Goal: Task Accomplishment & Management: Use online tool/utility

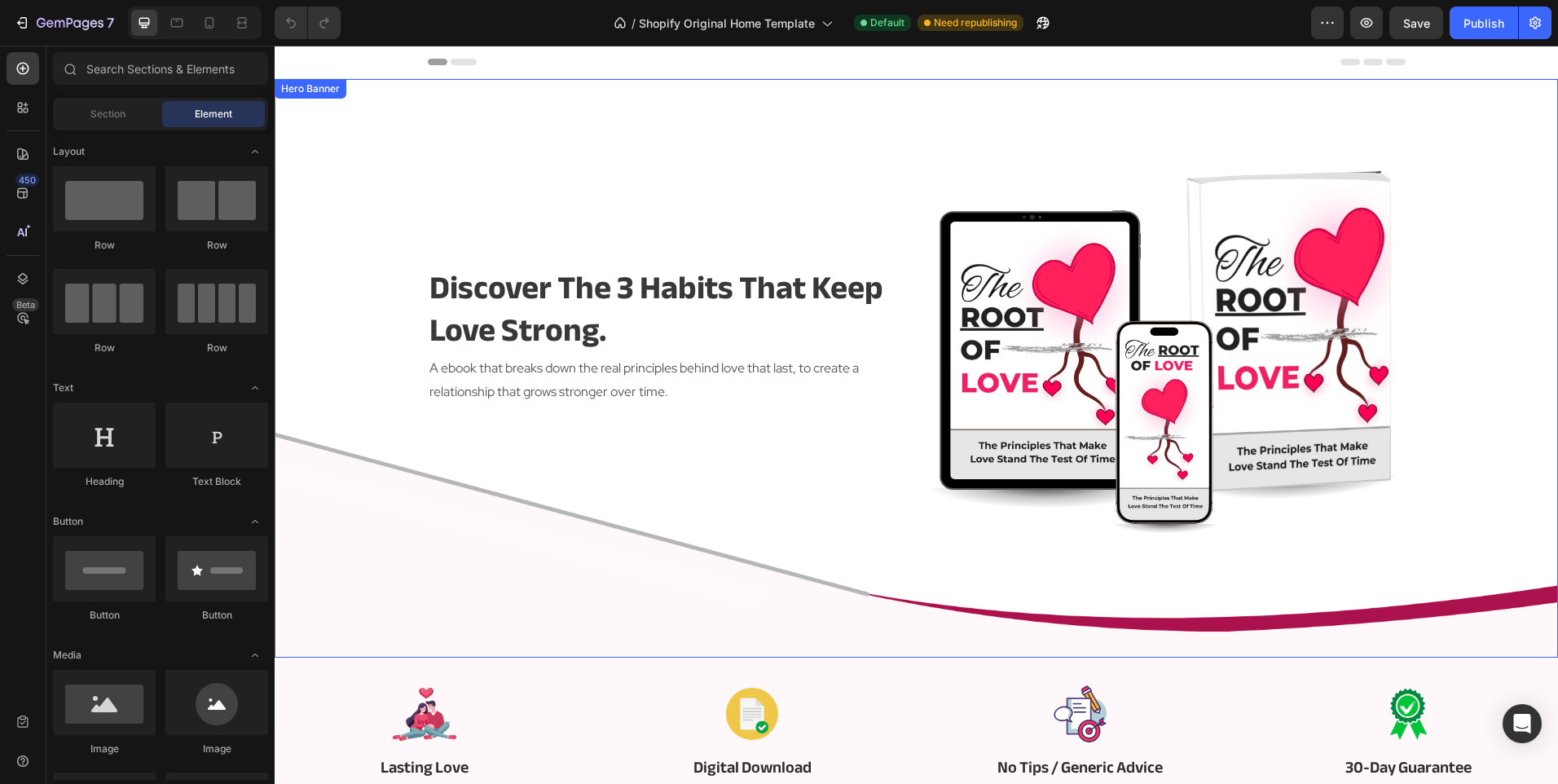
click at [639, 522] on div "discover the 3 habits that keep love strong. Heading A ebook that breaks down t…" at bounding box center [665, 335] width 476 height 400
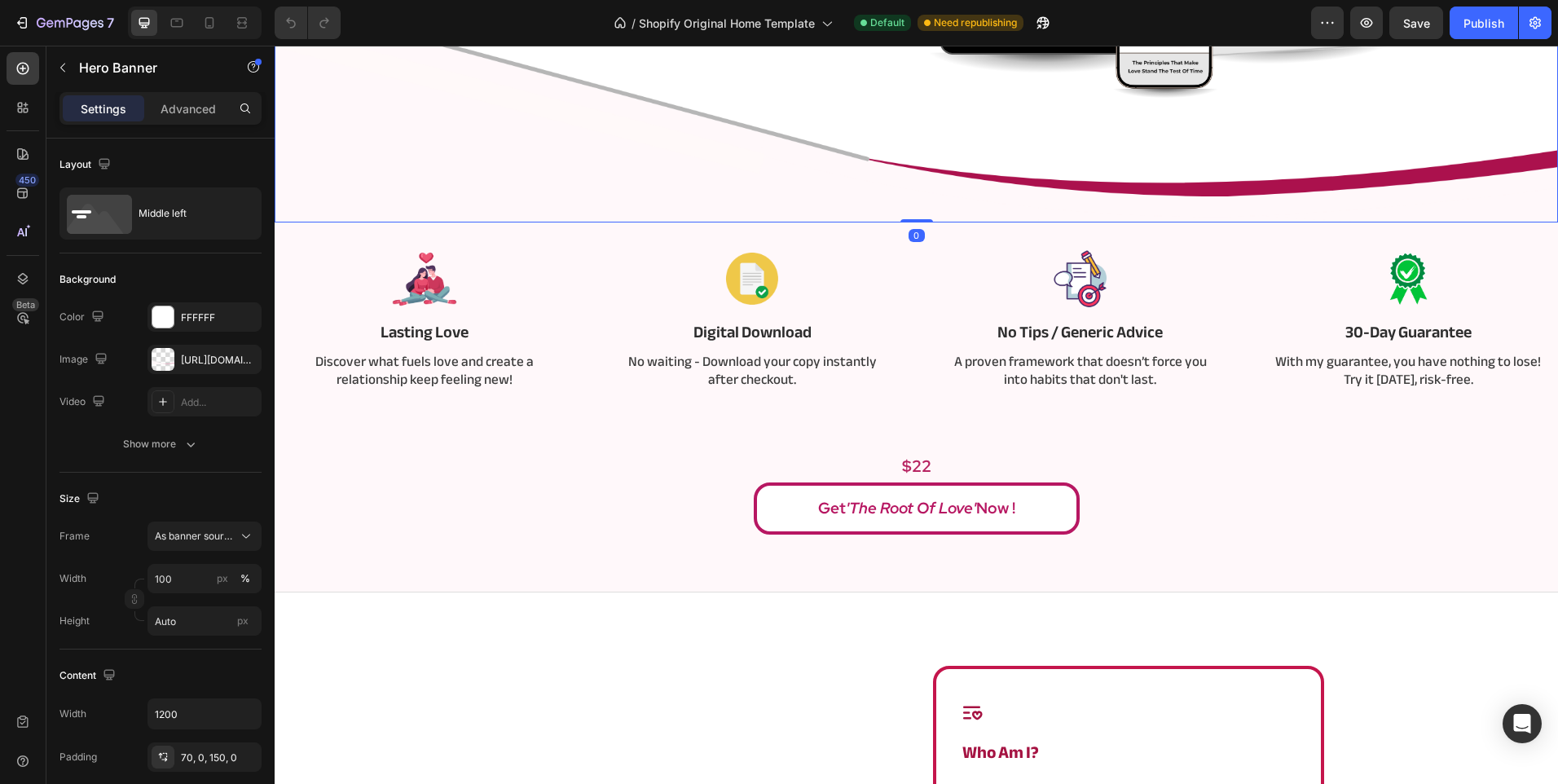
scroll to position [489, 0]
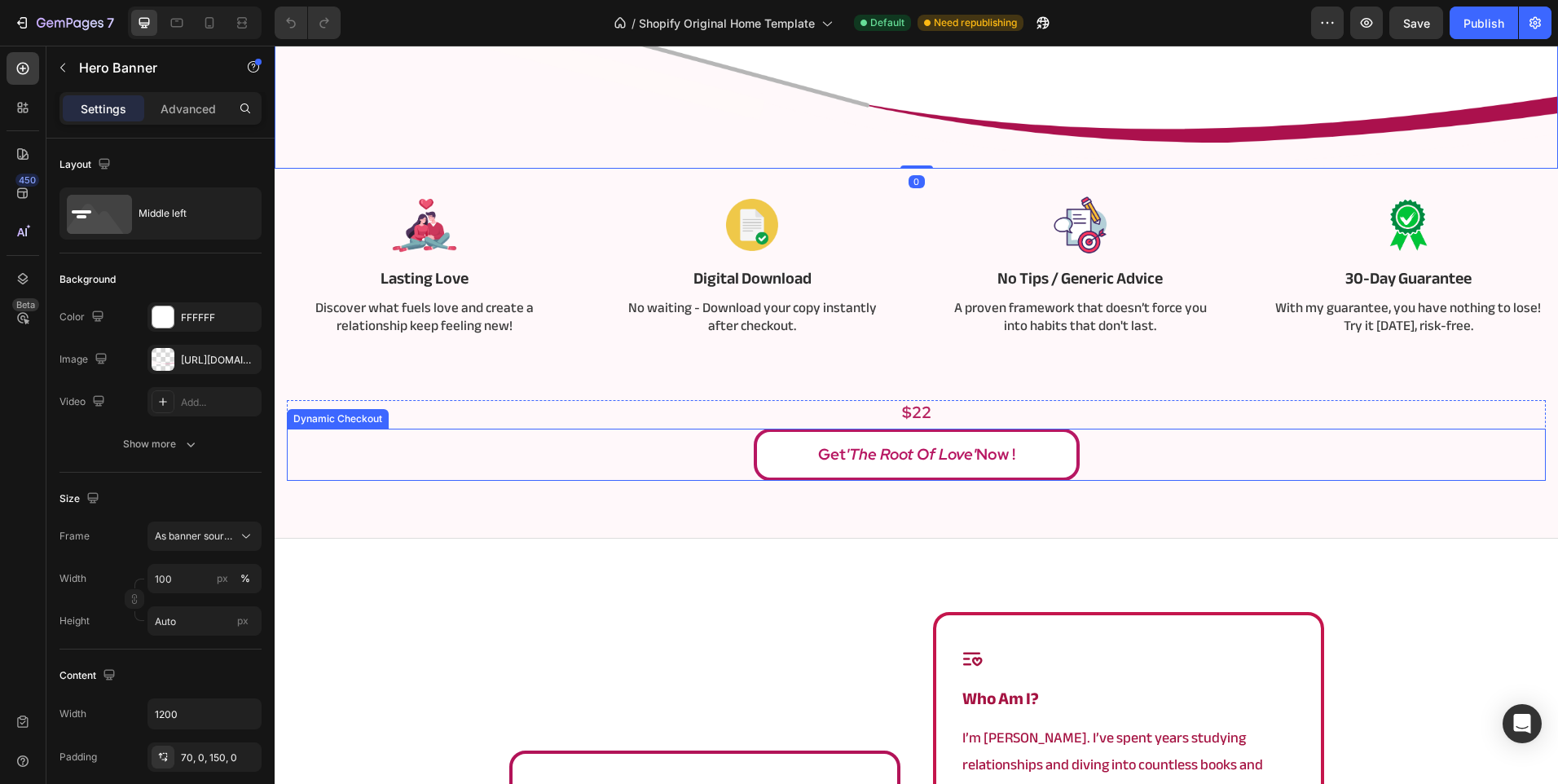
click at [618, 476] on div "Get 'The Root of Love' Now !" at bounding box center [916, 454] width 1259 height 52
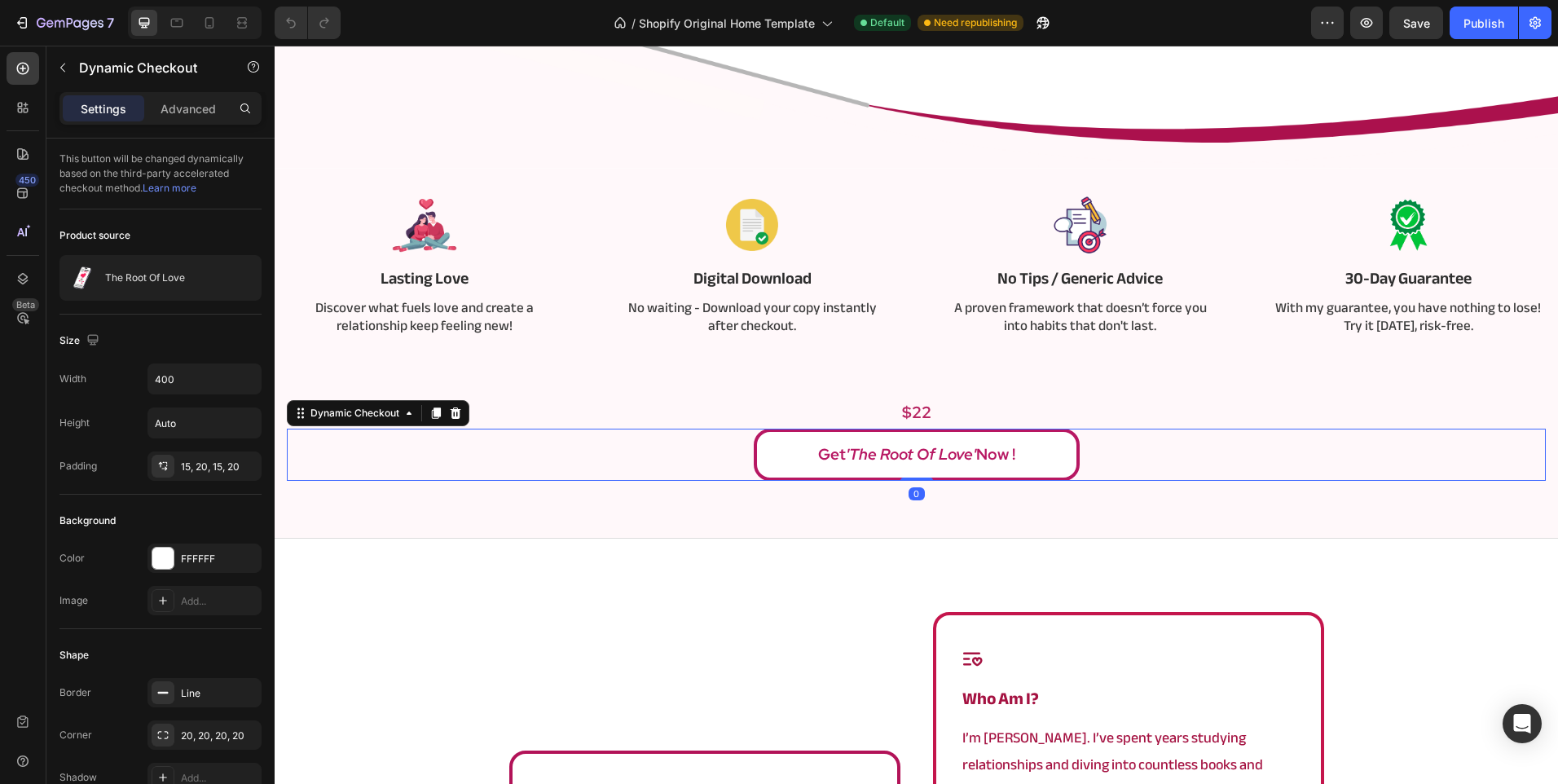
click at [623, 504] on div "Image Lasting Love Text Block Discover what fuels love and create a relationshi…" at bounding box center [916, 353] width 1284 height 370
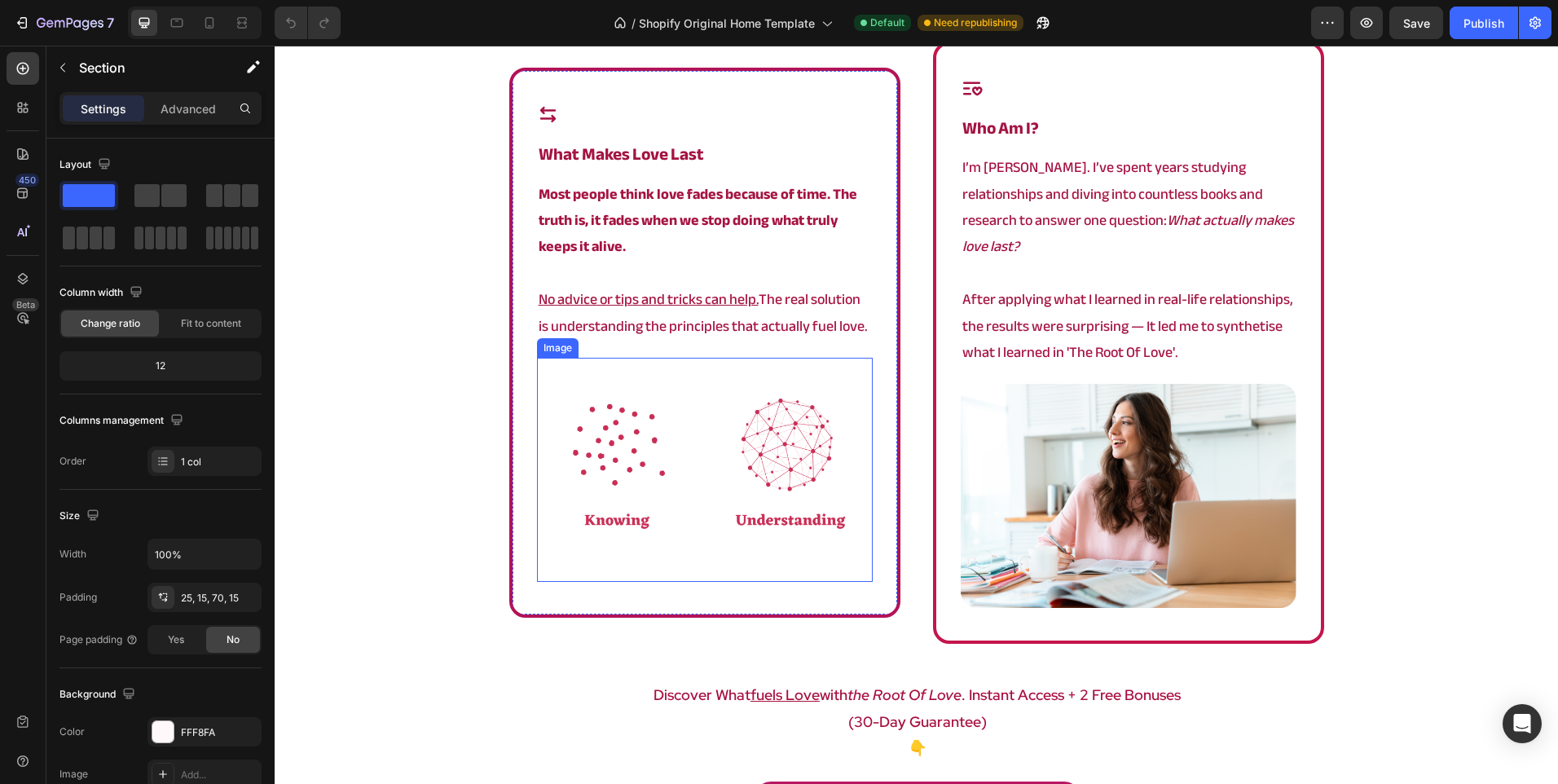
scroll to position [978, 0]
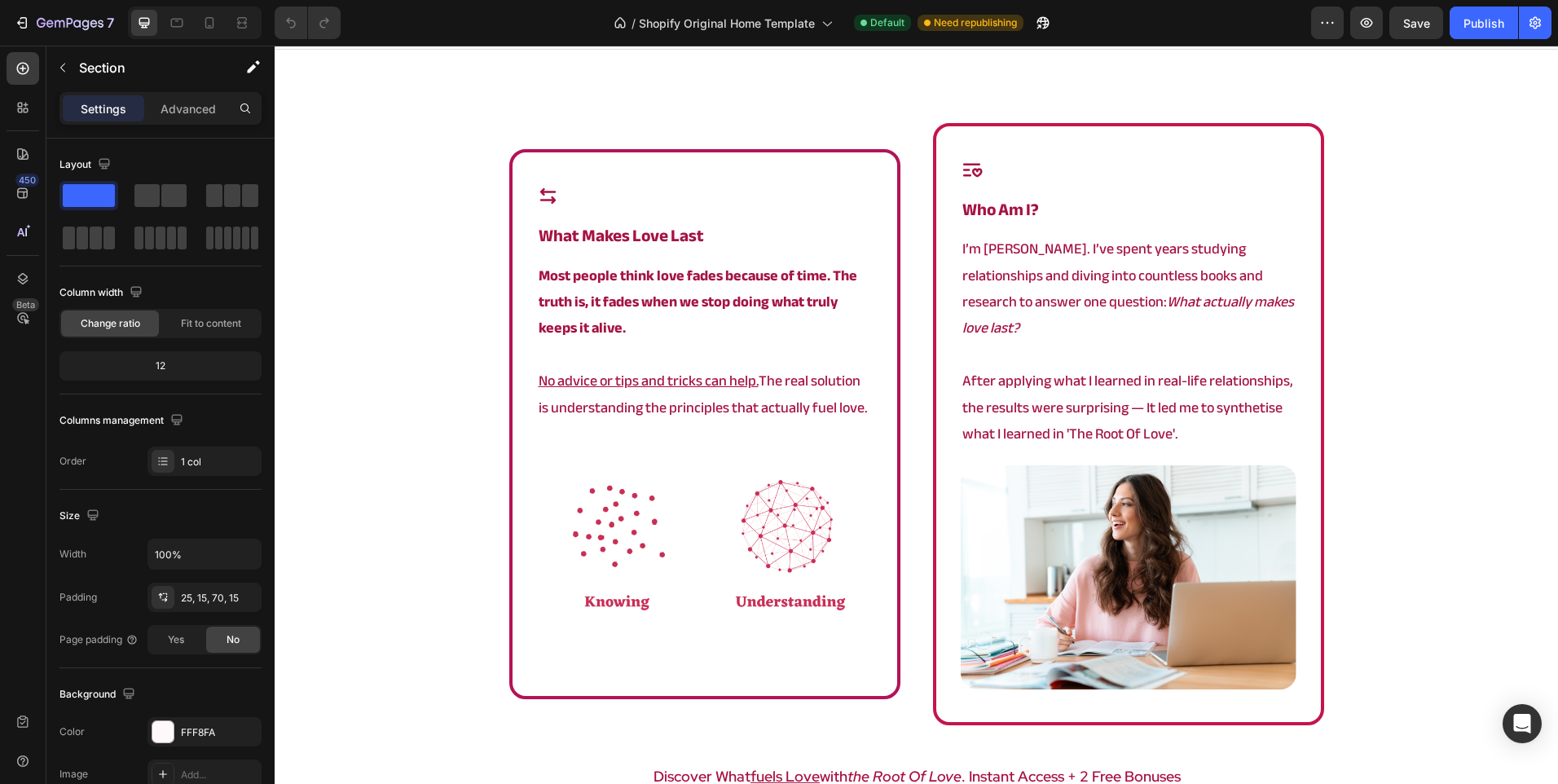
drag, startPoint x: 661, startPoint y: 199, endPoint x: 1357, endPoint y: 713, distance: 865.2
click at [1357, 713] on div "Icon what makes love last Heading Most people think love fades because of time.…" at bounding box center [916, 524] width 1284 height 802
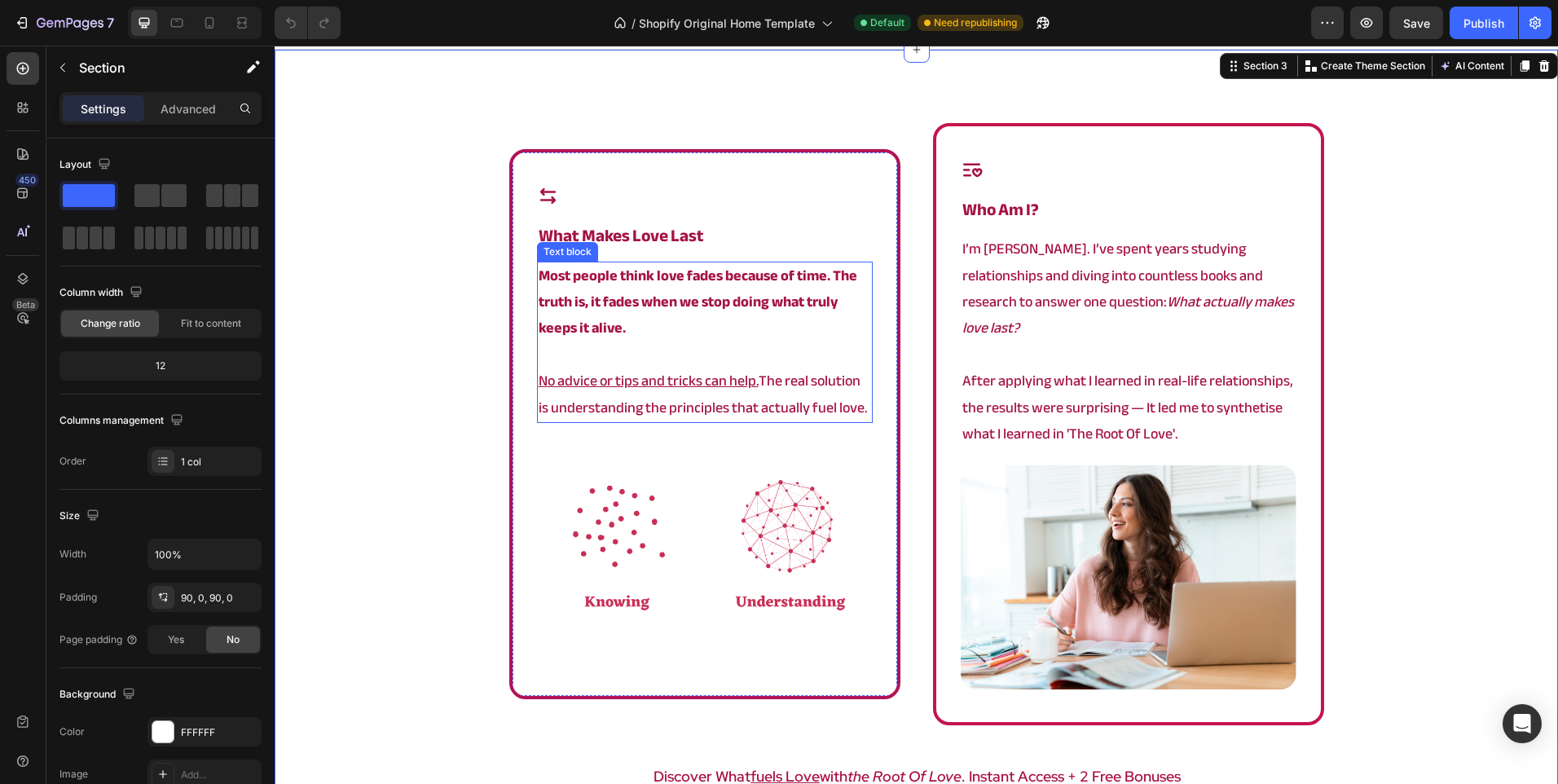
click at [661, 368] on u "No advice or tips and tricks can help." at bounding box center [648, 381] width 220 height 27
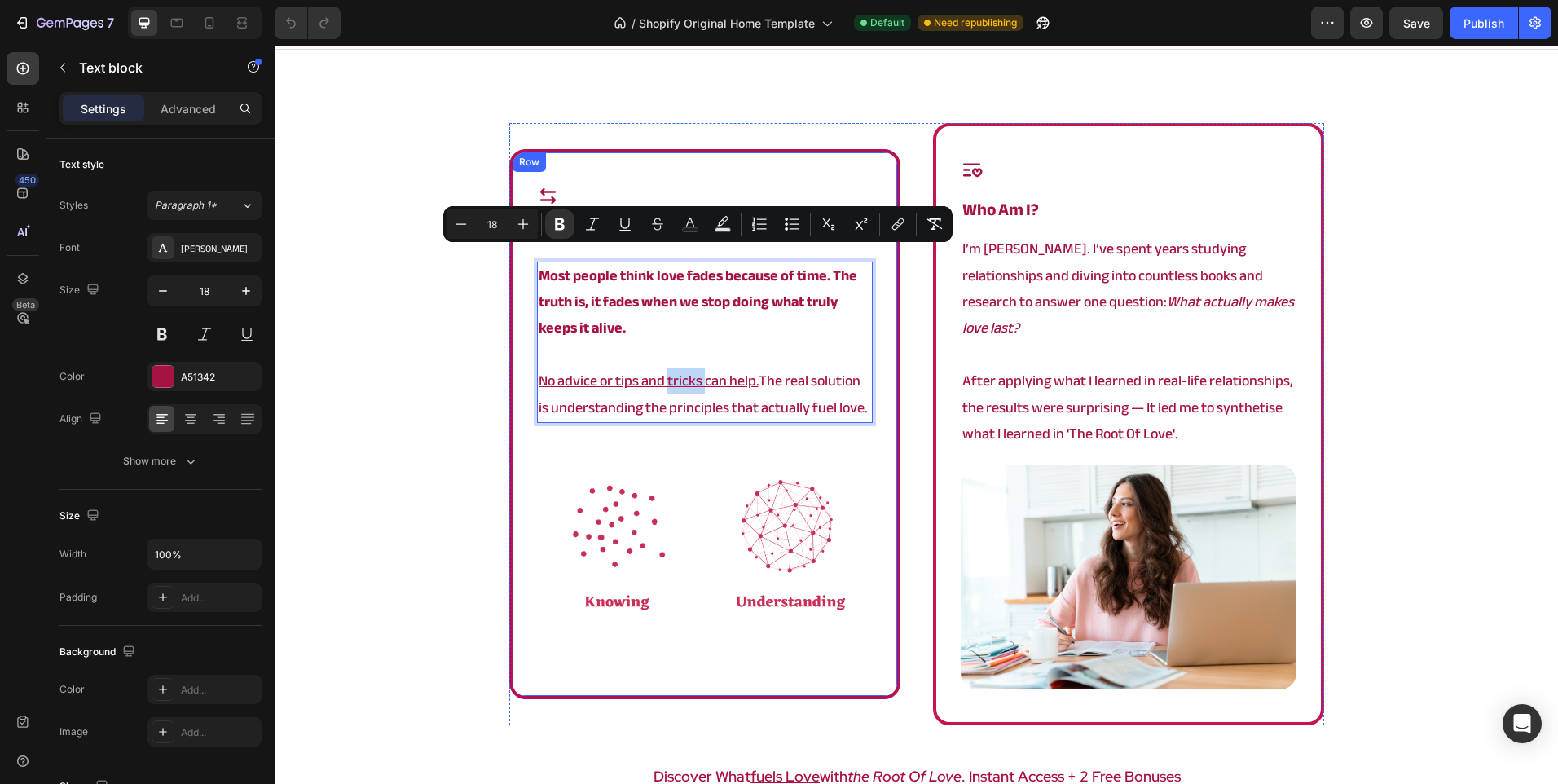
drag, startPoint x: 863, startPoint y: 399, endPoint x: 532, endPoint y: 247, distance: 364.2
click at [537, 247] on div "Icon what makes love last Heading Most people think love fades because of time.…" at bounding box center [705, 423] width 336 height 478
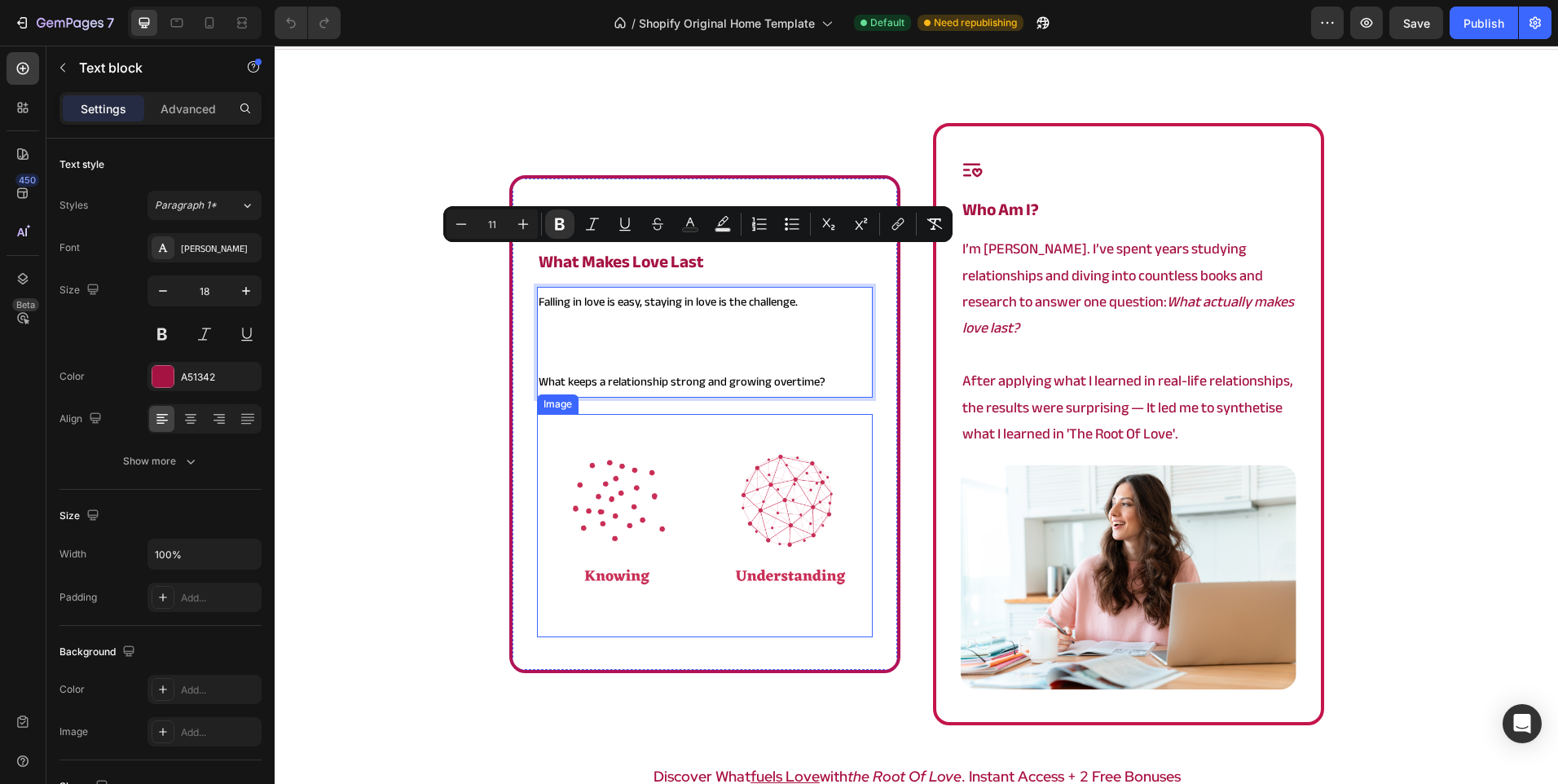
scroll to position [1003, 0]
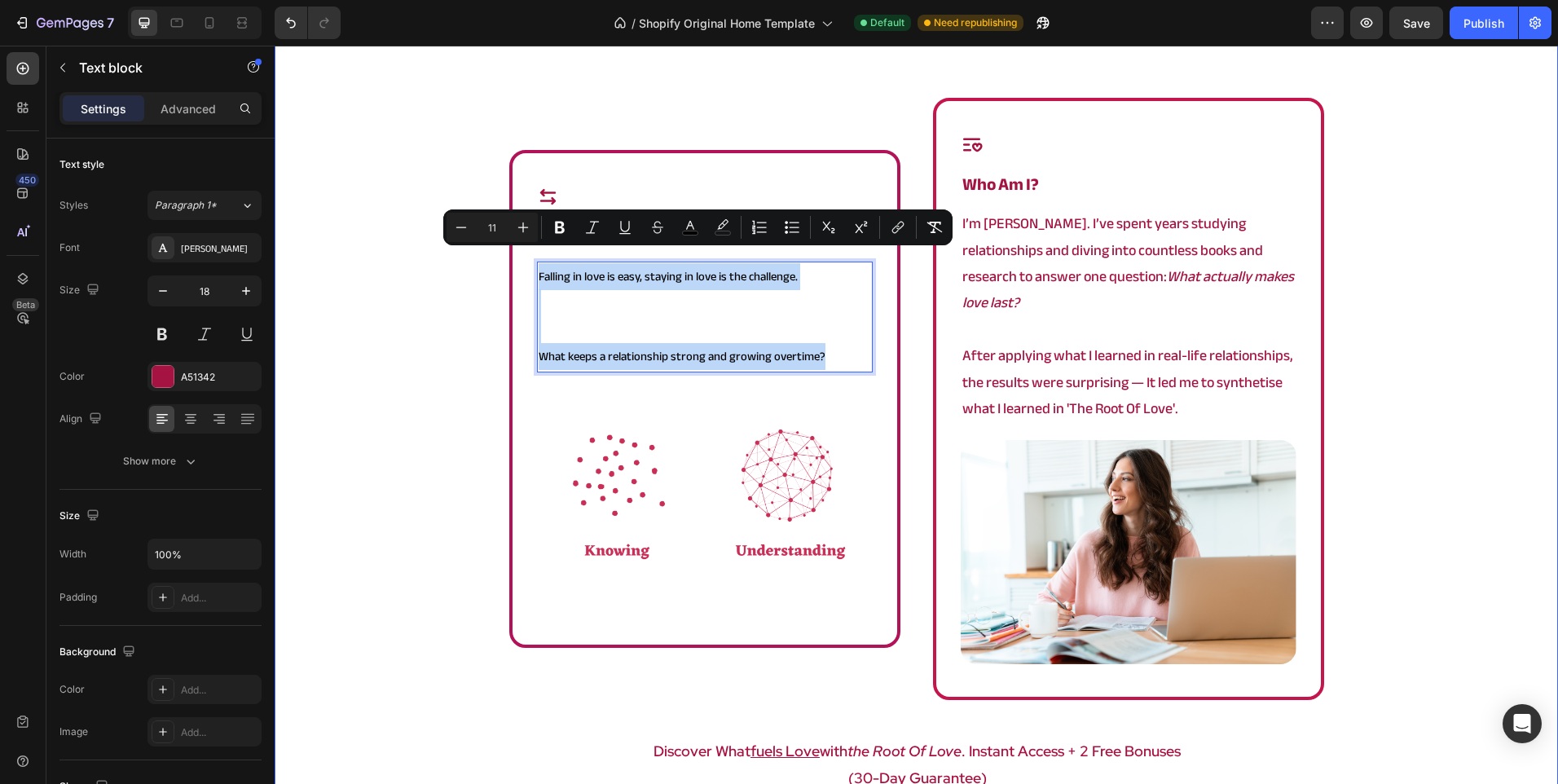
drag, startPoint x: 840, startPoint y: 339, endPoint x: 481, endPoint y: 215, distance: 379.8
click at [481, 215] on div "Icon what makes love last Heading Falling in love is easy, staying in love is t…" at bounding box center [916, 498] width 1284 height 802
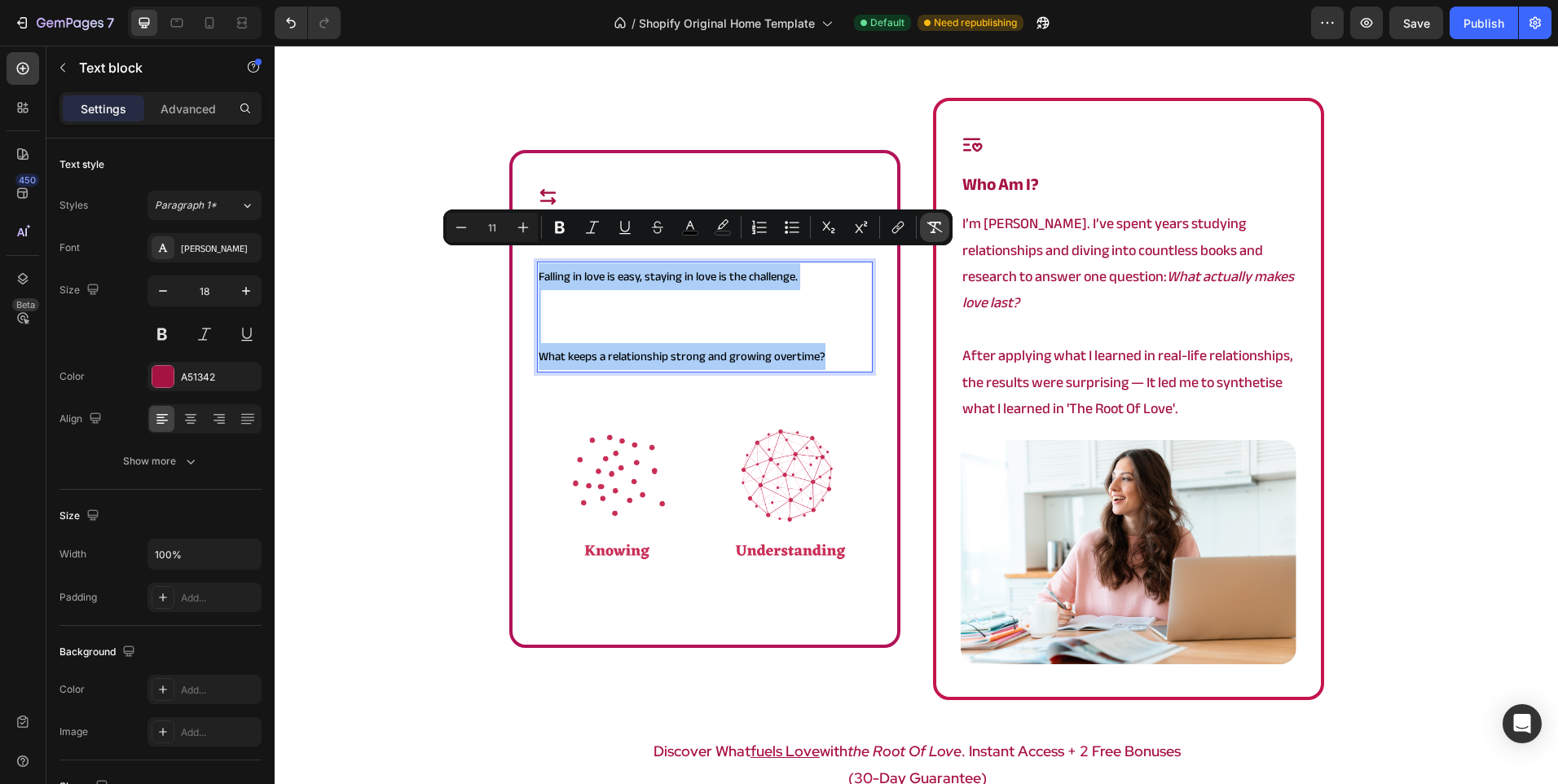
click at [927, 226] on icon "Editor contextual toolbar" at bounding box center [934, 227] width 16 height 16
type input "18"
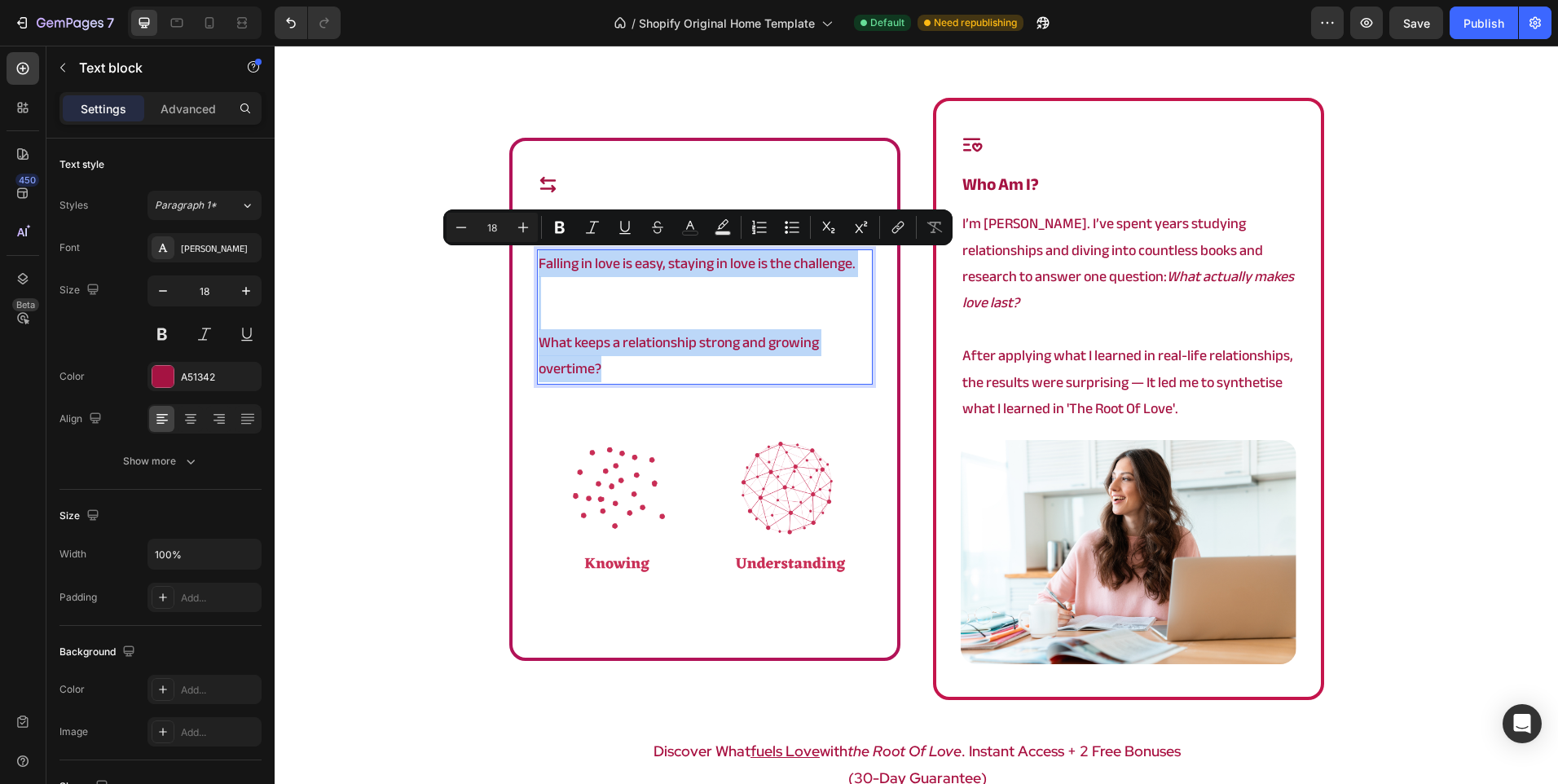
click at [711, 295] on p "Rich Text Editor. Editing area: main" at bounding box center [704, 303] width 333 height 53
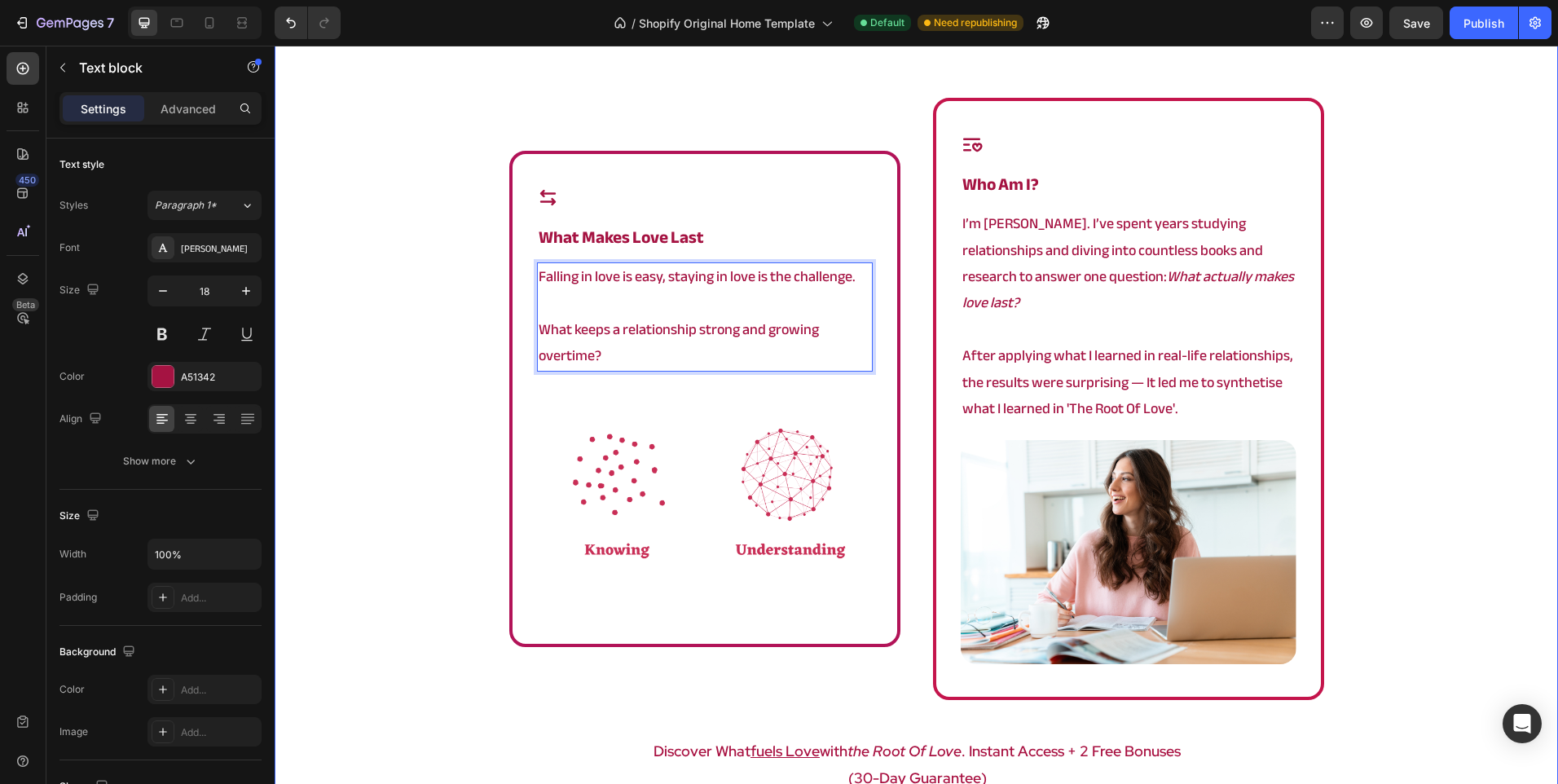
click at [349, 270] on div "Icon what makes love last Heading Falling in love is easy, staying in love is t…" at bounding box center [916, 498] width 1284 height 802
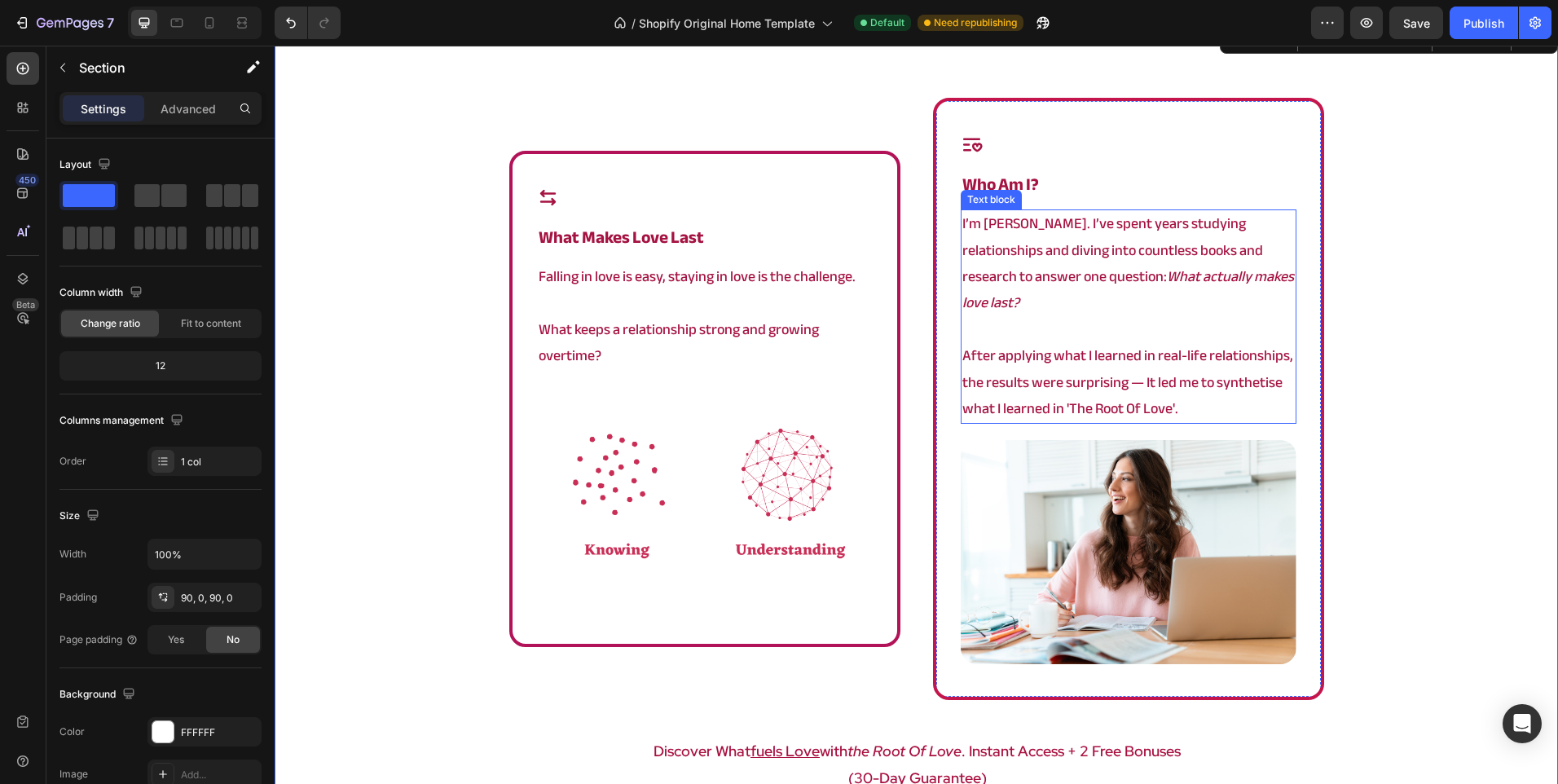
click at [1095, 317] on p at bounding box center [1128, 330] width 333 height 26
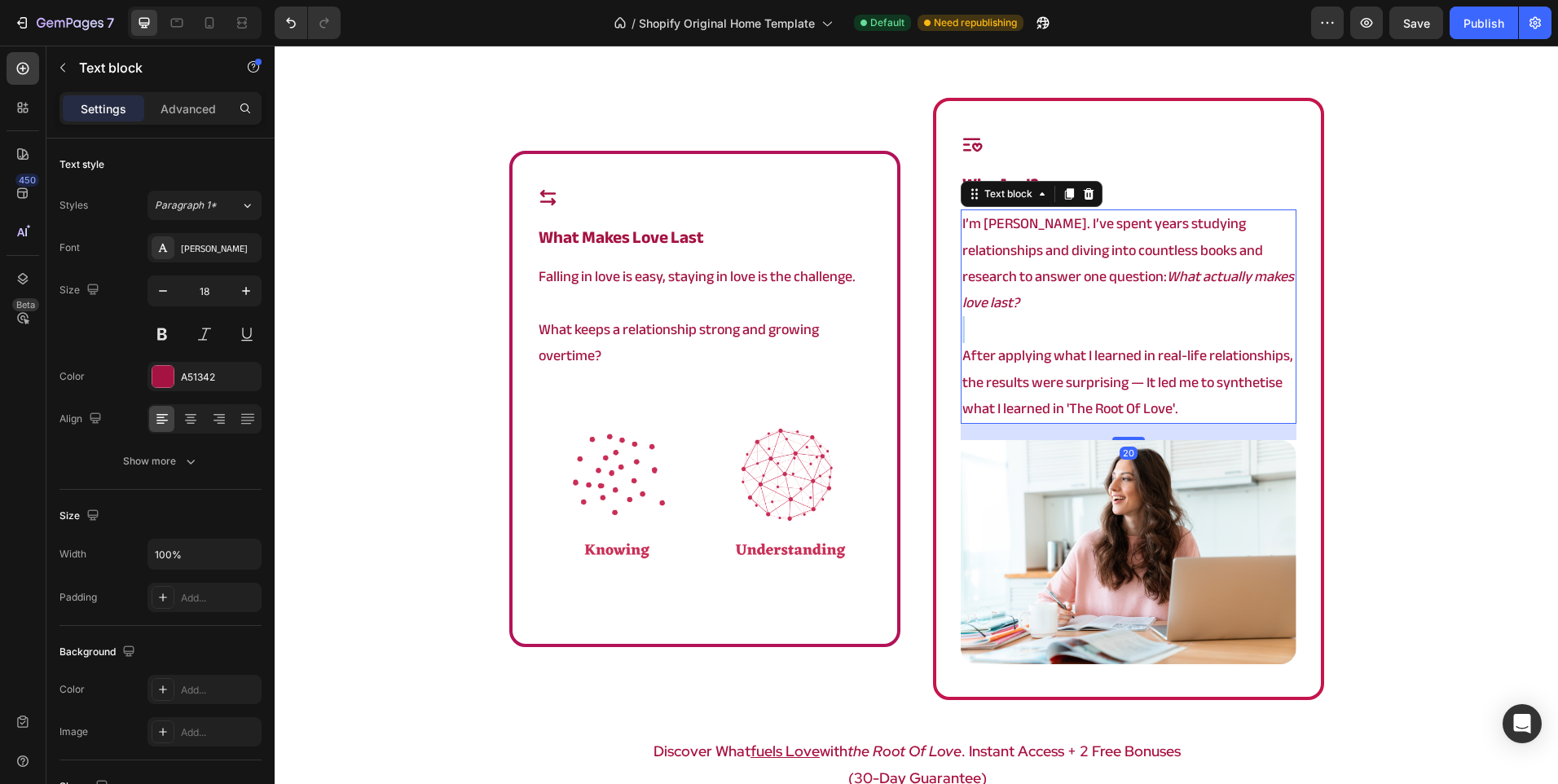
click at [1095, 317] on p "Rich Text Editor. Editing area: main" at bounding box center [1128, 330] width 333 height 26
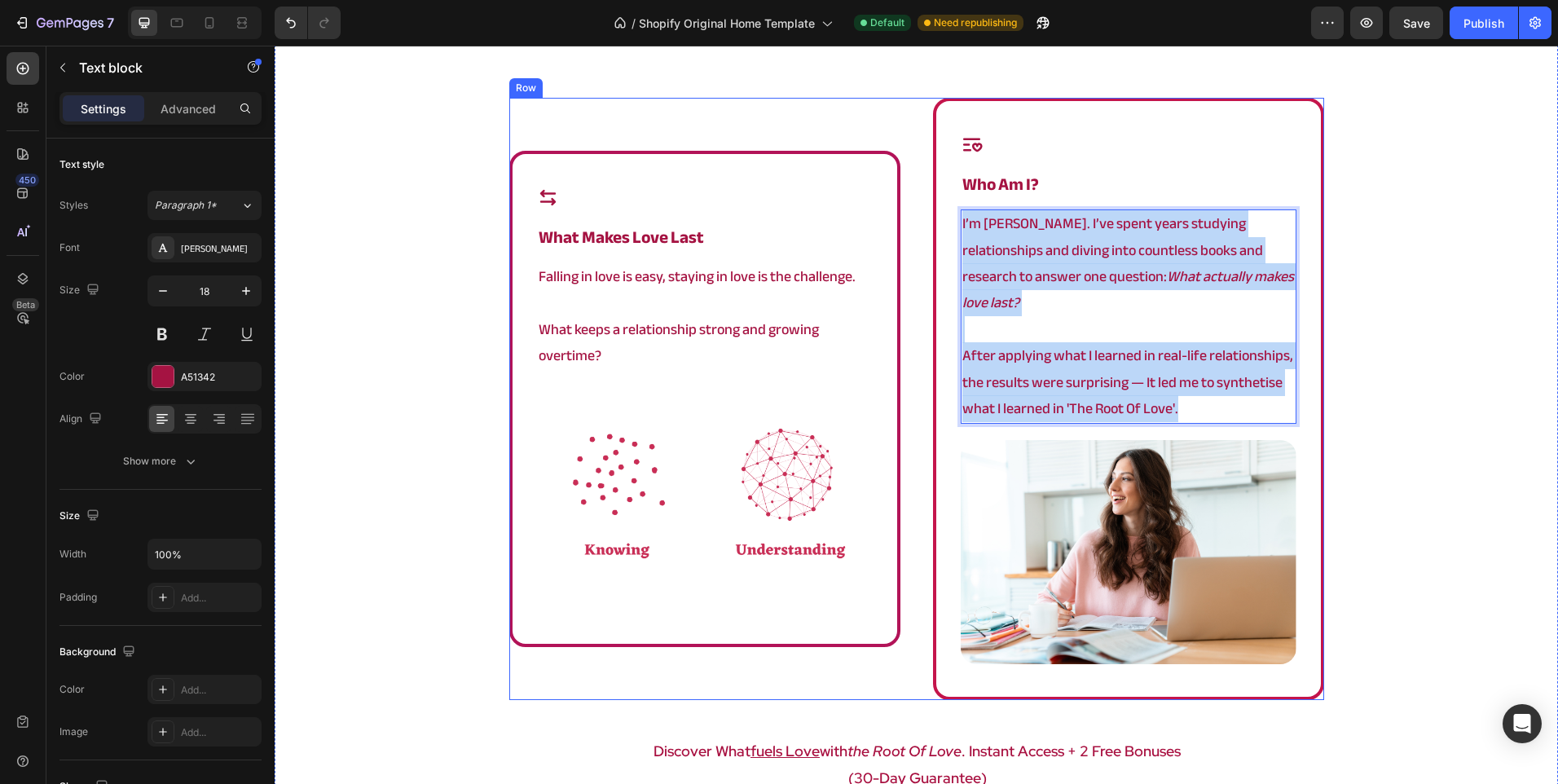
drag, startPoint x: 1201, startPoint y: 375, endPoint x: 918, endPoint y: 230, distance: 318.0
click at [918, 230] on div "Icon what makes love last Heading Falling in love is easy, staying in love is t…" at bounding box center [916, 399] width 815 height 602
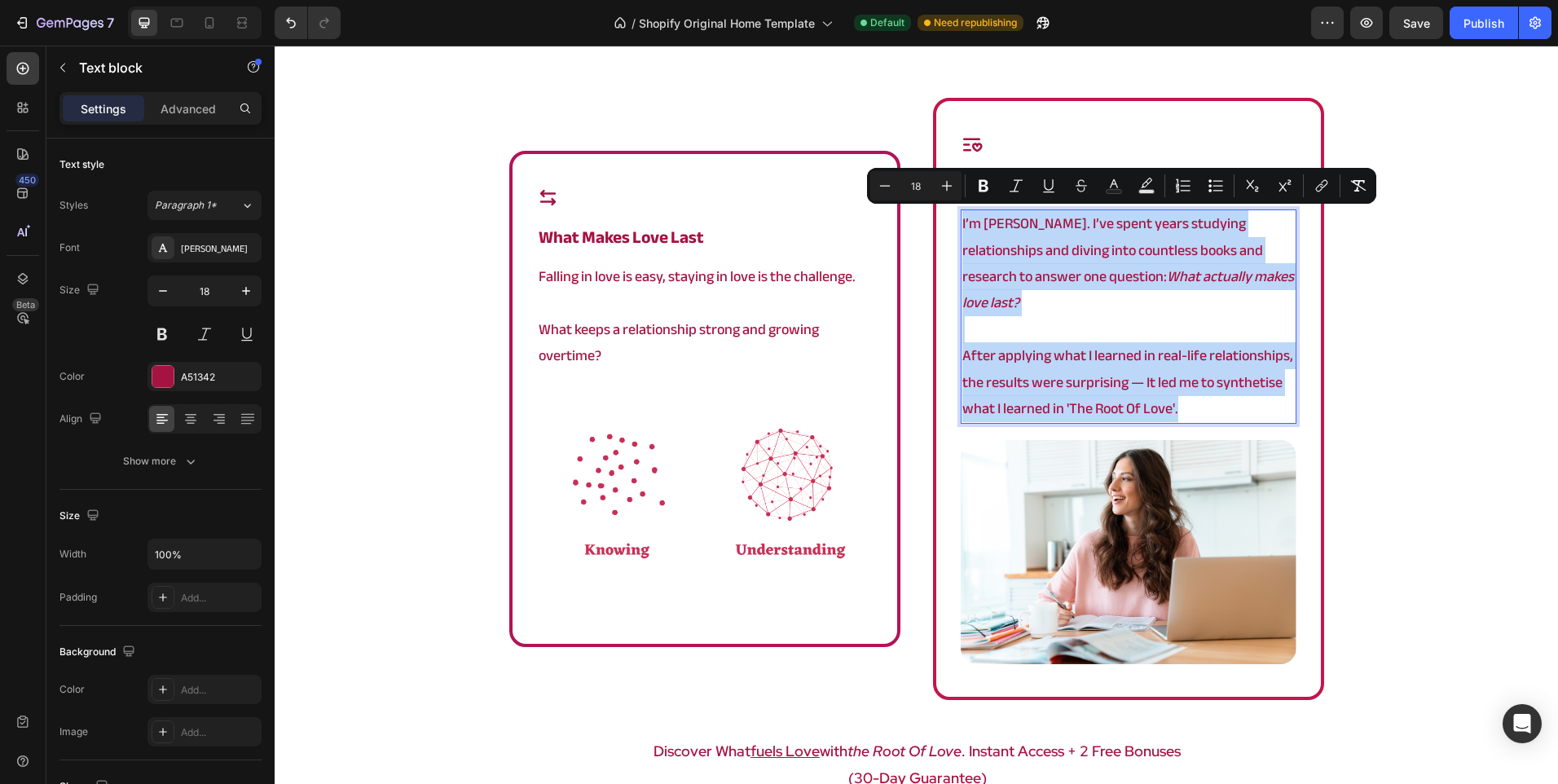
type input "11"
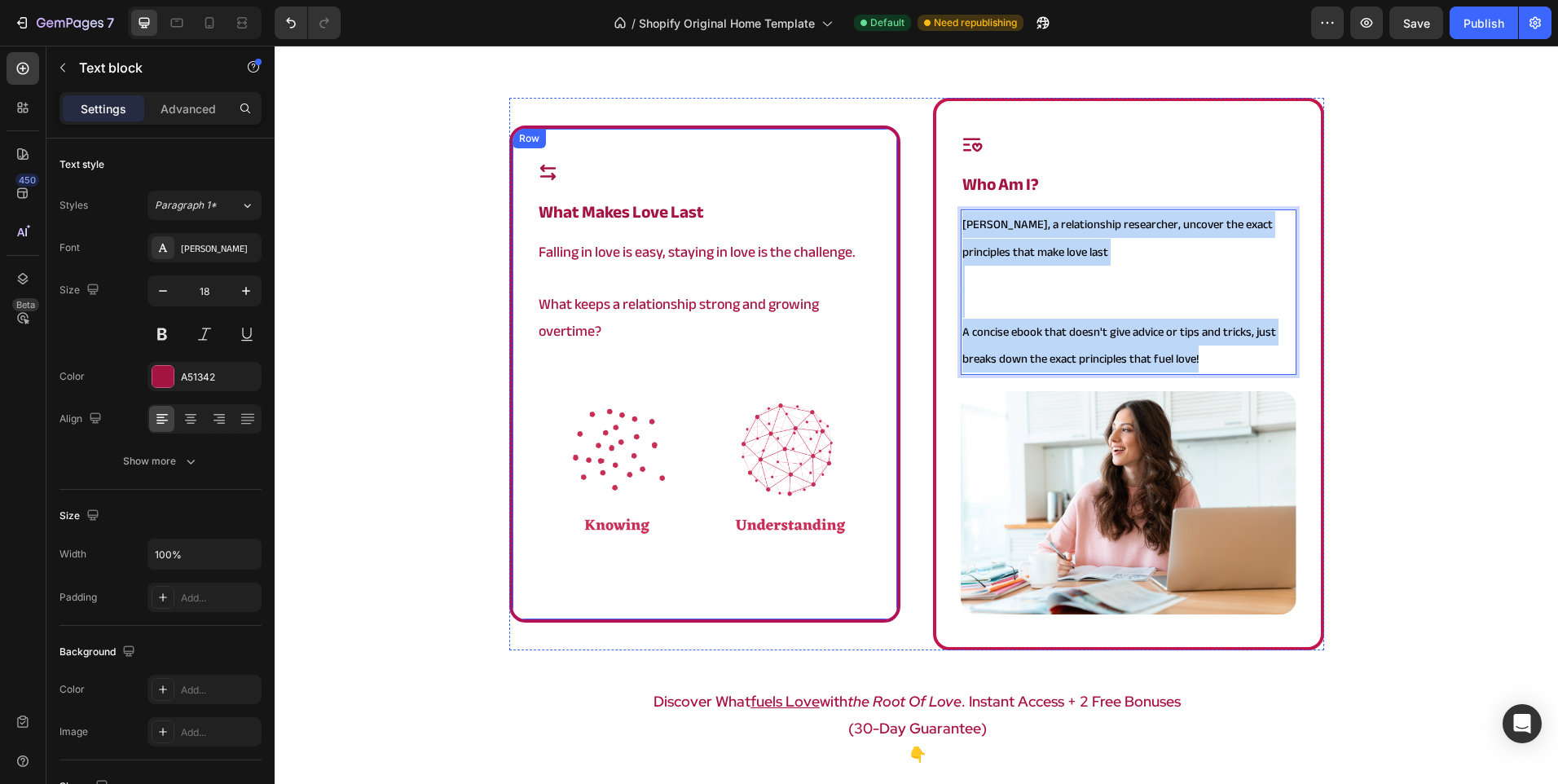
drag, startPoint x: 1236, startPoint y: 370, endPoint x: 866, endPoint y: 214, distance: 401.5
click at [866, 214] on div "Icon what makes love last Heading Falling in love is easy, staying in love is t…" at bounding box center [916, 374] width 815 height 552
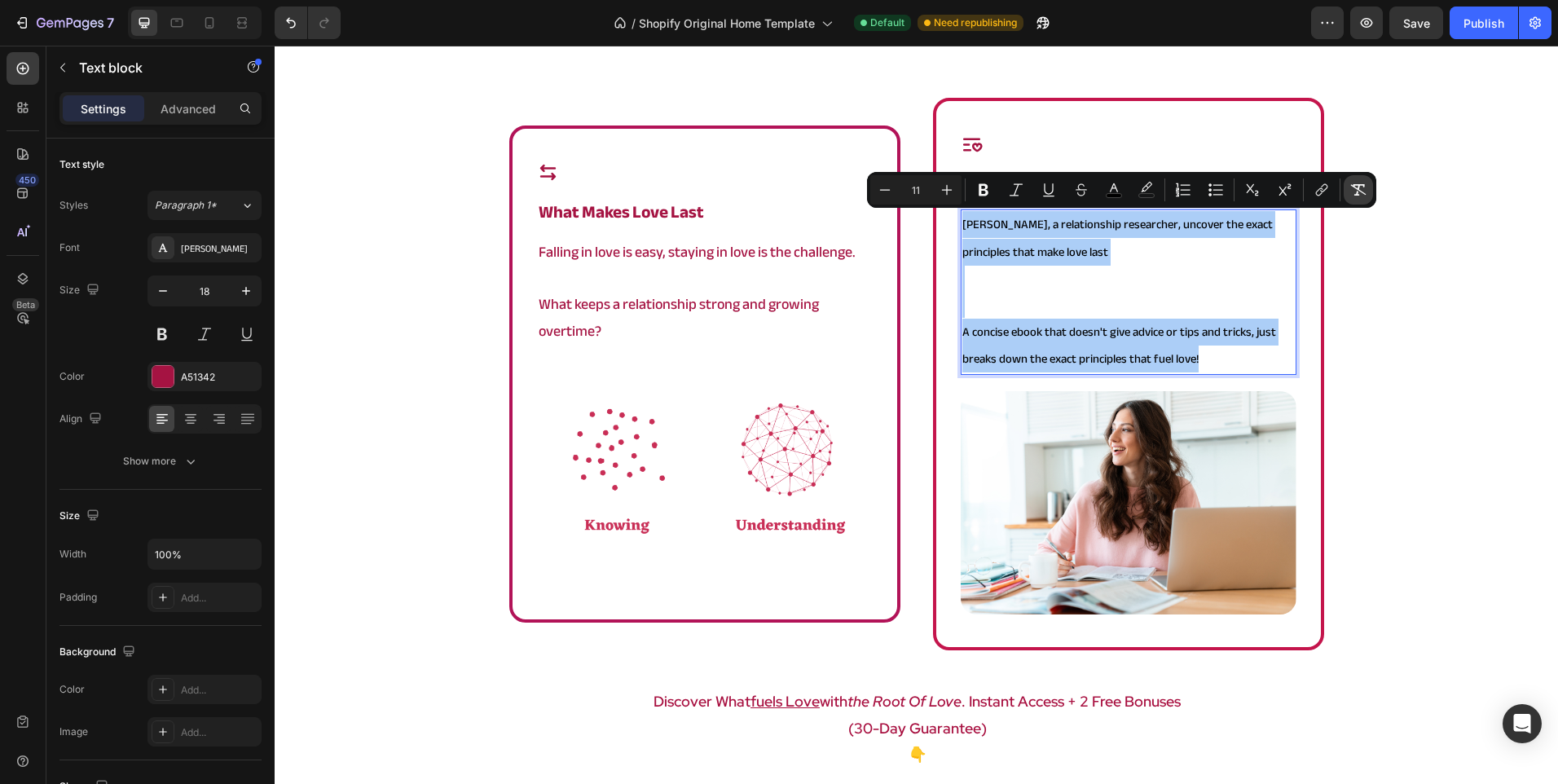
click at [1361, 197] on icon "Editor contextual toolbar" at bounding box center [1358, 189] width 16 height 16
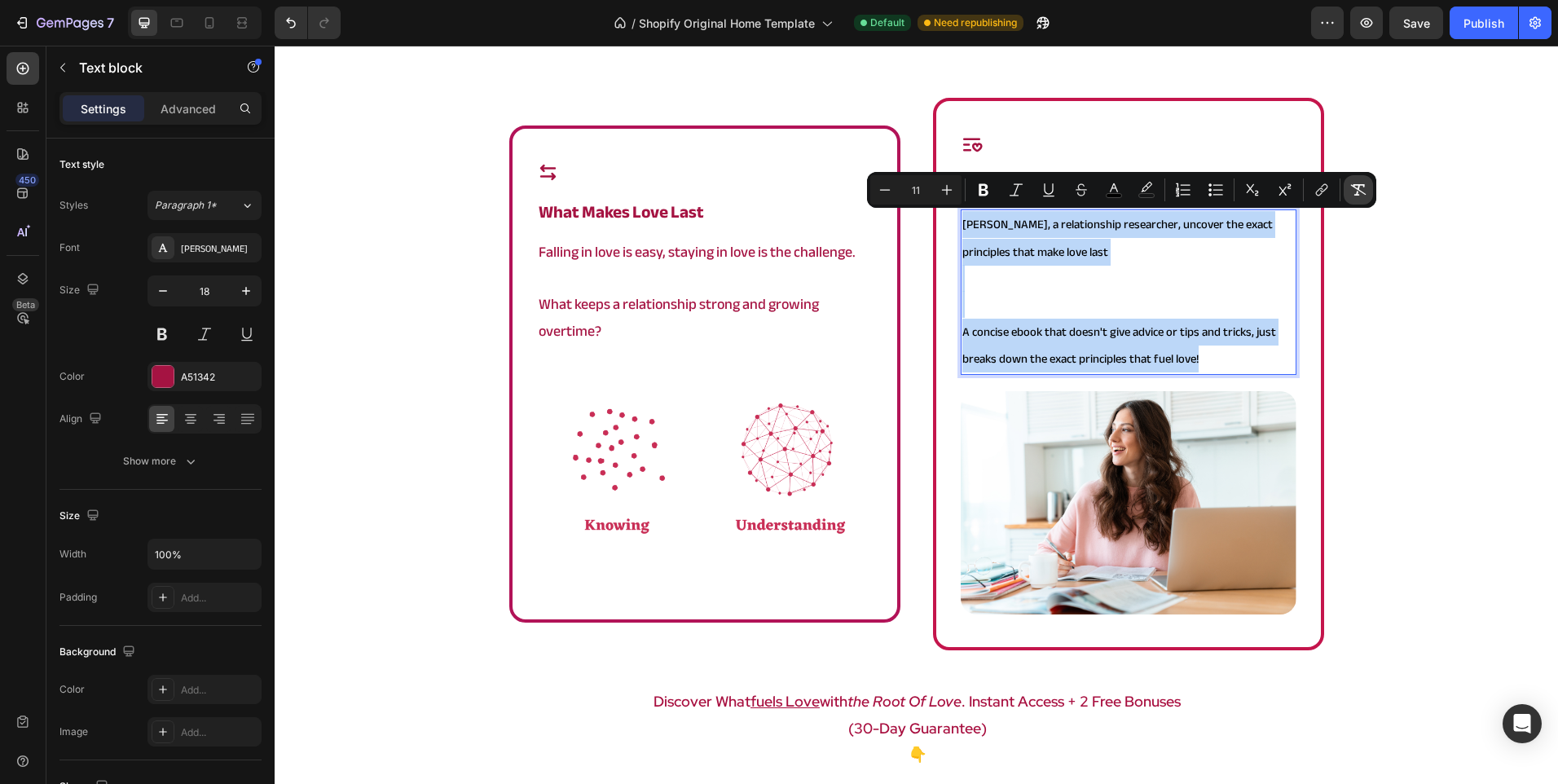
type input "18"
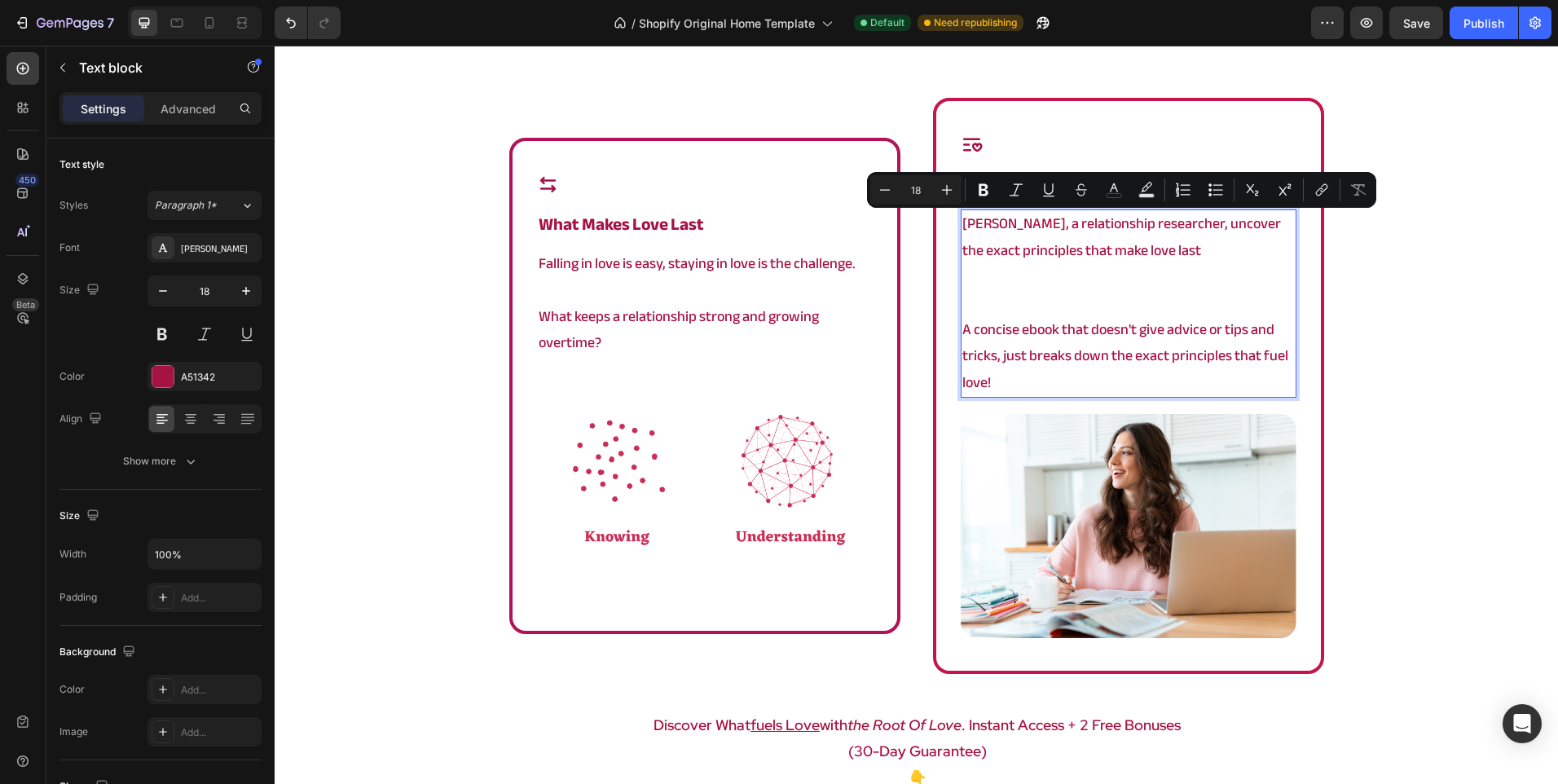
click at [1261, 278] on p "Rich Text Editor. Editing area: main" at bounding box center [1128, 290] width 333 height 53
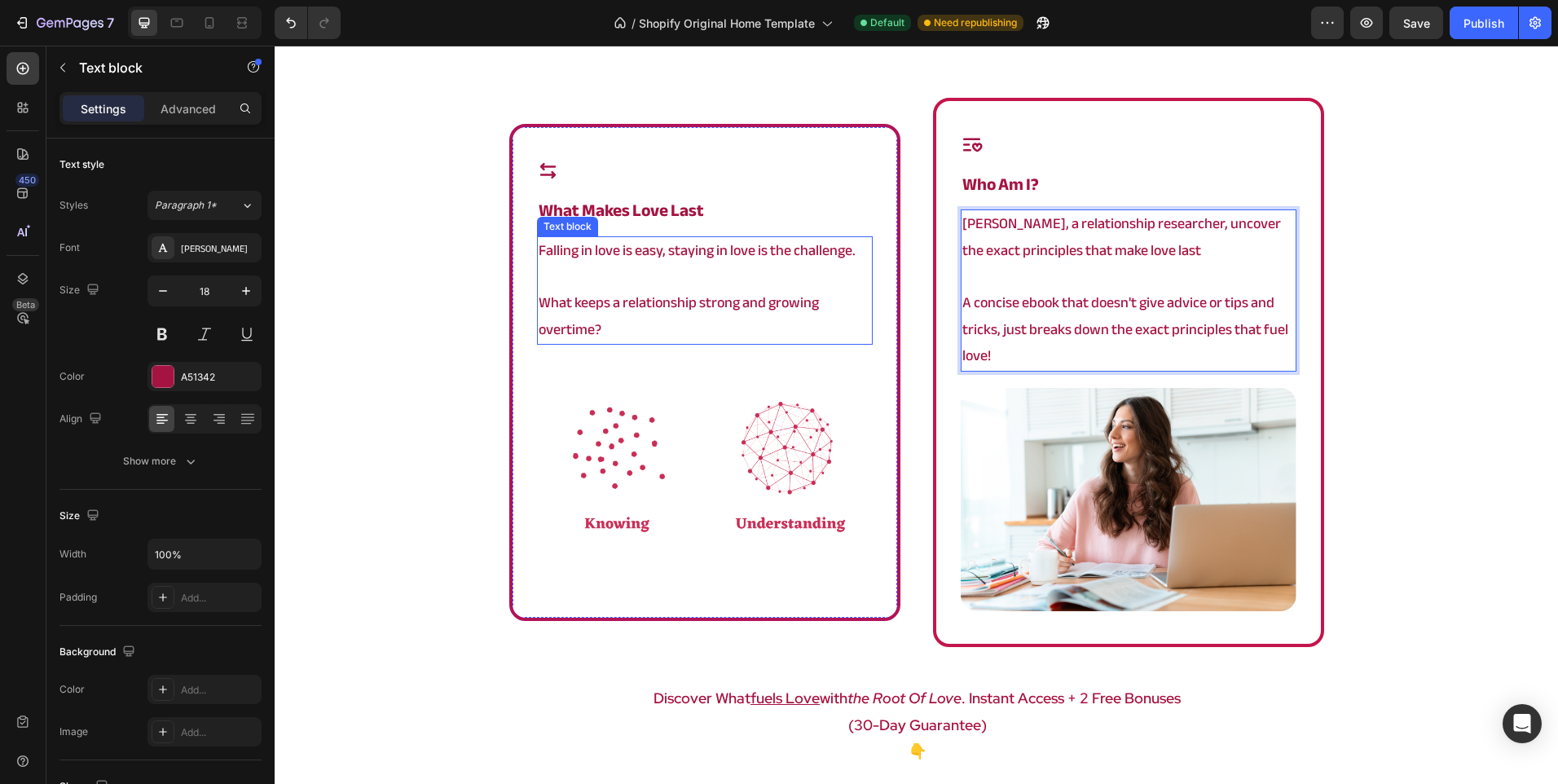
click at [404, 320] on div "Icon what makes love last Heading Falling in love is easy, staying in love is t…" at bounding box center [916, 472] width 1284 height 749
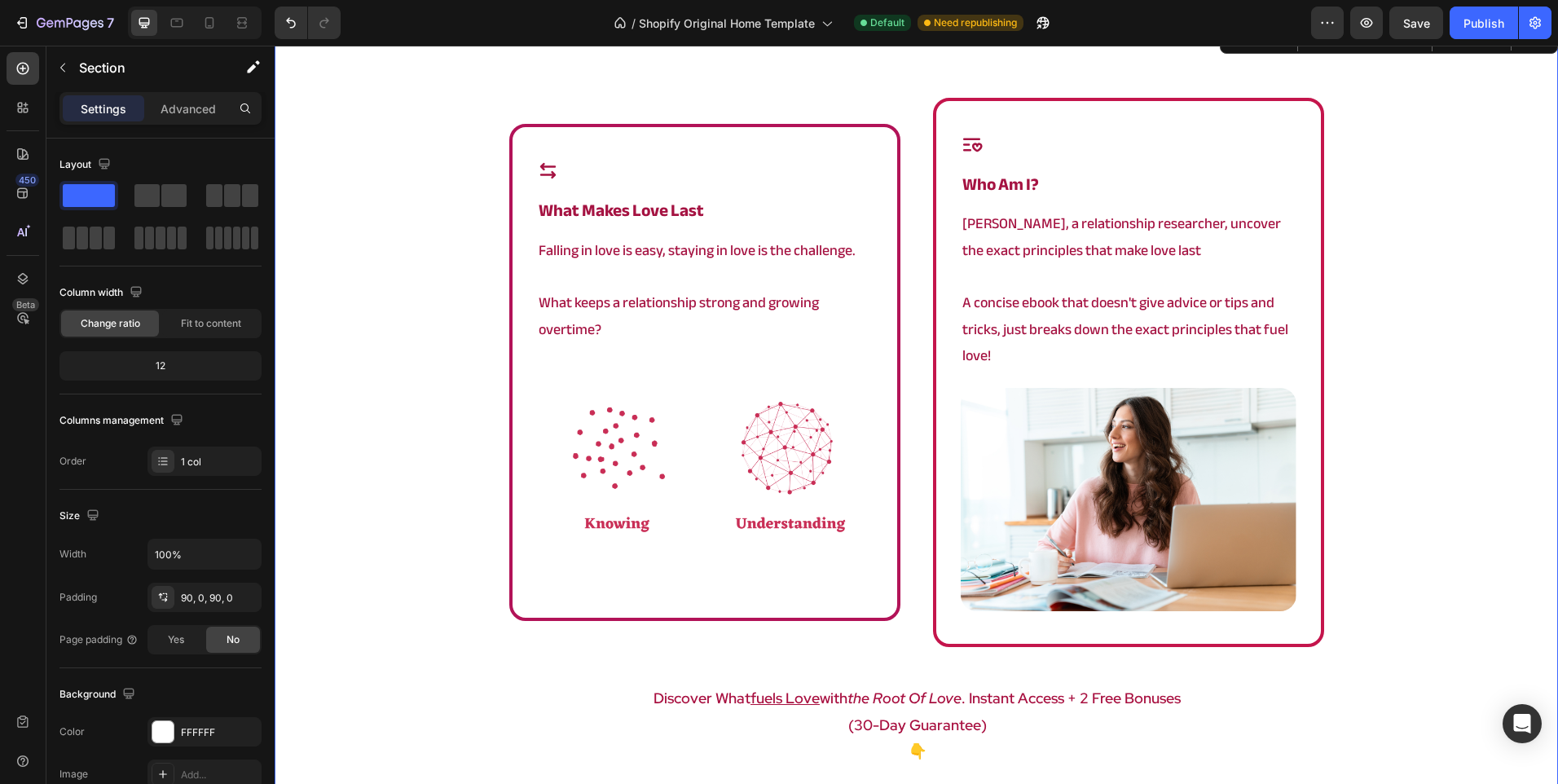
click at [476, 578] on div "Icon what makes love last Heading Falling in love is easy, staying in love is t…" at bounding box center [916, 472] width 1284 height 749
click at [557, 525] on img at bounding box center [705, 473] width 336 height 224
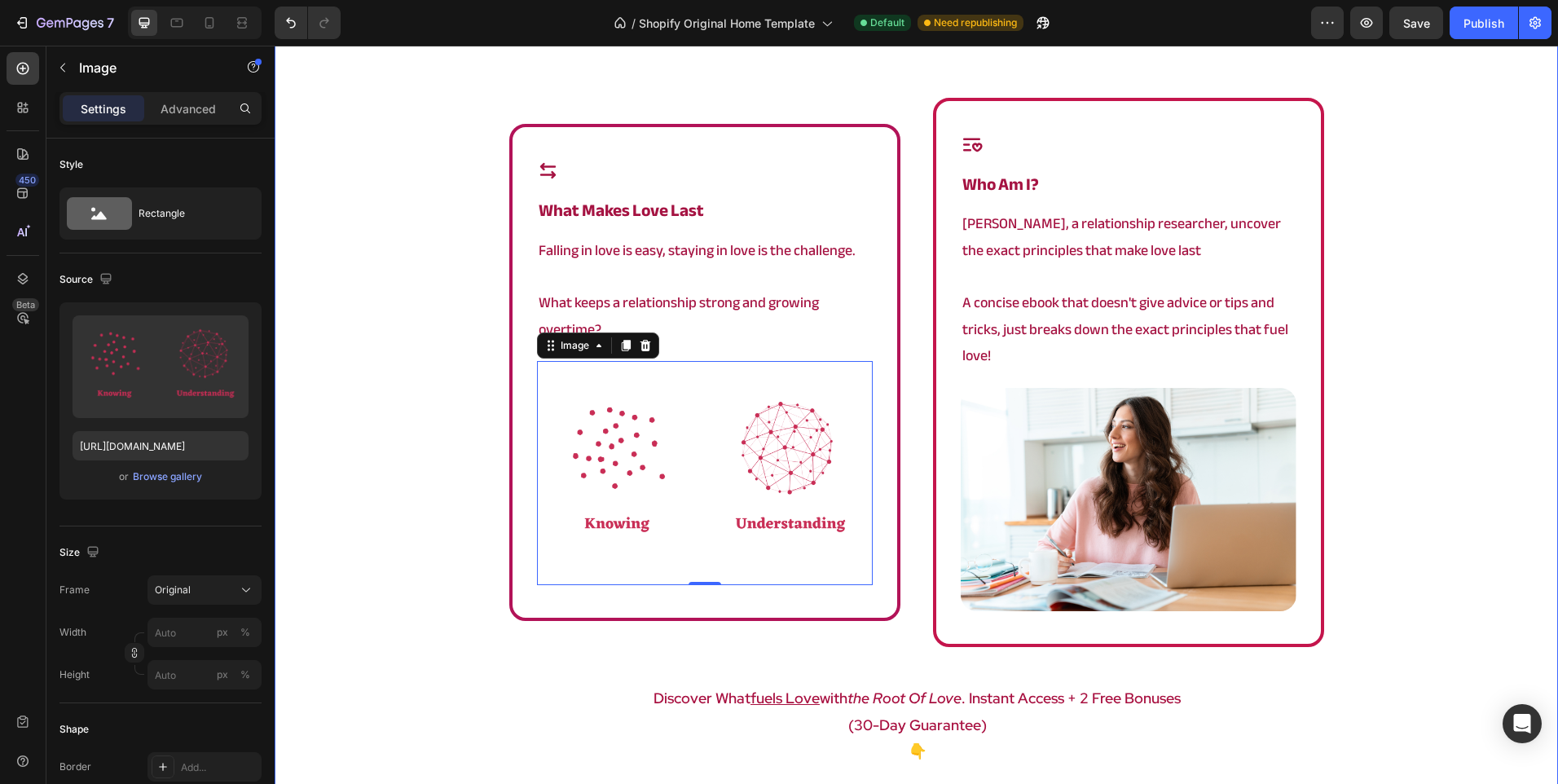
click at [453, 439] on div "Icon what makes love last Heading Falling in love is easy, staying in love is t…" at bounding box center [916, 472] width 1284 height 749
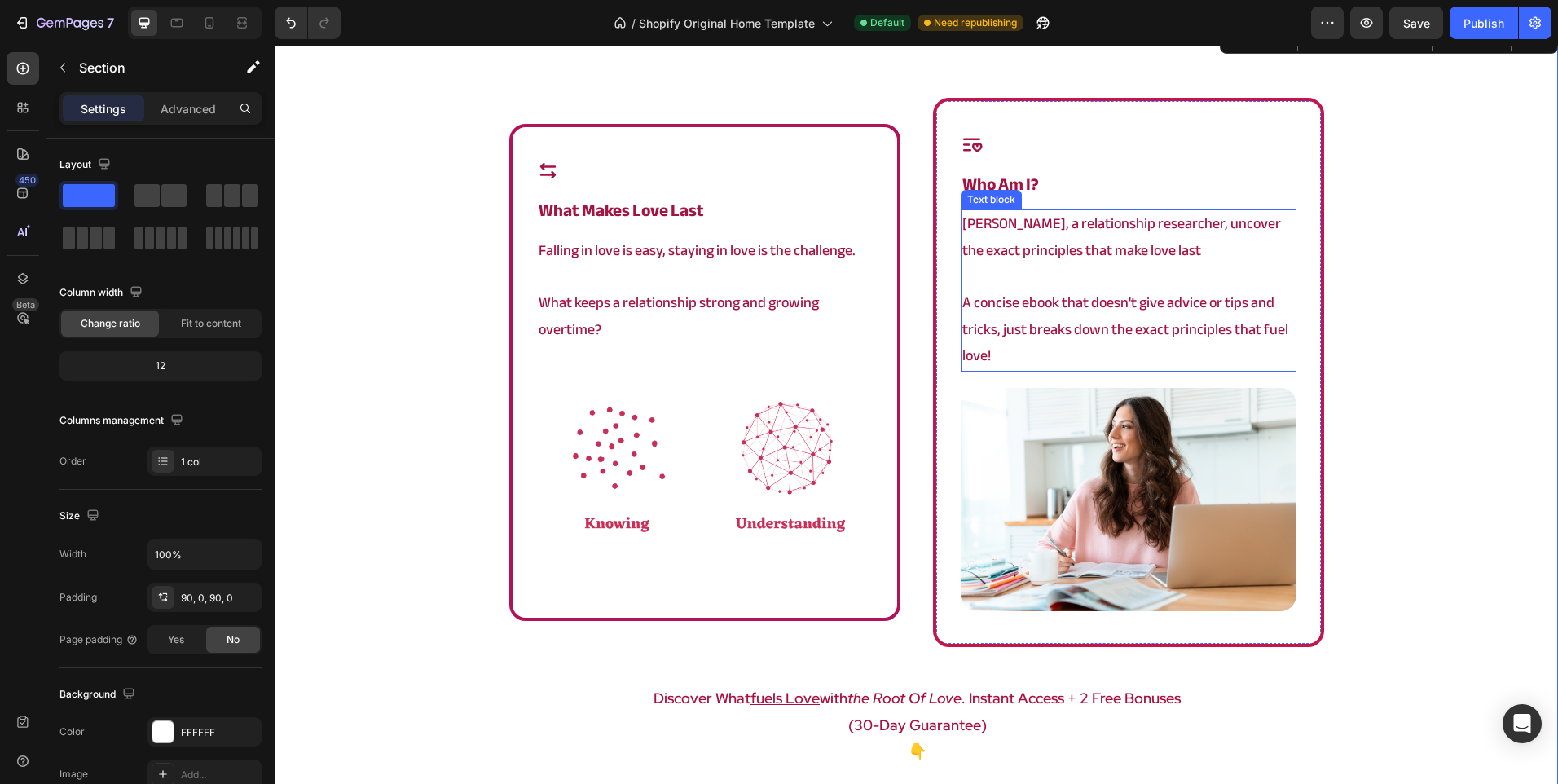
click at [1190, 252] on p "Angela, a relationship researcher, uncover the exact principles that make love …" at bounding box center [1128, 251] width 333 height 79
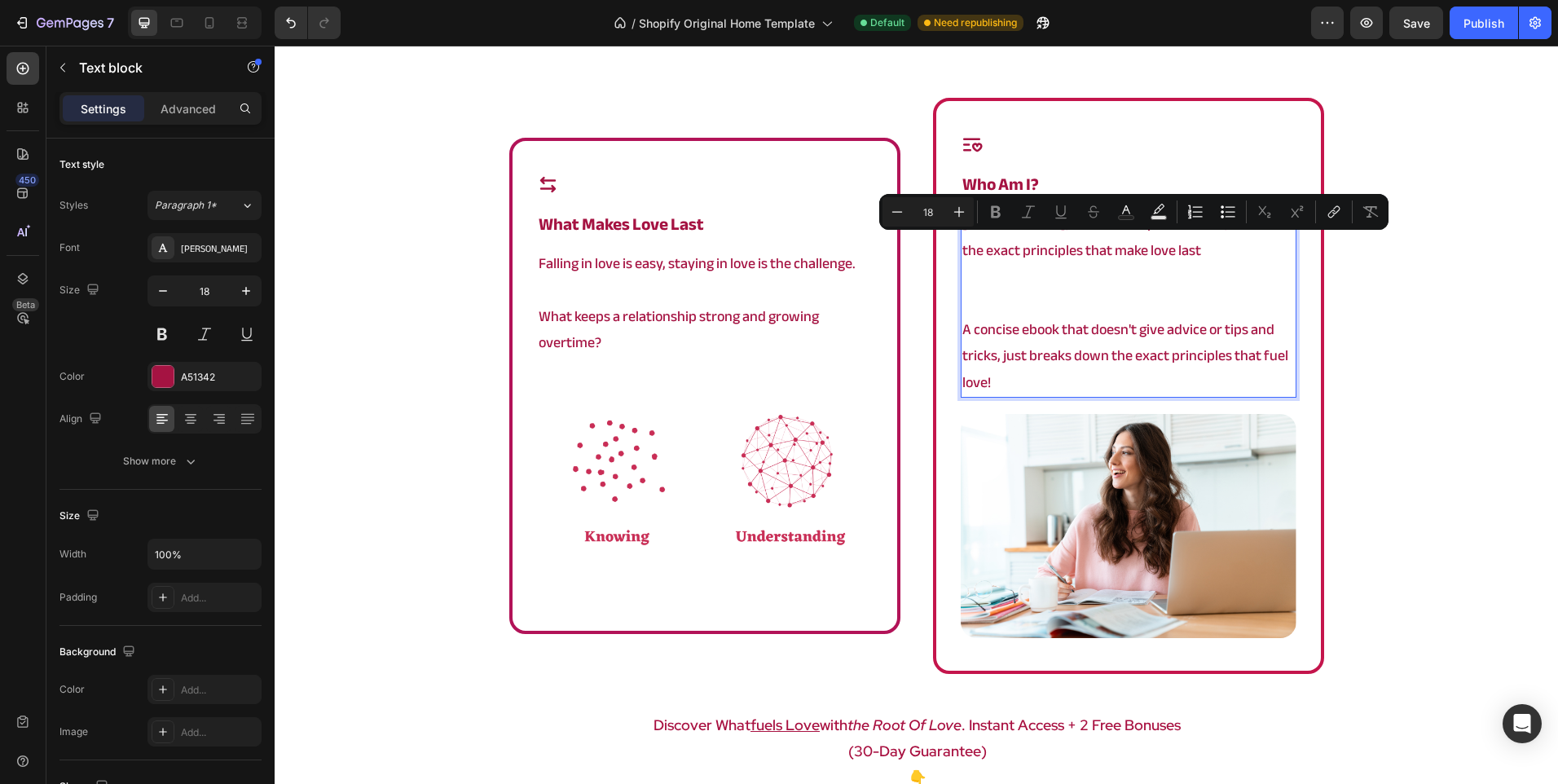
click at [1173, 292] on p "Angela, a relationship researcher, uncover the exact principles that make love …" at bounding box center [1128, 264] width 333 height 106
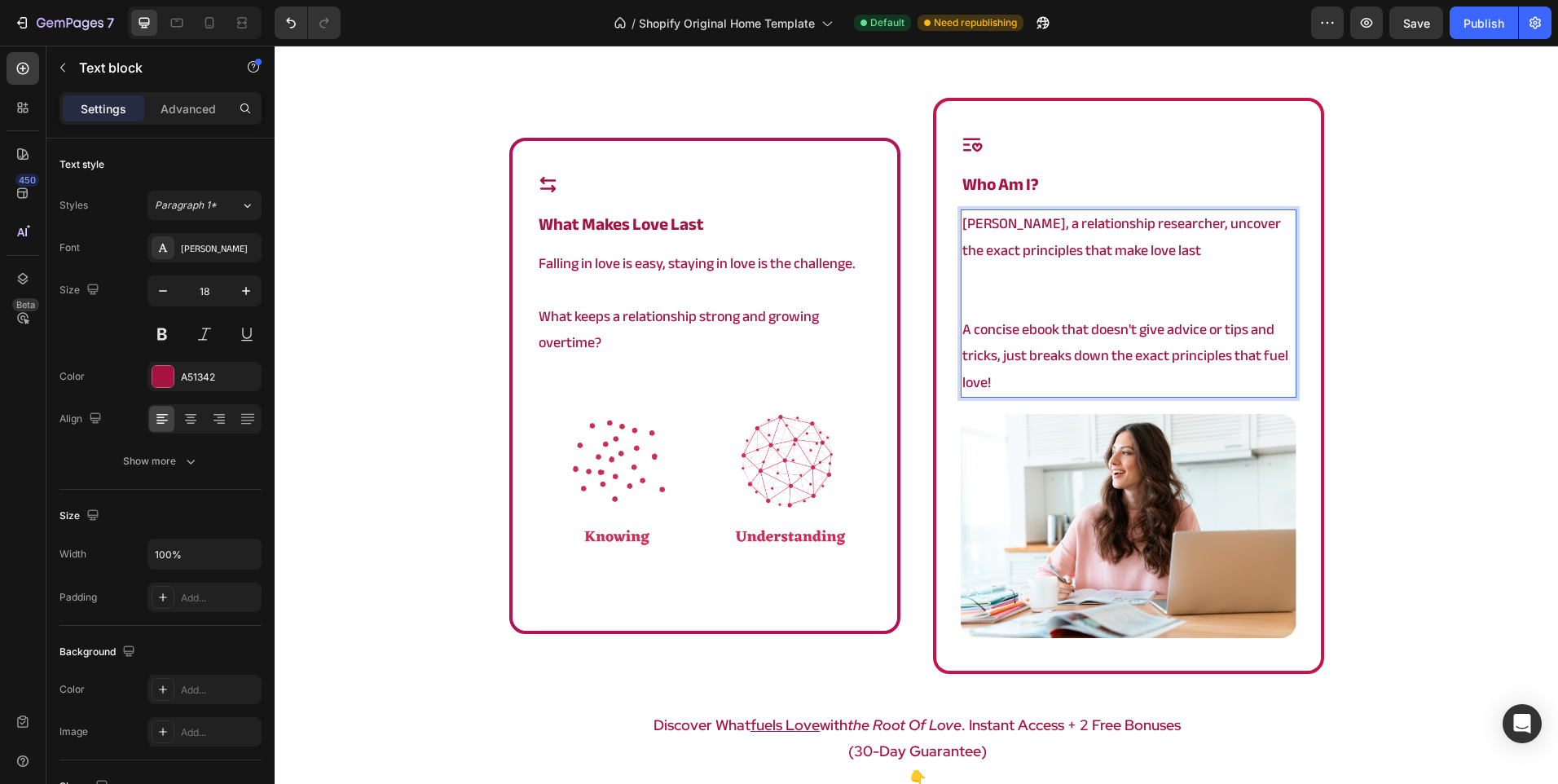
click at [1094, 270] on p "Angela, a relationship researcher, uncover the exact principles that make love …" at bounding box center [1128, 264] width 333 height 106
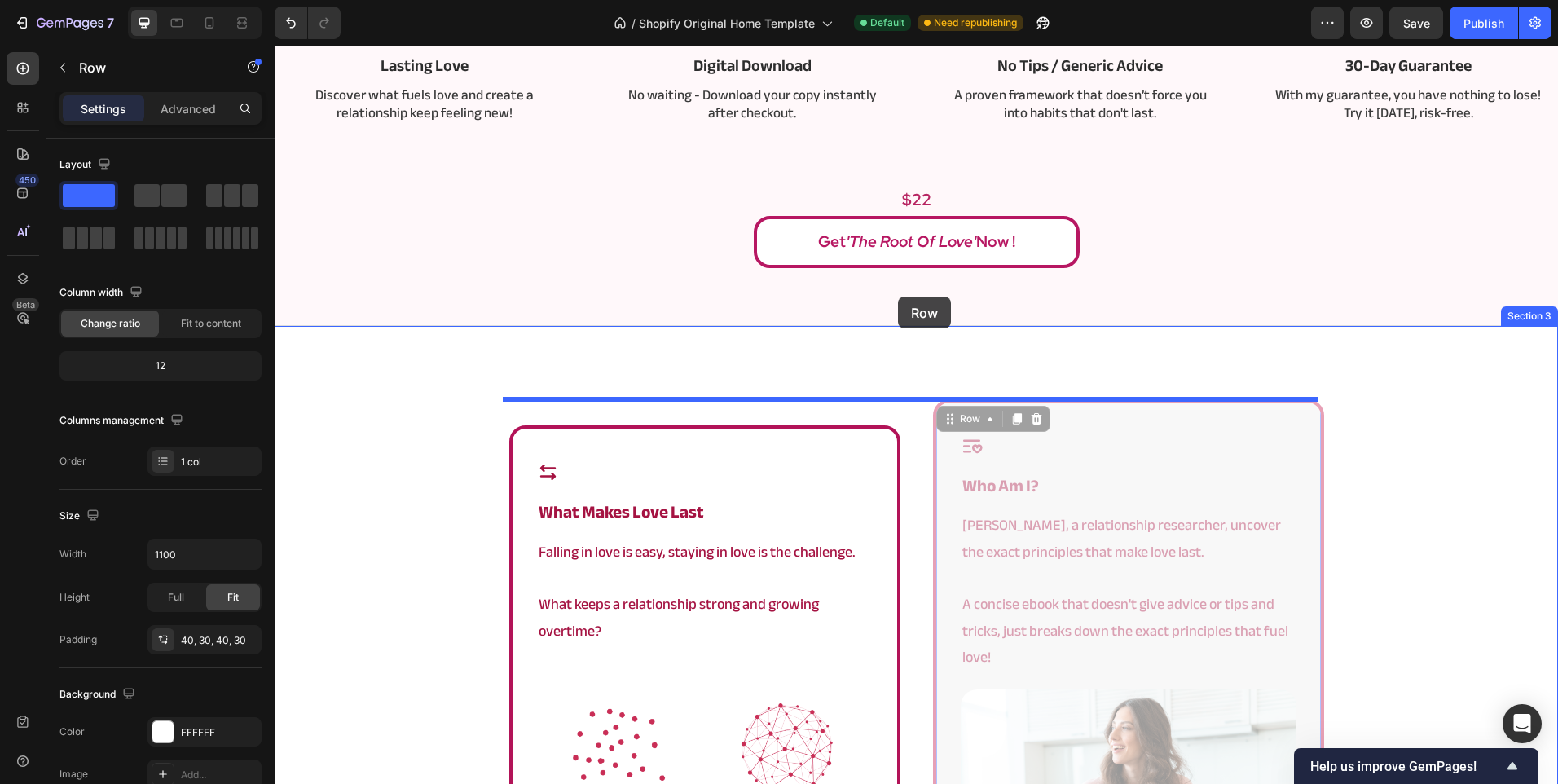
scroll to position [677, 0]
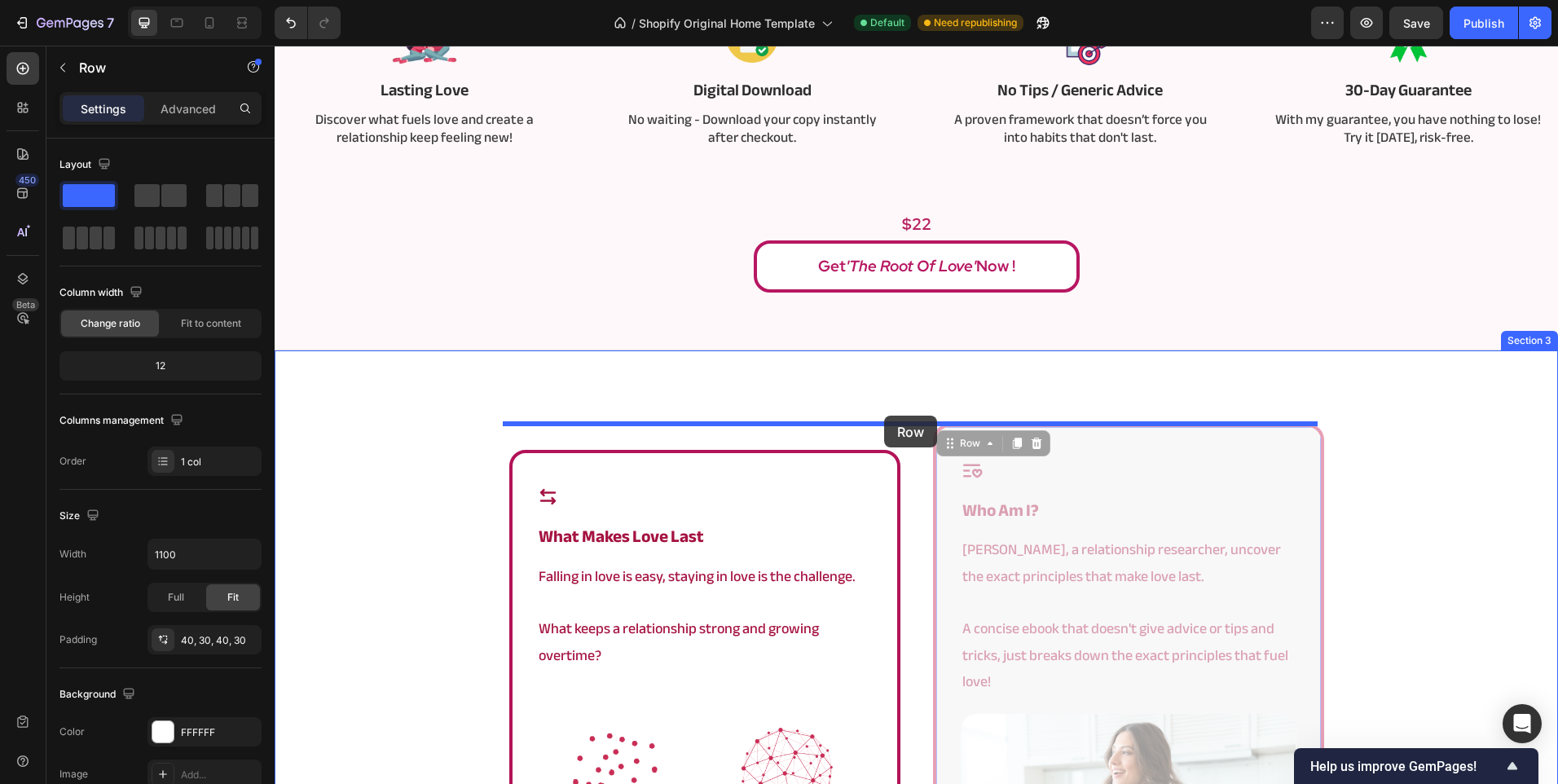
drag, startPoint x: 936, startPoint y: 224, endPoint x: 884, endPoint y: 416, distance: 198.9
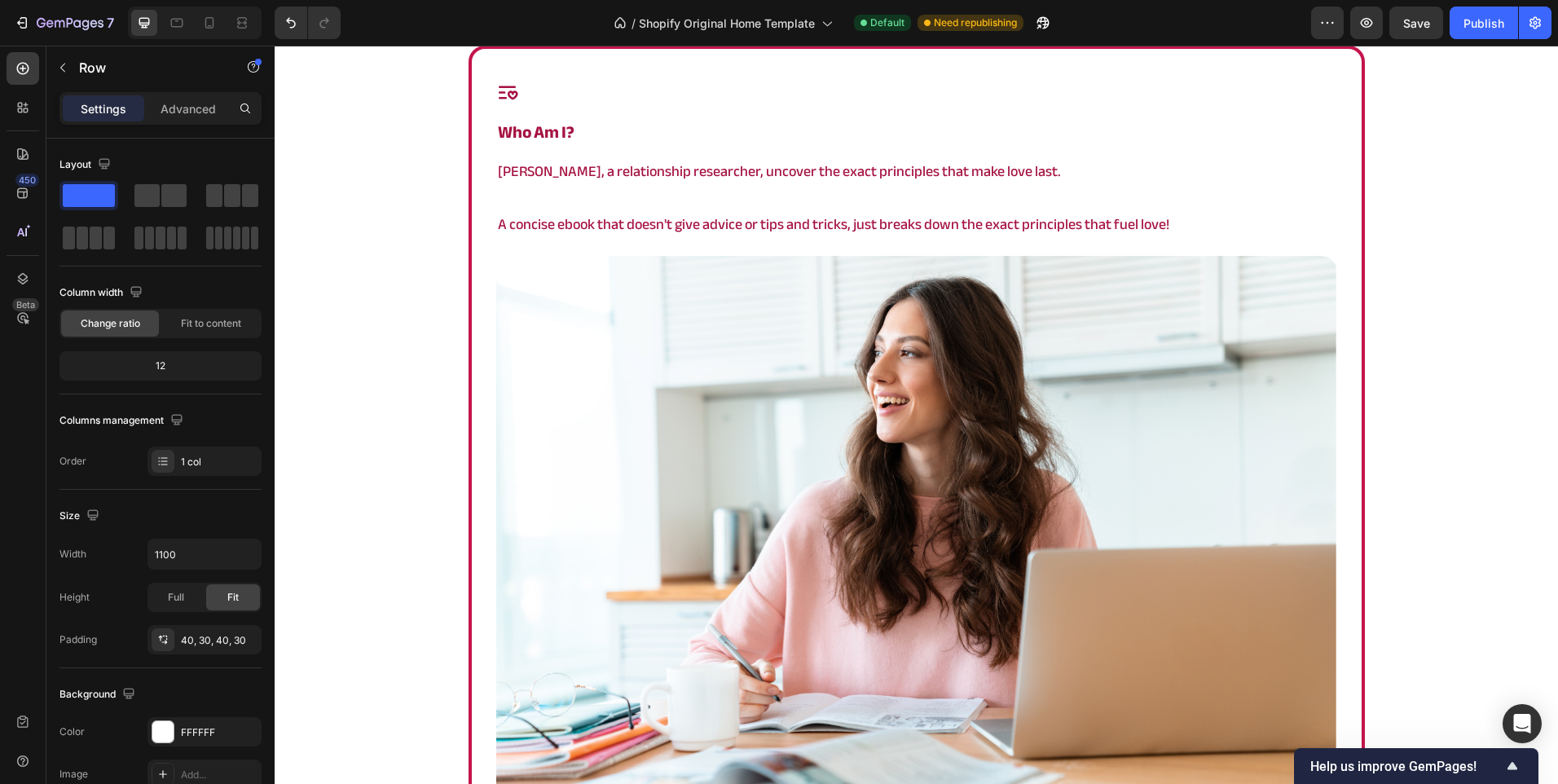
scroll to position [1166, 0]
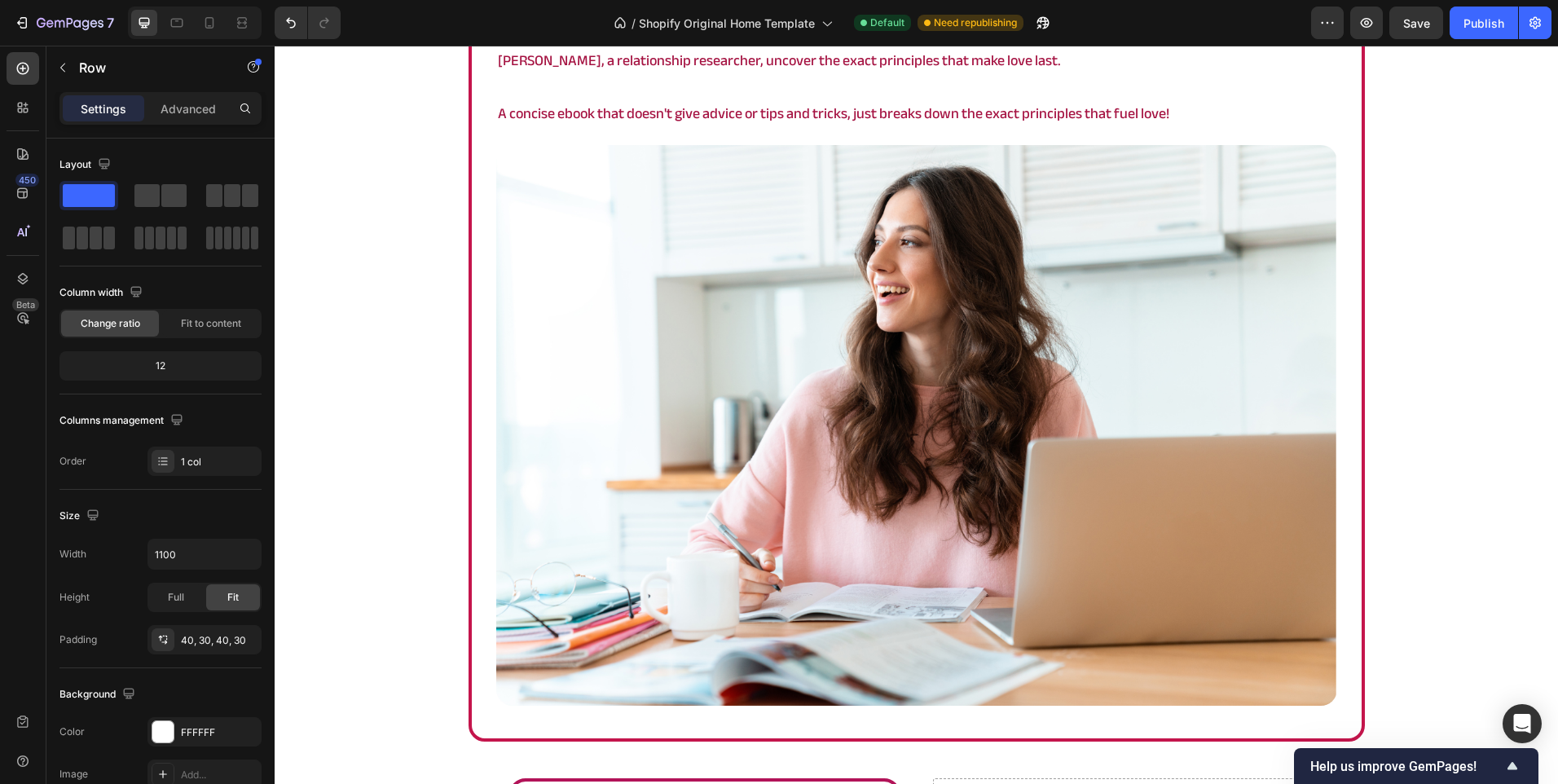
click at [472, 394] on div "Icon who am i? Heading Angela, a relationship researcher, uncover the exact pri…" at bounding box center [916, 338] width 896 height 808
click at [599, 136] on div "Icon who am i? Heading Angela, a relationship researcher, uncover the exact pri…" at bounding box center [917, 338] width 841 height 736
click at [156, 204] on span at bounding box center [147, 195] width 25 height 23
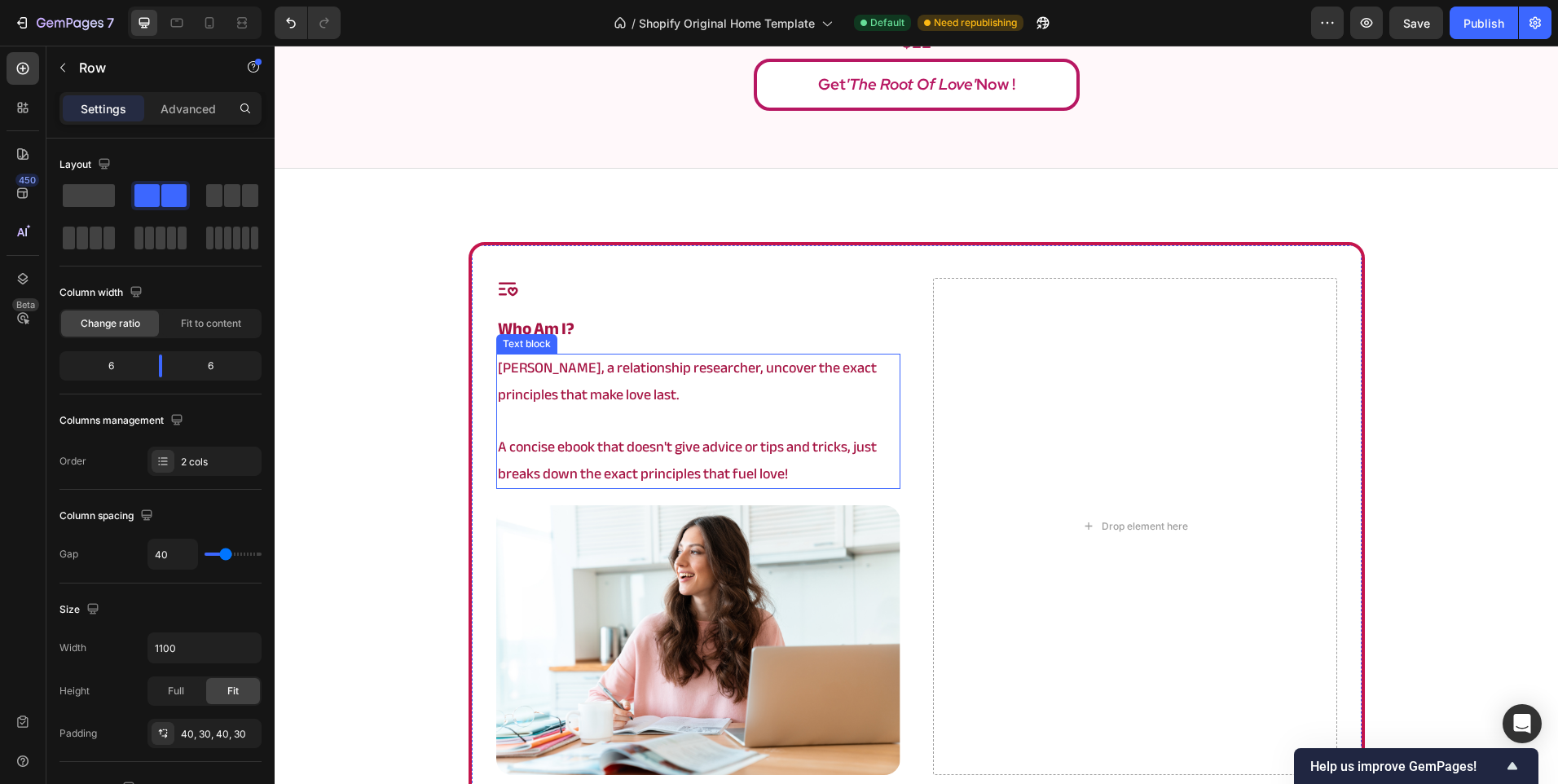
scroll to position [840, 0]
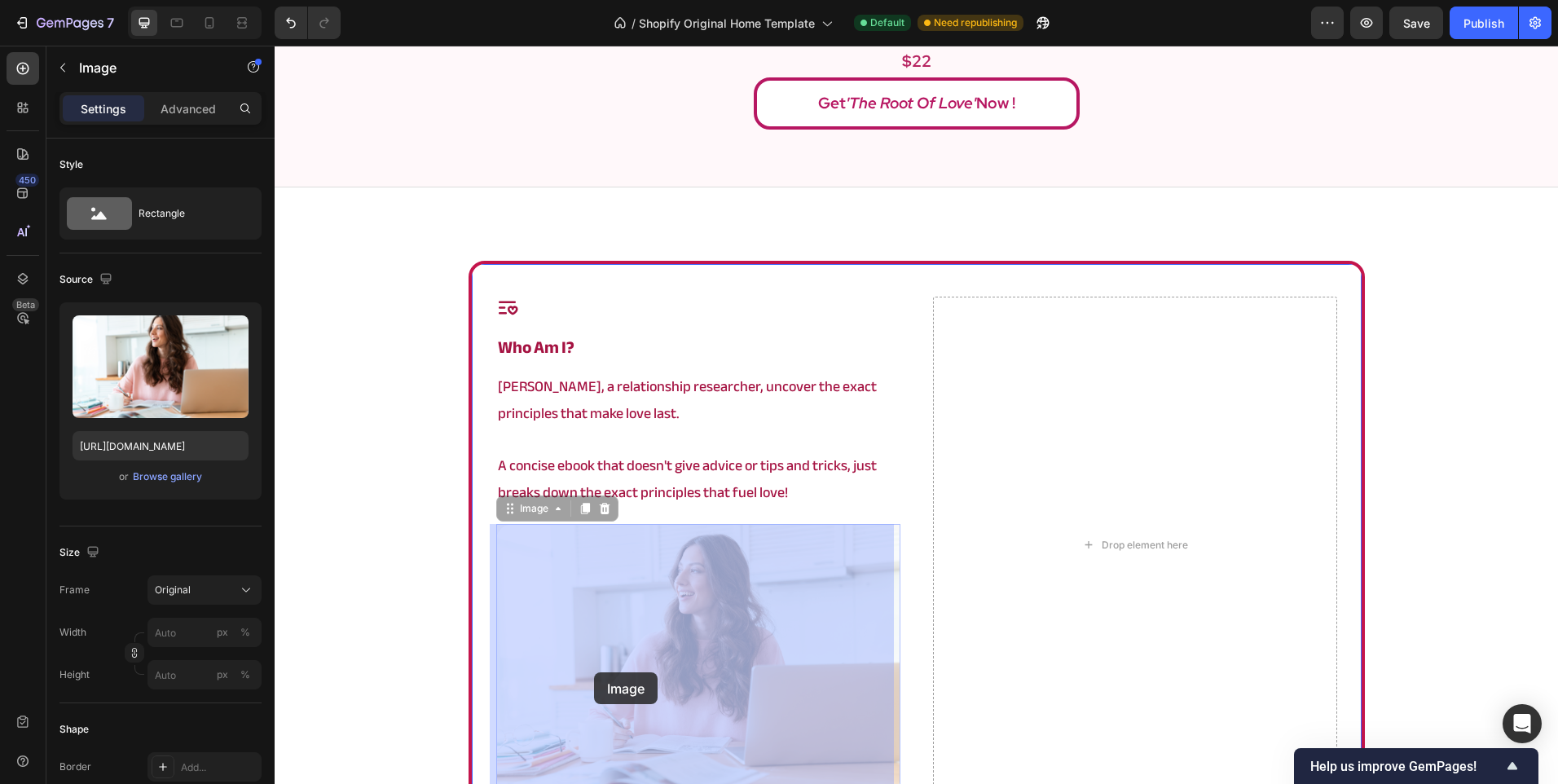
drag, startPoint x: 630, startPoint y: 646, endPoint x: 594, endPoint y: 672, distance: 44.4
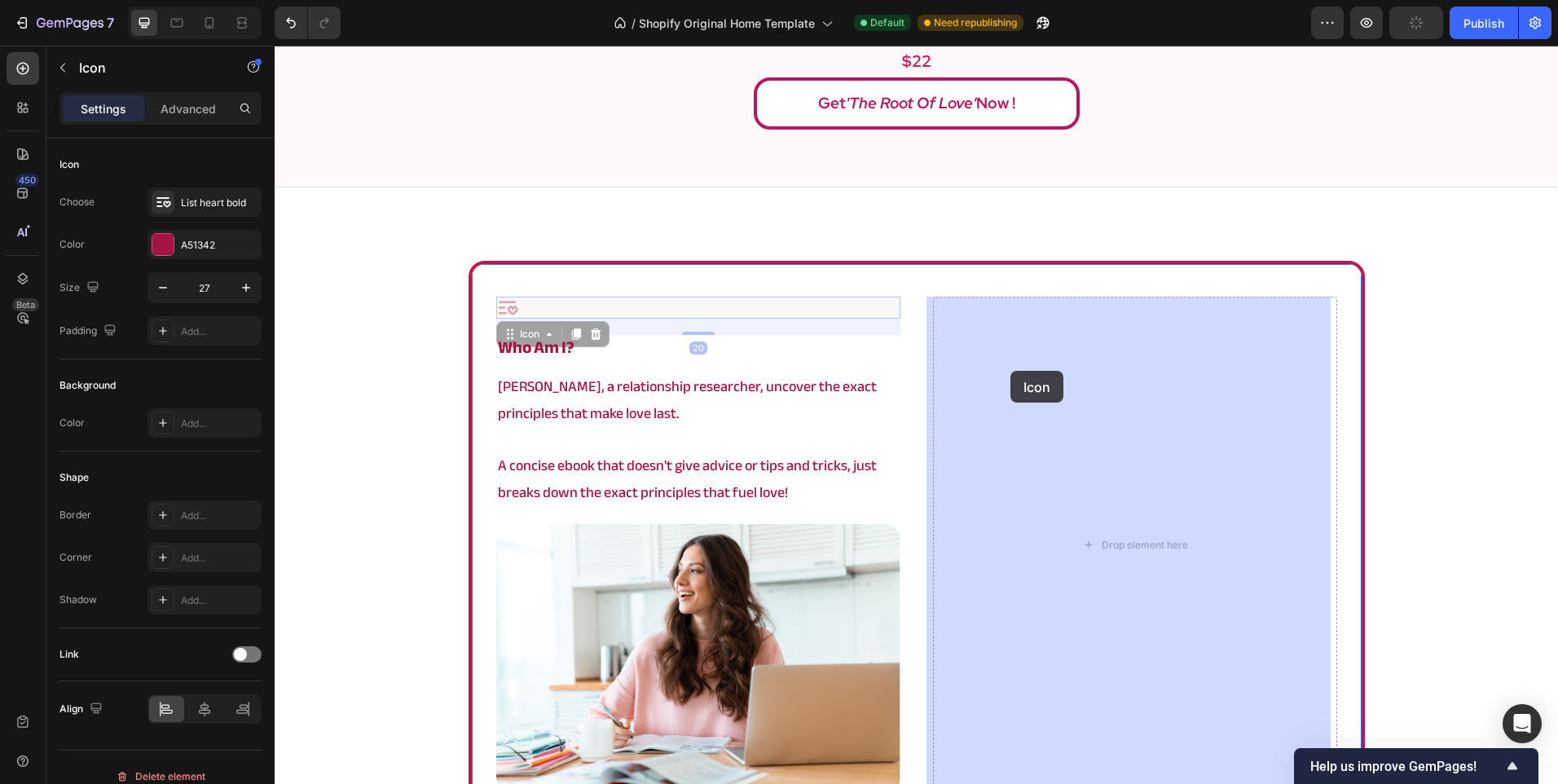
drag, startPoint x: 610, startPoint y: 304, endPoint x: 1000, endPoint y: 378, distance: 397.0
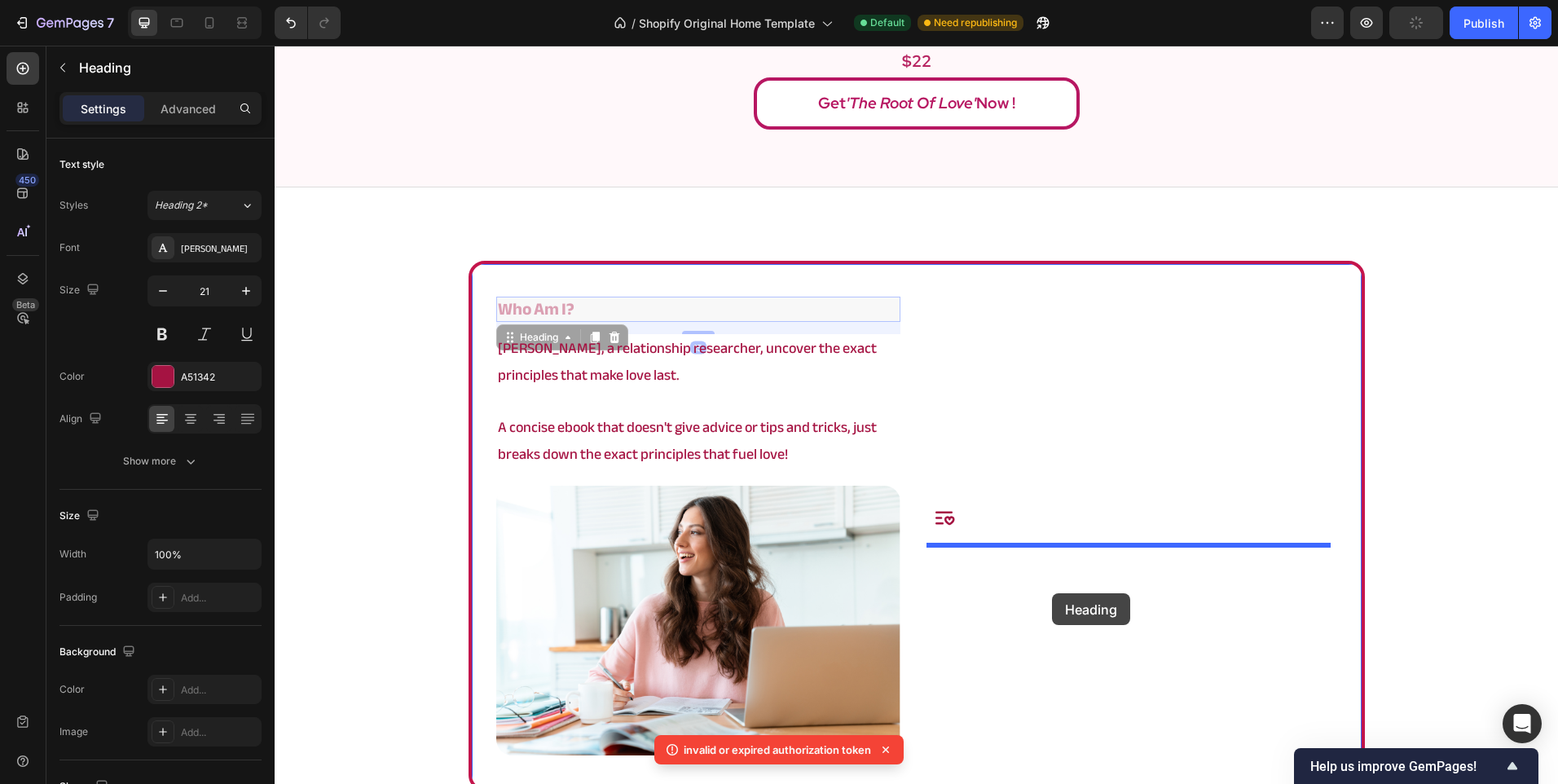
drag, startPoint x: 628, startPoint y: 310, endPoint x: 1052, endPoint y: 593, distance: 509.8
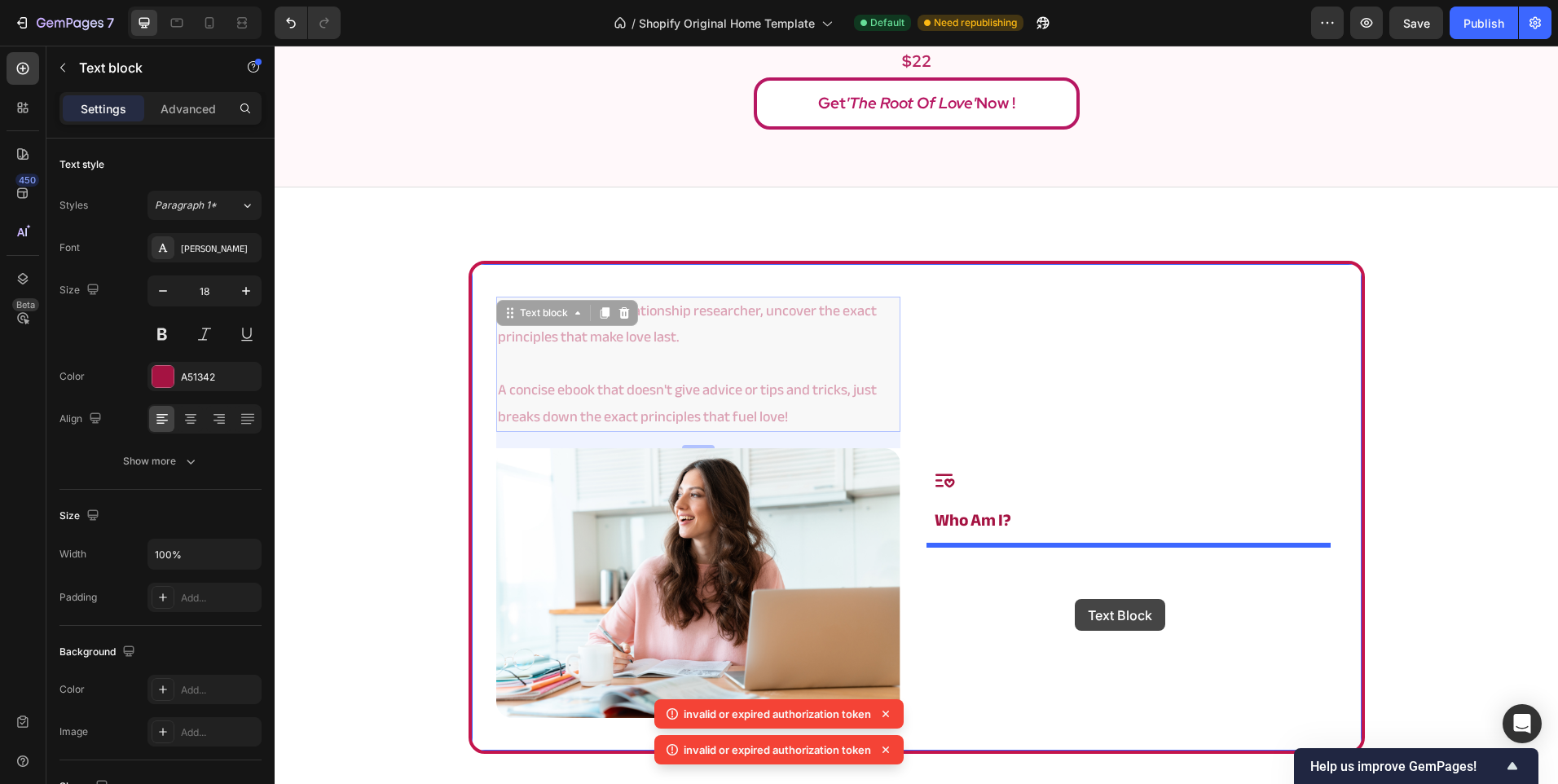
drag, startPoint x: 636, startPoint y: 352, endPoint x: 1086, endPoint y: 604, distance: 515.8
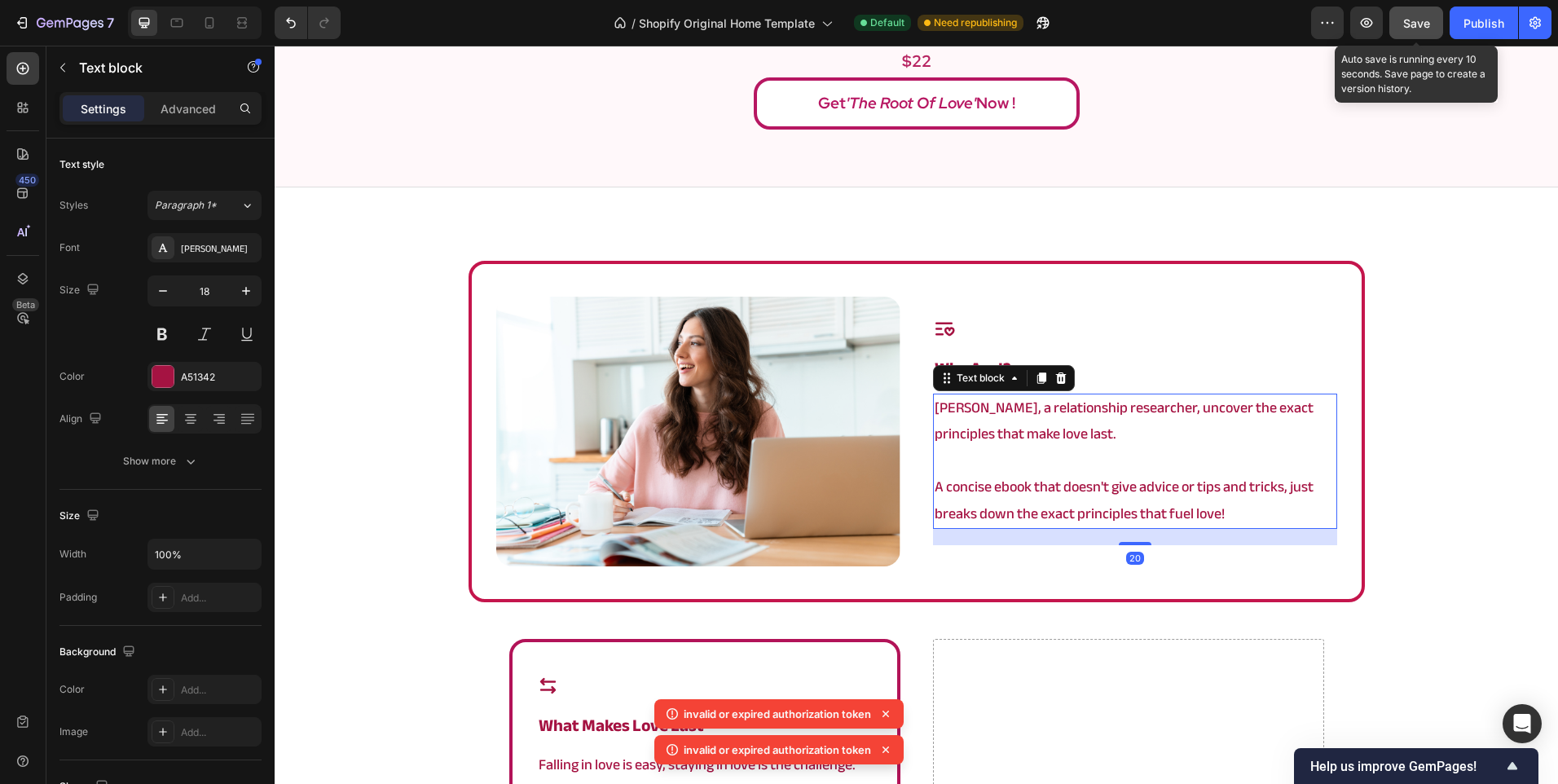
click at [1421, 32] on button "Save" at bounding box center [1416, 23] width 54 height 33
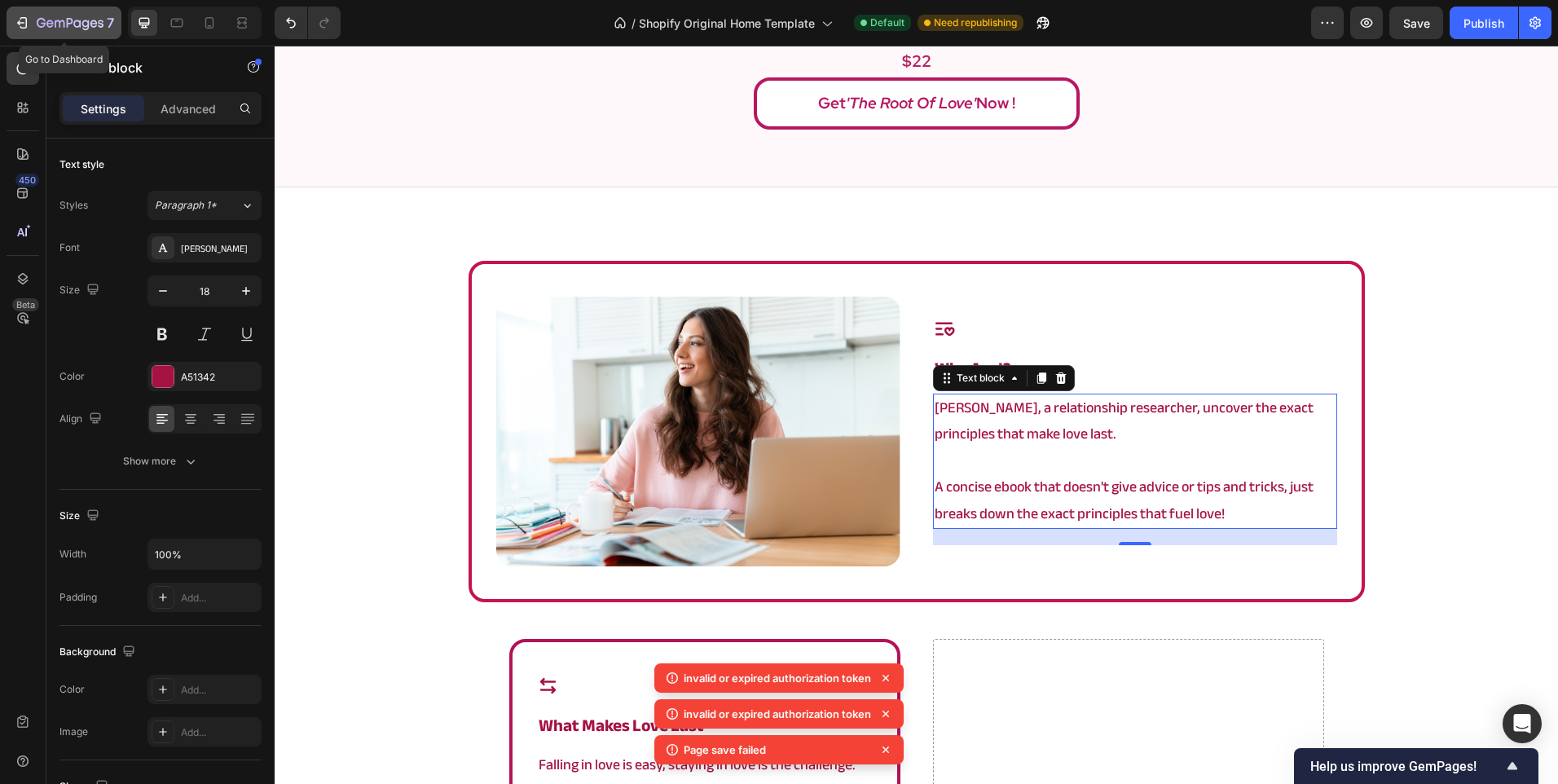
click at [63, 18] on icon "button" at bounding box center [70, 24] width 67 height 14
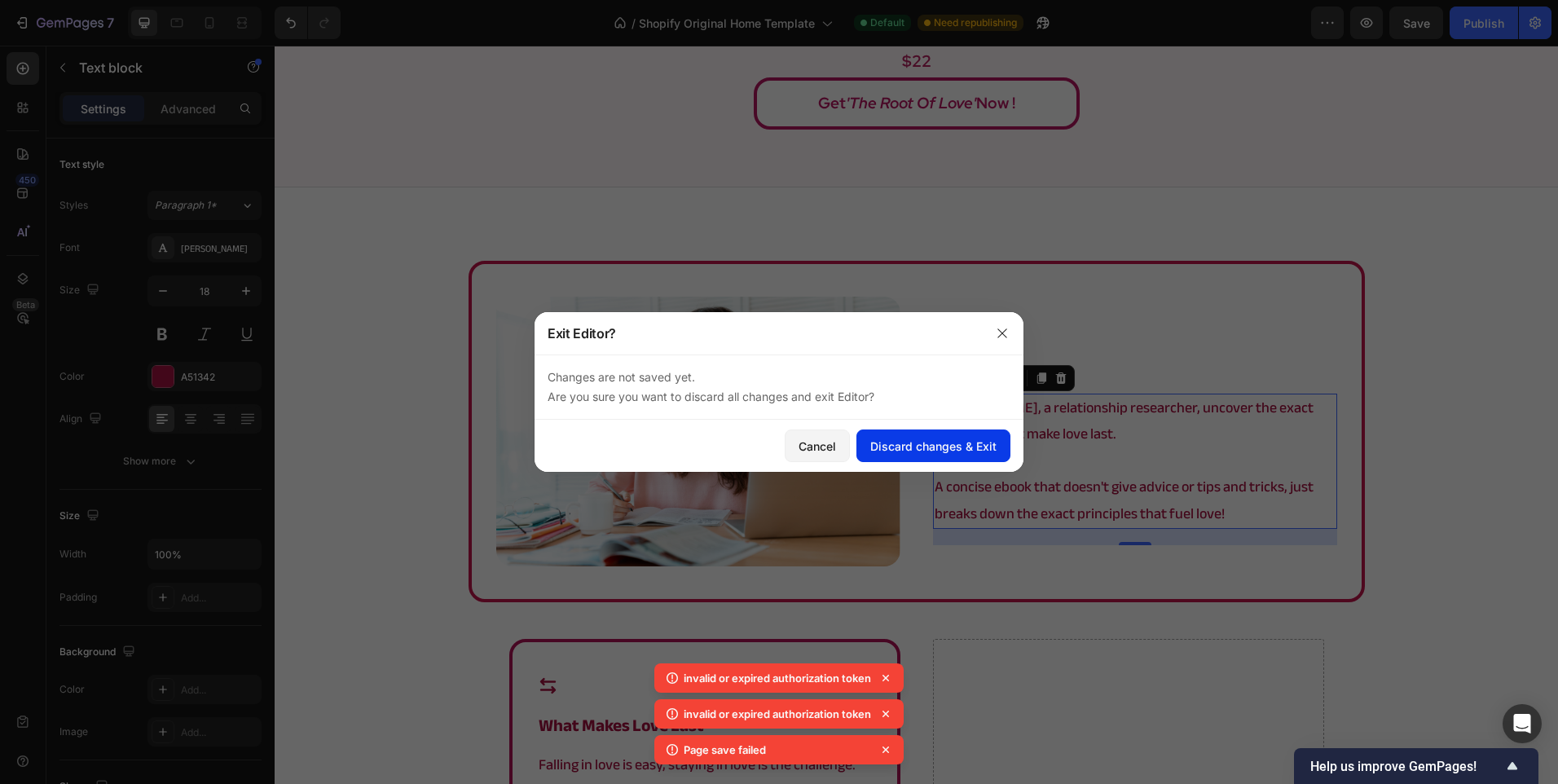
click at [921, 442] on div "Discard changes & Exit" at bounding box center [933, 446] width 126 height 17
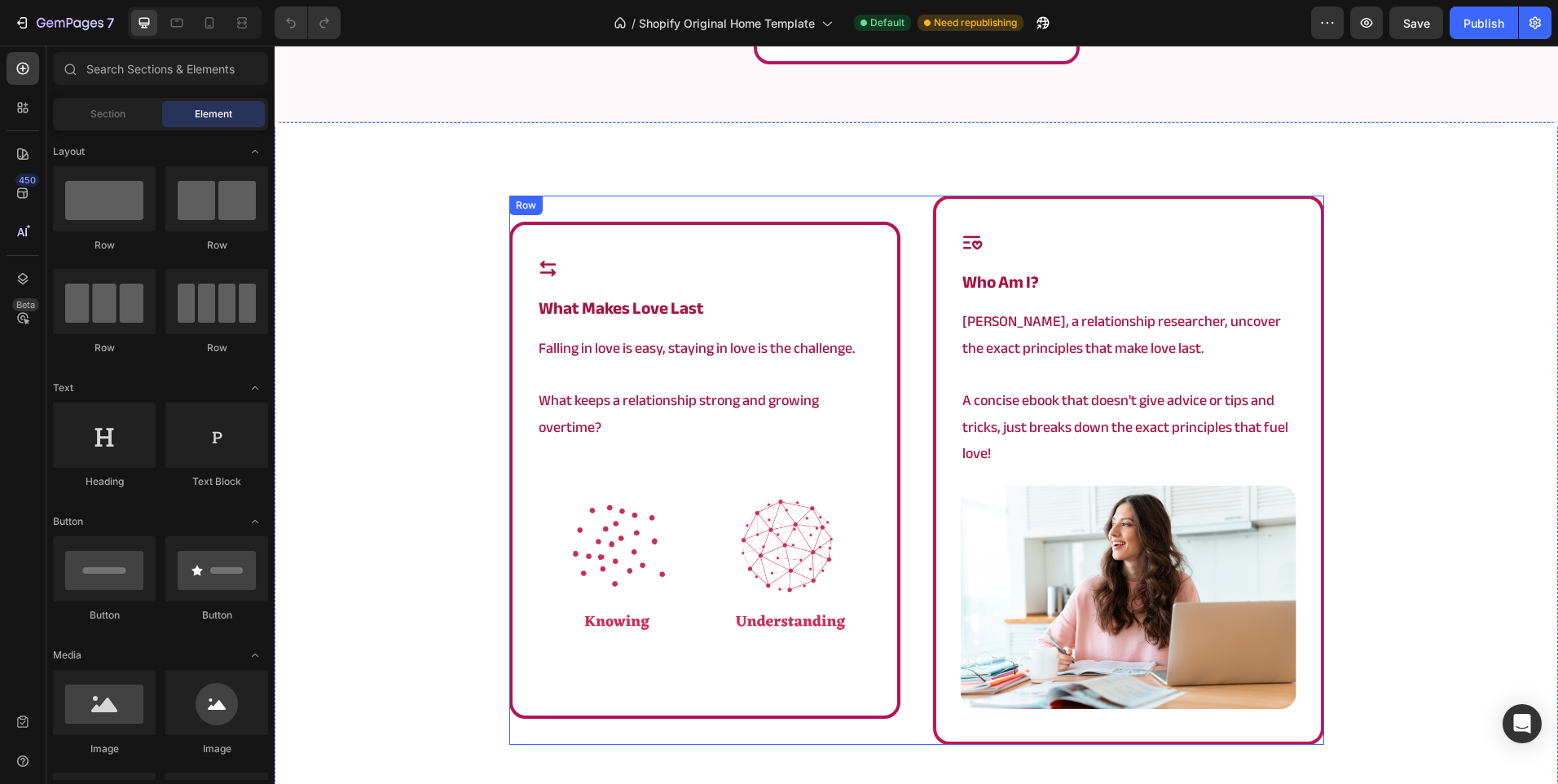
scroll to position [896, 0]
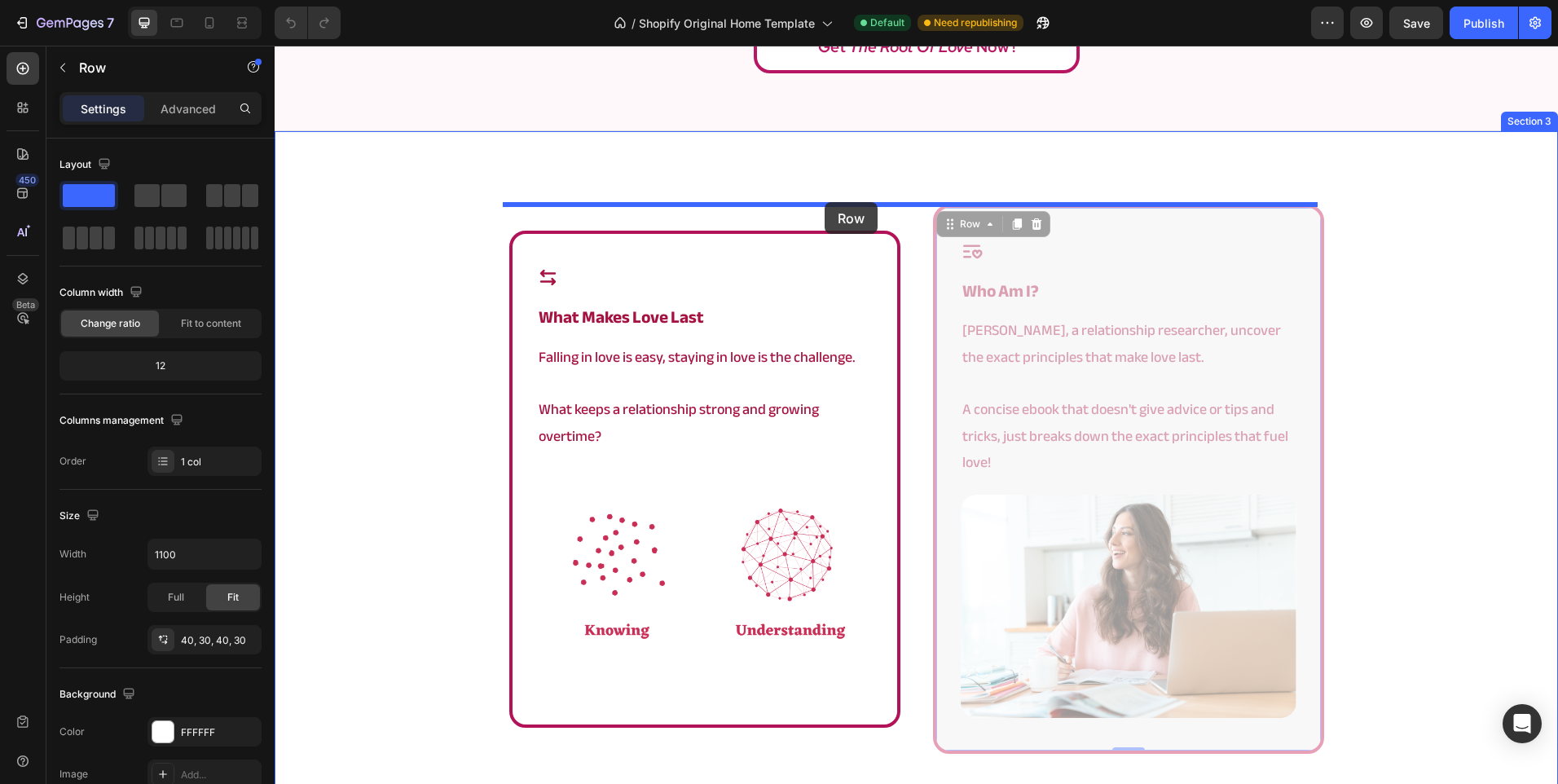
drag, startPoint x: 938, startPoint y: 393, endPoint x: 825, endPoint y: 202, distance: 221.9
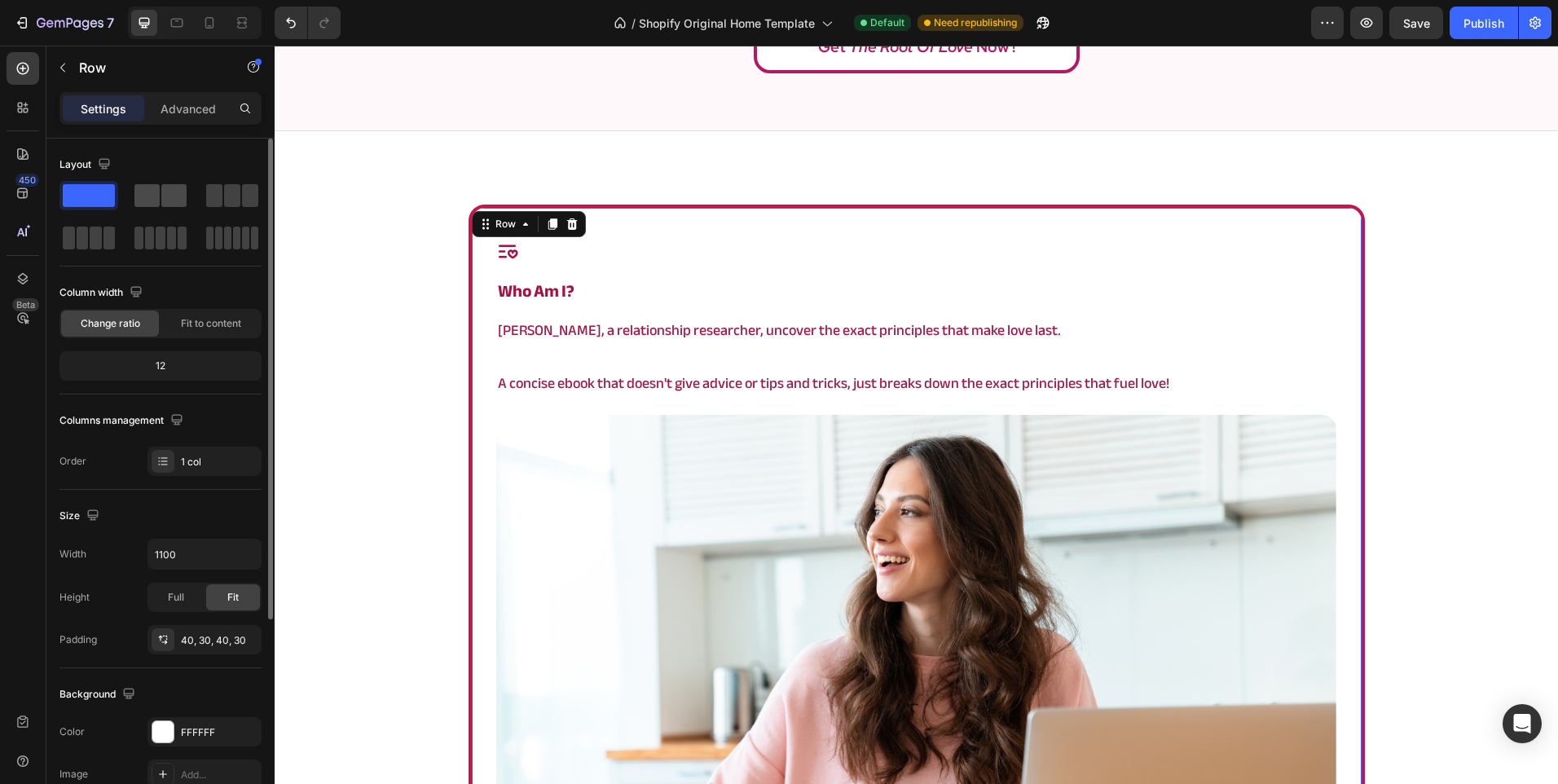
drag, startPoint x: 140, startPoint y: 202, endPoint x: 316, endPoint y: 317, distance: 210.2
click at [140, 202] on span at bounding box center [147, 195] width 25 height 23
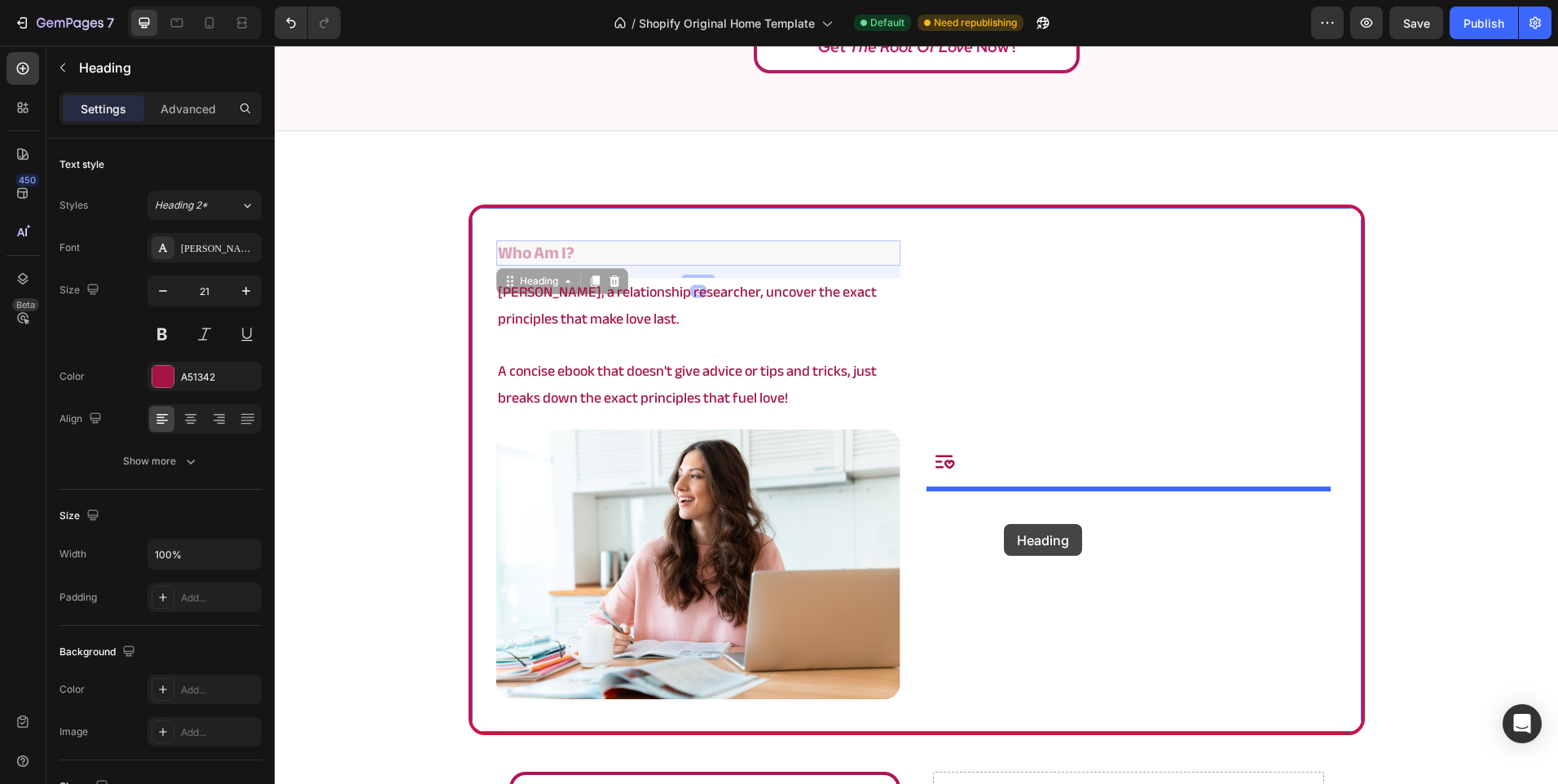
drag, startPoint x: 554, startPoint y: 253, endPoint x: 1004, endPoint y: 524, distance: 525.3
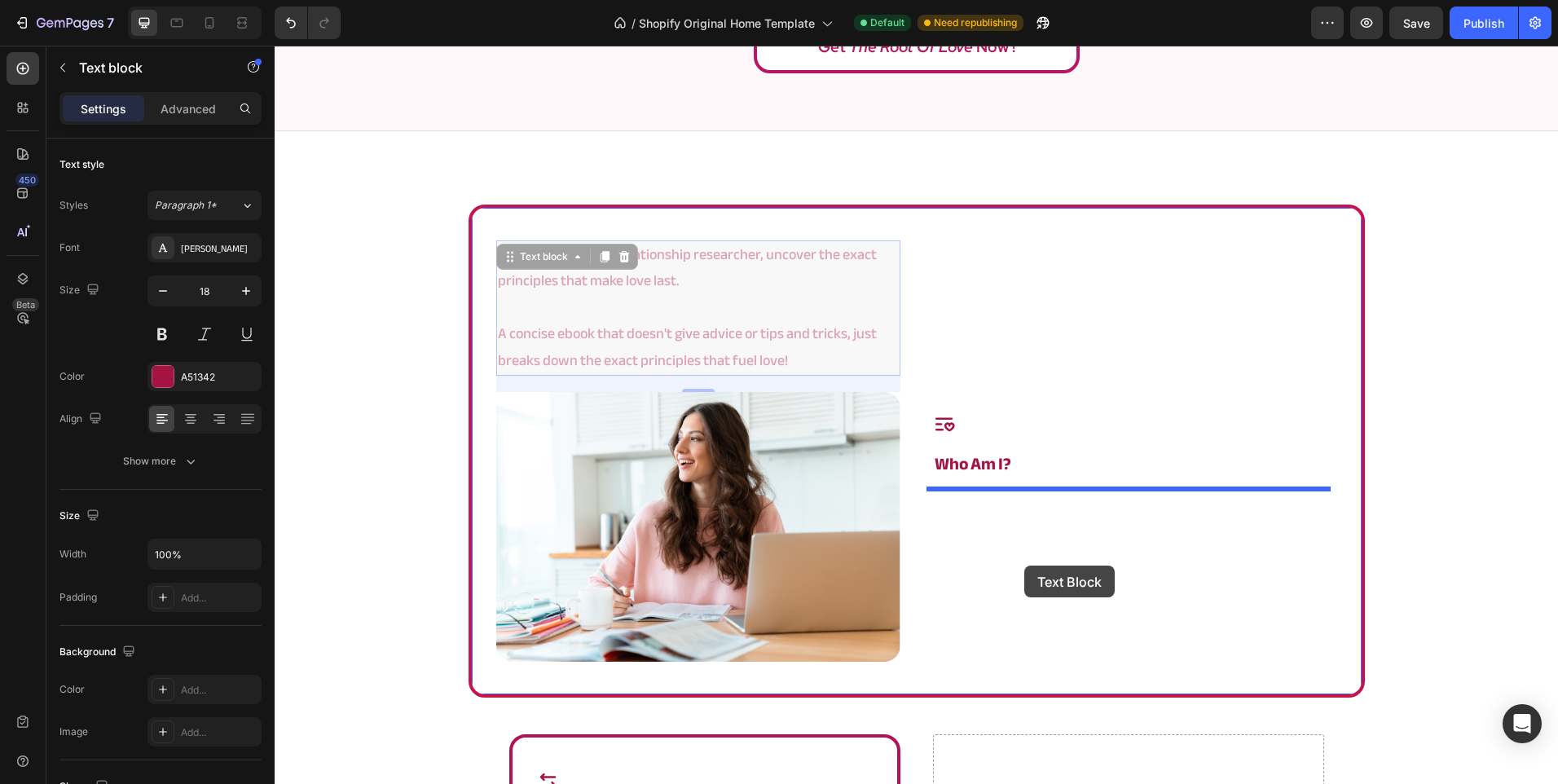
drag, startPoint x: 543, startPoint y: 250, endPoint x: 1040, endPoint y: 569, distance: 590.6
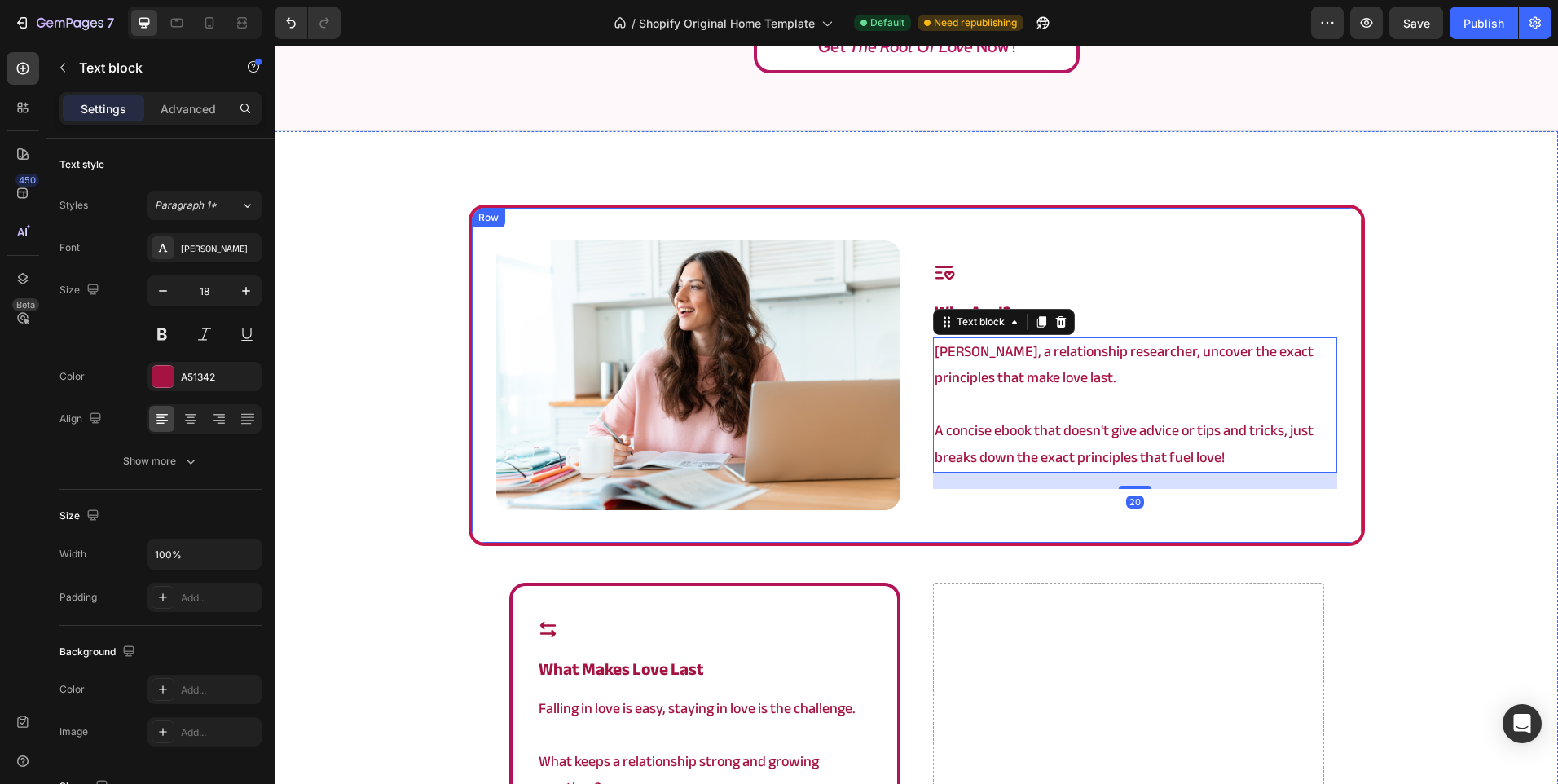
click at [927, 512] on div "Image Icon who am i? Heading Angela, a relationship researcher, uncover the exa…" at bounding box center [916, 375] width 896 height 341
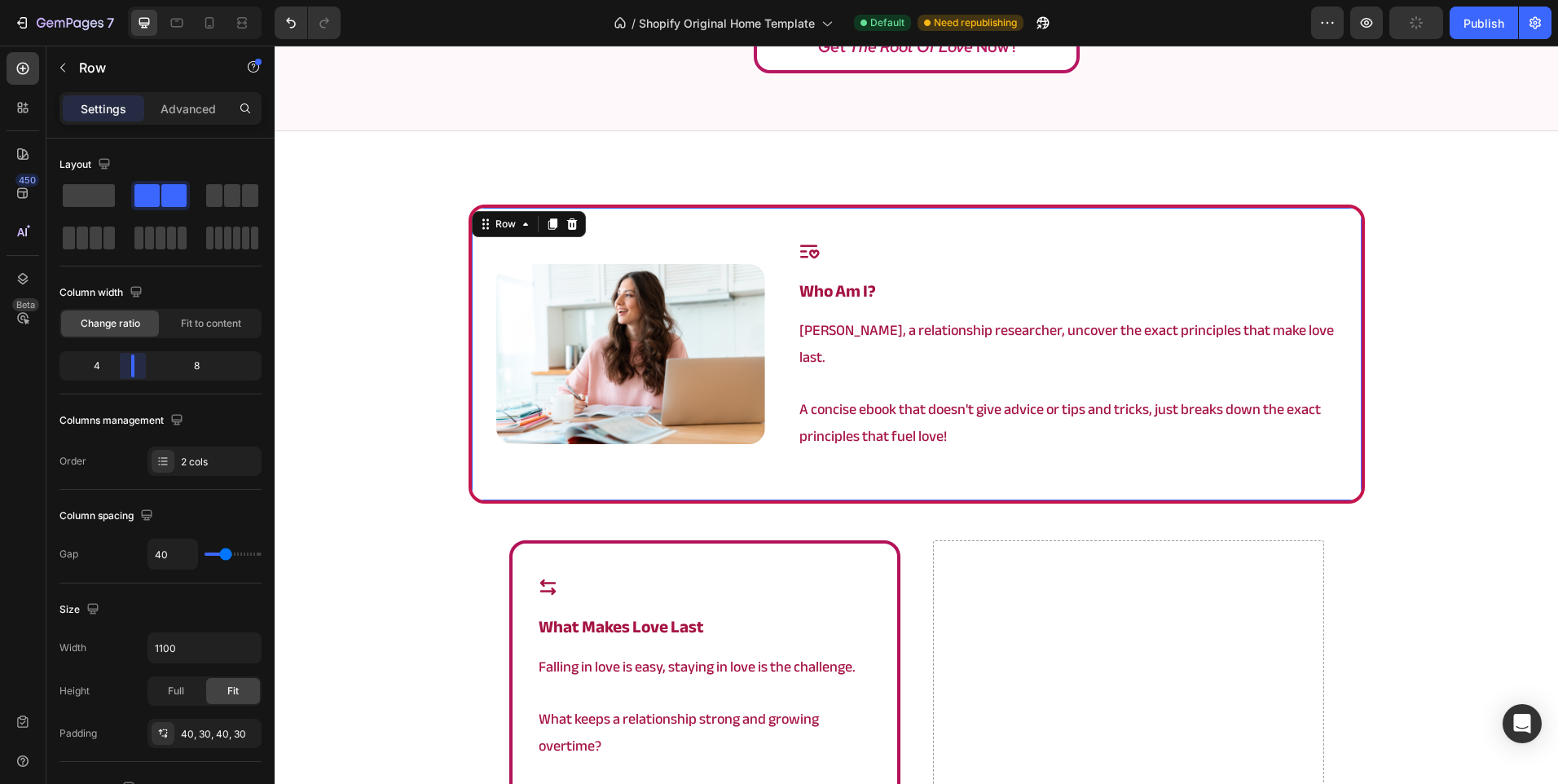
drag, startPoint x: 157, startPoint y: 361, endPoint x: 303, endPoint y: 323, distance: 150.9
click at [127, 0] on body "7 / Shopify Original Home Template Default Need republishing Preview Publish 45…" at bounding box center [779, 0] width 1558 height 0
click at [580, 369] on img at bounding box center [631, 353] width 270 height 179
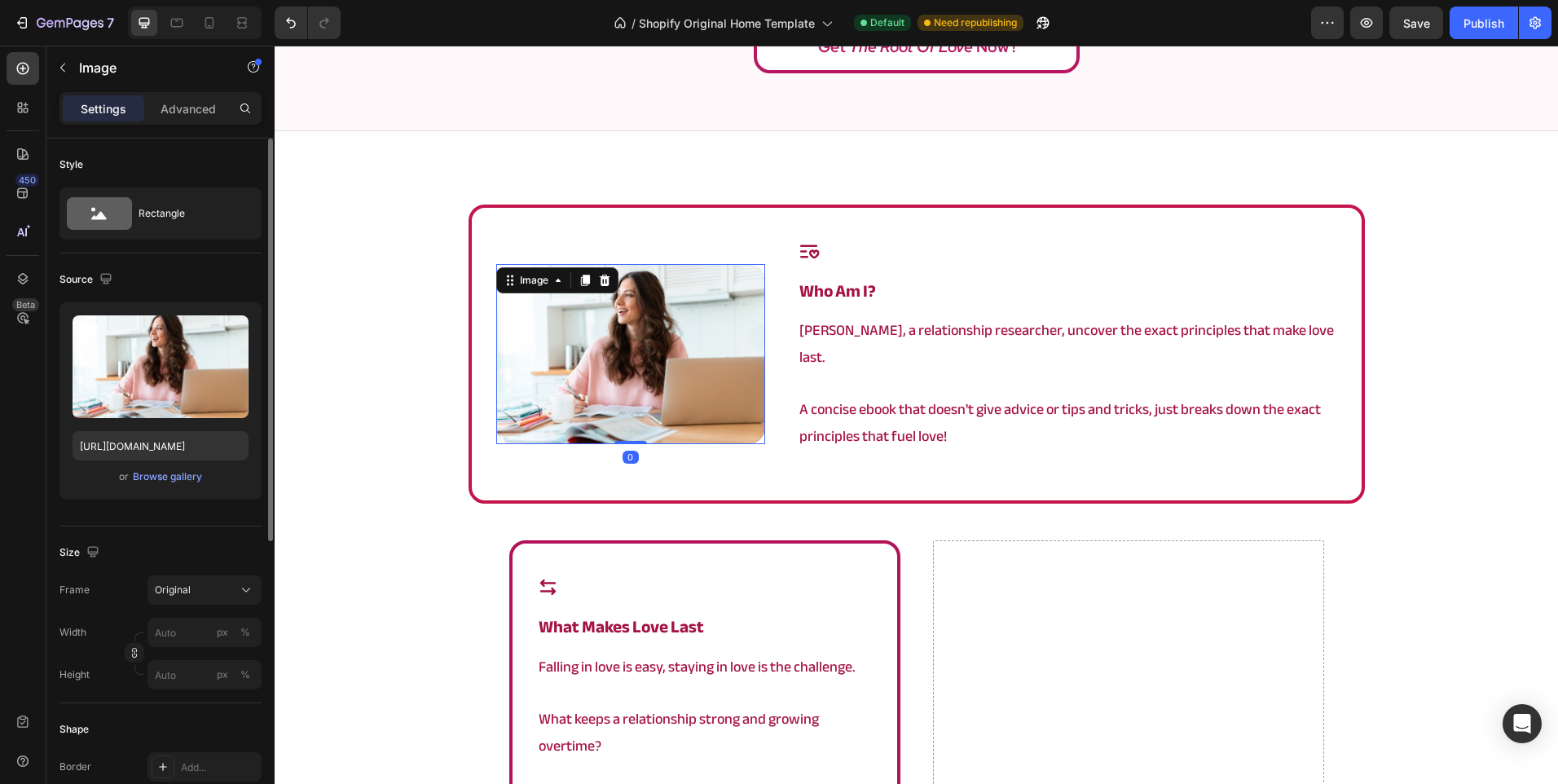
click at [202, 571] on div "Size Frame Original Width px % Height px %" at bounding box center [160, 615] width 202 height 177
click at [202, 602] on button "Original" at bounding box center [204, 589] width 114 height 29
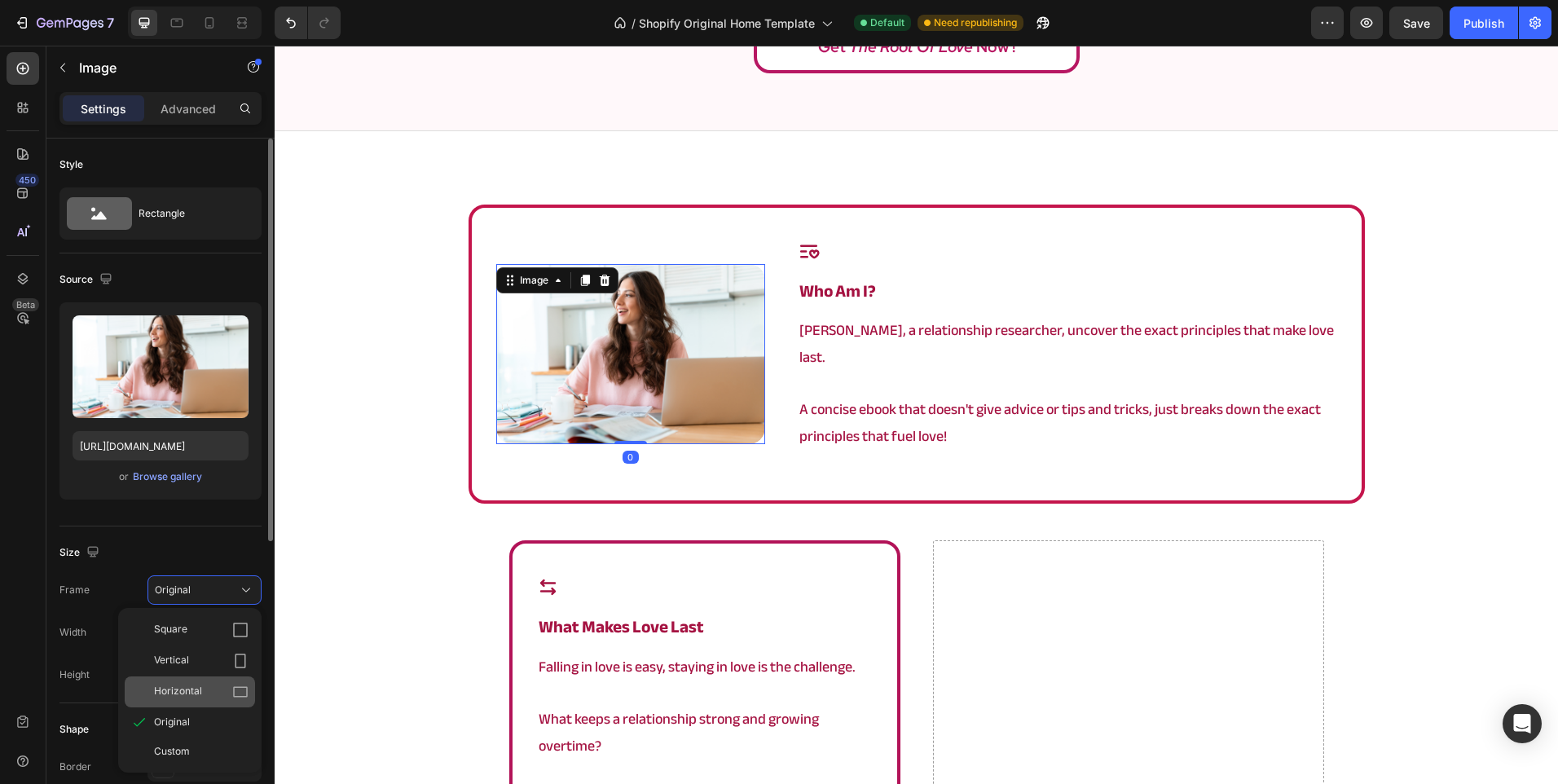
click at [214, 695] on div "Horizontal" at bounding box center [201, 691] width 94 height 16
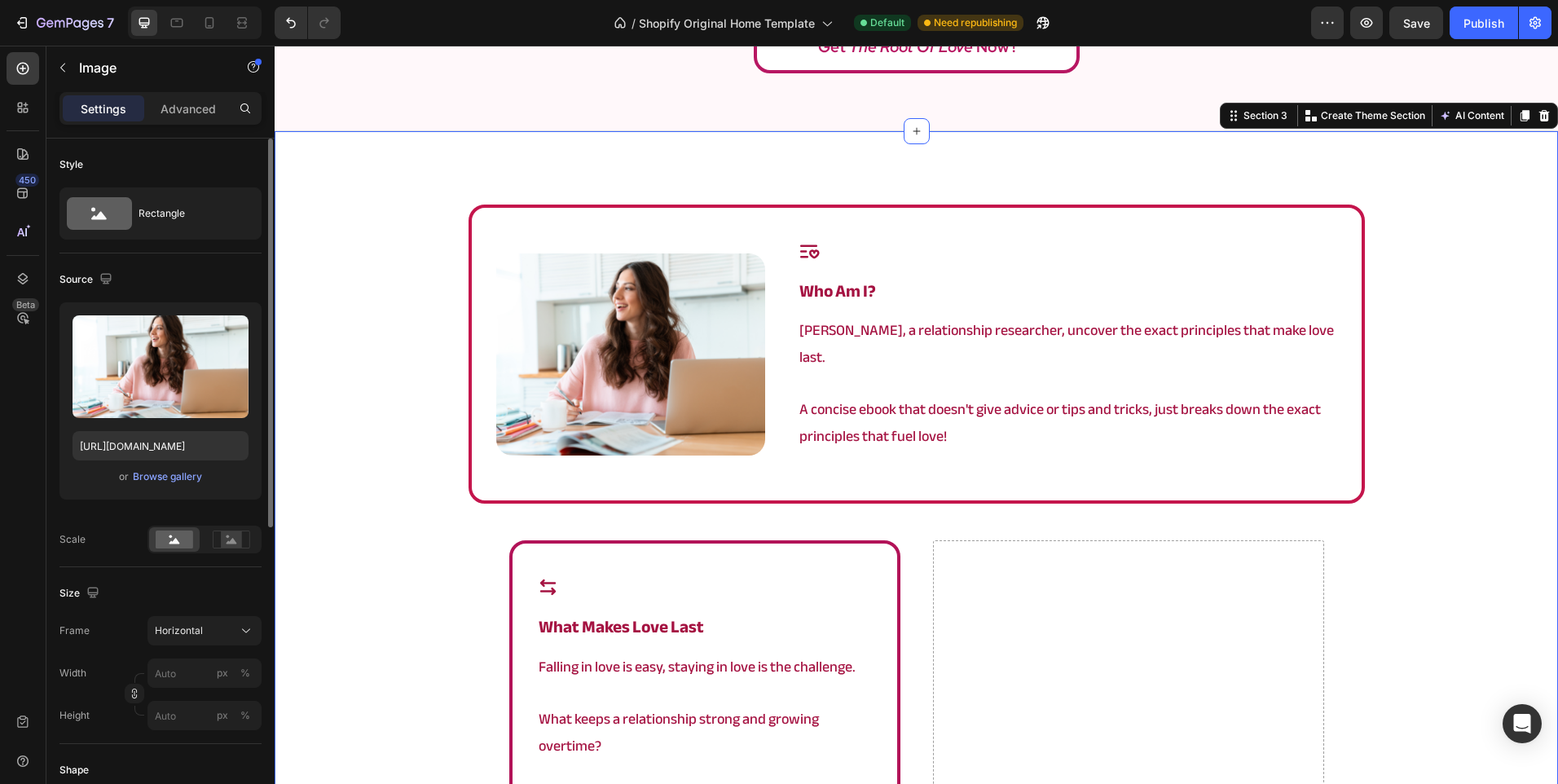
click at [414, 451] on div "Image Icon who am i? Heading Angela, a relationship researcher, uncover the exa…" at bounding box center [916, 720] width 1284 height 1032
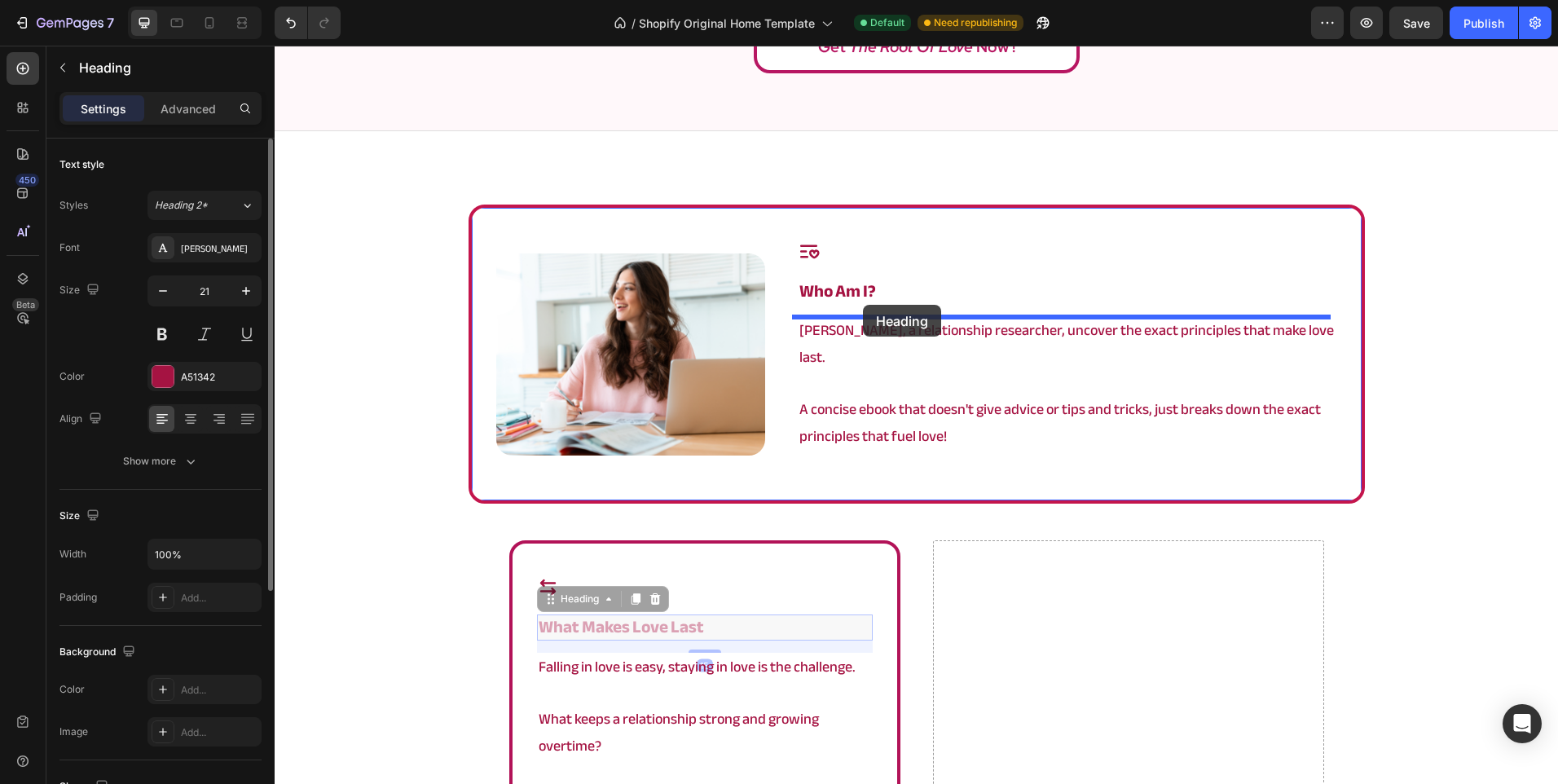
drag, startPoint x: 664, startPoint y: 598, endPoint x: 863, endPoint y: 304, distance: 355.0
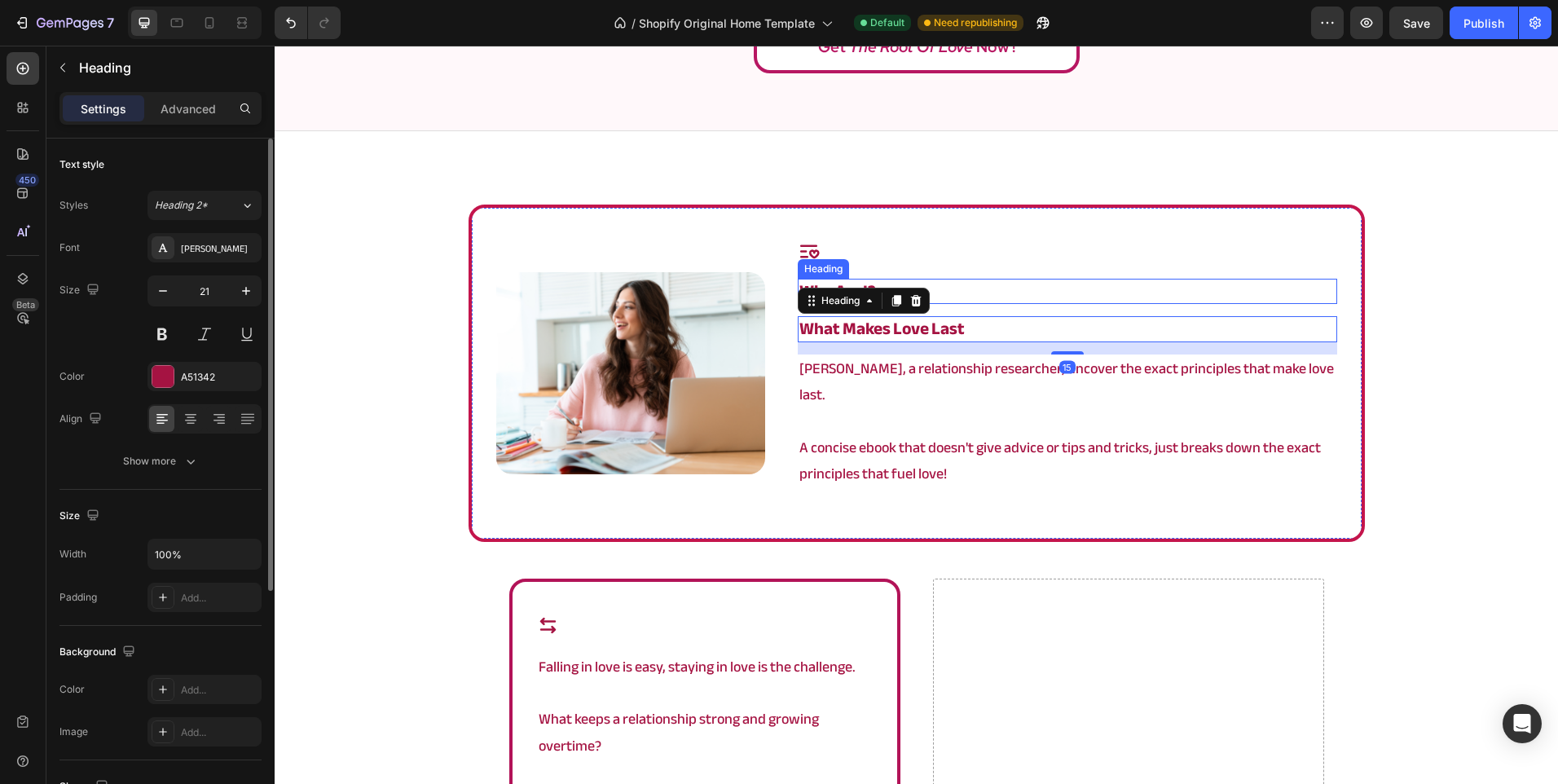
click at [1000, 294] on h2 "who am i?" at bounding box center [1066, 291] width 538 height 25
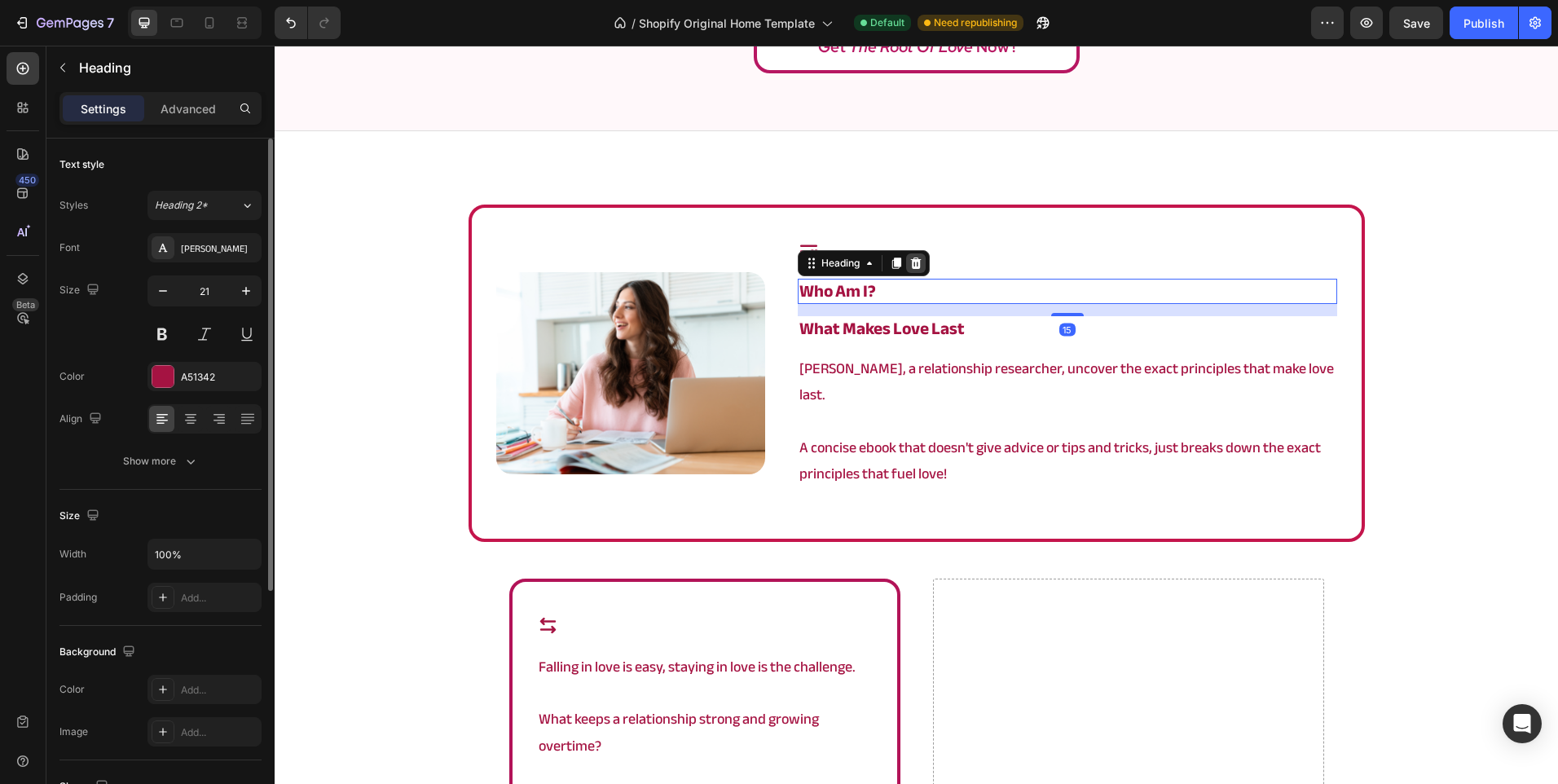
click at [916, 254] on div at bounding box center [915, 263] width 20 height 20
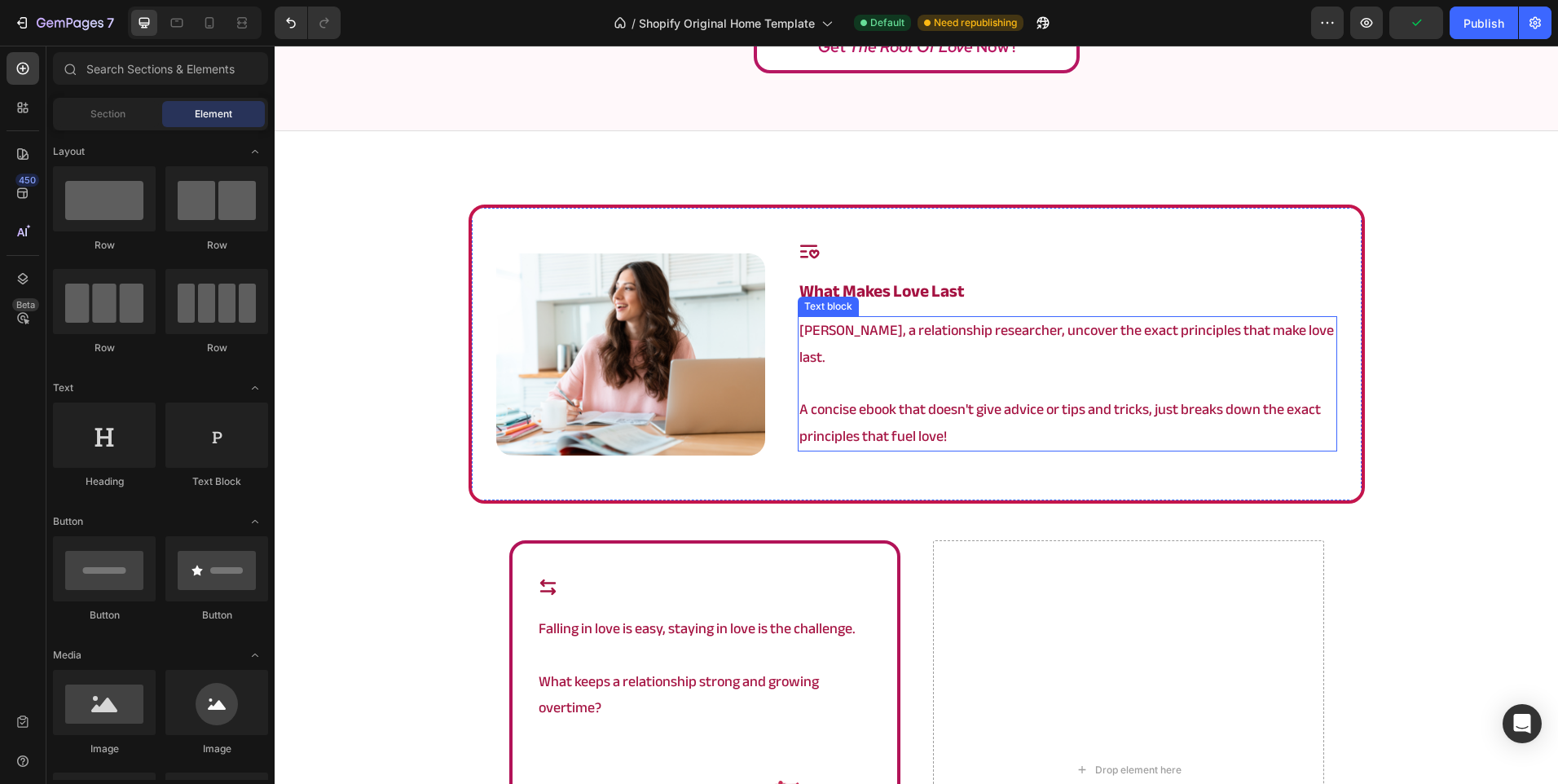
click at [1026, 407] on p "A concise ebook that doesn't give advice or tips and tricks, just breaks down t…" at bounding box center [1067, 423] width 535 height 53
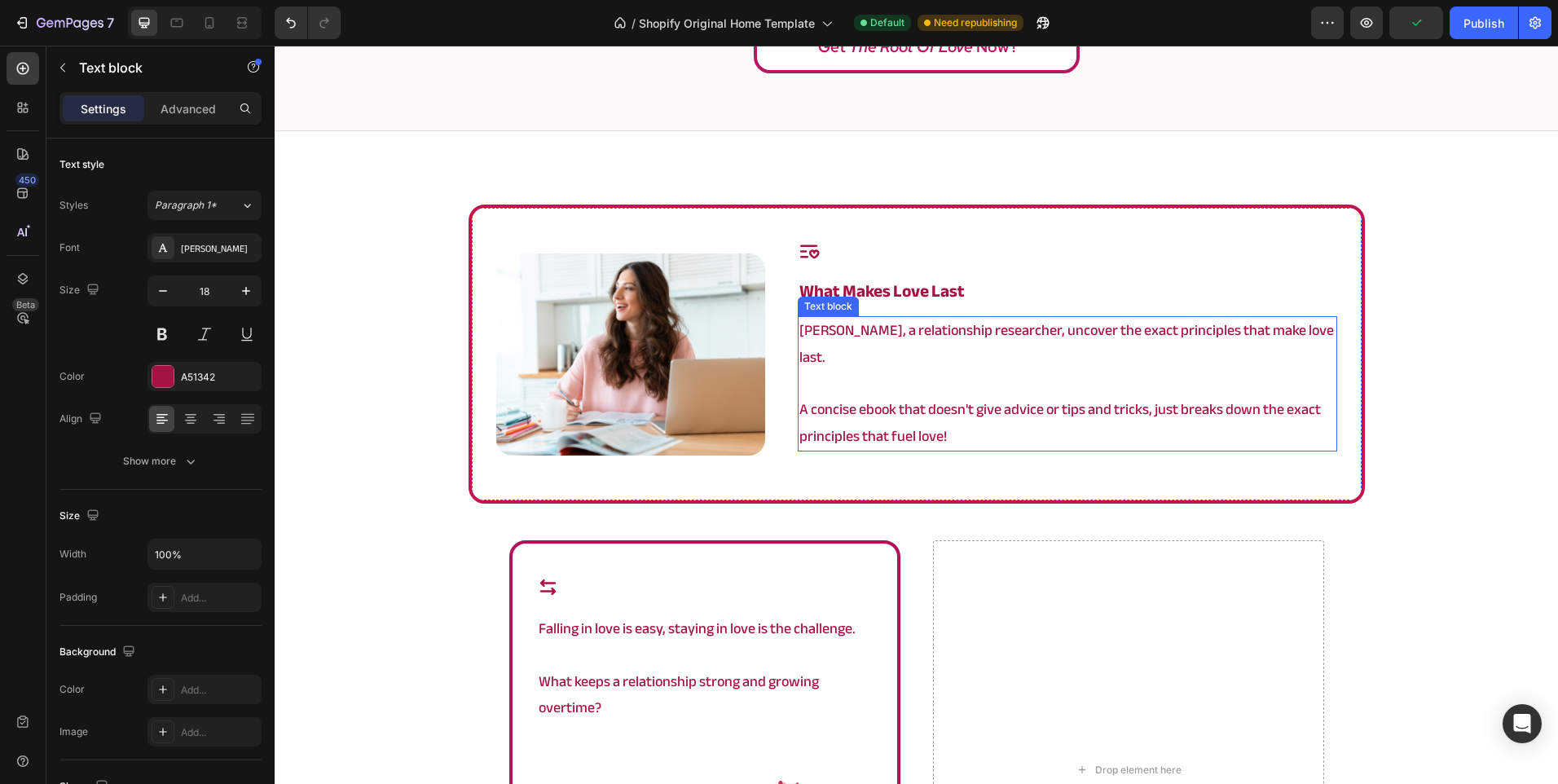
click at [1026, 407] on p "A concise ebook that doesn't give advice or tips and tricks, just breaks down t…" at bounding box center [1067, 423] width 535 height 53
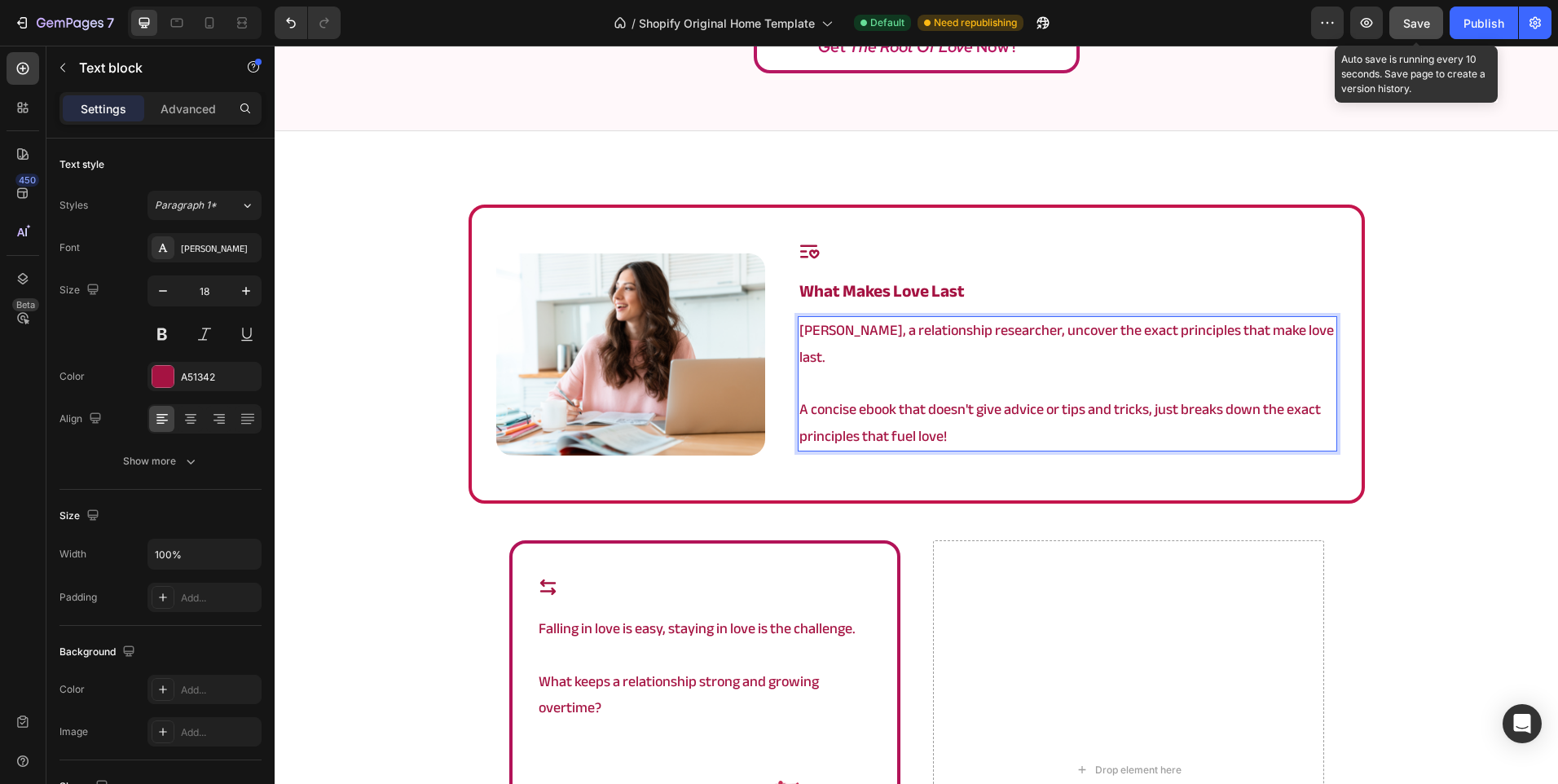
click at [1408, 26] on span "Save" at bounding box center [1417, 23] width 27 height 14
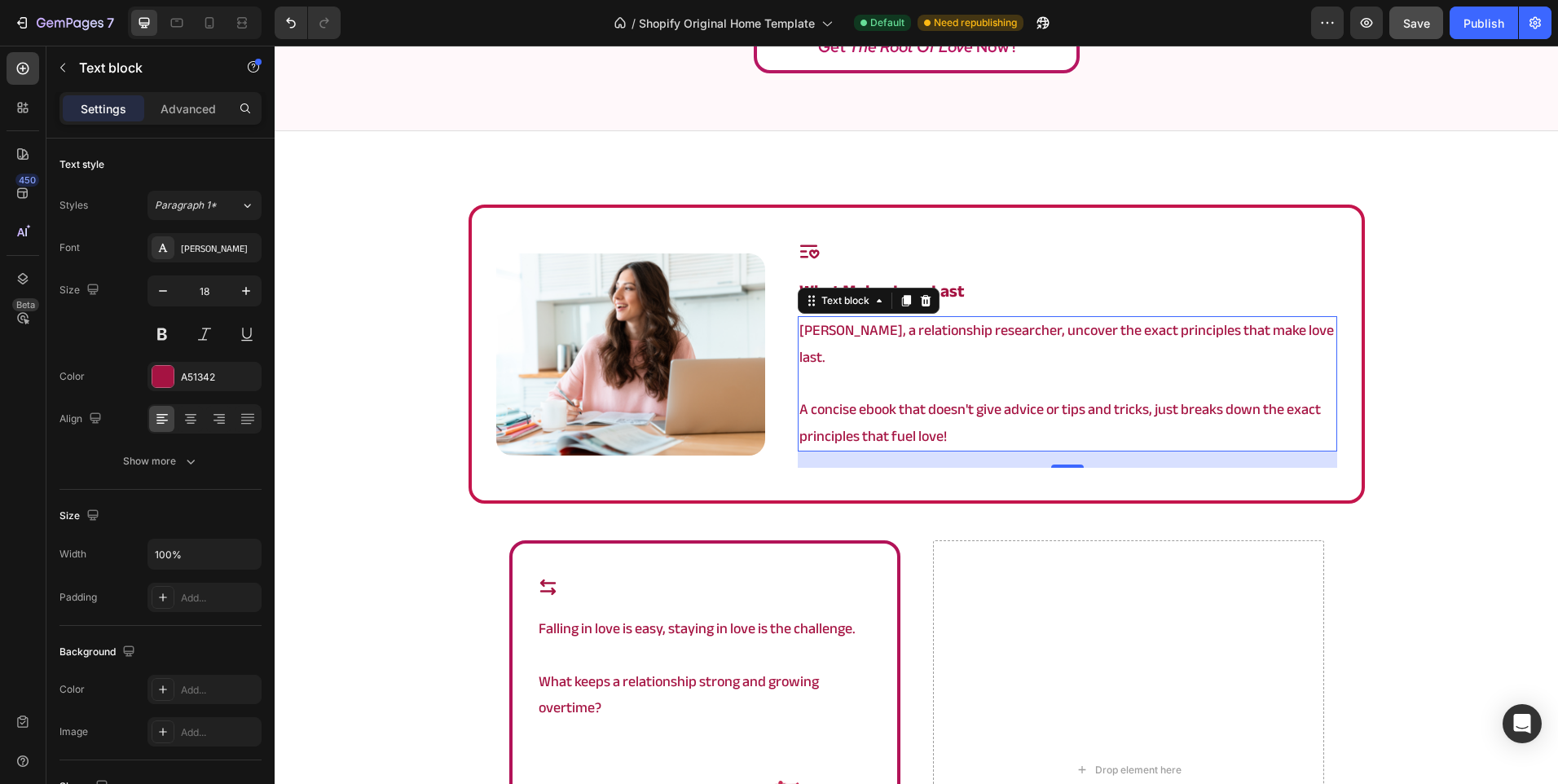
click at [1058, 419] on p "A concise ebook that doesn't give advice or tips and tricks, just breaks down t…" at bounding box center [1067, 423] width 535 height 53
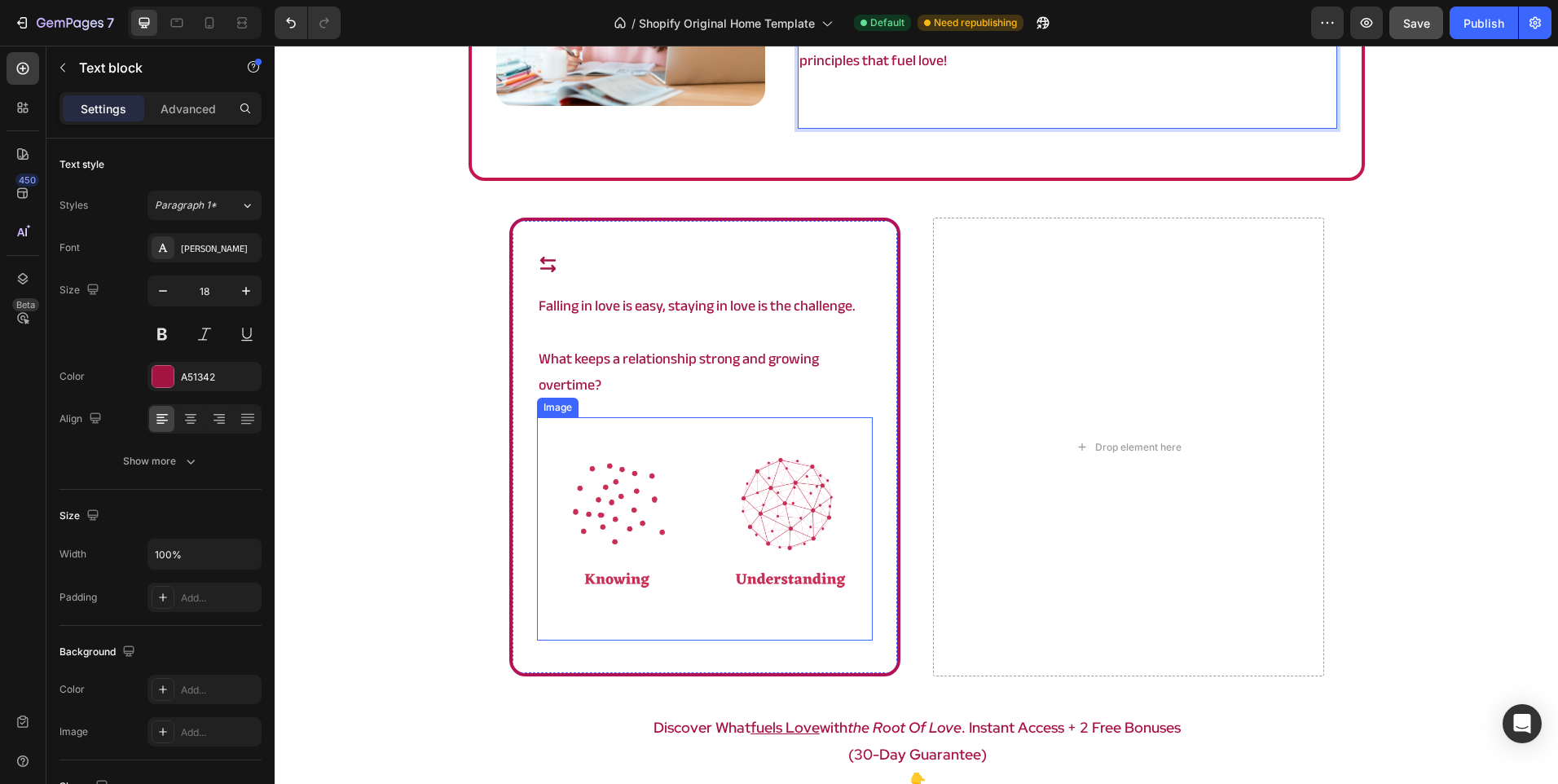
scroll to position [1058, 0]
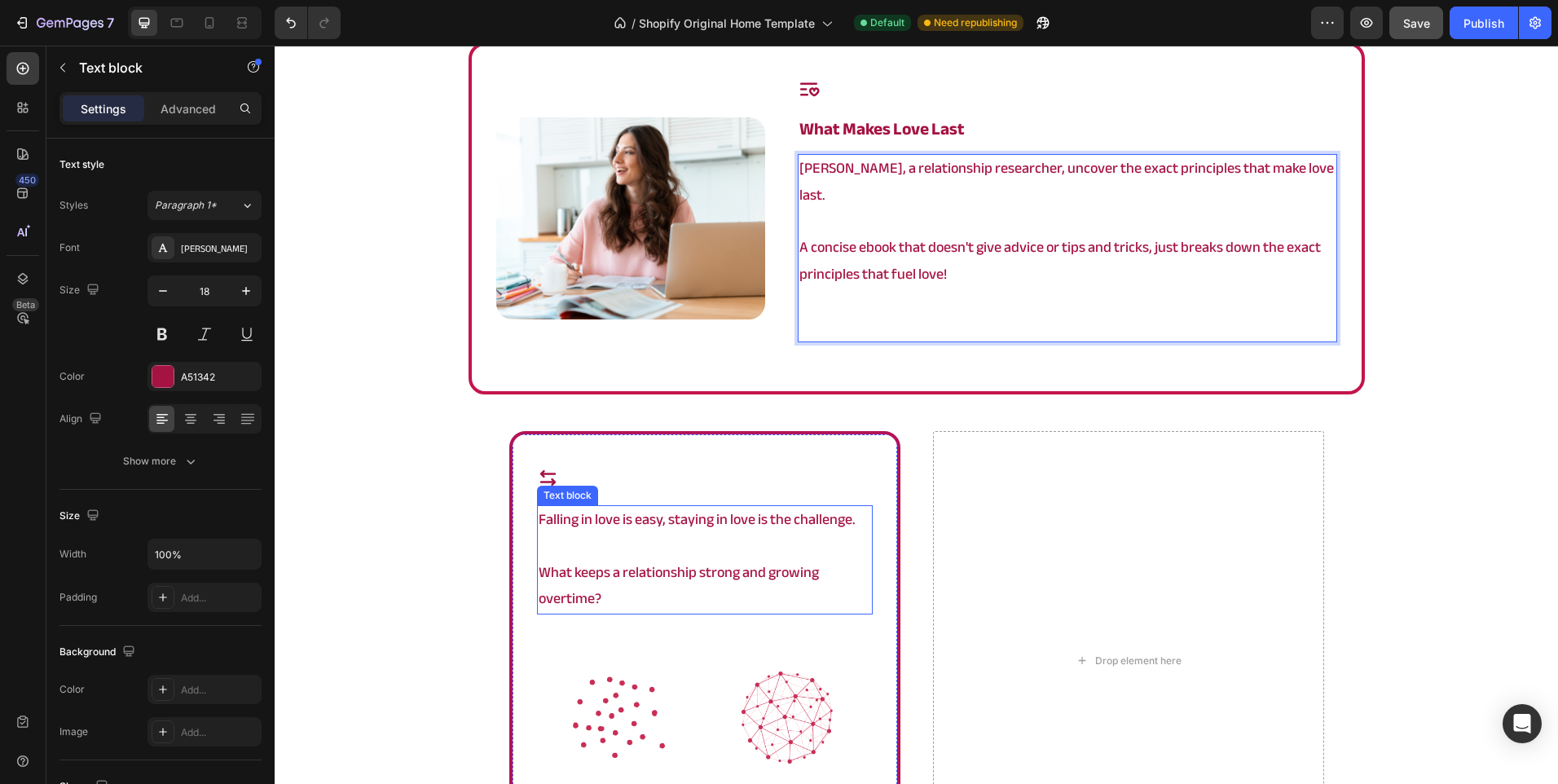
click at [707, 532] on p at bounding box center [704, 546] width 333 height 26
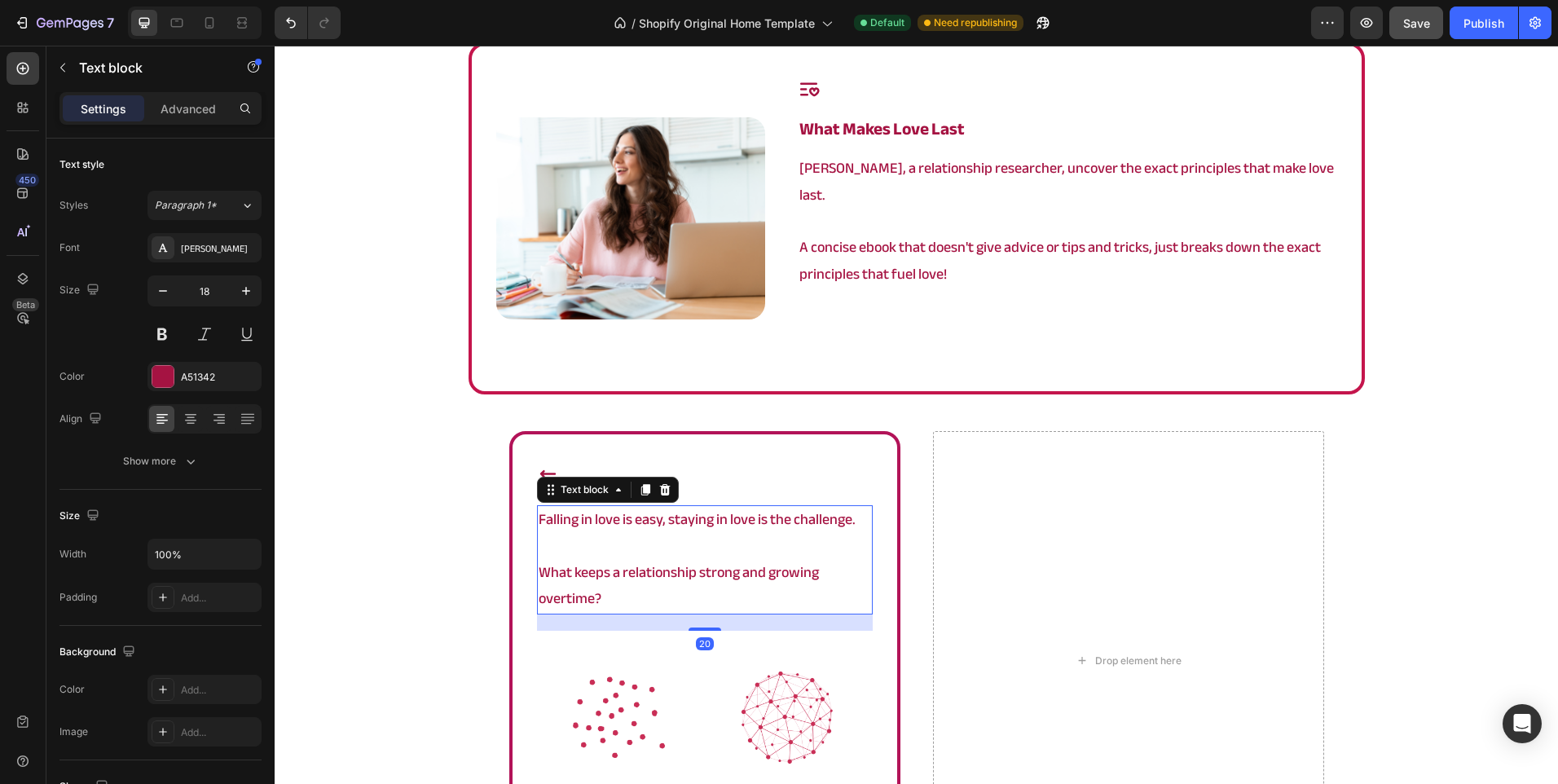
click at [707, 532] on p at bounding box center [704, 546] width 333 height 26
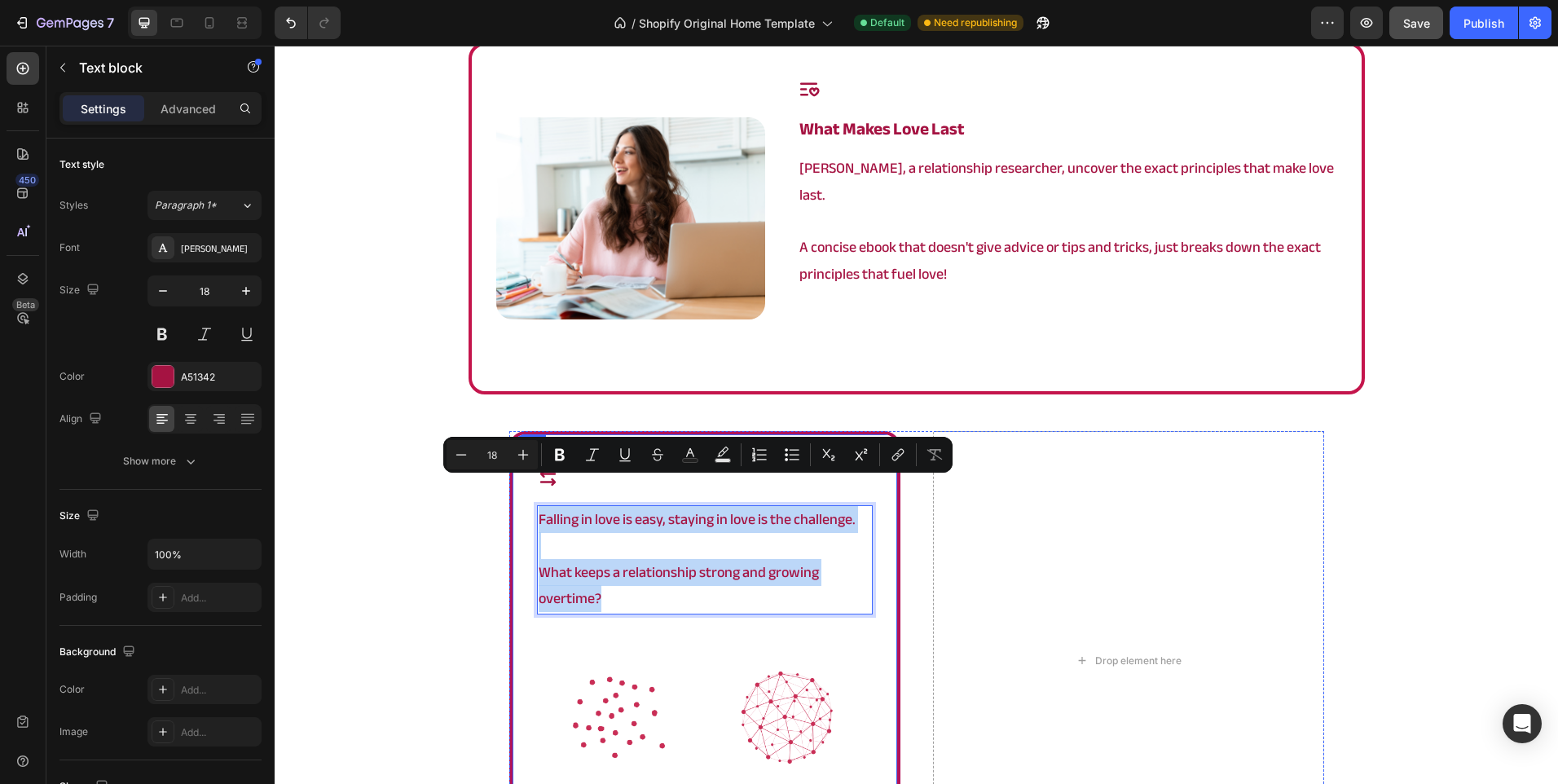
drag, startPoint x: 657, startPoint y: 571, endPoint x: 527, endPoint y: 489, distance: 153.7
click at [527, 489] on div "Icon Falling in love is easy, staying in love is the challenge. What keeps a re…" at bounding box center [704, 660] width 391 height 459
copy div "Falling in love is easy, staying in love is the challenge. What keeps a relatio…"
click at [1036, 528] on div "Drop element here" at bounding box center [1128, 660] width 391 height 459
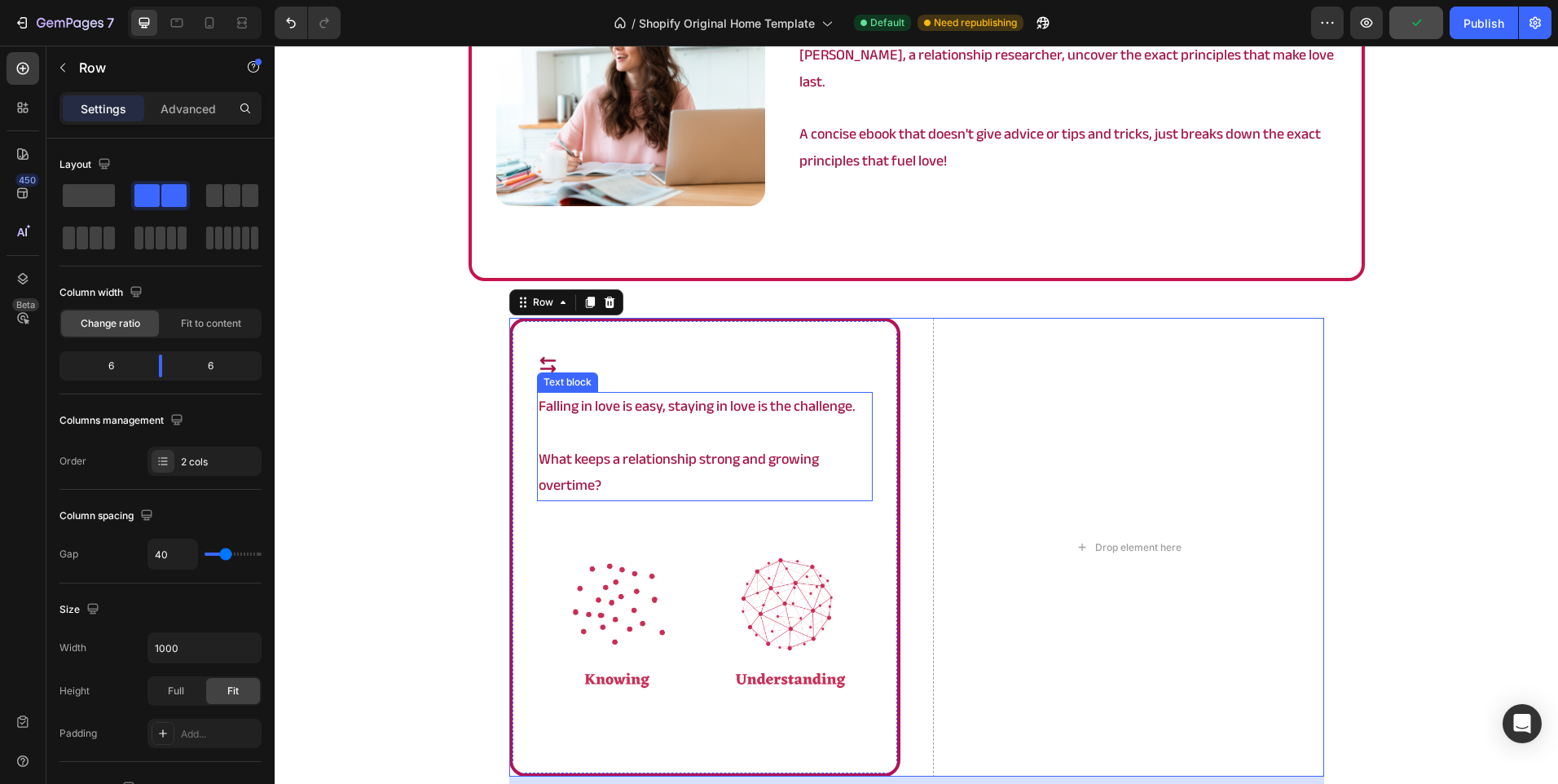
scroll to position [1140, 0]
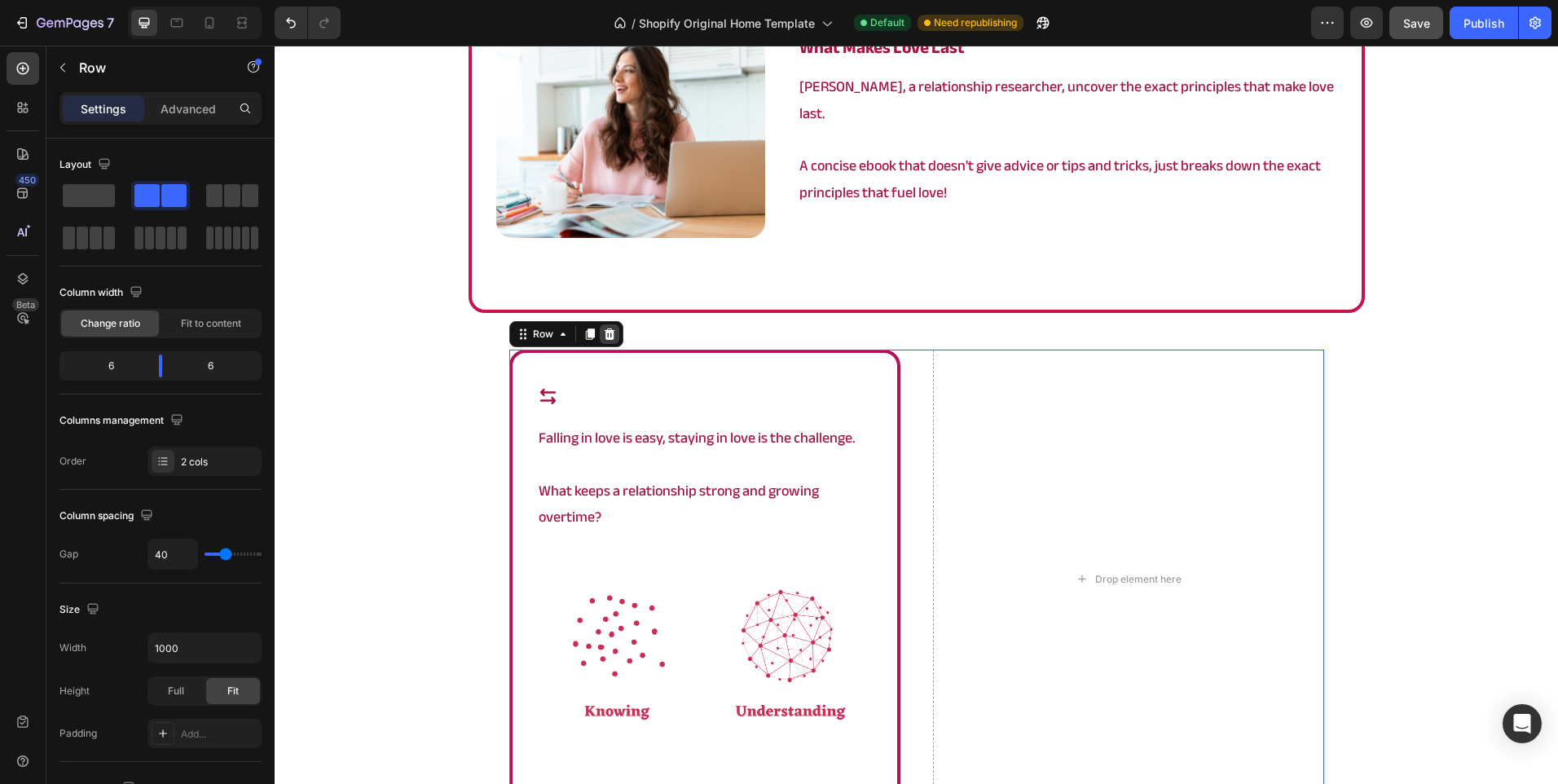
click at [604, 328] on icon at bounding box center [609, 334] width 10 height 11
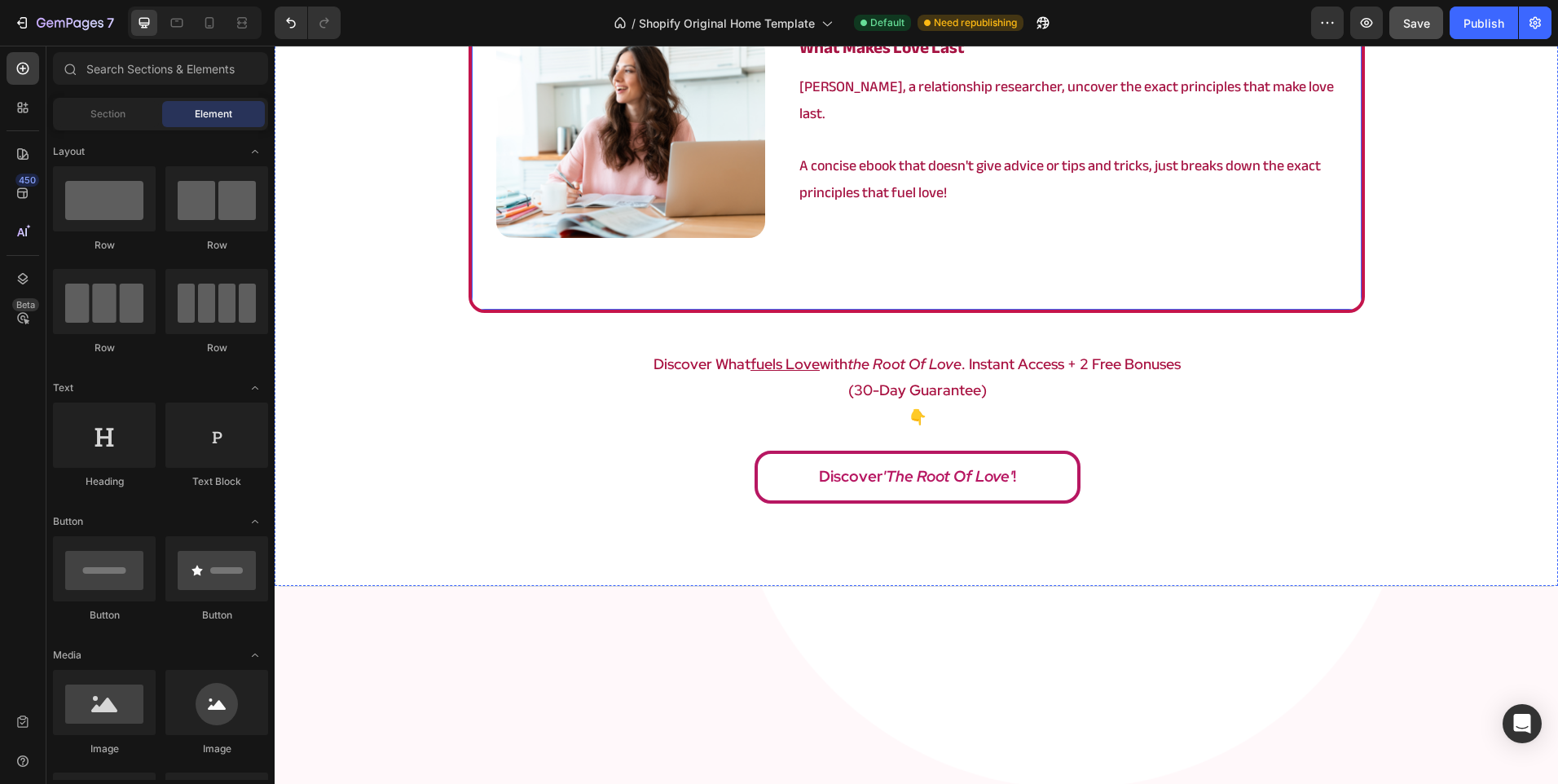
scroll to position [797, 0]
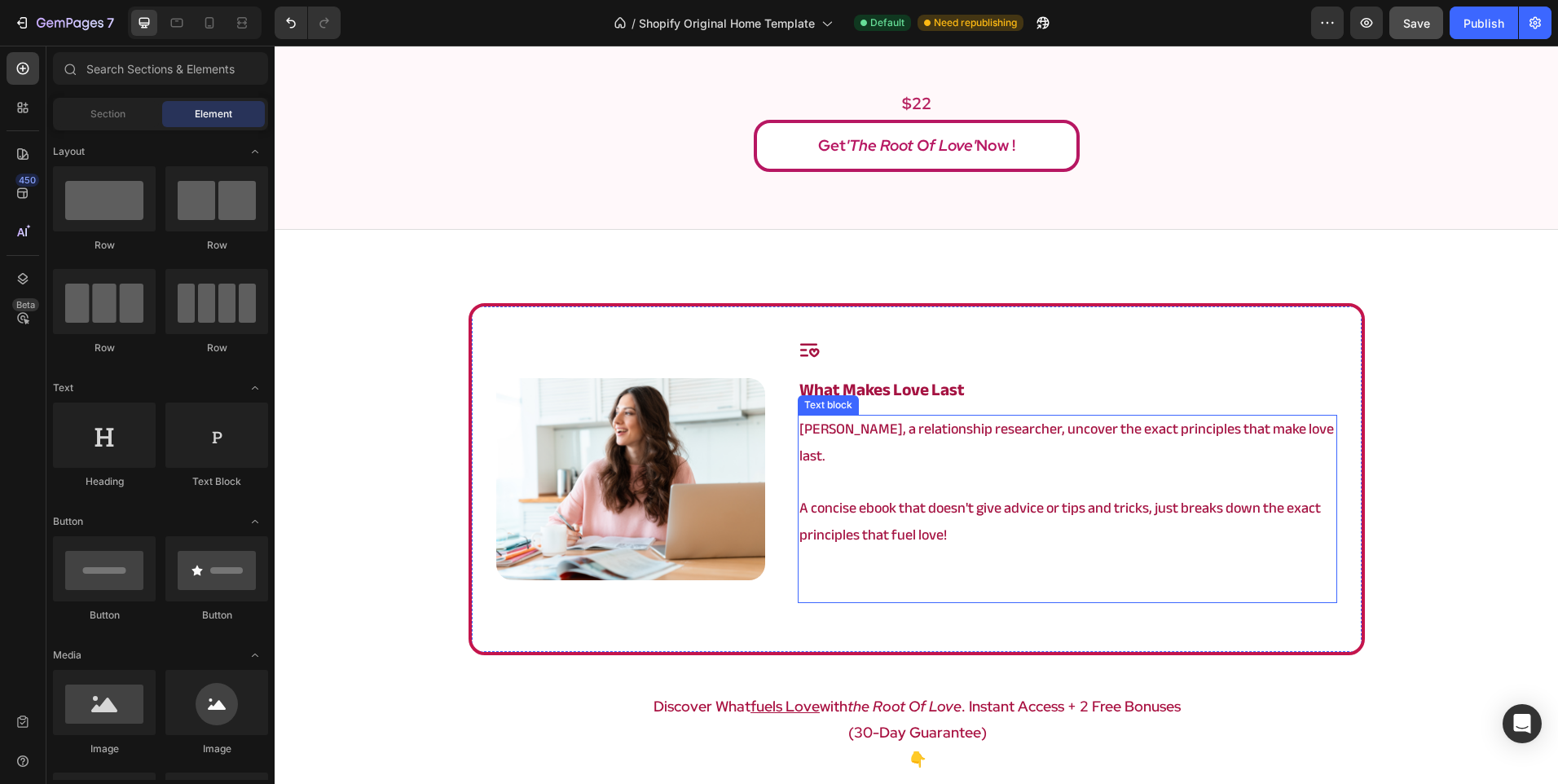
click at [861, 442] on p "Angela, a relationship researcher, uncover the exact principles that make love …" at bounding box center [1067, 456] width 535 height 79
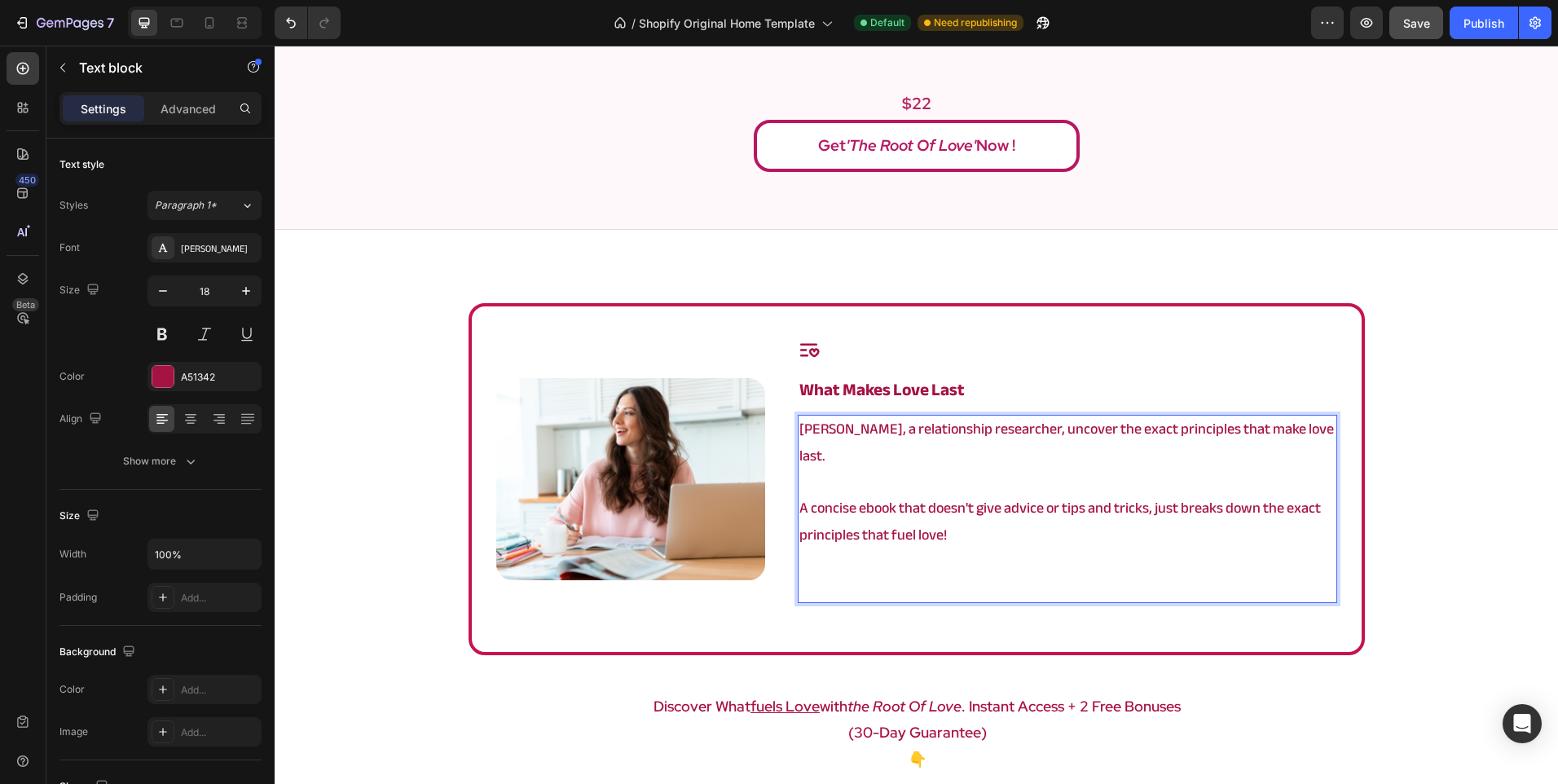
click at [803, 575] on p "Rich Text Editor. Editing area: main" at bounding box center [1067, 588] width 535 height 26
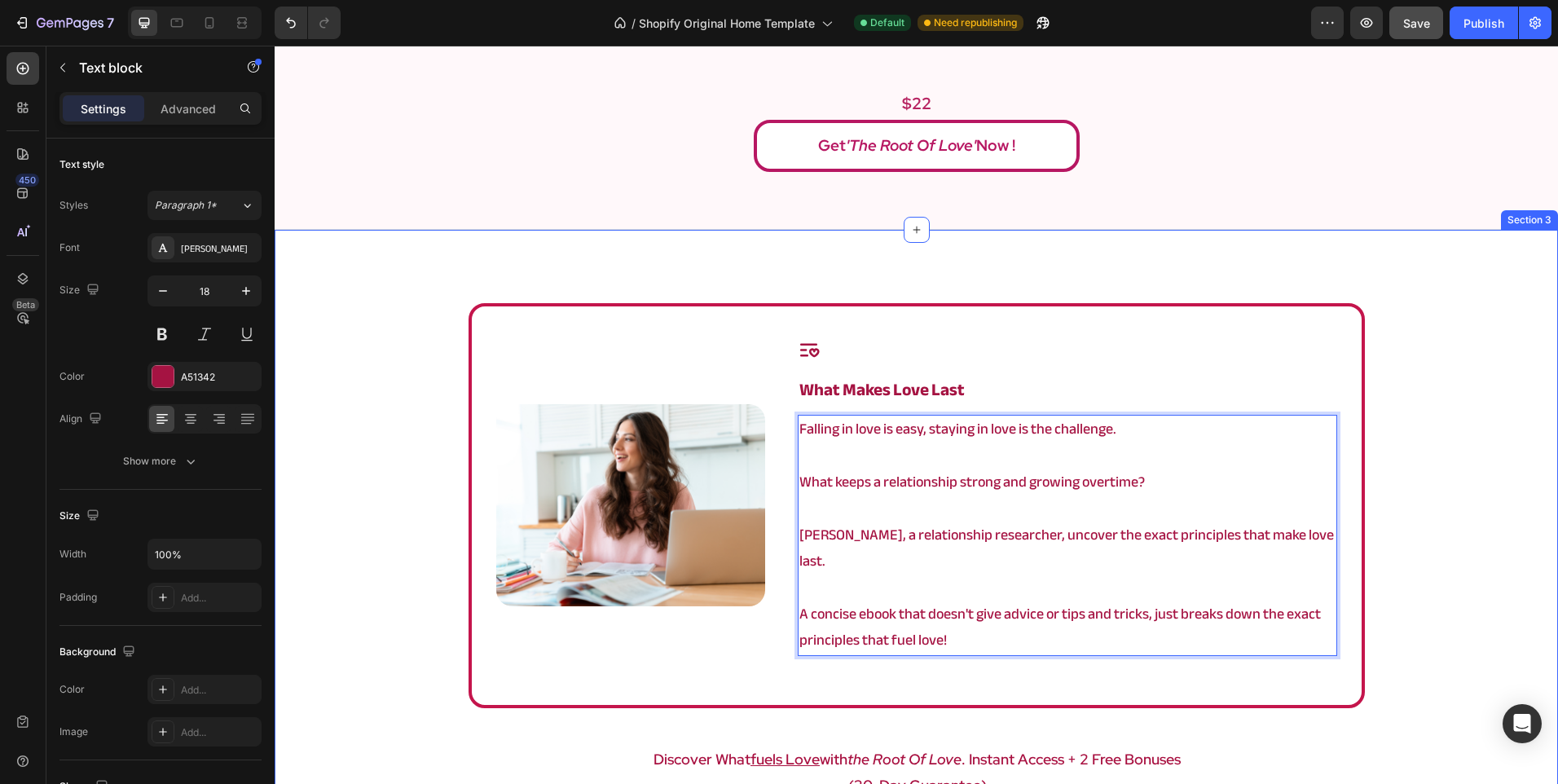
click at [1401, 492] on div "Image Icon what makes love last Heading Falling in love is easy, staying in lov…" at bounding box center [916, 605] width 1284 height 604
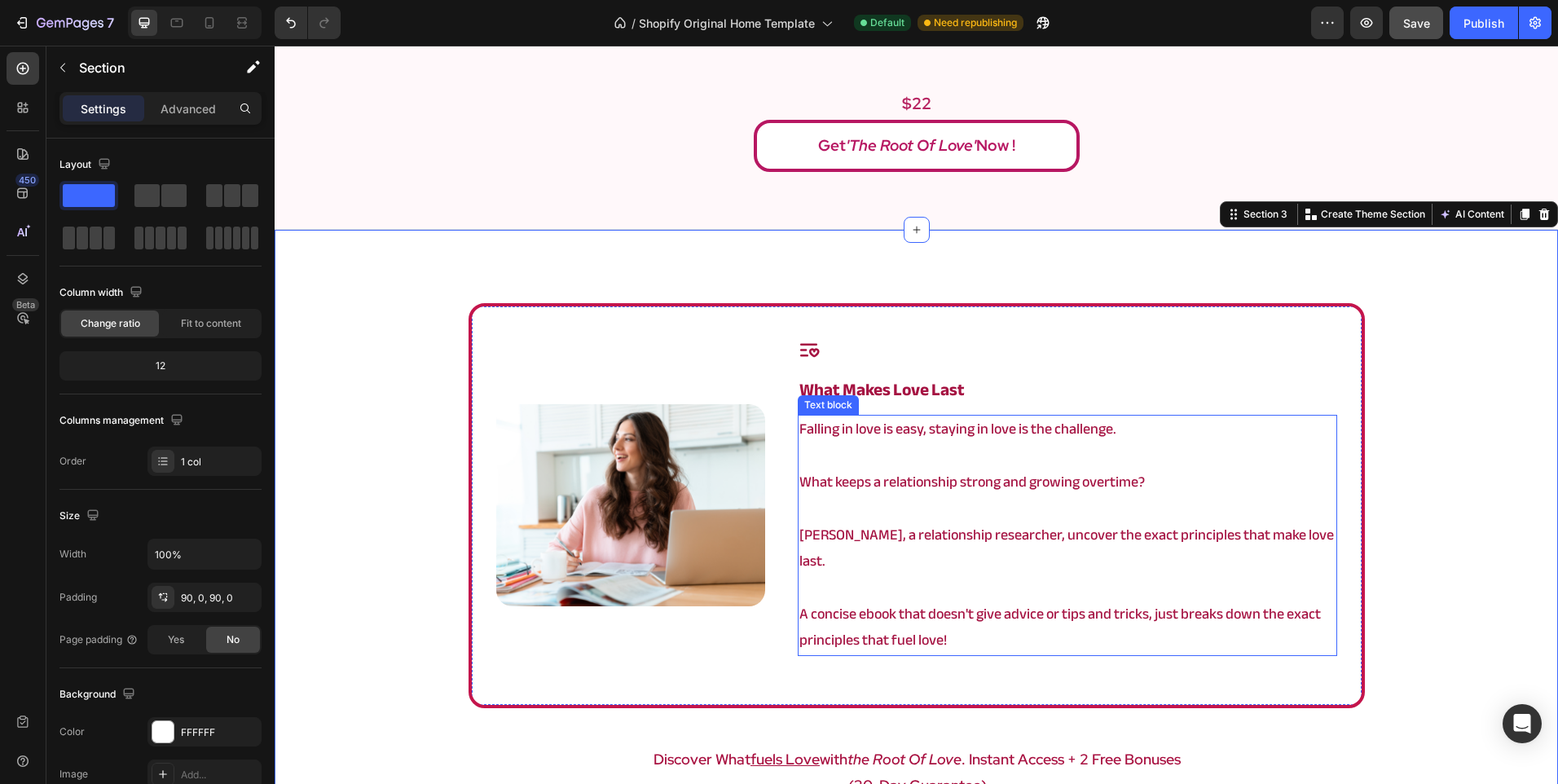
click at [1084, 442] on p "Falling in love is easy, staying in love is the challenge." at bounding box center [1067, 430] width 535 height 26
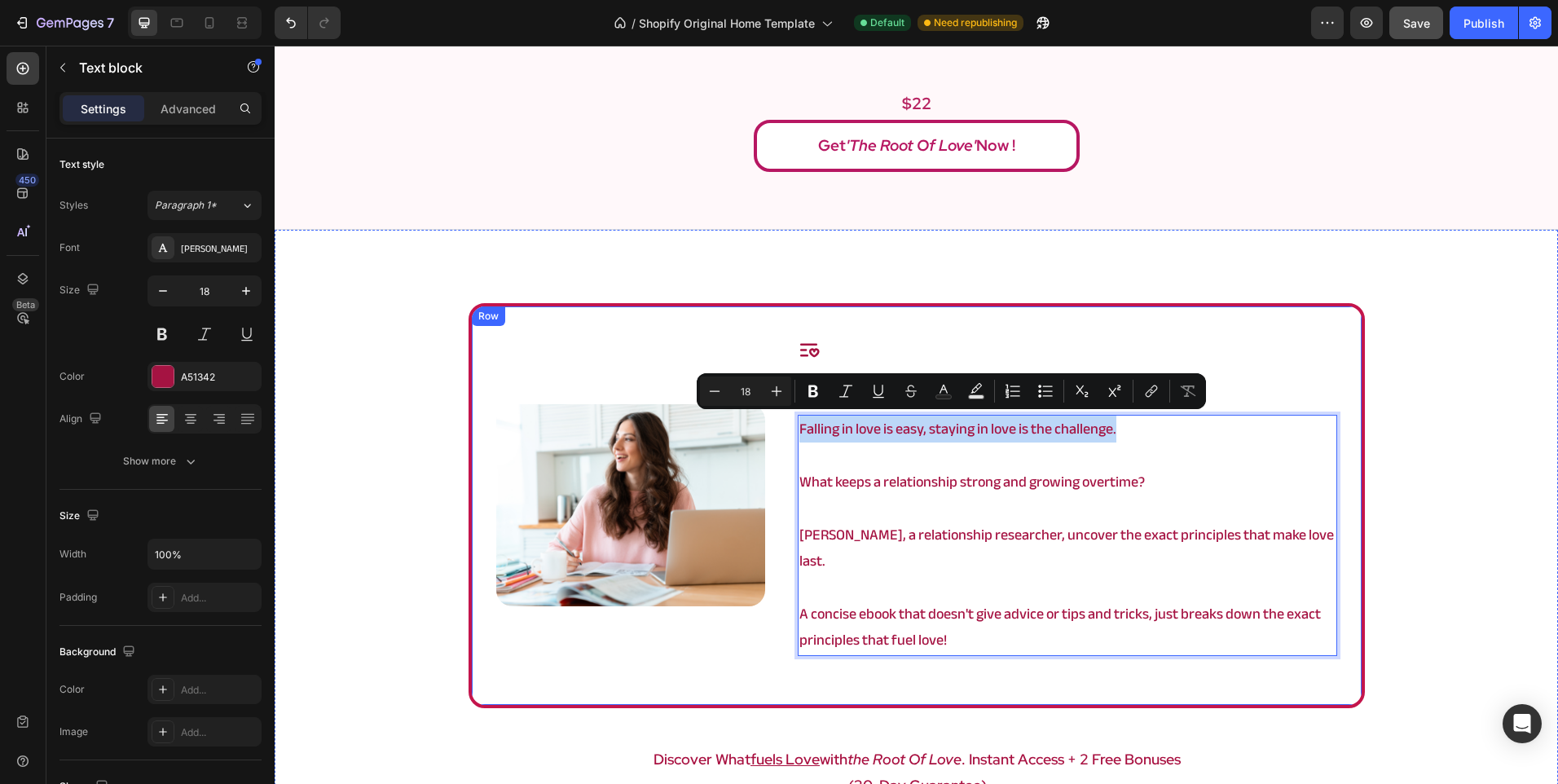
drag, startPoint x: 1117, startPoint y: 432, endPoint x: 780, endPoint y: 429, distance: 337.0
click at [780, 429] on div "Image Icon what makes love last Heading Falling in love is easy, staying in lov…" at bounding box center [916, 506] width 896 height 405
click at [849, 394] on icon "Editor contextual toolbar" at bounding box center [845, 390] width 16 height 16
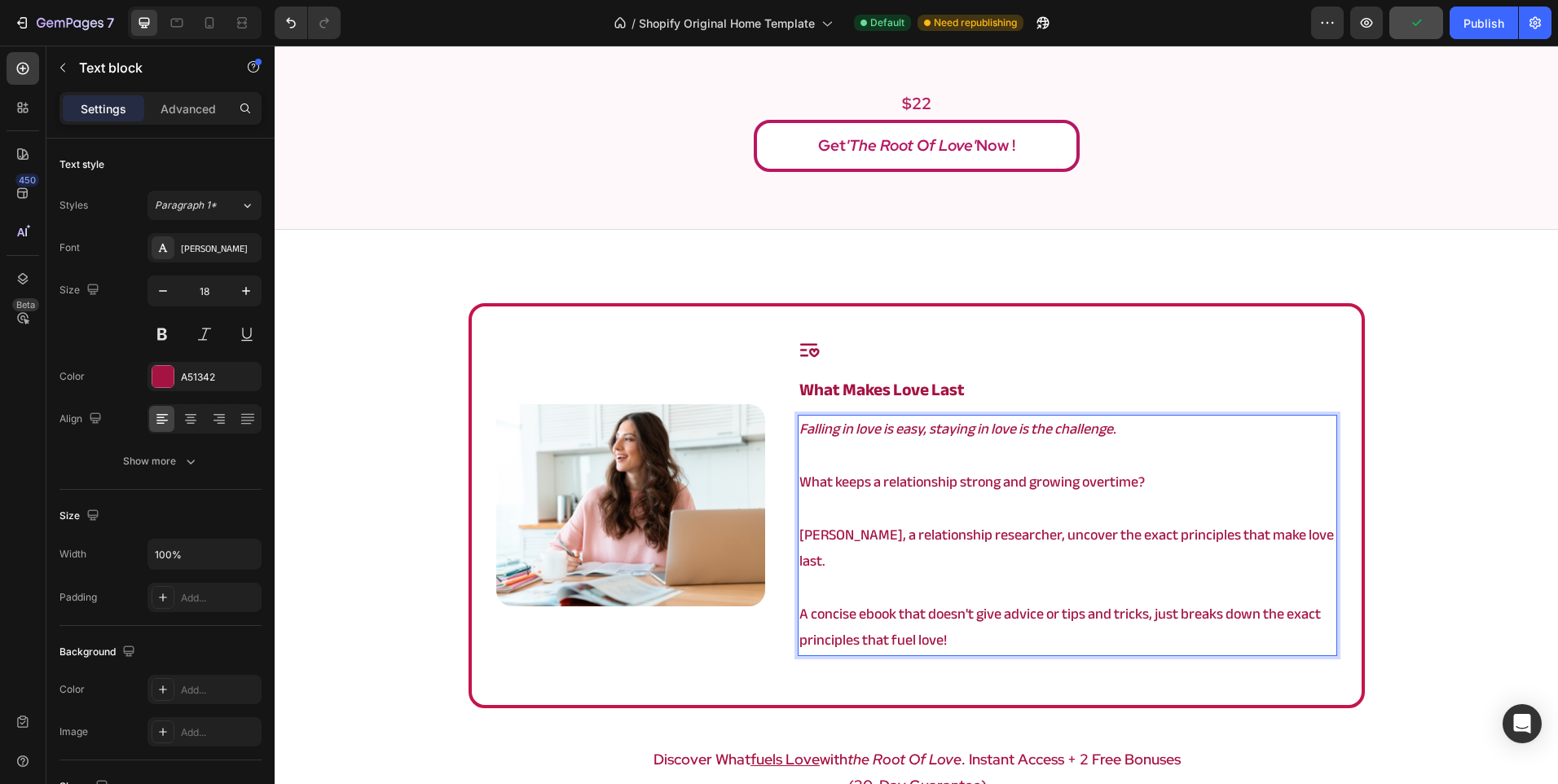
click at [799, 537] on p "Angela, a relationship researcher, uncover the exact principles that make love …" at bounding box center [1067, 562] width 535 height 79
click at [799, 531] on p "Angela, a relationship researcher, uncover the exact principles that make love …" at bounding box center [1067, 562] width 535 height 79
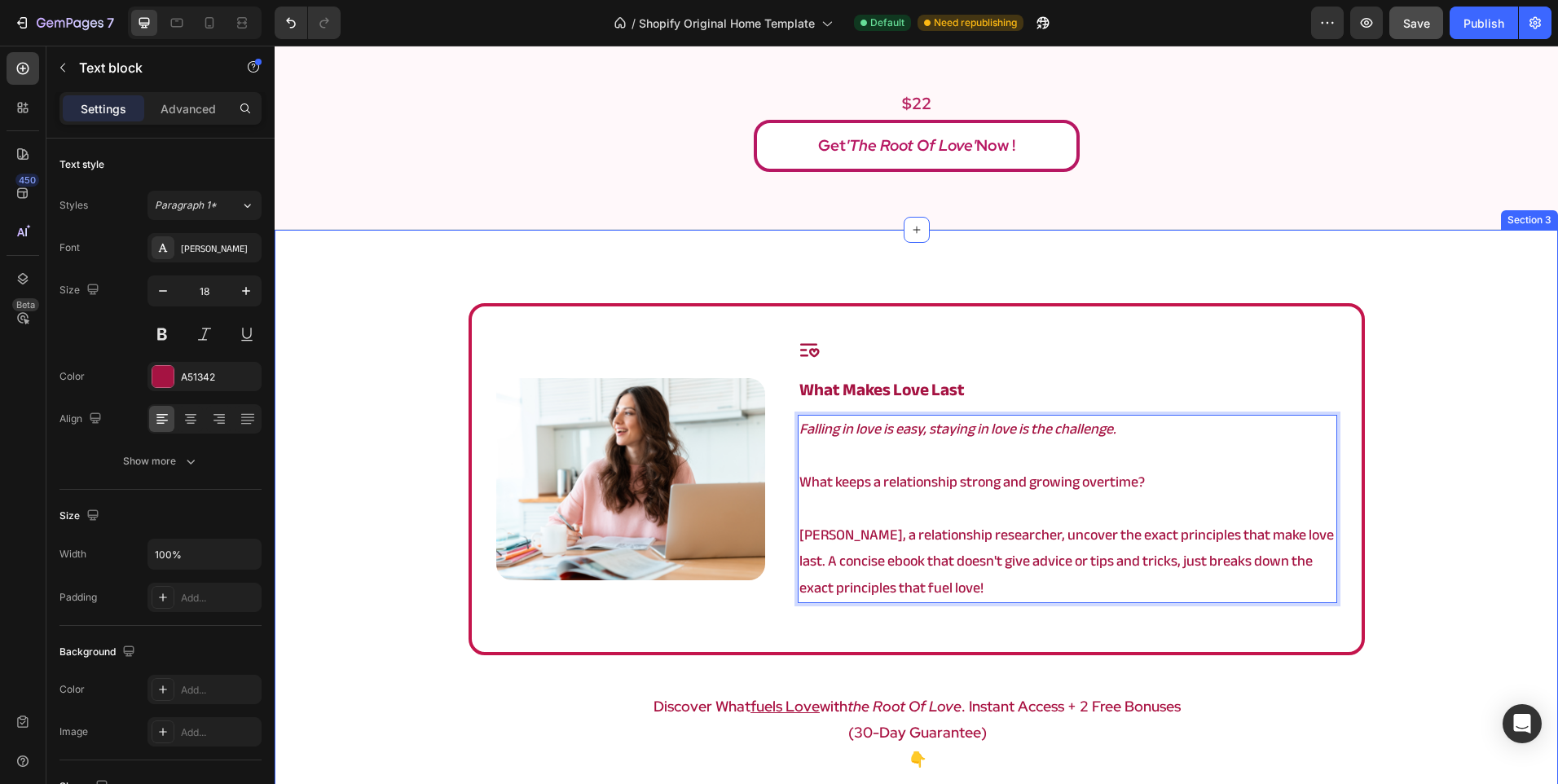
click at [1387, 512] on div "Image Icon what makes love last Heading Falling in love is easy, staying in lov…" at bounding box center [916, 579] width 1284 height 551
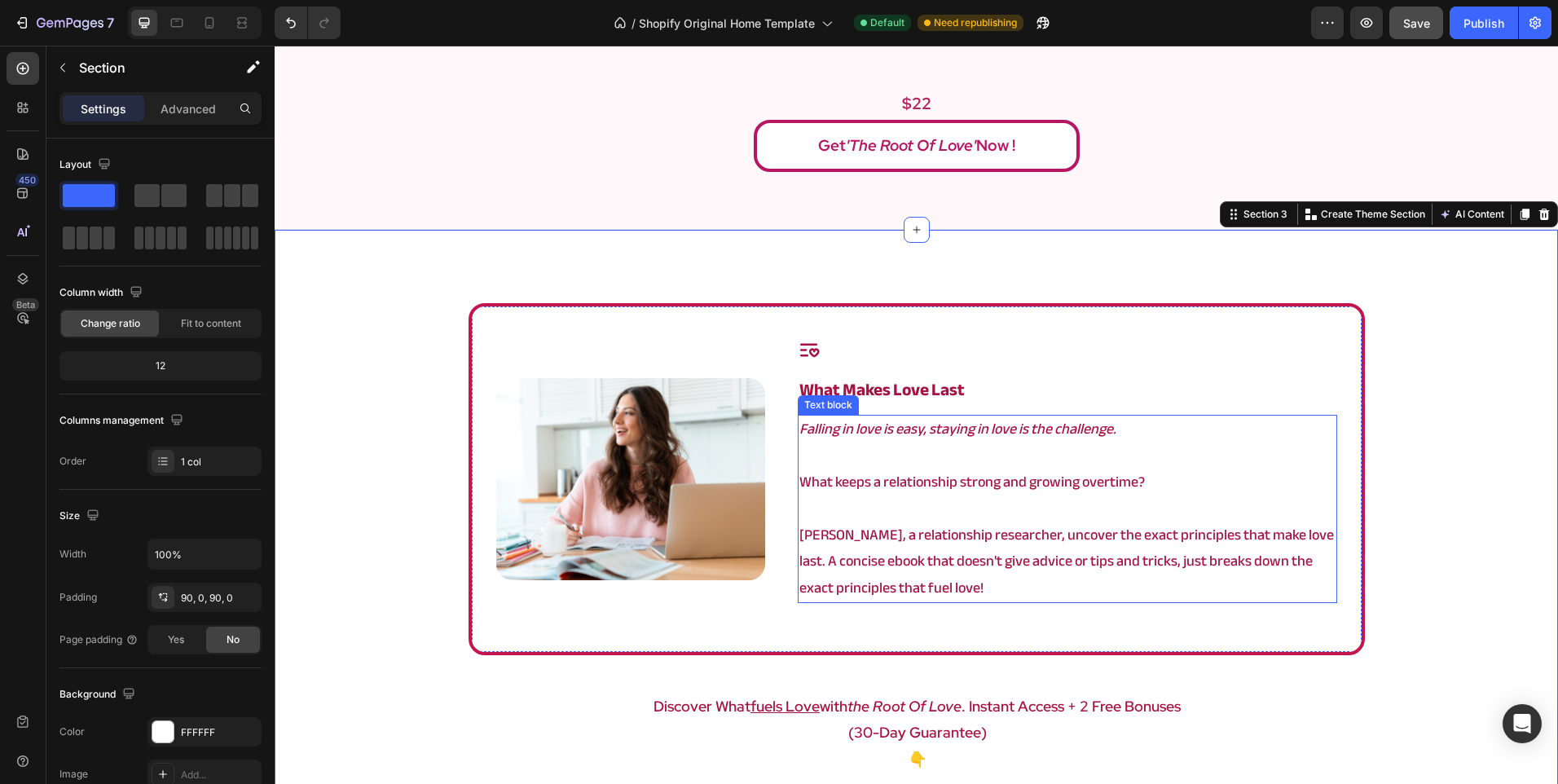
click at [837, 503] on p "Rich Text Editor. Editing area: main" at bounding box center [1067, 509] width 535 height 26
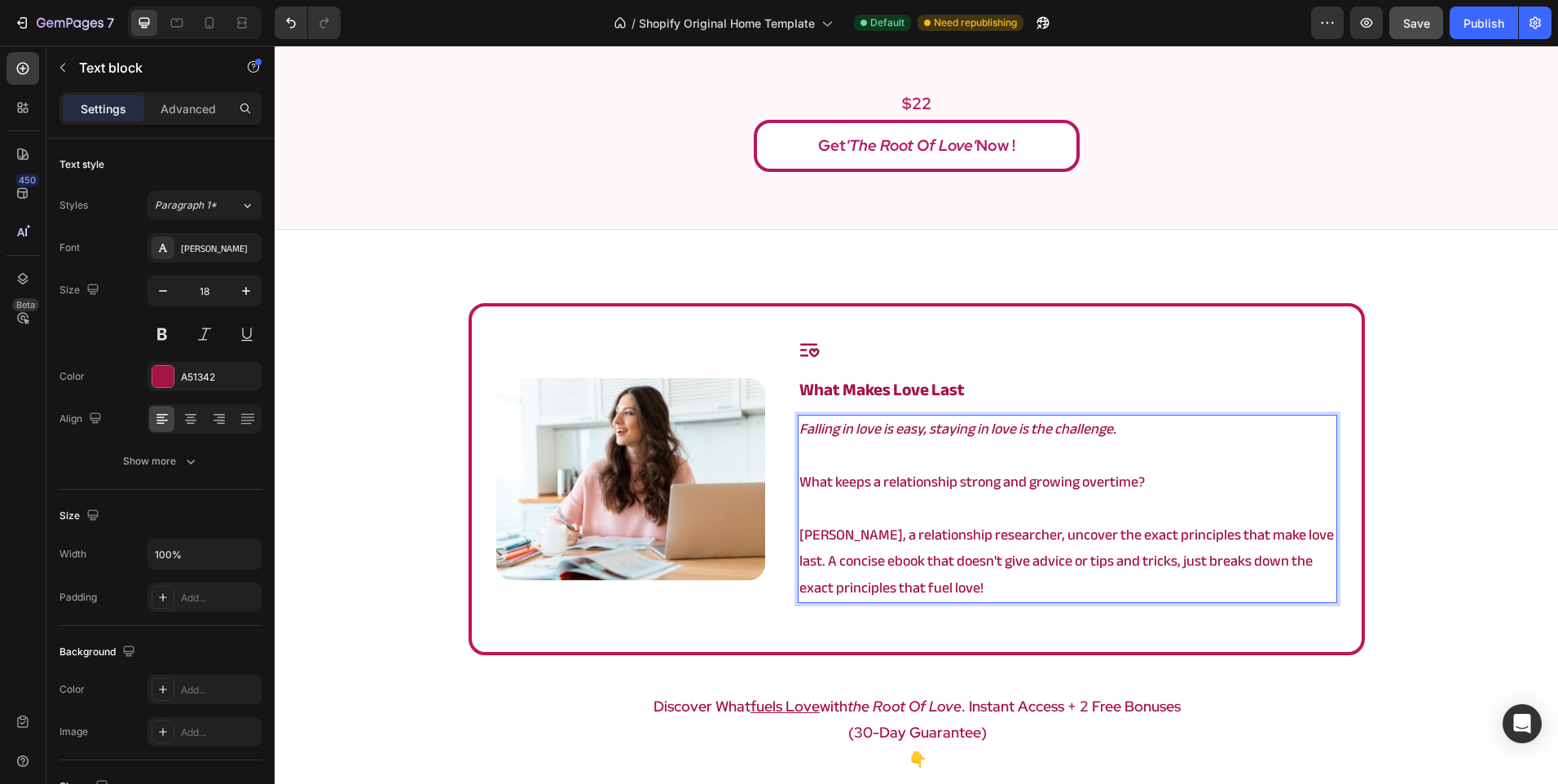
click at [799, 488] on p "What keeps a relationship strong and growing overtime?" at bounding box center [1067, 482] width 535 height 26
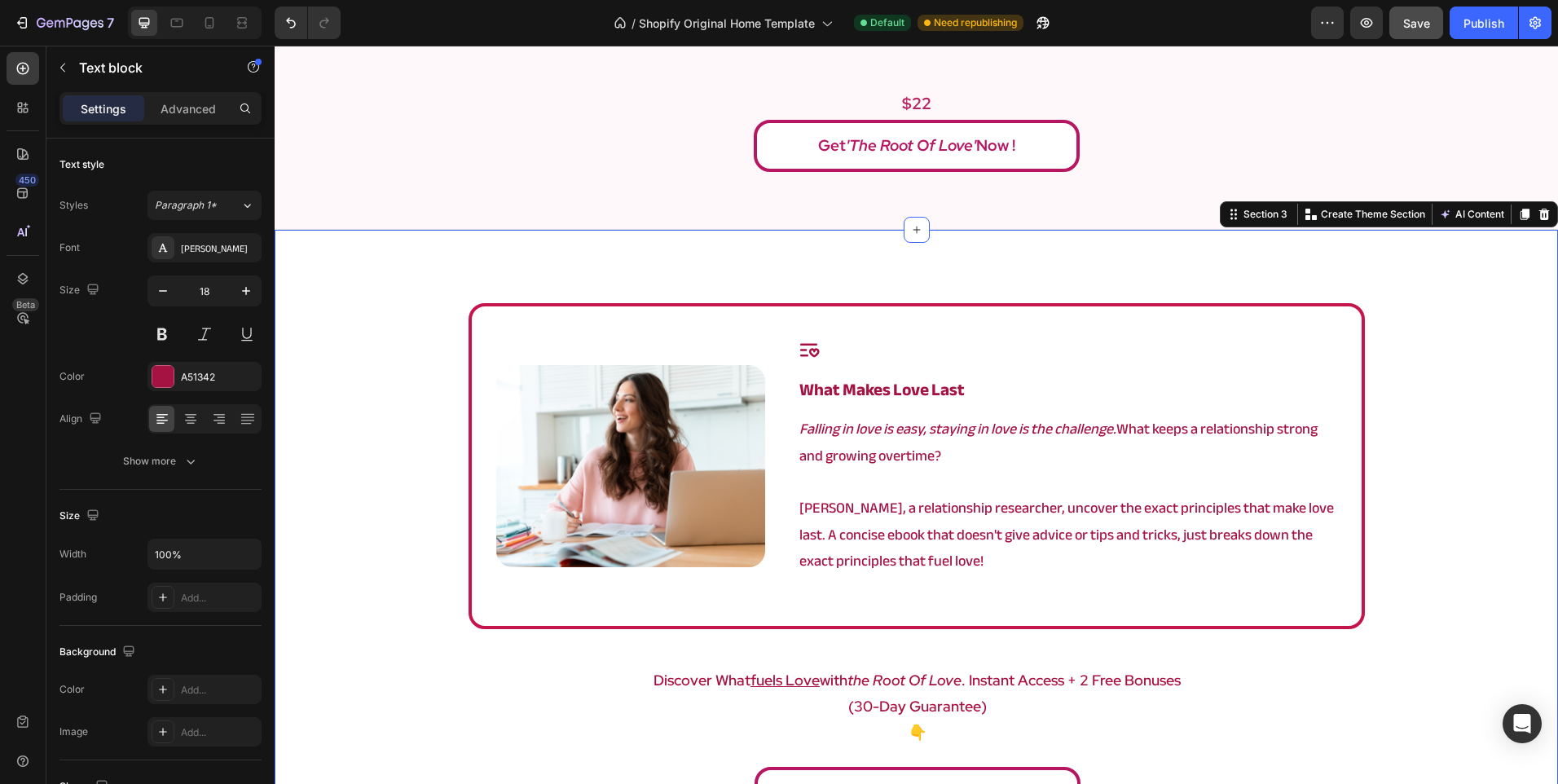
click at [1434, 559] on div "Image Icon what makes love last Heading Falling in love is easy, staying in lov…" at bounding box center [916, 565] width 1284 height 525
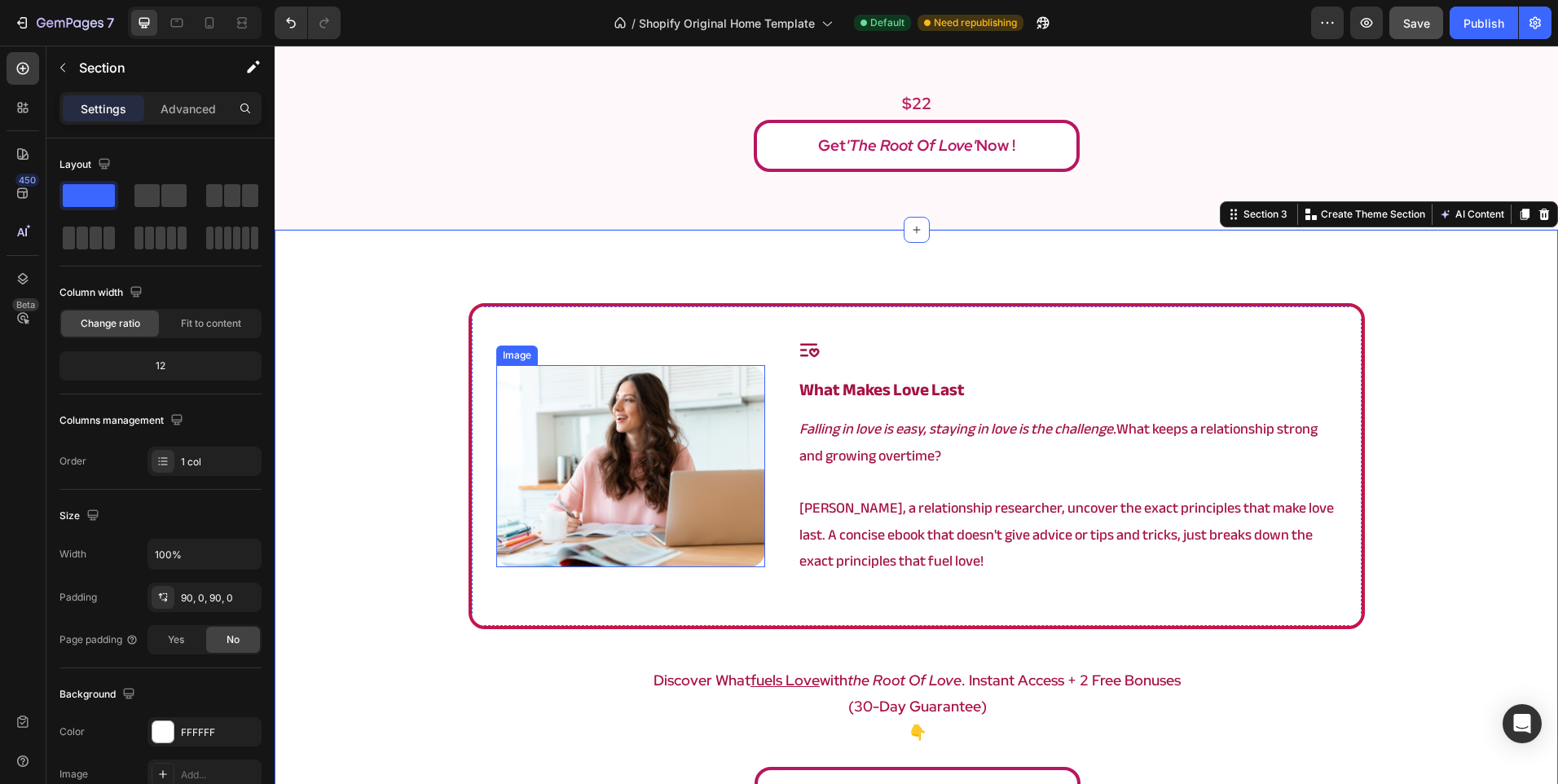
click at [608, 473] on img at bounding box center [631, 466] width 270 height 202
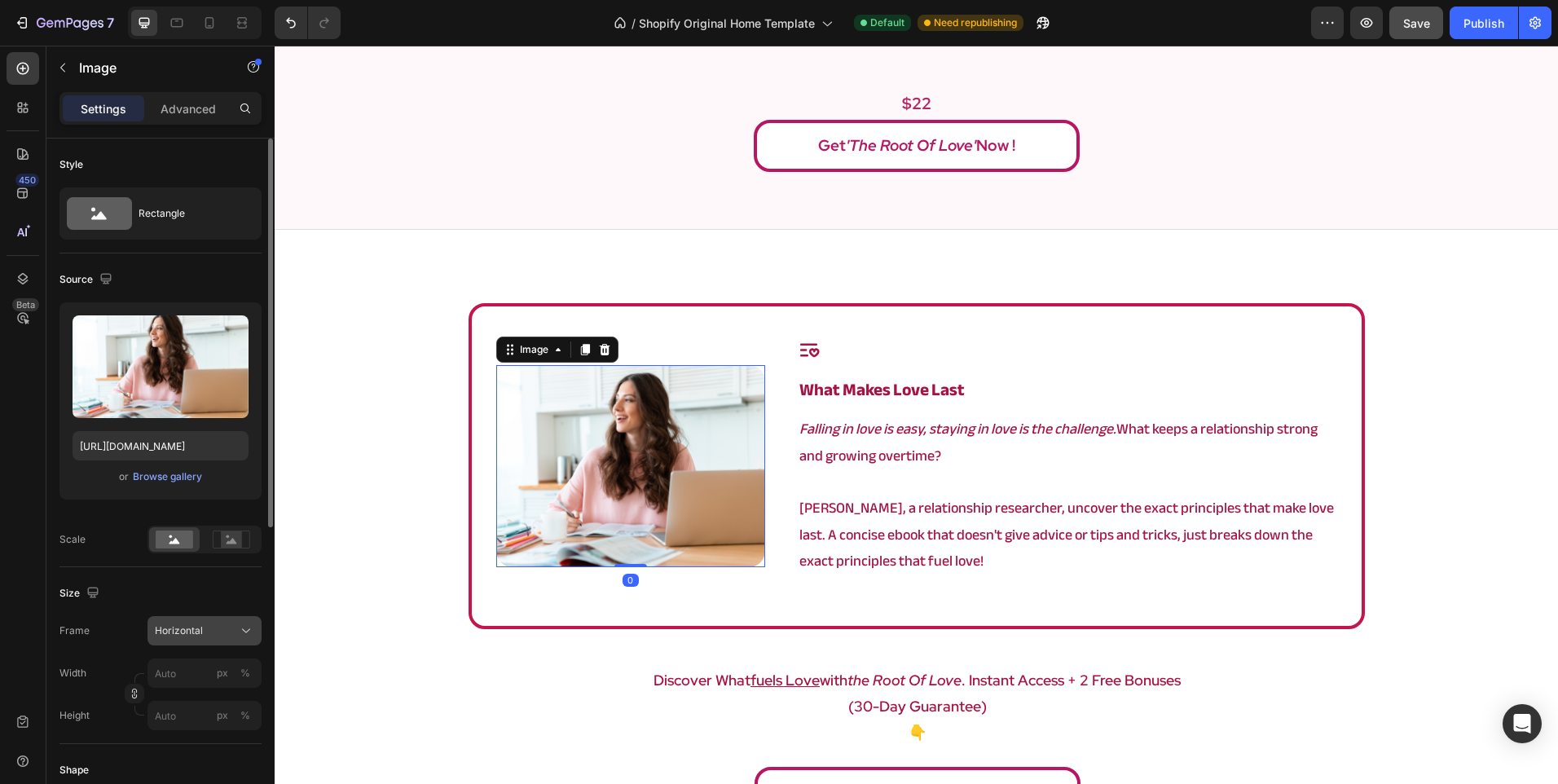
click at [236, 626] on div "Horizontal" at bounding box center [204, 630] width 99 height 16
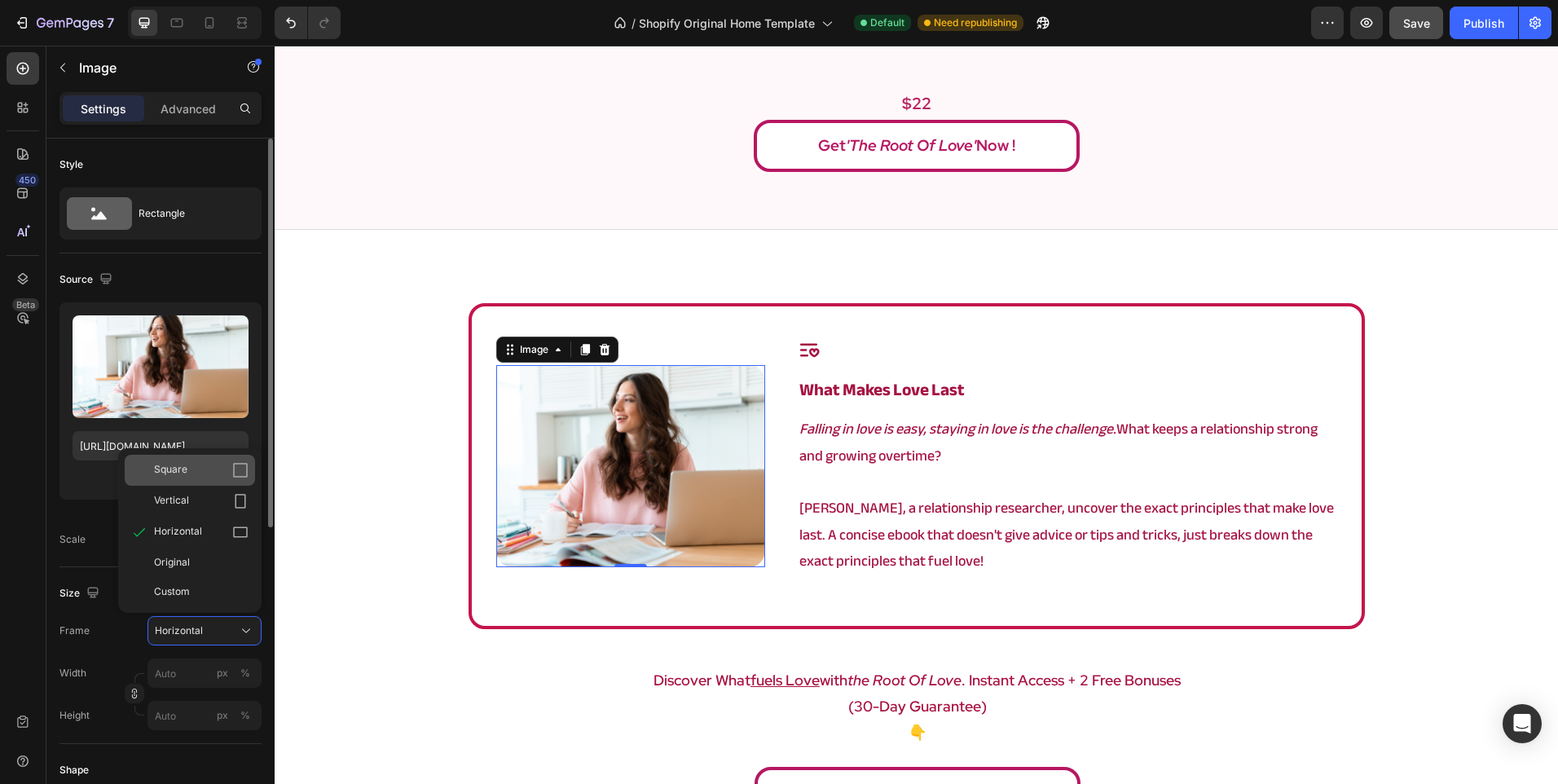
click at [220, 466] on div "Square" at bounding box center [201, 469] width 94 height 16
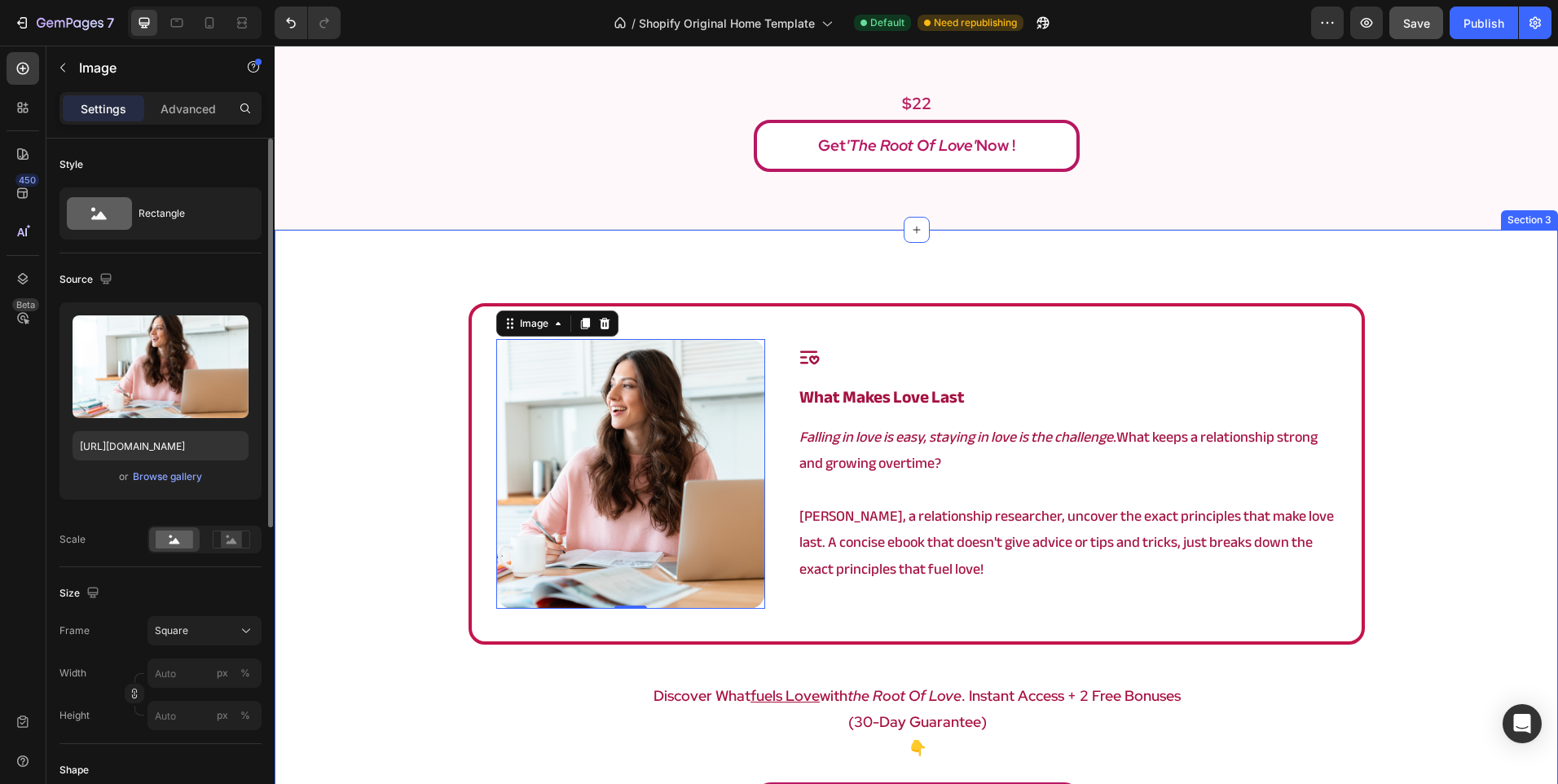
click at [423, 519] on div "Image 0 Icon what makes love last Heading Falling in love is easy, staying in l…" at bounding box center [916, 573] width 1284 height 540
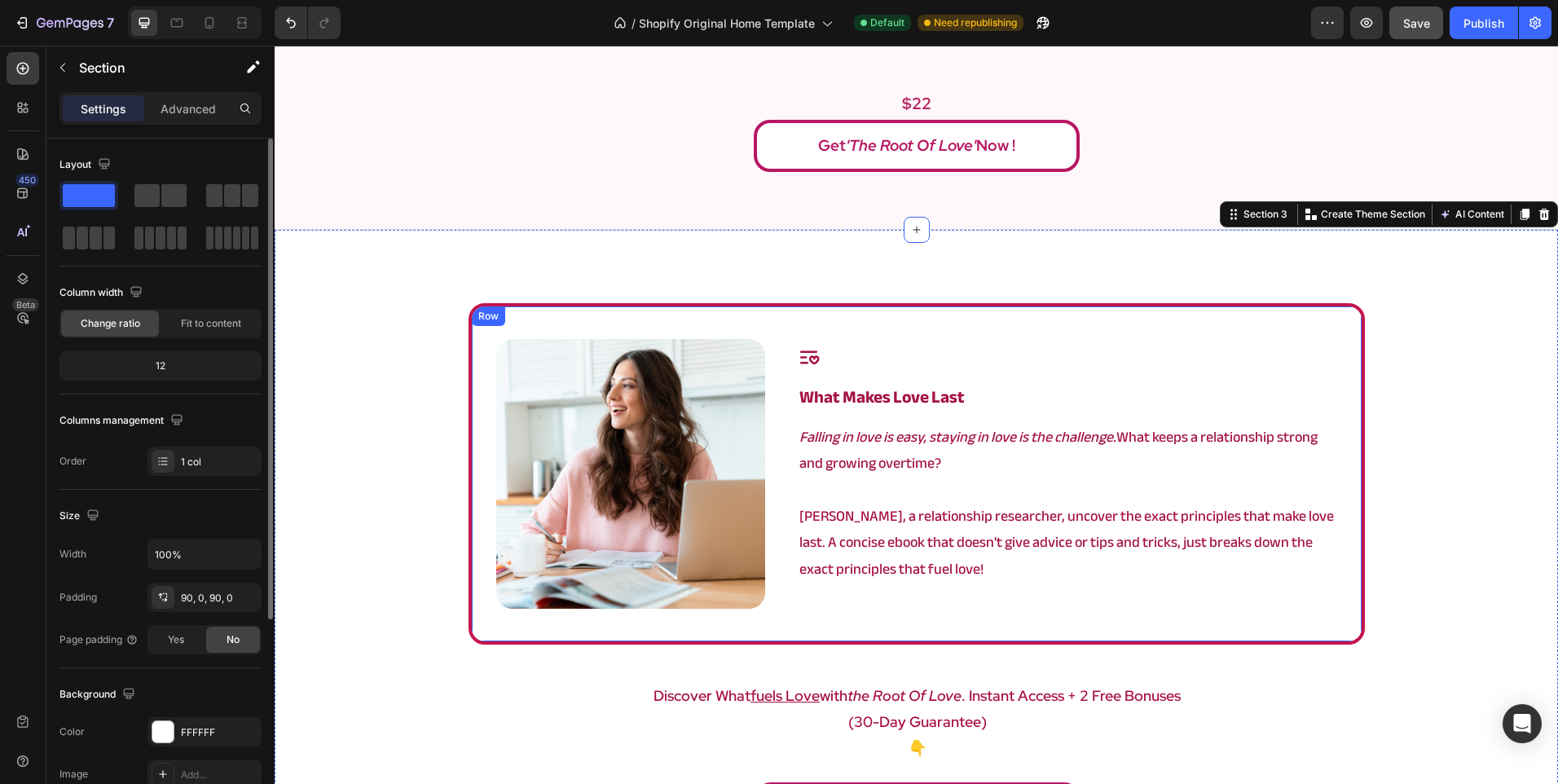
click at [850, 495] on p "Rich Text Editor. Editing area: main" at bounding box center [1067, 491] width 535 height 26
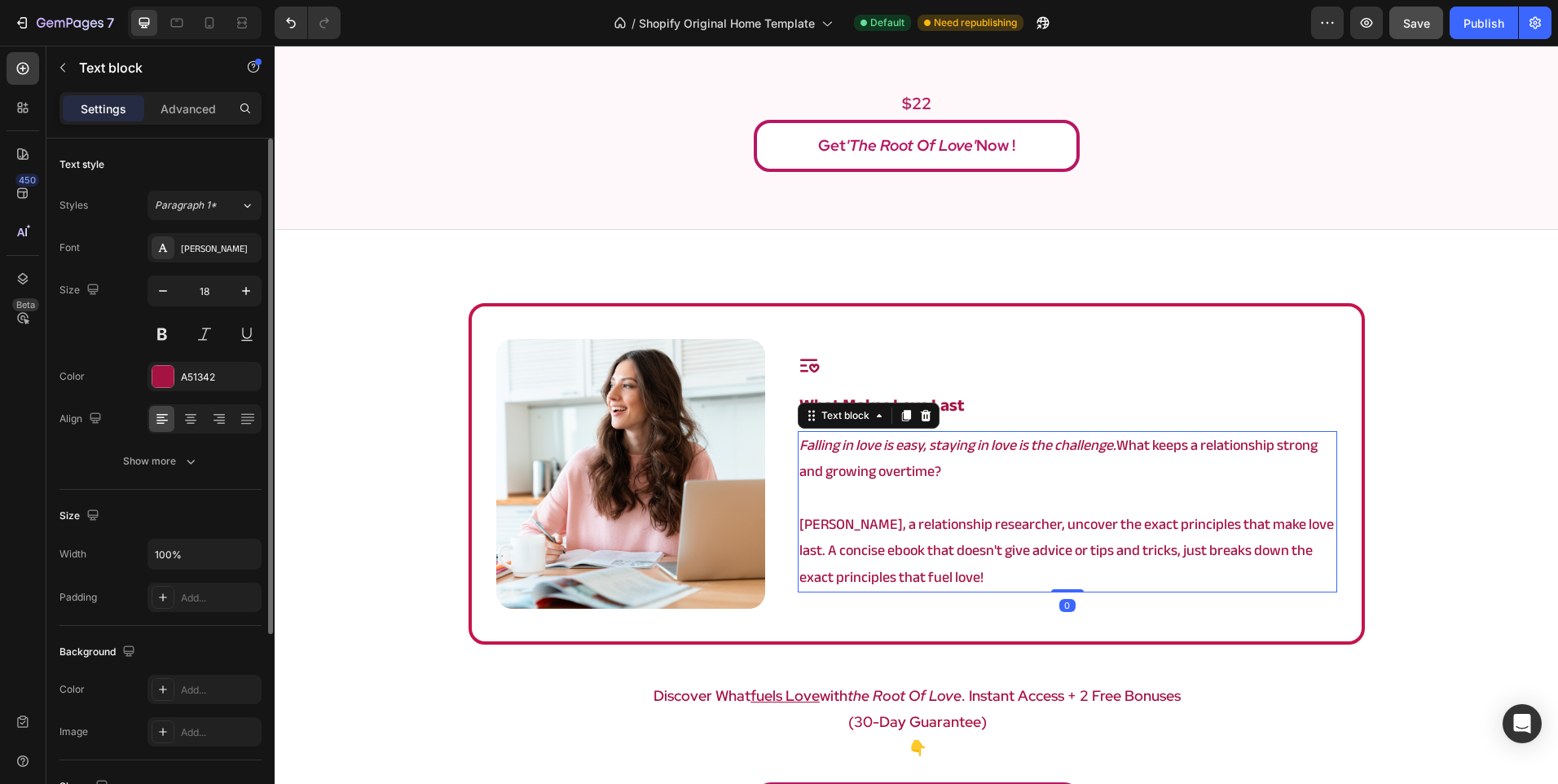
drag, startPoint x: 1063, startPoint y: 599, endPoint x: 1050, endPoint y: 517, distance: 83.0
click at [1050, 517] on div "Falling in love is easy, staying in love is the challenge. What keeps a relatio…" at bounding box center [1066, 511] width 538 height 161
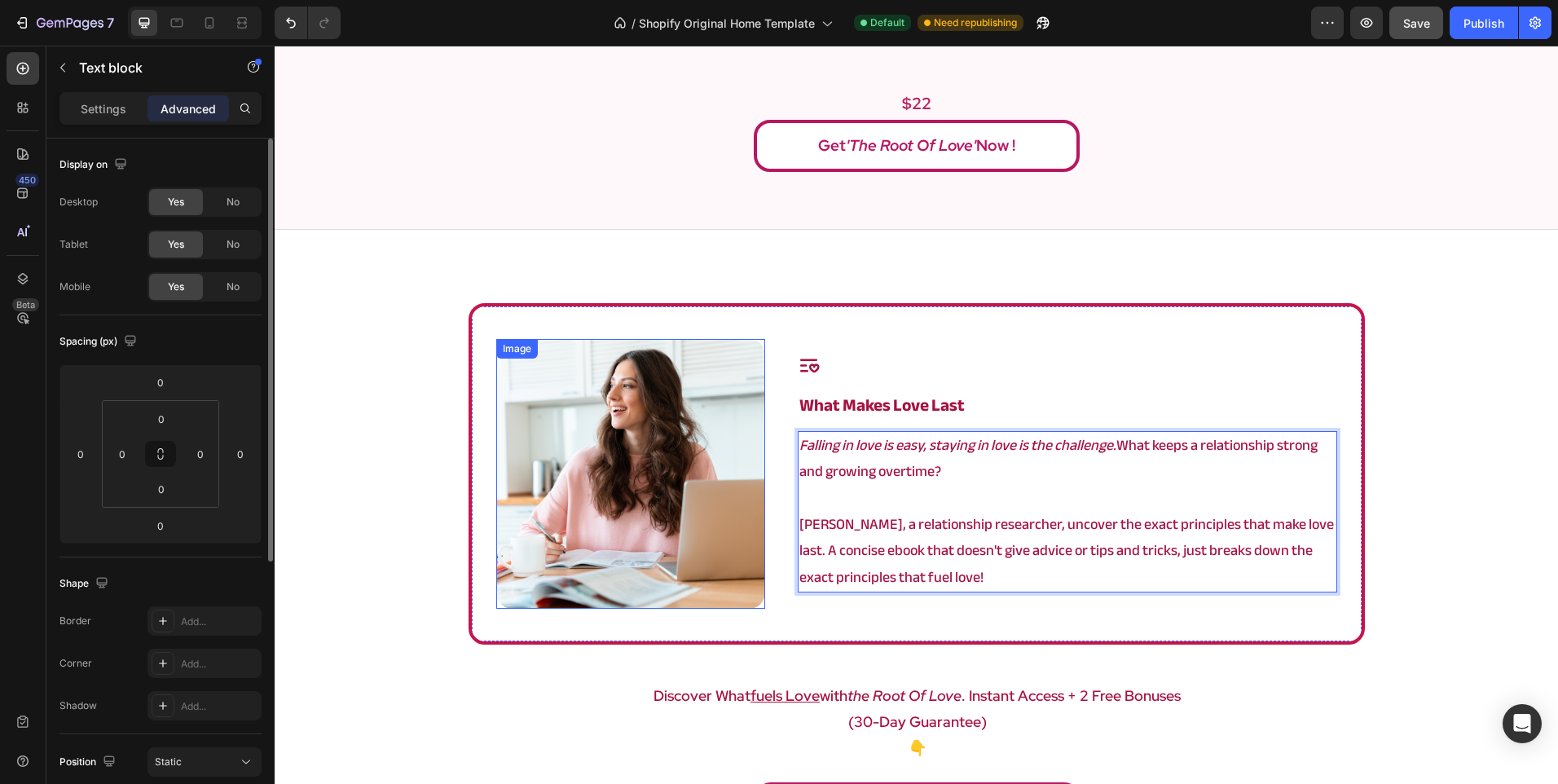
click at [443, 596] on div "Image Icon what makes love last Heading Falling in love is easy, staying in lov…" at bounding box center [916, 573] width 1284 height 540
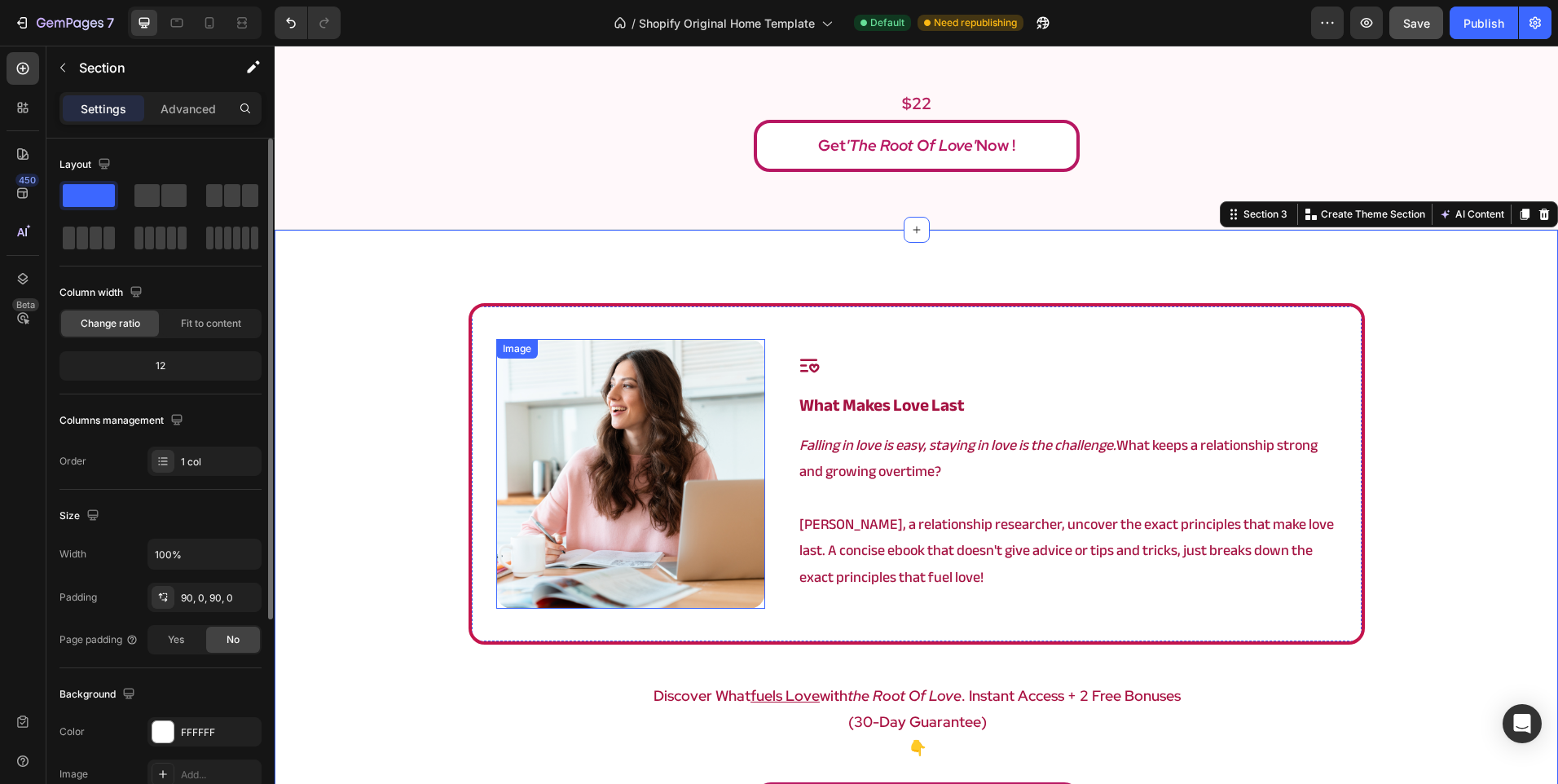
click at [605, 531] on img at bounding box center [631, 474] width 270 height 270
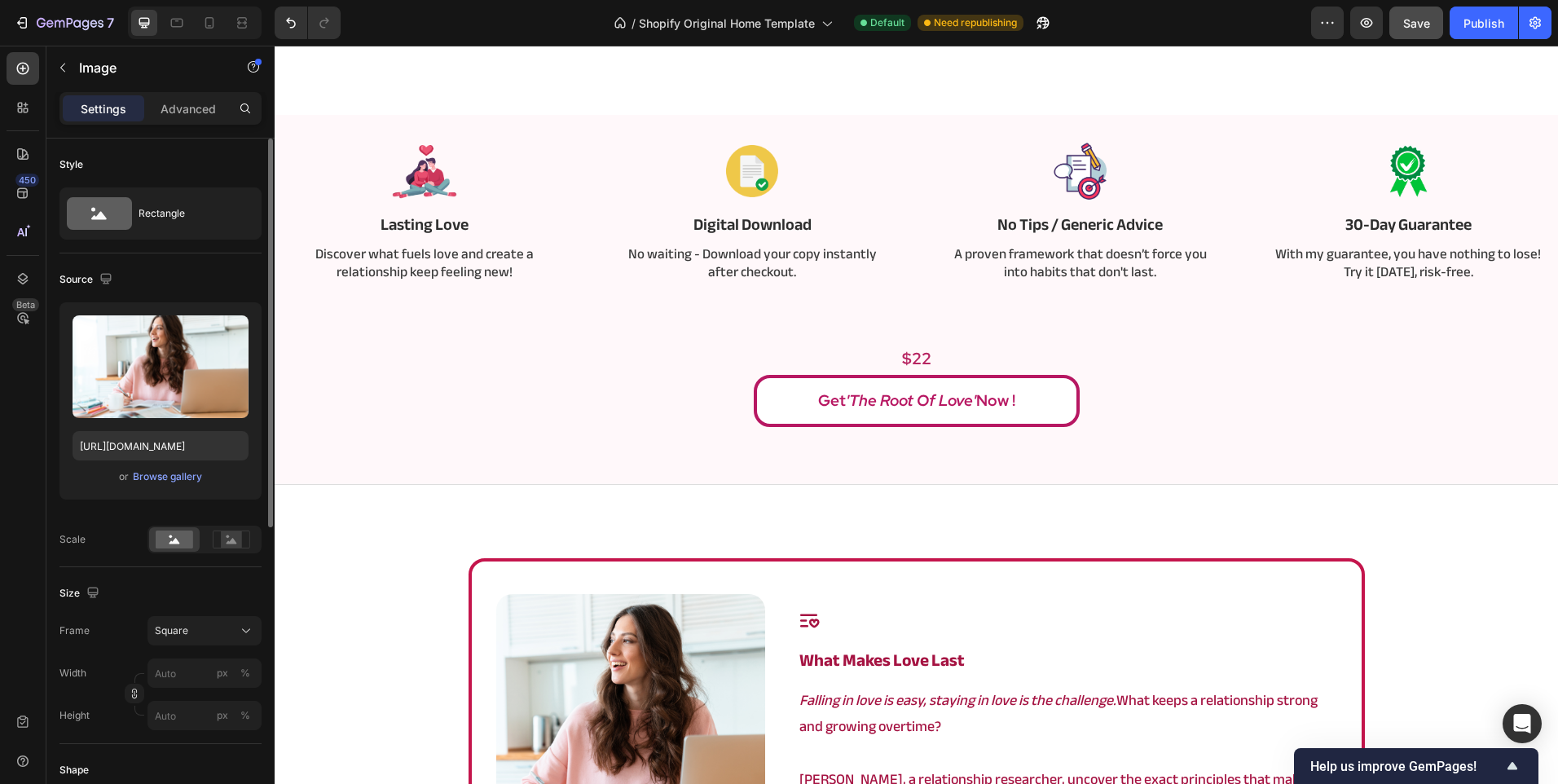
scroll to position [815, 0]
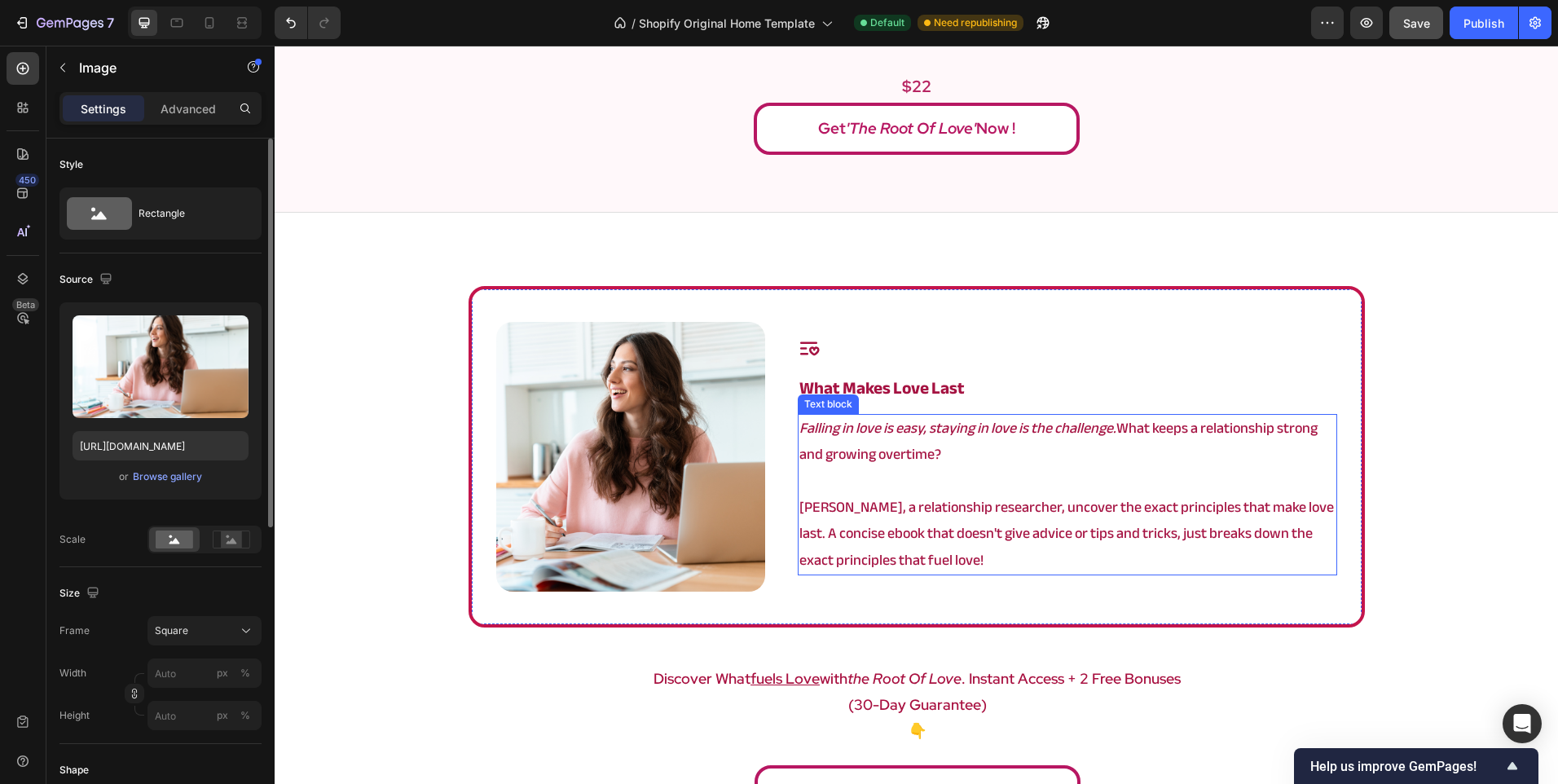
click at [1118, 431] on p "Falling in love is easy, staying in love is the challenge. What keeps a relatio…" at bounding box center [1067, 442] width 535 height 53
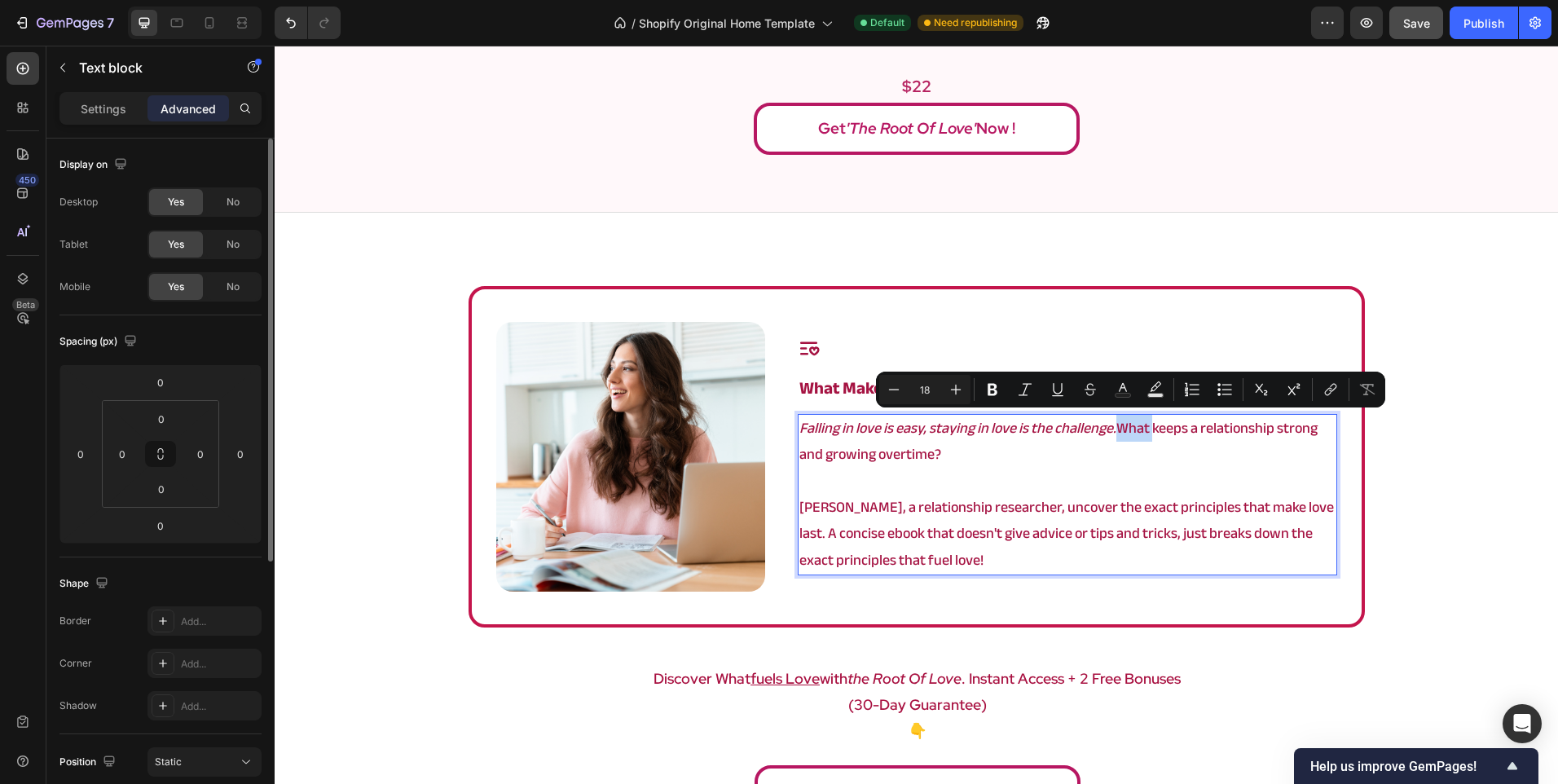
click at [1118, 431] on p "Falling in love is easy, staying in love is the challenge. What keeps a relatio…" at bounding box center [1067, 442] width 535 height 53
drag, startPoint x: 1118, startPoint y: 431, endPoint x: 1147, endPoint y: 431, distance: 29.0
click at [1147, 431] on p "Falling in love is easy, staying in love is the challenge. What keeps a relatio…" at bounding box center [1067, 442] width 535 height 53
click at [1118, 434] on p "Falling in love is easy, staying in love is the challenge. What keeps a relatio…" at bounding box center [1067, 442] width 535 height 53
drag, startPoint x: 1115, startPoint y: 433, endPoint x: 1146, endPoint y: 431, distance: 31.1
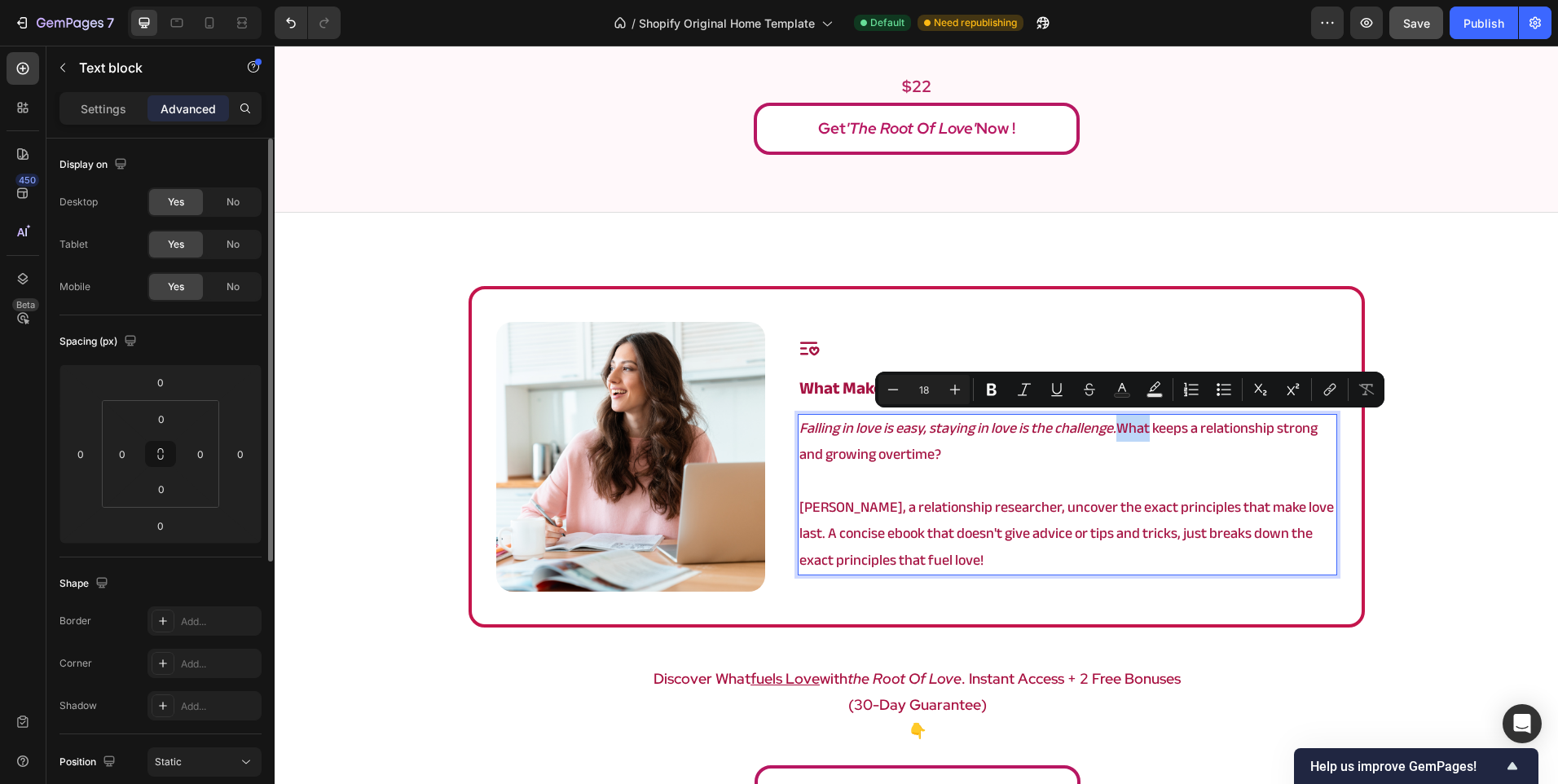
click at [1146, 431] on p "Falling in love is easy, staying in love is the challenge. What keeps a relatio…" at bounding box center [1067, 442] width 535 height 53
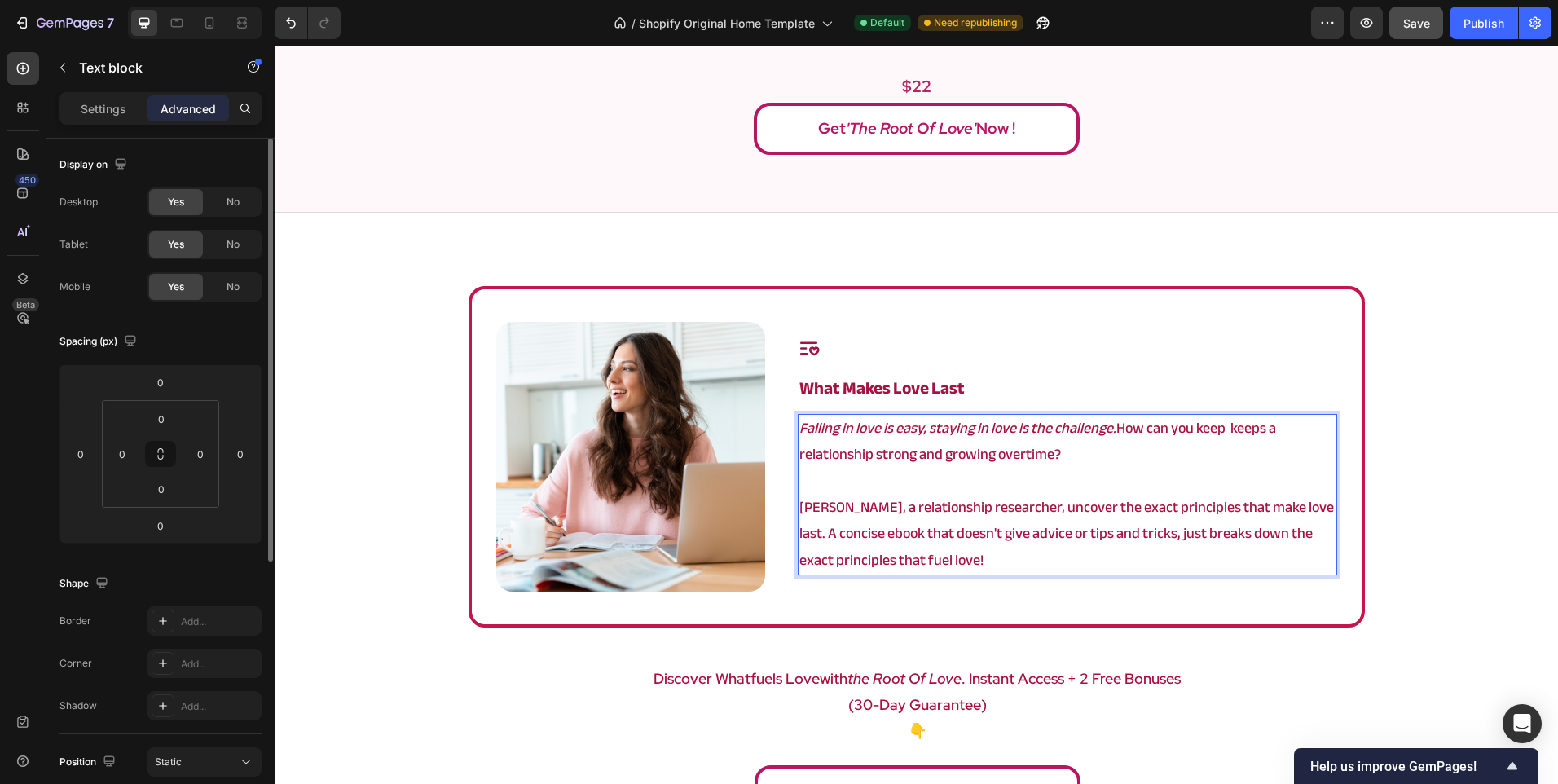
click at [1237, 431] on p "Falling in love is easy, staying in love is the challenge. How can you keep kee…" at bounding box center [1067, 442] width 535 height 53
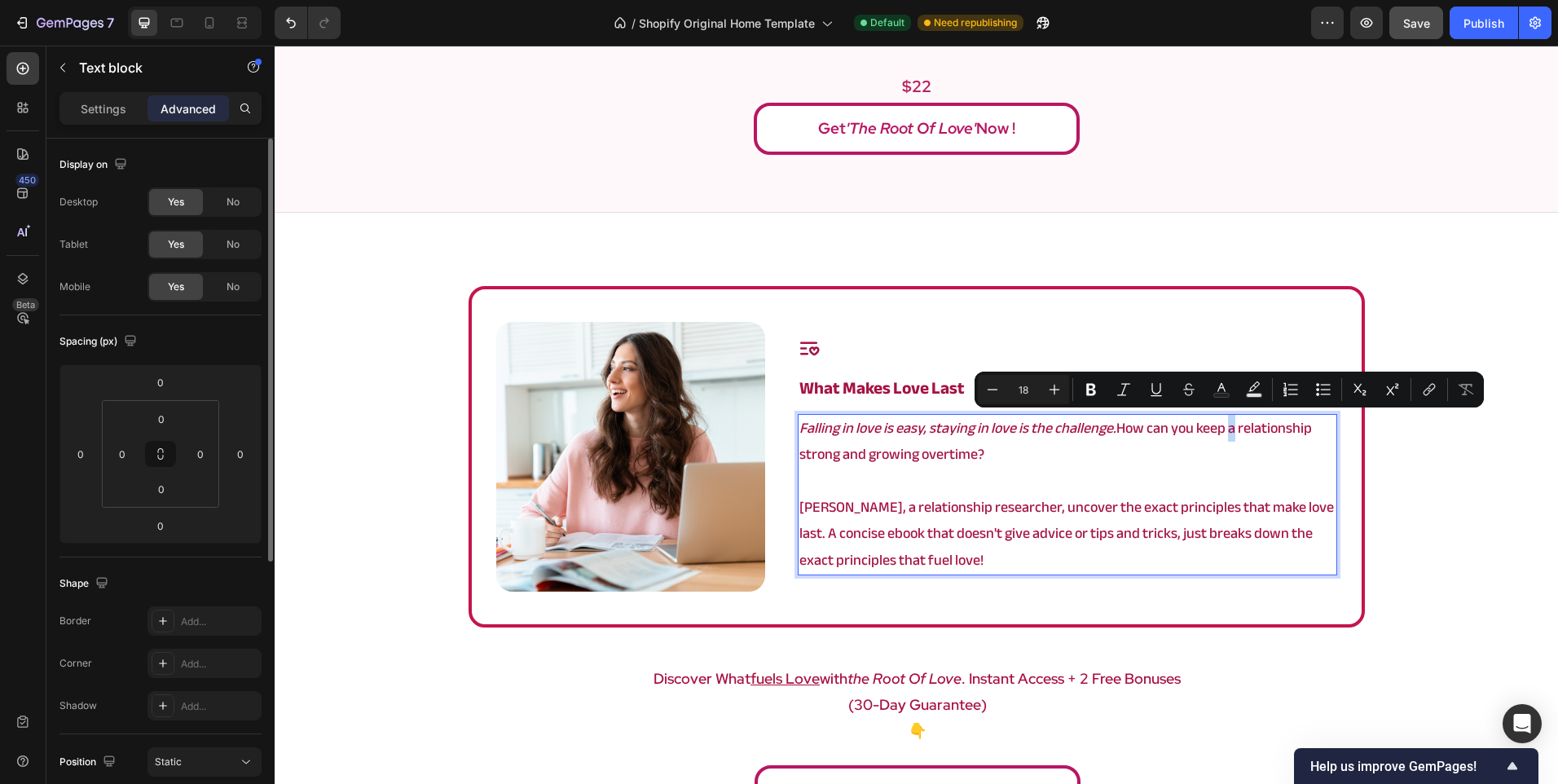
click at [1233, 427] on p "Falling in love is easy, staying in love is the challenge. How can you keep a r…" at bounding box center [1067, 442] width 535 height 53
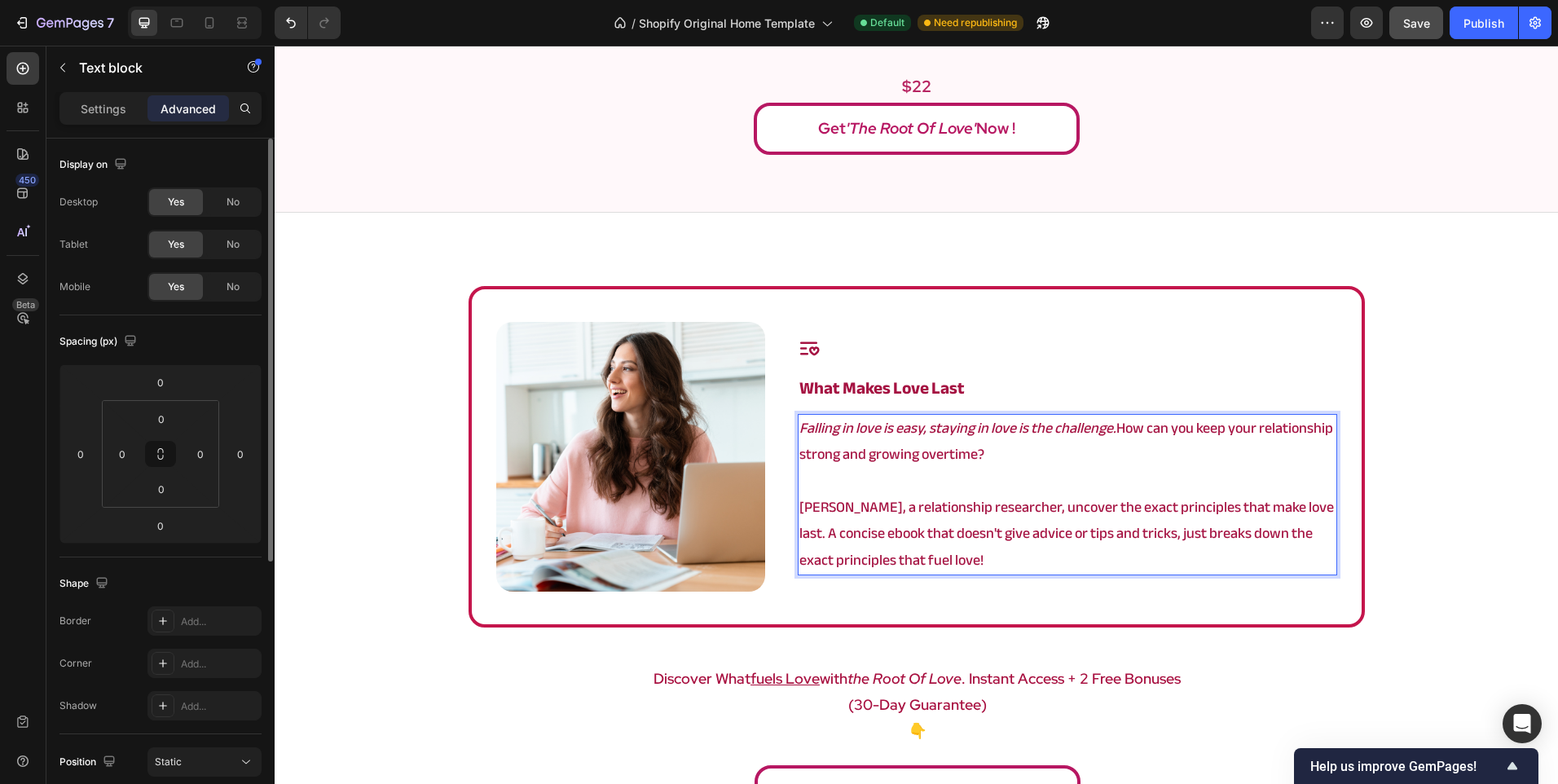
click at [872, 462] on p "Falling in love is easy, staying in love is the challenge. How can you keep you…" at bounding box center [1067, 442] width 535 height 53
click at [1475, 527] on div "Image Icon what makes love last Heading Falling in love is easy, staying in lov…" at bounding box center [916, 555] width 1284 height 540
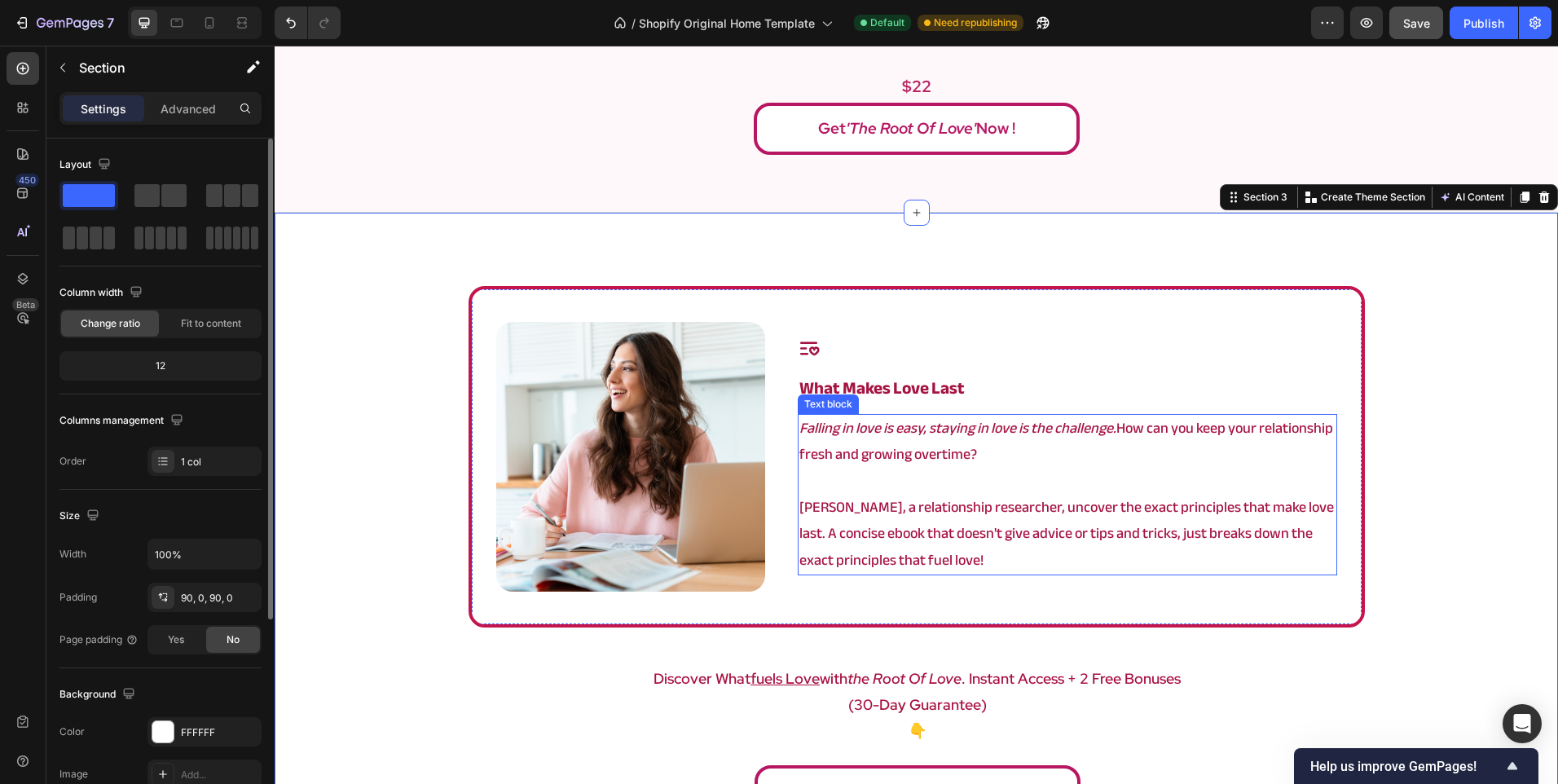
click at [1061, 457] on p "Falling in love is easy, staying in love is the challenge. How can you keep you…" at bounding box center [1067, 442] width 535 height 53
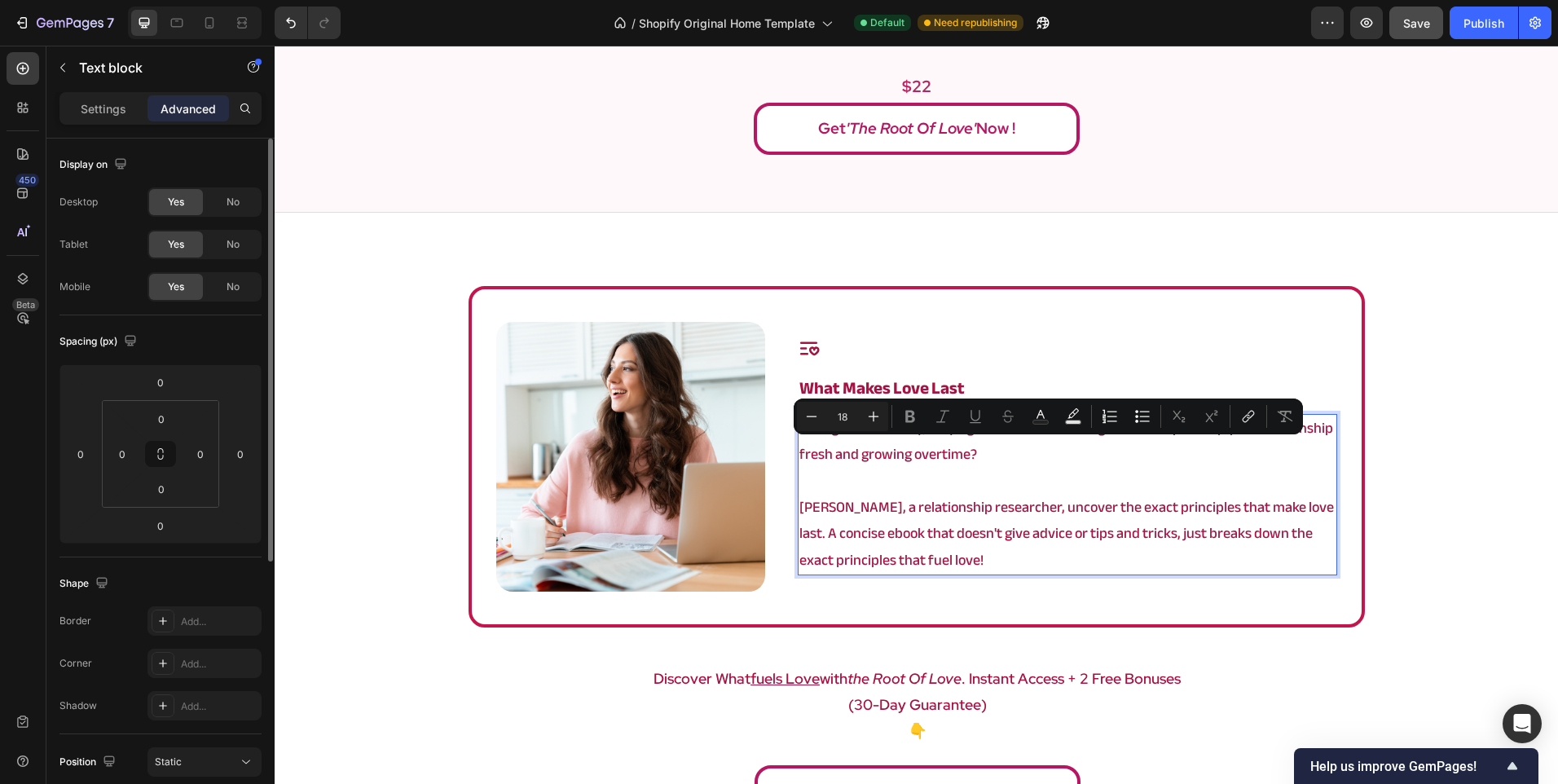
click at [1106, 444] on p "Falling in love is easy, staying in love is the challenge. How can you keep you…" at bounding box center [1067, 442] width 535 height 53
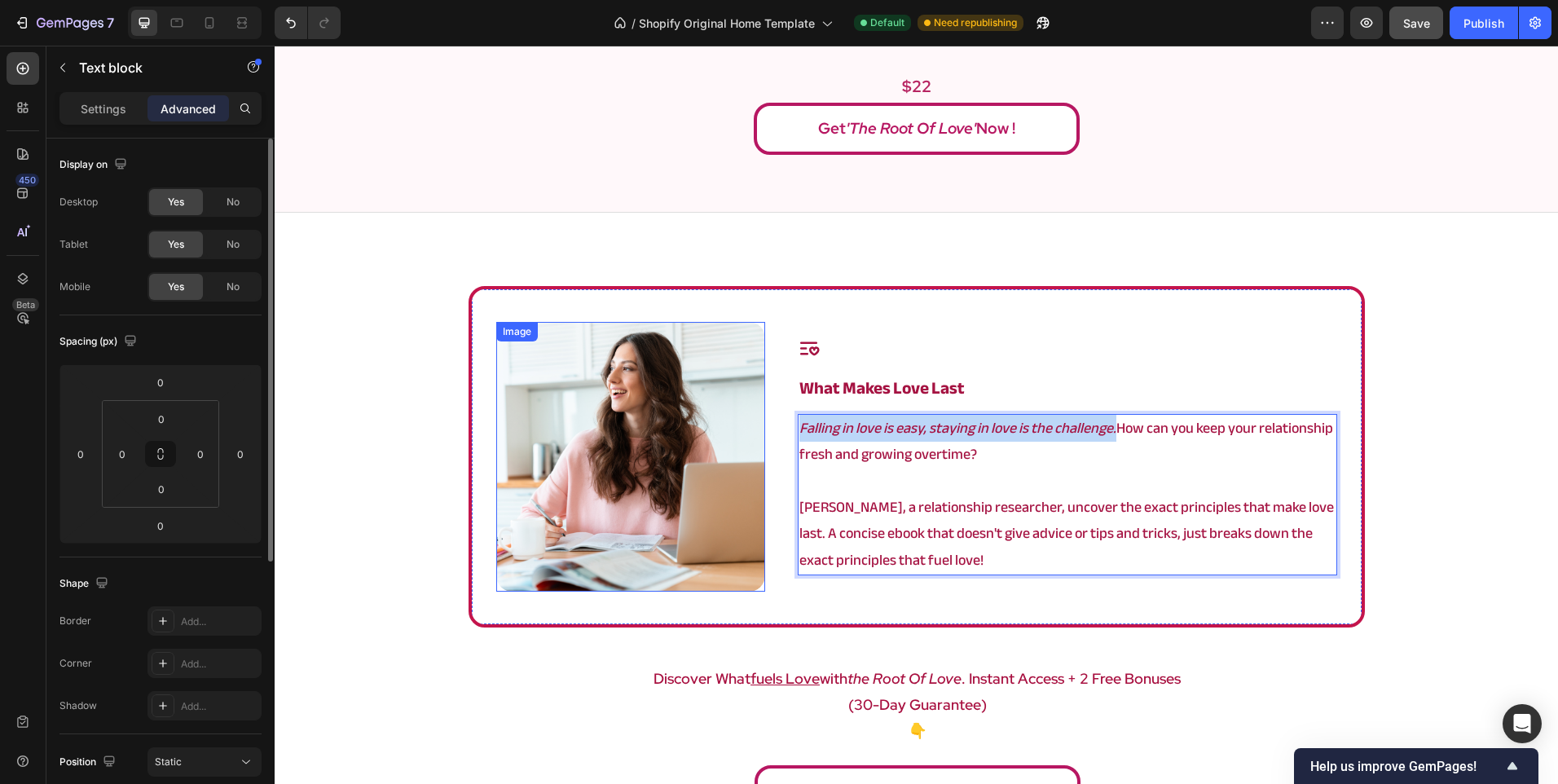
drag, startPoint x: 1111, startPoint y: 431, endPoint x: 697, endPoint y: 395, distance: 415.6
click at [697, 395] on div "Image Icon what makes love last Heading Falling in love is easy, staying in lov…" at bounding box center [916, 456] width 896 height 341
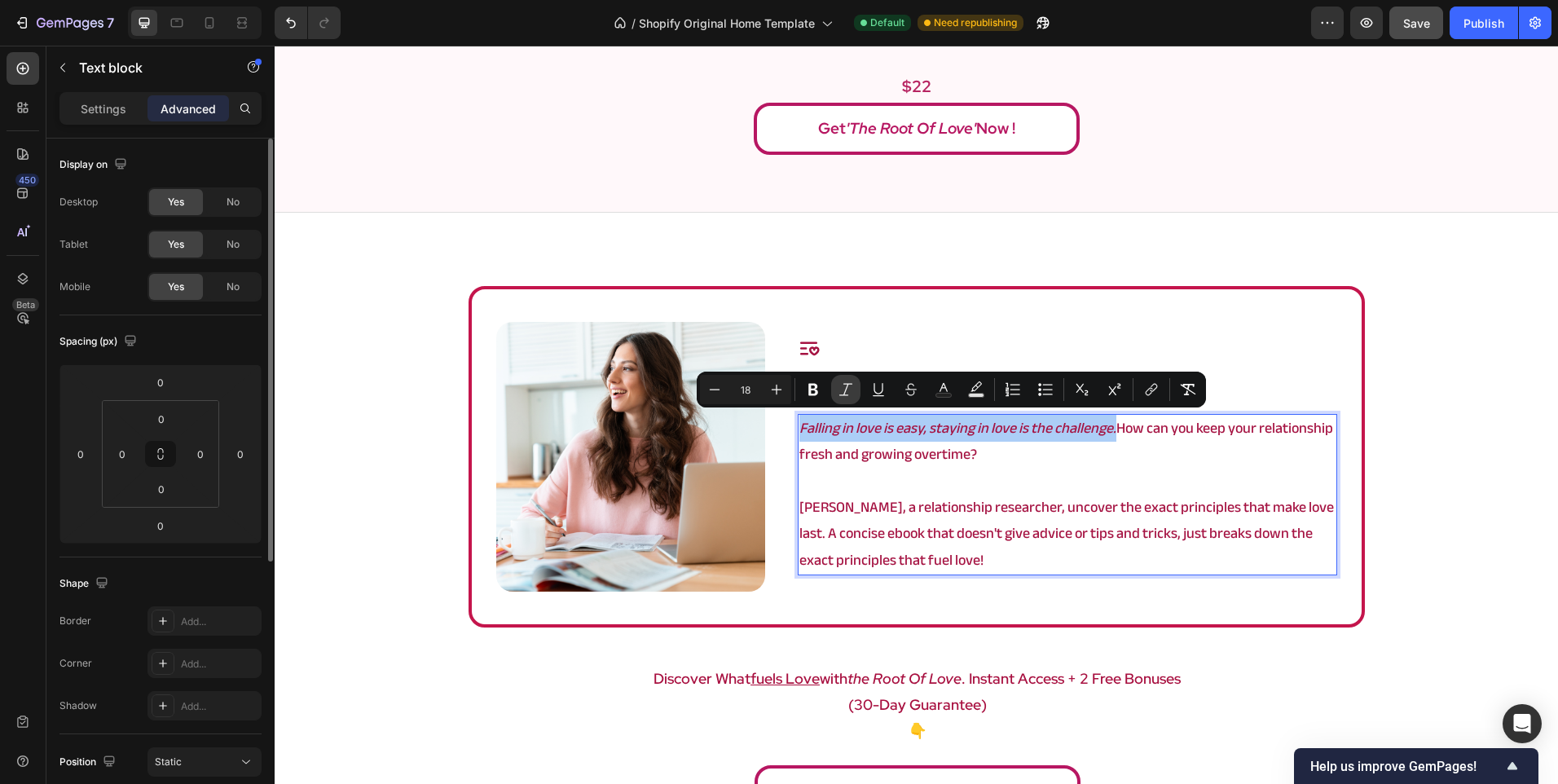
click at [845, 382] on button "Italic" at bounding box center [845, 389] width 29 height 29
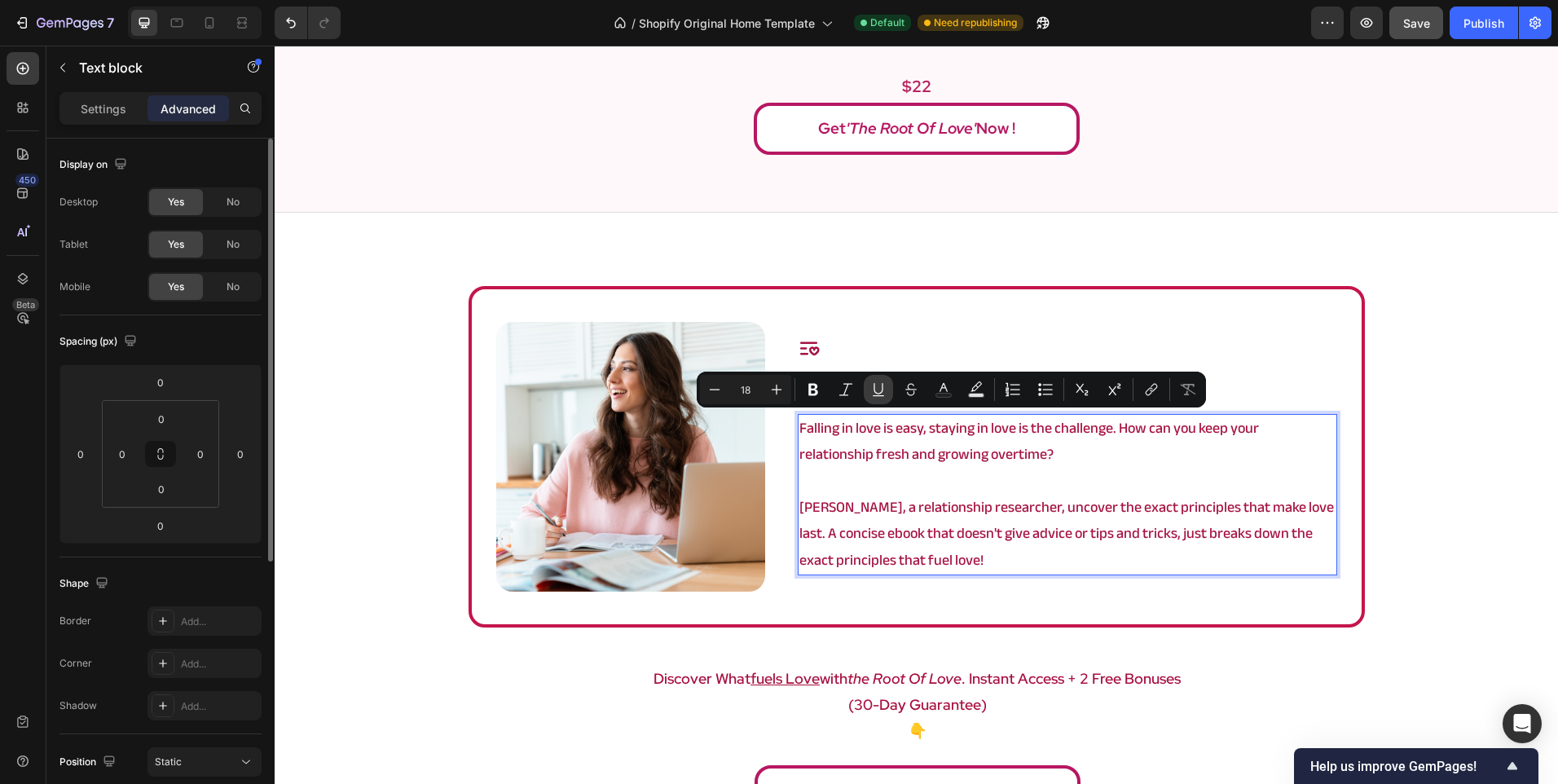
click at [866, 389] on button "Underline" at bounding box center [877, 389] width 29 height 29
click at [1107, 472] on p "Rich Text Editor. Editing area: main" at bounding box center [1067, 482] width 535 height 26
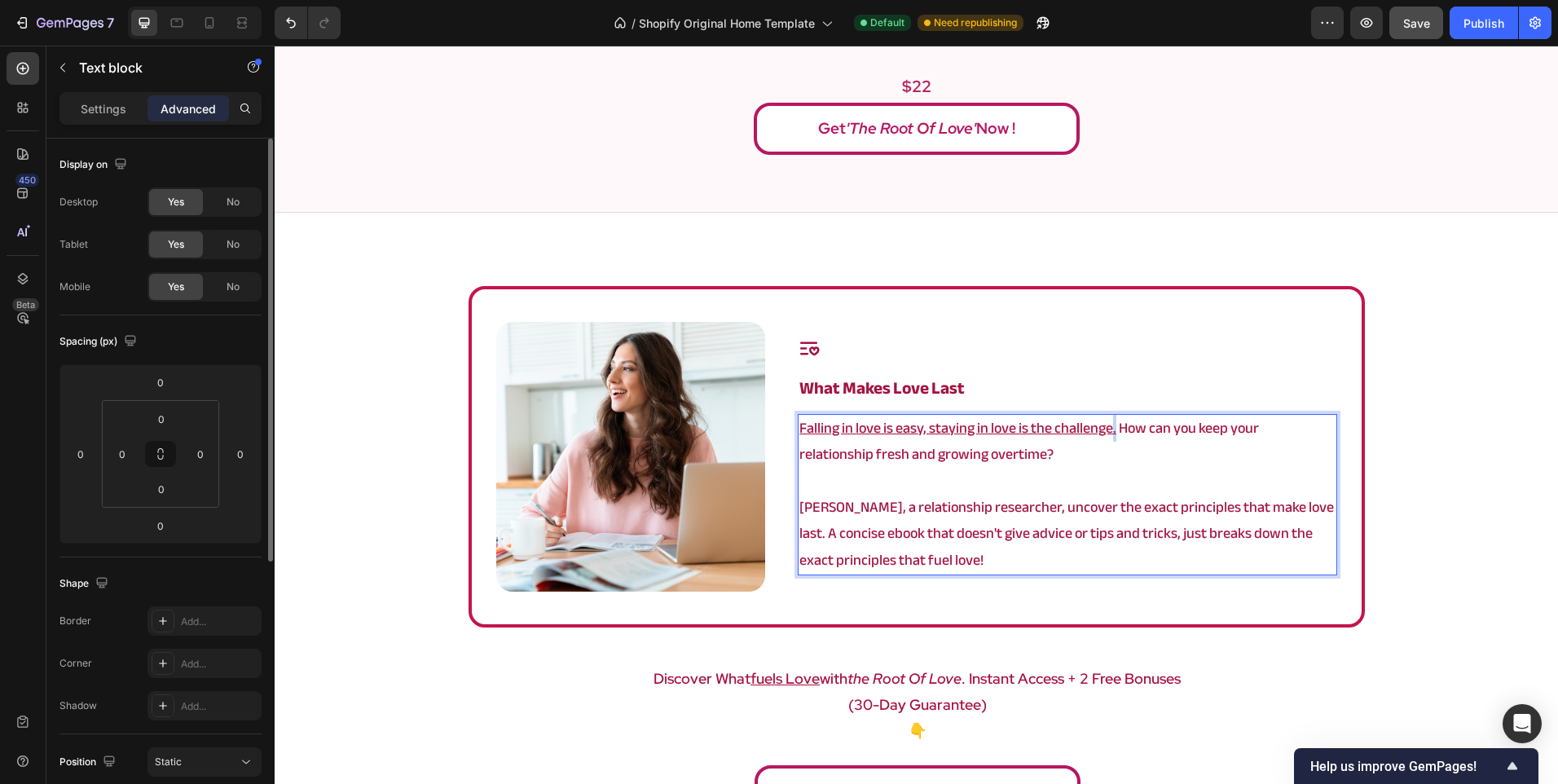
click at [1107, 432] on p "Falling in love is easy, staying in love is the challenge. How can you keep you…" at bounding box center [1067, 442] width 535 height 53
click at [1140, 436] on p "Falling in love is easy, staying in love is the challenge, so How can you keep …" at bounding box center [1067, 442] width 535 height 53
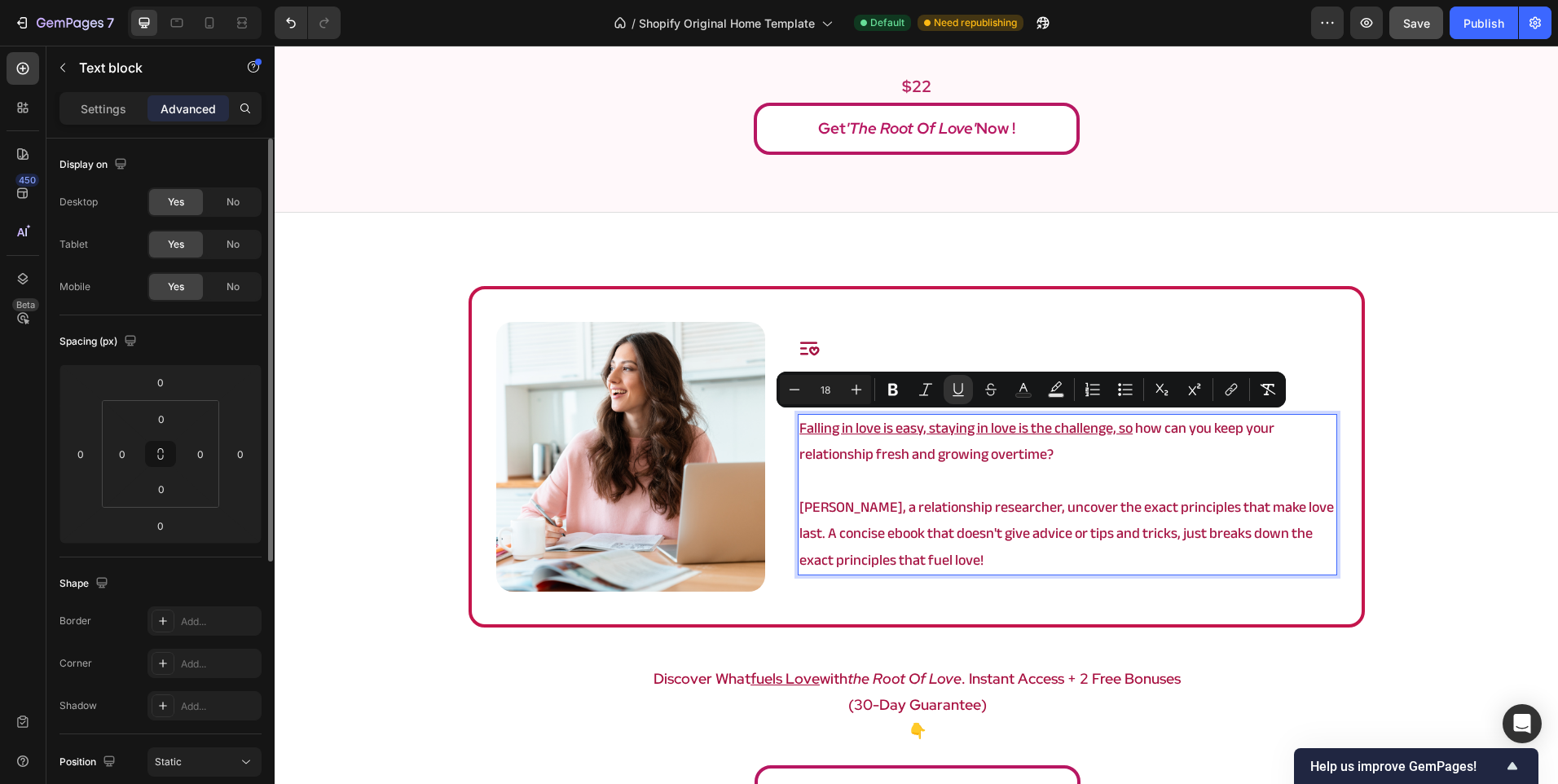
drag, startPoint x: 1102, startPoint y: 446, endPoint x: 1109, endPoint y: 430, distance: 17.5
click at [1109, 430] on p "Falling in love is easy, staying in love is the challenge, so how can you keep …" at bounding box center [1067, 442] width 535 height 53
click at [962, 388] on icon "Editor contextual toolbar" at bounding box center [959, 388] width 9 height 11
click at [1452, 494] on div "Image Icon what makes love last Heading Falling in love is easy, staying in lov…" at bounding box center [916, 555] width 1284 height 540
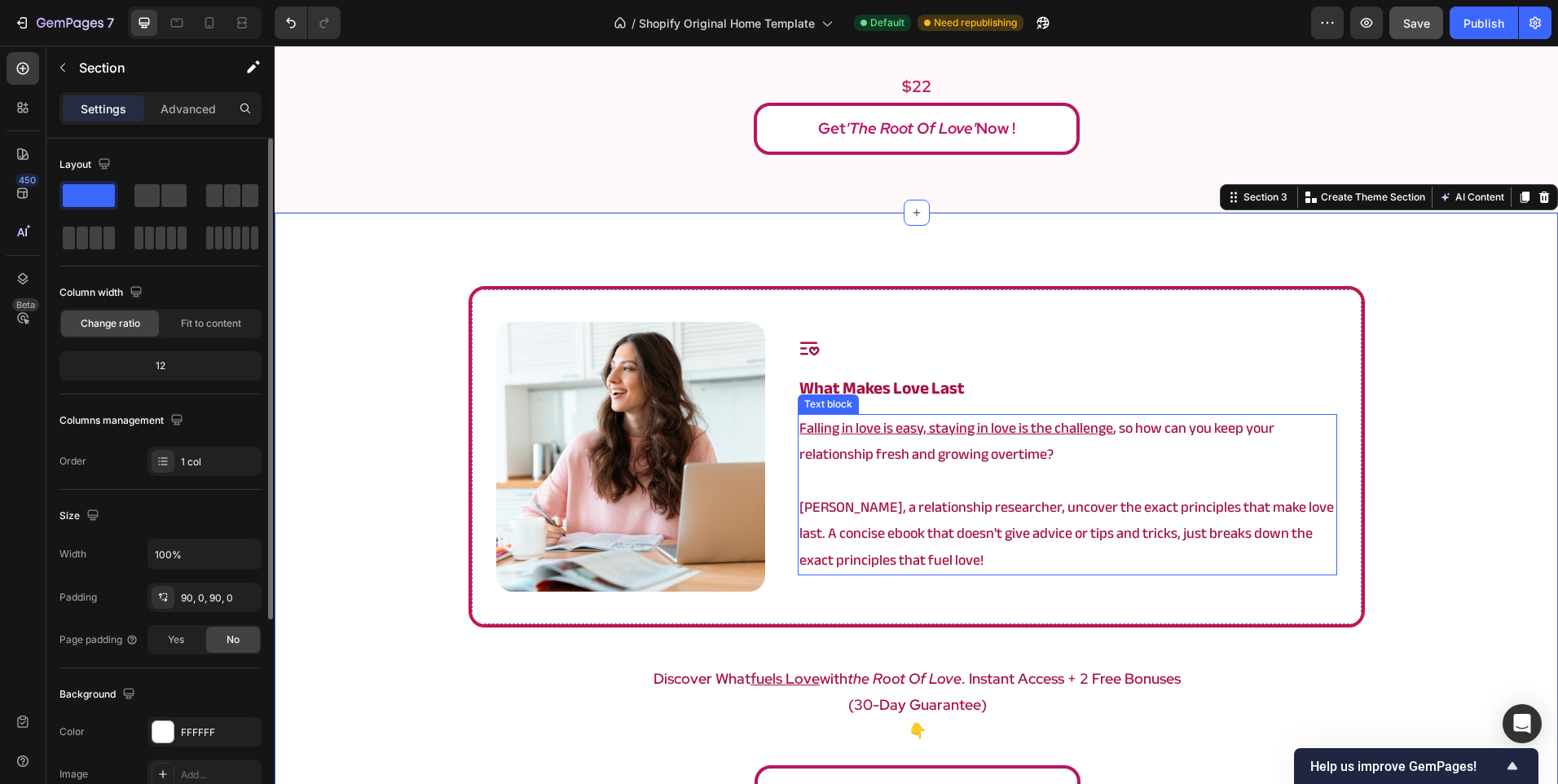
click at [1091, 555] on p "Angela, a relationship researcher, uncover the exact principles that make love …" at bounding box center [1067, 534] width 535 height 79
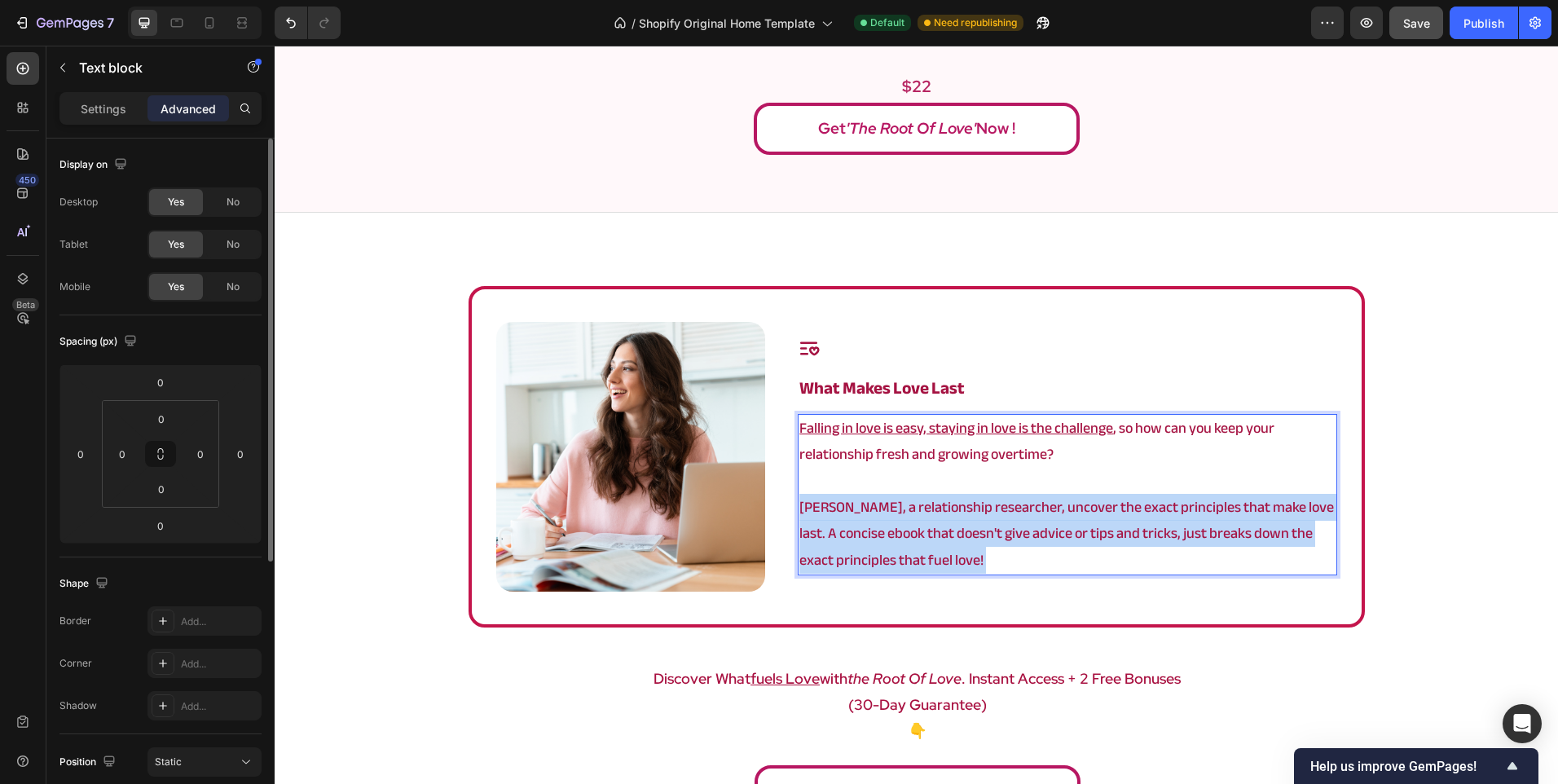
drag, startPoint x: 1091, startPoint y: 555, endPoint x: 1264, endPoint y: 501, distance: 181.2
click at [1236, 505] on p "Angela, a relationship researcher, uncover the exact principles that make love …" at bounding box center [1067, 534] width 535 height 79
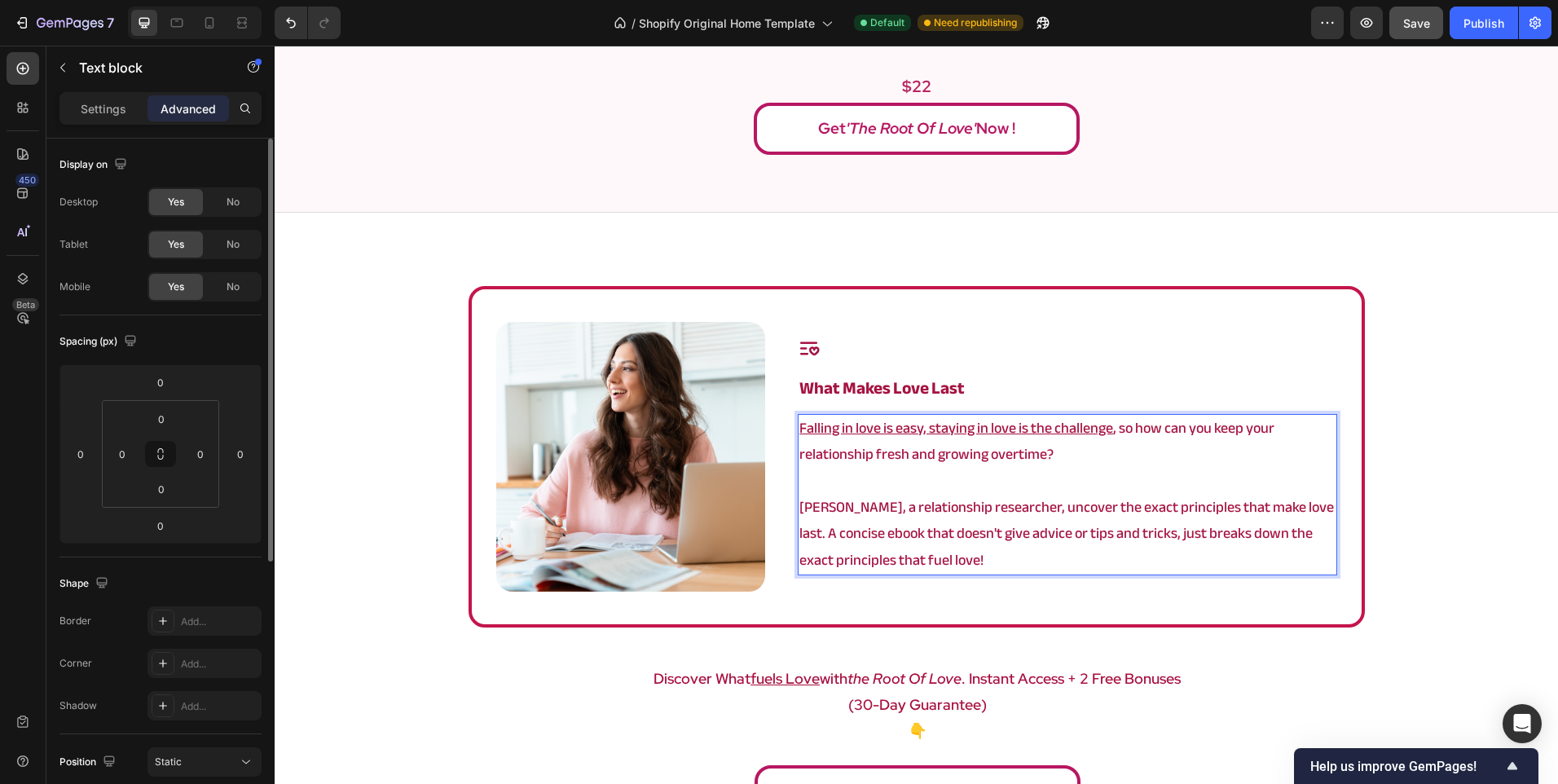
click at [1287, 498] on p "Angela, a relationship researcher, uncover the exact principles that make love …" at bounding box center [1067, 534] width 535 height 79
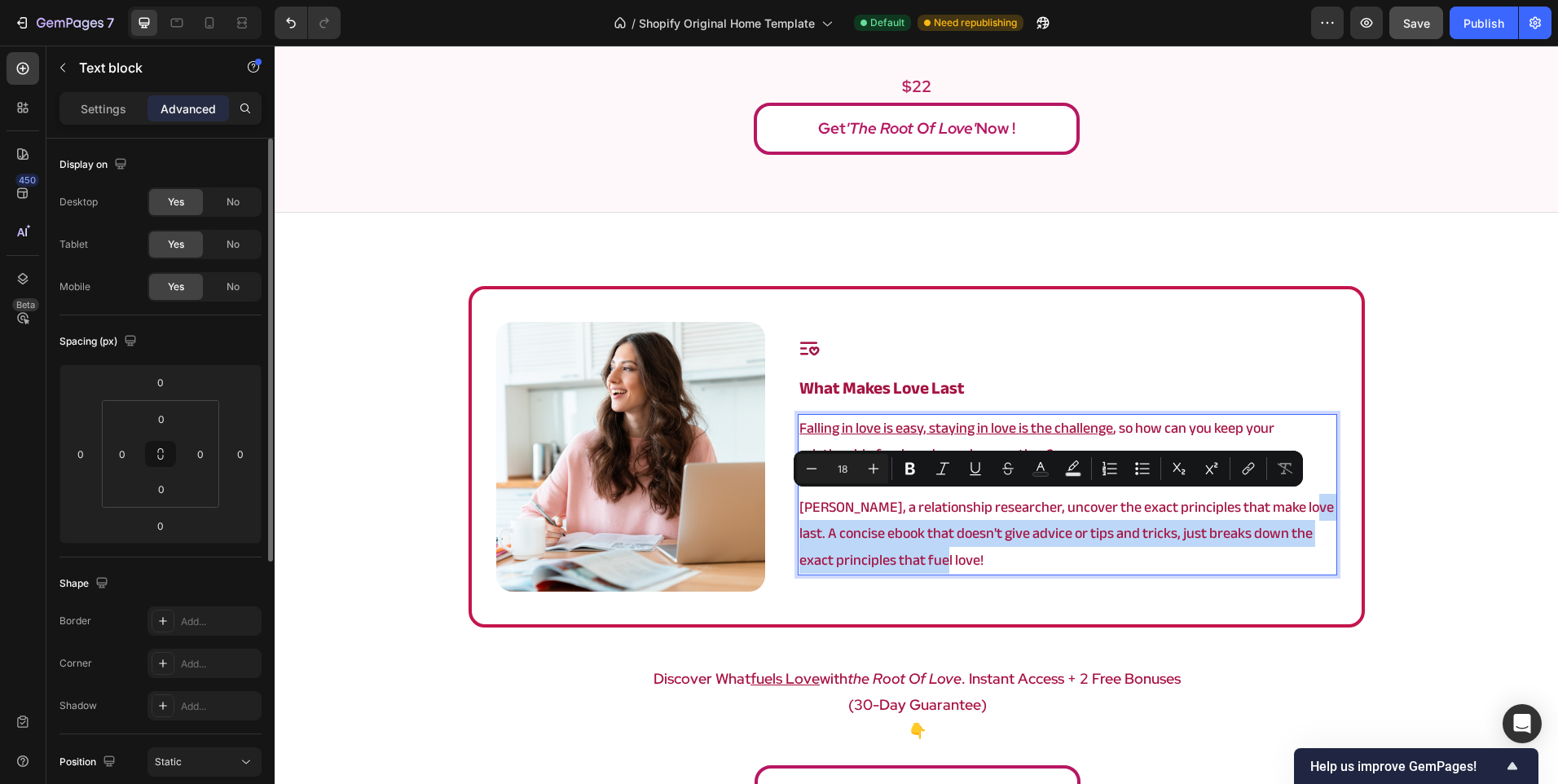
drag, startPoint x: 1291, startPoint y: 499, endPoint x: 1274, endPoint y: 579, distance: 81.8
click at [1274, 579] on div "Icon what makes love last Heading Falling in love is easy, staying in love is t…" at bounding box center [1066, 457] width 538 height 270
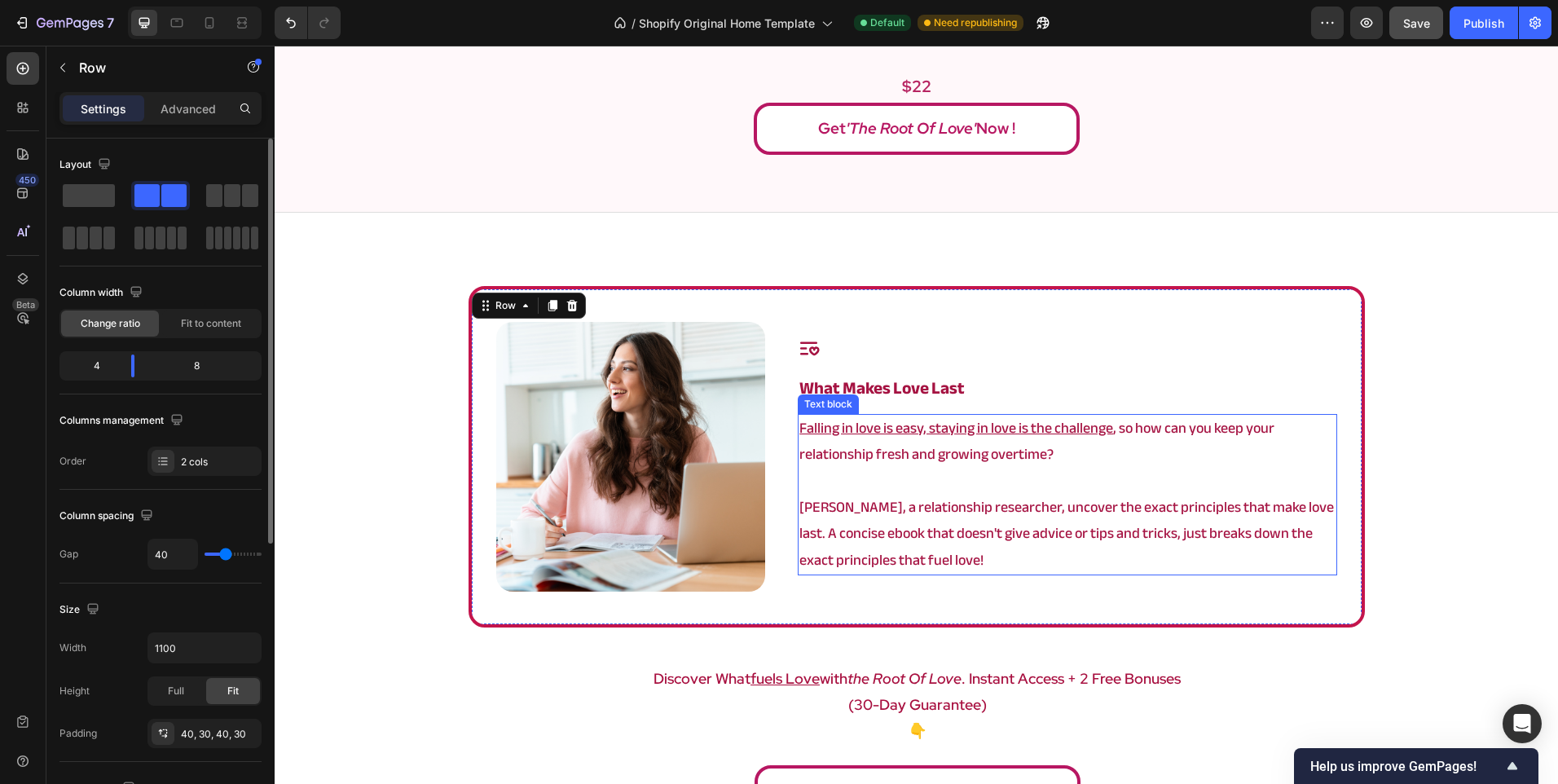
click at [1203, 538] on p "Angela, a relationship researcher, uncover the exact principles that make love …" at bounding box center [1067, 534] width 535 height 79
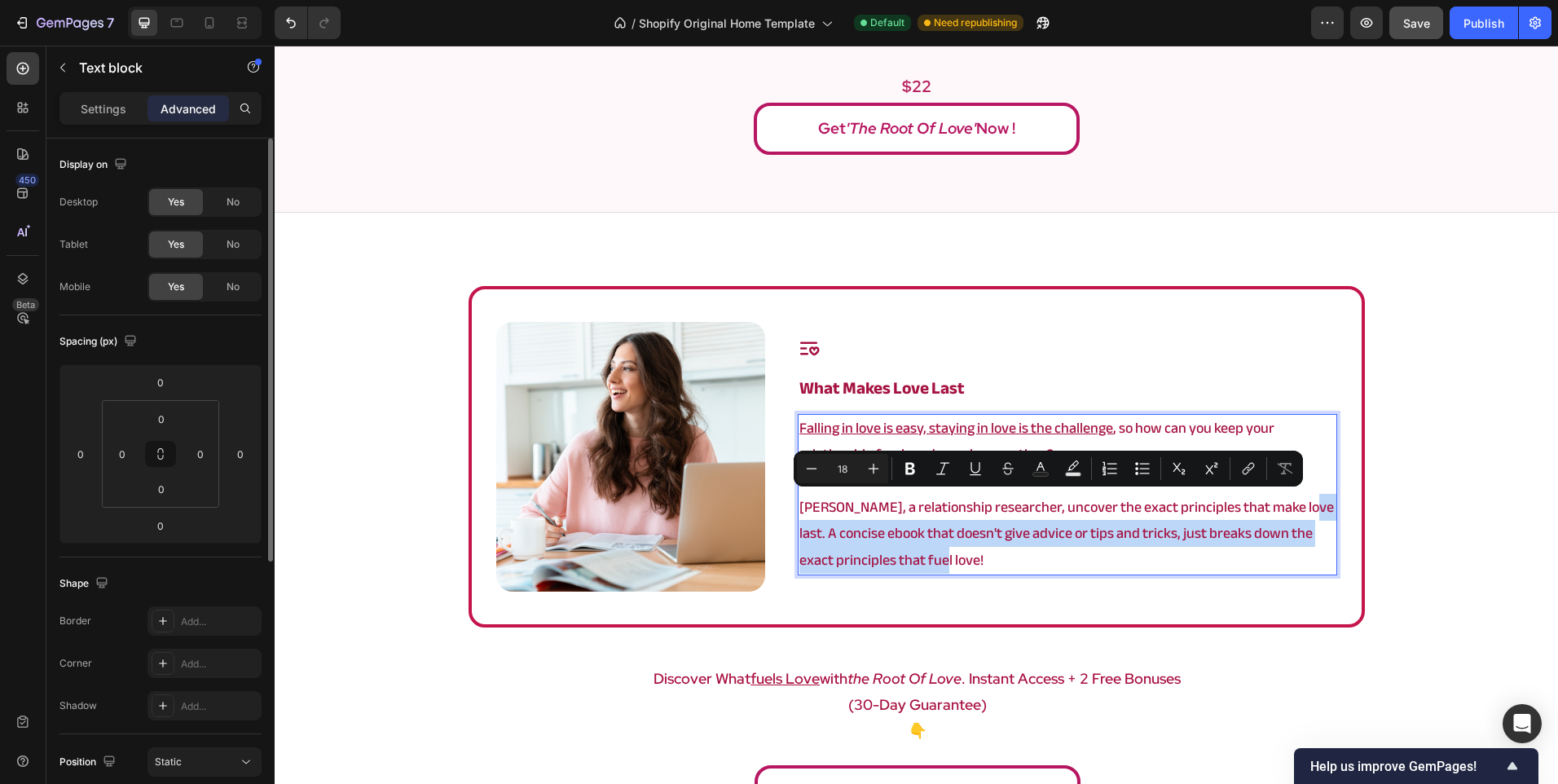
drag, startPoint x: 1255, startPoint y: 552, endPoint x: 1291, endPoint y: 508, distance: 56.9
click at [1291, 508] on p "Angela, a relationship researcher, uncover the exact principles that make love …" at bounding box center [1067, 534] width 535 height 79
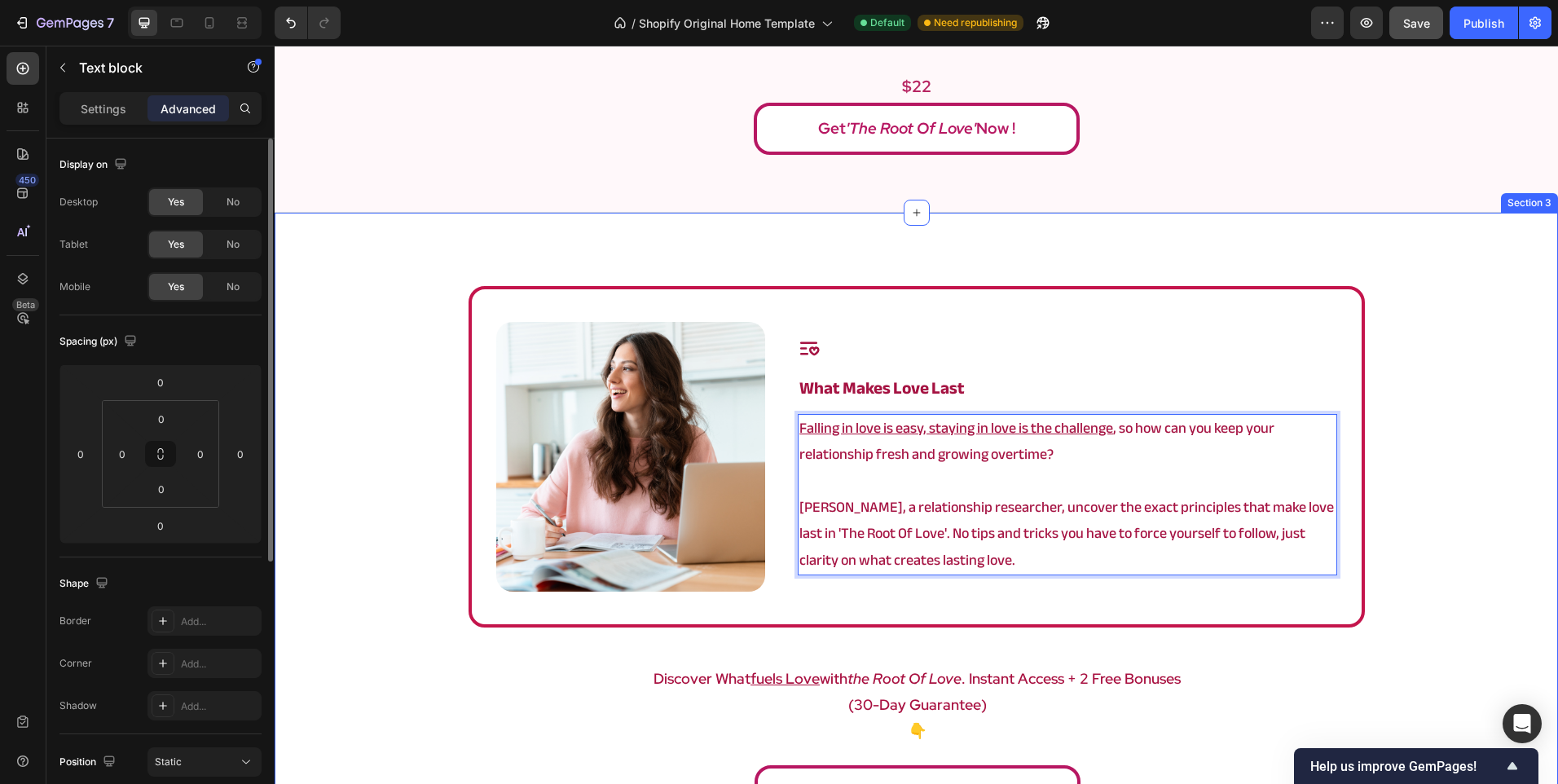
click at [1397, 476] on div "Image Icon what makes love last Heading Falling in love is easy, staying in lov…" at bounding box center [916, 555] width 1284 height 540
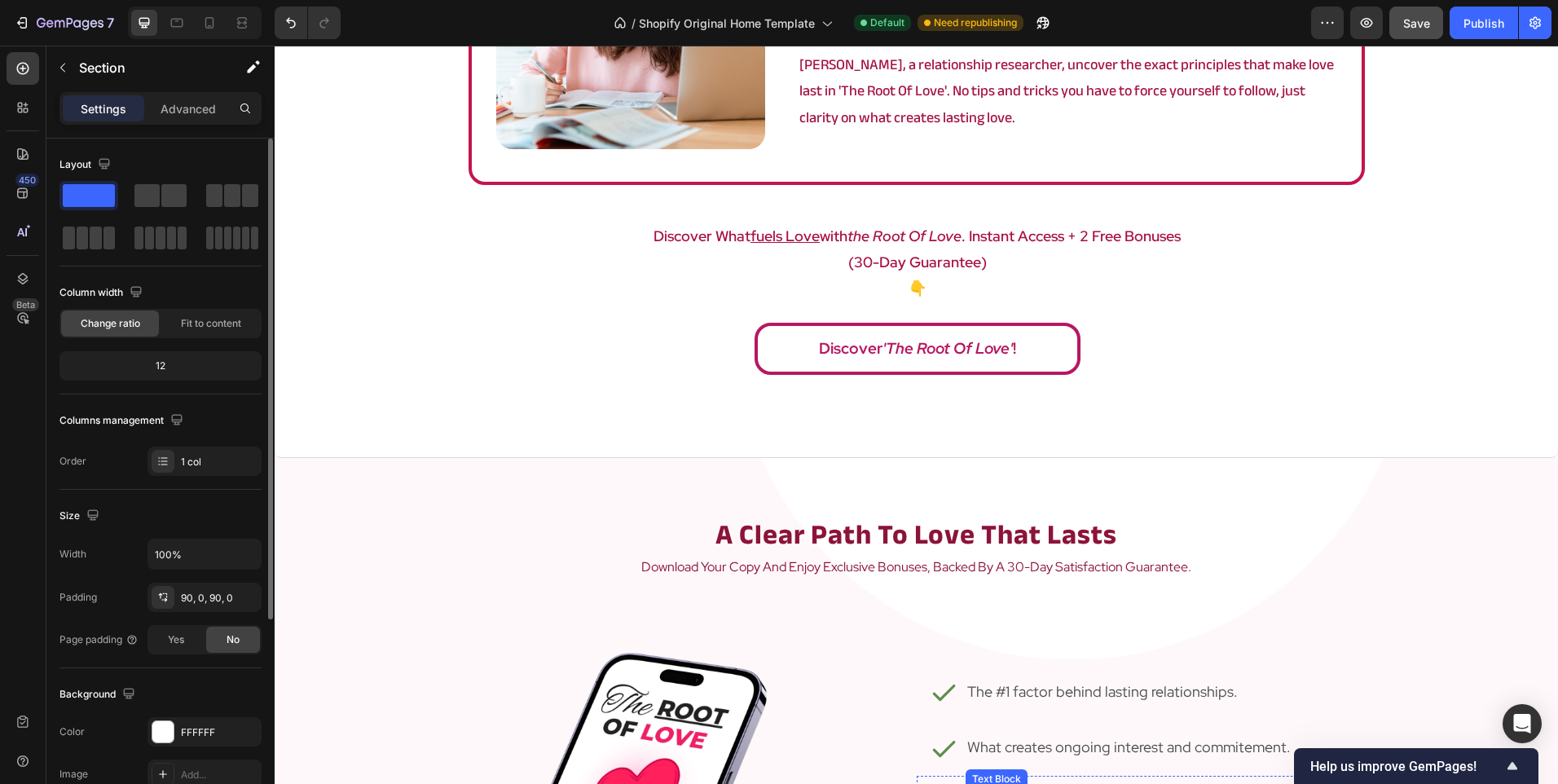
scroll to position [1059, 0]
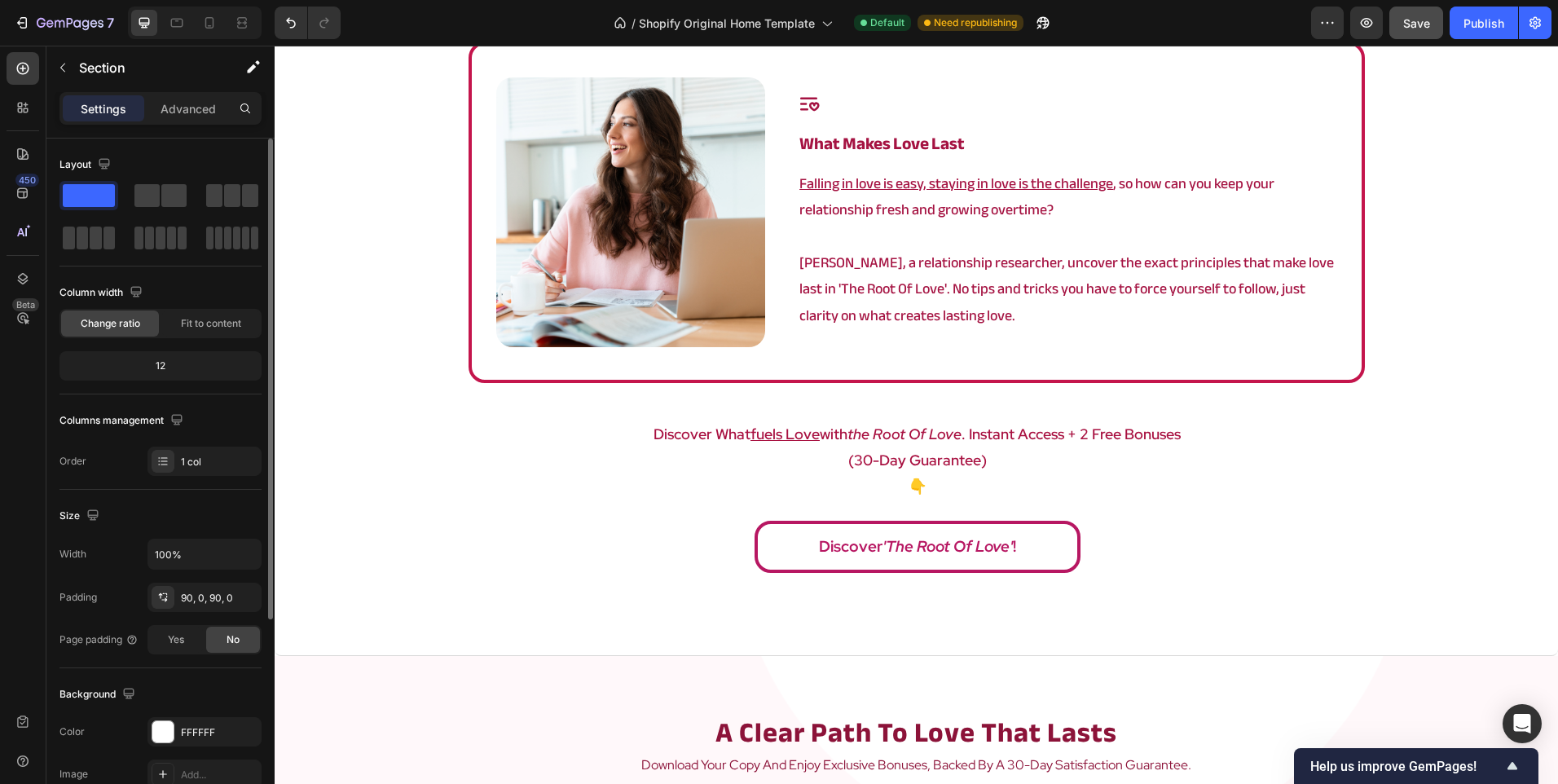
click at [1242, 587] on div "Image Icon what makes love last Heading Falling in love is easy, staying in lov…" at bounding box center [916, 312] width 1284 height 688
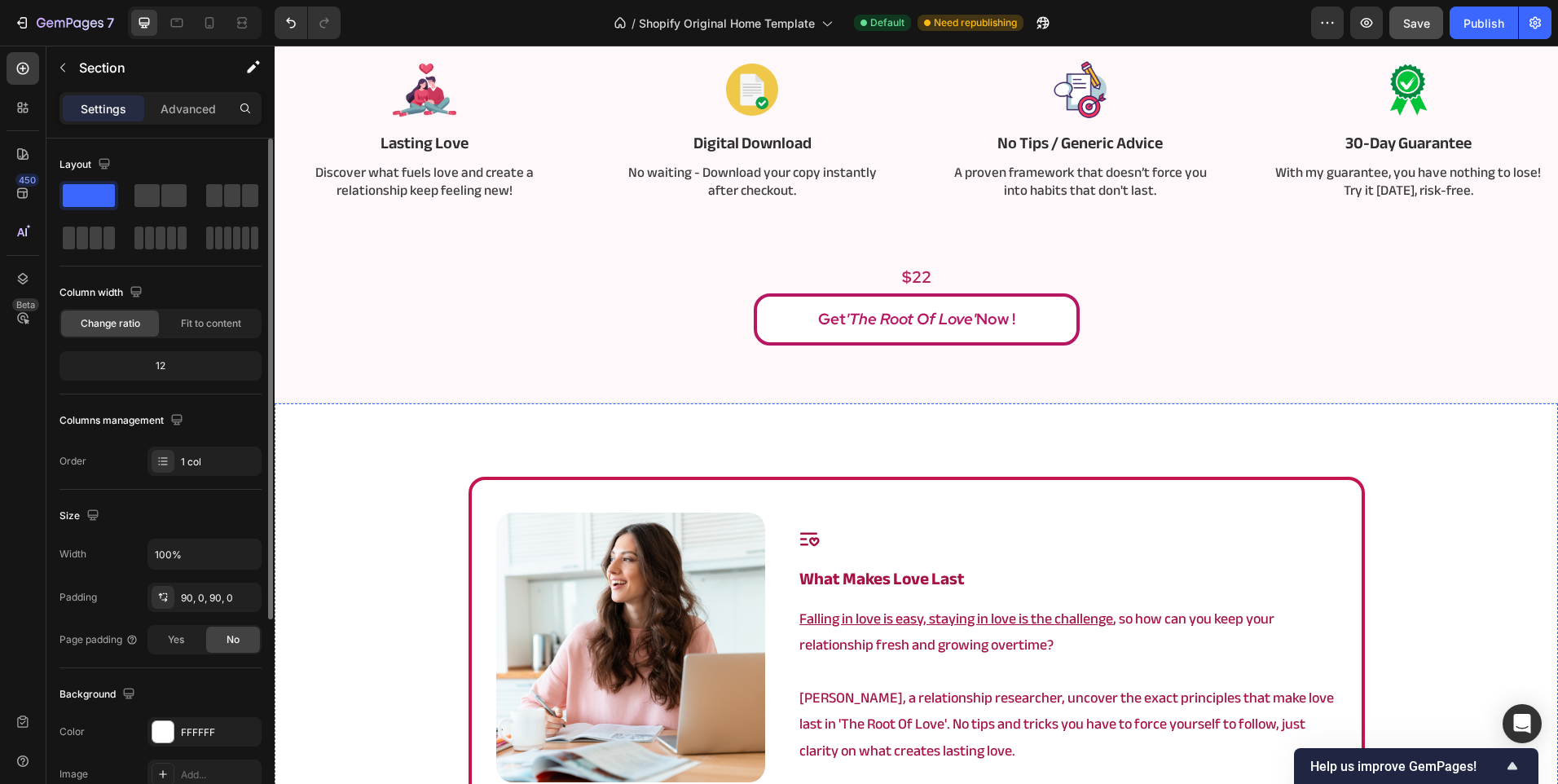
scroll to position [570, 0]
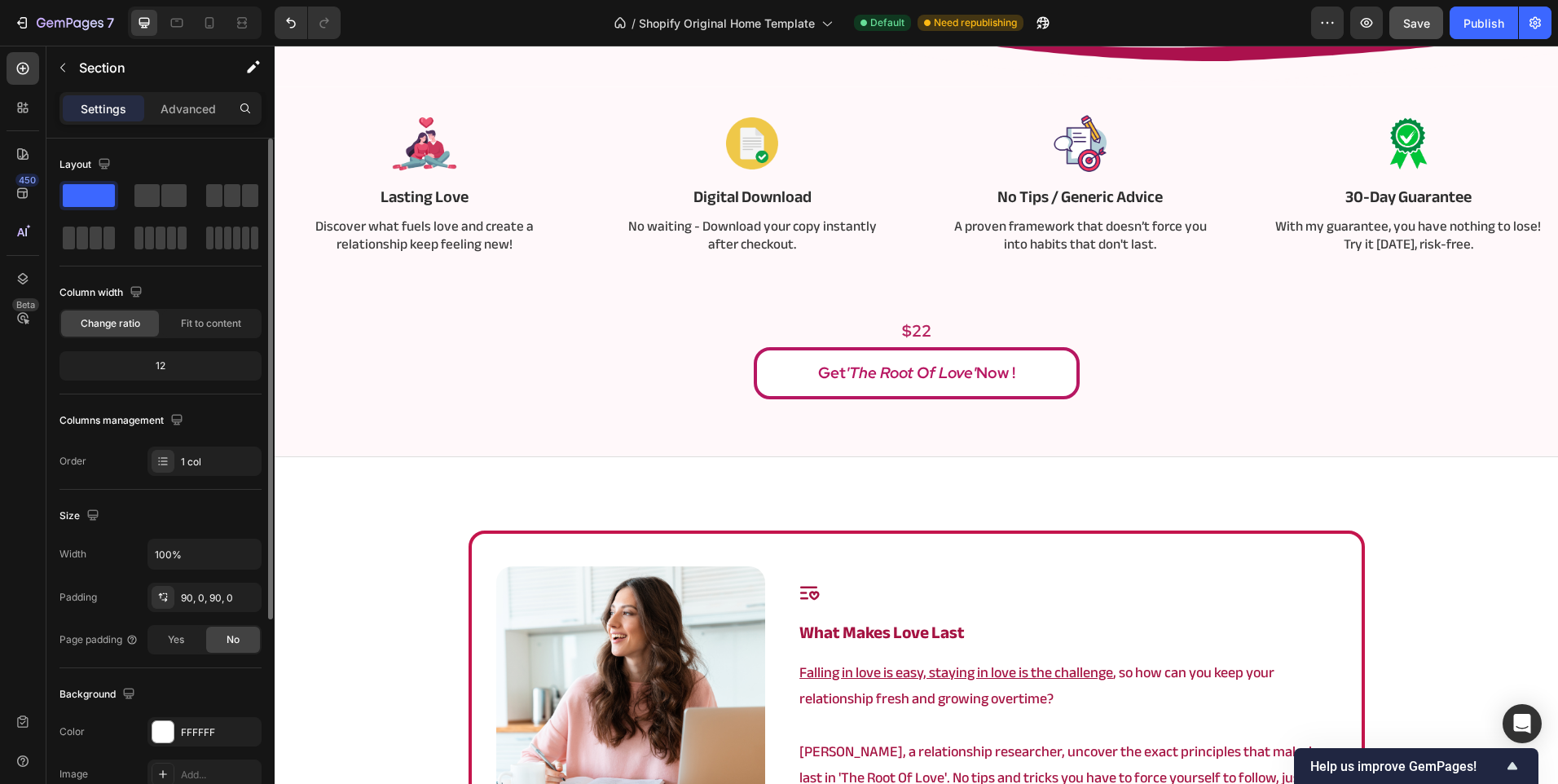
click at [1347, 588] on div "Image Icon what makes love last Heading Falling in love is easy, staying in lov…" at bounding box center [916, 701] width 896 height 341
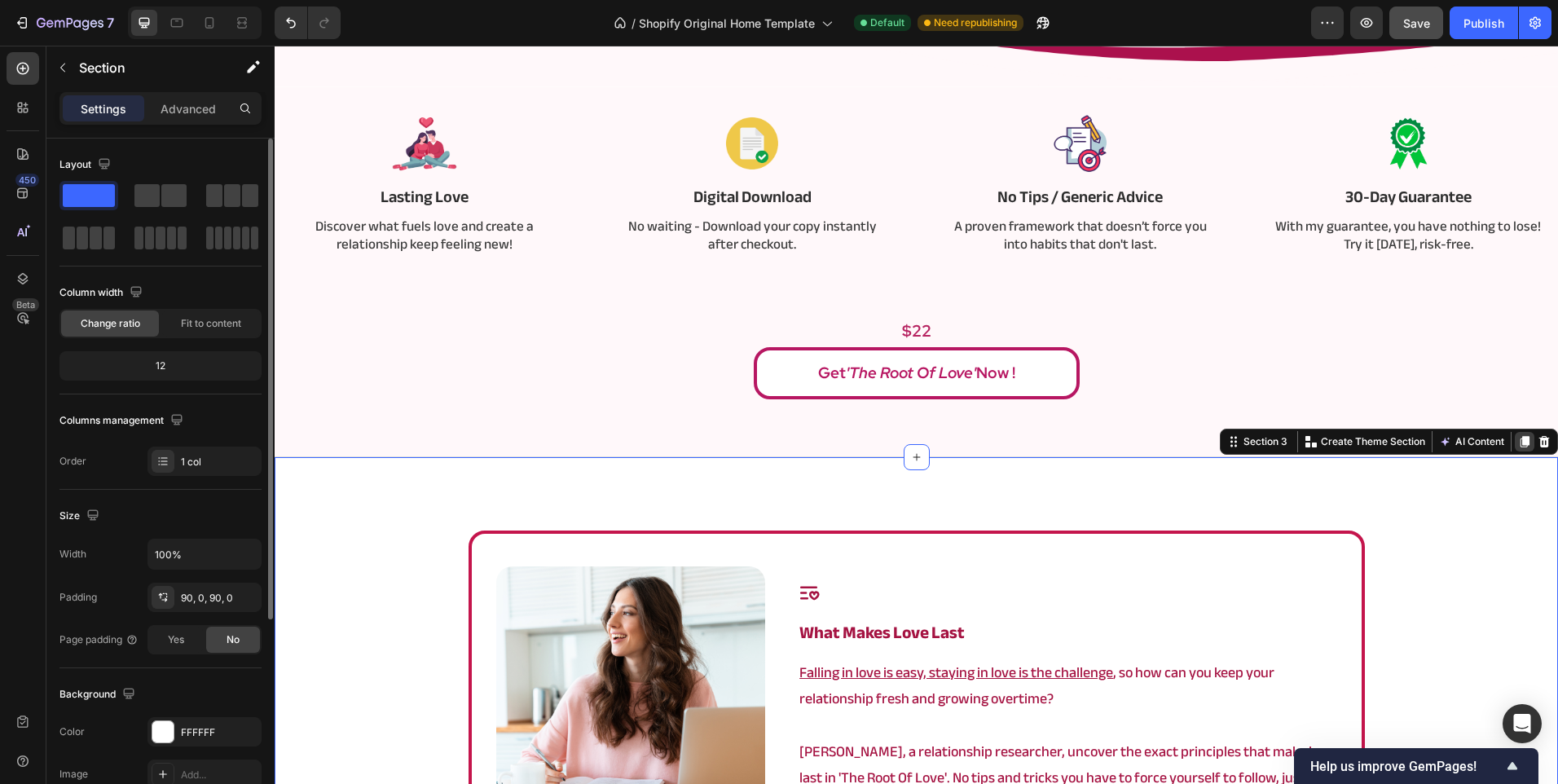
click at [1520, 440] on icon at bounding box center [1525, 442] width 9 height 11
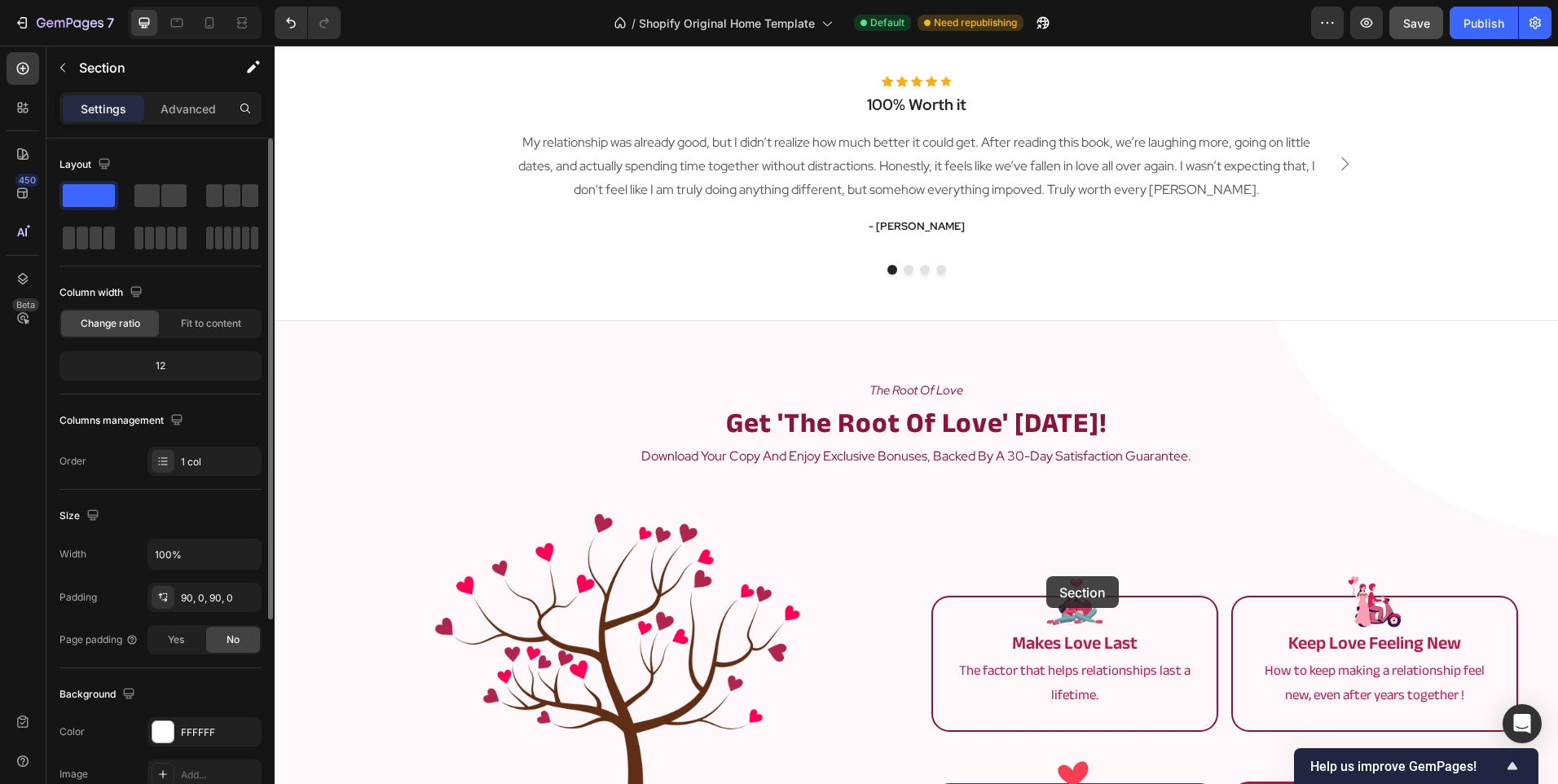
scroll to position [3229, 0]
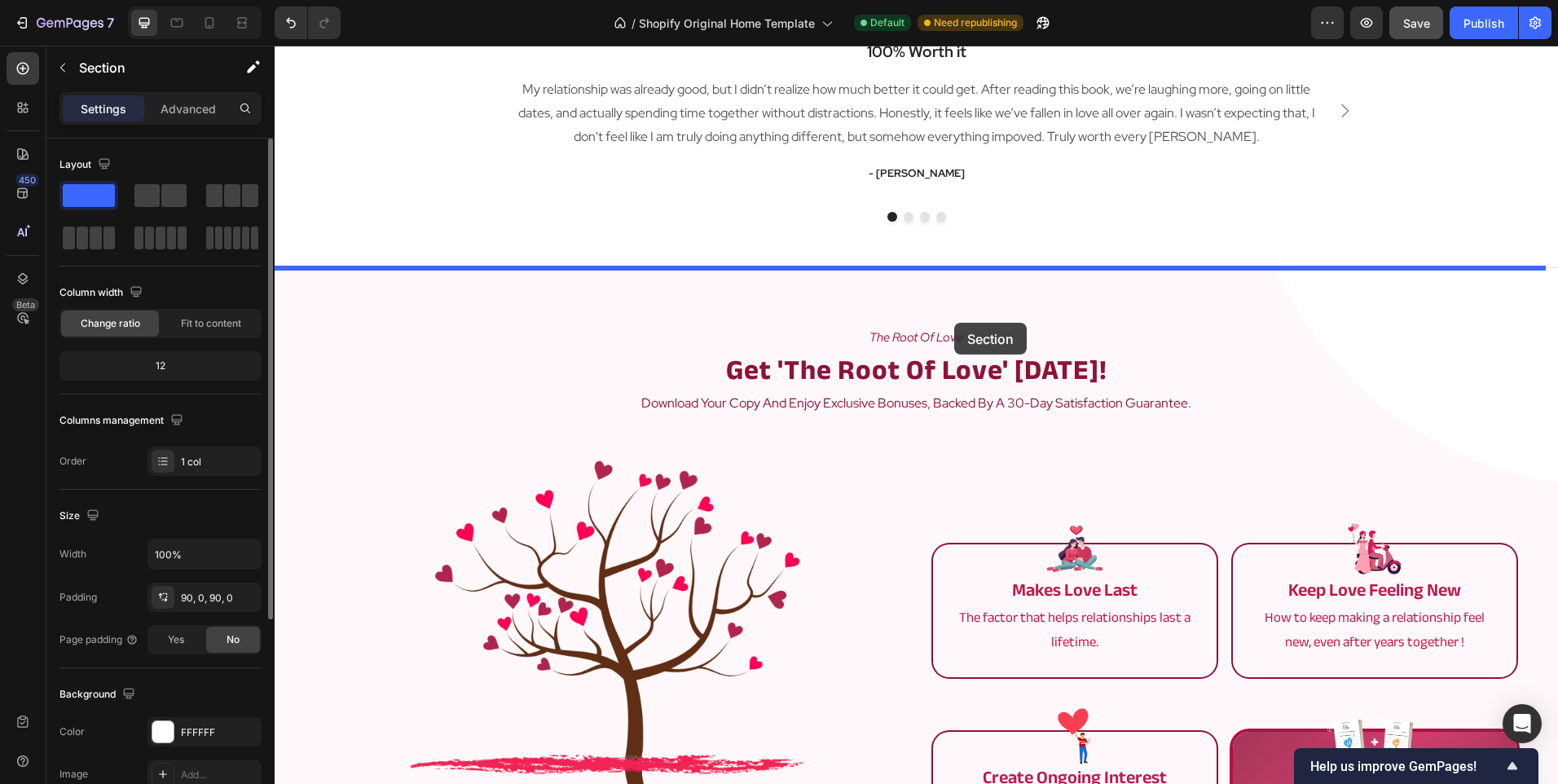
drag, startPoint x: 1168, startPoint y: 578, endPoint x: 954, endPoint y: 317, distance: 337.5
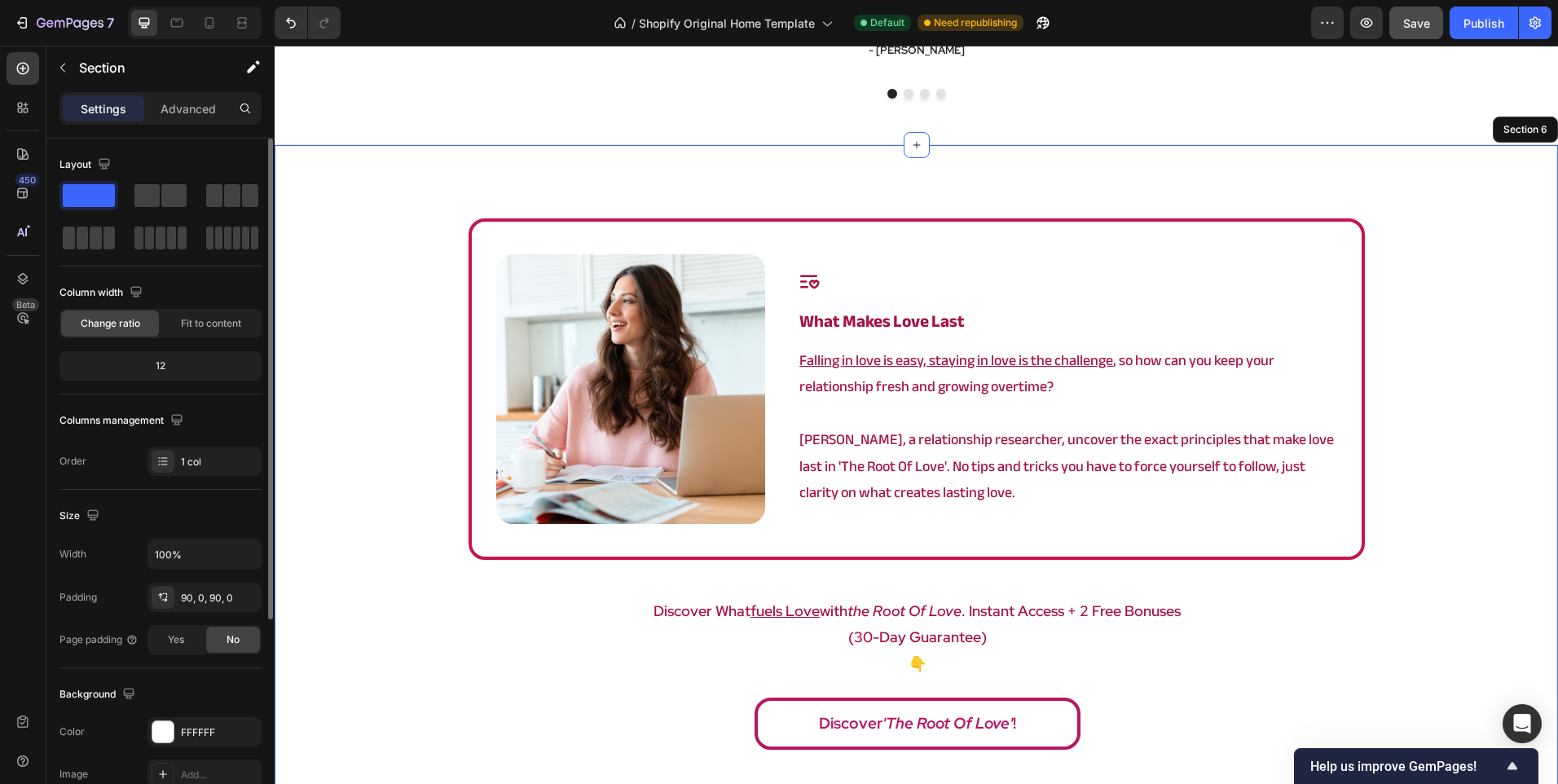
scroll to position [2704, 0]
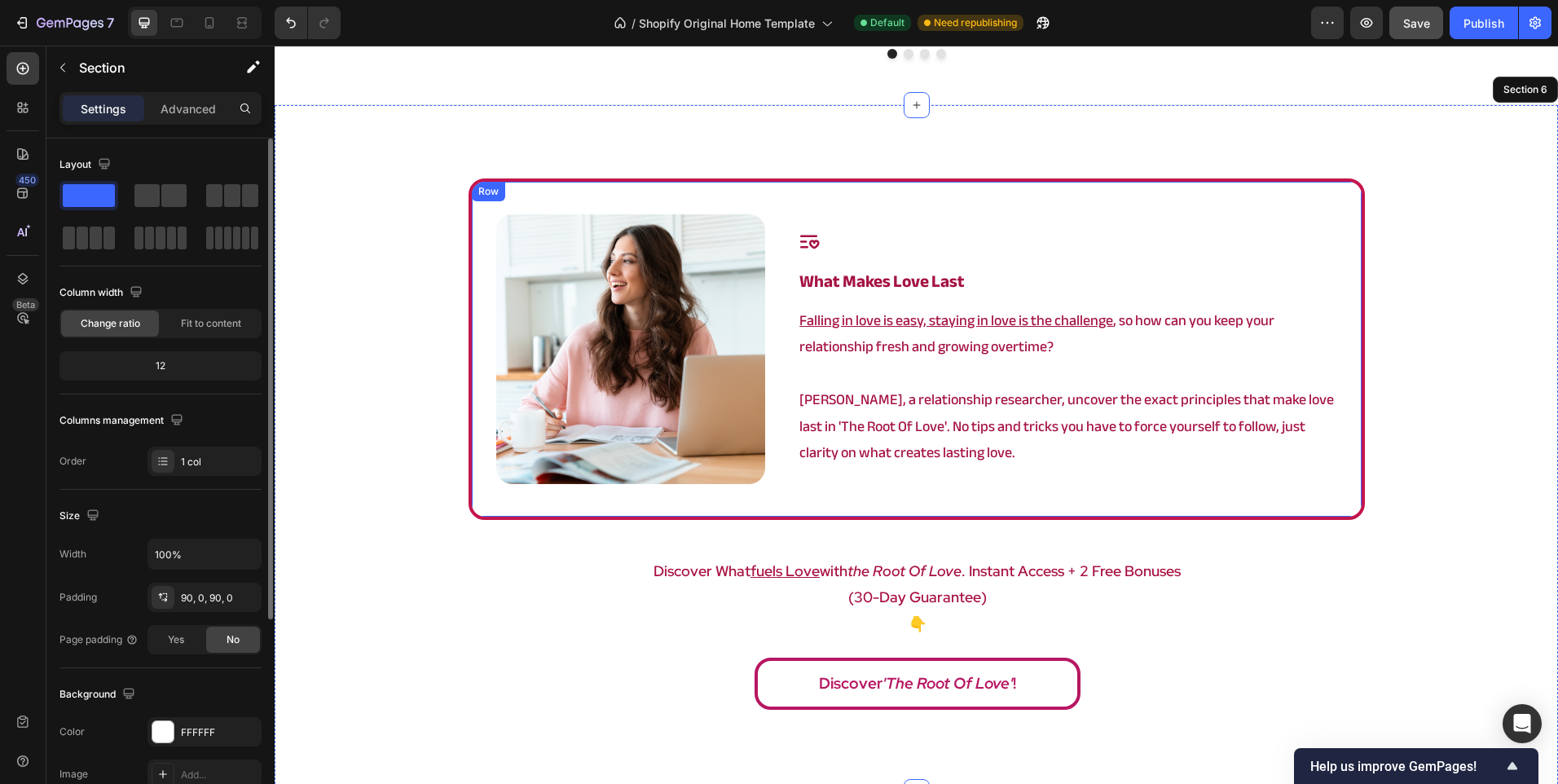
click at [833, 498] on div "Image Icon what makes love last Heading Falling in love is easy, staying in lov…" at bounding box center [916, 349] width 896 height 341
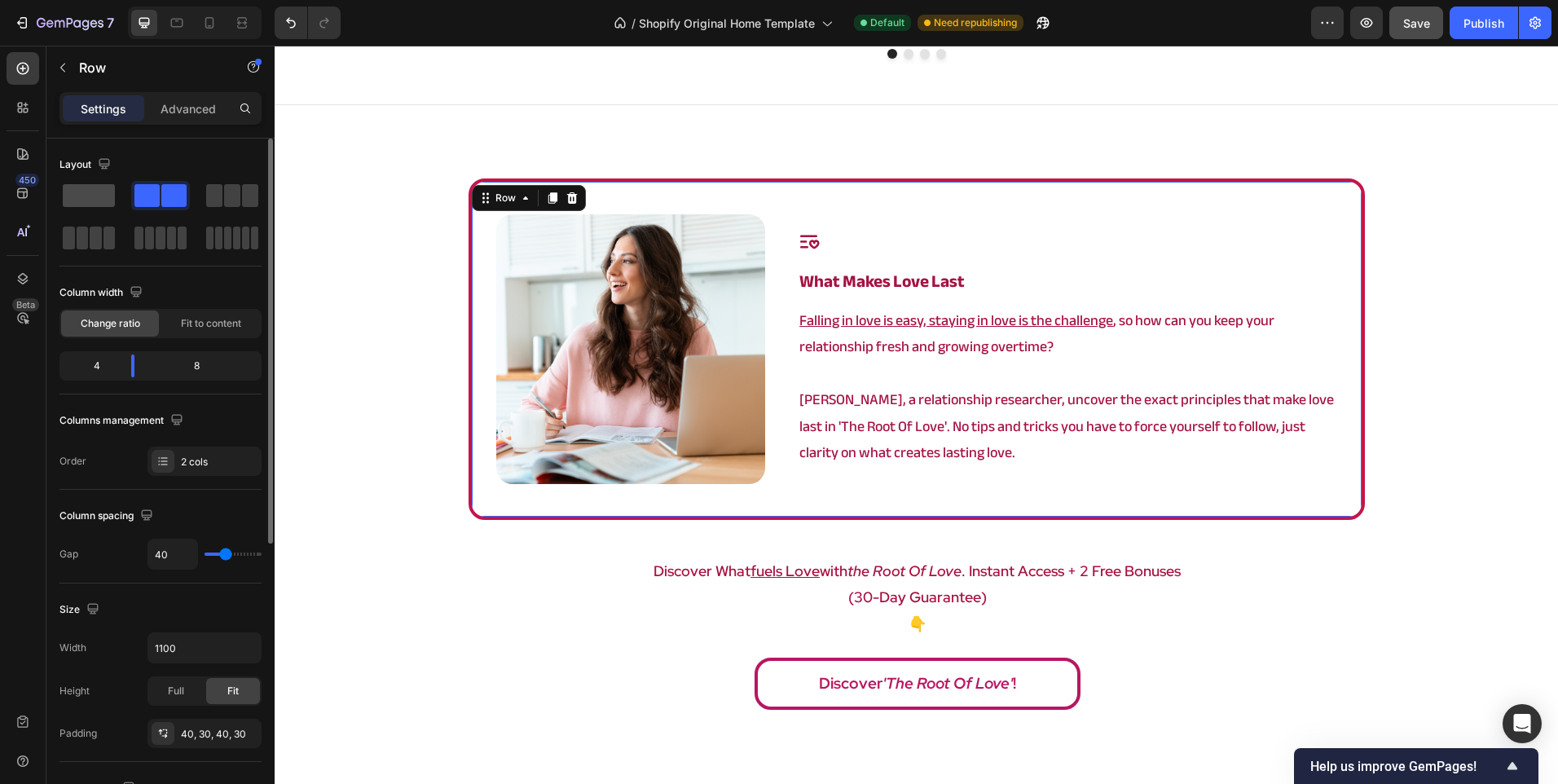
click at [99, 199] on span at bounding box center [89, 195] width 52 height 23
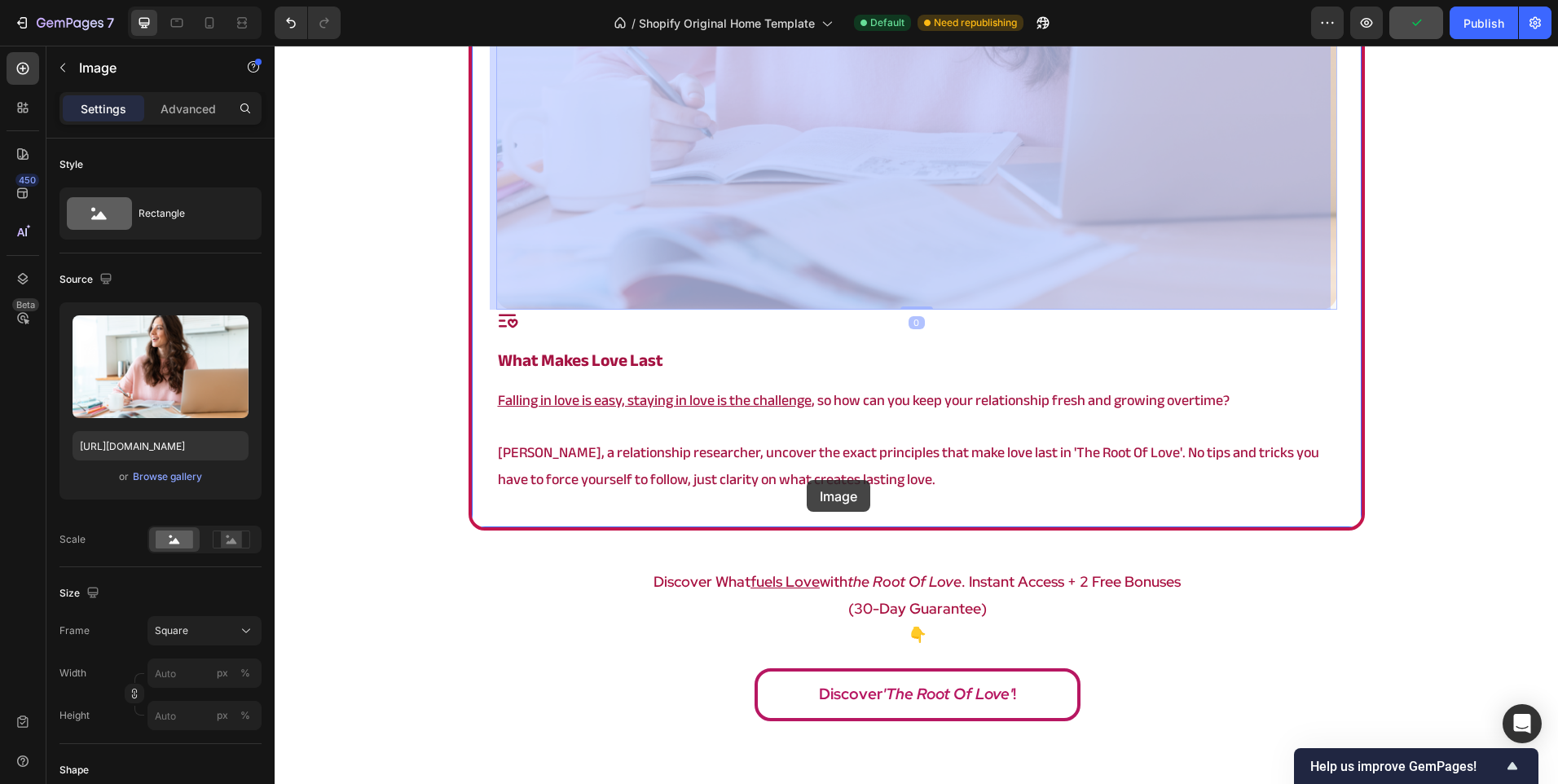
scroll to position [3520, 0]
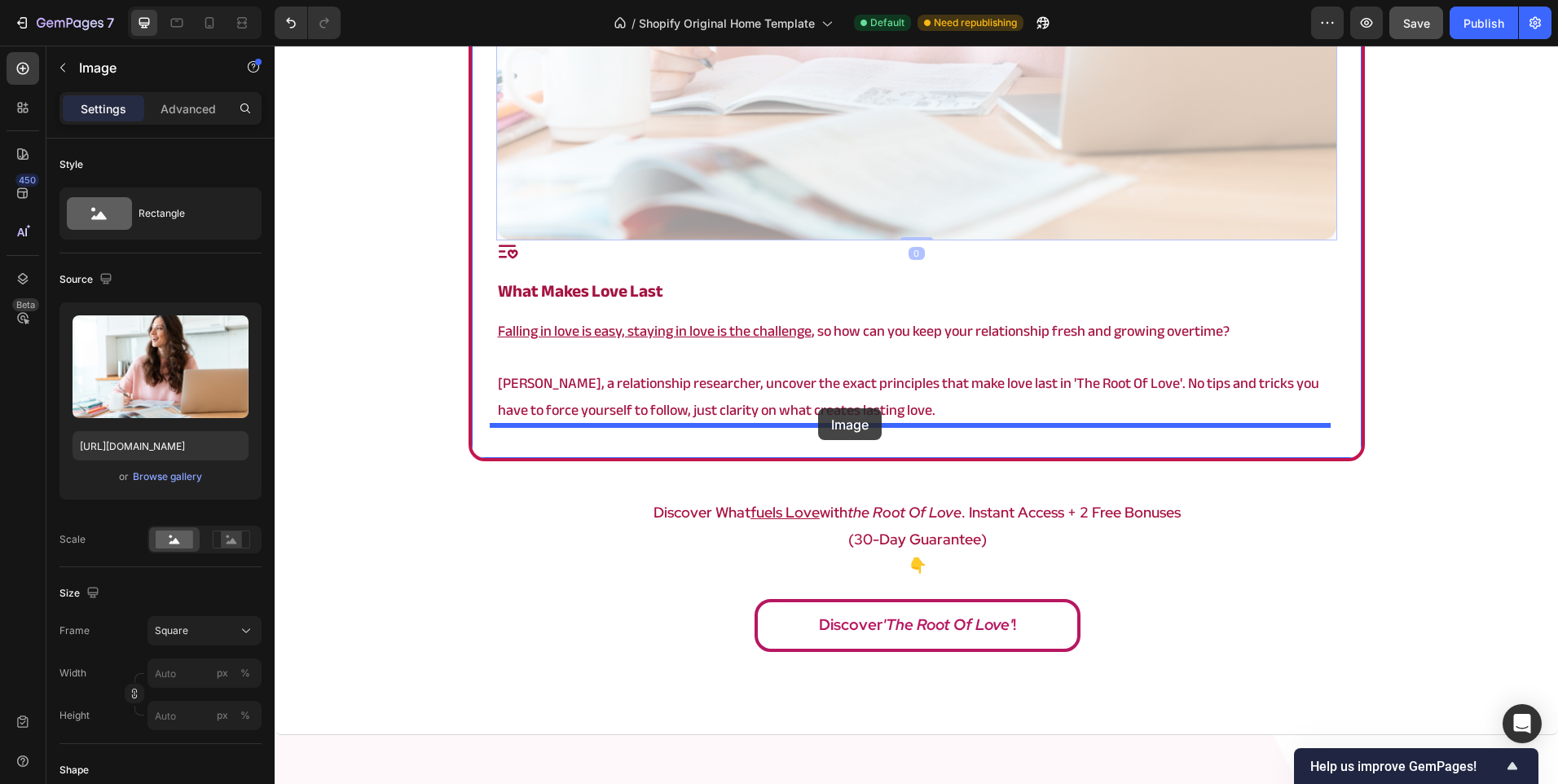
drag, startPoint x: 840, startPoint y: 286, endPoint x: 818, endPoint y: 408, distance: 124.0
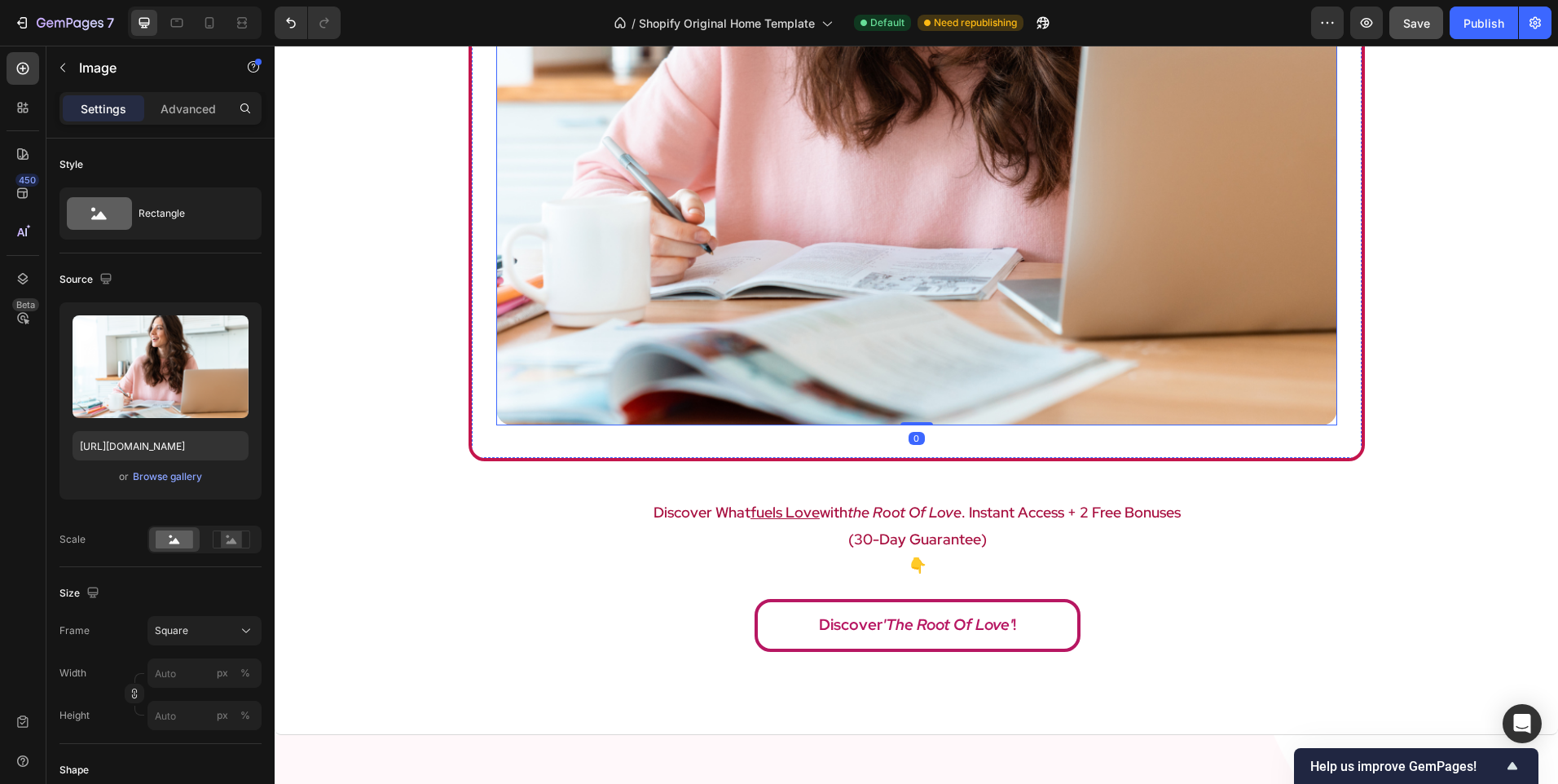
scroll to position [2679, 0]
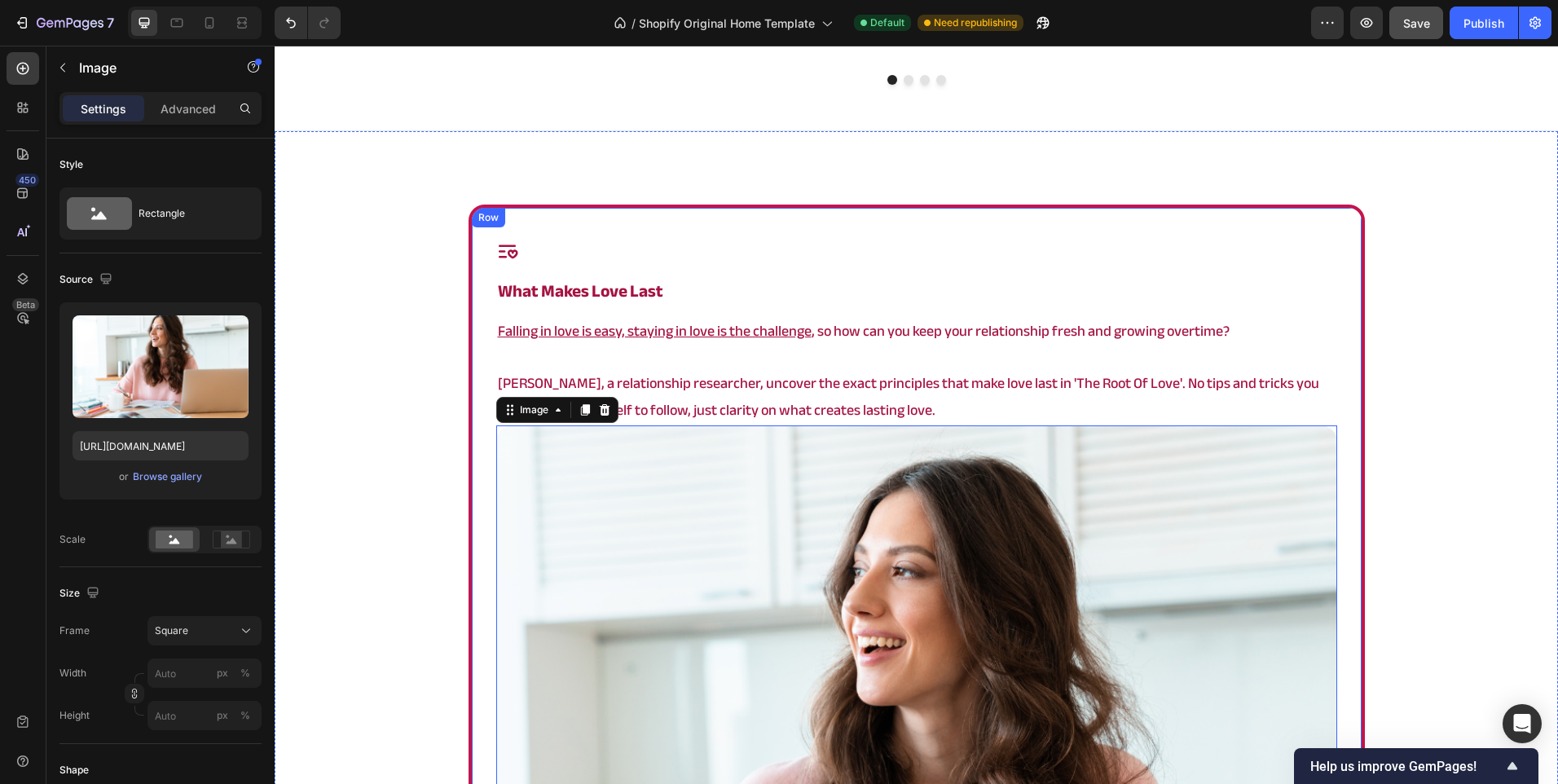
click at [470, 402] on div "Icon what makes love last Heading Falling in love is easy, staying in love is t…" at bounding box center [916, 753] width 896 height 1098
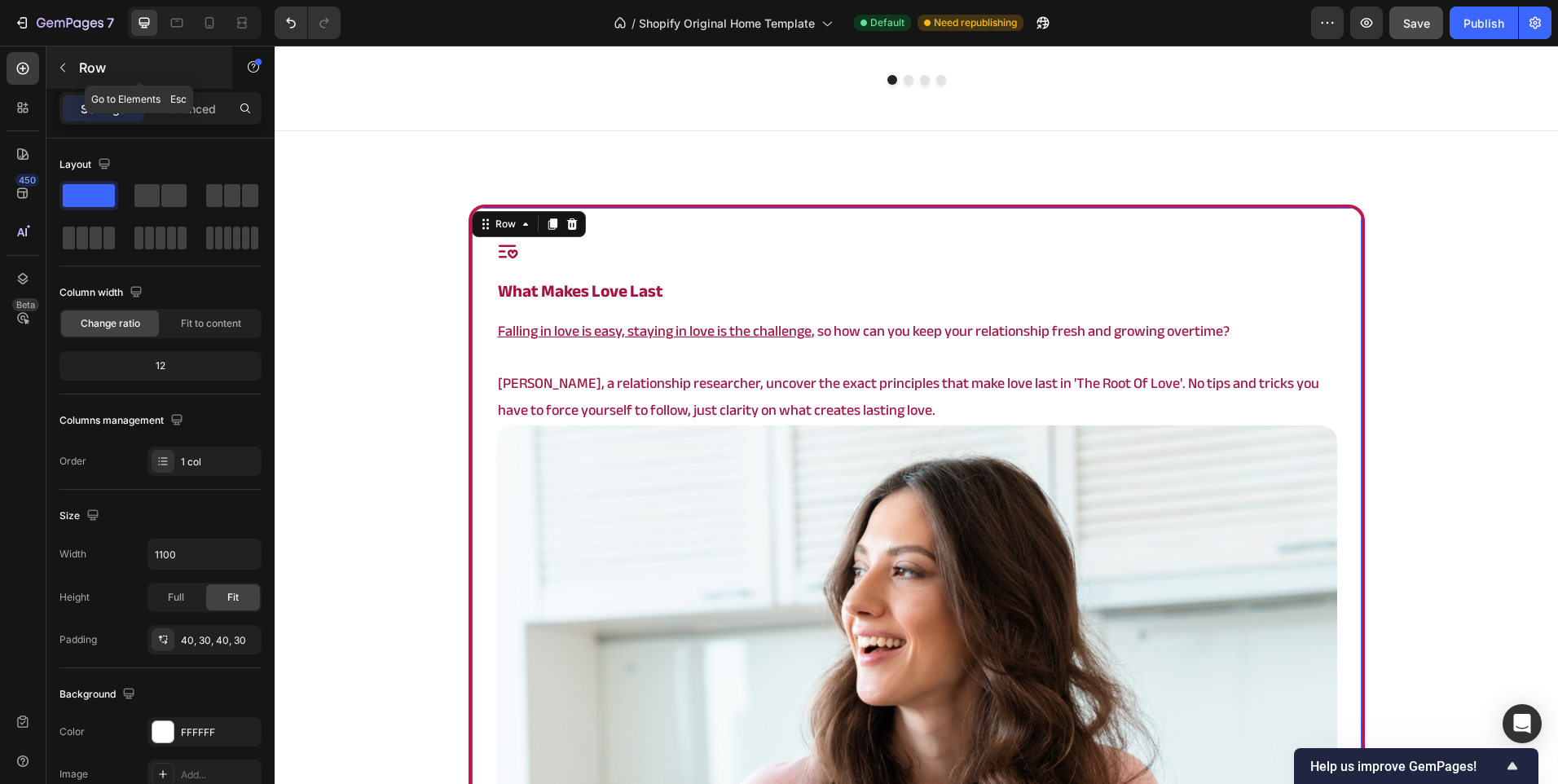
click at [122, 68] on p "Row" at bounding box center [148, 67] width 139 height 20
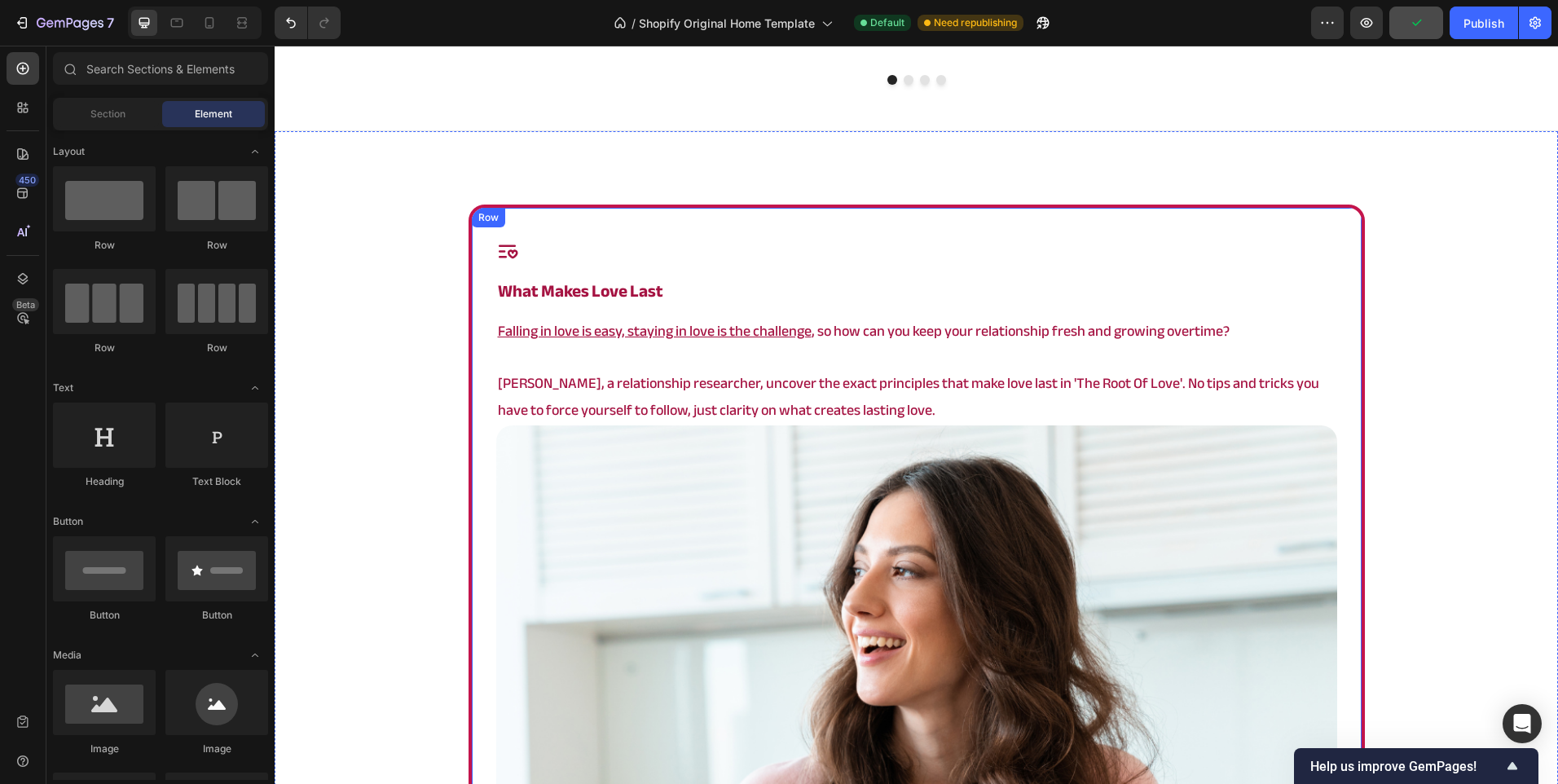
click at [480, 337] on div "Icon what makes love last Heading Falling in love is easy, staying in love is t…" at bounding box center [916, 753] width 896 height 1098
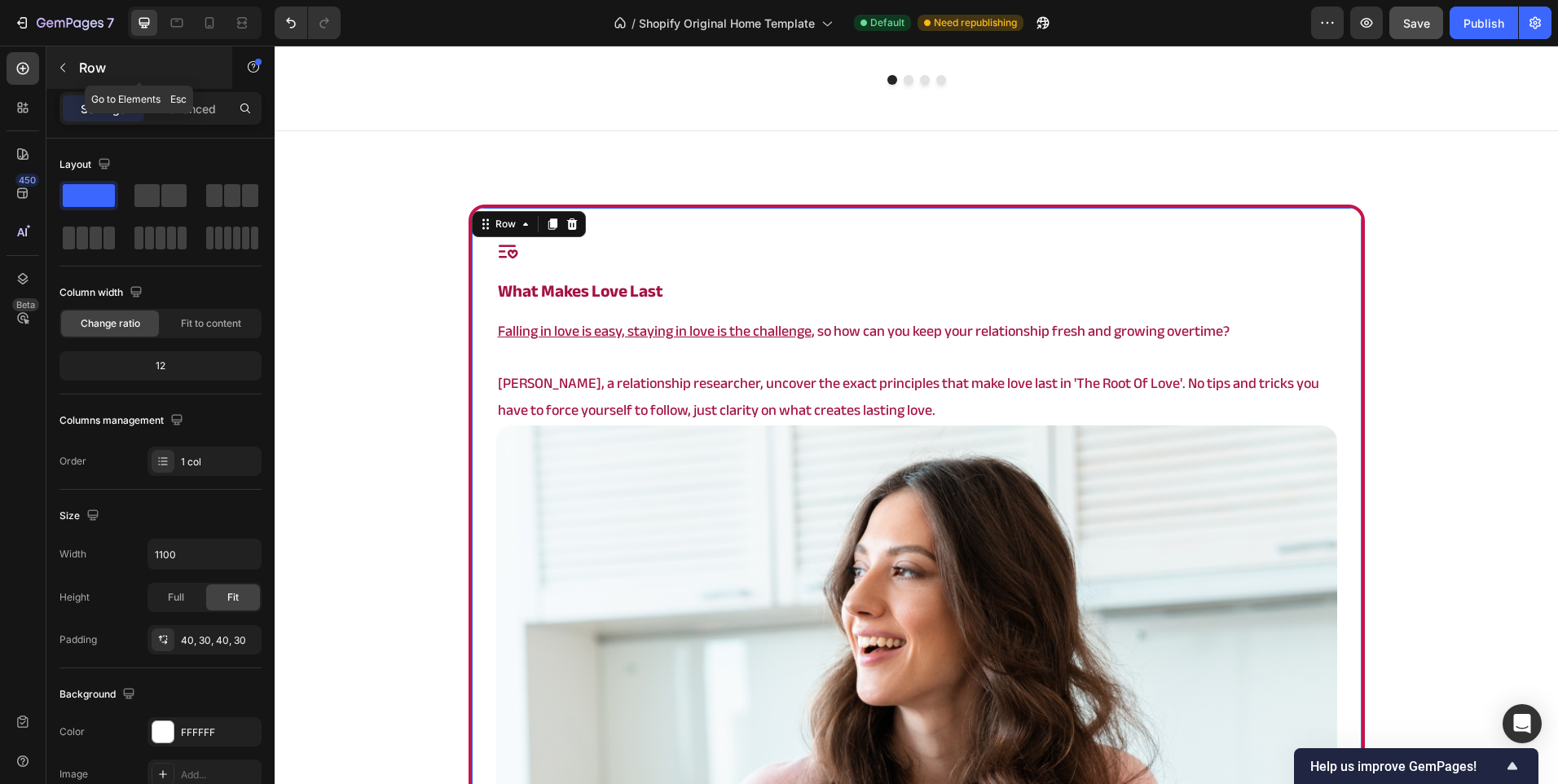
click at [137, 81] on div "Row" at bounding box center [139, 67] width 186 height 42
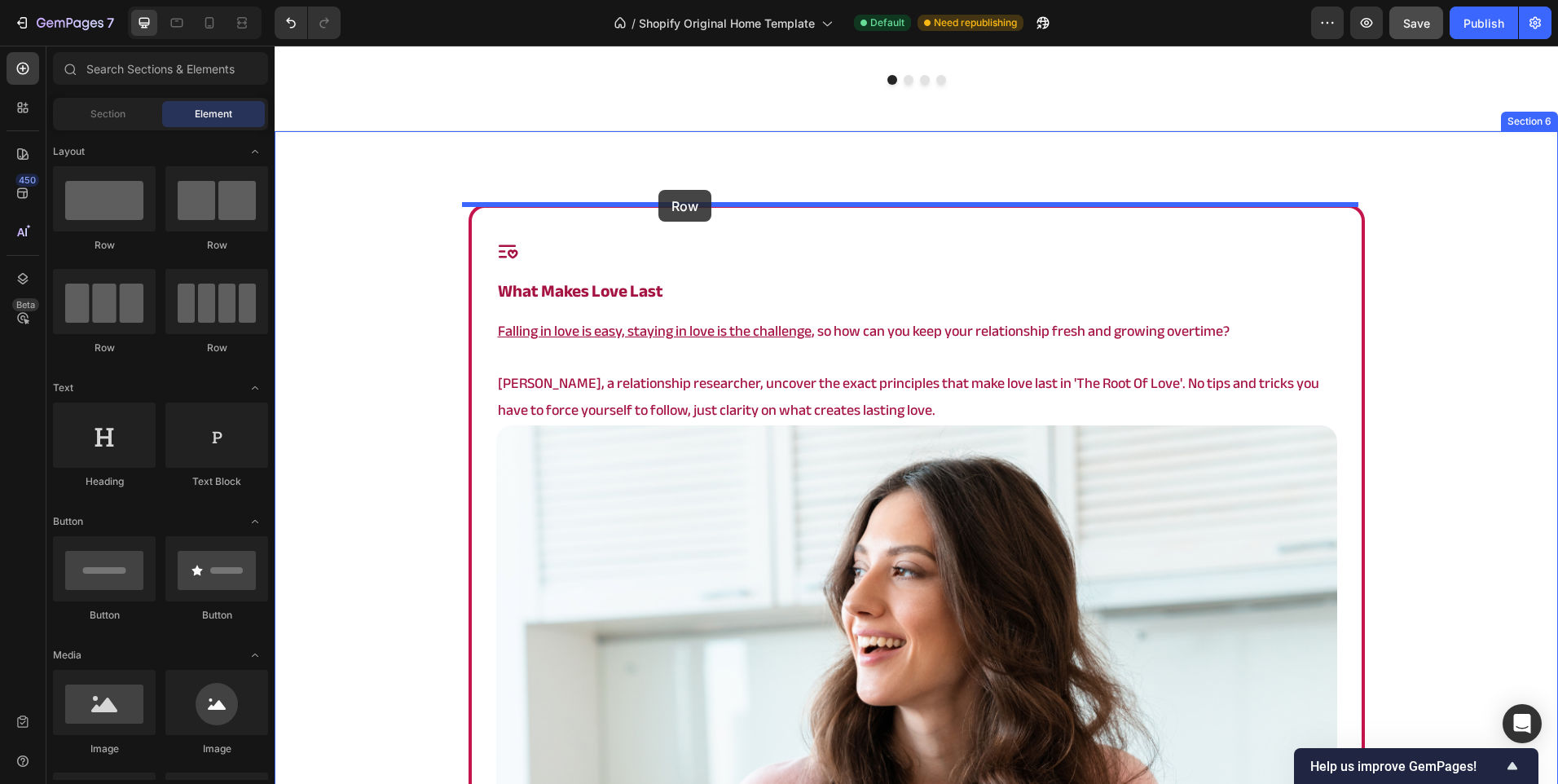
drag, startPoint x: 458, startPoint y: 253, endPoint x: 659, endPoint y: 189, distance: 210.9
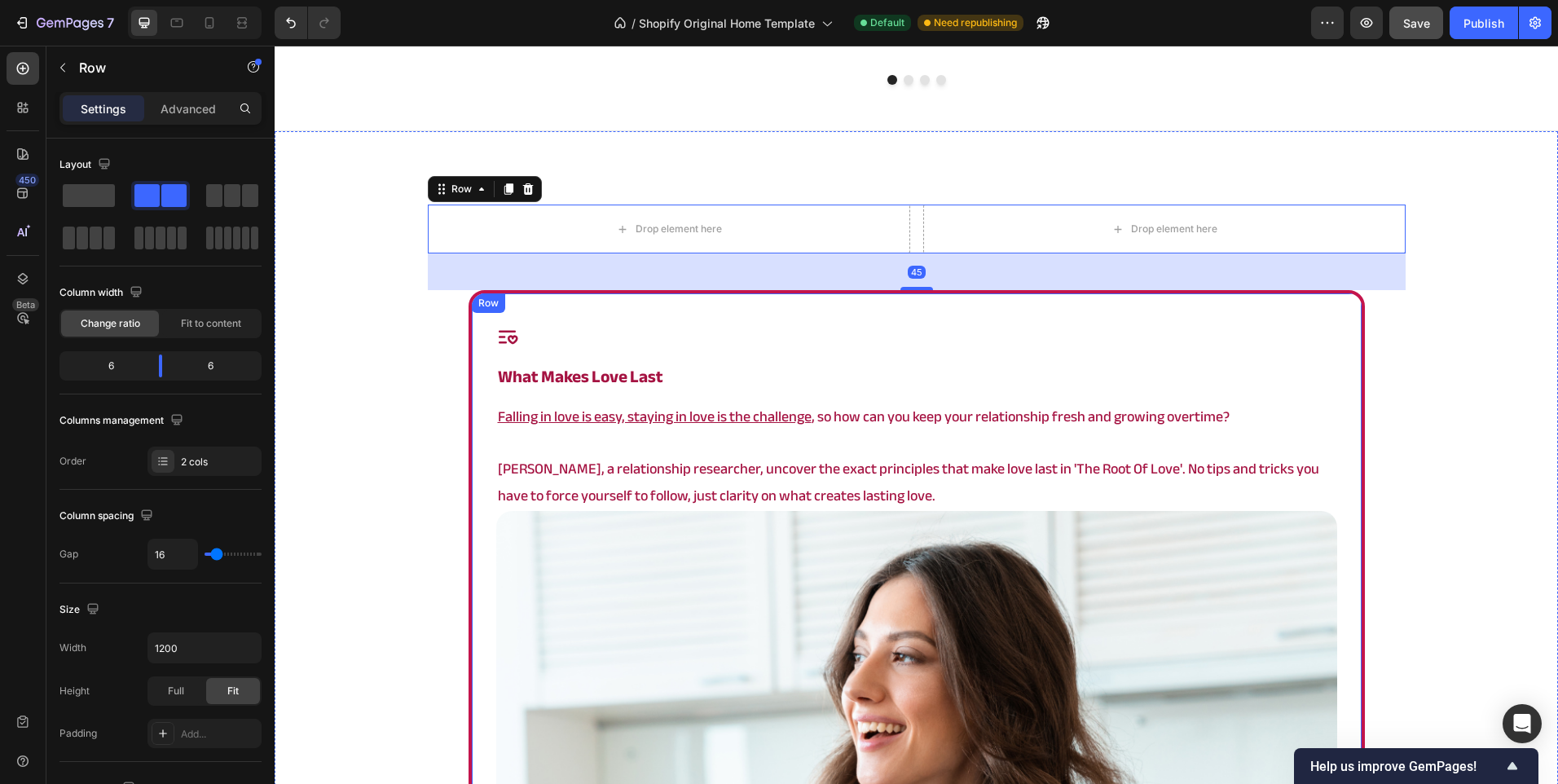
scroll to position [2765, 0]
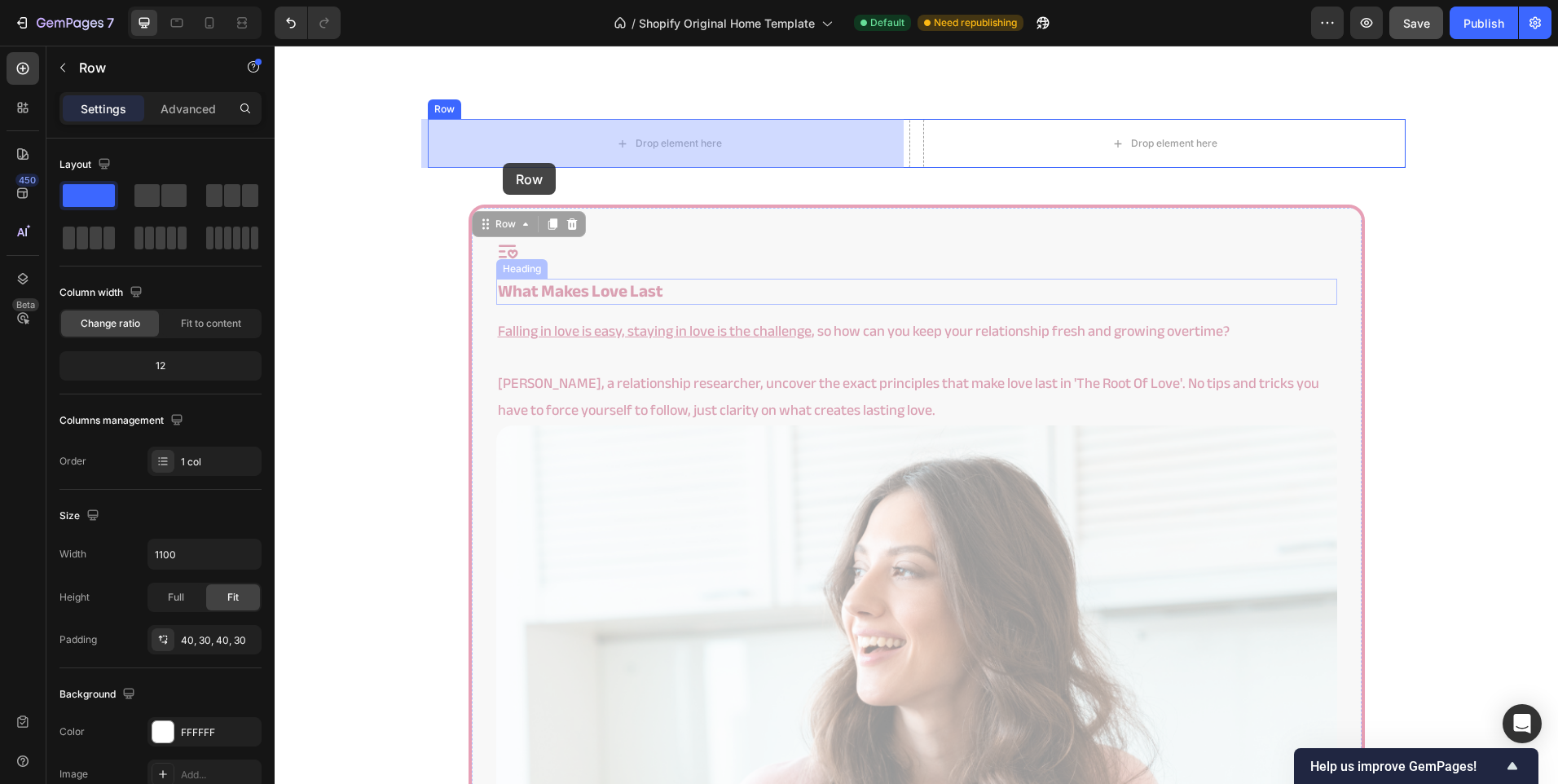
drag, startPoint x: 467, startPoint y: 351, endPoint x: 502, endPoint y: 154, distance: 200.1
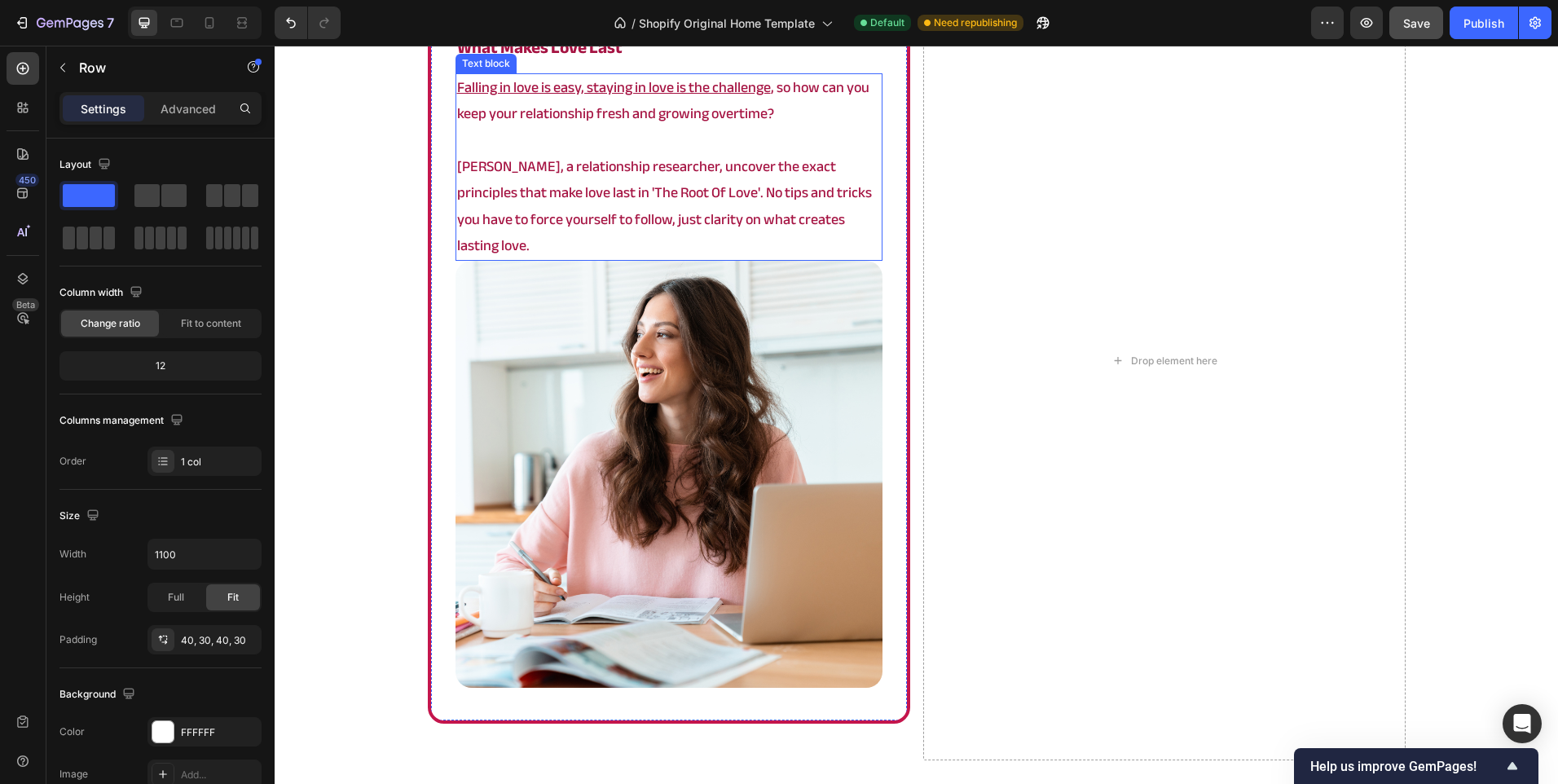
scroll to position [2927, 0]
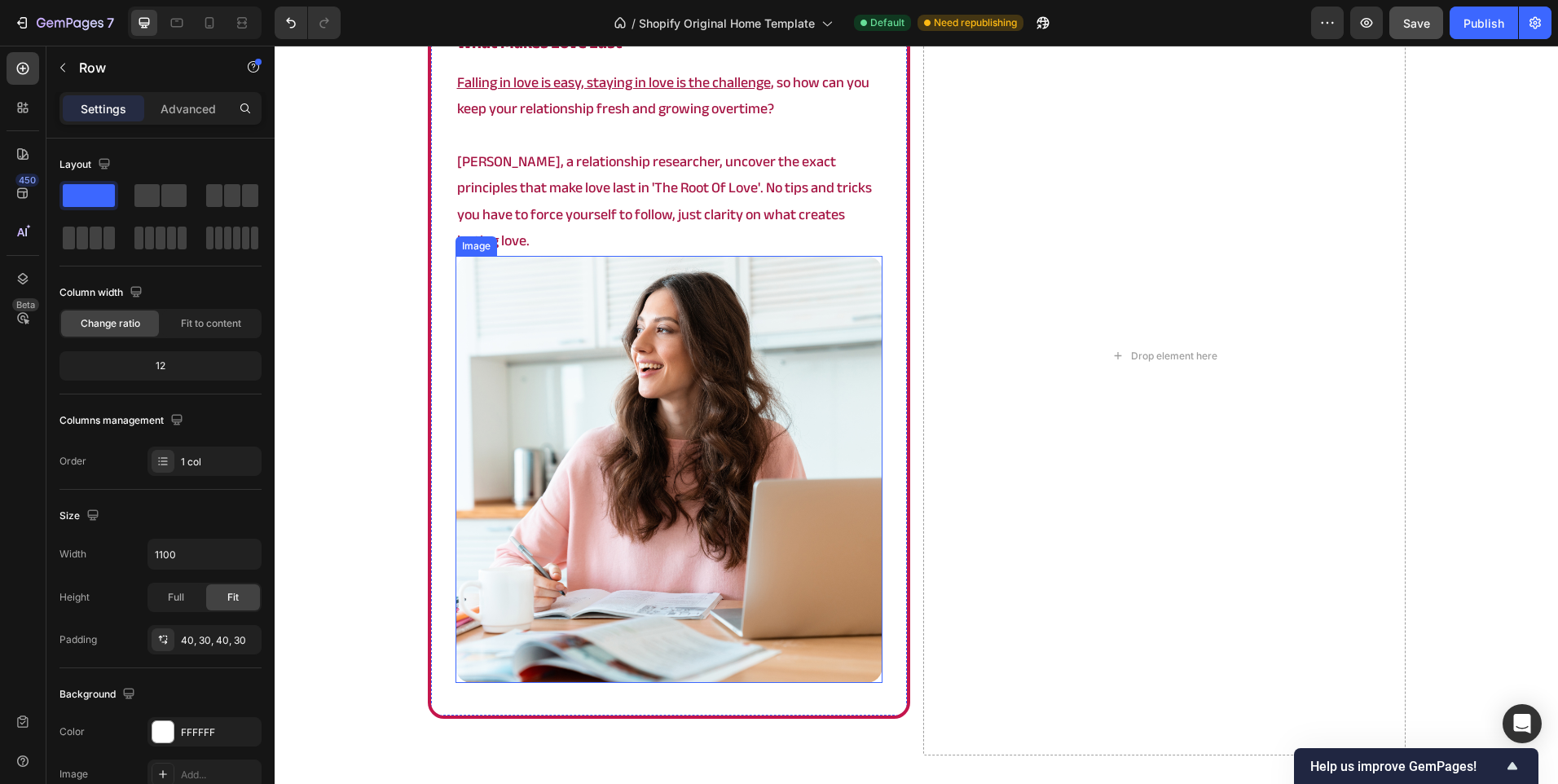
click at [661, 433] on img at bounding box center [668, 468] width 427 height 427
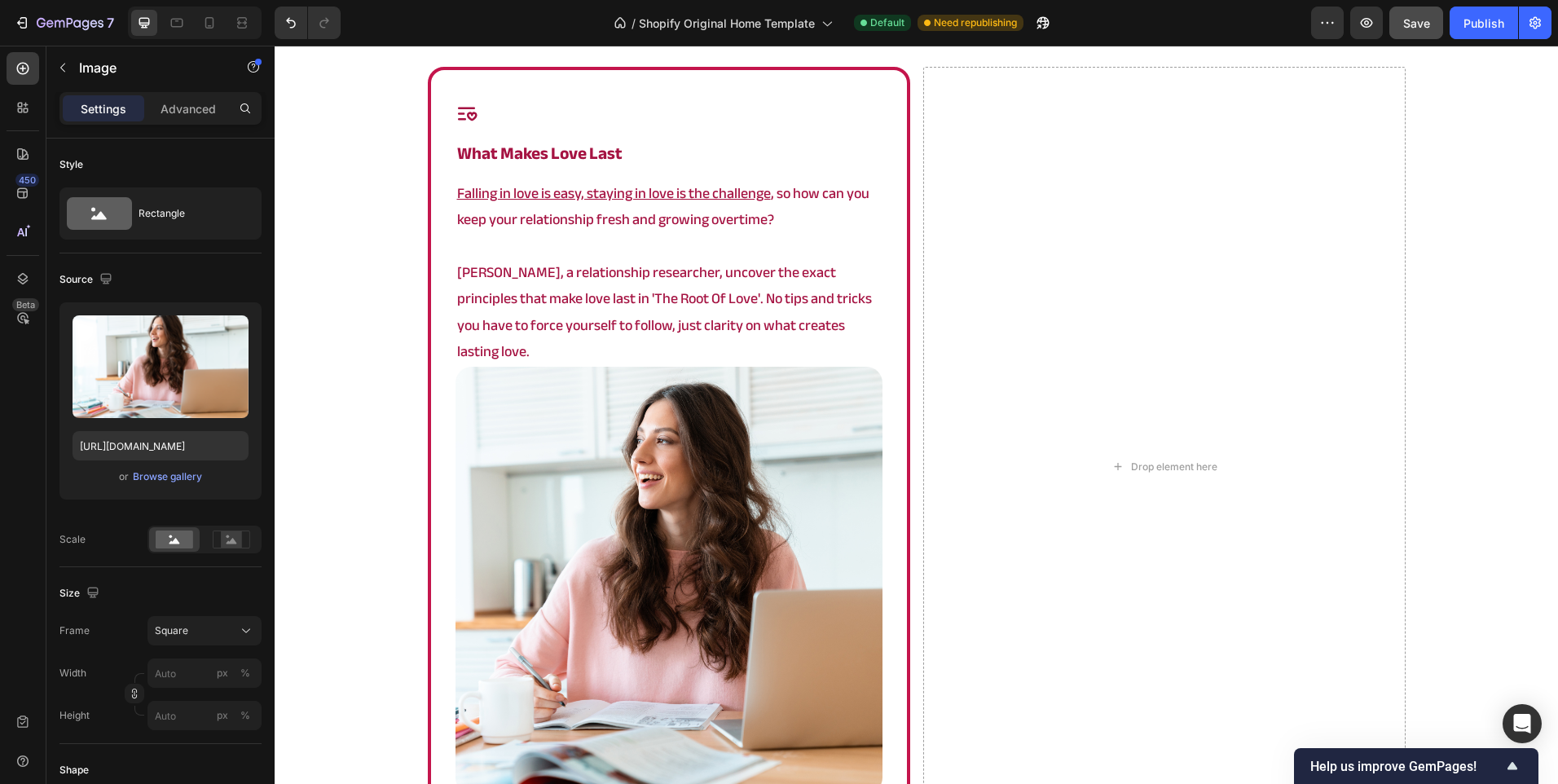
scroll to position [2911, 0]
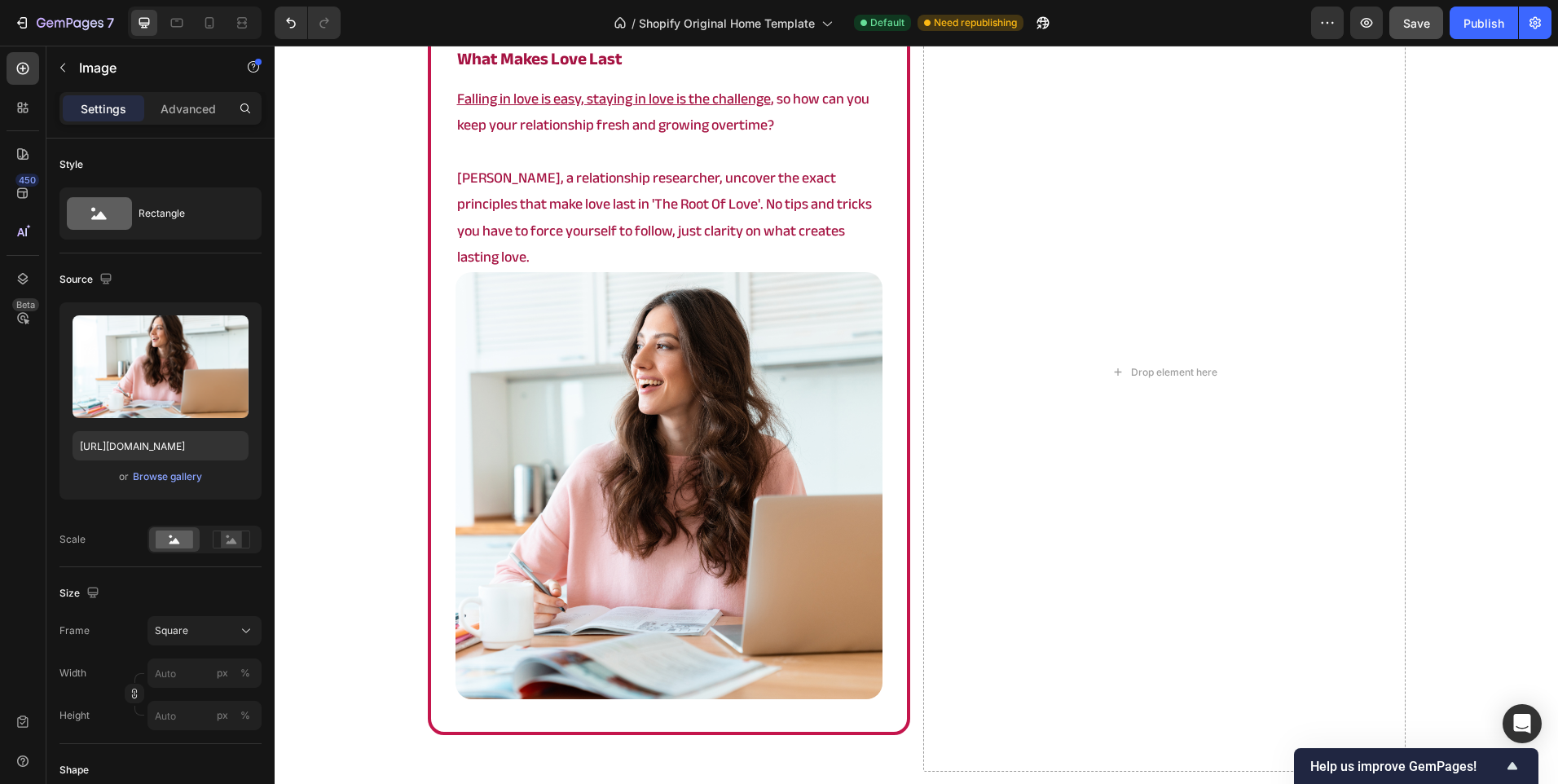
click at [715, 419] on img at bounding box center [668, 485] width 427 height 427
click at [343, 300] on div "Icon what makes love last Heading Falling in love is easy, staying in love is t…" at bounding box center [916, 472] width 1284 height 999
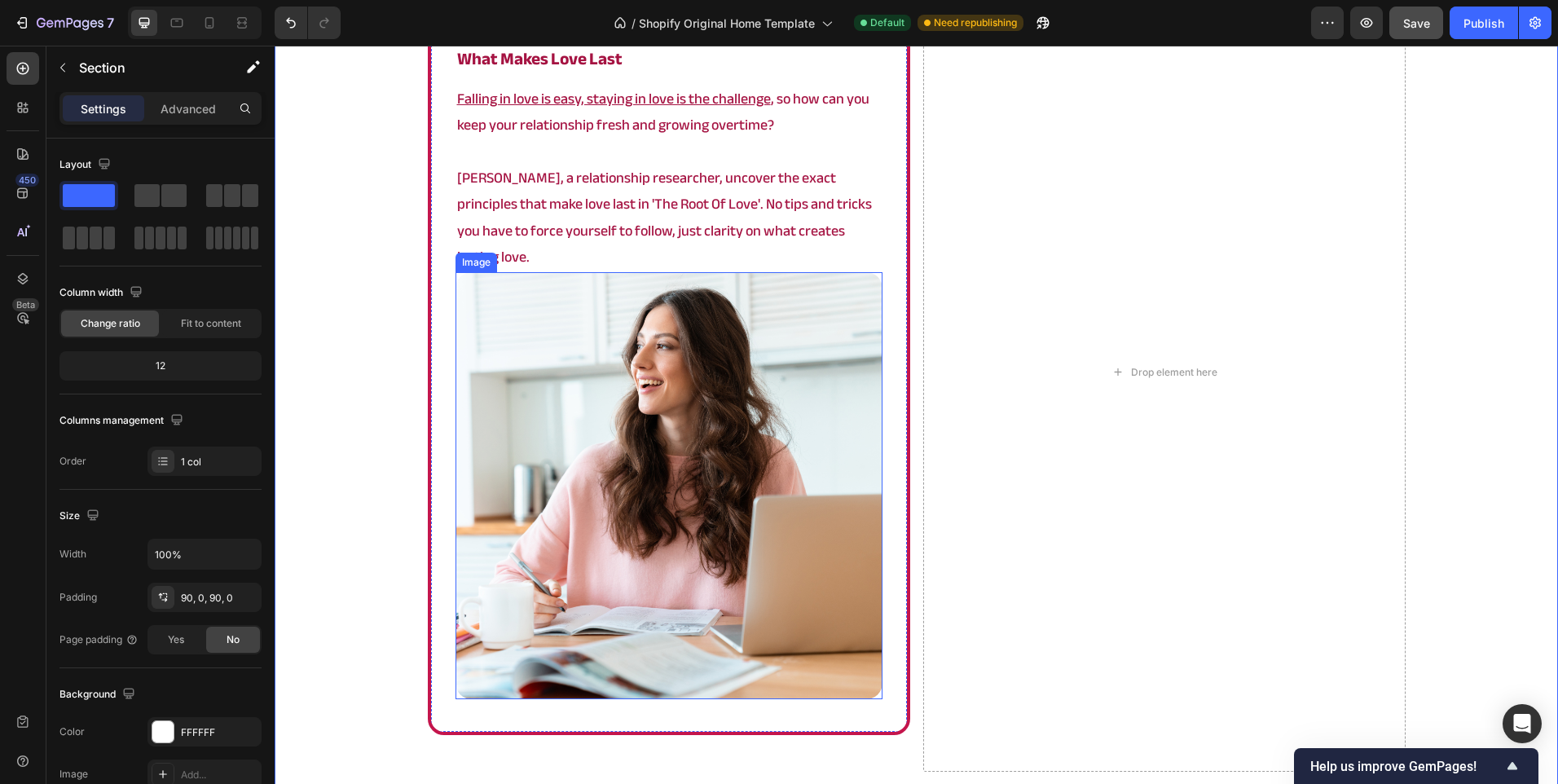
click at [603, 378] on img at bounding box center [668, 485] width 427 height 427
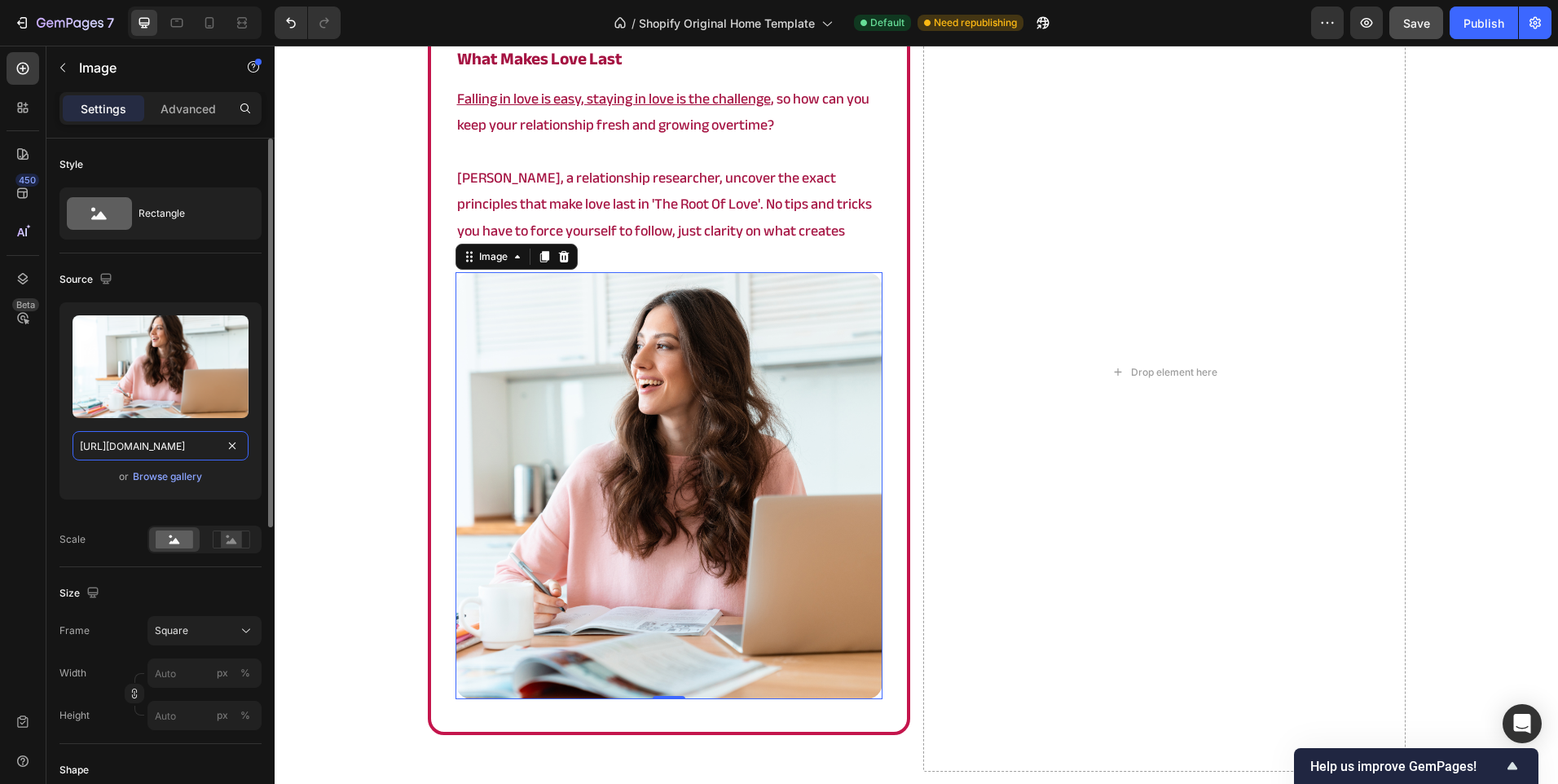
paste input "t_1000.png?v=1758113031"
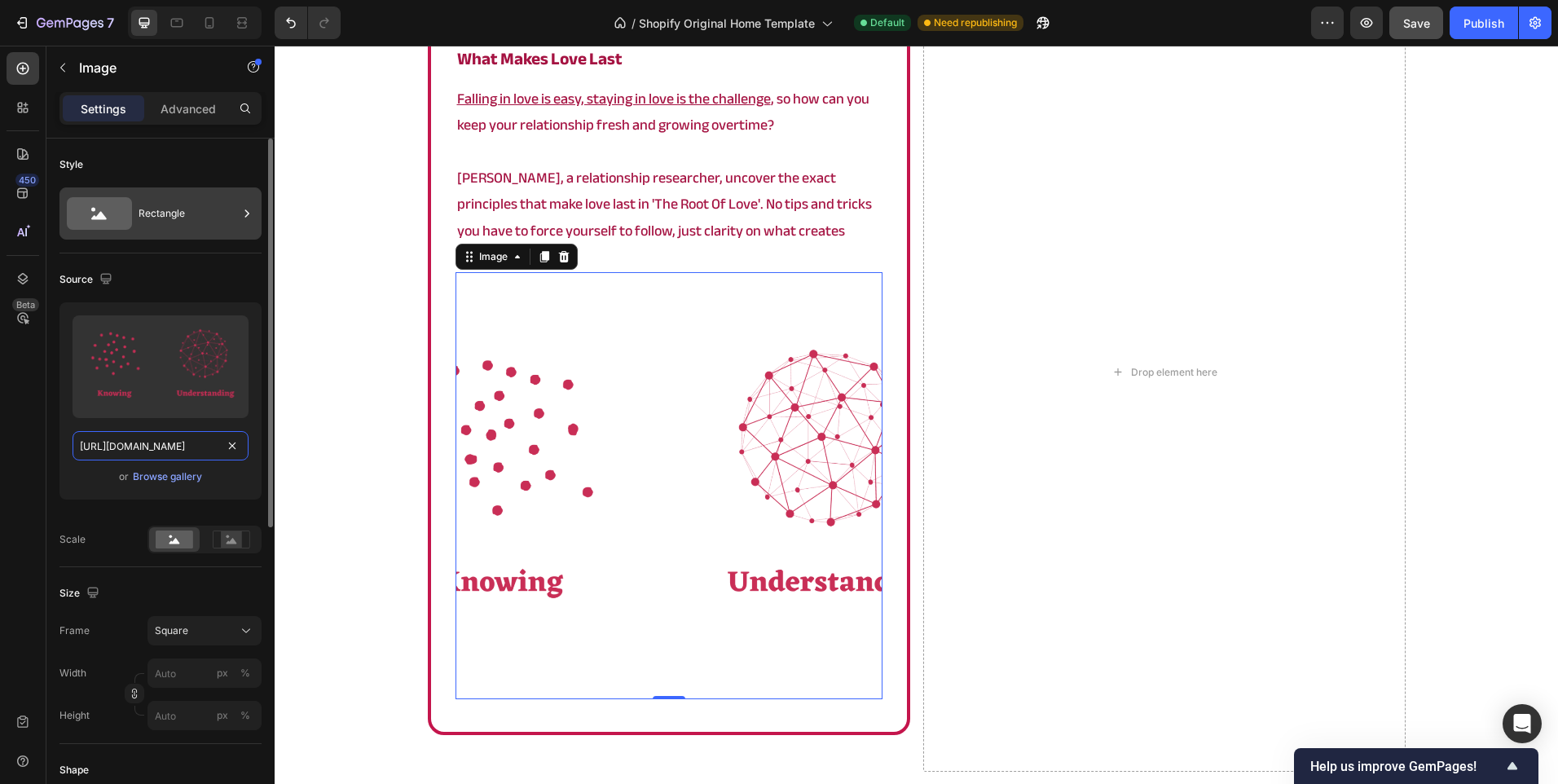
scroll to position [0, 254]
type input "[URL][DOMAIN_NAME]"
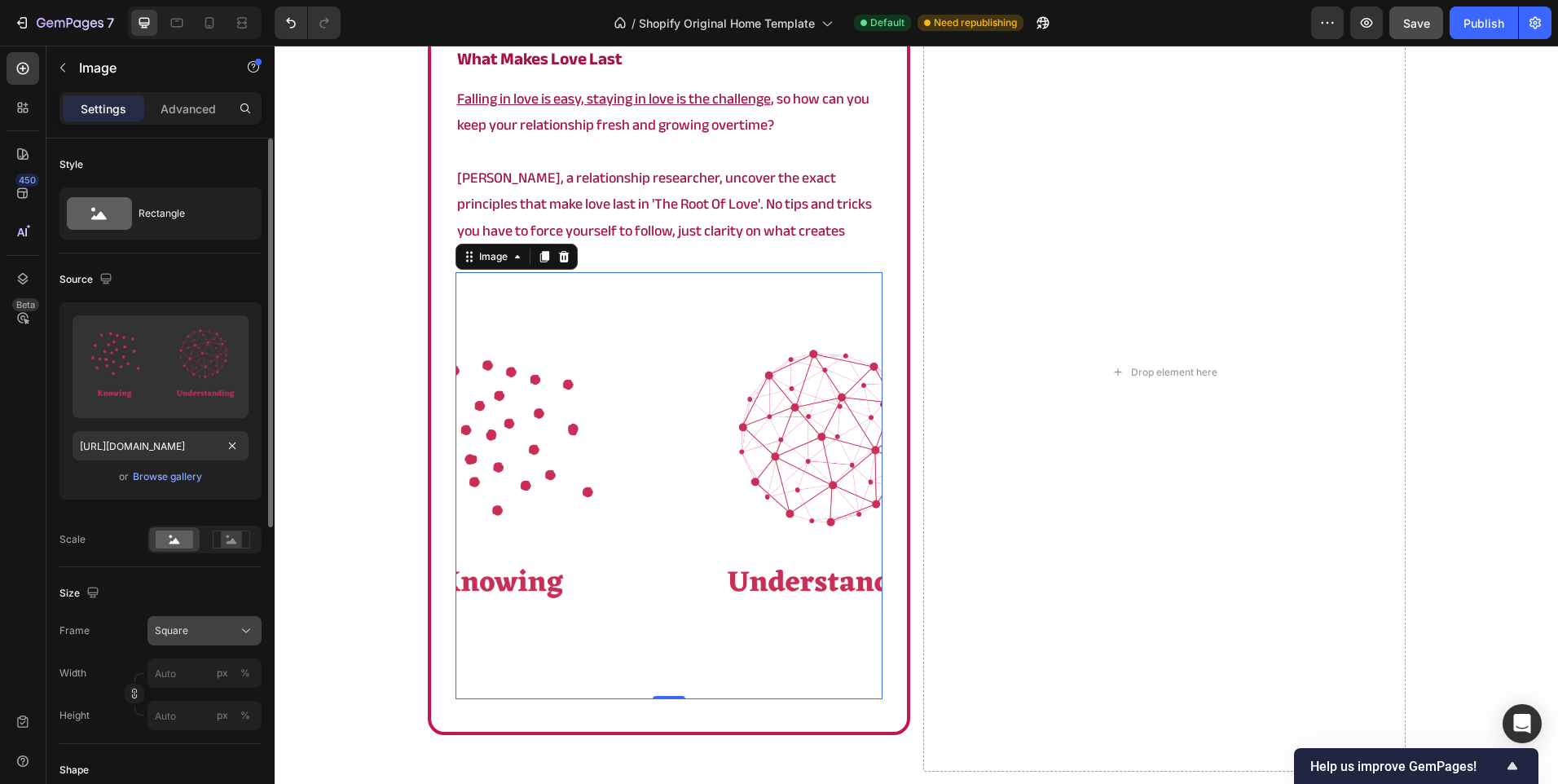
click at [202, 641] on button "Square" at bounding box center [204, 630] width 114 height 29
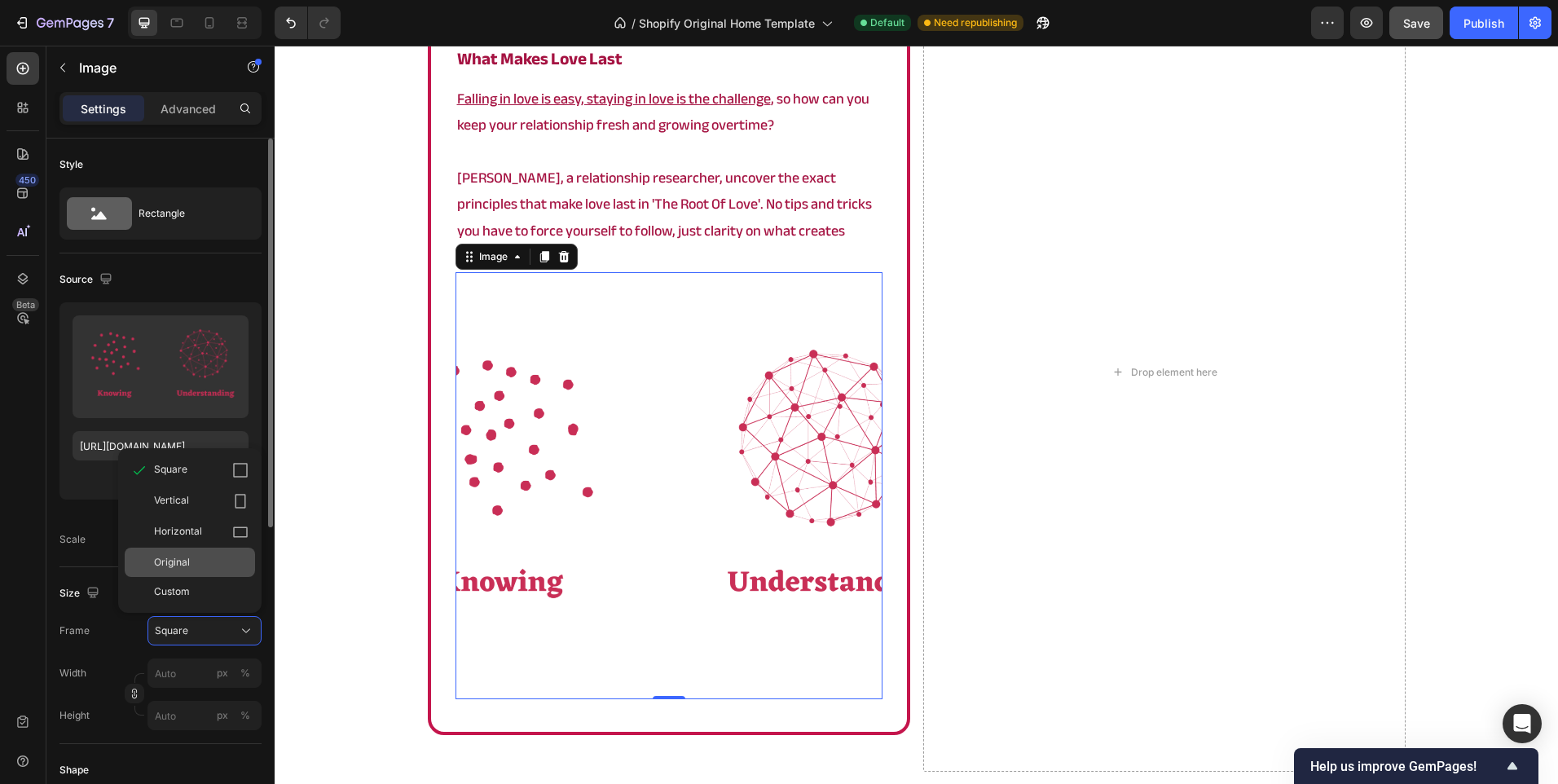
click at [205, 567] on div "Original" at bounding box center [201, 563] width 94 height 15
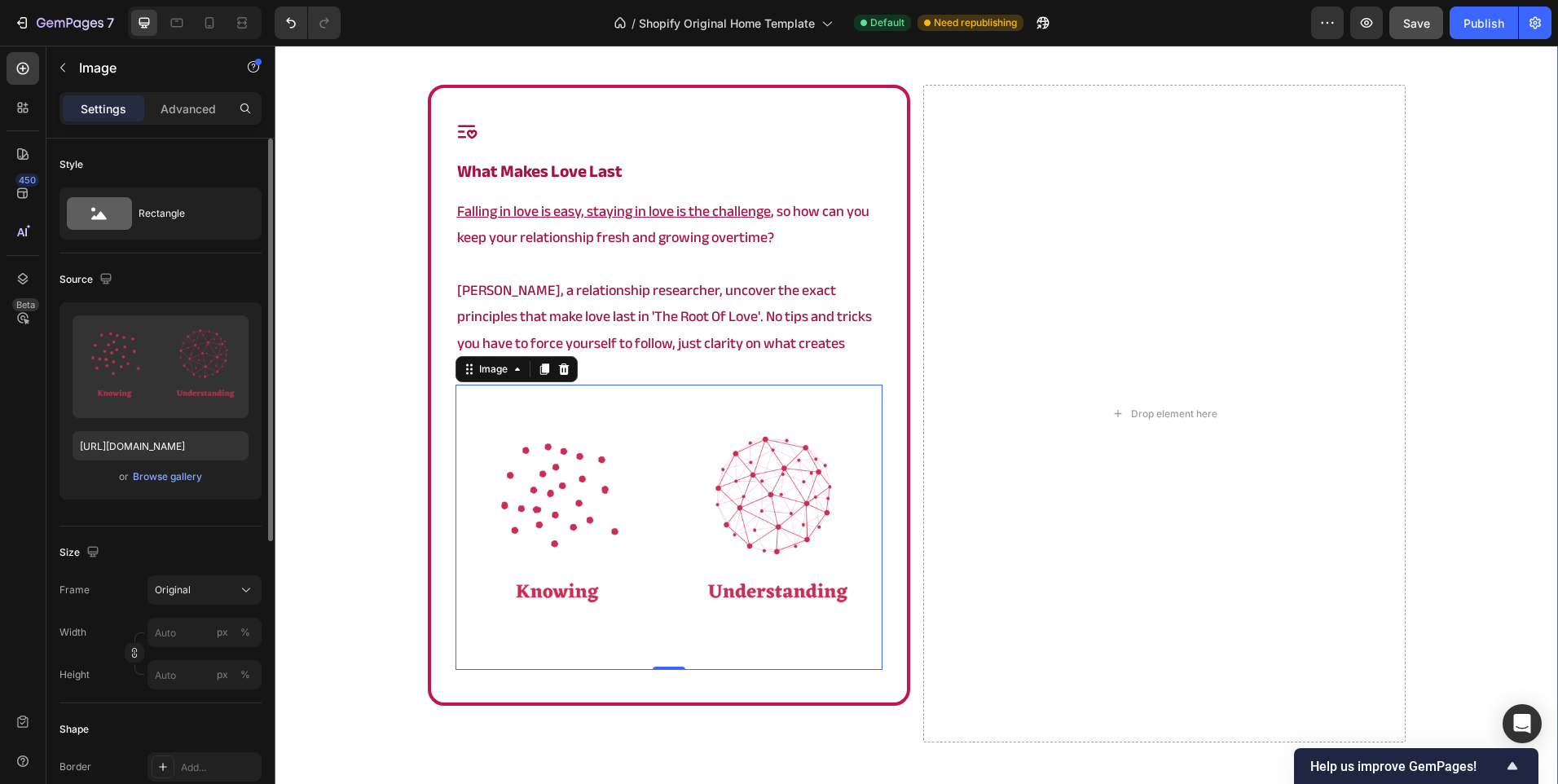
scroll to position [2748, 0]
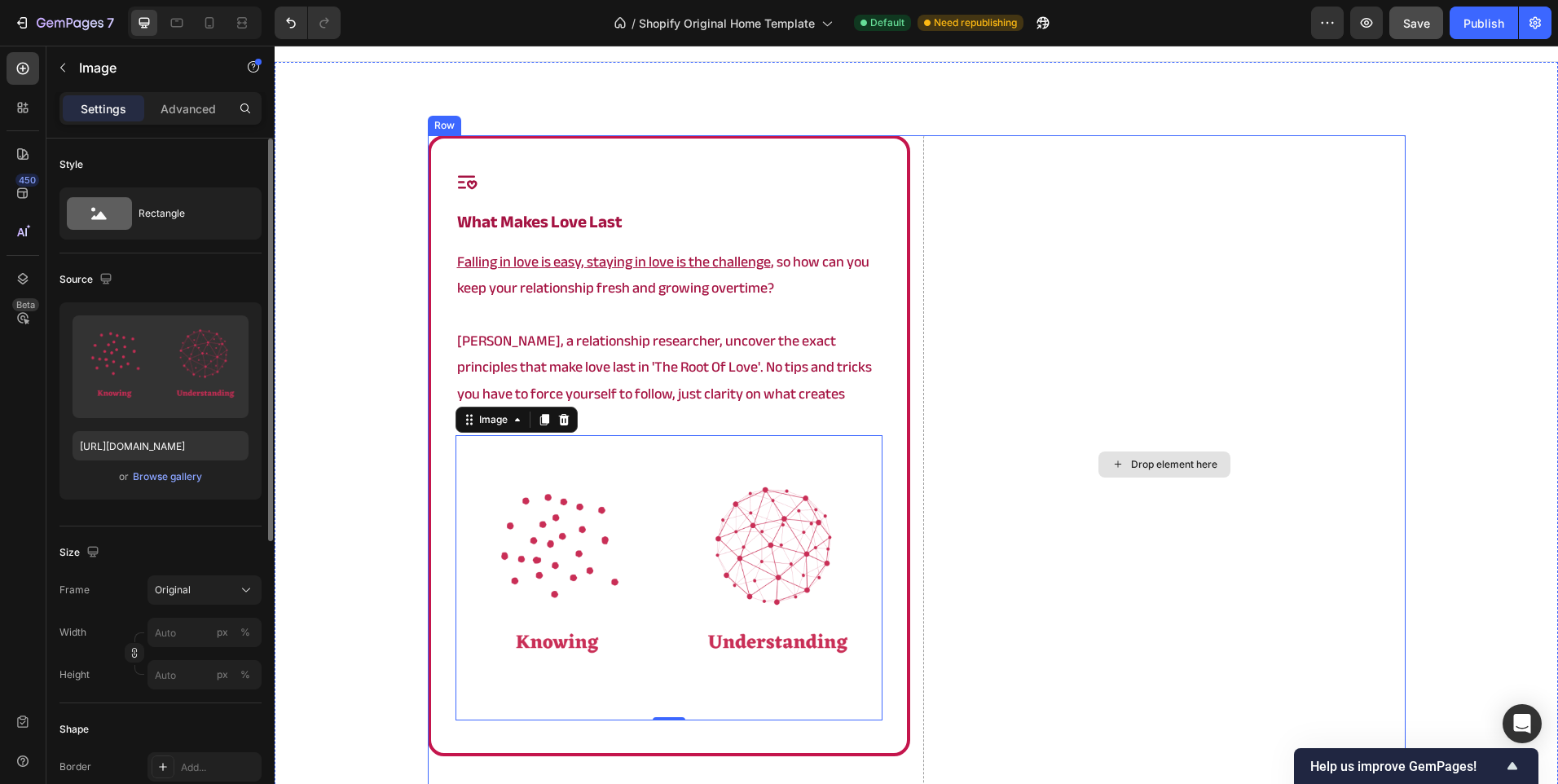
click at [1014, 382] on div "Drop element here" at bounding box center [1165, 464] width 483 height 657
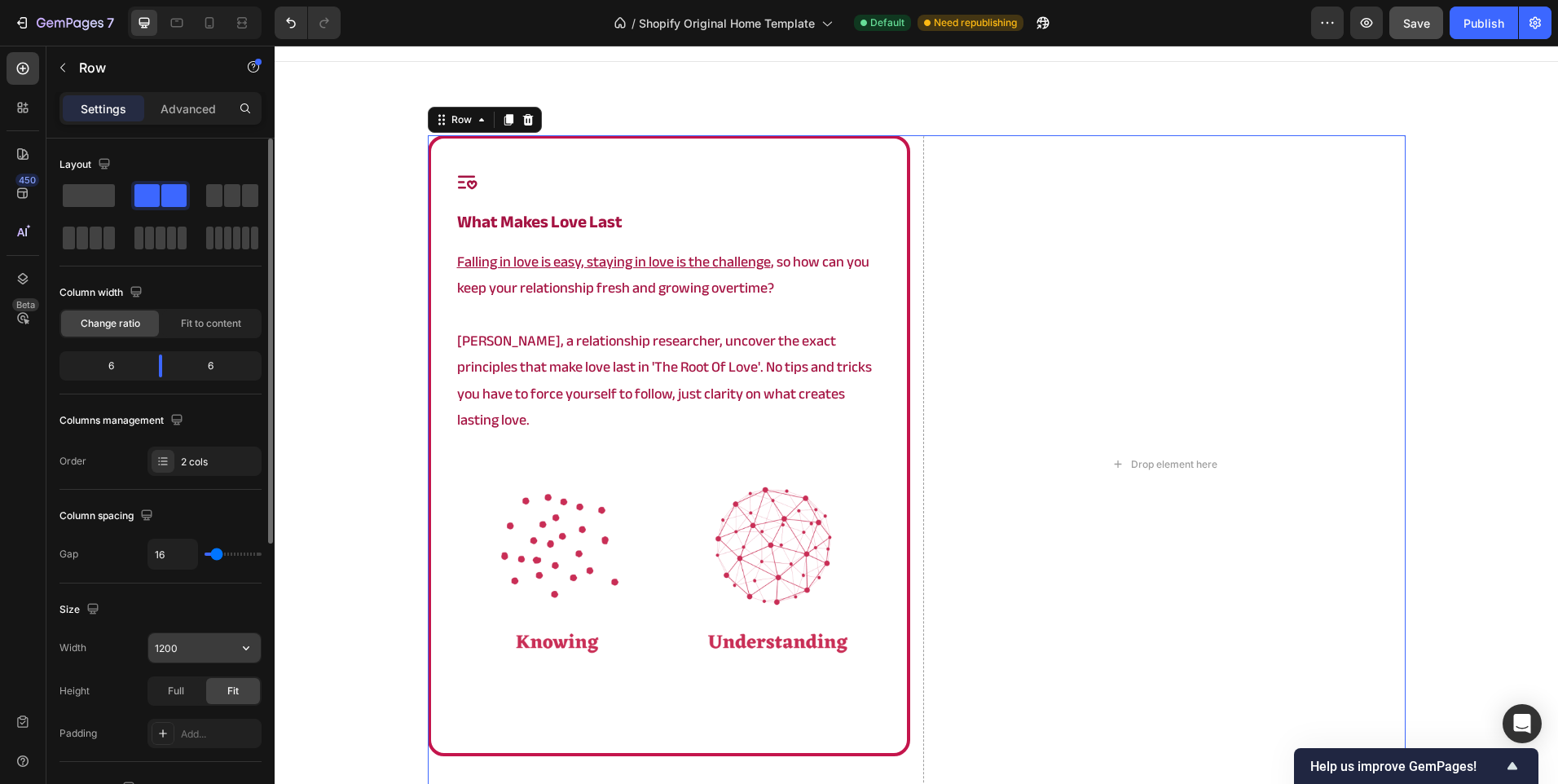
click at [189, 645] on input "1200" at bounding box center [204, 647] width 112 height 29
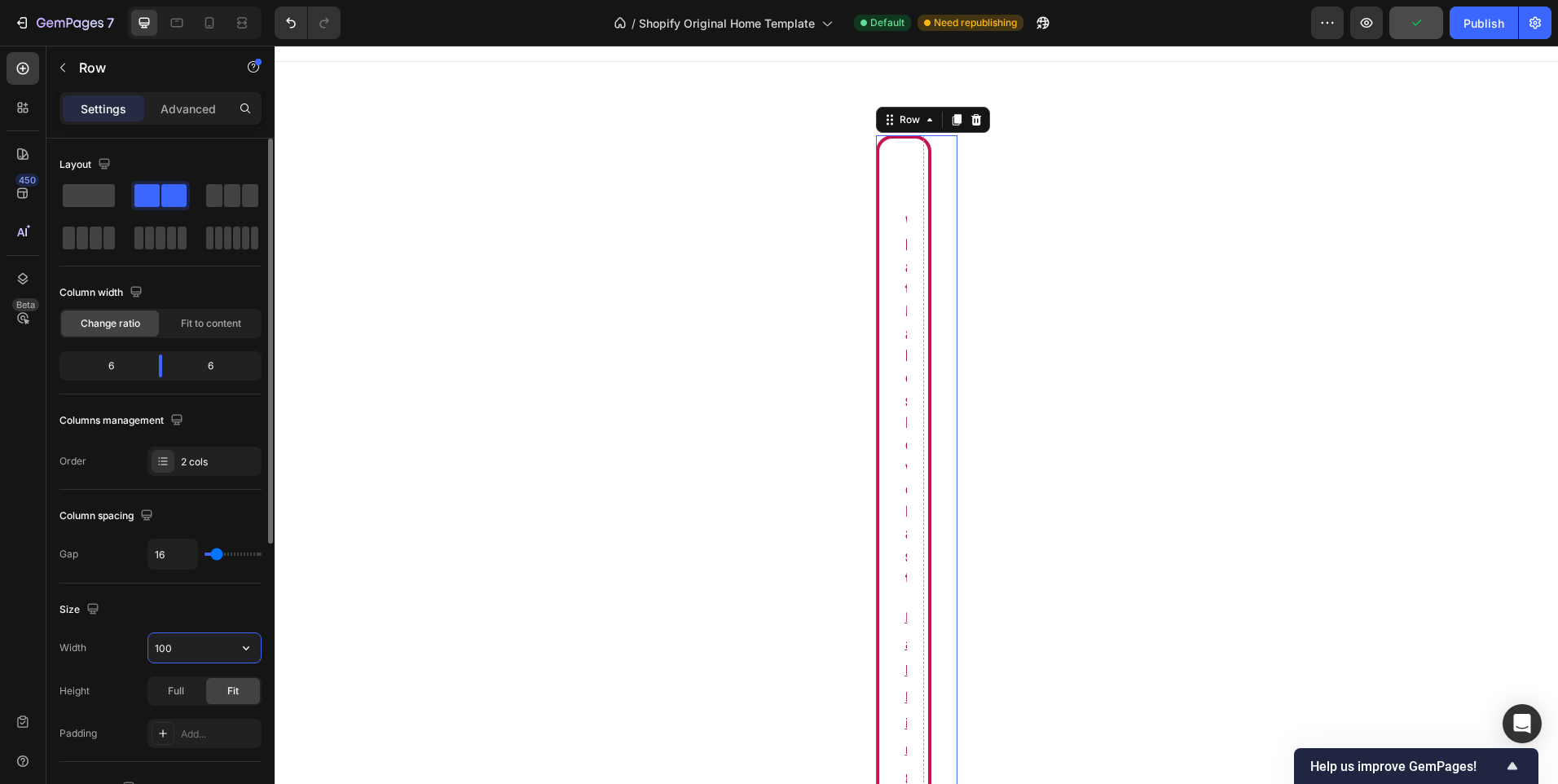
type input "1000"
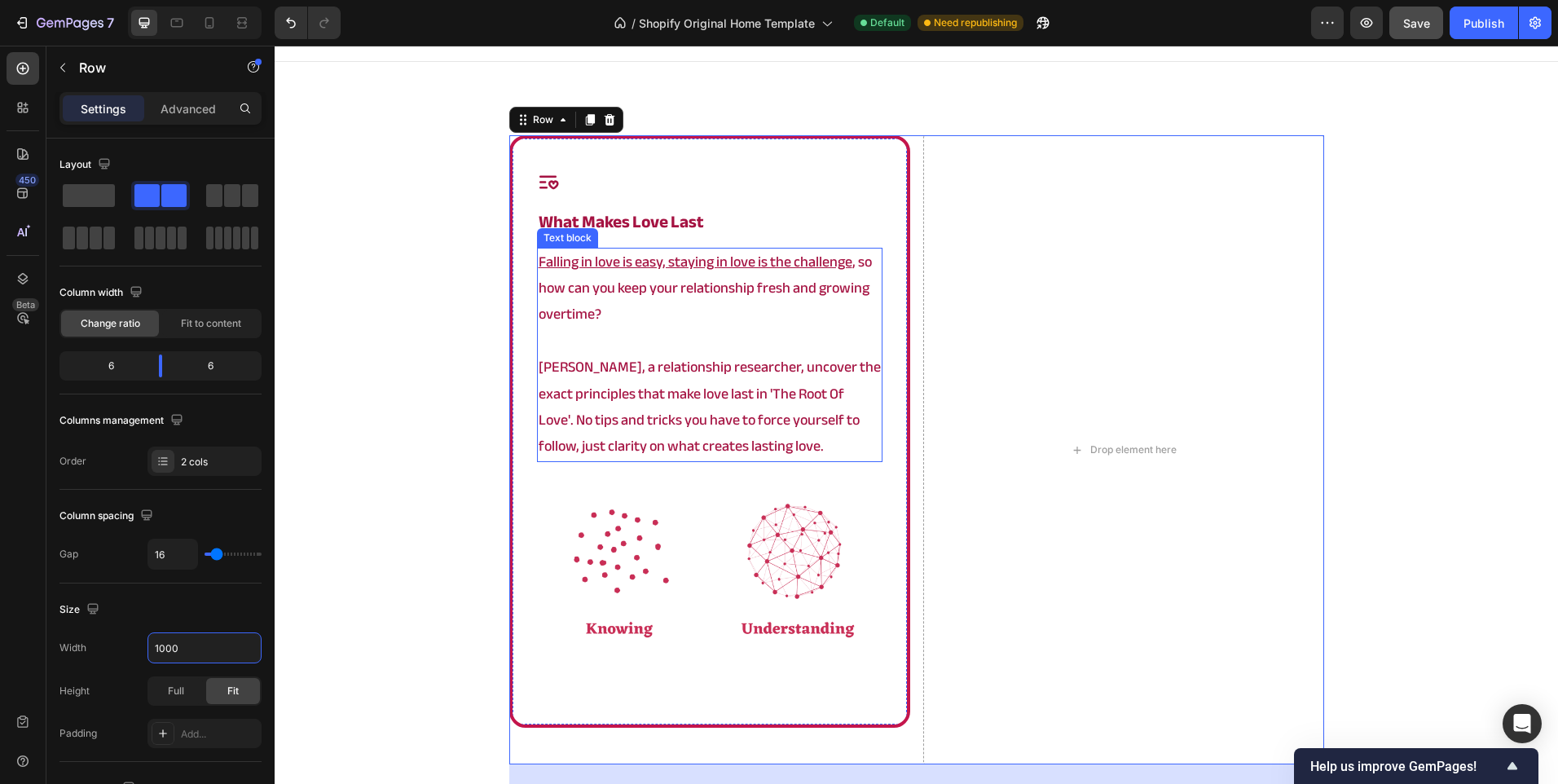
click at [613, 385] on p "Angela, a relationship researcher, uncover the exact principles that make love …" at bounding box center [709, 407] width 342 height 106
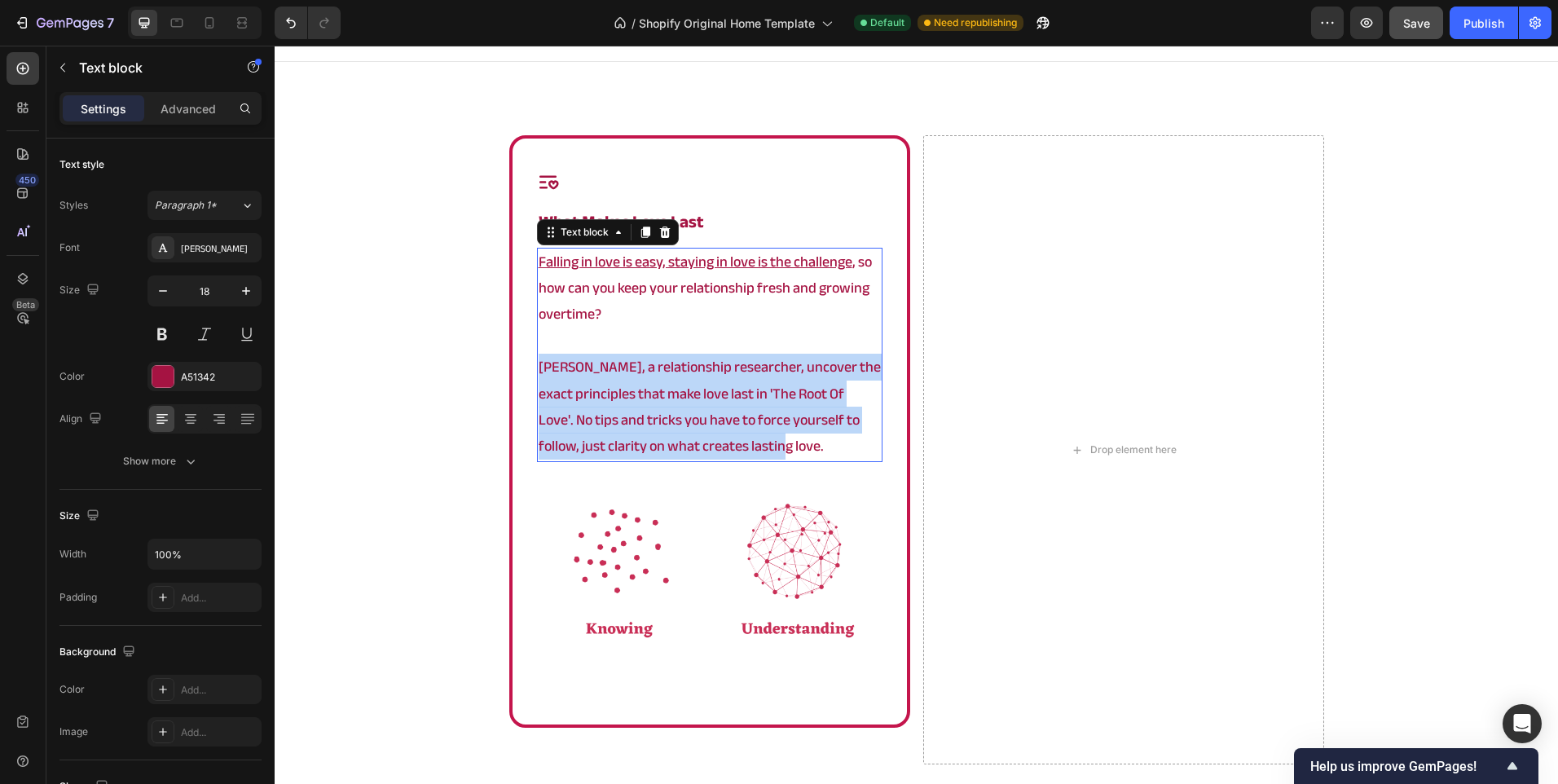
click at [613, 385] on p "Angela, a relationship researcher, uncover the exact principles that make love …" at bounding box center [709, 407] width 342 height 106
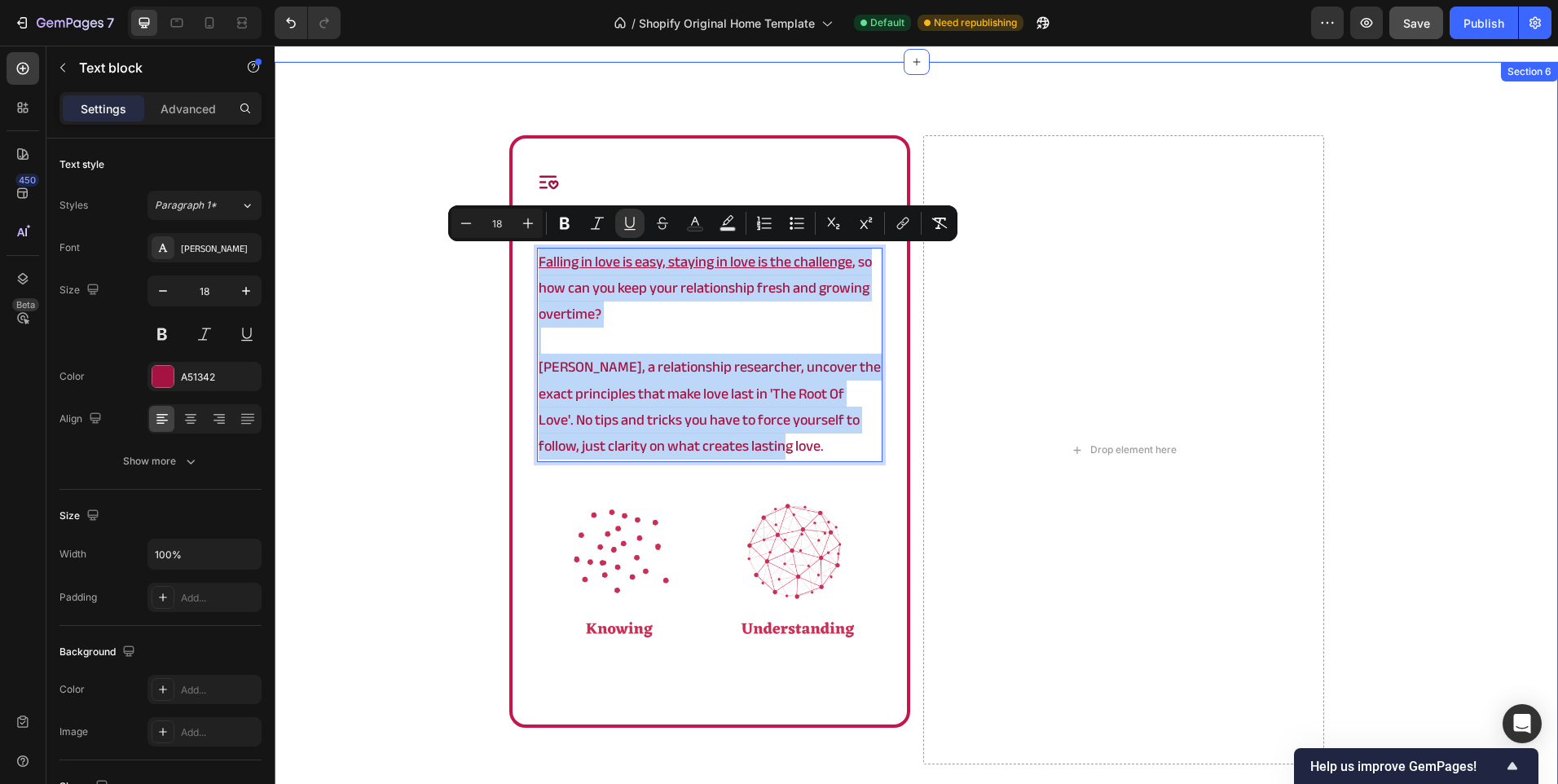
click at [441, 422] on div "Icon what makes love last Heading Falling in love is easy, staying in love is t…" at bounding box center [916, 549] width 1284 height 828
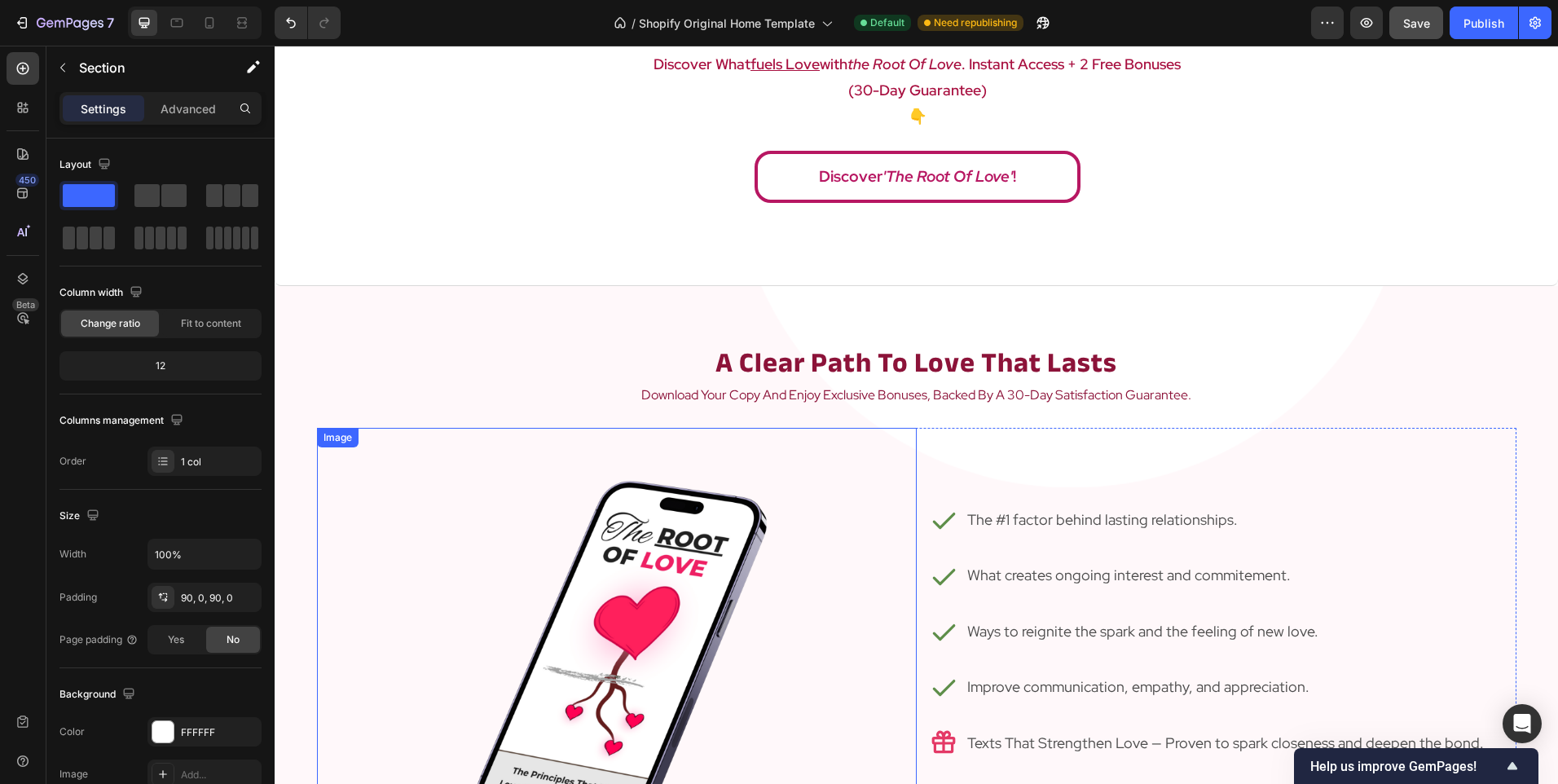
scroll to position [1428, 0]
click at [859, 358] on strong "a clear path to love that lasts" at bounding box center [916, 364] width 402 height 52
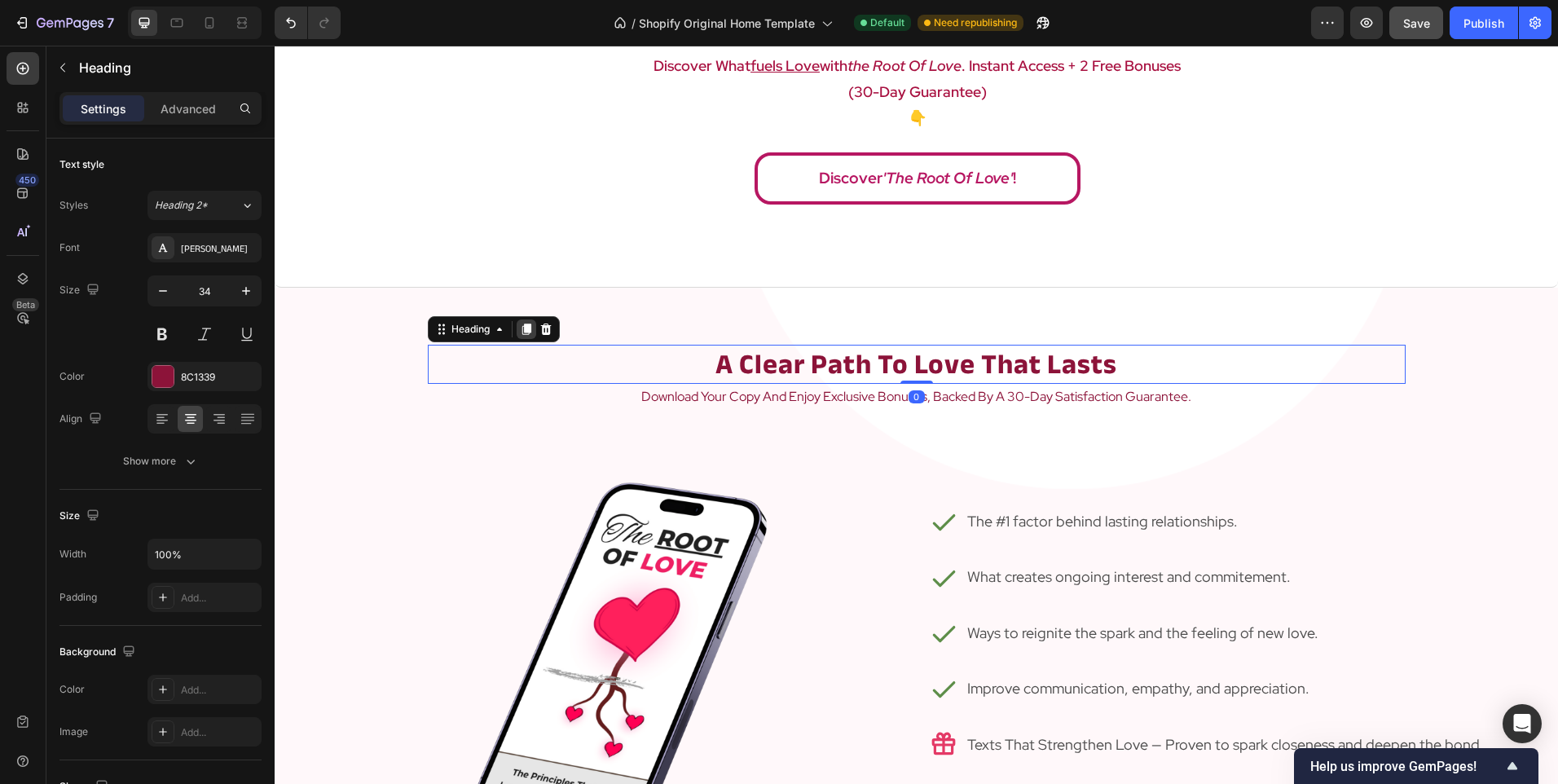
click at [520, 324] on icon at bounding box center [527, 329] width 13 height 13
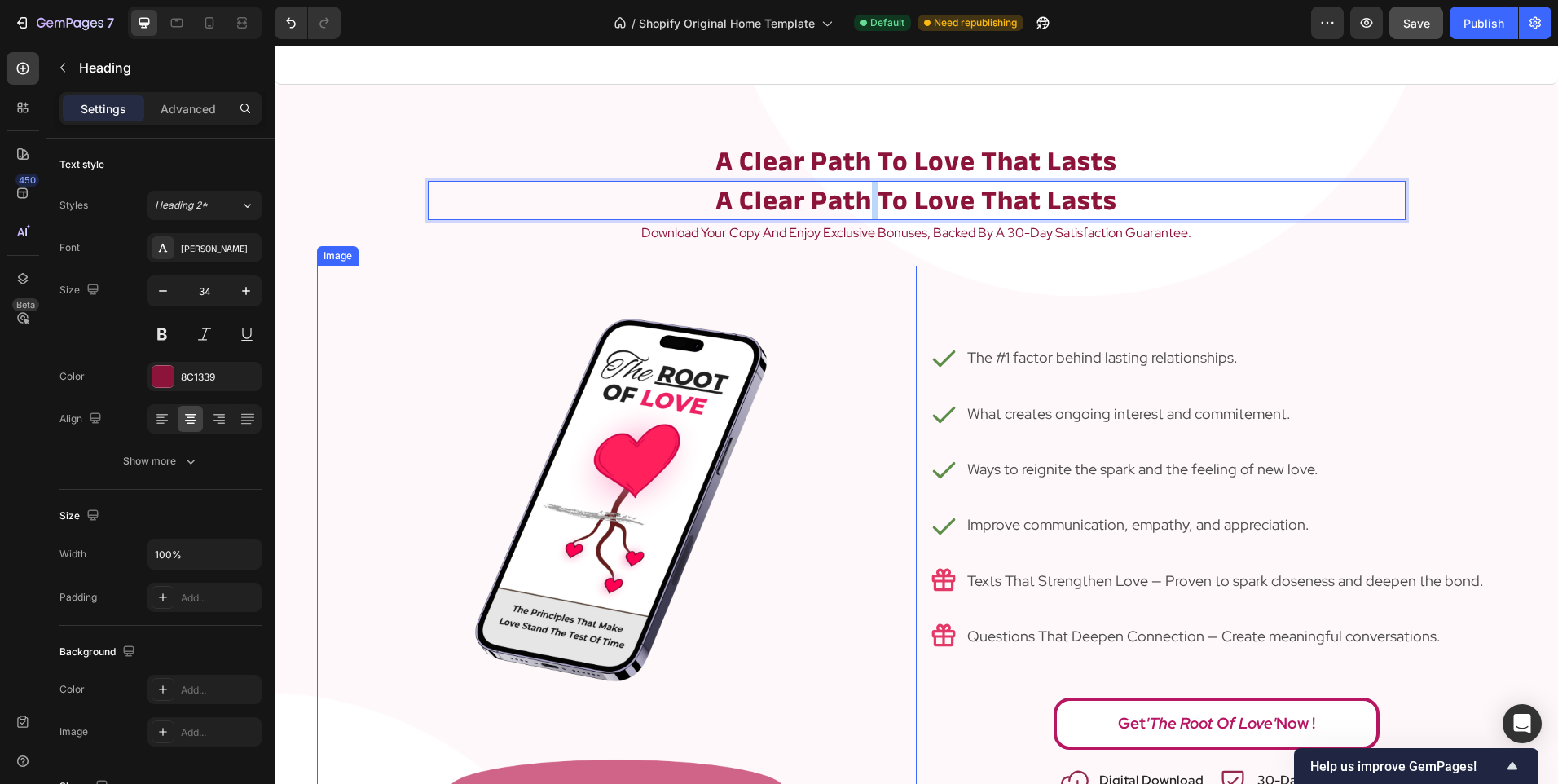
drag, startPoint x: 865, startPoint y: 395, endPoint x: 870, endPoint y: 472, distance: 77.2
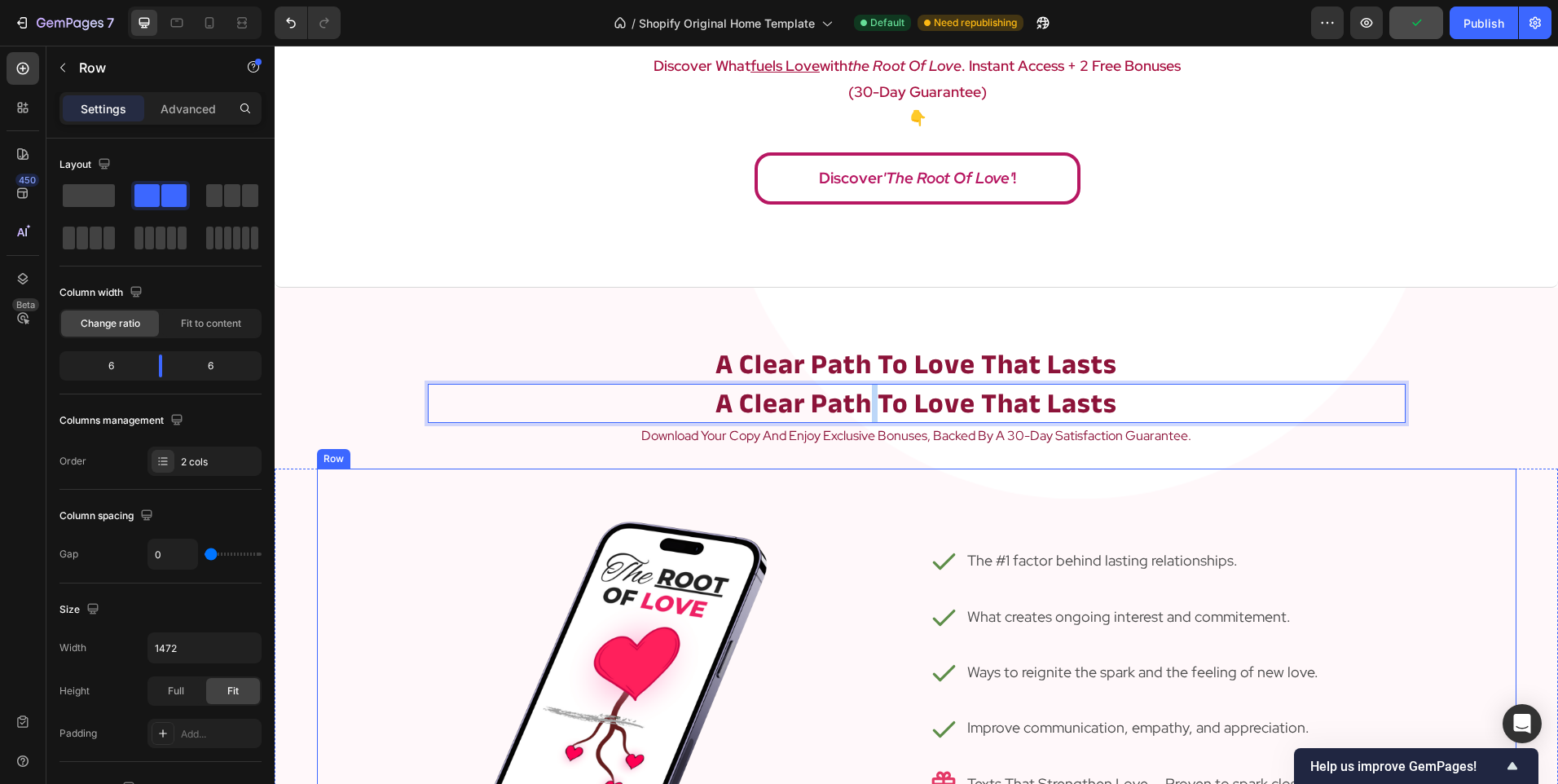
click at [1103, 522] on div "Icon The #1 factor behind lasting relationships. Text Block Row Icon What creat…" at bounding box center [1217, 765] width 599 height 594
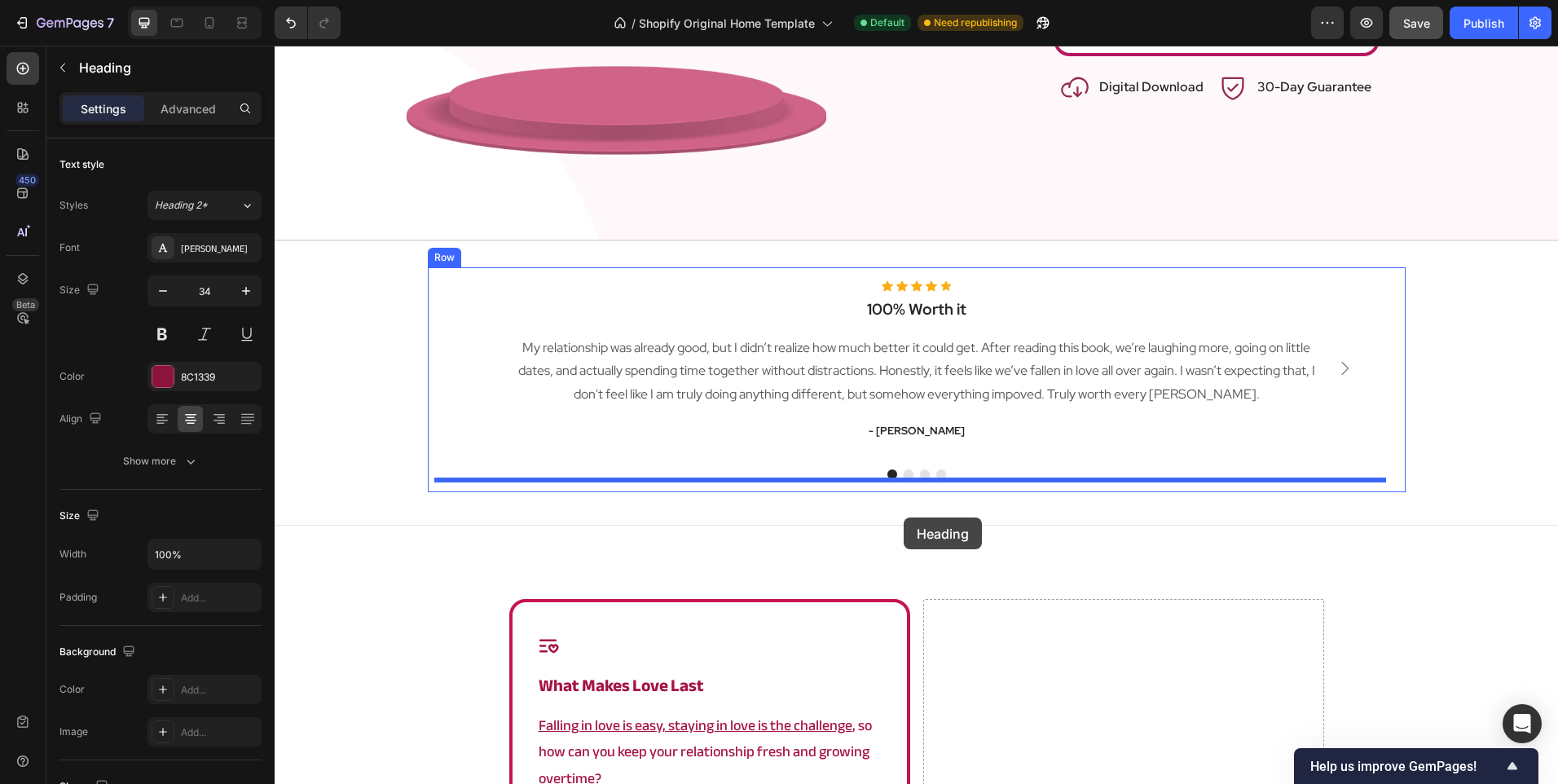
scroll to position [2405, 0]
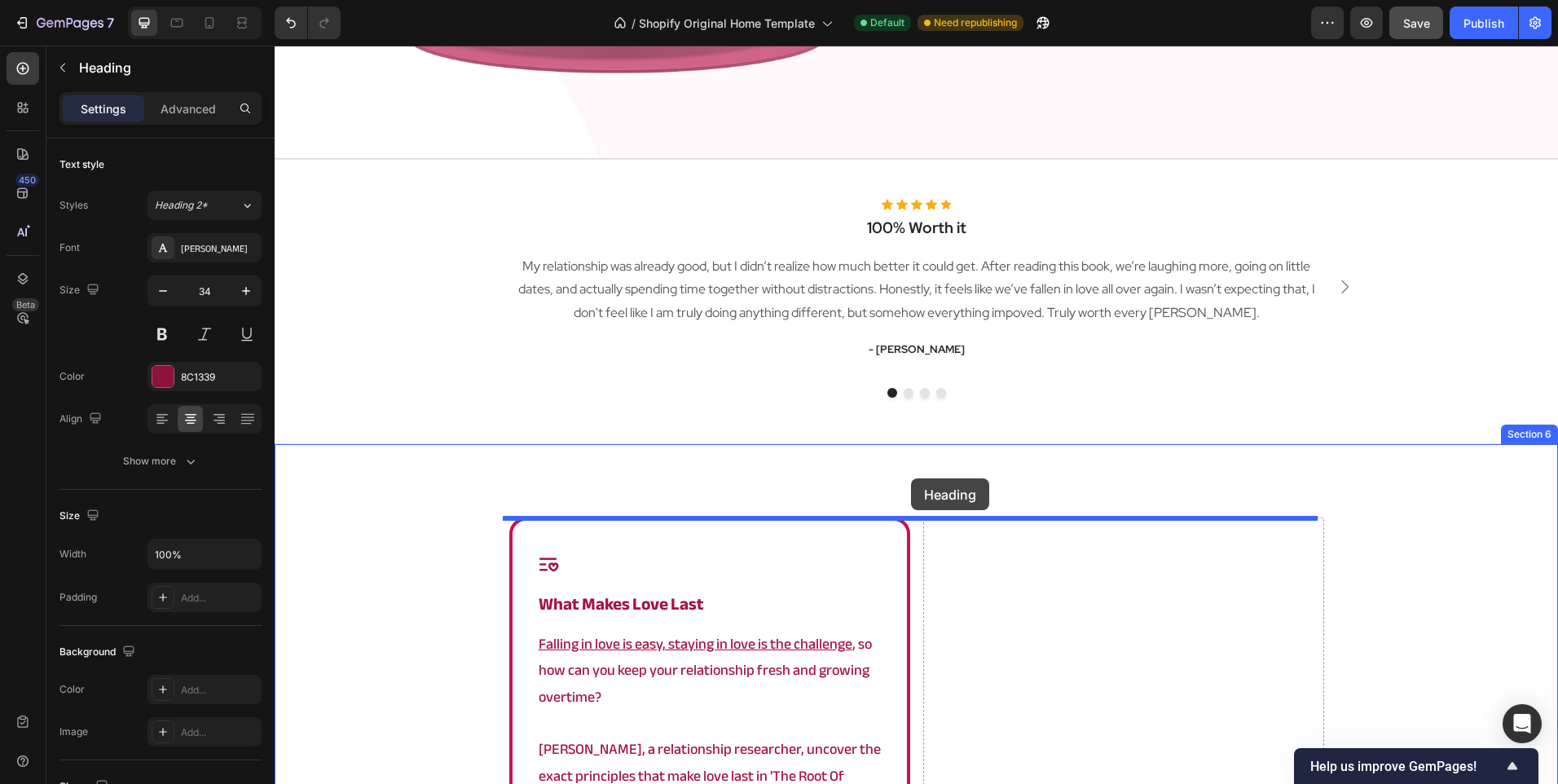
drag, startPoint x: 1045, startPoint y: 357, endPoint x: 911, endPoint y: 479, distance: 181.2
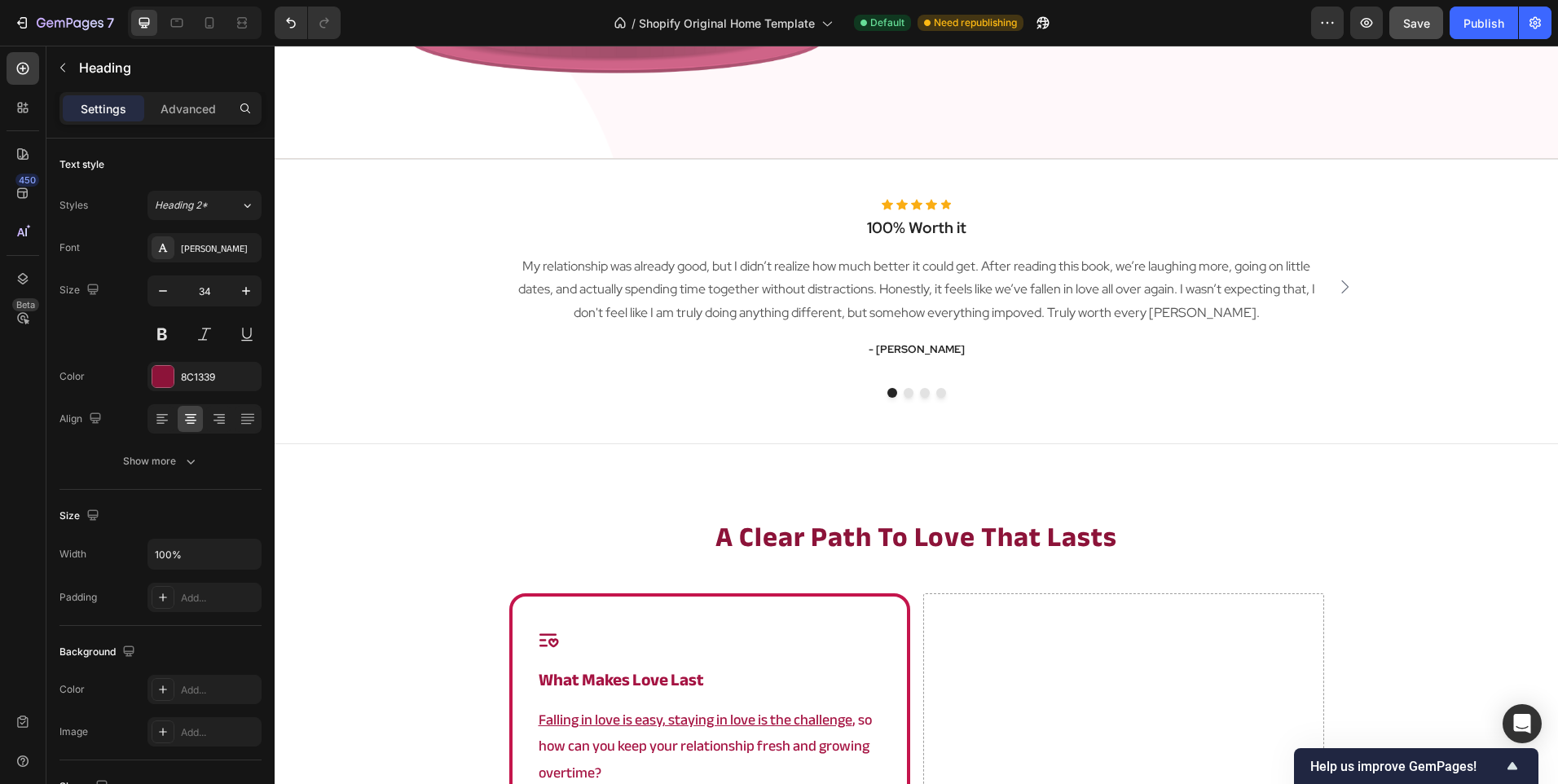
click at [892, 531] on strong "a clear path to love that lasts" at bounding box center [916, 536] width 402 height 52
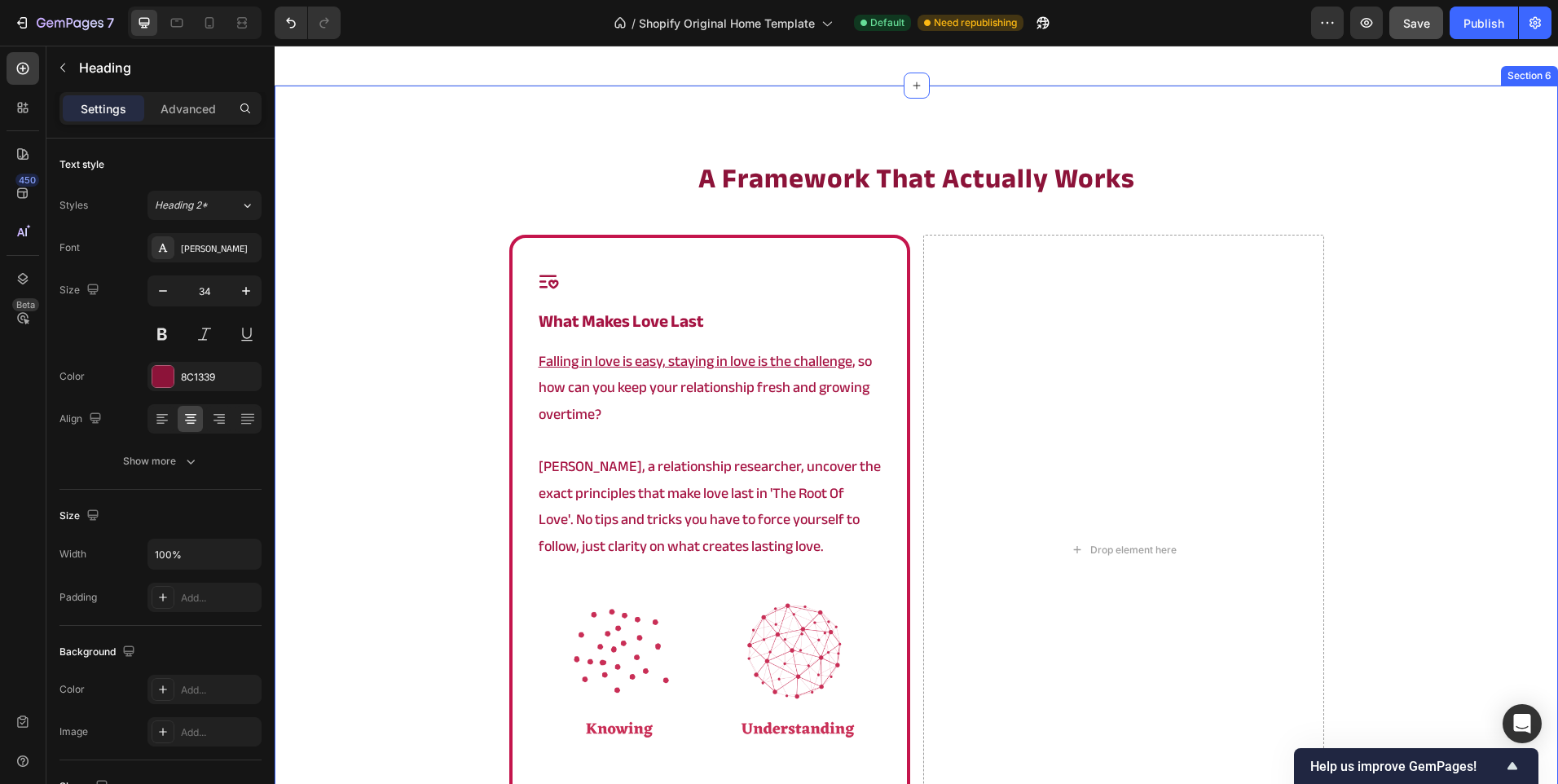
scroll to position [2773, 0]
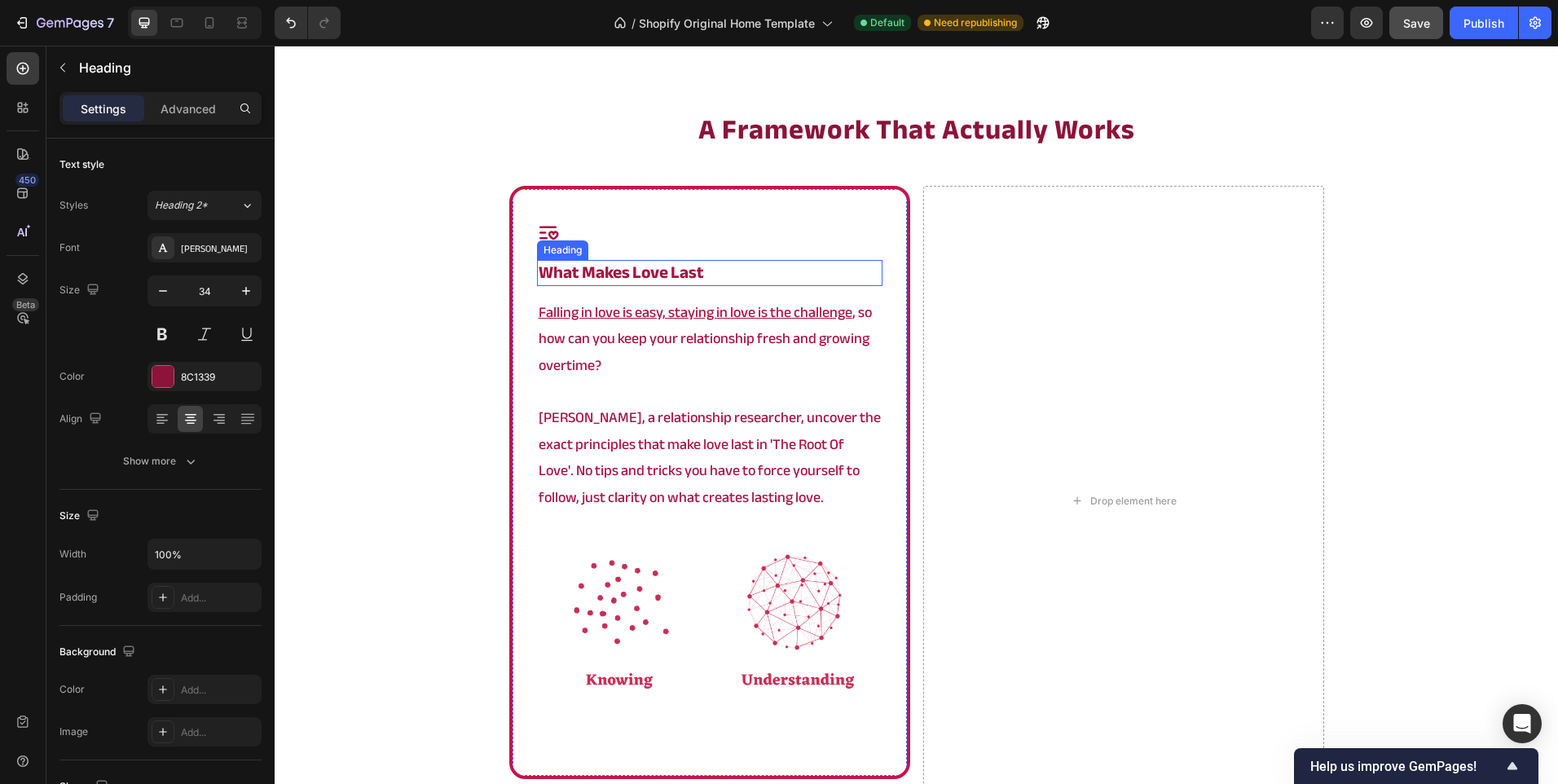
click at [644, 278] on strong "what makes love last" at bounding box center [621, 272] width 166 height 32
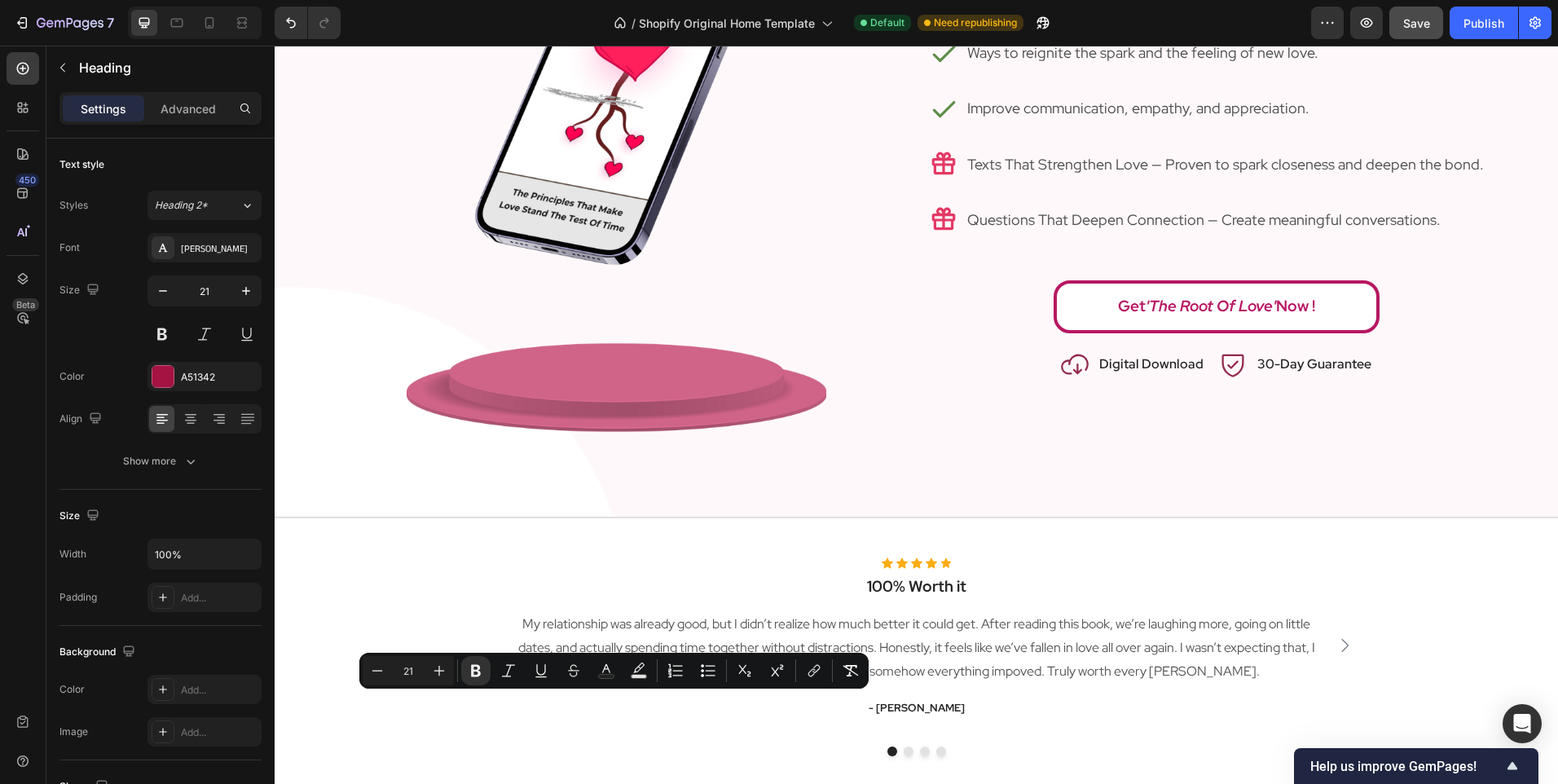
type input "16"
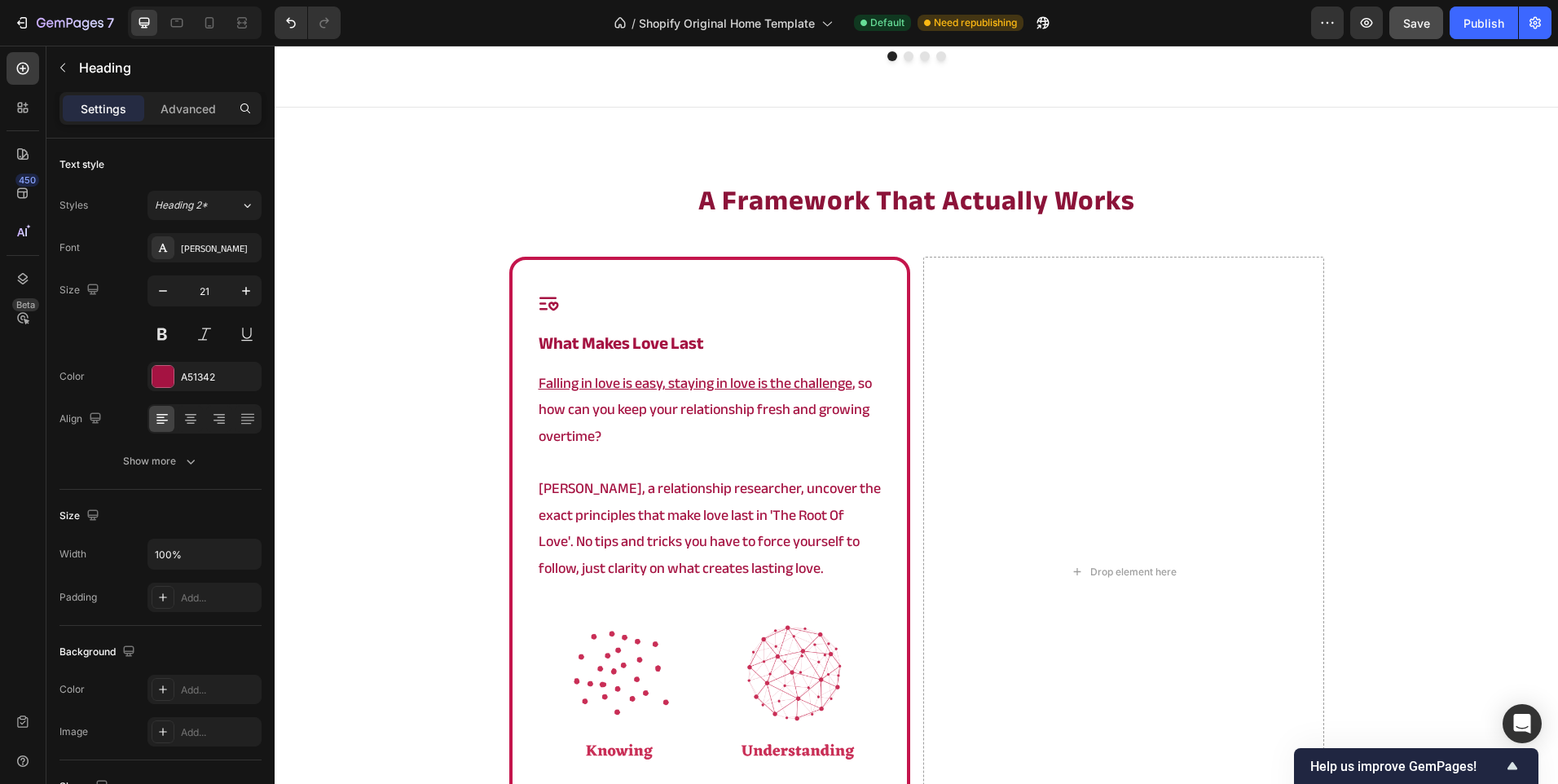
scroll to position [2851, 0]
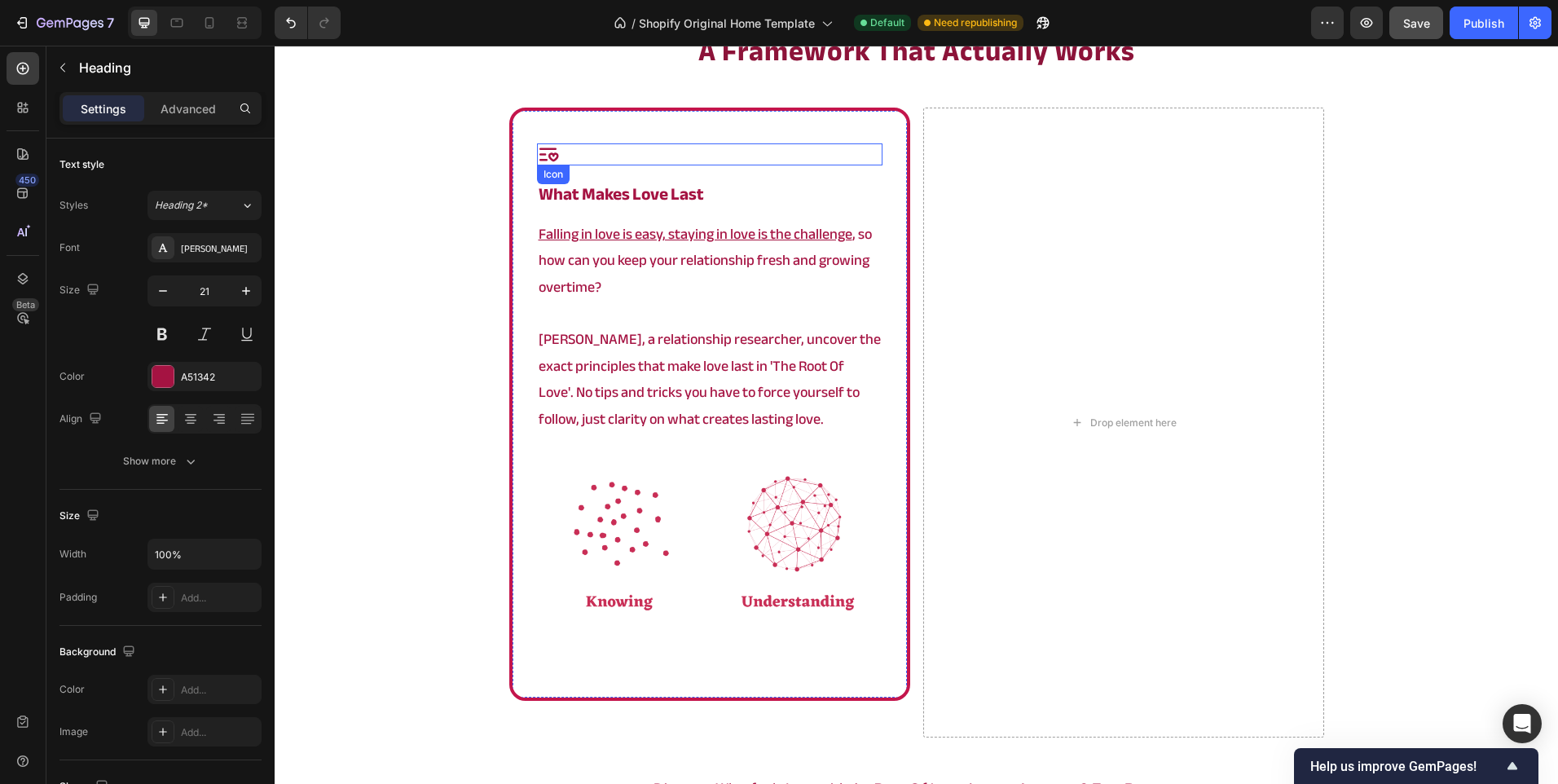
click at [616, 151] on div "Icon" at bounding box center [710, 154] width 346 height 22
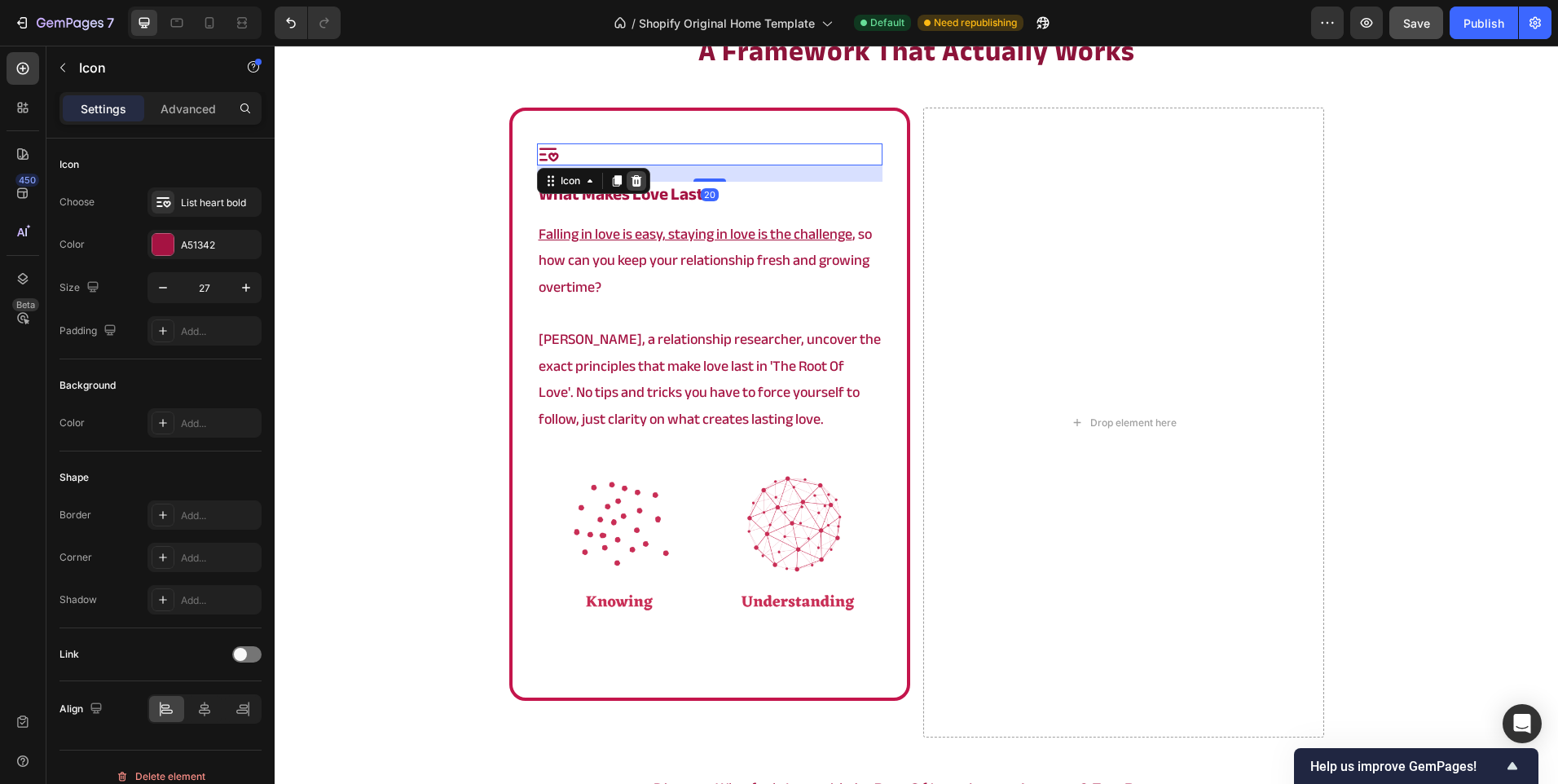
click at [634, 181] on icon at bounding box center [635, 181] width 10 height 11
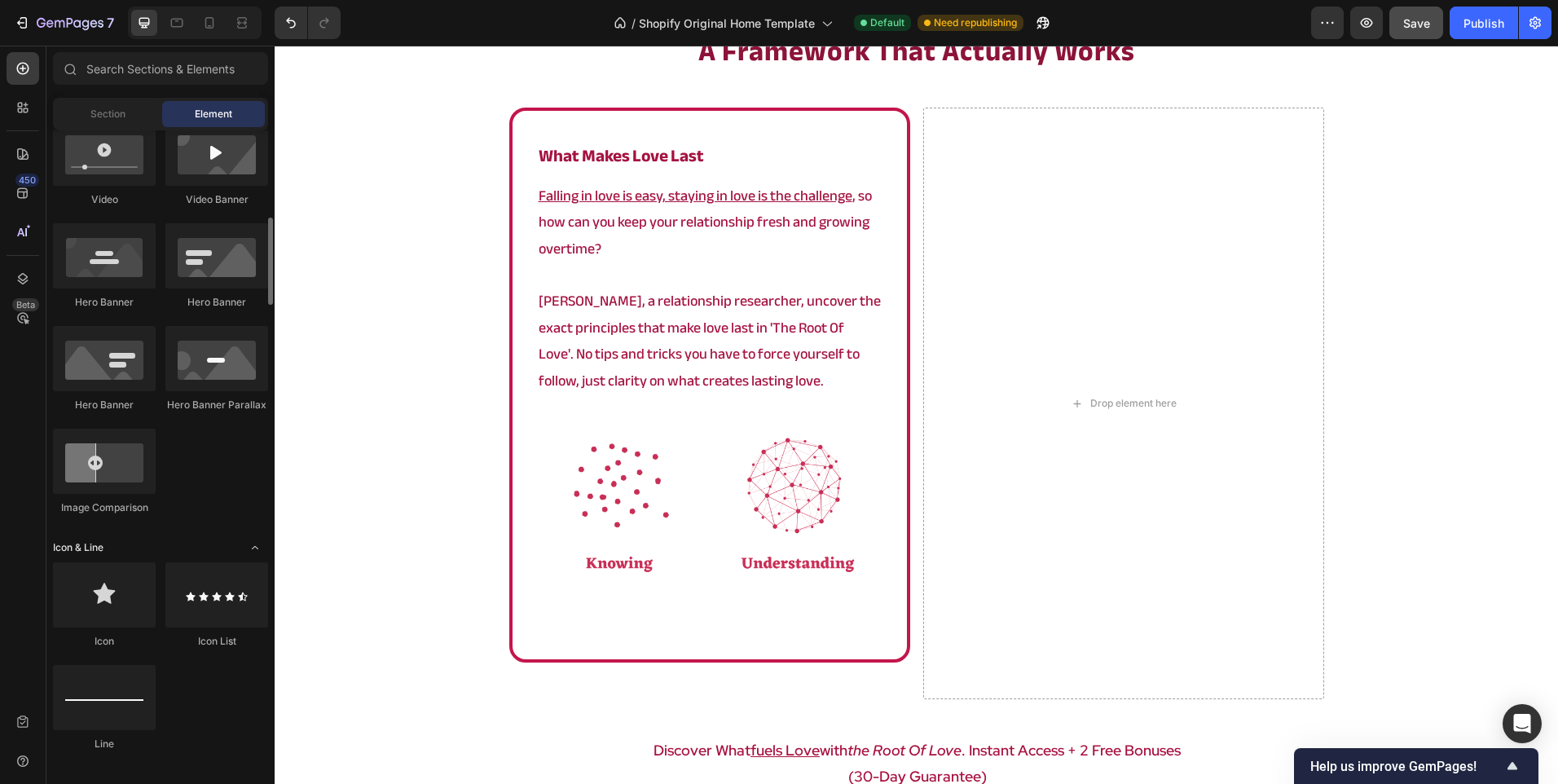
scroll to position [407, 0]
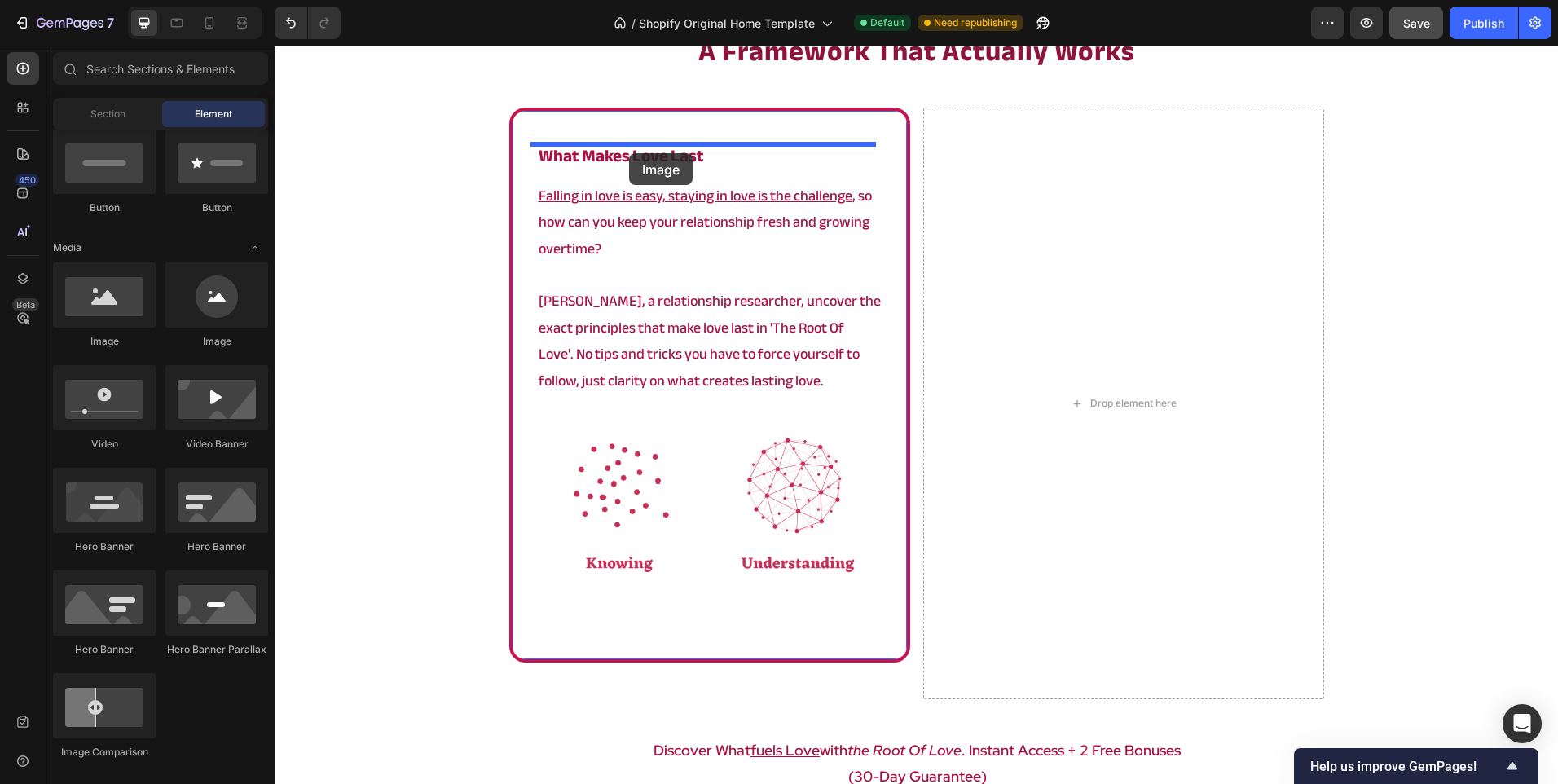
drag, startPoint x: 444, startPoint y: 353, endPoint x: 629, endPoint y: 154, distance: 271.7
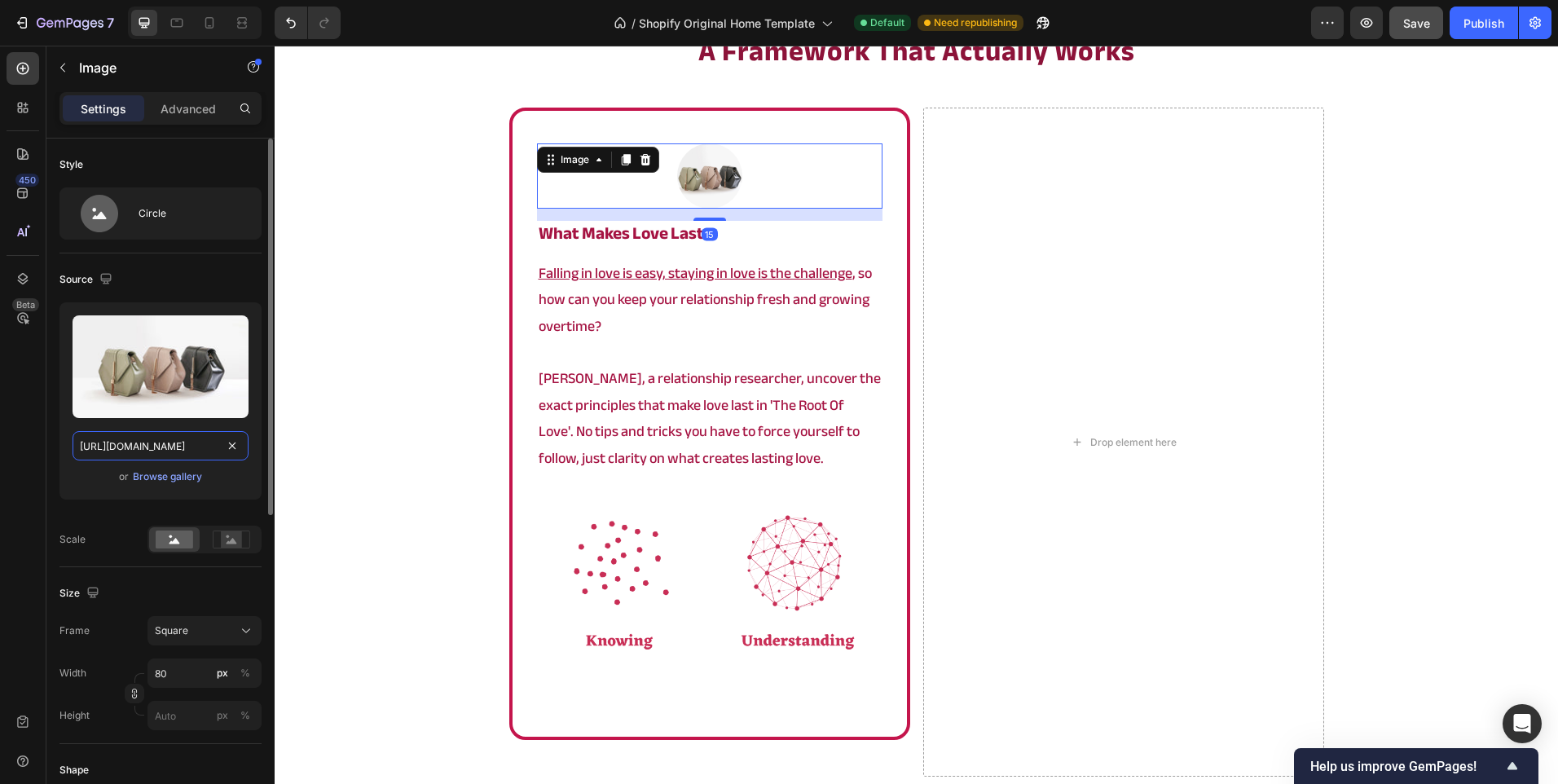
click at [126, 449] on input "[URL][DOMAIN_NAME]" at bounding box center [160, 445] width 176 height 29
click at [639, 166] on icon at bounding box center [646, 160] width 13 height 13
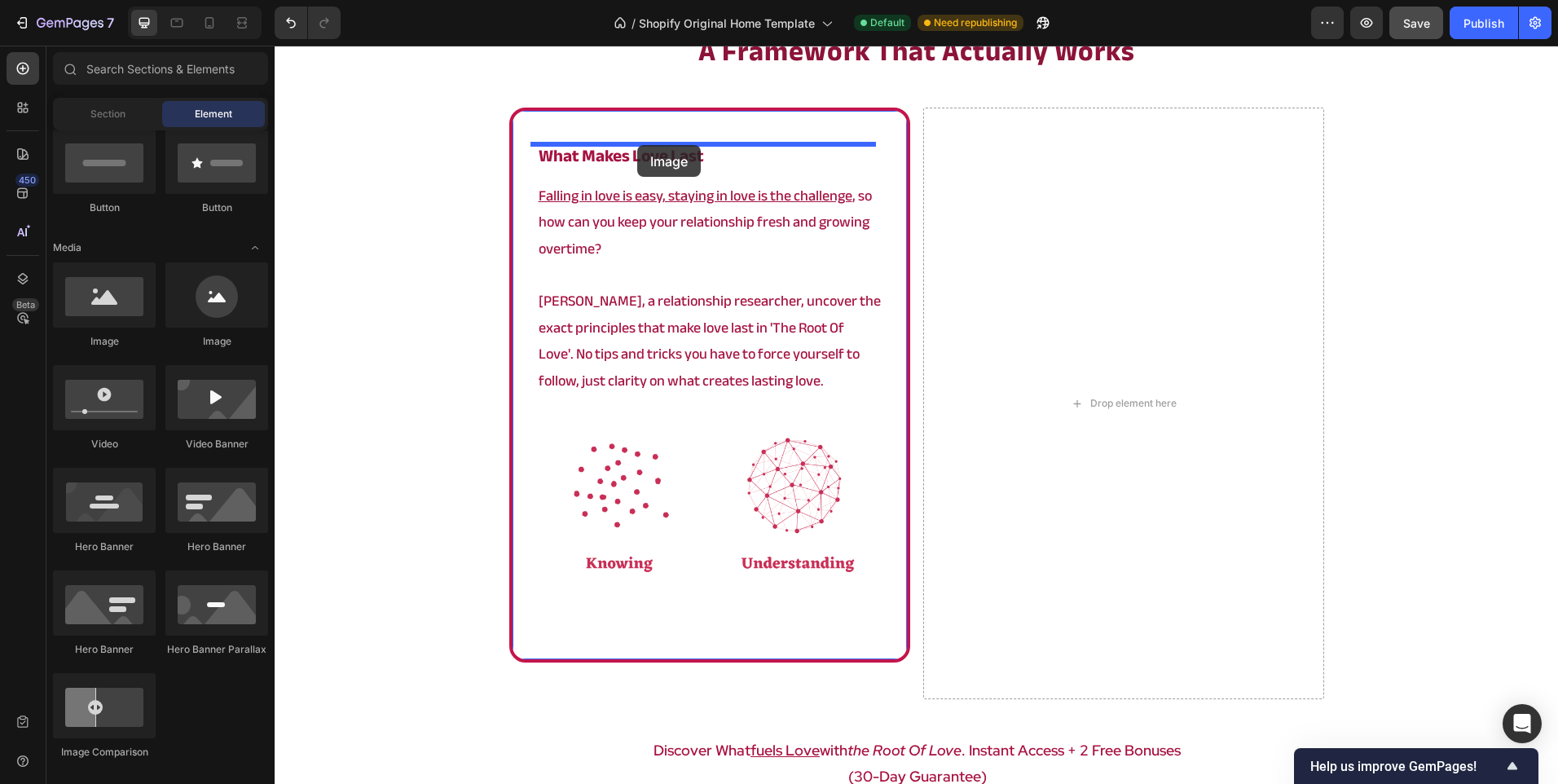
drag, startPoint x: 389, startPoint y: 354, endPoint x: 637, endPoint y: 145, distance: 324.3
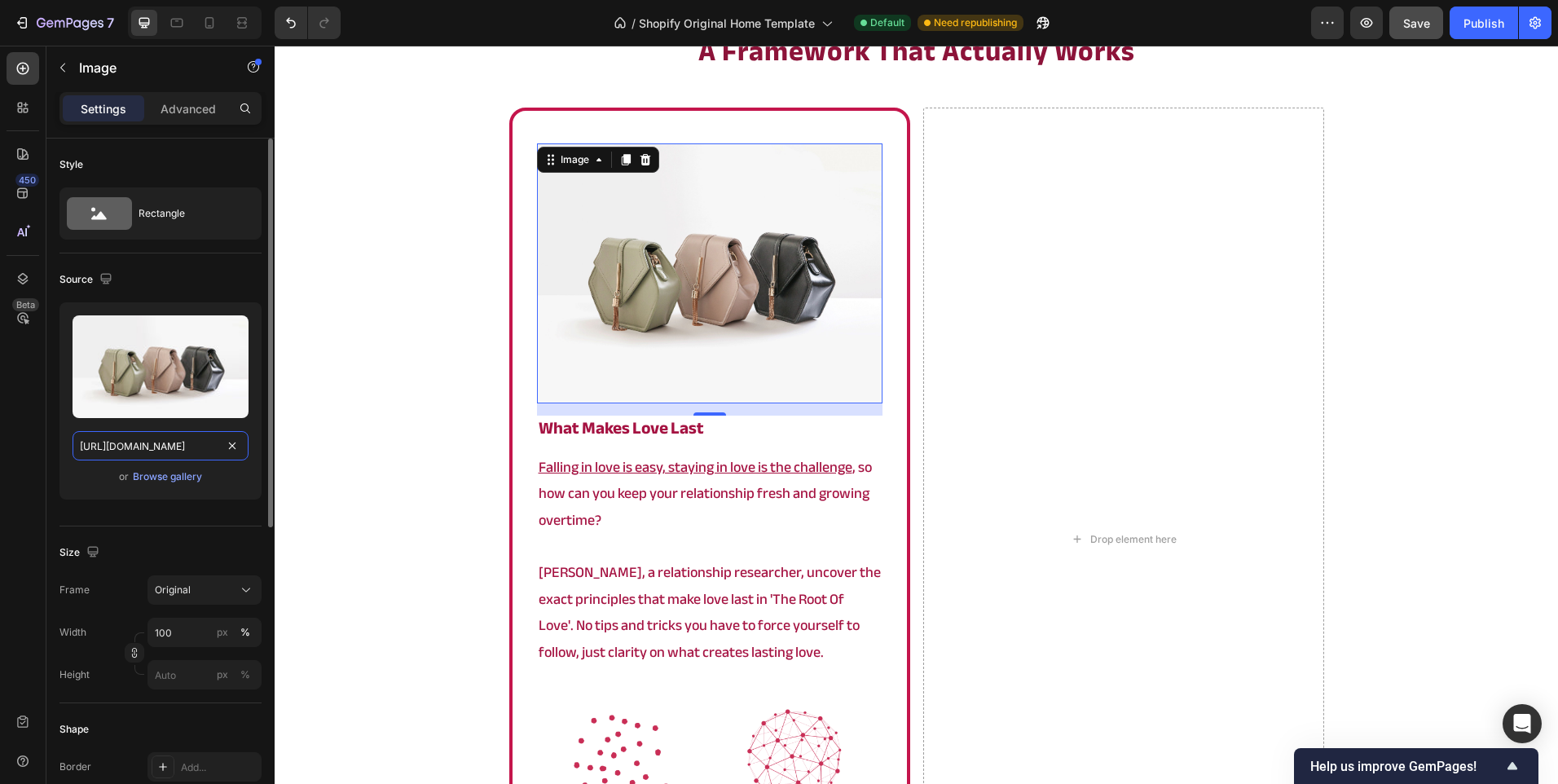
click at [161, 449] on input "[URL][DOMAIN_NAME]" at bounding box center [160, 445] width 176 height 29
paste input "0902/9520/6154/files/root_1.png?v=1758800063"
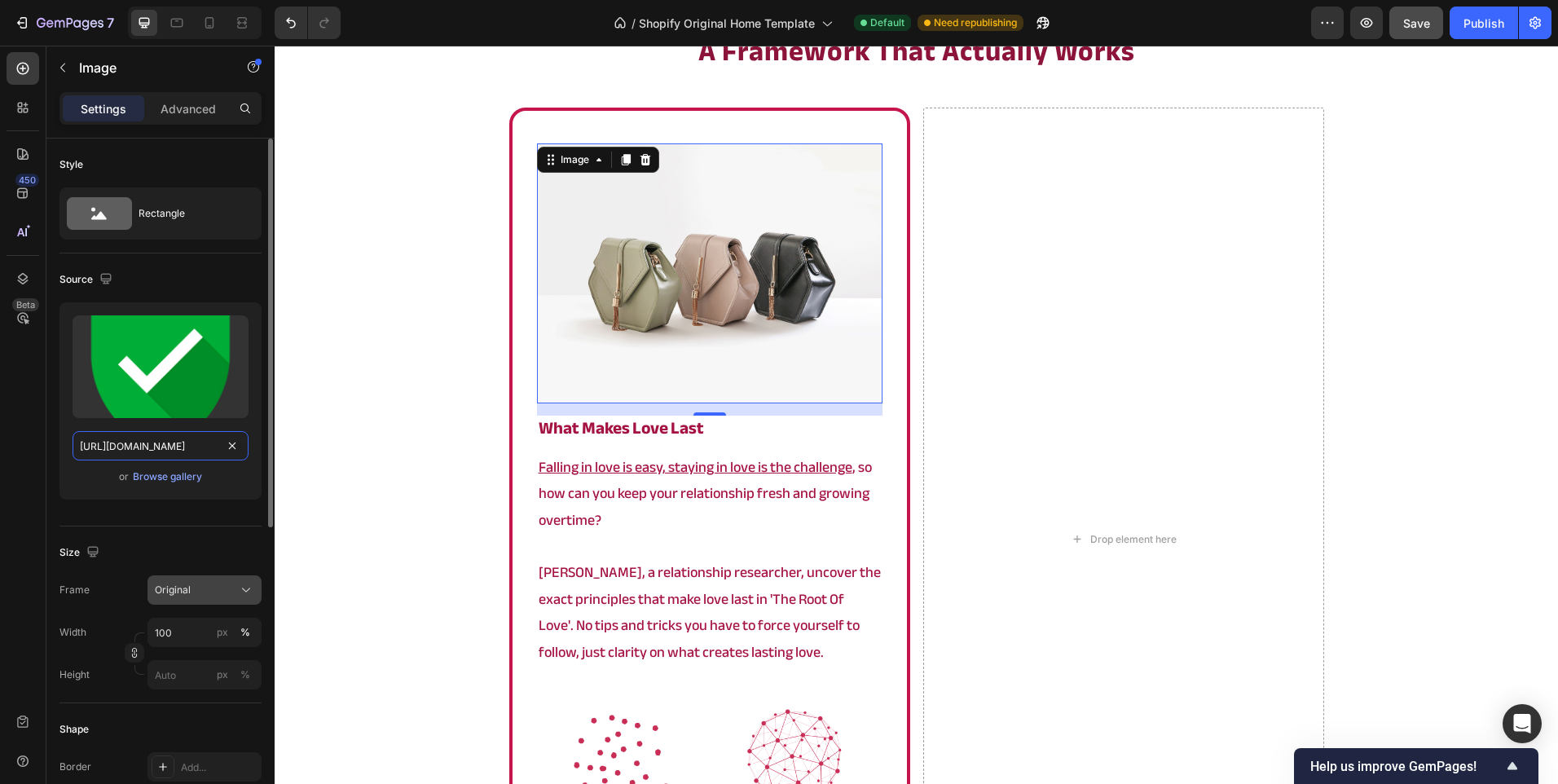
scroll to position [0, 241]
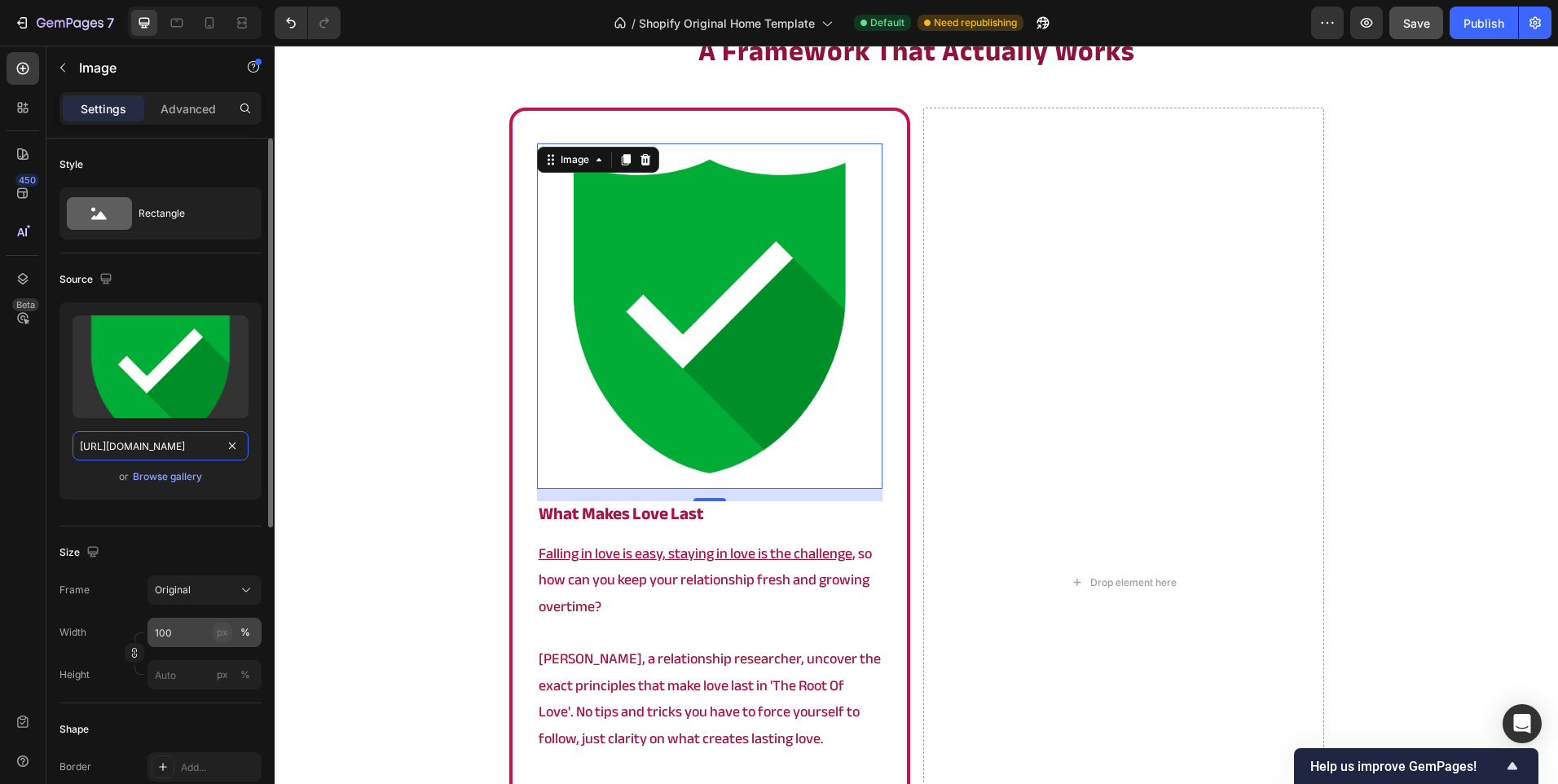
type input "https://cdn.shopify.com/s/files/1/0902/9520/6154/files/root_1.png?v=1758800063"
click at [229, 633] on button "px" at bounding box center [222, 632] width 20 height 20
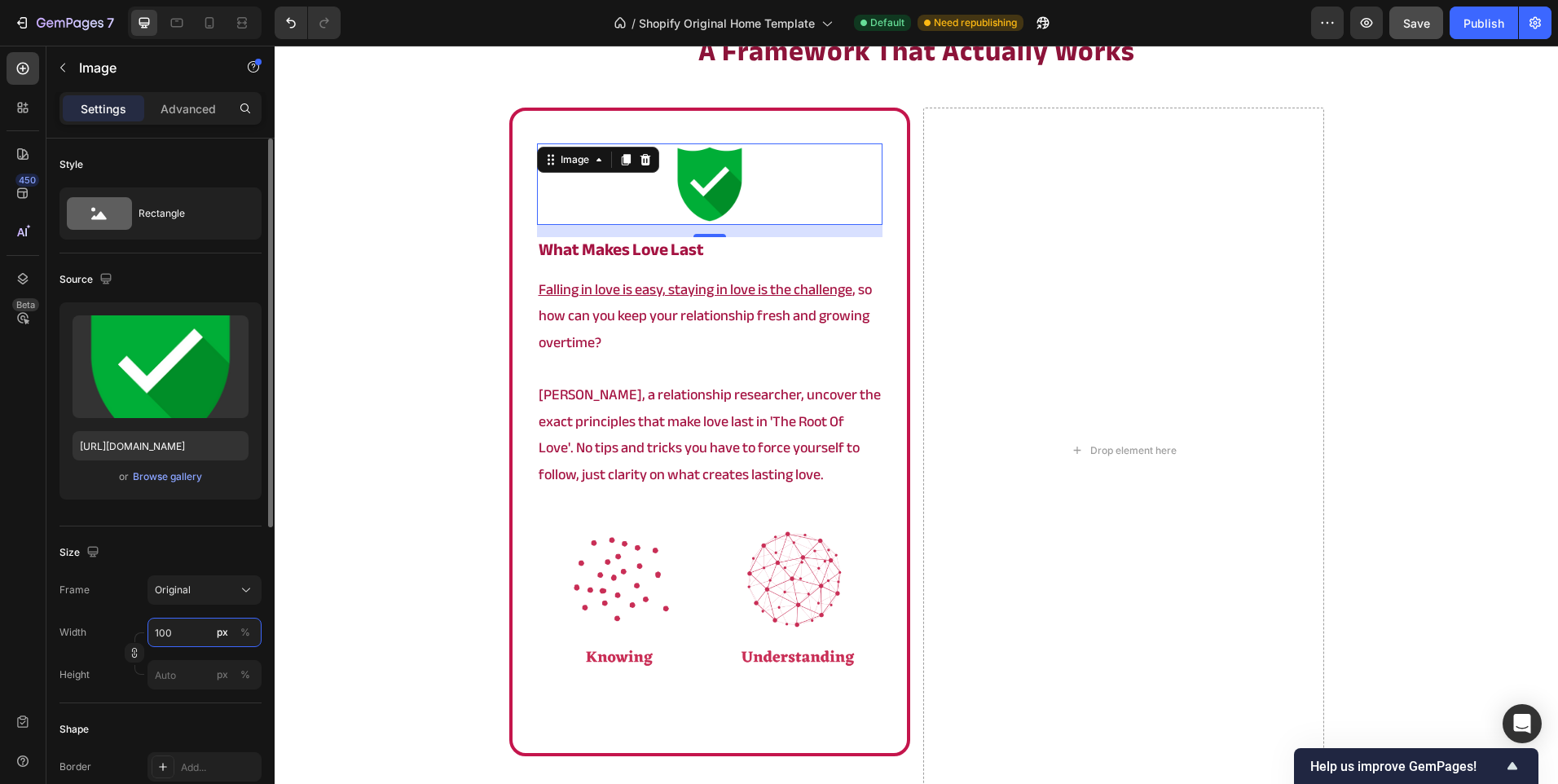
click at [210, 629] on input "100" at bounding box center [204, 631] width 114 height 29
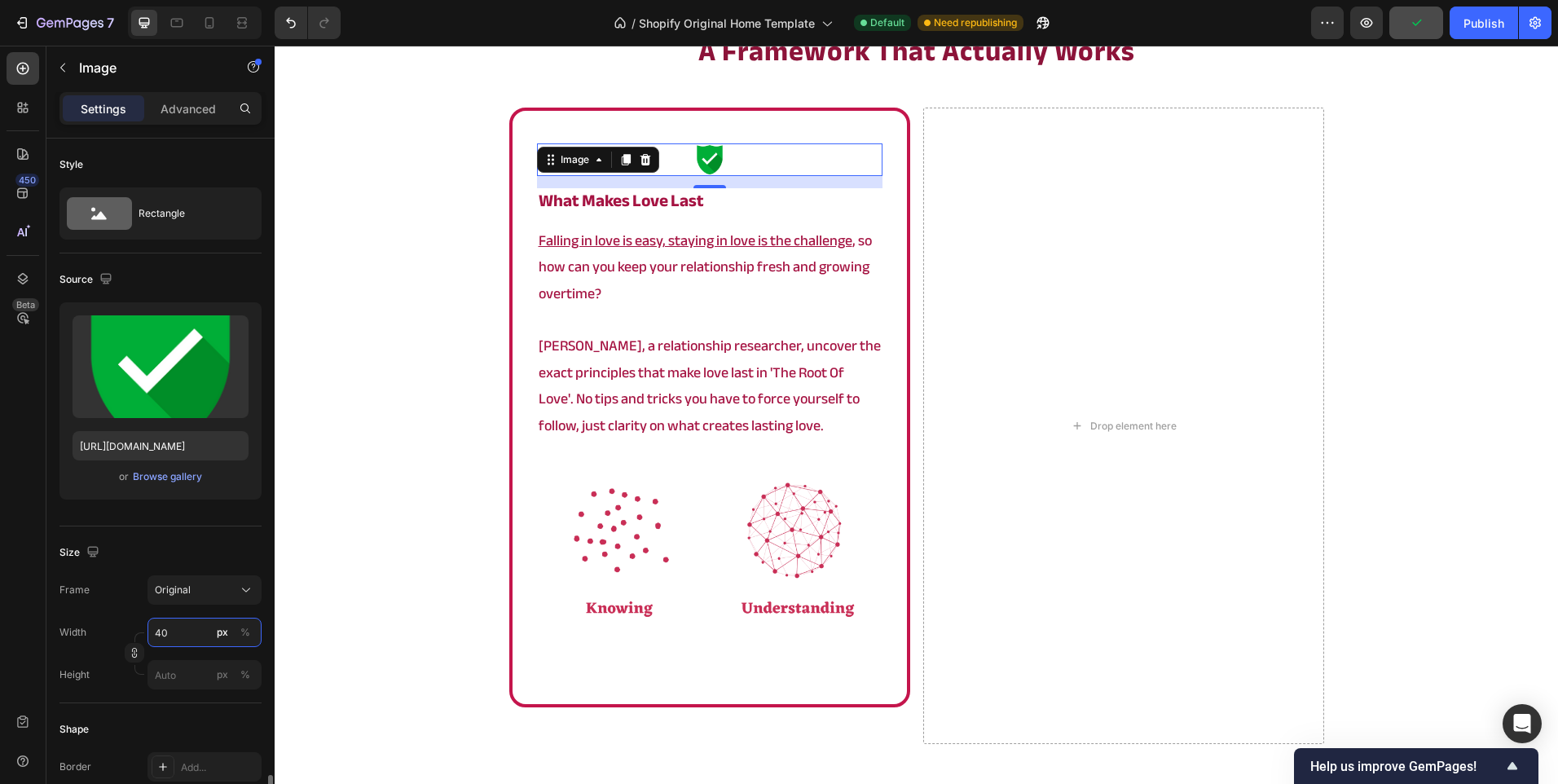
scroll to position [538, 0]
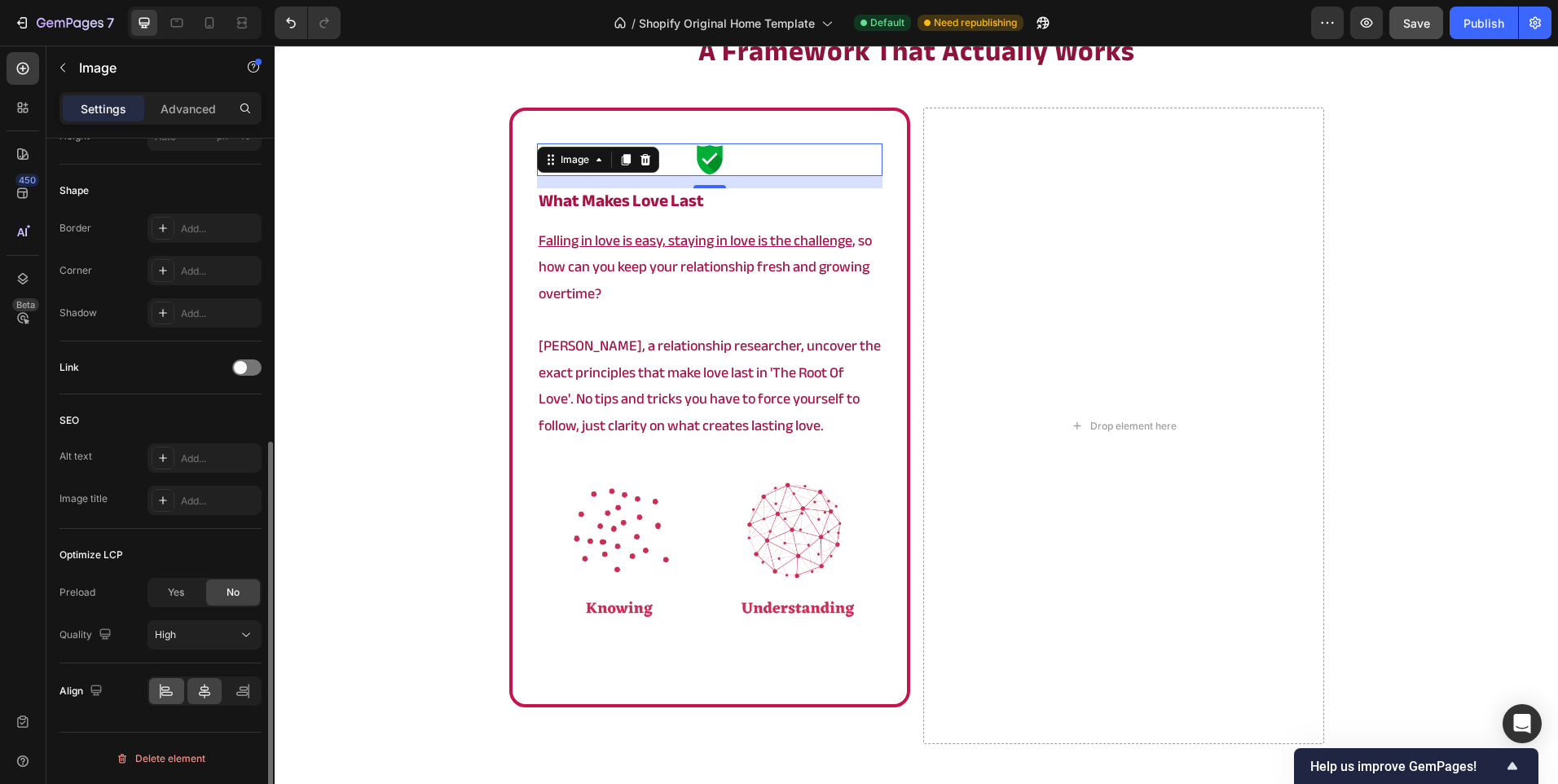
type input "40"
click at [168, 689] on icon at bounding box center [166, 691] width 16 height 16
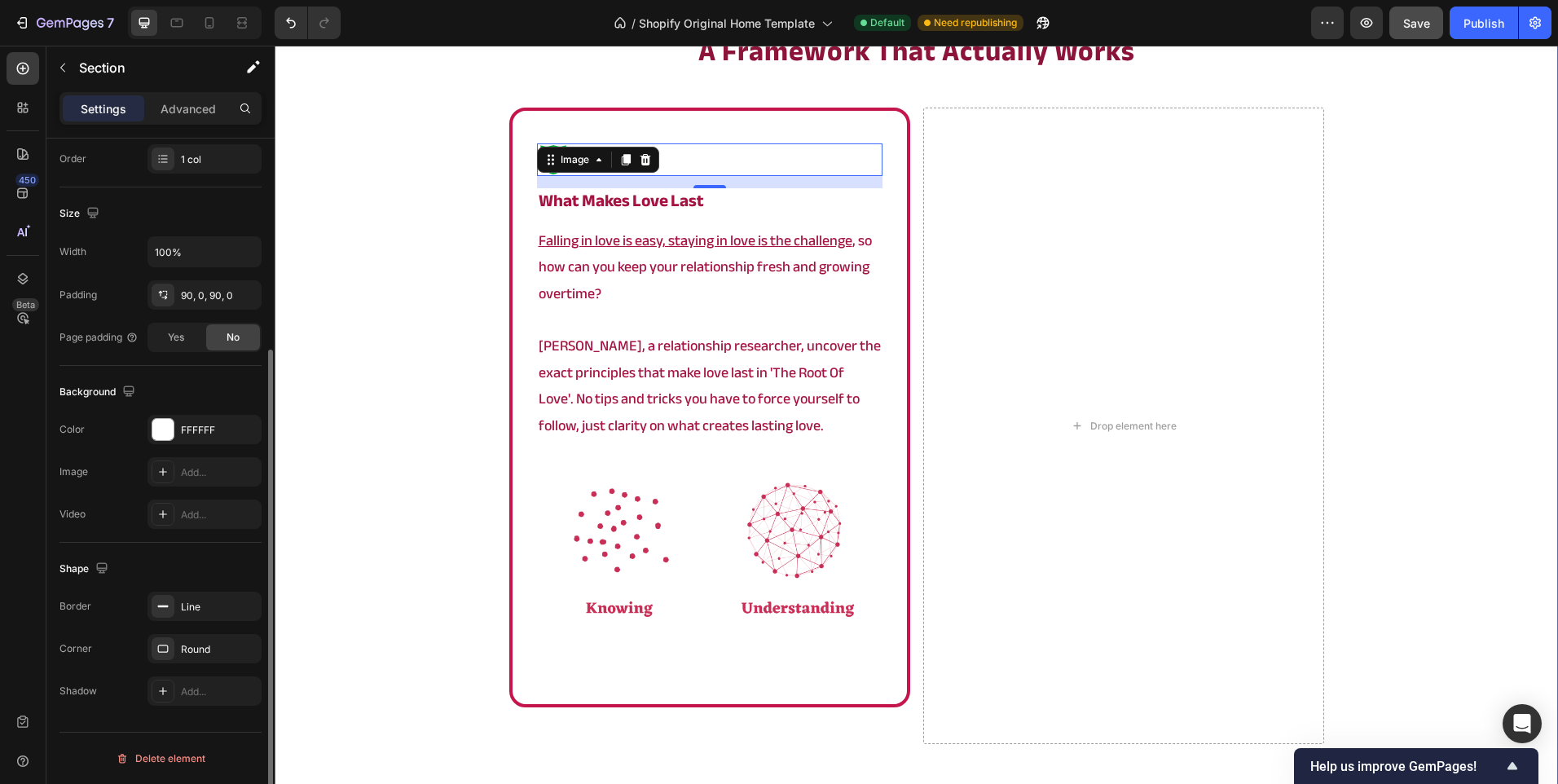
click at [386, 483] on div "a framework that actually works Heading Image 15 what makes love last Heading F…" at bounding box center [916, 487] width 1284 height 911
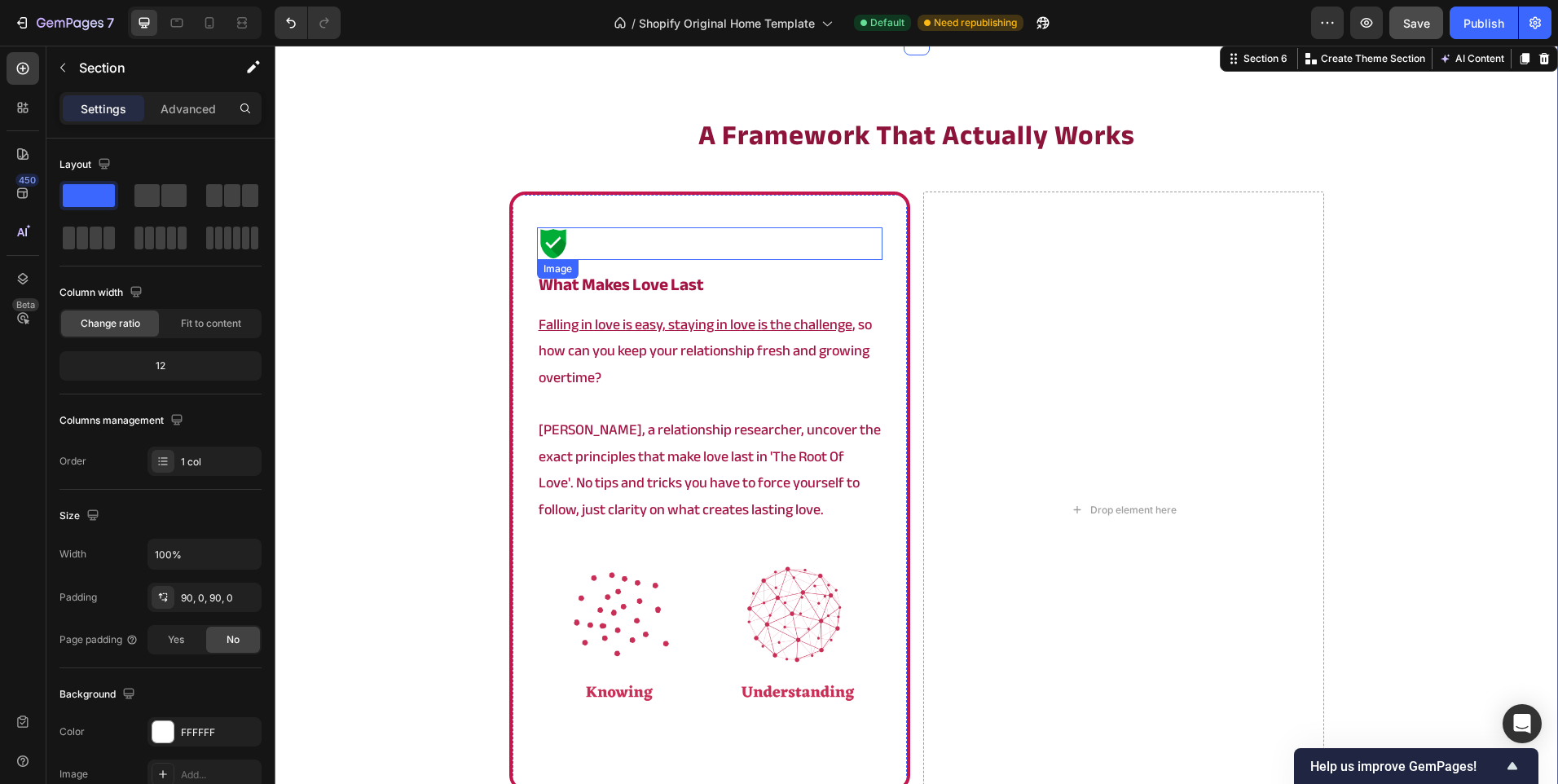
scroll to position [2607, 0]
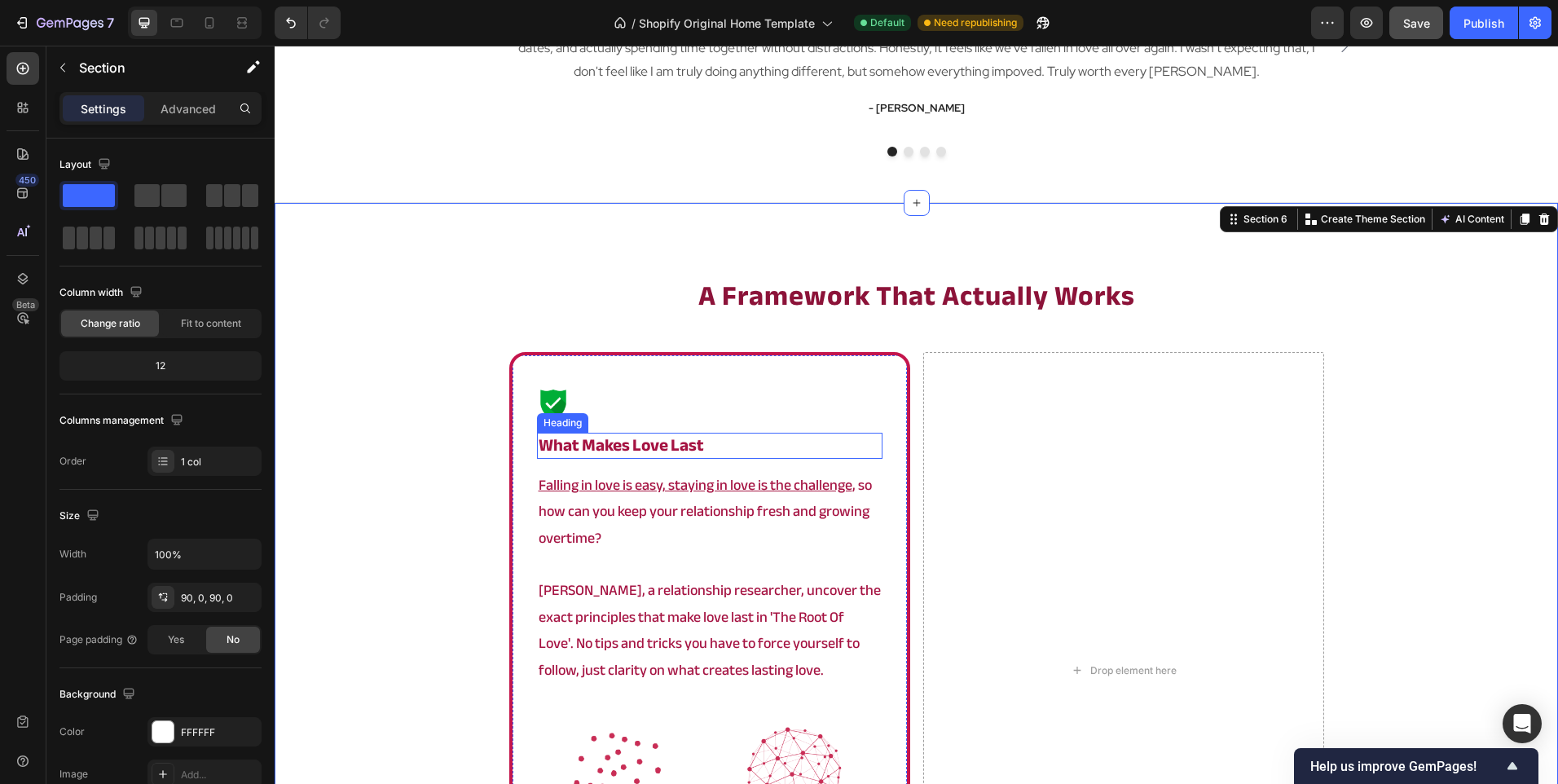
click at [599, 431] on div "Image what makes love last Heading Falling in love is easy, staying in love is …" at bounding box center [710, 651] width 346 height 527
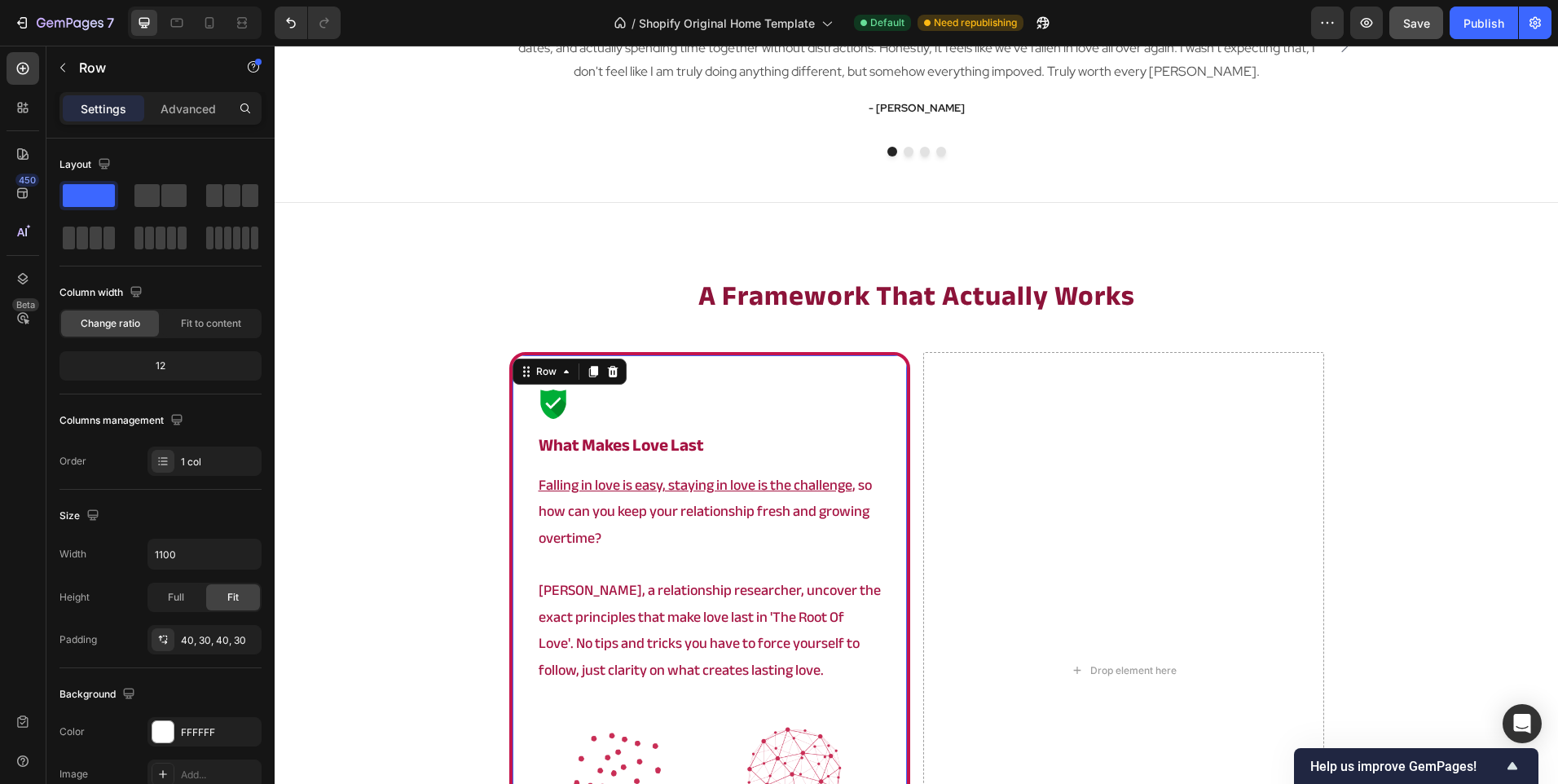
click at [599, 431] on div "Image what makes love last Heading Falling in love is easy, staying in love is …" at bounding box center [710, 651] width 346 height 527
click at [602, 439] on strong "what makes love last" at bounding box center [621, 446] width 166 height 32
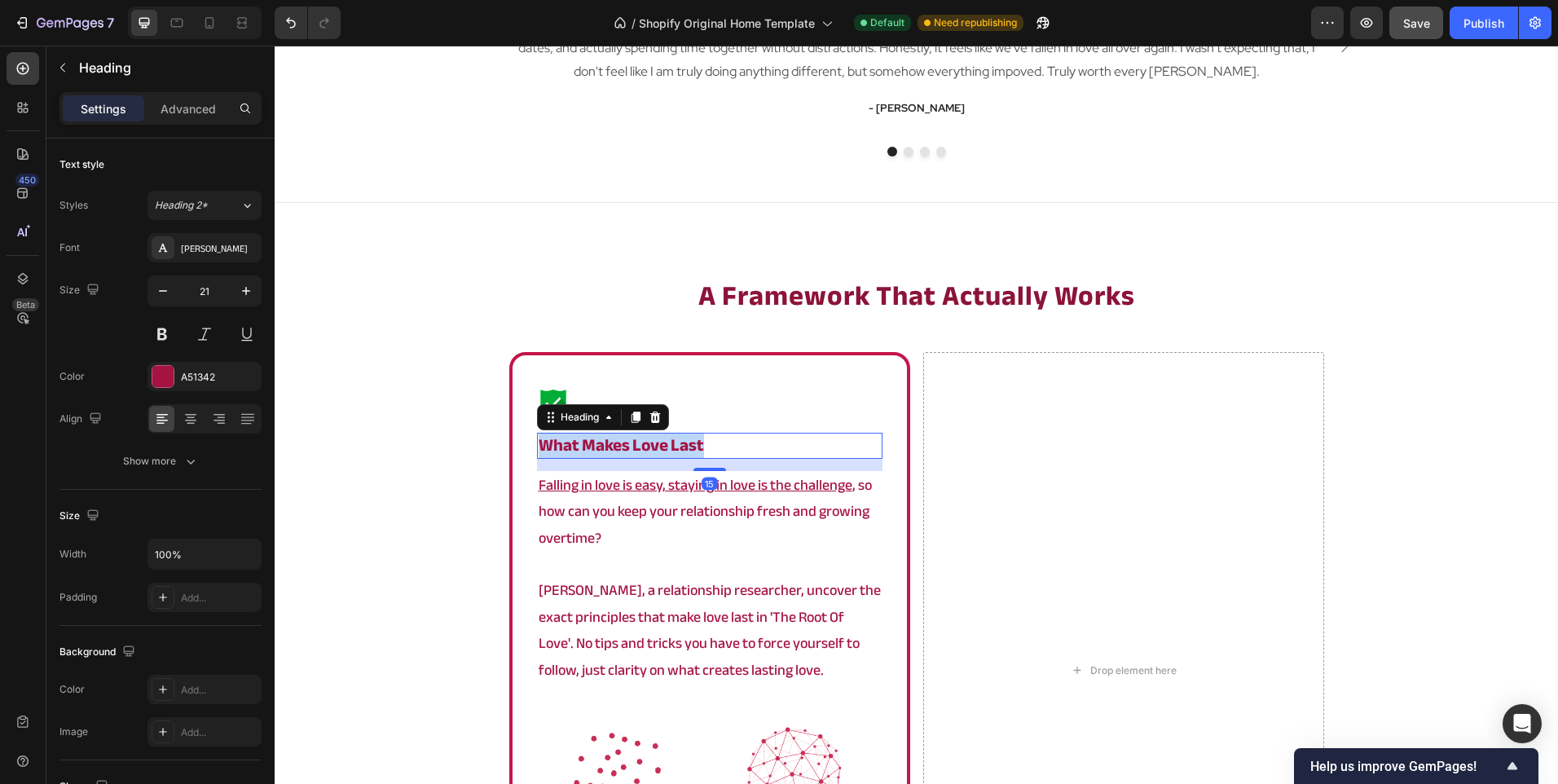
click at [602, 439] on strong "what makes love last" at bounding box center [621, 446] width 166 height 32
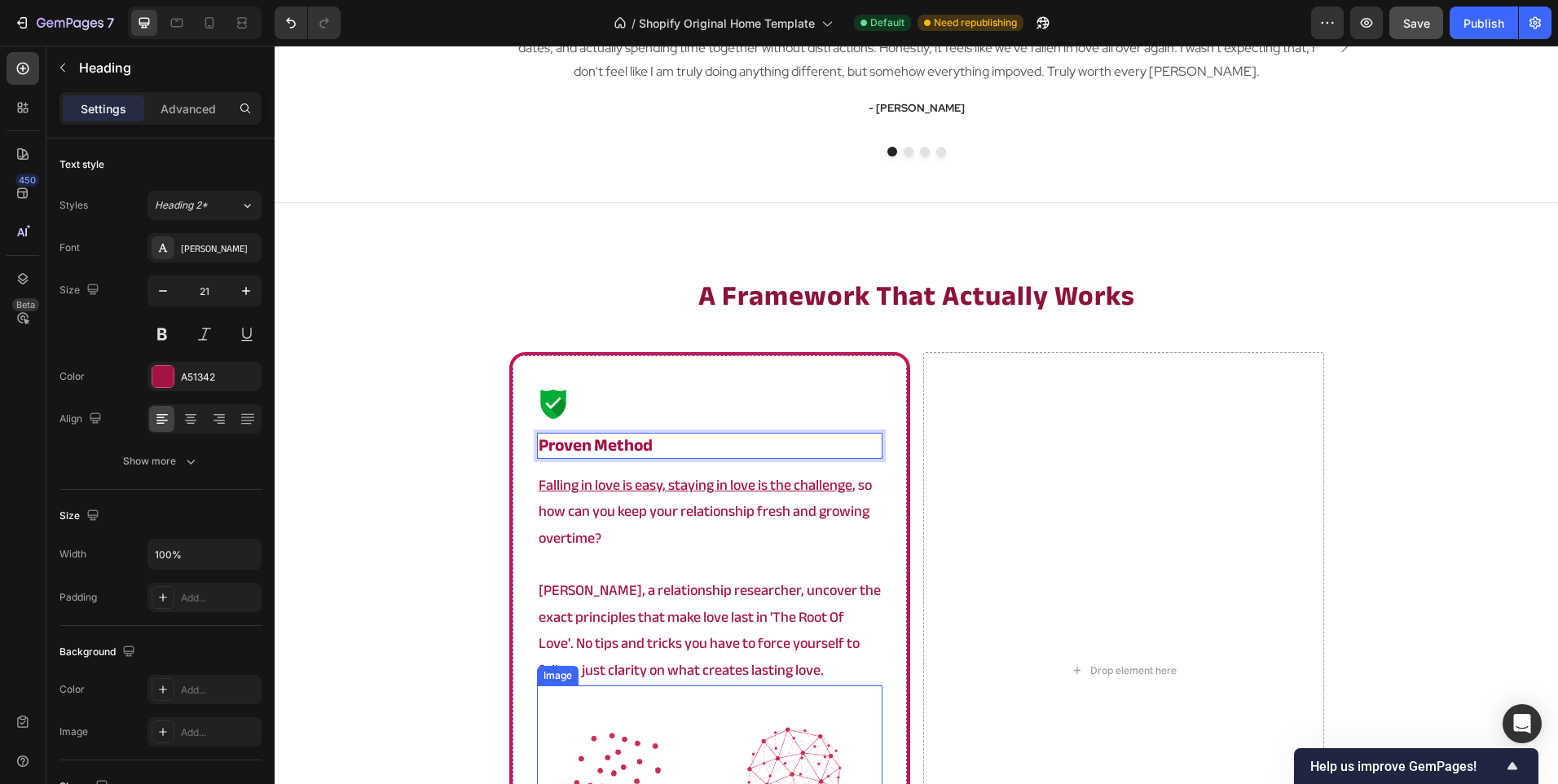
click at [645, 612] on p "Angela, a relationship researcher, uncover the exact principles that make love …" at bounding box center [709, 630] width 342 height 106
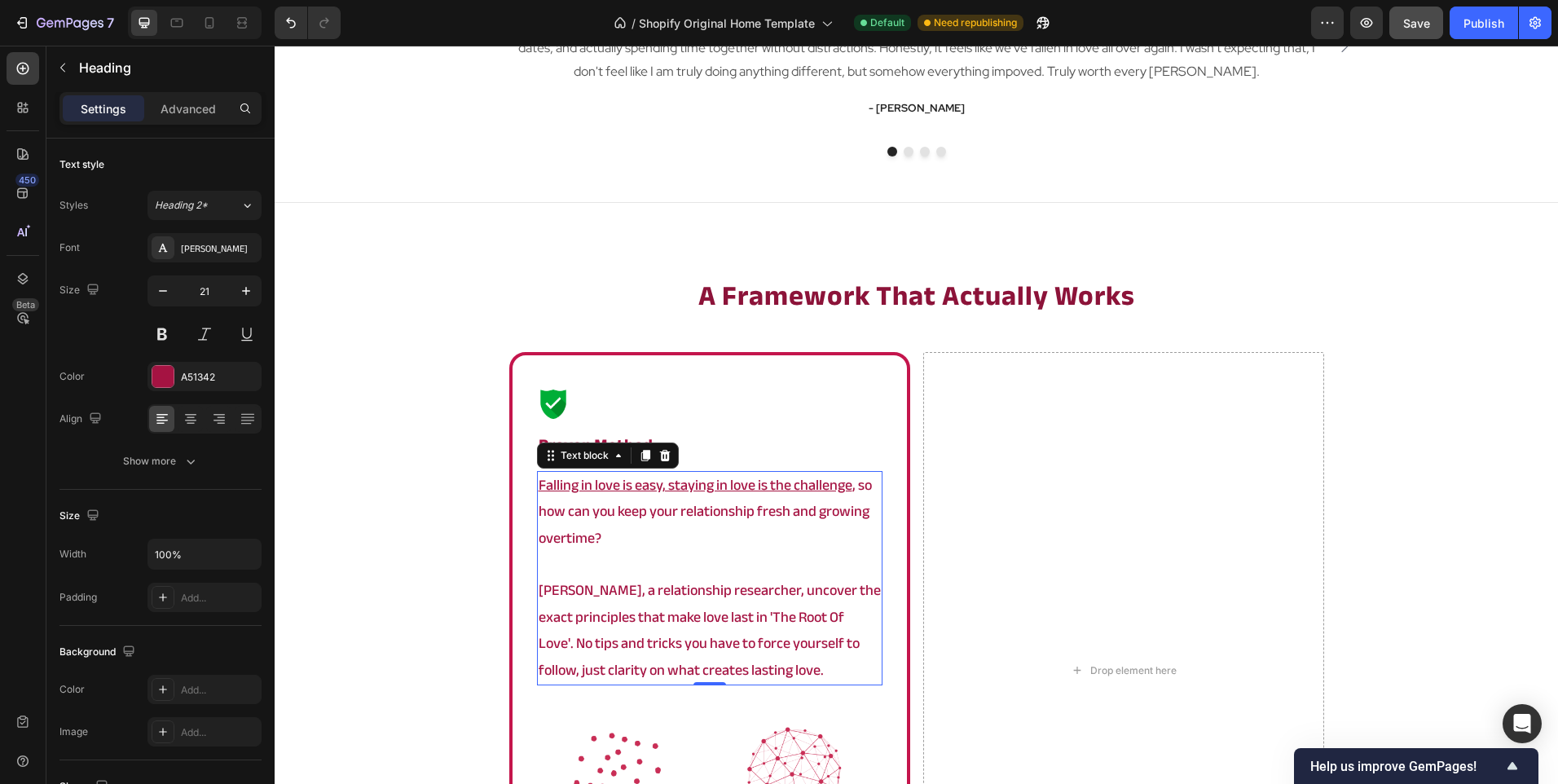
click at [645, 612] on p "Angela, a relationship researcher, uncover the exact principles that make love …" at bounding box center [709, 630] width 342 height 106
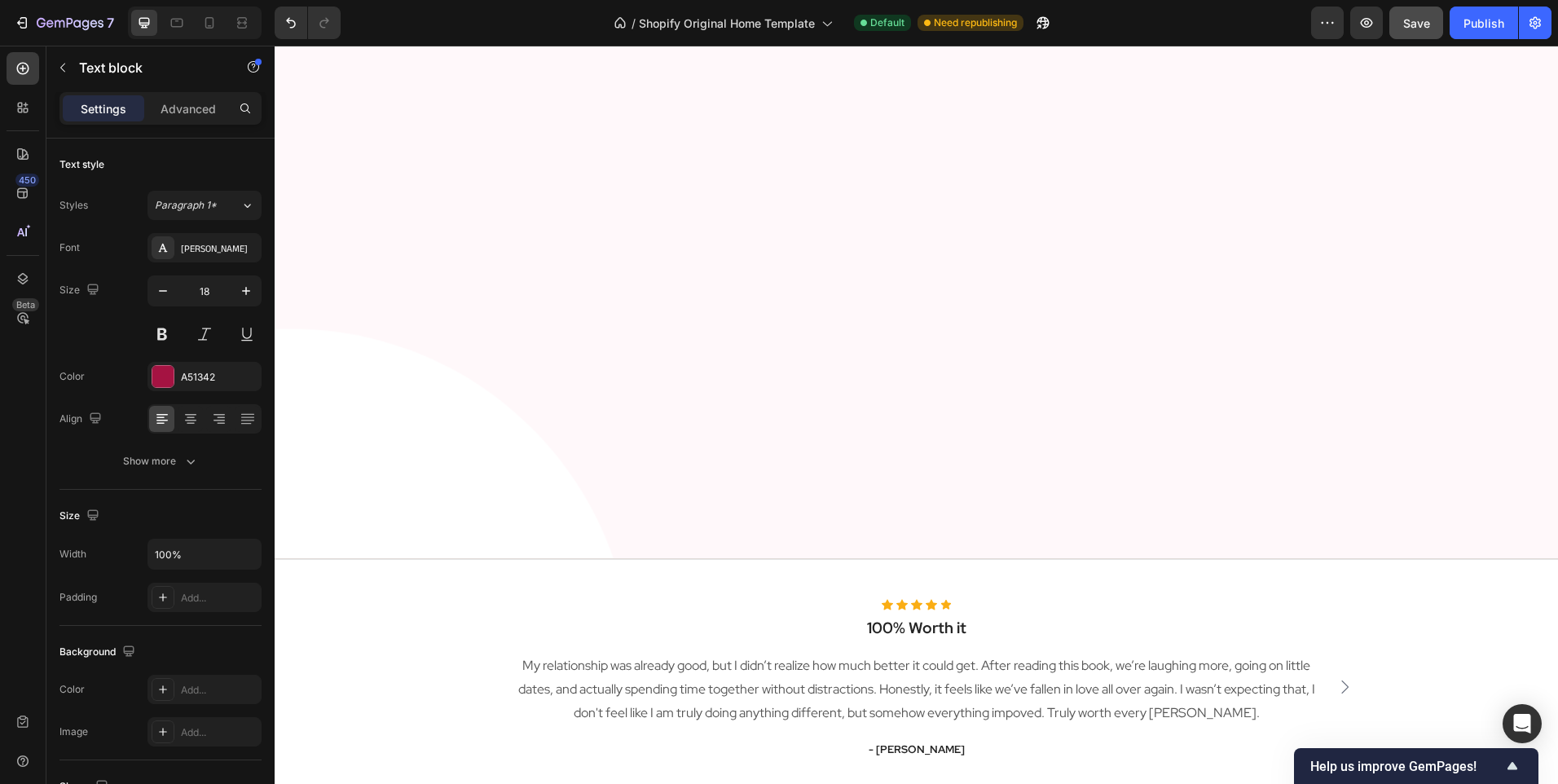
type input "16"
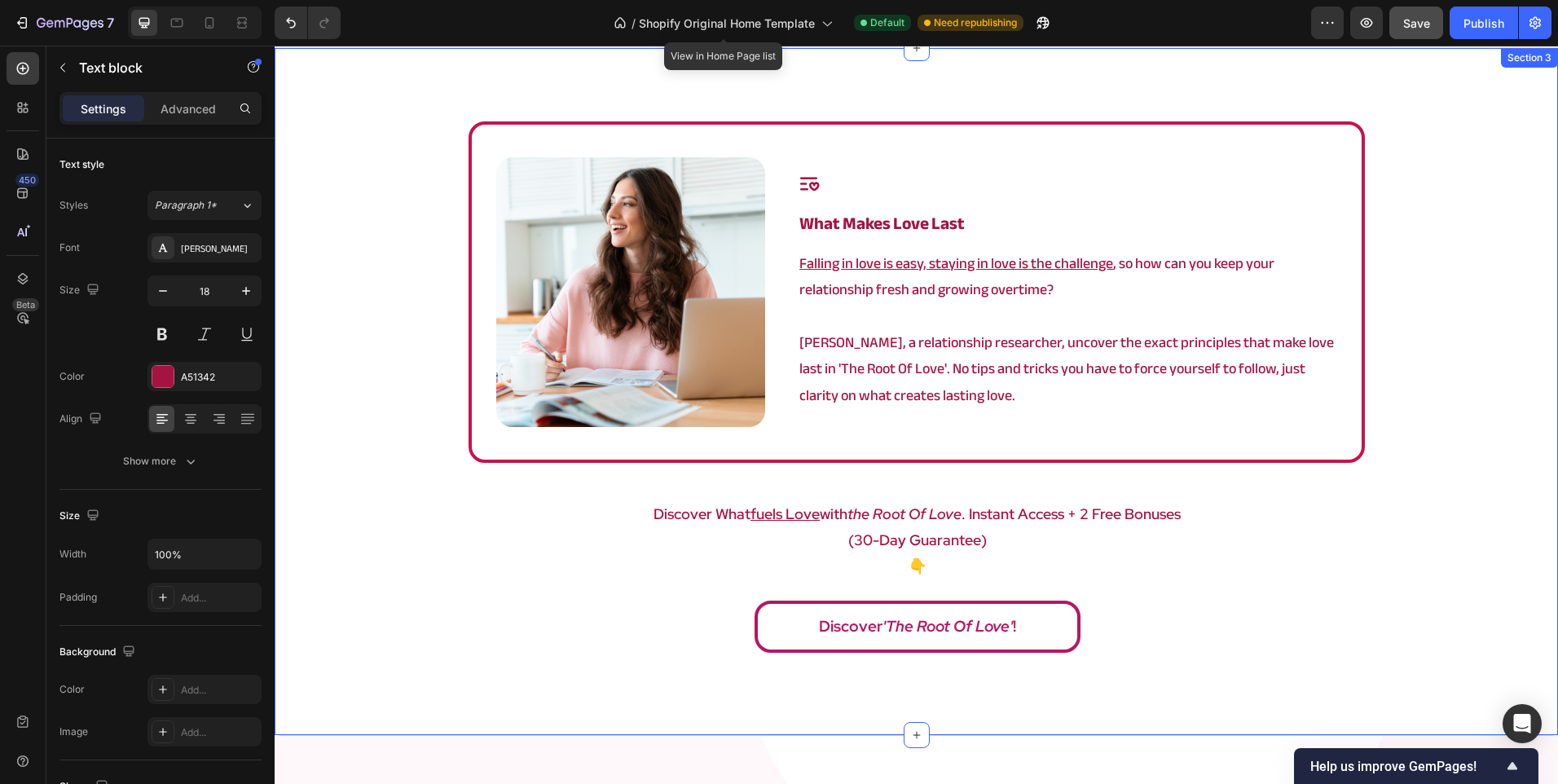
scroll to position [961, 0]
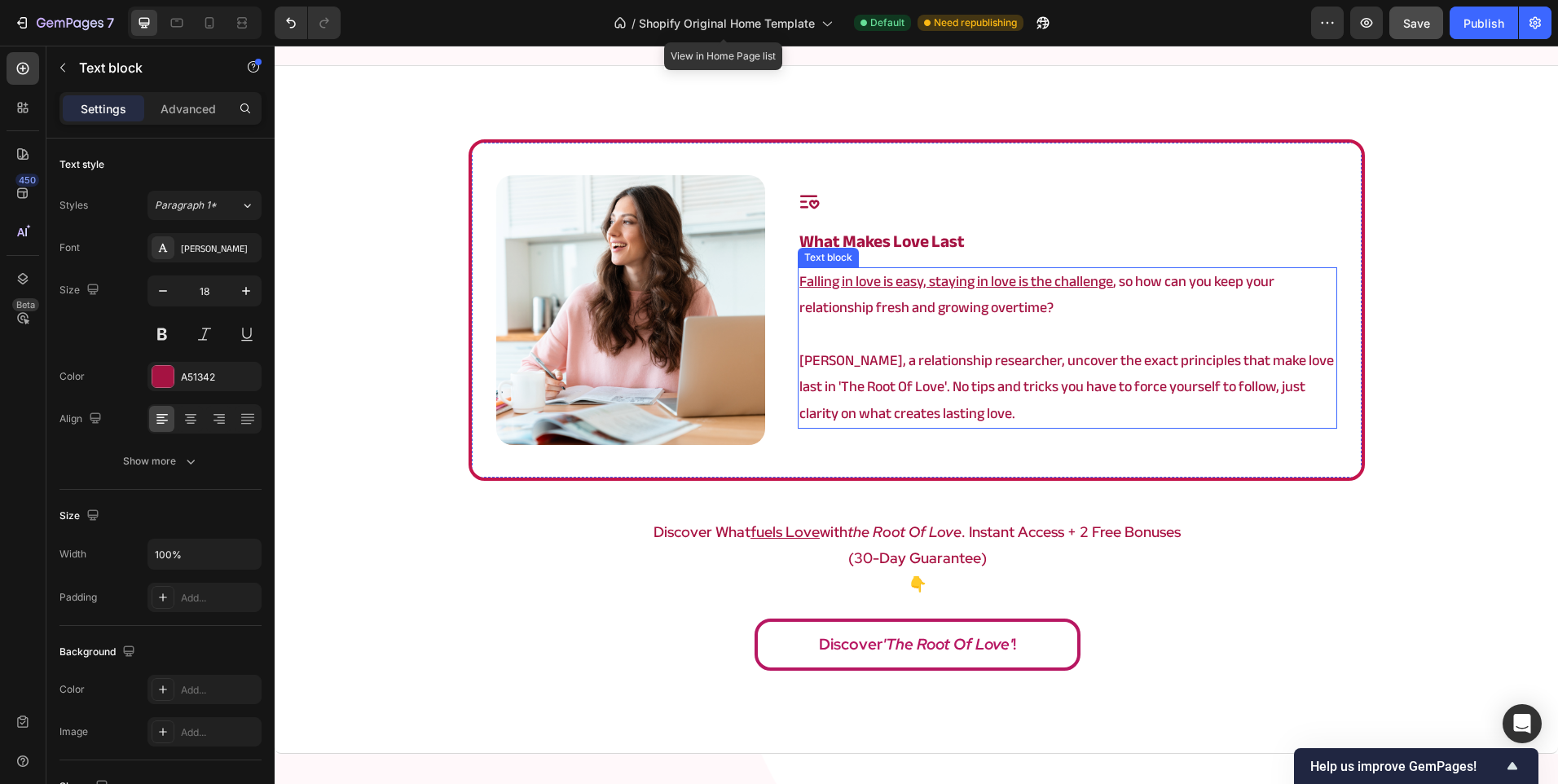
click at [982, 416] on p "Angela, a relationship researcher, uncover the exact principles that make love …" at bounding box center [1067, 387] width 535 height 79
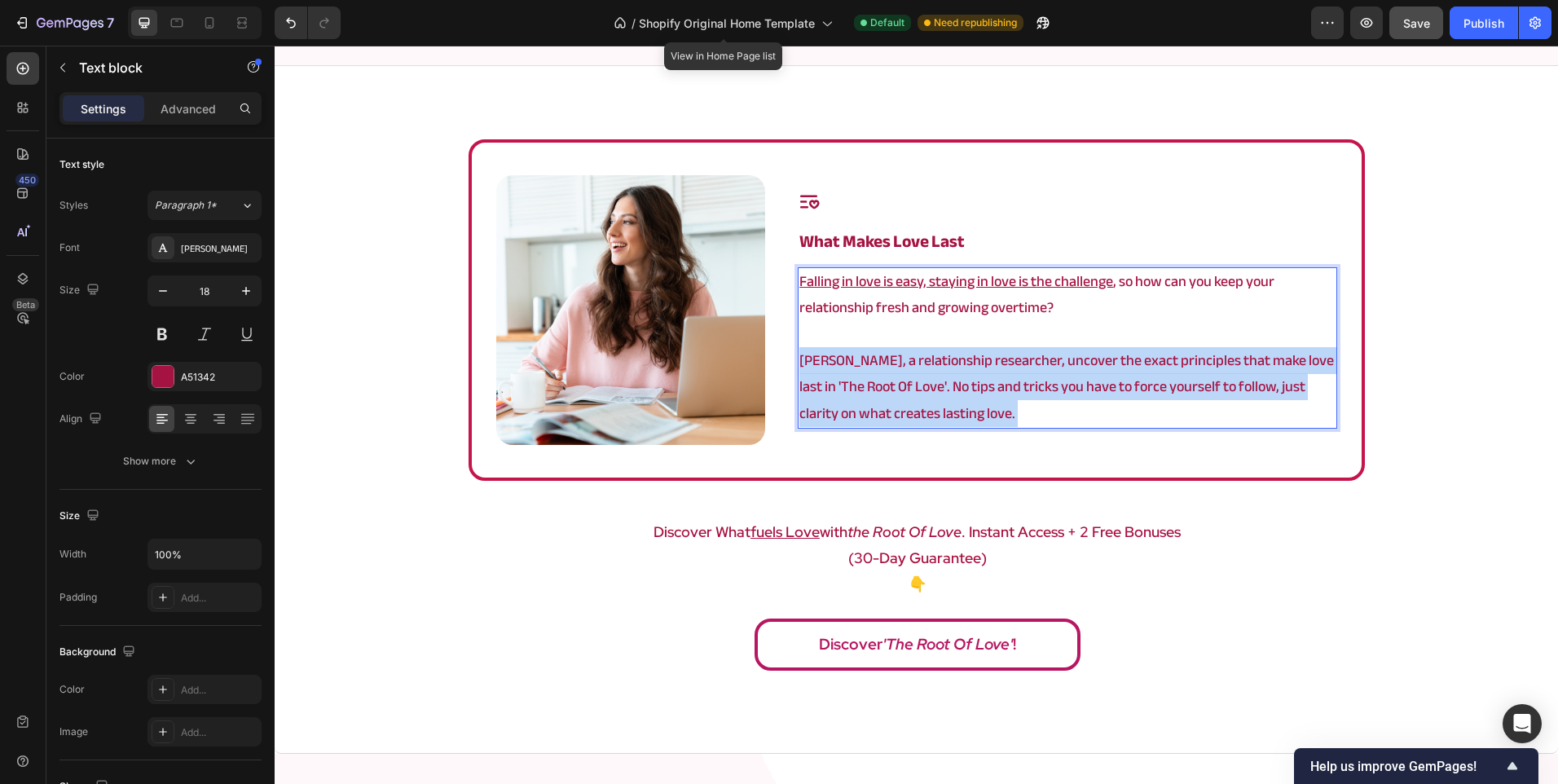
drag, startPoint x: 984, startPoint y: 418, endPoint x: 915, endPoint y: 388, distance: 75.2
click at [915, 388] on p "Angela, a relationship researcher, uncover the exact principles that make love …" at bounding box center [1067, 387] width 535 height 79
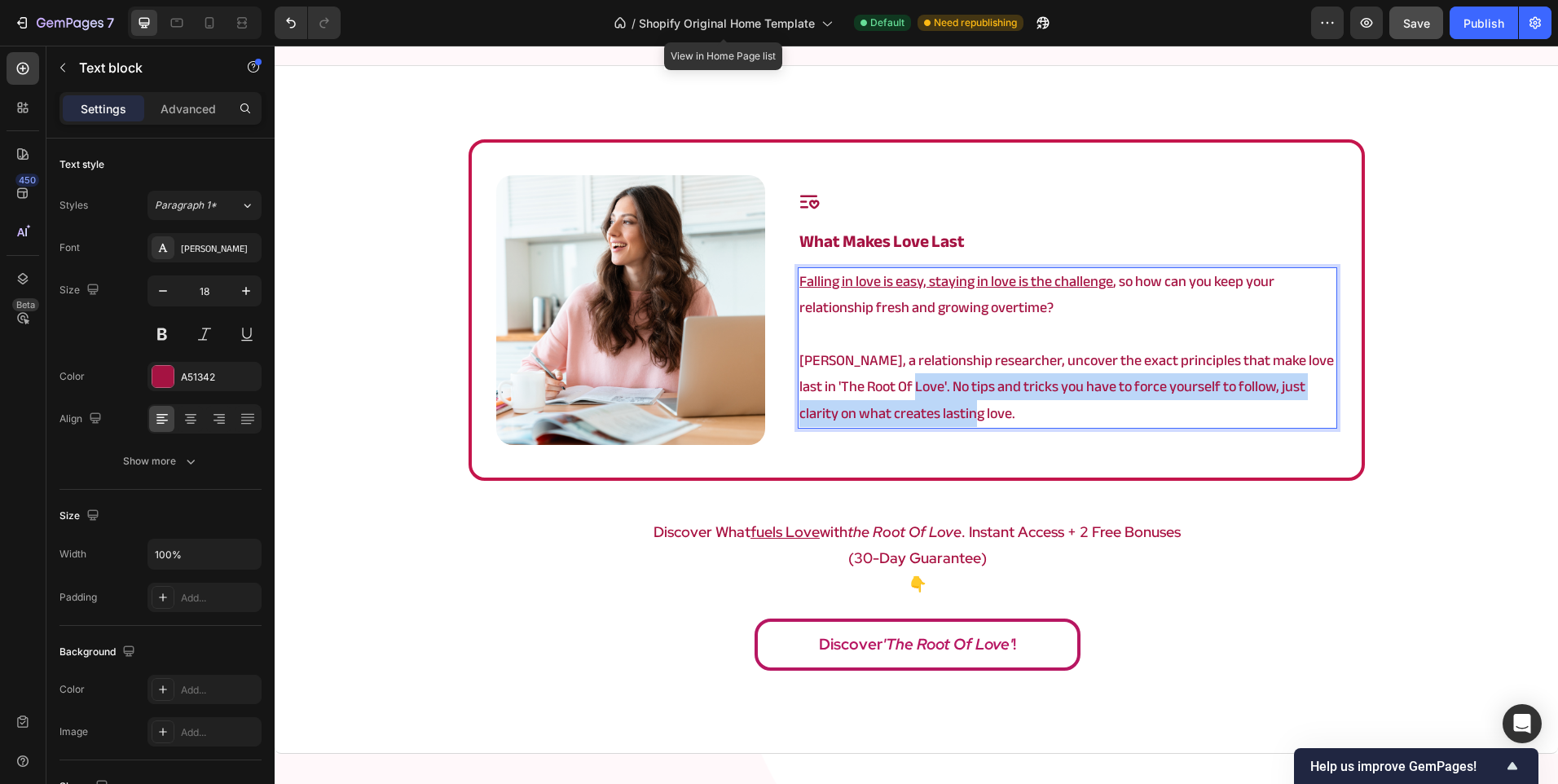
drag, startPoint x: 908, startPoint y: 382, endPoint x: 987, endPoint y: 409, distance: 83.5
click at [987, 409] on p "Angela, a relationship researcher, uncover the exact principles that make love …" at bounding box center [1067, 387] width 535 height 79
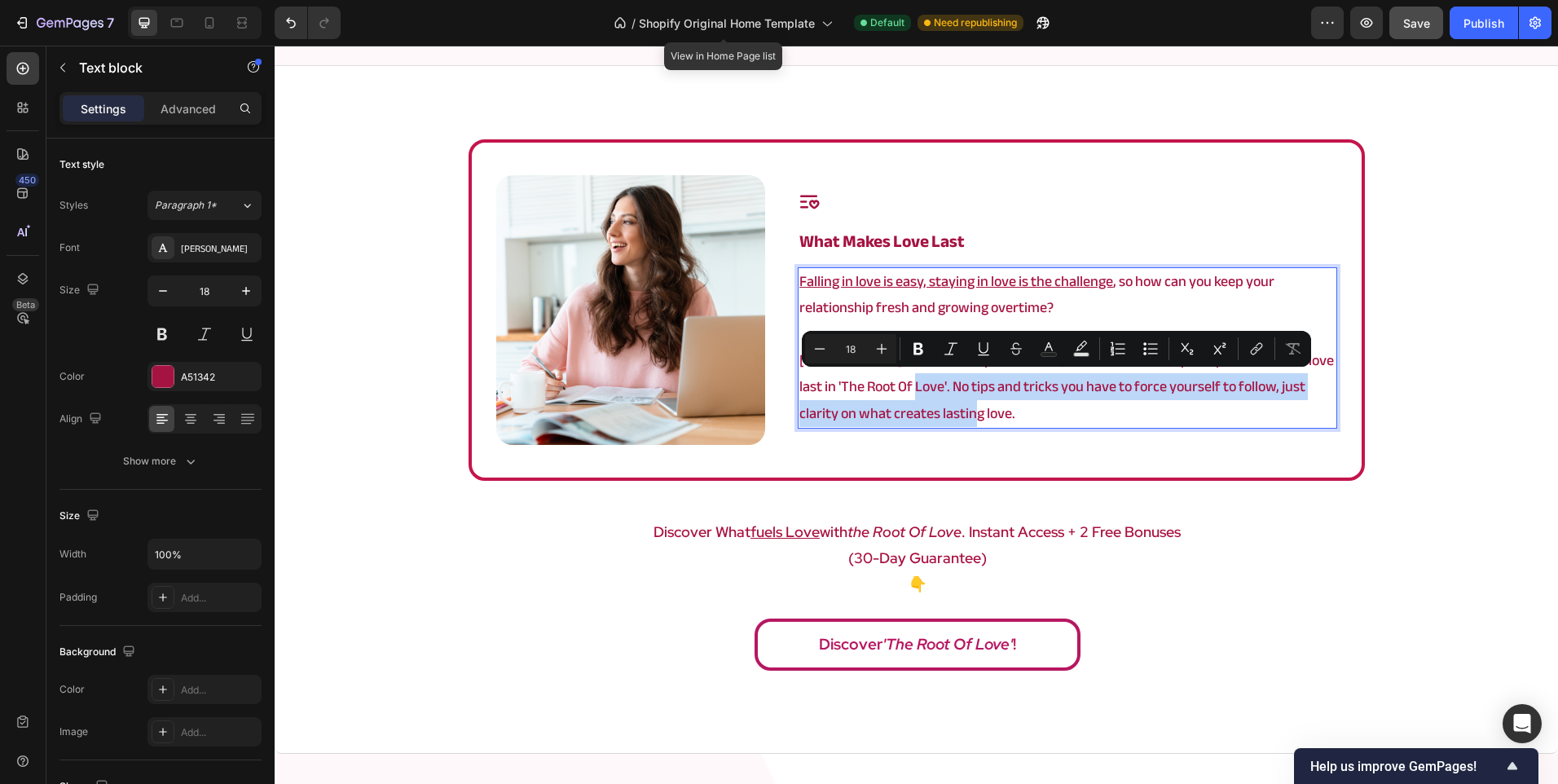
copy p "No tips and tricks you have to force yourself to follow, just clarity on what c…"
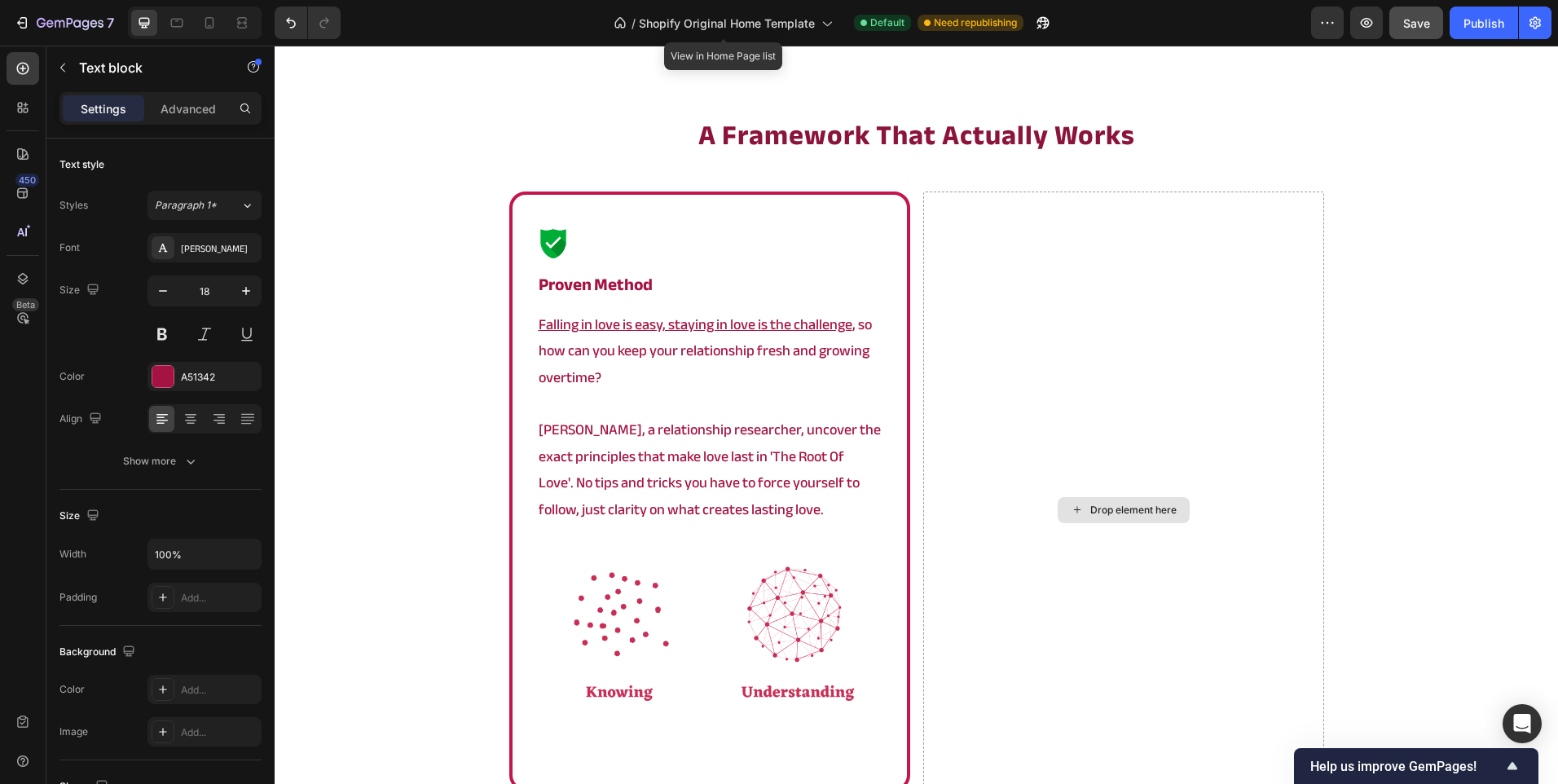
scroll to position [2767, 0]
click at [712, 460] on p "Angela, a relationship researcher, uncover the exact principles that make love …" at bounding box center [709, 471] width 342 height 106
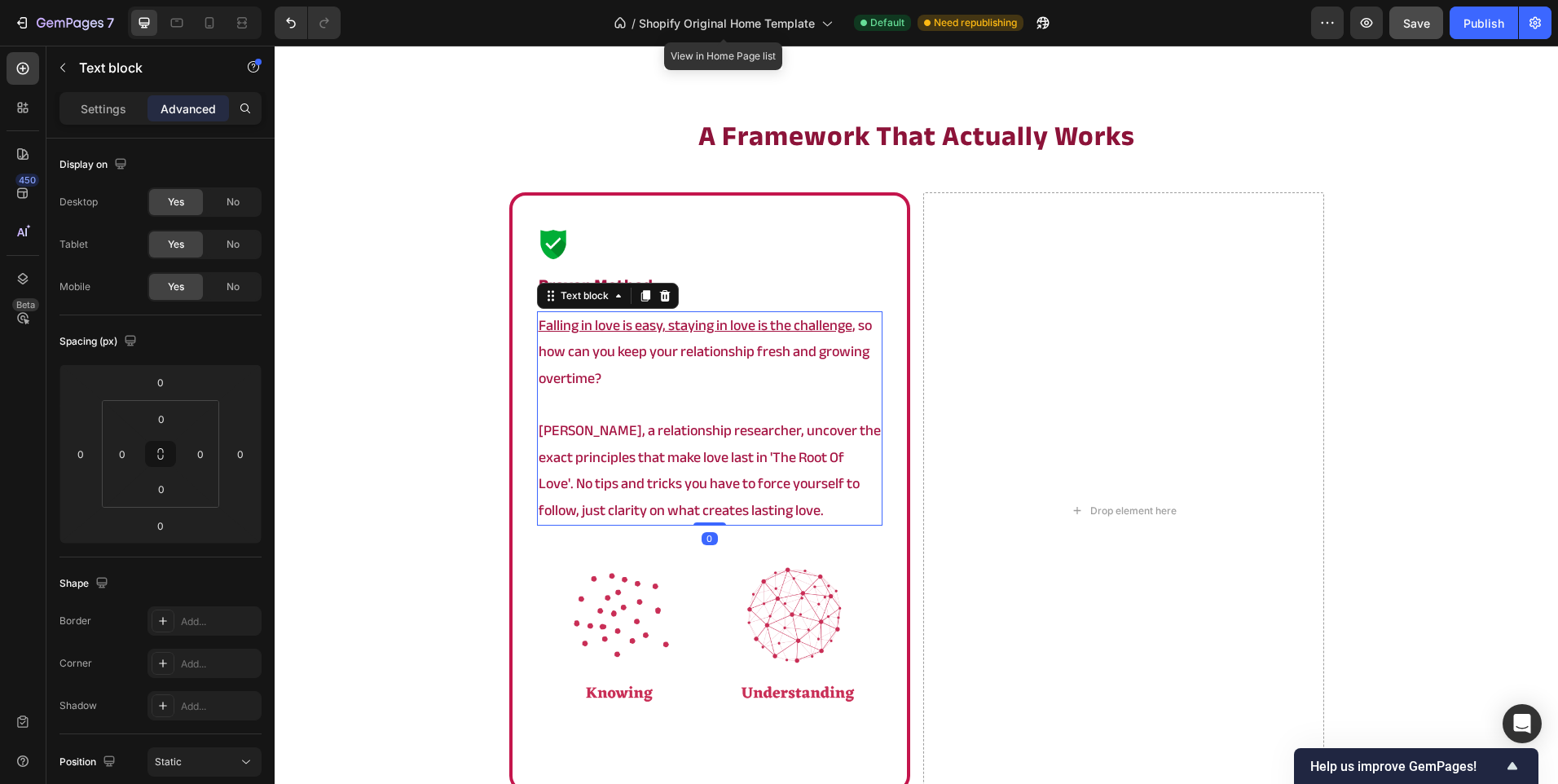
click at [712, 460] on p "Angela, a relationship researcher, uncover the exact principles that make love …" at bounding box center [709, 471] width 342 height 106
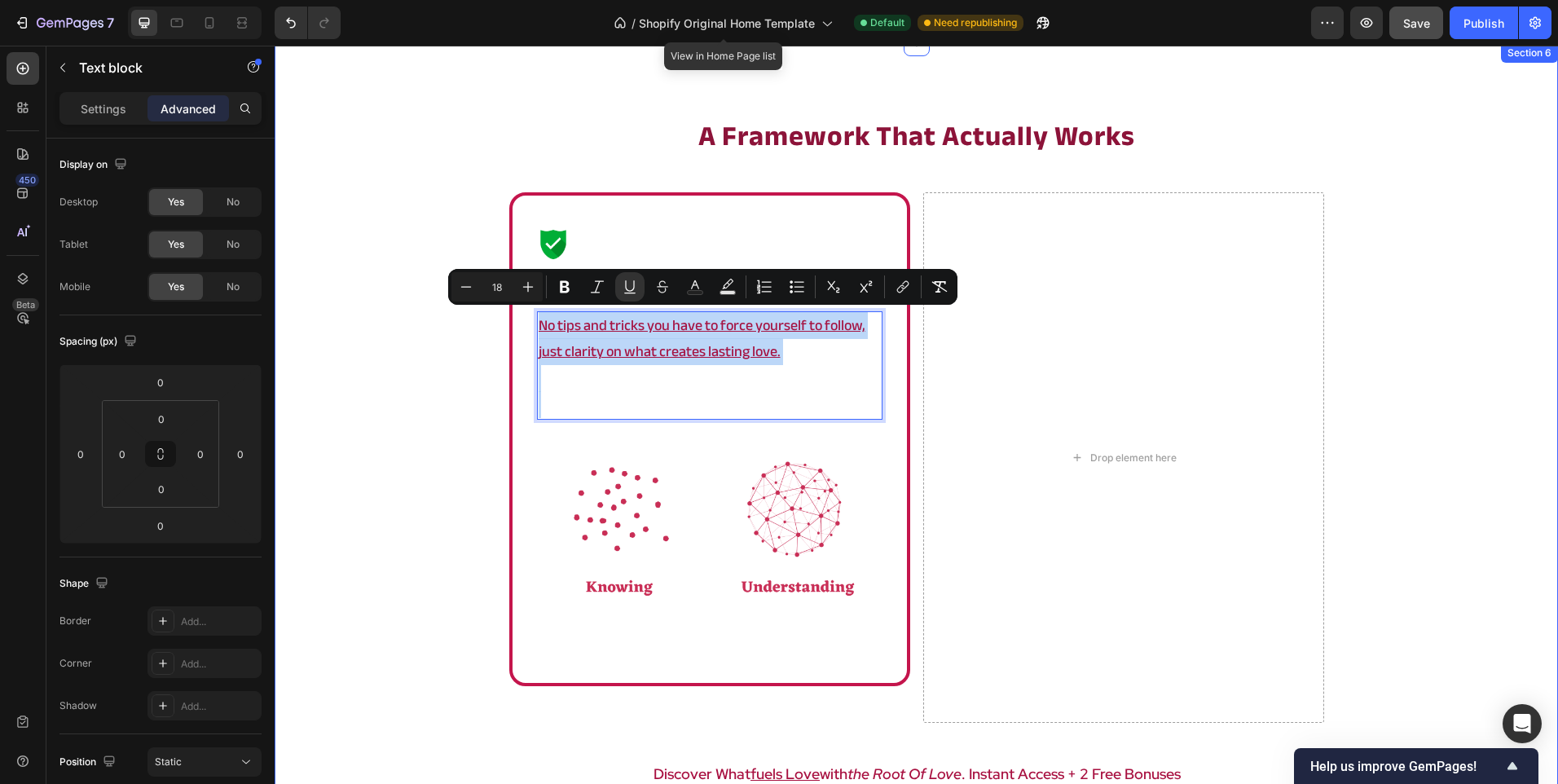
drag, startPoint x: 719, startPoint y: 393, endPoint x: 485, endPoint y: 303, distance: 250.7
click at [485, 303] on div "a framework that actually works Heading Image proven method Heading No tips and…" at bounding box center [916, 519] width 1284 height 805
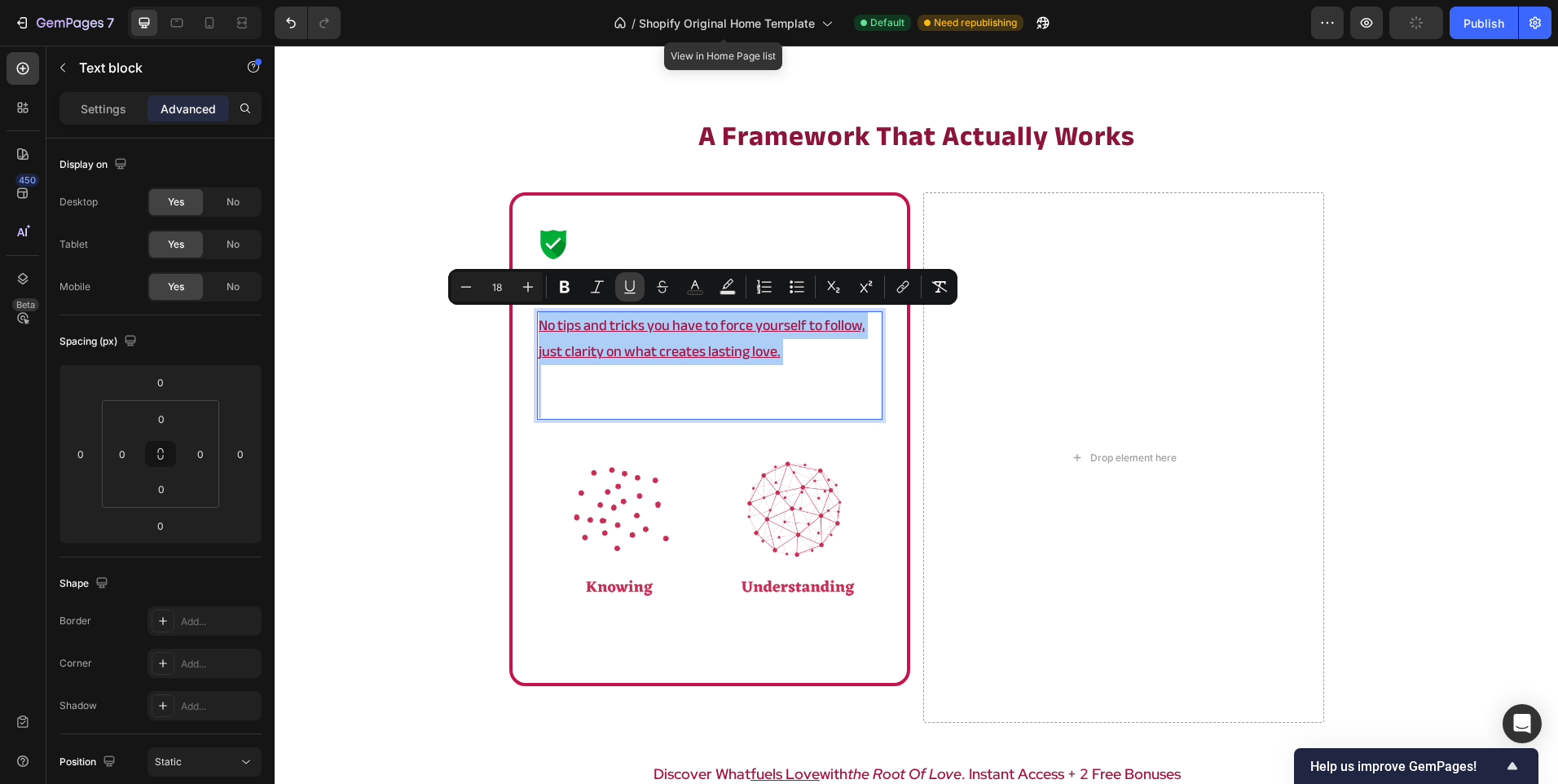
click at [620, 283] on button "Underline" at bounding box center [630, 286] width 29 height 29
click at [575, 406] on p "Rich Text Editor. Editing area: main" at bounding box center [709, 405] width 342 height 26
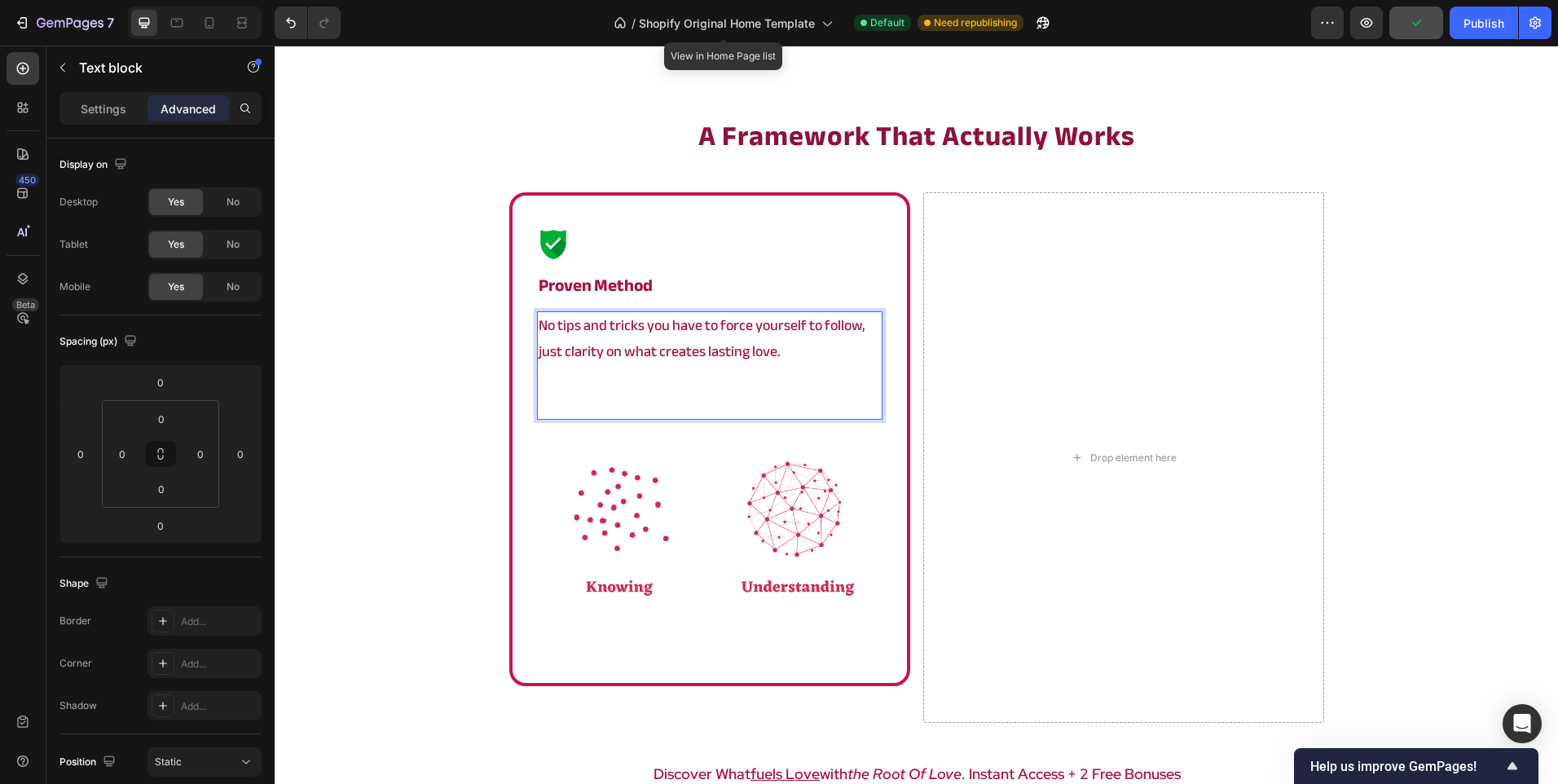
click at [575, 406] on p "Rich Text Editor. Editing area: main" at bounding box center [709, 405] width 342 height 26
click at [628, 403] on p "Rich Text Editor. Editing area: main" at bounding box center [709, 405] width 342 height 26
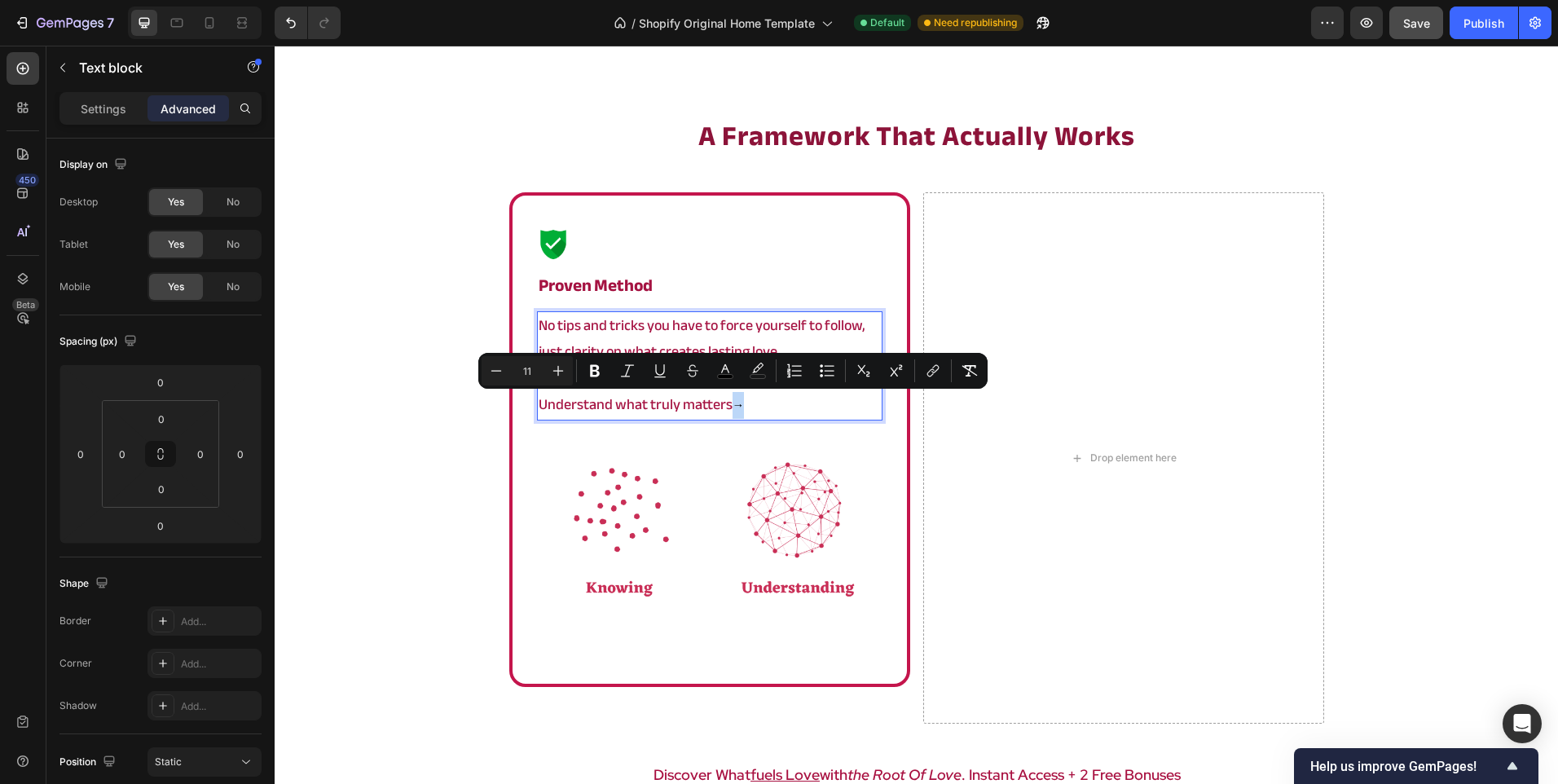
drag, startPoint x: 750, startPoint y: 400, endPoint x: 728, endPoint y: 406, distance: 22.8
click at [728, 406] on p "Understand what truly matters →" at bounding box center [709, 405] width 342 height 27
click at [959, 368] on button "Remove Format" at bounding box center [969, 370] width 29 height 29
type input "18"
click at [384, 466] on div "a framework that actually works Heading Image proven method Heading No tips and…" at bounding box center [916, 519] width 1284 height 805
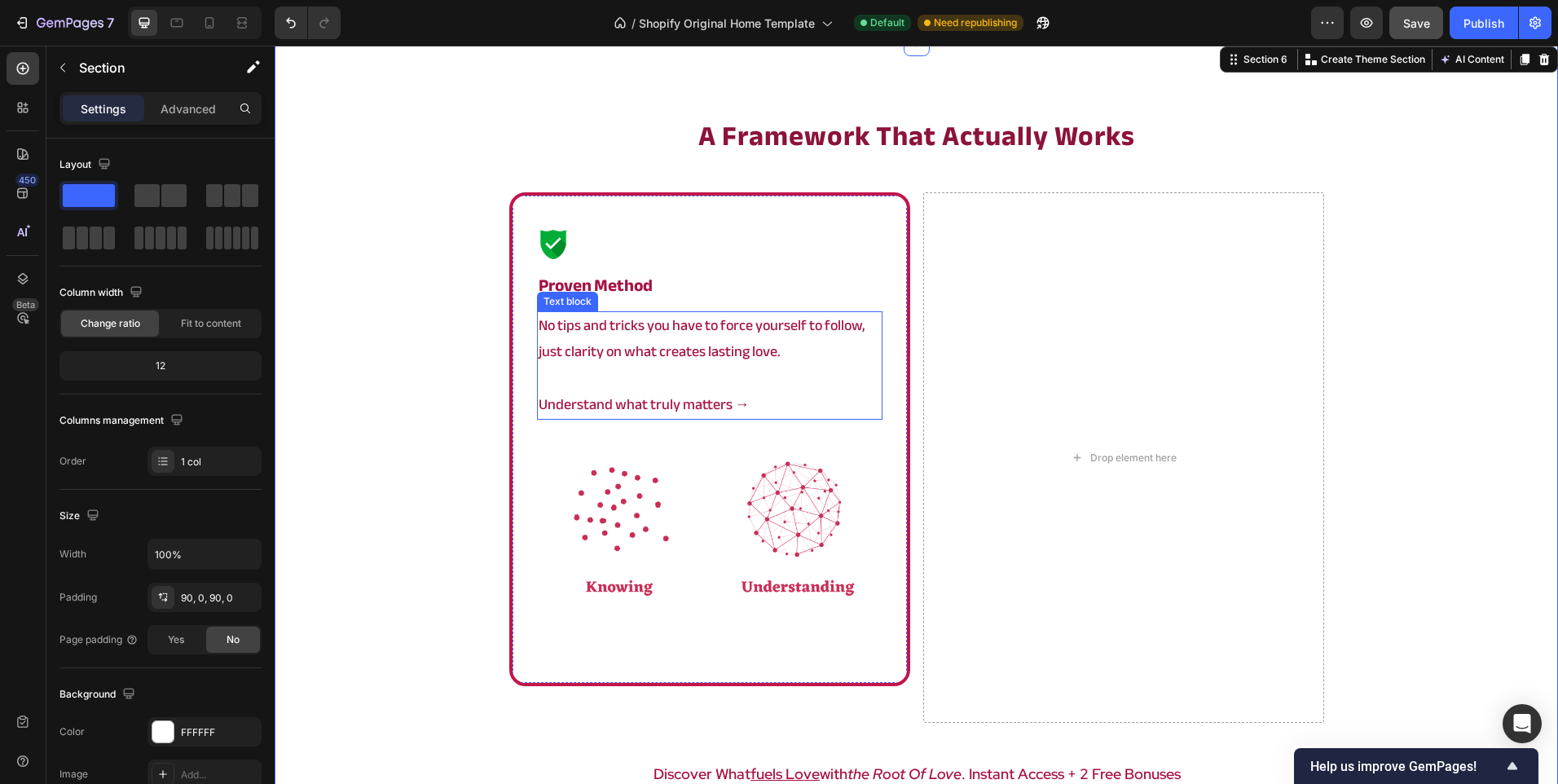
click at [728, 376] on p "Rich Text Editor. Editing area: main" at bounding box center [709, 379] width 342 height 26
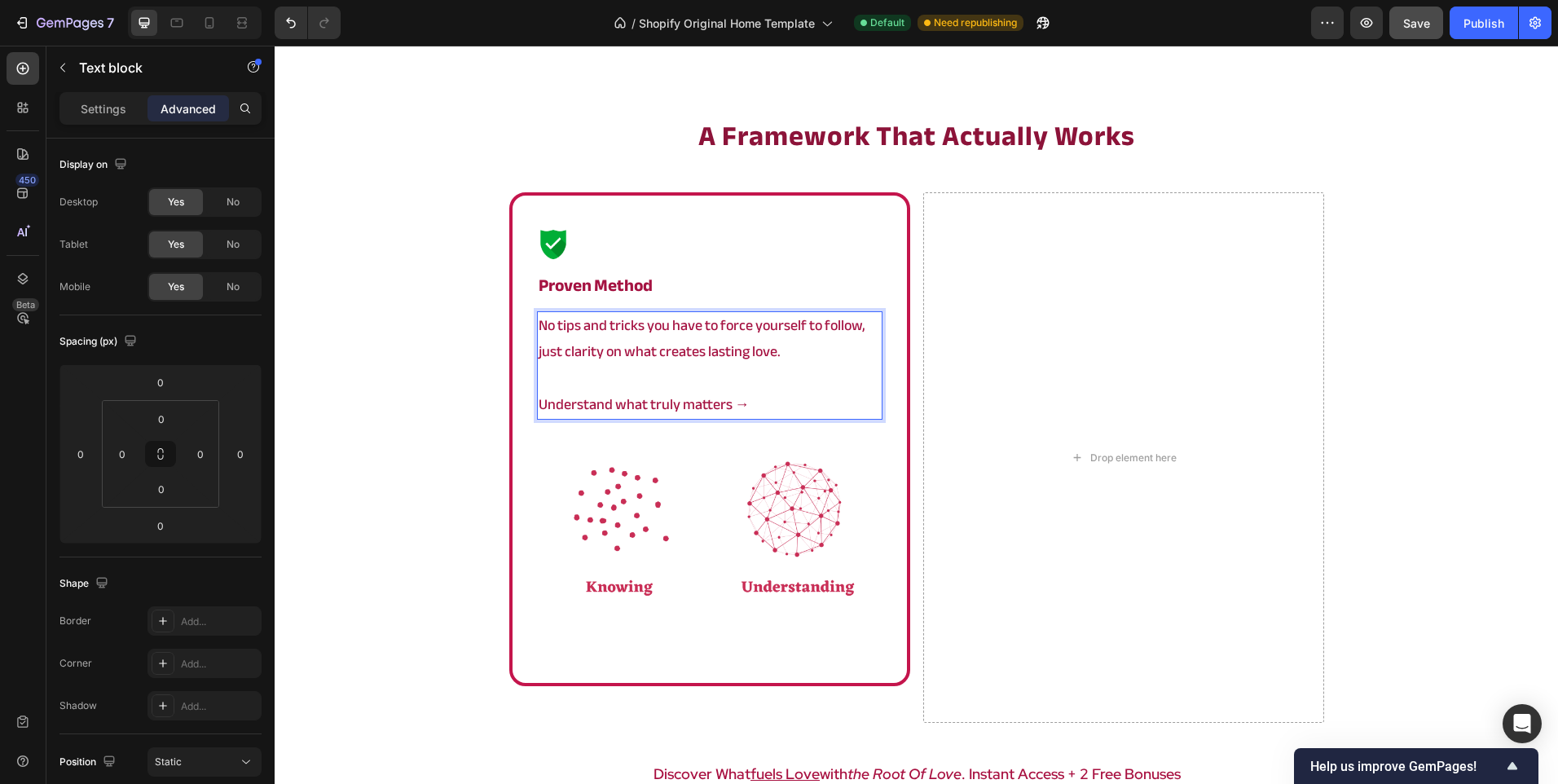
click at [734, 406] on p "Understand what truly matters →" at bounding box center [709, 405] width 342 height 26
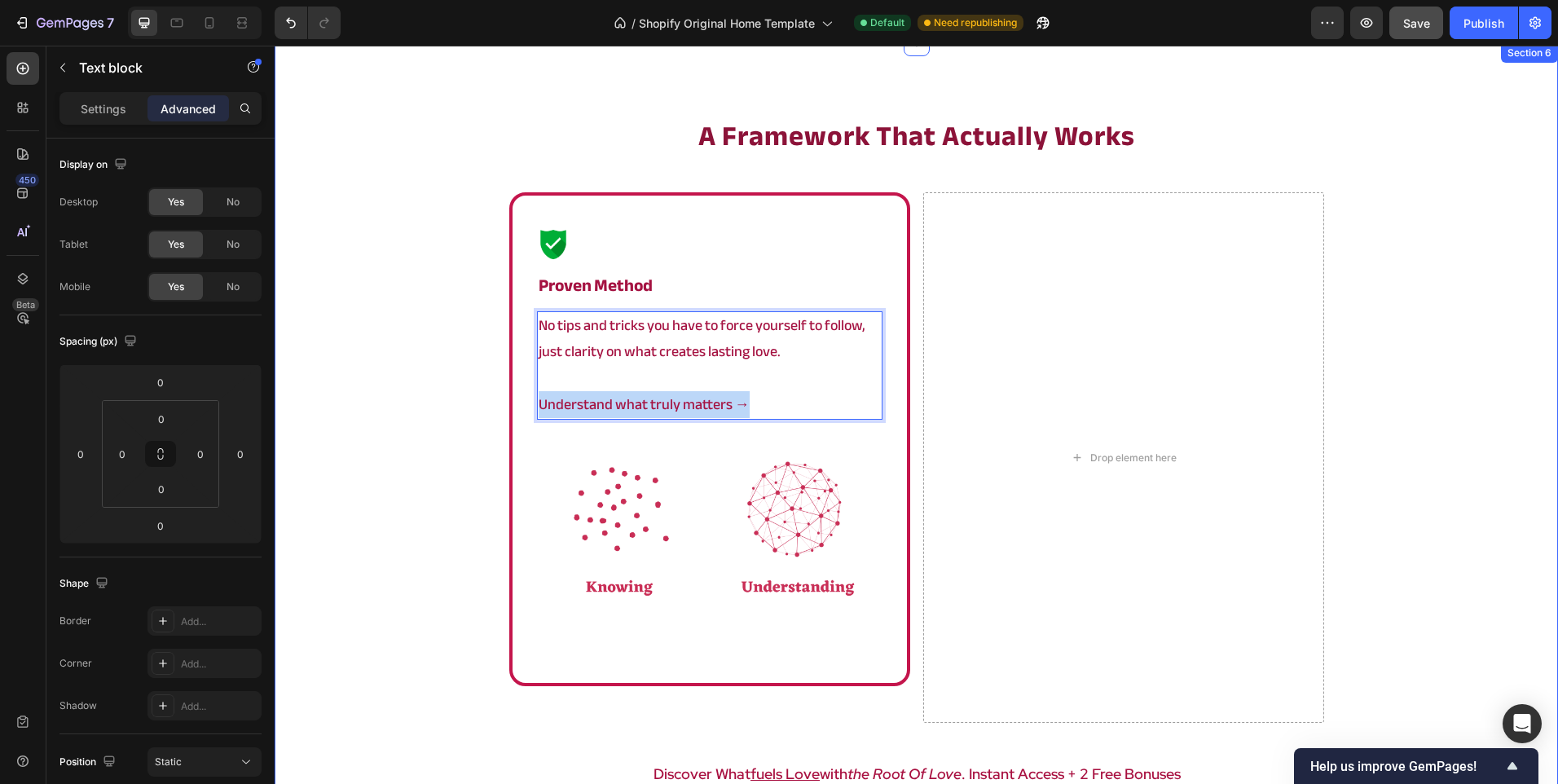
drag, startPoint x: 774, startPoint y: 403, endPoint x: 497, endPoint y: 395, distance: 277.1
click at [497, 395] on div "a framework that actually works Heading Image proven method Heading No tips and…" at bounding box center [916, 519] width 1284 height 805
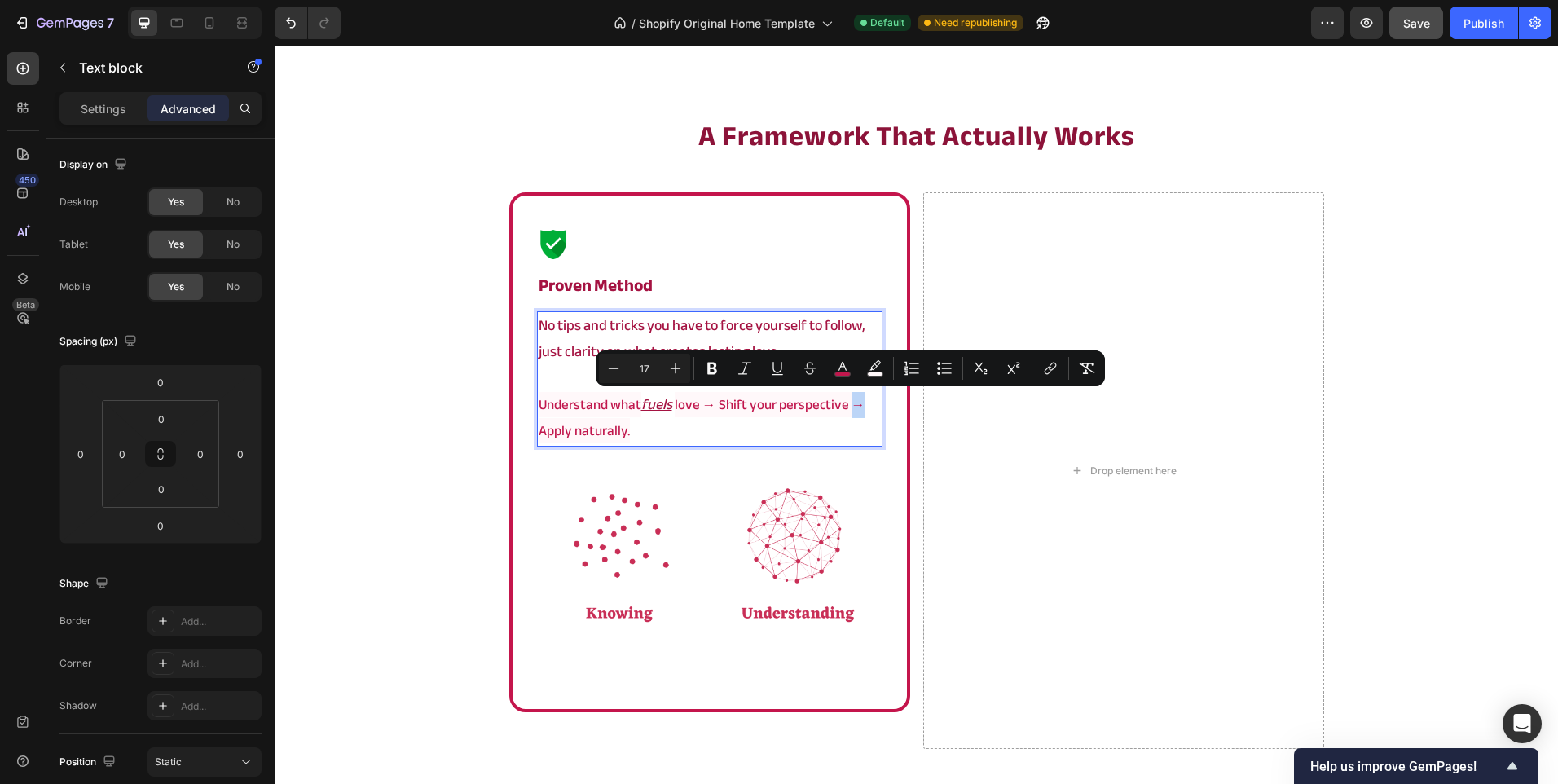
drag, startPoint x: 845, startPoint y: 409, endPoint x: 857, endPoint y: 410, distance: 12.0
click at [857, 410] on span "love → Shift your perspective → Apply naturally." at bounding box center [701, 417] width 327 height 51
copy span "→"
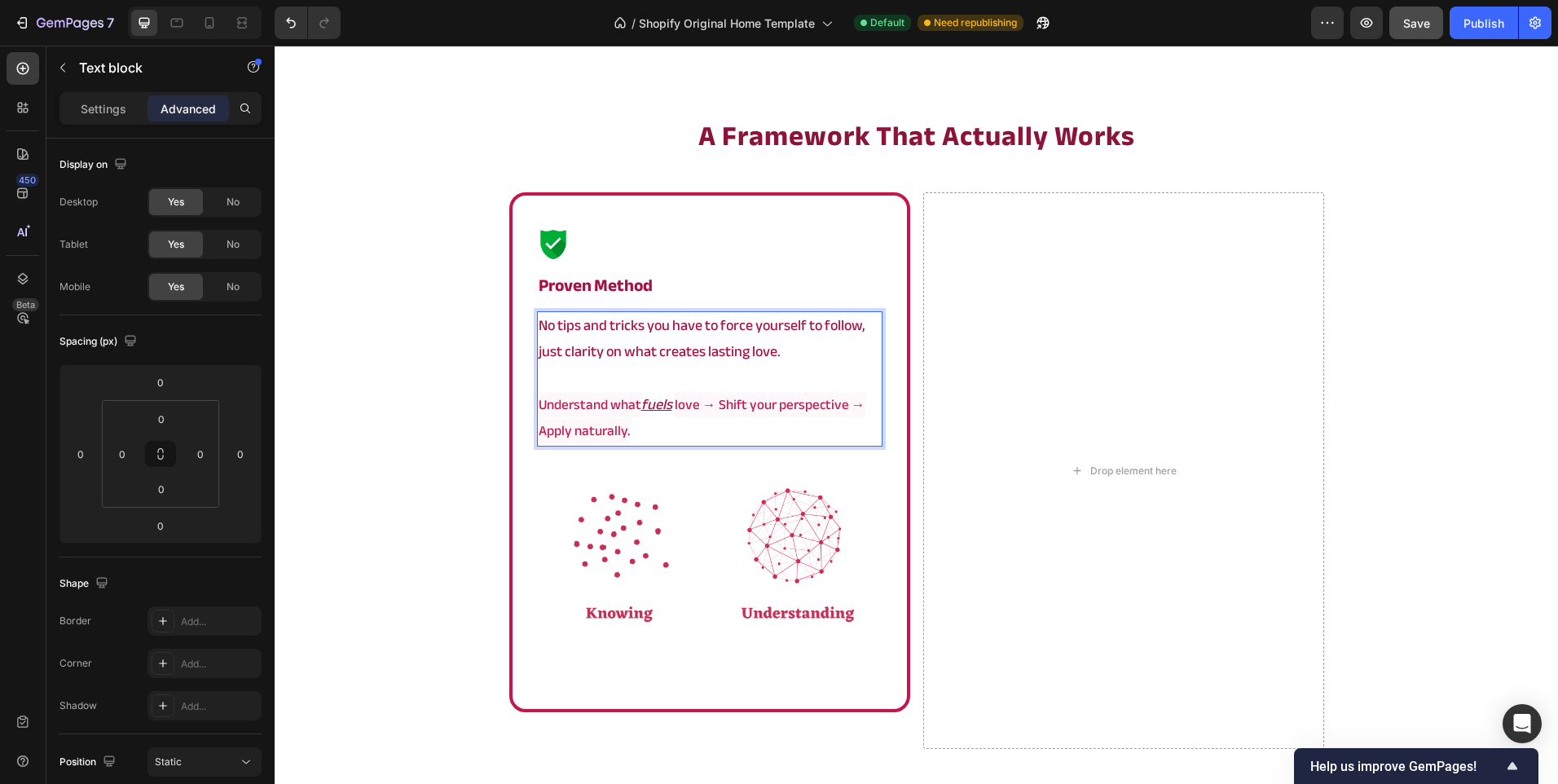
click at [623, 432] on p "Understand what fuels love → Shift your perspective → Apply naturally." at bounding box center [709, 418] width 342 height 53
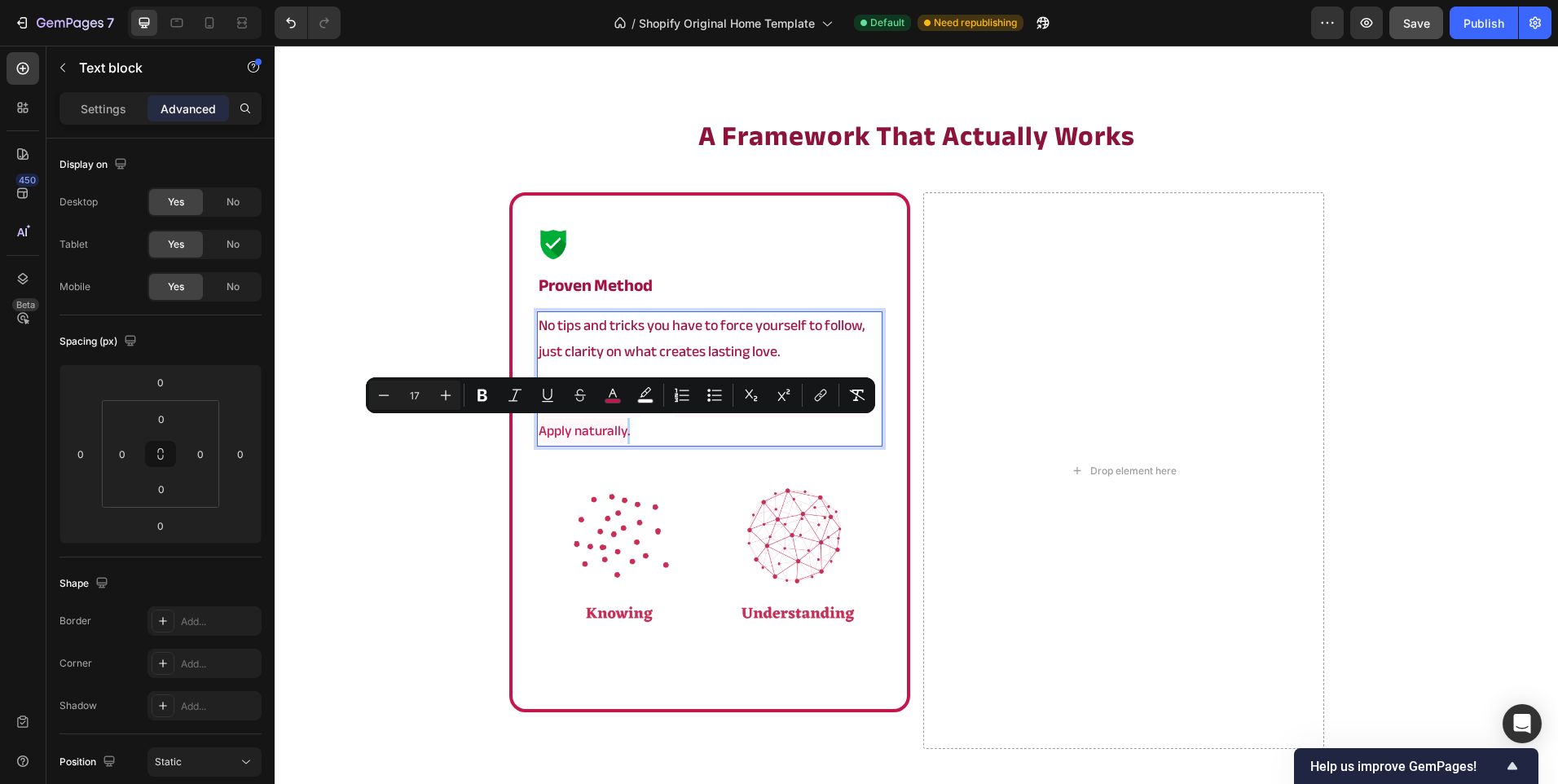
click at [626, 434] on p "Understand what fuels love → Shift your perspective → Apply naturally." at bounding box center [709, 418] width 342 height 53
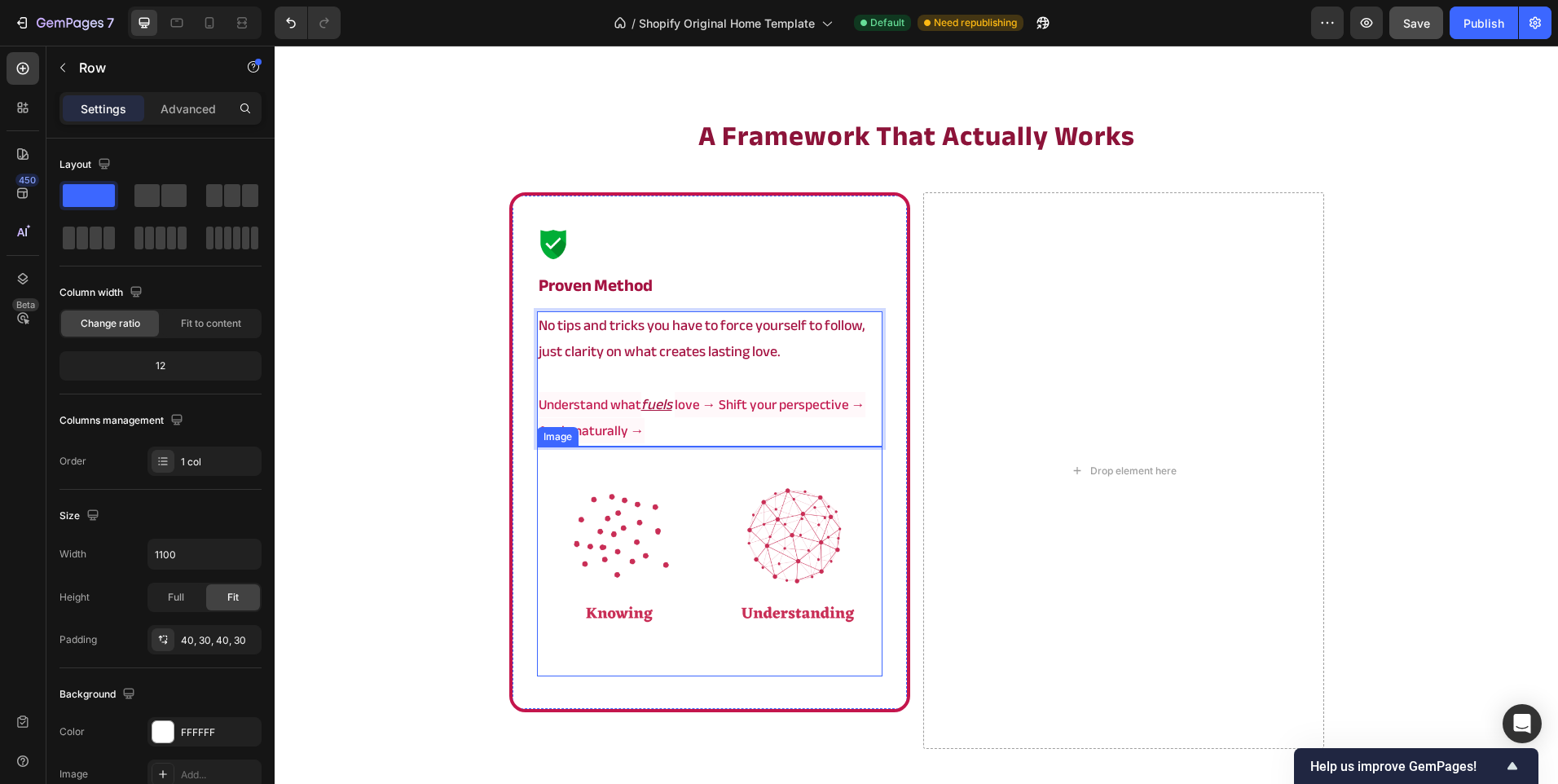
click at [513, 472] on div "Image proven method Heading No tips and tricks you have to force yourself to fo…" at bounding box center [709, 452] width 401 height 520
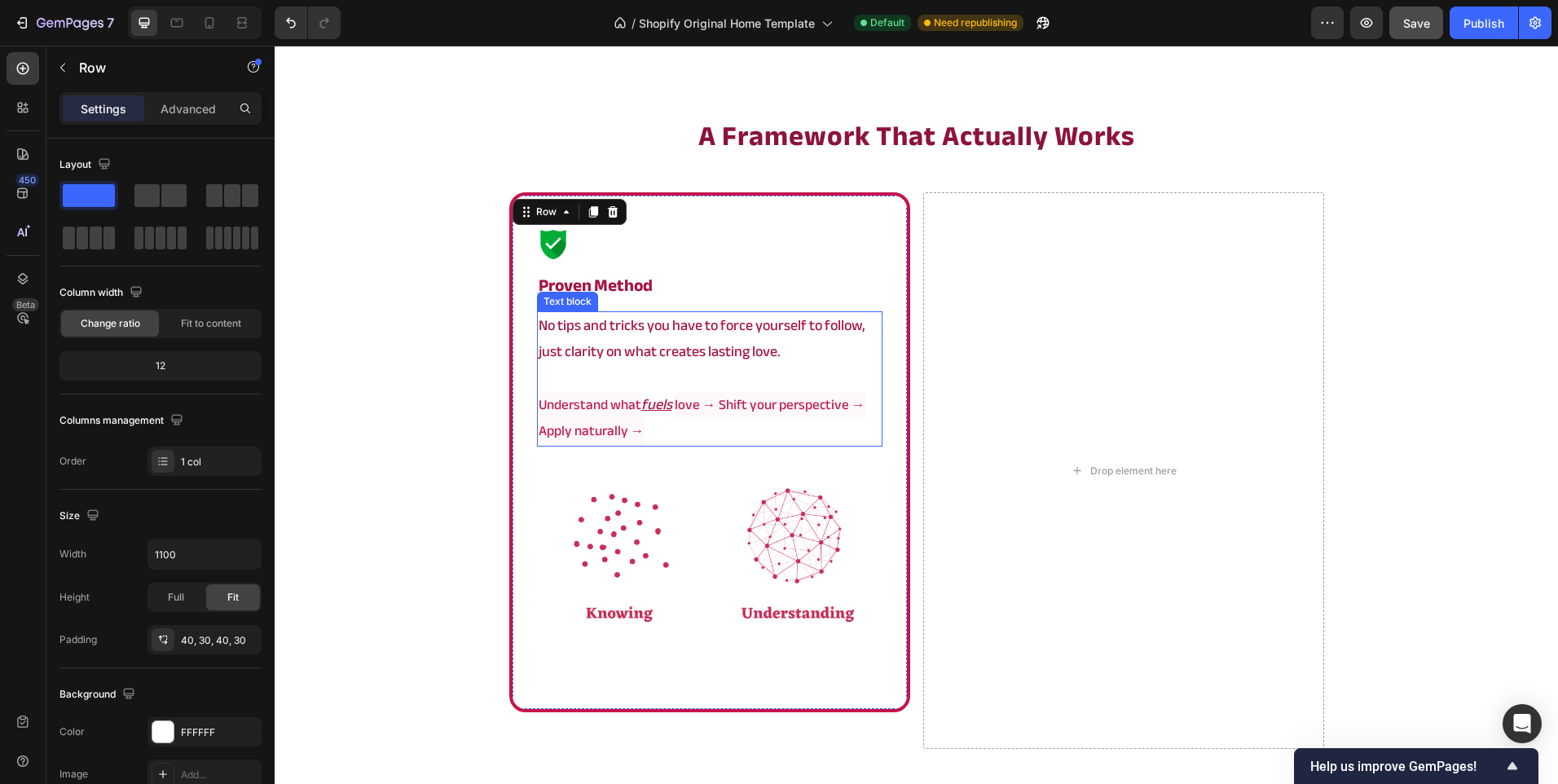
click at [712, 444] on p "Understand what fuels love → Shift your perspective → Apply naturally →" at bounding box center [709, 418] width 342 height 53
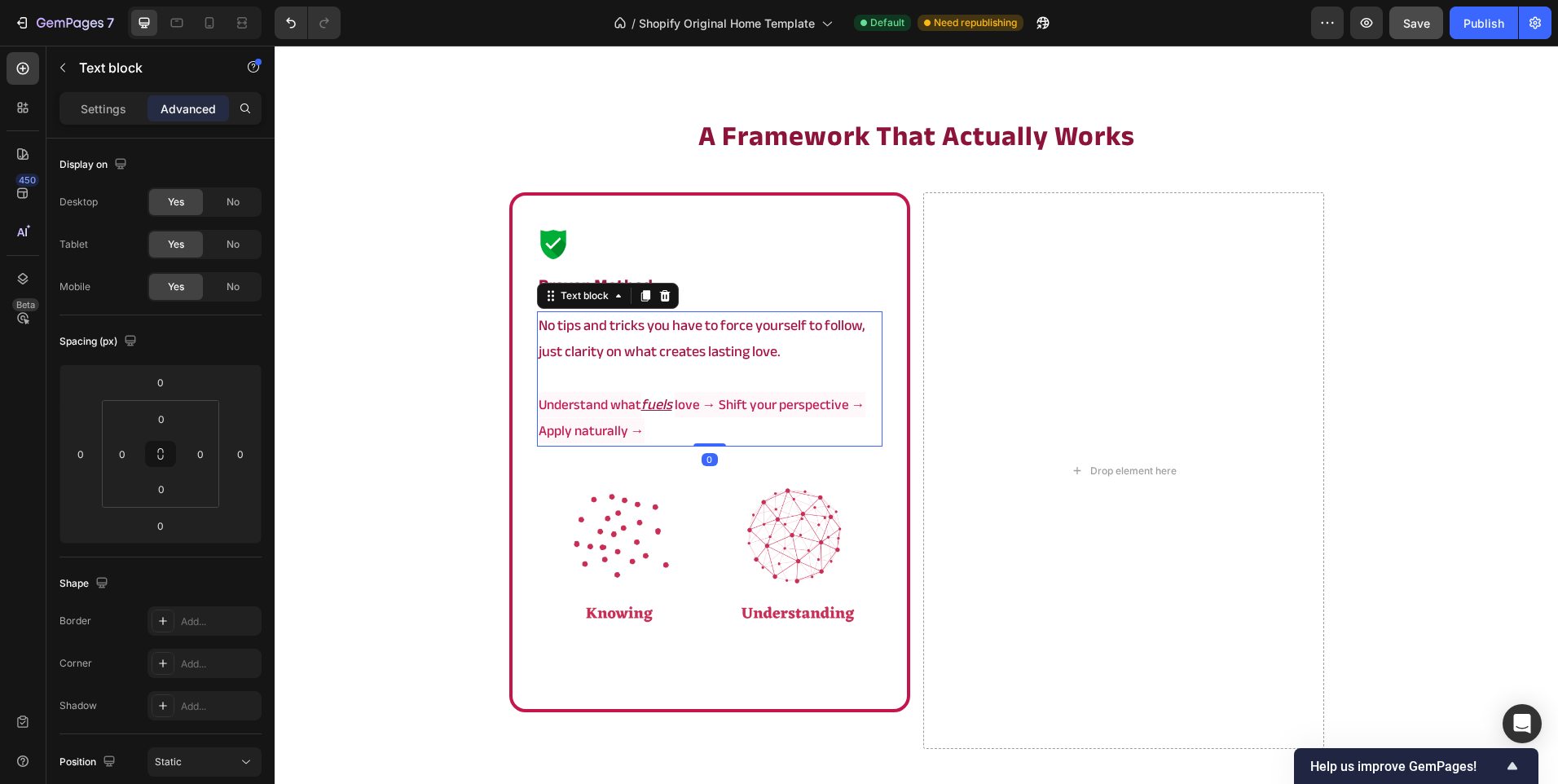
click at [712, 444] on div at bounding box center [710, 444] width 33 height 3
click at [697, 438] on p "Understand what fuels love → Shift your perspective → Apply naturally →" at bounding box center [709, 418] width 342 height 53
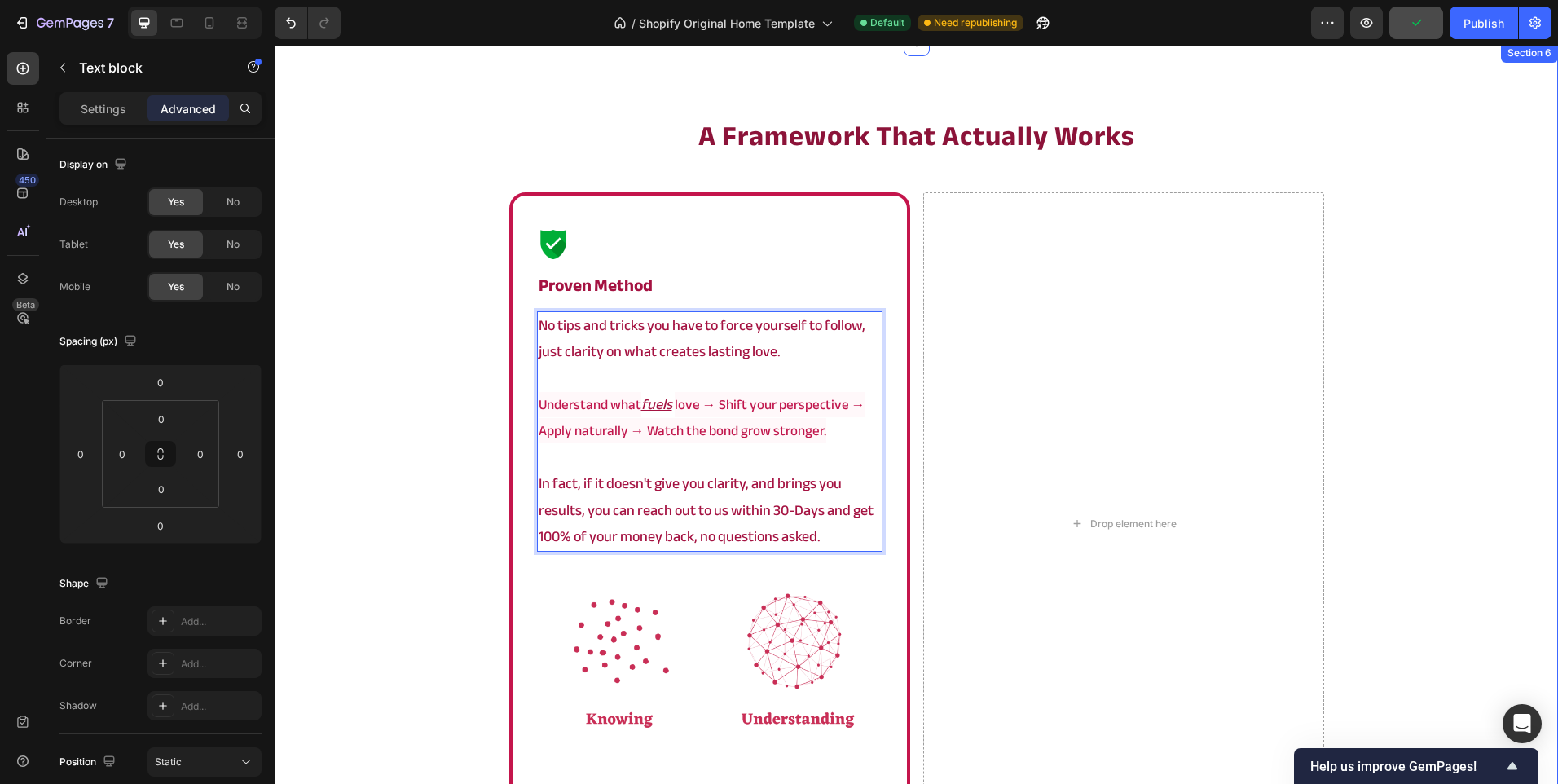
click at [346, 528] on div "a framework that actually works Heading Image proven method Heading No tips and…" at bounding box center [916, 585] width 1284 height 937
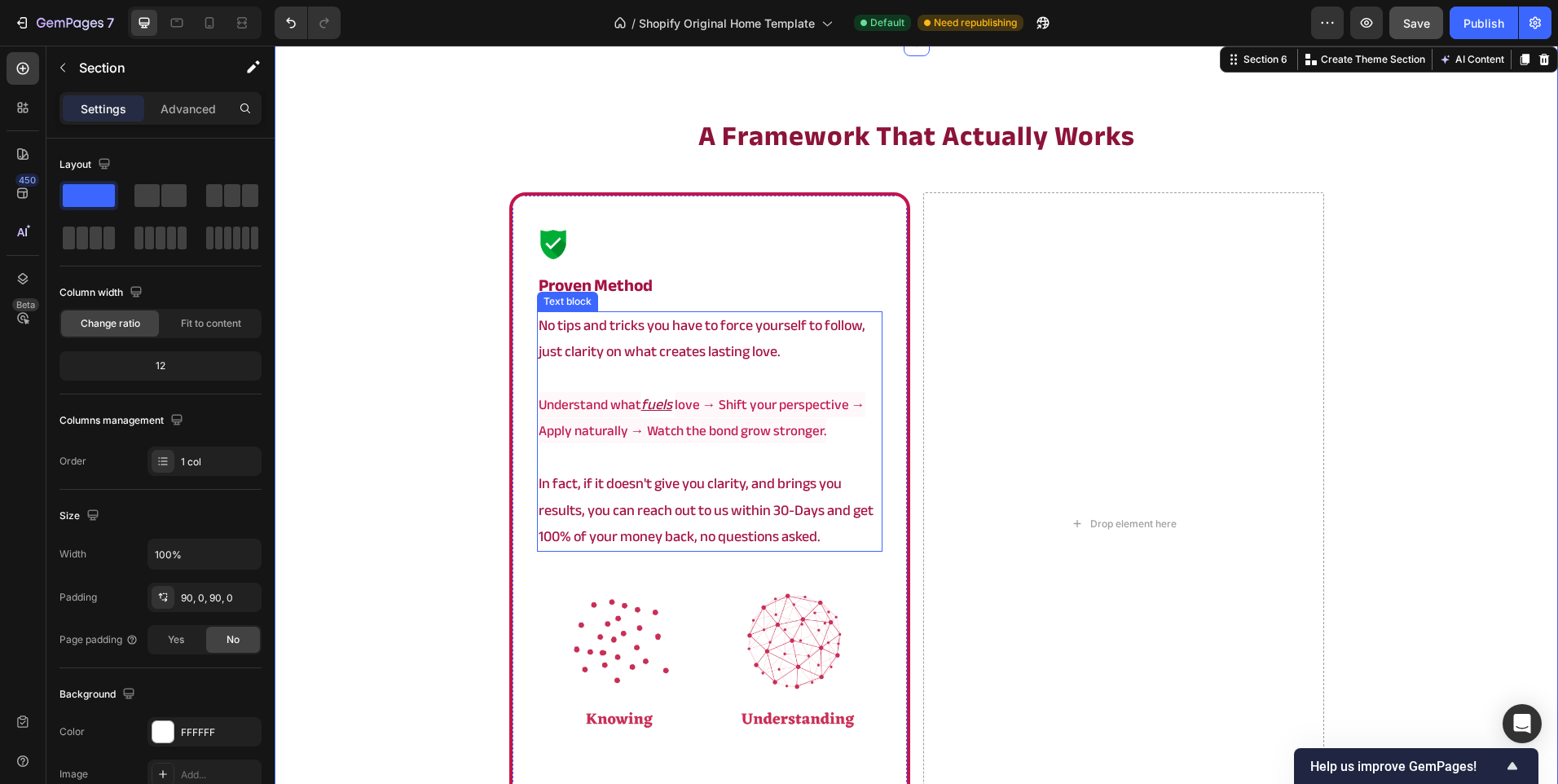
click at [602, 453] on p "Rich Text Editor. Editing area: main" at bounding box center [709, 458] width 342 height 26
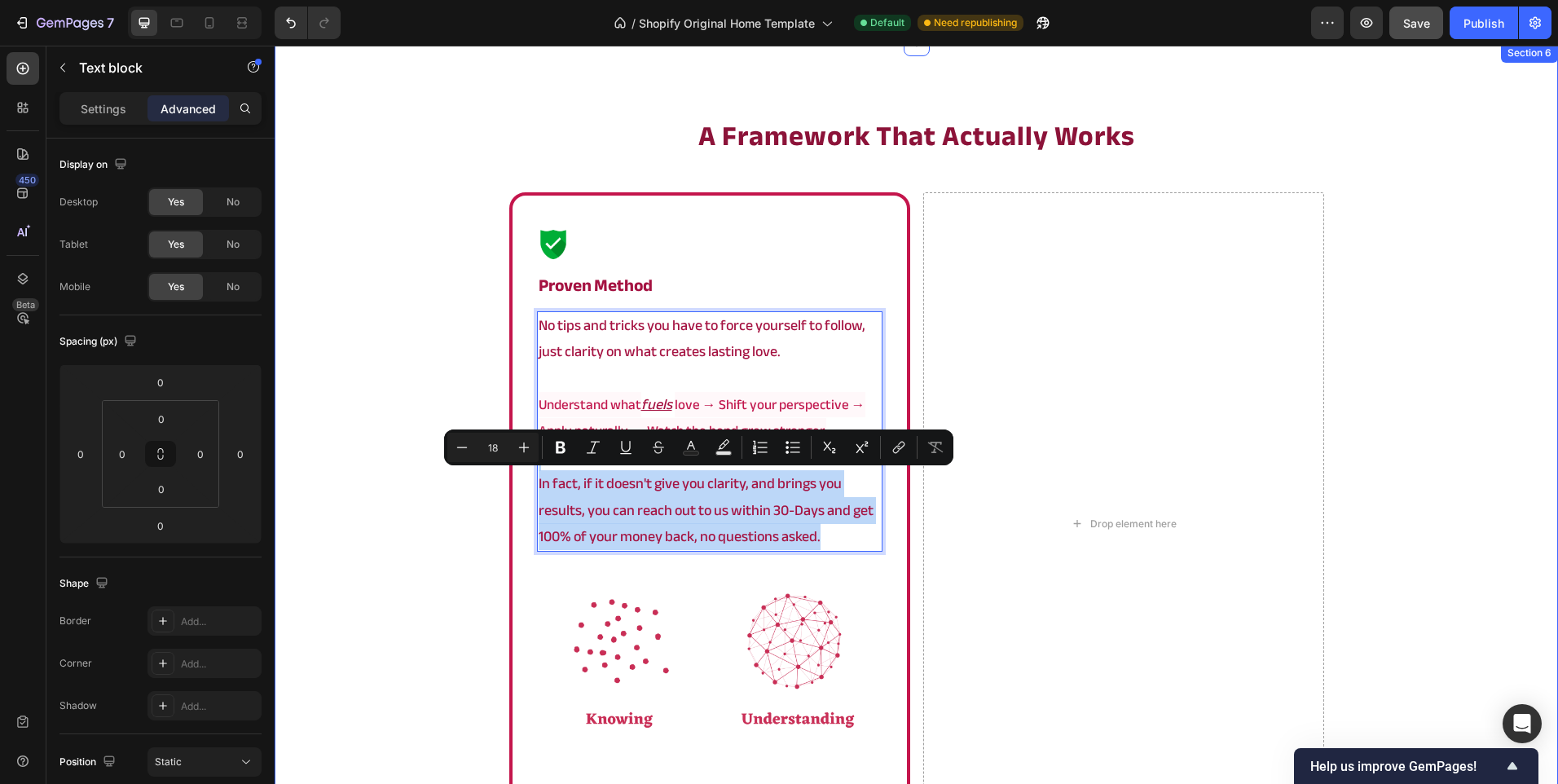
drag, startPoint x: 834, startPoint y: 542, endPoint x: 482, endPoint y: 465, distance: 360.3
click at [482, 465] on div "a framework that actually works Heading Image proven method Heading No tips and…" at bounding box center [916, 585] width 1284 height 937
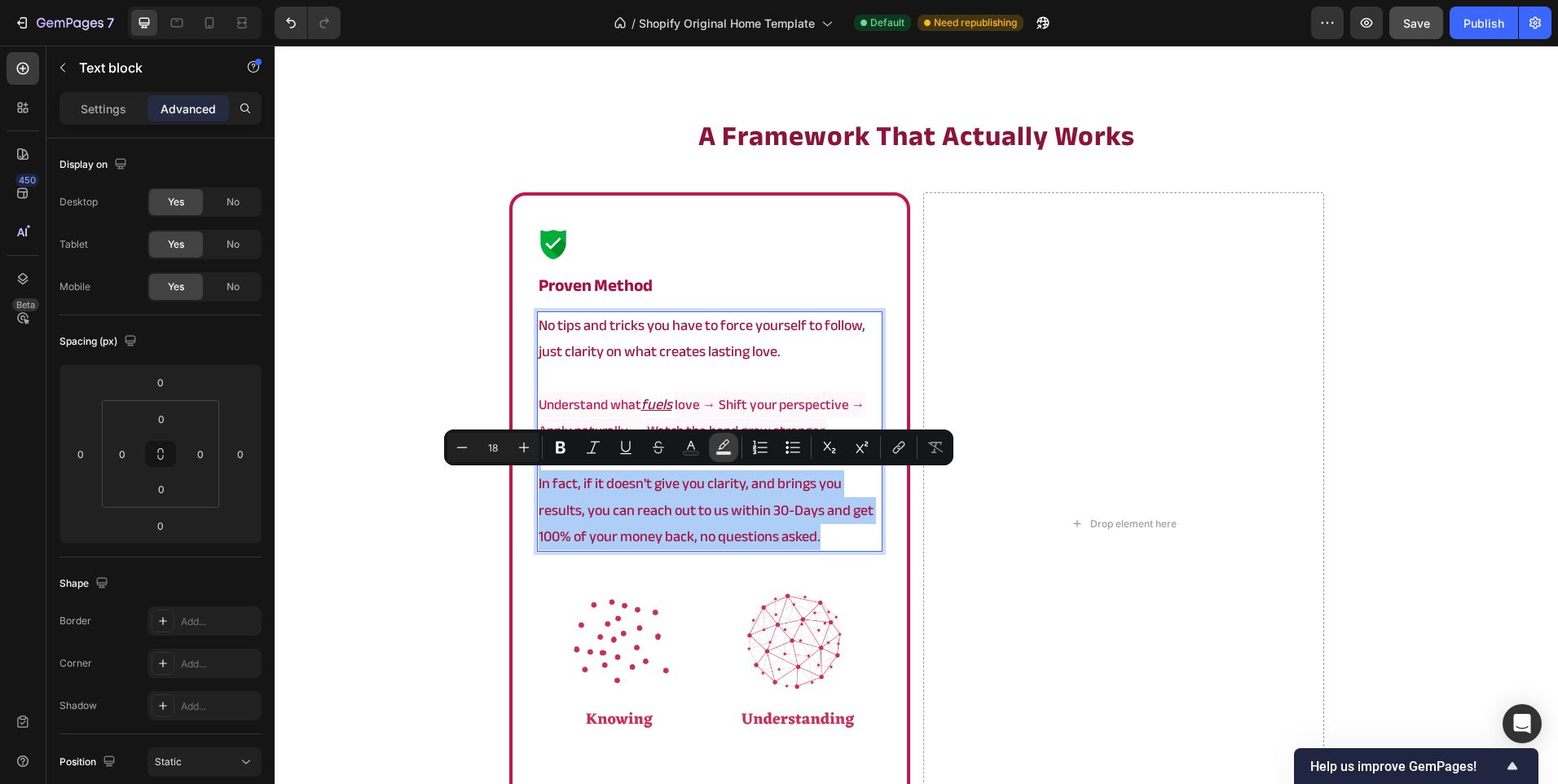
click at [718, 454] on rect "Editor contextual toolbar" at bounding box center [724, 453] width 15 height 4
type input "000000"
type input "77"
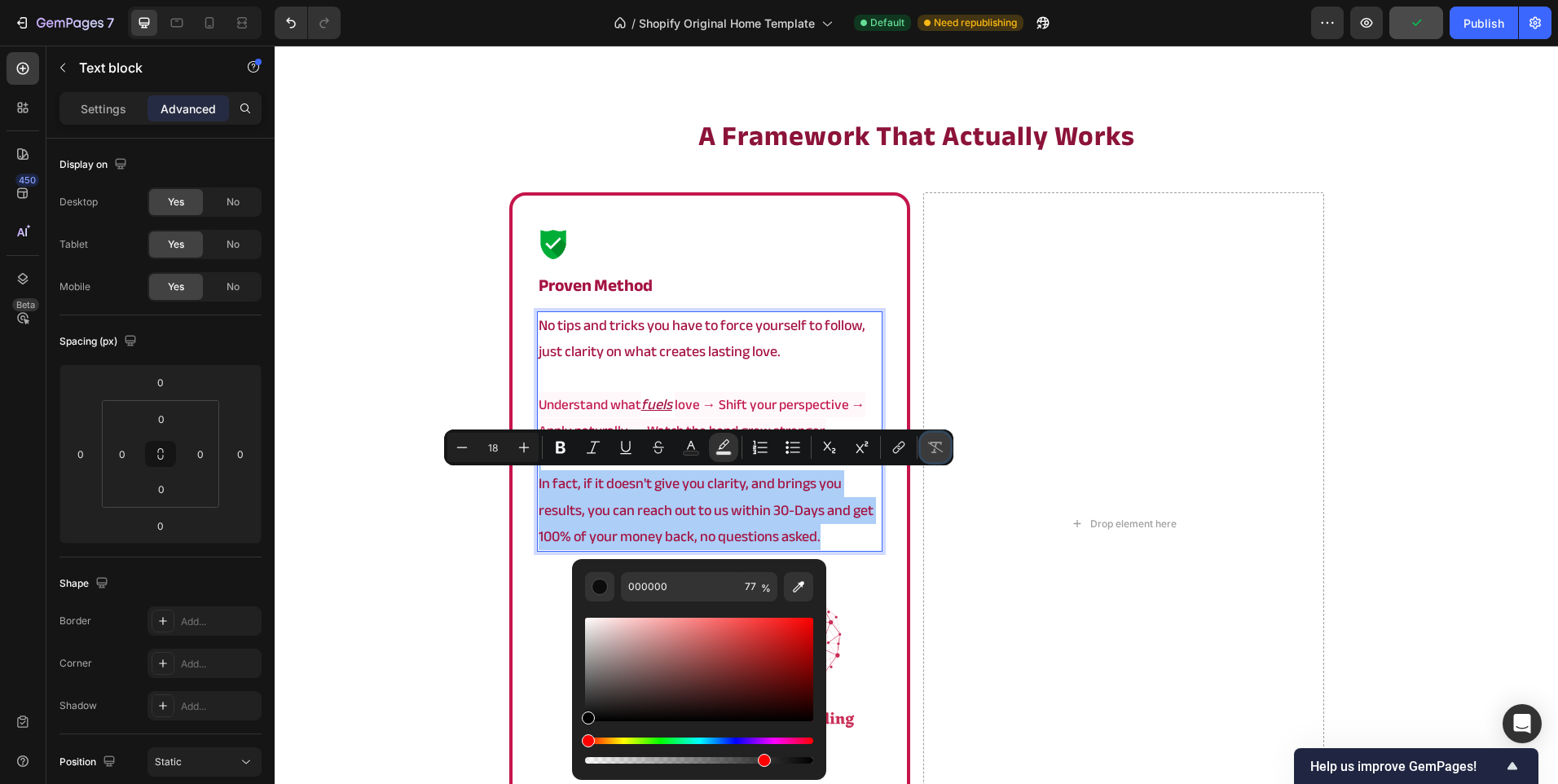
click at [934, 440] on icon "Editor contextual toolbar" at bounding box center [935, 447] width 16 height 16
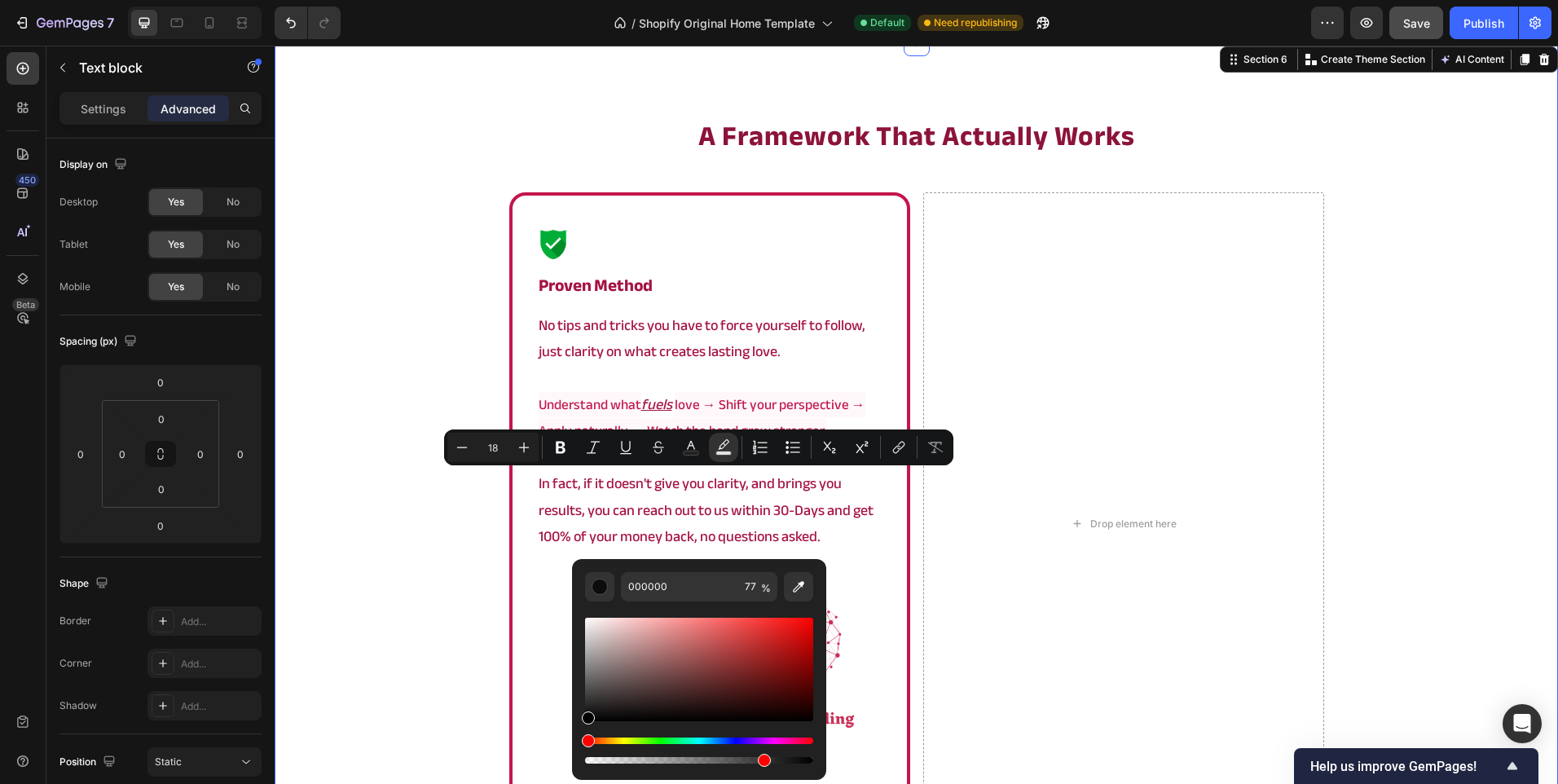
click at [453, 561] on div "a framework that actually works Heading Image proven method Heading No tips and…" at bounding box center [916, 585] width 1284 height 937
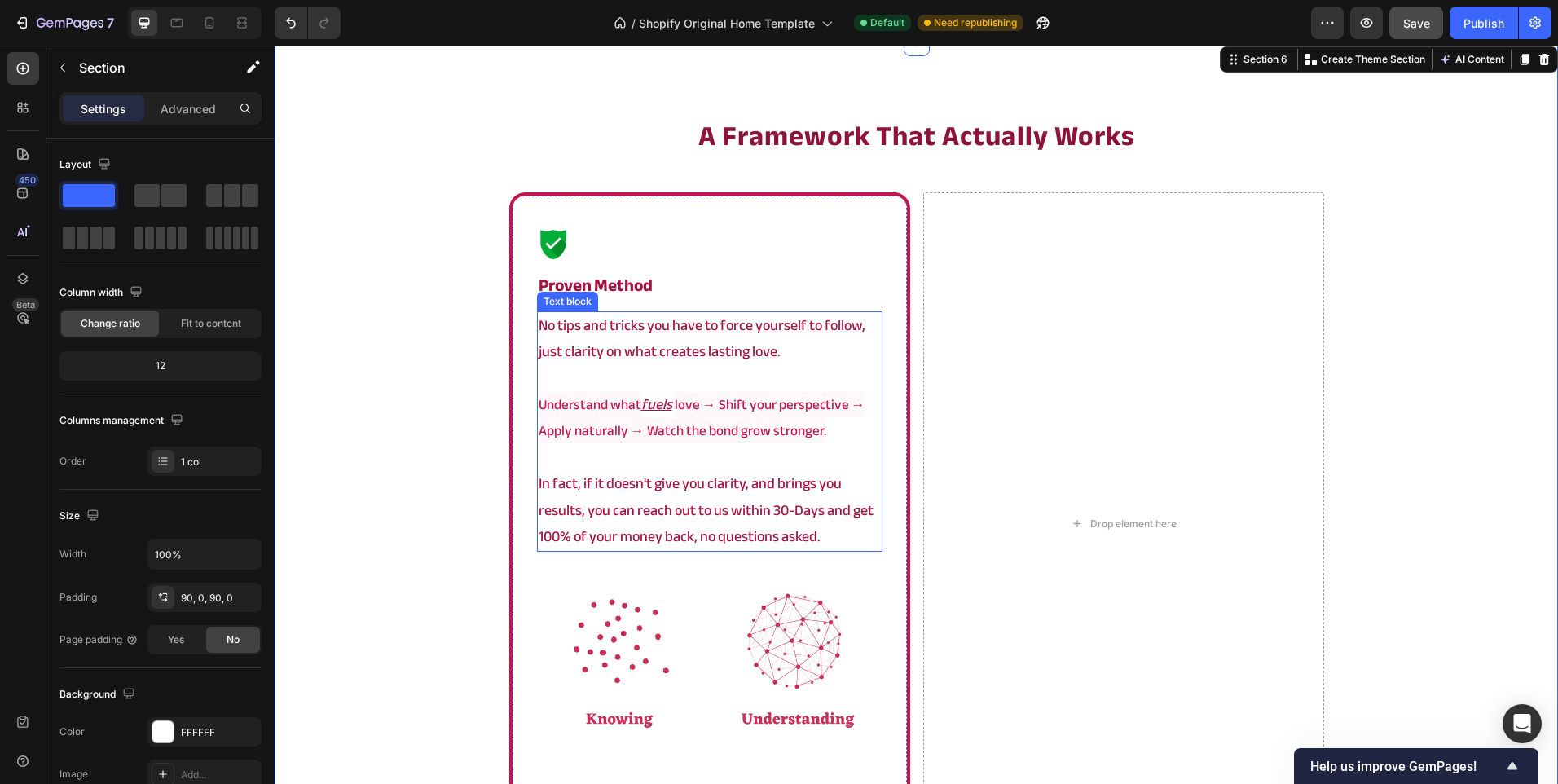
click at [610, 406] on span "Understand what" at bounding box center [589, 404] width 103 height 25
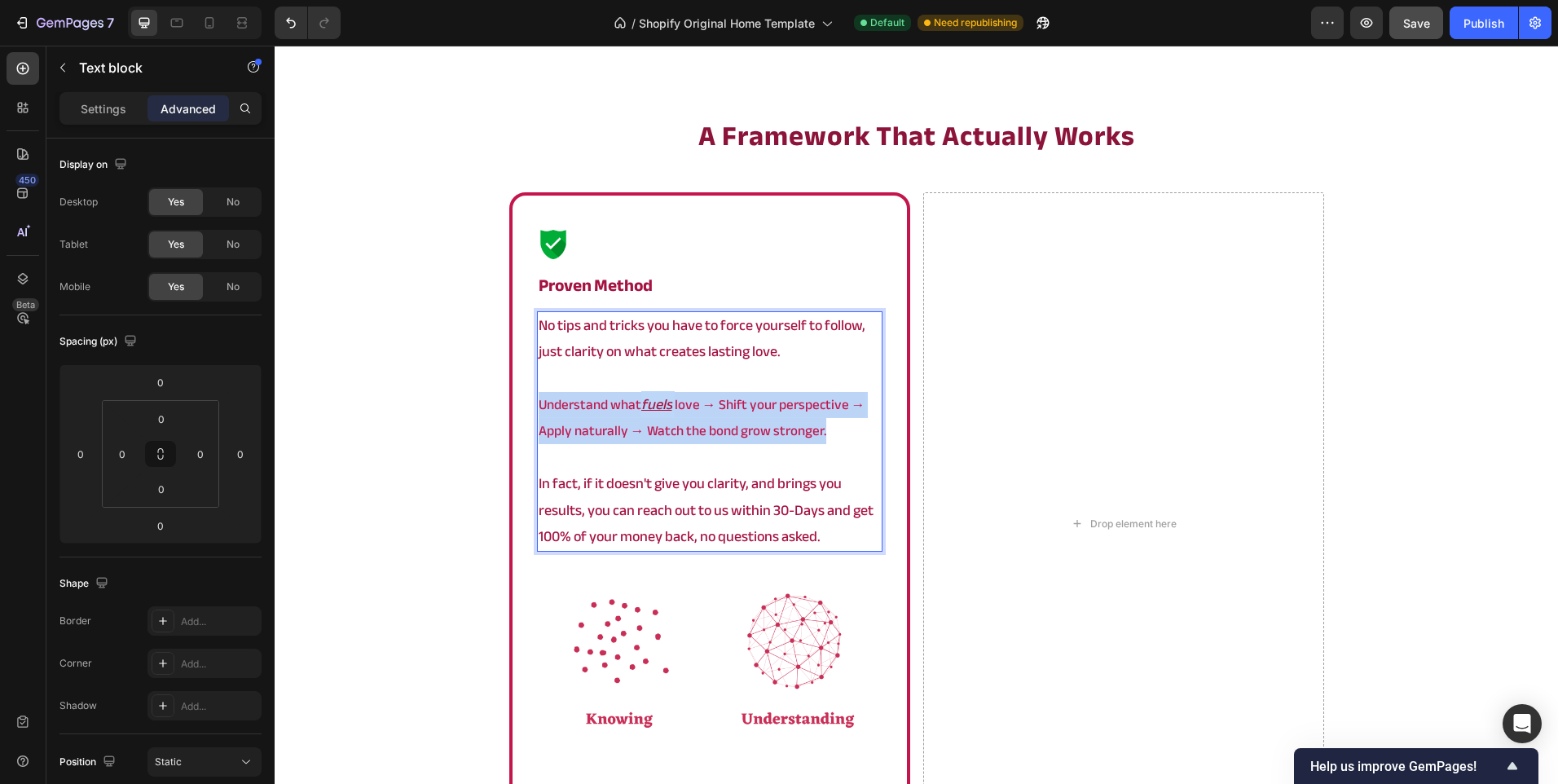
drag, startPoint x: 831, startPoint y: 433, endPoint x: 505, endPoint y: 412, distance: 326.7
click at [509, 412] on div "Image proven method Heading No tips and tricks you have to force yourself to fo…" at bounding box center [709, 505] width 401 height 626
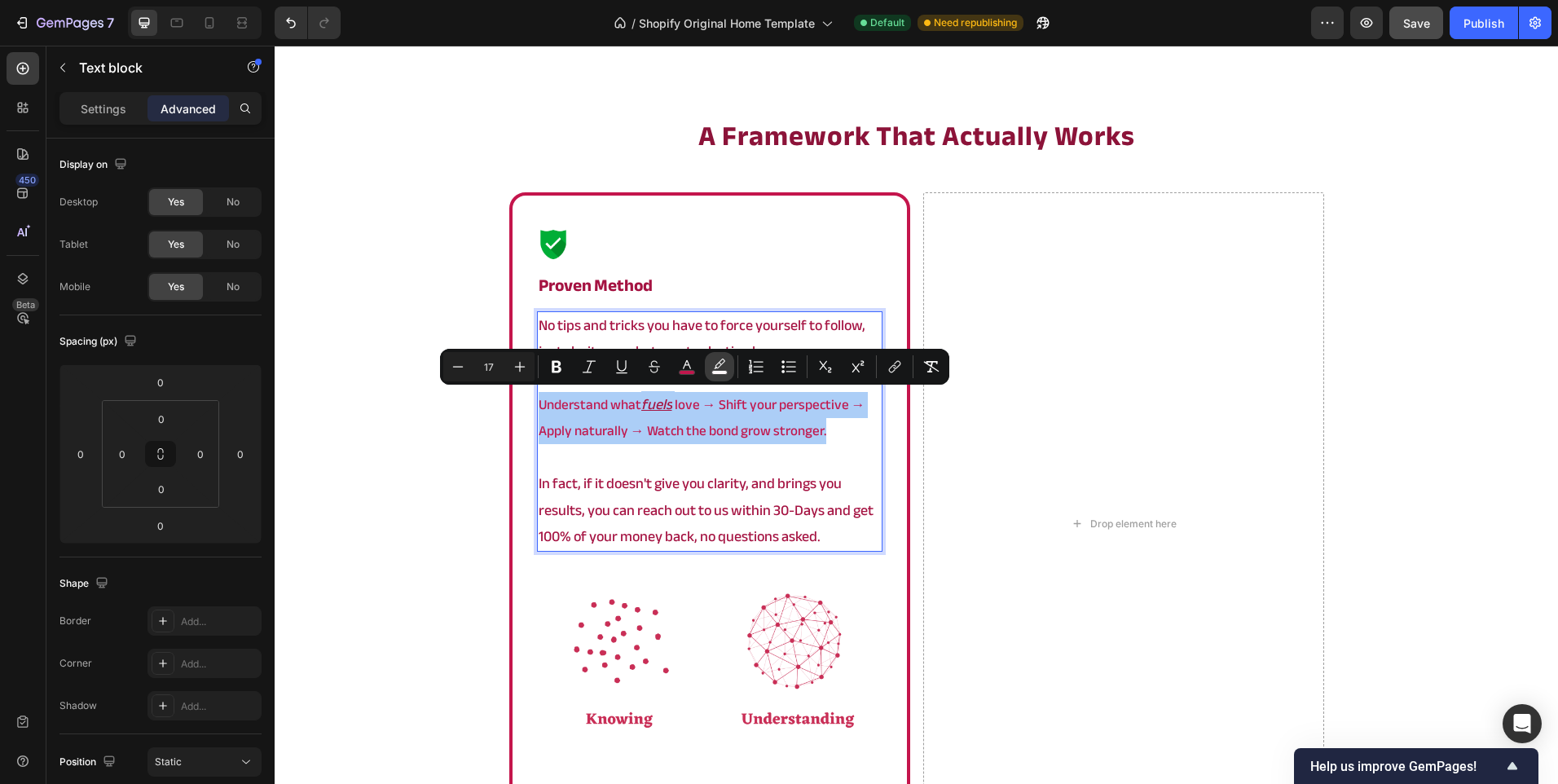
click at [707, 367] on button "color" at bounding box center [719, 367] width 29 height 29
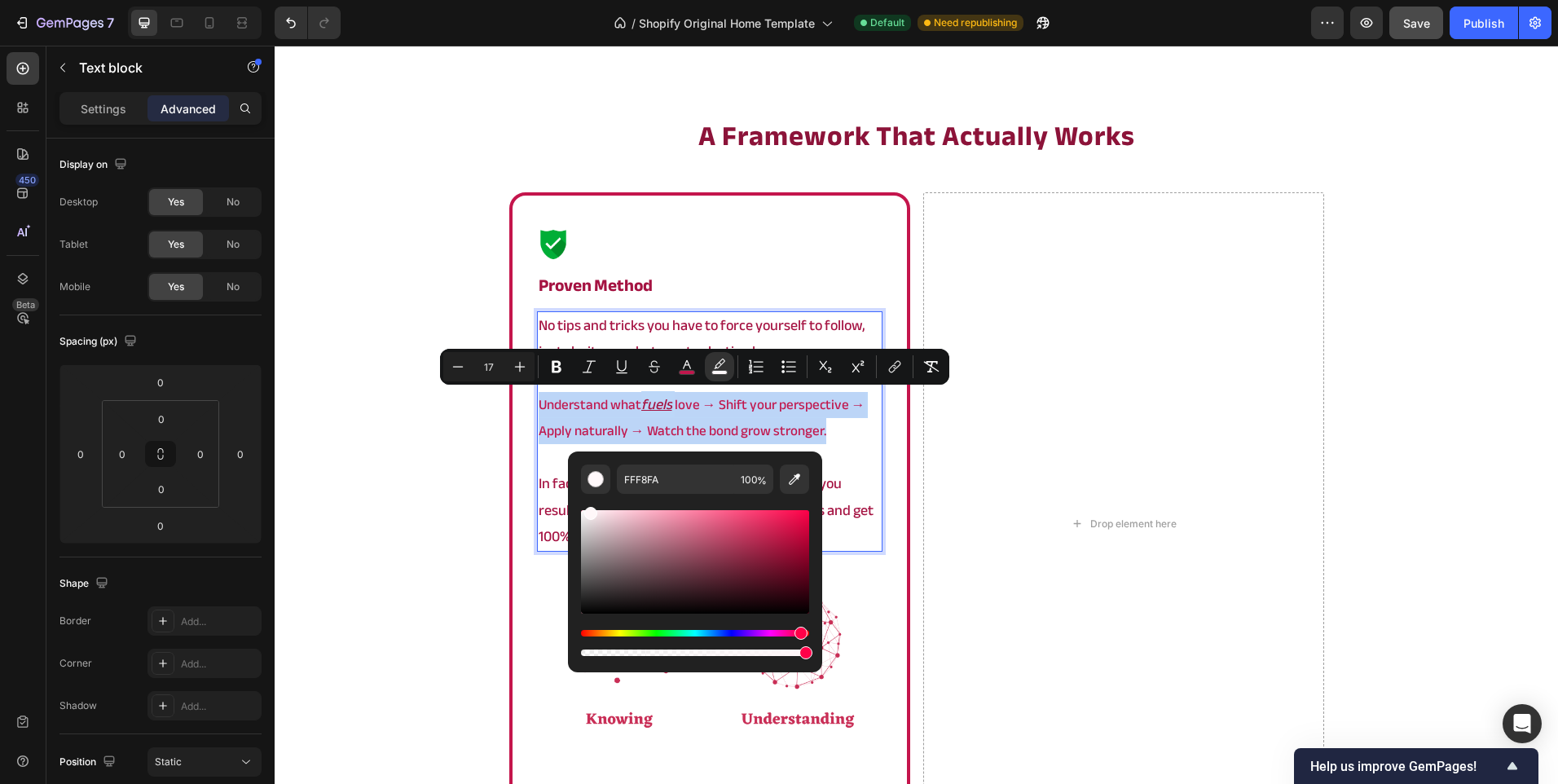
type input "FFF7F9"
click at [589, 504] on div "Editor contextual toolbar" at bounding box center [695, 577] width 228 height 166
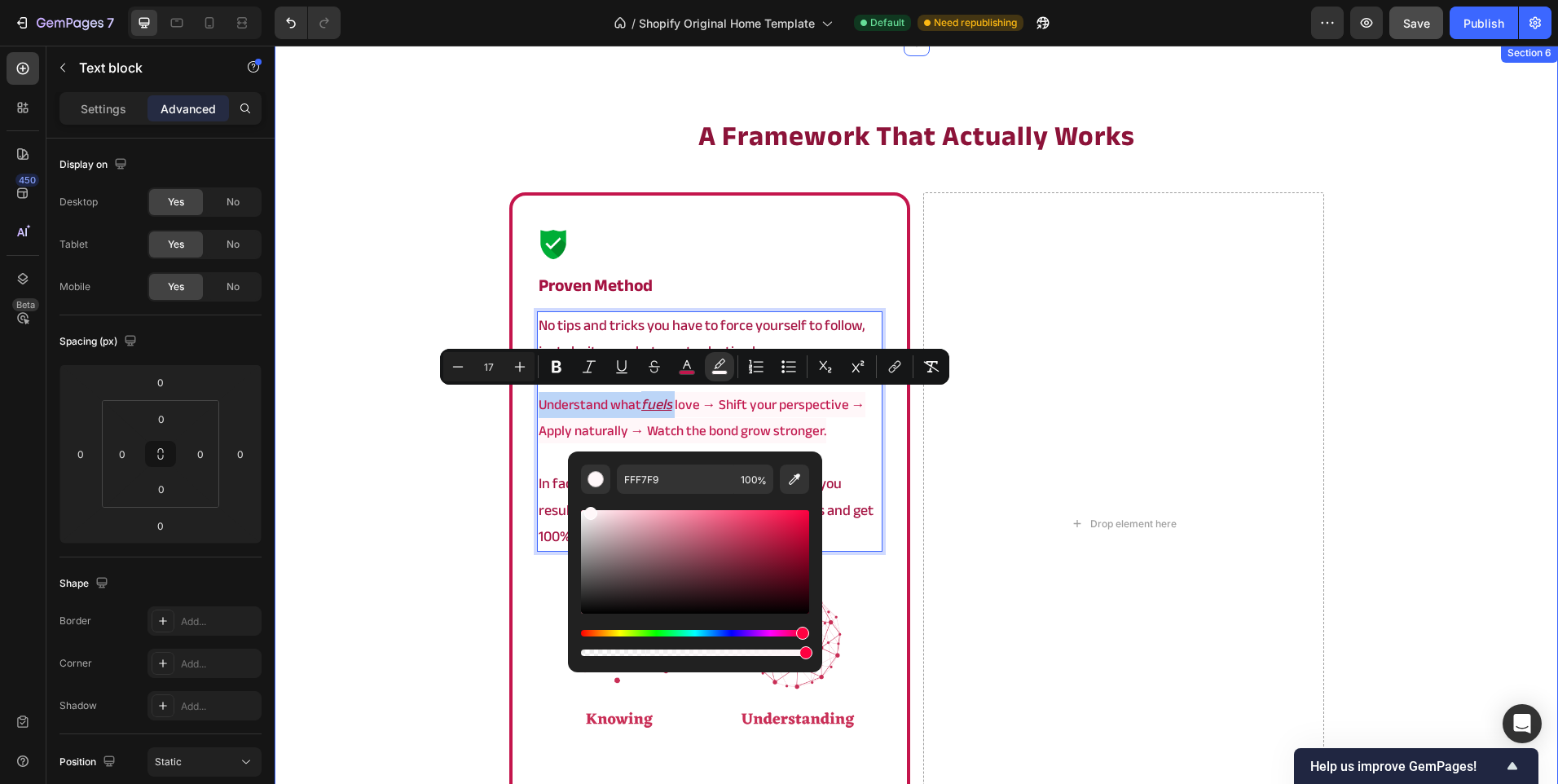
click at [402, 506] on div "a framework that actually works Heading Image proven method Heading No tips and…" at bounding box center [916, 585] width 1284 height 937
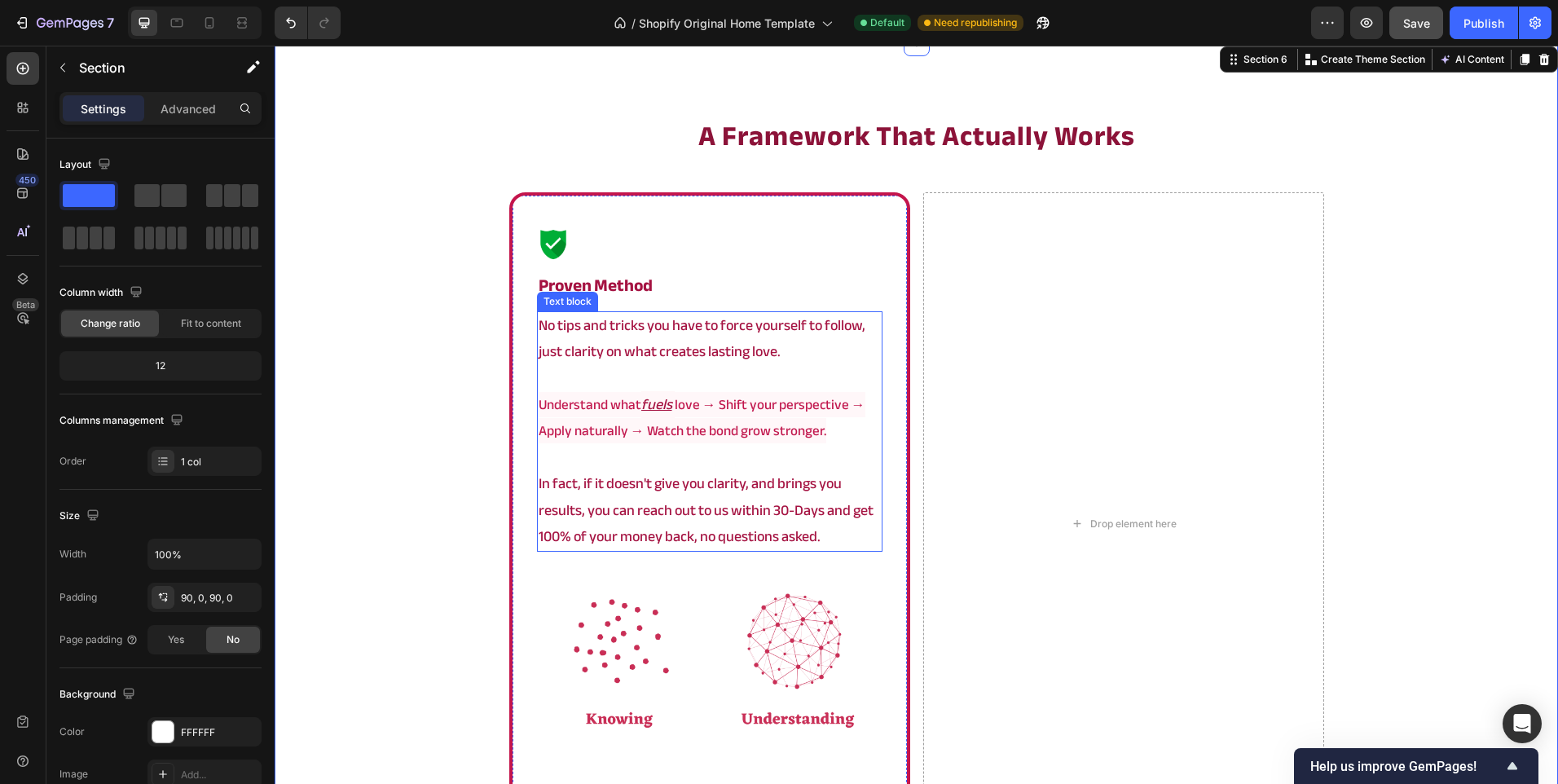
click at [579, 483] on p "In fact, if it doesn't give you clarity, and brings you results, you can reach …" at bounding box center [709, 511] width 342 height 79
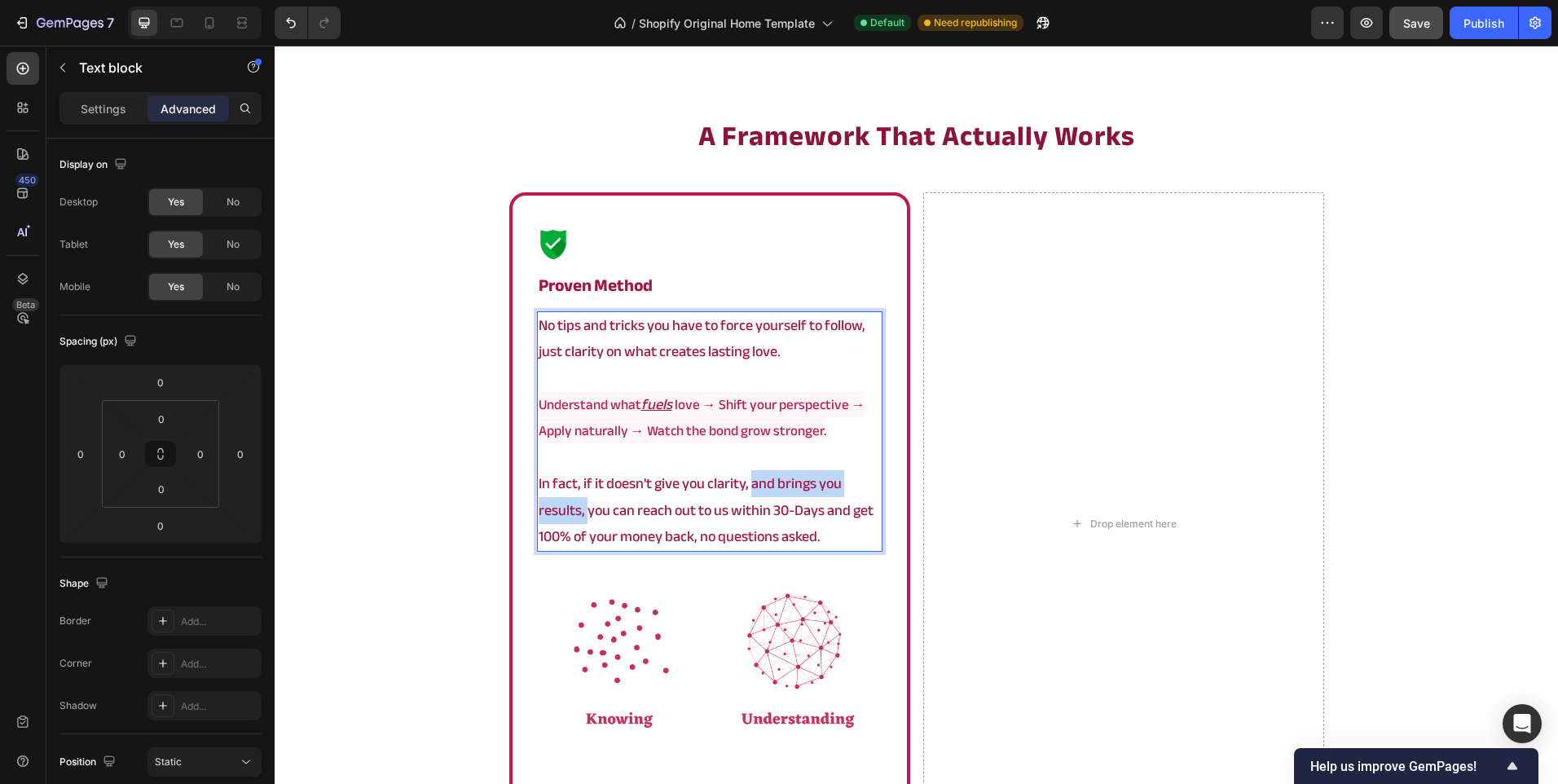
drag, startPoint x: 746, startPoint y: 484, endPoint x: 581, endPoint y: 510, distance: 167.0
click at [581, 510] on p "In fact, if it doesn't give you clarity, and brings you results, you can reach …" at bounding box center [709, 511] width 342 height 79
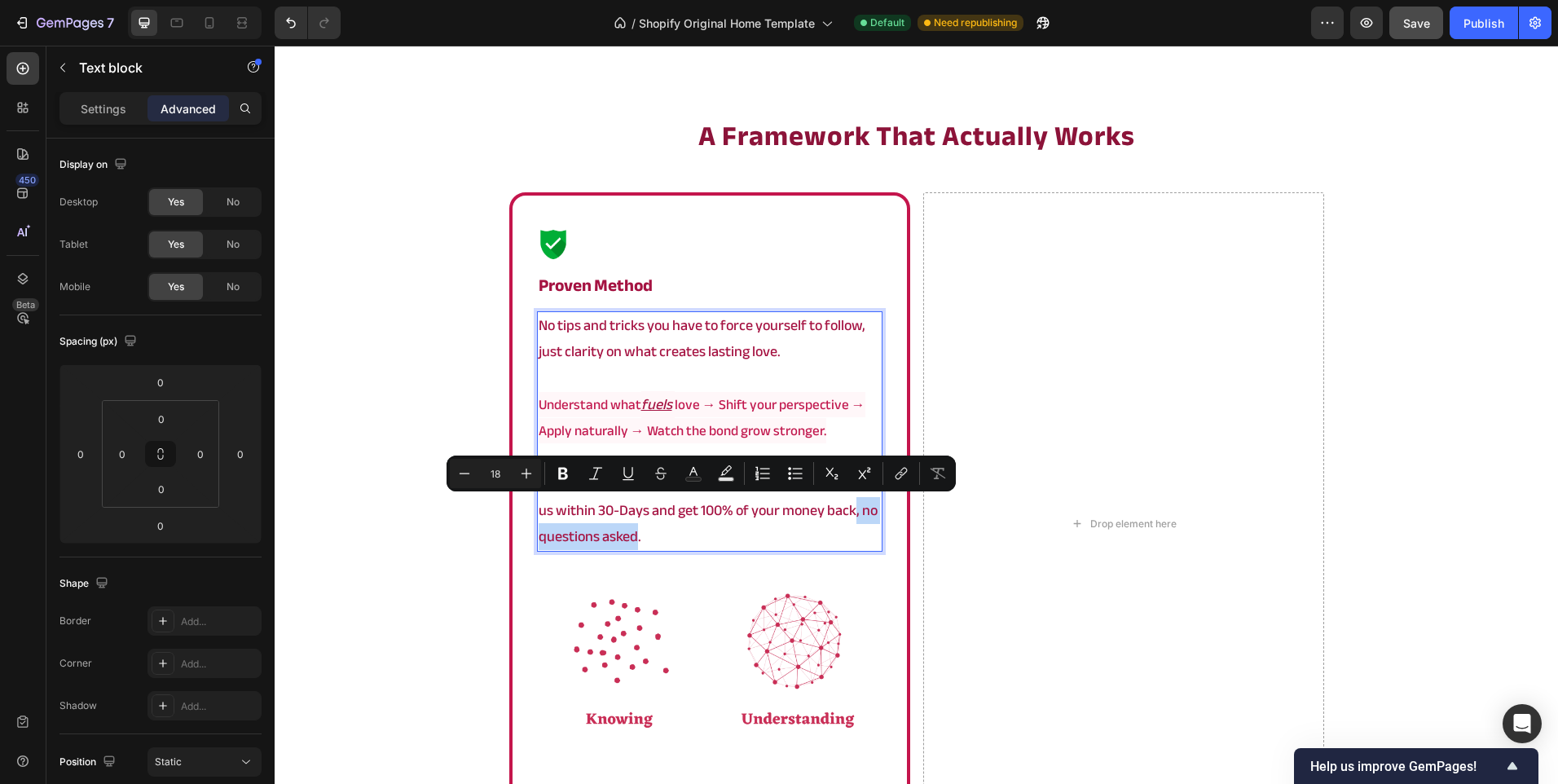
drag, startPoint x: 631, startPoint y: 539, endPoint x: 851, endPoint y: 509, distance: 222.0
click at [851, 509] on p "In fact, if it doesn't give you clarity, you can reach out to us within 30-Days…" at bounding box center [709, 511] width 342 height 79
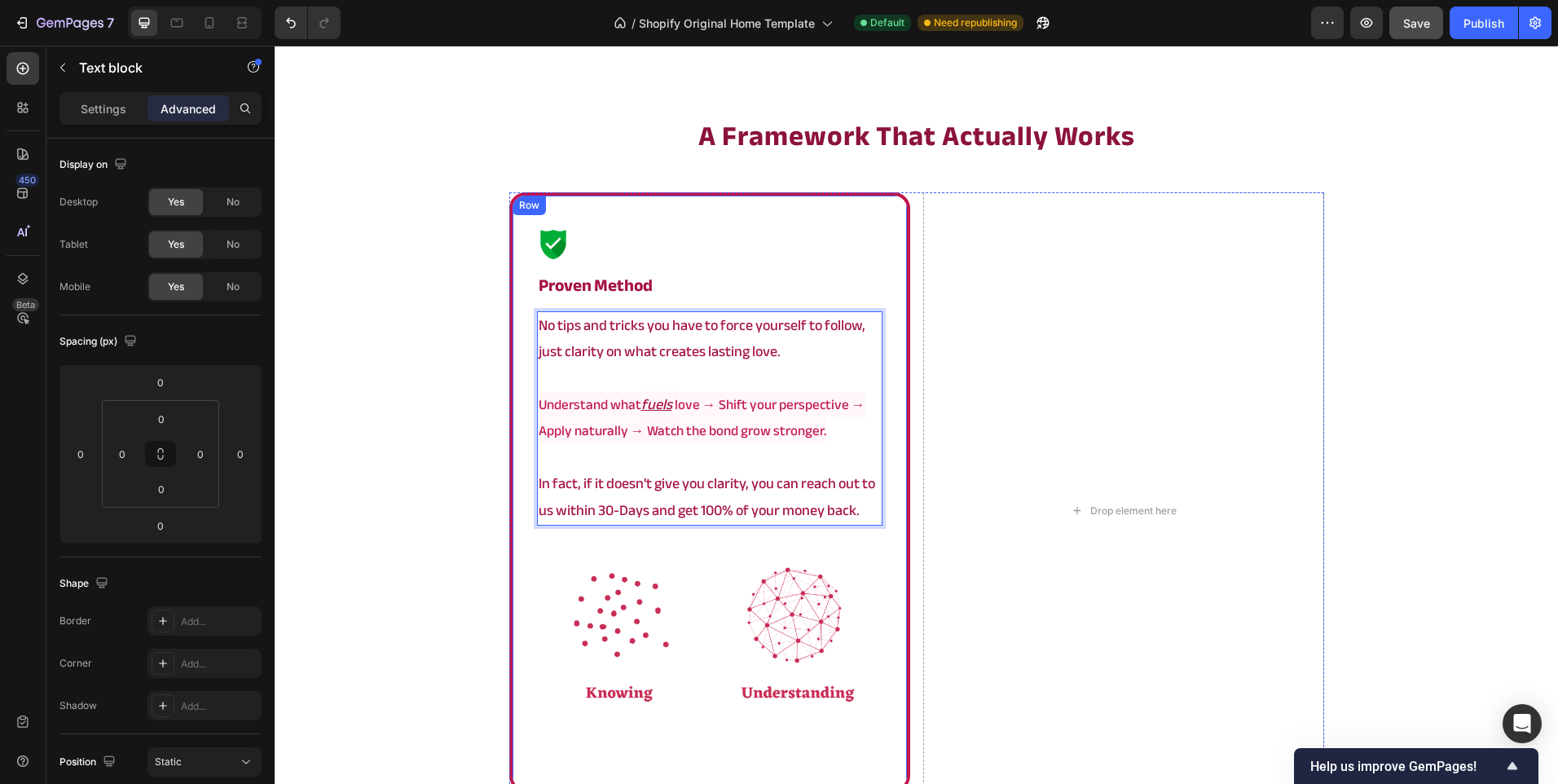
click at [476, 433] on div "a framework that actually works Heading Image proven method Heading No tips and…" at bounding box center [916, 572] width 1284 height 911
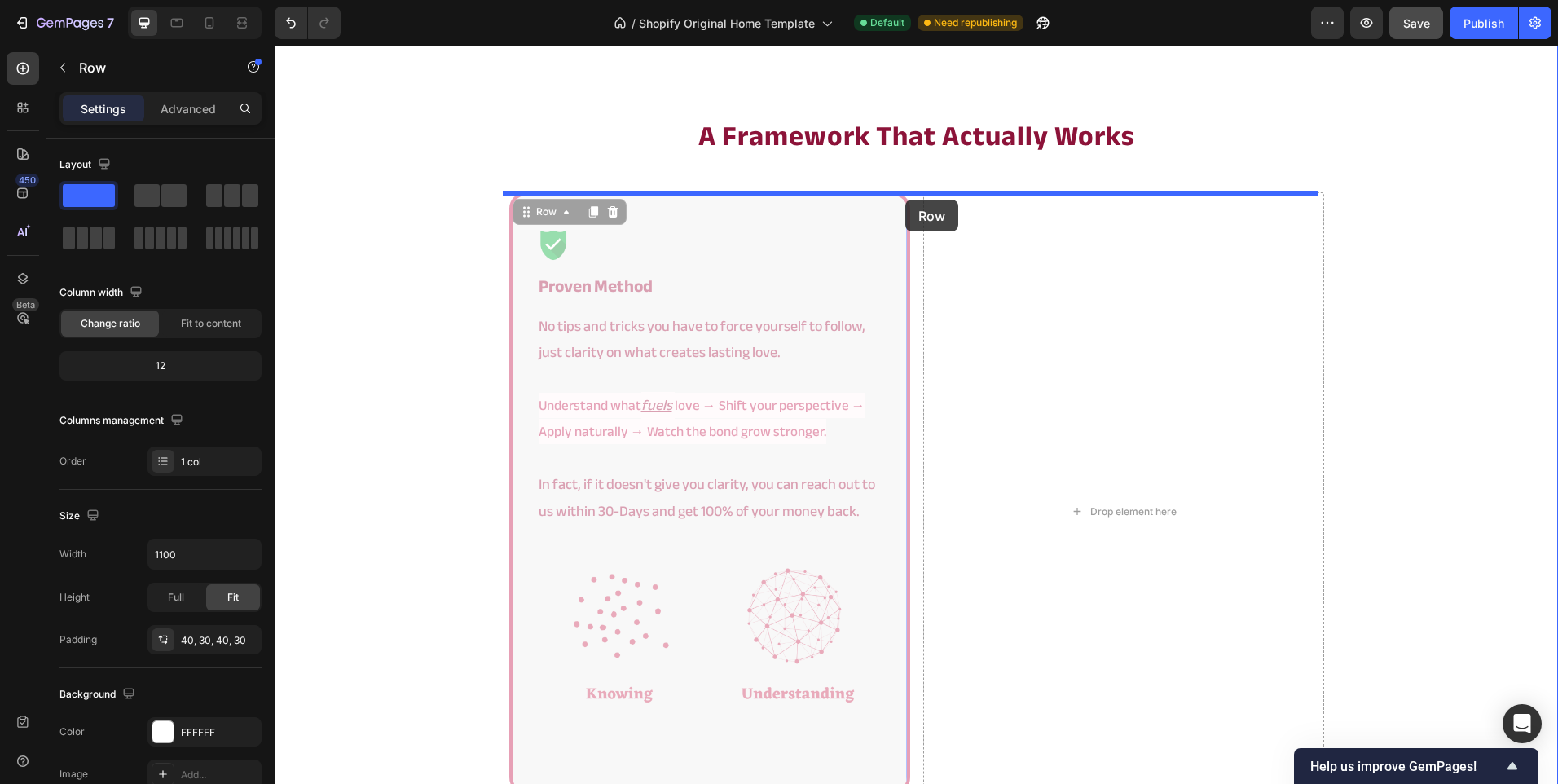
drag, startPoint x: 876, startPoint y: 349, endPoint x: 906, endPoint y: 200, distance: 152.0
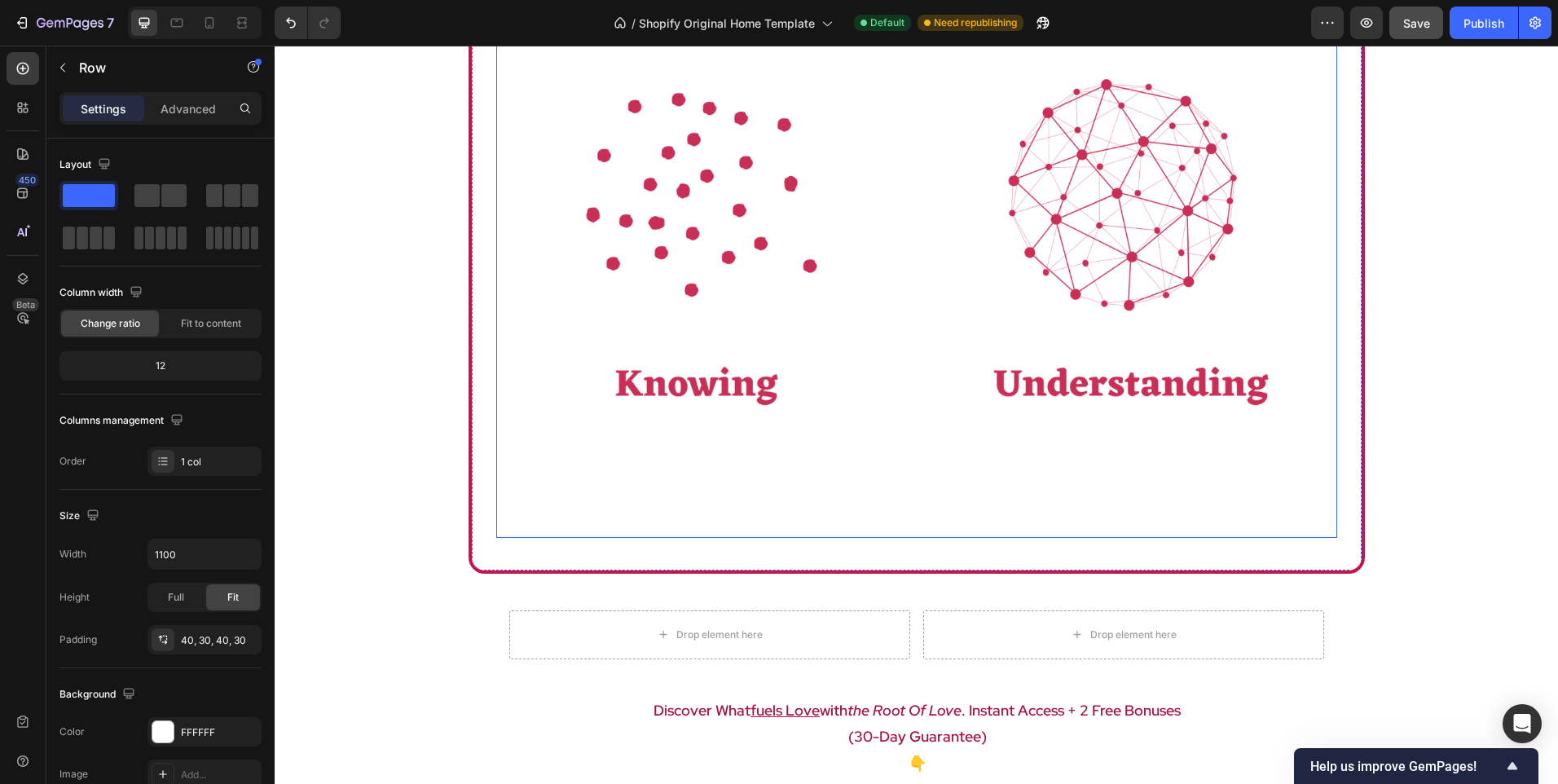
scroll to position [3582, 0]
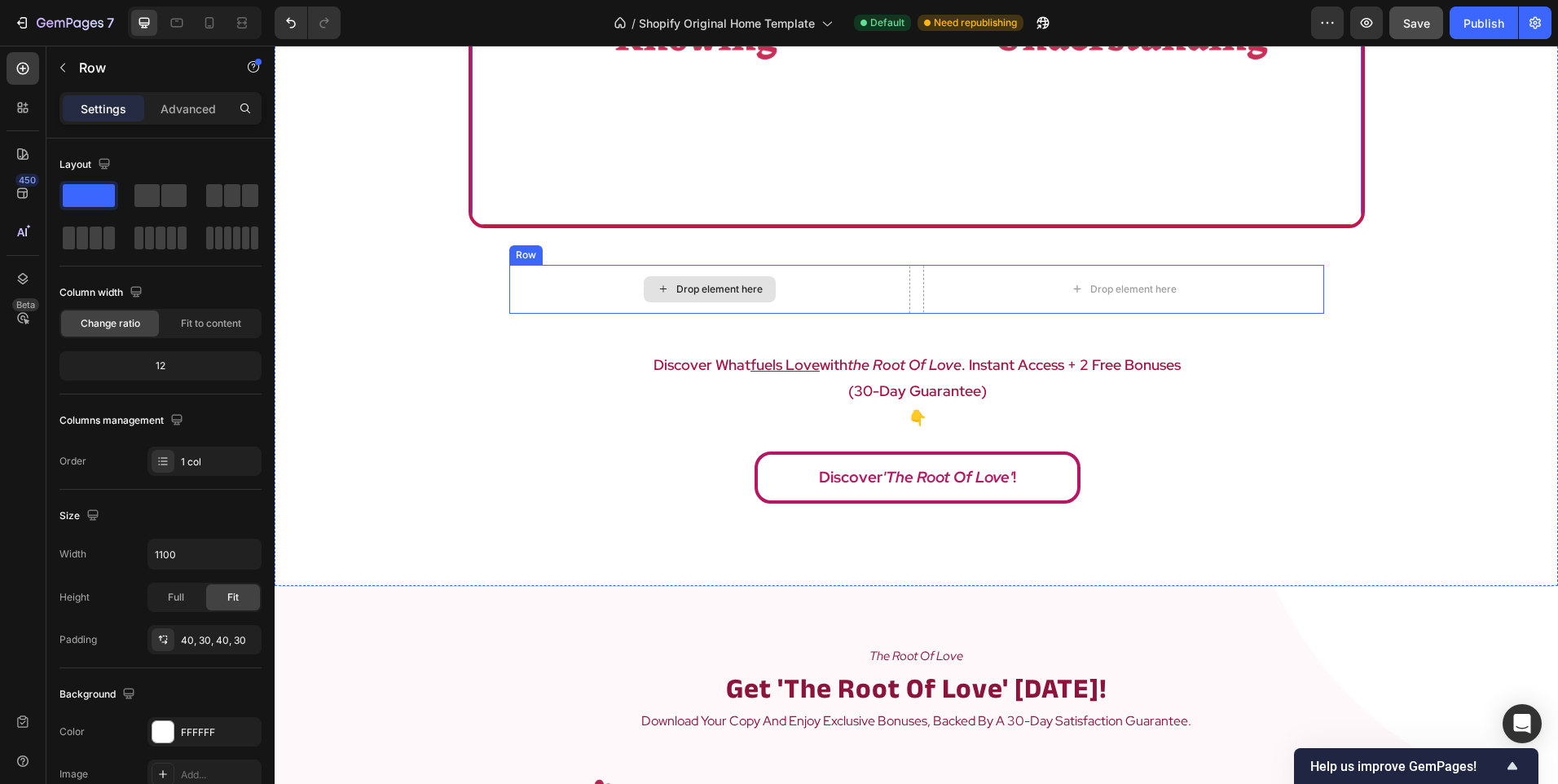
click at [629, 302] on div "Drop element here" at bounding box center [709, 289] width 401 height 49
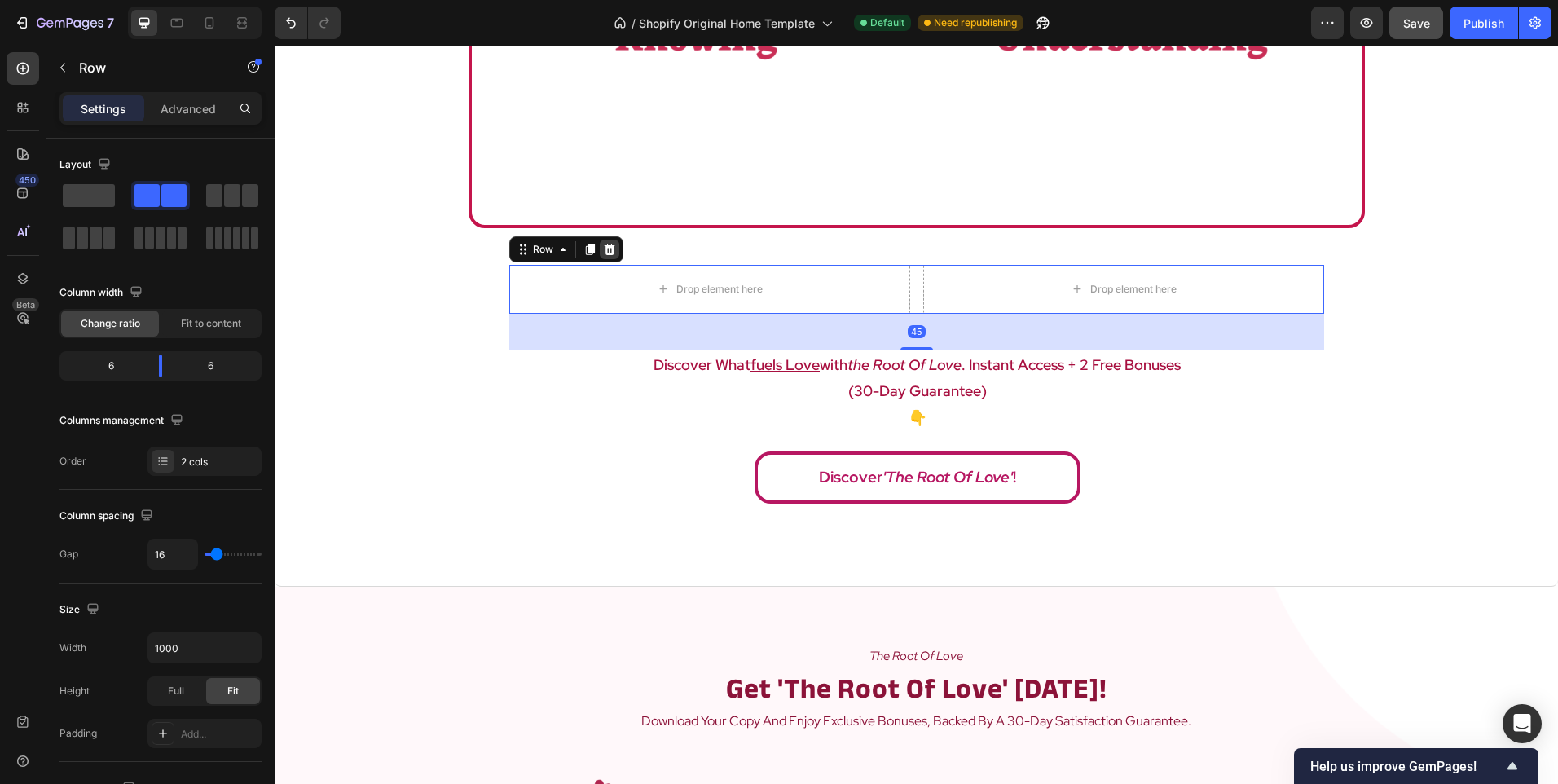
click at [599, 247] on div at bounding box center [609, 249] width 20 height 20
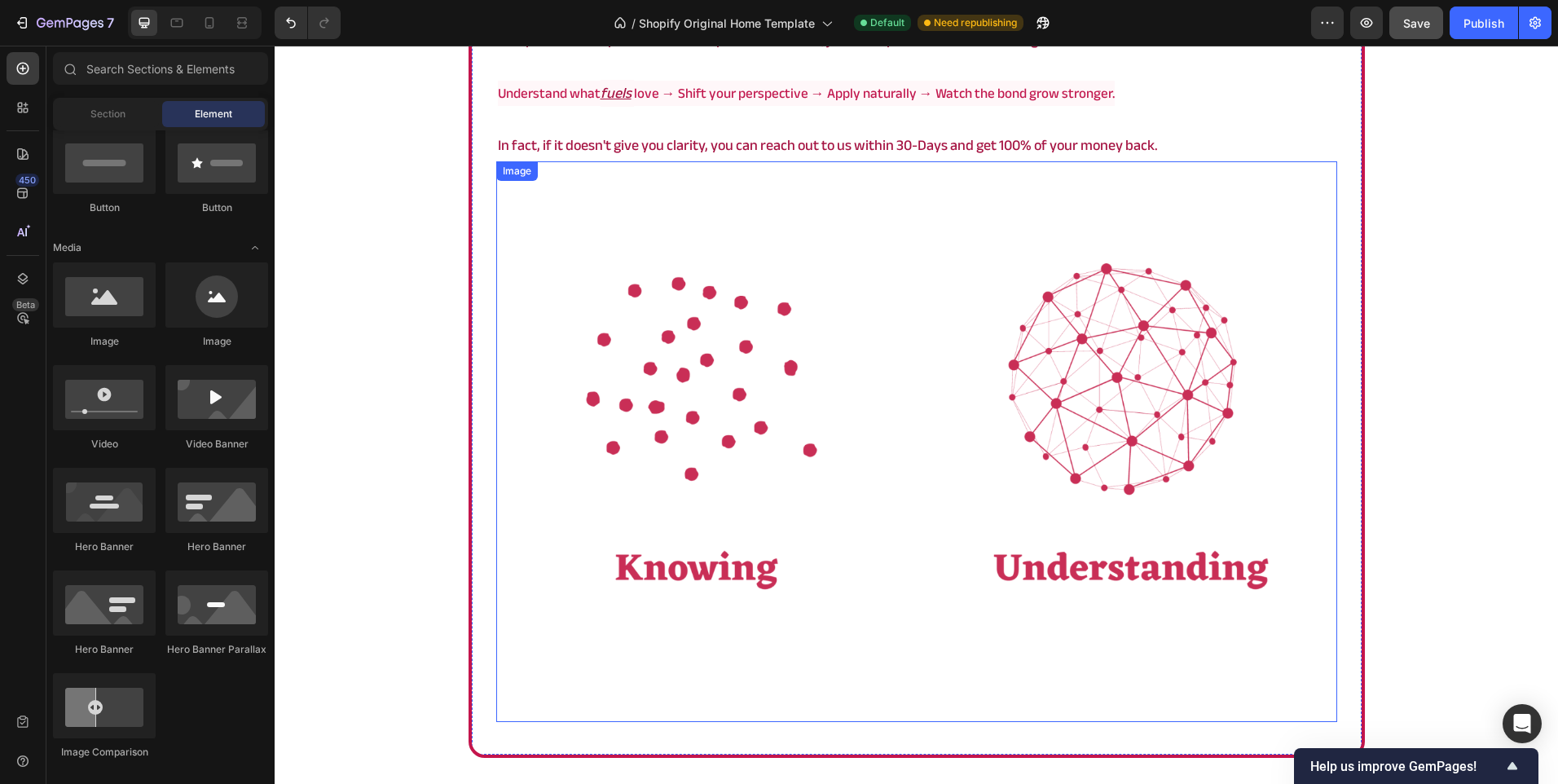
scroll to position [3012, 0]
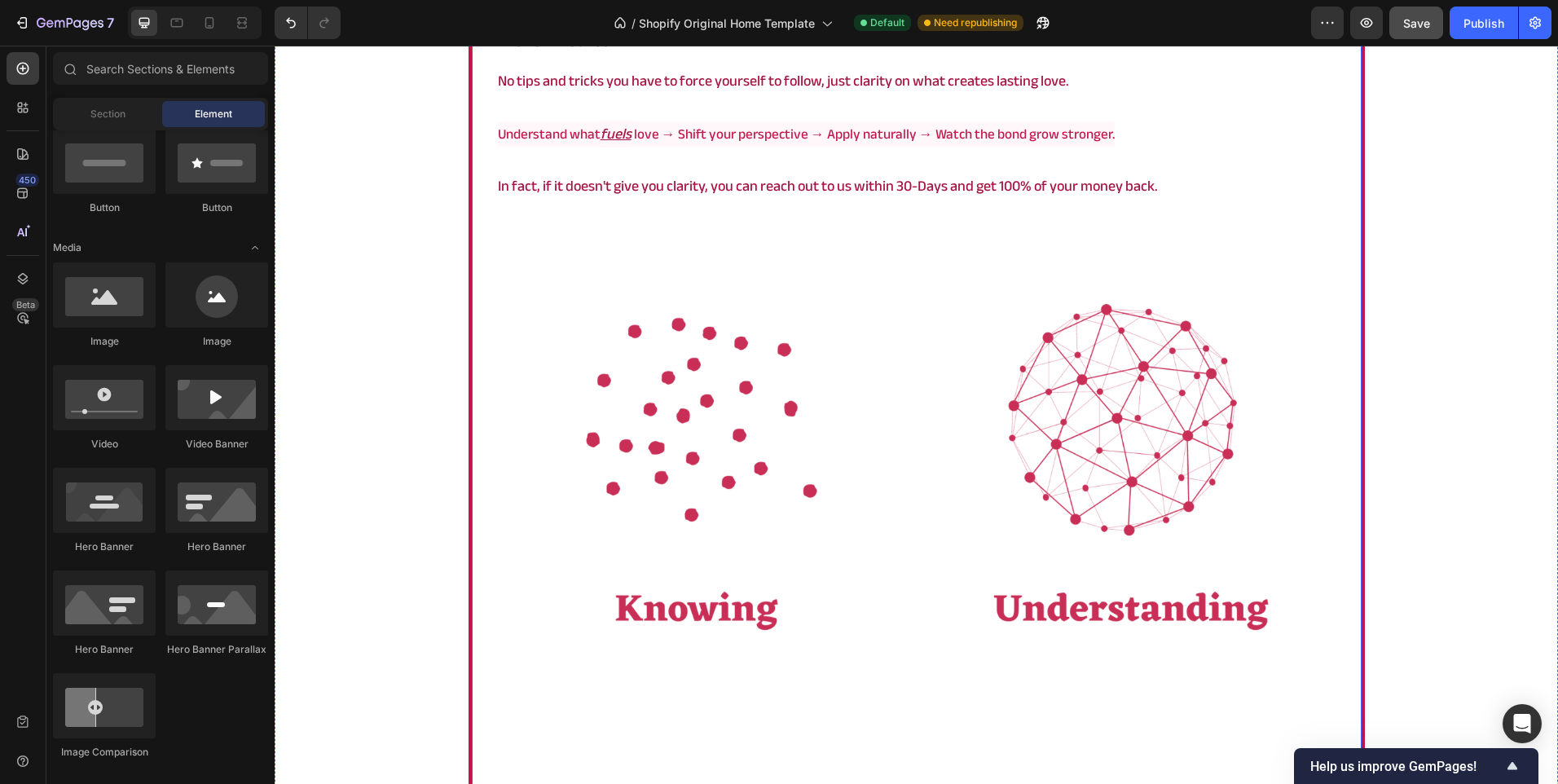
click at [488, 126] on div "Image proven method Heading No tips and tricks you have to force yourself to fo…" at bounding box center [916, 373] width 896 height 850
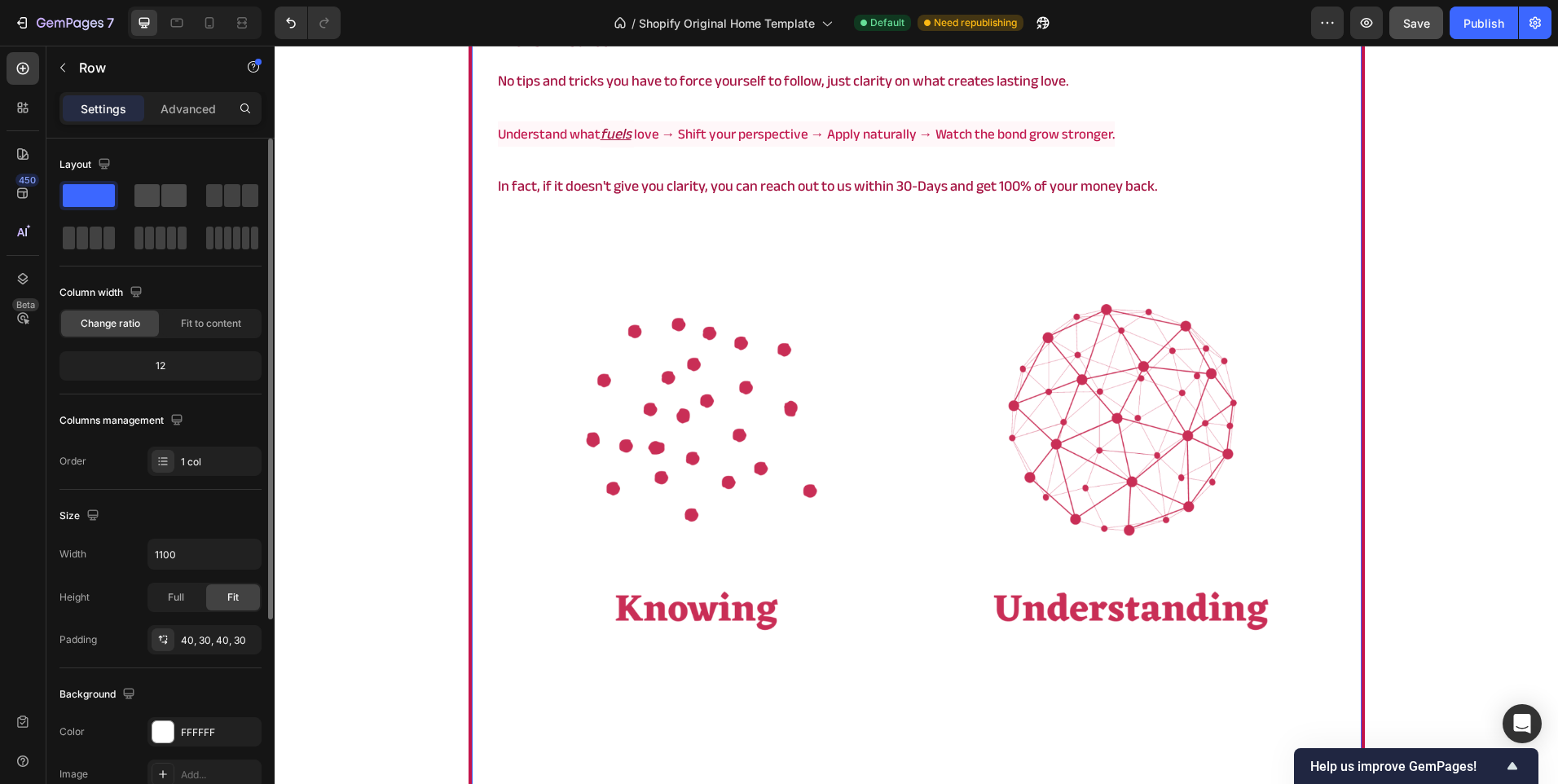
click at [141, 198] on span at bounding box center [147, 195] width 25 height 23
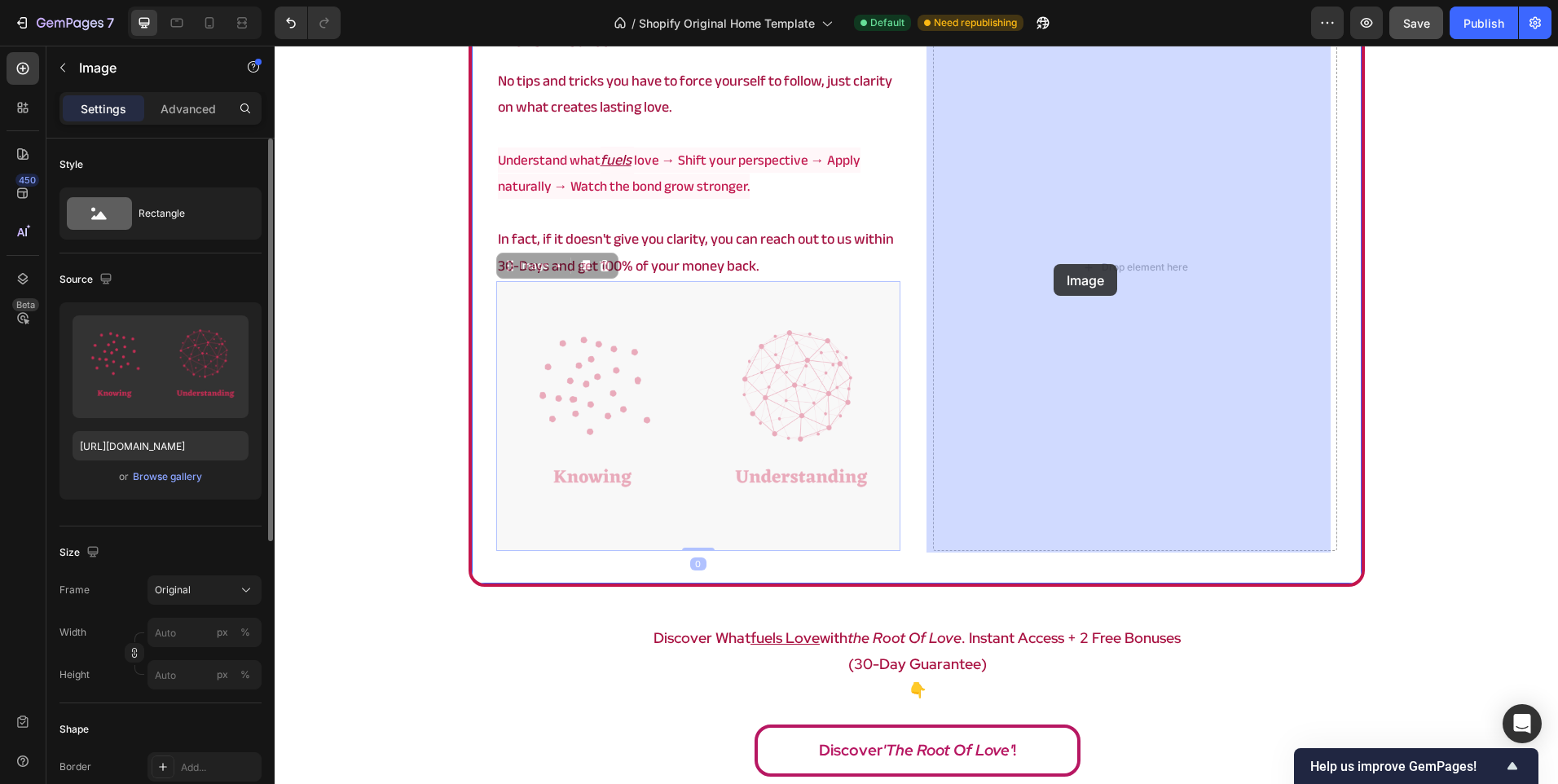
drag, startPoint x: 766, startPoint y: 402, endPoint x: 970, endPoint y: 318, distance: 220.6
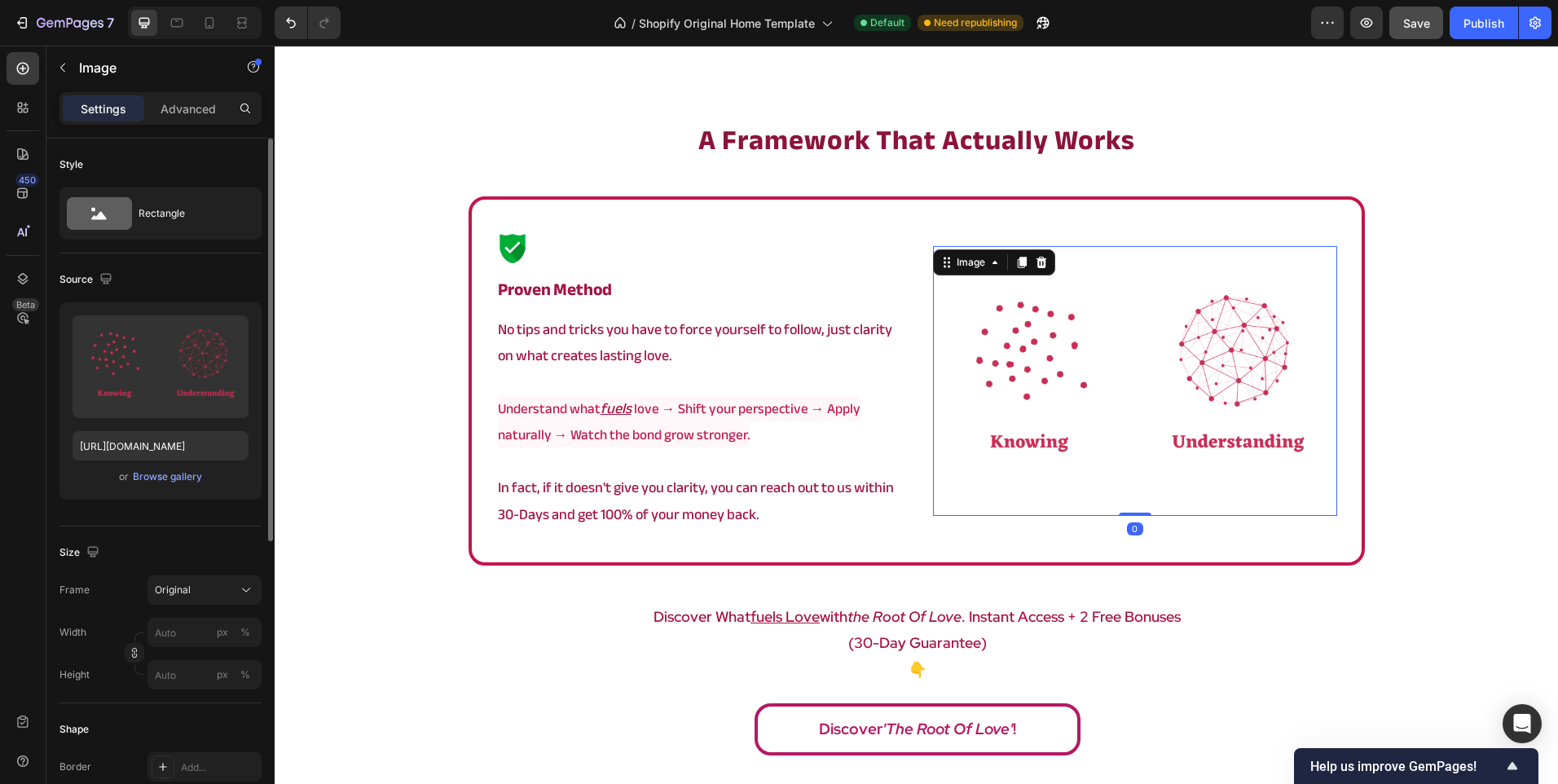
scroll to position [2767, 0]
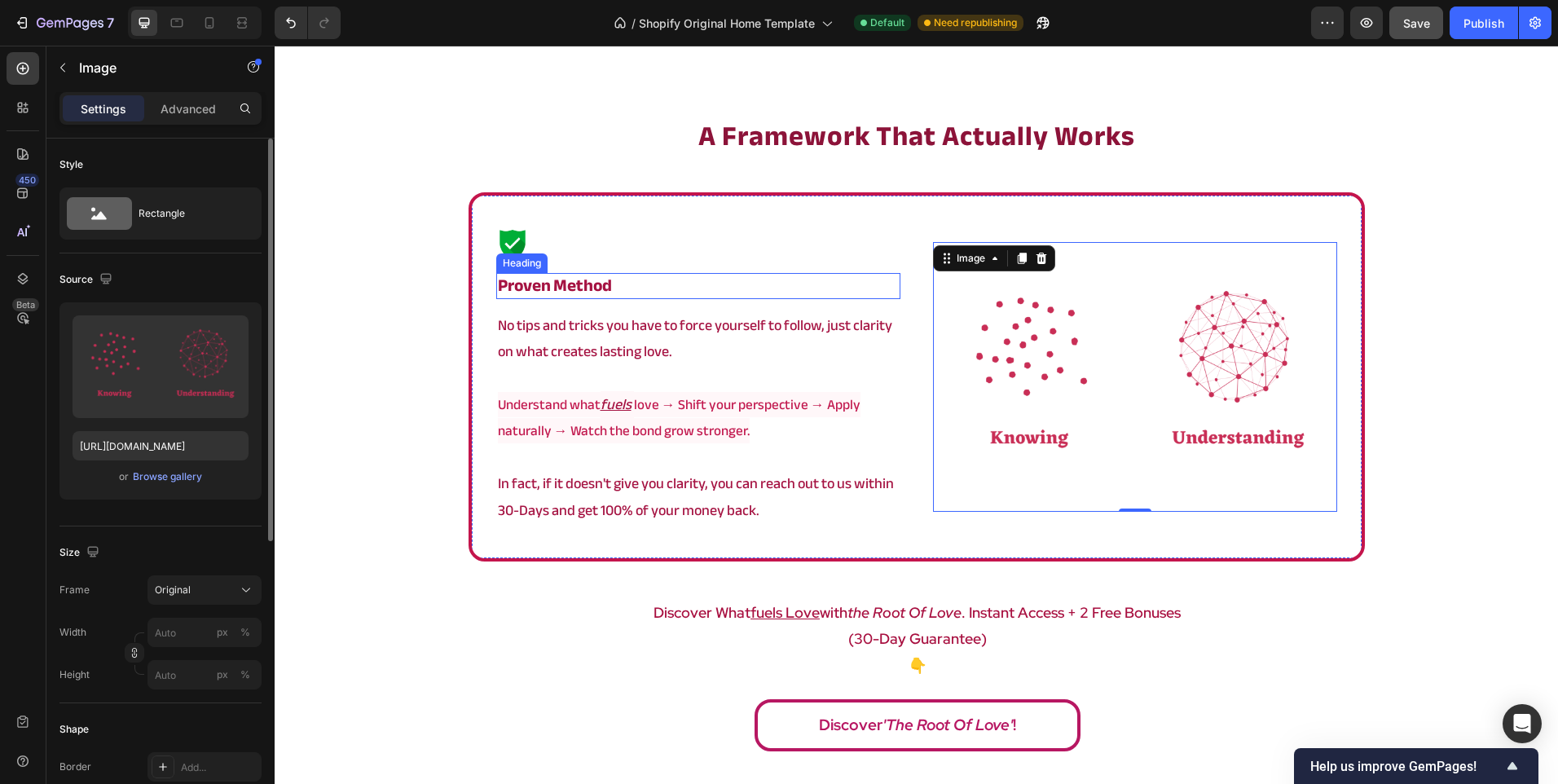
click at [571, 284] on strong "proven method" at bounding box center [554, 286] width 114 height 32
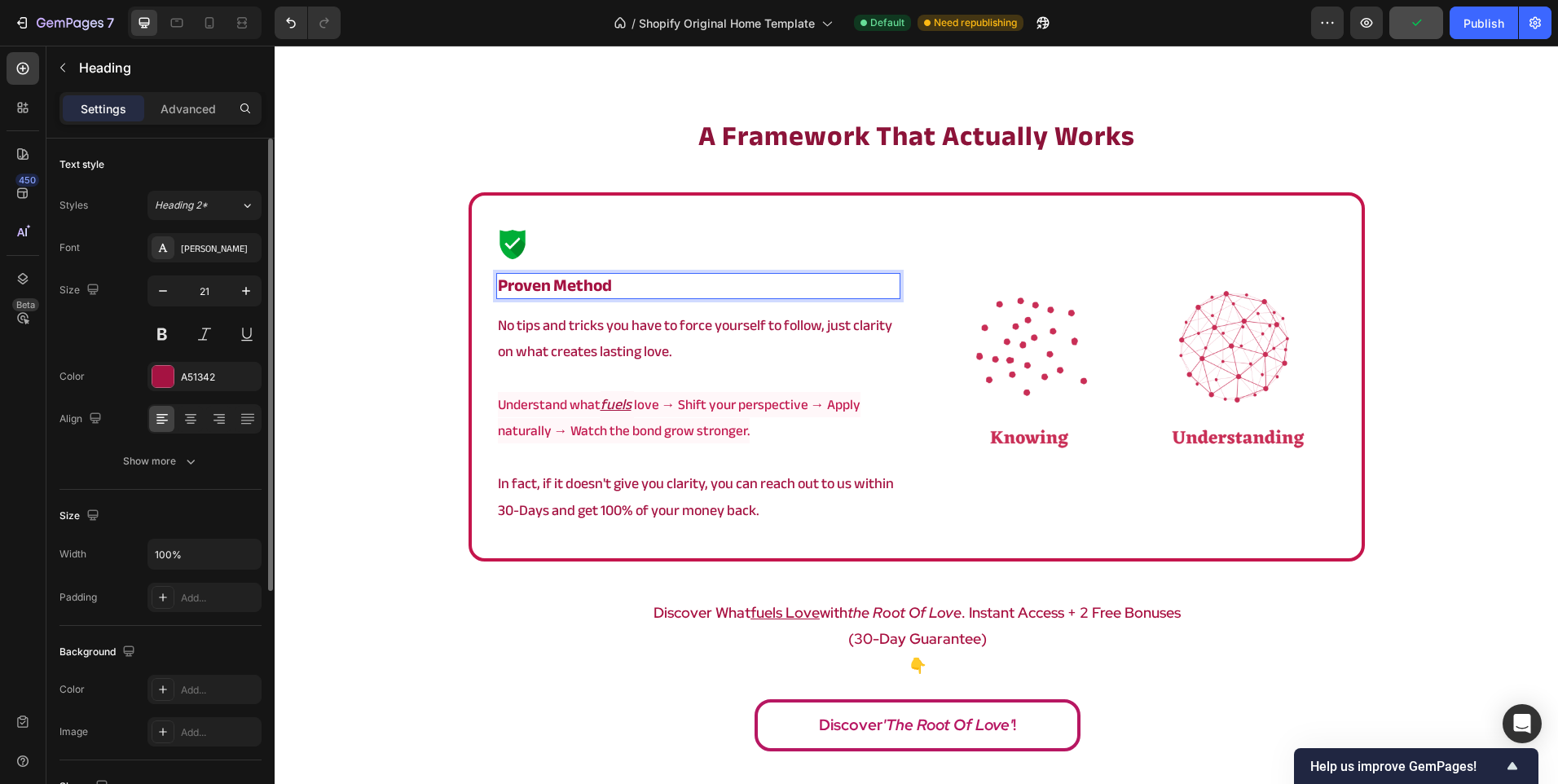
click at [519, 290] on strong "proven method" at bounding box center [554, 286] width 114 height 32
click at [261, 358] on div "Font Anek Bangla Size 21 Color A51342 Align Show more" at bounding box center [160, 354] width 202 height 243
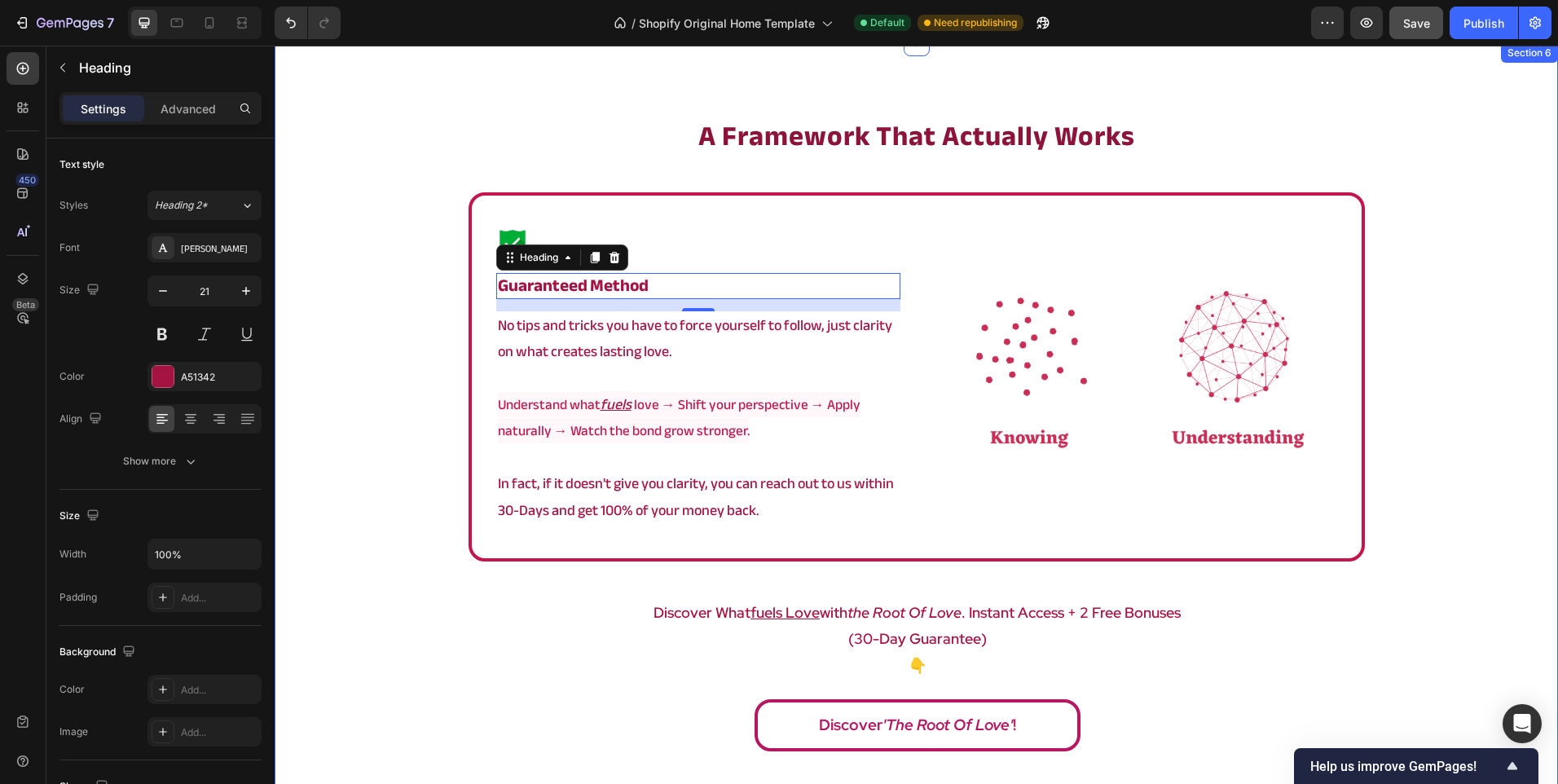
click at [387, 391] on div "a framework that actually works Heading Image ⁠⁠⁠⁠⁠⁠⁠ Guaranteed method Heading…" at bounding box center [916, 438] width 1284 height 644
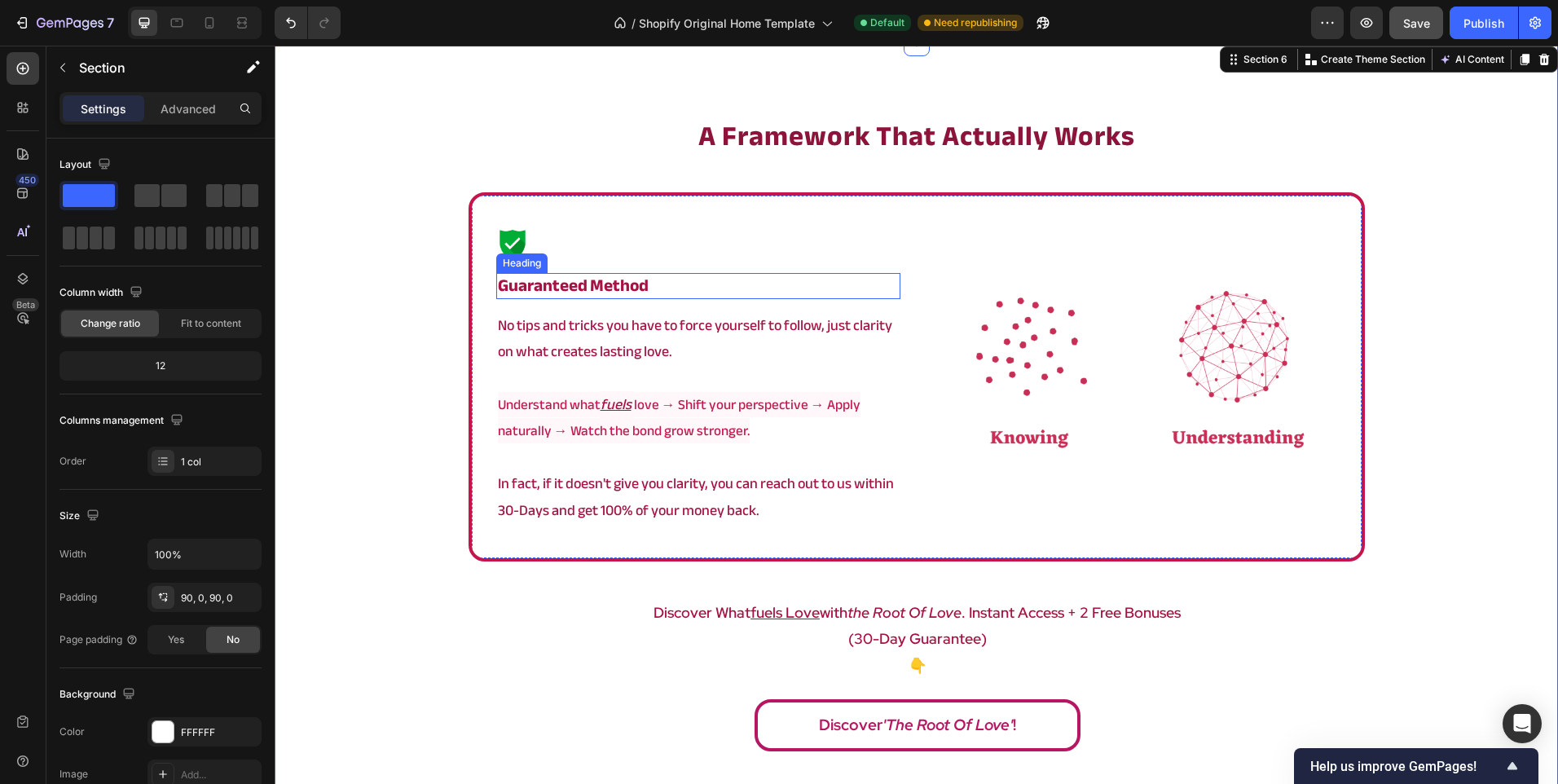
click at [541, 286] on strong "Guaranteed method" at bounding box center [573, 286] width 151 height 32
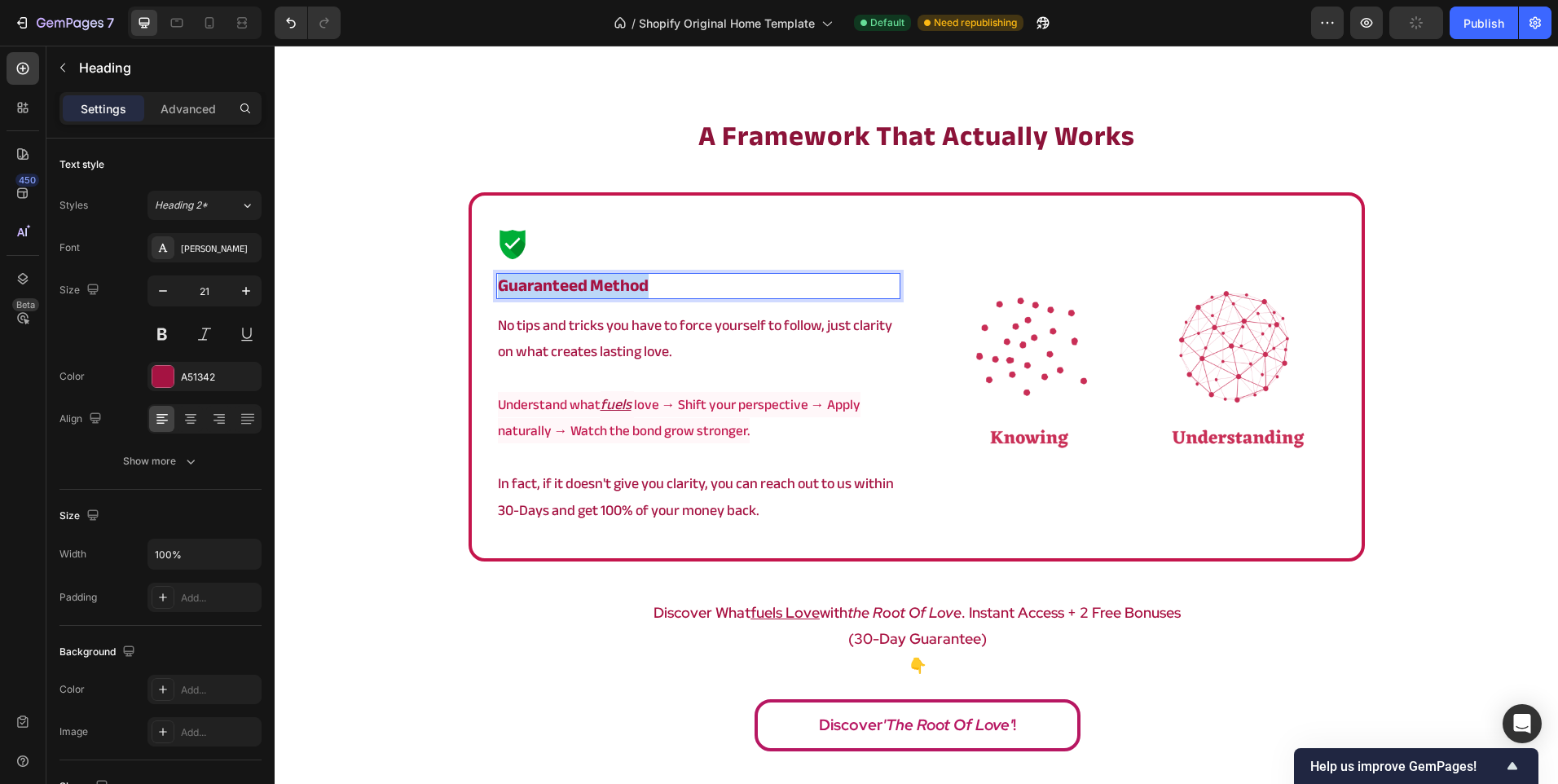
click at [541, 286] on strong "Guaranteed method" at bounding box center [573, 286] width 151 height 32
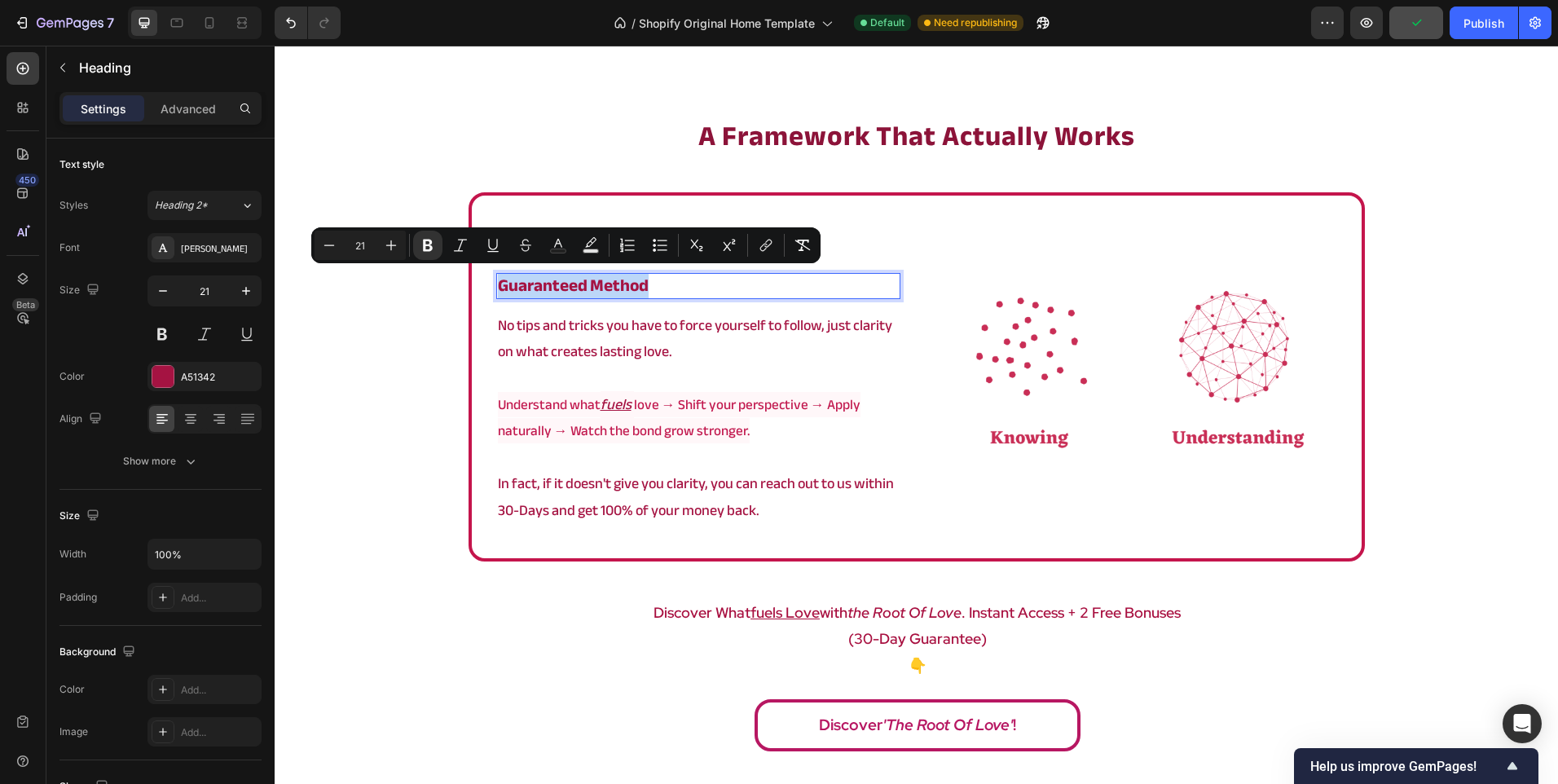
click at [541, 286] on strong "Guaranteed method" at bounding box center [573, 286] width 151 height 32
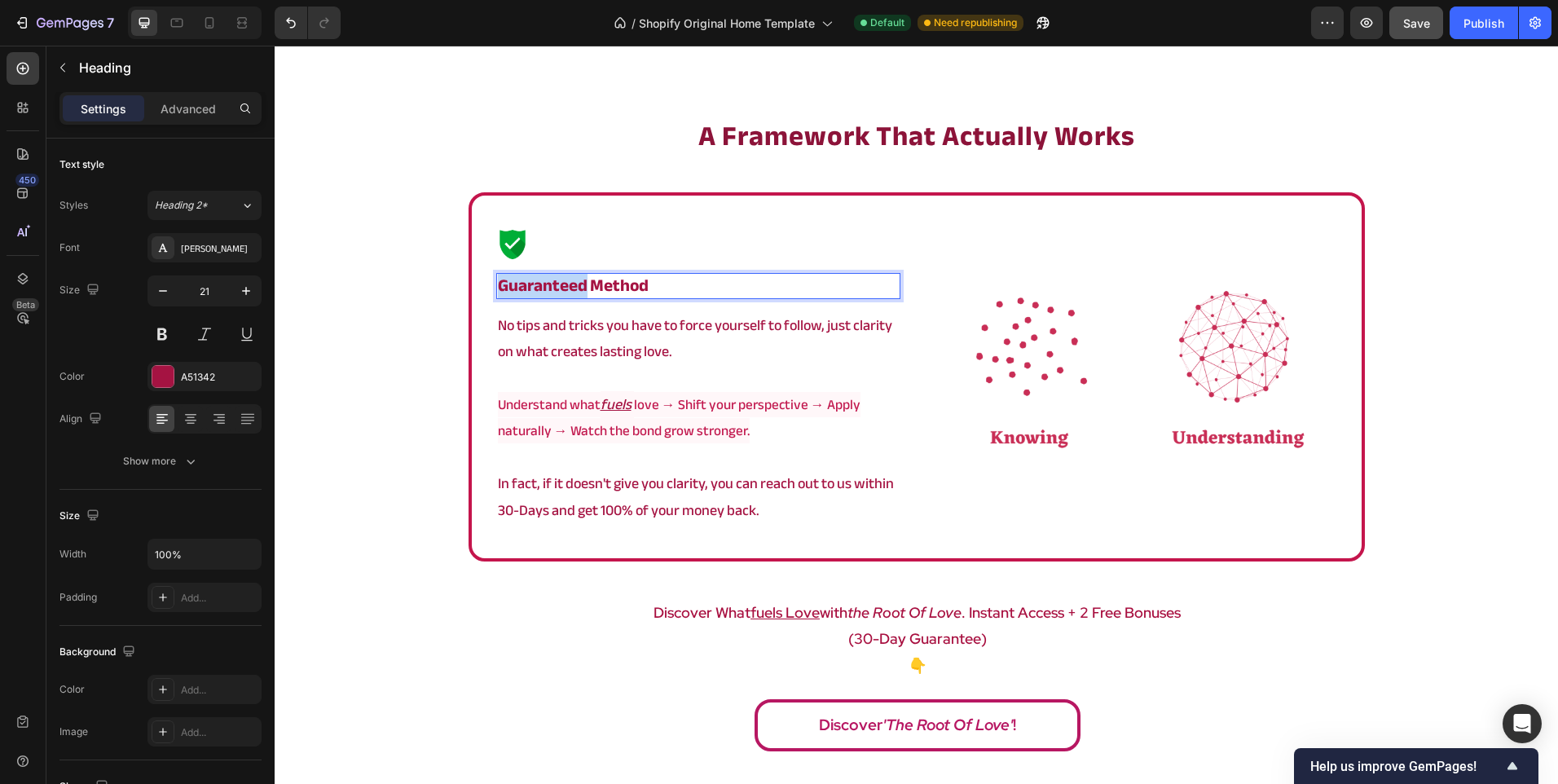
drag, startPoint x: 581, startPoint y: 295, endPoint x: 445, endPoint y: 280, distance: 136.8
click at [447, 280] on div "a framework that actually works Heading Image Guaranteed method Heading 15 No t…" at bounding box center [916, 438] width 1284 height 644
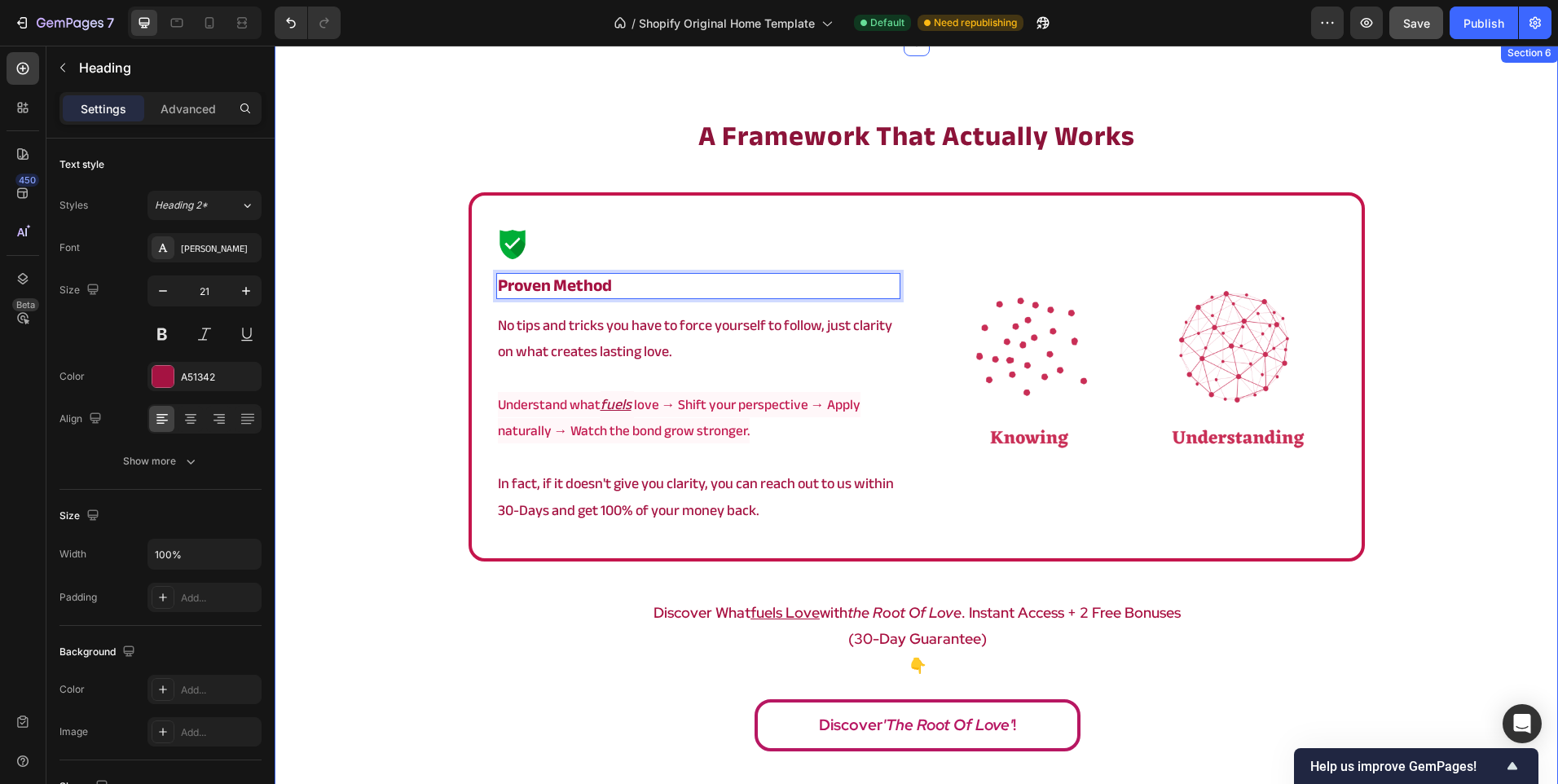
click at [434, 315] on div "a framework that actually works Heading Image Proven method Heading 15 No tips …" at bounding box center [916, 438] width 1284 height 644
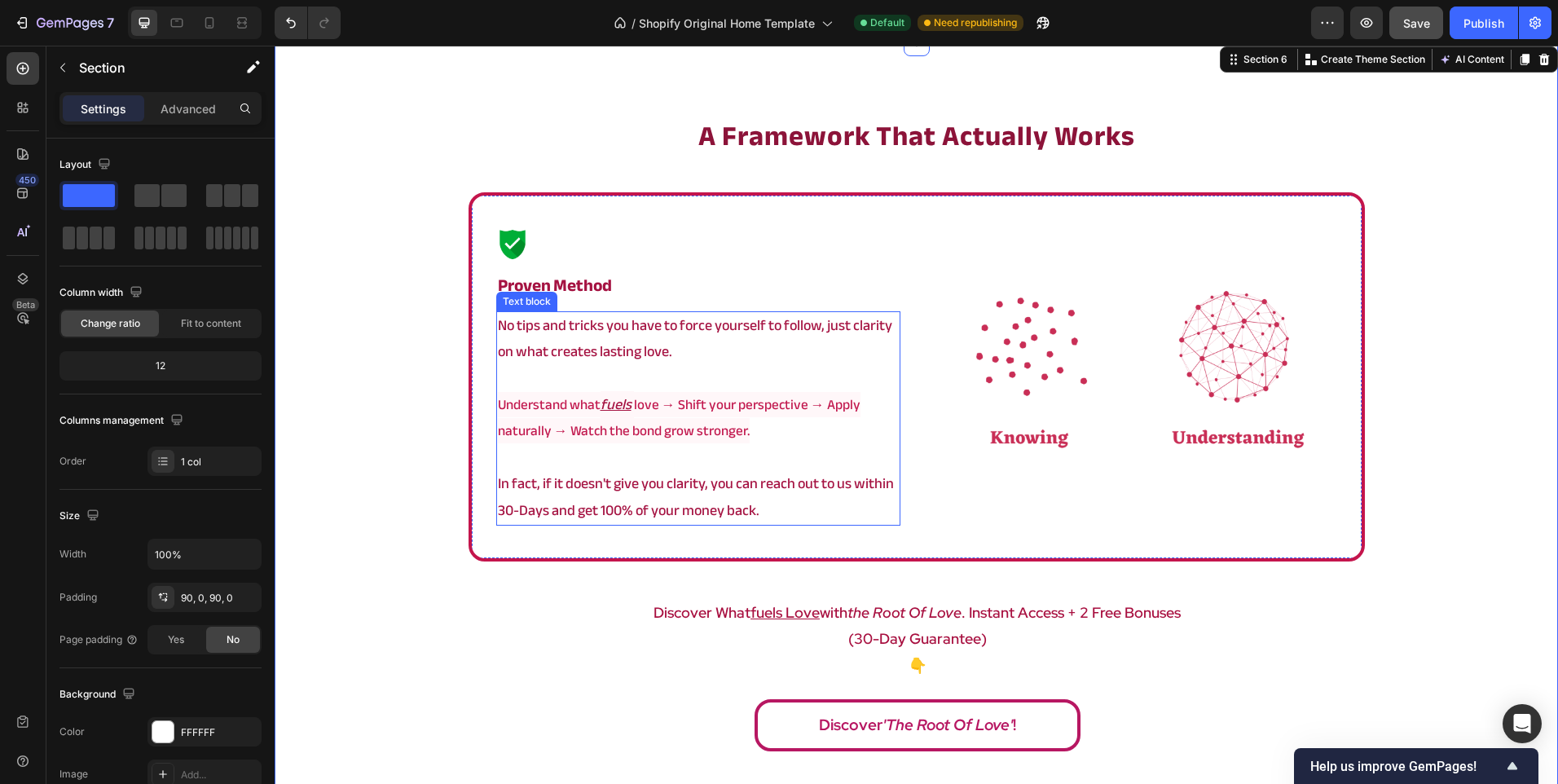
click at [540, 335] on p "No tips and tricks you have to force yourself to follow, just clarity on what c…" at bounding box center [697, 339] width 401 height 53
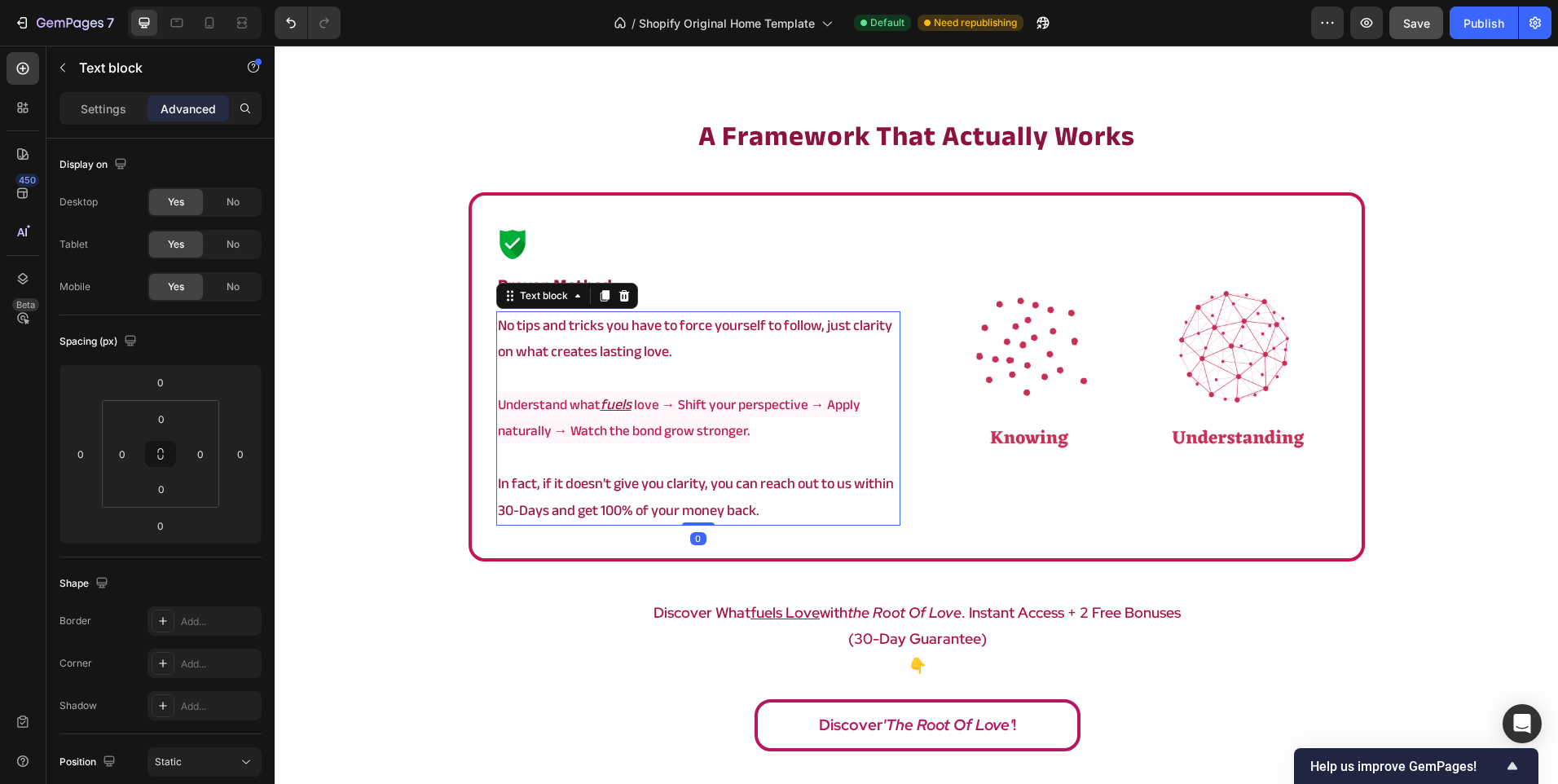
click at [540, 335] on p "No tips and tricks you have to force yourself to follow, just clarity on what c…" at bounding box center [697, 339] width 401 height 53
click at [554, 356] on p "No tips and tricks you have to force yourself to follow, just clarity on what c…" at bounding box center [697, 339] width 401 height 53
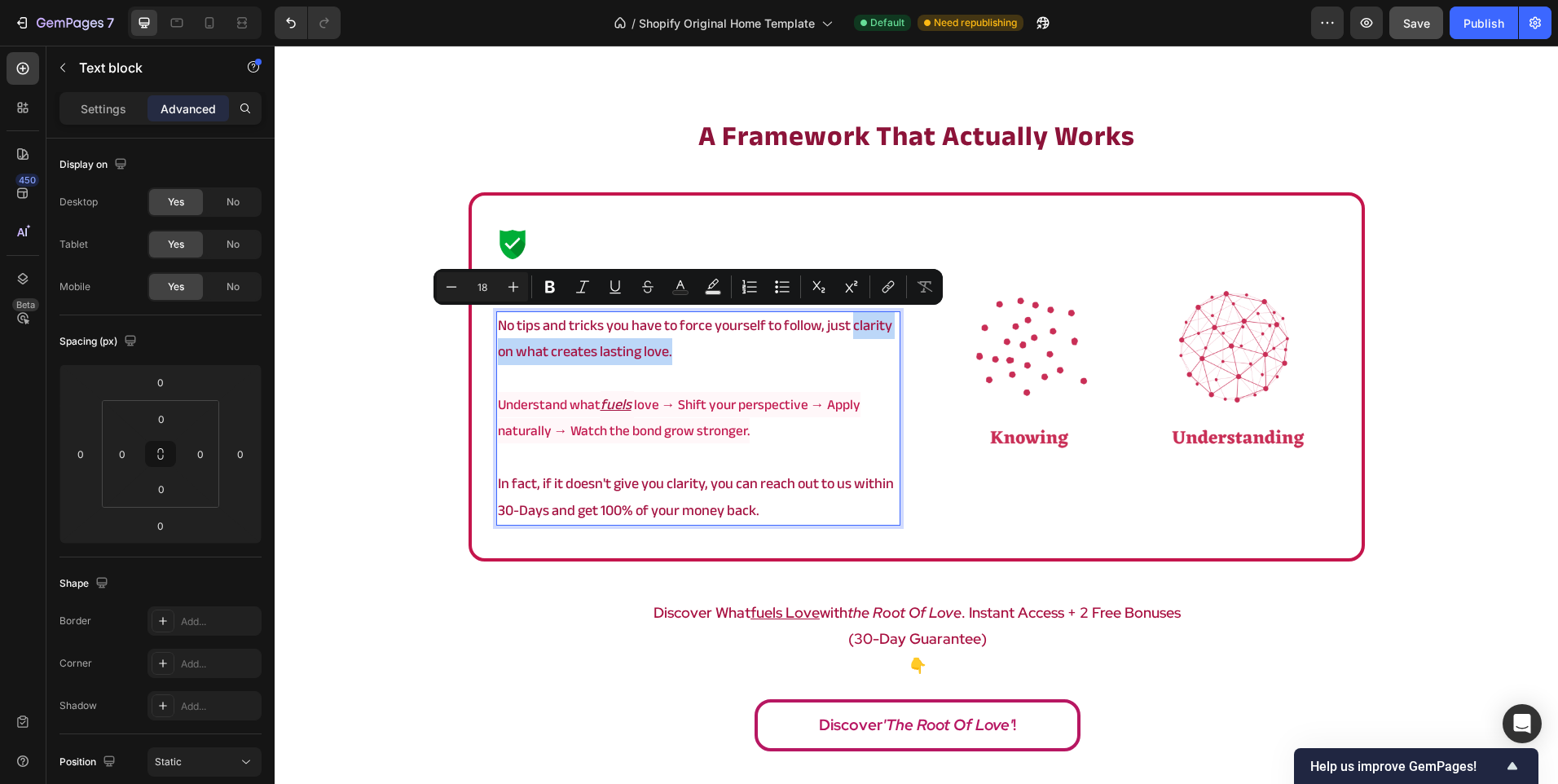
drag, startPoint x: 849, startPoint y: 326, endPoint x: 855, endPoint y: 345, distance: 19.9
click at [855, 345] on p "No tips and tricks you have to force yourself to follow, just clarity on what c…" at bounding box center [697, 339] width 401 height 53
click at [616, 292] on icon "Editor contextual toolbar" at bounding box center [615, 292] width 11 height 1
click at [380, 435] on div "a framework that actually works Heading Image ⁠⁠⁠⁠⁠⁠⁠ Proven method Heading No …" at bounding box center [916, 438] width 1284 height 644
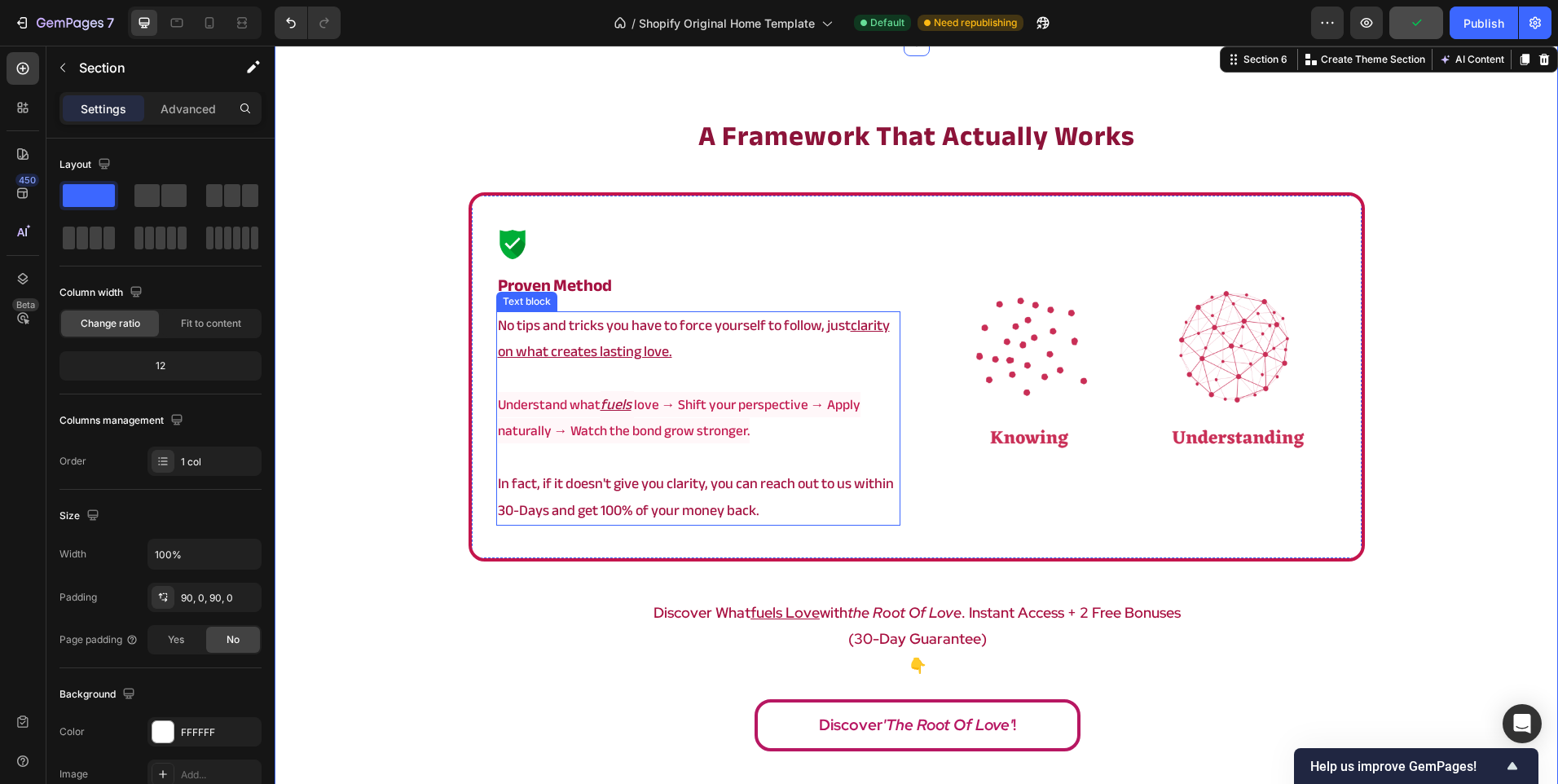
click at [629, 490] on p "In fact, if it doesn't give you clarity, you can reach out to us within 30-Days…" at bounding box center [697, 498] width 401 height 53
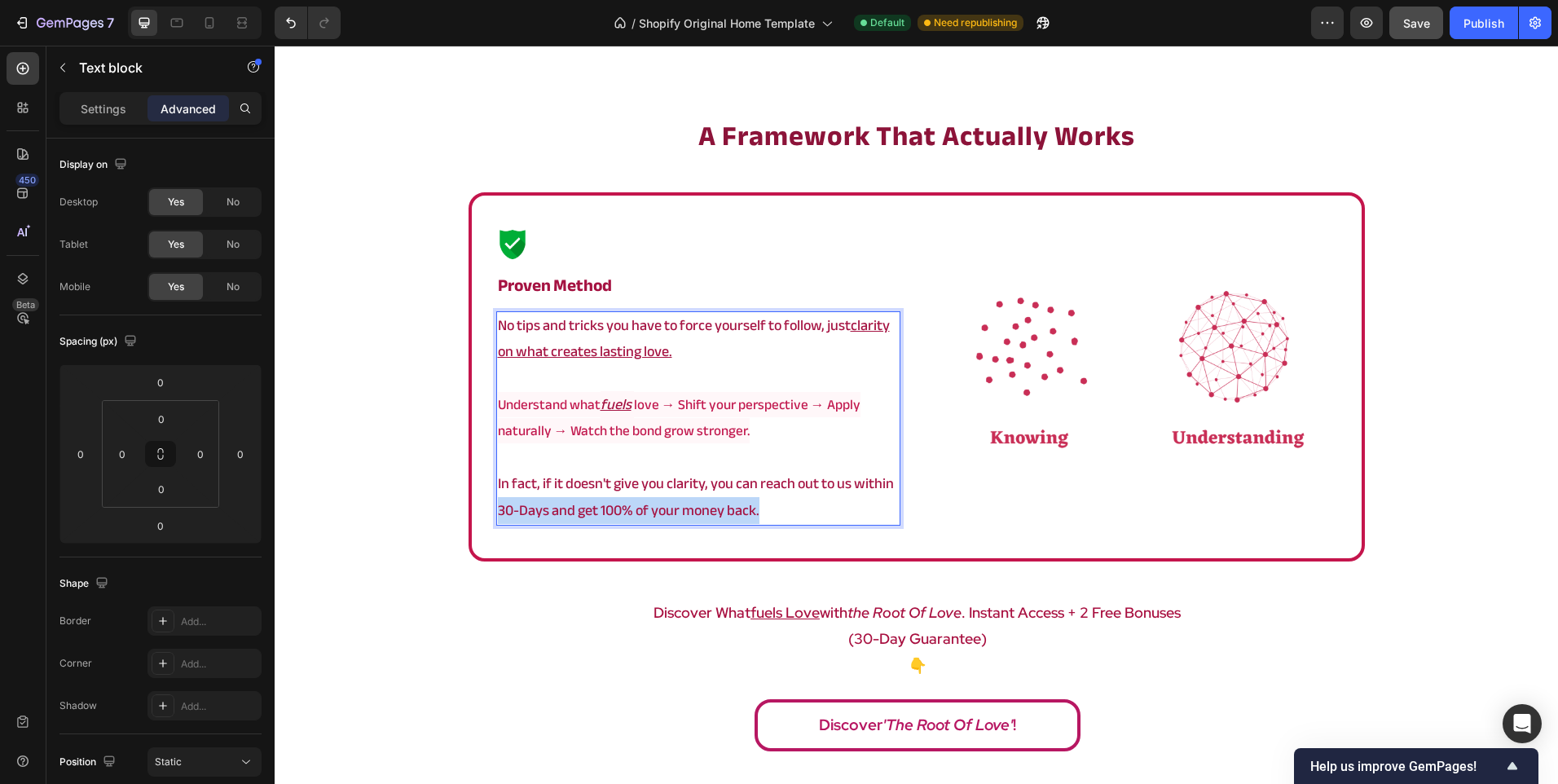
drag, startPoint x: 494, startPoint y: 509, endPoint x: 776, endPoint y: 510, distance: 282.0
click at [776, 510] on p "In fact, if it doesn't give you clarity, you can reach out to us within 30-Days…" at bounding box center [697, 498] width 401 height 53
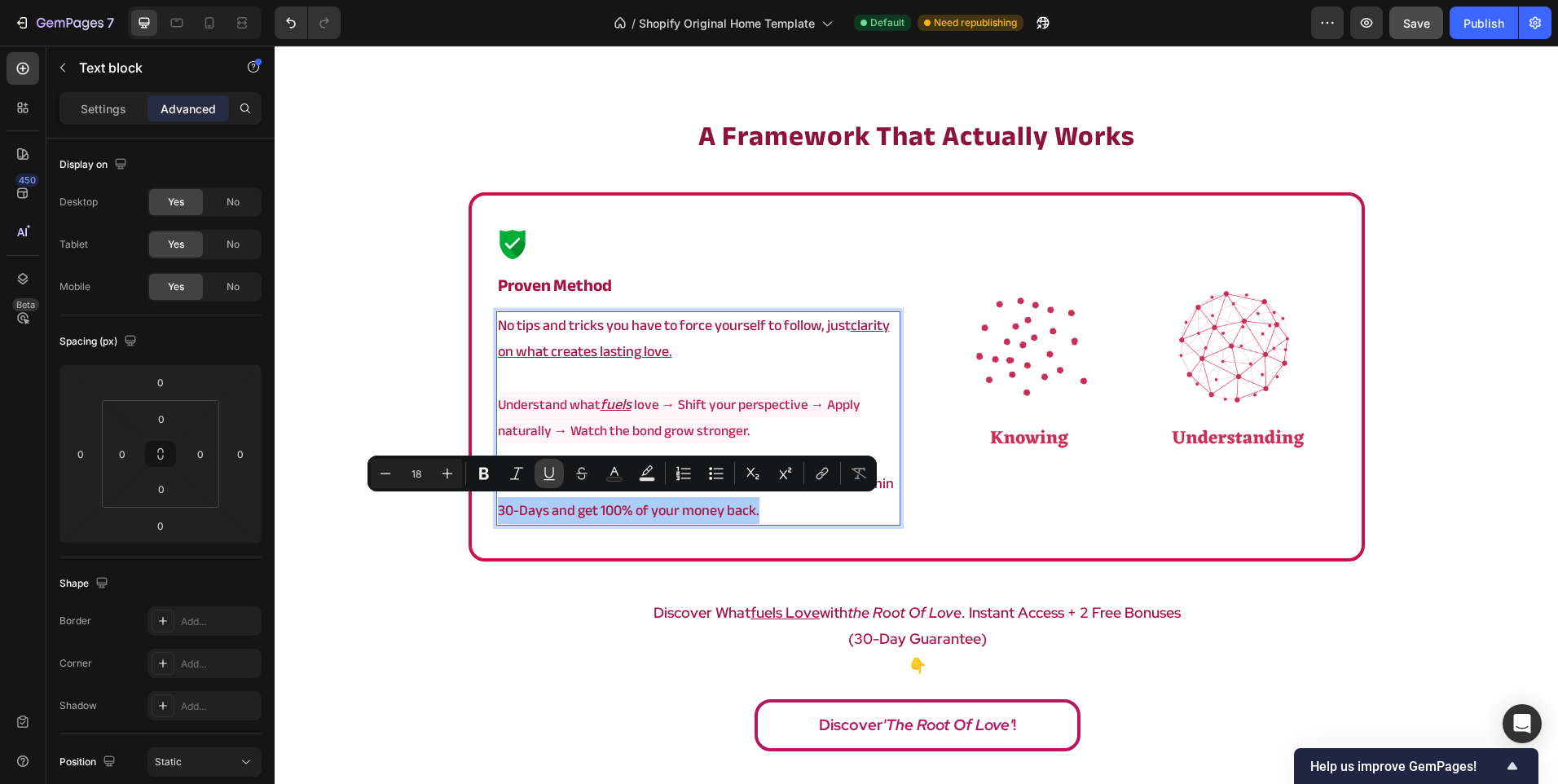
click at [549, 481] on icon "Editor contextual toolbar" at bounding box center [549, 473] width 16 height 16
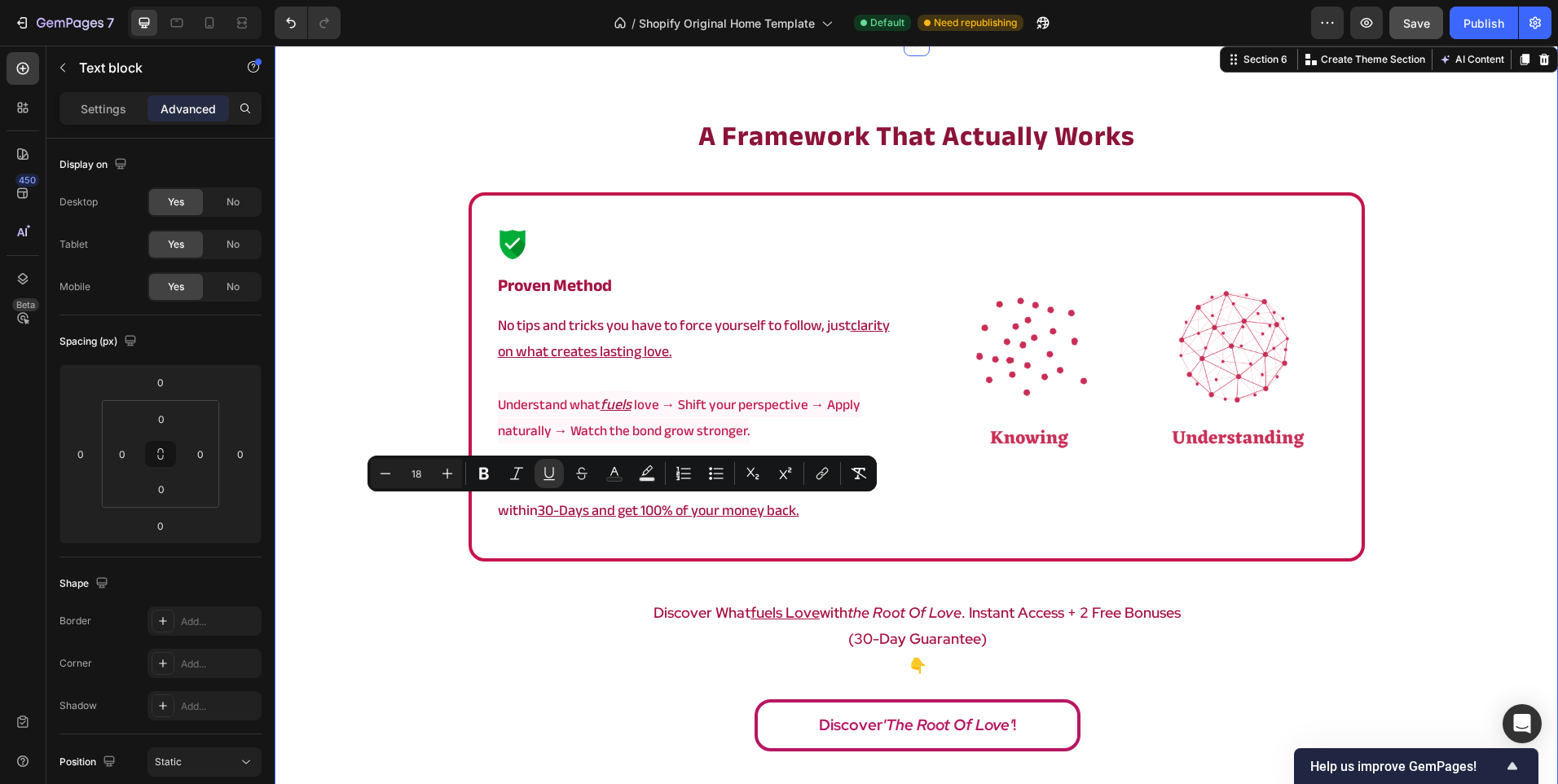
click at [473, 571] on div "a framework that actually works Heading Image ⁠⁠⁠⁠⁠⁠⁠ Proven method Heading No …" at bounding box center [916, 438] width 1284 height 644
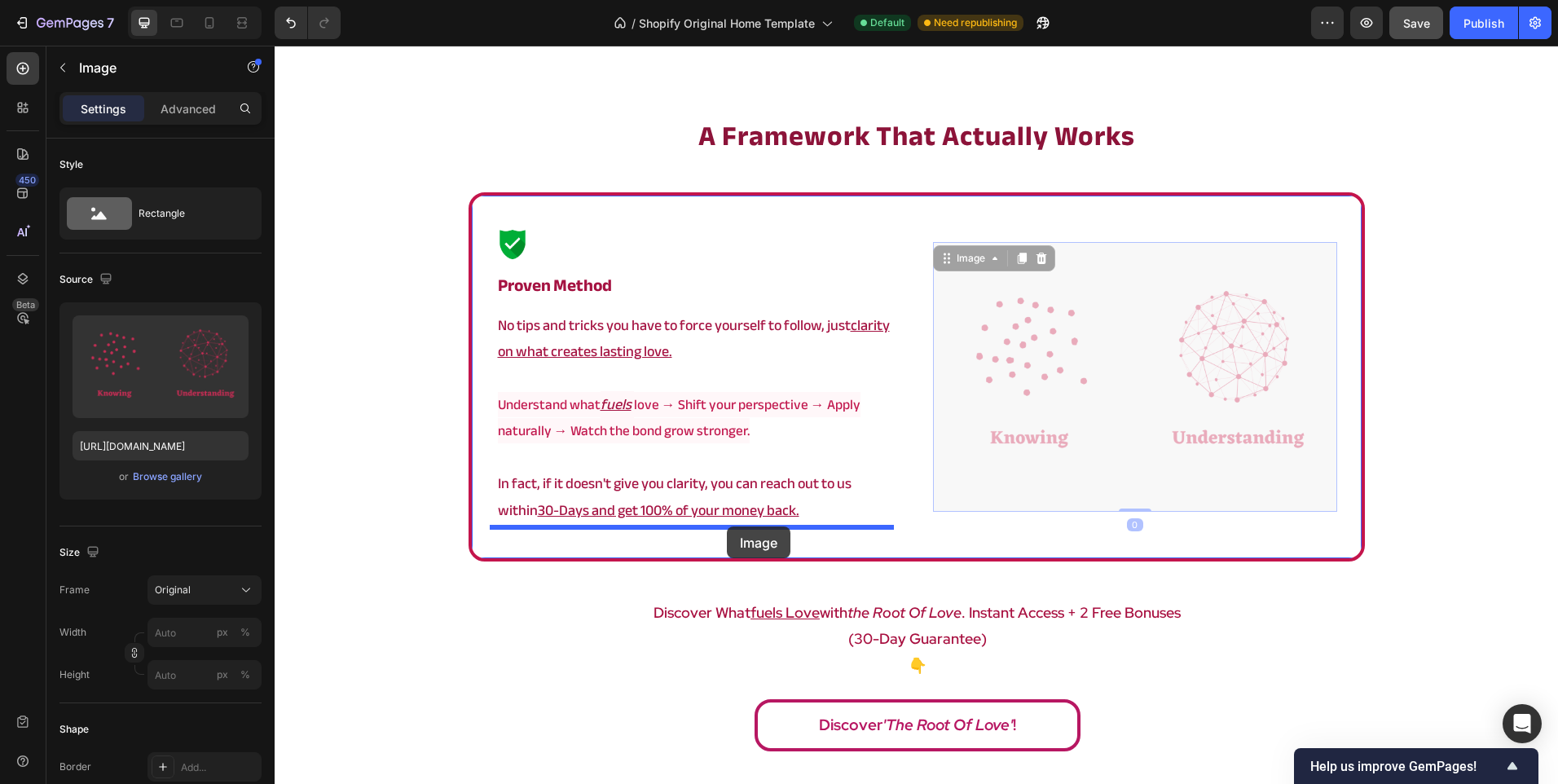
drag, startPoint x: 1054, startPoint y: 360, endPoint x: 727, endPoint y: 527, distance: 367.2
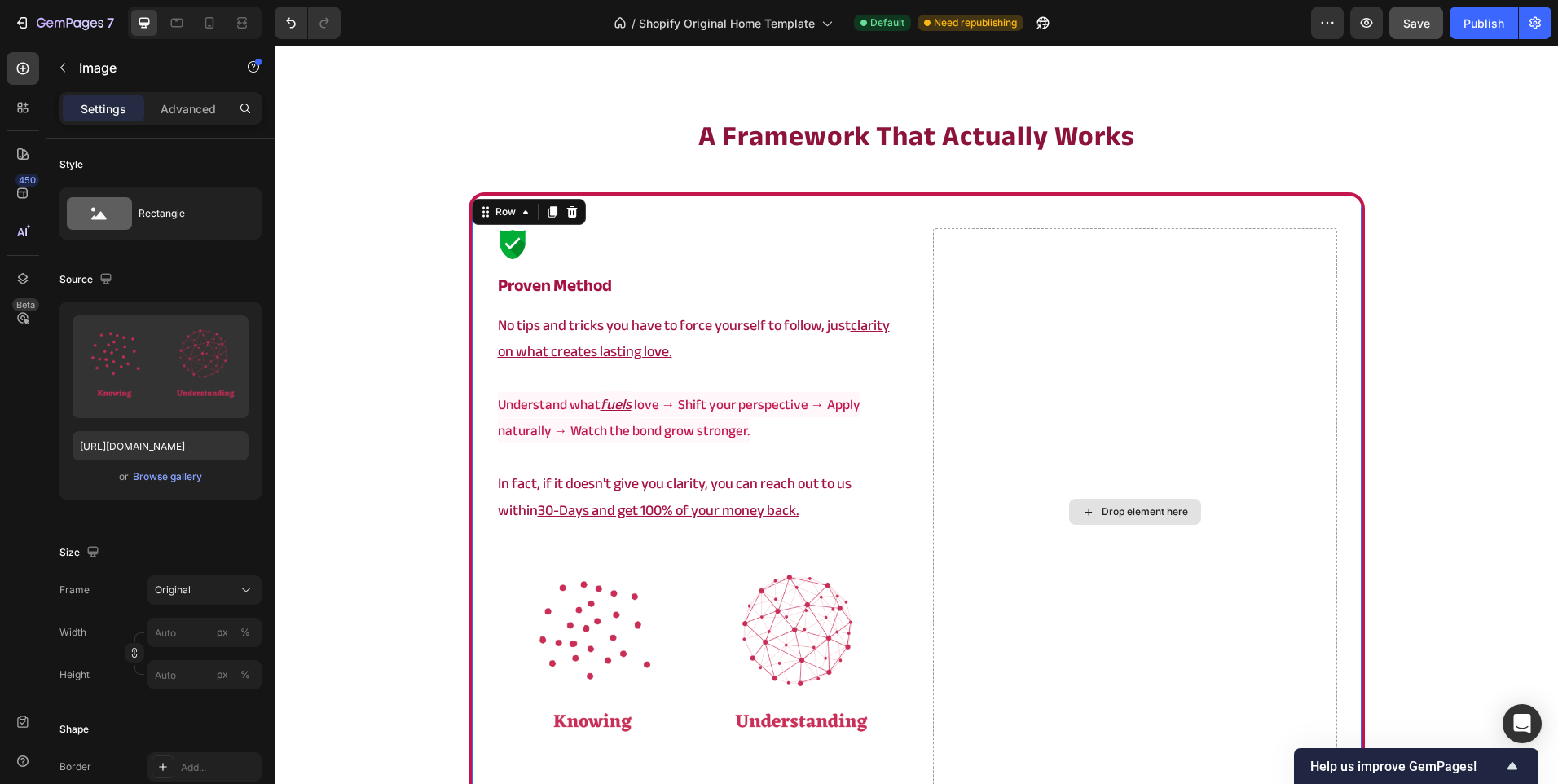
click at [1040, 402] on div "Drop element here" at bounding box center [1135, 511] width 404 height 566
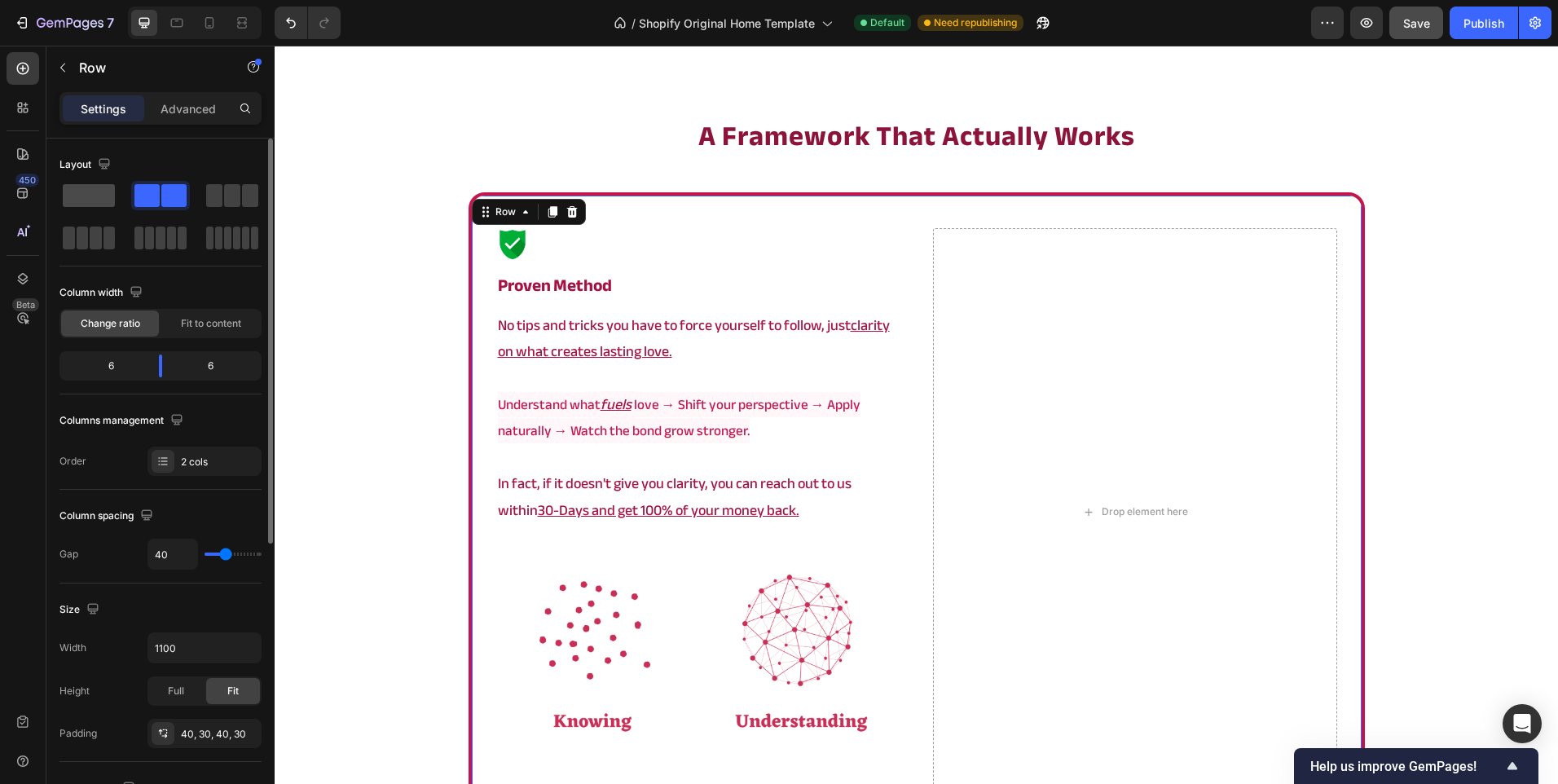
click at [90, 196] on span at bounding box center [89, 195] width 52 height 23
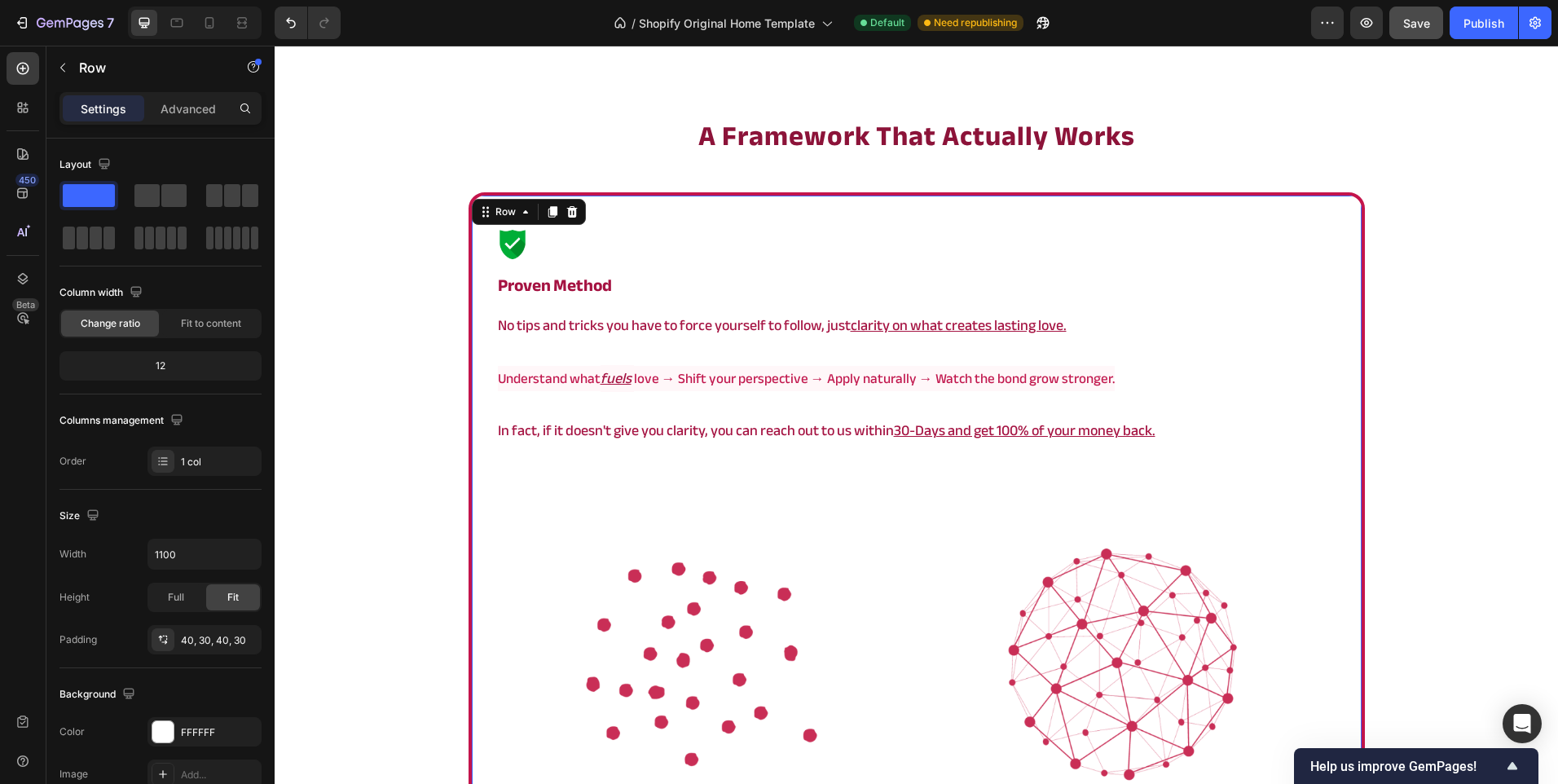
click at [484, 329] on div "Image ⁠⁠⁠⁠⁠⁠⁠ Proven method Heading No tips and tricks you have to force yourse…" at bounding box center [916, 617] width 896 height 850
click at [205, 544] on input "1100" at bounding box center [204, 553] width 112 height 29
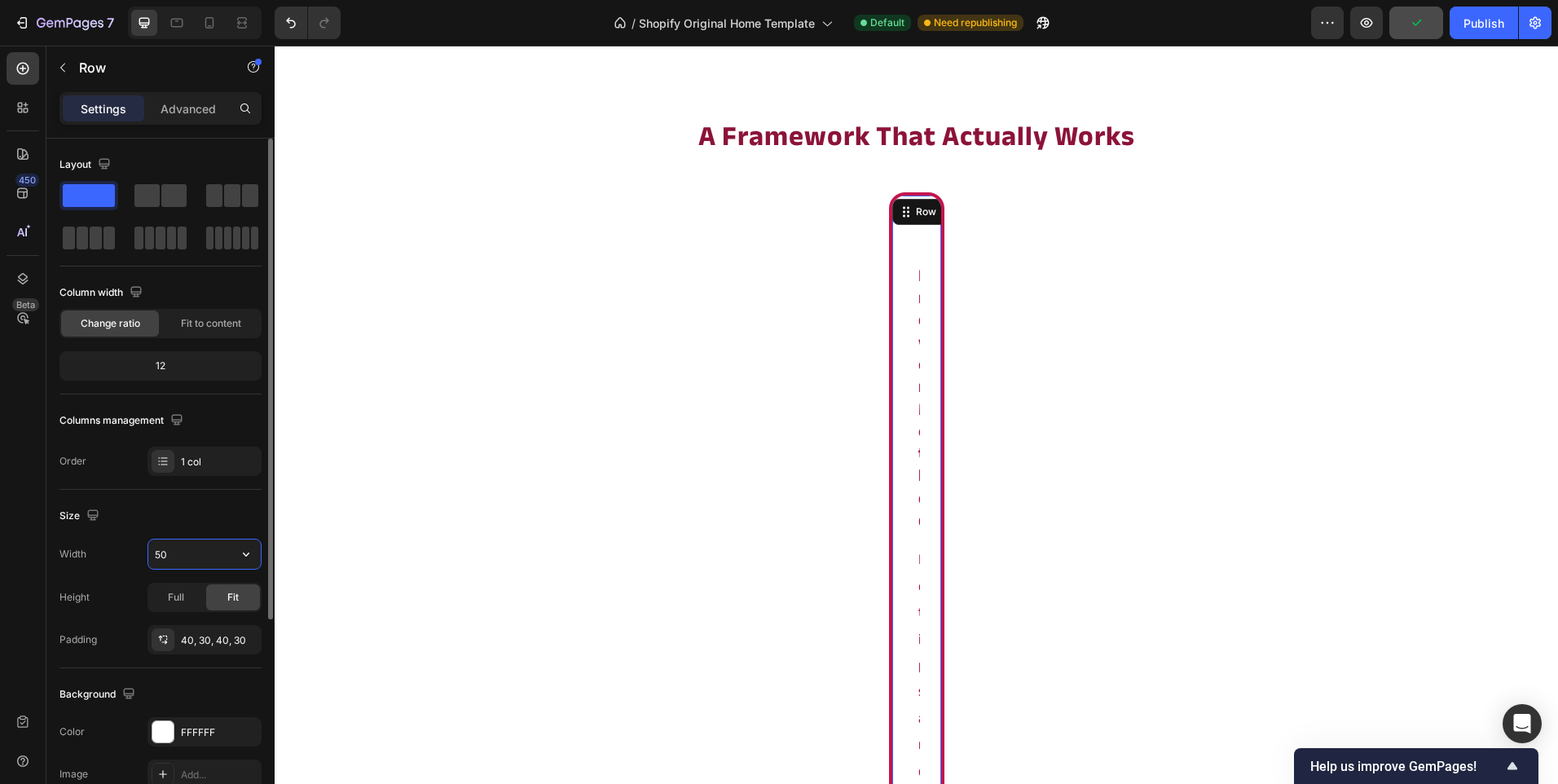
type input "5"
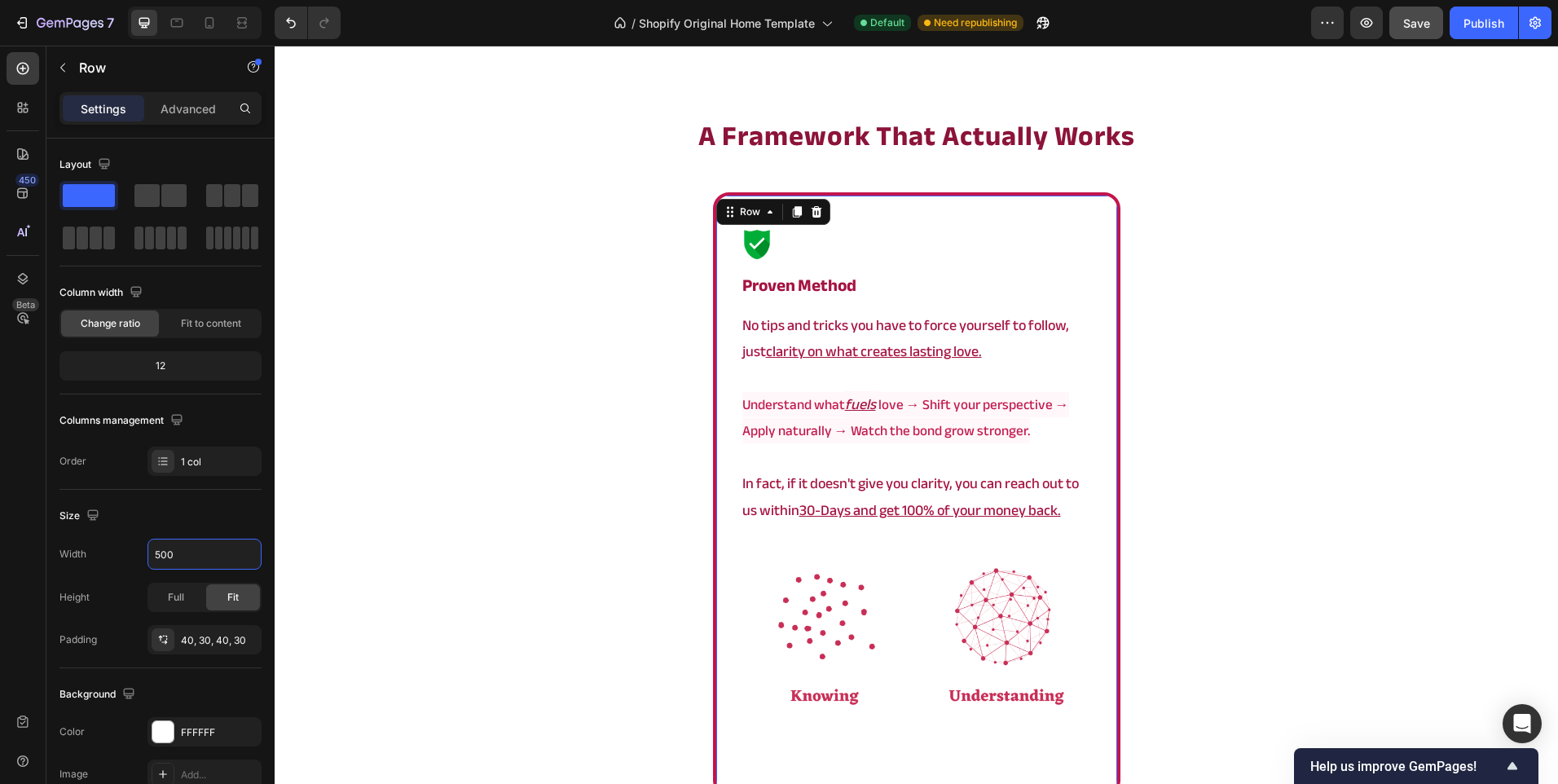
type input "500"
click at [718, 416] on div "Image ⁠⁠⁠⁠⁠⁠⁠ Proven method Heading No tips and tricks you have to force yourse…" at bounding box center [917, 494] width 407 height 604
click at [600, 394] on div "a framework that actually works Heading Image ⁠⁠⁠⁠⁠⁠⁠ Proven method Heading No …" at bounding box center [916, 556] width 1284 height 878
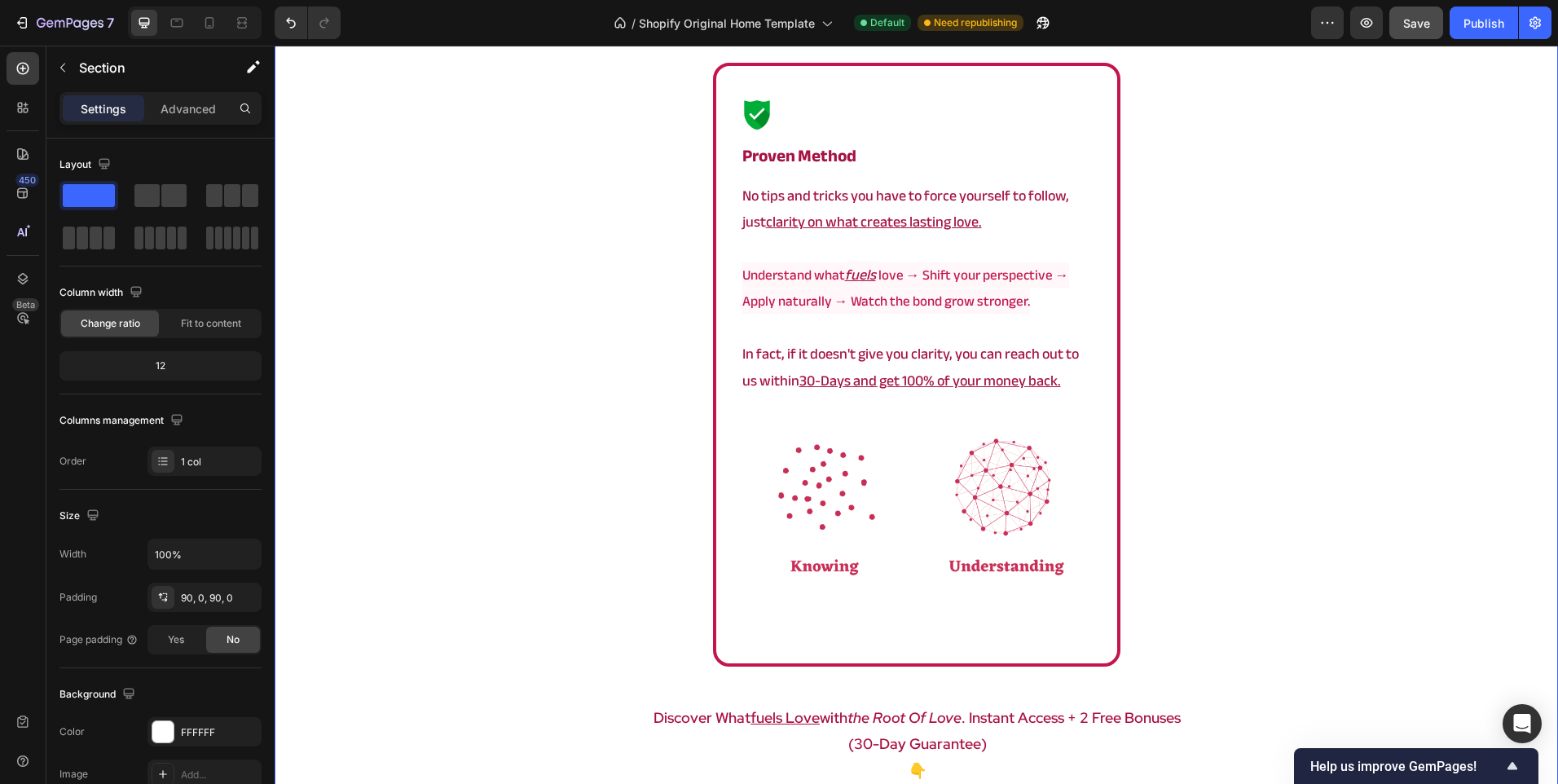
scroll to position [2849, 0]
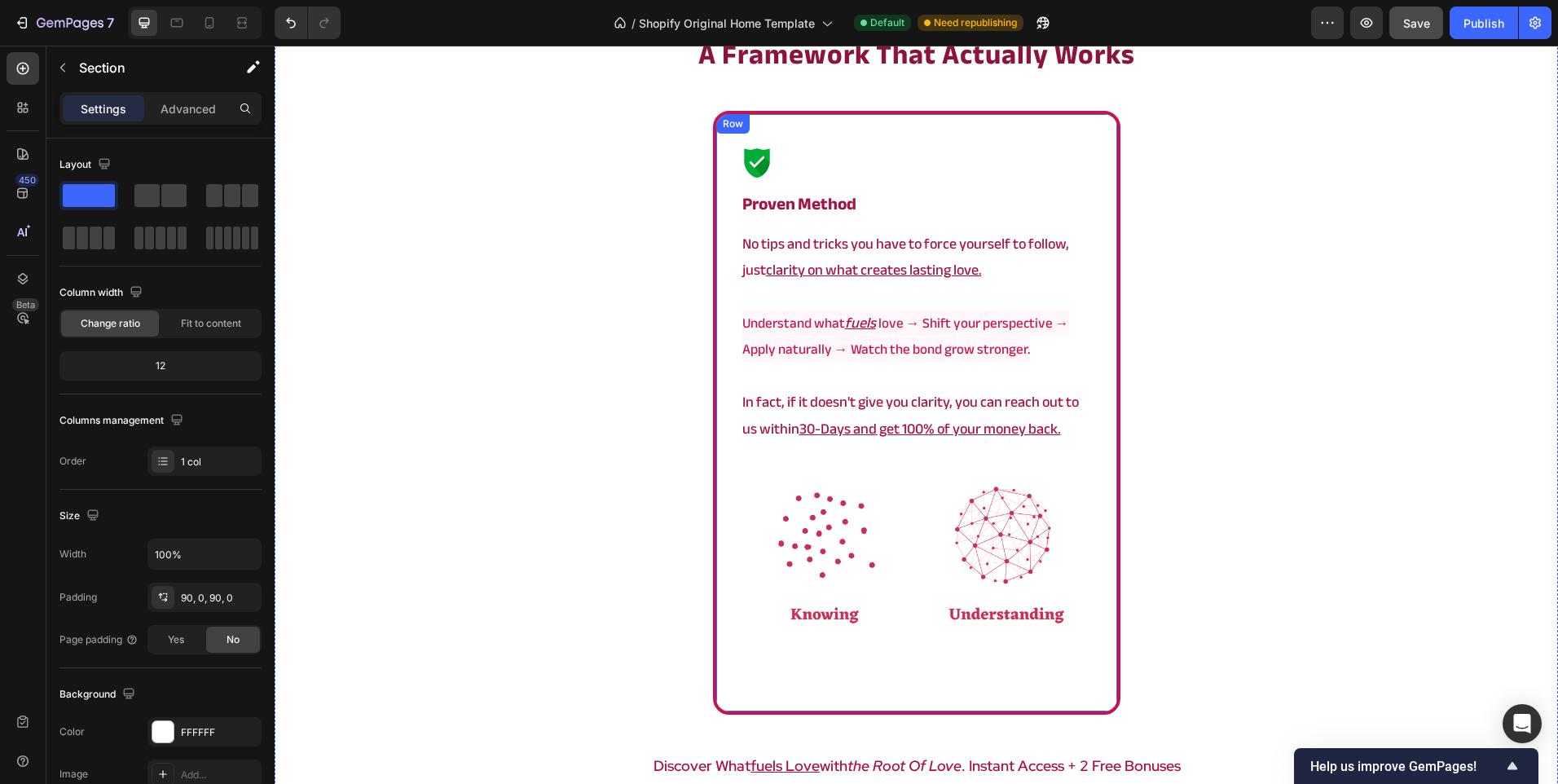
click at [713, 459] on div "Image ⁠⁠⁠⁠⁠⁠⁠ Proven method Heading No tips and tricks you have to force yourse…" at bounding box center [917, 413] width 407 height 604
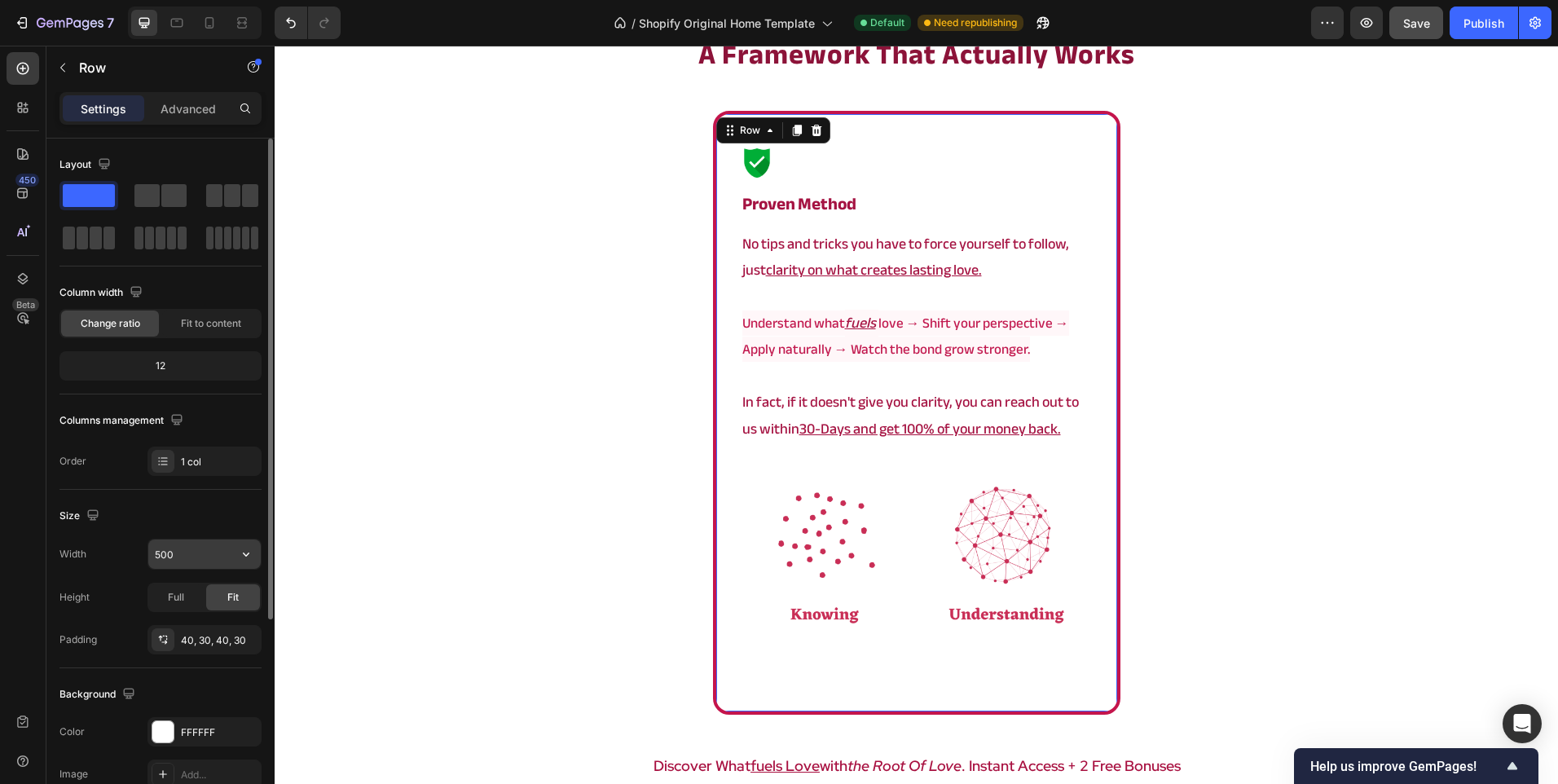
click at [167, 558] on input "500" at bounding box center [204, 553] width 112 height 29
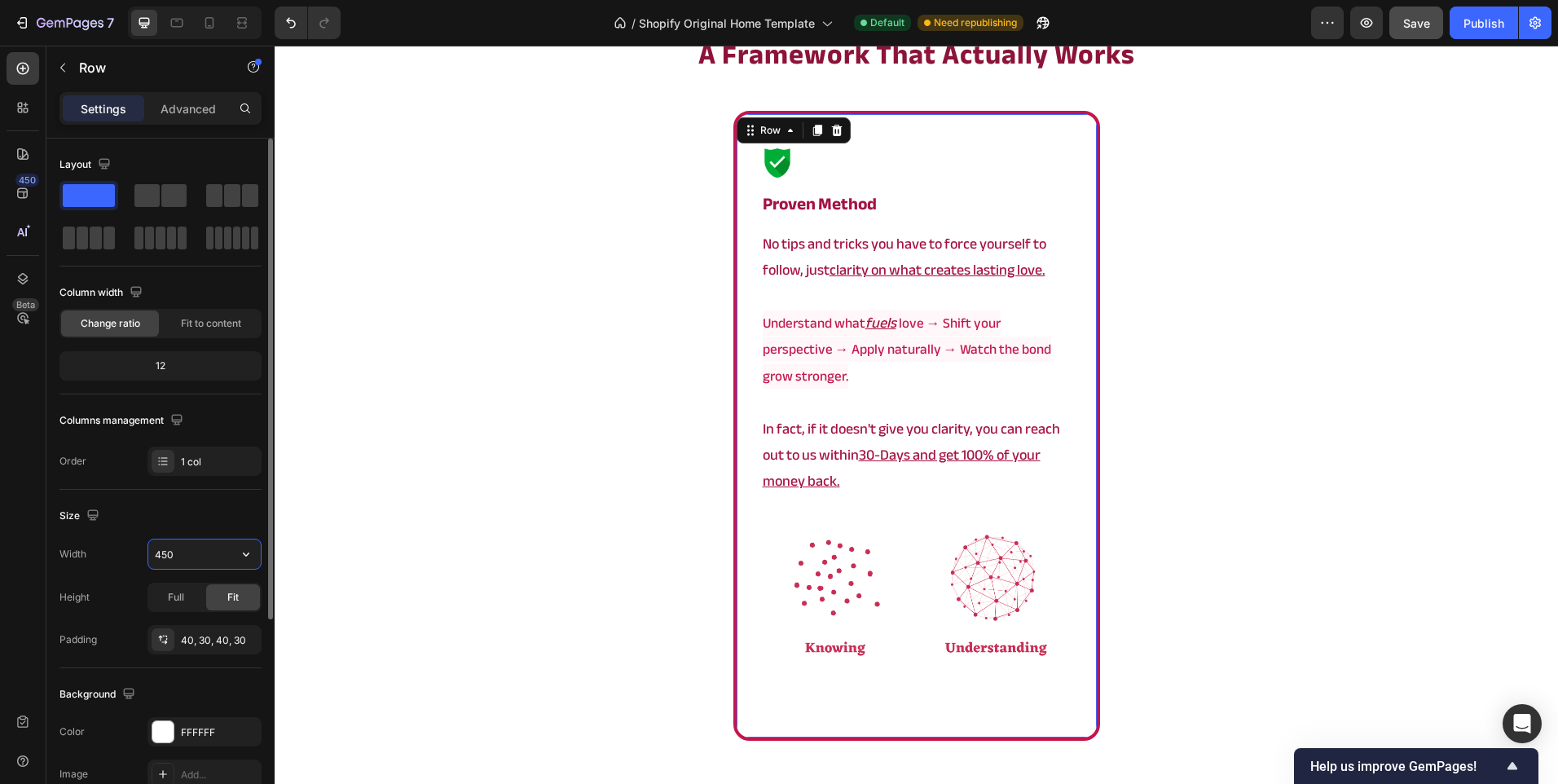
click at [167, 558] on input "450" at bounding box center [204, 553] width 112 height 29
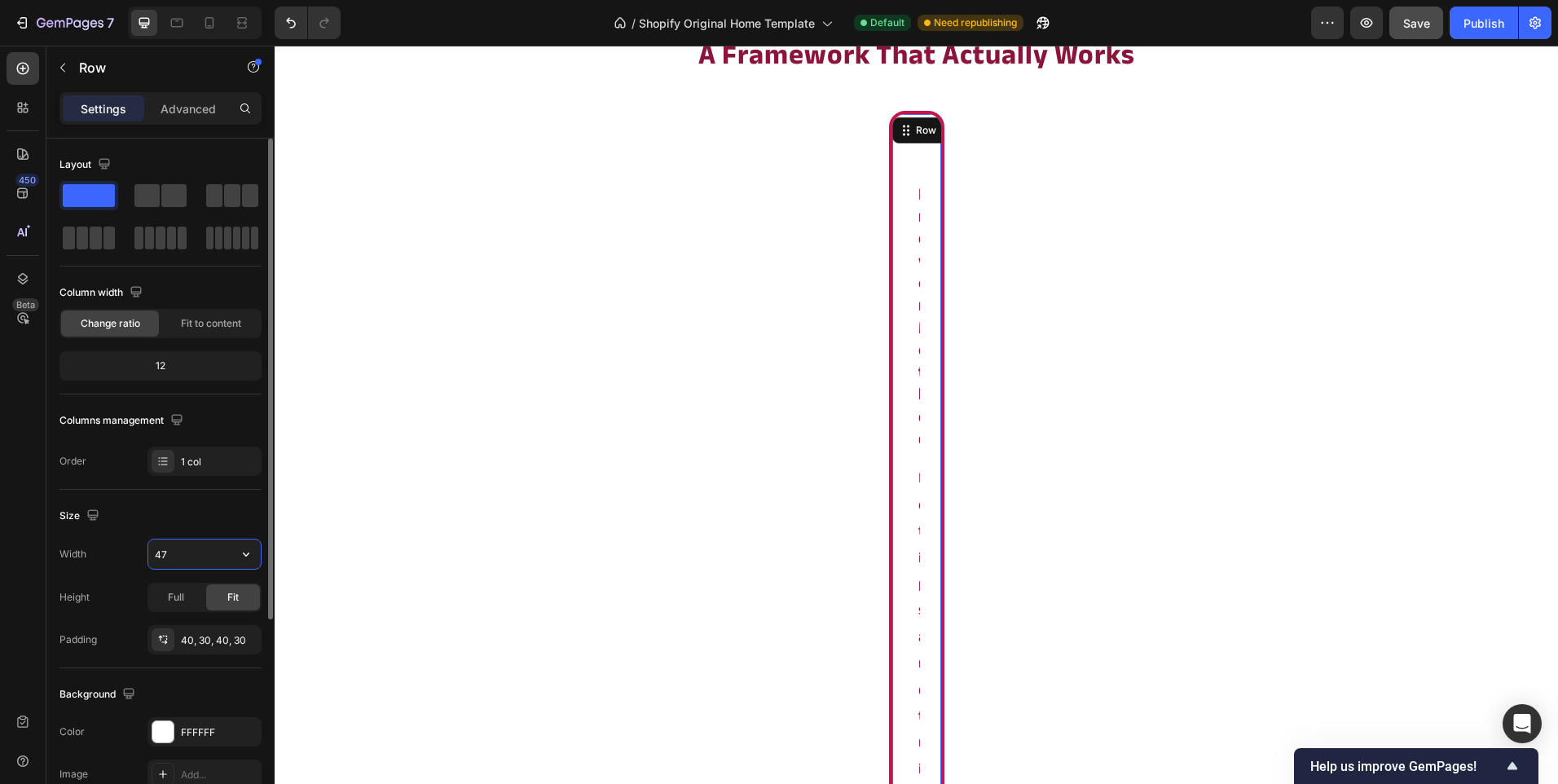
type input "470"
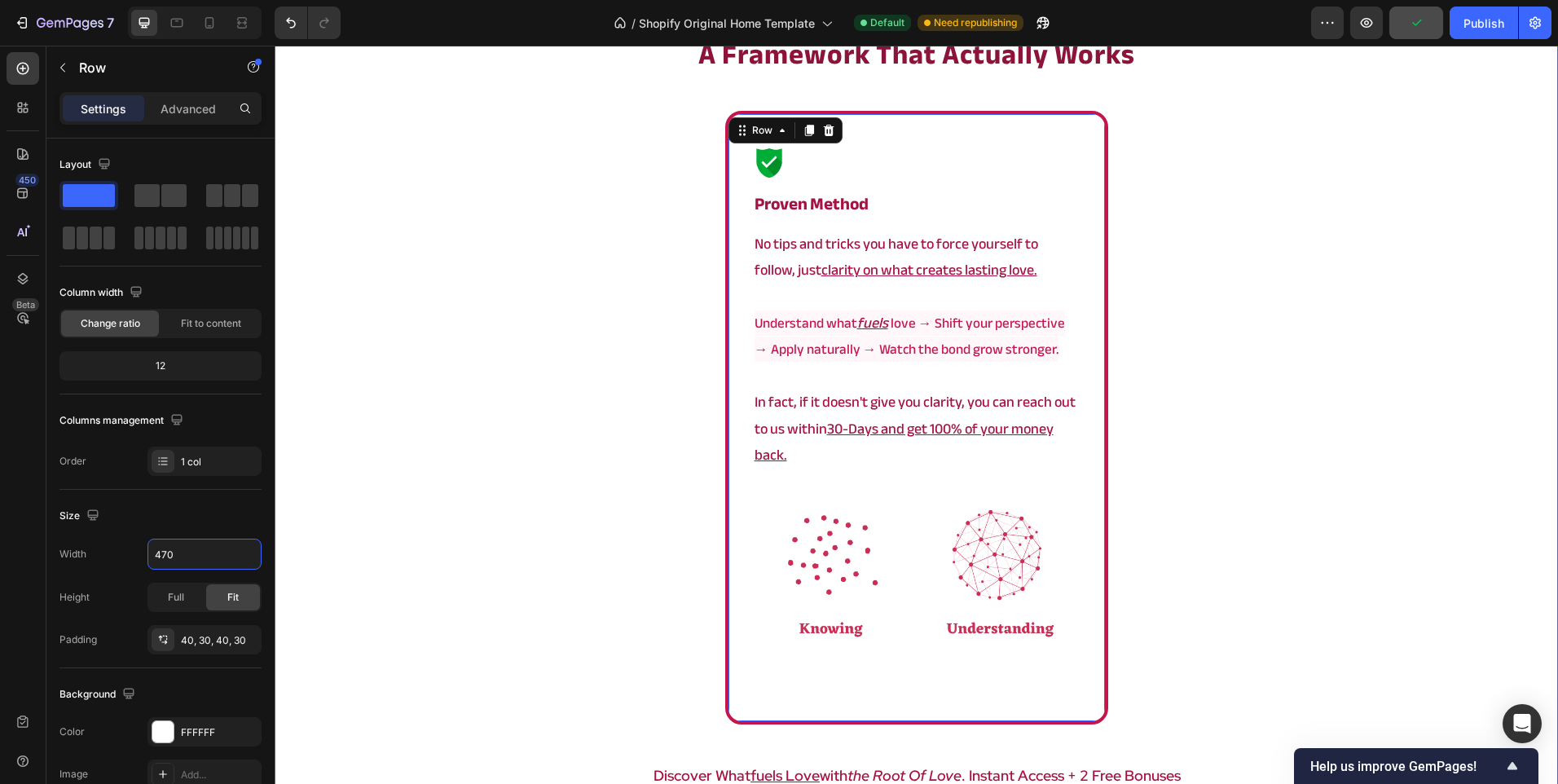
click at [488, 458] on div "a framework that actually works Heading Image ⁠⁠⁠⁠⁠⁠⁠ Proven method Heading No …" at bounding box center [916, 479] width 1284 height 889
click at [948, 716] on div "Image ⁠⁠⁠⁠⁠⁠⁠ Proven method Heading No tips and tricks you have to force yourse…" at bounding box center [916, 417] width 383 height 613
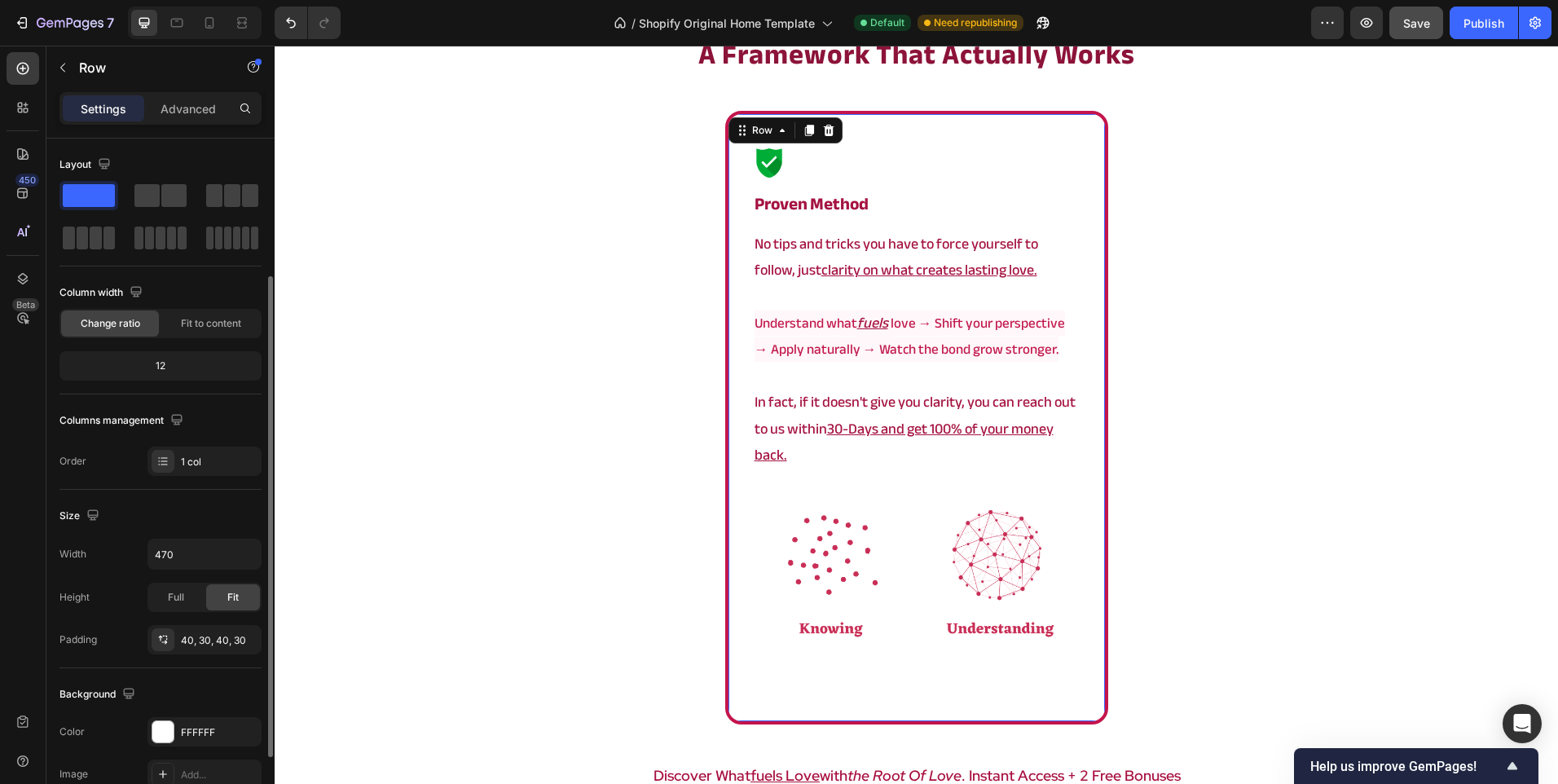
scroll to position [302, 0]
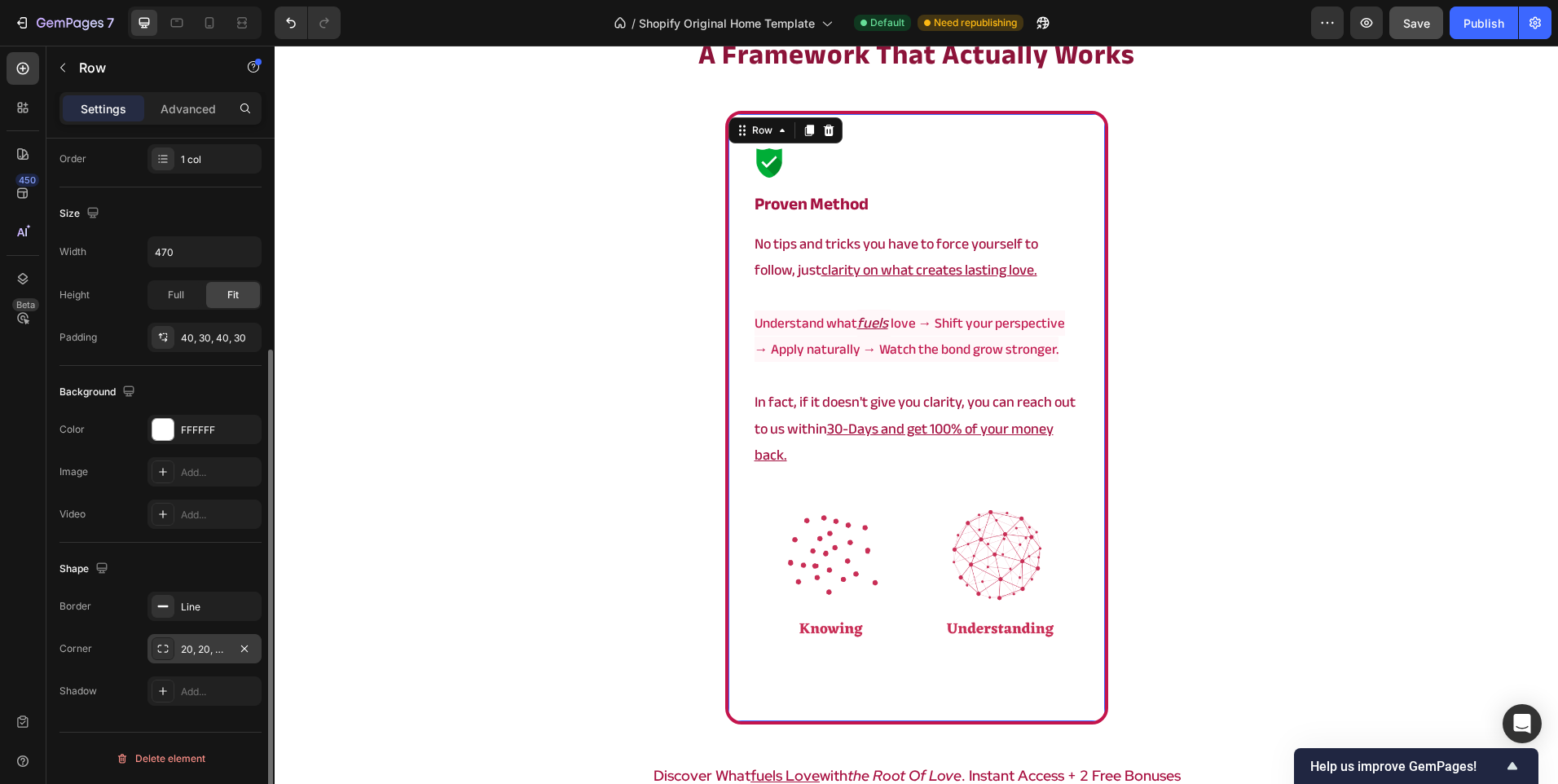
click at [216, 657] on div "20, 20, 20, 20" at bounding box center [204, 648] width 114 height 29
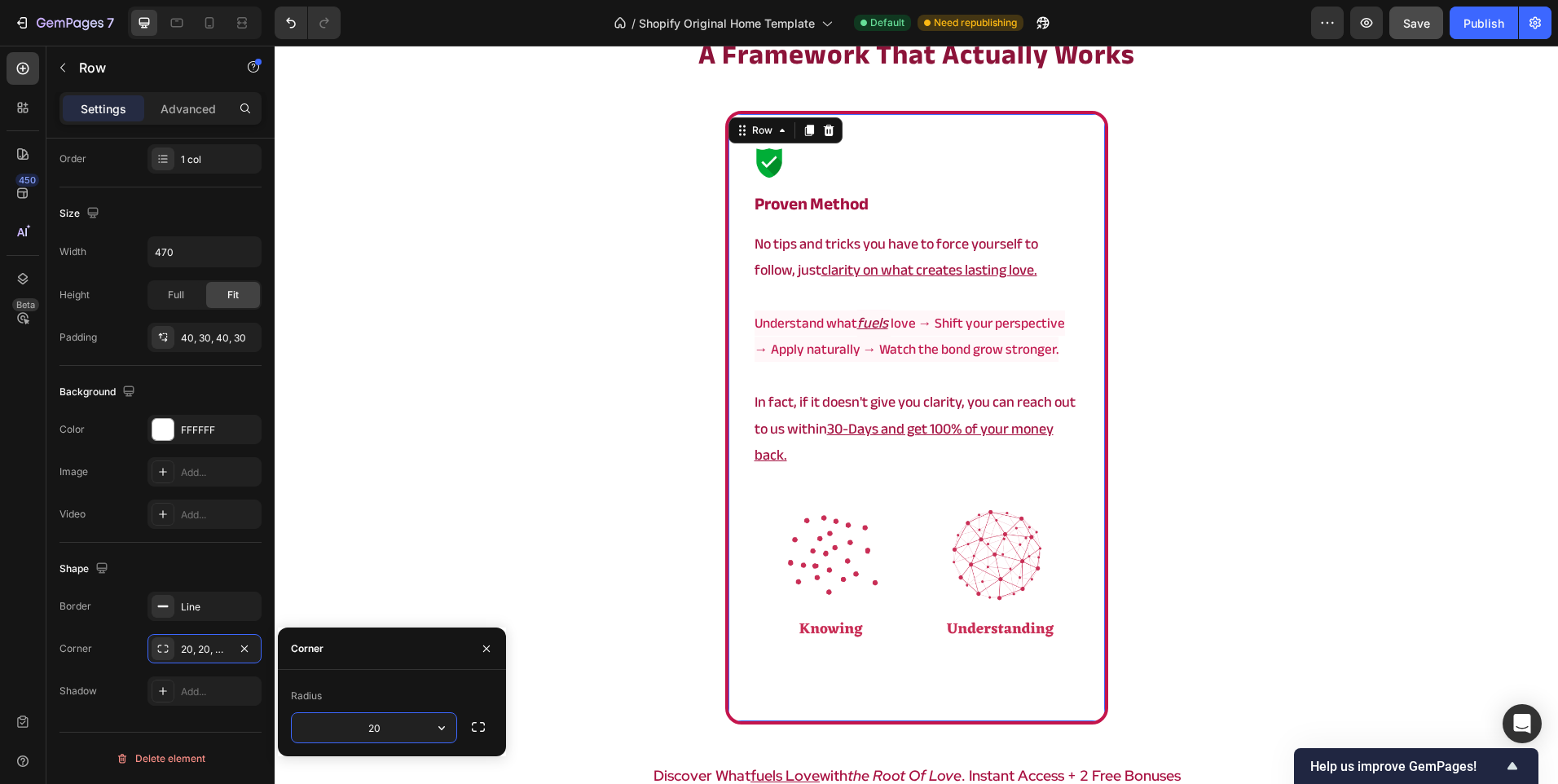
click at [393, 733] on input "20" at bounding box center [374, 727] width 165 height 29
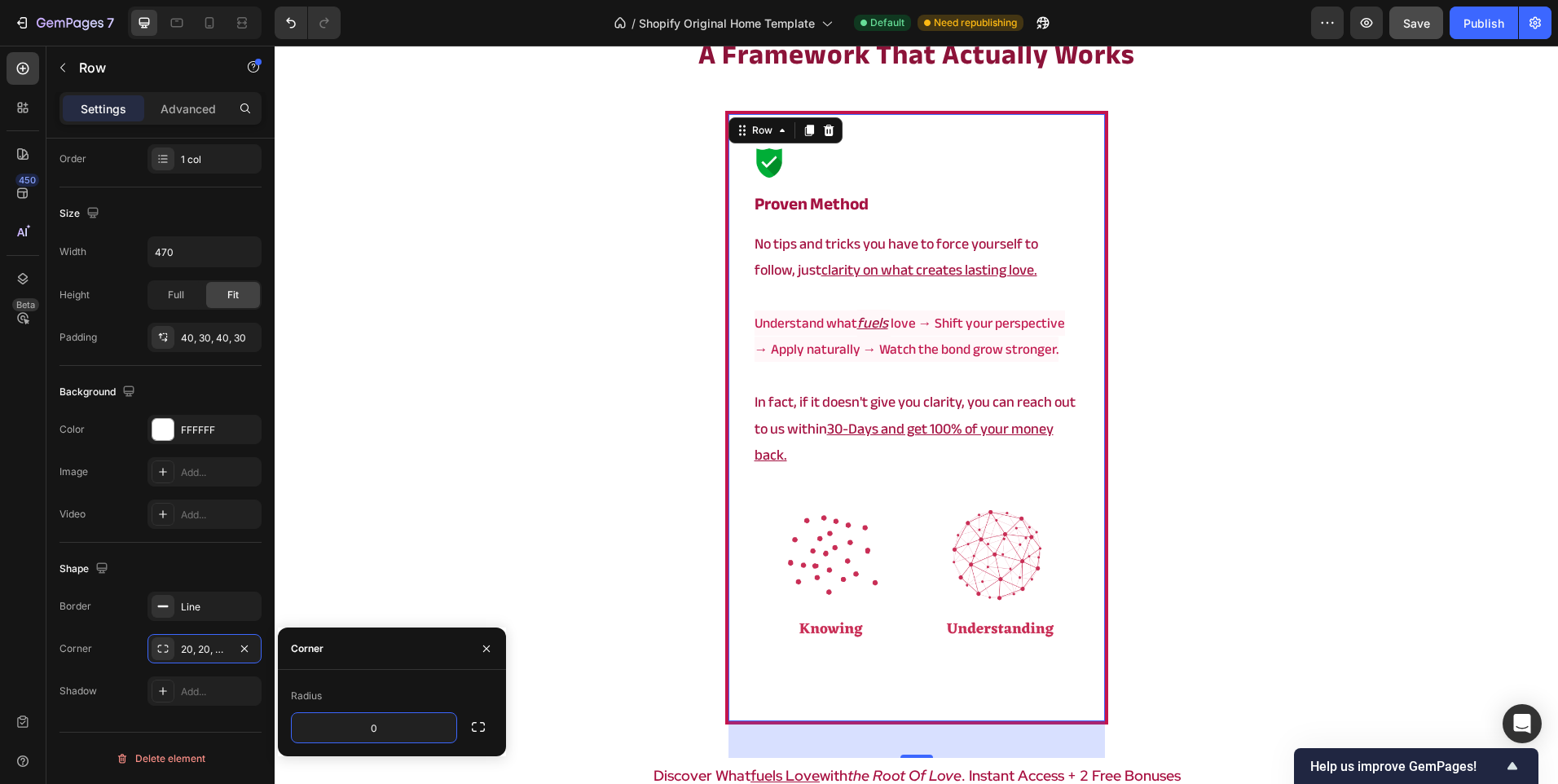
type input "0"
click at [439, 684] on div "Radius" at bounding box center [392, 696] width 202 height 26
click at [487, 715] on button "button" at bounding box center [478, 727] width 29 height 29
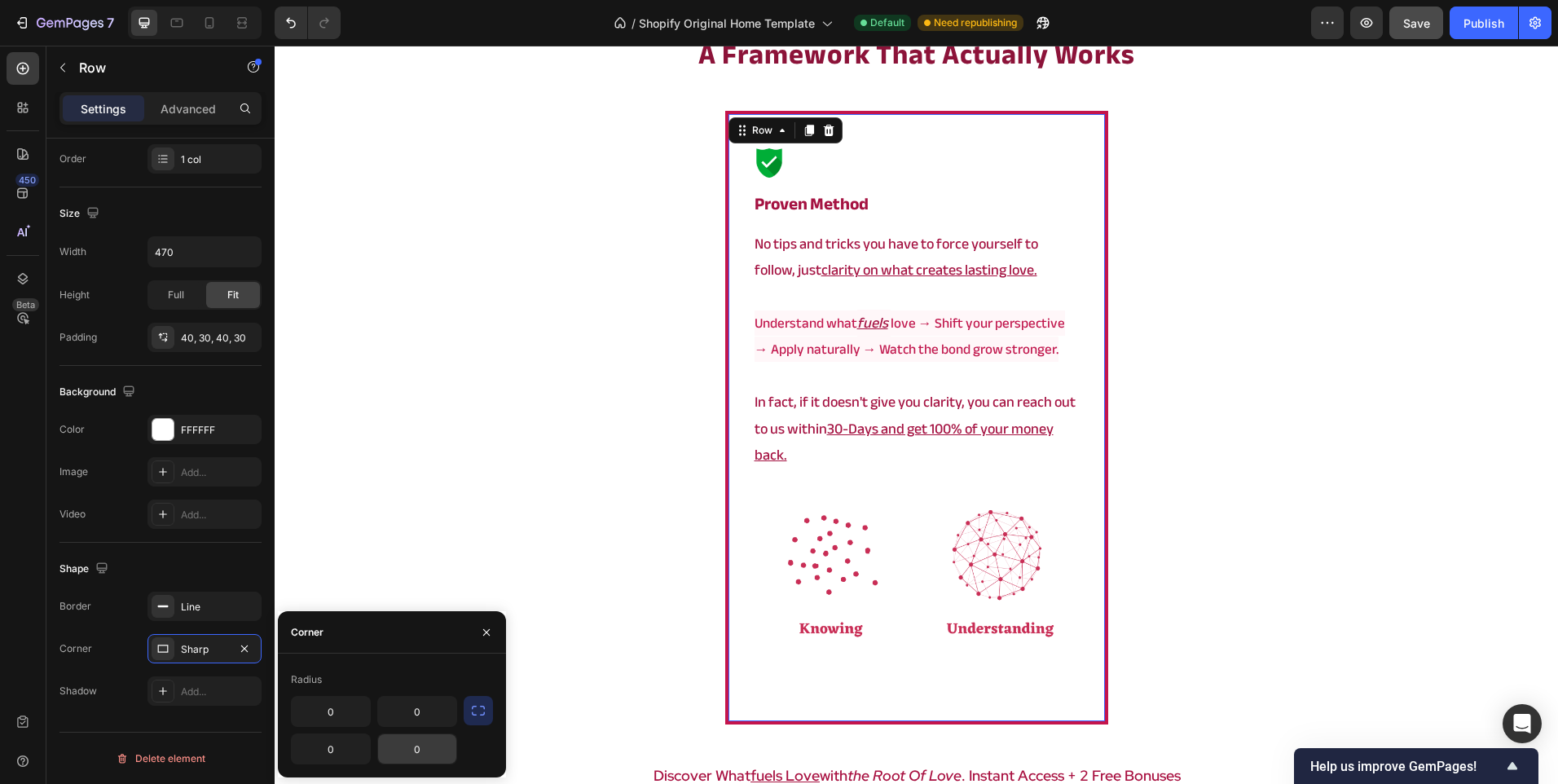
click at [410, 742] on input "0" at bounding box center [417, 748] width 78 height 29
type input "90"
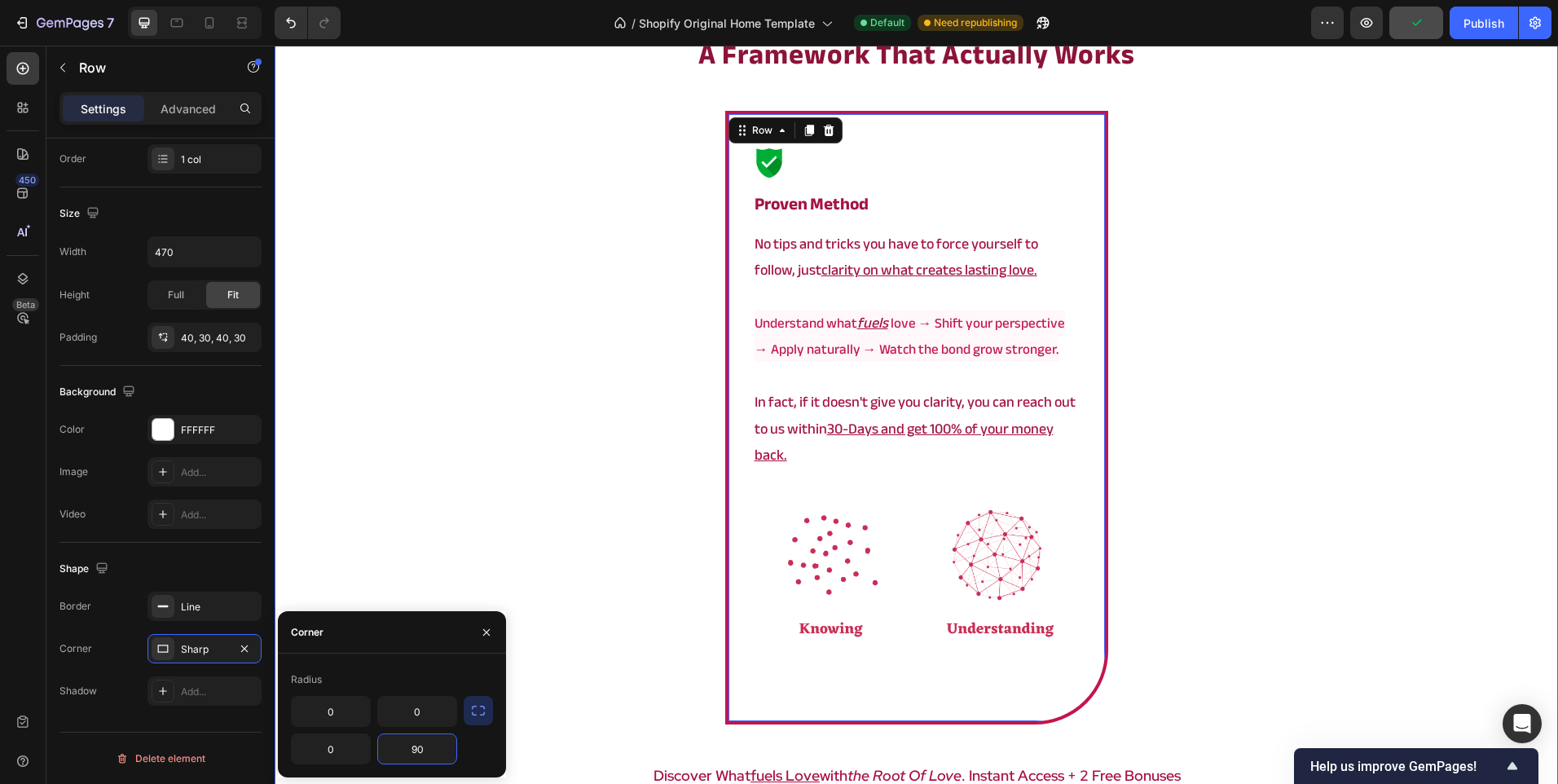
click at [553, 402] on div "a framework that actually works Heading Image ⁠⁠⁠⁠⁠⁠⁠ Proven method Heading No …" at bounding box center [916, 479] width 1284 height 889
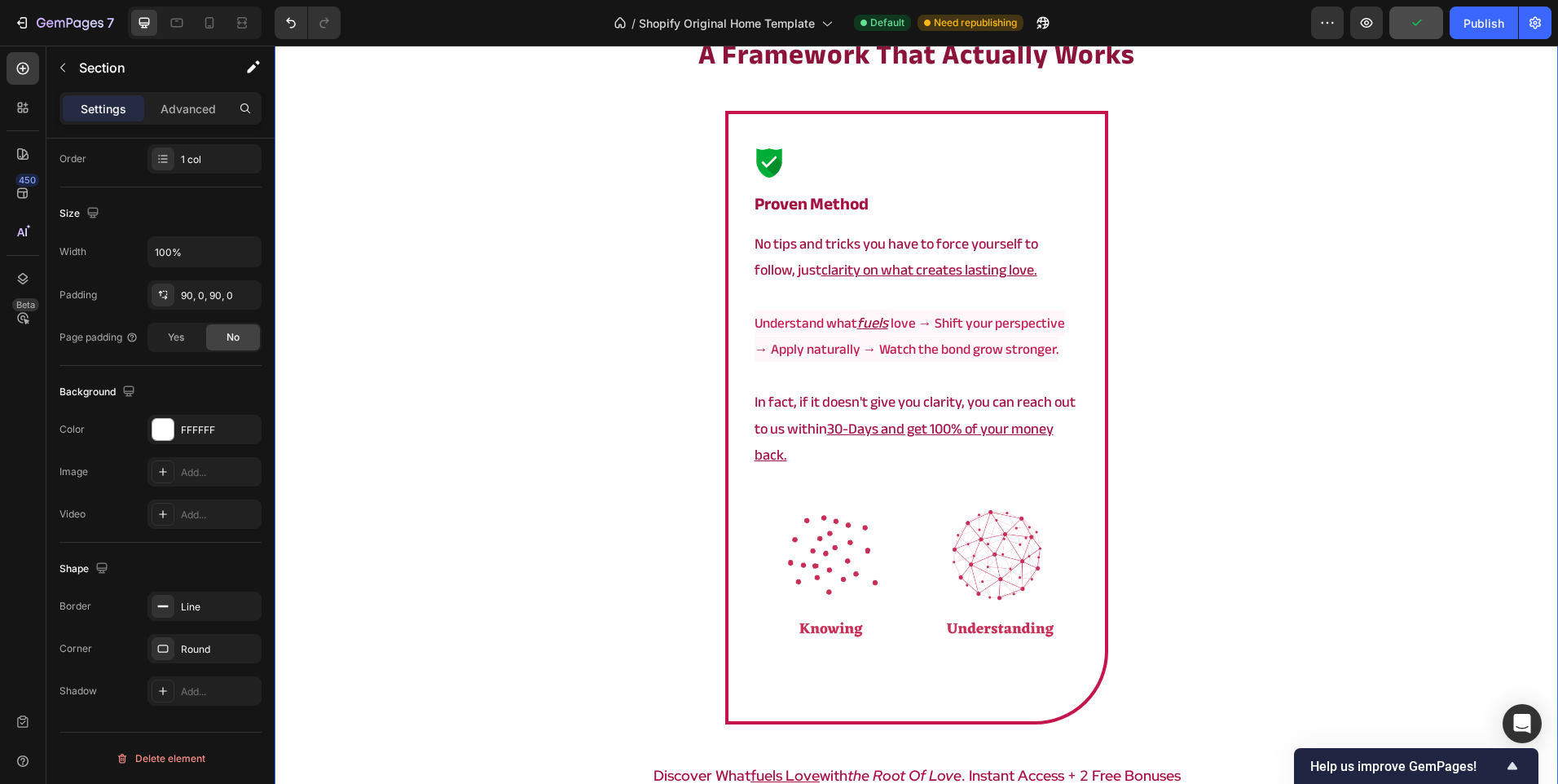
scroll to position [0, 0]
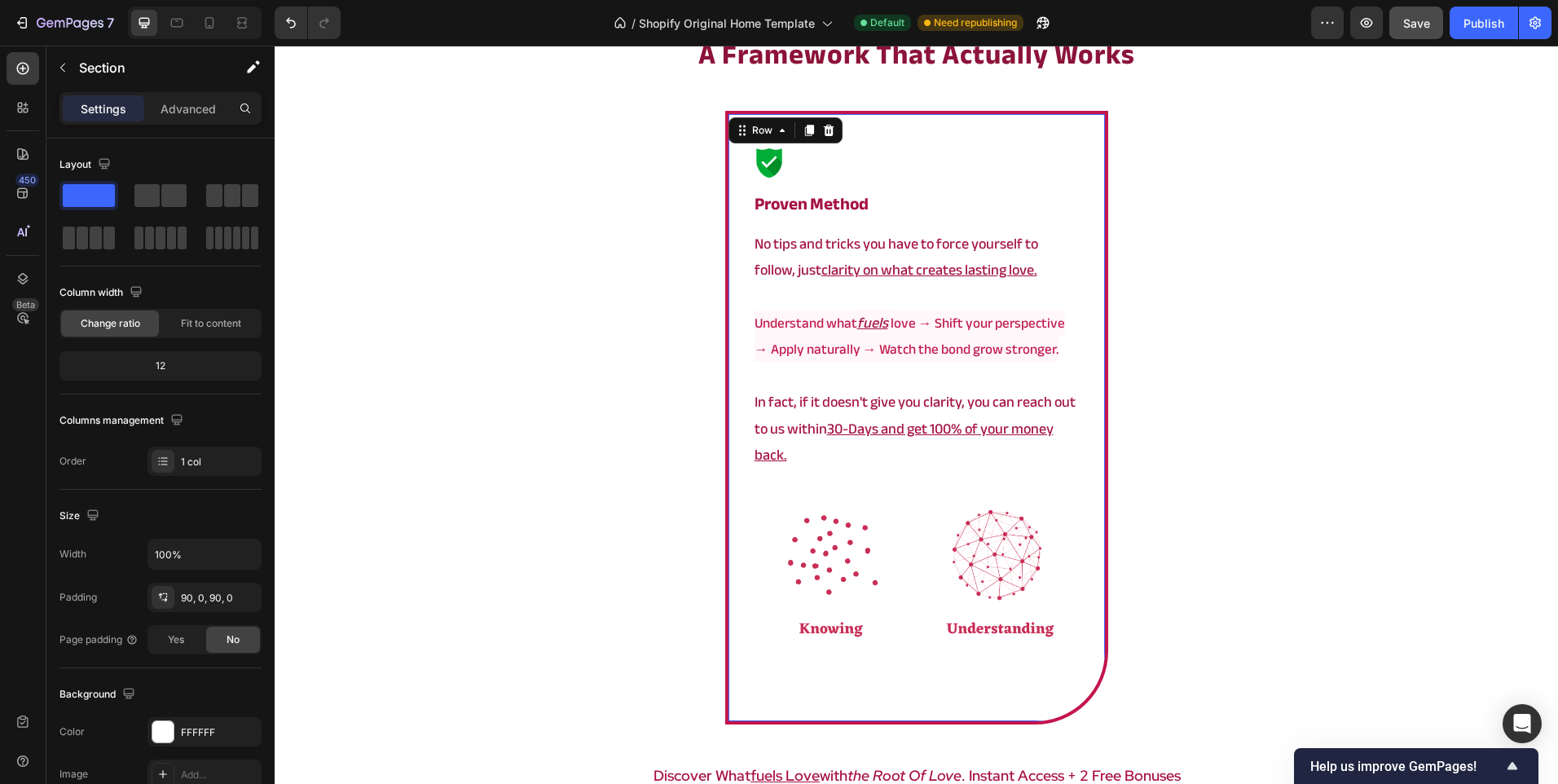
click at [725, 330] on div "Image ⁠⁠⁠⁠⁠⁠⁠ Proven method Heading No tips and tricks you have to force yourse…" at bounding box center [916, 417] width 383 height 613
click at [156, 211] on div at bounding box center [160, 217] width 202 height 72
click at [146, 196] on span at bounding box center [147, 195] width 25 height 23
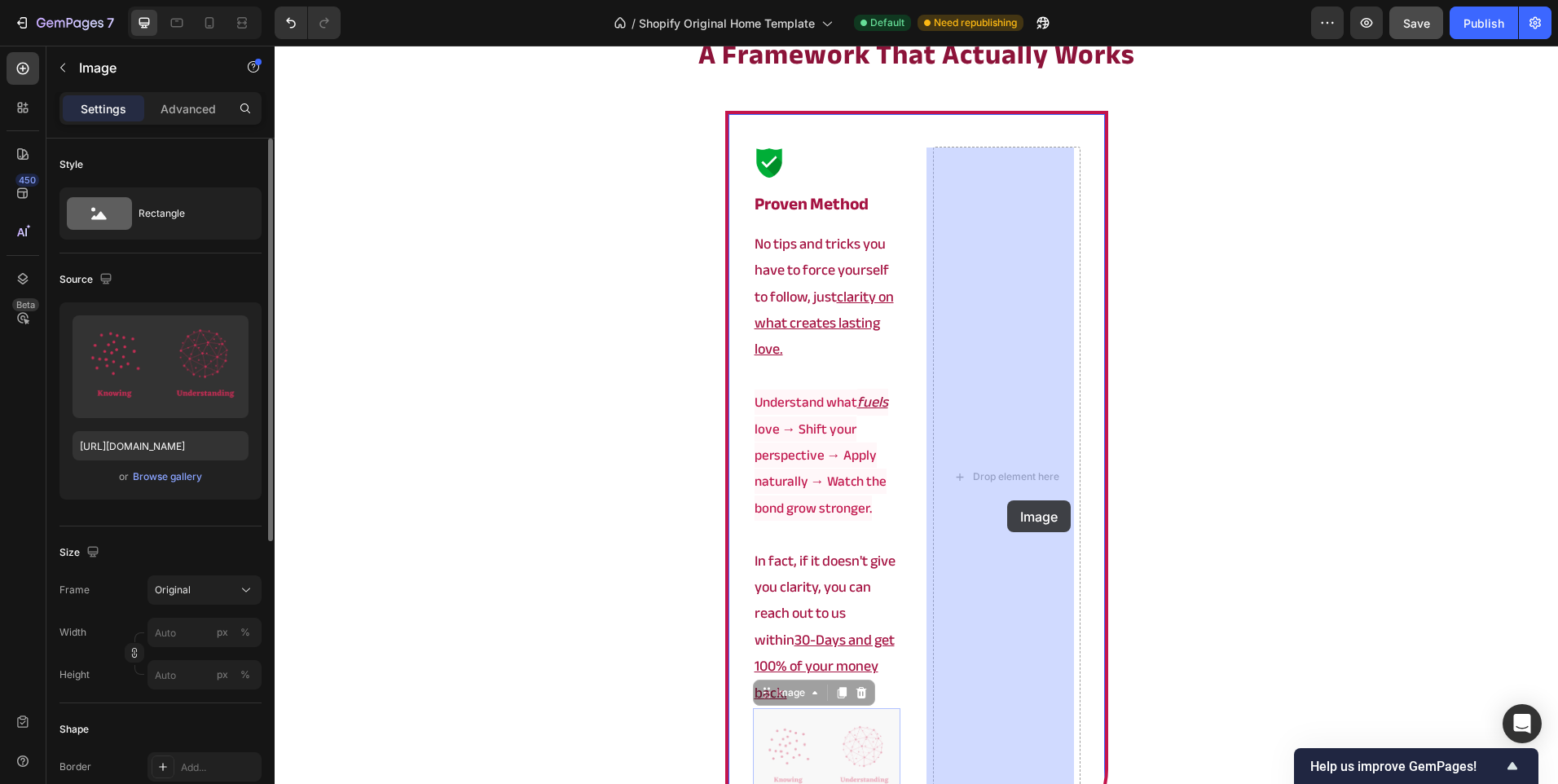
drag, startPoint x: 817, startPoint y: 706, endPoint x: 1008, endPoint y: 500, distance: 280.9
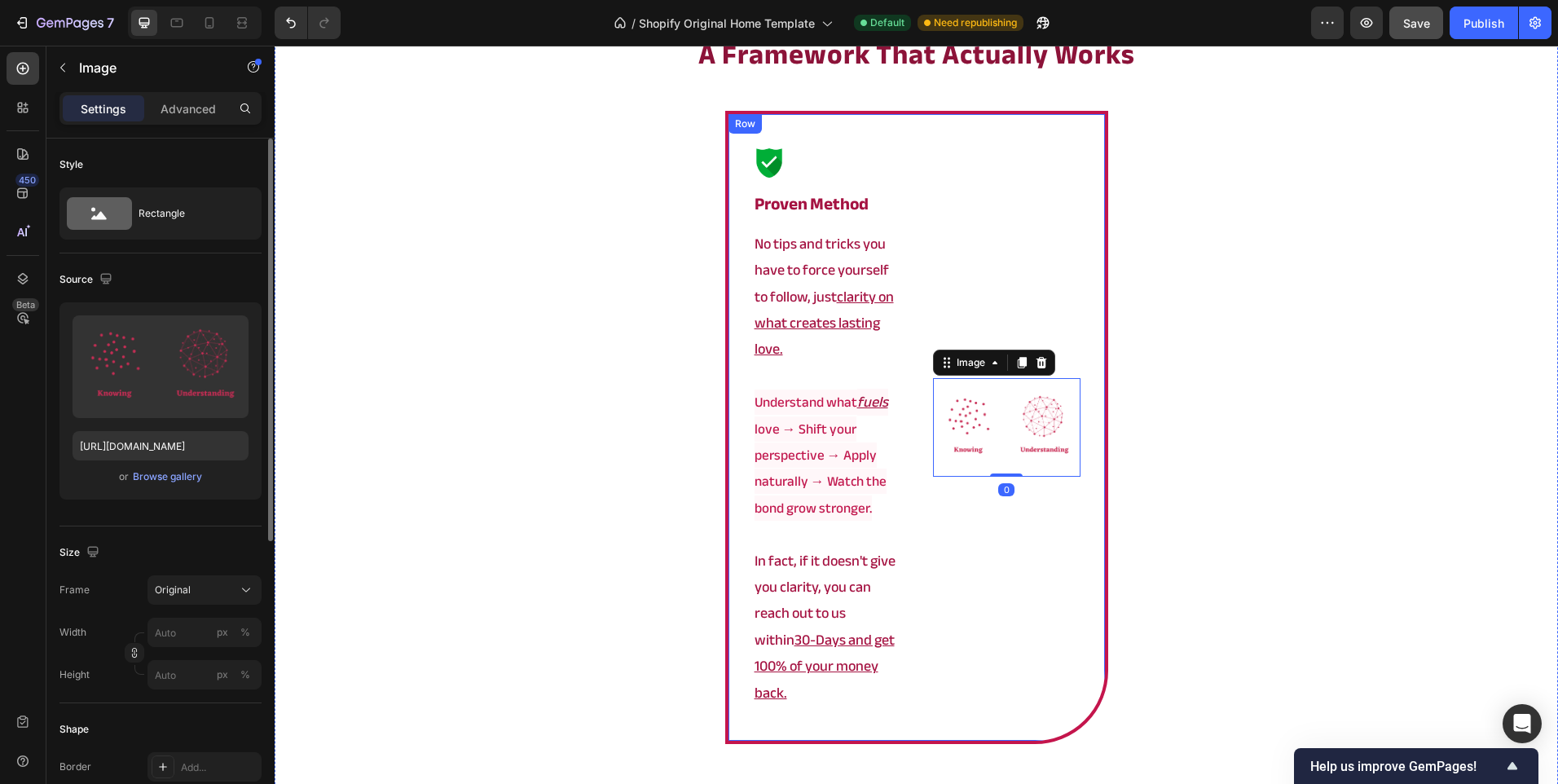
click at [731, 260] on div "Image ⁠⁠⁠⁠⁠⁠⁠ Proven method Heading No tips and tricks you have to force yourse…" at bounding box center [916, 428] width 383 height 633
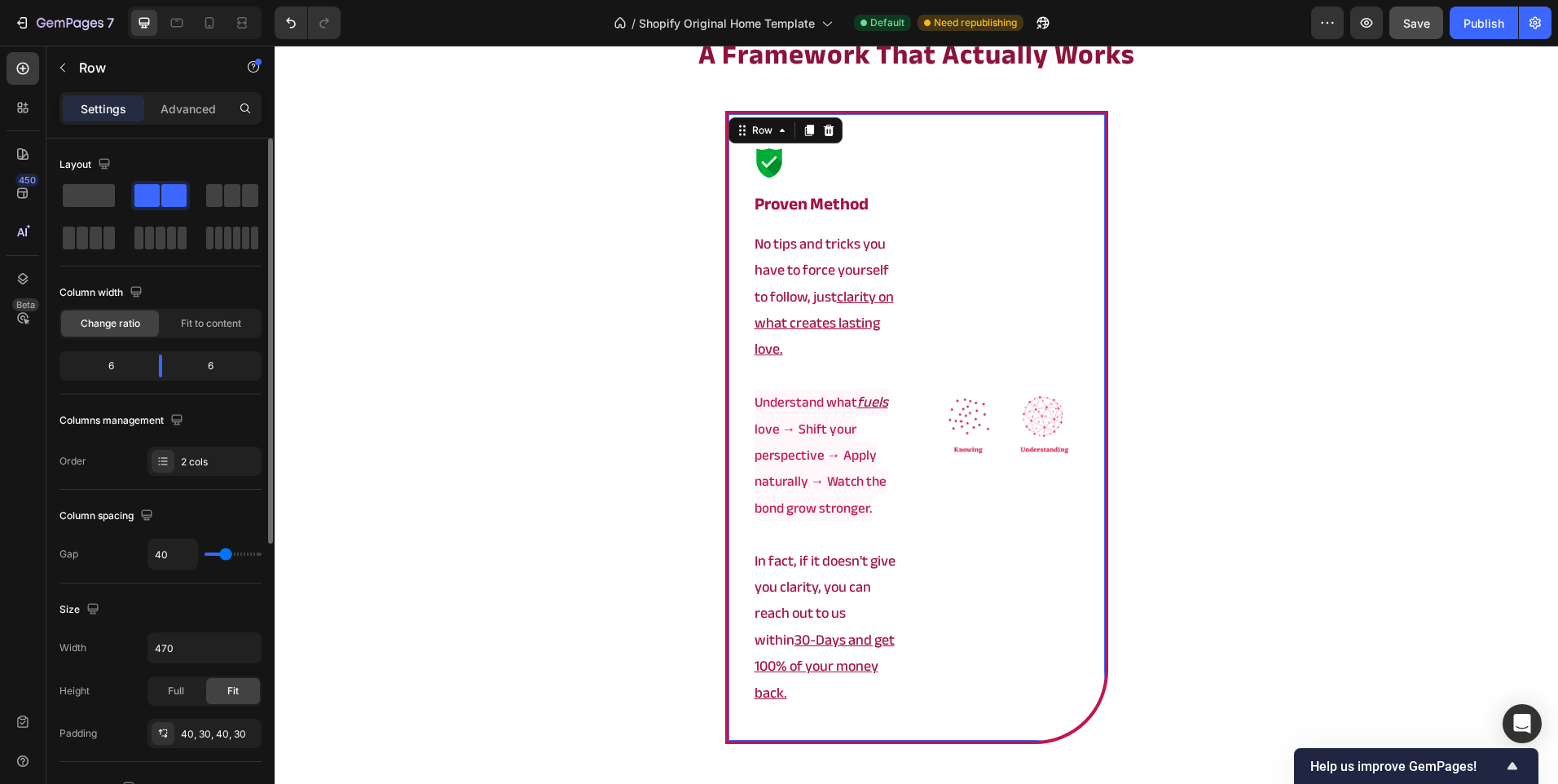
scroll to position [326, 0]
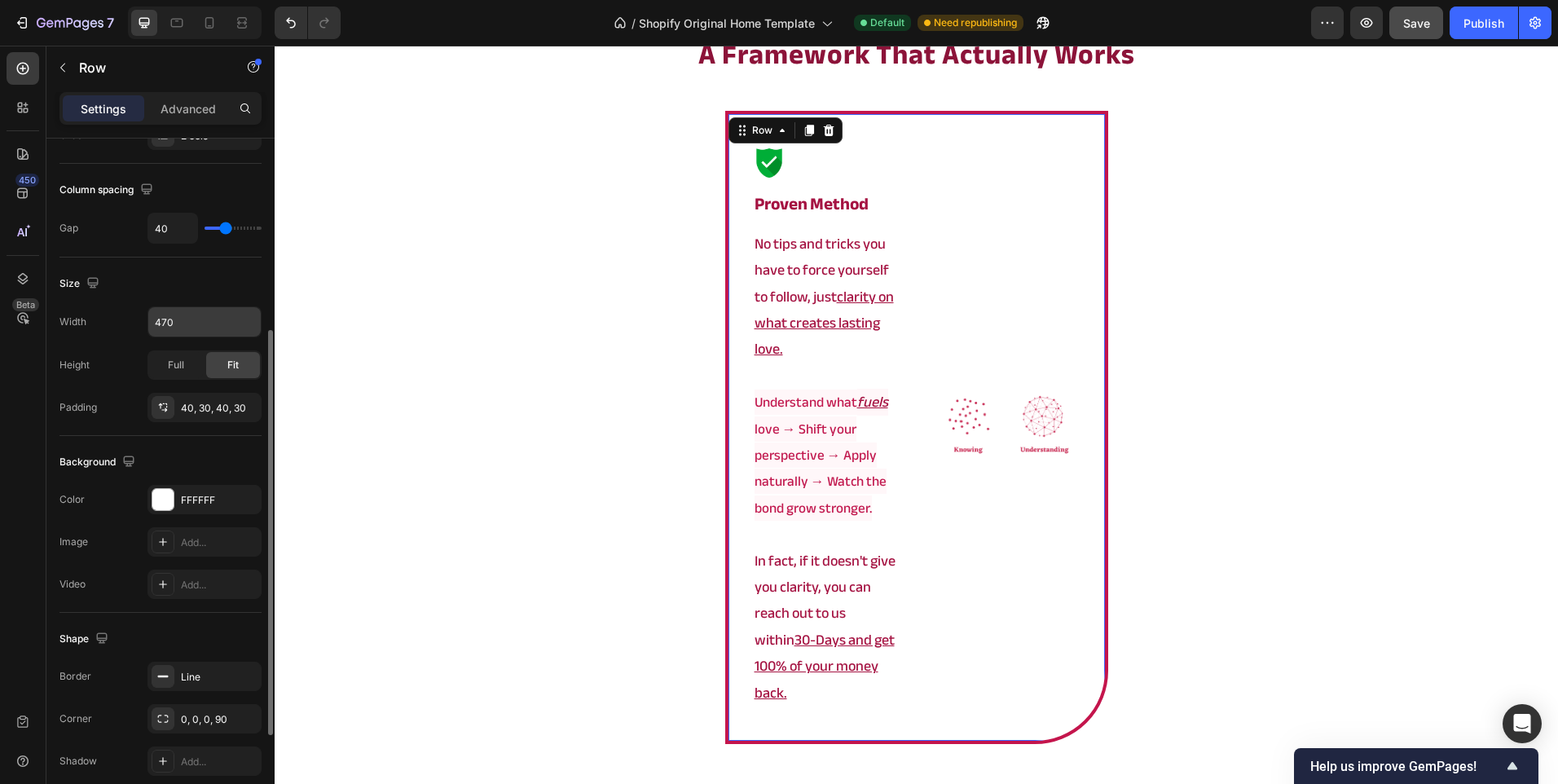
click at [184, 334] on input "470" at bounding box center [204, 321] width 112 height 29
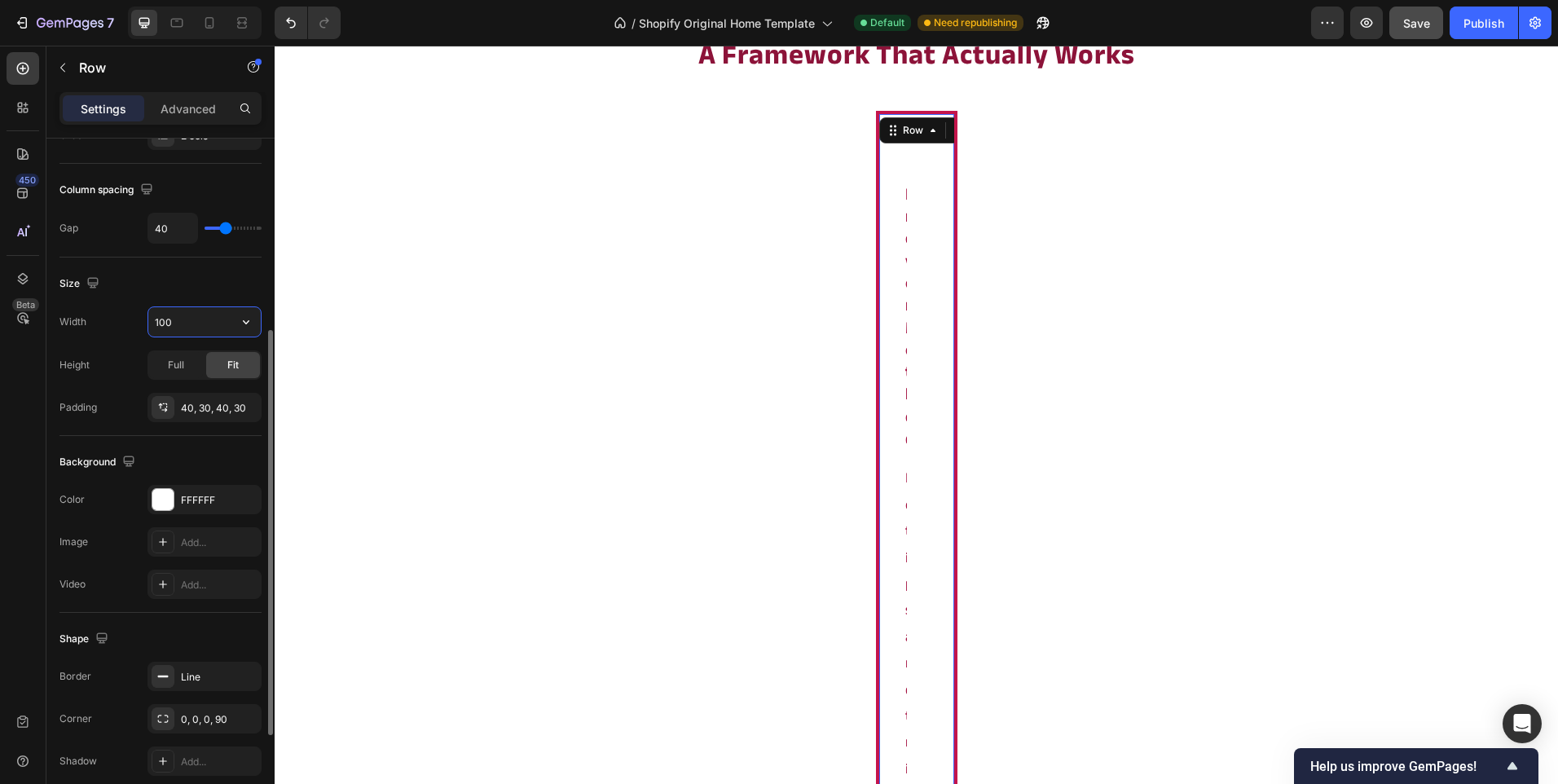
type input "1000"
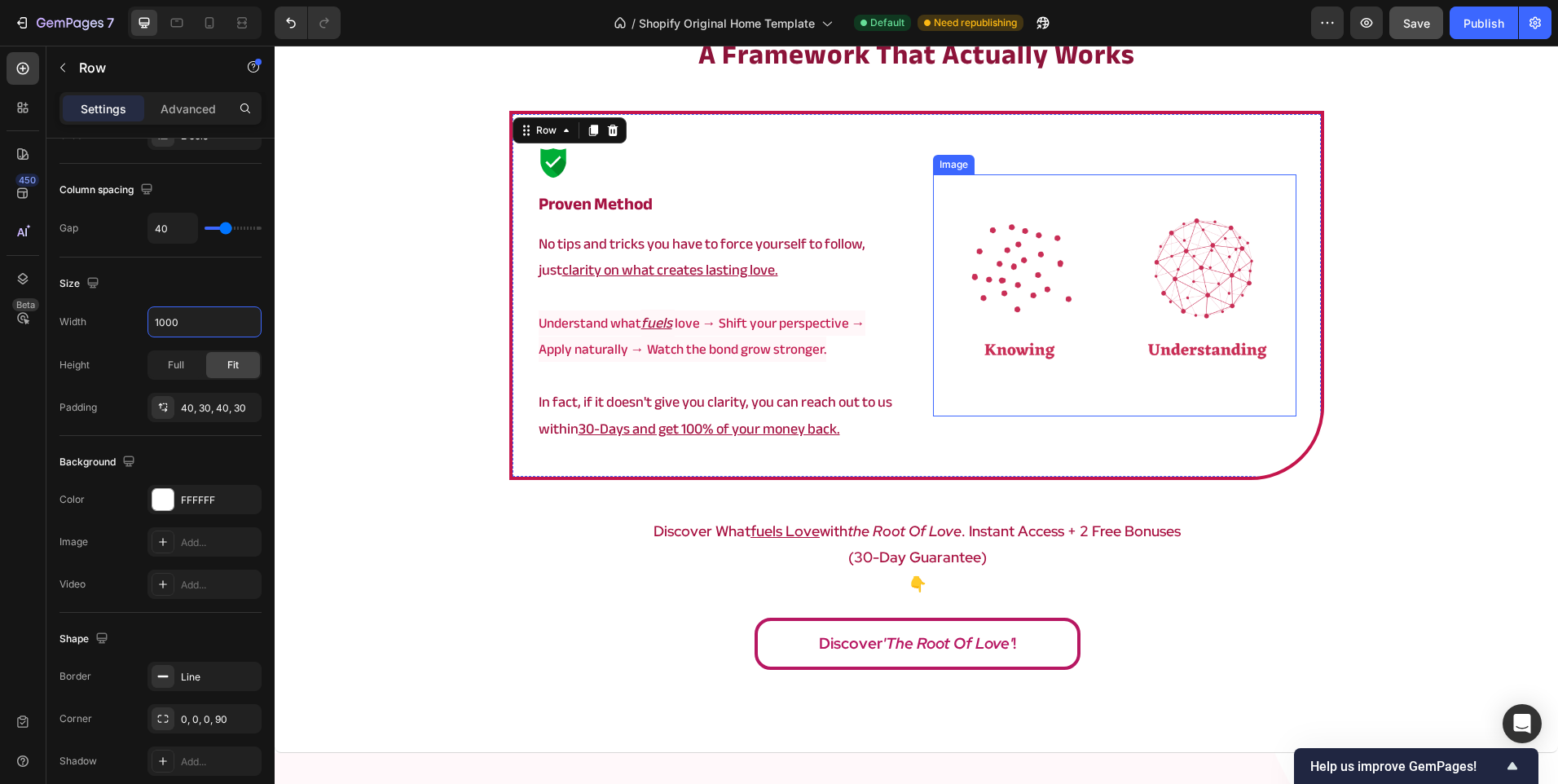
click at [1002, 378] on img at bounding box center [1115, 295] width 364 height 242
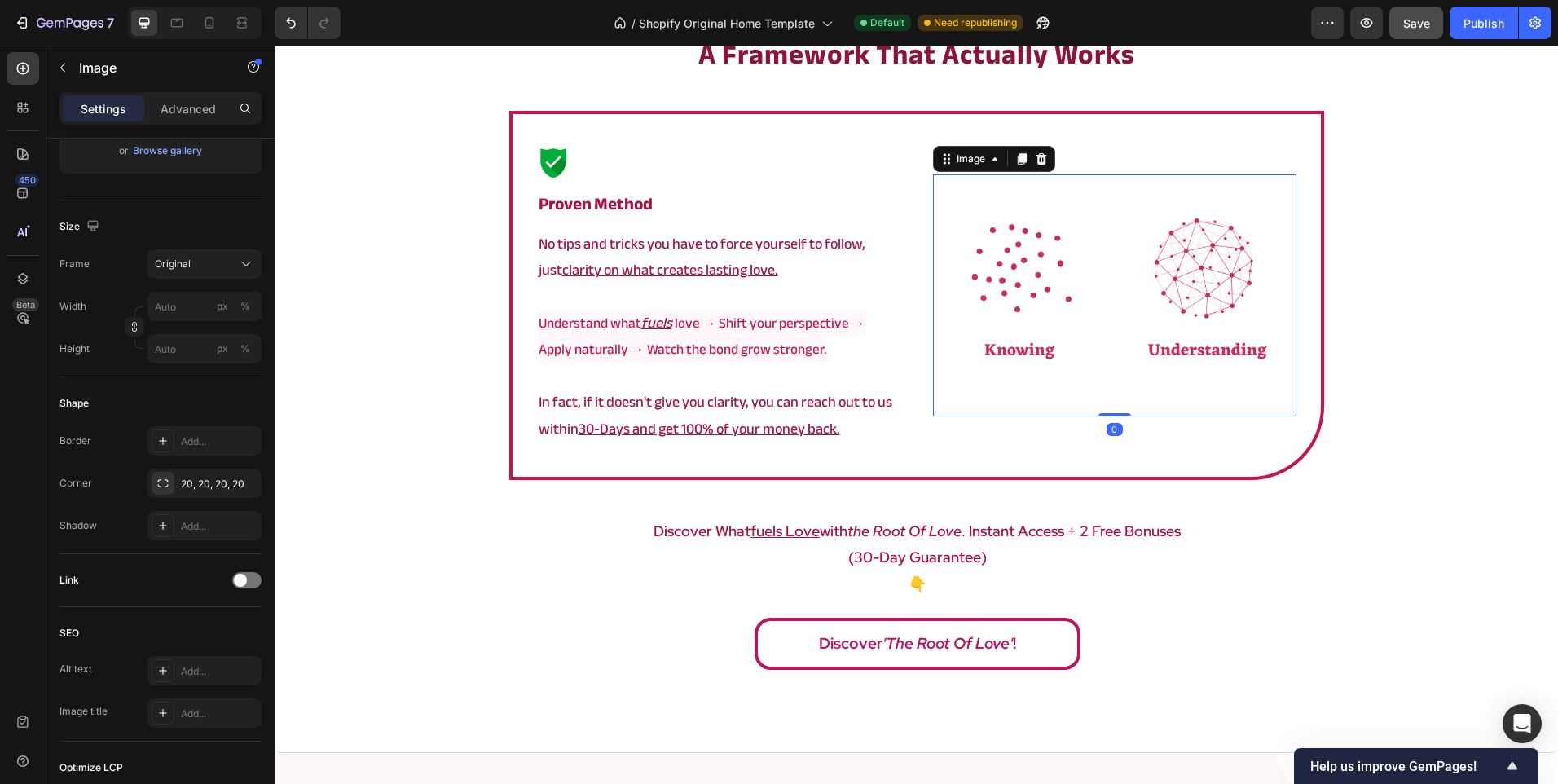
scroll to position [0, 0]
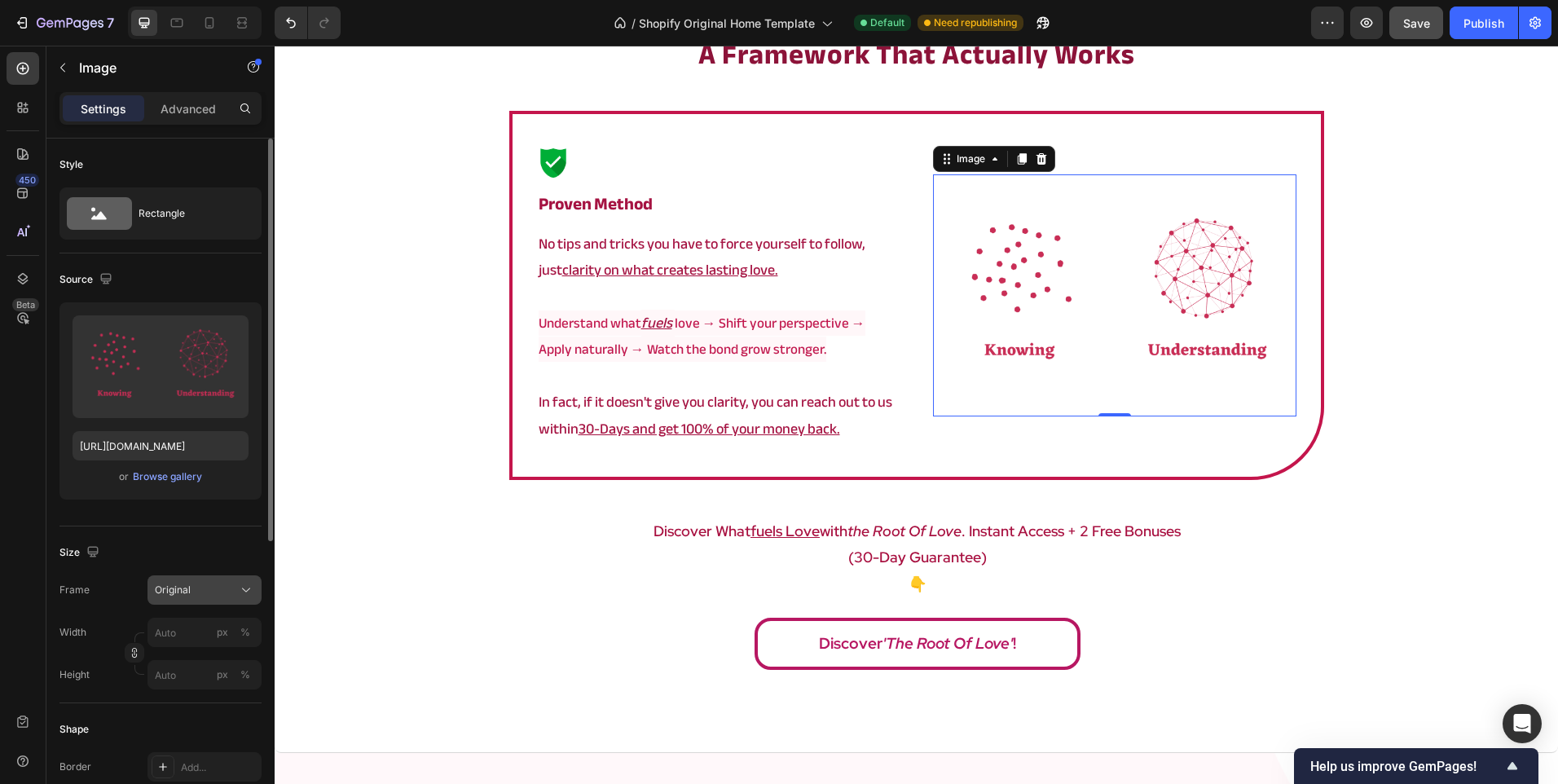
click at [185, 592] on span "Original" at bounding box center [172, 590] width 36 height 15
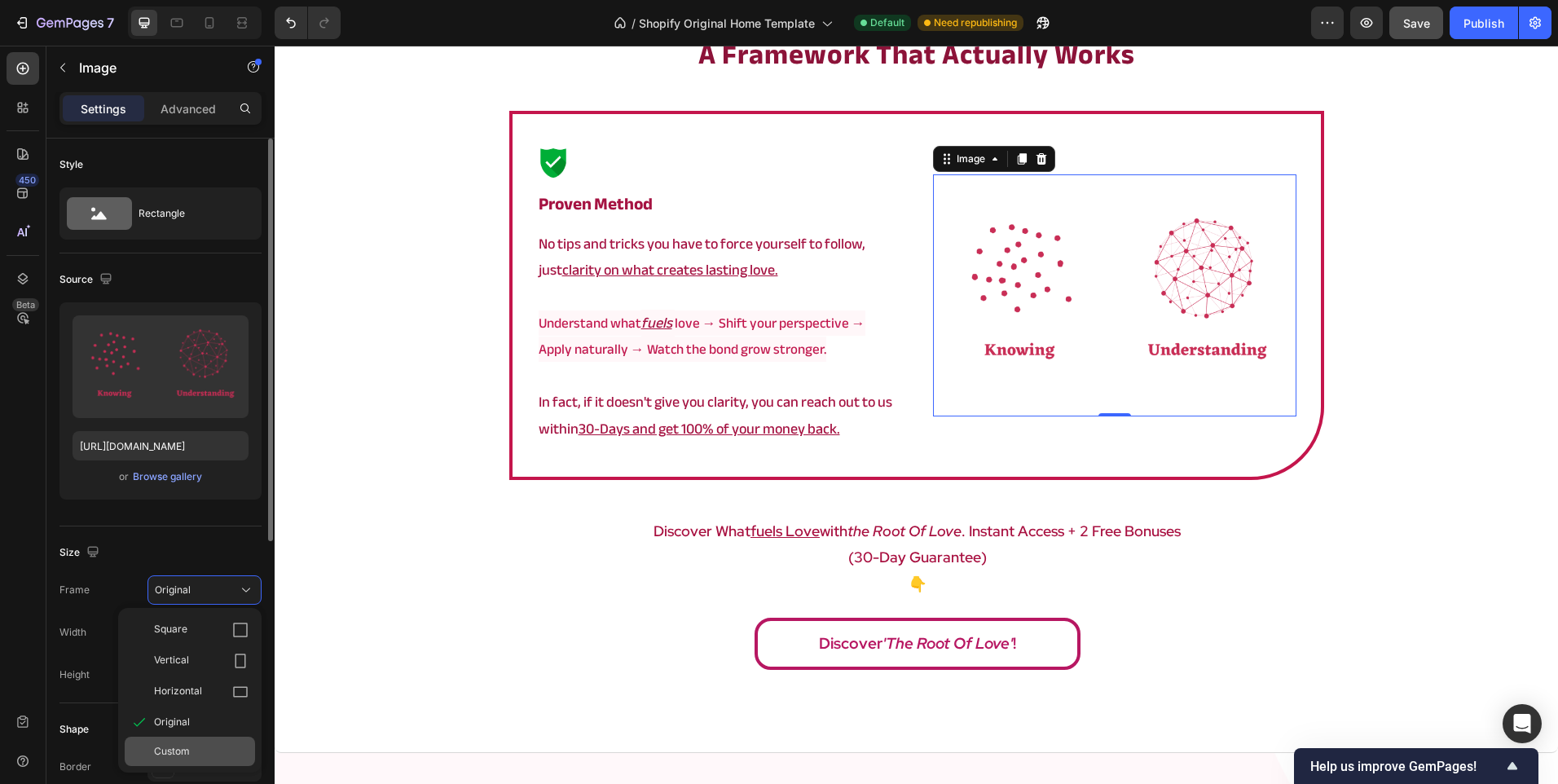
click at [184, 748] on span "Custom" at bounding box center [172, 751] width 36 height 15
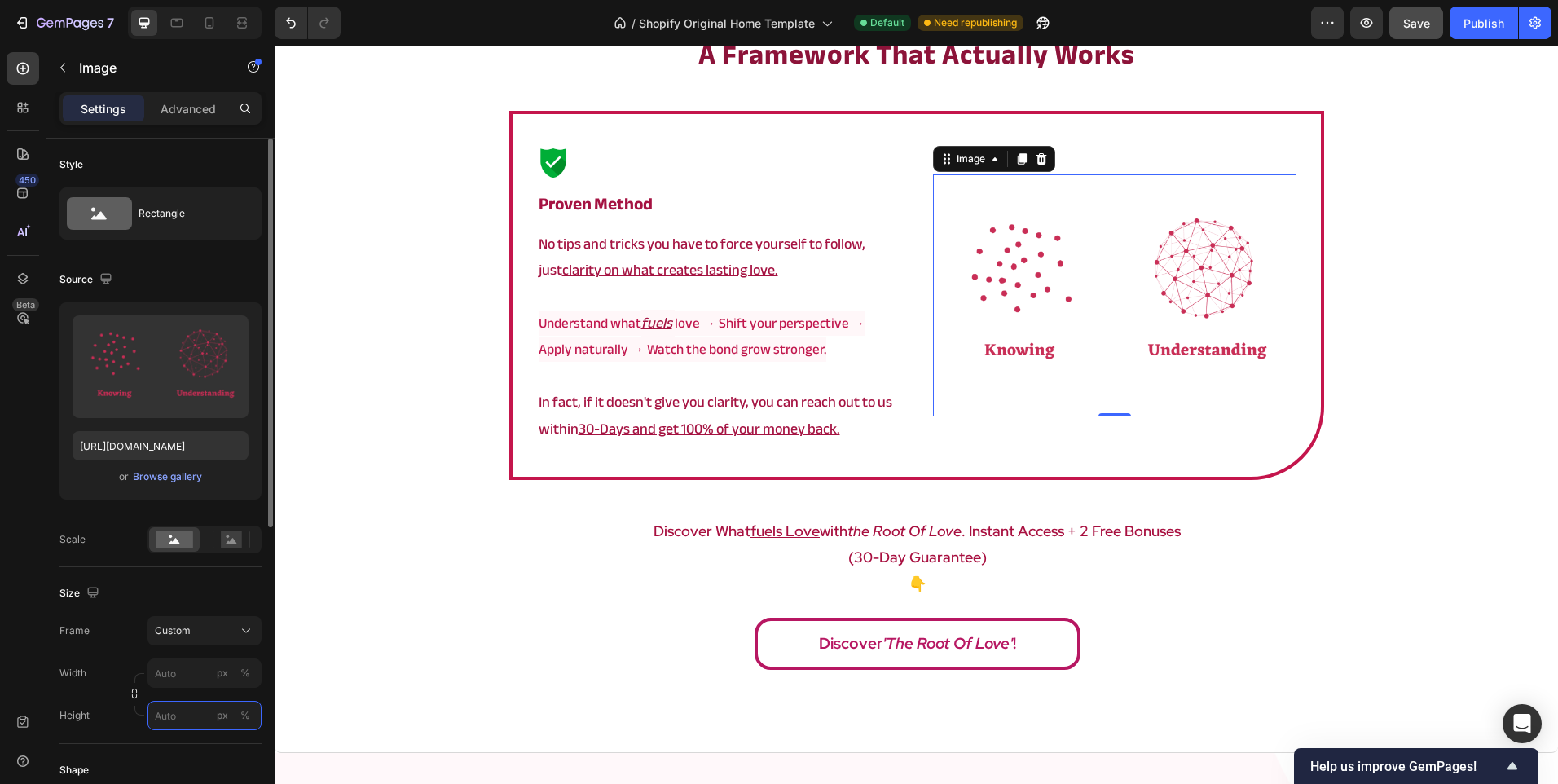
click at [187, 705] on input "px %" at bounding box center [204, 715] width 114 height 29
click at [176, 715] on input "200" at bounding box center [204, 715] width 114 height 29
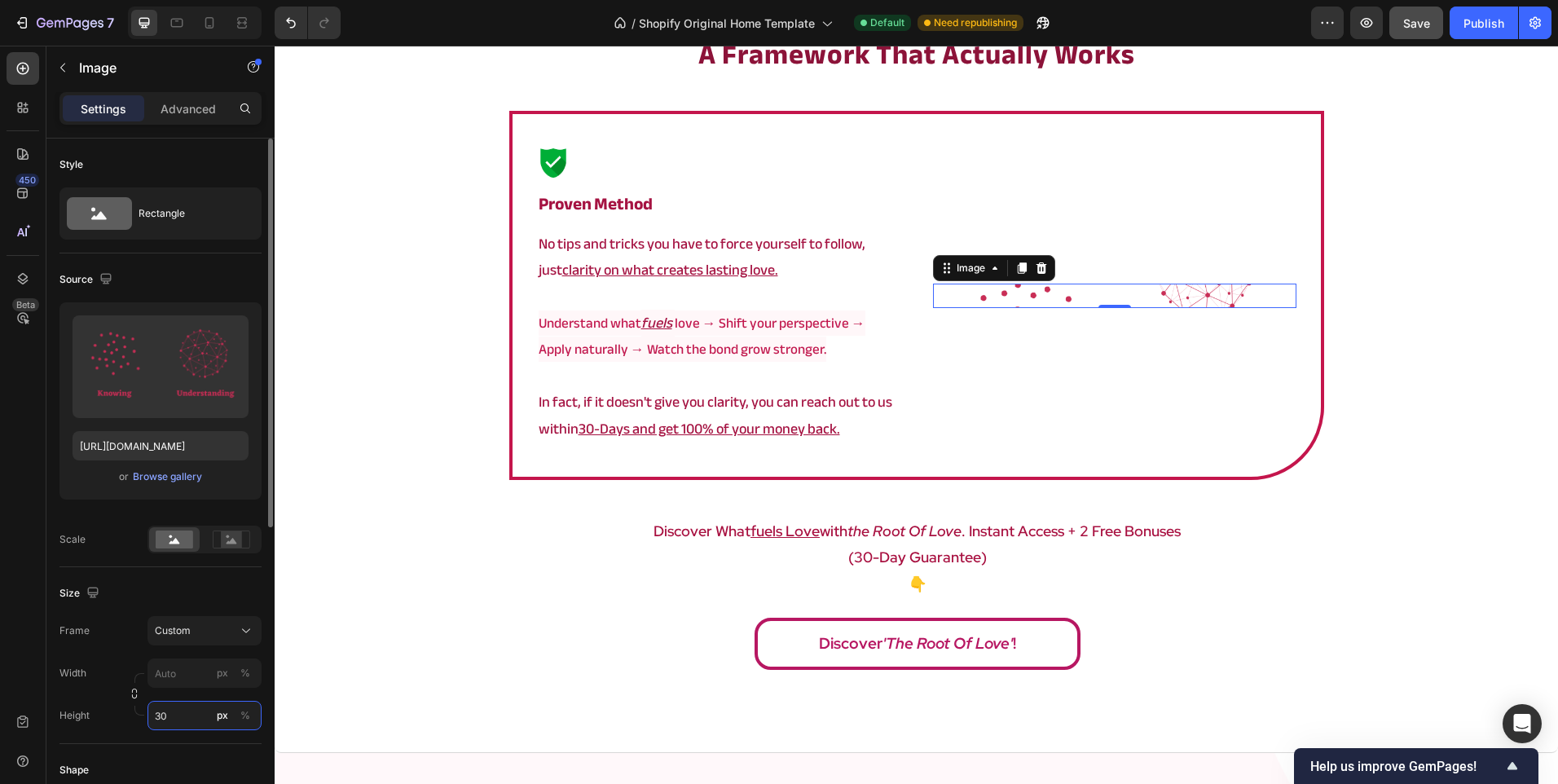
type input "3"
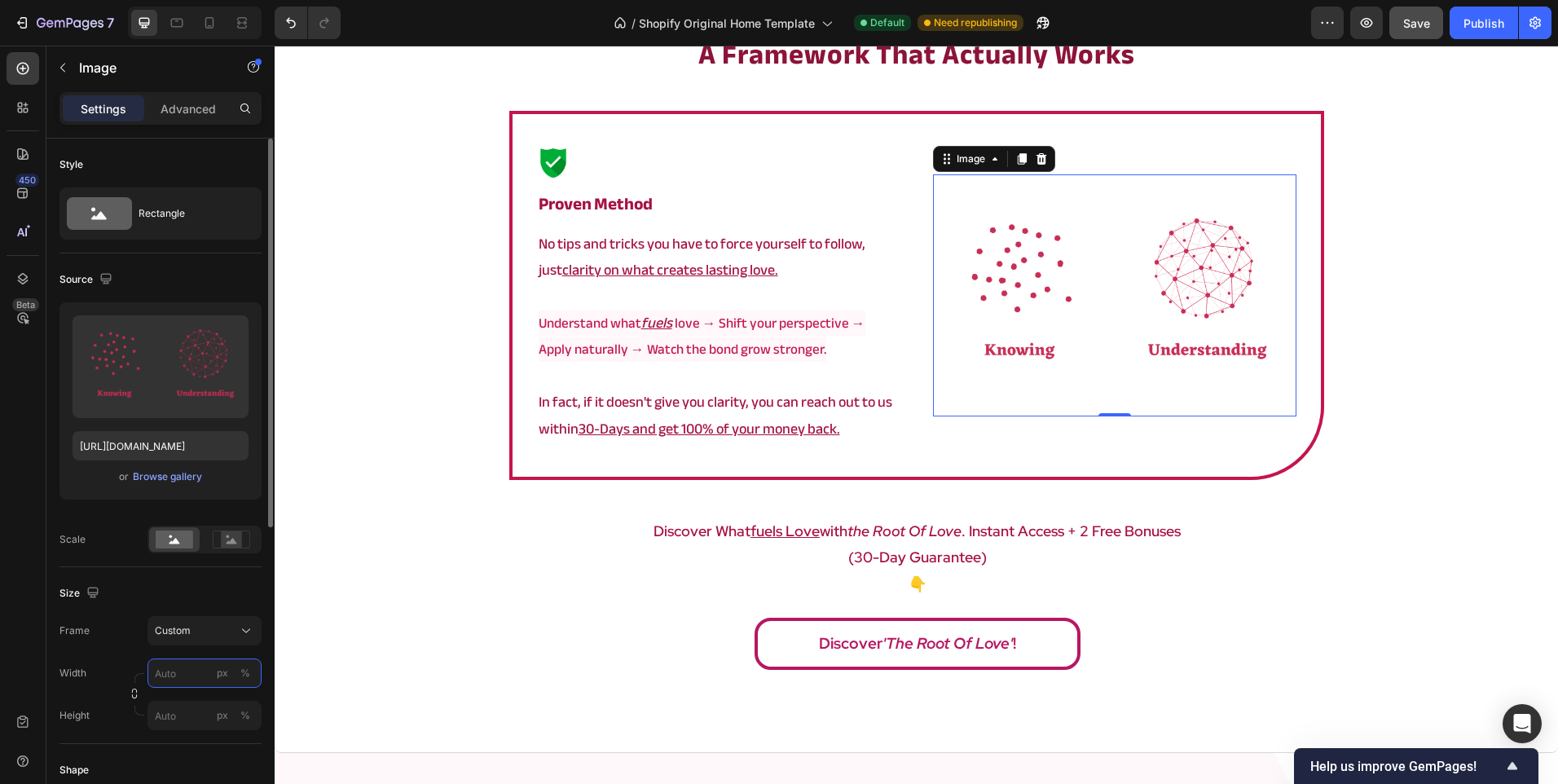
click at [187, 677] on input "px %" at bounding box center [204, 673] width 114 height 29
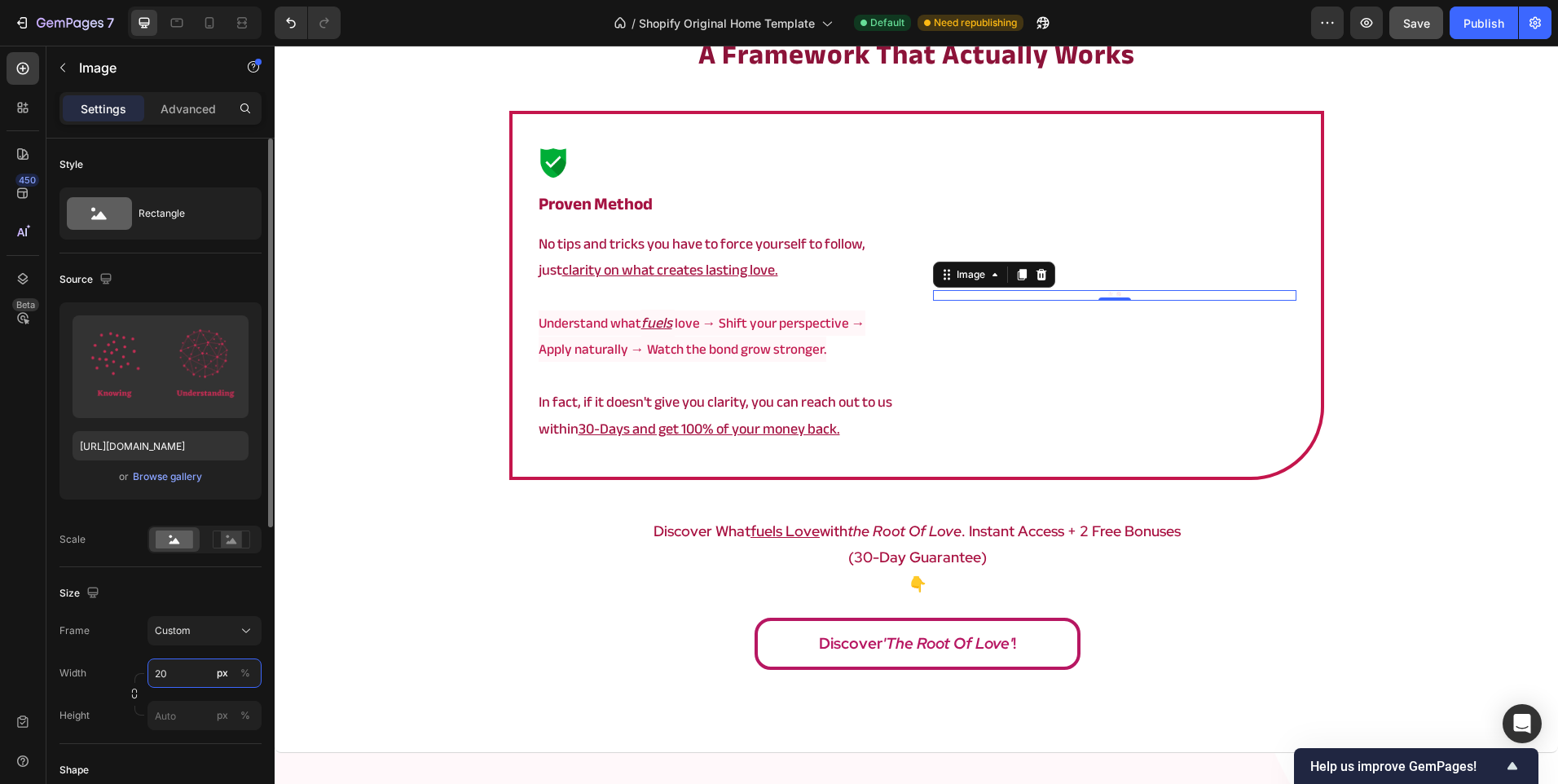
type input "2"
type input "4"
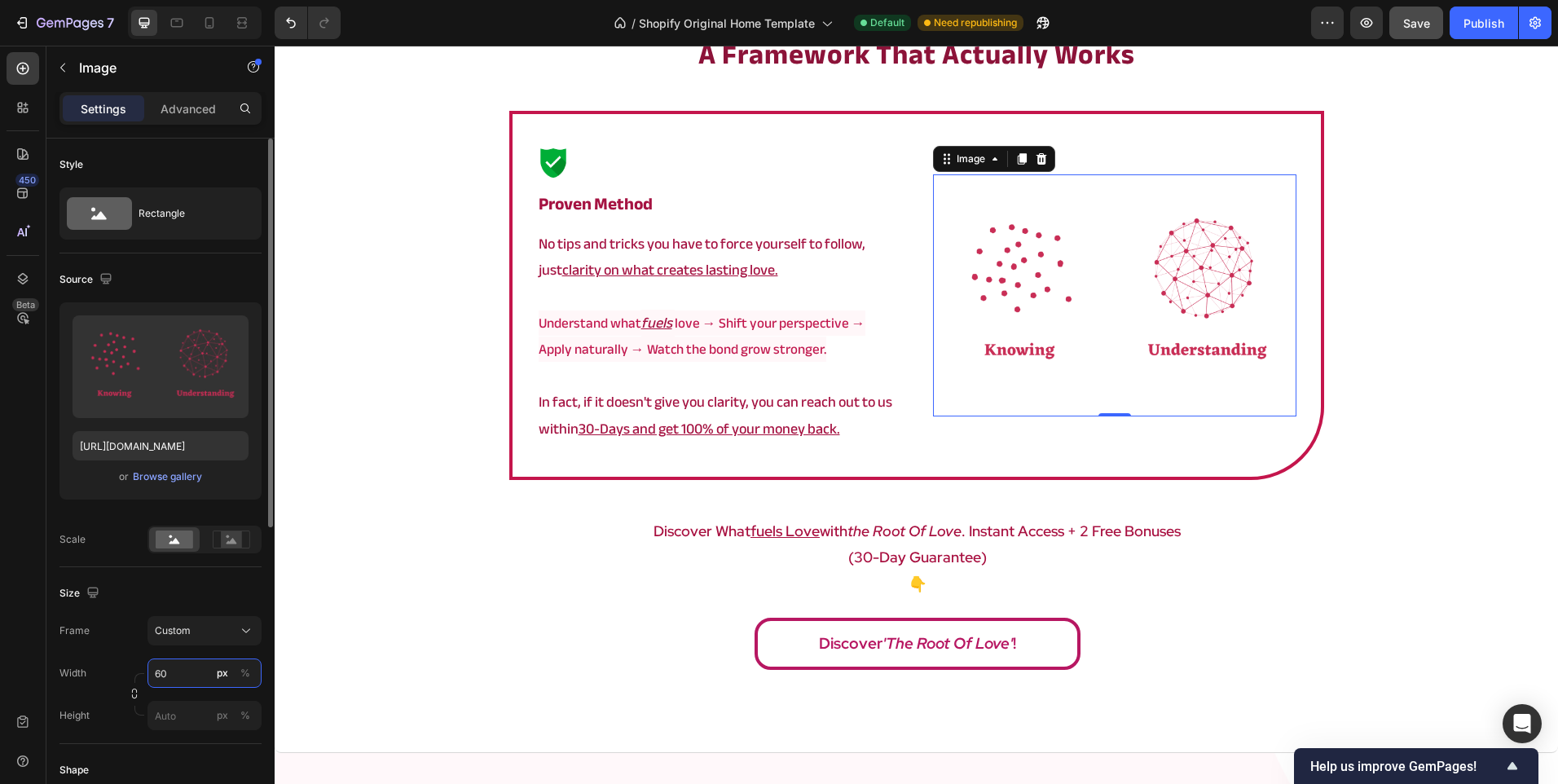
type input "6"
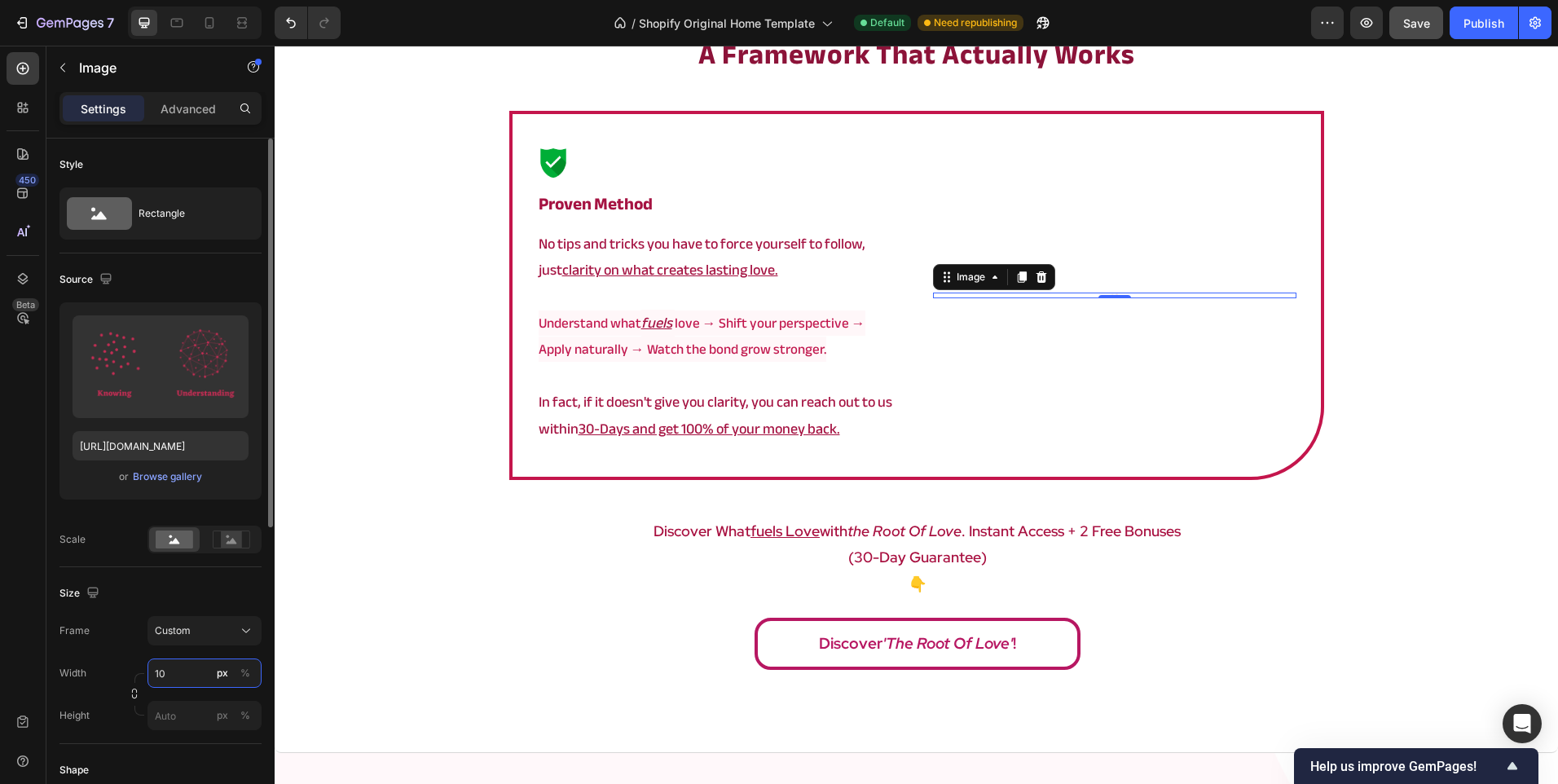
type input "1"
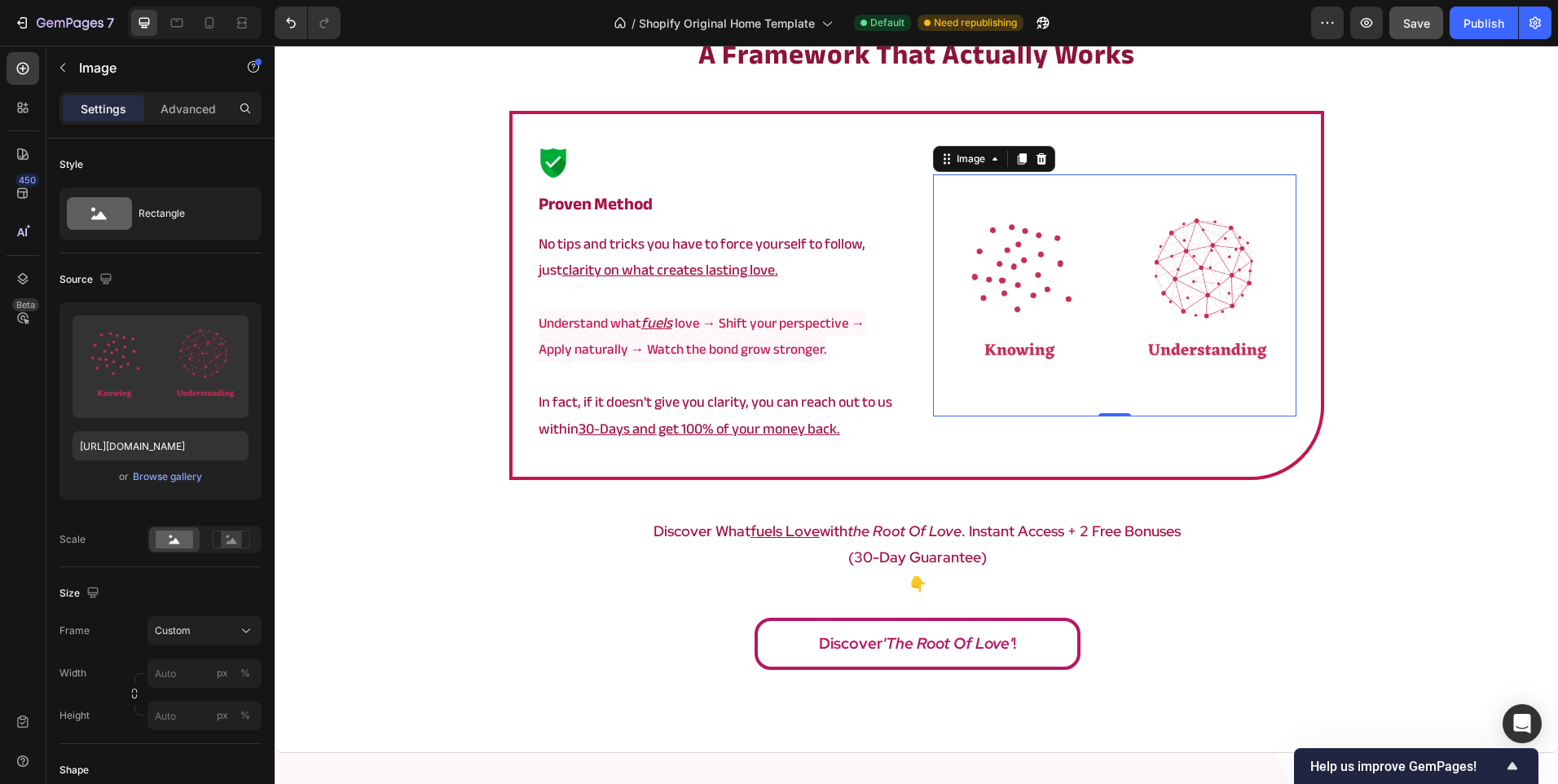
click at [84, 629] on label "Frame" at bounding box center [74, 630] width 30 height 15
click at [521, 398] on div "Image ⁠⁠⁠⁠⁠⁠⁠ Proven method Heading No tips and tricks you have to force yourse…" at bounding box center [916, 296] width 815 height 369
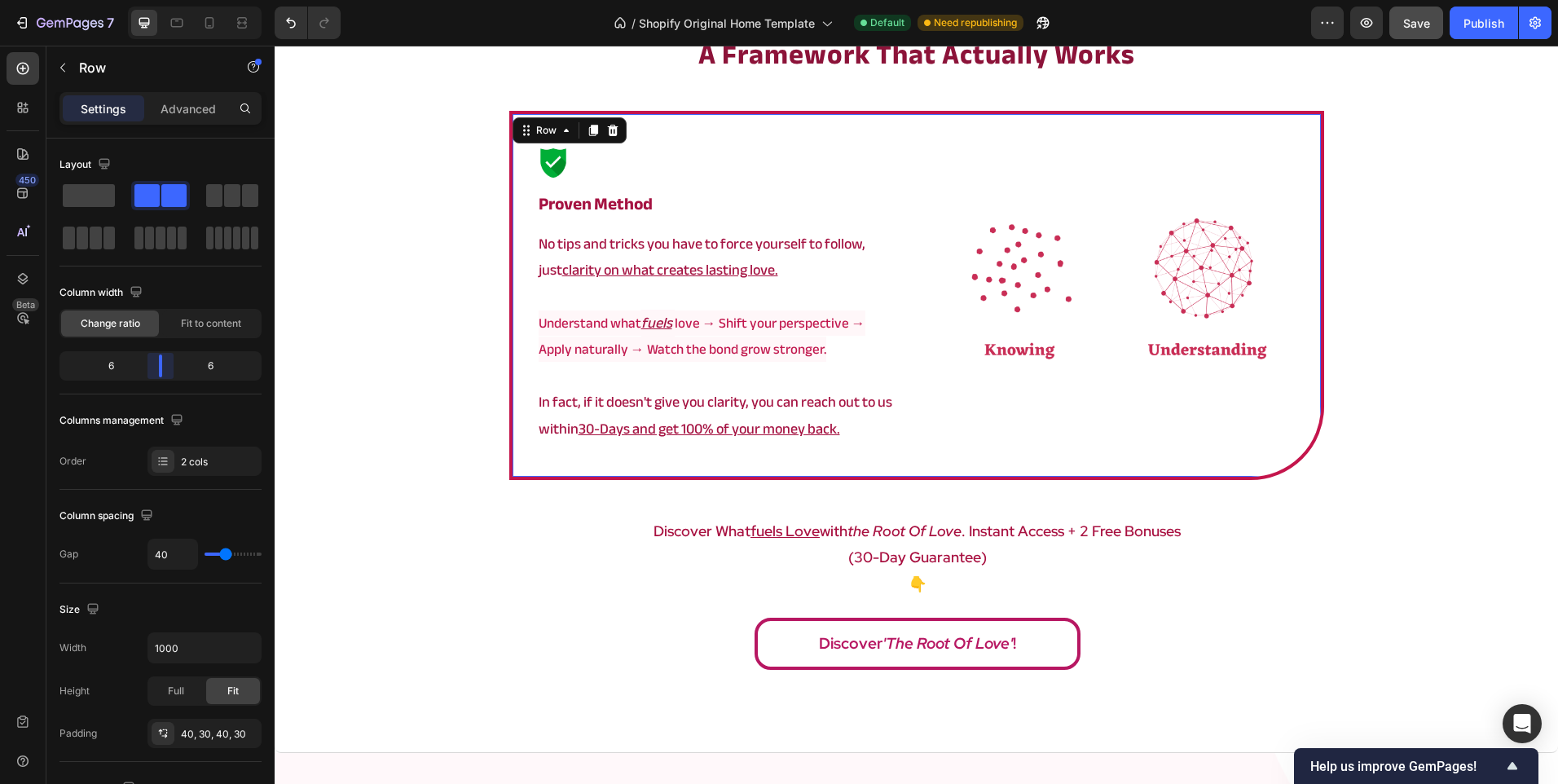
click at [164, 0] on body "7 / Shopify Original Home Template Default Need republishing Preview Save Publi…" at bounding box center [779, 0] width 1558 height 0
click at [520, 357] on div "Image ⁠⁠⁠⁠⁠⁠⁠ Proven method Heading No tips and tricks you have to force yourse…" at bounding box center [916, 296] width 815 height 369
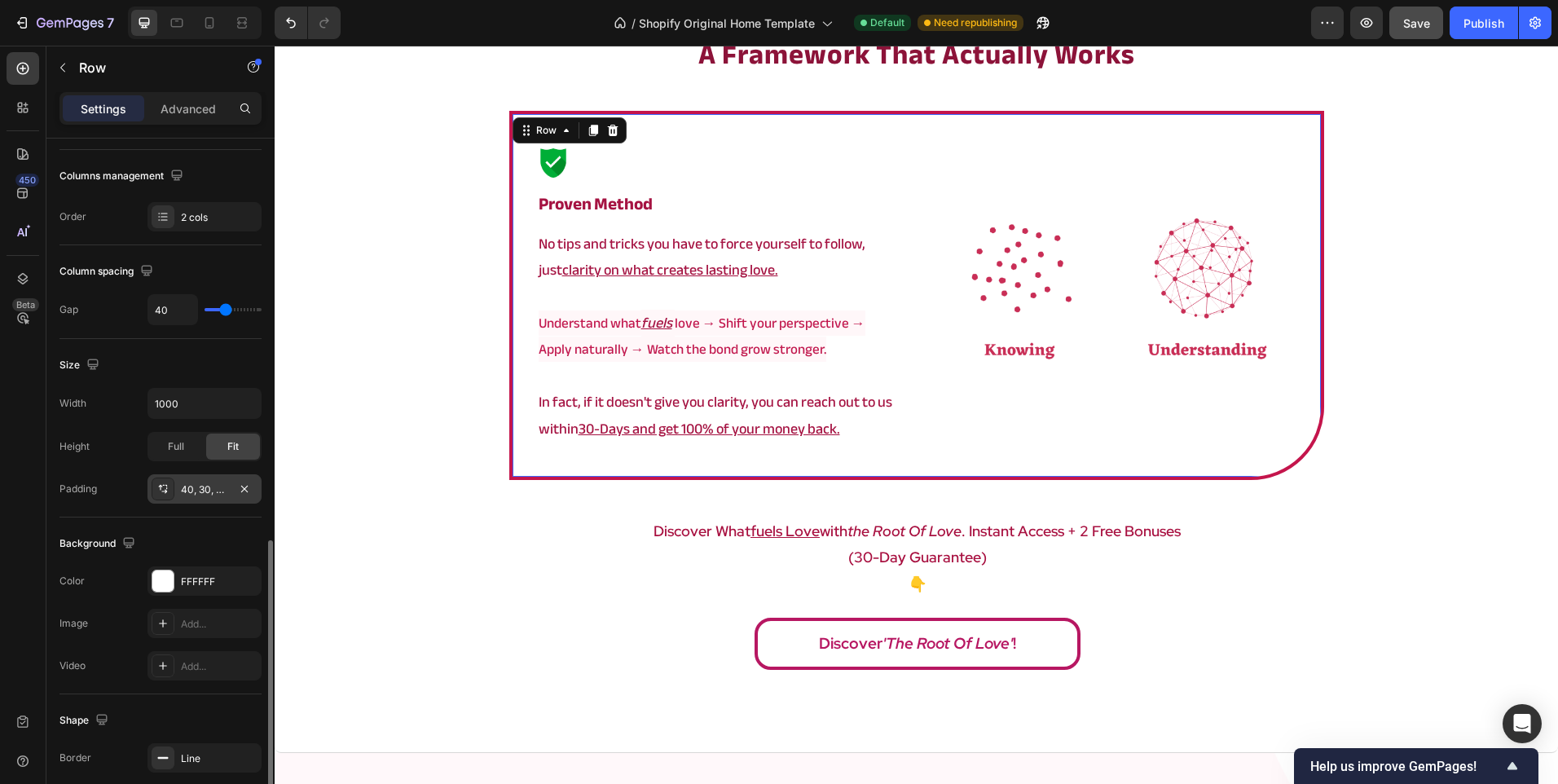
scroll to position [488, 0]
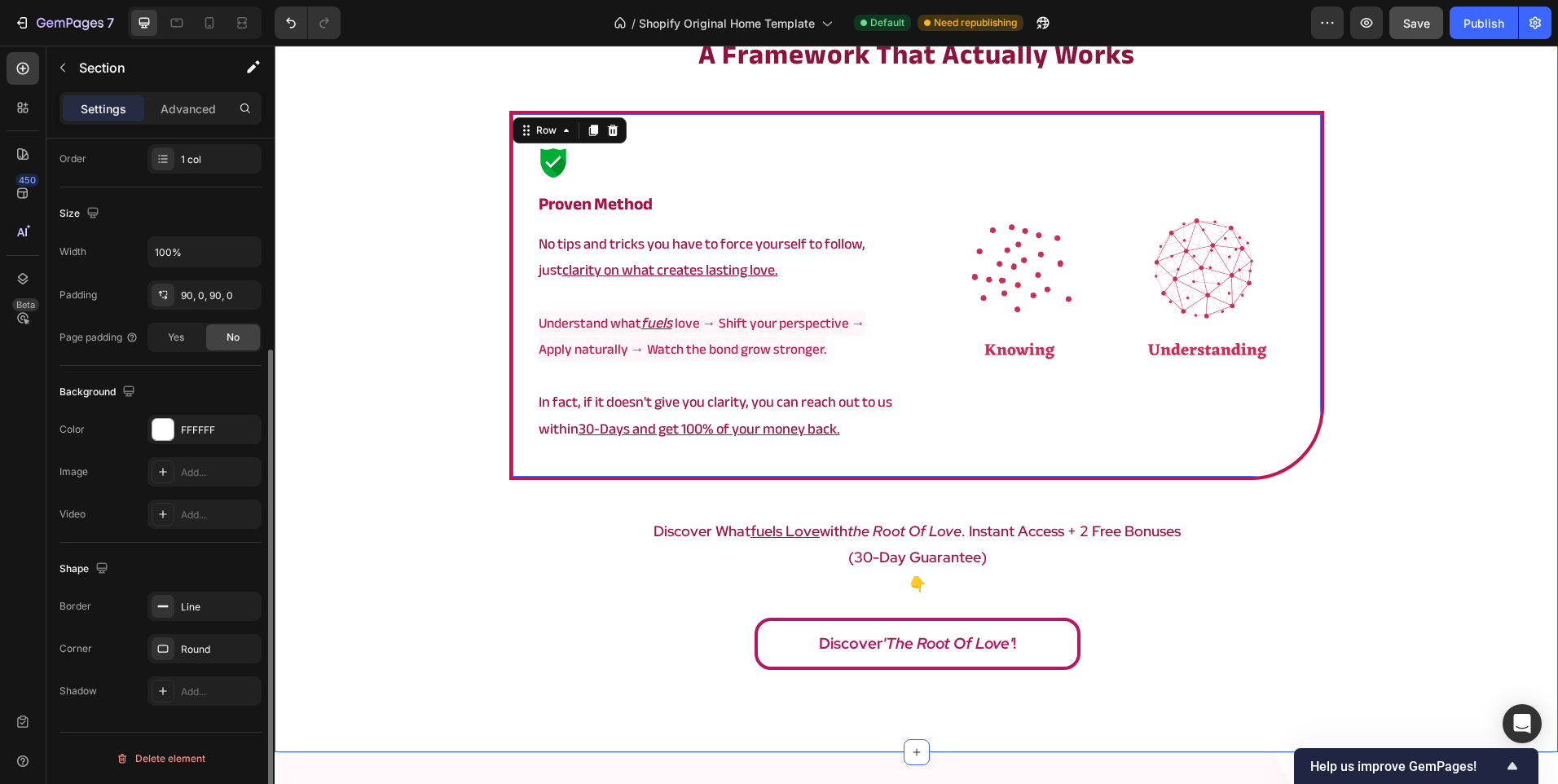
click at [447, 466] on div "a framework that actually works Heading Image ⁠⁠⁠⁠⁠⁠⁠ Proven method Heading No …" at bounding box center [916, 356] width 1284 height 644
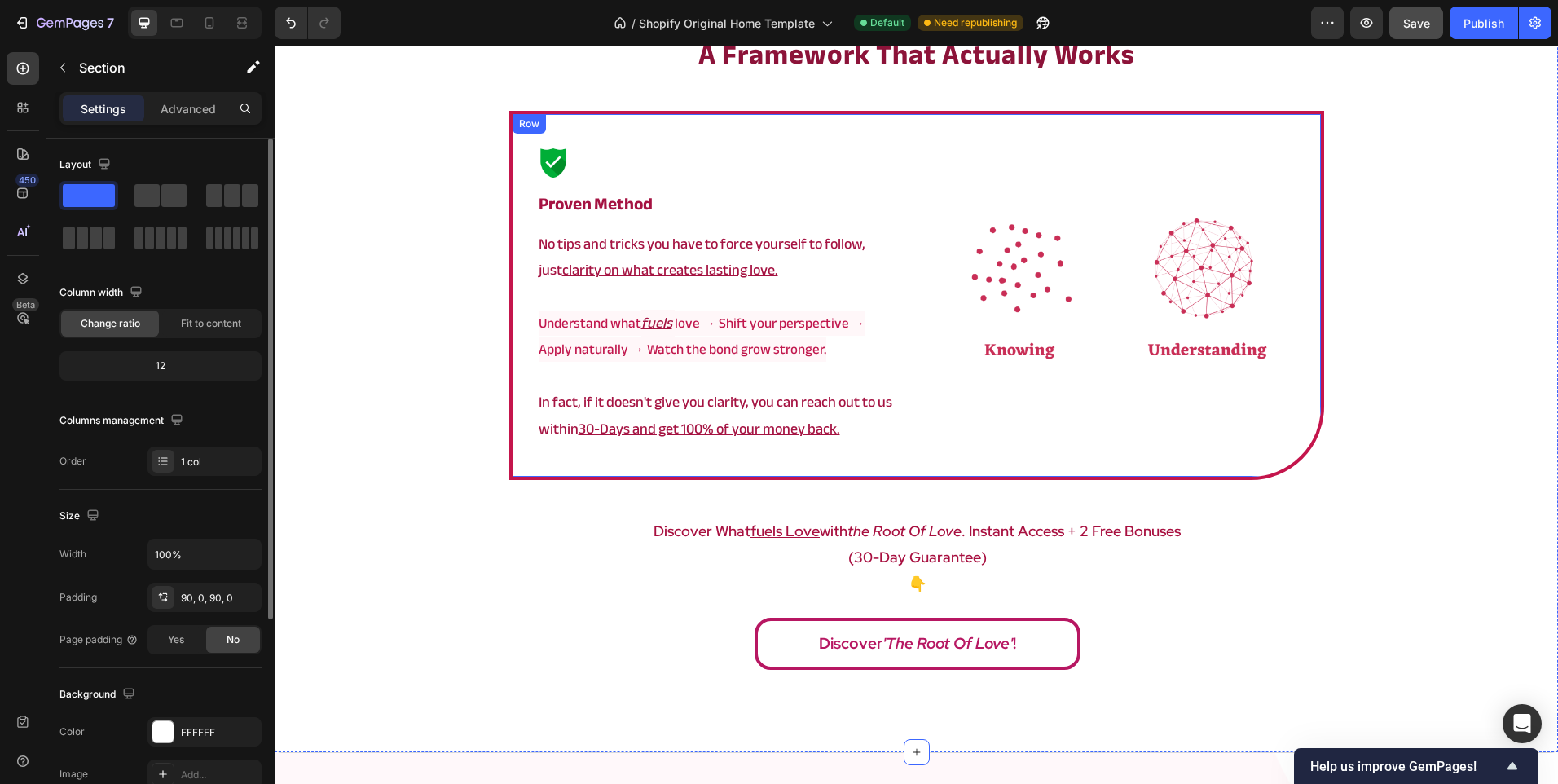
click at [519, 426] on div "Image ⁠⁠⁠⁠⁠⁠⁠ Proven method Heading No tips and tricks you have to force yourse…" at bounding box center [916, 296] width 815 height 369
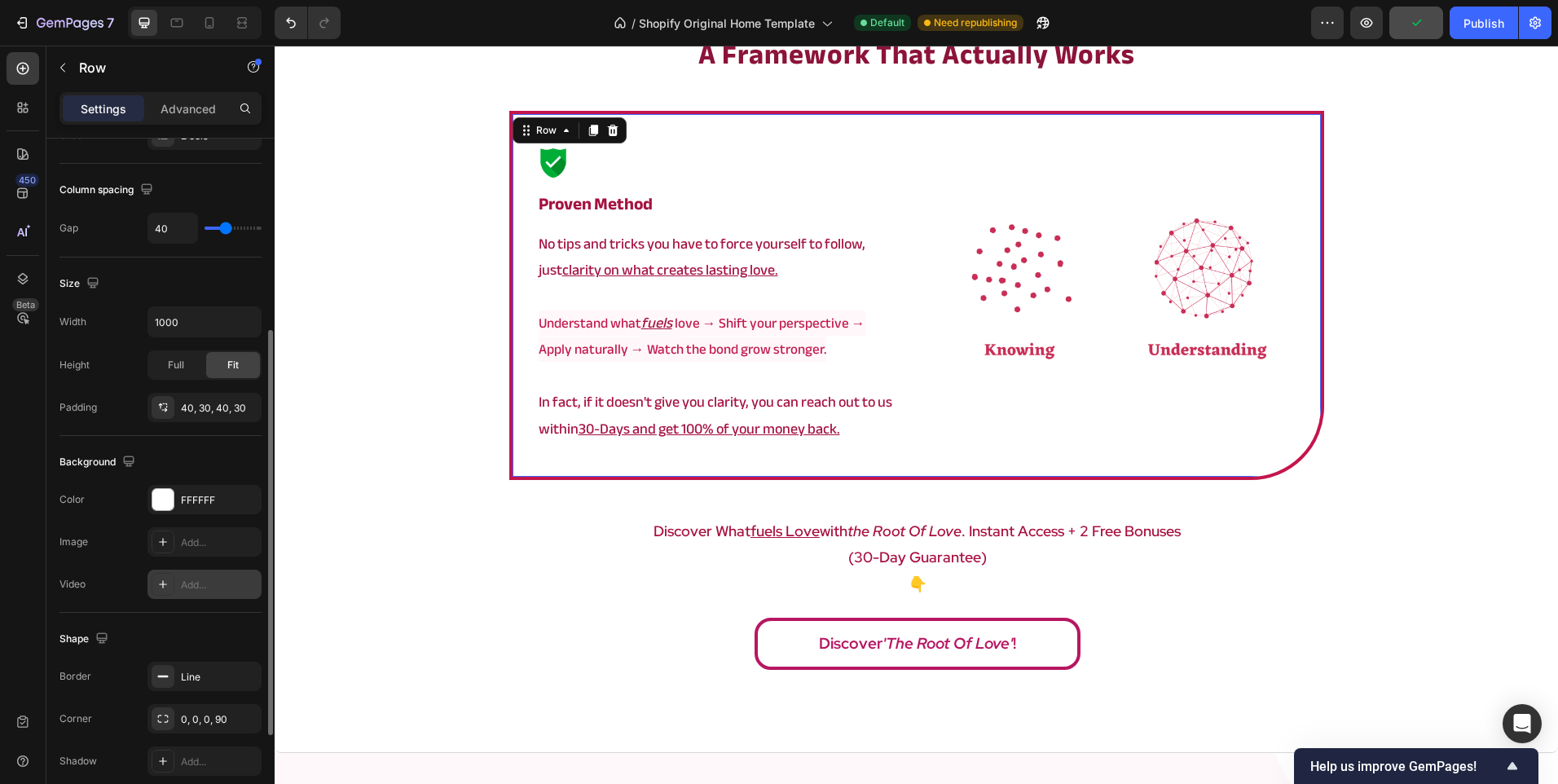
scroll to position [488, 0]
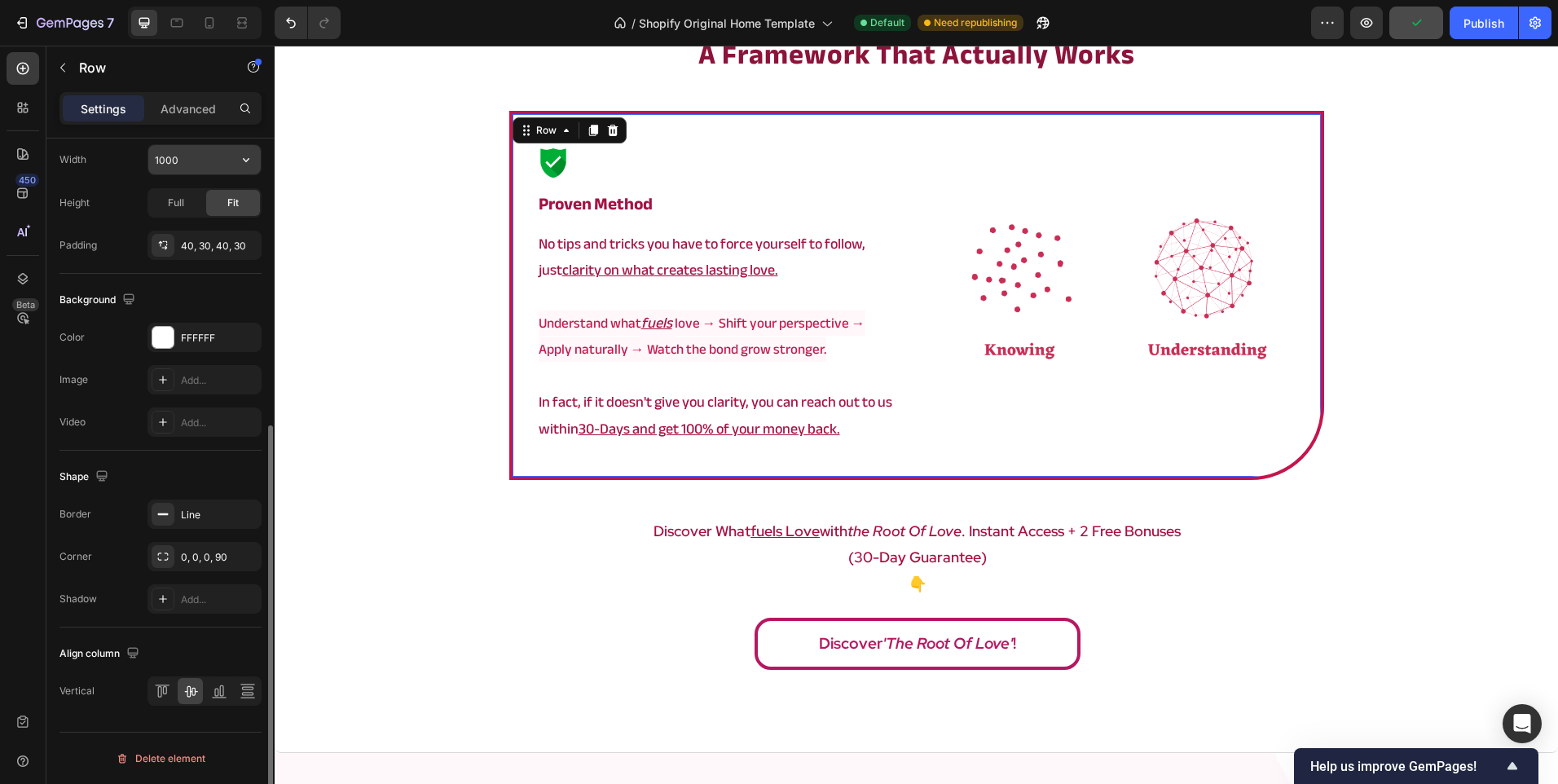
click at [209, 147] on input "1000" at bounding box center [204, 159] width 112 height 29
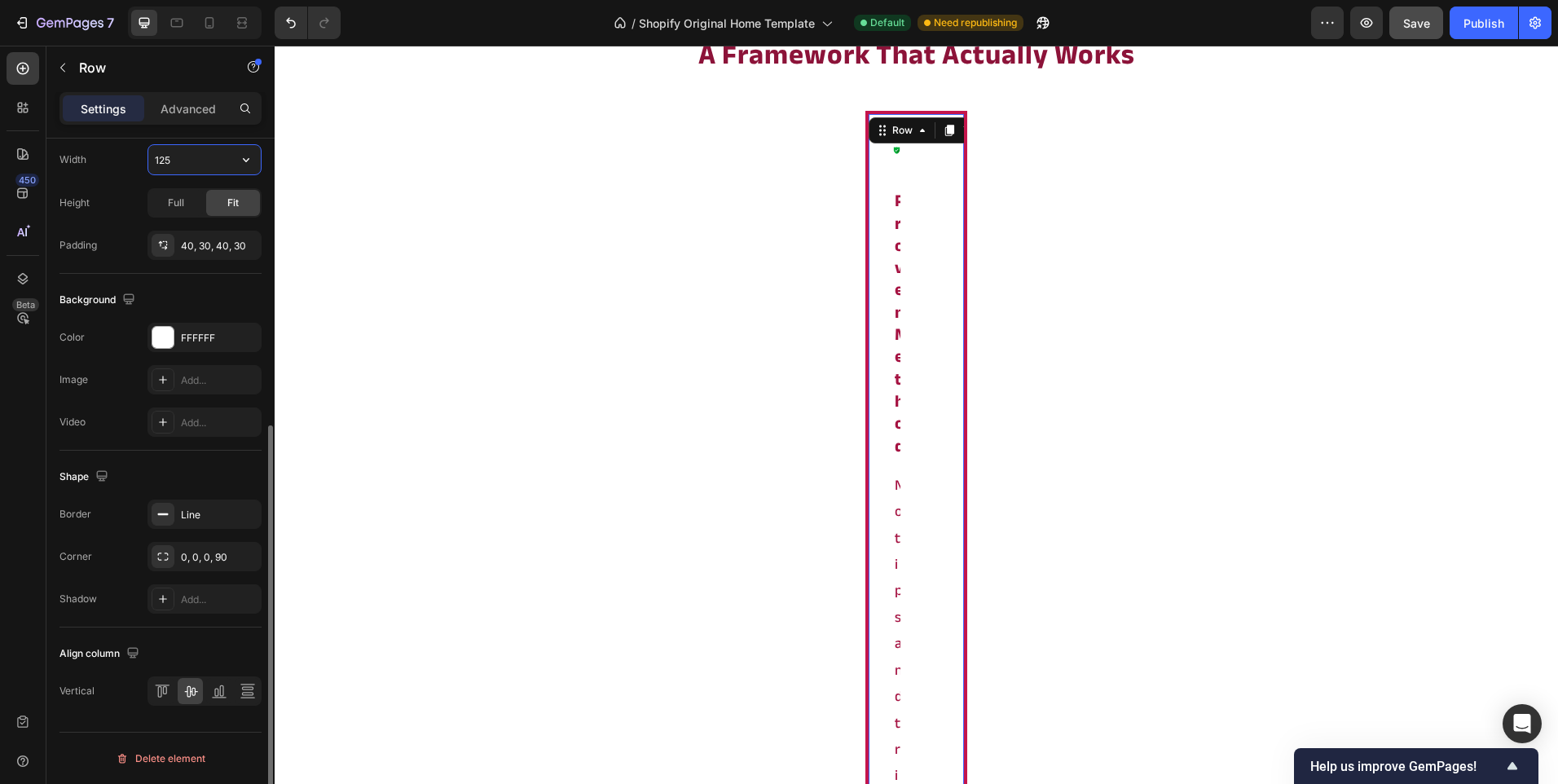
type input "1250"
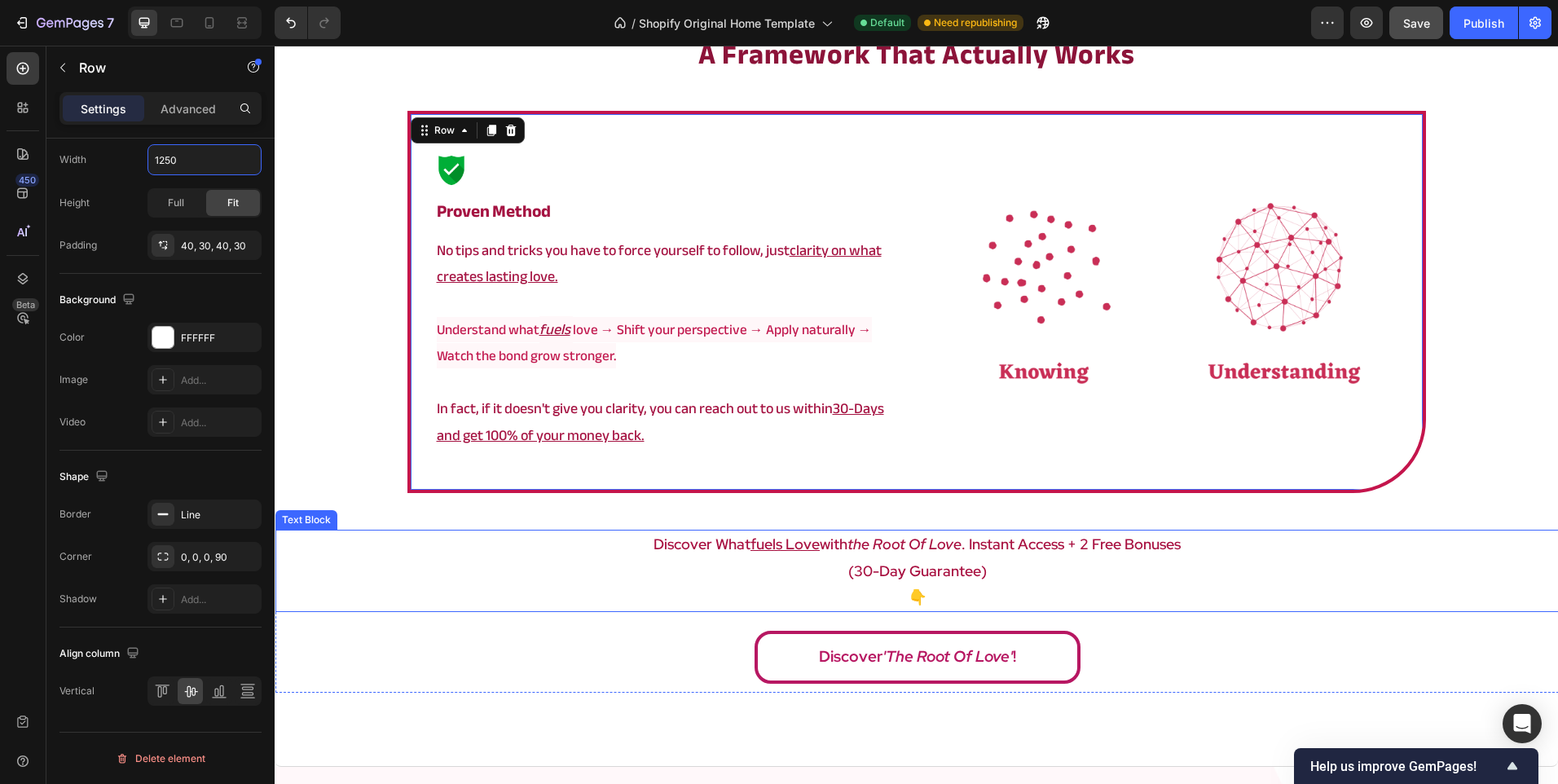
click at [496, 619] on div "discover what fuels love with the root of love . instant access + 2 free bonuse…" at bounding box center [917, 611] width 1284 height 162
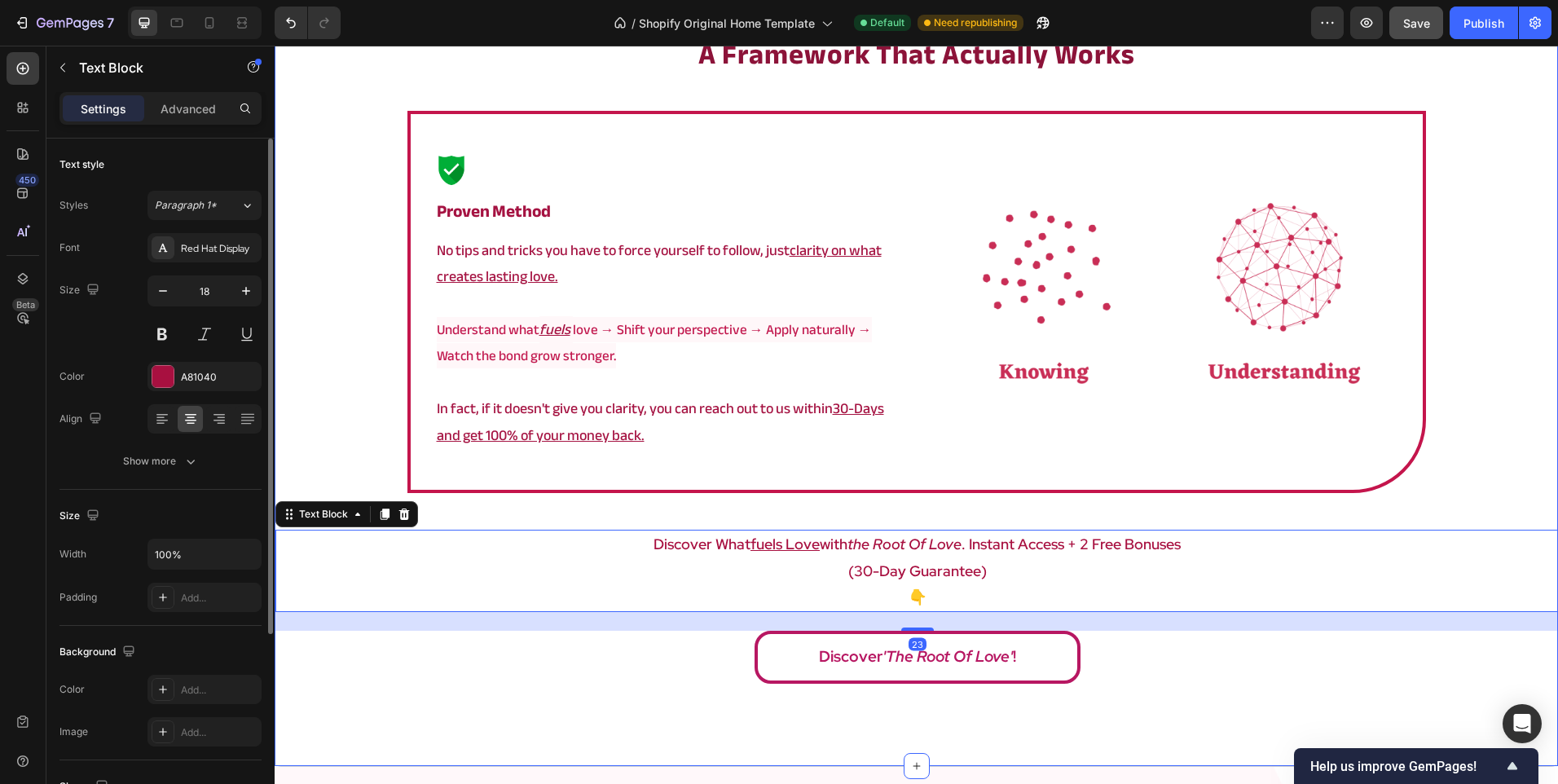
scroll to position [2686, 0]
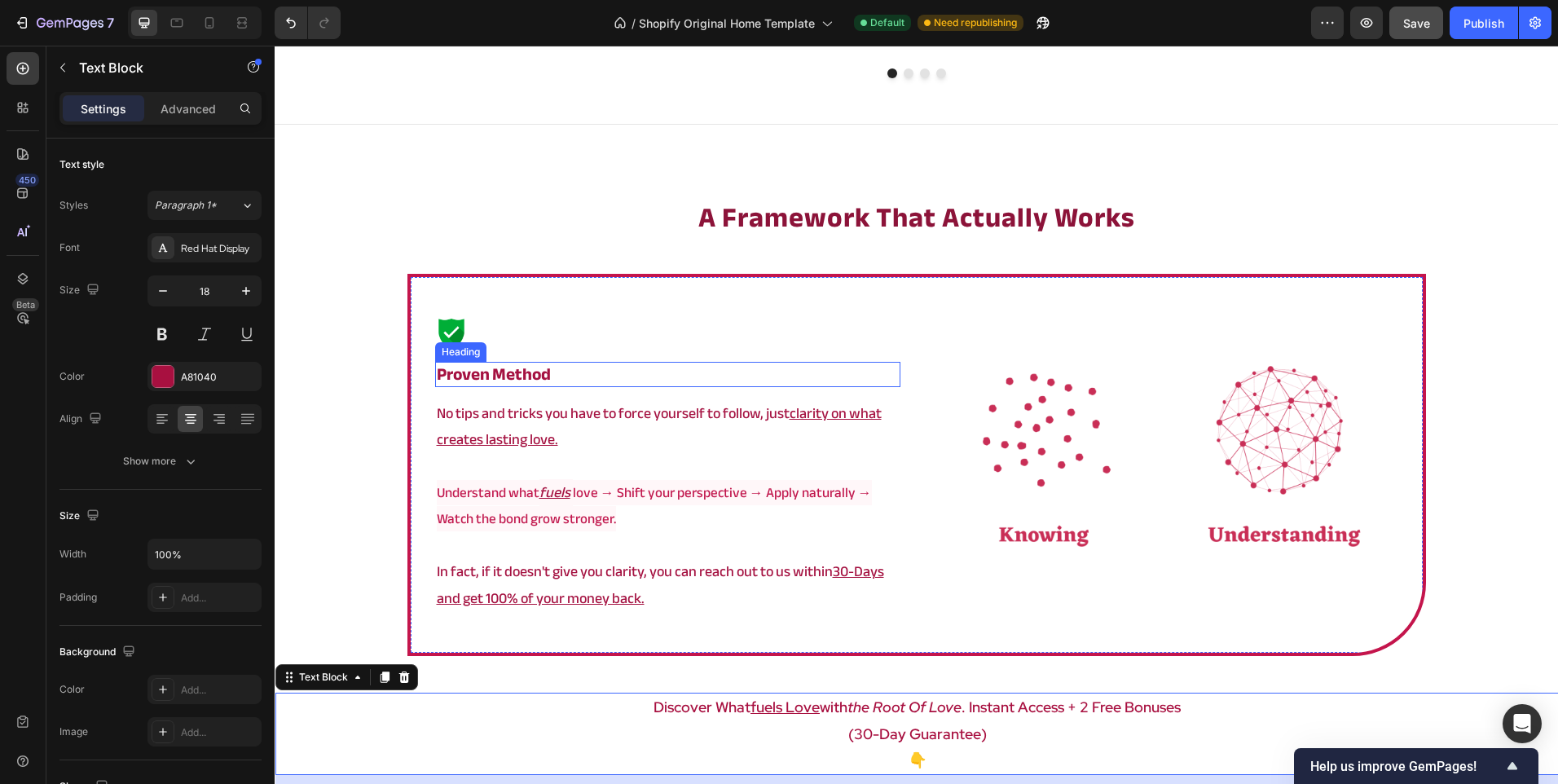
click at [357, 279] on div "a framework that actually works Heading Image ⁠⁠⁠⁠⁠⁠⁠ Proven method Heading No …" at bounding box center [916, 526] width 1284 height 657
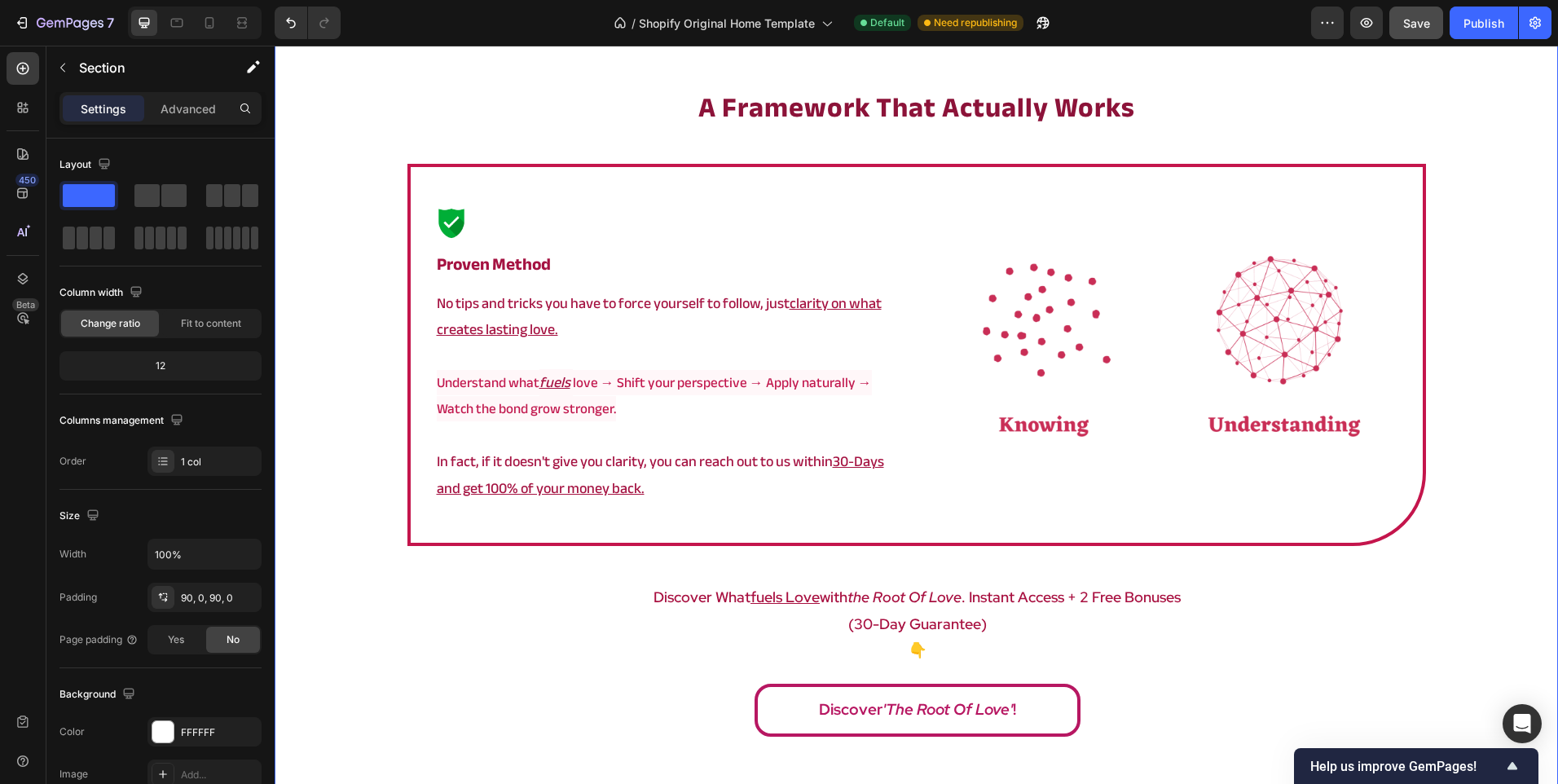
scroll to position [2767, 0]
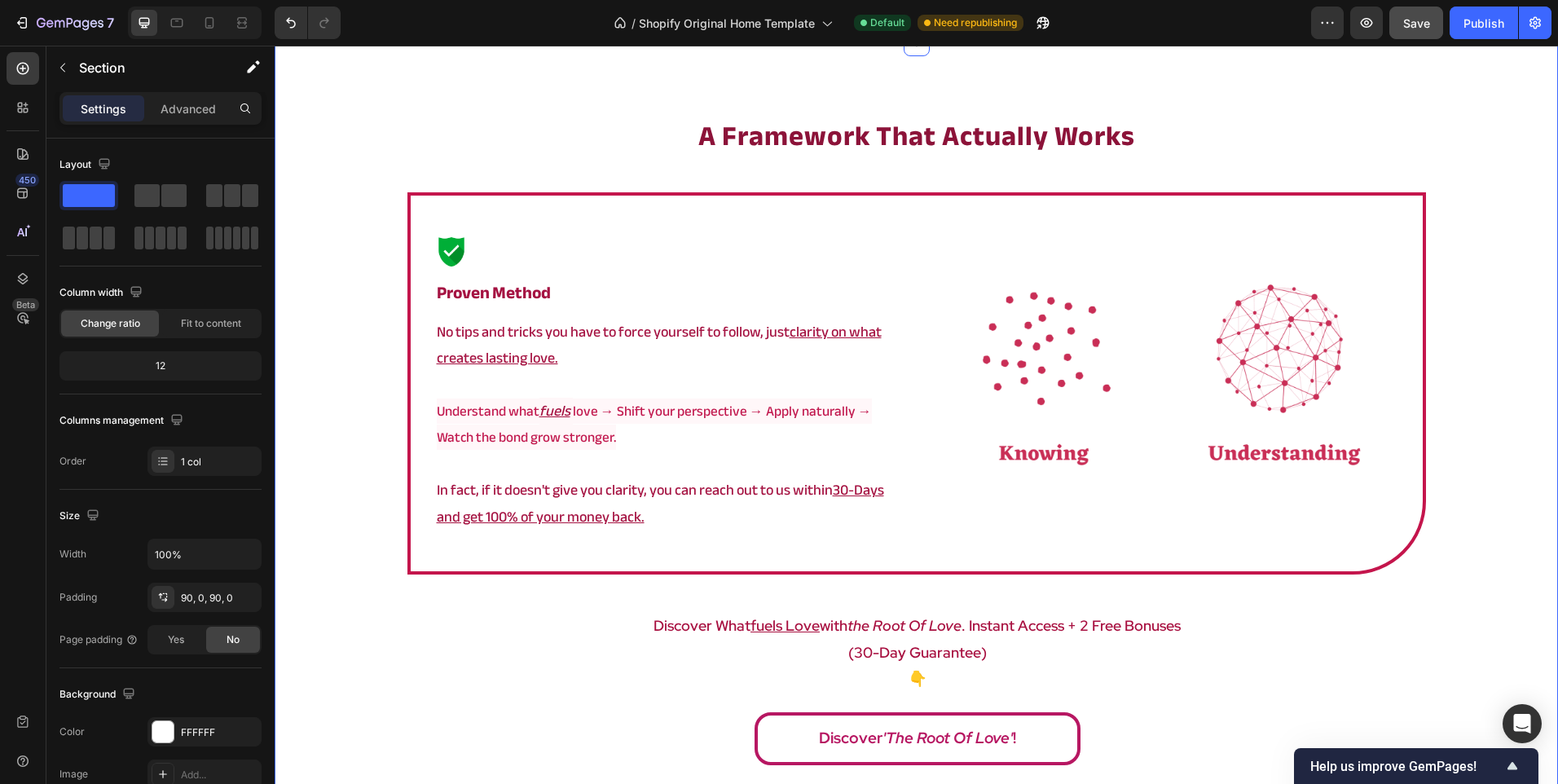
click at [369, 386] on div "a framework that actually works Heading Image ⁠⁠⁠⁠⁠⁠⁠ Proven method Heading No …" at bounding box center [916, 445] width 1284 height 657
click at [923, 542] on div "Image ⁠⁠⁠⁠⁠⁠⁠ Proven method Heading No tips and tricks you have to force yourse…" at bounding box center [916, 383] width 1019 height 382
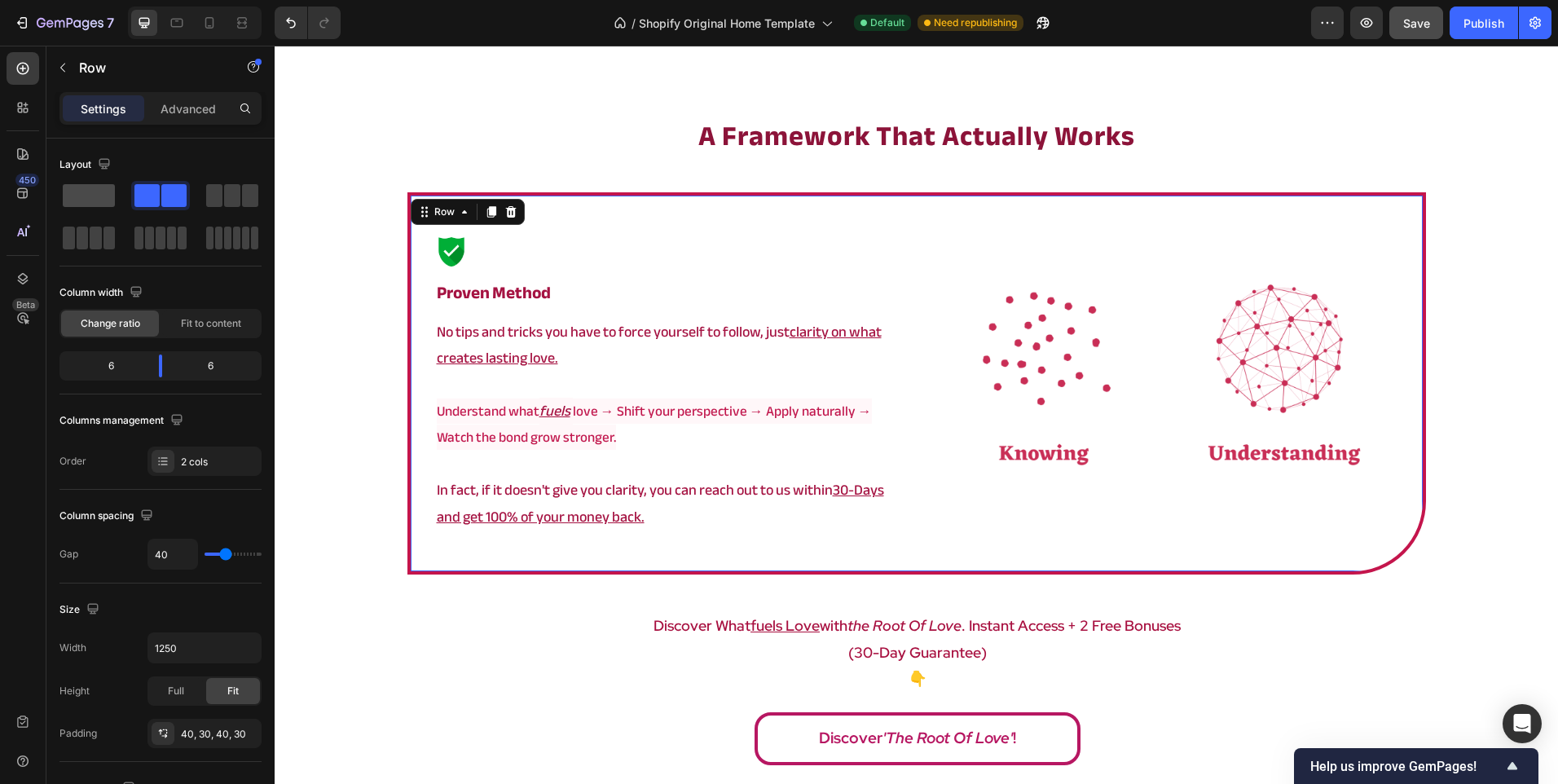
click at [97, 188] on span at bounding box center [89, 195] width 52 height 23
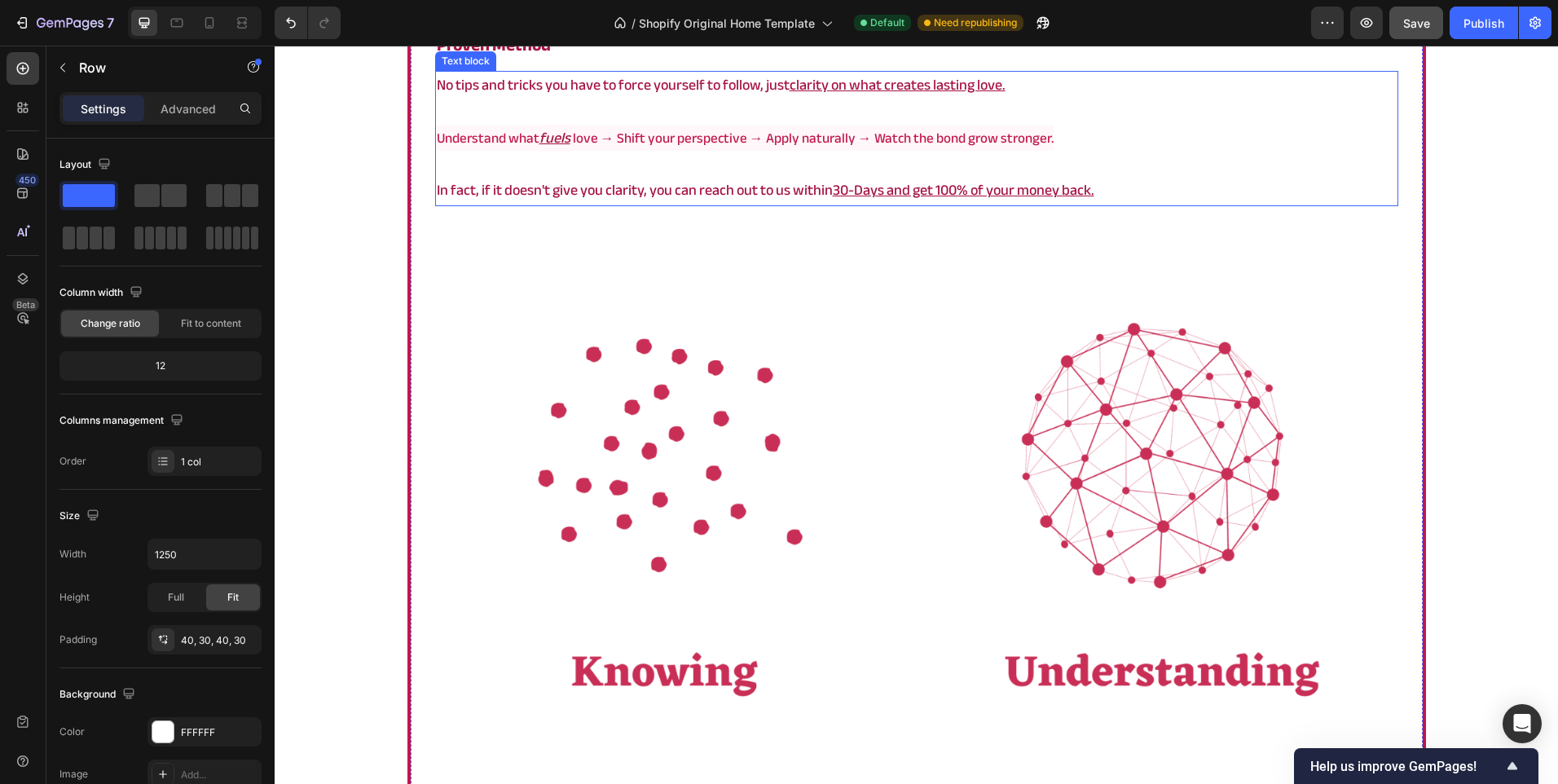
scroll to position [3012, 0]
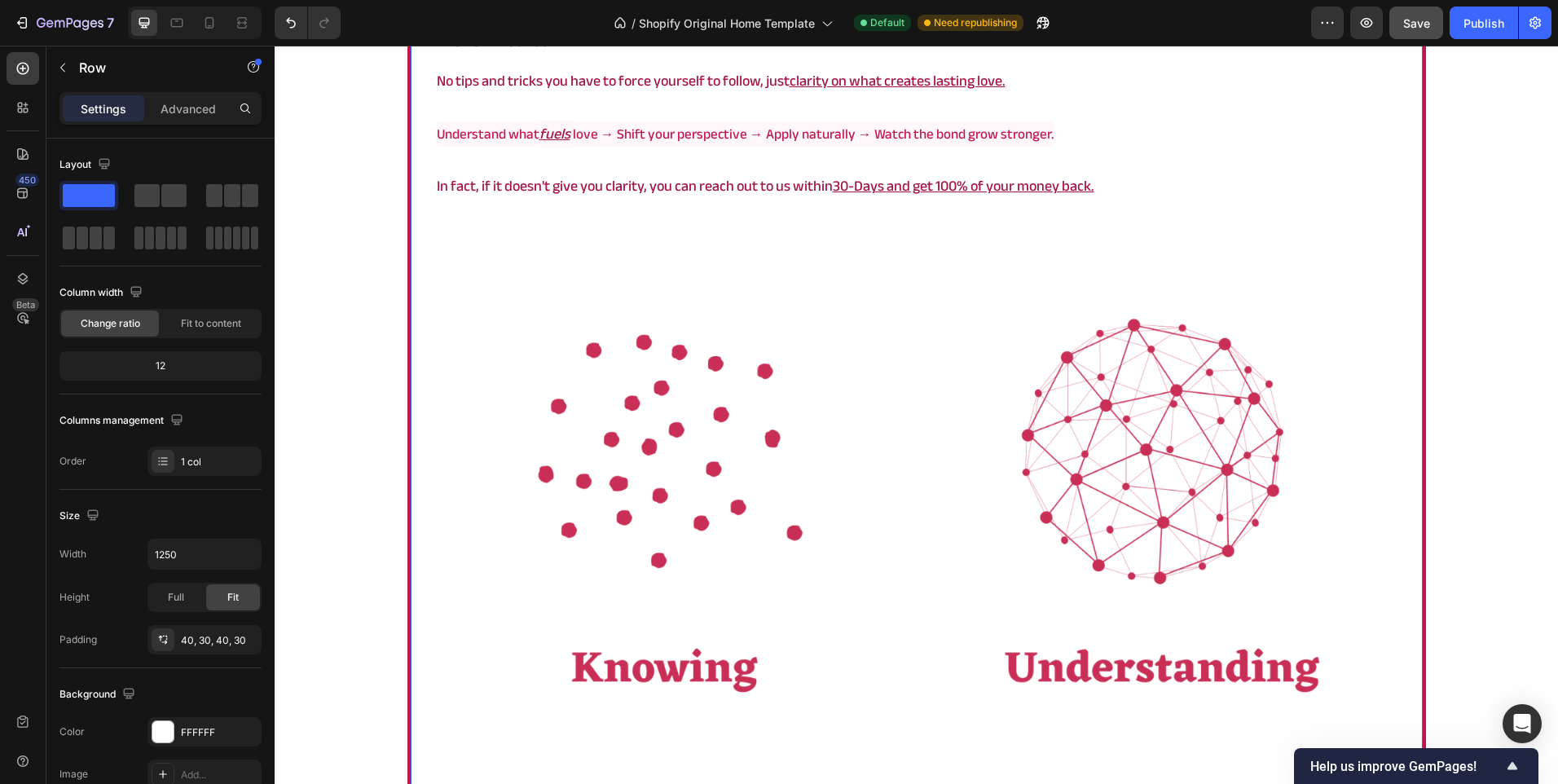
click at [412, 323] on div "Image ⁠⁠⁠⁠⁠⁠⁠ Proven method Heading No tips and tricks you have to force yourse…" at bounding box center [916, 414] width 1019 height 931
click at [175, 552] on input "1250" at bounding box center [204, 553] width 112 height 29
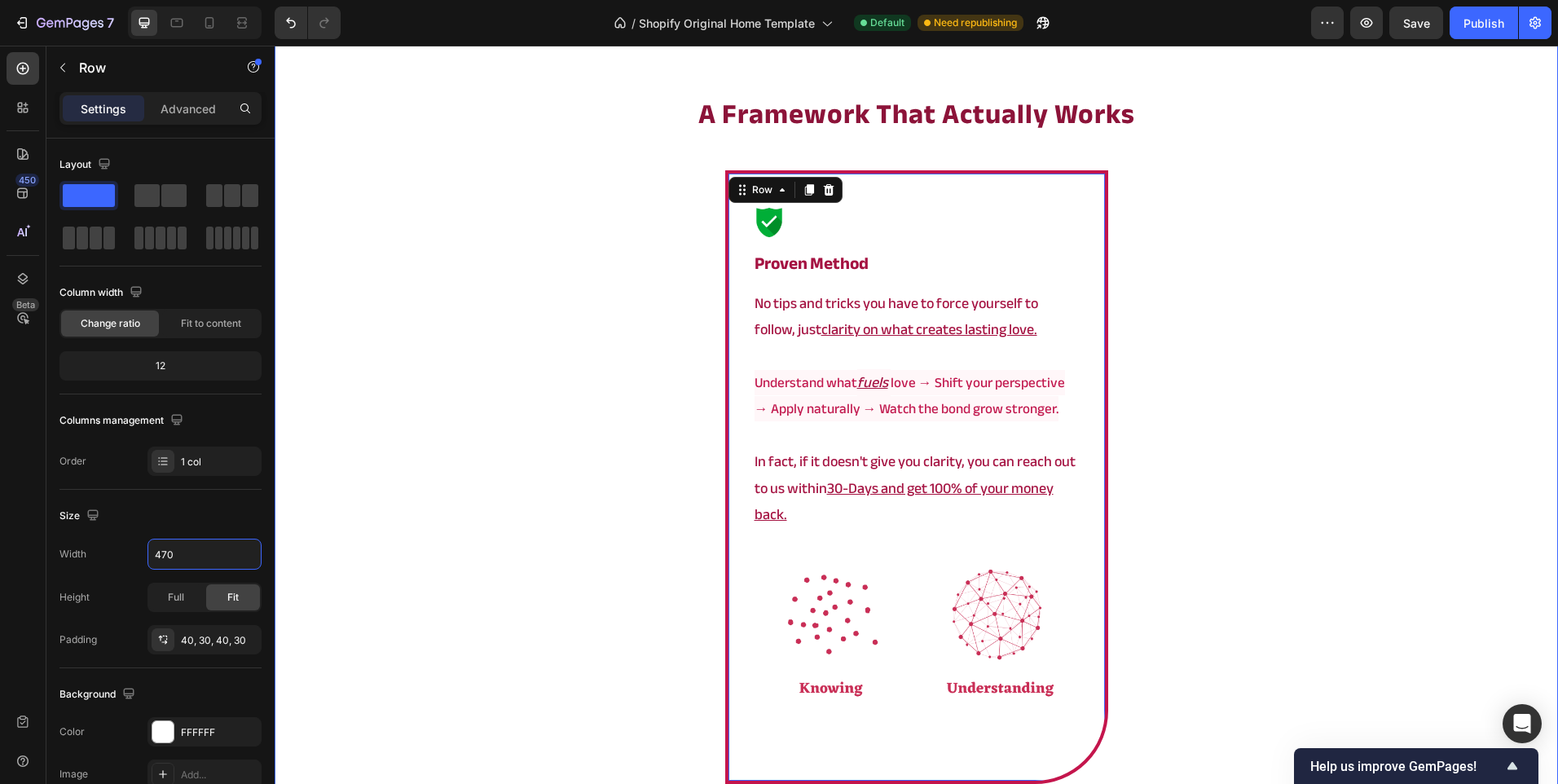
scroll to position [2767, 0]
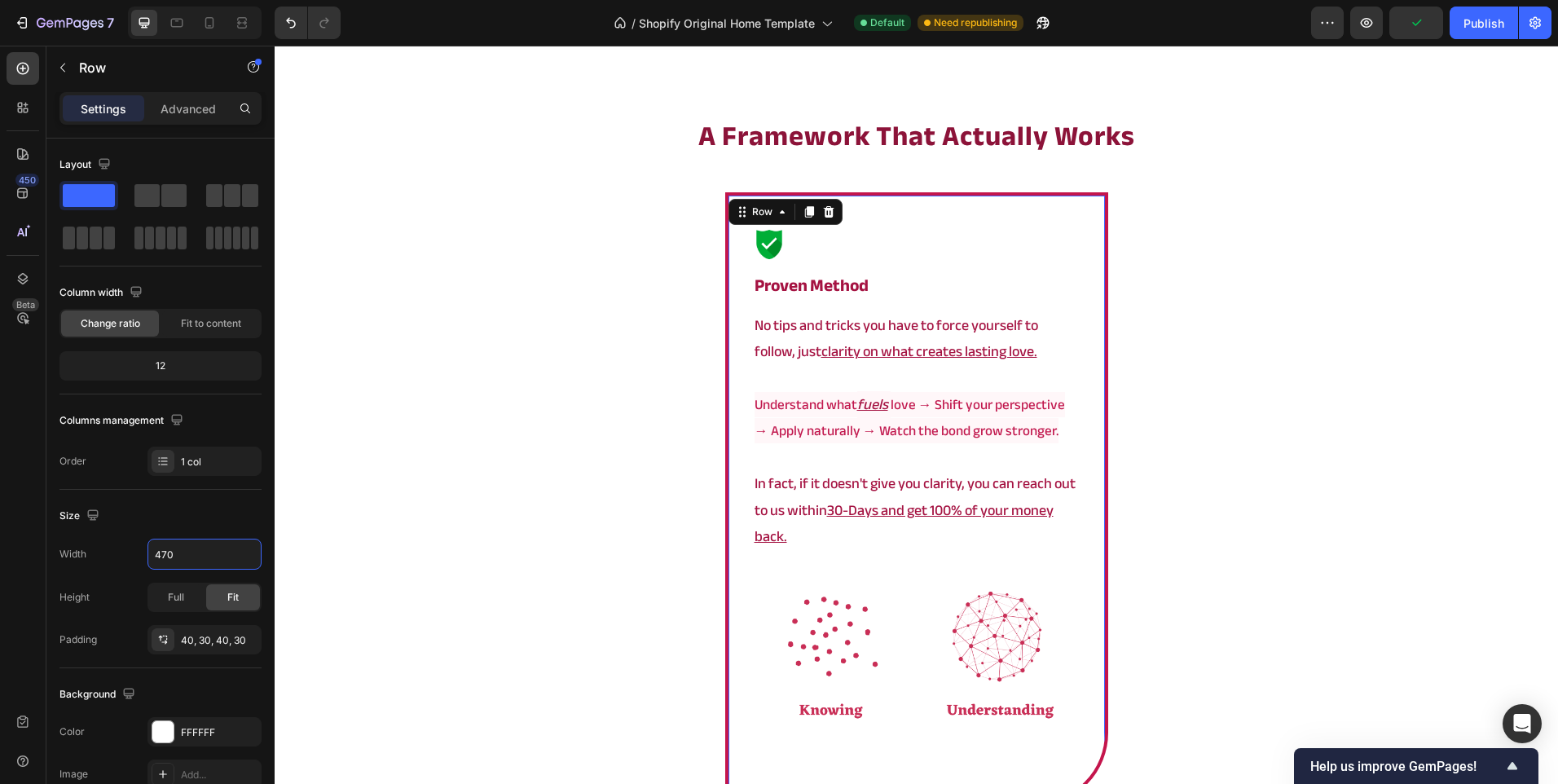
type input "470"
click at [743, 491] on div "Image ⁠⁠⁠⁠⁠⁠⁠ Proven method Heading No tips and tricks you have to force yourse…" at bounding box center [916, 498] width 383 height 613
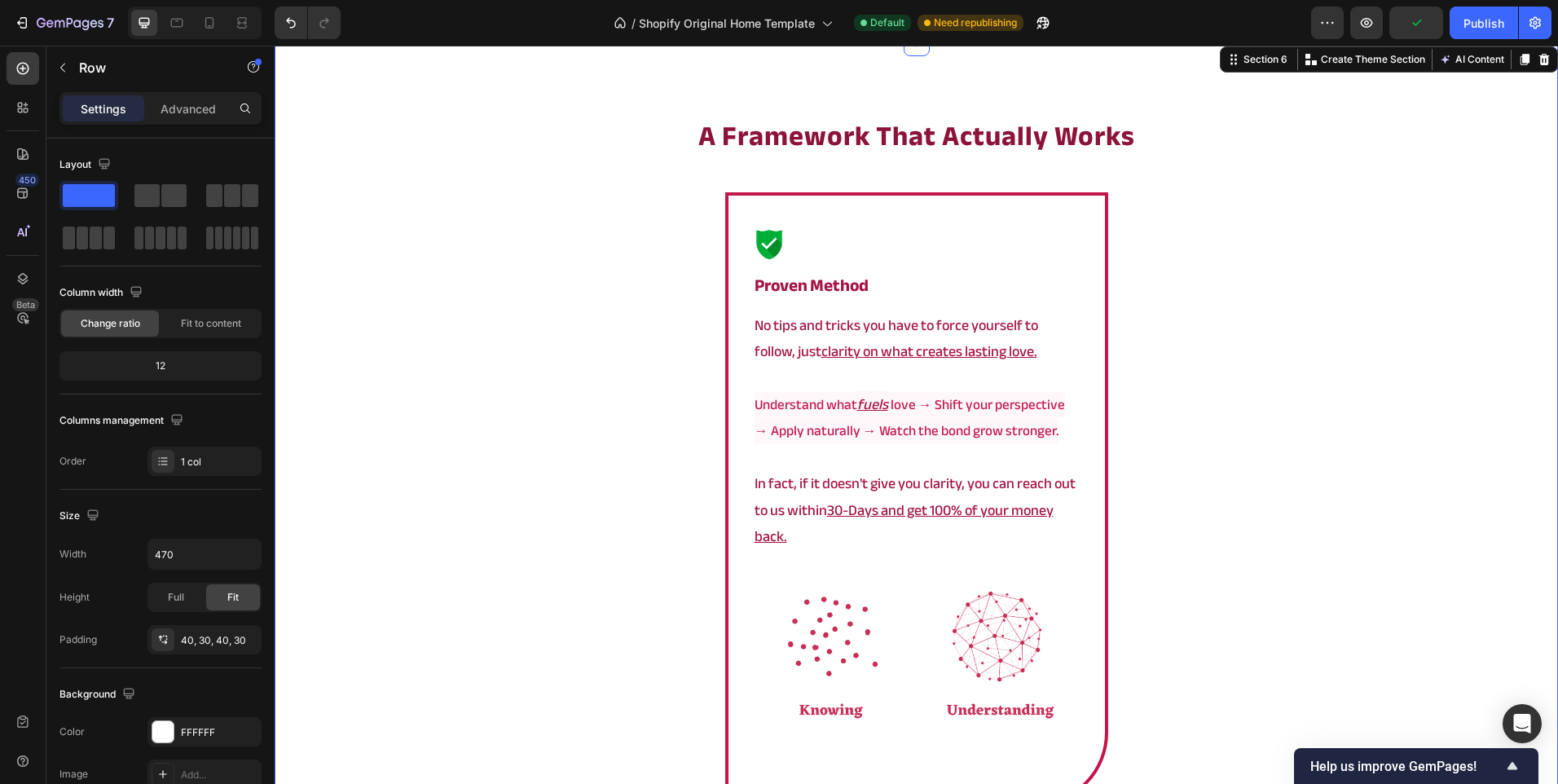
click at [624, 474] on div "a framework that actually works Heading Image ⁠⁠⁠⁠⁠⁠⁠ Proven method Heading No …" at bounding box center [916, 561] width 1284 height 889
click at [737, 454] on div "Image ⁠⁠⁠⁠⁠⁠⁠ Proven method Heading No tips and tricks you have to force yourse…" at bounding box center [916, 498] width 383 height 613
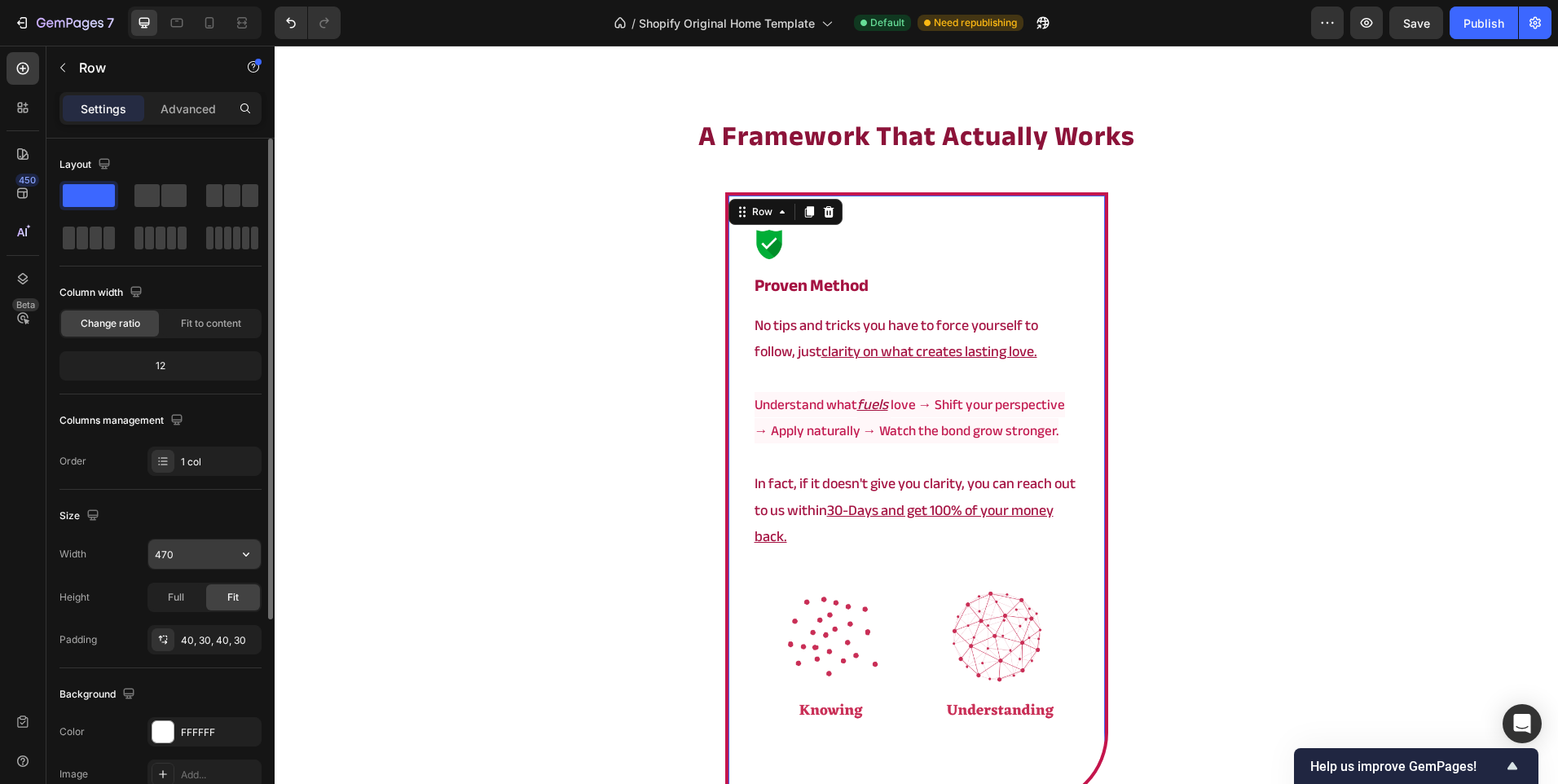
click at [189, 562] on input "470" at bounding box center [204, 553] width 112 height 29
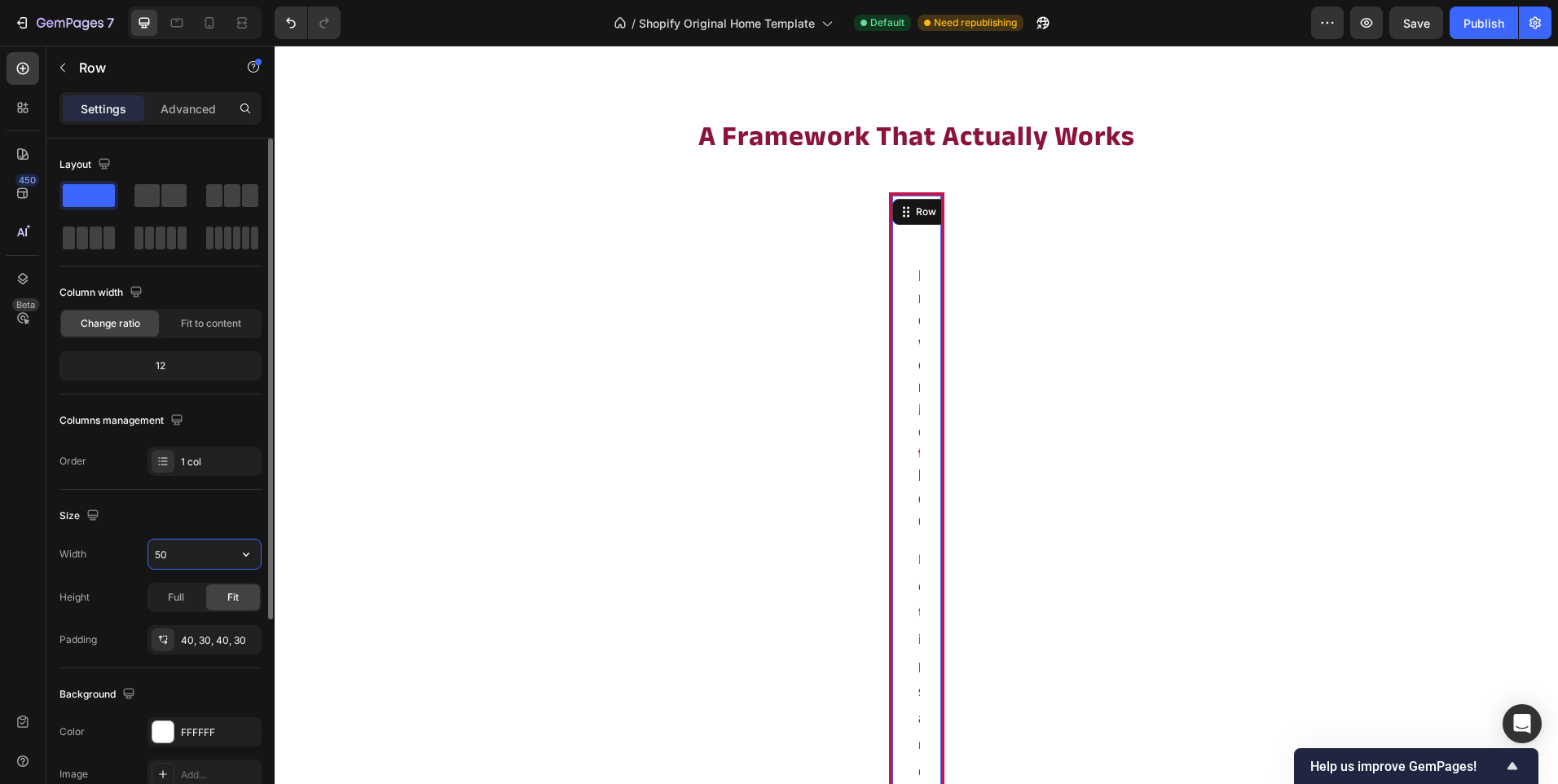
type input "500"
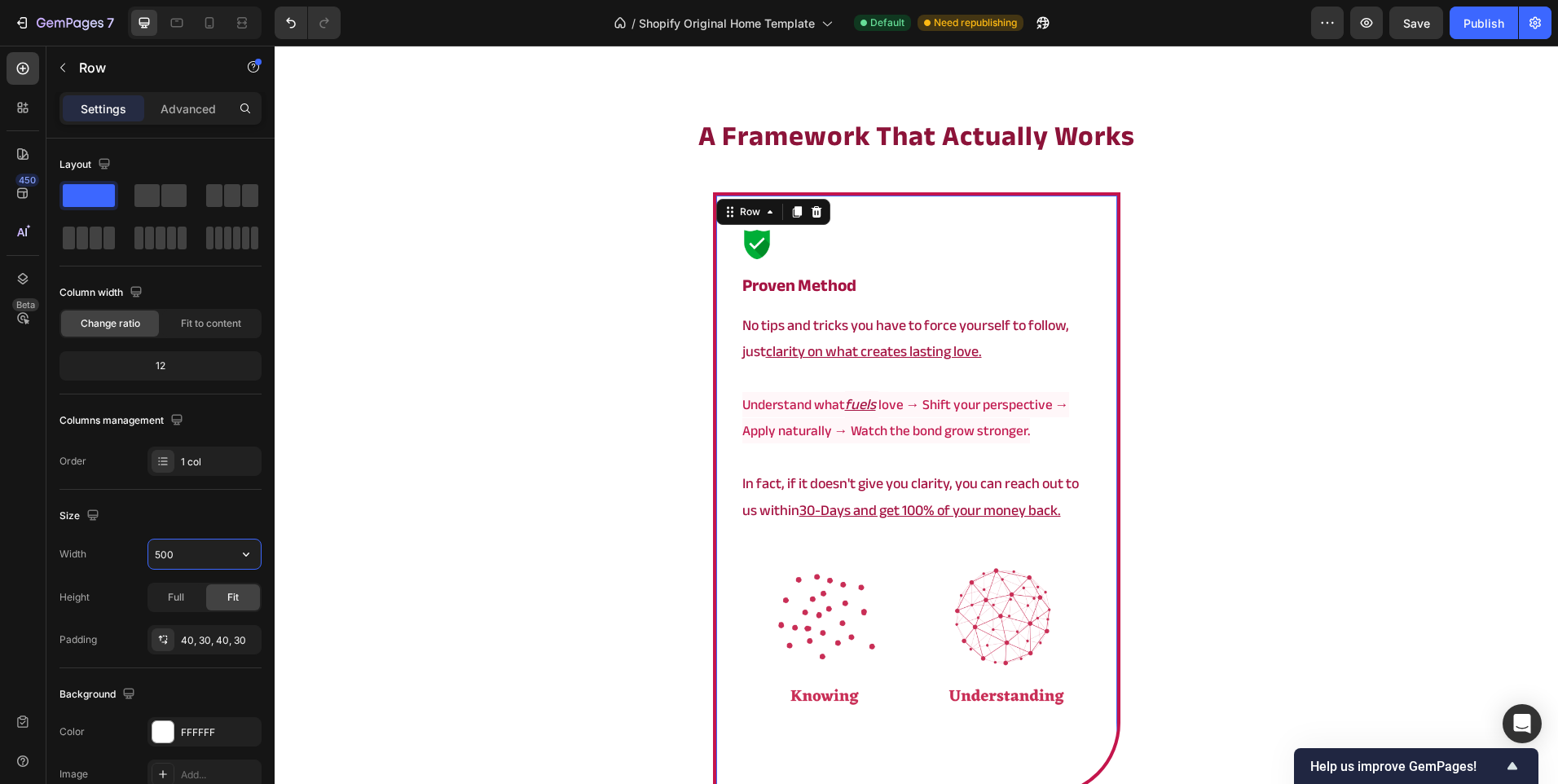
drag, startPoint x: 466, startPoint y: 606, endPoint x: 467, endPoint y: 382, distance: 224.0
click at [467, 382] on div "a framework that actually works Heading Image ⁠⁠⁠⁠⁠⁠⁠ Proven method Heading No …" at bounding box center [916, 556] width 1284 height 878
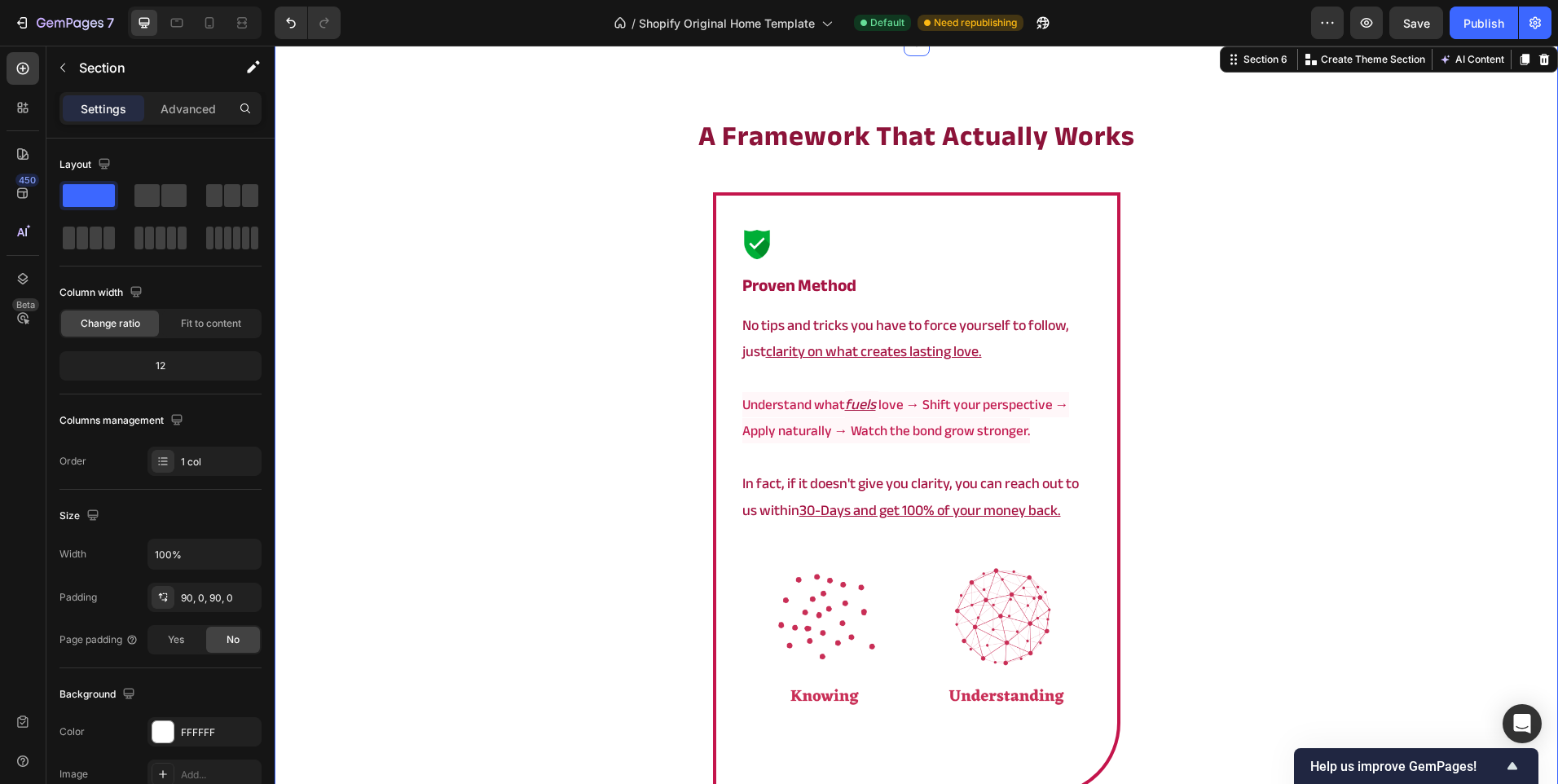
click at [539, 318] on div "a framework that actually works Heading Image ⁠⁠⁠⁠⁠⁠⁠ Proven method Heading No …" at bounding box center [916, 556] width 1284 height 878
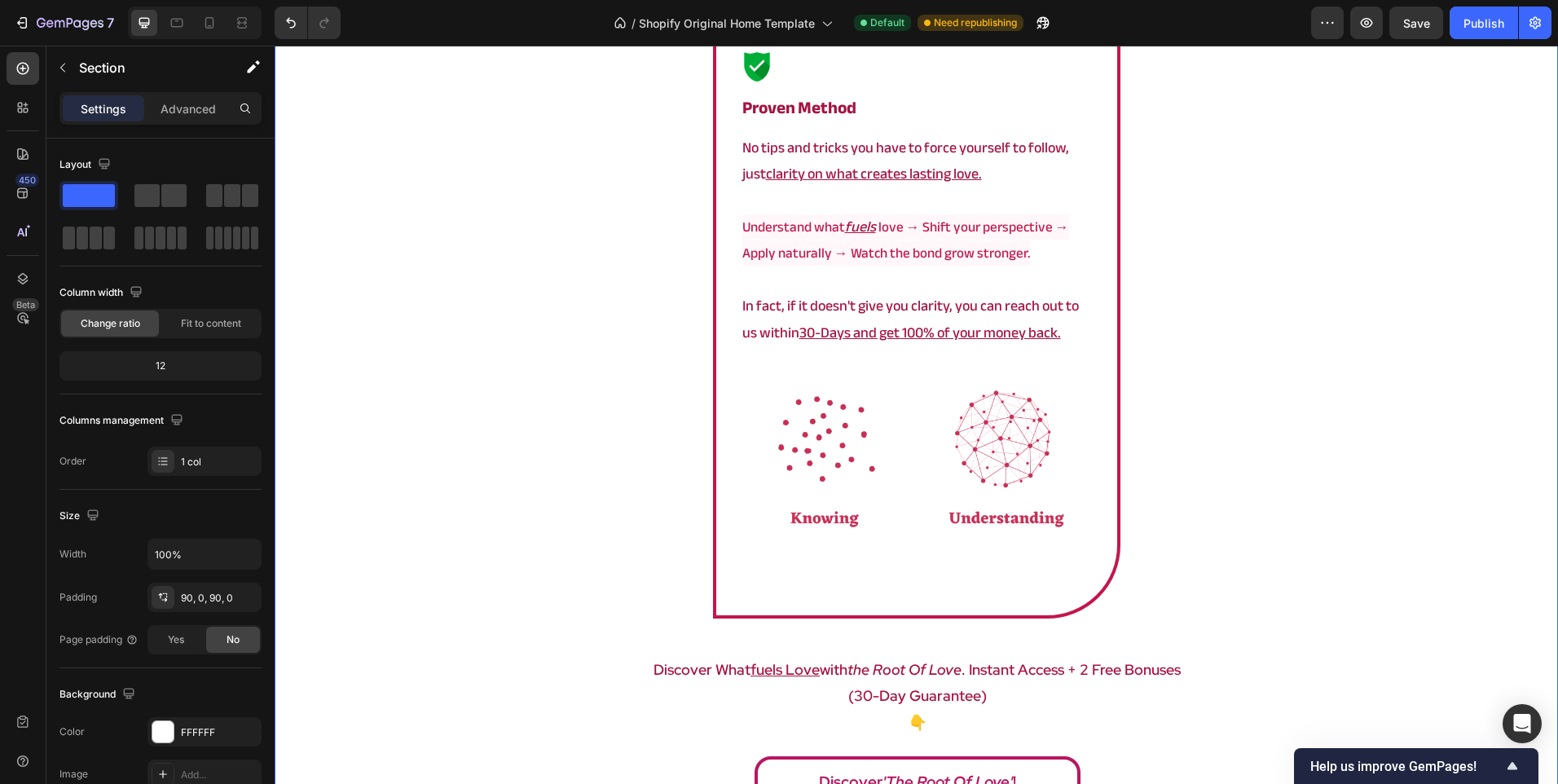
scroll to position [2930, 0]
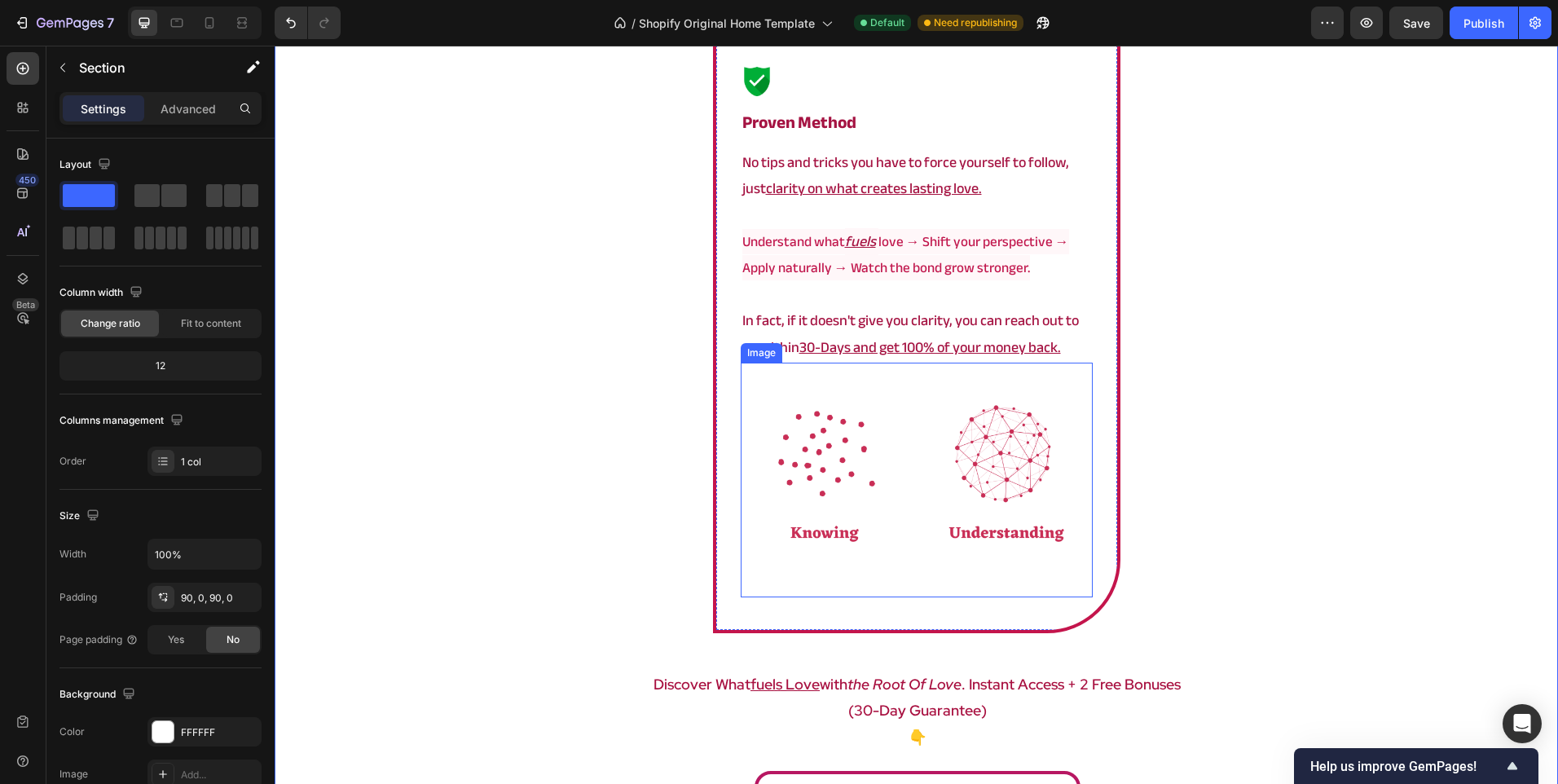
click at [842, 454] on img at bounding box center [917, 480] width 353 height 235
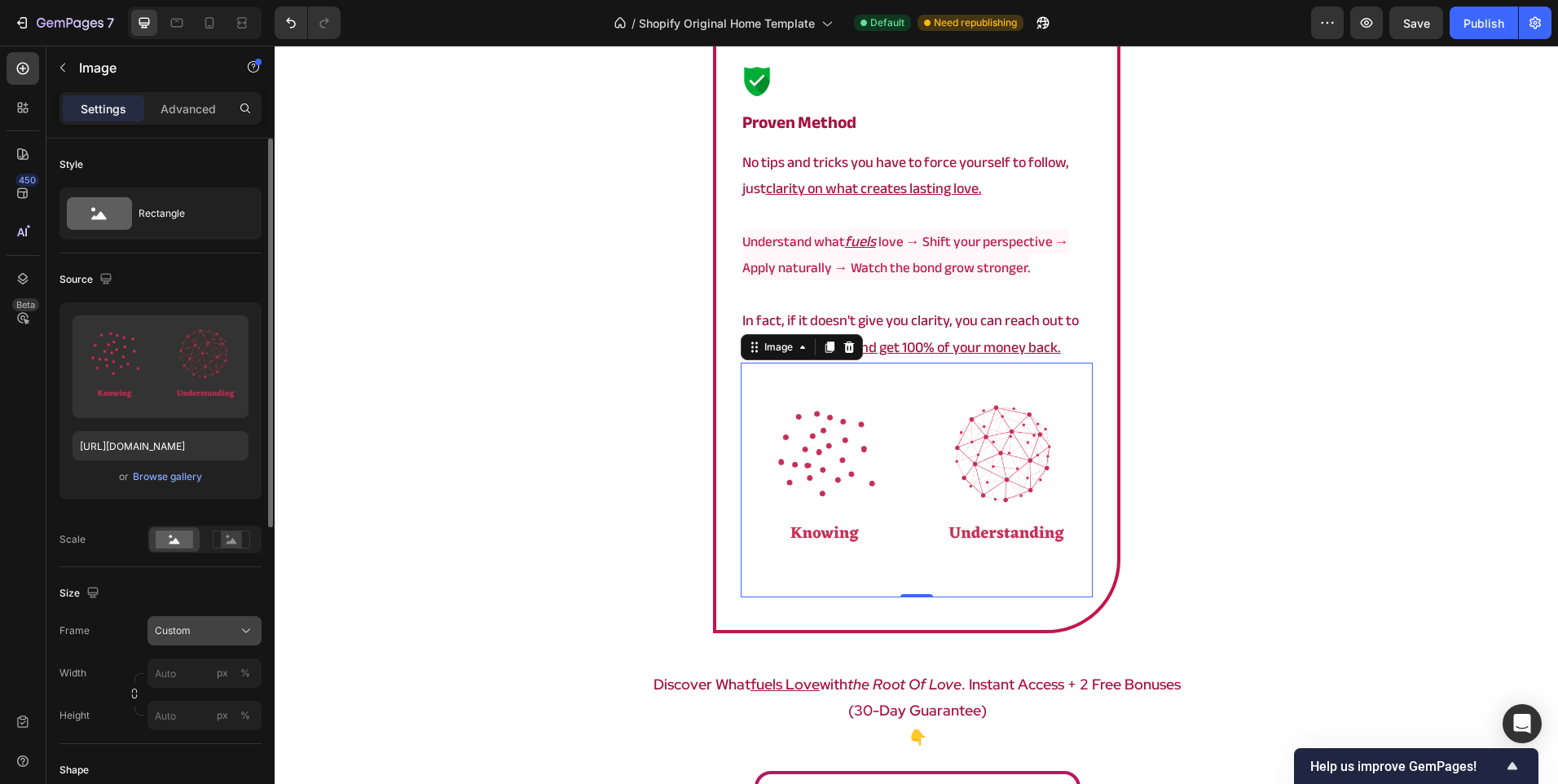
click at [174, 629] on span "Custom" at bounding box center [172, 630] width 36 height 15
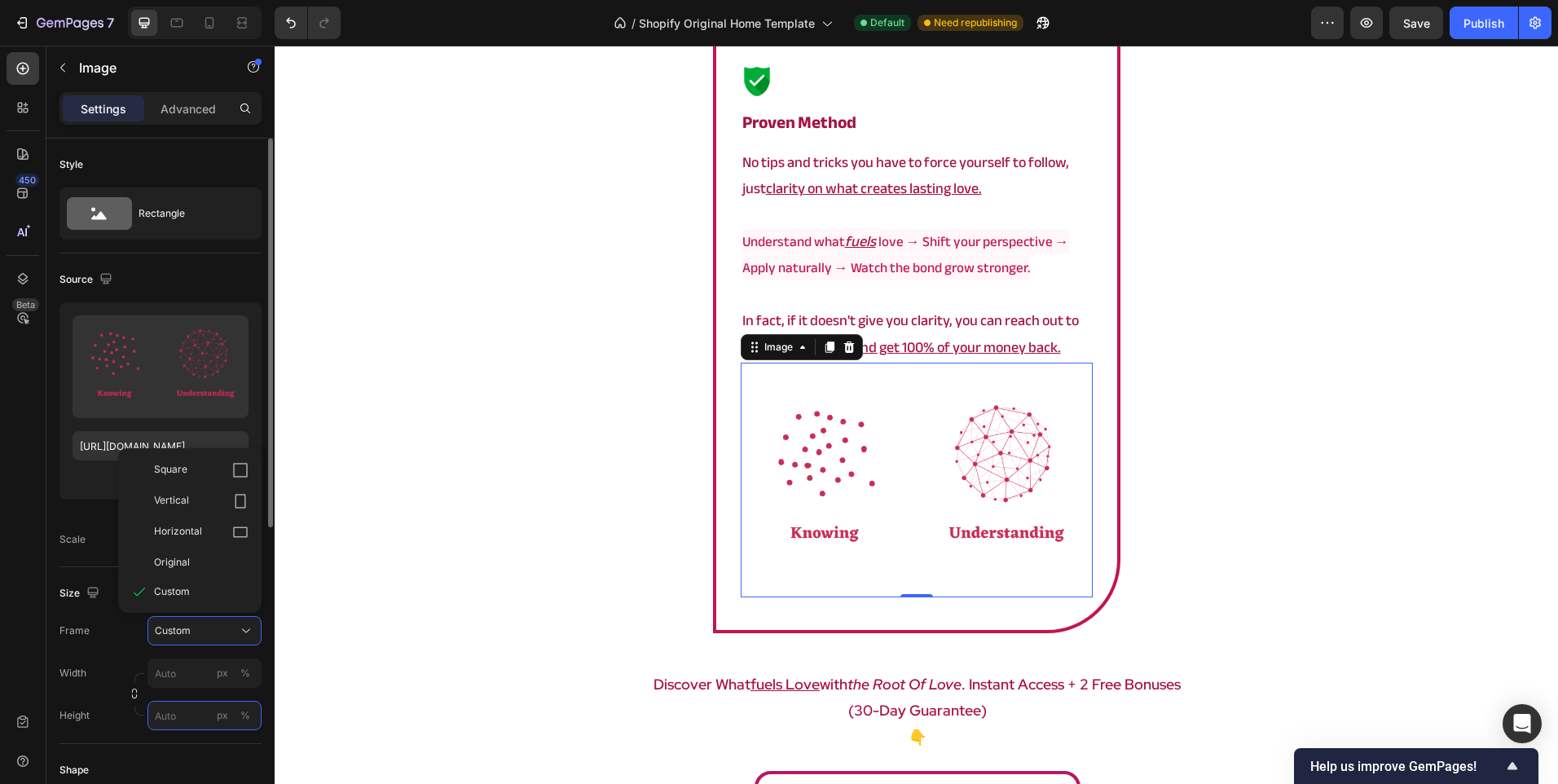
click at [208, 711] on input "px %" at bounding box center [204, 715] width 114 height 29
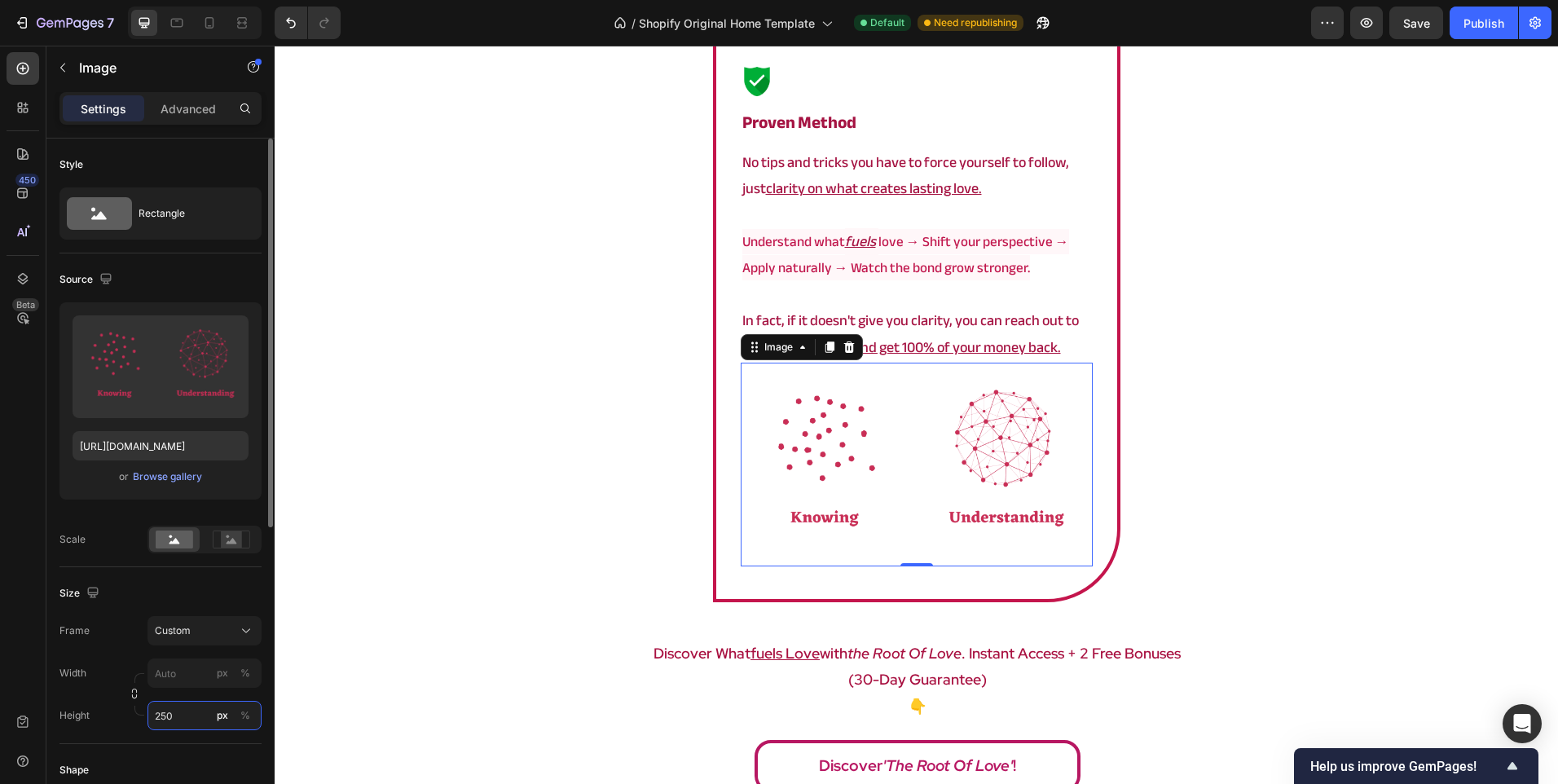
click at [208, 711] on input "250" at bounding box center [204, 715] width 114 height 29
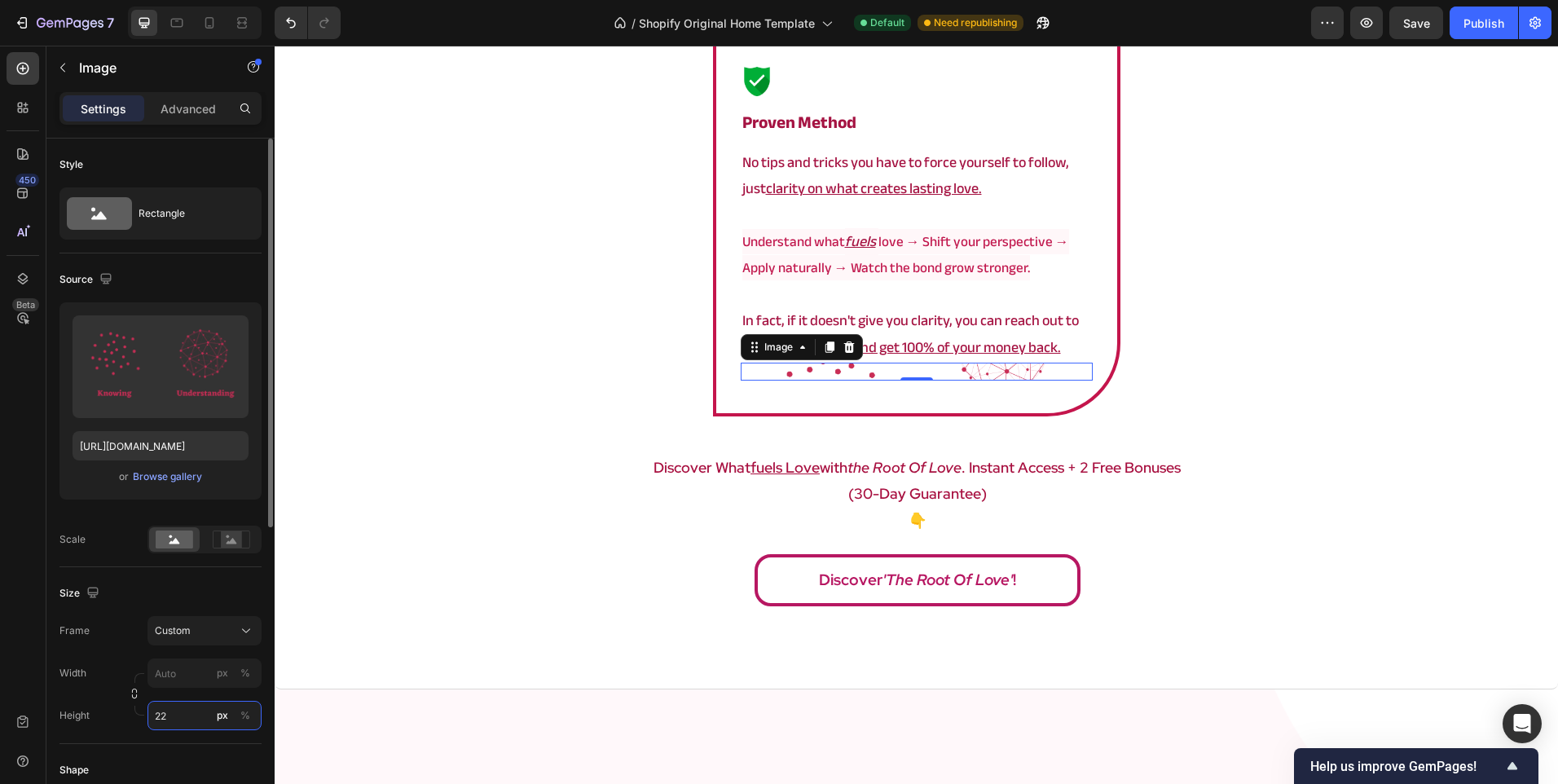
type input "220"
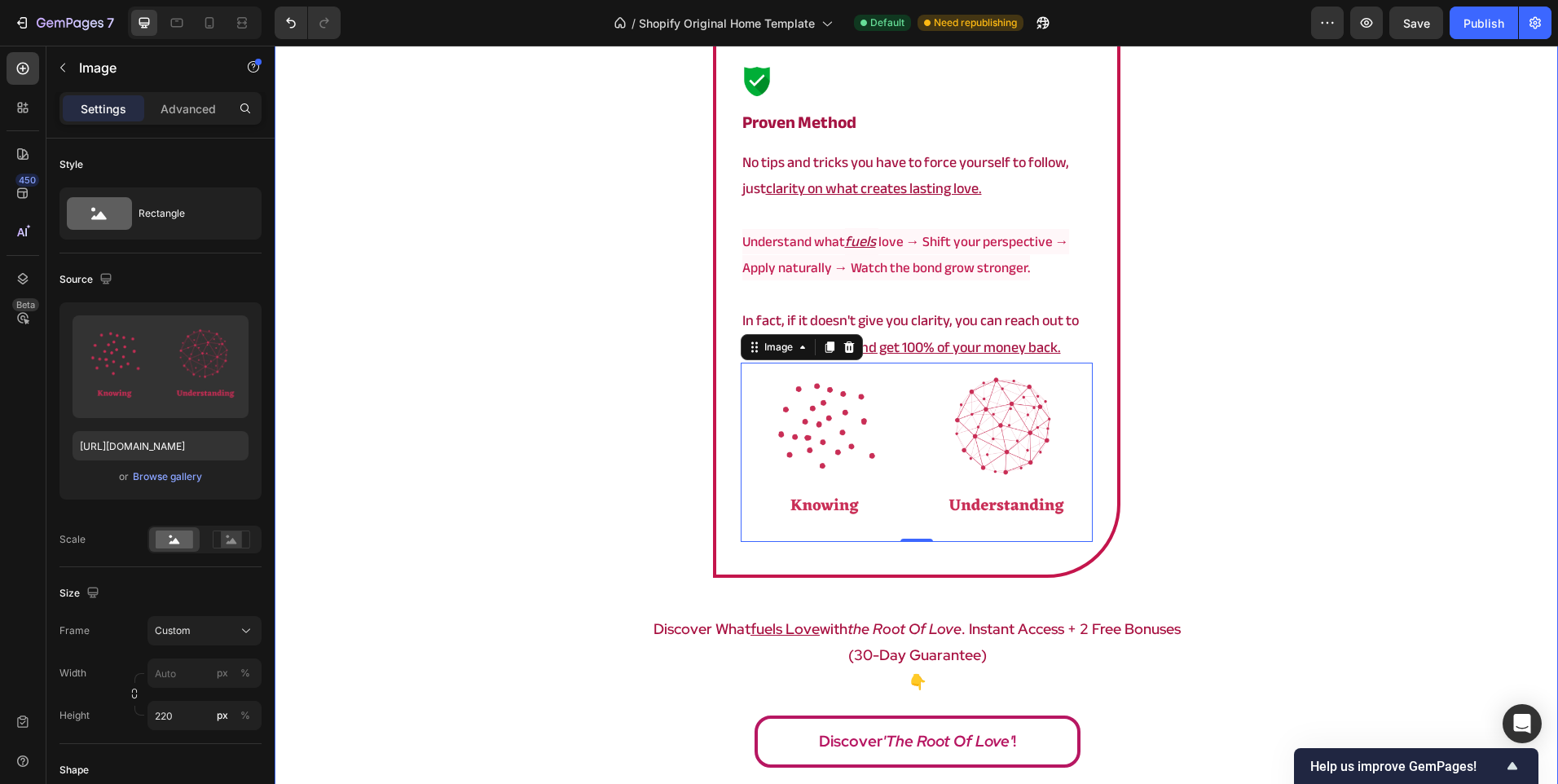
click at [472, 496] on div "a framework that actually works Heading Image ⁠⁠⁠⁠⁠⁠⁠ Proven method Heading No …" at bounding box center [916, 365] width 1284 height 823
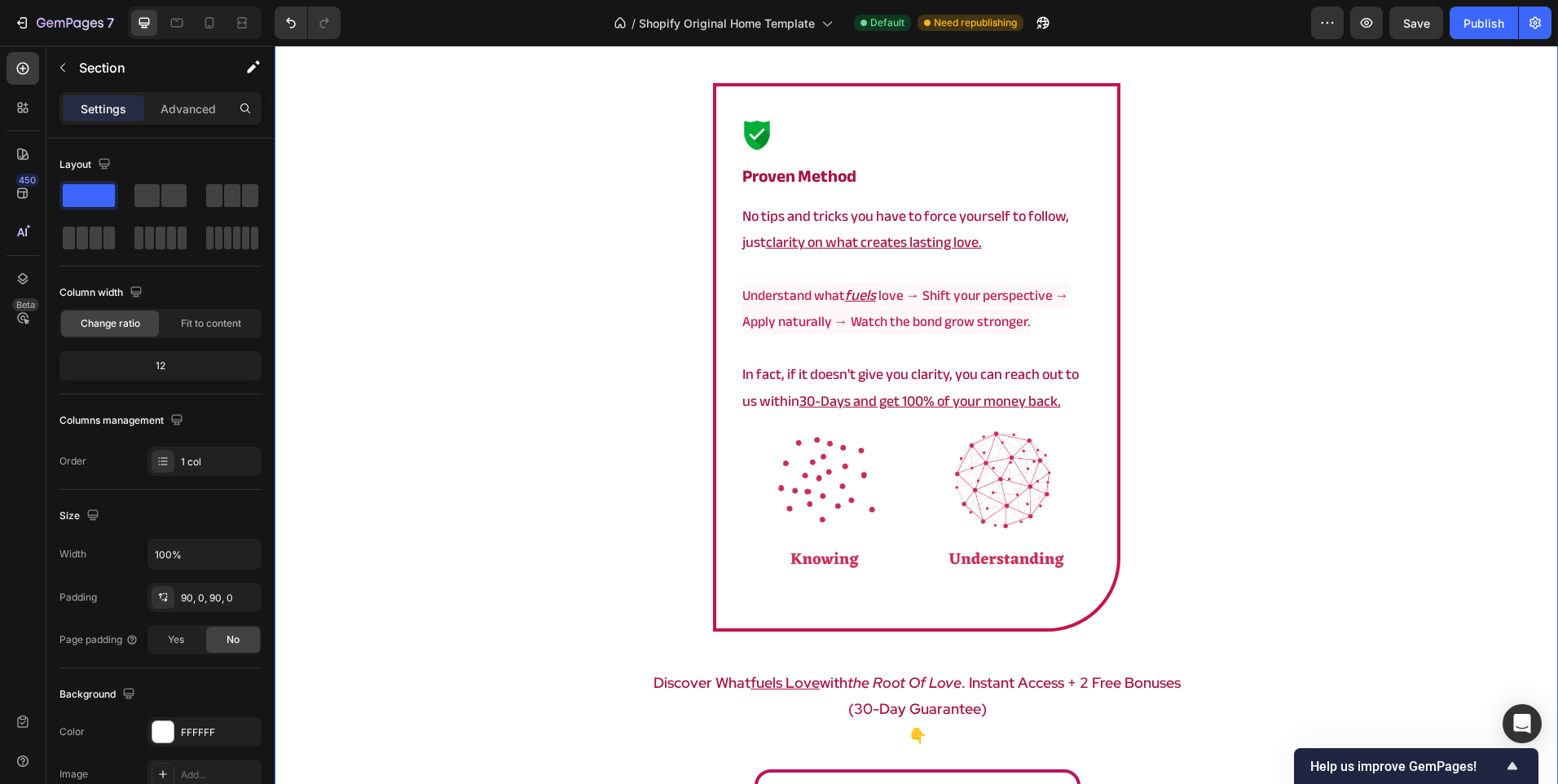
scroll to position [2849, 0]
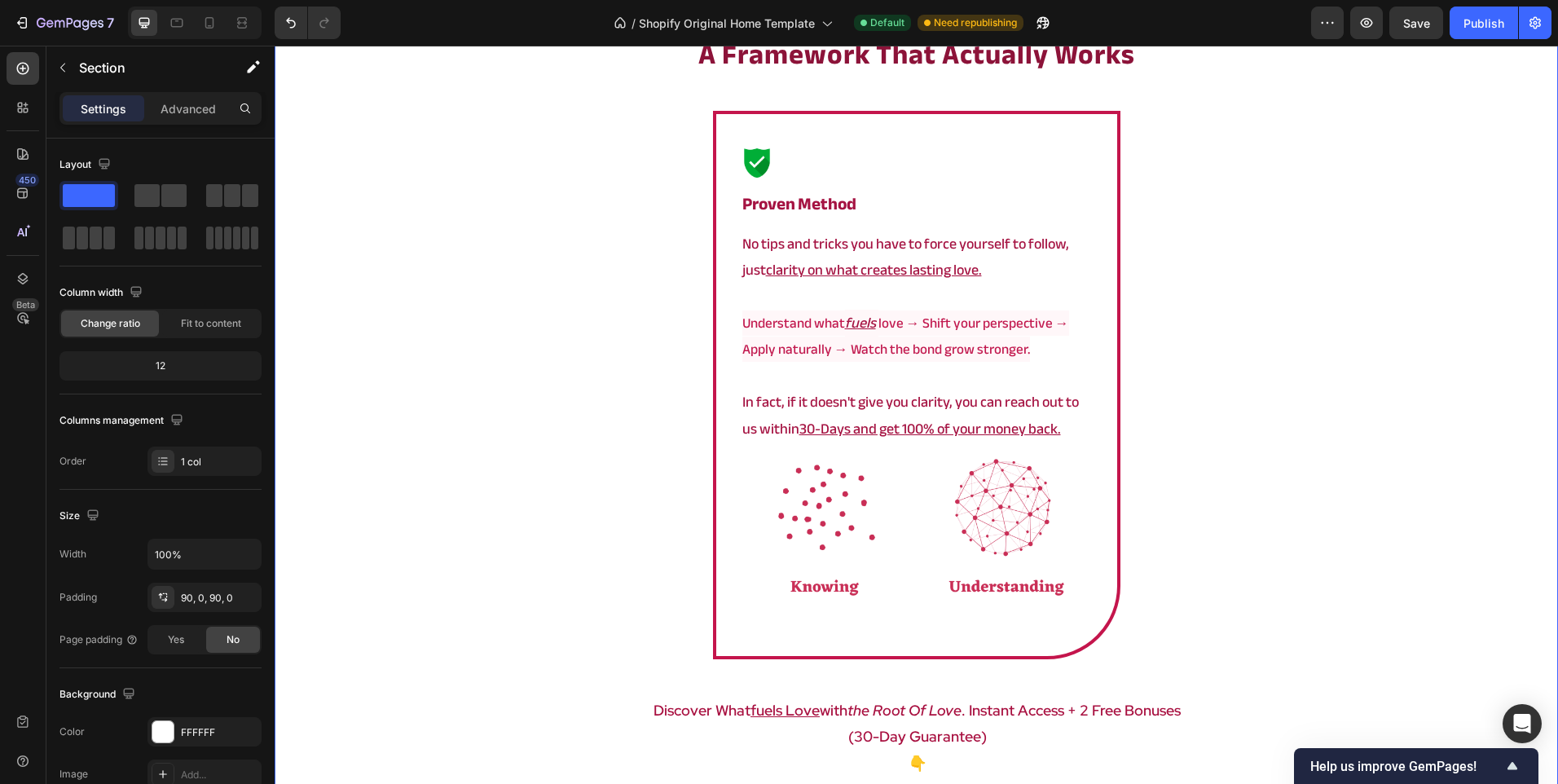
click at [1261, 451] on div "a framework that actually works Heading Image ⁠⁠⁠⁠⁠⁠⁠ Proven method Heading No …" at bounding box center [916, 446] width 1284 height 823
click at [941, 538] on img at bounding box center [917, 533] width 353 height 179
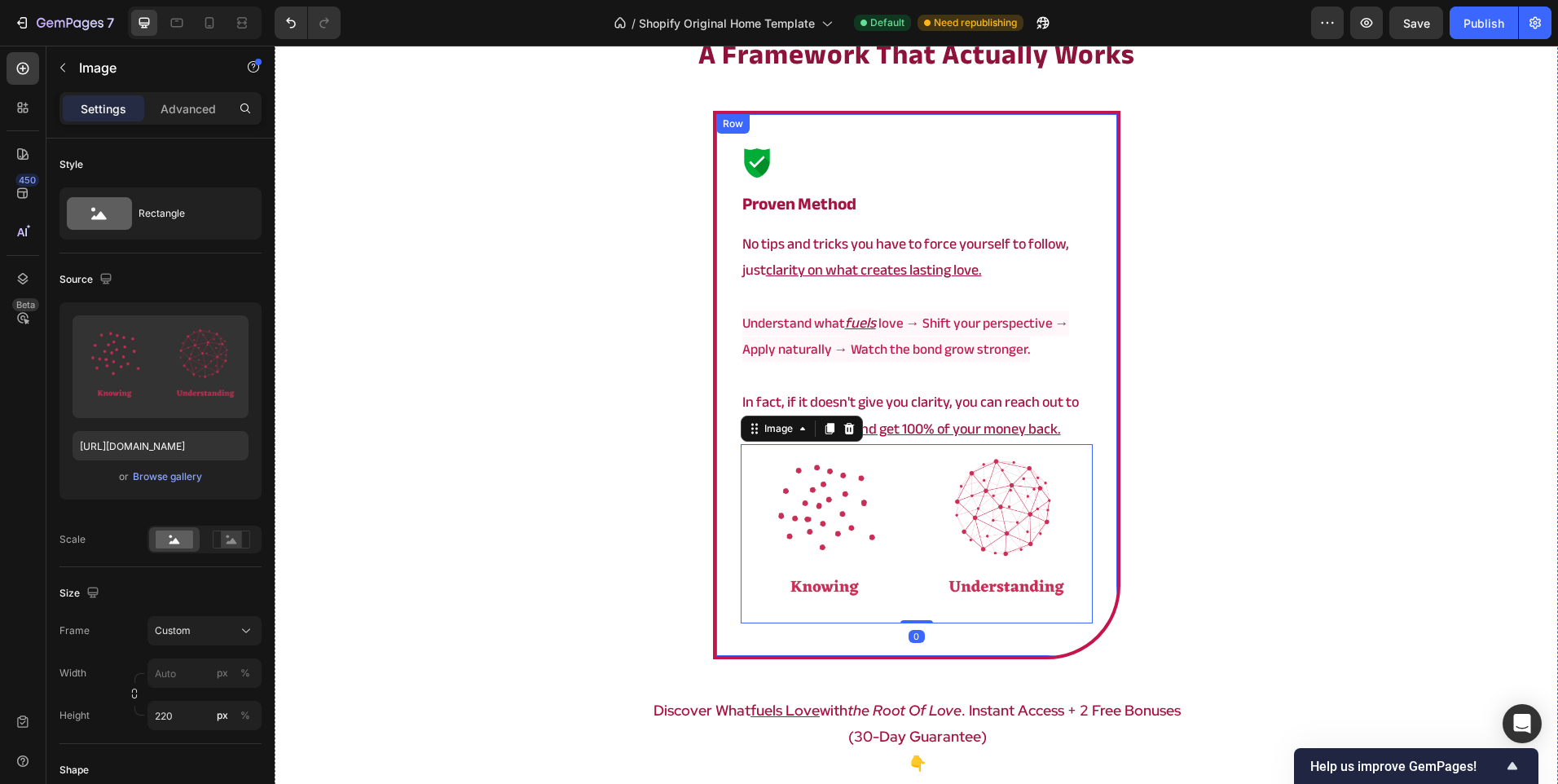
click at [826, 648] on div "Image ⁠⁠⁠⁠⁠⁠⁠ Proven method Heading No tips and tricks you have to force yourse…" at bounding box center [917, 385] width 407 height 548
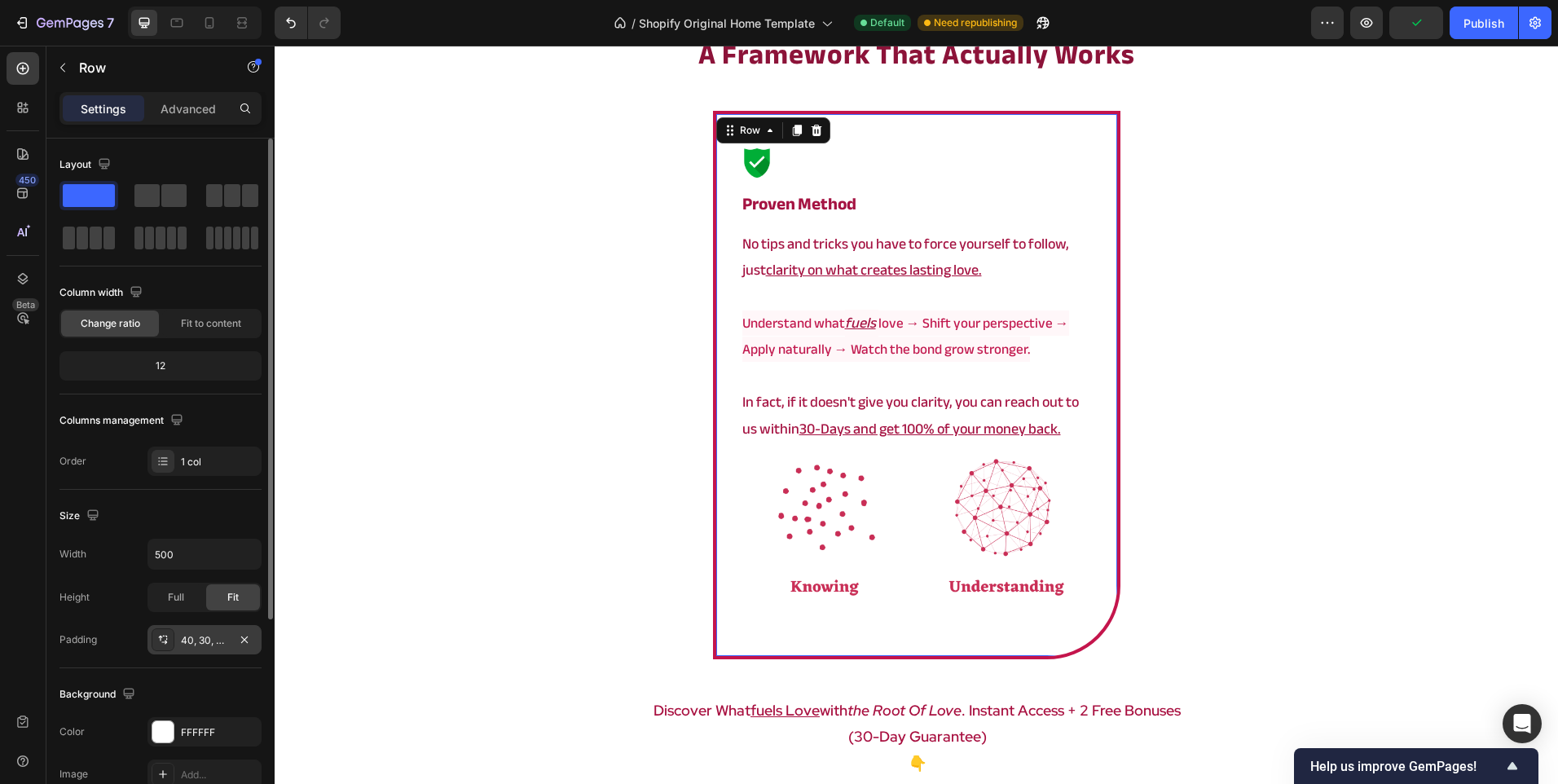
click at [193, 644] on div "40, 30, 40, 30" at bounding box center [205, 641] width 47 height 15
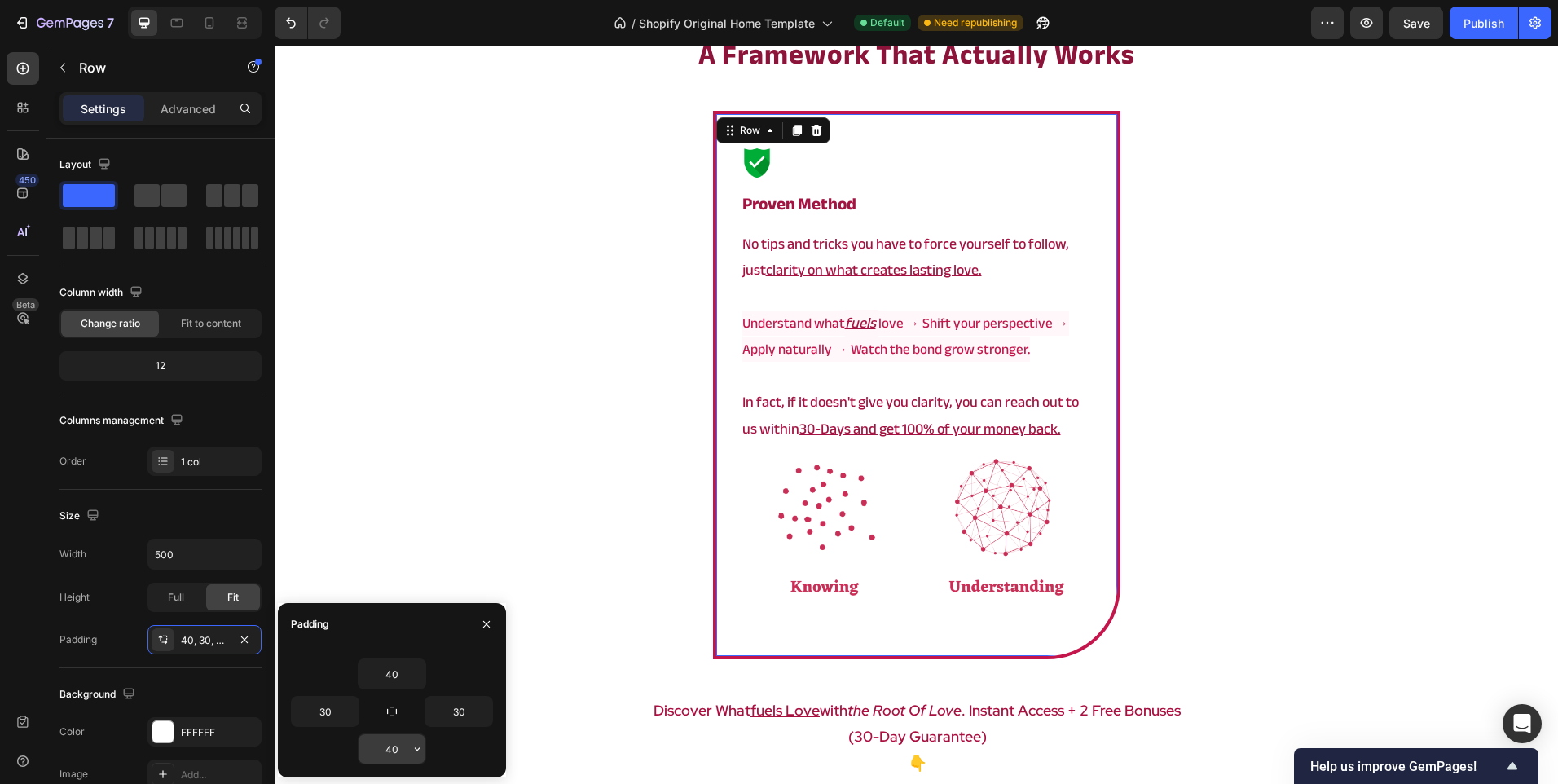
click at [411, 745] on button "button" at bounding box center [417, 748] width 16 height 29
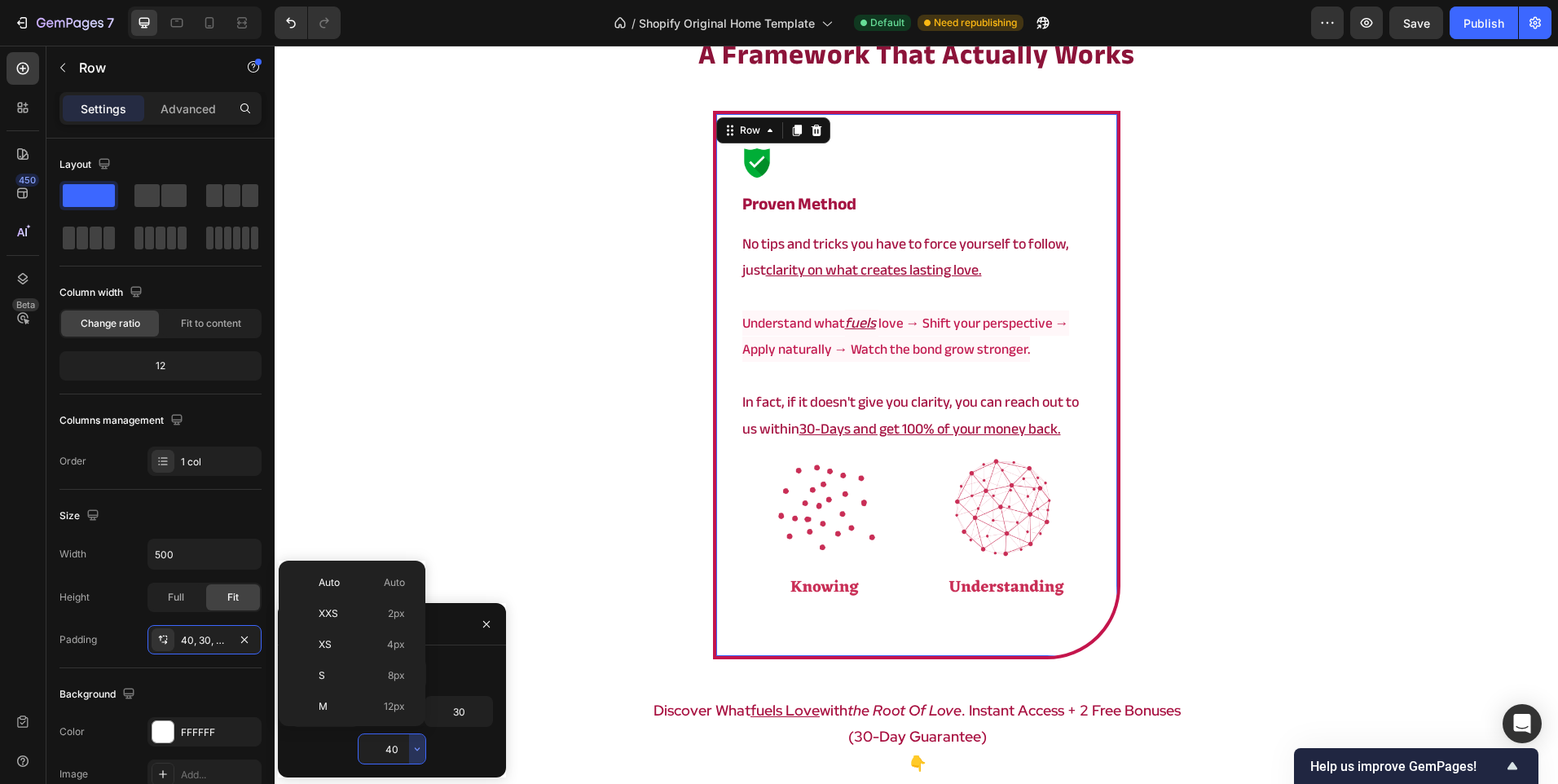
click at [393, 748] on input "40" at bounding box center [391, 748] width 67 height 29
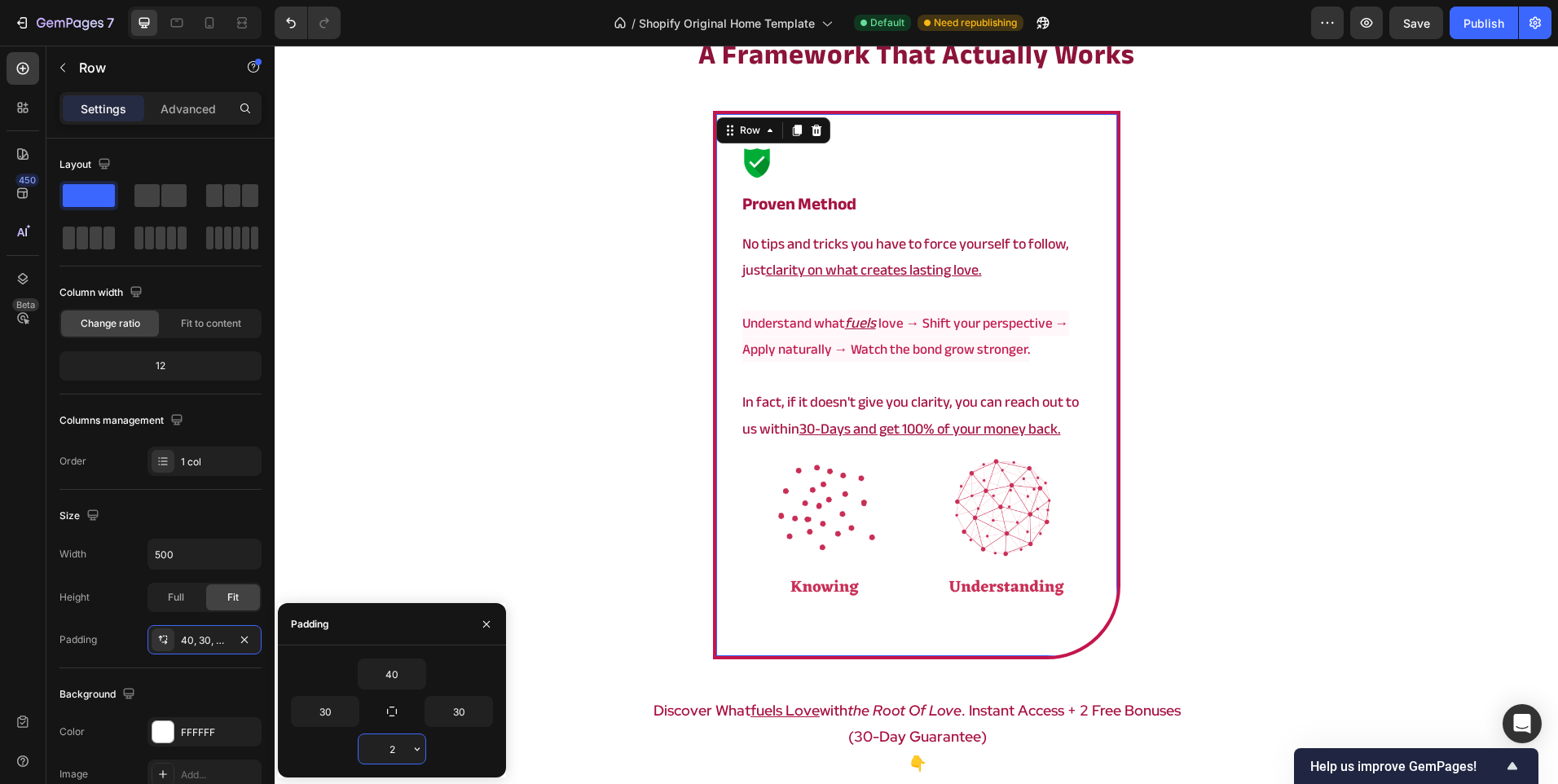
type input "20"
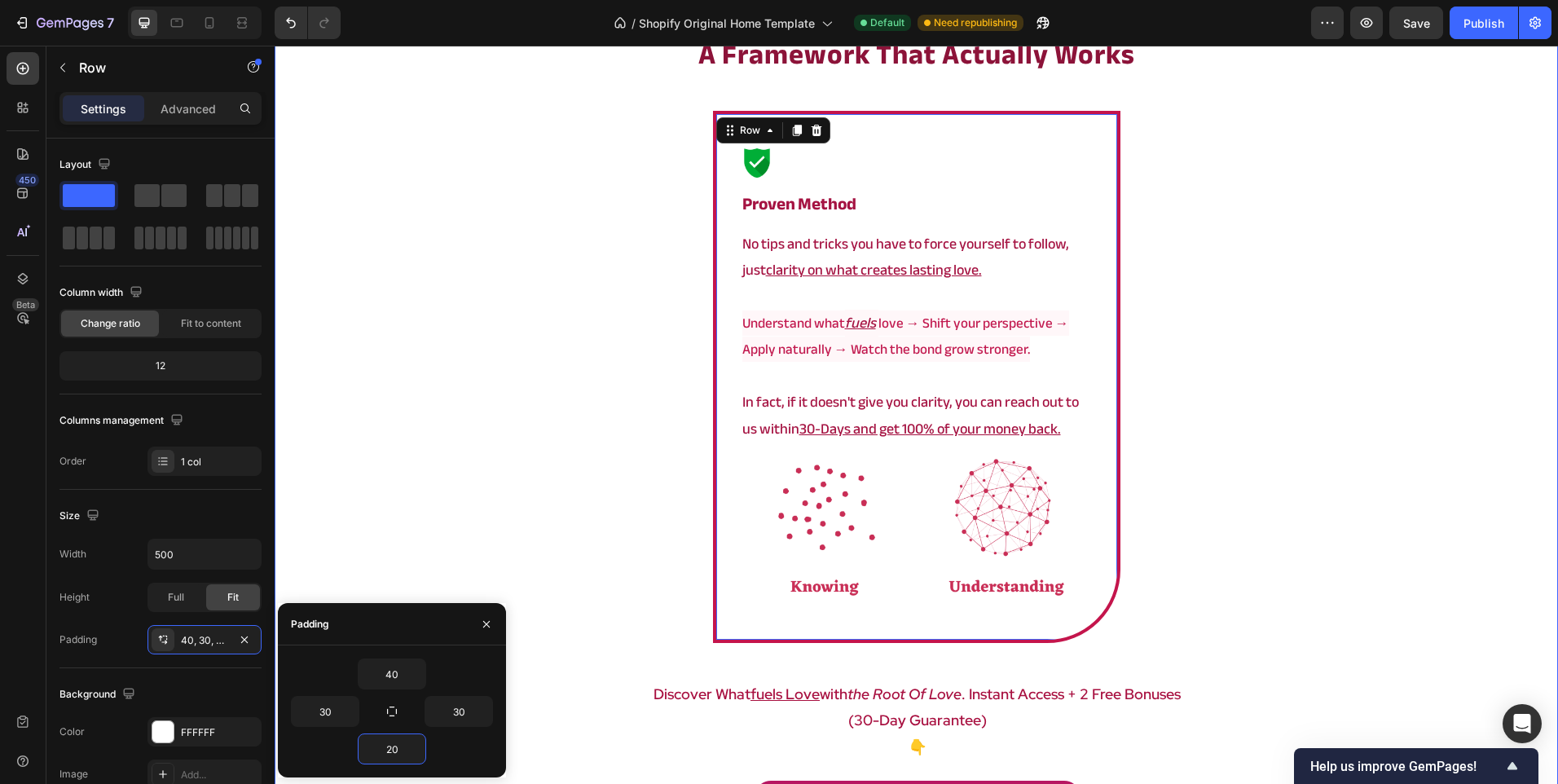
click at [588, 481] on div "a framework that actually works Heading Image ⁠⁠⁠⁠⁠⁠⁠ Proven method Heading No …" at bounding box center [916, 438] width 1284 height 807
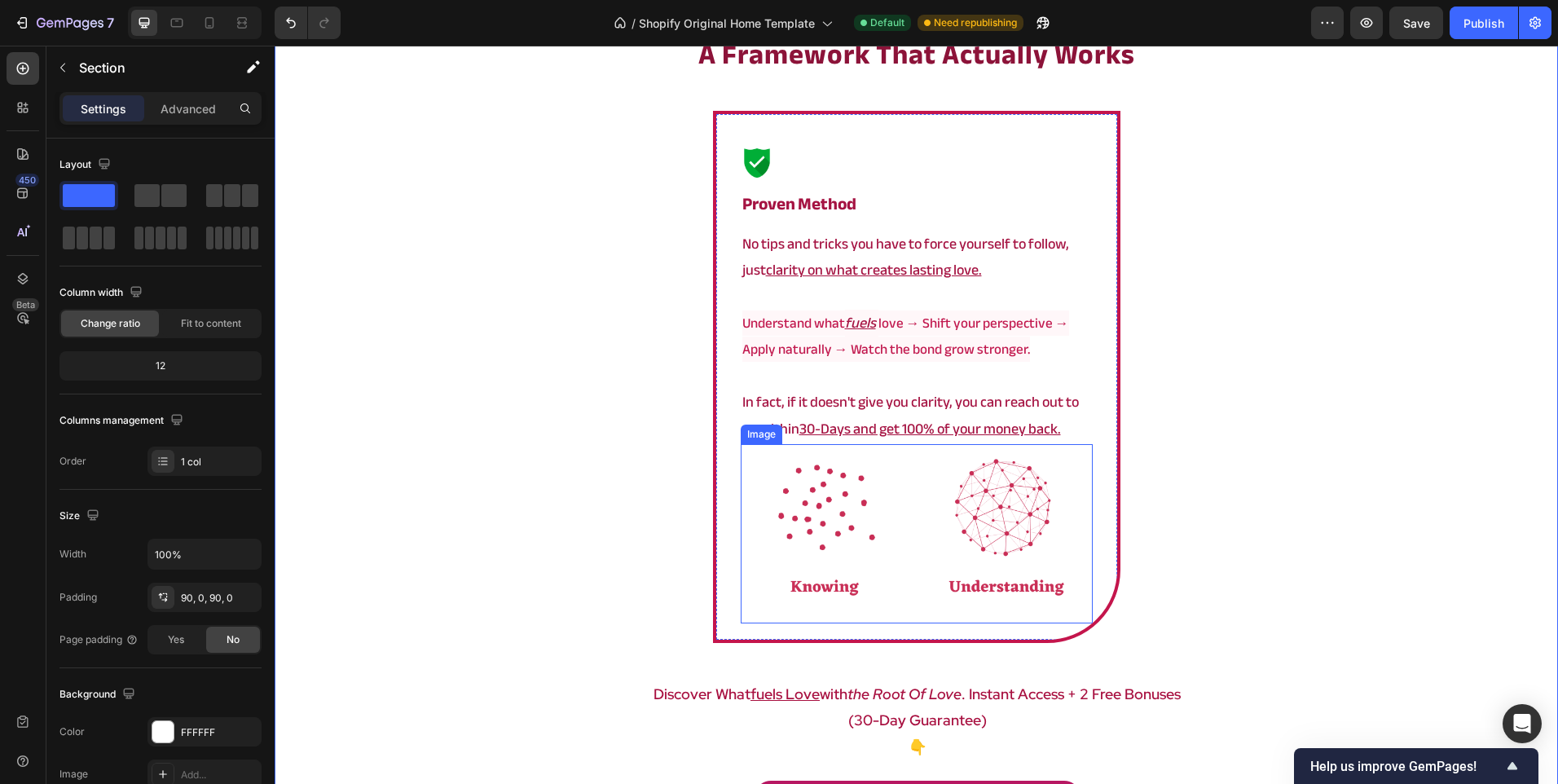
click at [907, 545] on img at bounding box center [917, 533] width 353 height 179
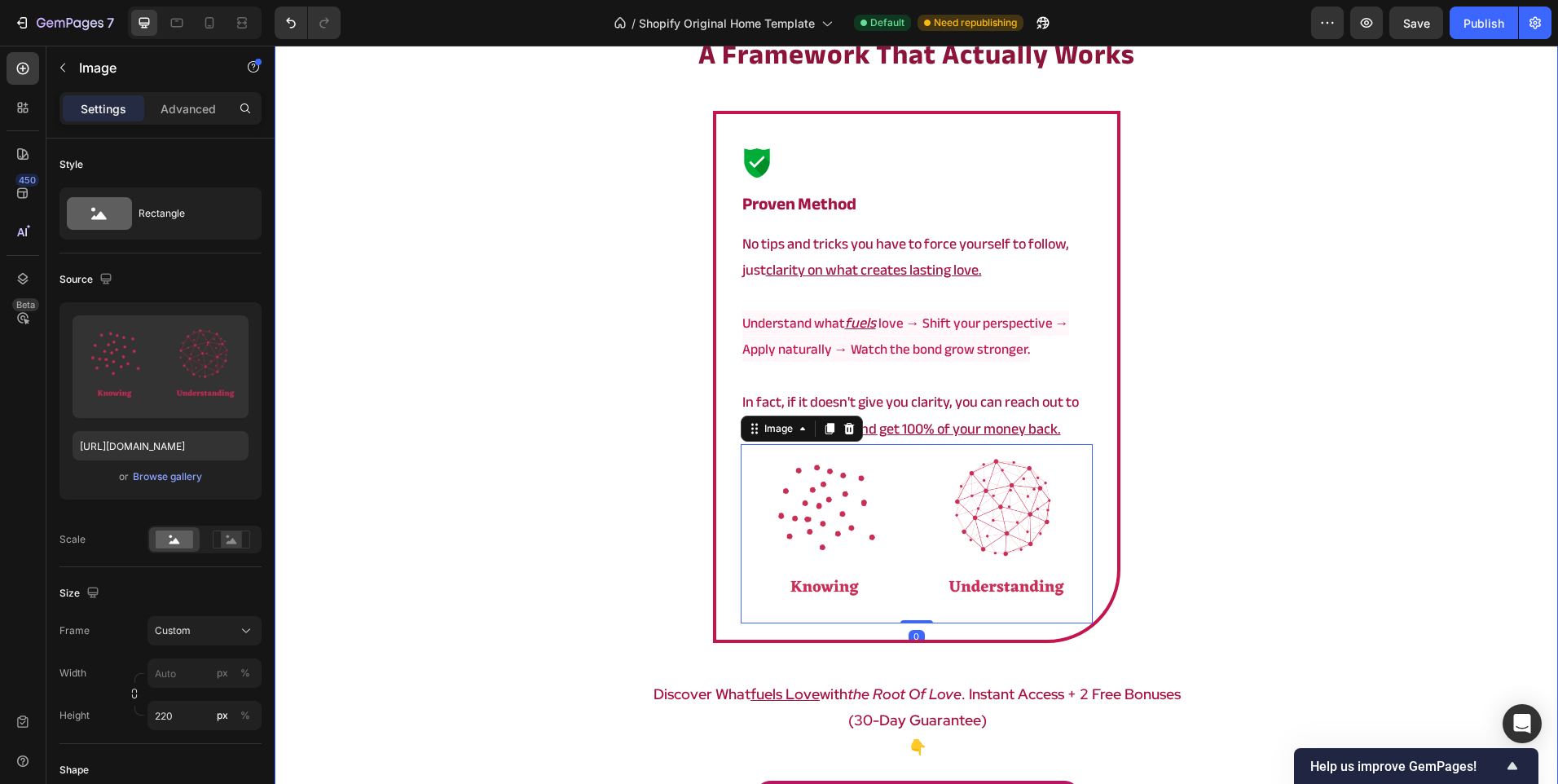
click at [551, 514] on div "a framework that actually works Heading Image ⁠⁠⁠⁠⁠⁠⁠ Proven method Heading No …" at bounding box center [916, 438] width 1284 height 807
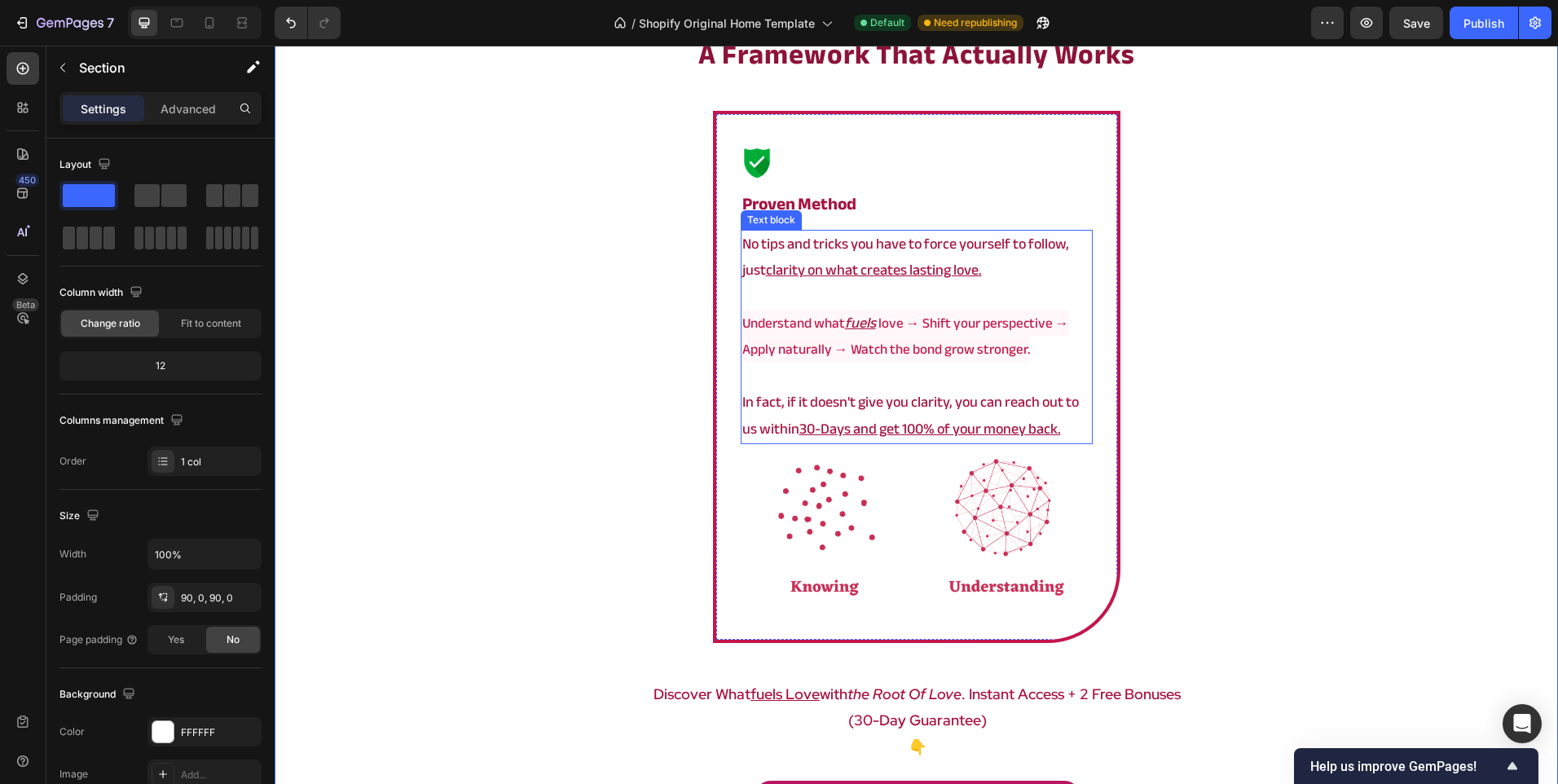
click at [852, 416] on p "In fact, if it doesn't give you clarity, you can reach out to us within 30-Days…" at bounding box center [917, 416] width 349 height 53
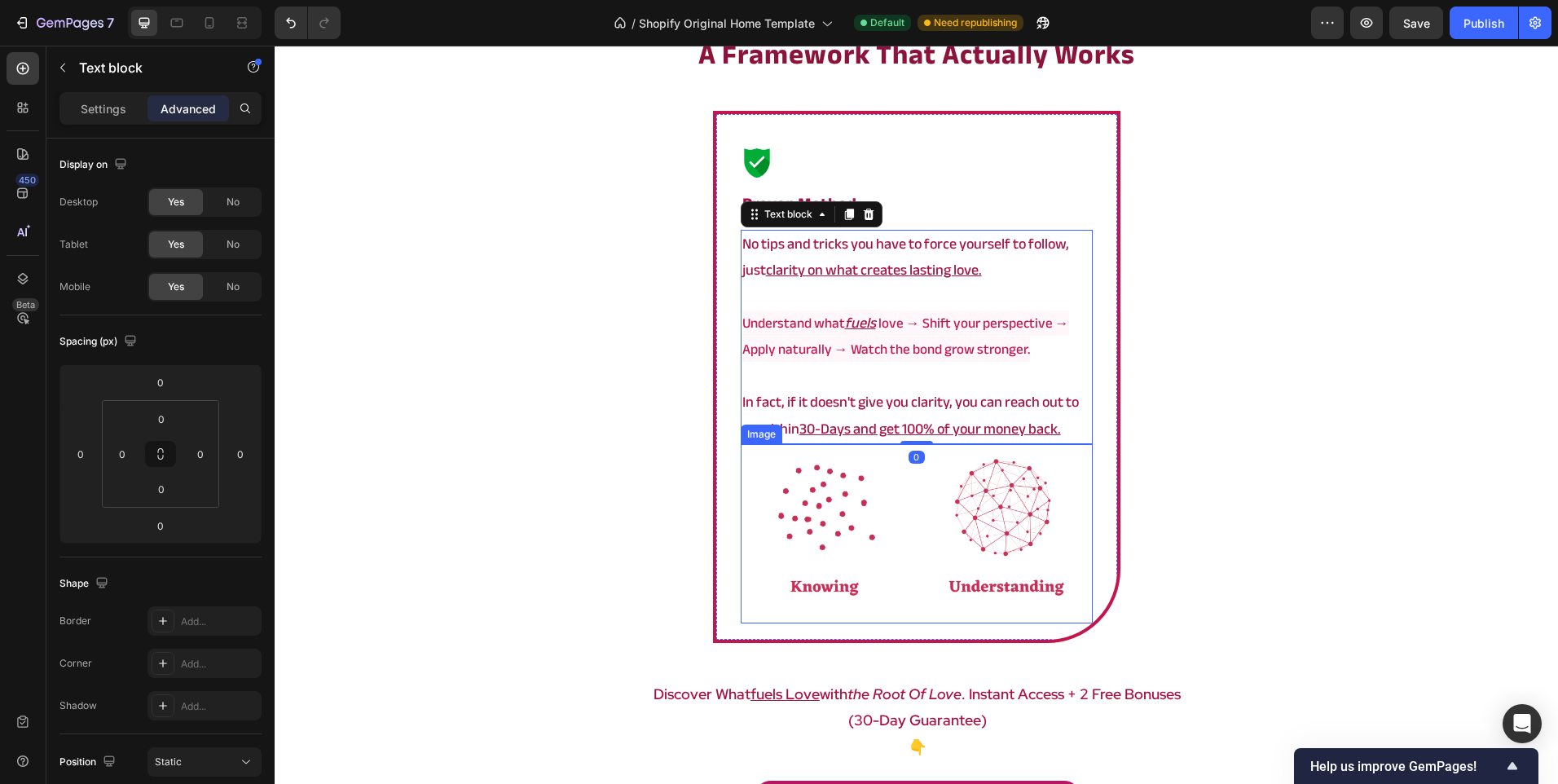
click at [858, 482] on img at bounding box center [917, 533] width 353 height 179
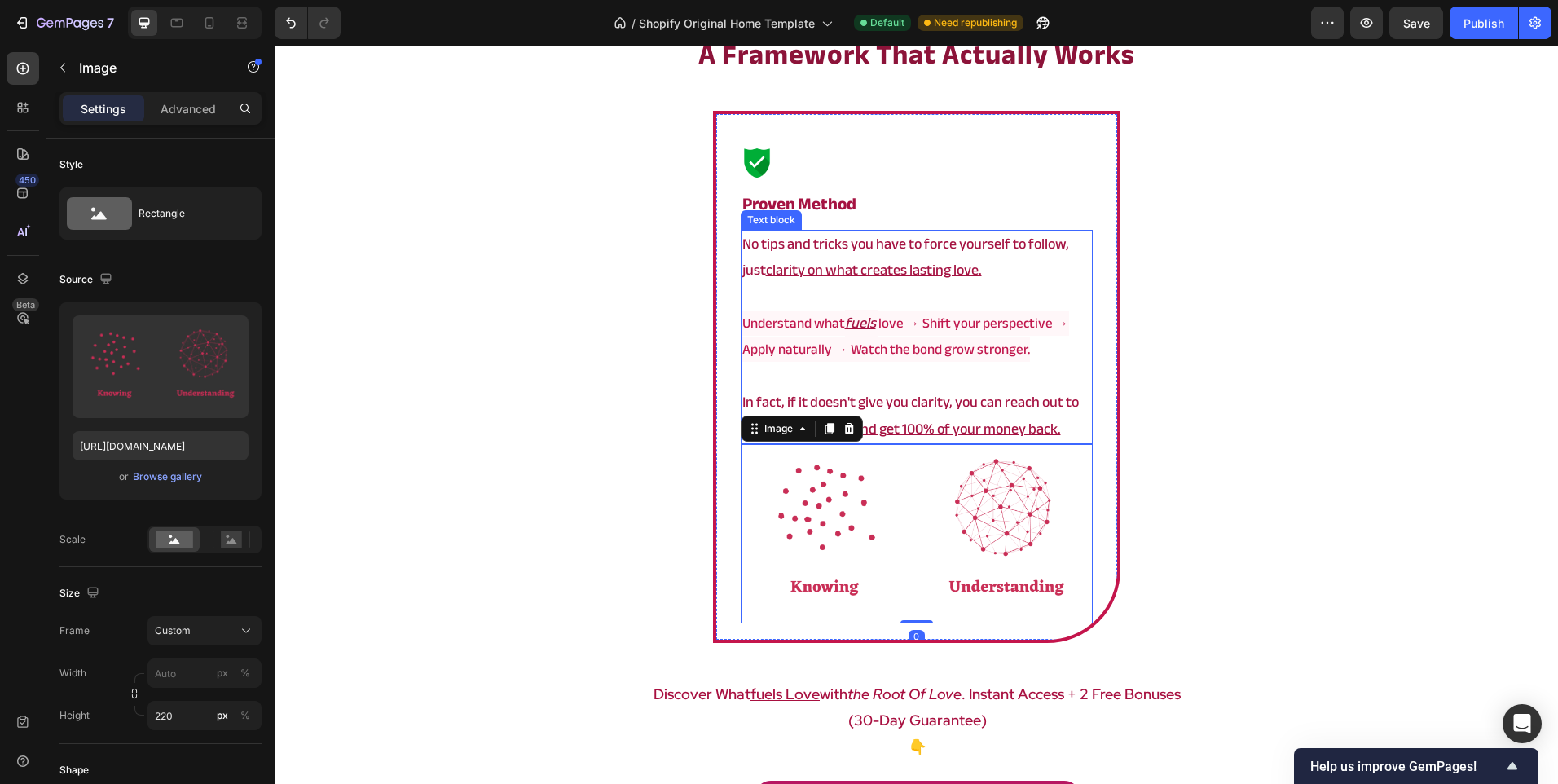
click at [896, 379] on p "Rich Text Editor. Editing area: main" at bounding box center [917, 377] width 349 height 26
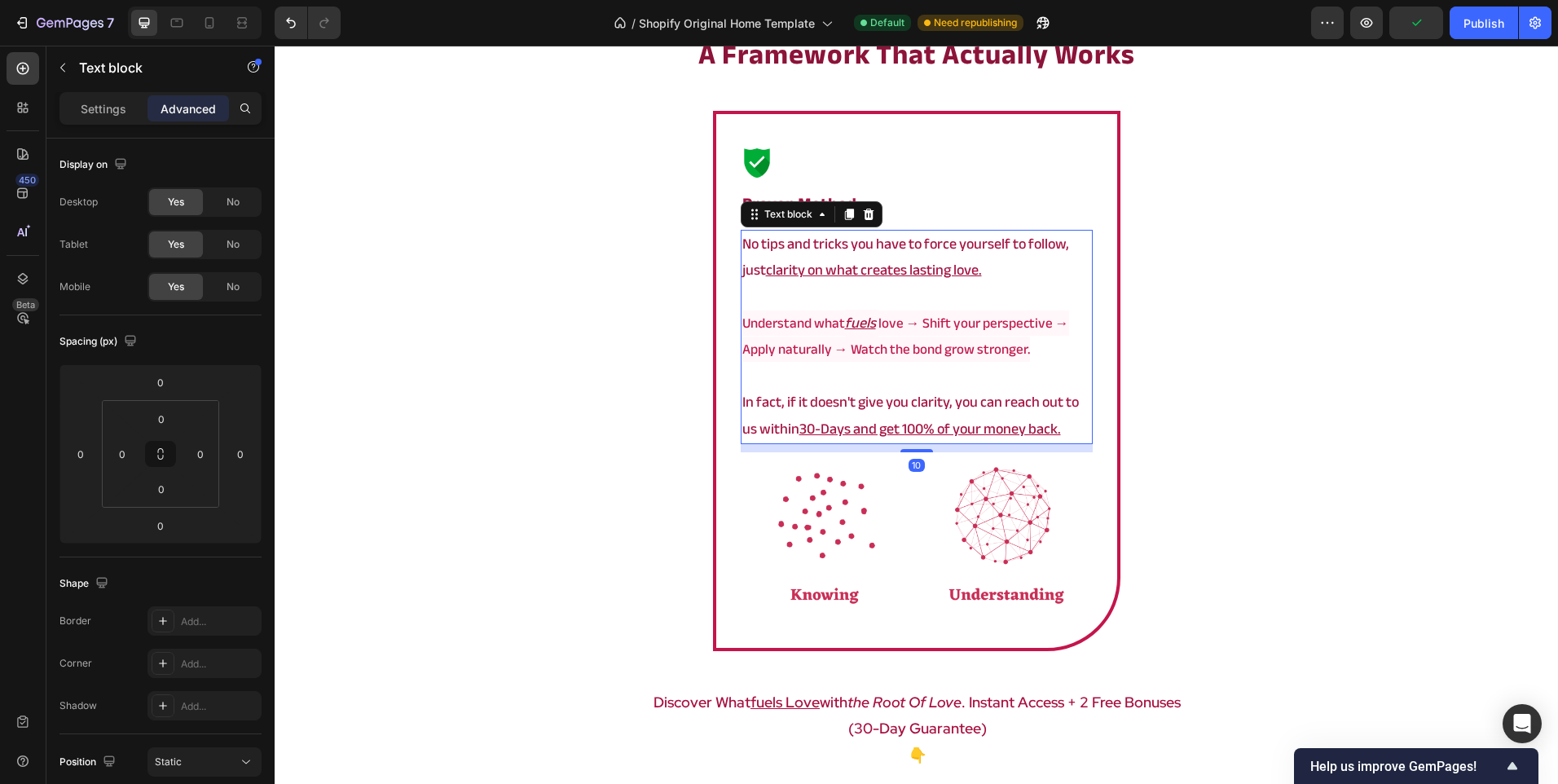
drag, startPoint x: 900, startPoint y: 446, endPoint x: 930, endPoint y: 454, distance: 31.0
click at [930, 444] on div "10" at bounding box center [917, 444] width 353 height 0
type input "10"
click at [447, 543] on div "a framework that actually works Heading Image ⁠⁠⁠⁠⁠⁠⁠ Proven method Heading No …" at bounding box center [916, 442] width 1284 height 815
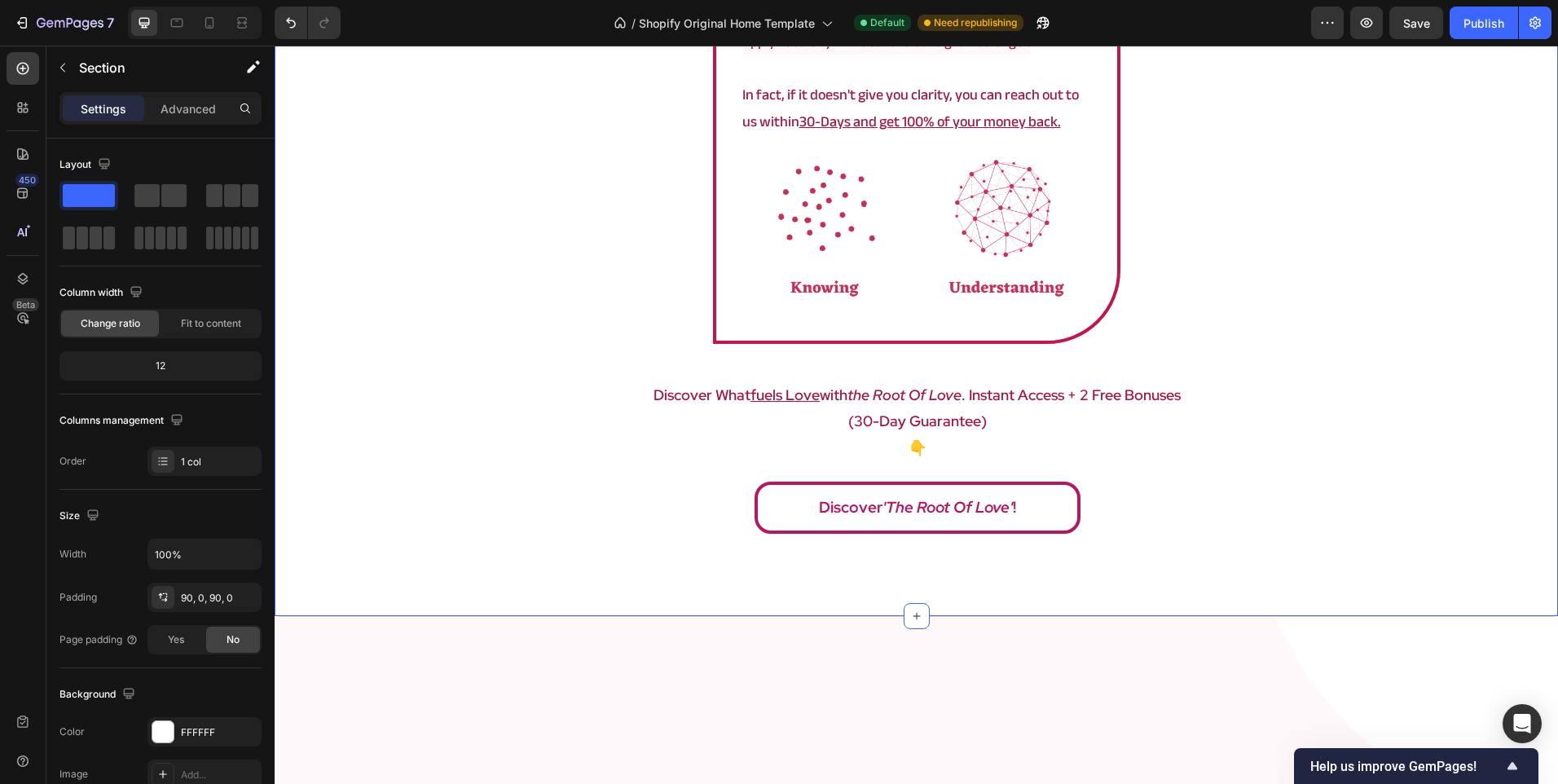
scroll to position [3256, 0]
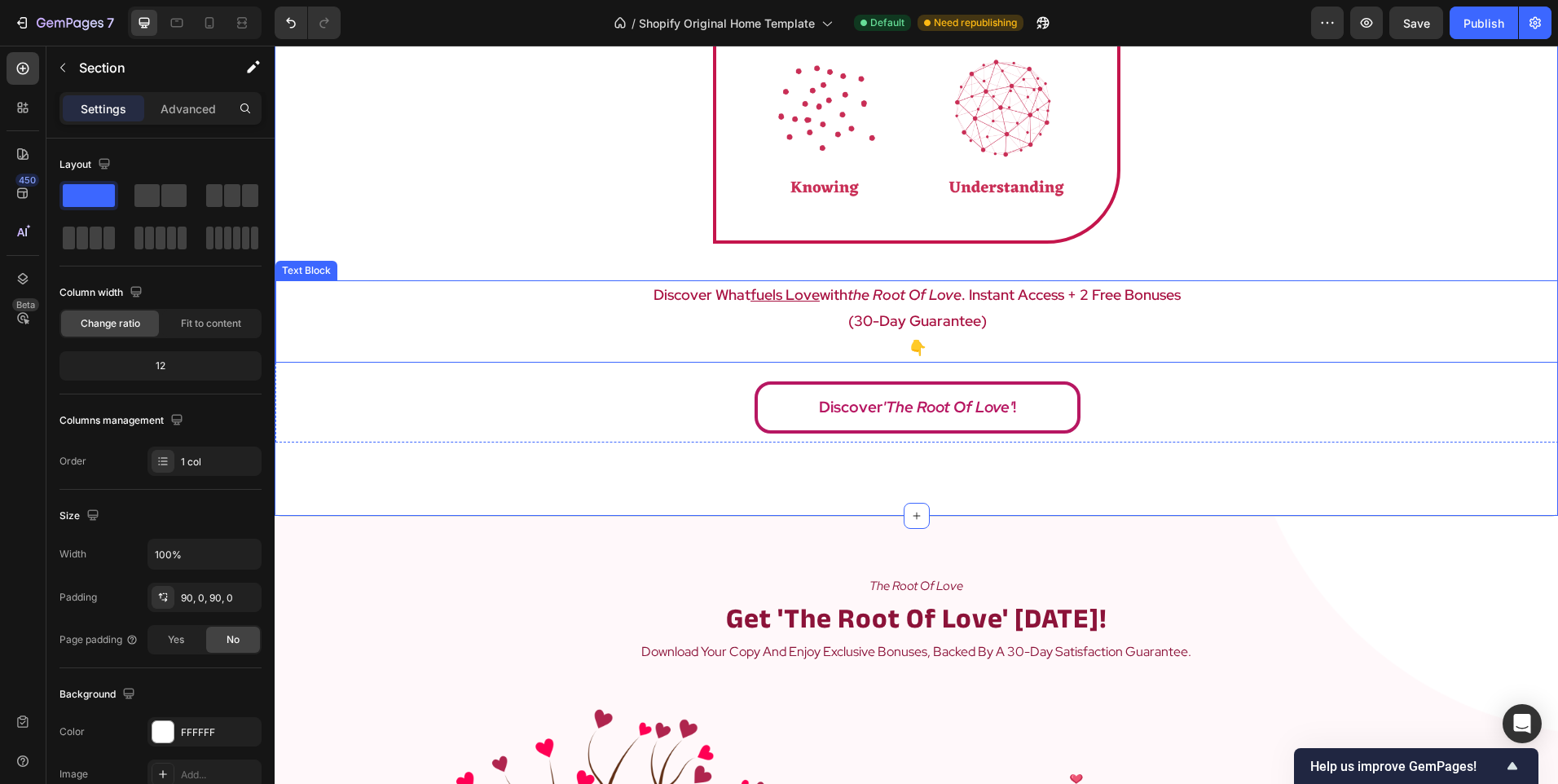
click at [719, 308] on p "discover what fuels love with the root of love . instant access + 2 free bonuses" at bounding box center [917, 295] width 1280 height 26
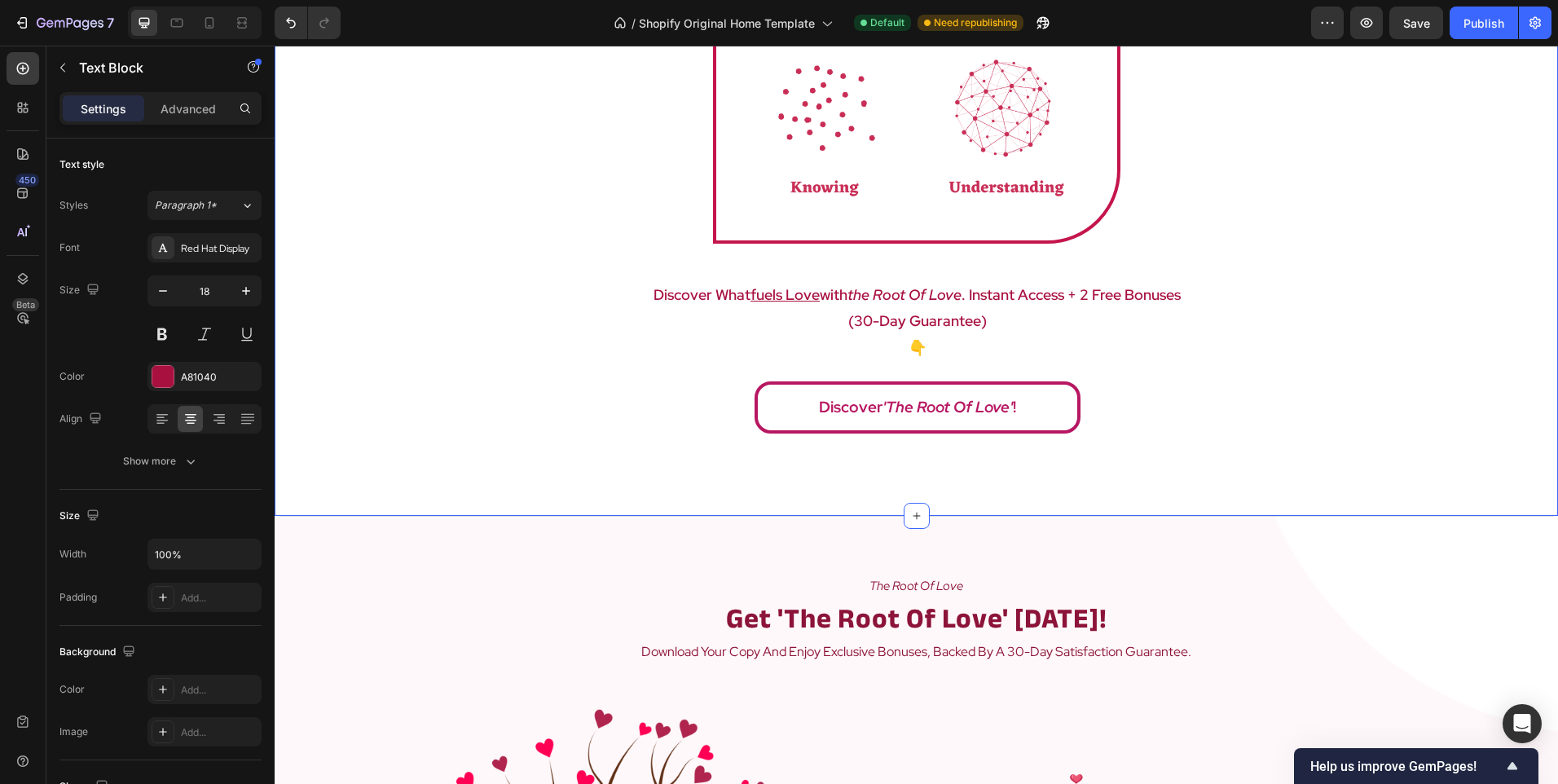
click at [635, 507] on div "a framework that actually works Heading Image ⁠⁠⁠⁠⁠⁠⁠ Proven method Heading No …" at bounding box center [916, 35] width 1284 height 962
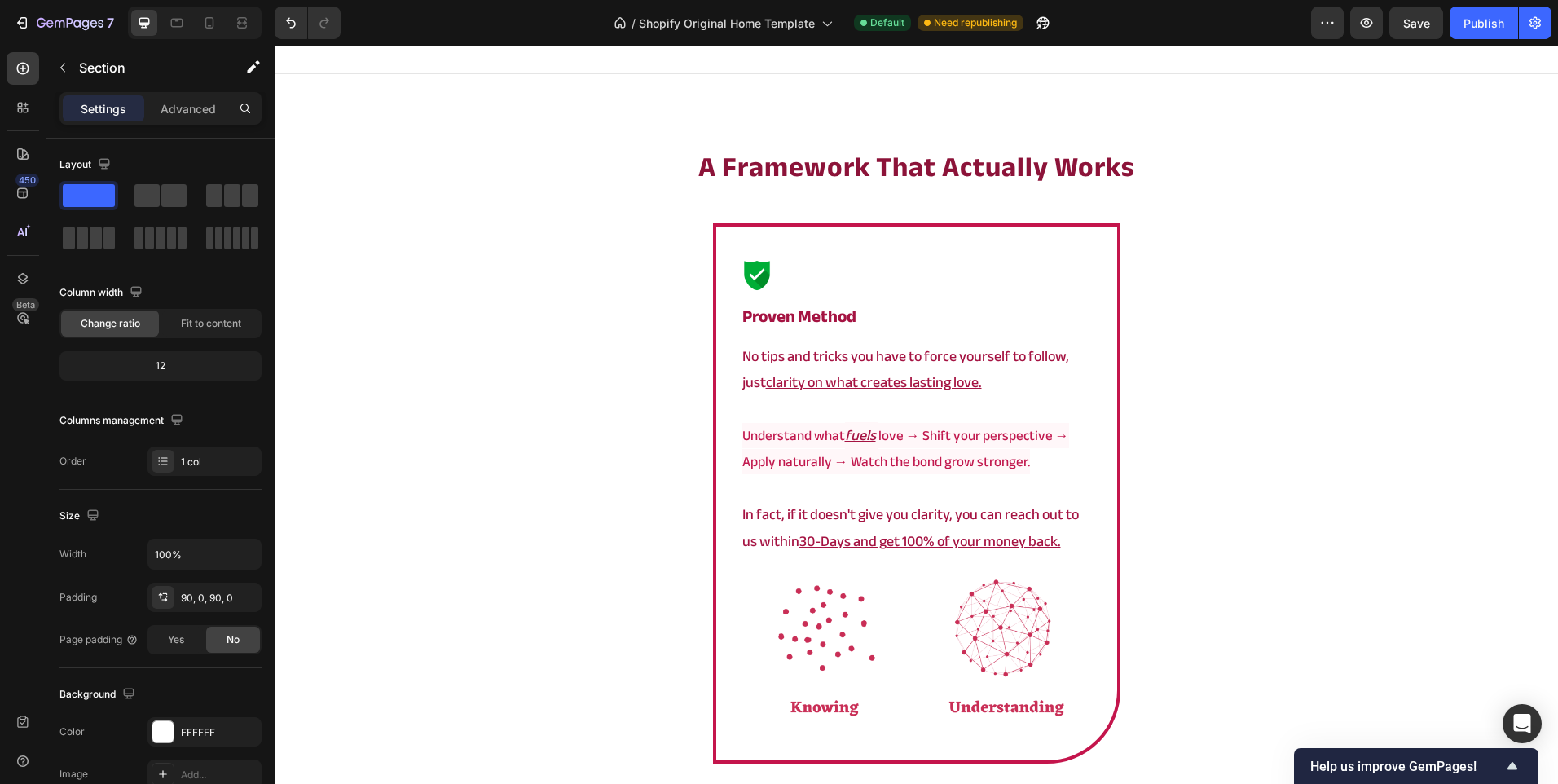
scroll to position [2851, 0]
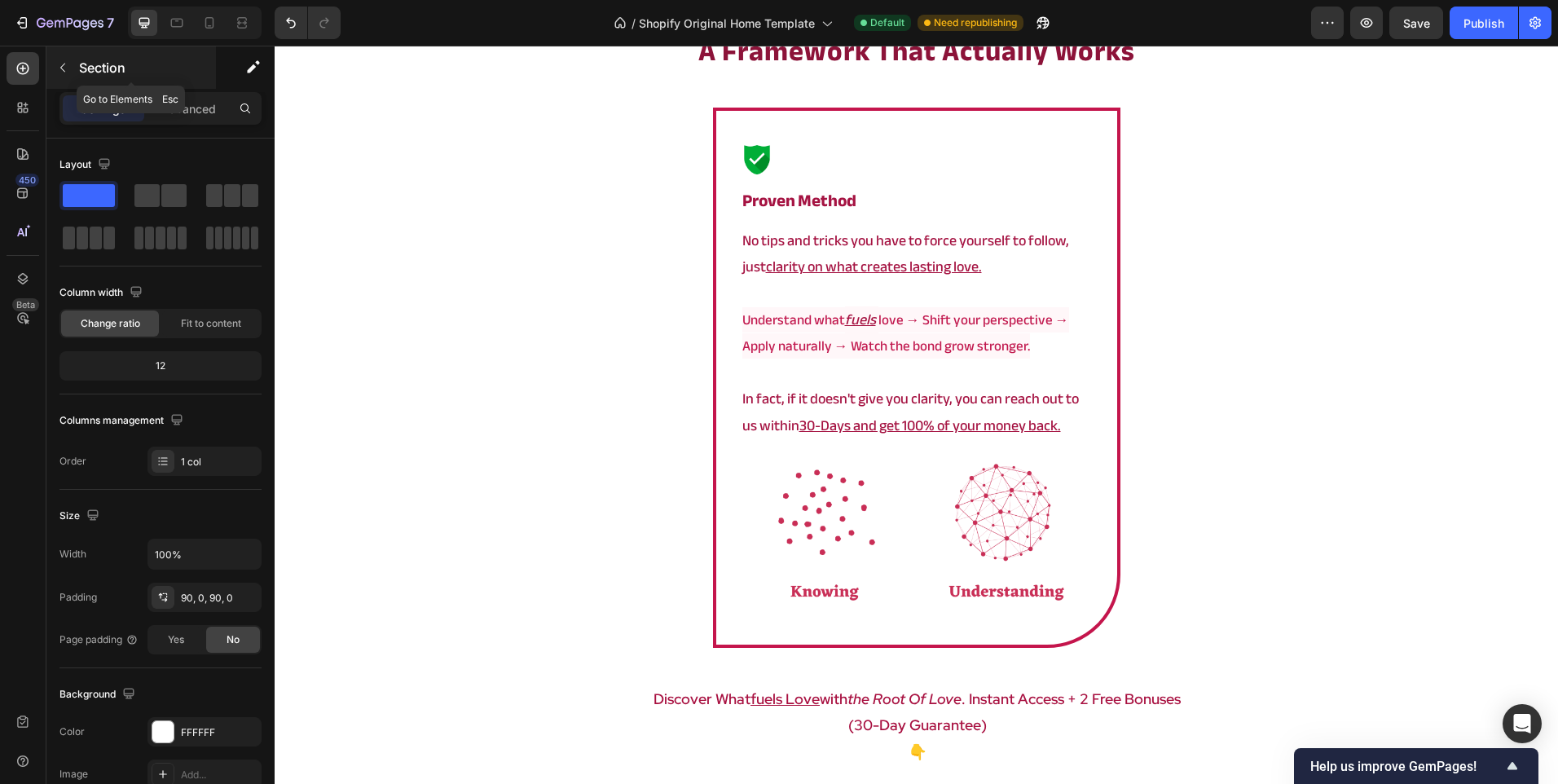
click at [166, 66] on p "Section" at bounding box center [146, 67] width 134 height 20
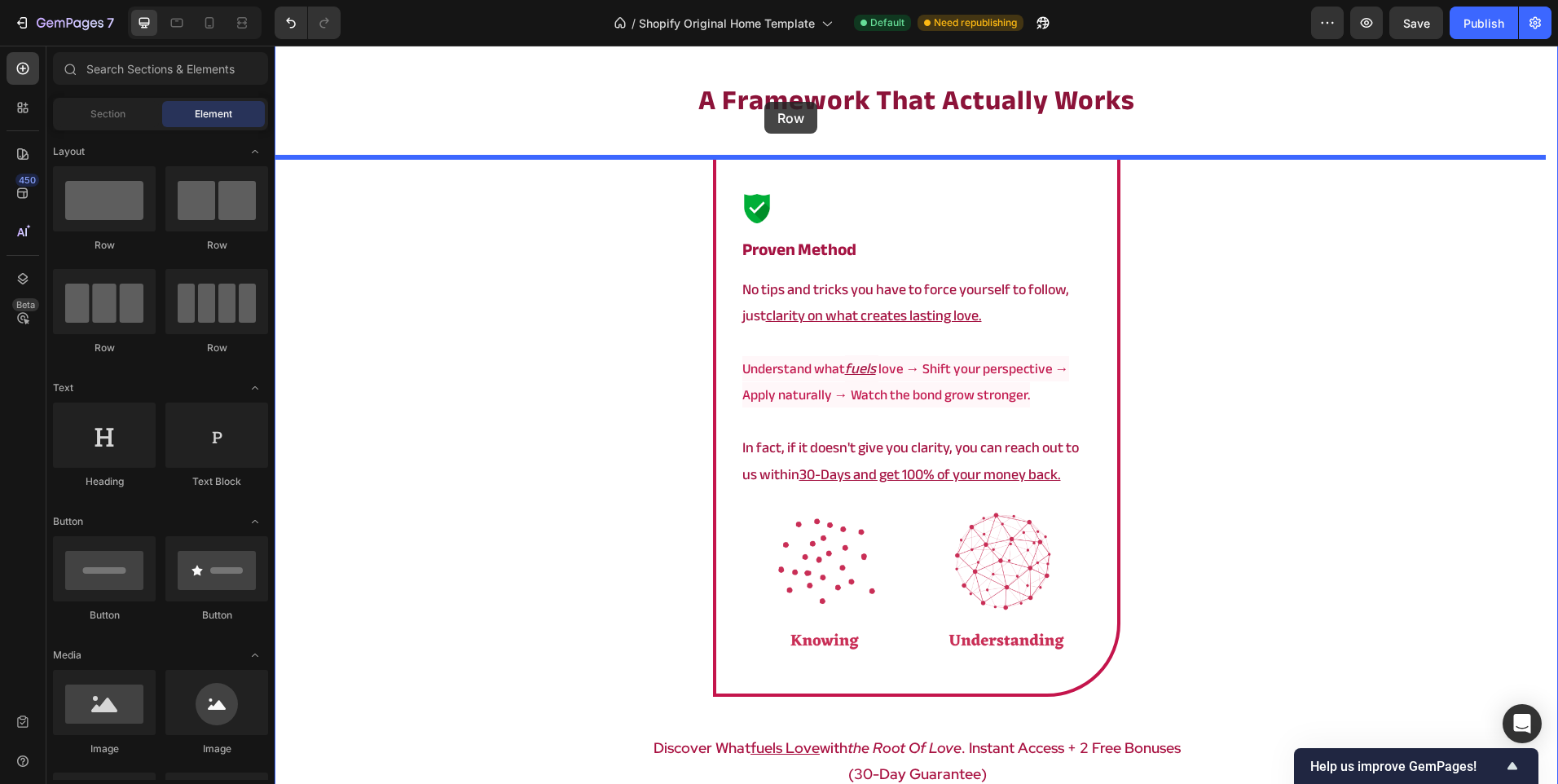
scroll to position [2773, 0]
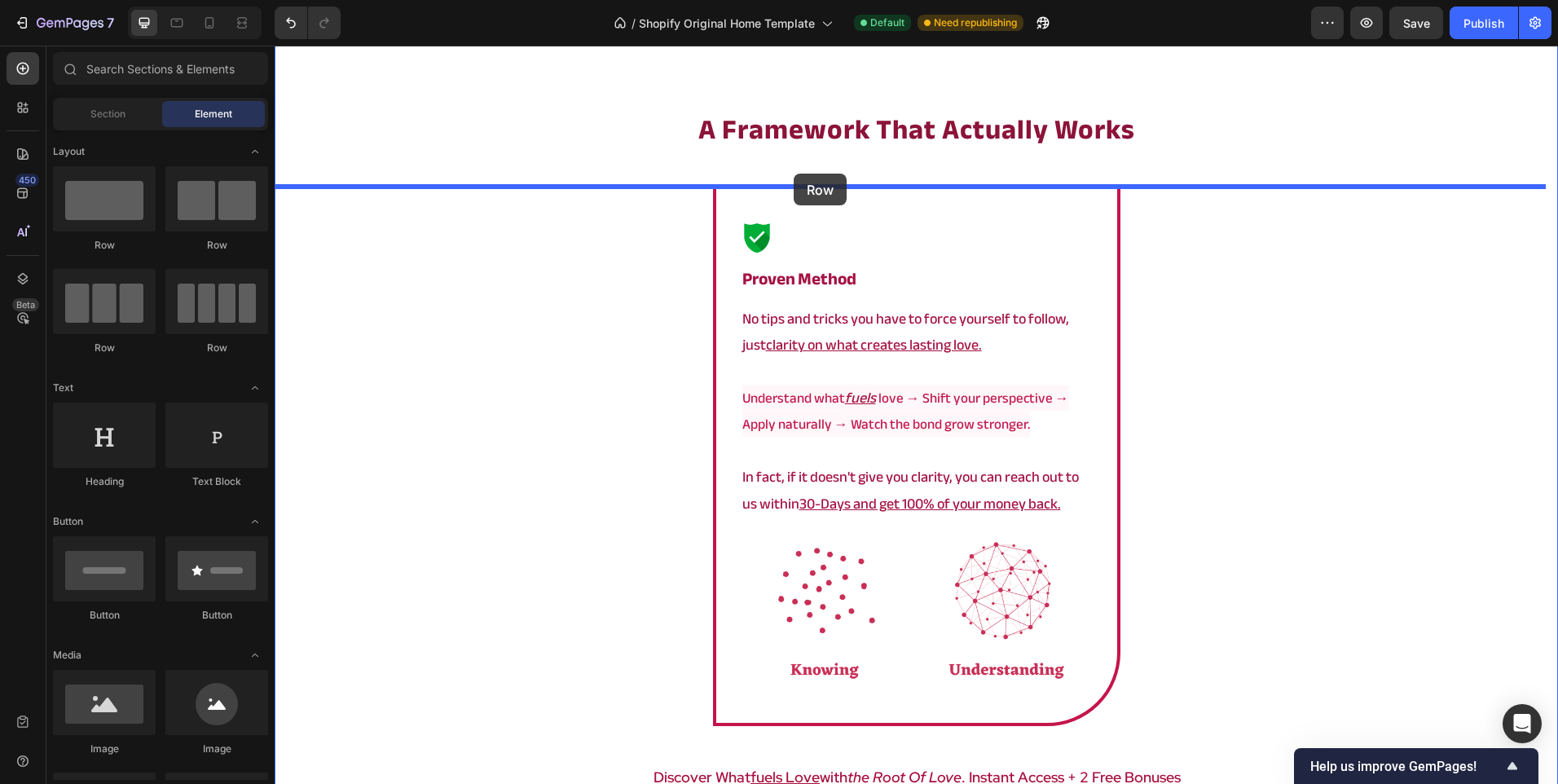
drag, startPoint x: 486, startPoint y: 265, endPoint x: 794, endPoint y: 173, distance: 321.4
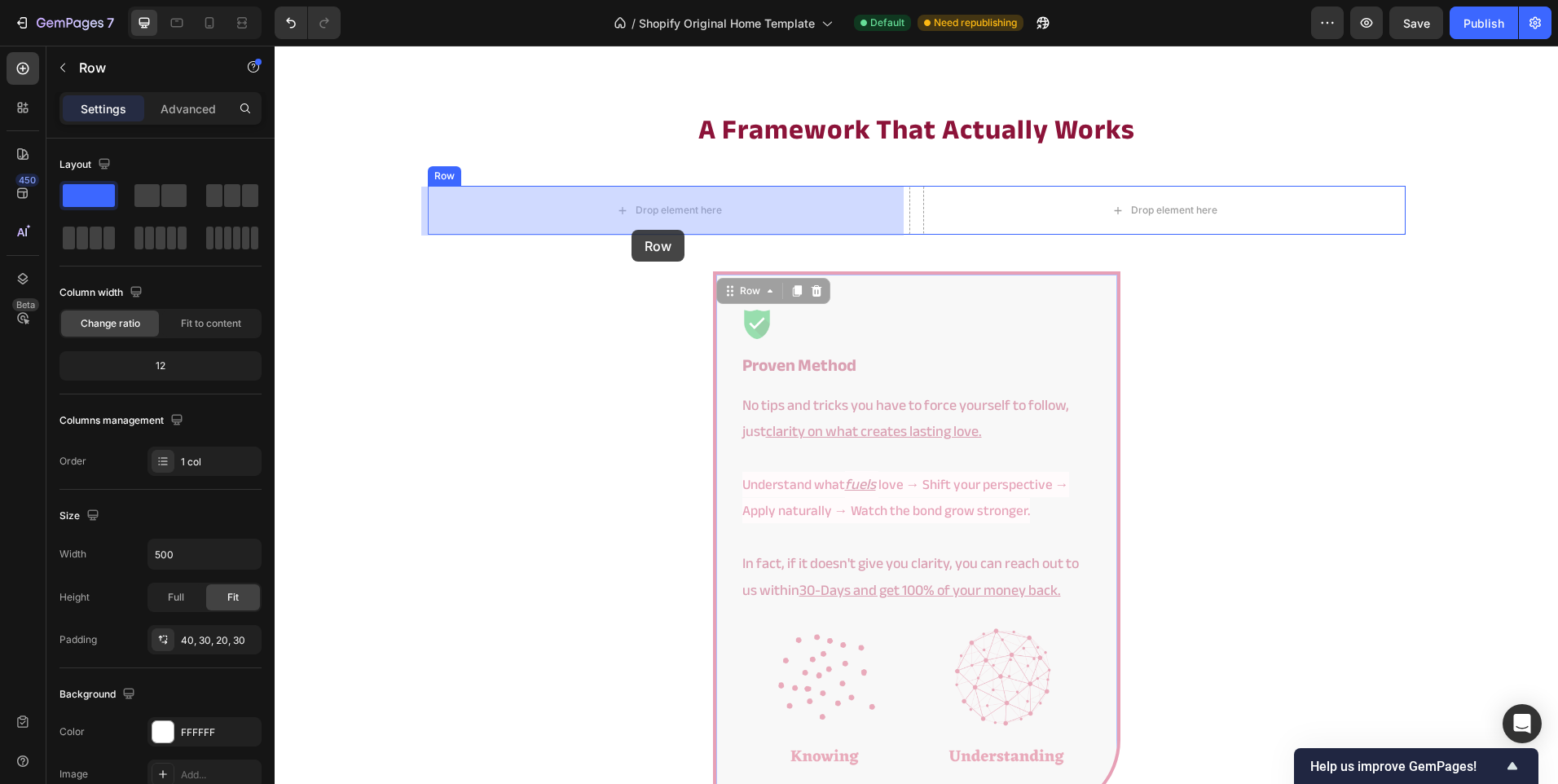
drag, startPoint x: 727, startPoint y: 402, endPoint x: 631, endPoint y: 230, distance: 197.0
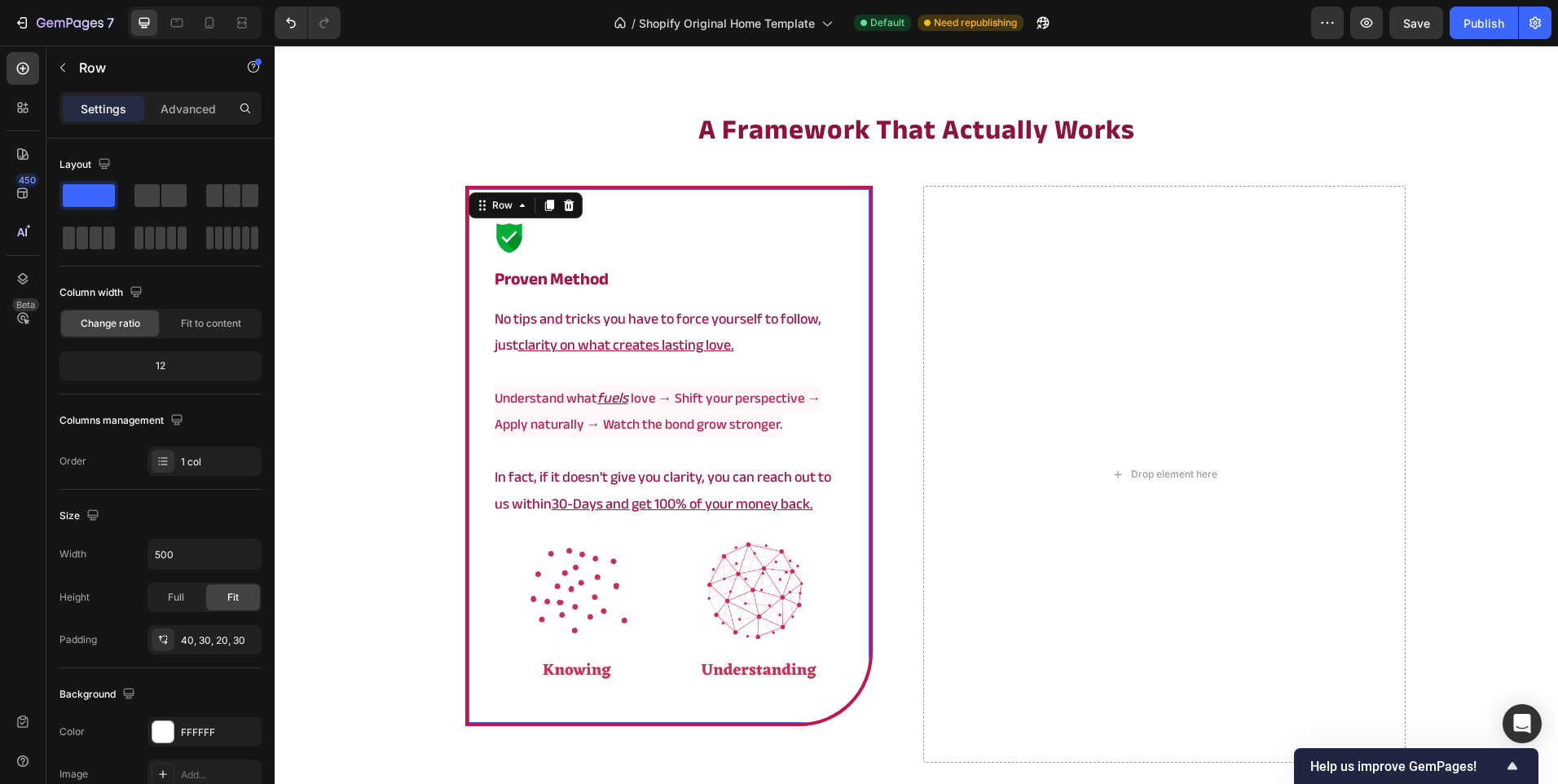
click at [848, 262] on div "Image proven method Heading No tips and tricks you have to force yourself to fo…" at bounding box center [669, 455] width 407 height 540
click at [543, 204] on icon at bounding box center [549, 205] width 13 height 13
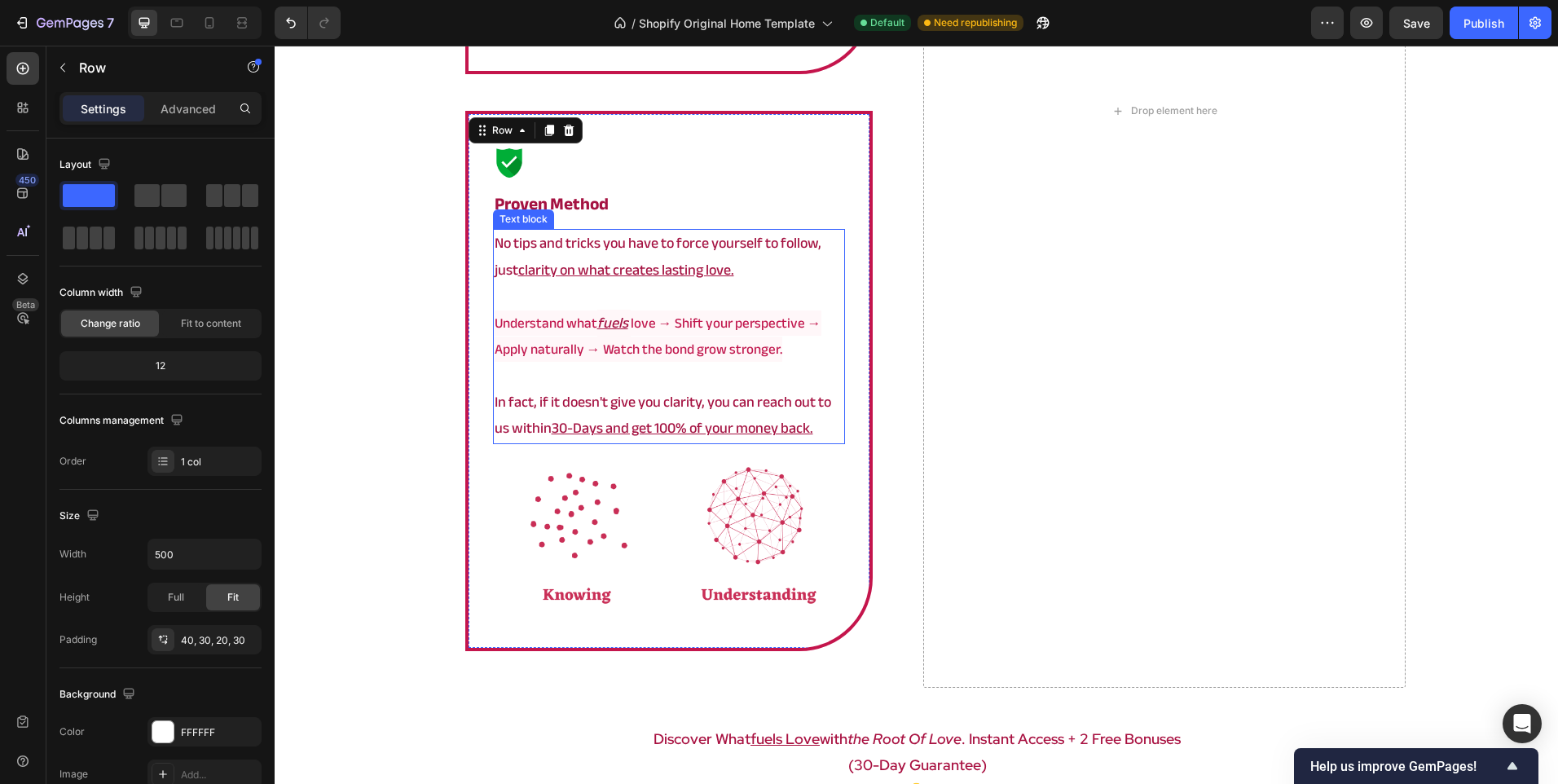
scroll to position [3435, 0]
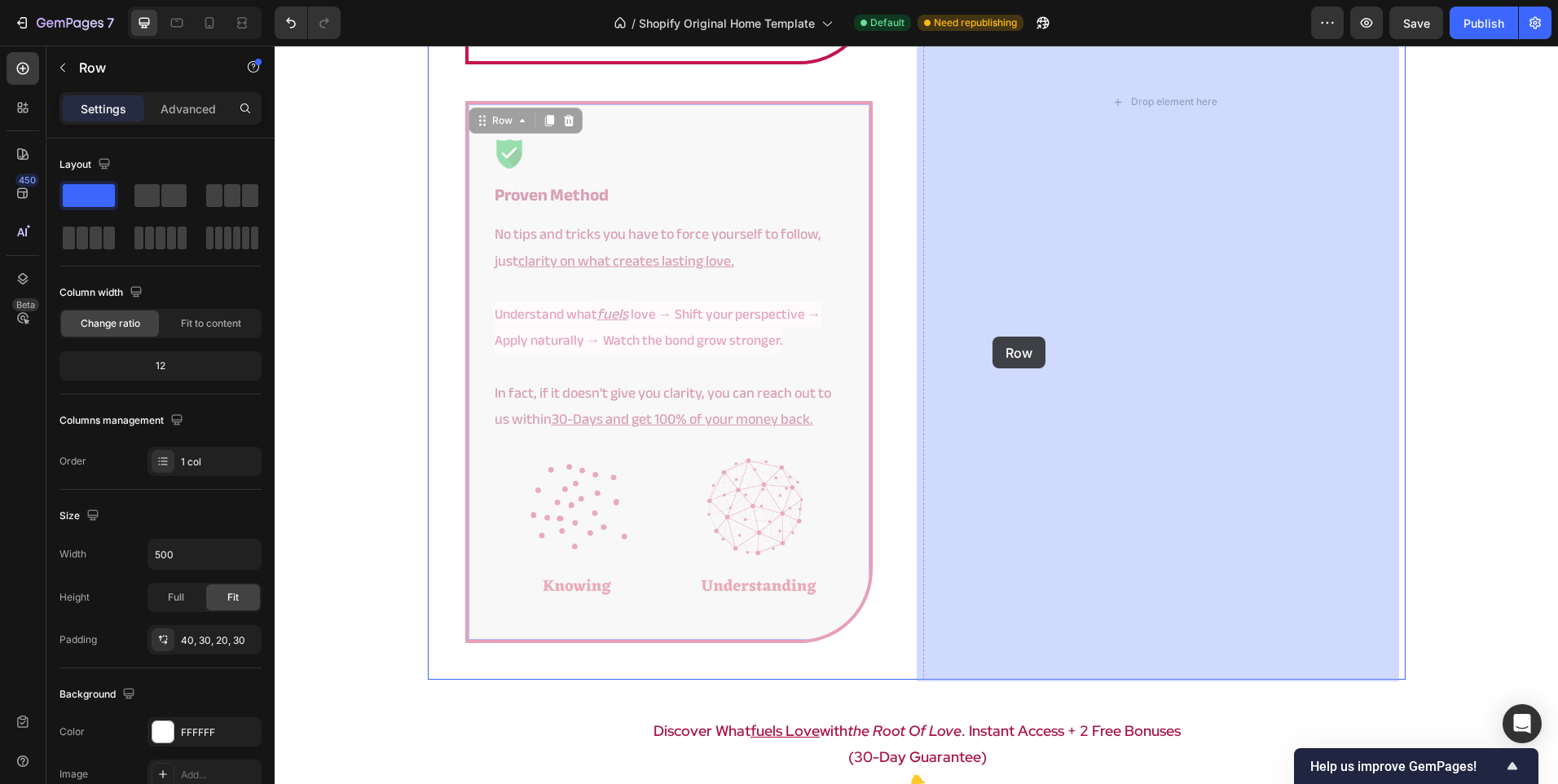
drag, startPoint x: 845, startPoint y: 412, endPoint x: 954, endPoint y: 362, distance: 119.9
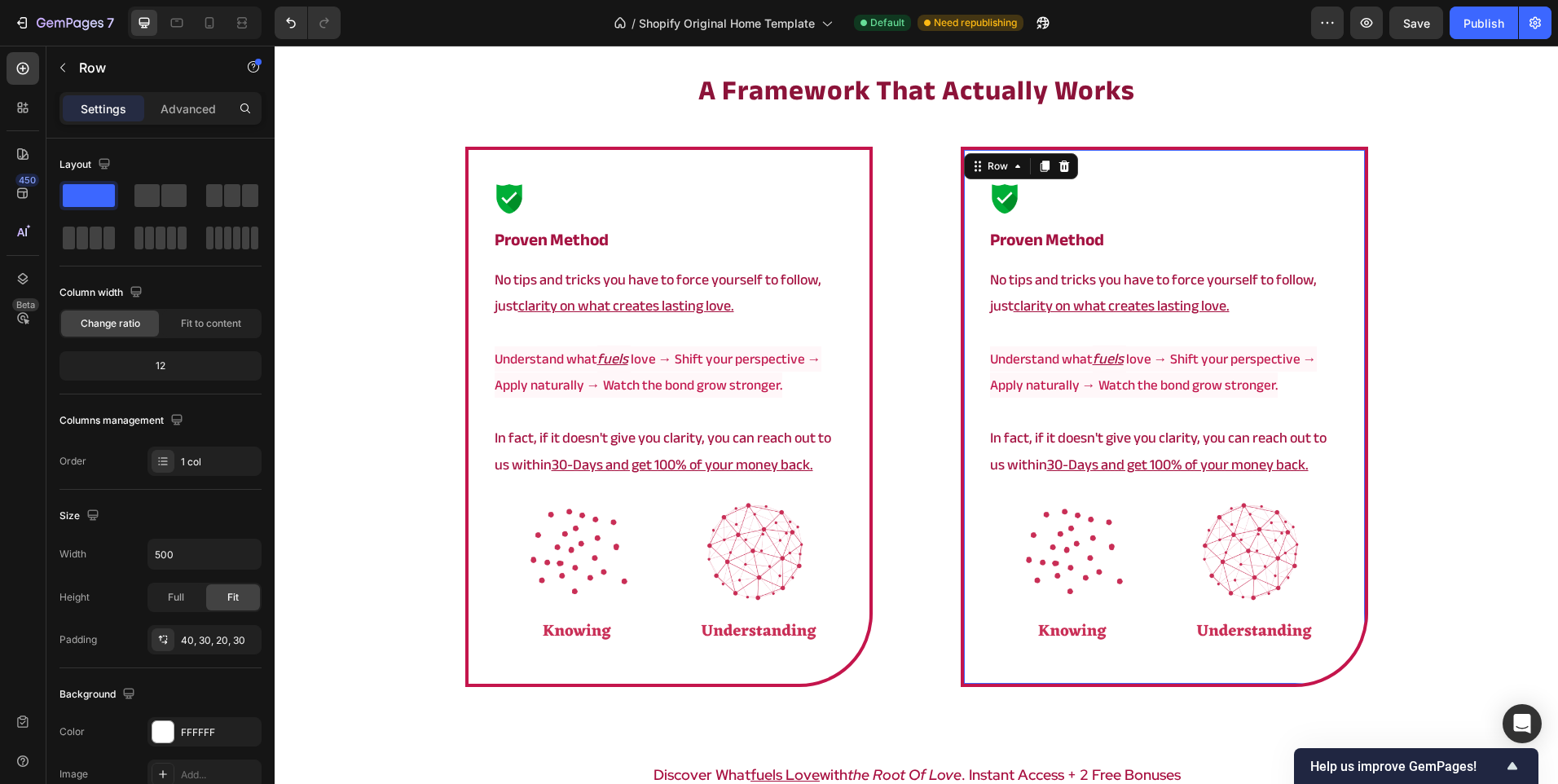
scroll to position [2702, 0]
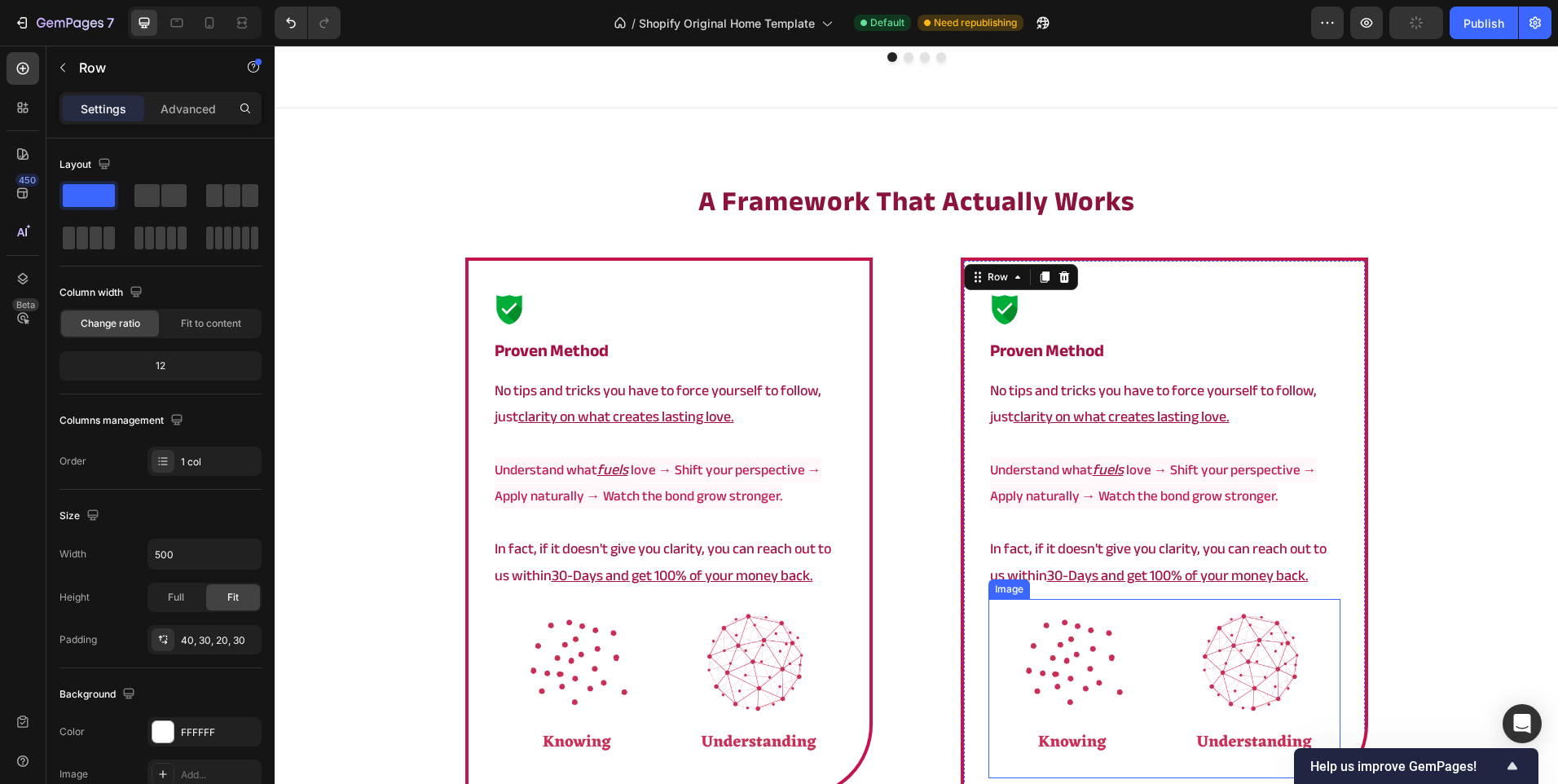
click at [1221, 671] on img at bounding box center [1165, 688] width 353 height 179
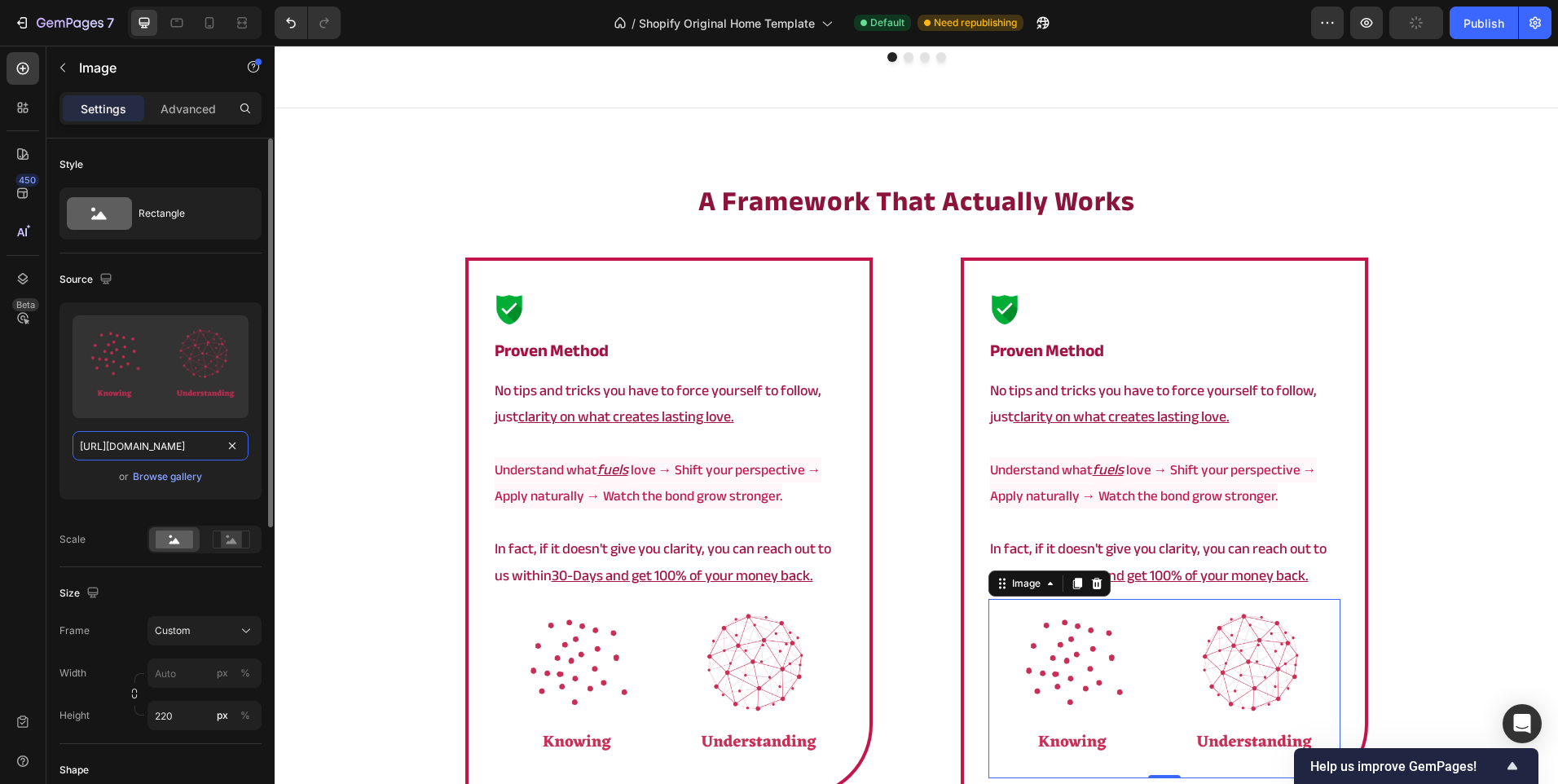
click at [180, 446] on input "[URL][DOMAIN_NAME]" at bounding box center [160, 445] width 176 height 29
paste input "banner.png?v=1757516315"
type input "[URL][DOMAIN_NAME]"
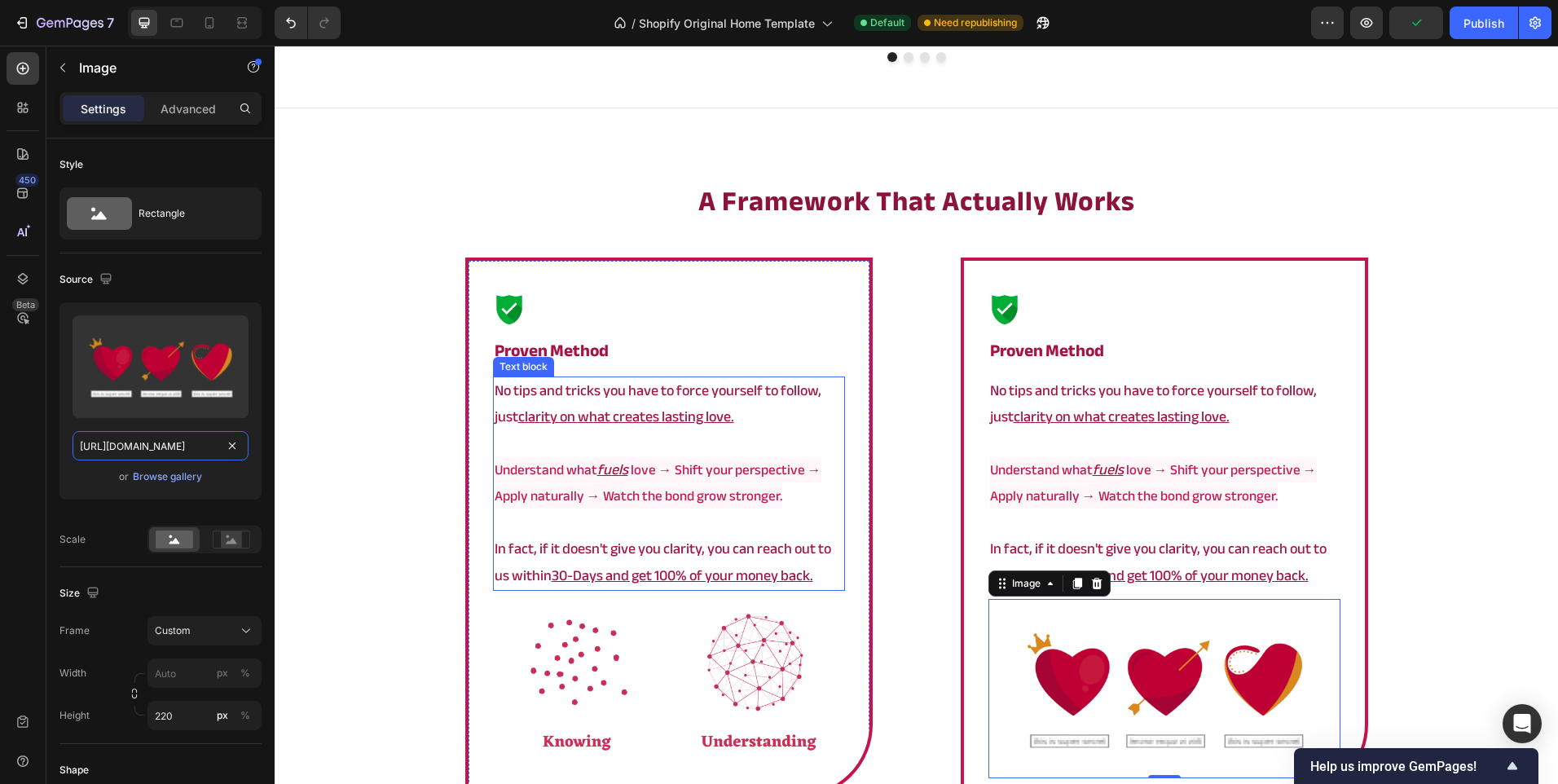
scroll to position [0, 266]
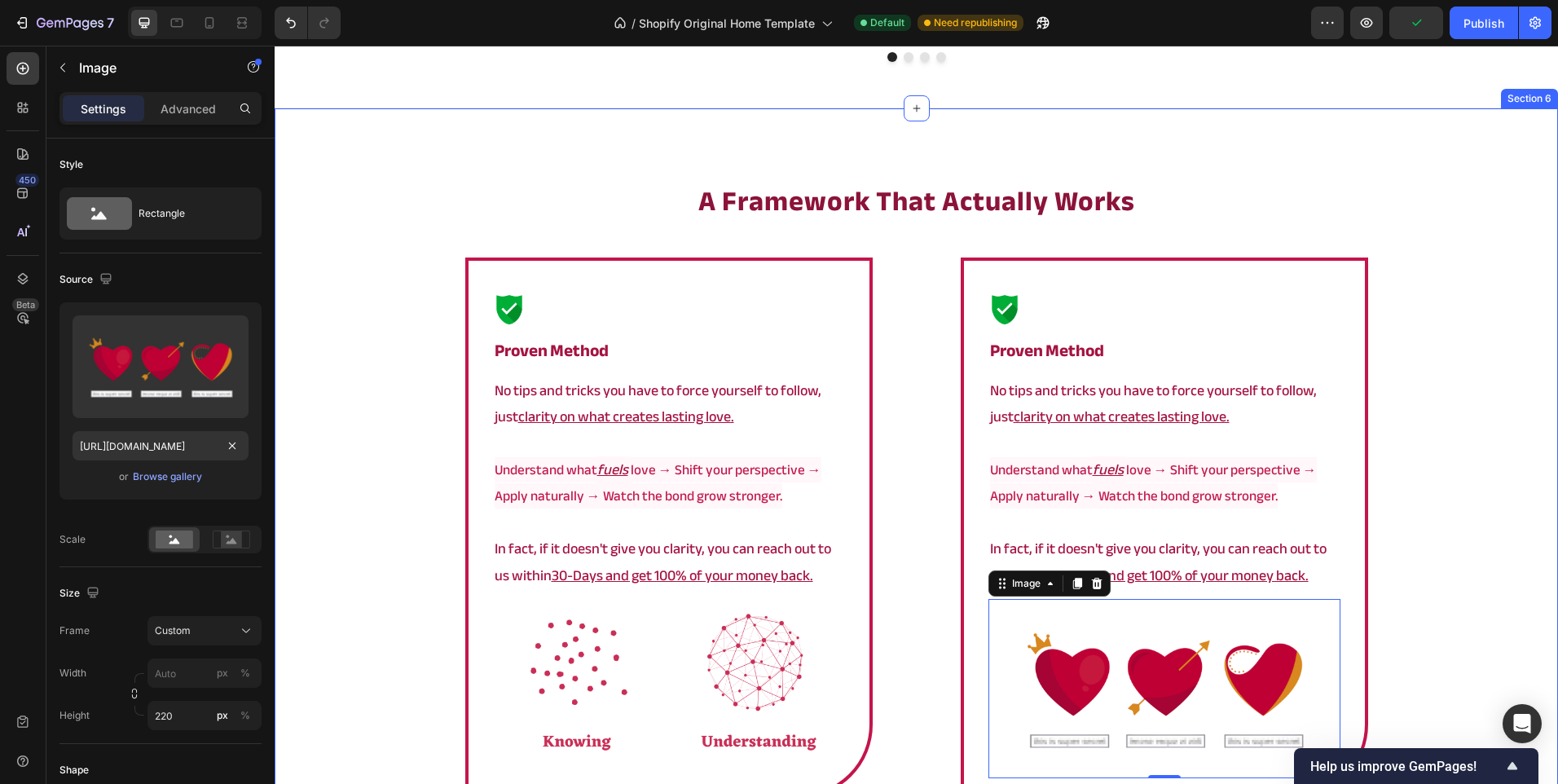
click at [389, 406] on div "a framework that actually works Heading Image proven method Heading No tips and…" at bounding box center [916, 607] width 1284 height 851
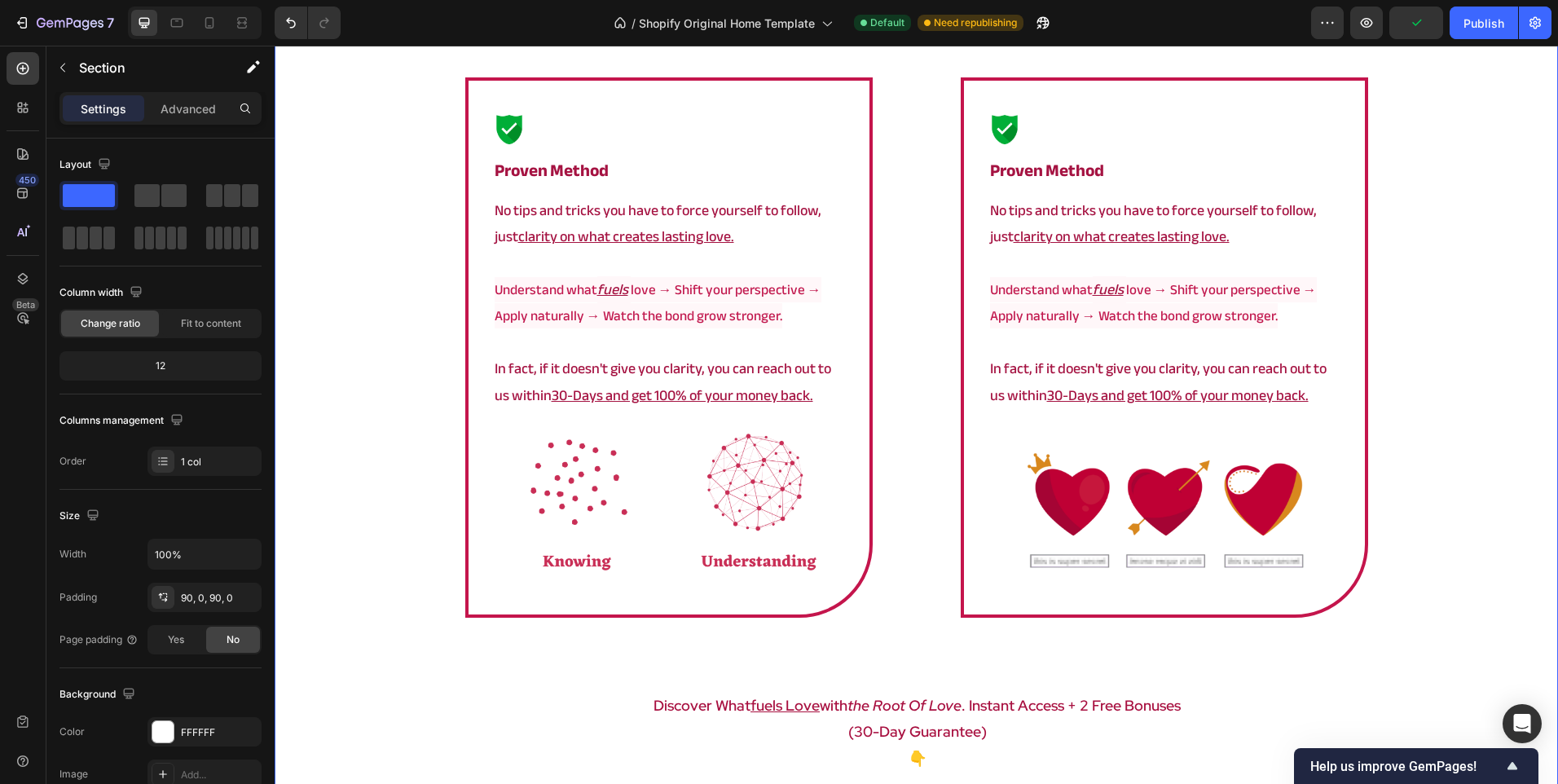
scroll to position [2946, 0]
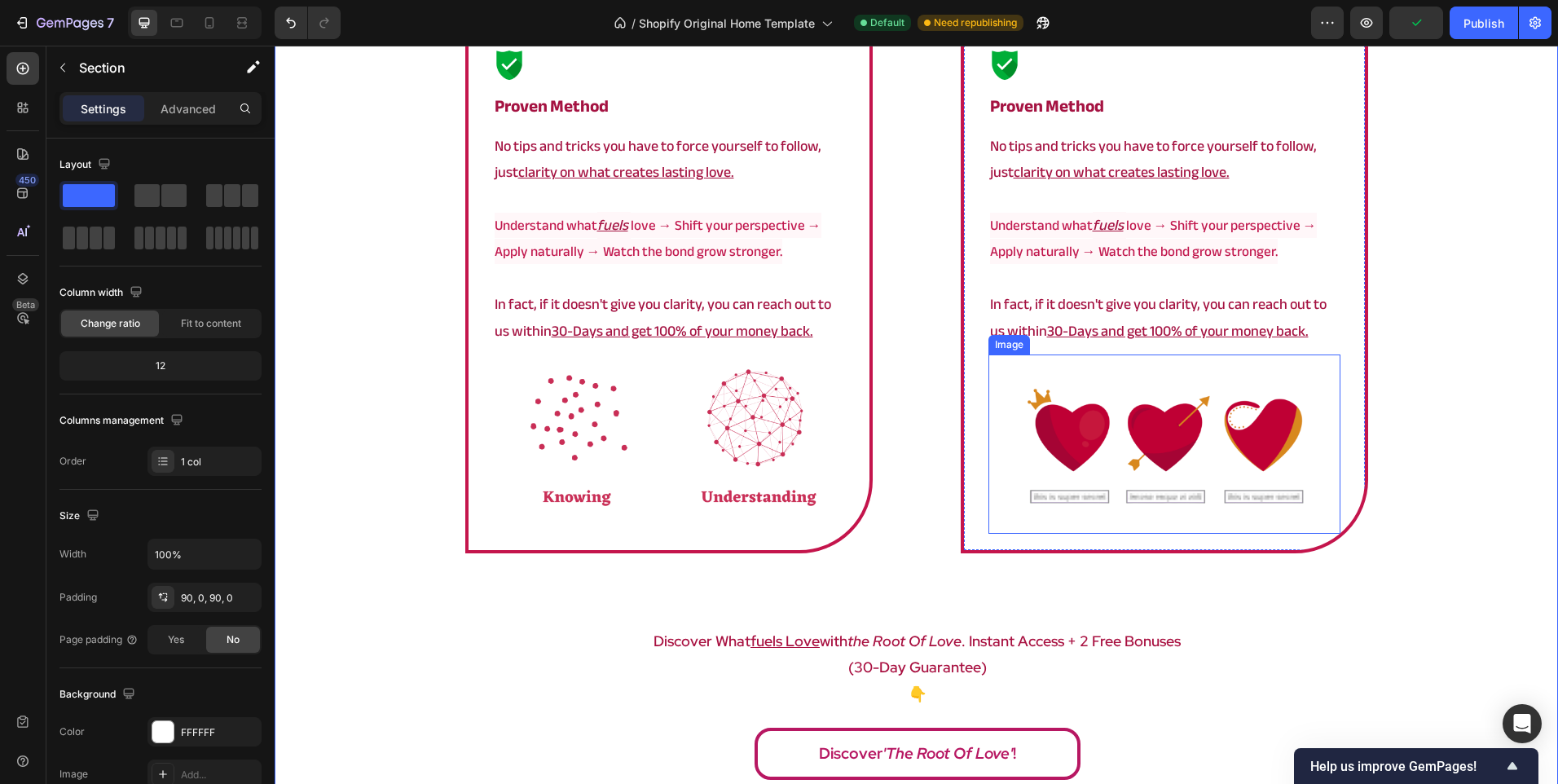
click at [1239, 452] on img at bounding box center [1165, 444] width 353 height 179
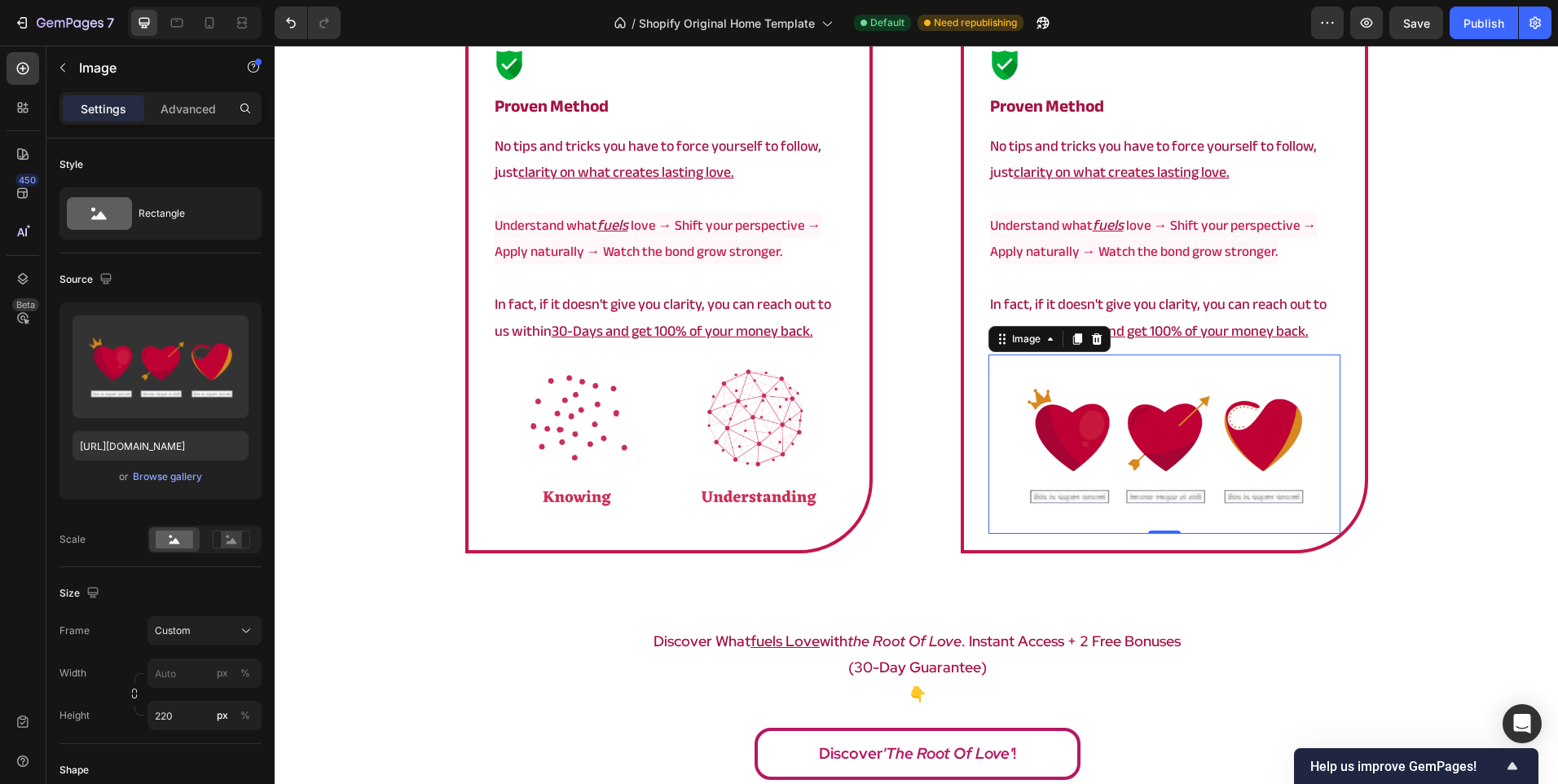
click at [1060, 442] on img at bounding box center [1165, 444] width 353 height 179
click at [182, 463] on div "Upload Image https://cdn.shopify.com/s/files/1/0902/9520/6154/files/root_banner…" at bounding box center [160, 400] width 202 height 197
click at [177, 448] on input "[URL][DOMAIN_NAME]" at bounding box center [160, 445] width 176 height 29
paste input "Untitled_design_78.png?v=1758788542"
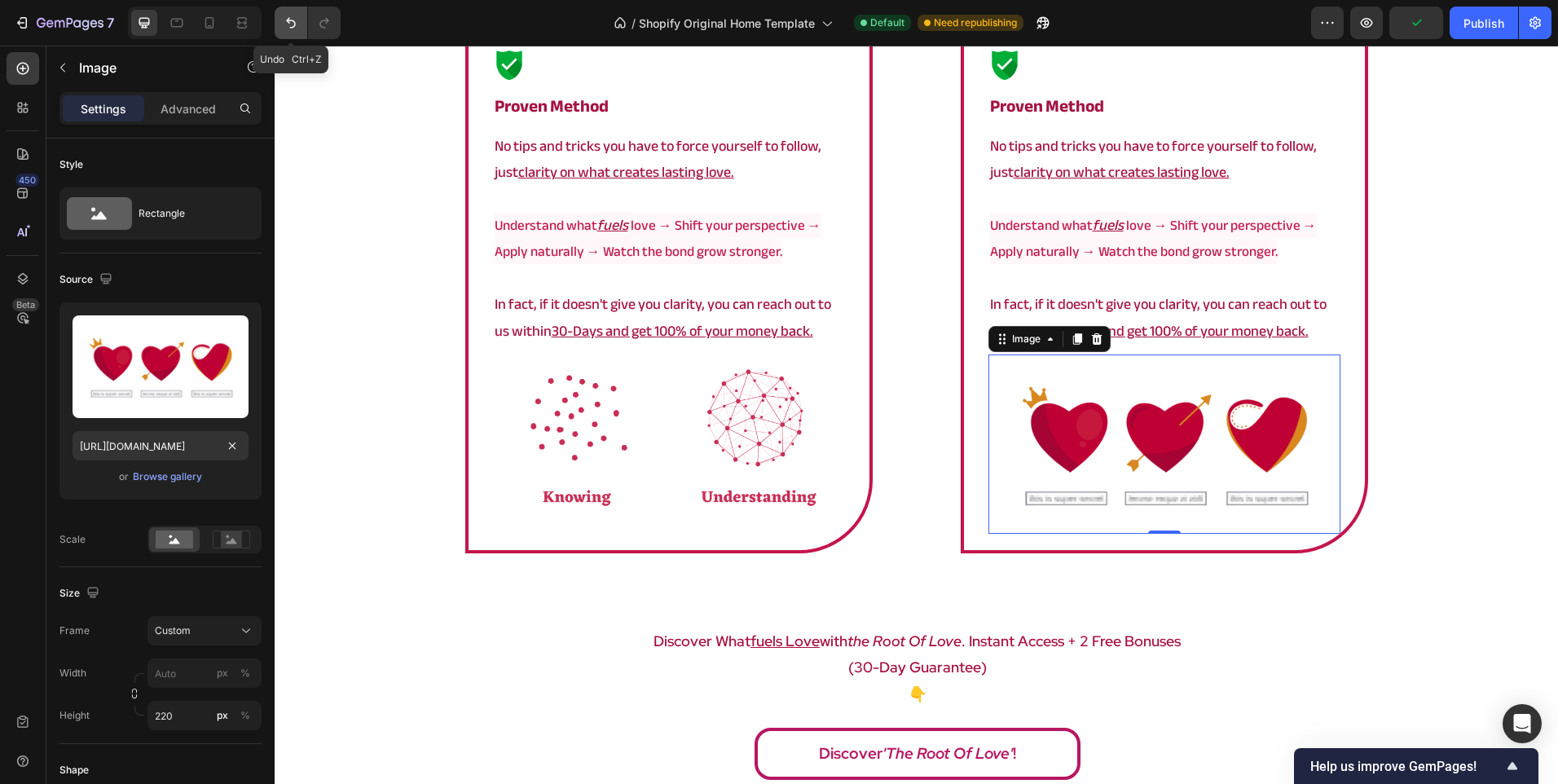
click at [294, 21] on icon "Undo/Redo" at bounding box center [290, 23] width 9 height 10
type input "[URL][DOMAIN_NAME]"
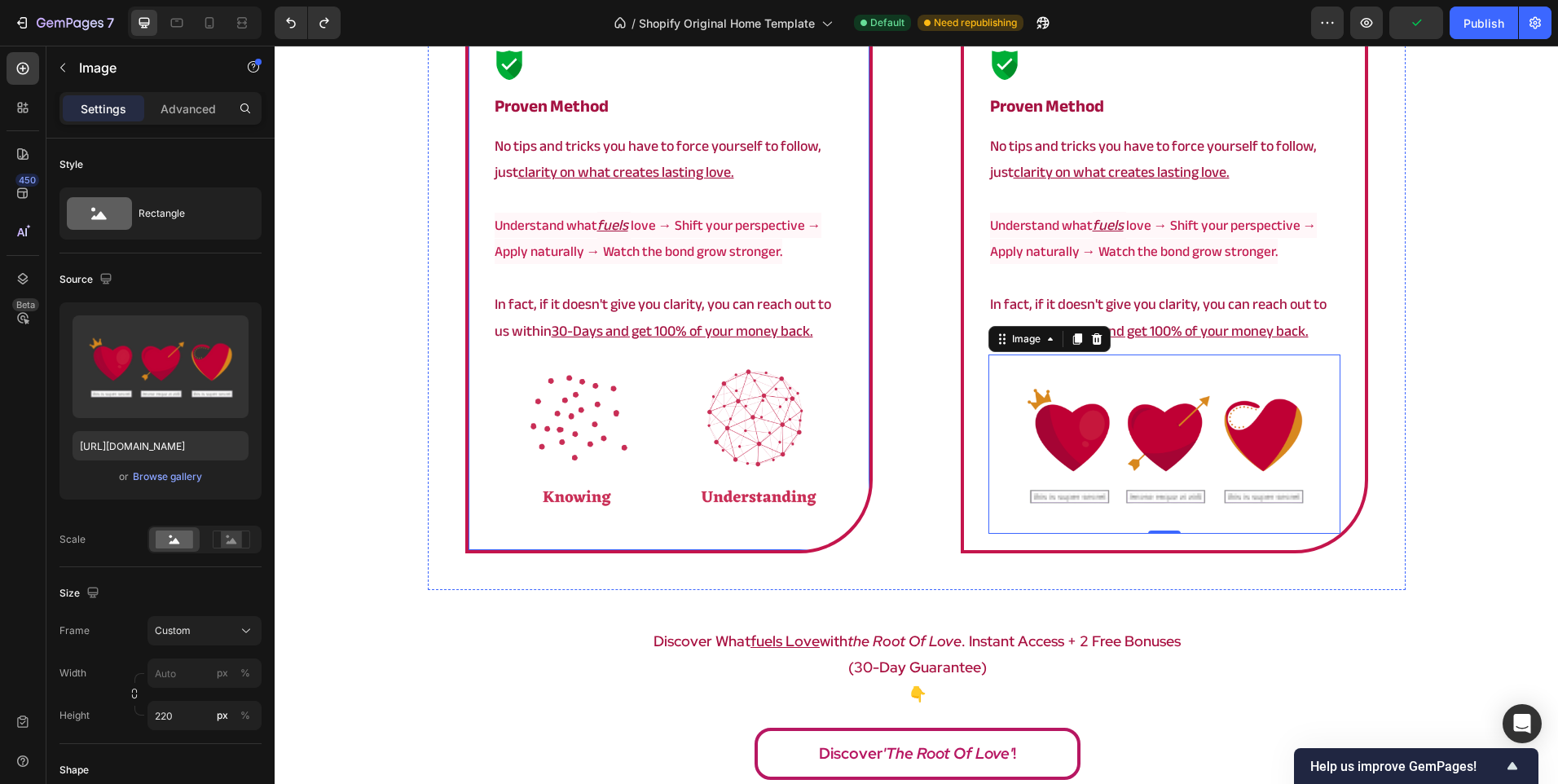
click at [457, 311] on div "Image proven method Heading No tips and tricks you have to force yourself to fo…" at bounding box center [669, 302] width 483 height 577
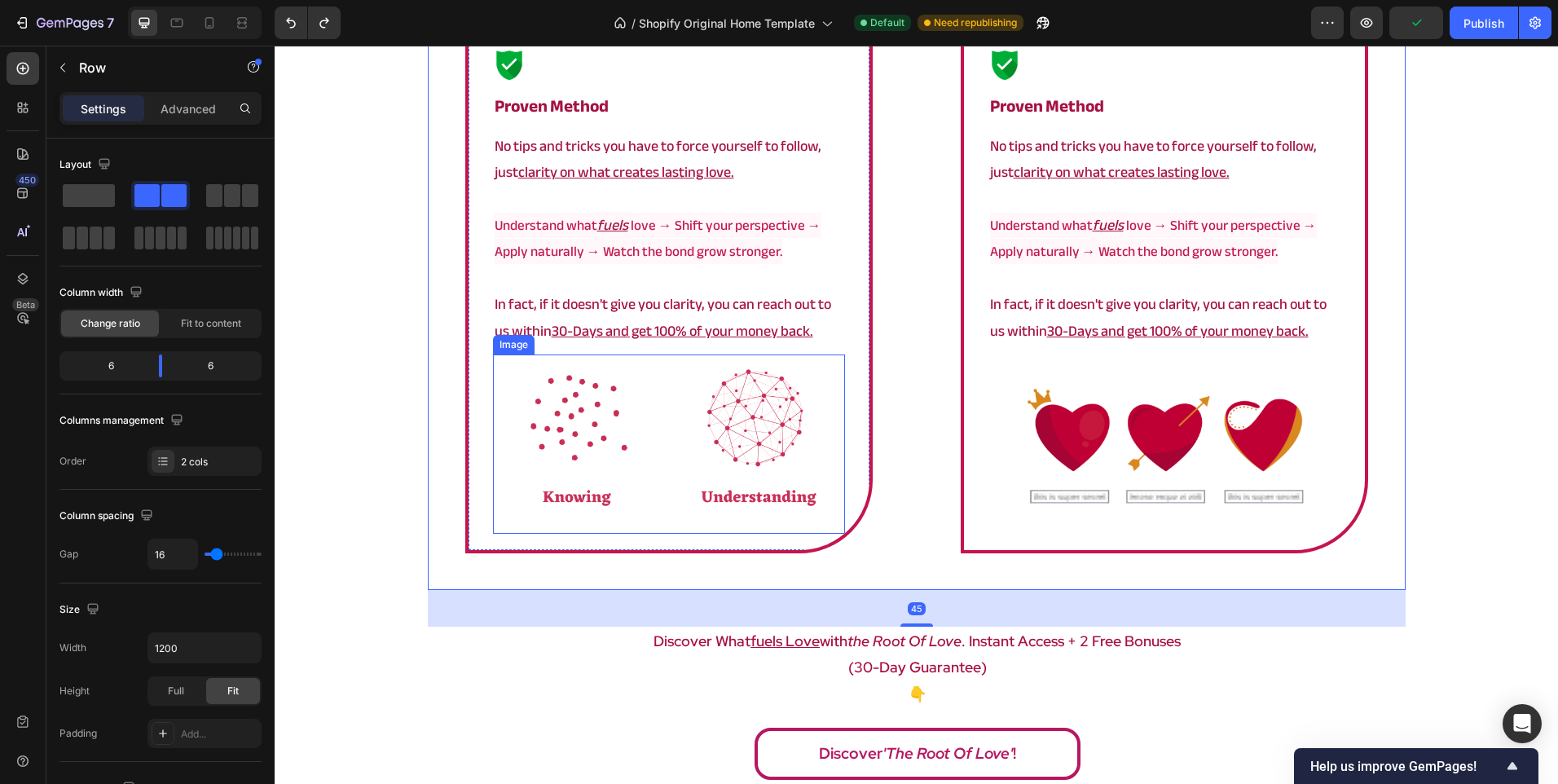
click at [664, 460] on img at bounding box center [669, 444] width 353 height 179
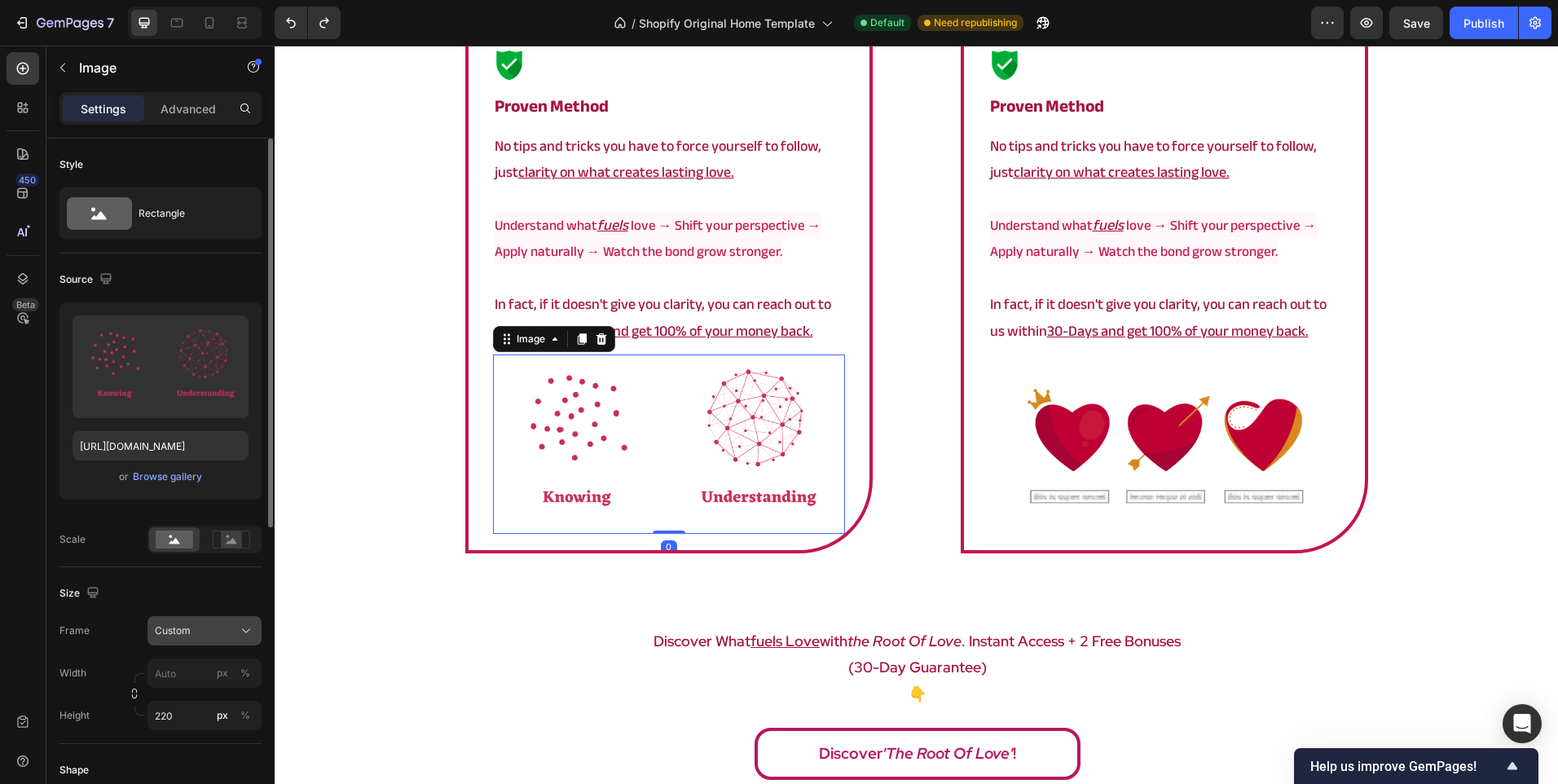
click at [195, 629] on div "Custom" at bounding box center [194, 630] width 80 height 15
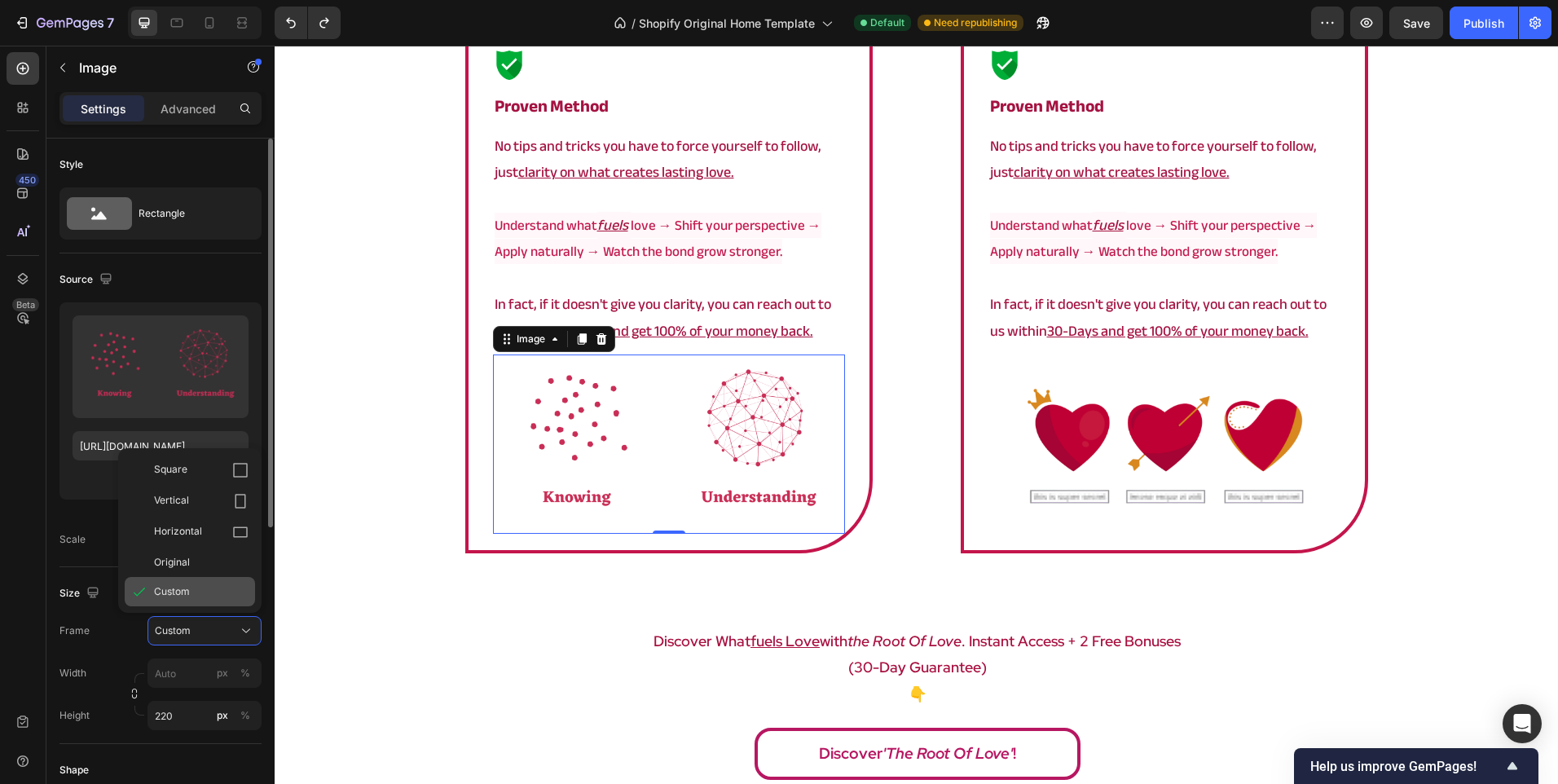
click at [202, 581] on div "Custom" at bounding box center [189, 591] width 130 height 29
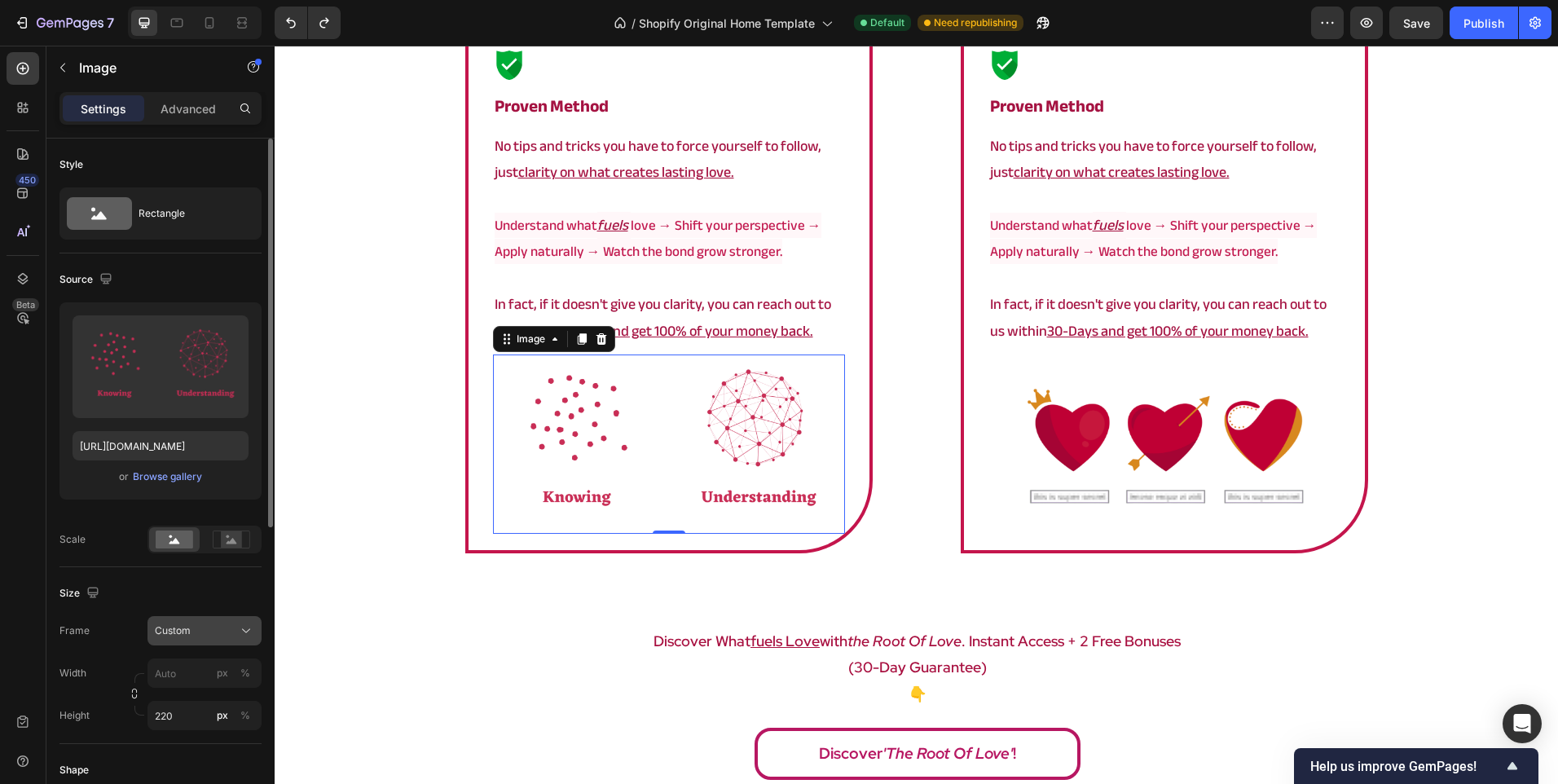
click at [205, 620] on button "Custom" at bounding box center [204, 630] width 114 height 29
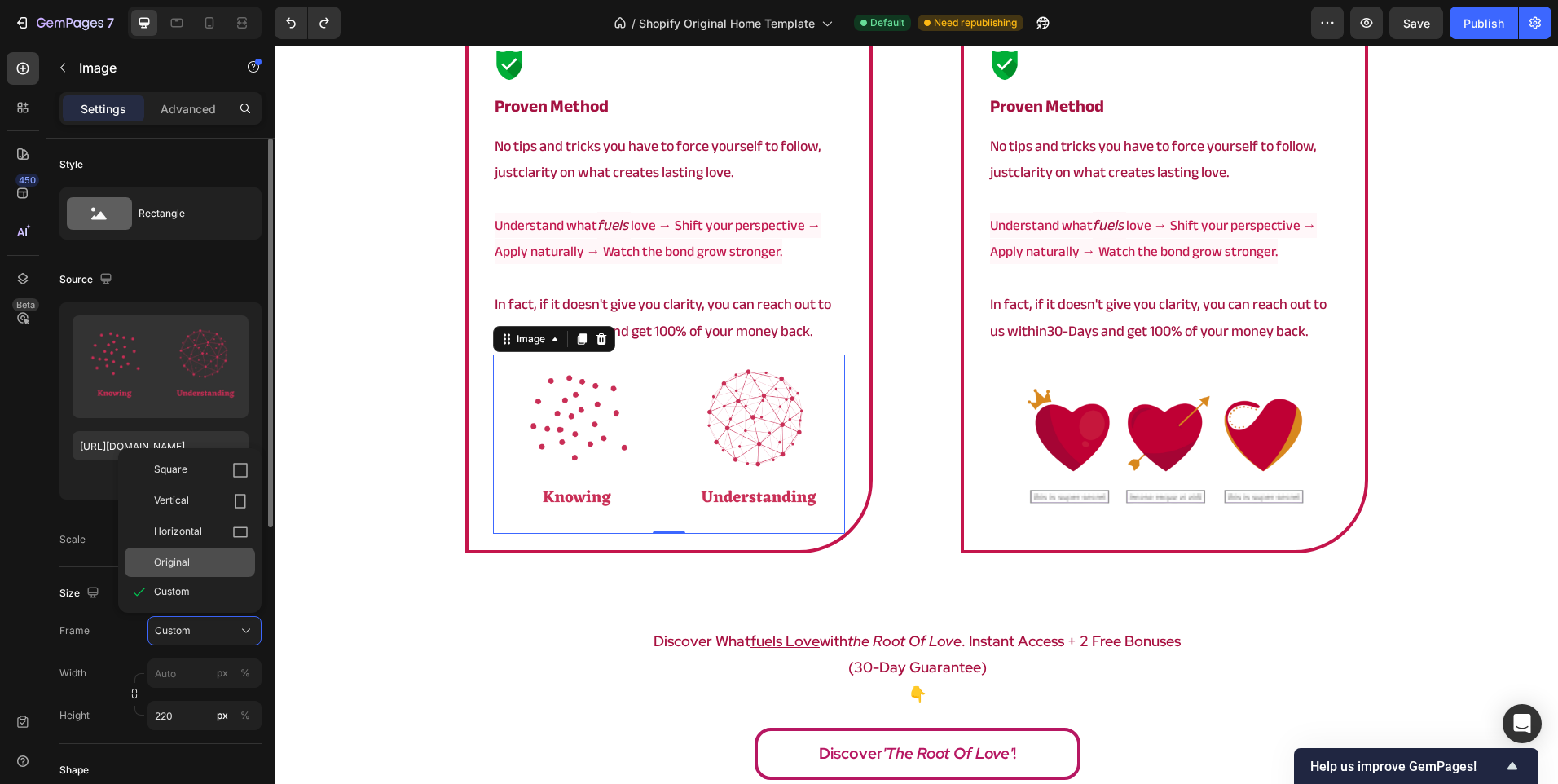
click at [214, 575] on div "Original" at bounding box center [189, 562] width 130 height 29
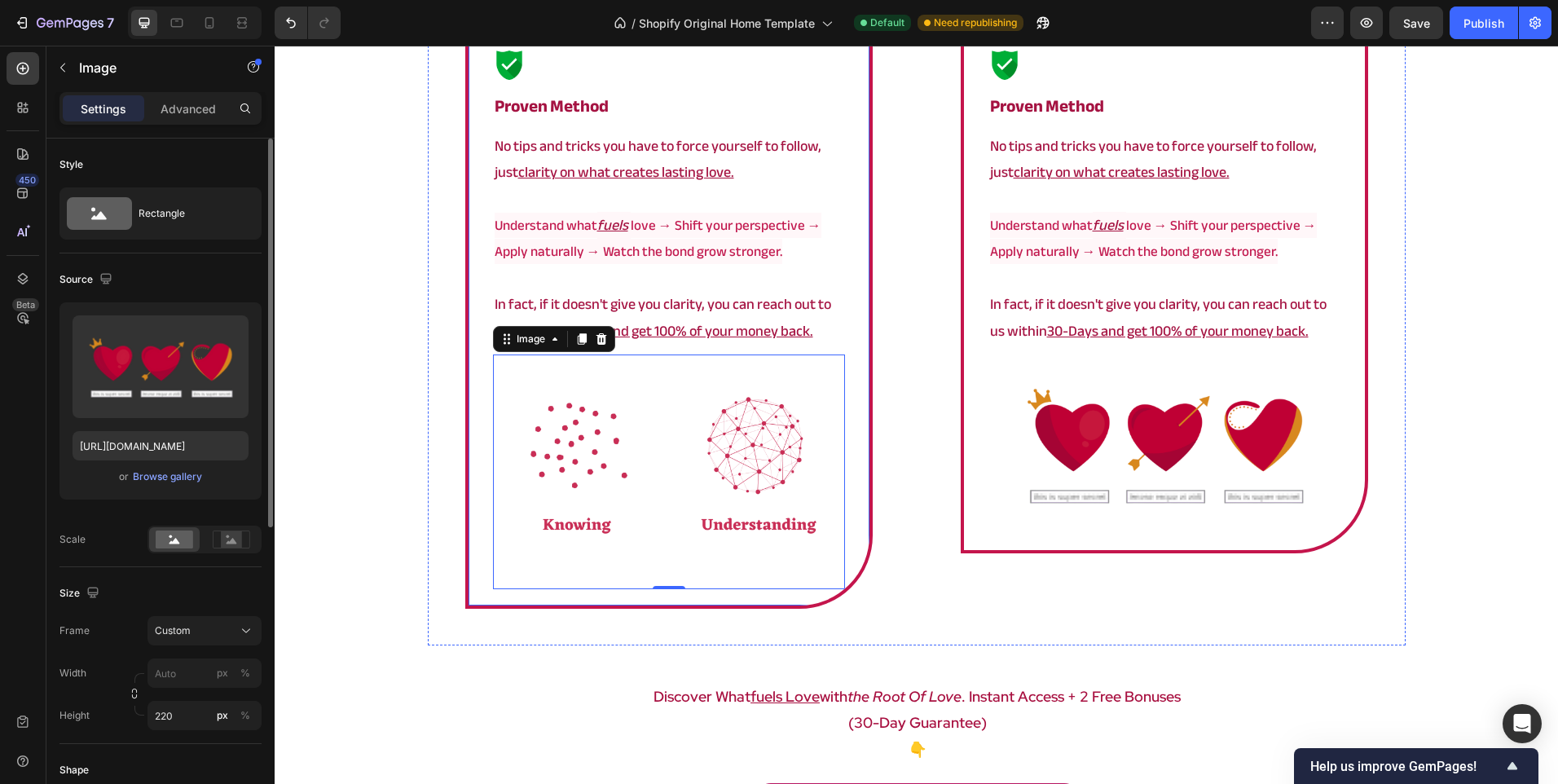
click at [1181, 456] on img at bounding box center [1165, 444] width 353 height 179
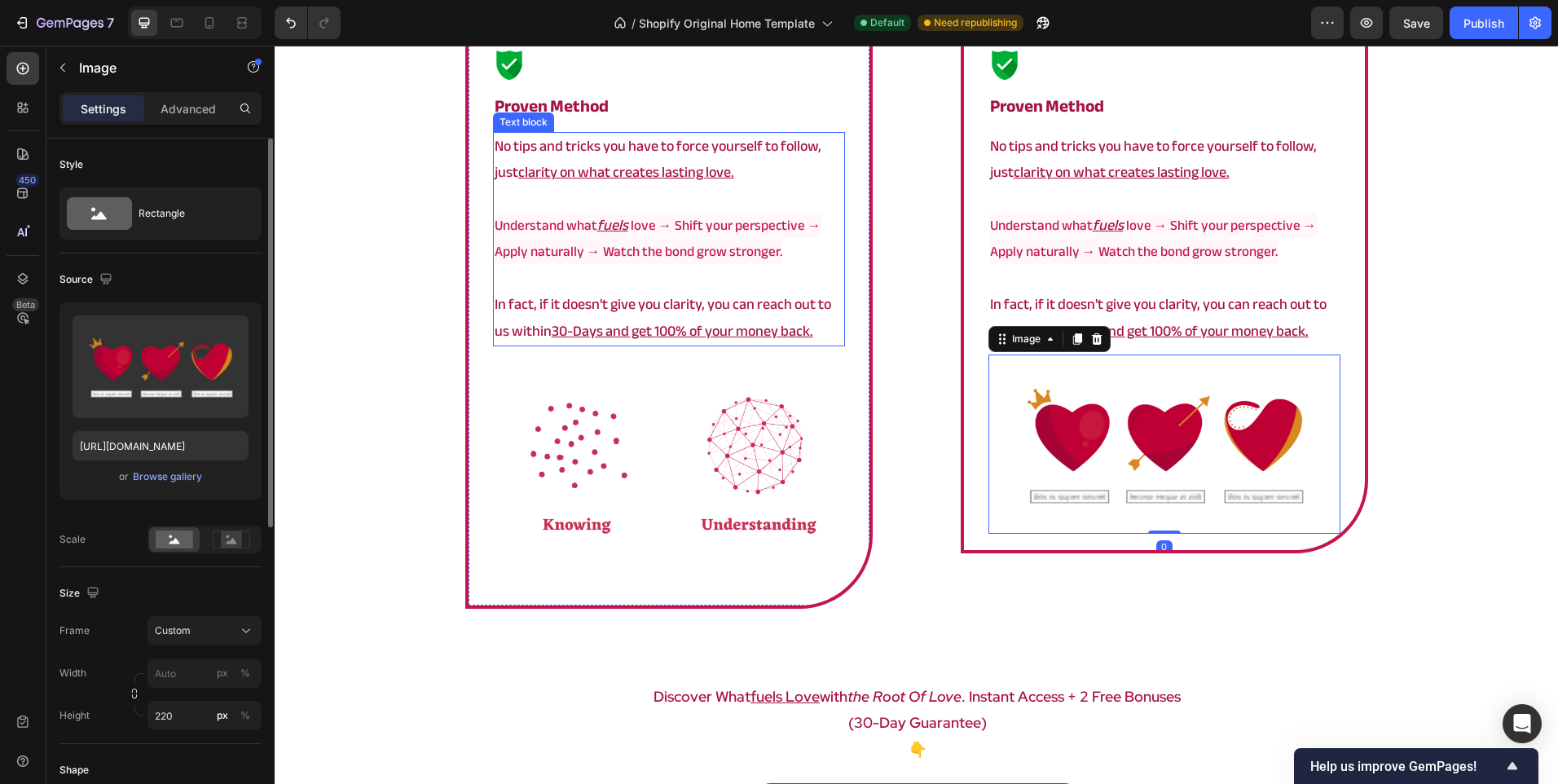
click at [622, 334] on u "30-Days and get 100% of your money back." at bounding box center [682, 331] width 262 height 27
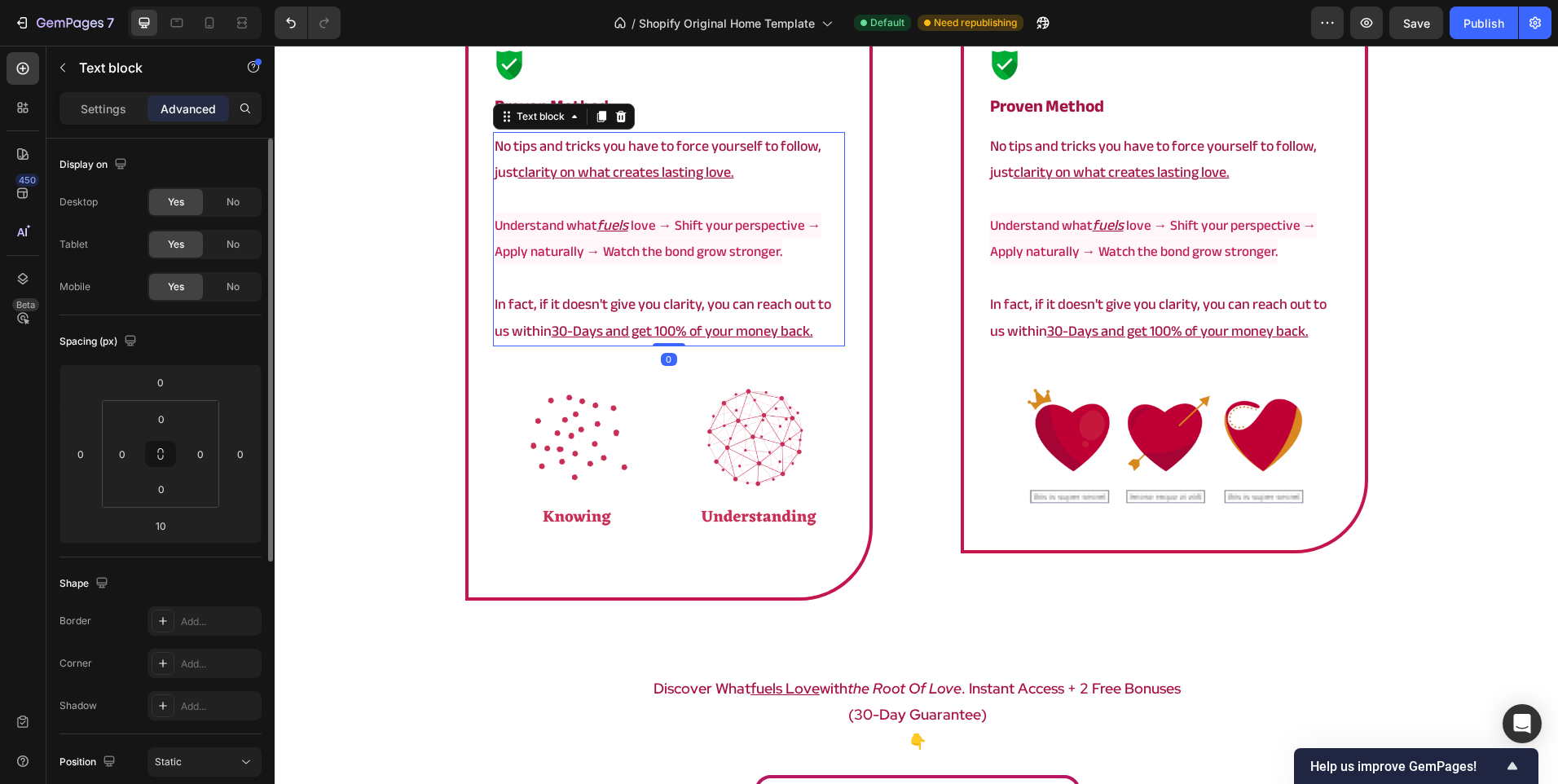
drag, startPoint x: 659, startPoint y: 354, endPoint x: 747, endPoint y: 282, distance: 113.7
click at [721, 280] on div "No tips and tricks you have to force yourself to follow, just clarity on what c…" at bounding box center [669, 238] width 353 height 214
type input "0"
click at [1195, 438] on img at bounding box center [1165, 444] width 353 height 179
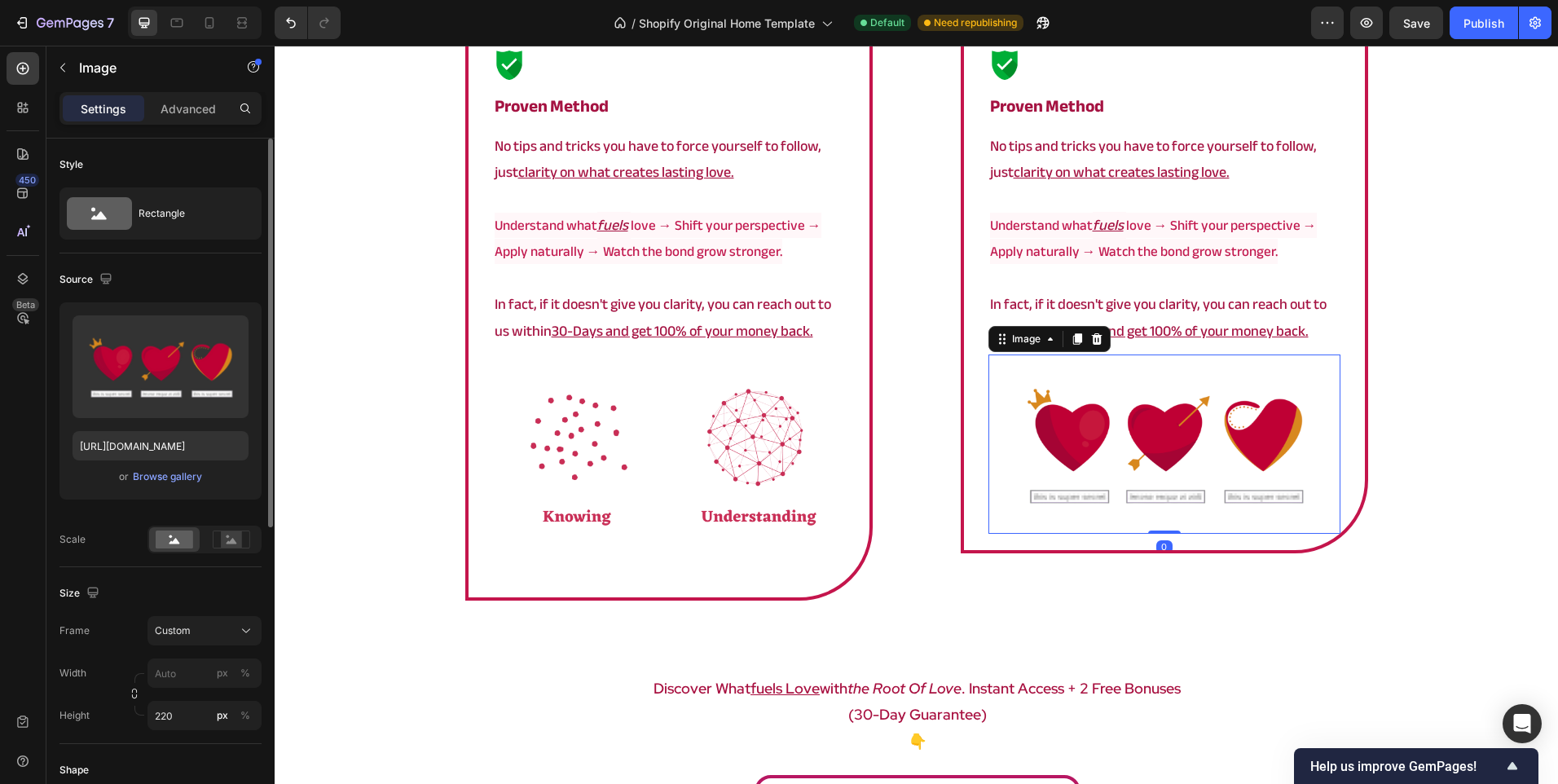
drag, startPoint x: 196, startPoint y: 602, endPoint x: 202, endPoint y: 618, distance: 17.1
click at [199, 608] on div "Size Frame Custom Width px % Height 220 px %" at bounding box center [160, 656] width 202 height 177
click at [202, 619] on button "Custom" at bounding box center [204, 630] width 114 height 29
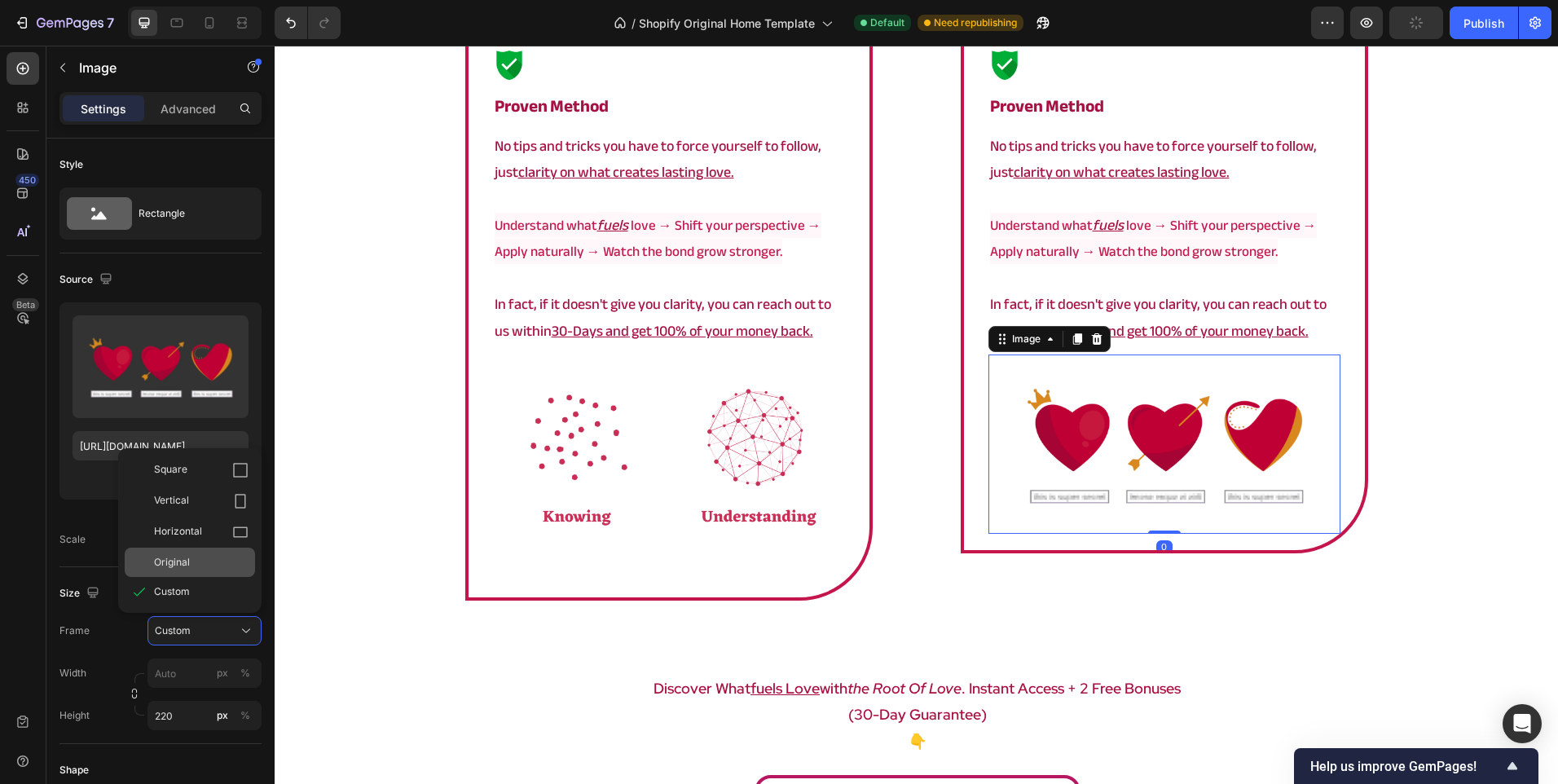
click at [207, 563] on div "Original" at bounding box center [201, 563] width 94 height 15
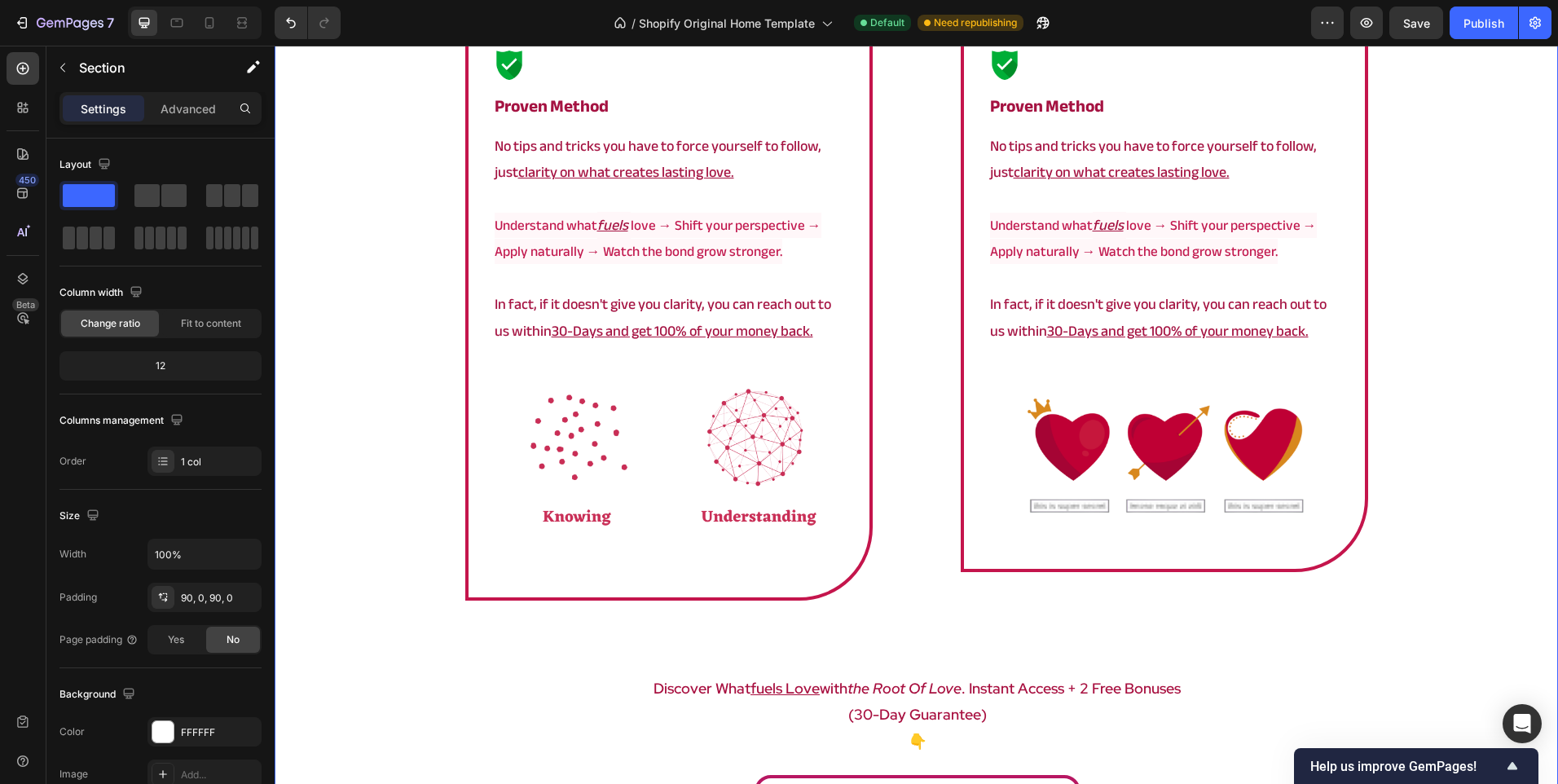
click at [397, 462] on div "a framework that actually works Heading Image proven method Heading No tips and…" at bounding box center [916, 386] width 1284 height 899
click at [615, 514] on img at bounding box center [669, 463] width 353 height 235
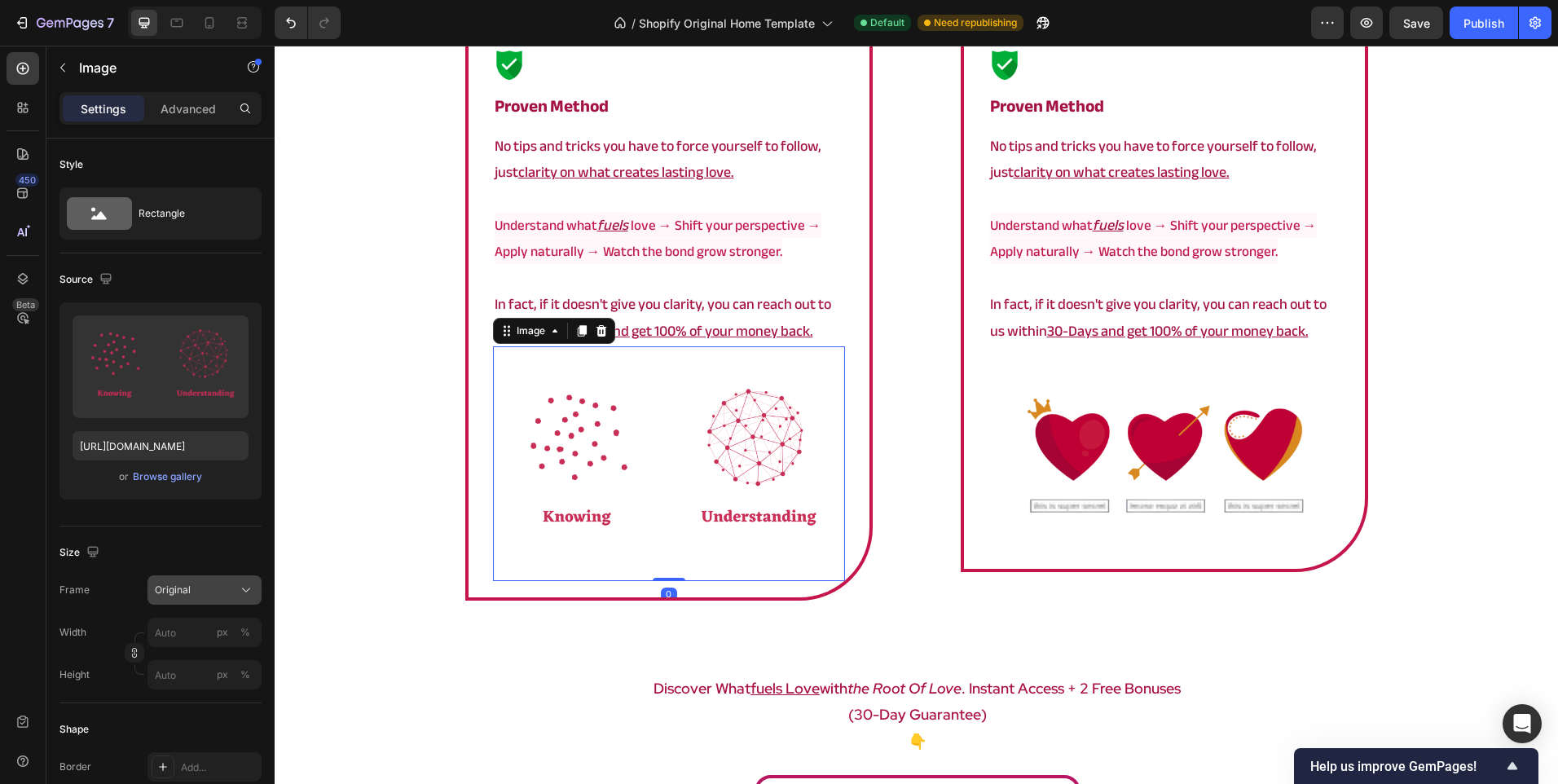
click at [181, 592] on span "Original" at bounding box center [172, 590] width 36 height 15
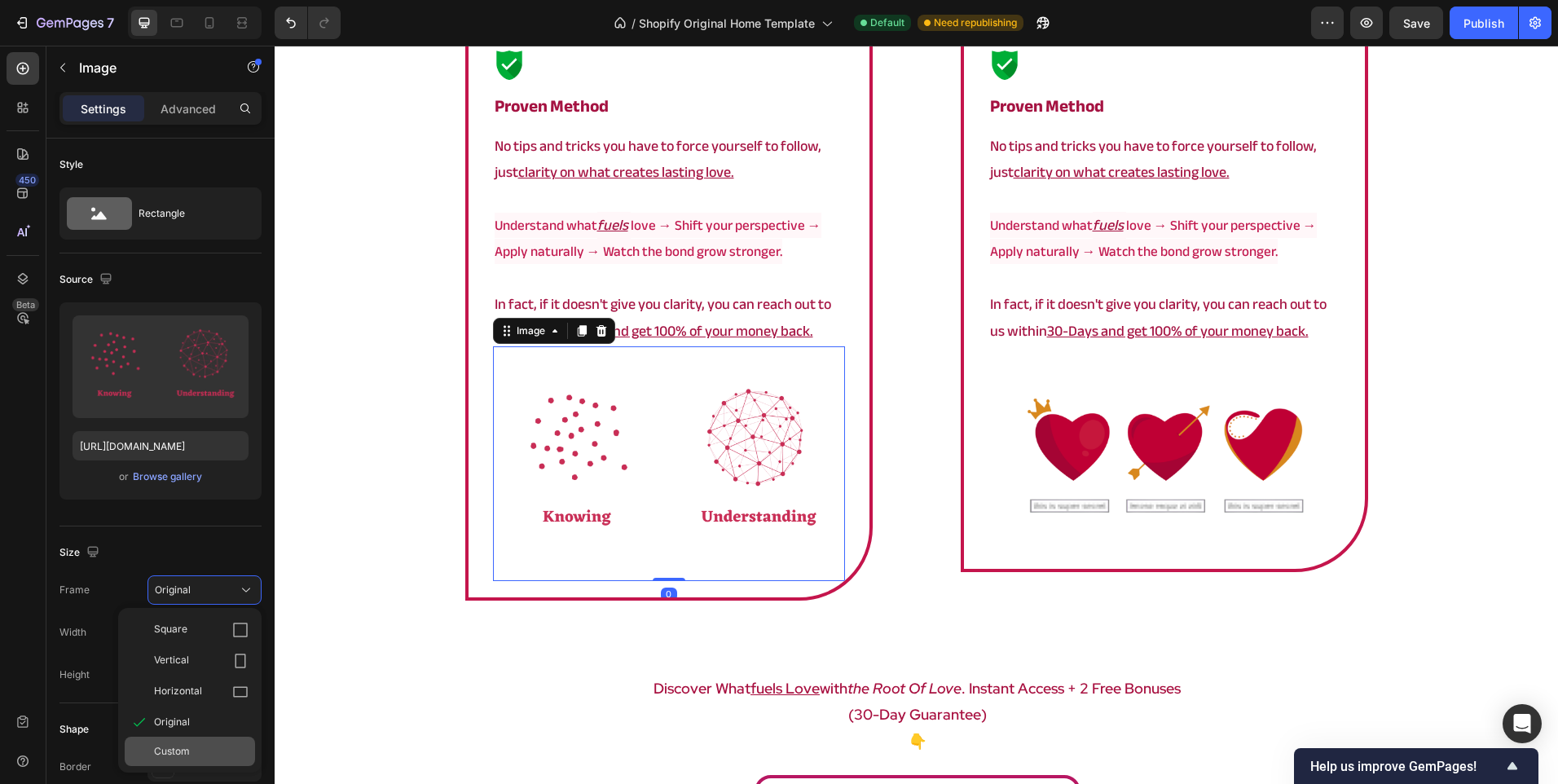
click at [160, 746] on span "Custom" at bounding box center [172, 751] width 36 height 15
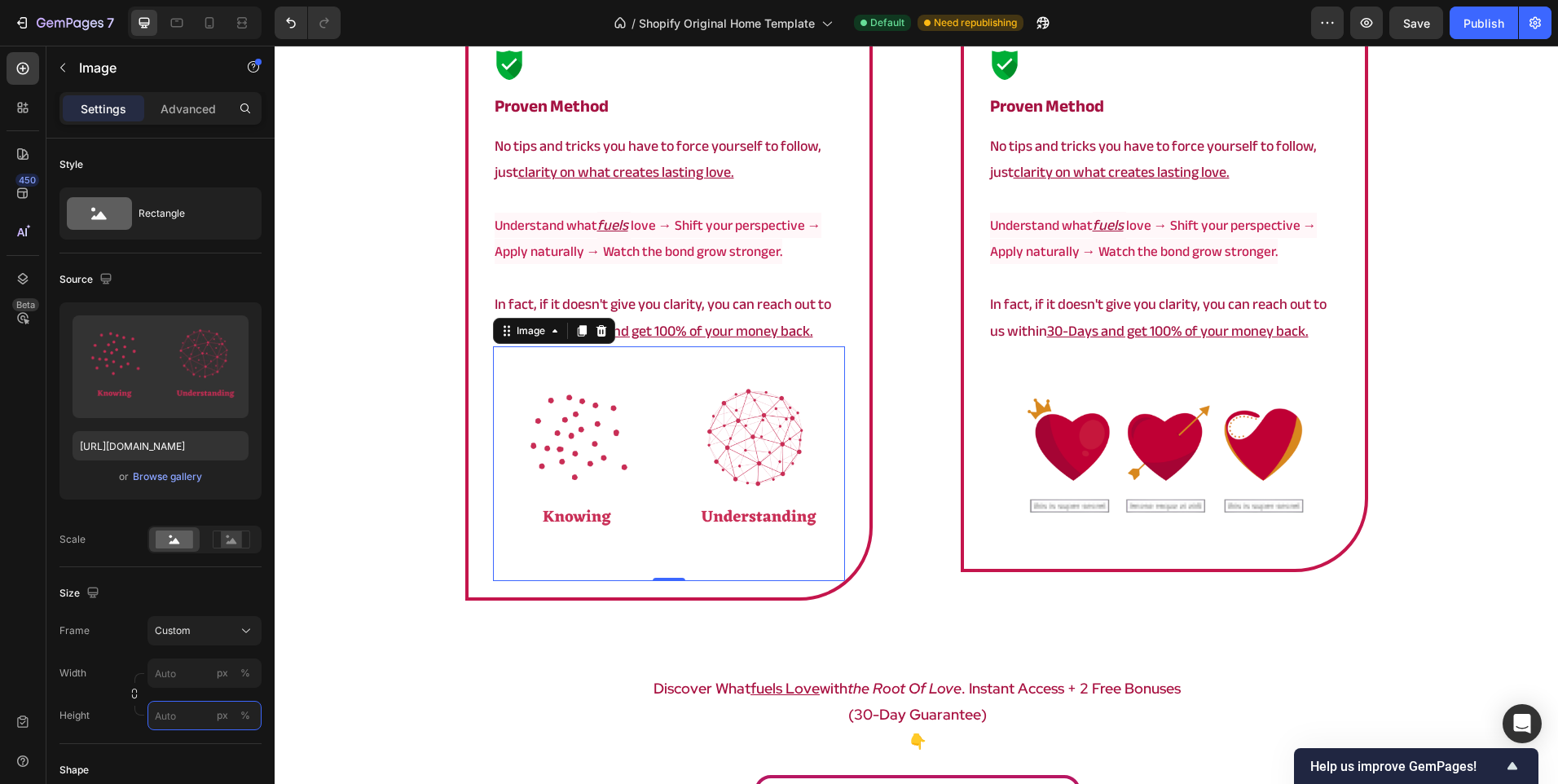
click at [172, 714] on input "px %" at bounding box center [204, 715] width 114 height 29
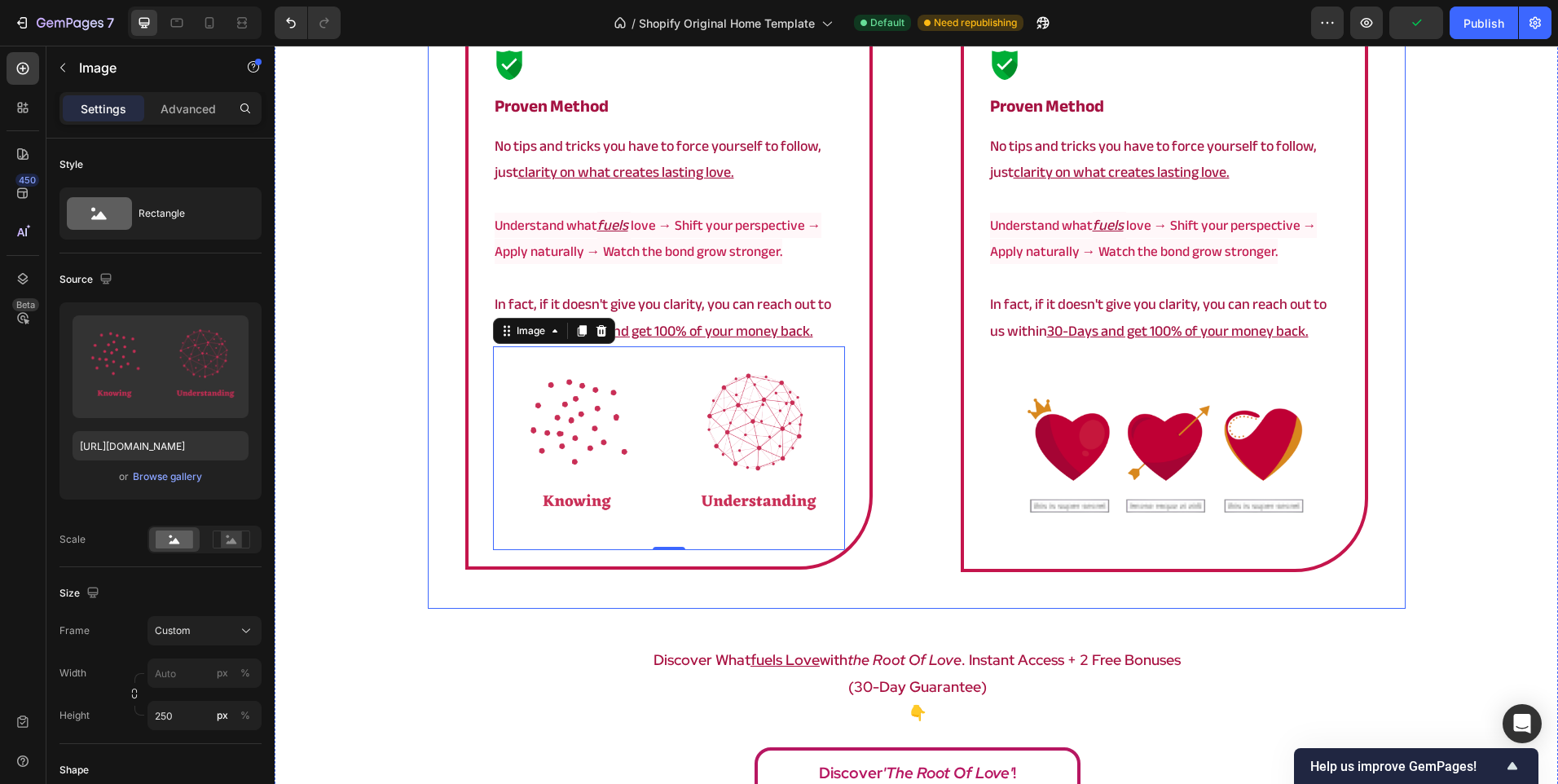
click at [706, 483] on img at bounding box center [669, 448] width 353 height 204
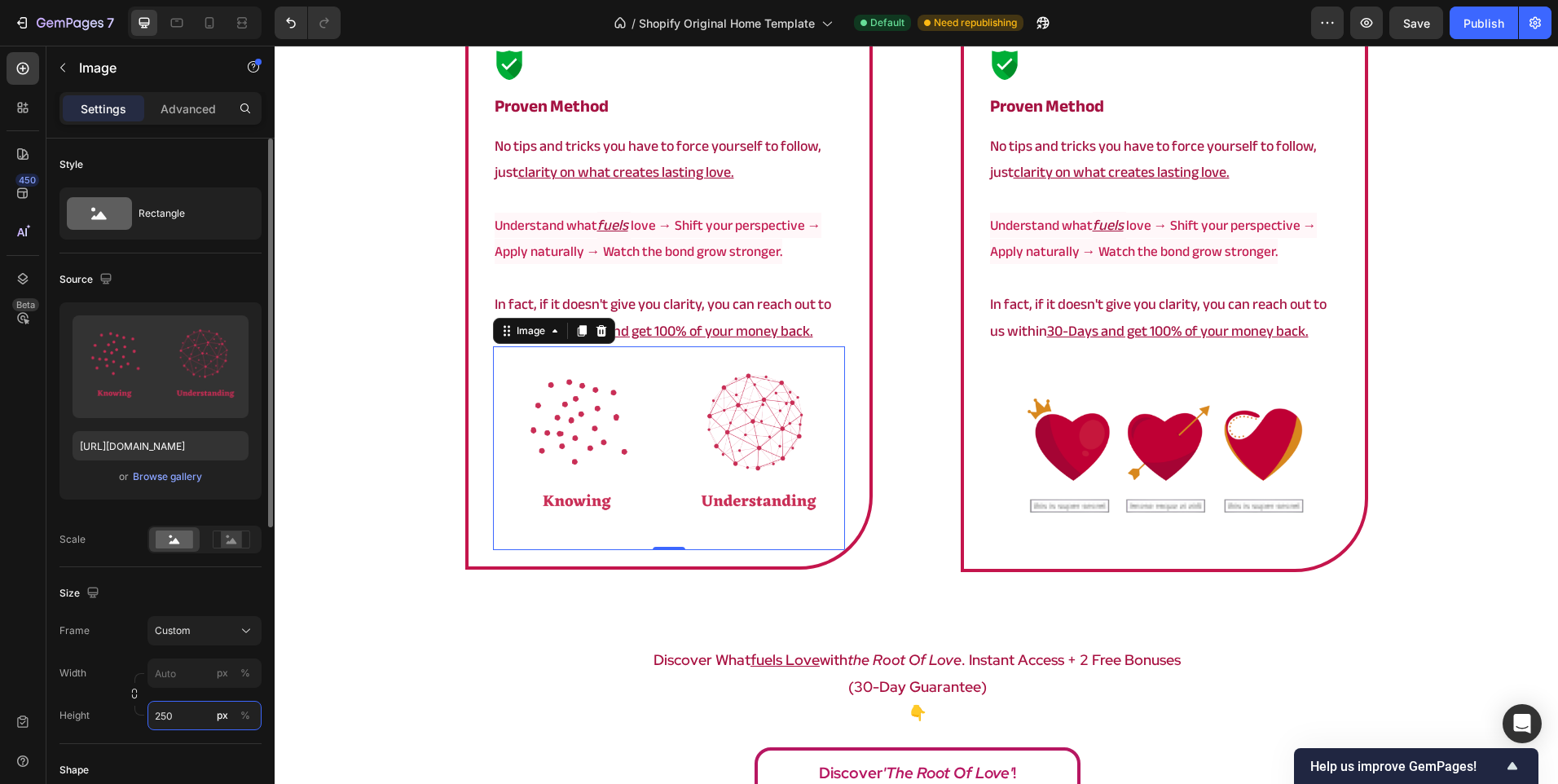
click at [166, 708] on input "250" at bounding box center [204, 715] width 114 height 29
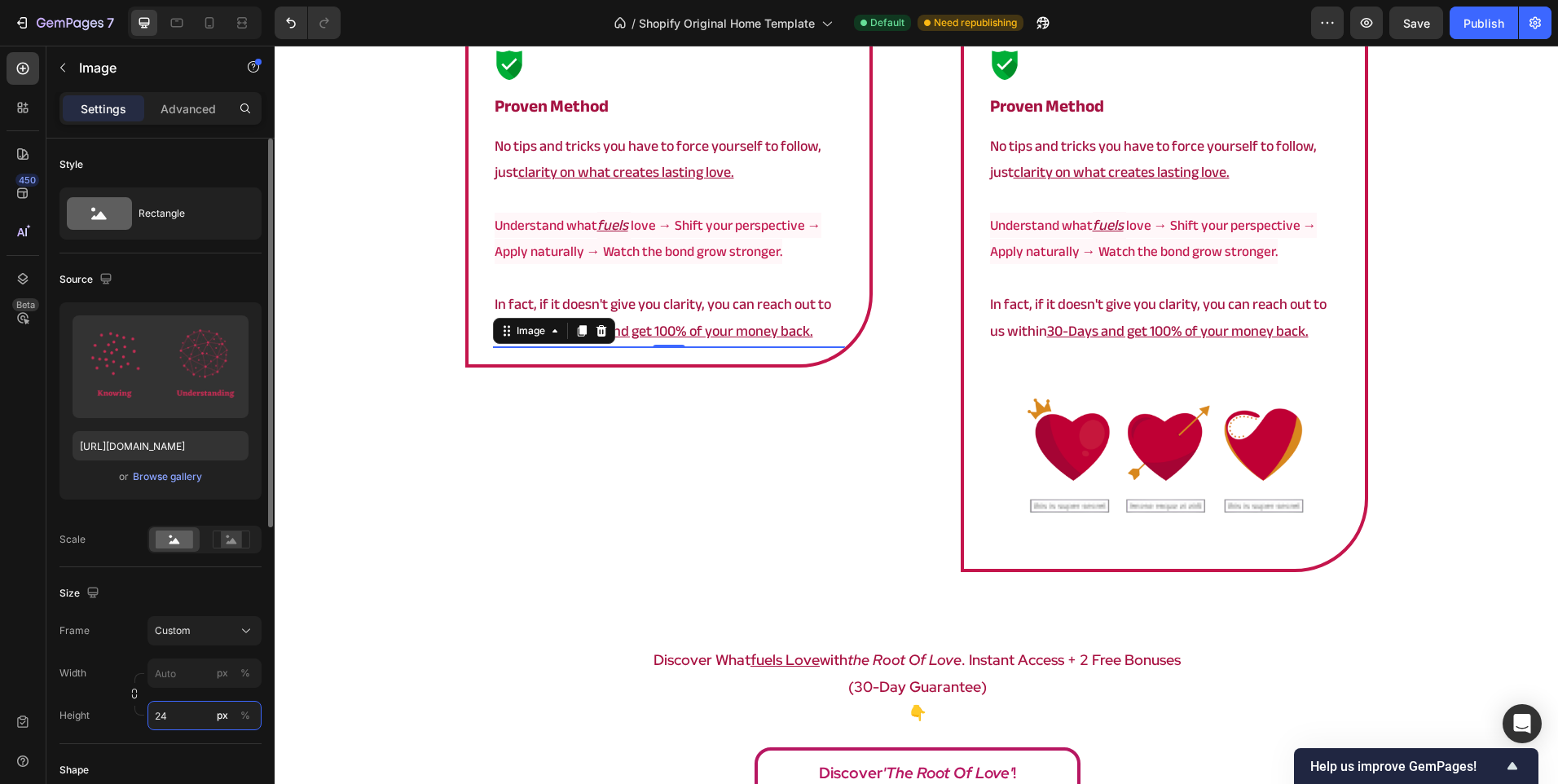
type input "240"
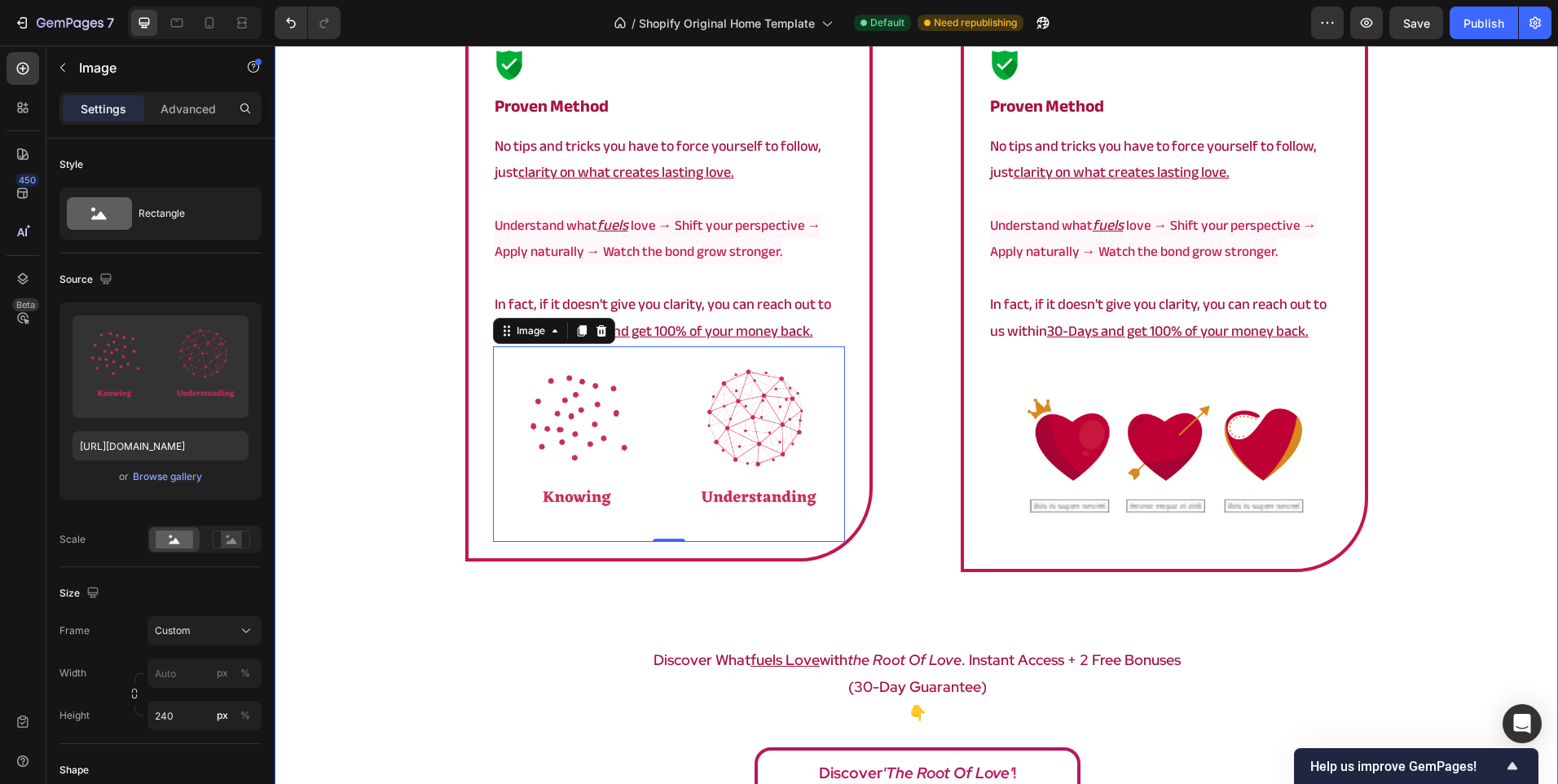
click at [389, 564] on div "a framework that actually works Heading Image proven method Heading No tips and…" at bounding box center [916, 372] width 1284 height 871
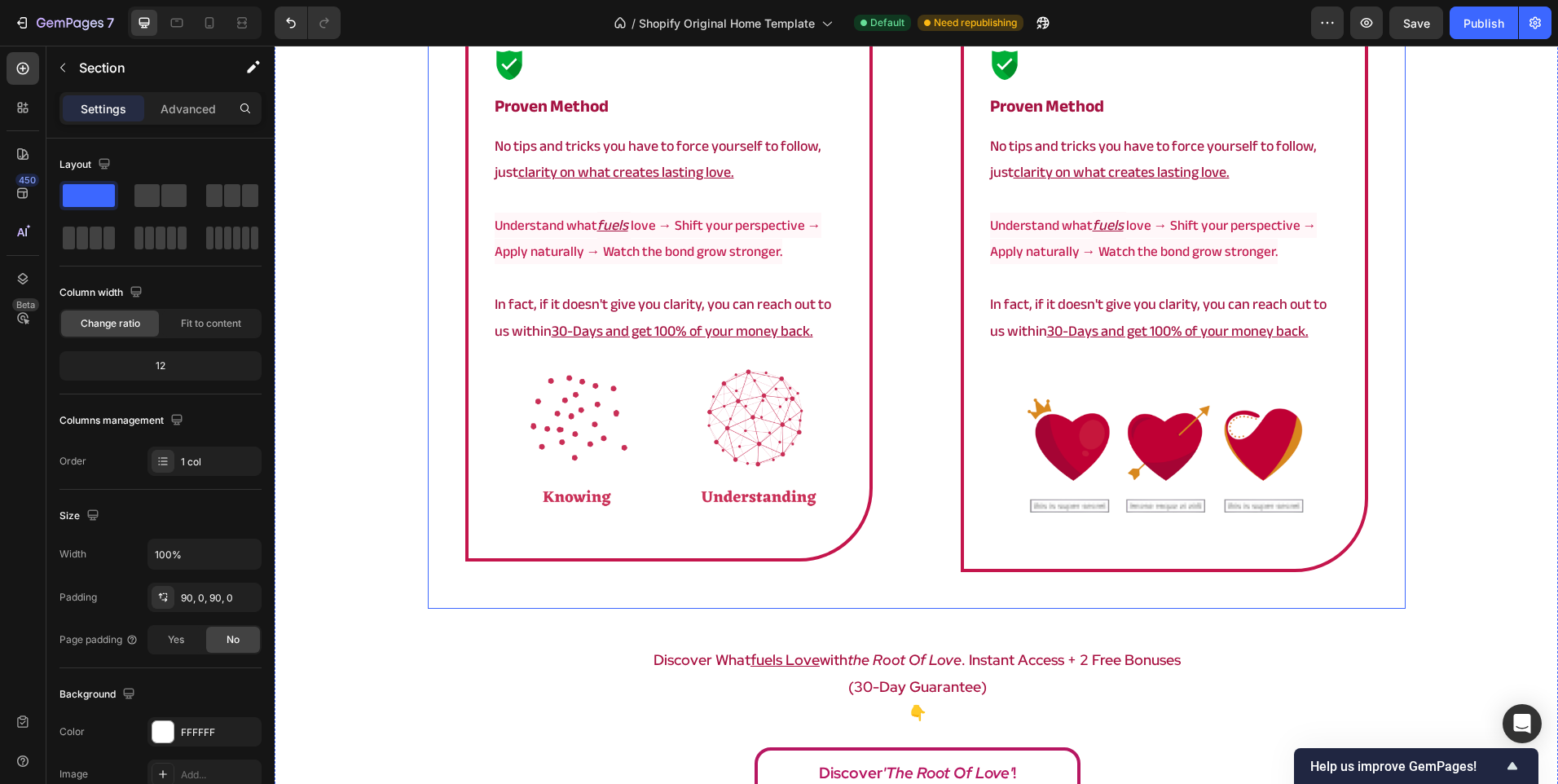
scroll to position [2865, 0]
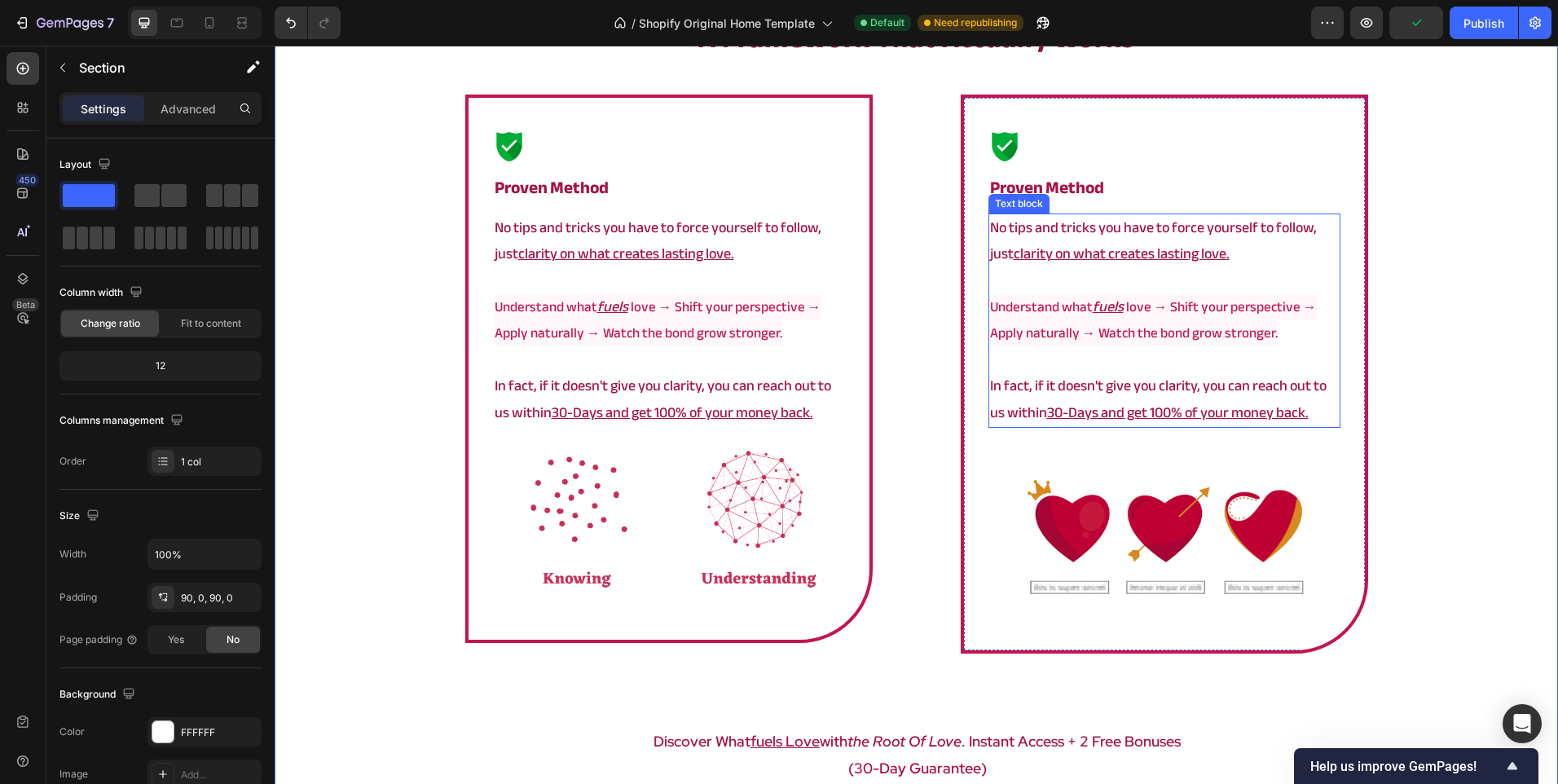
click at [1148, 400] on u "30-Days and get 100% of your money back." at bounding box center [1178, 413] width 262 height 27
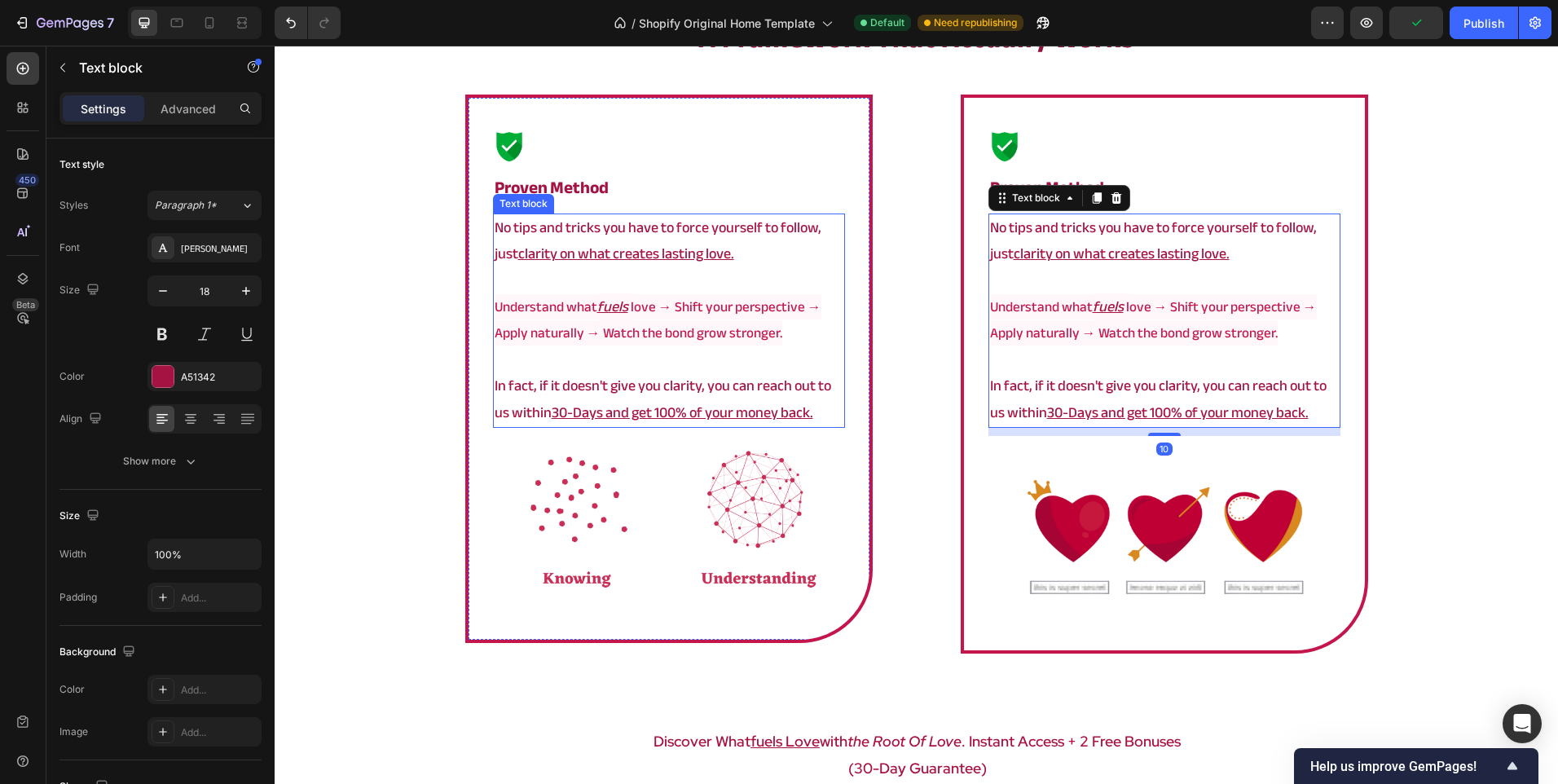
click at [623, 298] on icon "fuels" at bounding box center [614, 306] width 33 height 27
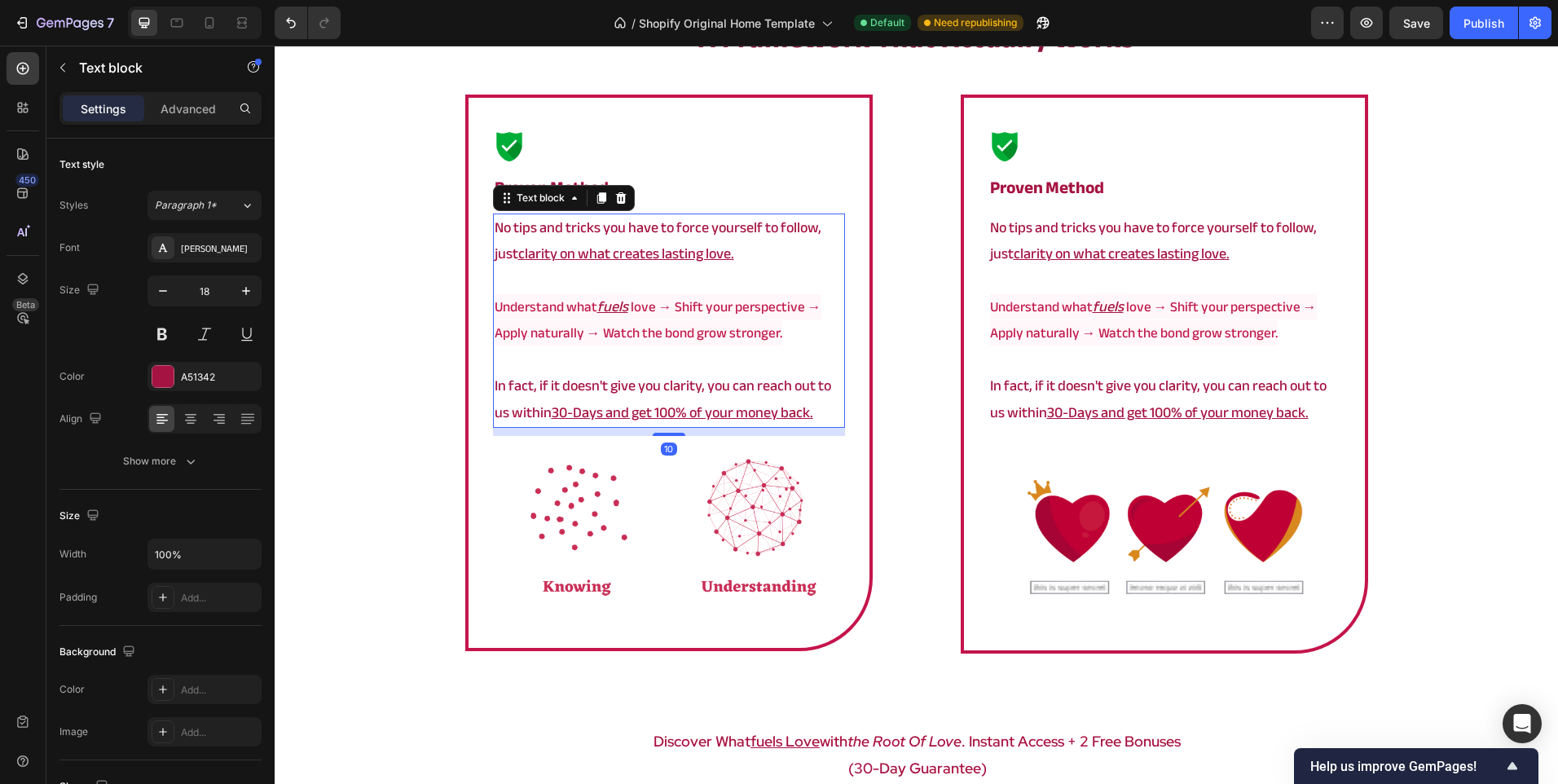
drag, startPoint x: 660, startPoint y: 429, endPoint x: 729, endPoint y: 436, distance: 69.4
click at [729, 428] on div "10" at bounding box center [669, 428] width 353 height 0
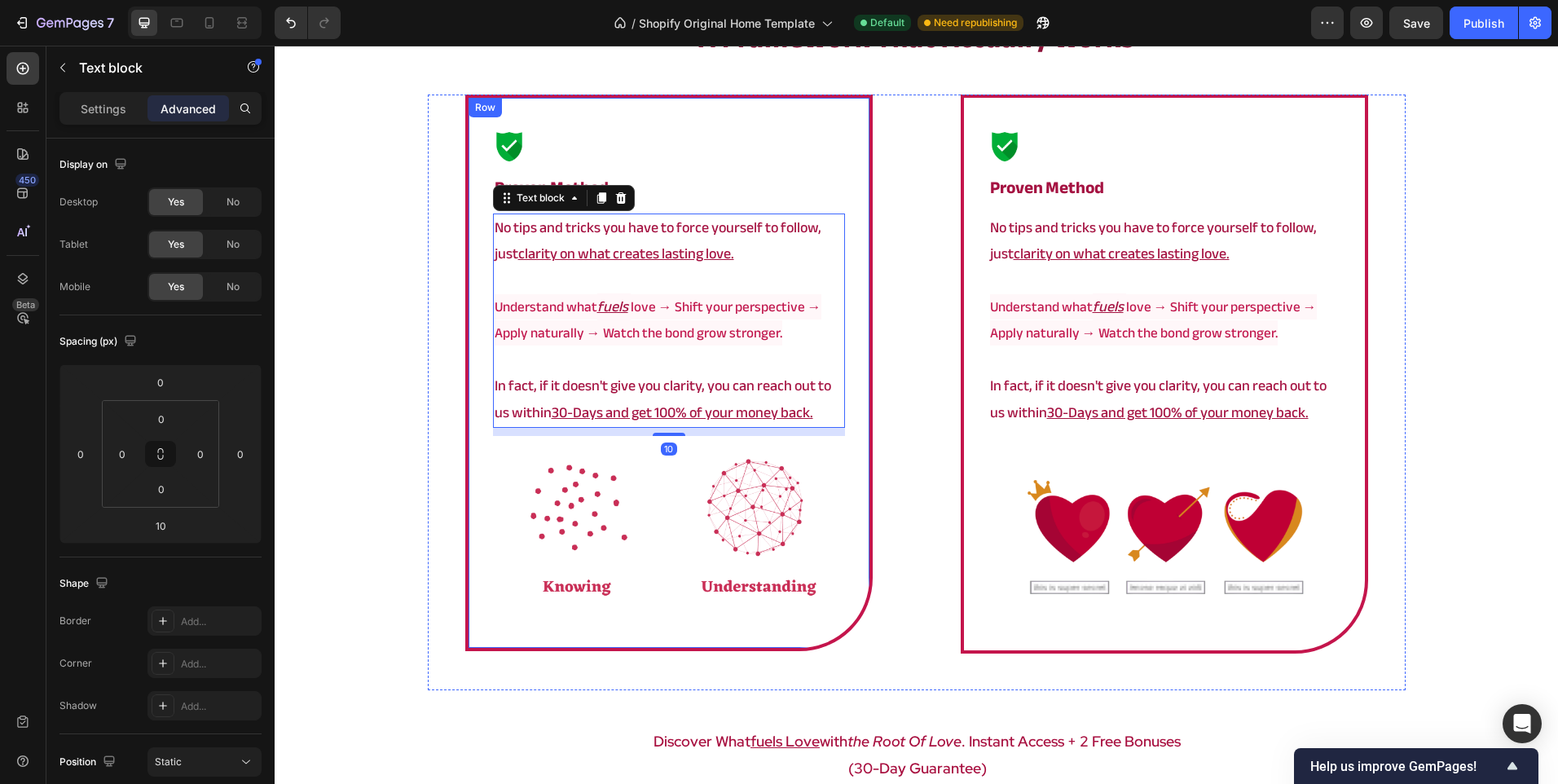
click at [785, 639] on div "Image proven method Heading No tips and tricks you have to force yourself to fo…" at bounding box center [669, 372] width 407 height 557
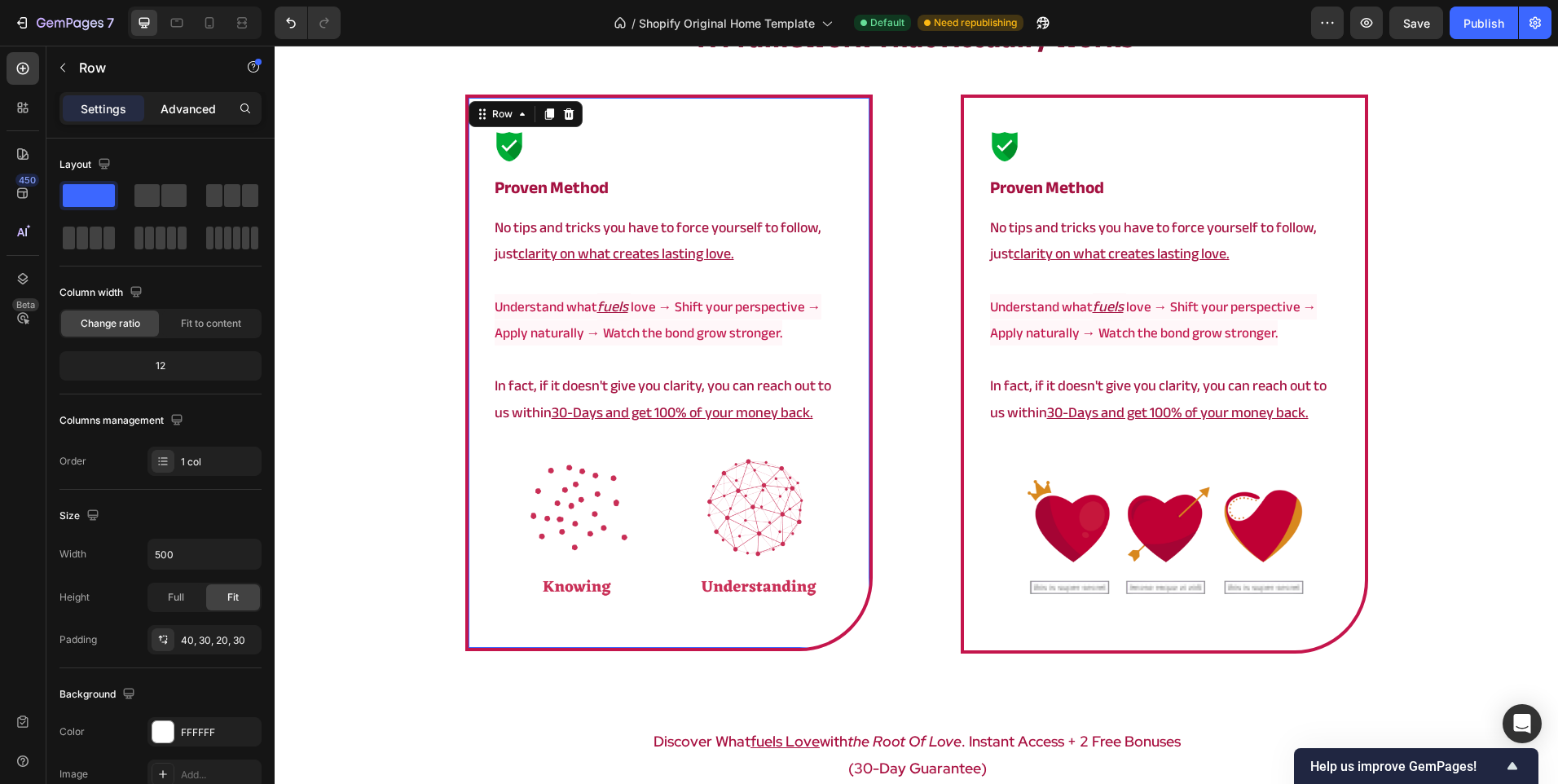
click at [177, 100] on p "Advanced" at bounding box center [188, 108] width 56 height 17
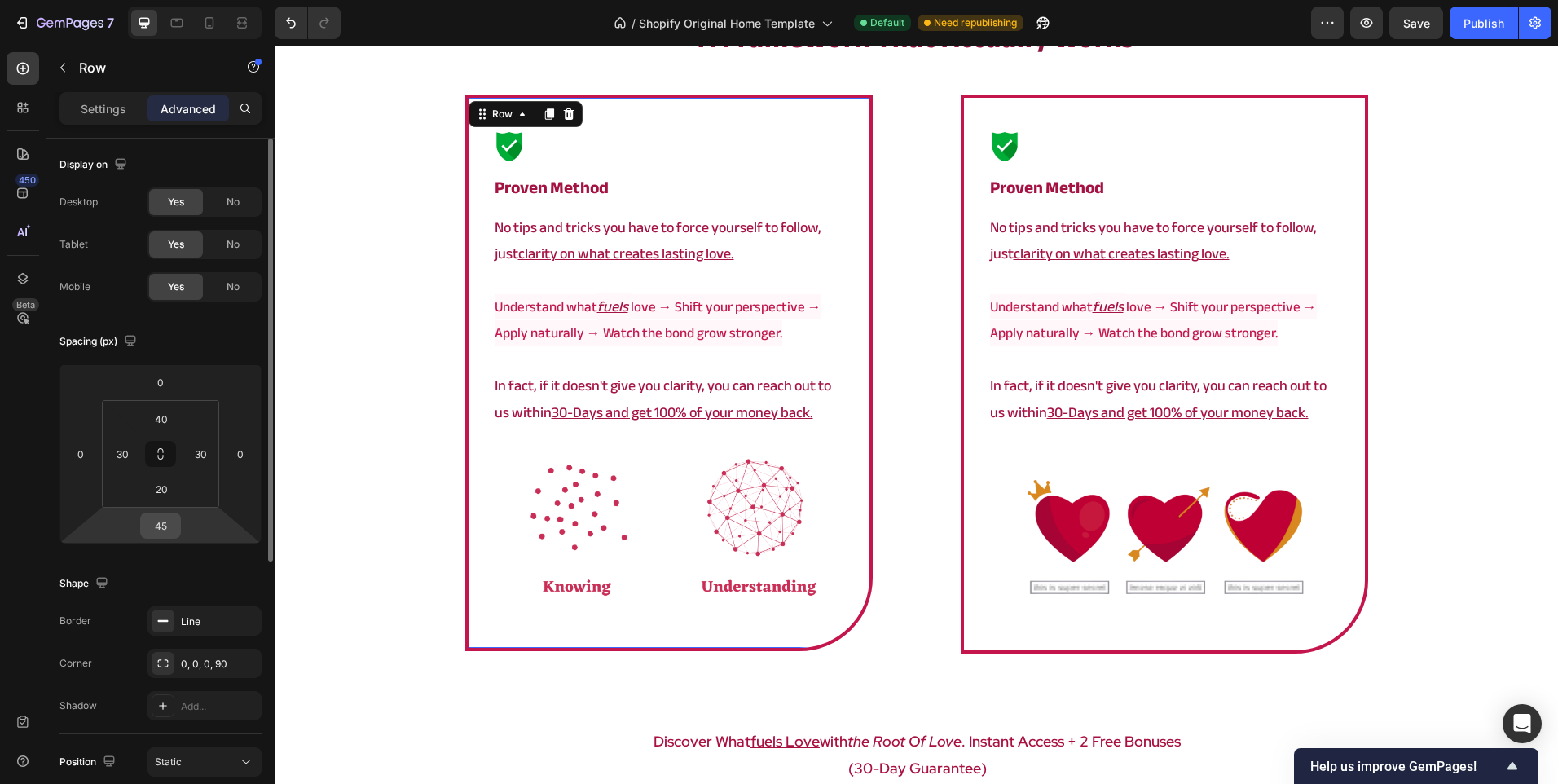
click at [154, 537] on input "45" at bounding box center [160, 526] width 33 height 24
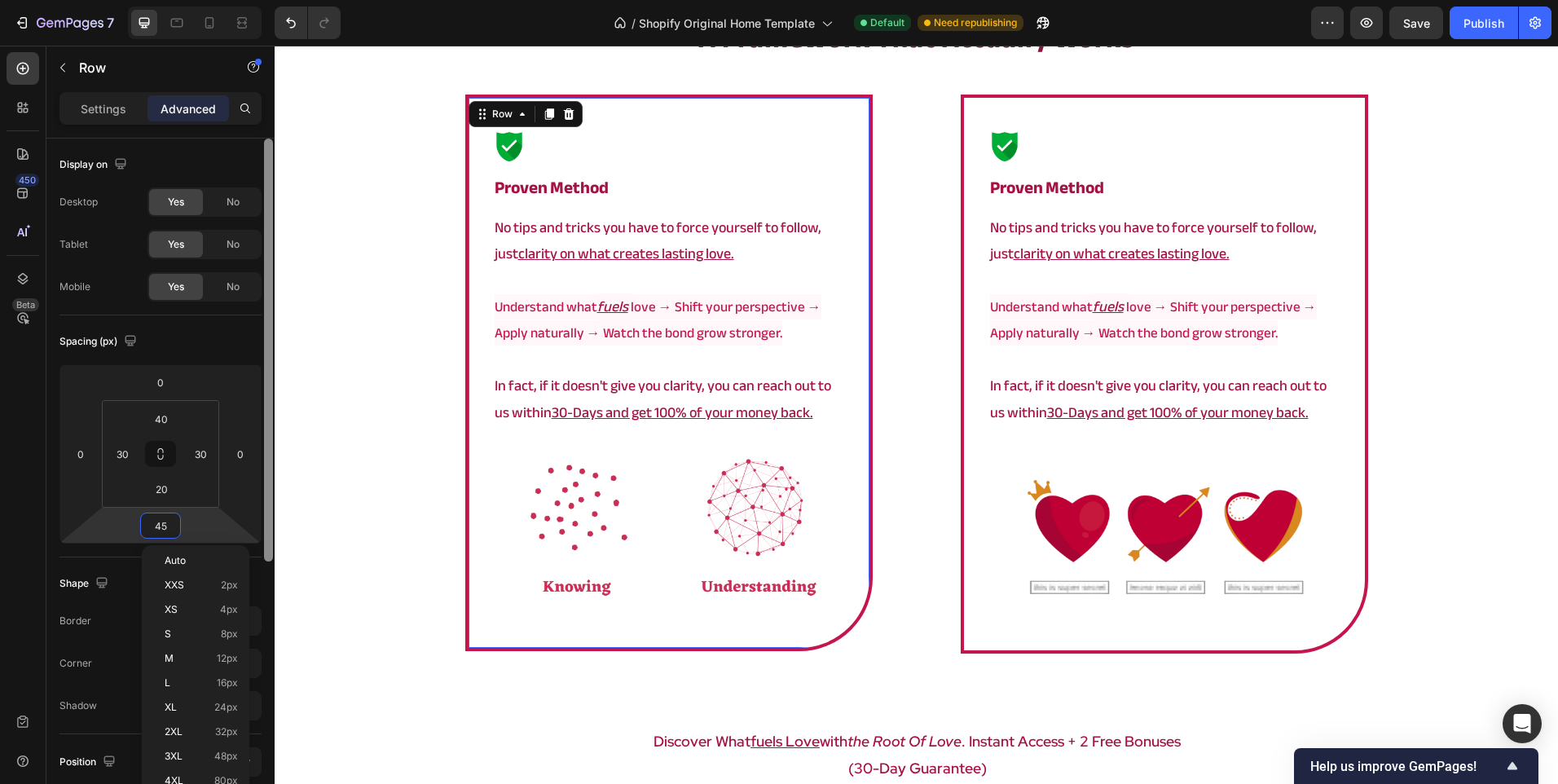
type input "0"
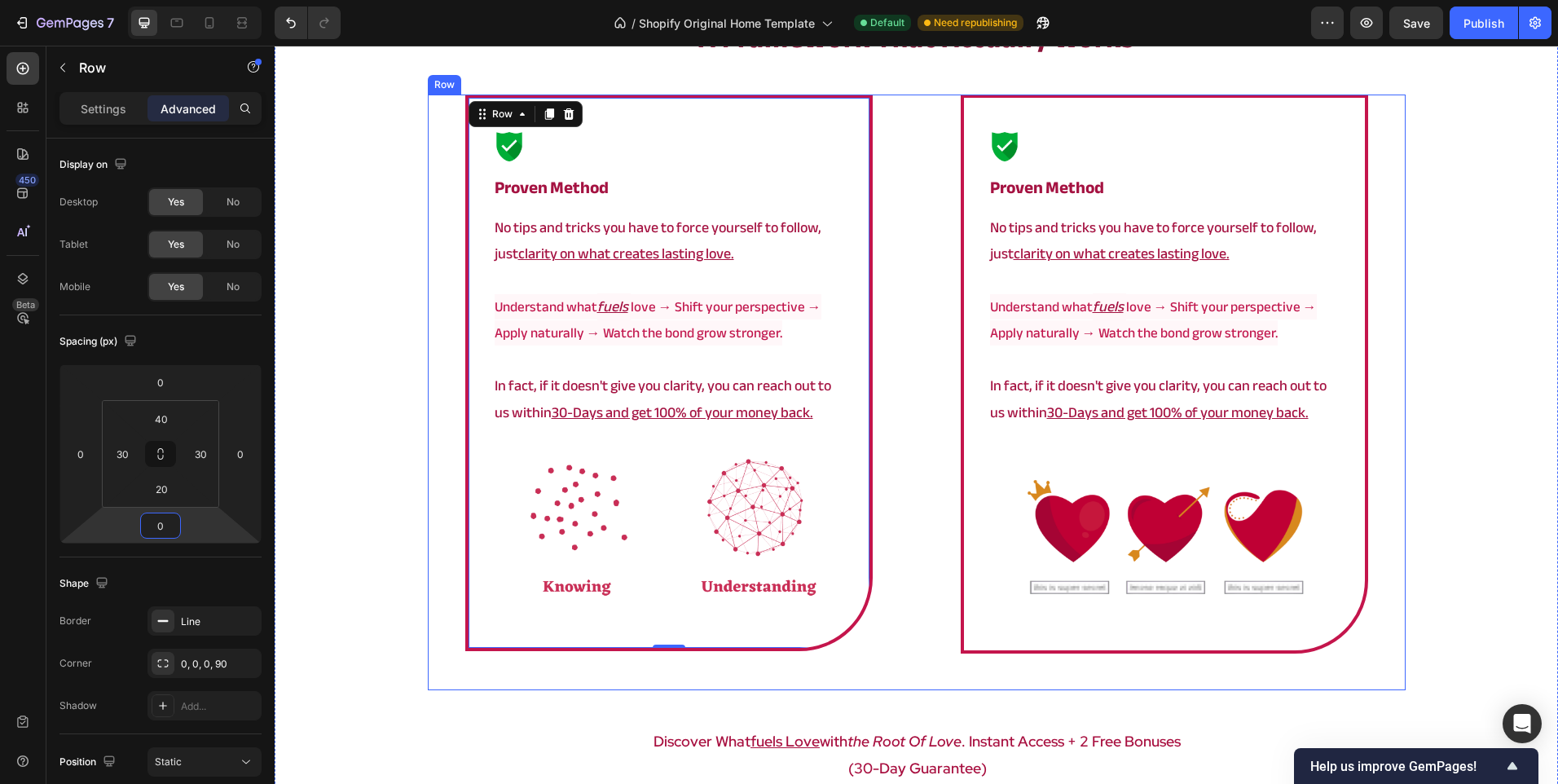
click at [997, 632] on img at bounding box center [1165, 535] width 353 height 198
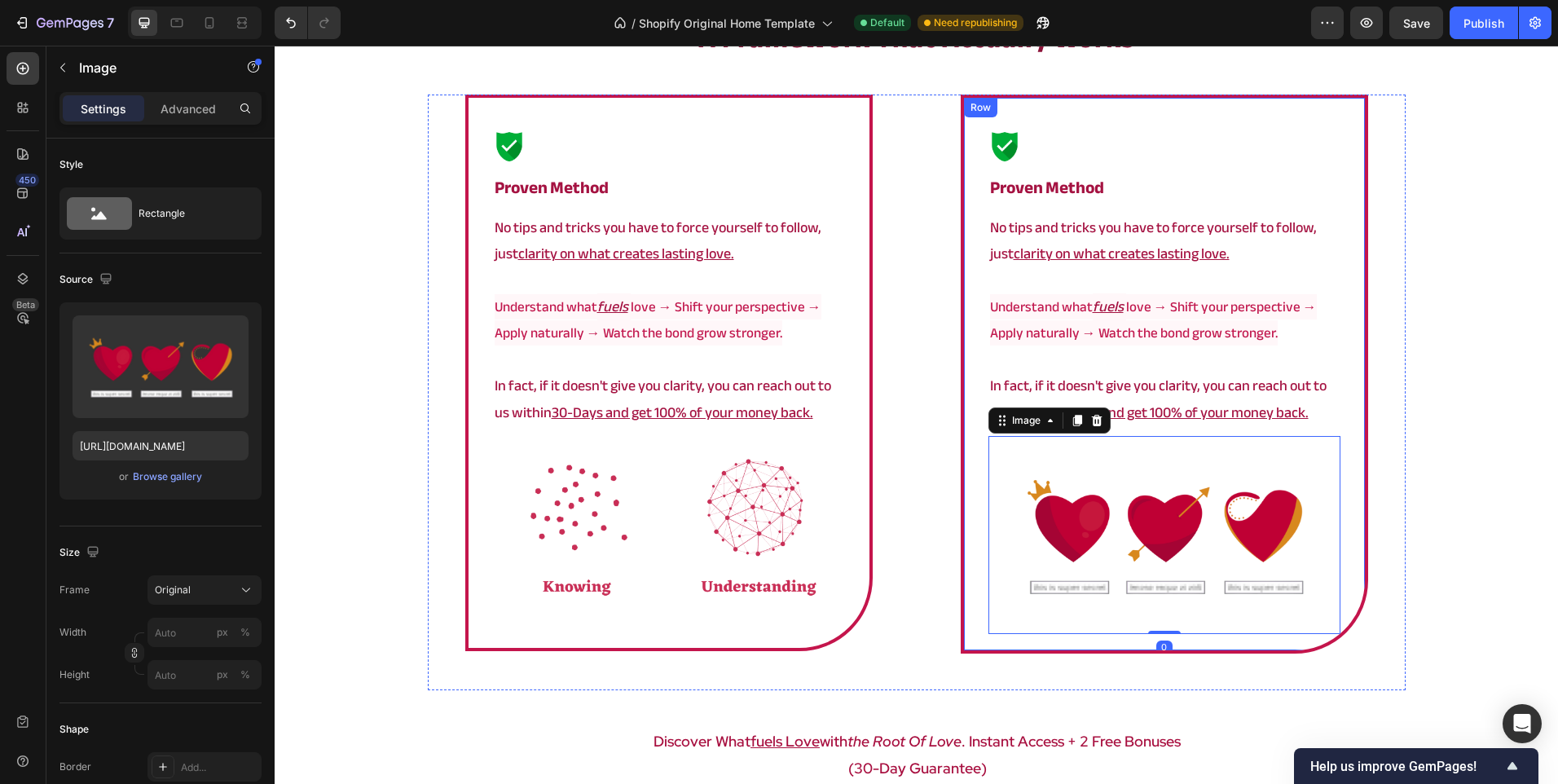
click at [979, 514] on div "Image proven method Heading No tips and tricks you have to force yourself to fo…" at bounding box center [1164, 373] width 407 height 559
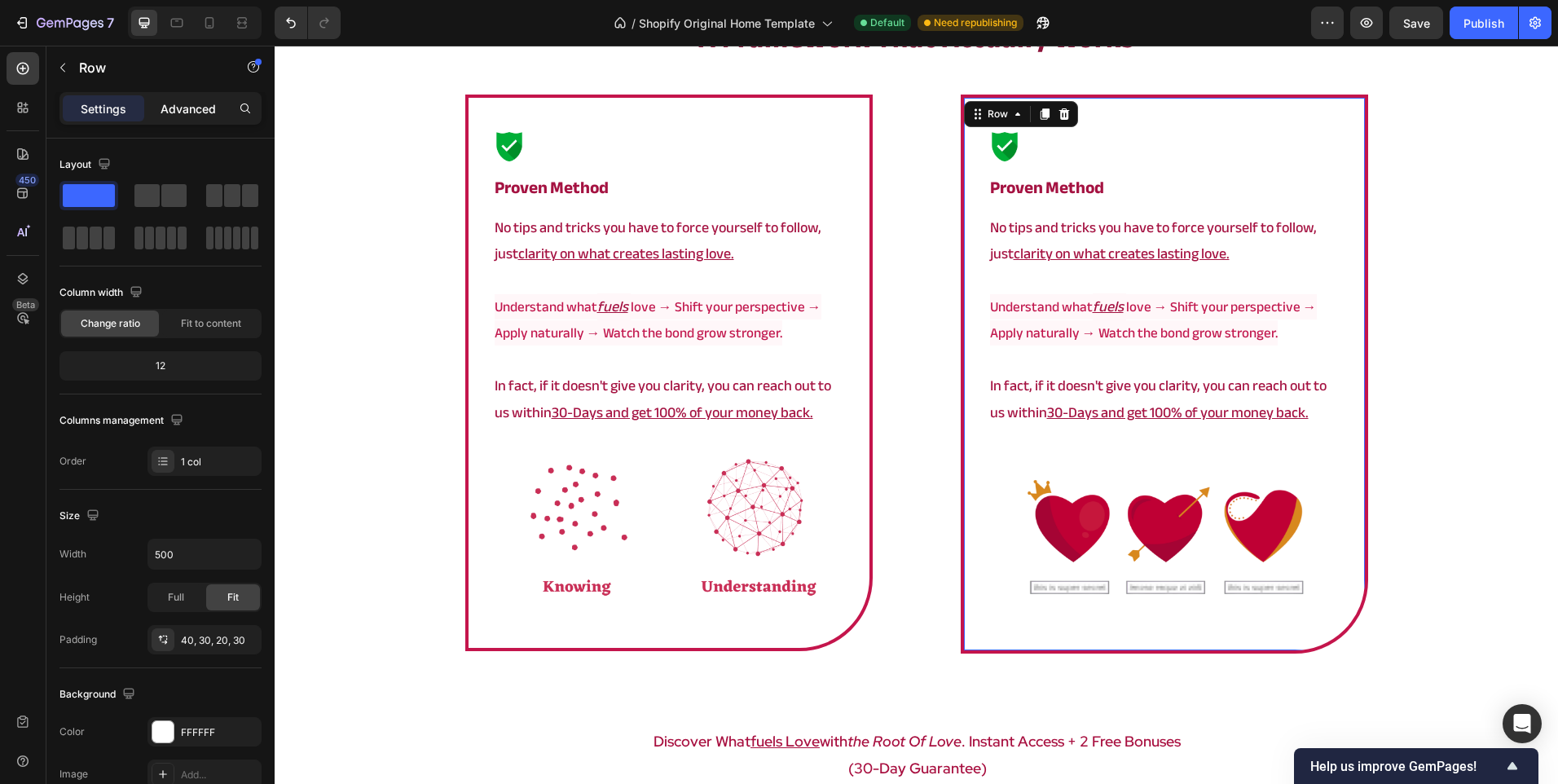
click at [159, 108] on div "Advanced" at bounding box center [188, 108] width 81 height 26
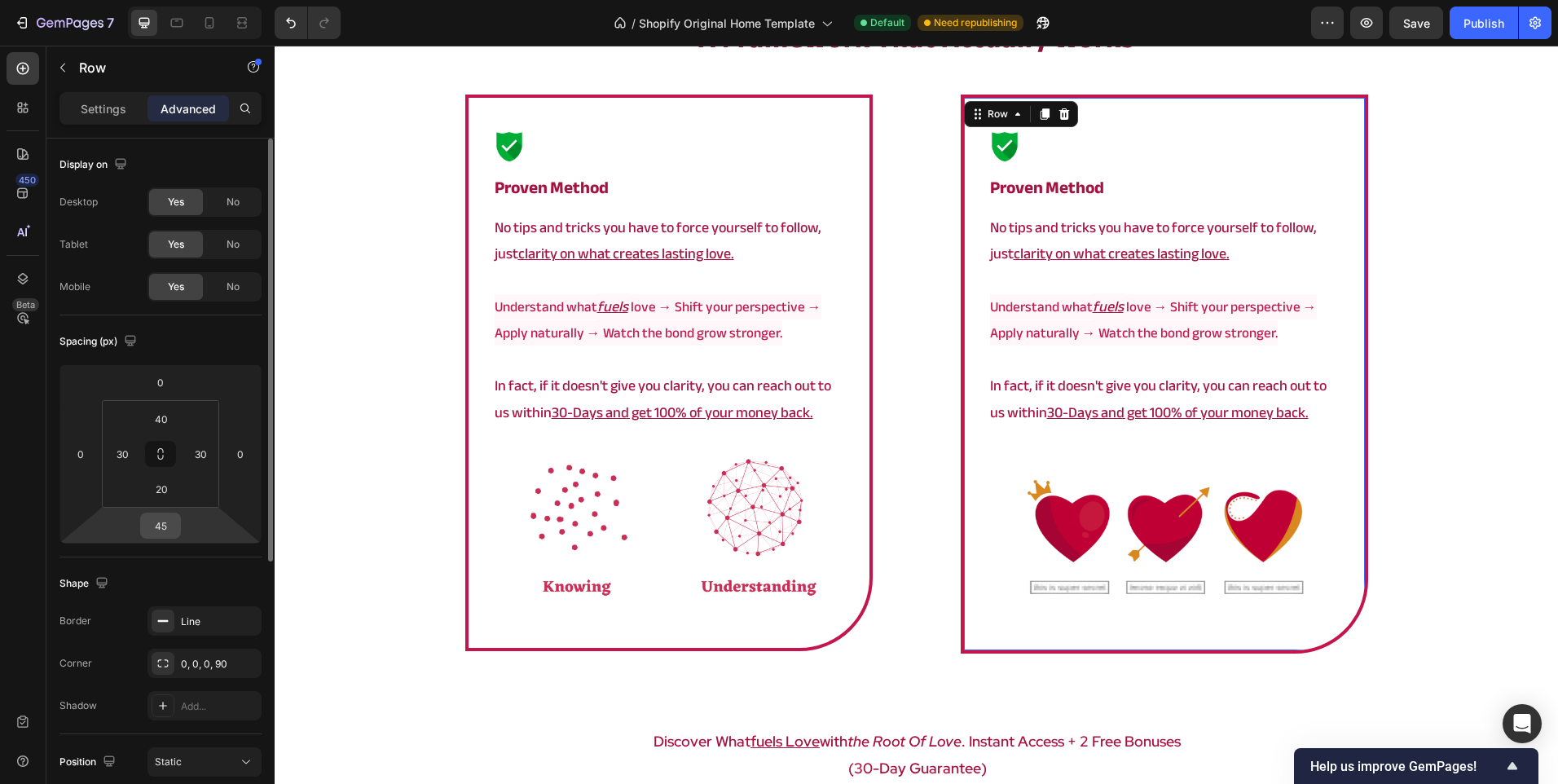
click at [174, 529] on input "45" at bounding box center [160, 526] width 33 height 24
type input "0"
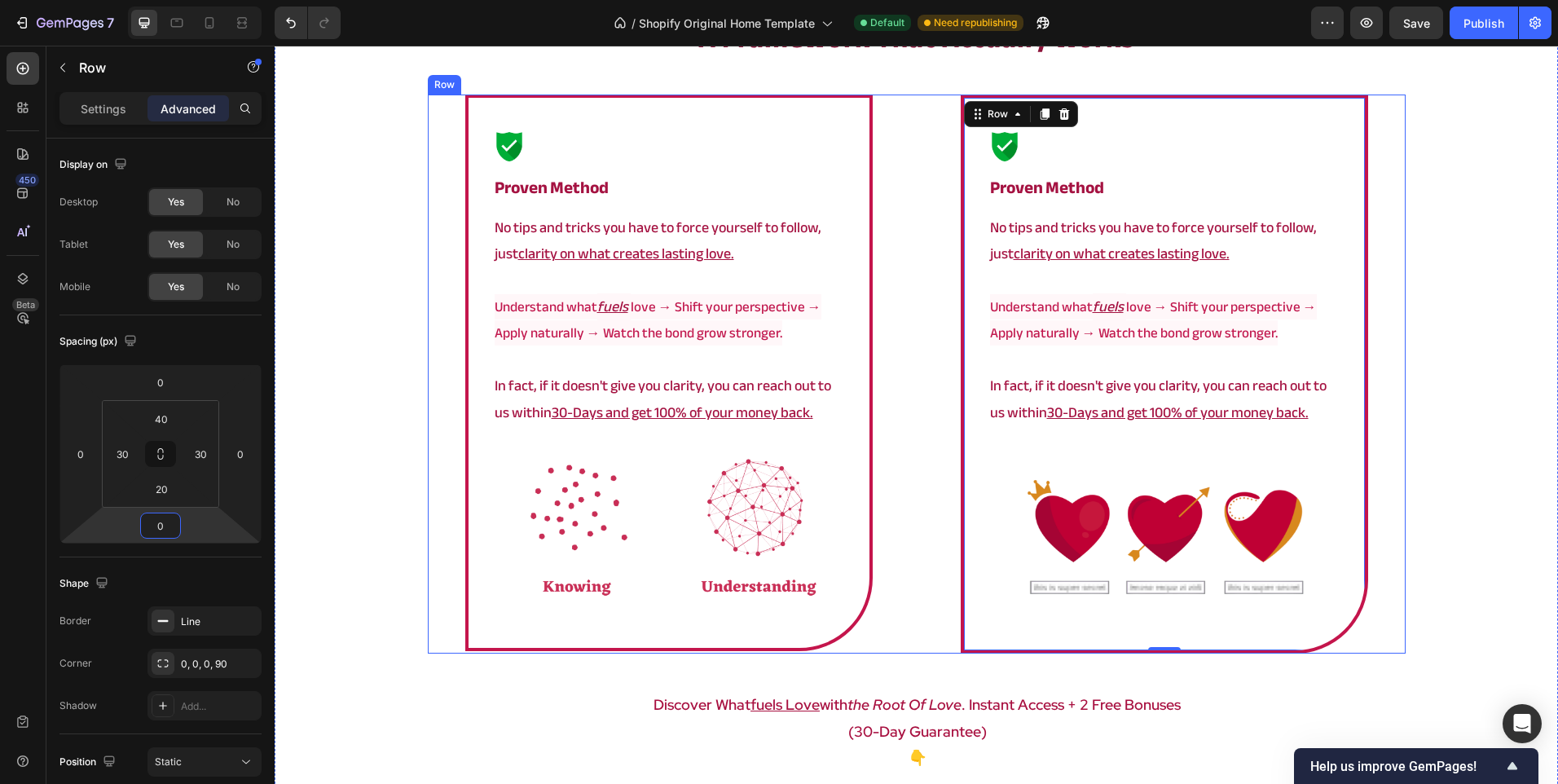
click at [430, 479] on div "Image proven method Heading No tips and tricks you have to force yourself to fo…" at bounding box center [669, 373] width 483 height 559
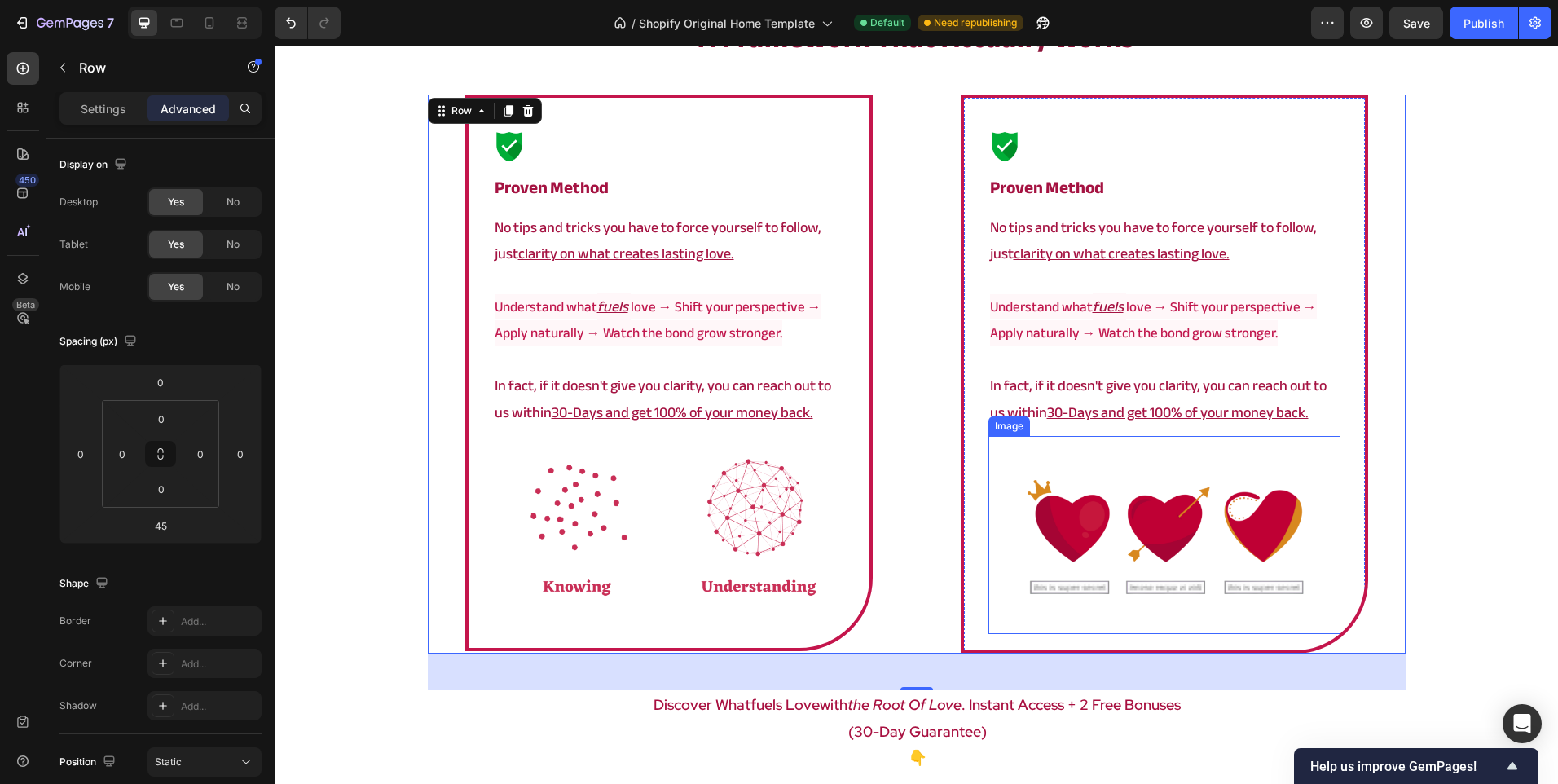
click at [1100, 526] on img at bounding box center [1165, 535] width 353 height 198
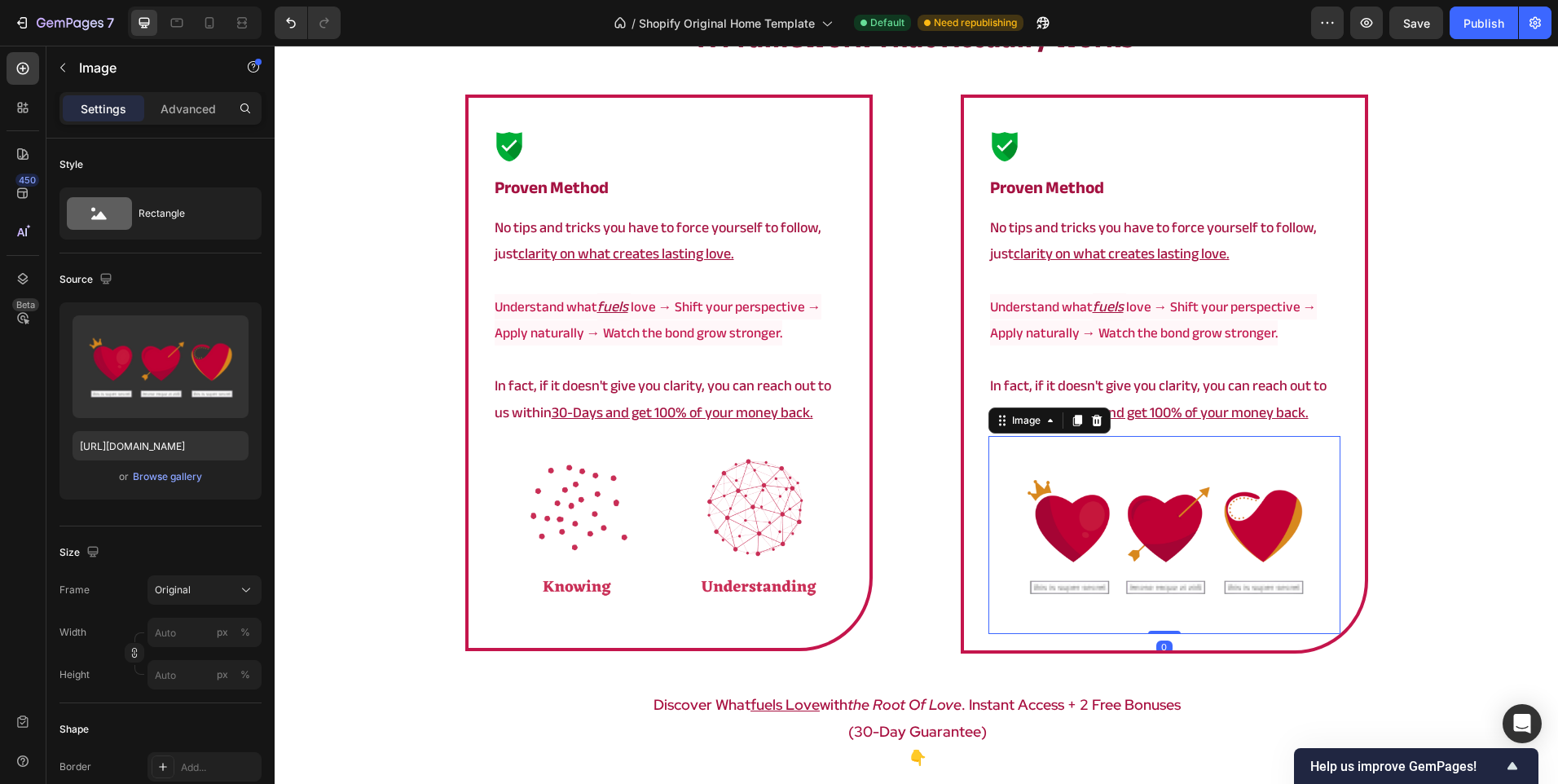
click at [744, 514] on img at bounding box center [669, 534] width 353 height 196
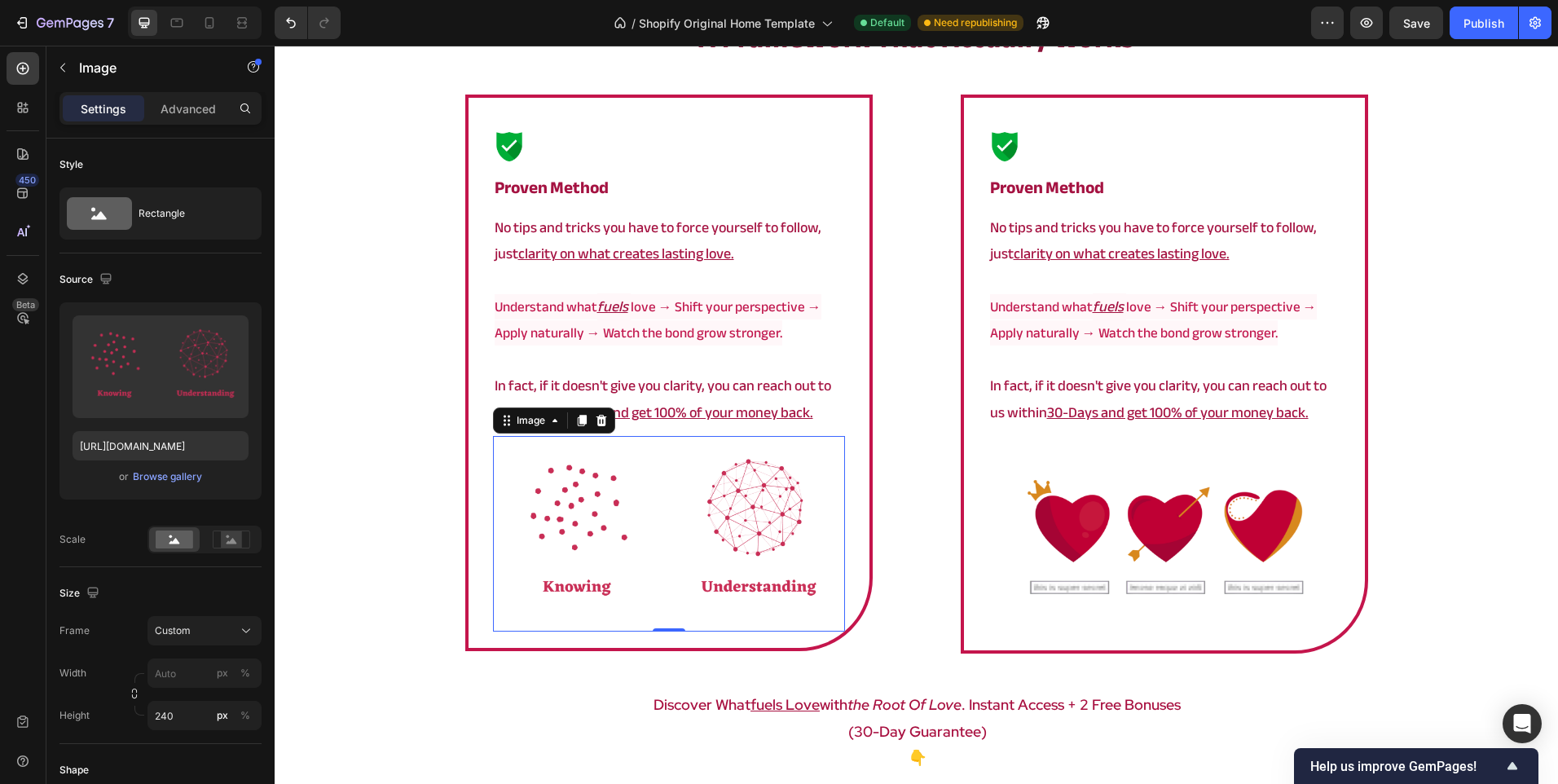
click at [701, 562] on img at bounding box center [669, 534] width 353 height 196
click at [168, 721] on input "240" at bounding box center [204, 715] width 114 height 29
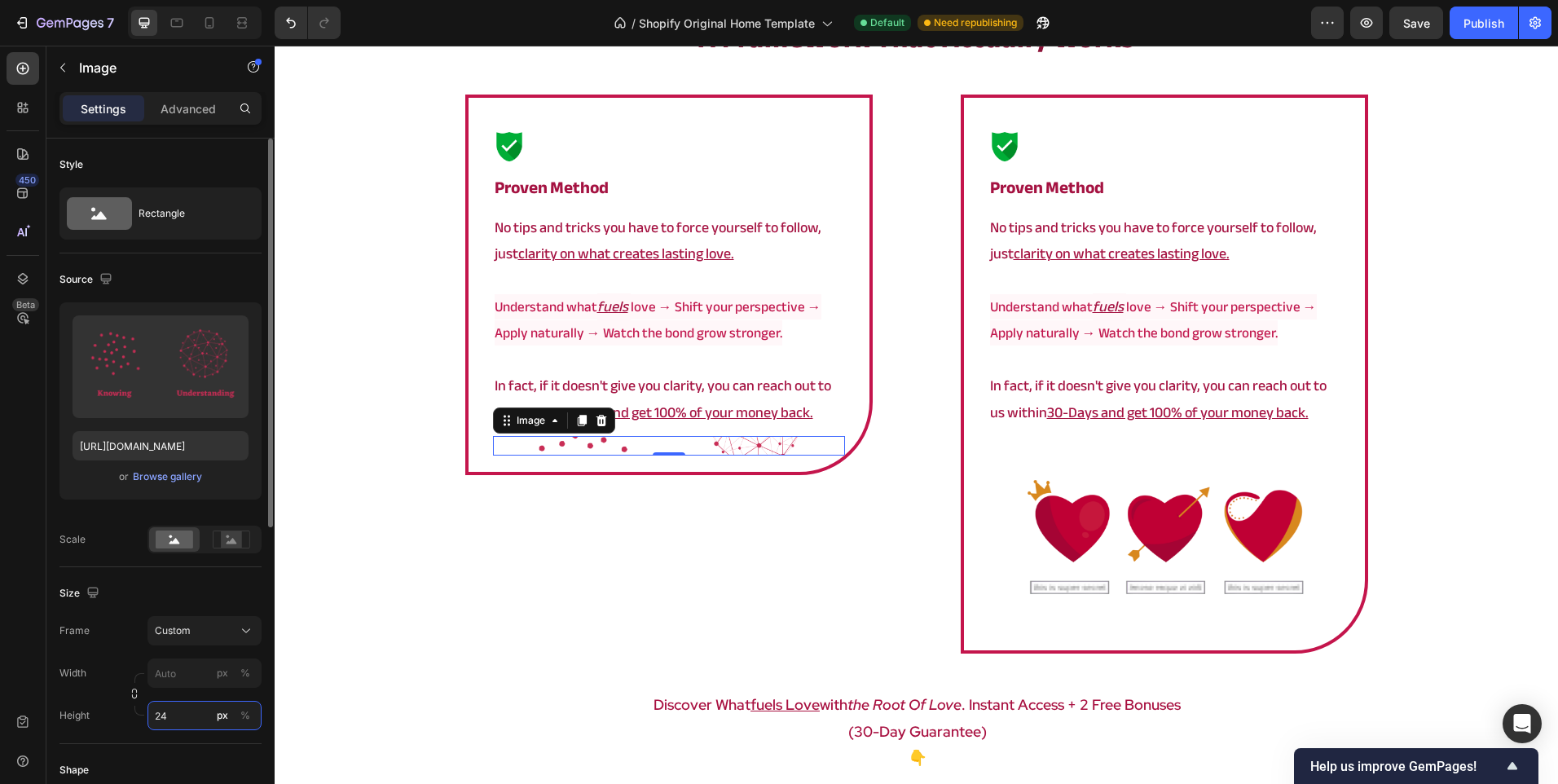
type input "243"
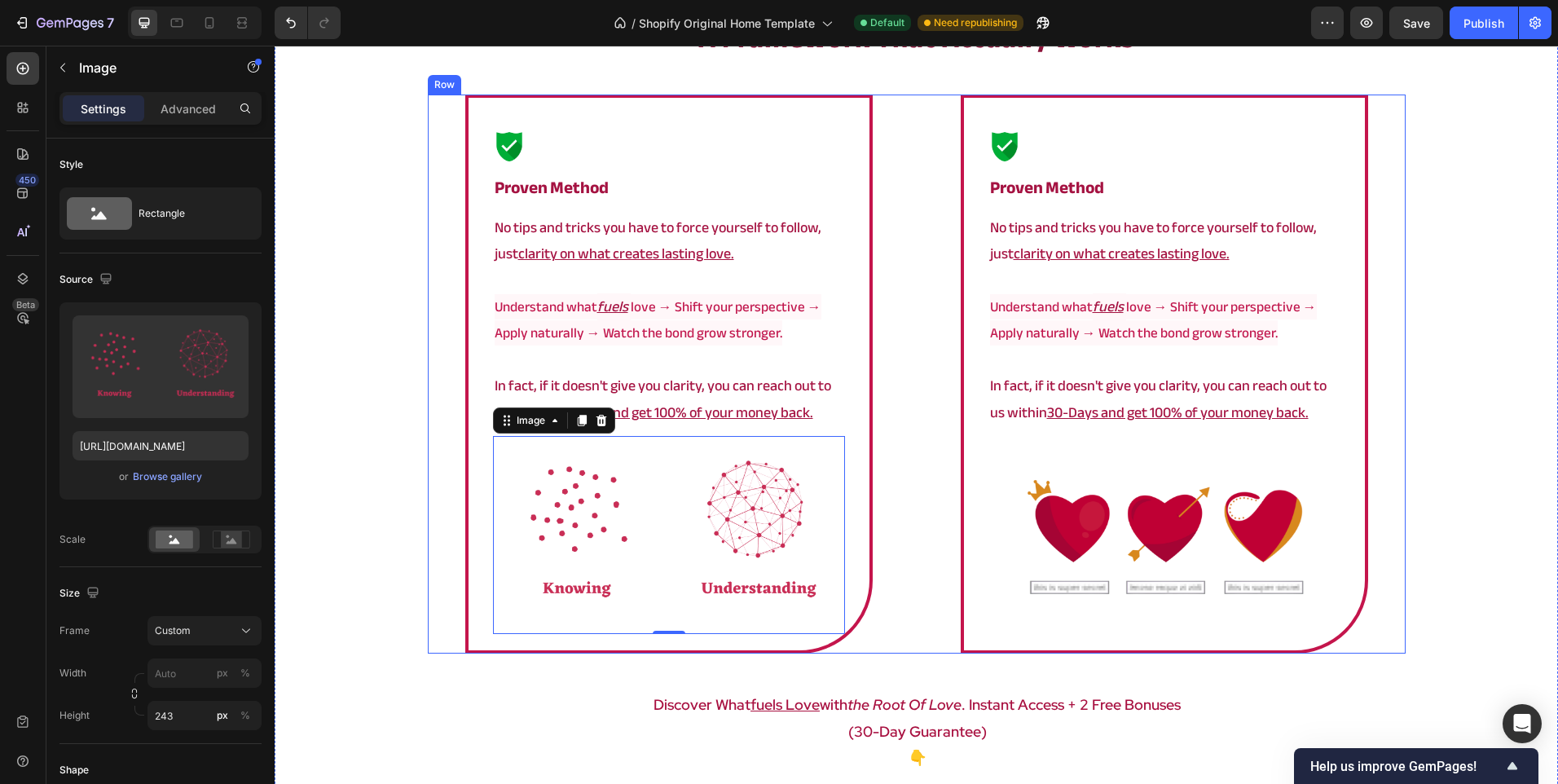
click at [944, 600] on div "Image proven method Heading No tips and tricks you have to force yourself to fo…" at bounding box center [1165, 373] width 483 height 559
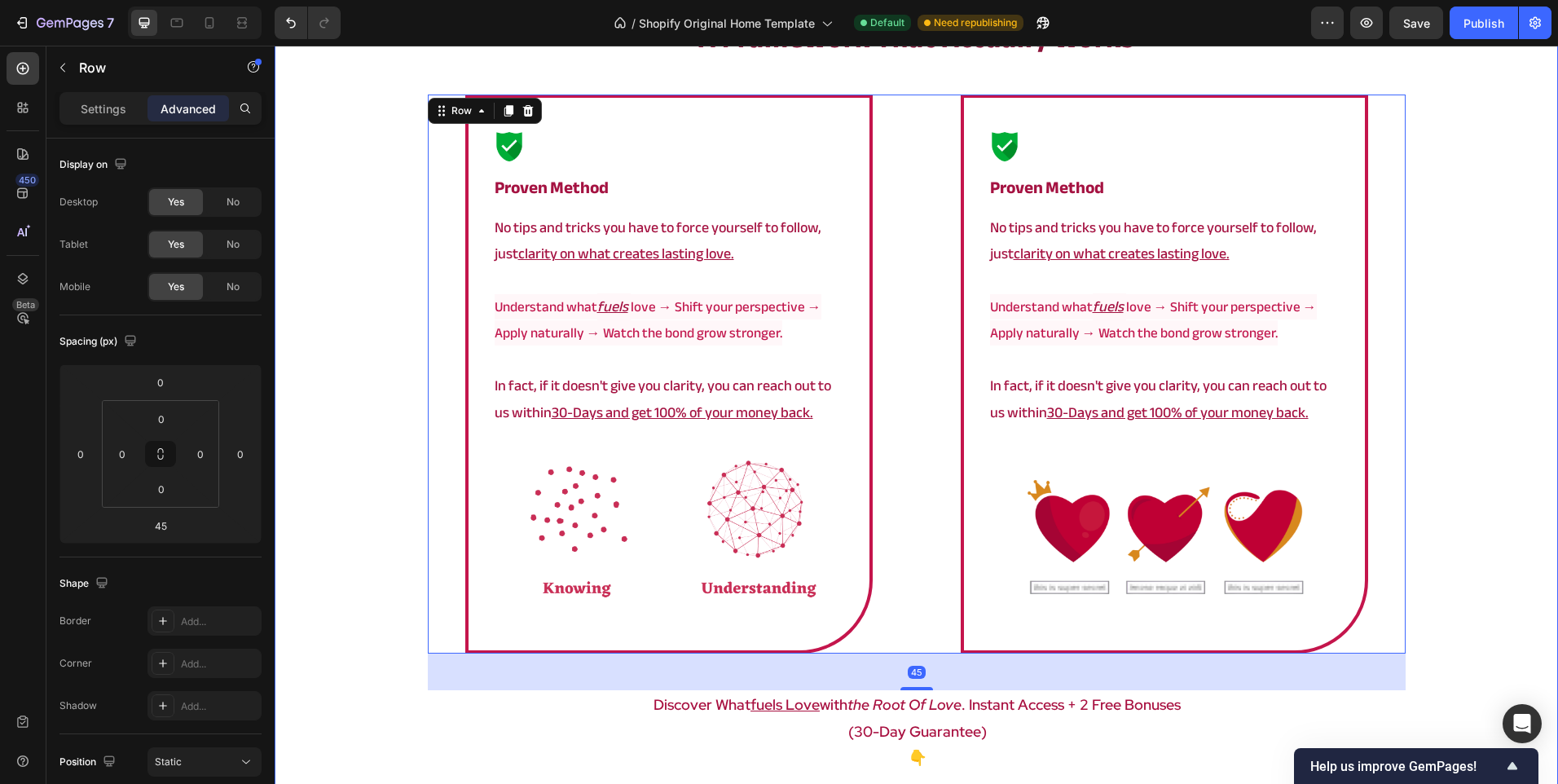
click at [353, 564] on div "a framework that actually works Heading Image proven method Heading No tips and…" at bounding box center [916, 435] width 1284 height 834
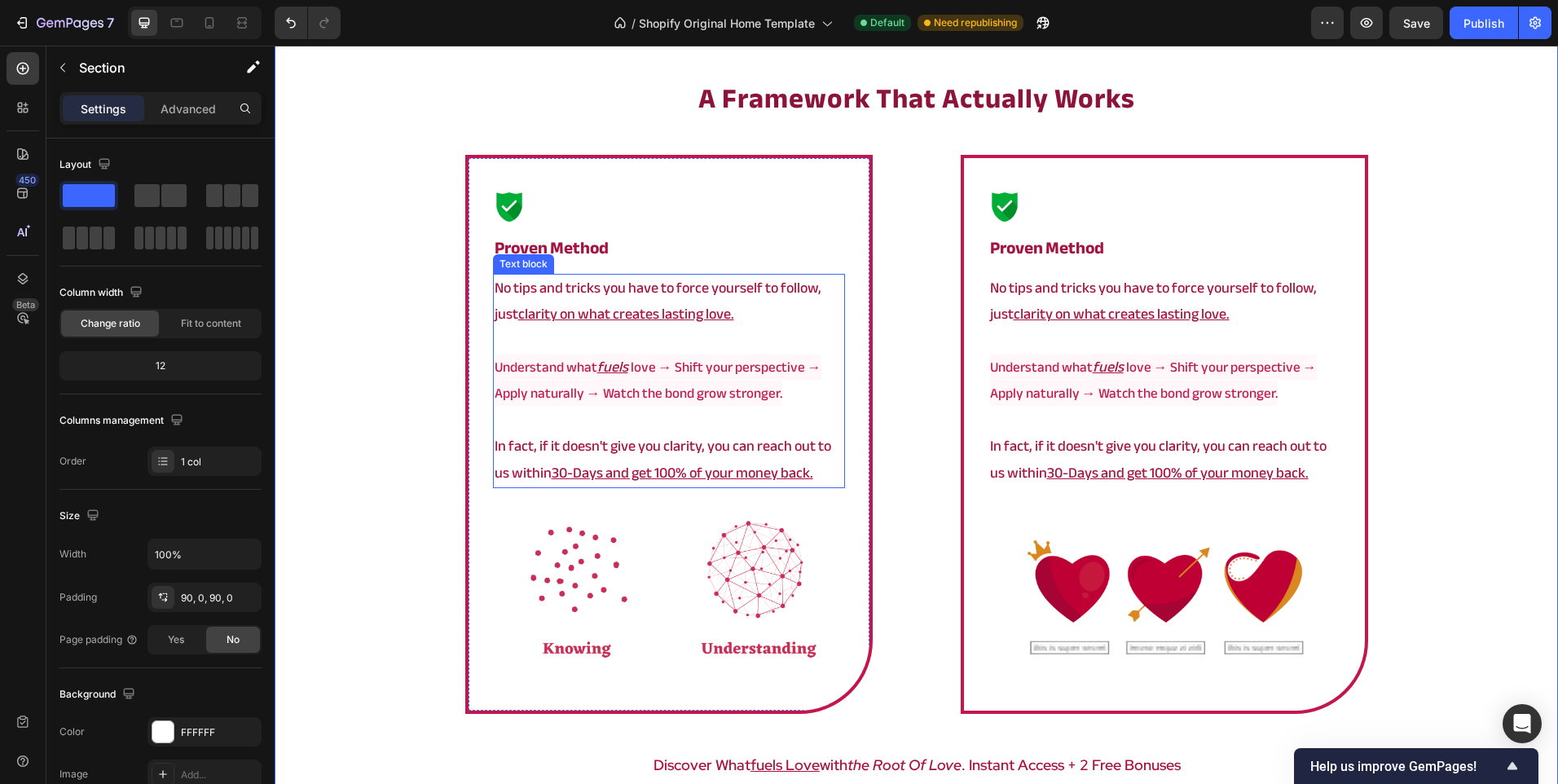
scroll to position [2702, 0]
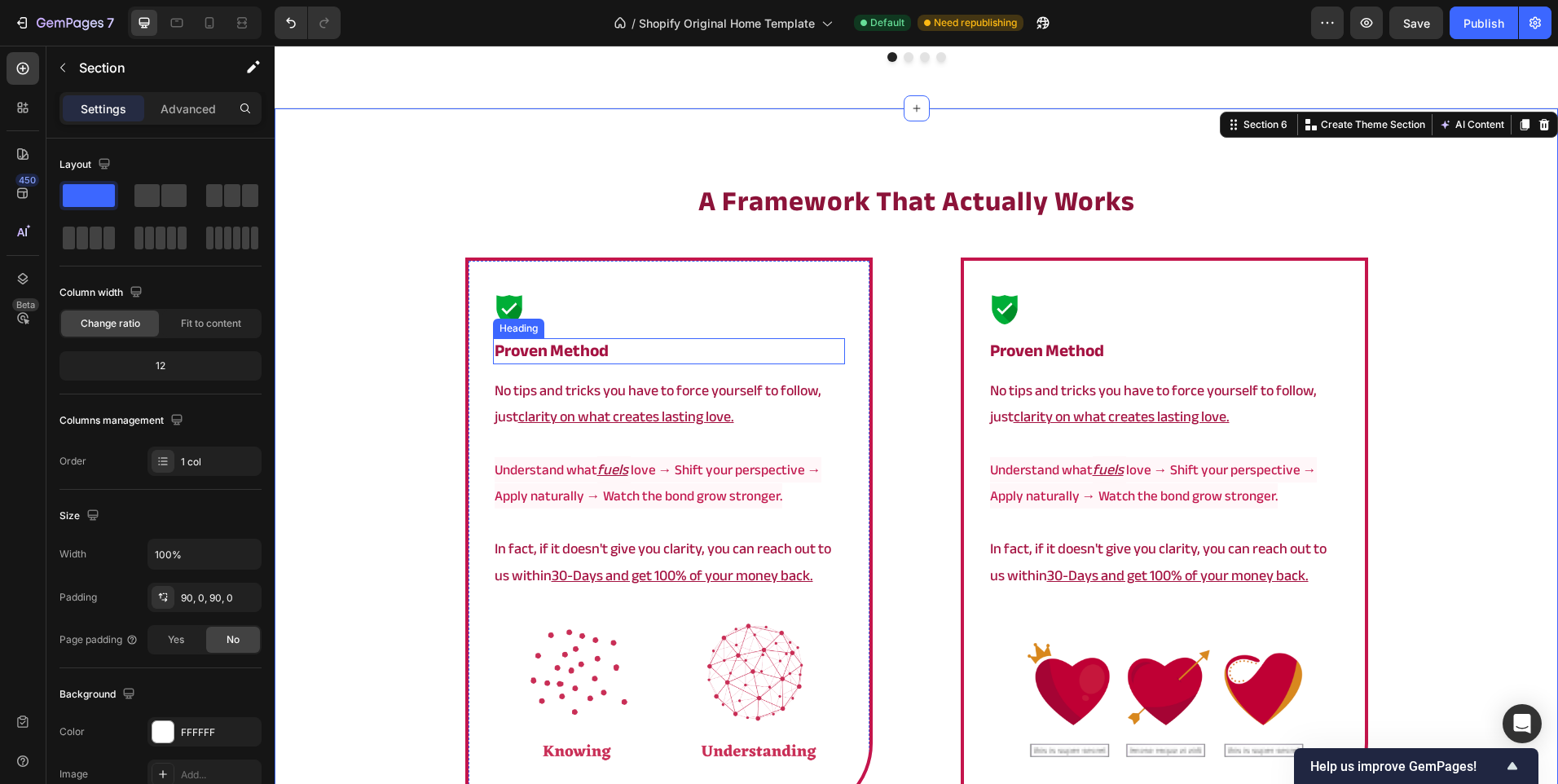
click at [584, 361] on strong "proven method" at bounding box center [551, 351] width 114 height 32
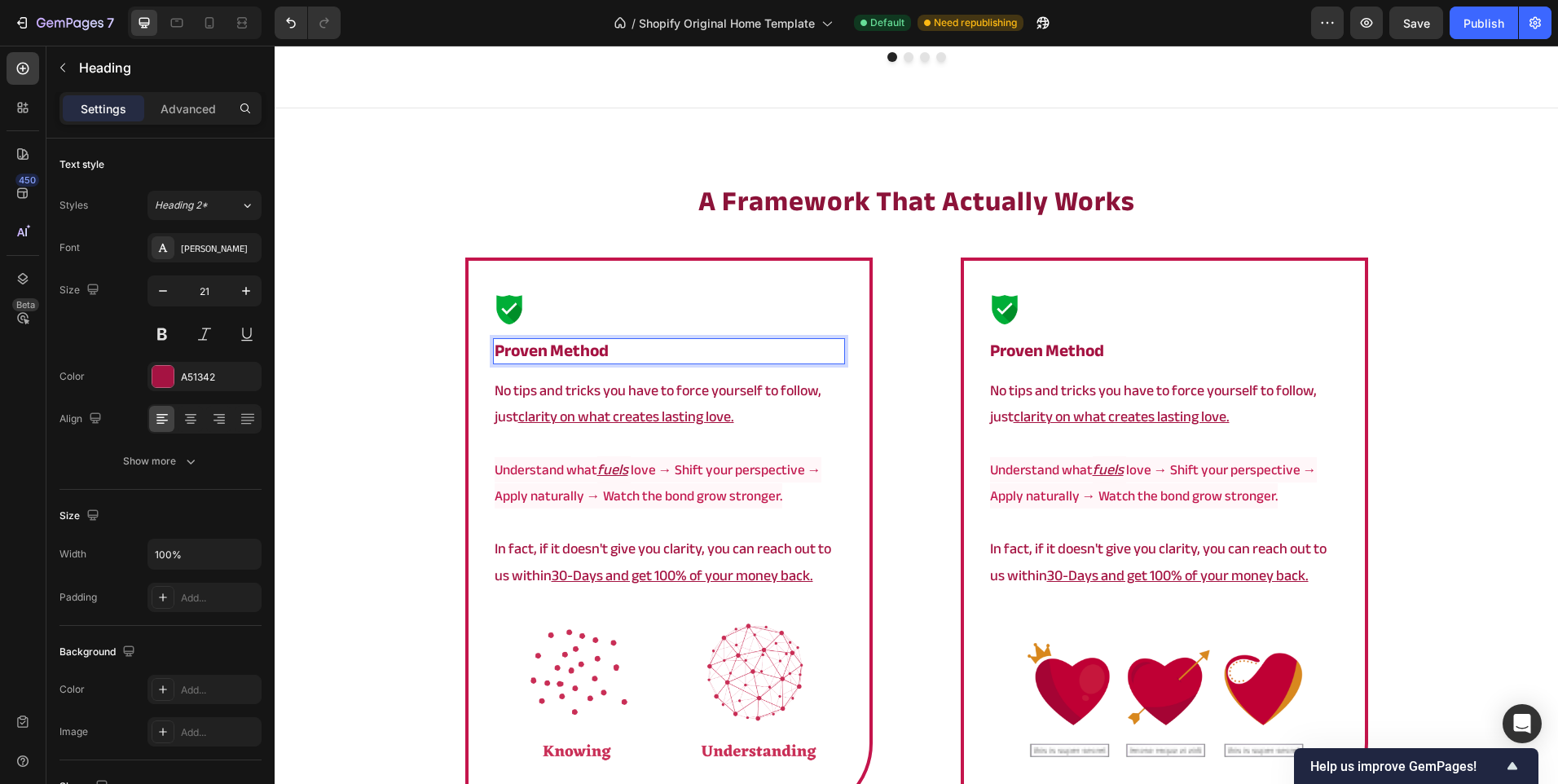
click at [584, 347] on strong "proven method" at bounding box center [551, 351] width 114 height 32
click at [505, 347] on strong "proven method" at bounding box center [551, 351] width 114 height 32
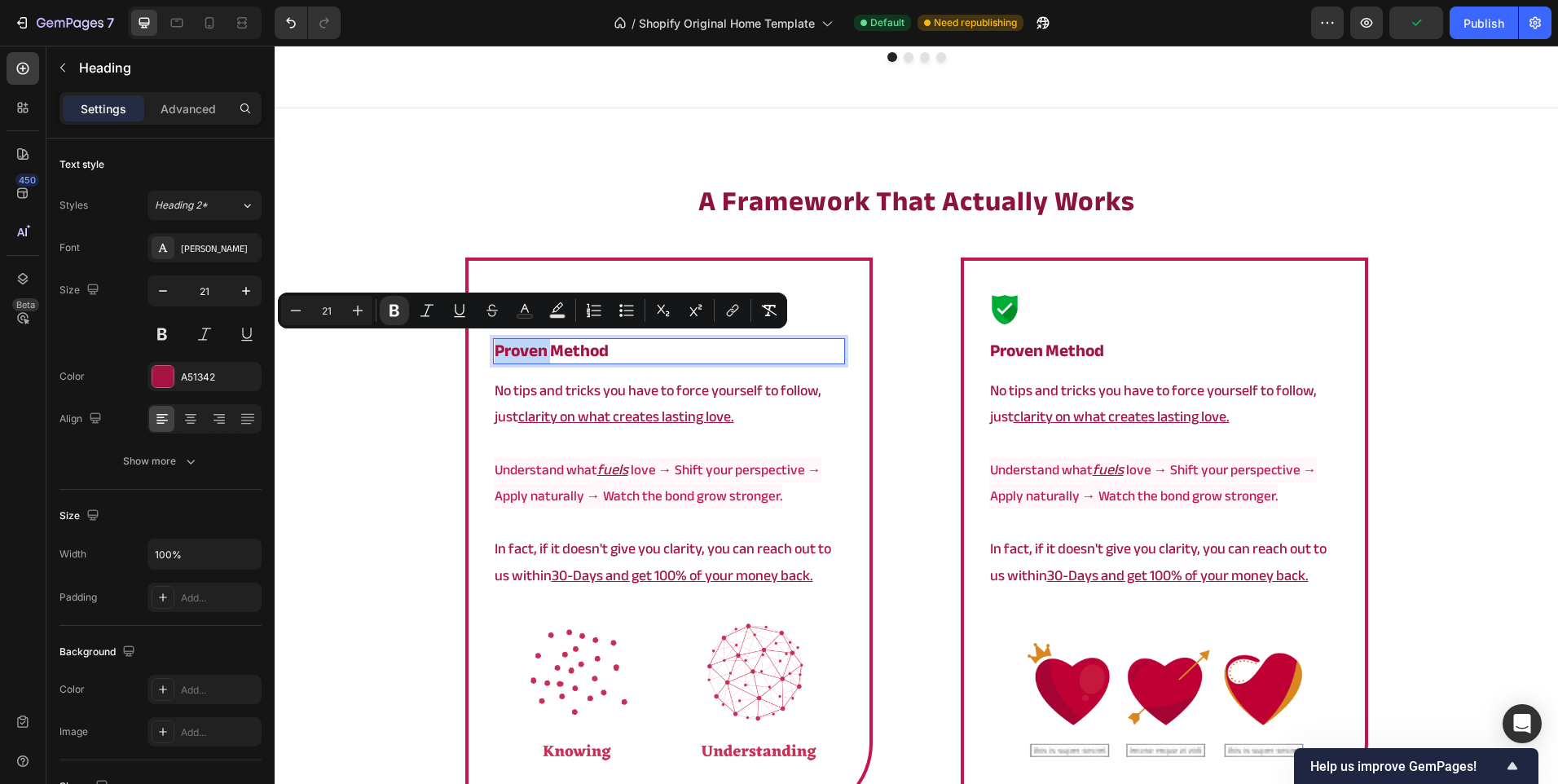
click at [599, 346] on strong "proven method" at bounding box center [551, 351] width 114 height 32
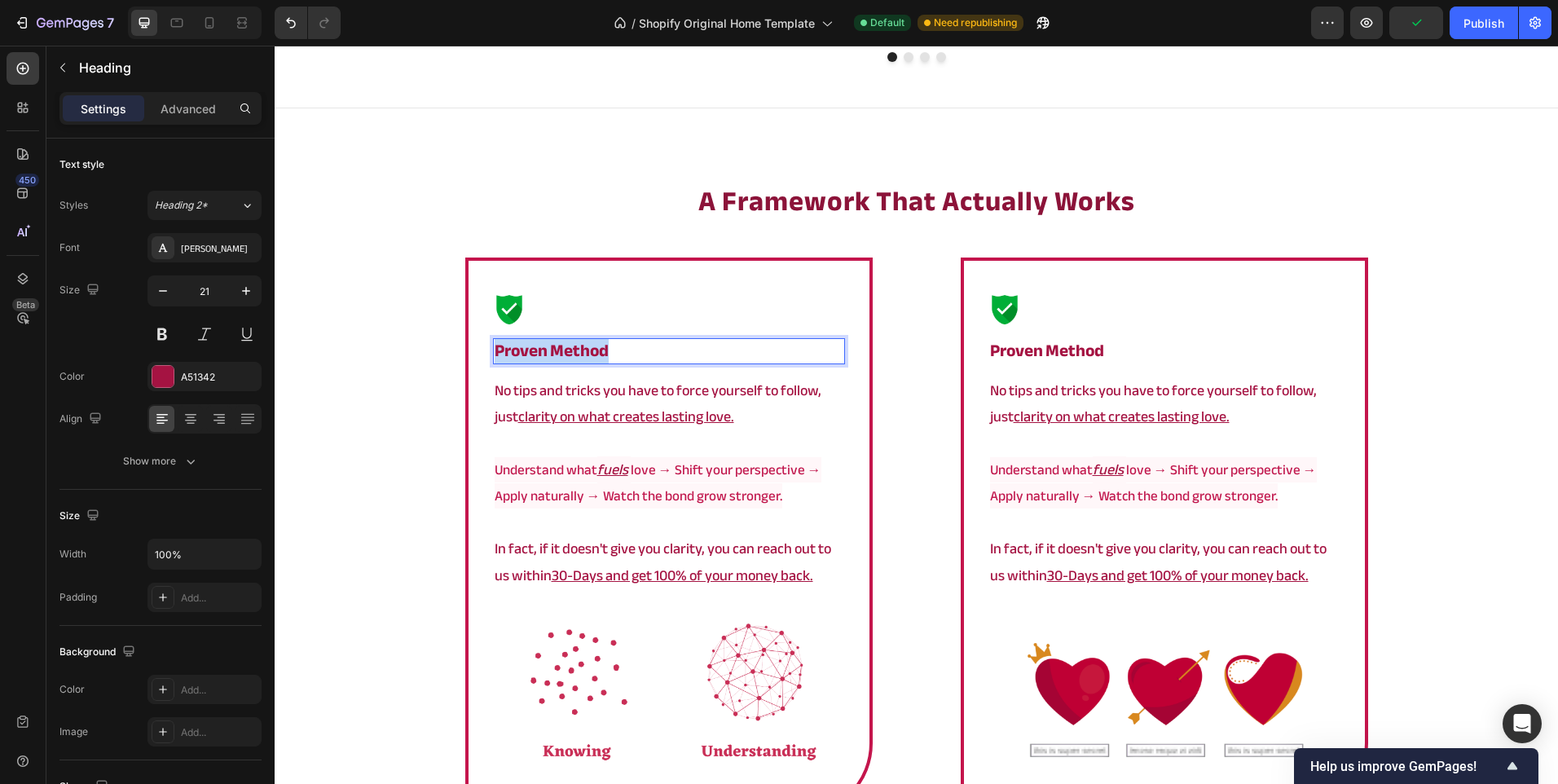
drag, startPoint x: 631, startPoint y: 352, endPoint x: 467, endPoint y: 354, distance: 164.0
click at [467, 354] on div "Image proven method Heading 15 No tips and tricks you have to force yourself to…" at bounding box center [669, 536] width 407 height 559
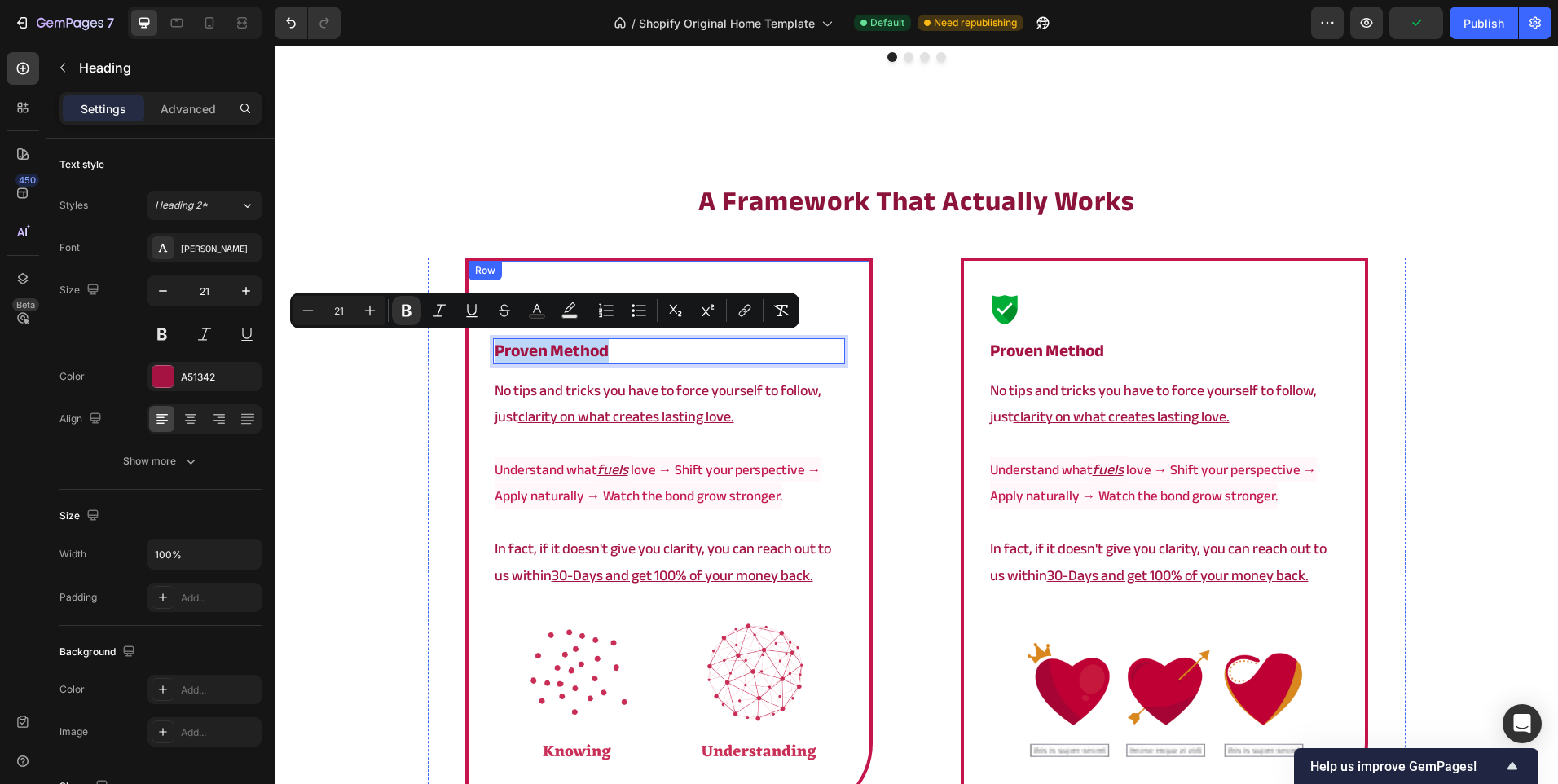
click at [467, 354] on div "Image proven method Heading 15 No tips and tricks you have to force yourself to…" at bounding box center [669, 536] width 407 height 559
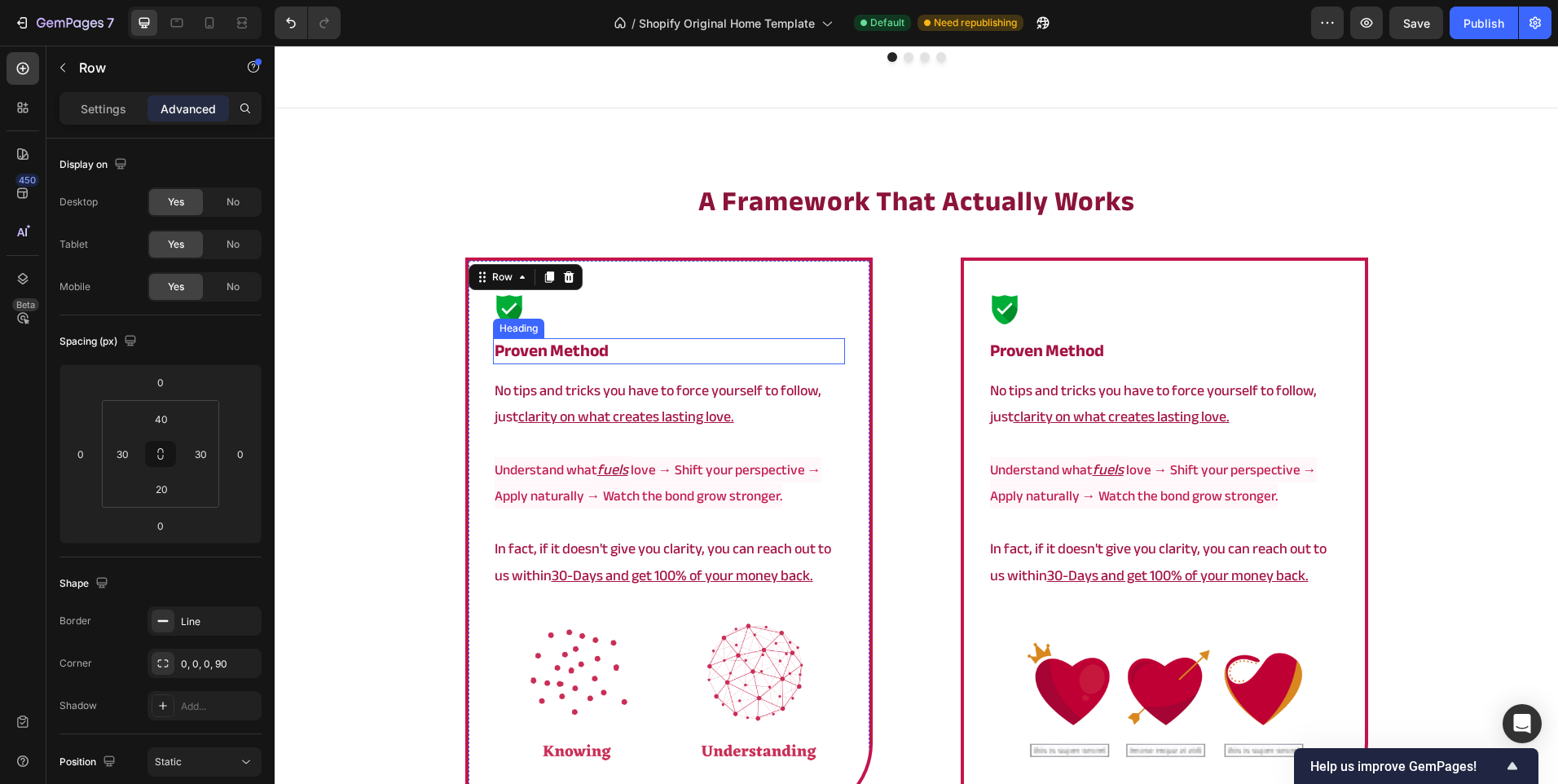
click at [587, 348] on strong "proven method" at bounding box center [551, 351] width 114 height 32
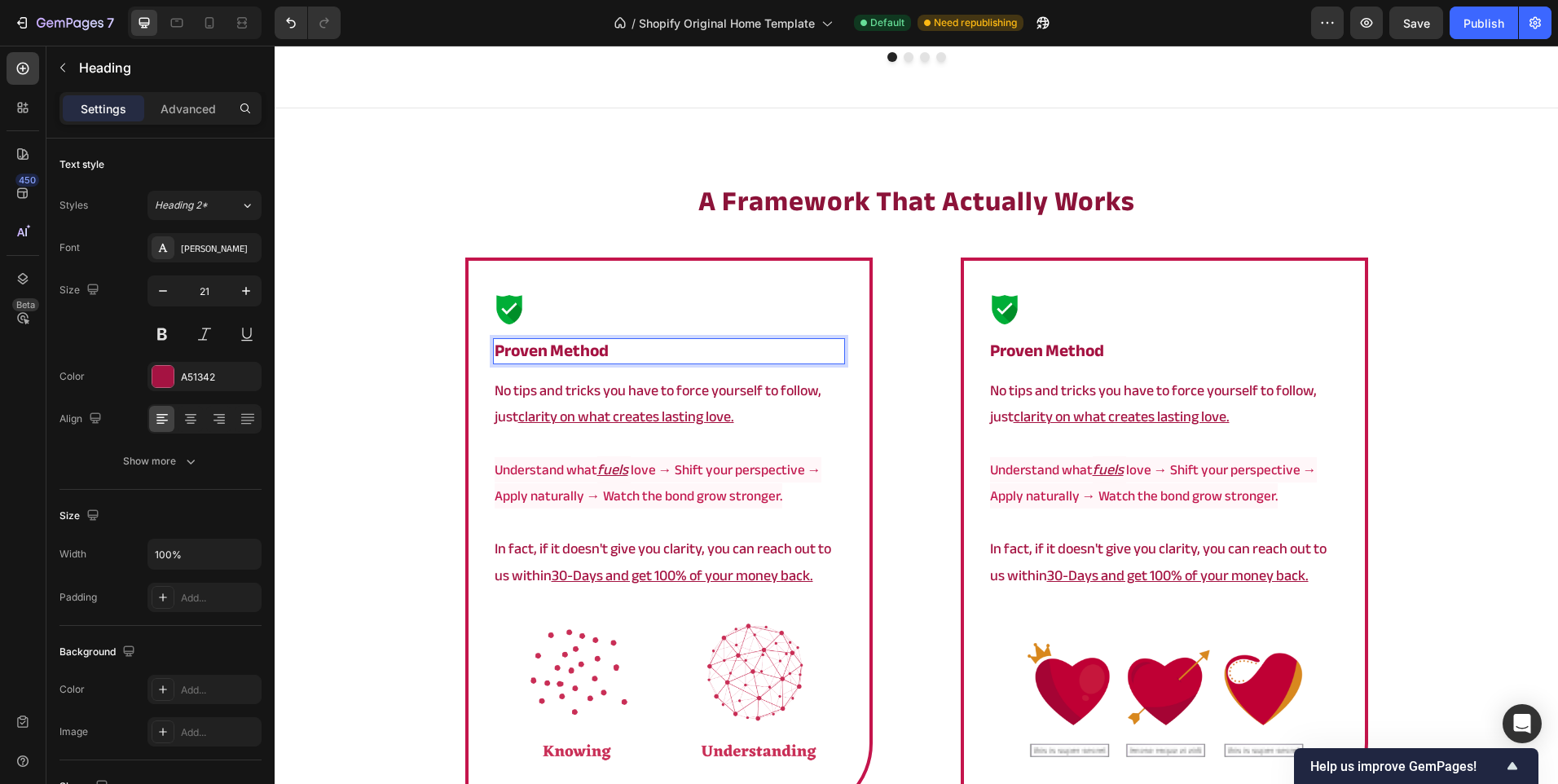
click at [587, 348] on strong "proven method" at bounding box center [551, 351] width 114 height 32
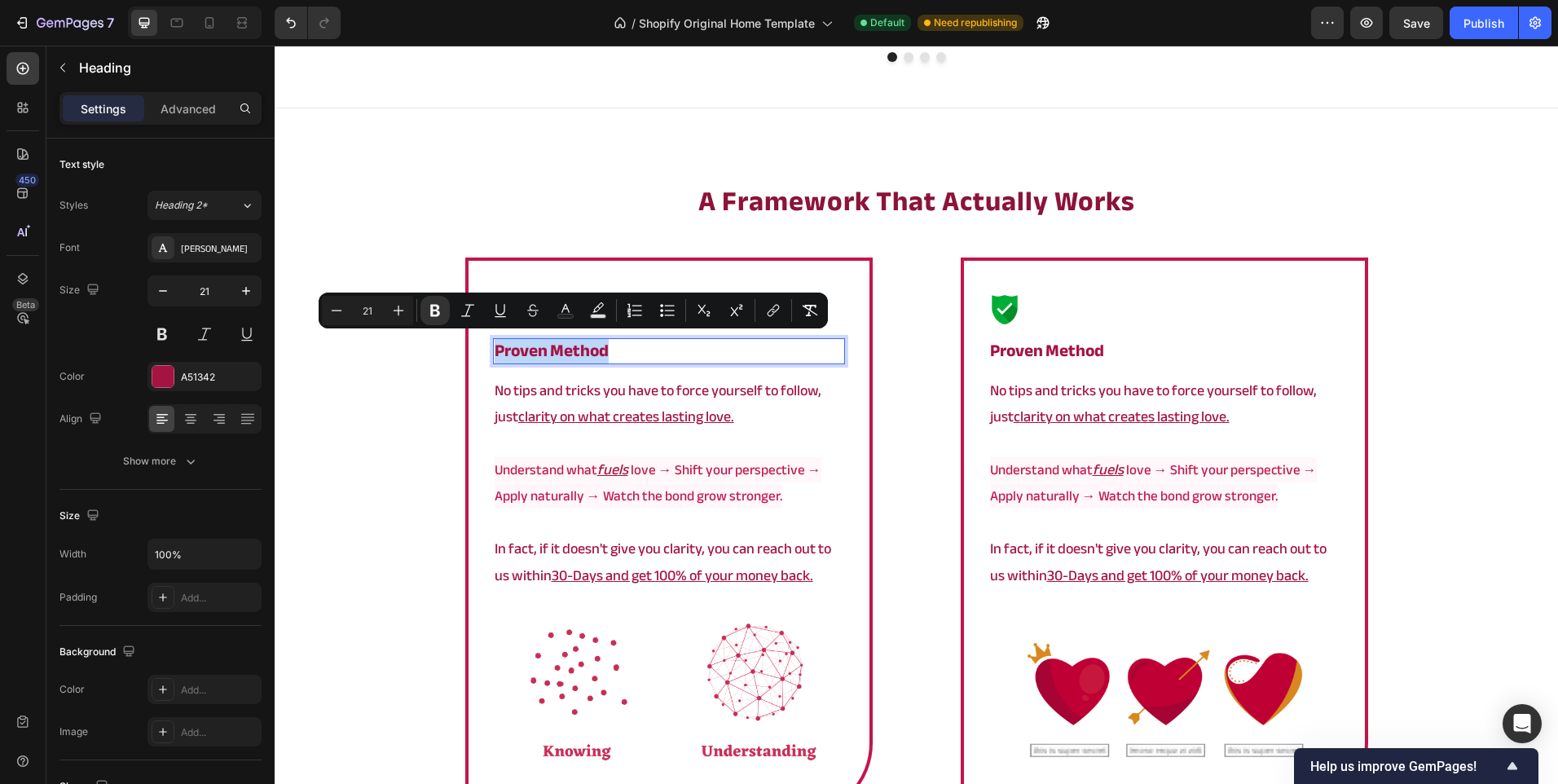
click at [587, 348] on strong "proven method" at bounding box center [551, 351] width 114 height 32
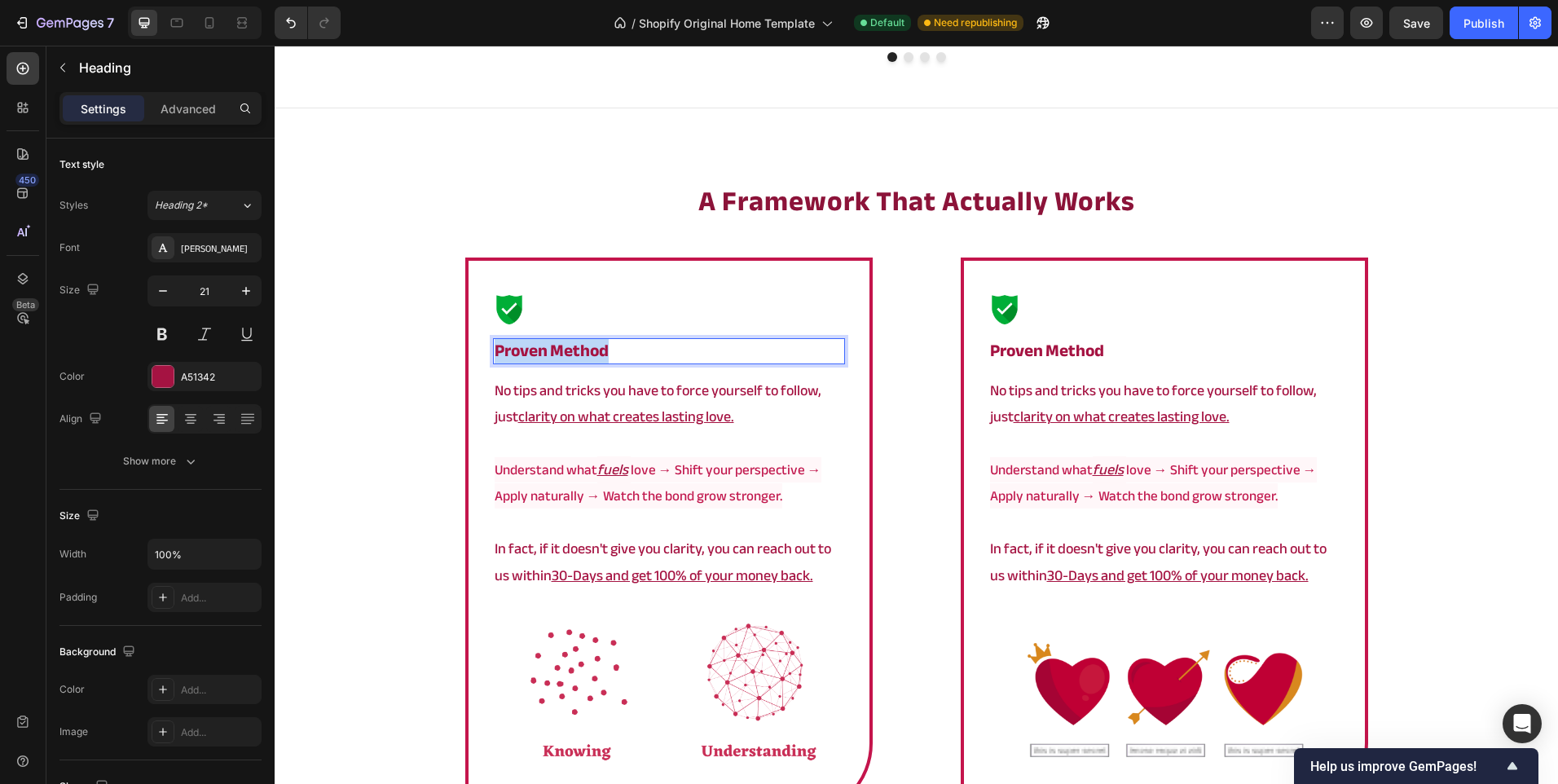
click at [587, 348] on strong "proven method" at bounding box center [551, 351] width 114 height 32
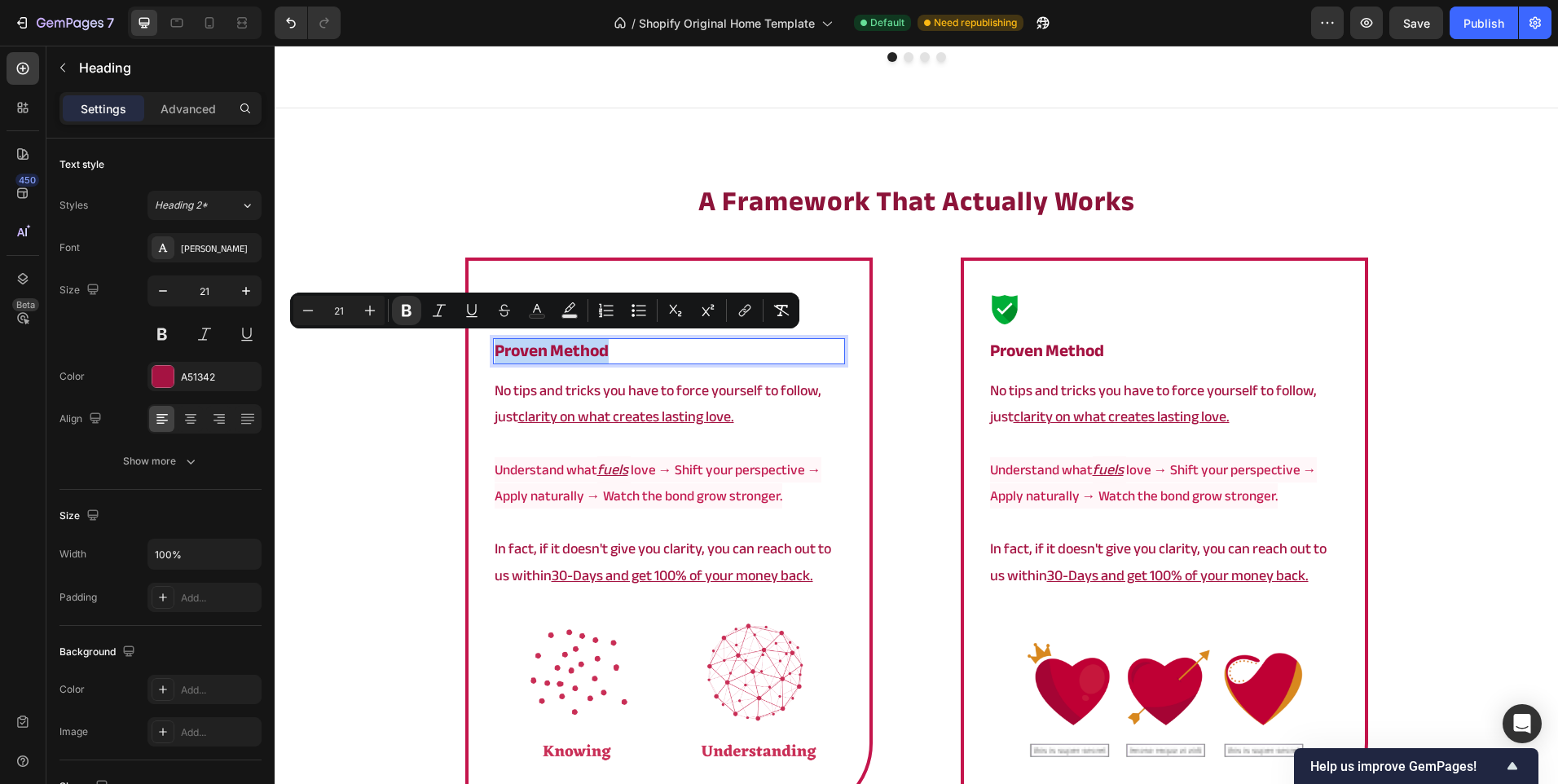
click at [616, 351] on p "proven method" at bounding box center [669, 351] width 349 height 22
drag, startPoint x: 616, startPoint y: 351, endPoint x: 467, endPoint y: 340, distance: 149.4
click at [467, 340] on div "Image proven method Heading 15 No tips and tricks you have to force yourself to…" at bounding box center [669, 536] width 407 height 559
click at [562, 330] on div "Image proven method Heading 15 No tips and tricks you have to force yourself to…" at bounding box center [669, 545] width 353 height 503
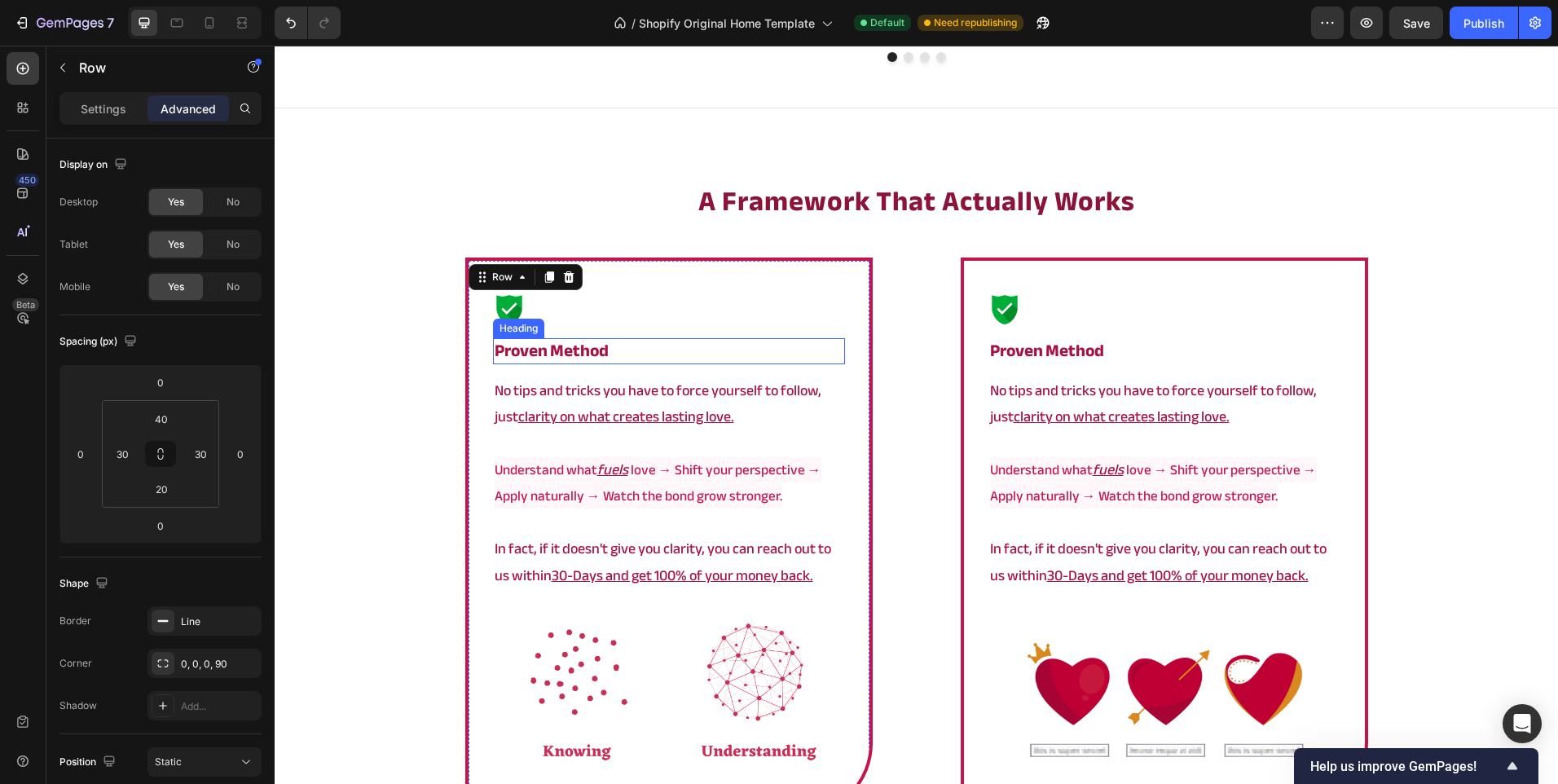
click at [584, 352] on strong "proven method" at bounding box center [551, 351] width 114 height 32
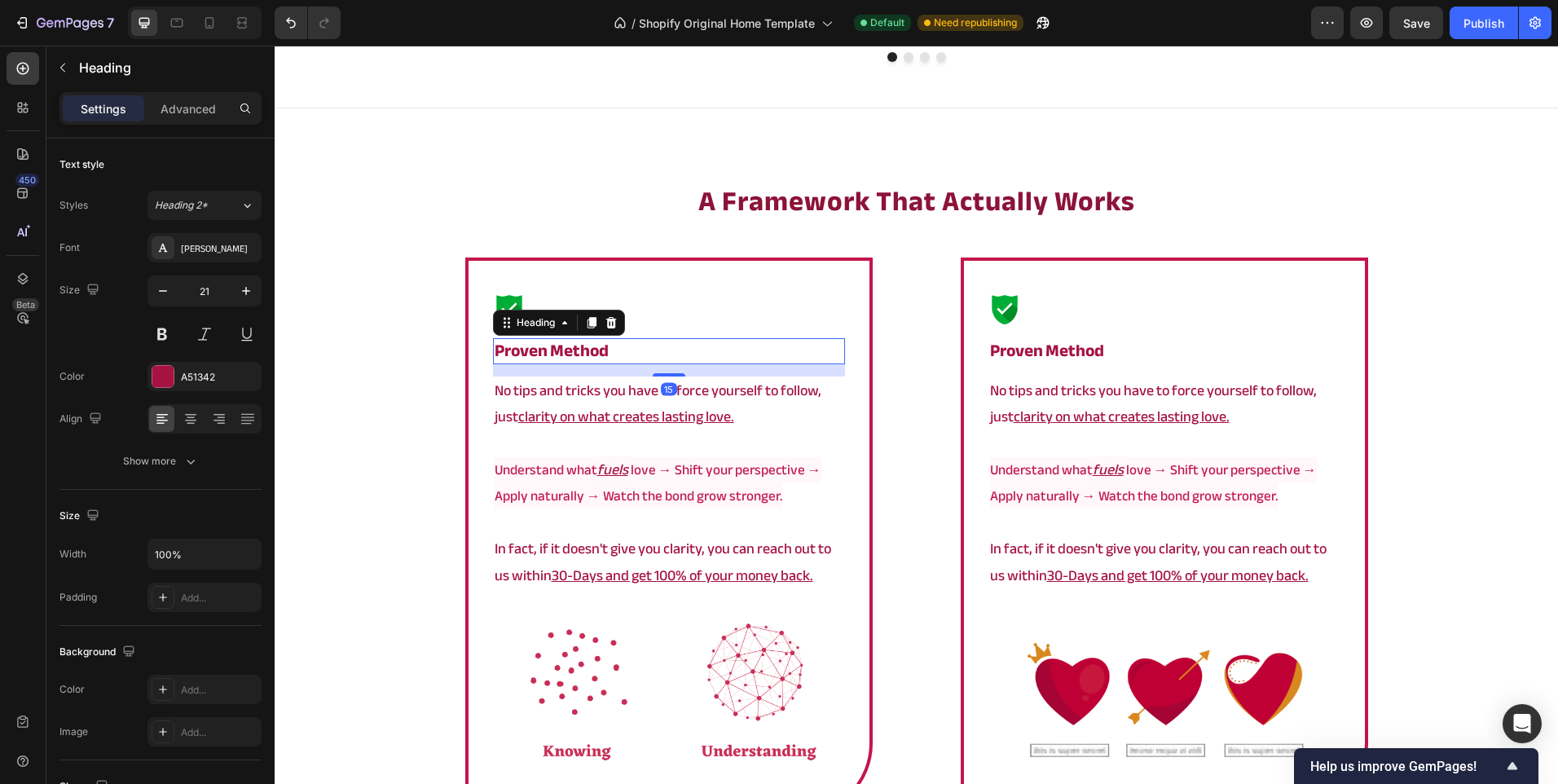
click at [584, 352] on strong "proven method" at bounding box center [551, 351] width 114 height 32
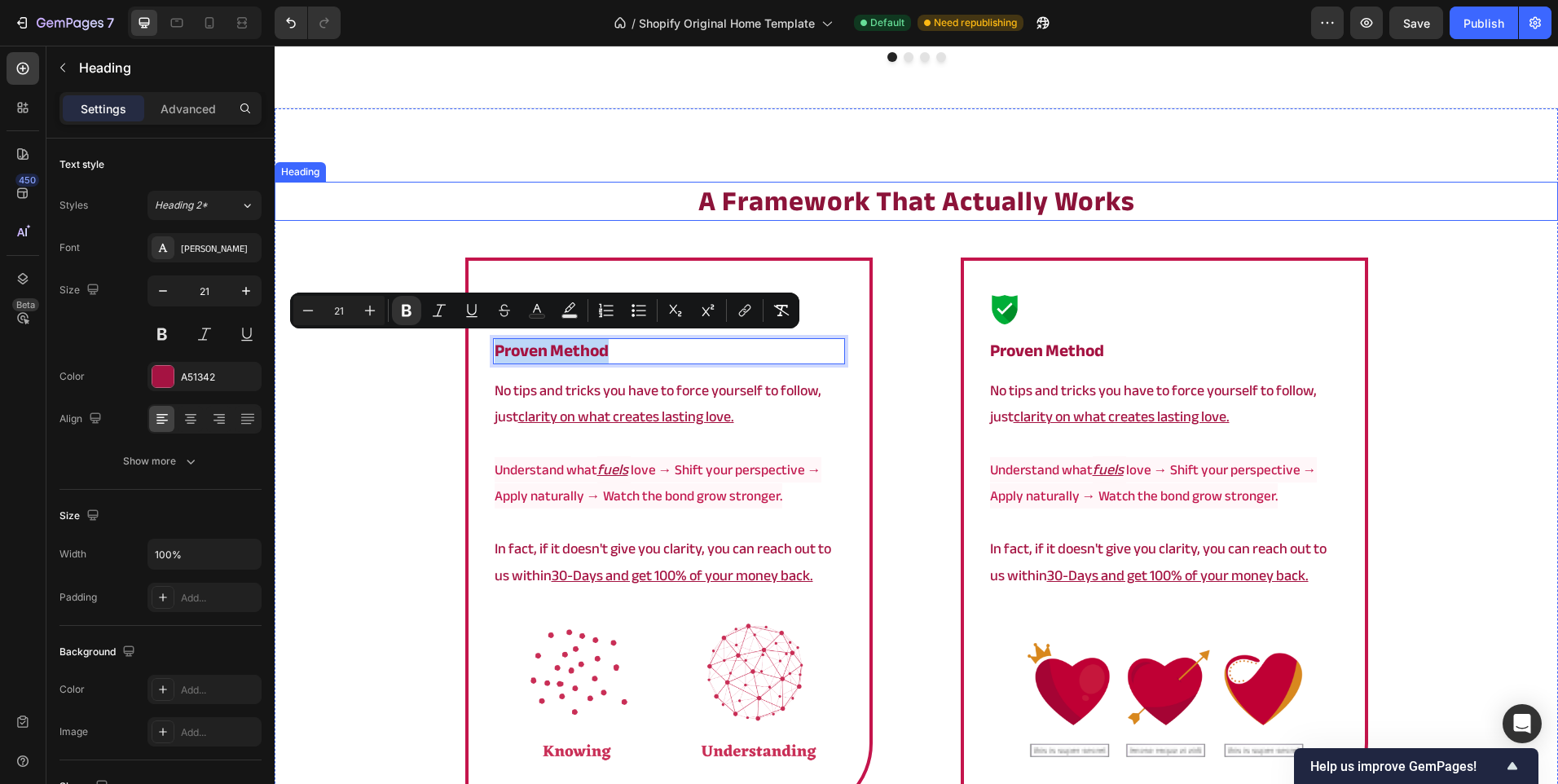
click at [780, 204] on strong "a framework that actually works" at bounding box center [916, 201] width 436 height 52
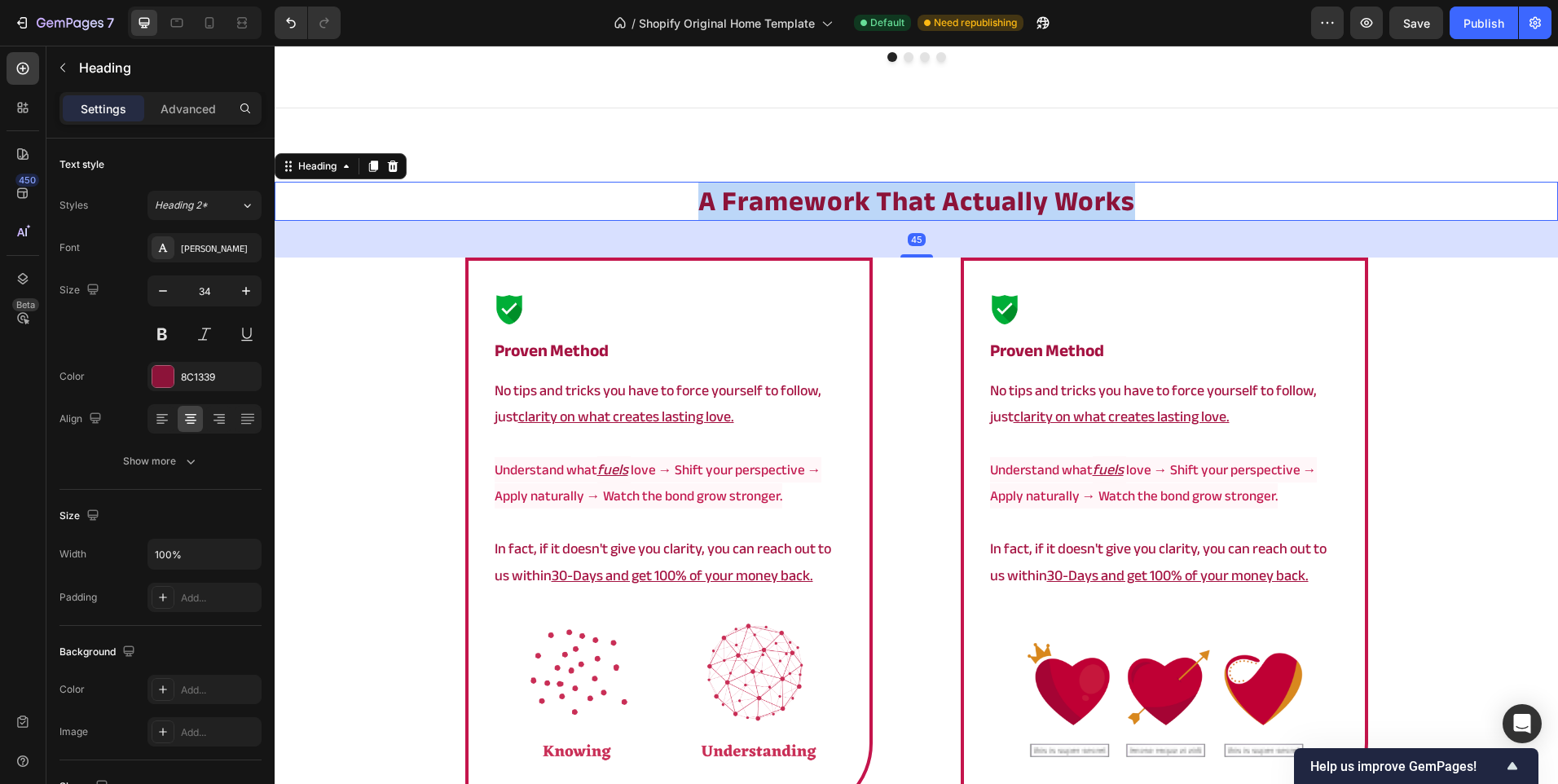
click at [780, 204] on strong "a framework that actually works" at bounding box center [916, 201] width 436 height 52
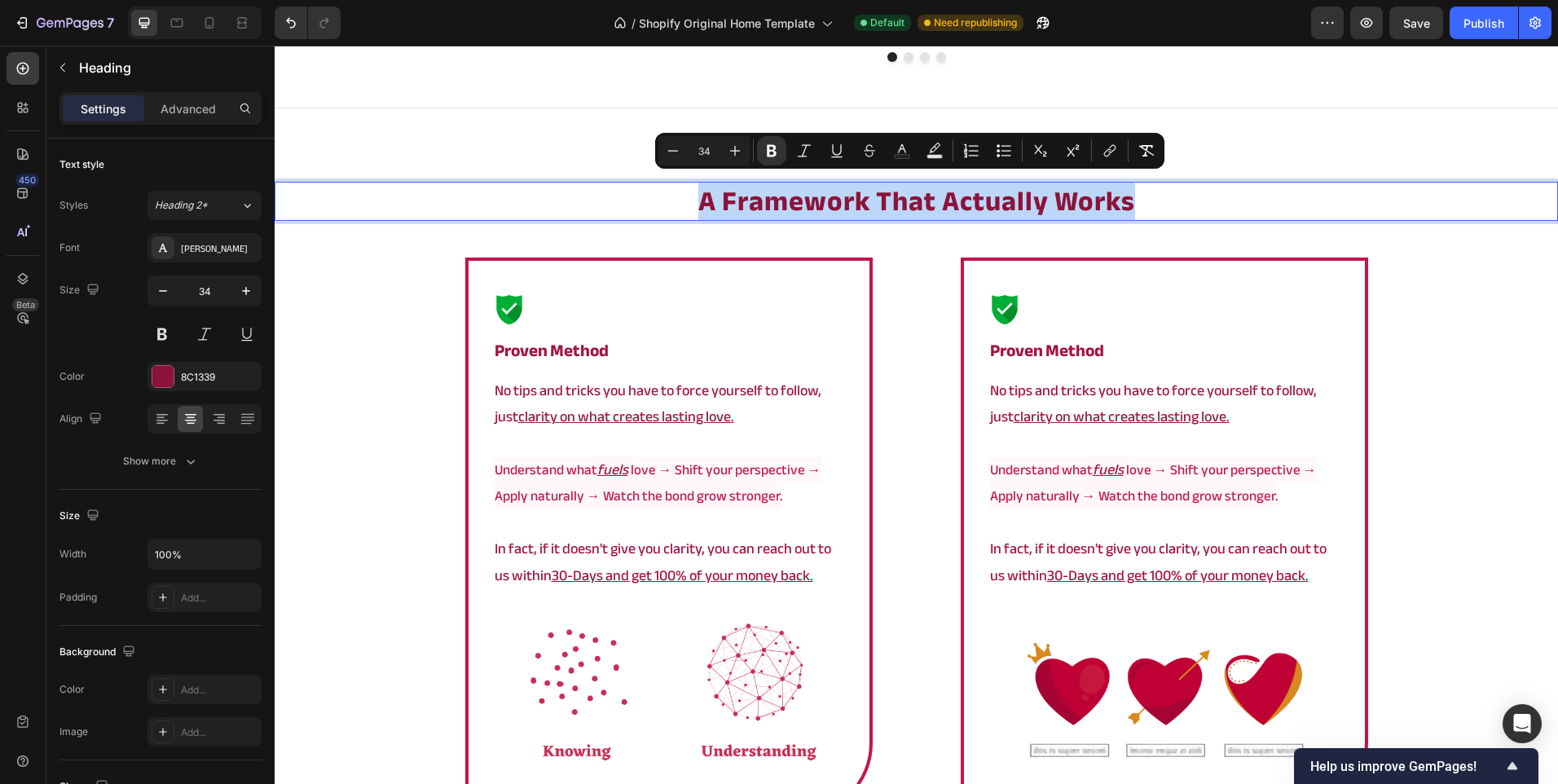
click at [780, 204] on strong "a framework that actually works" at bounding box center [916, 201] width 436 height 52
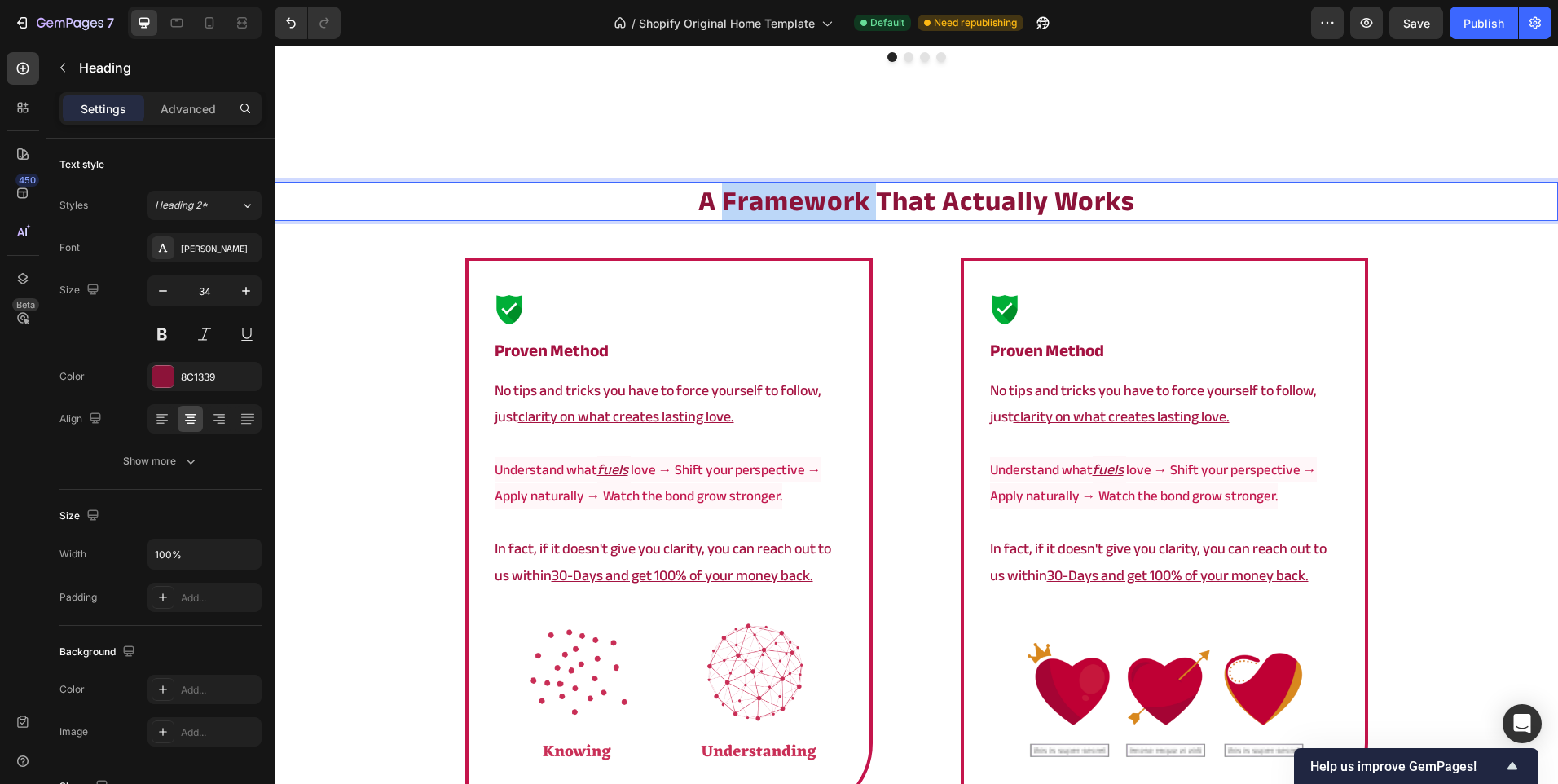
click at [780, 204] on strong "a framework that actually works" at bounding box center [916, 201] width 436 height 52
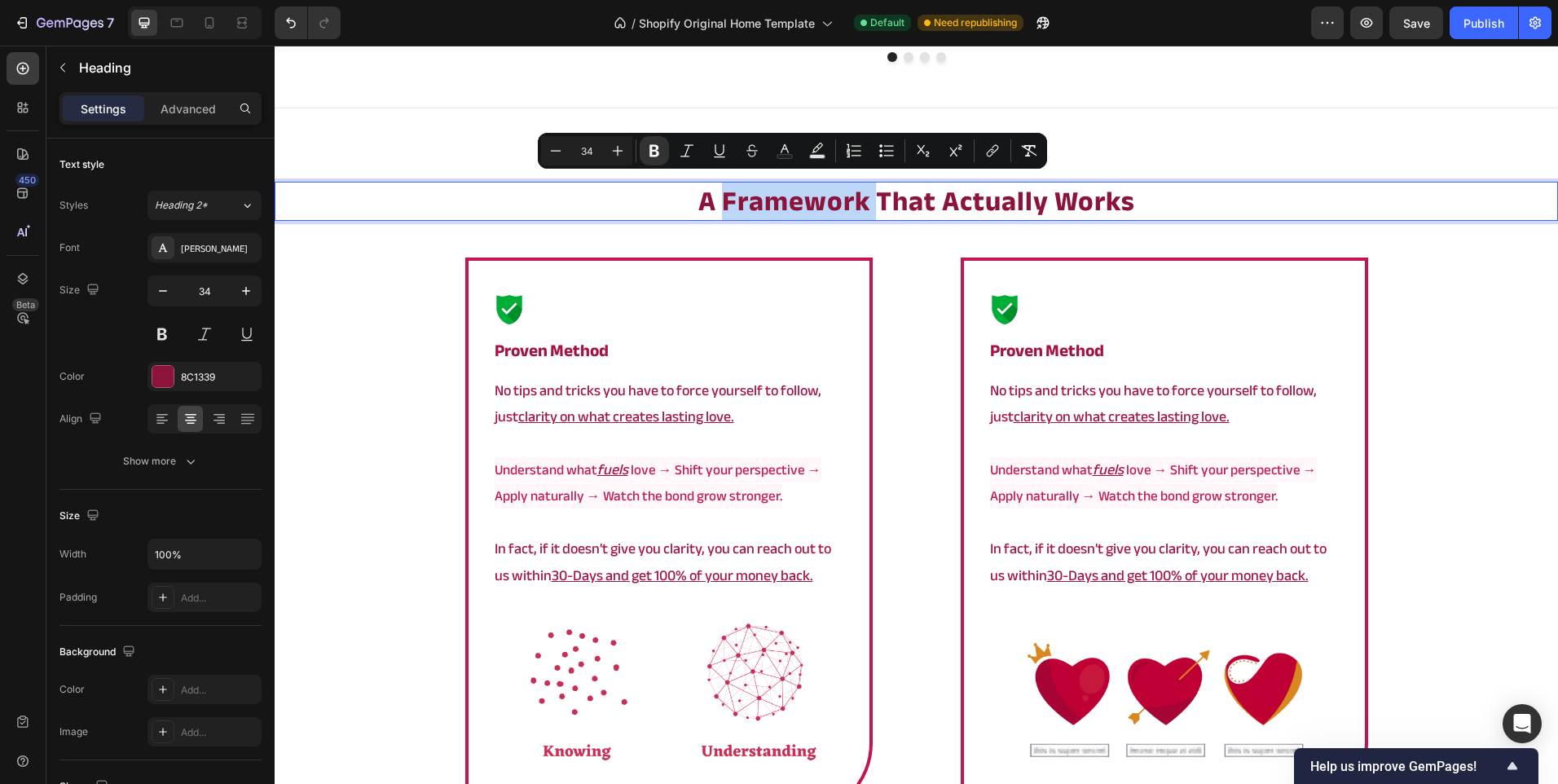
copy strong "framework"
click at [559, 352] on strong "proven method" at bounding box center [551, 351] width 114 height 32
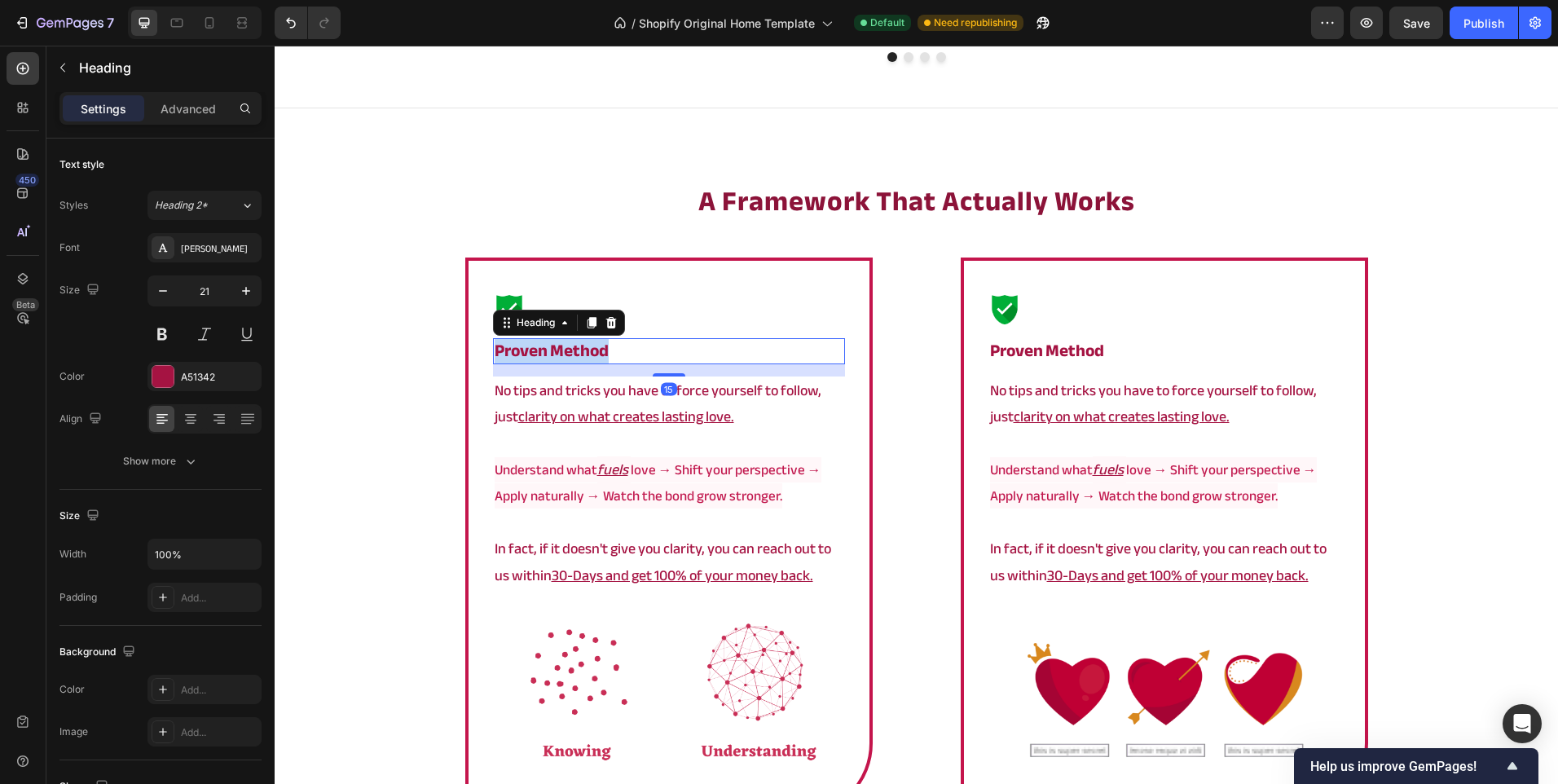
click at [559, 352] on strong "proven method" at bounding box center [551, 351] width 114 height 32
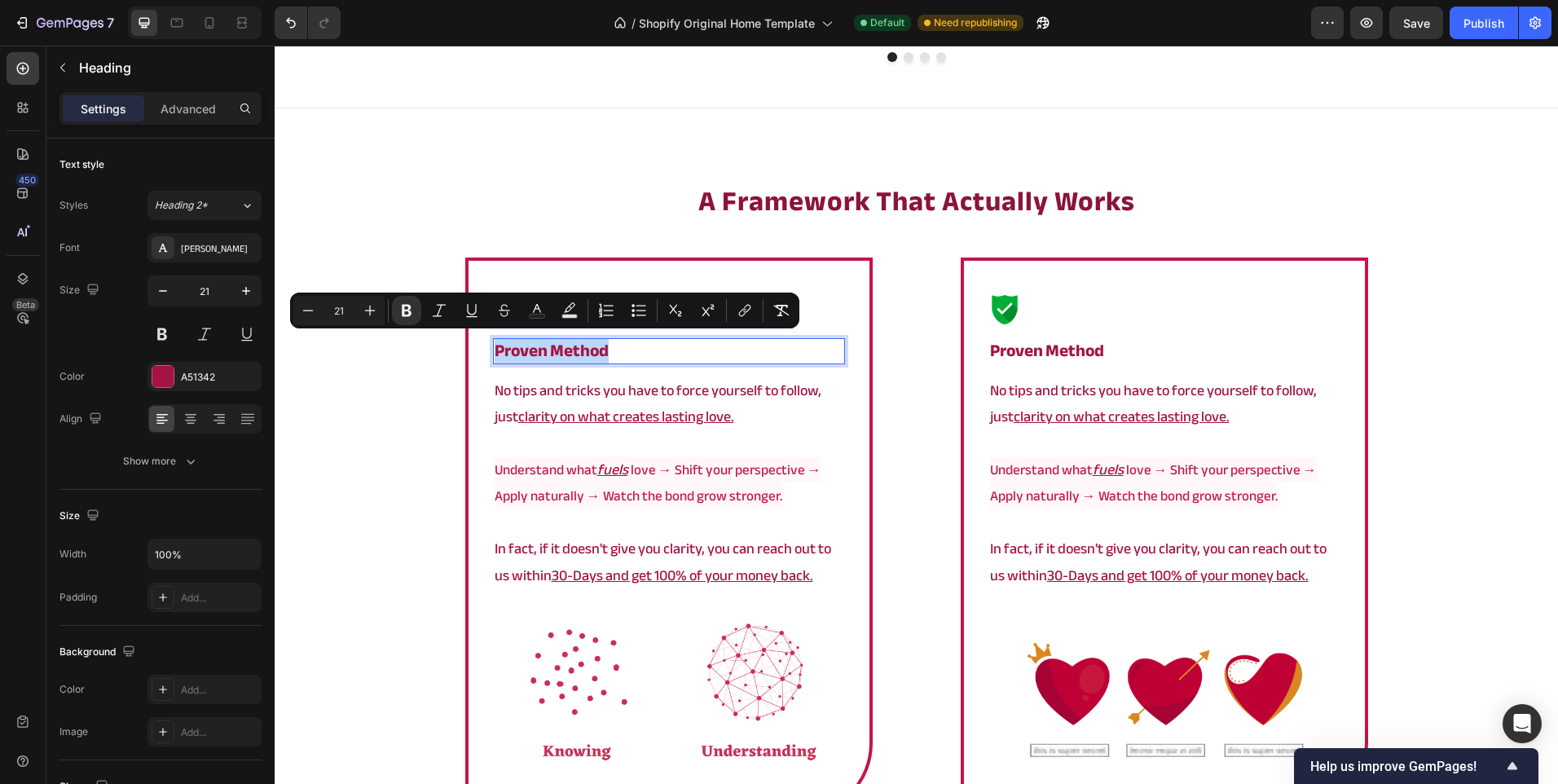
click at [570, 350] on strong "proven method" at bounding box center [551, 351] width 114 height 32
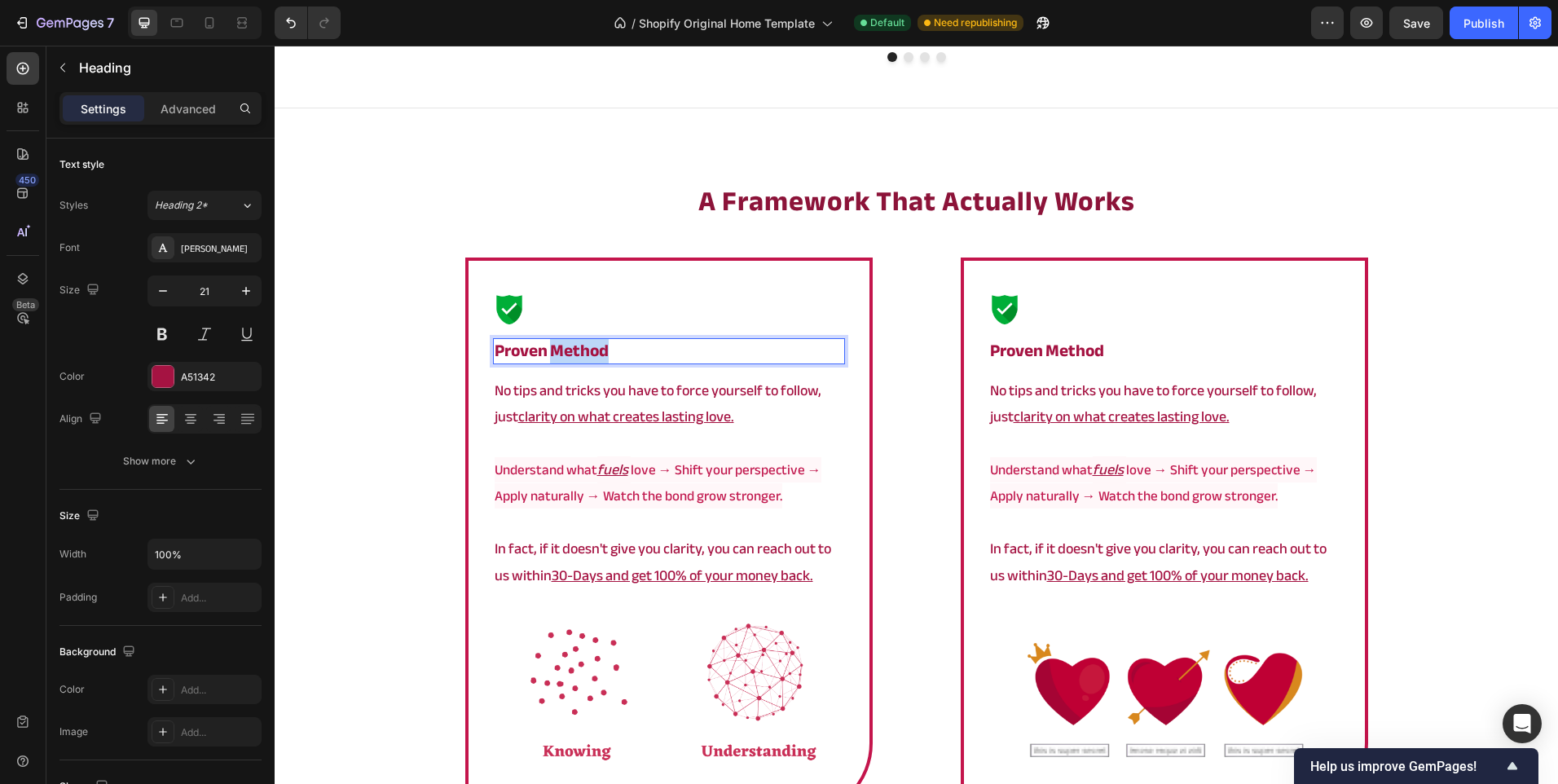
click at [570, 350] on strong "proven method" at bounding box center [551, 351] width 114 height 32
click at [879, 394] on div "Image proven framework Heading 15 No tips and tricks you have to force yourself…" at bounding box center [669, 536] width 483 height 559
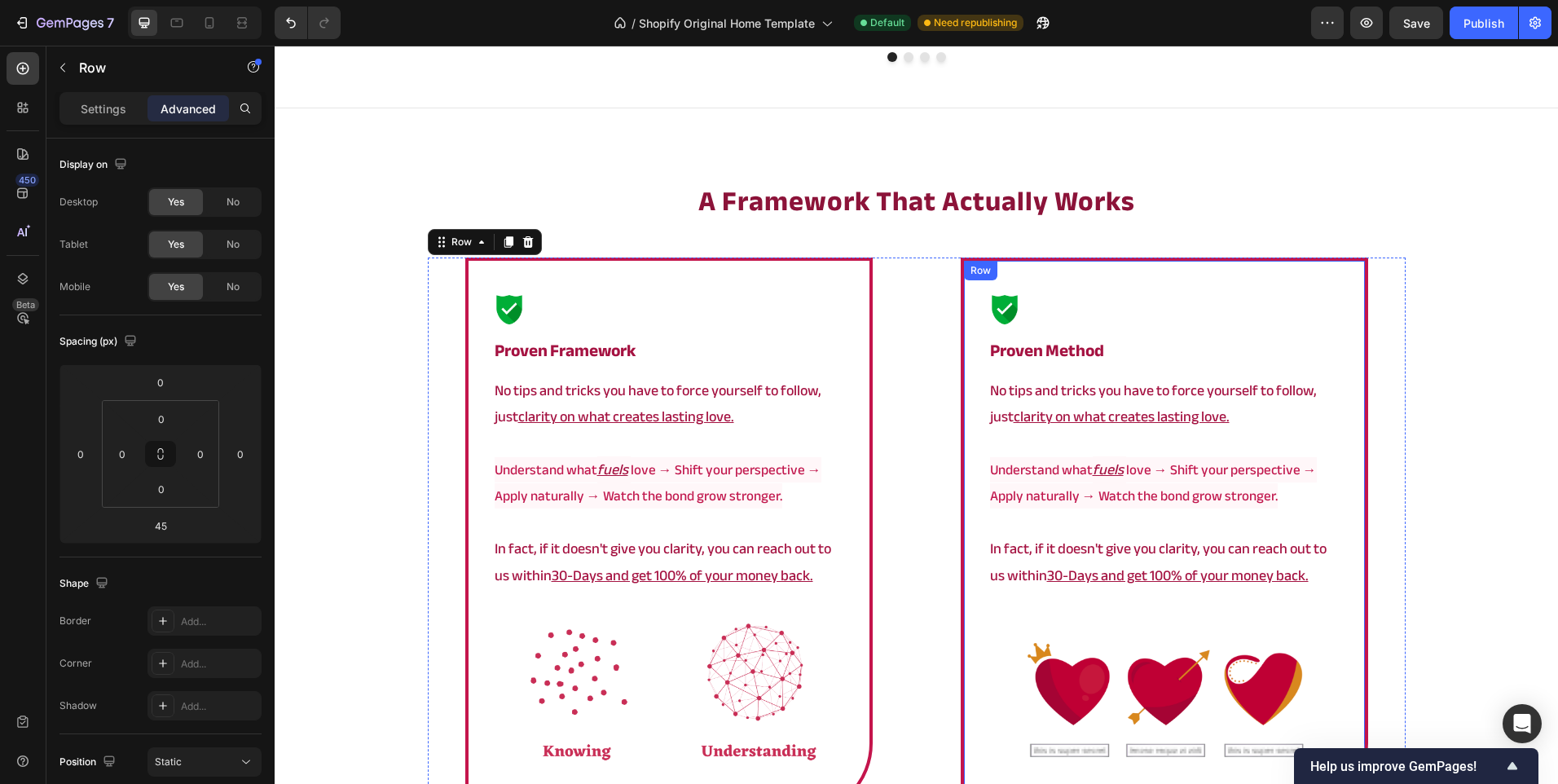
click at [1146, 349] on h2 "proven method" at bounding box center [1165, 351] width 353 height 25
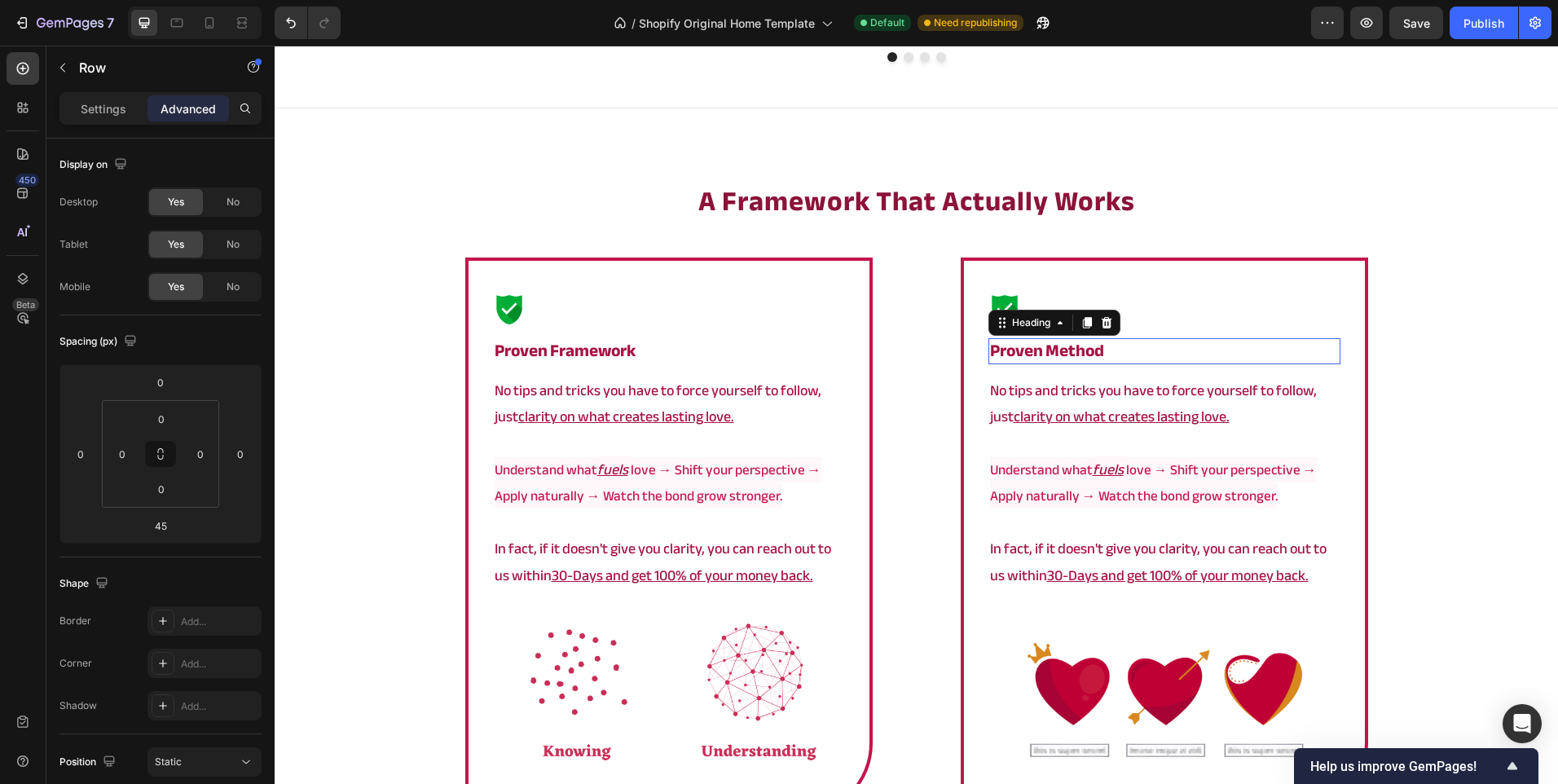
click at [1146, 349] on h2 "proven method" at bounding box center [1165, 351] width 353 height 25
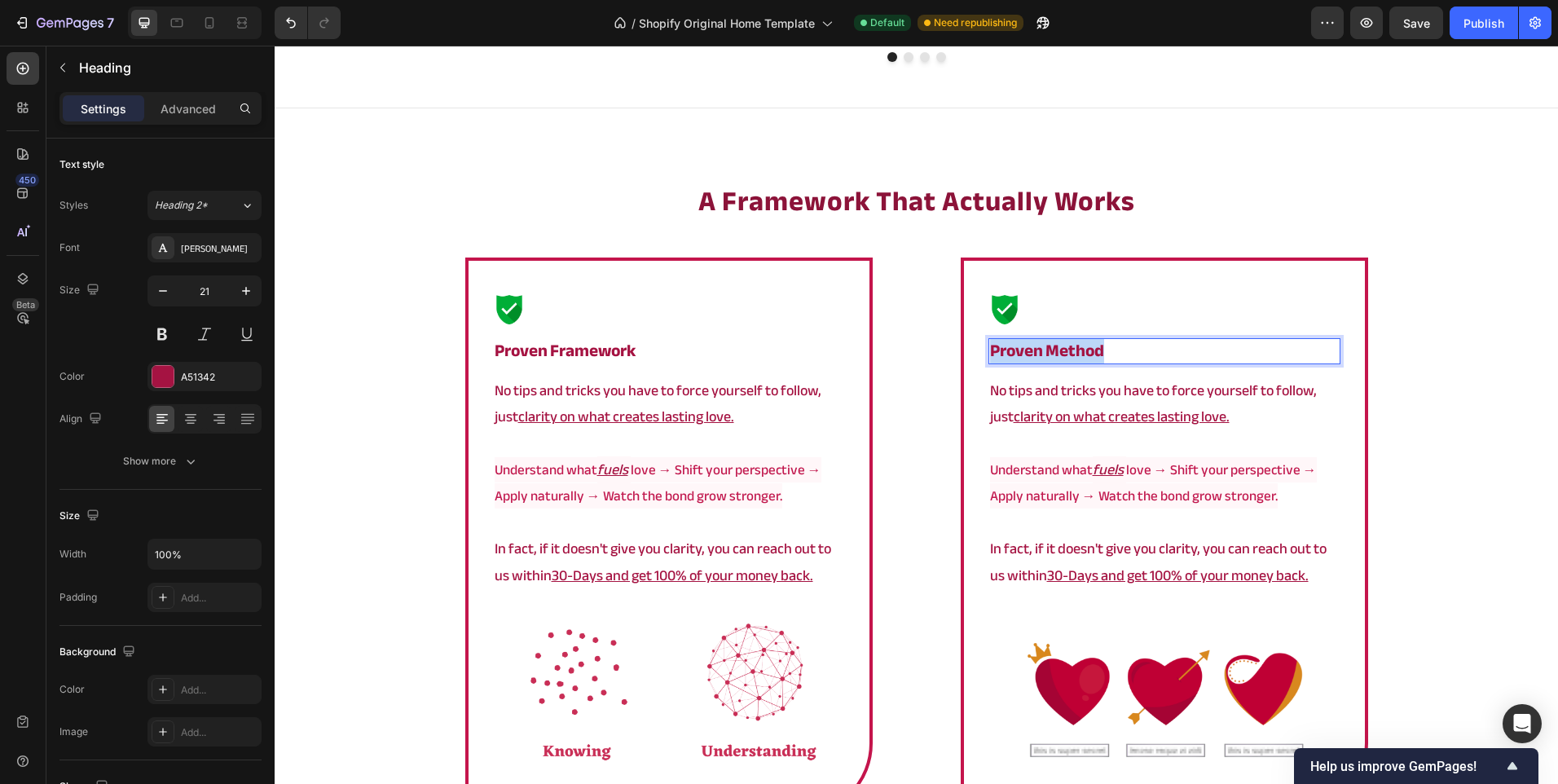
click at [1146, 349] on p "proven method" at bounding box center [1164, 351] width 349 height 22
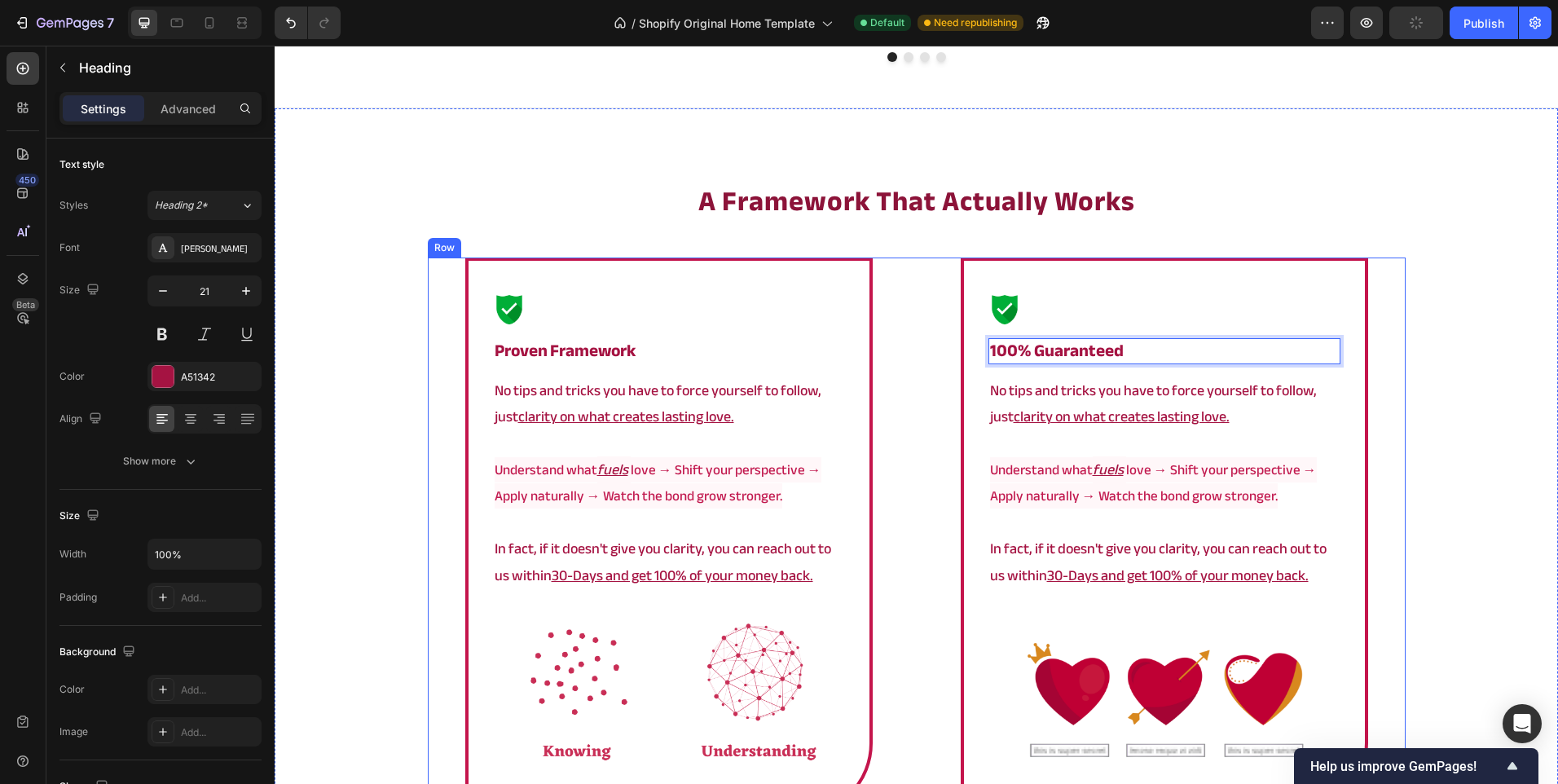
click at [1394, 400] on div "Image 100% Guaranteed Heading 15 No tips and tricks you have to force yourself …" at bounding box center [1165, 536] width 483 height 559
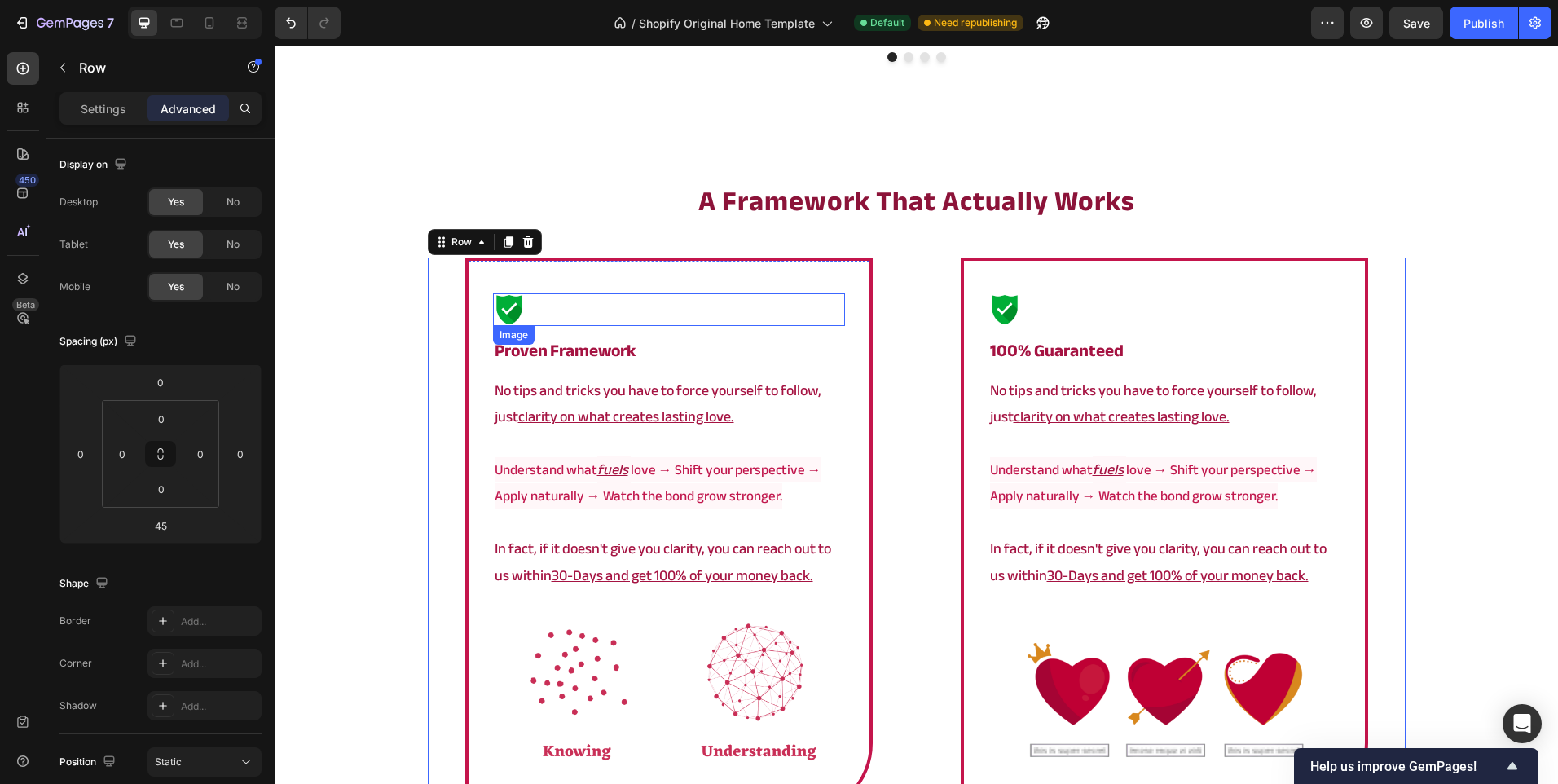
click at [623, 312] on div at bounding box center [669, 309] width 353 height 33
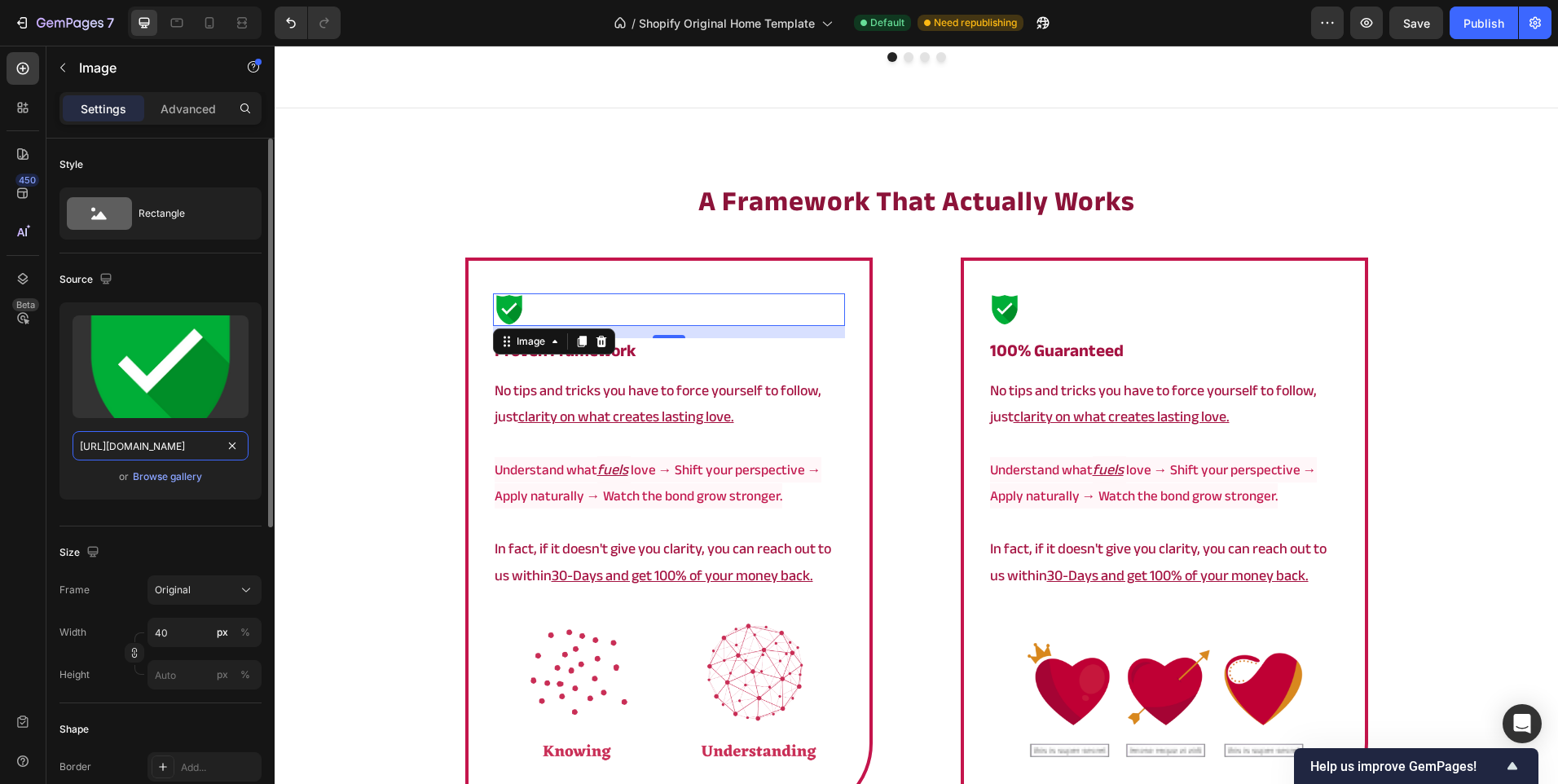
click at [165, 454] on input "https://cdn.shopify.com/s/files/1/0902/9520/6154/files/root_1.png?v=1758800063" at bounding box center [160, 445] width 176 height 29
paste input "29.png?v=1753623078"
type input "[URL][DOMAIN_NAME]"
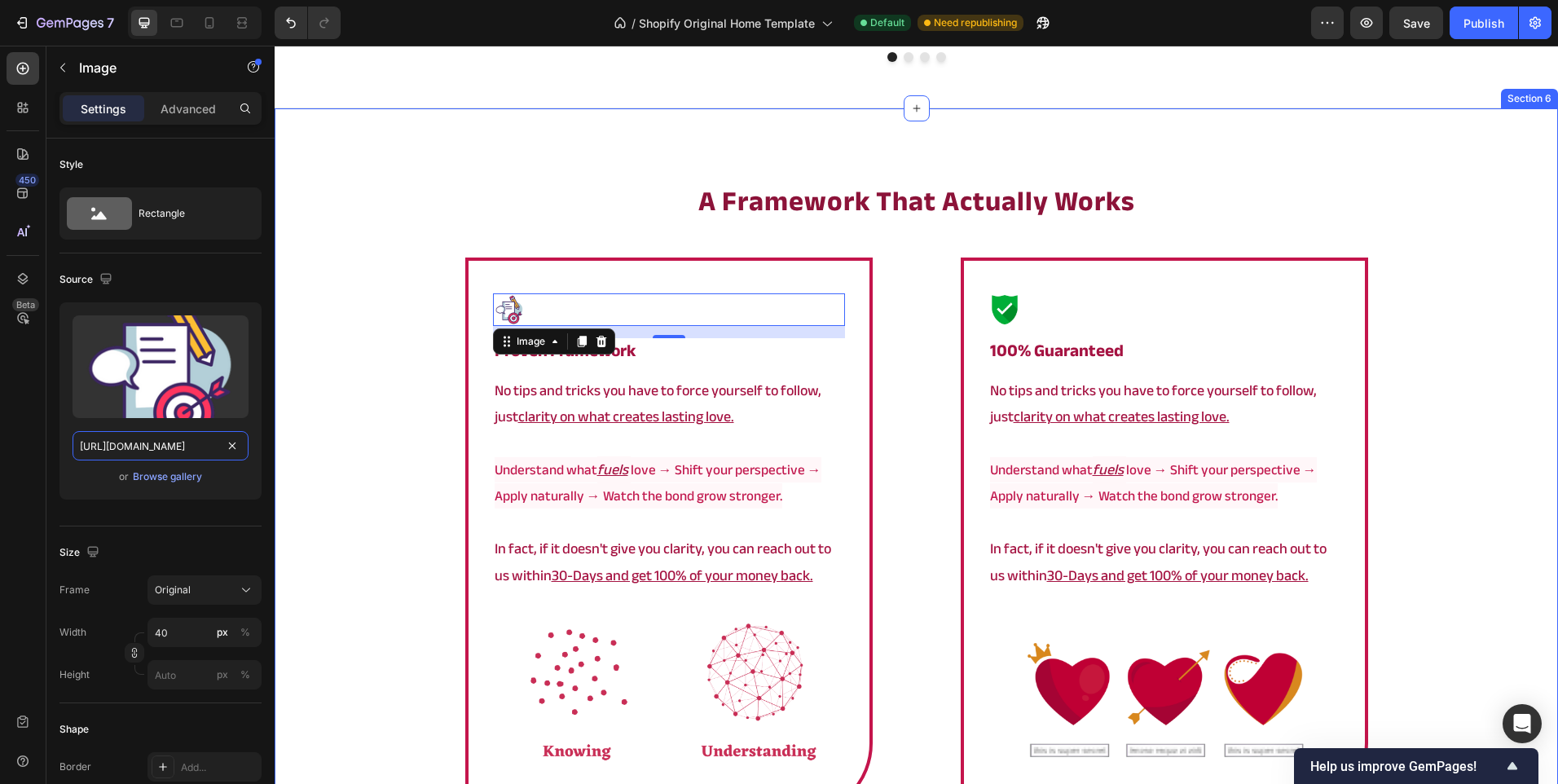
scroll to position [0, 250]
click at [342, 390] on div "⁠⁠⁠⁠⁠⁠⁠ a framework that actually works Heading Image 15 ⁠⁠⁠⁠⁠⁠⁠ proven framewo…" at bounding box center [916, 598] width 1284 height 834
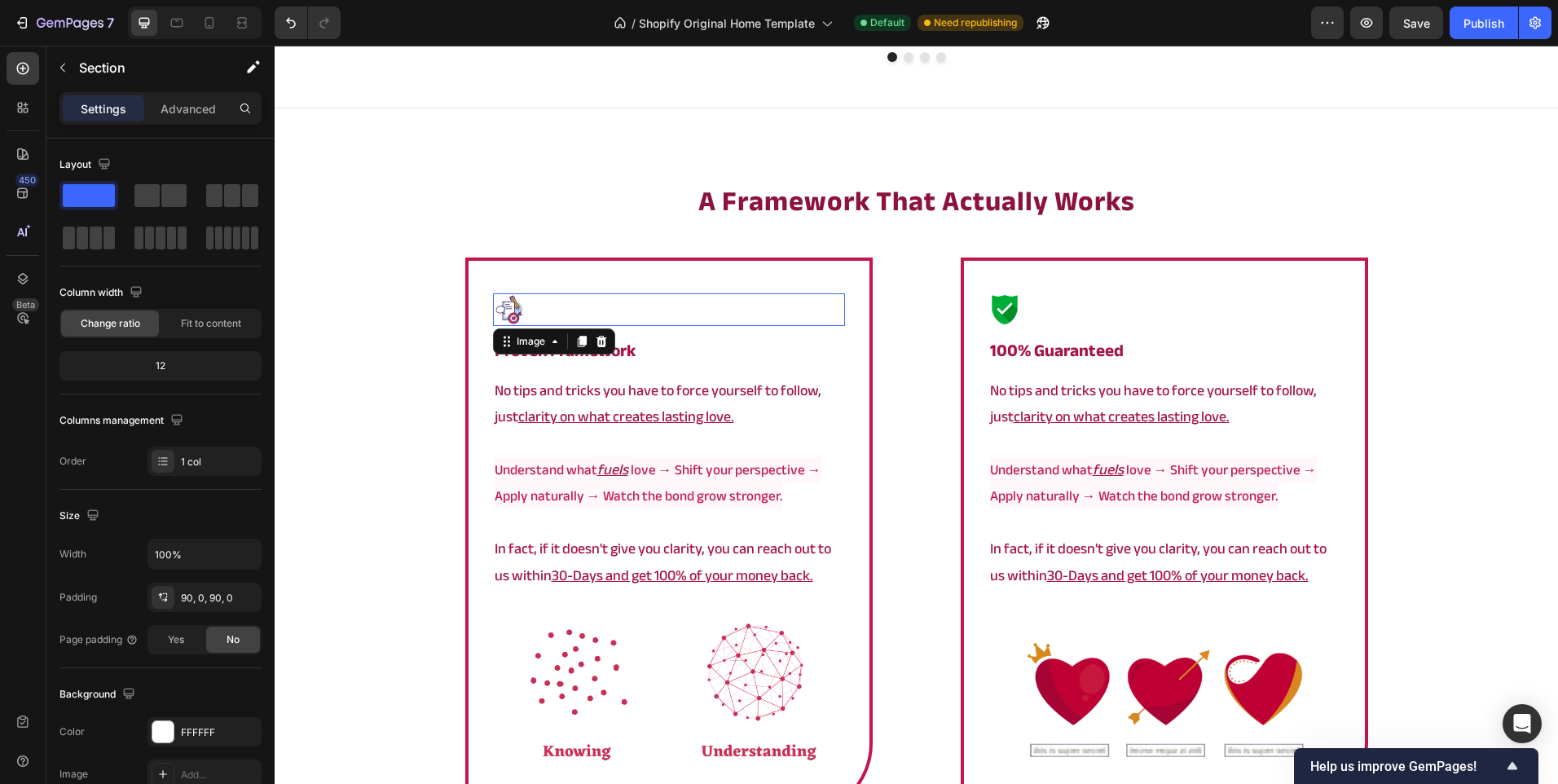
click at [586, 308] on div at bounding box center [669, 309] width 353 height 33
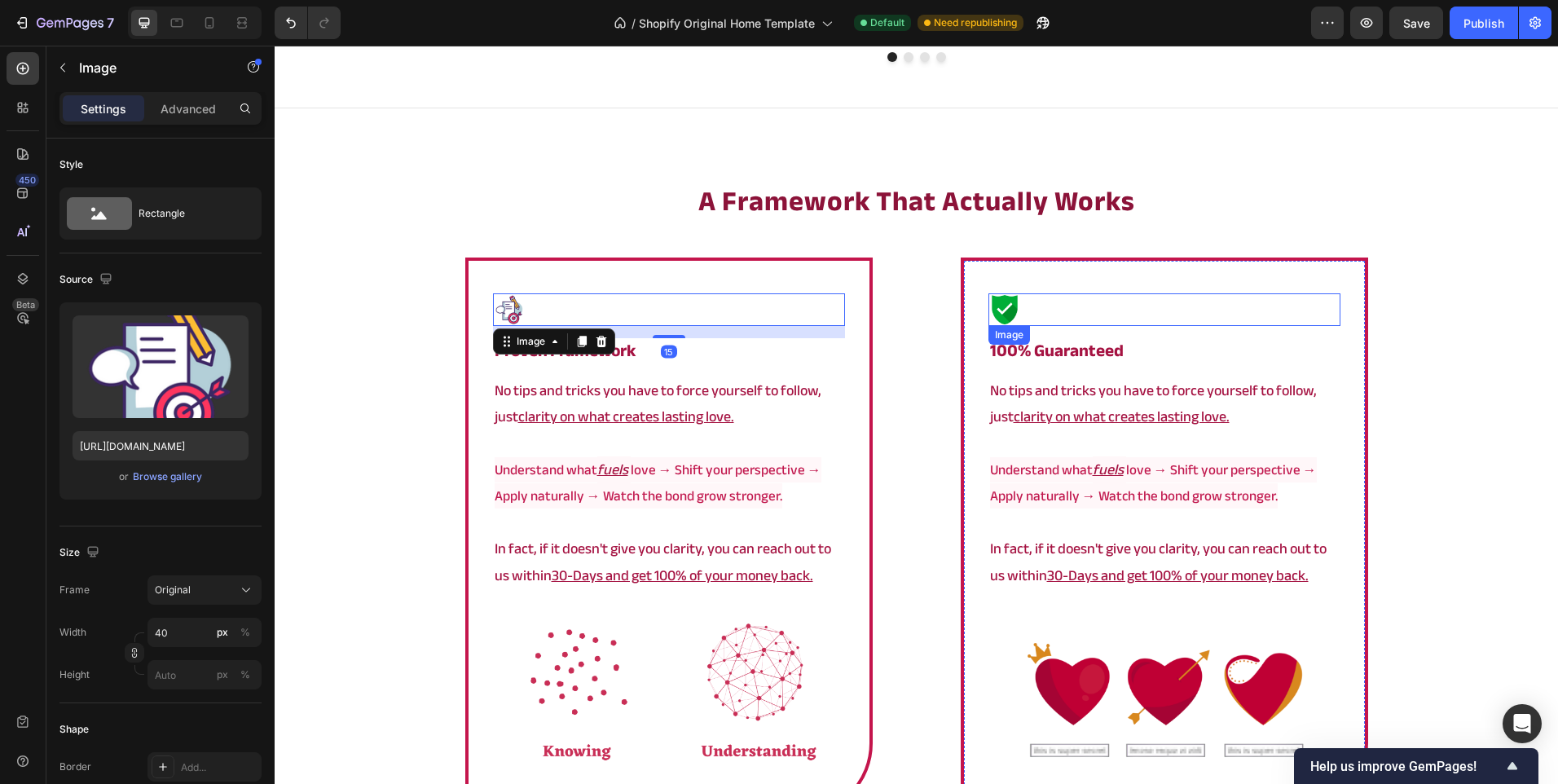
click at [1041, 308] on div at bounding box center [1165, 309] width 353 height 33
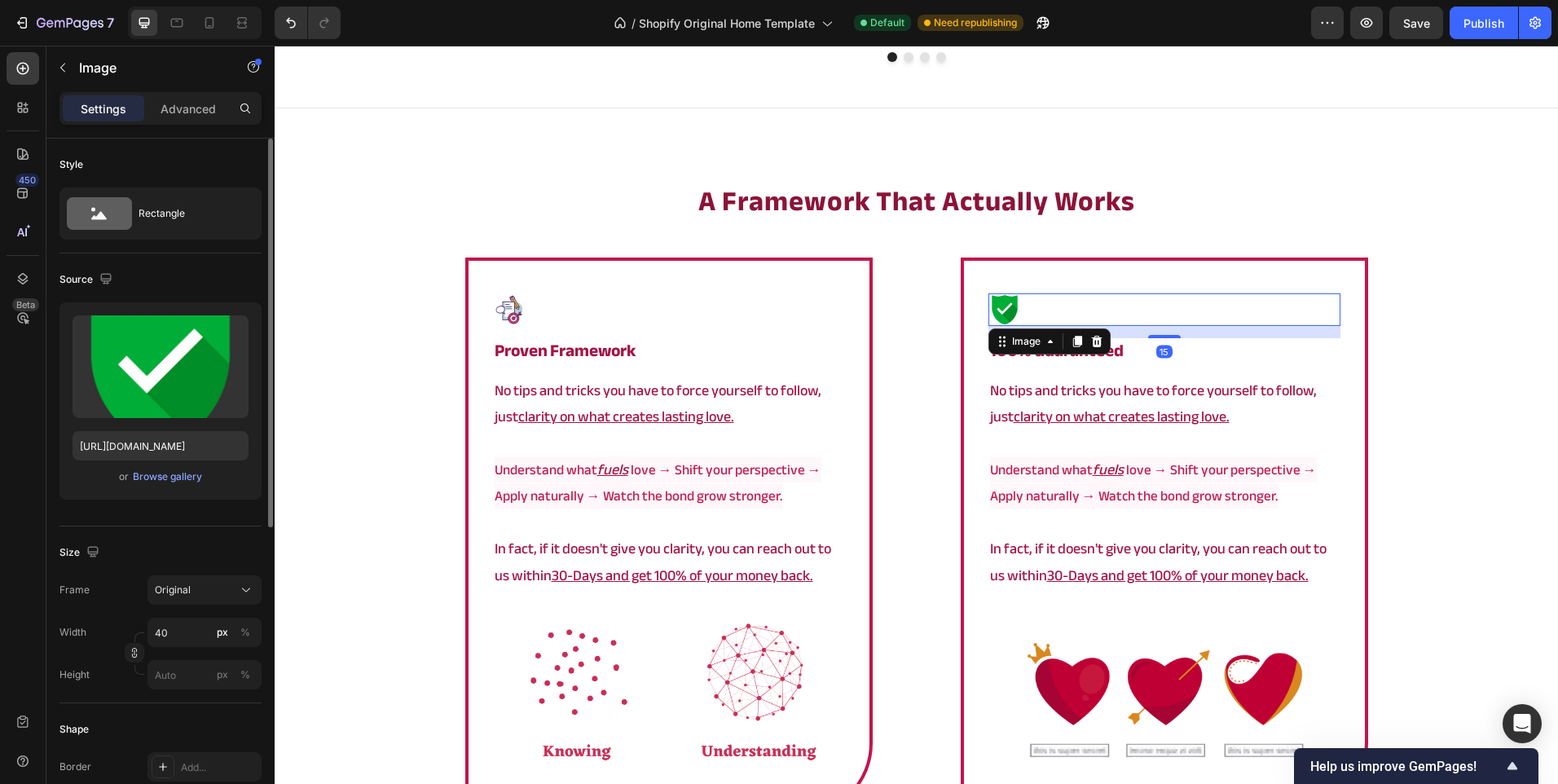
click at [171, 646] on div "Width 40 px % Height px %" at bounding box center [160, 653] width 202 height 72
click at [172, 632] on input "40" at bounding box center [204, 631] width 114 height 29
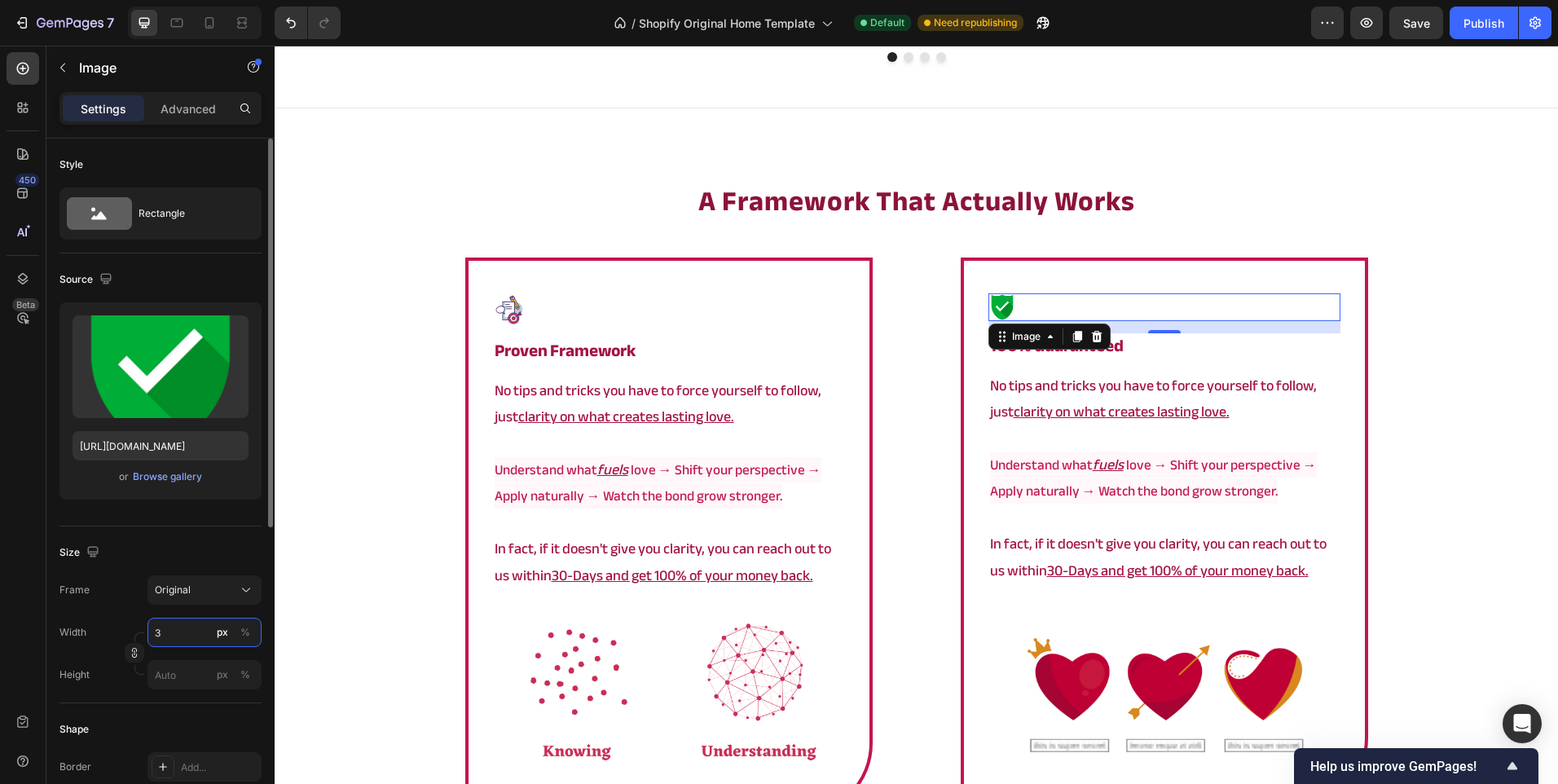
type input "34"
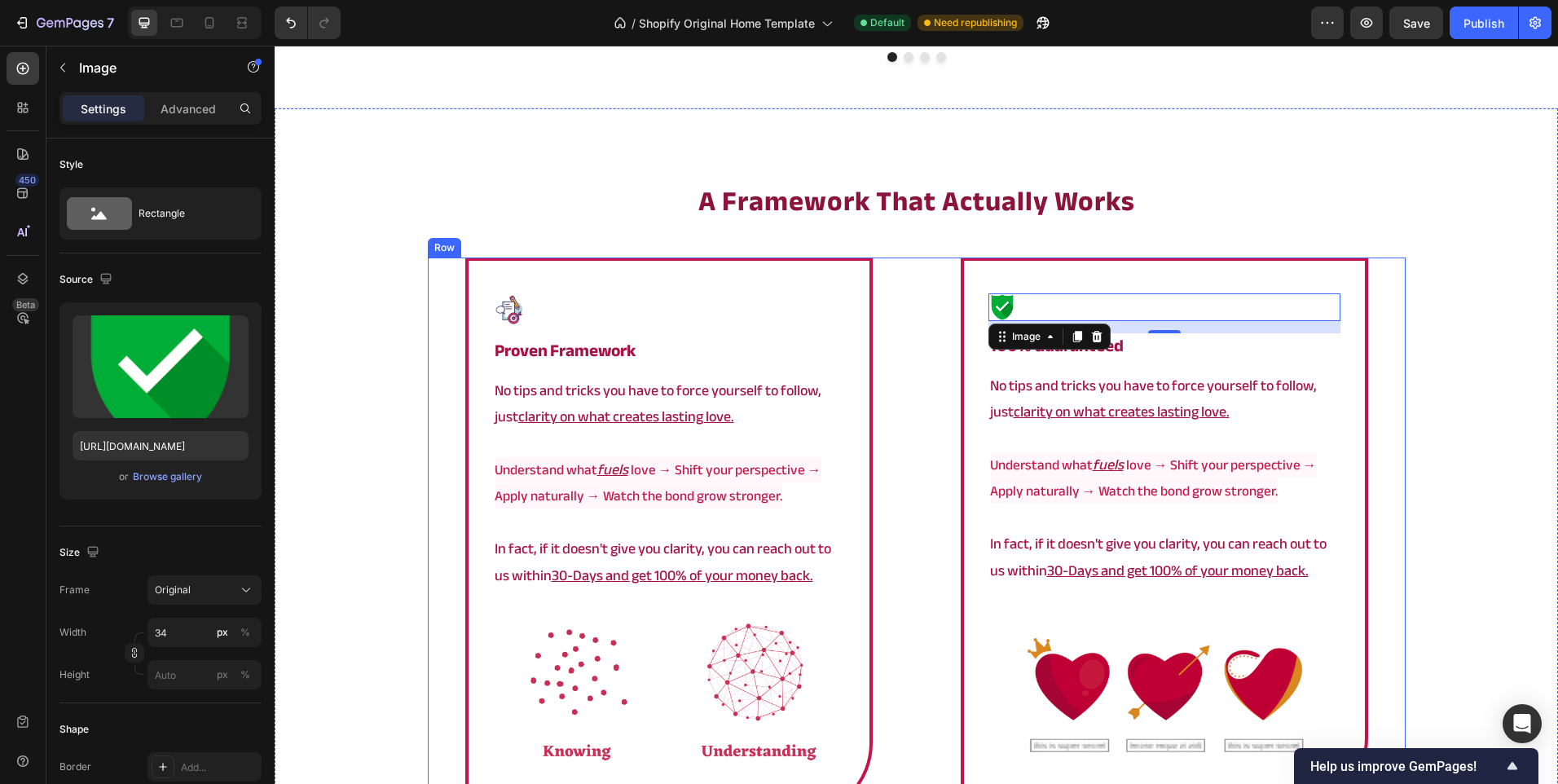
click at [367, 502] on div "⁠⁠⁠⁠⁠⁠⁠ a framework that actually works Heading Image ⁠⁠⁠⁠⁠⁠⁠ proven framework …" at bounding box center [916, 598] width 1284 height 833
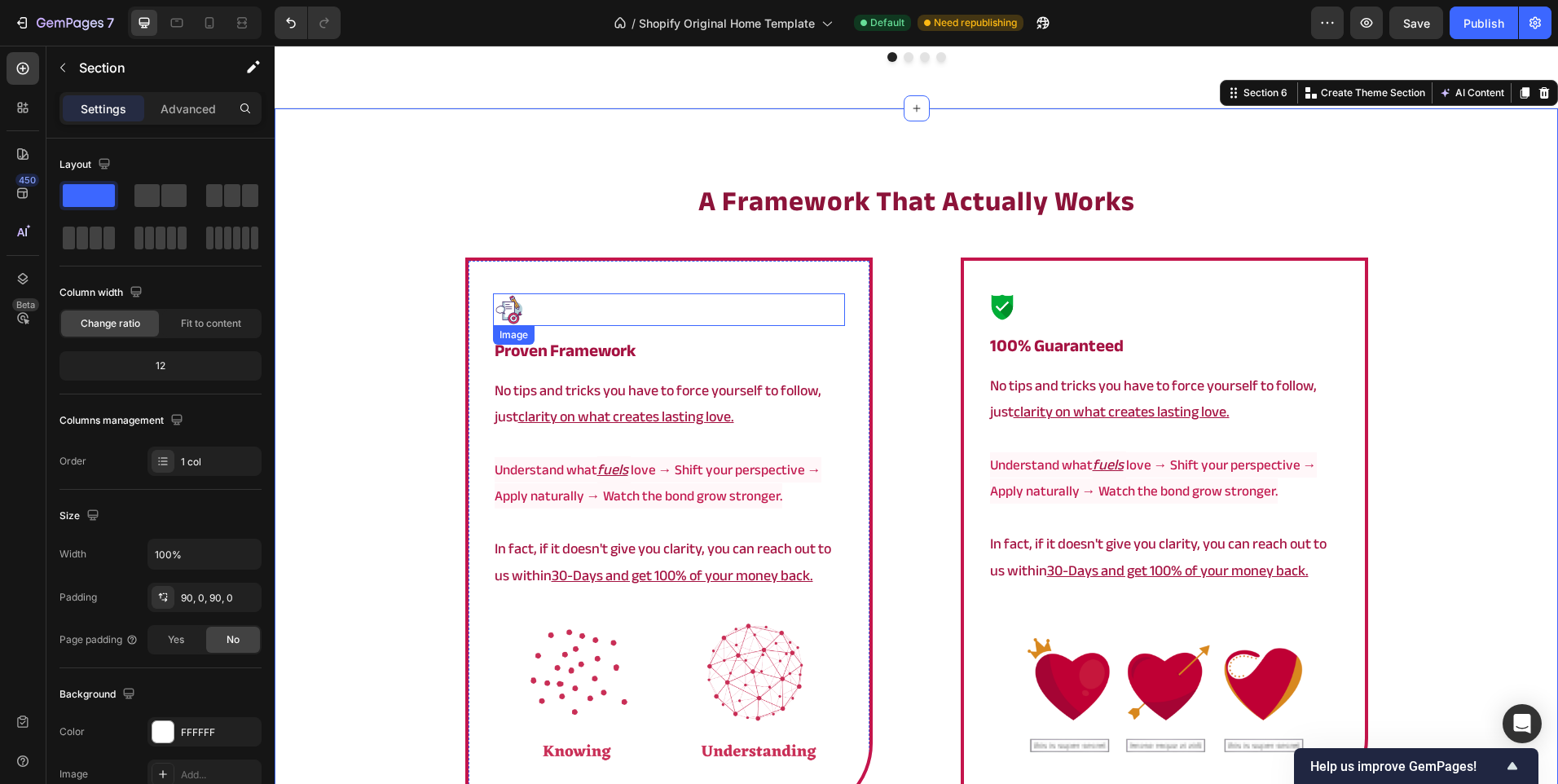
click at [509, 312] on img at bounding box center [509, 309] width 33 height 33
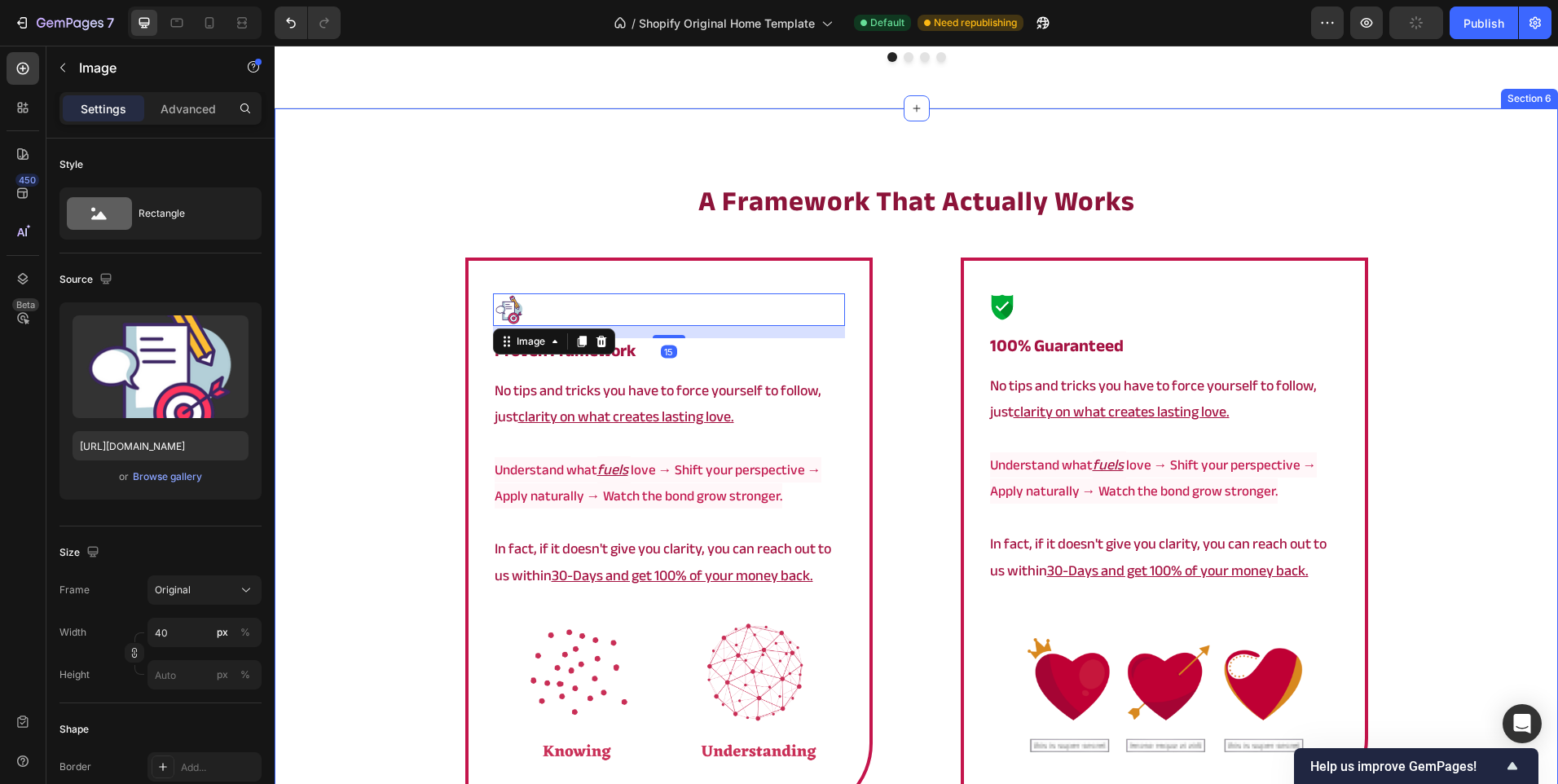
click at [356, 461] on div "⁠⁠⁠⁠⁠⁠⁠ a framework that actually works Heading Image 15 ⁠⁠⁠⁠⁠⁠⁠ proven framewo…" at bounding box center [916, 598] width 1284 height 833
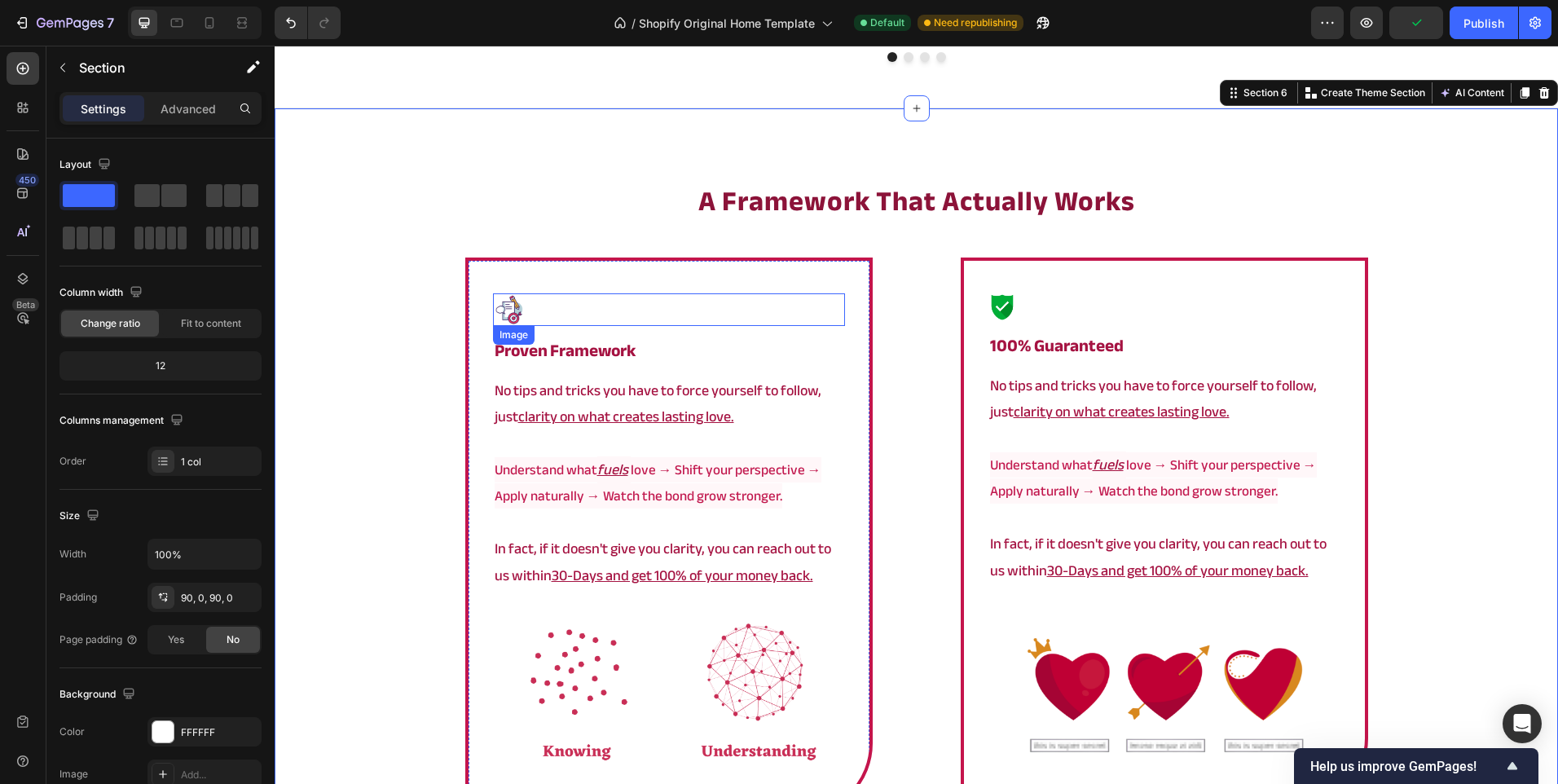
click at [563, 310] on div at bounding box center [669, 309] width 353 height 33
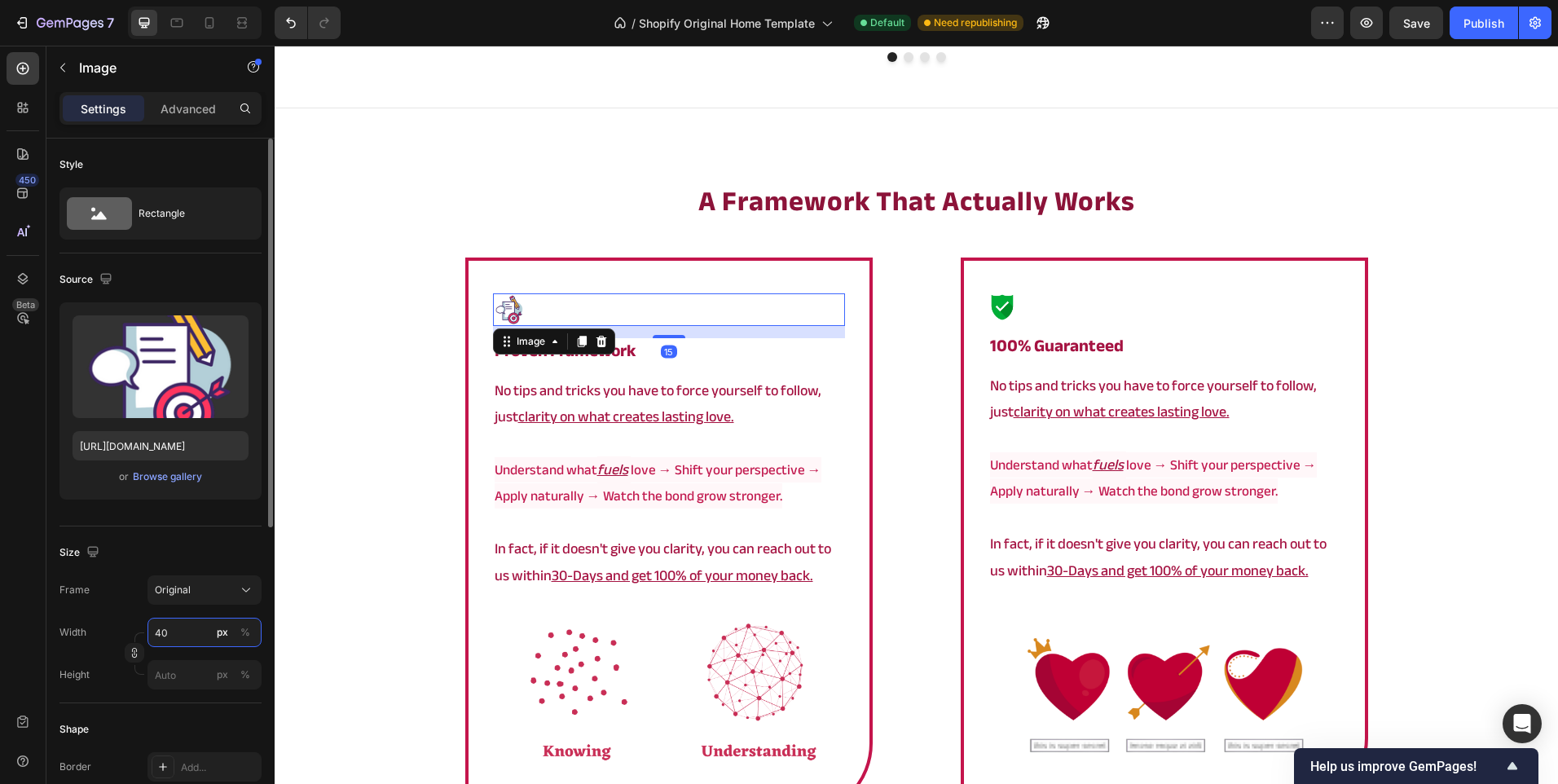
click at [182, 638] on input "40" at bounding box center [204, 631] width 114 height 29
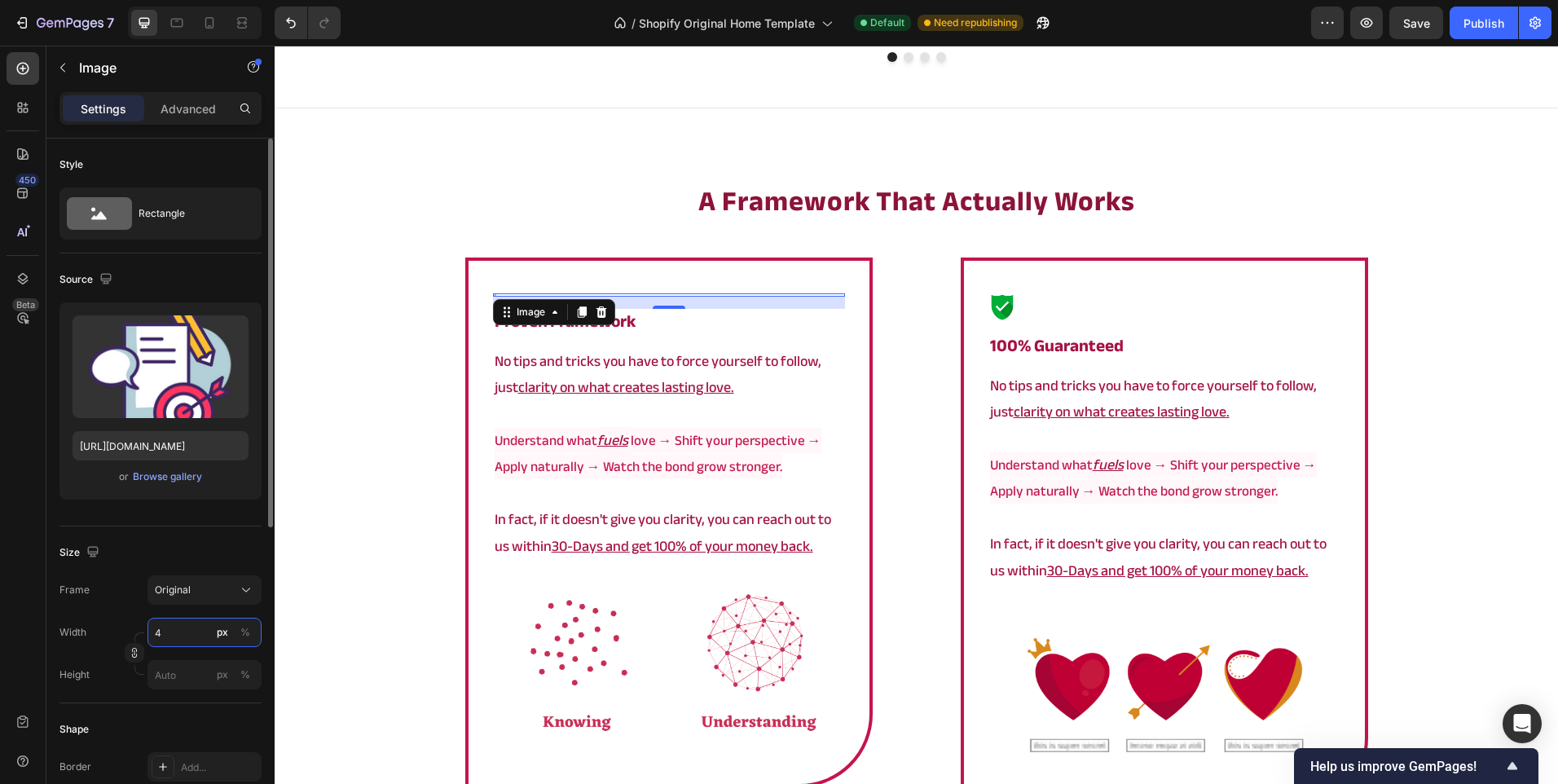
type input "44"
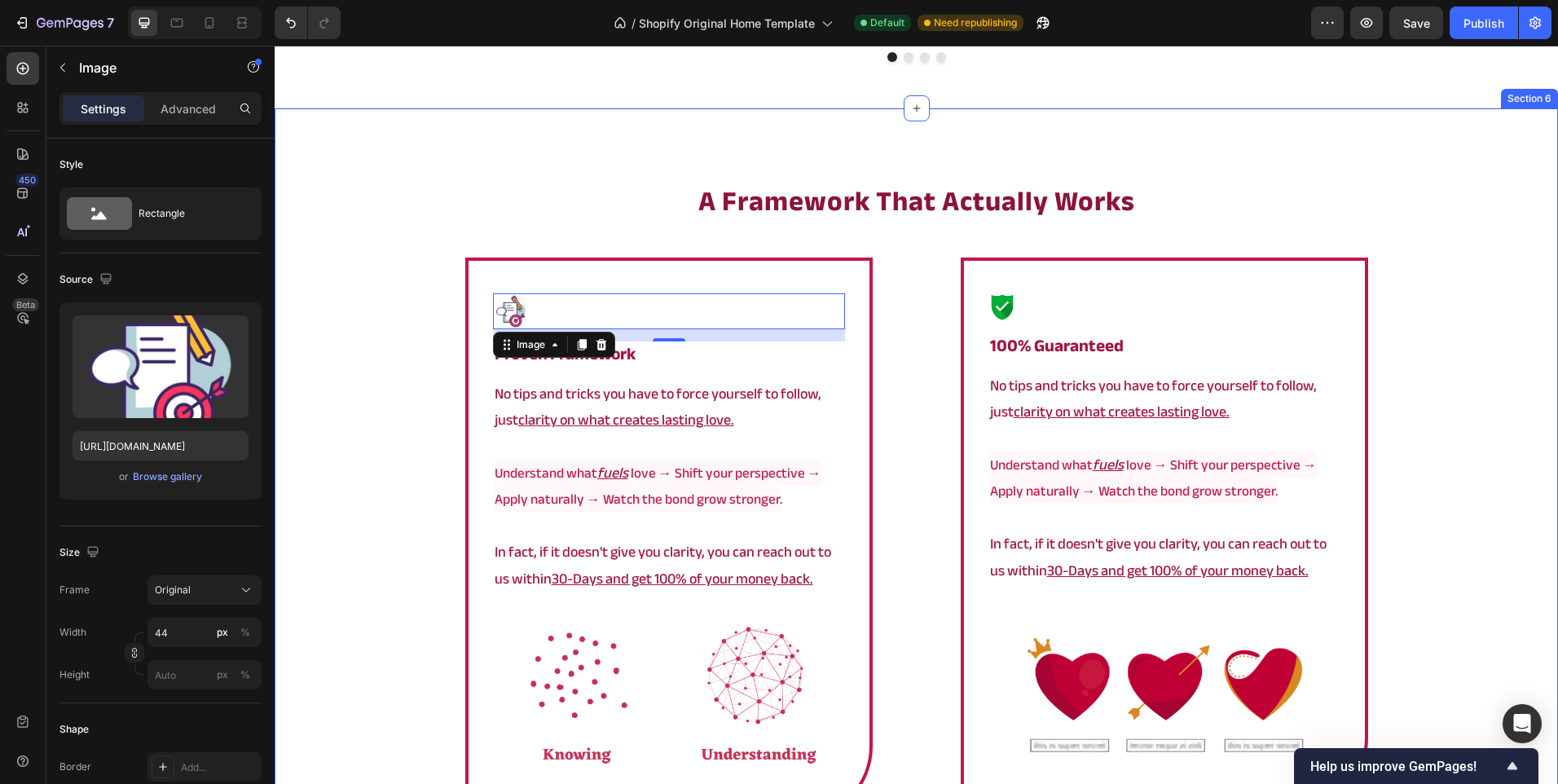
click at [320, 388] on div "⁠⁠⁠⁠⁠⁠⁠ a framework that actually works Heading Image 15 ⁠⁠⁠⁠⁠⁠⁠ proven framewo…" at bounding box center [916, 600] width 1284 height 837
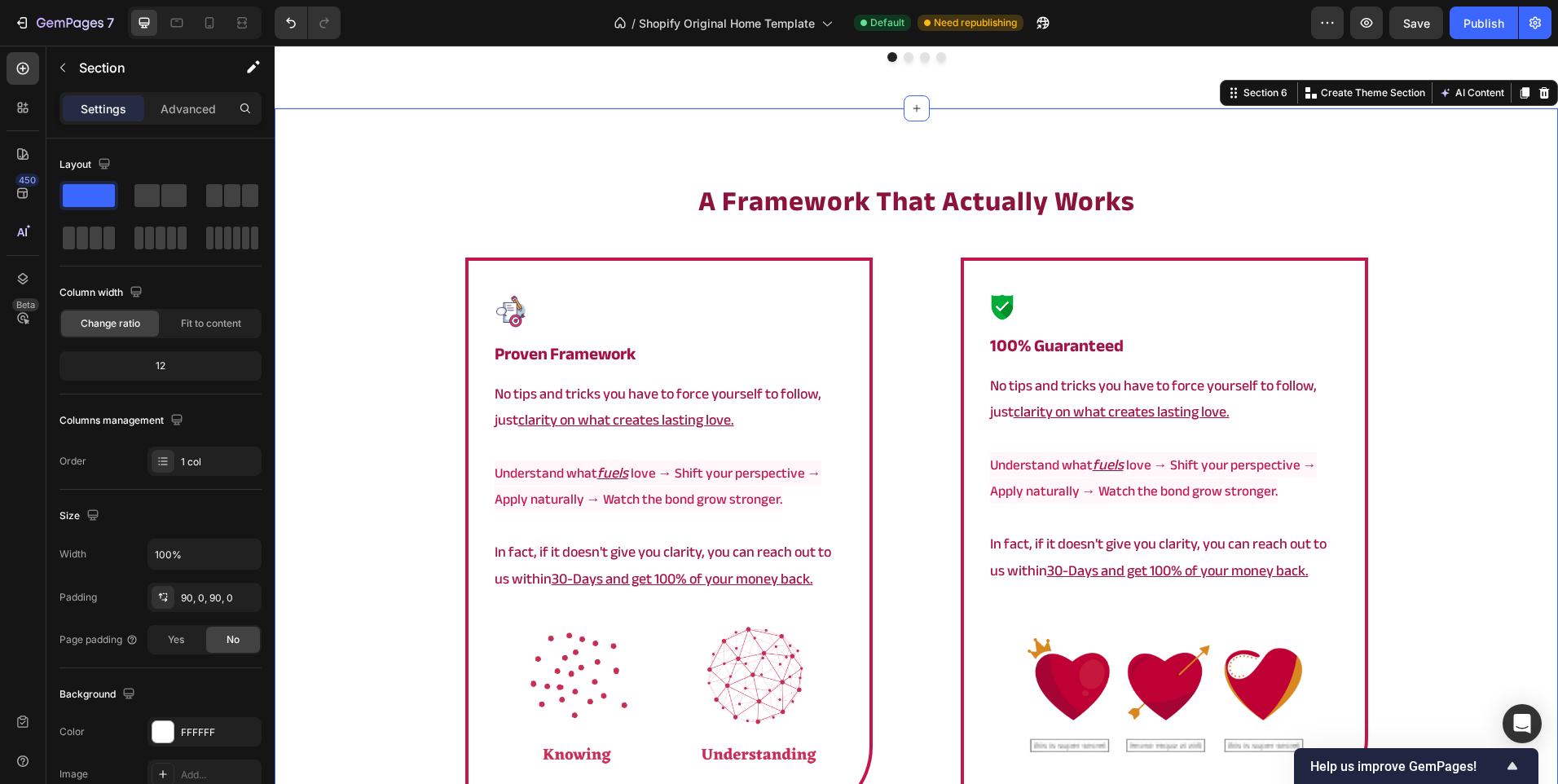
click at [393, 384] on div "⁠⁠⁠⁠⁠⁠⁠ a framework that actually works Heading Image ⁠⁠⁠⁠⁠⁠⁠ proven framework …" at bounding box center [916, 600] width 1284 height 837
click at [372, 353] on div "⁠⁠⁠⁠⁠⁠⁠ a framework that actually works Heading Image ⁠⁠⁠⁠⁠⁠⁠ proven framework …" at bounding box center [916, 600] width 1284 height 837
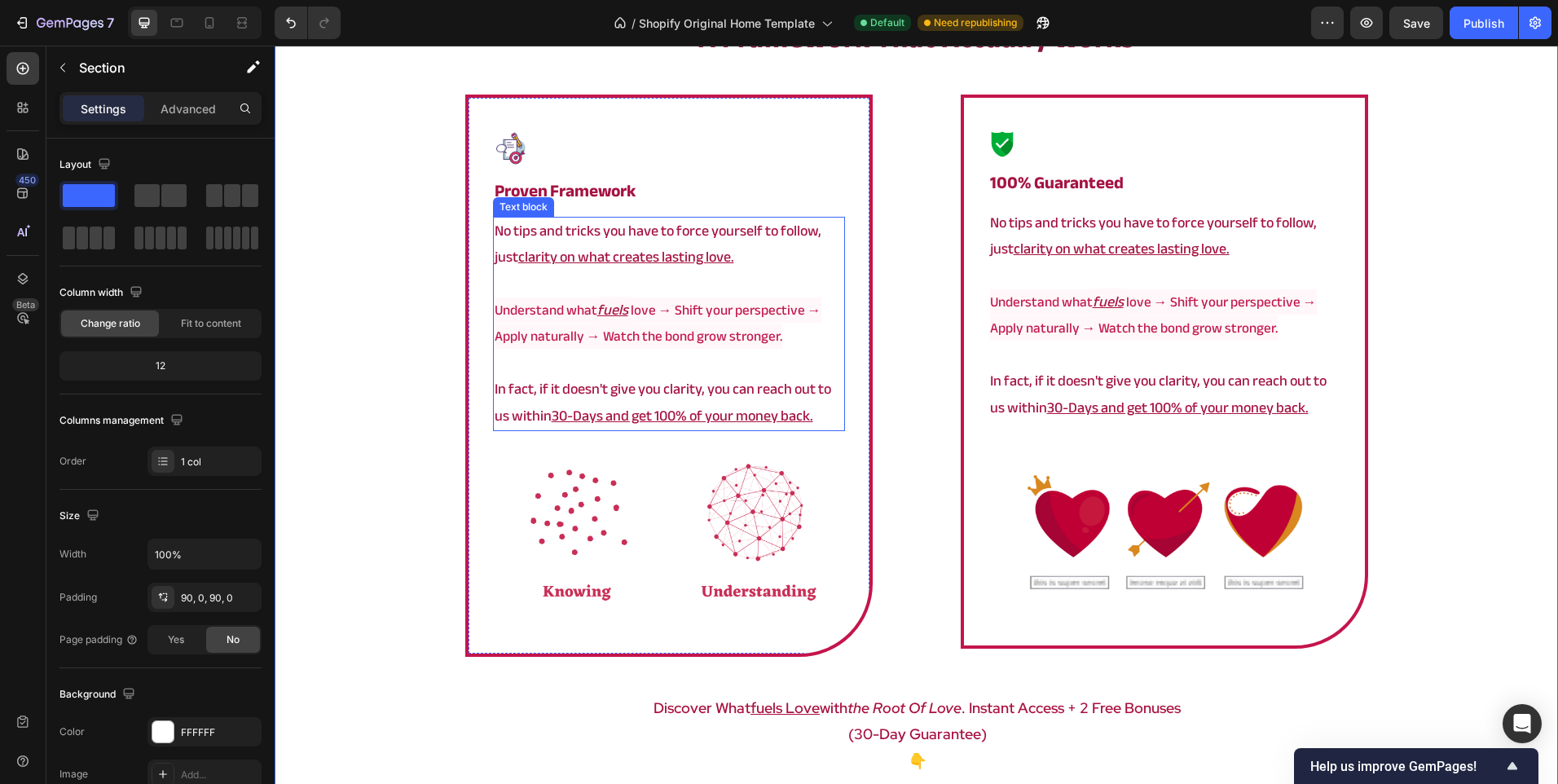
click at [588, 392] on p "In fact, if it doesn't give you clarity, you can reach out to us within 30-Days…" at bounding box center [669, 402] width 349 height 53
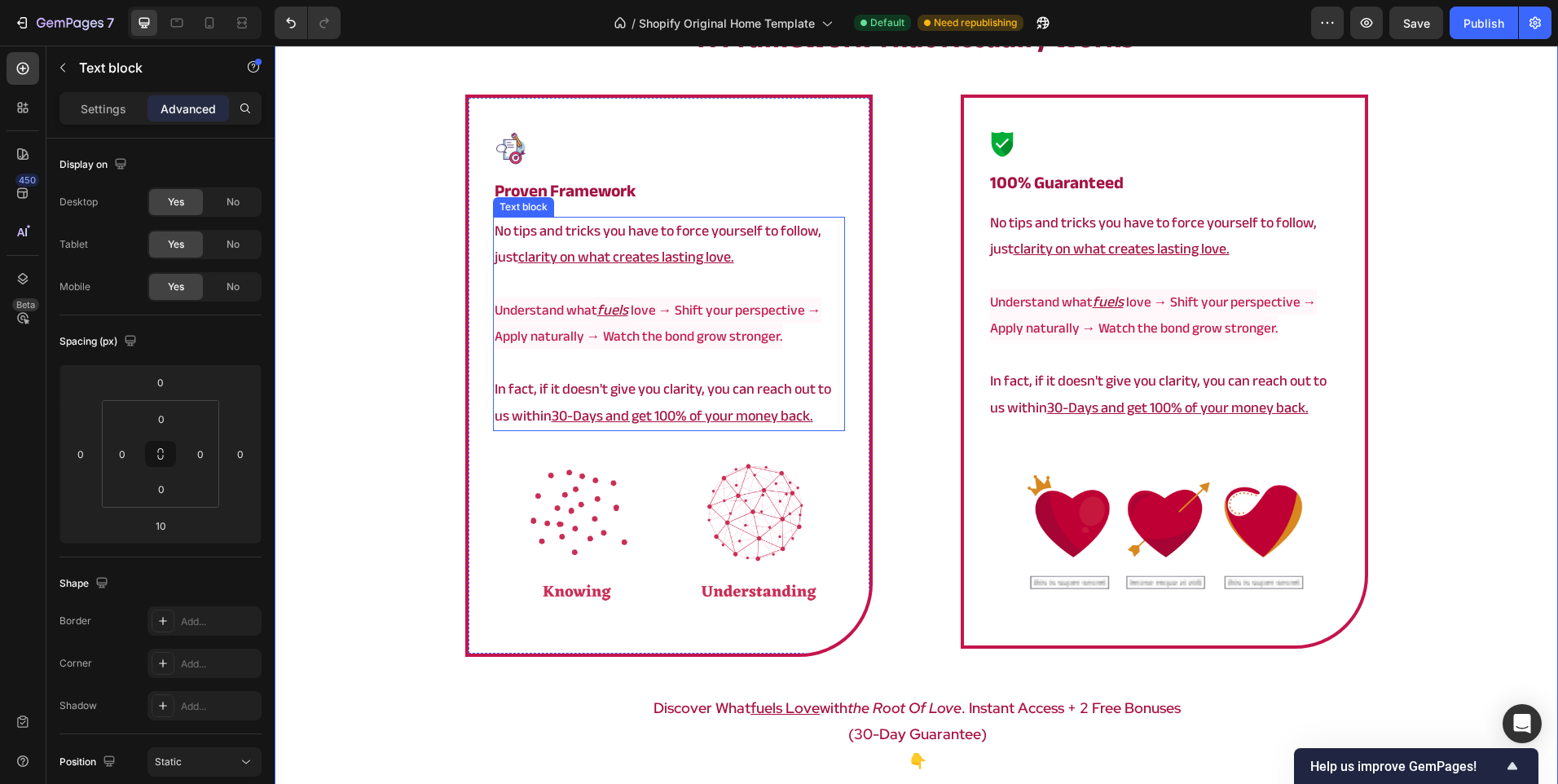
click at [588, 392] on p "In fact, if it doesn't give you clarity, you can reach out to us within 30-Days…" at bounding box center [669, 402] width 349 height 53
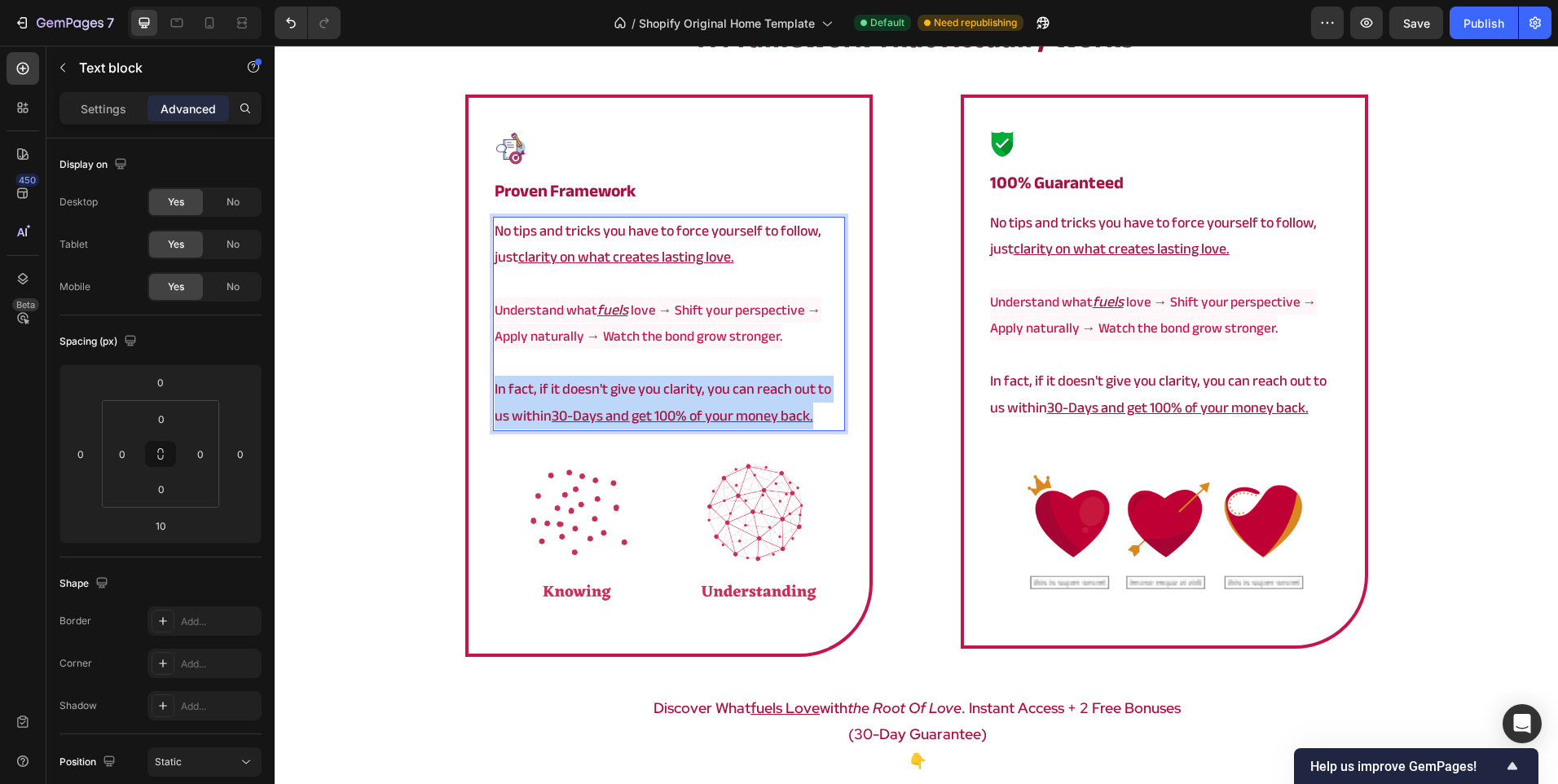
click at [588, 392] on p "In fact, if it doesn't give you clarity, you can reach out to us within 30-Days…" at bounding box center [669, 402] width 349 height 53
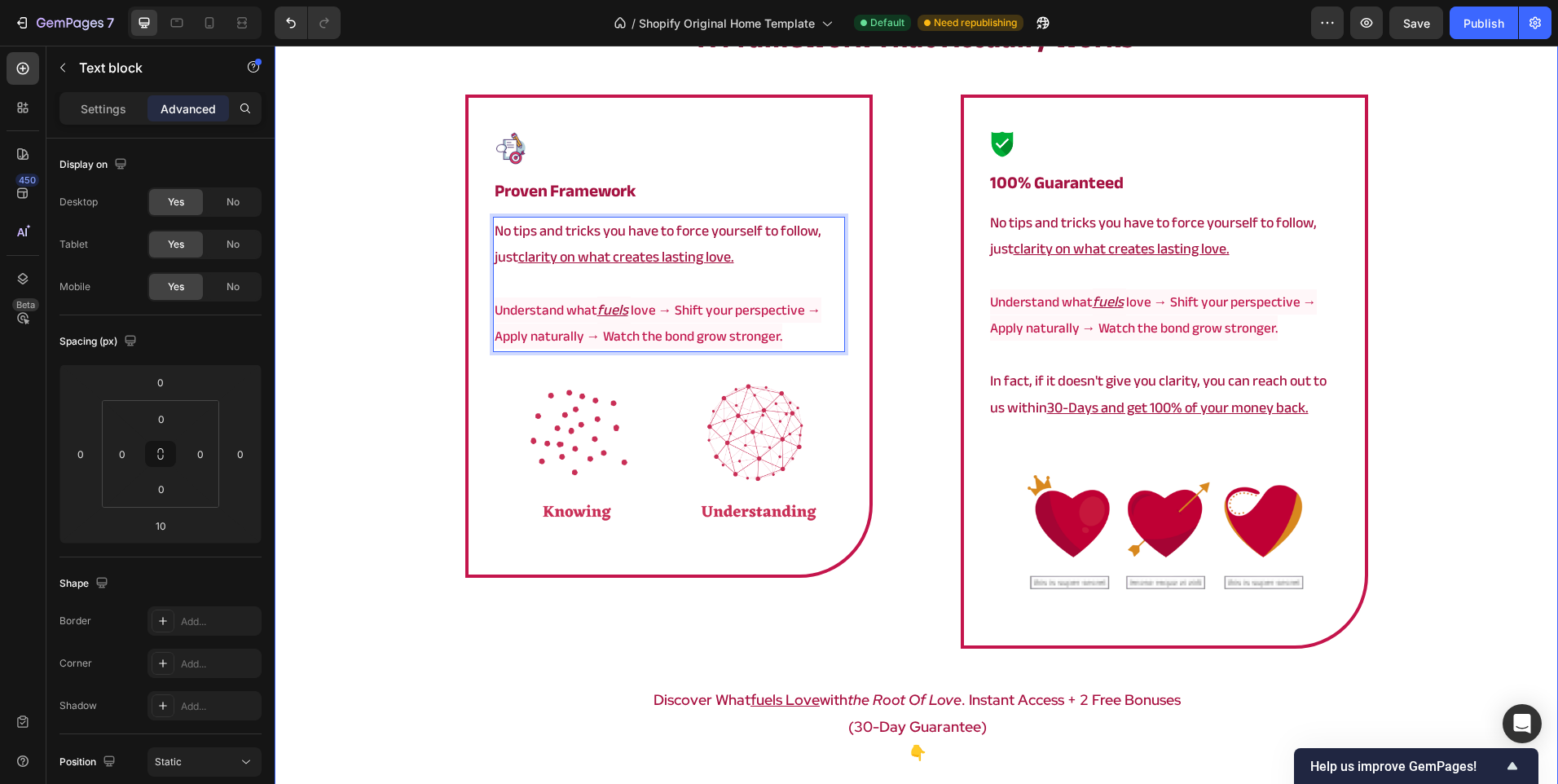
click at [412, 390] on div "⁠⁠⁠⁠⁠⁠⁠ a framework that actually works Heading Image ⁠⁠⁠⁠⁠⁠⁠ proven framework …" at bounding box center [916, 433] width 1284 height 829
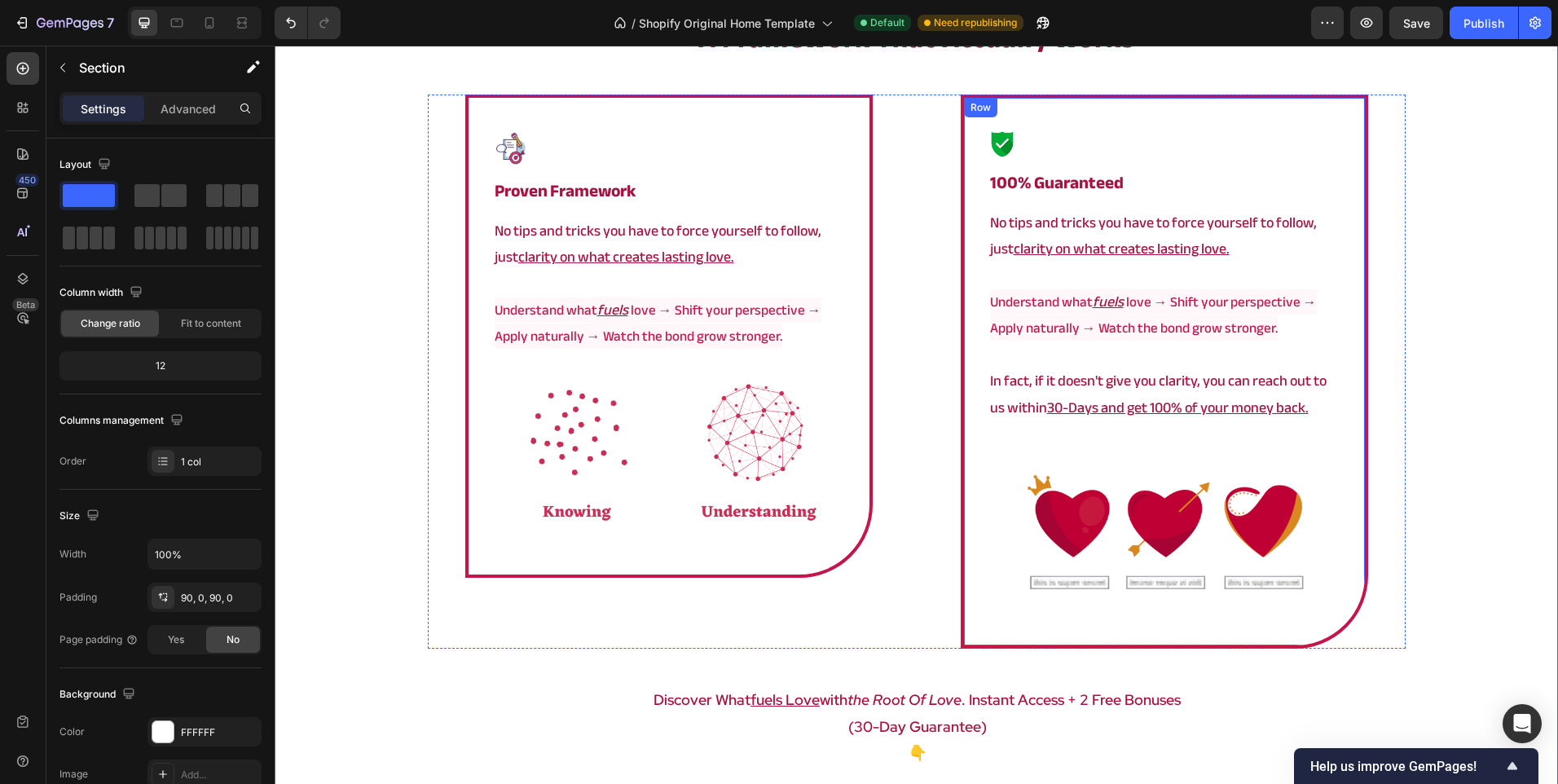
click at [966, 303] on div "Image ⁠⁠⁠⁠⁠⁠⁠ 100% Guaranteed Heading No tips and tricks you have to force your…" at bounding box center [1164, 371] width 407 height 554
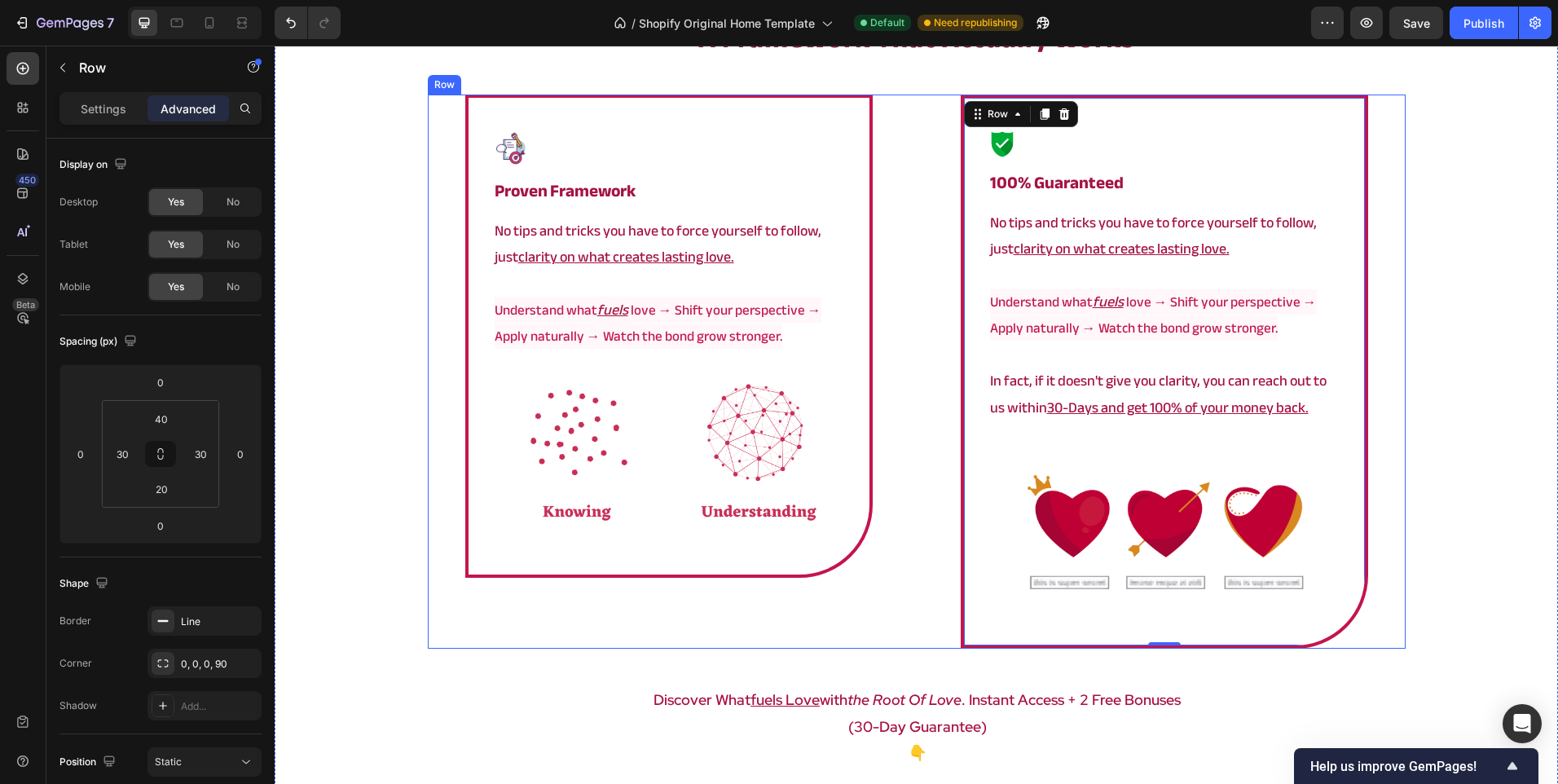
click at [910, 204] on div "Image ⁠⁠⁠⁠⁠⁠⁠ proven framework Heading No tips and tricks you have to force you…" at bounding box center [917, 371] width 978 height 554
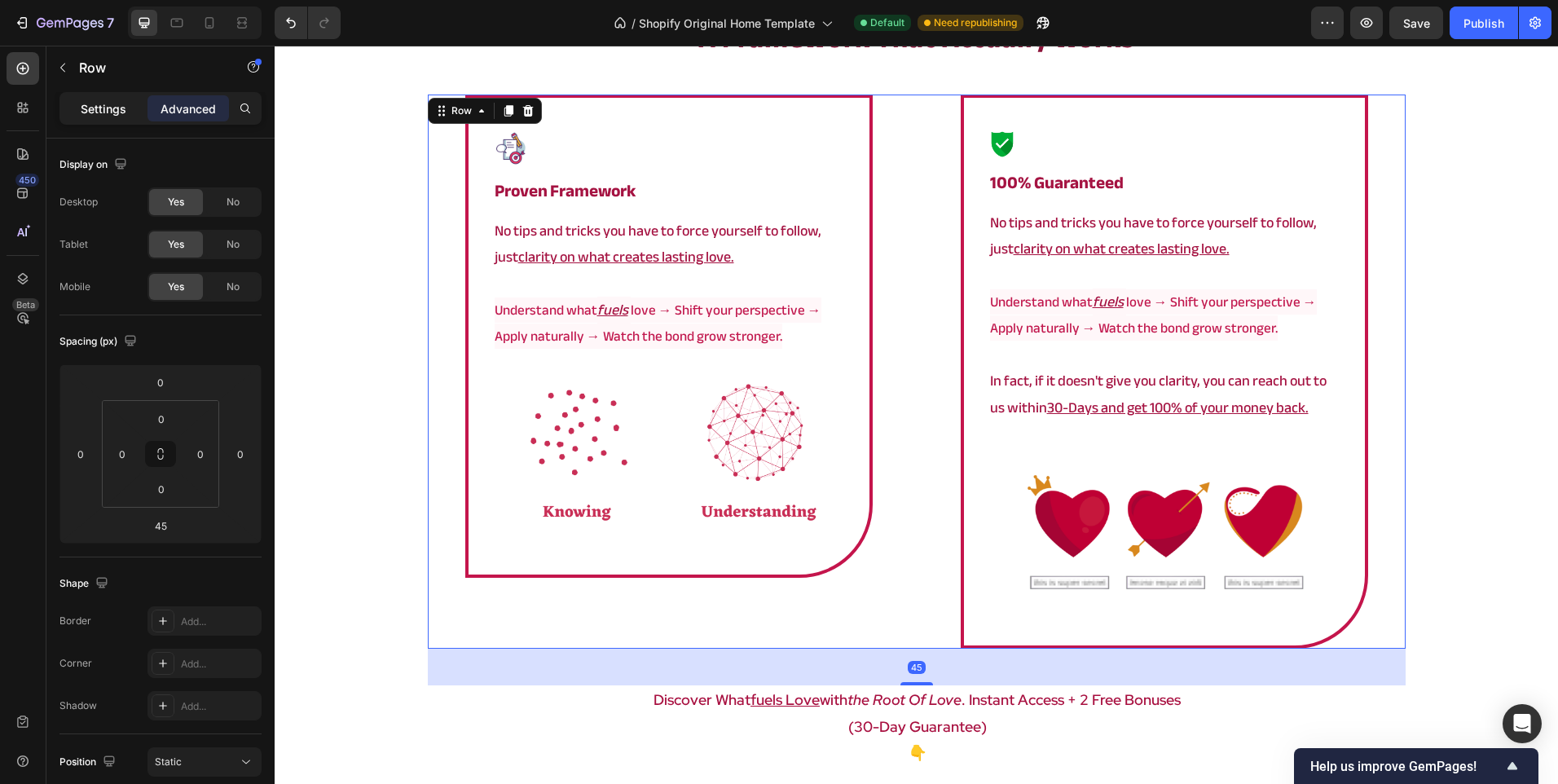
click at [82, 119] on div "Settings" at bounding box center [104, 108] width 81 height 26
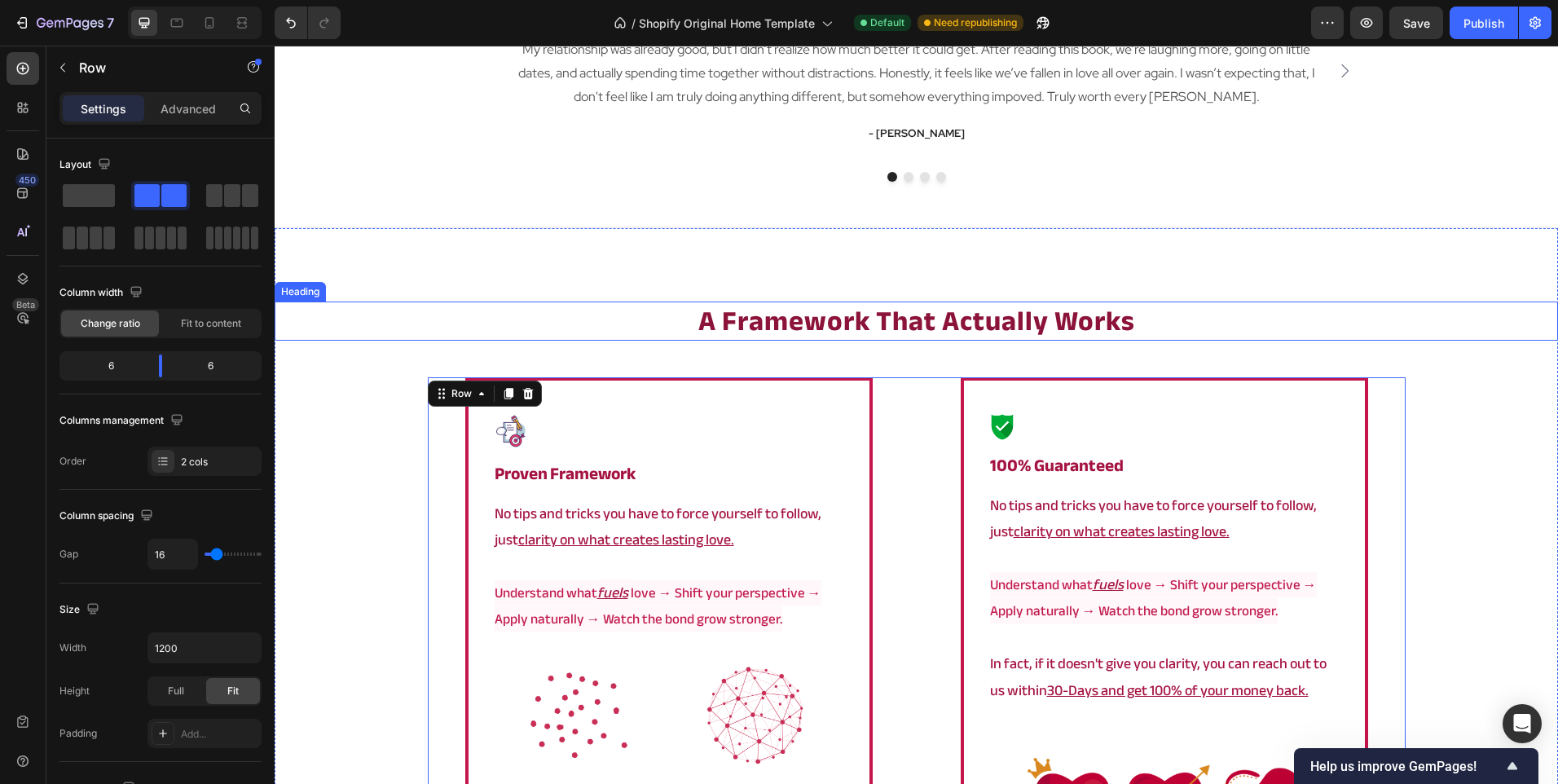
scroll to position [2539, 0]
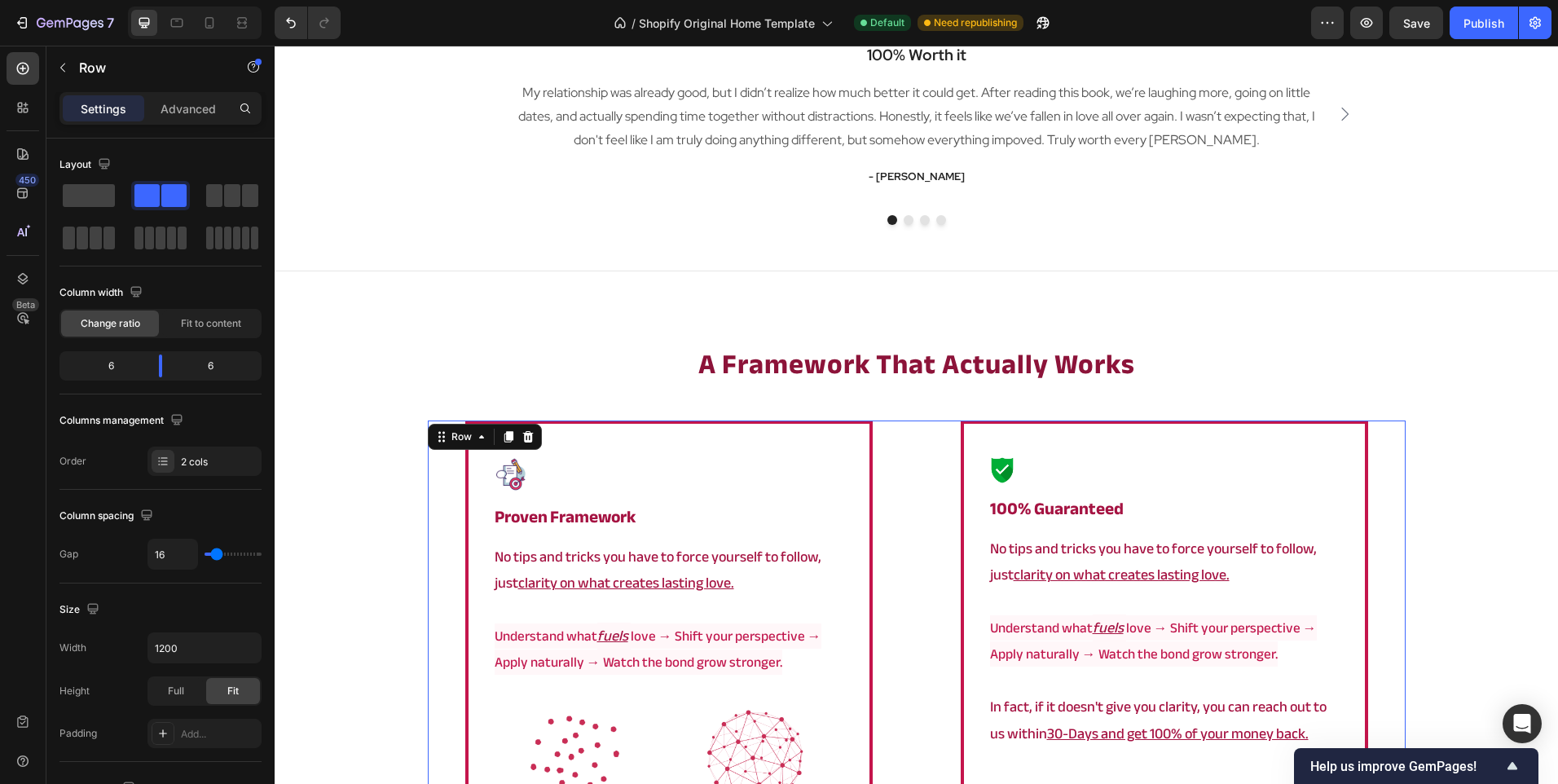
click at [894, 479] on div "Image ⁠⁠⁠⁠⁠⁠⁠ proven framework Heading No tips and tricks you have to force you…" at bounding box center [669, 697] width 483 height 554
click at [502, 440] on icon at bounding box center [509, 437] width 13 height 13
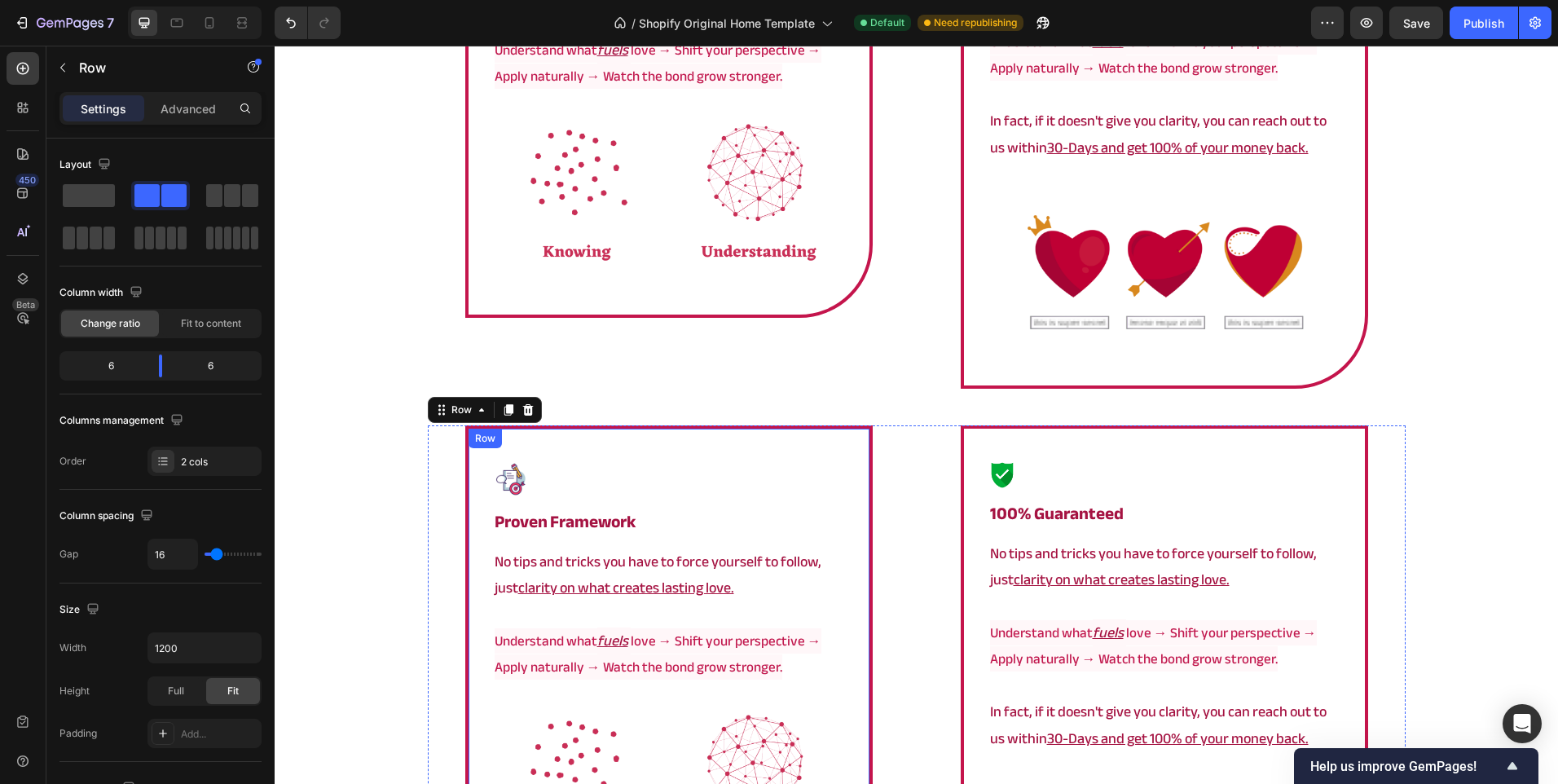
scroll to position [3123, 0]
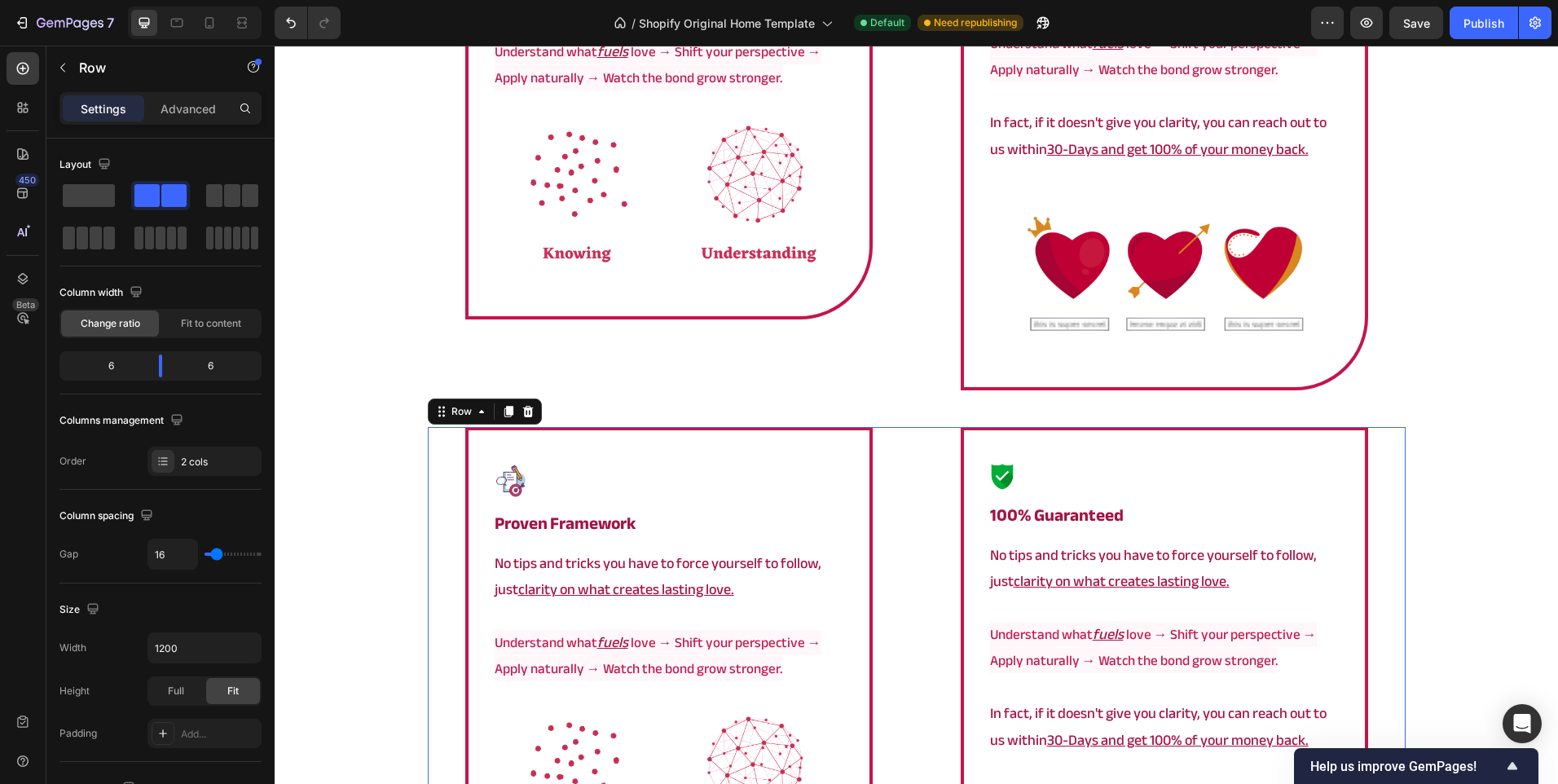
click at [907, 479] on div "Image proven framework Heading No tips and tricks you have to force yourself to…" at bounding box center [917, 704] width 978 height 554
click at [105, 190] on span at bounding box center [89, 195] width 52 height 23
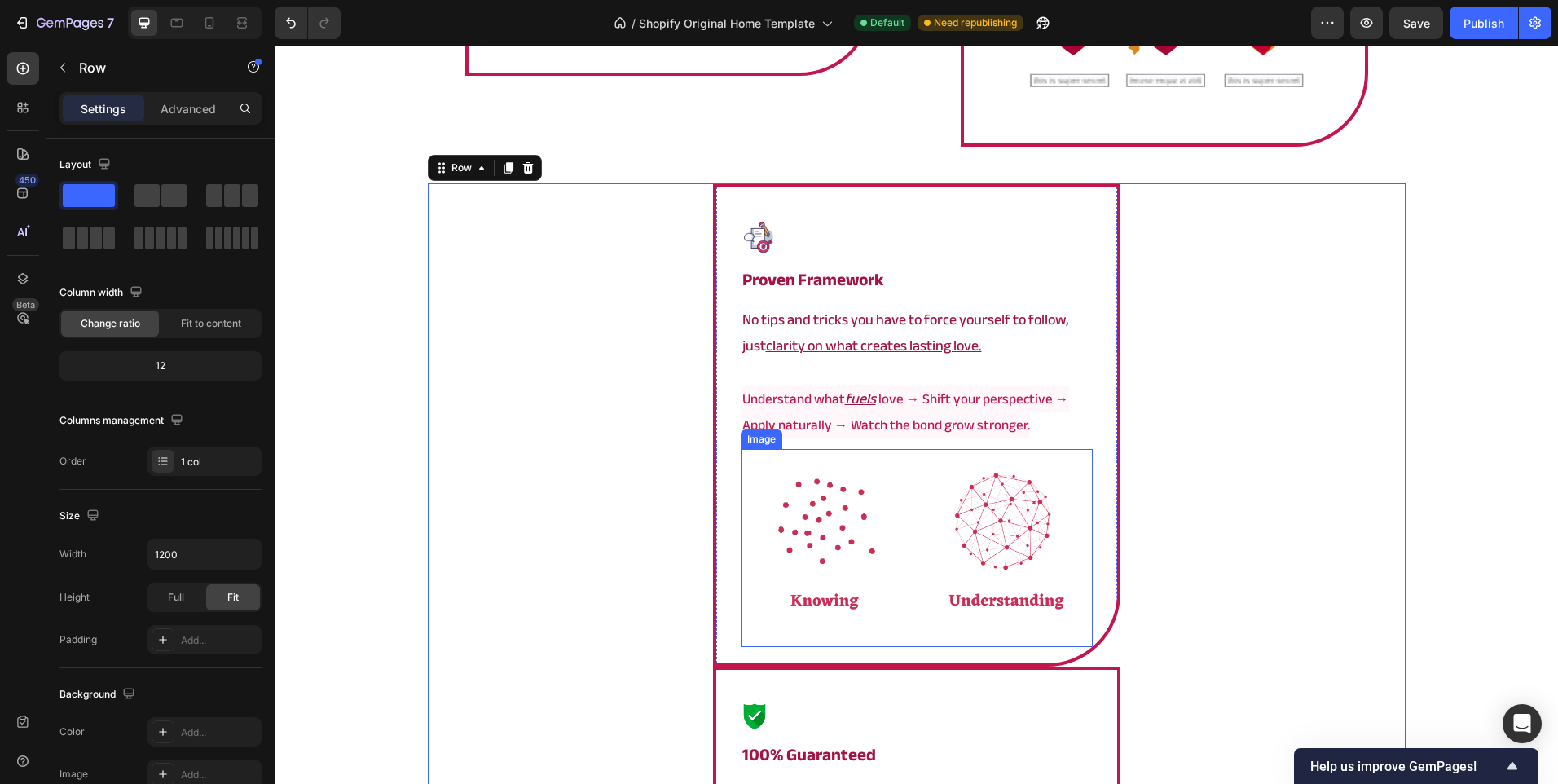
scroll to position [3367, 0]
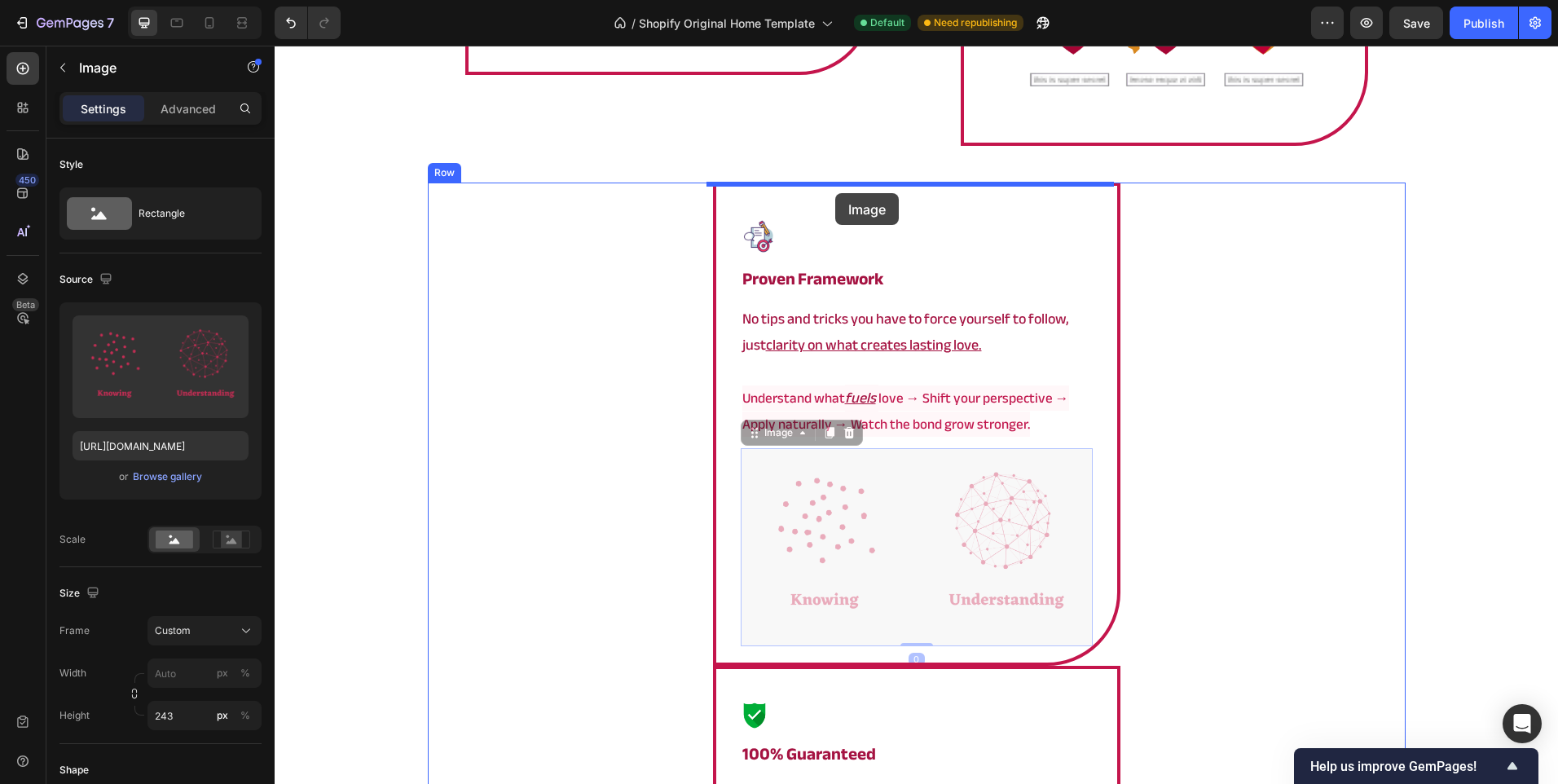
drag, startPoint x: 966, startPoint y: 526, endPoint x: 835, endPoint y: 193, distance: 357.8
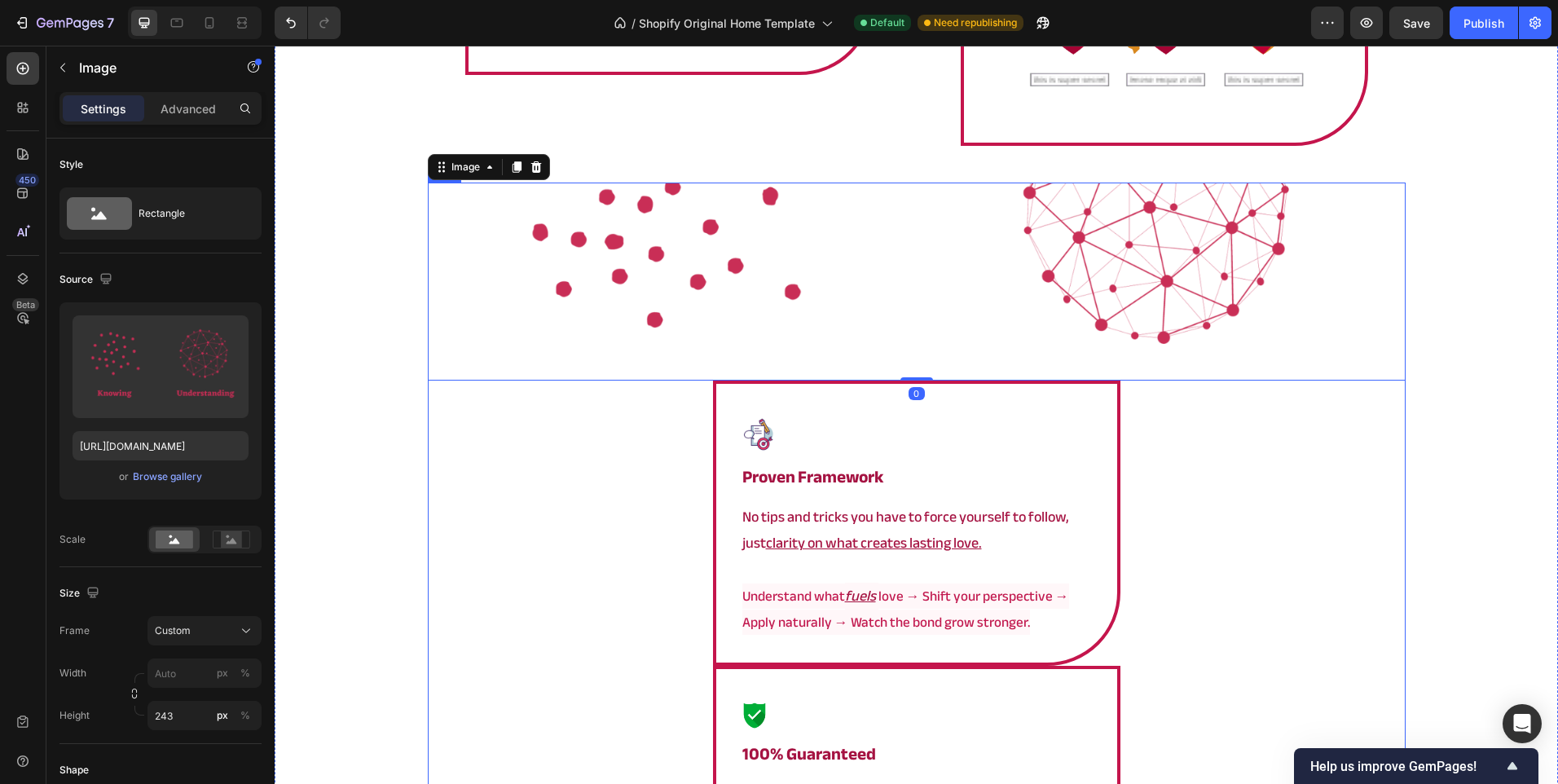
click at [1158, 495] on div "Image 0 Image proven framework Heading No tips and tricks you have to force you…" at bounding box center [917, 701] width 978 height 1037
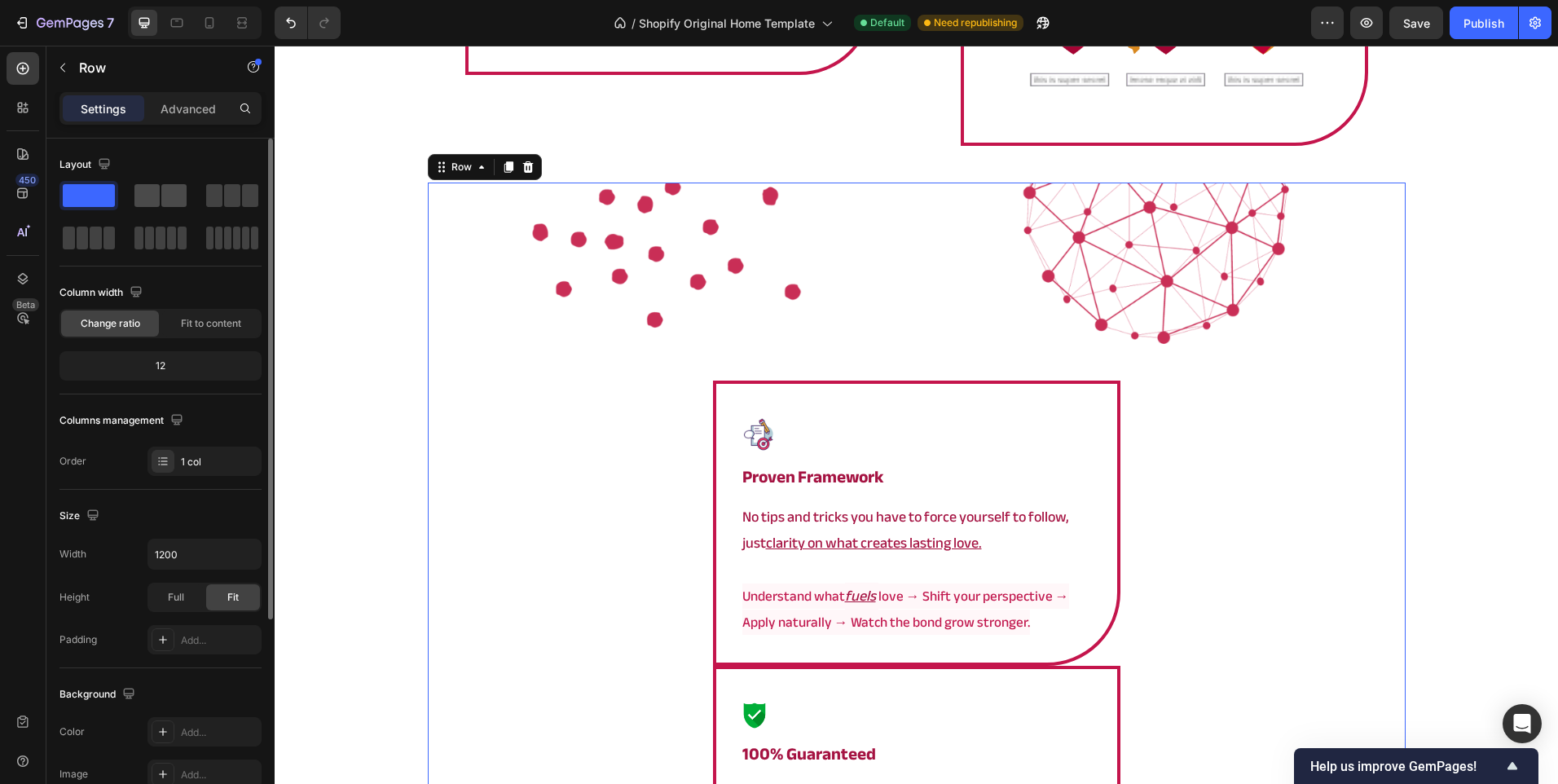
click at [156, 197] on span at bounding box center [147, 195] width 25 height 23
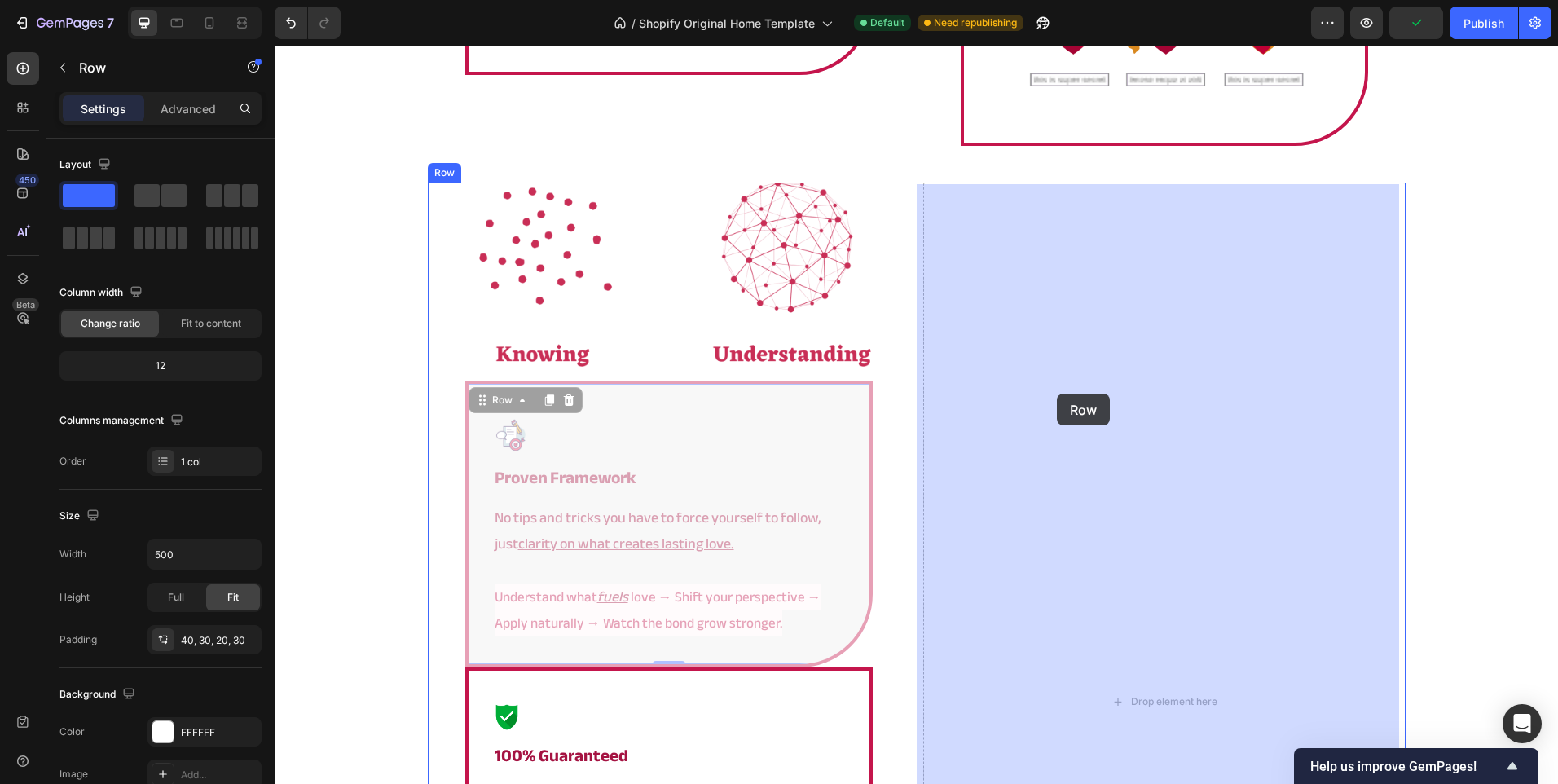
drag, startPoint x: 843, startPoint y: 454, endPoint x: 1059, endPoint y: 393, distance: 224.4
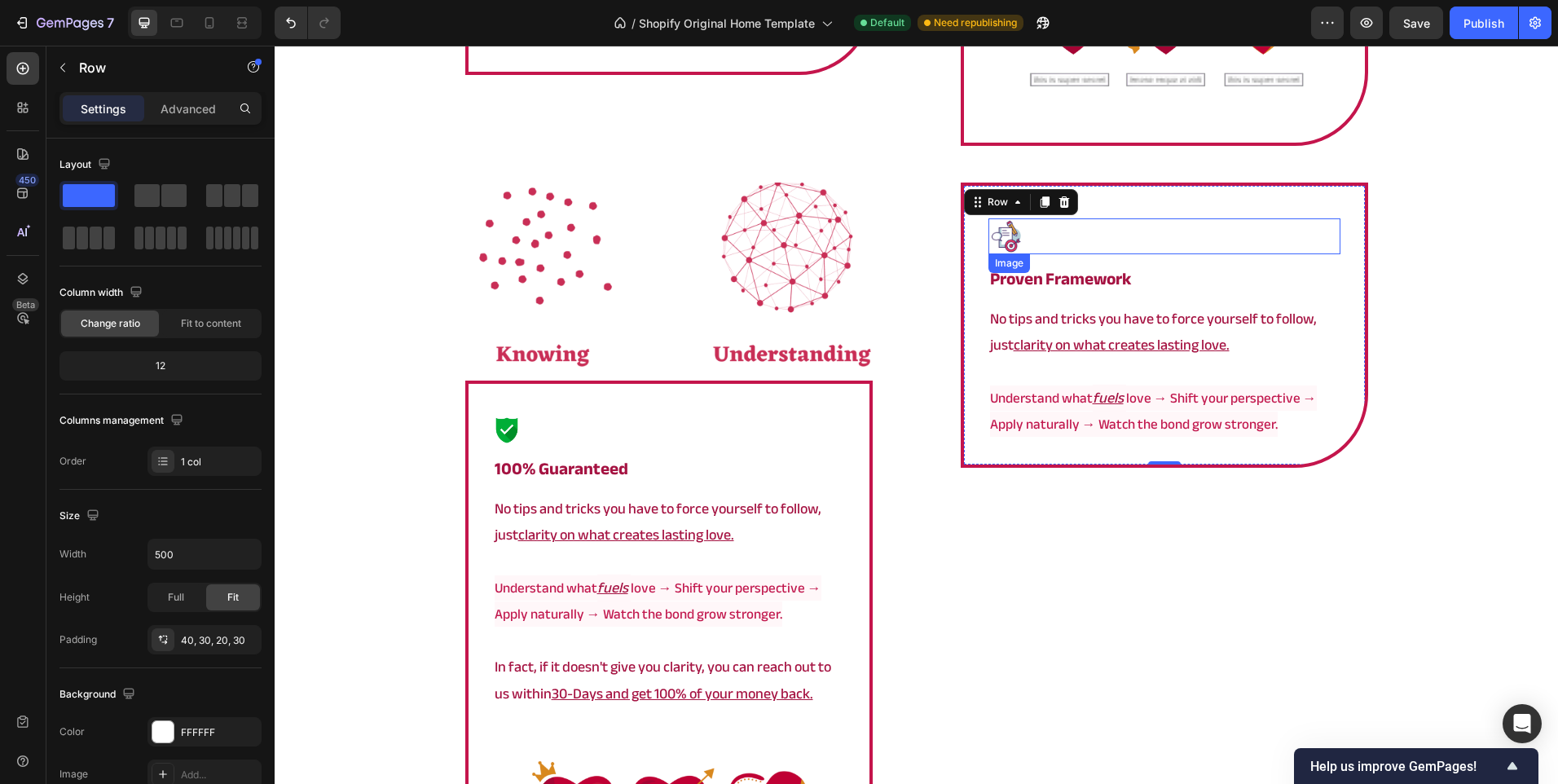
click at [1074, 241] on div at bounding box center [1165, 237] width 353 height 36
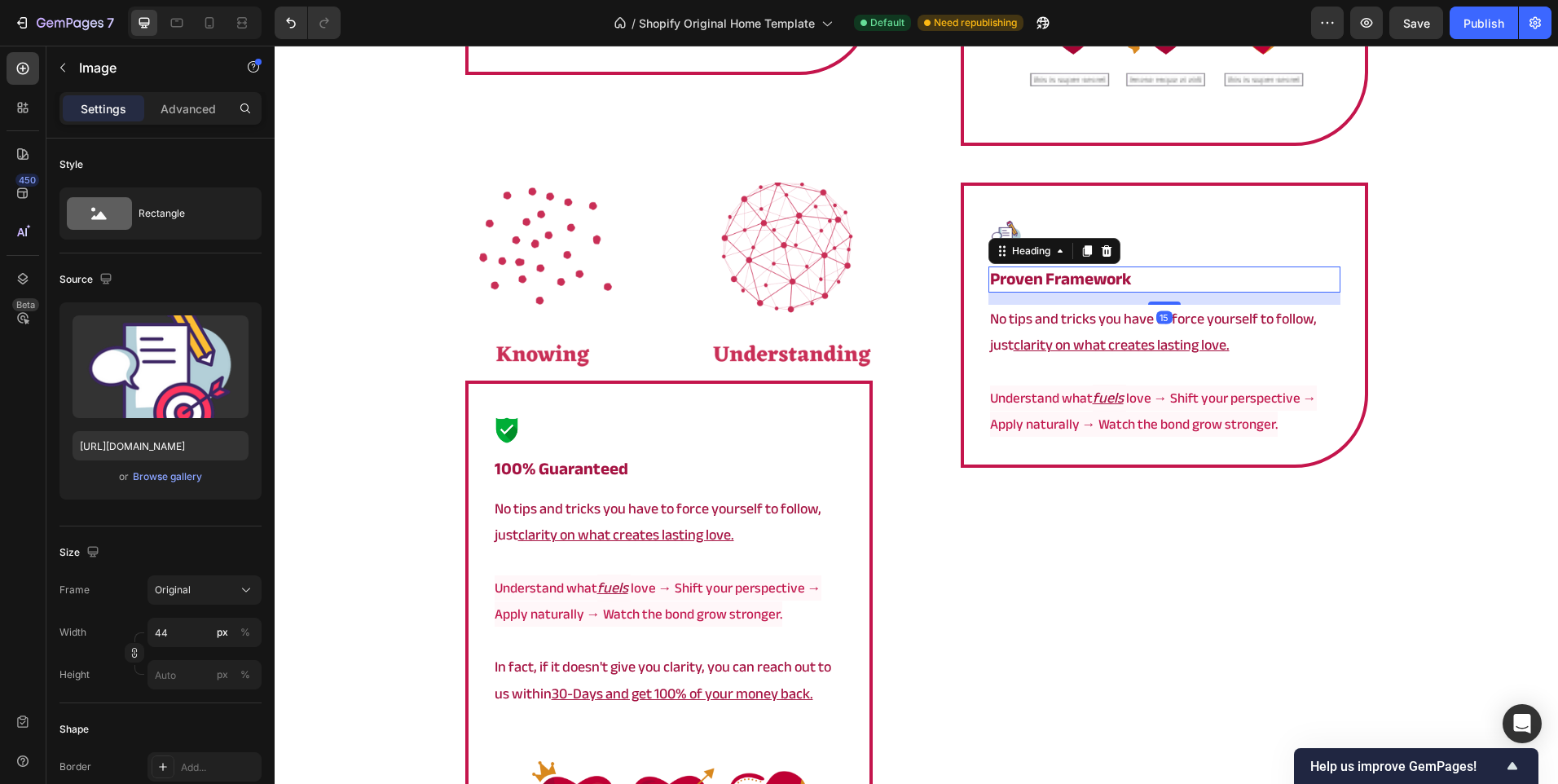
click at [1145, 283] on h2 "proven framework" at bounding box center [1165, 279] width 353 height 25
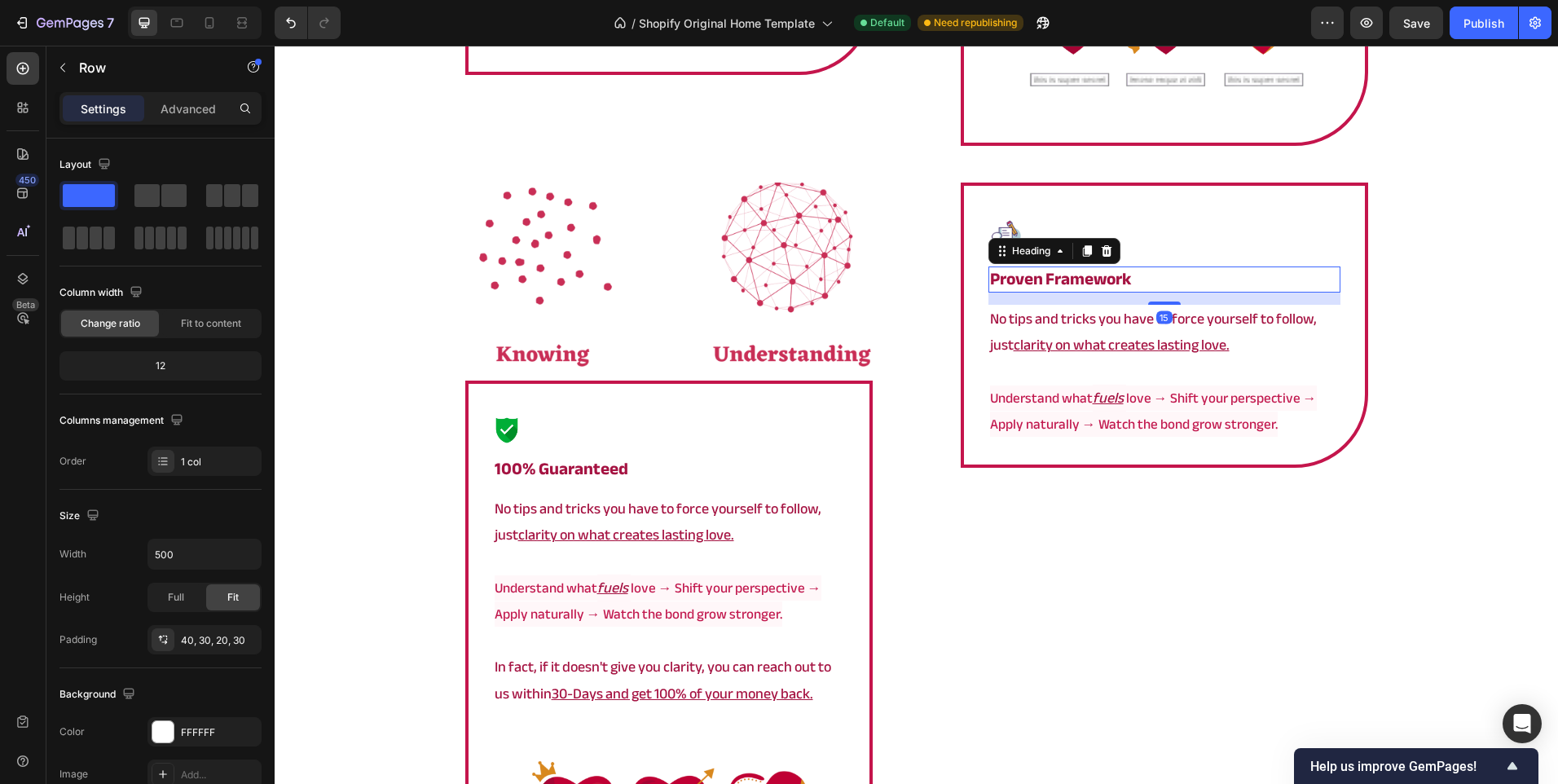
click at [969, 277] on div "Image proven framework Heading 15 No tips and tricks you have to force yourself…" at bounding box center [1164, 325] width 407 height 285
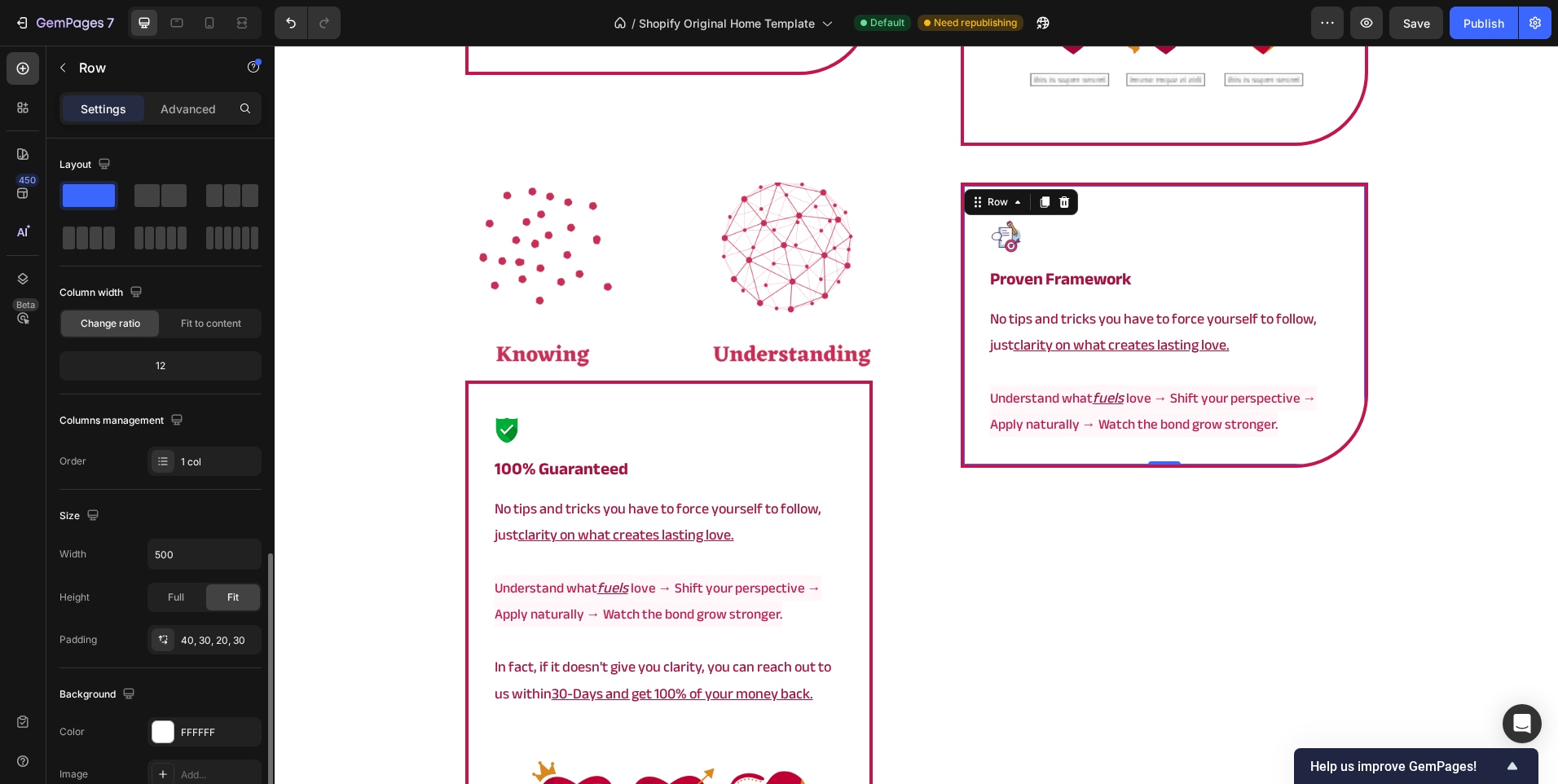
scroll to position [302, 0]
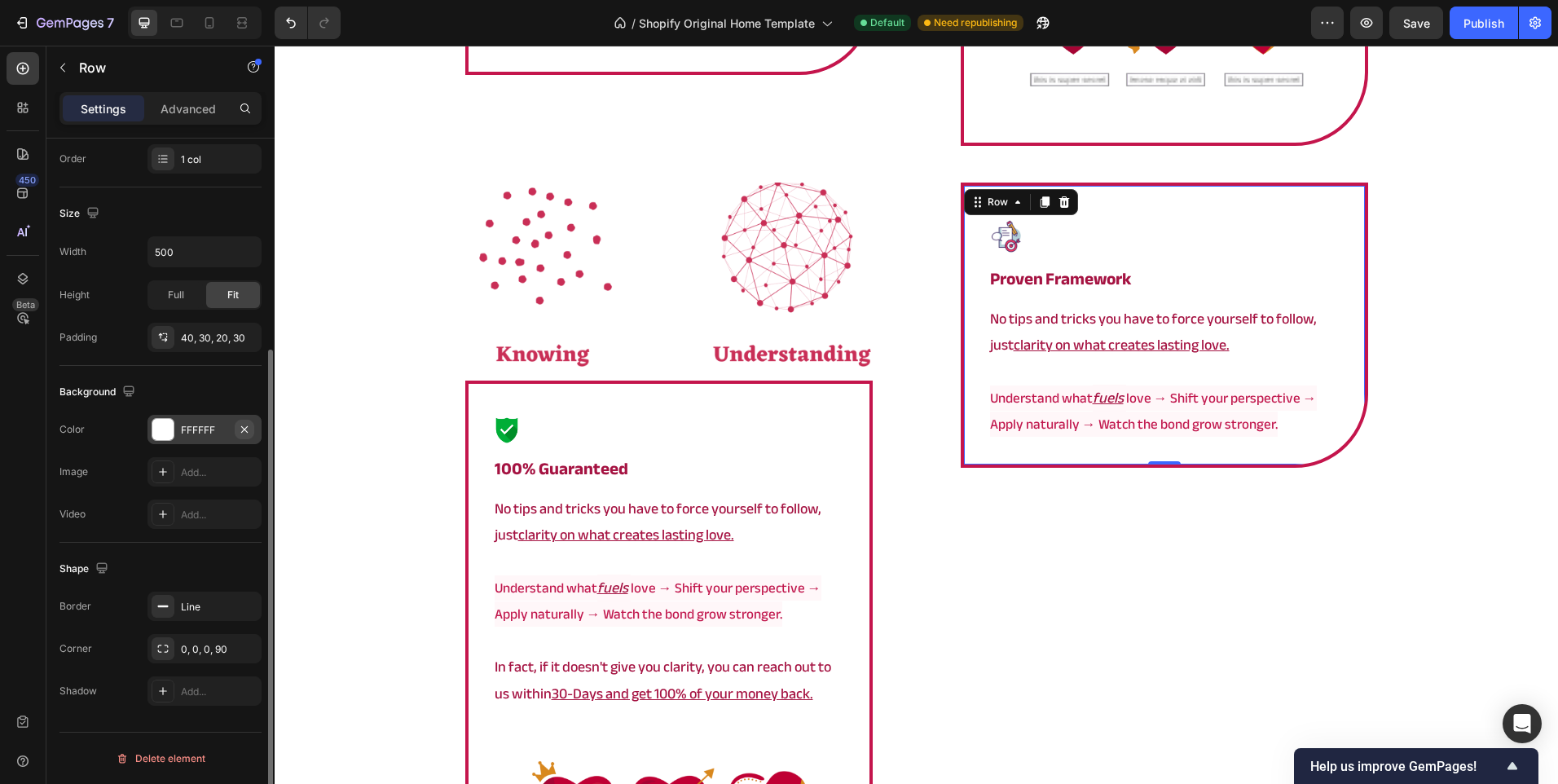
click at [247, 427] on icon "button" at bounding box center [244, 428] width 7 height 7
click at [244, 614] on button "button" at bounding box center [244, 606] width 20 height 20
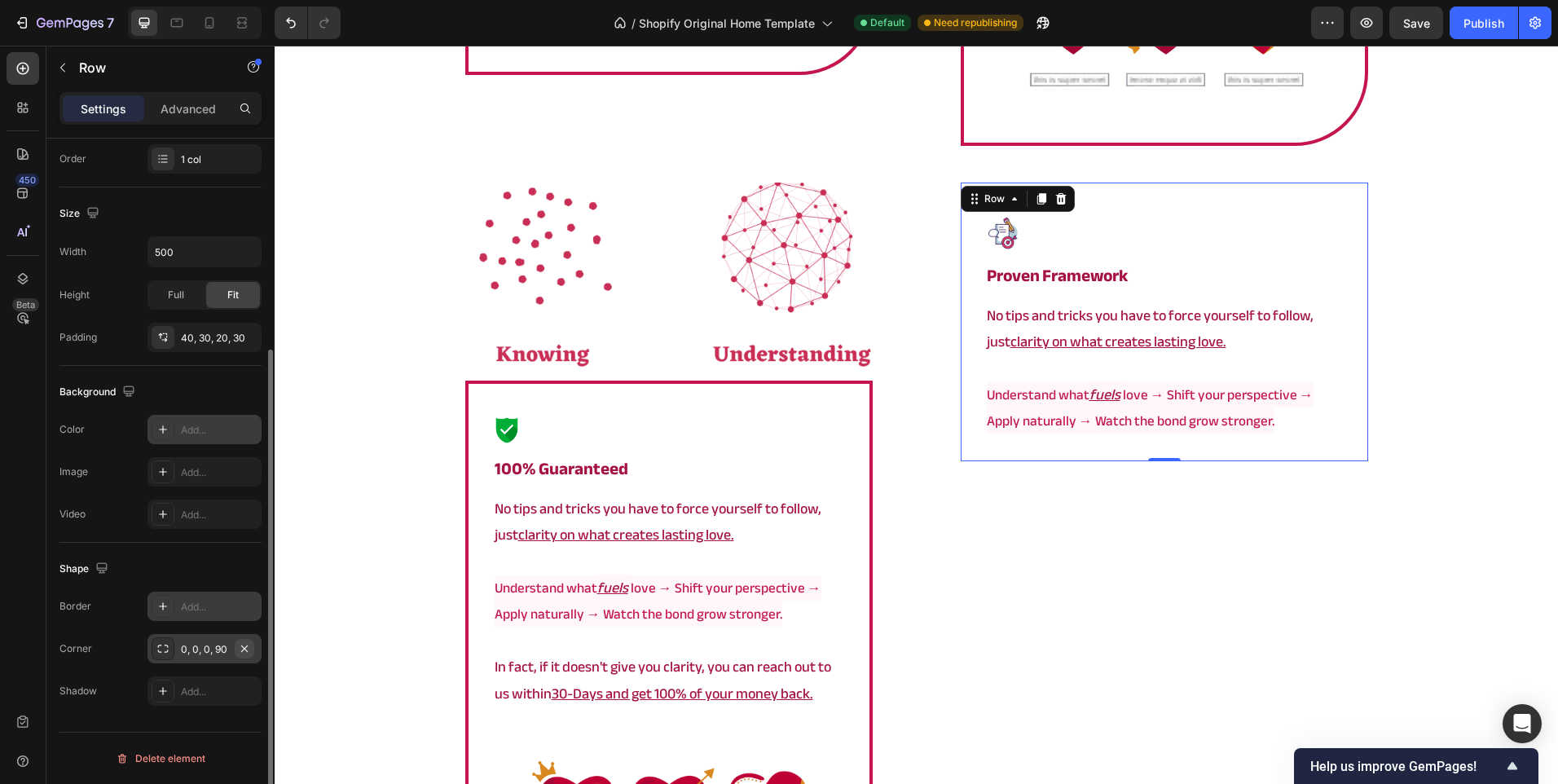
click at [245, 652] on icon "button" at bounding box center [244, 648] width 13 height 13
click at [359, 475] on div "⁠⁠⁠⁠⁠⁠⁠ a framework that actually works Heading Image ⁠⁠⁠⁠⁠⁠⁠ proven framework …" at bounding box center [916, 324] width 1284 height 1617
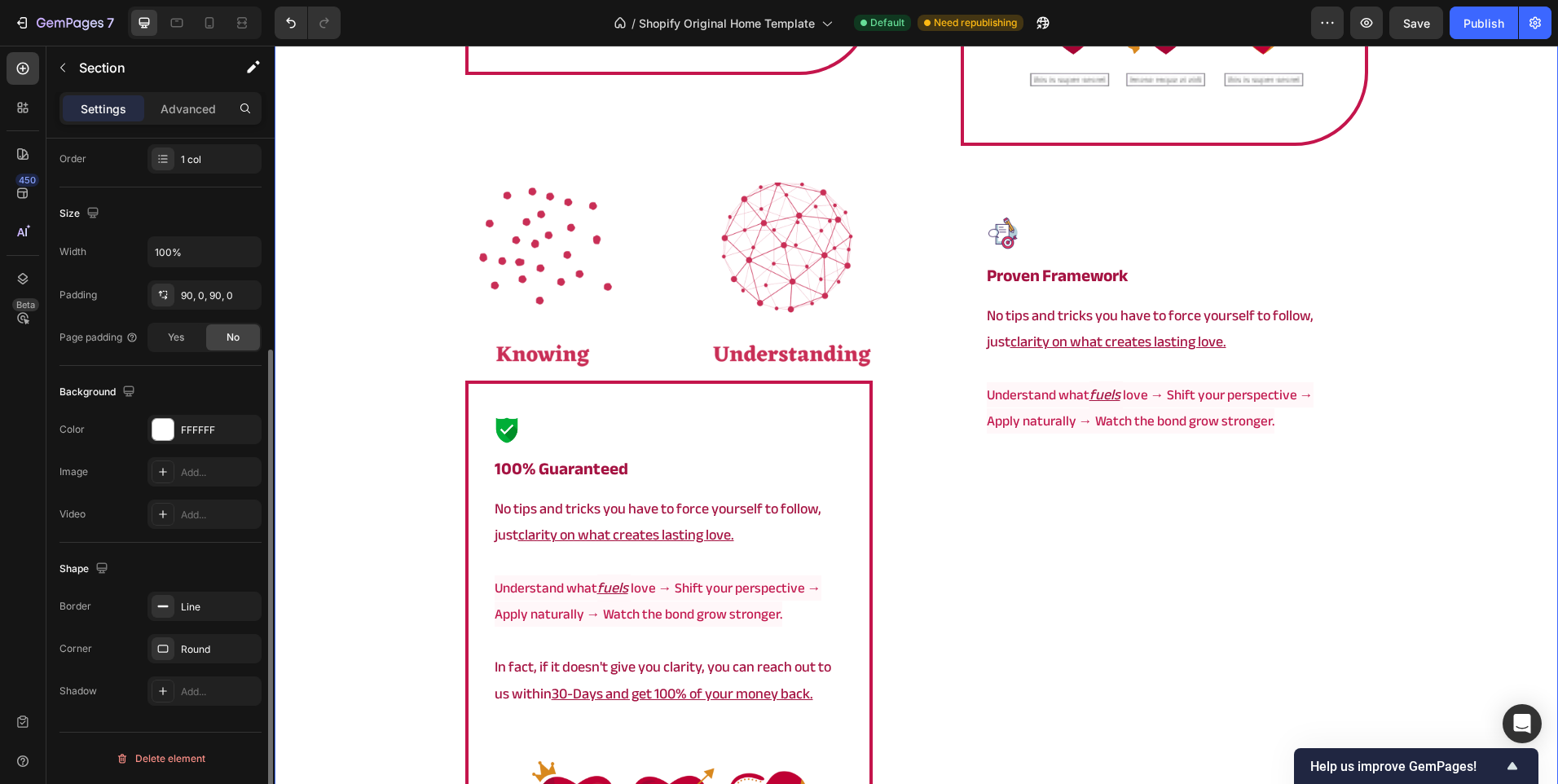
scroll to position [0, 0]
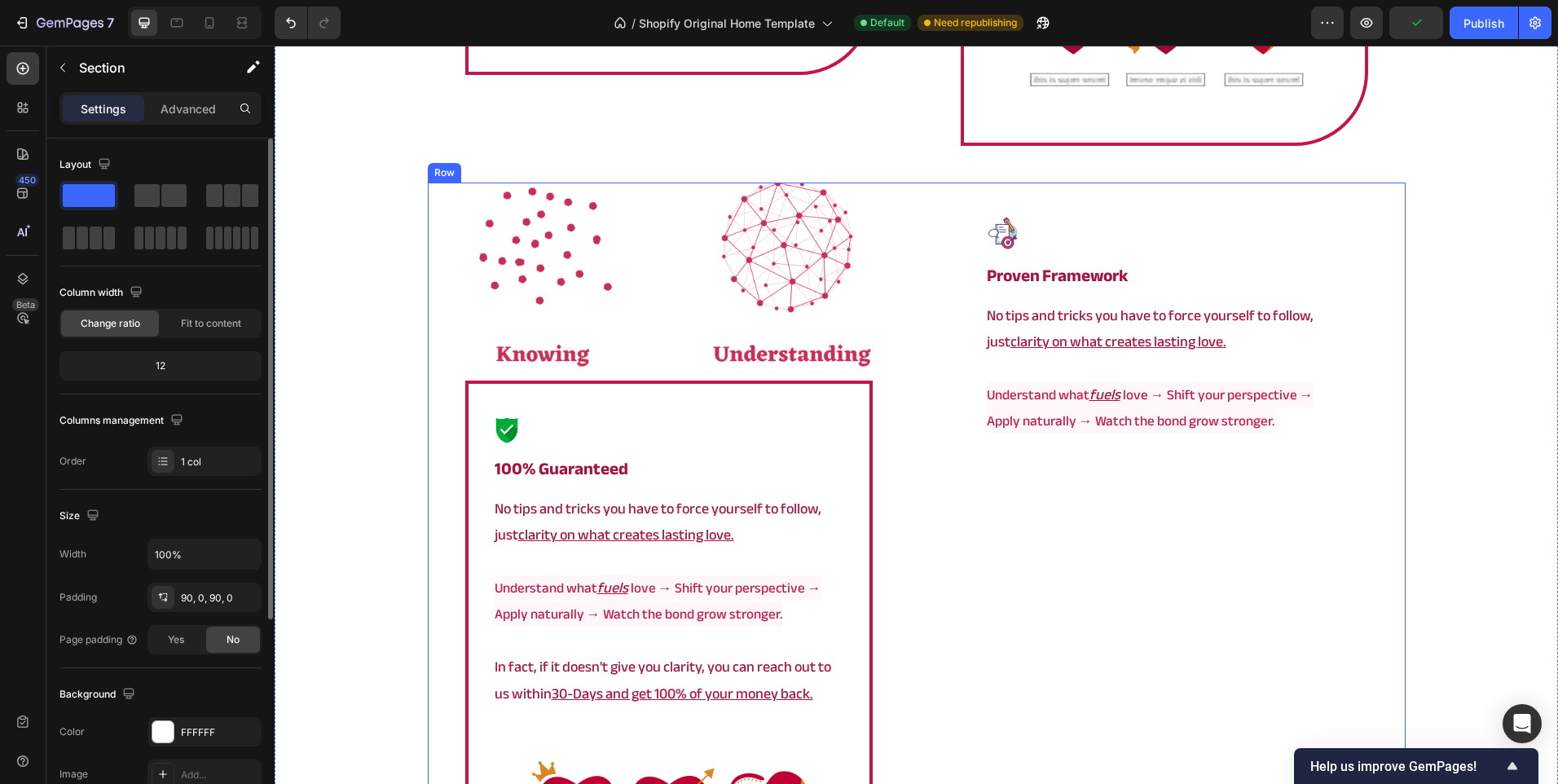
click at [908, 318] on div "Image Image 100% guaranteed Heading No tips and tricks you have to force yourse…" at bounding box center [917, 559] width 978 height 752
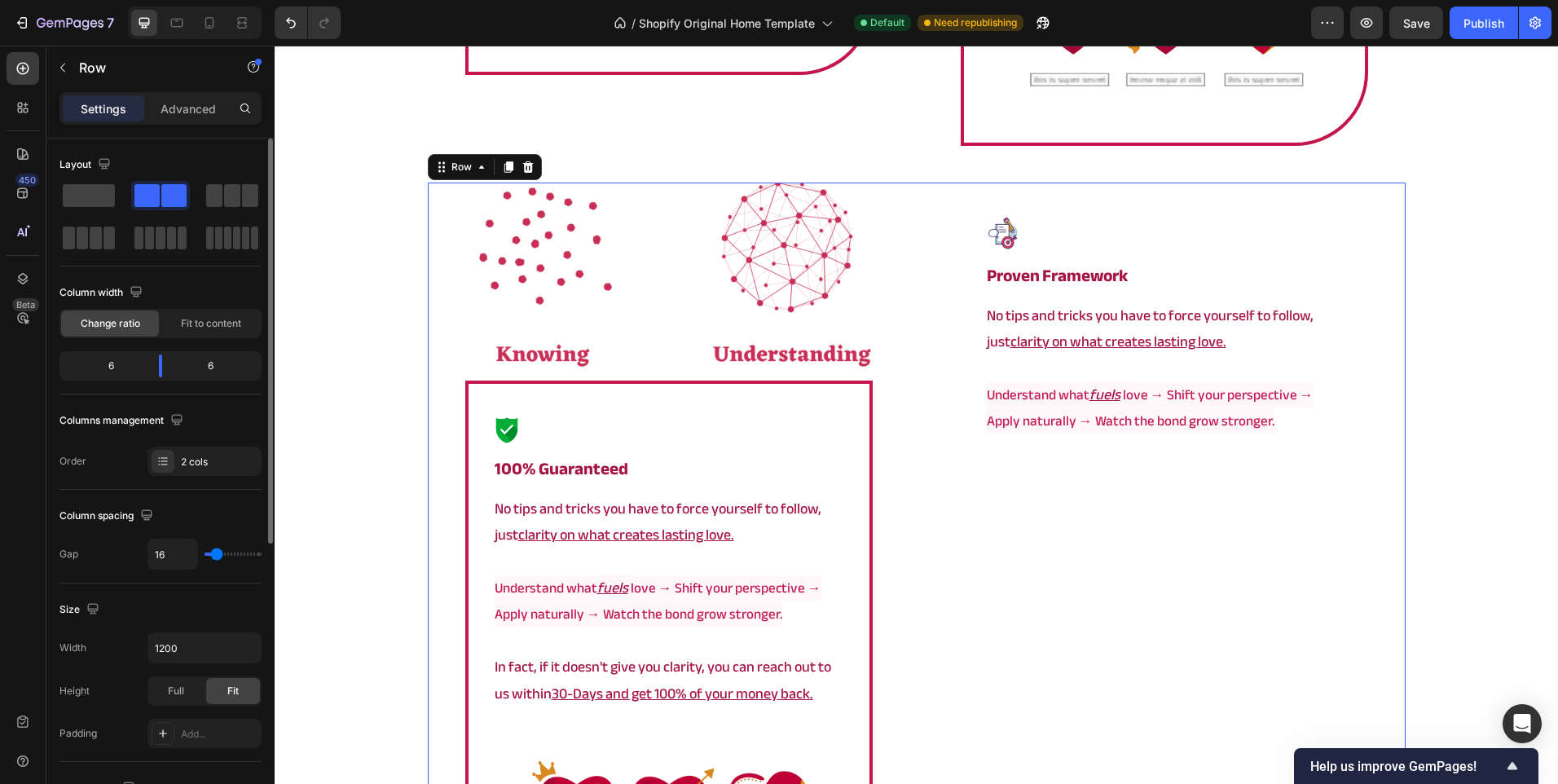
click at [912, 384] on div "Image Image 100% guaranteed Heading No tips and tricks you have to force yourse…" at bounding box center [917, 559] width 978 height 752
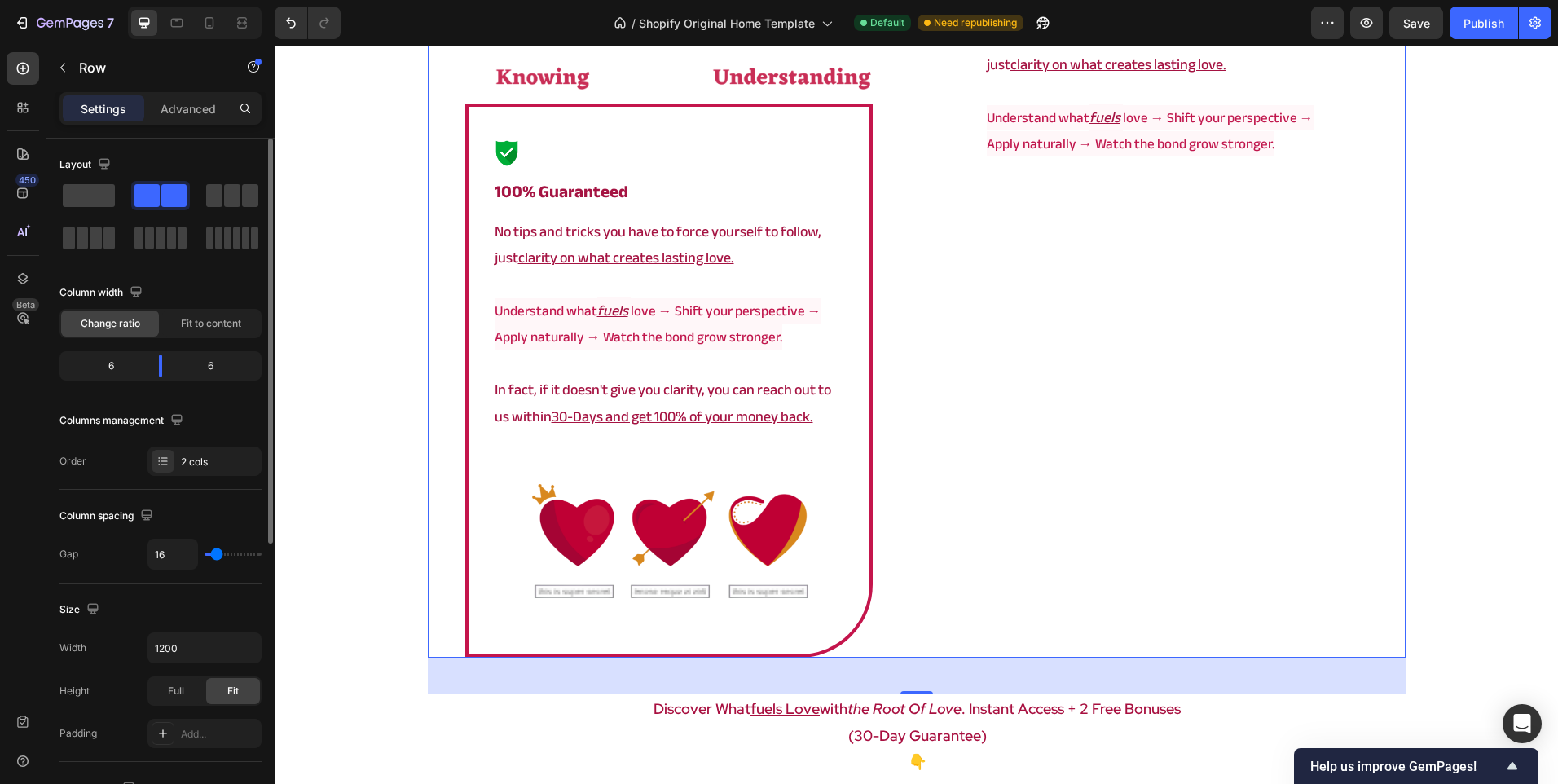
scroll to position [3693, 0]
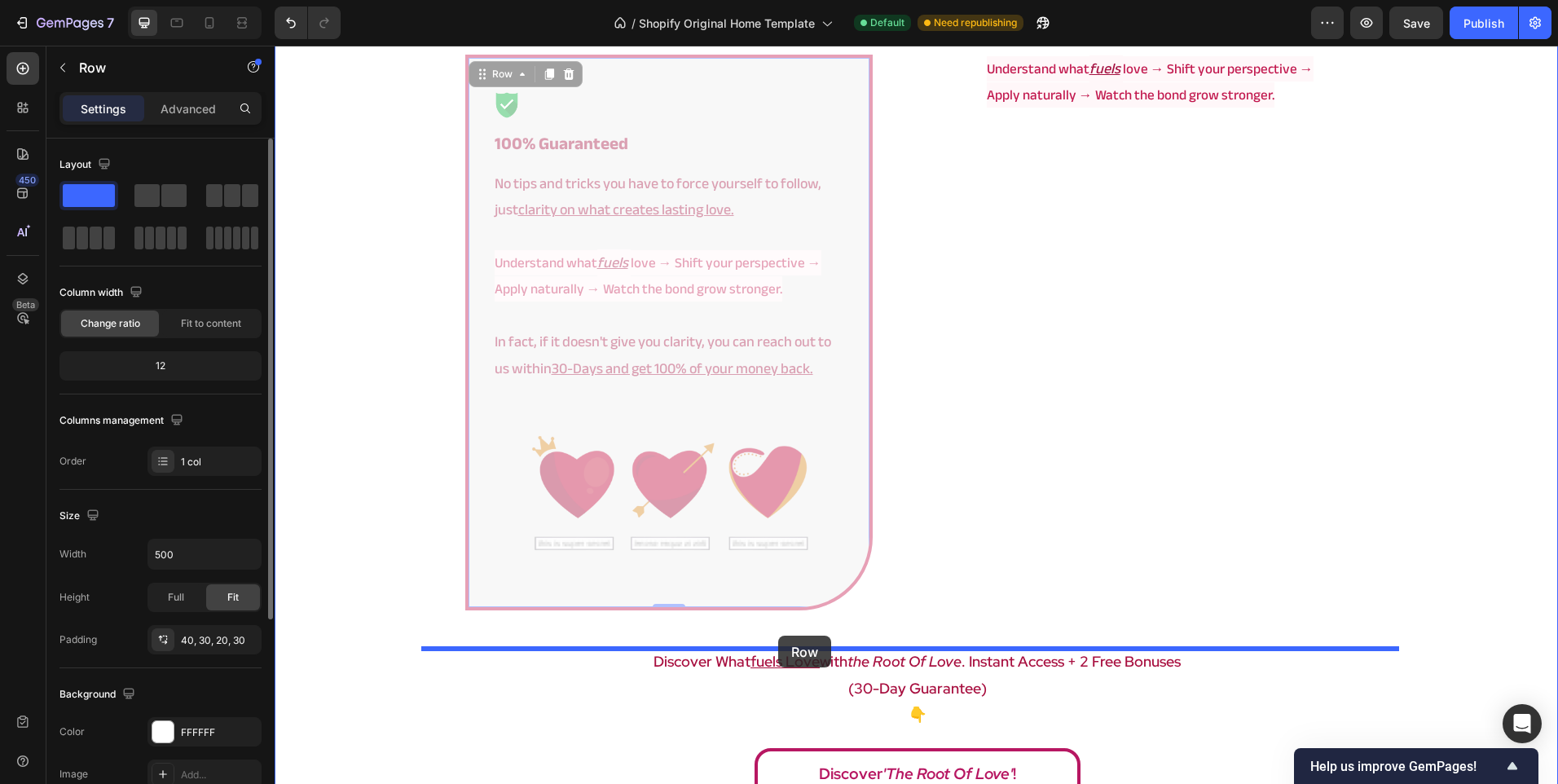
drag, startPoint x: 844, startPoint y: 329, endPoint x: 779, endPoint y: 635, distance: 312.8
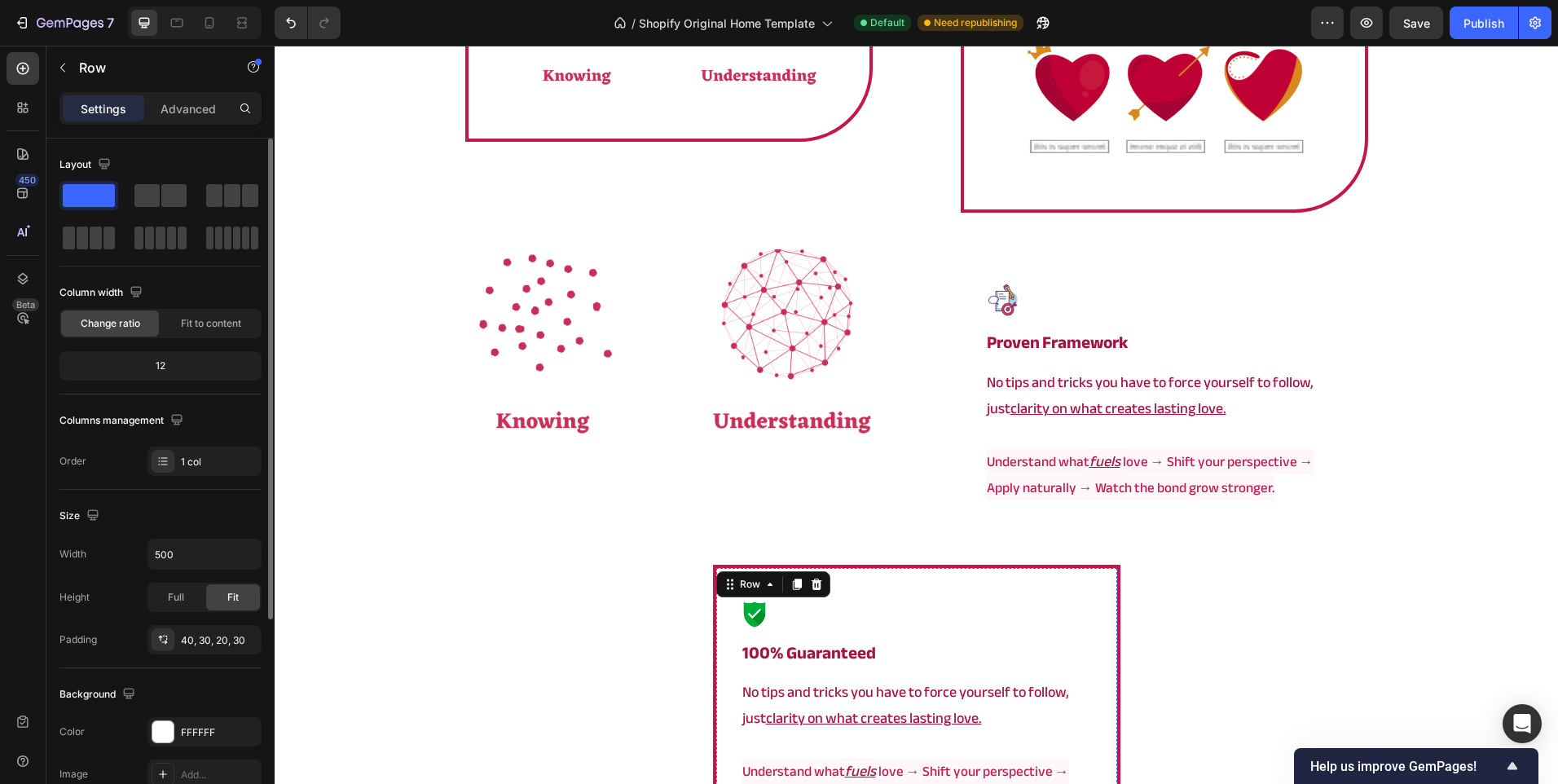
scroll to position [3286, 0]
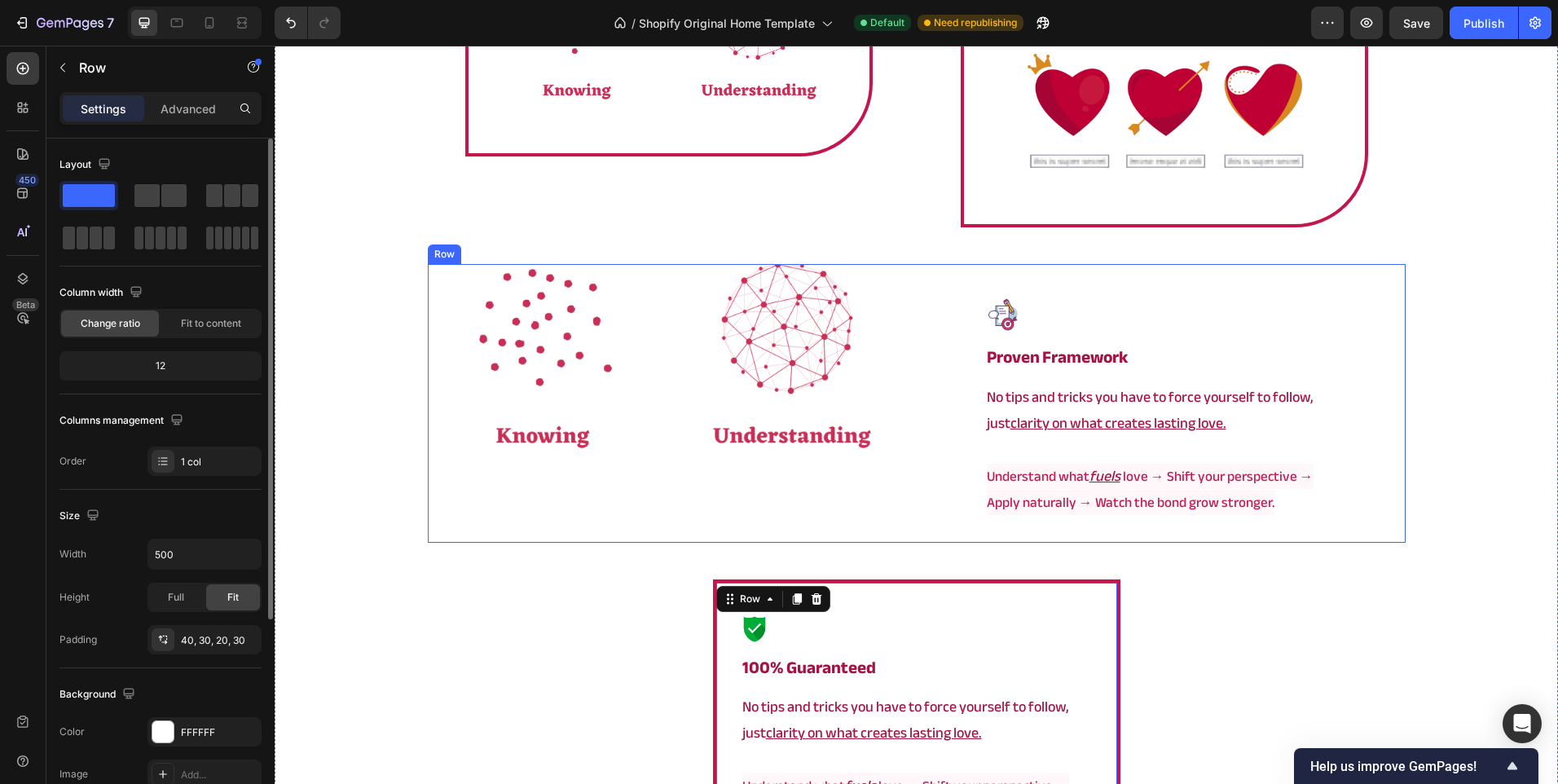
click at [924, 518] on div "Image proven framework Heading No tips and tricks you have to force yourself to…" at bounding box center [1165, 402] width 483 height 278
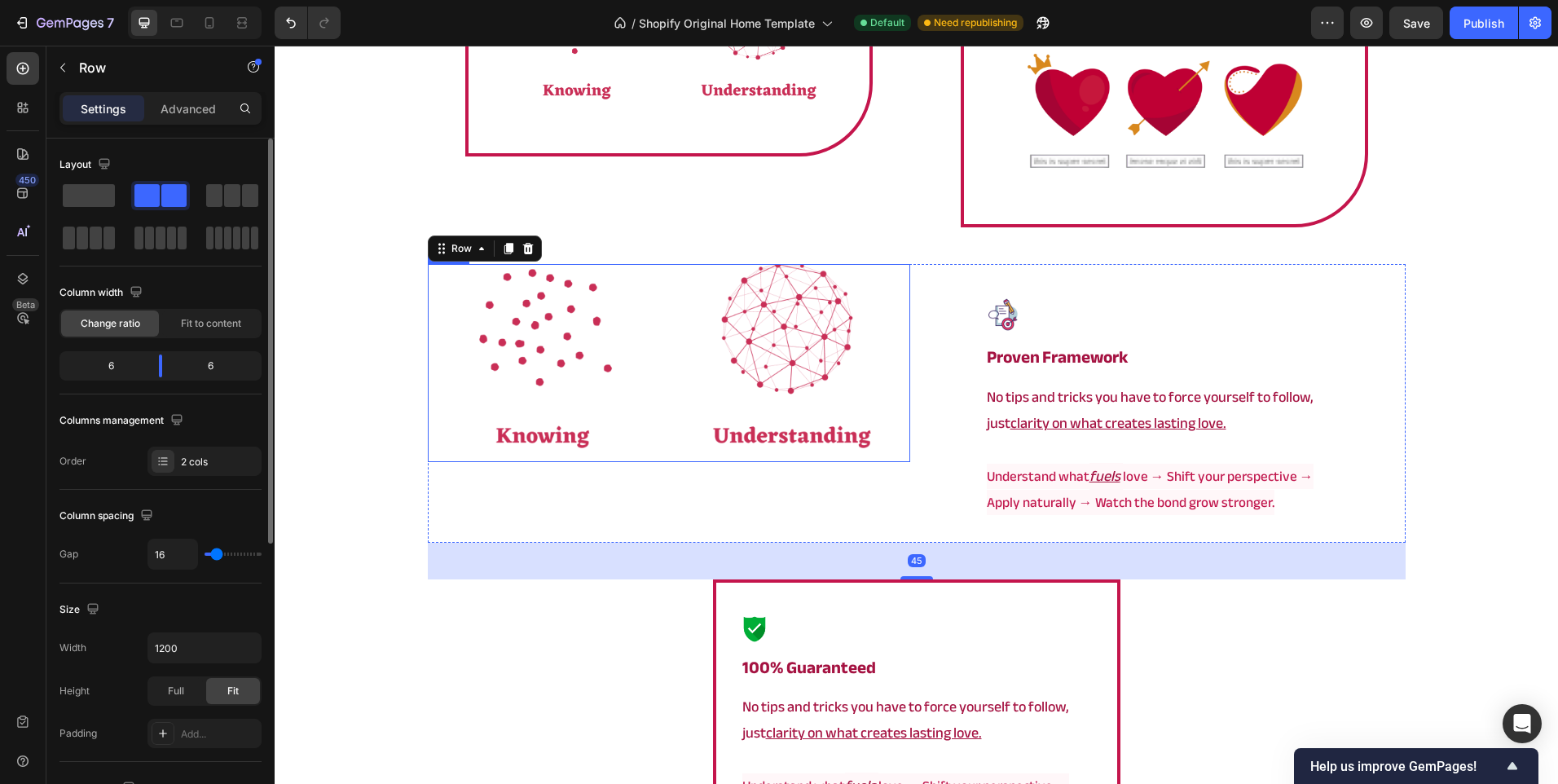
click at [744, 413] on img at bounding box center [669, 363] width 483 height 198
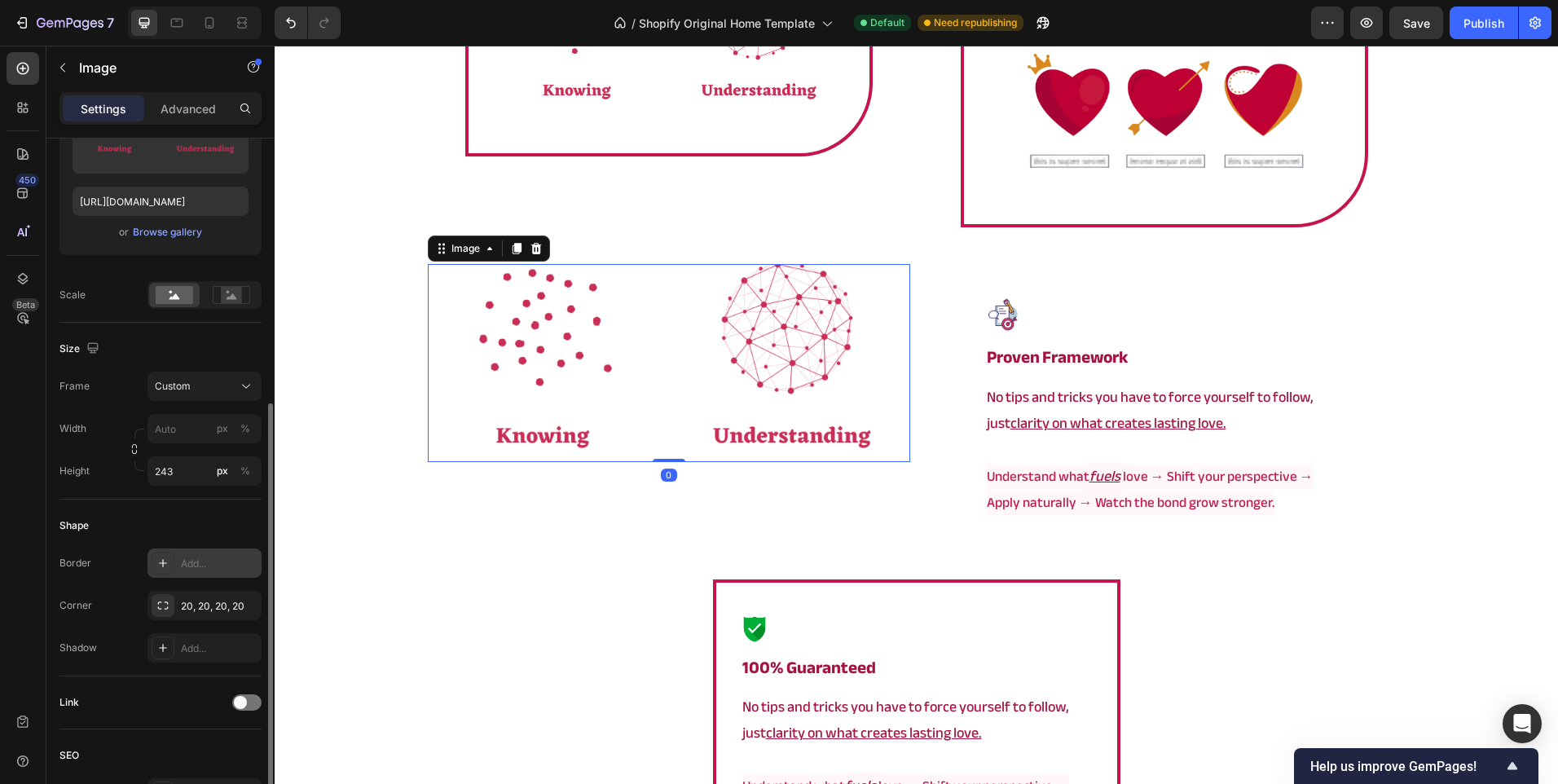
scroll to position [326, 0]
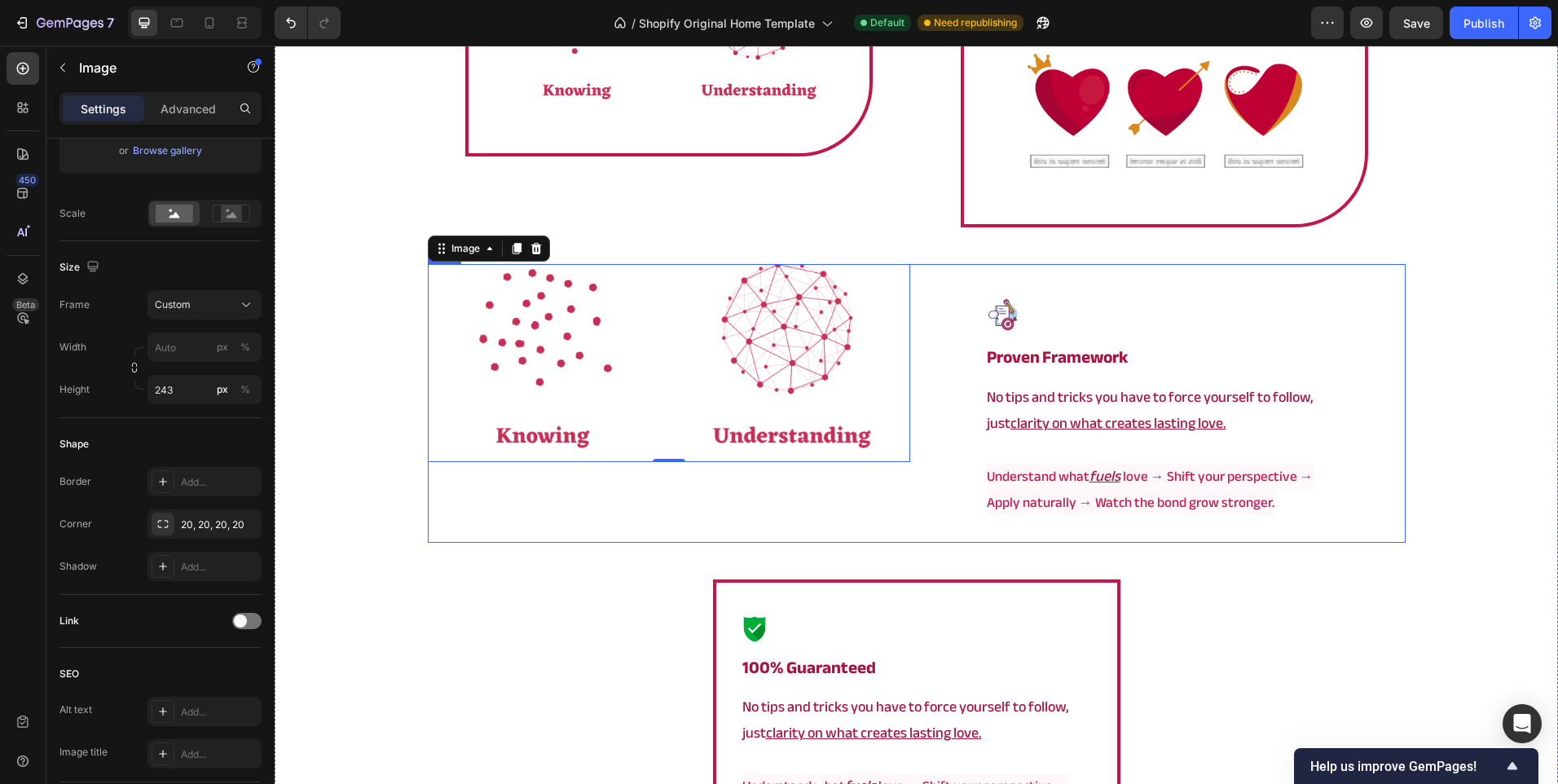
click at [821, 498] on div "Image 0" at bounding box center [669, 402] width 483 height 278
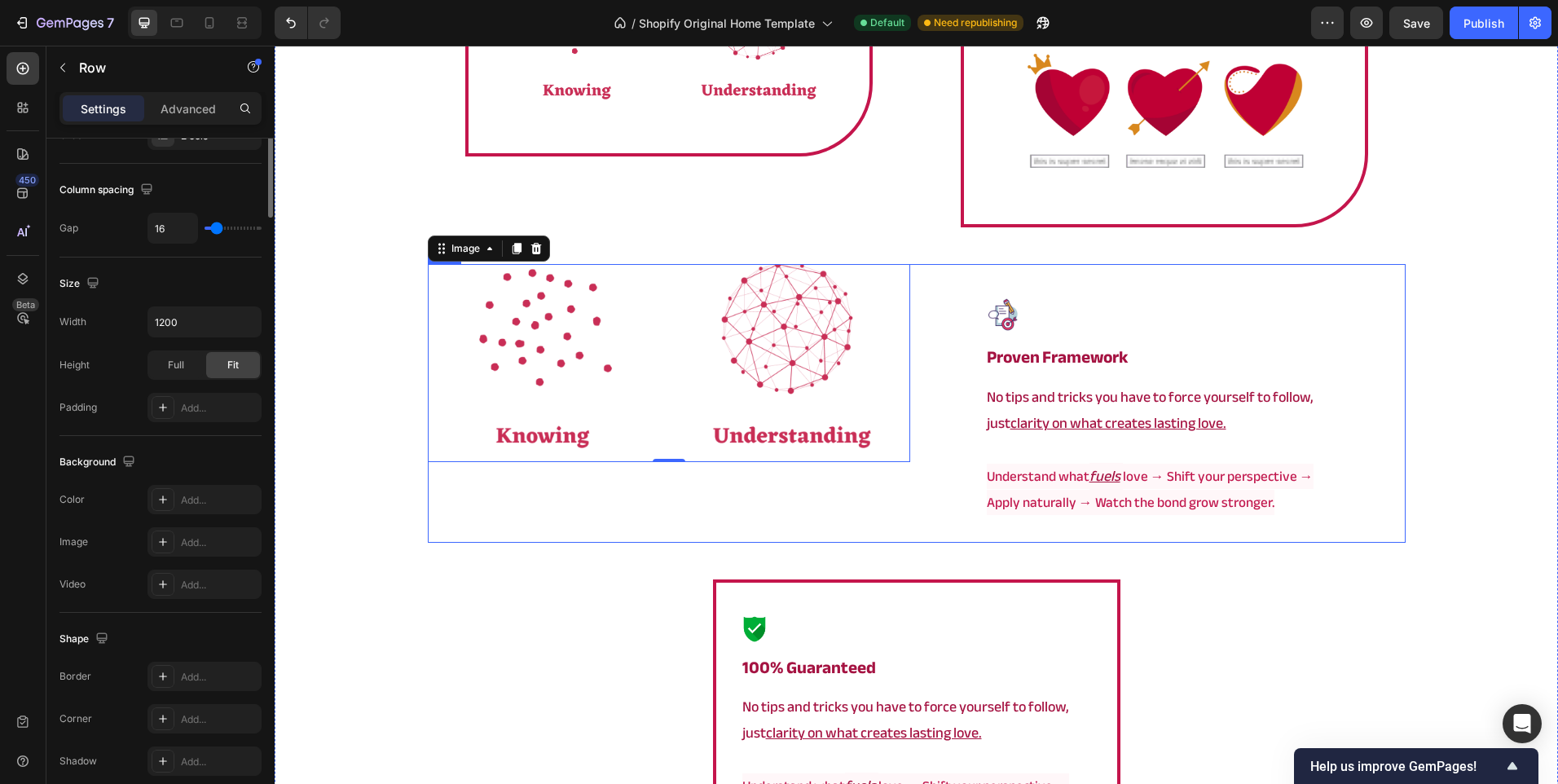
scroll to position [0, 0]
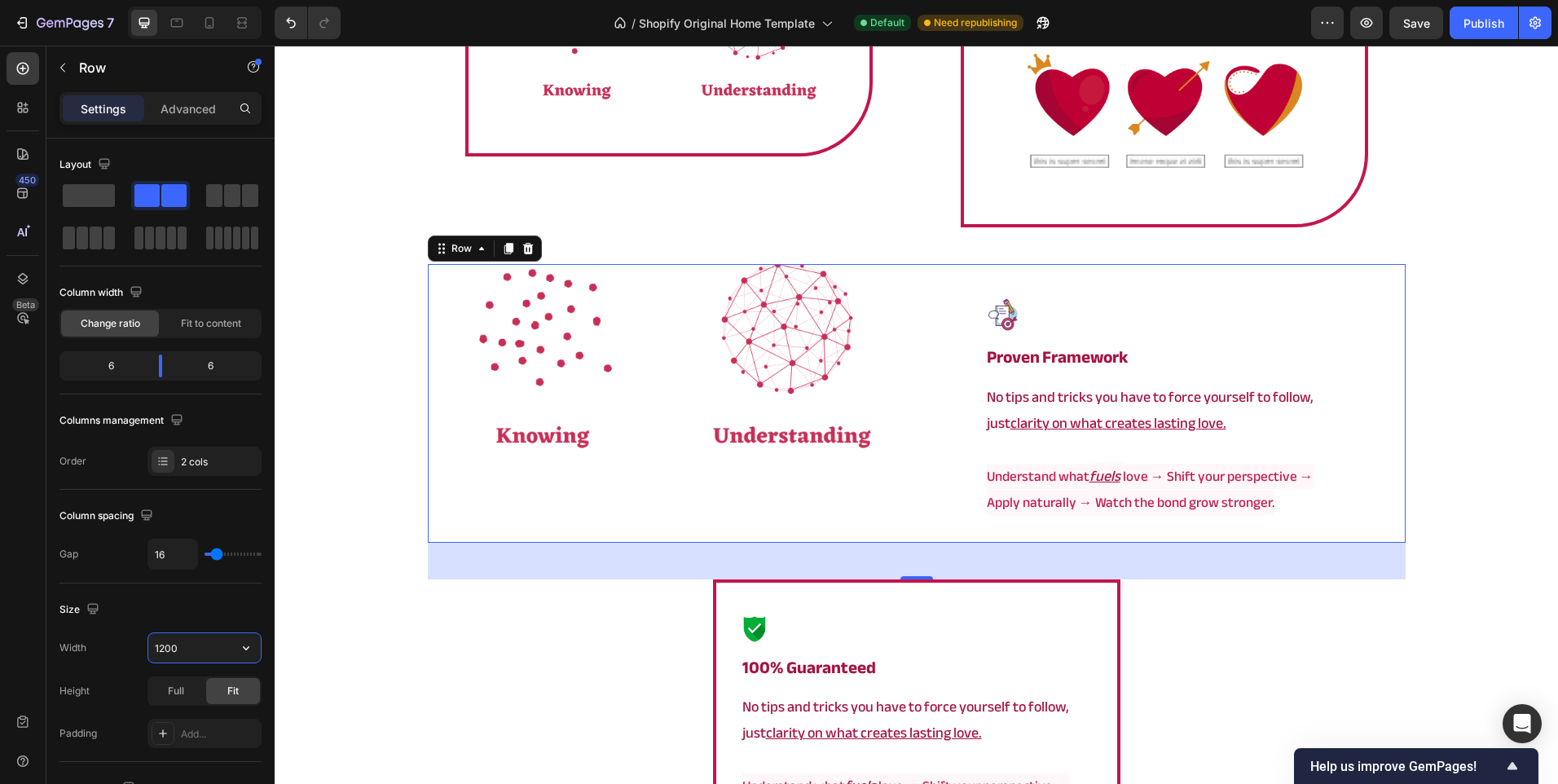
click at [198, 645] on input "1200" at bounding box center [204, 647] width 112 height 29
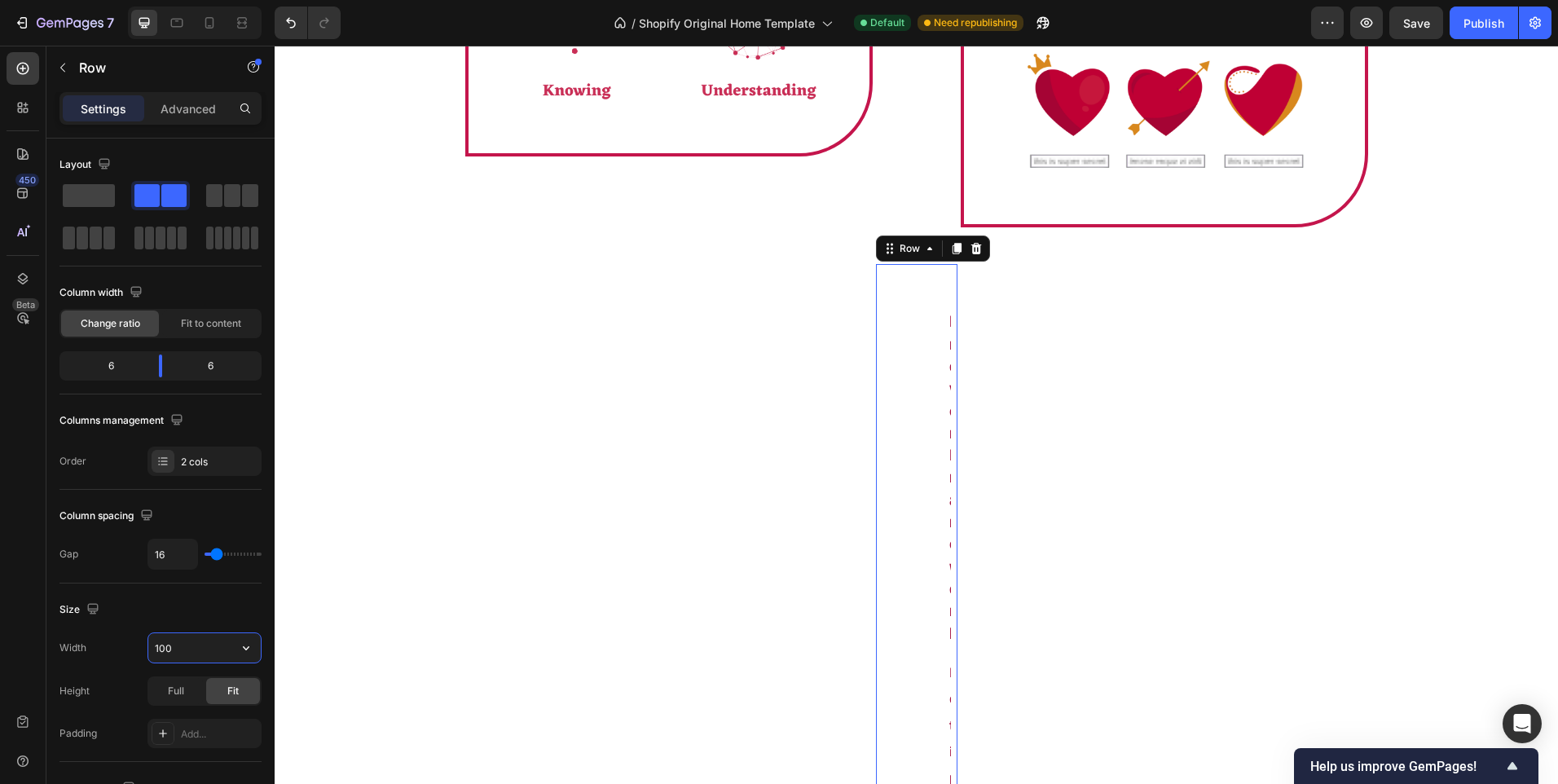
type input "1000"
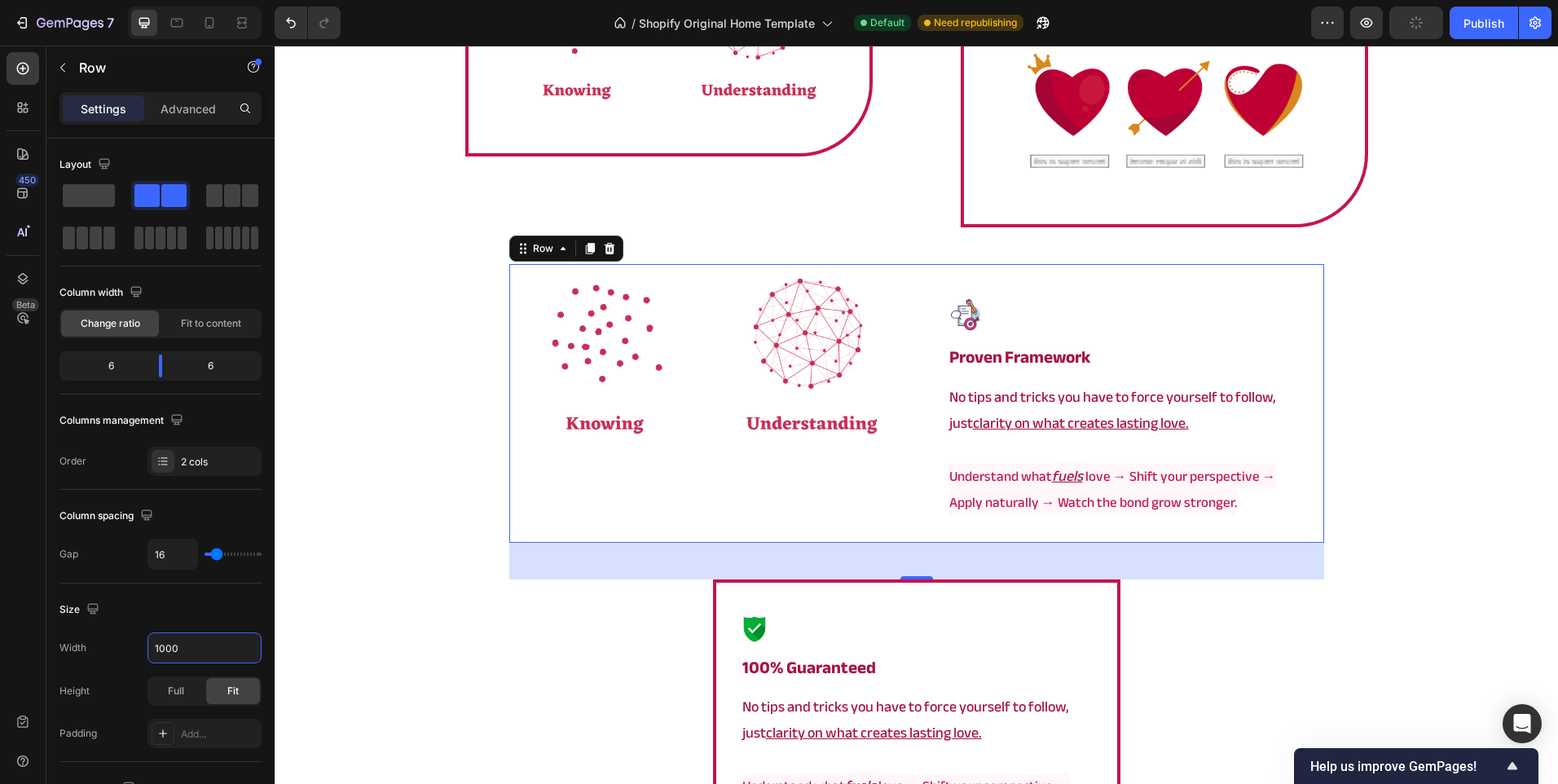
click at [810, 414] on img at bounding box center [709, 363] width 401 height 198
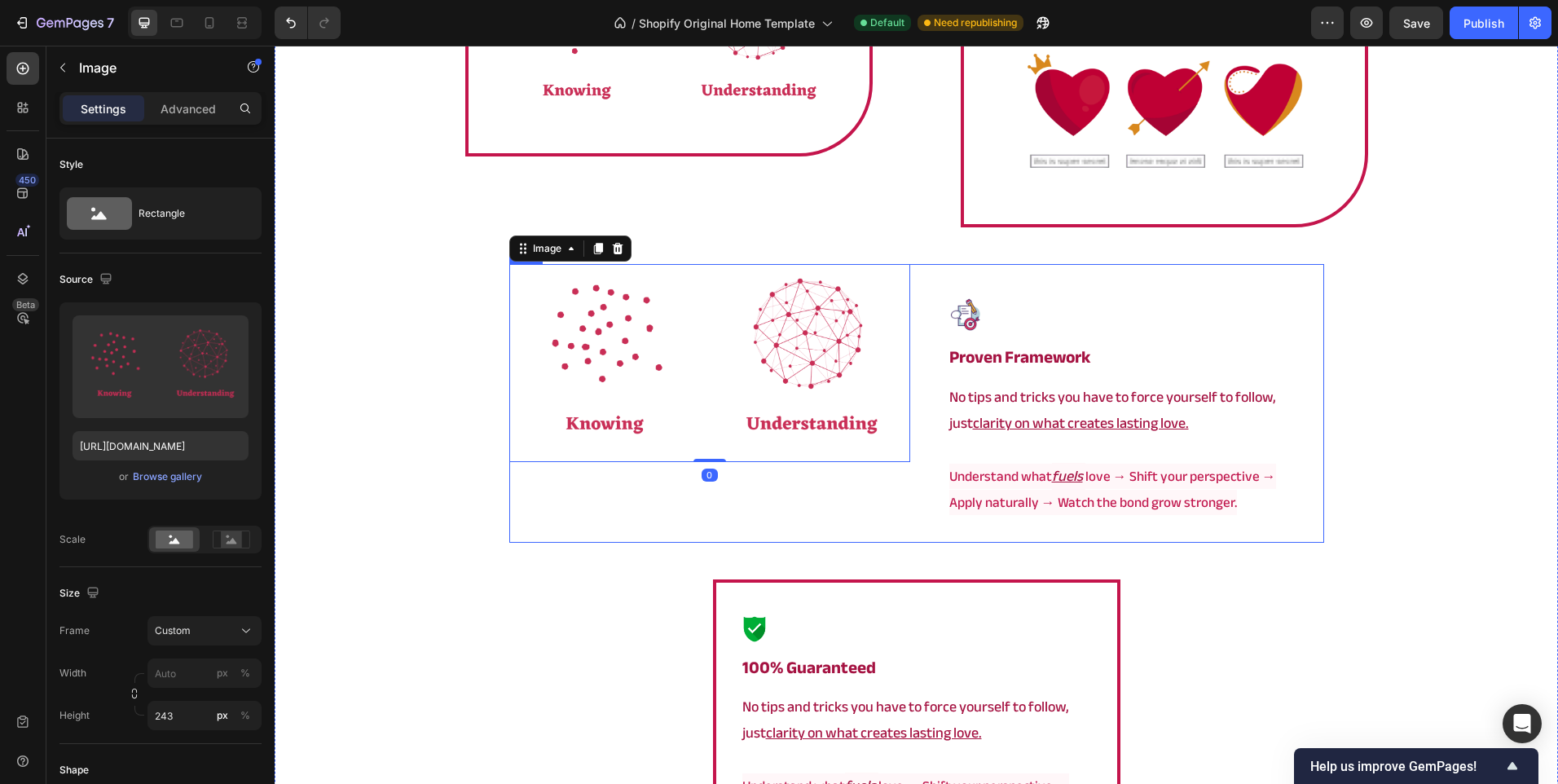
click at [741, 514] on div "Image 0" at bounding box center [709, 402] width 401 height 278
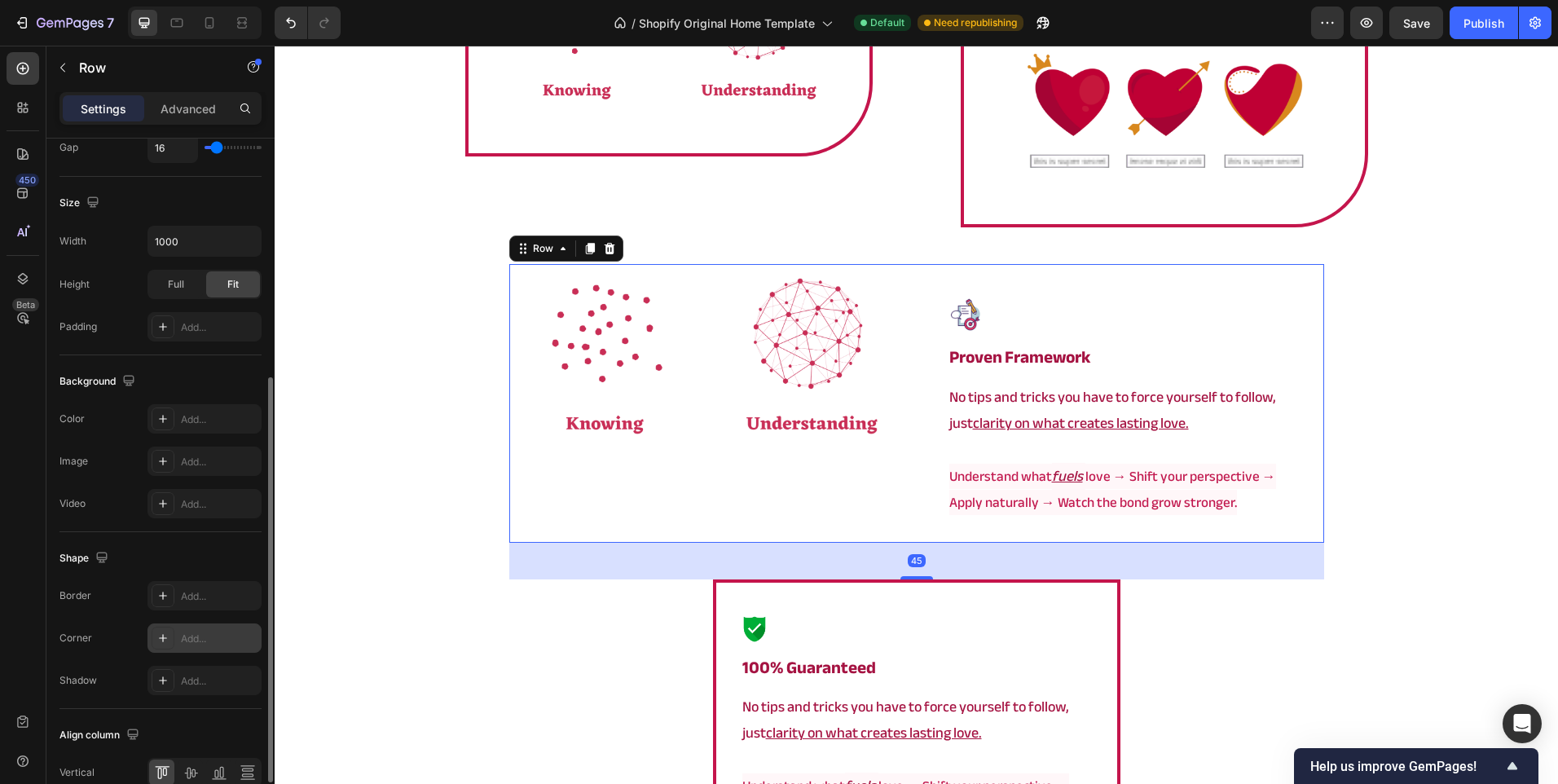
scroll to position [488, 0]
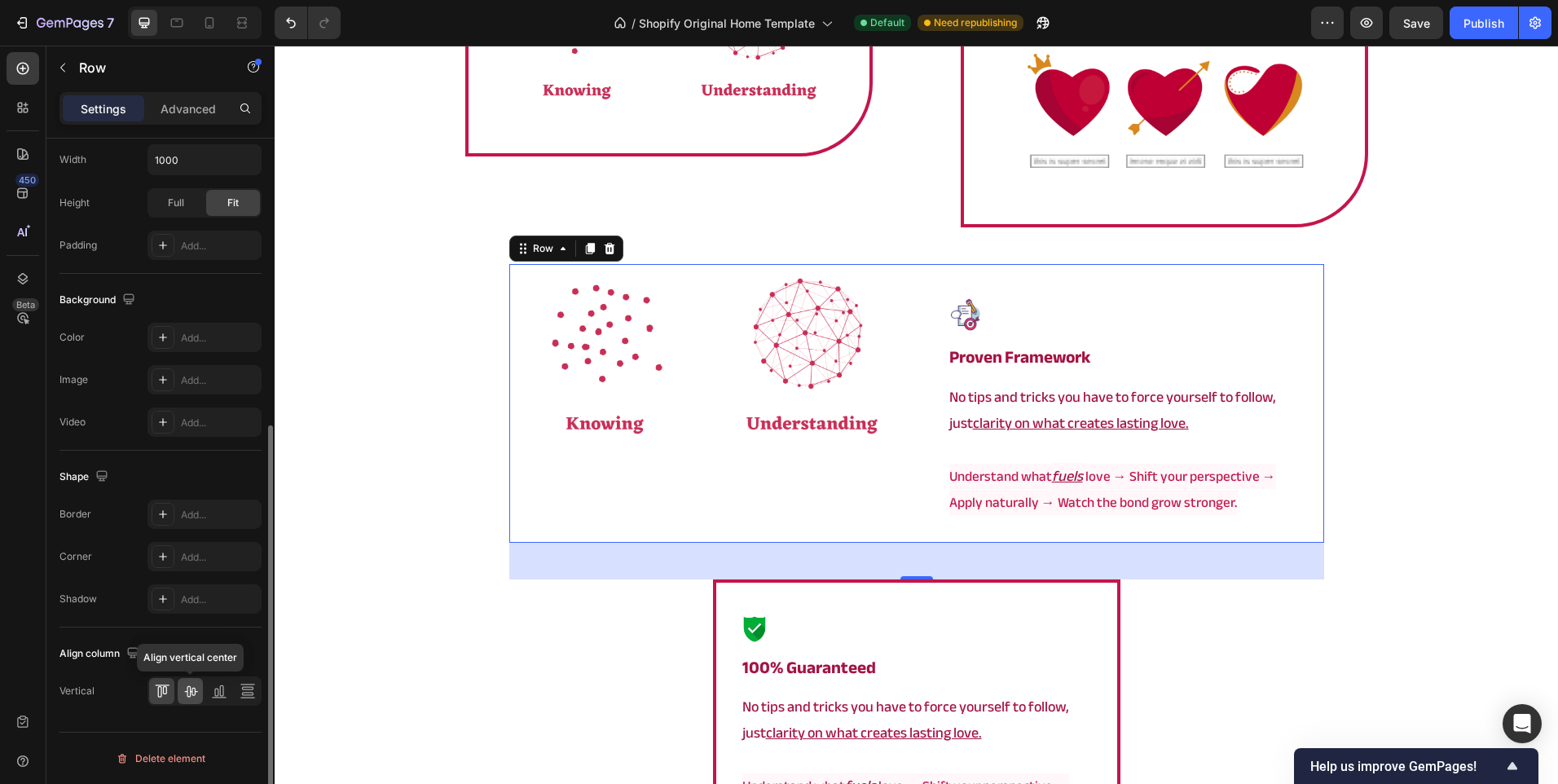
click at [194, 689] on icon at bounding box center [190, 691] width 16 height 16
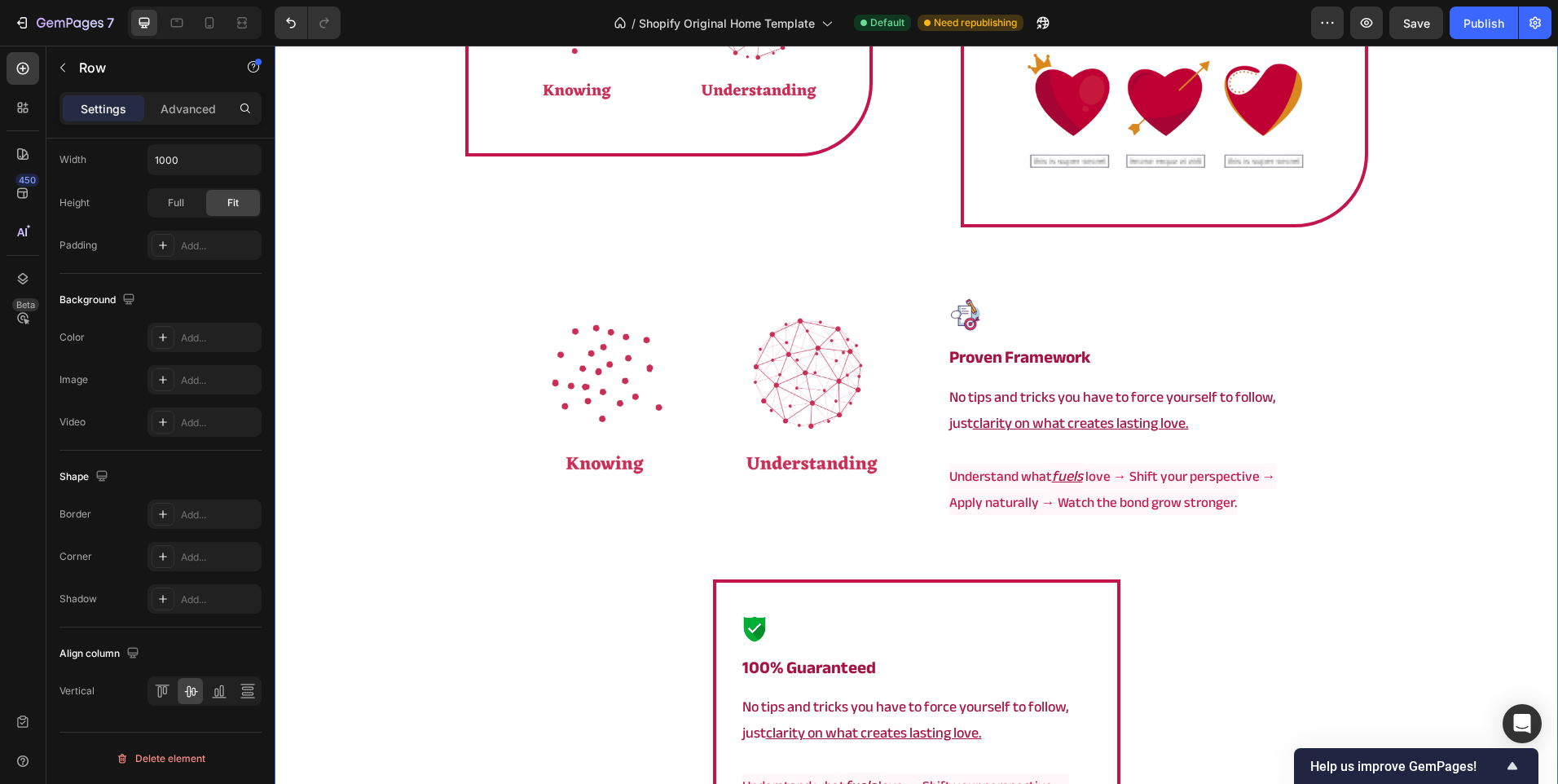
click at [389, 518] on div "⁠⁠⁠⁠⁠⁠⁠ a framework that actually works Heading Image ⁠⁠⁠⁠⁠⁠⁠ proven framework …" at bounding box center [916, 465] width 1284 height 1735
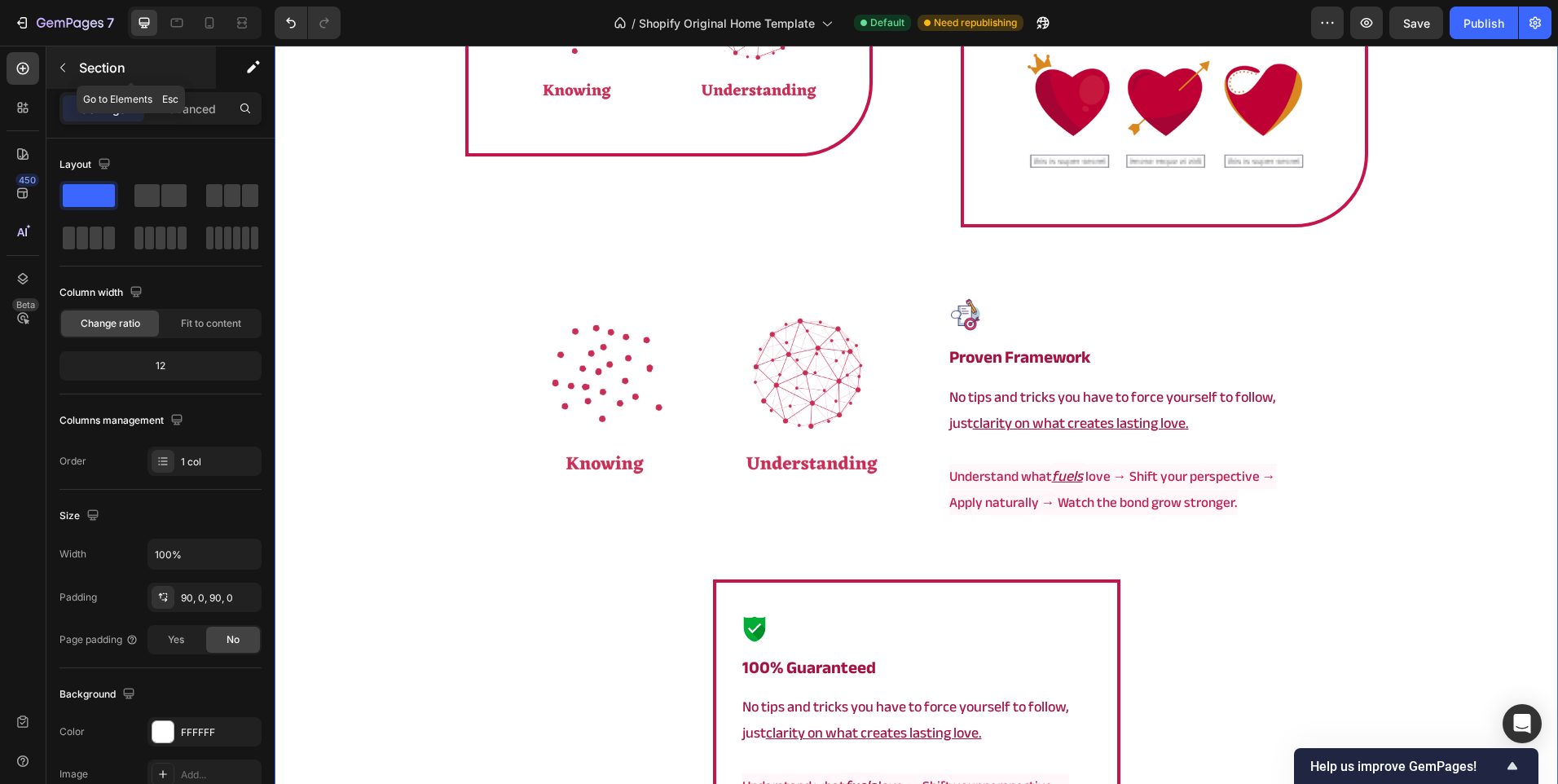
click at [103, 81] on div "Section" at bounding box center [131, 67] width 170 height 42
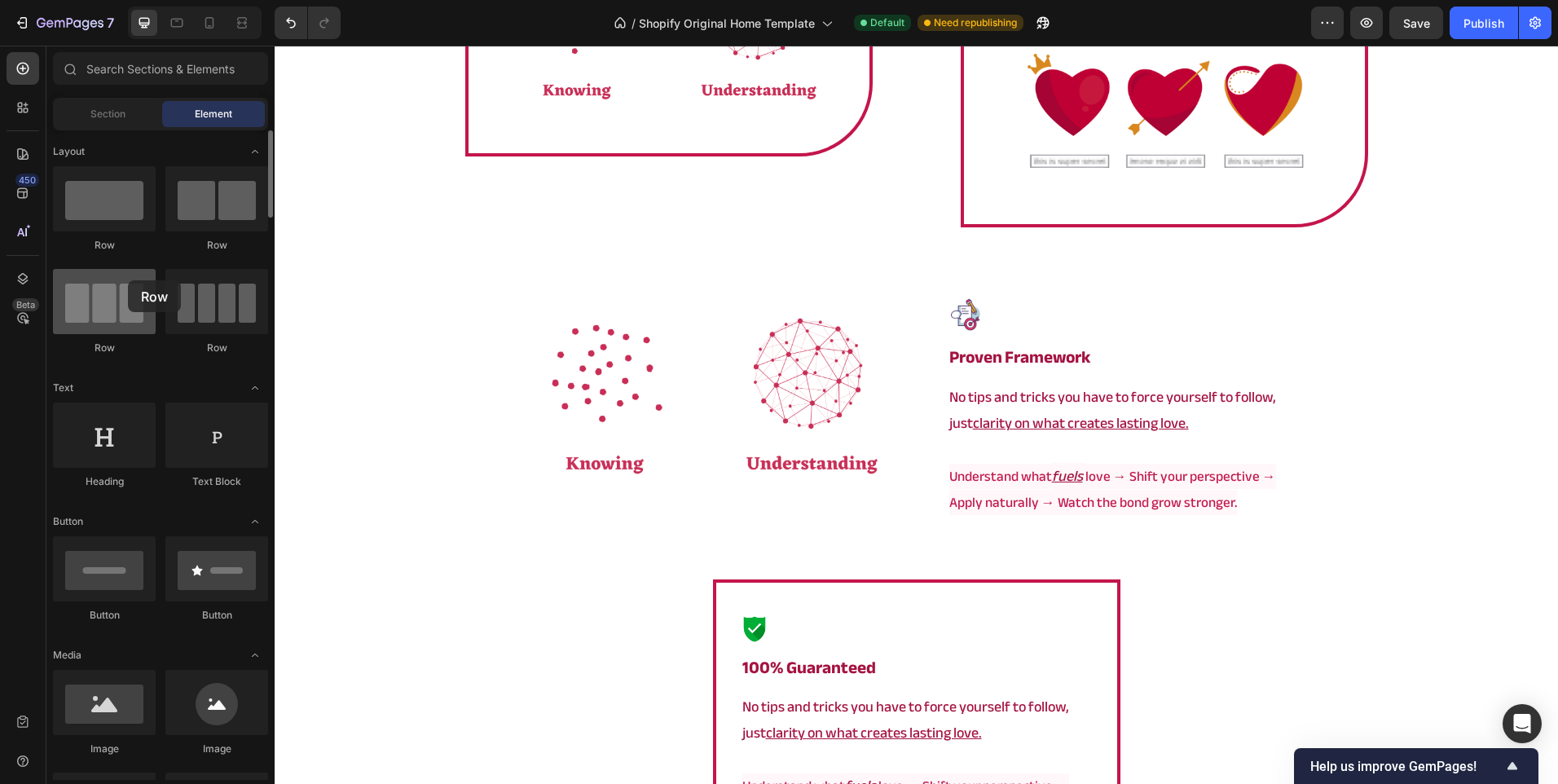
drag, startPoint x: 85, startPoint y: 218, endPoint x: 128, endPoint y: 280, distance: 75.5
click at [128, 280] on div "Row Row Row Row" at bounding box center [160, 268] width 215 height 204
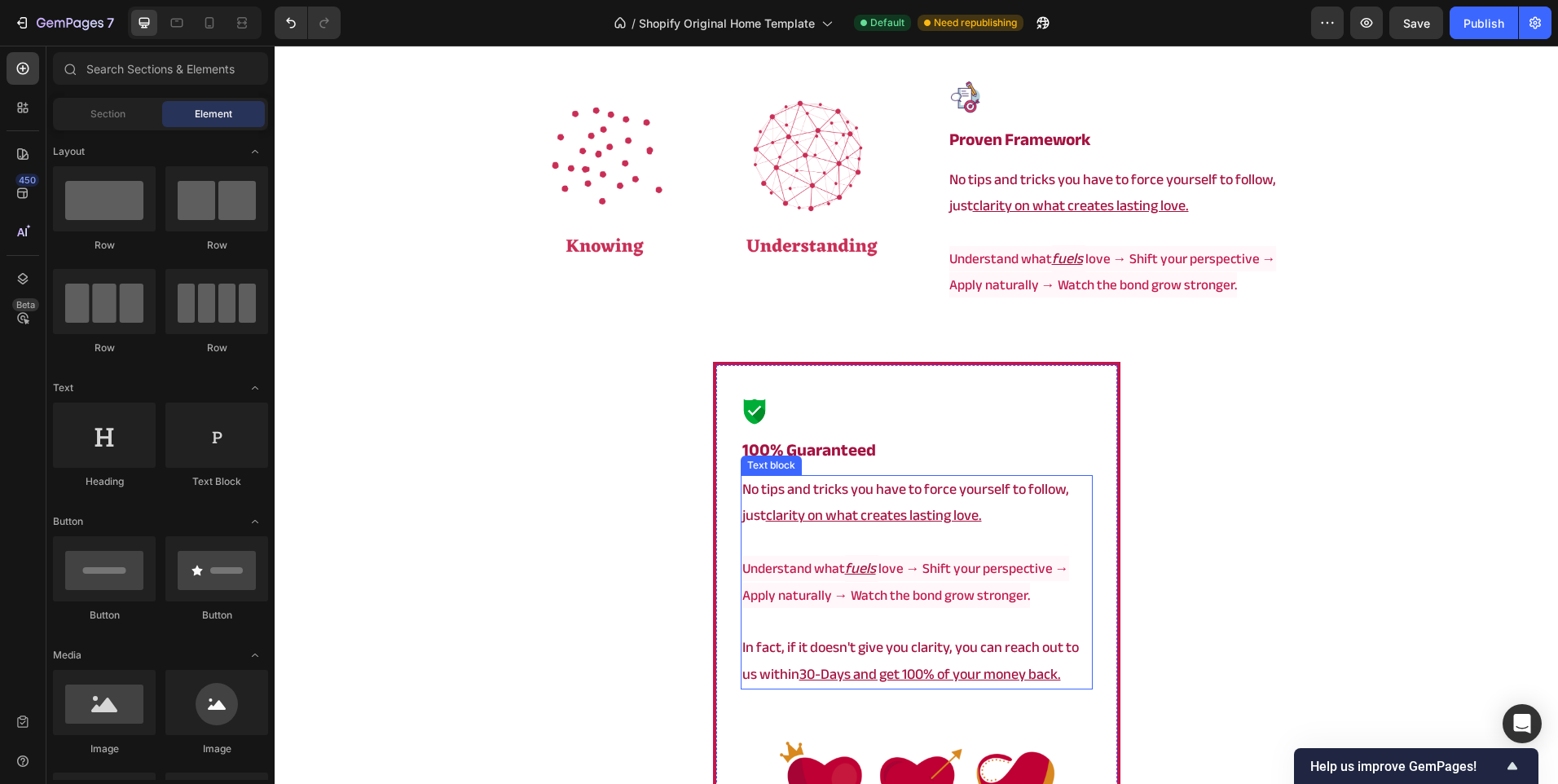
scroll to position [3449, 0]
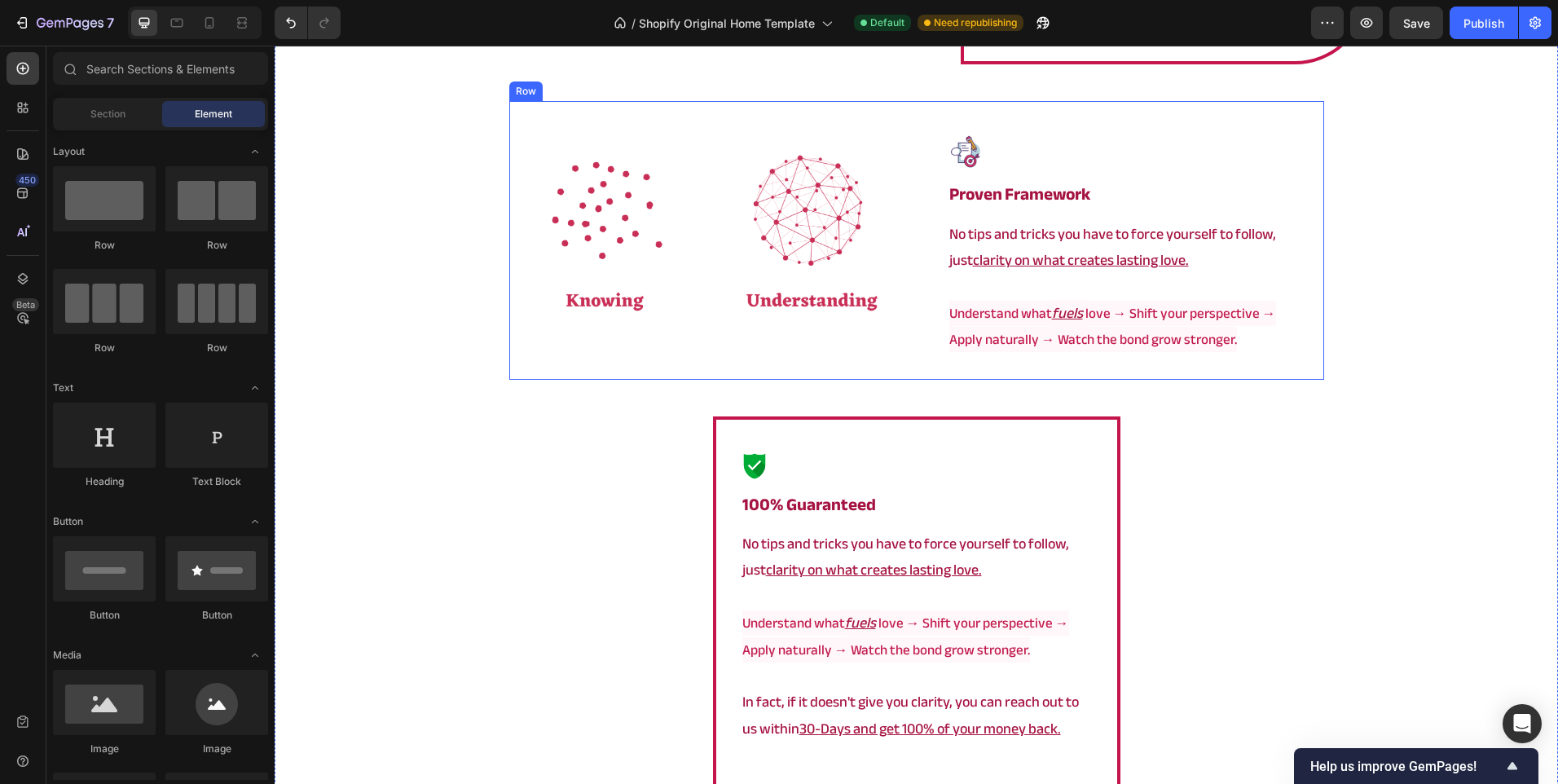
click at [882, 353] on div "Image" at bounding box center [709, 239] width 401 height 278
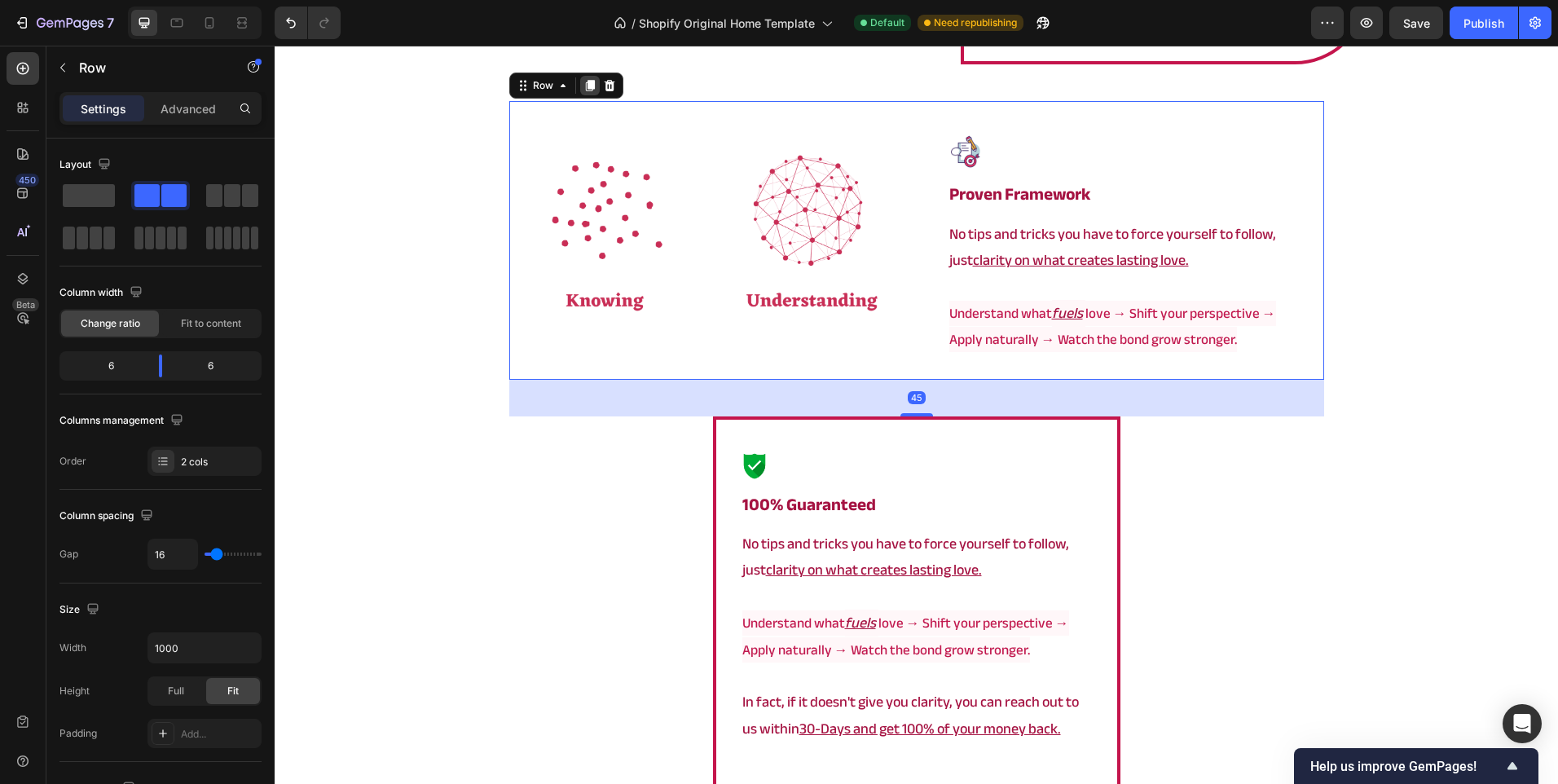
click at [583, 81] on icon at bounding box center [590, 86] width 13 height 13
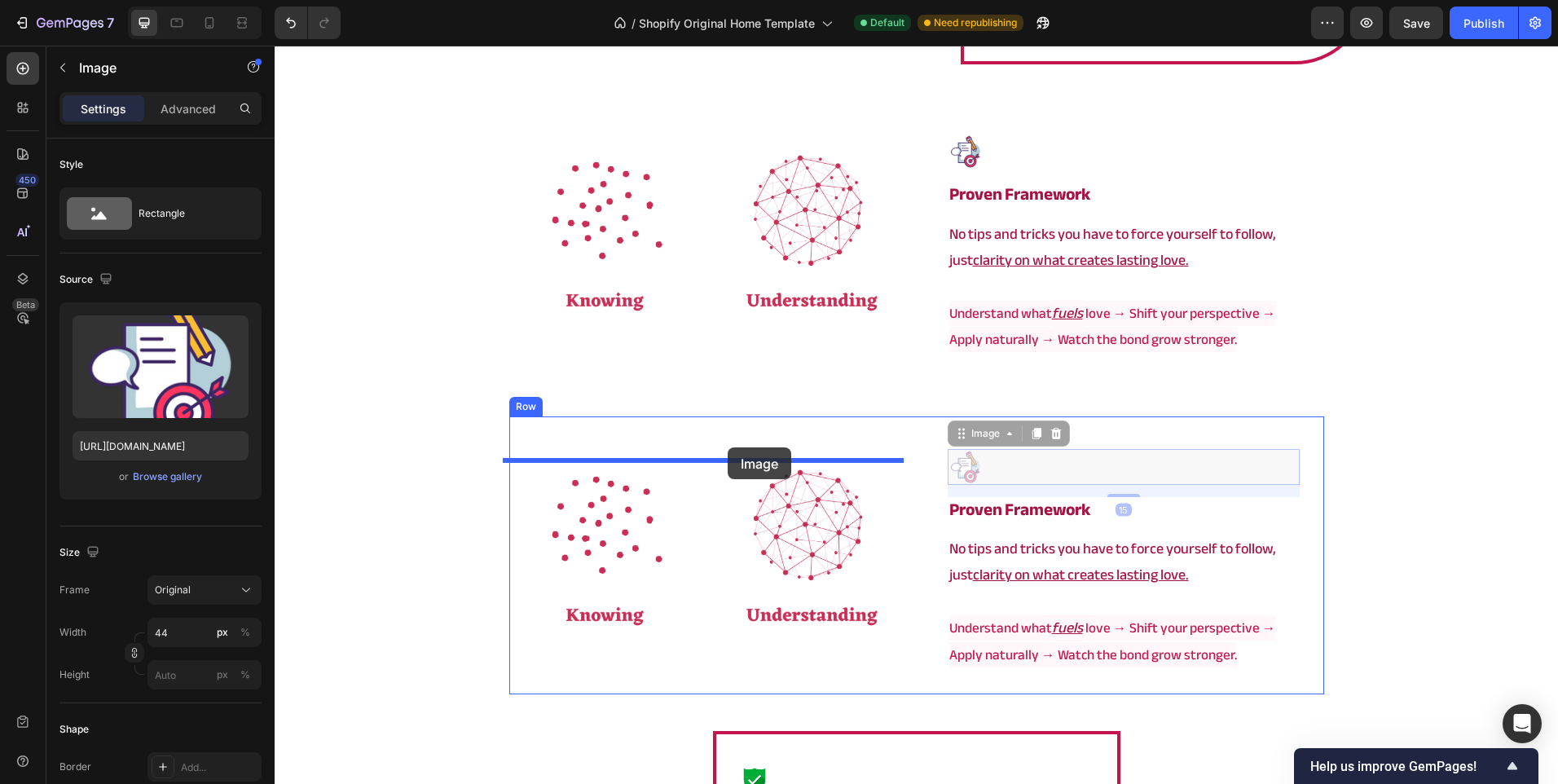
drag, startPoint x: 1026, startPoint y: 470, endPoint x: 728, endPoint y: 448, distance: 298.8
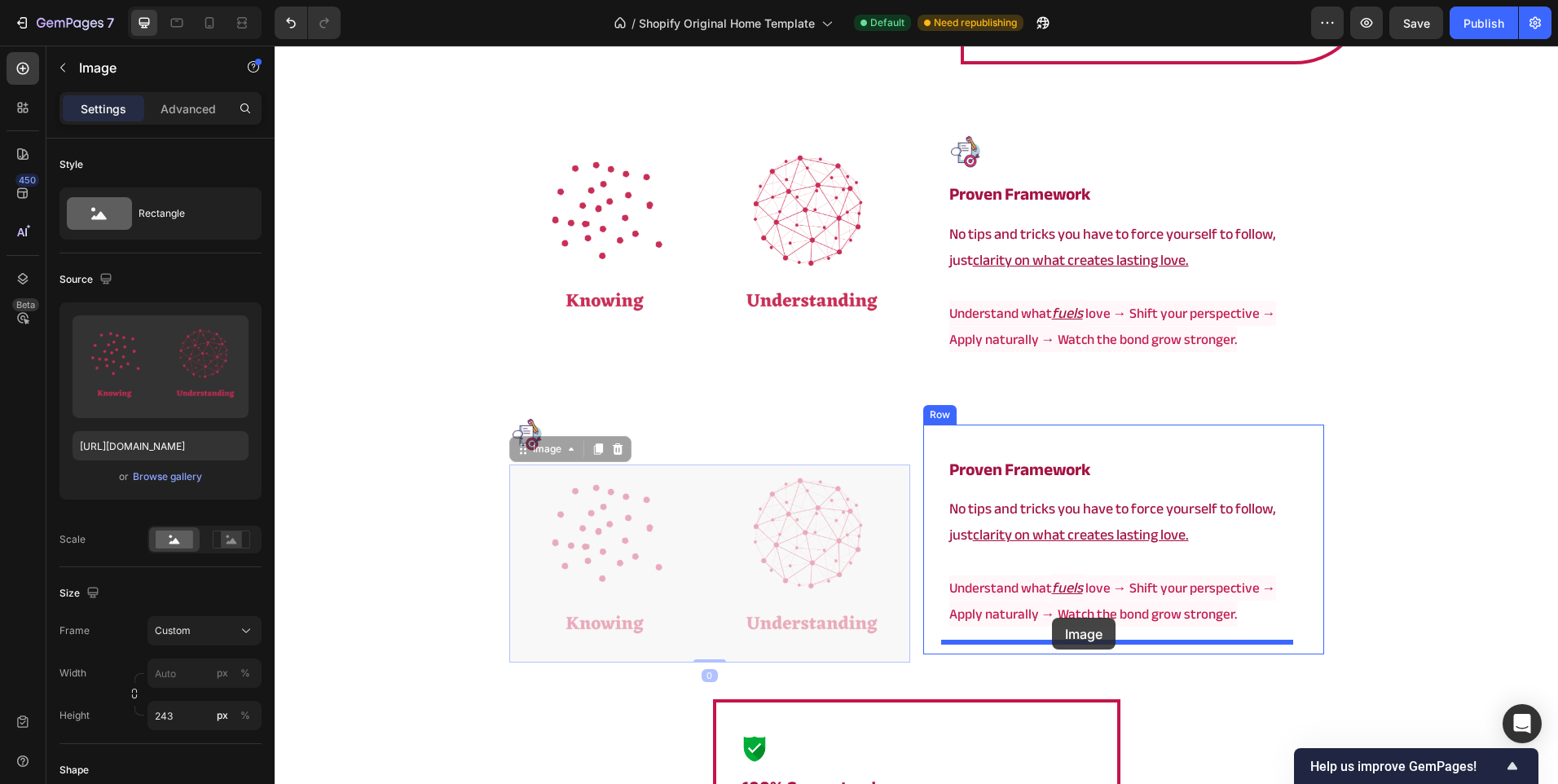
drag, startPoint x: 782, startPoint y: 606, endPoint x: 1052, endPoint y: 617, distance: 270.2
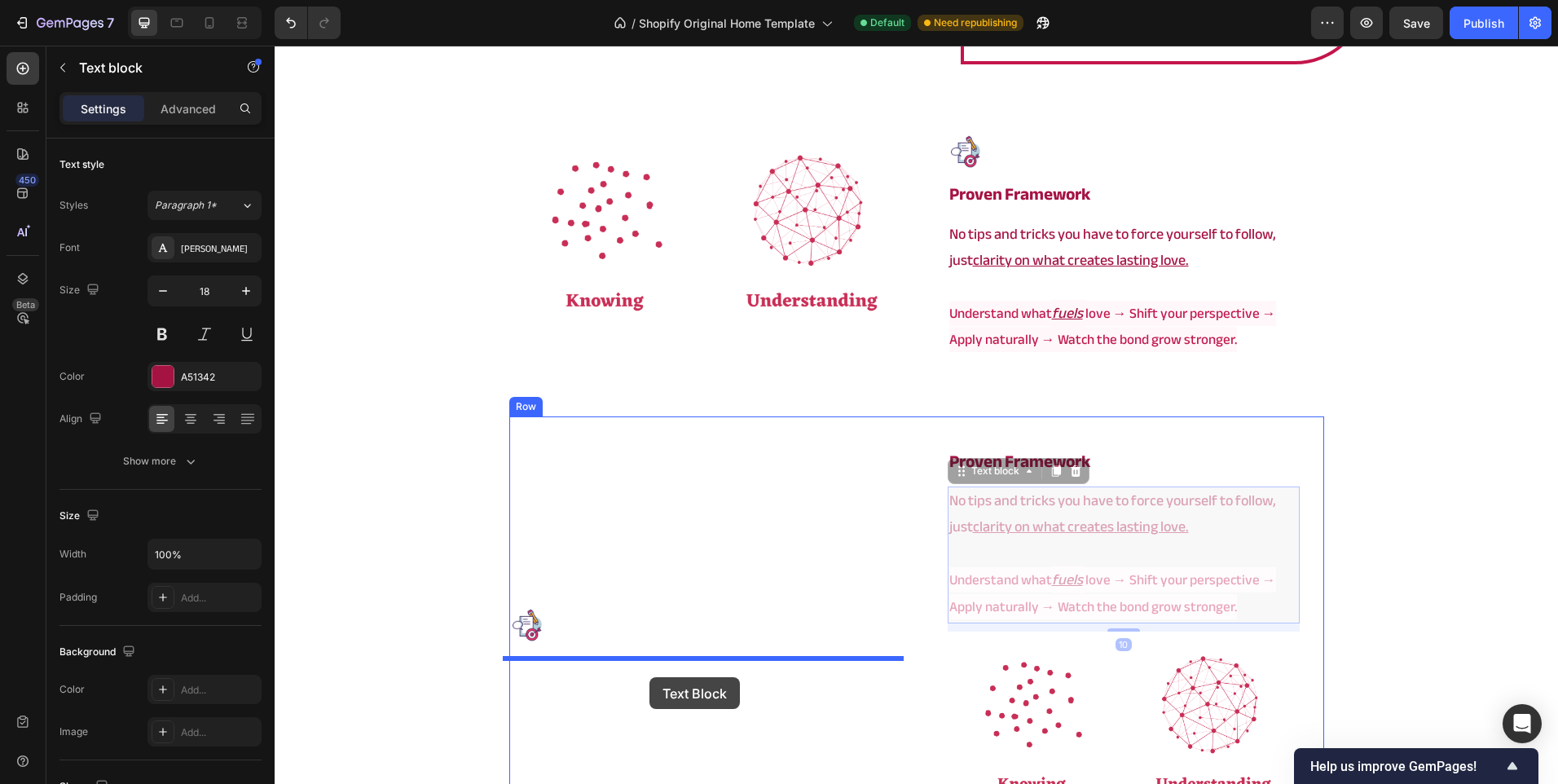
drag, startPoint x: 1098, startPoint y: 537, endPoint x: 649, endPoint y: 677, distance: 470.3
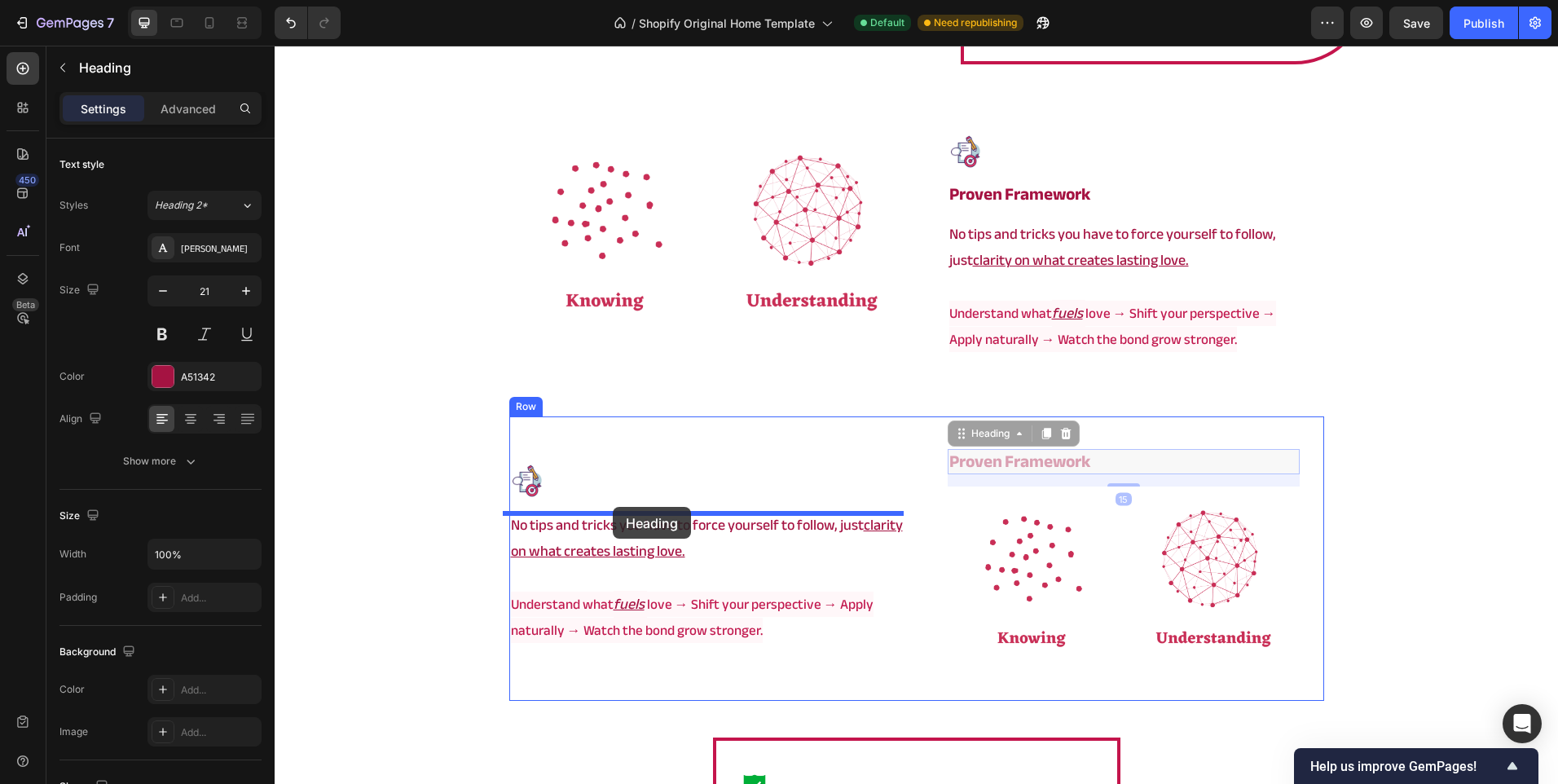
drag, startPoint x: 1077, startPoint y: 464, endPoint x: 613, endPoint y: 507, distance: 466.0
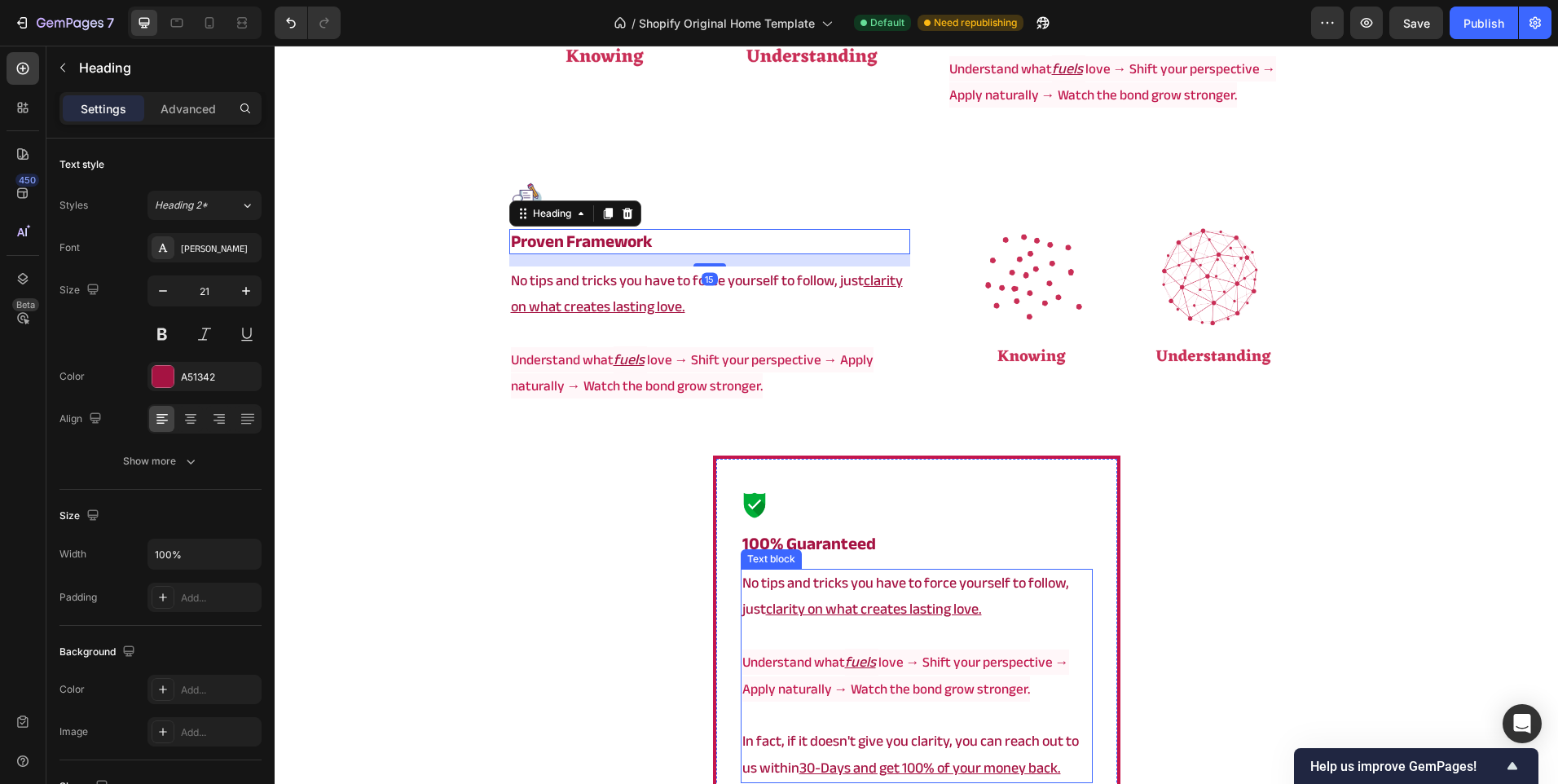
scroll to position [3938, 0]
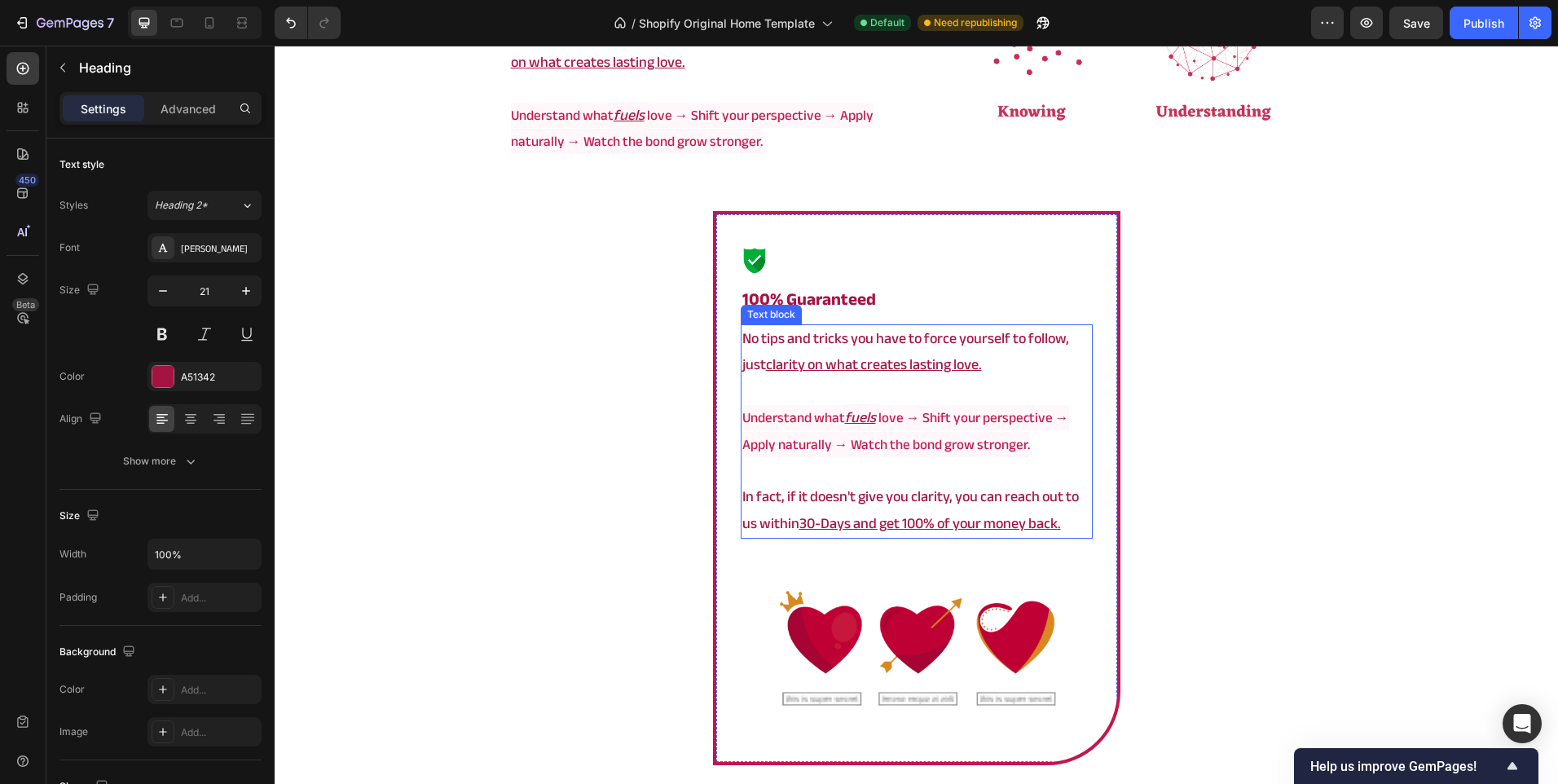
click at [945, 405] on p at bounding box center [917, 392] width 349 height 26
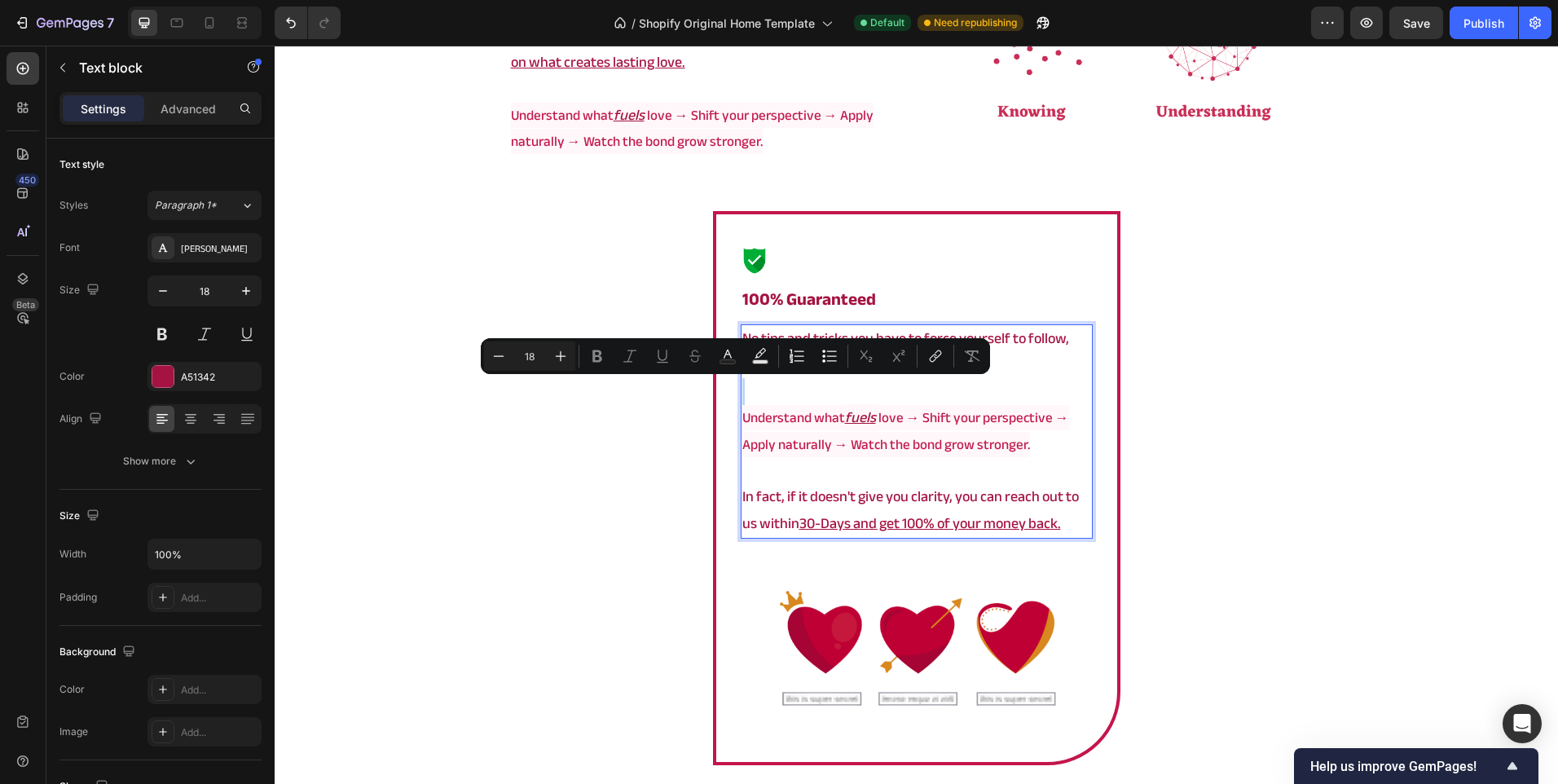
click at [895, 514] on u "30-Days and get 100% of your money back." at bounding box center [930, 523] width 262 height 27
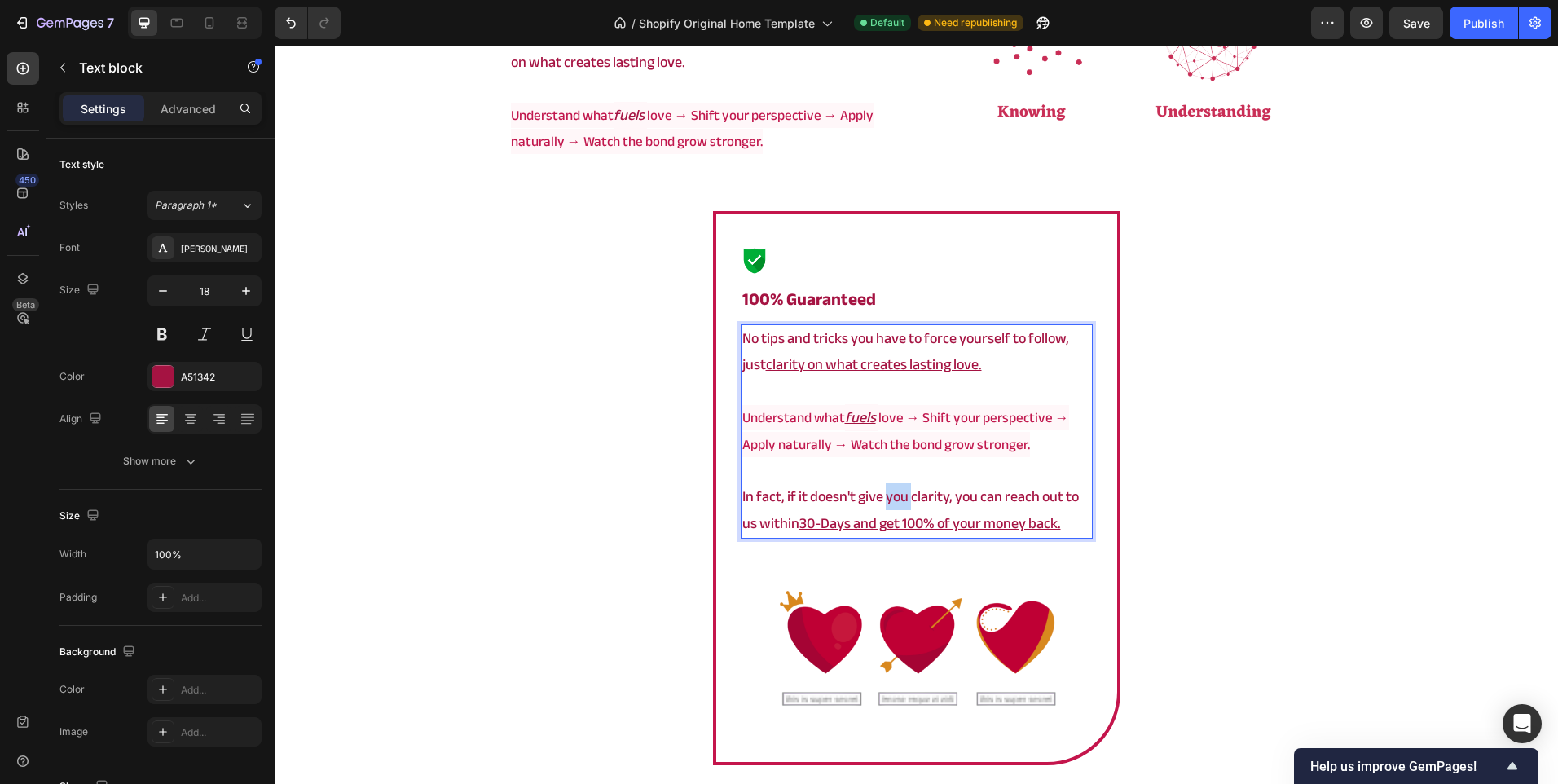
click at [895, 514] on u "30-Days and get 100% of your money back." at bounding box center [930, 523] width 262 height 27
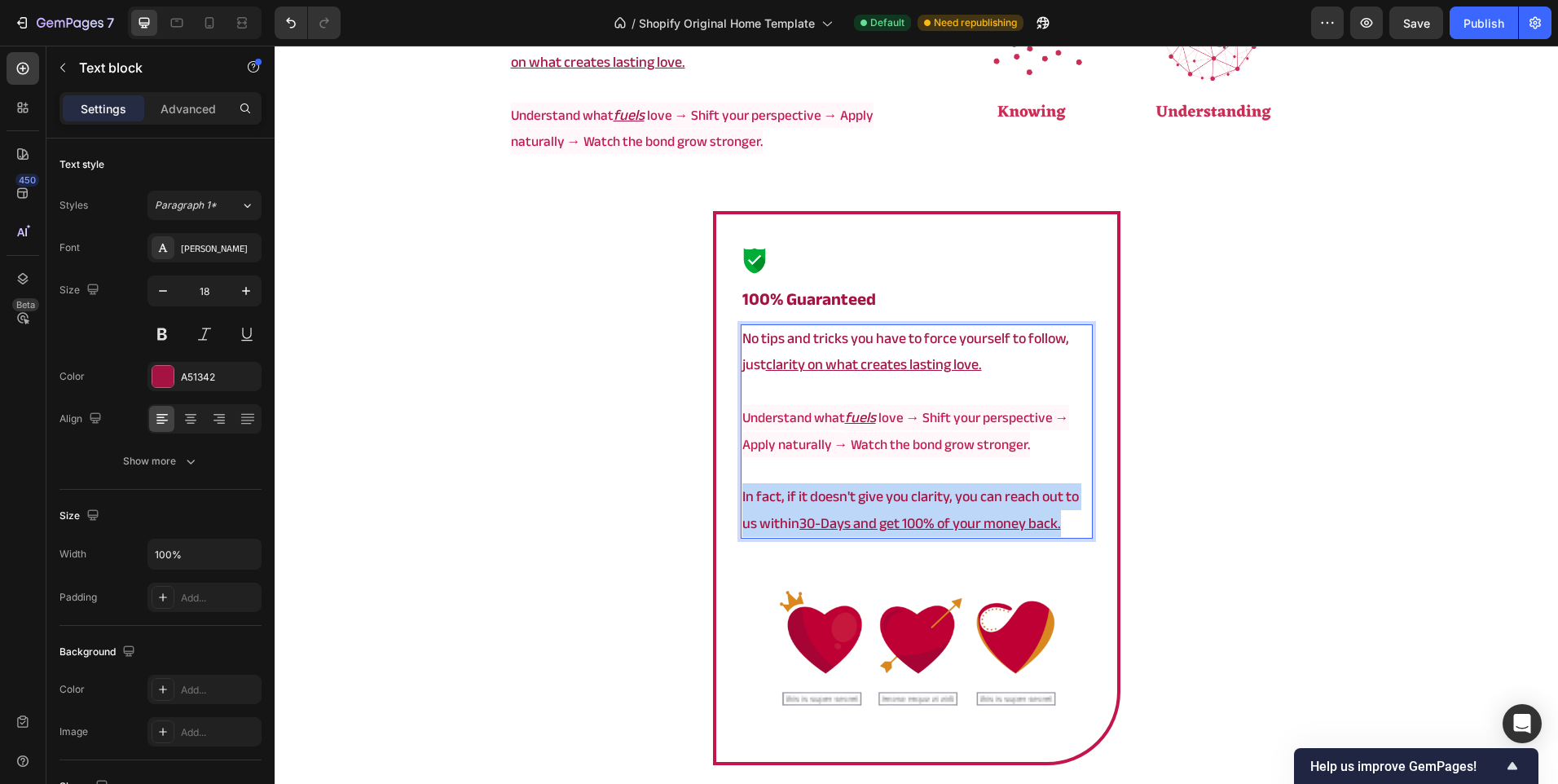
click at [895, 514] on u "30-Days and get 100% of your money back." at bounding box center [930, 523] width 262 height 27
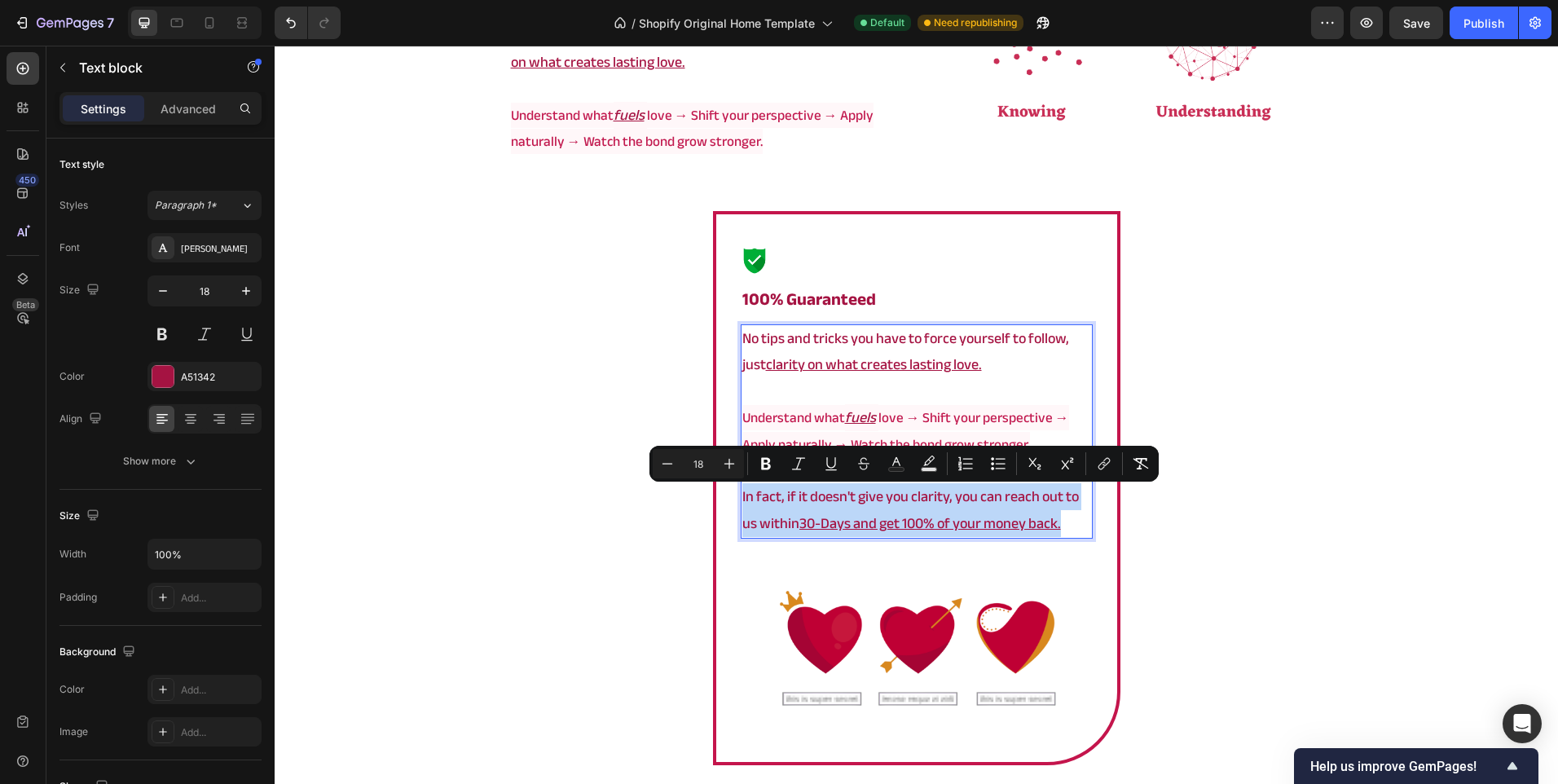
copy p "In fact, if it doesn't give you clarity, you can reach out to us within 30-Days…"
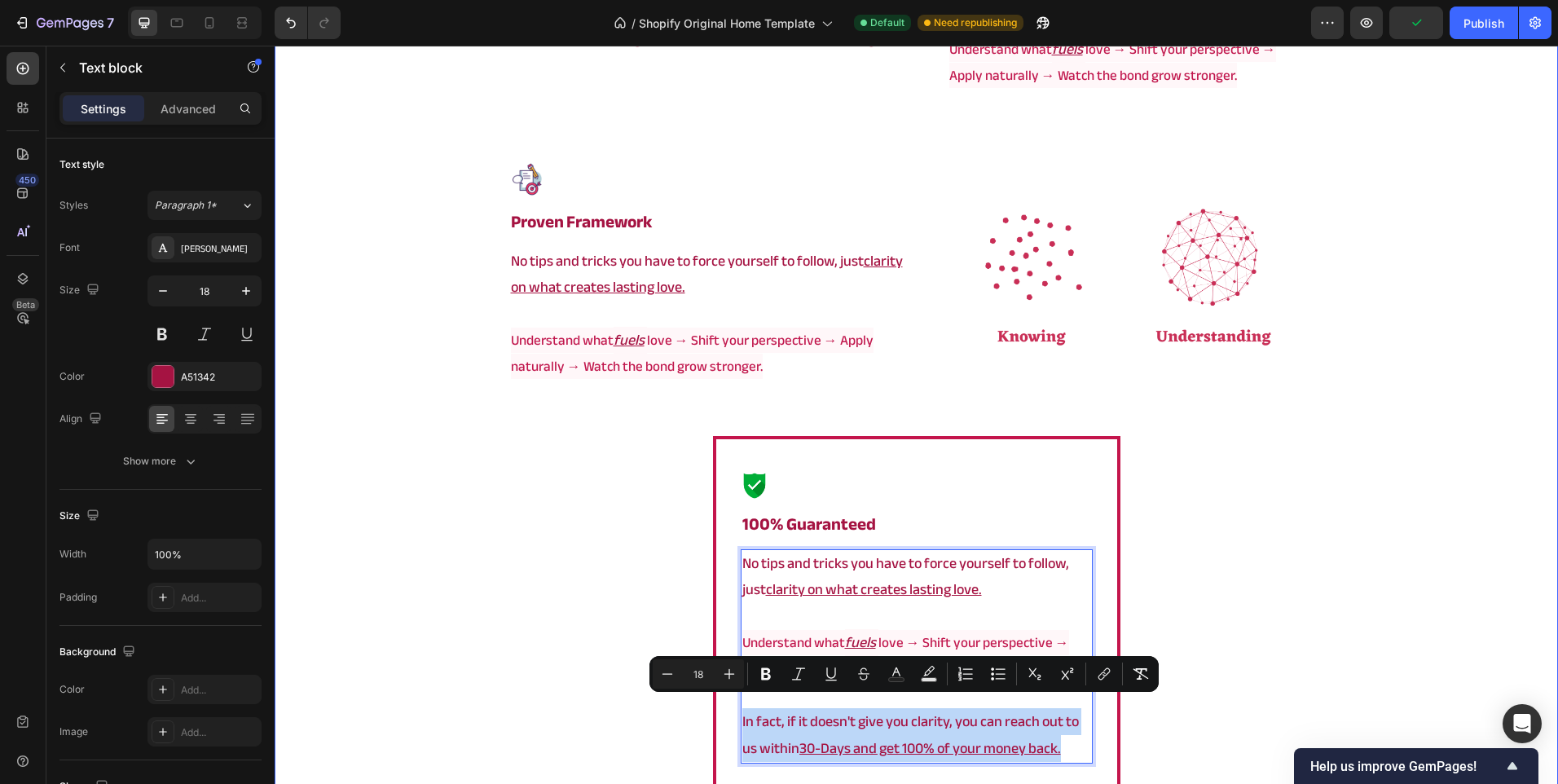
scroll to position [3693, 0]
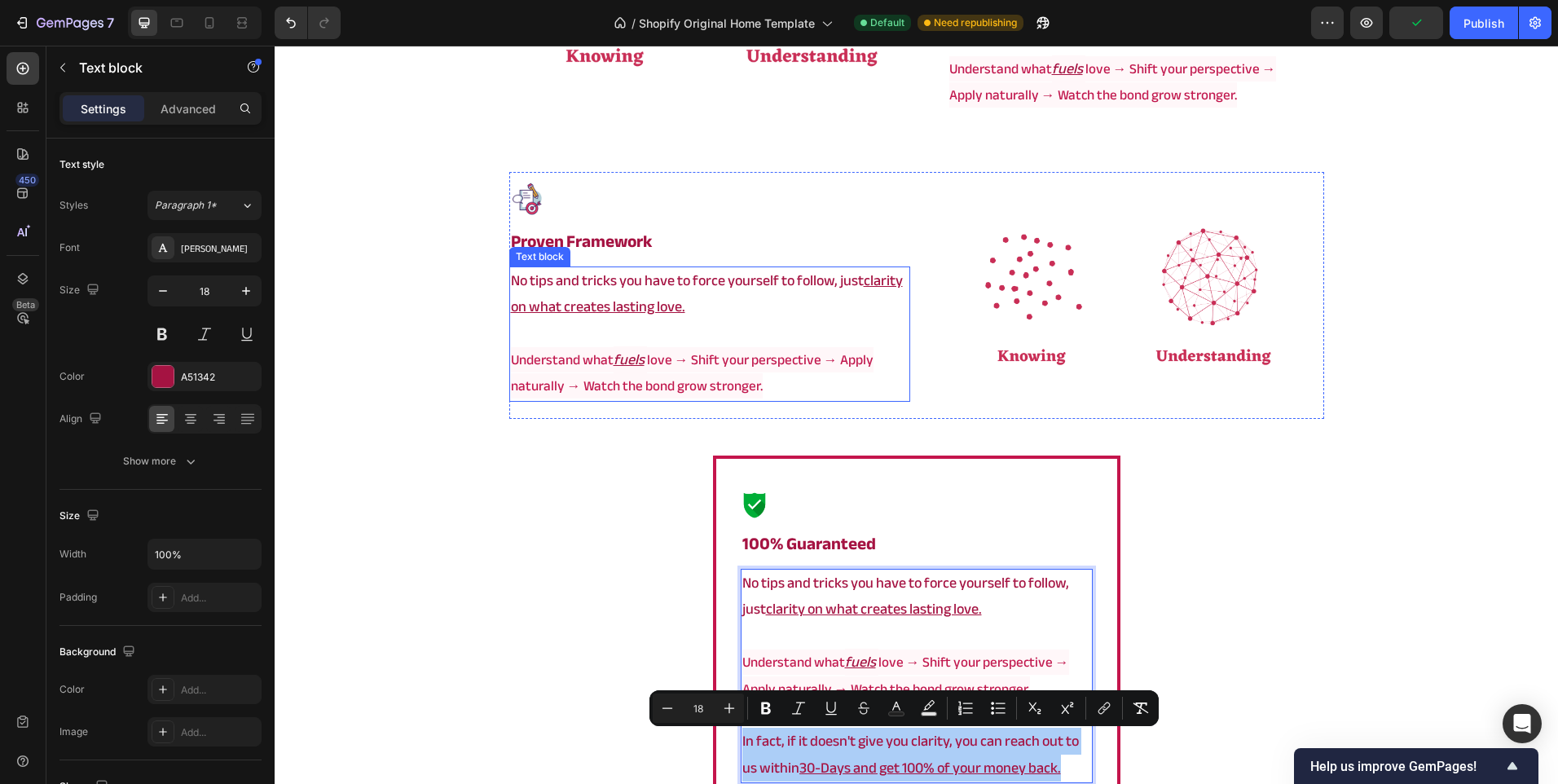
click at [647, 301] on u "clarity on what creates lasting love." at bounding box center [707, 294] width 392 height 53
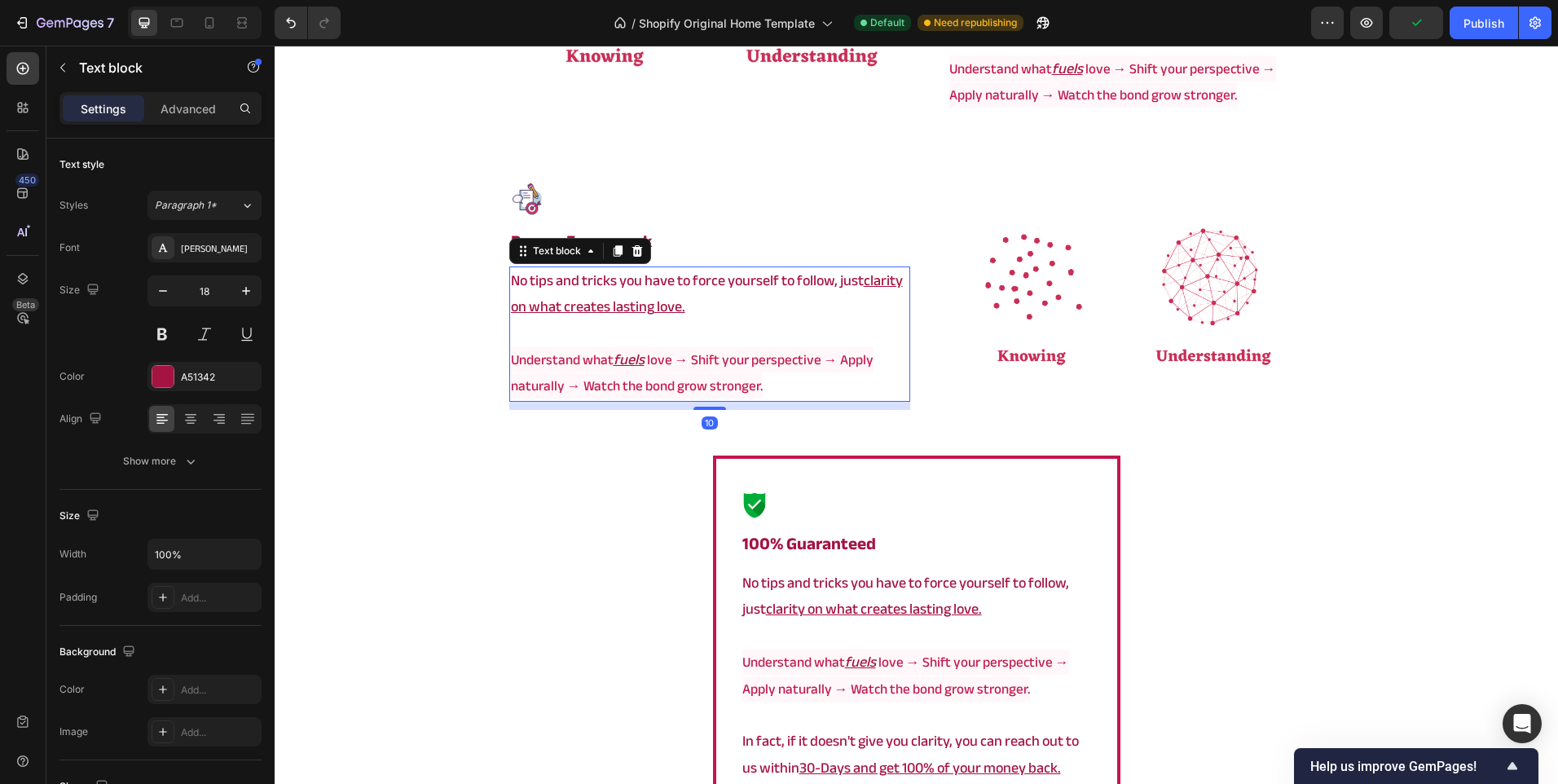
click at [647, 301] on u "clarity on what creates lasting love." at bounding box center [707, 294] width 392 height 53
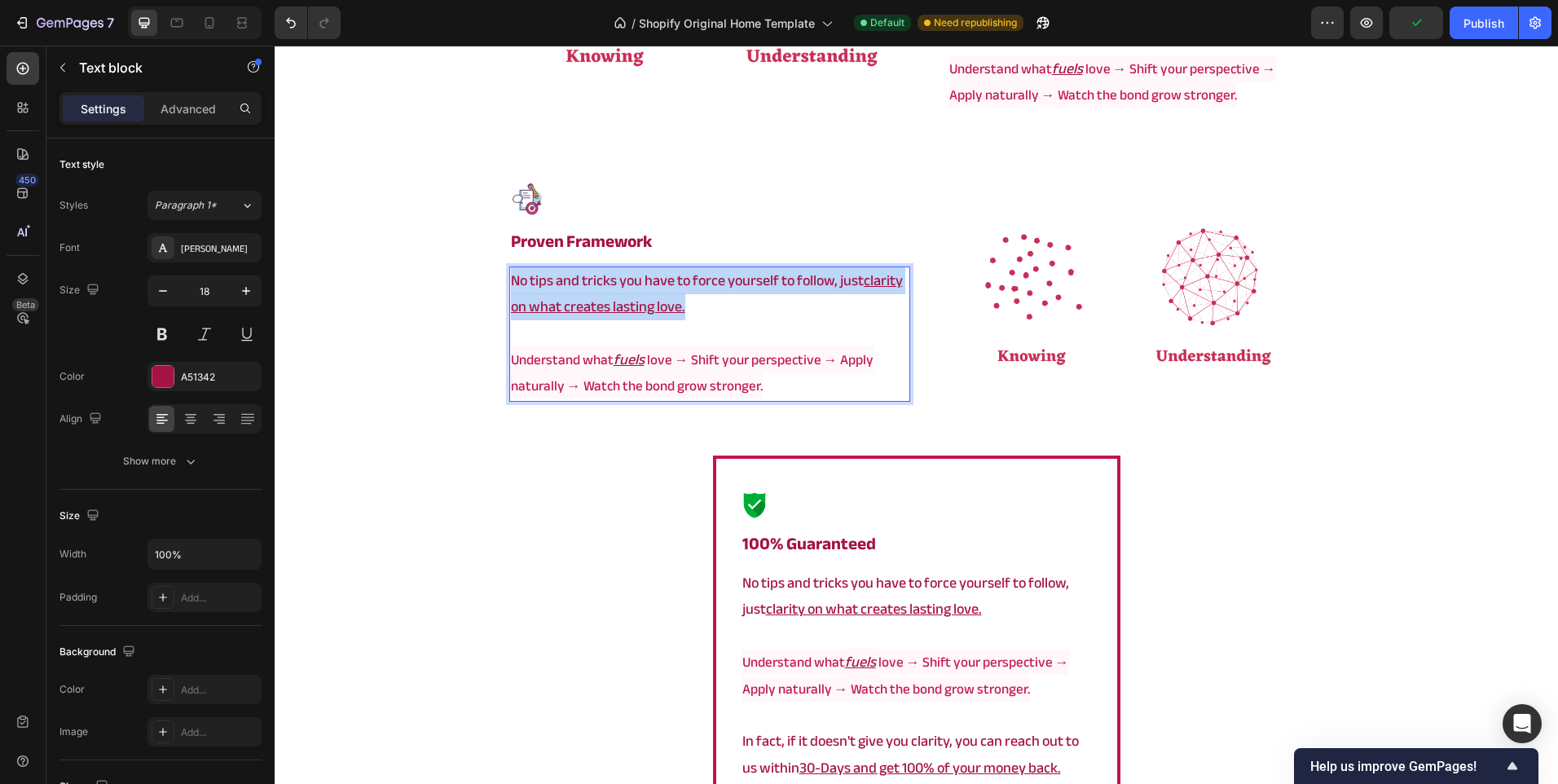
click at [647, 301] on u "clarity on what creates lasting love." at bounding box center [707, 294] width 392 height 53
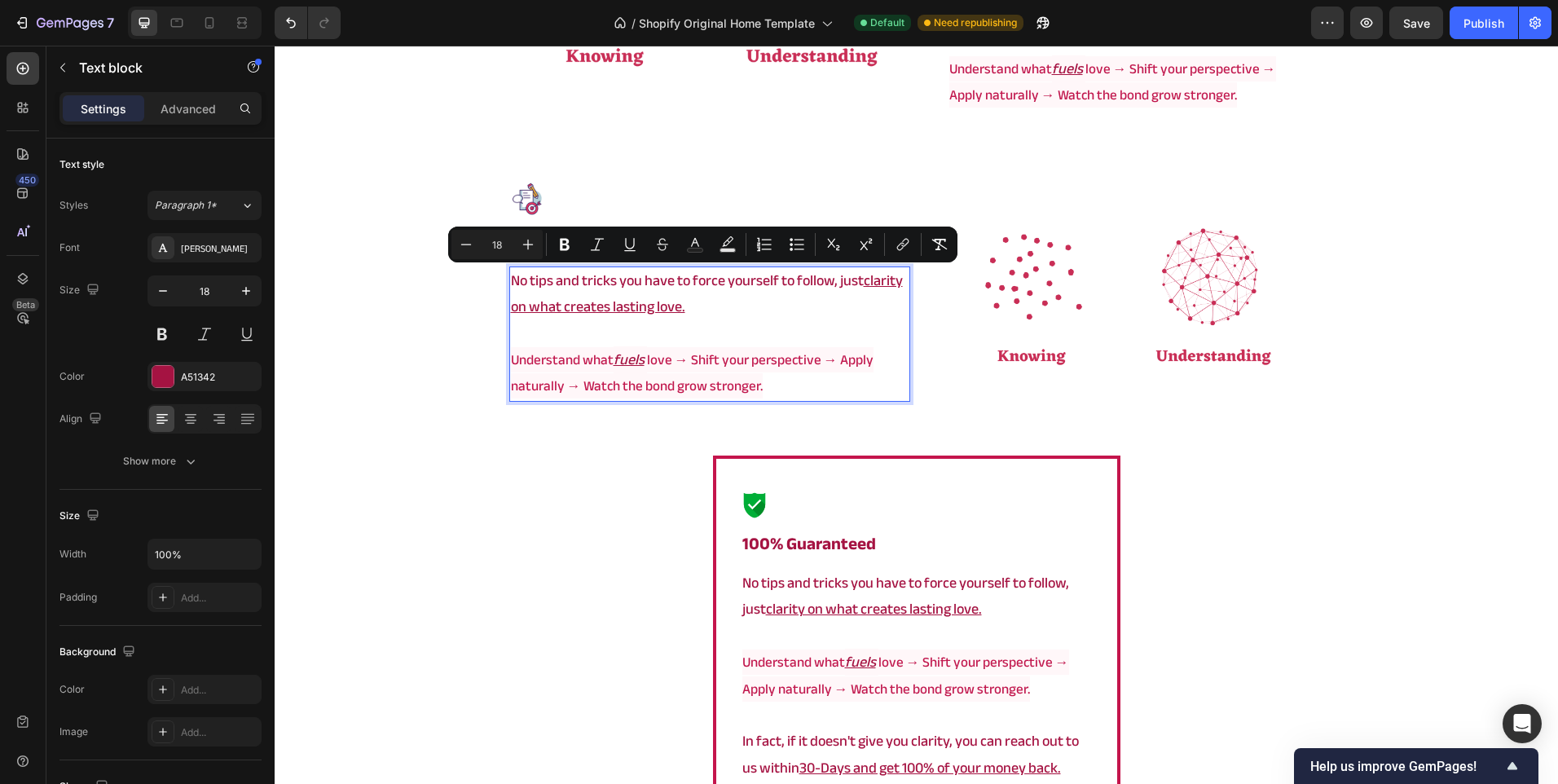
scroll to position [3733, 0]
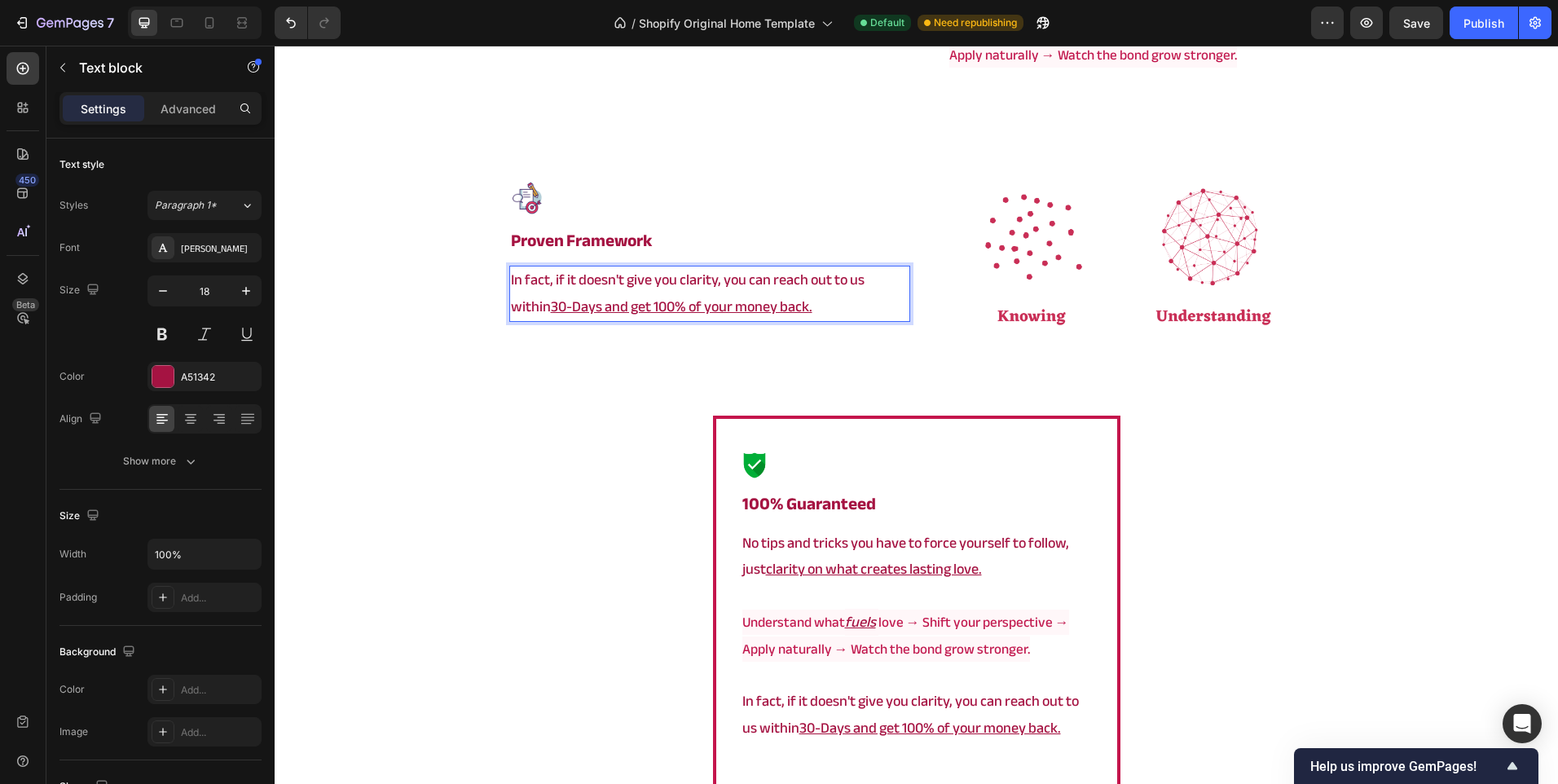
click at [719, 284] on p "In fact, if it doesn't give you clarity, you can reach out to us within 30-Days…" at bounding box center [710, 294] width 398 height 53
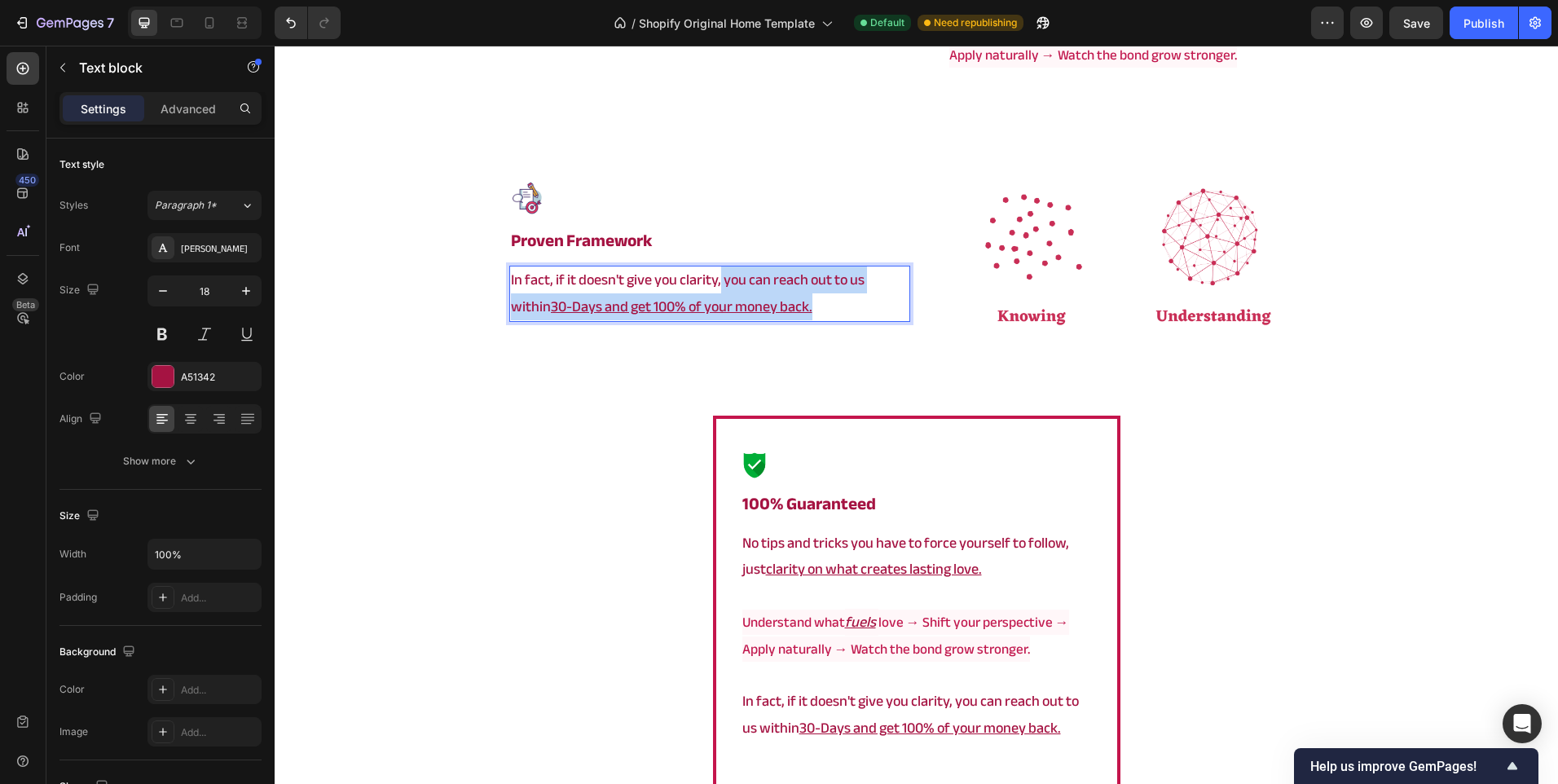
drag, startPoint x: 785, startPoint y: 300, endPoint x: 716, endPoint y: 282, distance: 71.3
click at [716, 282] on p "In fact, if it doesn't give you clarity, you can reach out to us within 30-Days…" at bounding box center [710, 294] width 398 height 53
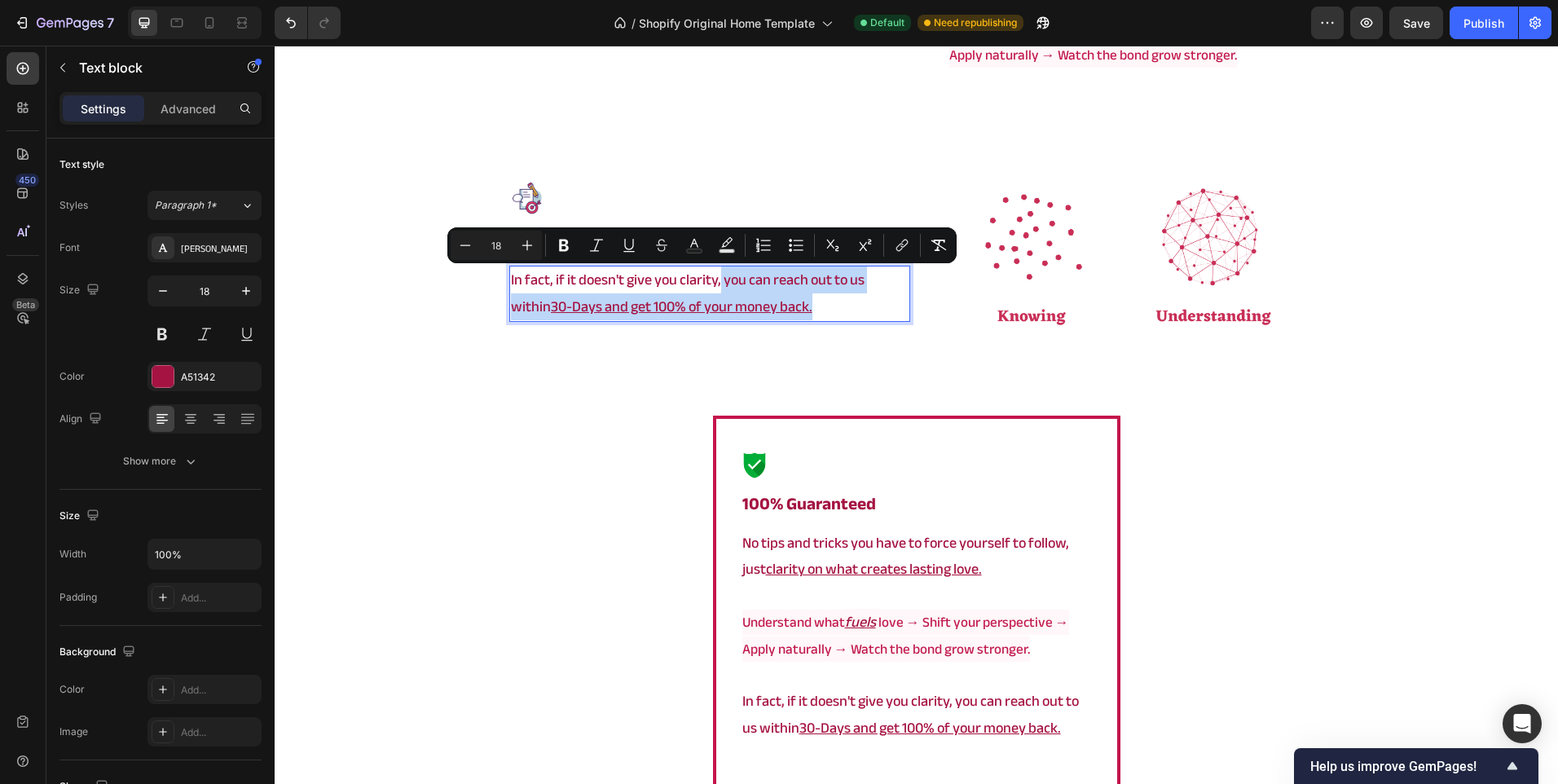
click at [716, 282] on p "In fact, if it doesn't give you clarity, you can reach out to us within 30-Days…" at bounding box center [710, 294] width 398 height 53
drag, startPoint x: 792, startPoint y: 303, endPoint x: 719, endPoint y: 286, distance: 75.0
click at [719, 286] on p "In fact, if it doesn't give you clarity, you can reach out to us within 30-Days…" at bounding box center [710, 294] width 398 height 53
click at [777, 302] on p "In fact, if it doesn't give you clarity, you can reach out to us within 30-Days…" at bounding box center [710, 294] width 398 height 53
drag, startPoint x: 806, startPoint y: 313, endPoint x: 545, endPoint y: 290, distance: 262.0
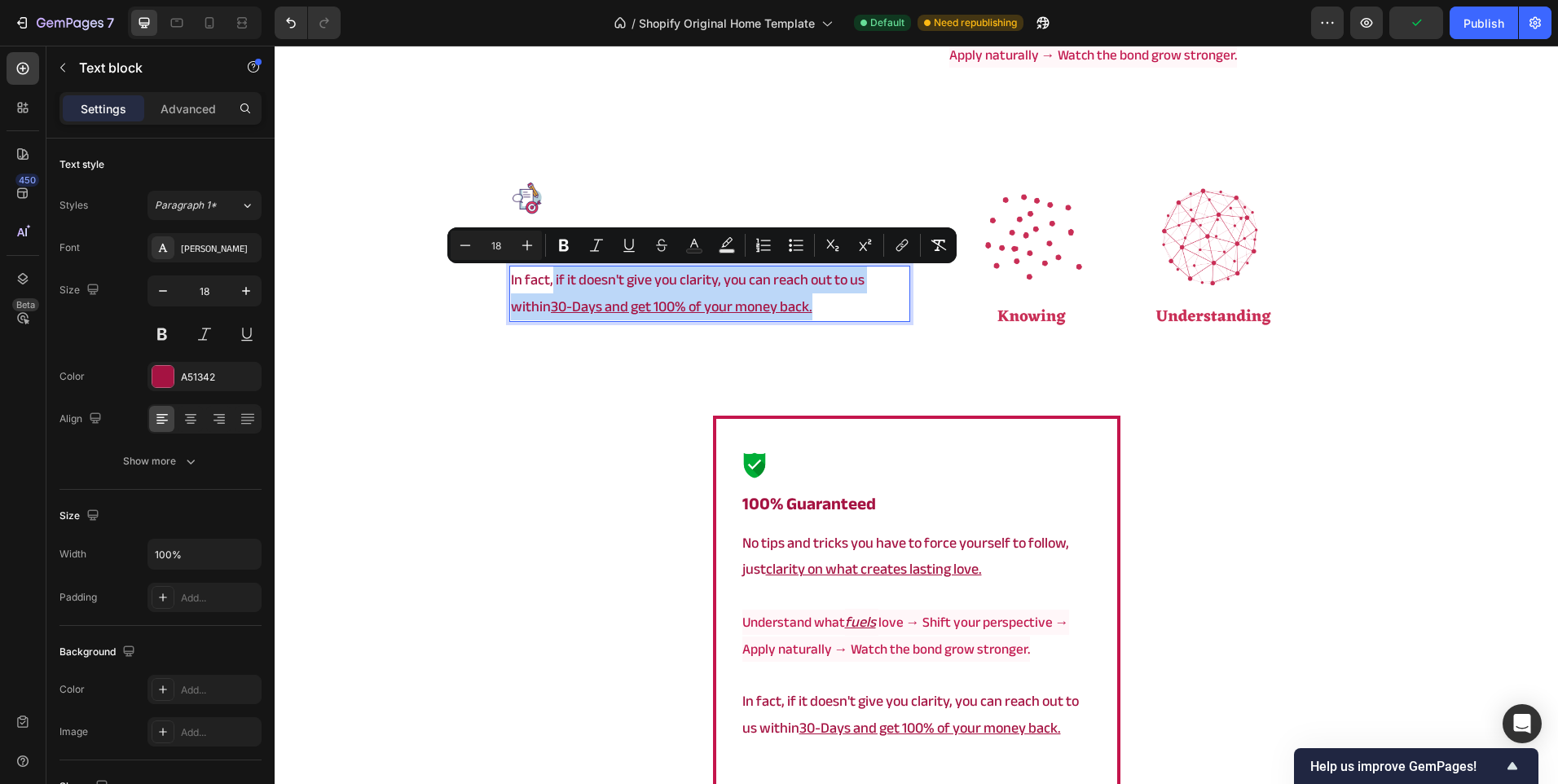
click at [545, 290] on p "In fact, if it doesn't give you clarity, you can reach out to us within 30-Days…" at bounding box center [710, 294] width 398 height 53
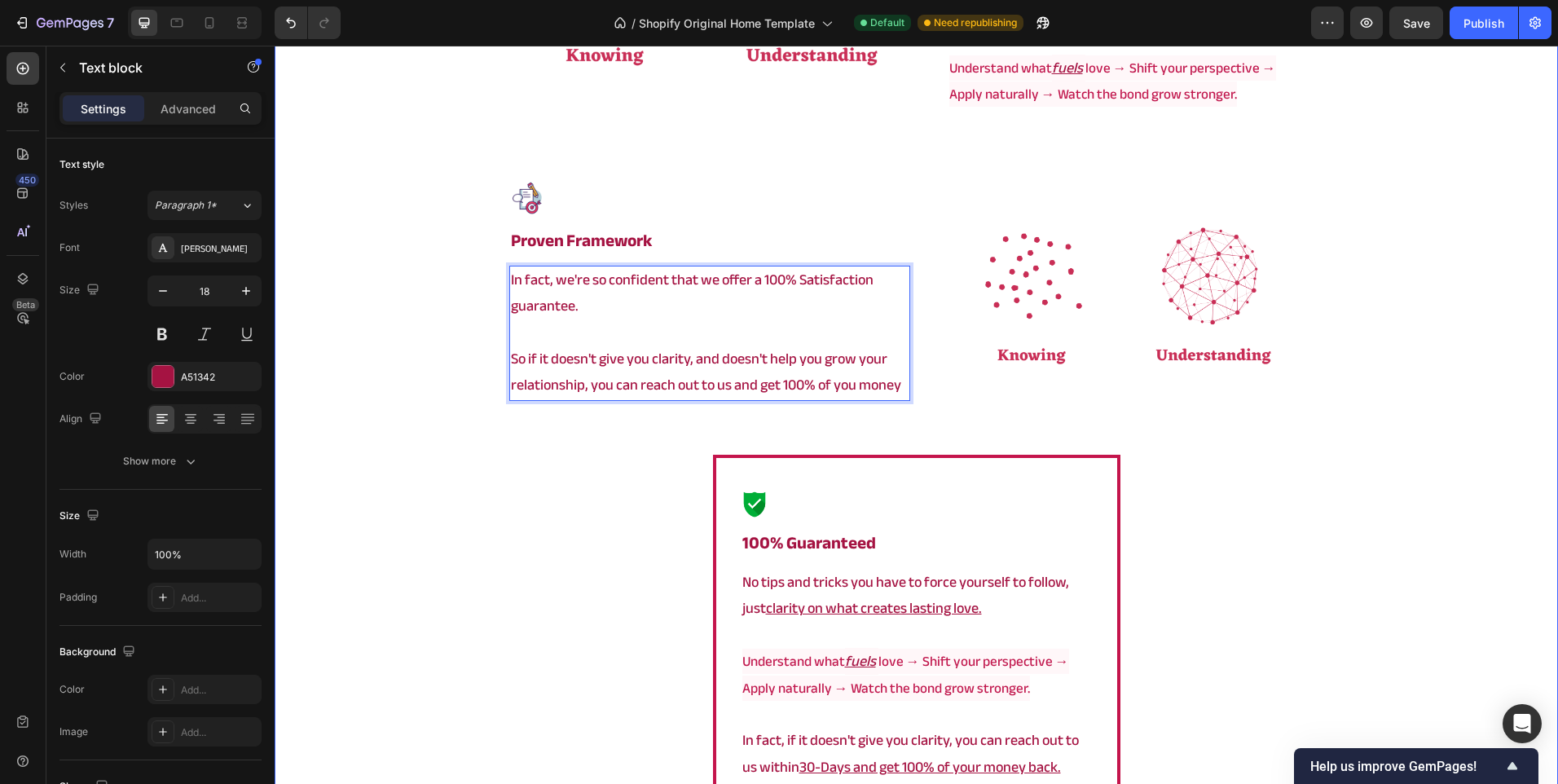
scroll to position [3685, 0]
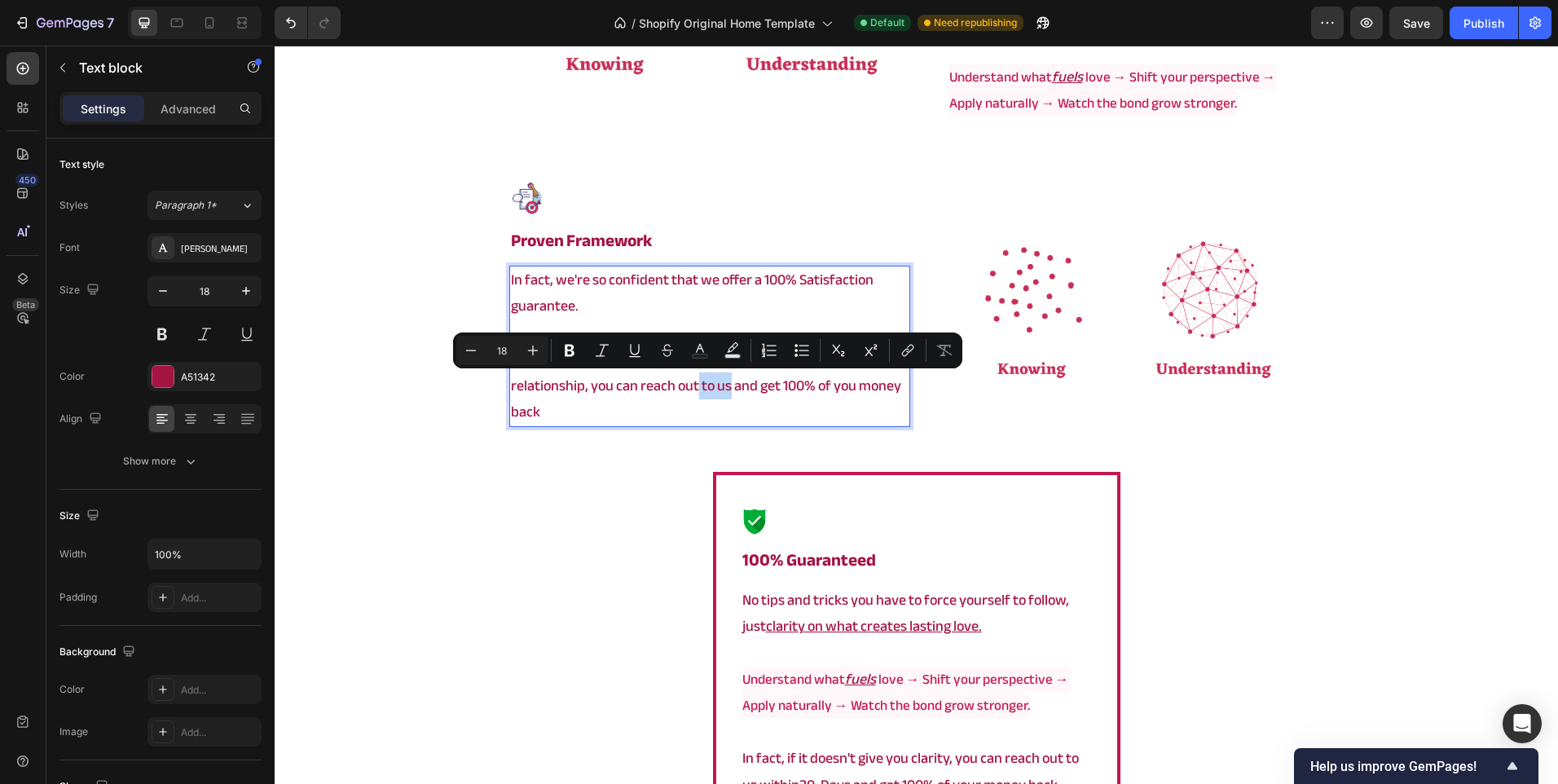
drag, startPoint x: 690, startPoint y: 390, endPoint x: 722, endPoint y: 391, distance: 32.0
click at [722, 391] on p "So if it doesn't give you clarity, and doesn't help you grow your relationship,…" at bounding box center [710, 385] width 398 height 79
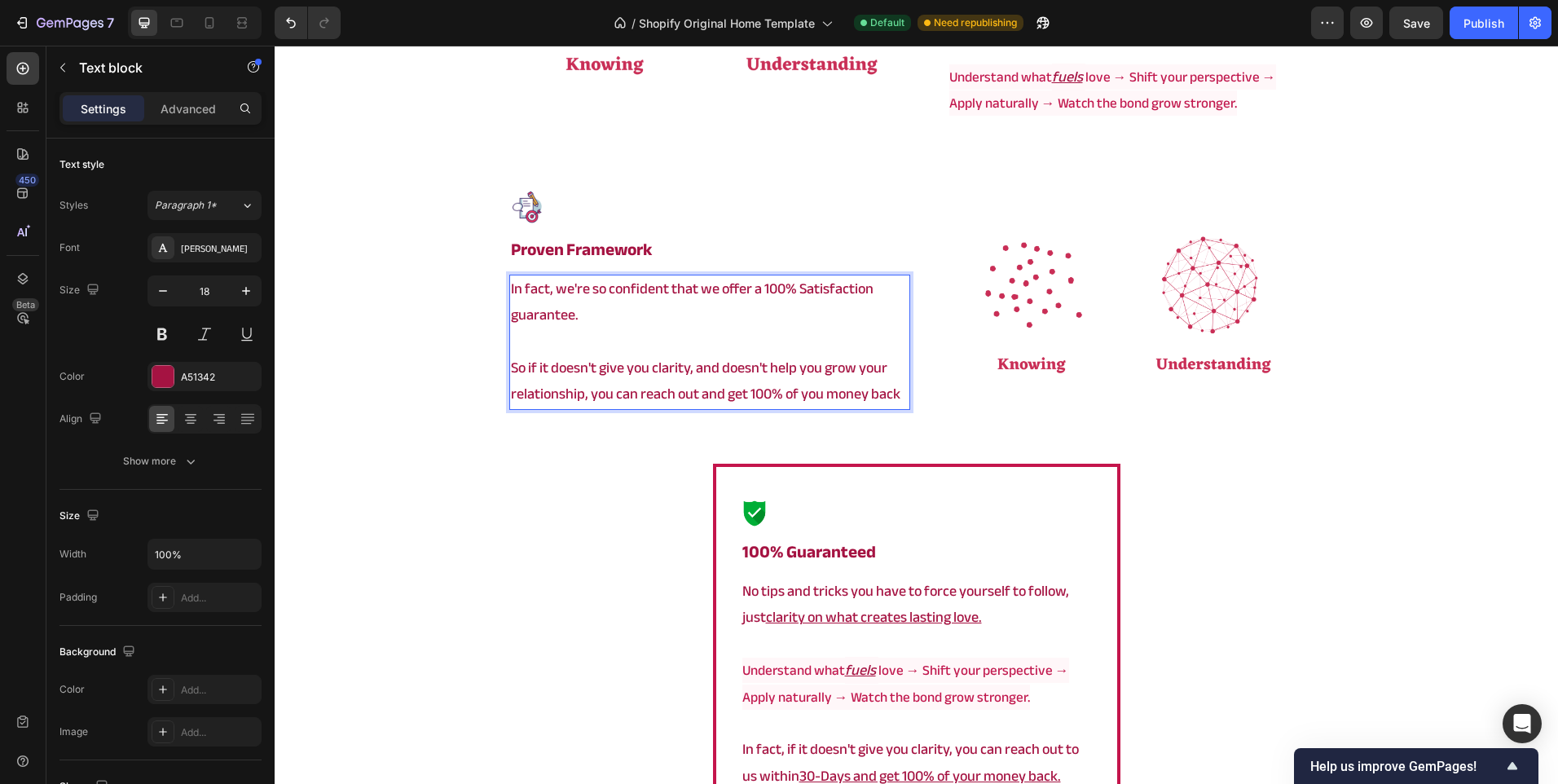
scroll to position [3694, 0]
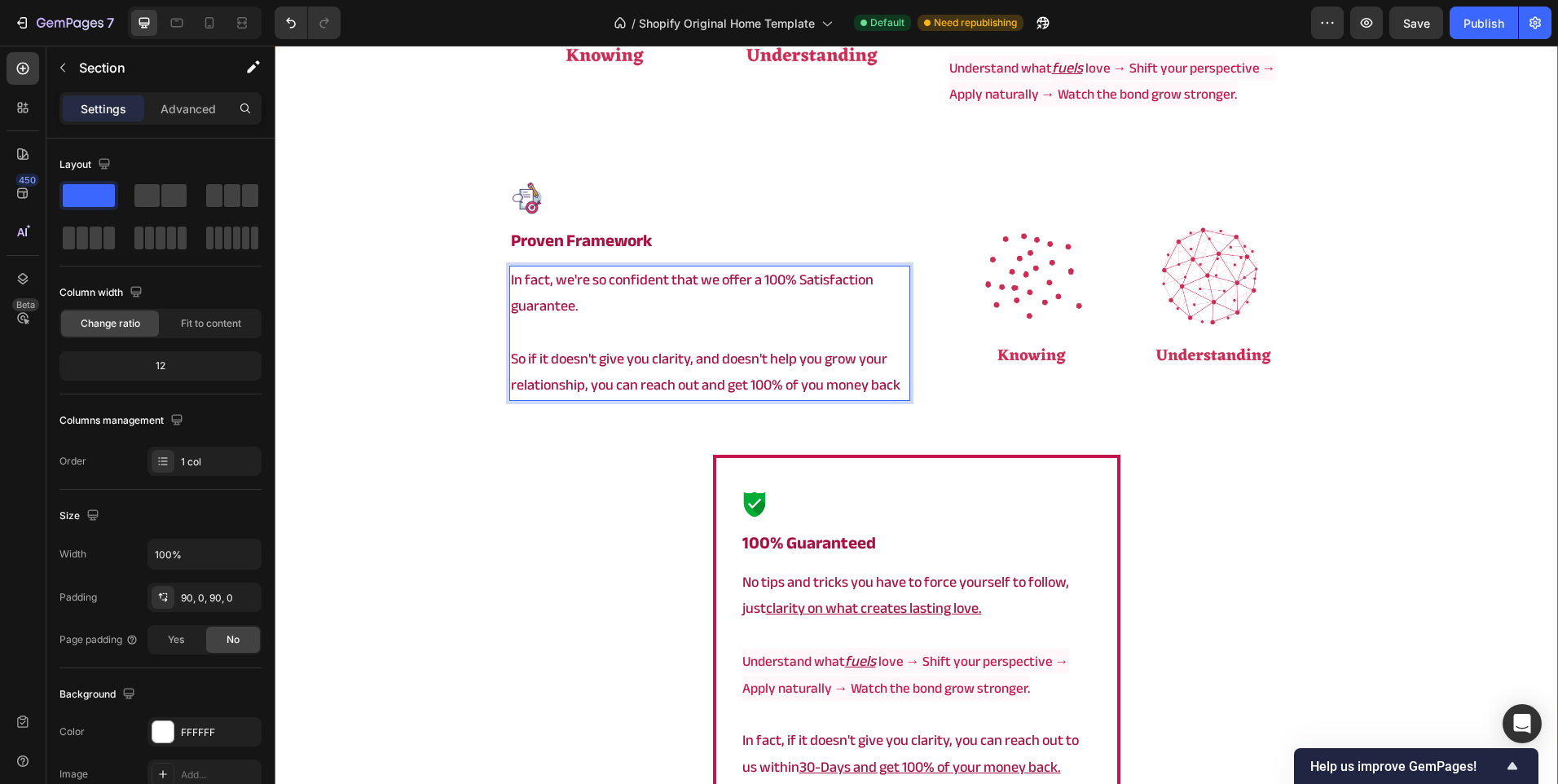
click at [615, 441] on div "⁠⁠⁠⁠⁠⁠⁠ a framework that actually works Heading Image ⁠⁠⁠⁠⁠⁠⁠ proven framework …" at bounding box center [916, 199] width 1284 height 2018
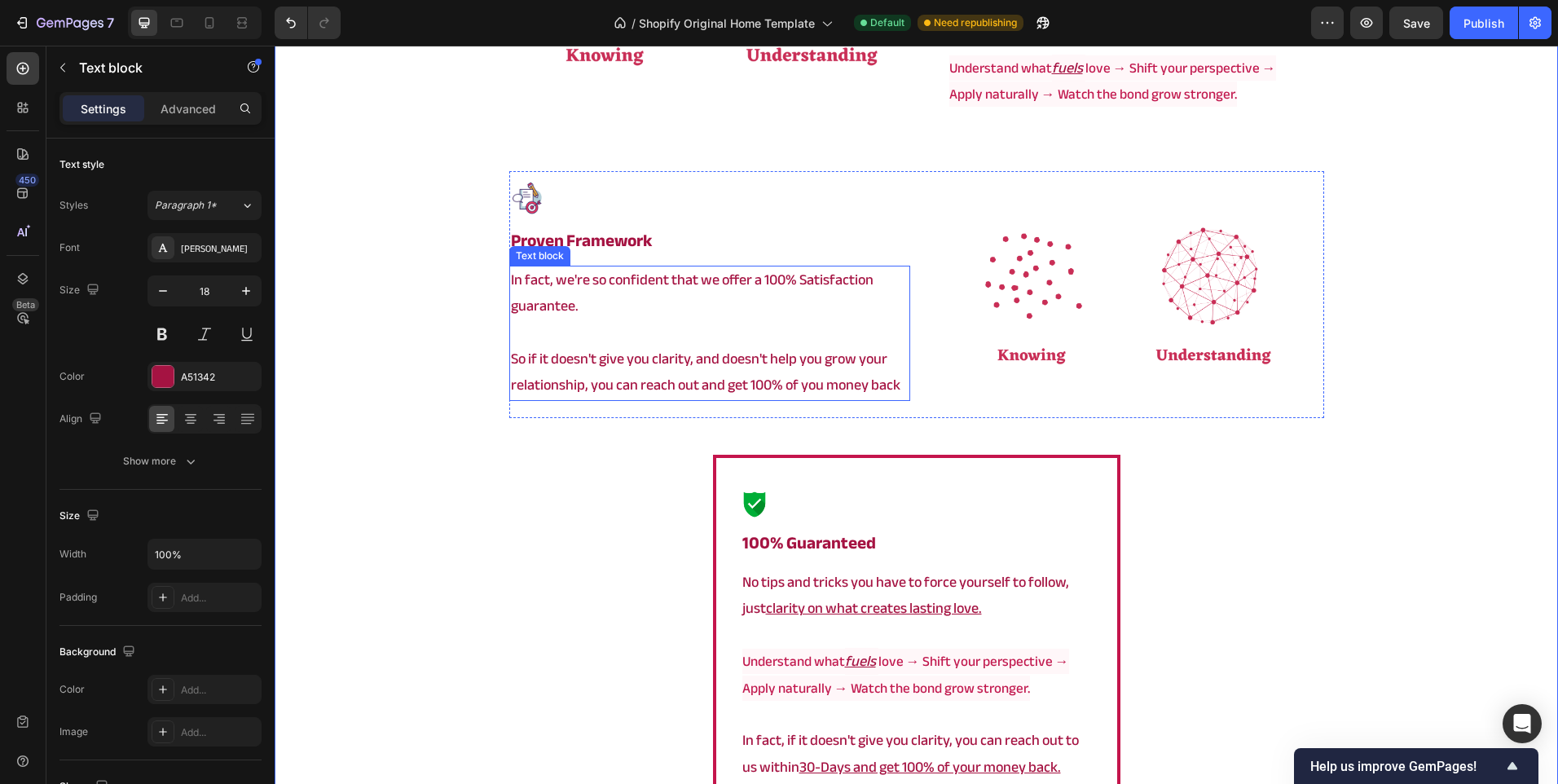
click at [881, 380] on p "So if it doesn't give you clarity, and doesn't help you grow your relationship,…" at bounding box center [710, 372] width 398 height 53
click at [895, 382] on p "So if it doesn't give you clarity, and doesn't help you grow your relationship,…" at bounding box center [710, 372] width 398 height 53
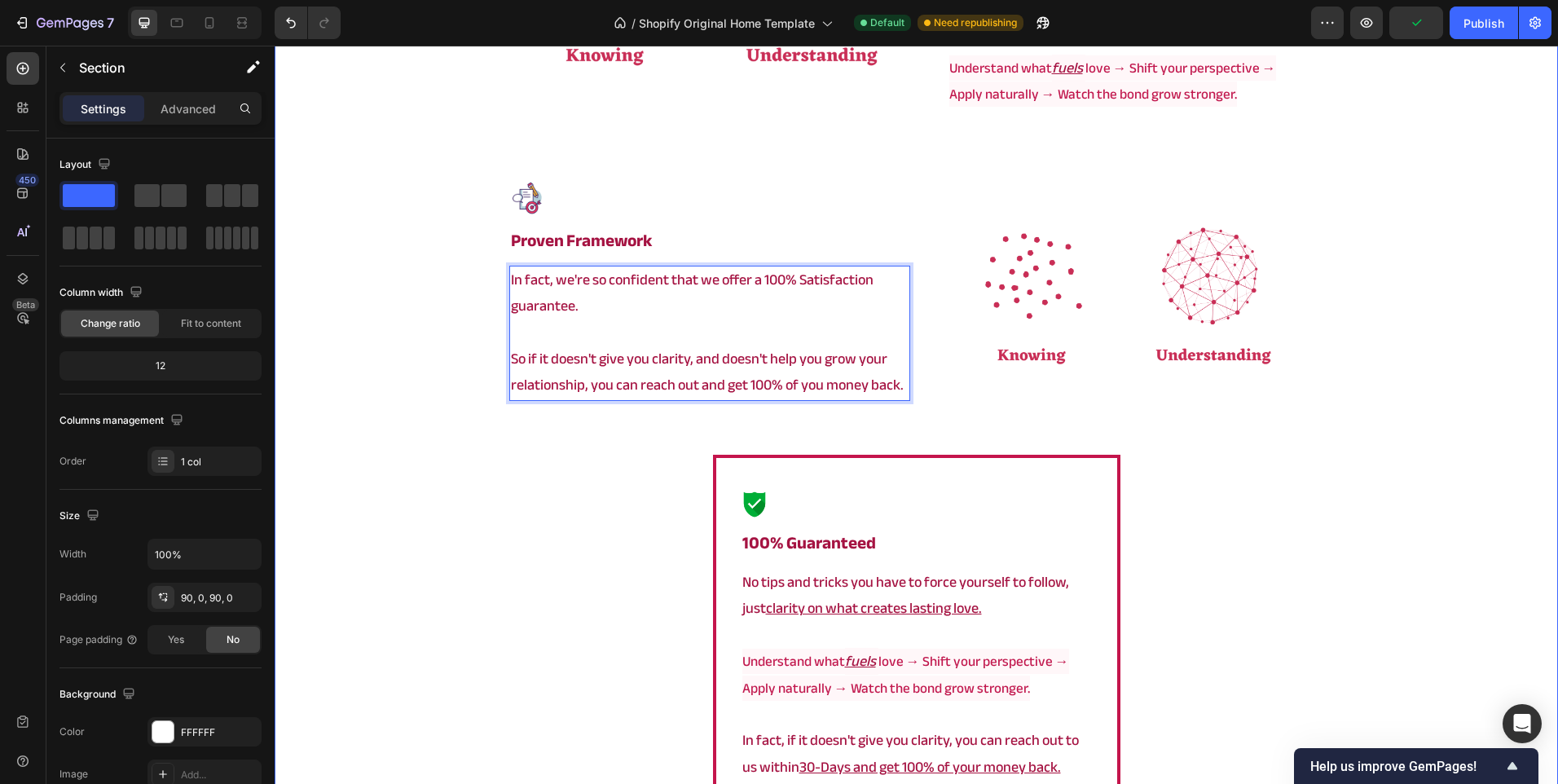
click at [550, 436] on div "⁠⁠⁠⁠⁠⁠⁠ a framework that actually works Heading Image ⁠⁠⁠⁠⁠⁠⁠ proven framework …" at bounding box center [916, 199] width 1284 height 2018
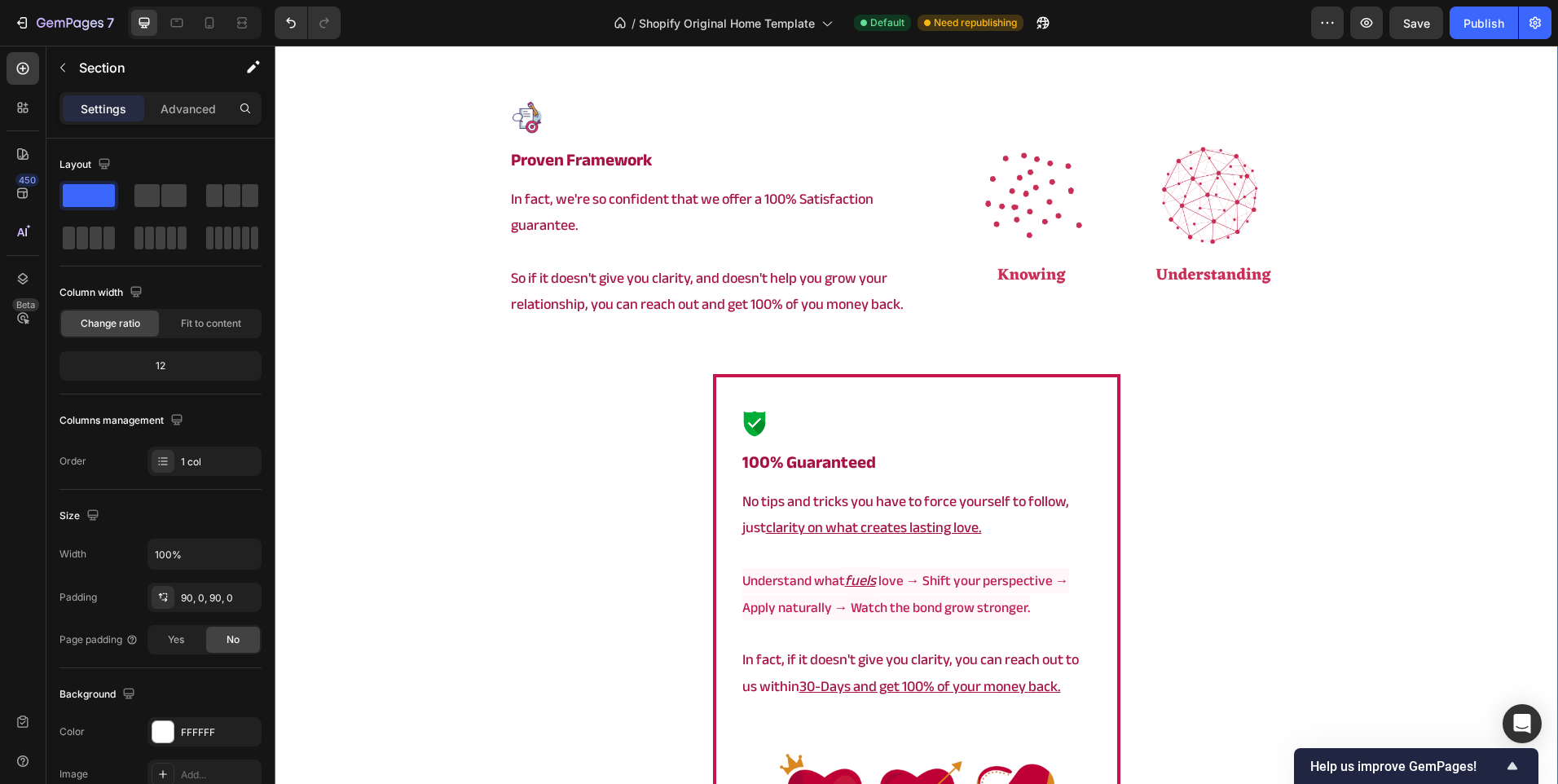
scroll to position [4020, 0]
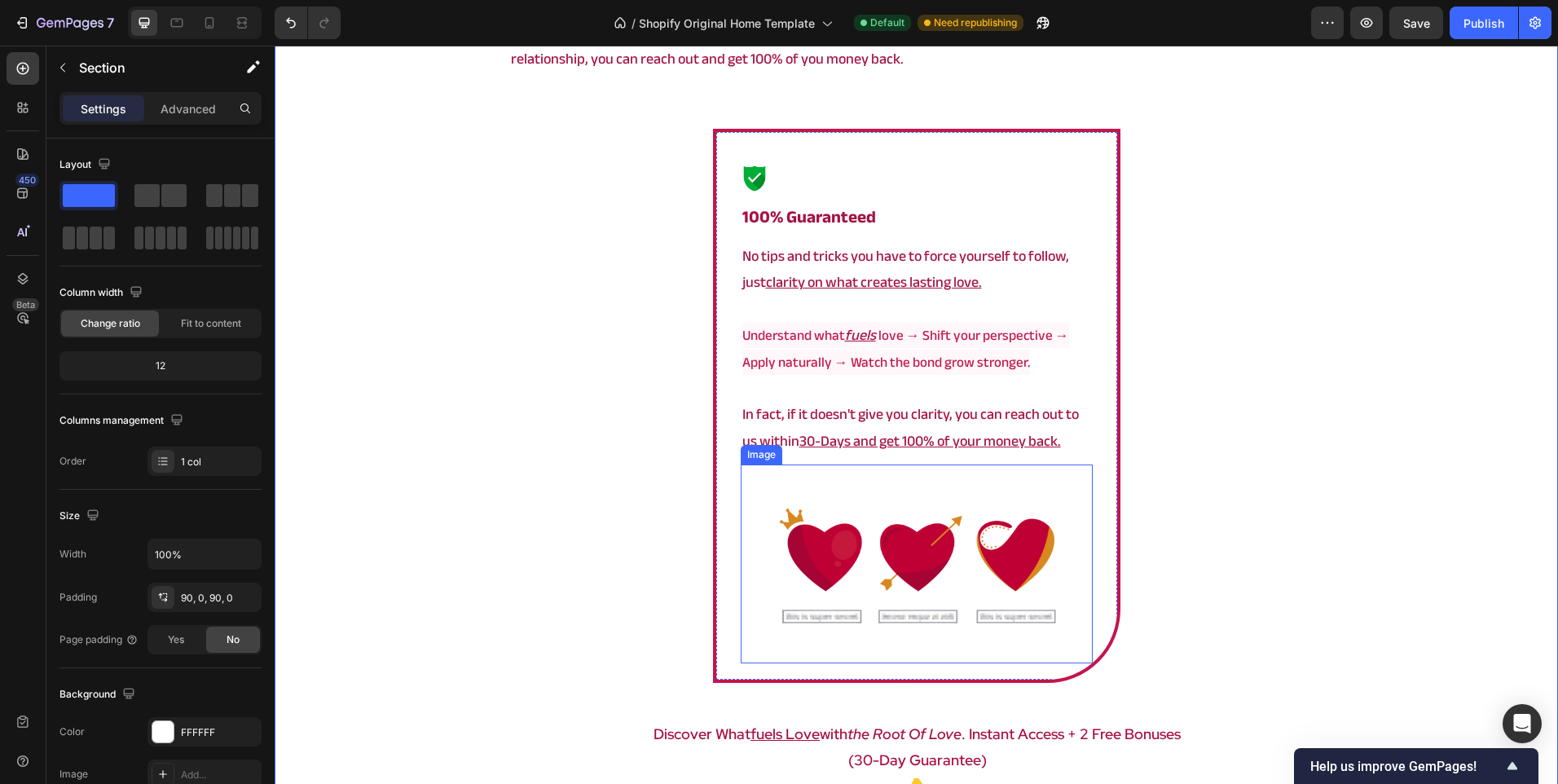
click at [829, 523] on img at bounding box center [917, 564] width 353 height 198
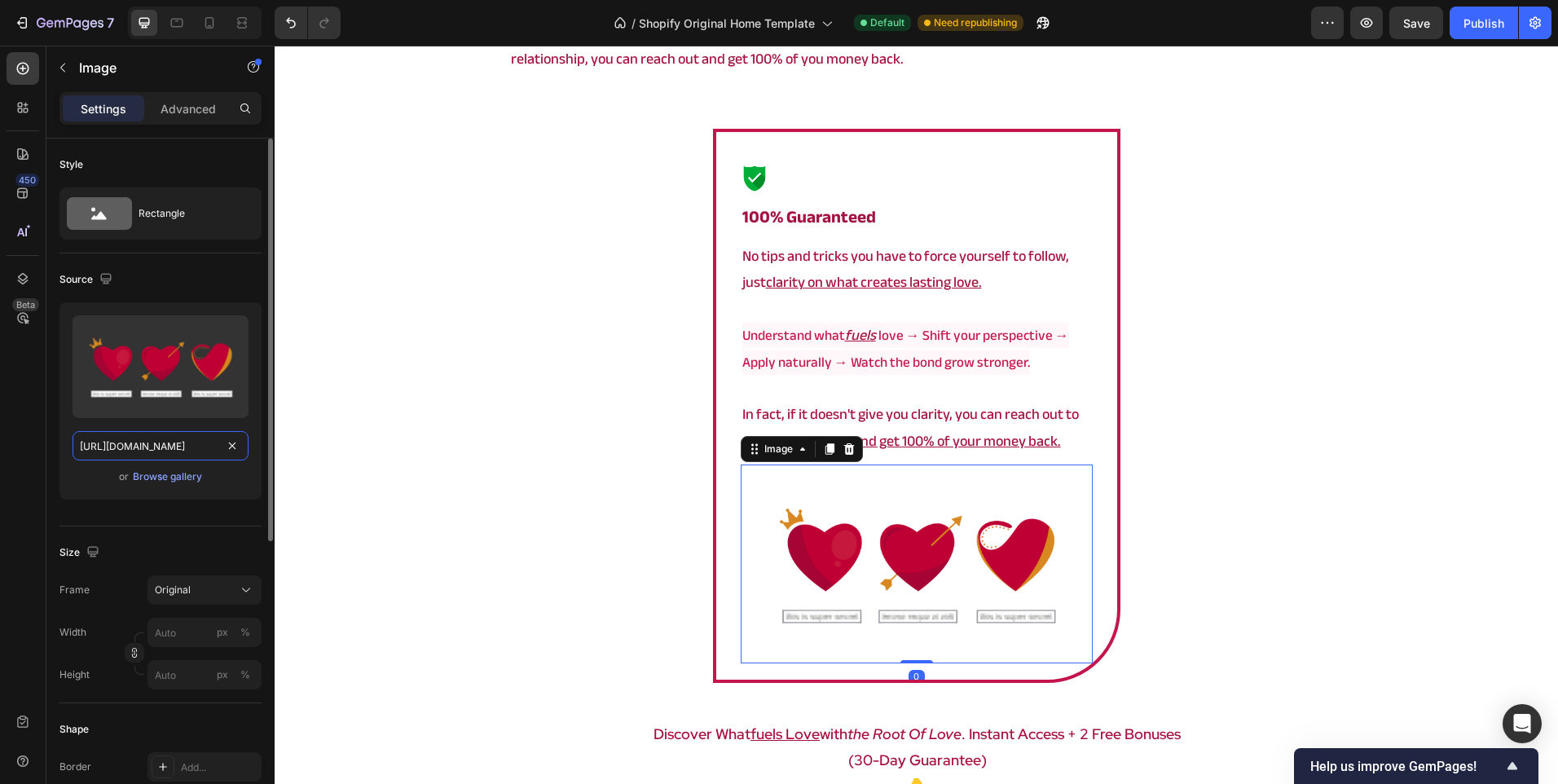
click at [172, 441] on input "[URL][DOMAIN_NAME]" at bounding box center [160, 445] width 176 height 29
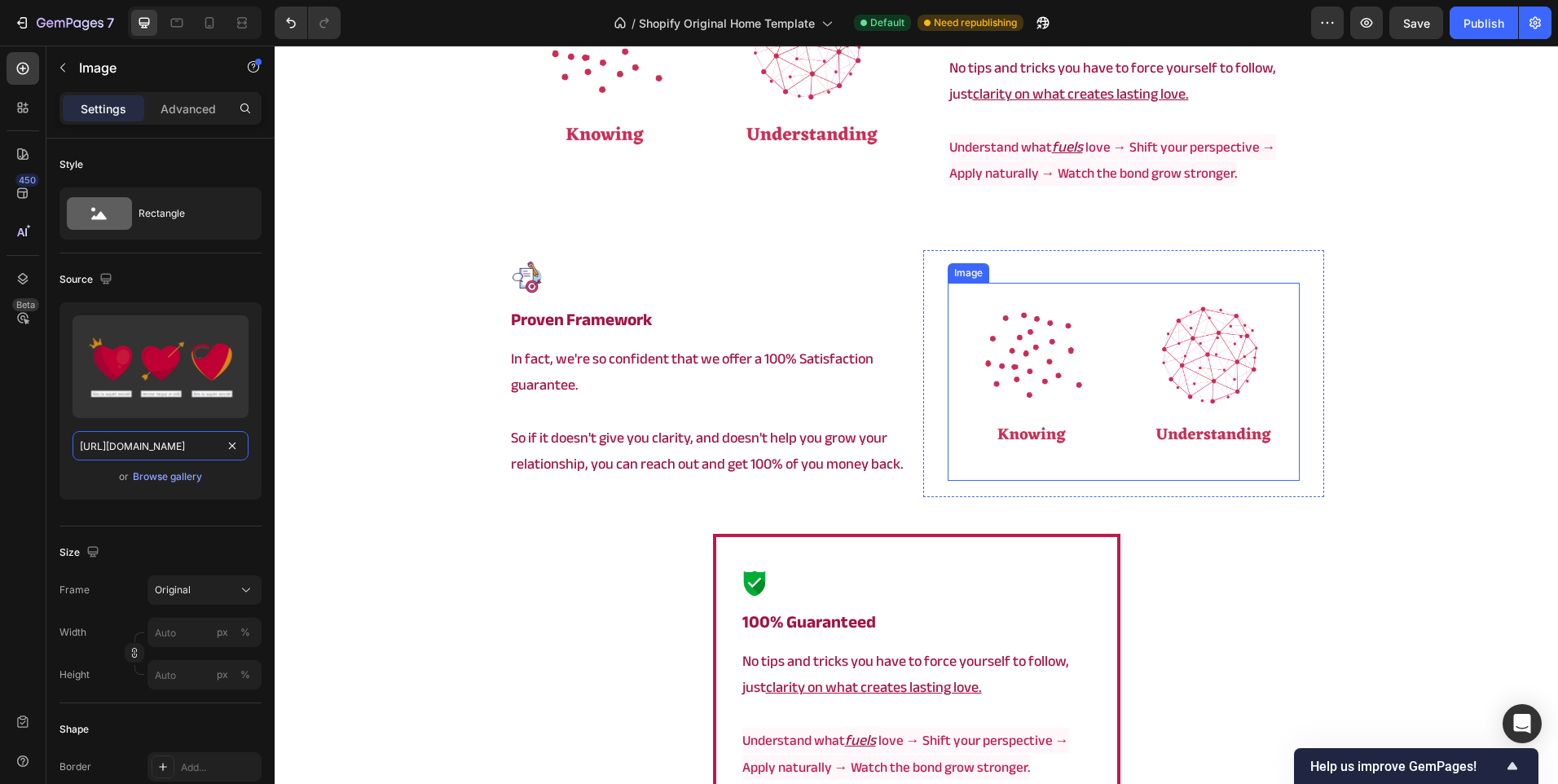
scroll to position [3613, 0]
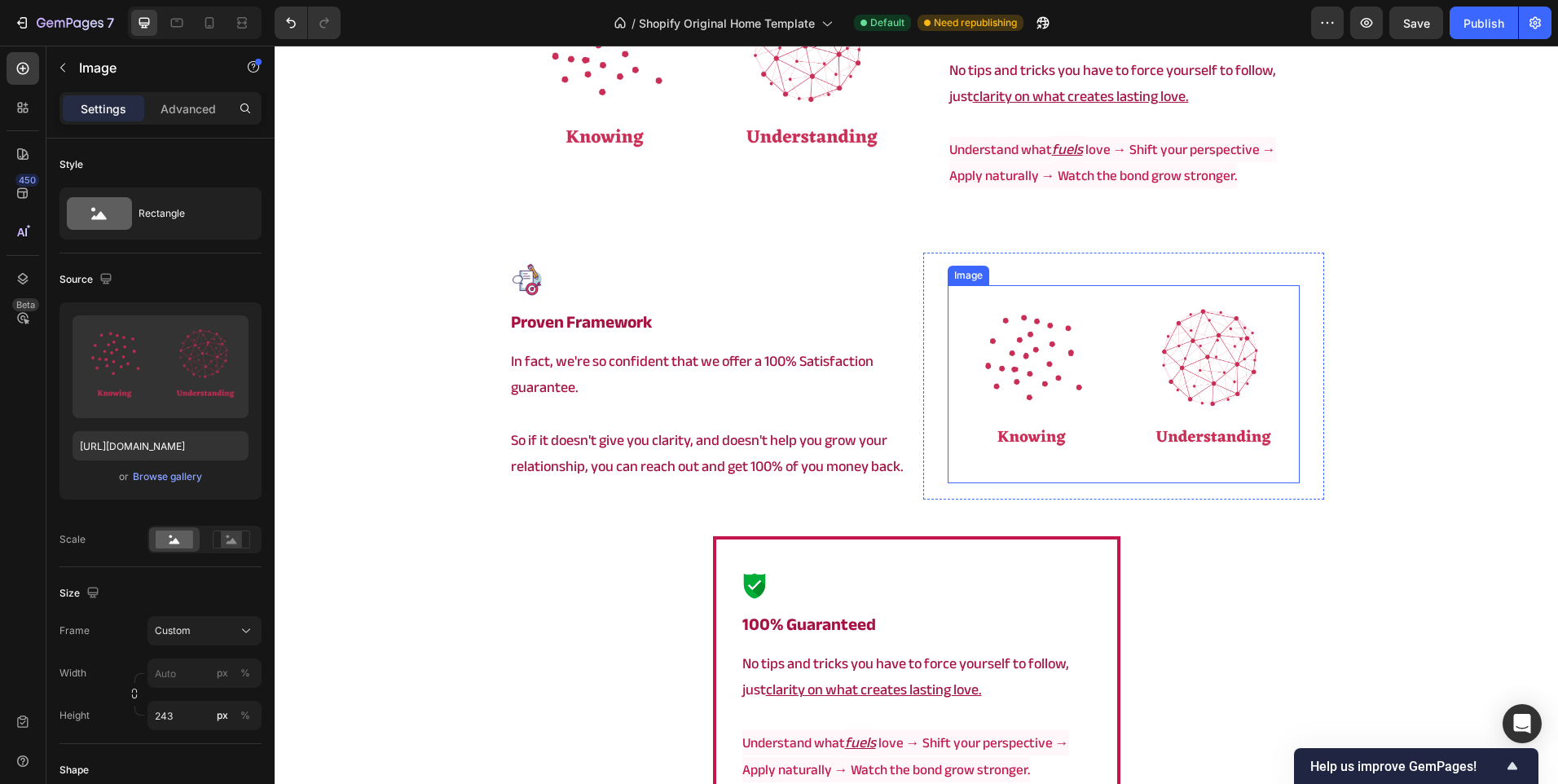
click at [1114, 419] on img at bounding box center [1124, 384] width 353 height 198
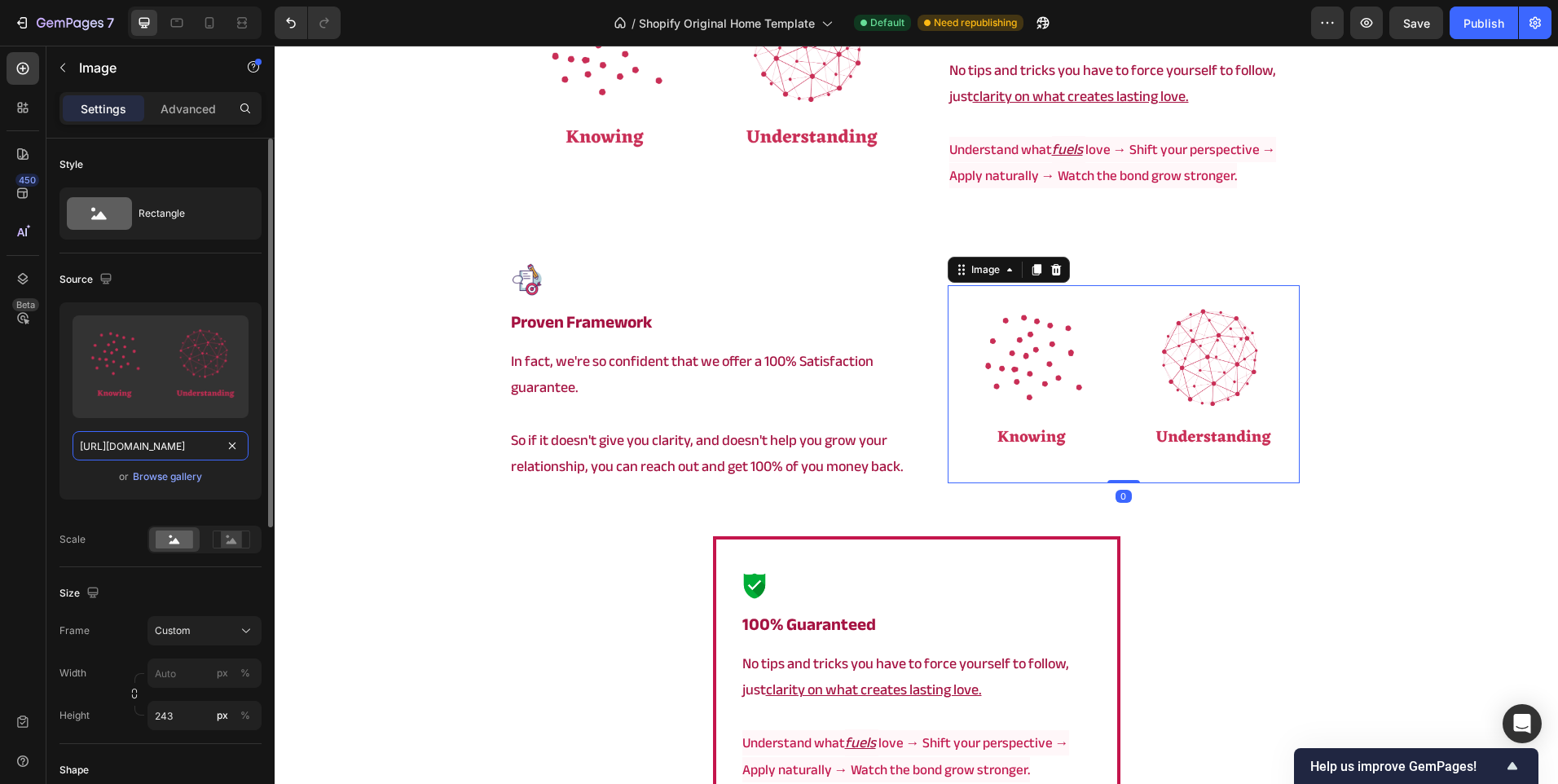
click at [161, 449] on input "[URL][DOMAIN_NAME]" at bounding box center [160, 445] width 176 height 29
paste input "banner.png?v=1757516315"
type input "[URL][DOMAIN_NAME]"
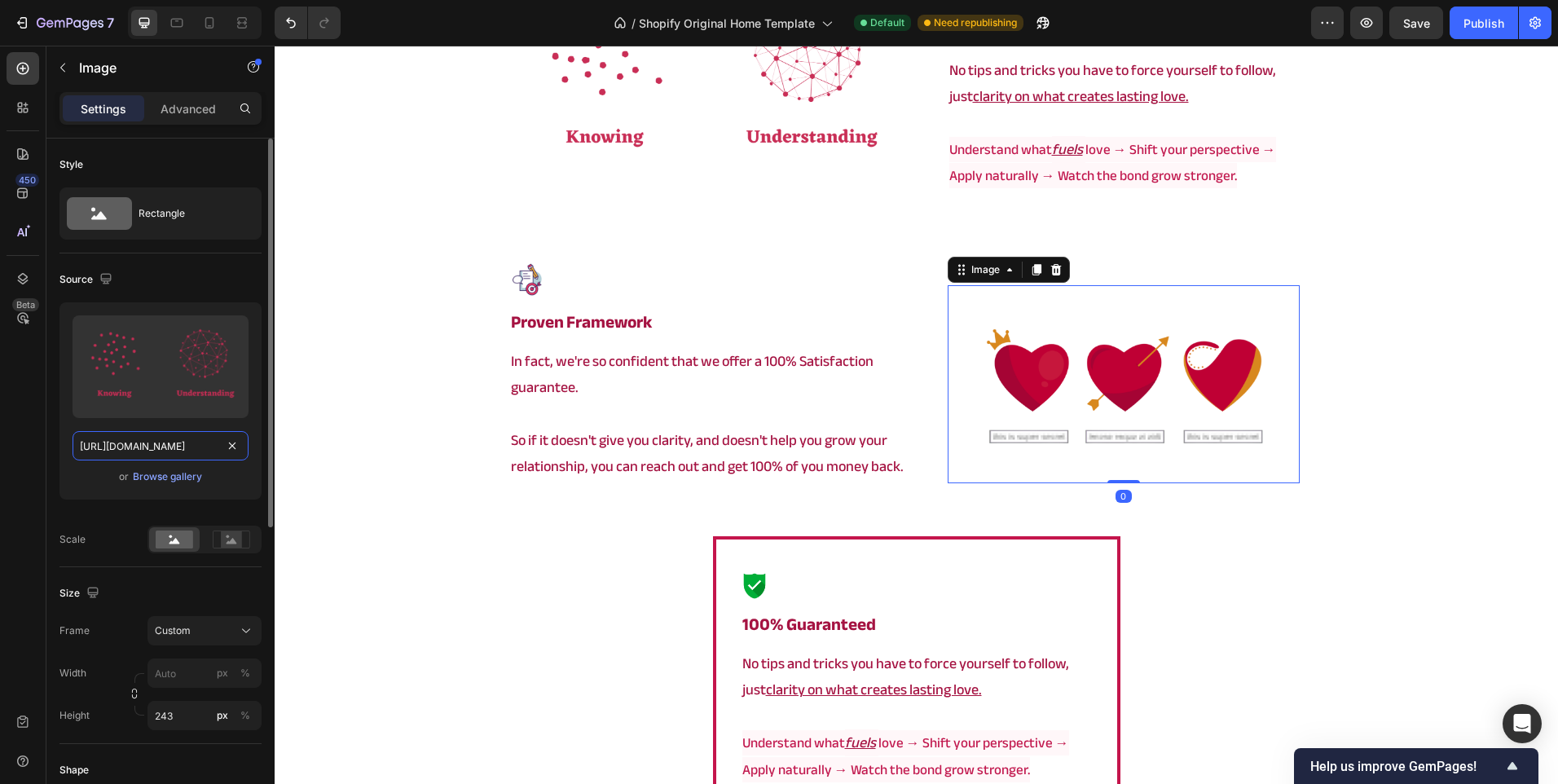
scroll to position [0, 266]
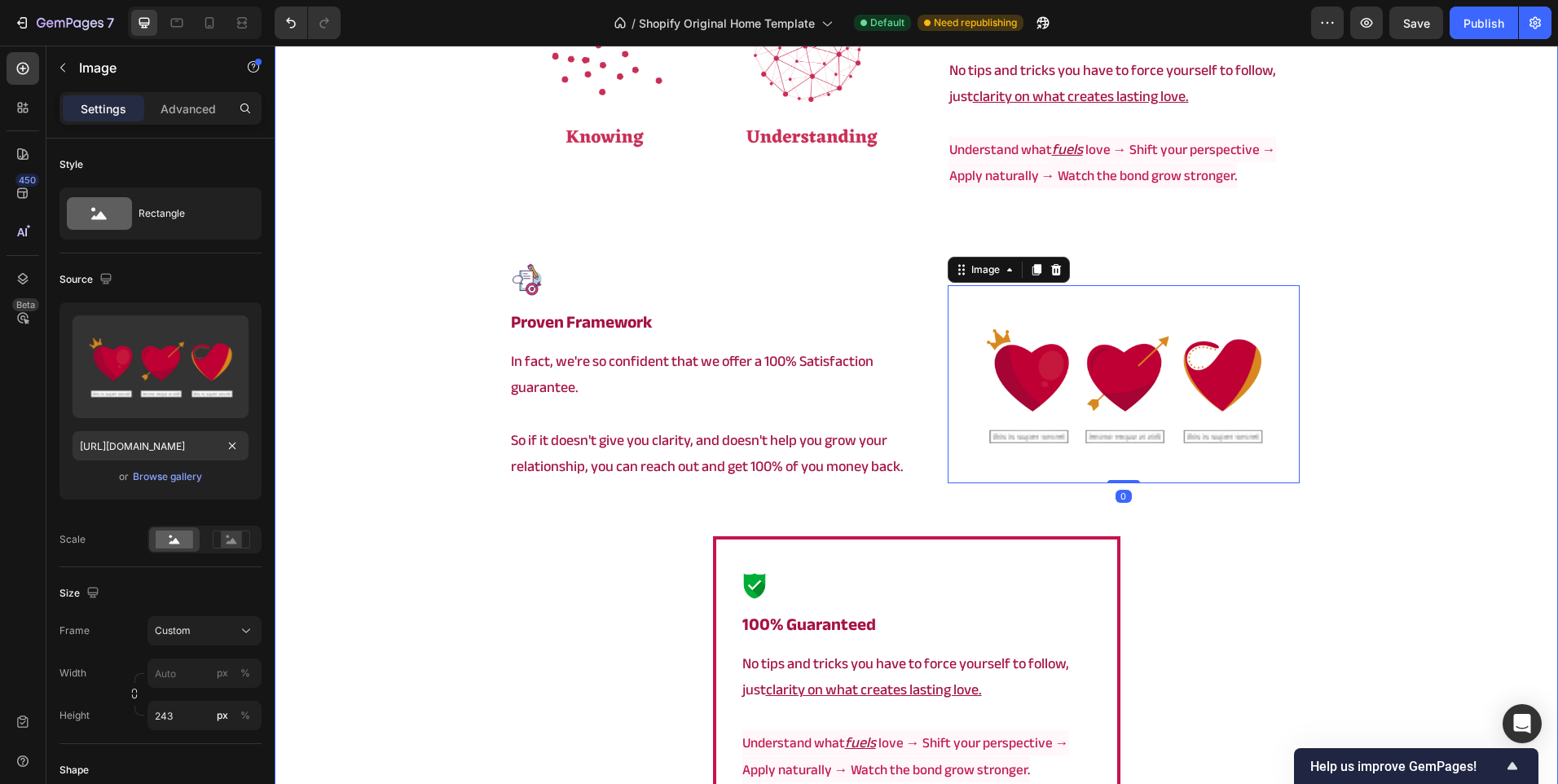
click at [354, 522] on div "⁠⁠⁠⁠⁠⁠⁠ a framework that actually works Heading Image ⁠⁠⁠⁠⁠⁠⁠ proven framework …" at bounding box center [916, 280] width 1284 height 2018
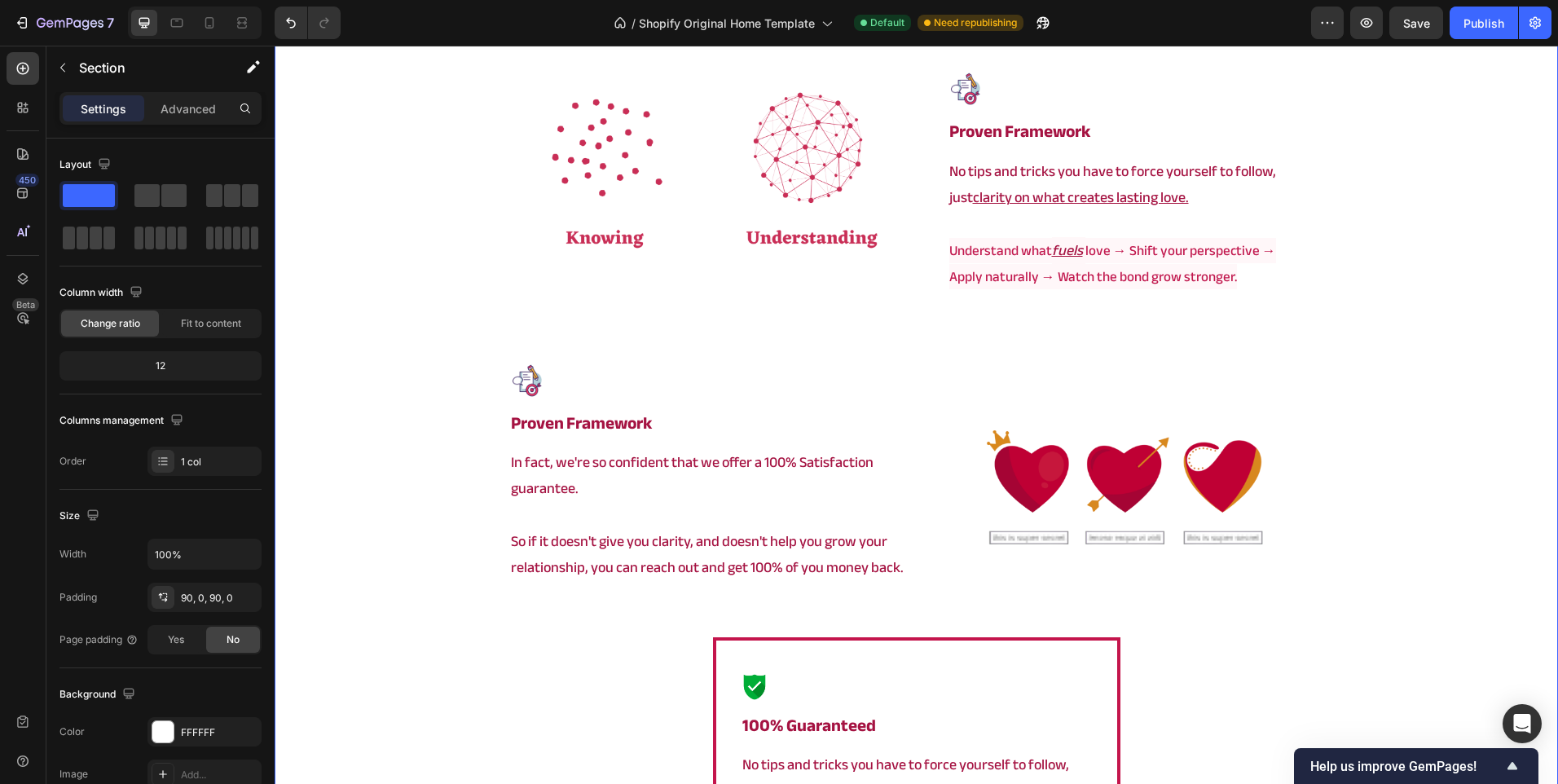
scroll to position [3531, 0]
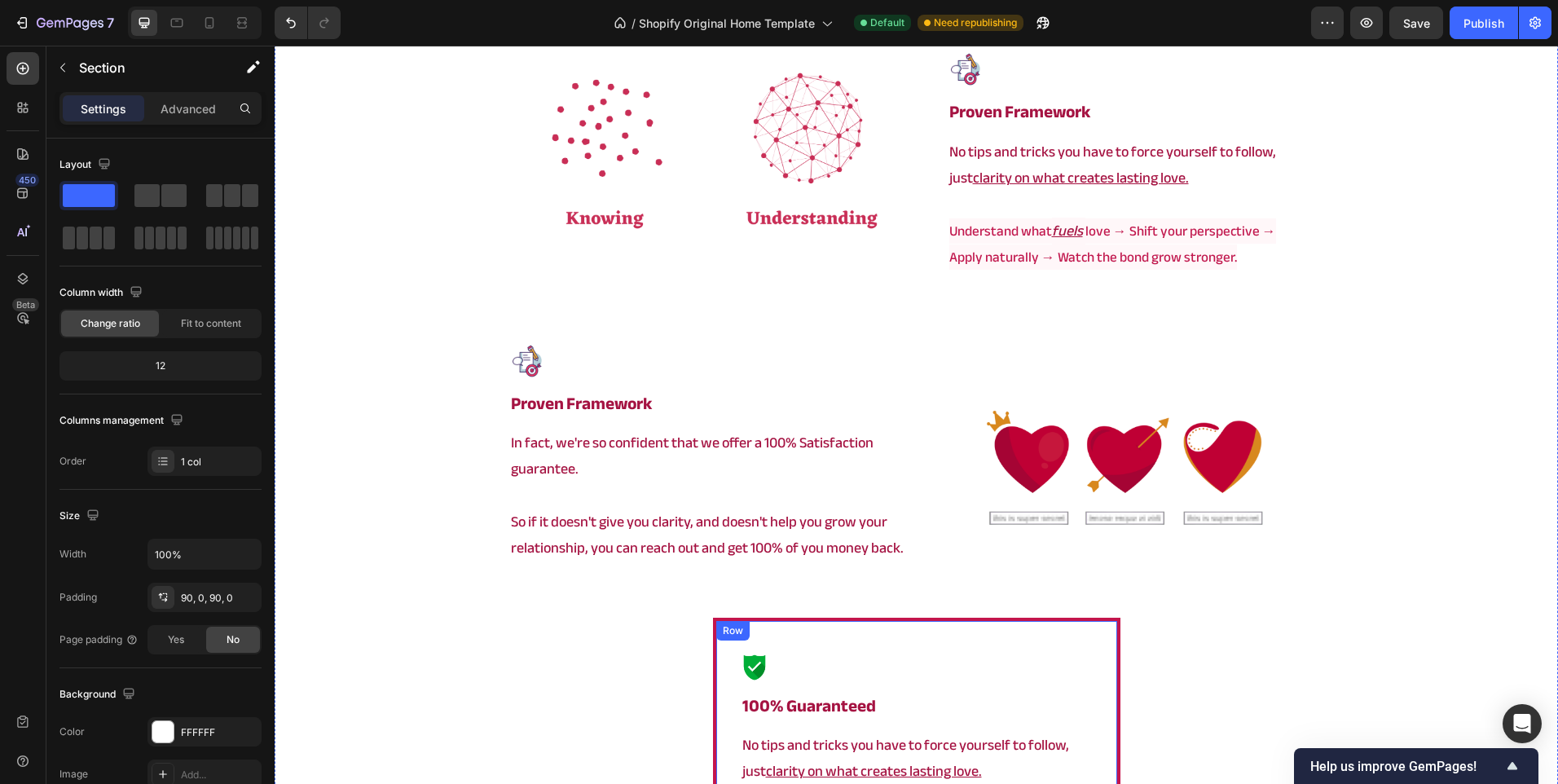
click at [812, 633] on icon at bounding box center [816, 637] width 13 height 13
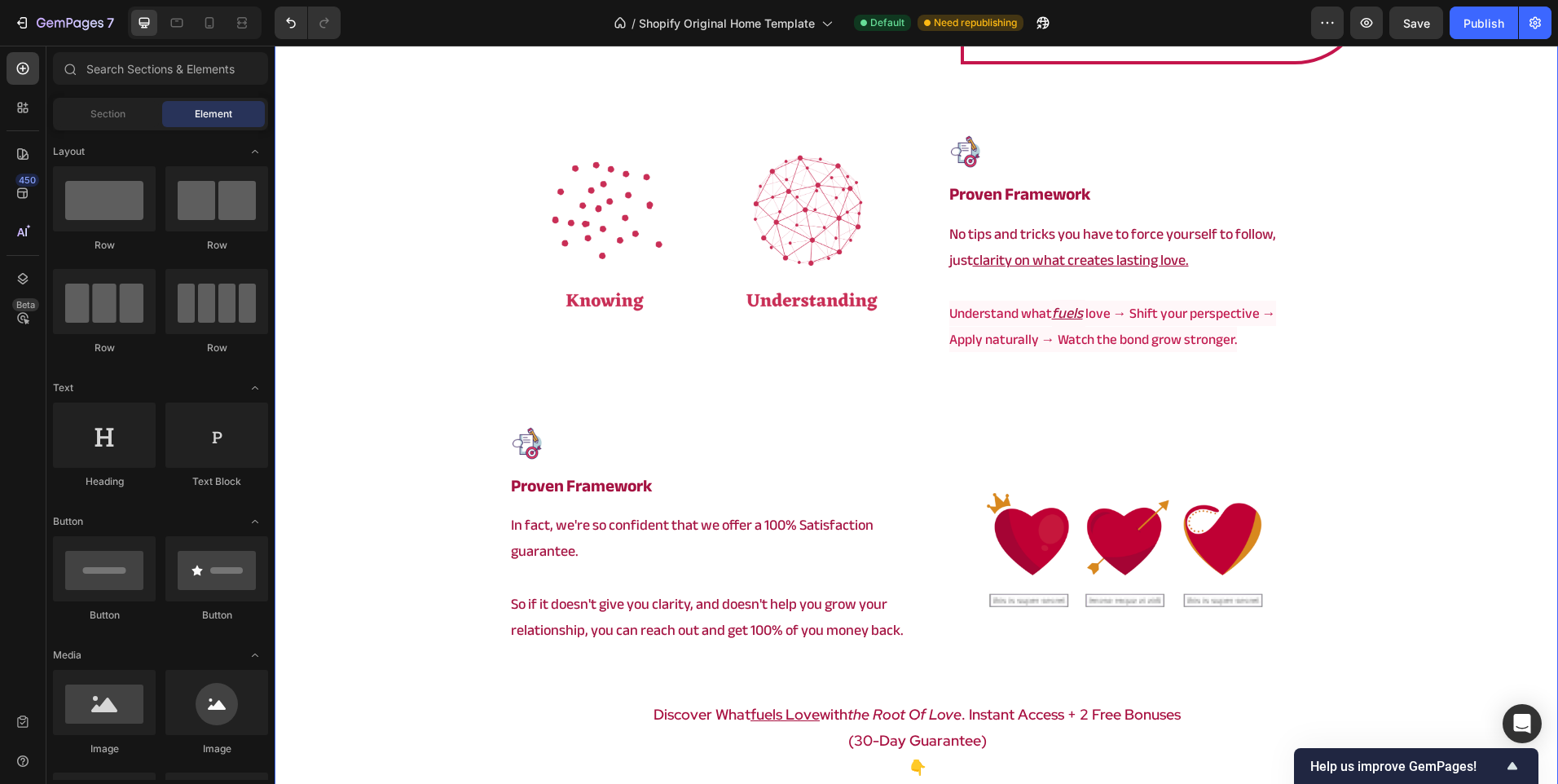
scroll to position [3368, 0]
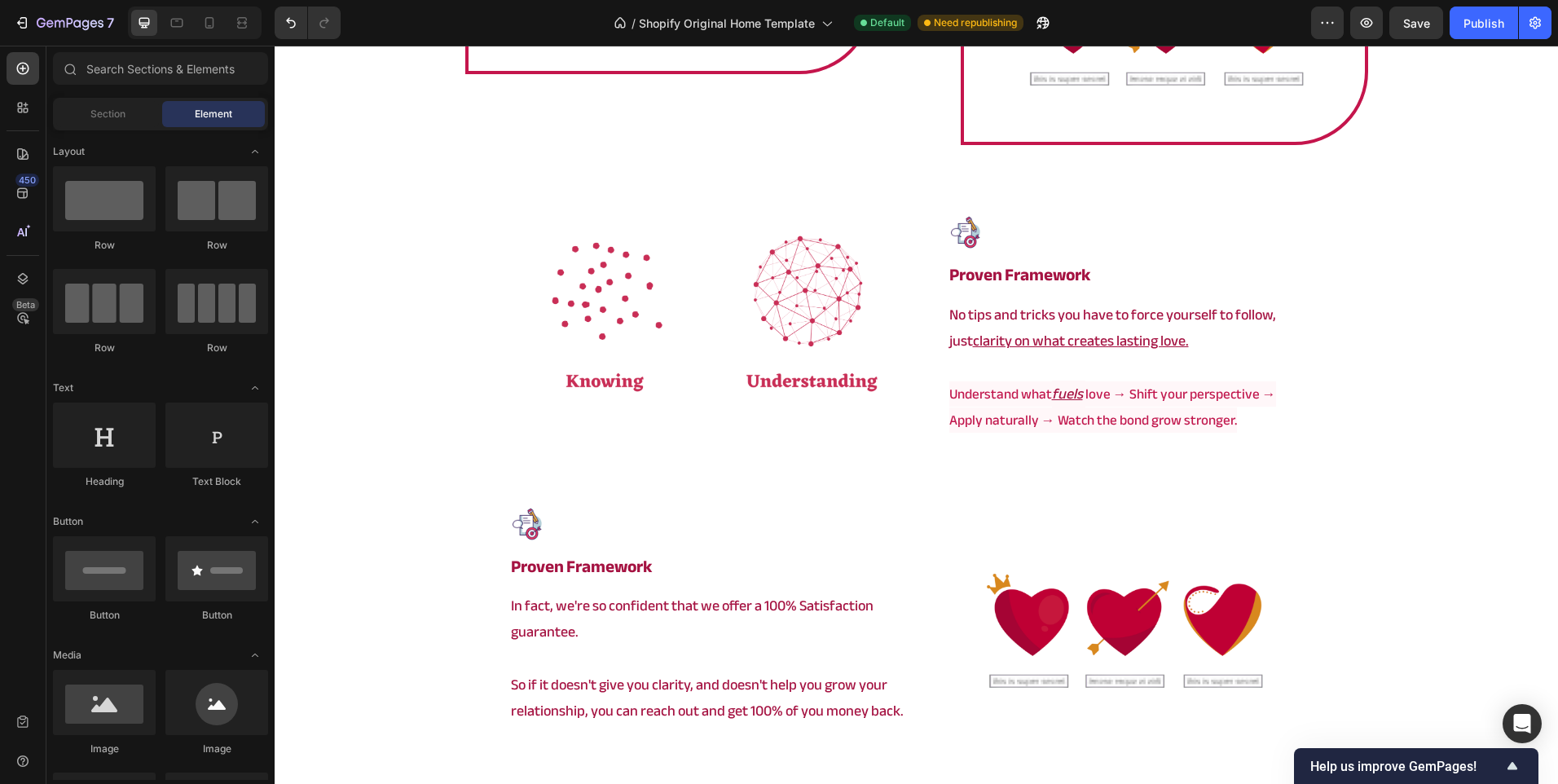
click at [213, 37] on div at bounding box center [195, 23] width 134 height 33
click at [208, 21] on icon at bounding box center [209, 23] width 16 height 16
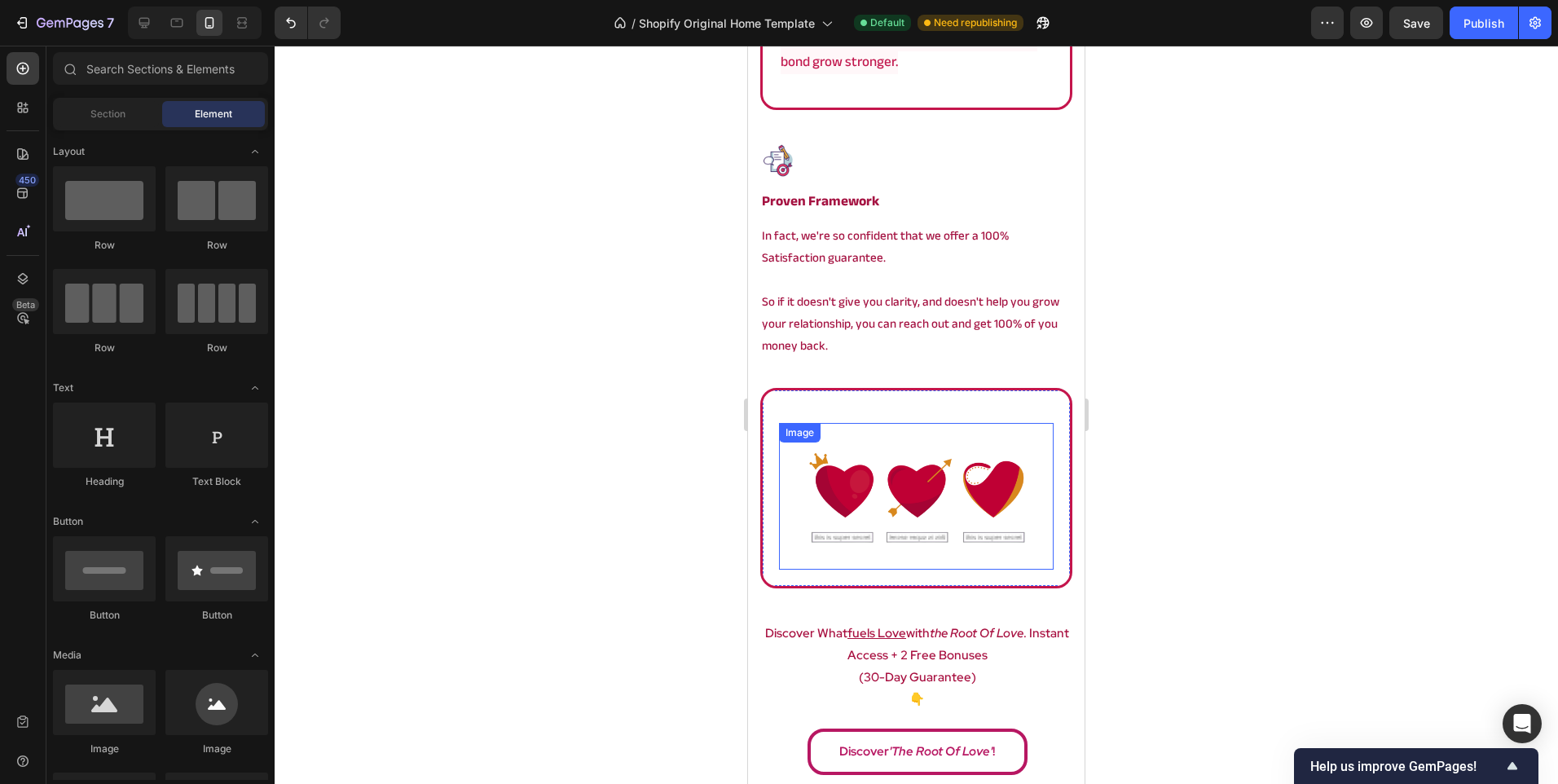
scroll to position [4231, 0]
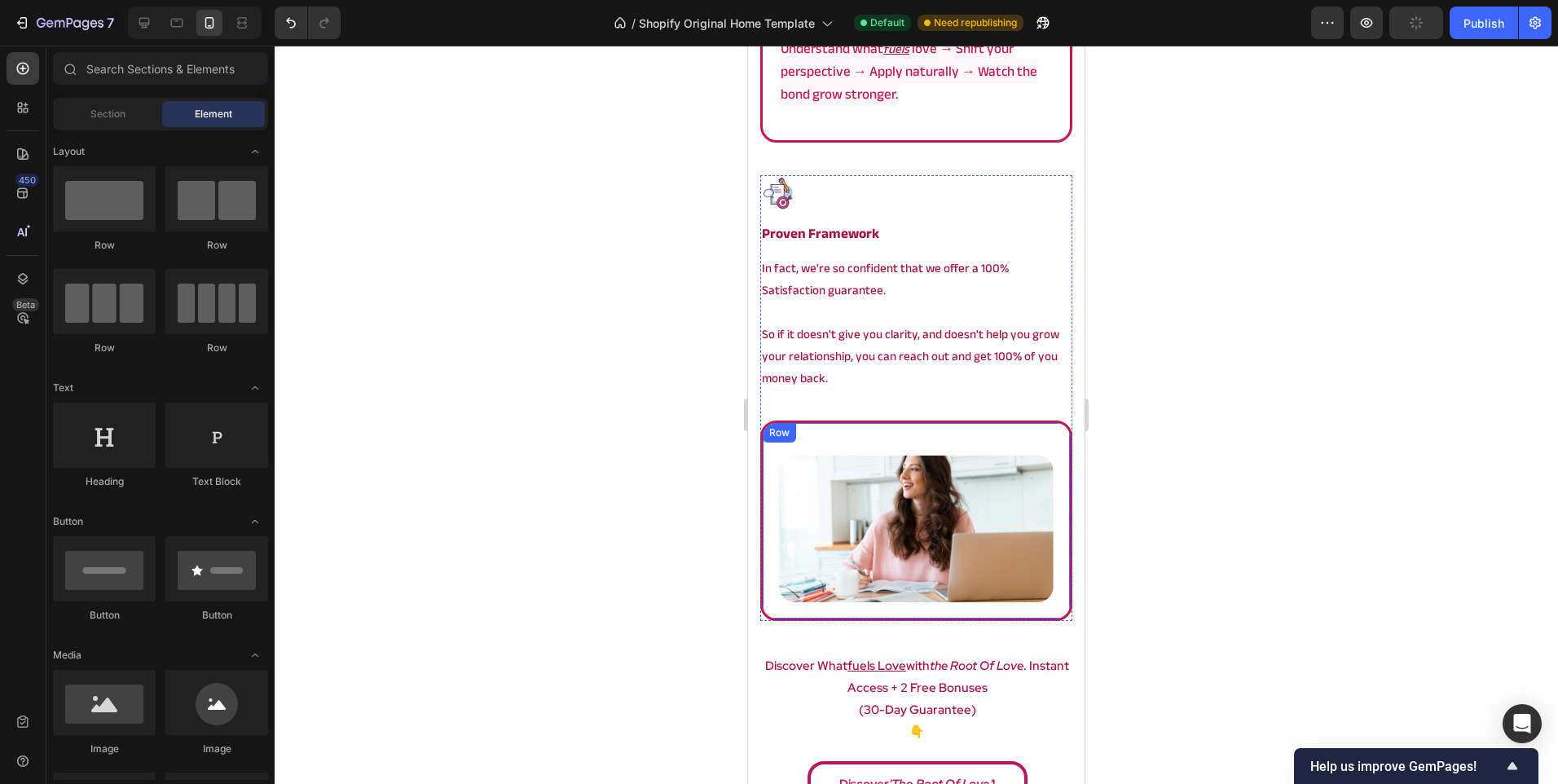
click at [768, 496] on div "Image Row" at bounding box center [916, 520] width 312 height 201
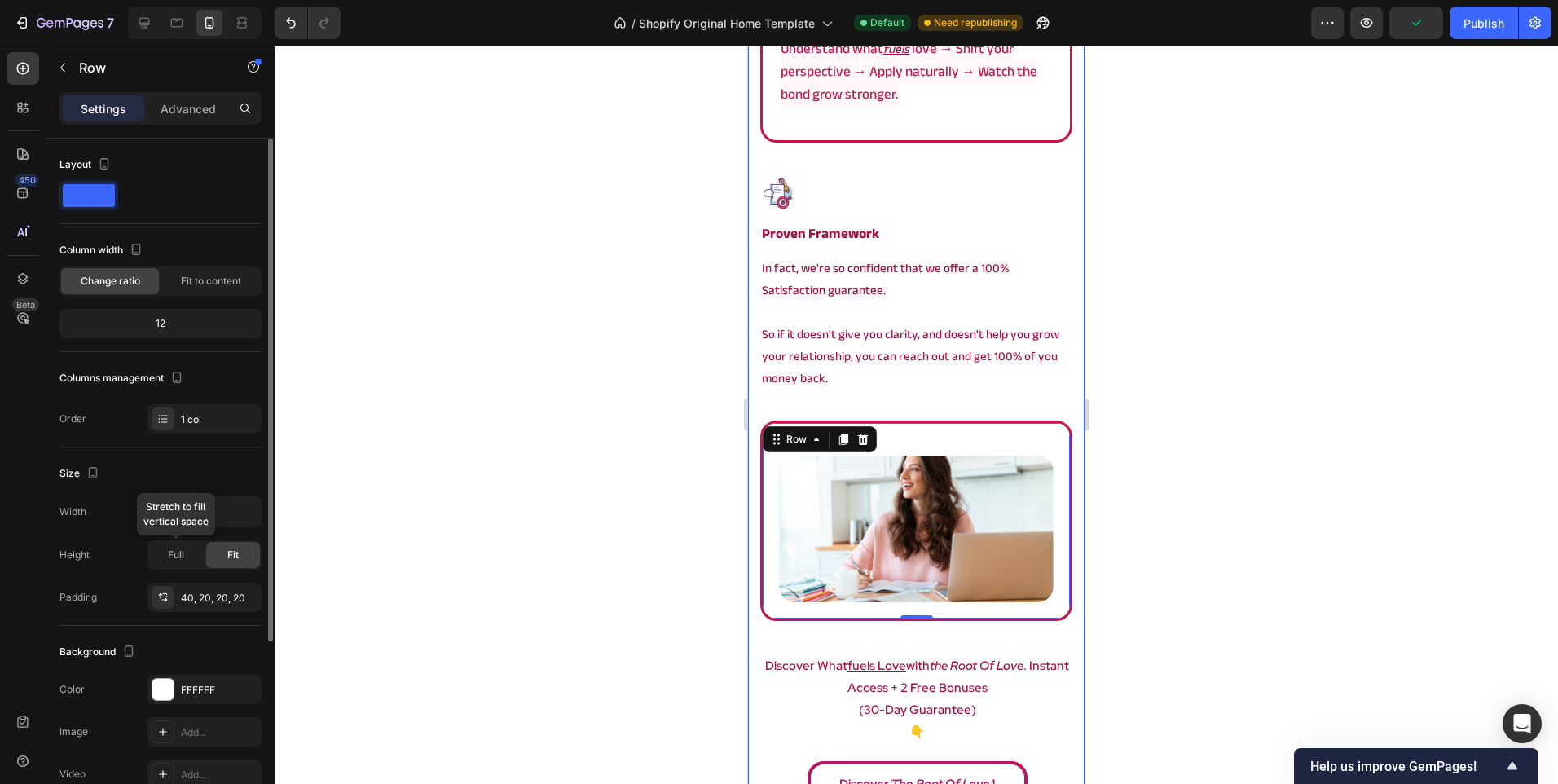
scroll to position [260, 0]
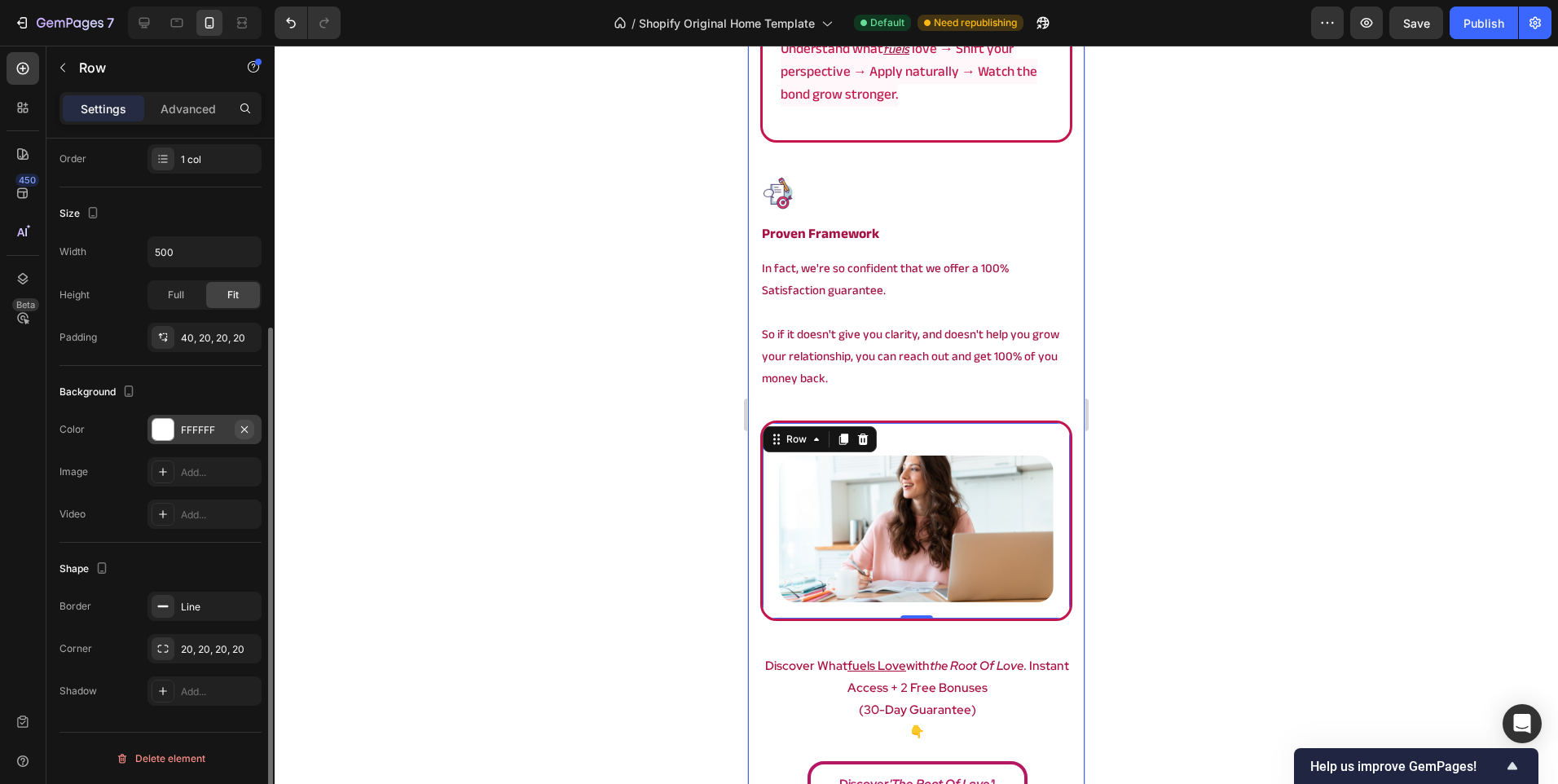
click at [244, 423] on icon "button" at bounding box center [244, 430] width 13 height 13
click at [242, 609] on icon "button" at bounding box center [244, 605] width 7 height 7
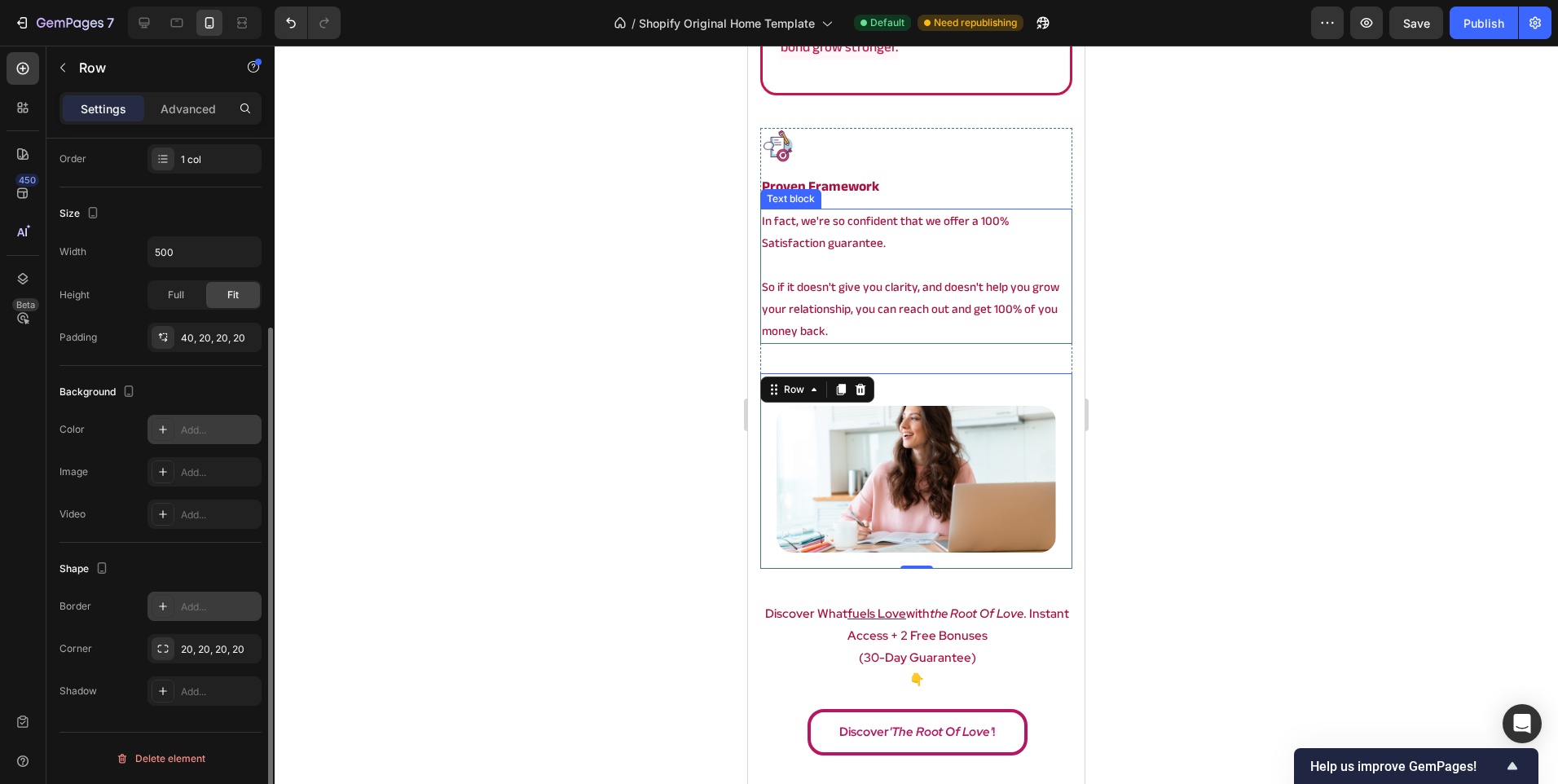
scroll to position [4394, 0]
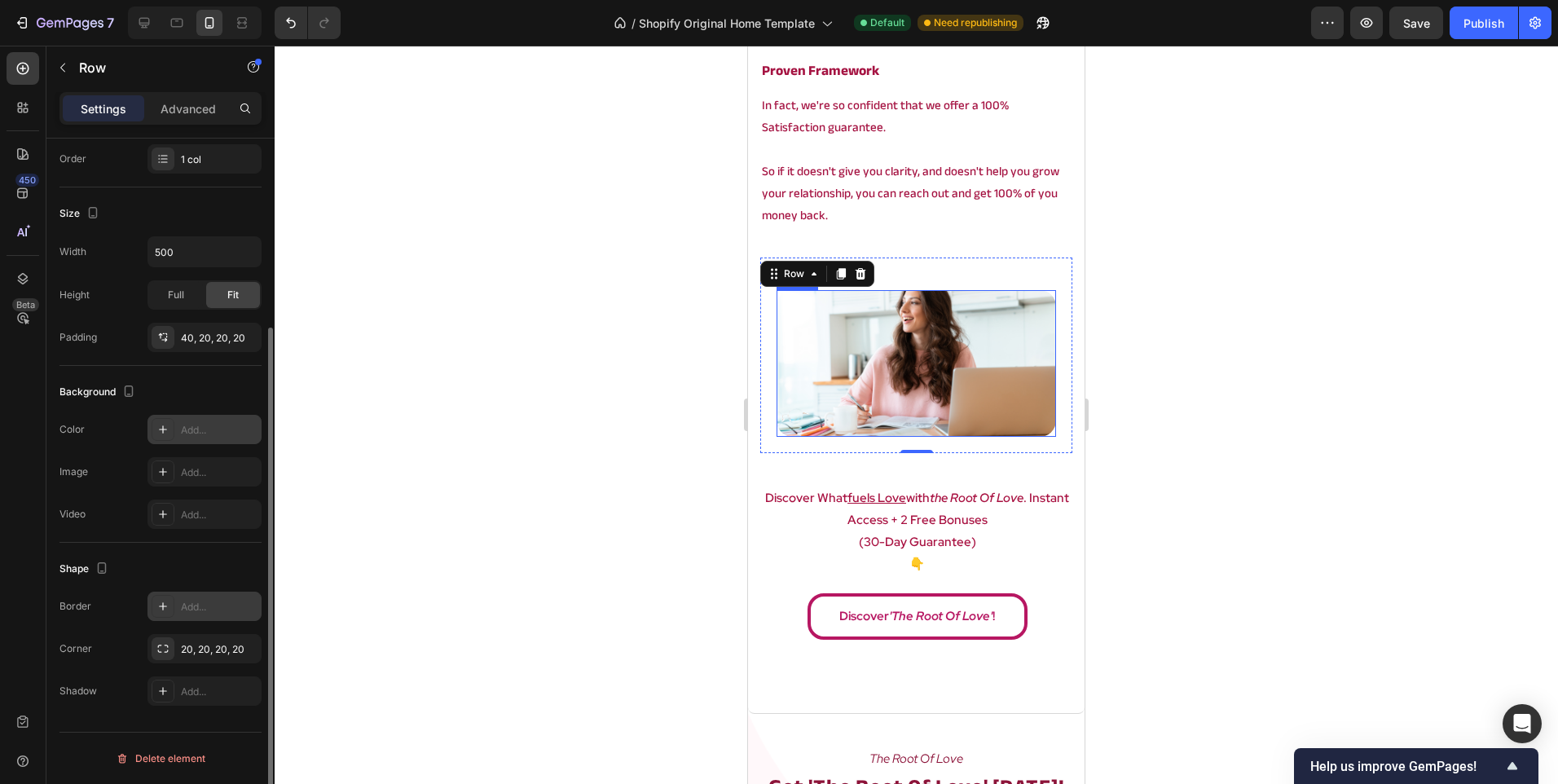
click at [895, 363] on img at bounding box center [916, 364] width 280 height 147
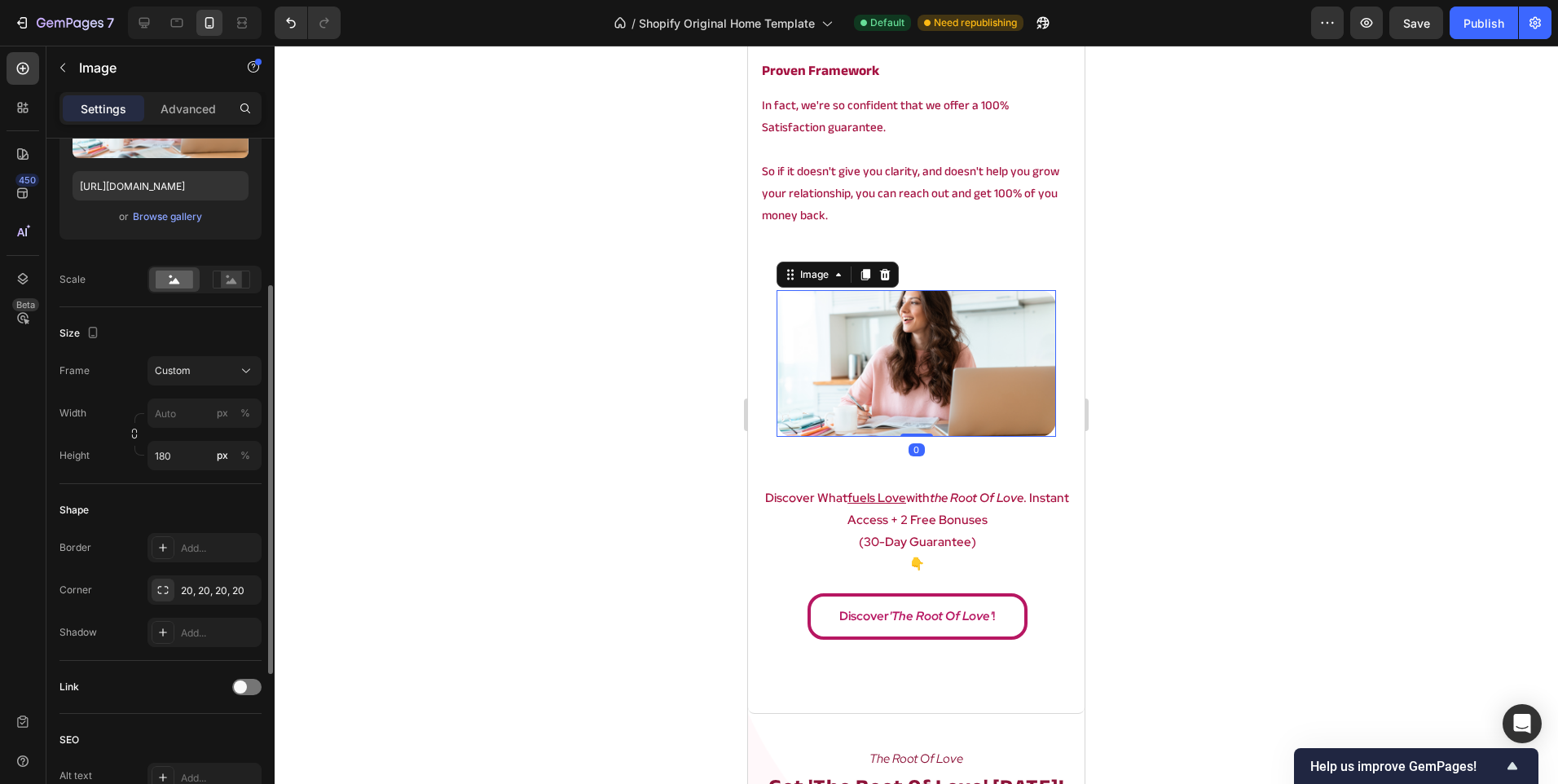
scroll to position [0, 0]
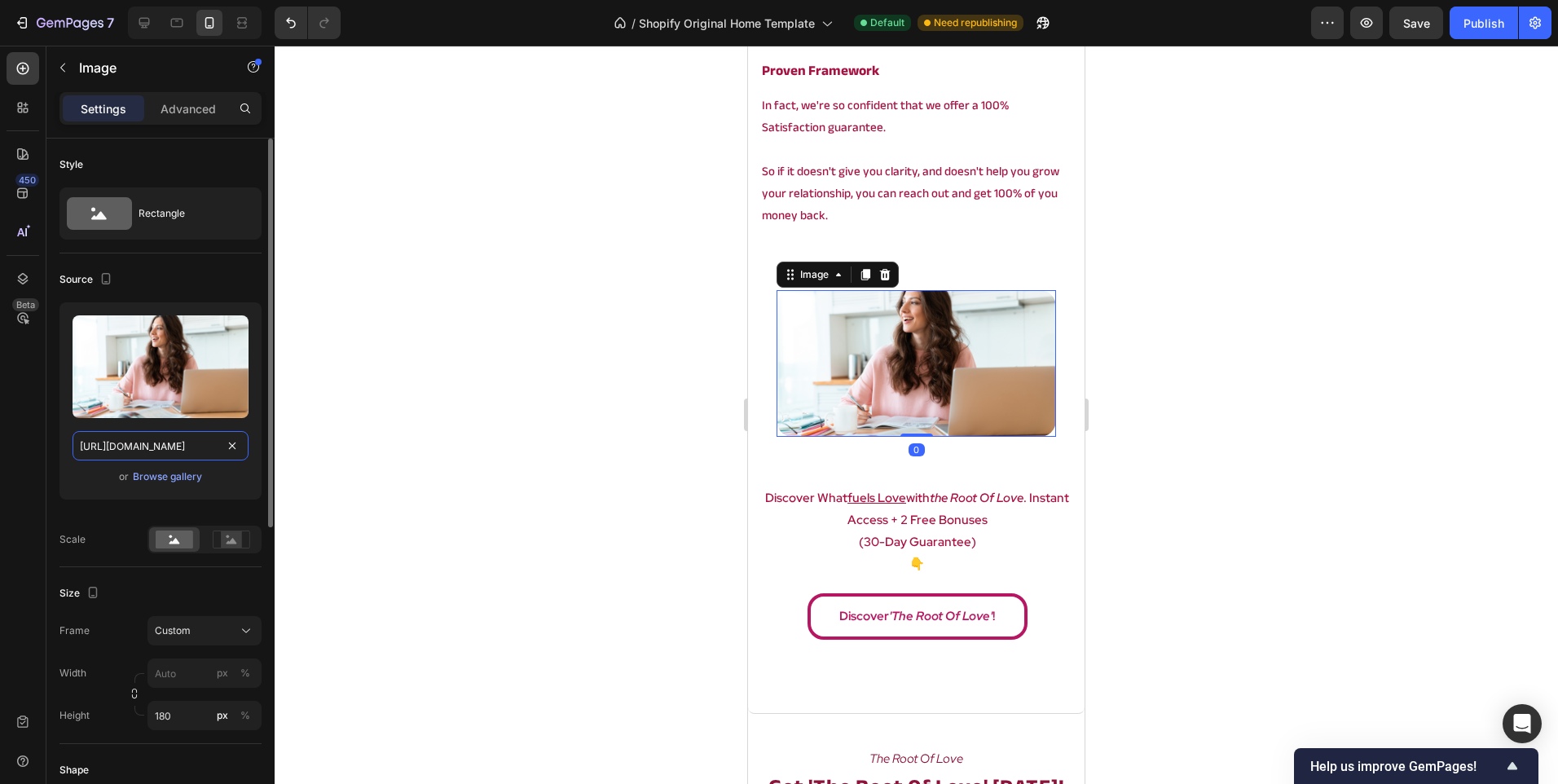
click at [166, 440] on input "https://cdn.shopify.com/s/files/1/0902/9520/6154/files/rooooooot.png?v=17575132…" at bounding box center [160, 445] width 176 height 29
paste input "t_banner.png?v=1757516315"
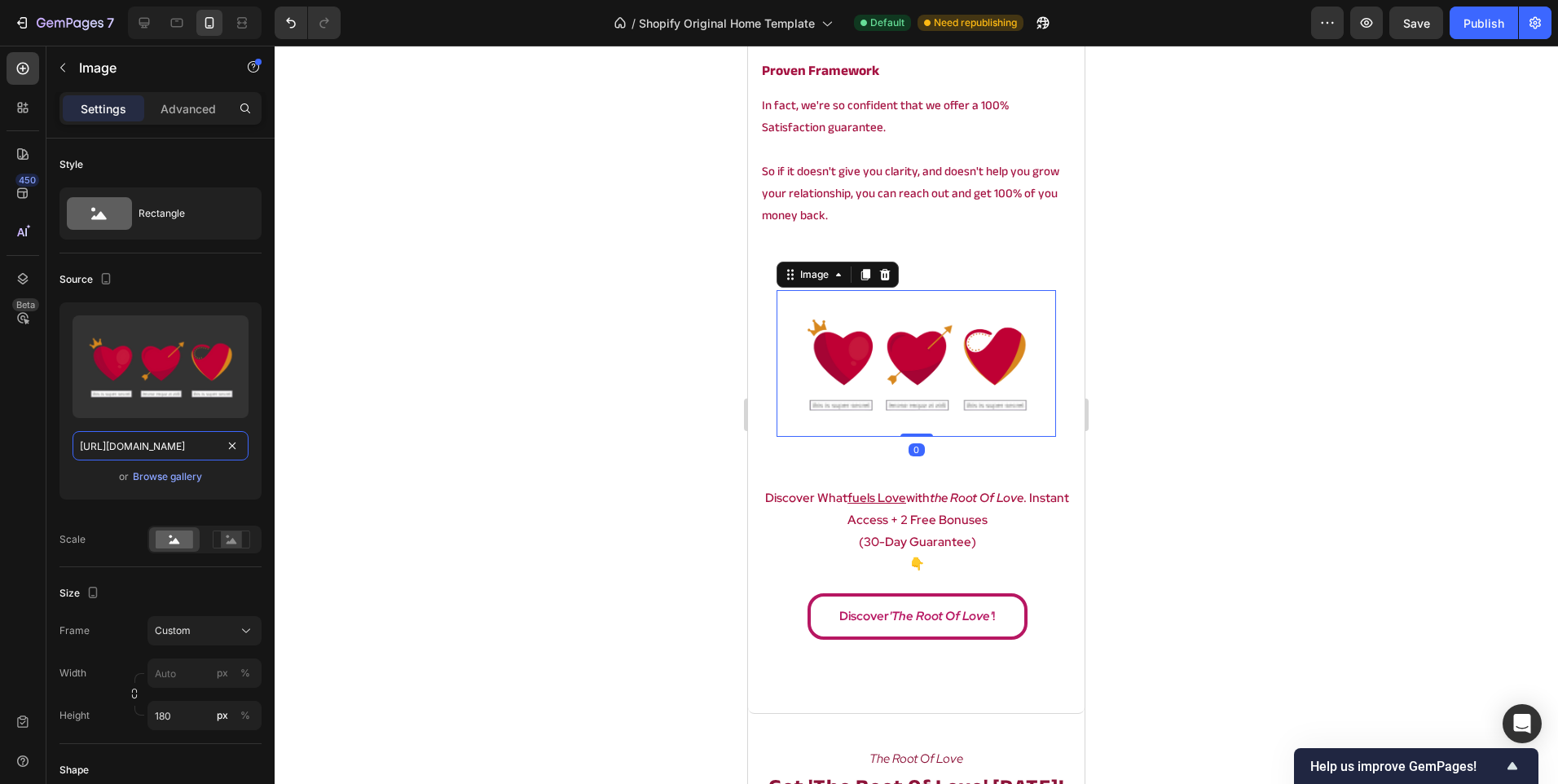
type input "[URL][DOMAIN_NAME]"
click at [545, 394] on div at bounding box center [916, 414] width 1284 height 738
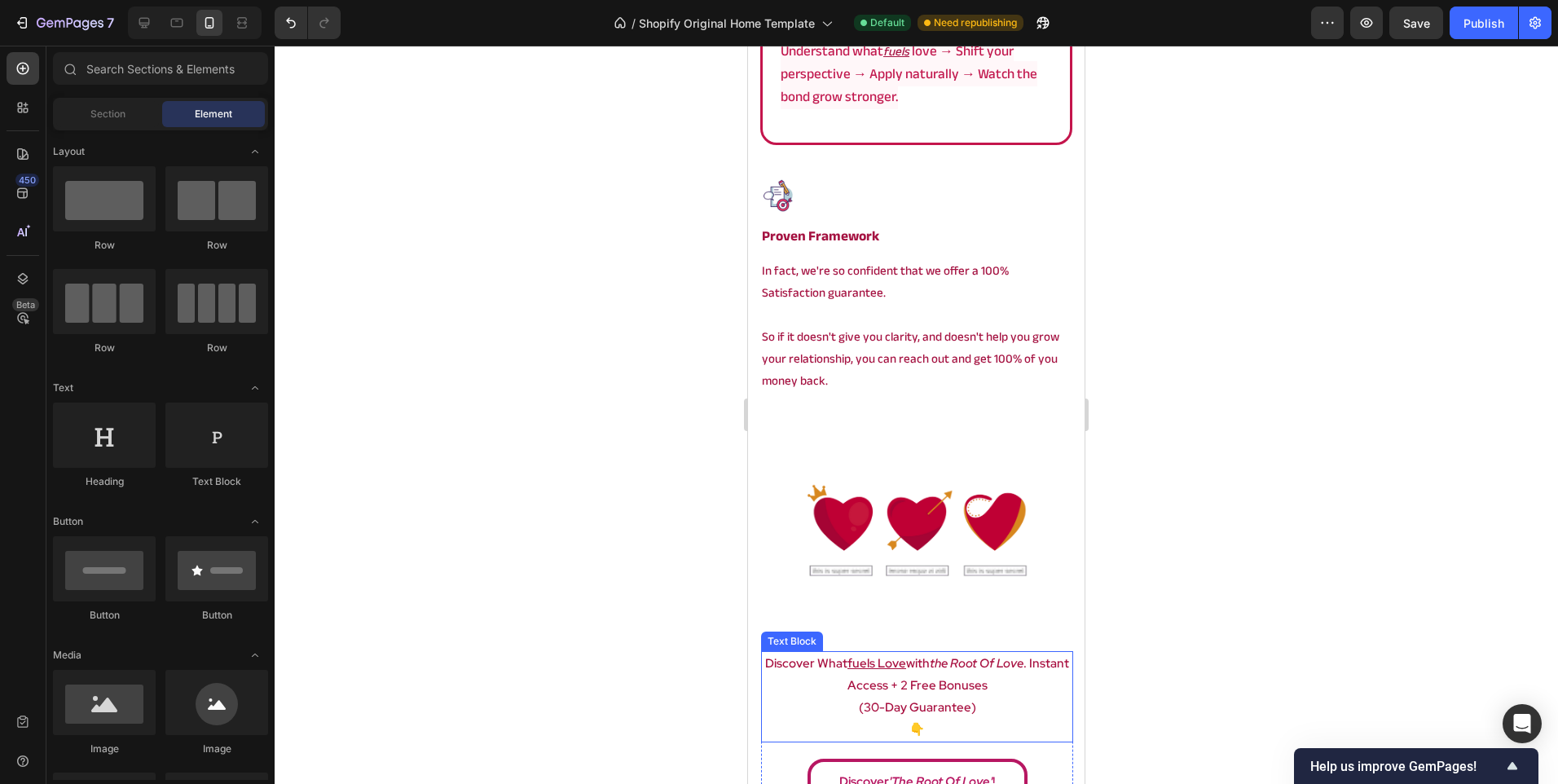
scroll to position [4149, 0]
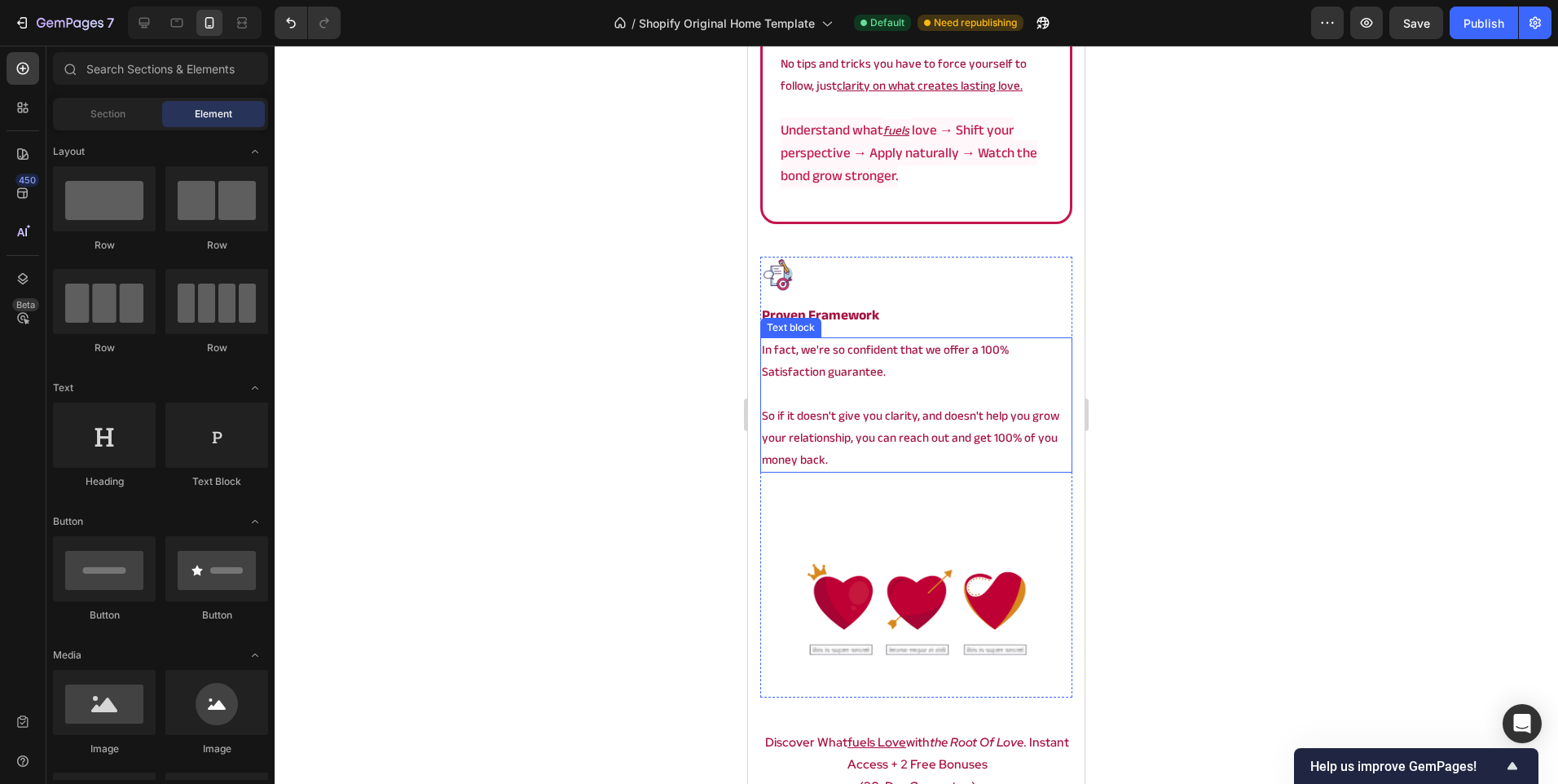
click at [877, 463] on p "So if it doesn't give you clarity, and doesn't help you grow your relationship,…" at bounding box center [916, 438] width 309 height 66
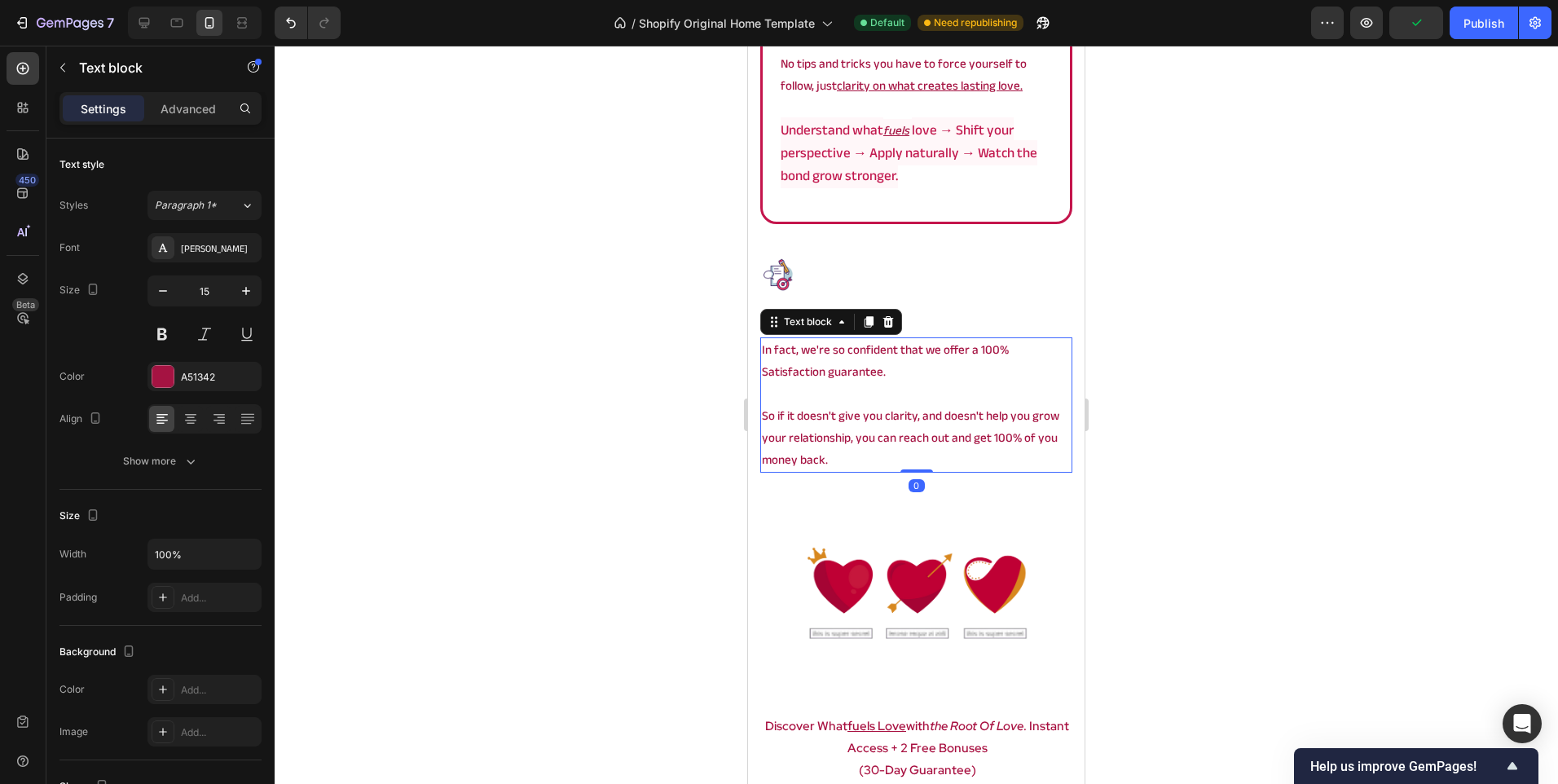
drag, startPoint x: 906, startPoint y: 487, endPoint x: 919, endPoint y: 371, distance: 116.7
click at [919, 371] on div "In fact, we're so confident that we offer a 100% Satisfaction guarantee. So if …" at bounding box center [916, 405] width 312 height 136
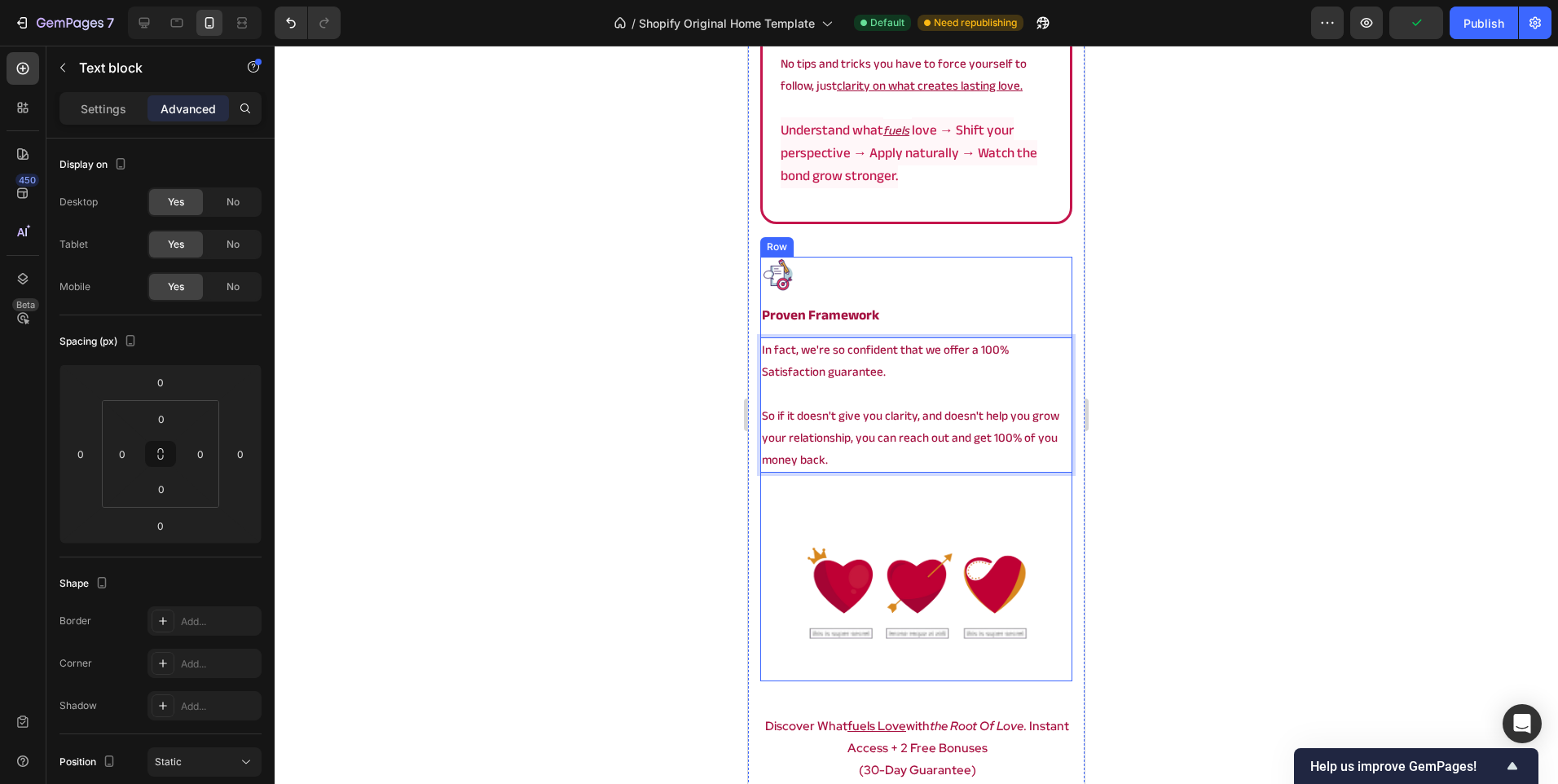
click at [887, 490] on div "Image Row" at bounding box center [916, 583] width 312 height 196
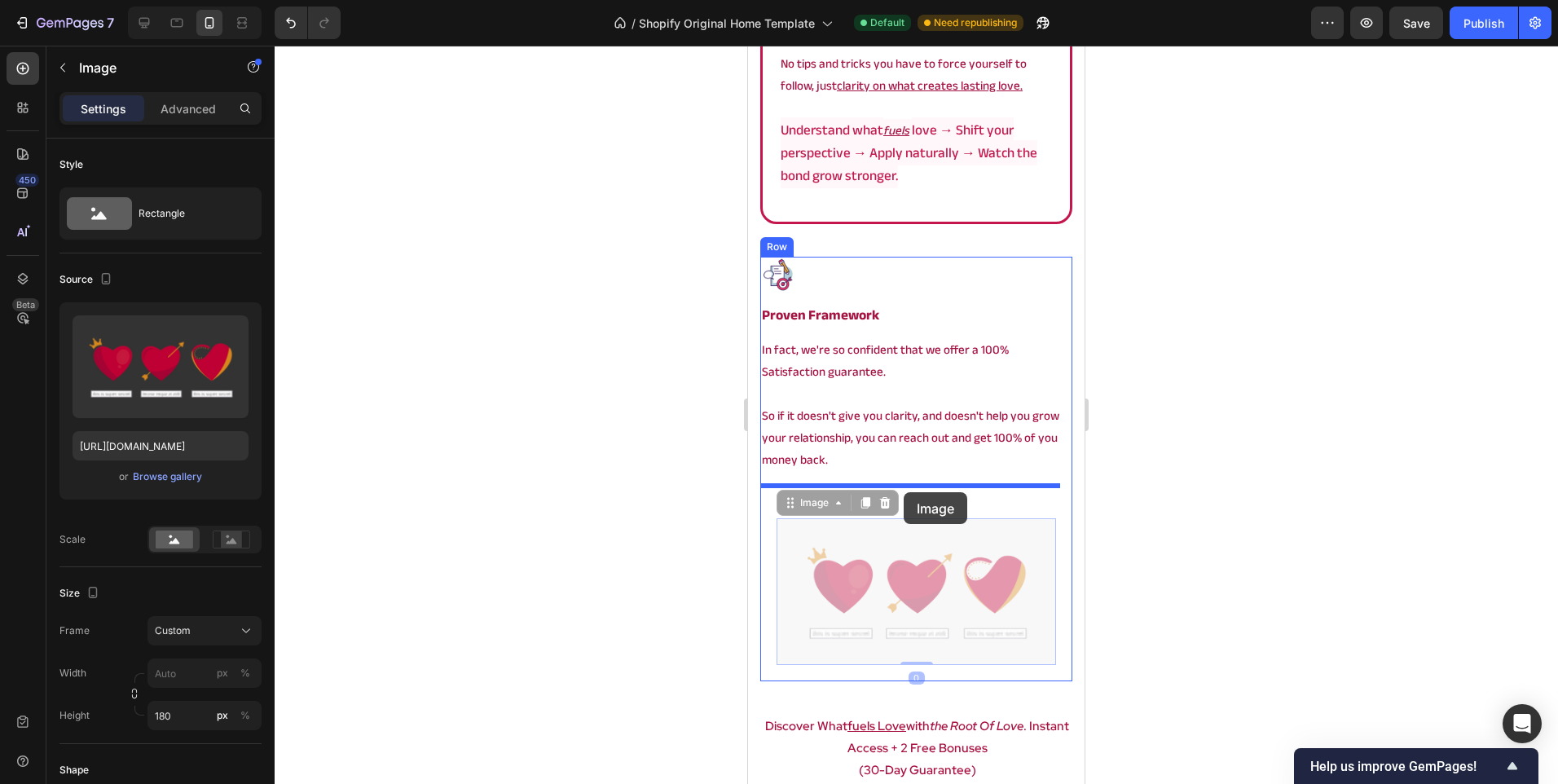
drag, startPoint x: 889, startPoint y: 562, endPoint x: 904, endPoint y: 492, distance: 71.6
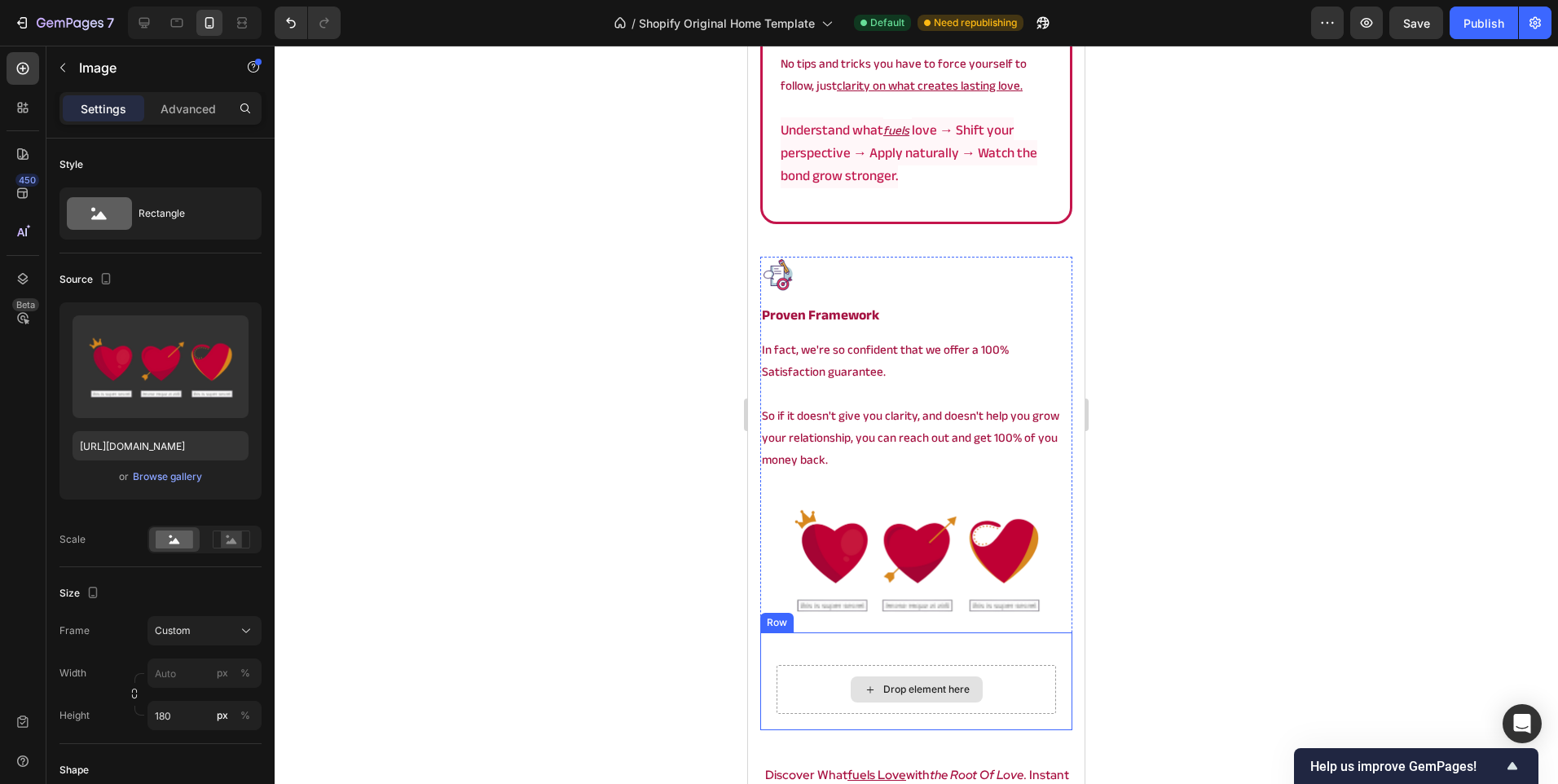
click at [869, 681] on div "Drop element here" at bounding box center [917, 690] width 132 height 26
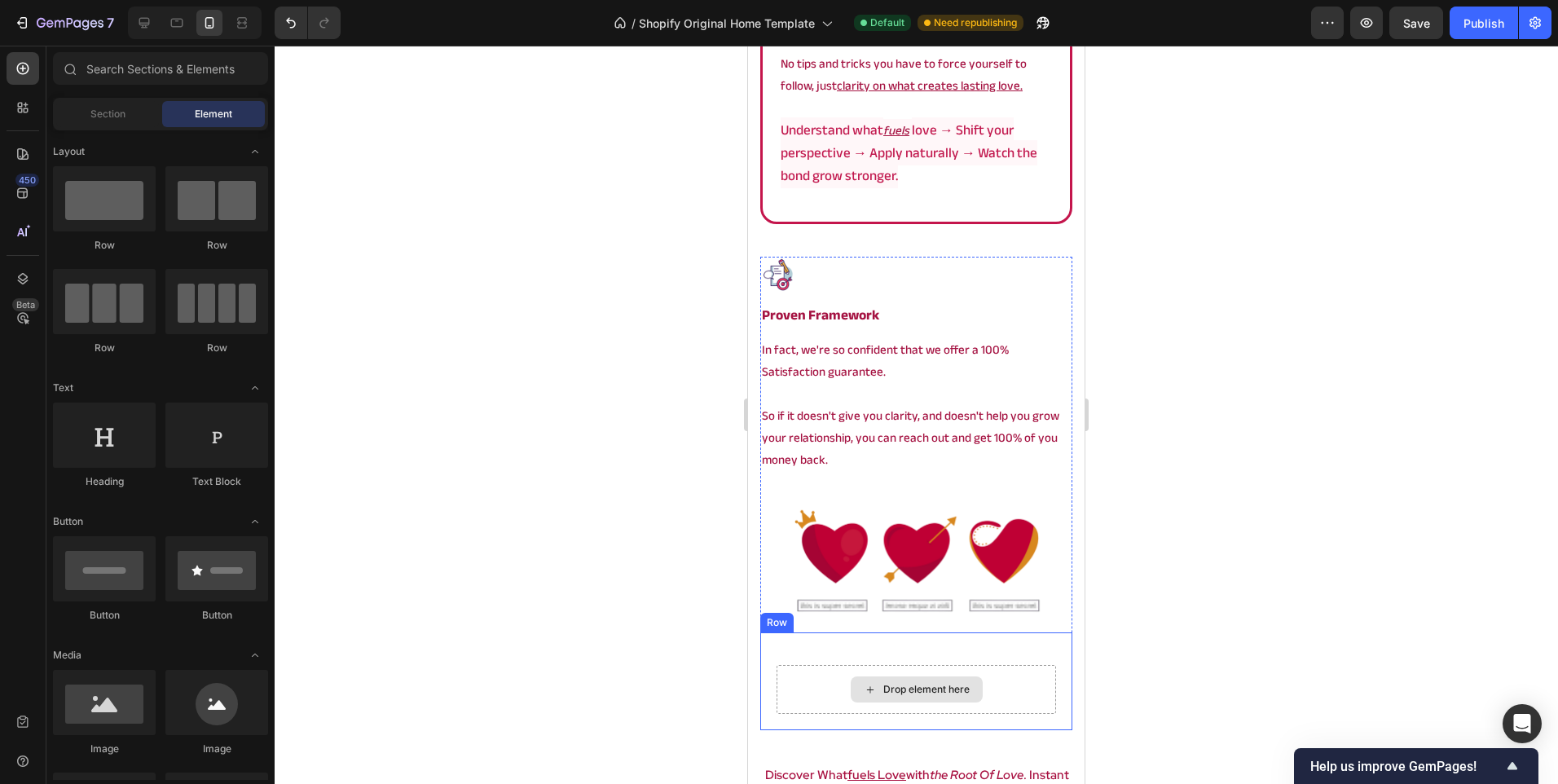
click at [809, 677] on div "Drop element here" at bounding box center [916, 690] width 280 height 49
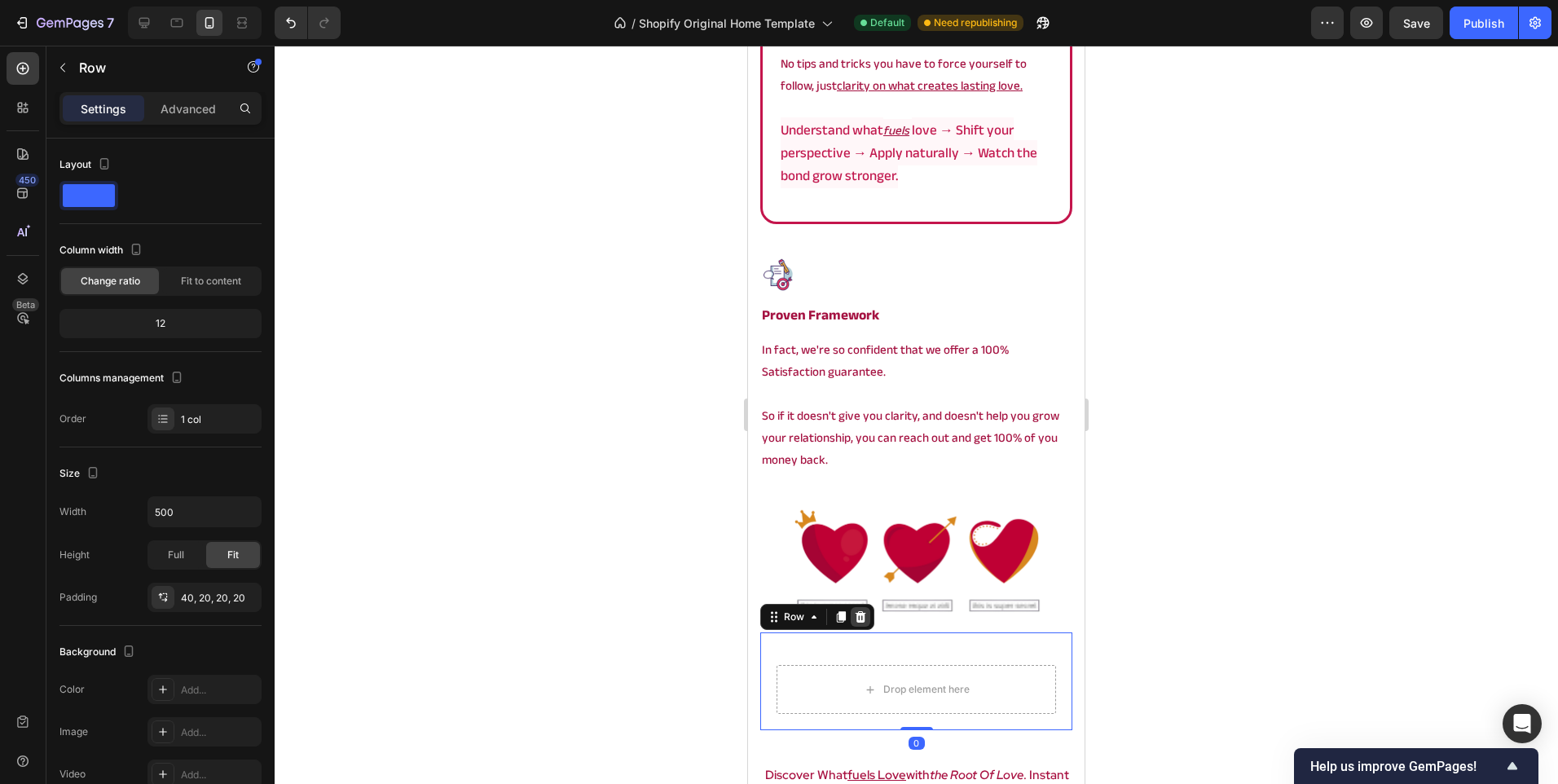
click at [860, 624] on div at bounding box center [861, 616] width 20 height 20
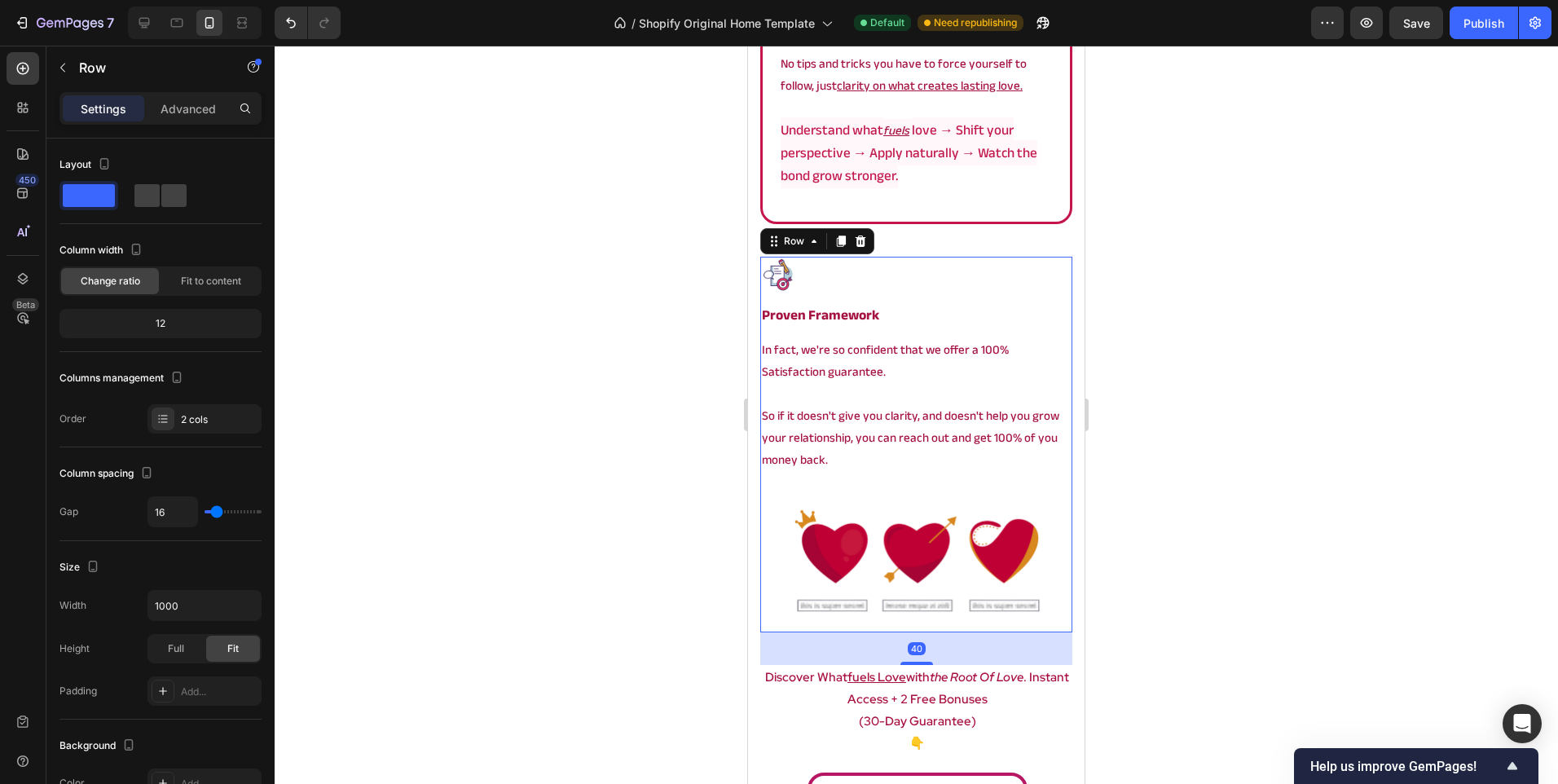
click at [862, 484] on div "Image proven framework Heading In fact, we're so confident that we offer a 100%…" at bounding box center [916, 444] width 312 height 376
click at [605, 451] on div at bounding box center [916, 414] width 1284 height 738
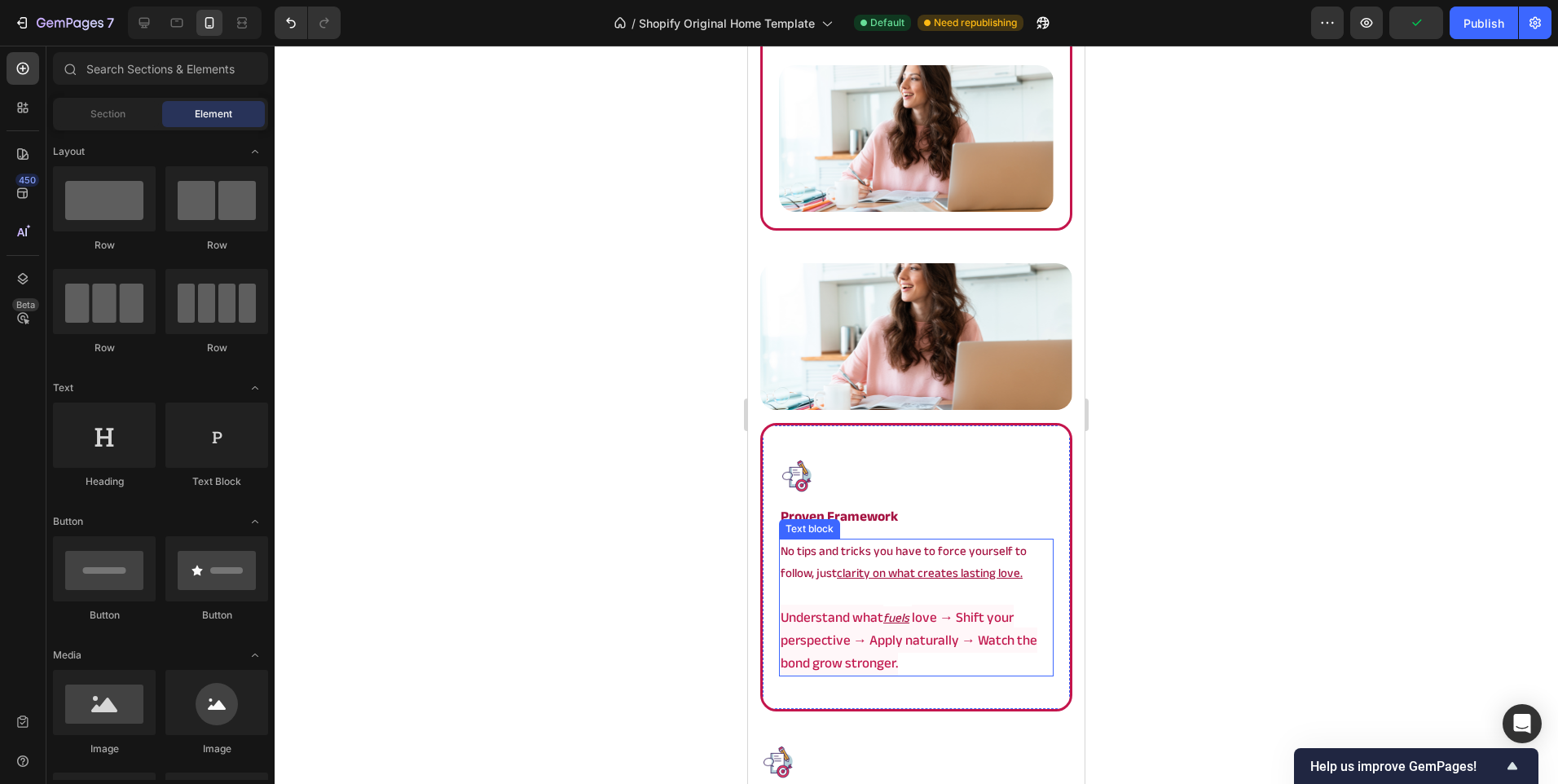
scroll to position [3661, 0]
click at [898, 336] on img at bounding box center [916, 338] width 312 height 147
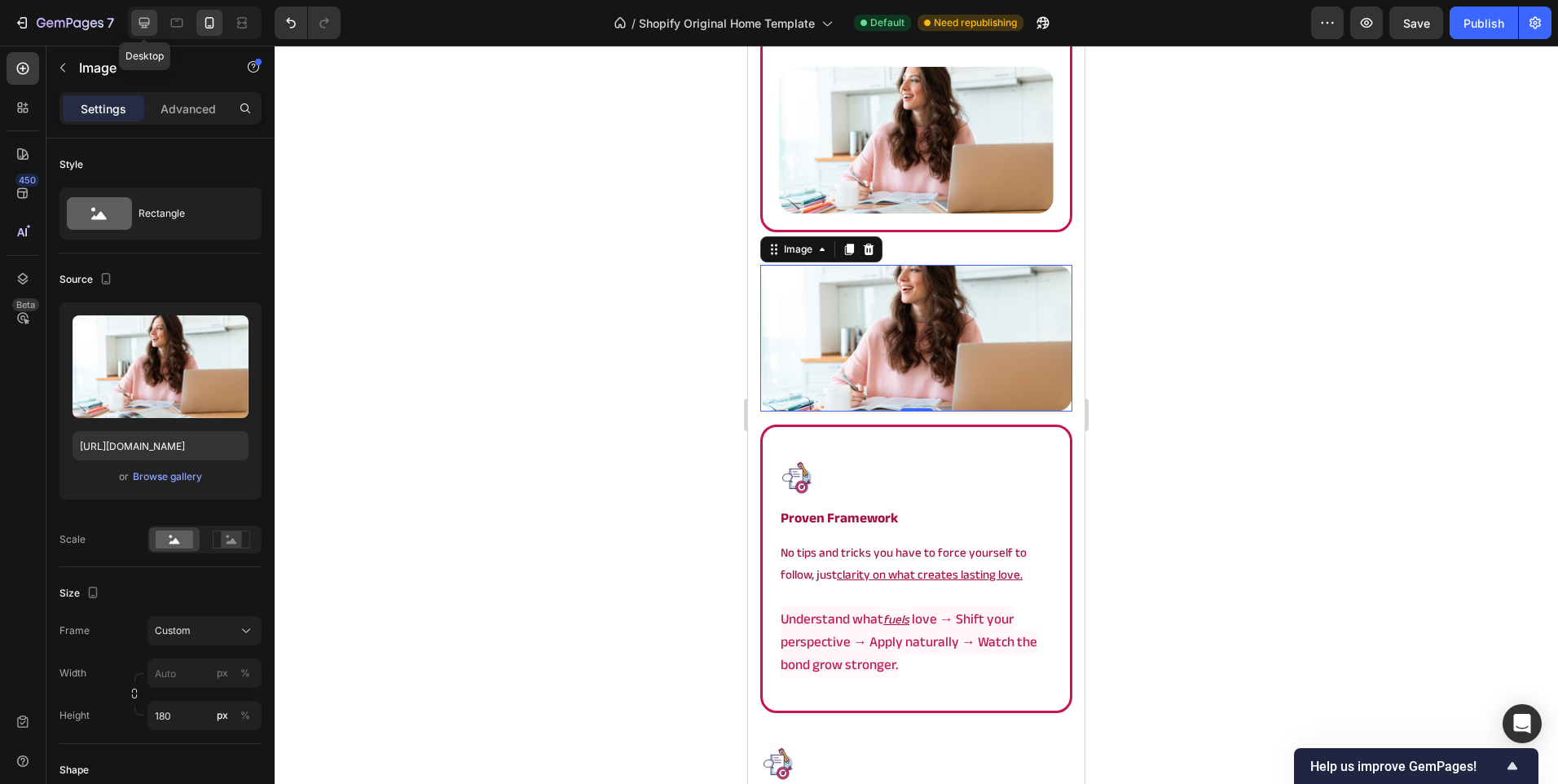
click at [153, 32] on div at bounding box center [144, 23] width 26 height 26
type input "[URL][DOMAIN_NAME]"
type input "243"
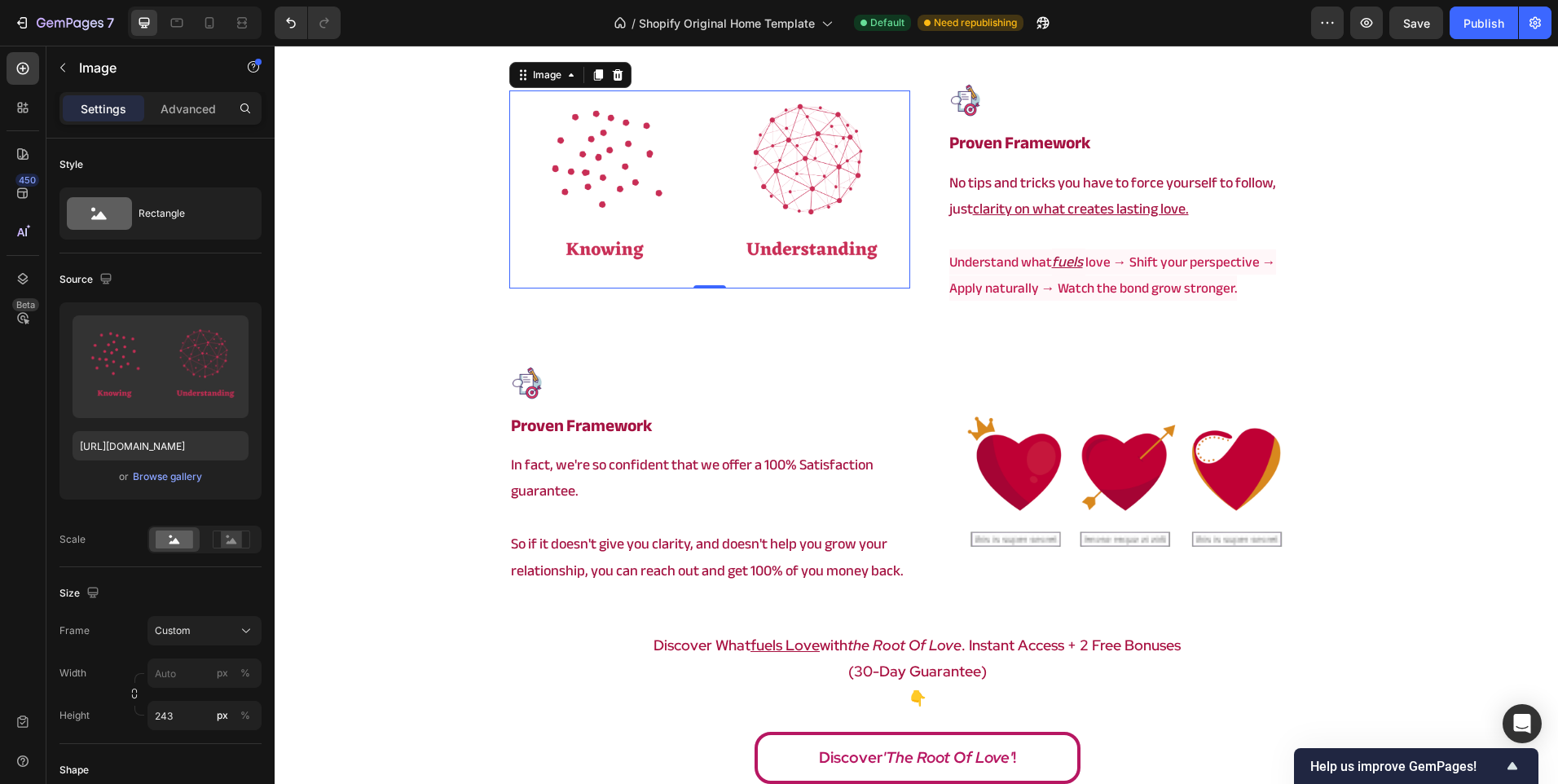
scroll to position [3490, 0]
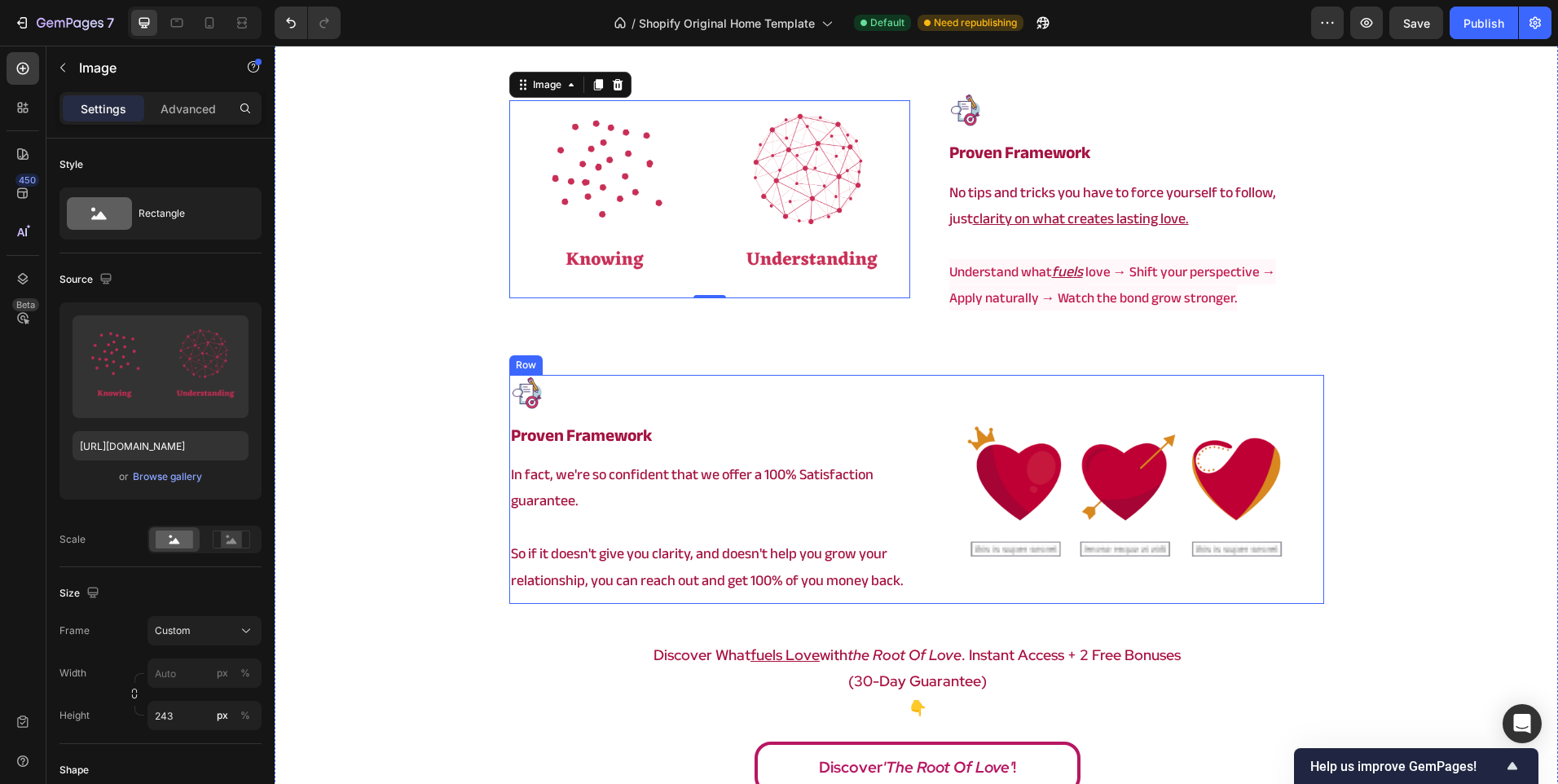
click at [906, 401] on div "Image proven framework Heading In fact, we're so confident that we offer a 100%…" at bounding box center [916, 489] width 815 height 229
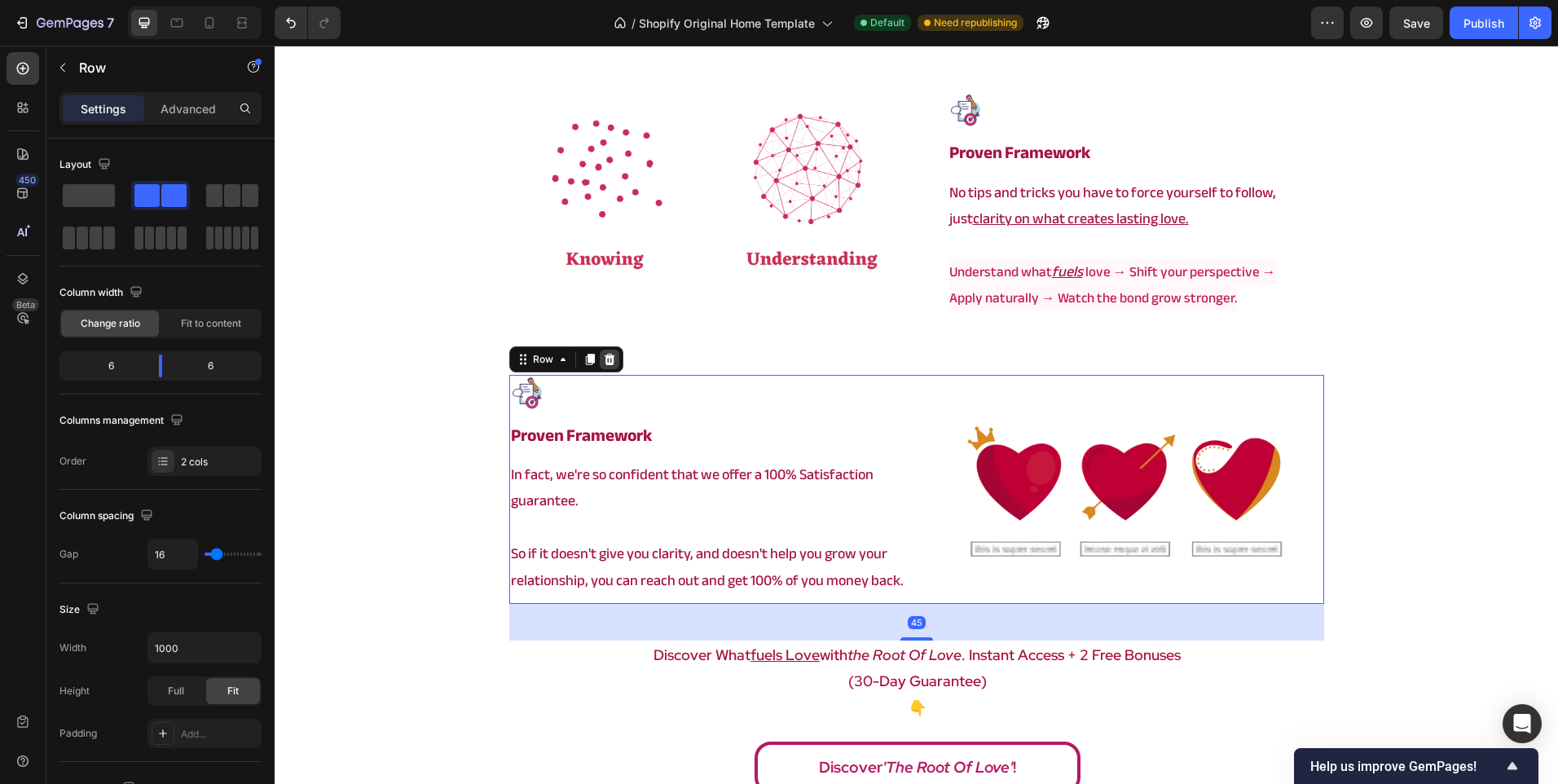
click at [601, 354] on div at bounding box center [609, 359] width 20 height 20
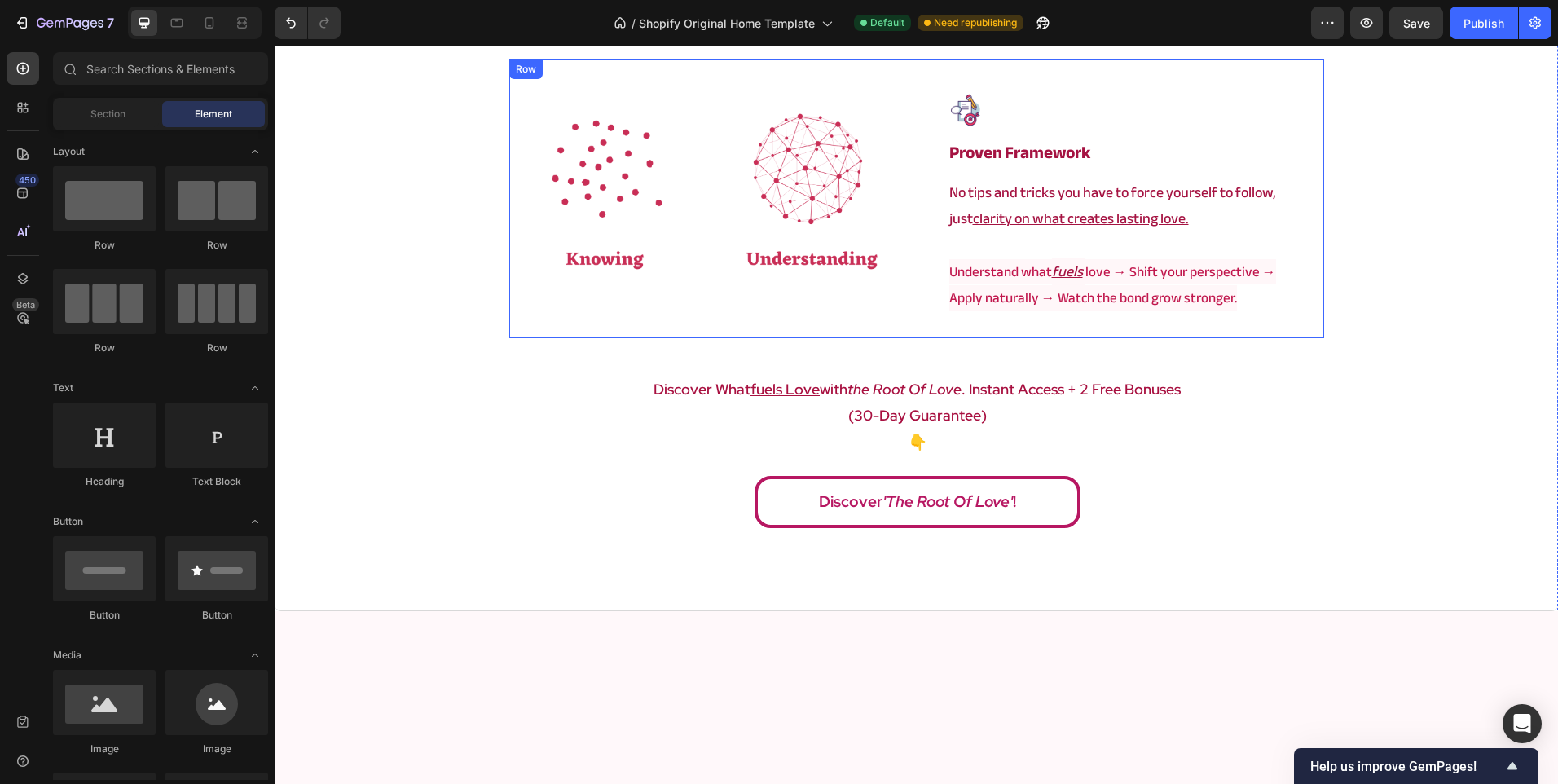
click at [866, 329] on div "Image" at bounding box center [709, 198] width 401 height 278
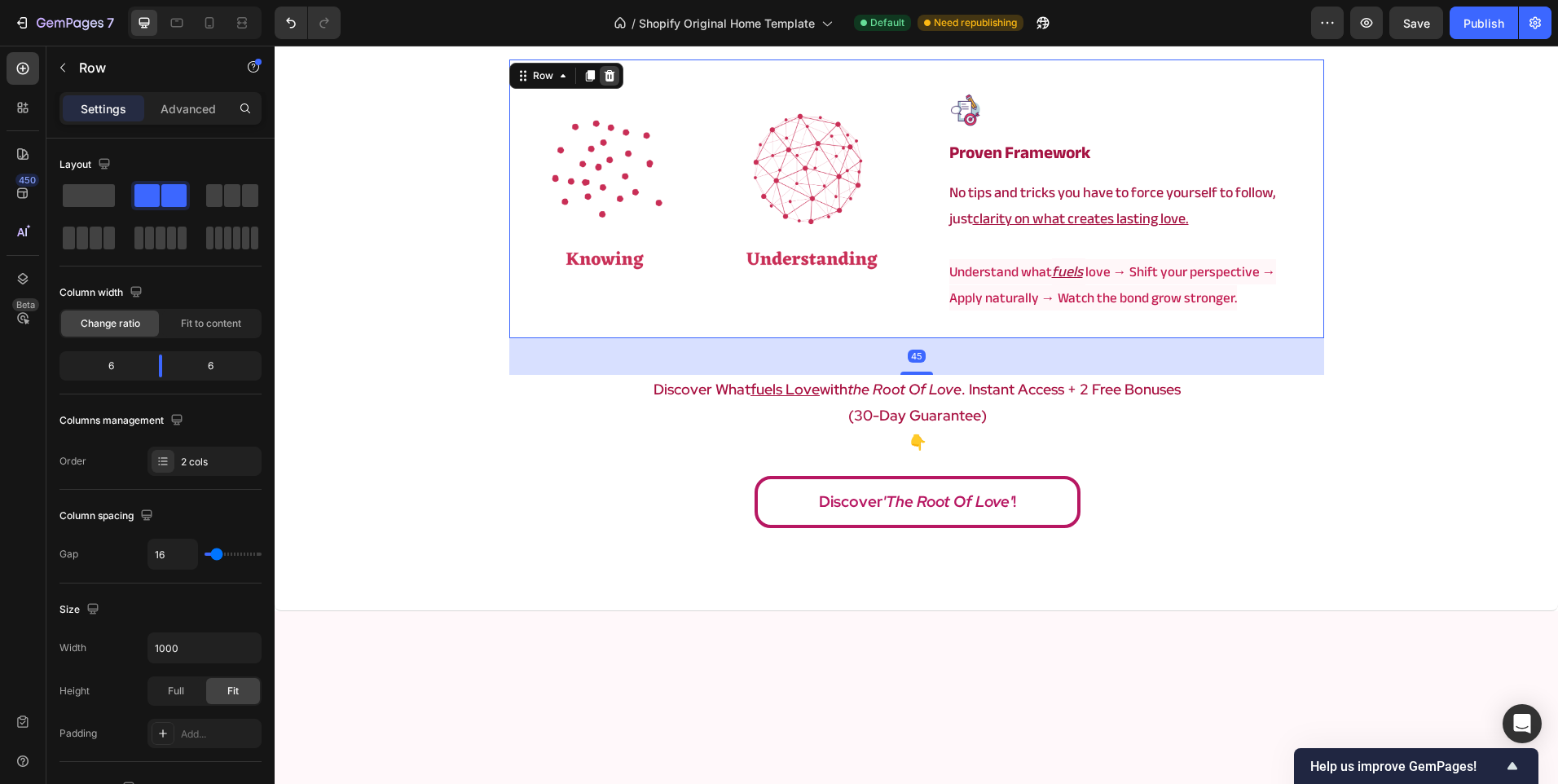
click at [605, 72] on icon at bounding box center [610, 75] width 13 height 13
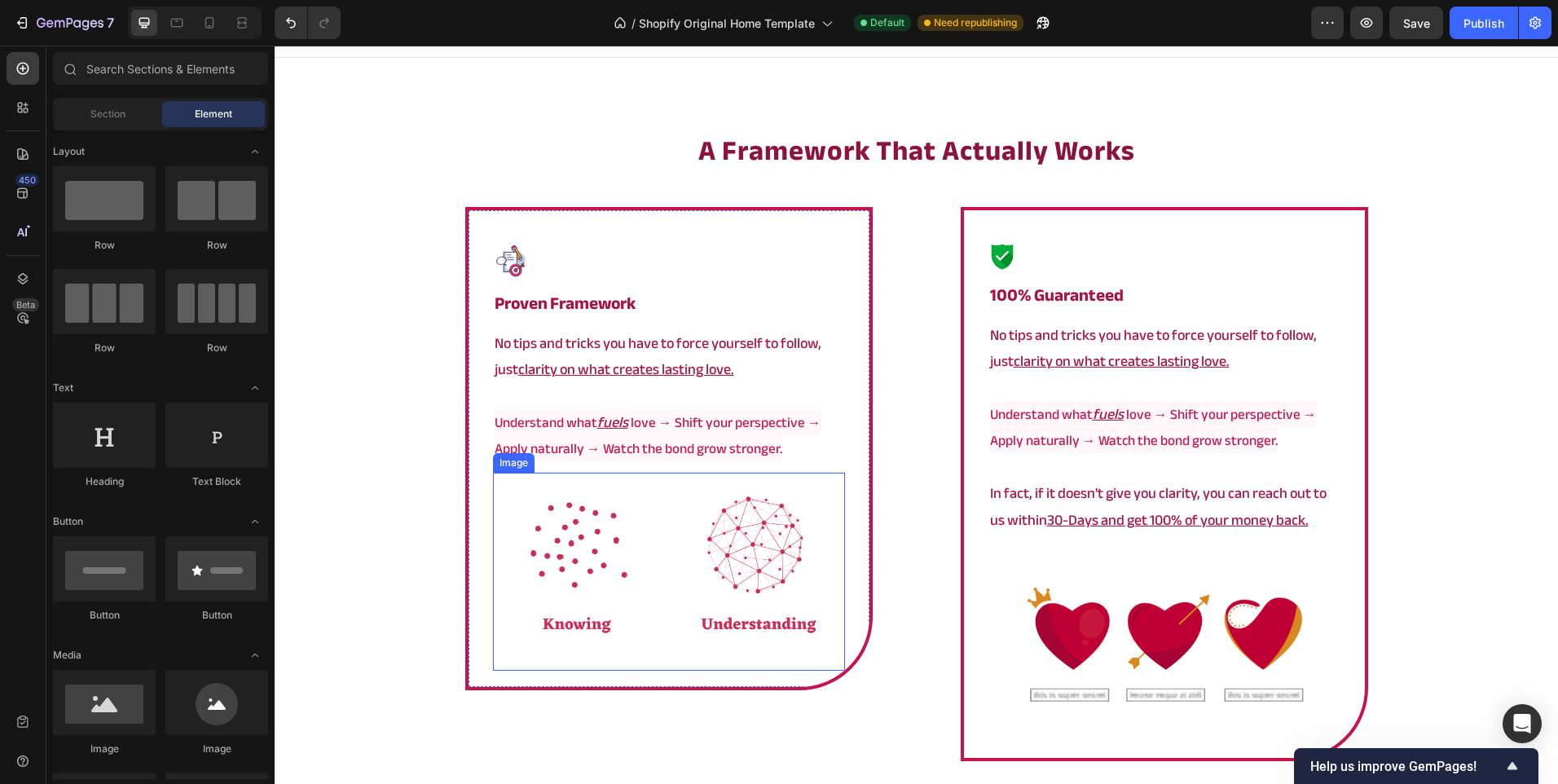
scroll to position [2685, 0]
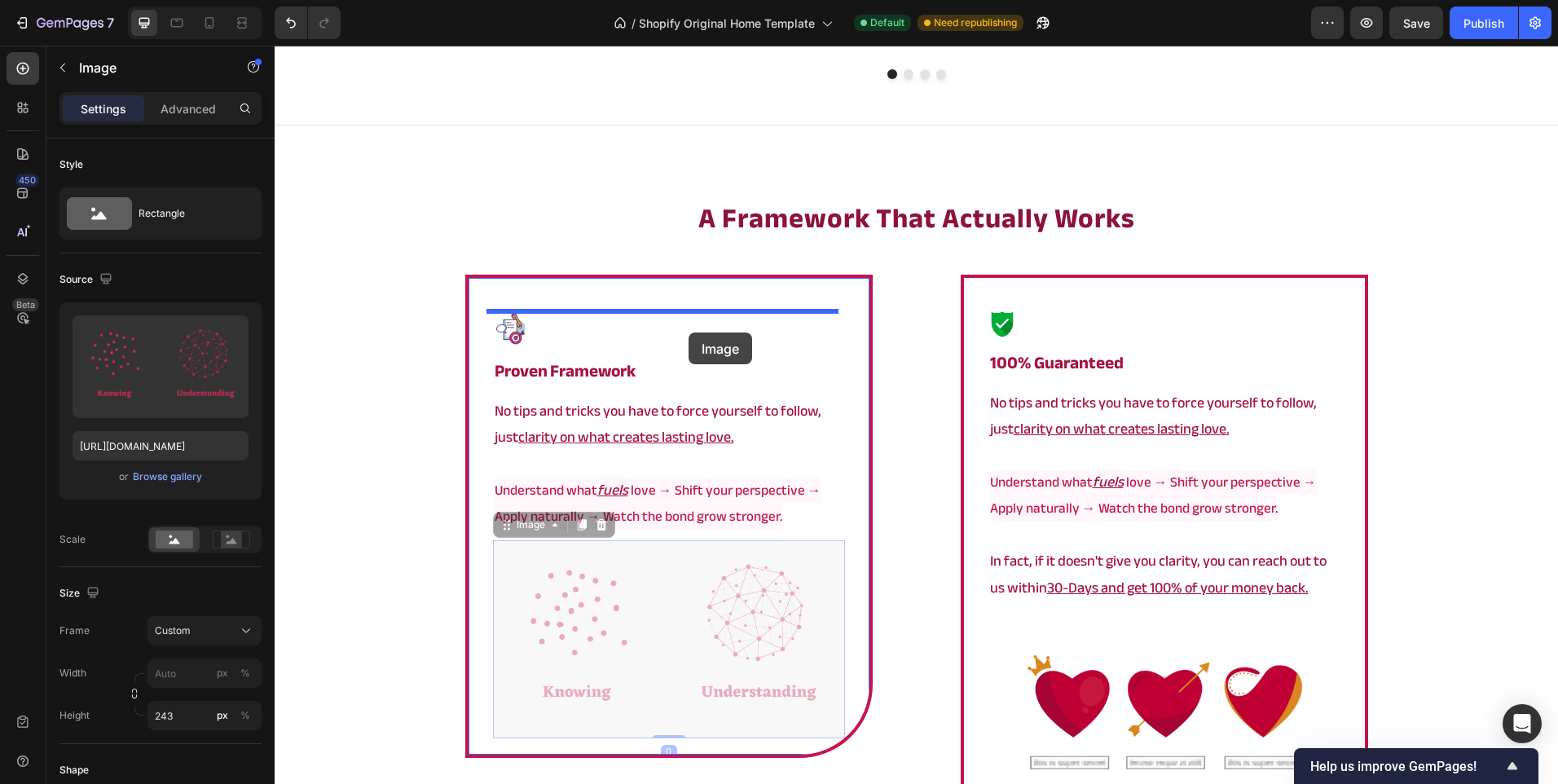
drag, startPoint x: 762, startPoint y: 629, endPoint x: 689, endPoint y: 333, distance: 304.9
click at [689, 333] on div "Icon Icon Icon Icon Icon Icon List Hoz 100% Worth it Heading My relationship wa…" at bounding box center [916, 33] width 1284 height 5343
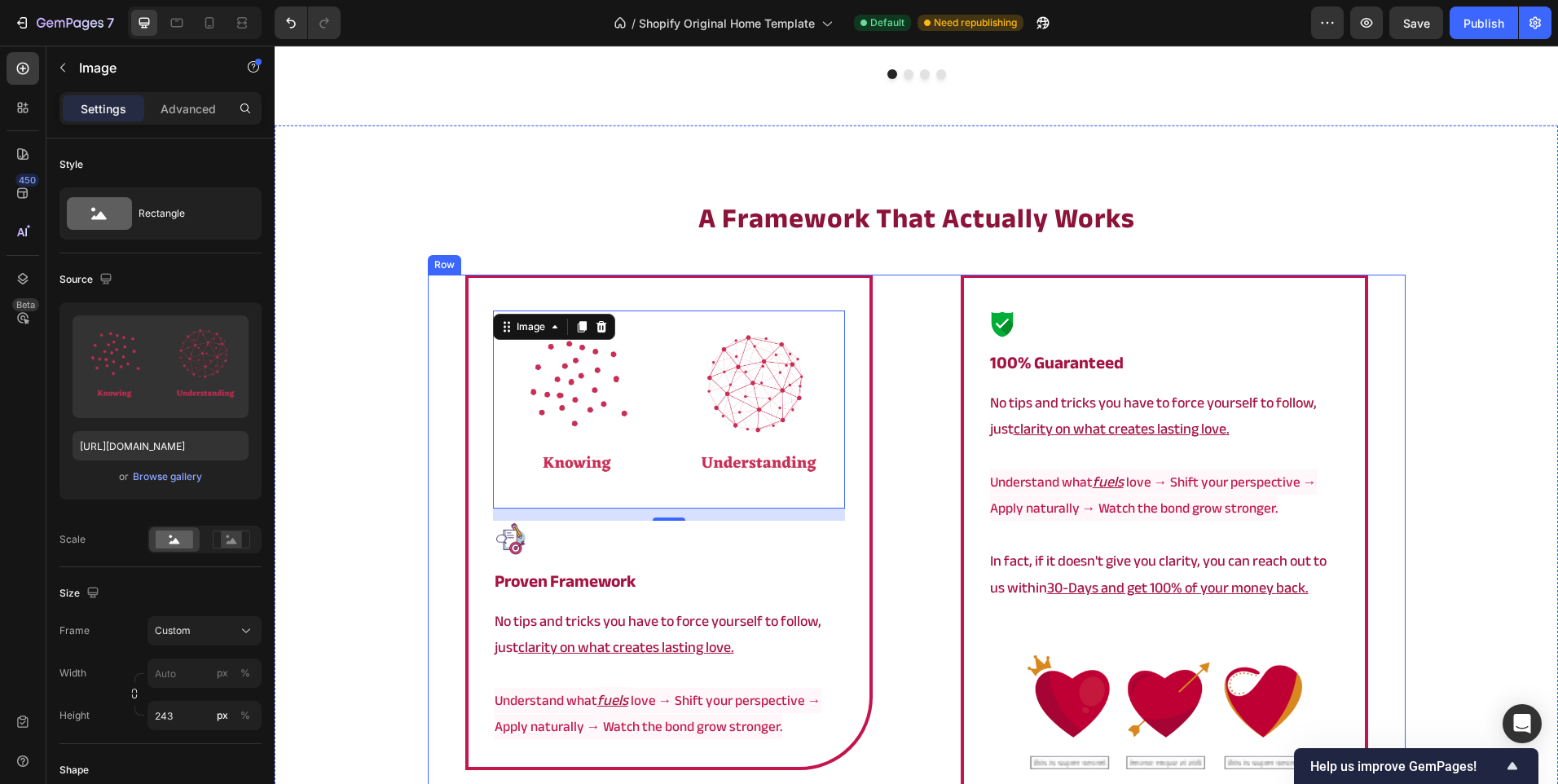
click at [418, 550] on div "⁠⁠⁠⁠⁠⁠⁠ a framework that actually works Heading Image 0 Image ⁠⁠⁠⁠⁠⁠⁠ proven fr…" at bounding box center [916, 613] width 1284 height 829
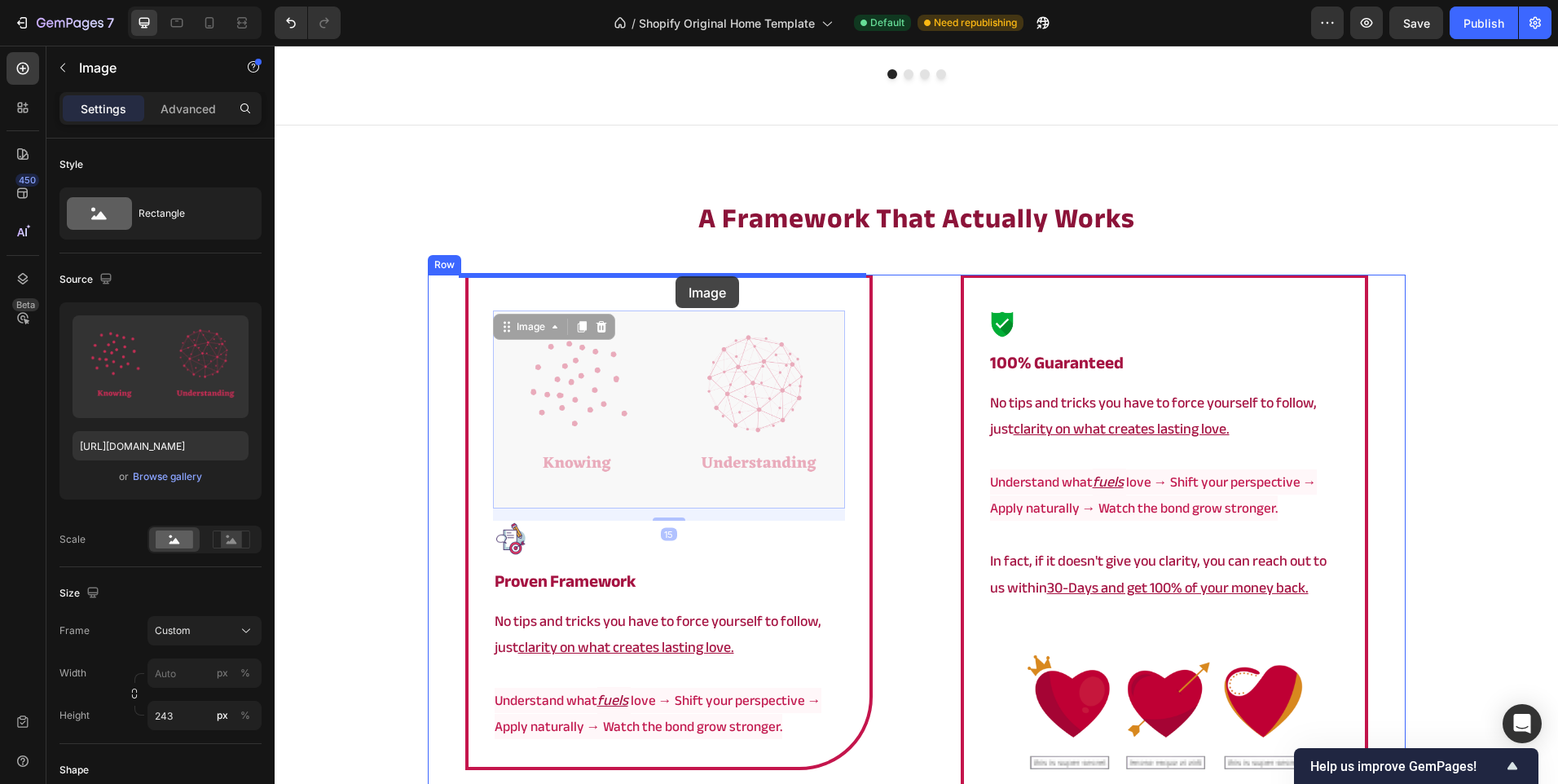
drag, startPoint x: 664, startPoint y: 416, endPoint x: 676, endPoint y: 276, distance: 140.5
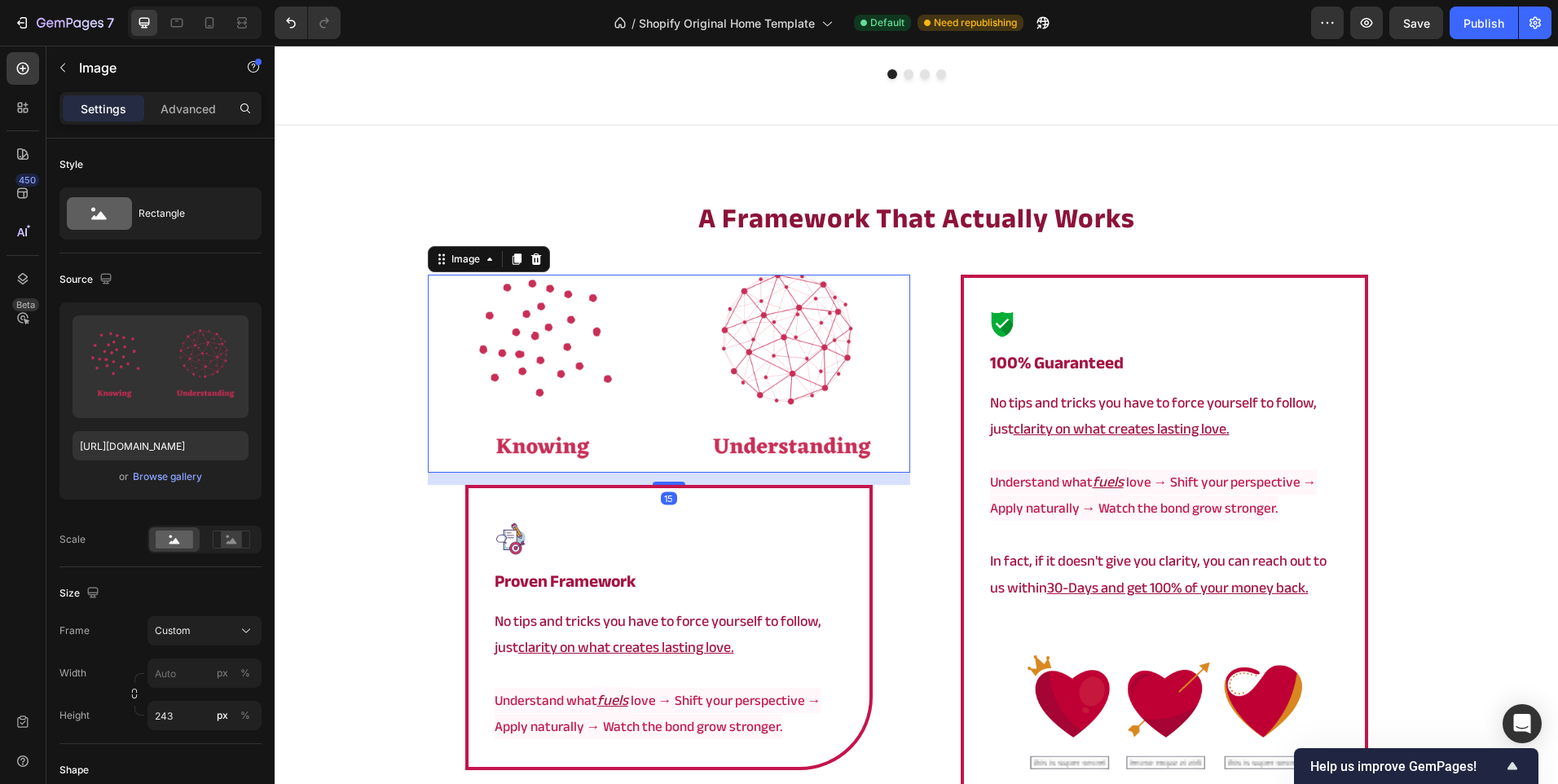
click at [428, 482] on div "15" at bounding box center [669, 478] width 483 height 12
click at [384, 558] on div "⁠⁠⁠⁠⁠⁠⁠ a framework that actually works Heading Image 15 Image ⁠⁠⁠⁠⁠⁠⁠ proven f…" at bounding box center [916, 613] width 1284 height 829
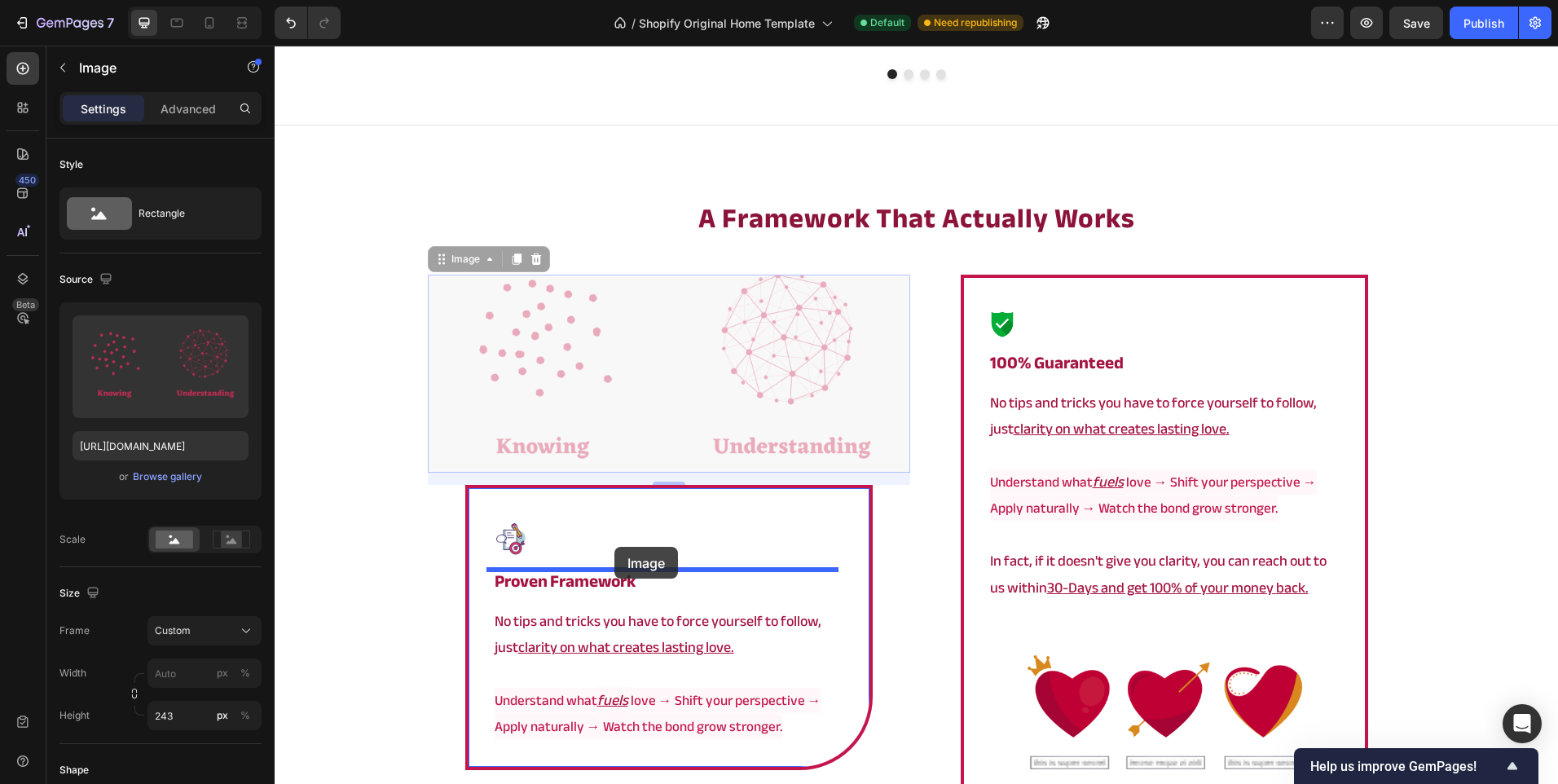
drag, startPoint x: 649, startPoint y: 383, endPoint x: 615, endPoint y: 547, distance: 167.5
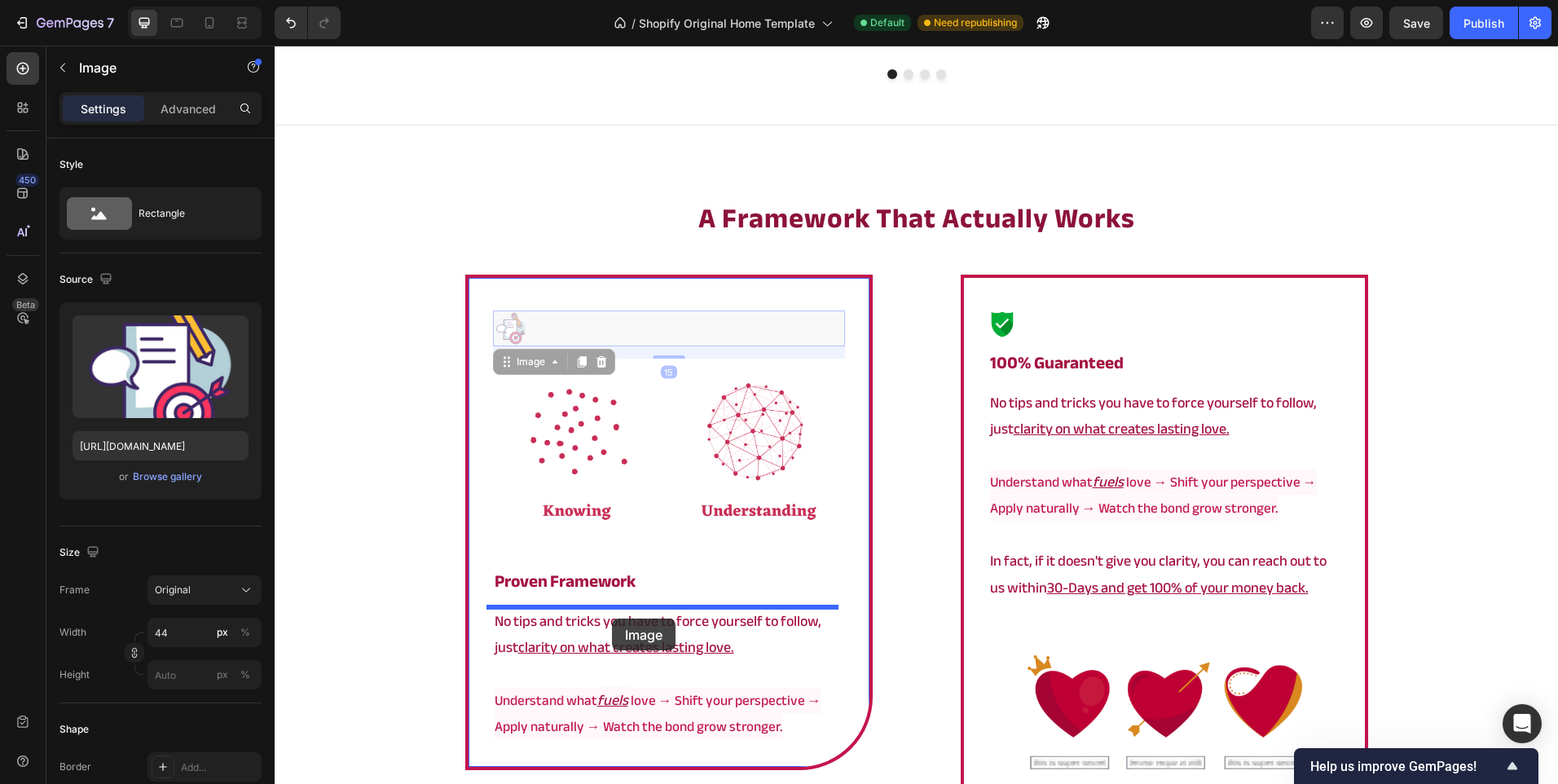
drag, startPoint x: 650, startPoint y: 336, endPoint x: 612, endPoint y: 618, distance: 284.5
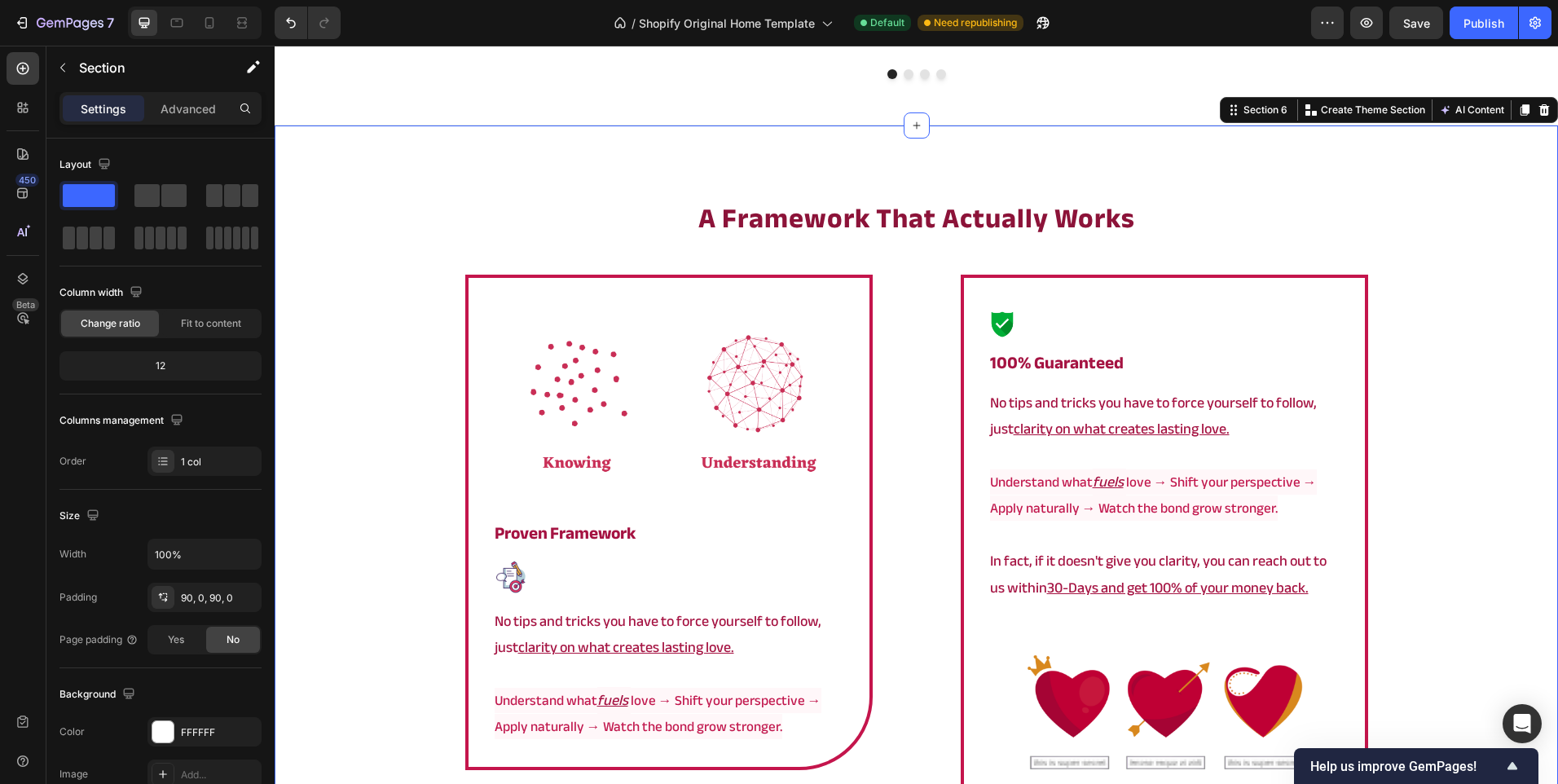
click at [359, 562] on div "⁠⁠⁠⁠⁠⁠⁠ a framework that actually works Heading Image ⁠⁠⁠⁠⁠⁠⁠ proven framework …" at bounding box center [916, 613] width 1284 height 829
click at [605, 569] on div at bounding box center [669, 577] width 353 height 36
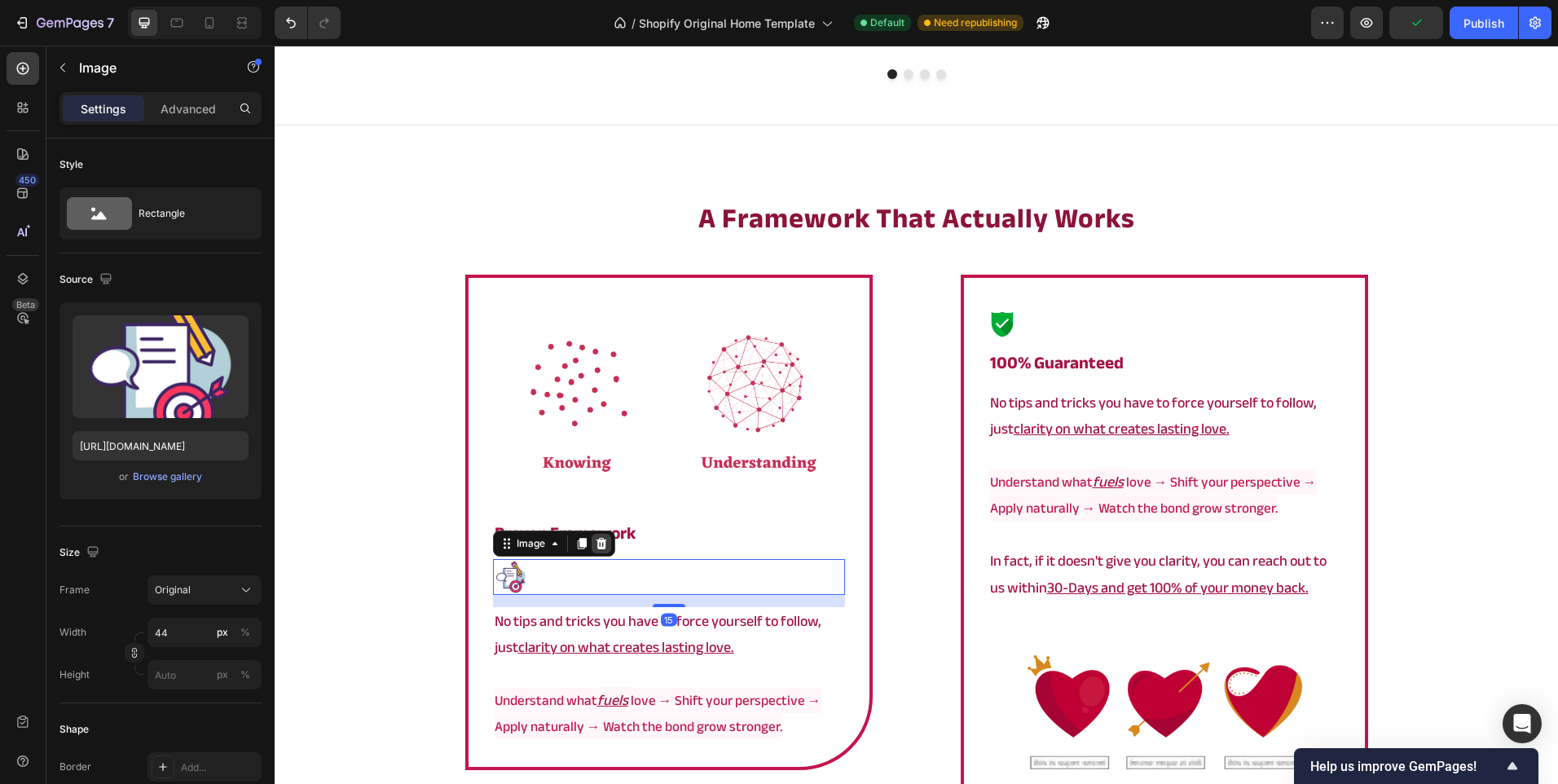
click at [601, 545] on icon at bounding box center [601, 544] width 13 height 13
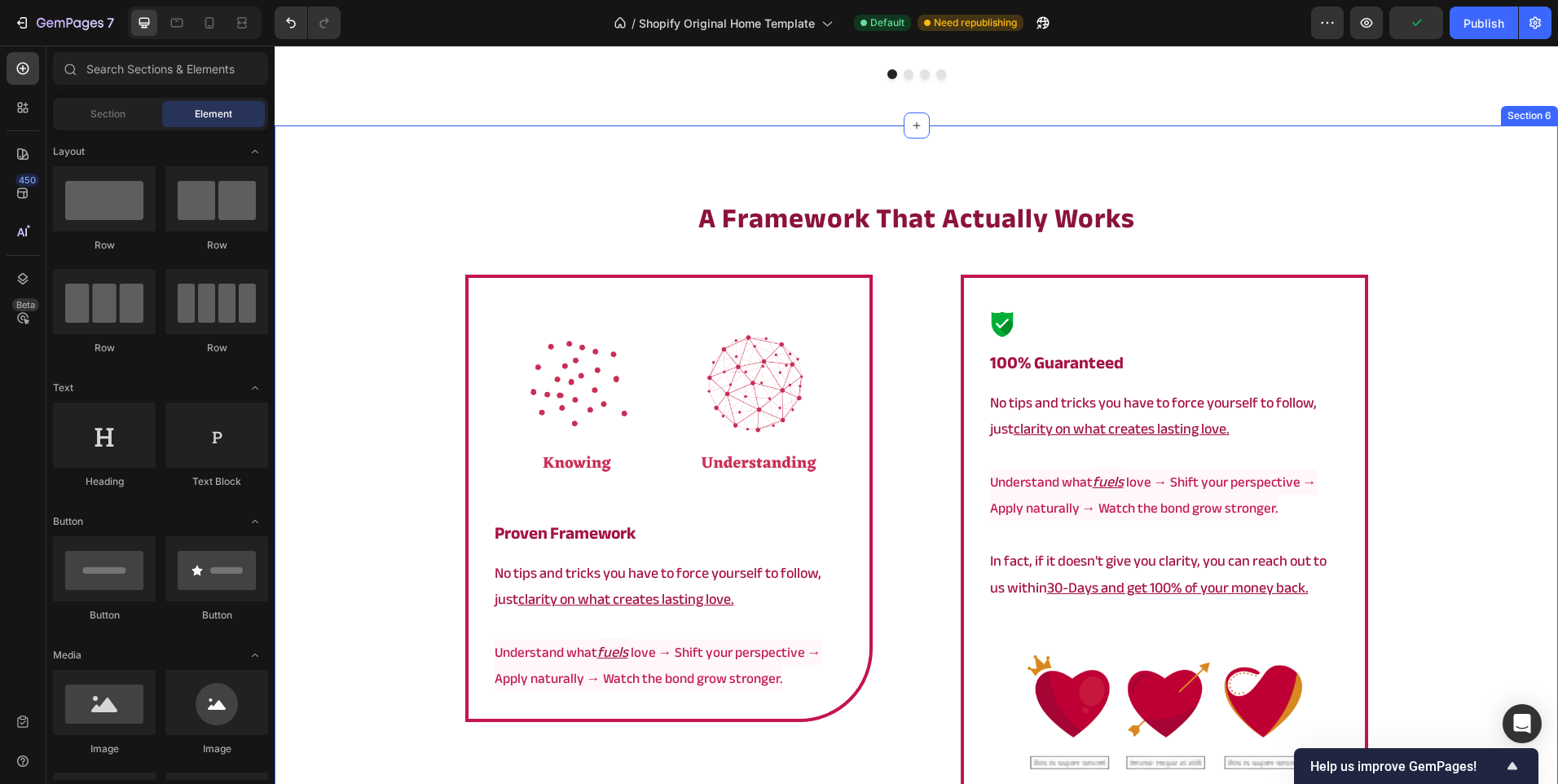
click at [353, 499] on div "⁠⁠⁠⁠⁠⁠⁠ a framework that actually works Heading Image ⁠⁠⁠⁠⁠⁠⁠ proven framework …" at bounding box center [916, 613] width 1284 height 829
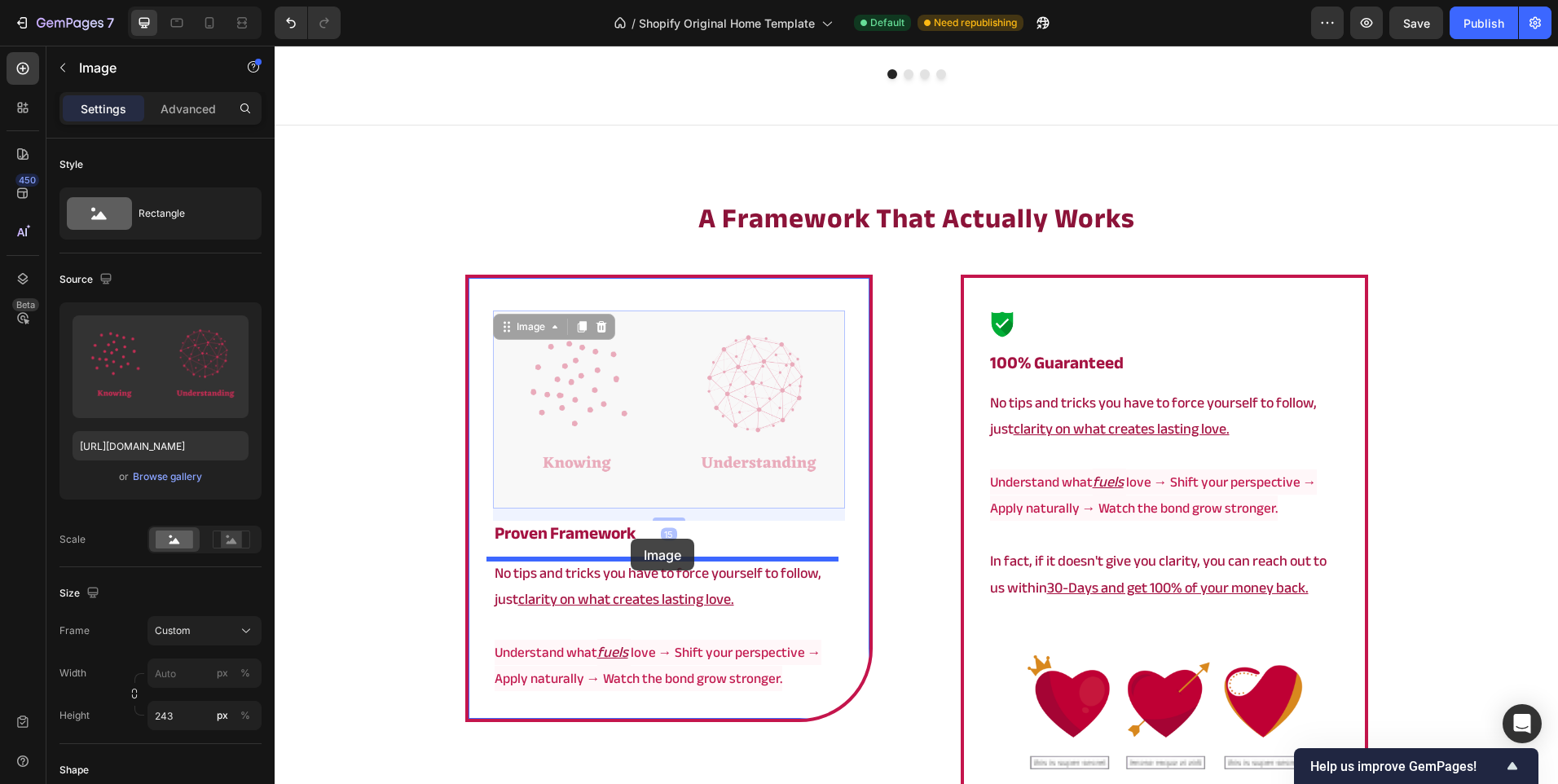
drag, startPoint x: 638, startPoint y: 389, endPoint x: 631, endPoint y: 538, distance: 149.2
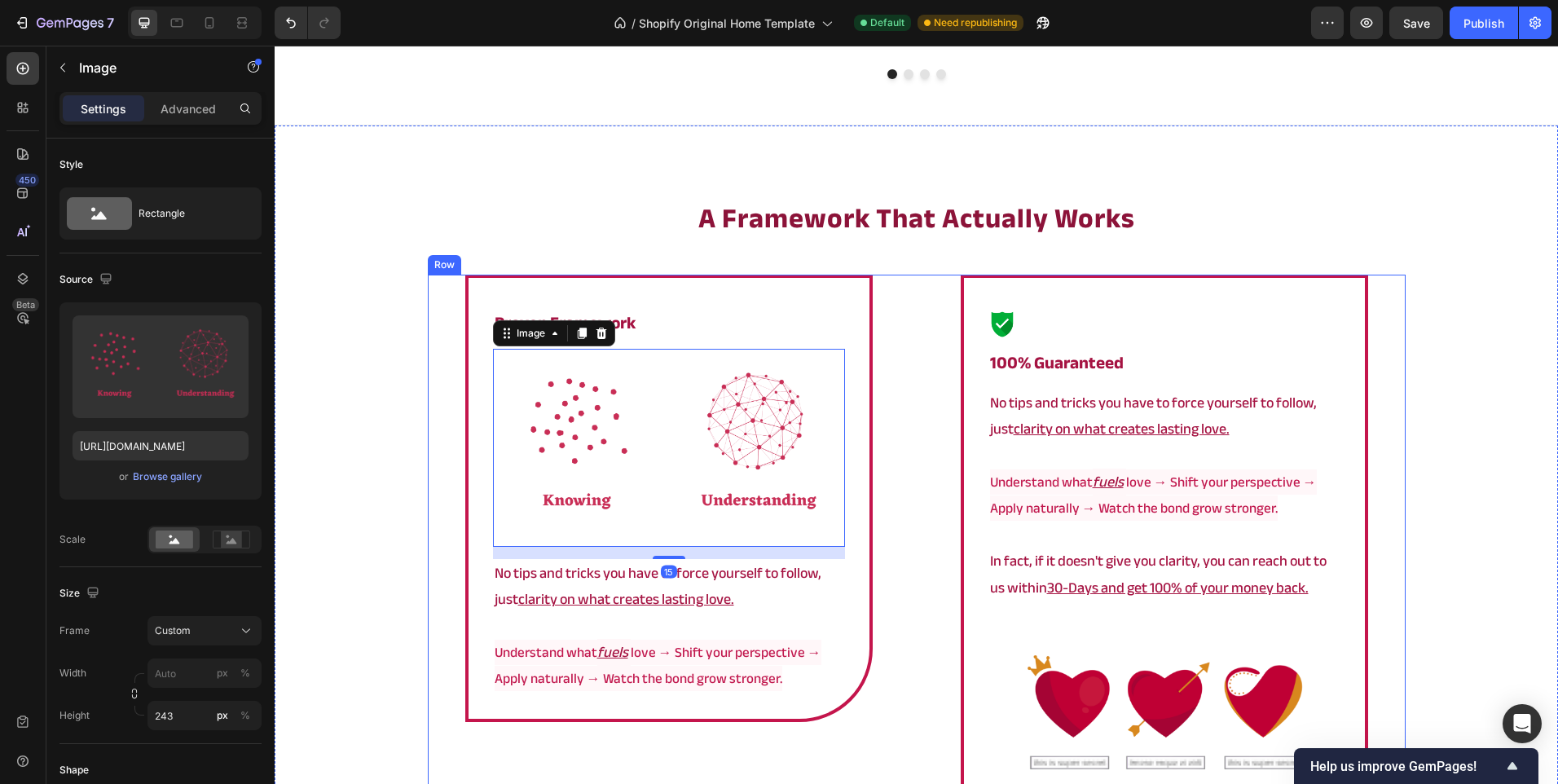
click at [349, 490] on div "⁠⁠⁠⁠⁠⁠⁠ a framework that actually works Heading ⁠⁠⁠⁠⁠⁠⁠ proven framework Headin…" at bounding box center [916, 613] width 1284 height 829
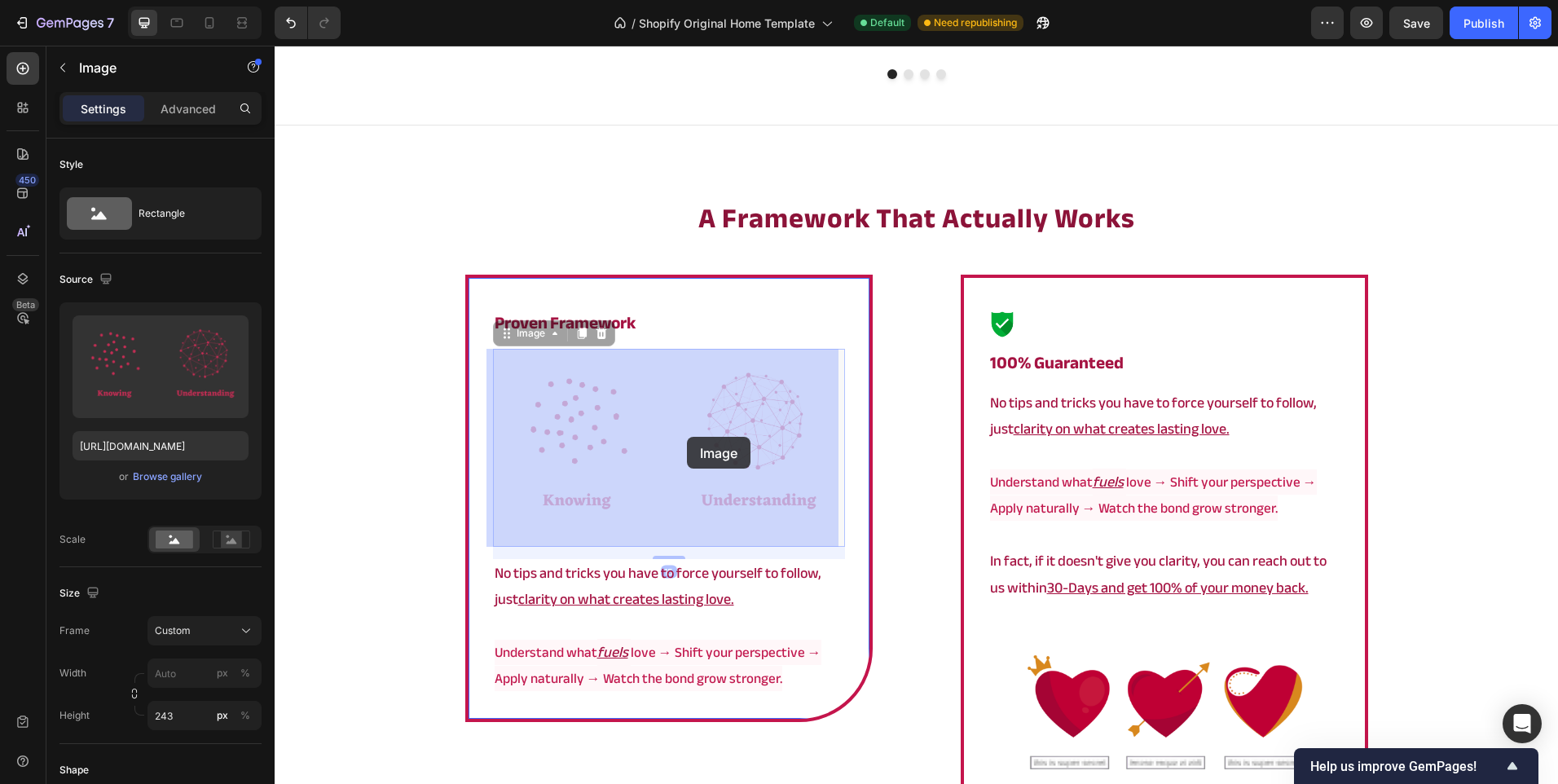
drag, startPoint x: 626, startPoint y: 430, endPoint x: 687, endPoint y: 436, distance: 61.3
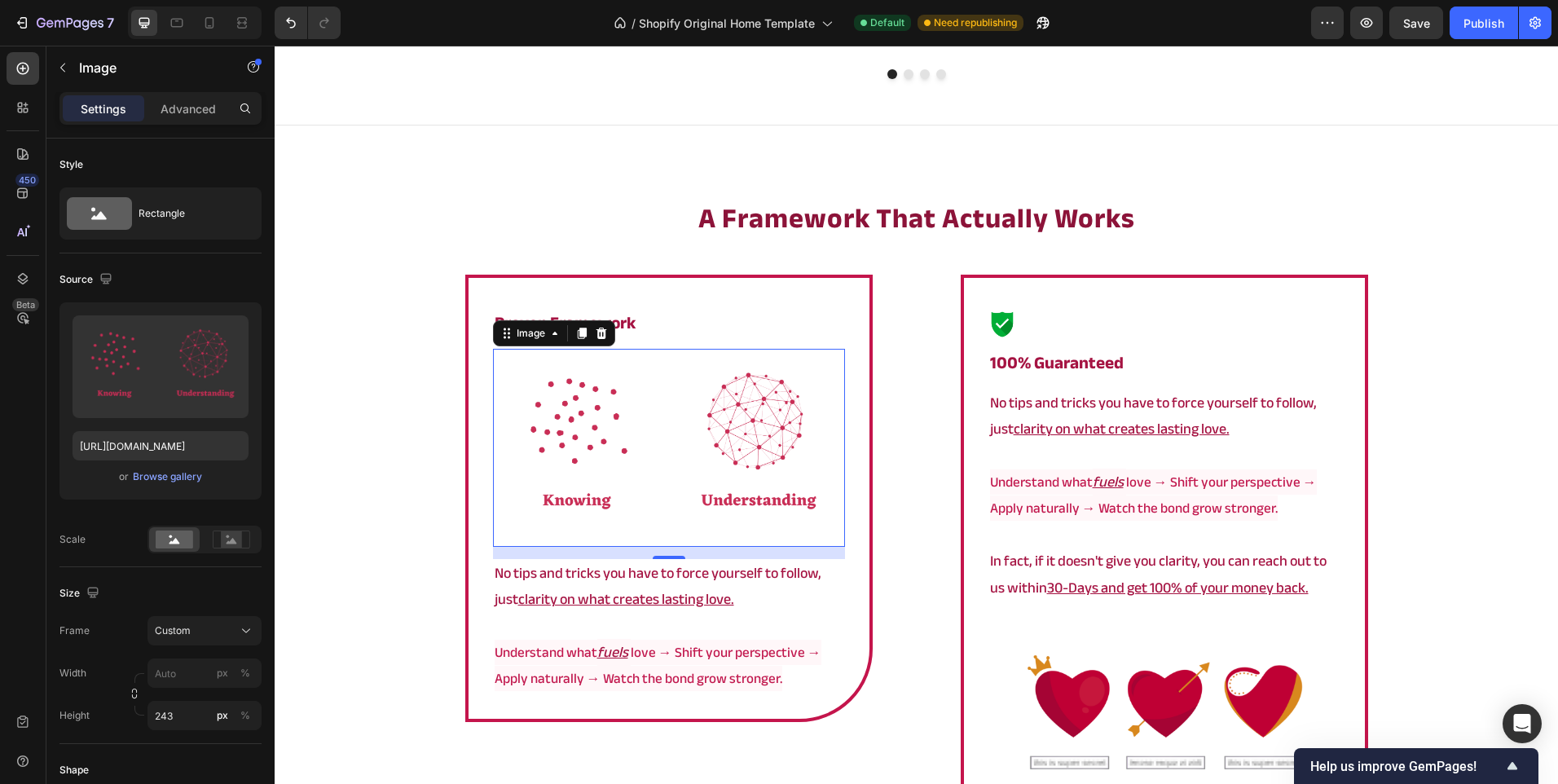
click at [394, 455] on div "⁠⁠⁠⁠⁠⁠⁠ a framework that actually works Heading ⁠⁠⁠⁠⁠⁠⁠ proven framework Headin…" at bounding box center [916, 613] width 1284 height 829
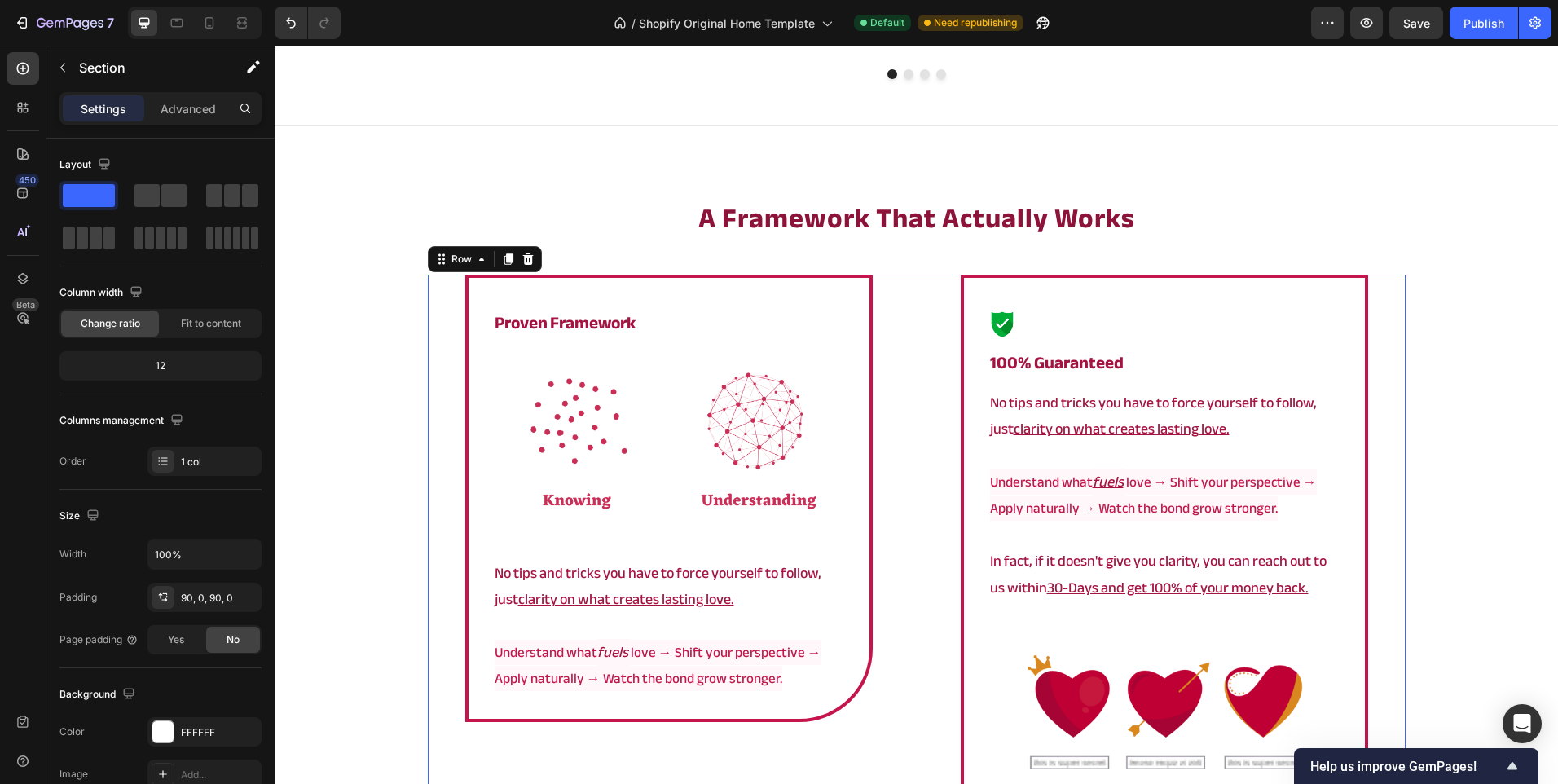
click at [907, 440] on div "⁠⁠⁠⁠⁠⁠⁠ proven framework Heading Image No tips and tricks you have to force you…" at bounding box center [917, 551] width 978 height 554
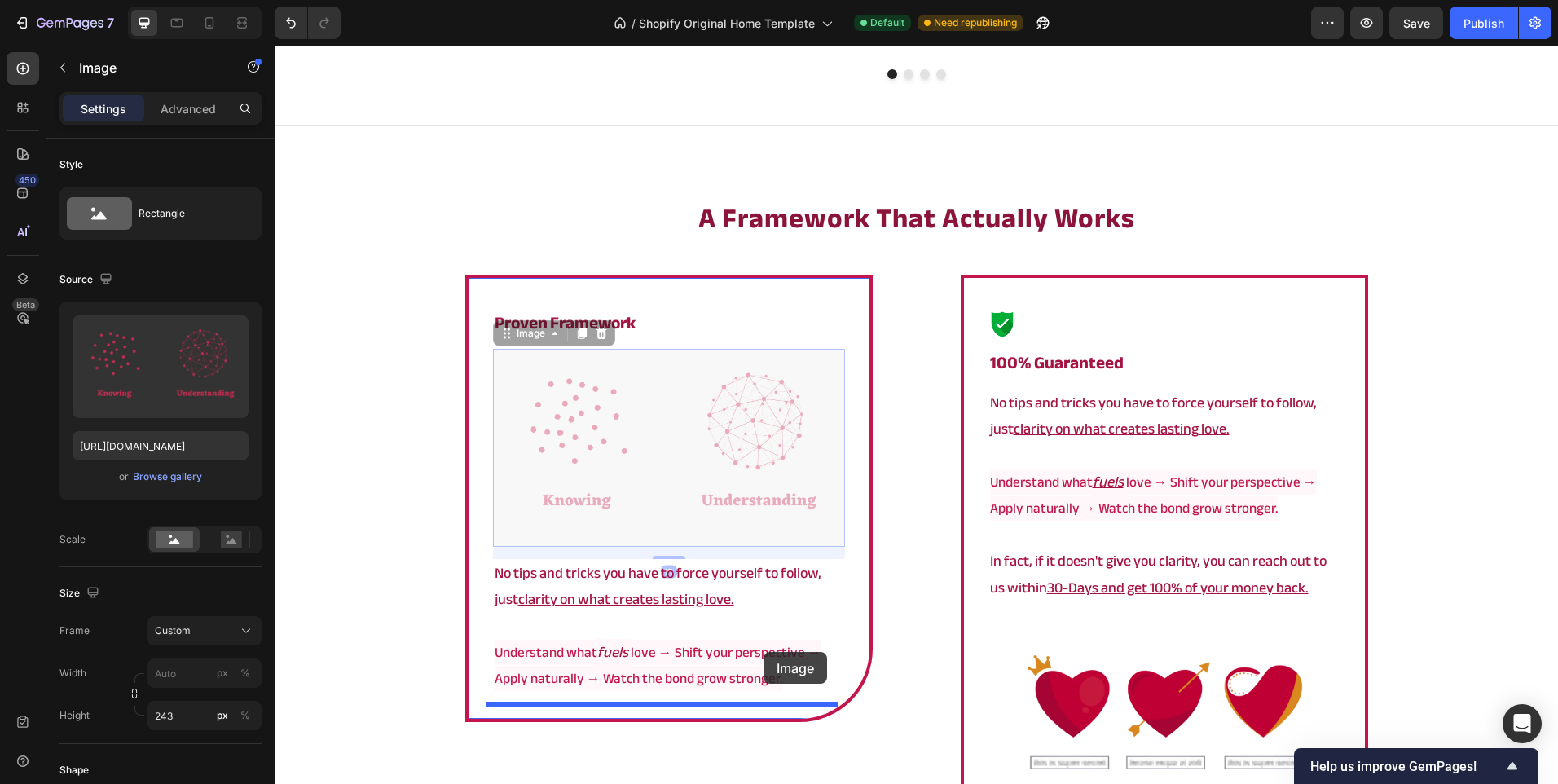
drag, startPoint x: 773, startPoint y: 452, endPoint x: 763, endPoint y: 652, distance: 200.2
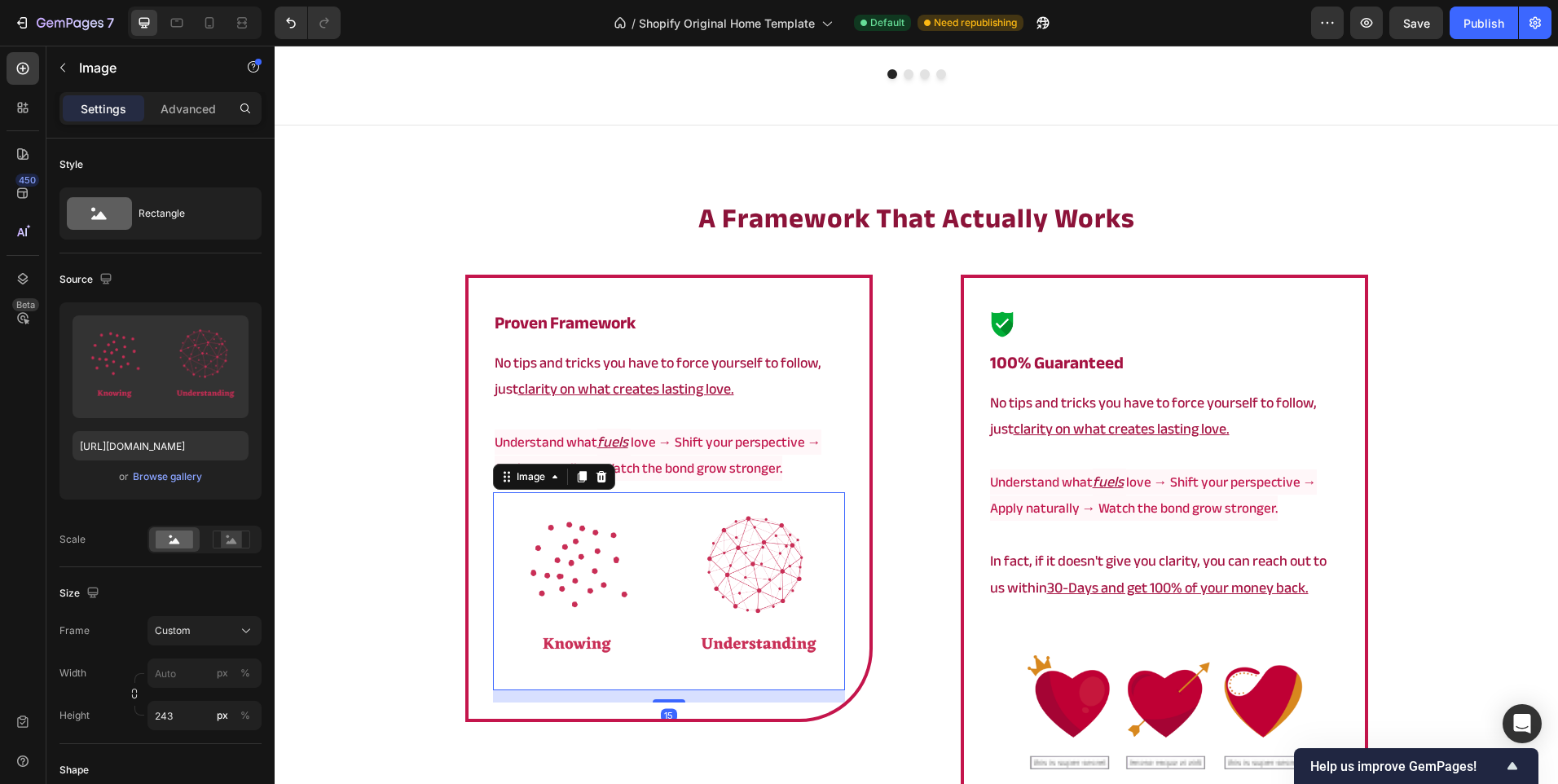
click at [383, 535] on div "⁠⁠⁠⁠⁠⁠⁠ a framework that actually works Heading ⁠⁠⁠⁠⁠⁠⁠ proven framework Headin…" at bounding box center [916, 613] width 1284 height 829
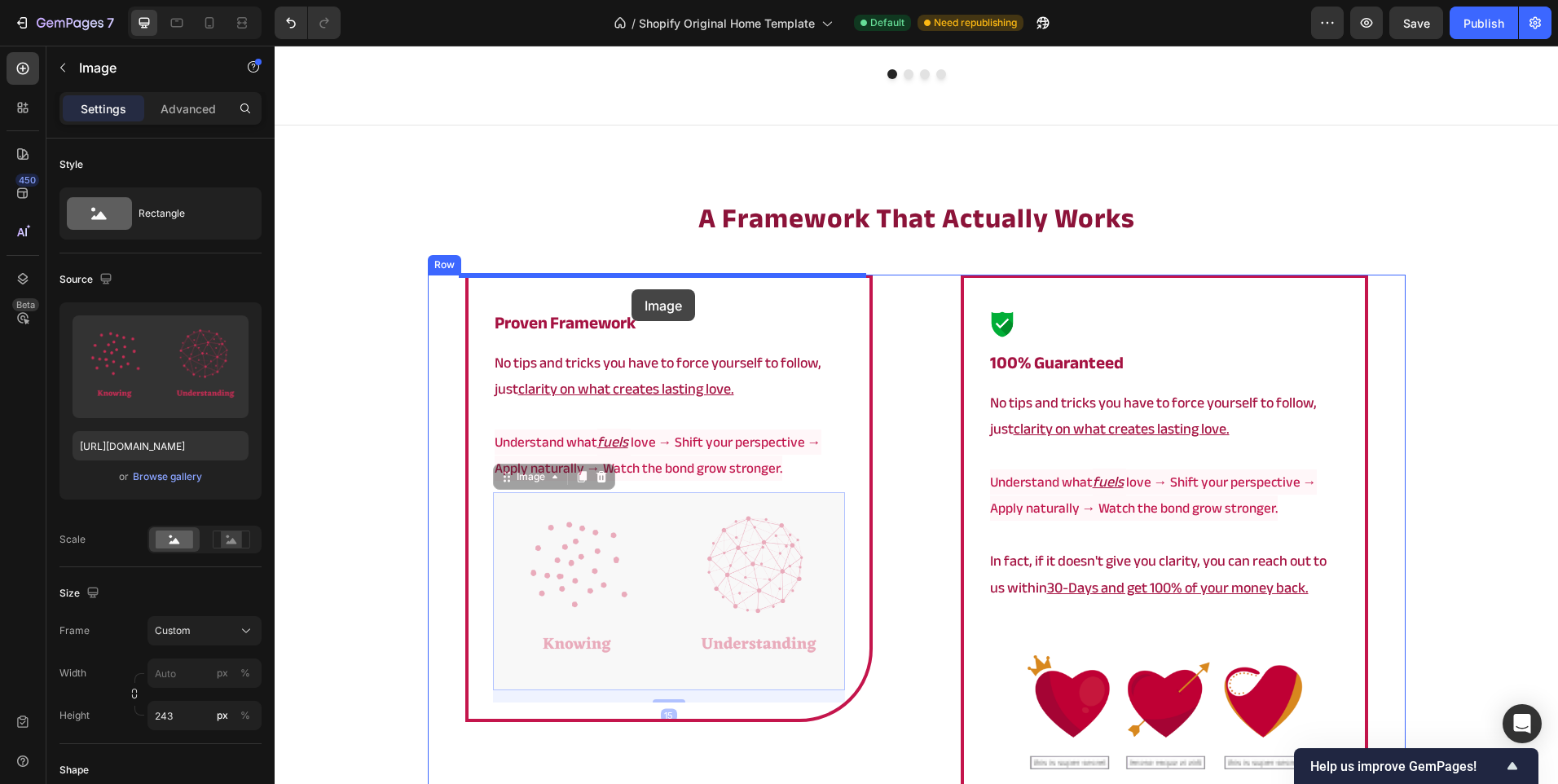
drag, startPoint x: 680, startPoint y: 613, endPoint x: 631, endPoint y: 289, distance: 327.7
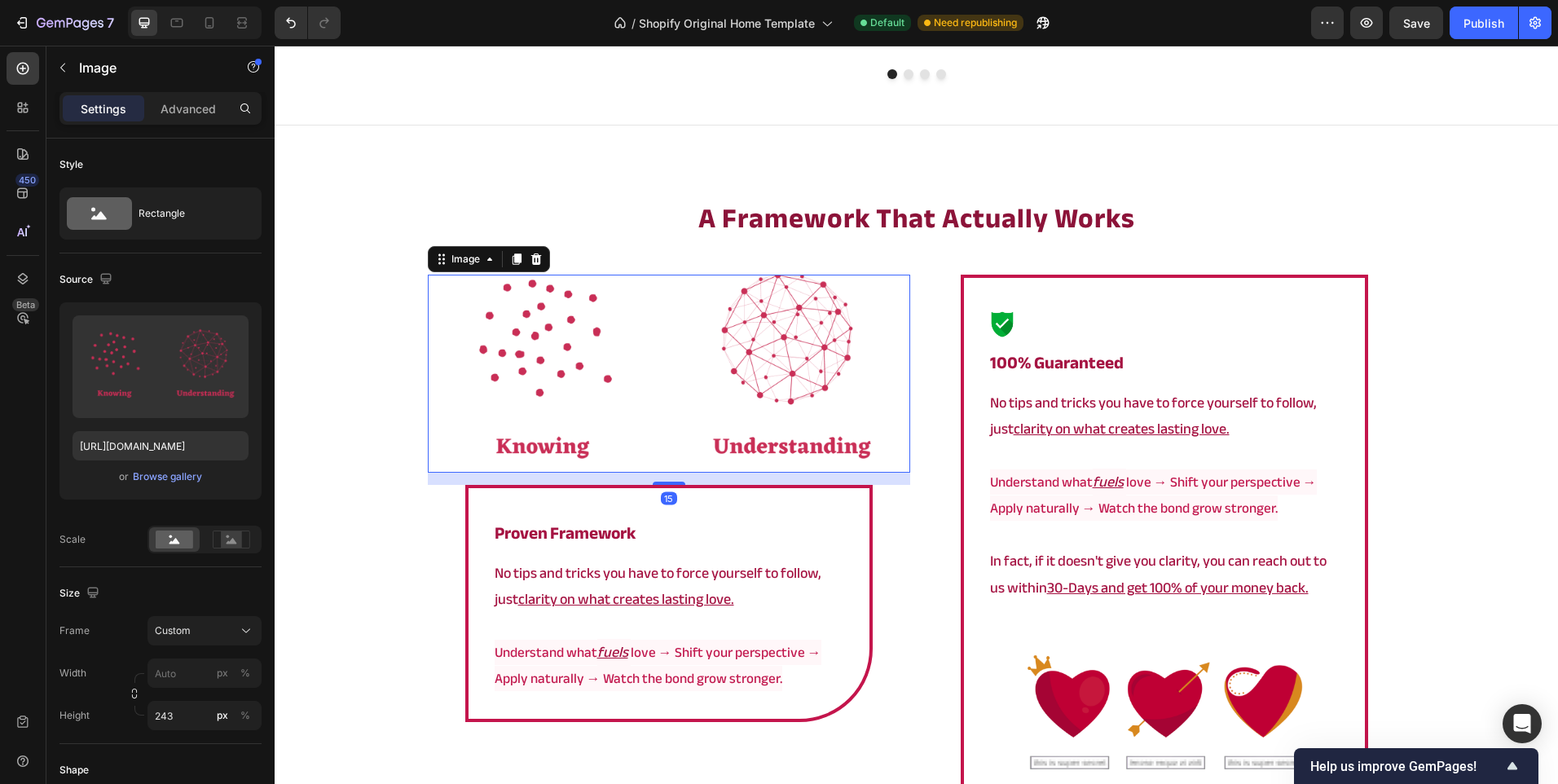
click at [383, 474] on div "⁠⁠⁠⁠⁠⁠⁠ a framework that actually works Heading Image 15 ⁠⁠⁠⁠⁠⁠⁠ proven framewo…" at bounding box center [916, 613] width 1284 height 829
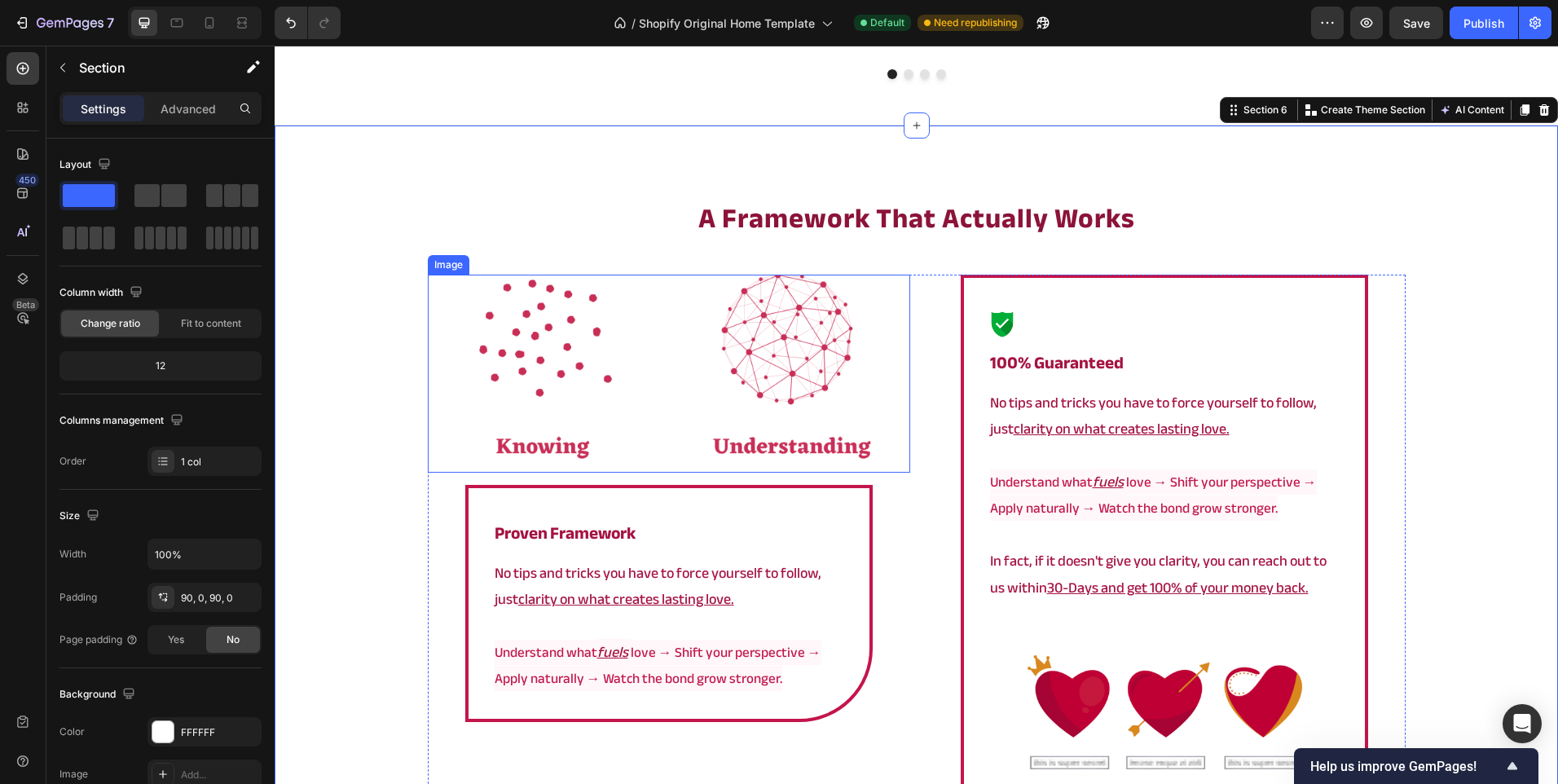
click at [634, 434] on img at bounding box center [669, 373] width 483 height 198
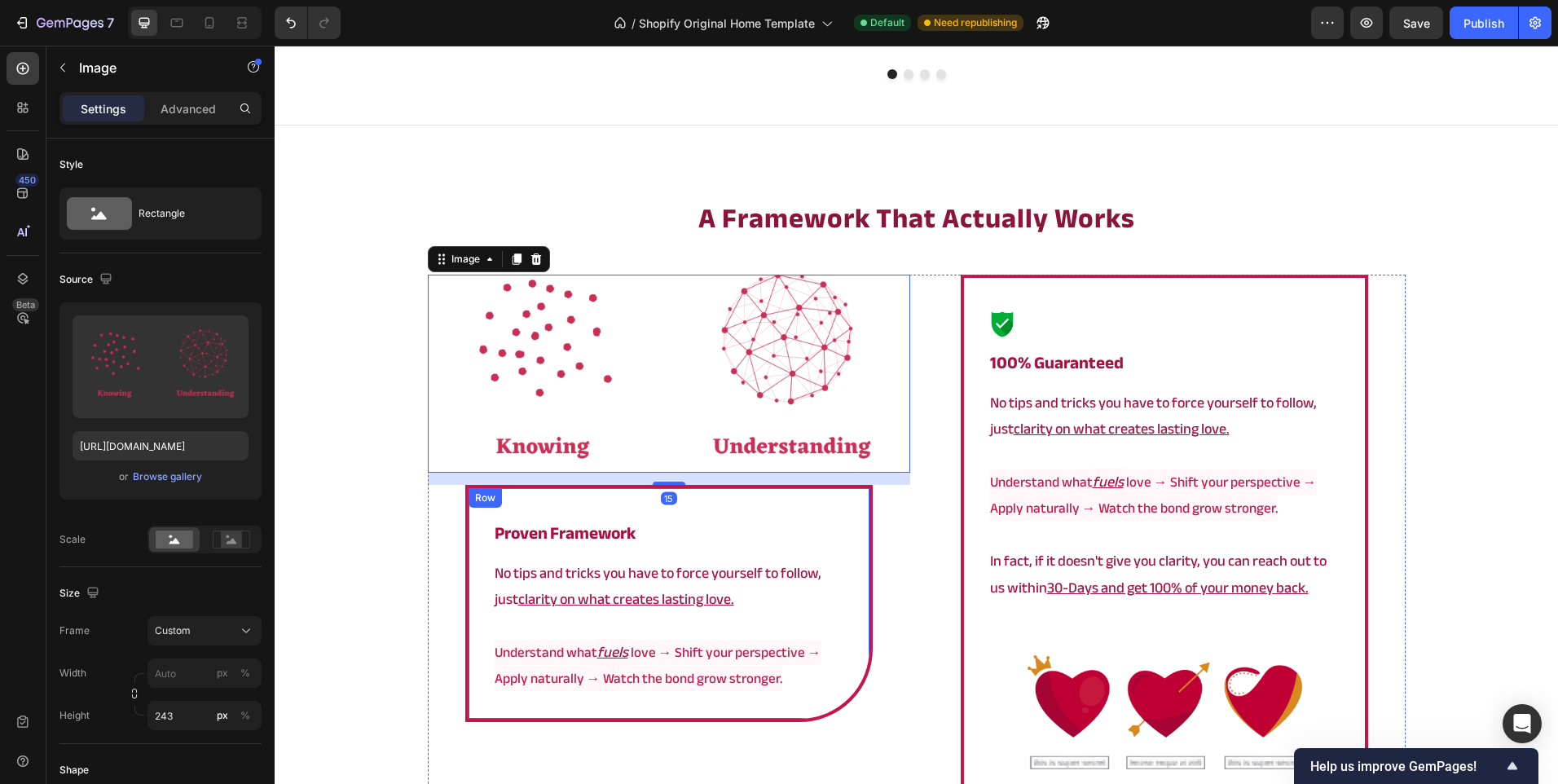
click at [468, 539] on div "⁠⁠⁠⁠⁠⁠⁠ proven framework Heading No tips and tricks you have to force yourself …" at bounding box center [669, 602] width 407 height 237
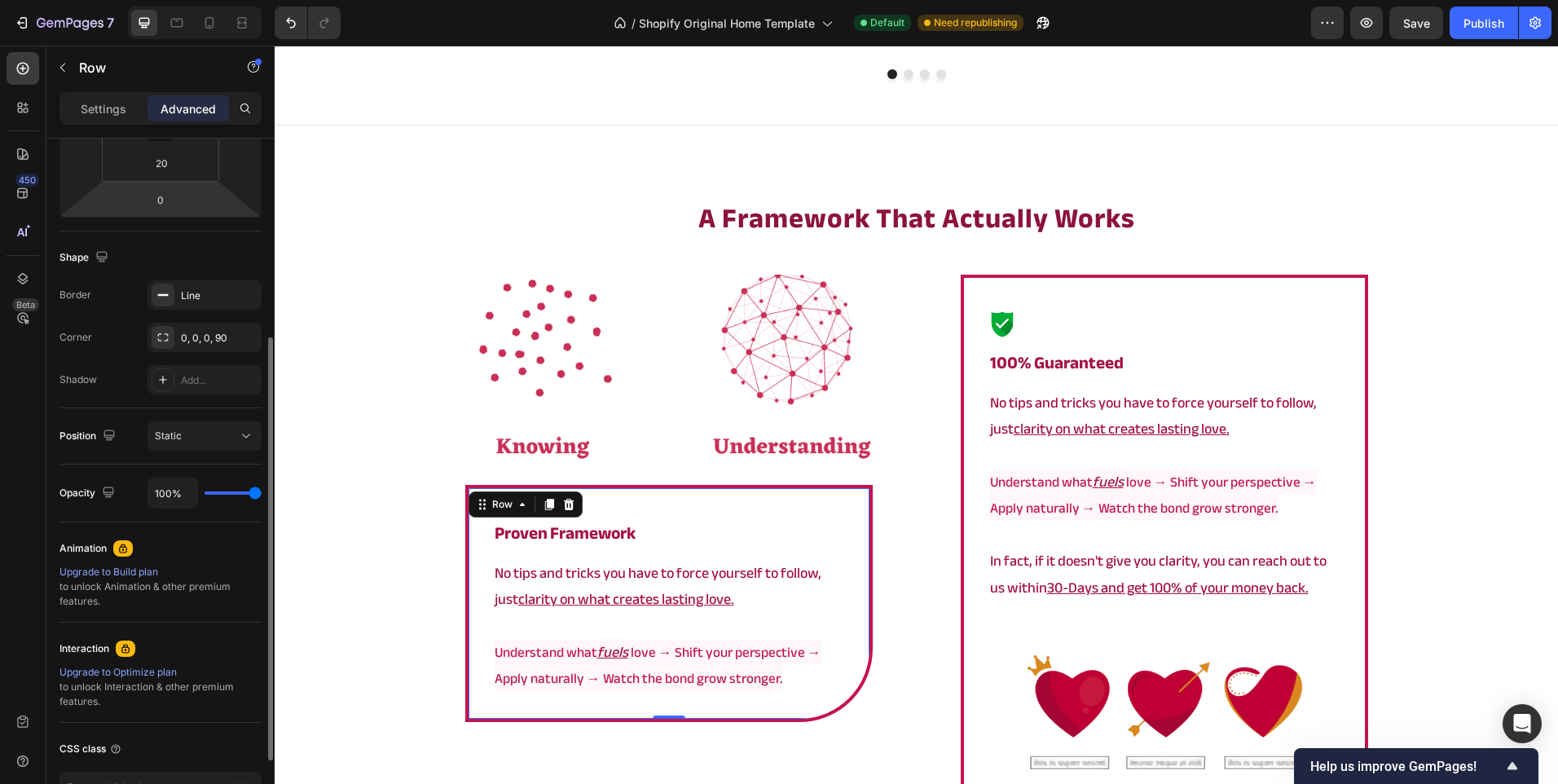
scroll to position [407, 0]
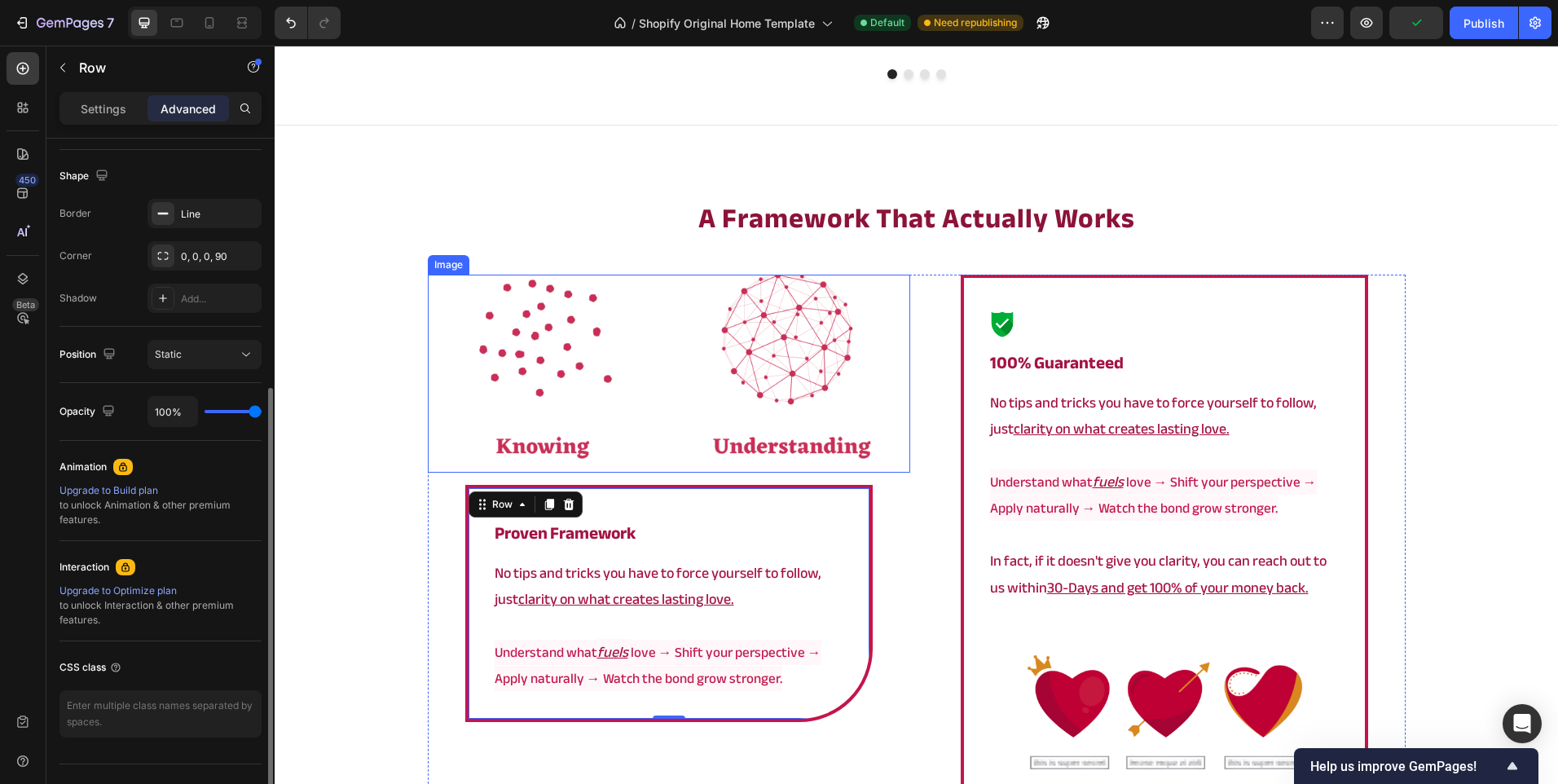
click at [584, 304] on img at bounding box center [669, 373] width 483 height 198
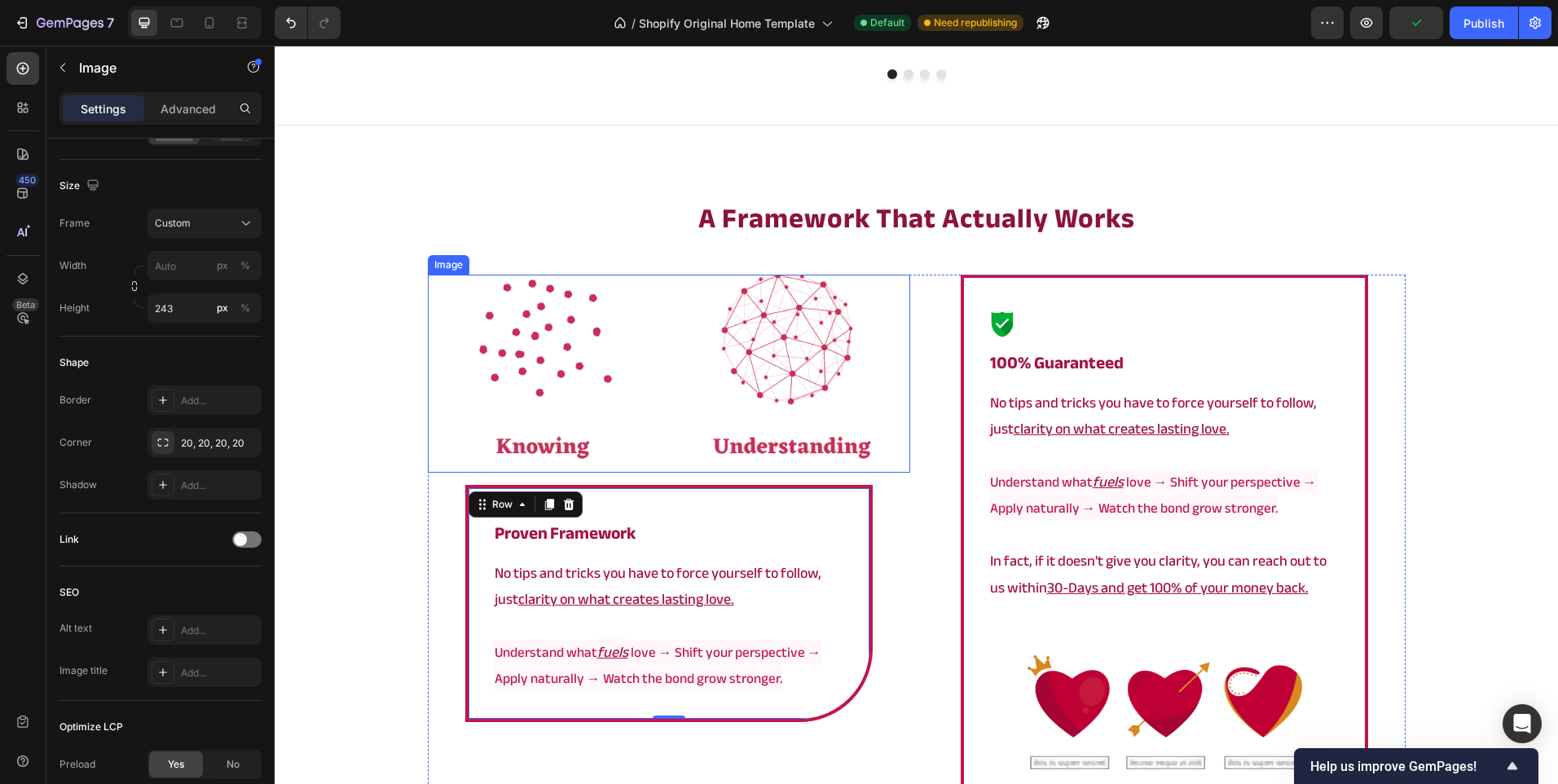
scroll to position [0, 0]
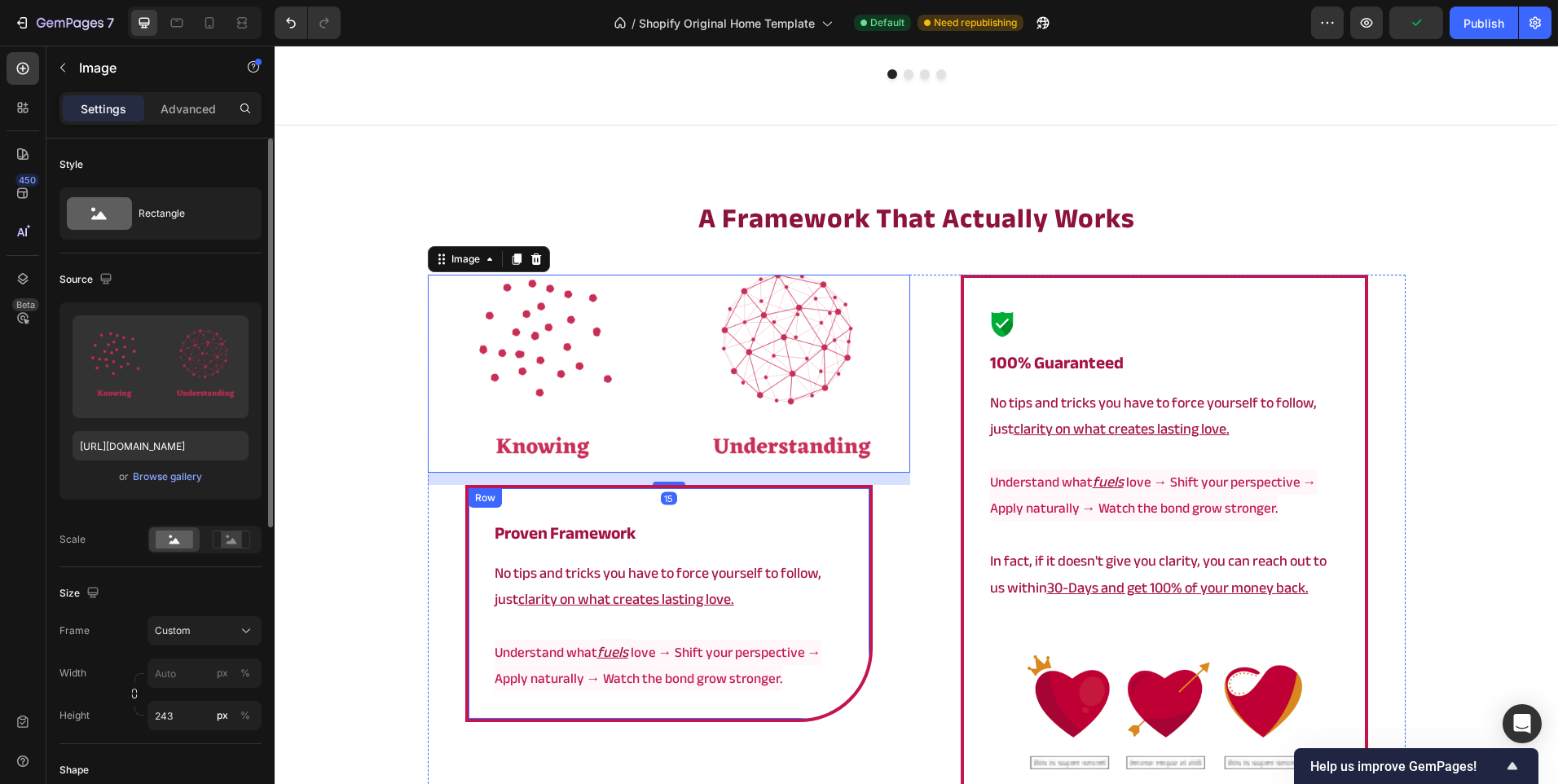
click at [479, 520] on div "⁠⁠⁠⁠⁠⁠⁠ proven framework Heading No tips and tricks you have to force yourself …" at bounding box center [669, 602] width 407 height 237
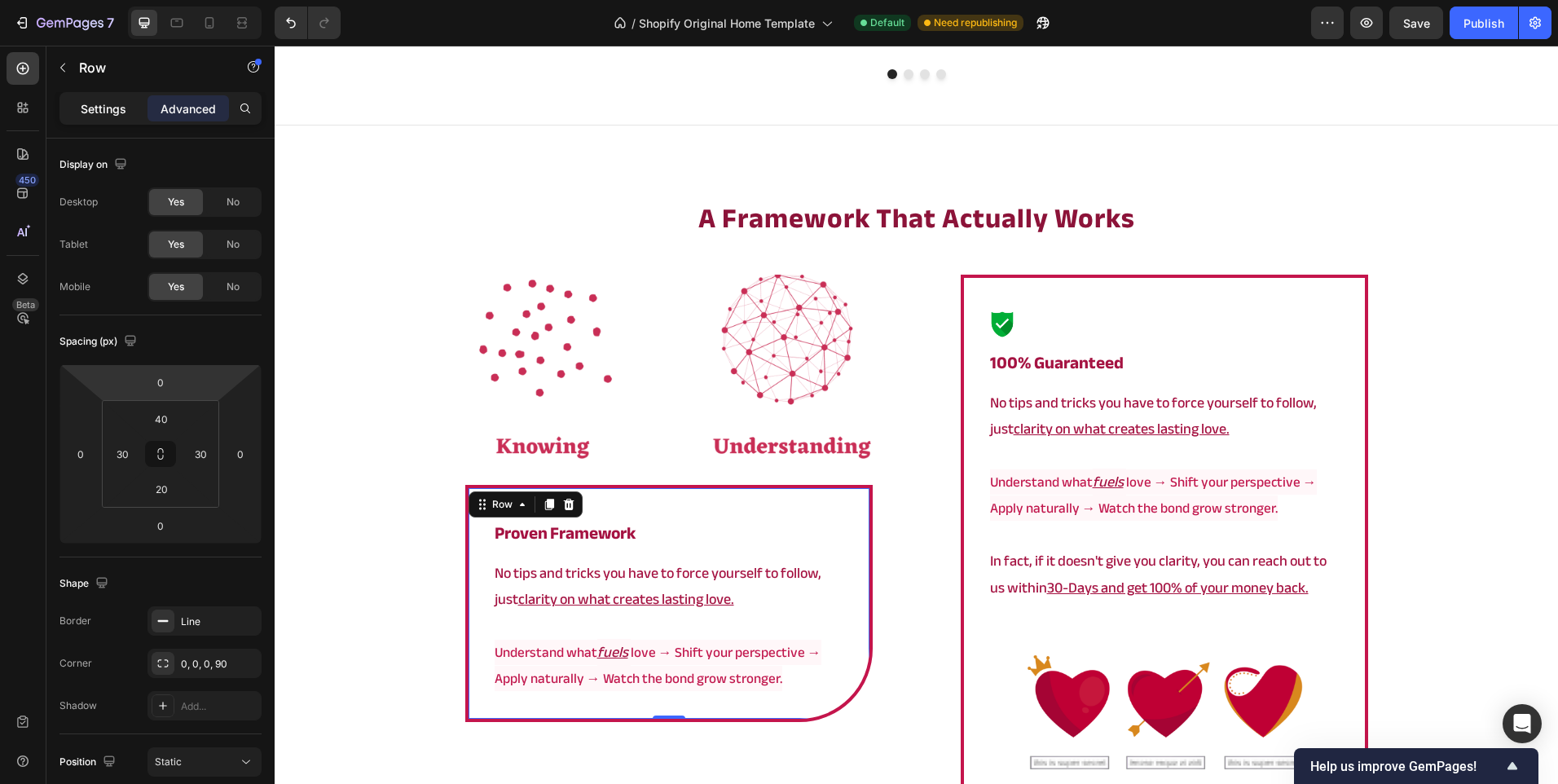
click at [114, 111] on p "Settings" at bounding box center [104, 108] width 45 height 17
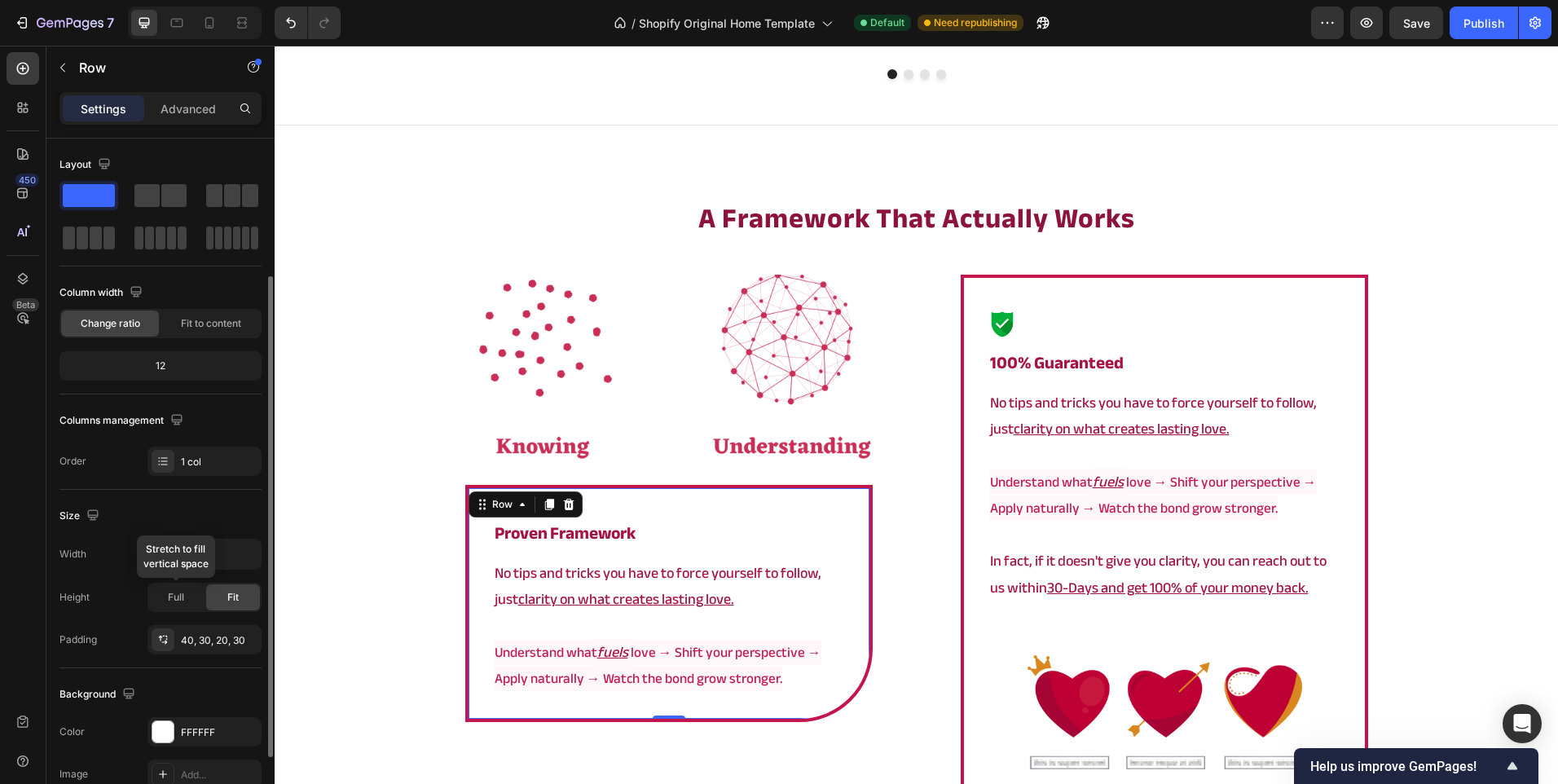
scroll to position [81, 0]
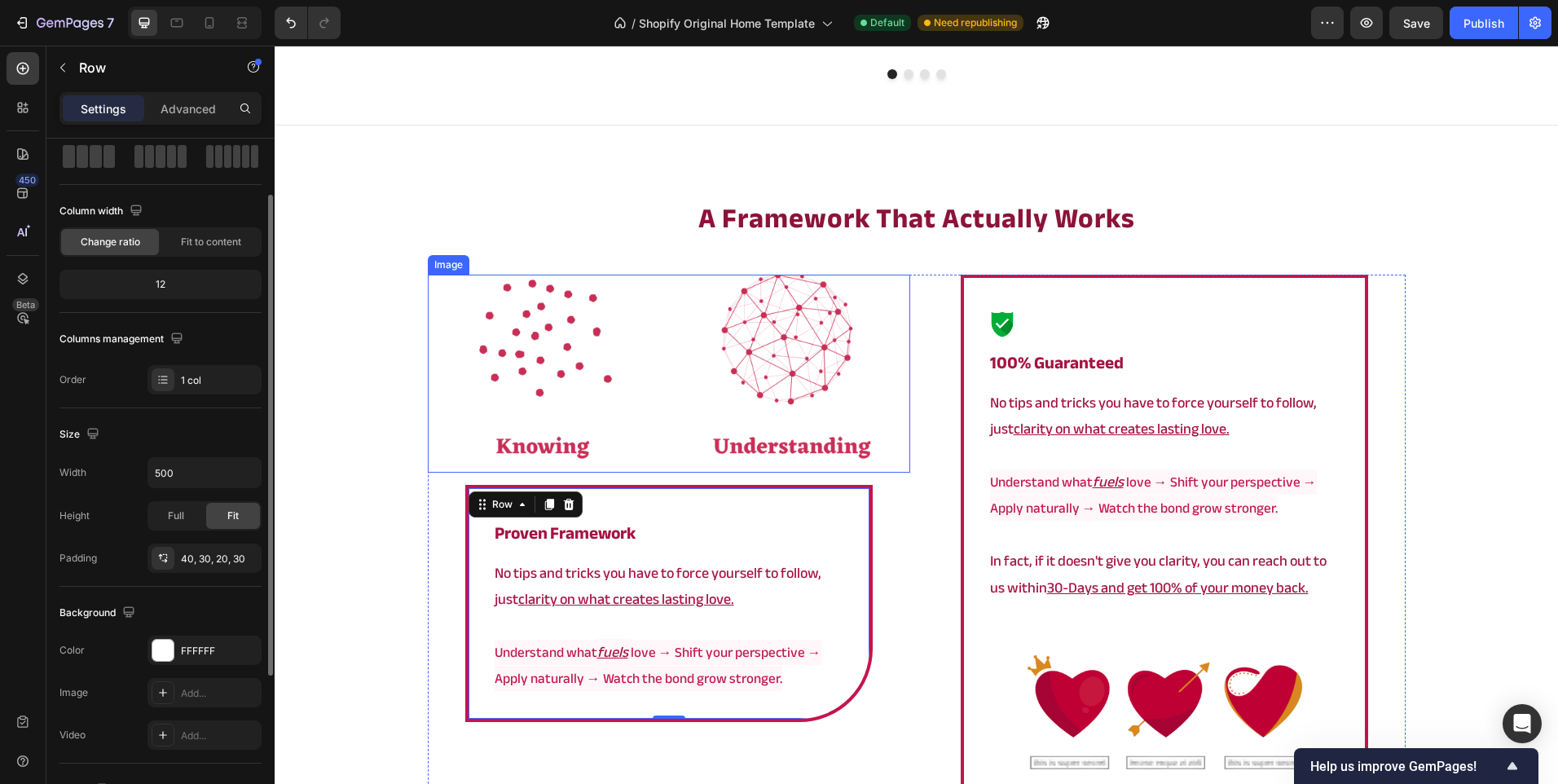
click at [613, 388] on img at bounding box center [669, 373] width 483 height 198
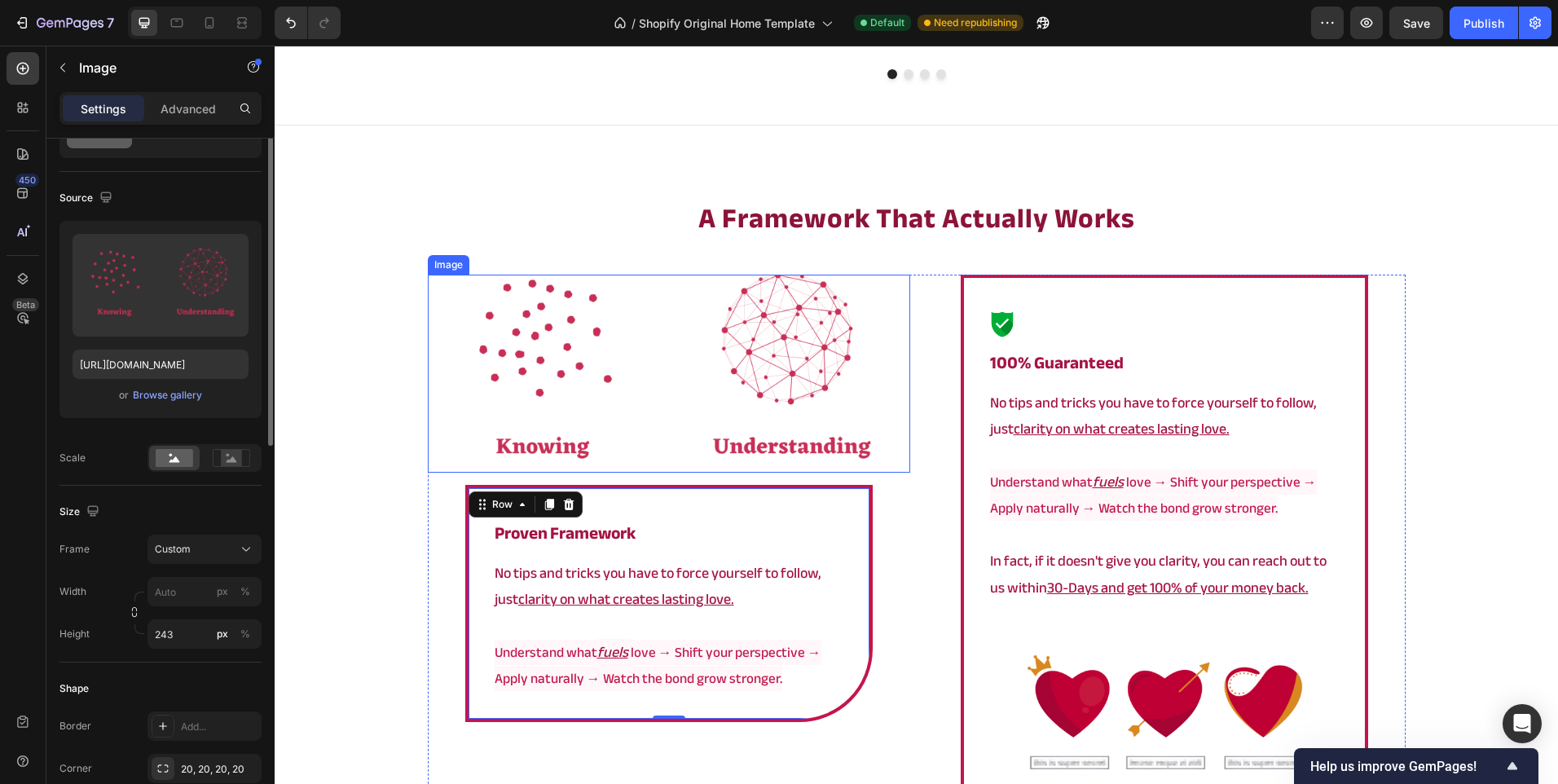
scroll to position [0, 0]
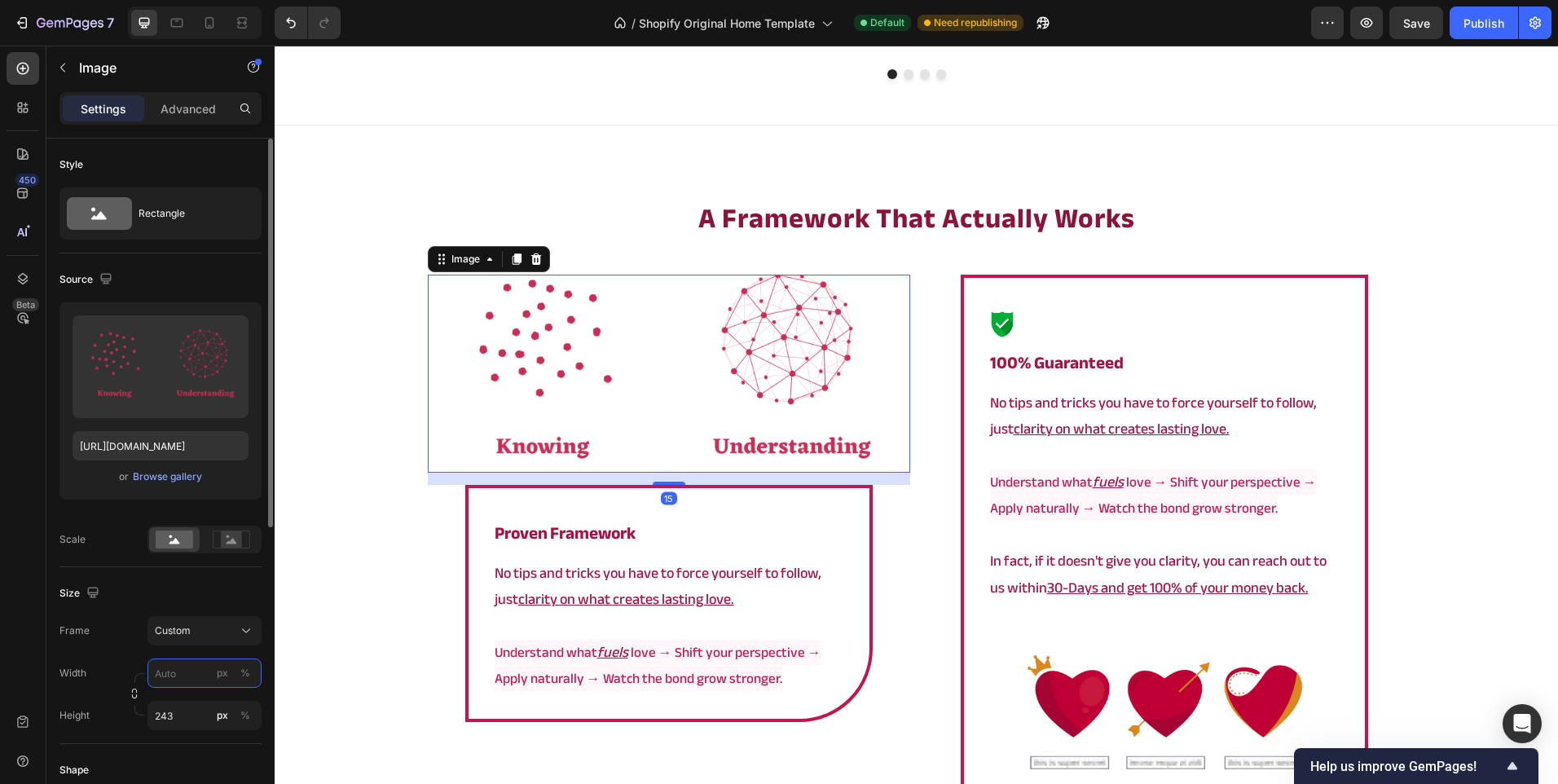
click at [180, 682] on input "px %" at bounding box center [204, 673] width 114 height 29
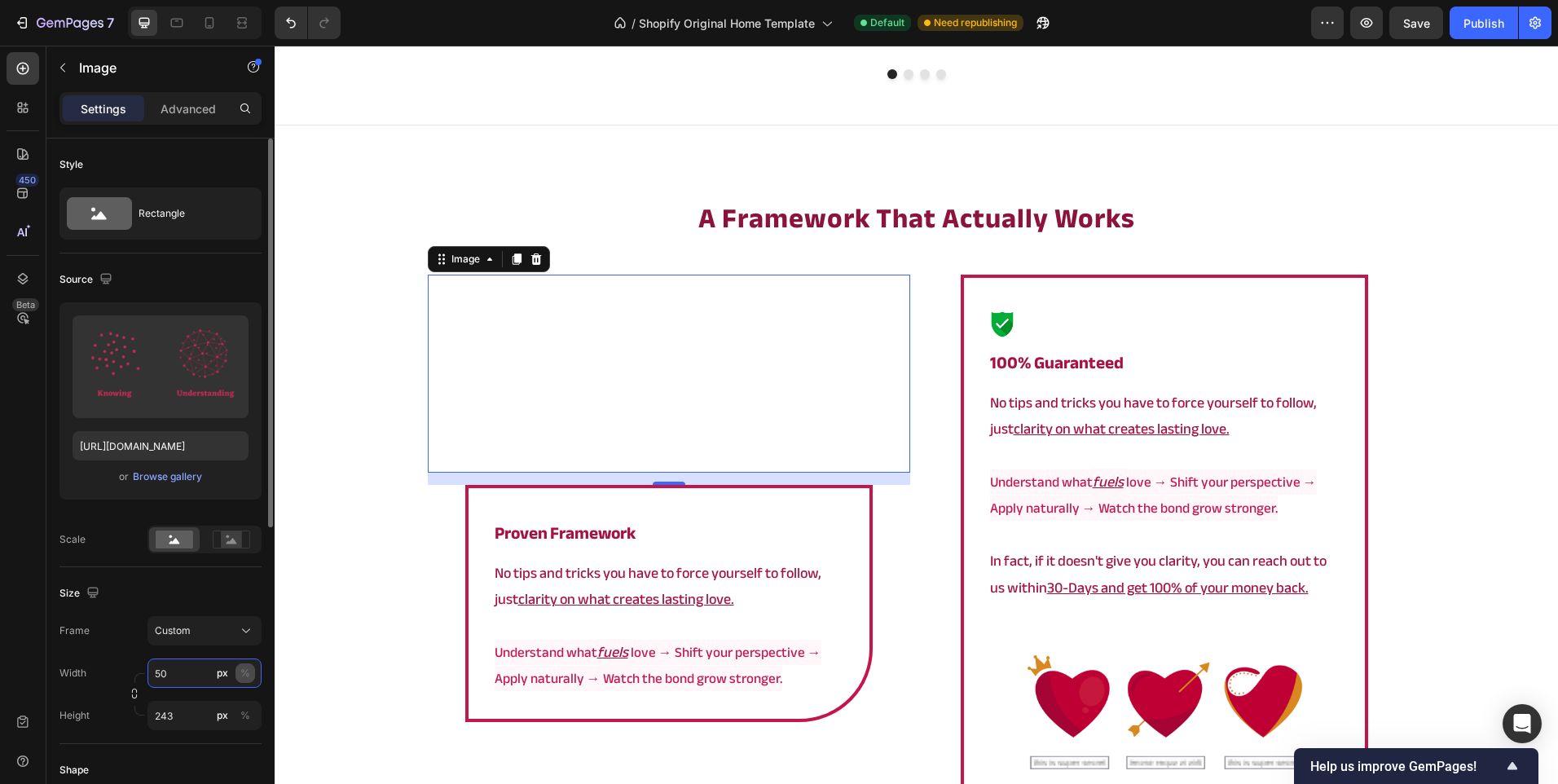
type input "500"
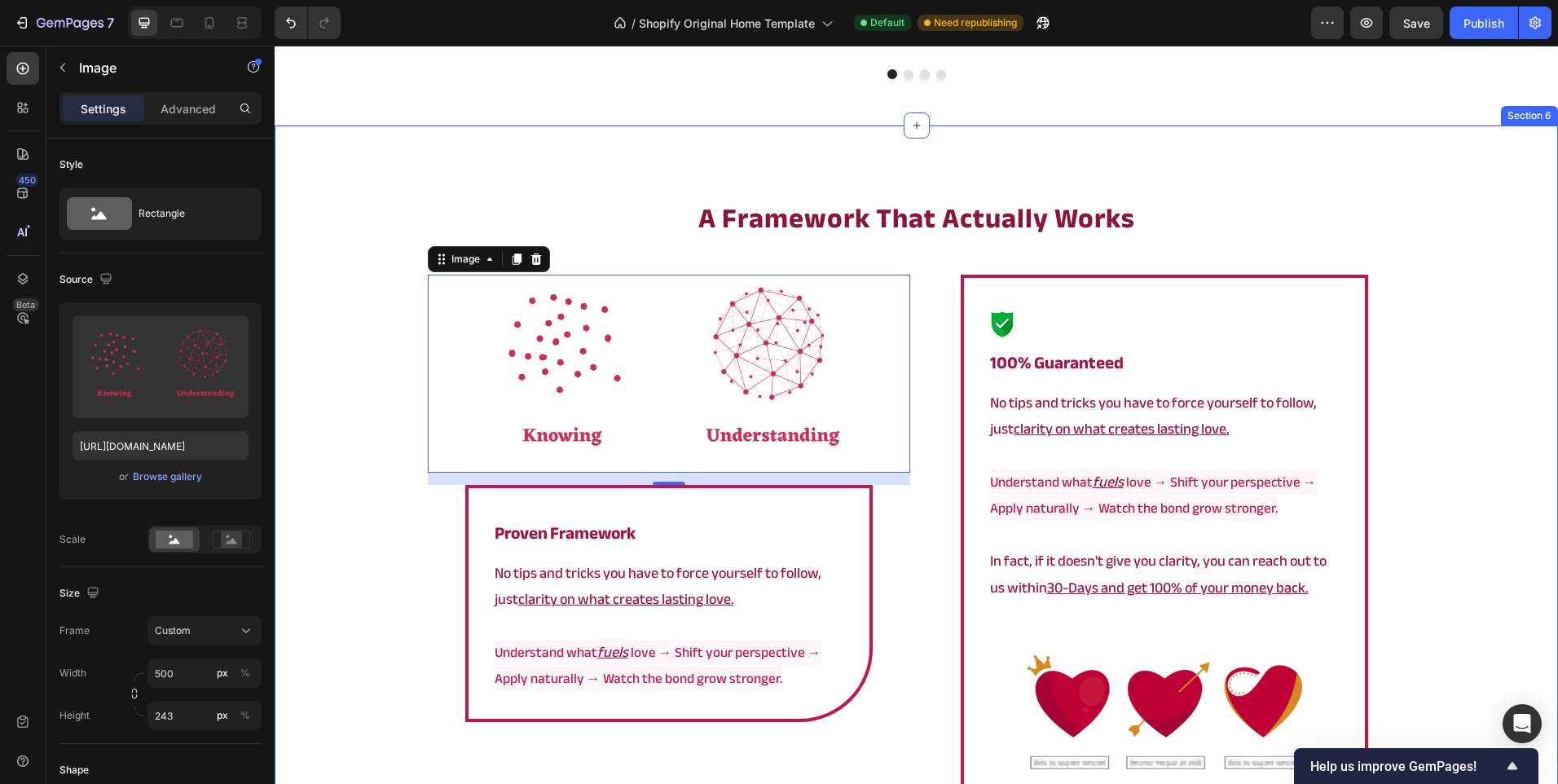
click at [326, 564] on div "⁠⁠⁠⁠⁠⁠⁠ a framework that actually works Heading Image 15 ⁠⁠⁠⁠⁠⁠⁠ proven framewo…" at bounding box center [916, 613] width 1284 height 829
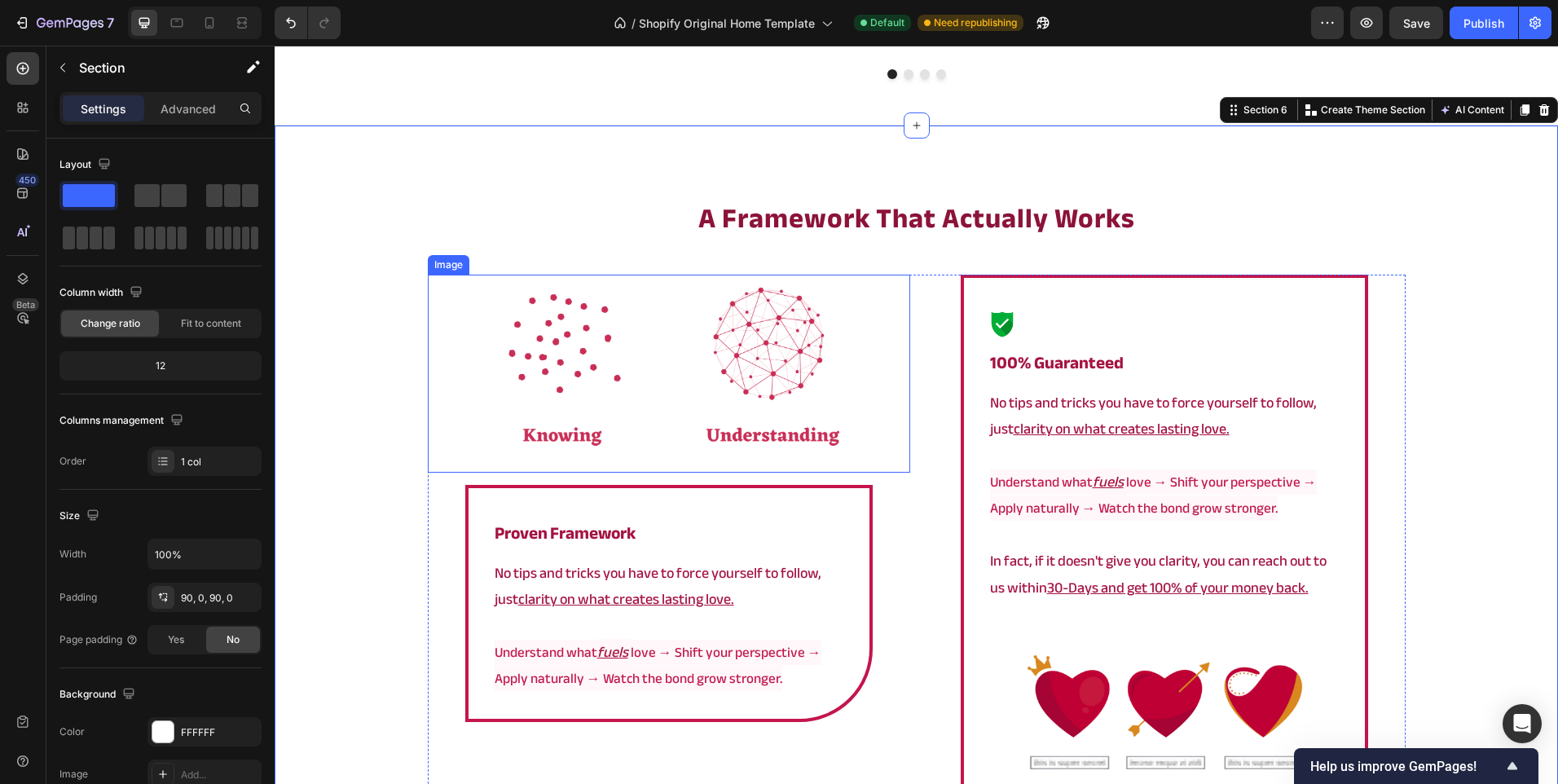
click at [563, 390] on img at bounding box center [669, 373] width 407 height 198
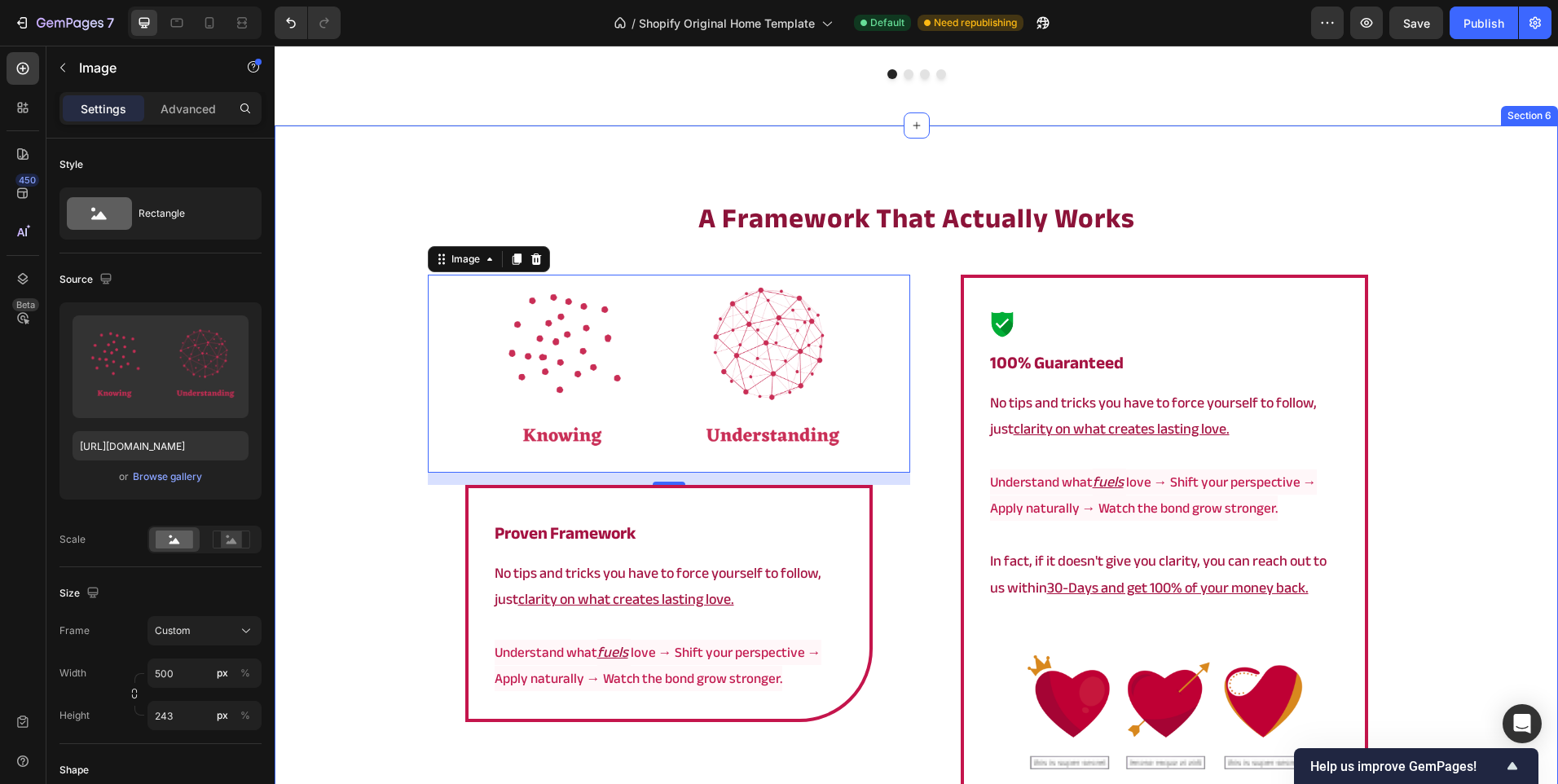
click at [349, 476] on div "⁠⁠⁠⁠⁠⁠⁠ a framework that actually works Heading Image 15 ⁠⁠⁠⁠⁠⁠⁠ proven framewo…" at bounding box center [916, 613] width 1284 height 829
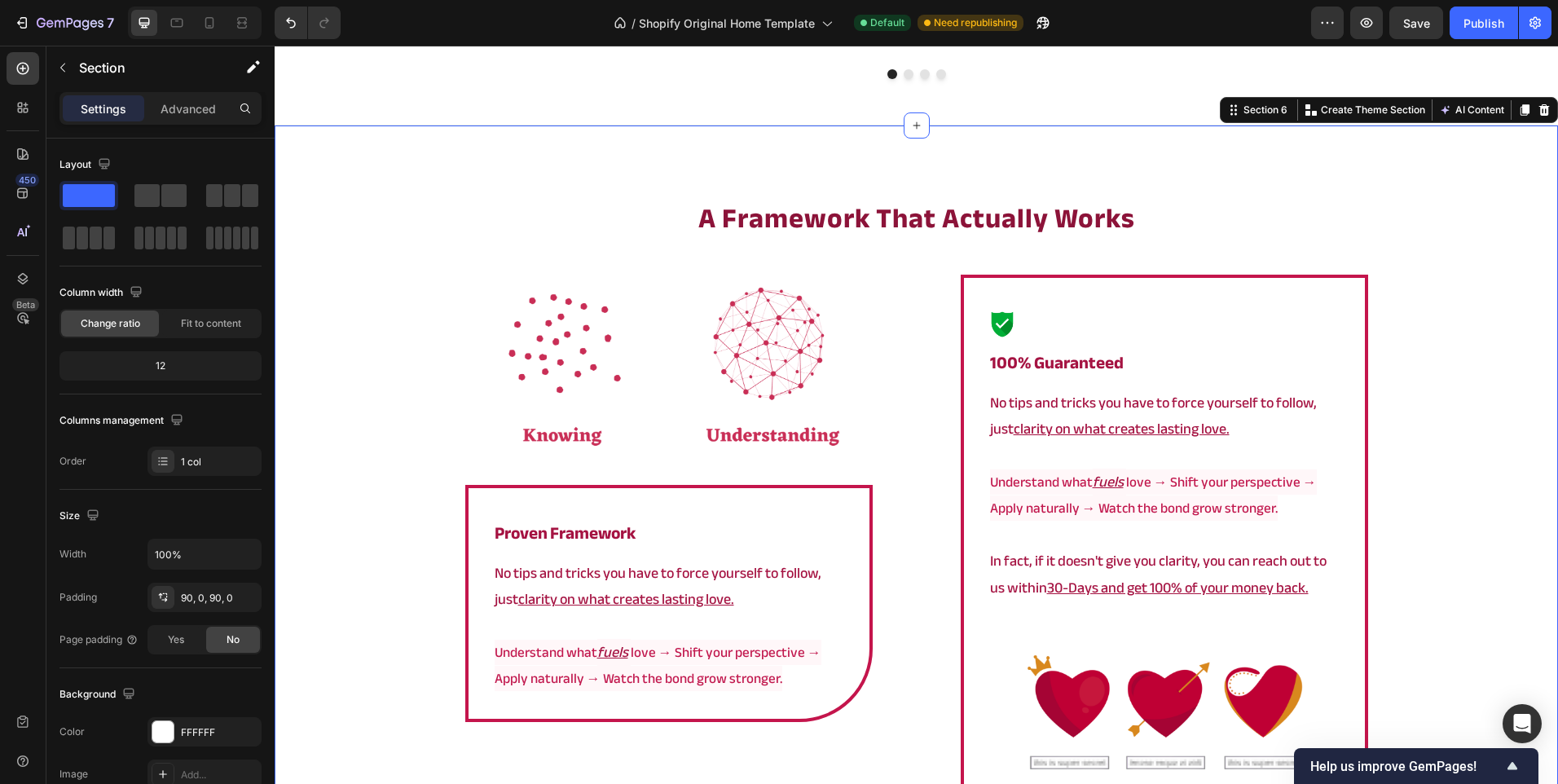
click at [516, 375] on img at bounding box center [669, 373] width 407 height 198
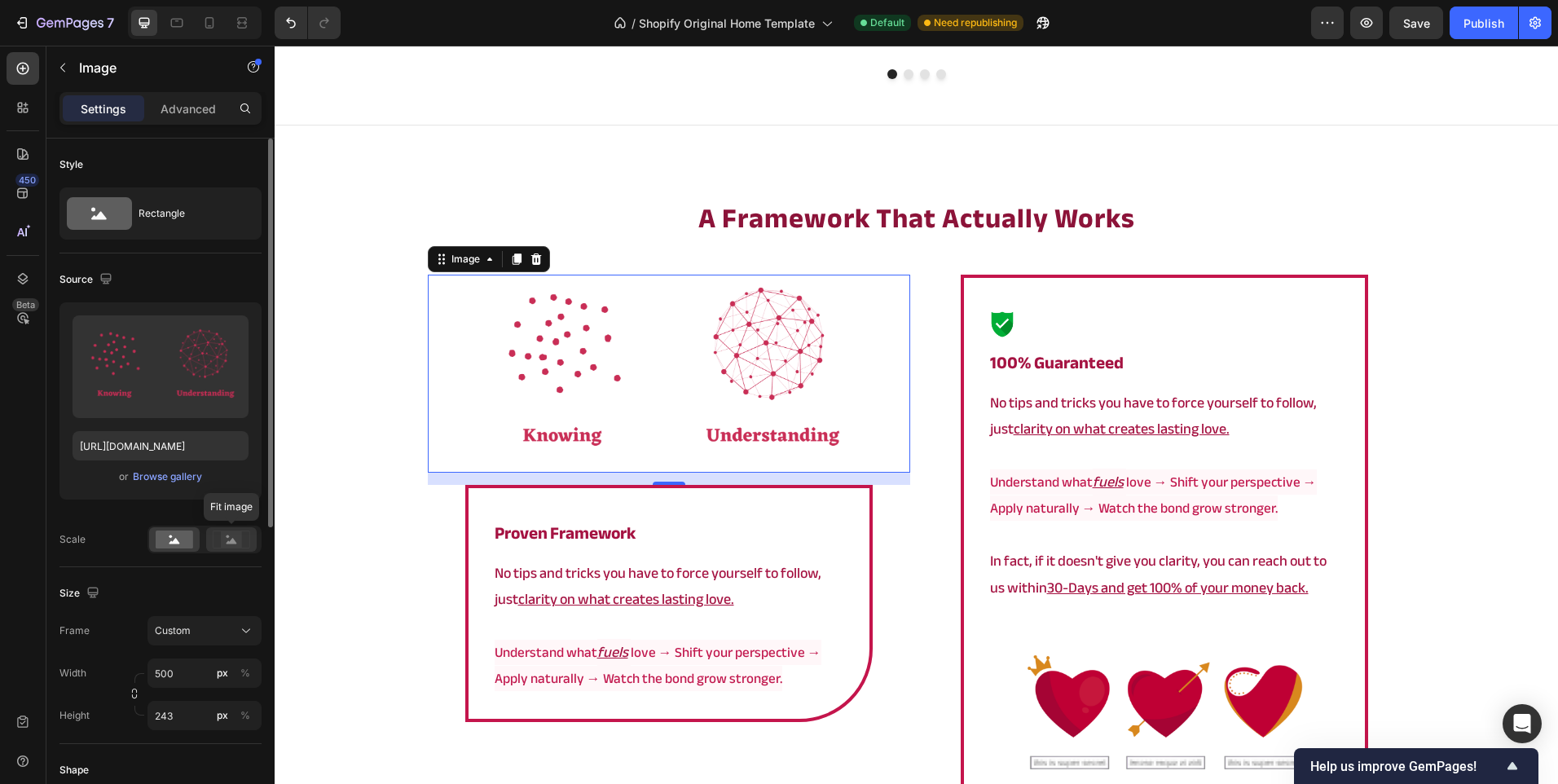
click at [212, 541] on div at bounding box center [232, 539] width 51 height 24
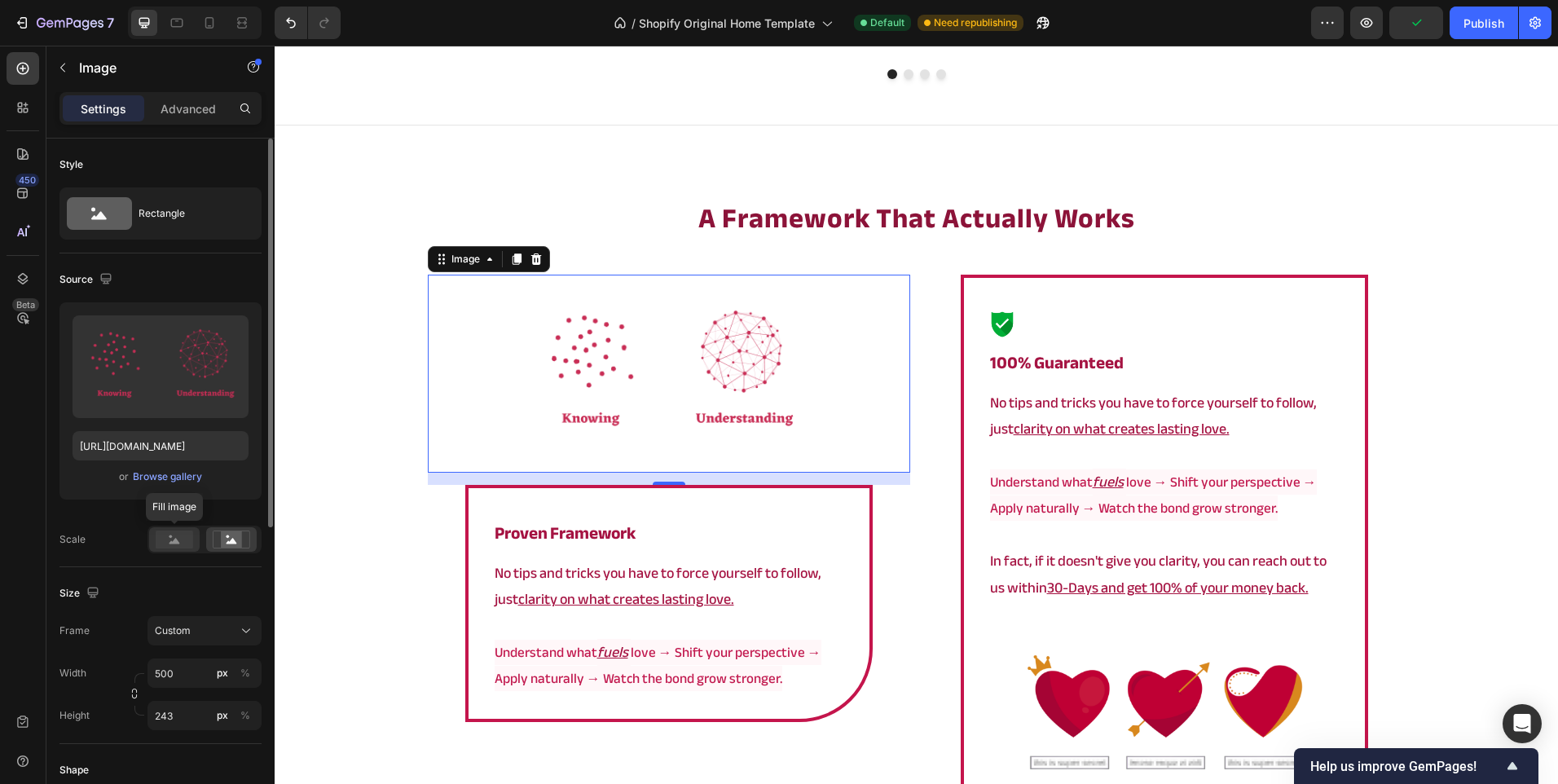
click at [177, 532] on rect at bounding box center [174, 539] width 38 height 18
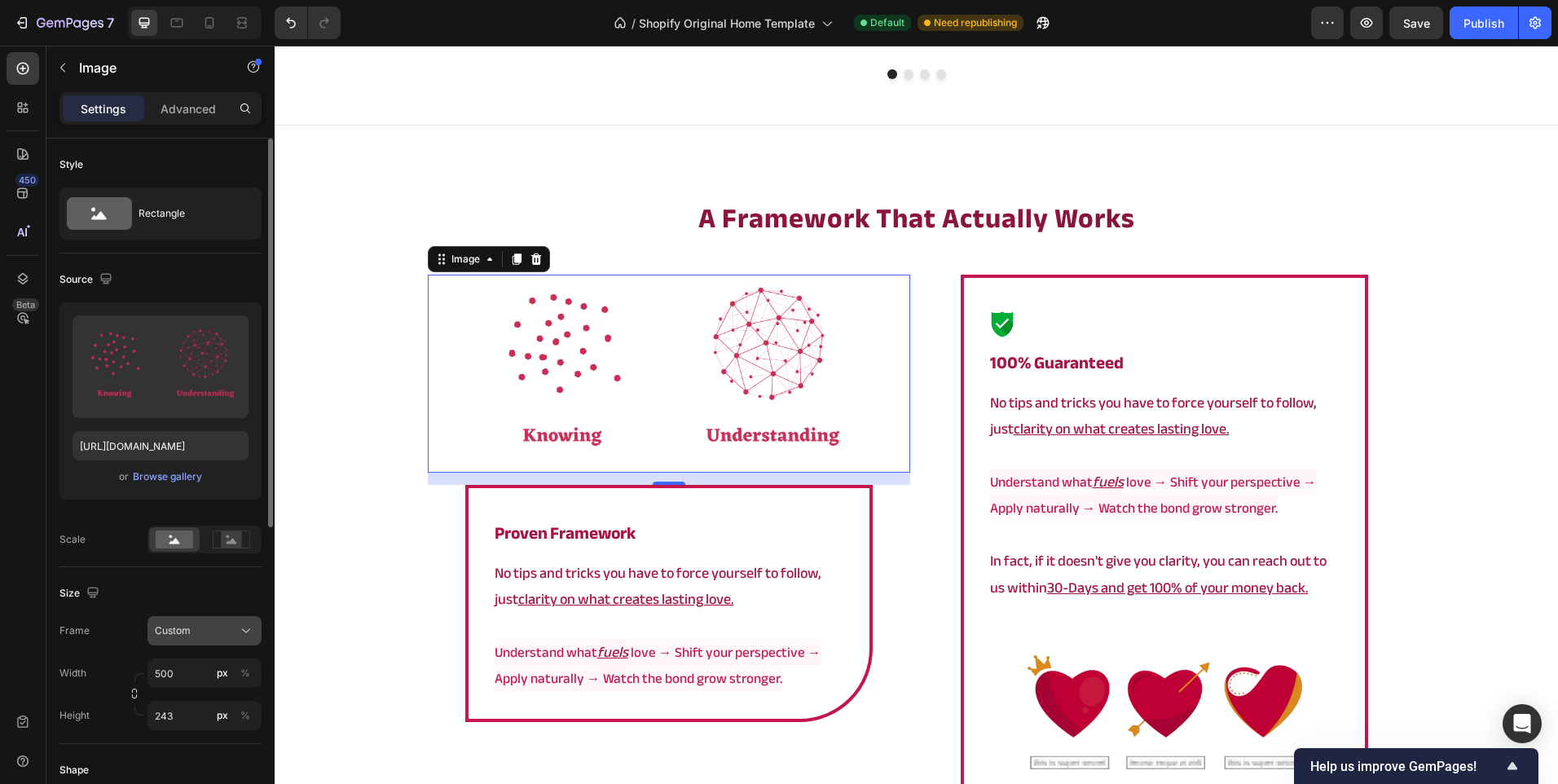
click at [214, 621] on button "Custom" at bounding box center [204, 630] width 114 height 29
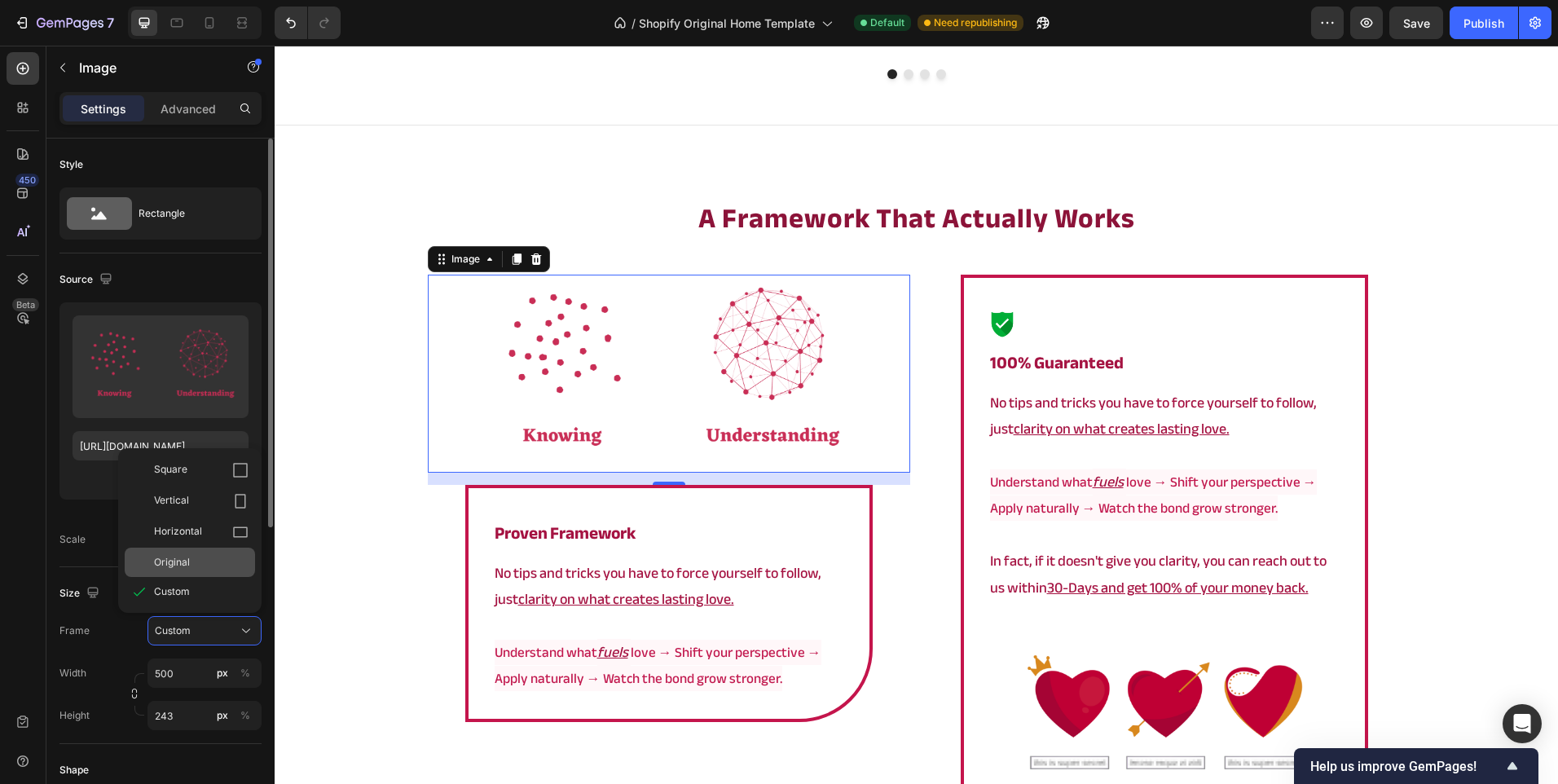
click at [199, 558] on div "Original" at bounding box center [201, 563] width 94 height 15
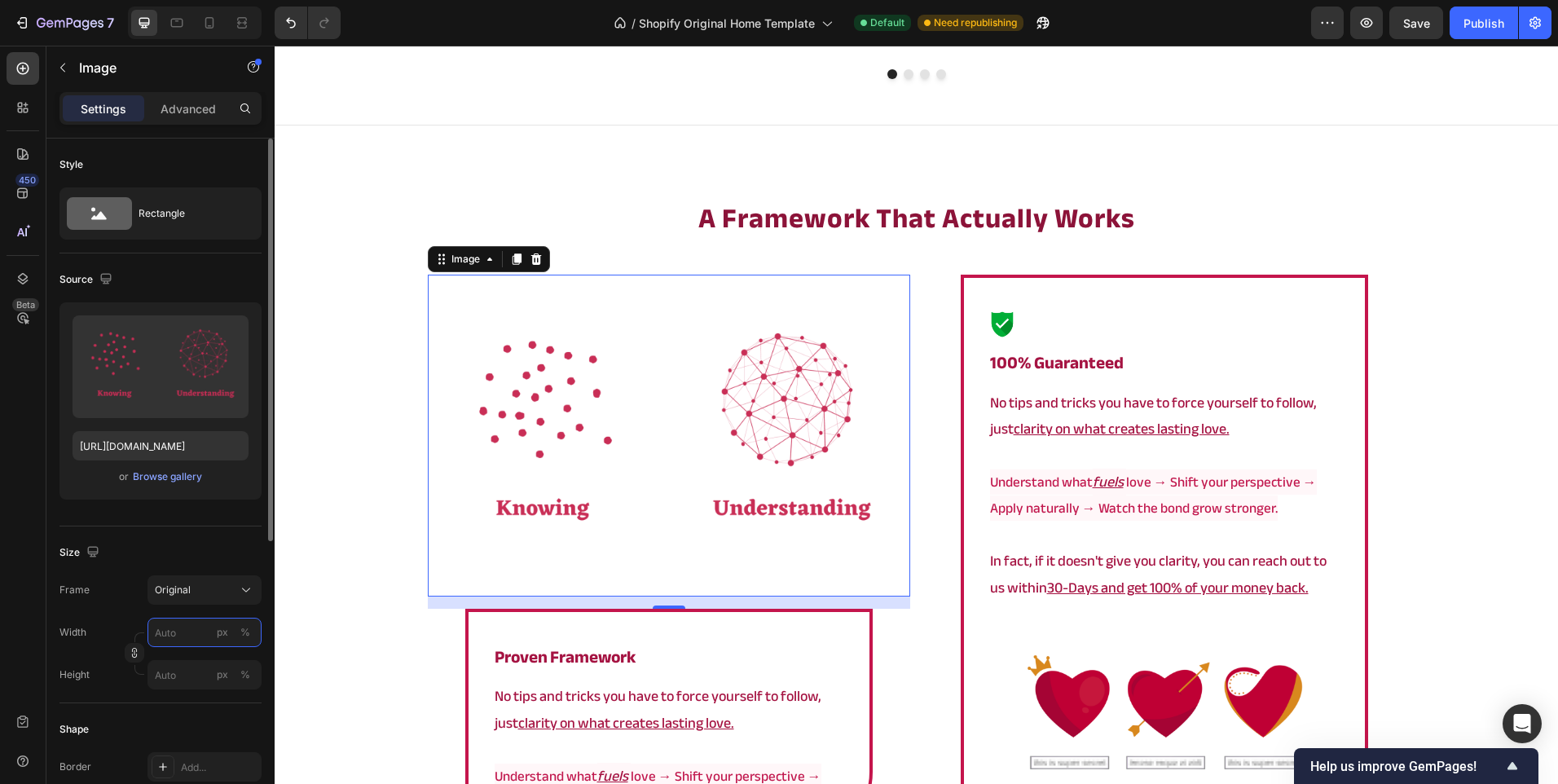
click at [191, 639] on input "px %" at bounding box center [204, 631] width 114 height 29
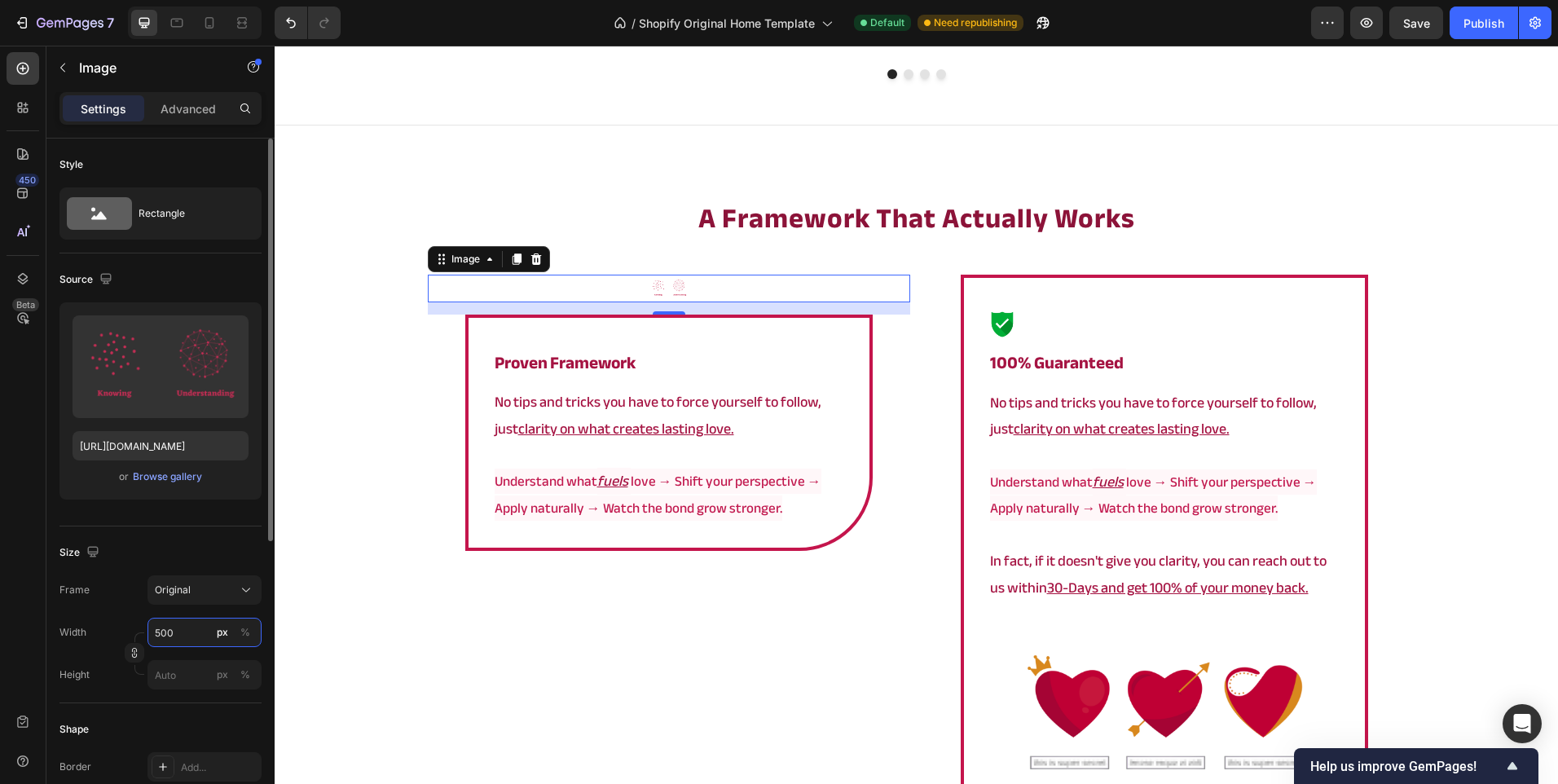
type input "50"
click at [204, 631] on input "50" at bounding box center [204, 631] width 114 height 29
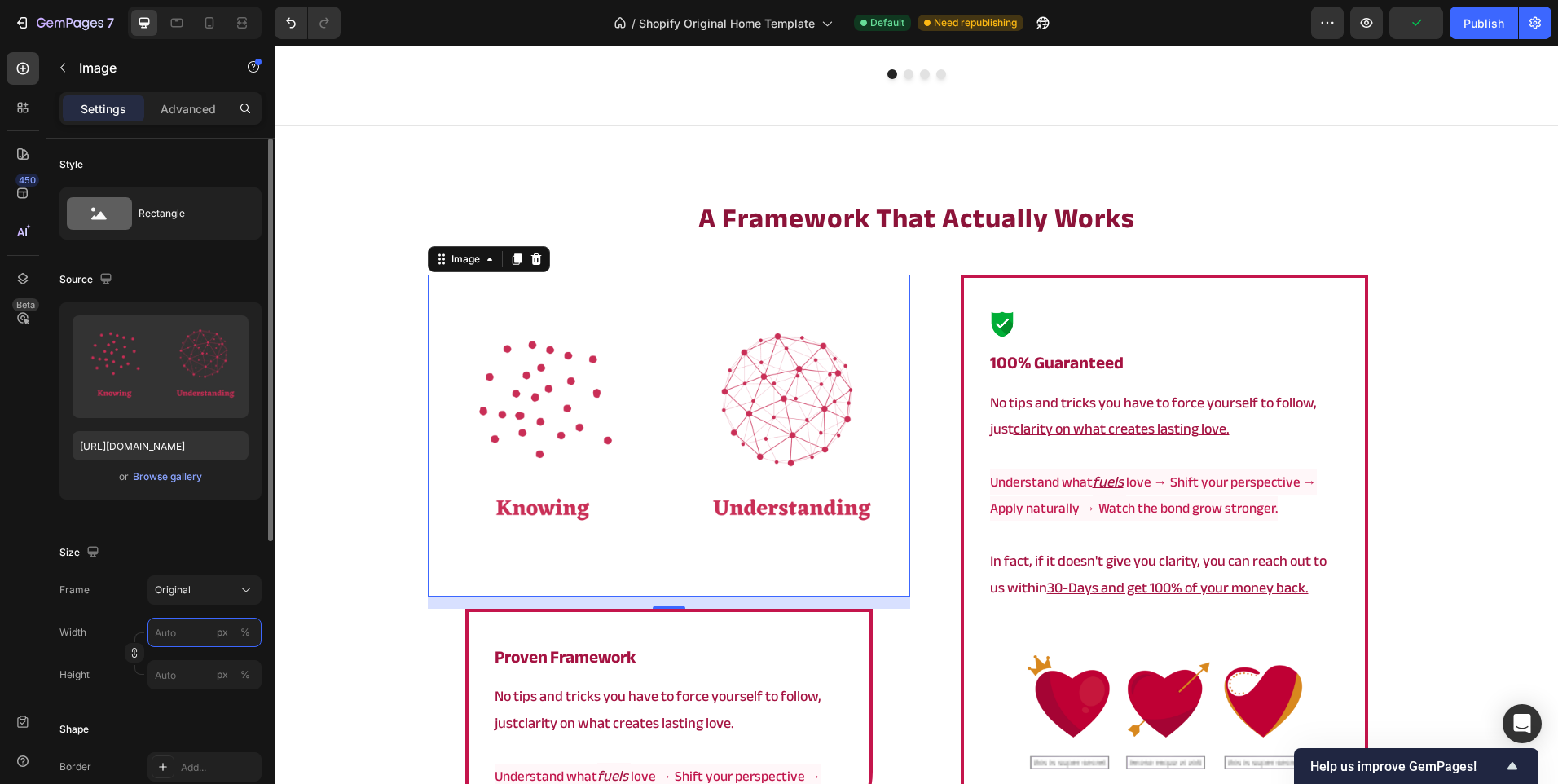
click at [202, 628] on input "px %" at bounding box center [204, 631] width 114 height 29
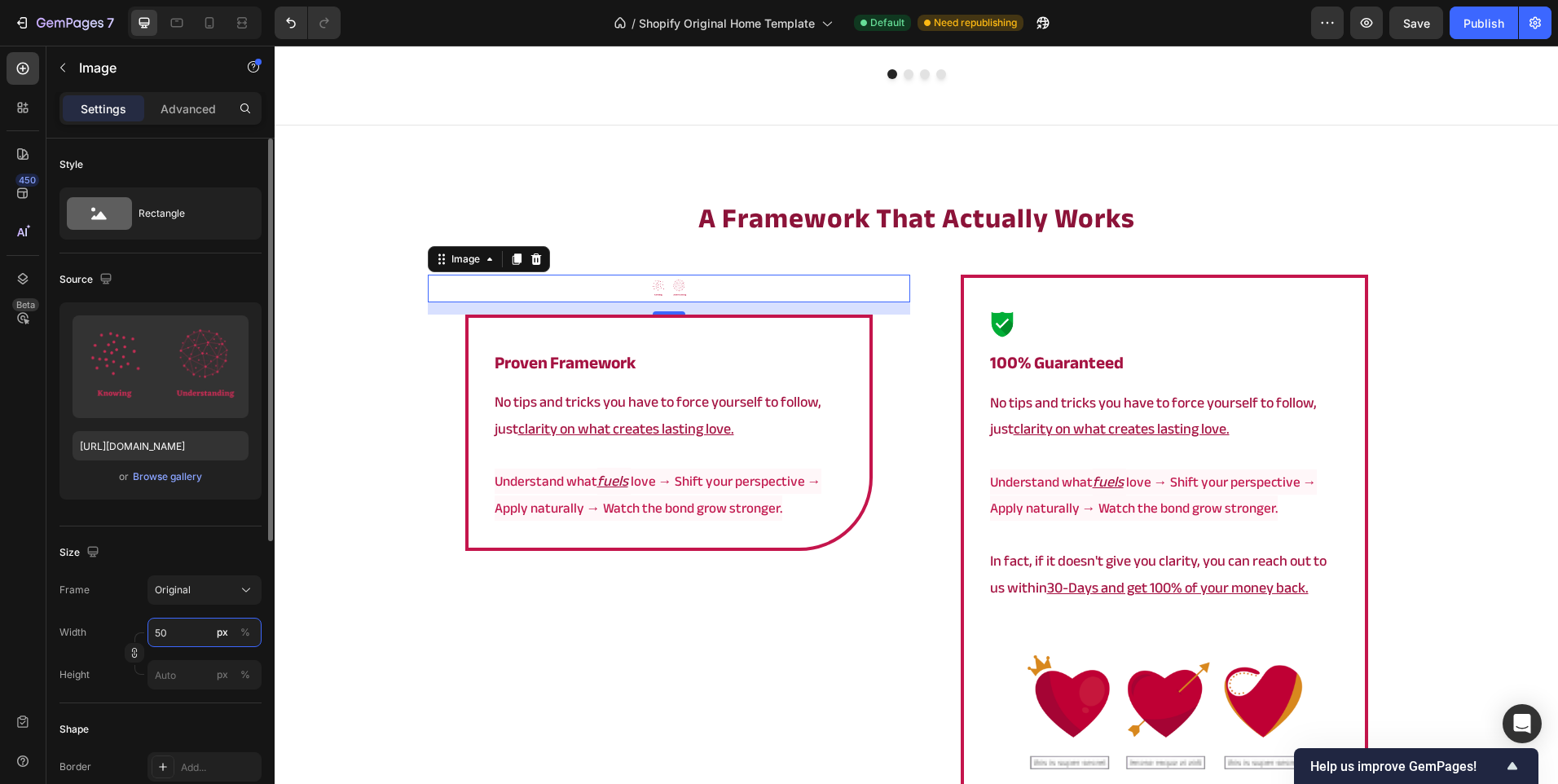
type input "50"
click at [220, 635] on div "px" at bounding box center [222, 632] width 11 height 15
click at [207, 631] on input "50" at bounding box center [204, 631] width 114 height 29
click at [108, 701] on div "Size Frame Original Width 50 px % Height px %" at bounding box center [160, 615] width 202 height 177
click at [179, 686] on input "px %" at bounding box center [204, 674] width 114 height 29
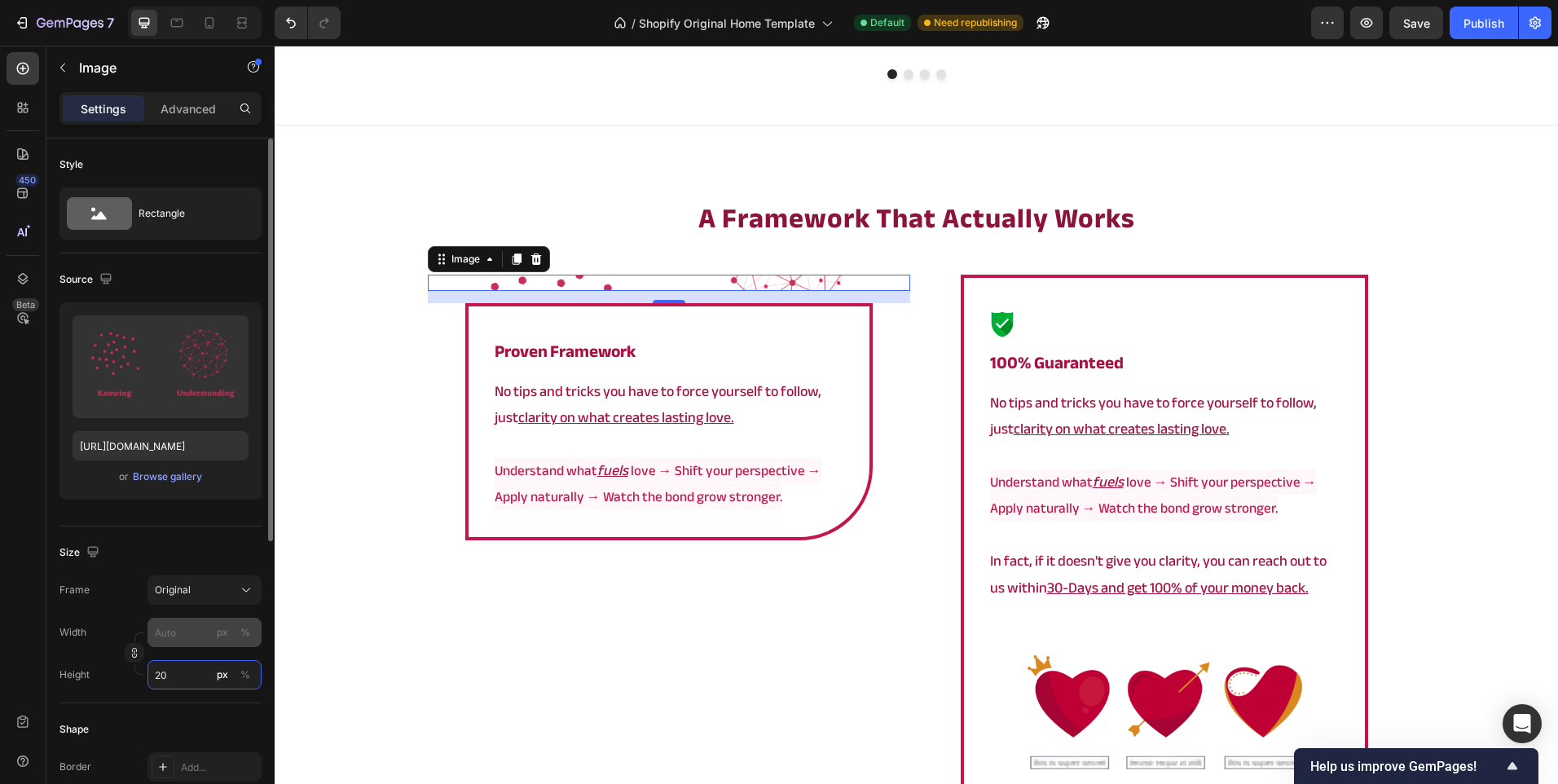
type input "20"
click at [176, 629] on input "px %" at bounding box center [204, 631] width 114 height 29
type input "5"
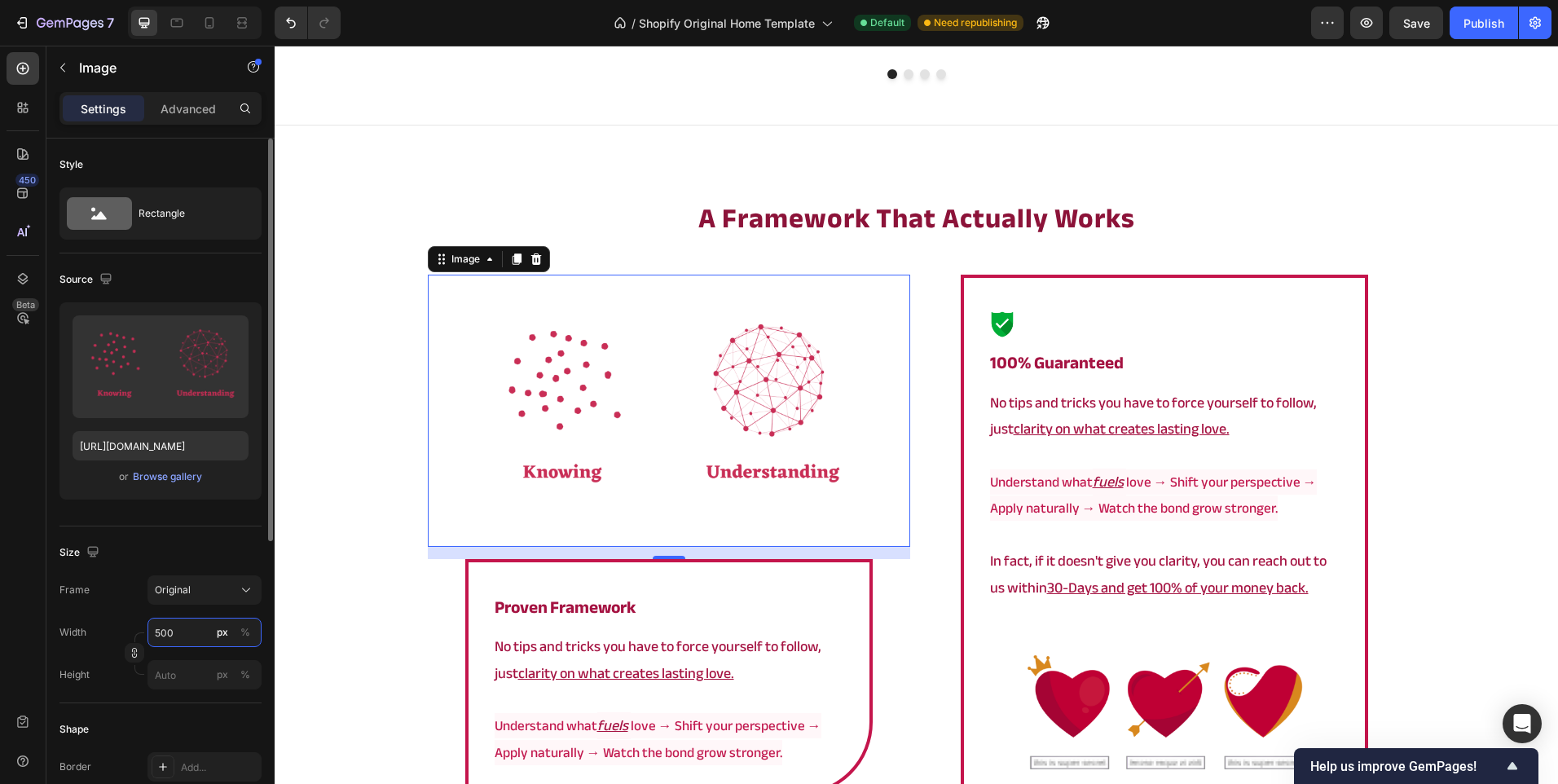
type input "500"
click at [102, 628] on div "Width 500 px %" at bounding box center [160, 631] width 202 height 29
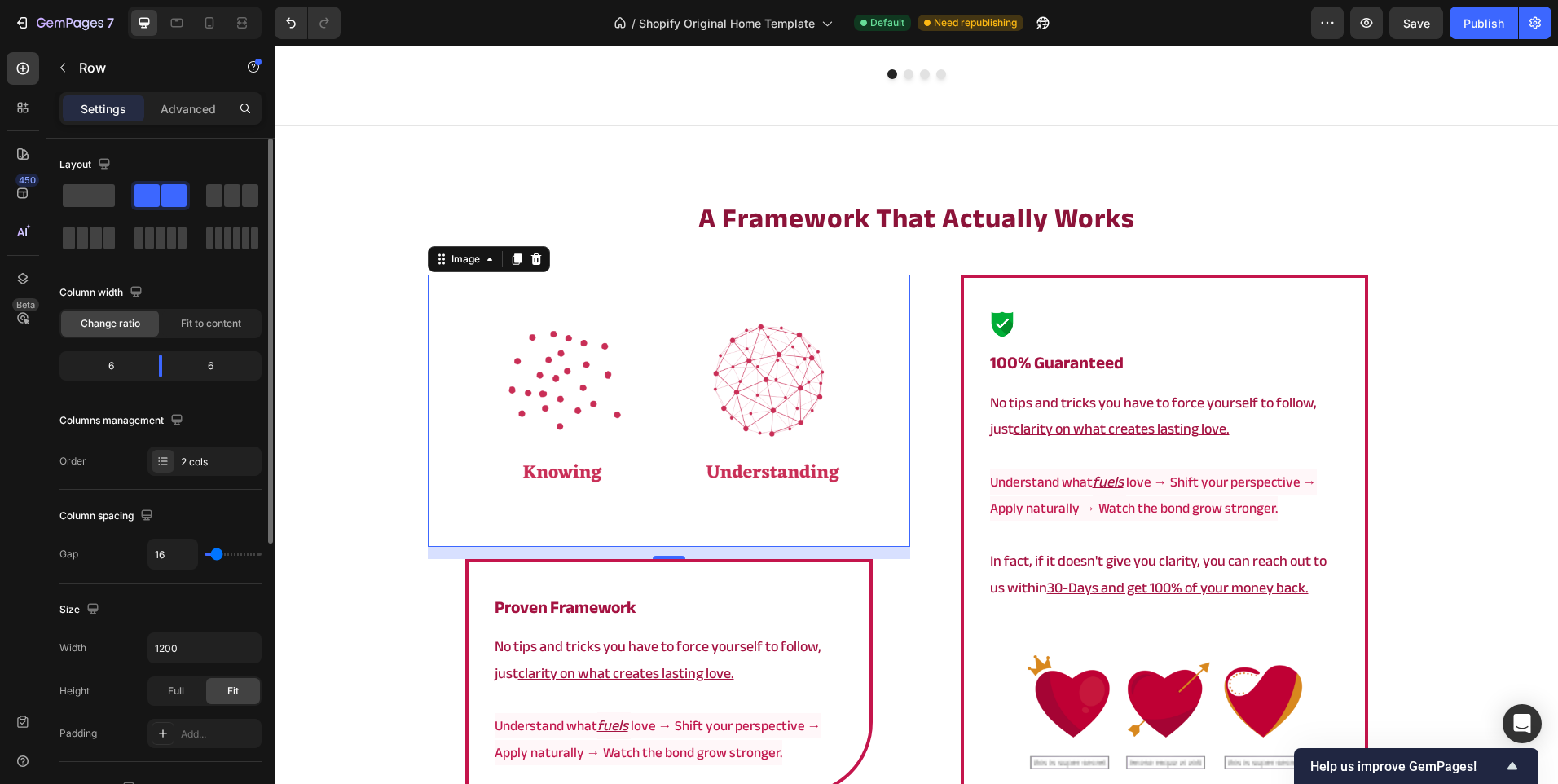
click at [928, 496] on div "Image ⁠⁠⁠⁠⁠⁠⁠ 100% Guaranteed Heading No tips and tricks you have to force your…" at bounding box center [1165, 551] width 483 height 554
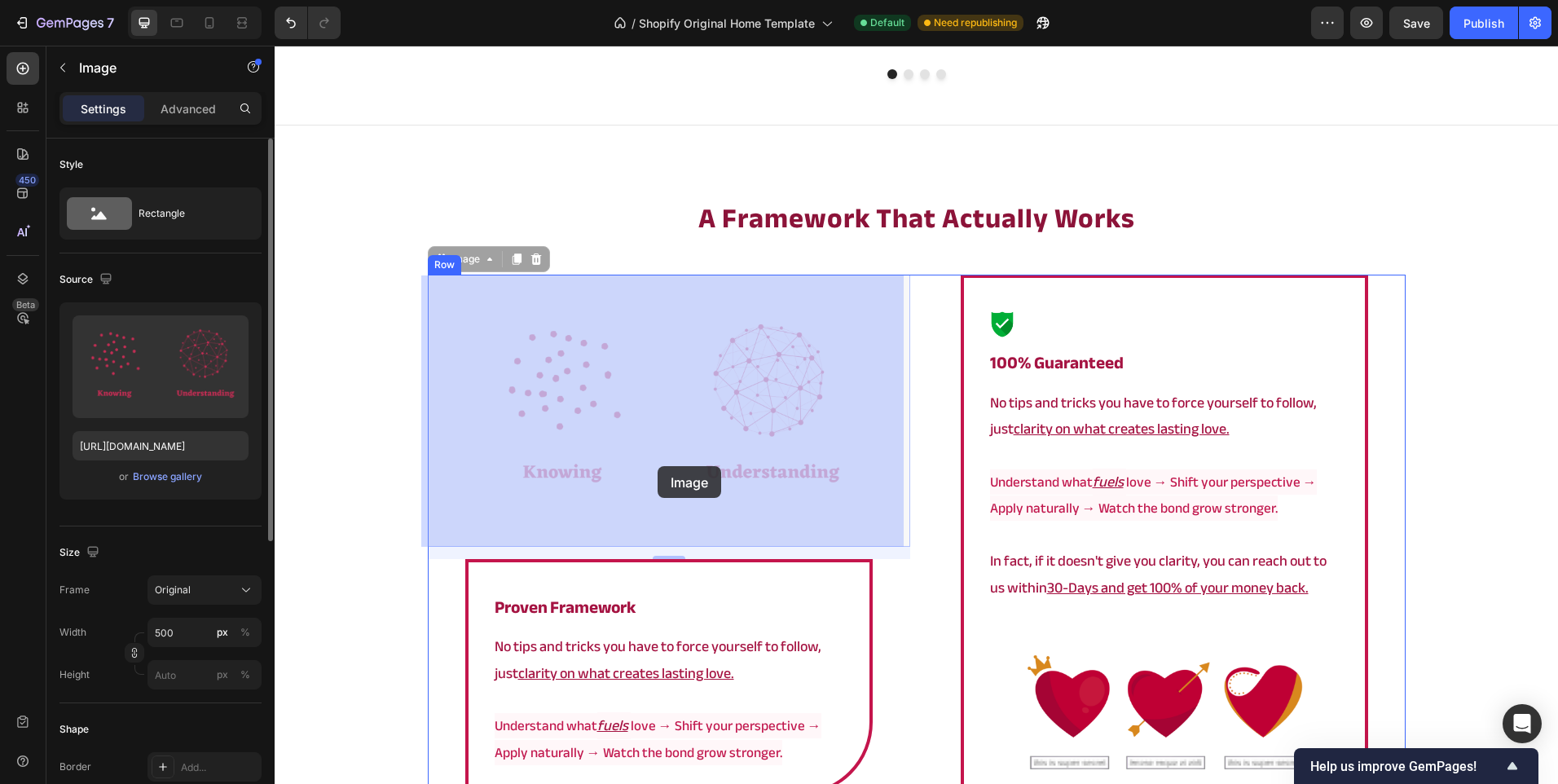
drag, startPoint x: 687, startPoint y: 424, endPoint x: 663, endPoint y: 408, distance: 28.8
click at [274, 45] on img at bounding box center [274, 45] width 0 height 0
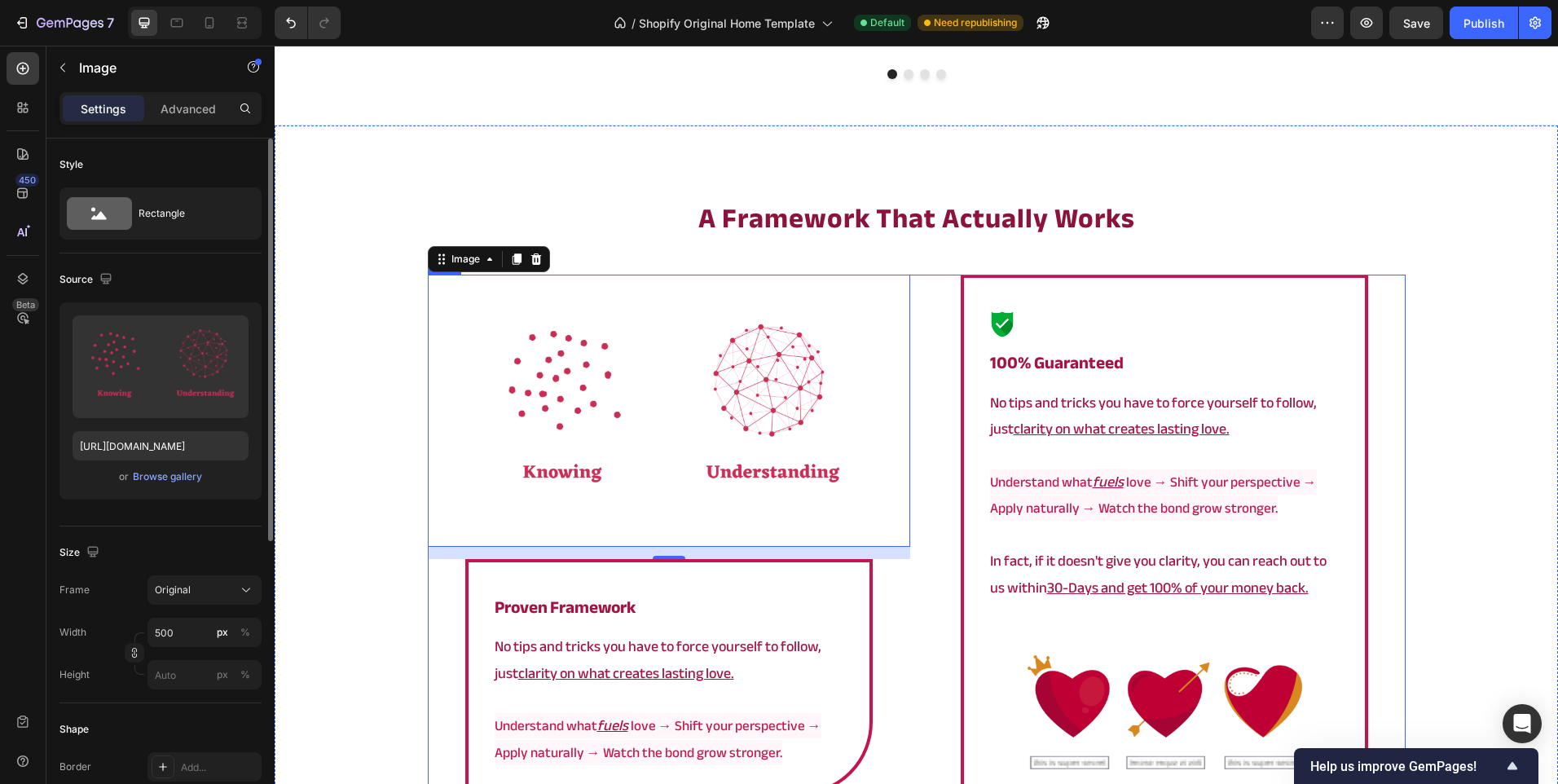
click at [924, 384] on div "Image ⁠⁠⁠⁠⁠⁠⁠ 100% Guaranteed Heading No tips and tricks you have to force your…" at bounding box center [1165, 551] width 483 height 554
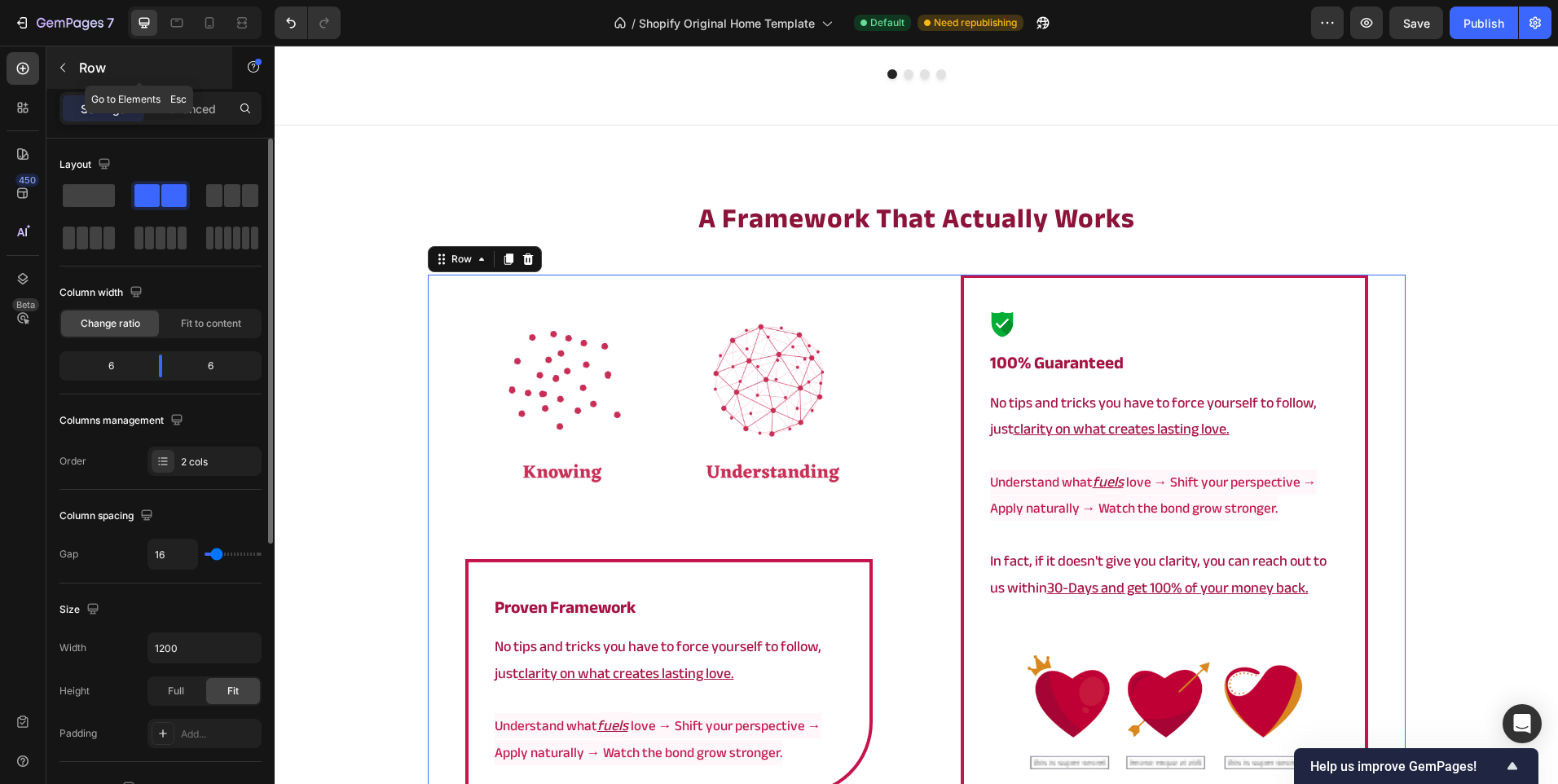
click at [122, 57] on div "Row" at bounding box center [139, 67] width 186 height 42
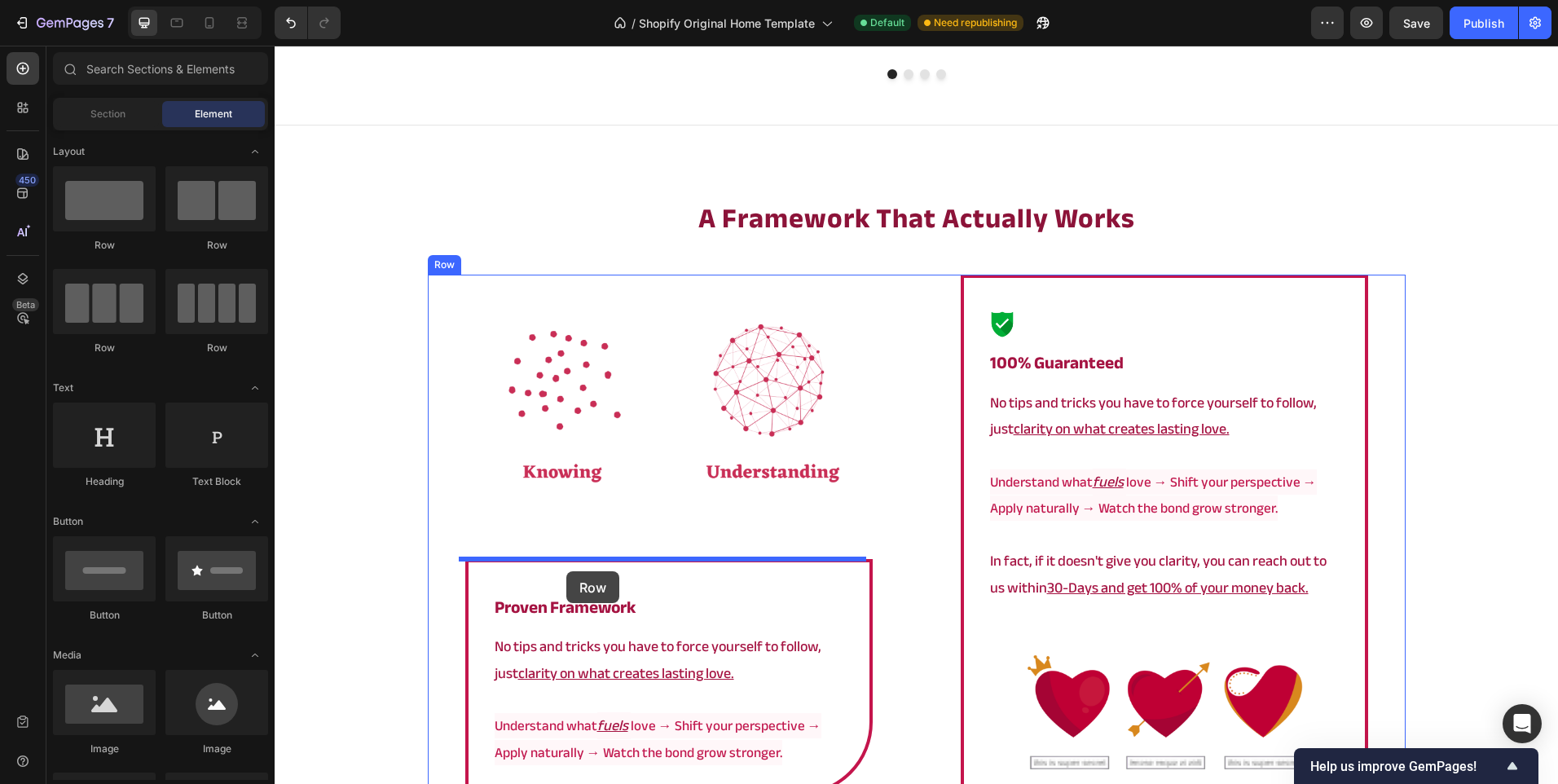
drag, startPoint x: 376, startPoint y: 265, endPoint x: 566, endPoint y: 571, distance: 360.2
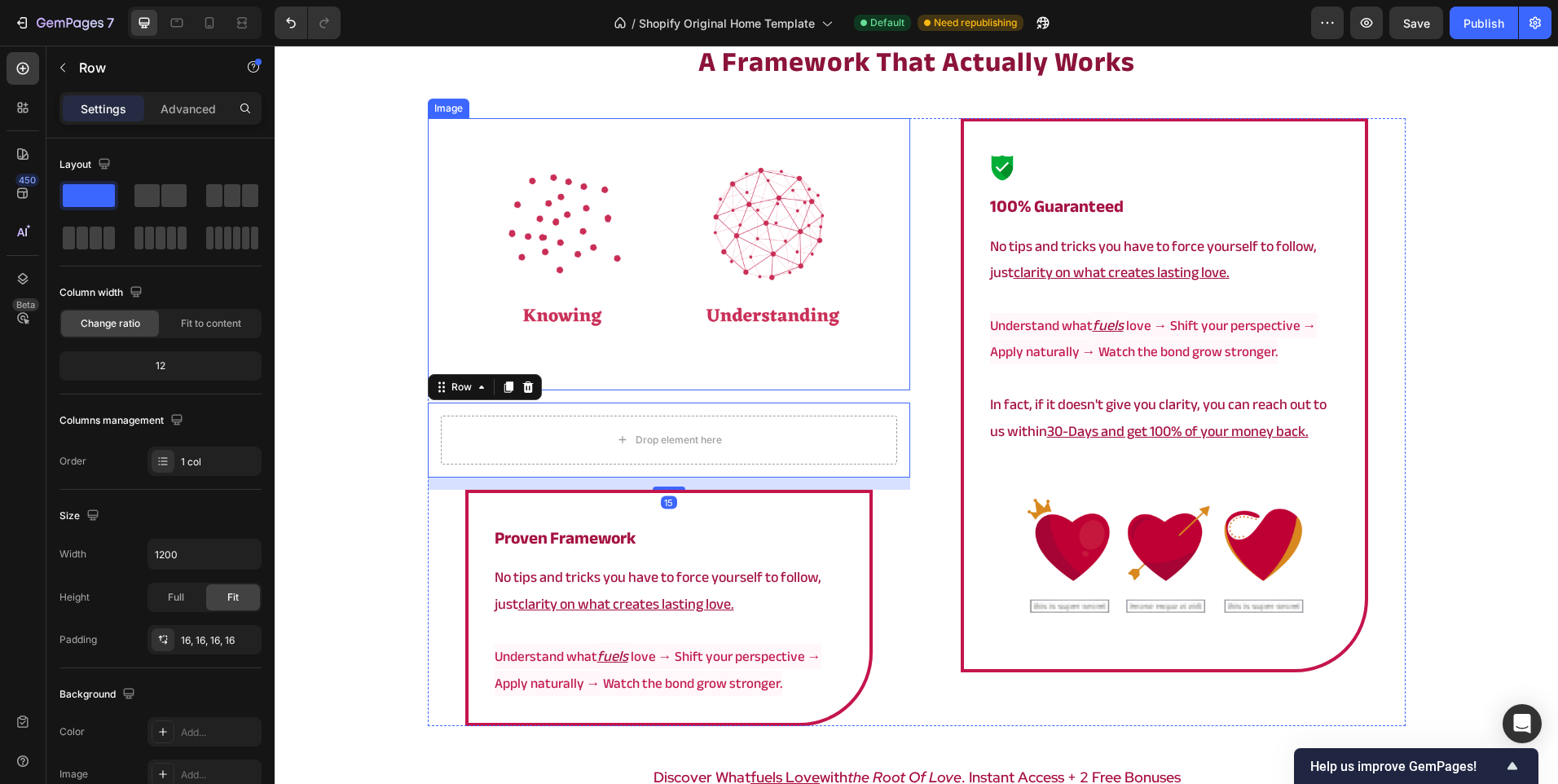
scroll to position [2848, 0]
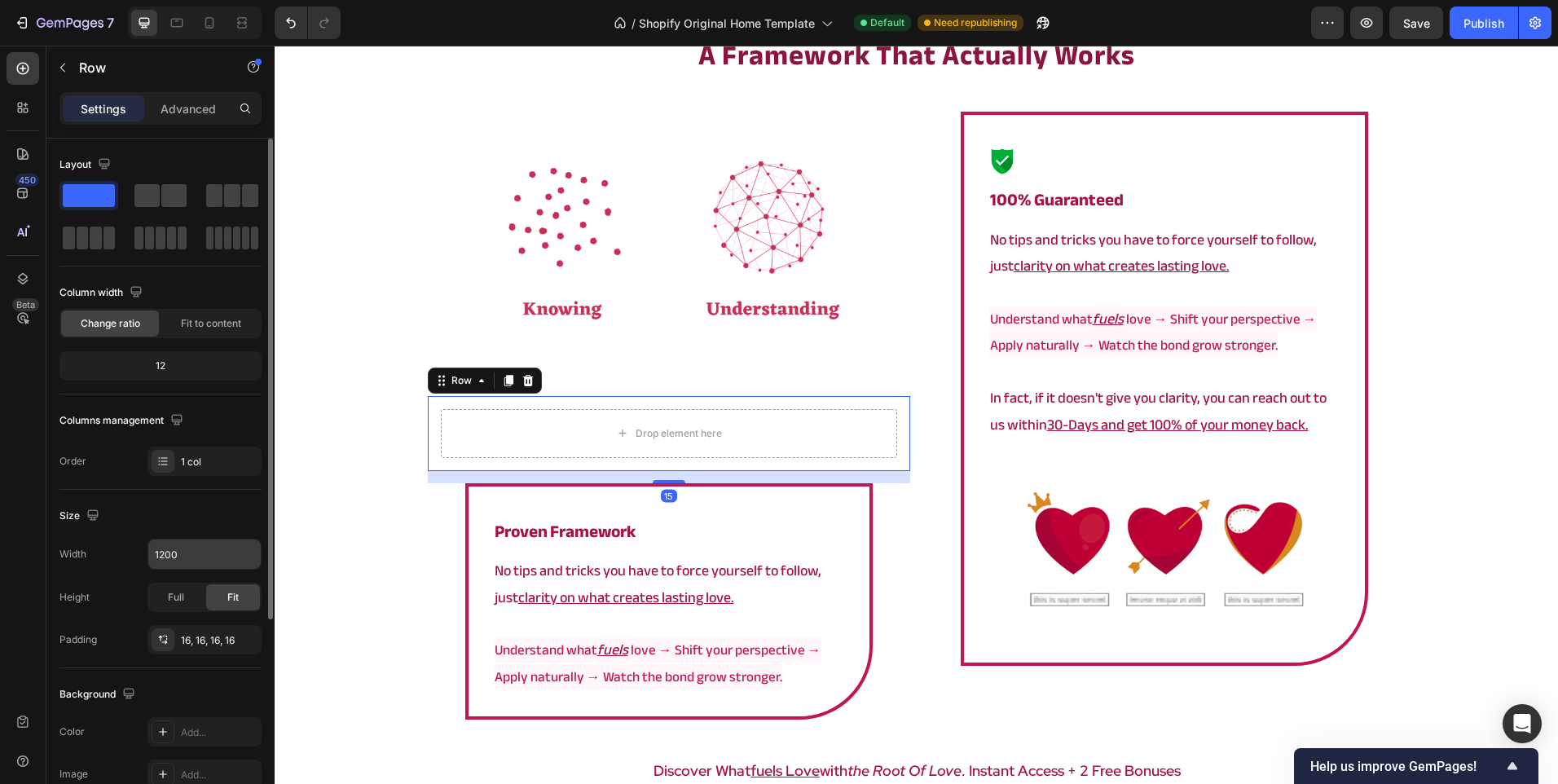
click at [195, 542] on input "1200" at bounding box center [204, 553] width 112 height 29
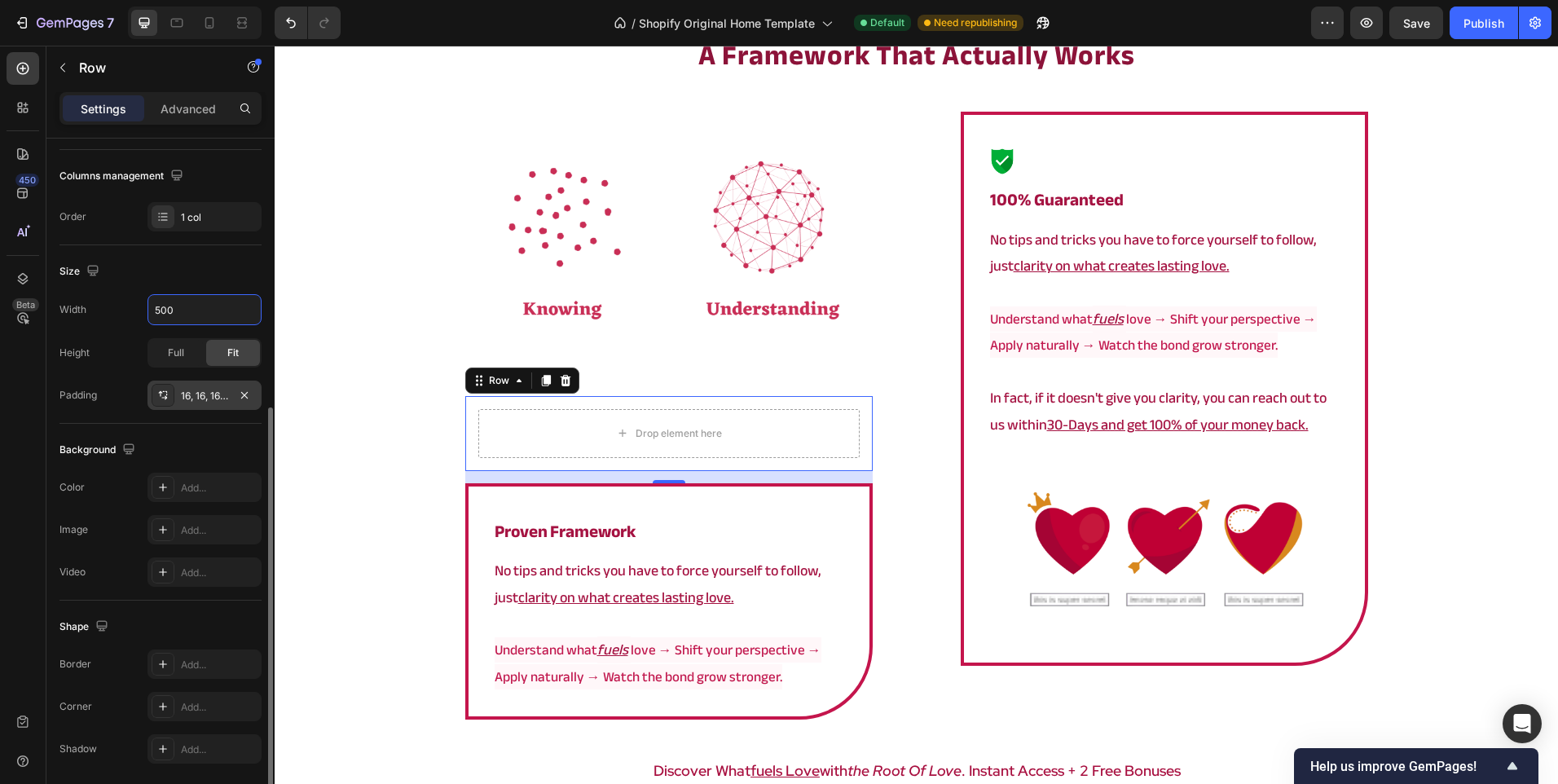
scroll to position [302, 0]
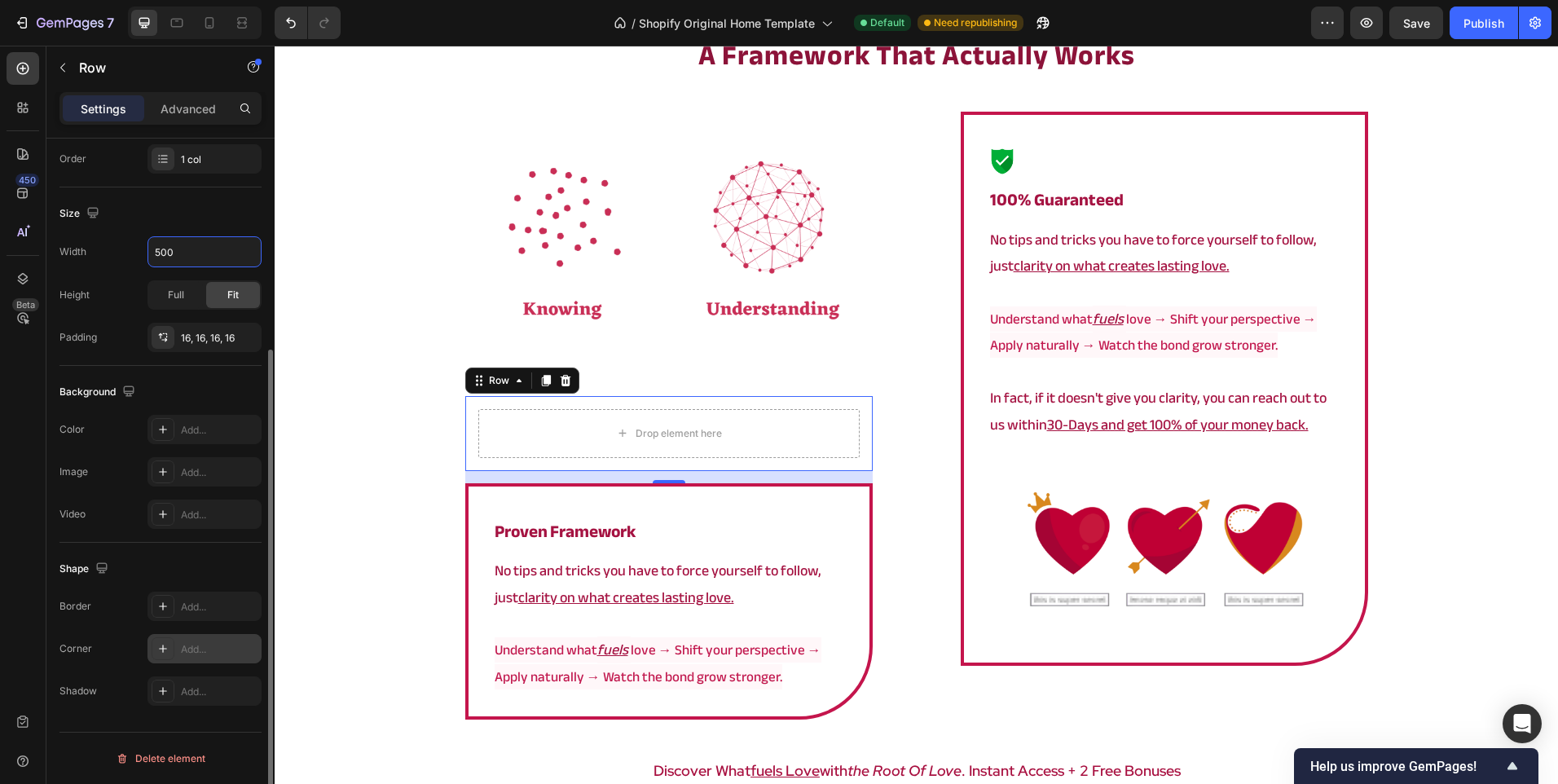
type input "500"
click at [196, 636] on div "Add..." at bounding box center [204, 648] width 114 height 29
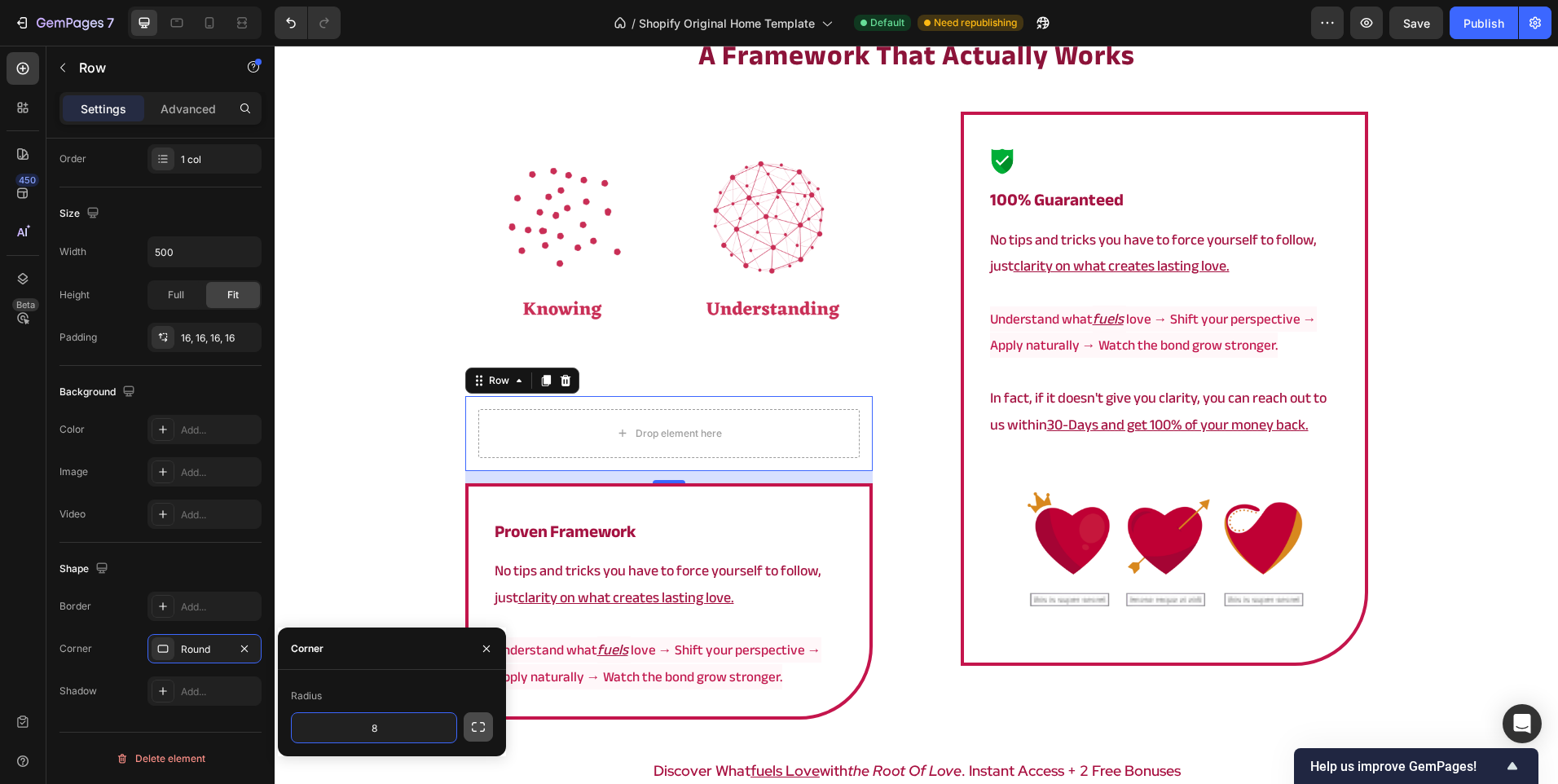
click at [479, 728] on icon "button" at bounding box center [478, 727] width 16 height 16
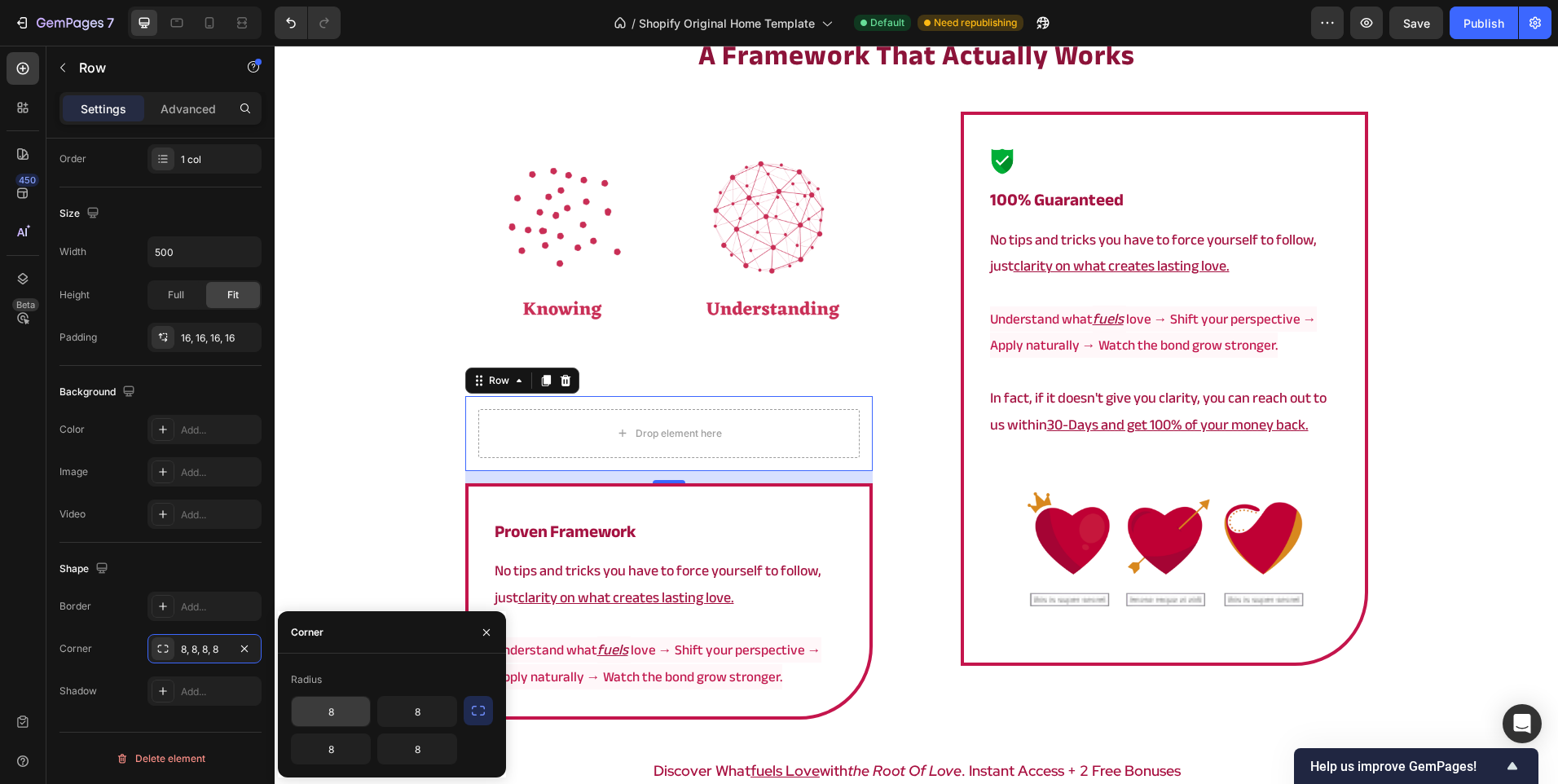
click at [334, 709] on input "8" at bounding box center [331, 710] width 78 height 29
type input "80"
click at [401, 709] on input "8" at bounding box center [417, 710] width 78 height 29
type input "0"
click at [342, 703] on input "80" at bounding box center [331, 710] width 78 height 29
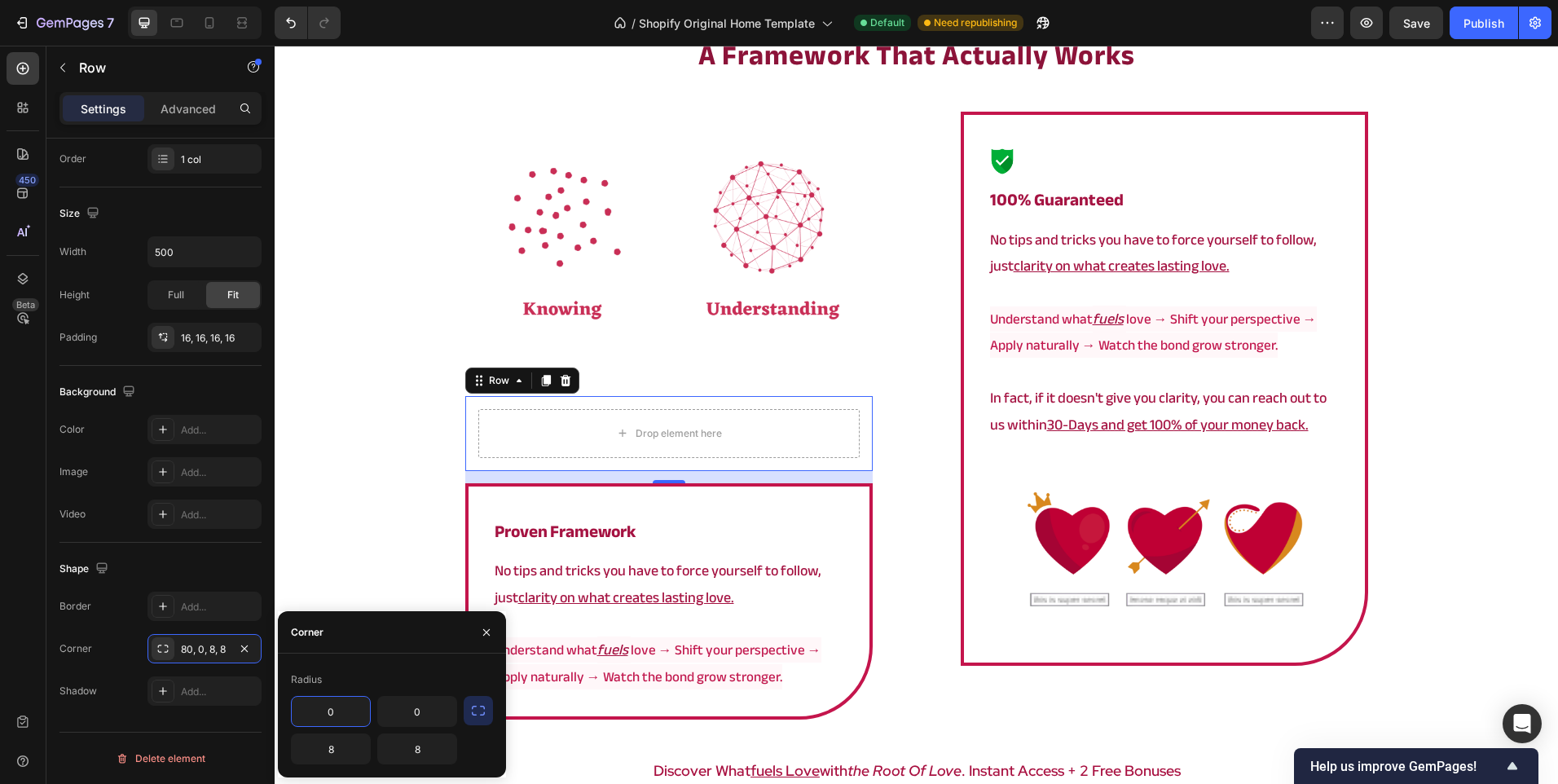
type input "0"
click at [364, 675] on div "Radius" at bounding box center [392, 679] width 202 height 26
click at [345, 745] on input "8" at bounding box center [331, 748] width 78 height 29
type input "0"
click at [398, 744] on input "8" at bounding box center [417, 748] width 78 height 29
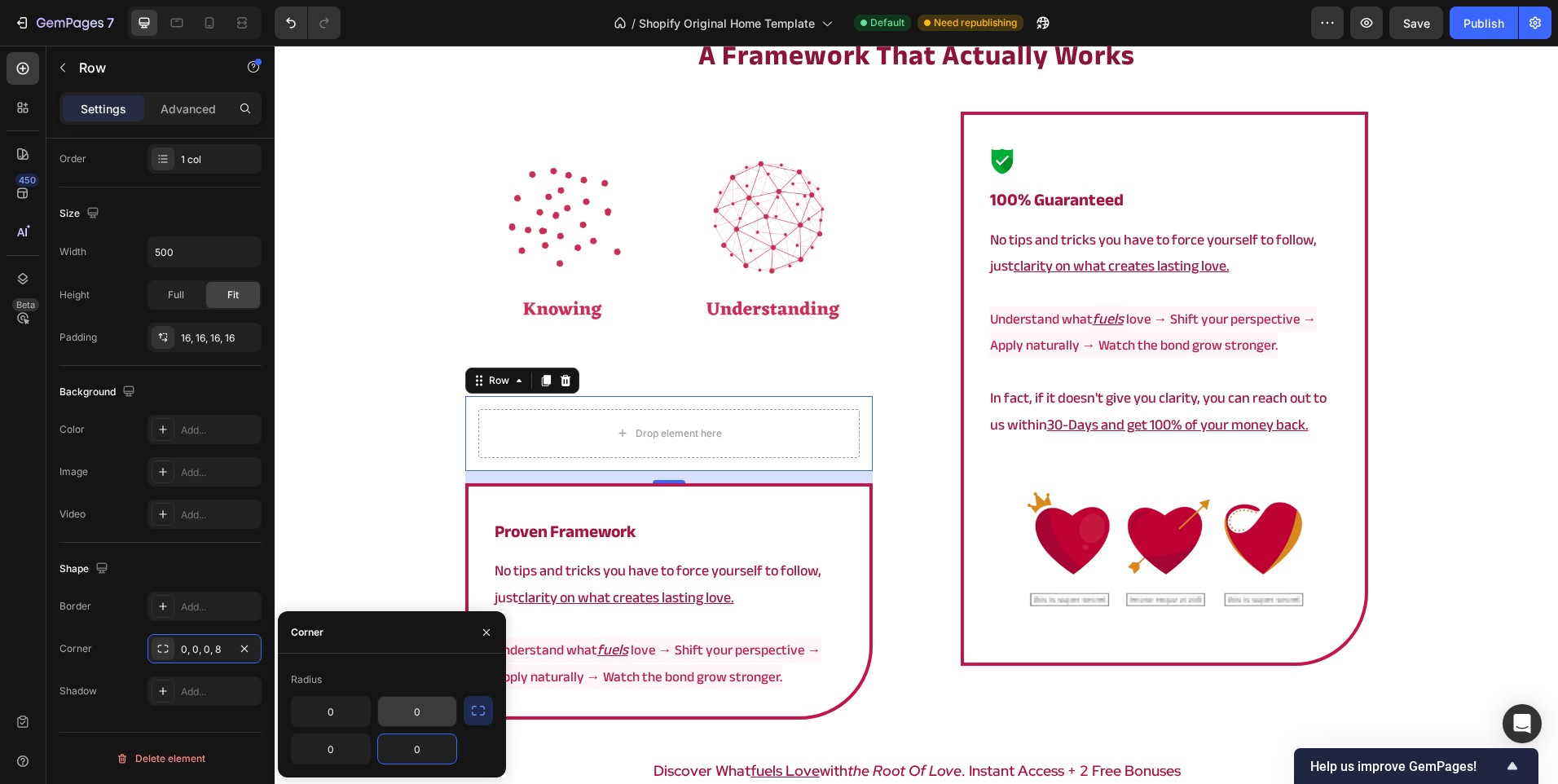
type input "0"
click at [418, 698] on input "0" at bounding box center [417, 710] width 78 height 29
type input "20"
click at [355, 712] on input "0" at bounding box center [331, 710] width 78 height 29
type input "20"
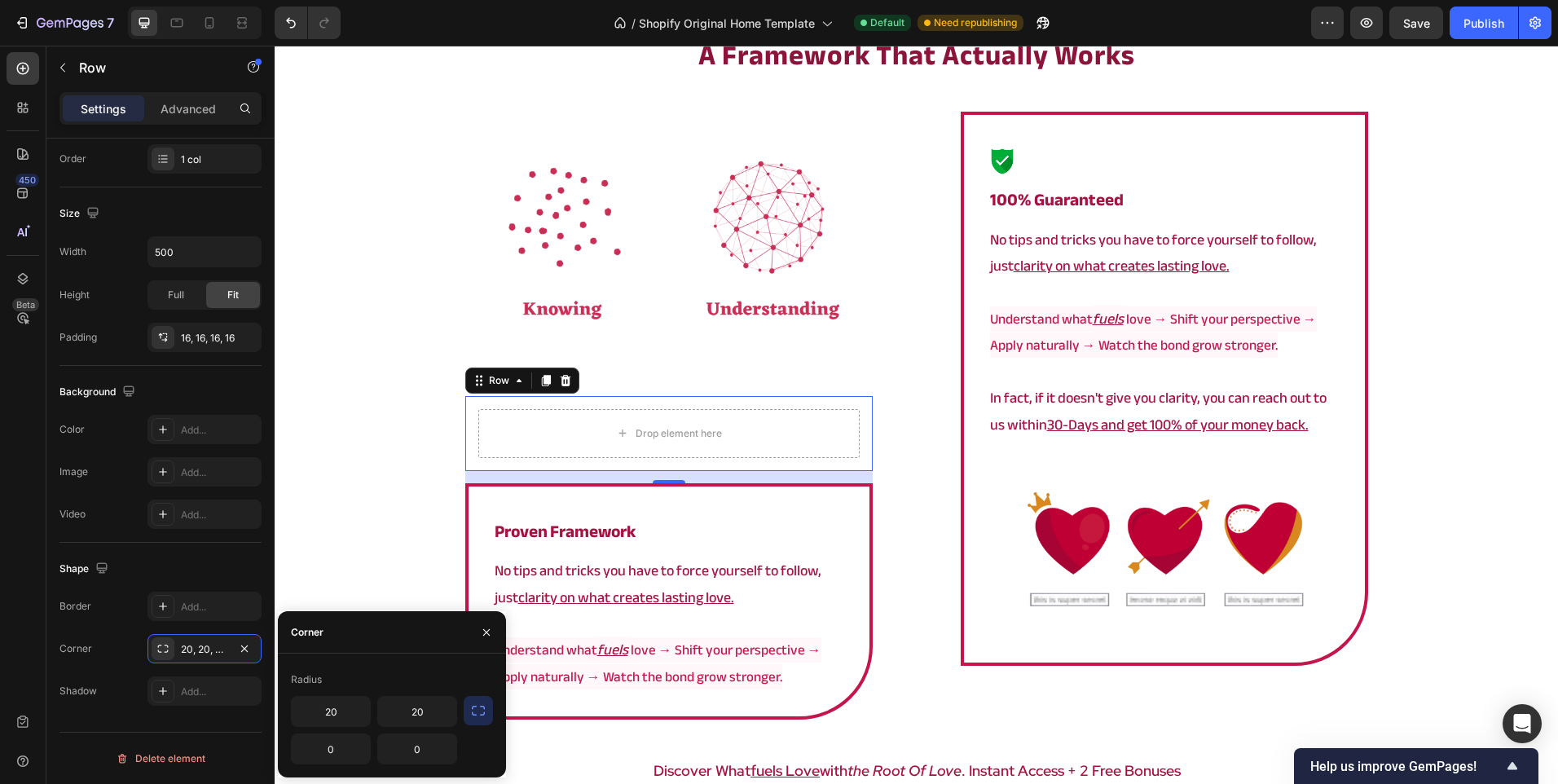
click at [380, 683] on div "Radius" at bounding box center [392, 679] width 202 height 26
click at [185, 418] on div "Add..." at bounding box center [204, 429] width 114 height 29
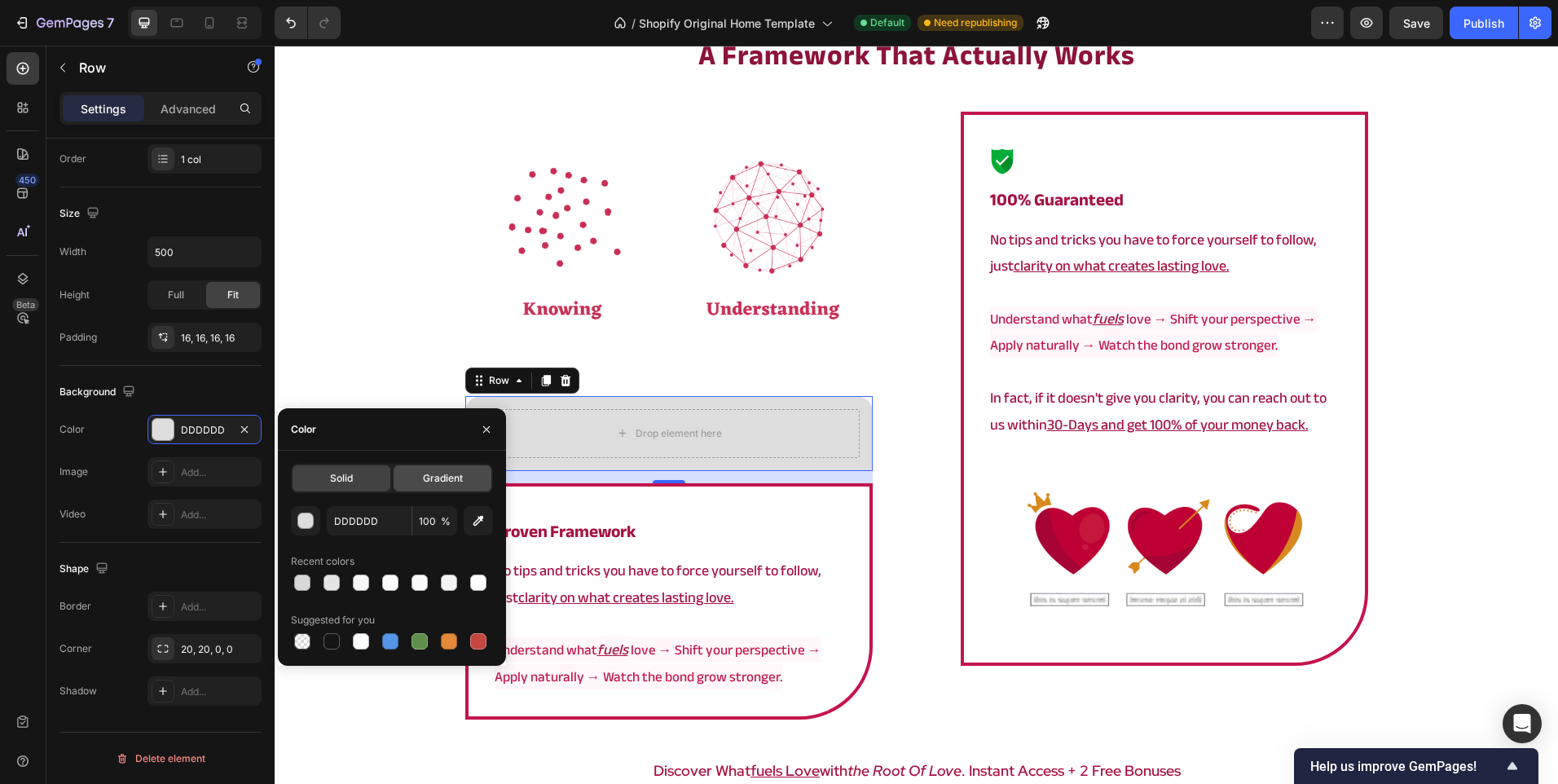
click at [427, 475] on span "Gradient" at bounding box center [443, 479] width 40 height 15
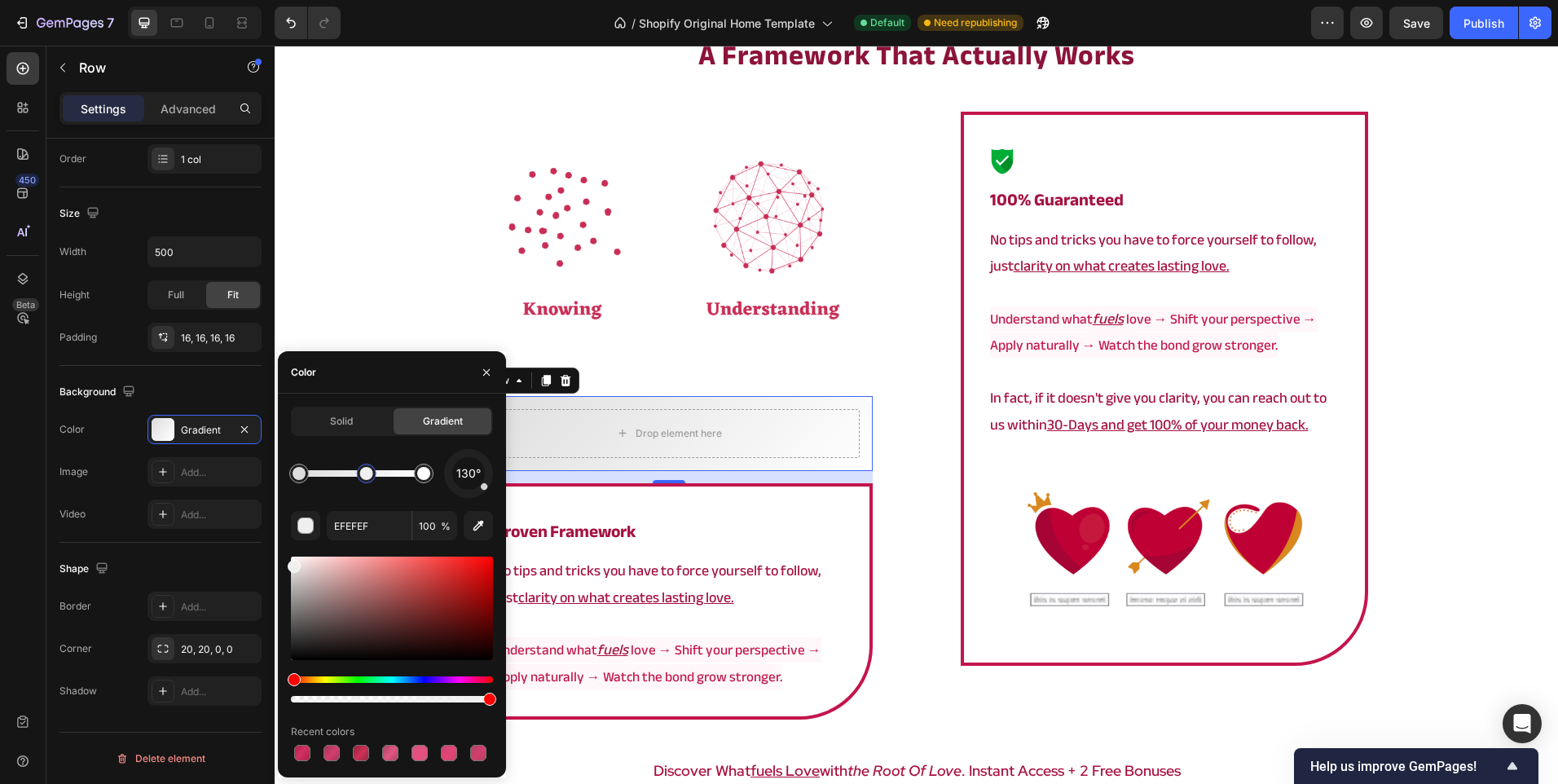
click at [366, 470] on div at bounding box center [361, 473] width 124 height 7
click at [428, 473] on div at bounding box center [424, 473] width 13 height 13
drag, startPoint x: 292, startPoint y: 553, endPoint x: 286, endPoint y: 567, distance: 15.2
type input "EFEFEF"
click at [364, 466] on div at bounding box center [367, 473] width 13 height 13
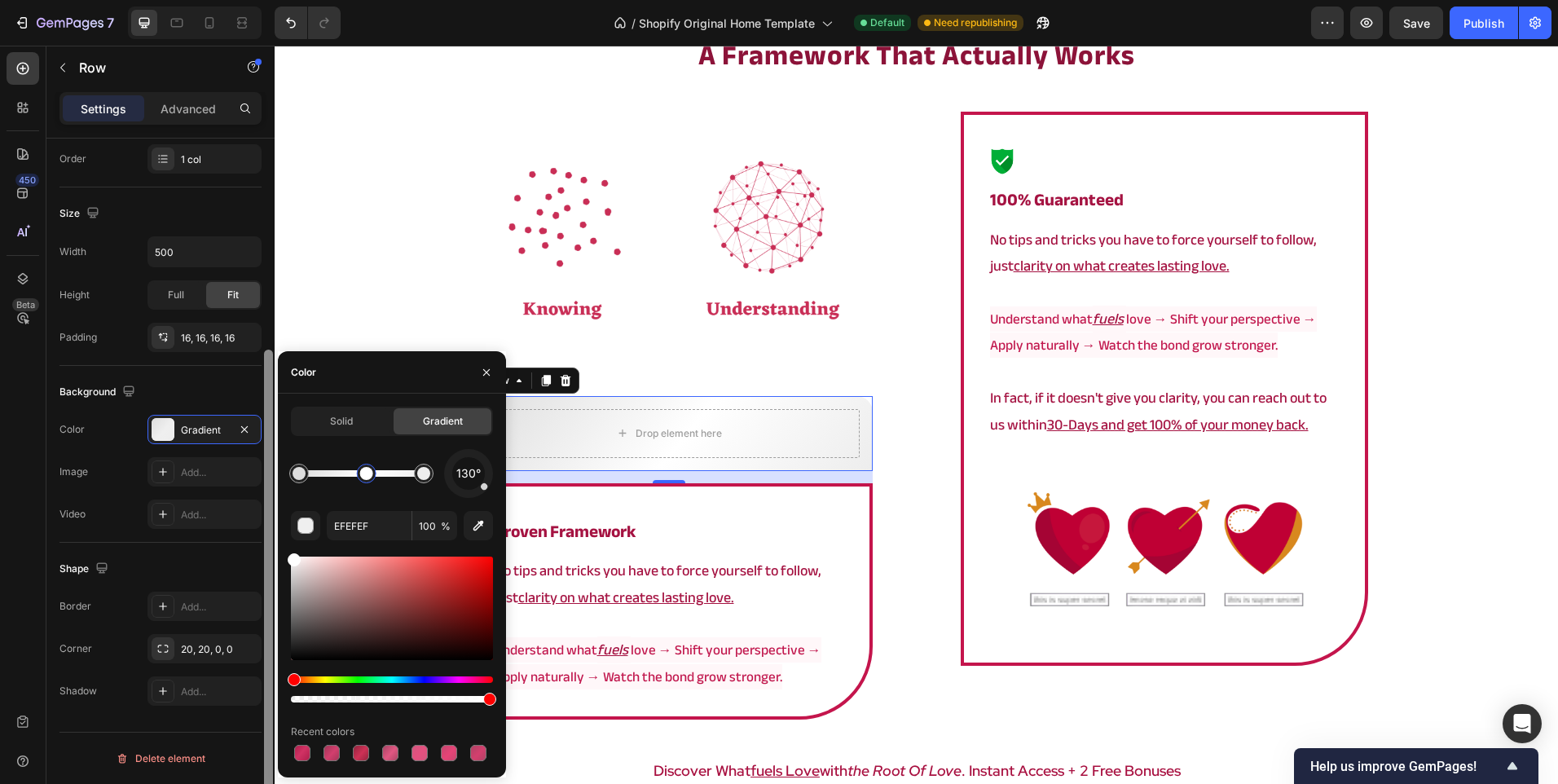
drag, startPoint x: 297, startPoint y: 567, endPoint x: 272, endPoint y: 520, distance: 53.2
click at [272, 520] on div "450 Beta Sections(18) Elements(83) Section Element Hero Section Product Detail …" at bounding box center [137, 414] width 274 height 738
click at [924, 532] on div "Image ⁠⁠⁠⁠⁠⁠⁠ 100% Guaranteed Heading No tips and tricks you have to force your…" at bounding box center [1165, 415] width 483 height 608
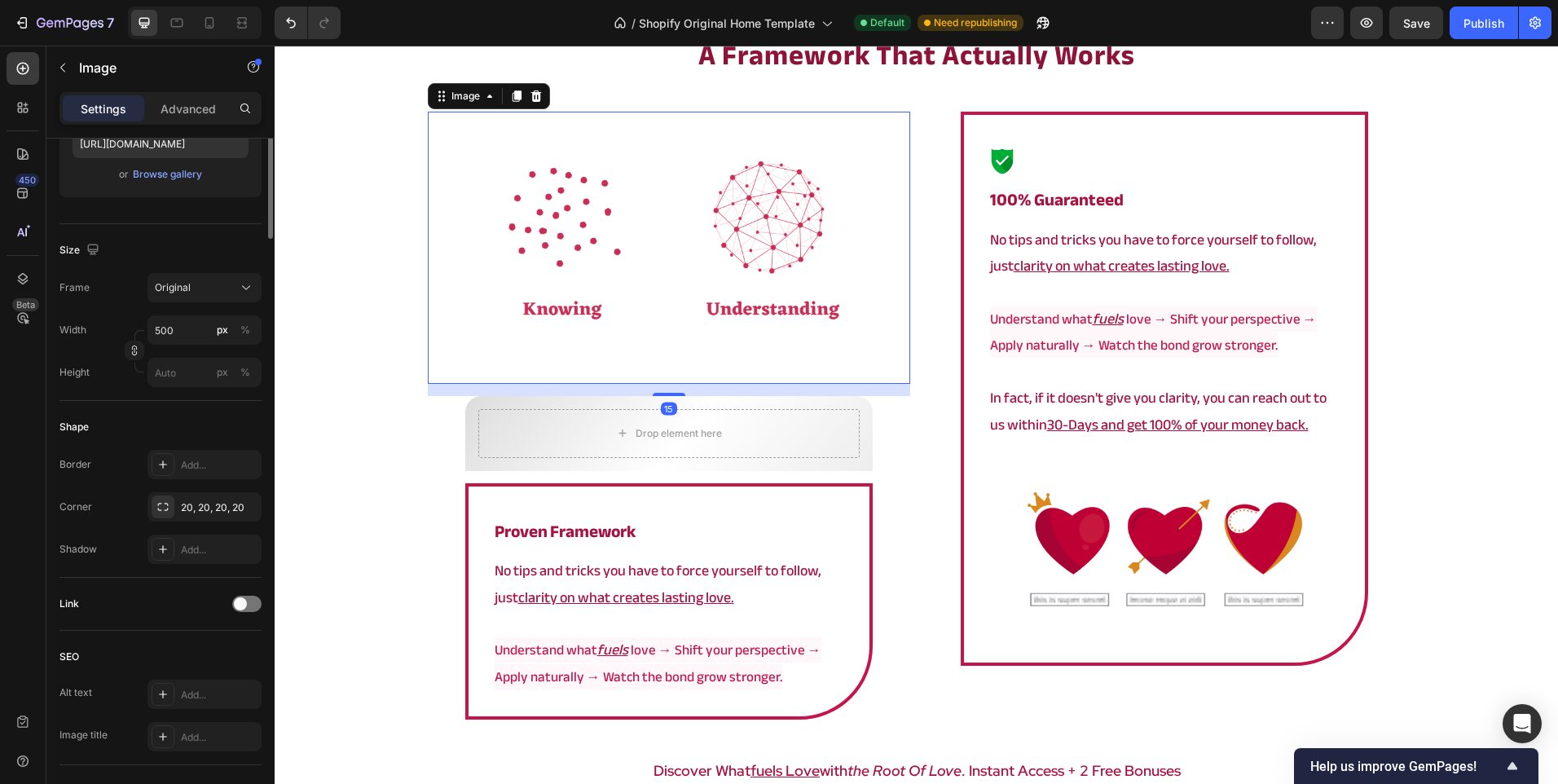
scroll to position [0, 0]
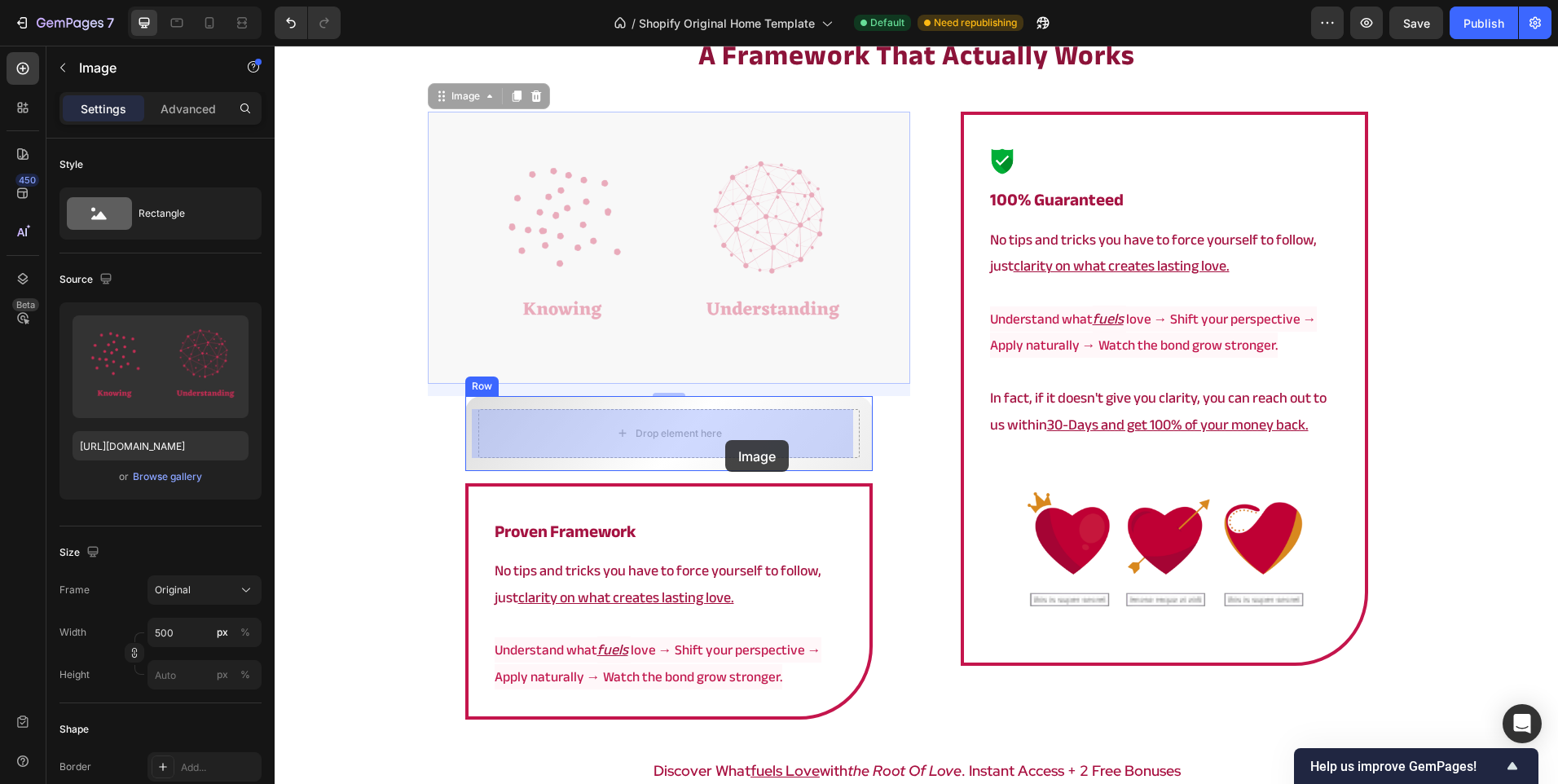
drag, startPoint x: 734, startPoint y: 264, endPoint x: 725, endPoint y: 440, distance: 176.2
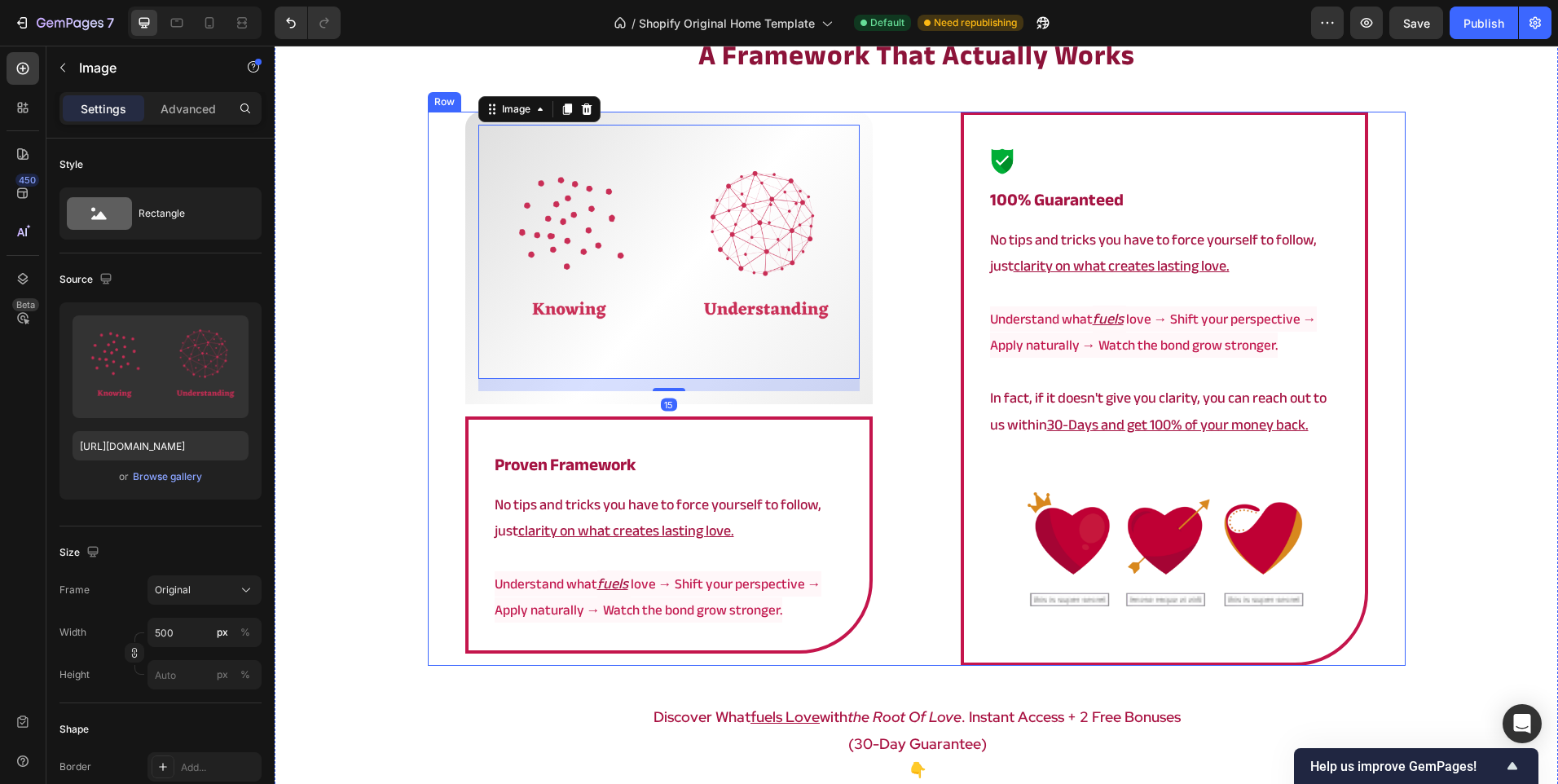
click at [905, 482] on div "Image 15 Row ⁠⁠⁠⁠⁠⁠⁠ proven framework Heading No tips and tricks you have to fo…" at bounding box center [917, 388] width 978 height 554
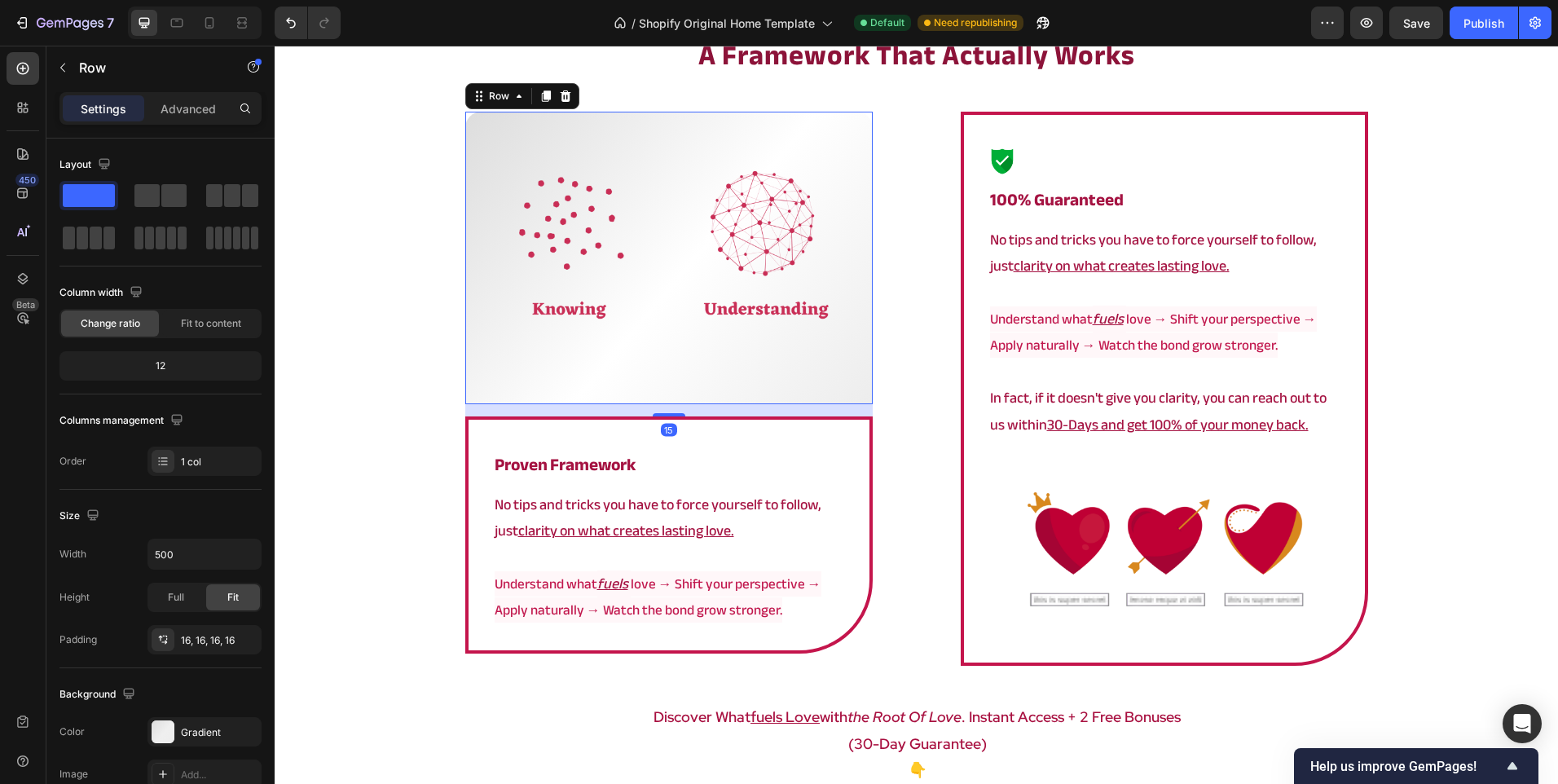
click at [697, 395] on div "Image Row 15" at bounding box center [669, 257] width 407 height 292
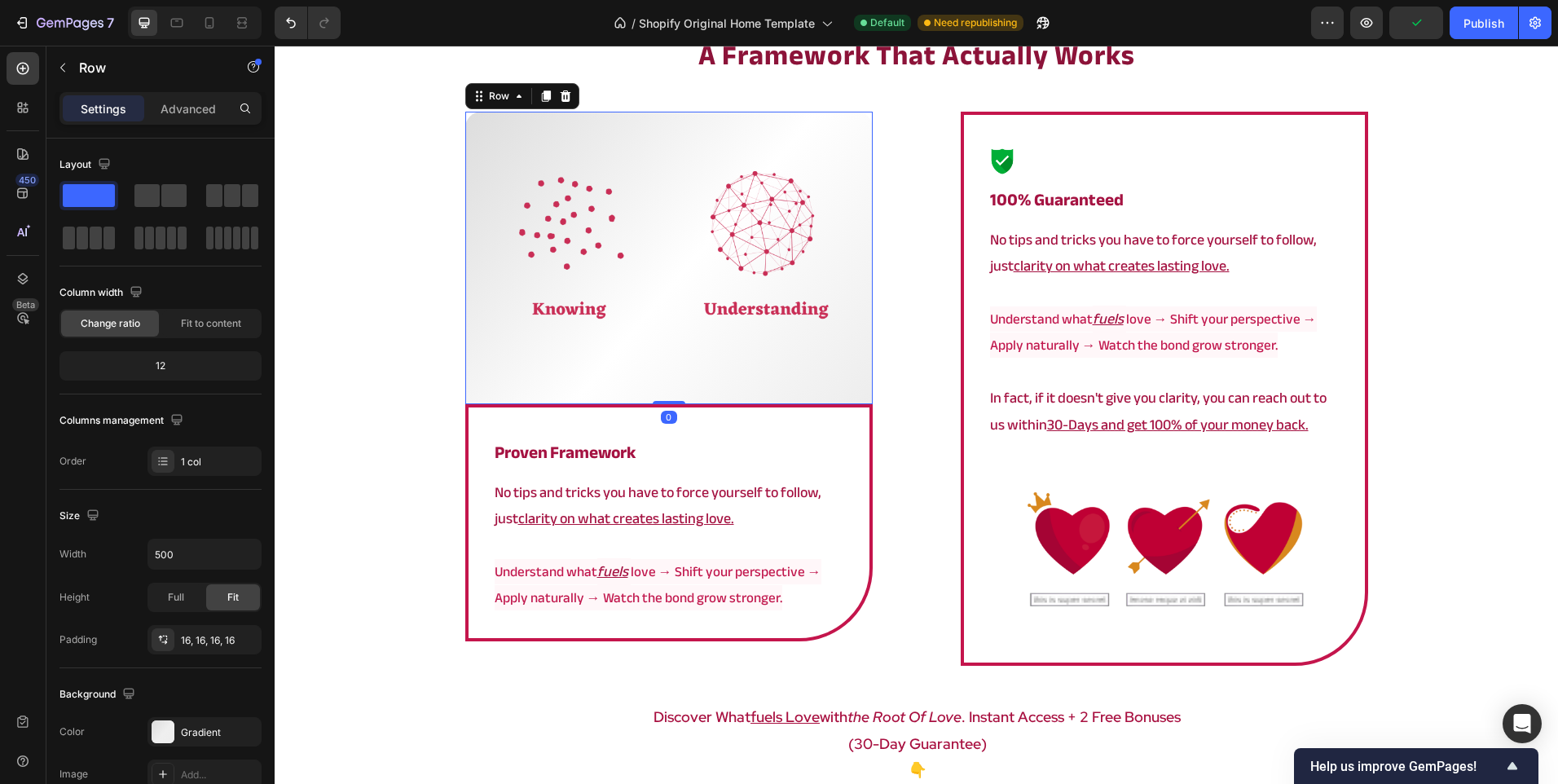
drag, startPoint x: 662, startPoint y: 416, endPoint x: 903, endPoint y: 368, distance: 245.7
click at [717, 343] on div "Image Row 0" at bounding box center [669, 257] width 407 height 292
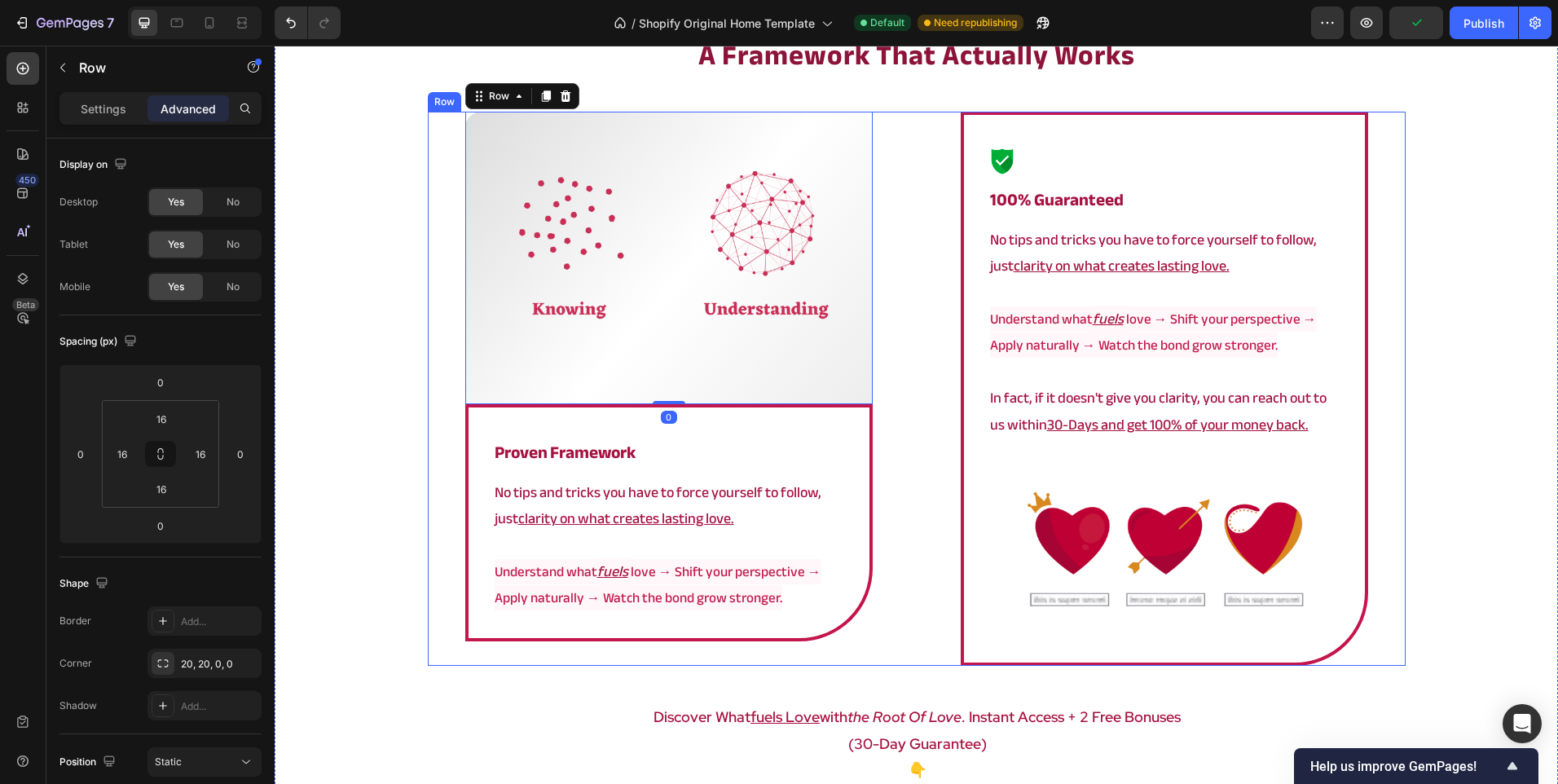
click at [915, 368] on div "Image Row 0 ⁠⁠⁠⁠⁠⁠⁠ proven framework Heading No tips and tricks you have to for…" at bounding box center [917, 388] width 978 height 554
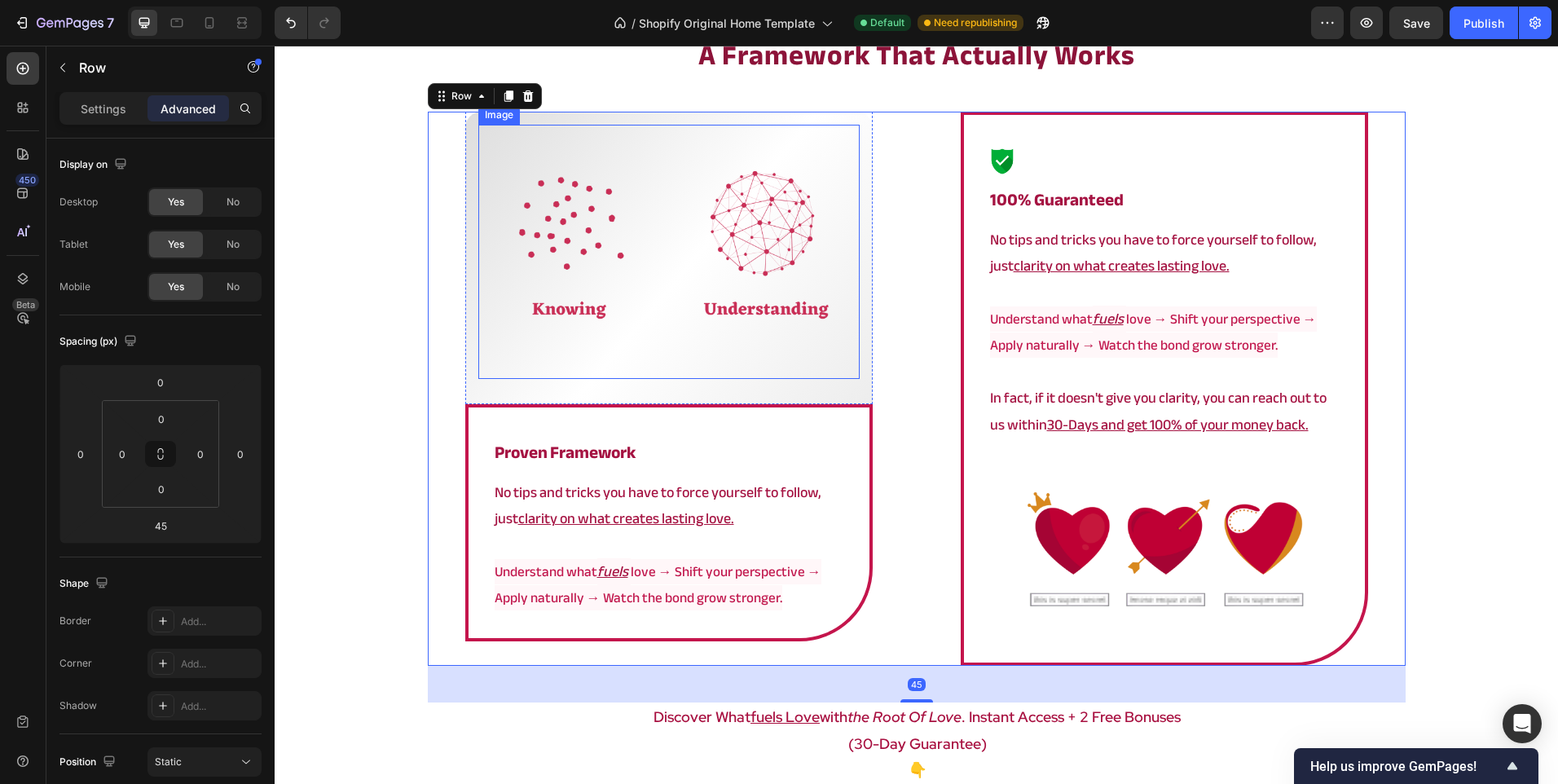
click at [733, 288] on img at bounding box center [669, 252] width 382 height 254
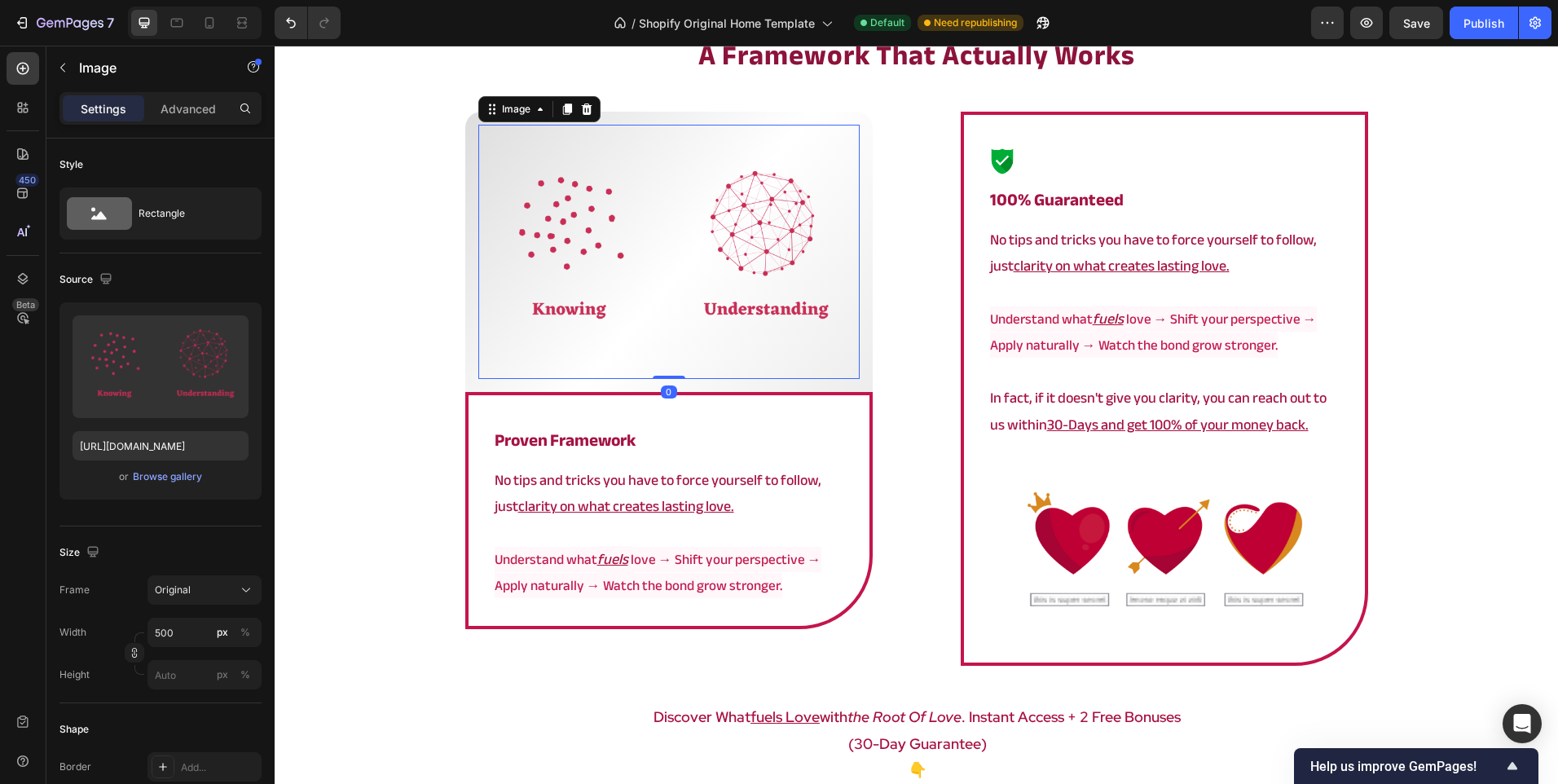
drag, startPoint x: 658, startPoint y: 391, endPoint x: 697, endPoint y: 317, distance: 83.6
click at [697, 317] on div "Image 0" at bounding box center [669, 252] width 382 height 254
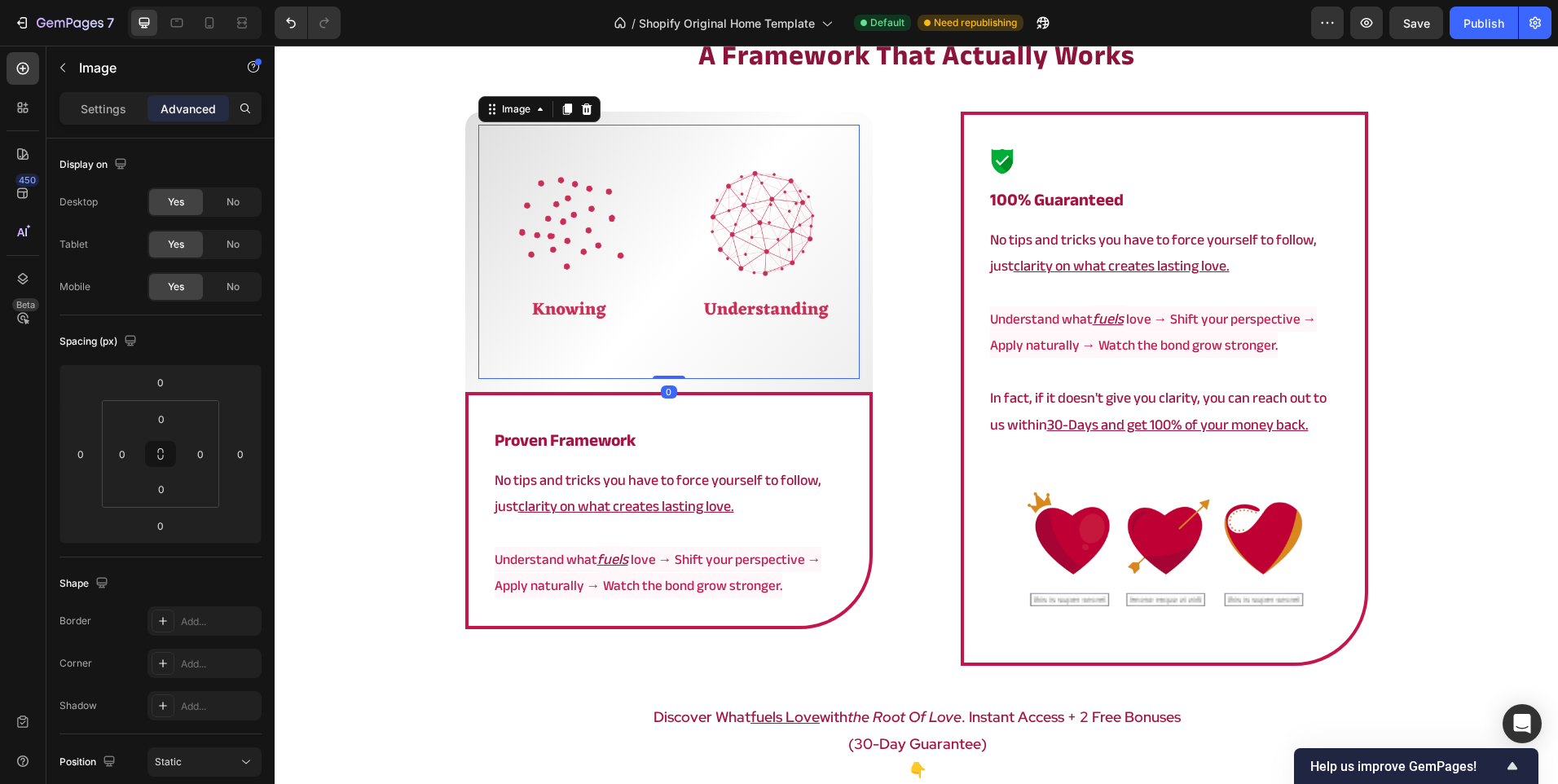
click at [679, 268] on img at bounding box center [669, 252] width 382 height 254
click at [479, 340] on img at bounding box center [669, 252] width 382 height 254
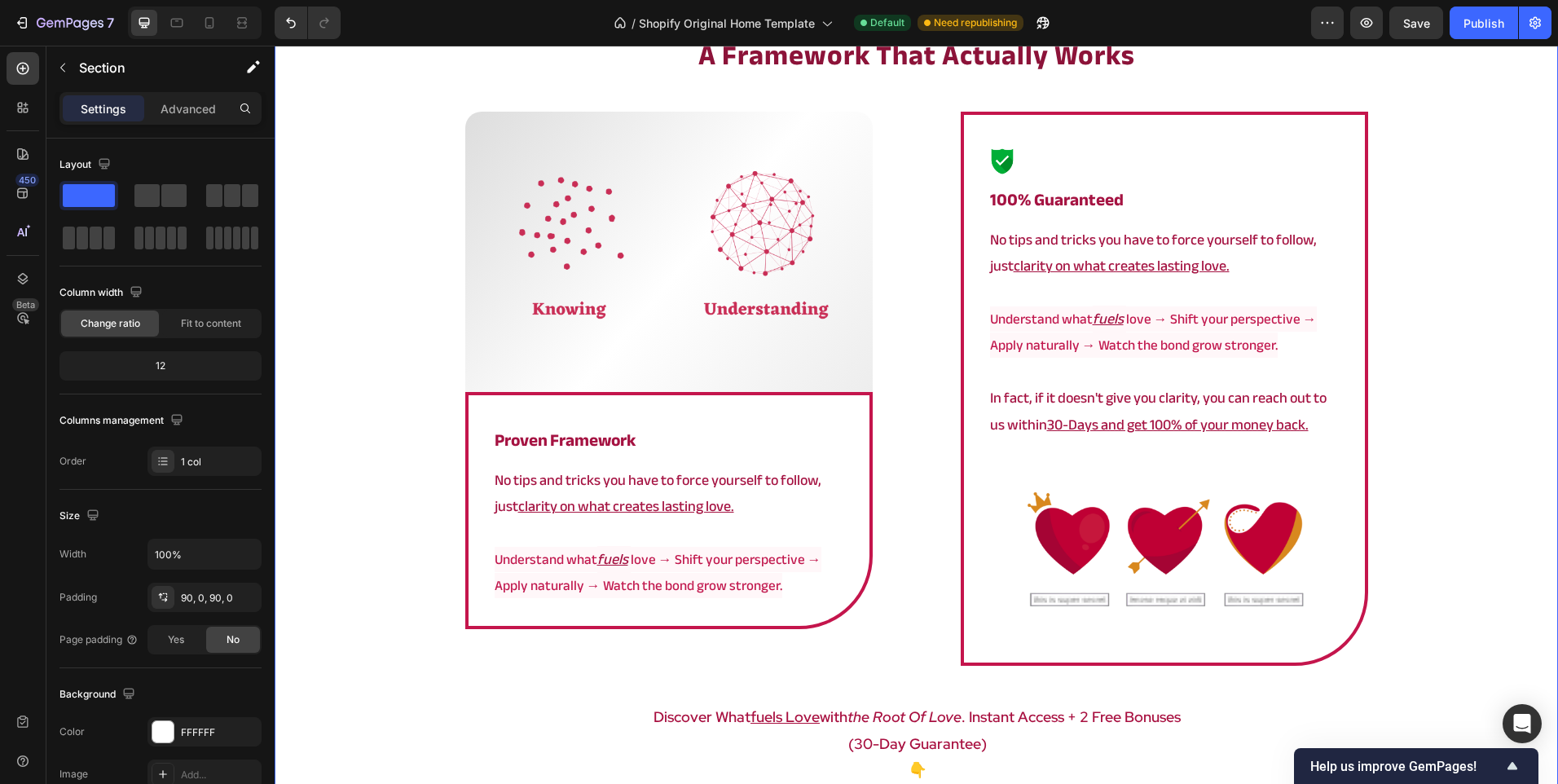
click at [420, 328] on div "⁠⁠⁠⁠⁠⁠⁠ a framework that actually works Heading Image Row ⁠⁠⁠⁠⁠⁠⁠ proven framew…" at bounding box center [916, 450] width 1284 height 829
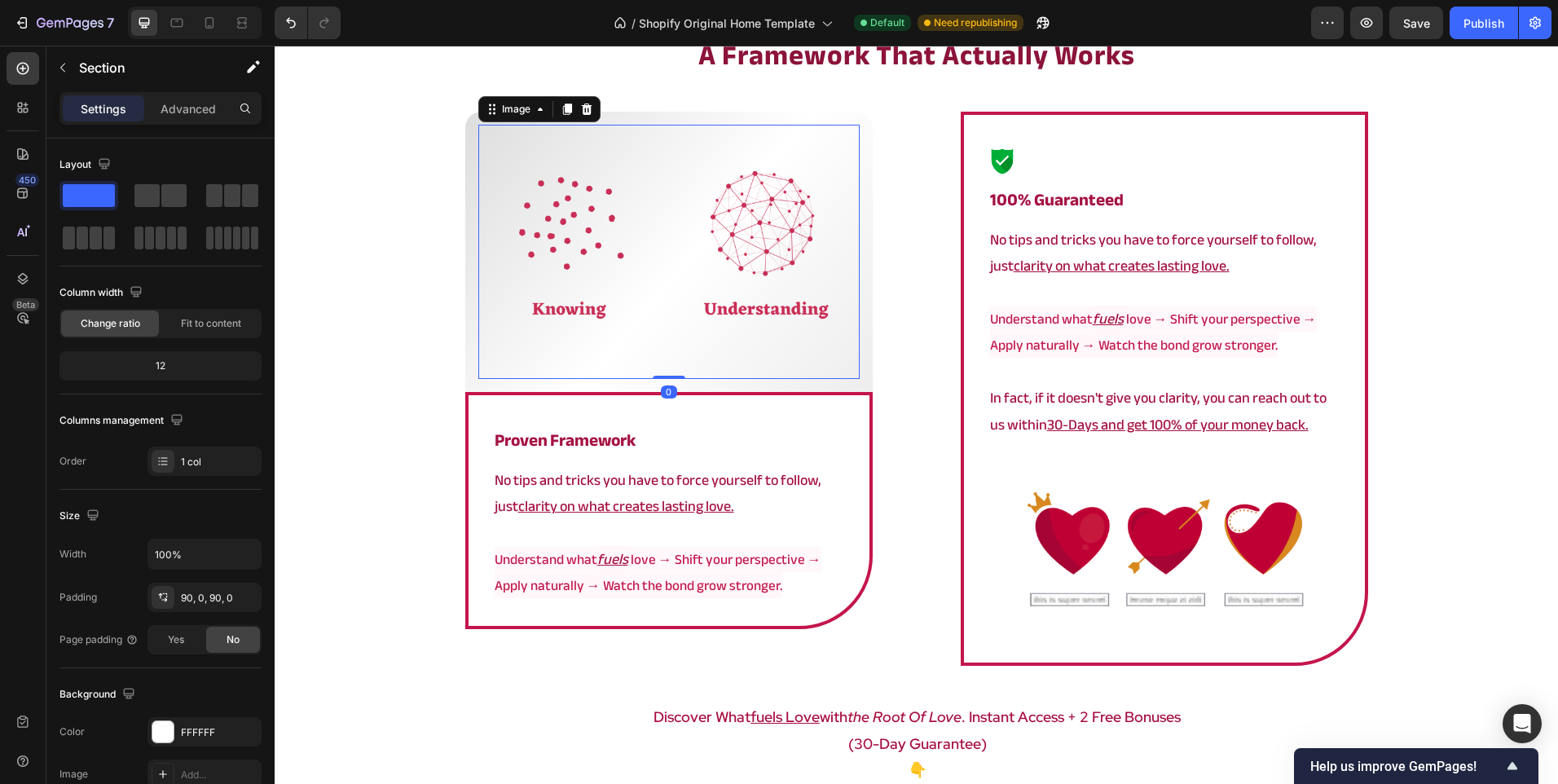
click at [611, 303] on img at bounding box center [669, 252] width 382 height 254
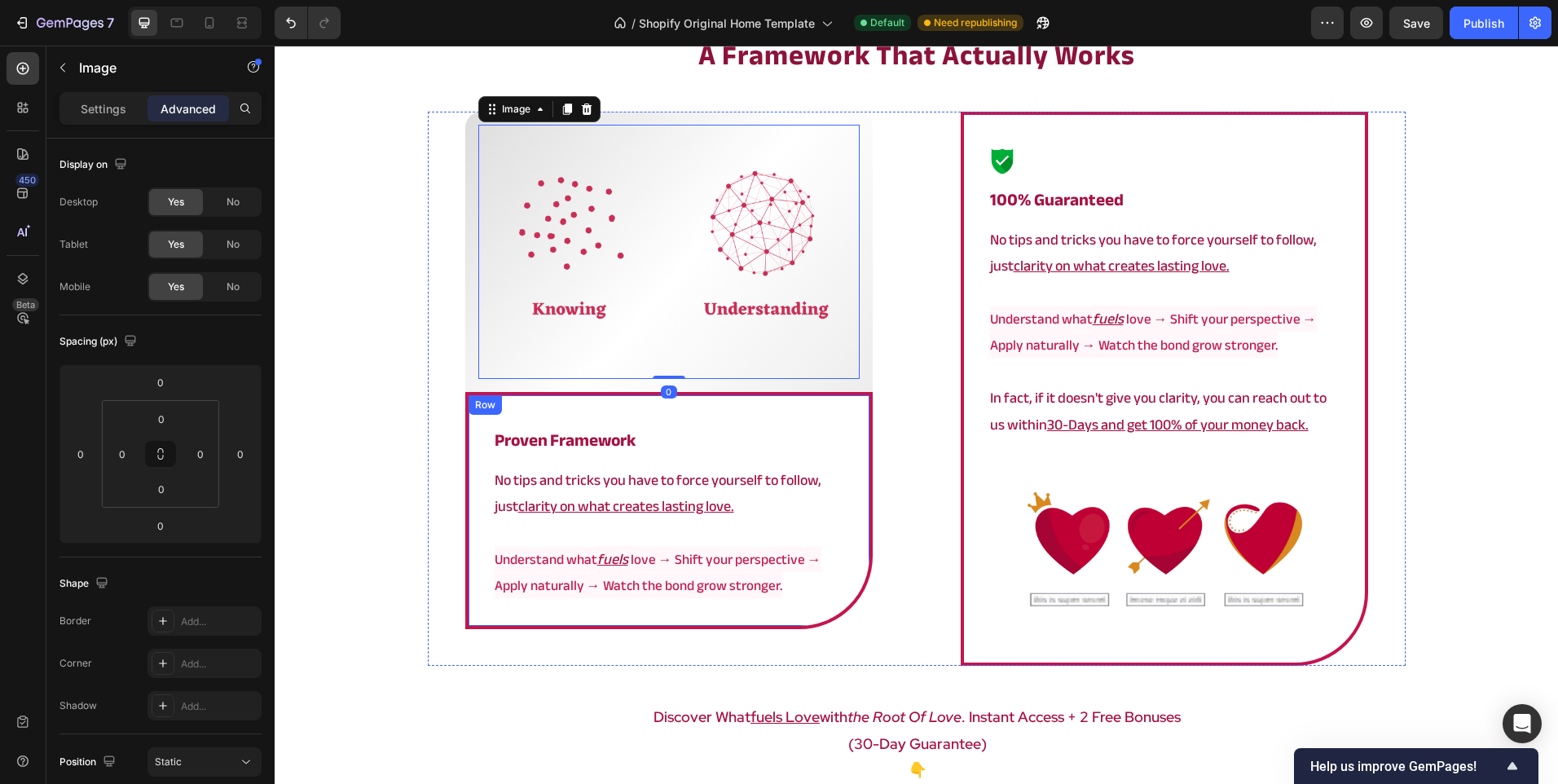
click at [512, 392] on div "⁠⁠⁠⁠⁠⁠⁠ proven framework Heading No tips and tricks you have to force yourself …" at bounding box center [669, 510] width 407 height 237
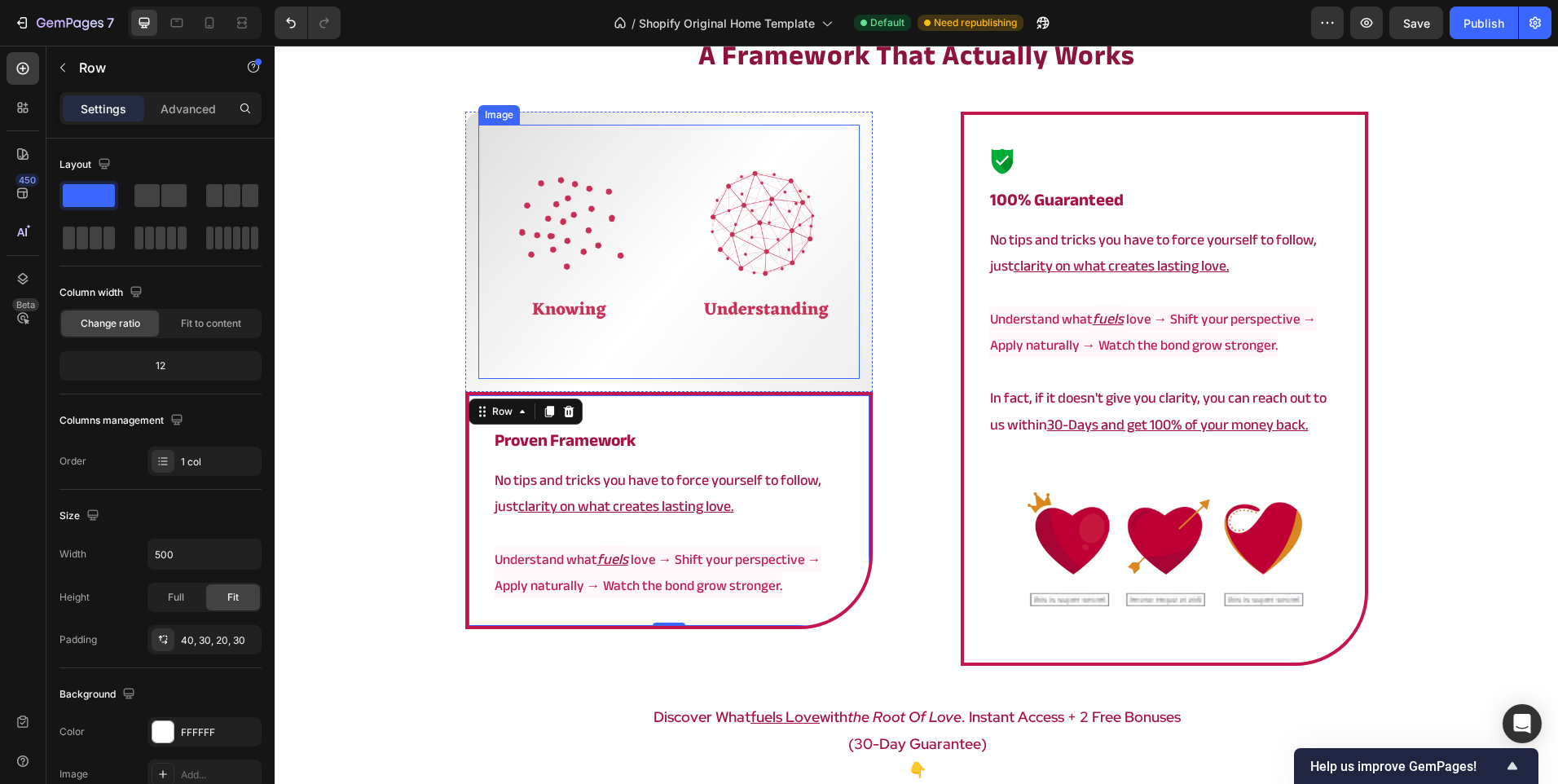
click at [554, 330] on img at bounding box center [669, 252] width 382 height 254
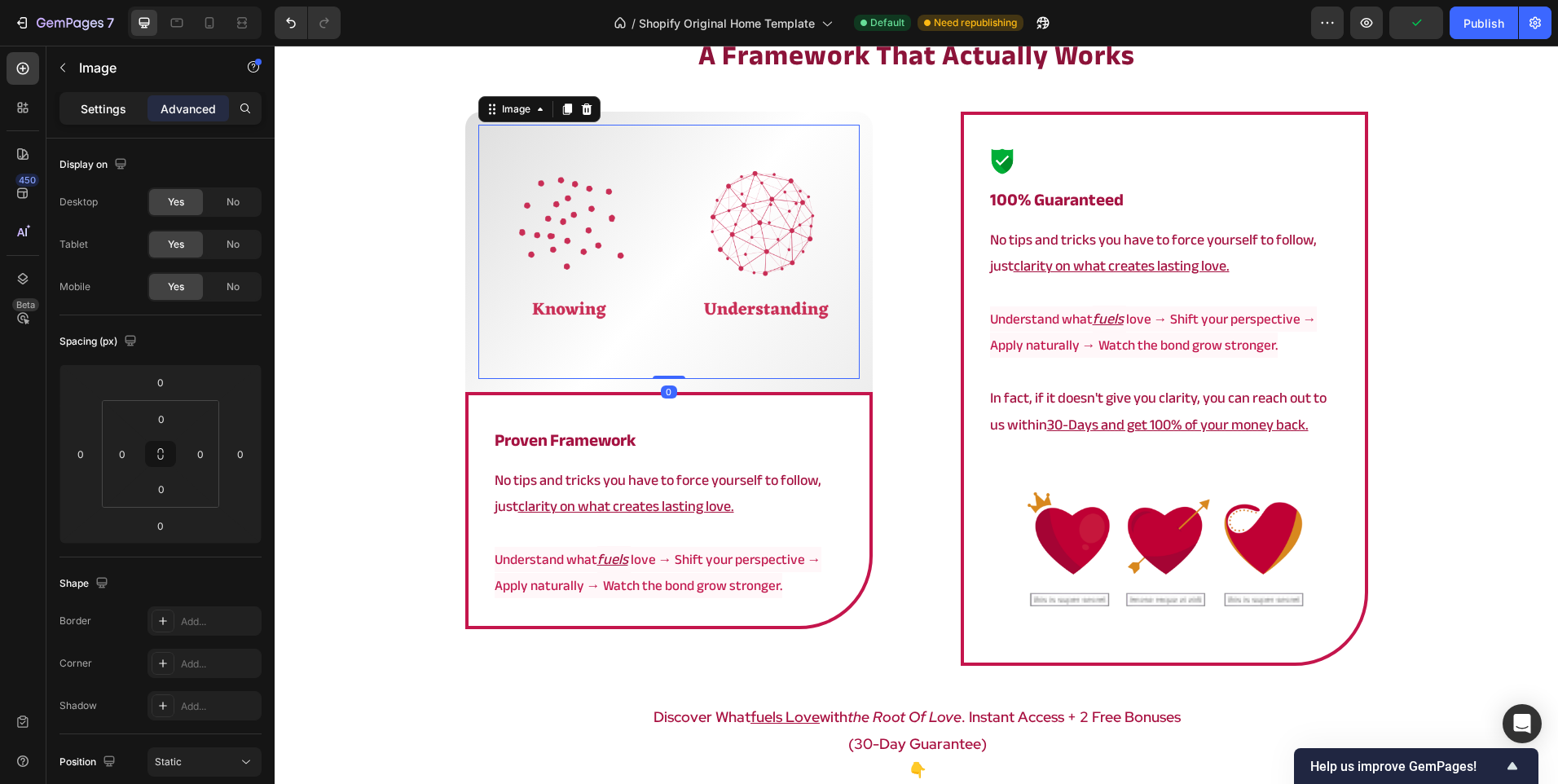
click at [92, 112] on p "Settings" at bounding box center [104, 108] width 45 height 17
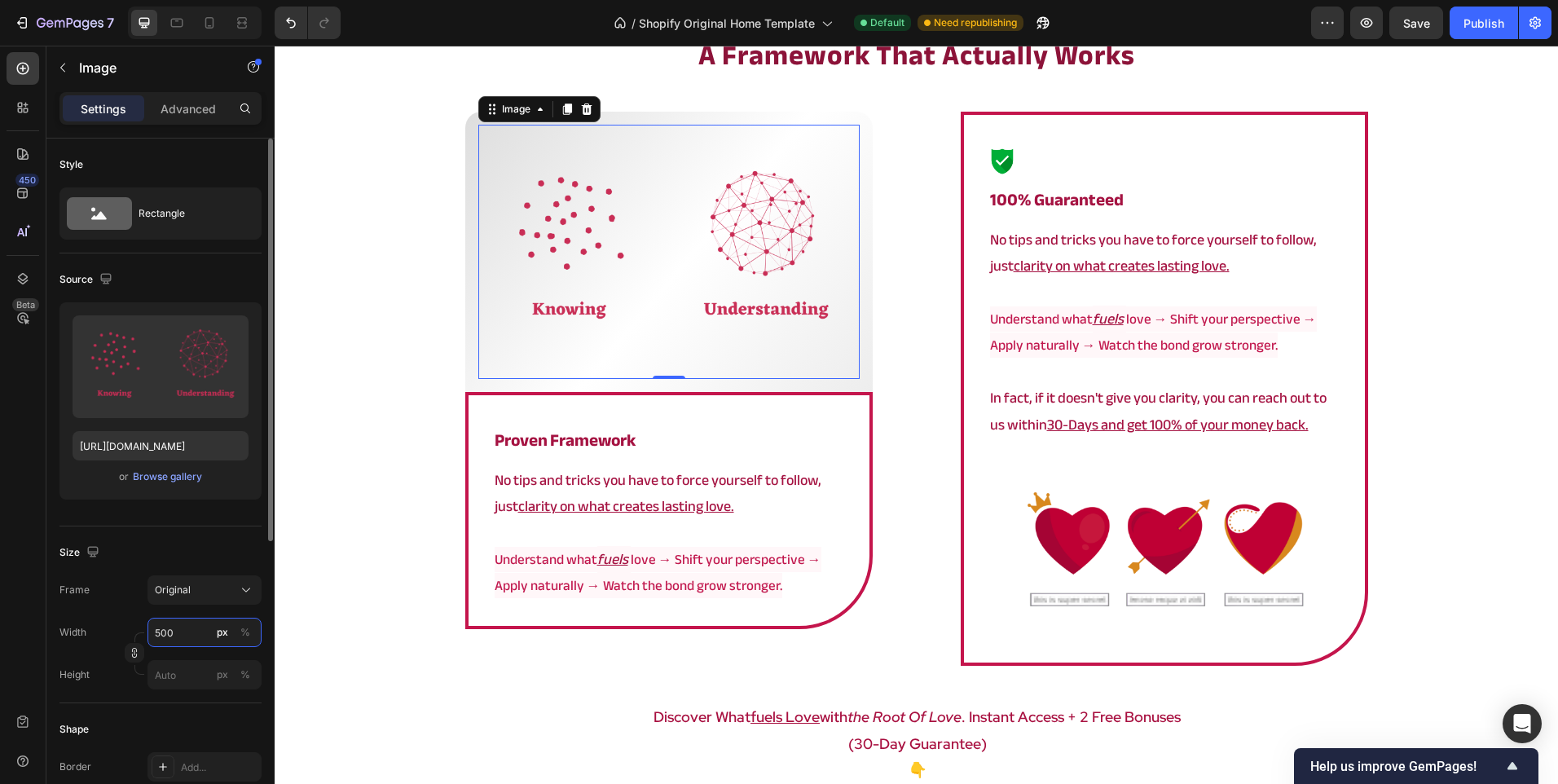
click at [172, 637] on input "500" at bounding box center [204, 631] width 114 height 29
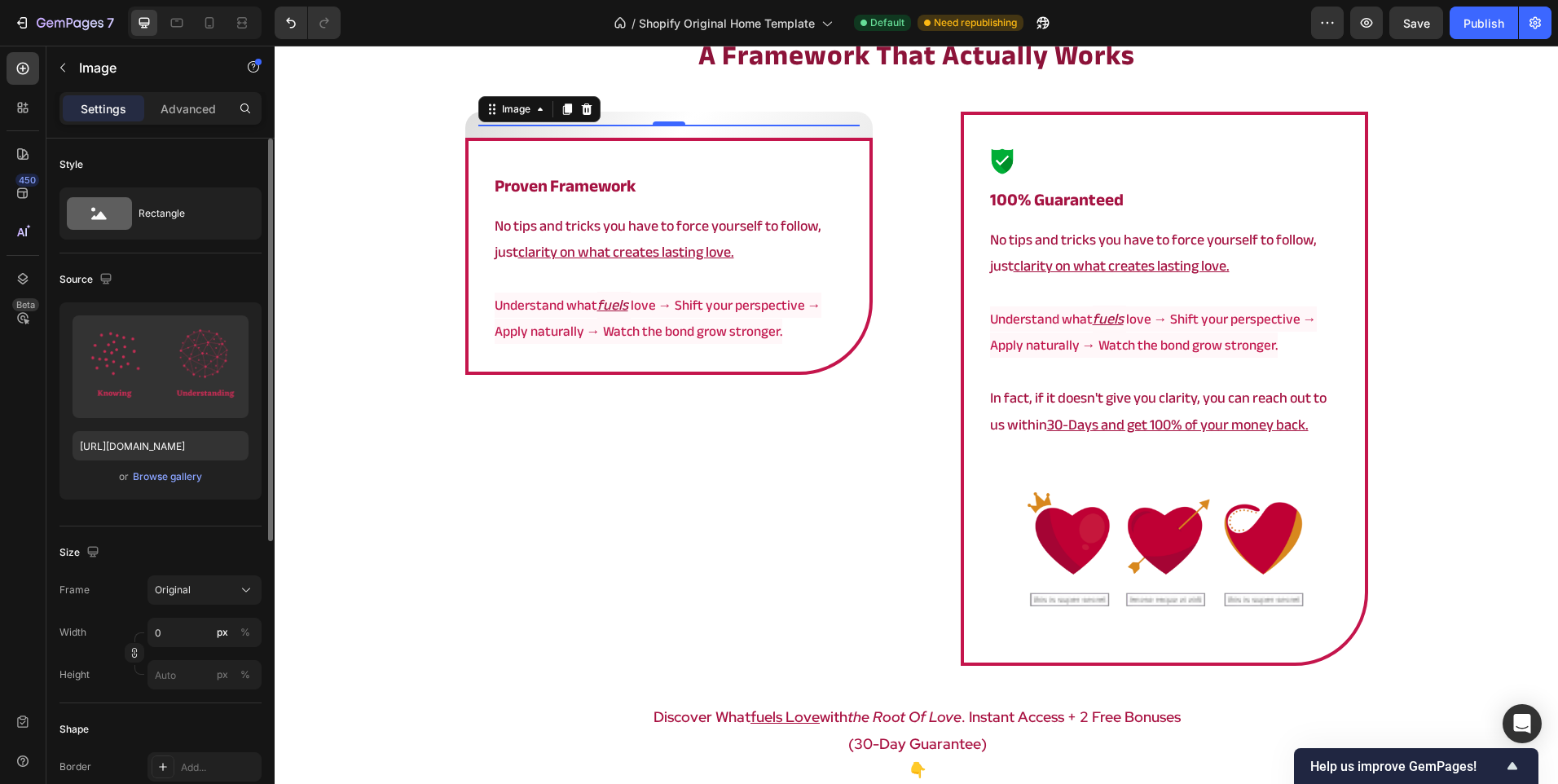
click at [93, 608] on div "Frame Original Width 0 px % Height px %" at bounding box center [160, 631] width 202 height 114
click at [187, 589] on span "Original" at bounding box center [172, 590] width 36 height 15
click at [193, 745] on div "Custom" at bounding box center [201, 751] width 94 height 15
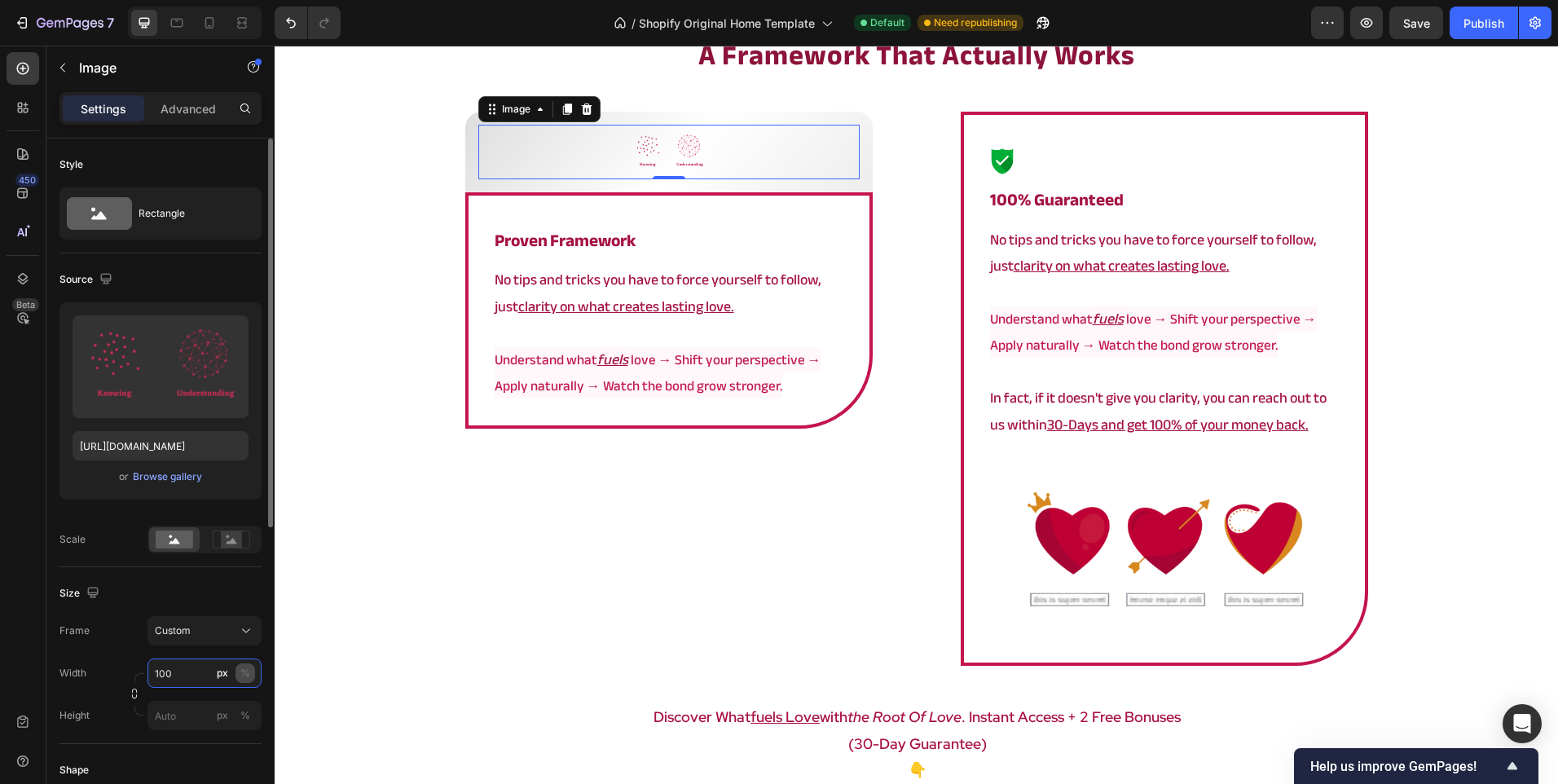
type input "100"
click at [252, 671] on button "%" at bounding box center [245, 673] width 20 height 20
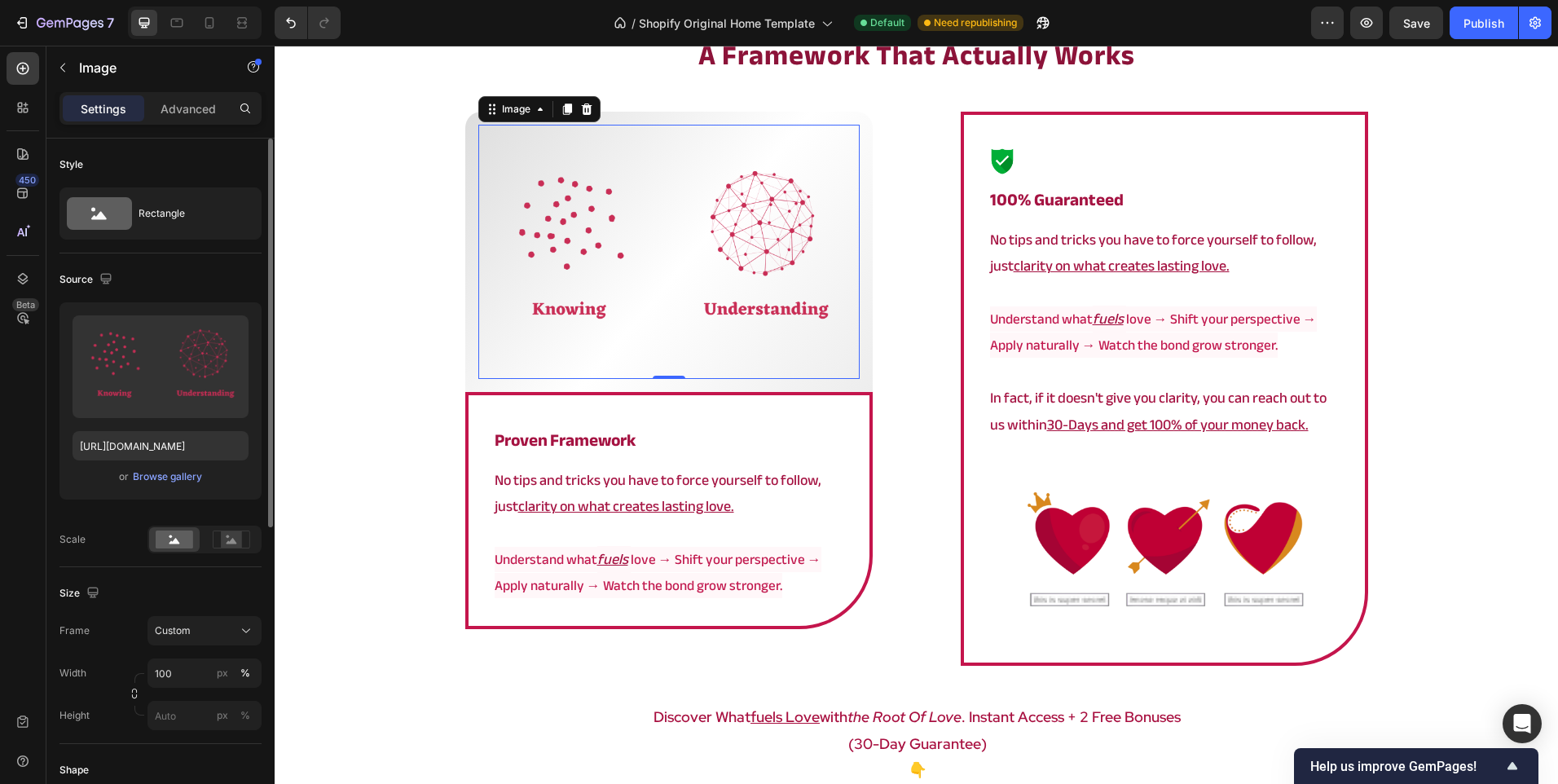
click at [100, 659] on div "Width 100 px %" at bounding box center [160, 673] width 202 height 29
click at [176, 720] on input "px %" at bounding box center [204, 715] width 114 height 29
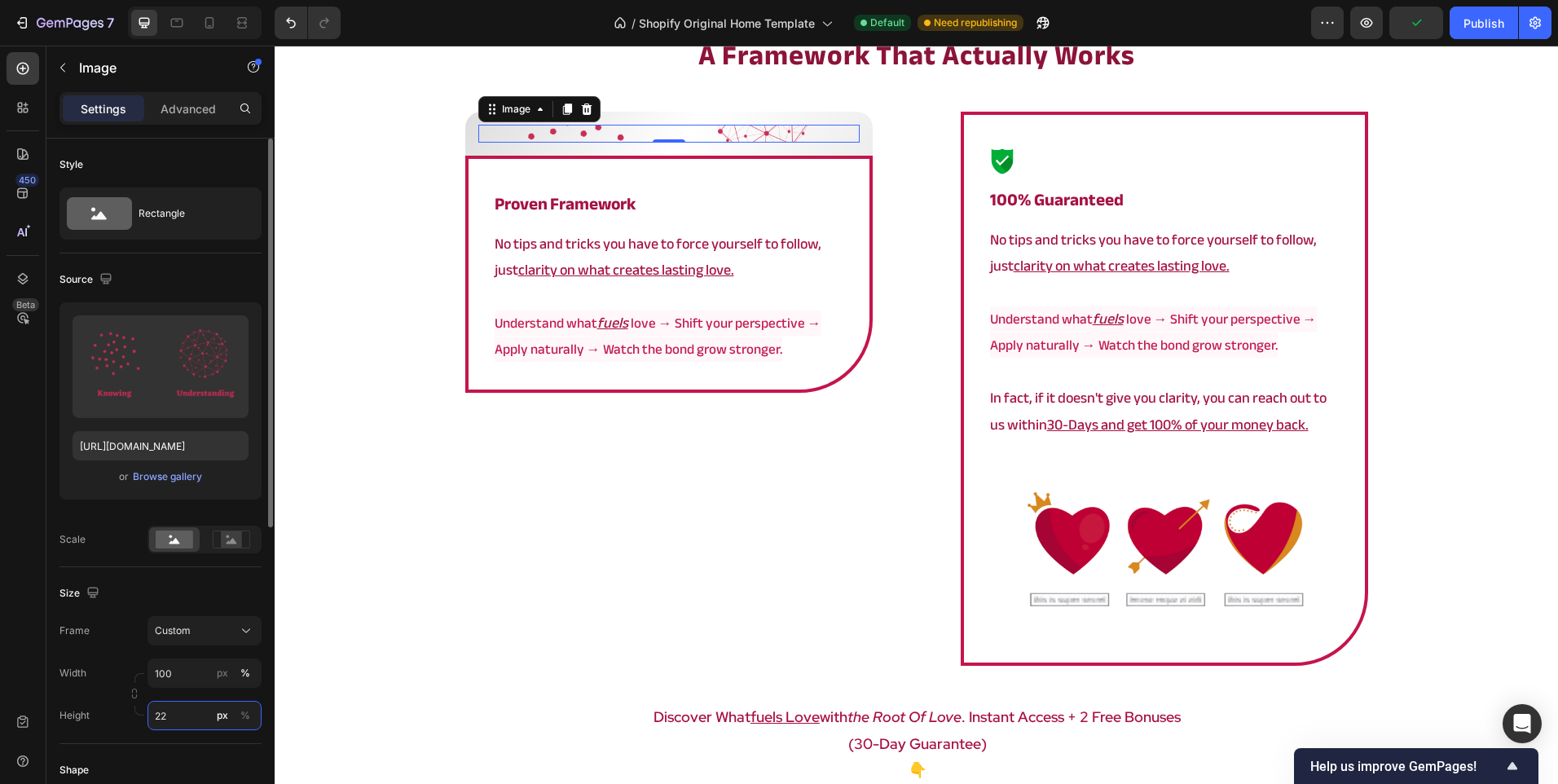
type input "220"
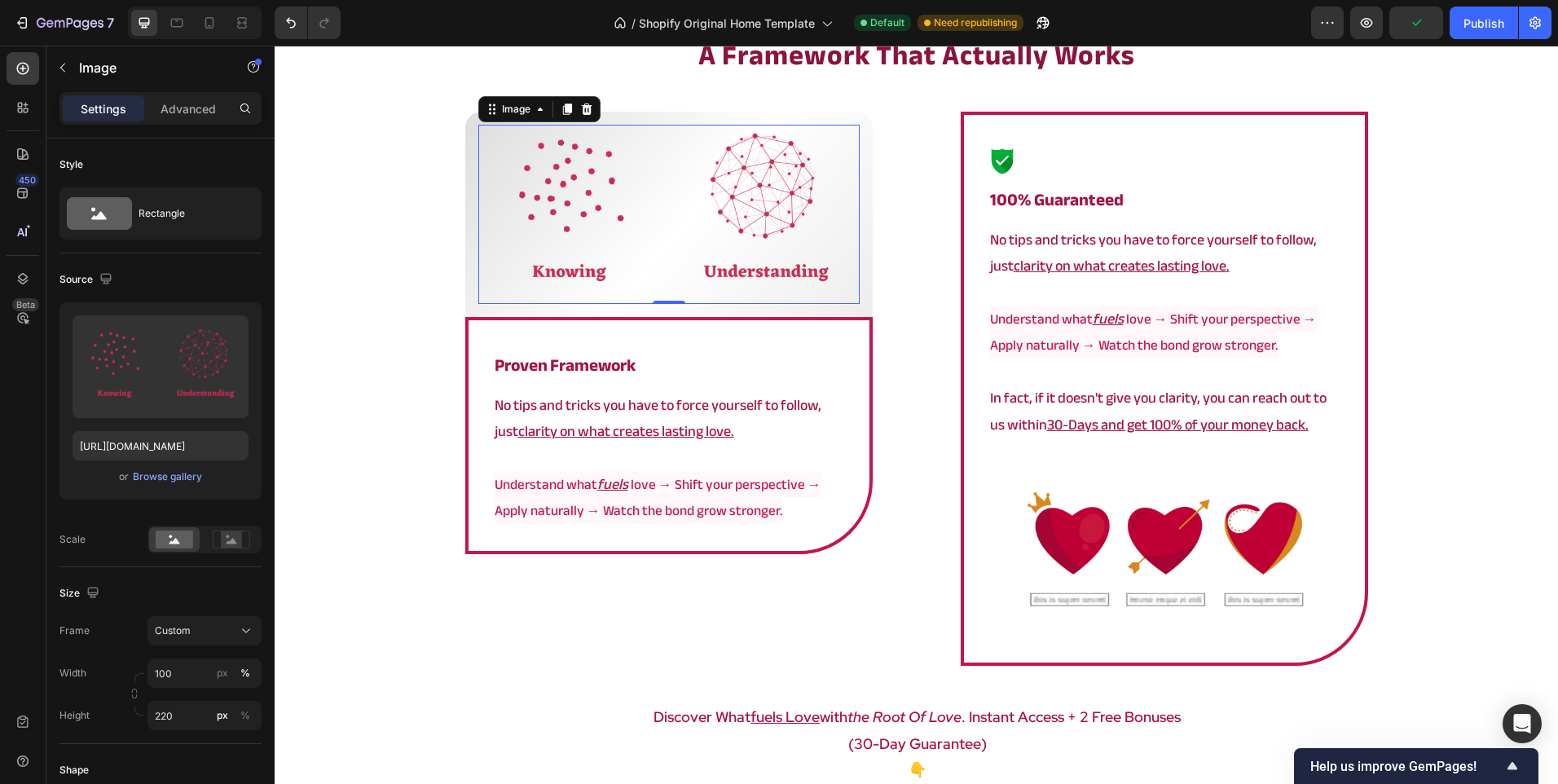
click at [352, 531] on div "⁠⁠⁠⁠⁠⁠⁠ a framework that actually works Heading Image 0 Row ⁠⁠⁠⁠⁠⁠⁠ proven fram…" at bounding box center [916, 450] width 1284 height 829
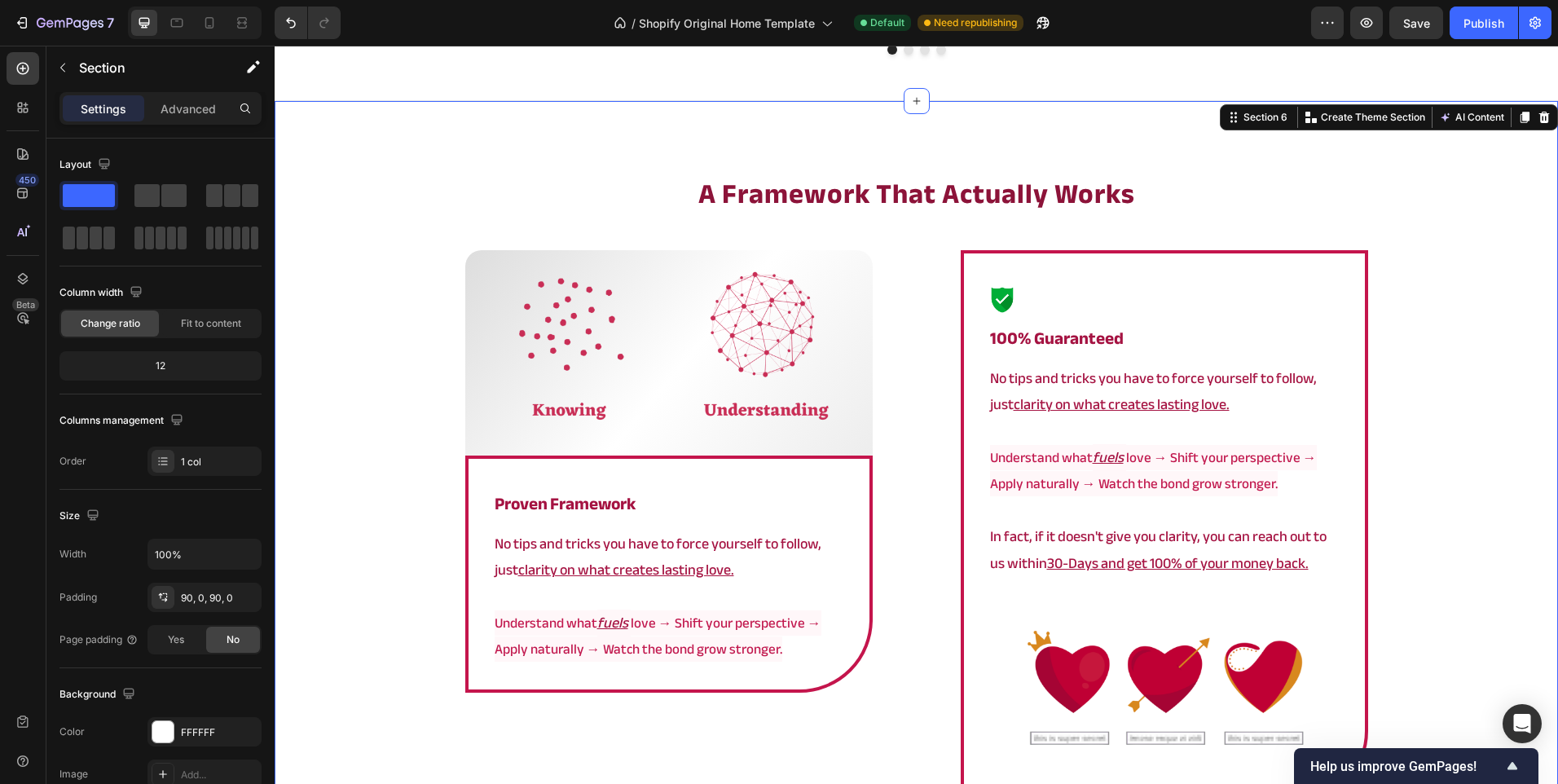
scroll to position [2685, 0]
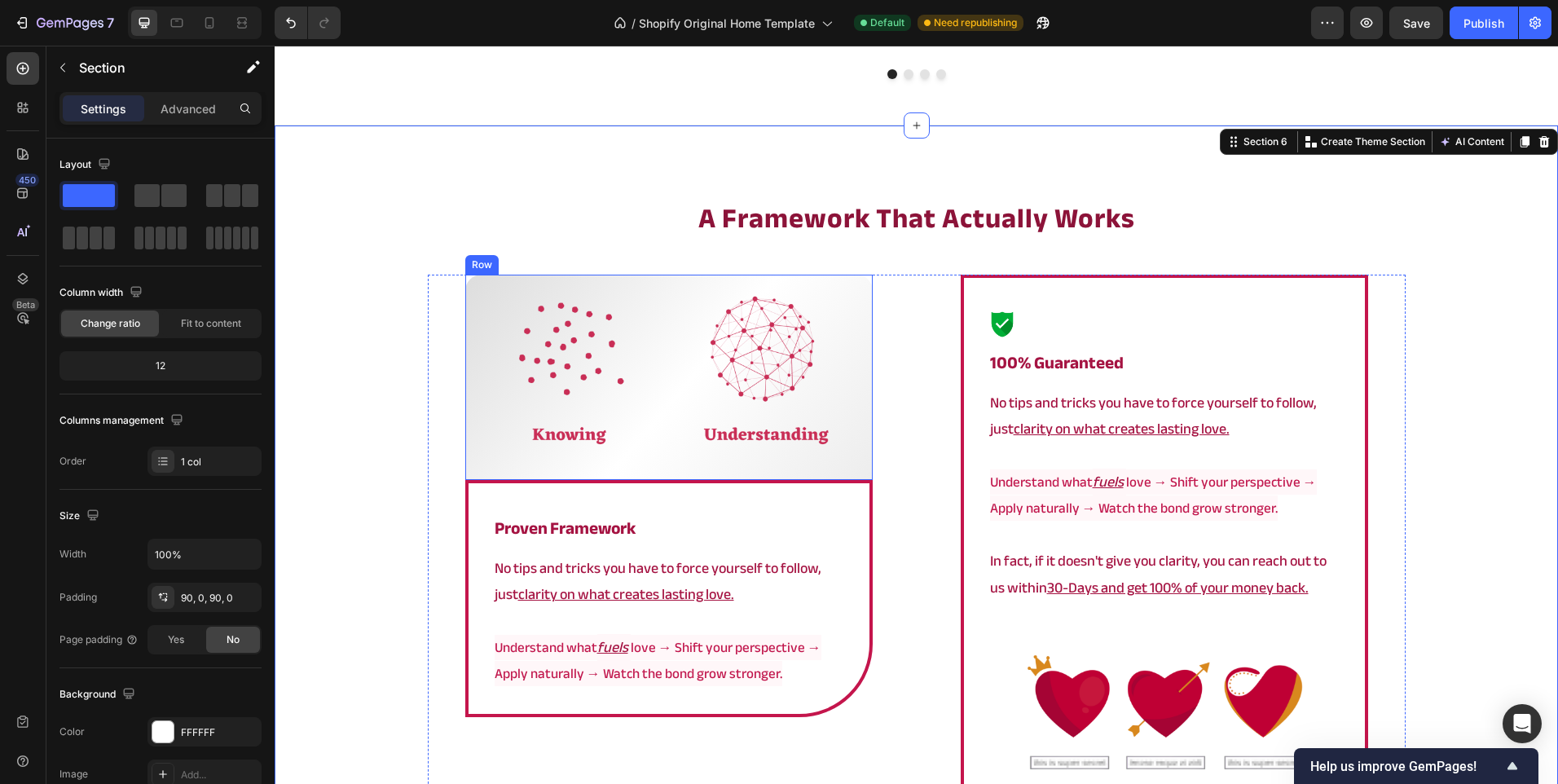
click at [466, 398] on div "Image Row" at bounding box center [669, 377] width 407 height 205
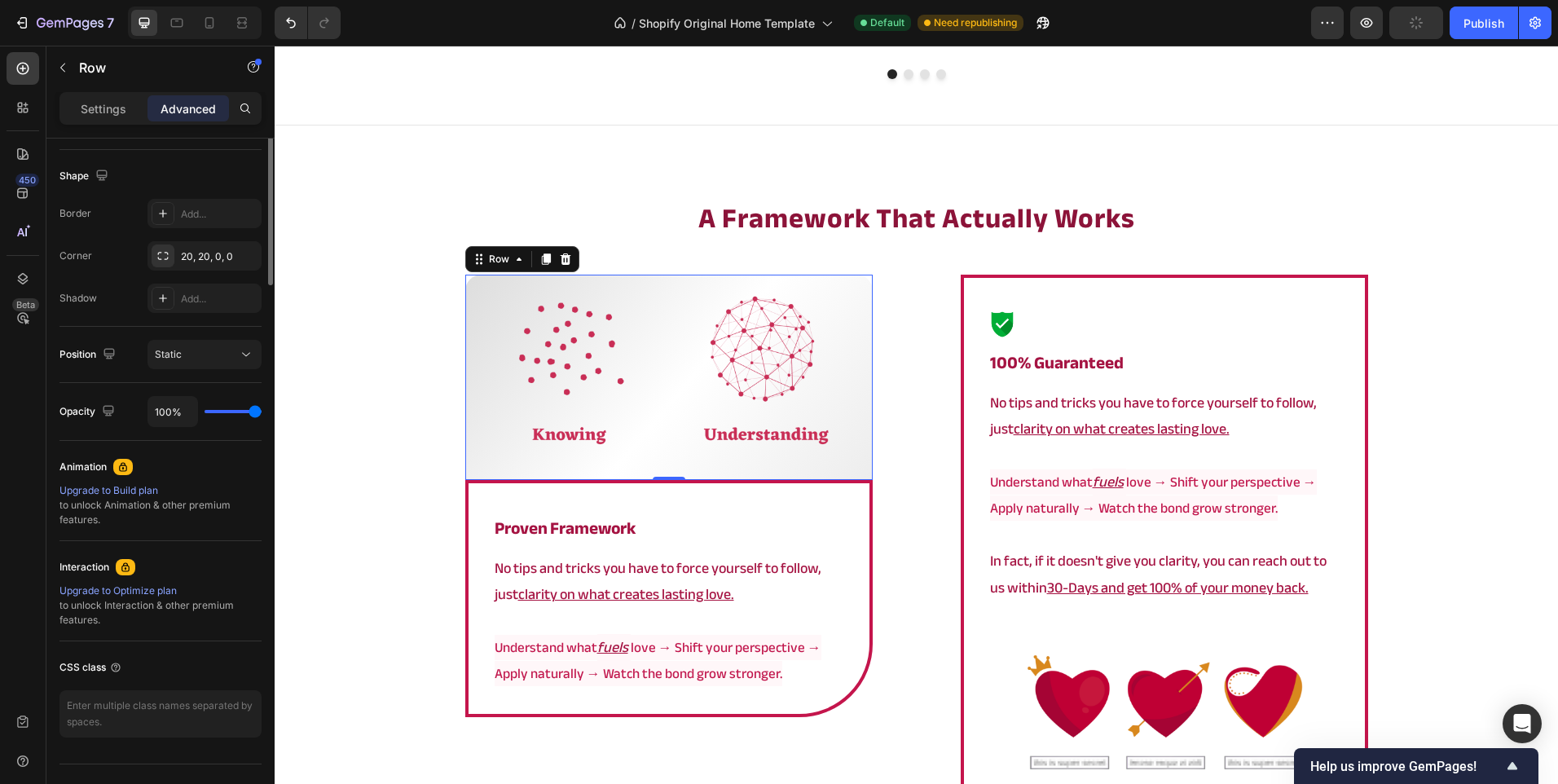
scroll to position [81, 0]
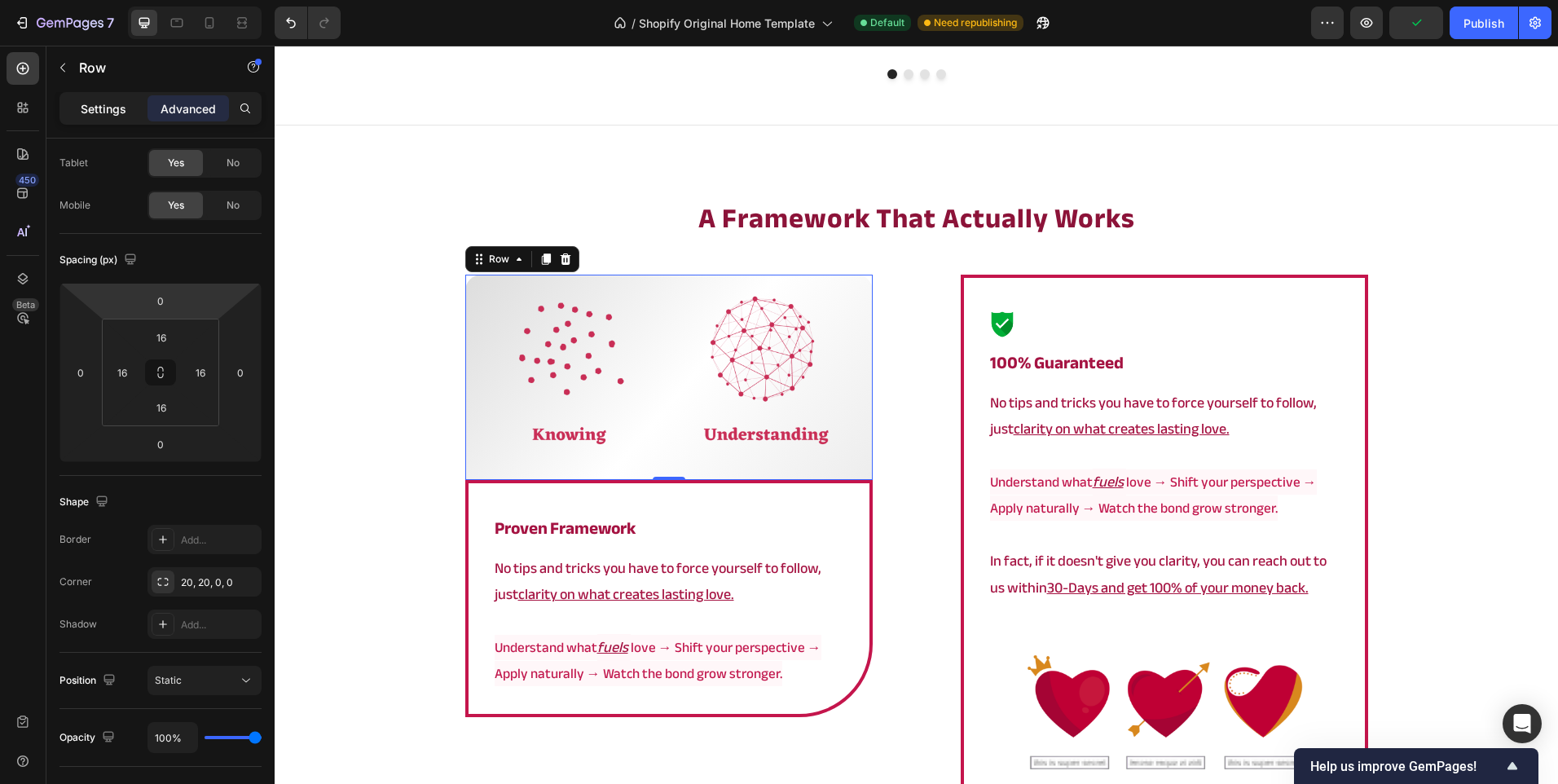
click at [99, 101] on p "Settings" at bounding box center [104, 108] width 45 height 17
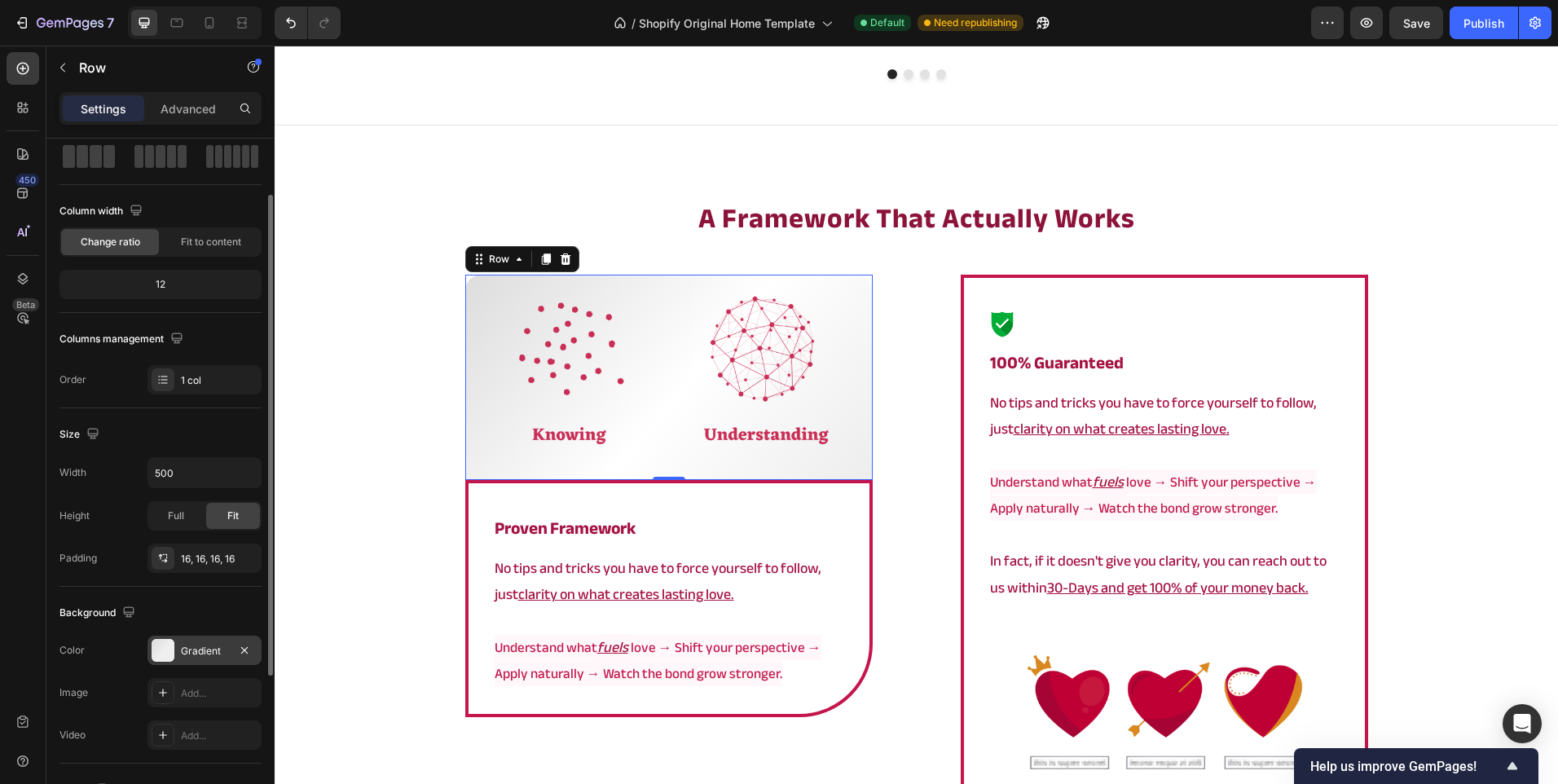
click at [180, 640] on div "Gradient" at bounding box center [204, 649] width 114 height 29
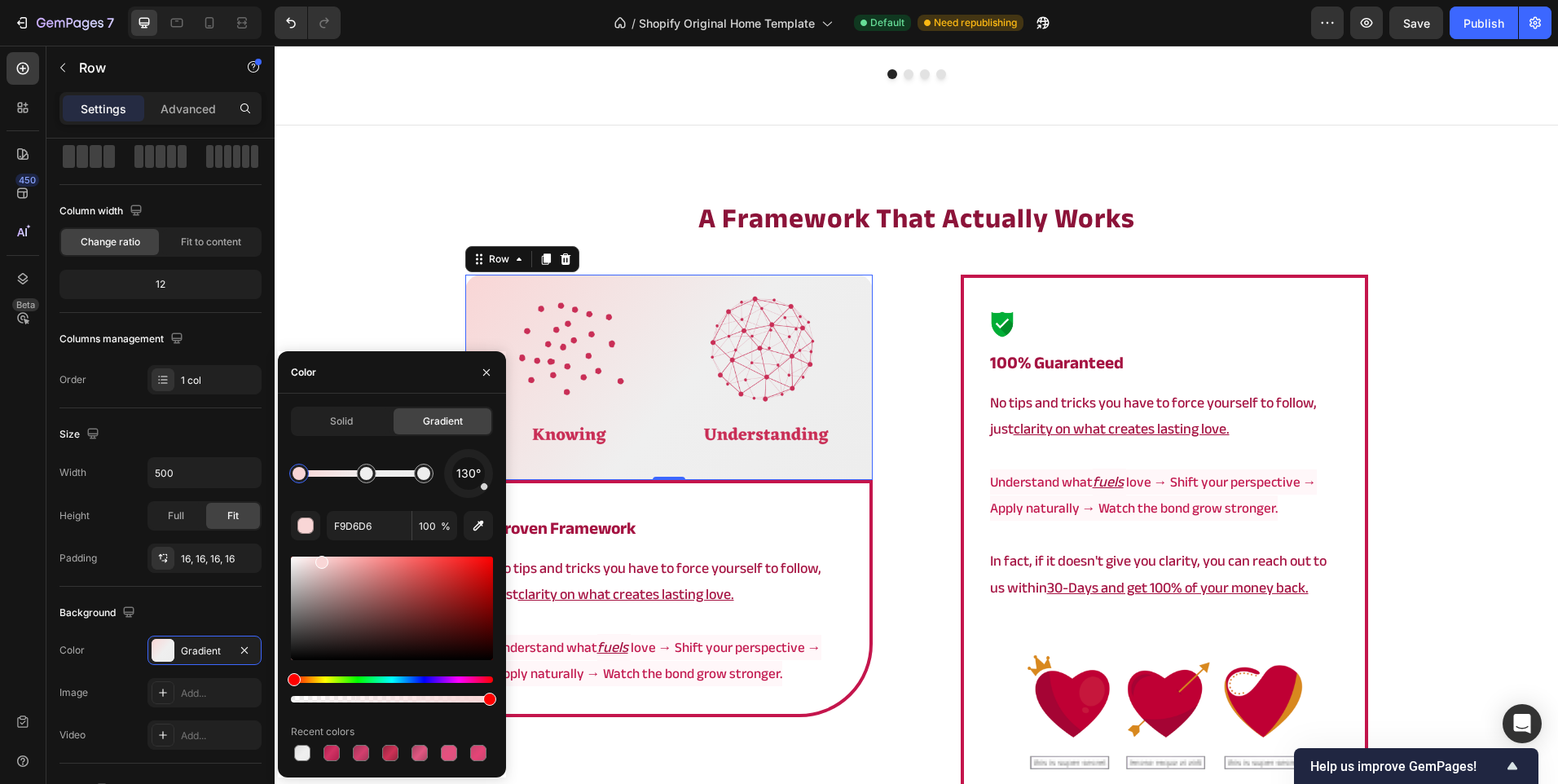
drag, startPoint x: 296, startPoint y: 573, endPoint x: 320, endPoint y: 558, distance: 28.3
click at [356, 535] on input "F9D6D6" at bounding box center [369, 525] width 85 height 29
click at [419, 483] on div at bounding box center [423, 473] width 29 height 29
click at [382, 531] on input "EDEDED" at bounding box center [369, 525] width 85 height 29
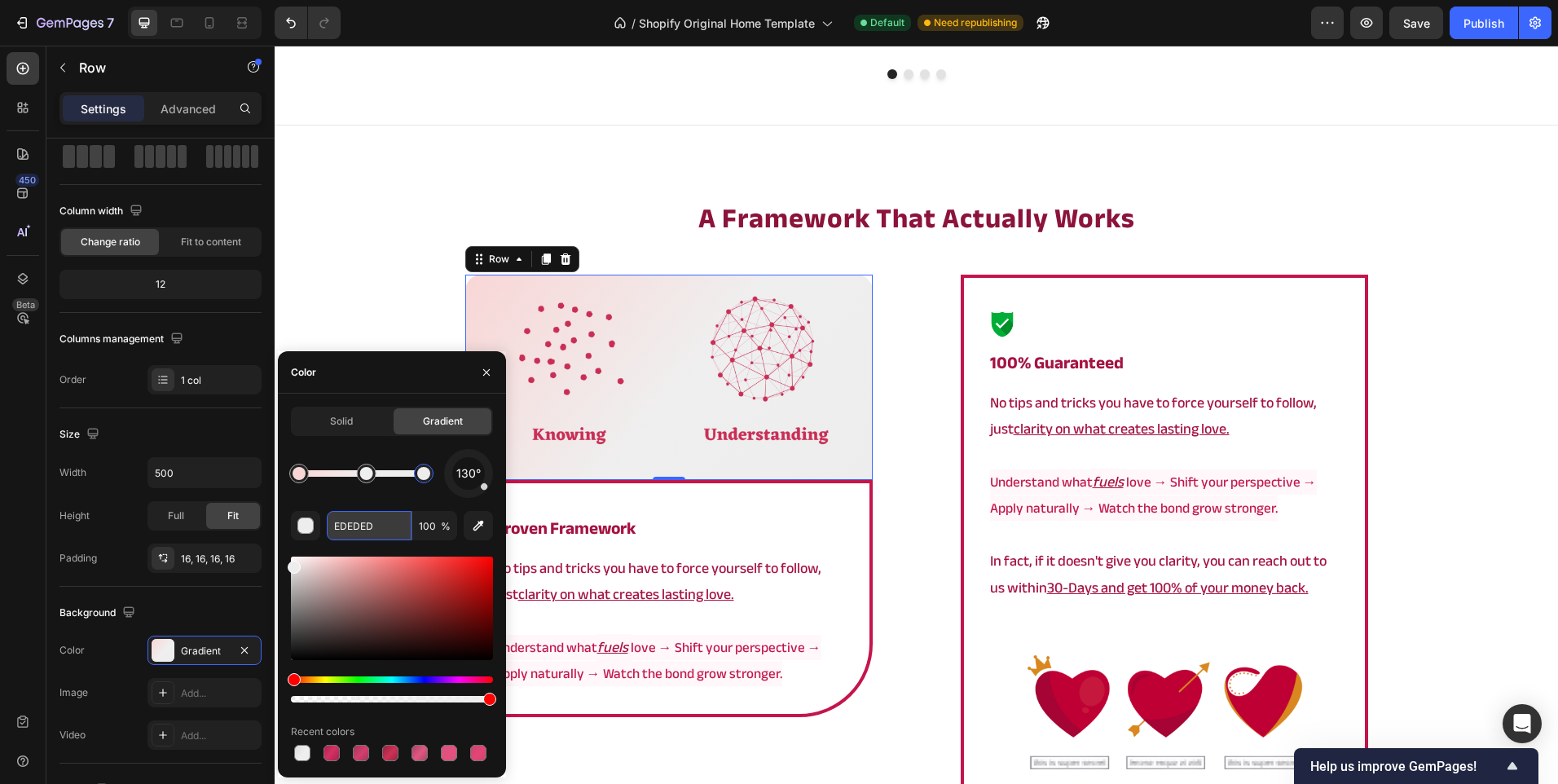
paste input "F9D6D6"
click at [363, 474] on div at bounding box center [367, 473] width 13 height 13
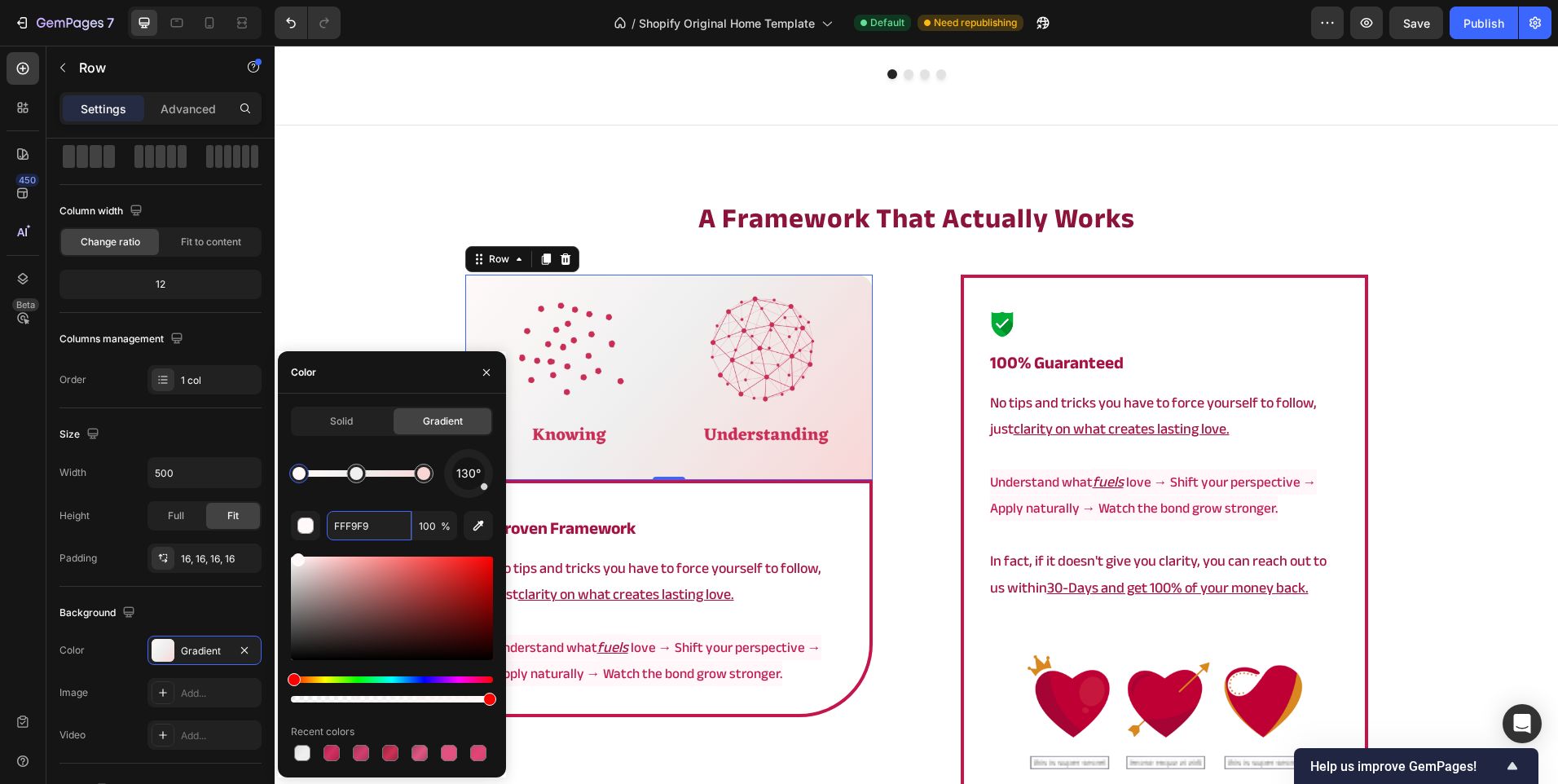
drag, startPoint x: 317, startPoint y: 563, endPoint x: 296, endPoint y: 548, distance: 25.8
click at [434, 477] on div at bounding box center [423, 473] width 29 height 29
click at [375, 522] on input "F9D6D6" at bounding box center [369, 525] width 85 height 29
click at [301, 472] on div at bounding box center [299, 473] width 13 height 13
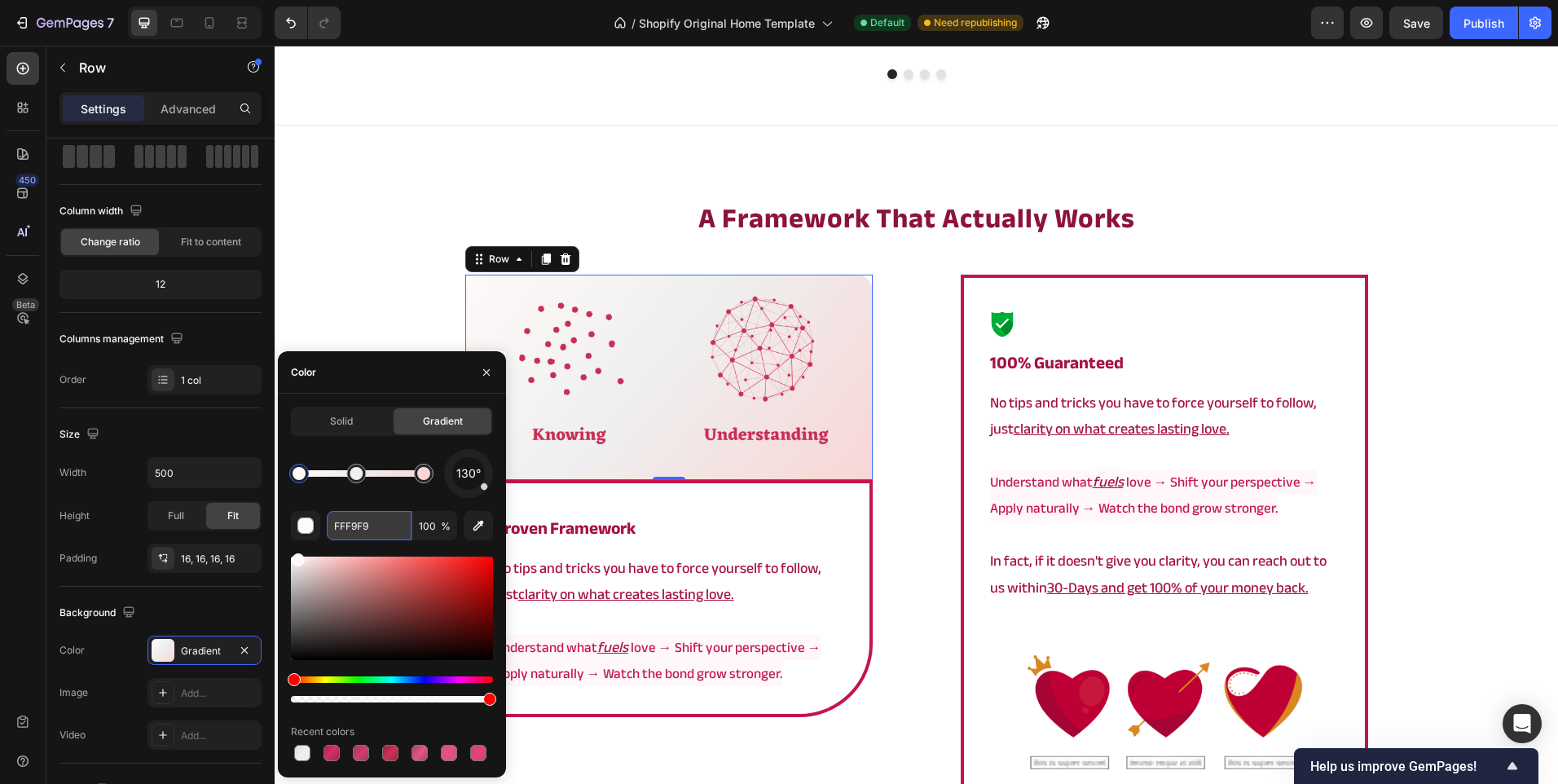
click at [359, 520] on input "FFF9F9" at bounding box center [369, 525] width 85 height 29
paste input "9D6D6"
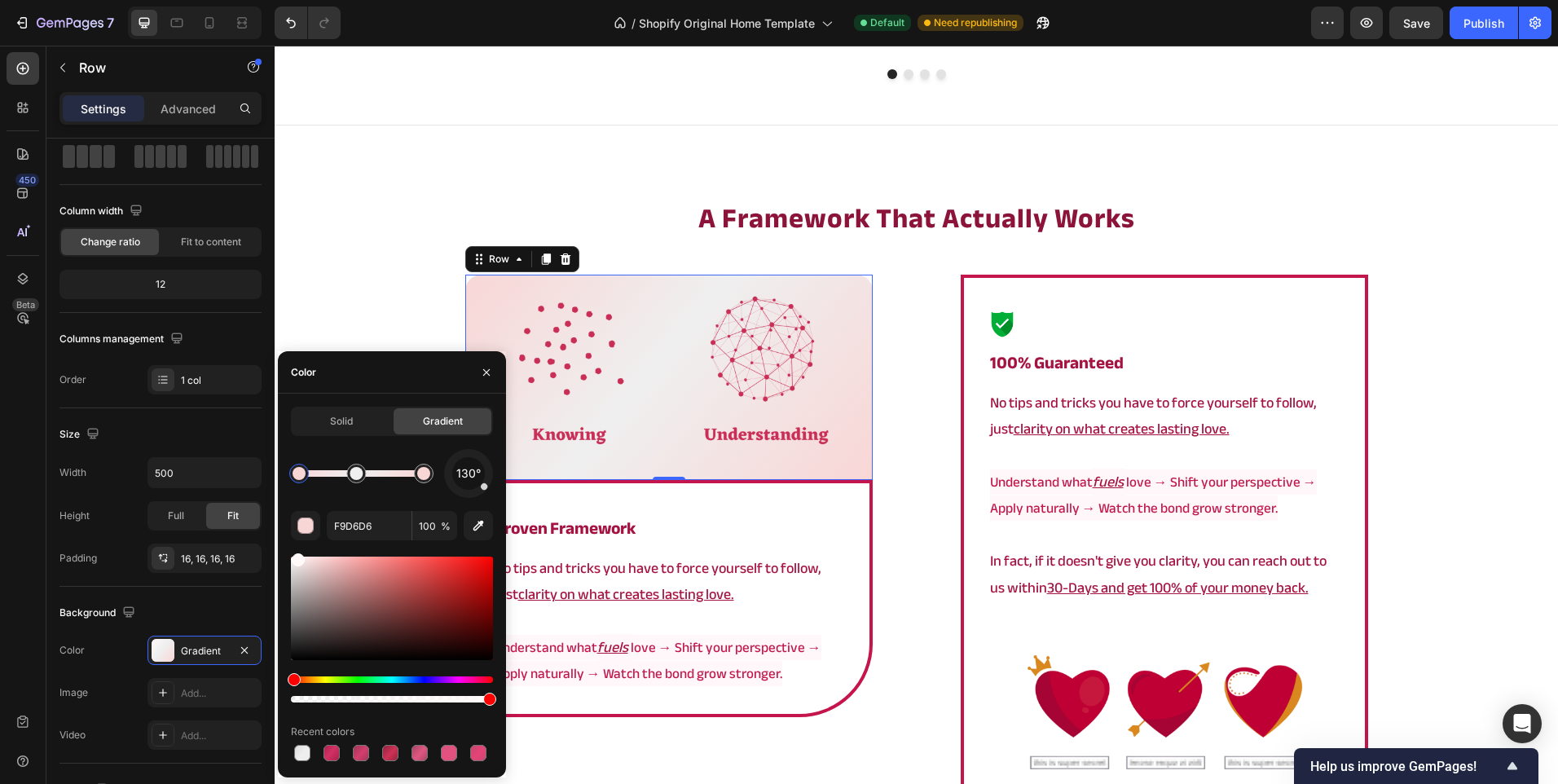
click at [373, 502] on div "130° F9D6D6 100 % Recent colors" at bounding box center [392, 606] width 202 height 316
click at [359, 473] on div at bounding box center [356, 473] width 13 height 13
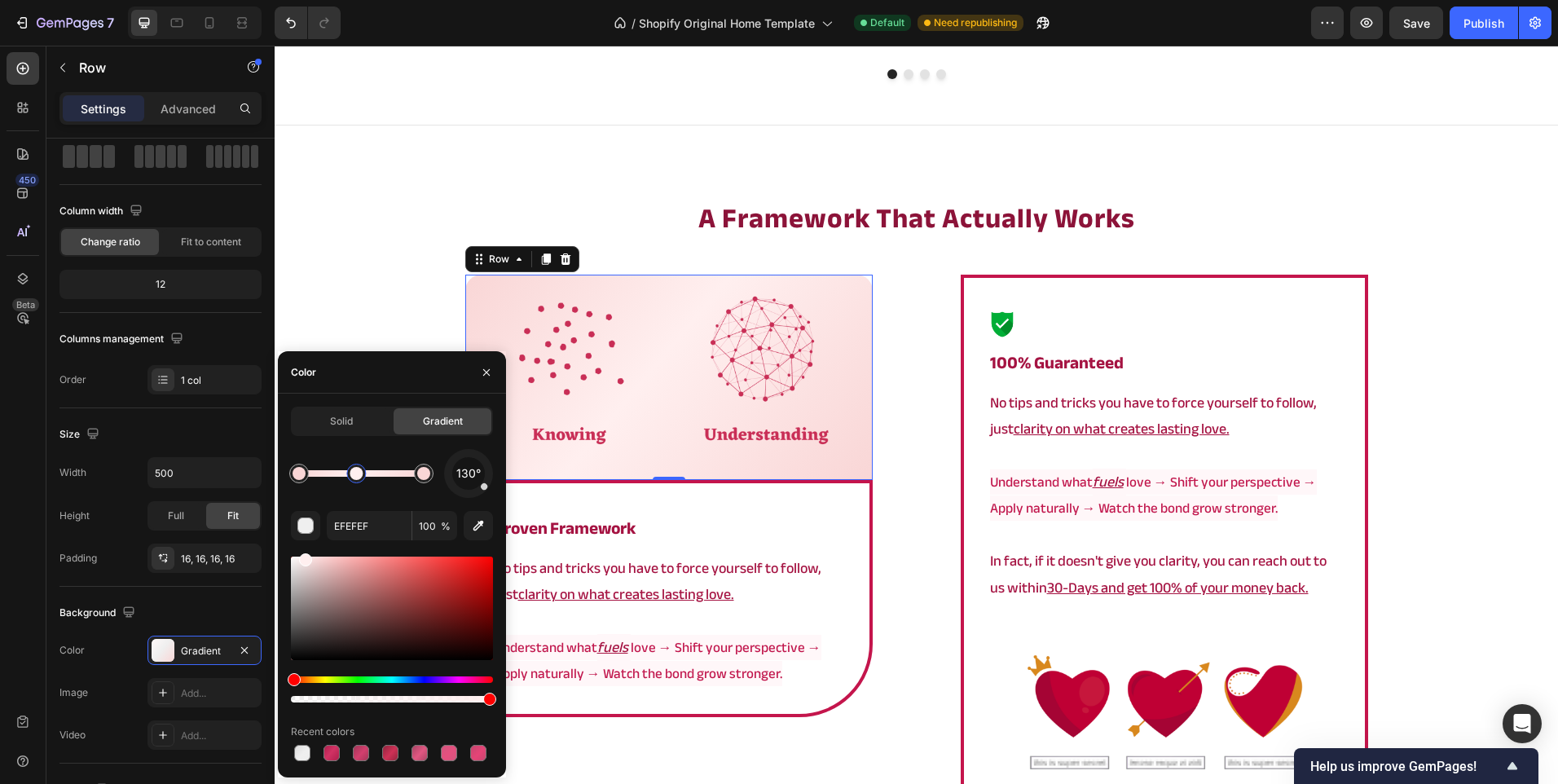
drag, startPoint x: 297, startPoint y: 563, endPoint x: 304, endPoint y: 550, distance: 14.8
click at [304, 550] on div "130° EFEFEF 100 % Recent colors" at bounding box center [392, 606] width 202 height 316
drag, startPoint x: 301, startPoint y: 558, endPoint x: 295, endPoint y: 546, distance: 13.4
click at [295, 546] on div "130° FFEFEF 100 % Recent colors" at bounding box center [392, 606] width 202 height 316
type input "FFF9F9"
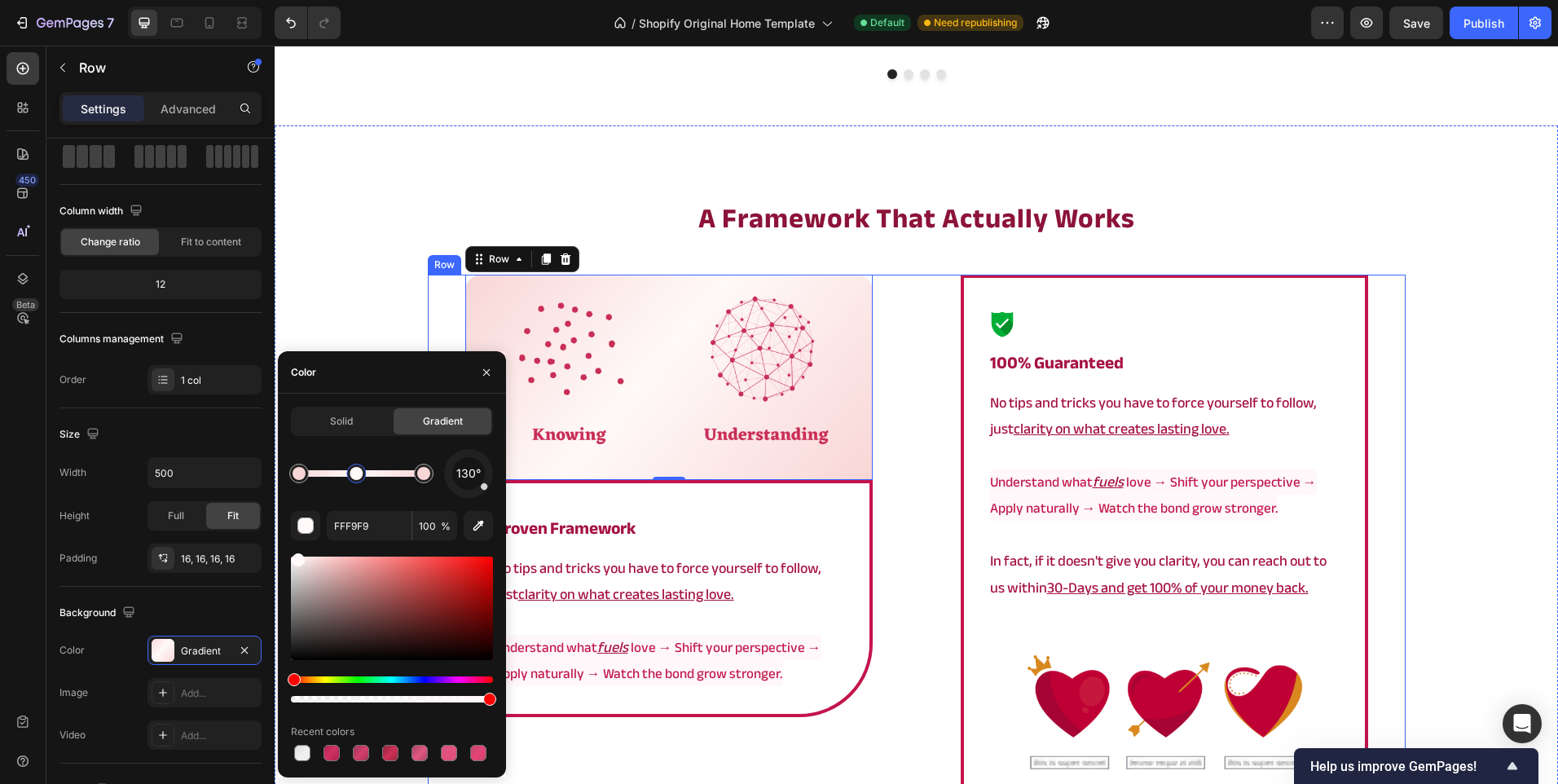
click at [894, 578] on div "Image Row 0 ⁠⁠⁠⁠⁠⁠⁠ proven framework Heading No tips and tricks you have to for…" at bounding box center [669, 551] width 483 height 554
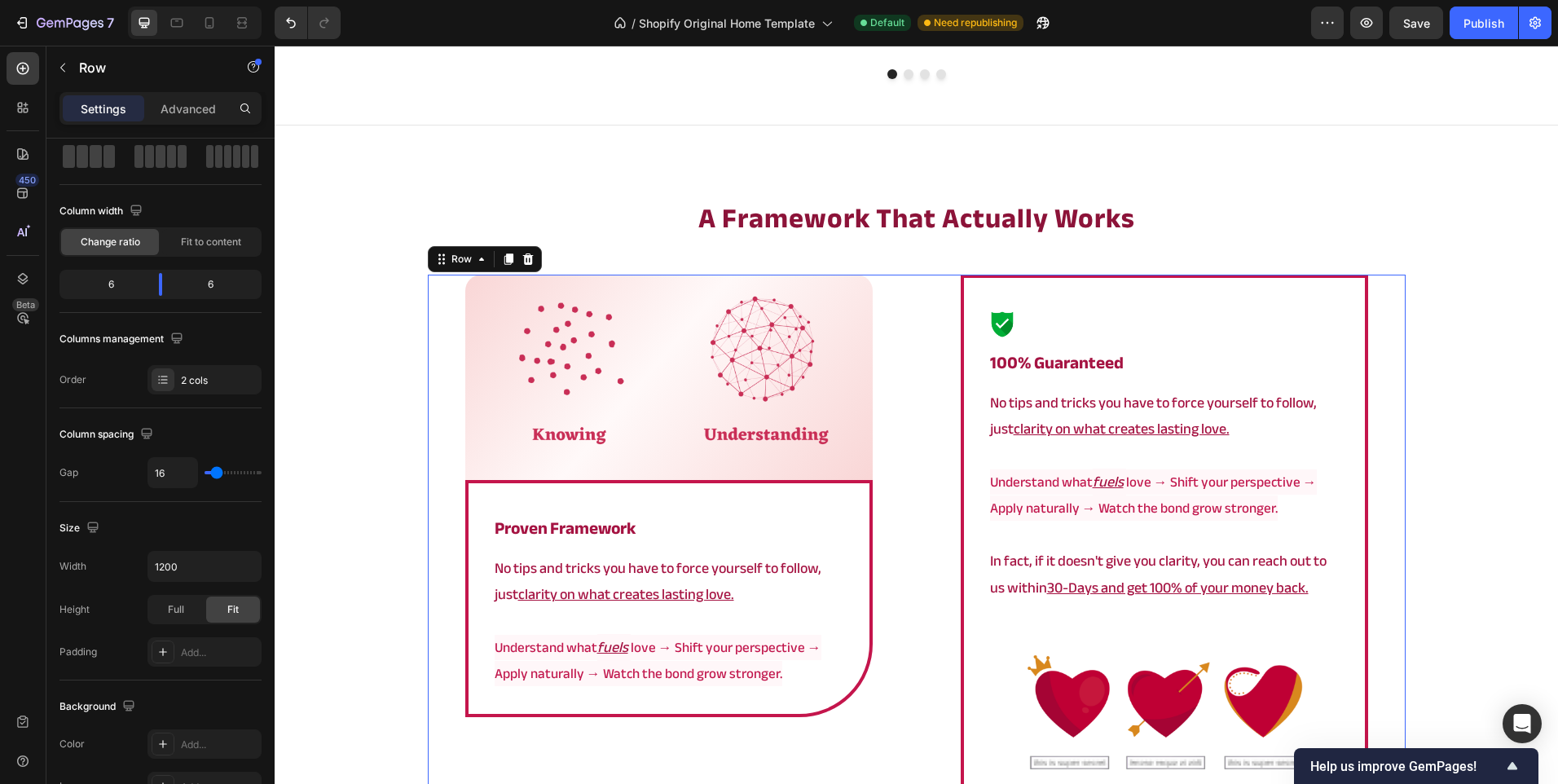
click at [971, 523] on div "Image ⁠⁠⁠⁠⁠⁠⁠ 100% Guaranteed Heading No tips and tricks you have to force your…" at bounding box center [1164, 551] width 407 height 554
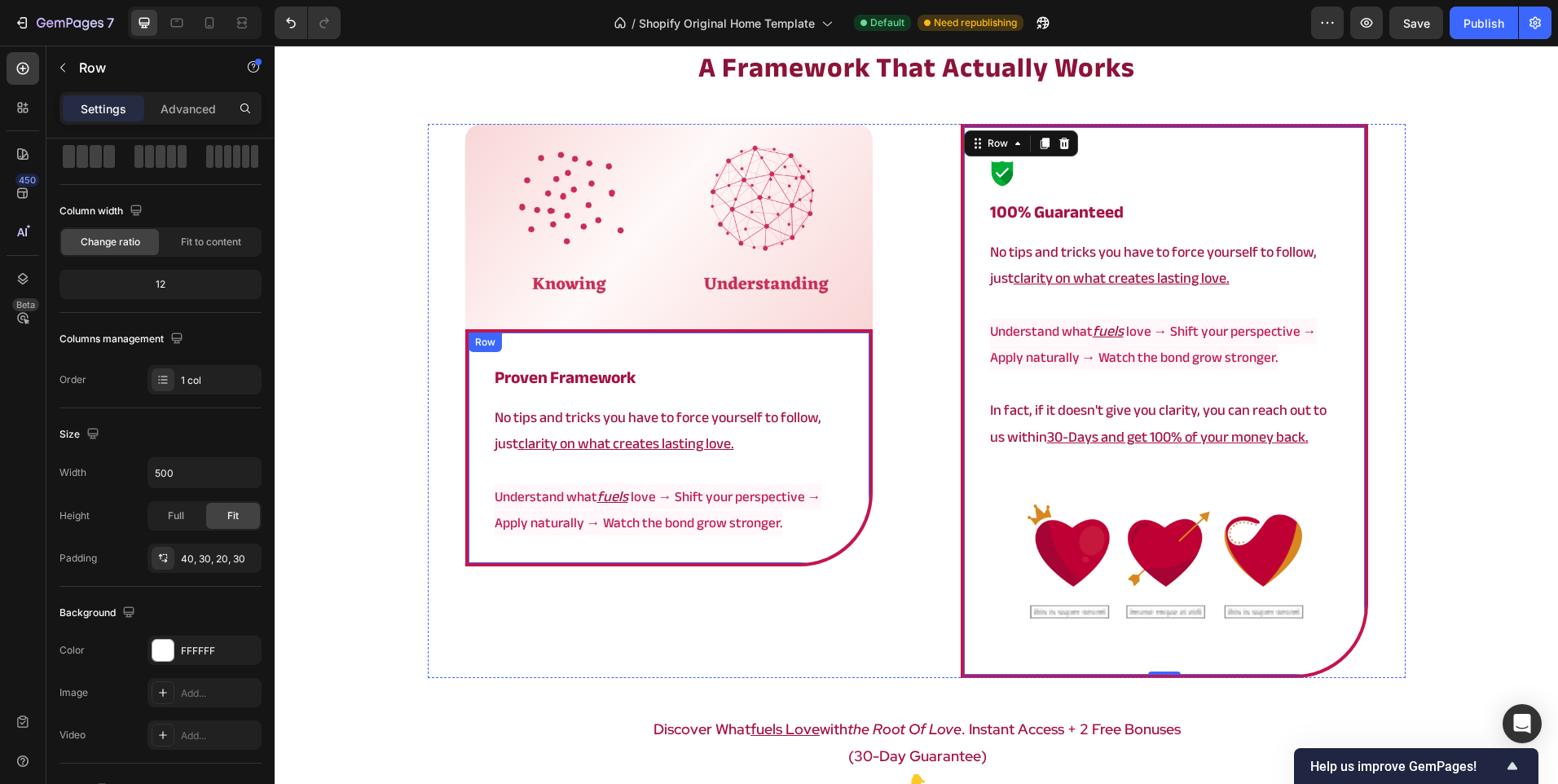
scroll to position [2848, 0]
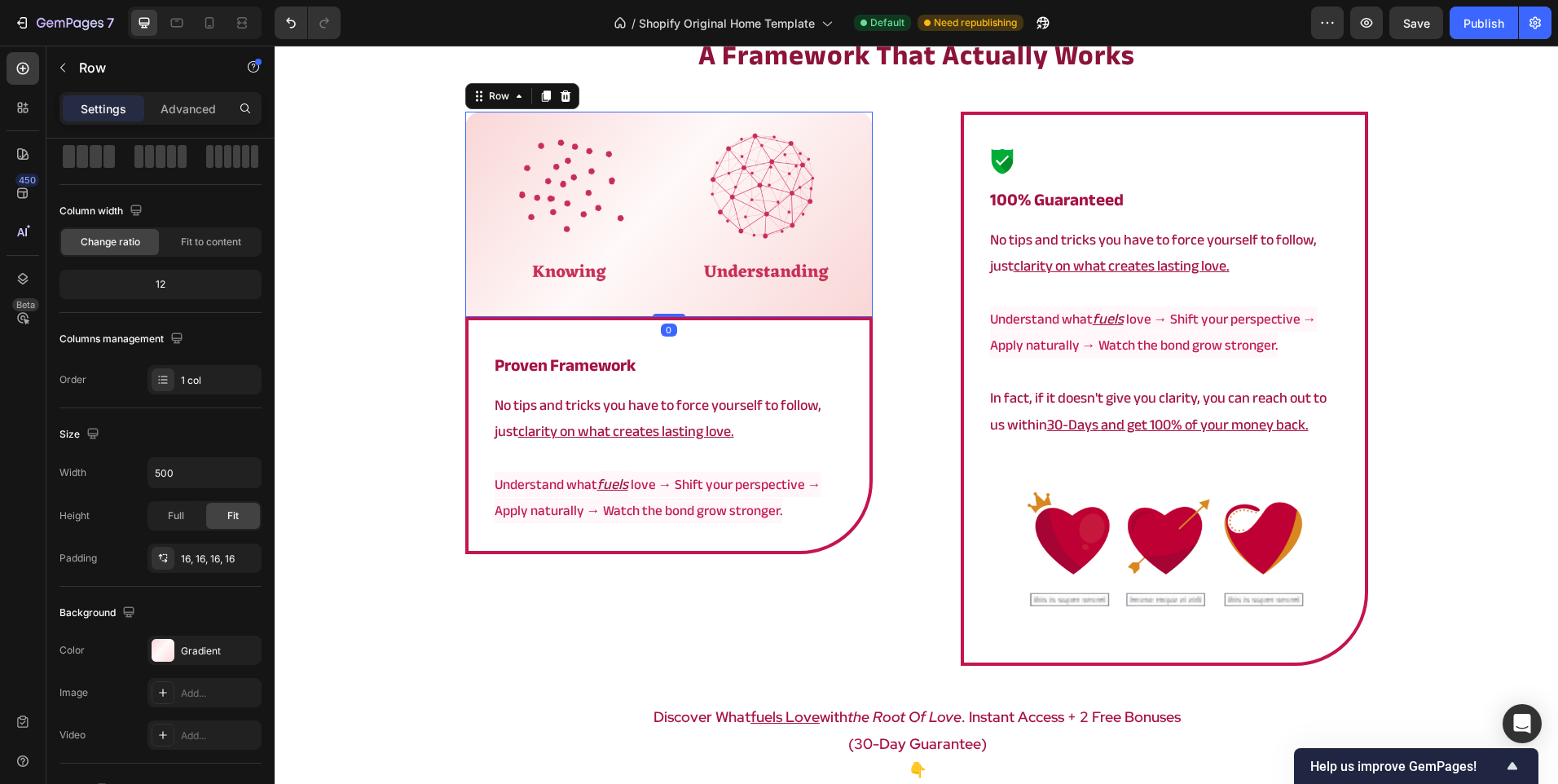
click at [854, 159] on div "Image Row 0" at bounding box center [669, 214] width 407 height 205
click at [539, 101] on icon at bounding box center [546, 96] width 13 height 13
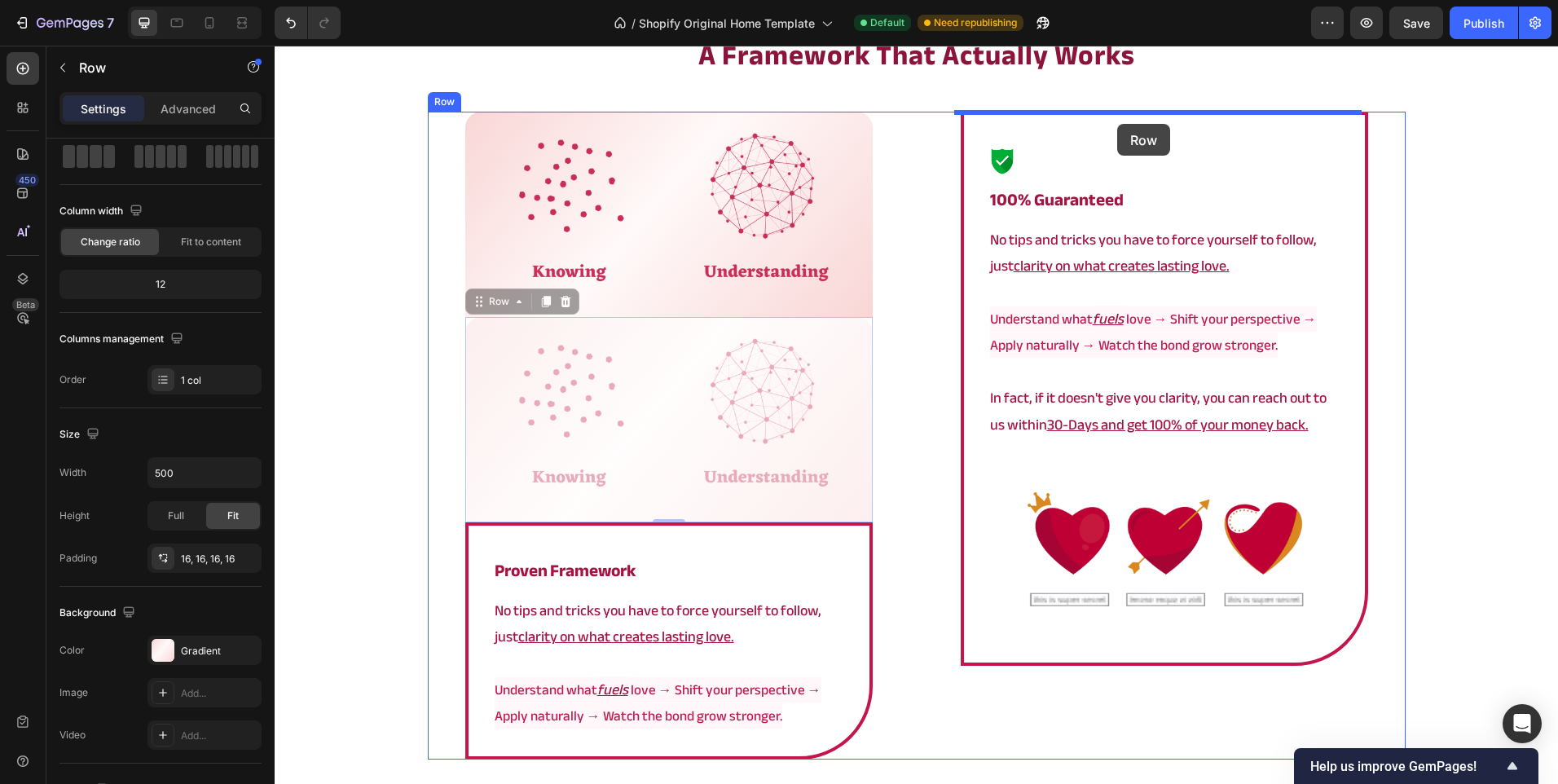
drag, startPoint x: 856, startPoint y: 334, endPoint x: 1117, endPoint y: 123, distance: 335.6
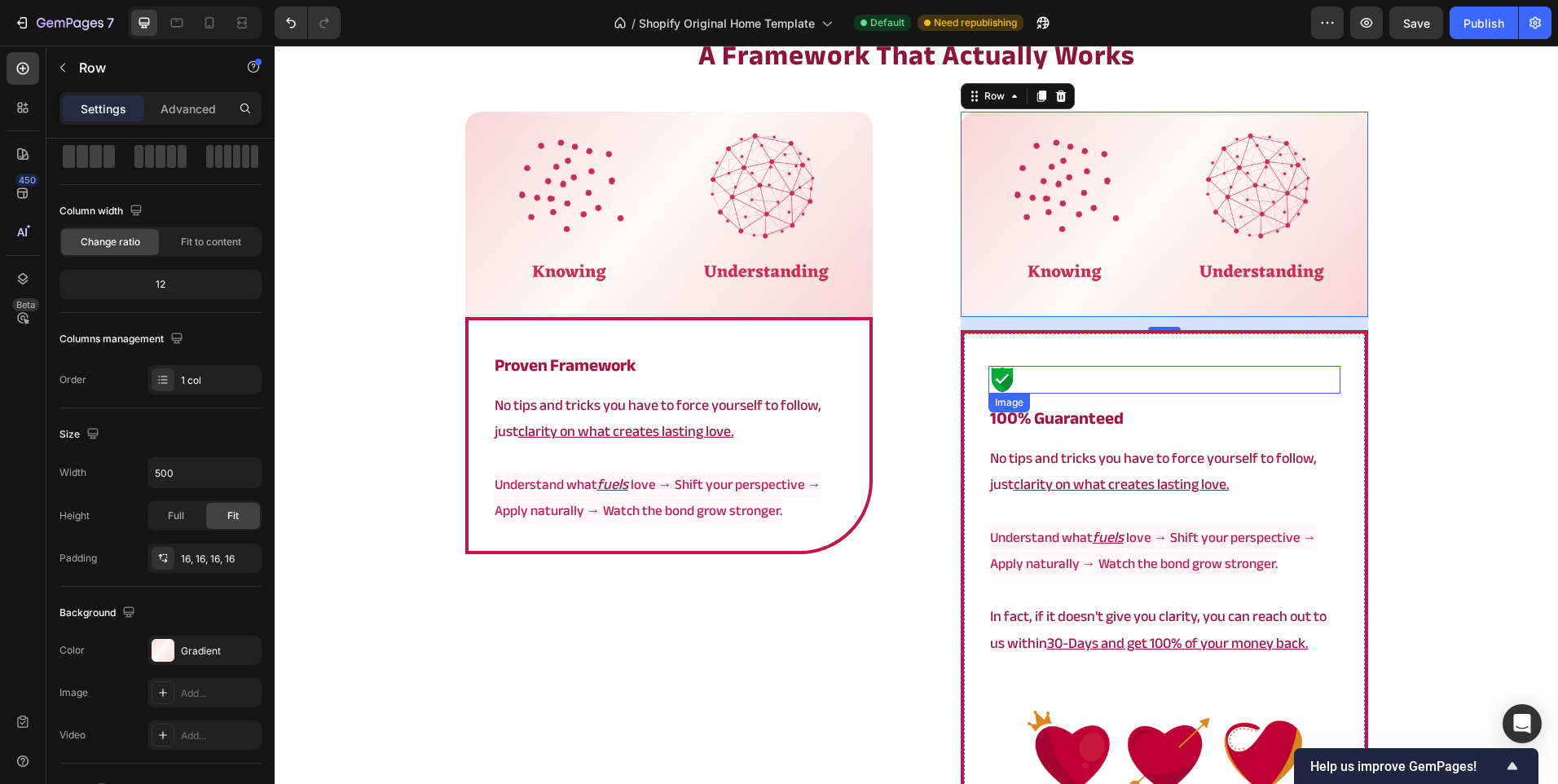
click at [1099, 392] on div at bounding box center [1165, 379] width 353 height 27
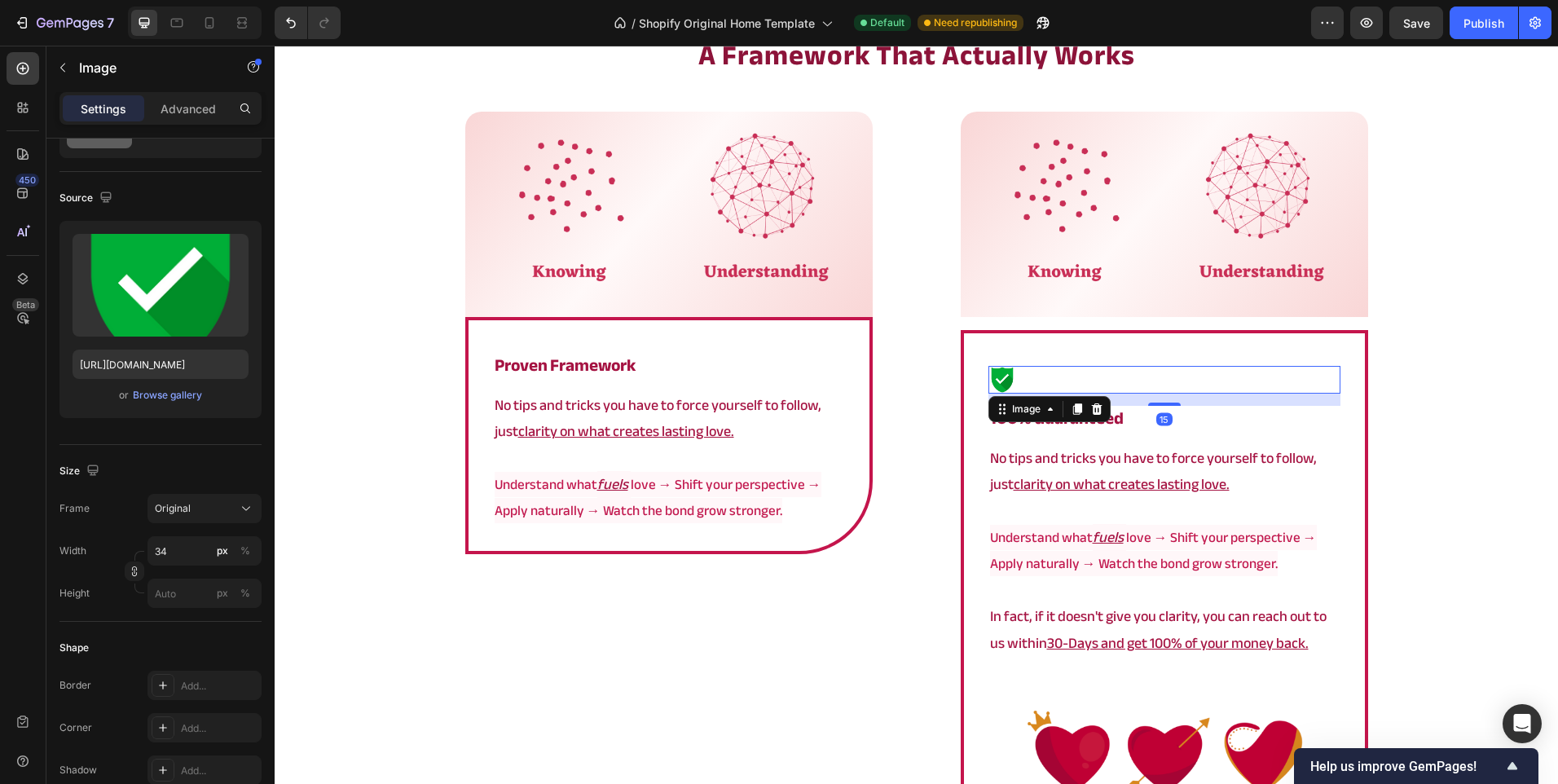
scroll to position [0, 0]
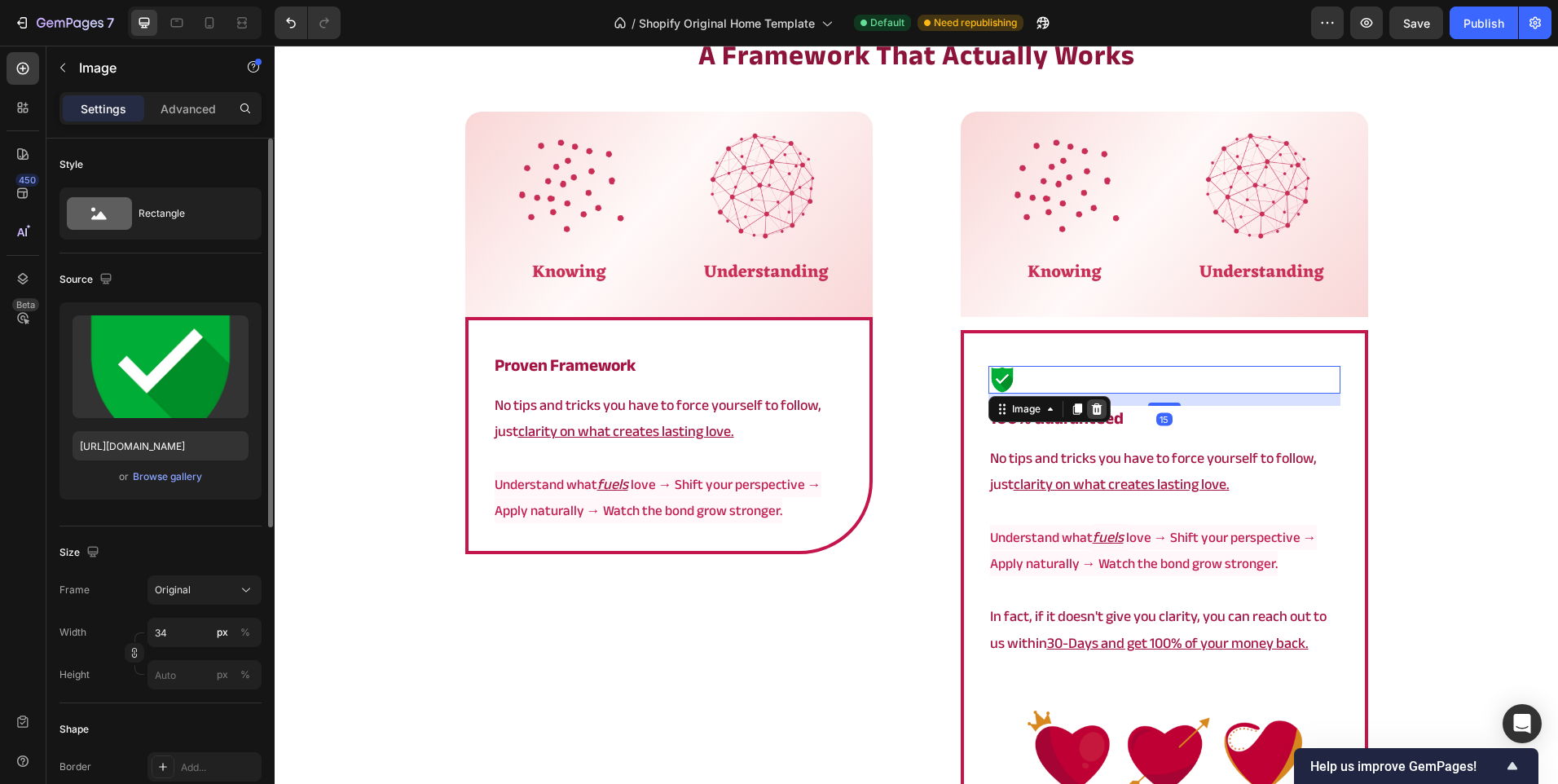
click at [1091, 414] on icon at bounding box center [1096, 409] width 10 height 11
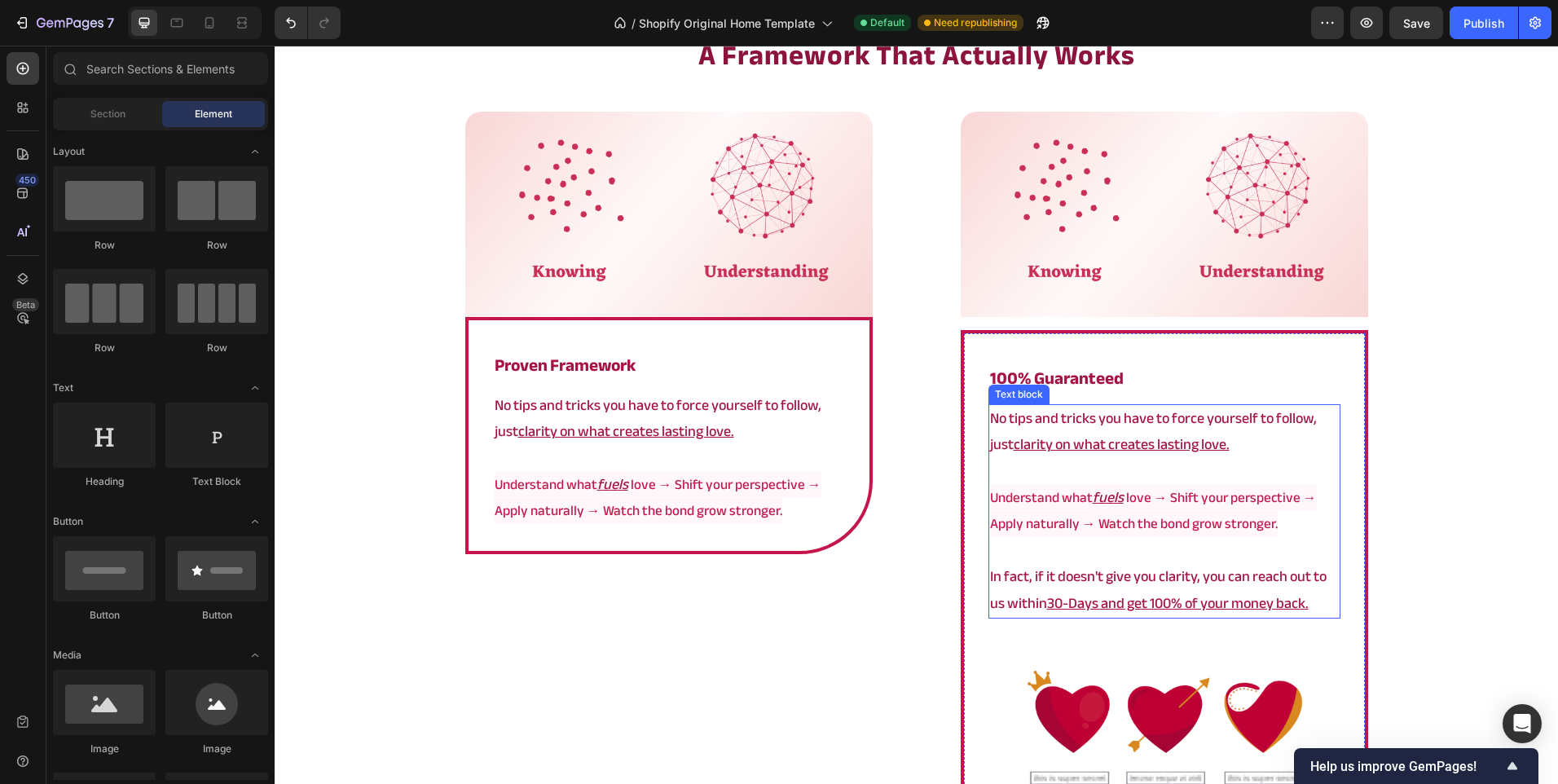
click at [1061, 492] on span "Understand what" at bounding box center [1041, 497] width 103 height 25
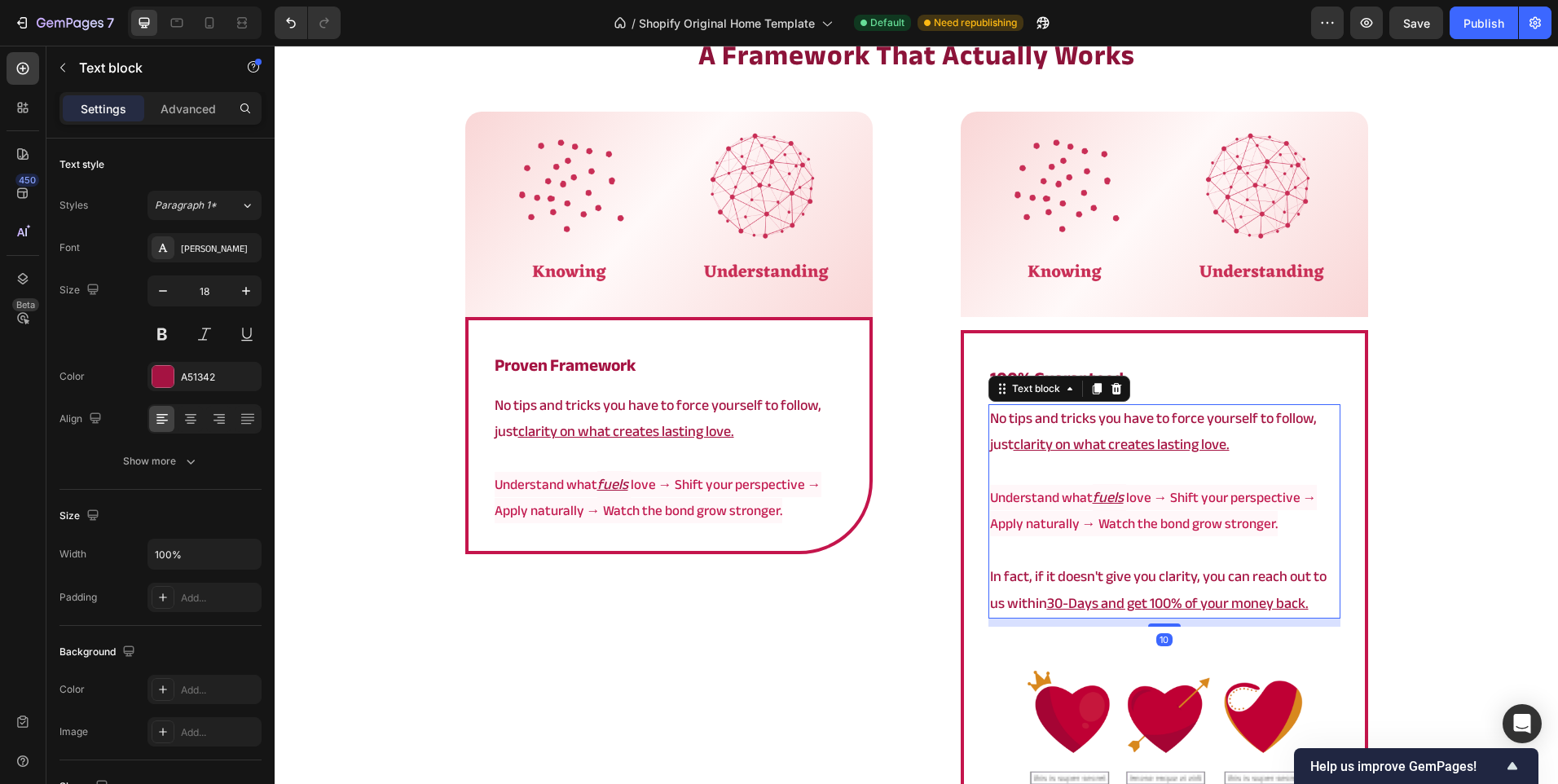
click at [1061, 492] on span "Understand what" at bounding box center [1041, 497] width 103 height 25
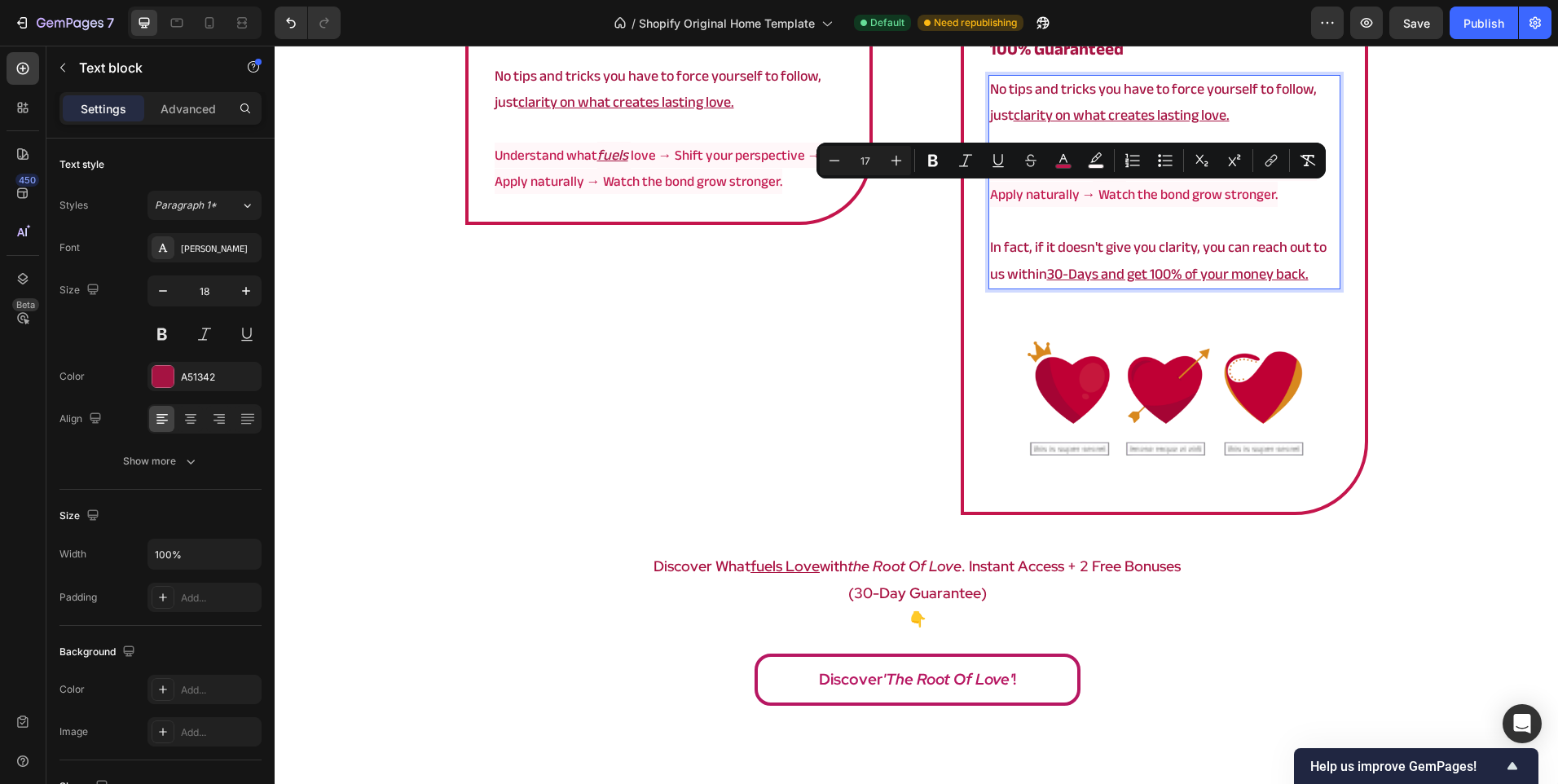
scroll to position [3011, 0]
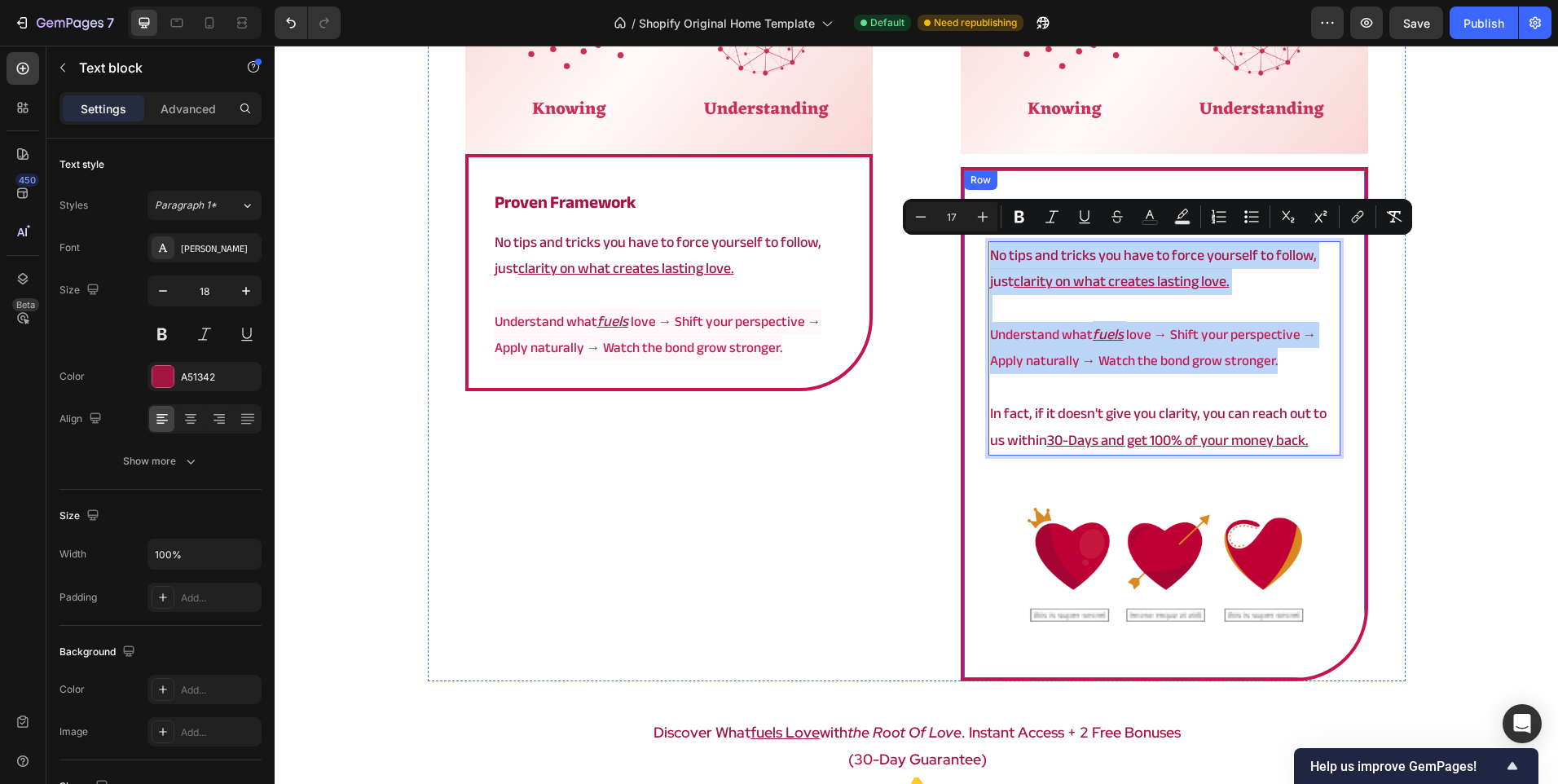
drag, startPoint x: 1287, startPoint y: 361, endPoint x: 970, endPoint y: 258, distance: 333.3
click at [970, 258] on div "⁠⁠⁠⁠⁠⁠⁠ 100% Guaranteed Heading No tips and tricks you have to force yourself t…" at bounding box center [1164, 424] width 407 height 514
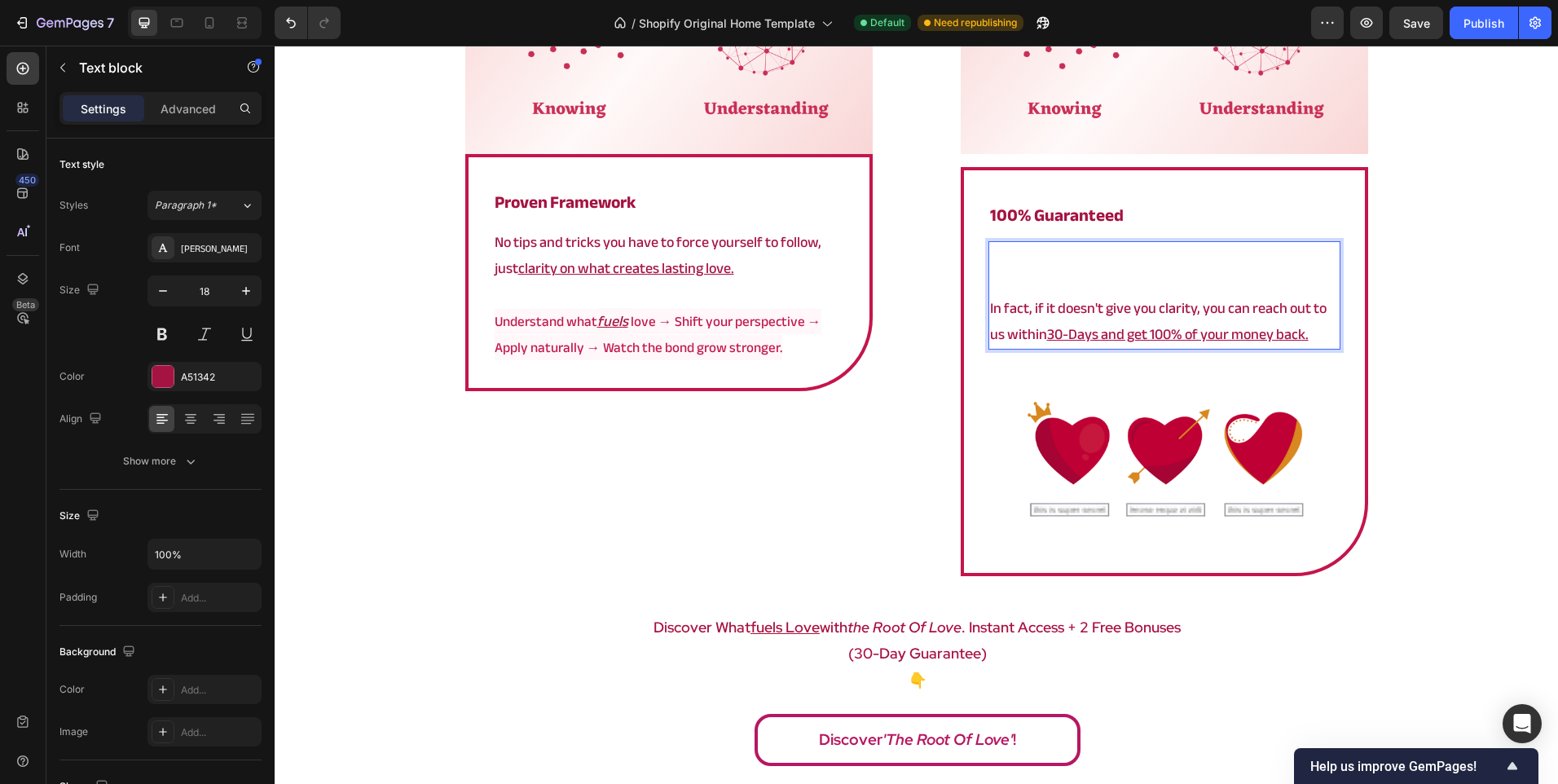
click at [990, 310] on p "In fact, if it doesn't give you clarity, you can reach out to us within 30-Days…" at bounding box center [1164, 322] width 349 height 53
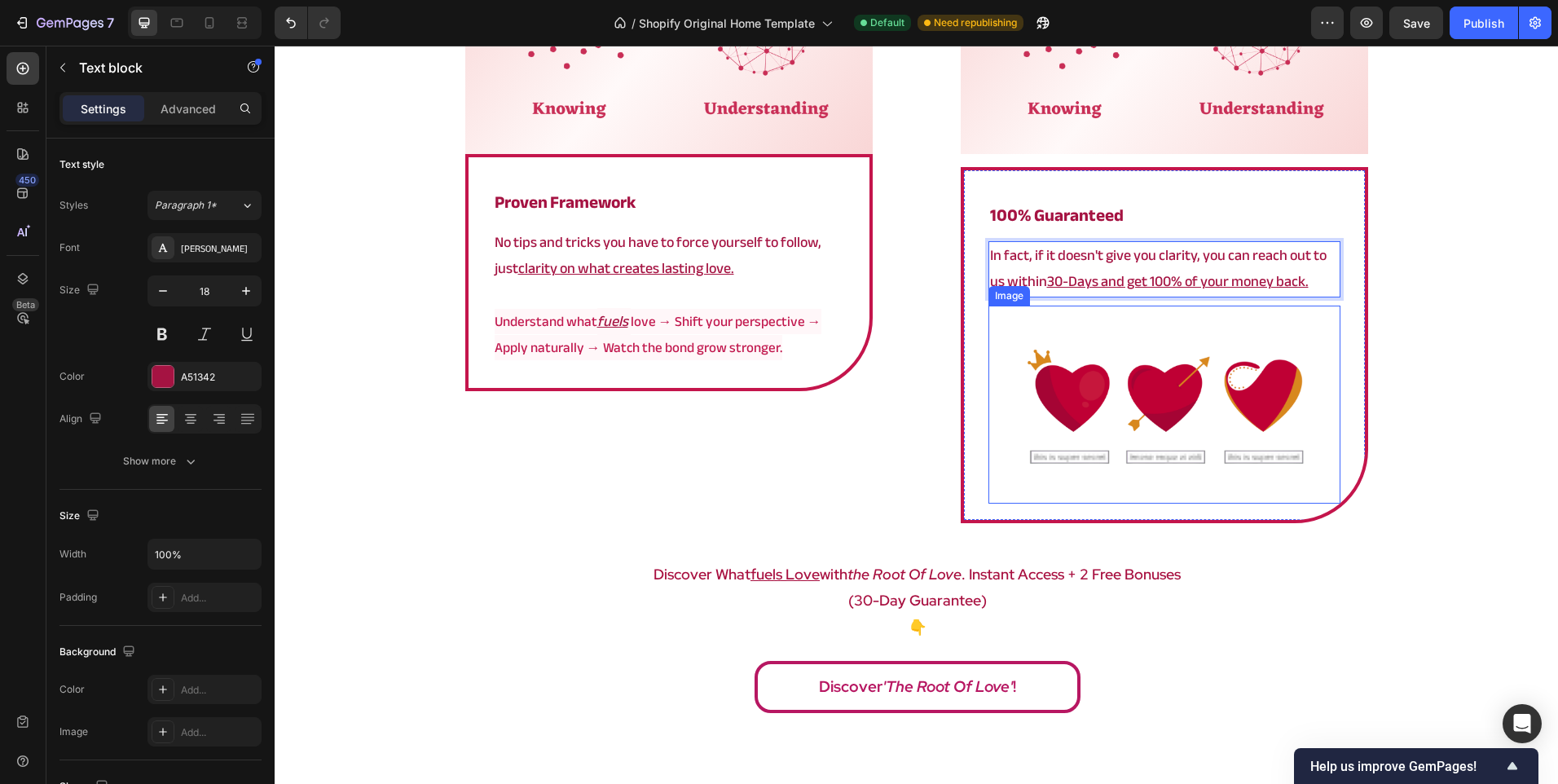
click at [1111, 365] on img at bounding box center [1165, 404] width 353 height 198
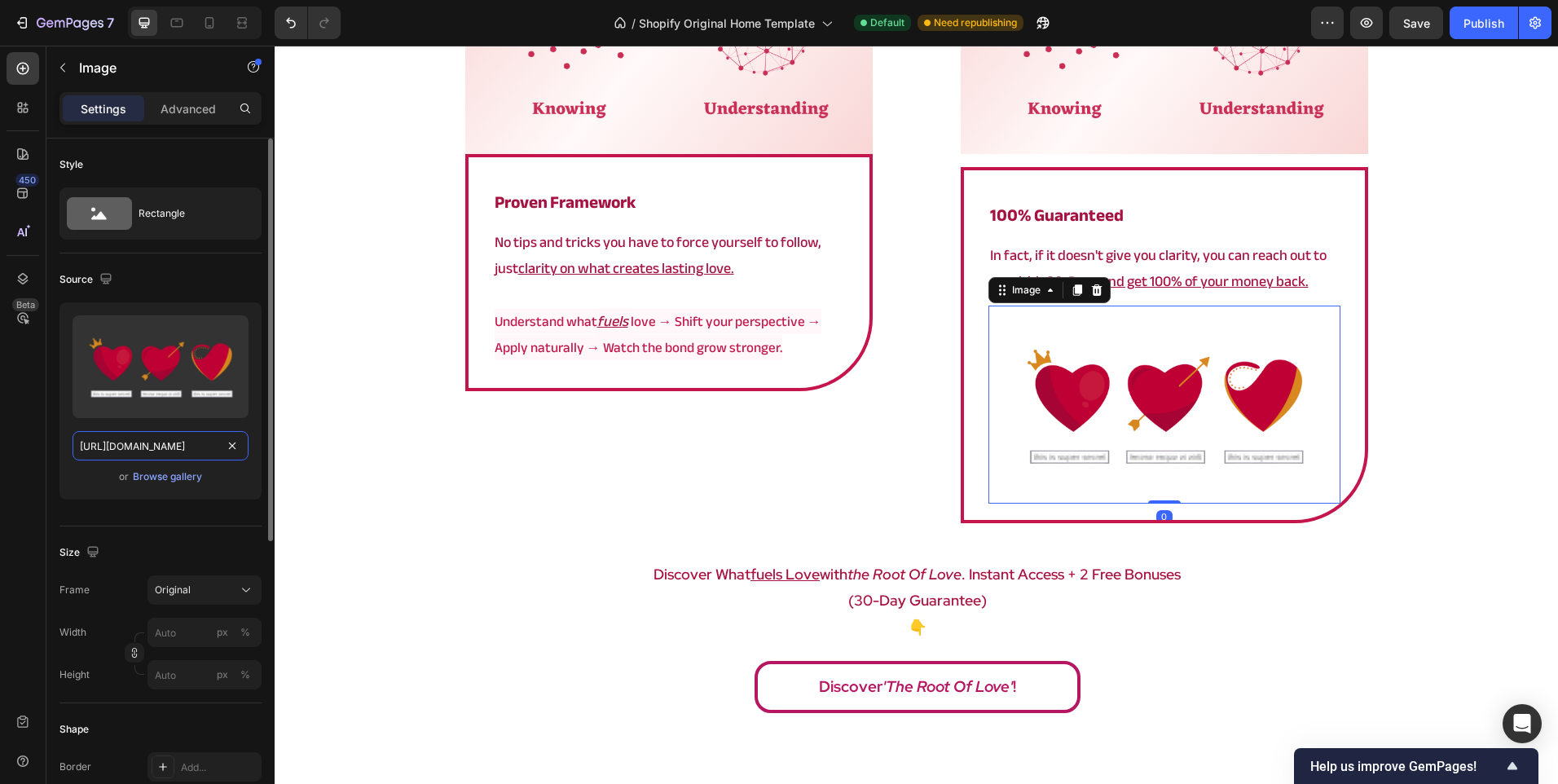
click at [166, 457] on input "[URL][DOMAIN_NAME]" at bounding box center [160, 445] width 176 height 29
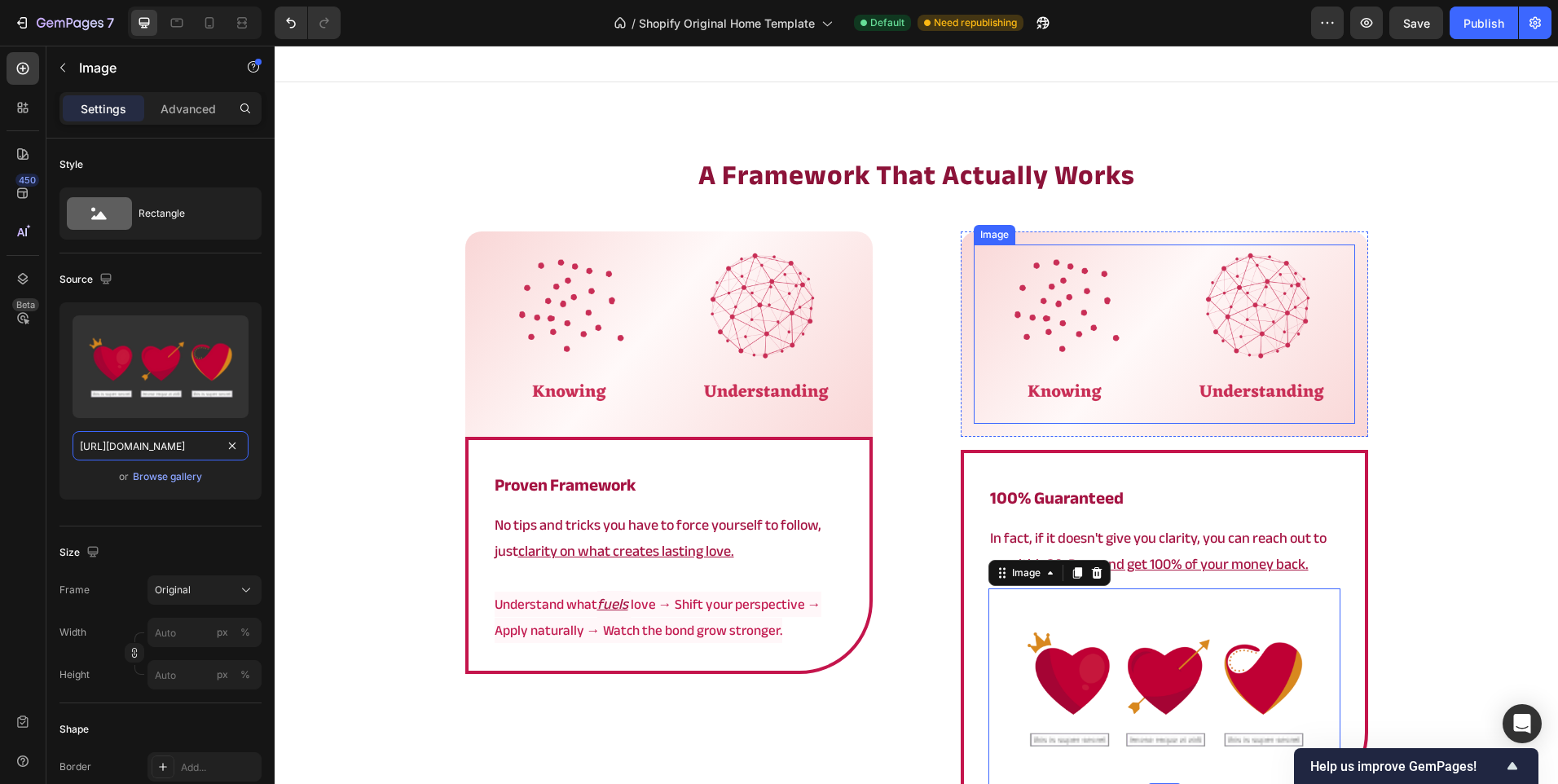
scroll to position [2685, 0]
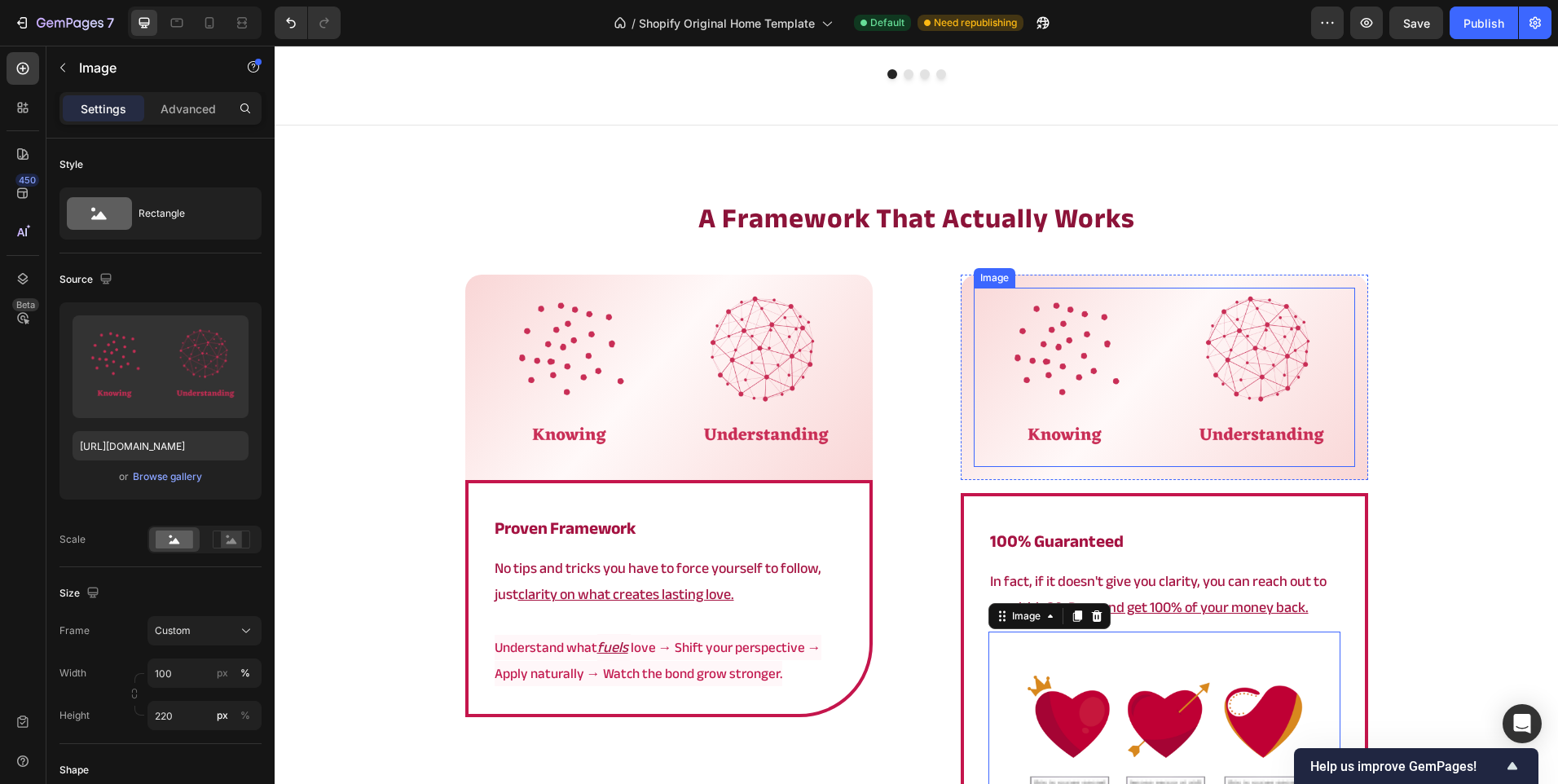
click at [1120, 351] on img at bounding box center [1164, 377] width 382 height 179
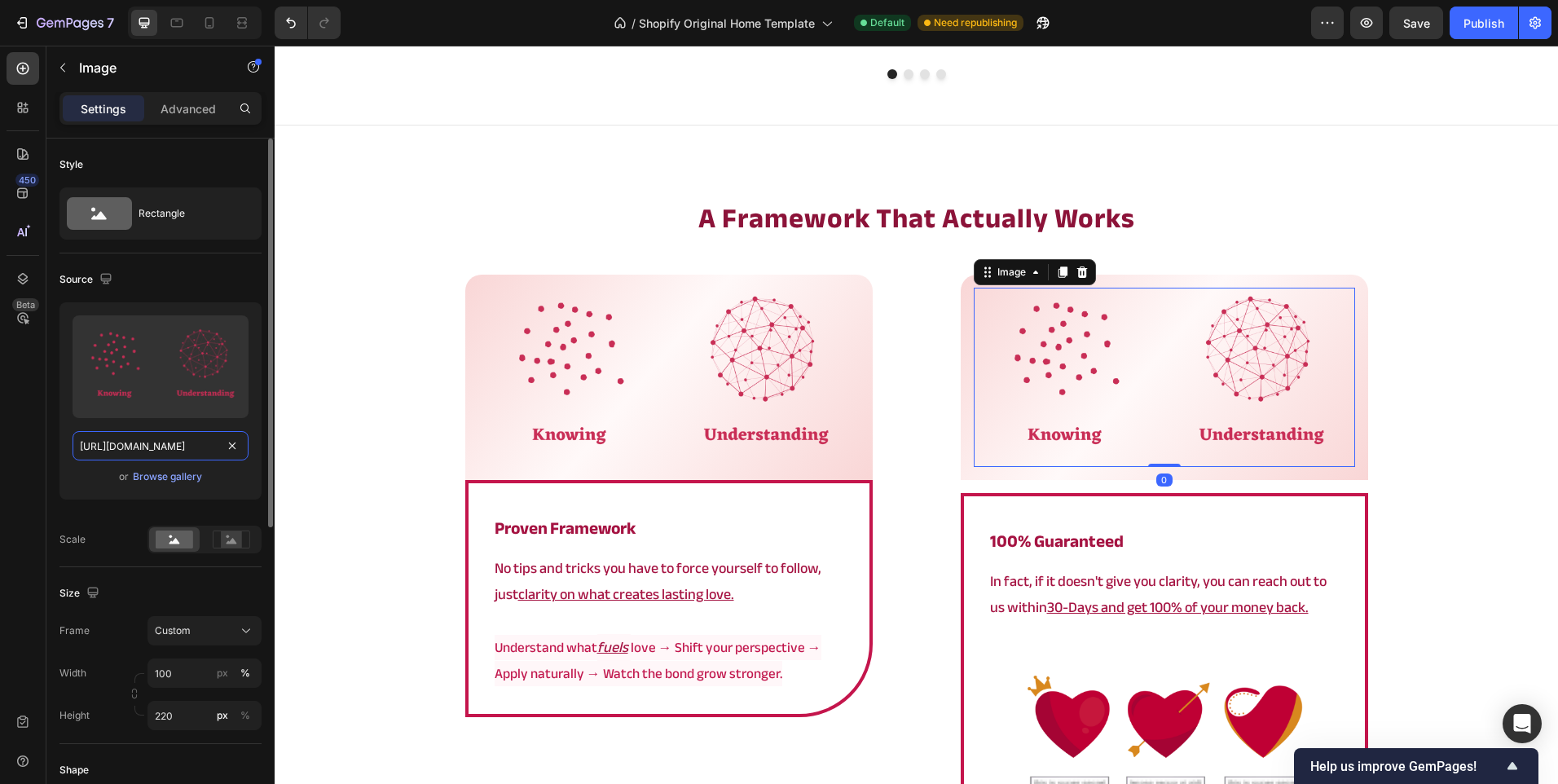
click at [111, 441] on input "[URL][DOMAIN_NAME]" at bounding box center [160, 445] width 176 height 29
paste input "banner.png?v=1757516315"
type input "[URL][DOMAIN_NAME]"
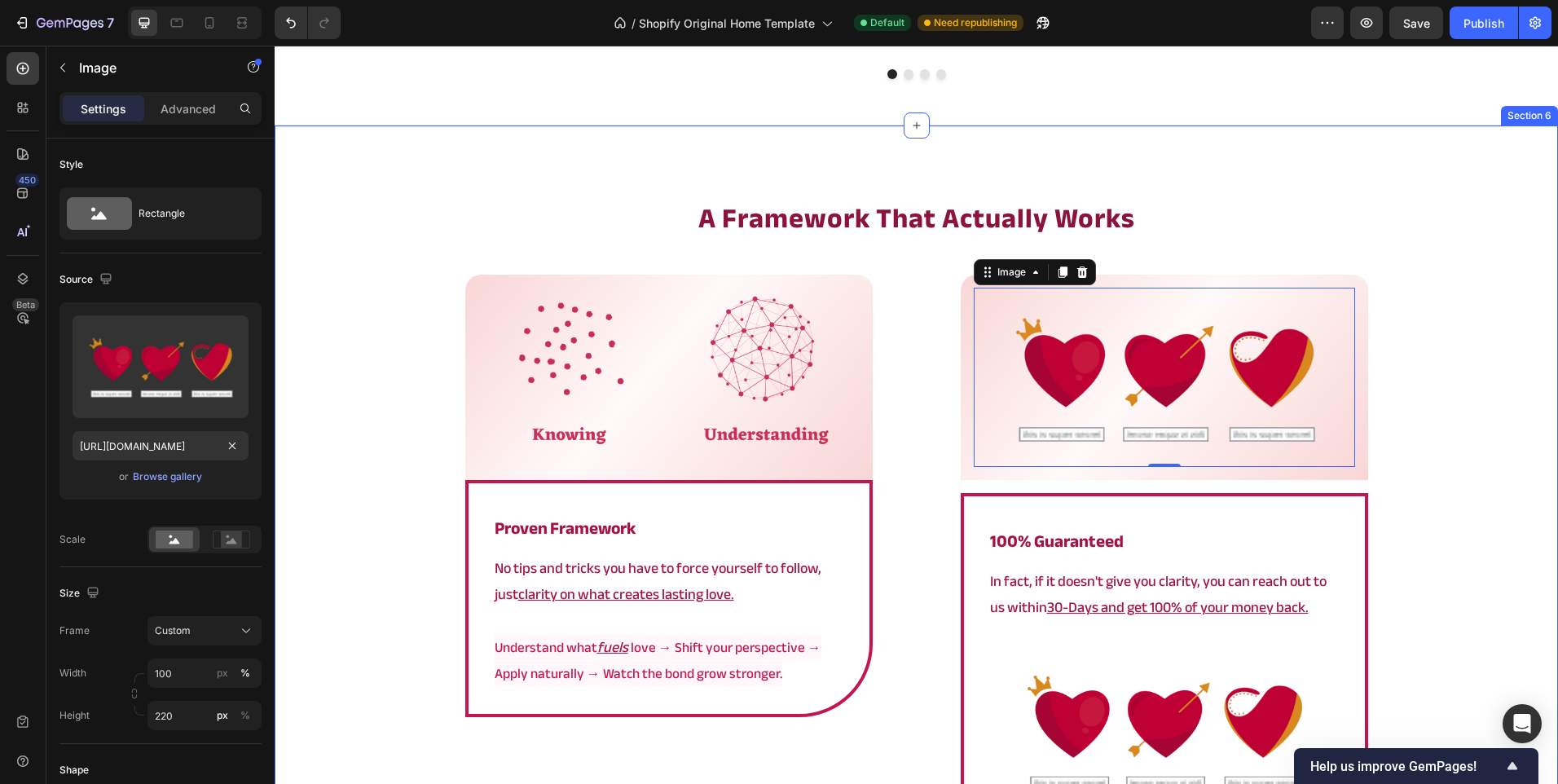
click at [377, 425] on div "⁠⁠⁠⁠⁠⁠⁠ a framework that actually works Heading Image Row ⁠⁠⁠⁠⁠⁠⁠ proven framew…" at bounding box center [916, 623] width 1284 height 849
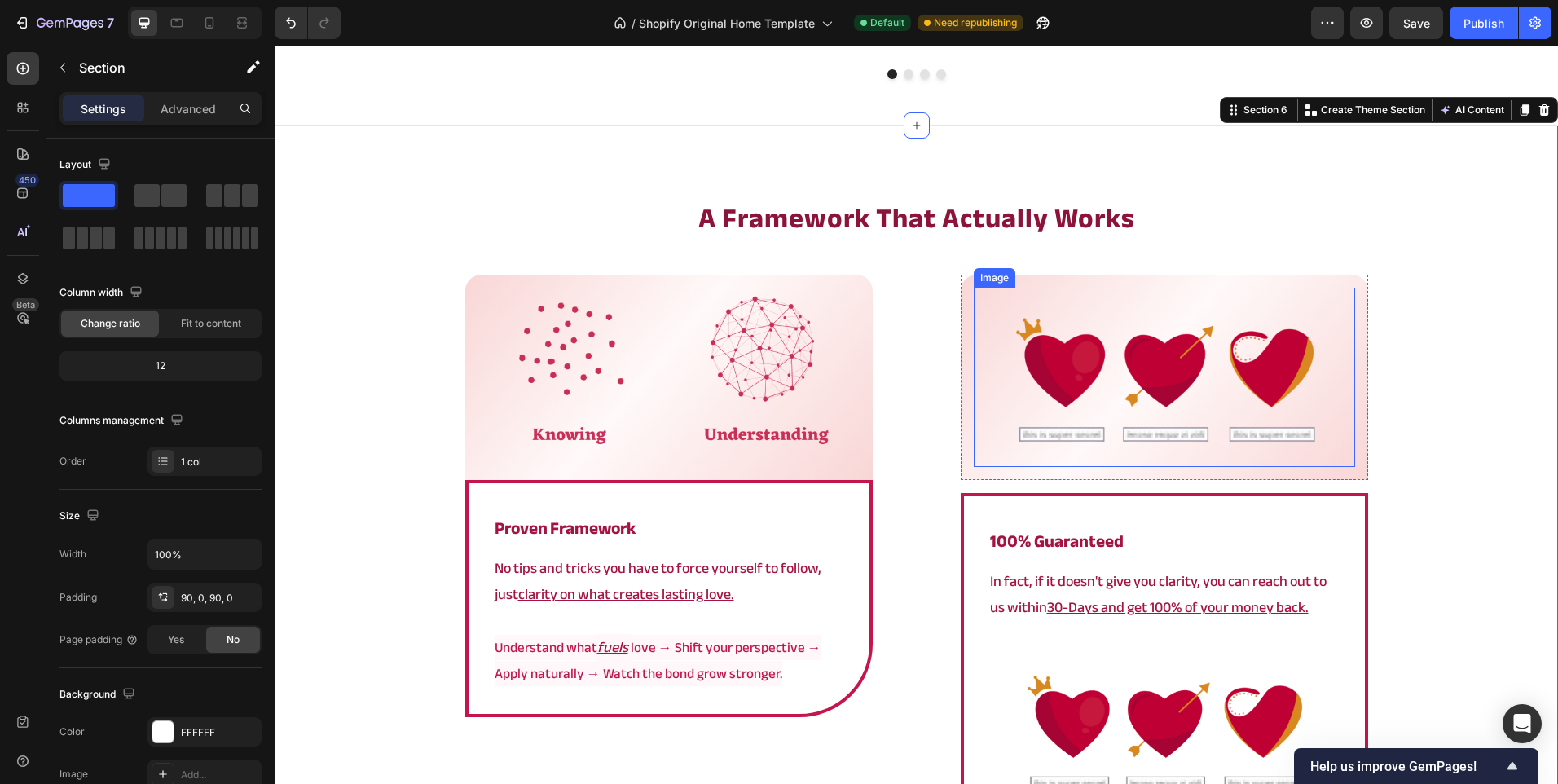
click at [1211, 397] on img at bounding box center [1164, 377] width 382 height 179
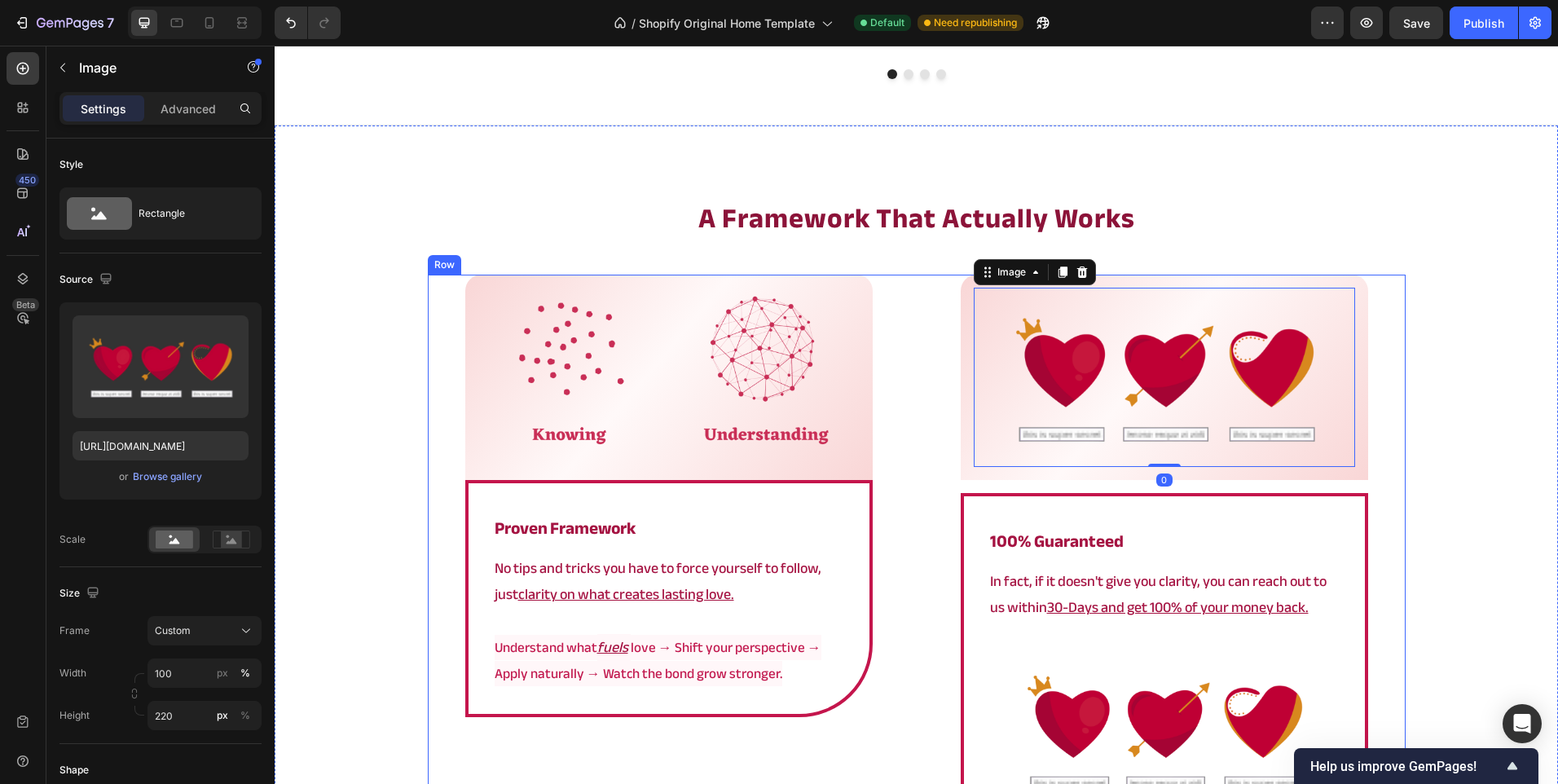
click at [1176, 490] on div "Image 0 Row ⁠⁠⁠⁠⁠⁠⁠ 100% Guaranteed Heading In fact, if it doesn't give you cla…" at bounding box center [1165, 561] width 483 height 574
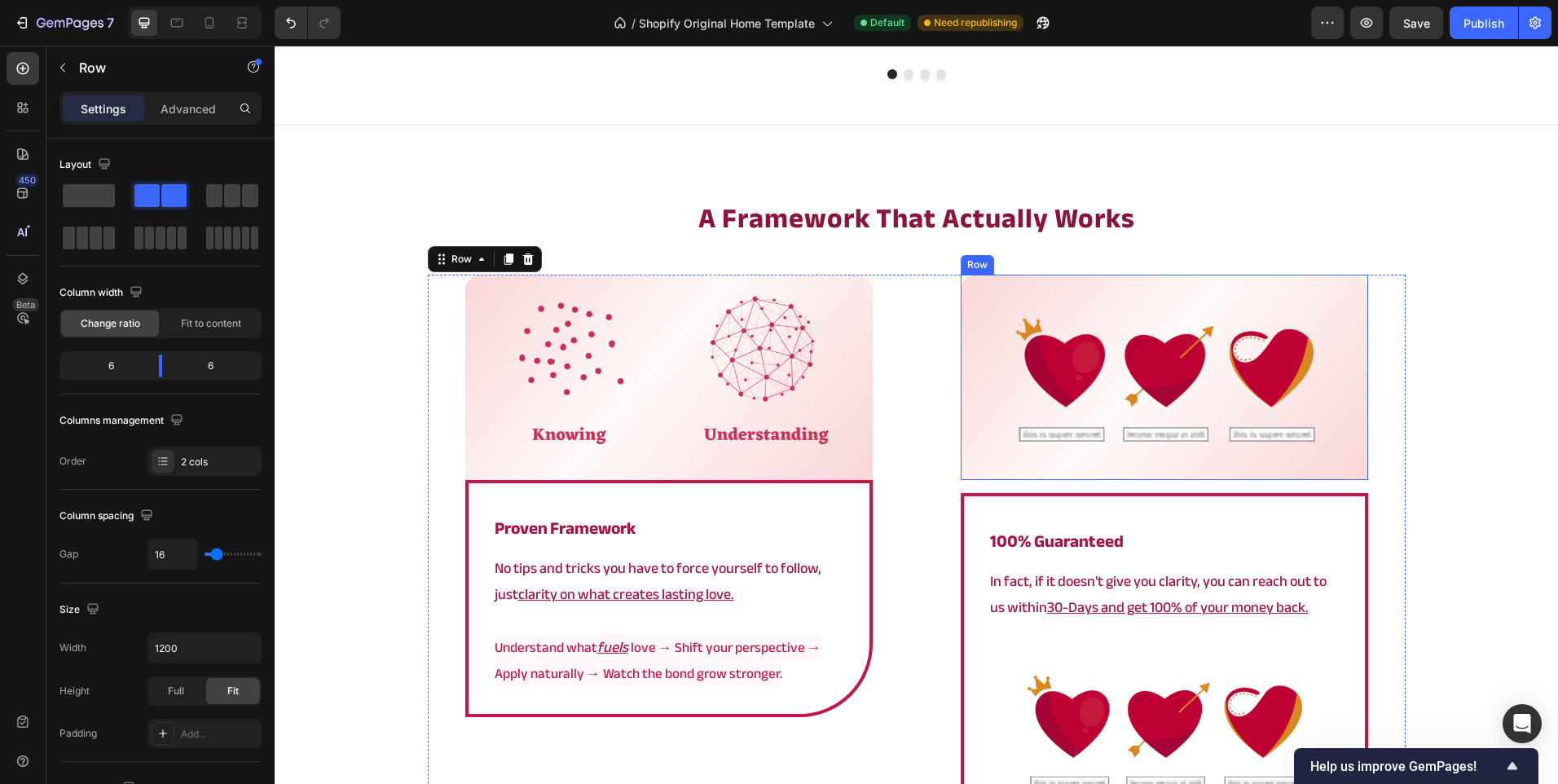
click at [1205, 471] on div "Image Row" at bounding box center [1164, 377] width 407 height 205
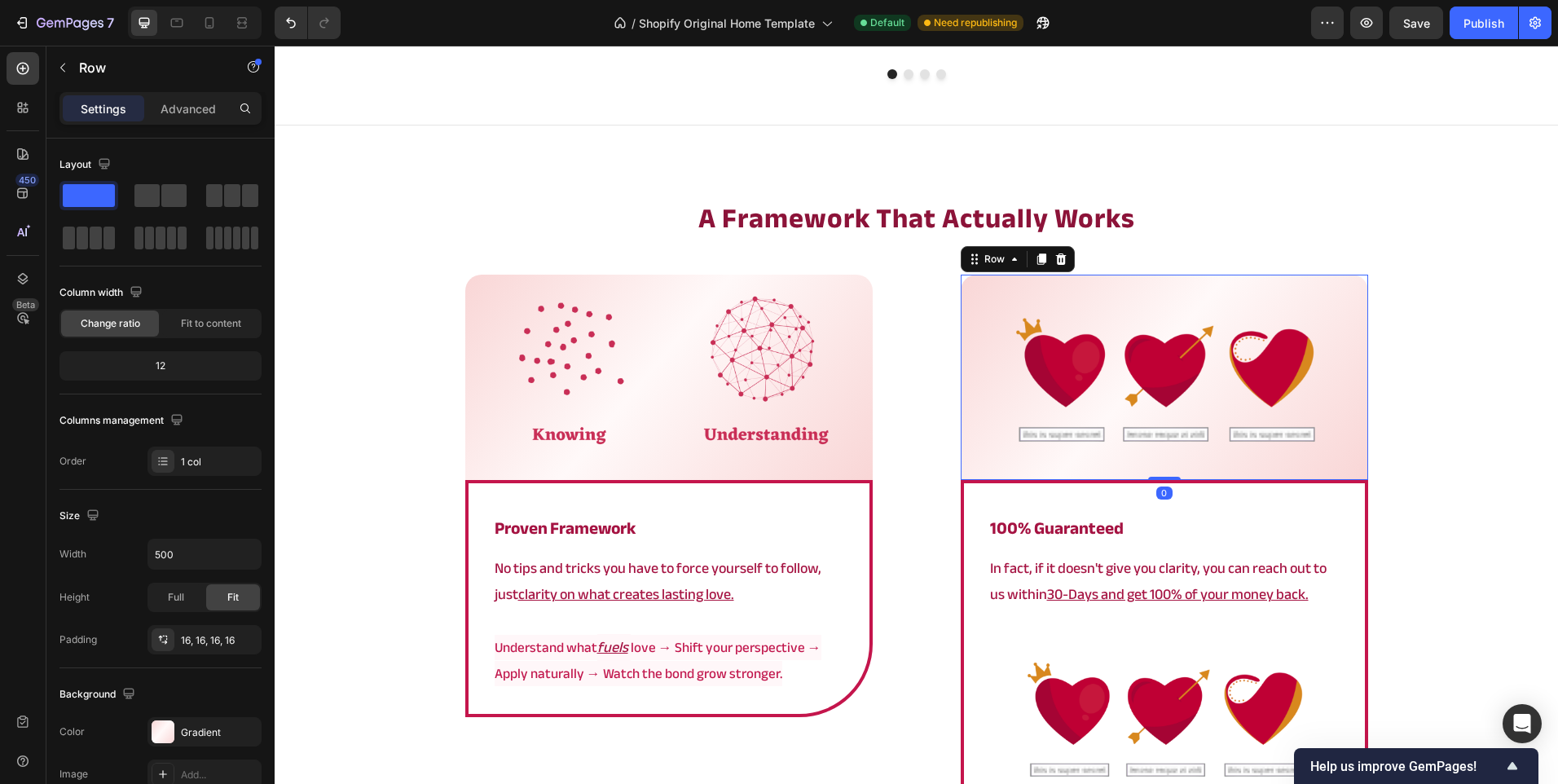
drag, startPoint x: 1173, startPoint y: 492, endPoint x: 1221, endPoint y: 427, distance: 80.8
click at [1177, 425] on div "Image Row 0" at bounding box center [1164, 377] width 407 height 205
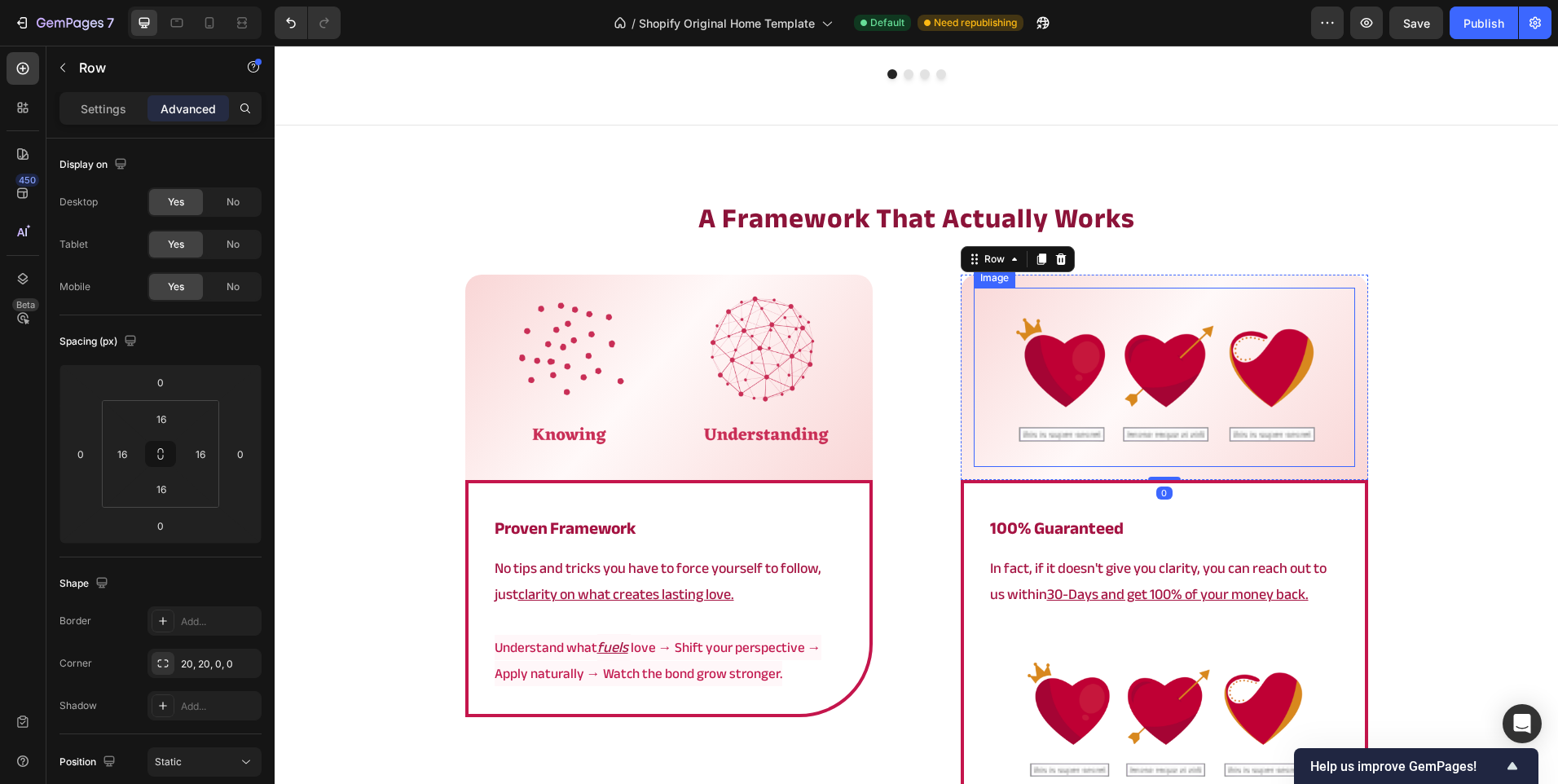
click at [1391, 434] on div "Image Row 0 ⁠⁠⁠⁠⁠⁠⁠ 100% Guaranteed Heading In fact, if it doesn't give you cla…" at bounding box center [1165, 554] width 483 height 561
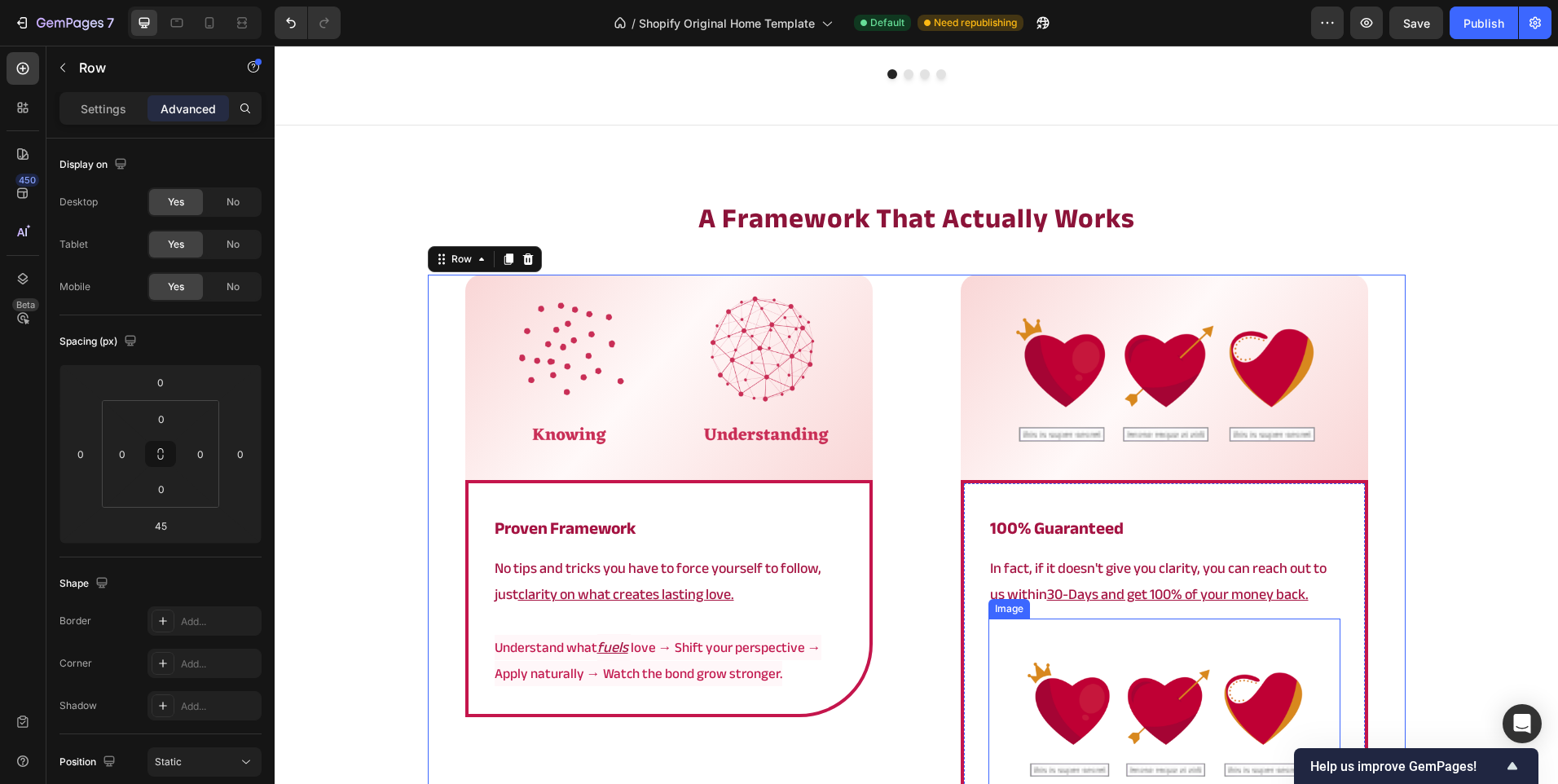
click at [1199, 718] on img at bounding box center [1165, 717] width 353 height 198
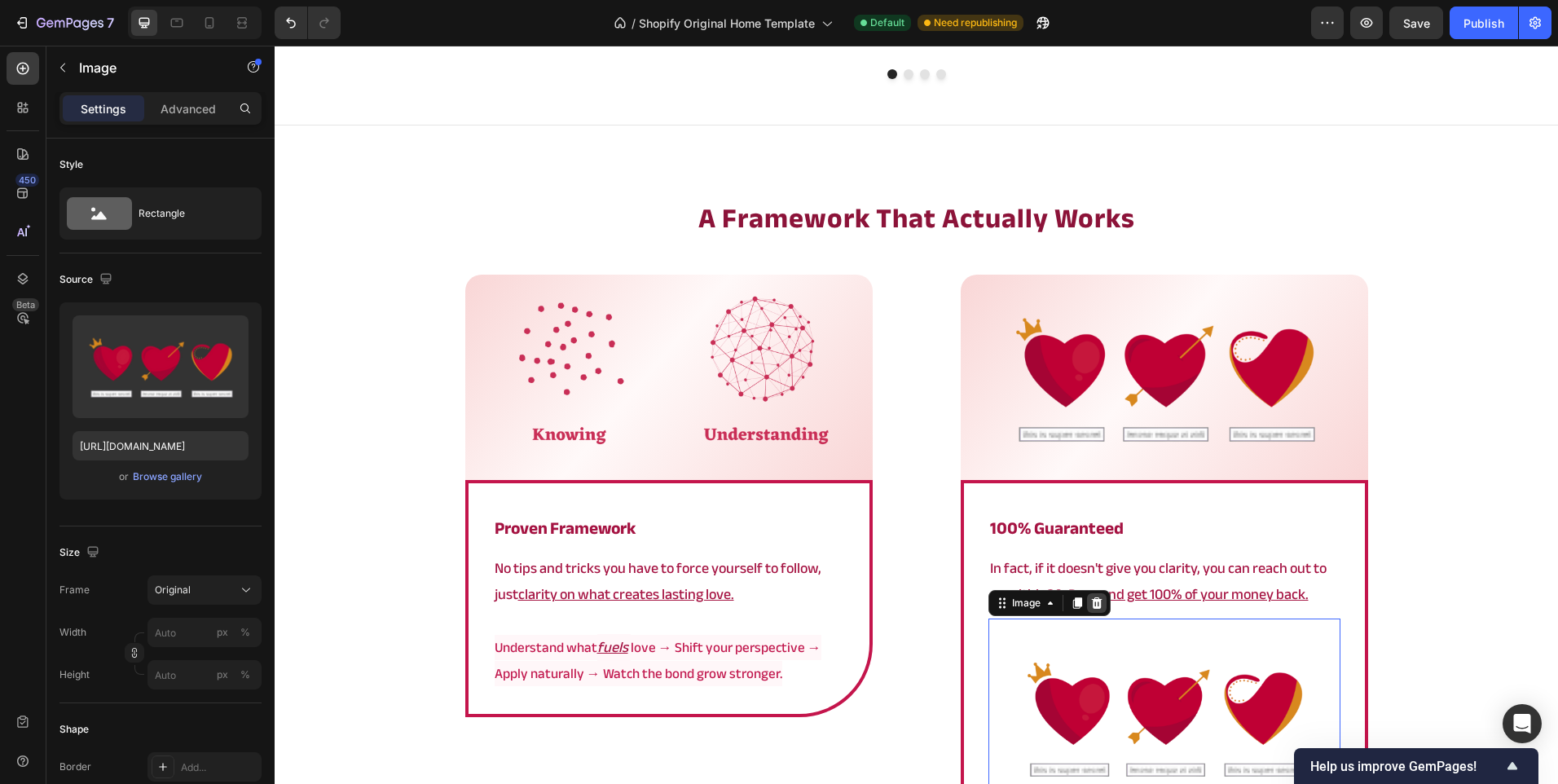
click at [1095, 607] on icon at bounding box center [1097, 603] width 13 height 13
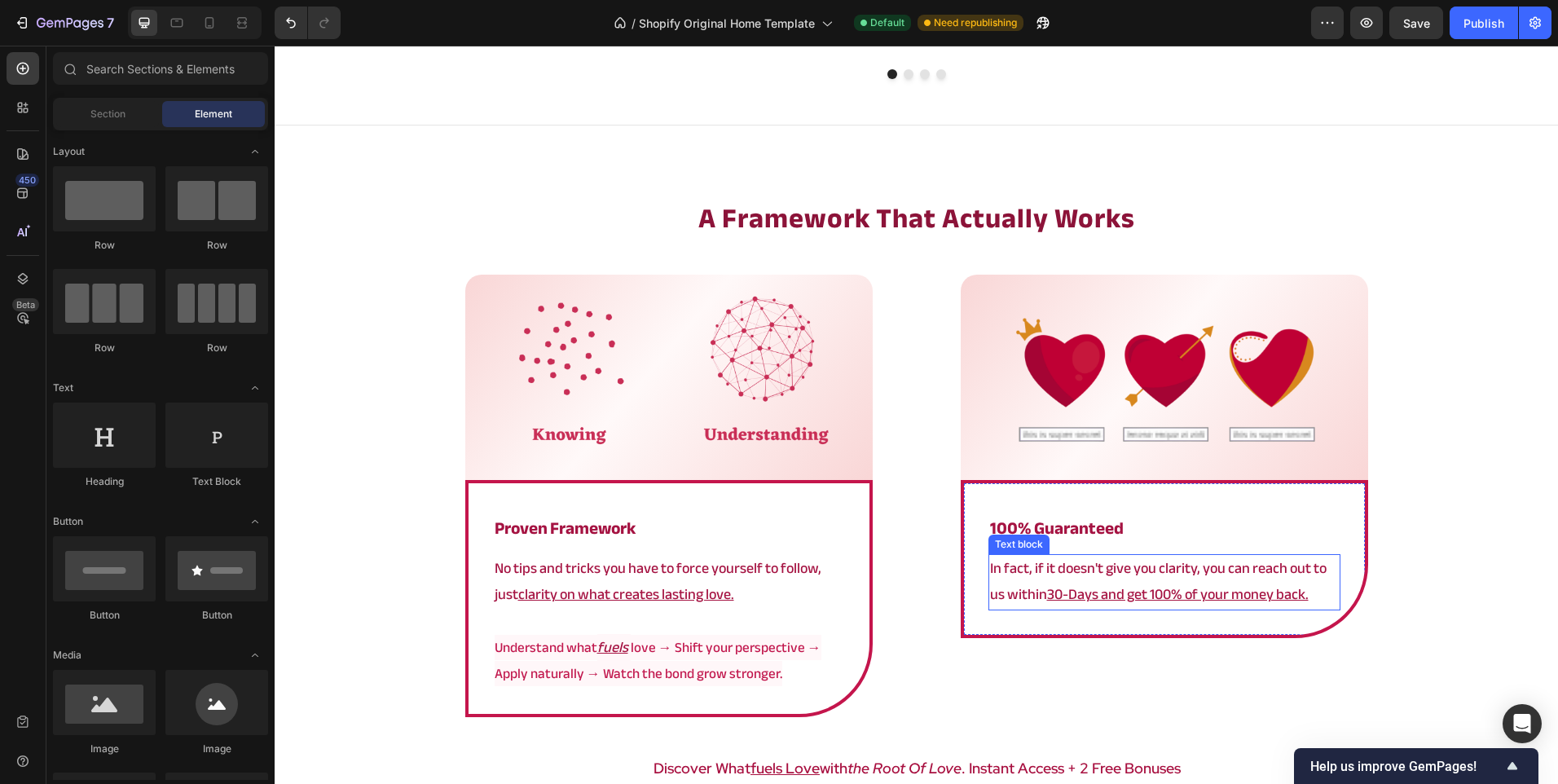
click at [1267, 583] on u "30-Days and get 100% of your money back." at bounding box center [1178, 594] width 262 height 27
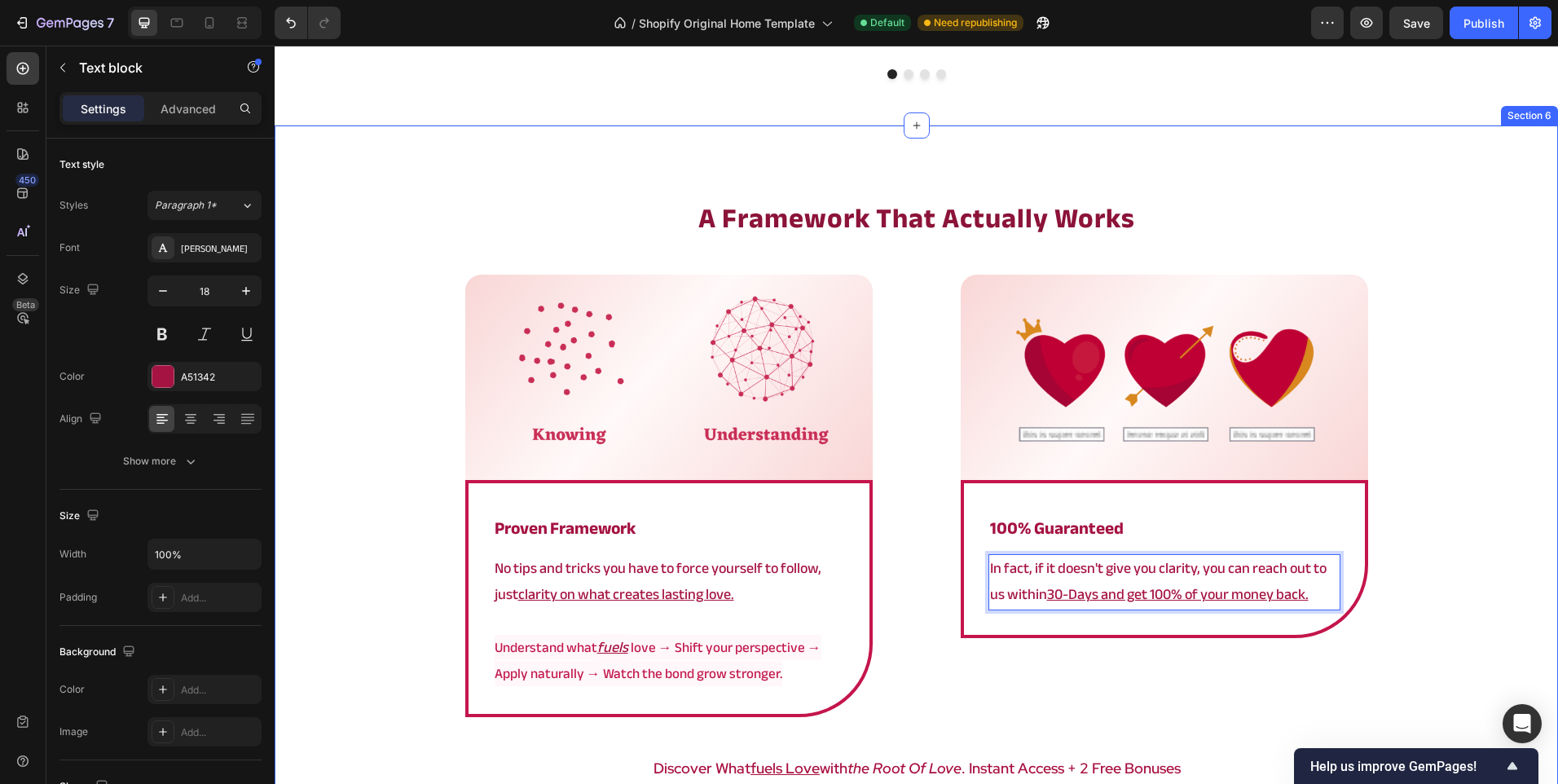
click at [1426, 580] on div "⁠⁠⁠⁠⁠⁠⁠ a framework that actually works Heading Image Row ⁠⁠⁠⁠⁠⁠⁠ proven framew…" at bounding box center [916, 557] width 1284 height 717
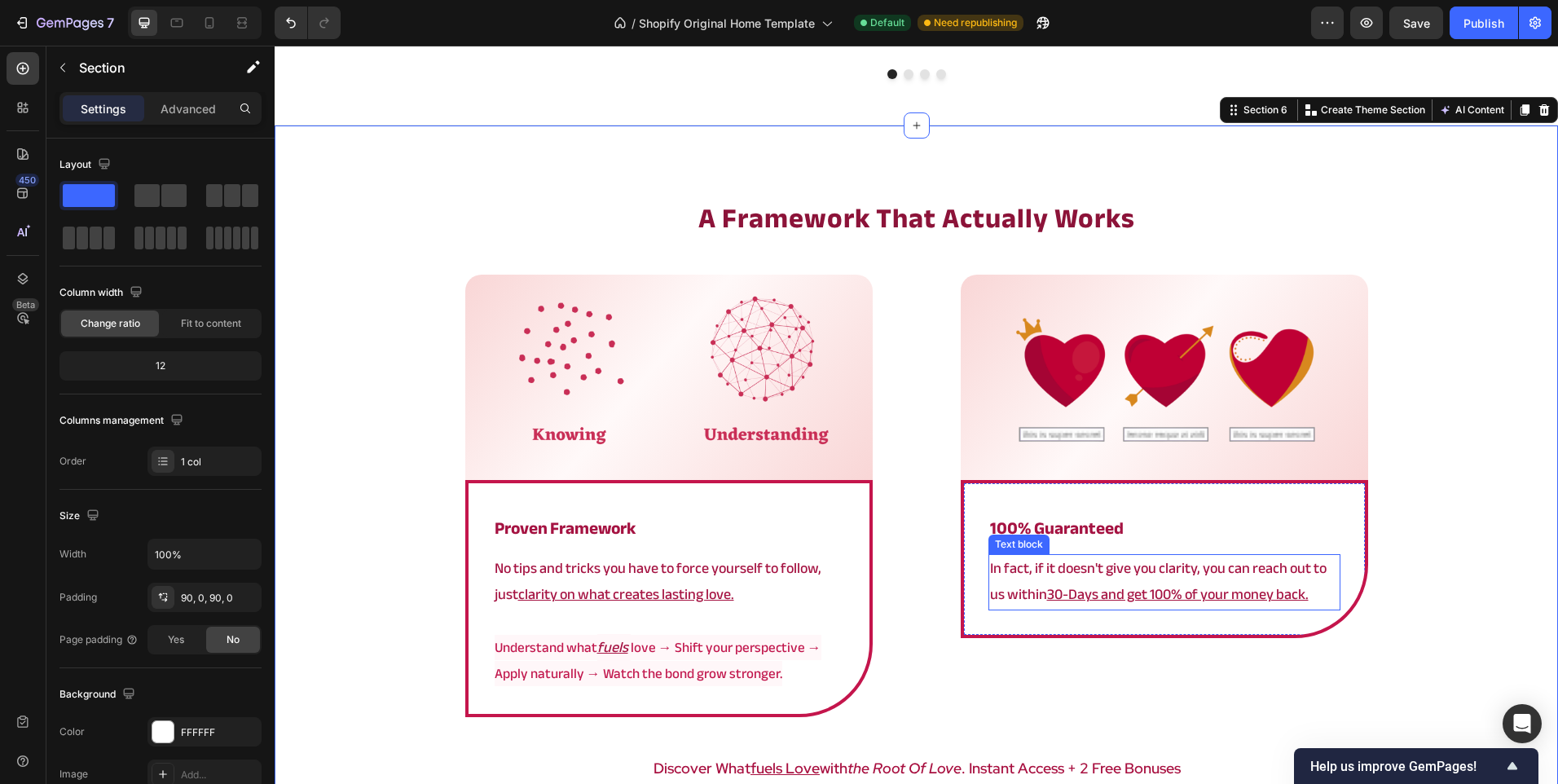
click at [1128, 571] on p "In fact, if it doesn't give you clarity, you can reach out to us within 30-Days…" at bounding box center [1164, 582] width 349 height 53
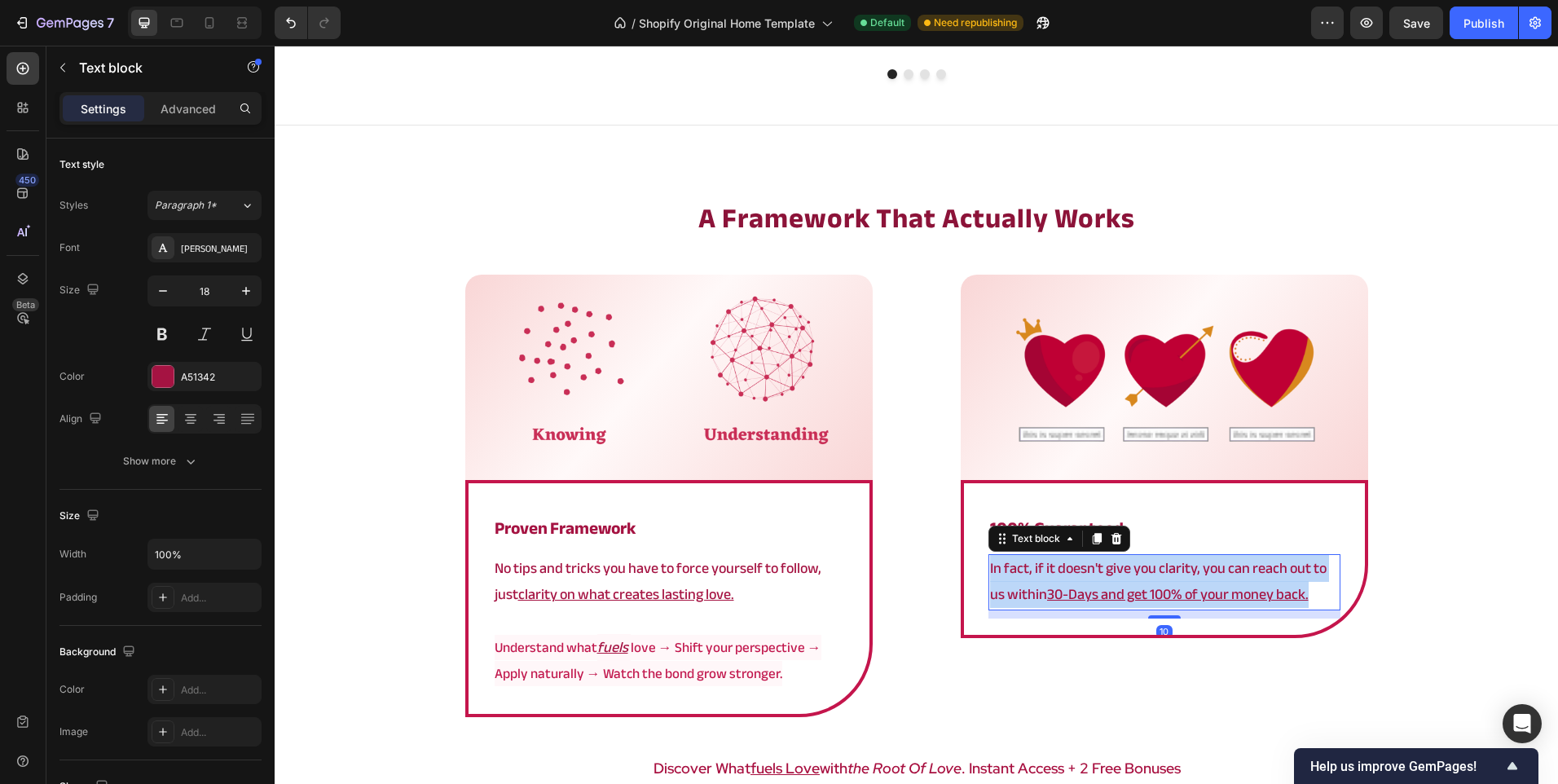
click at [1128, 571] on p "In fact, if it doesn't give you clarity, you can reach out to us within 30-Days…" at bounding box center [1164, 582] width 349 height 53
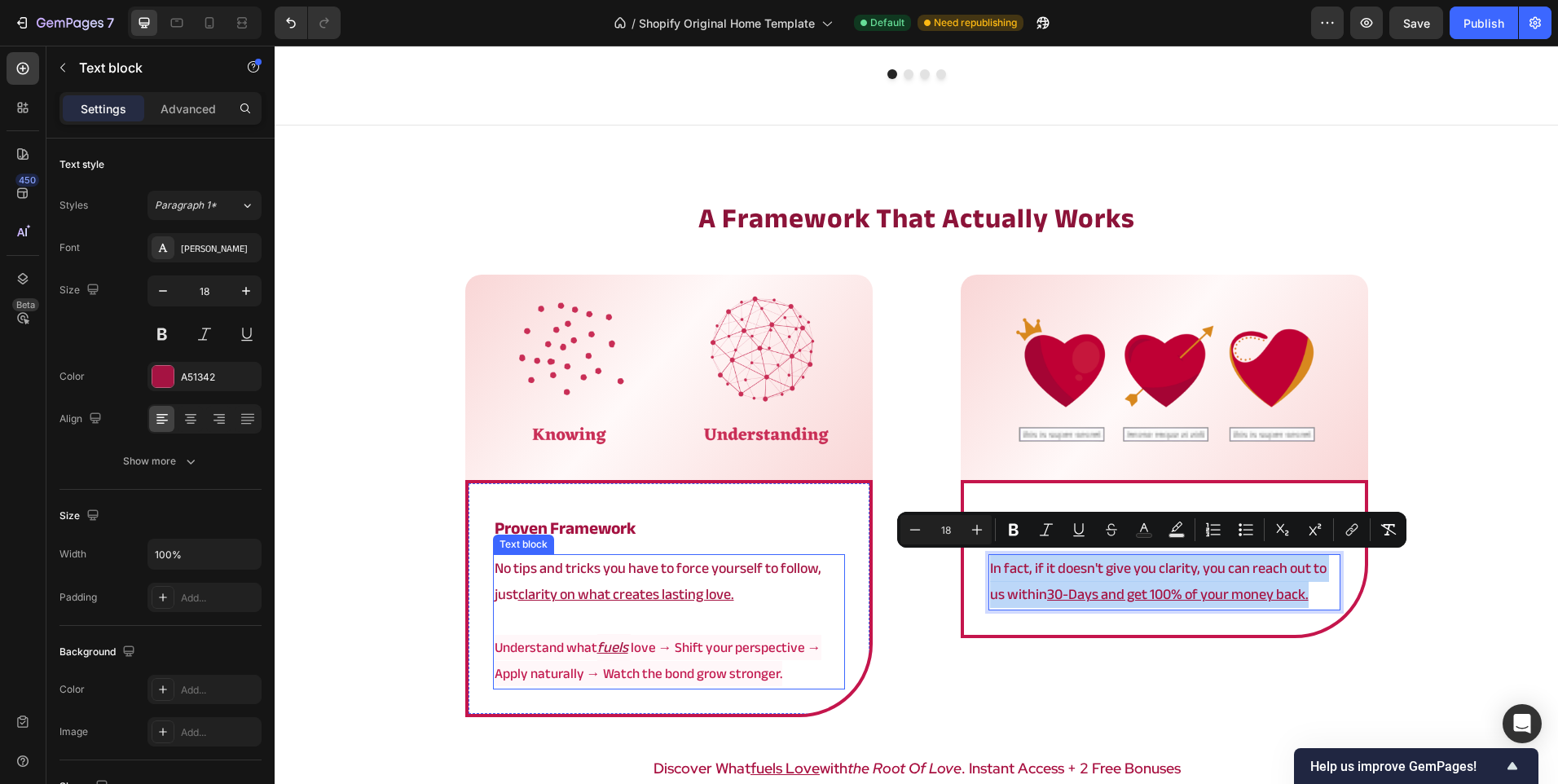
copy p "In fact, if it doesn't give you clarity, you can reach out to us within 30-Days…"
click at [786, 678] on p "Understand what fuels love → Shift your perspective → Apply naturally → Watch t…" at bounding box center [669, 662] width 349 height 53
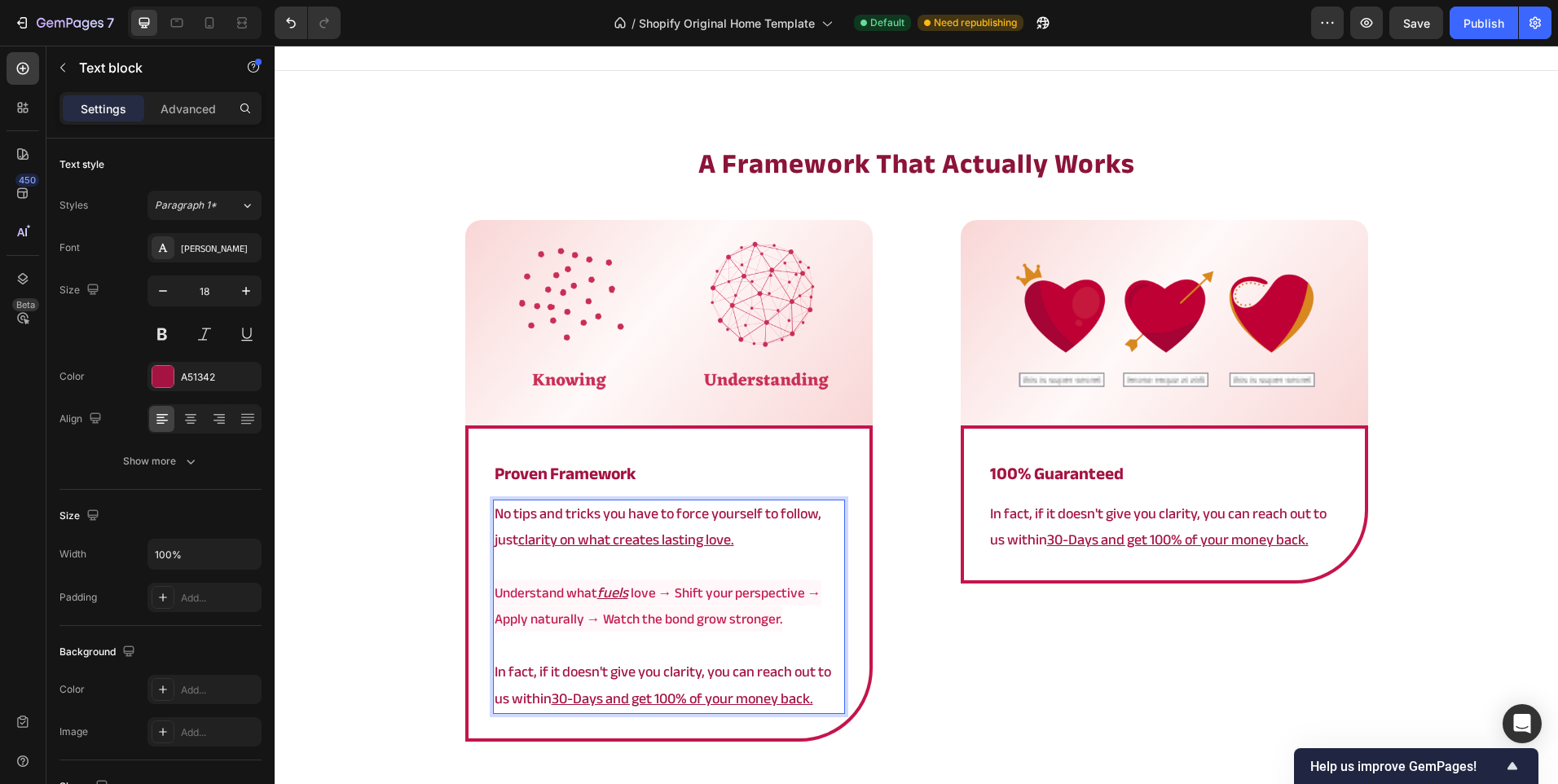
scroll to position [2768, 0]
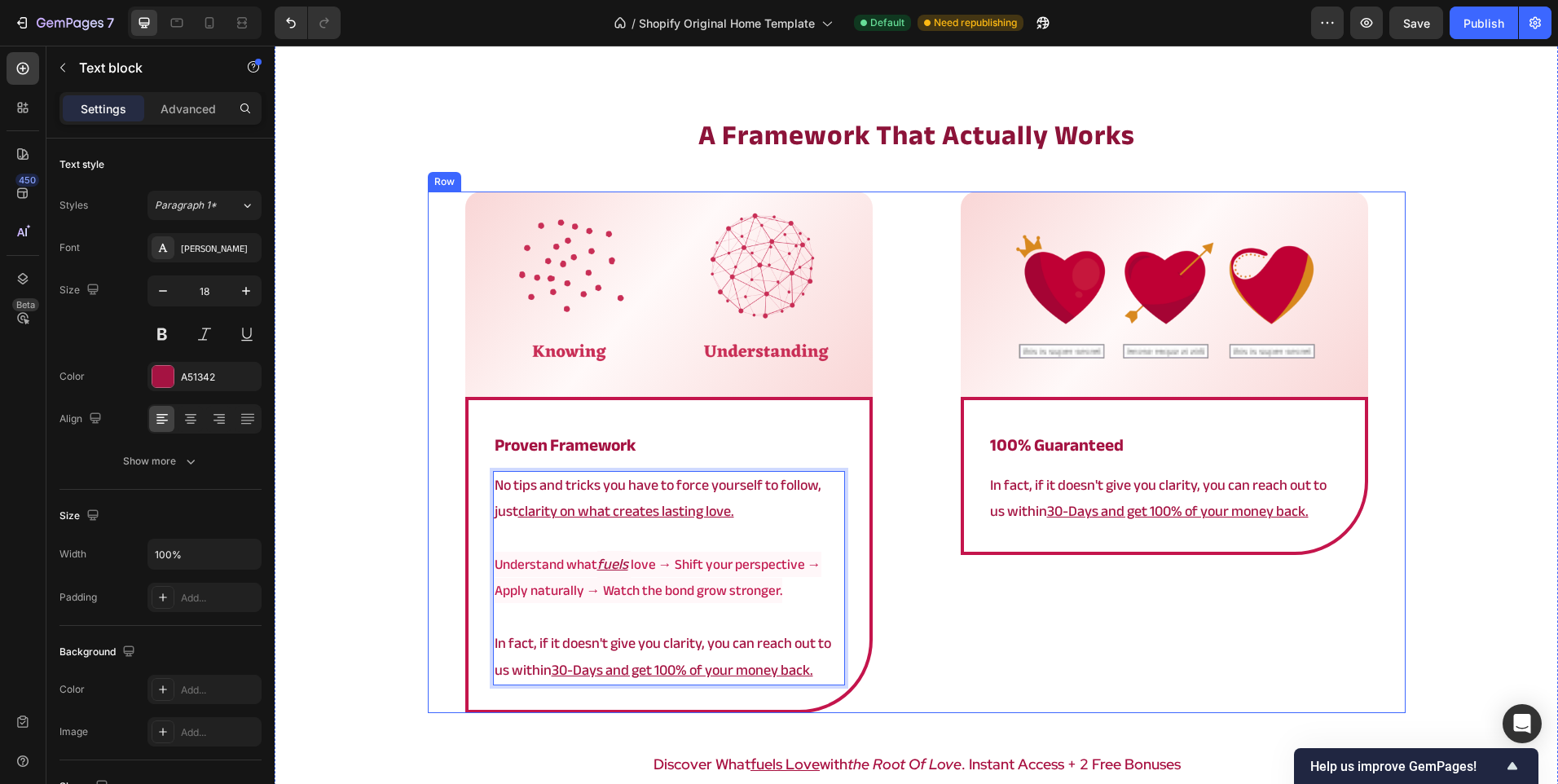
click at [947, 636] on div "Image Row ⁠⁠⁠⁠⁠⁠⁠ 100% Guaranteed Heading In fact, if it doesn't give you clari…" at bounding box center [1165, 451] width 483 height 521
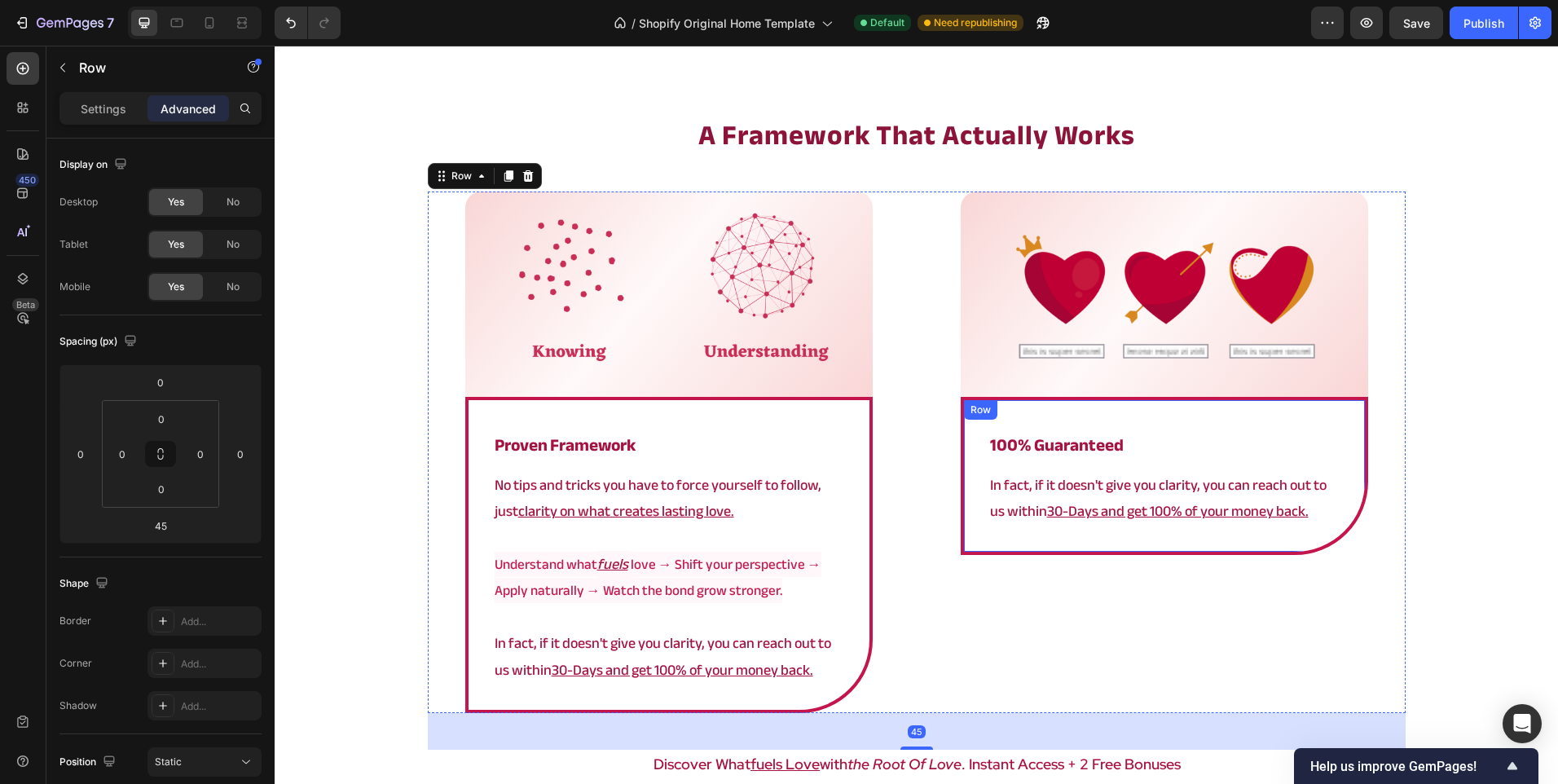
click at [976, 449] on div "⁠⁠⁠⁠⁠⁠⁠ 100% Guaranteed Heading In fact, if it doesn't give you clarity, you ca…" at bounding box center [1164, 475] width 407 height 157
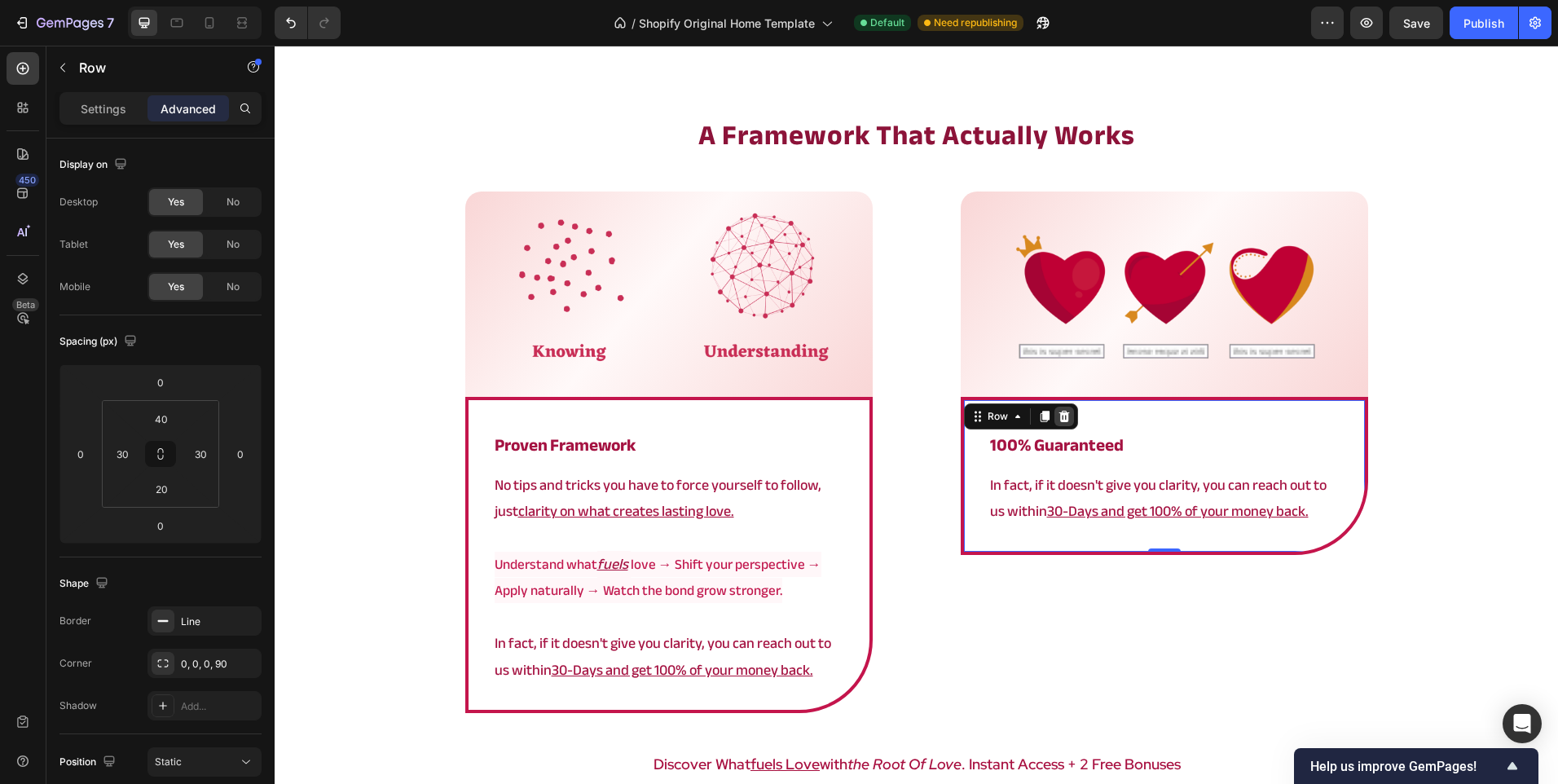
click at [1064, 417] on div at bounding box center [1064, 416] width 20 height 20
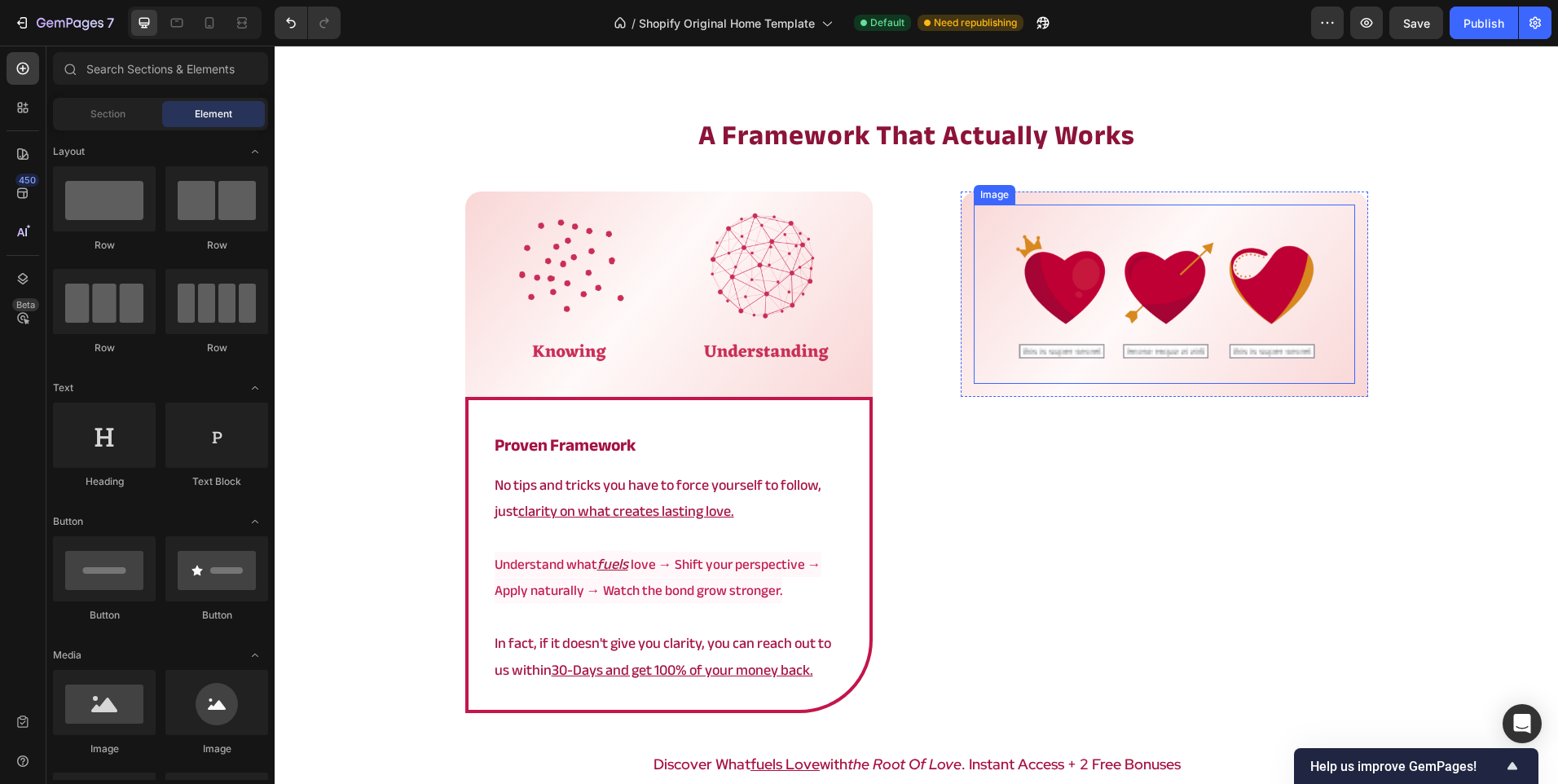
click at [1107, 322] on img at bounding box center [1164, 294] width 382 height 179
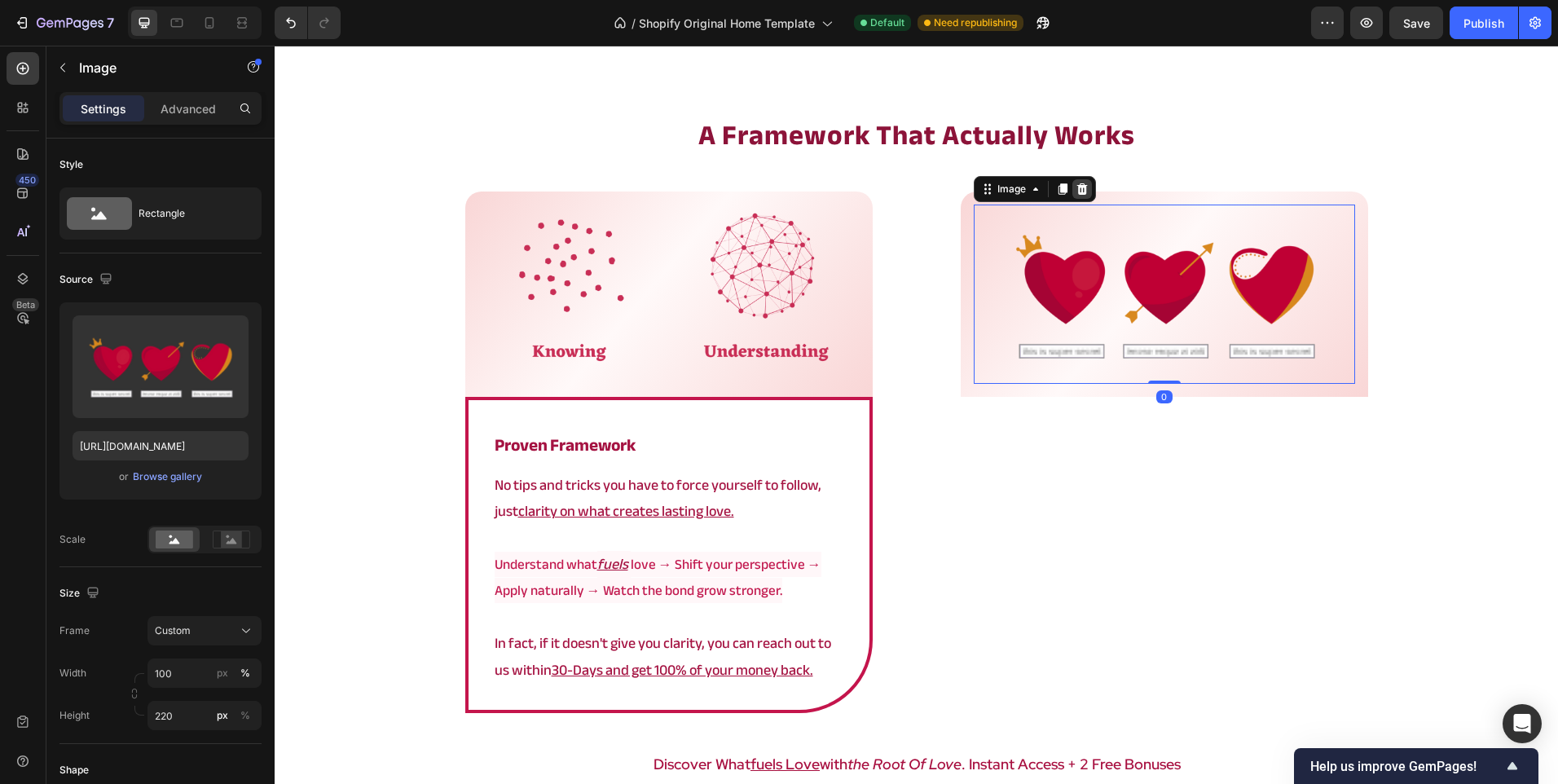
click at [1078, 187] on icon at bounding box center [1081, 189] width 10 height 11
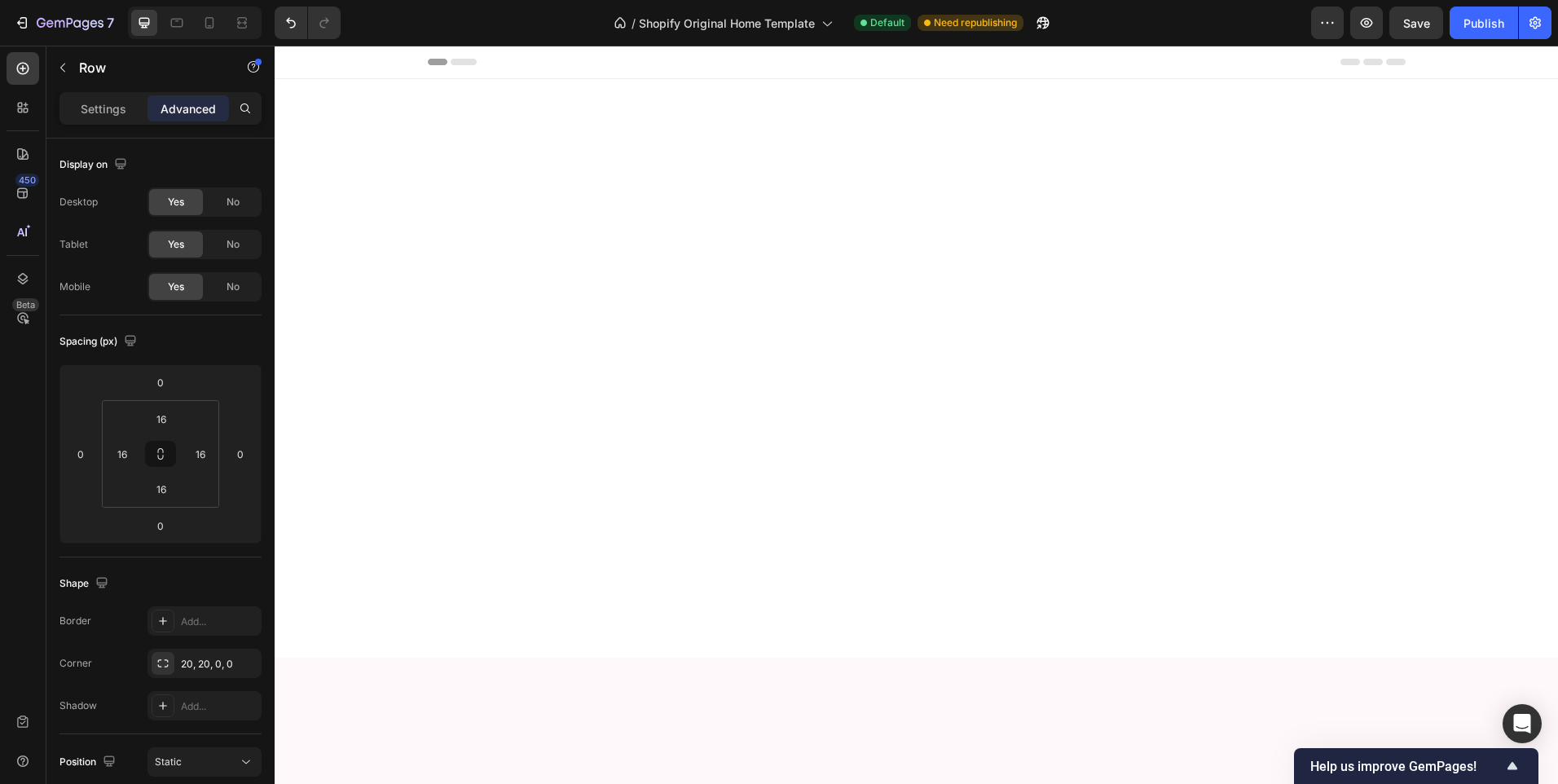
scroll to position [2768, 0]
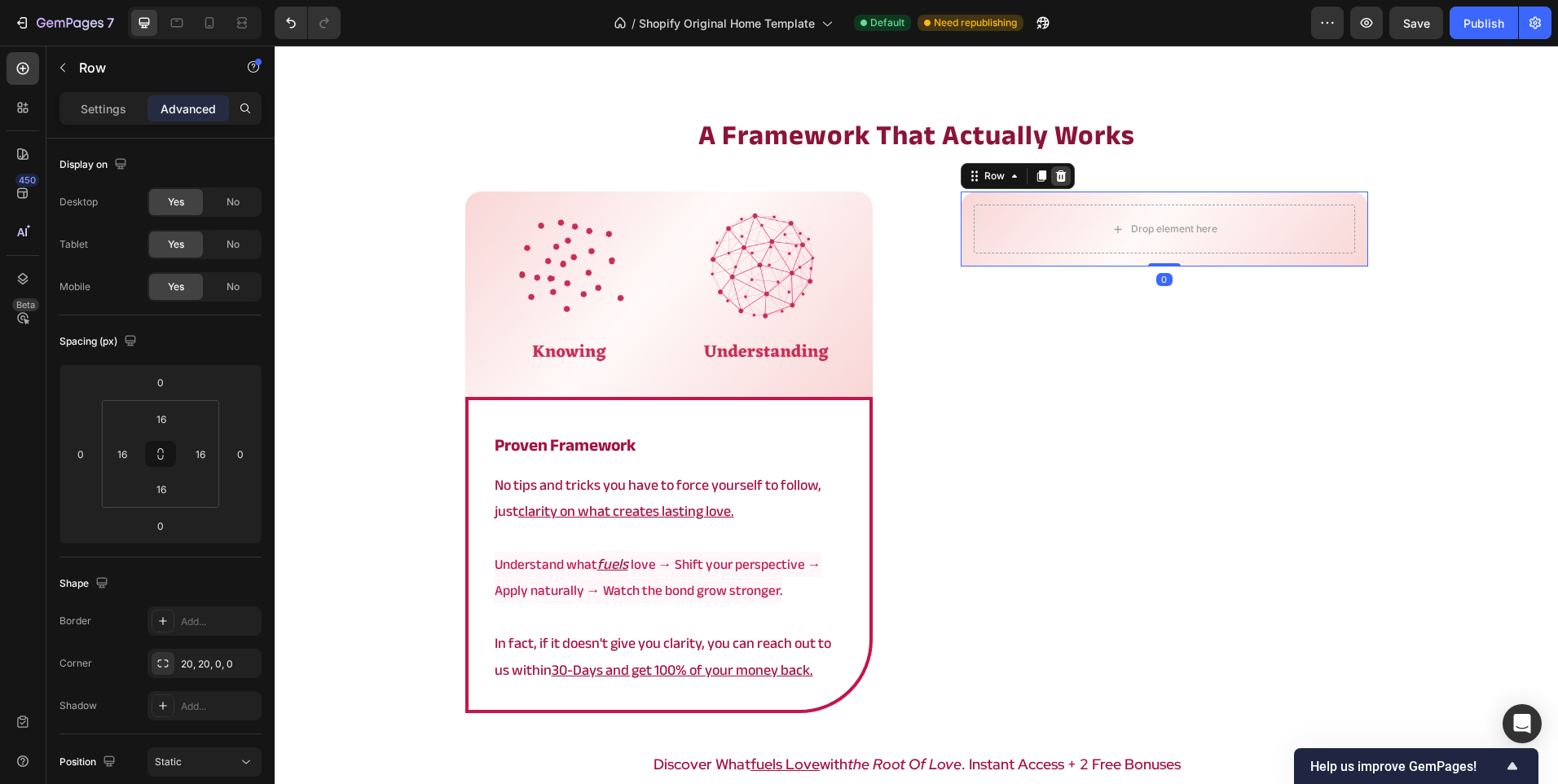
click at [1060, 179] on icon at bounding box center [1061, 176] width 13 height 13
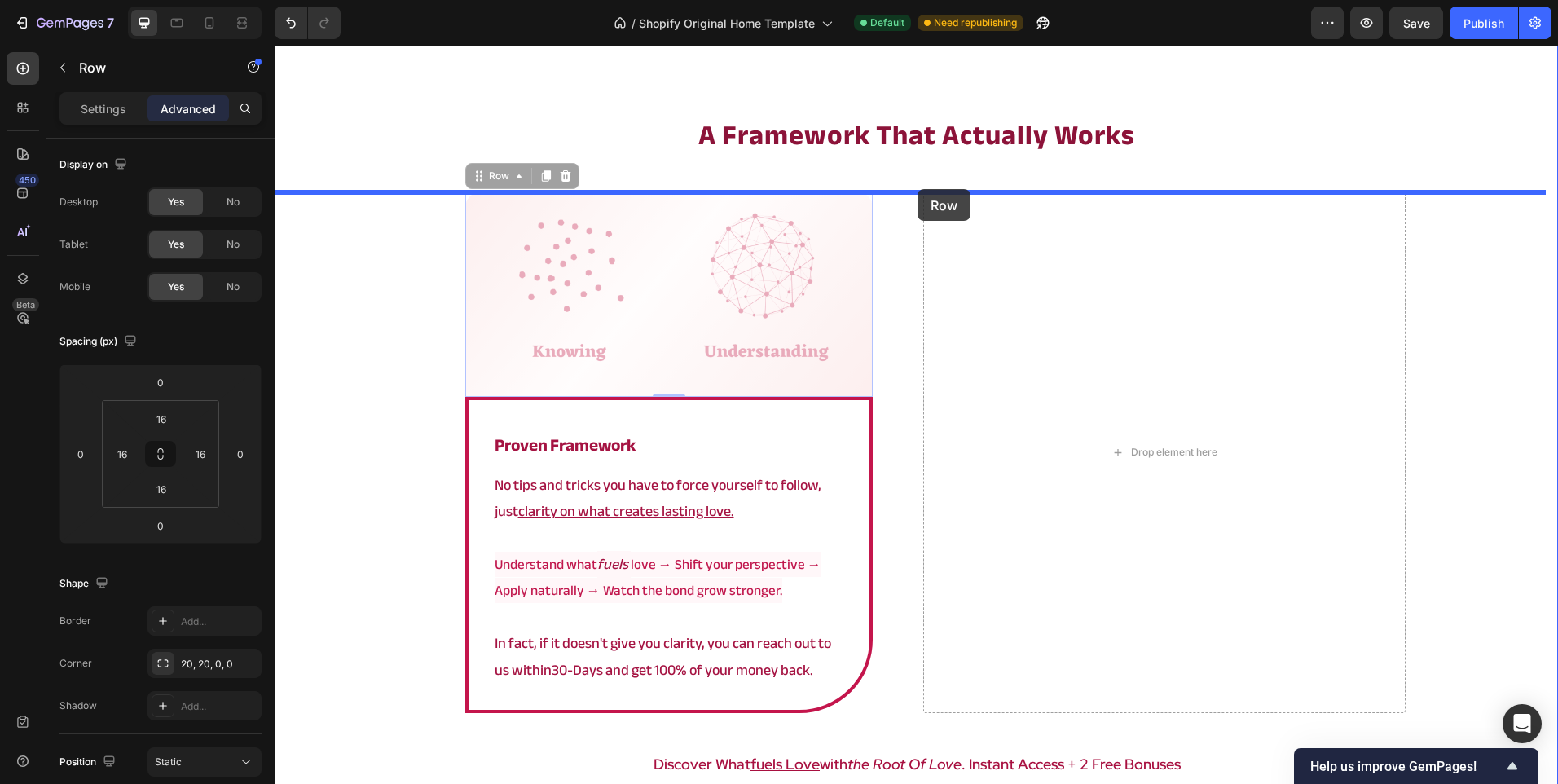
drag, startPoint x: 858, startPoint y: 358, endPoint x: 918, endPoint y: 189, distance: 179.3
type input "45"
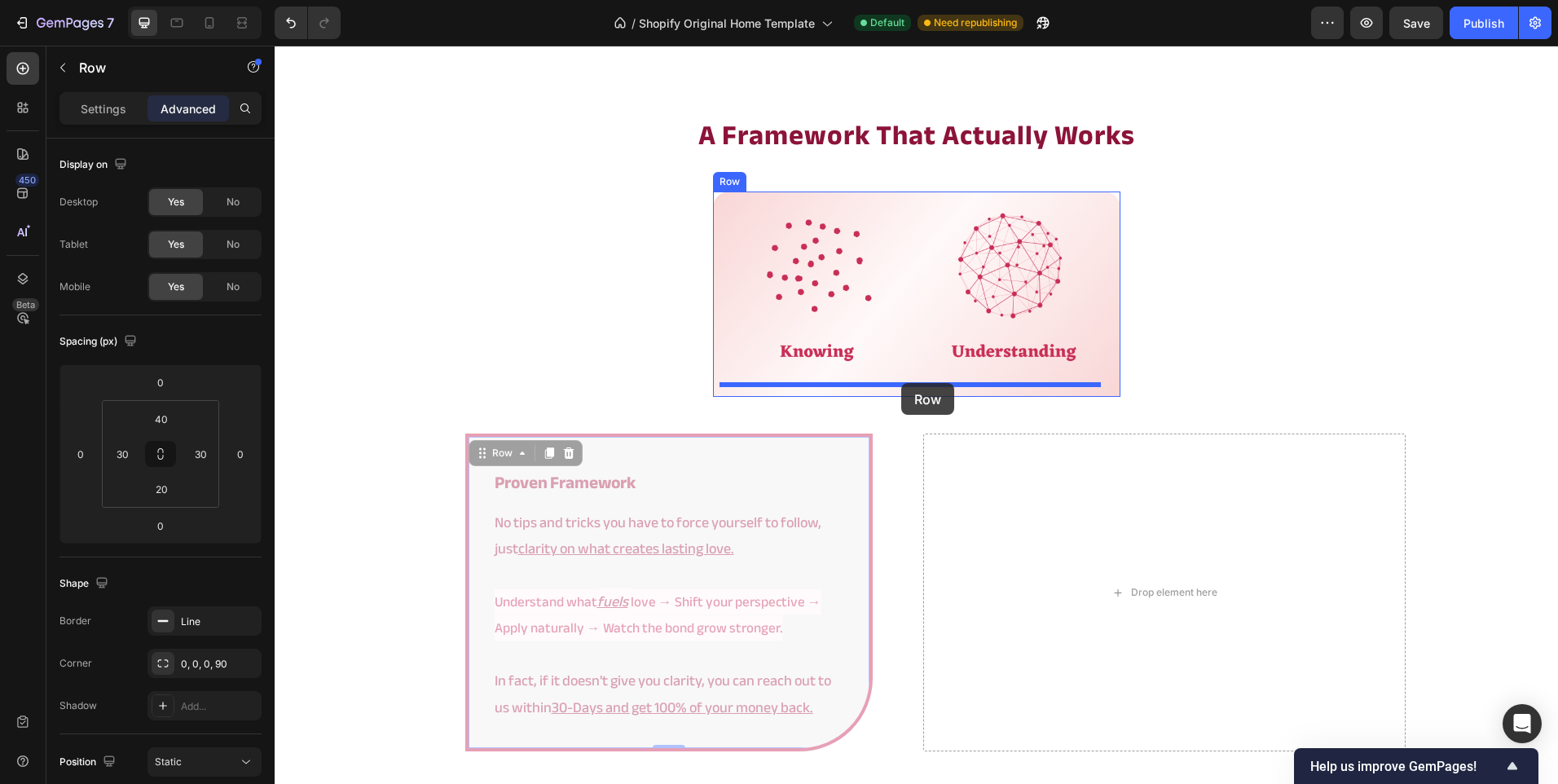
drag, startPoint x: 854, startPoint y: 527, endPoint x: 901, endPoint y: 383, distance: 151.5
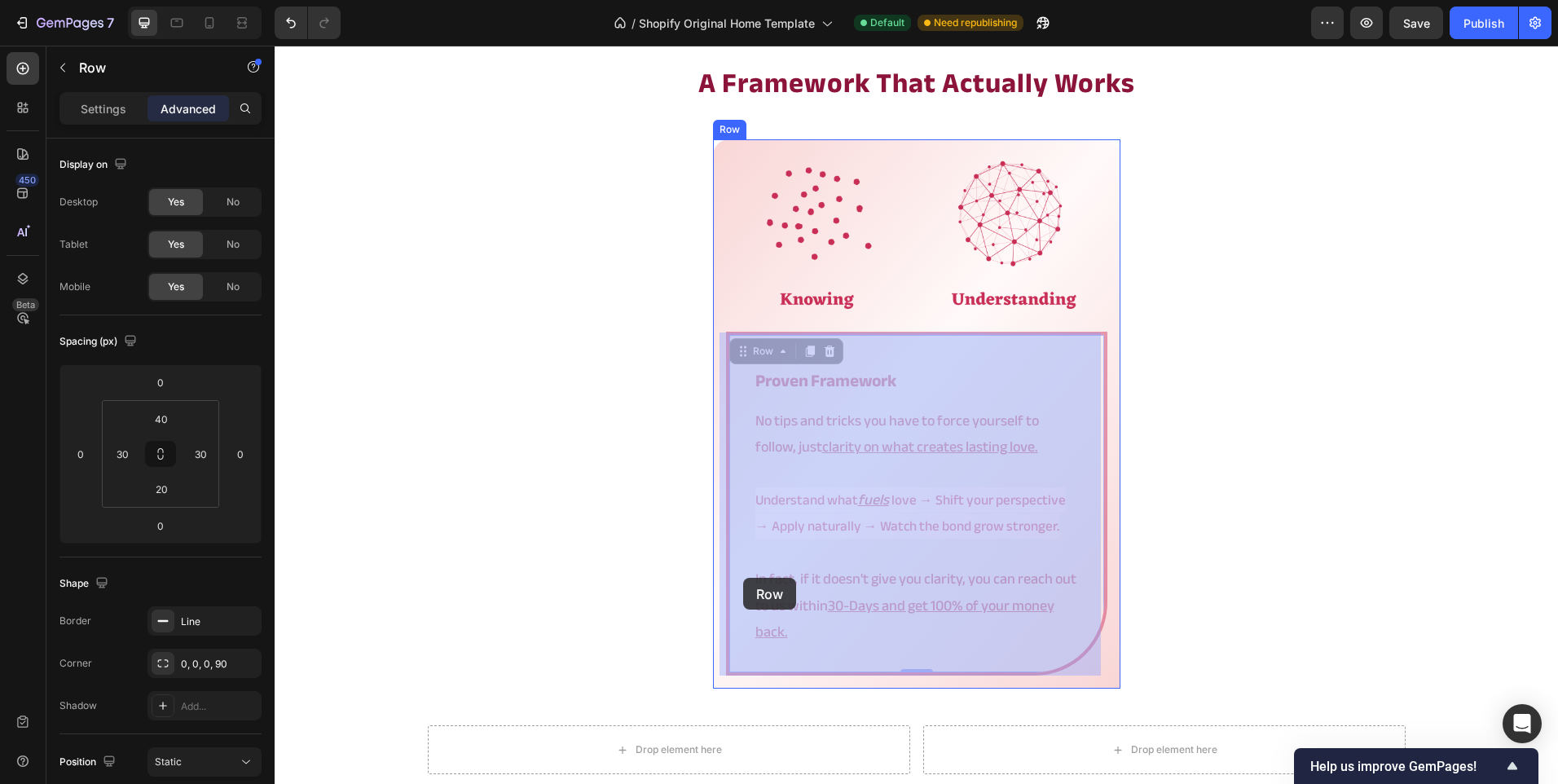
scroll to position [2849, 0]
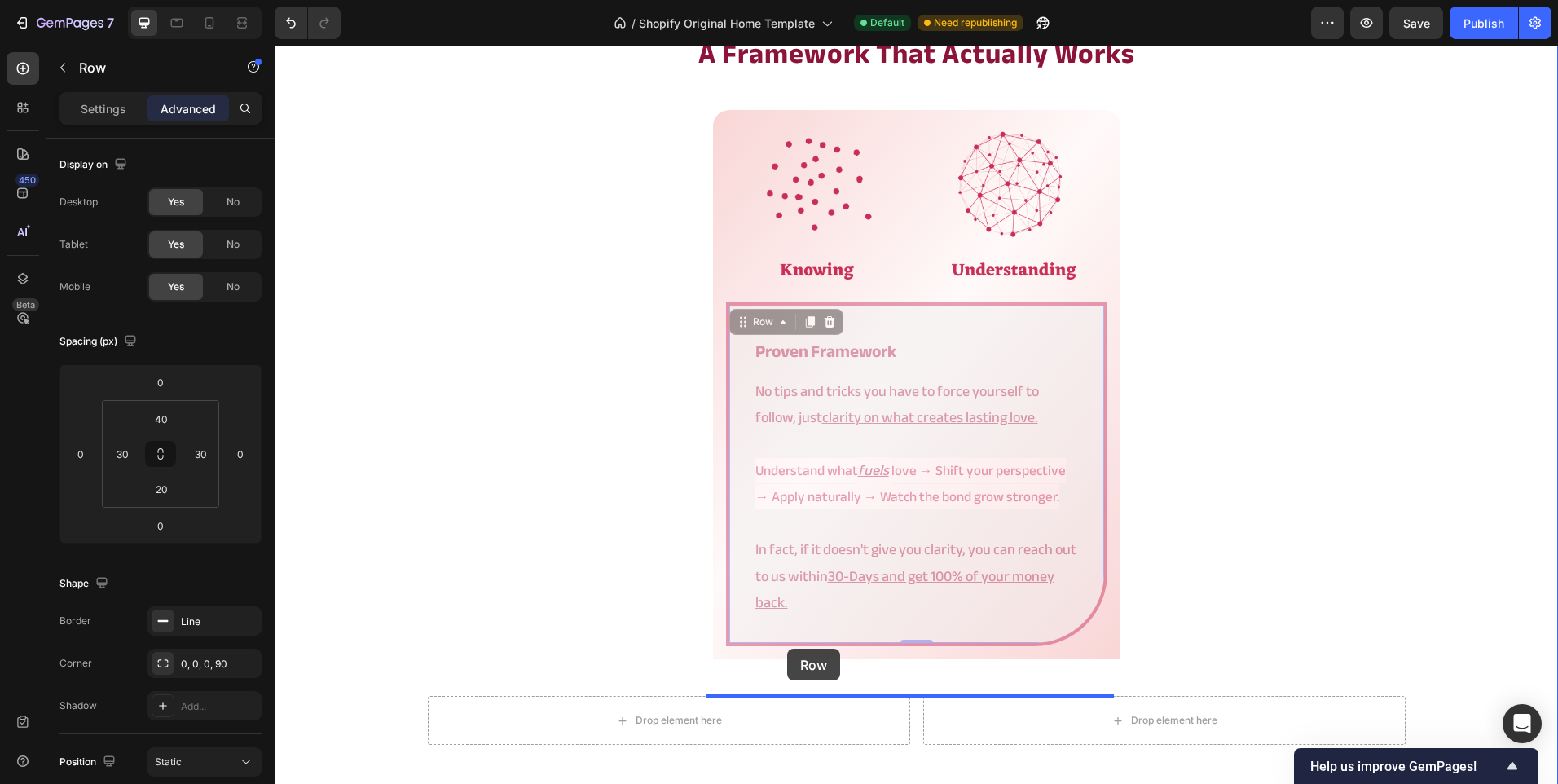
drag, startPoint x: 744, startPoint y: 465, endPoint x: 787, endPoint y: 648, distance: 188.0
type input "45"
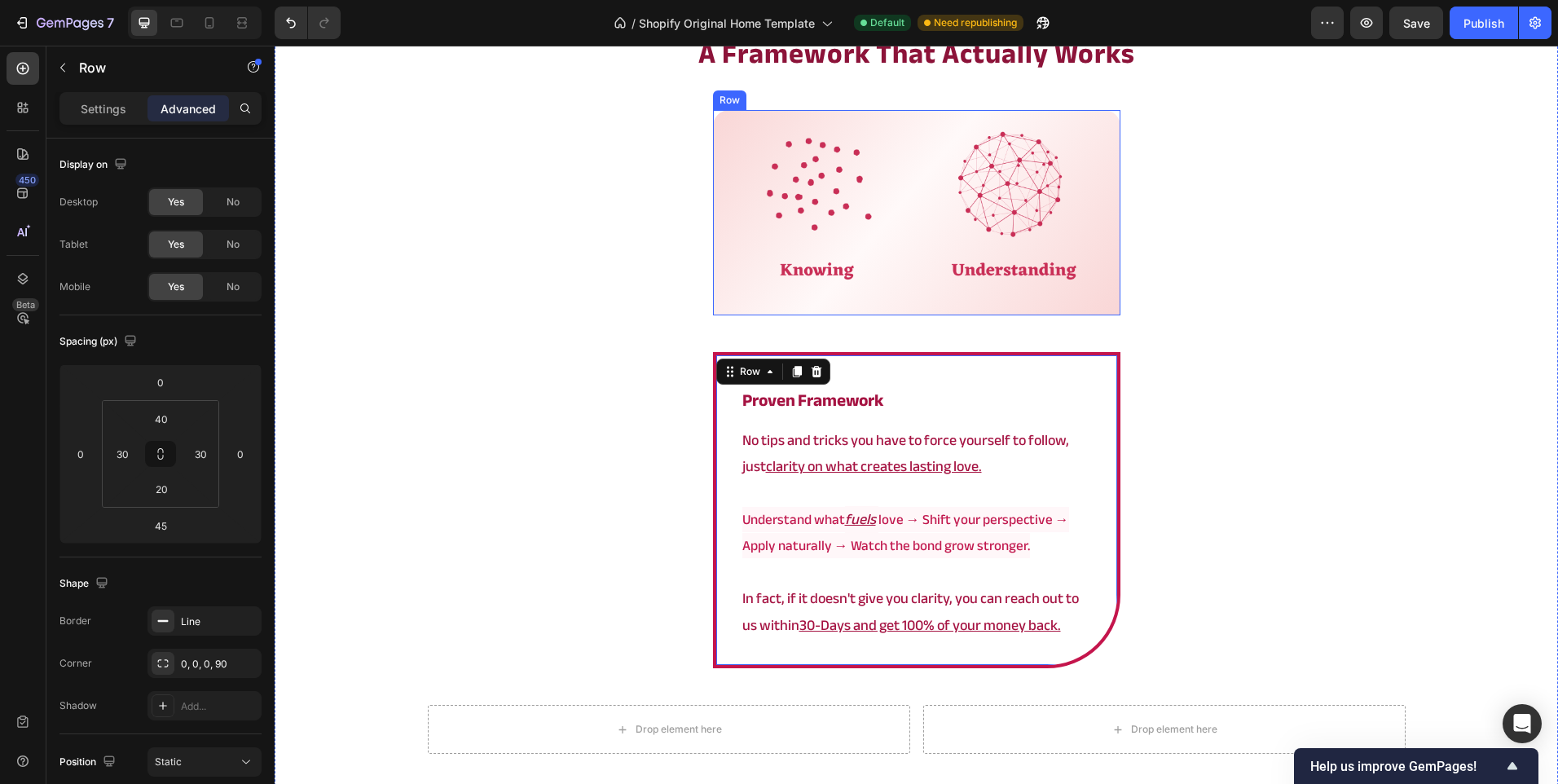
click at [870, 305] on div "Image Row" at bounding box center [917, 213] width 407 height 205
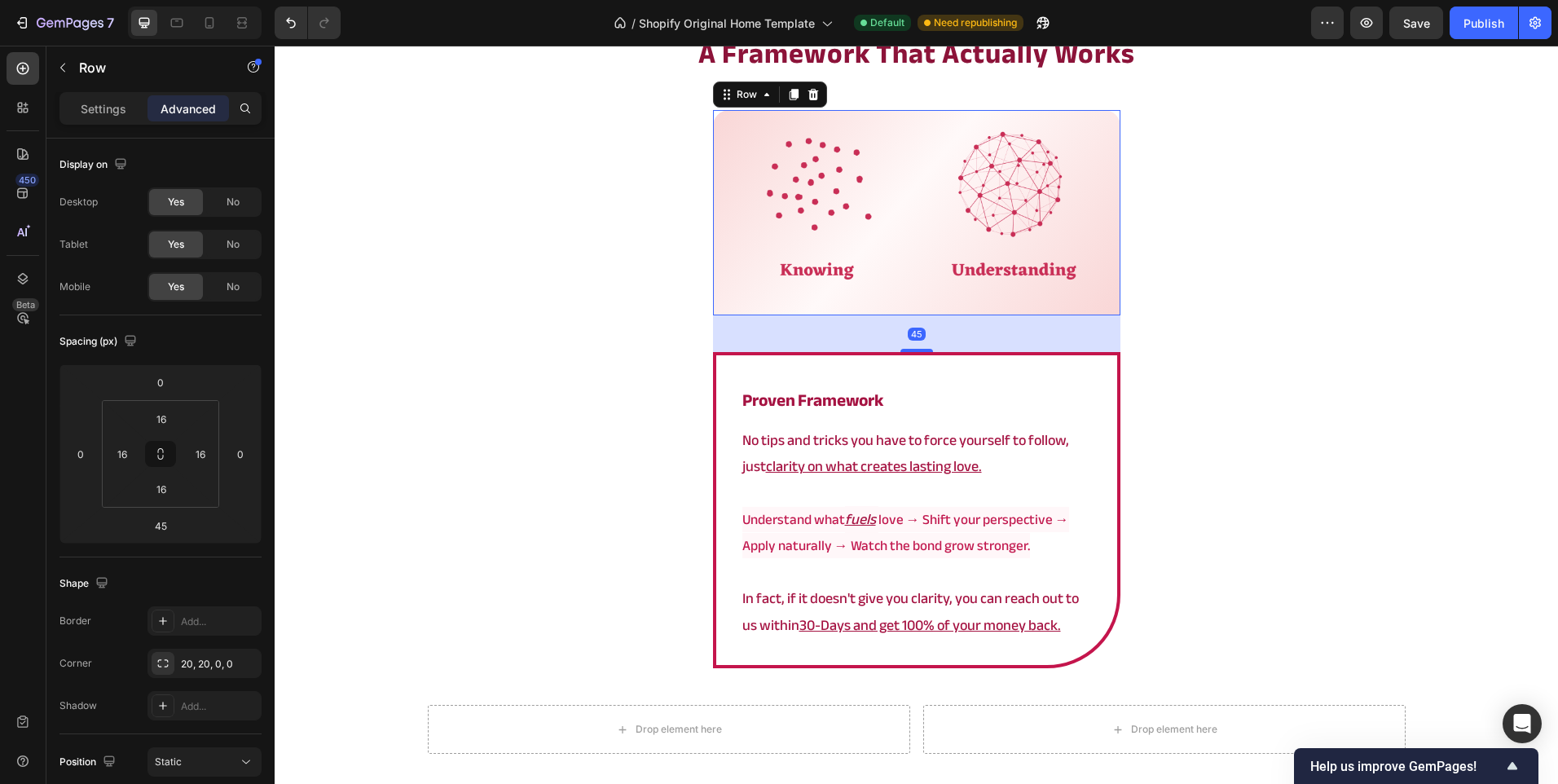
click at [911, 345] on div "45" at bounding box center [917, 334] width 407 height 37
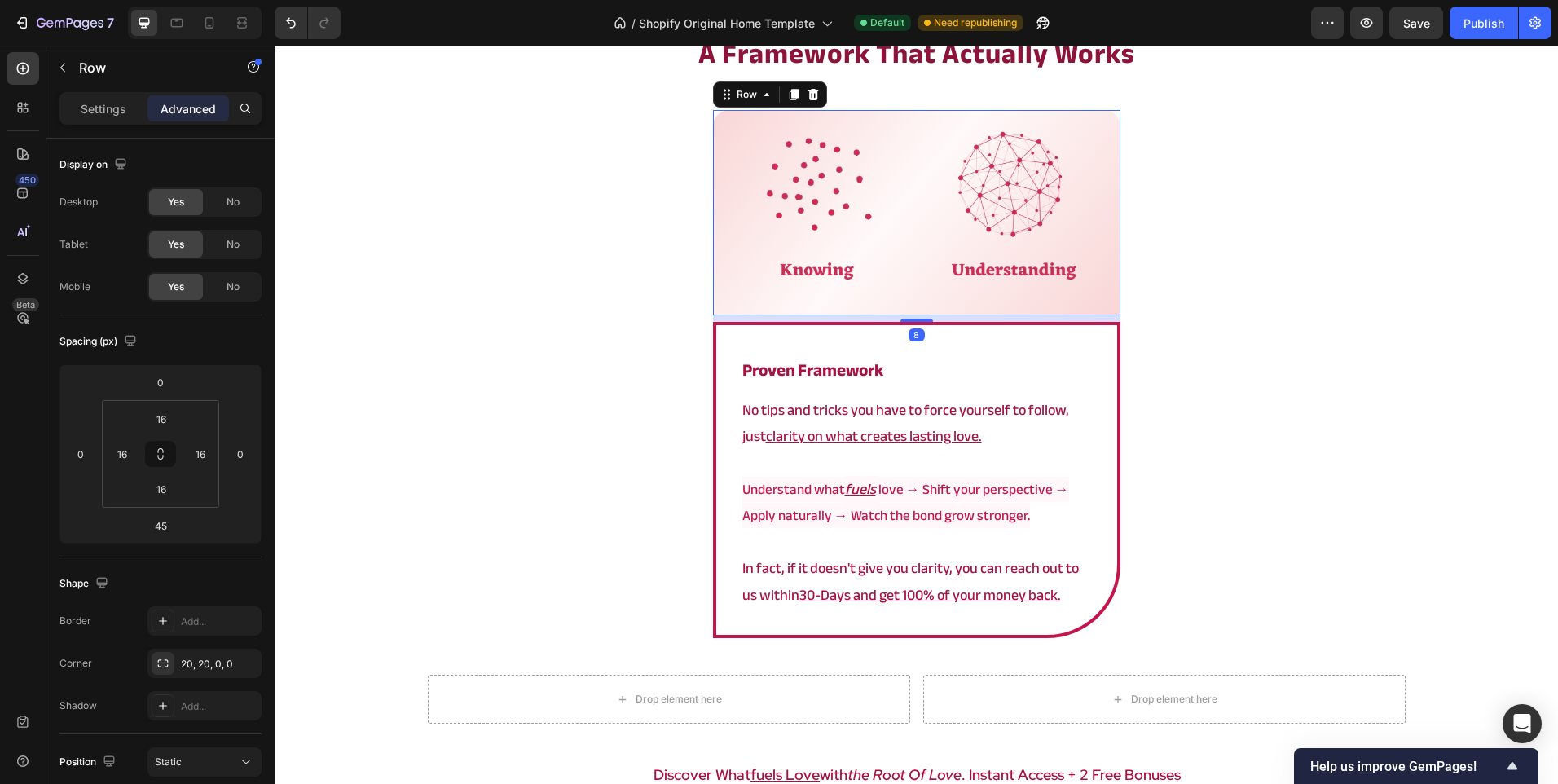
drag, startPoint x: 911, startPoint y: 349, endPoint x: 905, endPoint y: 261, distance: 88.2
click at [920, 256] on div "Image Row 8" at bounding box center [917, 213] width 407 height 205
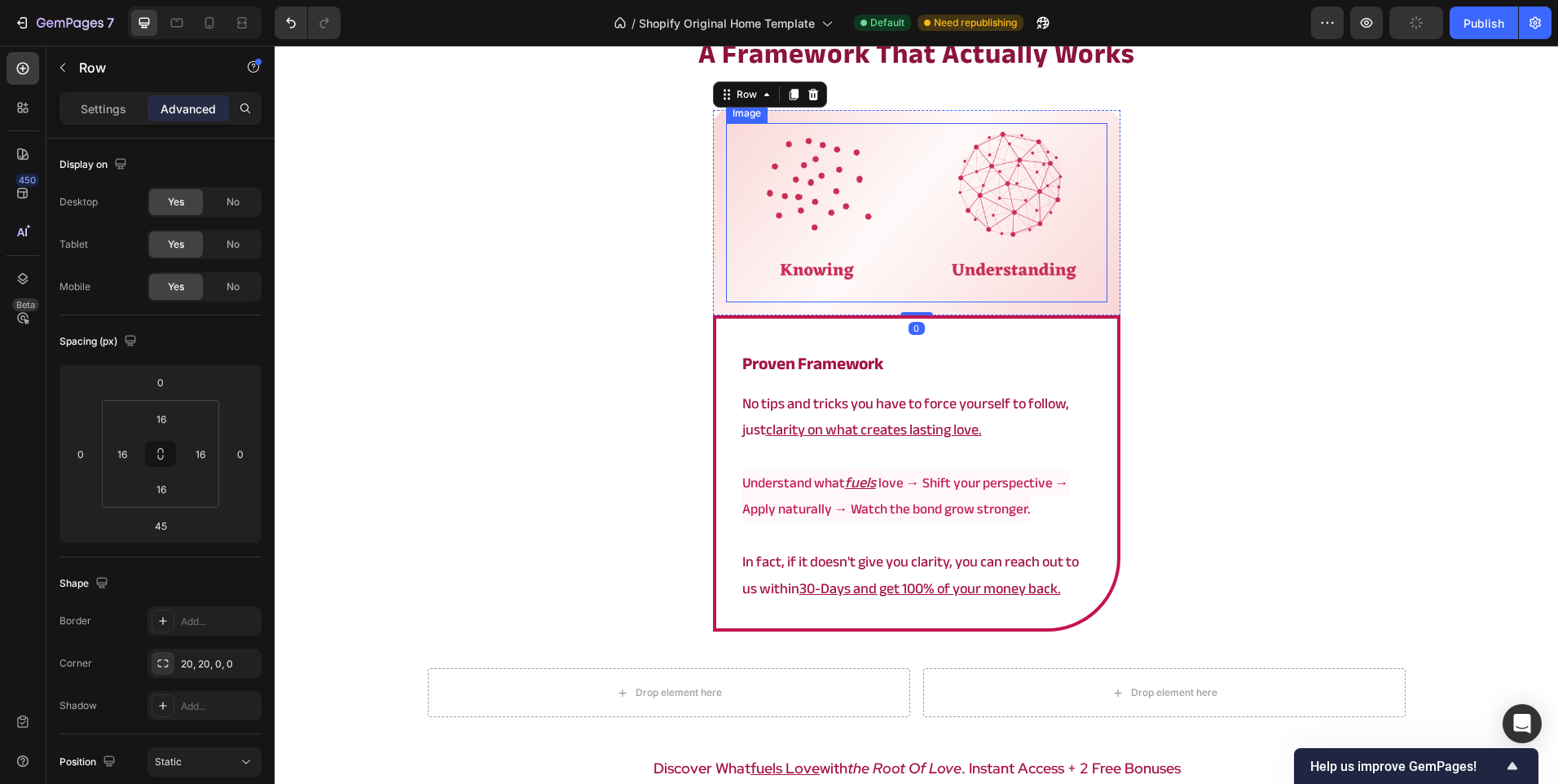
type input "0"
click at [527, 383] on div "⁠⁠⁠⁠⁠⁠⁠ a framework that actually works Heading Image Row 0 proven framework He…" at bounding box center [916, 474] width 1284 height 881
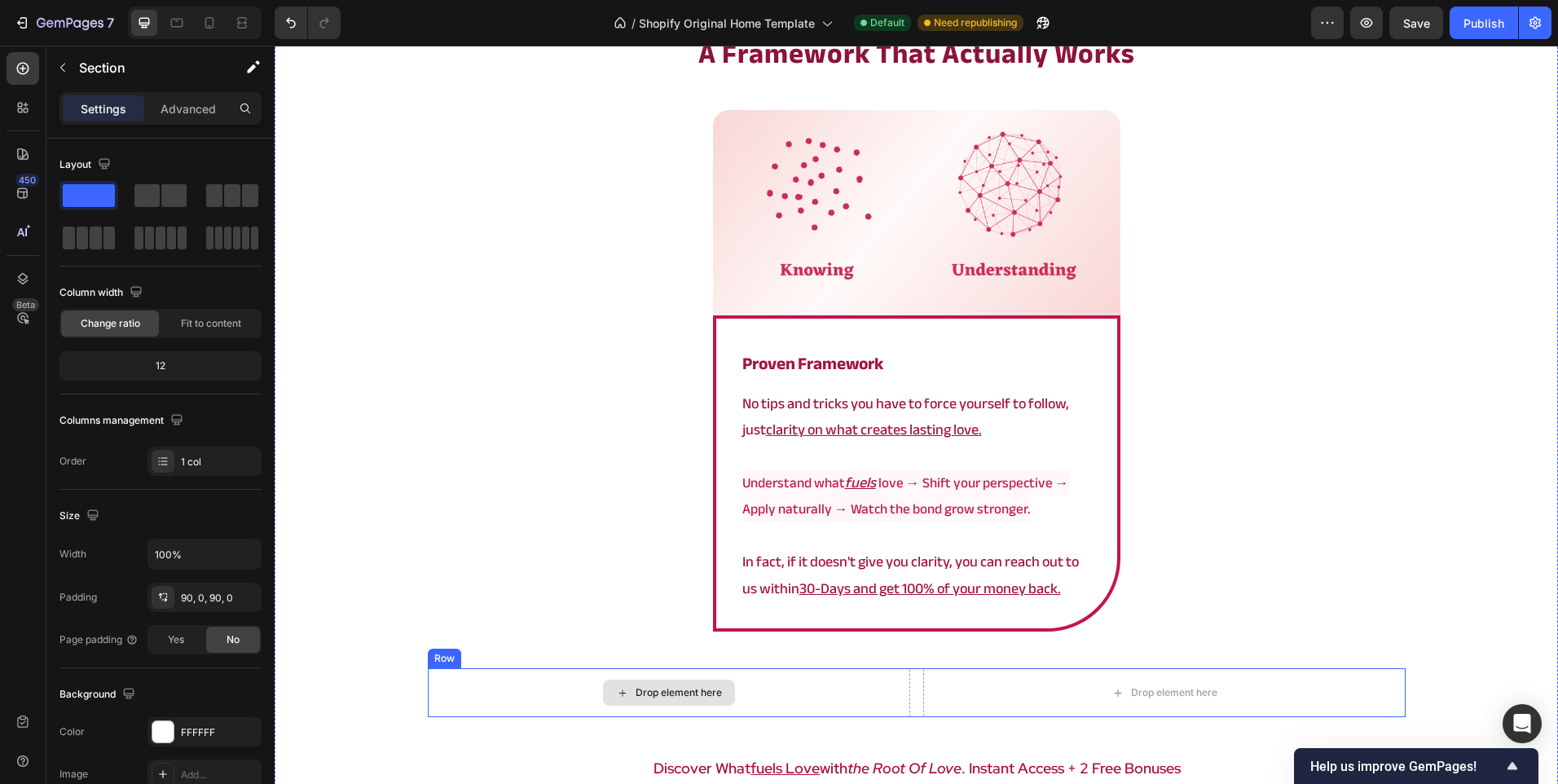
click at [768, 692] on div "Drop element here" at bounding box center [669, 693] width 483 height 49
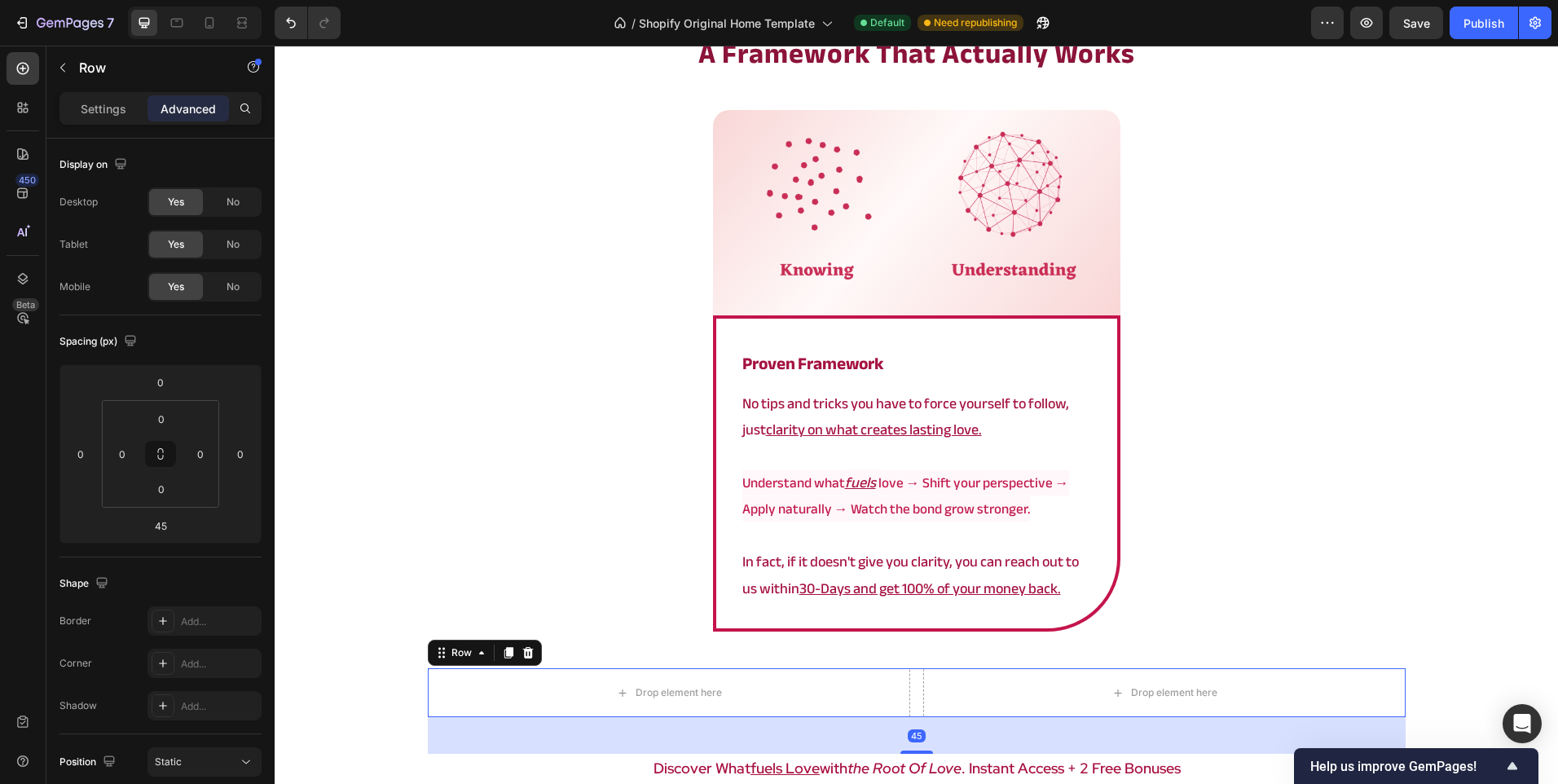
click at [533, 646] on div "Row" at bounding box center [484, 653] width 114 height 26
click at [524, 646] on div at bounding box center [528, 652] width 20 height 20
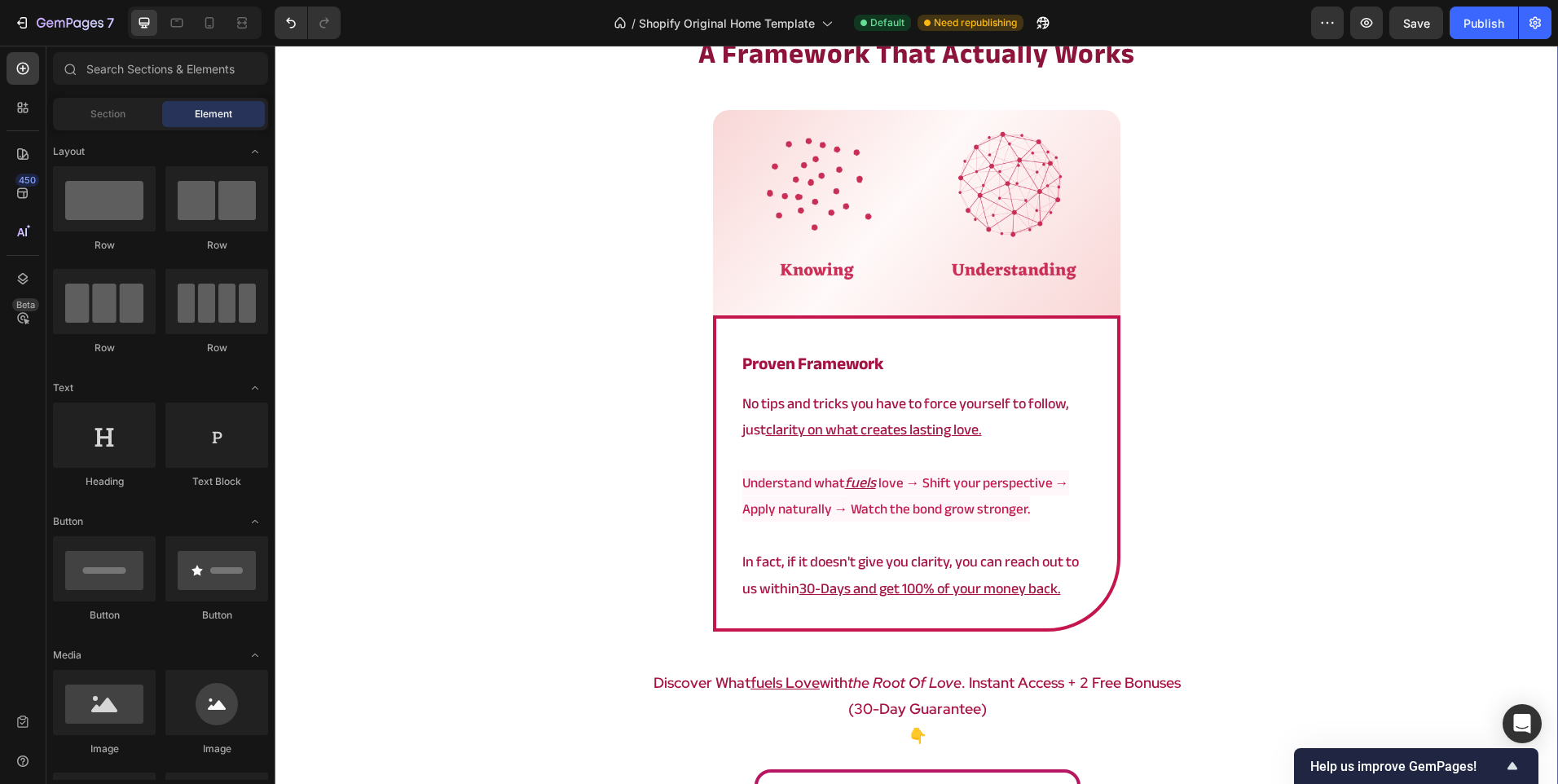
click at [564, 389] on div "⁠⁠⁠⁠⁠⁠⁠ a framework that actually works Heading Image Row proven framework Head…" at bounding box center [916, 432] width 1284 height 796
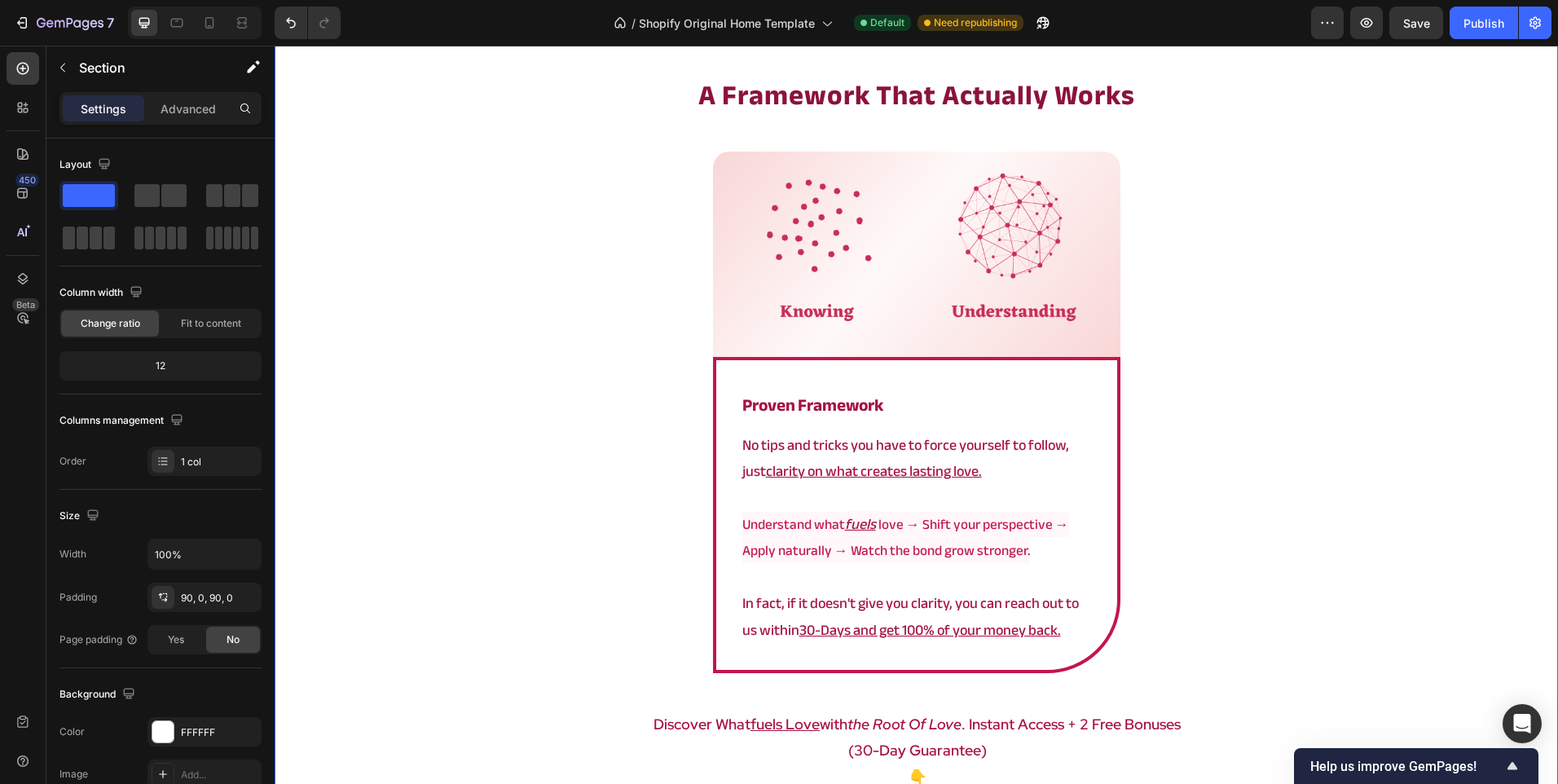
scroll to position [2768, 0]
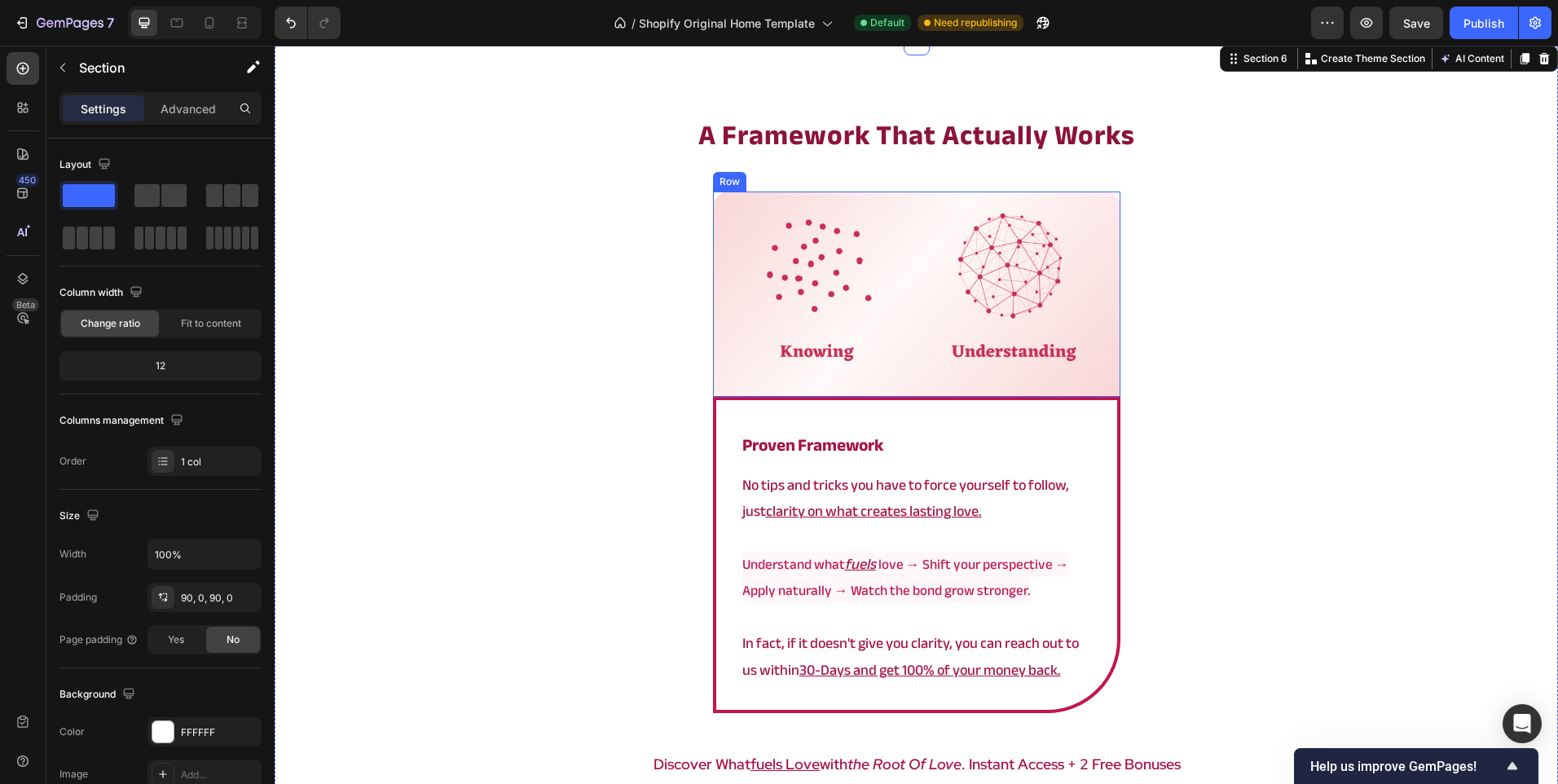
click at [1105, 299] on div "Image Row" at bounding box center [917, 294] width 407 height 205
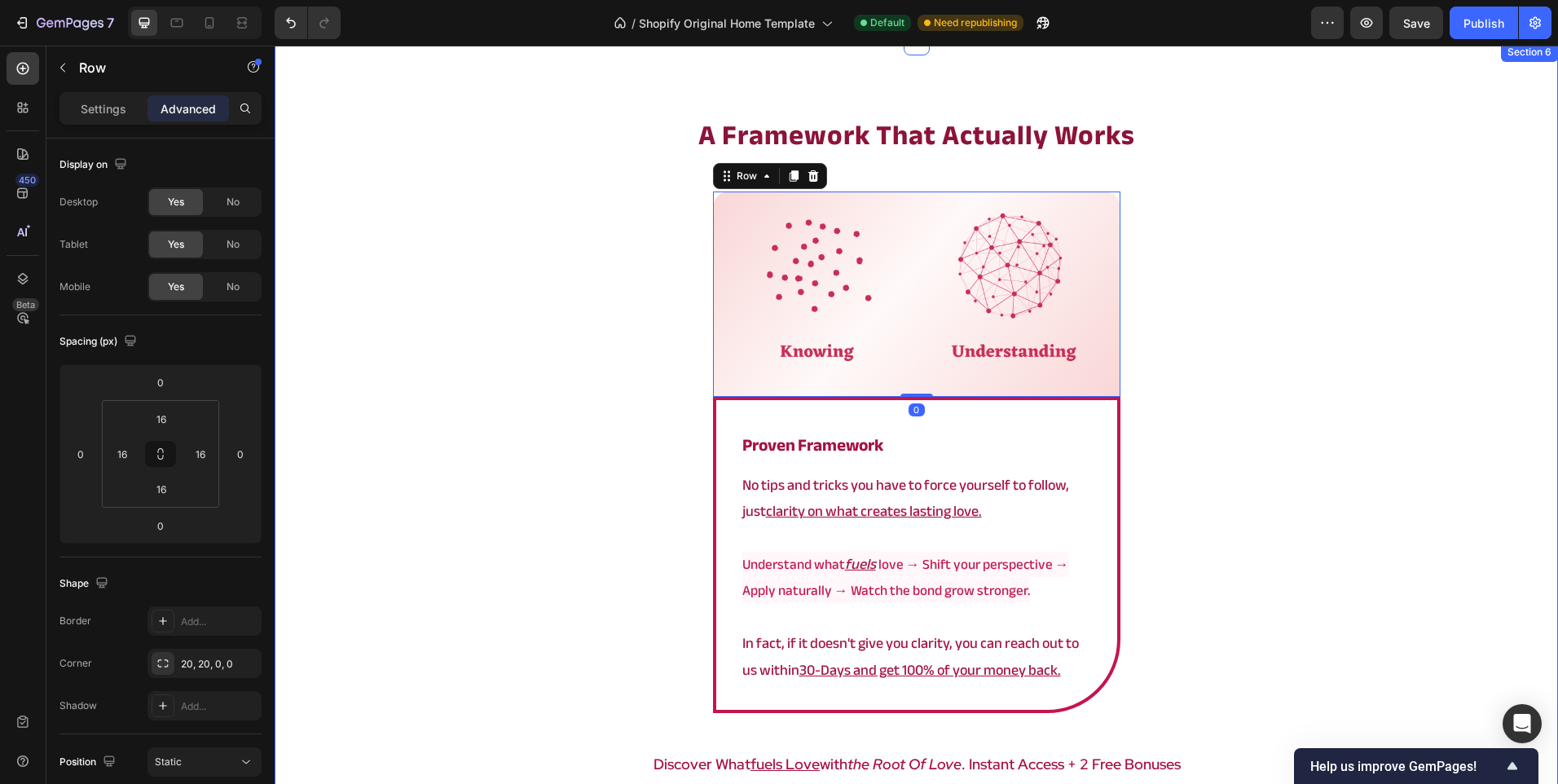
click at [1198, 303] on div "⁠⁠⁠⁠⁠⁠⁠ a framework that actually works Heading Image Row 0 proven framework He…" at bounding box center [916, 514] width 1284 height 796
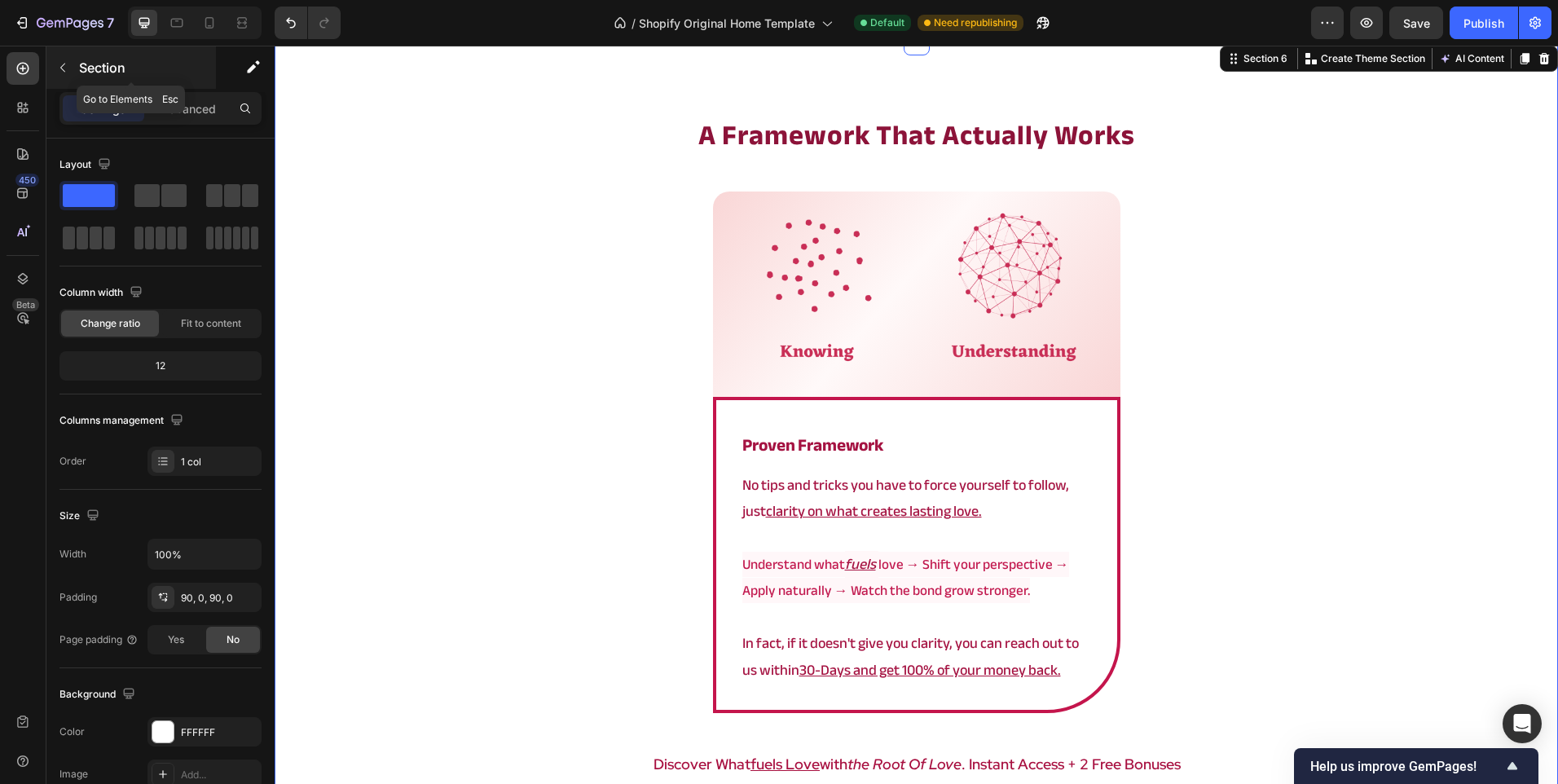
click at [164, 70] on p "Section" at bounding box center [146, 67] width 134 height 20
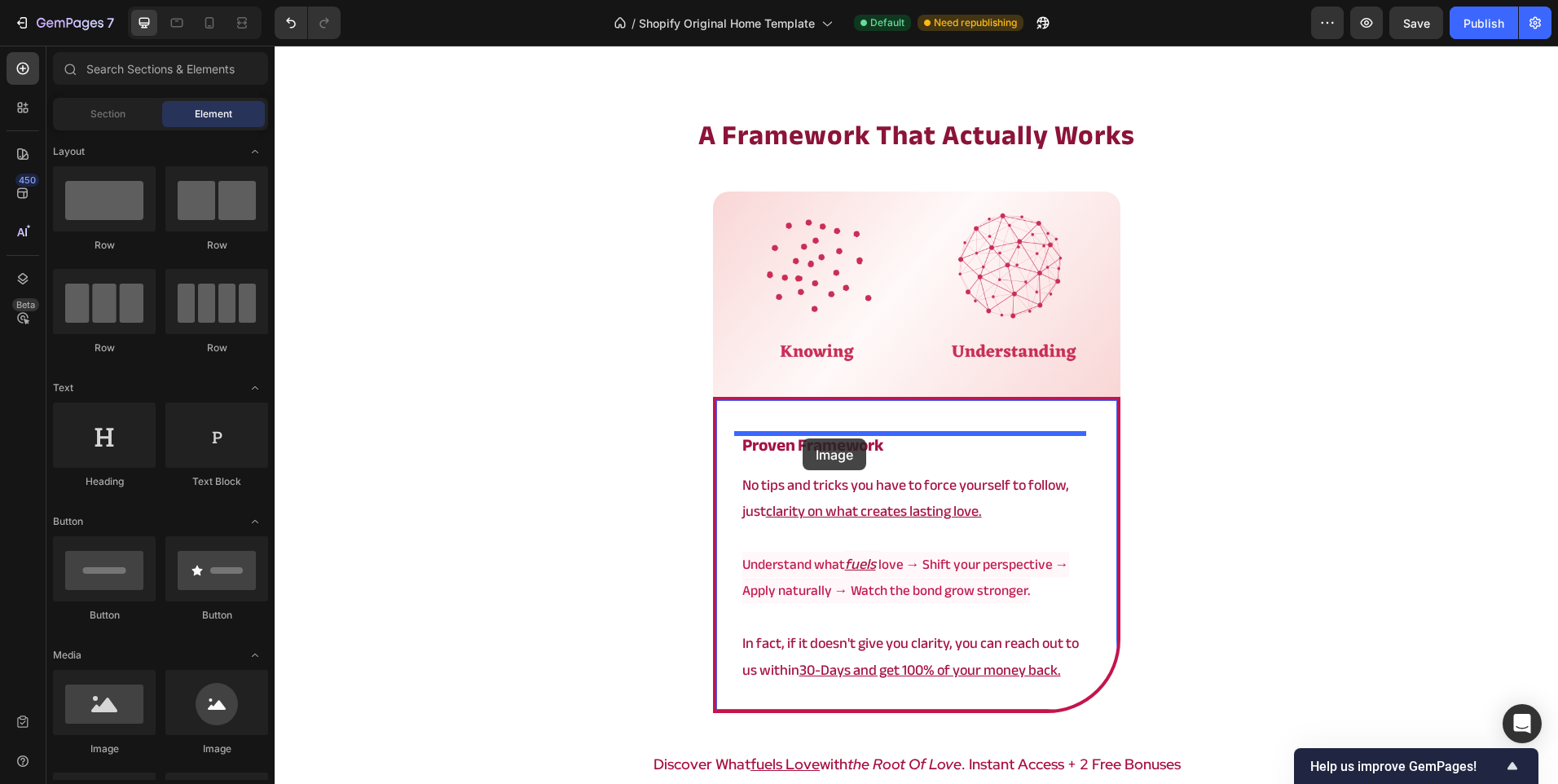
drag, startPoint x: 397, startPoint y: 756, endPoint x: 803, endPoint y: 438, distance: 515.7
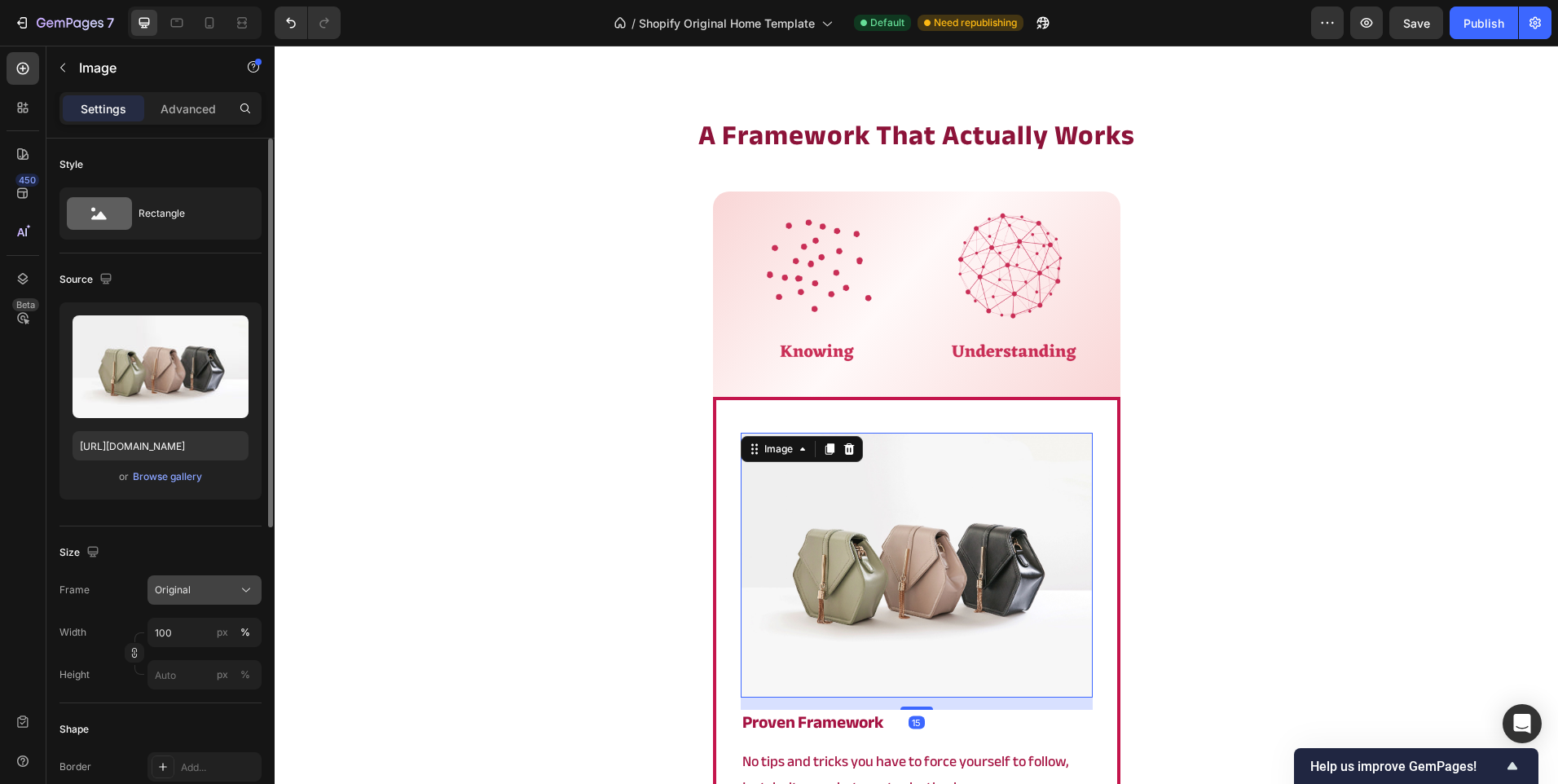
click at [186, 593] on span "Original" at bounding box center [172, 590] width 36 height 15
click at [189, 566] on div "Size Frame Original Width 100 px % Height px %" at bounding box center [160, 615] width 202 height 177
click at [184, 621] on input "100" at bounding box center [204, 631] width 114 height 29
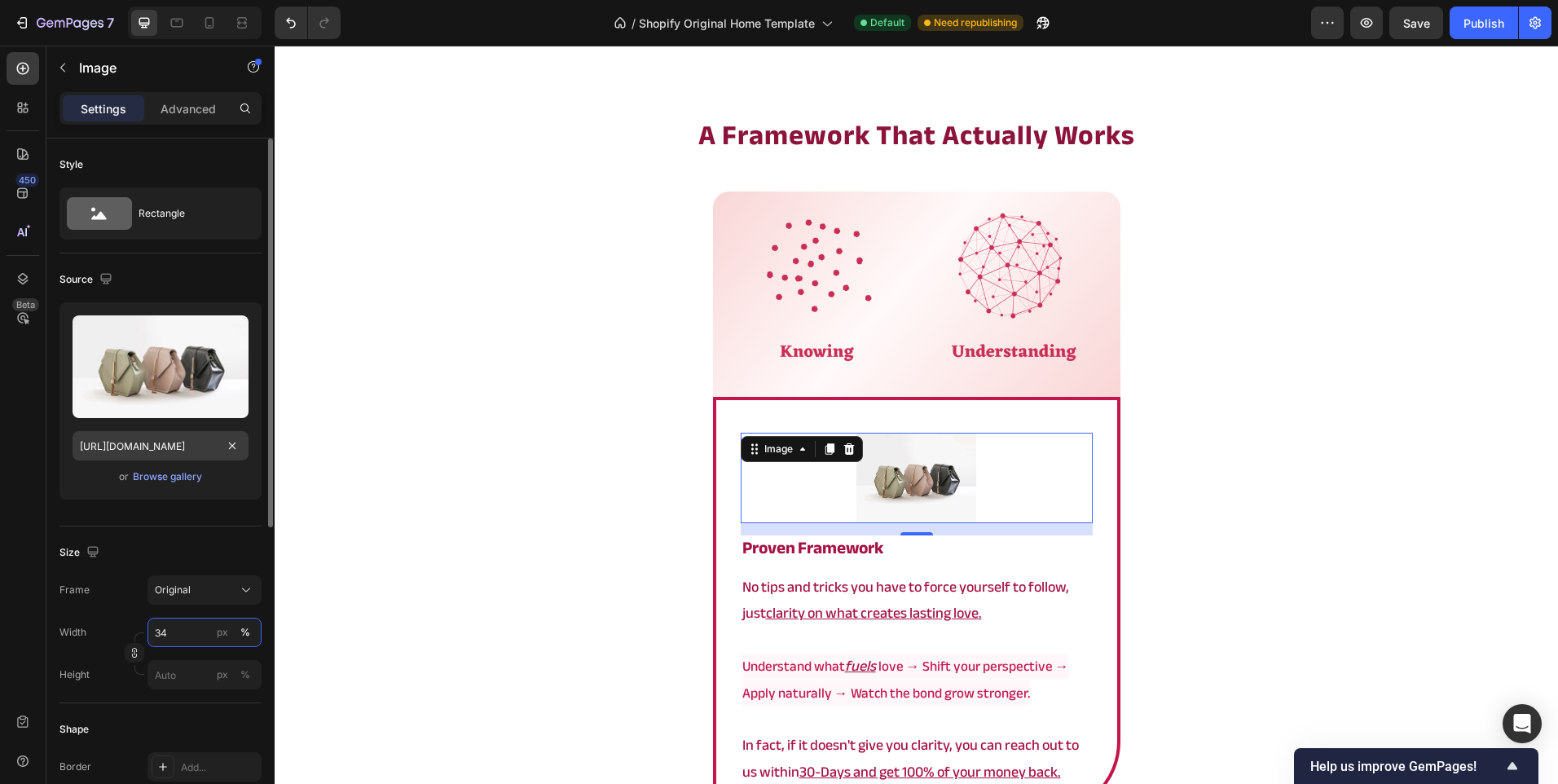
type input "34"
click at [183, 454] on input "[URL][DOMAIN_NAME]" at bounding box center [160, 445] width 176 height 29
paste input "0902/9520/6154/files/root_26.png?v=1754668421"
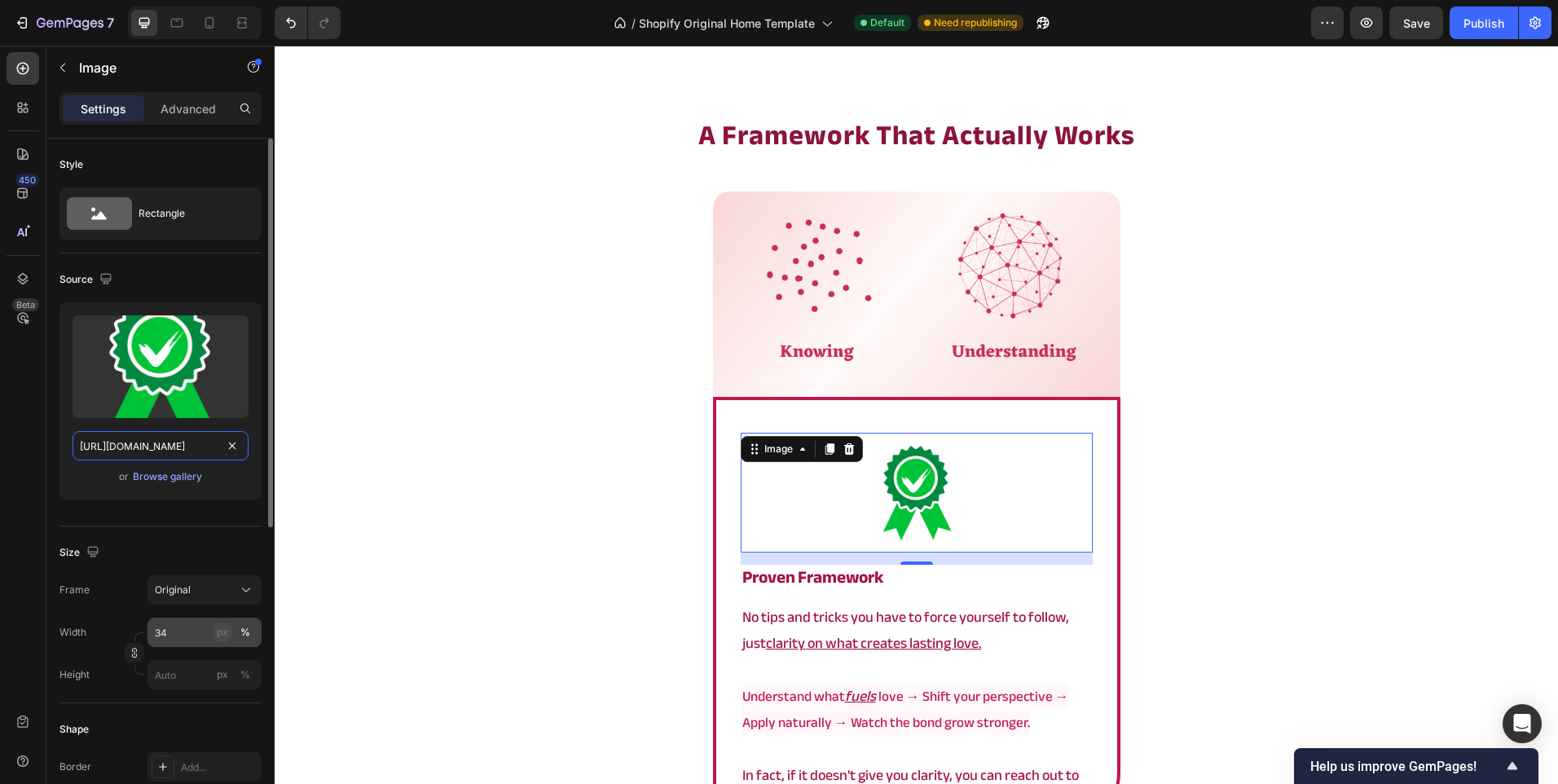
type input "[URL][DOMAIN_NAME]"
click at [224, 635] on div "px" at bounding box center [222, 632] width 11 height 15
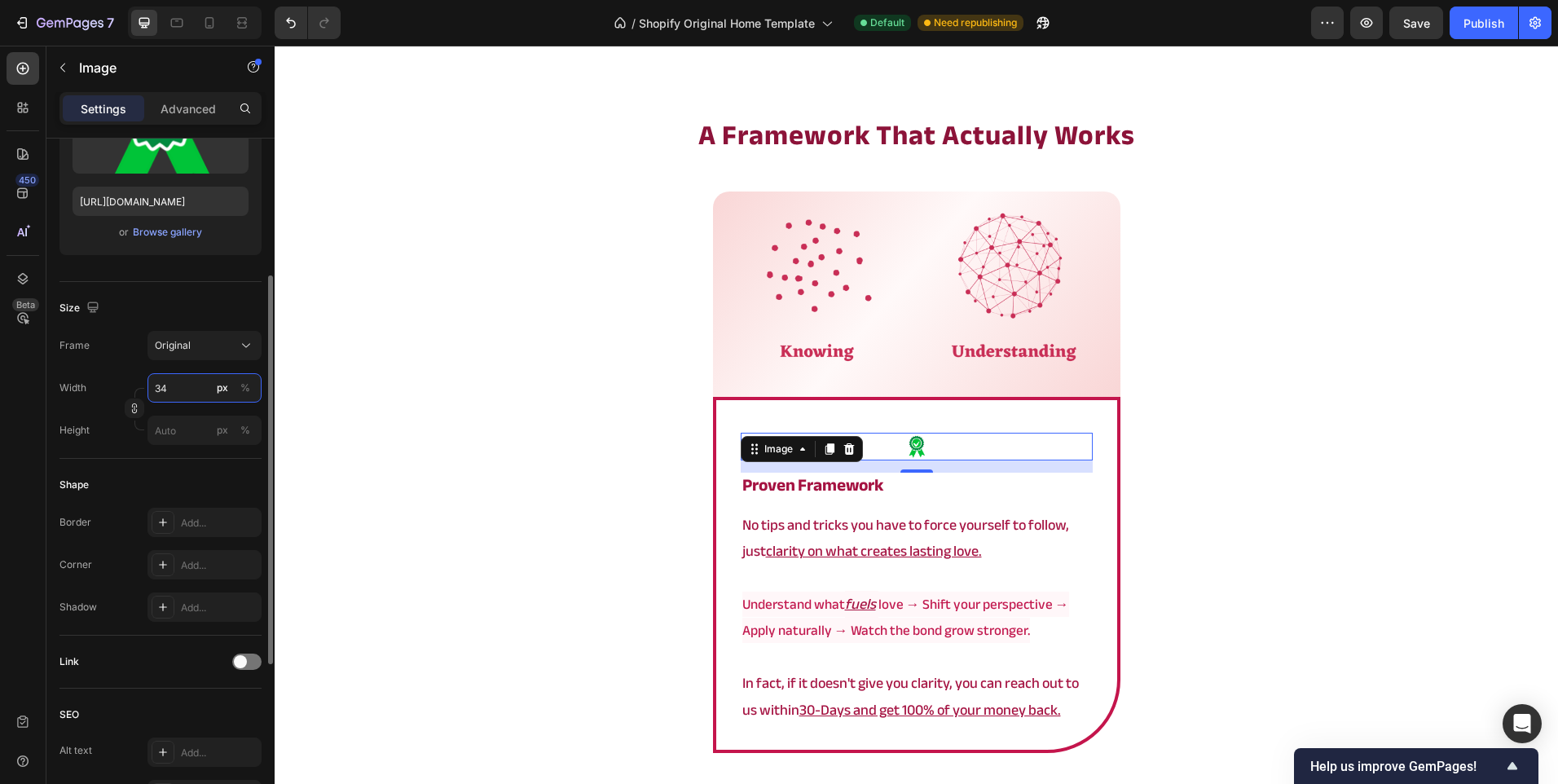
scroll to position [538, 0]
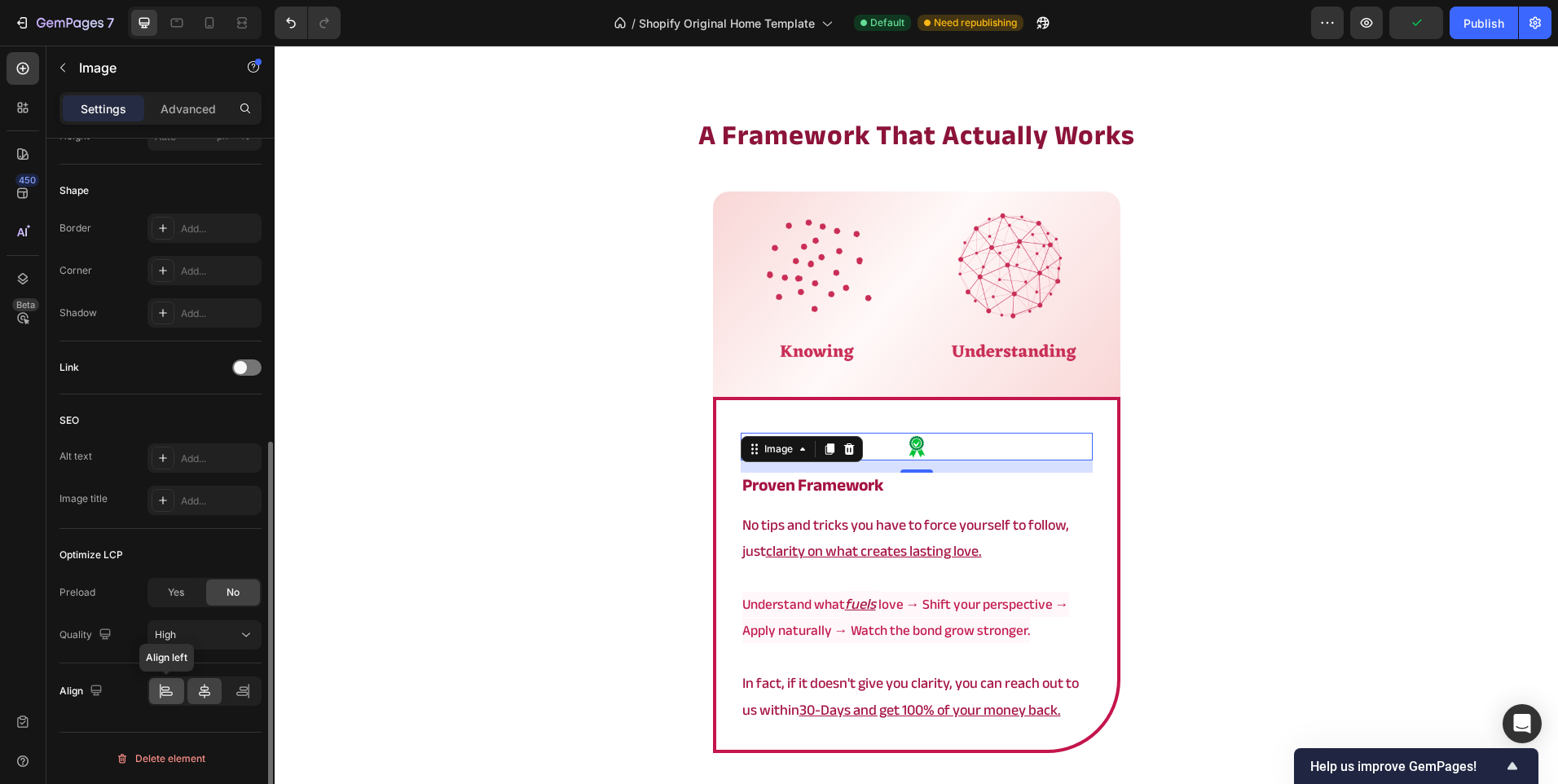
click at [168, 690] on icon at bounding box center [165, 688] width 8 height 4
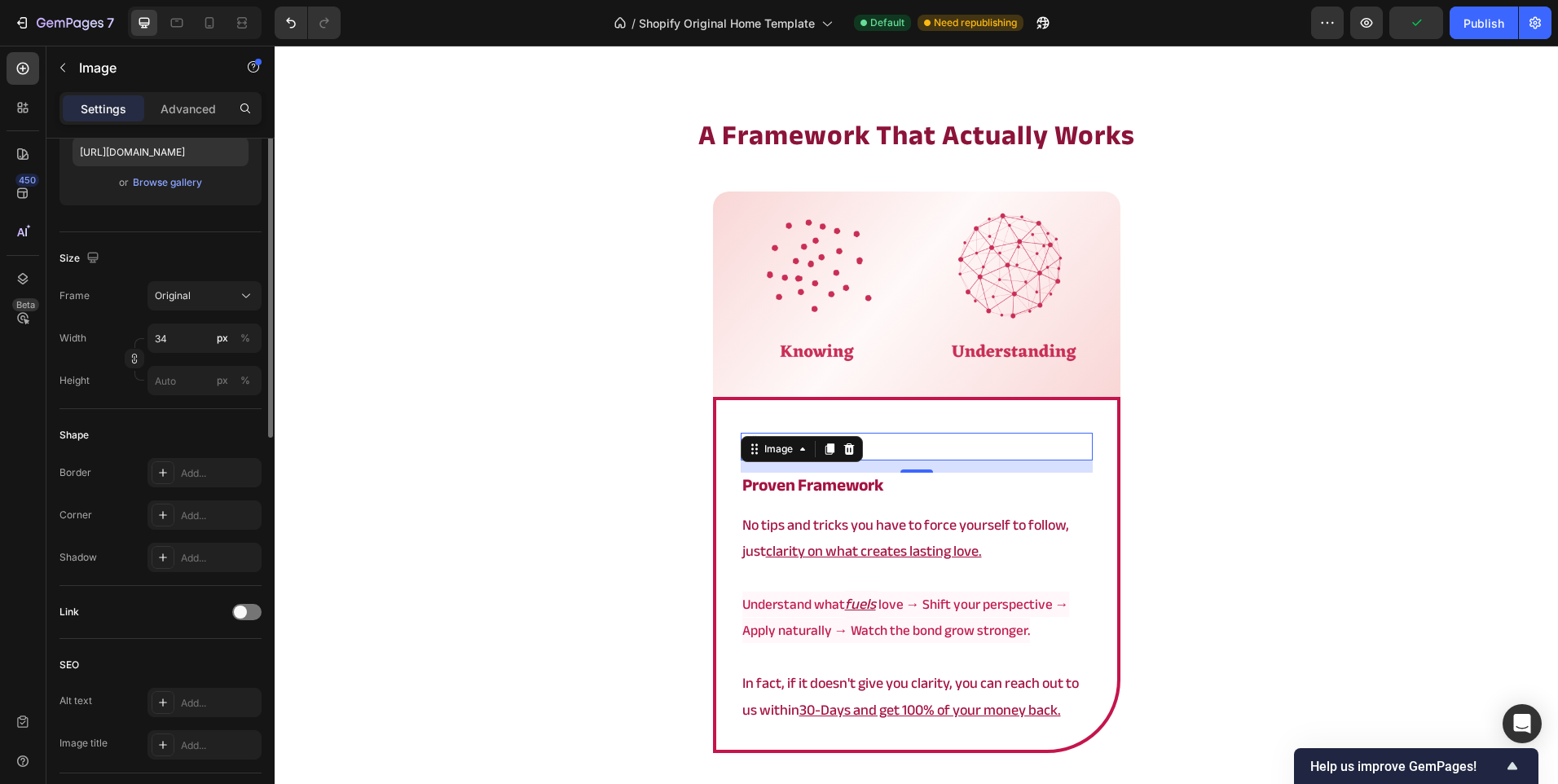
scroll to position [131, 0]
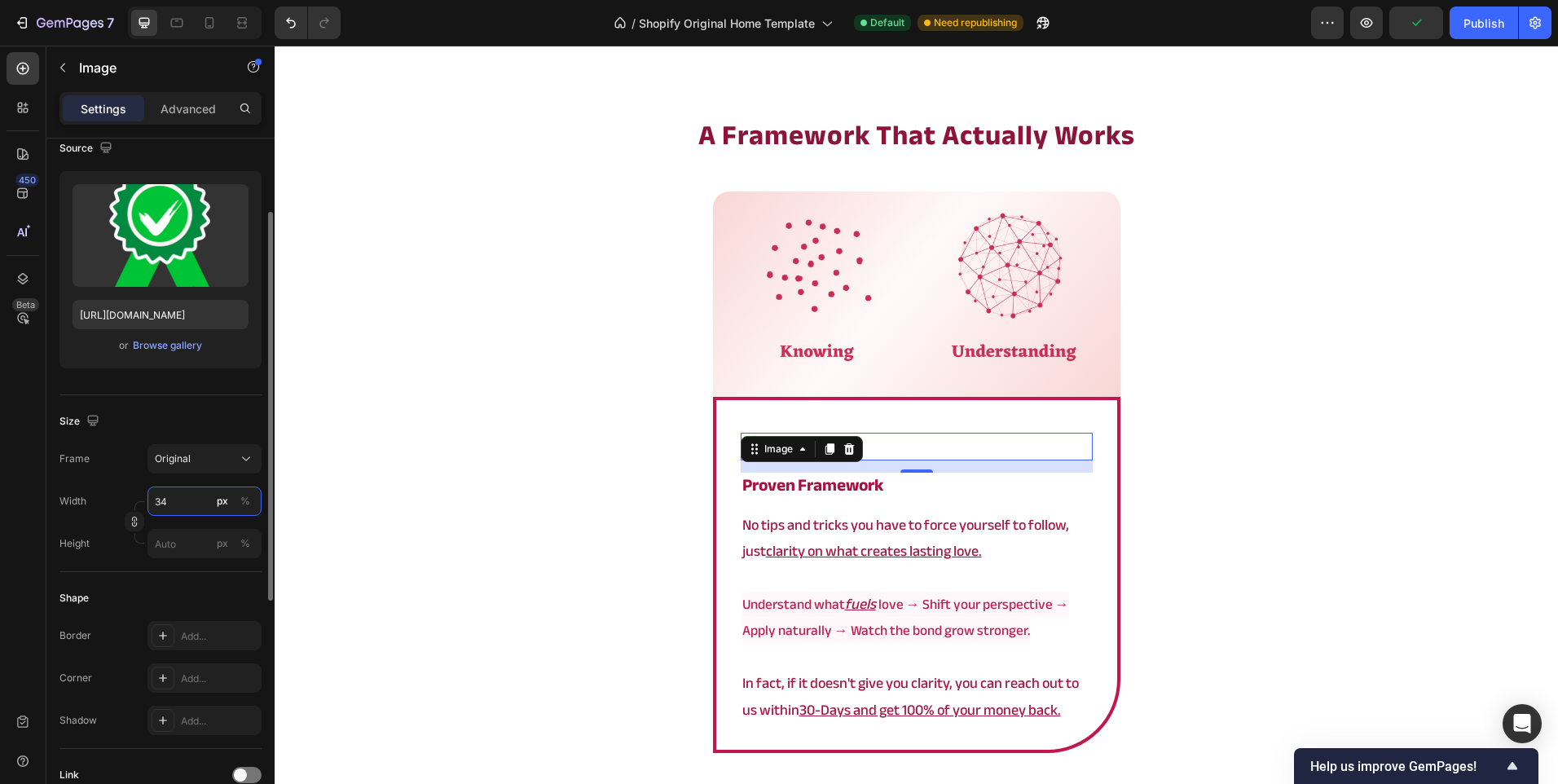
click at [165, 508] on input "34" at bounding box center [204, 500] width 114 height 29
type input "45"
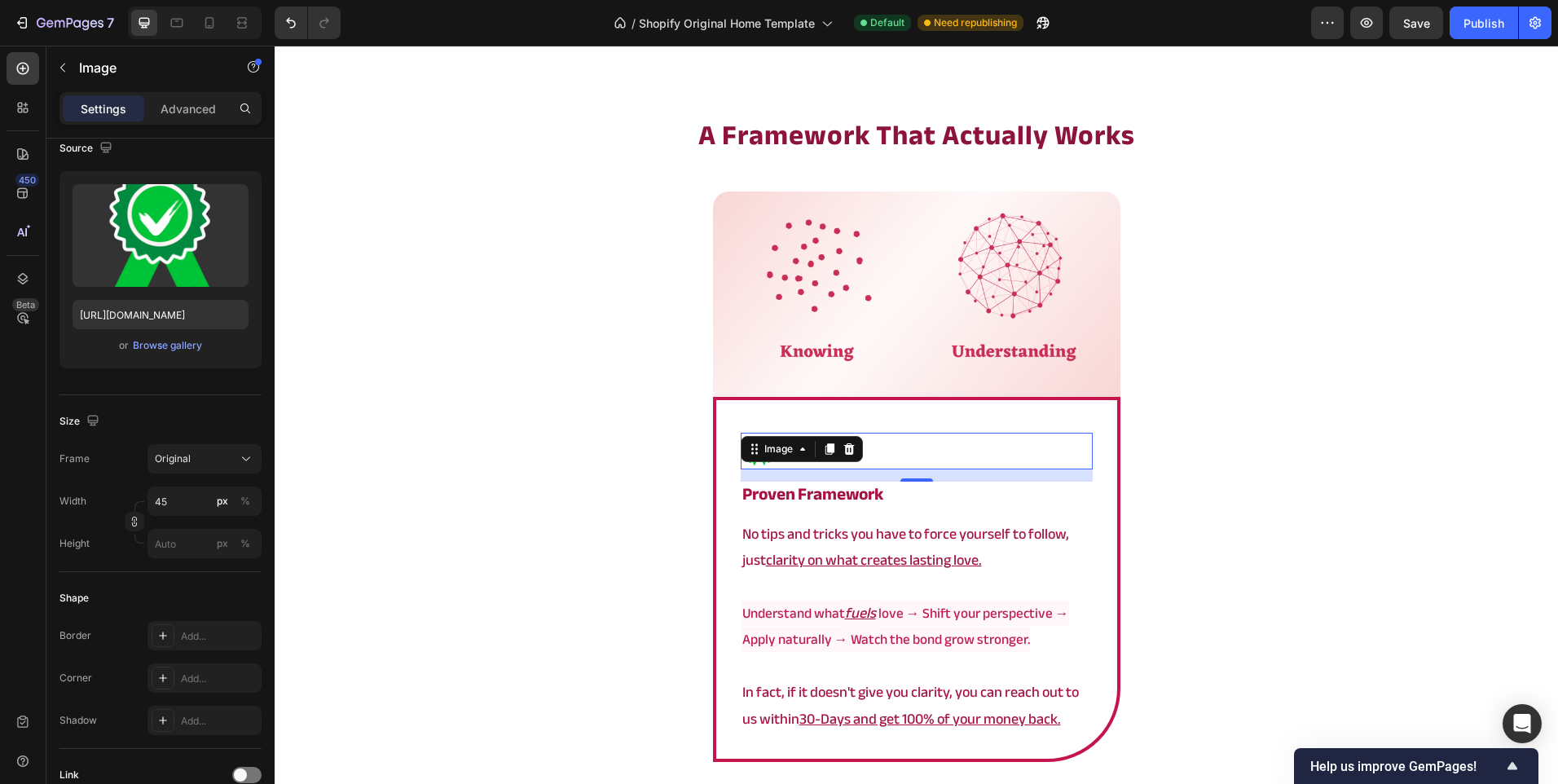
click at [520, 418] on div "⁠⁠⁠⁠⁠⁠⁠ a framework that actually works Heading Image Row Image 15 proven frame…" at bounding box center [916, 538] width 1284 height 845
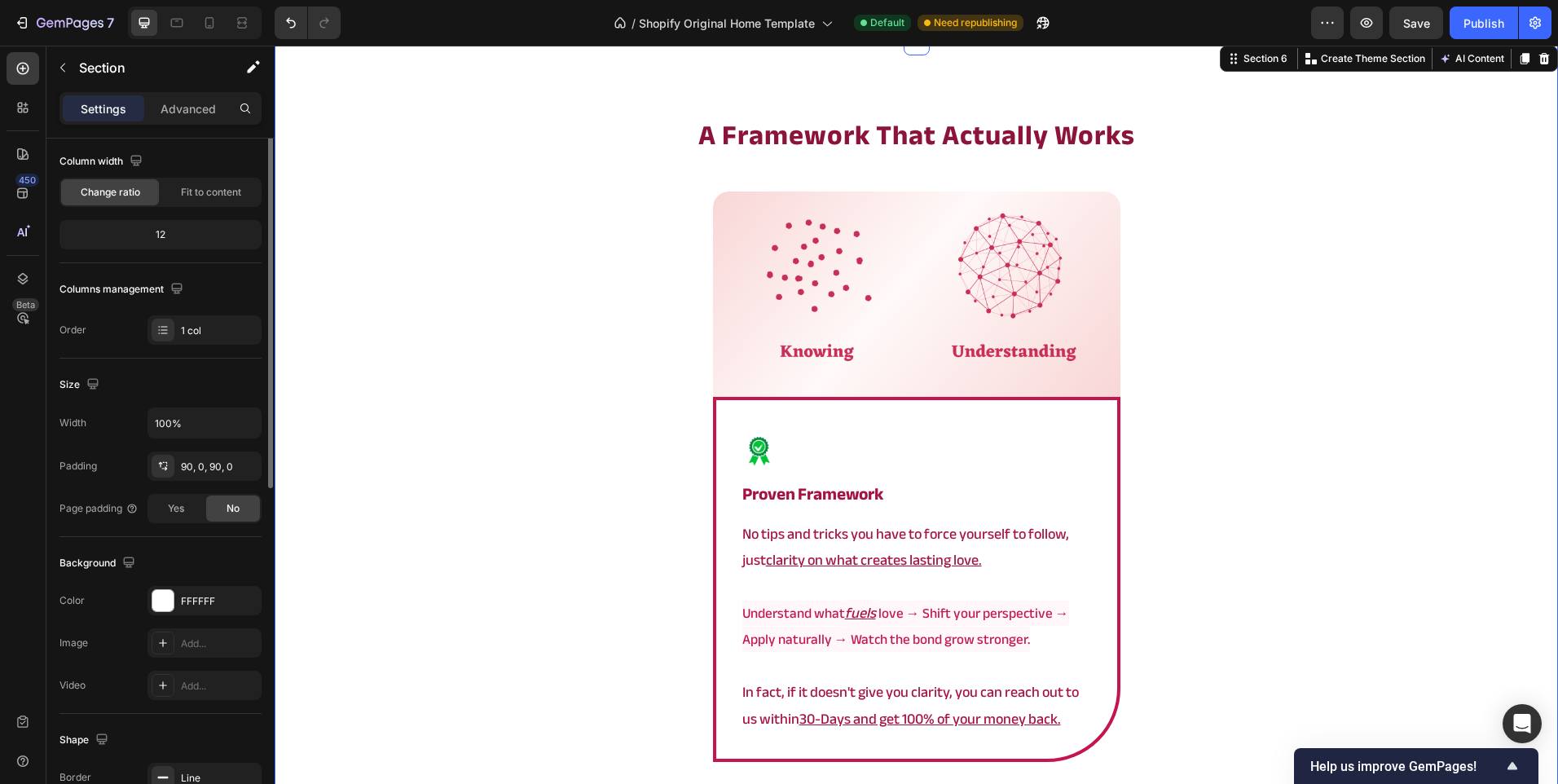
scroll to position [0, 0]
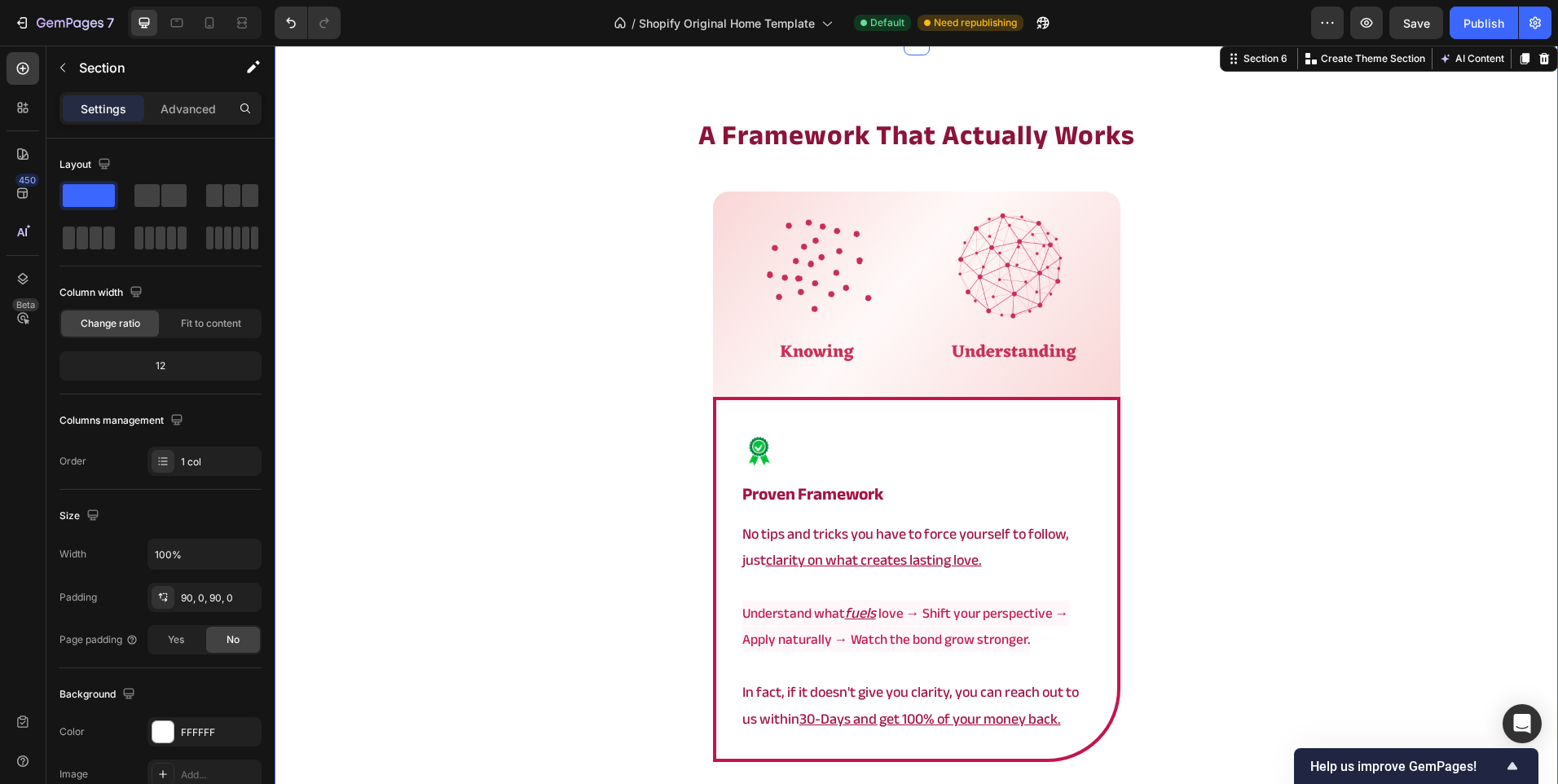
click at [701, 213] on div "⁠⁠⁠⁠⁠⁠⁠ a framework that actually works Heading Image Row Image proven framewor…" at bounding box center [916, 538] width 1284 height 845
click at [713, 223] on div "Image Row" at bounding box center [917, 294] width 407 height 205
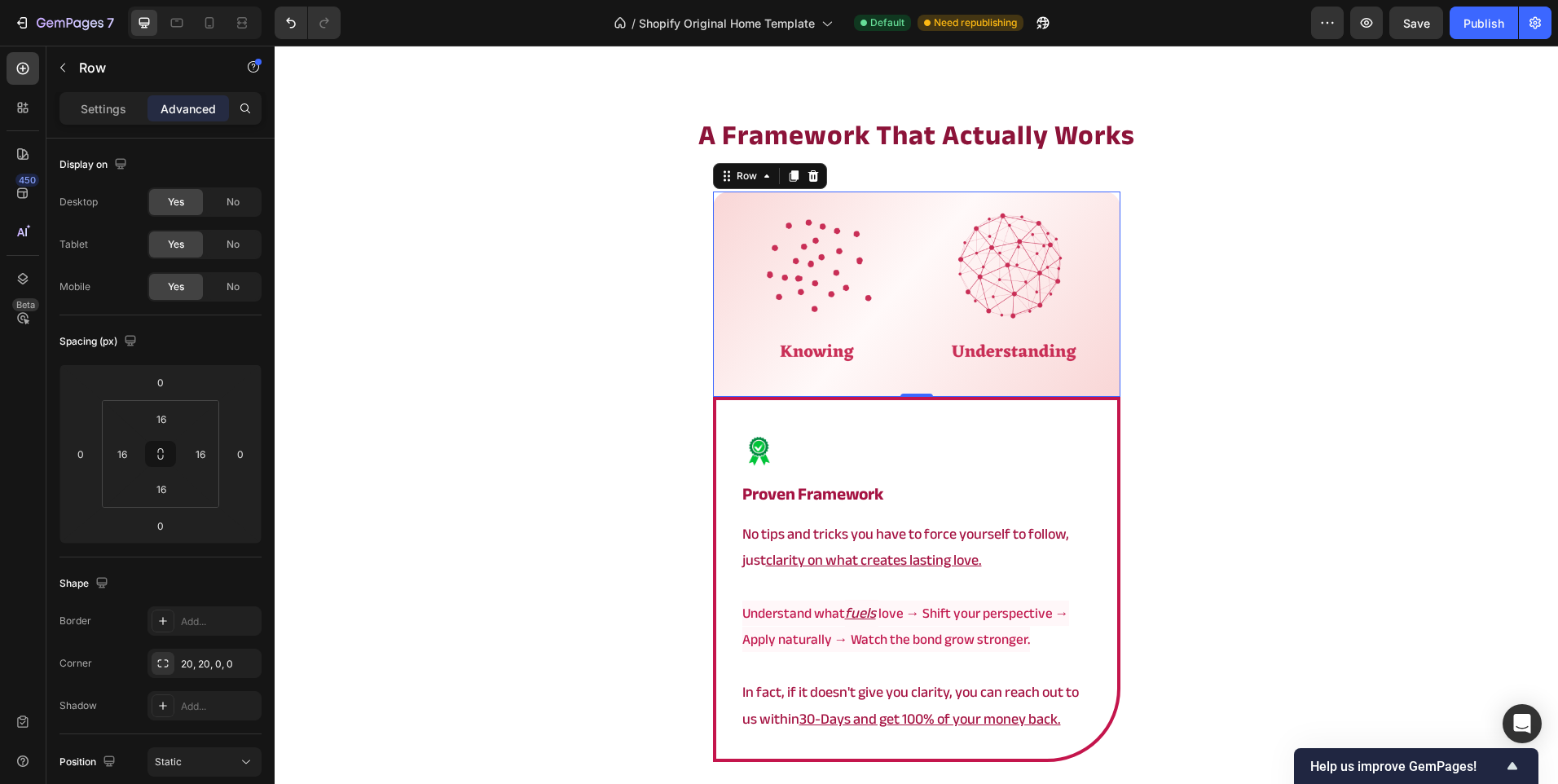
click at [382, 478] on div "⁠⁠⁠⁠⁠⁠⁠ a framework that actually works Heading Image Row 0 Image proven framew…" at bounding box center [916, 538] width 1284 height 845
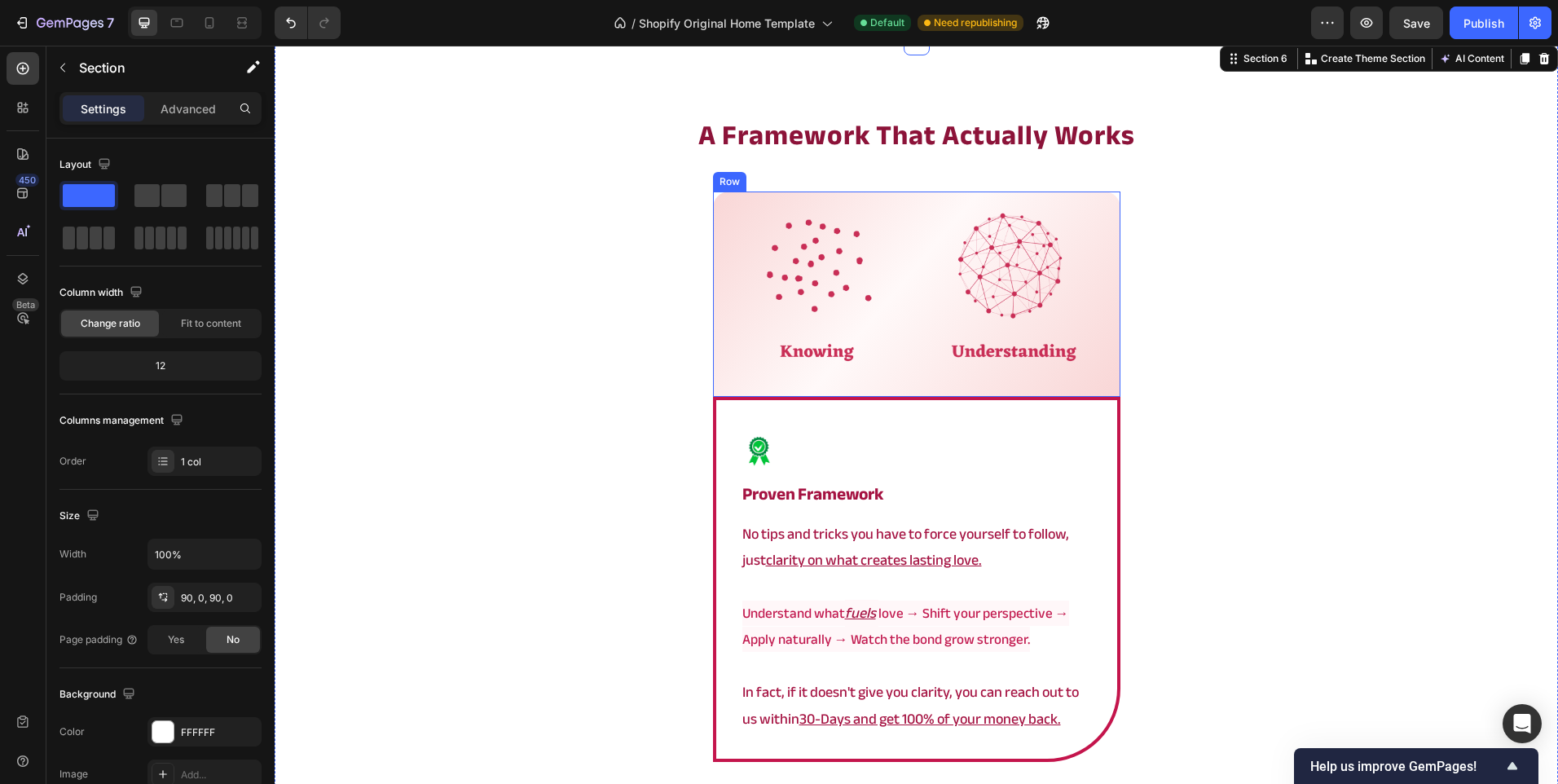
click at [713, 311] on div "Image Row" at bounding box center [917, 294] width 407 height 205
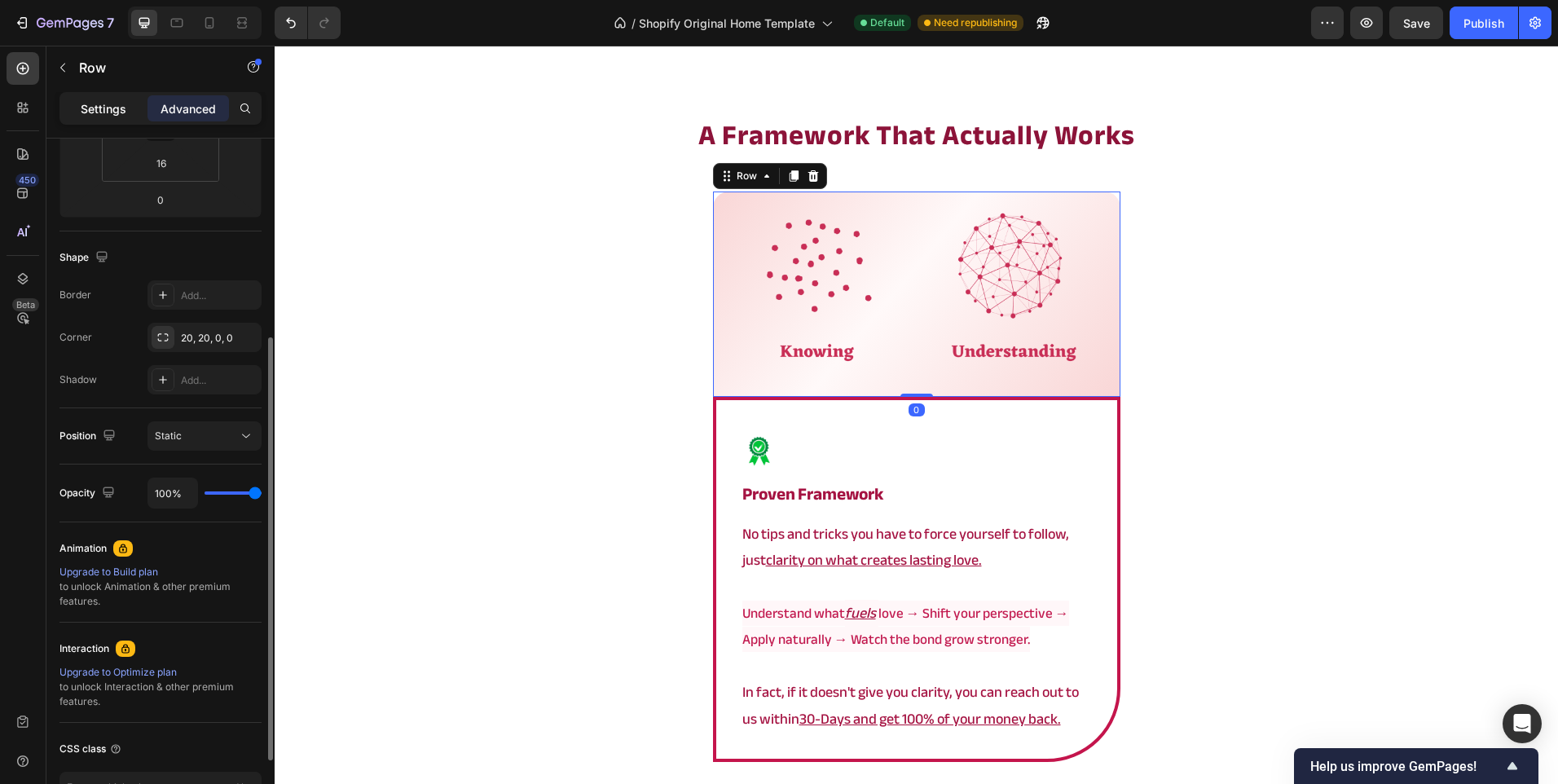
click at [97, 120] on div "Settings" at bounding box center [104, 108] width 81 height 26
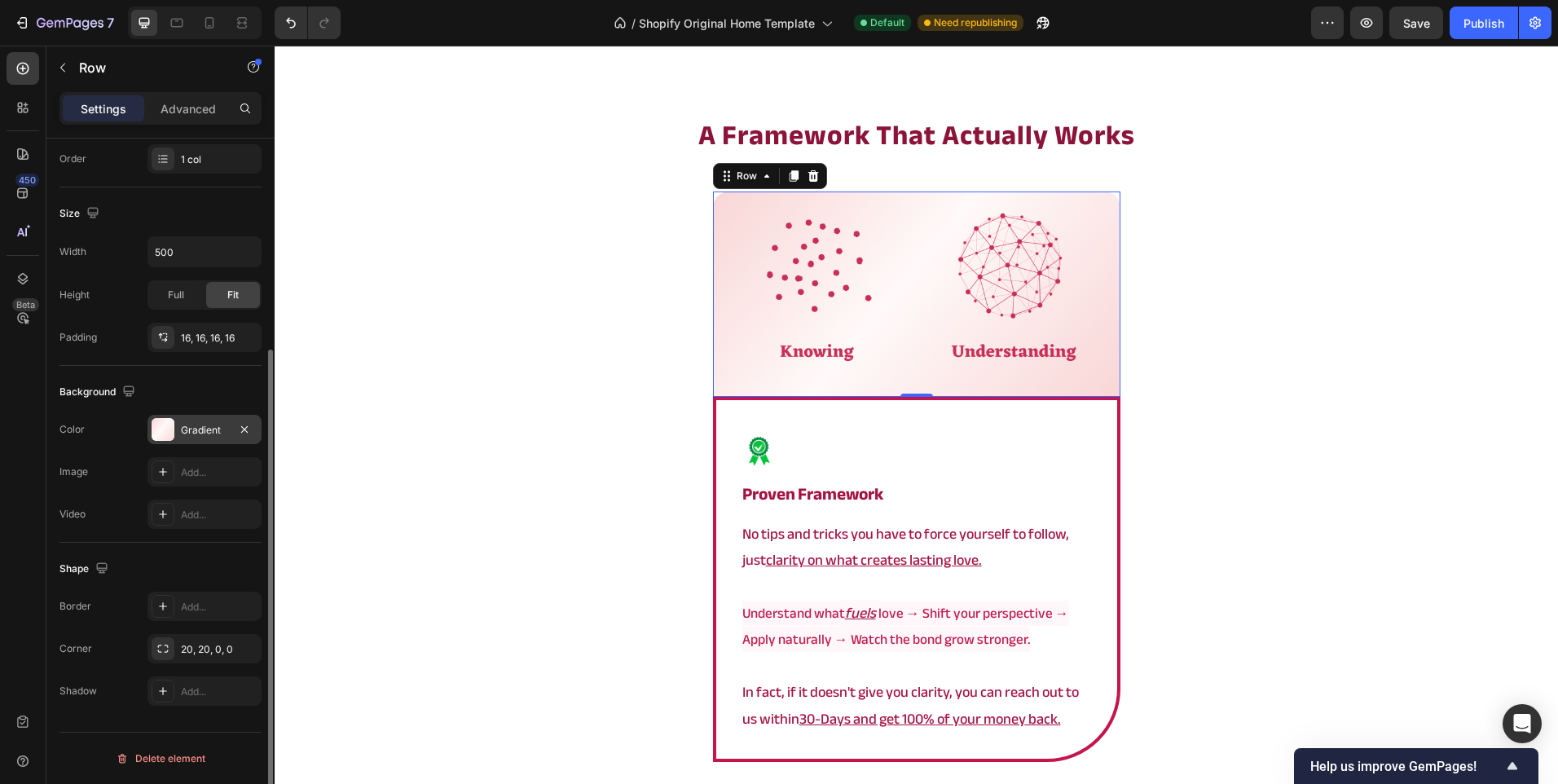
click at [191, 438] on div "Gradient" at bounding box center [204, 429] width 114 height 29
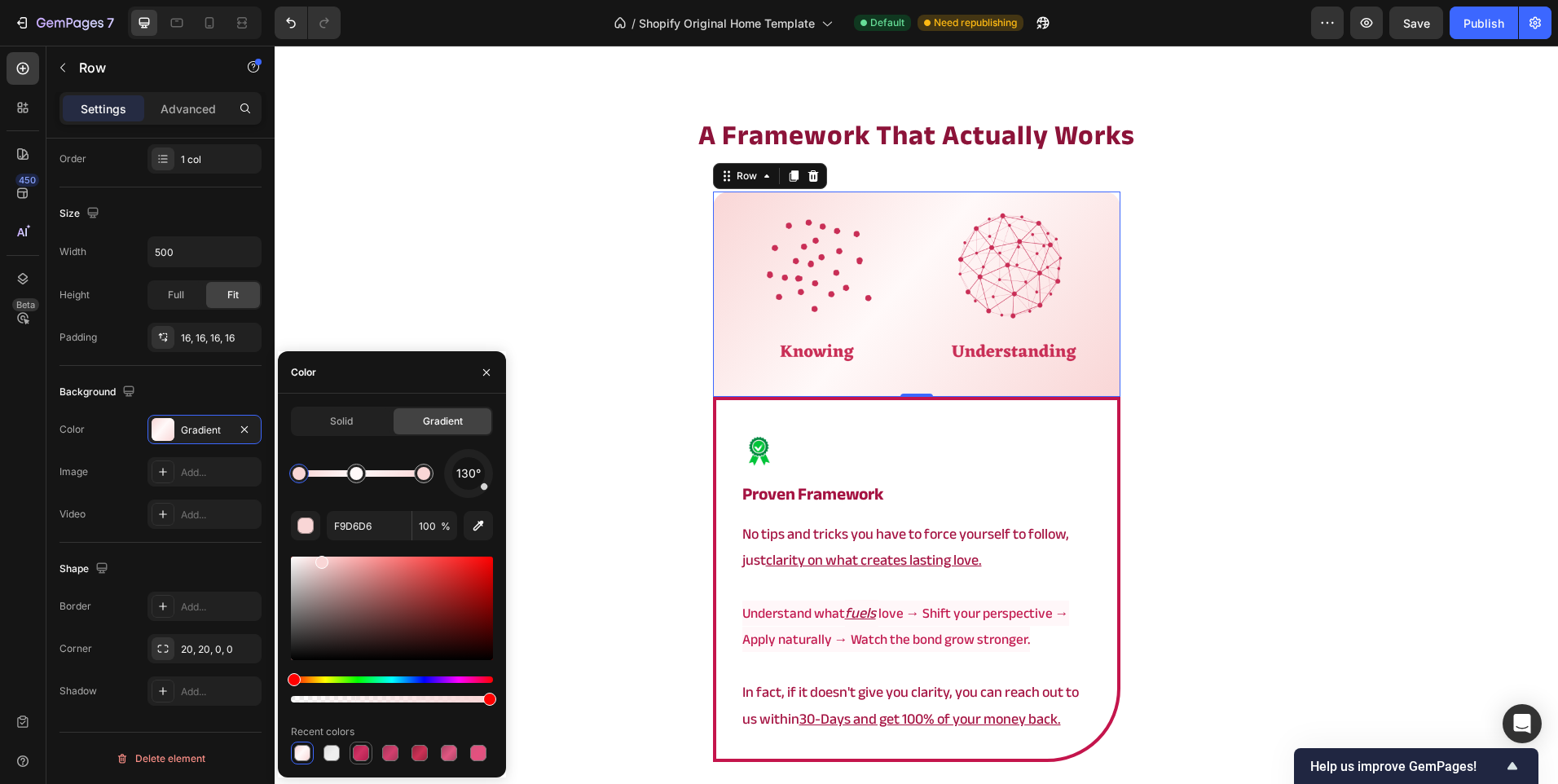
click at [368, 760] on div at bounding box center [360, 752] width 16 height 16
type input "AF1F4D"
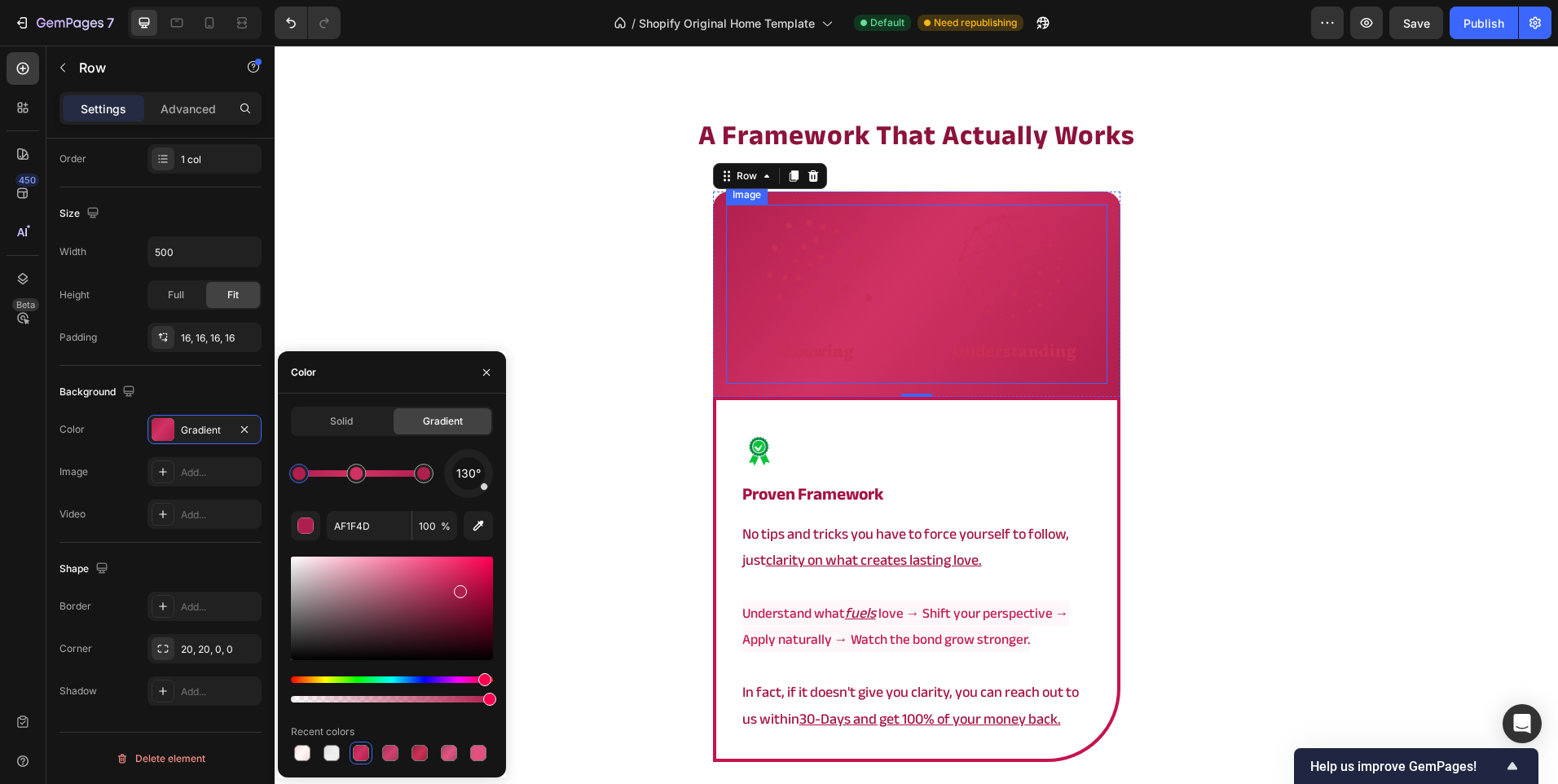
click at [965, 310] on img at bounding box center [916, 294] width 382 height 179
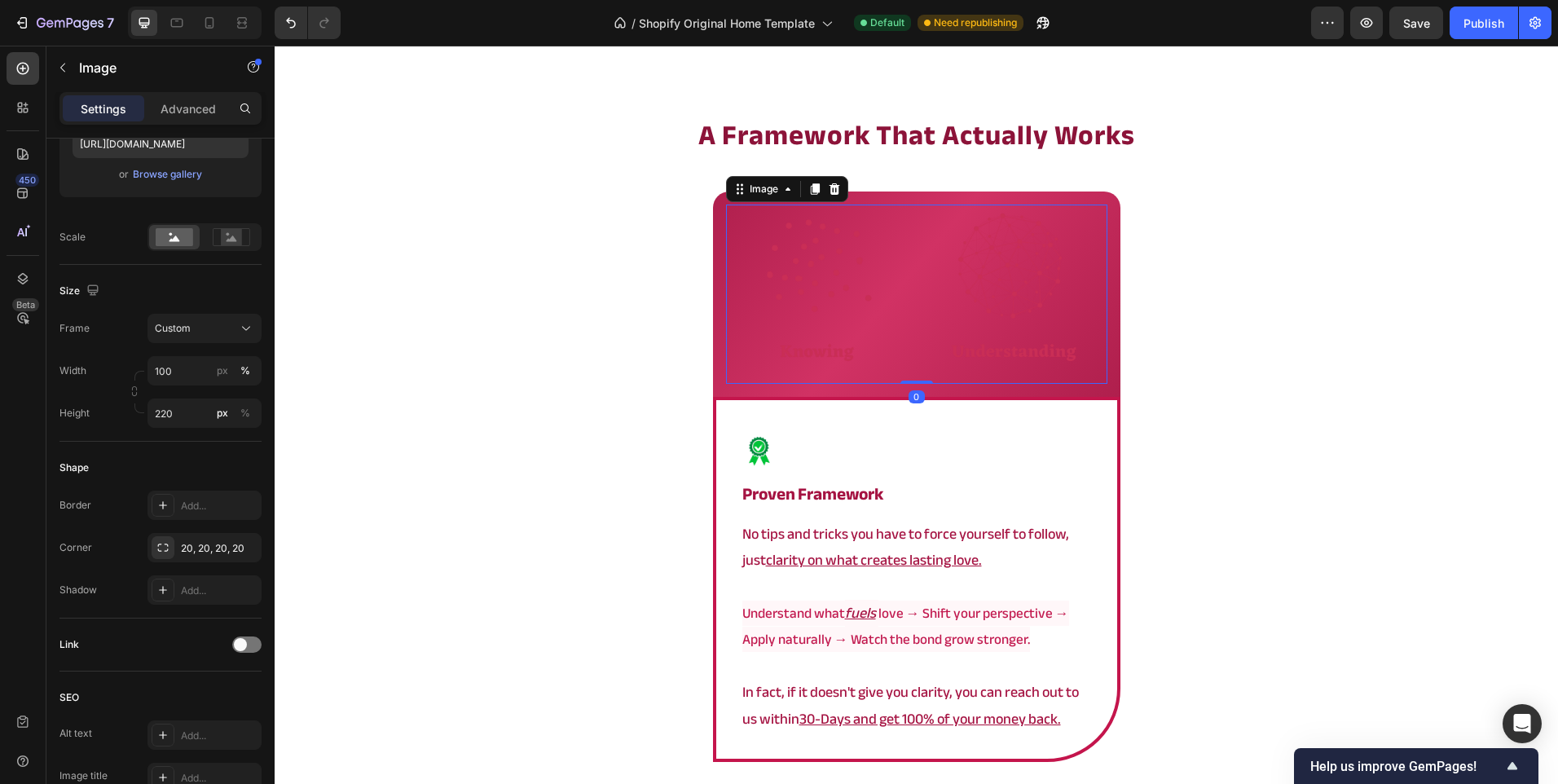
scroll to position [0, 0]
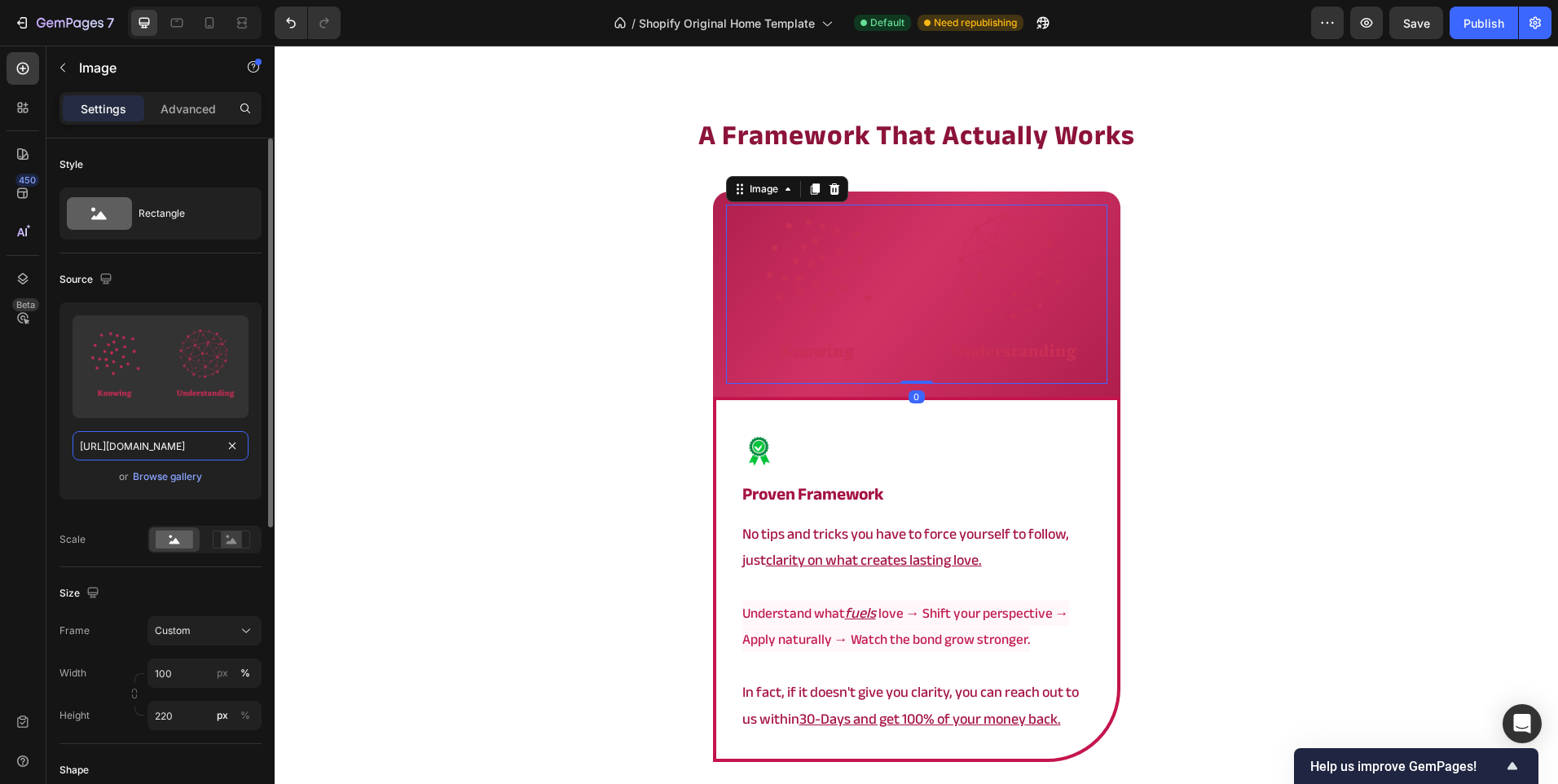
click at [115, 454] on input "[URL][DOMAIN_NAME]" at bounding box center [160, 445] width 176 height 29
paste input "893553"
type input "[URL][DOMAIN_NAME]"
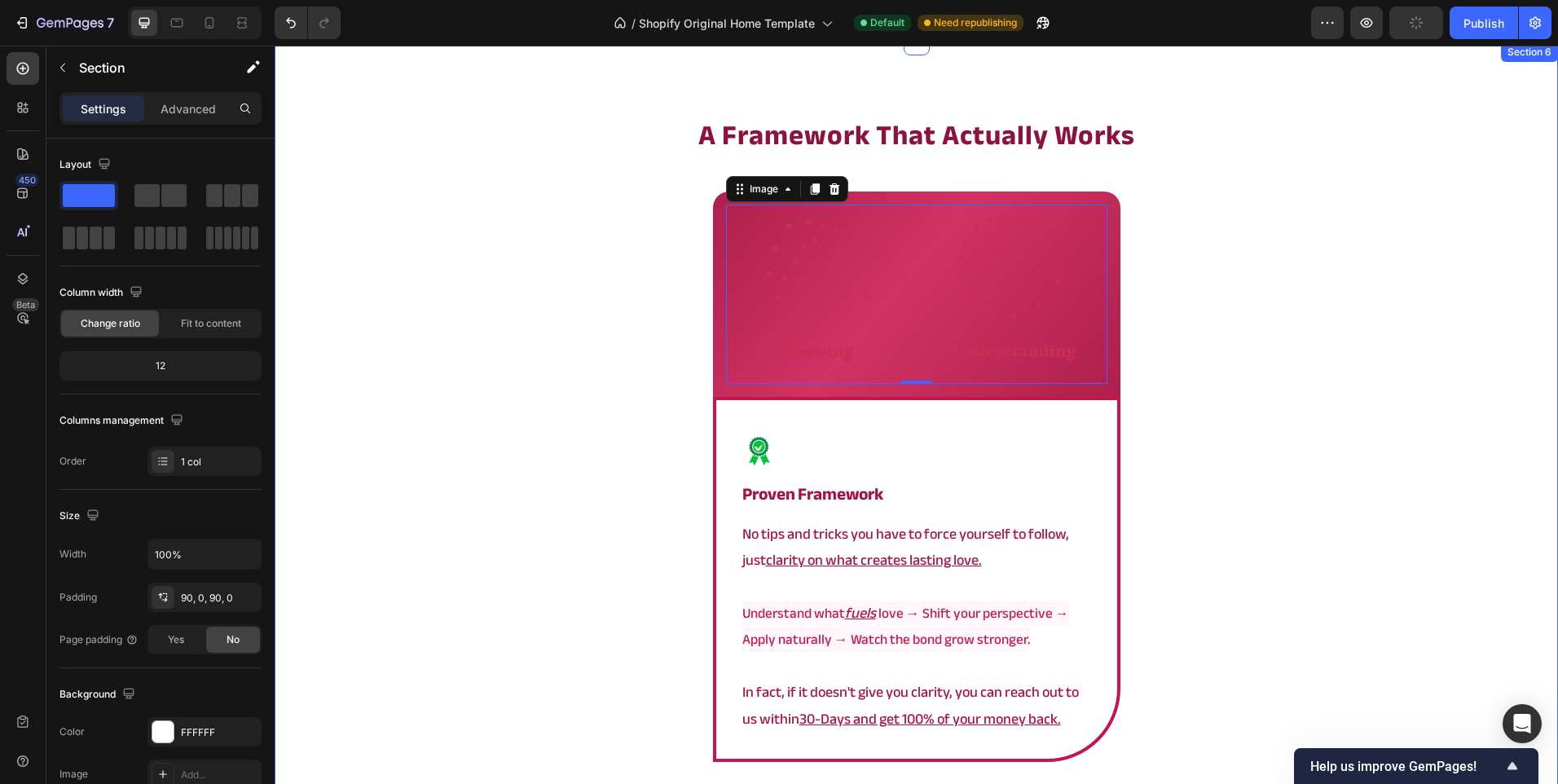
click at [470, 330] on div "⁠⁠⁠⁠⁠⁠⁠ a framework that actually works Heading Image 0 Row Image proven framew…" at bounding box center [916, 538] width 1284 height 845
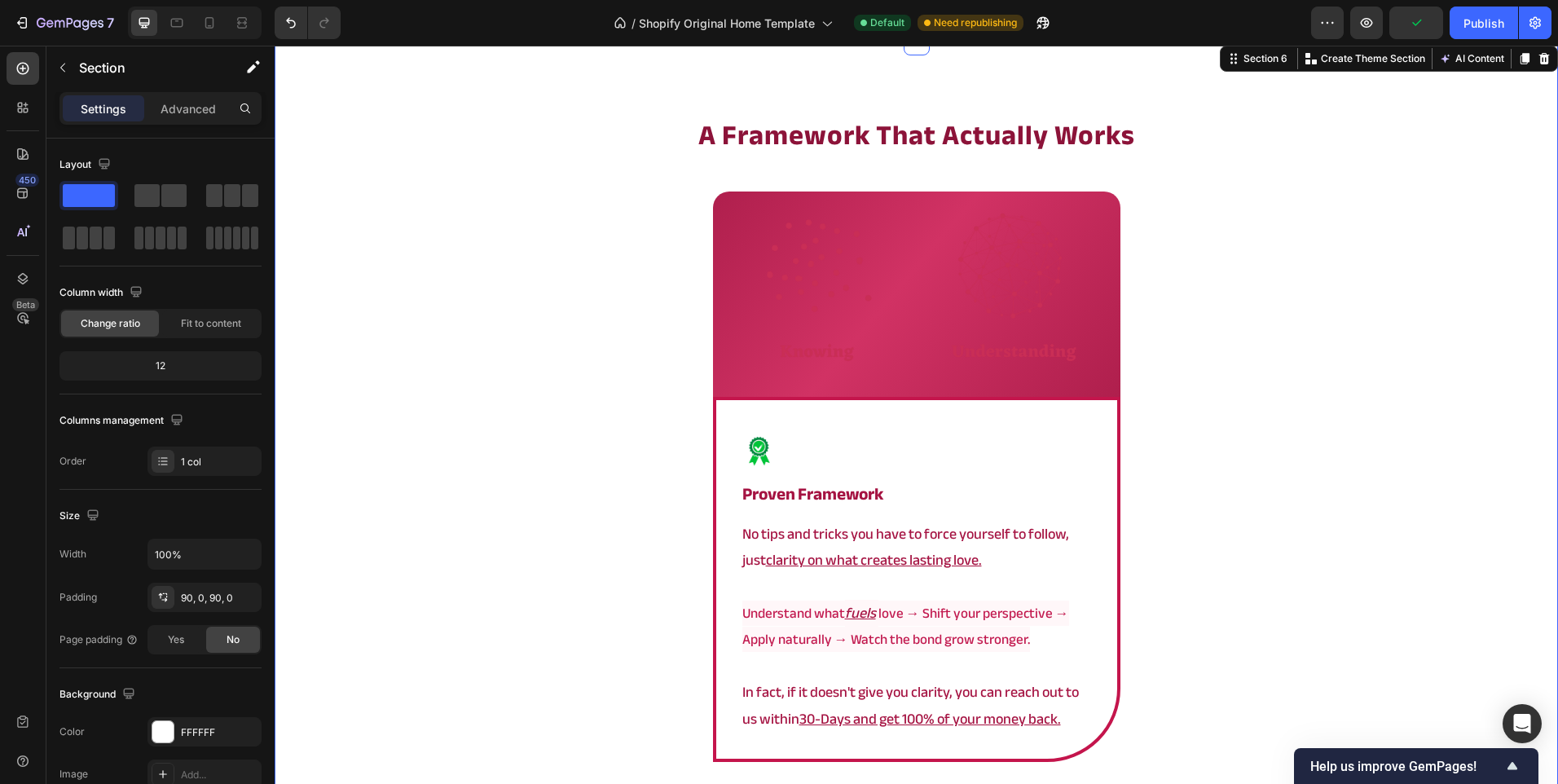
click at [870, 319] on img at bounding box center [916, 294] width 382 height 179
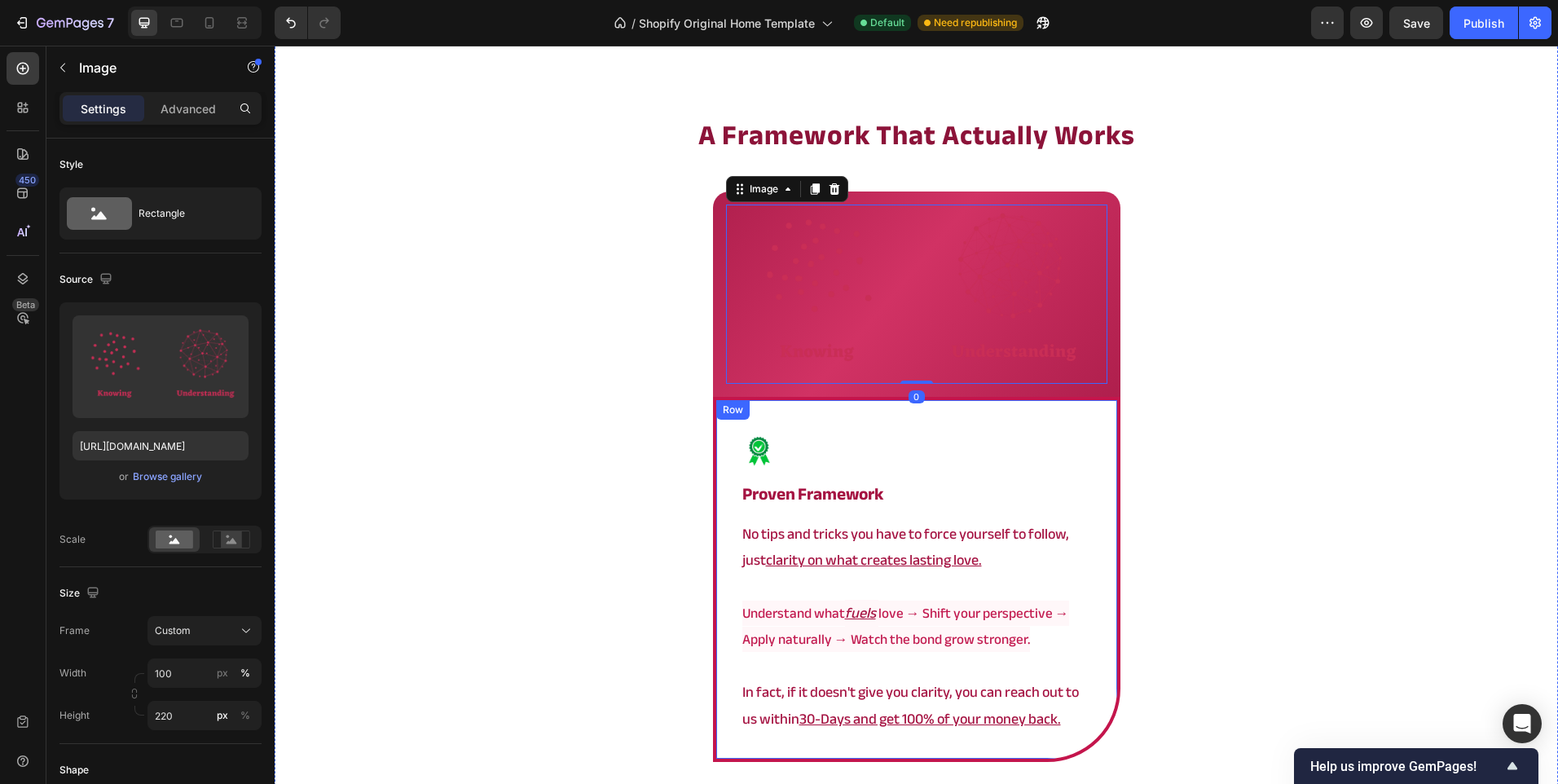
click at [870, 400] on div "Image proven framework Heading No tips and tricks you have to force yourself to…" at bounding box center [917, 579] width 407 height 365
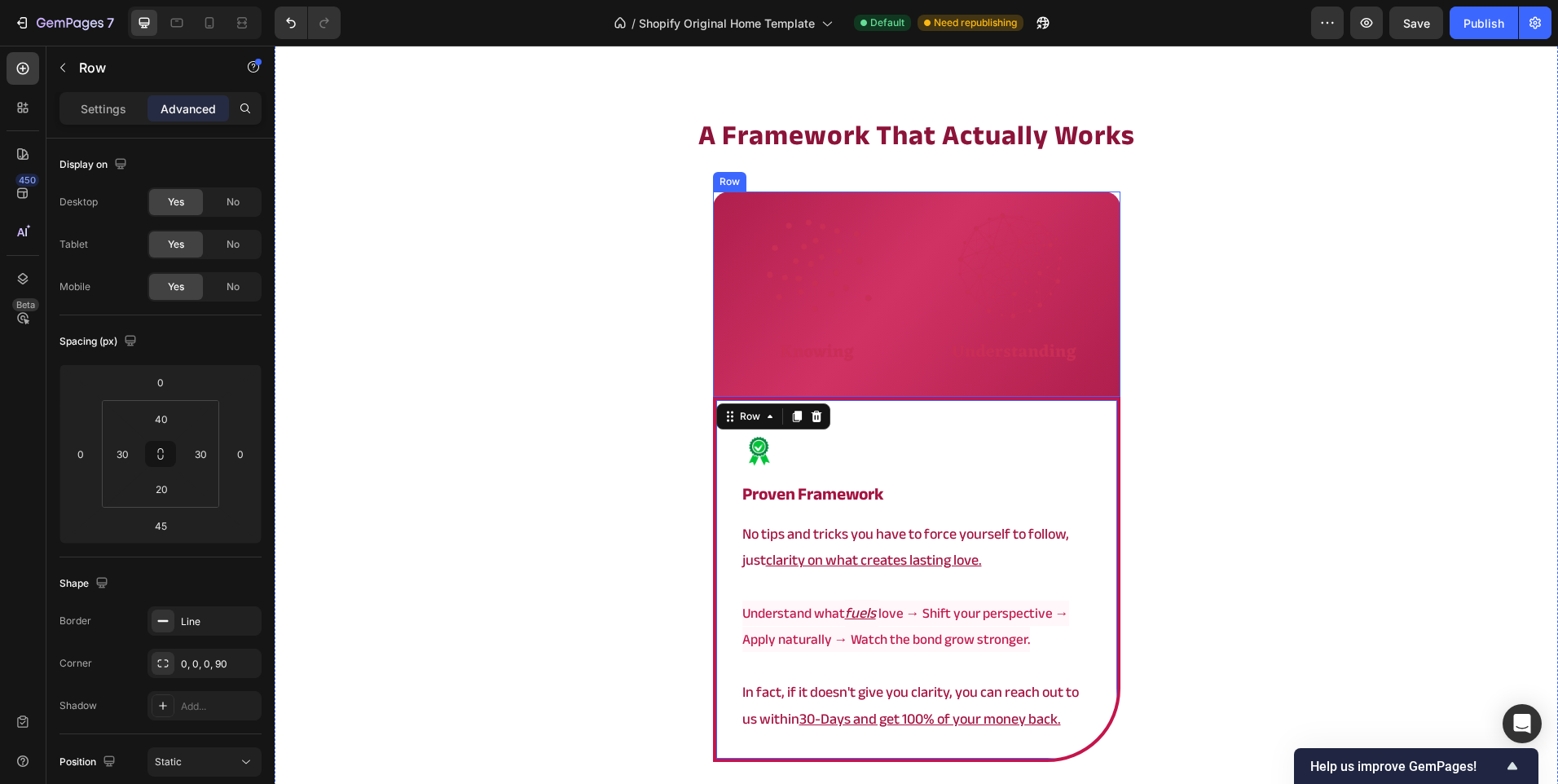
click at [870, 396] on div "Image Row" at bounding box center [917, 294] width 407 height 205
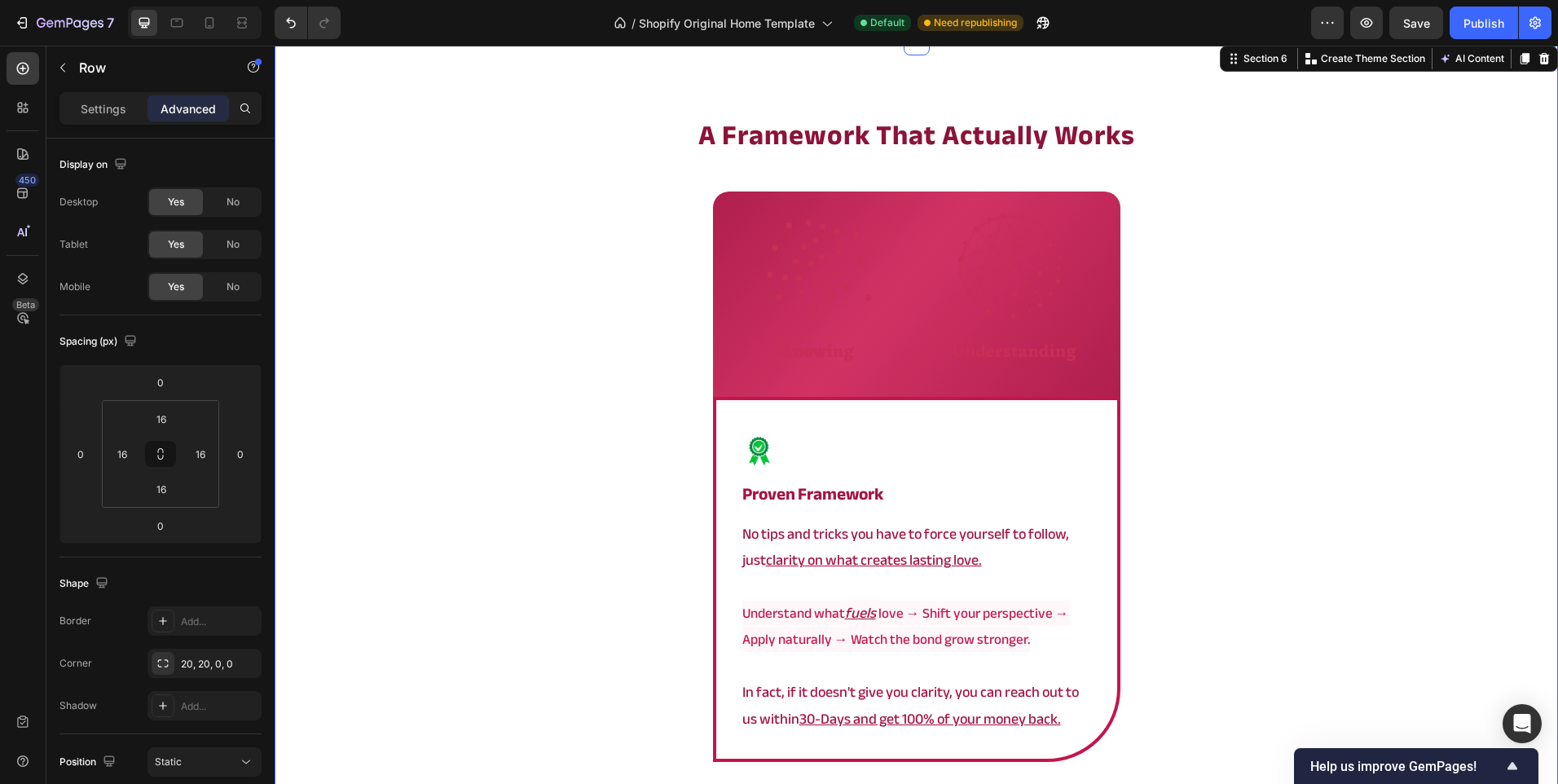
click at [500, 364] on div "⁠⁠⁠⁠⁠⁠⁠ a framework that actually works Heading Image Row Image proven framewor…" at bounding box center [916, 538] width 1284 height 845
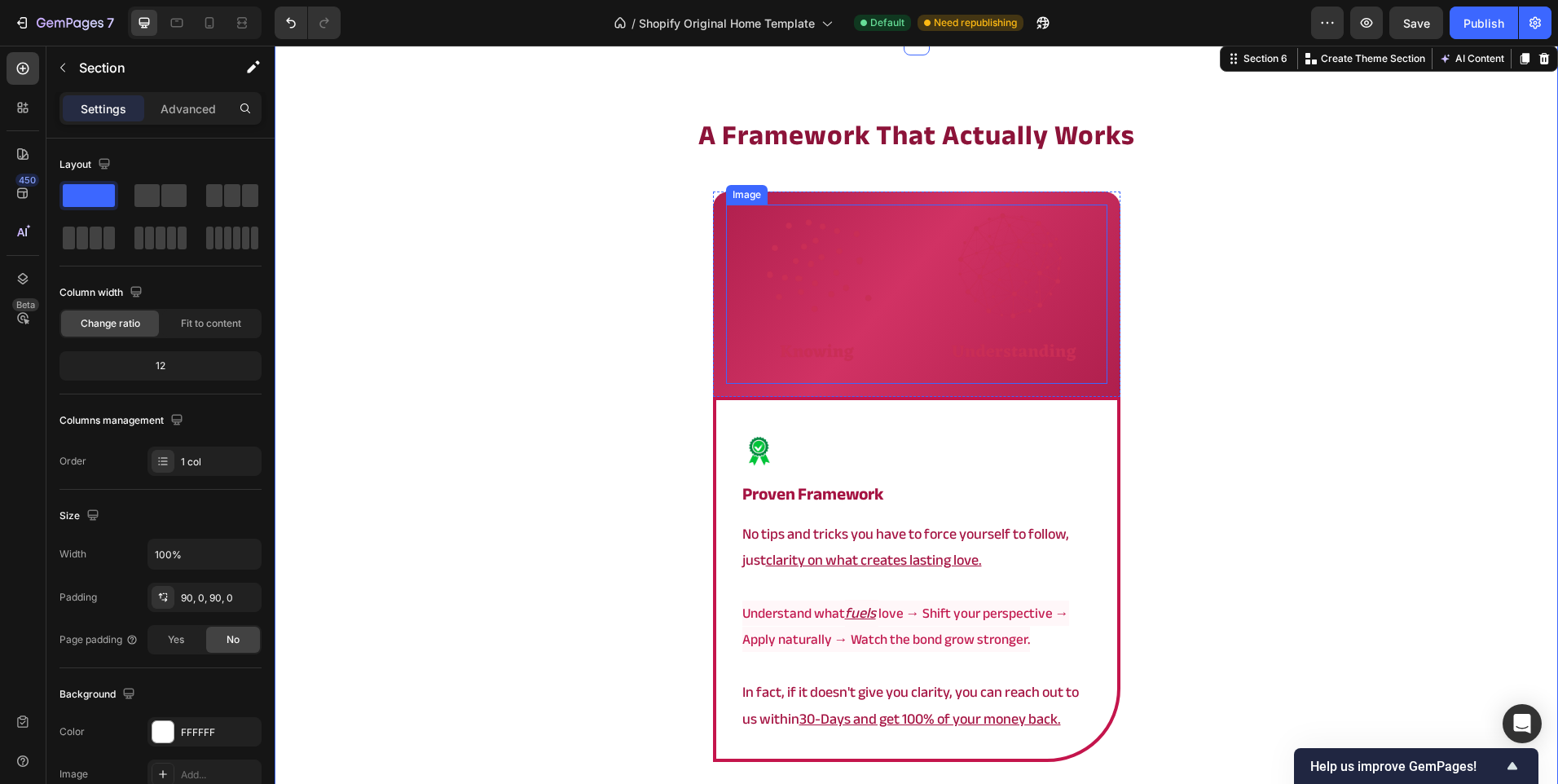
click at [827, 226] on img at bounding box center [916, 294] width 382 height 179
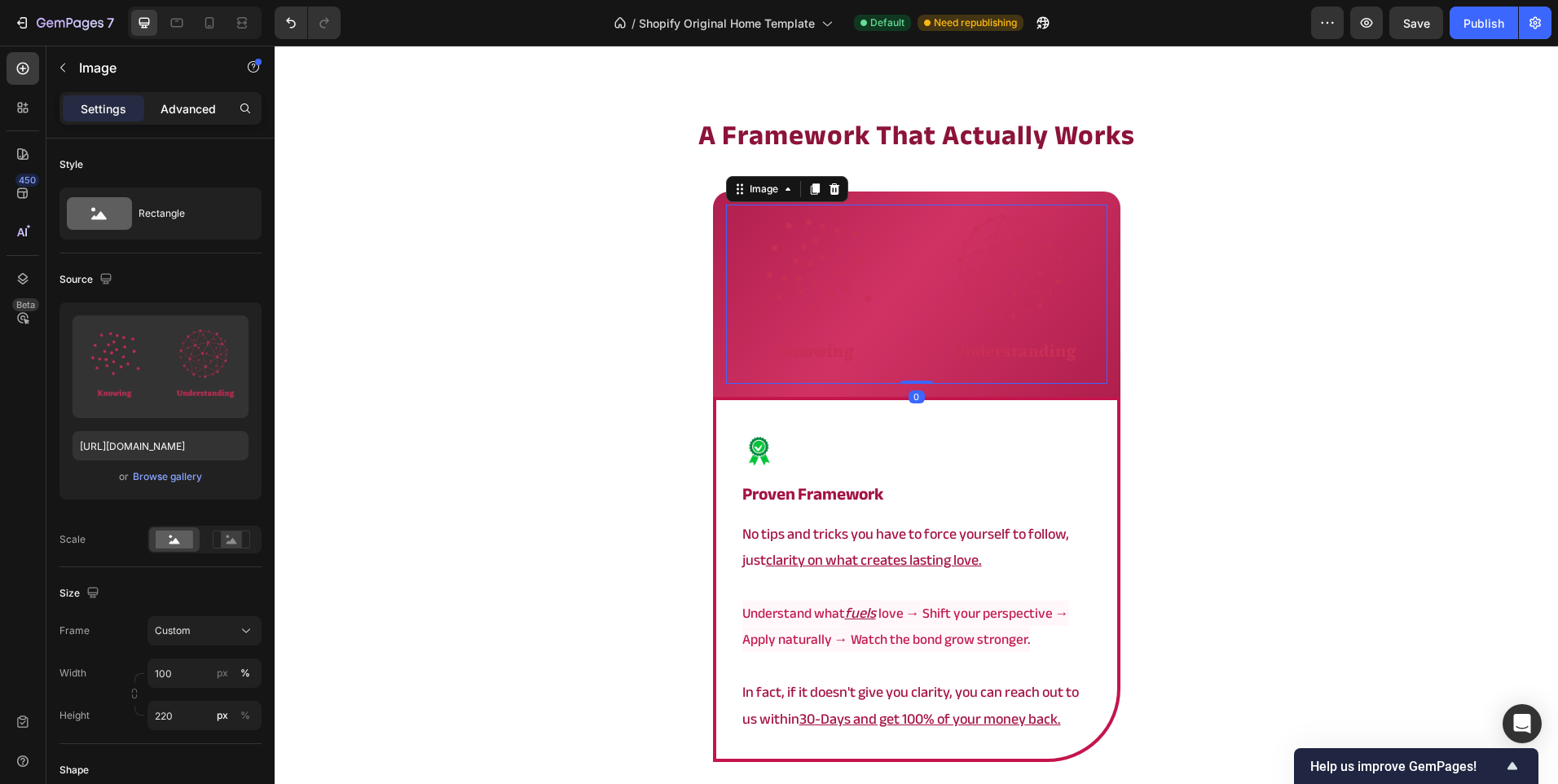
click at [190, 97] on div "Advanced" at bounding box center [188, 108] width 81 height 26
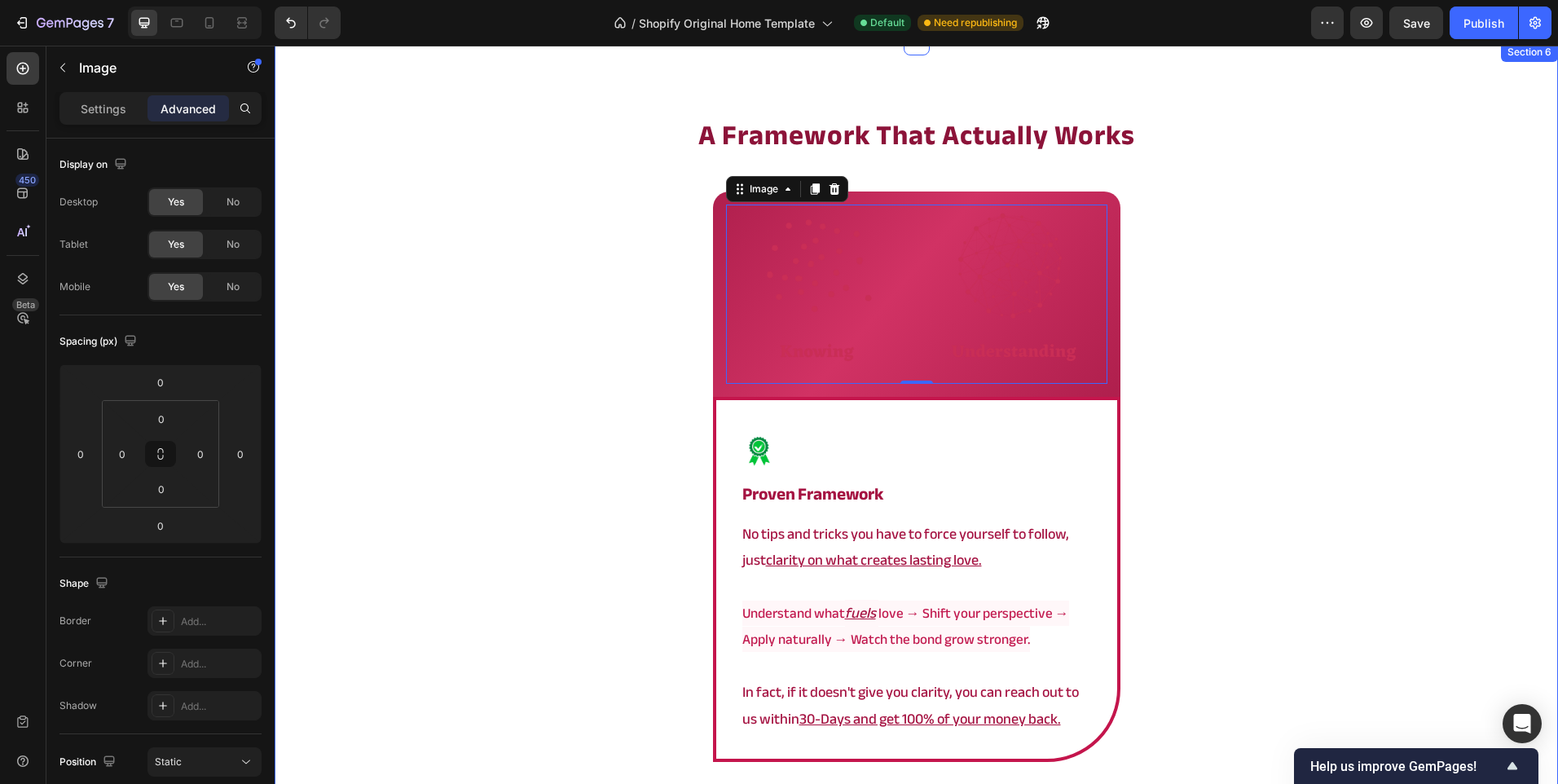
click at [485, 321] on div "⁠⁠⁠⁠⁠⁠⁠ a framework that actually works Heading Image 0 Row Image proven framew…" at bounding box center [916, 538] width 1284 height 845
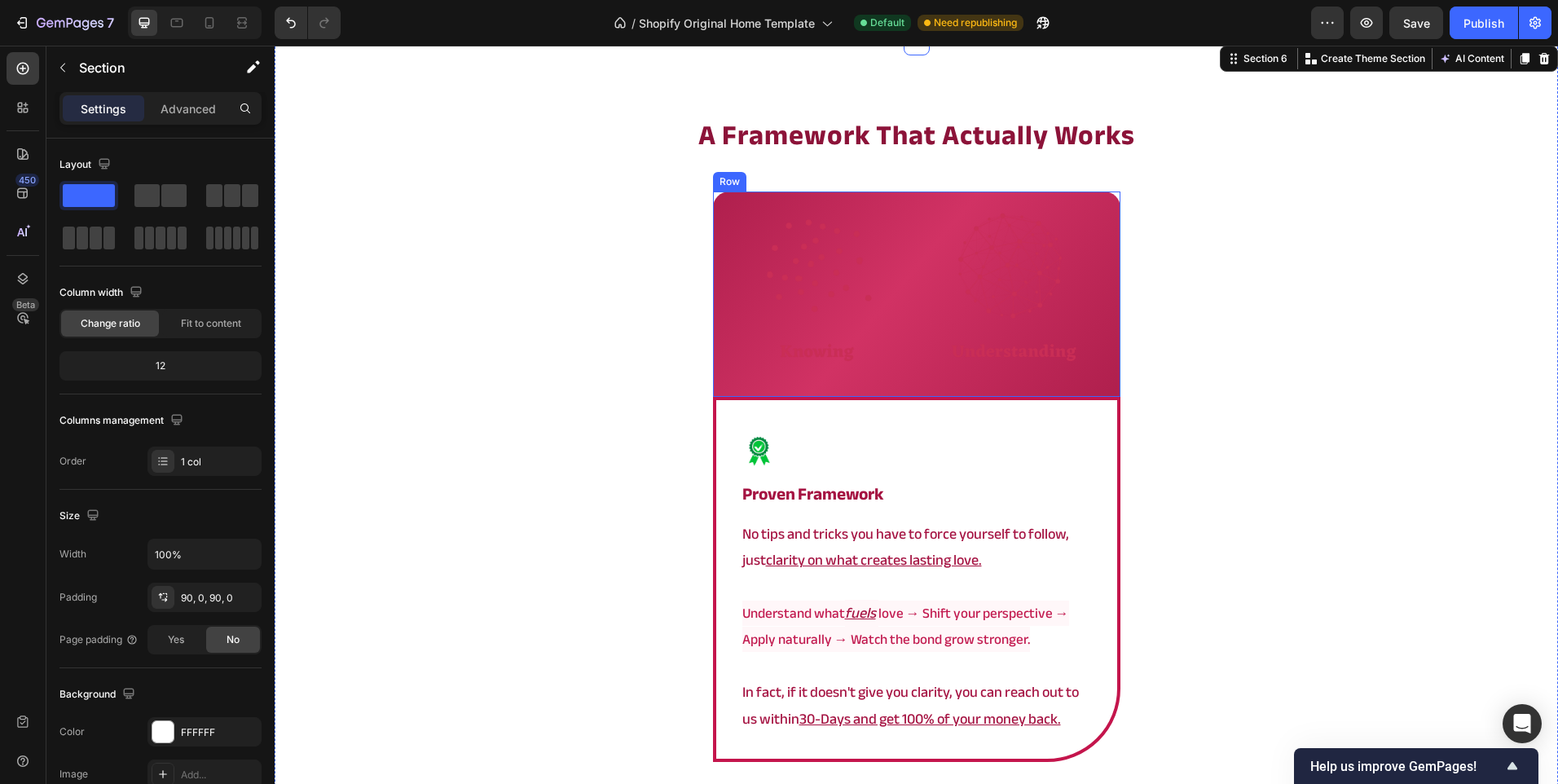
click at [828, 394] on div "Image Row" at bounding box center [917, 294] width 407 height 205
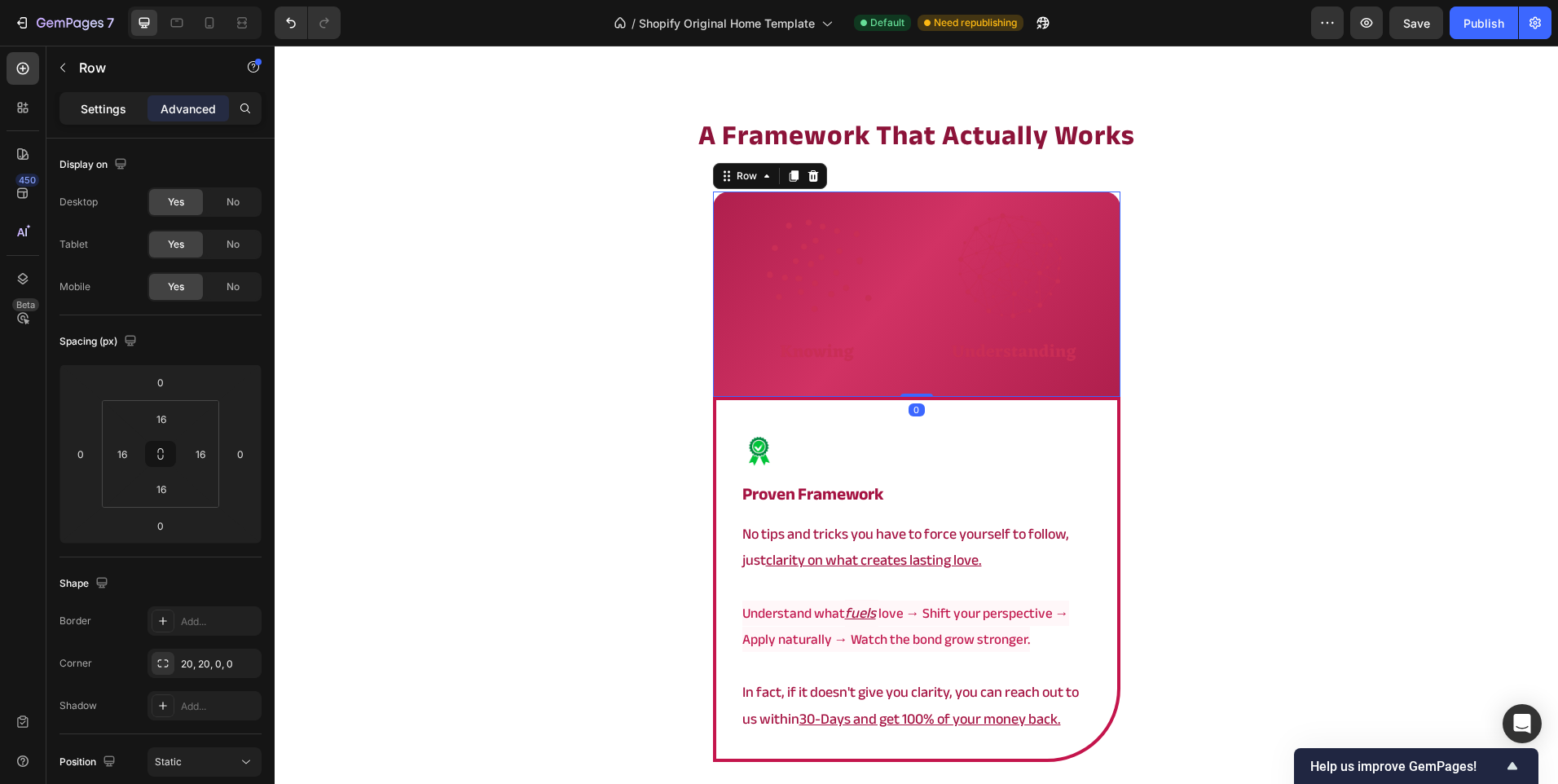
click at [106, 120] on div "Settings" at bounding box center [104, 108] width 81 height 26
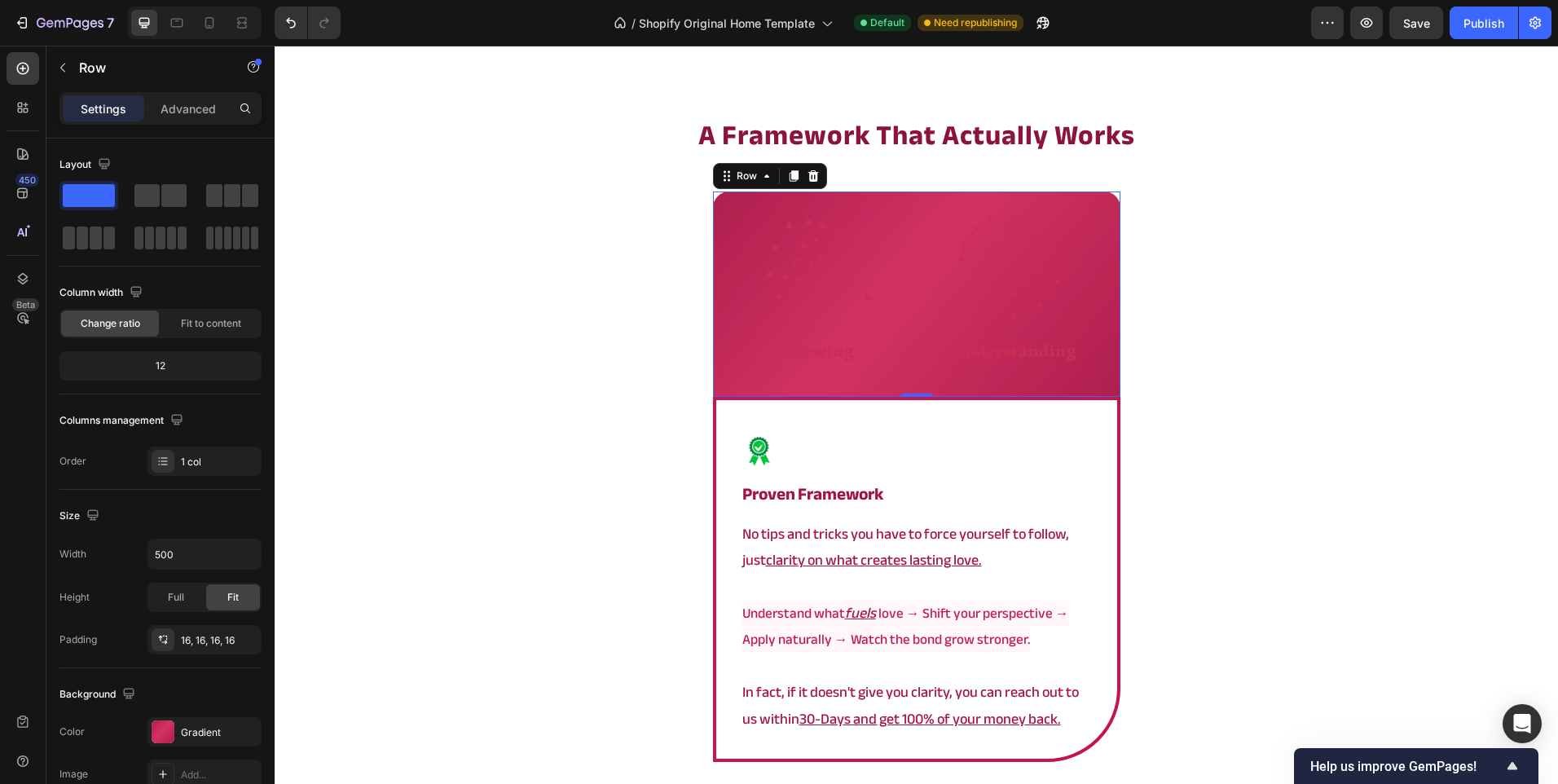
click at [180, 131] on div "Settings Advanced" at bounding box center [160, 115] width 228 height 46
click at [186, 111] on p "Advanced" at bounding box center [188, 108] width 56 height 17
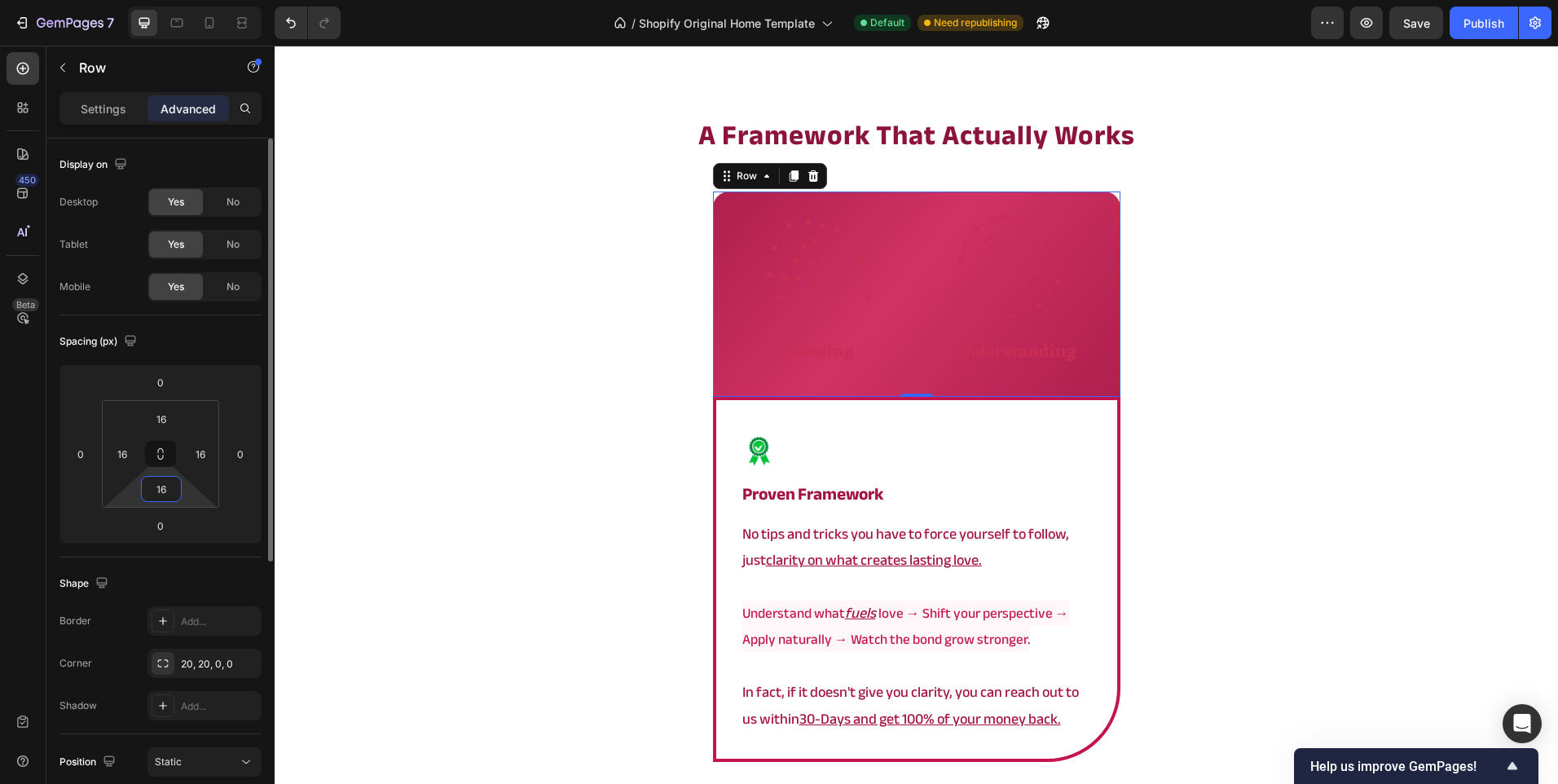
click at [166, 482] on input "16" at bounding box center [161, 489] width 33 height 24
type input "0"
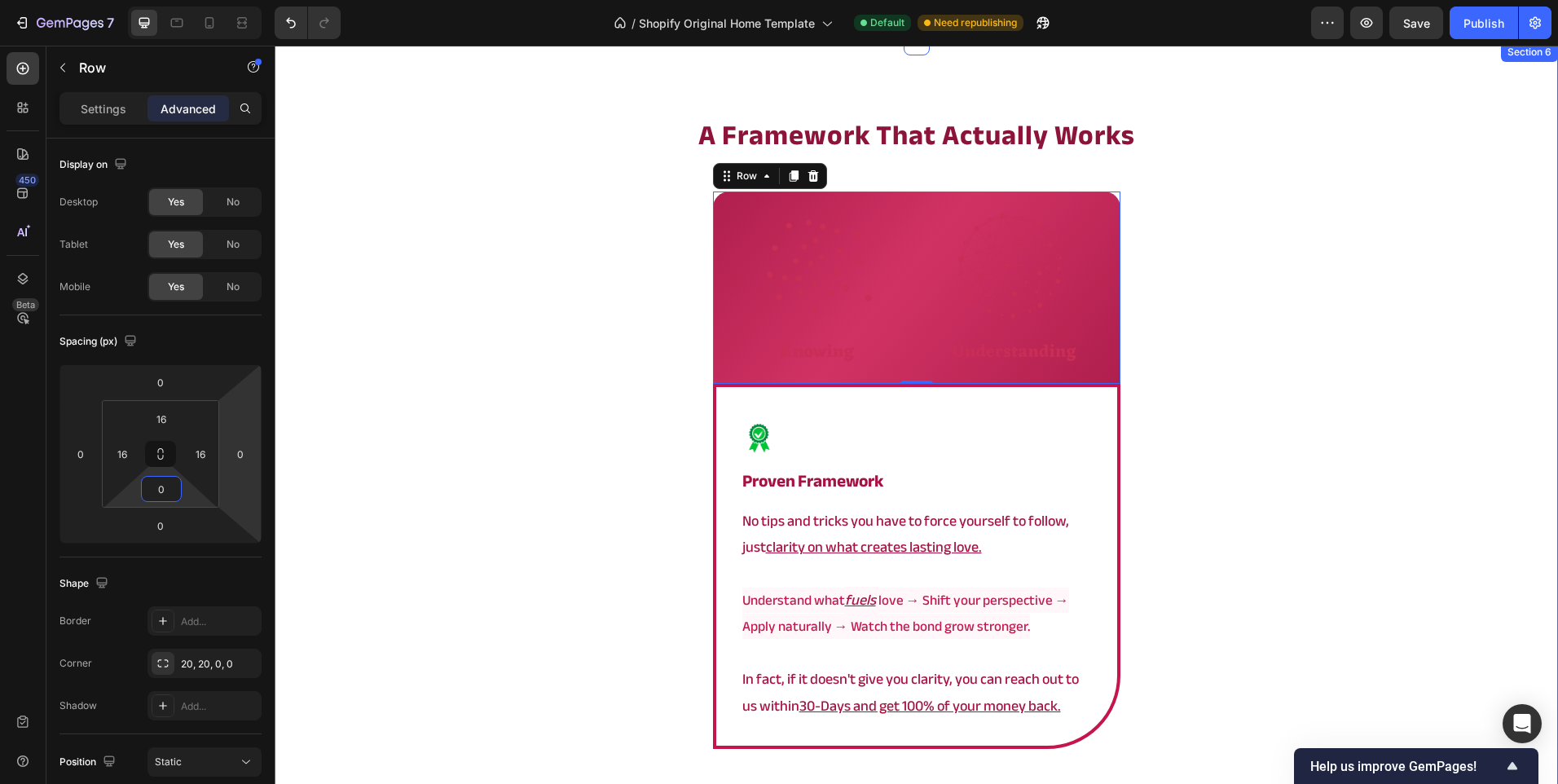
click at [450, 380] on div "⁠⁠⁠⁠⁠⁠⁠ a framework that actually works Heading Image Row 0 Image proven framew…" at bounding box center [916, 531] width 1284 height 832
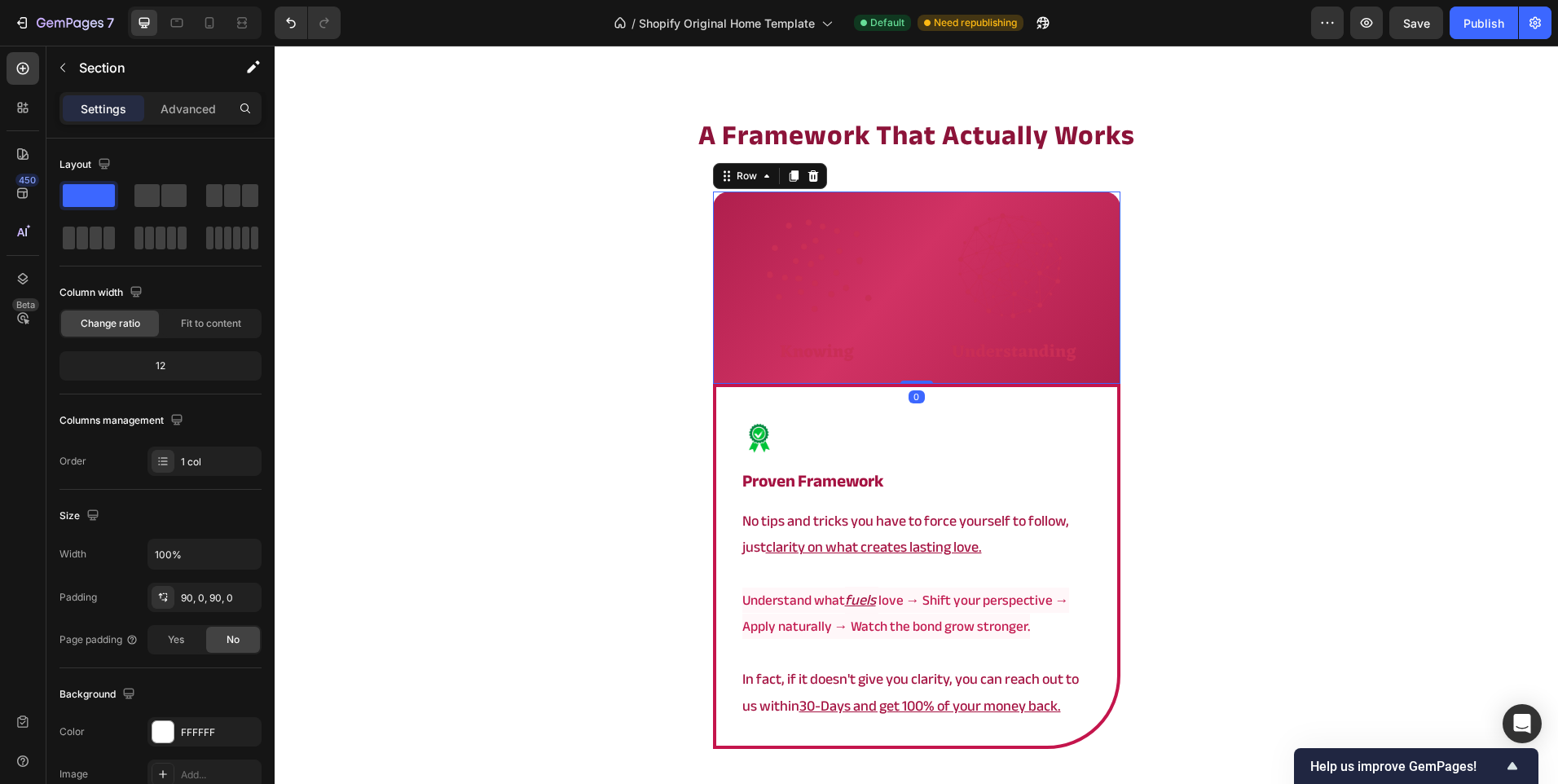
click at [713, 333] on div "Image Row 0" at bounding box center [917, 287] width 407 height 192
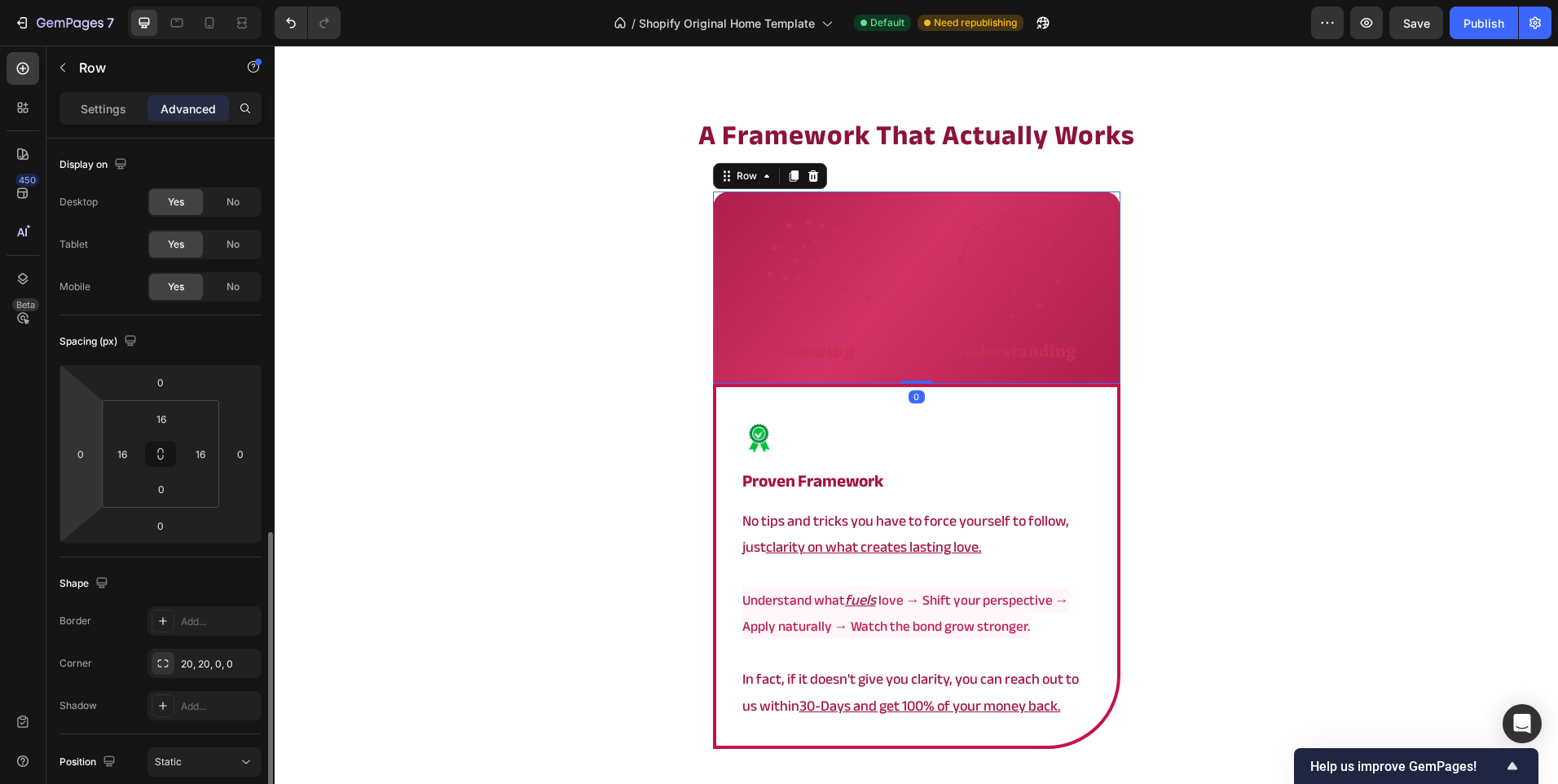
scroll to position [439, 0]
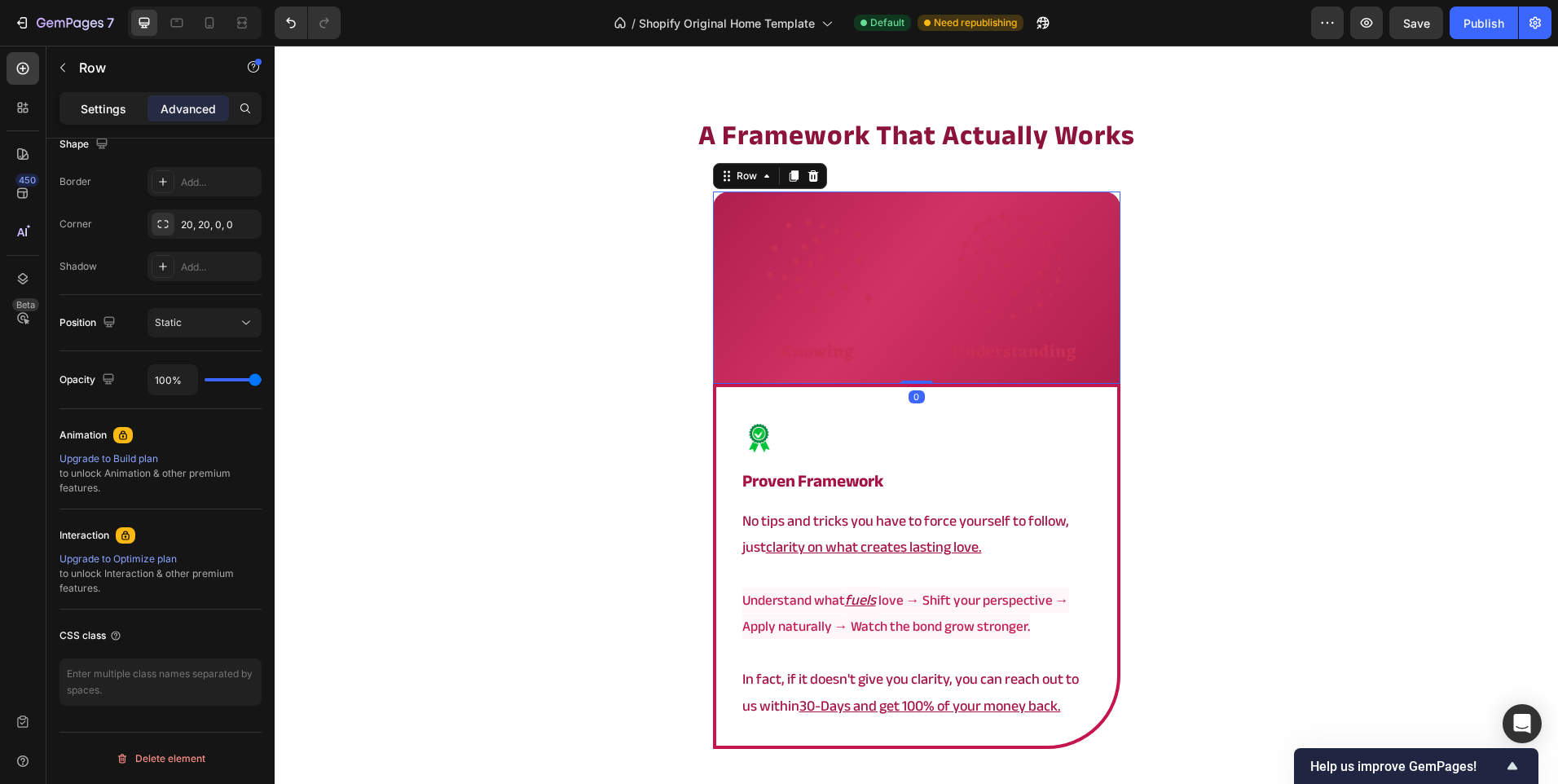
click at [87, 100] on p "Settings" at bounding box center [104, 108] width 45 height 17
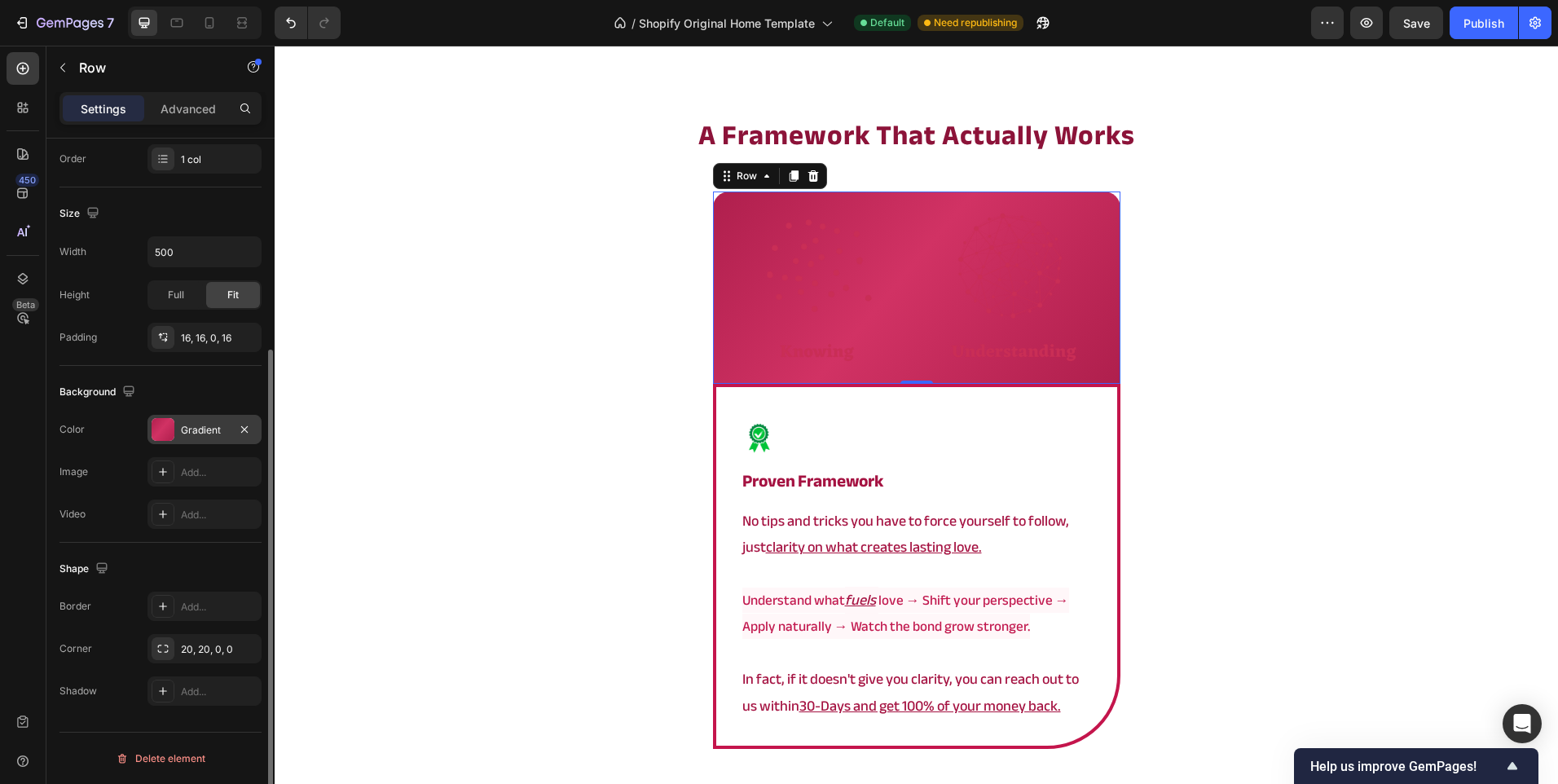
click at [201, 418] on div "Gradient" at bounding box center [204, 429] width 114 height 29
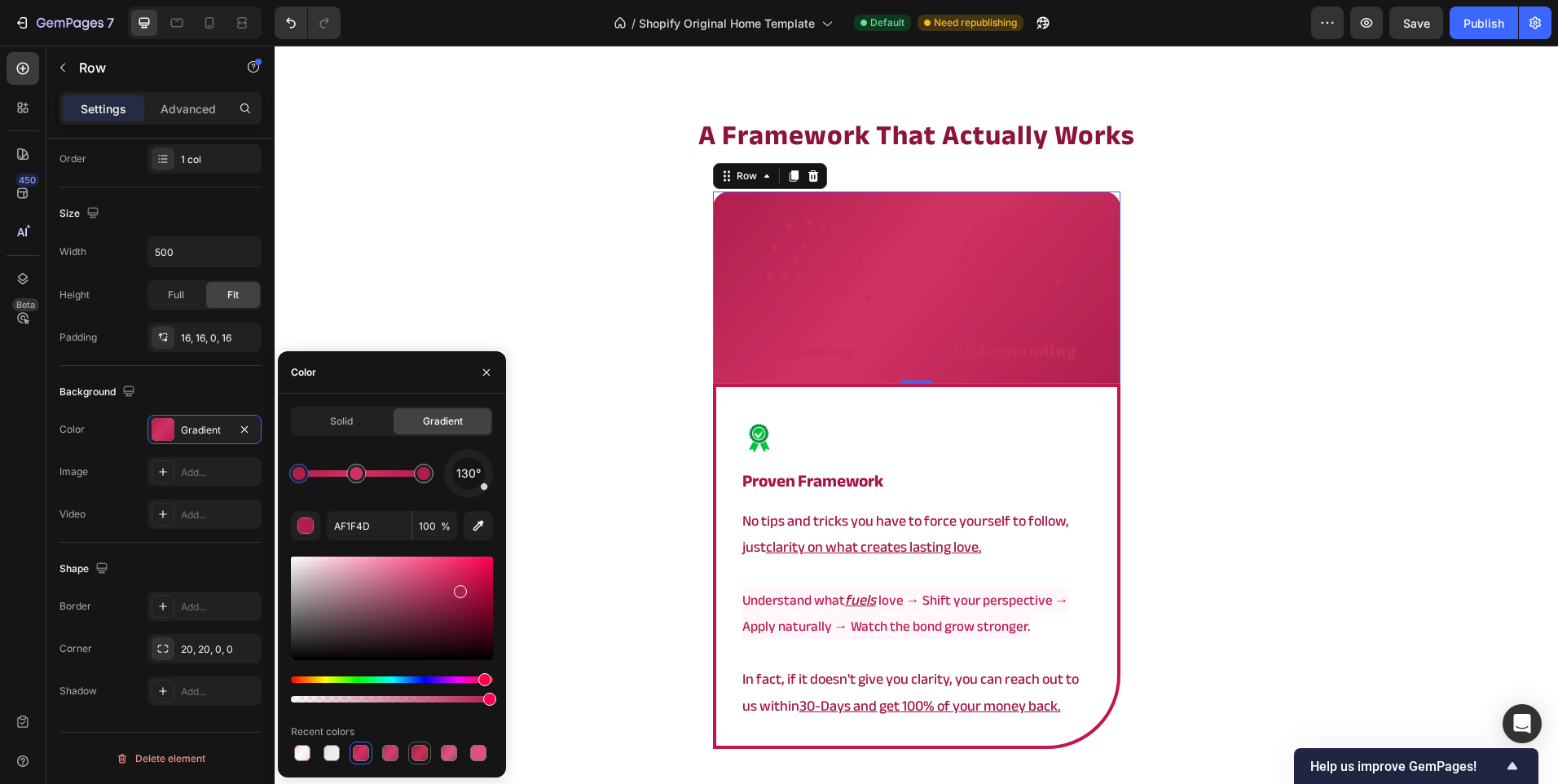
click at [415, 750] on div at bounding box center [419, 752] width 16 height 16
type input "96253F"
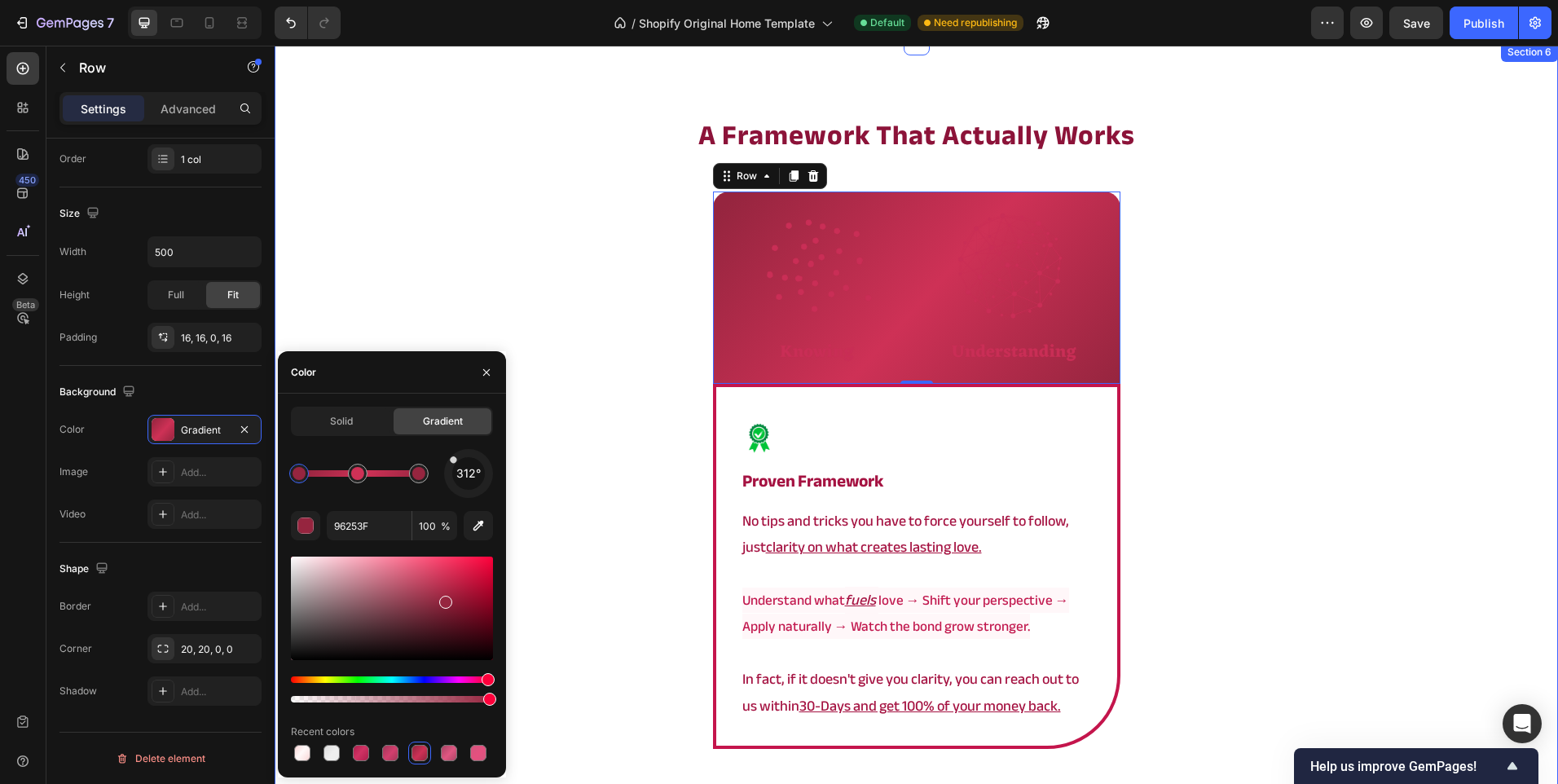
click at [653, 482] on div "⁠⁠⁠⁠⁠⁠⁠ a framework that actually works Heading Image Row 0 Image proven framew…" at bounding box center [916, 531] width 1284 height 832
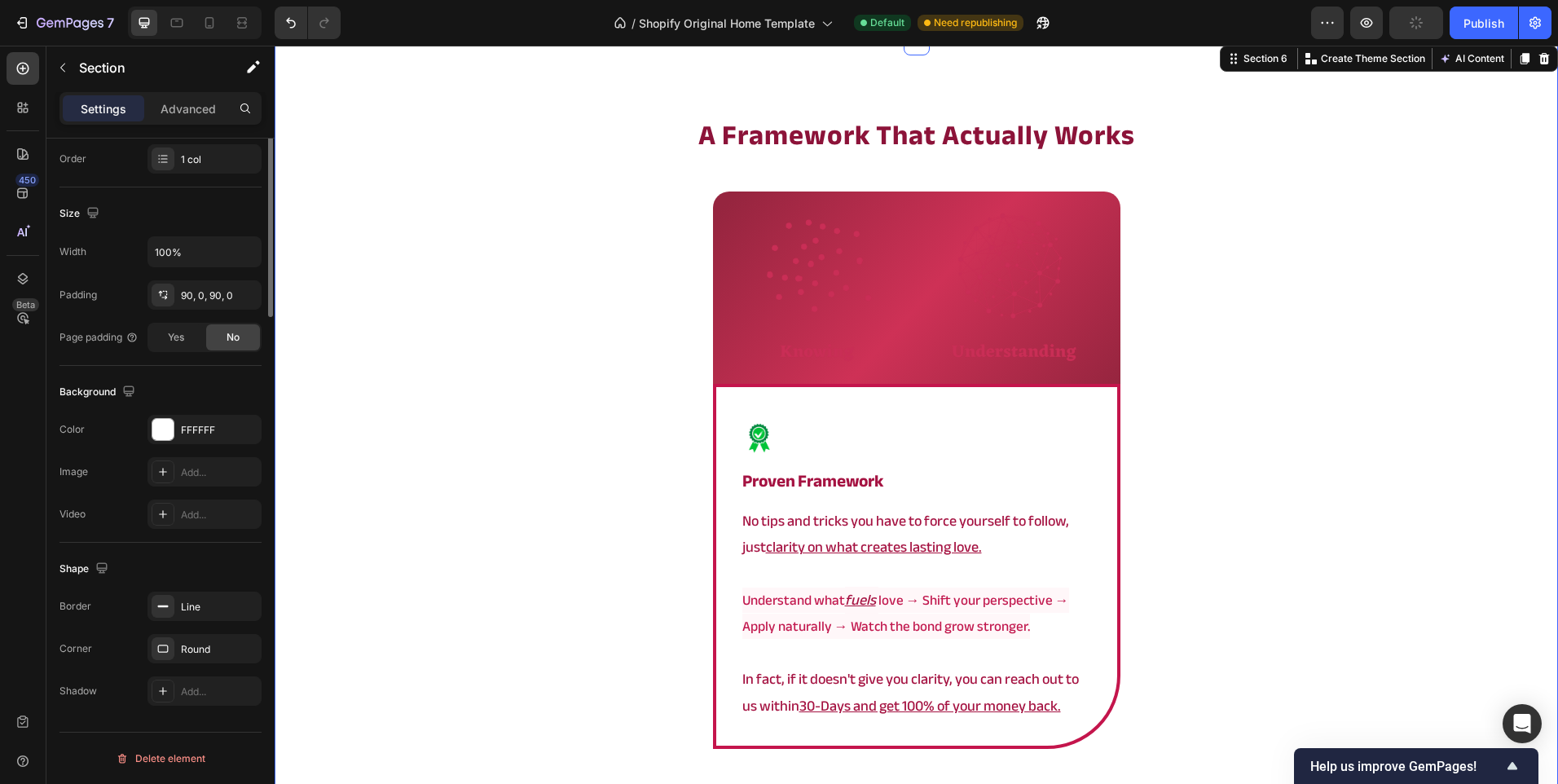
scroll to position [0, 0]
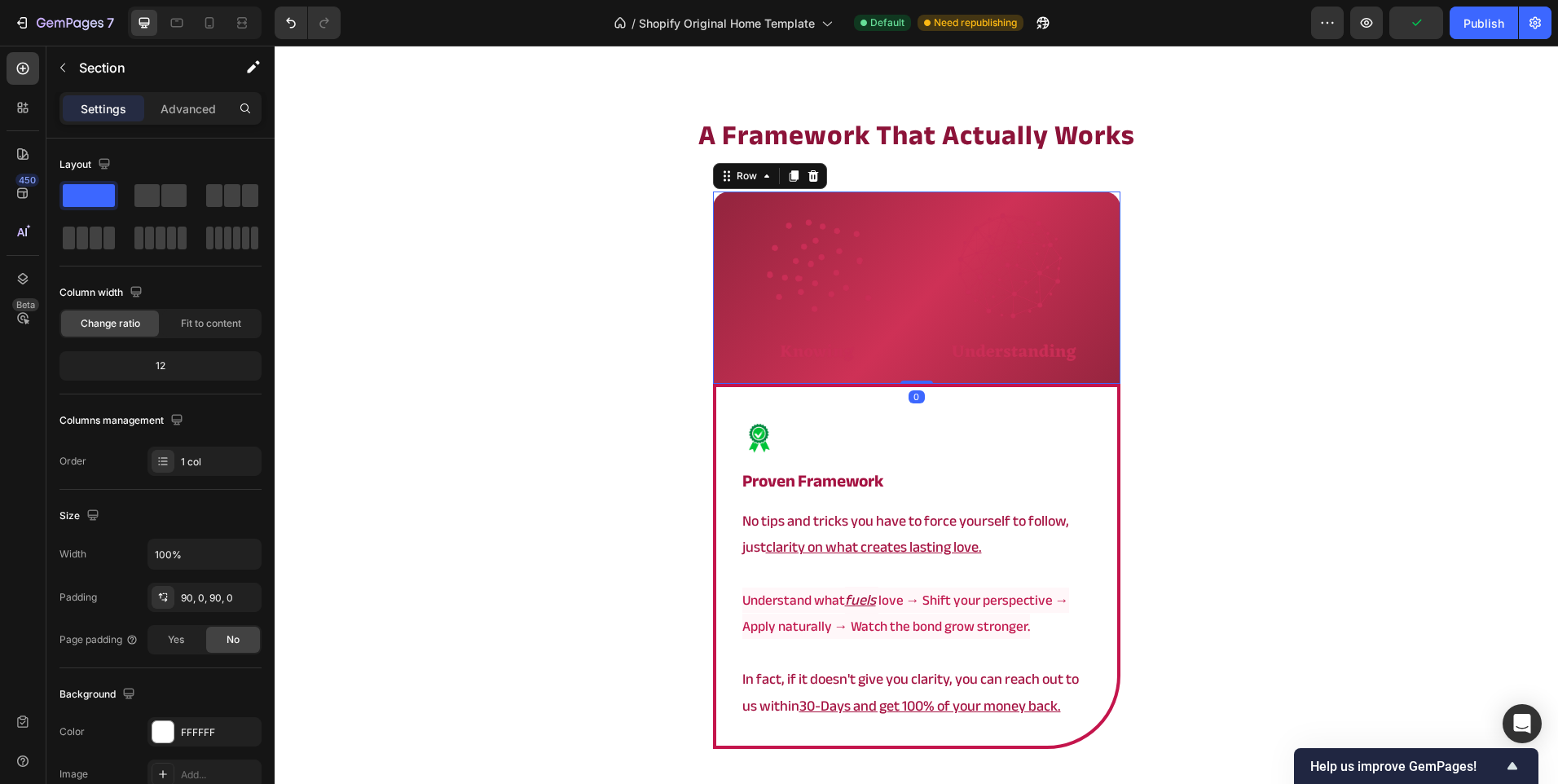
click at [714, 330] on div "Image Row 0" at bounding box center [917, 287] width 407 height 192
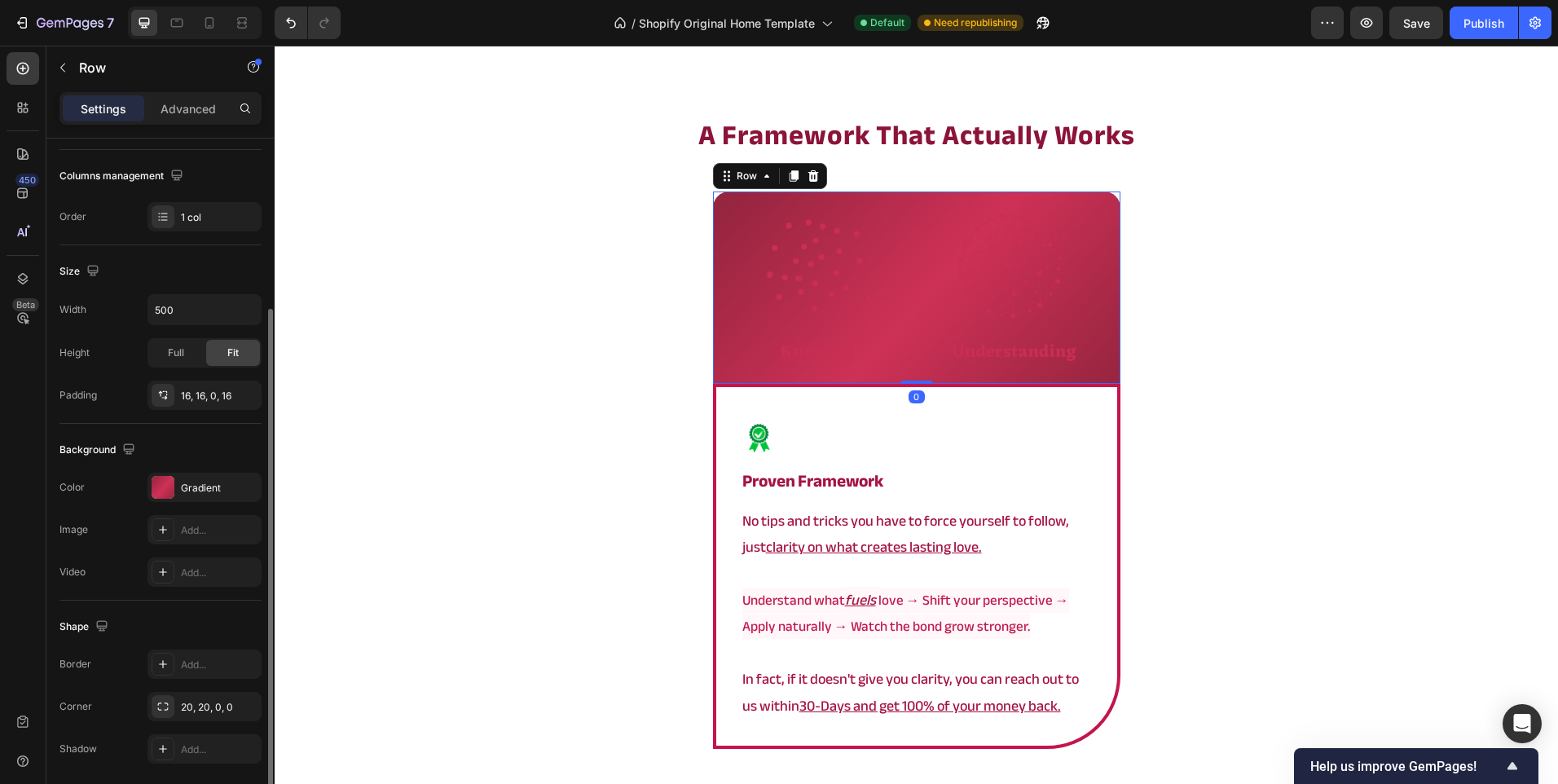
scroll to position [302, 0]
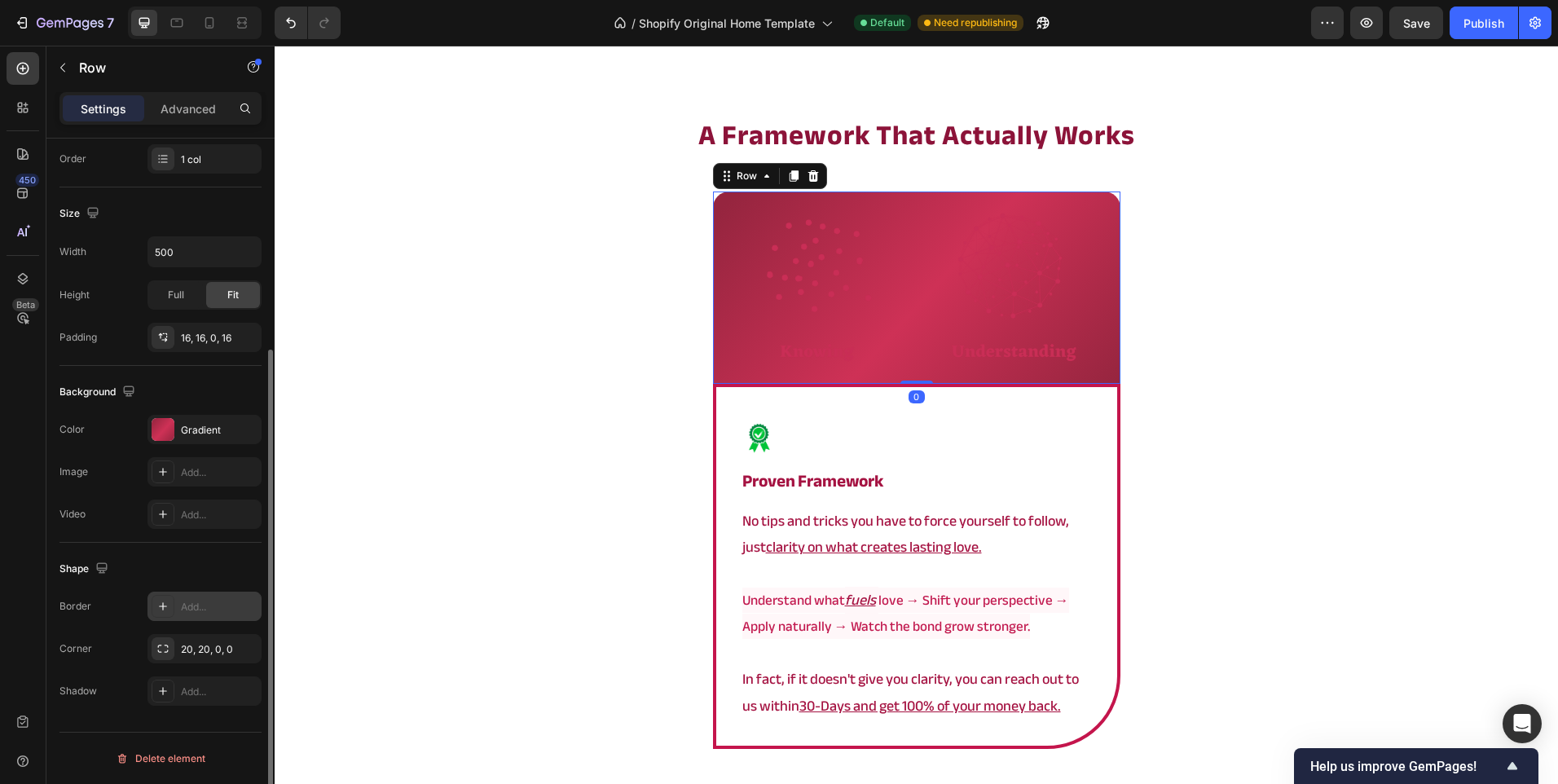
click at [184, 613] on div "Add..." at bounding box center [219, 607] width 76 height 15
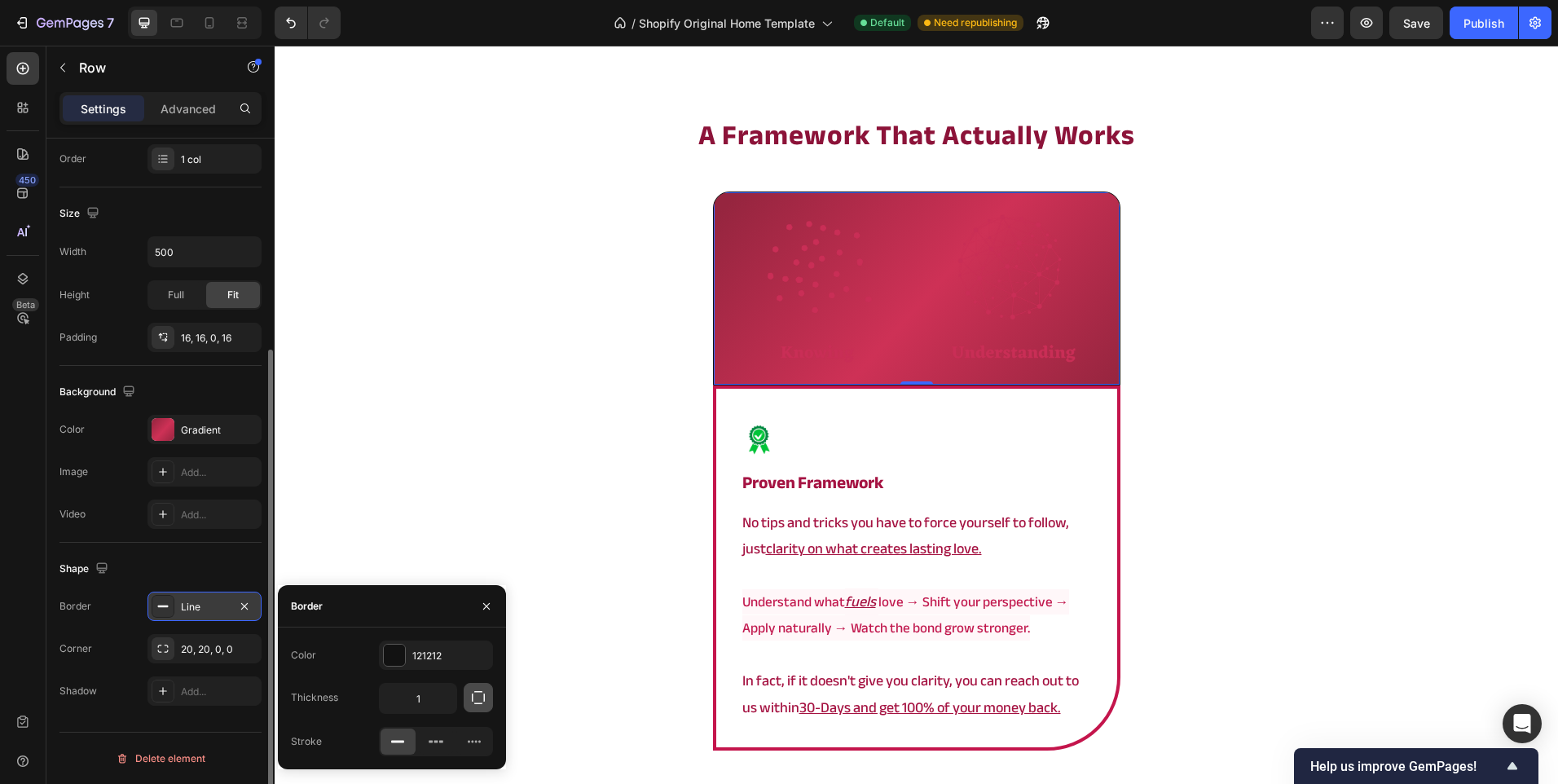
click at [472, 703] on icon "button" at bounding box center [478, 696] width 16 height 16
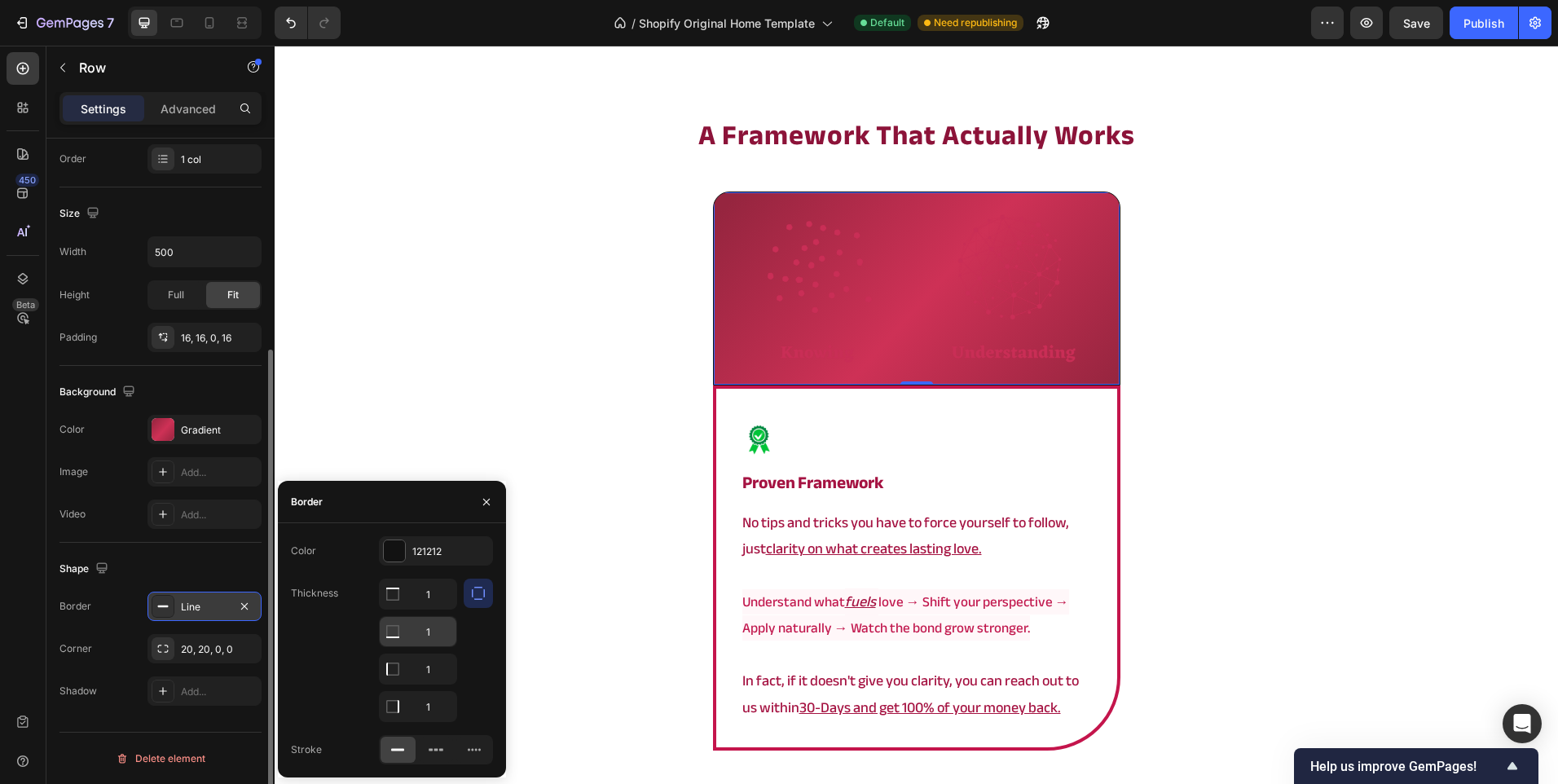
click at [427, 630] on input "1" at bounding box center [418, 630] width 76 height 29
type input "0"
click at [467, 633] on div at bounding box center [478, 650] width 29 height 143
click at [401, 550] on div at bounding box center [394, 550] width 21 height 21
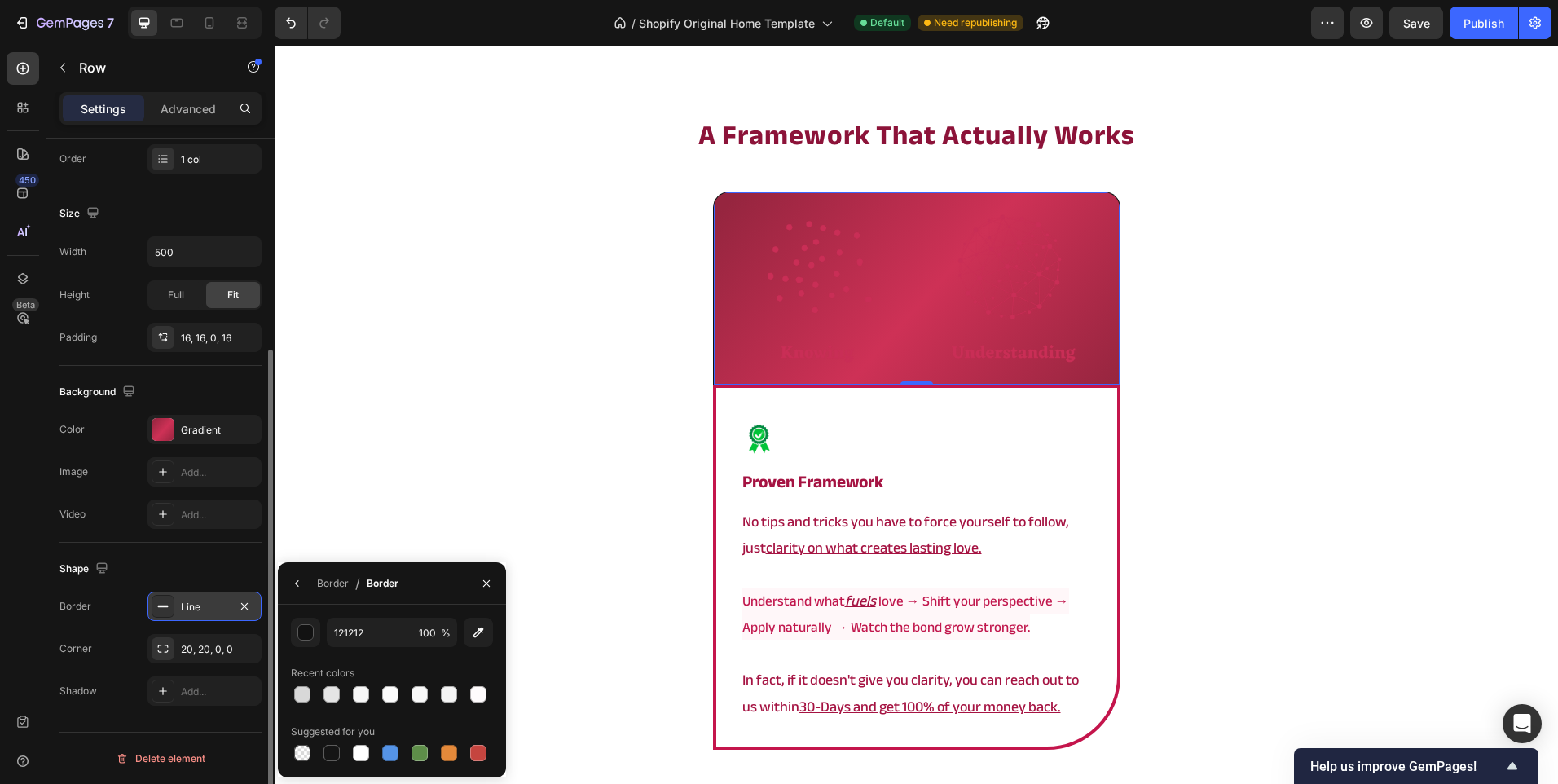
click at [207, 596] on div "Line" at bounding box center [204, 606] width 114 height 29
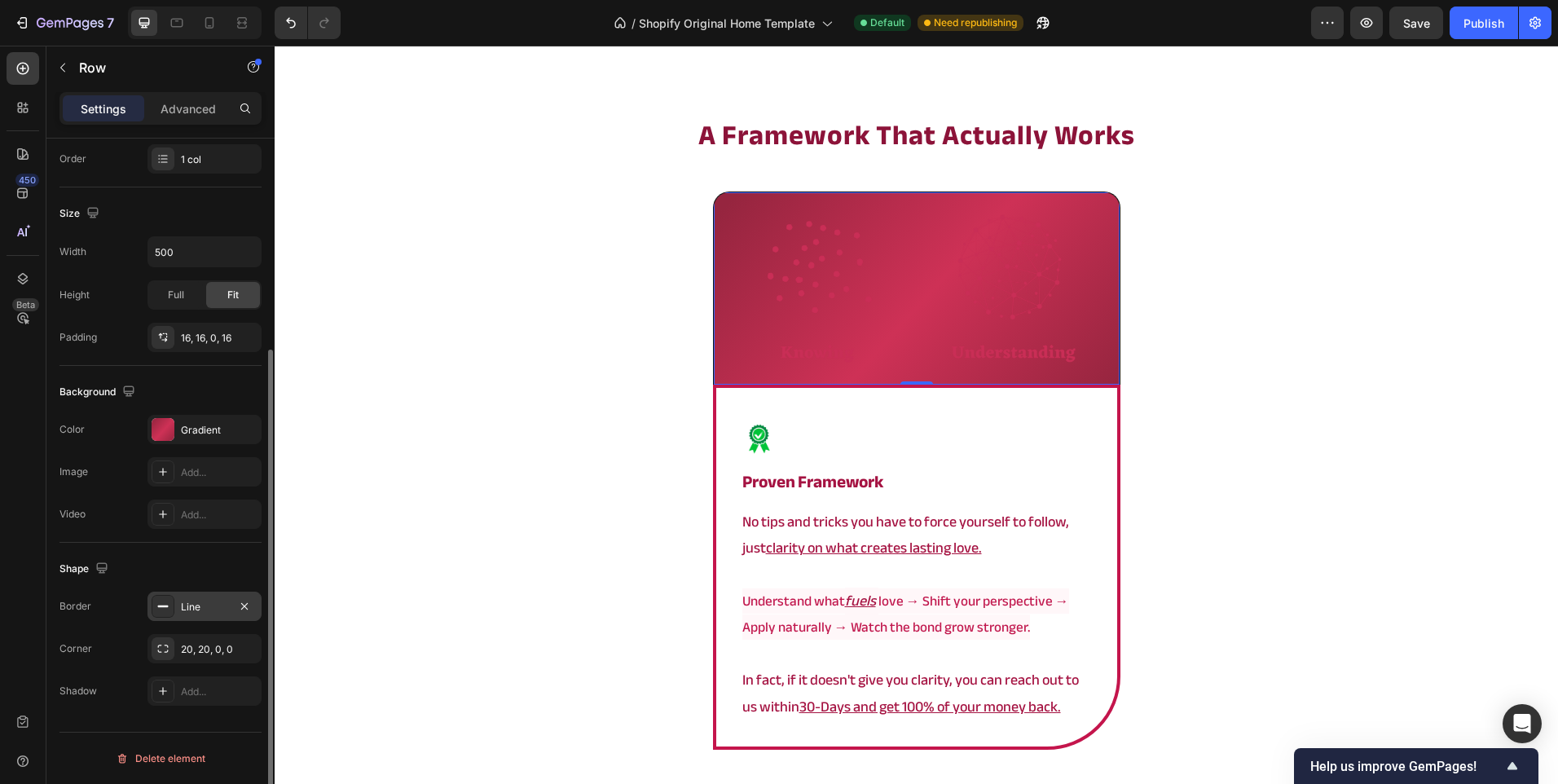
click at [204, 605] on div "Line" at bounding box center [205, 607] width 47 height 15
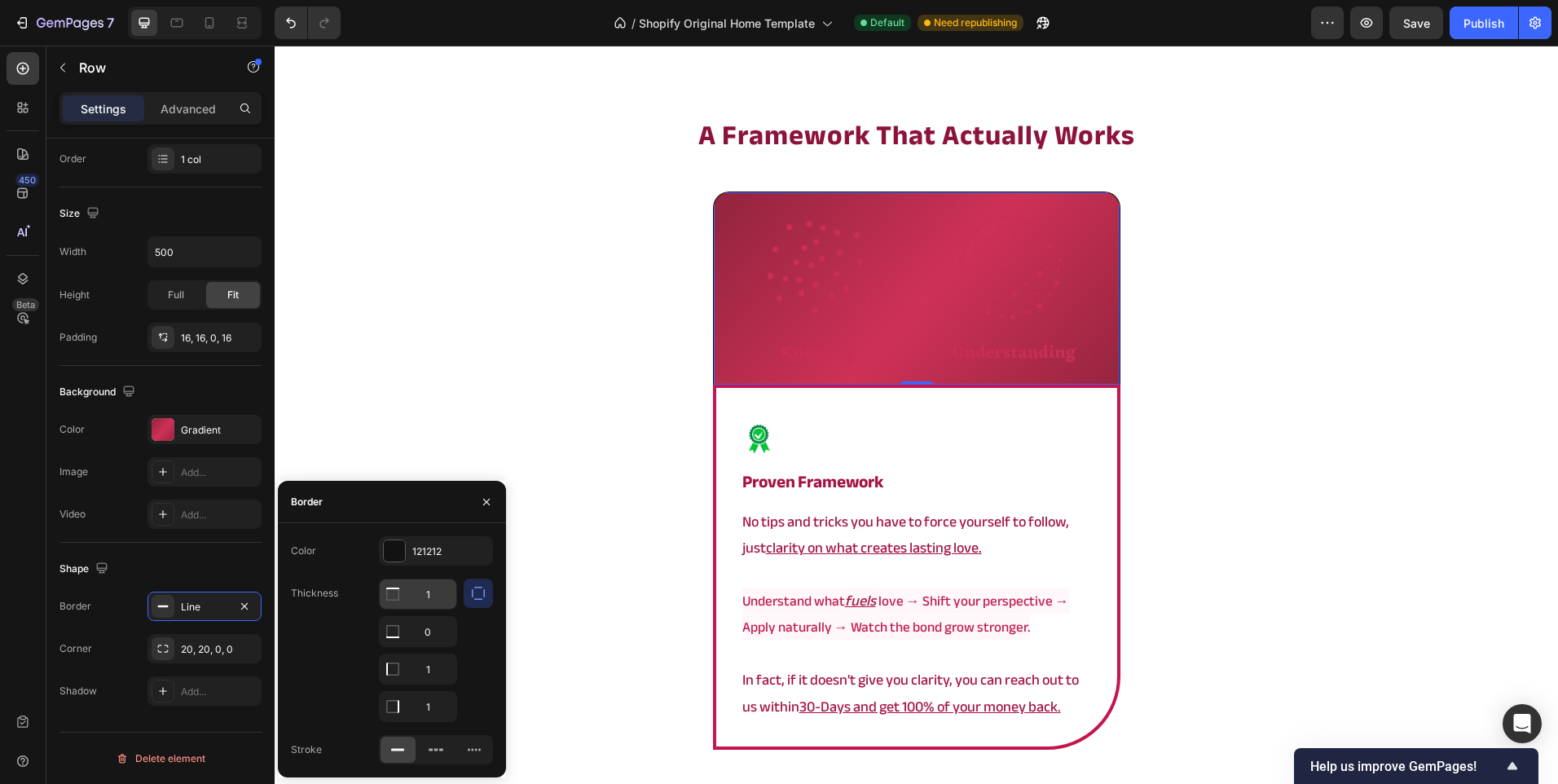
click at [425, 596] on input "1" at bounding box center [418, 594] width 76 height 29
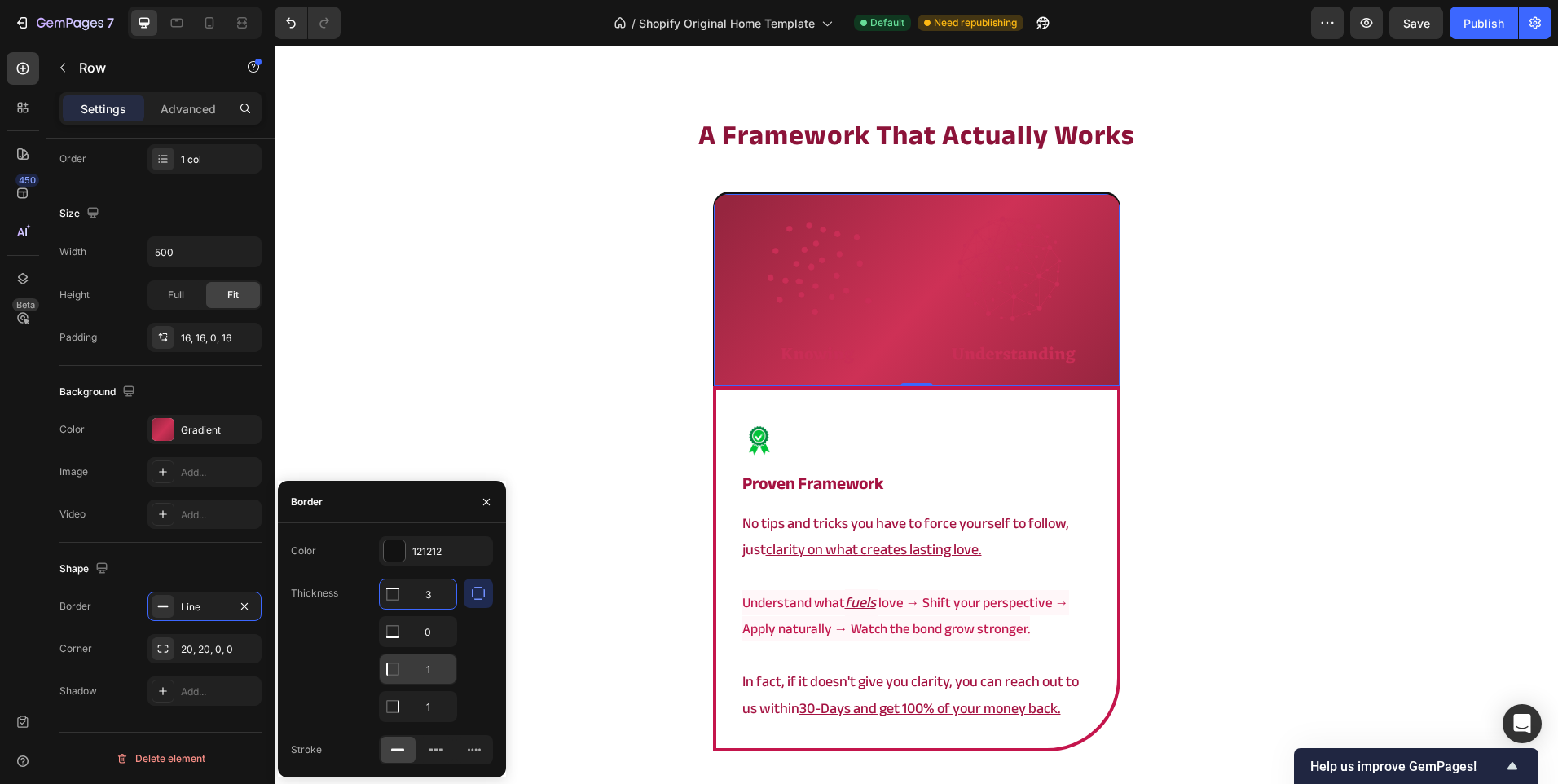
type input "3"
click at [424, 665] on input "1" at bounding box center [418, 668] width 76 height 29
type input "3"
click at [431, 685] on div "3 0 3 1" at bounding box center [418, 650] width 78 height 143
click at [436, 701] on input "1" at bounding box center [418, 706] width 76 height 29
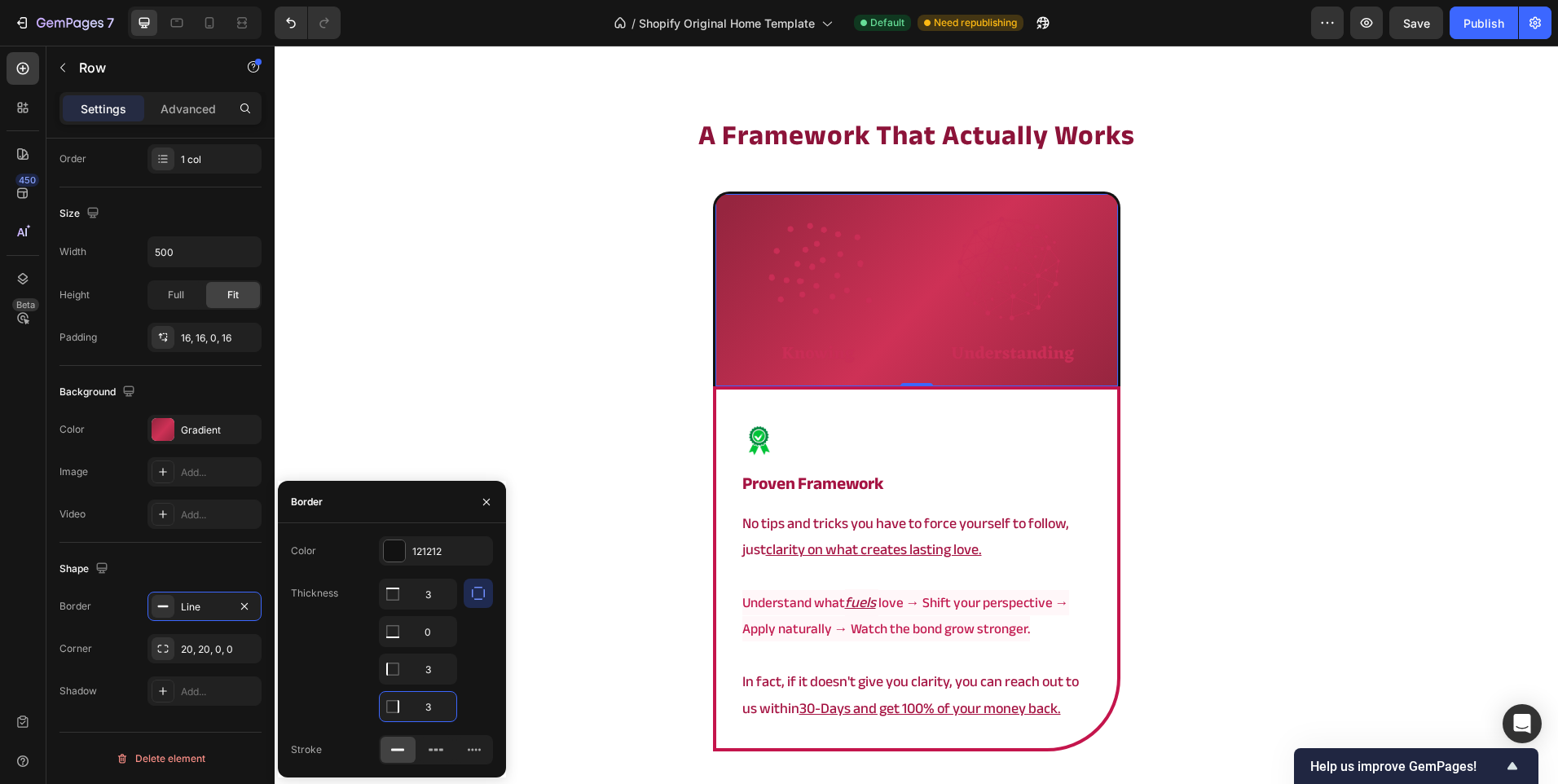
type input "3"
click at [467, 690] on div at bounding box center [478, 650] width 29 height 143
click at [421, 556] on div "121212" at bounding box center [435, 552] width 47 height 15
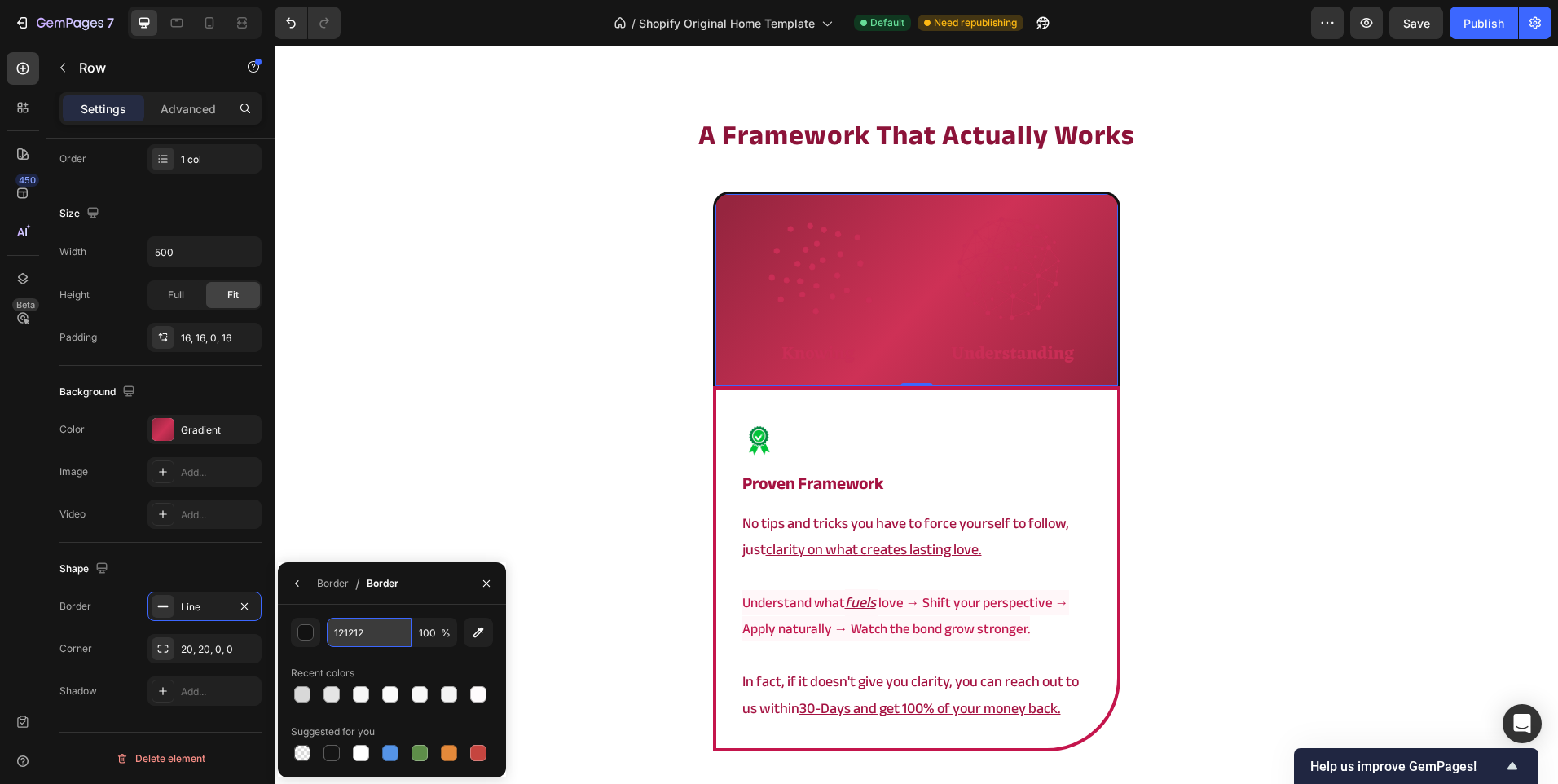
click at [372, 641] on input "121212" at bounding box center [369, 631] width 85 height 29
click at [299, 634] on div "button" at bounding box center [305, 632] width 16 height 16
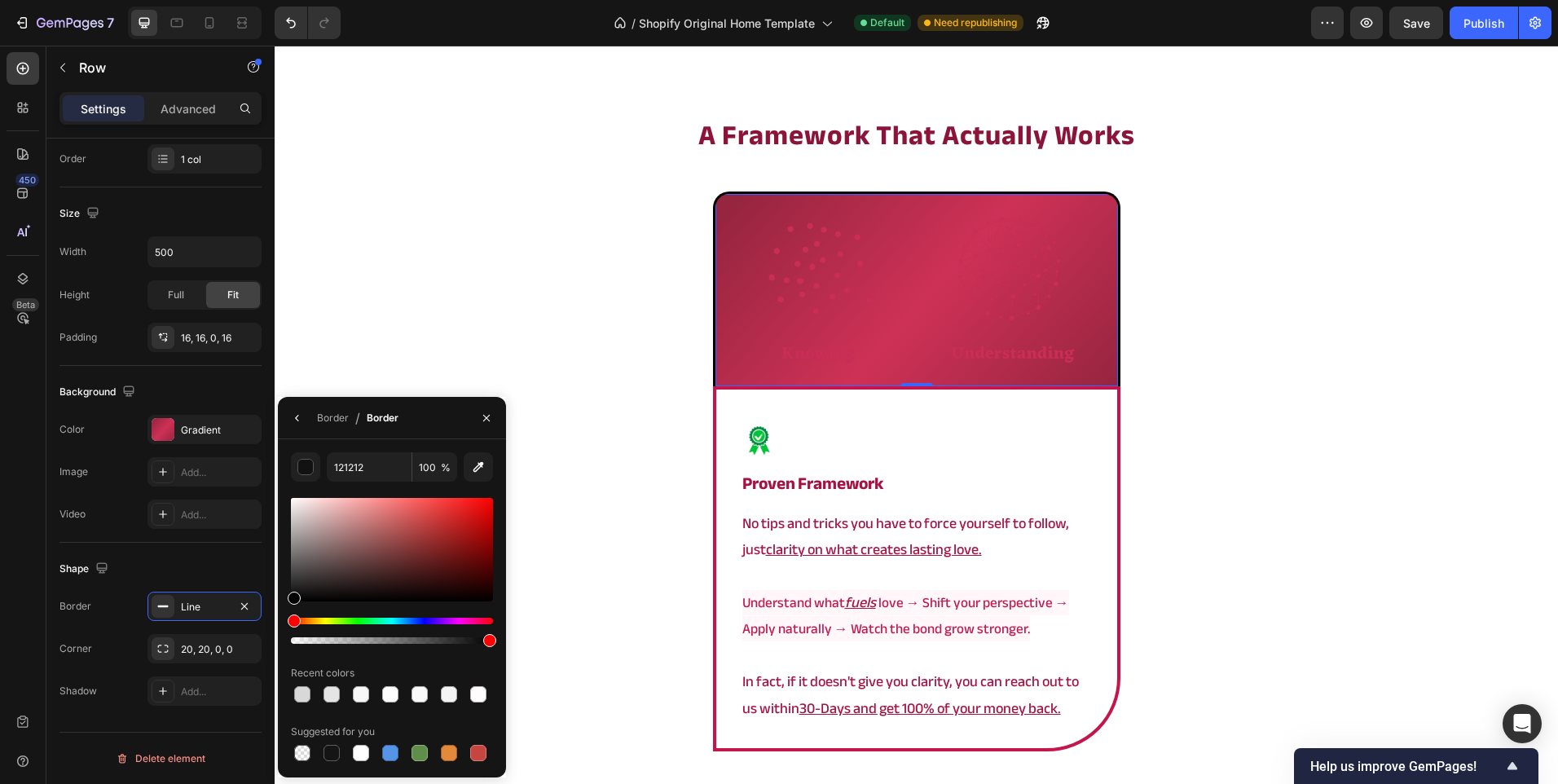
click at [486, 617] on div "Hue" at bounding box center [392, 620] width 202 height 7
click at [467, 563] on div at bounding box center [392, 549] width 202 height 104
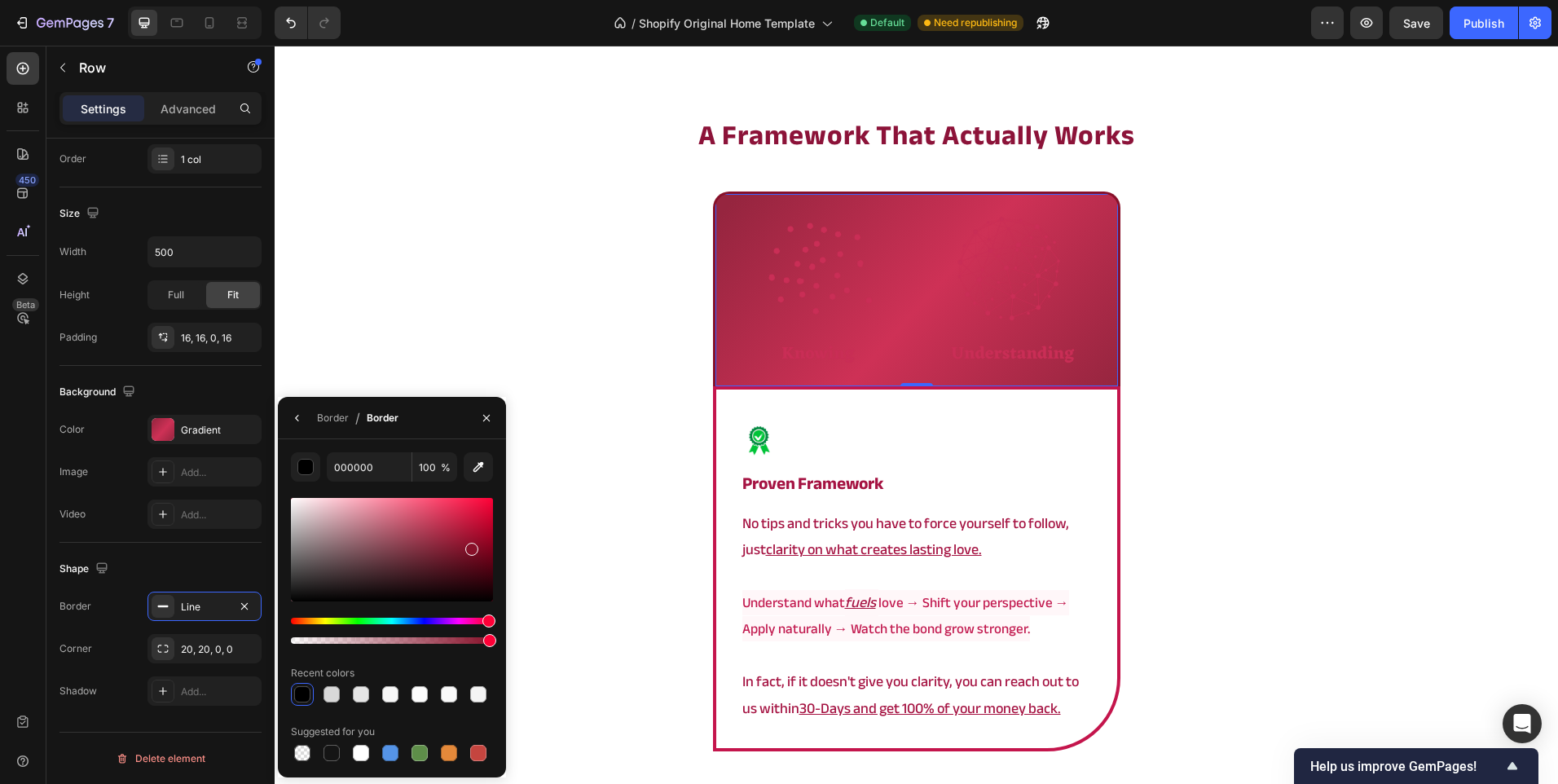
click at [470, 546] on div at bounding box center [392, 549] width 202 height 104
type input "871029"
click at [292, 419] on icon "button" at bounding box center [298, 418] width 13 height 13
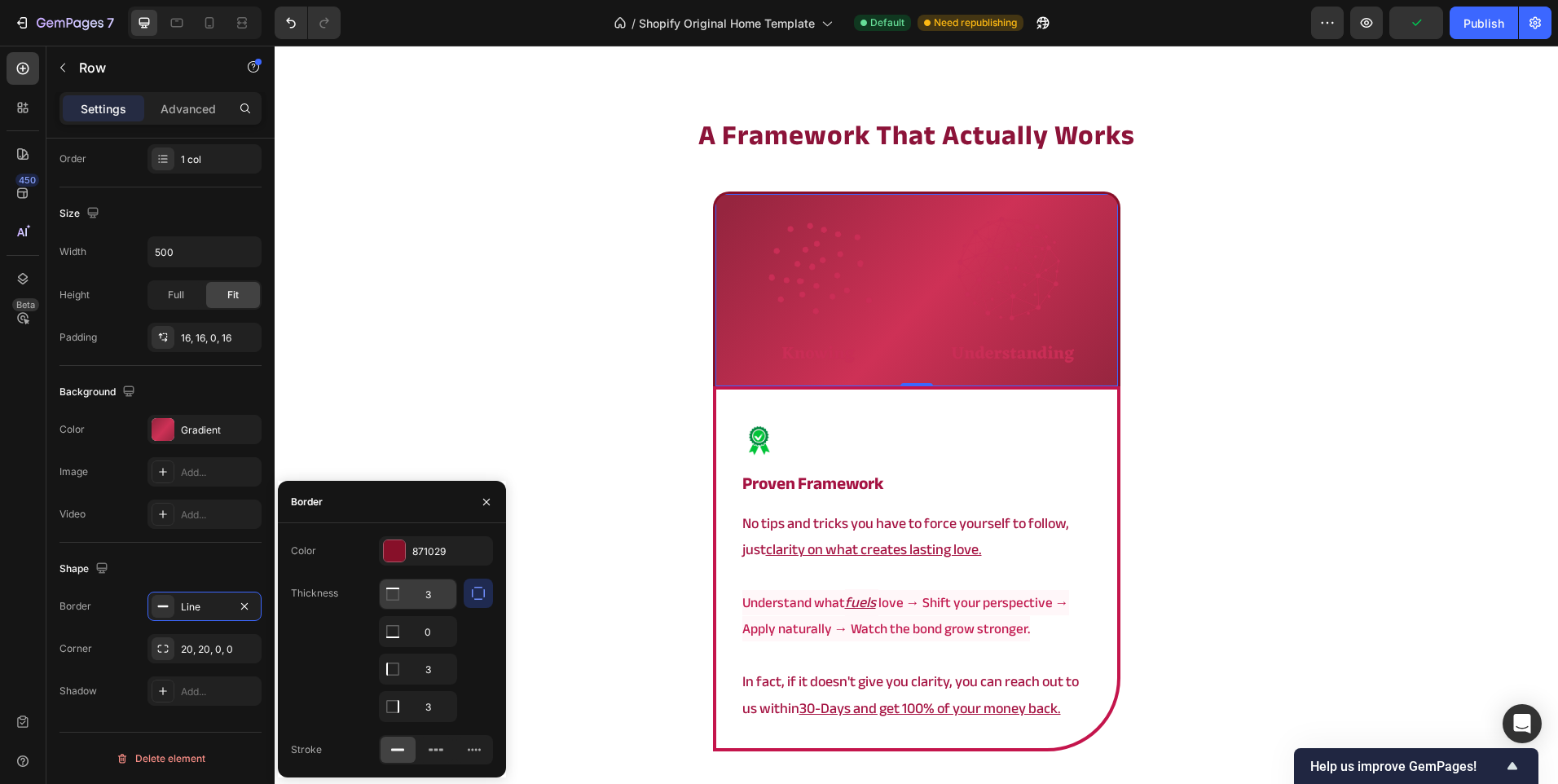
click at [423, 597] on input "3" at bounding box center [418, 594] width 76 height 29
type input "4"
click at [433, 659] on input "3" at bounding box center [418, 668] width 76 height 29
type input "4"
click at [435, 690] on div "4 0 4 3" at bounding box center [418, 650] width 78 height 143
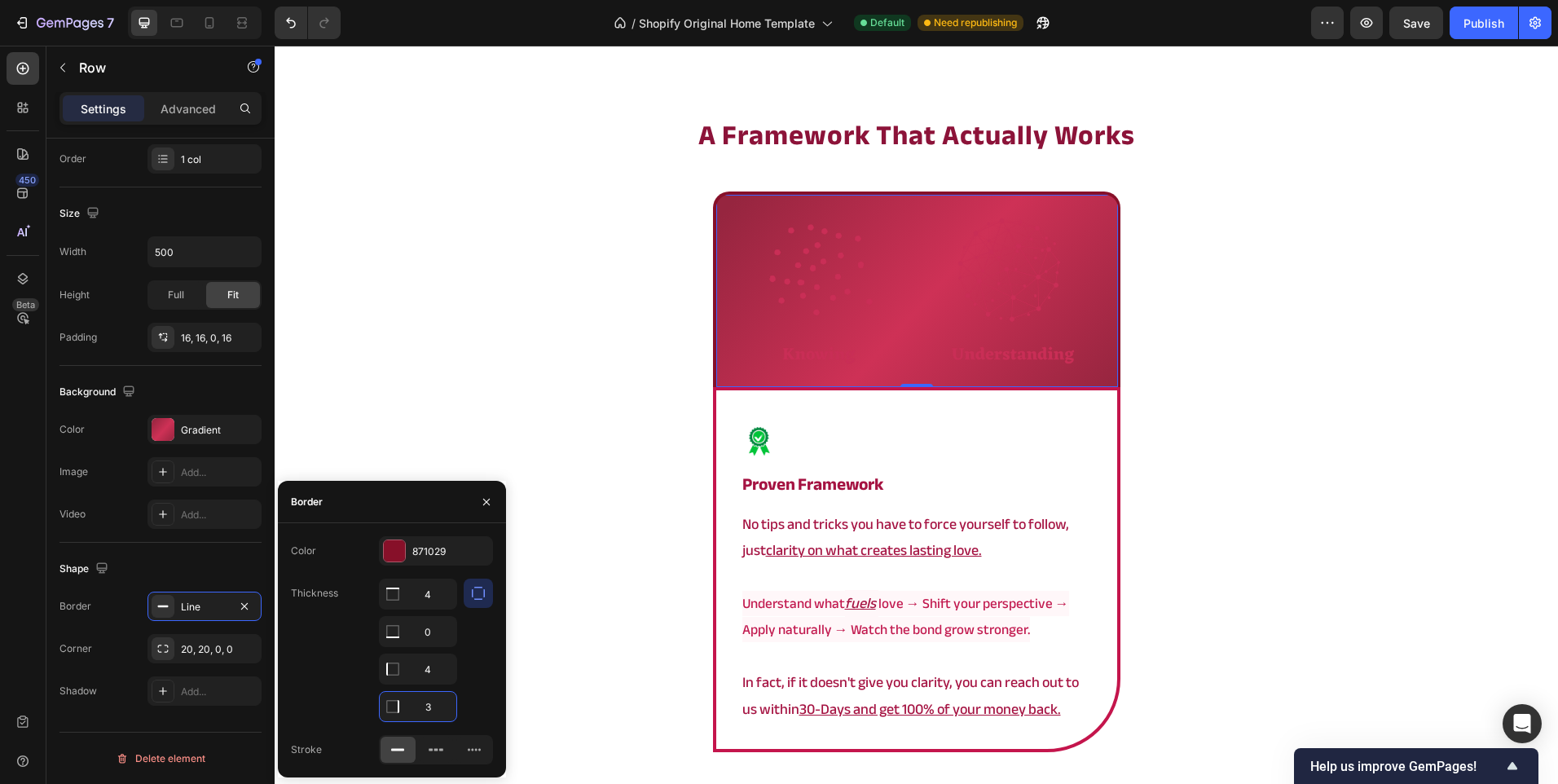
click at [439, 708] on input "3" at bounding box center [418, 706] width 76 height 29
type input "4"
click at [486, 676] on div at bounding box center [478, 650] width 29 height 143
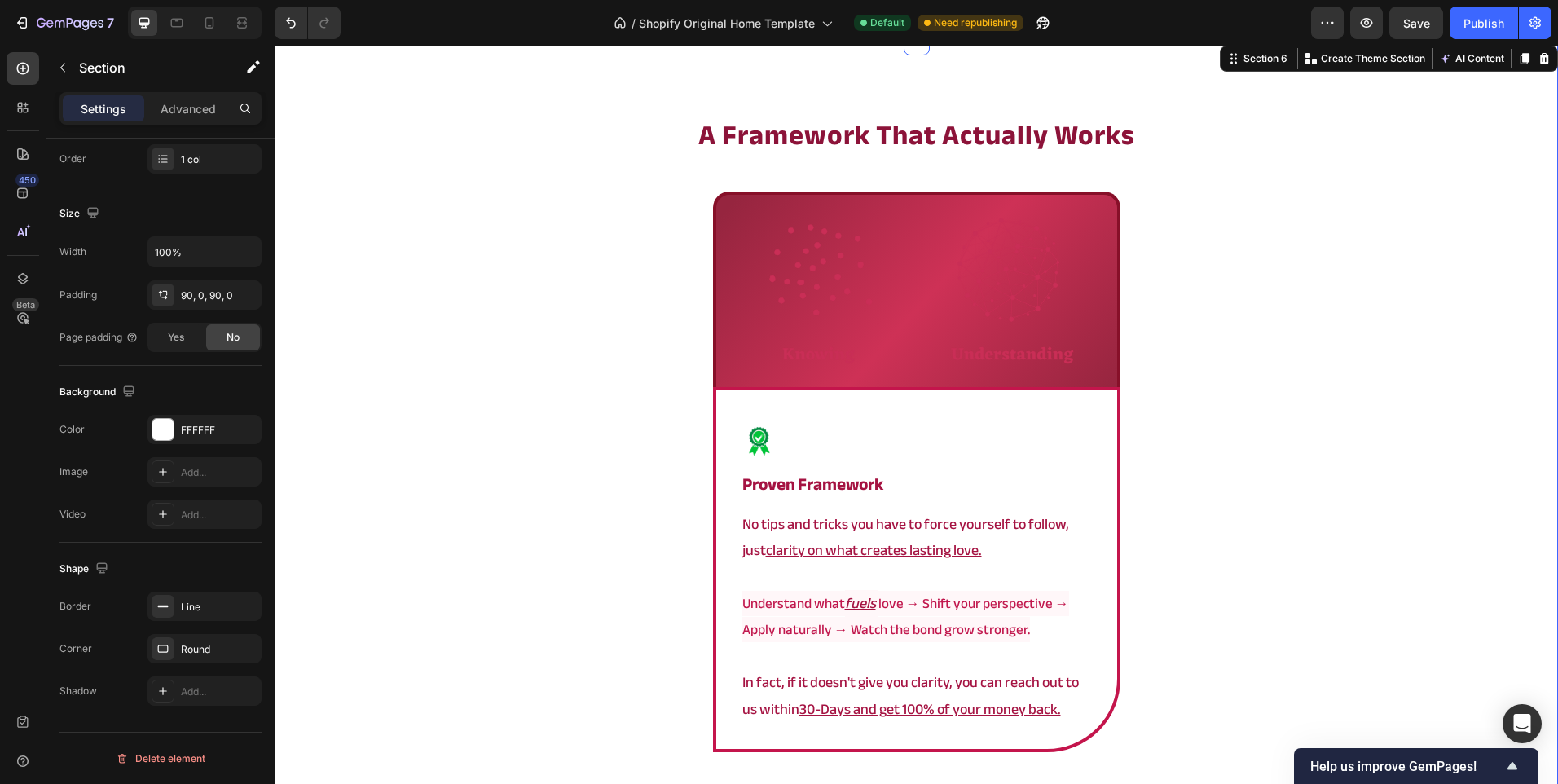
click at [579, 598] on div "⁠⁠⁠⁠⁠⁠⁠ a framework that actually works Heading Image Row Image proven framewor…" at bounding box center [916, 533] width 1284 height 835
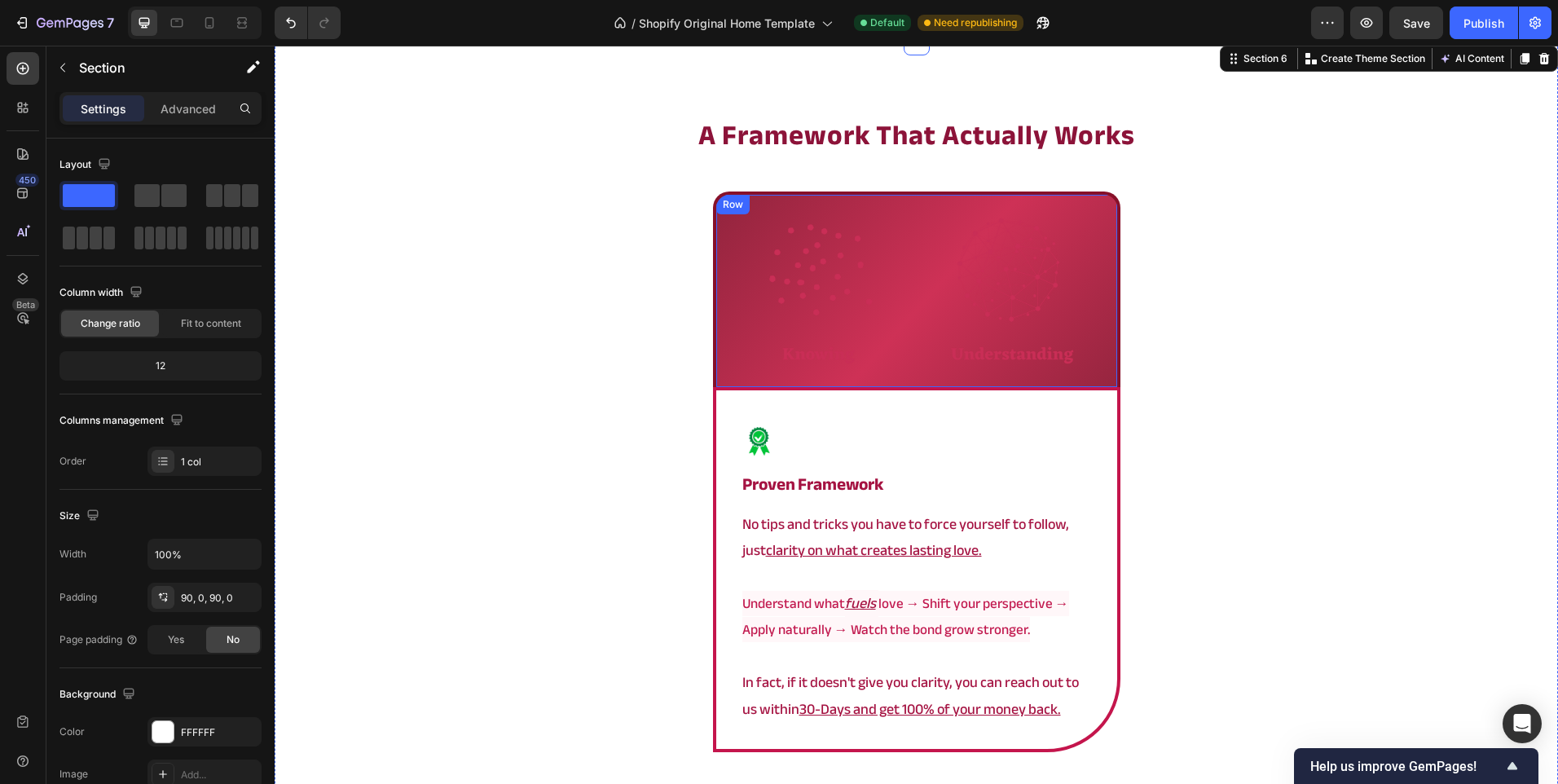
click at [713, 367] on div "Image Row" at bounding box center [917, 289] width 407 height 196
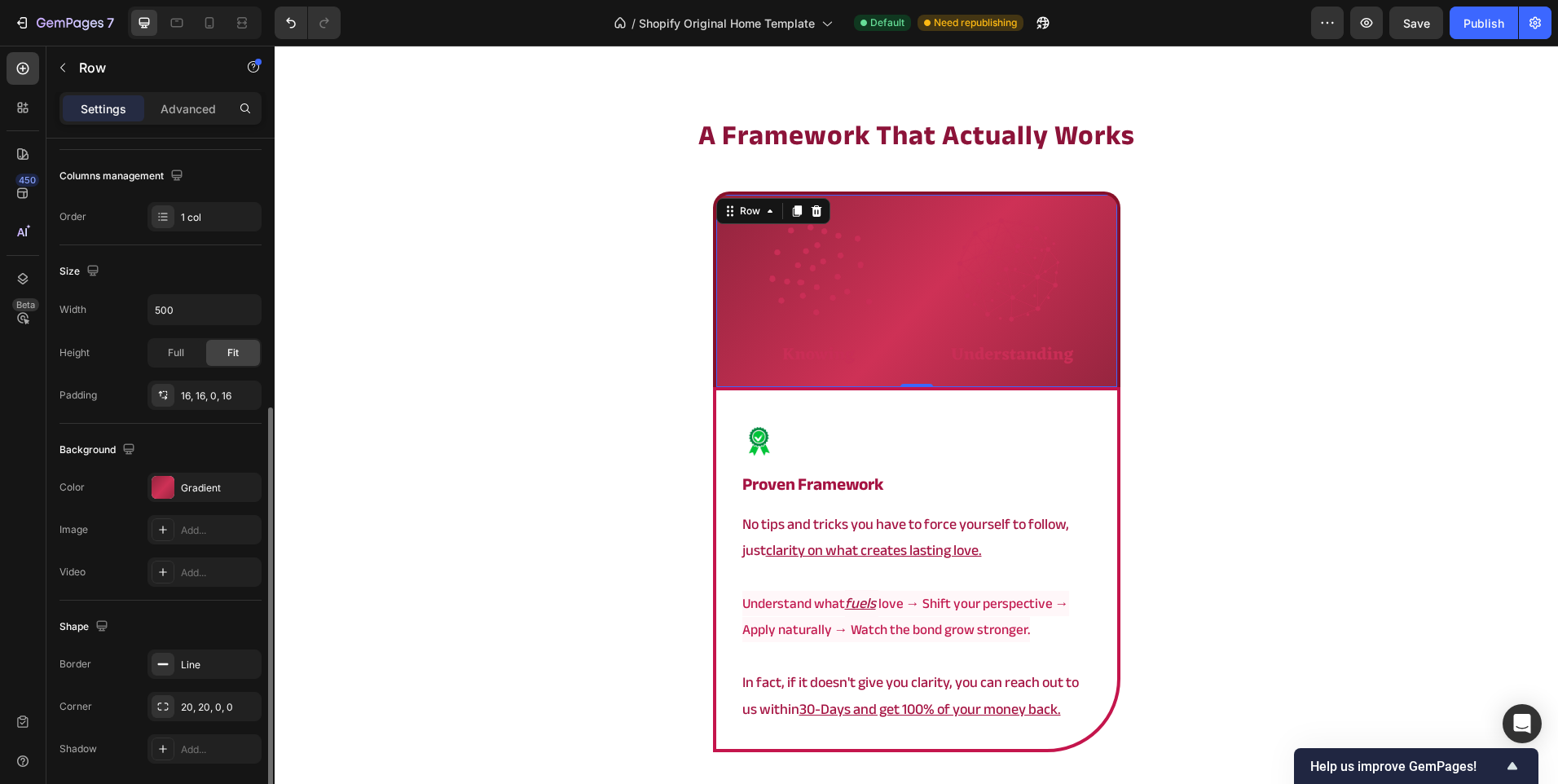
scroll to position [302, 0]
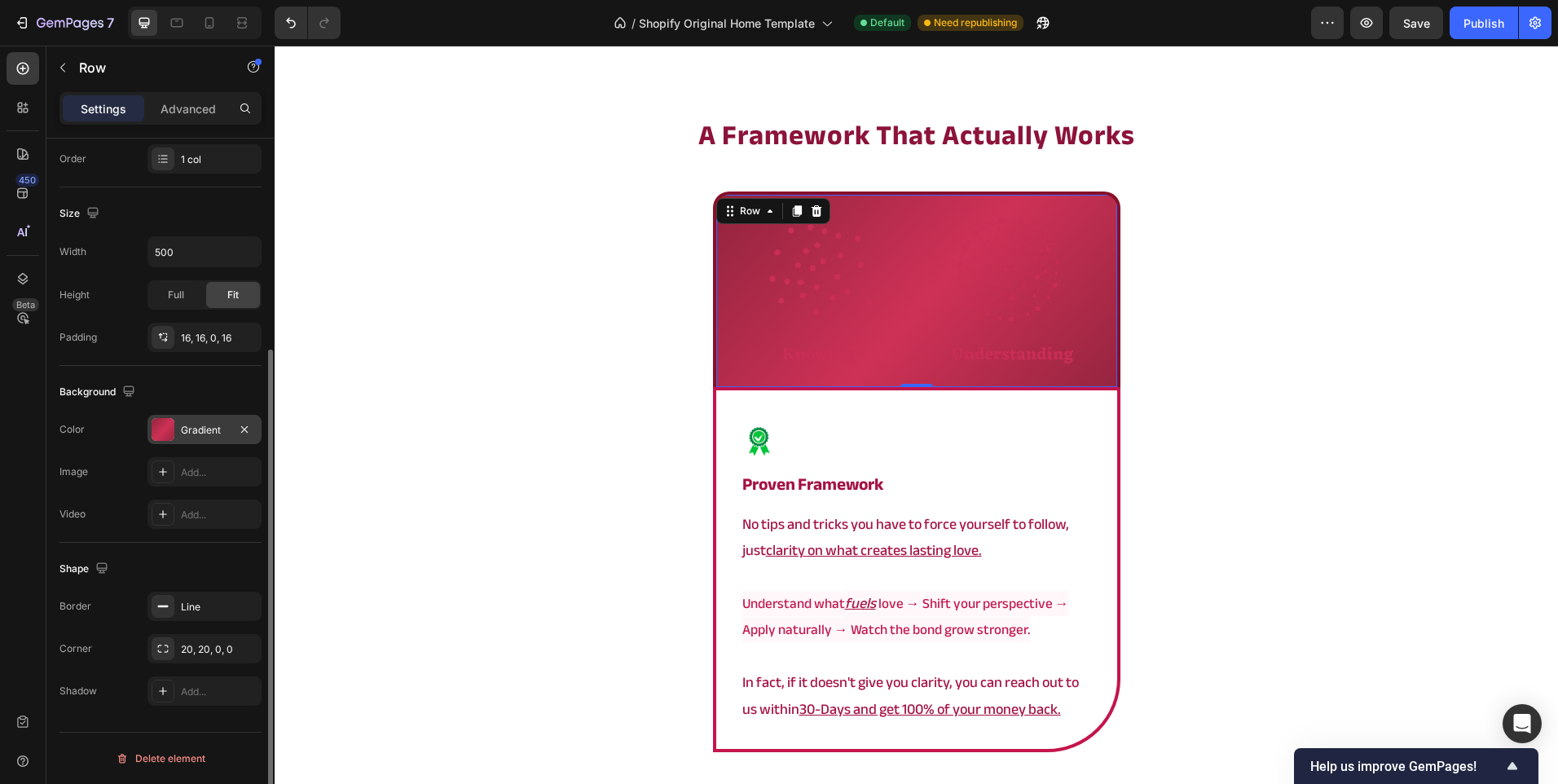
click at [207, 433] on div "Gradient" at bounding box center [205, 431] width 47 height 15
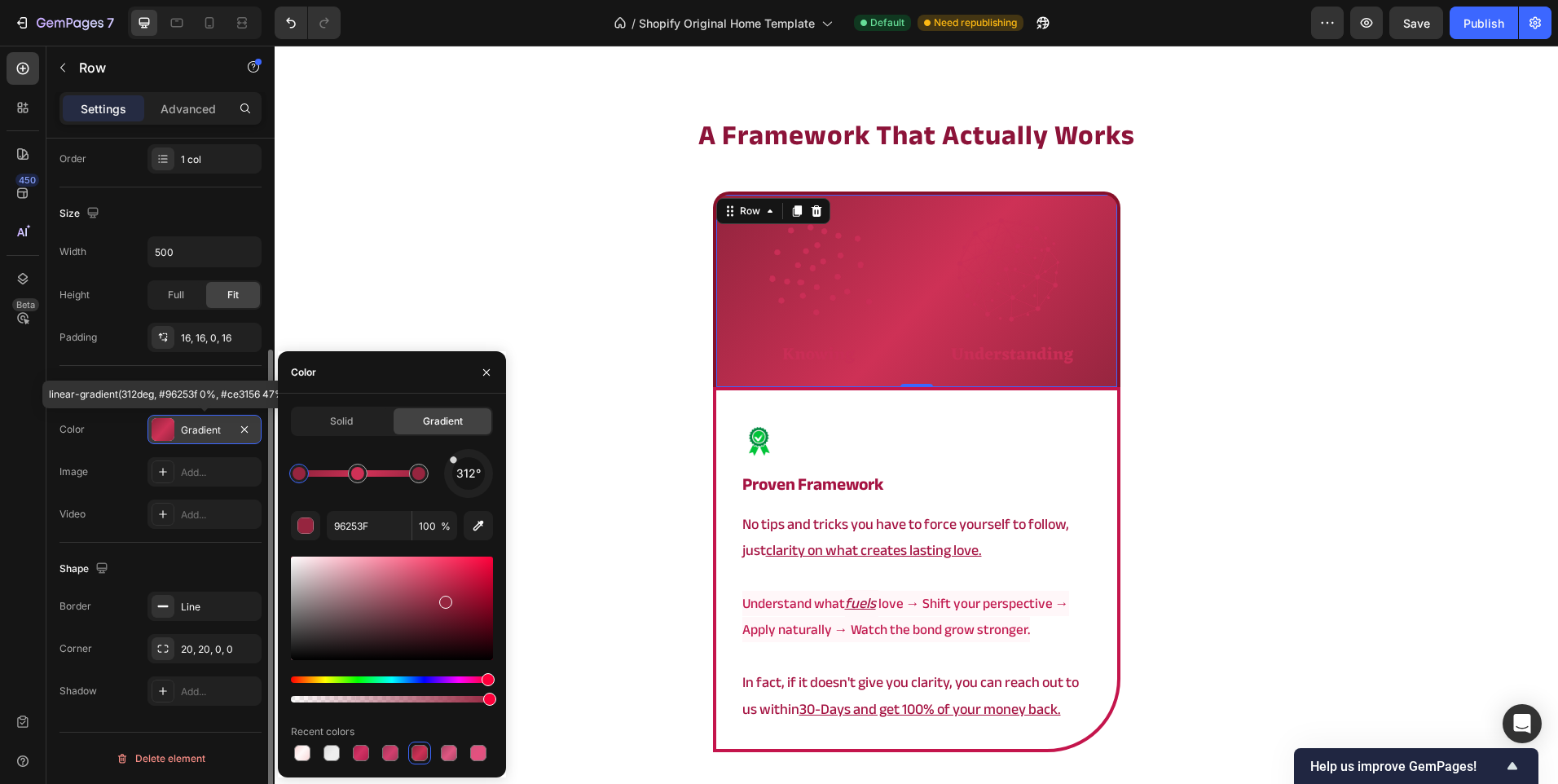
click at [207, 433] on div "Gradient" at bounding box center [205, 431] width 47 height 15
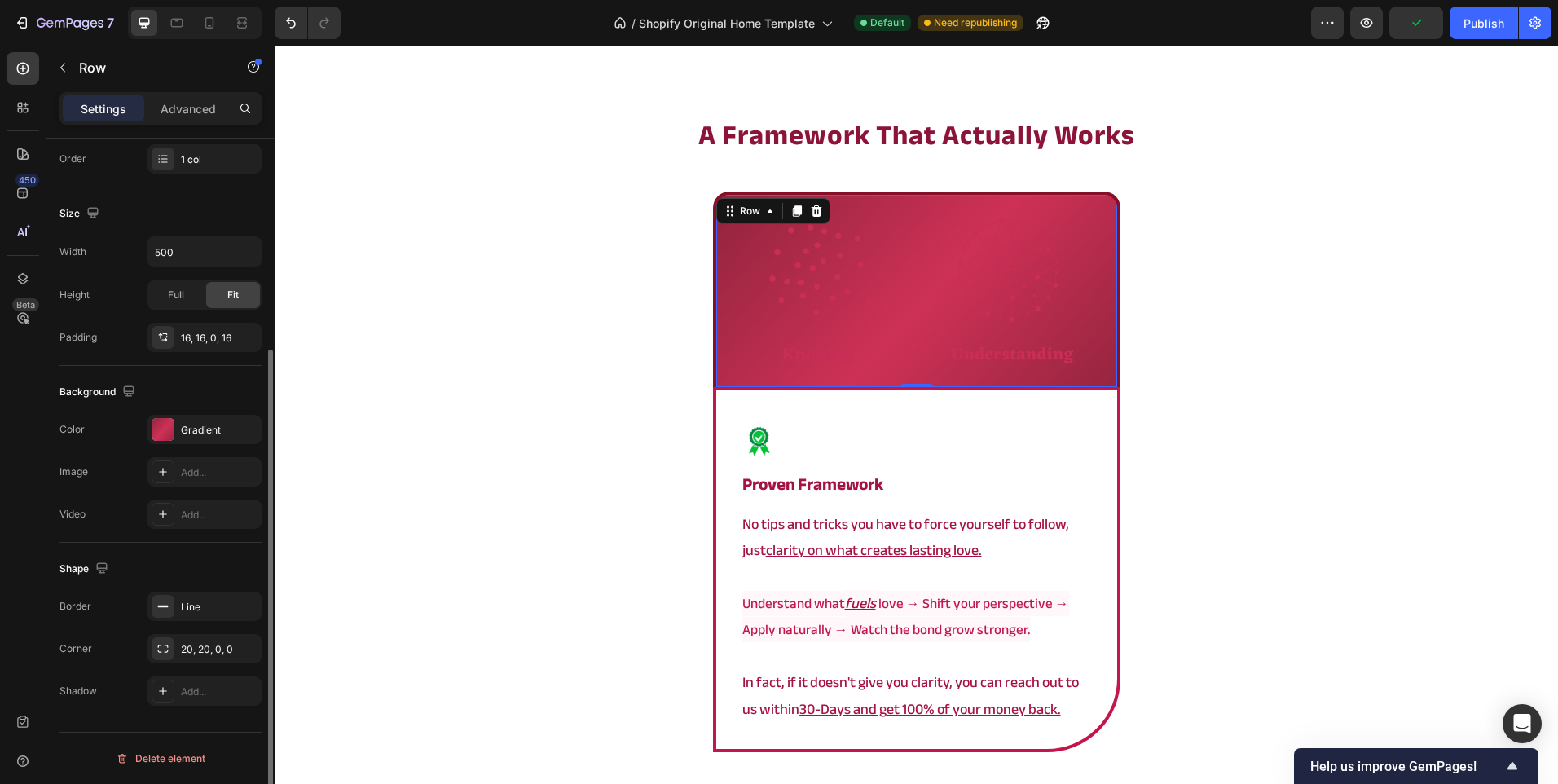
click at [196, 624] on div "Border Line Corner 20, 20, 0, 0 Shadow Add..." at bounding box center [160, 648] width 202 height 114
click at [207, 599] on div "Line" at bounding box center [205, 607] width 47 height 15
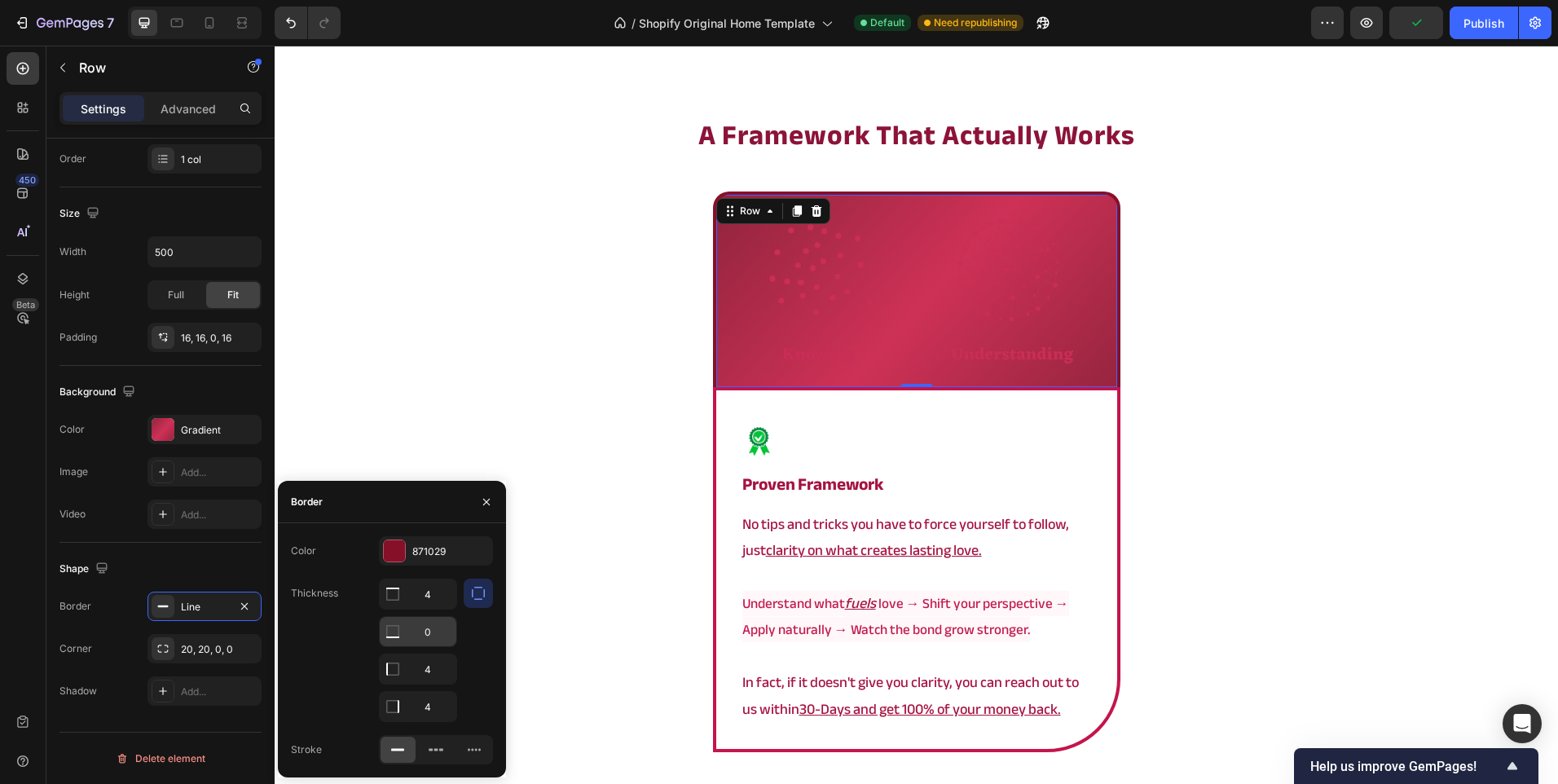
click at [436, 640] on input "0" at bounding box center [418, 630] width 76 height 29
type input "4"
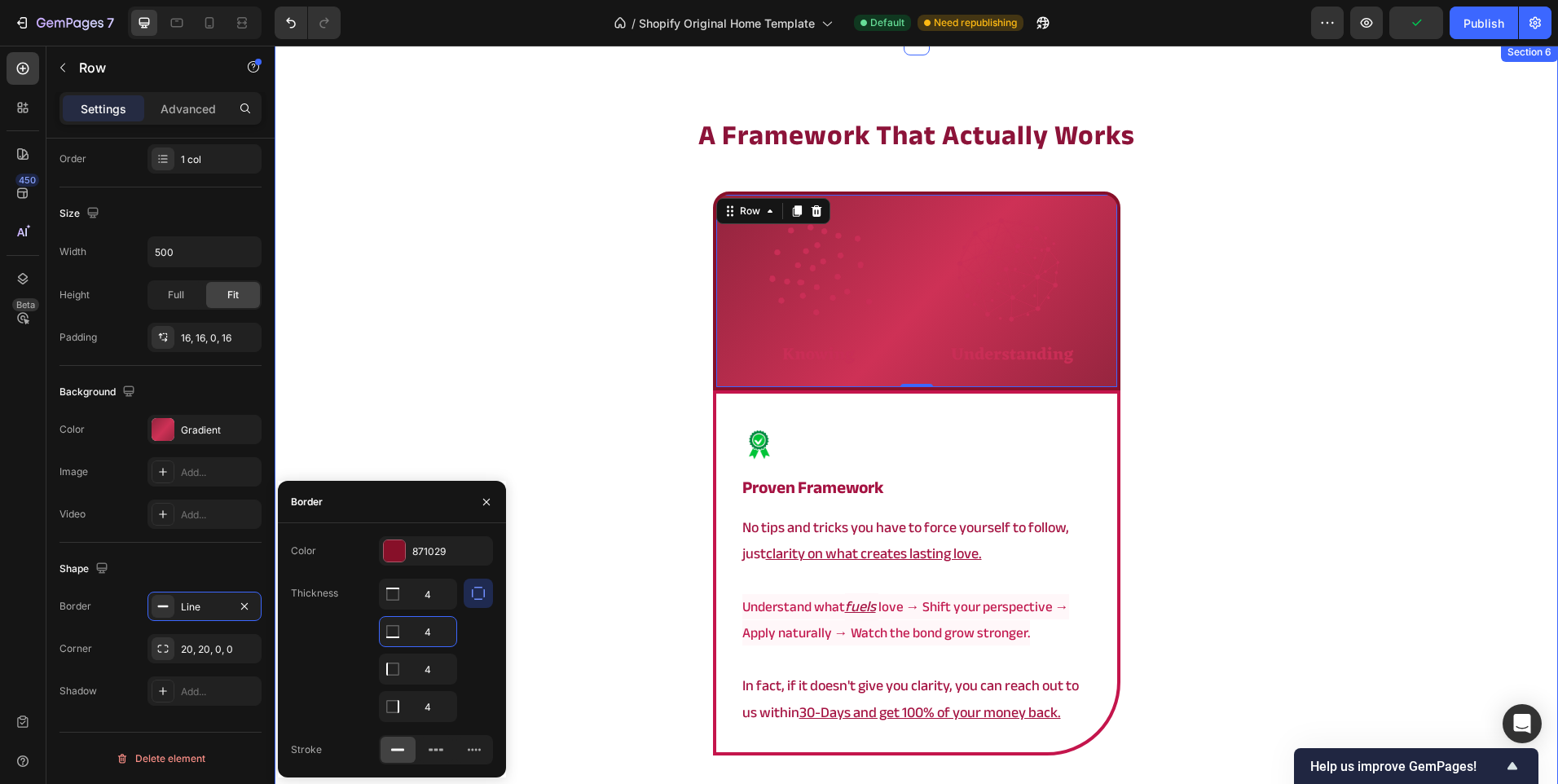
click at [593, 568] on div "⁠⁠⁠⁠⁠⁠⁠ a framework that actually works Heading Image Row 0 Image proven framew…" at bounding box center [916, 535] width 1284 height 839
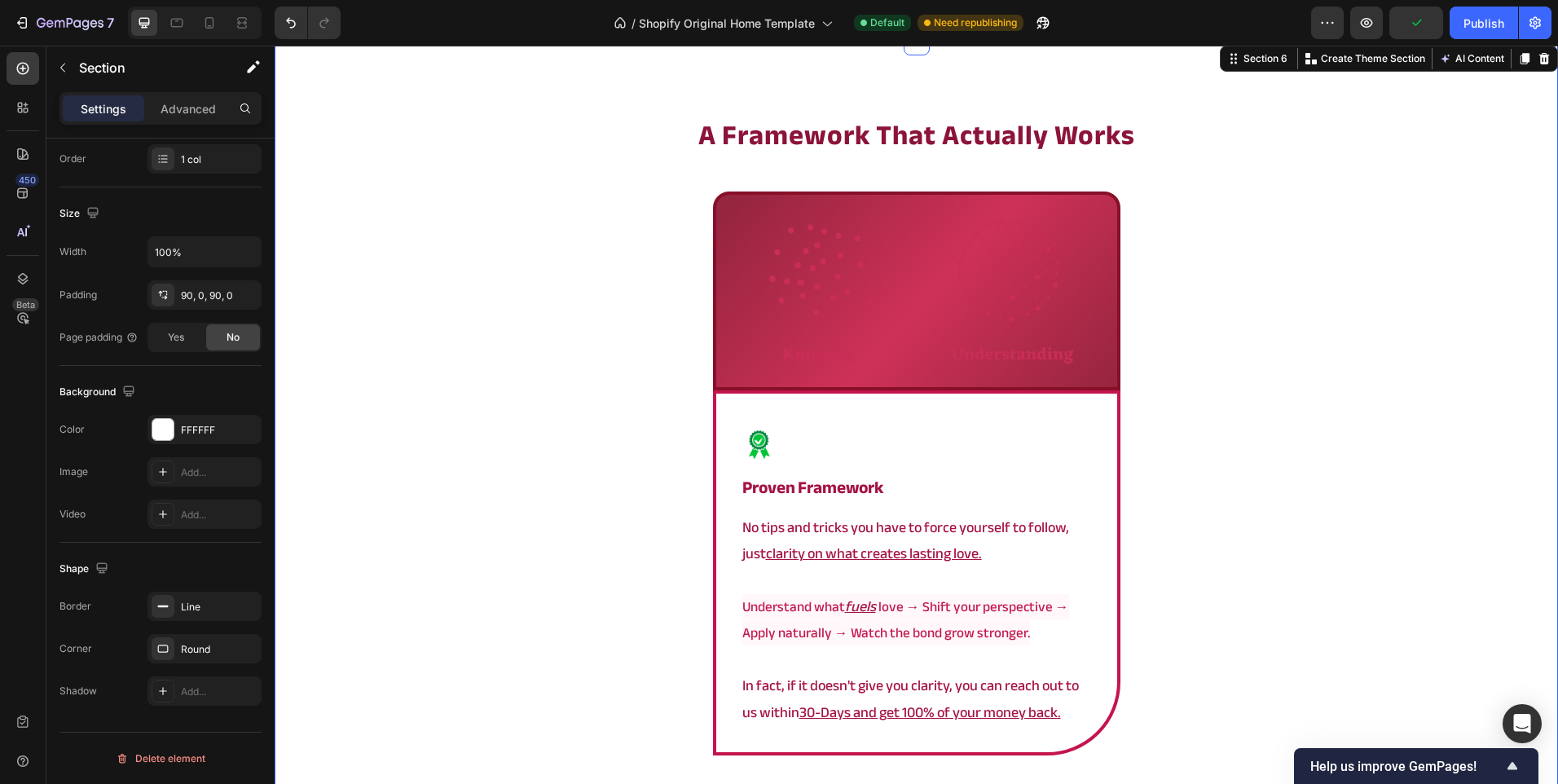
scroll to position [0, 0]
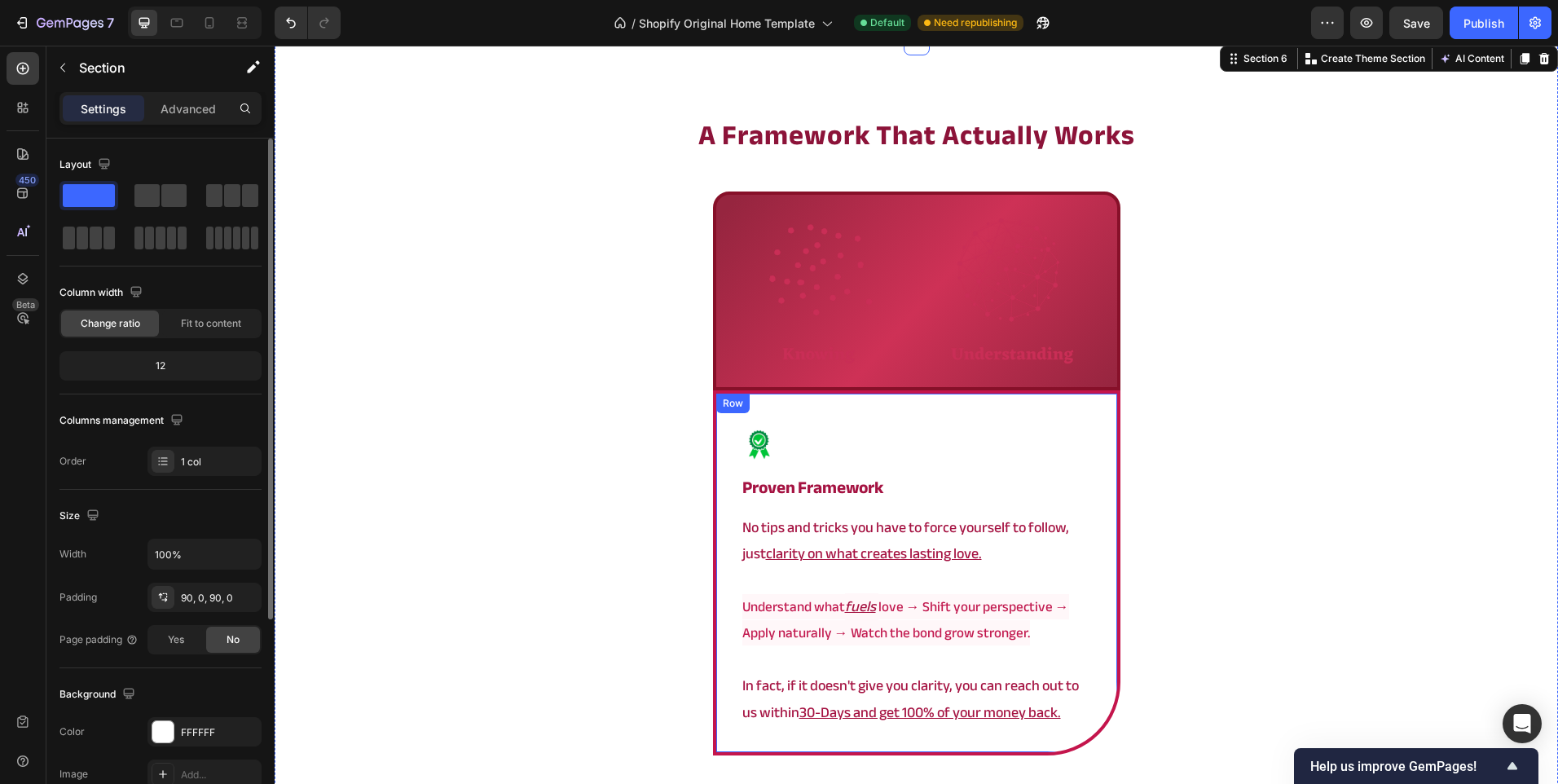
click at [713, 449] on div "Image proven framework Heading No tips and tricks you have to force yourself to…" at bounding box center [917, 572] width 407 height 365
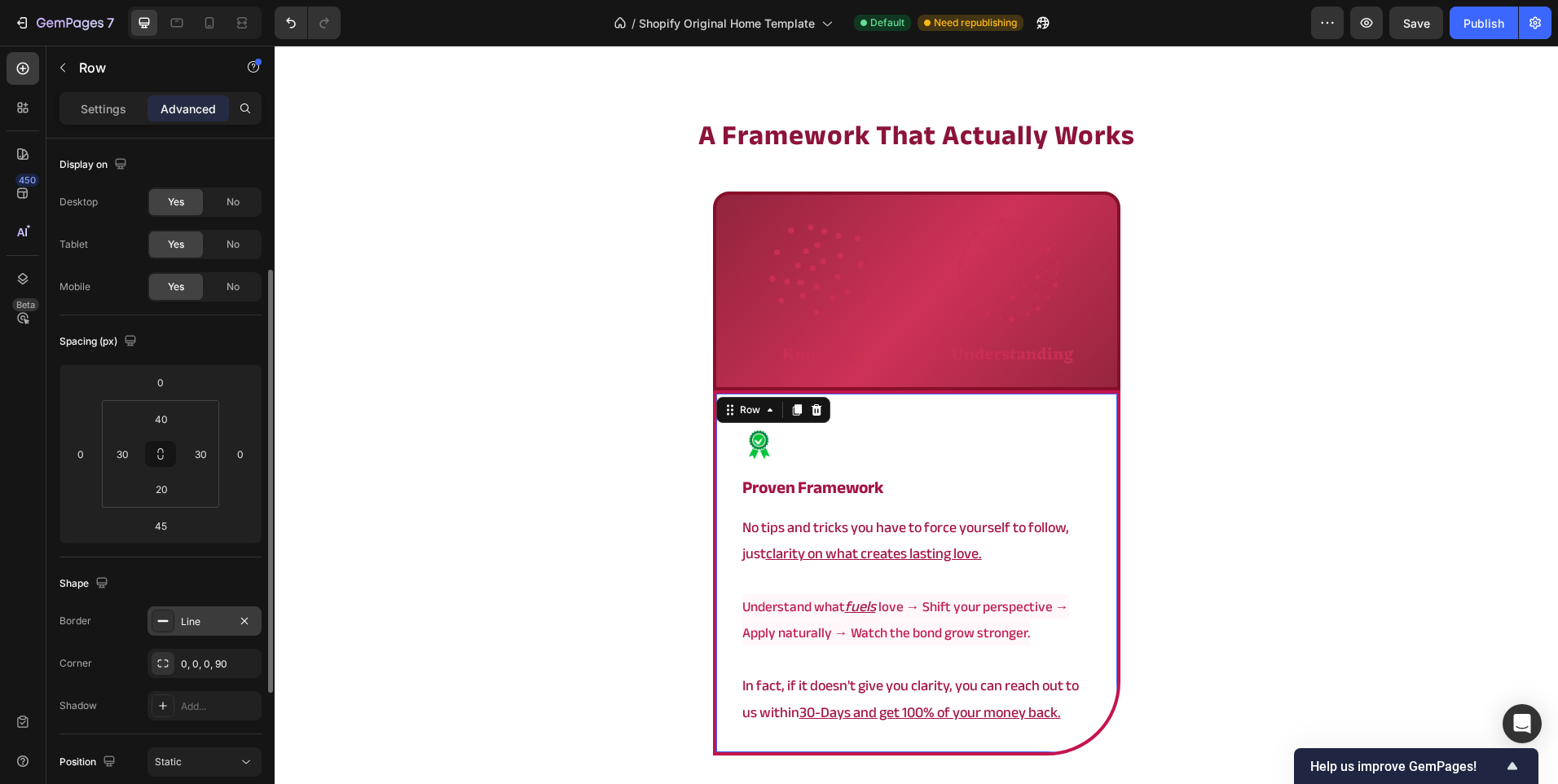
scroll to position [244, 0]
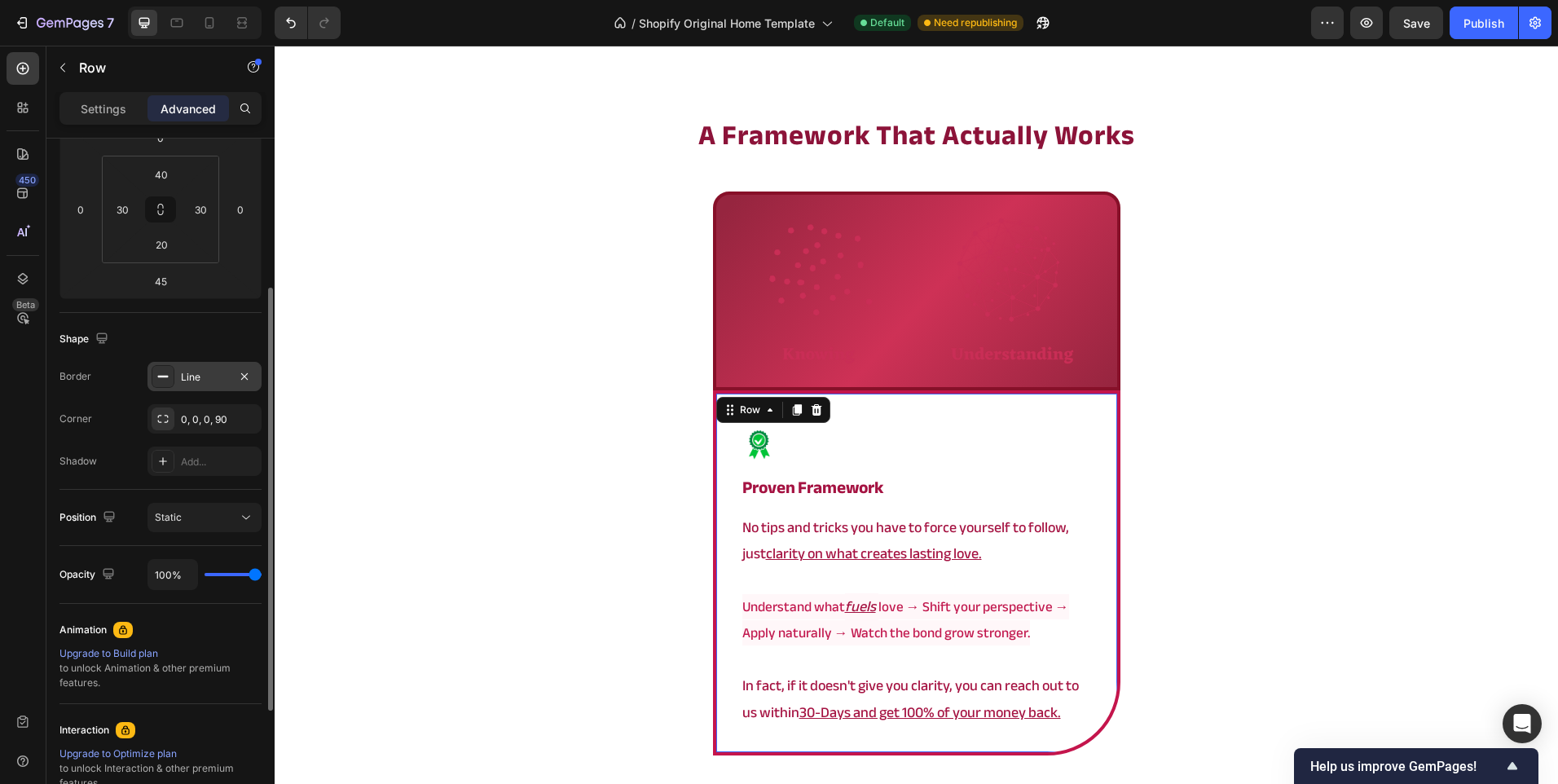
click at [205, 388] on div "Line" at bounding box center [204, 376] width 114 height 29
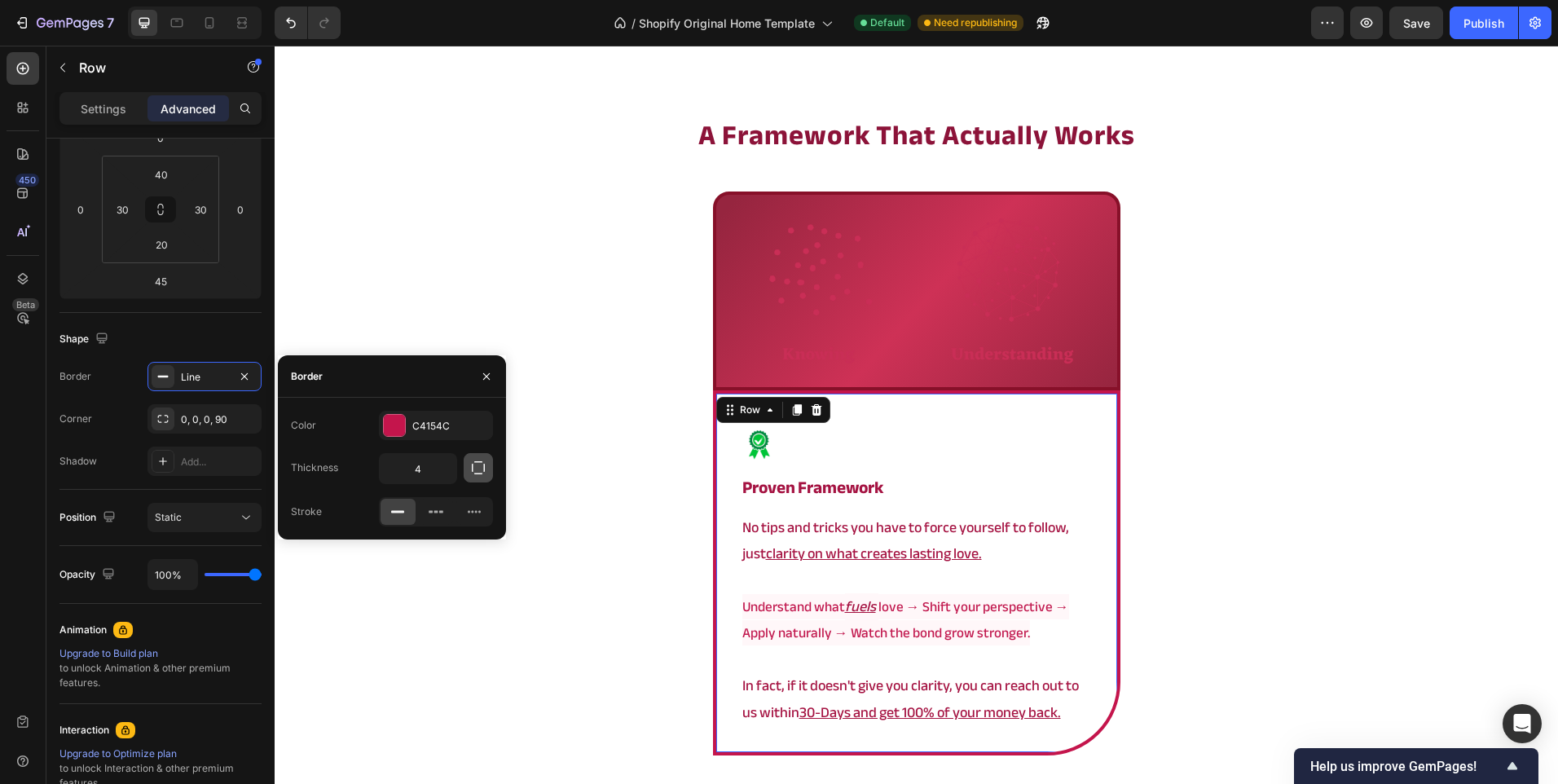
click at [473, 466] on icon "button" at bounding box center [478, 467] width 16 height 16
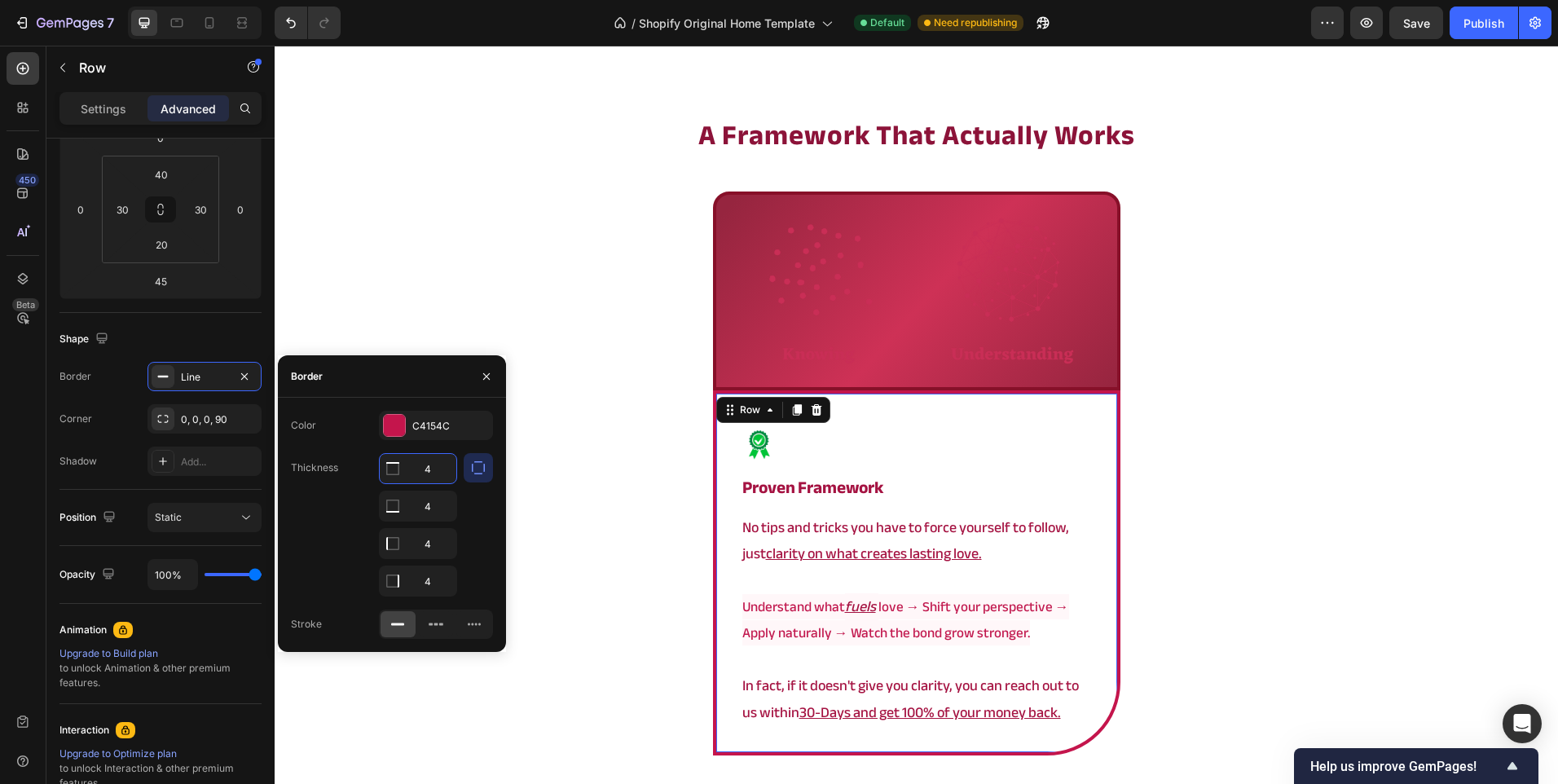
click at [431, 480] on input "4" at bounding box center [418, 468] width 76 height 29
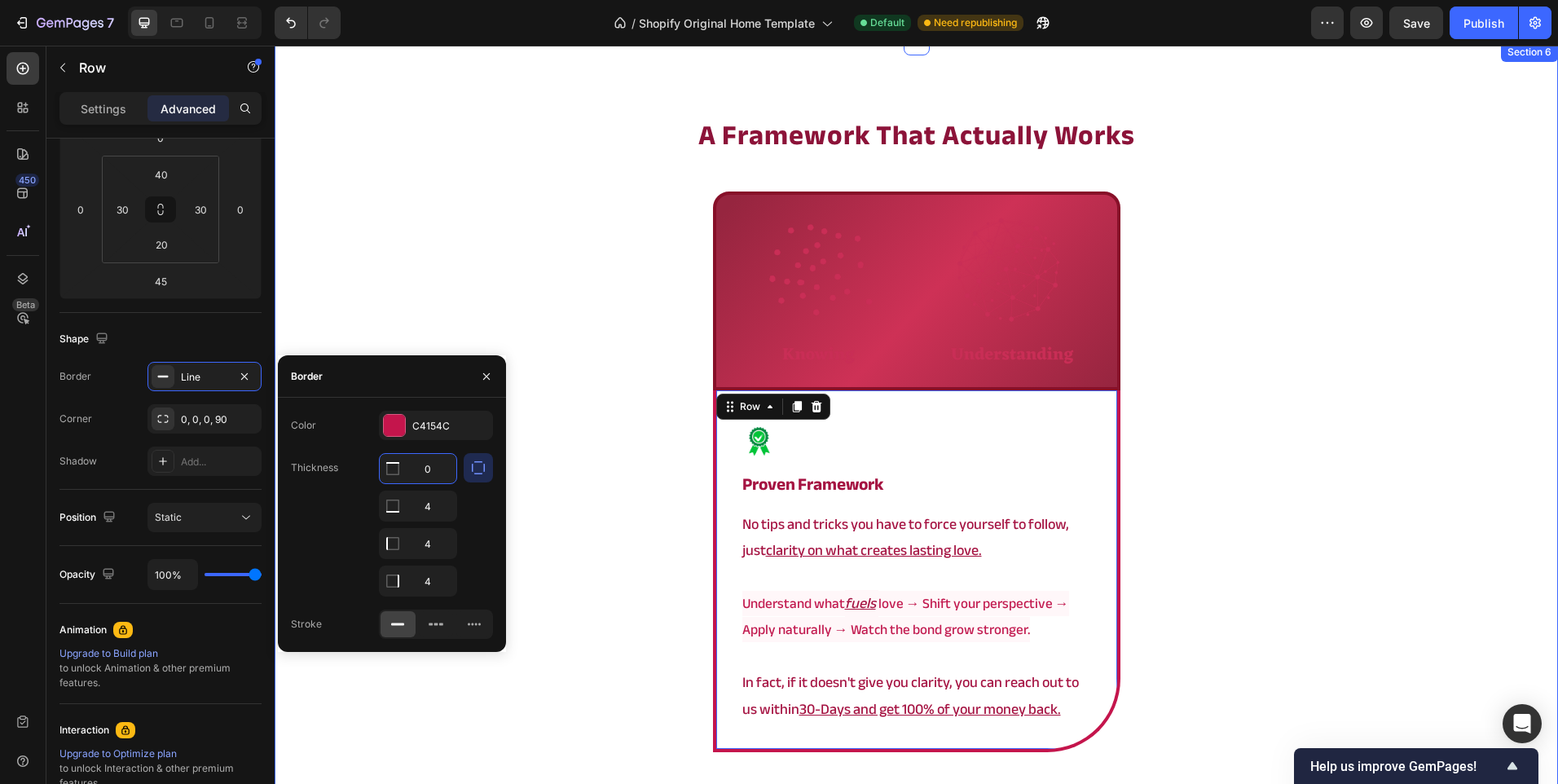
type input "0"
click at [478, 541] on div at bounding box center [478, 525] width 29 height 143
click at [599, 492] on div "⁠⁠⁠⁠⁠⁠⁠ a framework that actually works Heading Image Row Image proven framewor…" at bounding box center [916, 533] width 1284 height 835
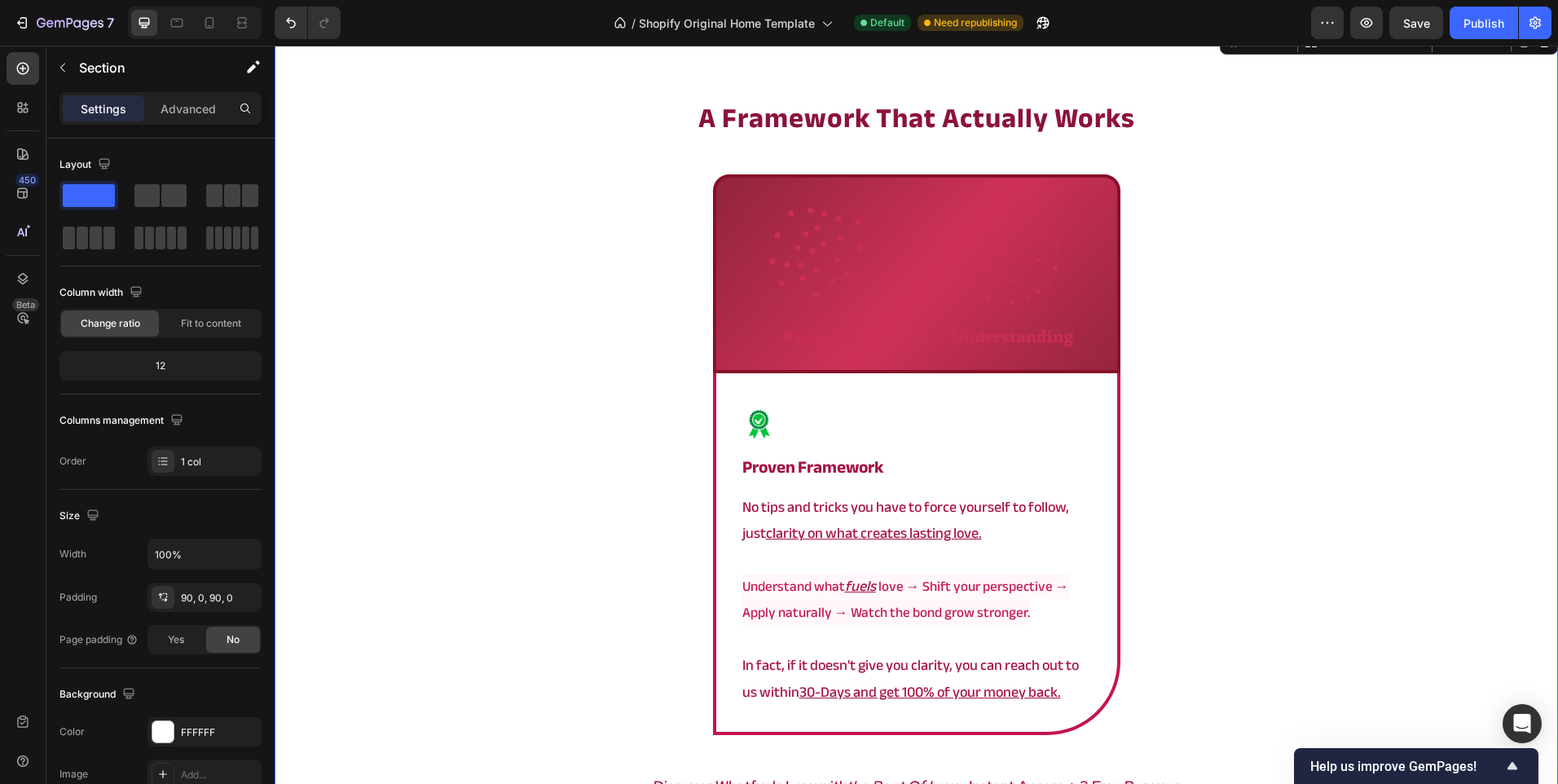
scroll to position [2768, 0]
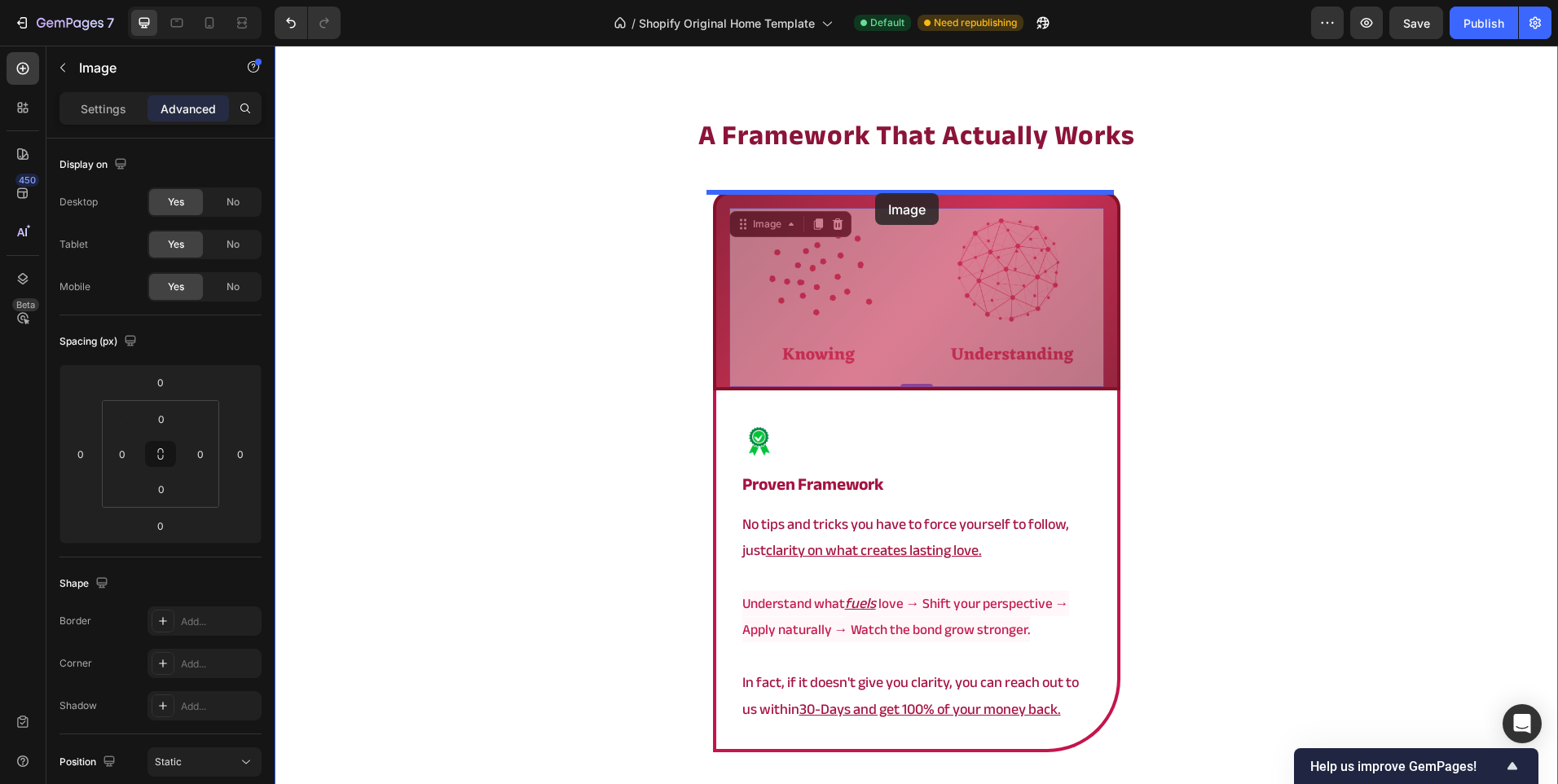
drag, startPoint x: 874, startPoint y: 287, endPoint x: 876, endPoint y: 193, distance: 94.0
type input "45"
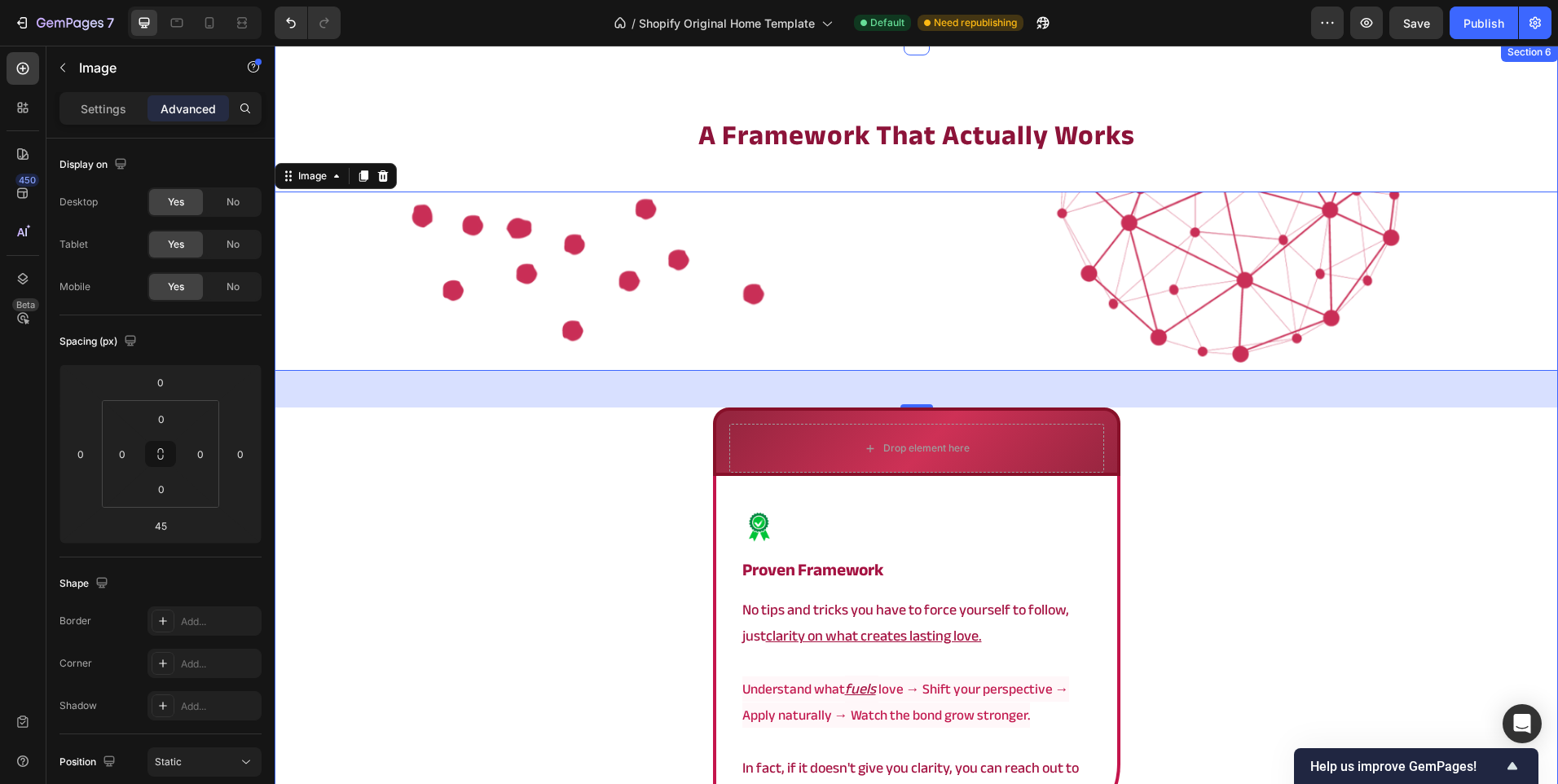
click at [505, 487] on div "⁠⁠⁠⁠⁠⁠⁠ a framework that actually works Heading Image 45 Drop element here Row …" at bounding box center [916, 576] width 1284 height 921
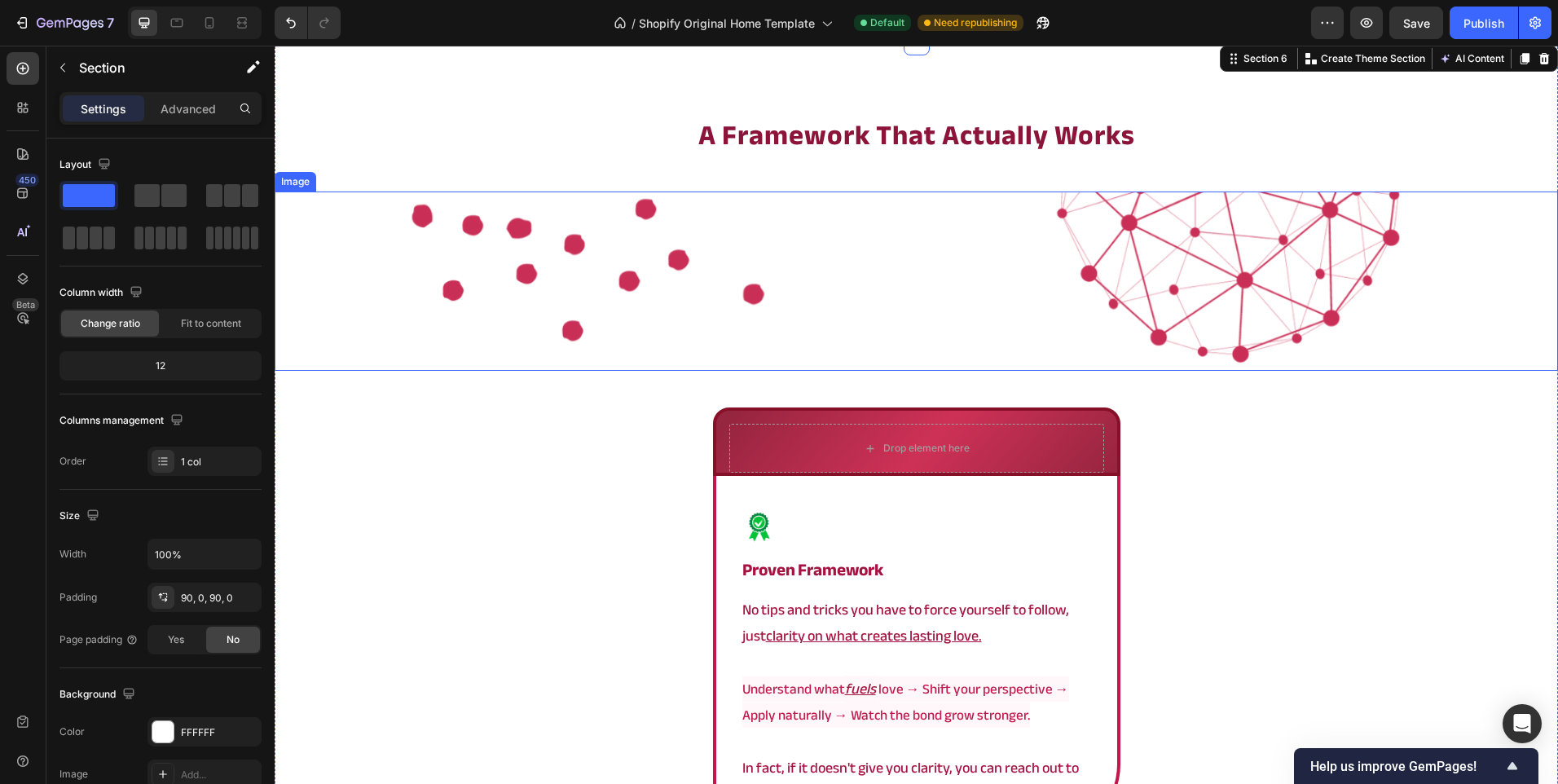
click at [725, 233] on img at bounding box center [916, 281] width 1284 height 179
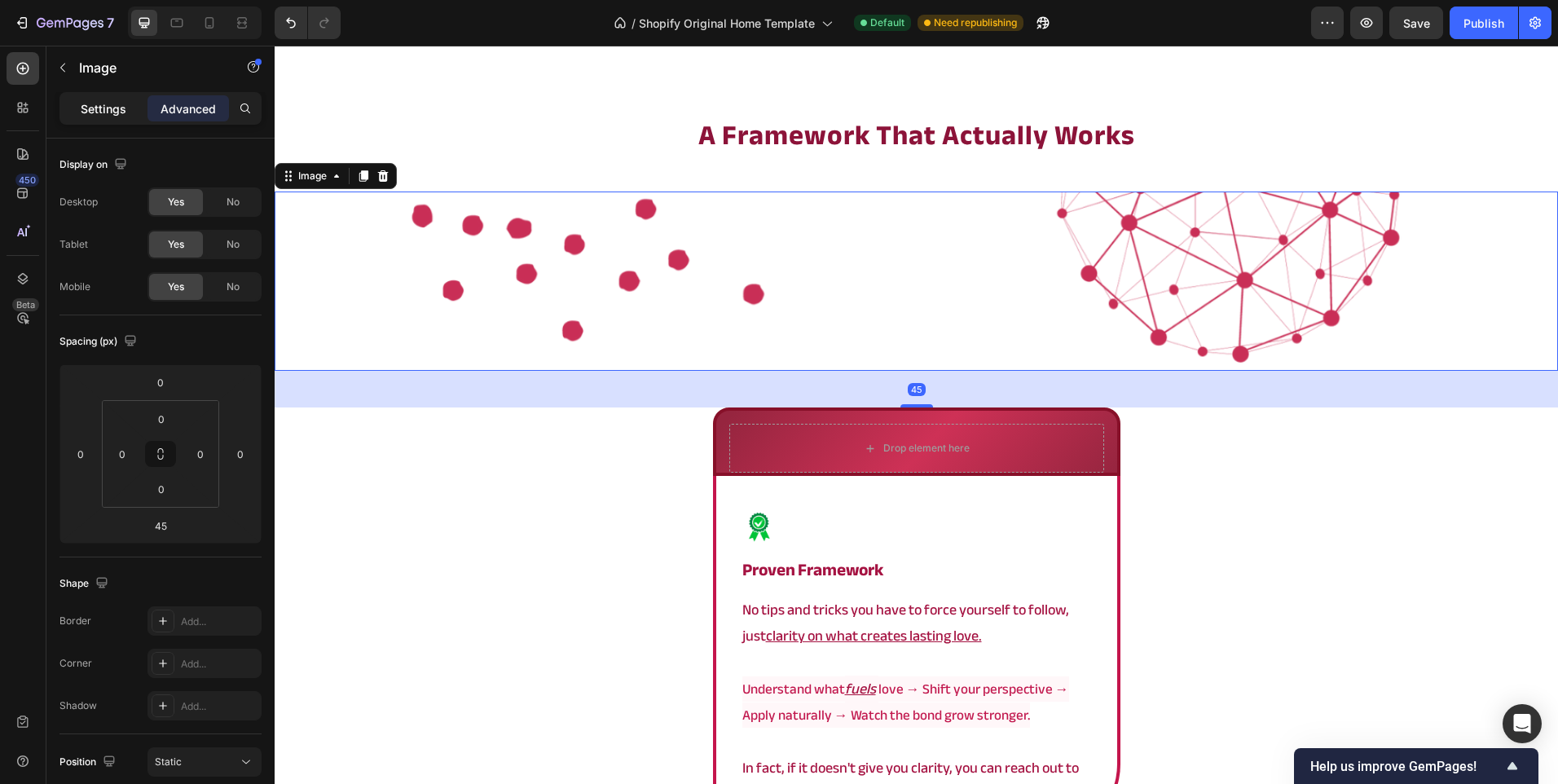
click at [88, 111] on p "Settings" at bounding box center [104, 108] width 45 height 17
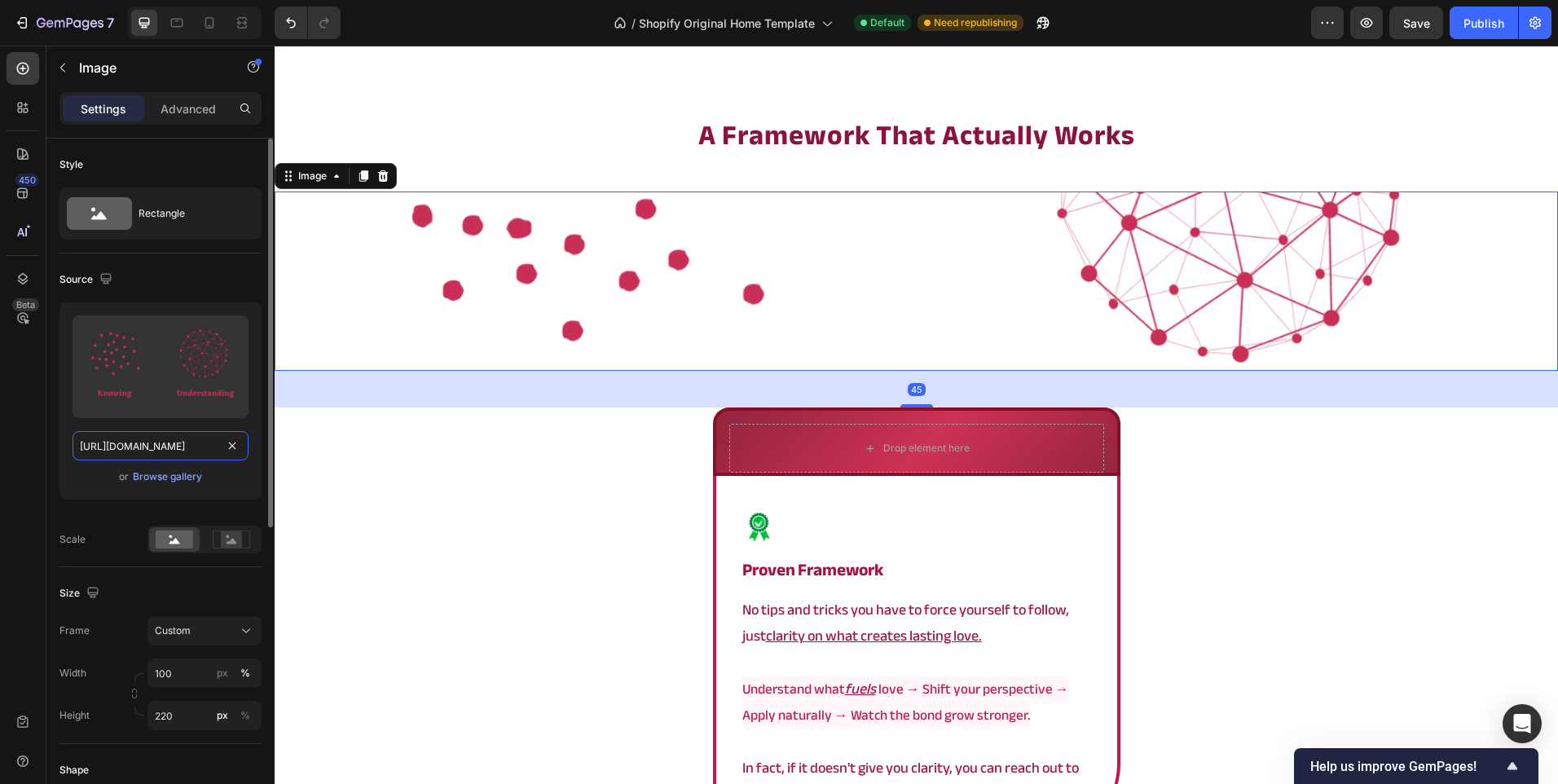
click at [154, 440] on input "[URL][DOMAIN_NAME]" at bounding box center [160, 445] width 176 height 29
paste input "732"
type input "[URL][DOMAIN_NAME]"
click at [176, 627] on span "Custom" at bounding box center [172, 630] width 36 height 15
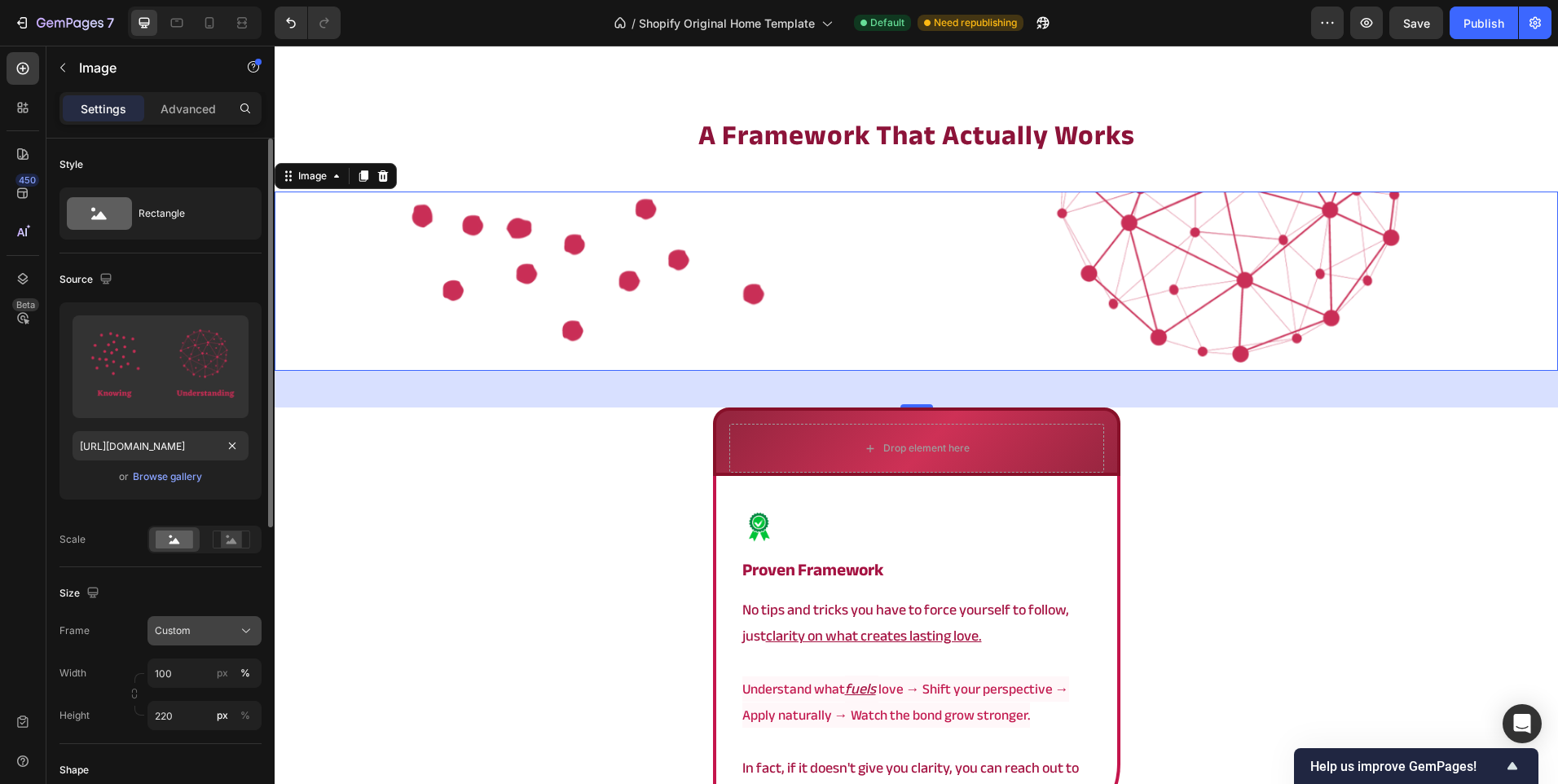
scroll to position [0, 0]
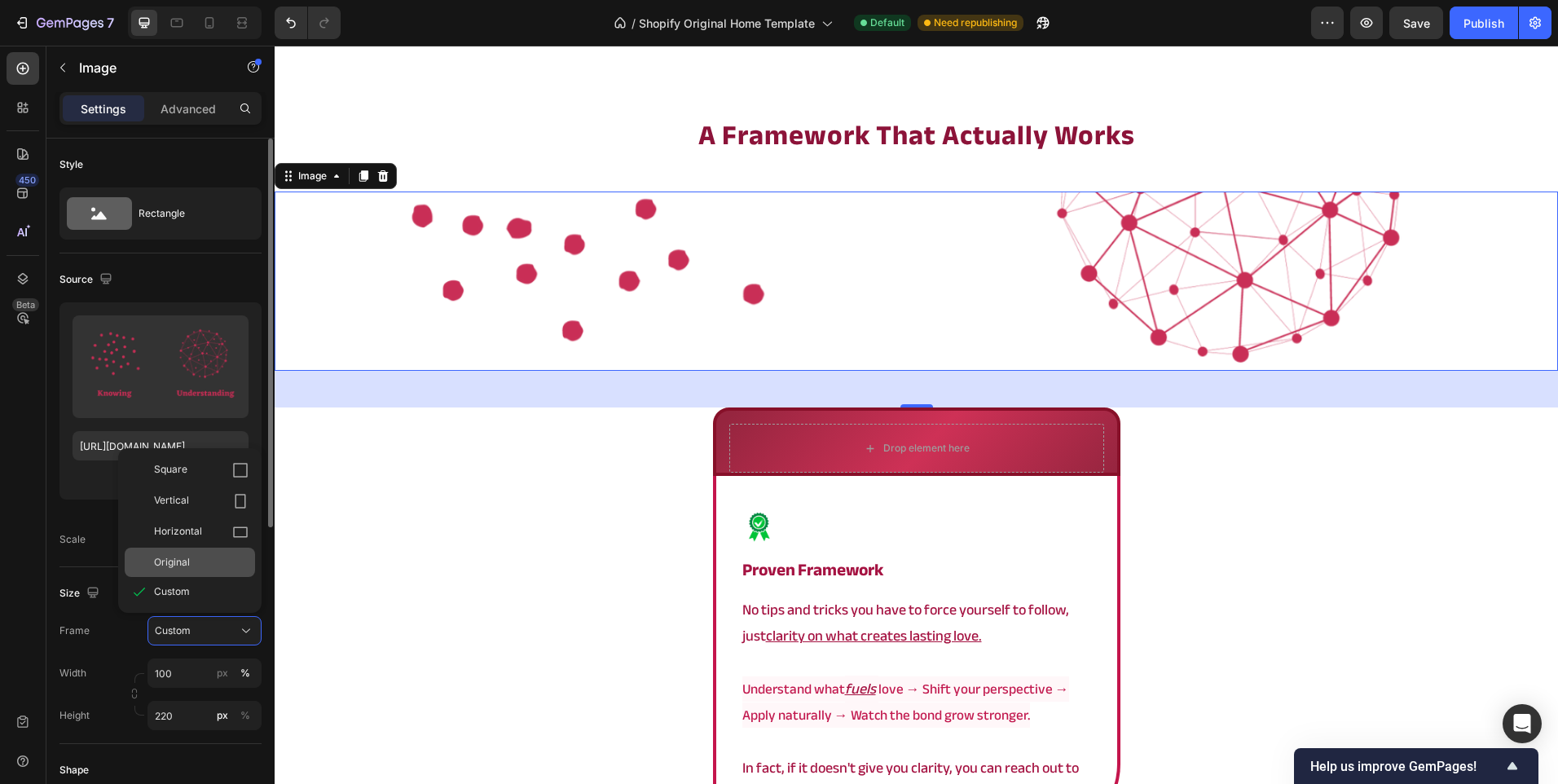
click at [175, 574] on div "Original" at bounding box center [189, 562] width 130 height 29
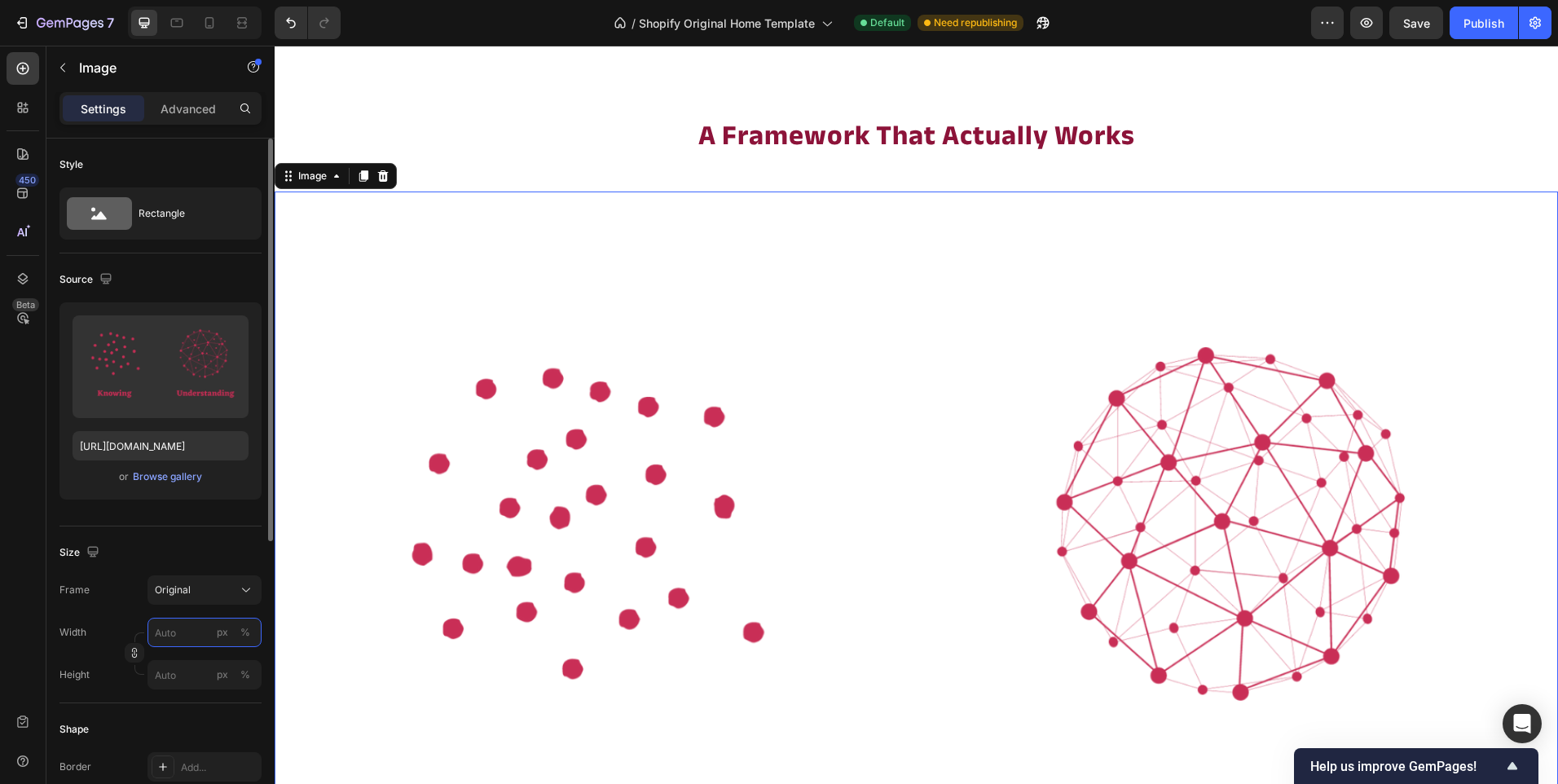
click at [184, 634] on input "px %" at bounding box center [204, 631] width 114 height 29
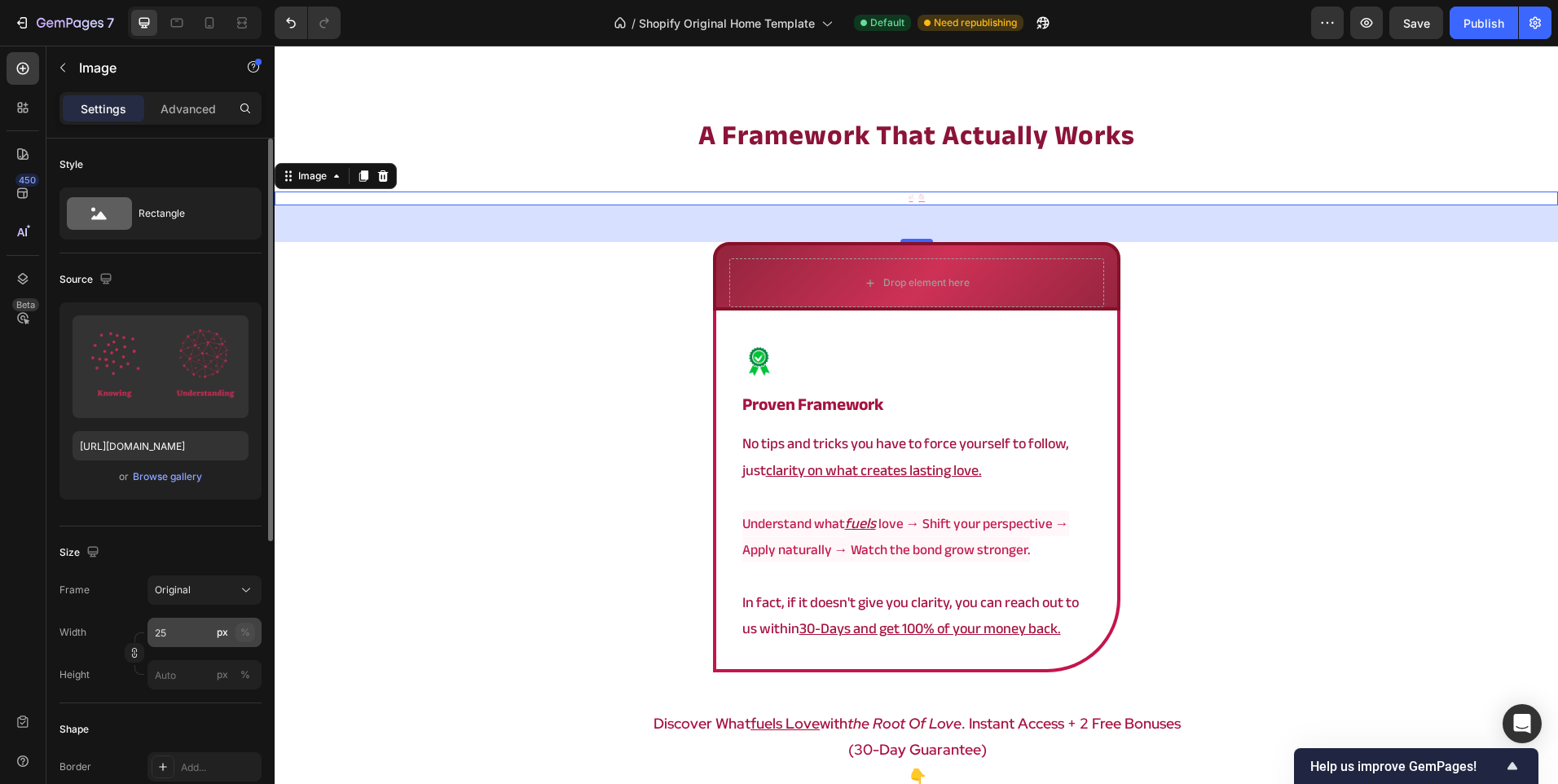
click at [246, 629] on div "%" at bounding box center [245, 632] width 9 height 15
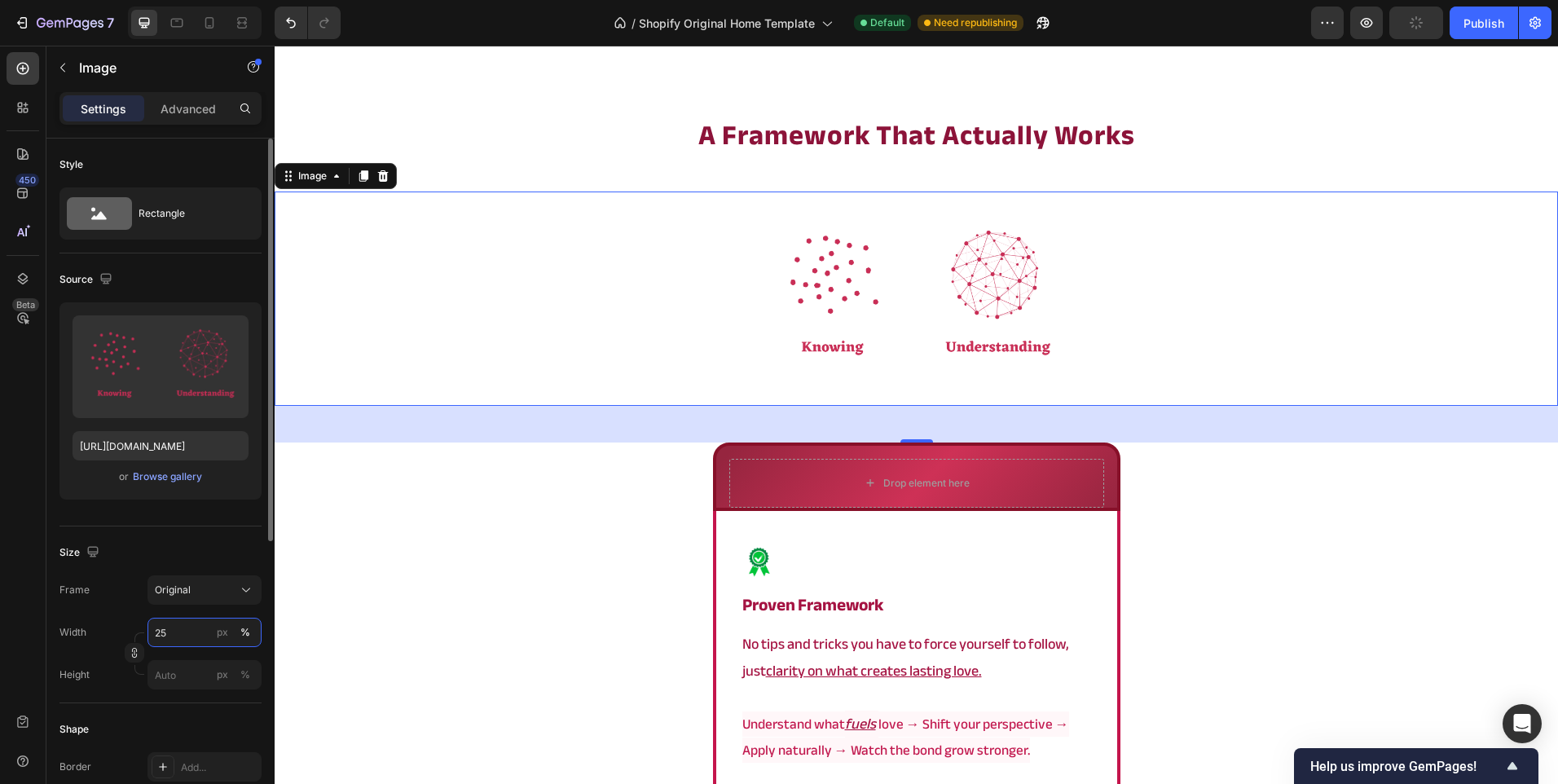
click at [189, 631] on input "25" at bounding box center [204, 631] width 114 height 29
click at [215, 635] on button "px" at bounding box center [222, 632] width 20 height 20
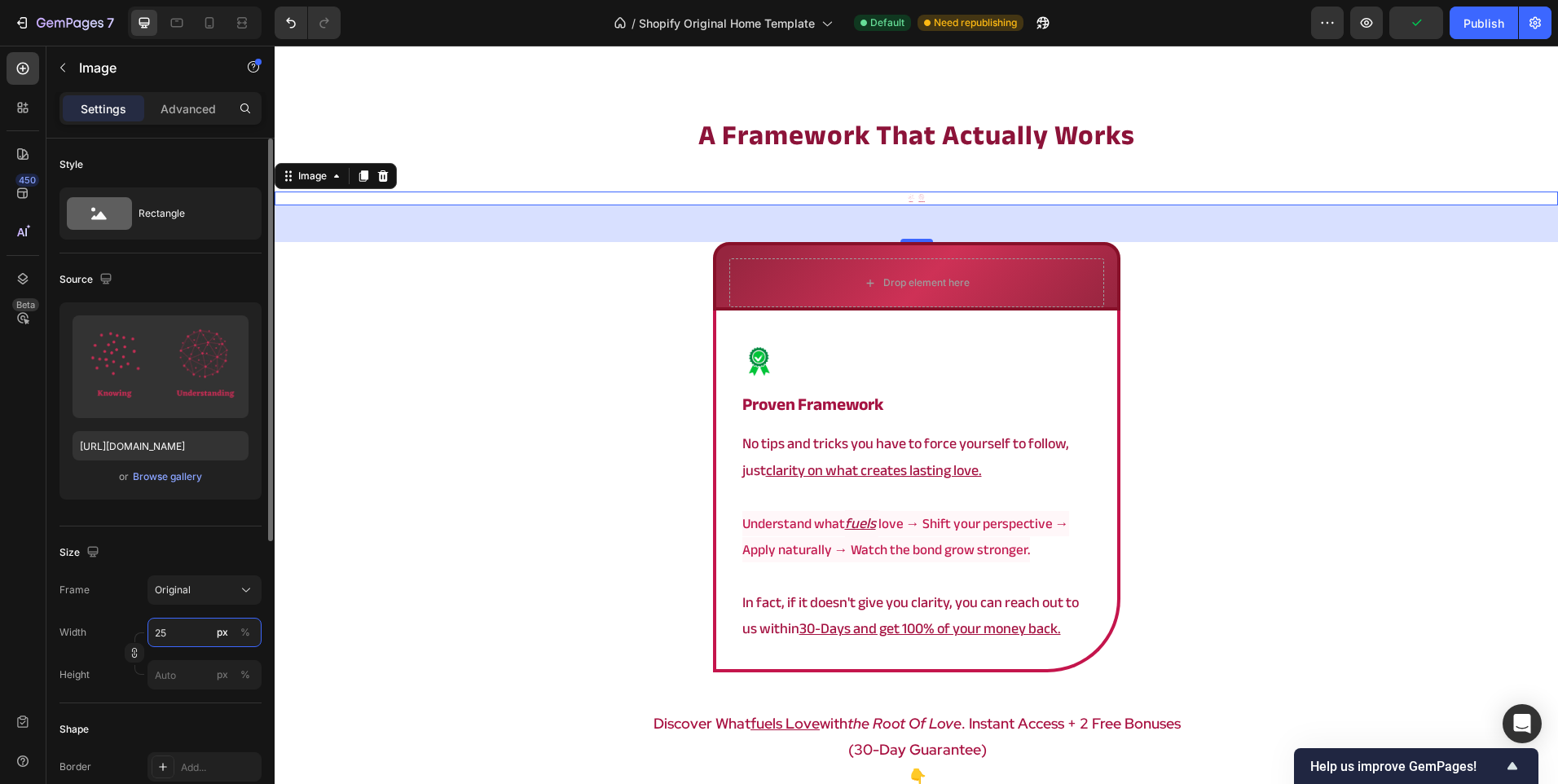
click at [191, 629] on input "25" at bounding box center [204, 631] width 114 height 29
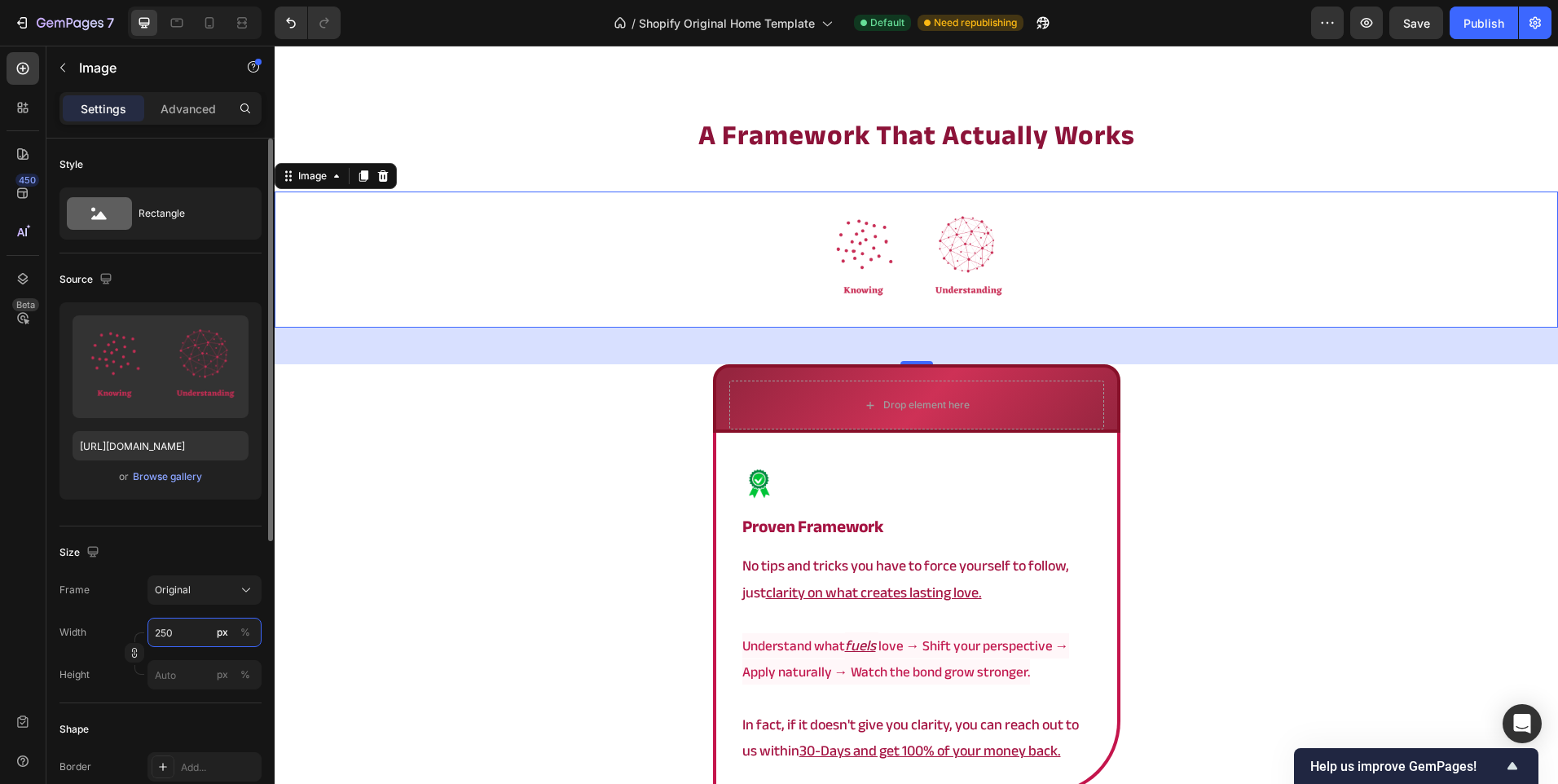
click at [191, 629] on input "250" at bounding box center [204, 631] width 114 height 29
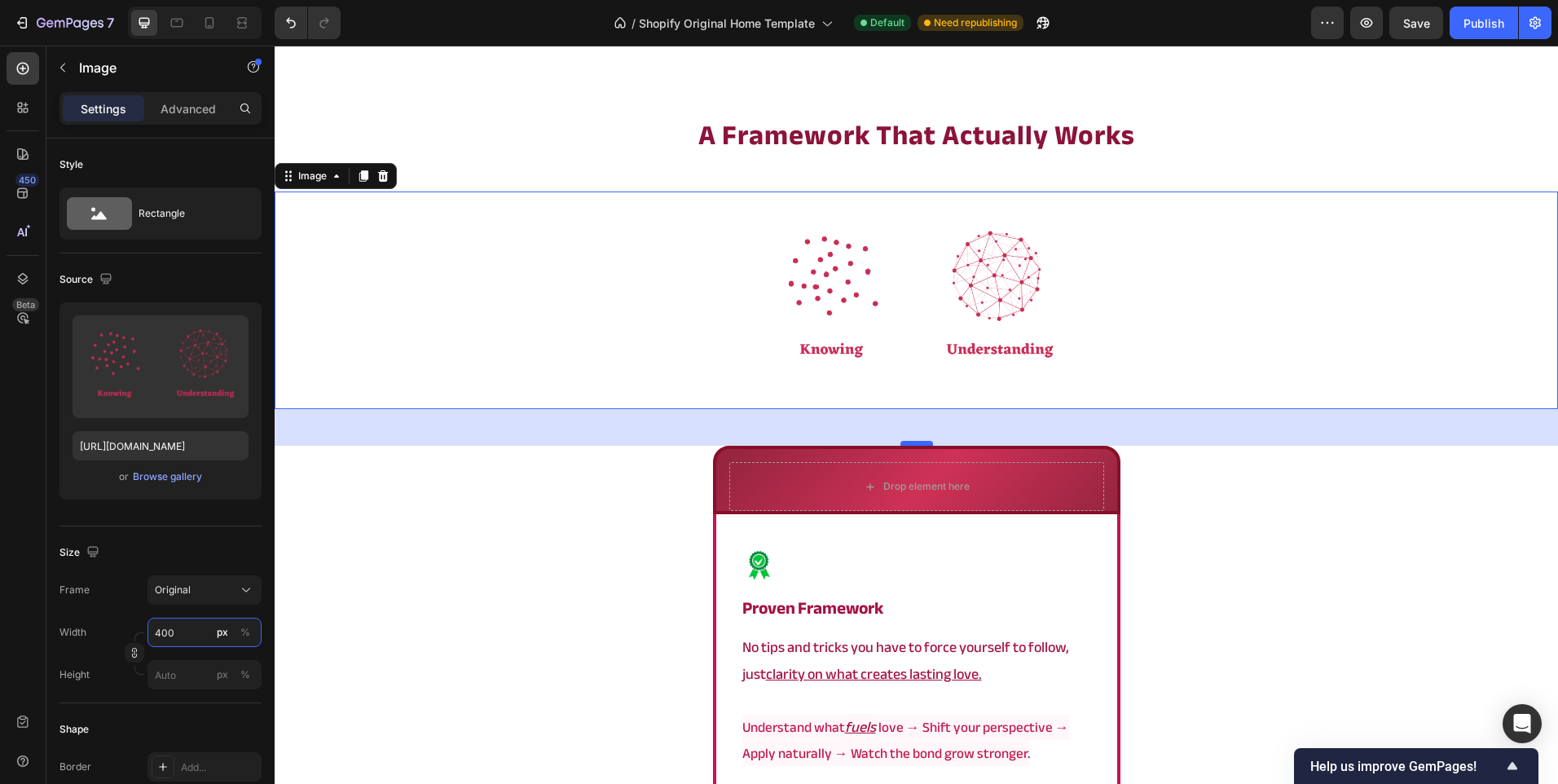
type input "400"
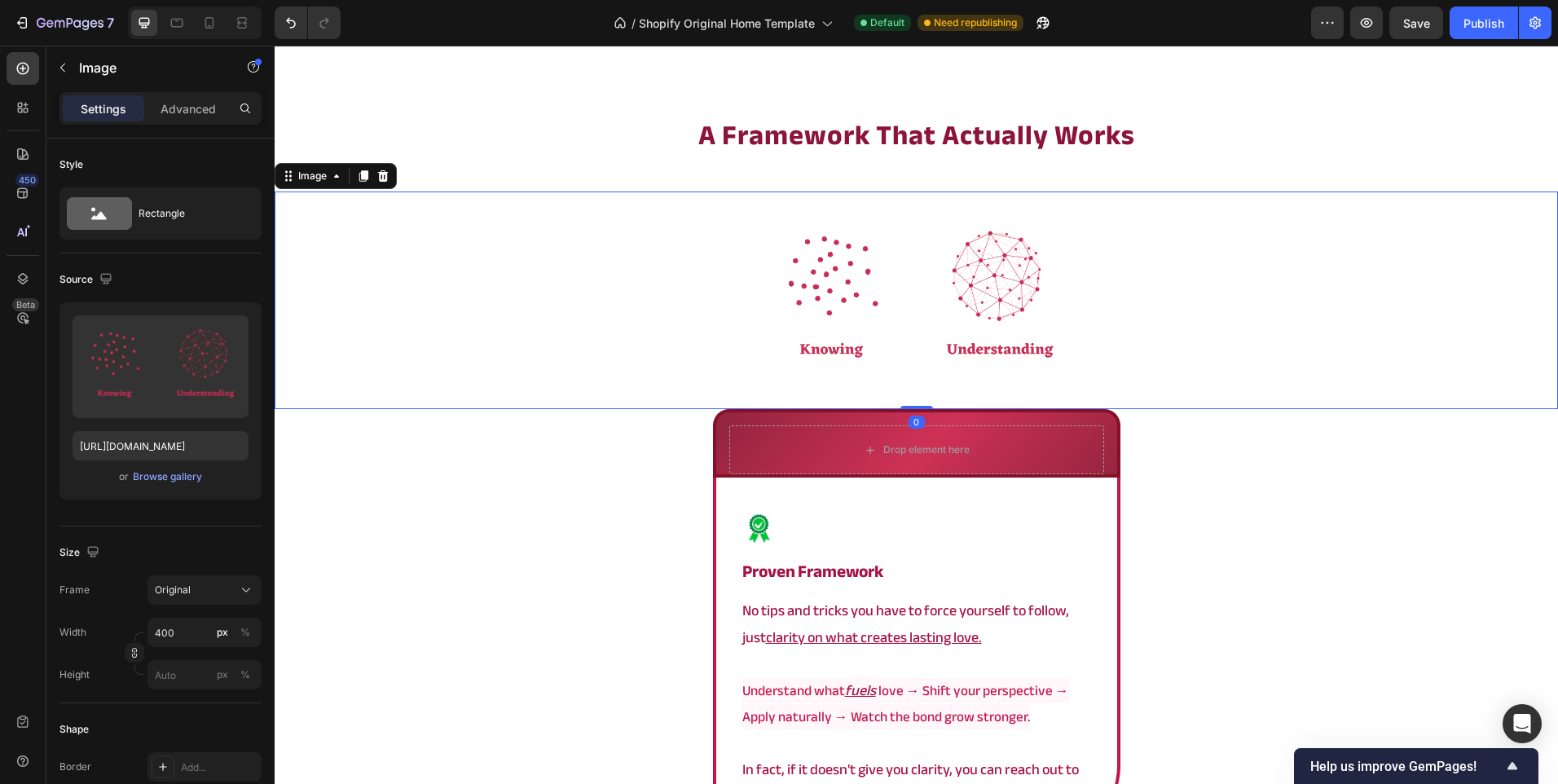
drag, startPoint x: 912, startPoint y: 388, endPoint x: 910, endPoint y: 285, distance: 103.0
click at [924, 317] on div "Image 0" at bounding box center [916, 300] width 1284 height 218
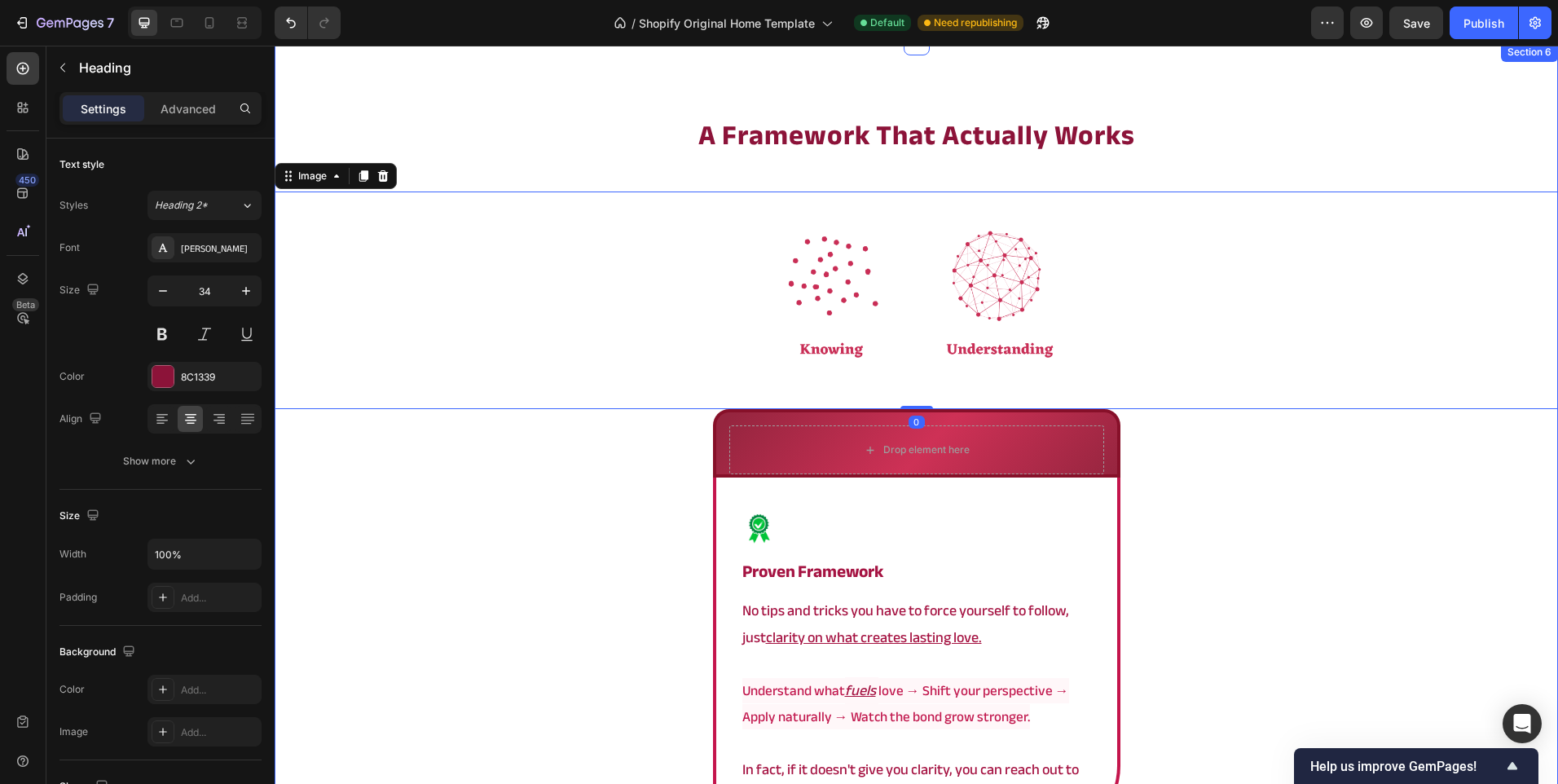
click at [891, 137] on strong "a framework that actually works" at bounding box center [916, 135] width 436 height 52
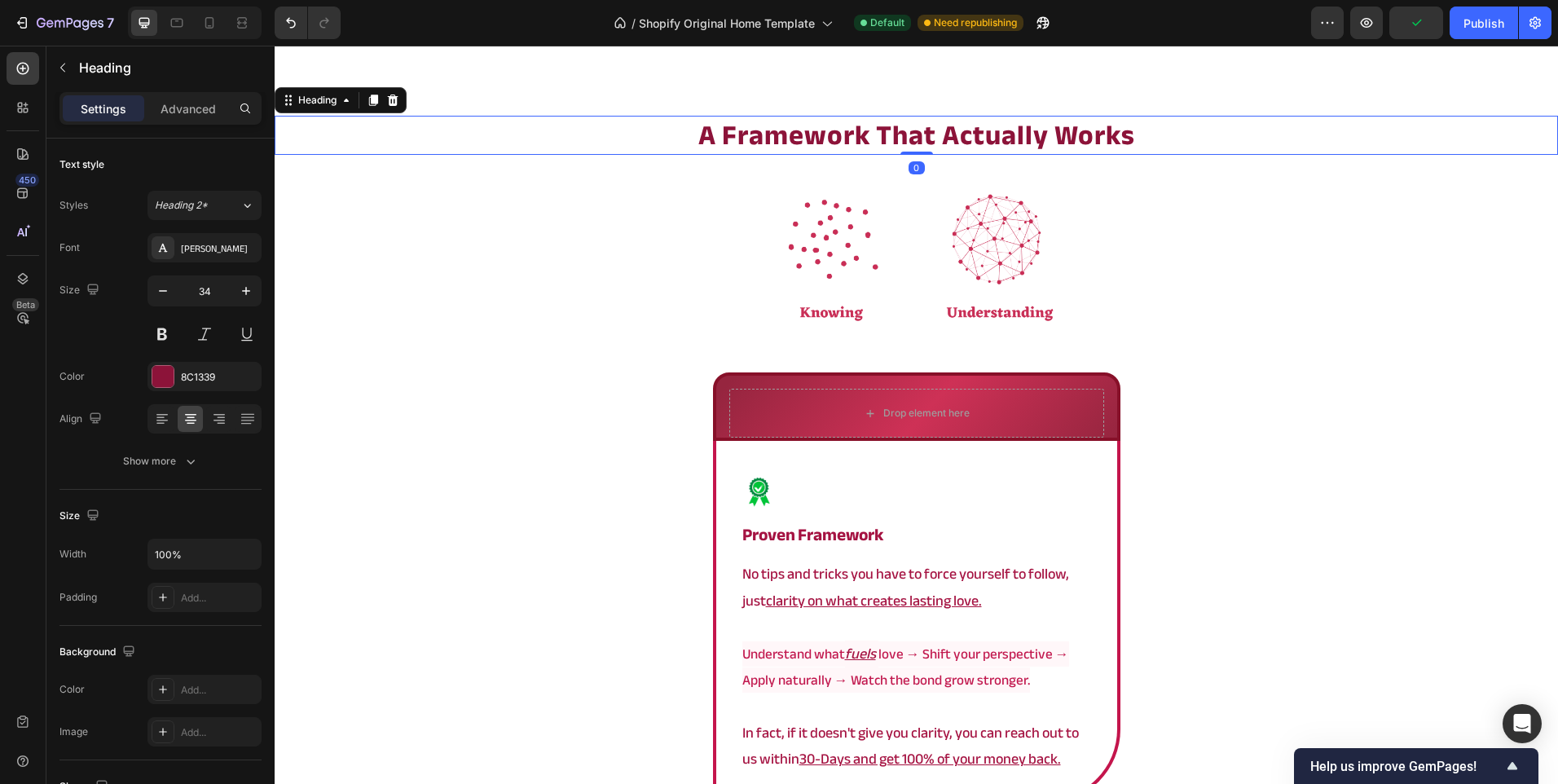
drag, startPoint x: 914, startPoint y: 188, endPoint x: 921, endPoint y: 117, distance: 71.3
click at [921, 117] on div "⁠⁠⁠⁠⁠⁠⁠ a framework that actually works Heading 0" at bounding box center [916, 136] width 1284 height 40
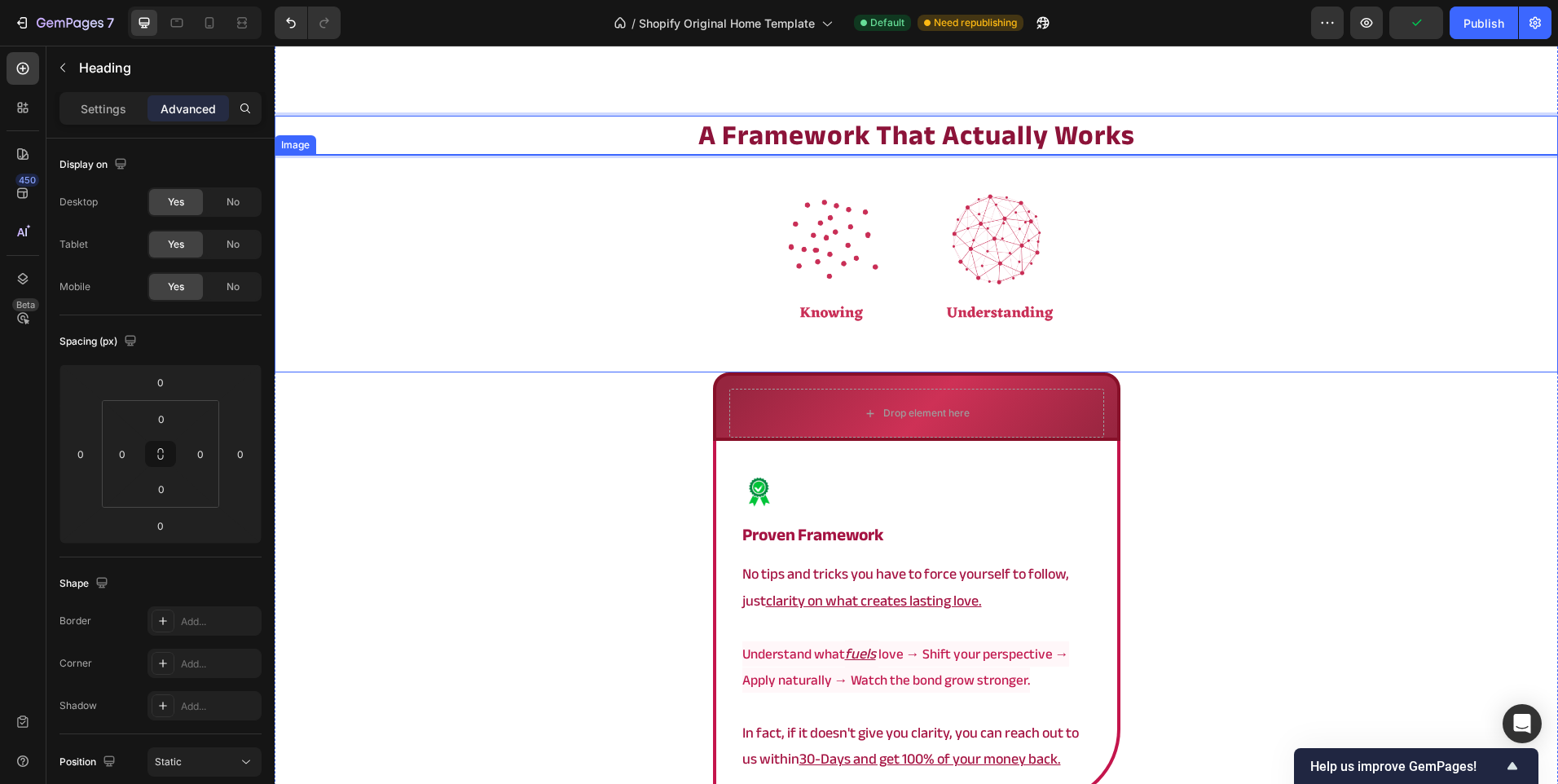
click at [840, 224] on img at bounding box center [917, 263] width 326 height 218
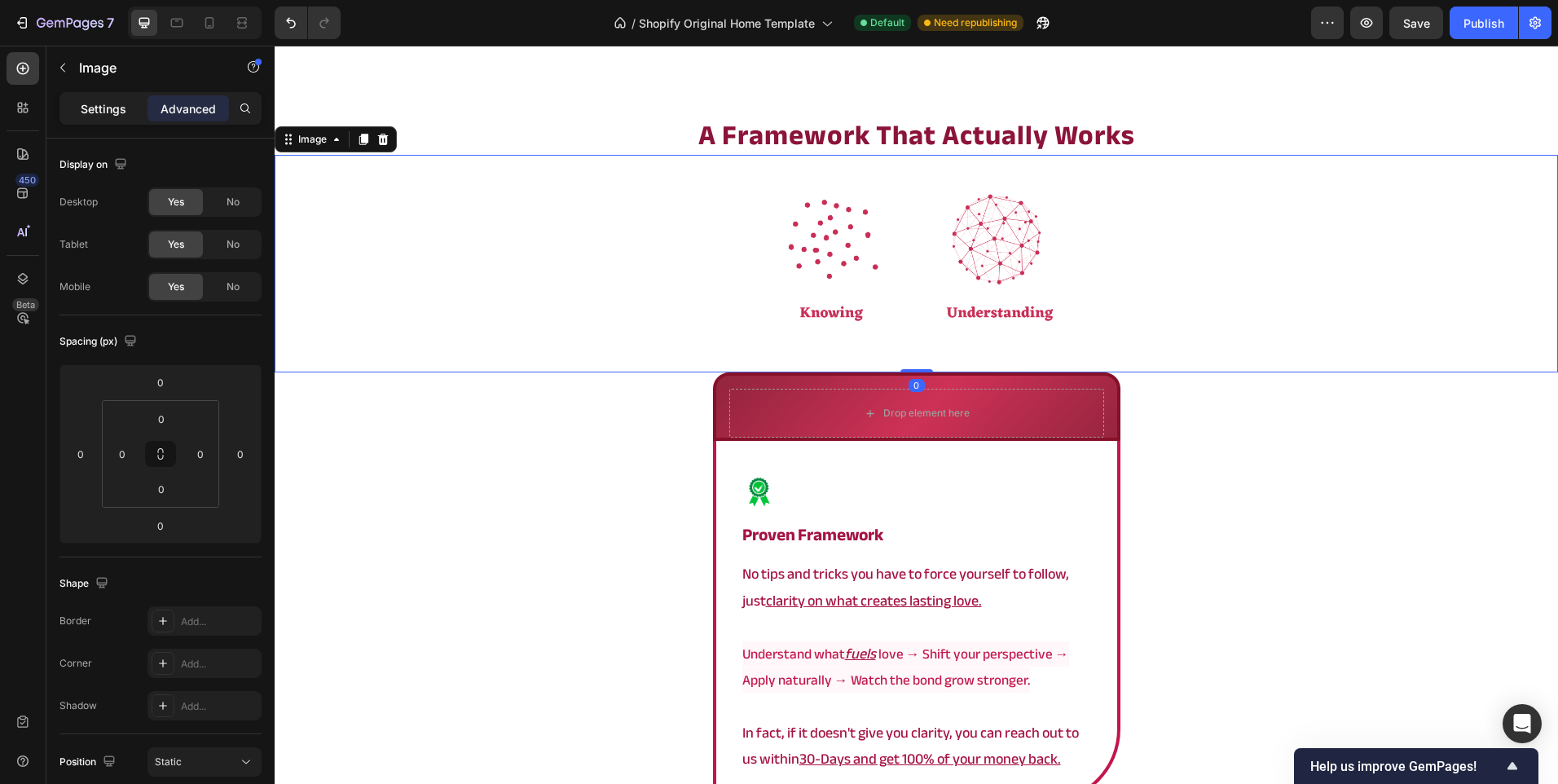
click at [76, 99] on div "Settings" at bounding box center [104, 108] width 81 height 26
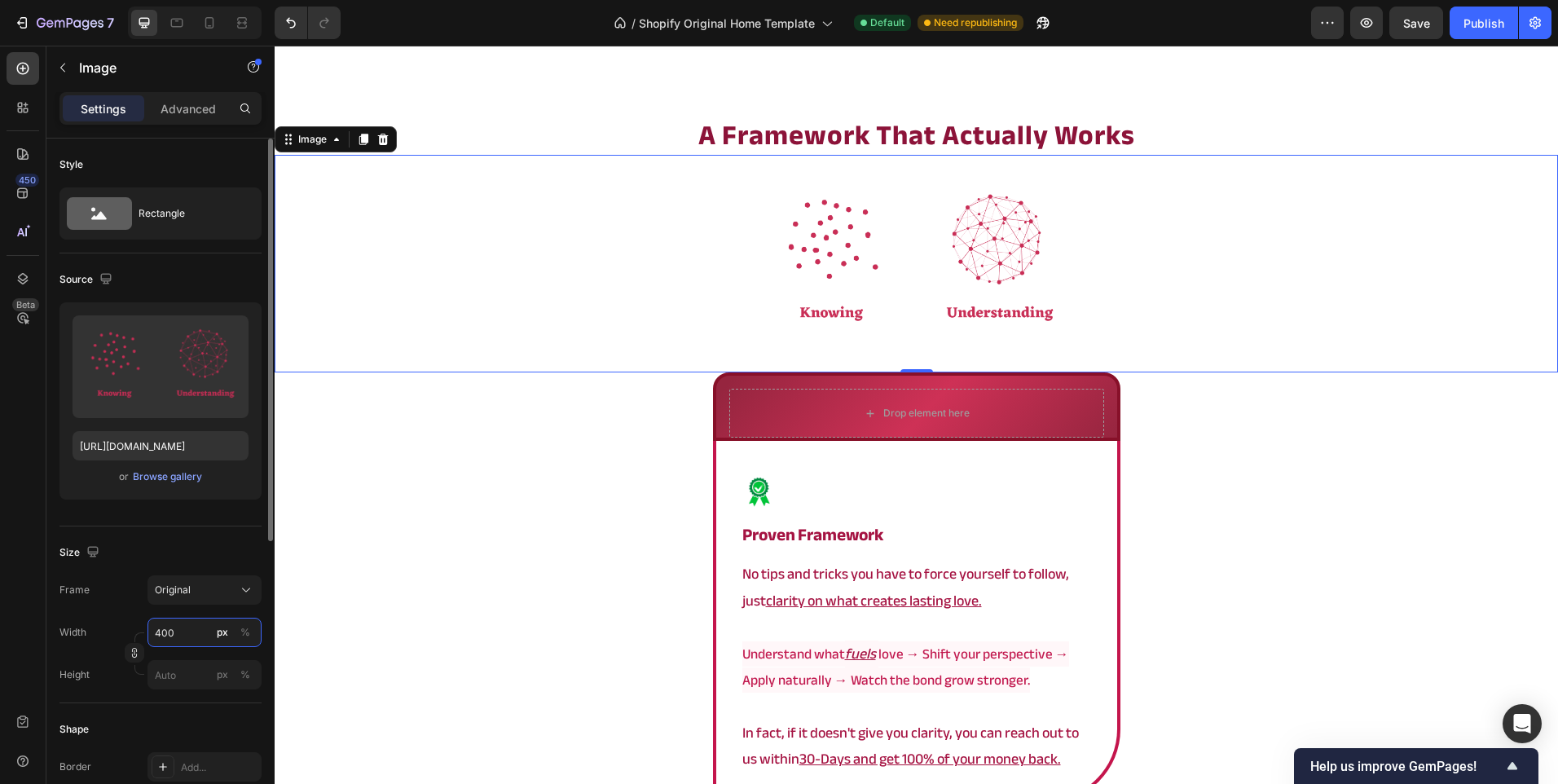
click at [171, 635] on input "400" at bounding box center [204, 631] width 114 height 29
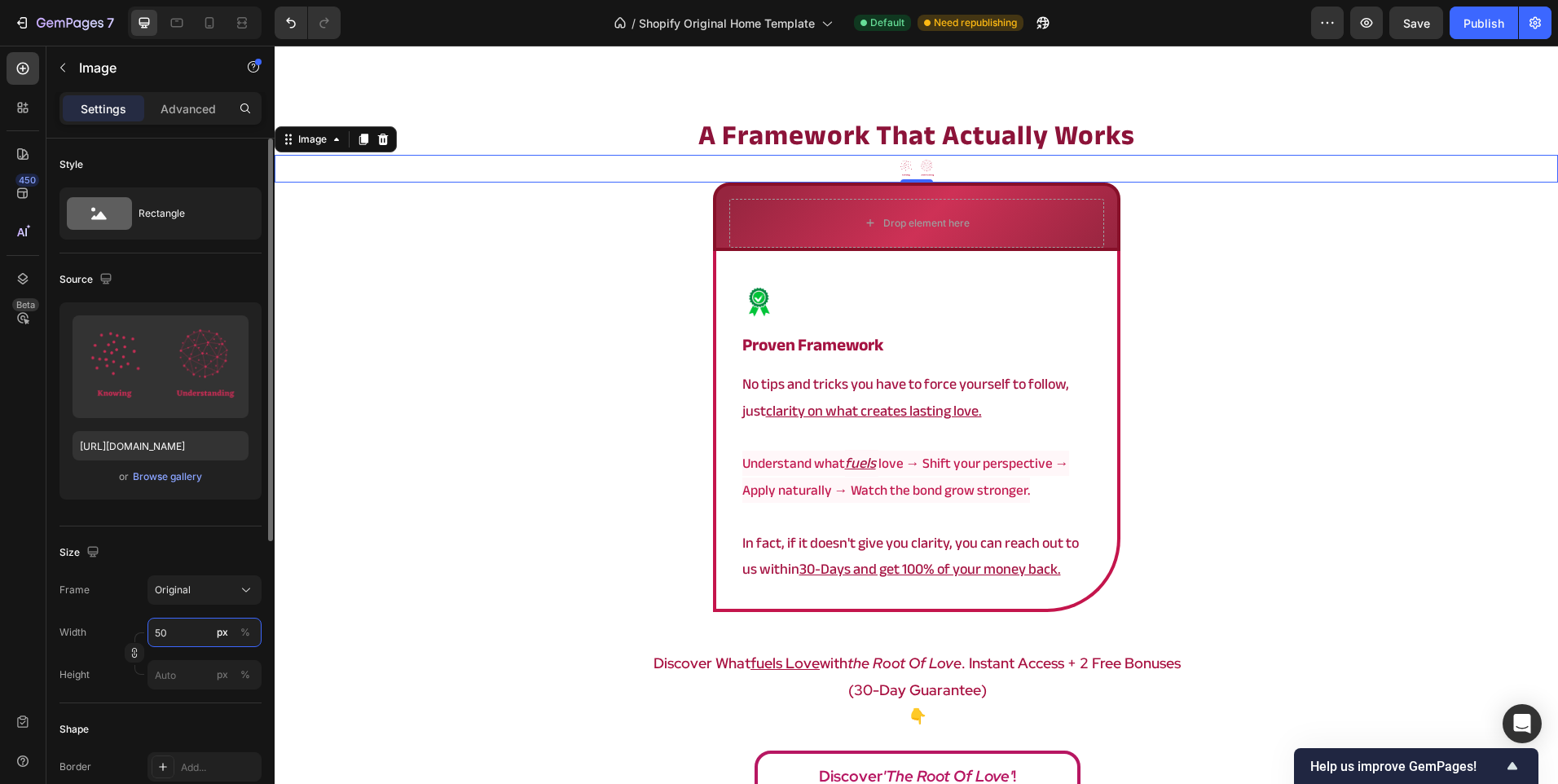
type input "500"
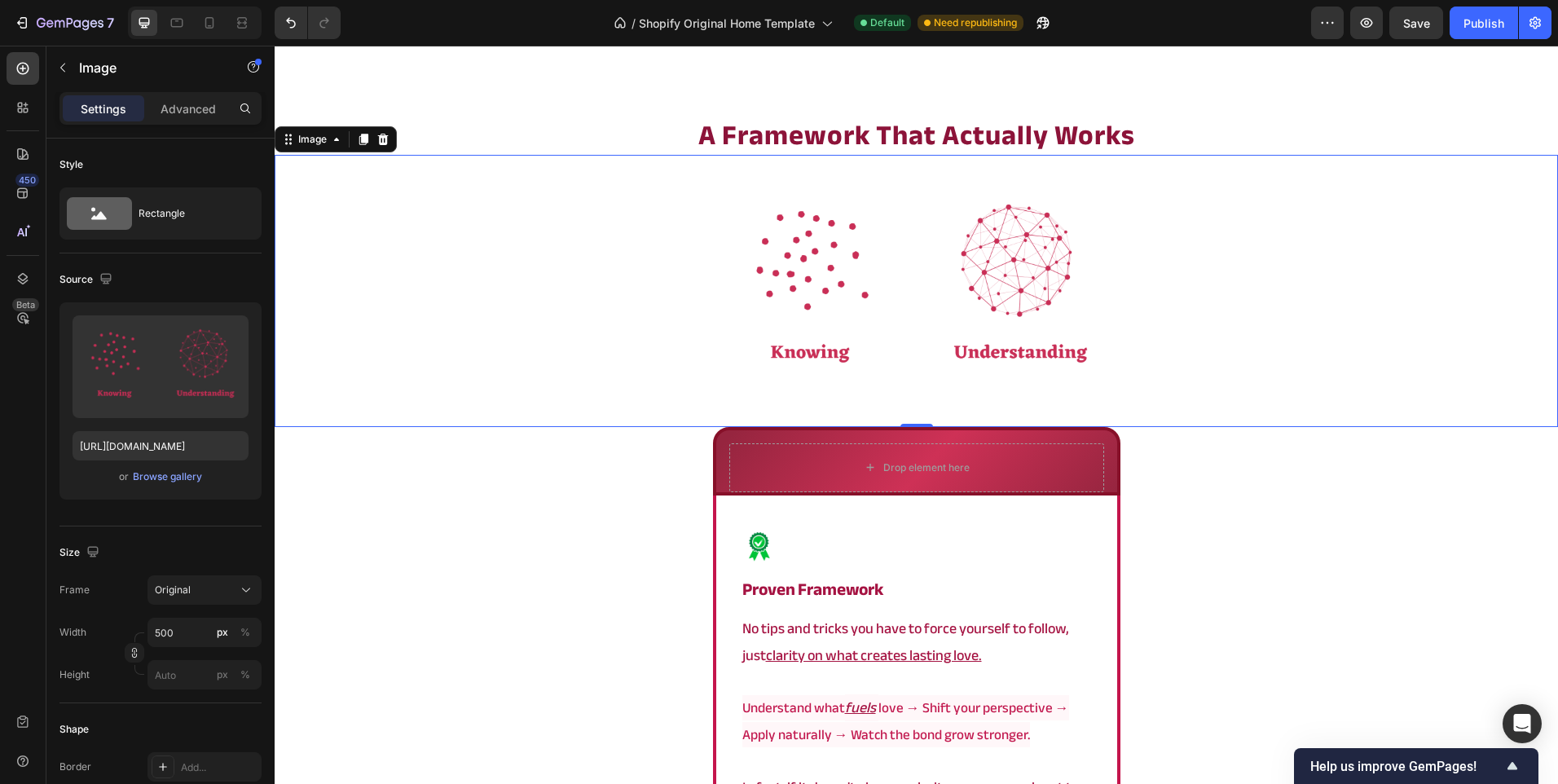
click at [410, 450] on div "⁠⁠⁠⁠⁠⁠⁠ a framework that actually works Heading Image 0 Drop element here Row I…" at bounding box center [916, 586] width 1284 height 940
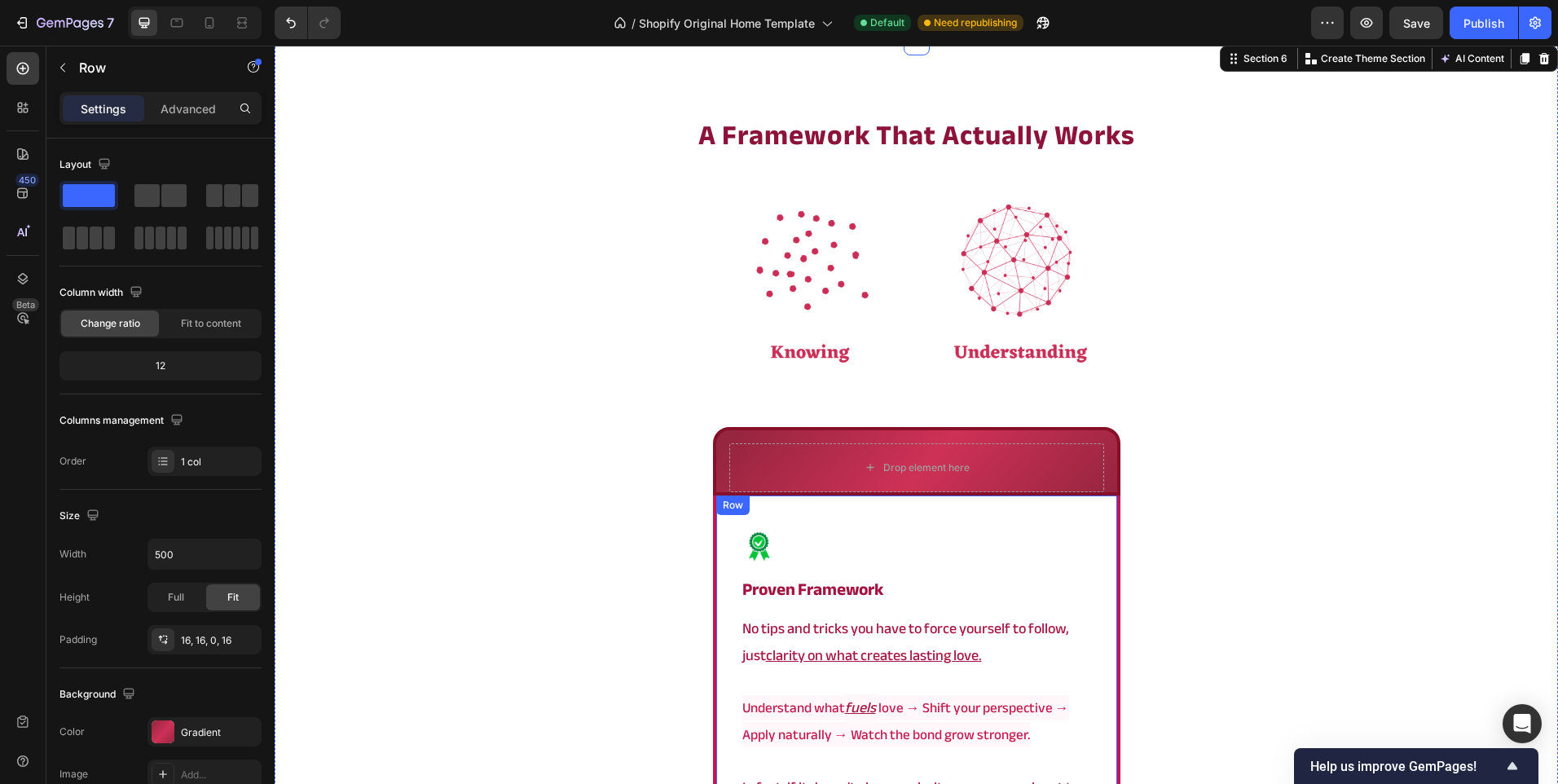
click at [837, 443] on div "Drop element here" at bounding box center [917, 467] width 375 height 49
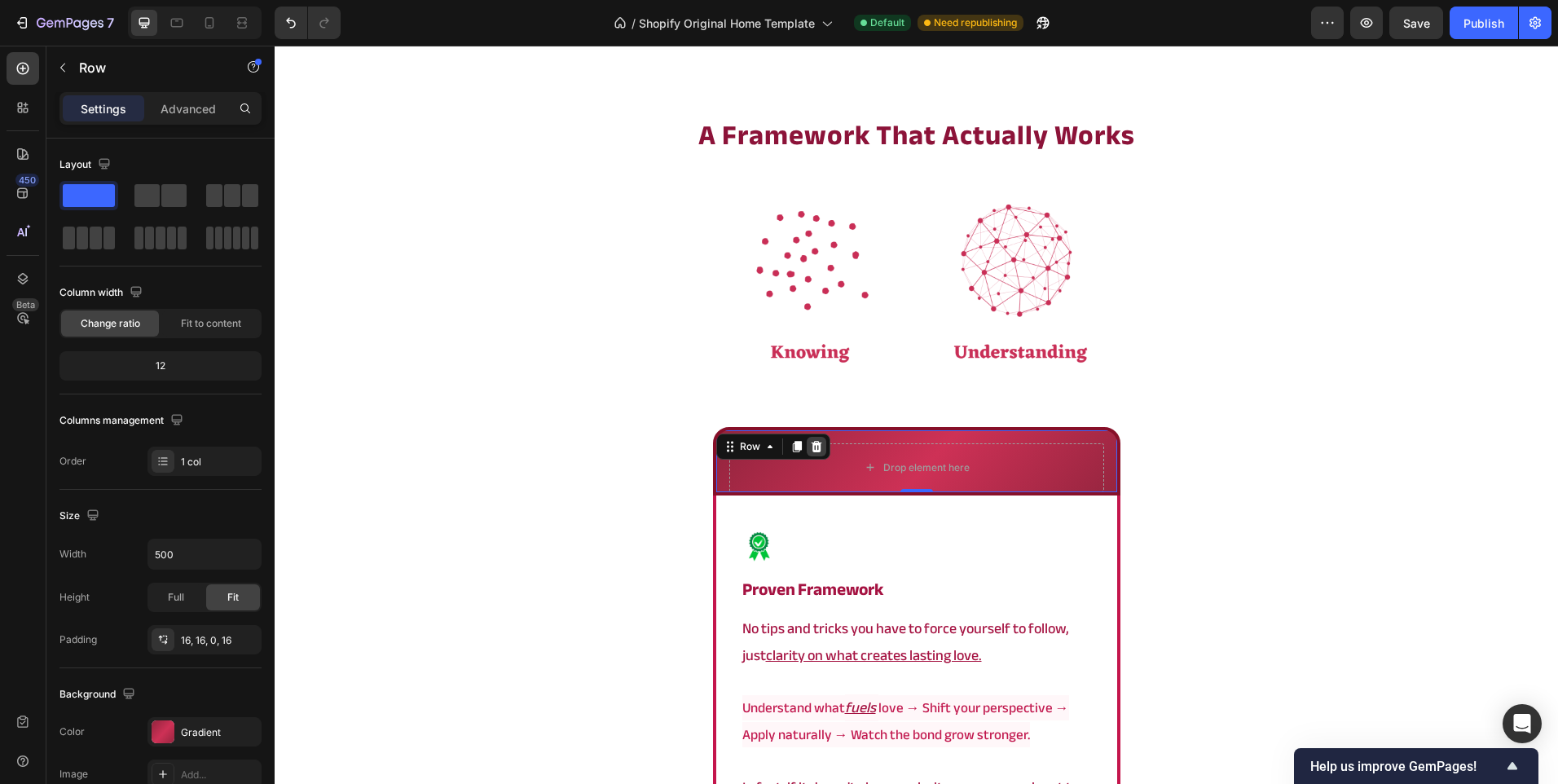
click at [815, 440] on icon at bounding box center [816, 447] width 13 height 13
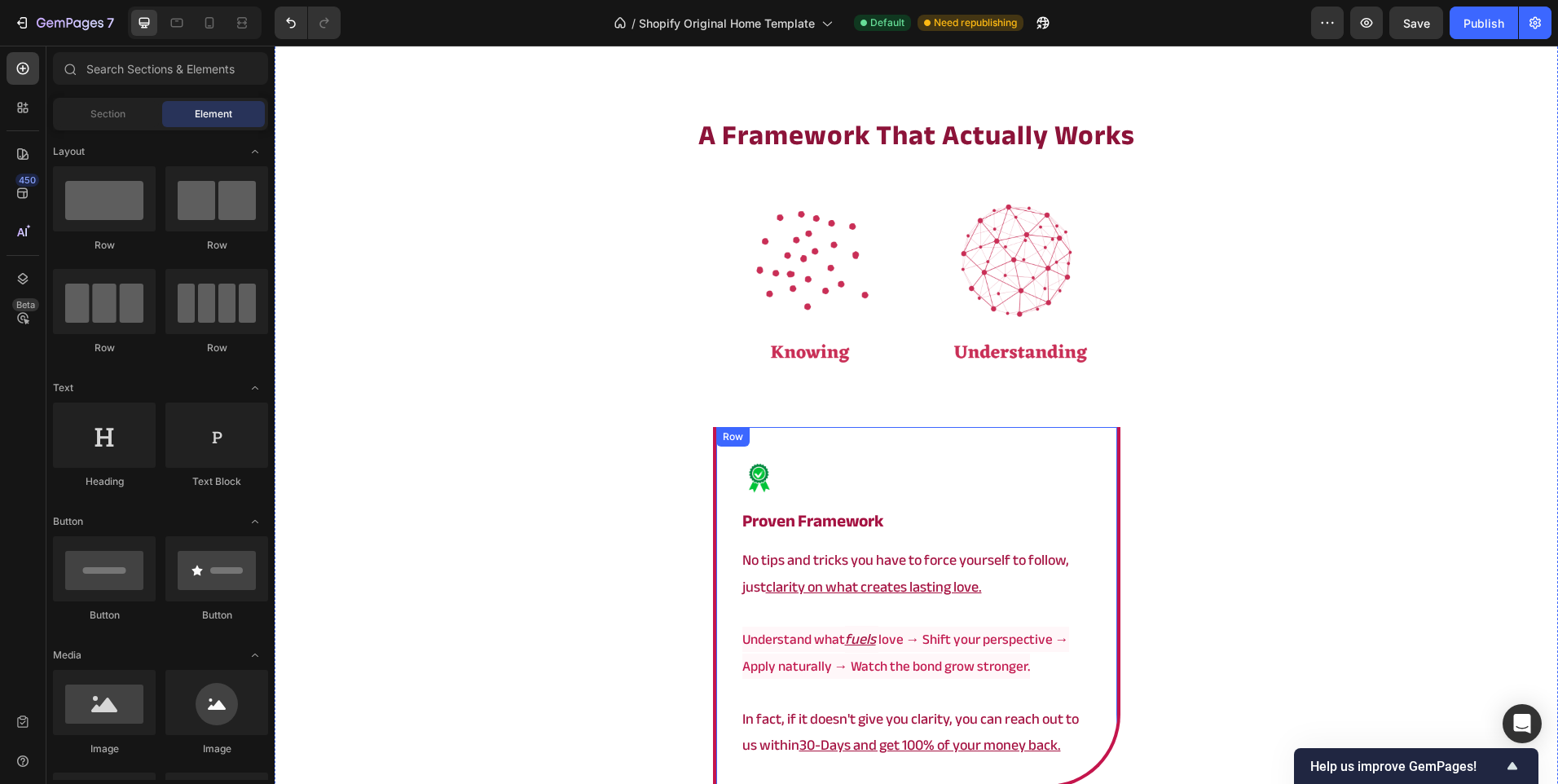
click at [713, 427] on div "Image proven framework Heading No tips and tricks you have to force yourself to…" at bounding box center [917, 608] width 407 height 362
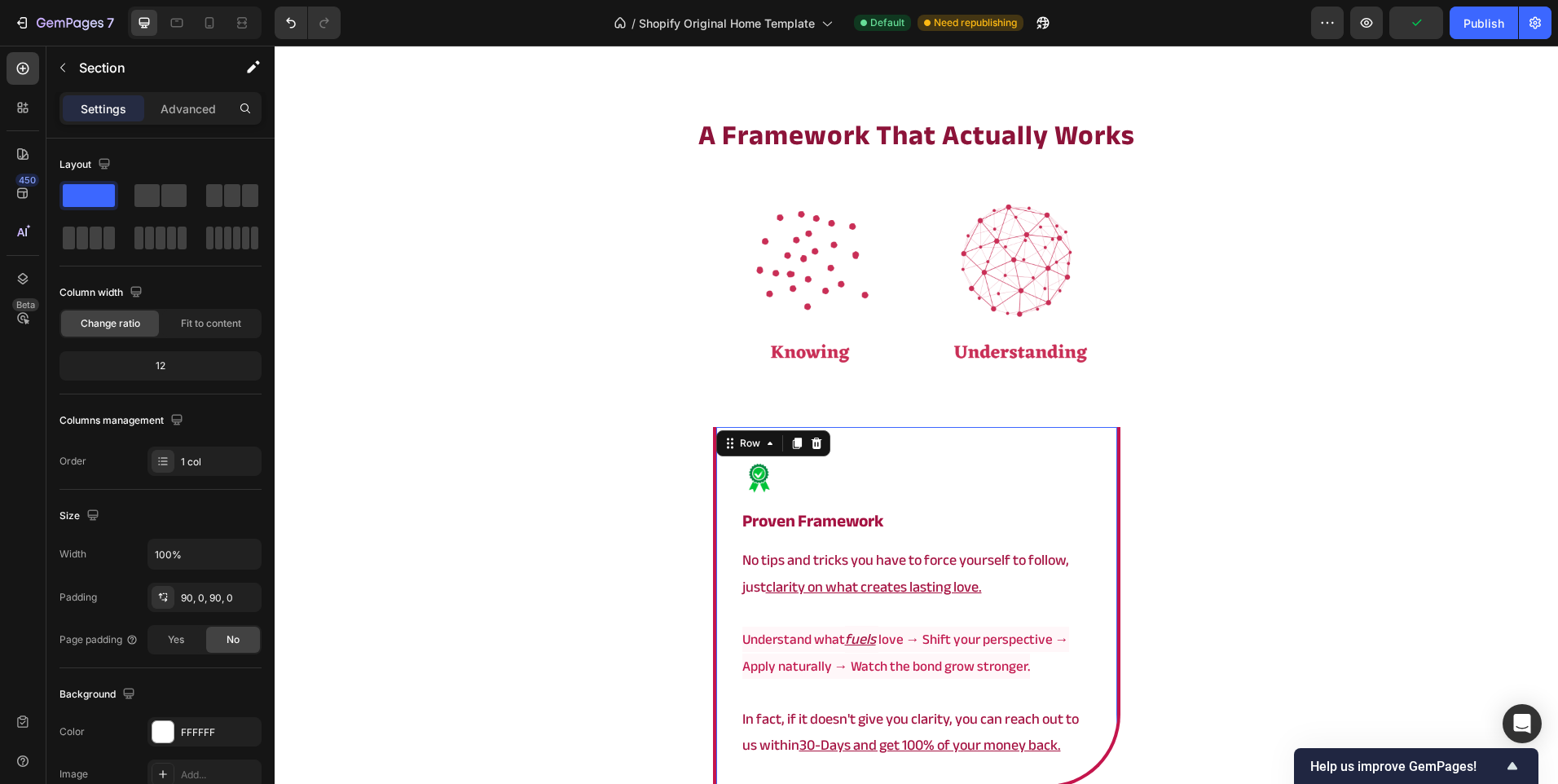
click at [633, 437] on div "⁠⁠⁠⁠⁠⁠⁠ a framework that actually works Heading Image Image proven framework He…" at bounding box center [916, 551] width 1284 height 872
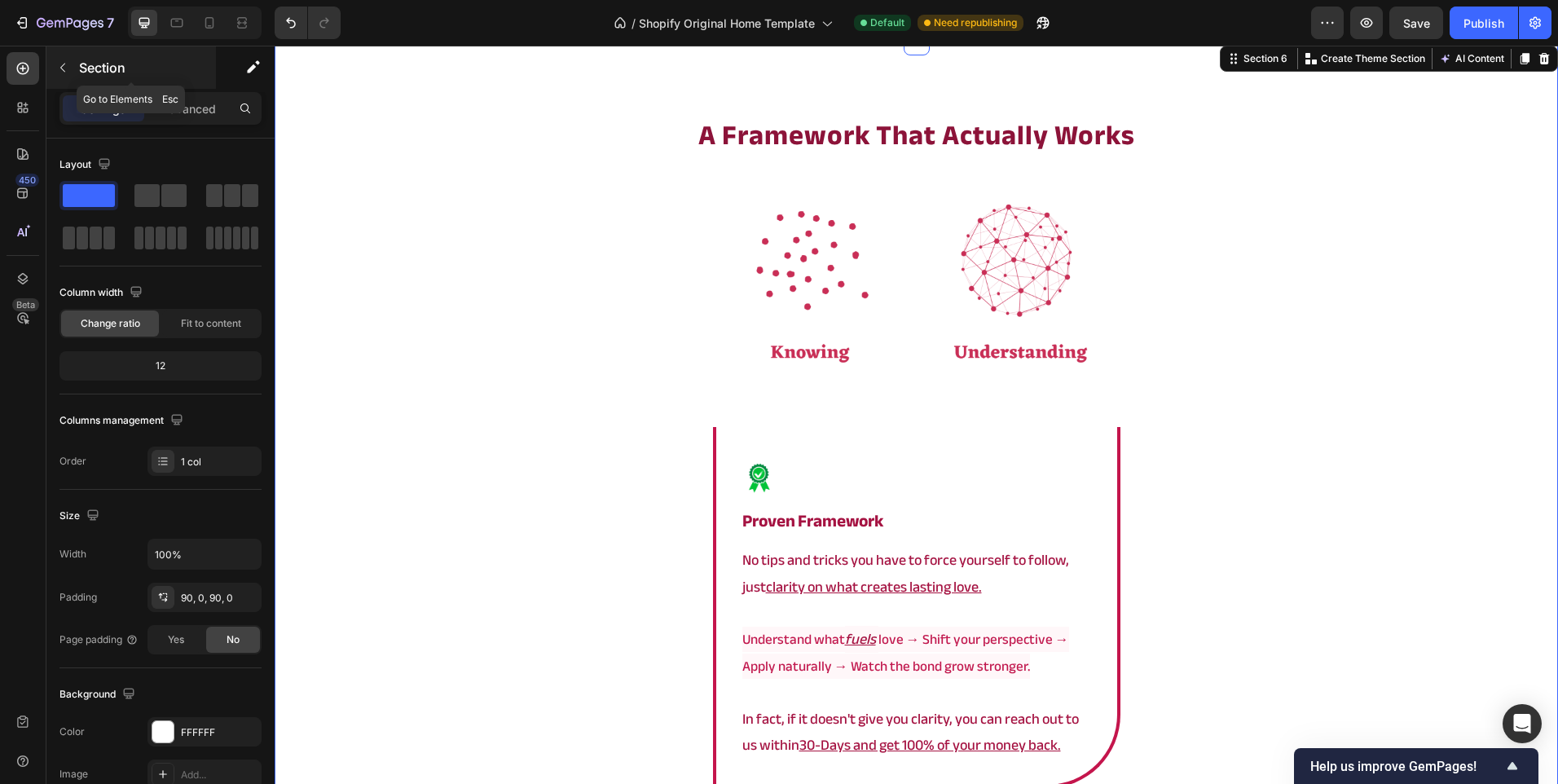
click at [130, 48] on div "Section" at bounding box center [131, 67] width 170 height 42
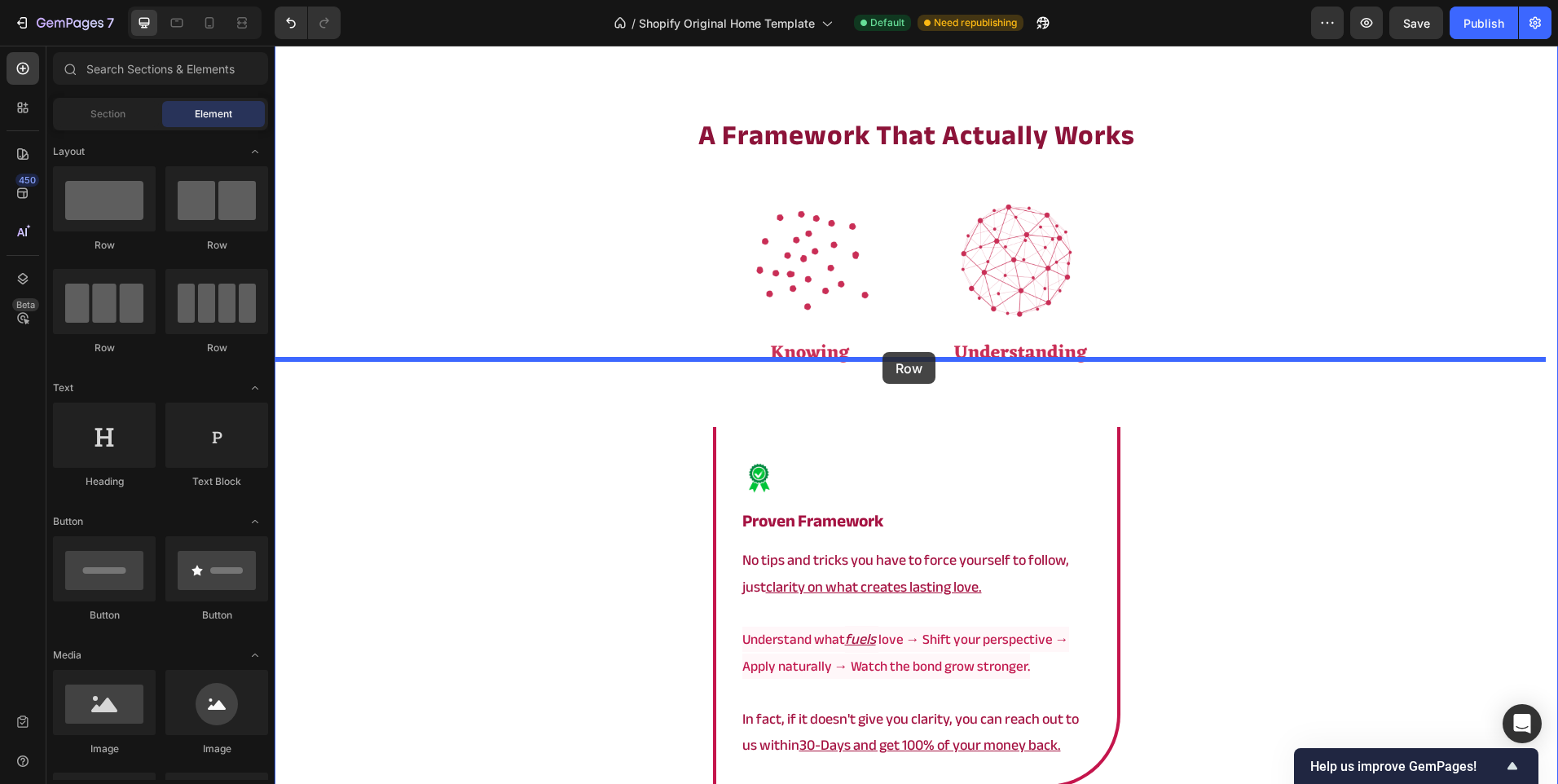
drag, startPoint x: 481, startPoint y: 230, endPoint x: 882, endPoint y: 352, distance: 419.1
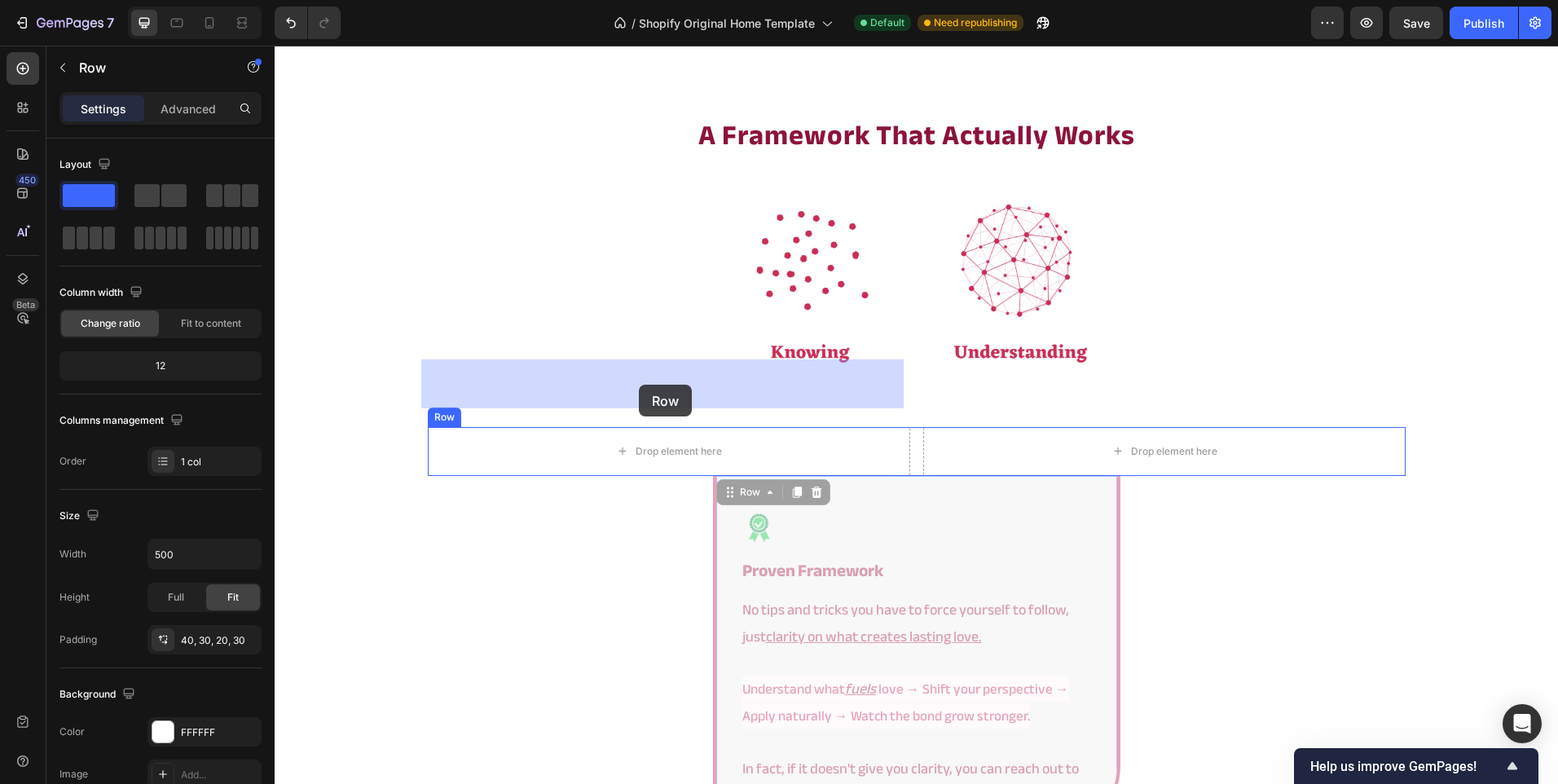
drag, startPoint x: 719, startPoint y: 496, endPoint x: 639, endPoint y: 384, distance: 137.6
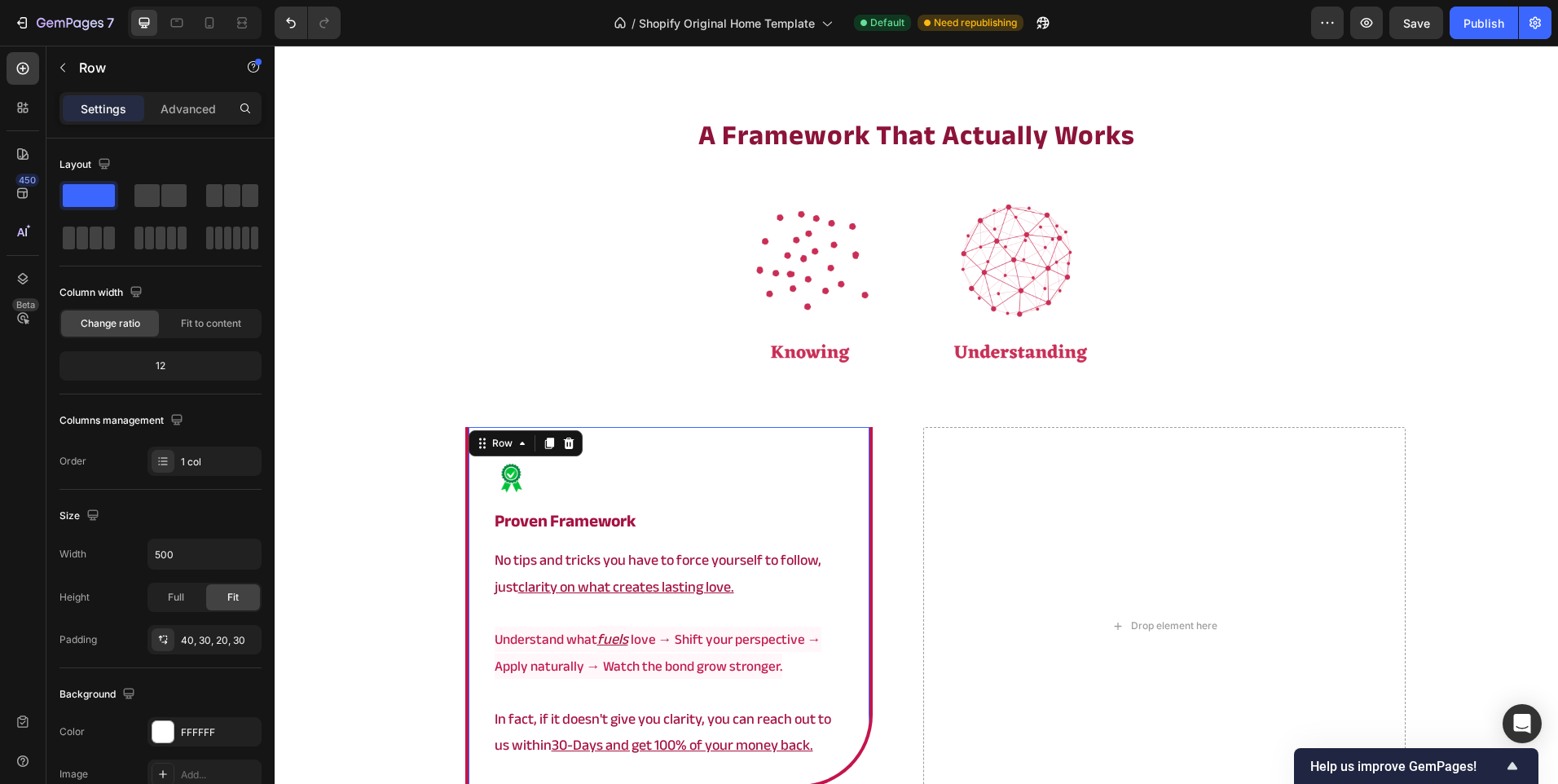
click at [857, 443] on div "Image proven framework Heading No tips and tricks you have to force yourself to…" at bounding box center [669, 608] width 407 height 362
click at [545, 437] on icon at bounding box center [549, 443] width 9 height 11
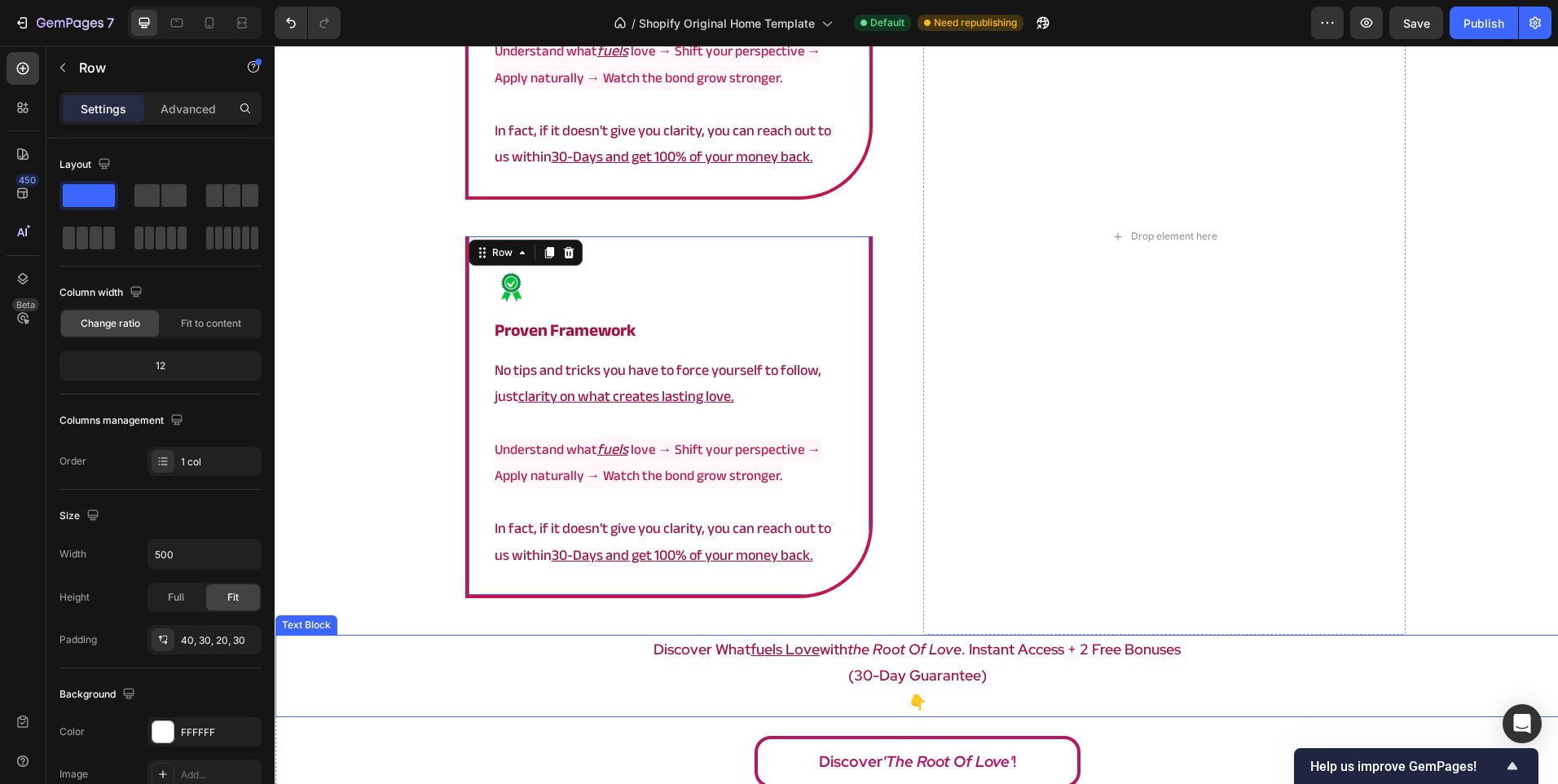
scroll to position [3423, 0]
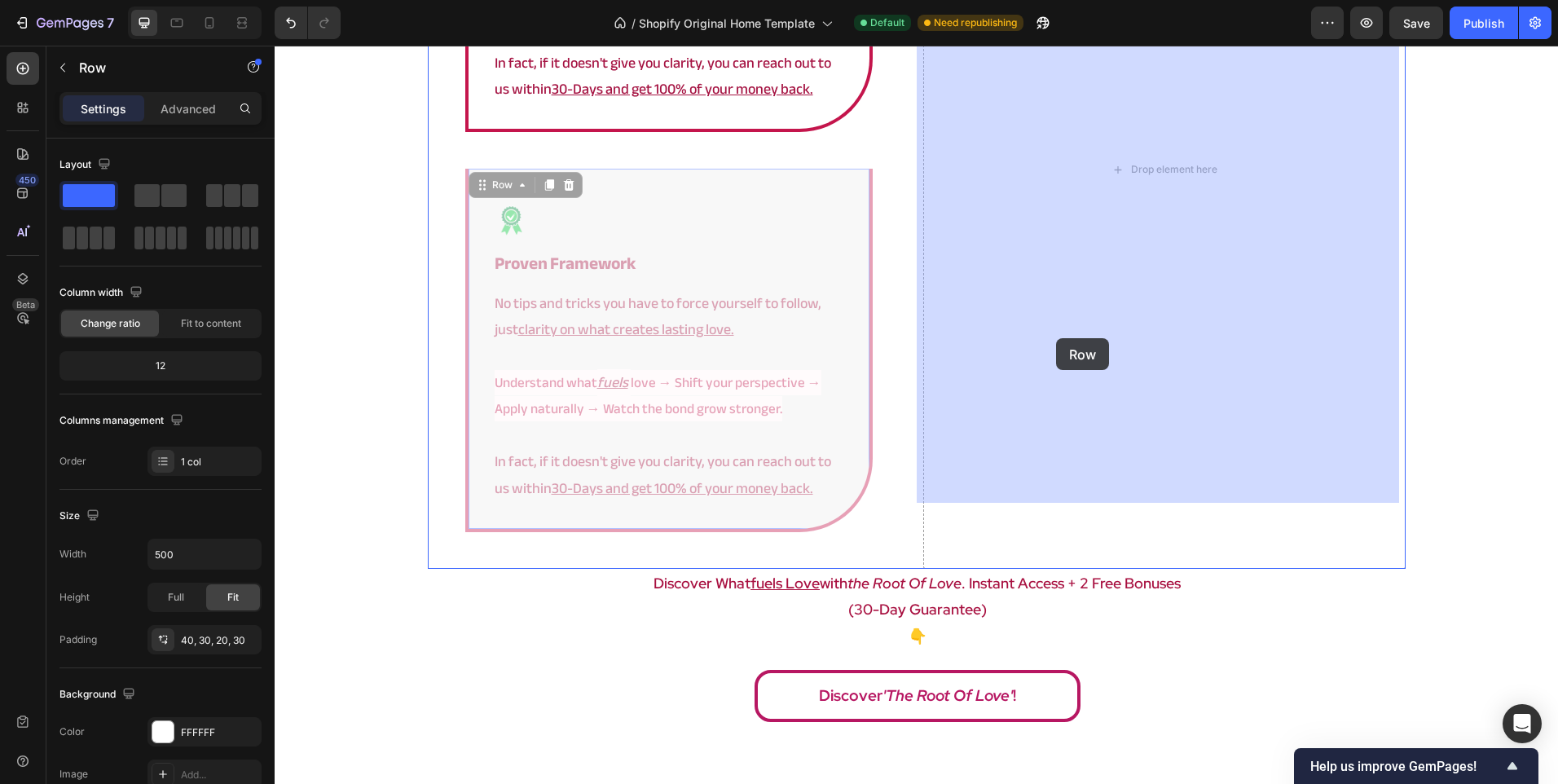
drag, startPoint x: 841, startPoint y: 427, endPoint x: 1062, endPoint y: 335, distance: 239.4
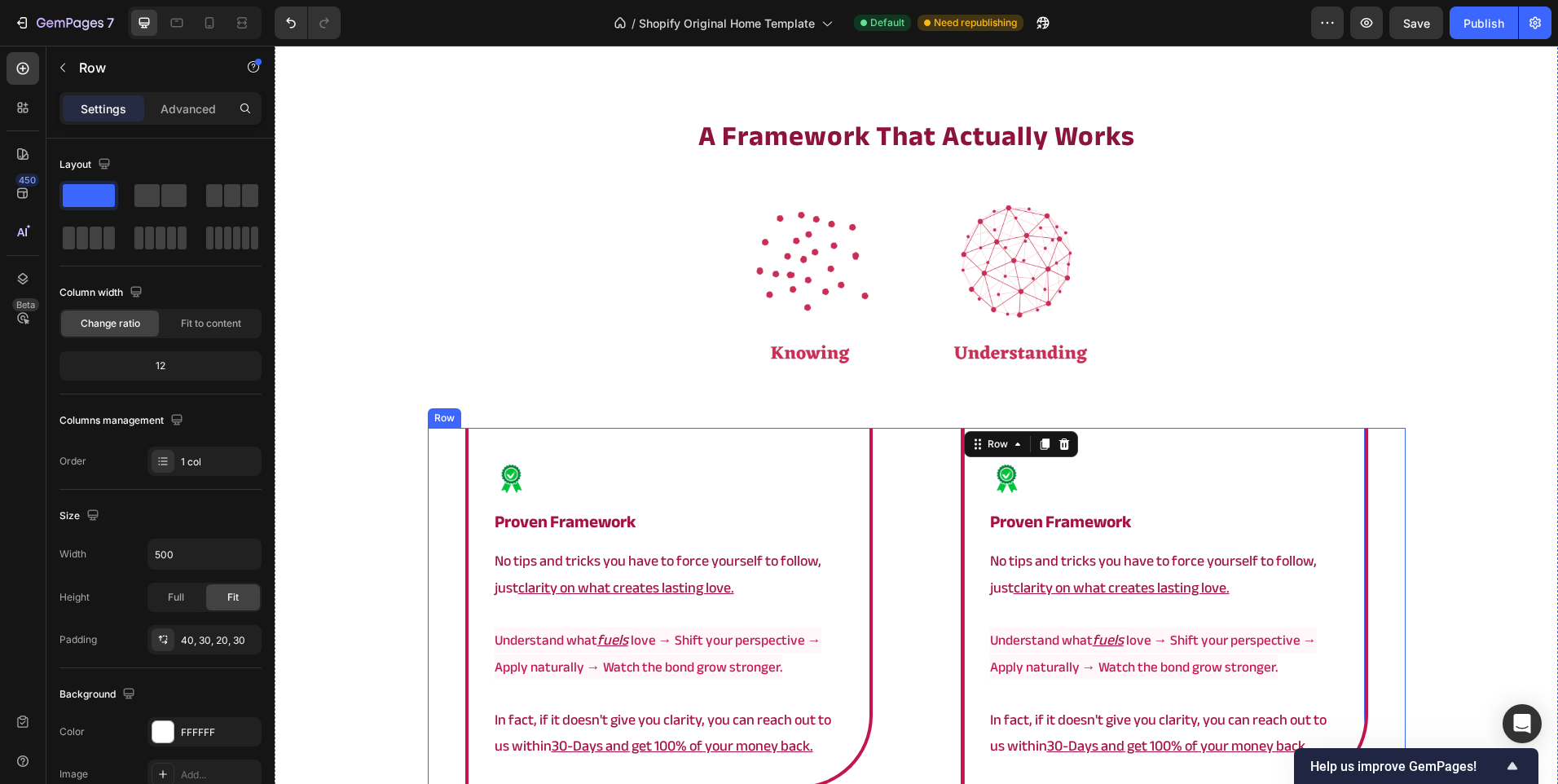
scroll to position [2608, 0]
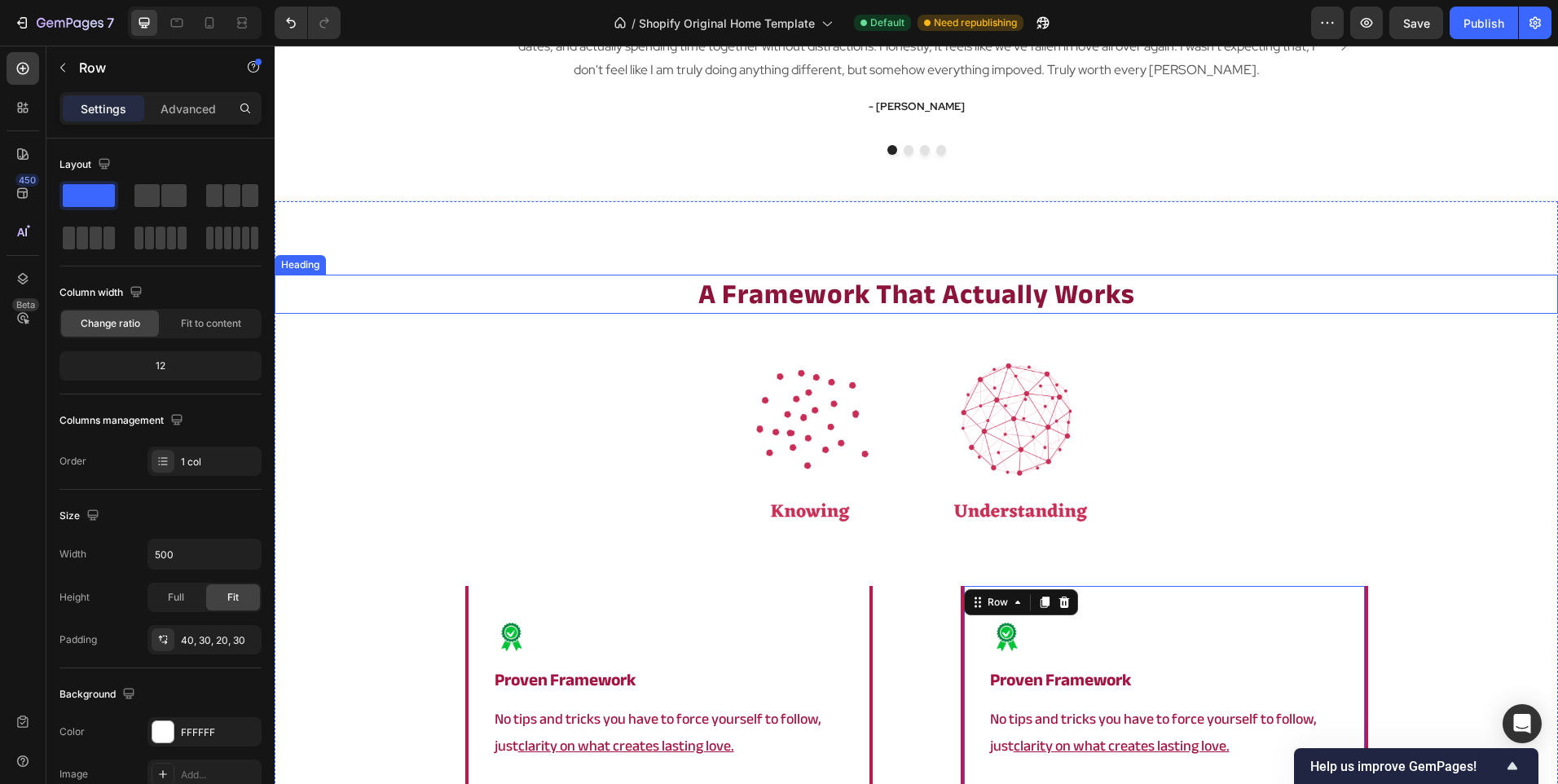
click at [948, 295] on strong "a framework that actually works" at bounding box center [916, 293] width 436 height 52
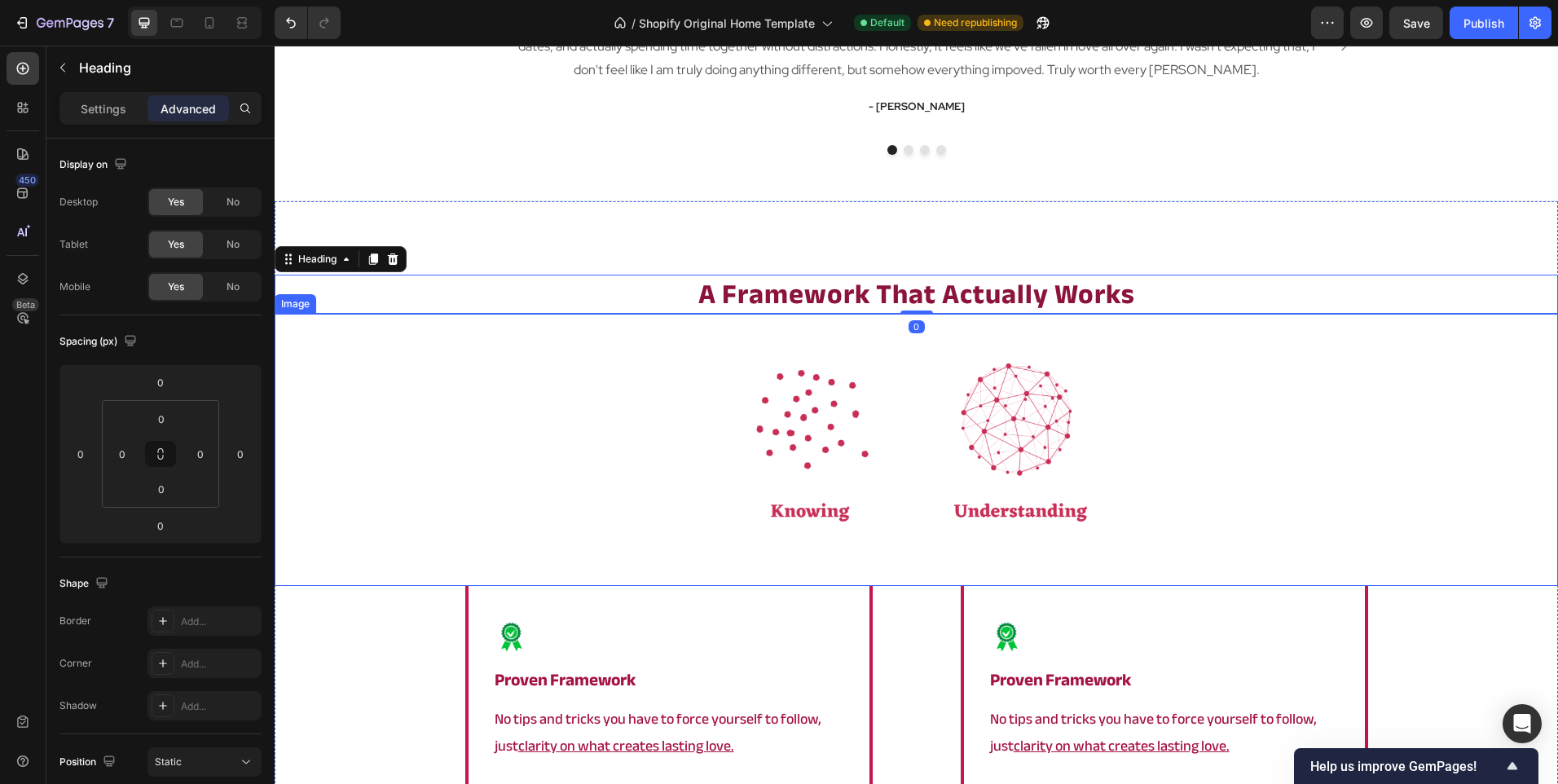
click at [636, 469] on div at bounding box center [916, 449] width 1284 height 271
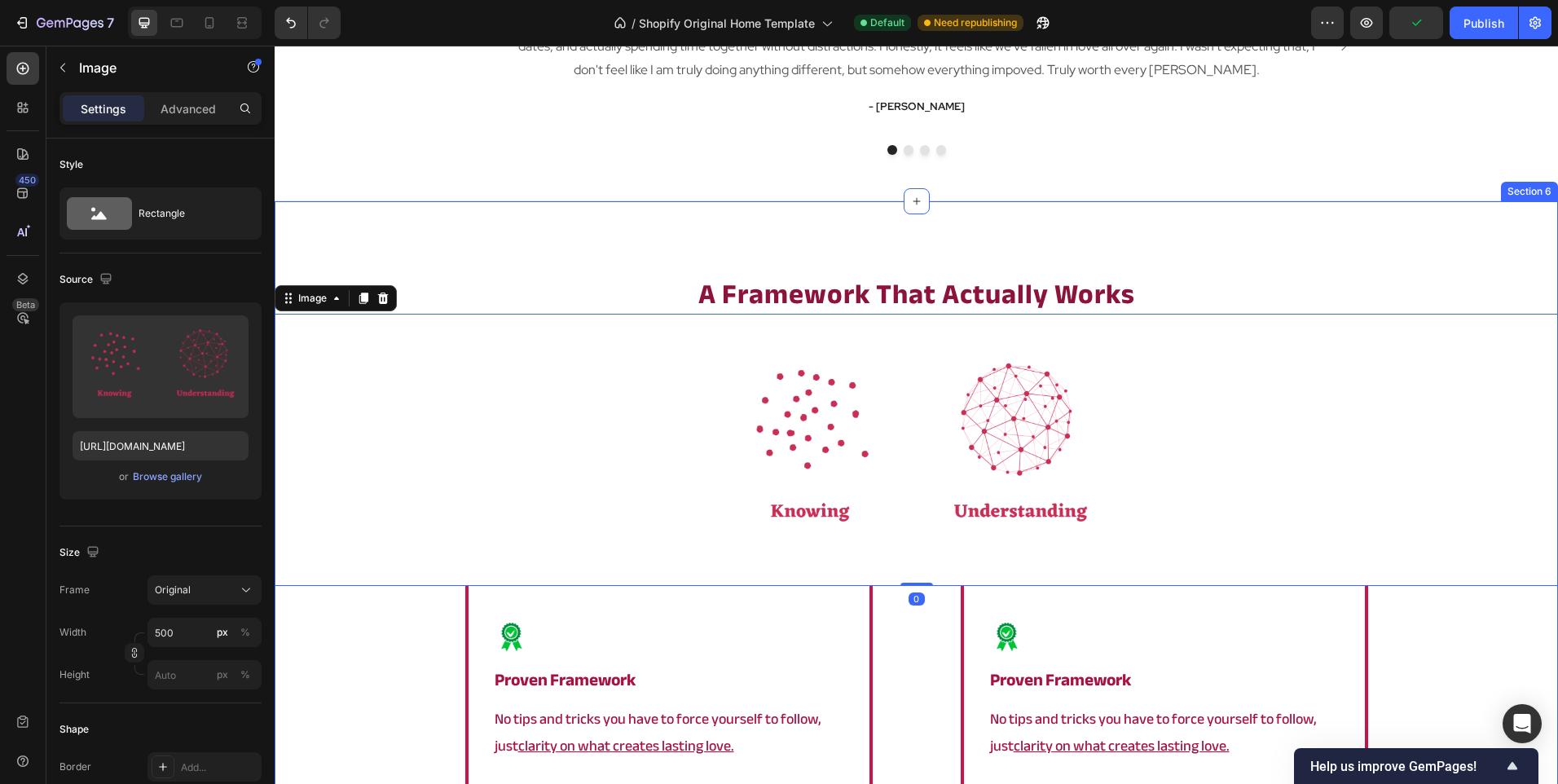
click at [619, 231] on div "⁠⁠⁠⁠⁠⁠⁠ a framework that actually works Heading Image 0 Image proven framework …" at bounding box center [916, 711] width 1284 height 1020
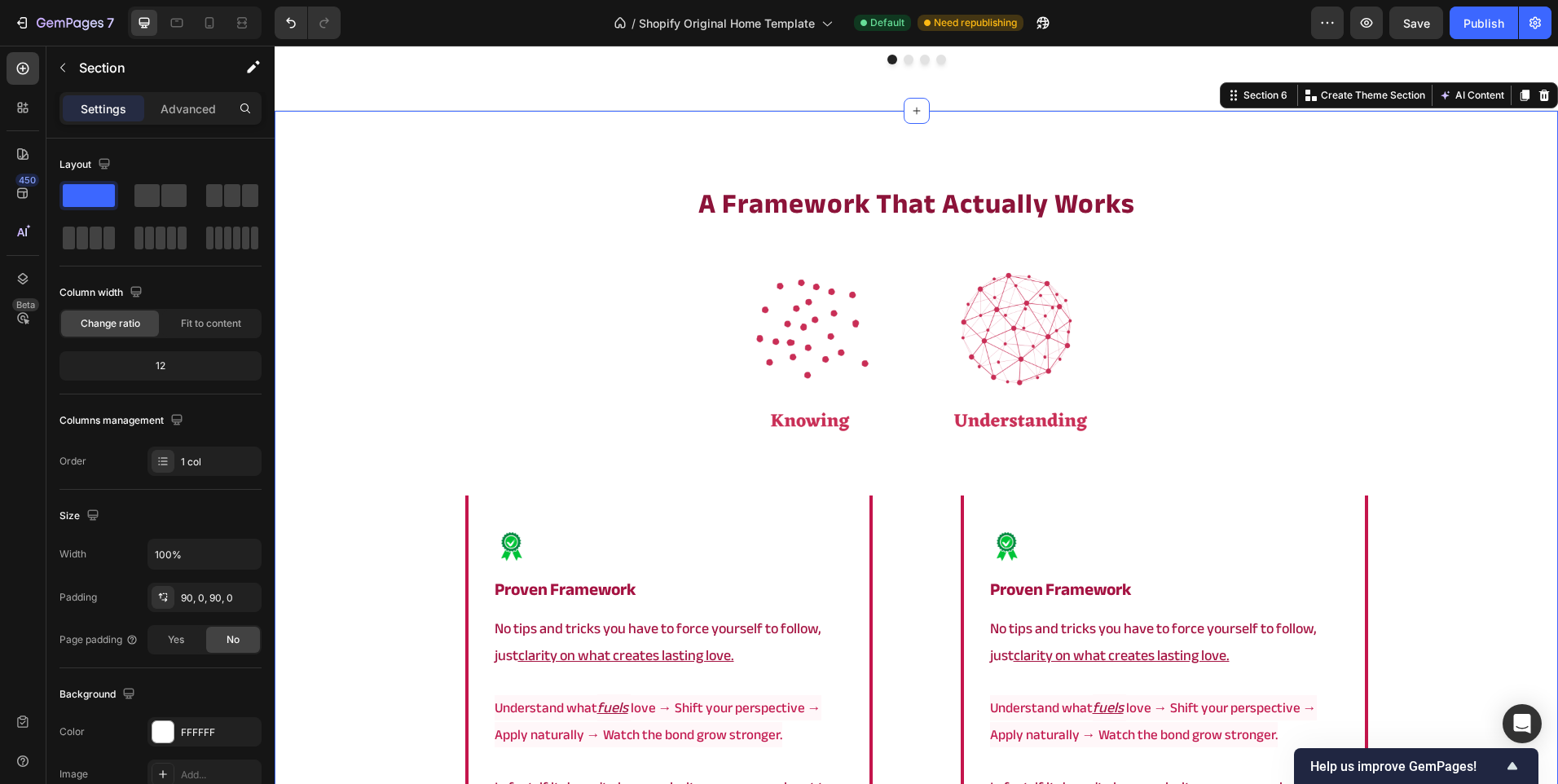
scroll to position [2771, 0]
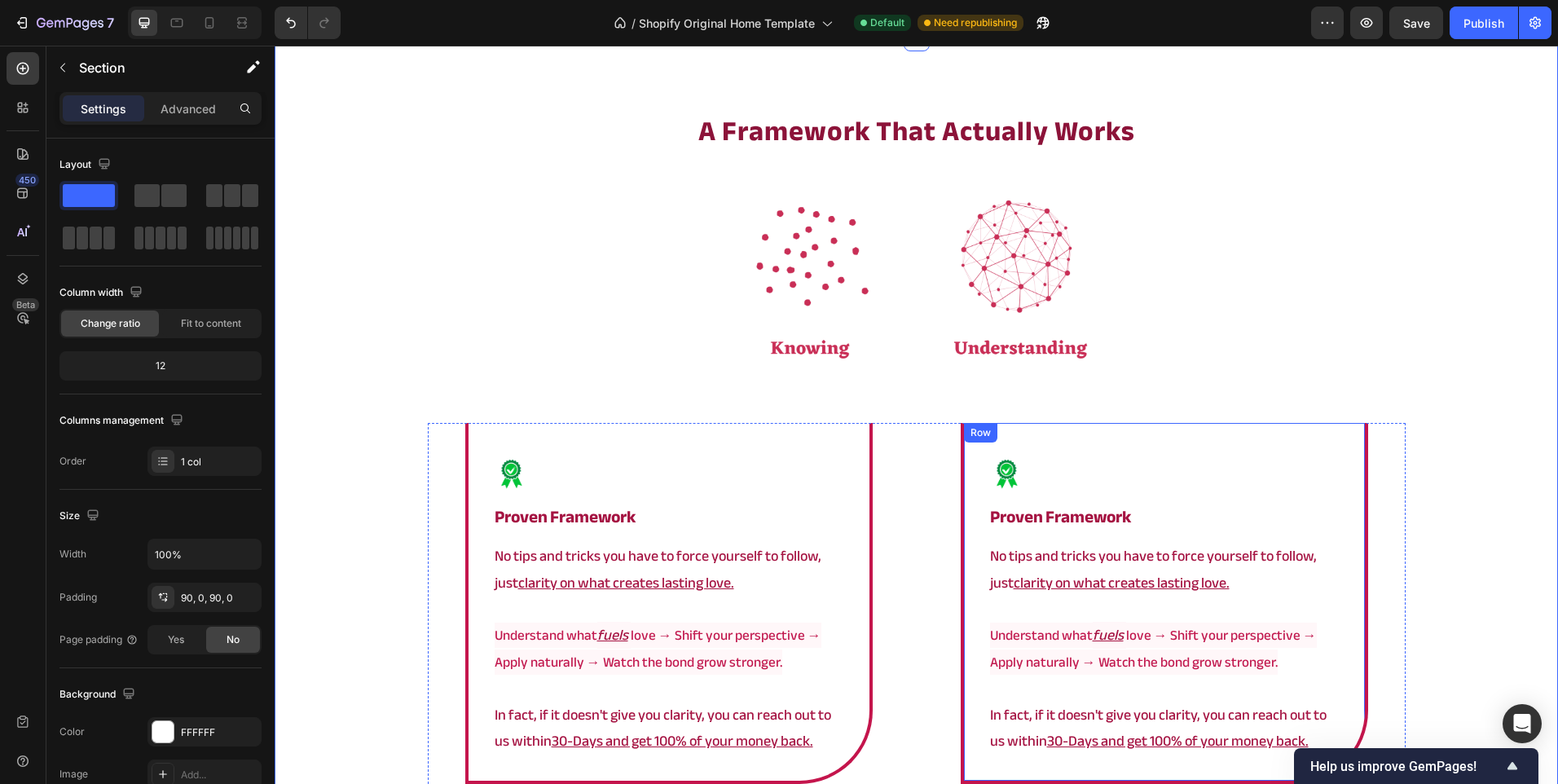
click at [971, 423] on div "Image proven framework Heading No tips and tricks you have to force yourself to…" at bounding box center [1164, 604] width 407 height 362
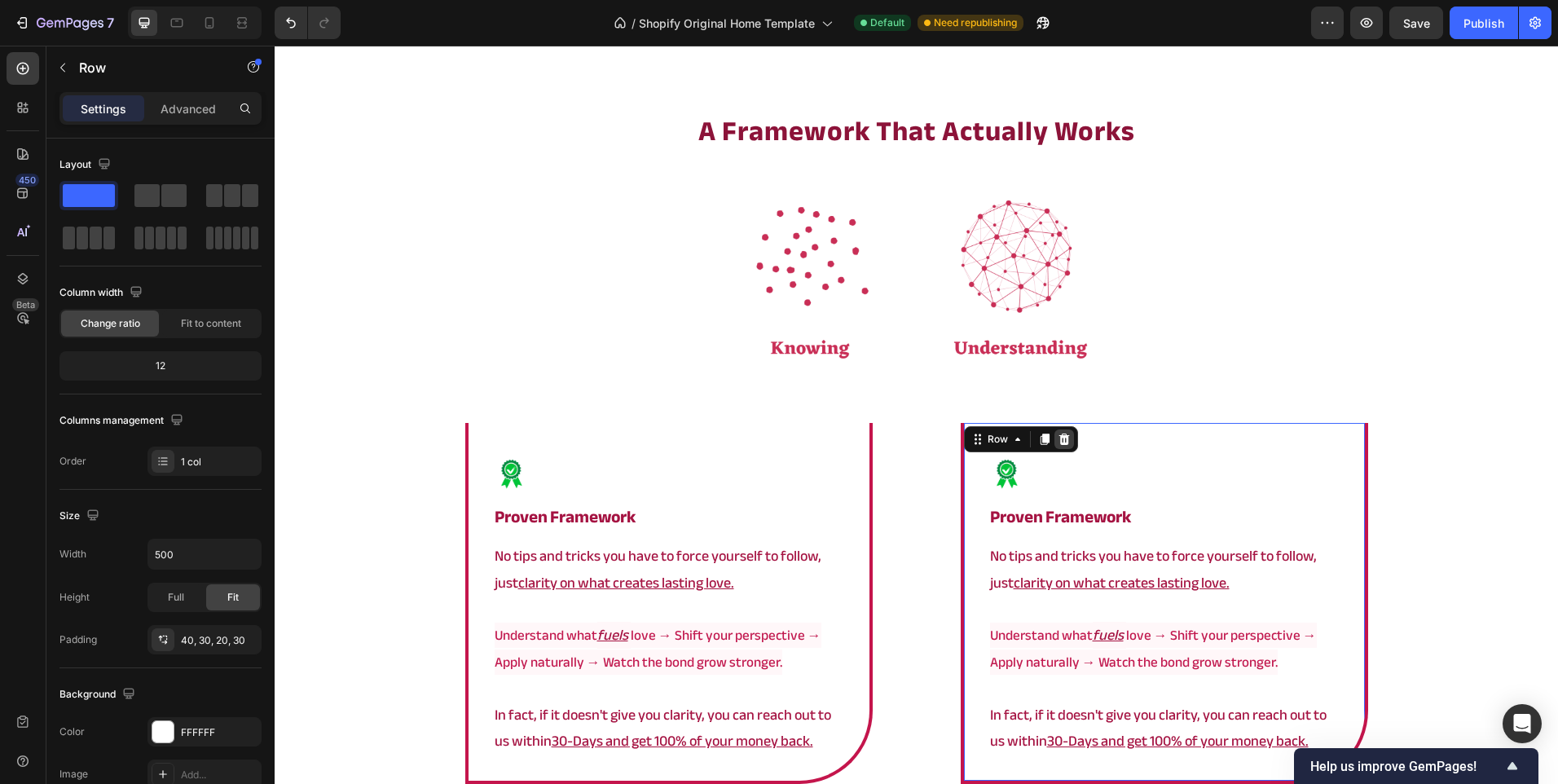
click at [1058, 433] on icon at bounding box center [1064, 439] width 13 height 13
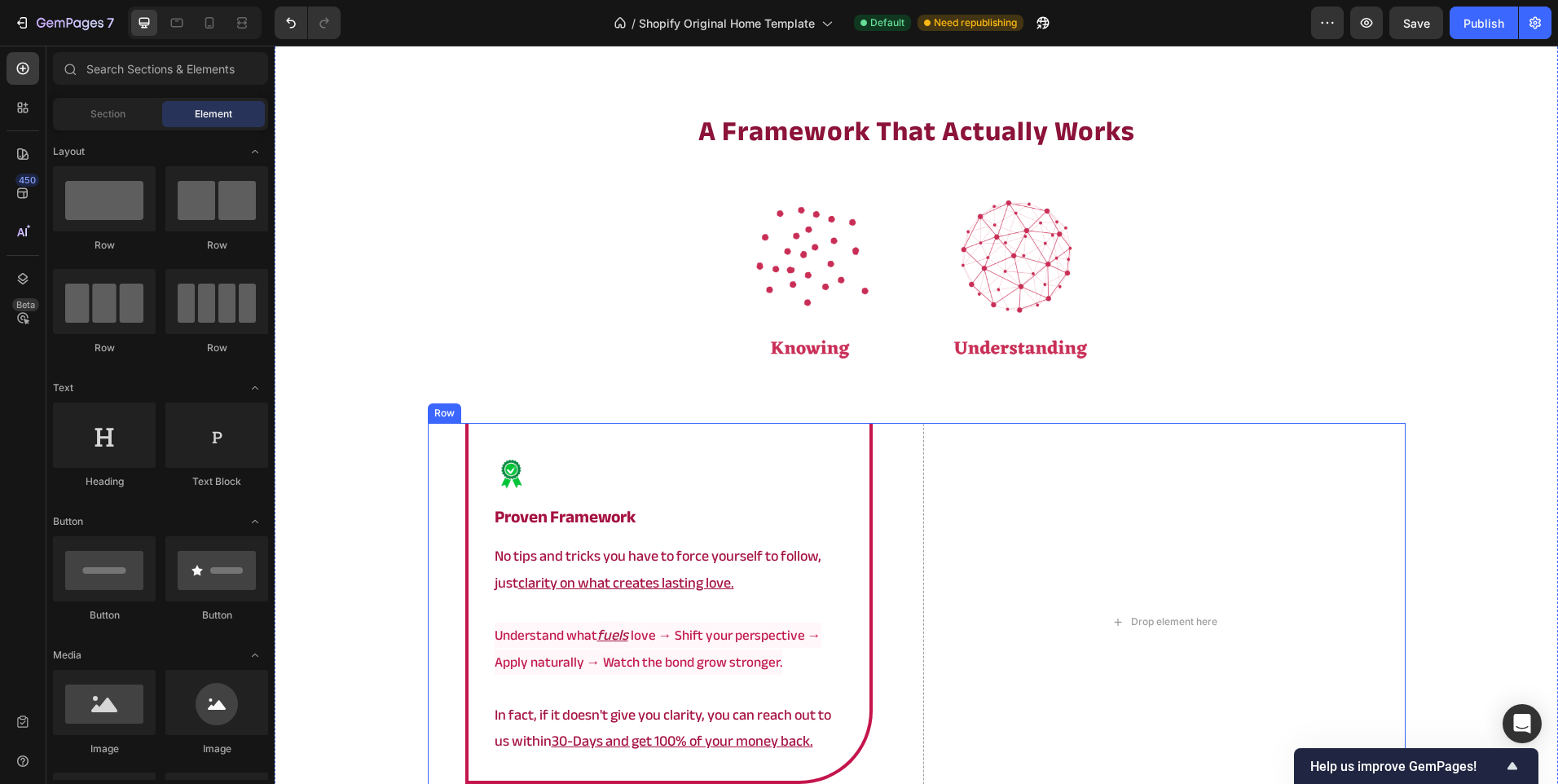
click at [886, 423] on div "Image proven framework Heading No tips and tricks you have to force yourself to…" at bounding box center [669, 622] width 483 height 399
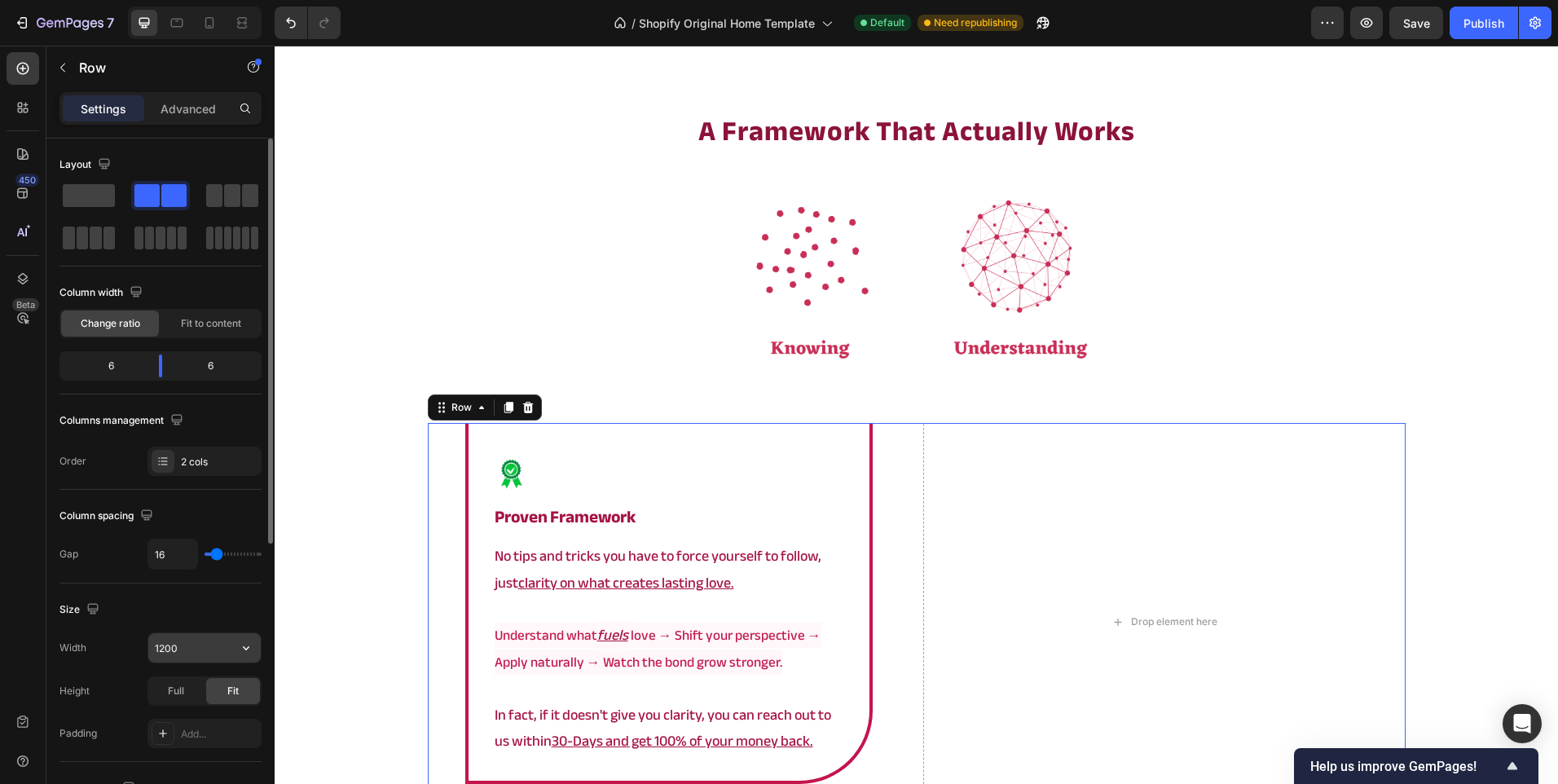
click at [189, 645] on input "1200" at bounding box center [204, 647] width 112 height 29
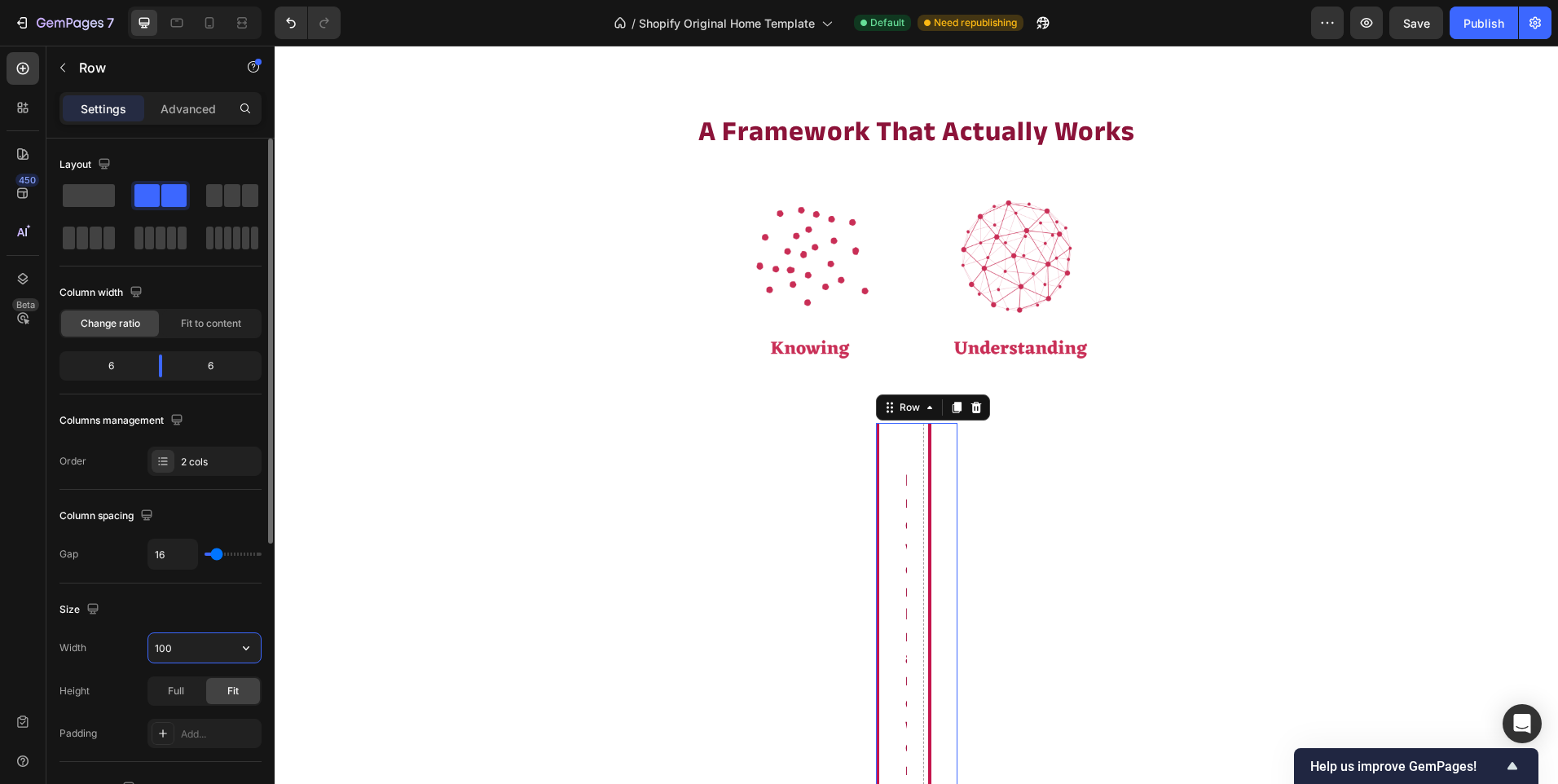
type input "1000"
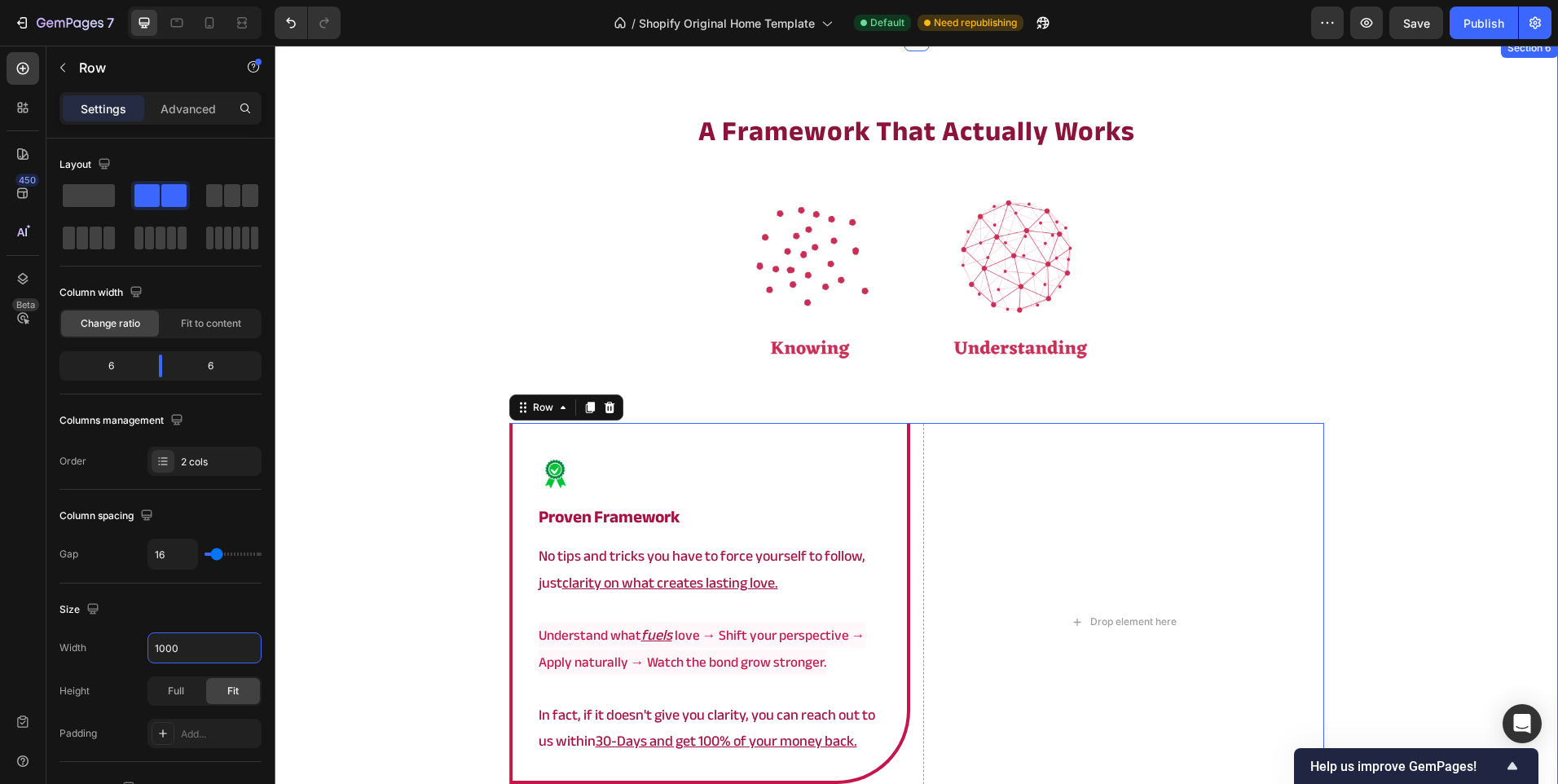
click at [388, 467] on div "⁠⁠⁠⁠⁠⁠⁠ a framework that actually works Heading Image Image proven framework He…" at bounding box center [916, 547] width 1284 height 872
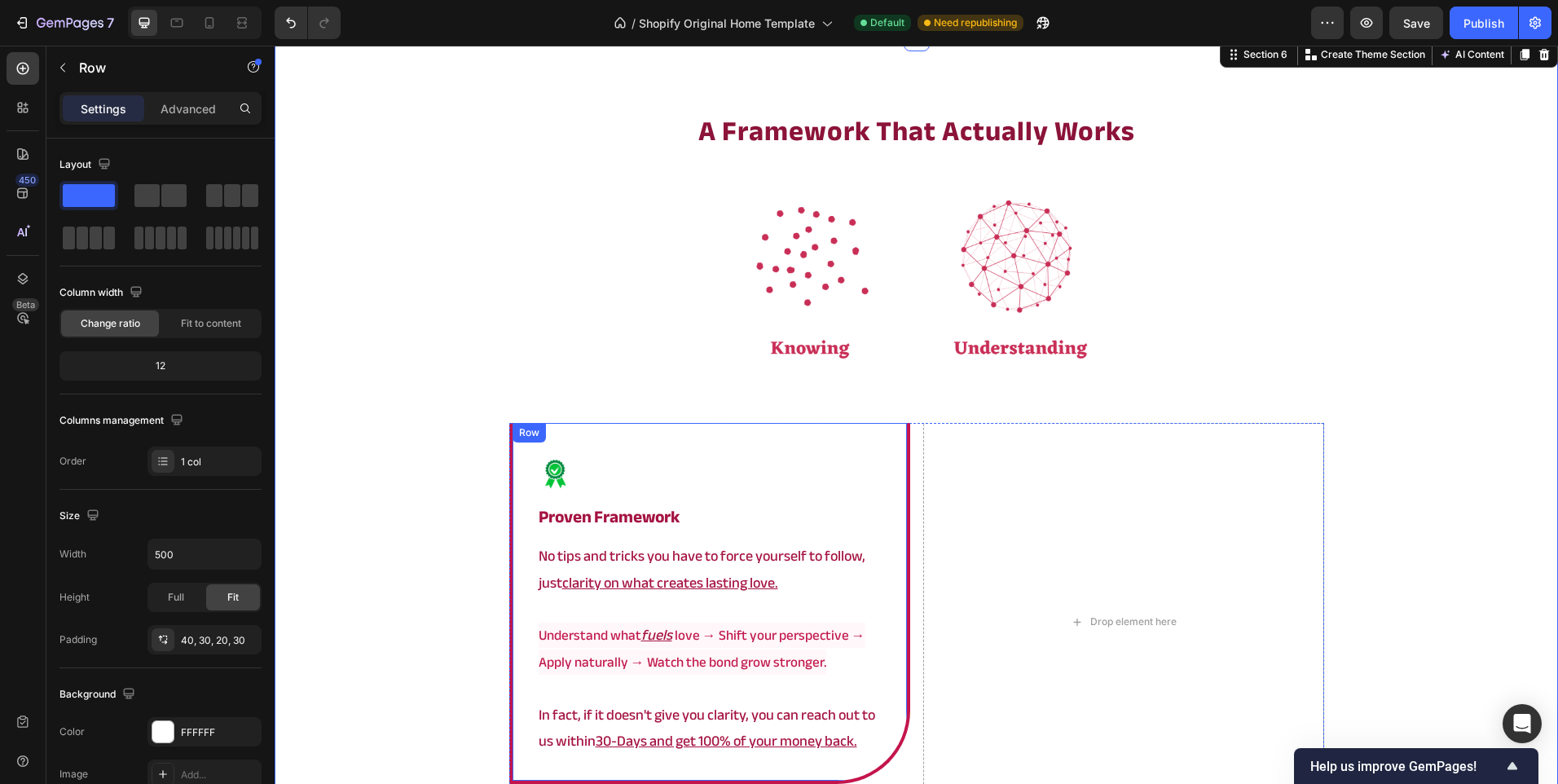
click at [512, 423] on div "Image proven framework Heading No tips and tricks you have to force yourself to…" at bounding box center [709, 604] width 401 height 362
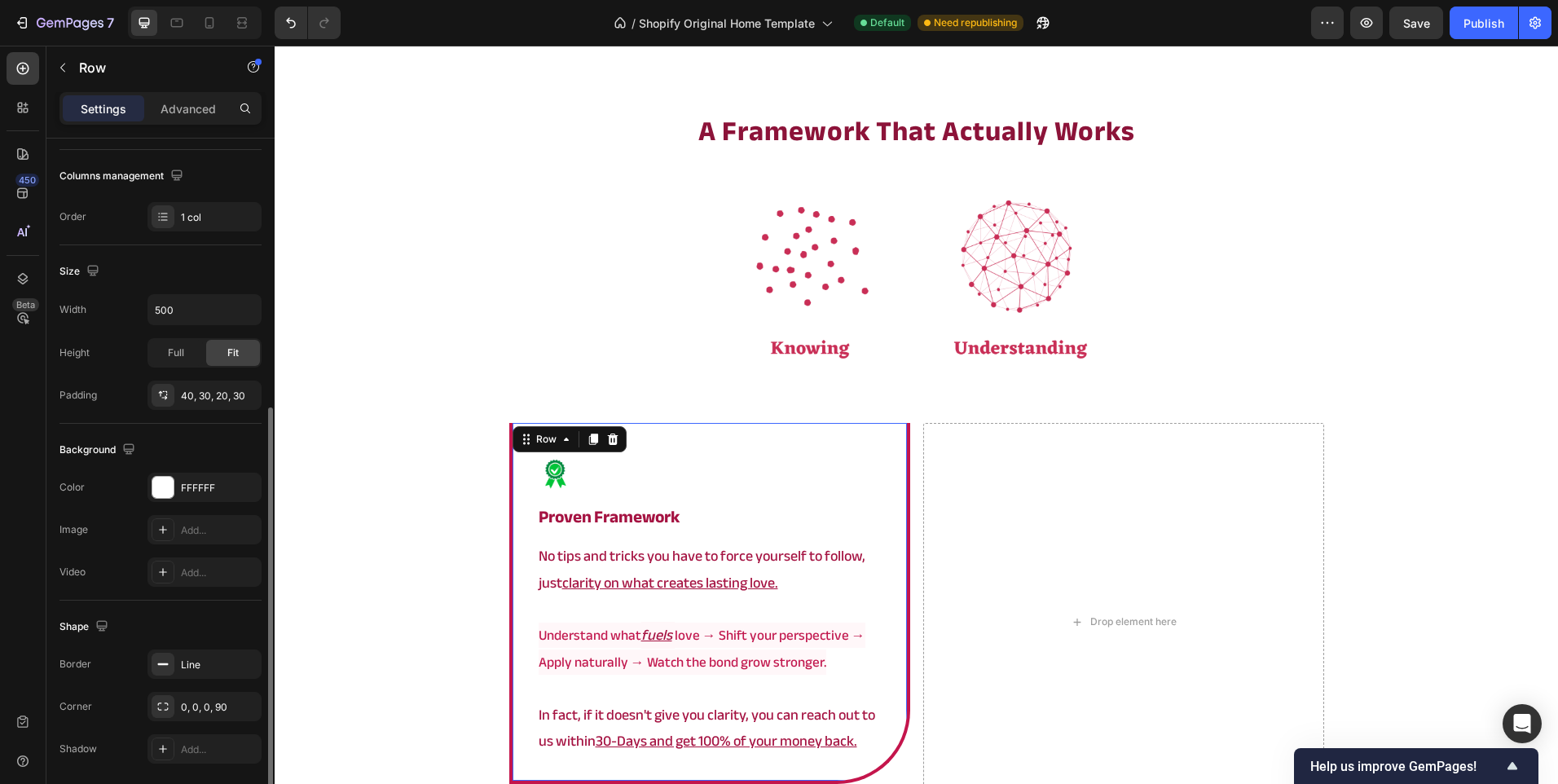
scroll to position [302, 0]
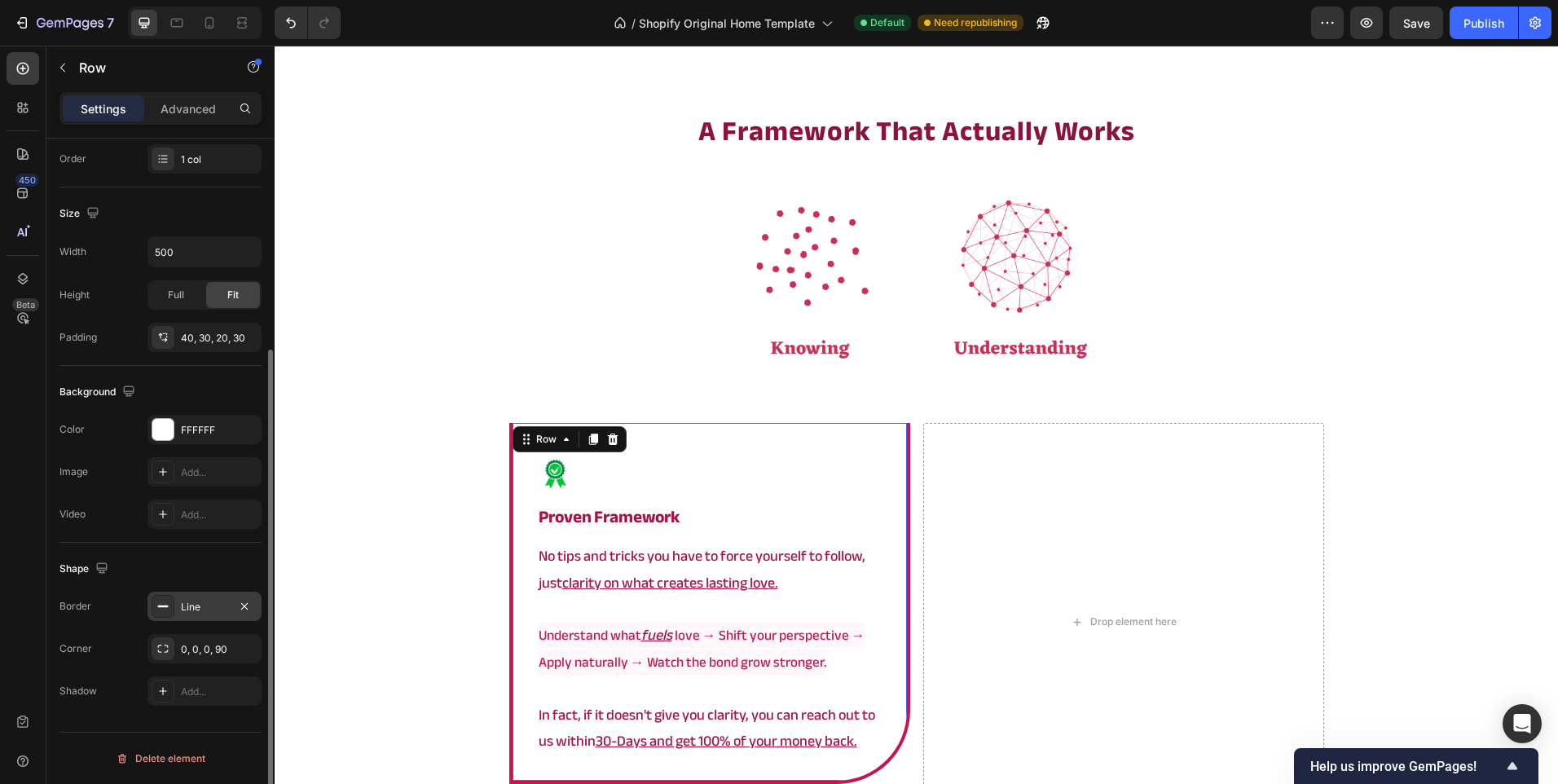
click at [202, 597] on div "Line" at bounding box center [204, 606] width 114 height 29
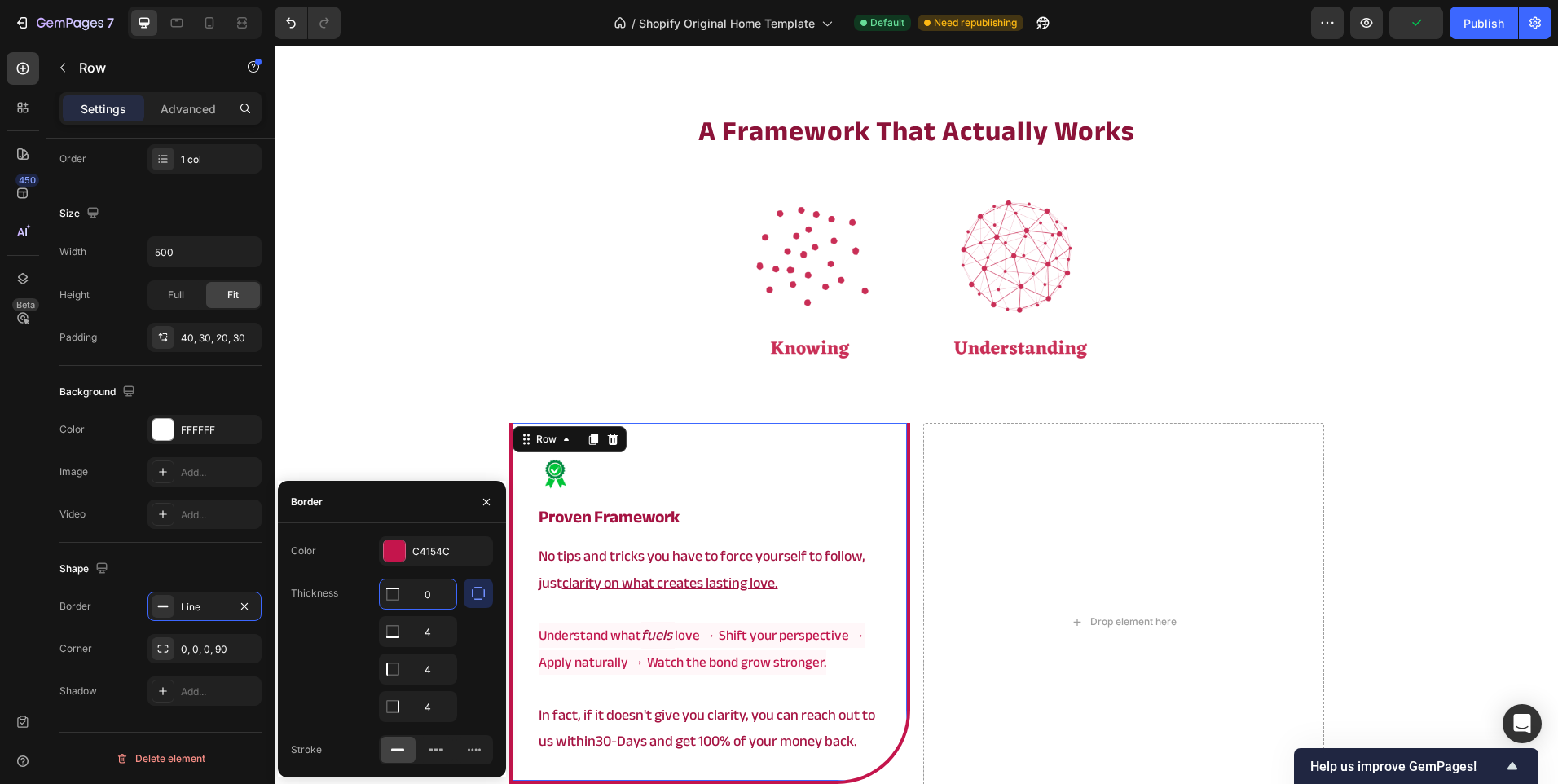
click at [424, 594] on input "0" at bounding box center [418, 594] width 76 height 29
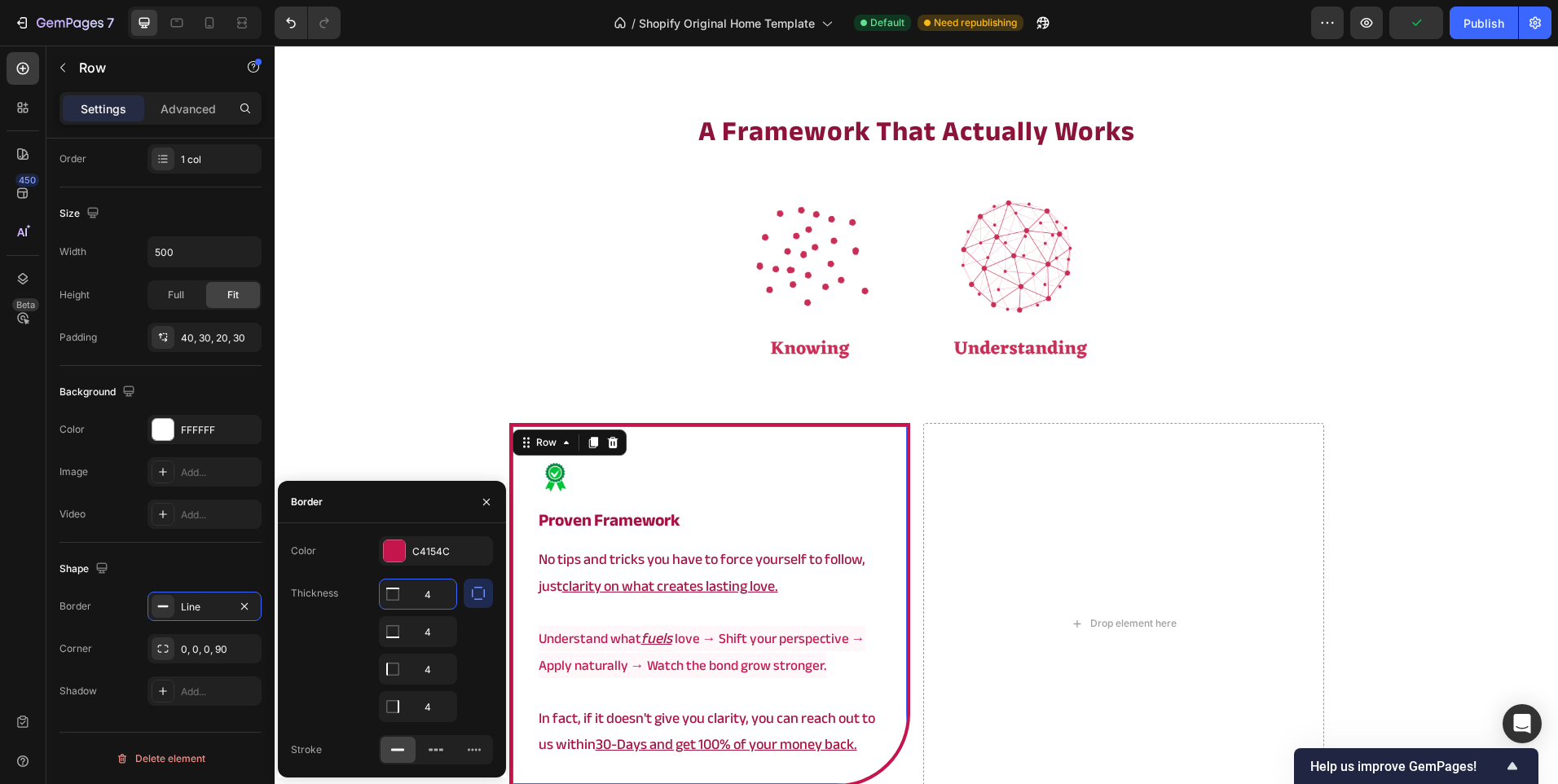
type input "4"
click at [478, 638] on div "Color C4154C Thickness 4 4 4 4 Stroke" at bounding box center [392, 650] width 228 height 228
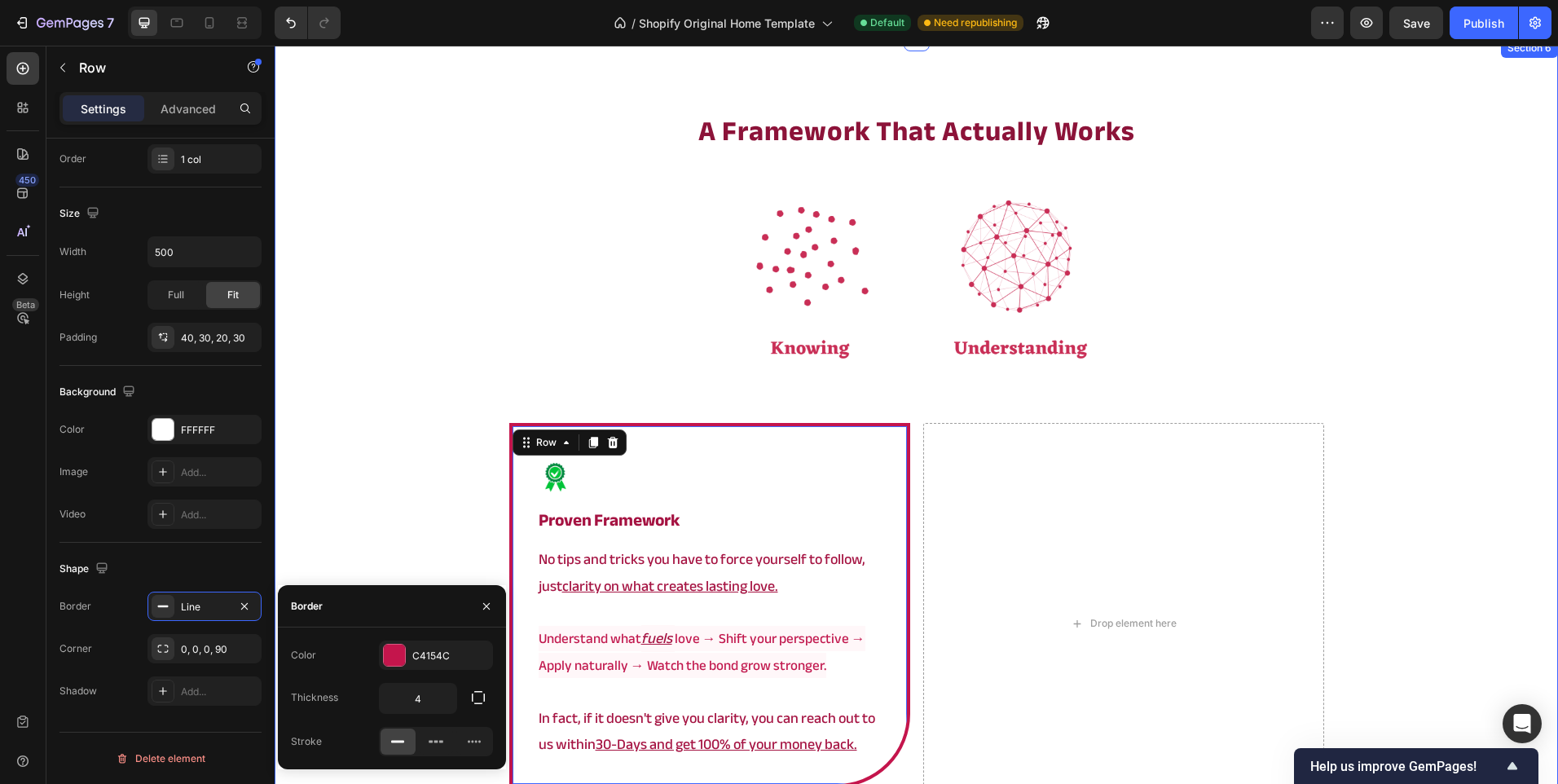
click at [421, 501] on div "⁠⁠⁠⁠⁠⁠⁠ a framework that actually works Heading Image Image proven framework He…" at bounding box center [916, 548] width 1284 height 875
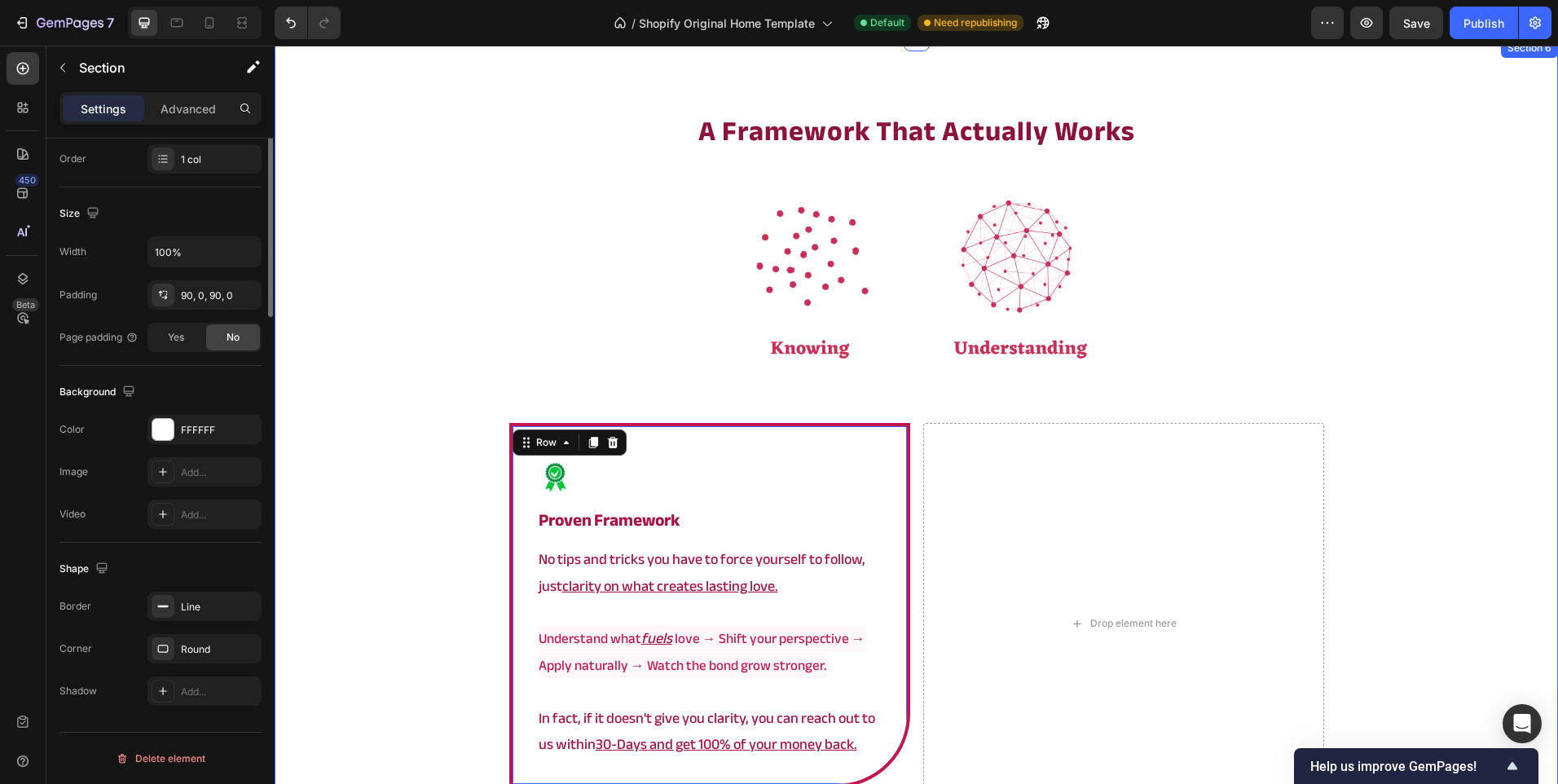
scroll to position [0, 0]
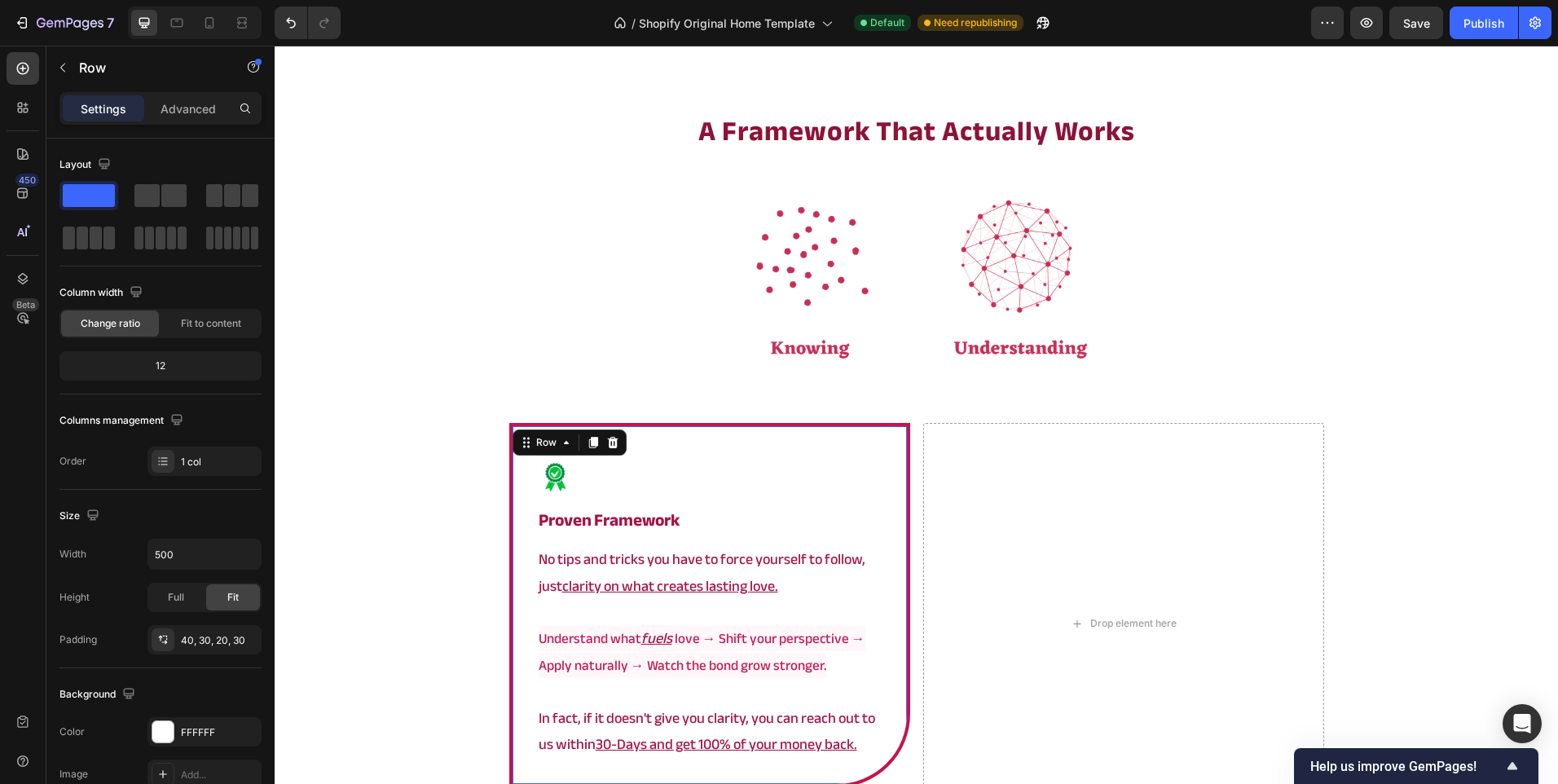
click at [517, 512] on div "Image proven framework Heading No tips and tricks you have to force yourself to…" at bounding box center [709, 605] width 401 height 365
click at [588, 436] on icon at bounding box center [593, 442] width 9 height 11
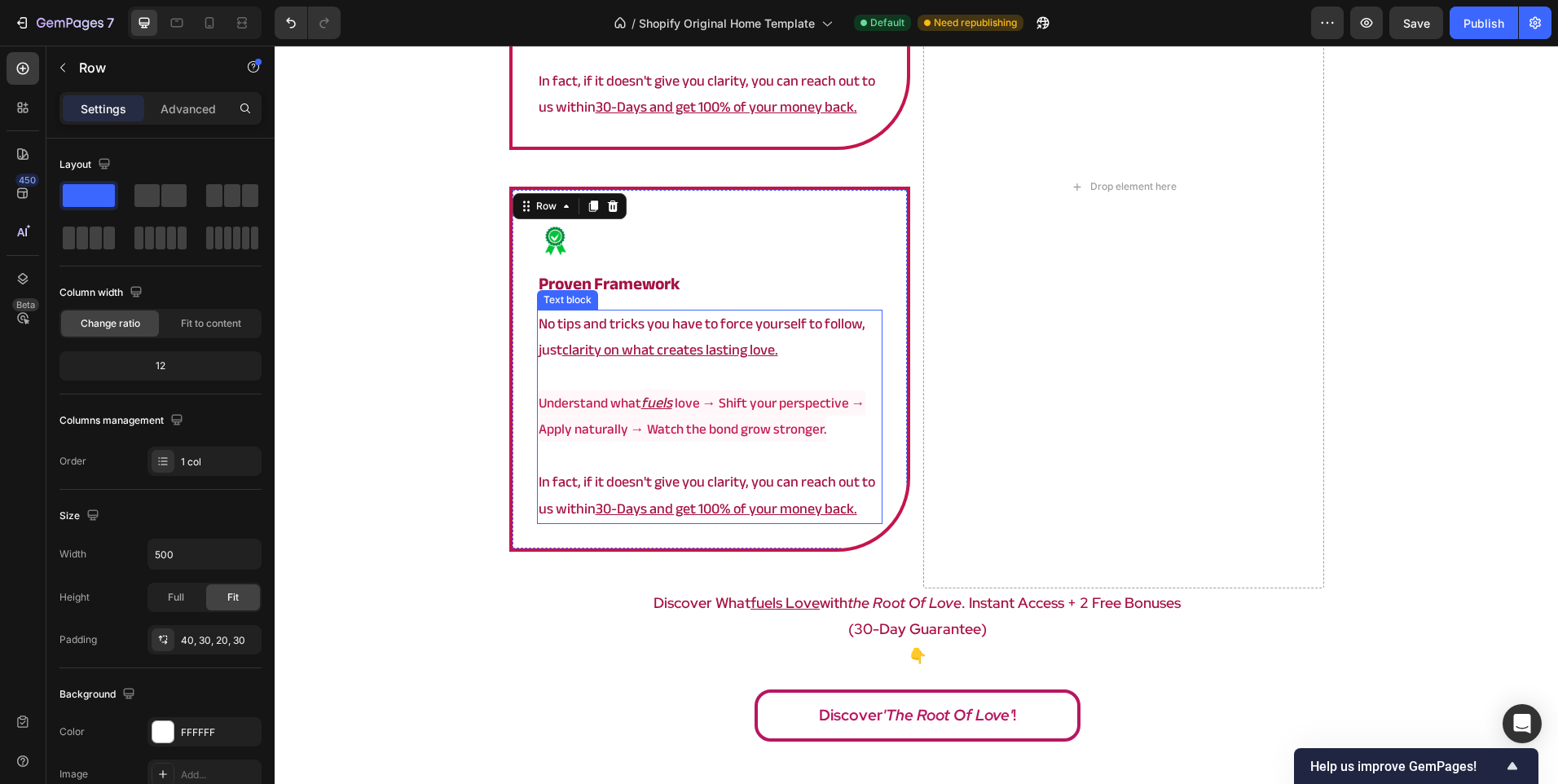
scroll to position [3426, 0]
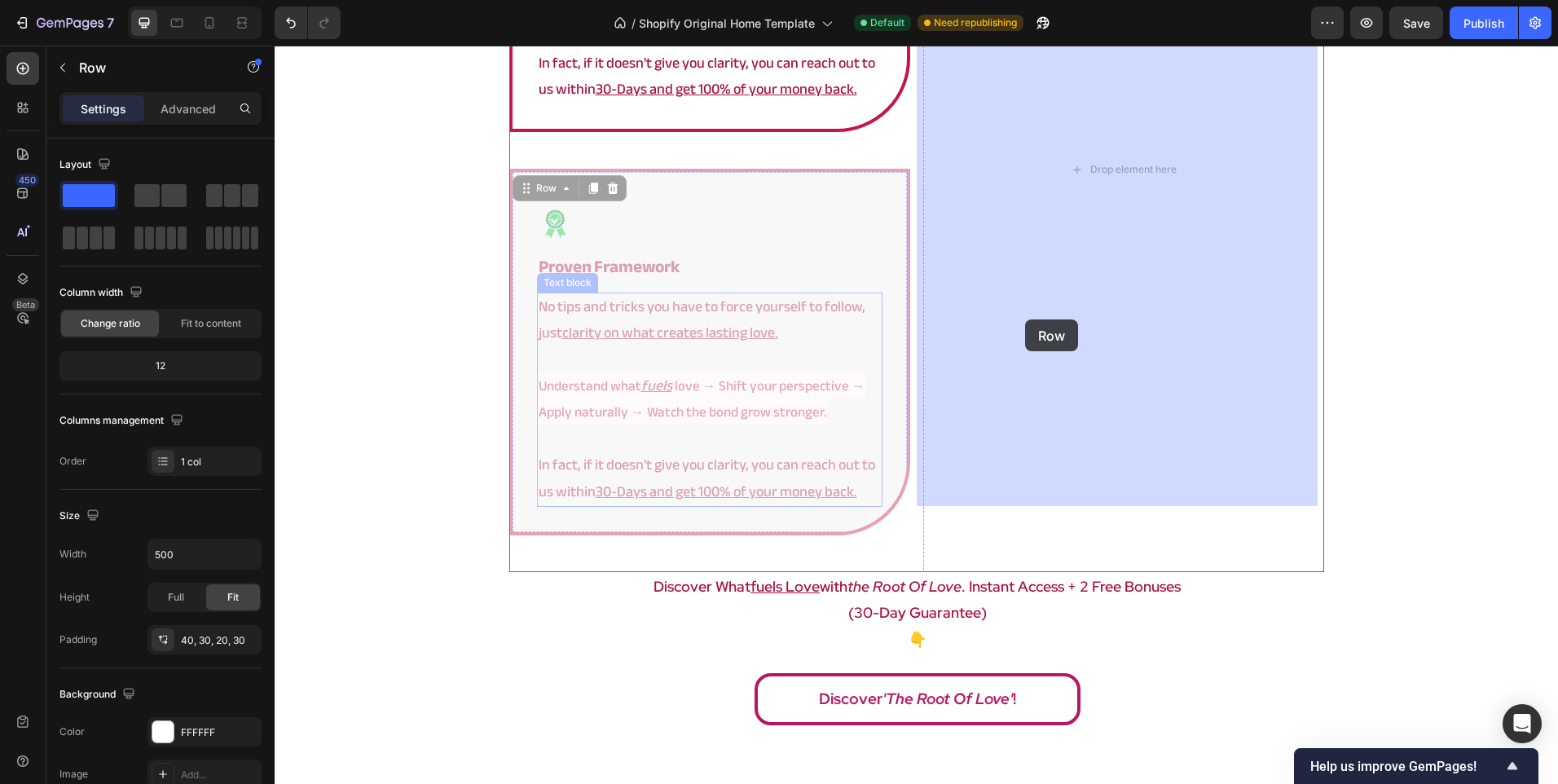
drag, startPoint x: 516, startPoint y: 421, endPoint x: 1073, endPoint y: 306, distance: 568.7
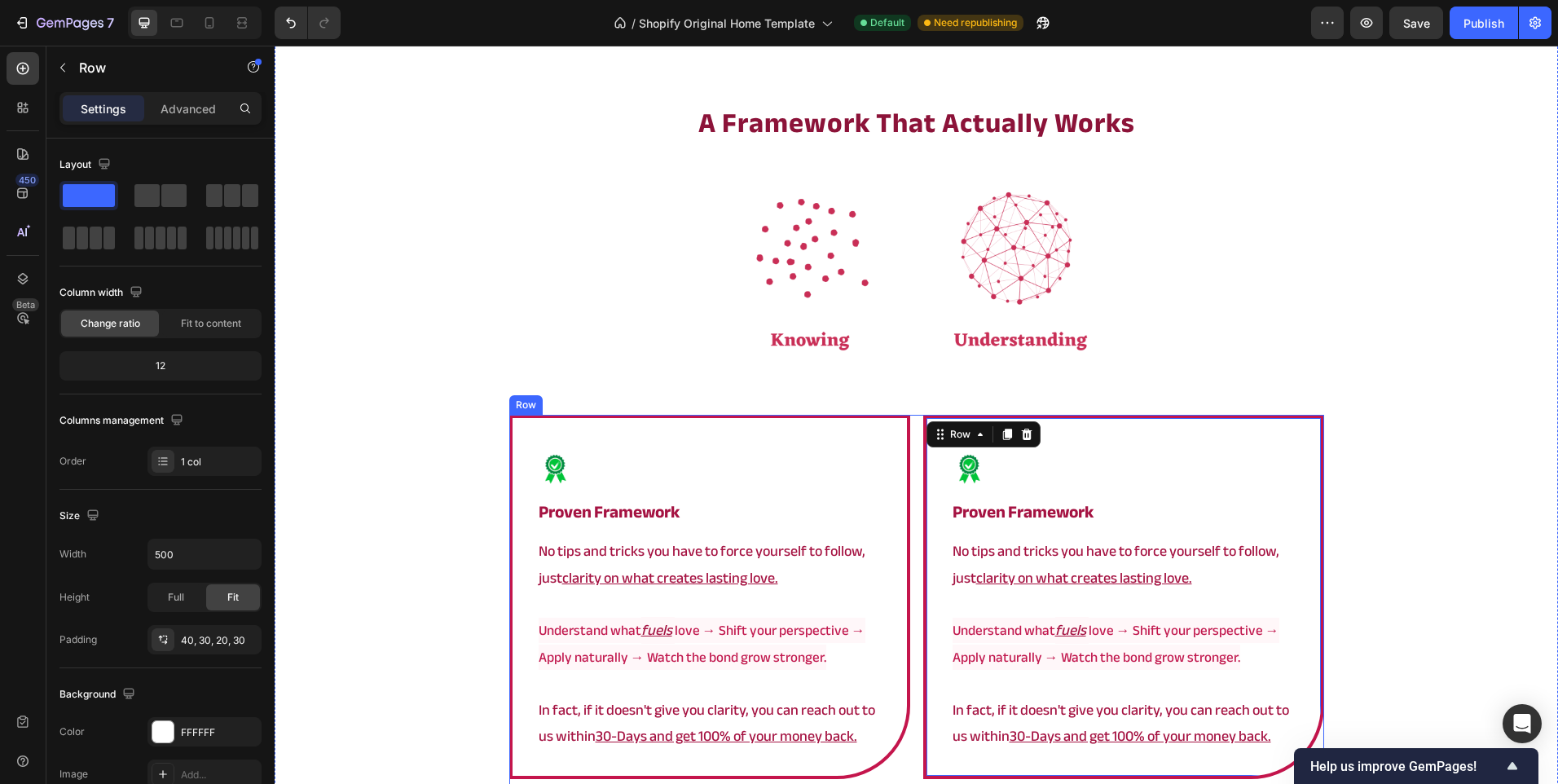
scroll to position [2775, 0]
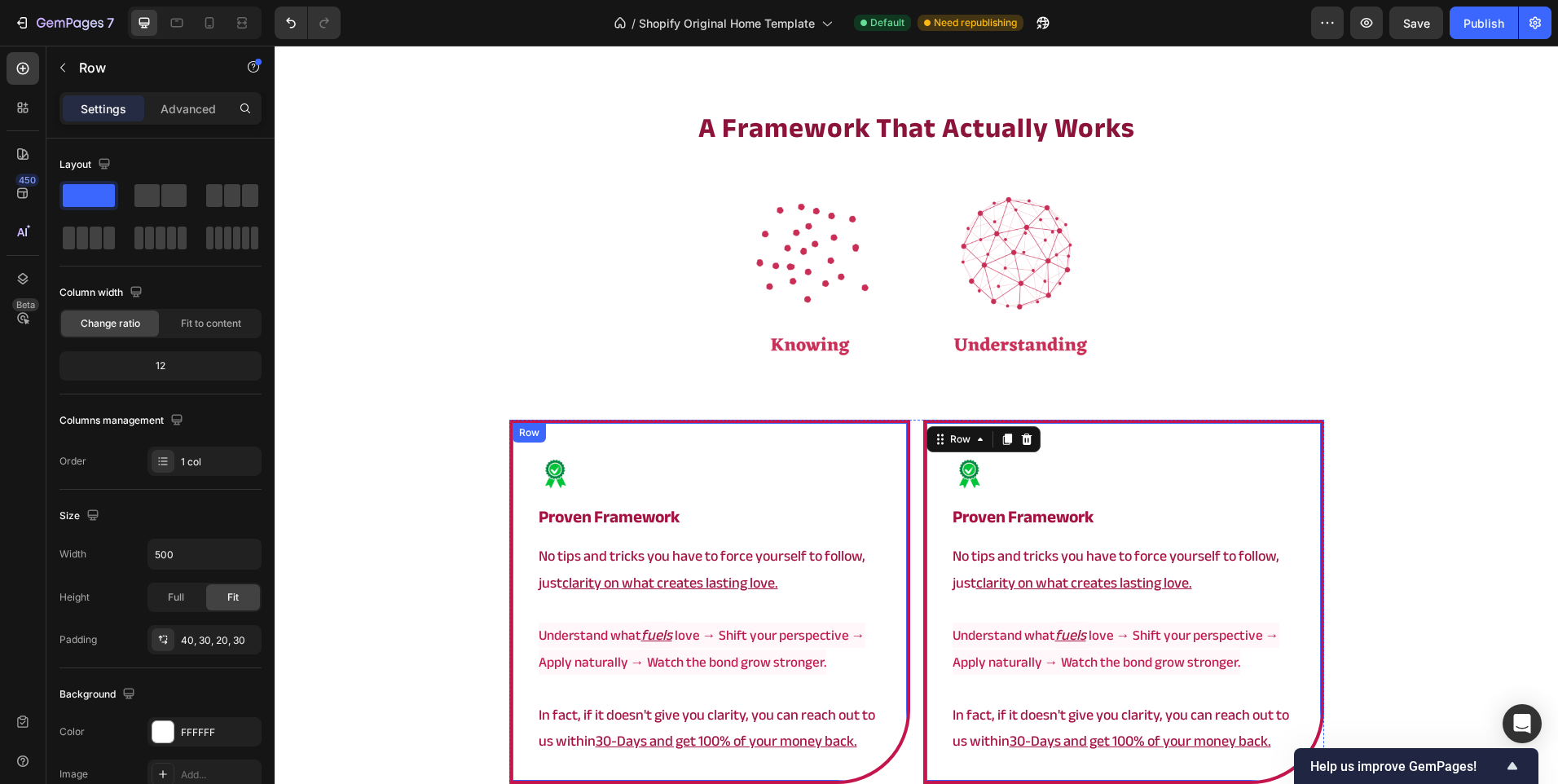
click at [894, 513] on div "Image proven framework Heading No tips and tricks you have to force yourself to…" at bounding box center [709, 601] width 401 height 365
click at [905, 509] on div "Image proven framework Heading No tips and tricks you have to force yourself to…" at bounding box center [916, 620] width 815 height 401
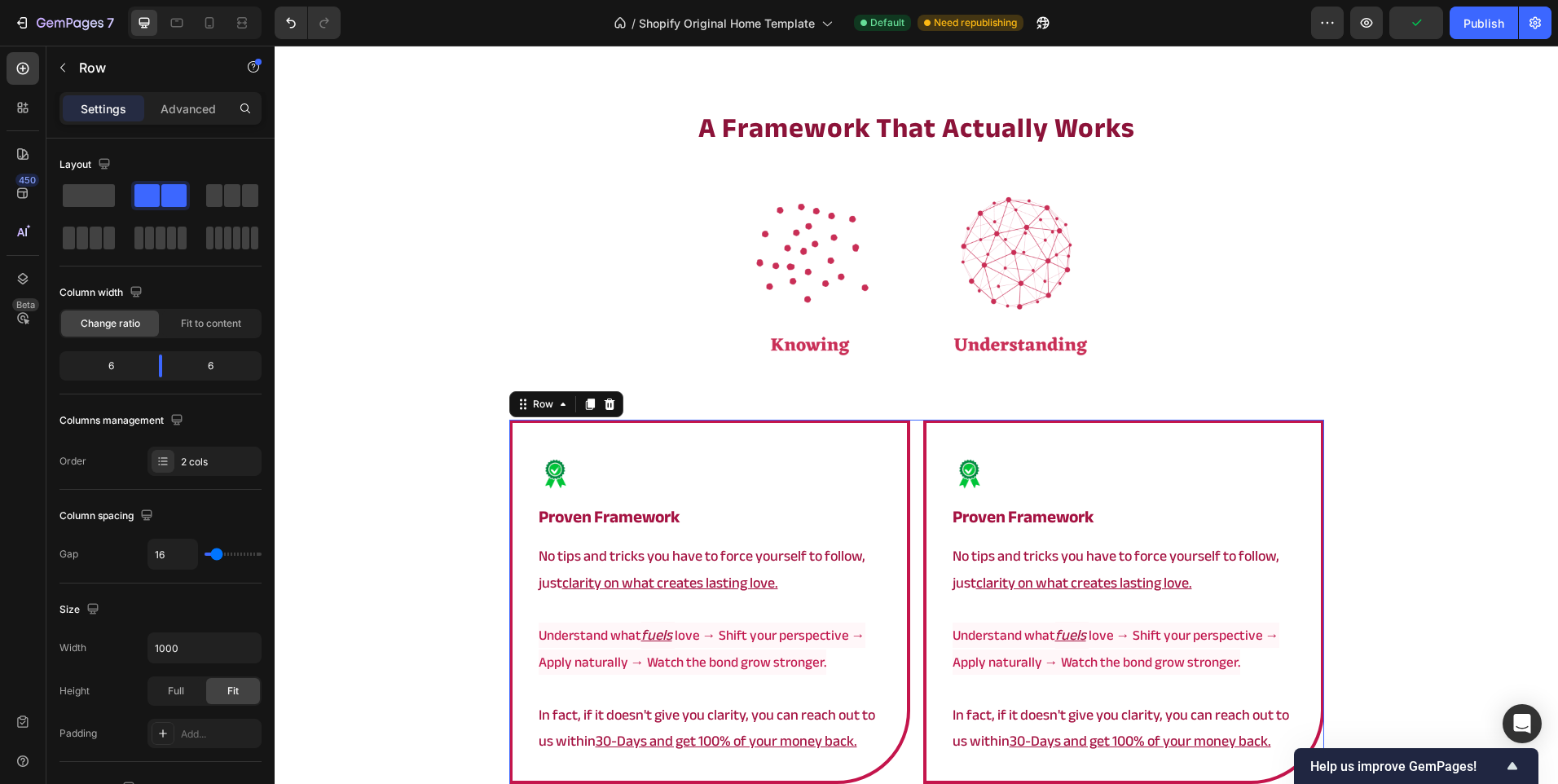
click at [596, 731] on div "Image proven framework Heading No tips and tricks you have to force yourself to…" at bounding box center [709, 620] width 401 height 401
click at [171, 544] on input "16" at bounding box center [172, 553] width 49 height 29
type input "4"
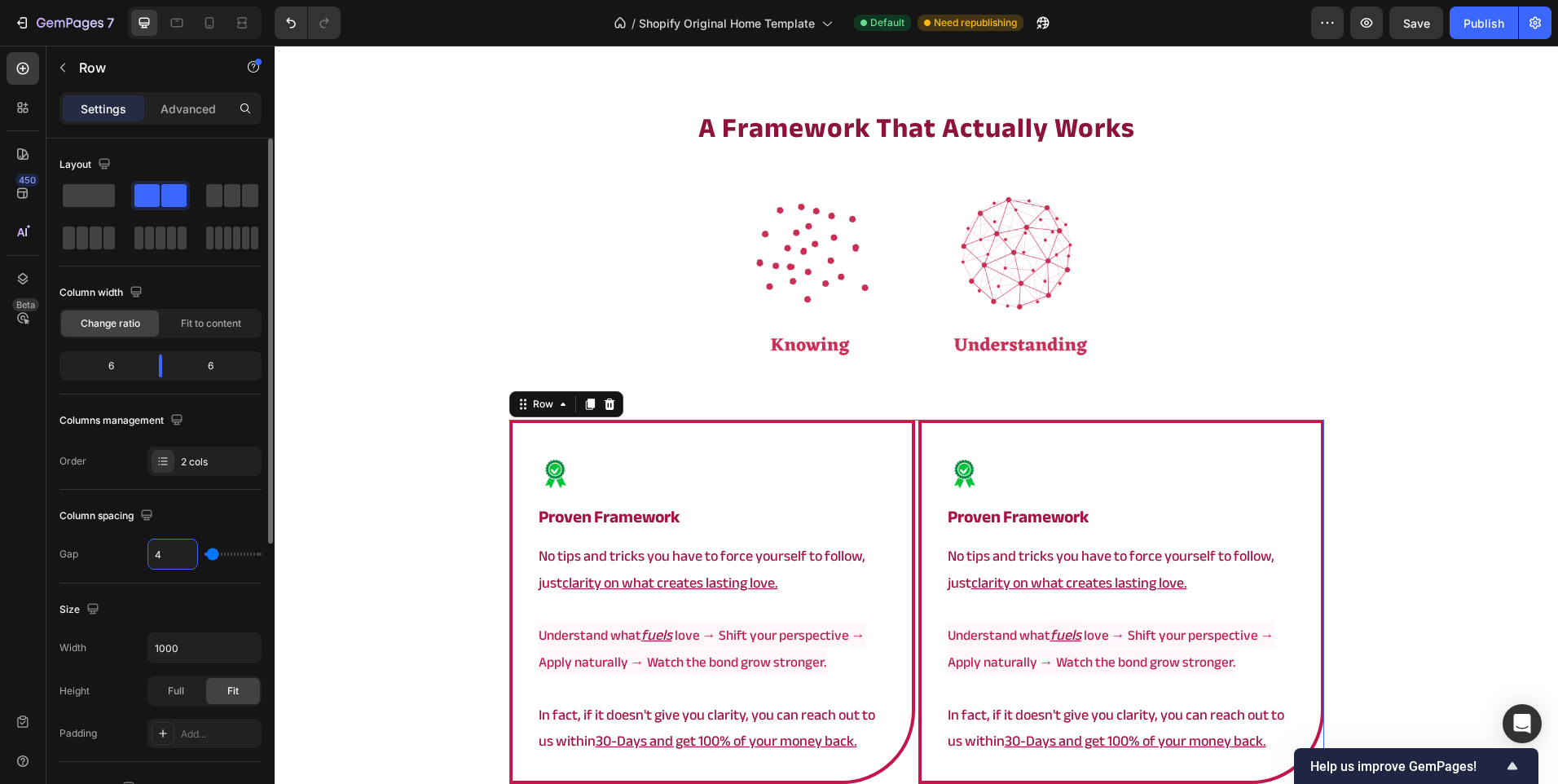
type input "40"
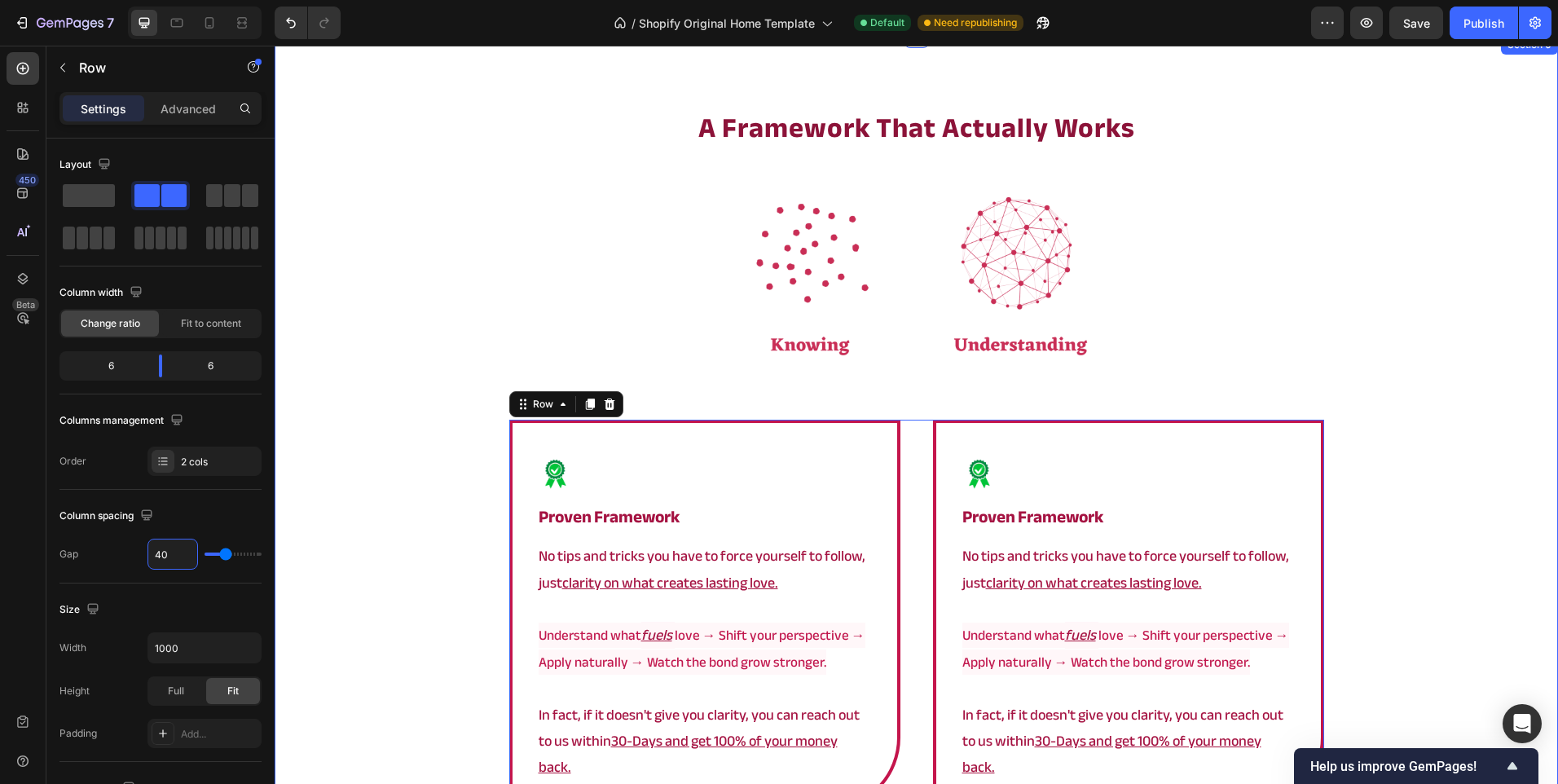
click at [342, 467] on div "⁠⁠⁠⁠⁠⁠⁠ a framework that actually works Heading Image Image proven framework He…" at bounding box center [916, 559] width 1284 height 901
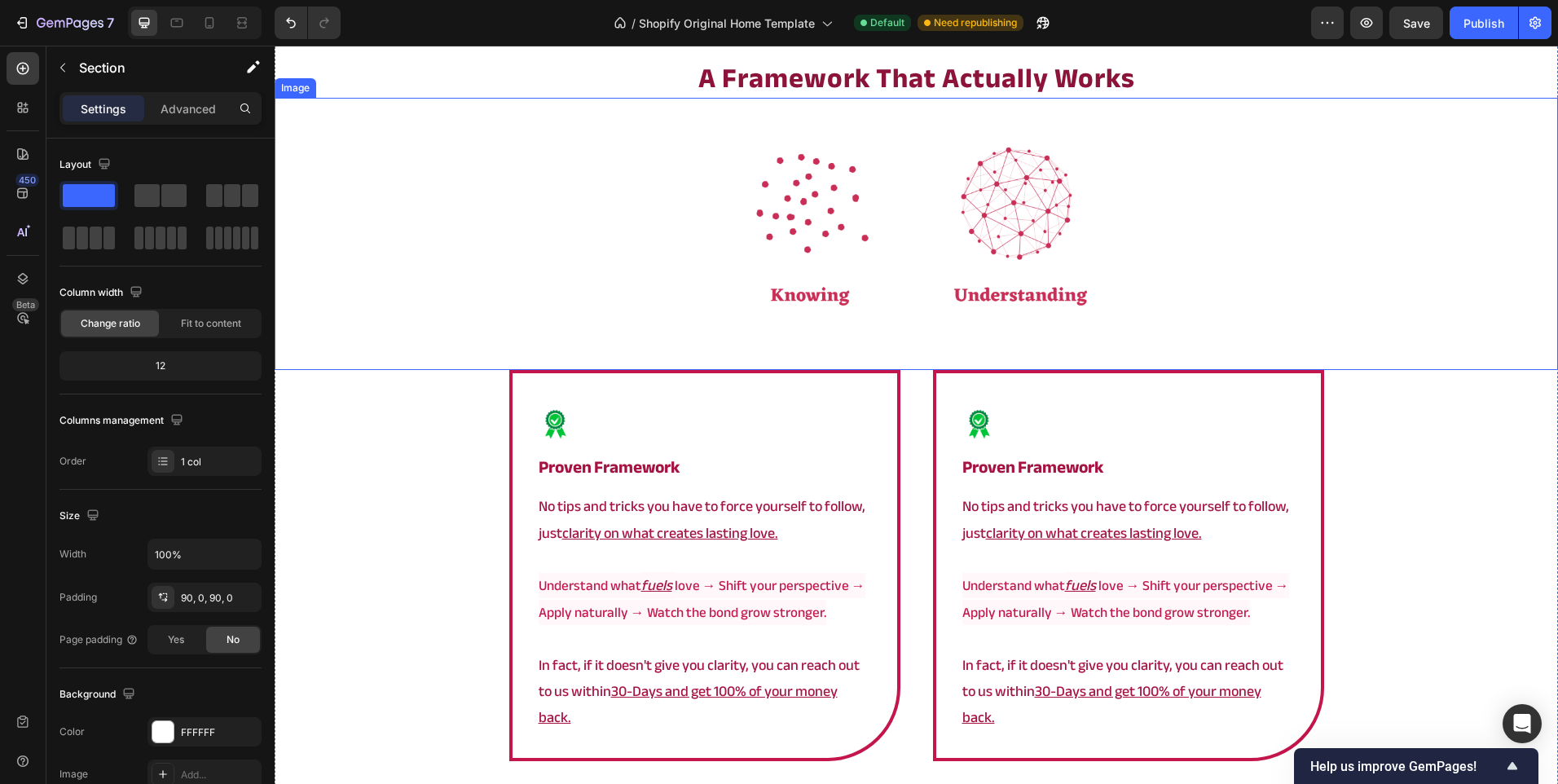
scroll to position [2693, 0]
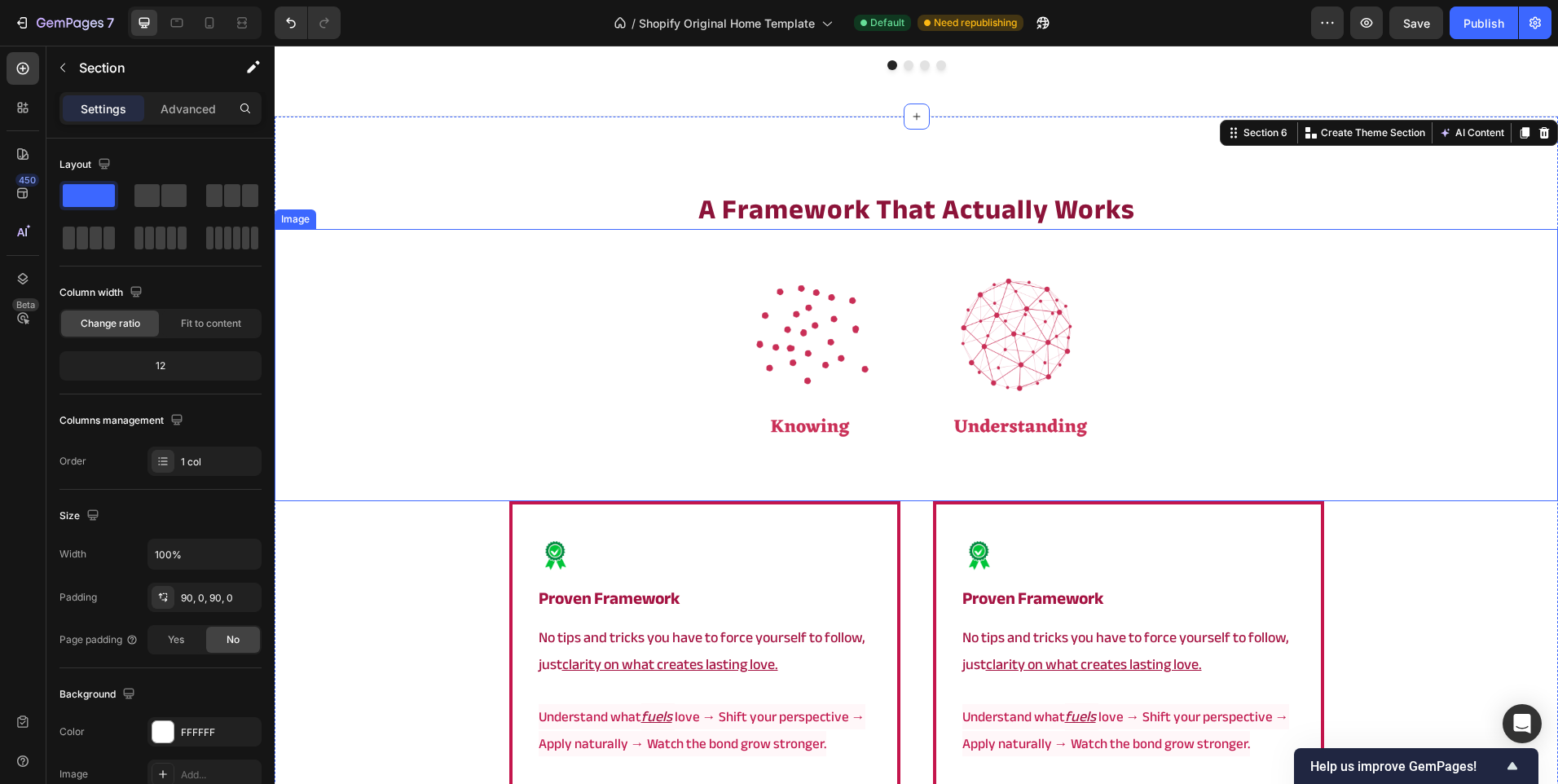
click at [828, 368] on img at bounding box center [917, 365] width 407 height 271
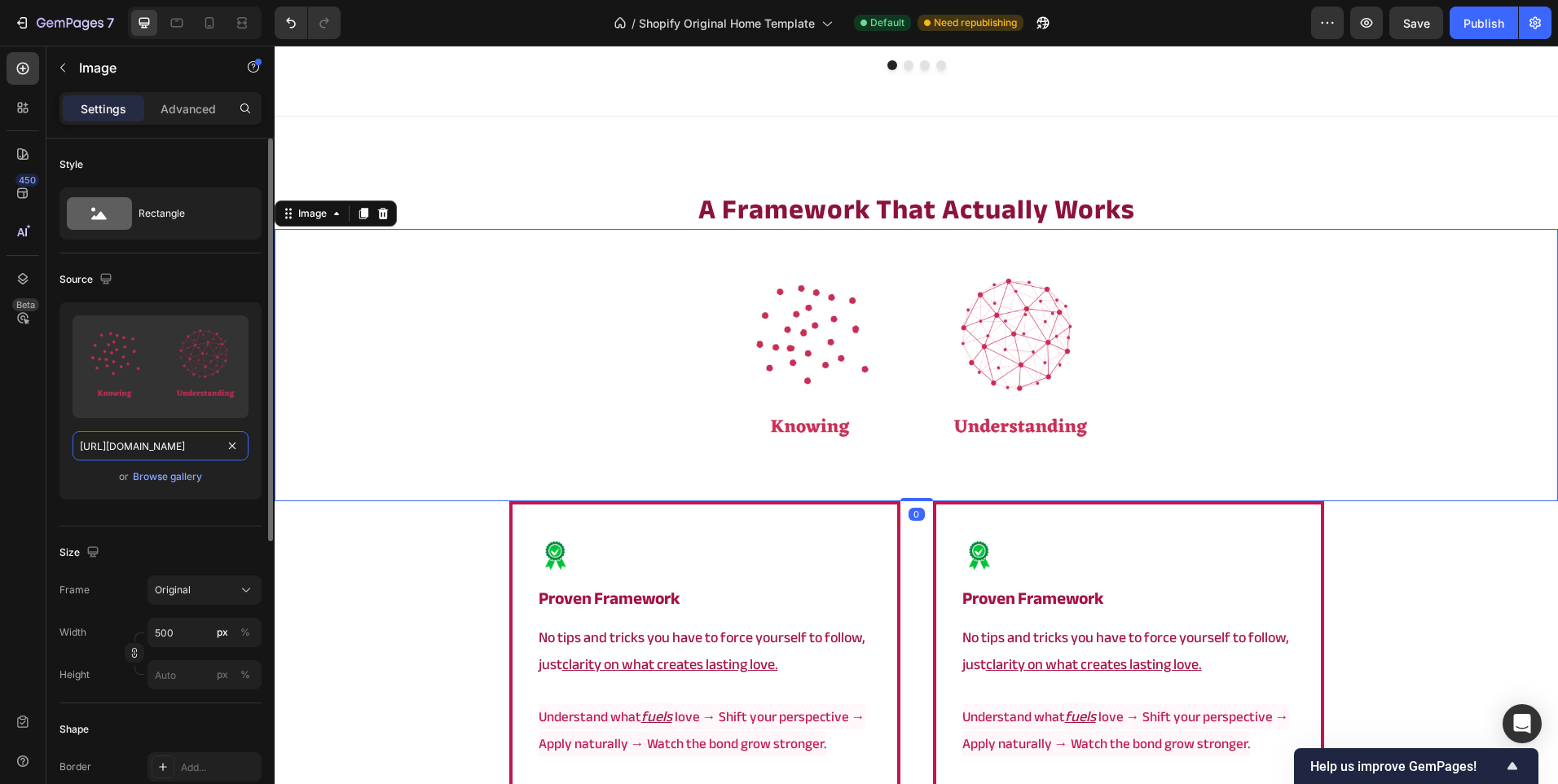
click at [147, 448] on input "[URL][DOMAIN_NAME]" at bounding box center [160, 445] width 176 height 29
paste input "829"
type input "[URL][DOMAIN_NAME]"
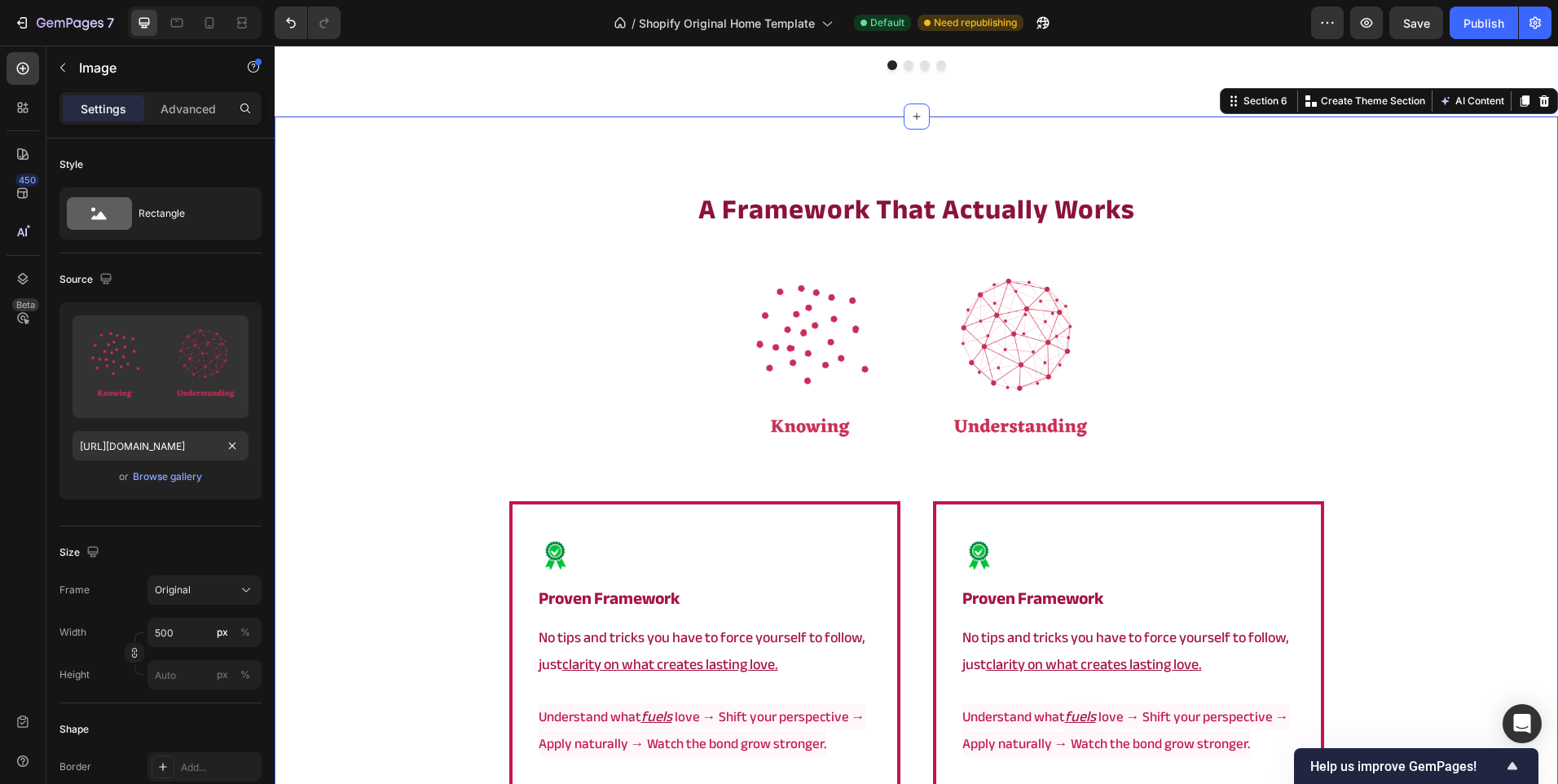
click at [450, 165] on div "⁠⁠⁠⁠⁠⁠⁠ a framework that actually works Heading Image Image proven framework He…" at bounding box center [916, 641] width 1284 height 1049
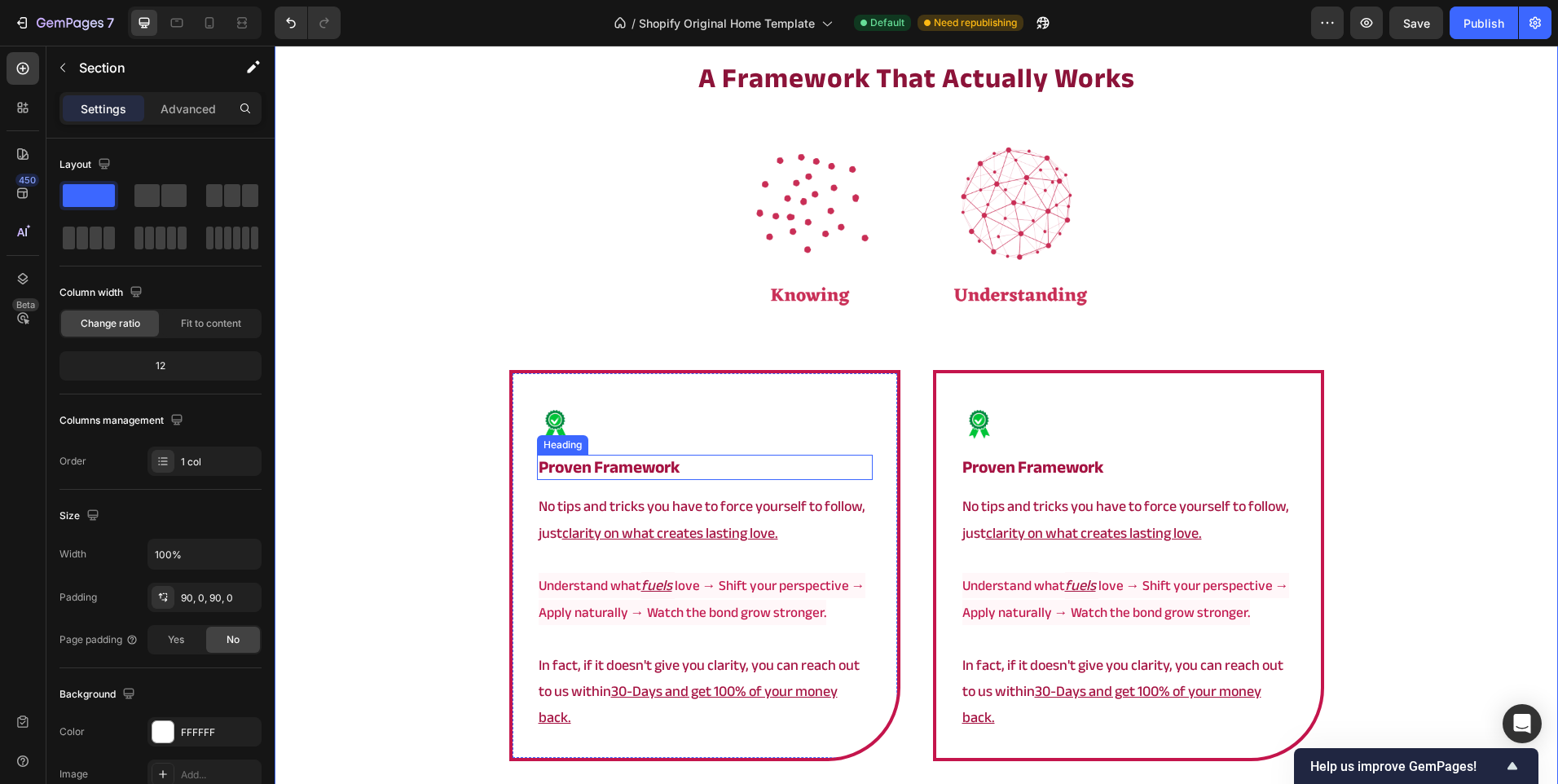
scroll to position [2856, 0]
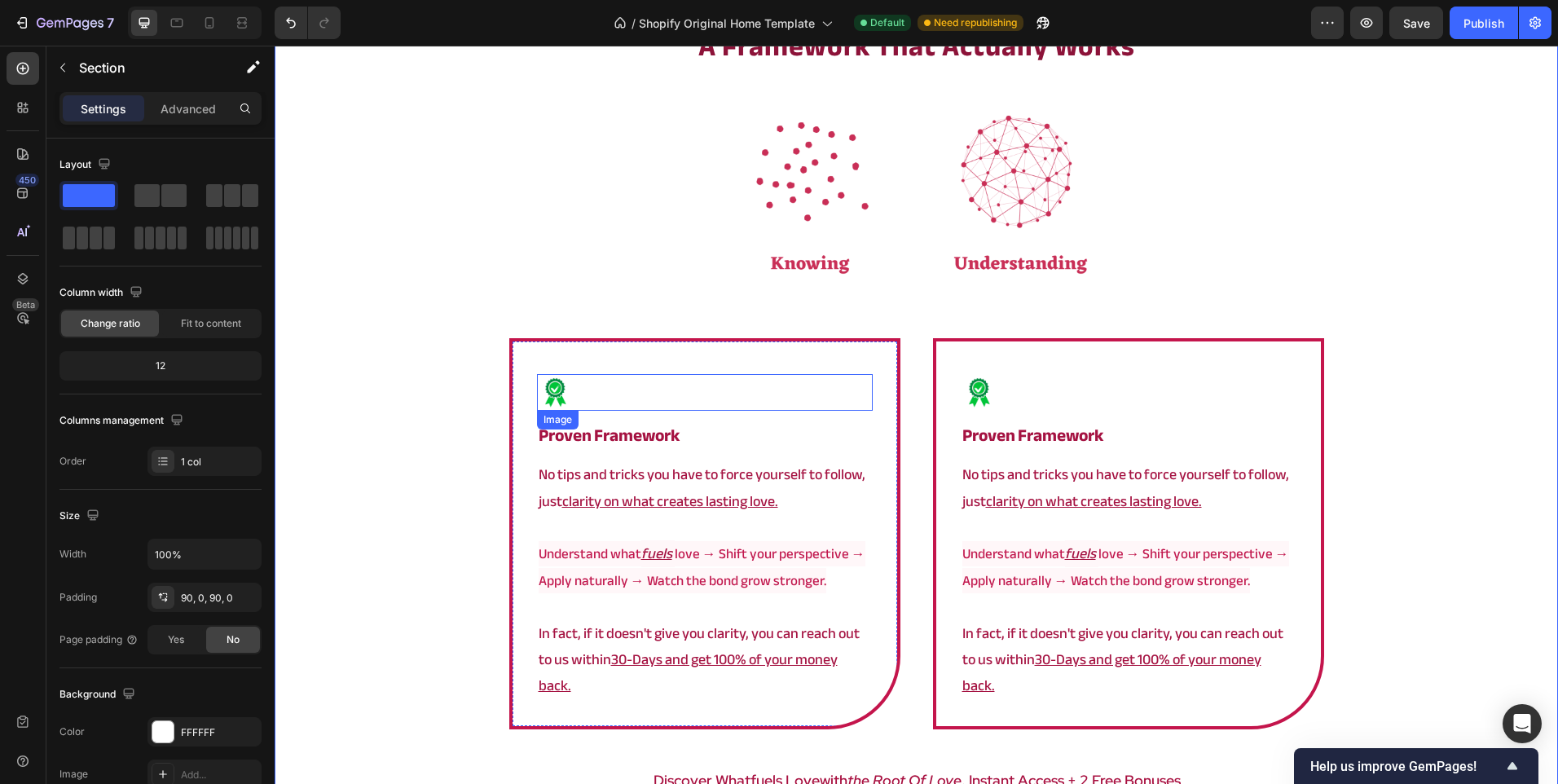
click at [629, 388] on div at bounding box center [705, 392] width 336 height 37
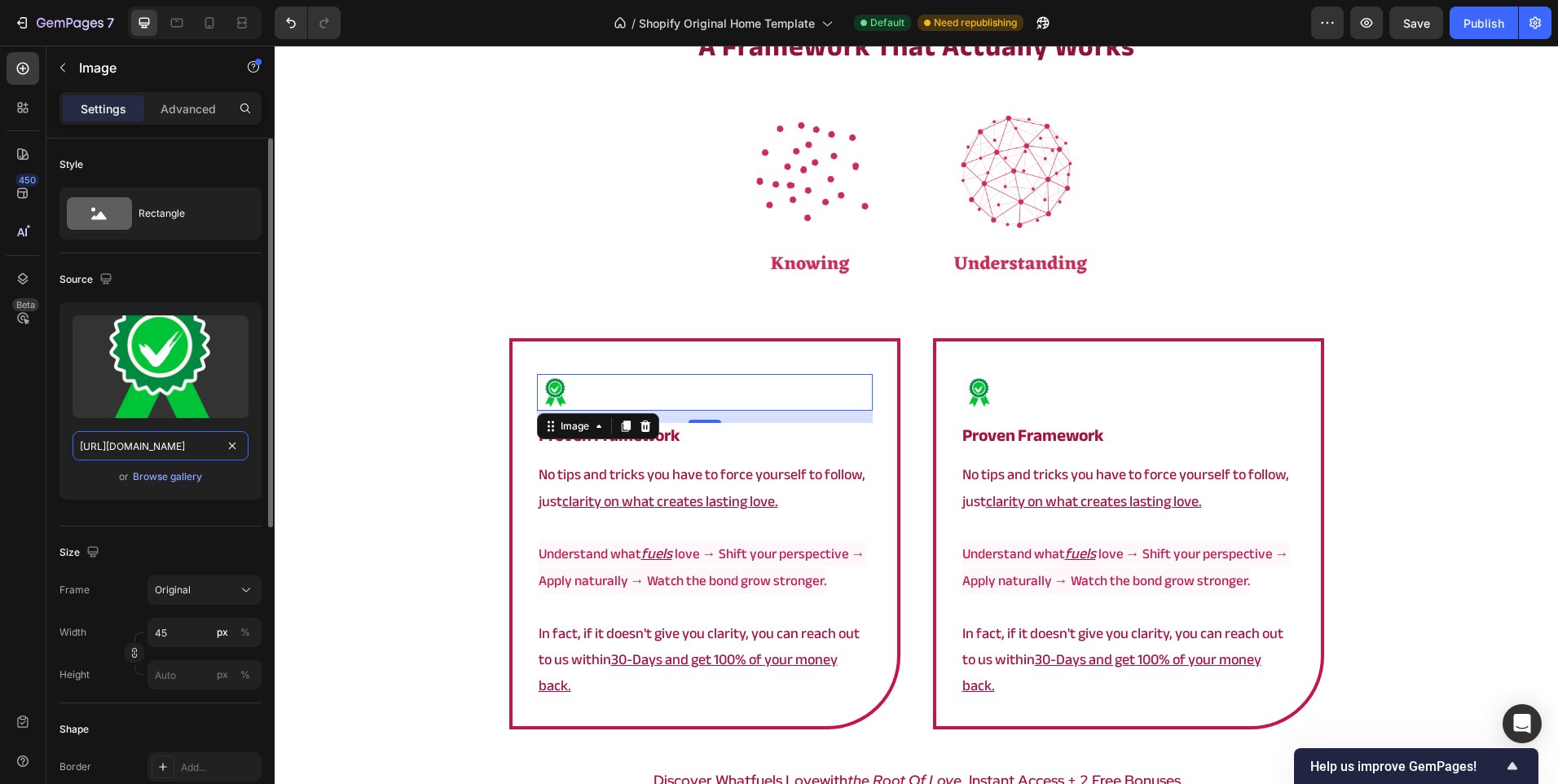
click at [147, 448] on input "[URL][DOMAIN_NAME]" at bounding box center [160, 445] width 176 height 29
paste input "9.png?v=1753623078"
type input "[URL][DOMAIN_NAME]"
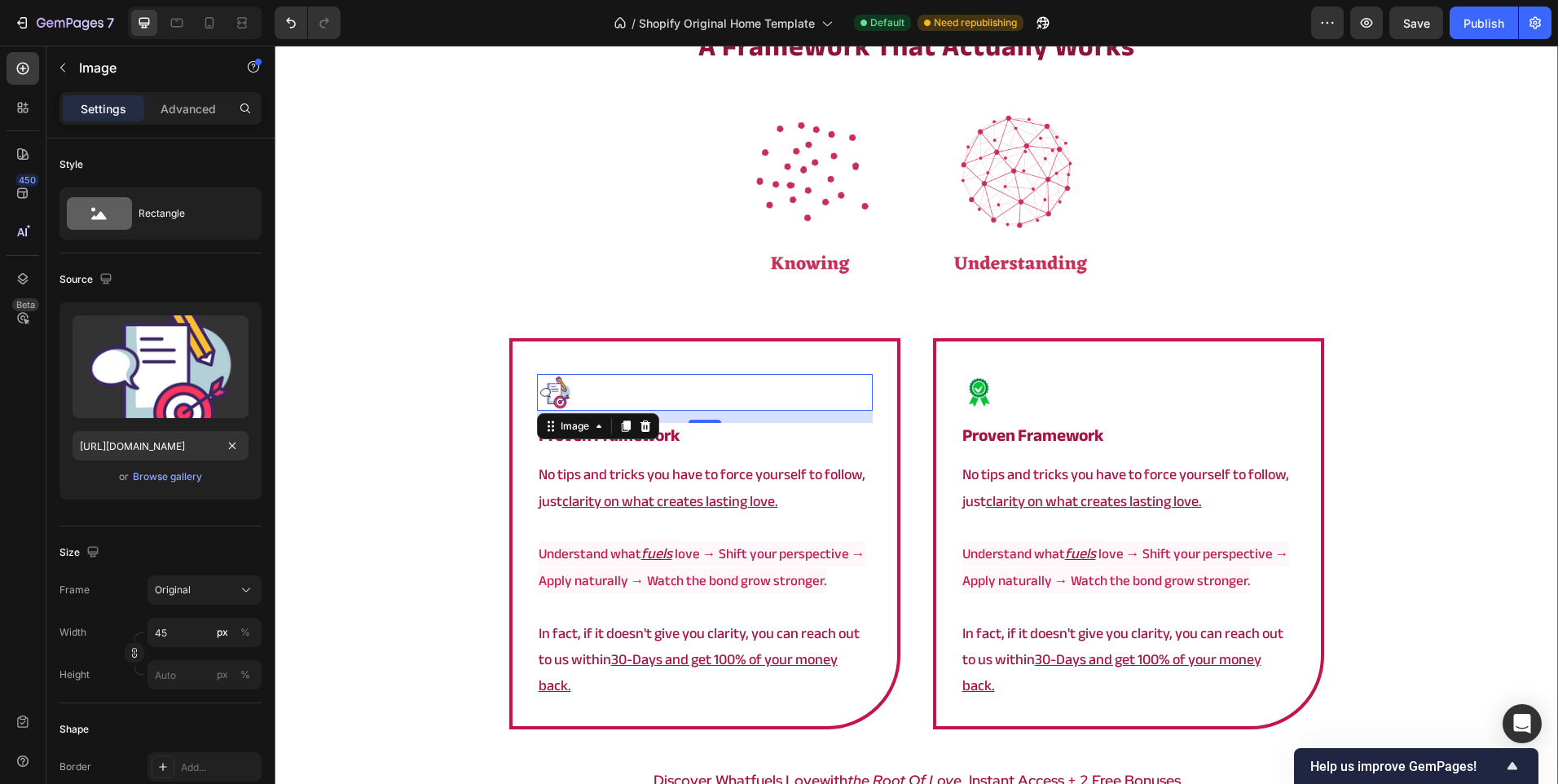
click at [356, 407] on div "⁠⁠⁠⁠⁠⁠⁠ a framework that actually works Heading Image Image 15 proven framework…" at bounding box center [916, 478] width 1284 height 901
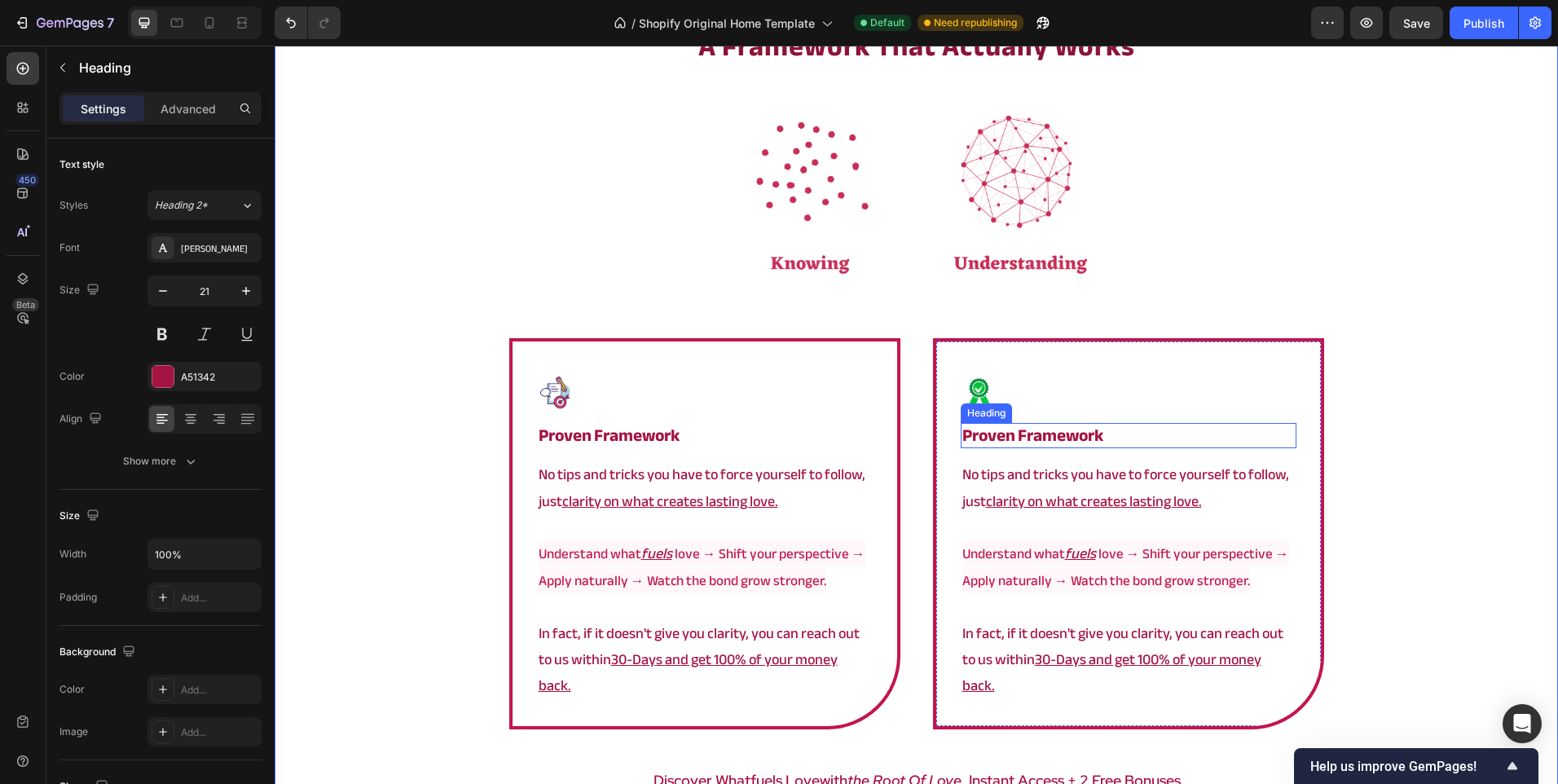
click at [1013, 440] on strong "proven framework" at bounding box center [1033, 435] width 141 height 32
click at [421, 341] on div "⁠⁠⁠⁠⁠⁠⁠ a framework that actually works Heading Image Image proven framework He…" at bounding box center [916, 478] width 1284 height 901
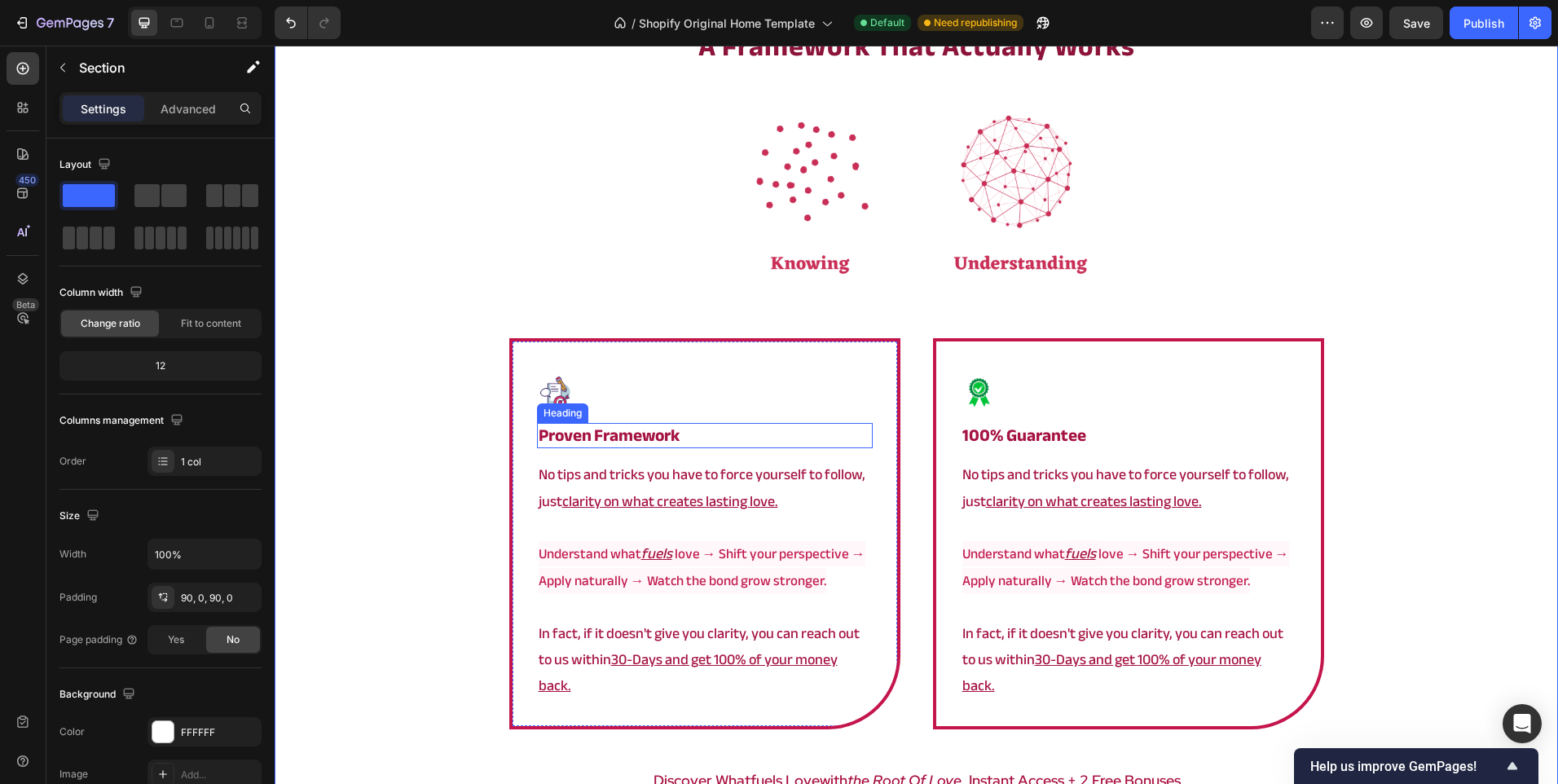
click at [605, 433] on strong "proven framework" at bounding box center [609, 435] width 141 height 32
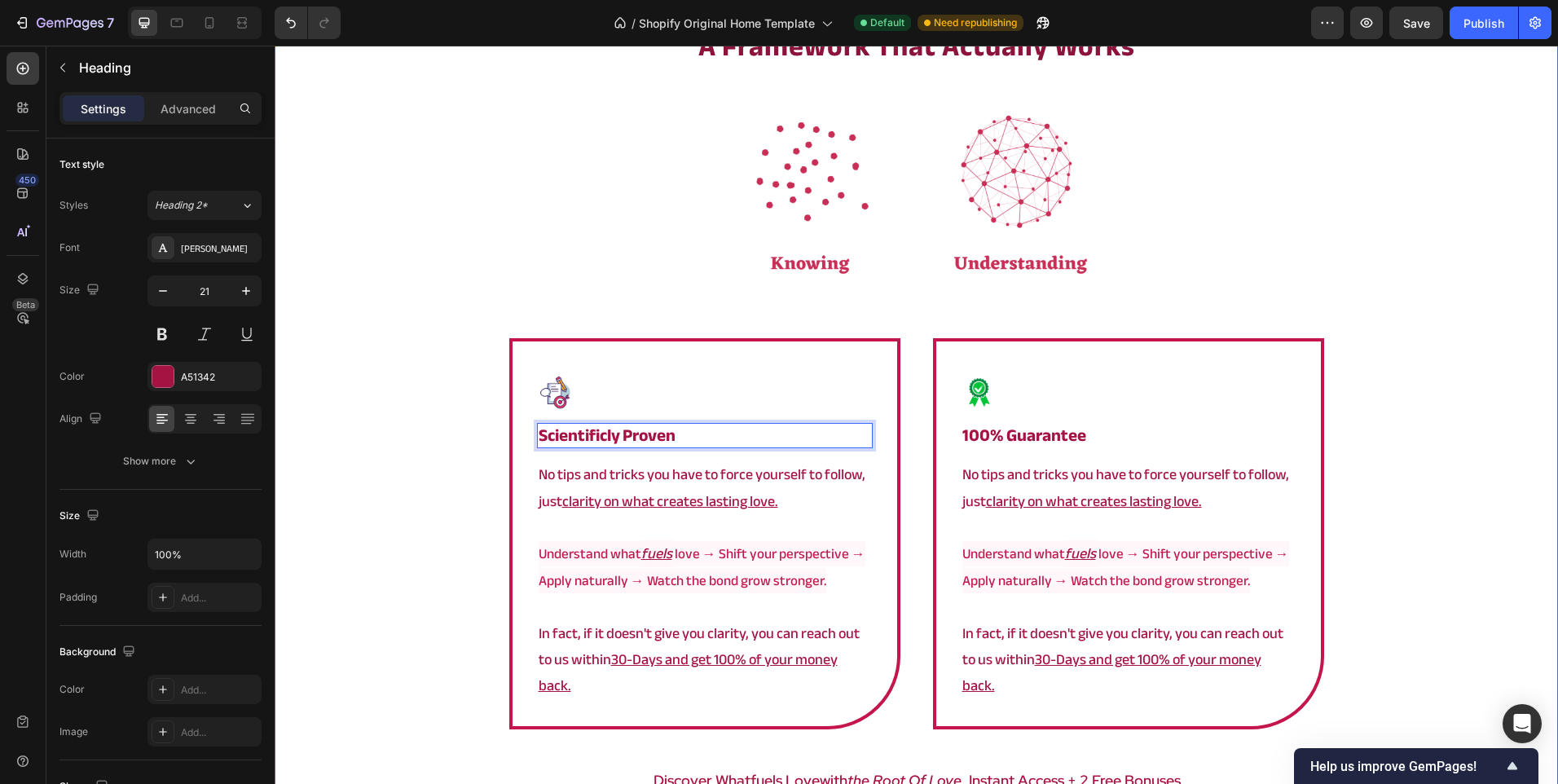
click at [436, 441] on div "⁠⁠⁠⁠⁠⁠⁠ a framework that actually works Heading Image Image Scientificly Proven…" at bounding box center [916, 478] width 1284 height 901
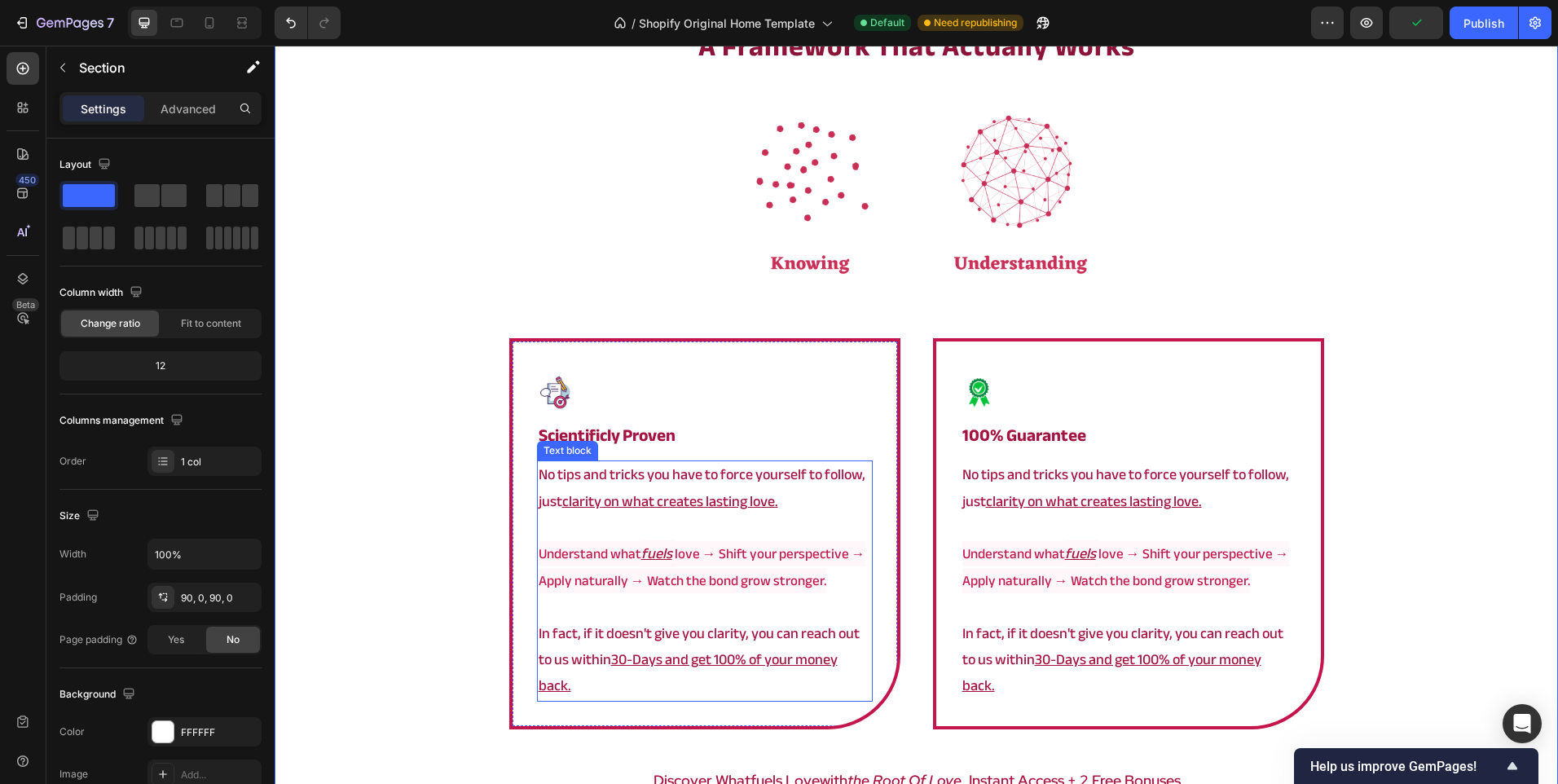
click at [610, 637] on p "In fact, if it doesn't give you clarity, you can reach out to us within 30-Days…" at bounding box center [704, 661] width 333 height 79
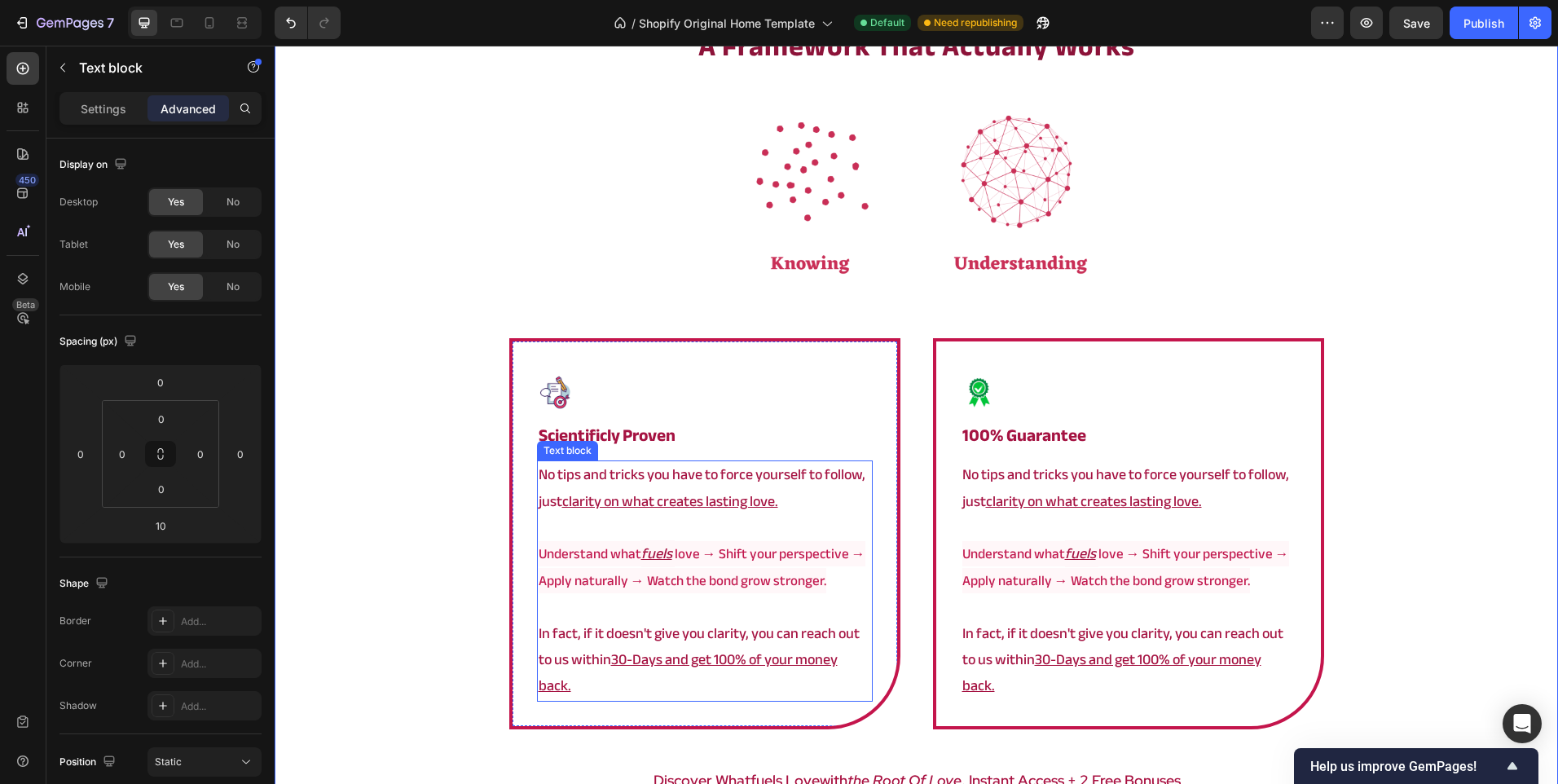
click at [610, 637] on p "In fact, if it doesn't give you clarity, you can reach out to us within 30-Days…" at bounding box center [704, 661] width 333 height 79
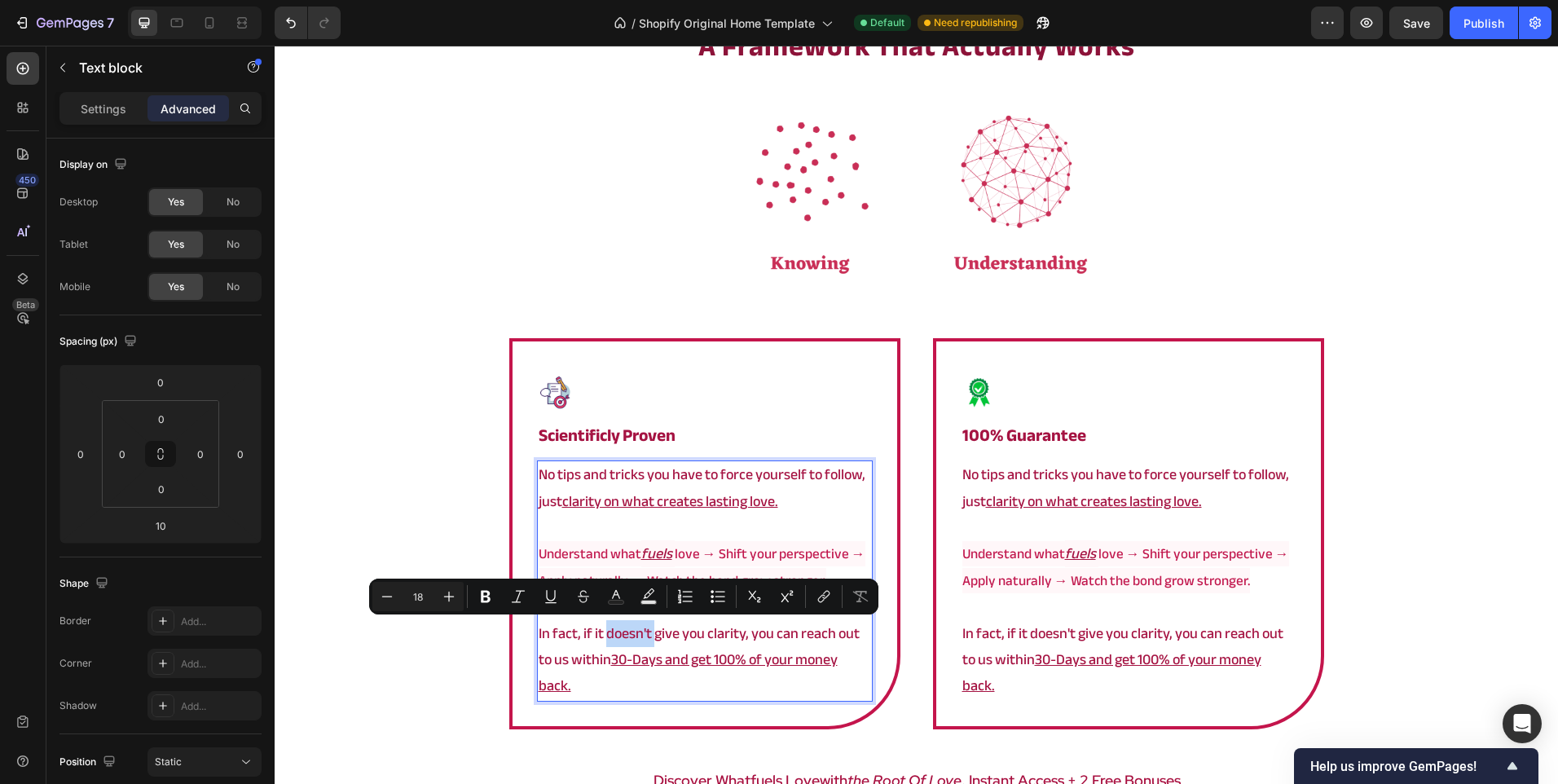
click at [610, 637] on p "In fact, if it doesn't give you clarity, you can reach out to us within 30-Days…" at bounding box center [704, 661] width 333 height 79
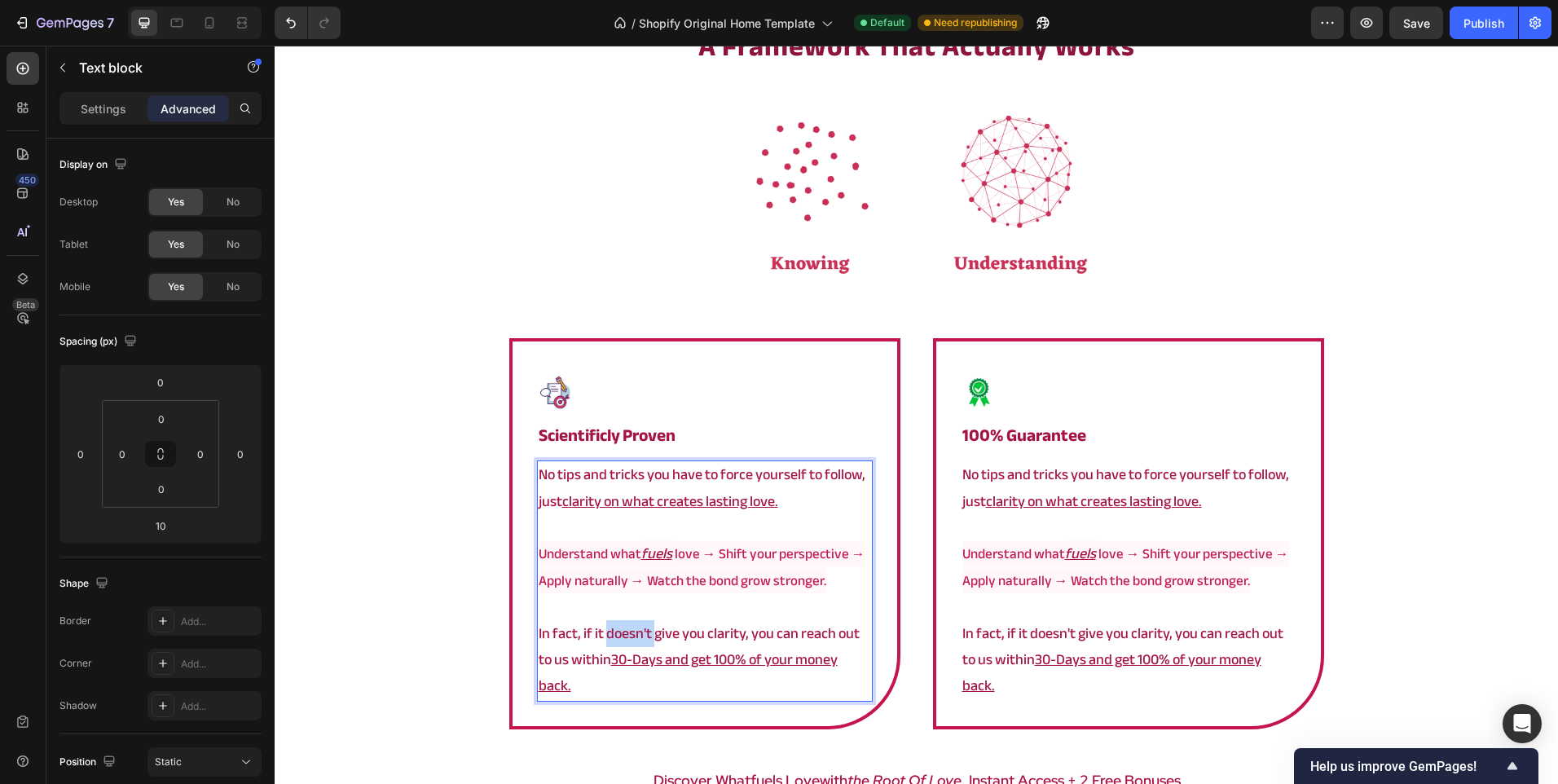
click at [610, 637] on p "In fact, if it doesn't give you clarity, you can reach out to us within 30-Days…" at bounding box center [704, 661] width 333 height 79
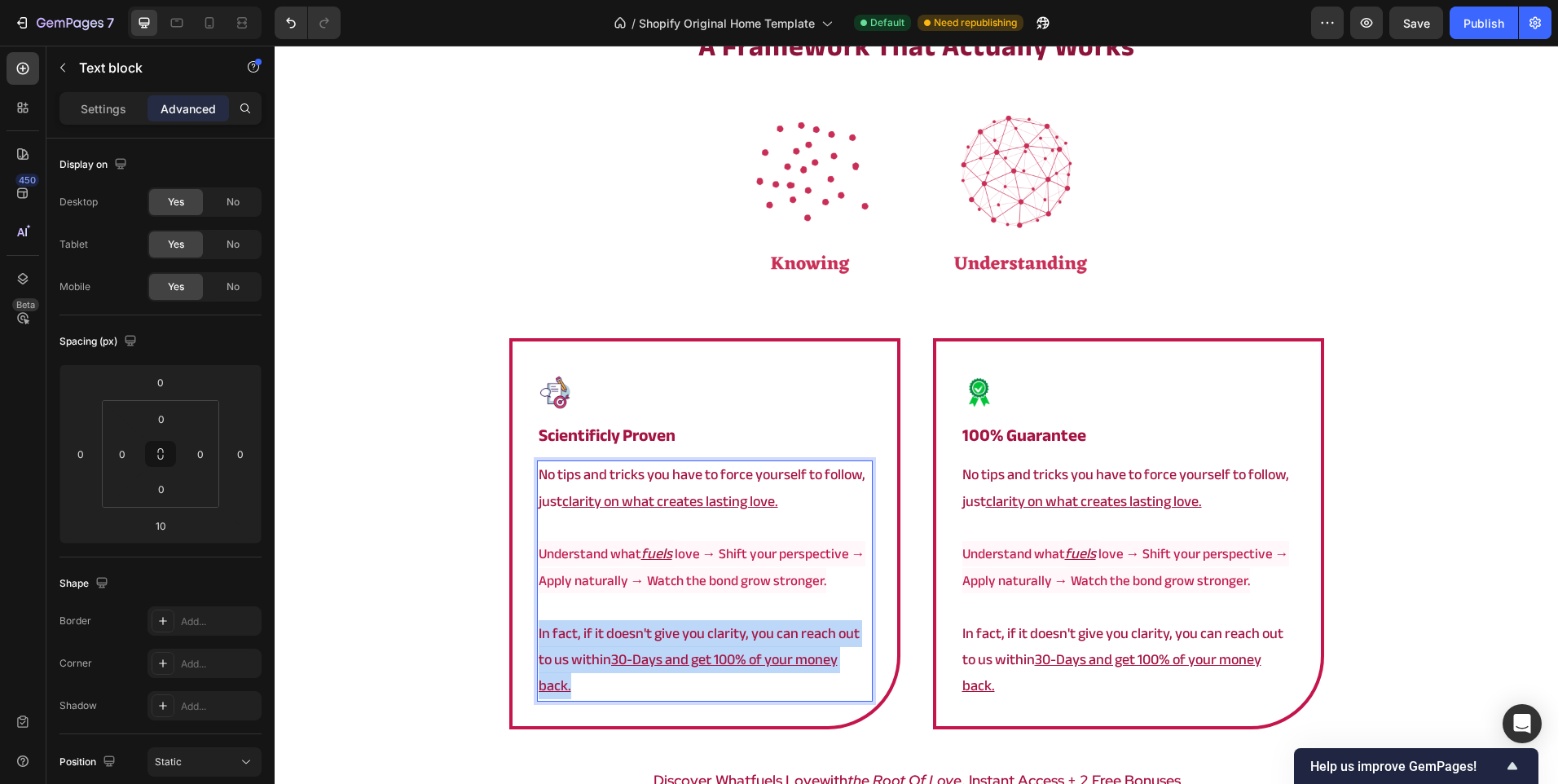
click at [610, 637] on p "In fact, if it doesn't give you clarity, you can reach out to us within 30-Days…" at bounding box center [704, 661] width 333 height 79
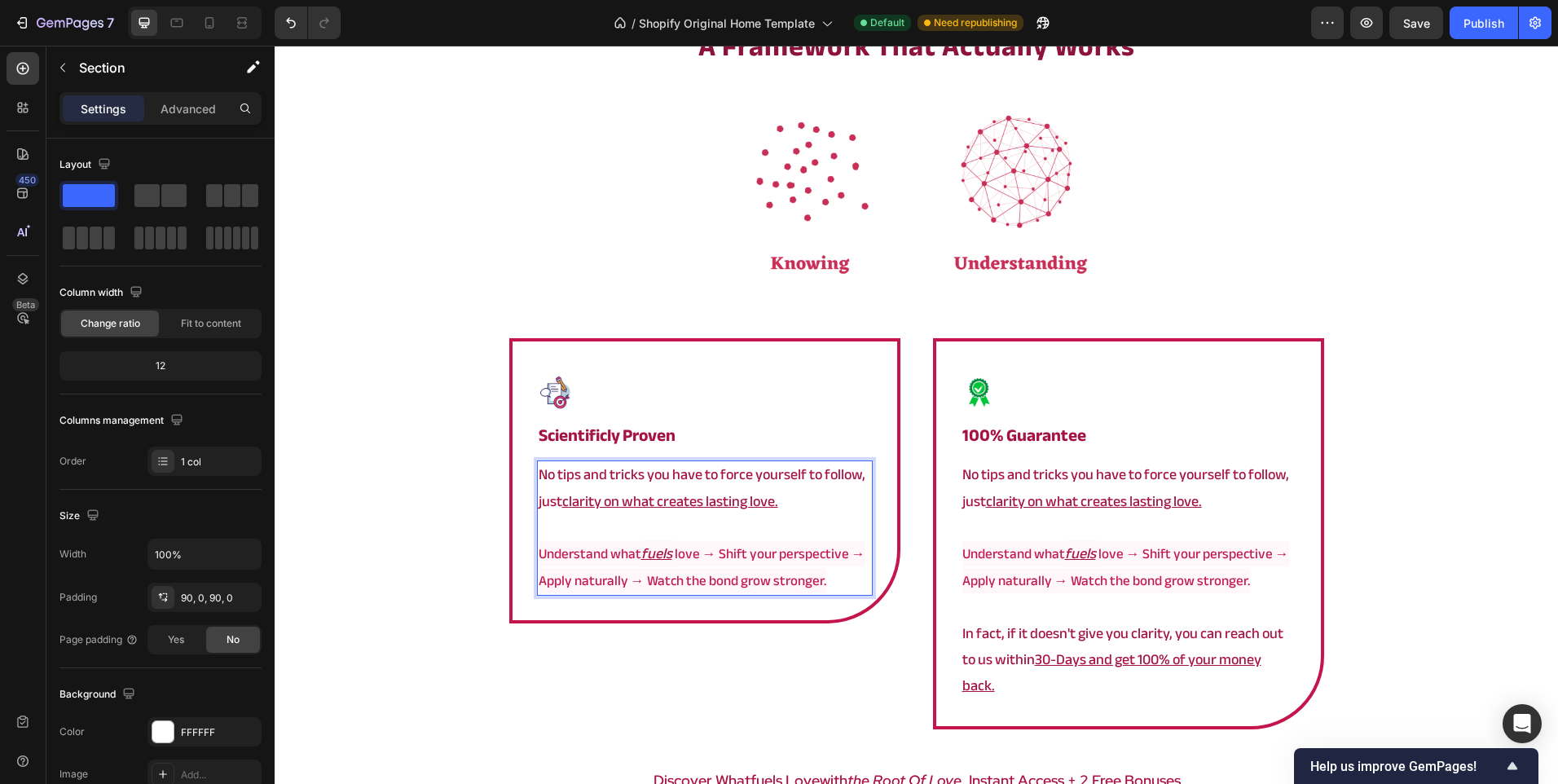
click at [467, 667] on div "⁠⁠⁠⁠⁠⁠⁠ a framework that actually works Heading Image Image ⁠⁠⁠⁠⁠⁠⁠ Scientificl…" at bounding box center [916, 478] width 1284 height 901
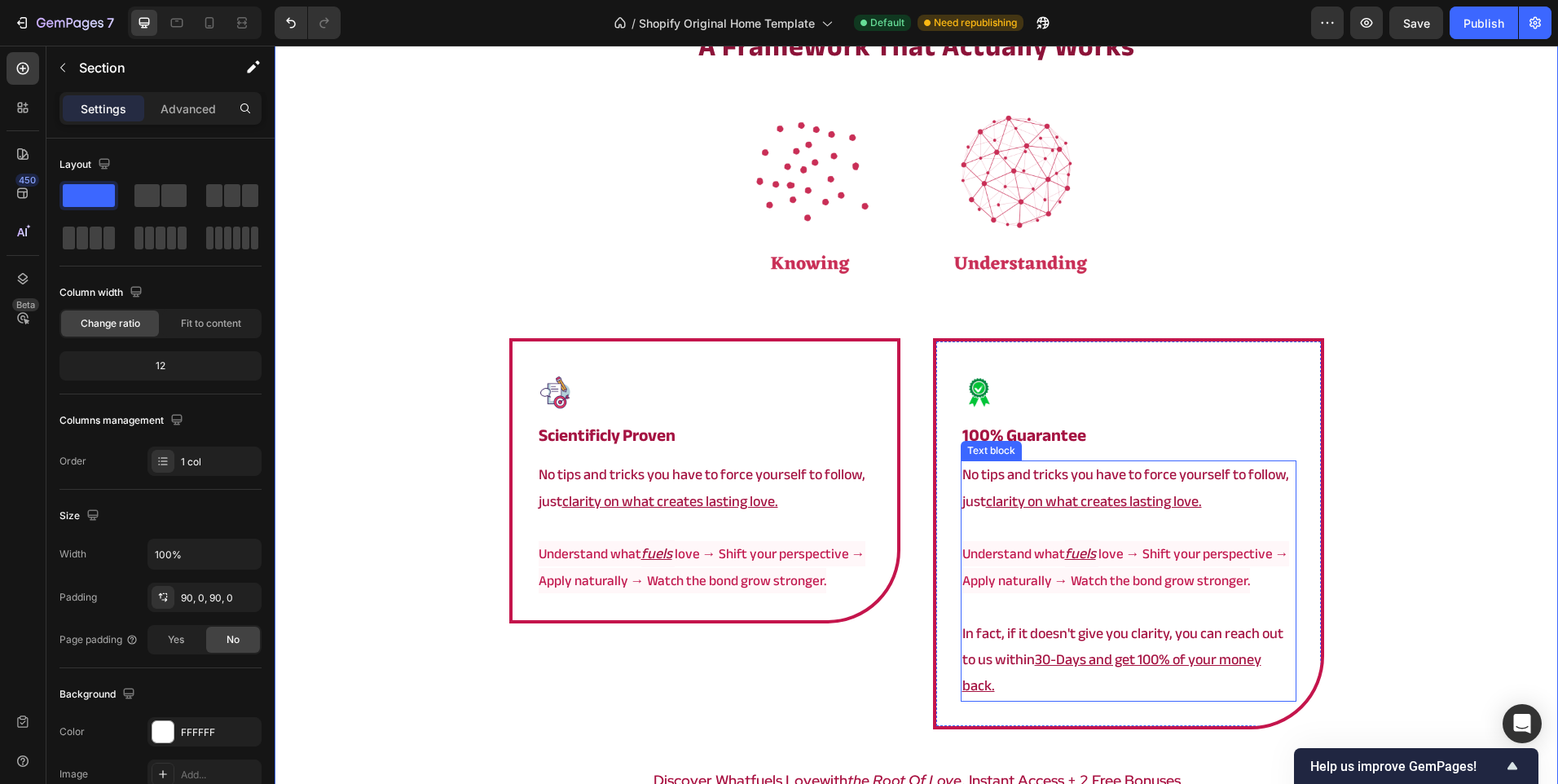
click at [1074, 604] on p at bounding box center [1128, 607] width 333 height 26
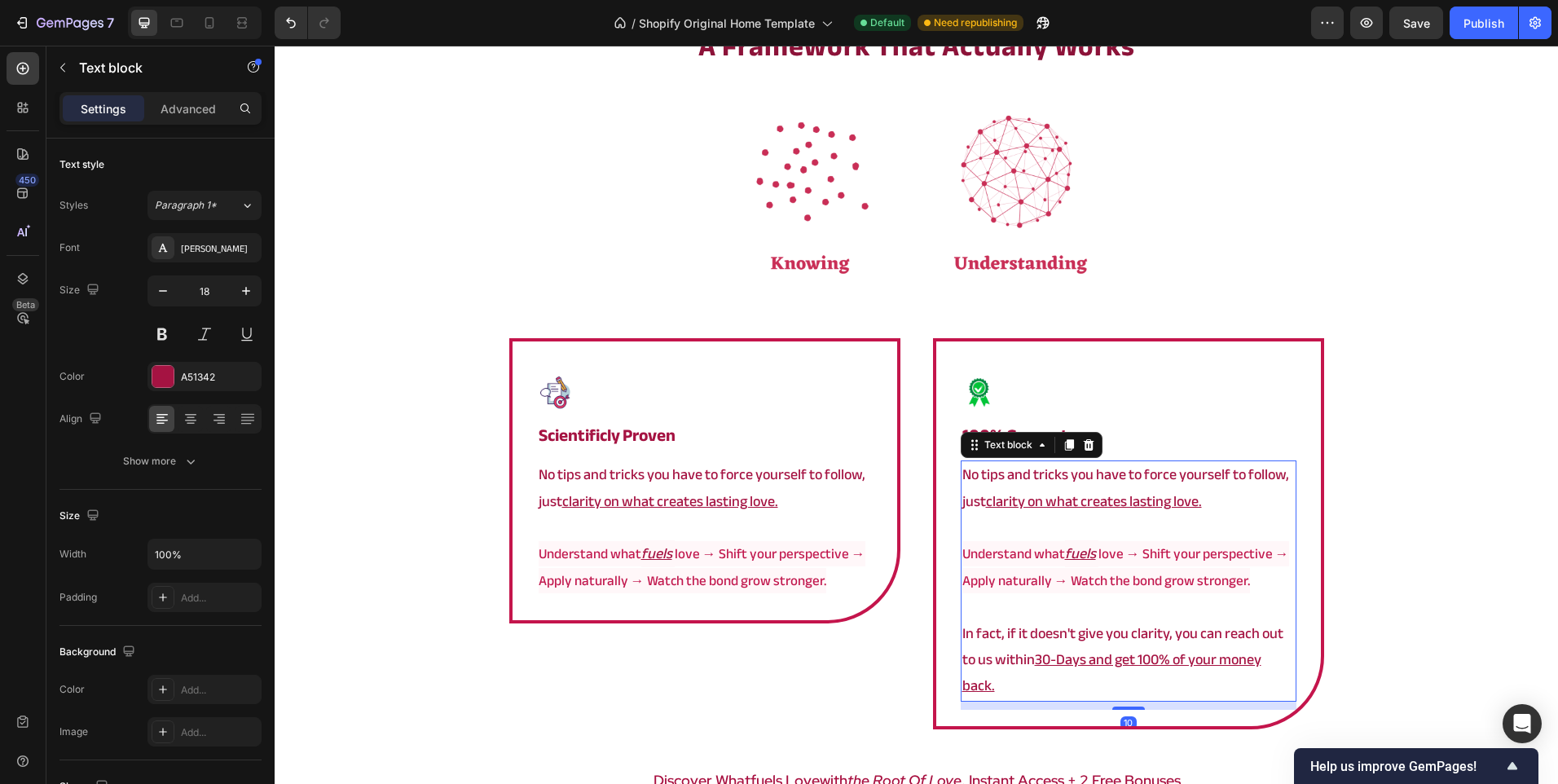
click at [1074, 604] on p at bounding box center [1128, 607] width 333 height 26
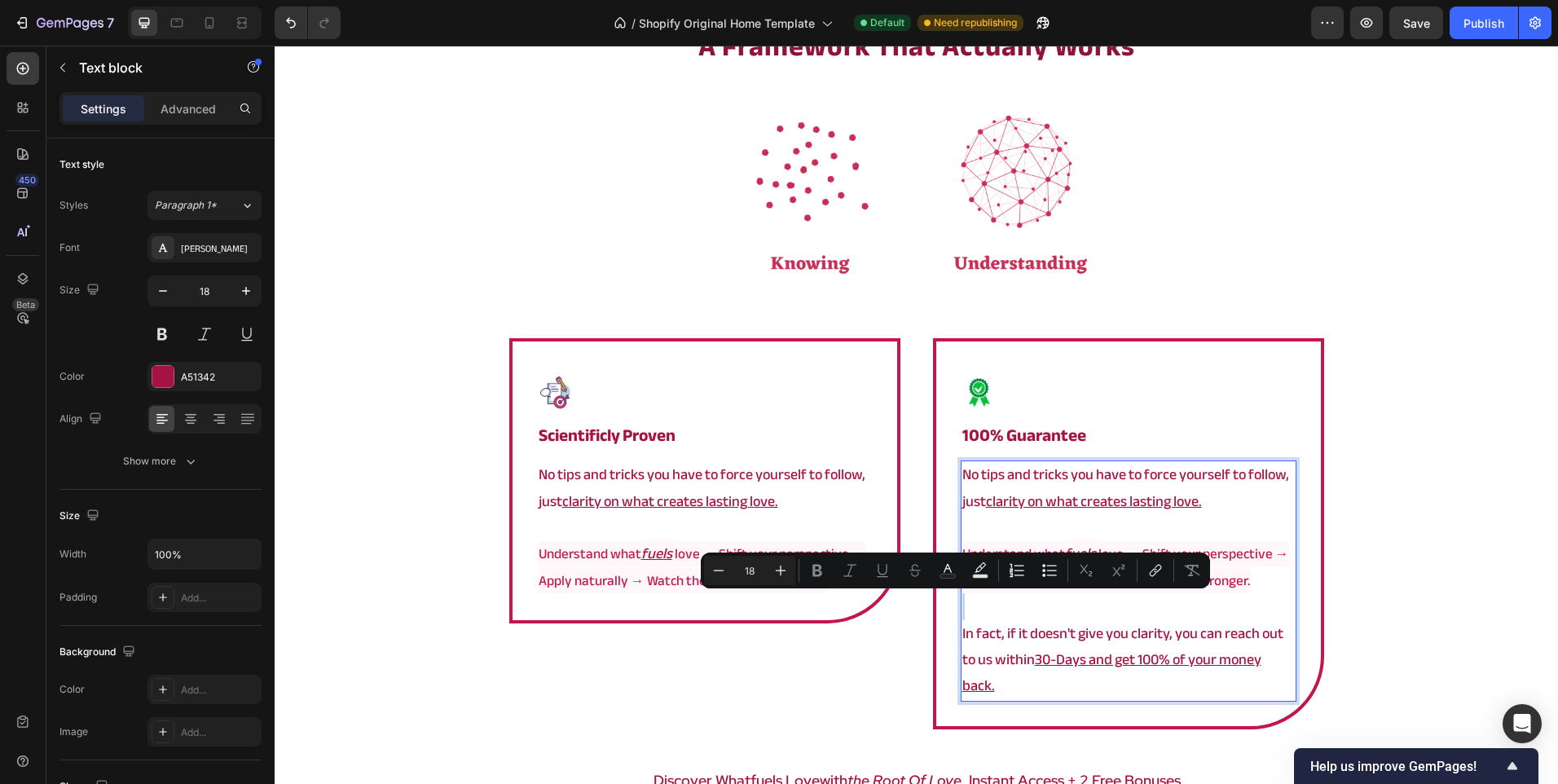
click at [1204, 613] on p "Rich Text Editor. Editing area: main" at bounding box center [1128, 607] width 333 height 26
click at [1256, 584] on p "Understand what fuels love → Shift your perspective → Apply naturally → Watch t…" at bounding box center [1128, 567] width 333 height 53
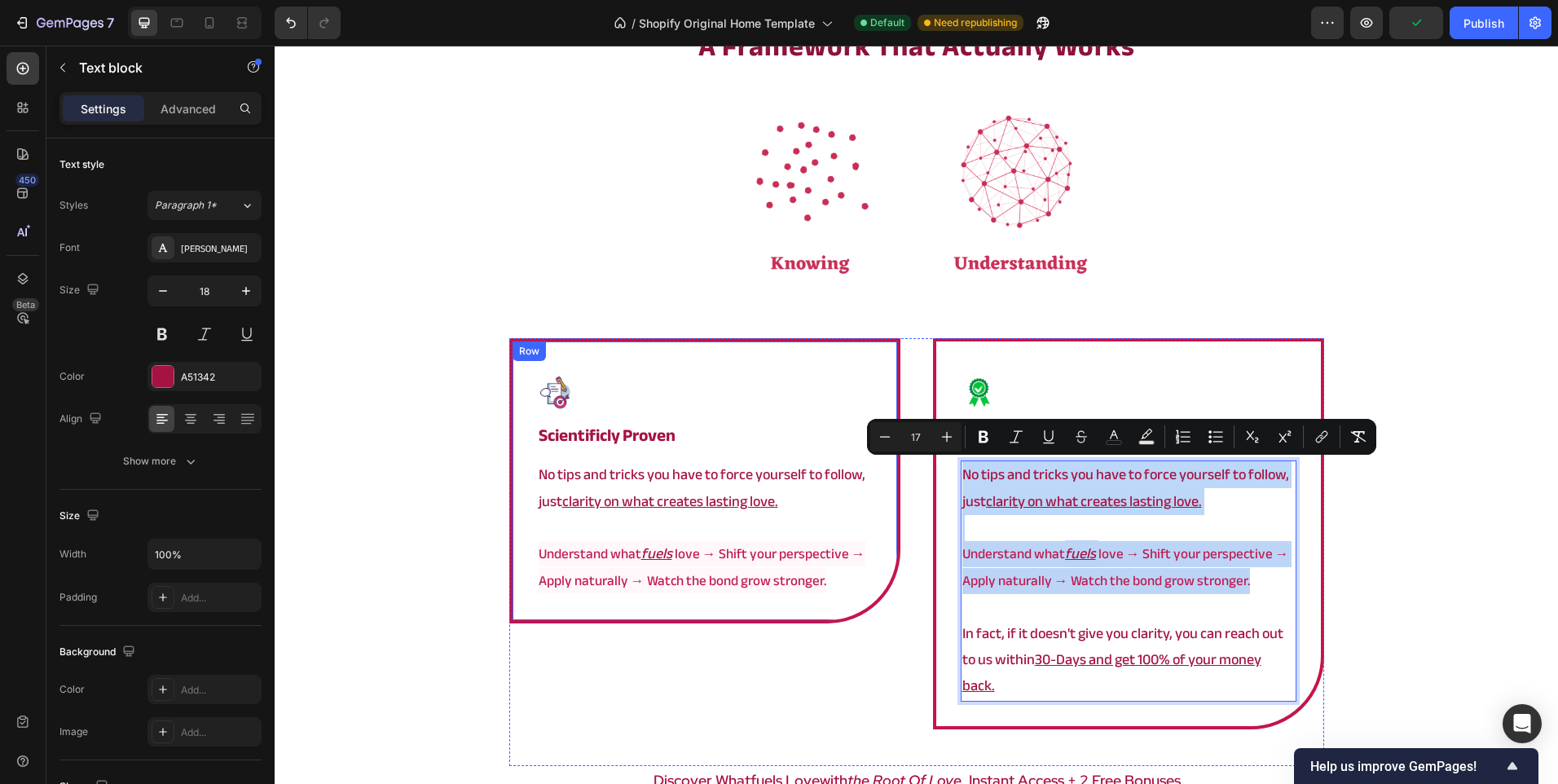
drag, startPoint x: 1244, startPoint y: 579, endPoint x: 860, endPoint y: 457, distance: 402.9
click at [860, 457] on div "Image ⁠⁠⁠⁠⁠⁠⁠ Scientificly Proven Heading No tips and tricks you have to force …" at bounding box center [916, 552] width 815 height 428
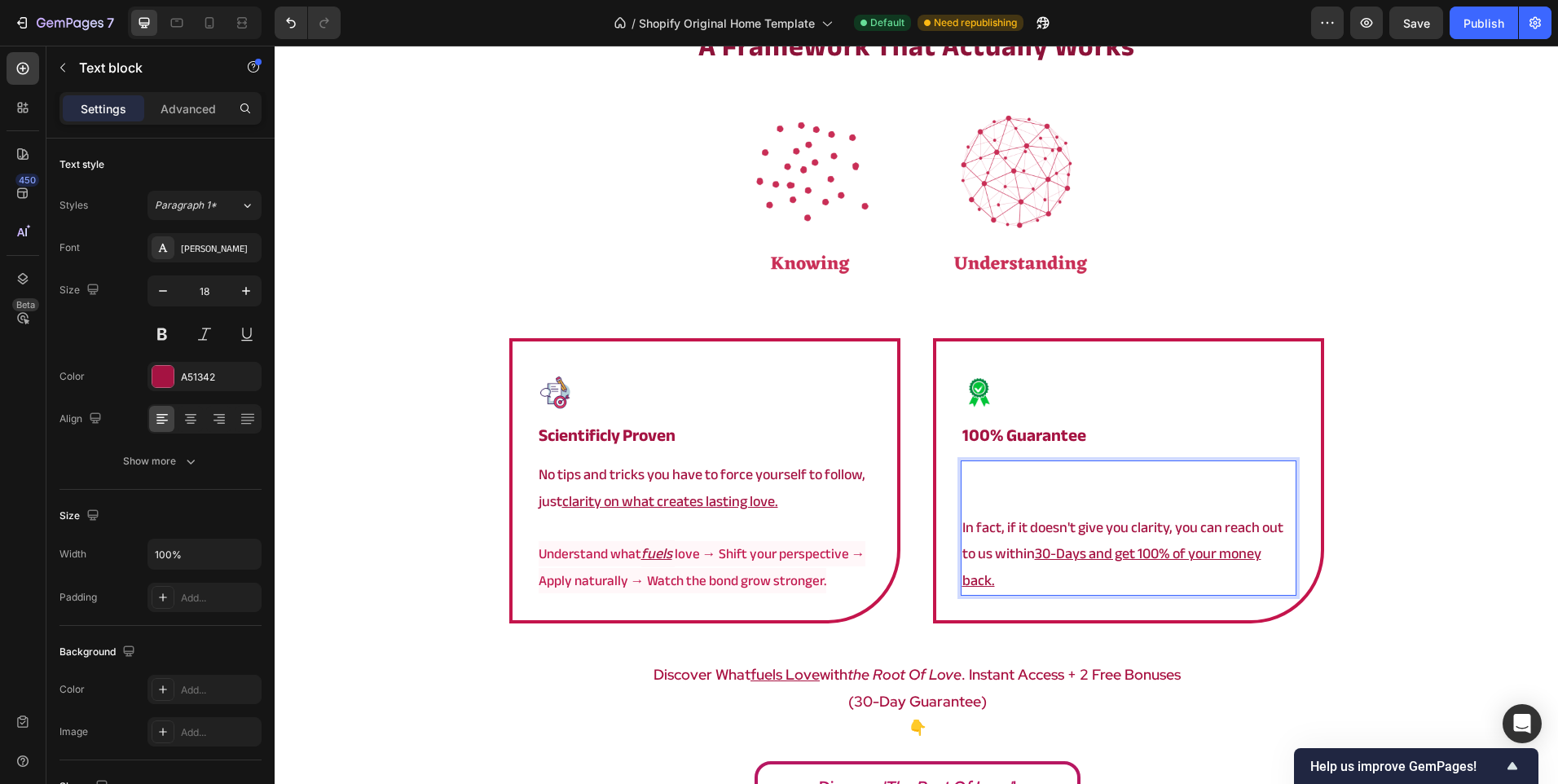
click at [962, 527] on p "In fact, if it doesn't give you clarity, you can reach out to us within 30-Days…" at bounding box center [1128, 554] width 333 height 79
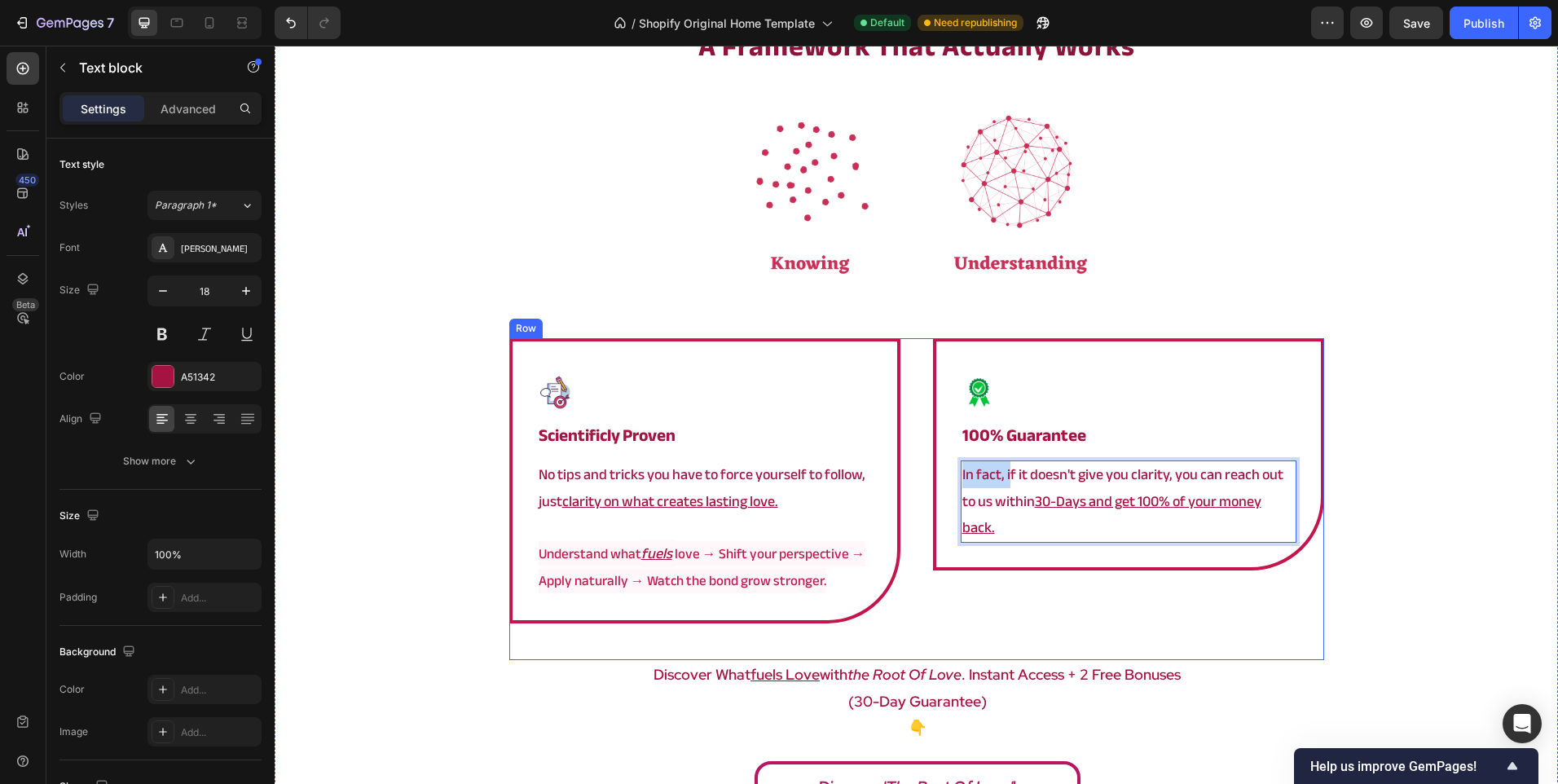
drag, startPoint x: 1007, startPoint y: 472, endPoint x: 890, endPoint y: 484, distance: 117.6
click at [890, 484] on div "Image ⁠⁠⁠⁠⁠⁠⁠ Scientificly Proven Heading No tips and tricks you have to force …" at bounding box center [916, 499] width 815 height 322
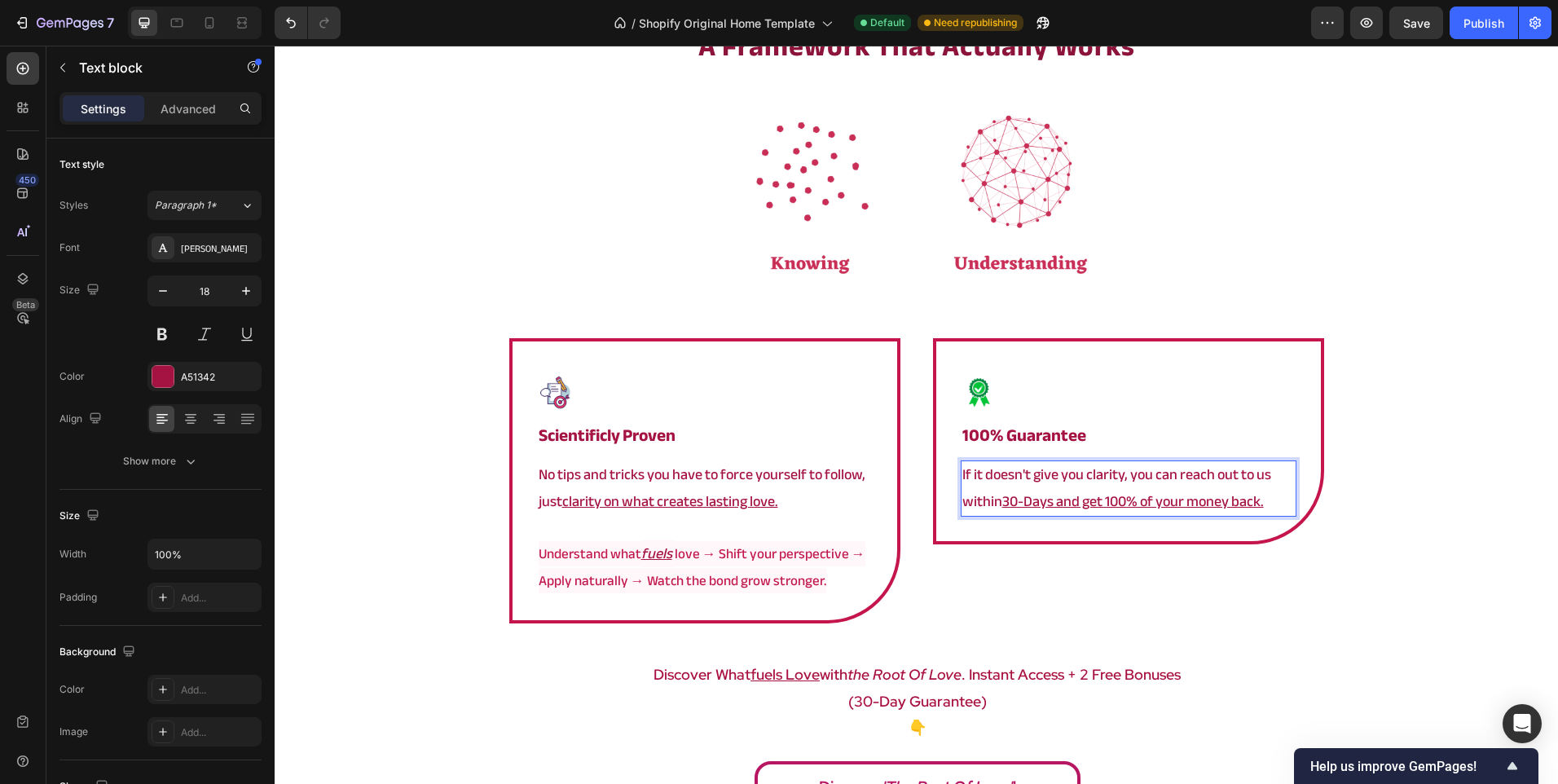
click at [1127, 474] on p "If it doesn't give you clarity, you can reach out to us within 30-Days and get …" at bounding box center [1128, 488] width 333 height 53
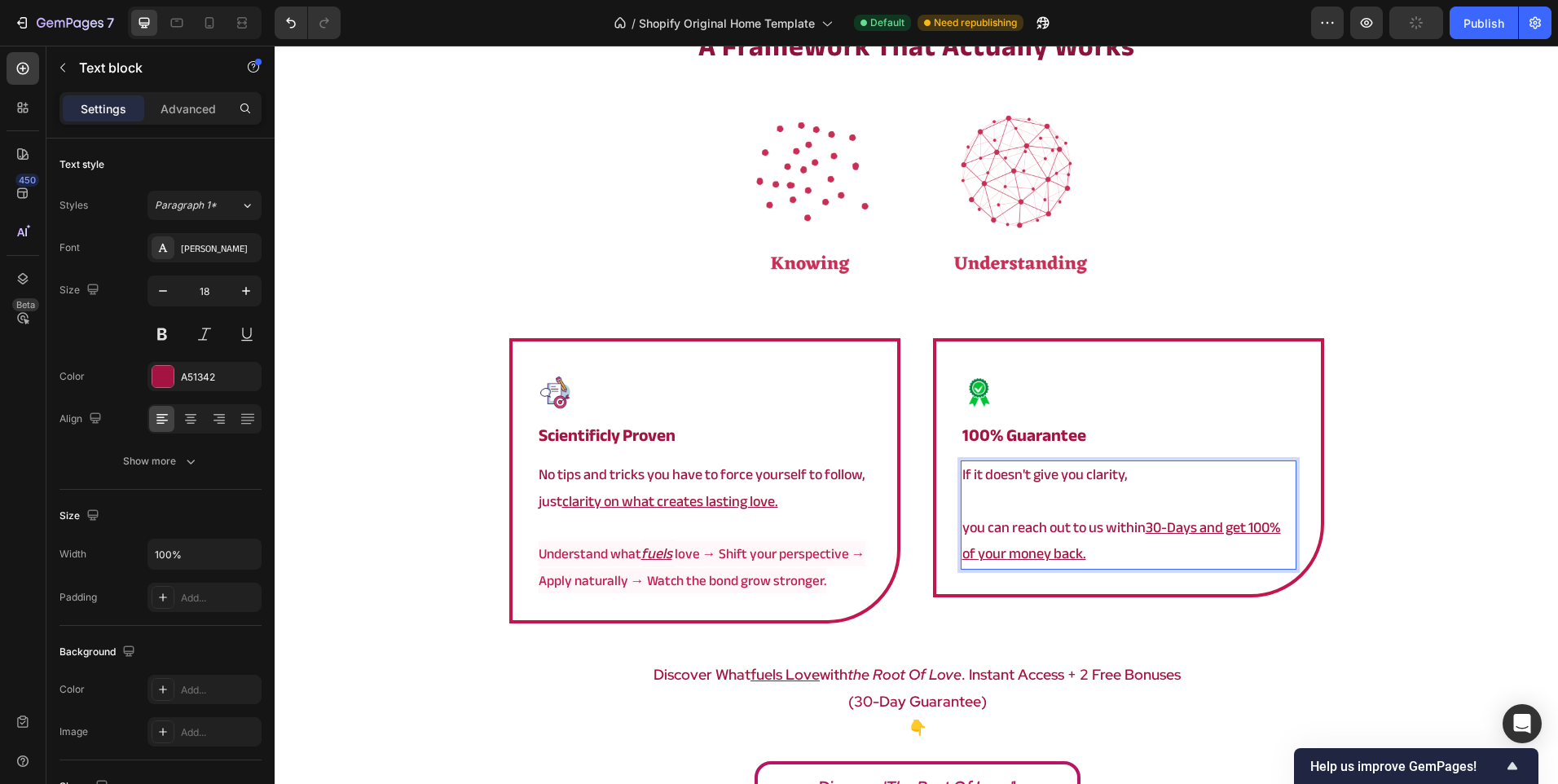
click at [1136, 474] on p "If it doesn't give you clarity," at bounding box center [1128, 475] width 333 height 26
click at [786, 548] on span "love → Shift your perspective → Apply naturally → Watch the bond grow stronger." at bounding box center [701, 566] width 327 height 51
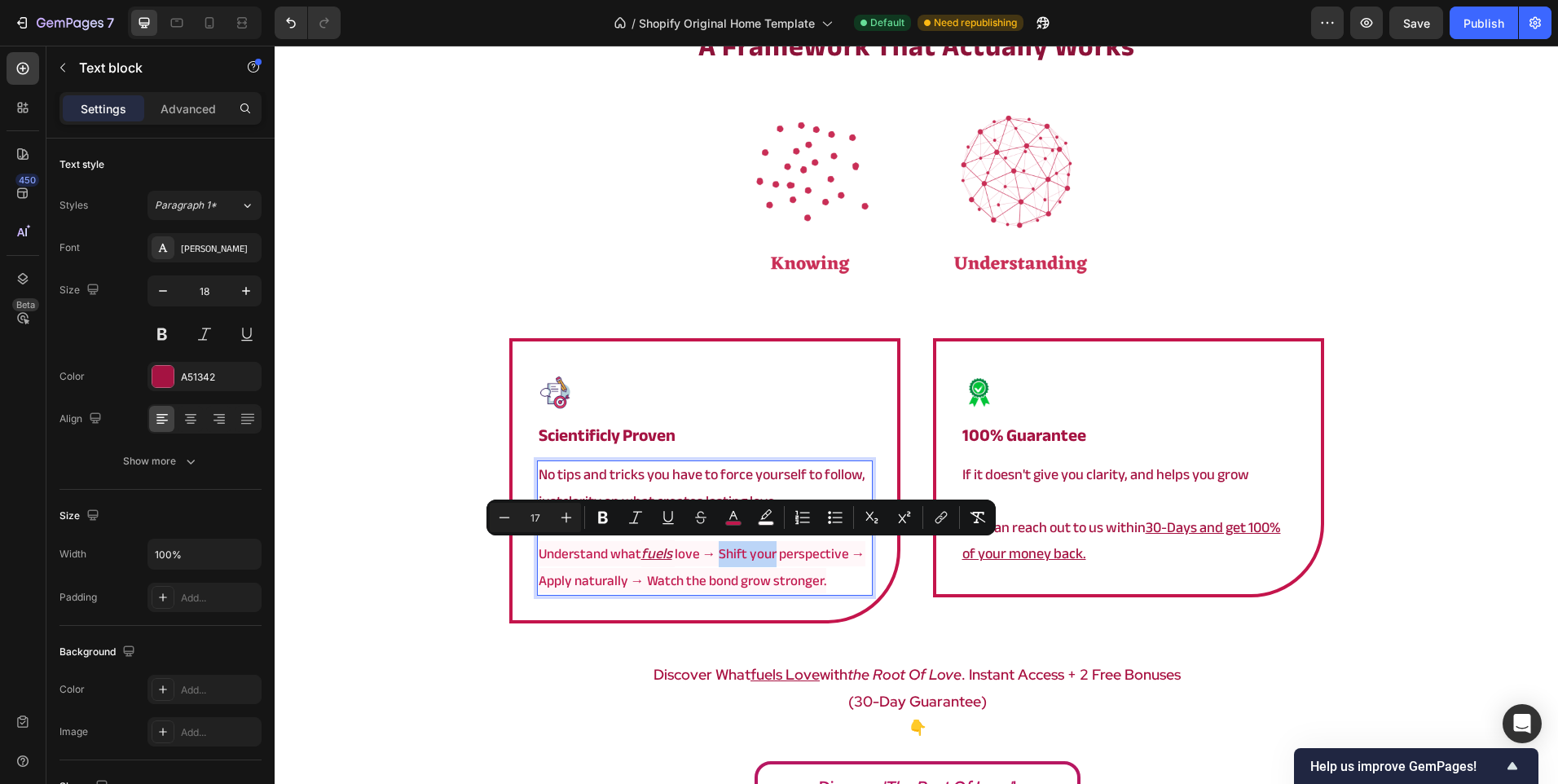
drag, startPoint x: 713, startPoint y: 559, endPoint x: 771, endPoint y: 564, distance: 58.2
click at [771, 564] on span "love → Shift your perspective → Apply naturally → Watch the bond grow stronger." at bounding box center [701, 566] width 327 height 51
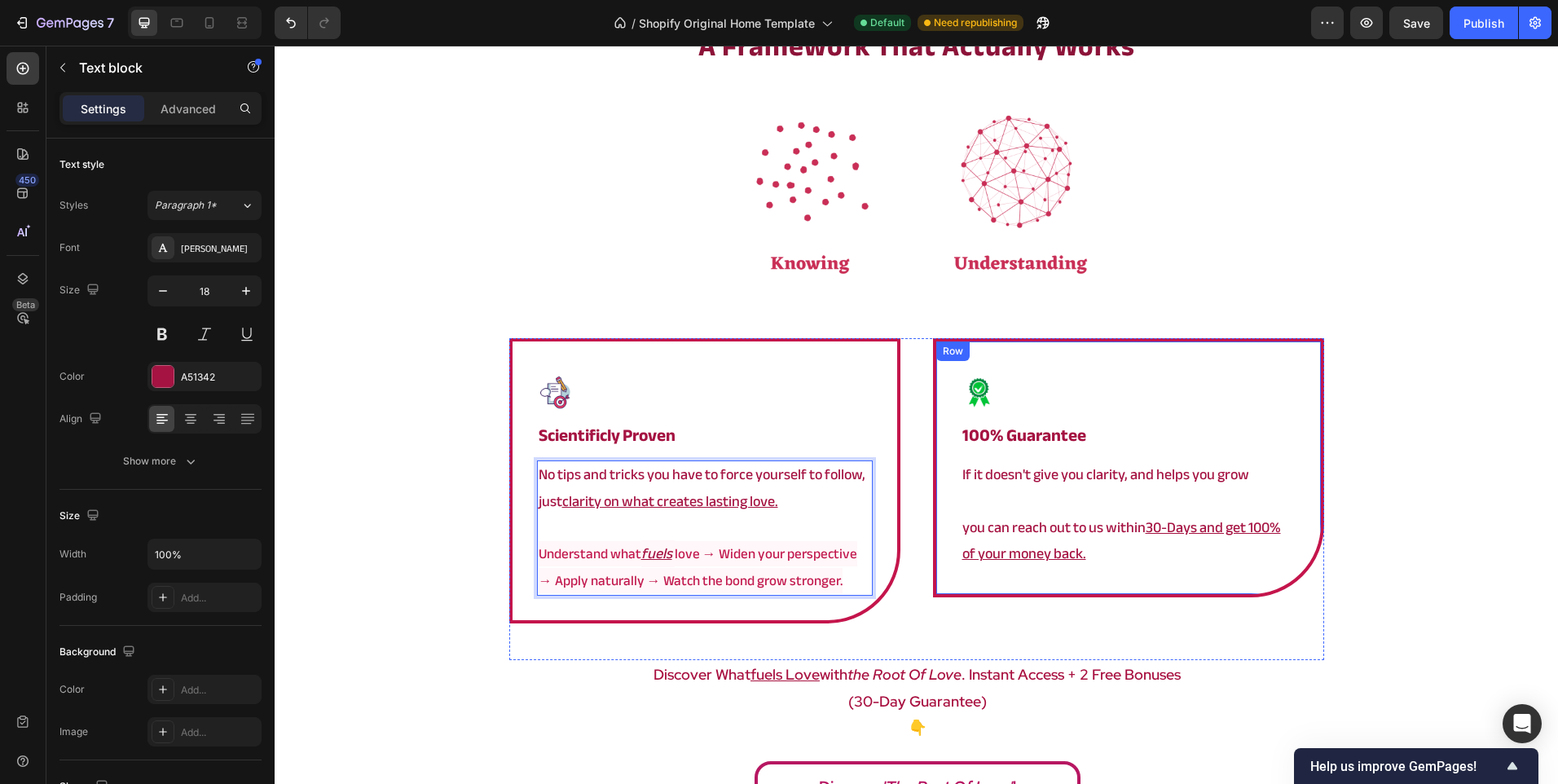
click at [1399, 532] on div "⁠⁠⁠⁠⁠⁠⁠ a framework that actually works Heading Image Image ⁠⁠⁠⁠⁠⁠⁠ Scientificl…" at bounding box center [916, 425] width 1284 height 795
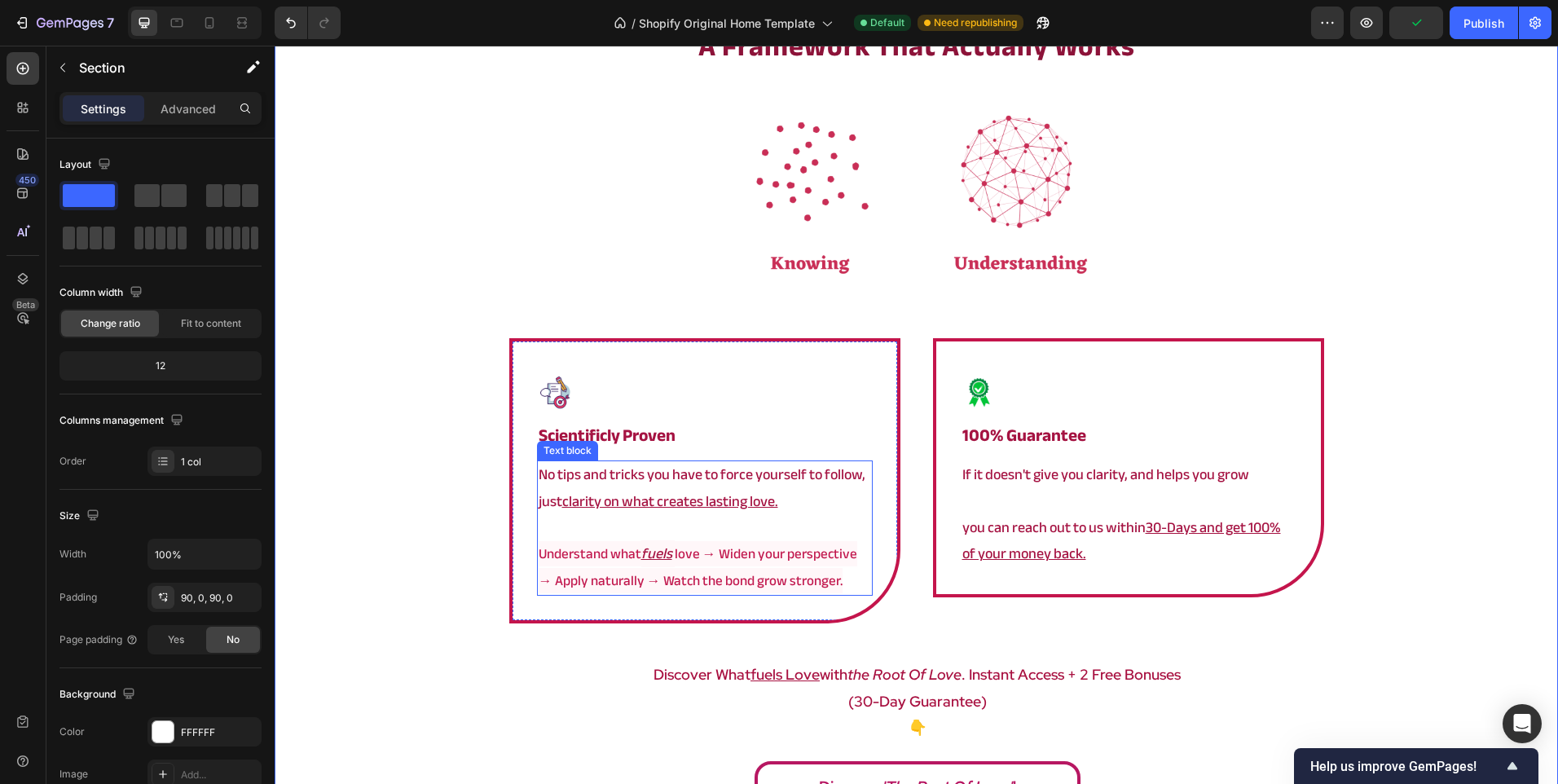
click at [750, 520] on p "Rich Text Editor. Editing area: main" at bounding box center [704, 528] width 333 height 26
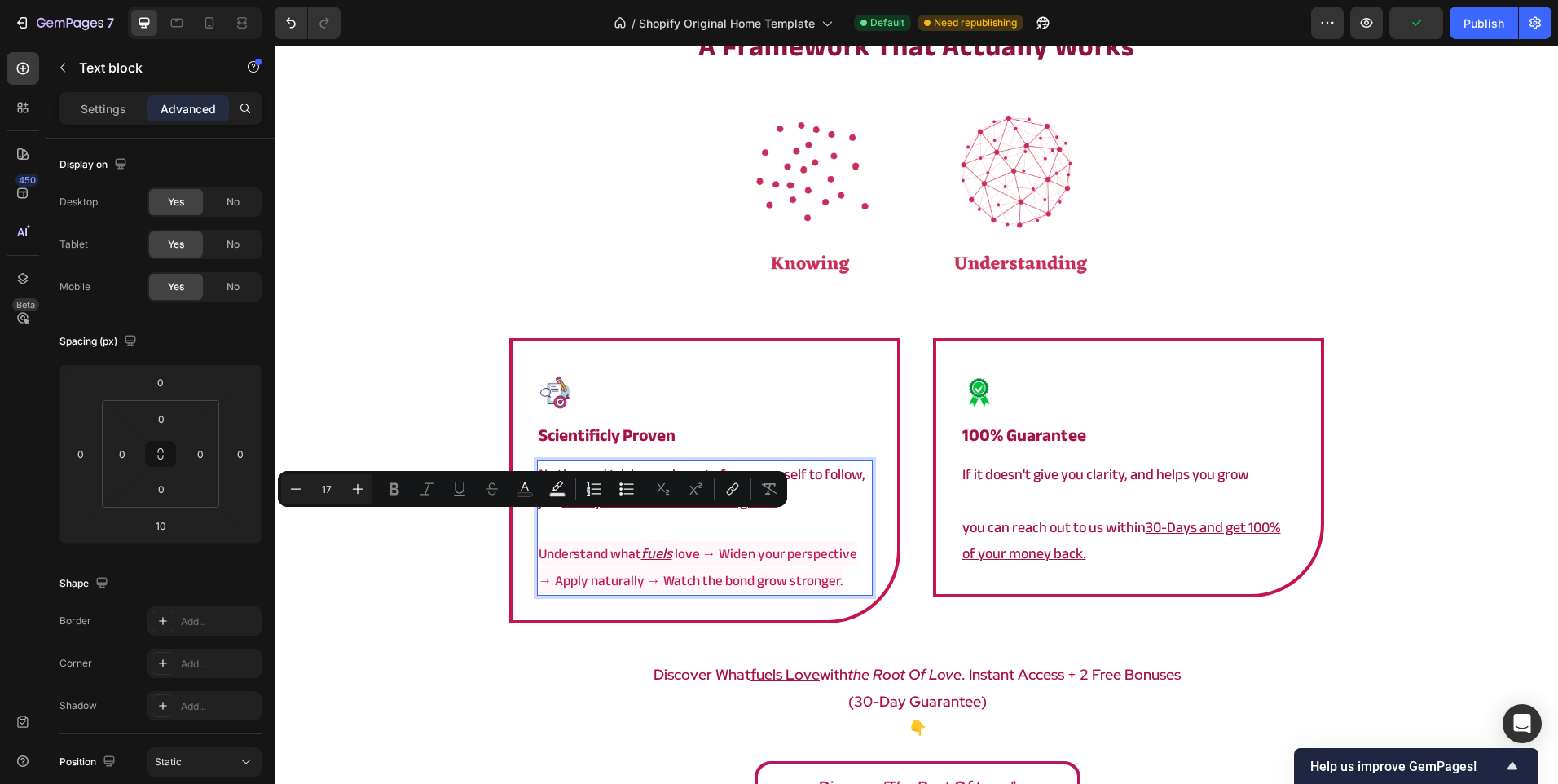
click at [721, 563] on span "love → Widen your perspective → Apply naturally → Watch the bond grow stronger." at bounding box center [697, 566] width 319 height 51
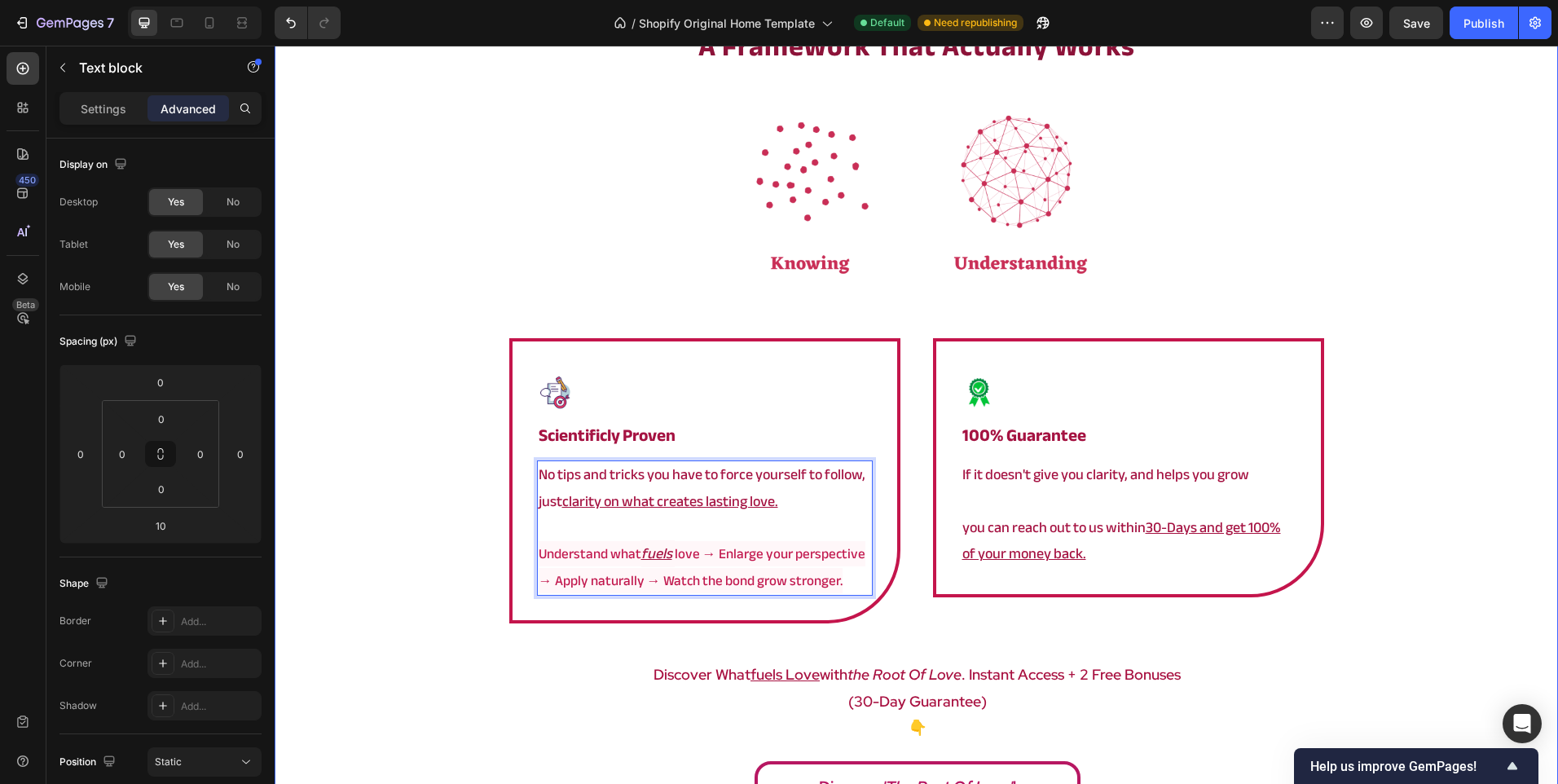
click at [1417, 559] on div "⁠⁠⁠⁠⁠⁠⁠ a framework that actually works Heading Image Image ⁠⁠⁠⁠⁠⁠⁠ Scientificl…" at bounding box center [916, 425] width 1284 height 795
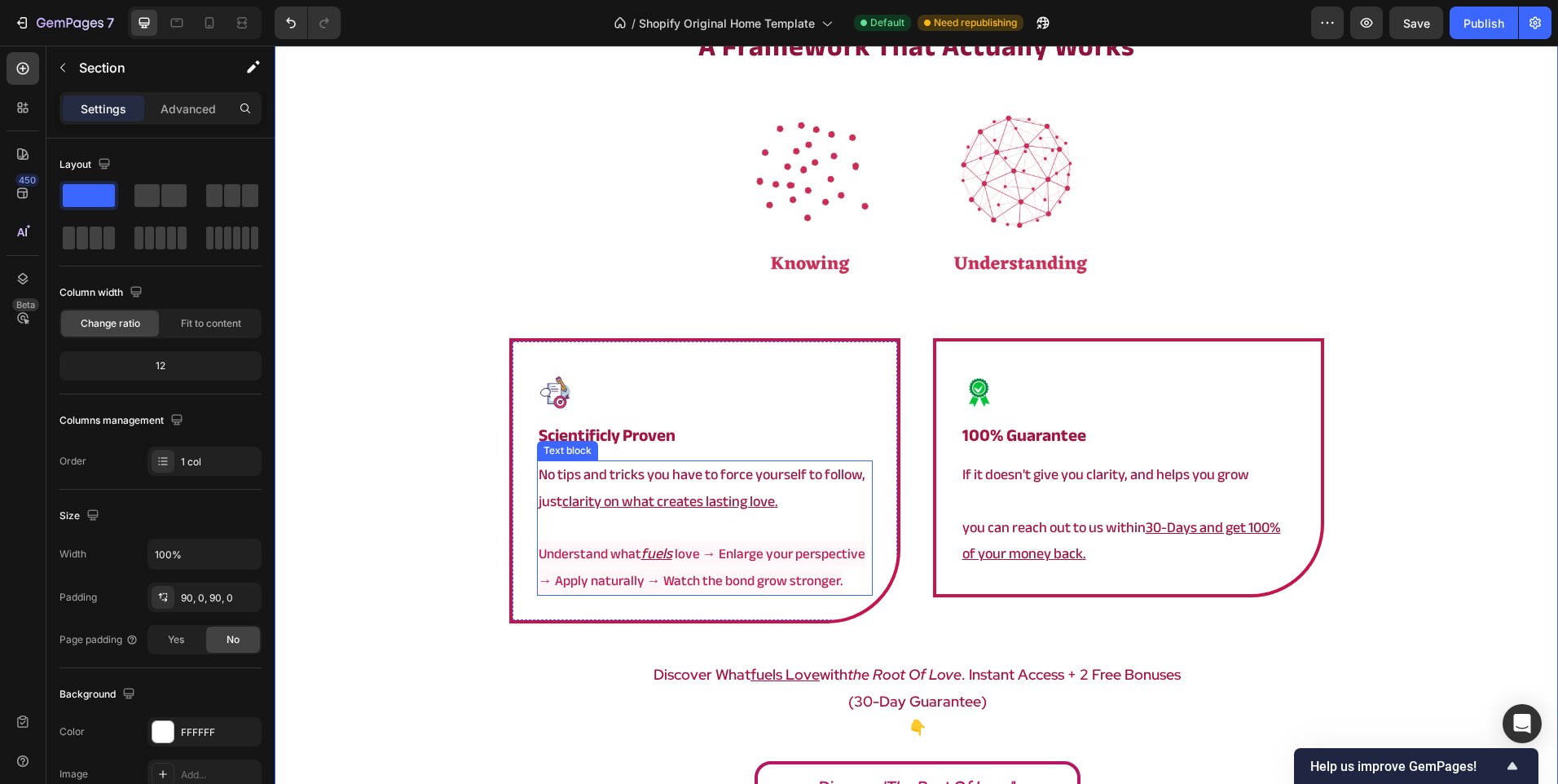
click at [785, 562] on span "love → Enlarge your perspective → Apply naturally → Watch the bond grow stronge…" at bounding box center [701, 566] width 327 height 51
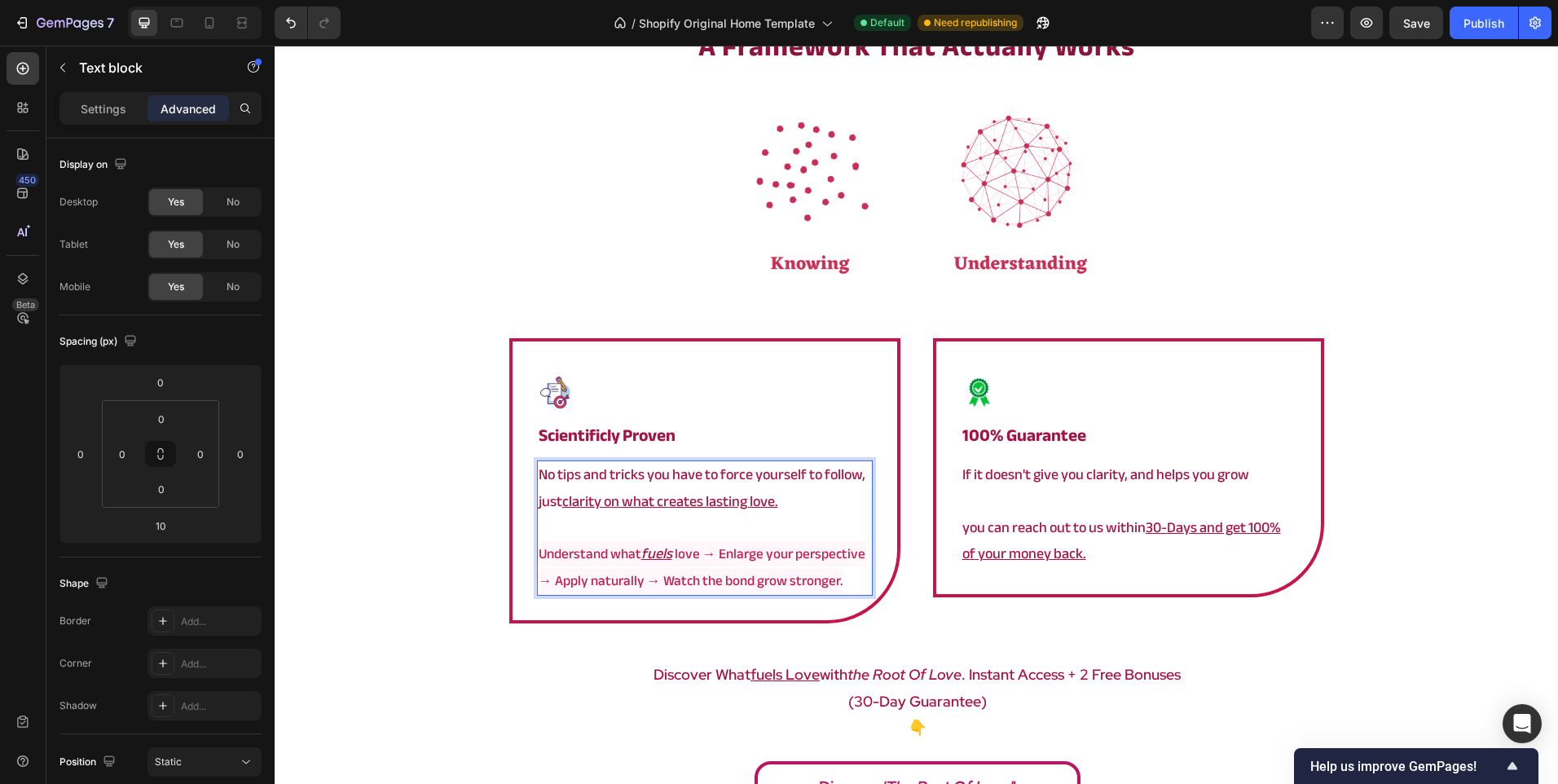
click at [725, 550] on span "love → Enlarge your perspective → Apply naturally → Watch the bond grow stronge…" at bounding box center [701, 566] width 327 height 51
click at [1451, 469] on div "⁠⁠⁠⁠⁠⁠⁠ a framework that actually works Heading Image Image ⁠⁠⁠⁠⁠⁠⁠ Scientificl…" at bounding box center [916, 425] width 1284 height 795
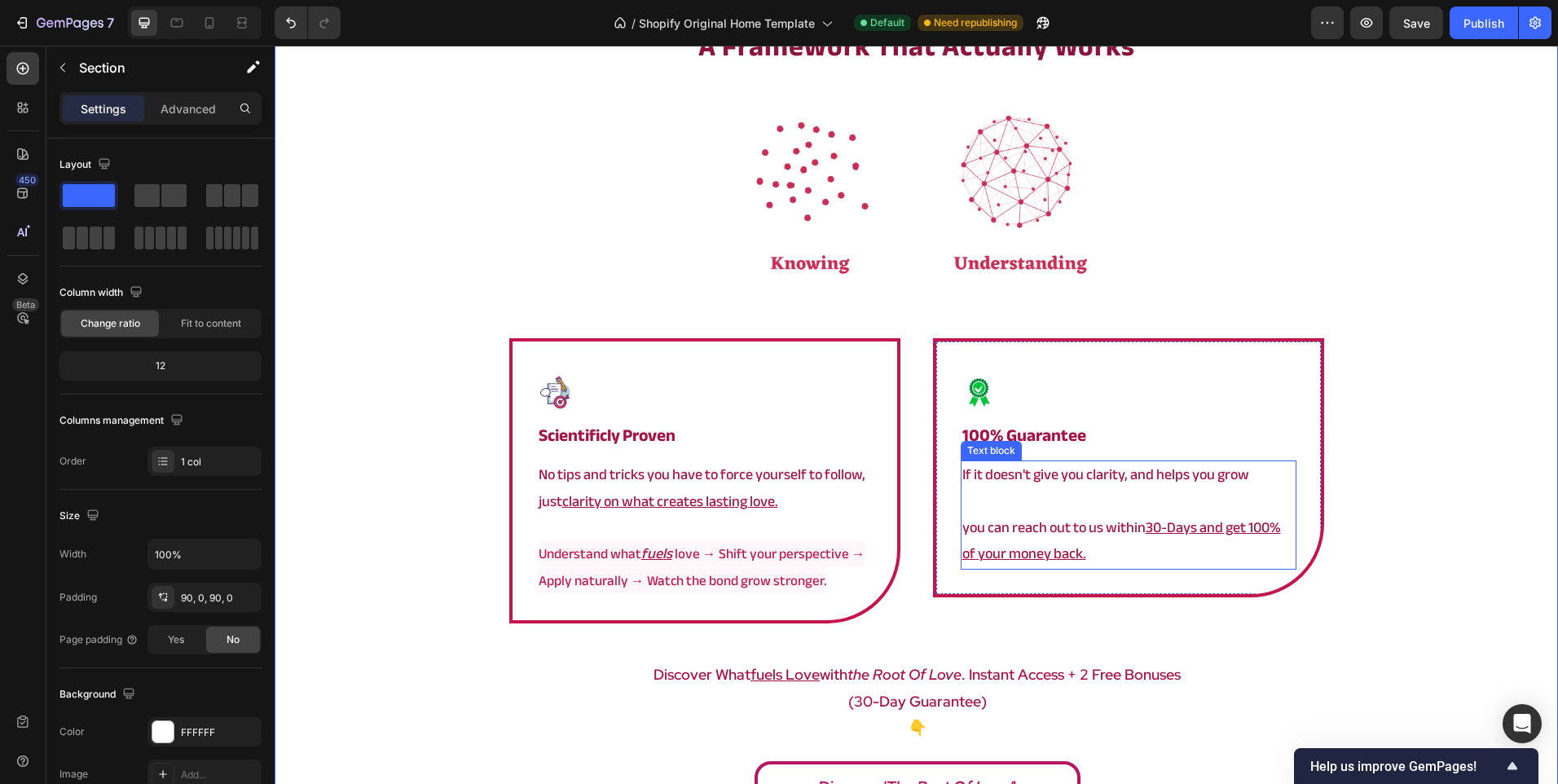
click at [1264, 480] on p "If it doesn't give you clarity, and helps you grow" at bounding box center [1128, 475] width 333 height 26
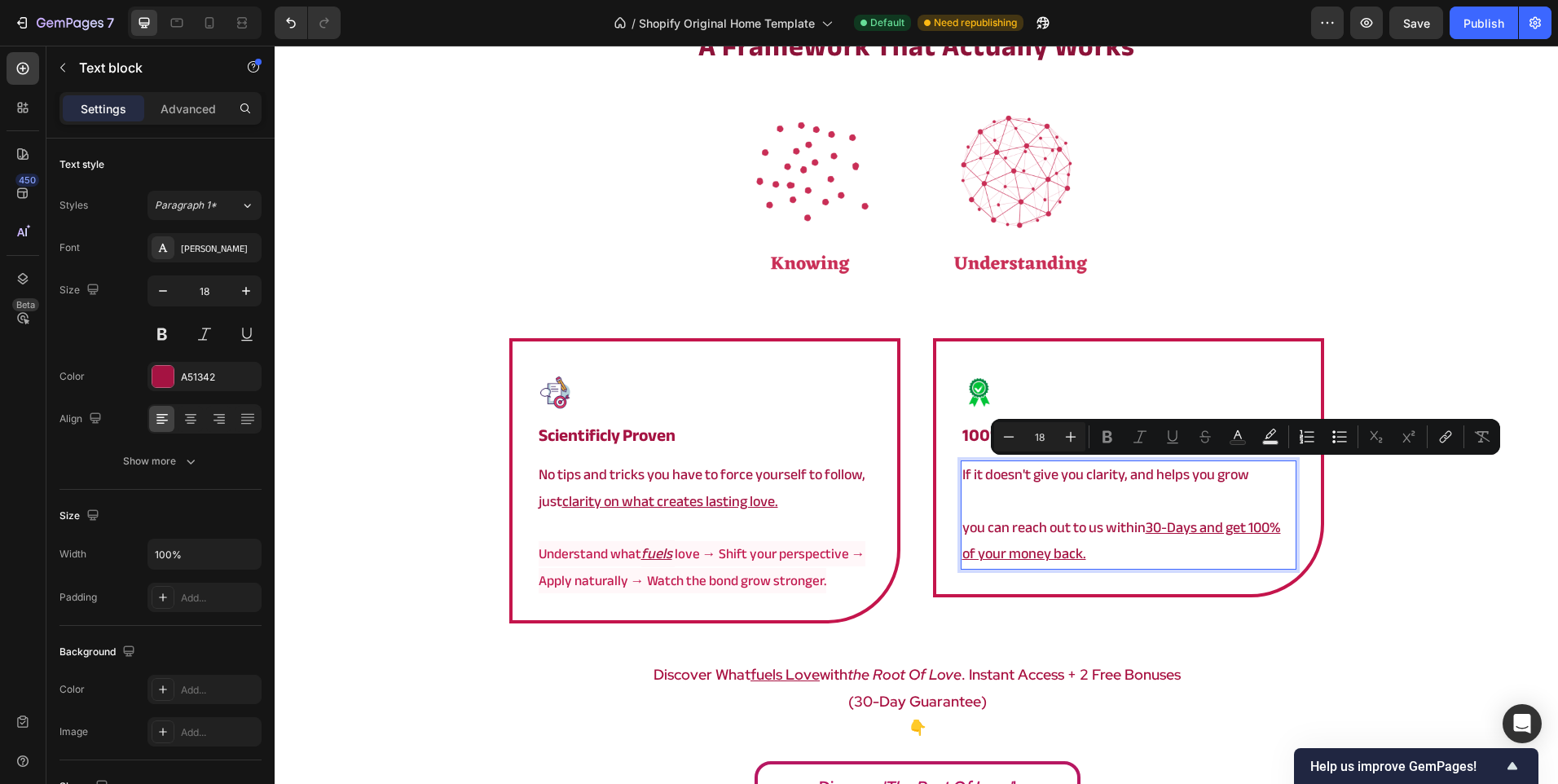
click at [1259, 479] on p "If it doesn't give you clarity, and helps you grow" at bounding box center [1128, 475] width 333 height 26
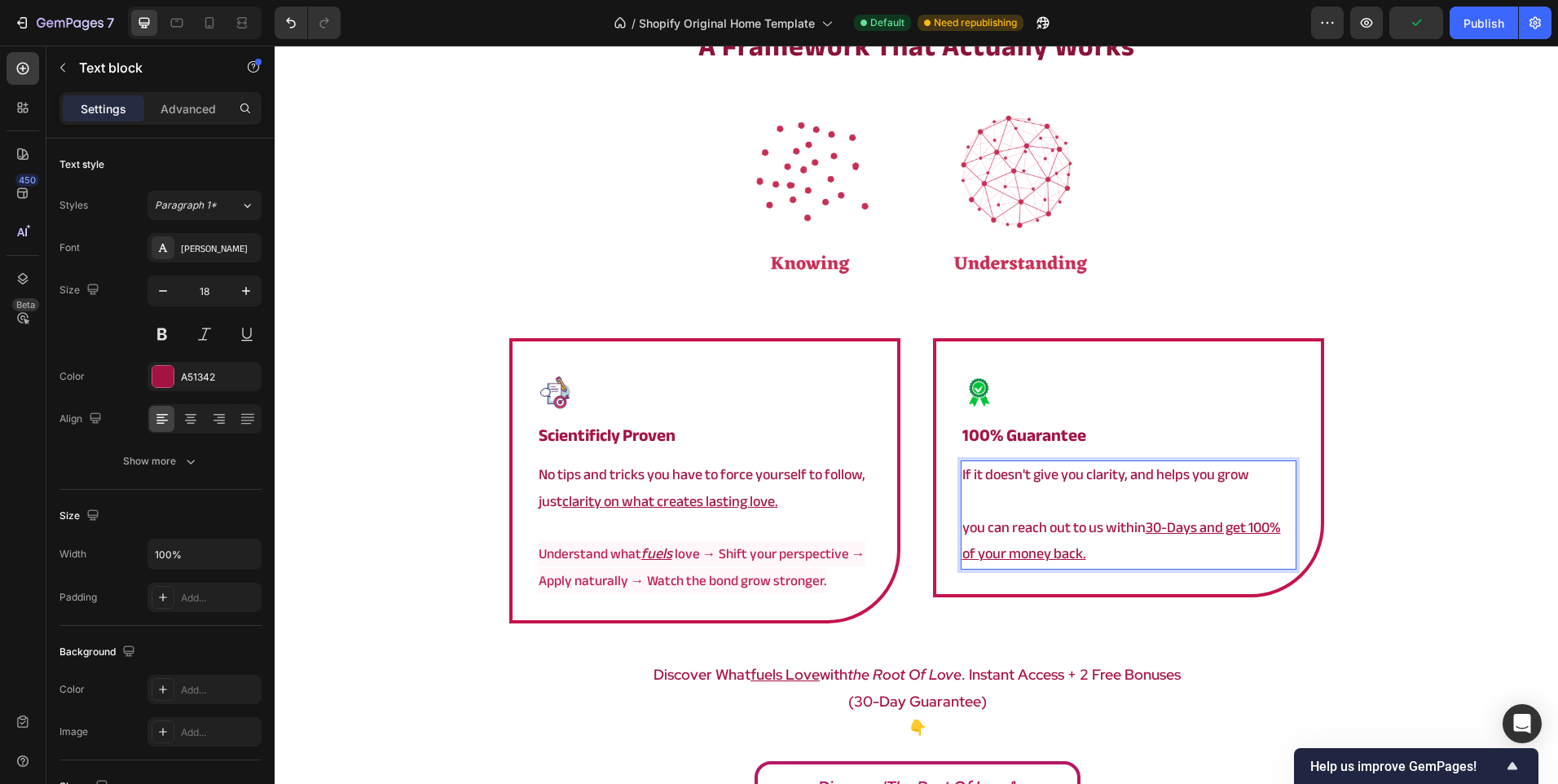
drag, startPoint x: 1259, startPoint y: 479, endPoint x: 1223, endPoint y: 472, distance: 36.7
click at [1224, 472] on p "If it doesn't give you clarity, and helps you grow" at bounding box center [1128, 475] width 333 height 26
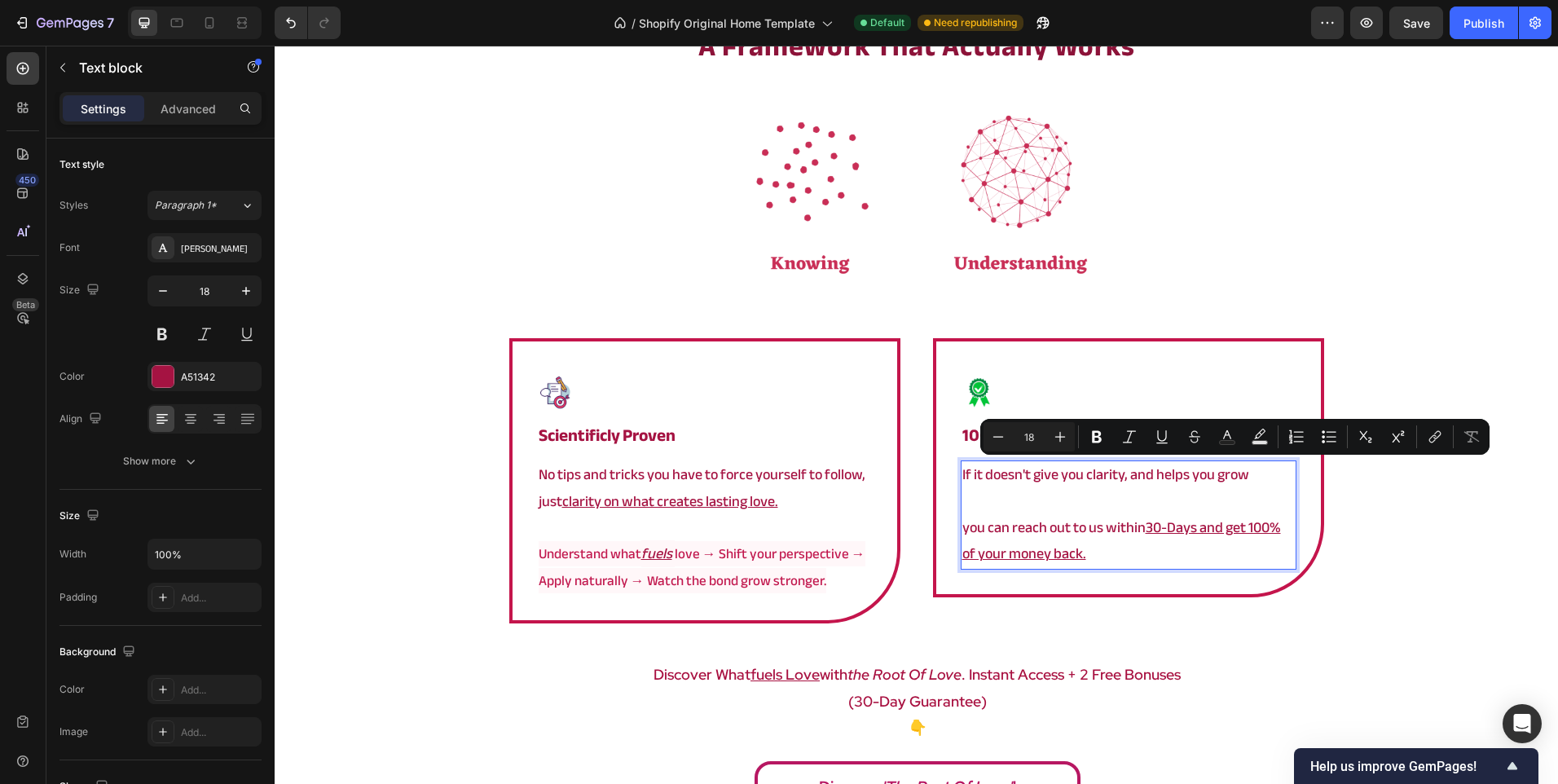
click at [1195, 479] on p "If it doesn't give you clarity, and helps you grow" at bounding box center [1128, 475] width 333 height 26
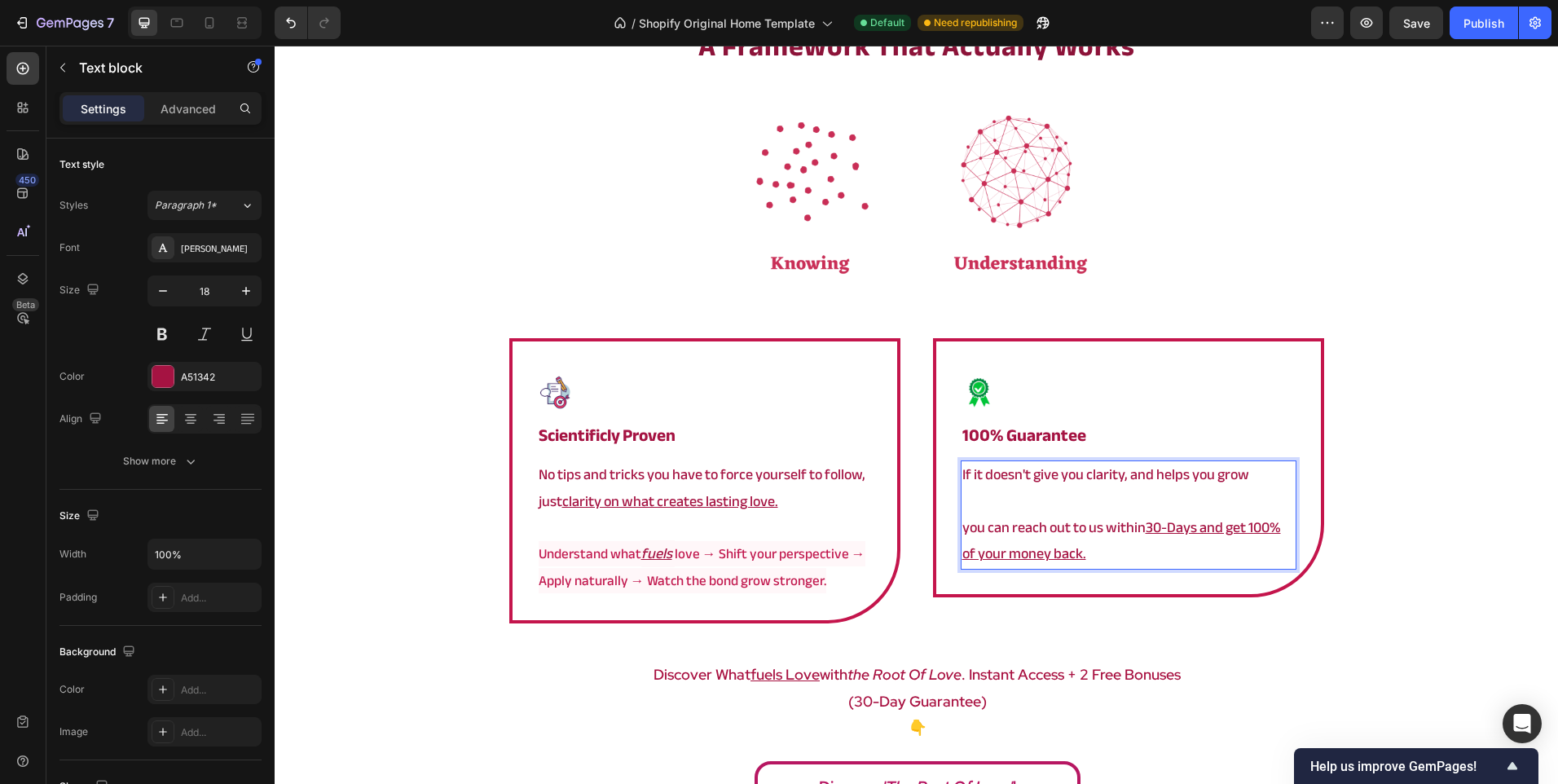
drag, startPoint x: 1212, startPoint y: 472, endPoint x: 1279, endPoint y: 482, distance: 67.7
click at [1279, 482] on p "If it doesn't give you clarity, and helps you grow" at bounding box center [1128, 475] width 333 height 26
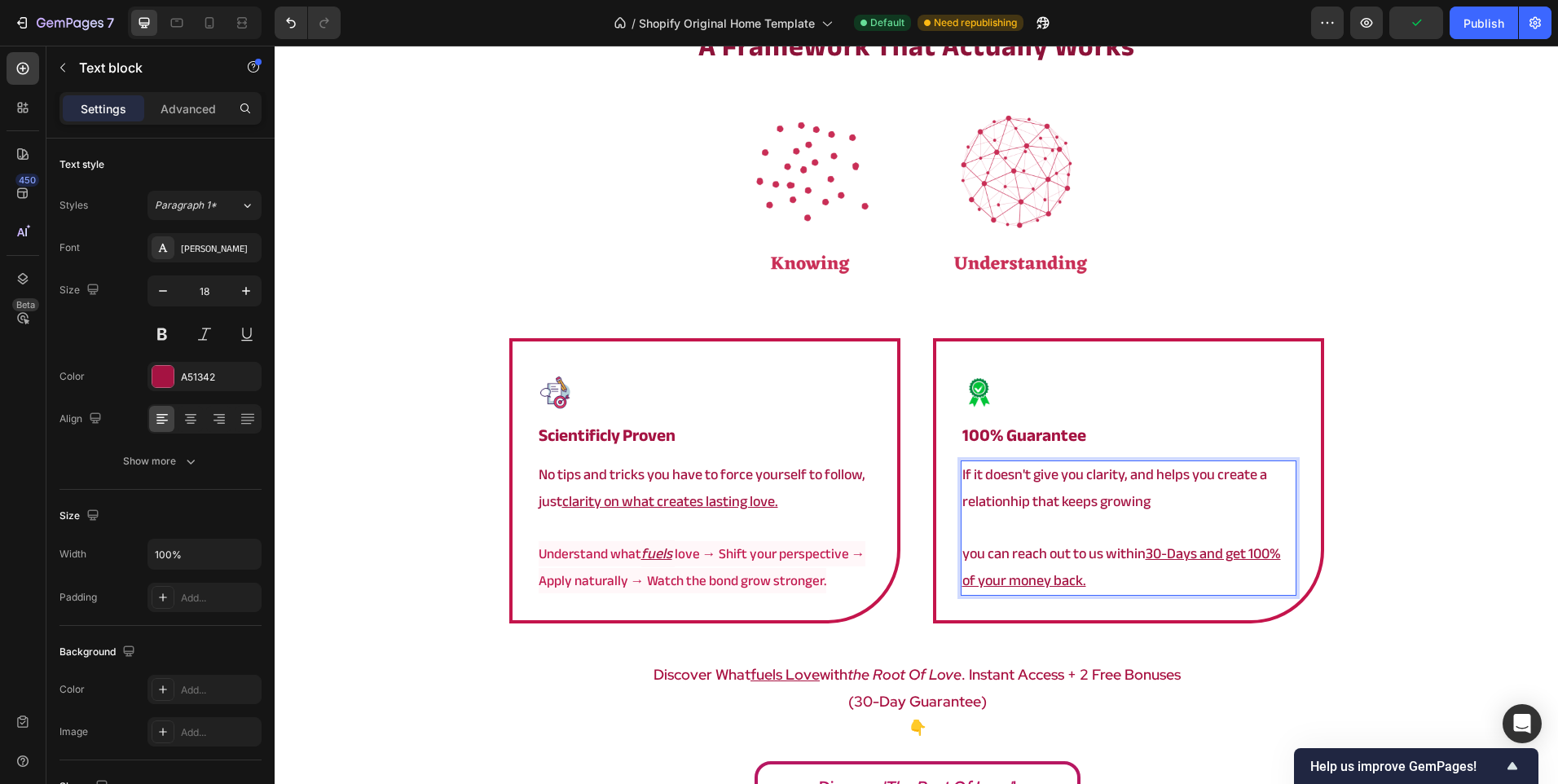
click at [1003, 504] on p "If it doesn't give you clarity, and helps you create a relationhip that keeps g…" at bounding box center [1128, 488] width 333 height 53
click at [853, 536] on p "Rich Text Editor. Editing area: main" at bounding box center [704, 528] width 333 height 26
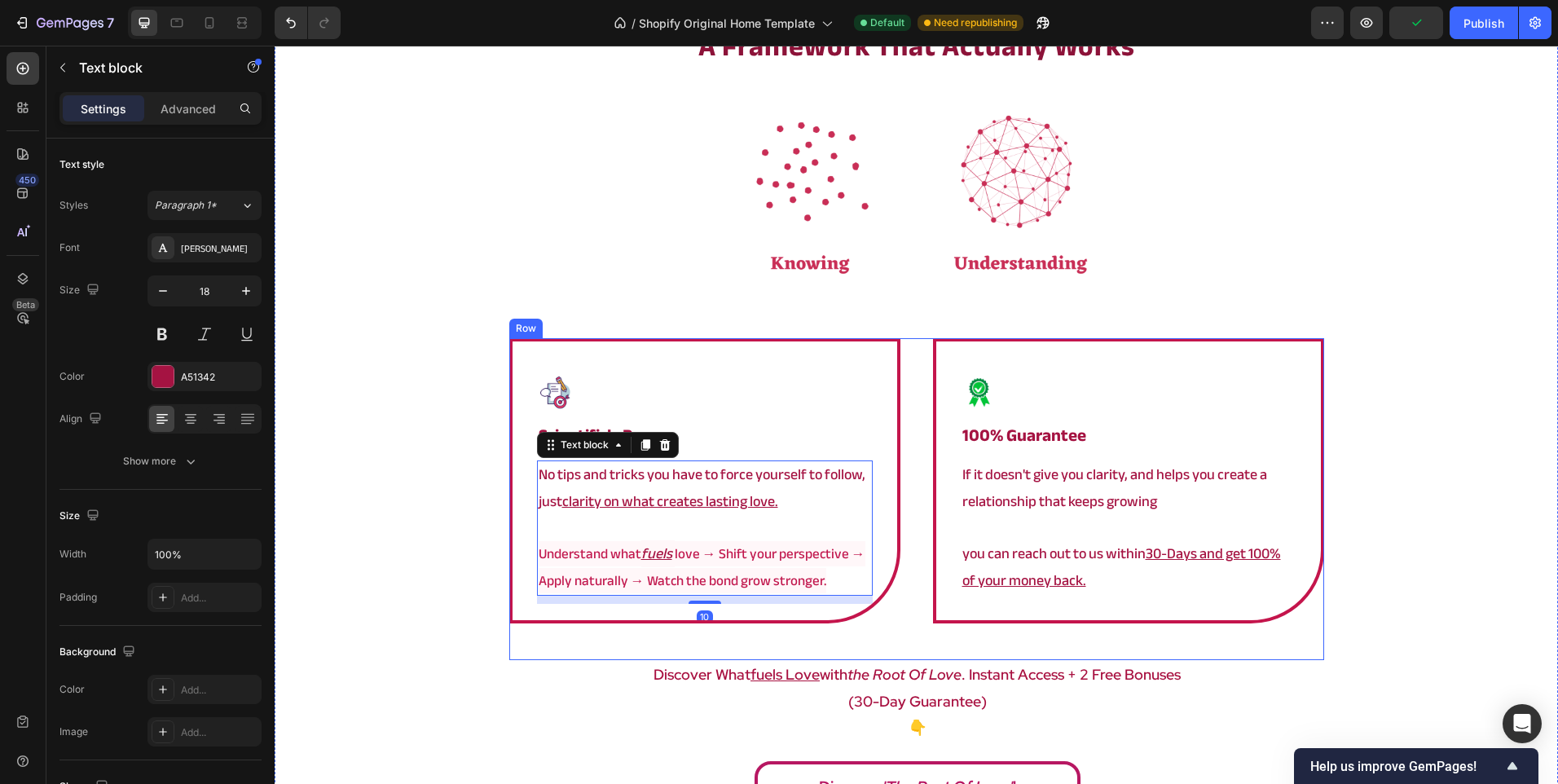
click at [900, 482] on div "Image ⁠⁠⁠⁠⁠⁠⁠ Scientificly Proven Heading No tips and tricks you have to force …" at bounding box center [916, 499] width 815 height 322
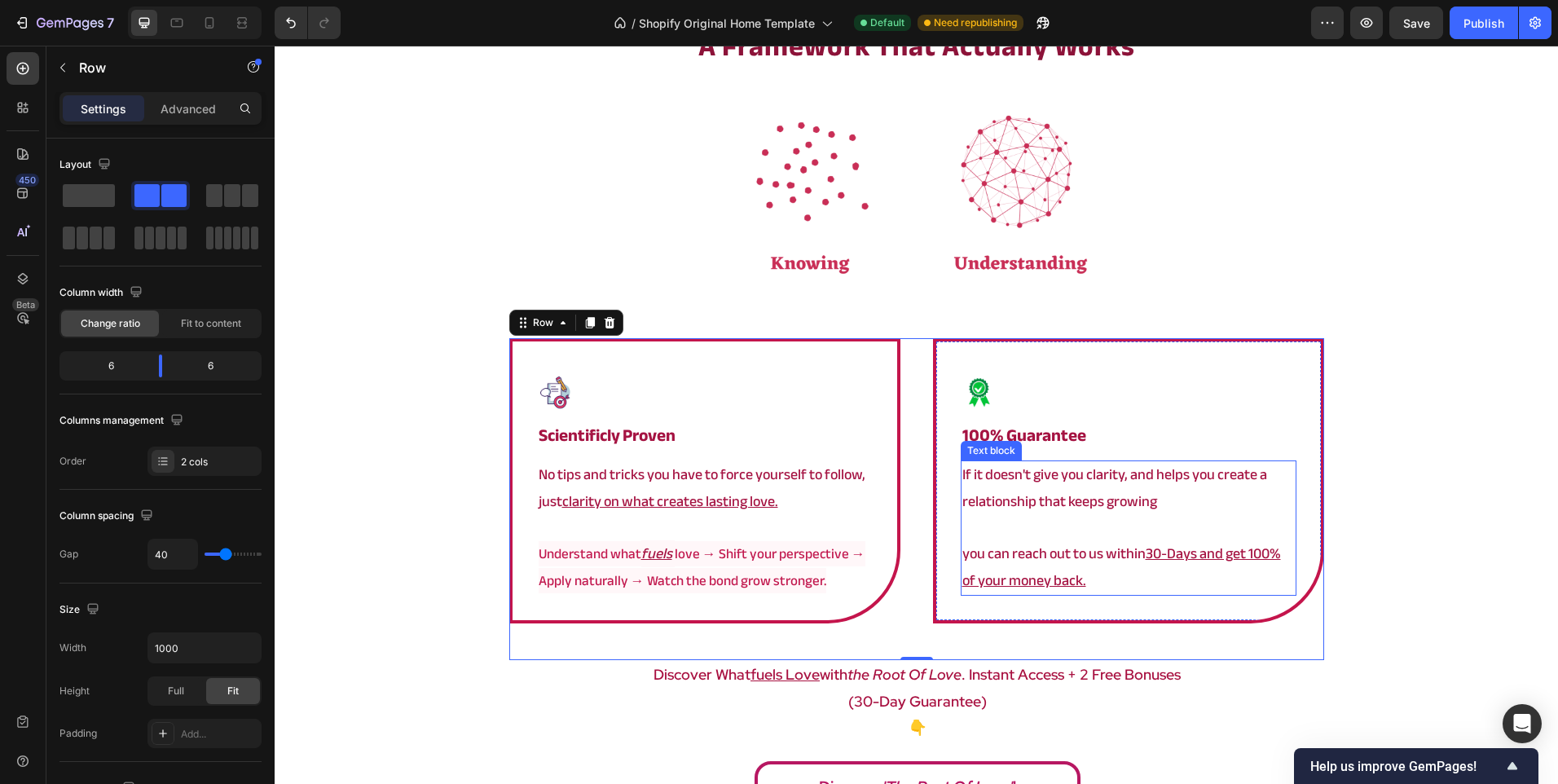
click at [1214, 505] on p "If it doesn't give you clarity, and helps you create a relationship that keeps …" at bounding box center [1128, 488] width 333 height 53
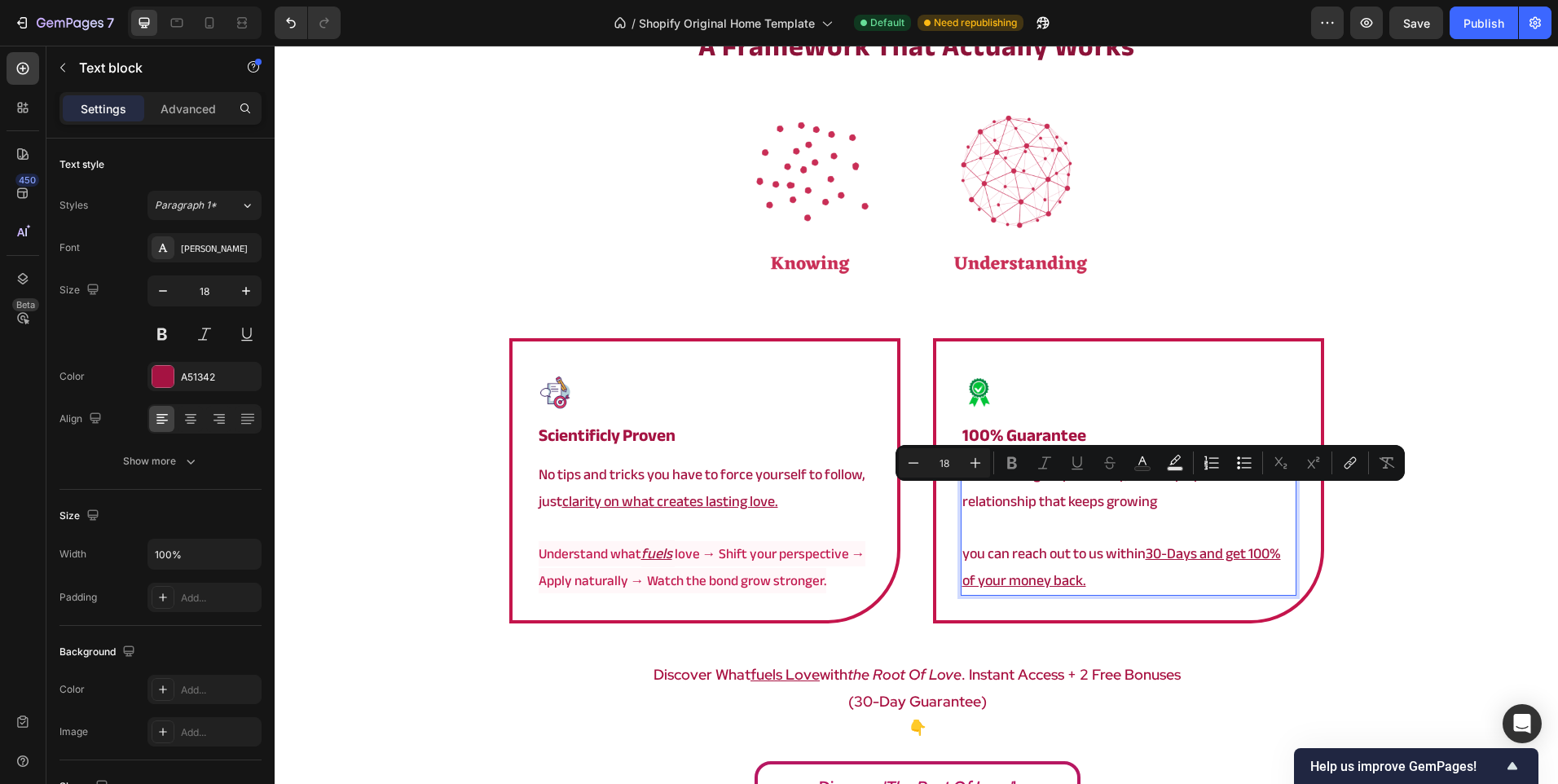
click at [1200, 504] on p "If it doesn't give you clarity, and helps you create a relationship that keeps …" at bounding box center [1128, 488] width 333 height 53
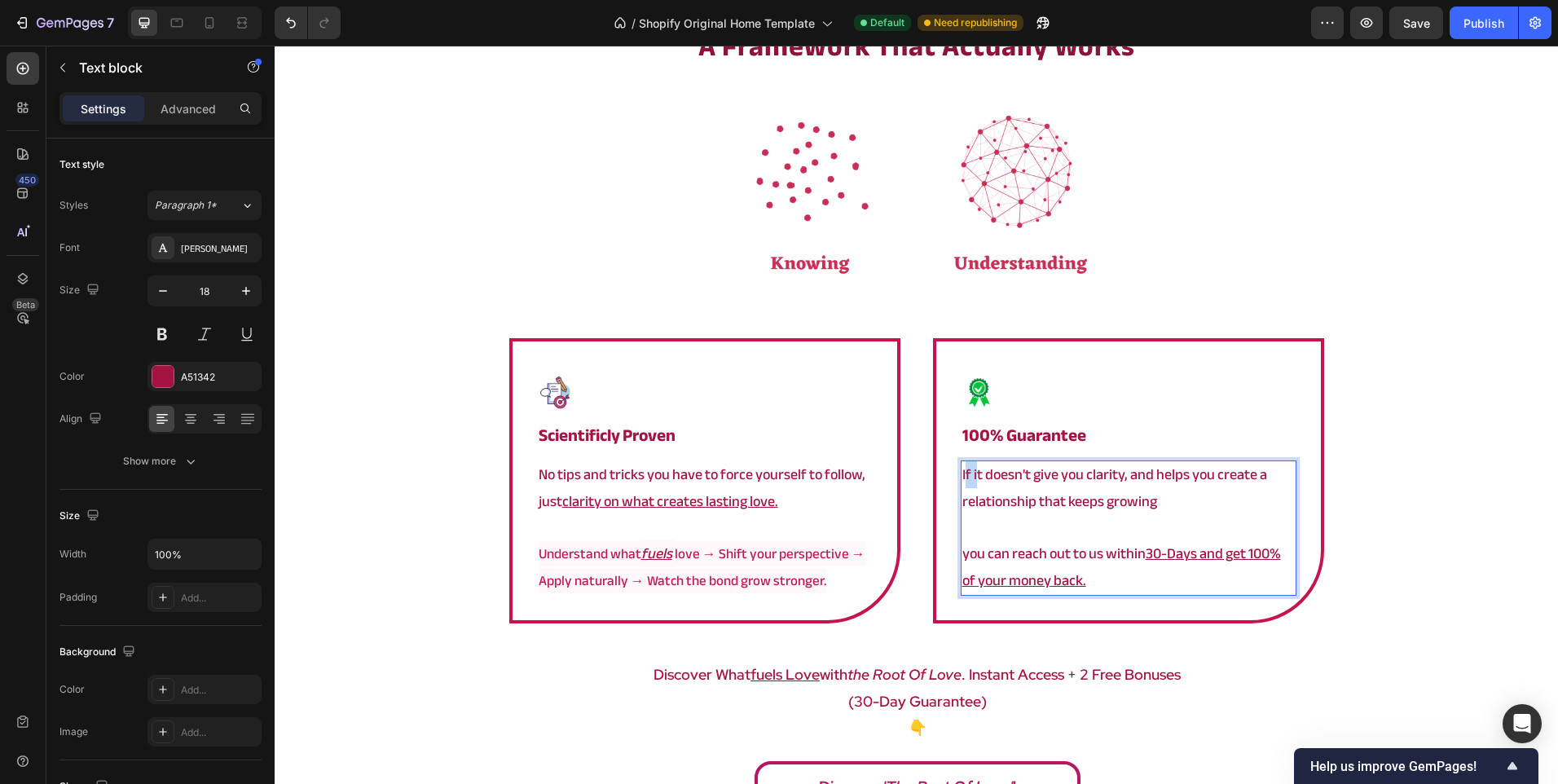
drag, startPoint x: 959, startPoint y: 474, endPoint x: 972, endPoint y: 479, distance: 13.9
click at [972, 479] on p "If it doesn't give you clarity, and helps you create a relationship that keeps …" at bounding box center [1128, 488] width 333 height 53
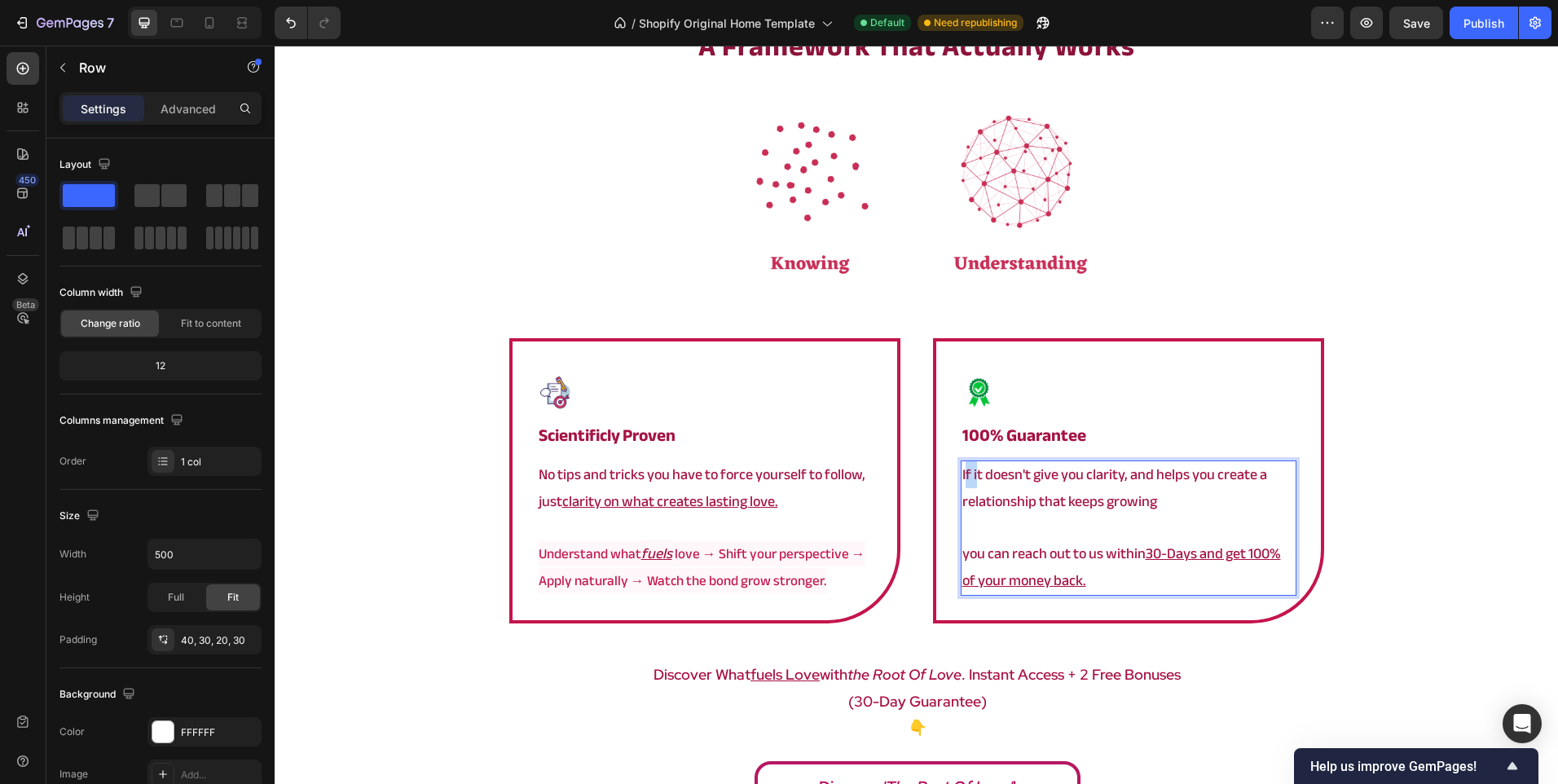
click at [1303, 466] on div "Image ⁠⁠⁠⁠⁠⁠⁠ 100% Guarantee Heading If it doesn't give you clarity, and helps …" at bounding box center [1128, 481] width 391 height 286
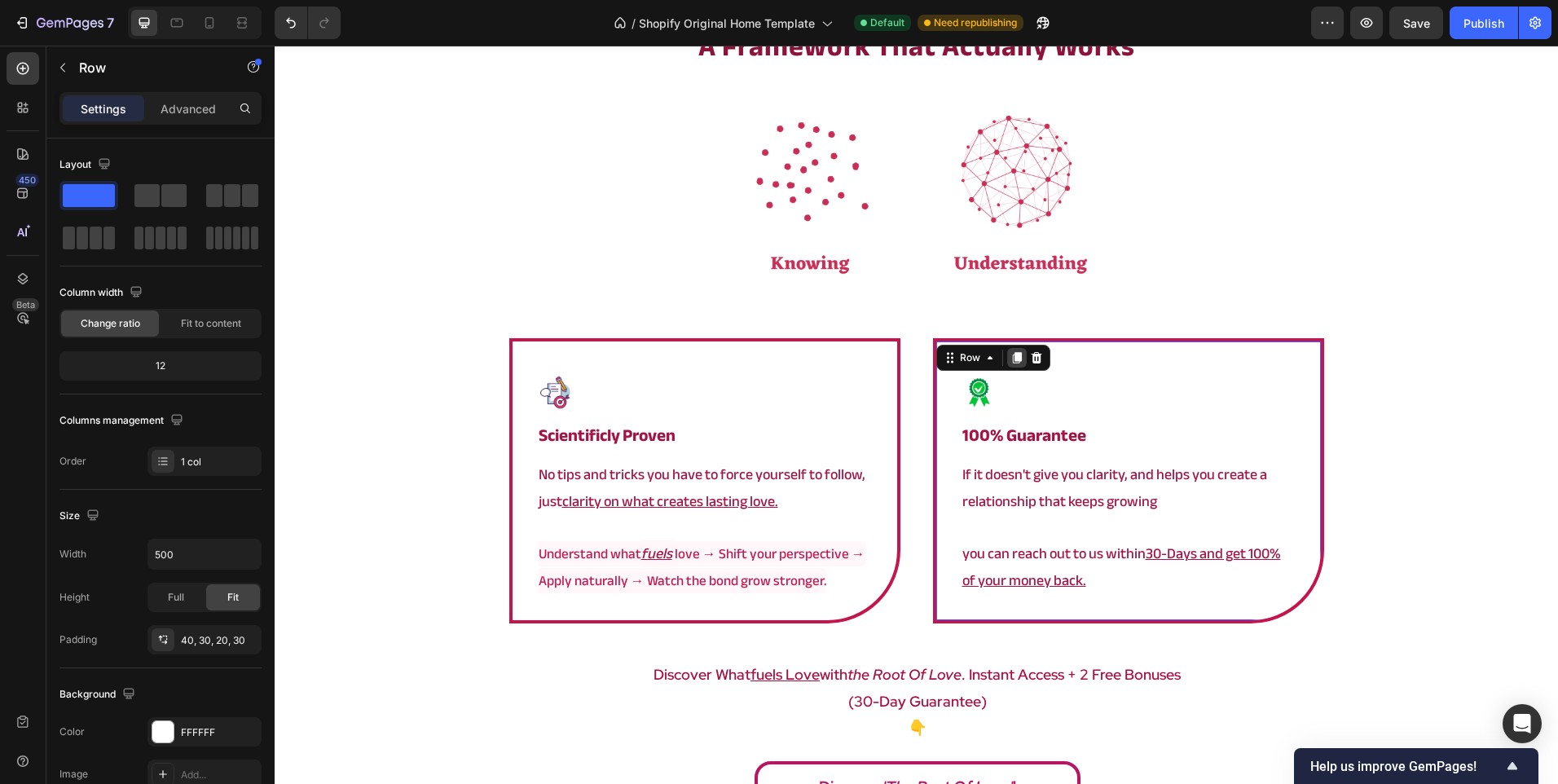
click at [1015, 353] on icon at bounding box center [1017, 358] width 13 height 13
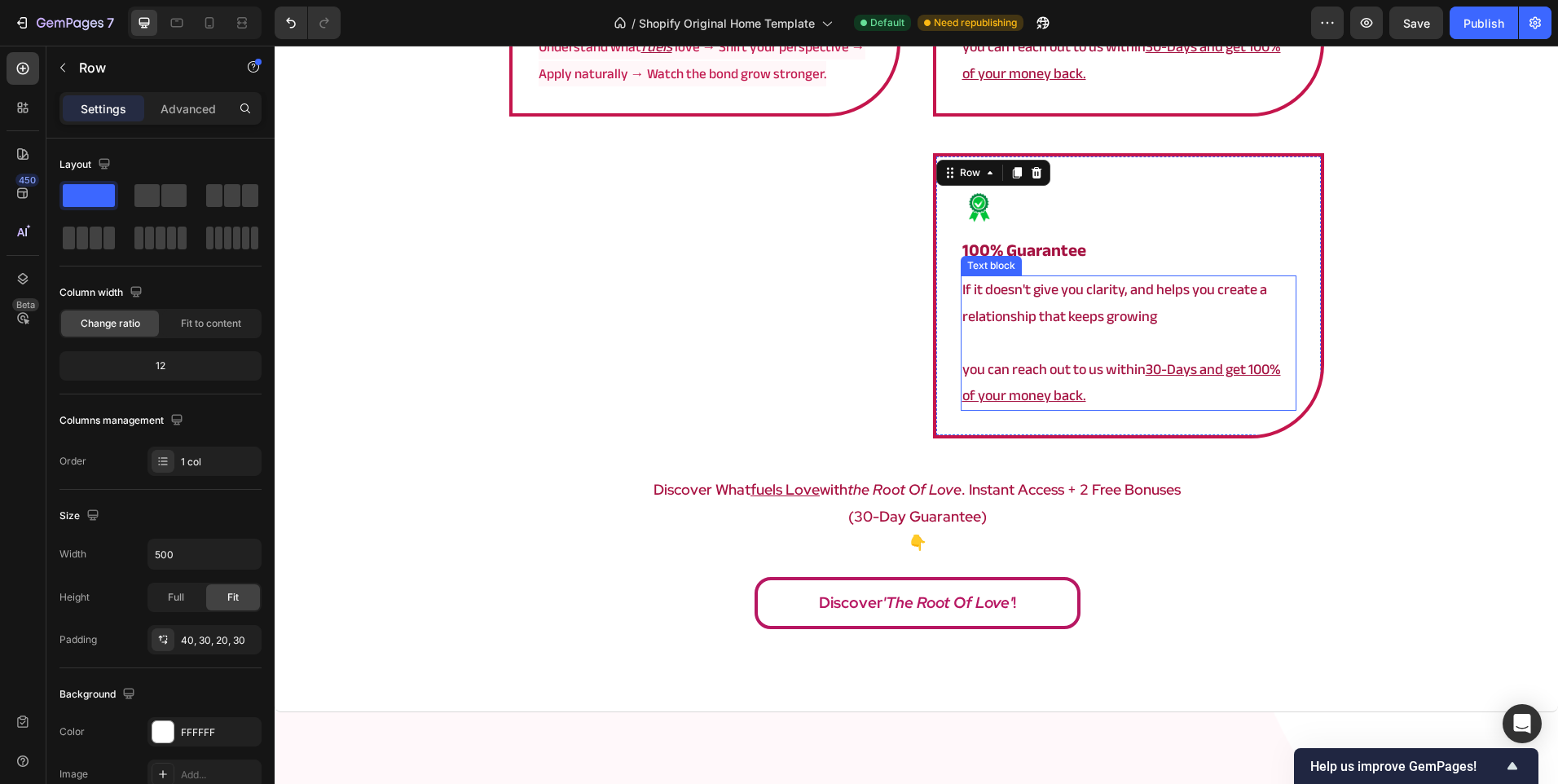
scroll to position [3251, 0]
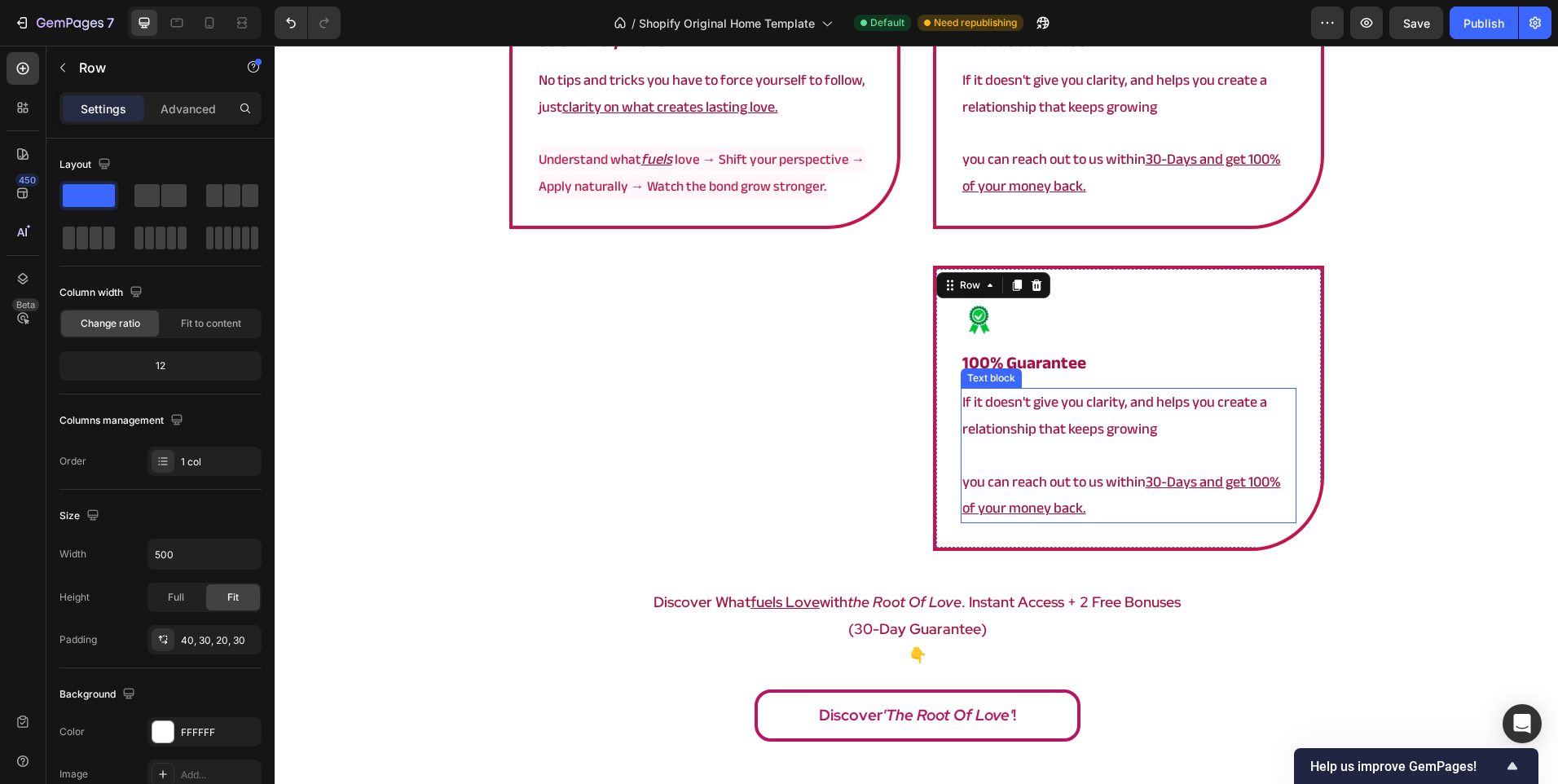
click at [1088, 463] on p at bounding box center [1128, 455] width 333 height 26
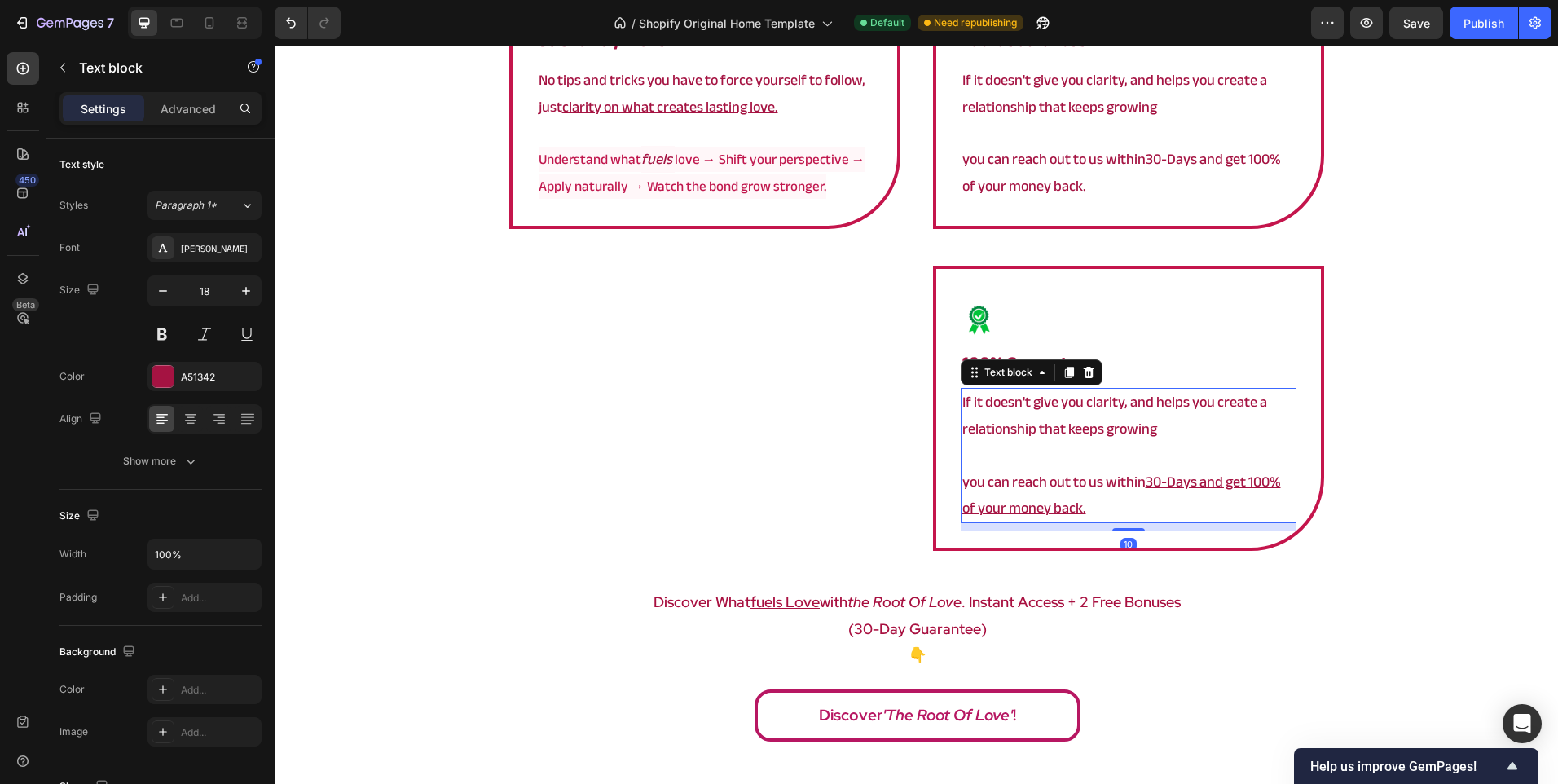
click at [1088, 463] on p at bounding box center [1128, 455] width 333 height 26
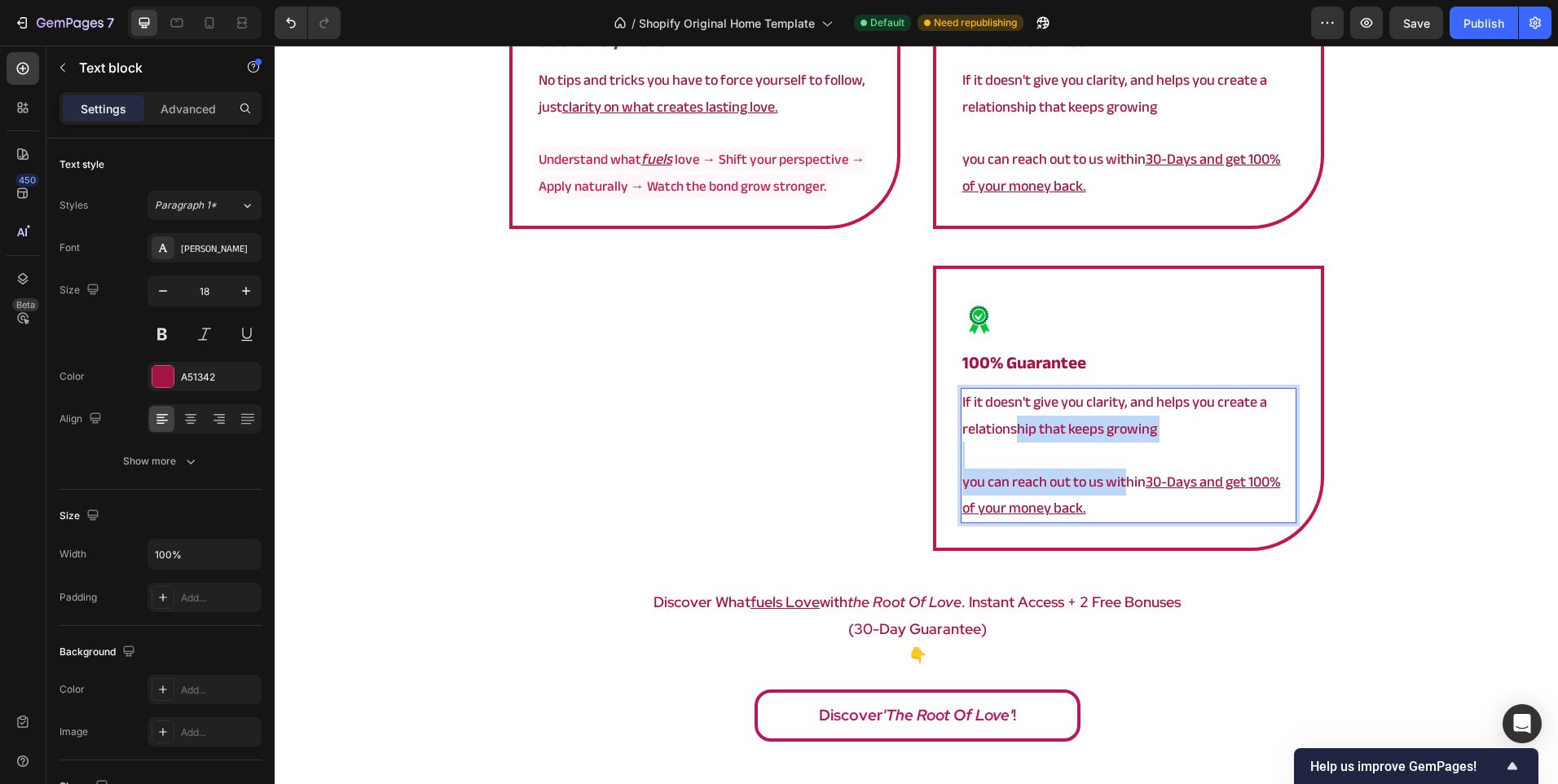
drag, startPoint x: 1123, startPoint y: 494, endPoint x: 1010, endPoint y: 419, distance: 135.6
click at [1010, 420] on div "If it doesn't give you clarity, and helps you create a relationship that keeps …" at bounding box center [1128, 456] width 336 height 136
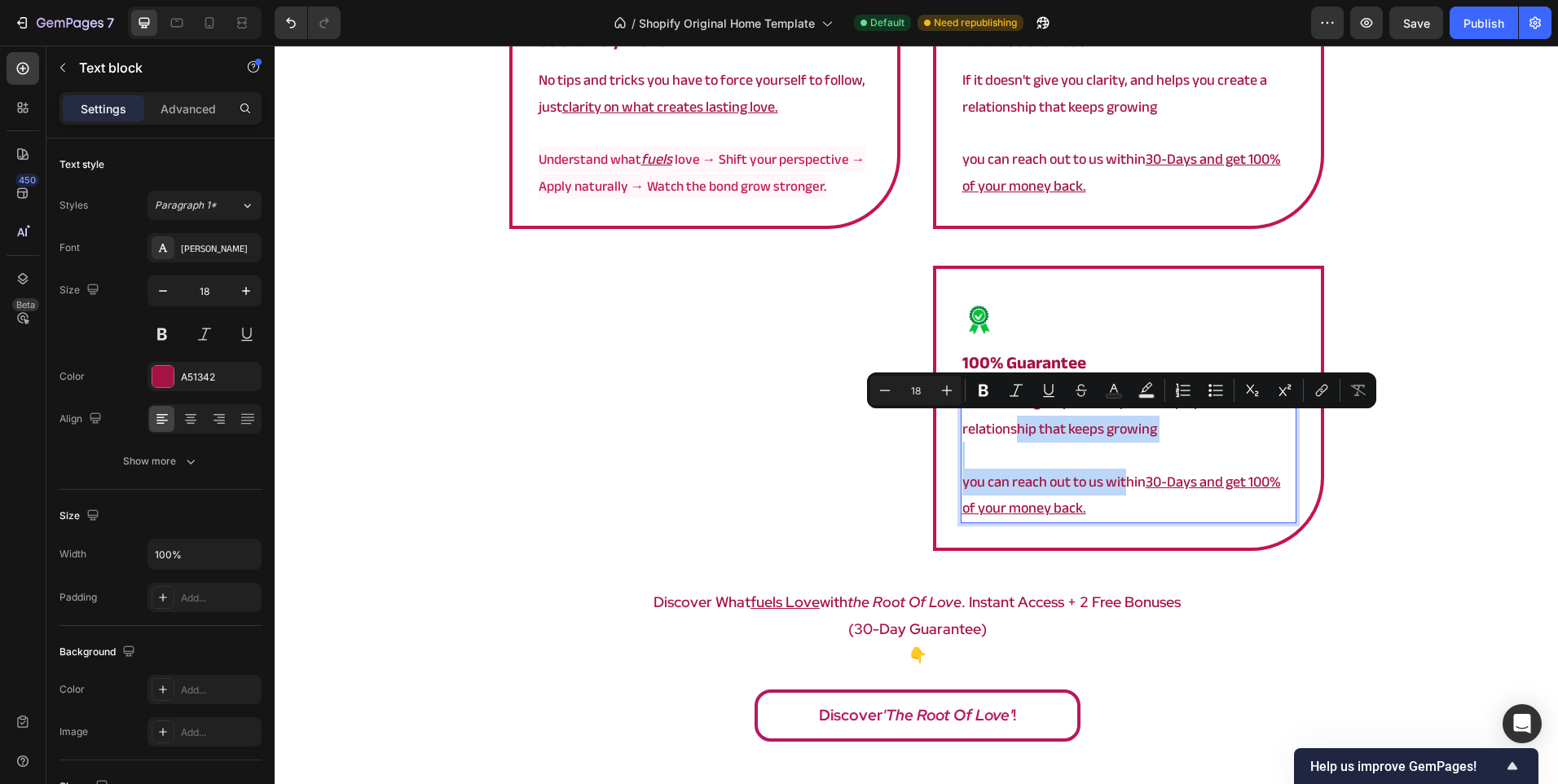
click at [1092, 486] on p "you can reach out to us within 30-Days and get 100% of your money back." at bounding box center [1128, 496] width 333 height 53
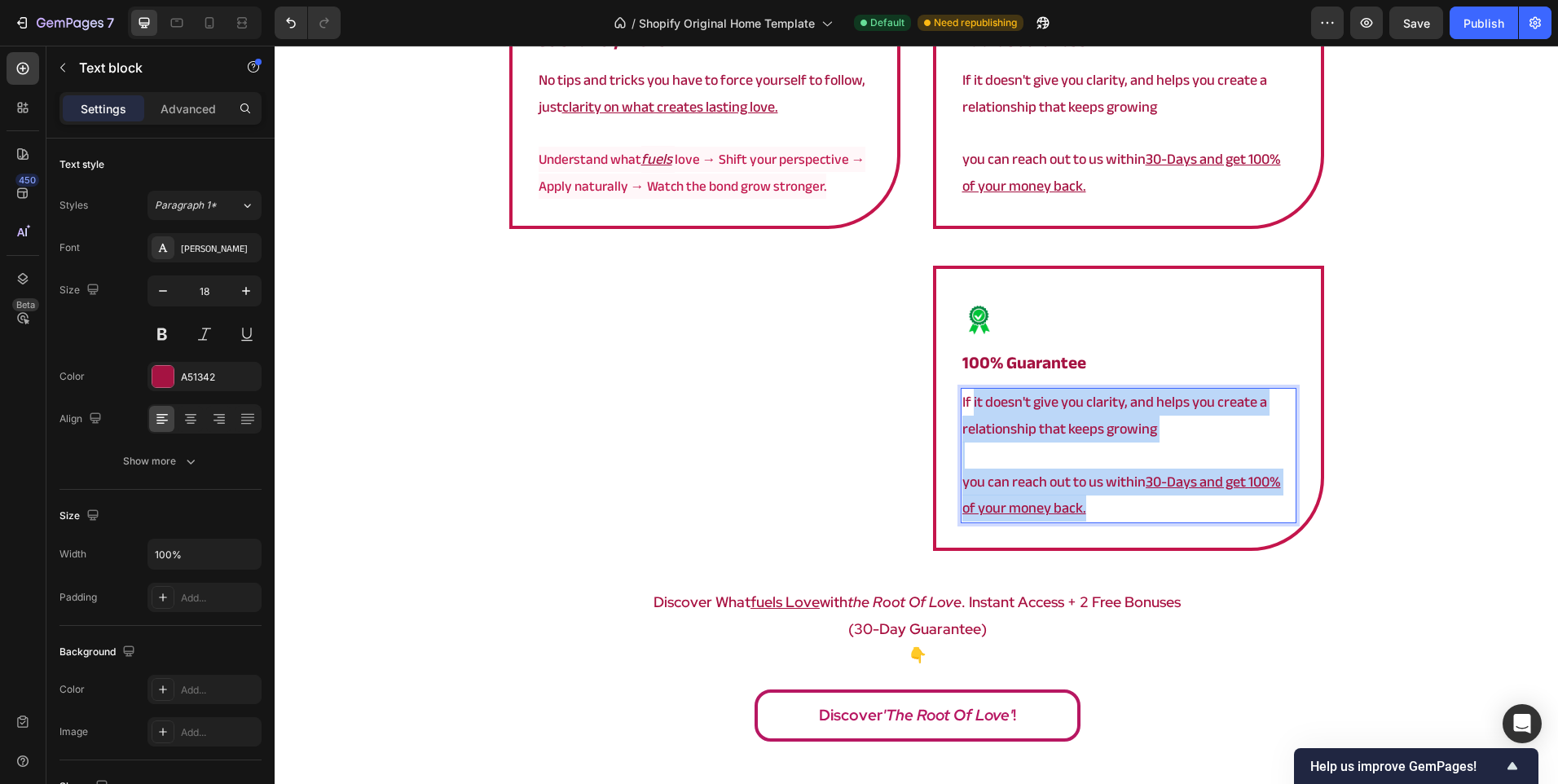
drag, startPoint x: 1110, startPoint y: 507, endPoint x: 966, endPoint y: 404, distance: 177.0
click at [966, 404] on div "If it doesn't give you clarity, and helps you create a relationship that keeps …" at bounding box center [1128, 456] width 336 height 136
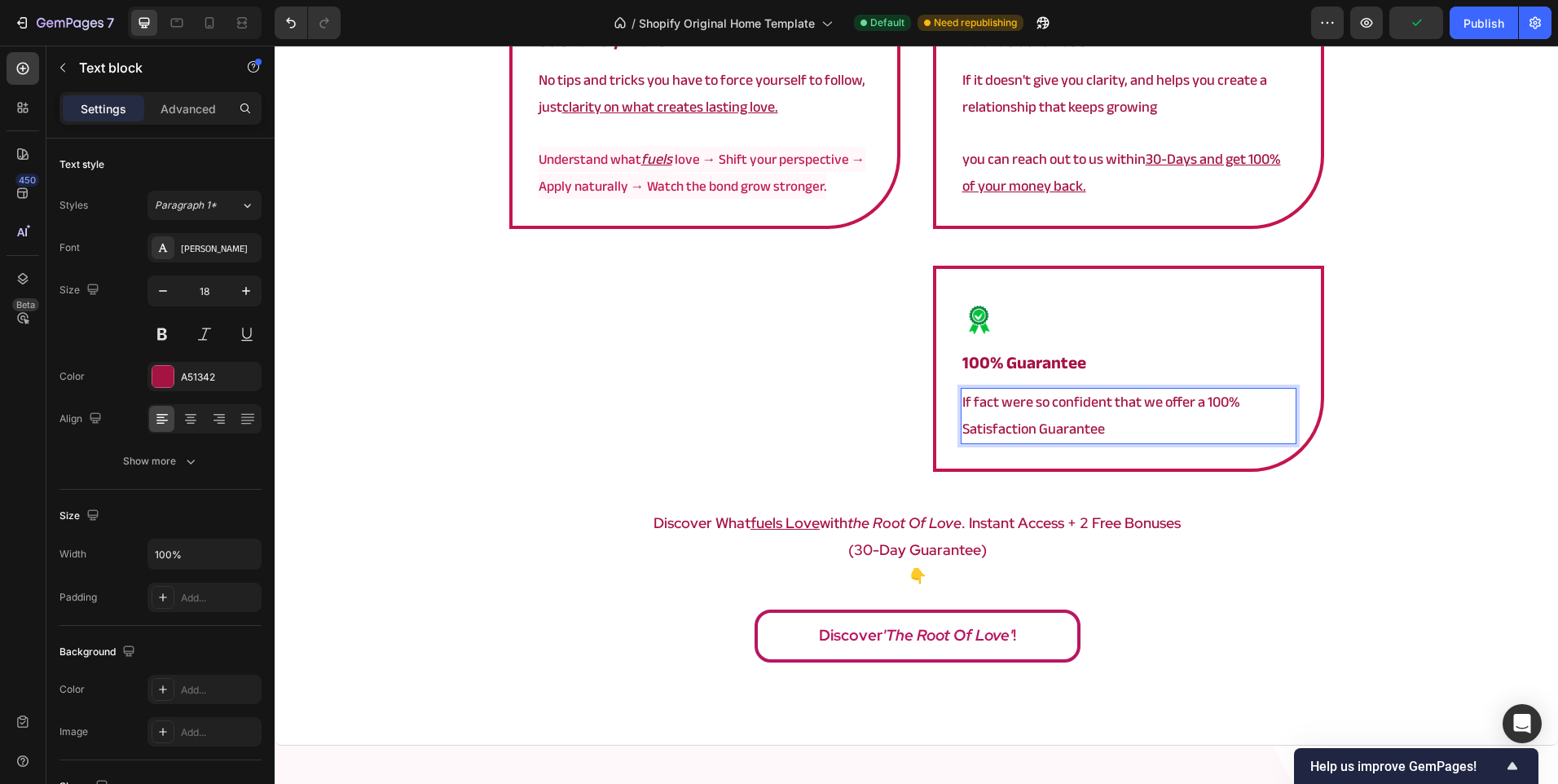
click at [1104, 403] on p "If fact were so confident that we offer a 100% Satisfaction Guarantee" at bounding box center [1128, 416] width 333 height 53
click at [996, 406] on p "If fact were so confident that we offer a 100% Satisfaction Guarantee" at bounding box center [1128, 416] width 333 height 53
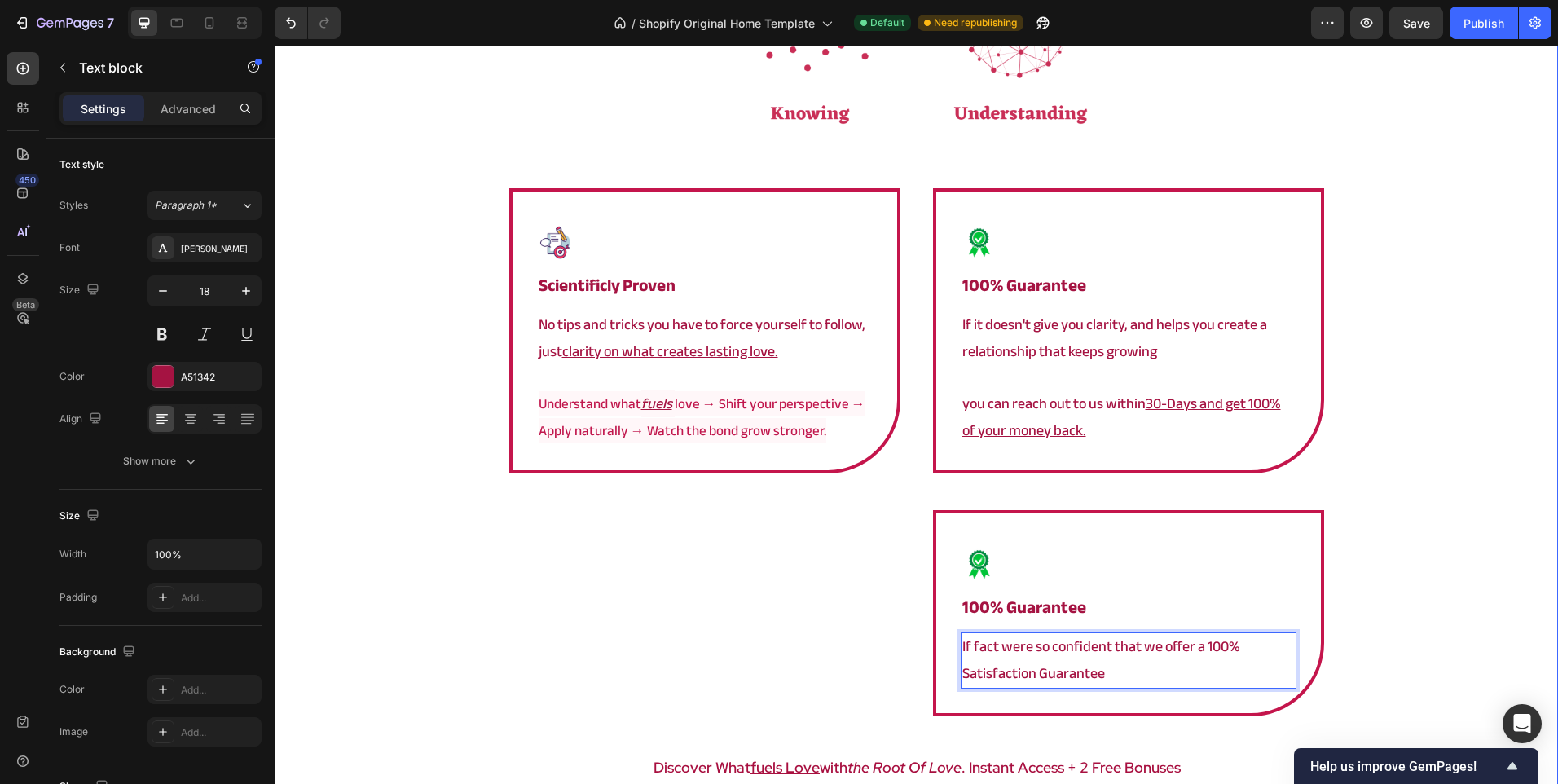
click at [420, 382] on div "⁠⁠⁠⁠⁠⁠⁠ a framework that actually works Heading Image Image ⁠⁠⁠⁠⁠⁠⁠ Scientificl…" at bounding box center [916, 395] width 1284 height 1037
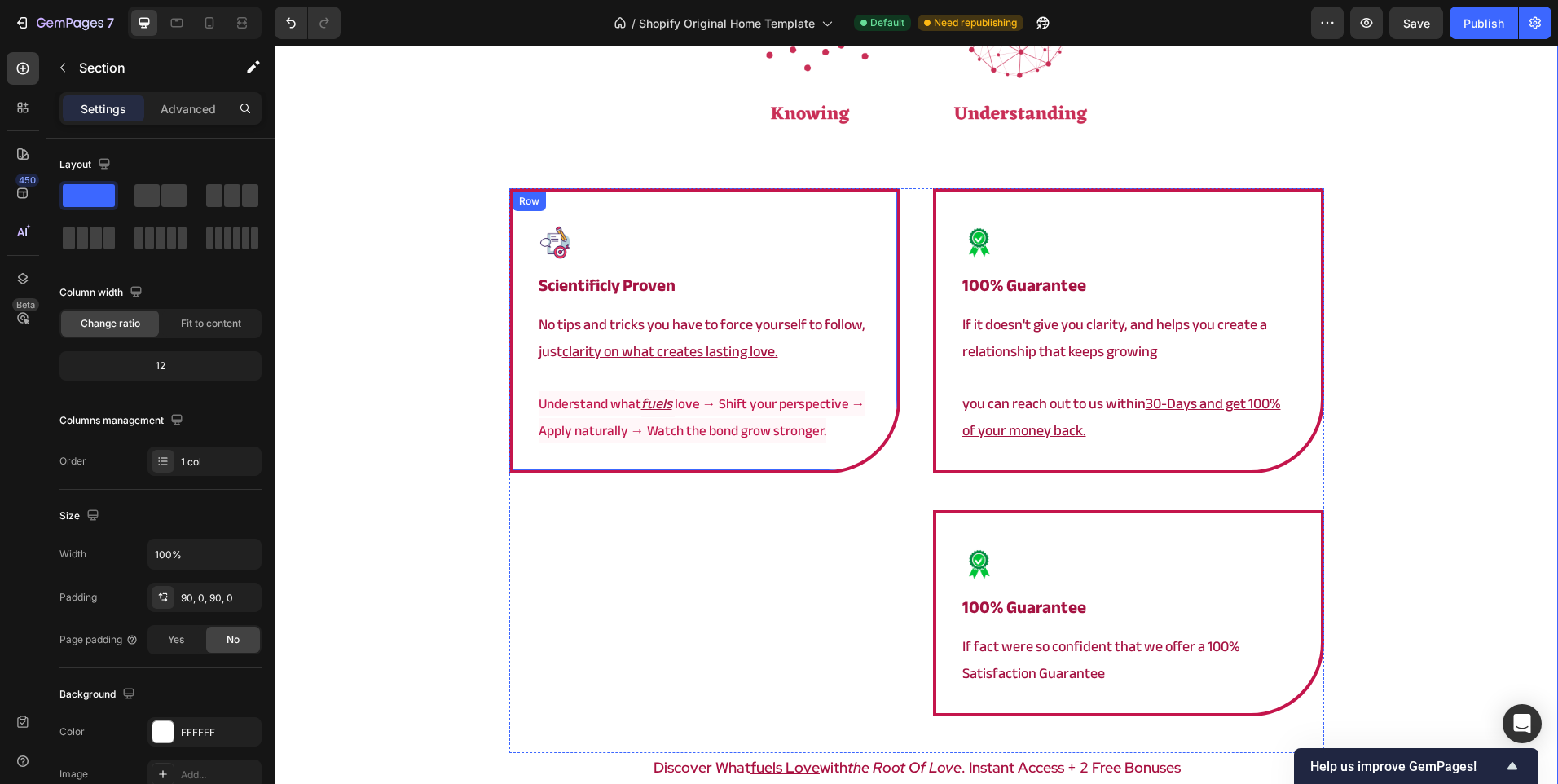
click at [676, 211] on div "Image ⁠⁠⁠⁠⁠⁠⁠ Scientificly Proven Heading No tips and tricks you have to force …" at bounding box center [704, 331] width 391 height 286
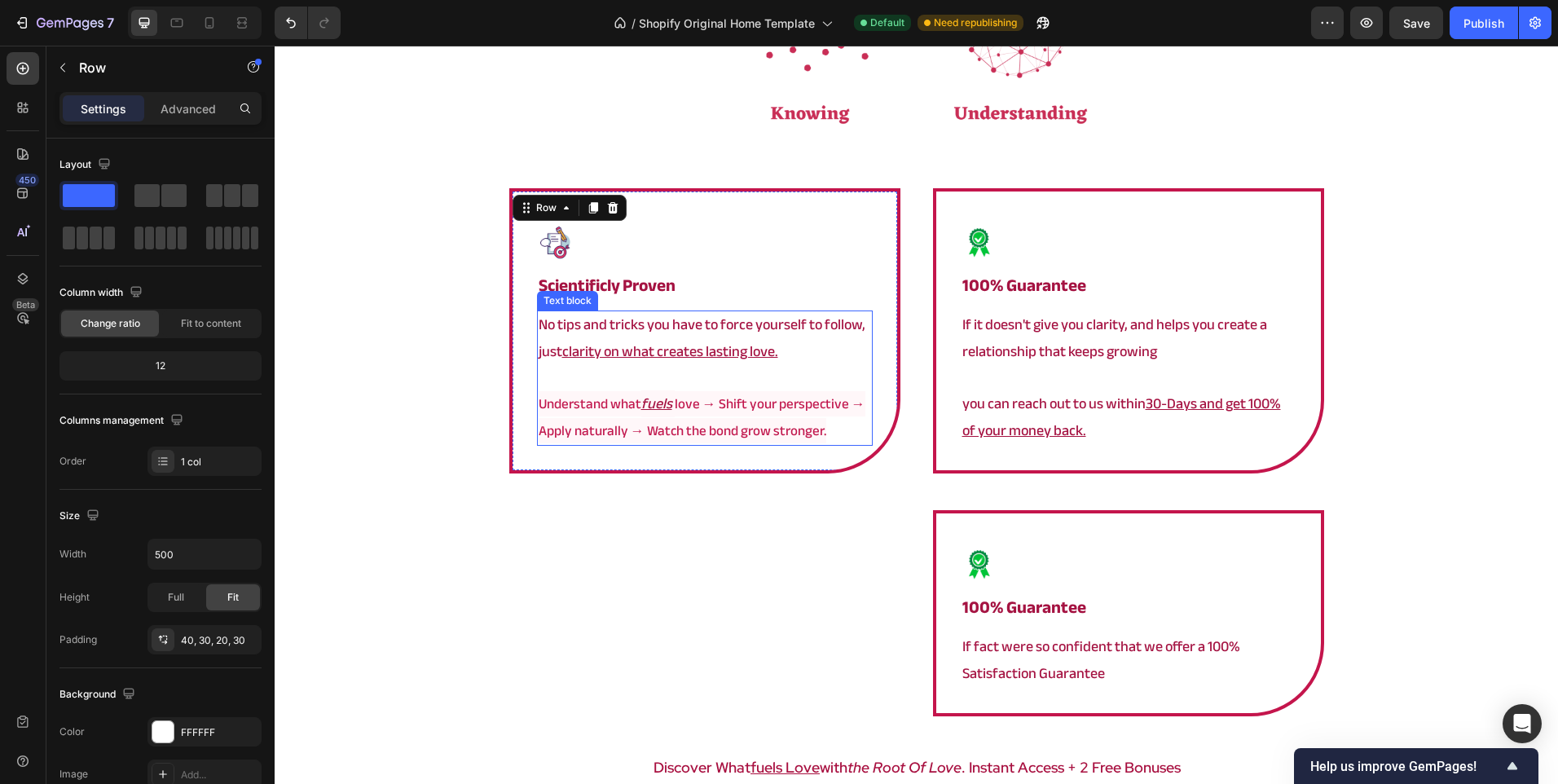
click at [766, 352] on u "clarity on what creates lasting love." at bounding box center [670, 351] width 216 height 27
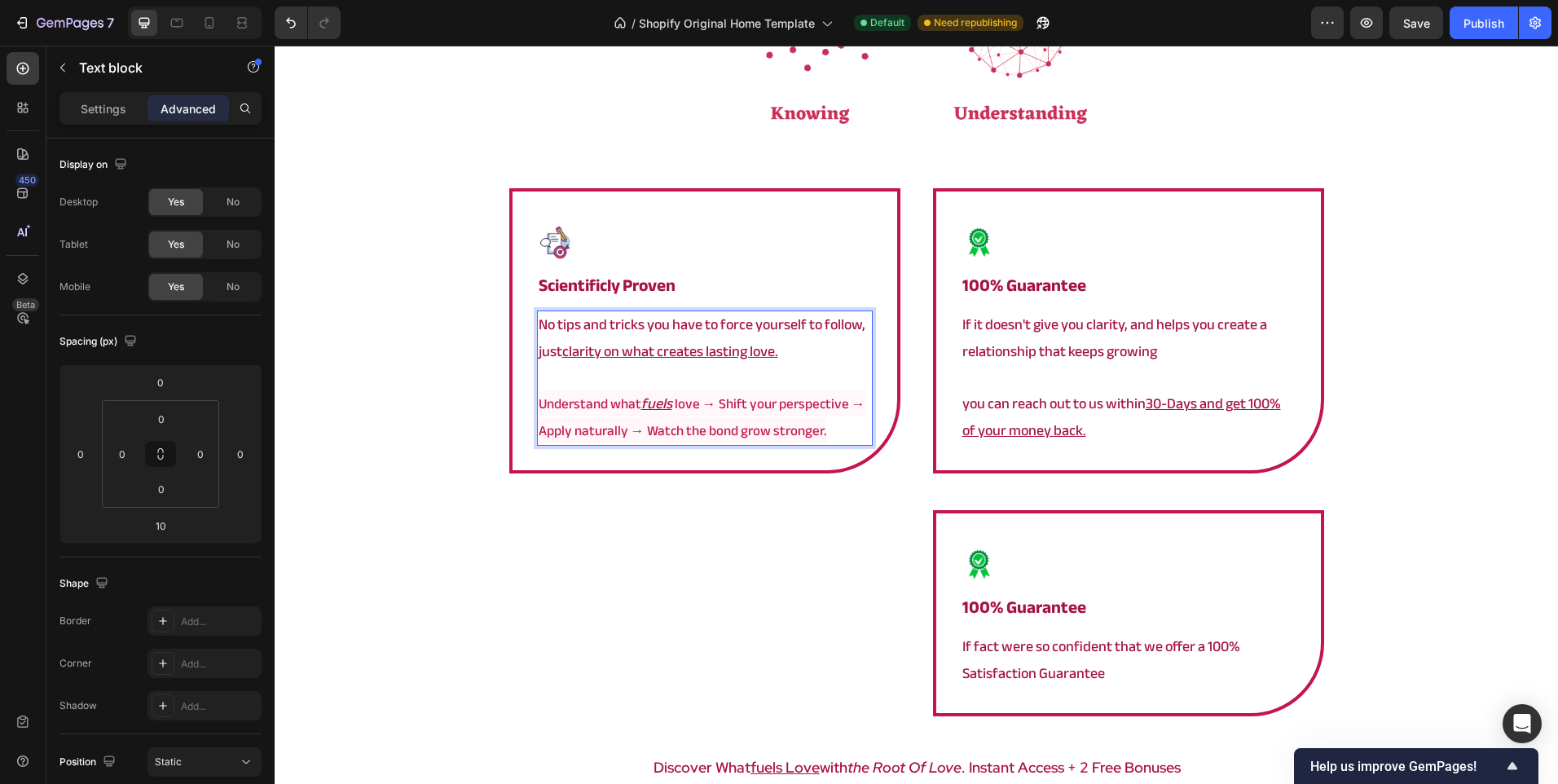
click at [765, 353] on u "clarity on what creates lasting love." at bounding box center [670, 351] width 216 height 27
click at [768, 354] on u "clarity on what creates lasting love." at bounding box center [670, 351] width 216 height 27
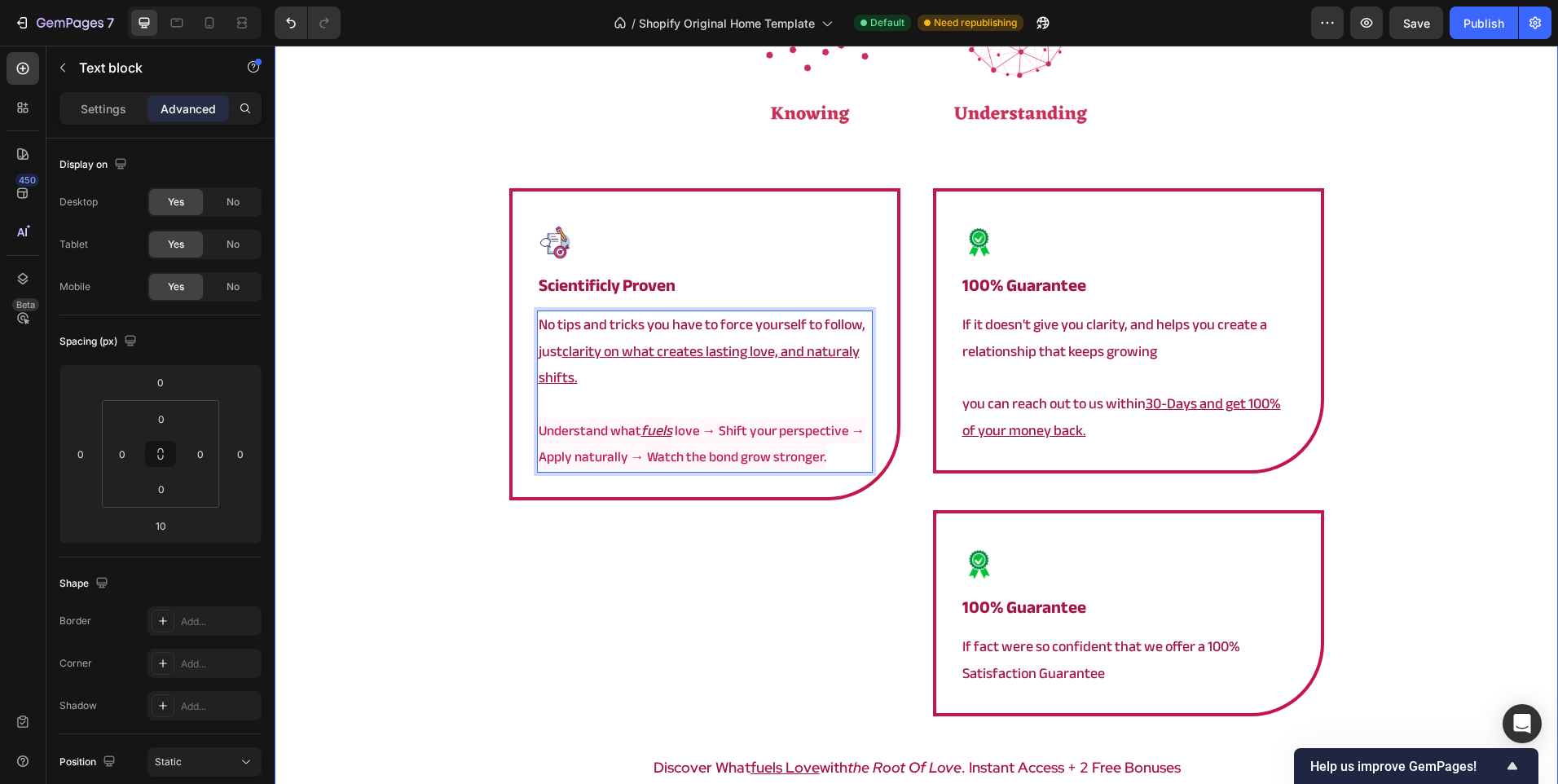
click at [449, 442] on div "⁠⁠⁠⁠⁠⁠⁠ a framework that actually works Heading Image Image ⁠⁠⁠⁠⁠⁠⁠ Scientificl…" at bounding box center [916, 395] width 1284 height 1037
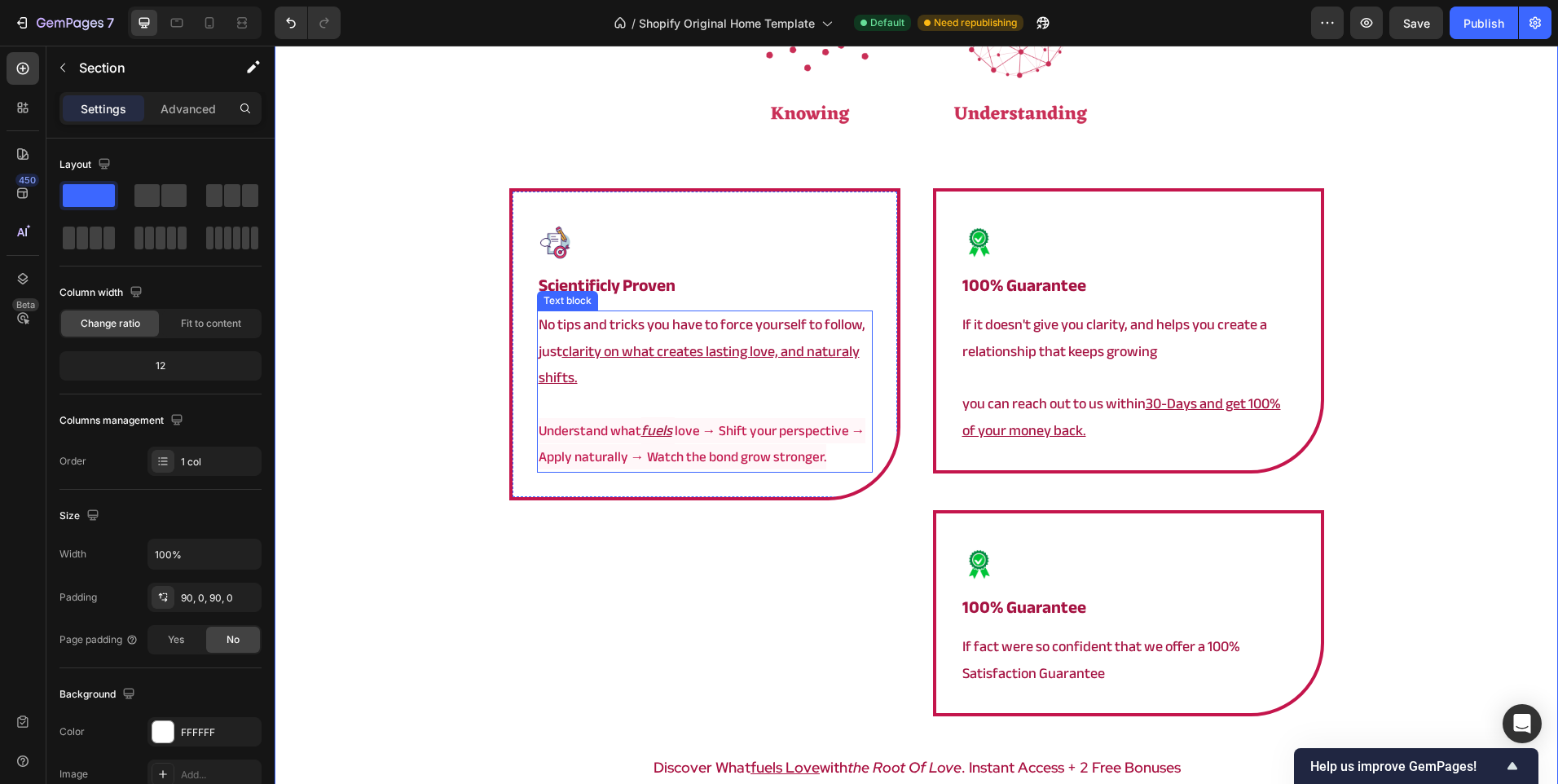
click at [821, 358] on u "clarity on what creates lasting love, and naturaly shifts." at bounding box center [698, 365] width 321 height 53
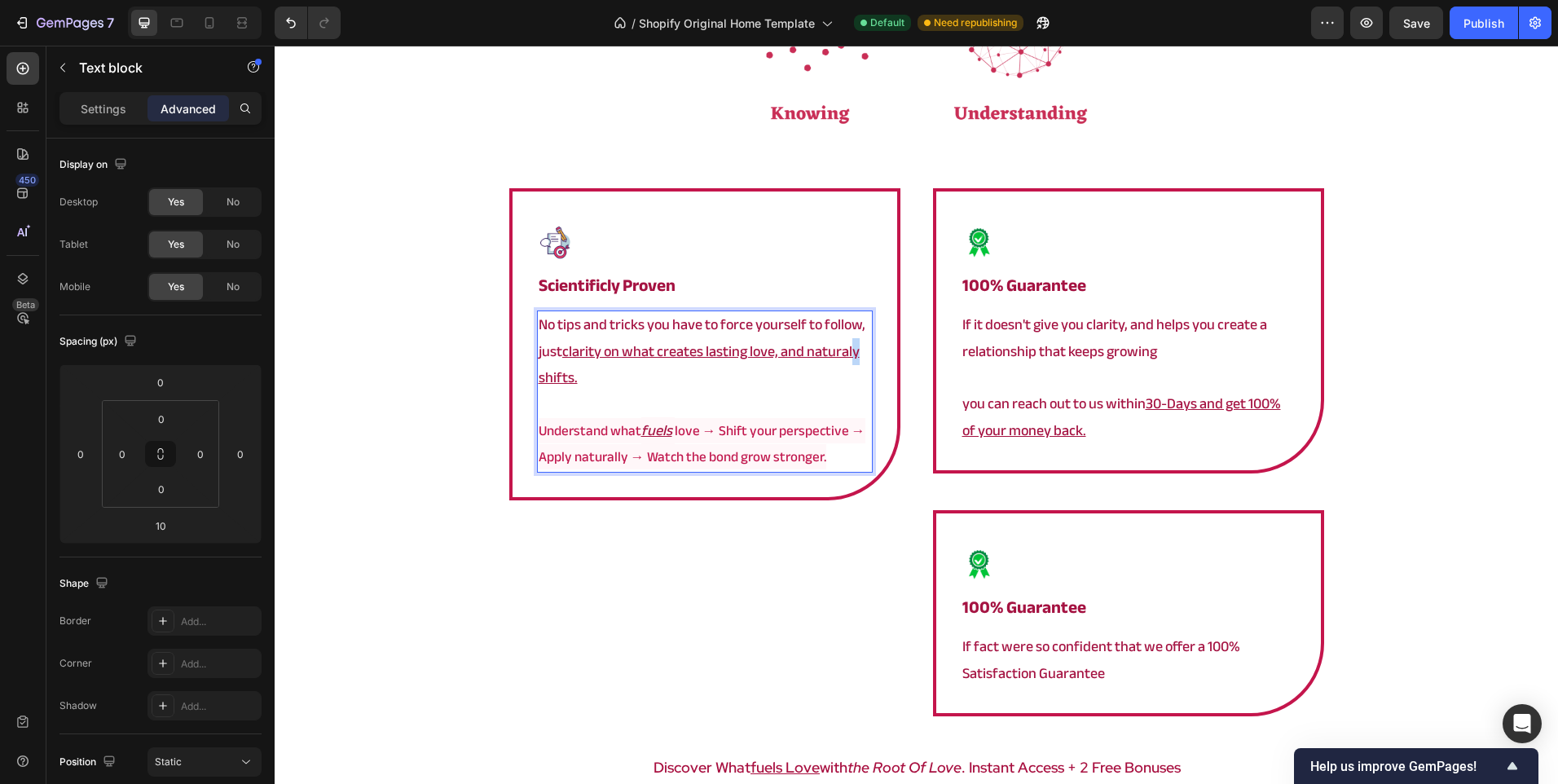
drag, startPoint x: 861, startPoint y: 355, endPoint x: 850, endPoint y: 352, distance: 11.4
click at [850, 352] on p "No tips and tricks you have to force yourself to follow, just clarity on what c…" at bounding box center [704, 351] width 333 height 79
click at [436, 518] on div "⁠⁠⁠⁠⁠⁠⁠ a framework that actually works Heading Image Image ⁠⁠⁠⁠⁠⁠⁠ Scientificl…" at bounding box center [916, 395] width 1284 height 1037
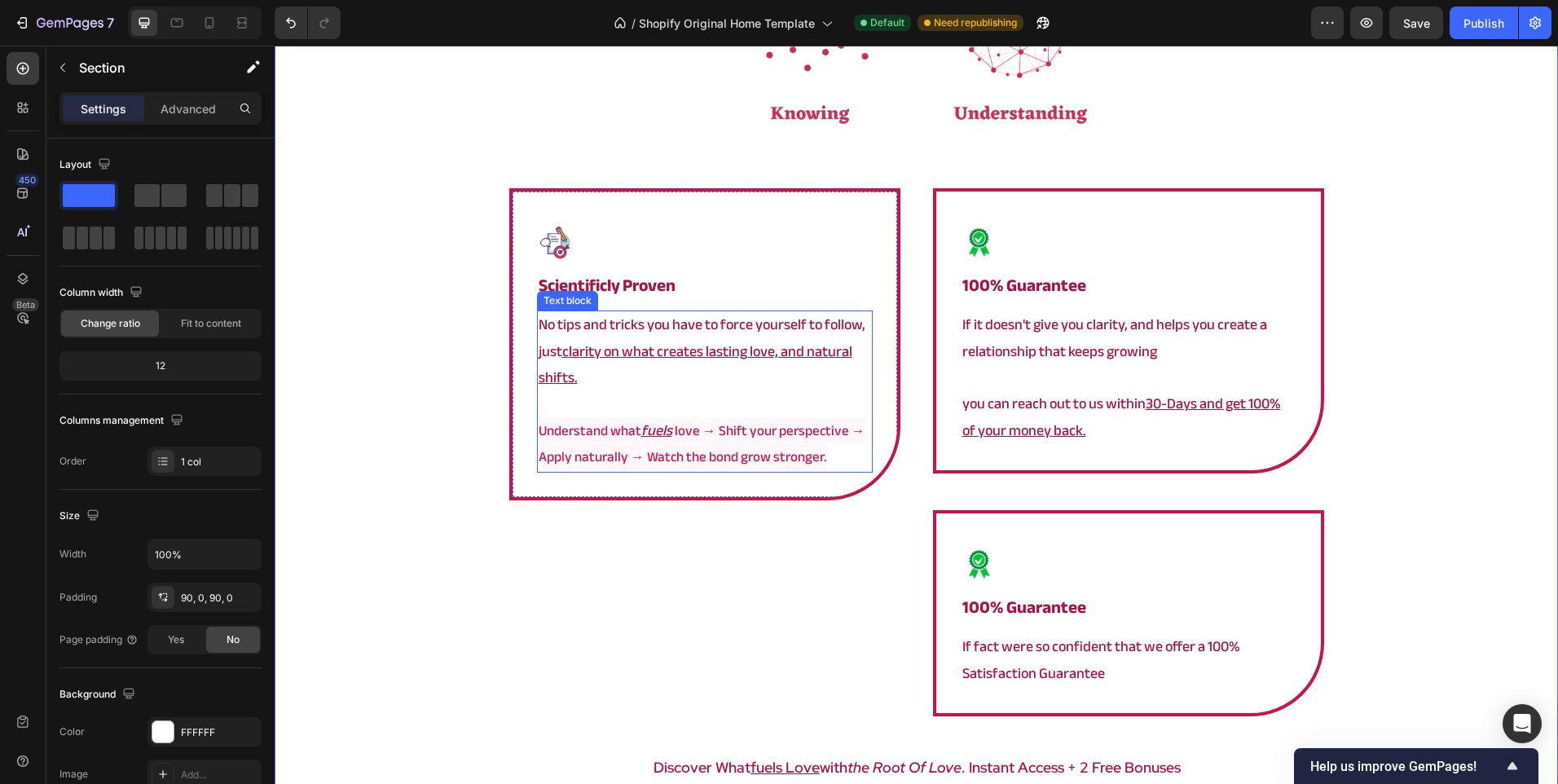
click at [598, 368] on p "No tips and tricks you have to force yourself to follow, just clarity on what c…" at bounding box center [704, 351] width 333 height 79
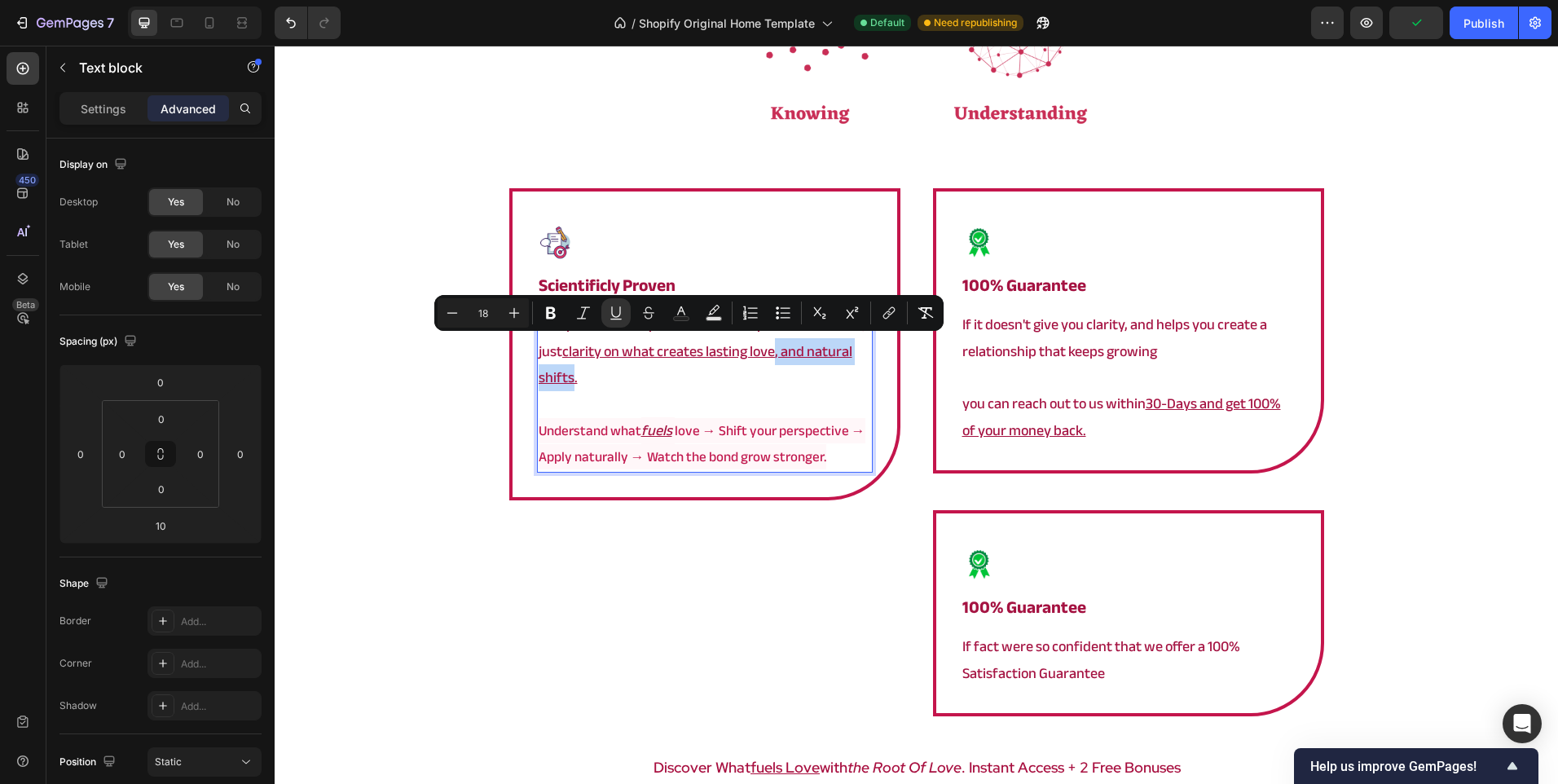
drag, startPoint x: 565, startPoint y: 378, endPoint x: 771, endPoint y: 356, distance: 207.2
click at [771, 356] on u "clarity on what creates lasting love, and natural shifts." at bounding box center [695, 365] width 314 height 53
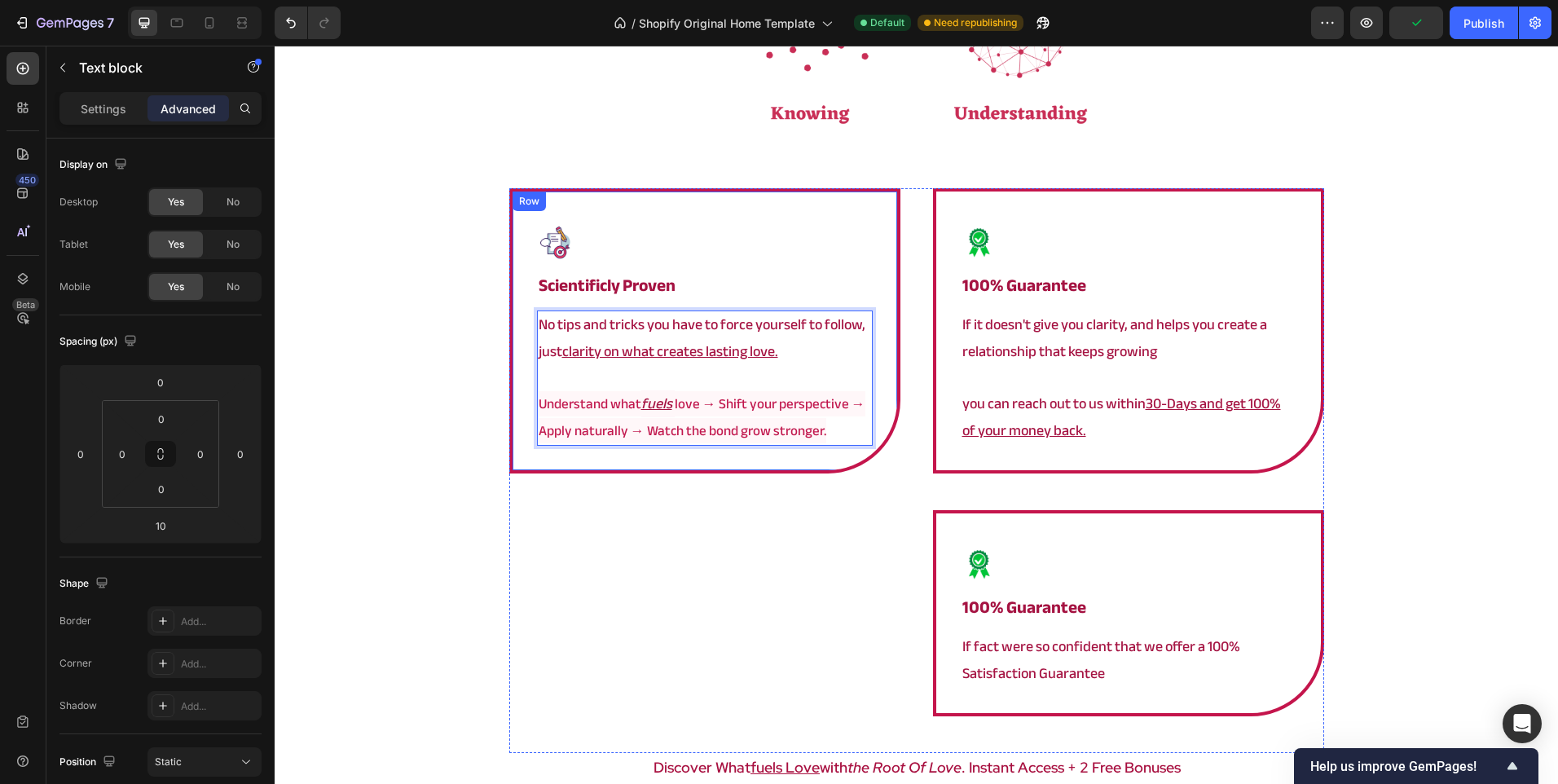
click at [881, 384] on div "Image ⁠⁠⁠⁠⁠⁠⁠ Scientificly Proven Heading No tips and tricks you have to force …" at bounding box center [704, 331] width 391 height 286
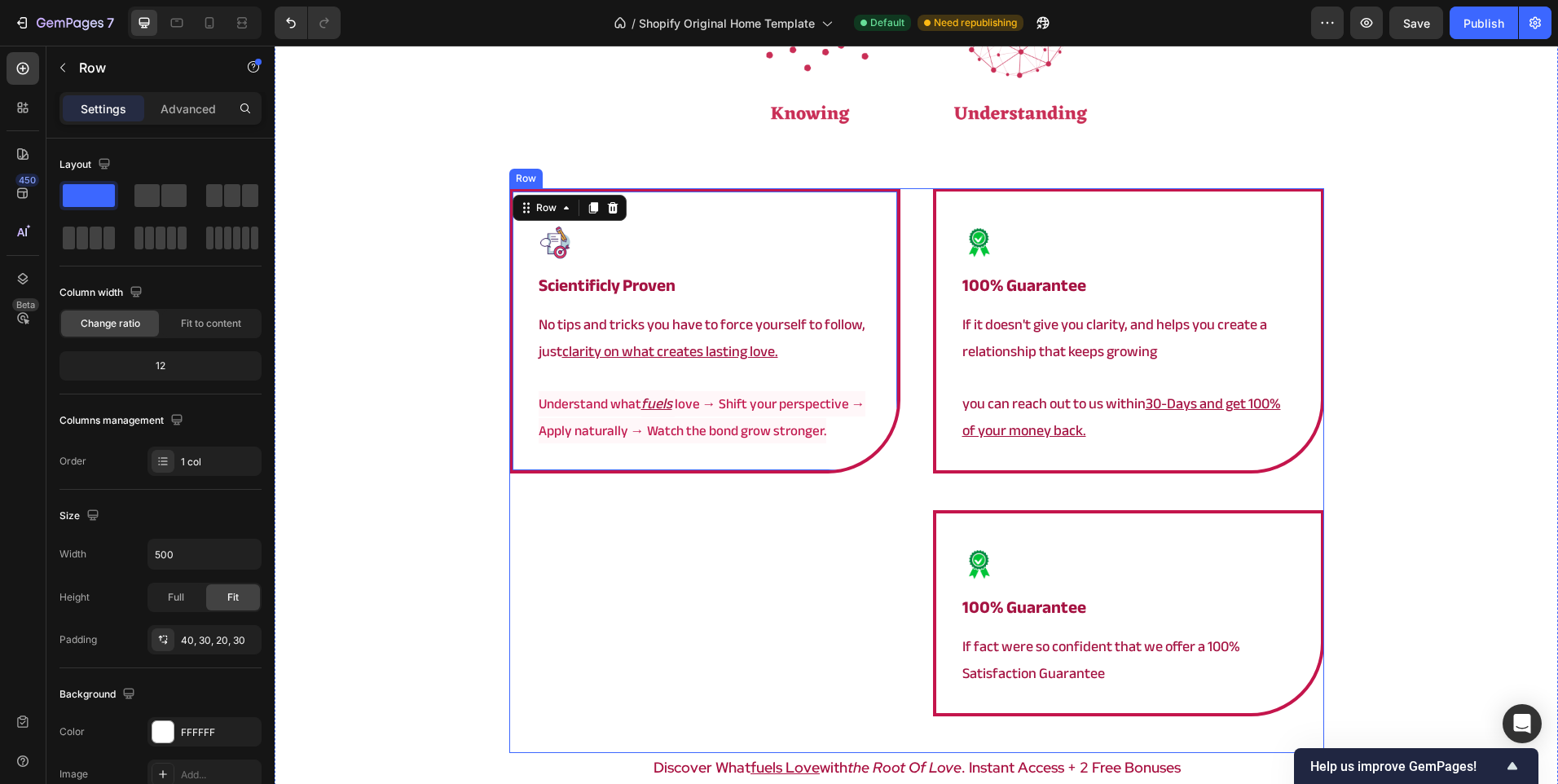
click at [914, 371] on div "Image ⁠⁠⁠⁠⁠⁠⁠ Scientificly Proven Heading No tips and tricks you have to force …" at bounding box center [916, 470] width 815 height 564
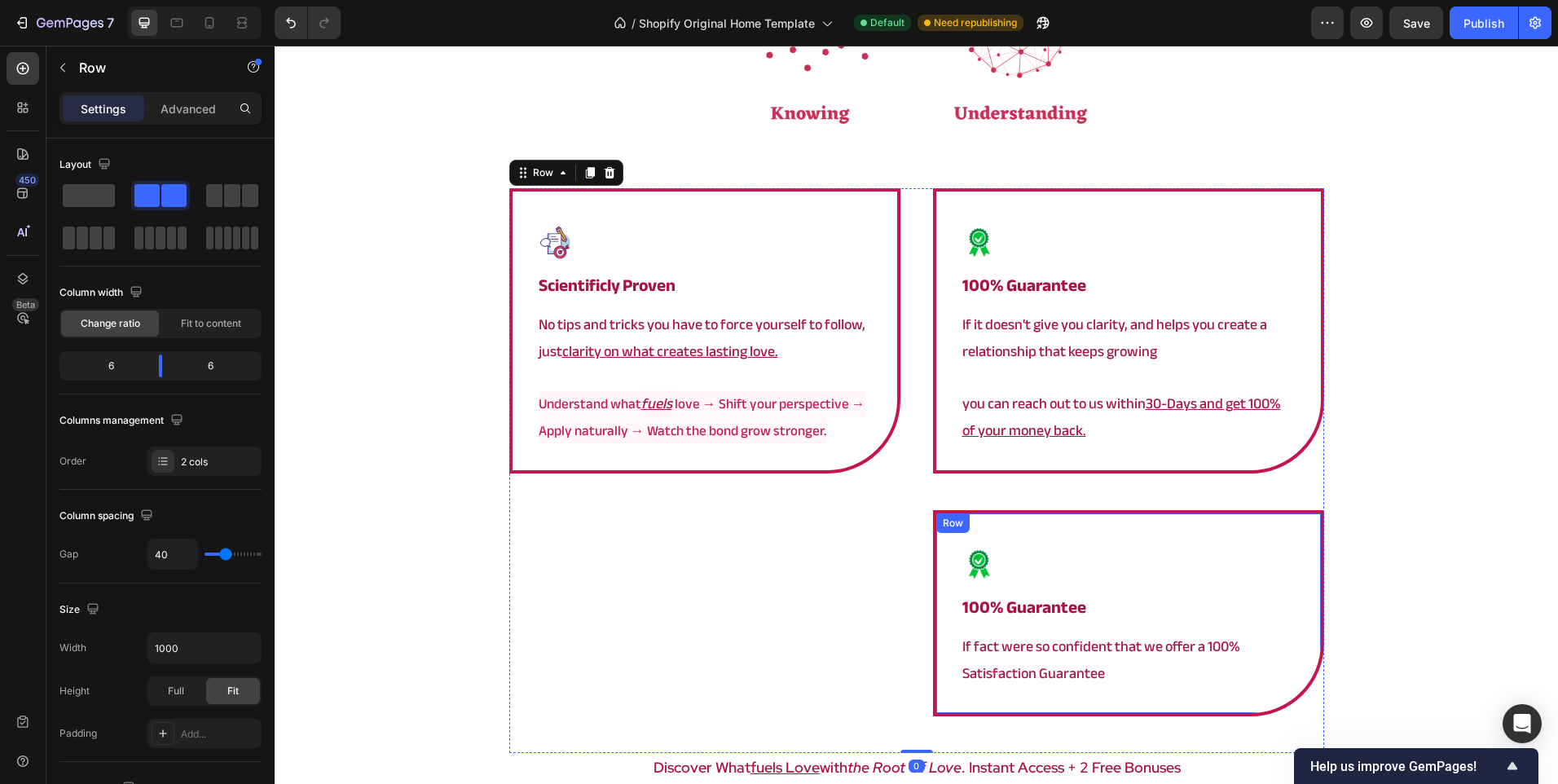
click at [996, 530] on div "Image 100% guarantee Heading If fact were so confident that we offer a 100% Sat…" at bounding box center [1128, 612] width 391 height 206
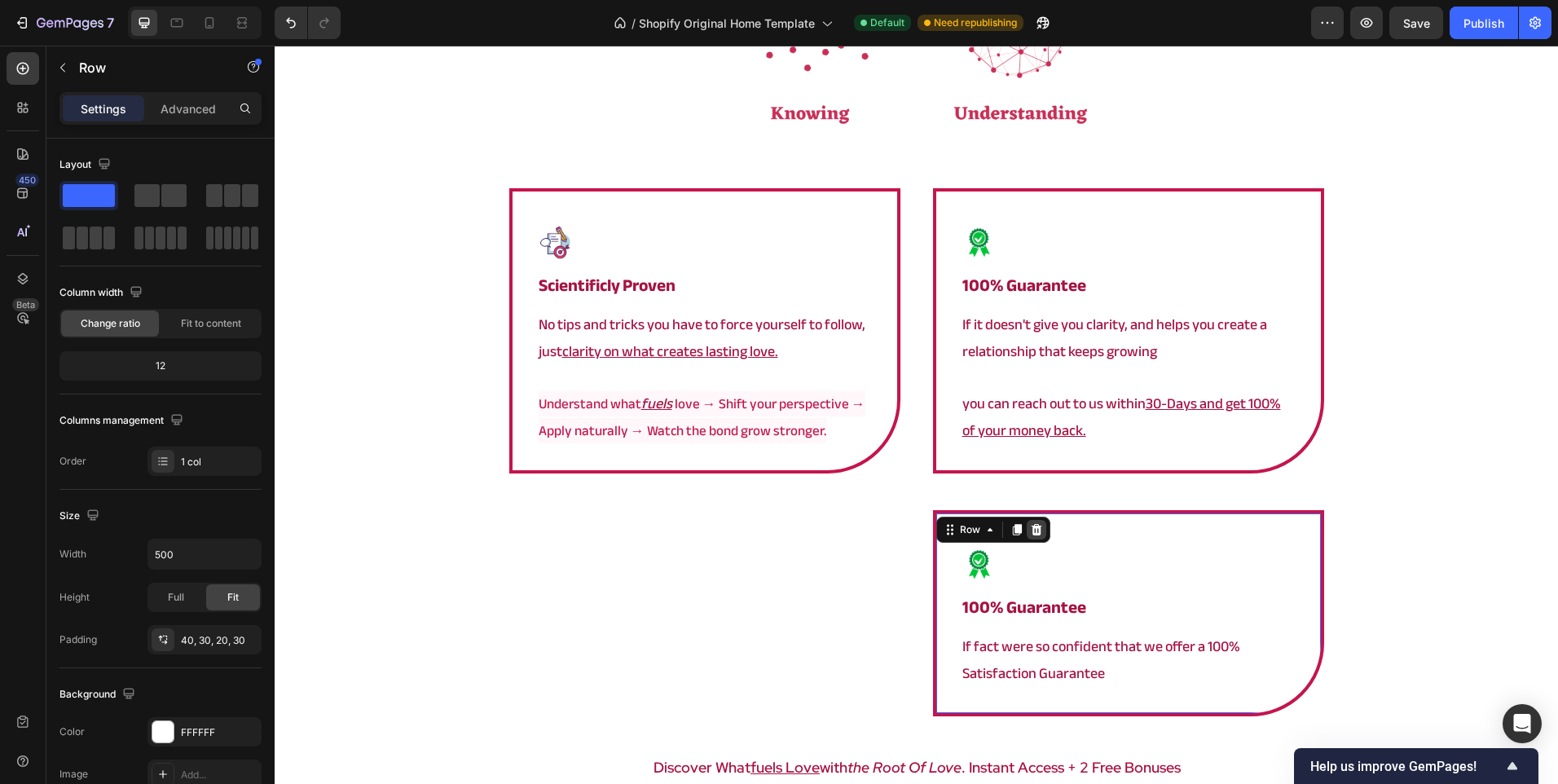
click at [1031, 525] on icon at bounding box center [1036, 530] width 10 height 11
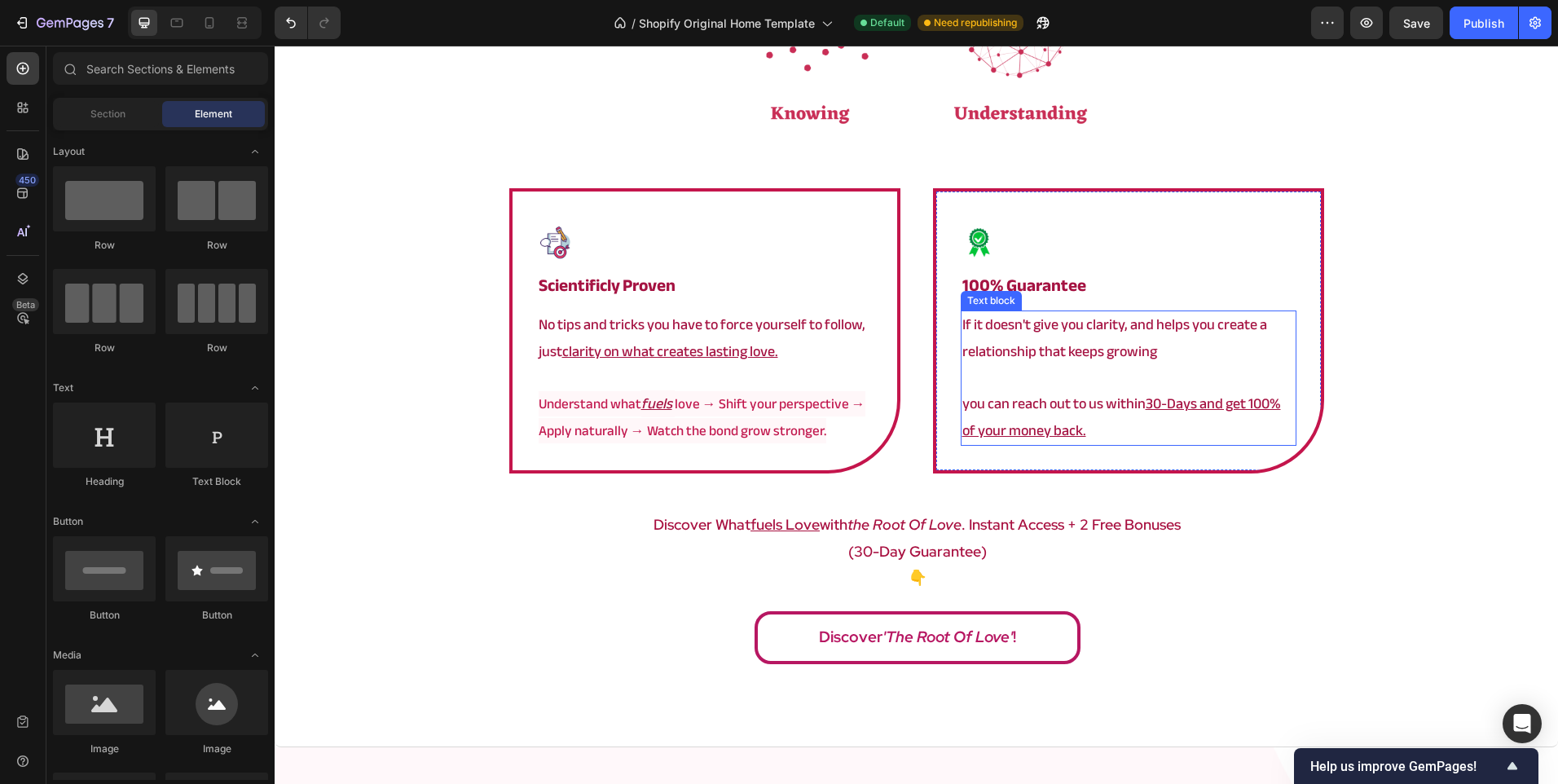
click at [1012, 382] on p "Rich Text Editor. Editing area: main" at bounding box center [1128, 378] width 333 height 26
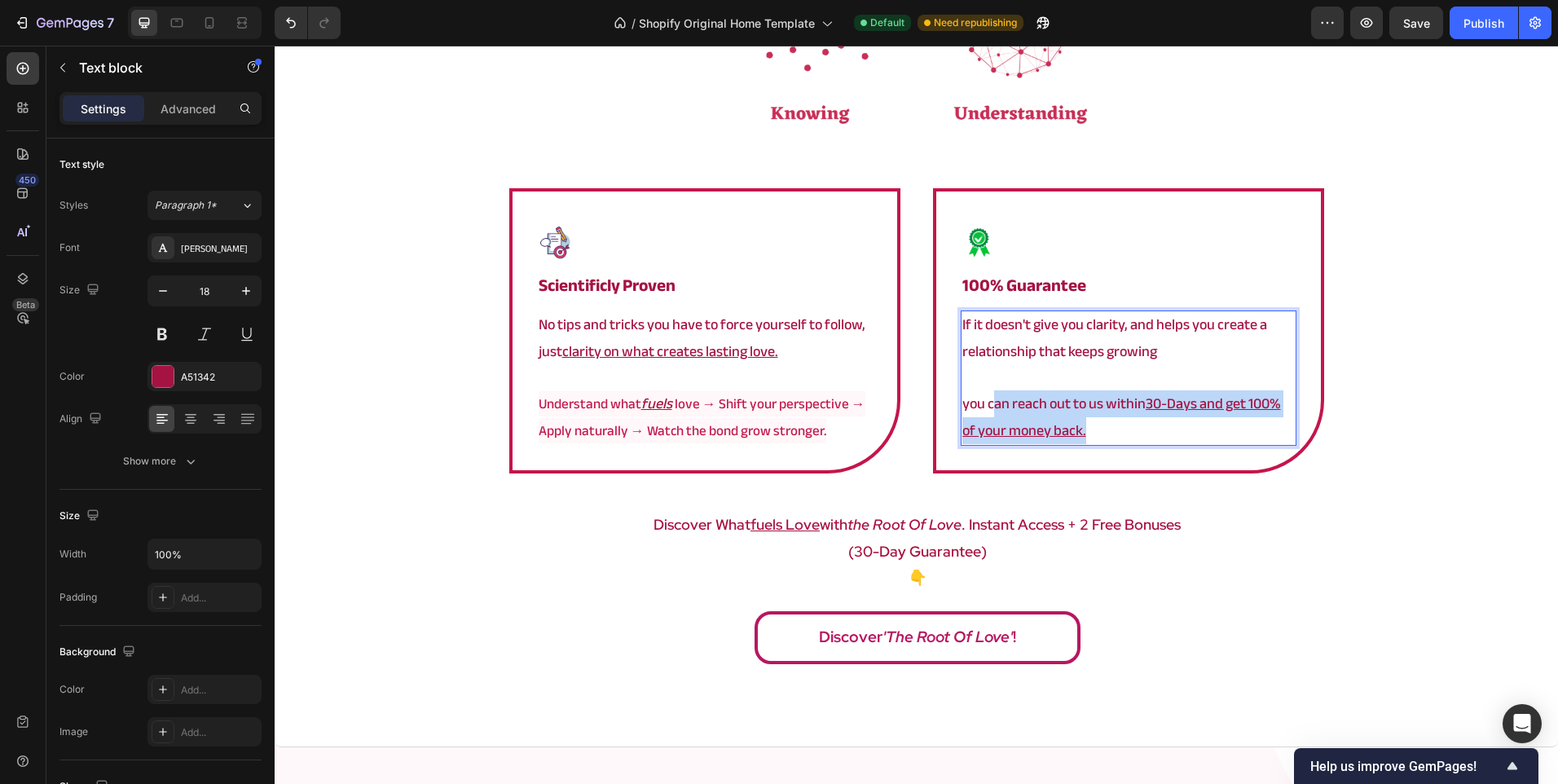
drag, startPoint x: 1114, startPoint y: 429, endPoint x: 990, endPoint y: 401, distance: 127.1
click at [990, 401] on p "you can reach out to us within 30-Days and get 100% of your money back." at bounding box center [1128, 417] width 333 height 53
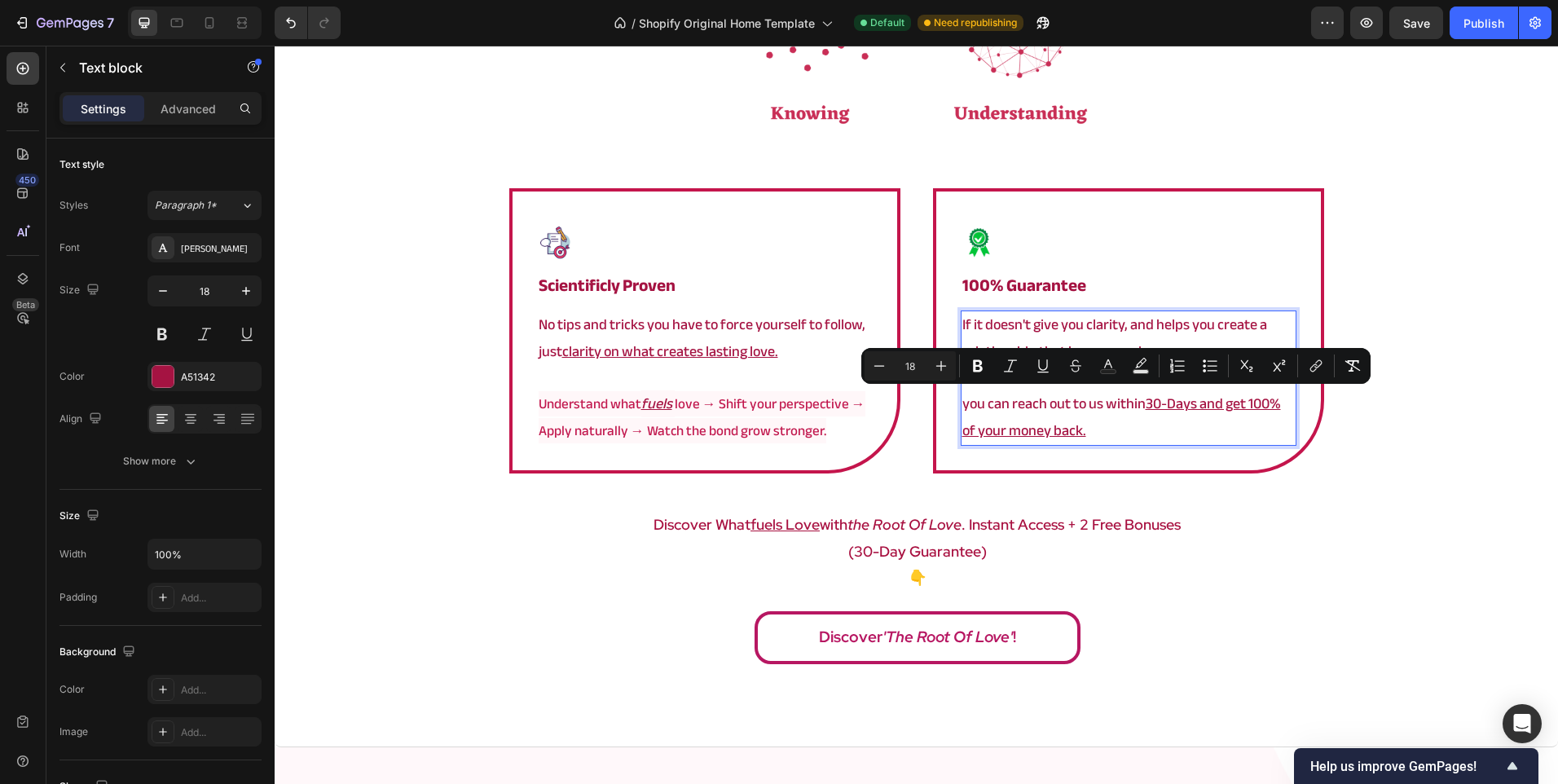
click at [974, 406] on p "you can reach out to us within 30-Days and get 100% of your money back." at bounding box center [1128, 417] width 333 height 53
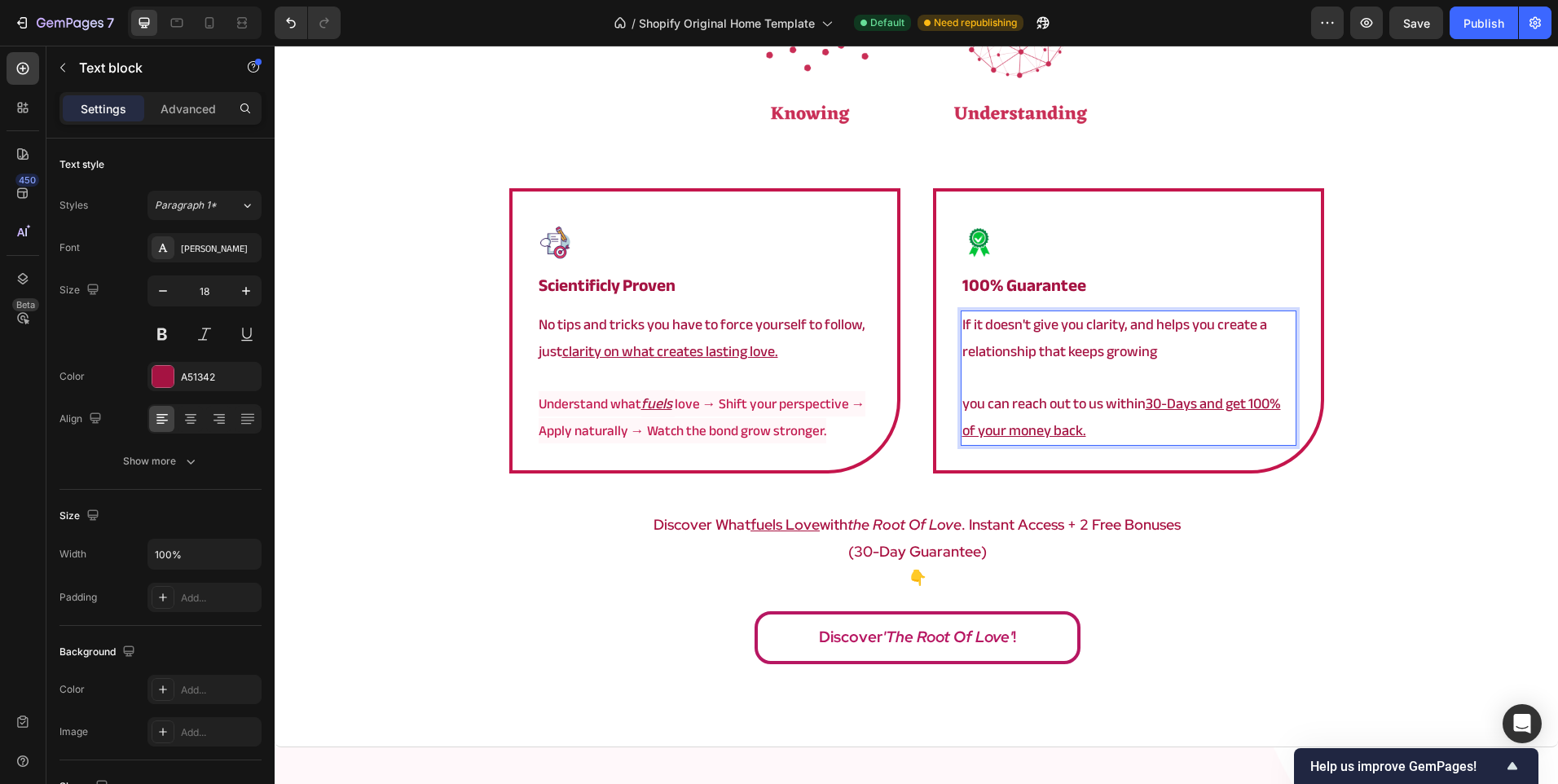
click at [960, 406] on div "If it doesn't give you clarity, and helps you create a relationship that keeps …" at bounding box center [1128, 378] width 336 height 136
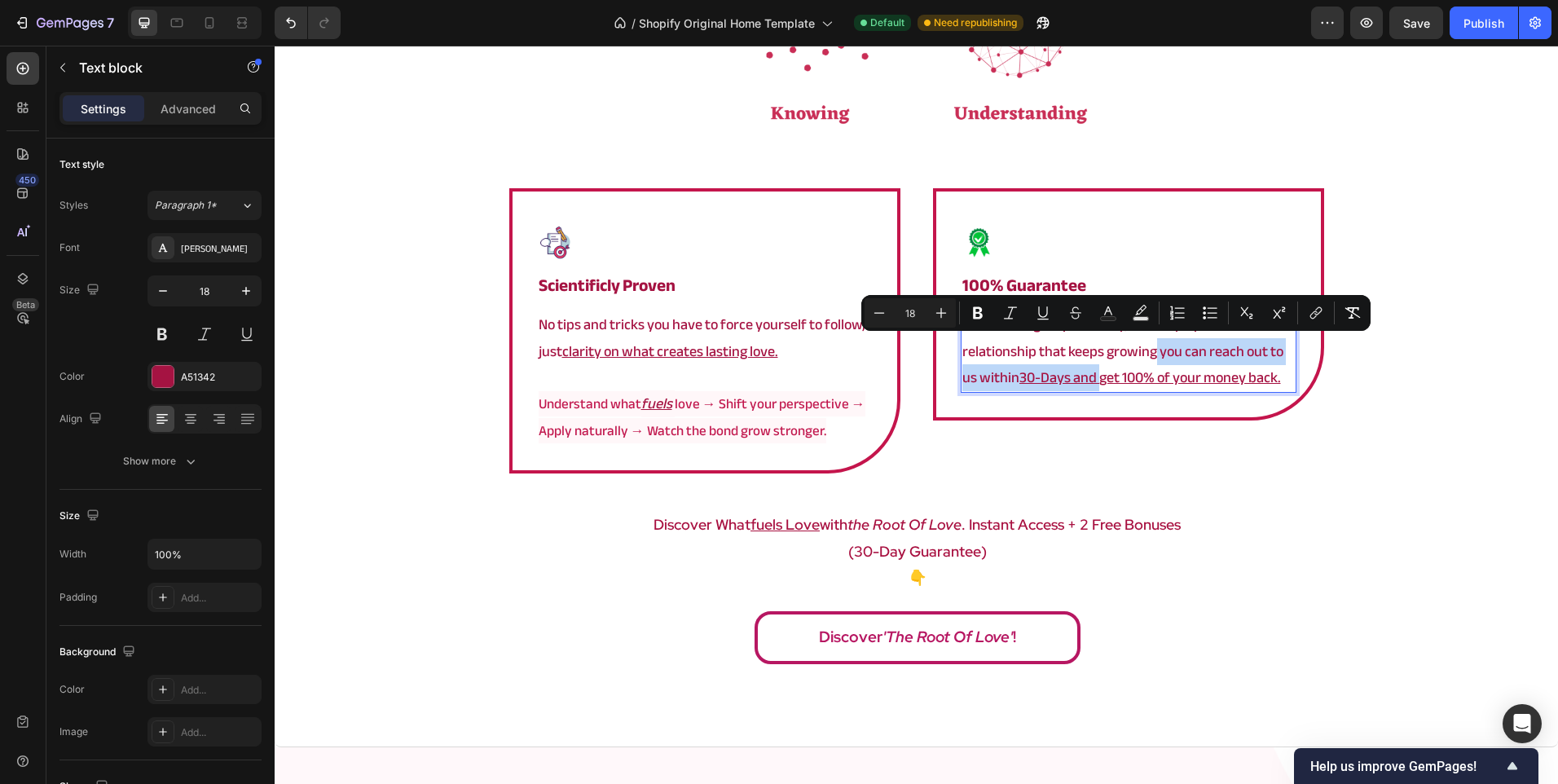
drag, startPoint x: 1151, startPoint y: 353, endPoint x: 1094, endPoint y: 379, distance: 62.6
click at [1094, 379] on p "If it doesn't give you clarity, and helps you create a relationship that keeps …" at bounding box center [1128, 351] width 333 height 79
click at [1094, 379] on u "30-Days and get 100% of your money back." at bounding box center [1151, 377] width 262 height 27
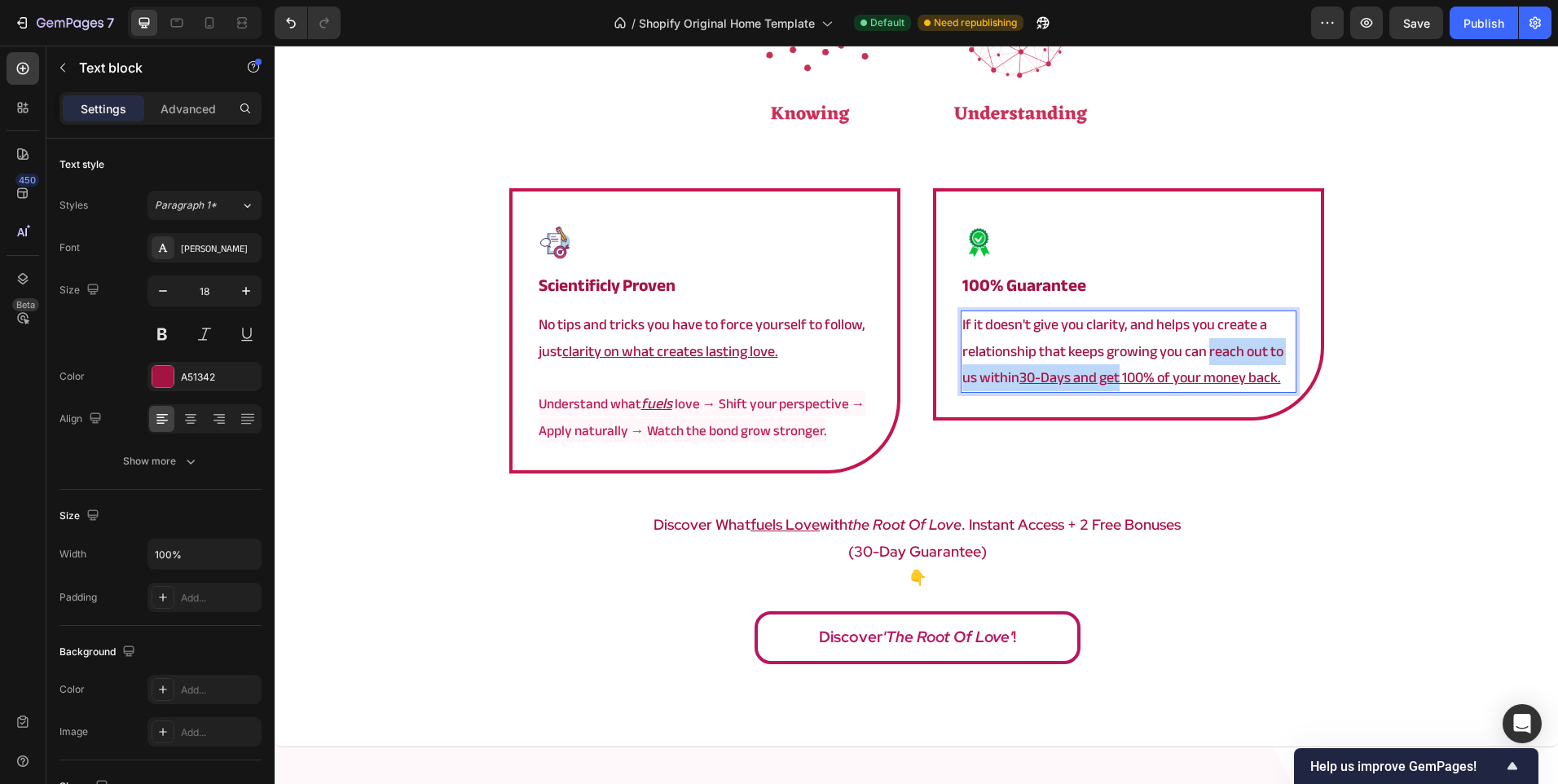
drag, startPoint x: 1094, startPoint y: 379, endPoint x: 1204, endPoint y: 351, distance: 113.5
click at [1204, 351] on p "If it doesn't give you clarity, and helps you create a relationship that keeps …" at bounding box center [1128, 351] width 333 height 79
click at [962, 322] on p "If it doesn't give you clarity, and helps you create a relationship that keeps …" at bounding box center [1128, 351] width 333 height 79
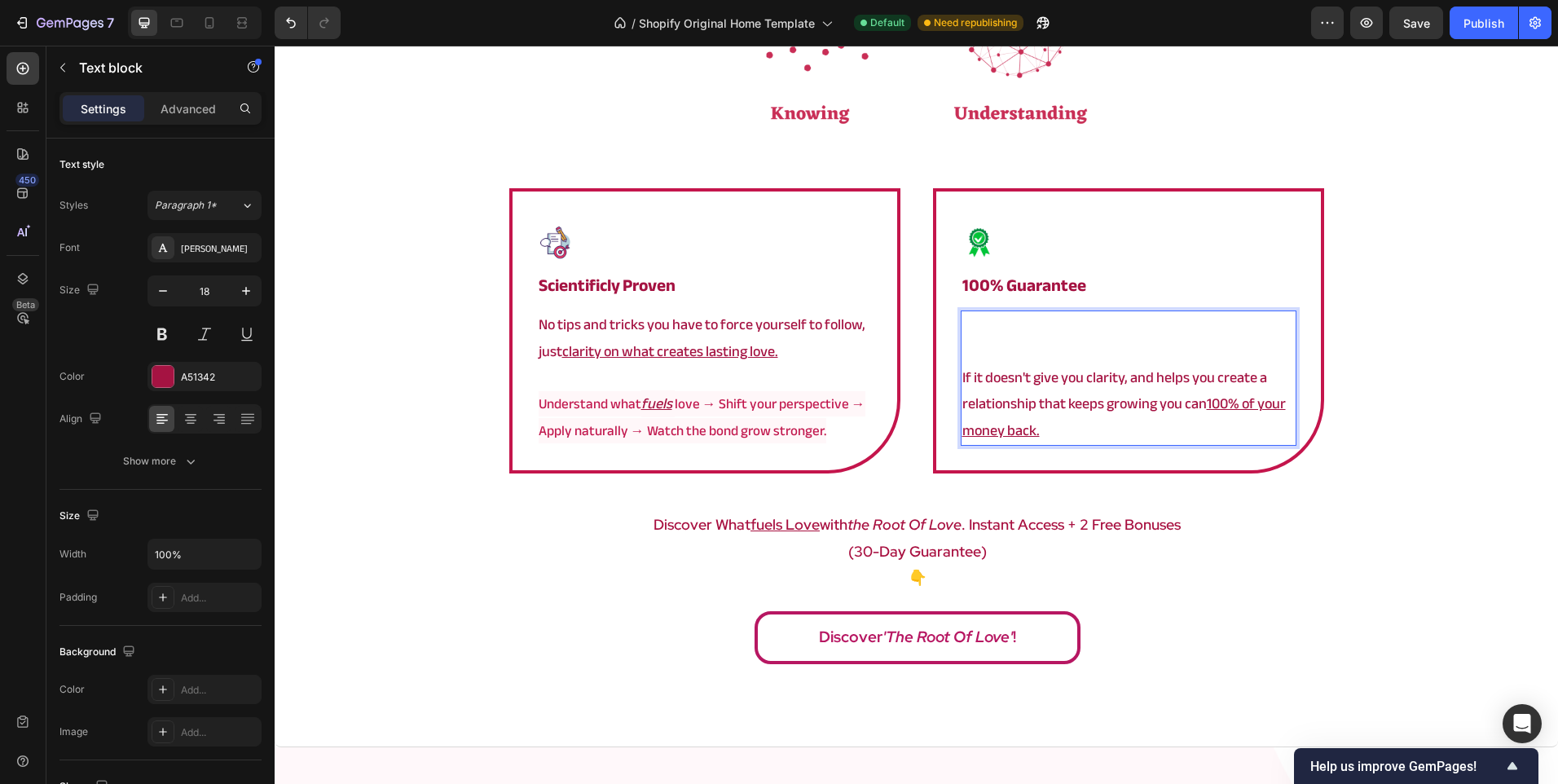
click at [997, 321] on p "Rich Text Editor. Editing area: main" at bounding box center [1128, 325] width 333 height 26
click at [954, 375] on div "Image ⁠⁠⁠⁠⁠⁠⁠ 100% Guarantee Heading If it doesn't give you clarity, and helps …" at bounding box center [1128, 331] width 391 height 286
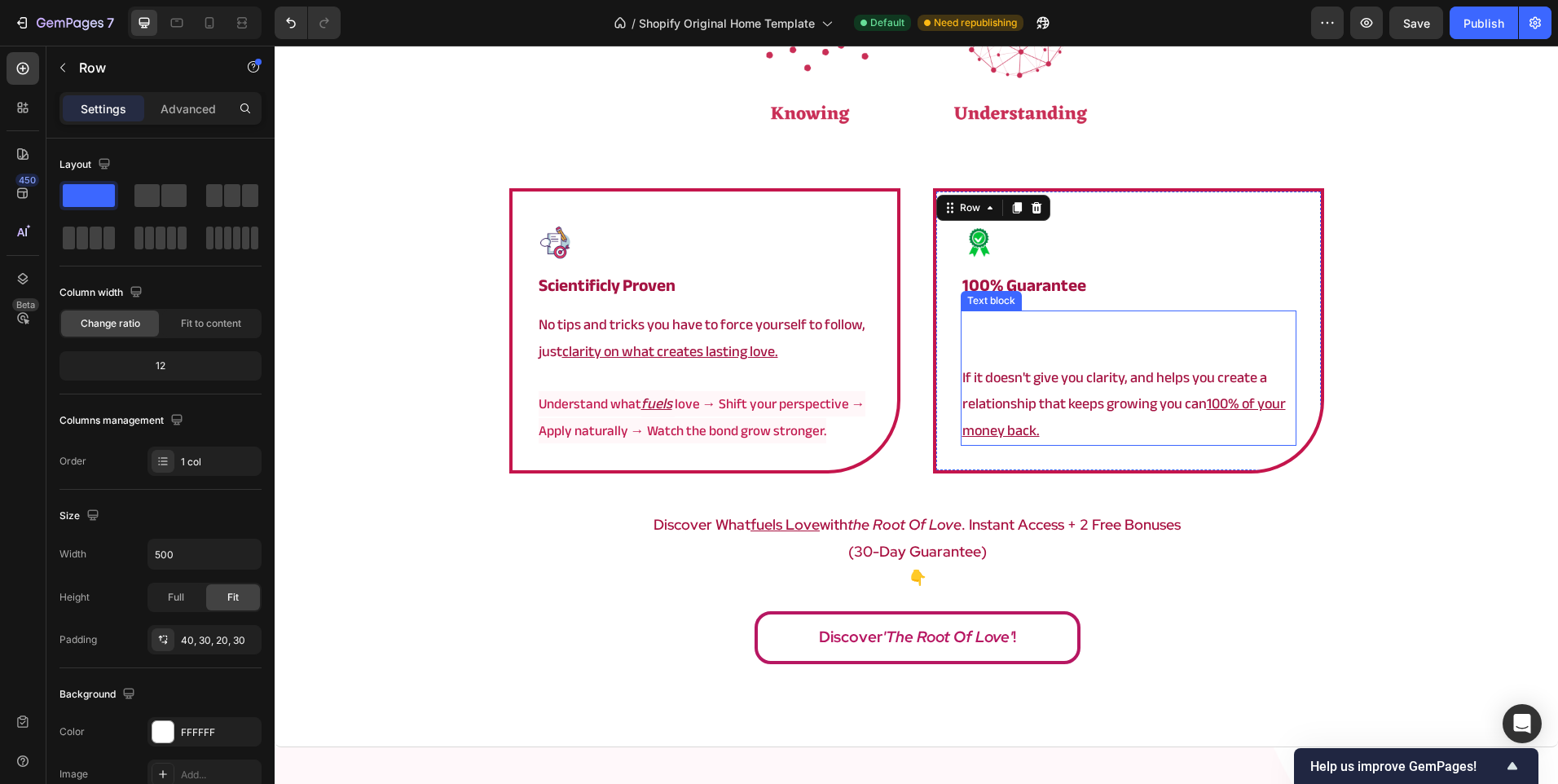
click at [962, 373] on p "If it doesn't give you clarity, and helps you create a relationship that keeps …" at bounding box center [1128, 404] width 333 height 79
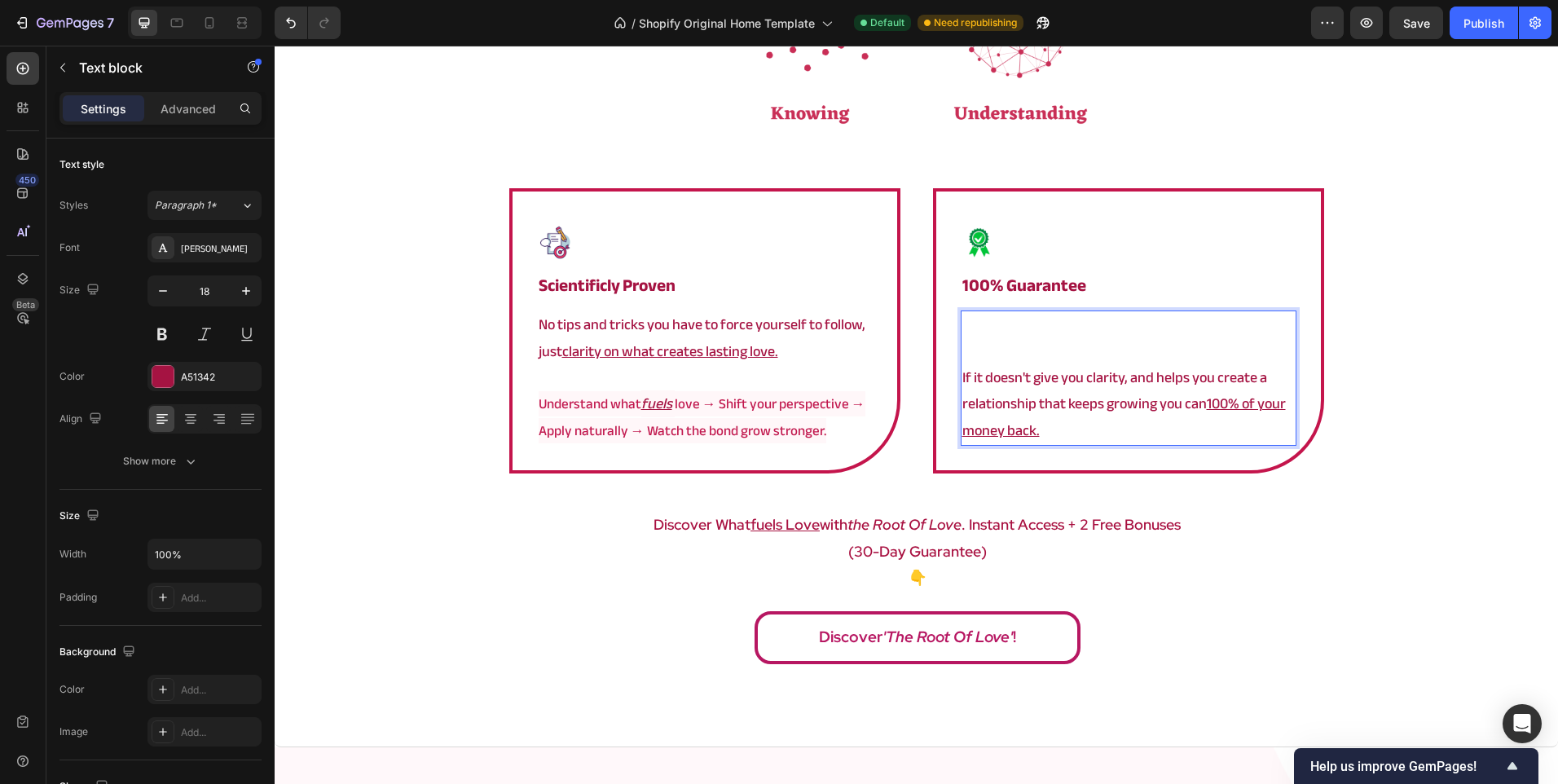
click at [962, 375] on p "If it doesn't give you clarity, and helps you create a relationship that keeps …" at bounding box center [1128, 404] width 333 height 79
click at [1205, 407] on u "100% of your money back." at bounding box center [1123, 416] width 323 height 53
click at [1197, 400] on p "So, if it doesn't give you clarity, and helps you create a relationship that ke…" at bounding box center [1128, 404] width 333 height 79
click at [1363, 430] on div "⁠⁠⁠⁠⁠⁠⁠ a framework that actually works Heading Image Image ⁠⁠⁠⁠⁠⁠⁠ Scientificl…" at bounding box center [916, 274] width 1284 height 795
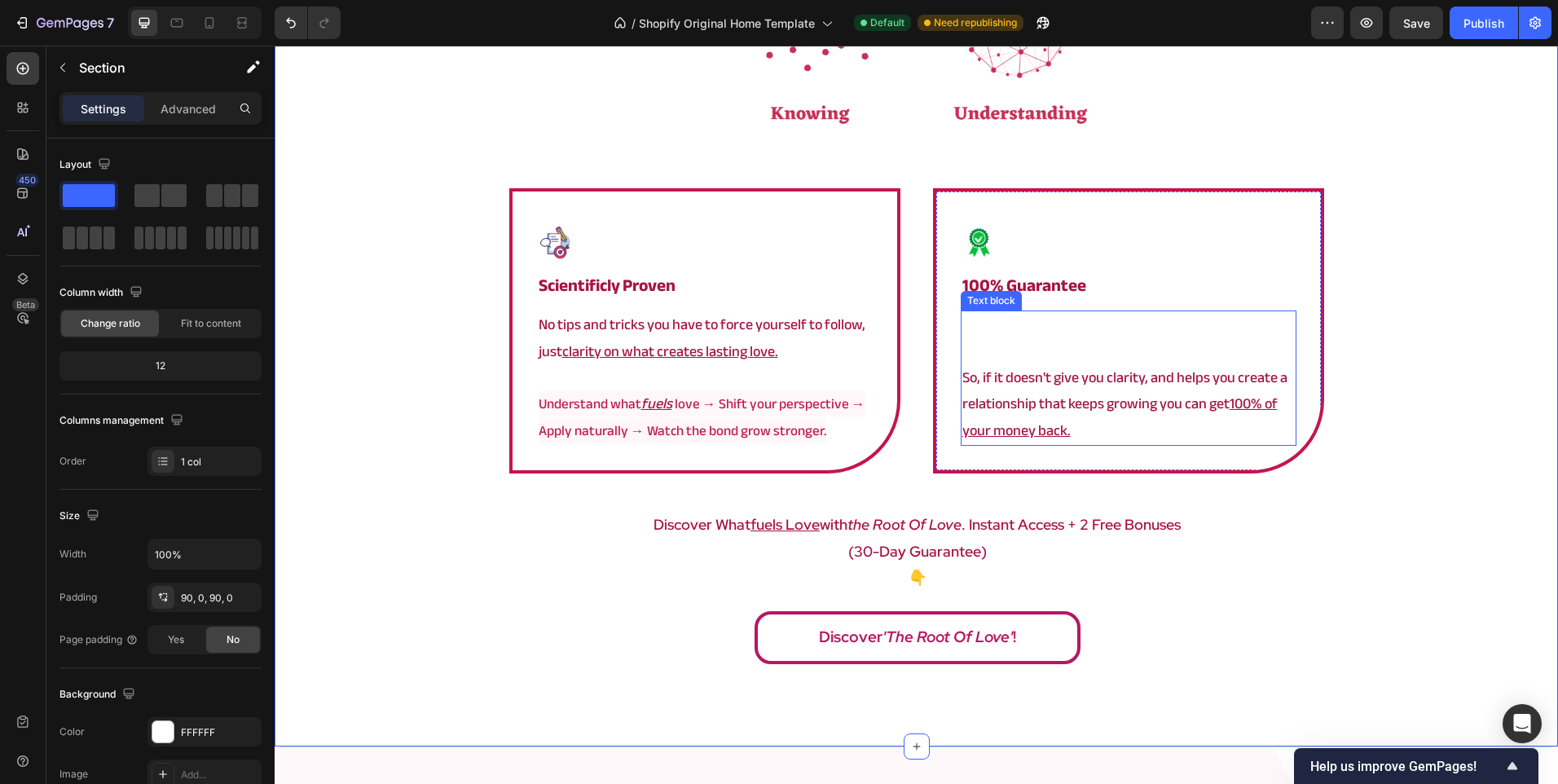
click at [1243, 409] on u "100% of your money back." at bounding box center [1120, 416] width 316 height 53
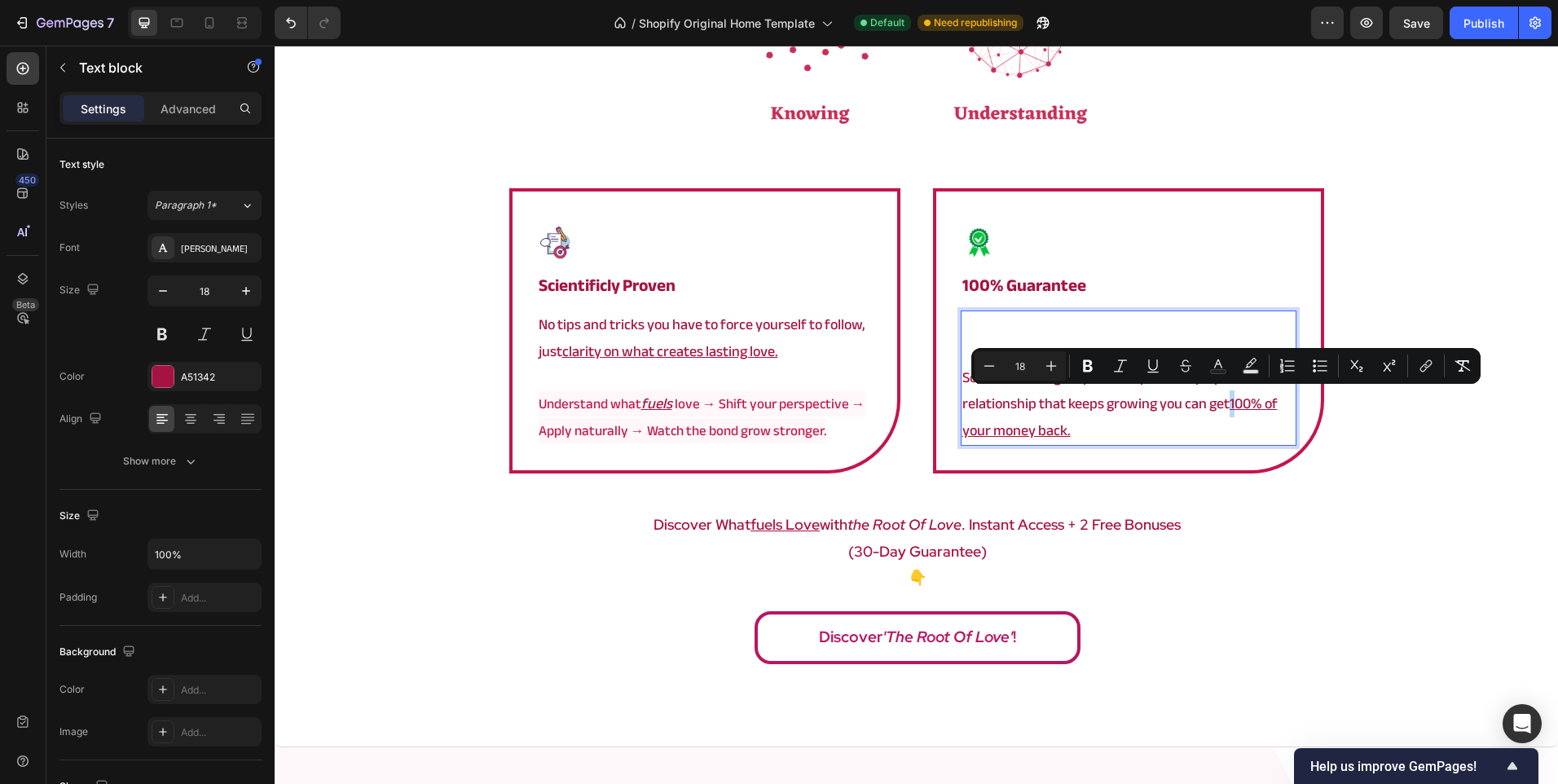
click at [1230, 411] on p "So, if it doesn't give you clarity, and helps you create a relationship that ke…" at bounding box center [1128, 404] width 333 height 79
click at [1459, 366] on icon "Editor contextual toolbar" at bounding box center [1462, 366] width 16 height 16
click at [1188, 432] on p "So, if it doesn't give you clarity, and helps you create a relationship that ke…" at bounding box center [1128, 404] width 333 height 79
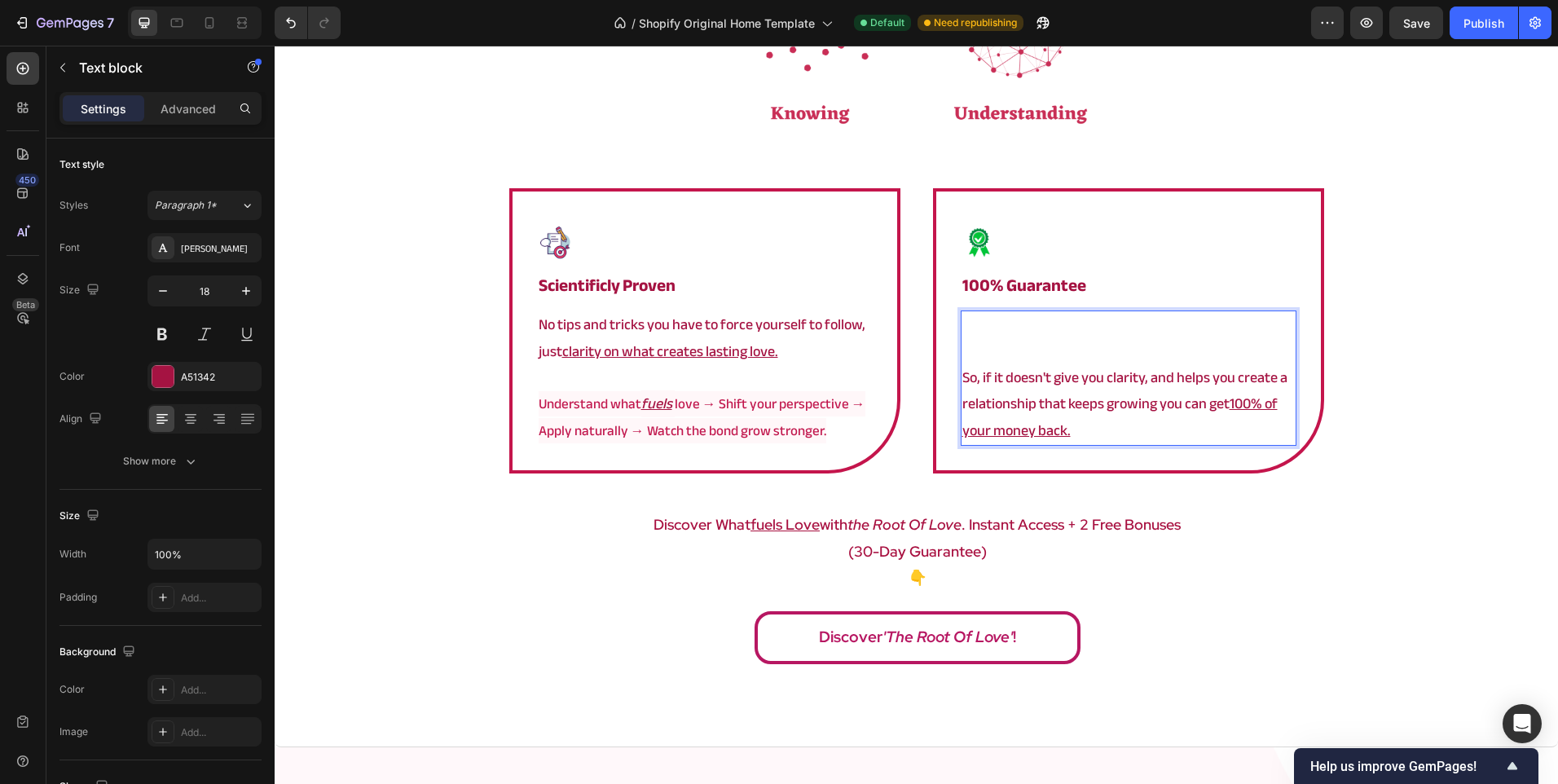
click at [1099, 322] on p "Rich Text Editor. Editing area: main" at bounding box center [1128, 325] width 333 height 26
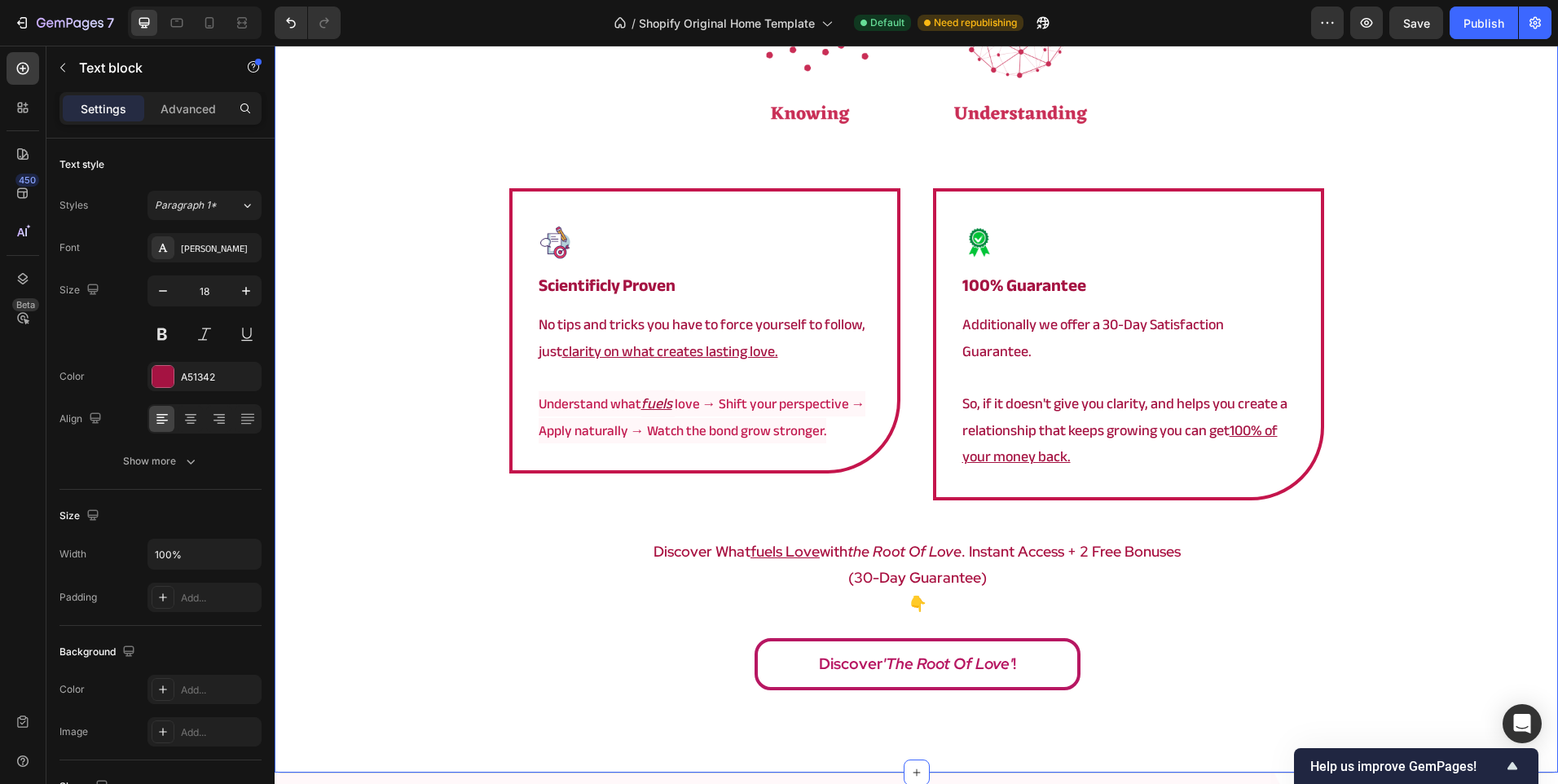
click at [1380, 354] on div "⁠⁠⁠⁠⁠⁠⁠ a framework that actually works Heading Image Image ⁠⁠⁠⁠⁠⁠⁠ Scientificl…" at bounding box center [916, 287] width 1284 height 822
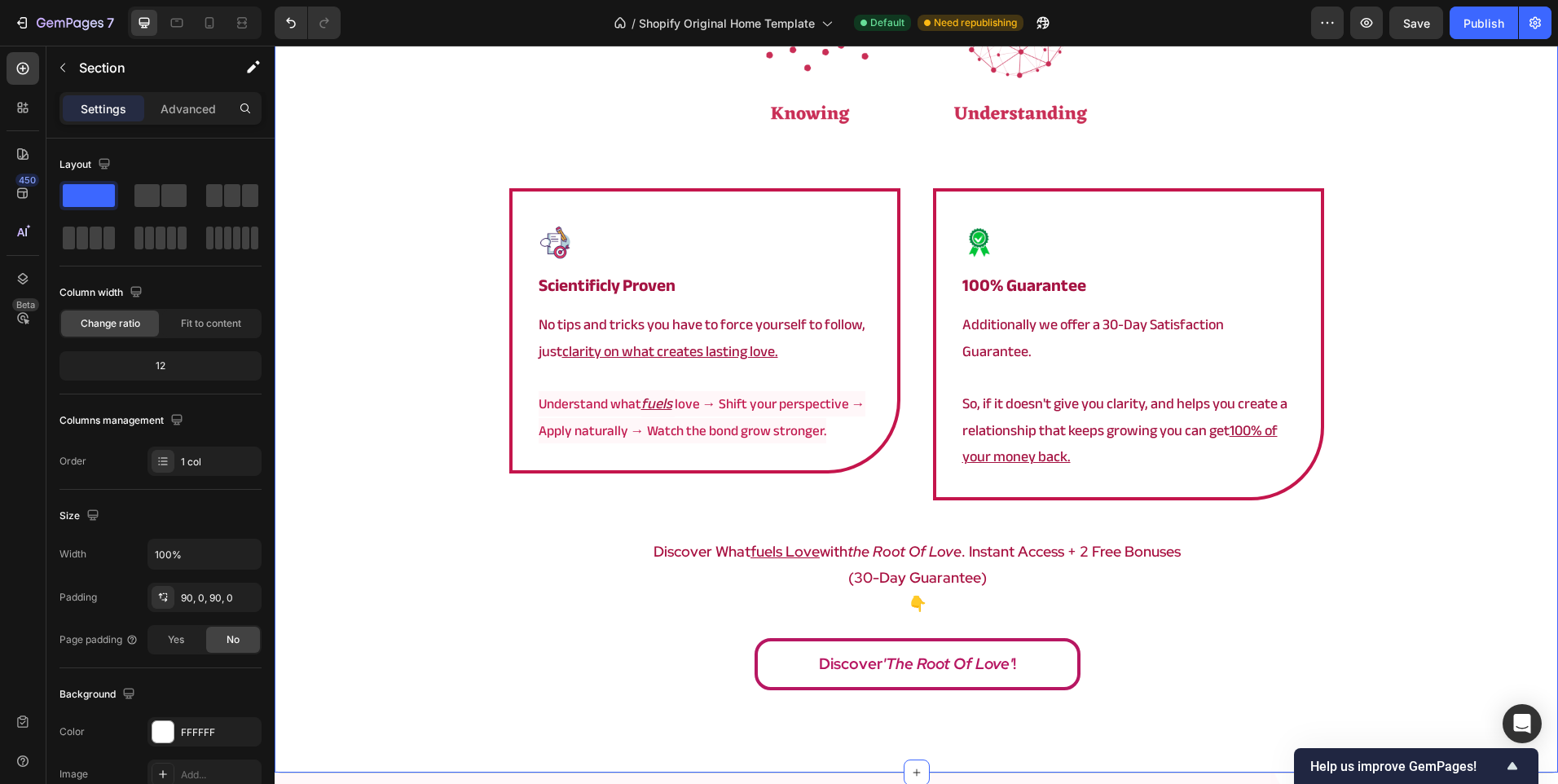
click at [1345, 400] on div "⁠⁠⁠⁠⁠⁠⁠ a framework that actually works Heading Image Image ⁠⁠⁠⁠⁠⁠⁠ Scientificl…" at bounding box center [916, 287] width 1284 height 822
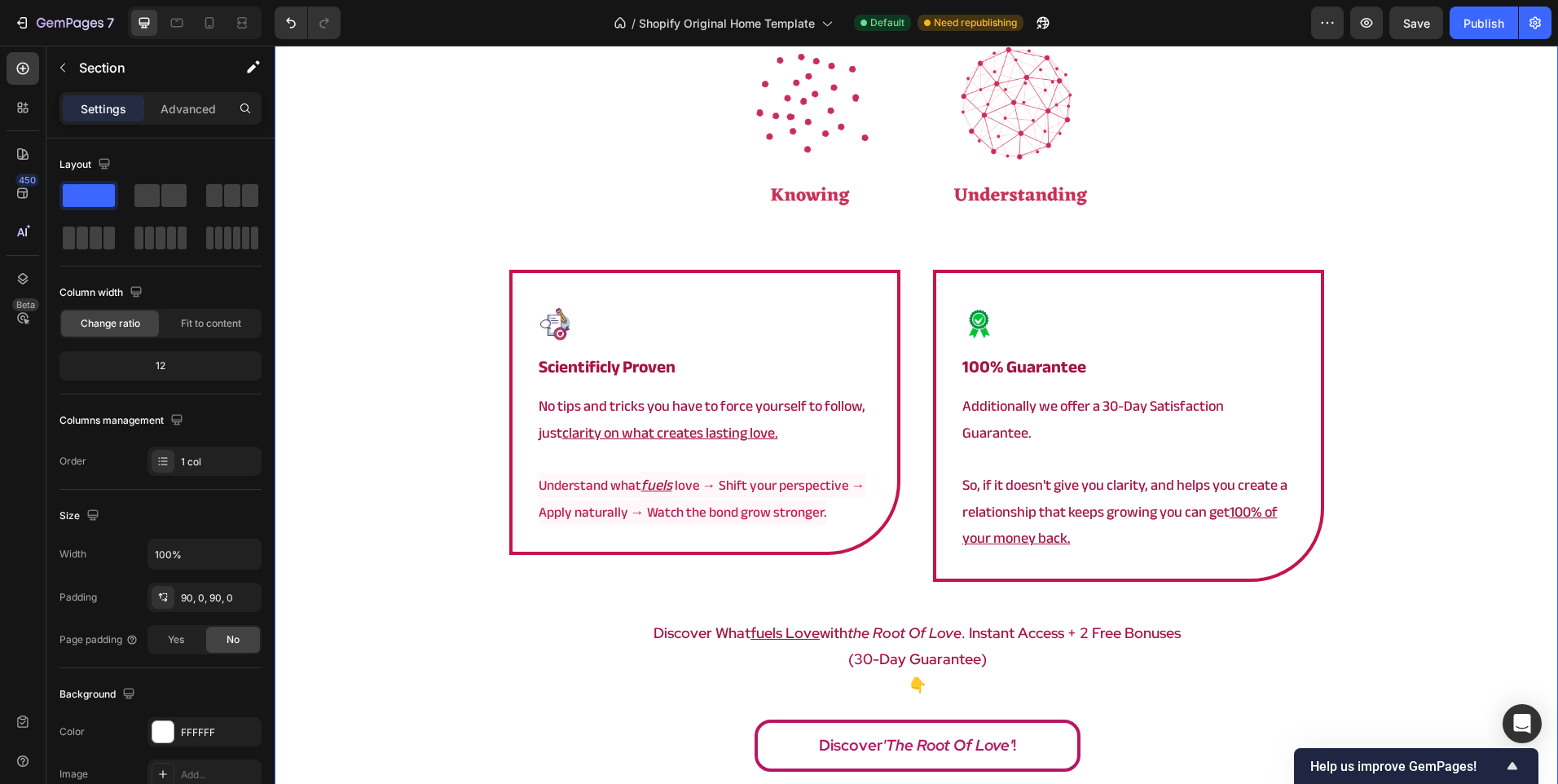
scroll to position [2843, 0]
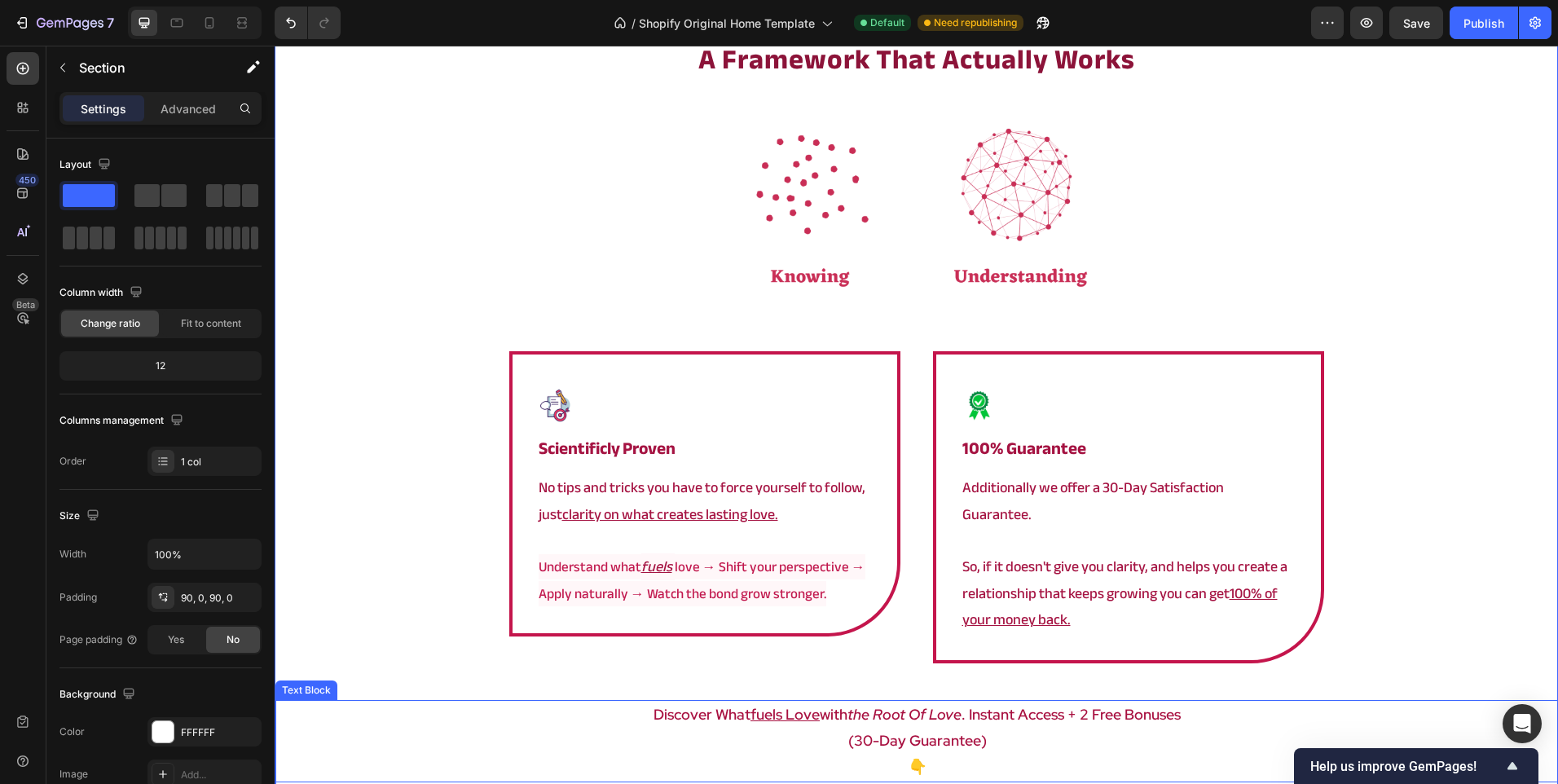
click at [632, 701] on p "discover what fuels love with the root of love . instant access + 2 free bonuses" at bounding box center [917, 714] width 1280 height 26
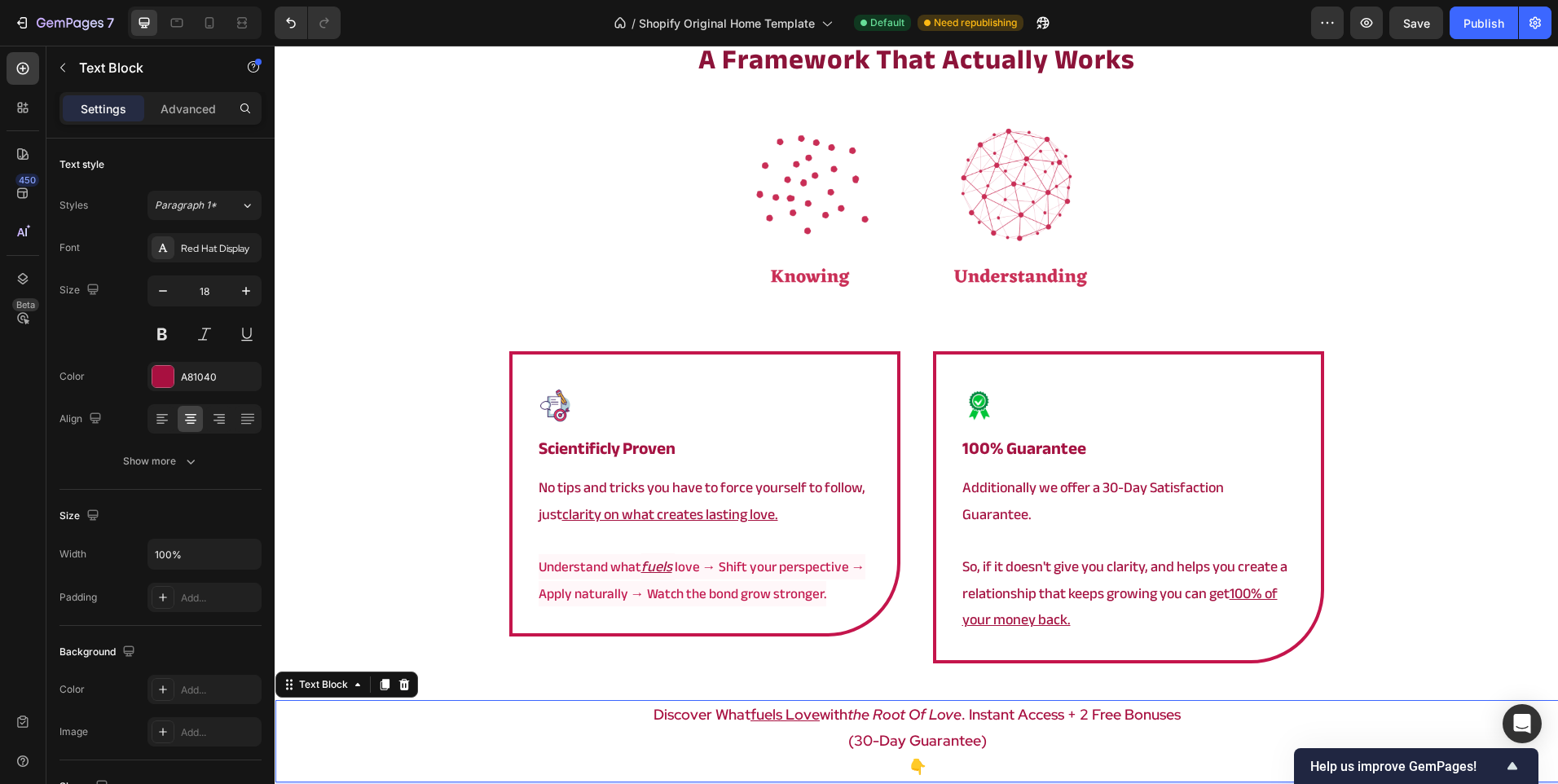
click at [632, 701] on p "discover what fuels love with the root of love . instant access + 2 free bonuses" at bounding box center [917, 714] width 1280 height 26
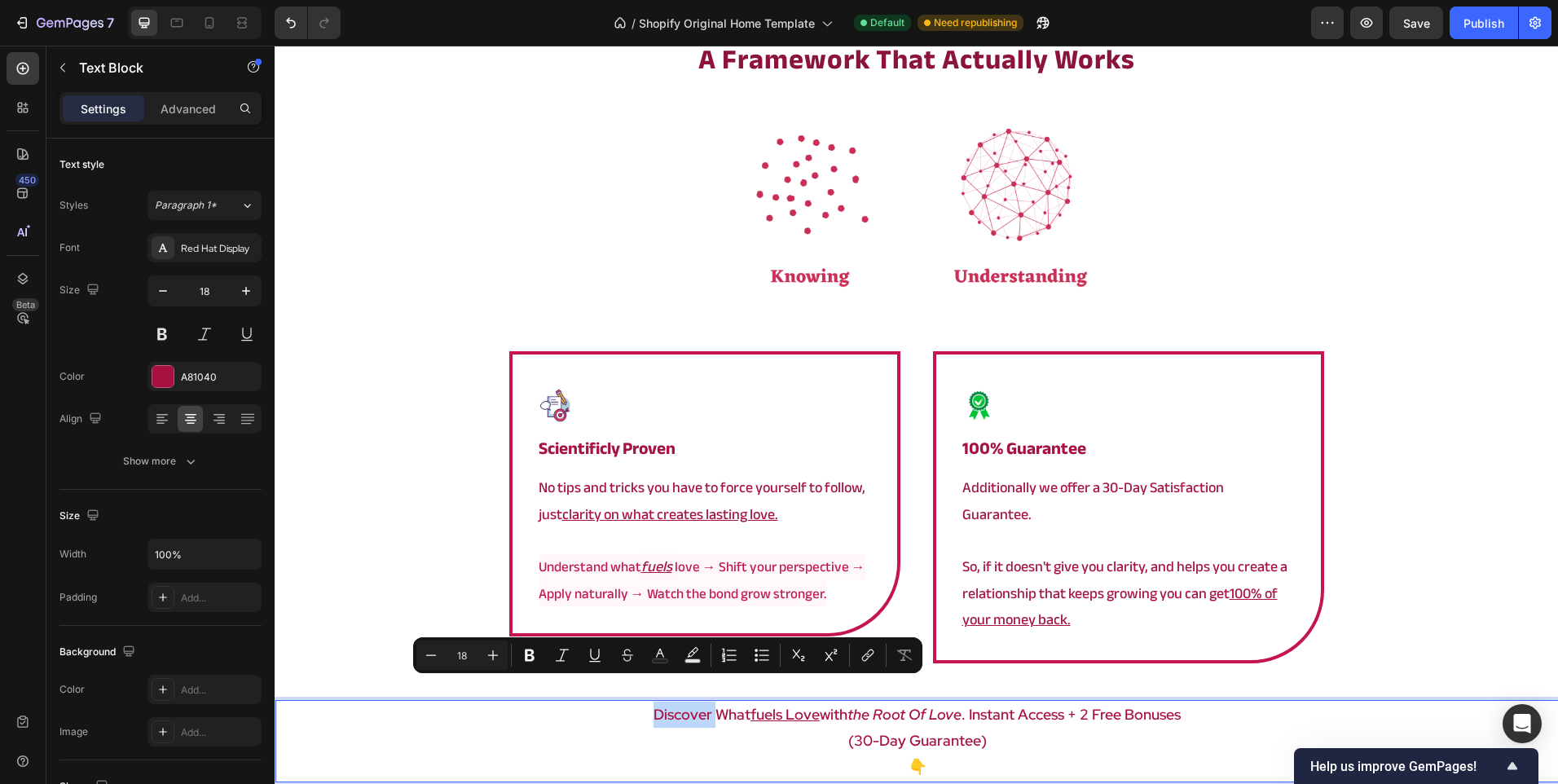
click at [625, 701] on p "discover what fuels love with the root of love . instant access + 2 free bonuses" at bounding box center [917, 714] width 1280 height 26
drag, startPoint x: 618, startPoint y: 690, endPoint x: 842, endPoint y: 692, distance: 224.0
click at [842, 701] on p "discover what fuels love with the root of love . instant access + 2 free bonuses" at bounding box center [917, 714] width 1280 height 26
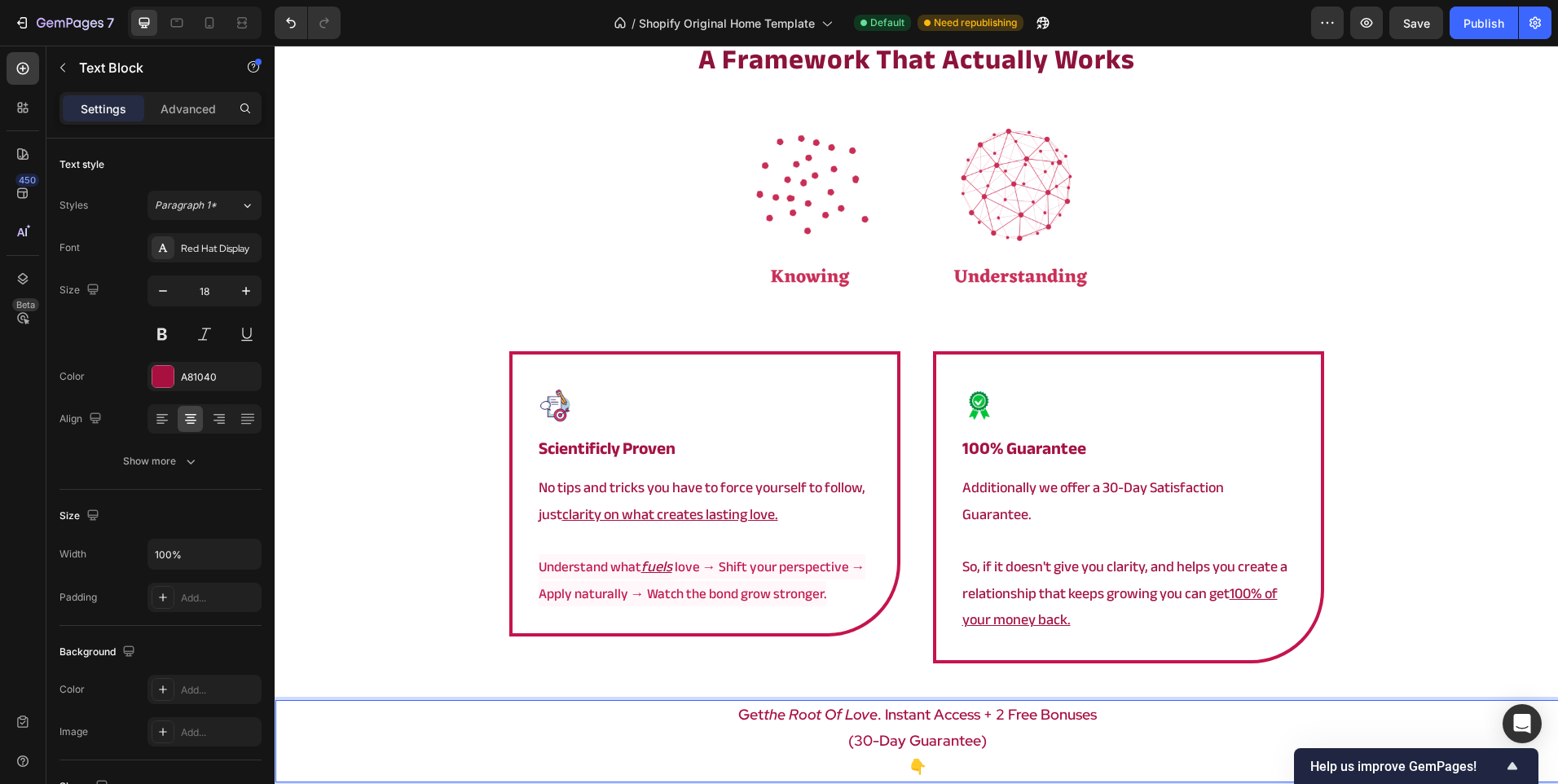
click at [873, 701] on p "Get the root of love . instant access + 2 free bonuses" at bounding box center [917, 714] width 1280 height 26
click at [844, 705] on icon "the root of love Risk-Free" at bounding box center [820, 714] width 180 height 19
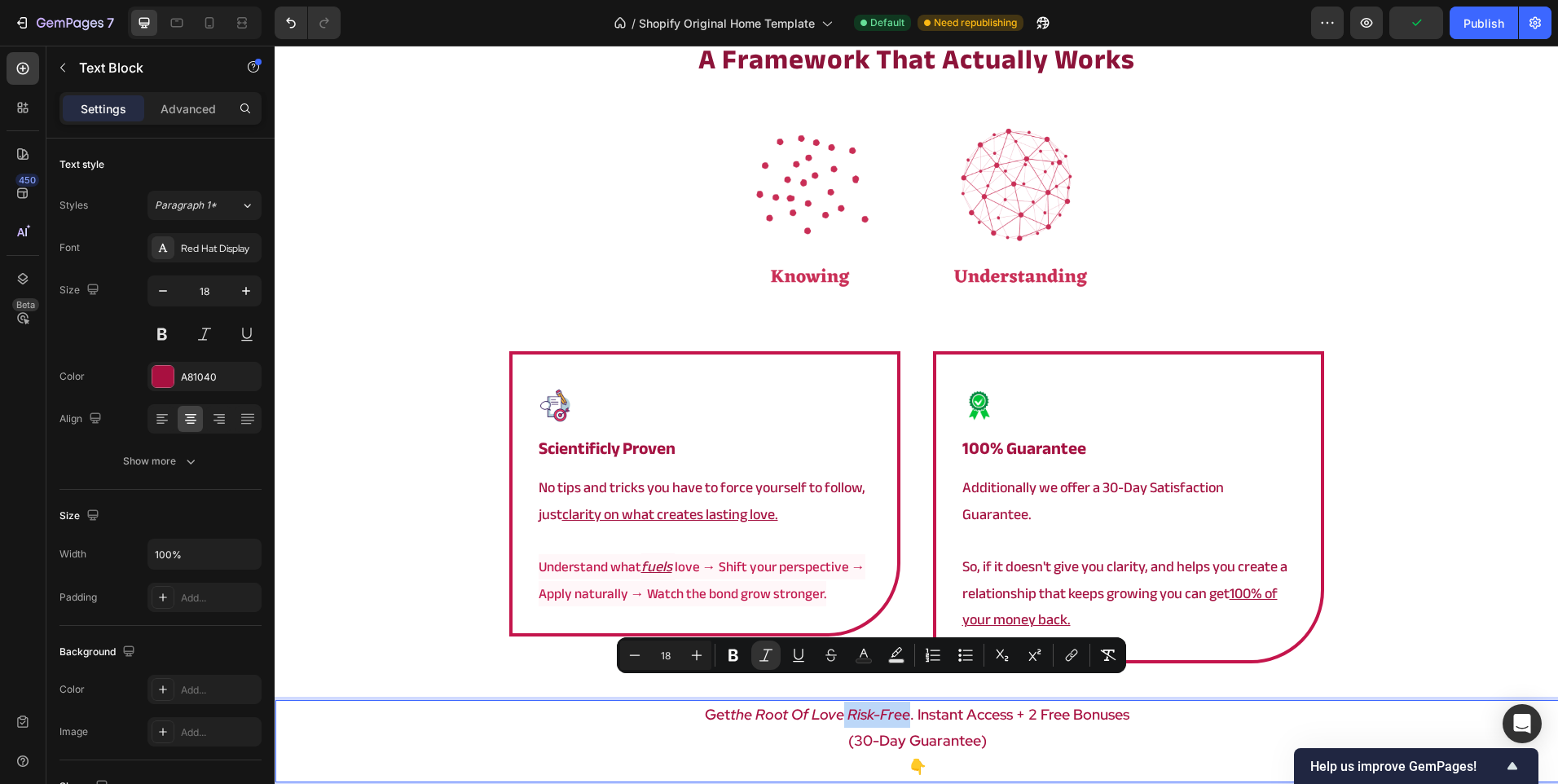
drag, startPoint x: 840, startPoint y: 689, endPoint x: 906, endPoint y: 689, distance: 66.0
click at [906, 701] on p "Get the root of love Risk-Free . instant access + 2 free bonuses" at bounding box center [917, 714] width 1280 height 26
click at [762, 657] on icon "Editor contextual toolbar" at bounding box center [765, 654] width 16 height 16
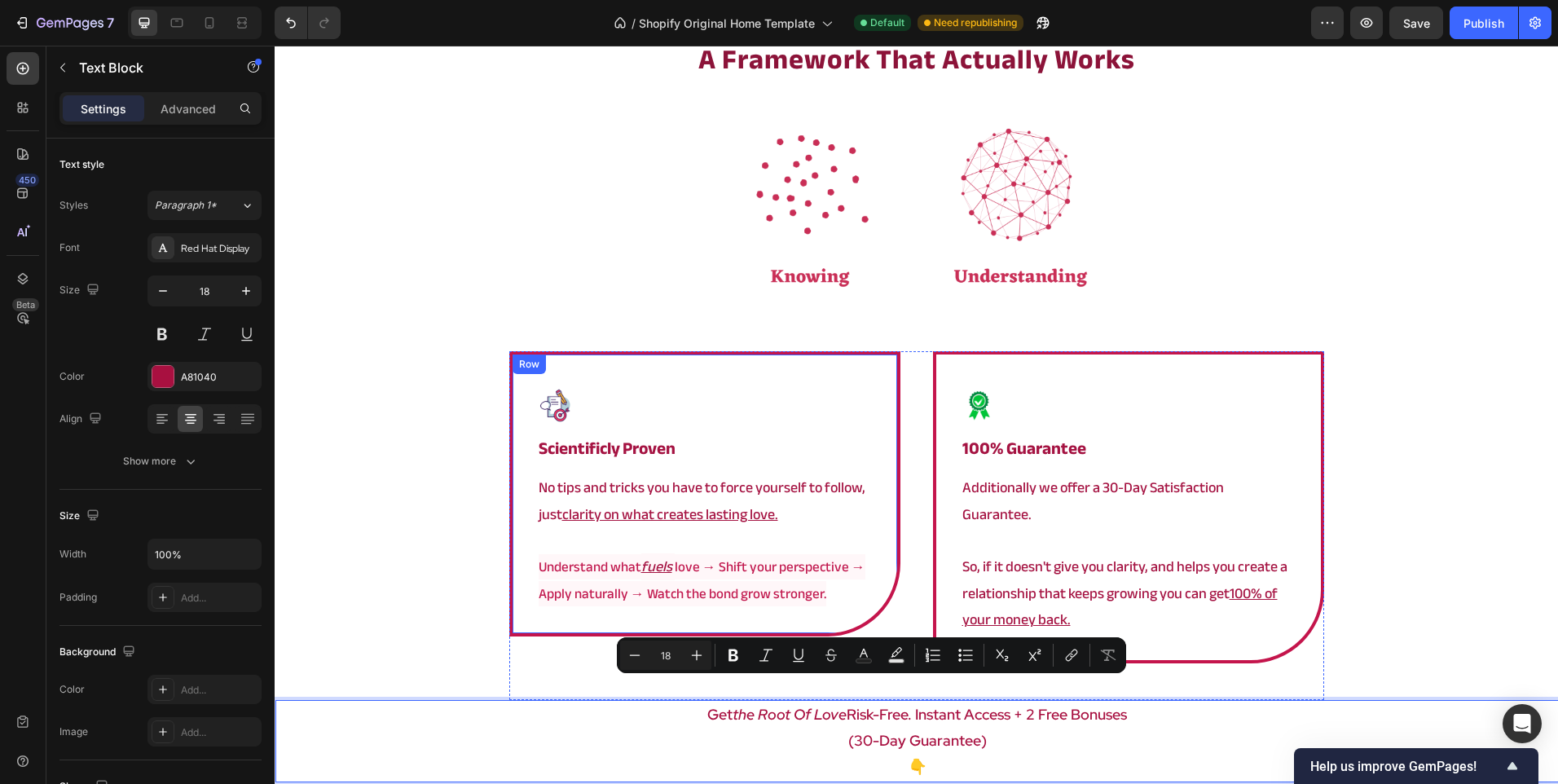
click at [560, 618] on div "Image ⁠⁠⁠⁠⁠⁠⁠ Scientificly Proven Heading No tips and tricks you have to force …" at bounding box center [704, 494] width 391 height 286
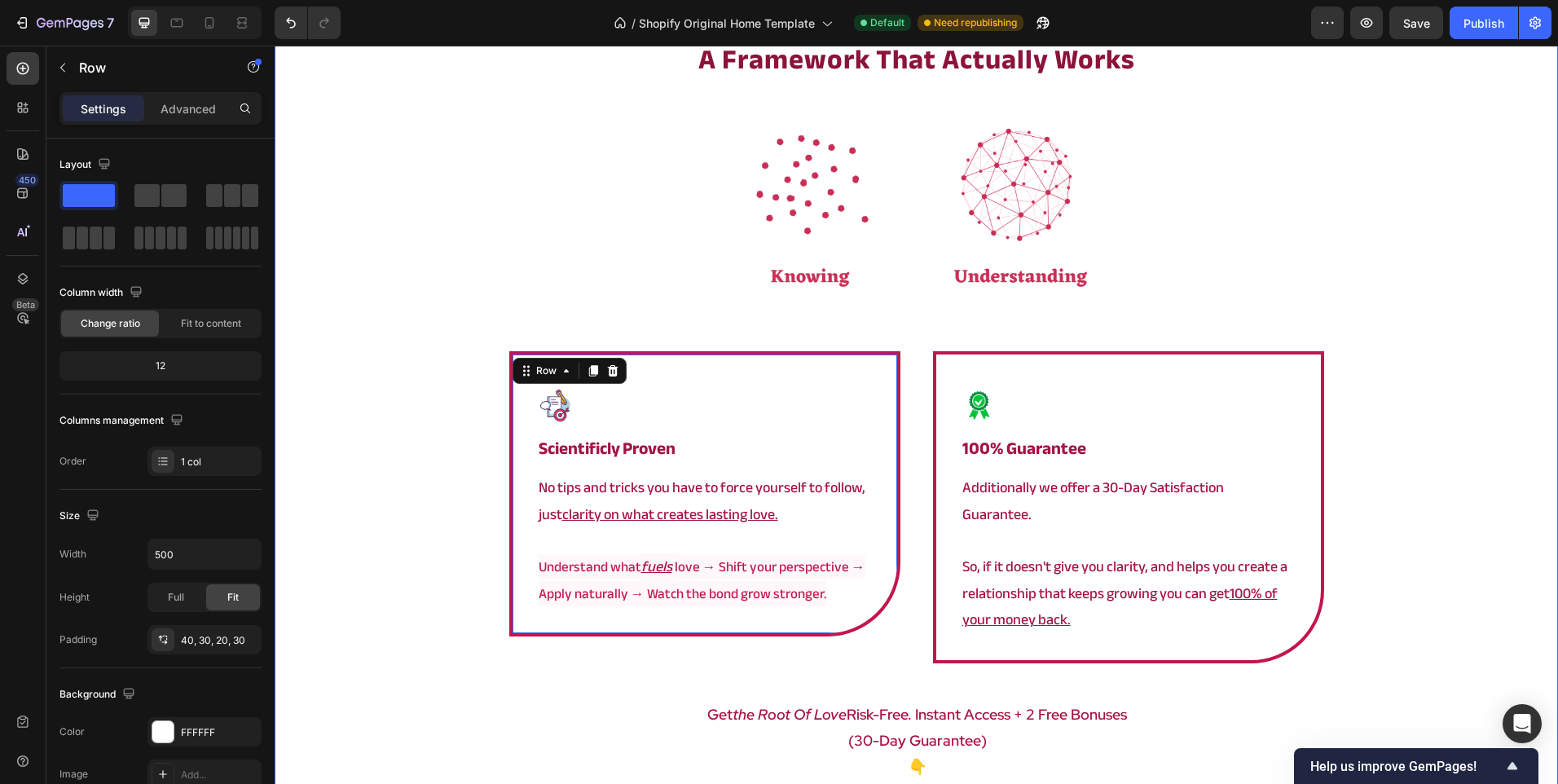
click at [404, 493] on div "⁠⁠⁠⁠⁠⁠⁠ a framework that actually works Heading Image Image ⁠⁠⁠⁠⁠⁠⁠ Scientificl…" at bounding box center [916, 450] width 1284 height 822
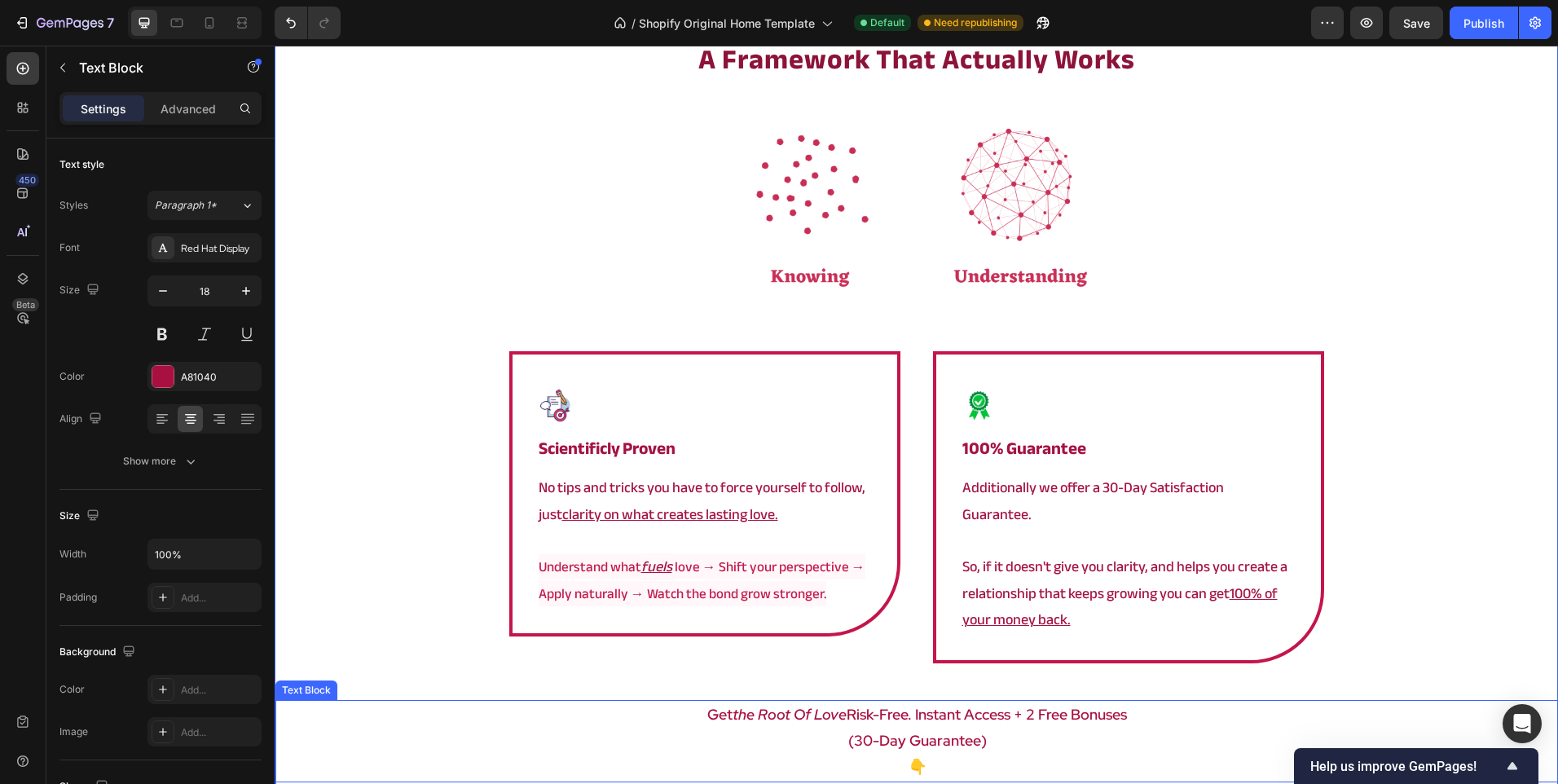
click at [765, 705] on icon "the root of love" at bounding box center [789, 714] width 114 height 19
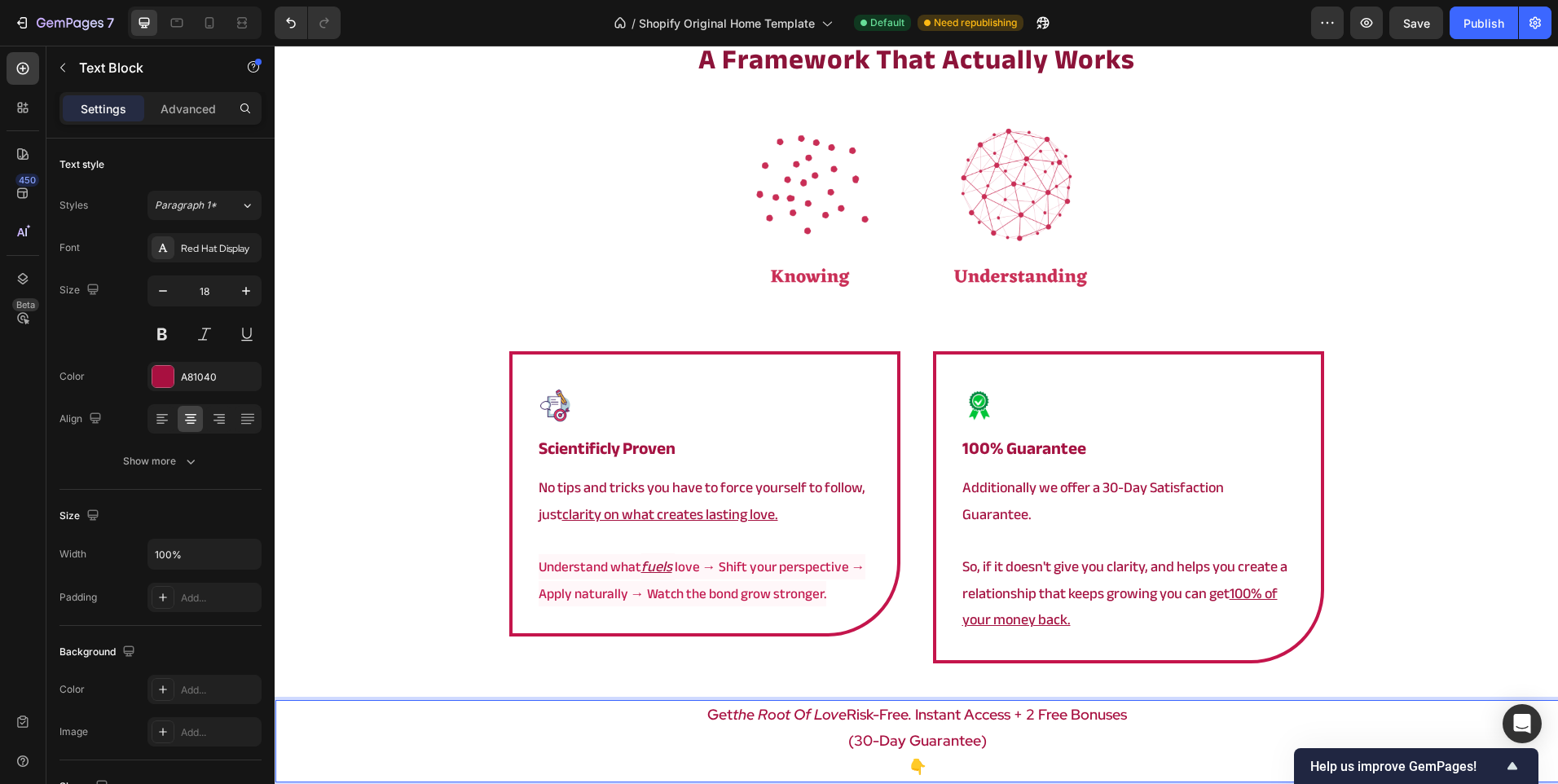
click at [732, 705] on icon "the root of love" at bounding box center [789, 714] width 114 height 19
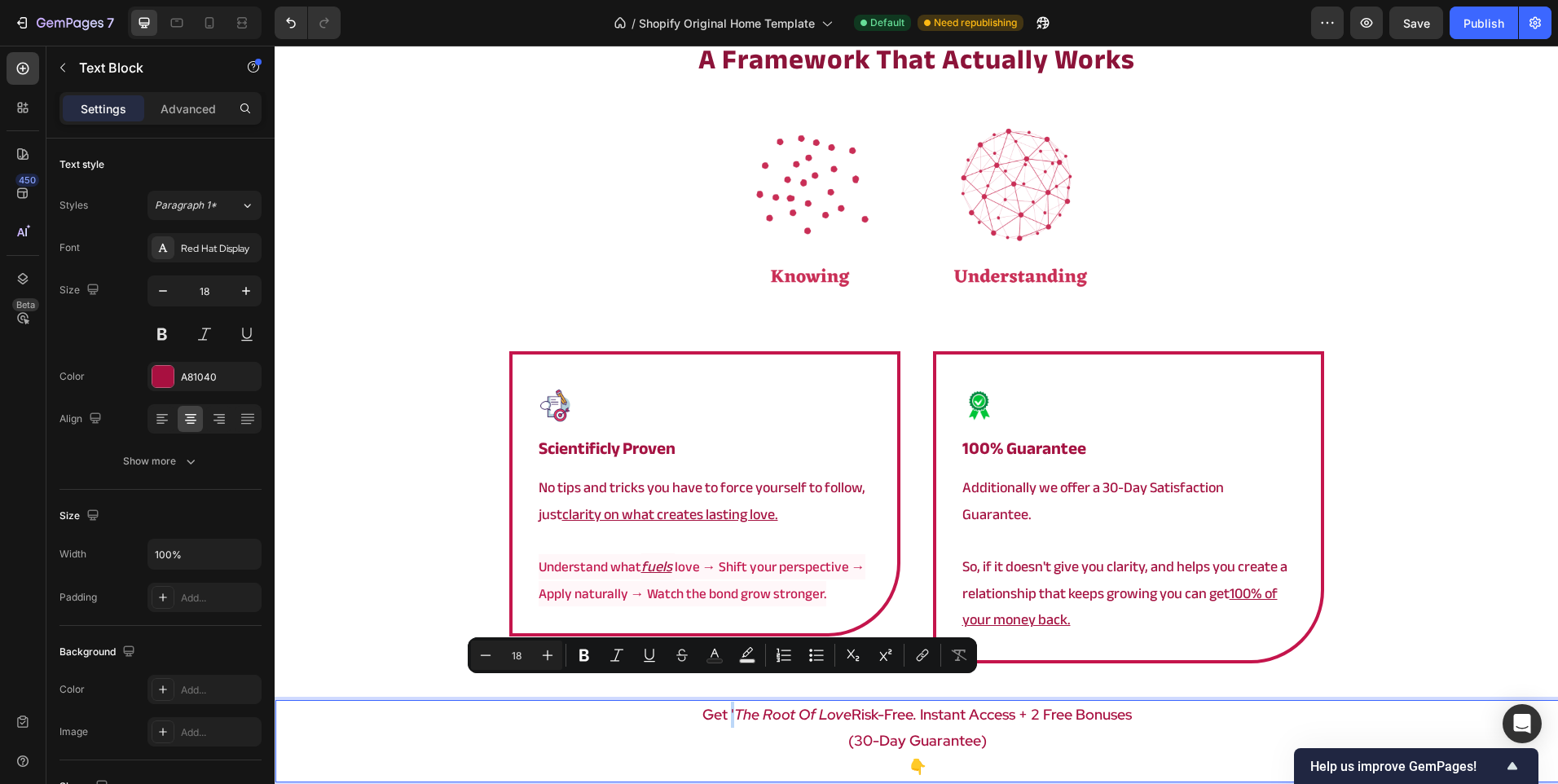
click at [729, 701] on p "Get ' the root of love Risk-Free. instant access + 2 free bonuses" at bounding box center [917, 714] width 1280 height 26
click at [616, 657] on icon "Editor contextual toolbar" at bounding box center [617, 654] width 13 height 12
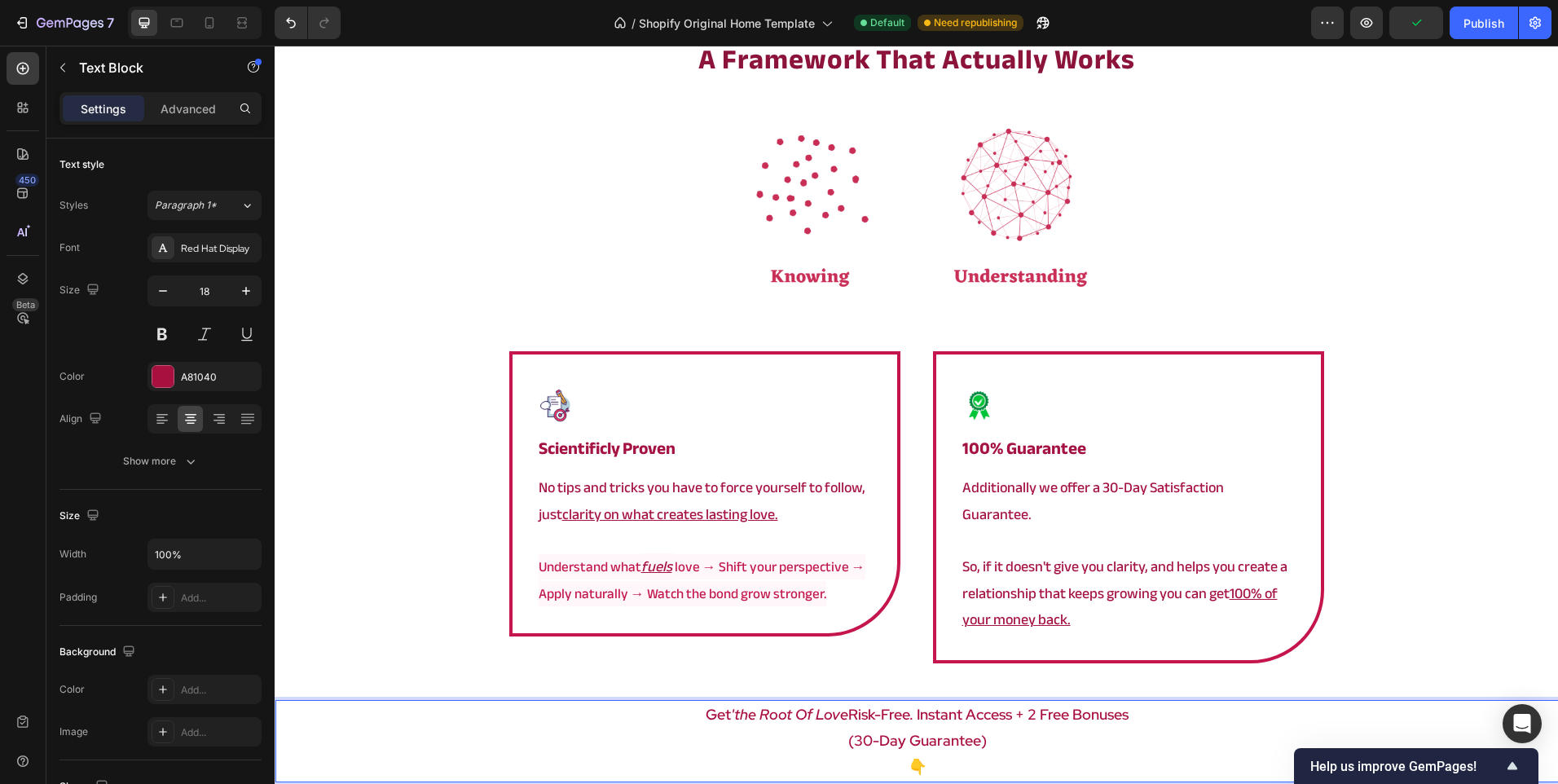
click at [794, 702] on p "Get 'the root of love Risk-Free. instant access + 2 free bonuses" at bounding box center [917, 714] width 1280 height 26
click at [833, 705] on icon "'the root of love" at bounding box center [790, 714] width 118 height 19
click at [838, 705] on icon "'the root of love" at bounding box center [790, 714] width 118 height 19
click at [835, 705] on icon "'the root of love" at bounding box center [790, 714] width 118 height 19
click at [837, 705] on icon "'the root of love" at bounding box center [790, 714] width 118 height 19
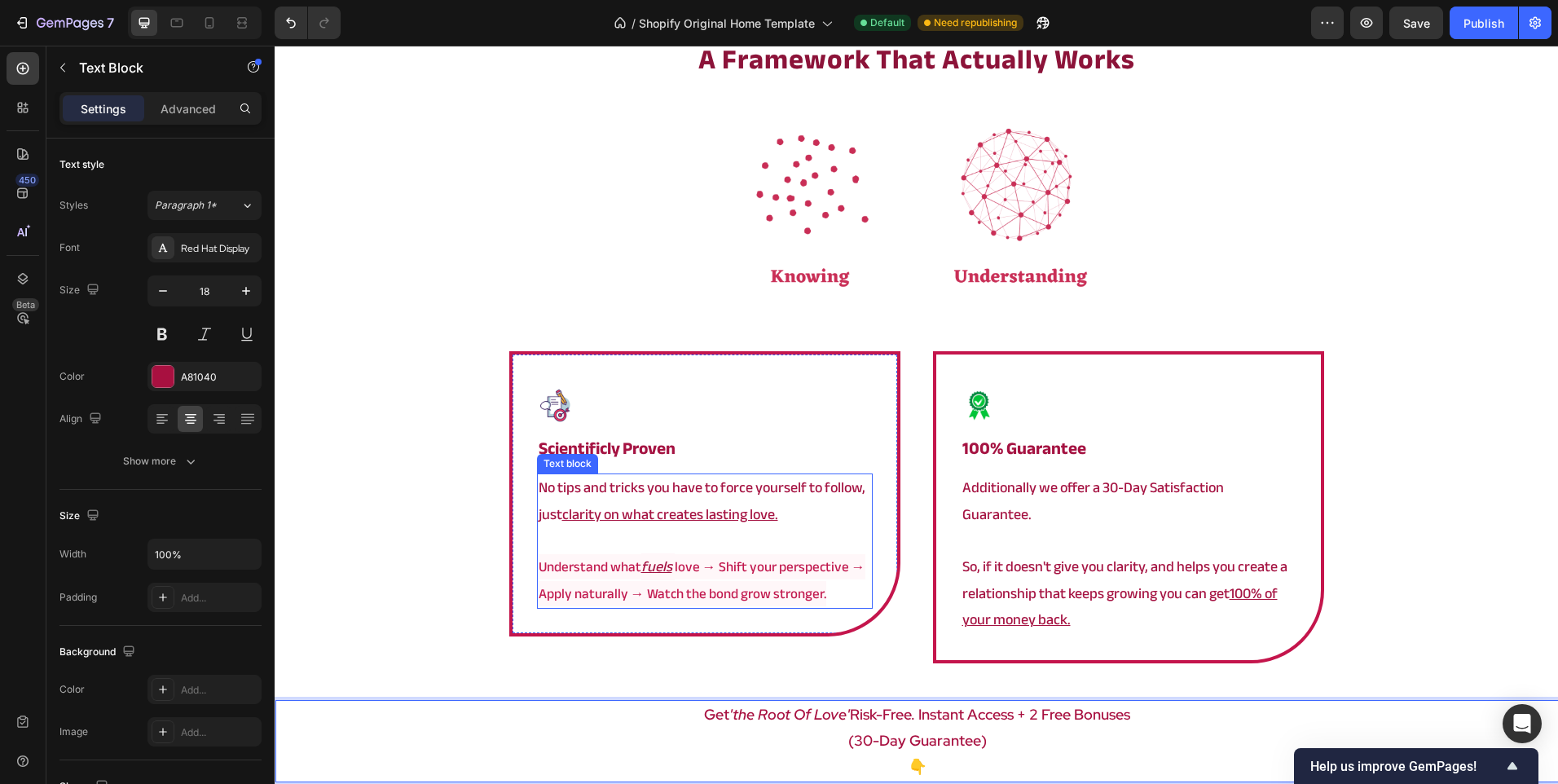
click at [464, 566] on div "⁠⁠⁠⁠⁠⁠⁠ a framework that actually works Heading Image Image ⁠⁠⁠⁠⁠⁠⁠ Scientificl…" at bounding box center [916, 450] width 1284 height 822
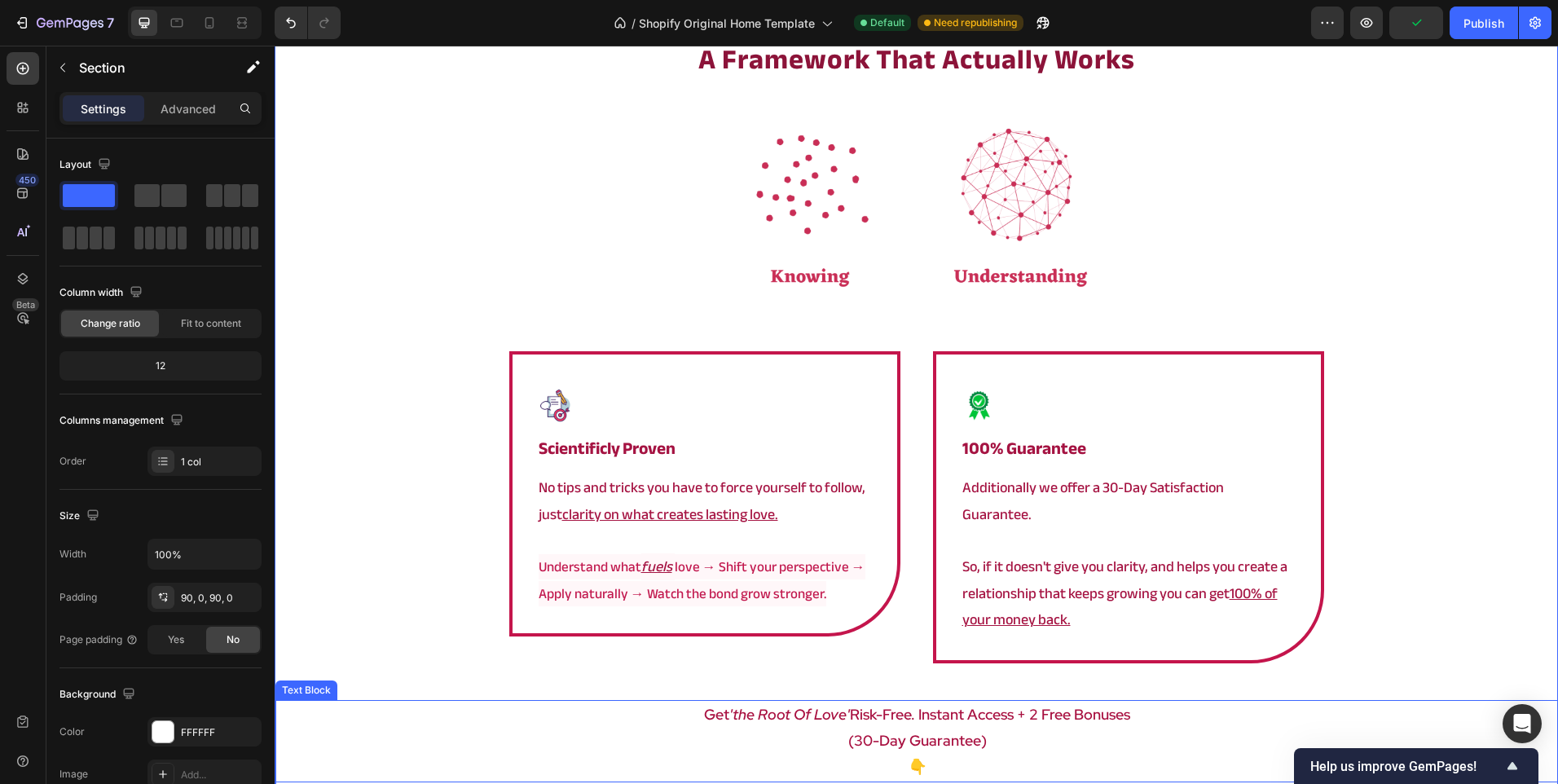
click at [917, 701] on p "Get 'the root of love' Risk-Free. instant access + 2 free bonuses" at bounding box center [917, 714] width 1280 height 26
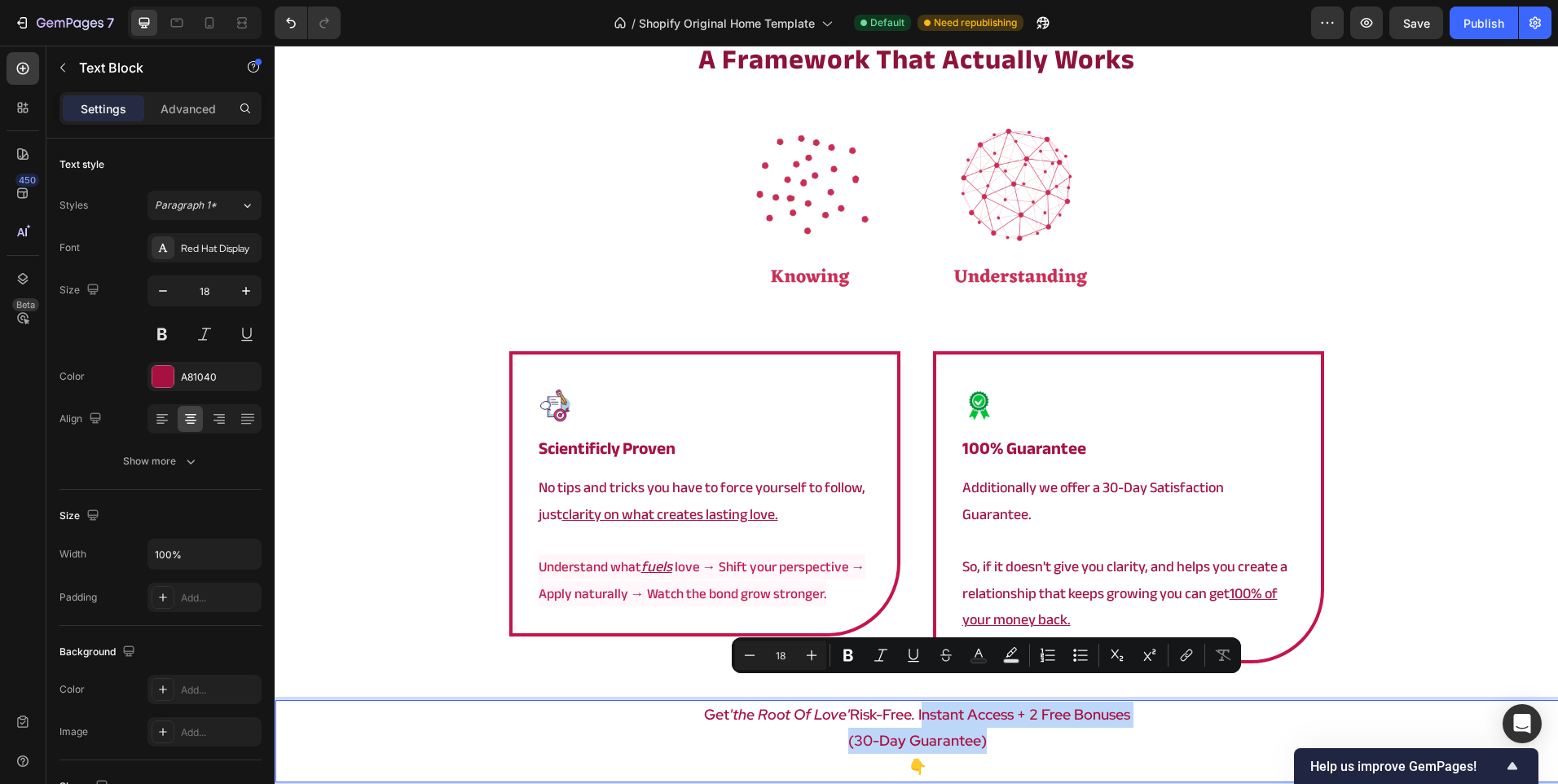
drag, startPoint x: 916, startPoint y: 688, endPoint x: 990, endPoint y: 708, distance: 76.7
click at [990, 708] on div "Get 'the root of love' Risk-Free. instant access + 2 free bonuses (30-day guara…" at bounding box center [917, 741] width 1284 height 82
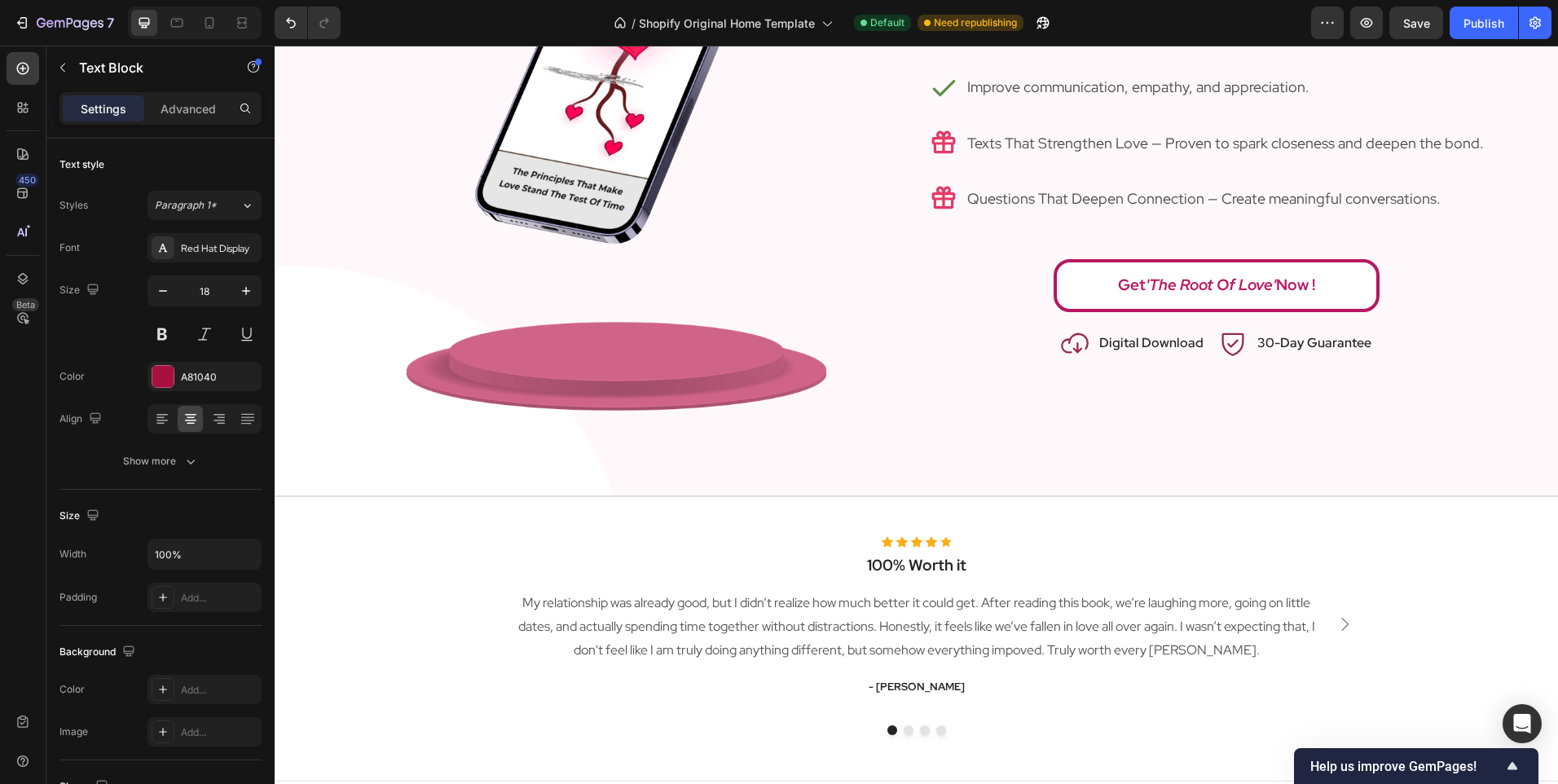
type input "16"
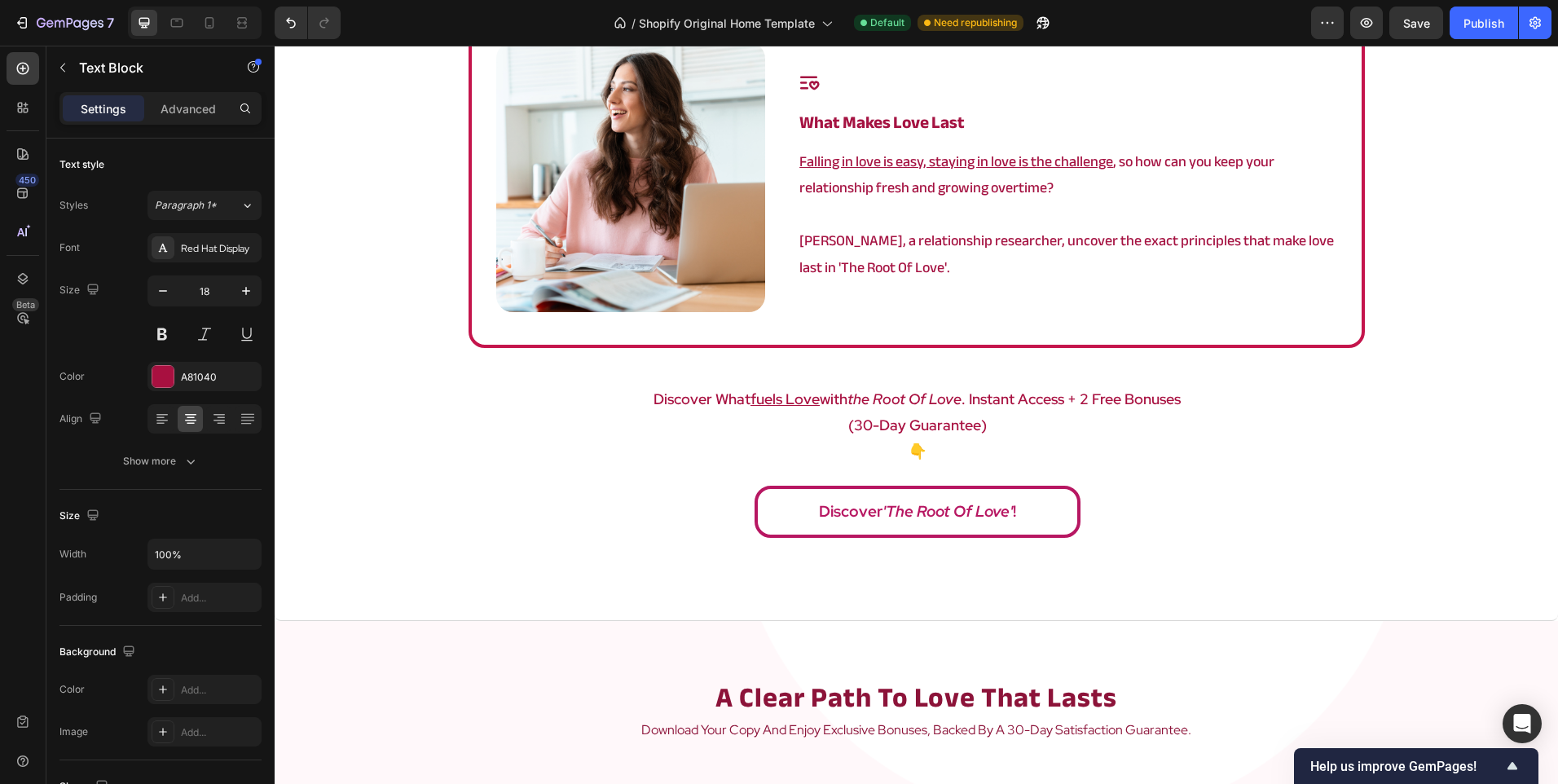
scroll to position [1051, 0]
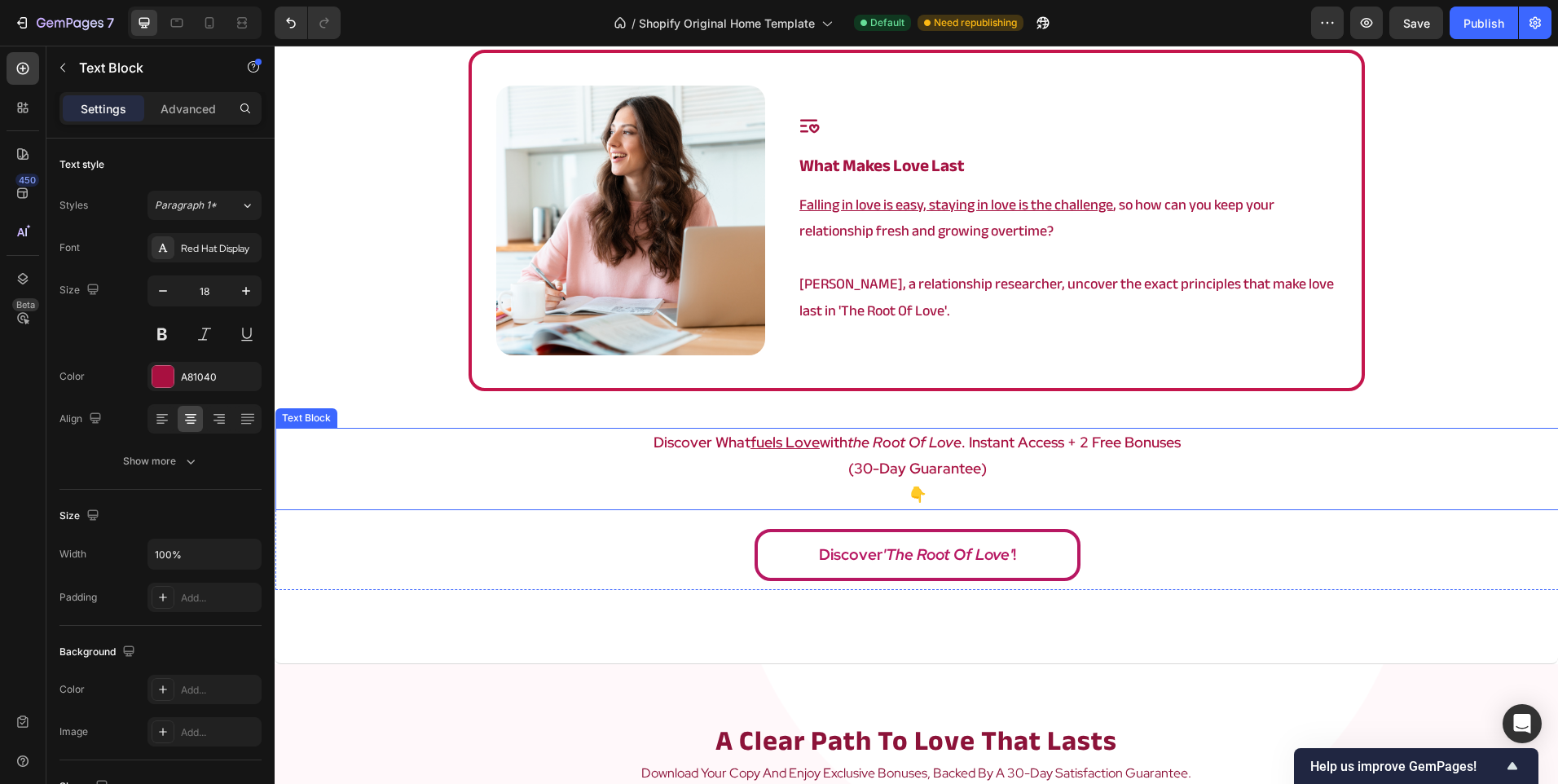
click at [660, 454] on p "discover what fuels love with the root of love . instant access + 2 free bonuses" at bounding box center [917, 443] width 1280 height 26
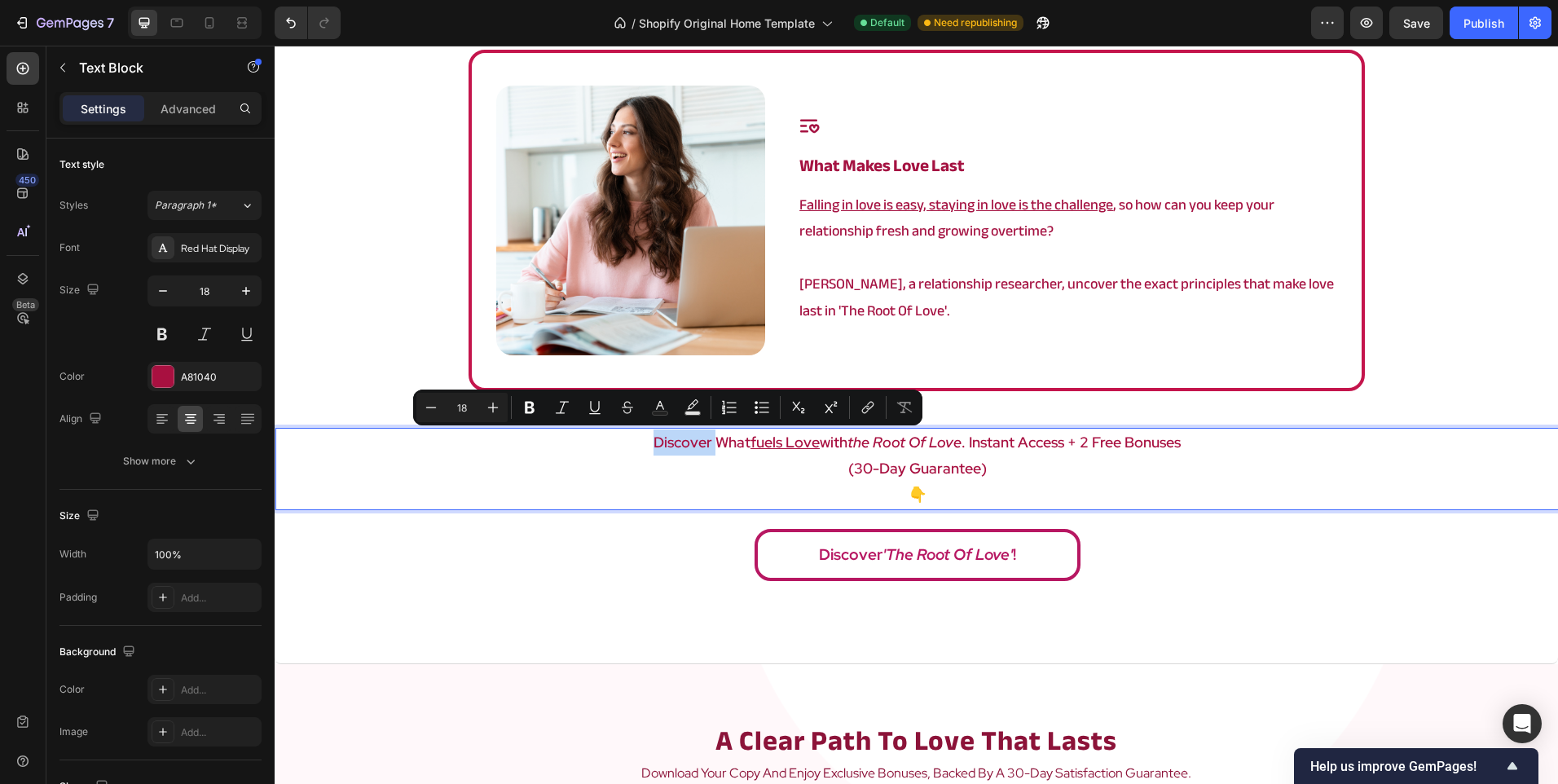
click at [622, 443] on p "discover what fuels love with the root of love . instant access + 2 free bonuses" at bounding box center [917, 443] width 1280 height 26
drag, startPoint x: 622, startPoint y: 443, endPoint x: 800, endPoint y: 442, distance: 178.0
click at [800, 442] on p "discover what fuels love with the root of love . instant access + 2 free bonuses" at bounding box center [917, 443] width 1280 height 26
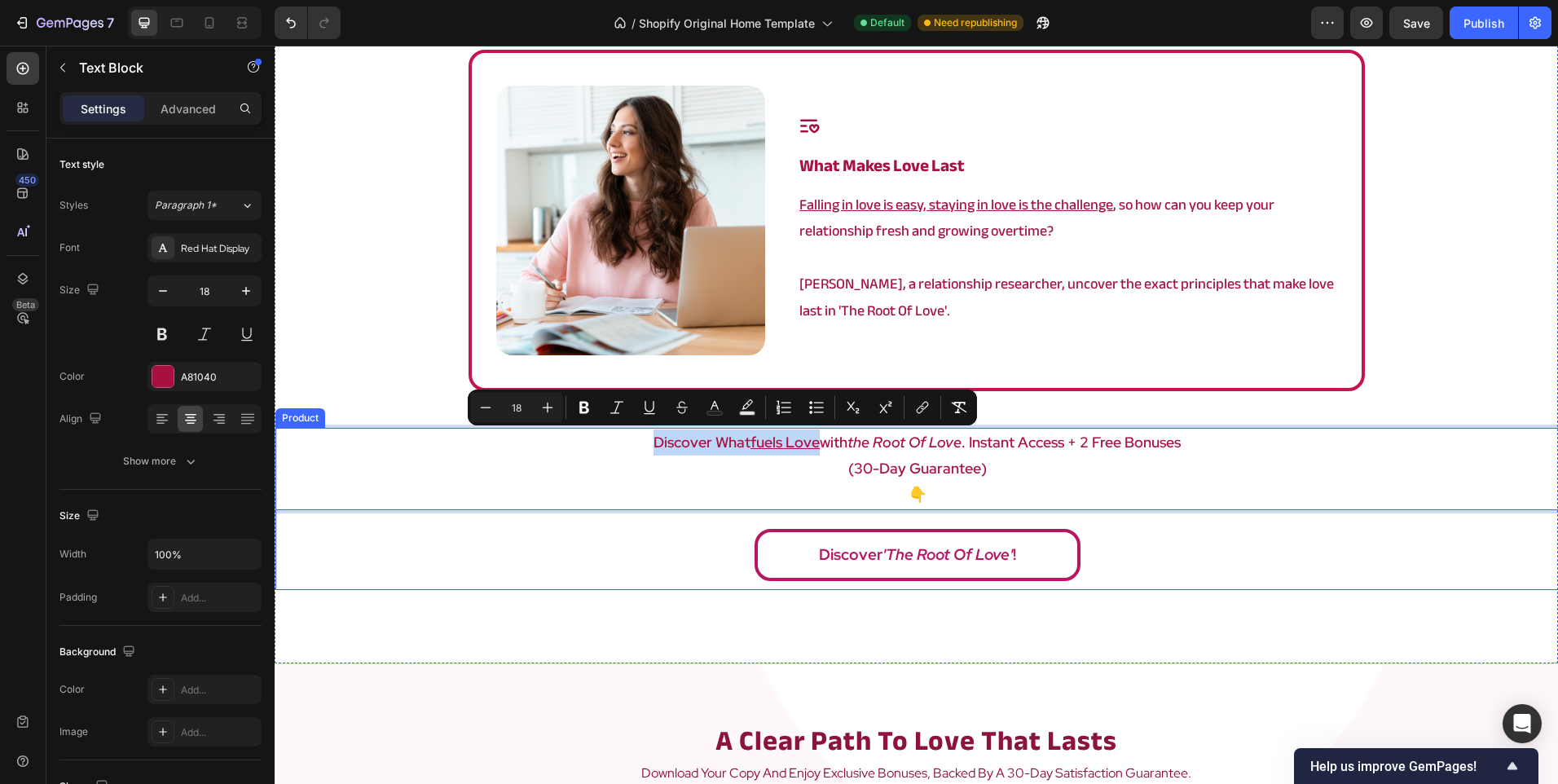
copy p "discover what fuels love"
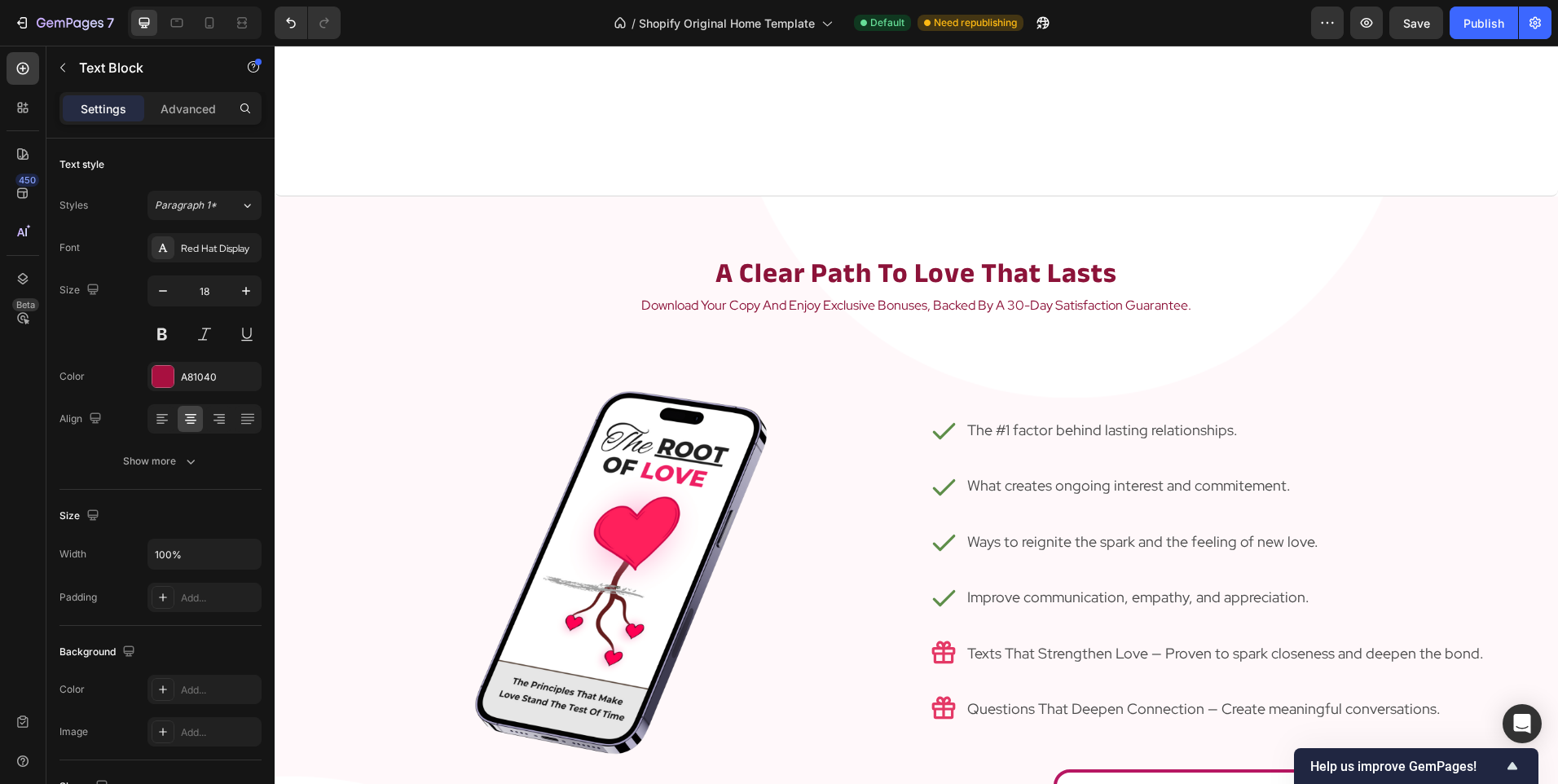
type input "16"
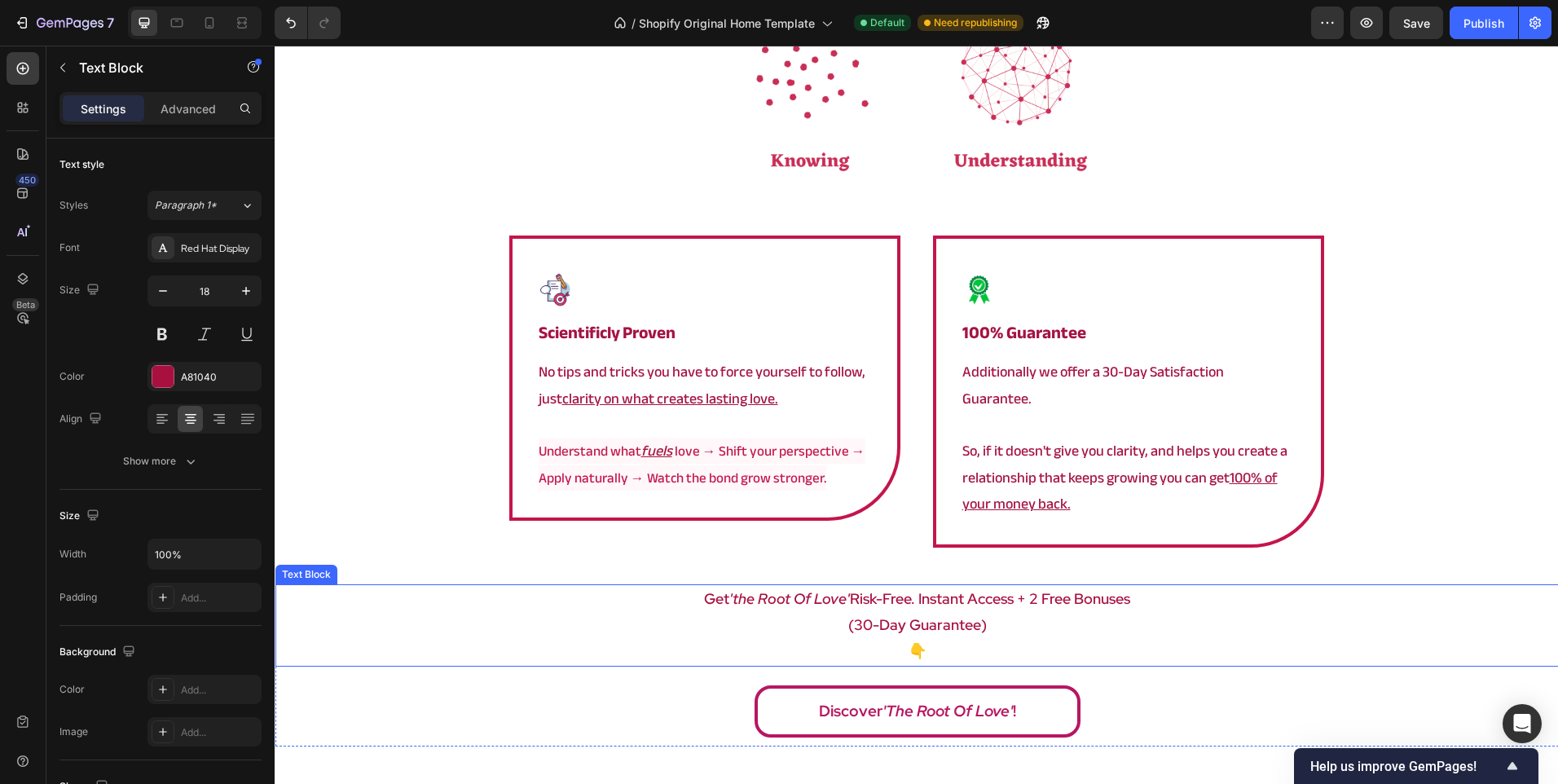
scroll to position [2925, 0]
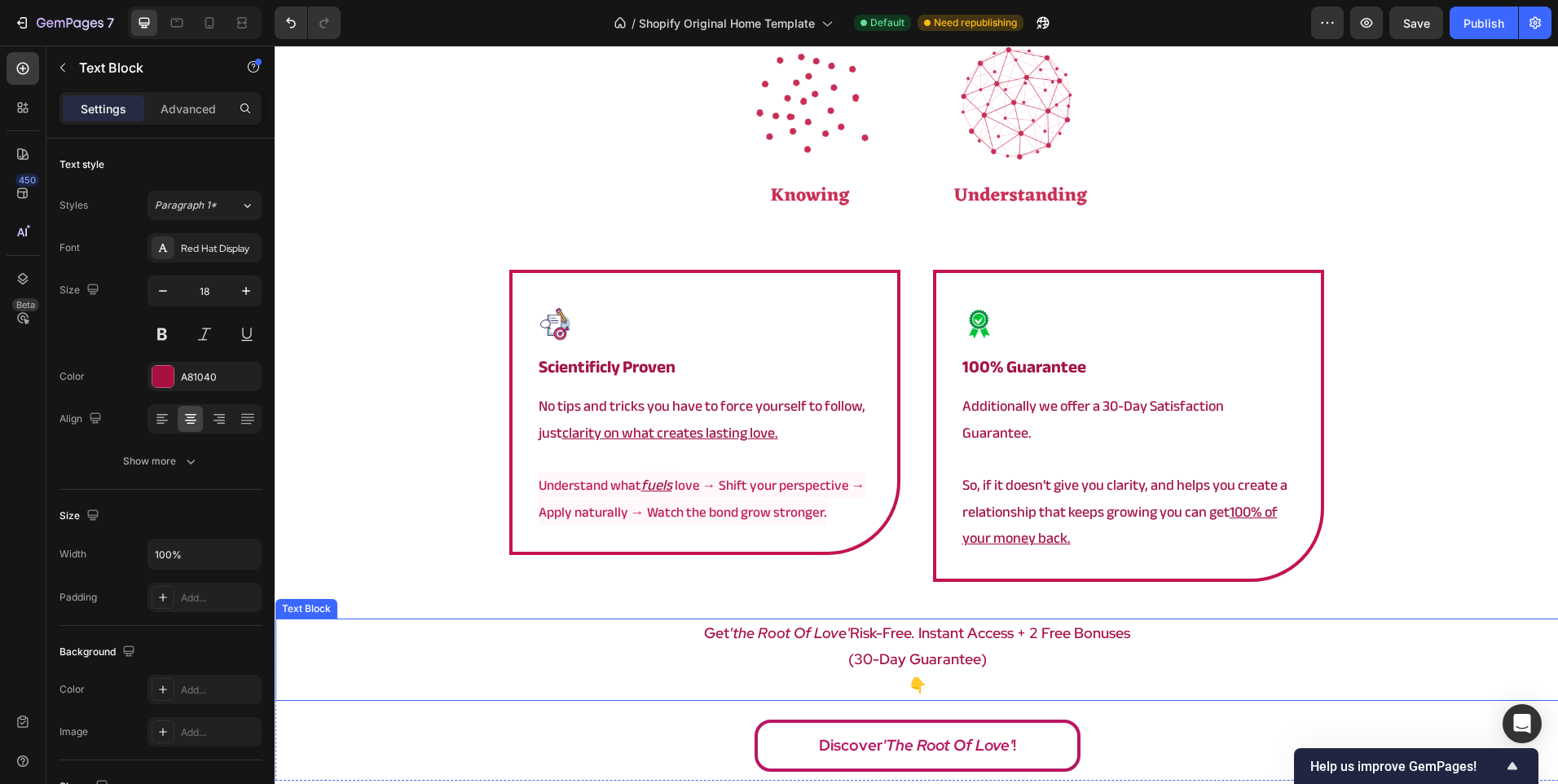
click at [1030, 646] on p "(30-day guarantee)" at bounding box center [917, 660] width 1280 height 26
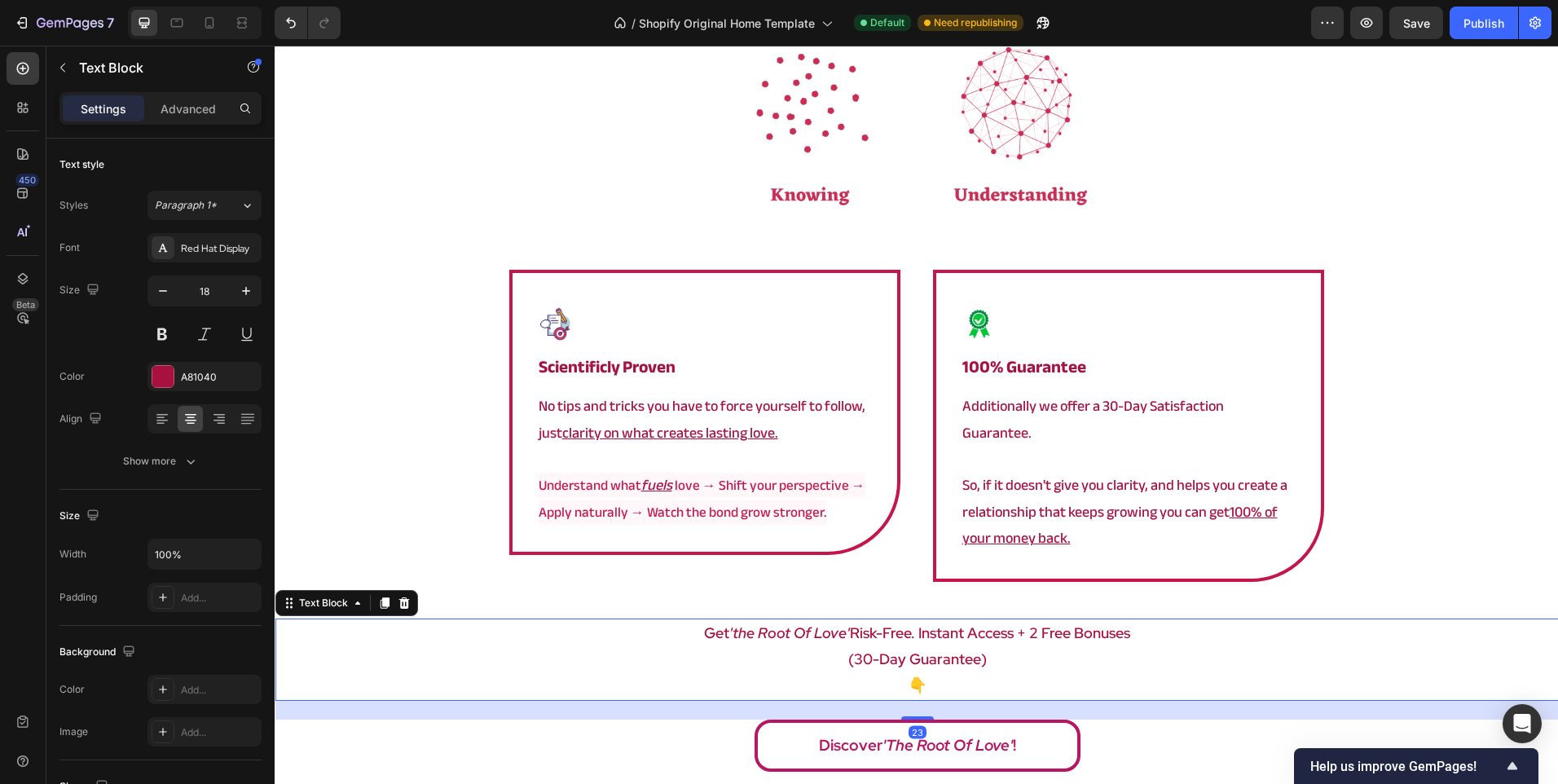
click at [1030, 646] on p "(30-day guarantee)" at bounding box center [917, 660] width 1280 height 26
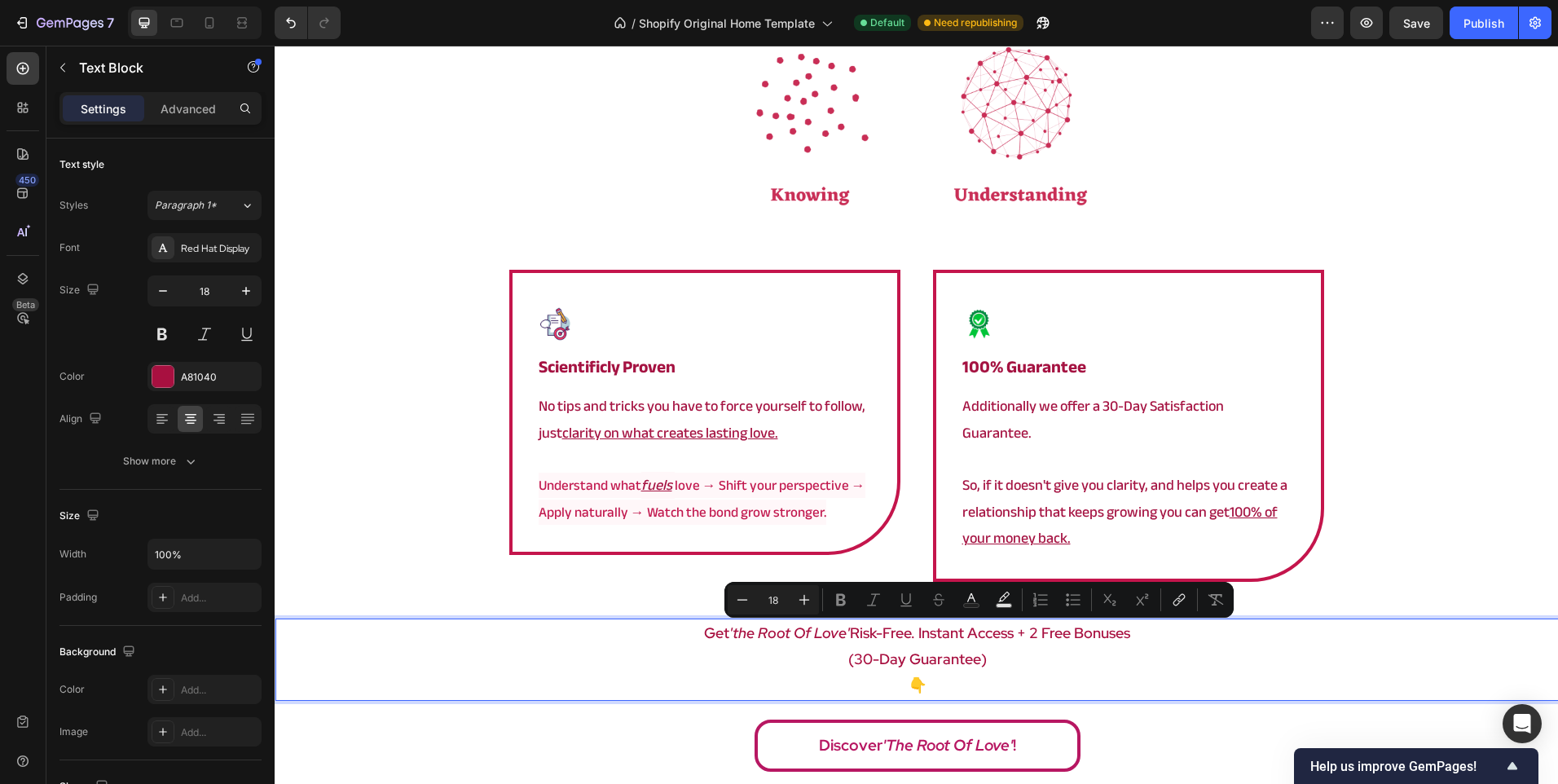
click at [916, 646] on p "(30-day guarantee)" at bounding box center [917, 660] width 1280 height 26
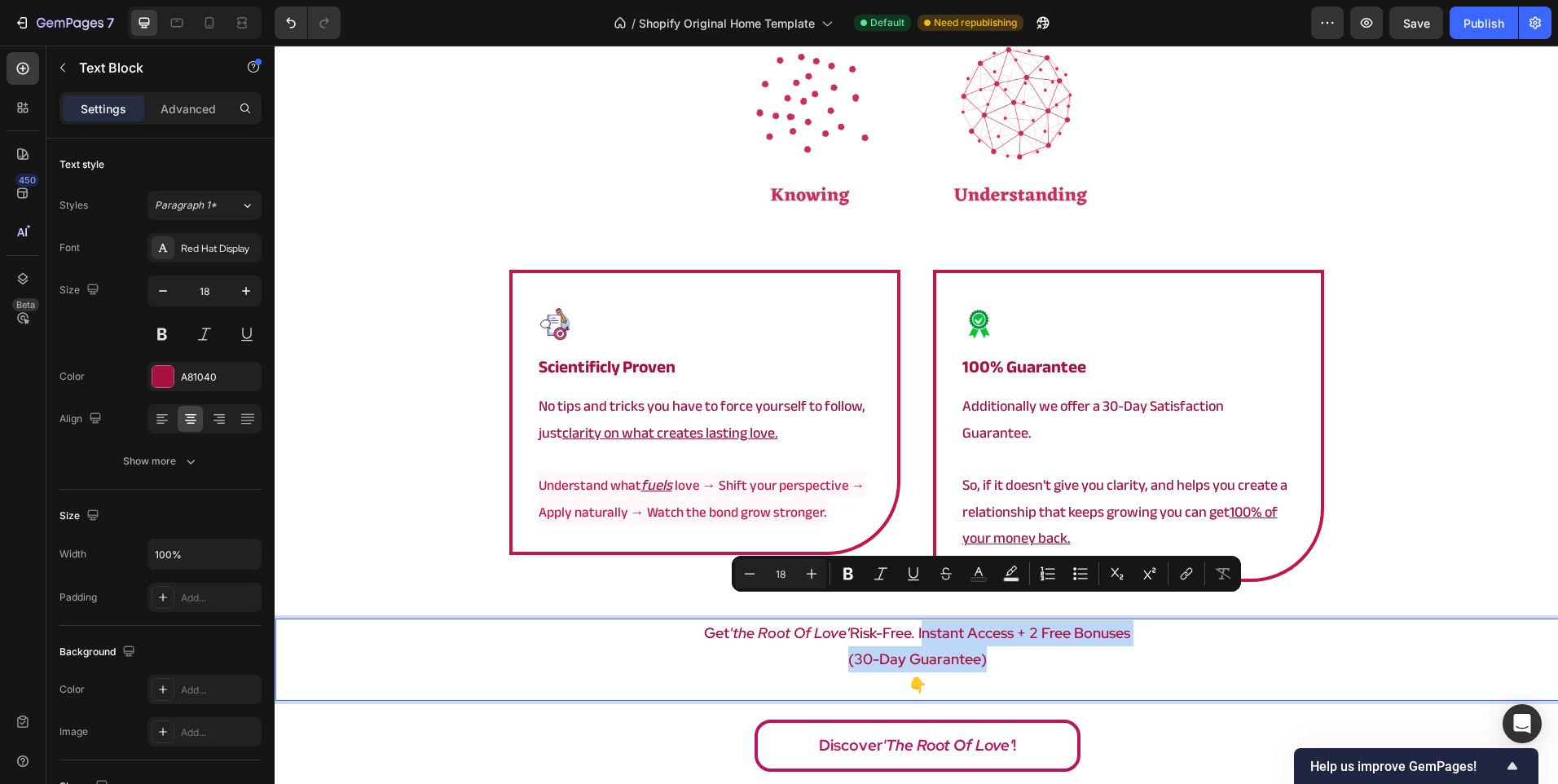
drag, startPoint x: 915, startPoint y: 606, endPoint x: 1032, endPoint y: 643, distance: 122.7
click at [1032, 643] on div "get 'the root of love' risk-free. instant access + 2 free bonuses (30-day guara…" at bounding box center [917, 659] width 1284 height 82
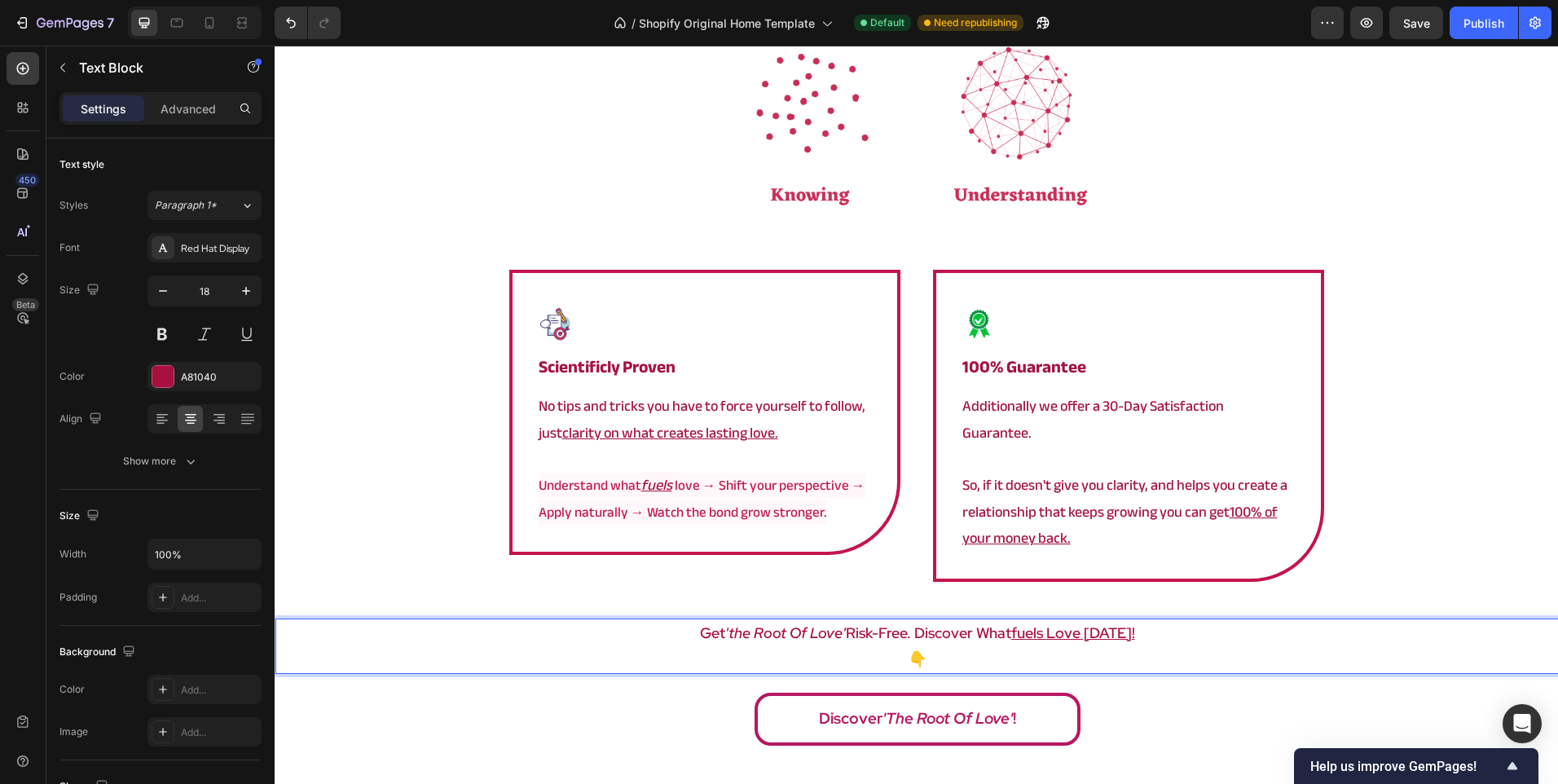
click at [1086, 623] on u "fuels love [DATE]!" at bounding box center [1073, 632] width 123 height 19
click at [1089, 623] on u "fuels love [DATE]!" at bounding box center [1073, 632] width 123 height 19
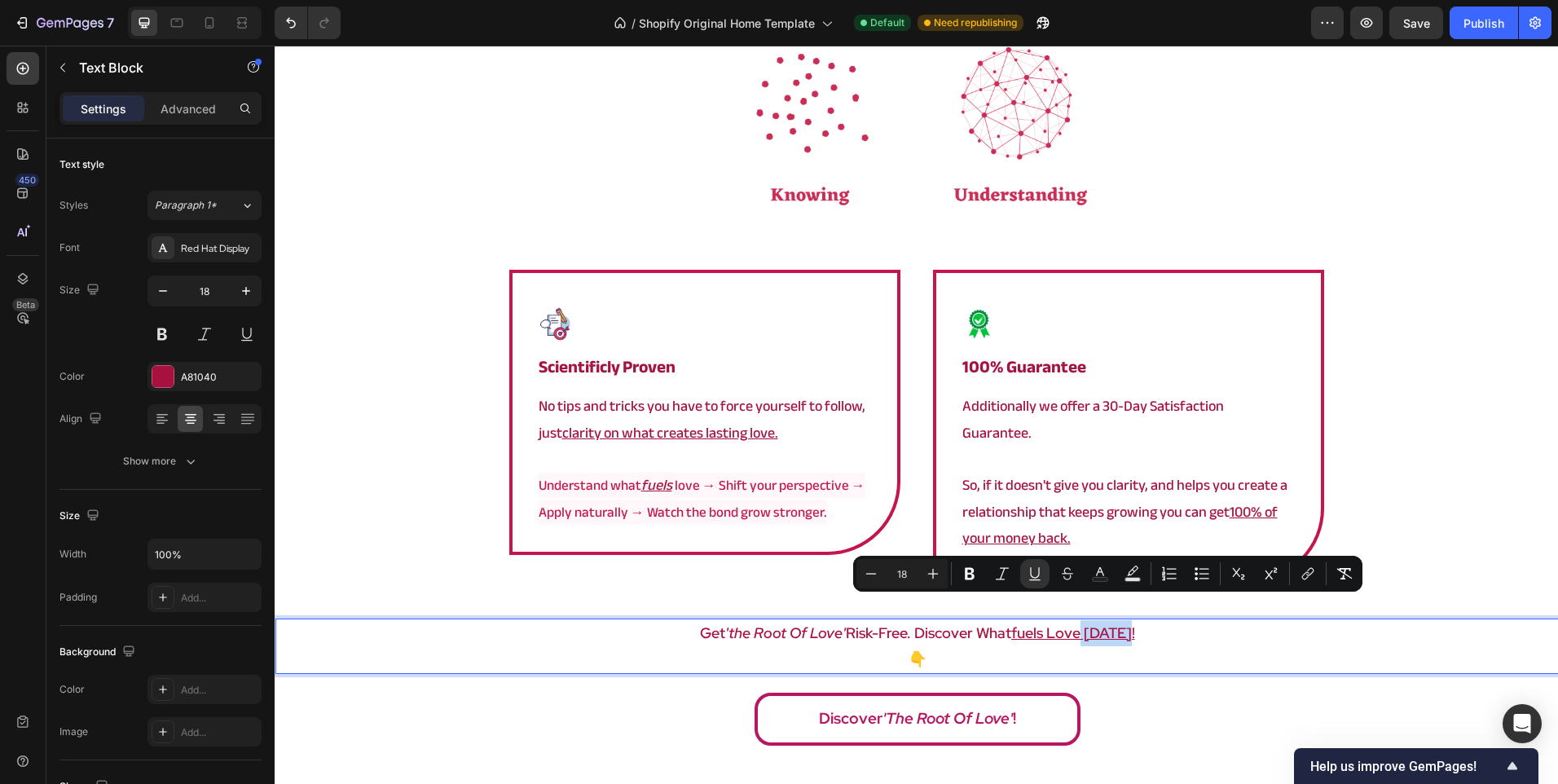
drag, startPoint x: 1149, startPoint y: 609, endPoint x: 1085, endPoint y: 602, distance: 64.4
click at [1085, 620] on p "get 'the root of love' risk-free. discover what fuels love [DATE]!" at bounding box center [917, 633] width 1280 height 26
click at [1347, 570] on icon "Editor contextual toolbar" at bounding box center [1344, 573] width 16 height 16
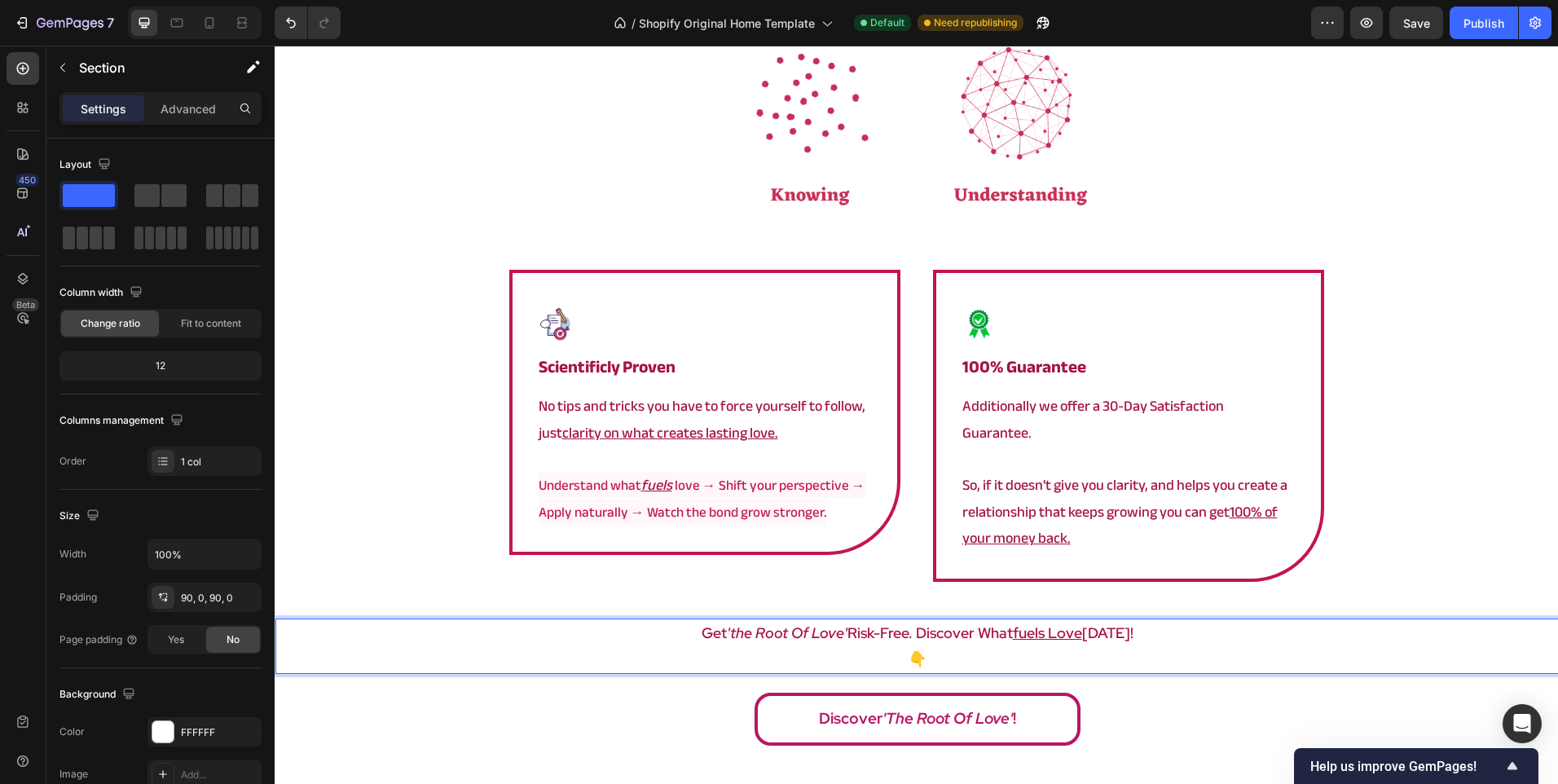
click at [1377, 538] on div "a framework that actually works Heading Image Image scientificly proven Heading…" at bounding box center [916, 356] width 1284 height 795
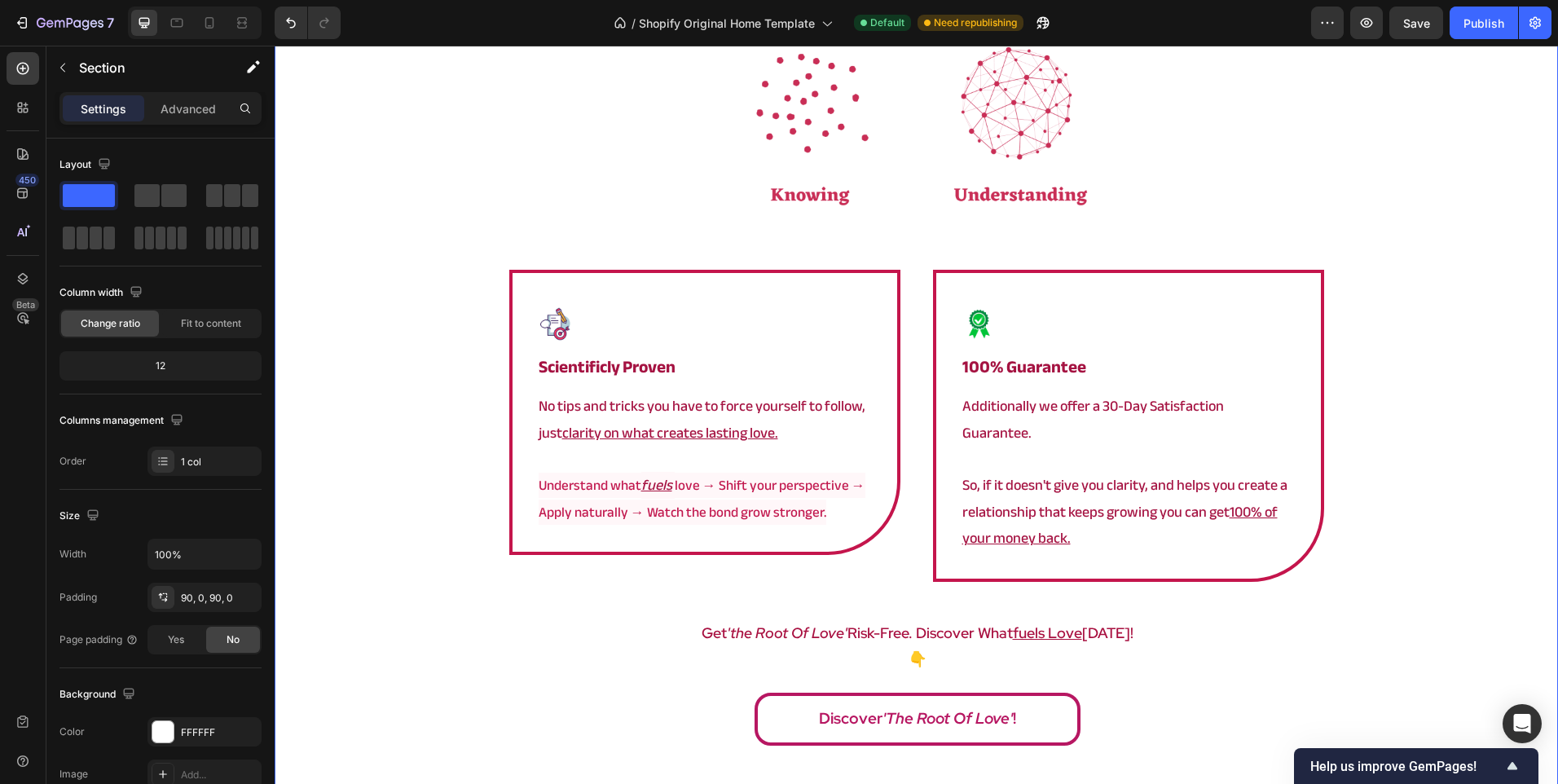
click at [1412, 537] on div "a framework that actually works Heading Image Image scientificly proven Heading…" at bounding box center [916, 356] width 1284 height 795
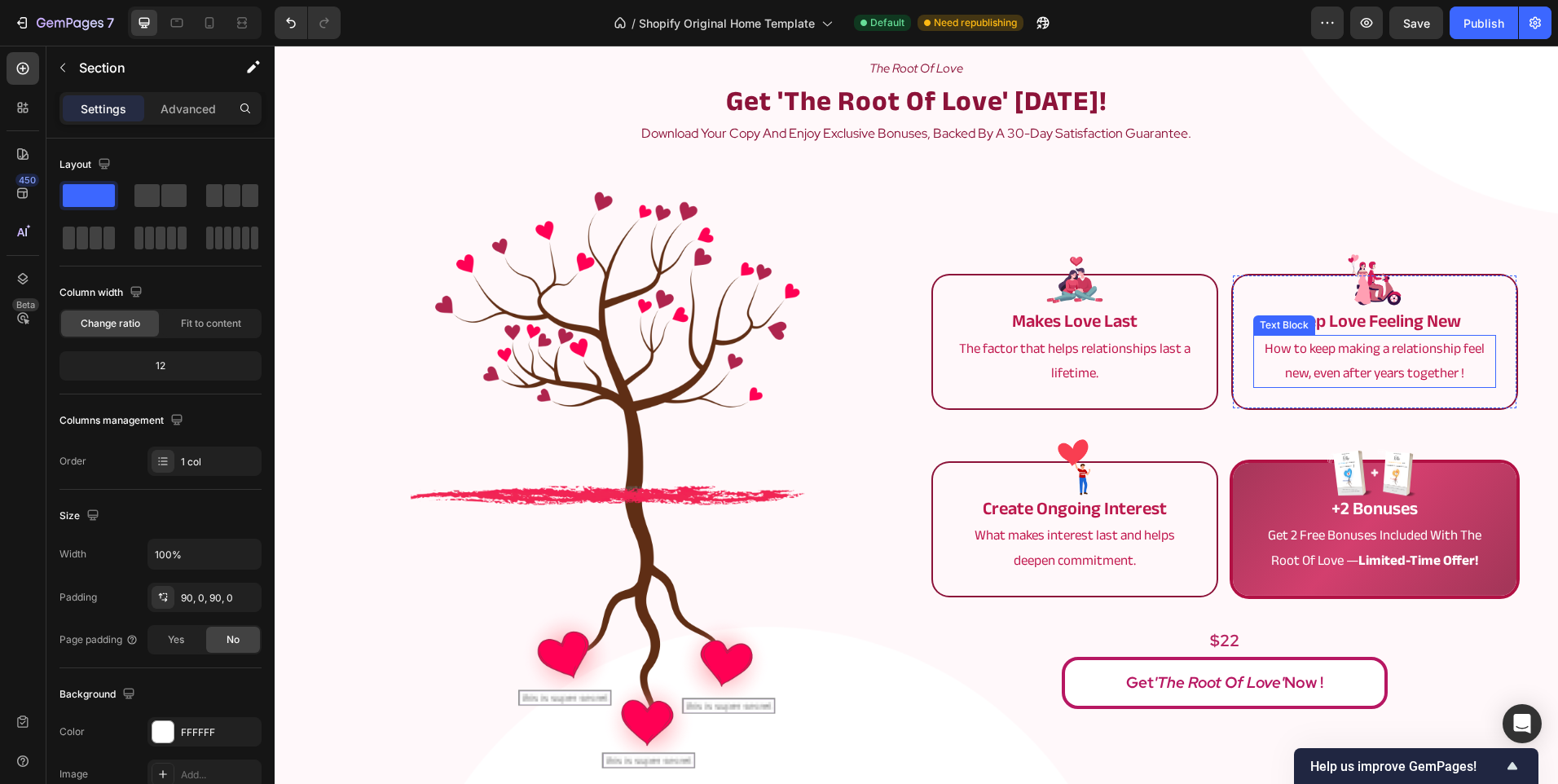
scroll to position [3821, 0]
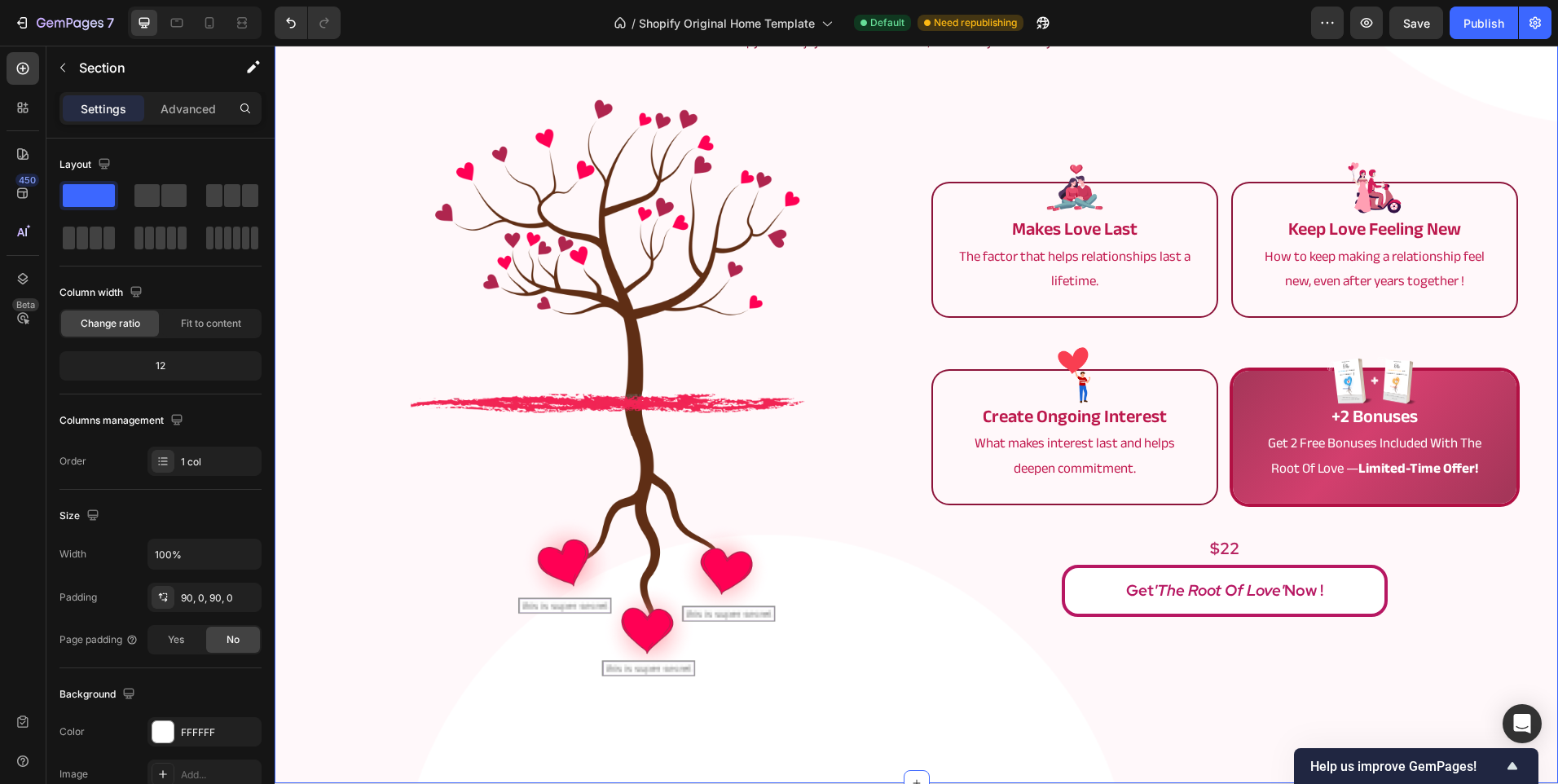
click at [998, 719] on div "the root of love Text Block get 'the root of love' [DATE]! Heading download you…" at bounding box center [916, 345] width 1284 height 876
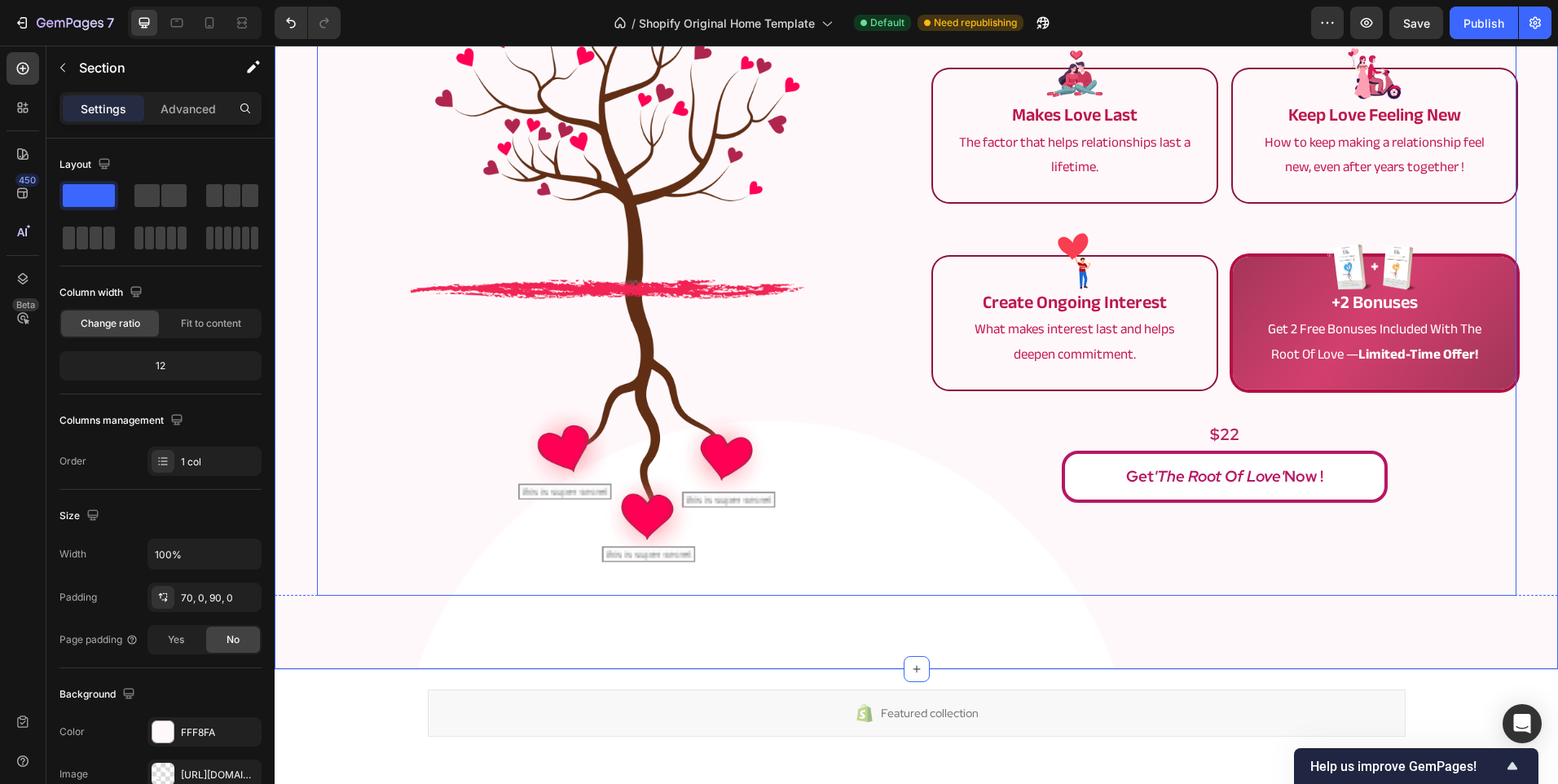
scroll to position [3984, 0]
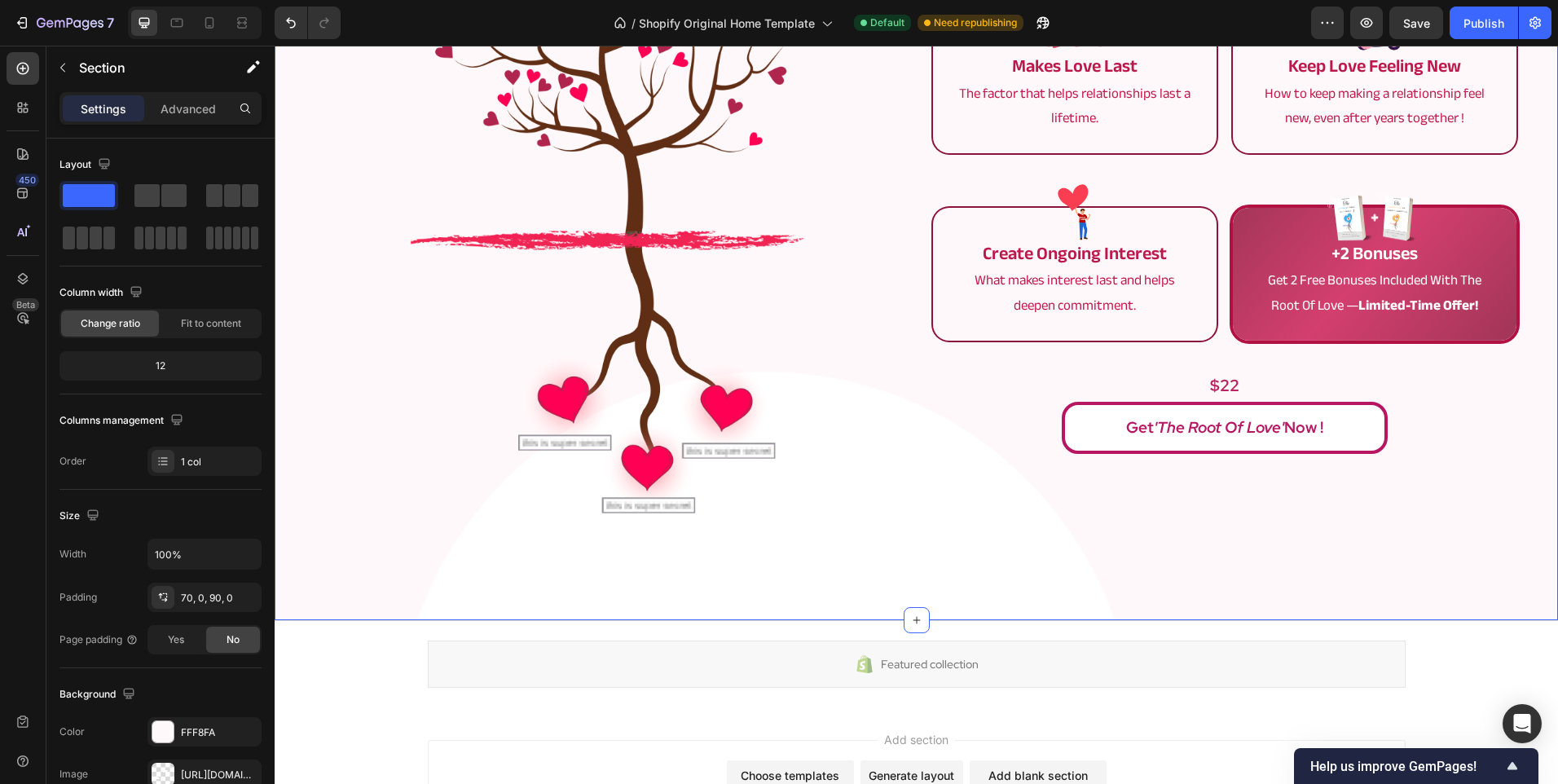
click at [883, 580] on div "the root of love Text Block get 'the root of love' [DATE]! Heading download you…" at bounding box center [916, 183] width 1284 height 876
click at [1297, 426] on p "Get 'The Root of Love' Now !" at bounding box center [1224, 427] width 197 height 27
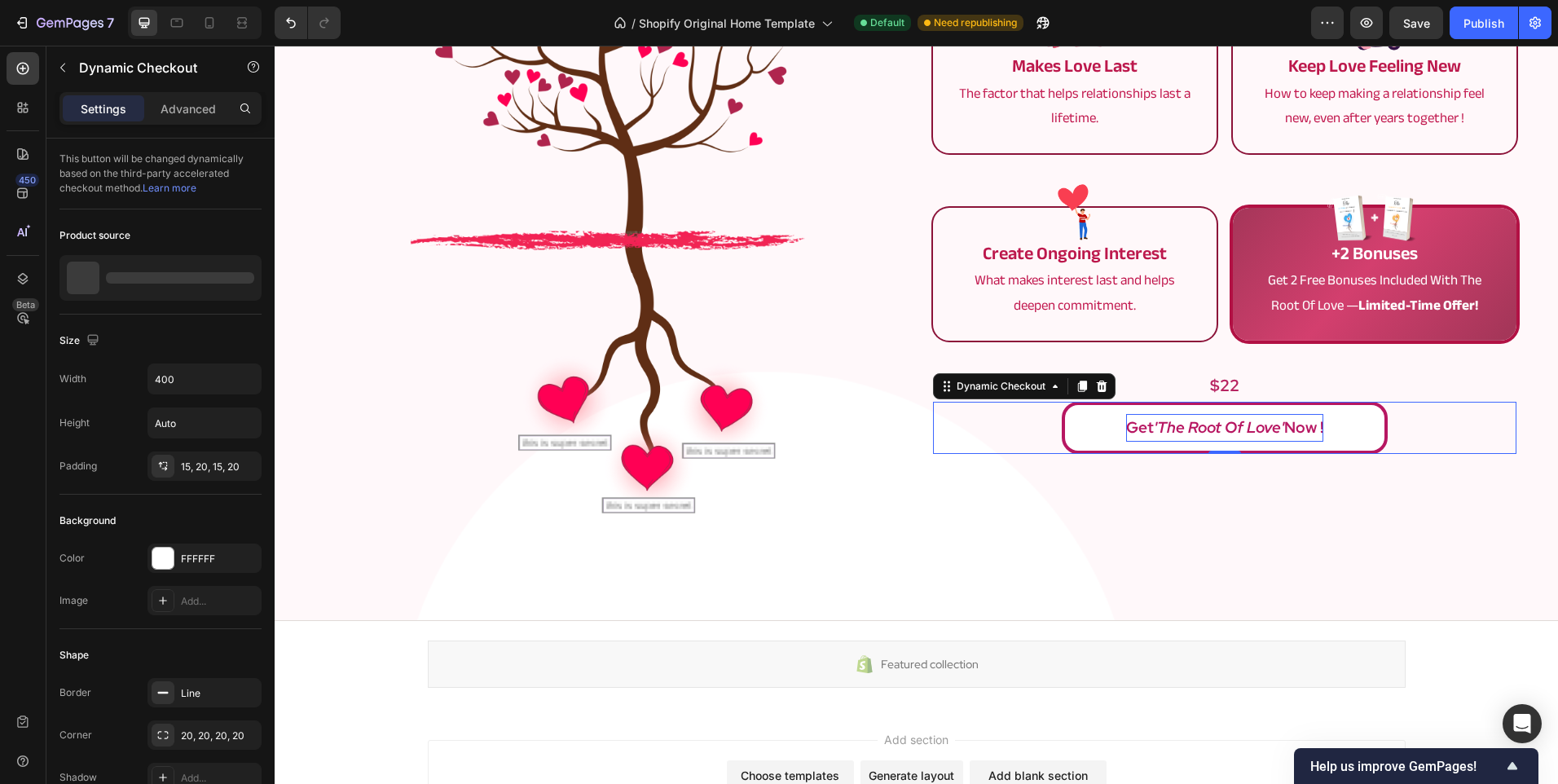
click at [1297, 426] on p "Get 'The Root of Love' Now !" at bounding box center [1224, 427] width 197 height 27
click at [1062, 401] on button "Get 'The Root of Love' Risk!" at bounding box center [1225, 427] width 326 height 52
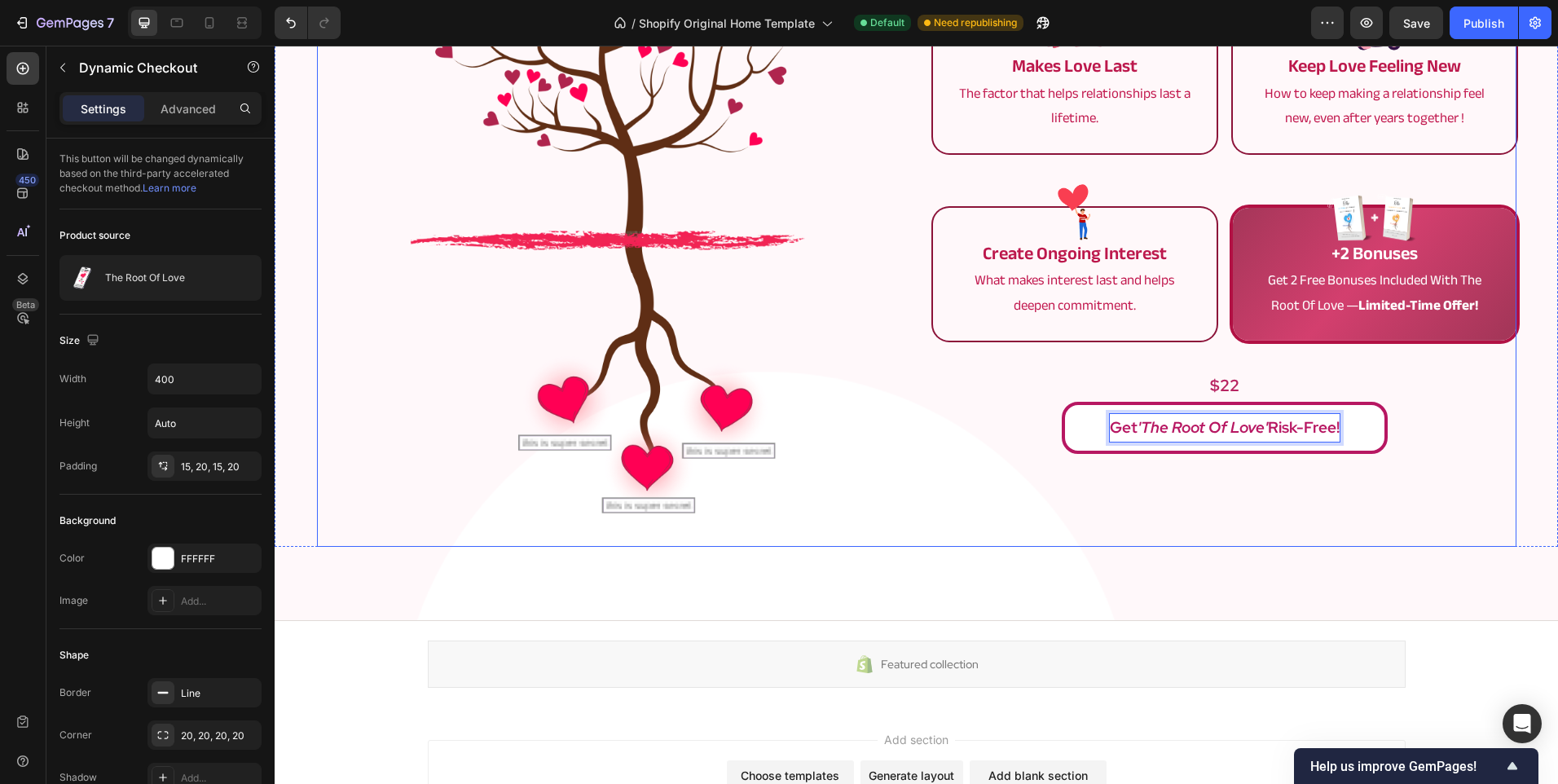
click at [1287, 454] on div "Image makes love last Text Block The factor that helps relationships last a lif…" at bounding box center [1224, 237] width 583 height 619
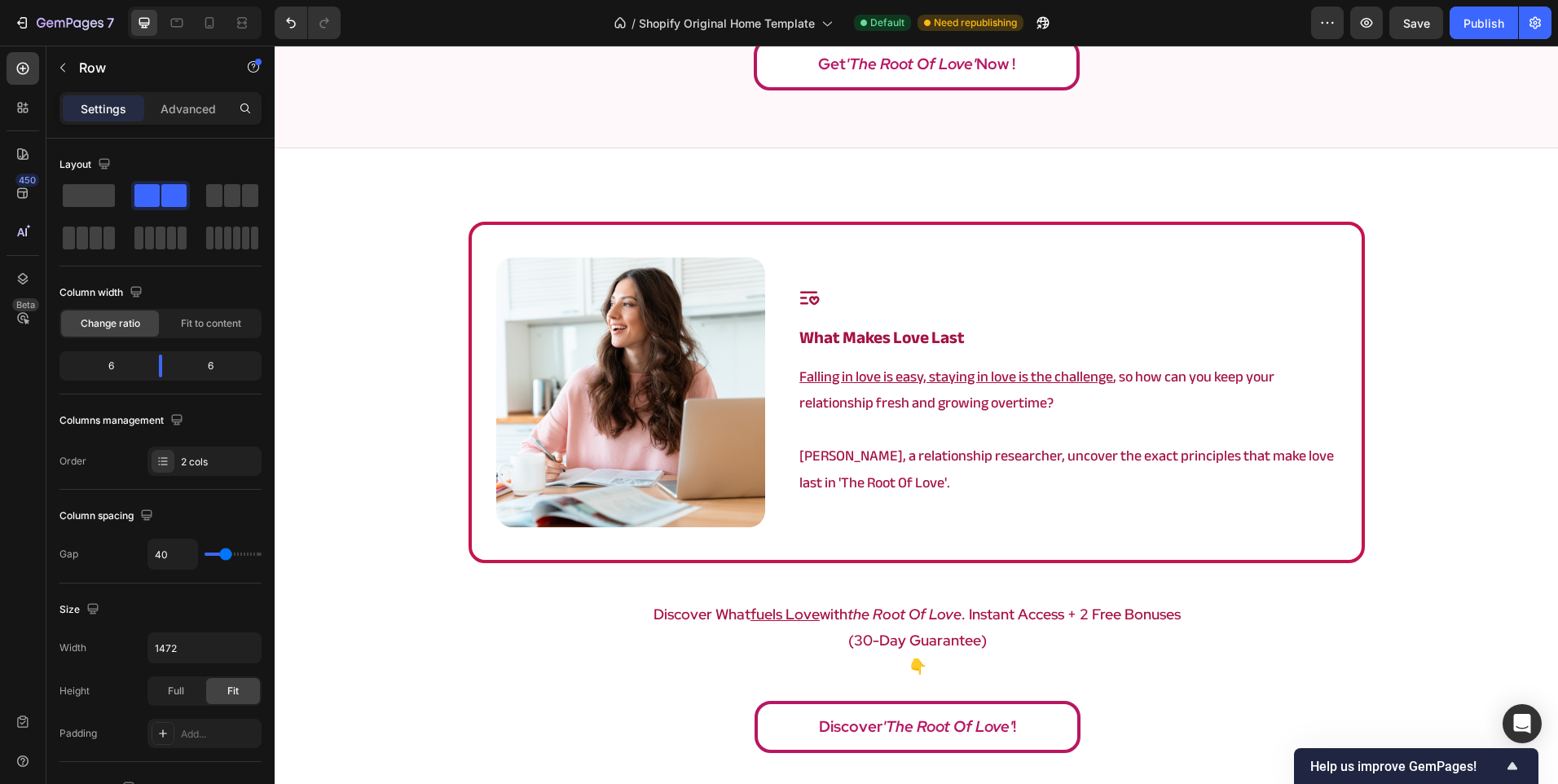
scroll to position [970, 0]
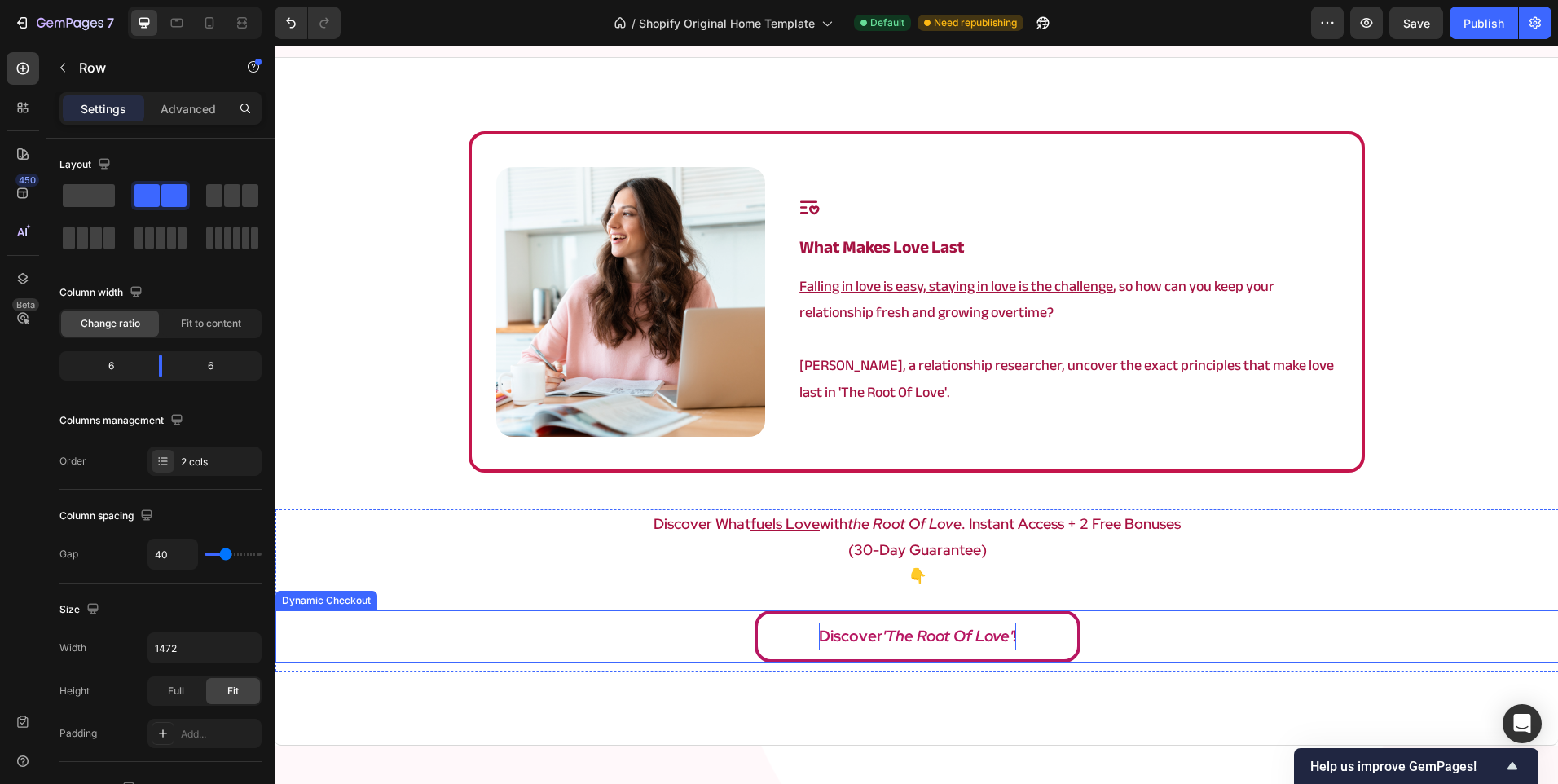
click at [882, 641] on icon "'The Root Of Love'" at bounding box center [947, 636] width 130 height 27
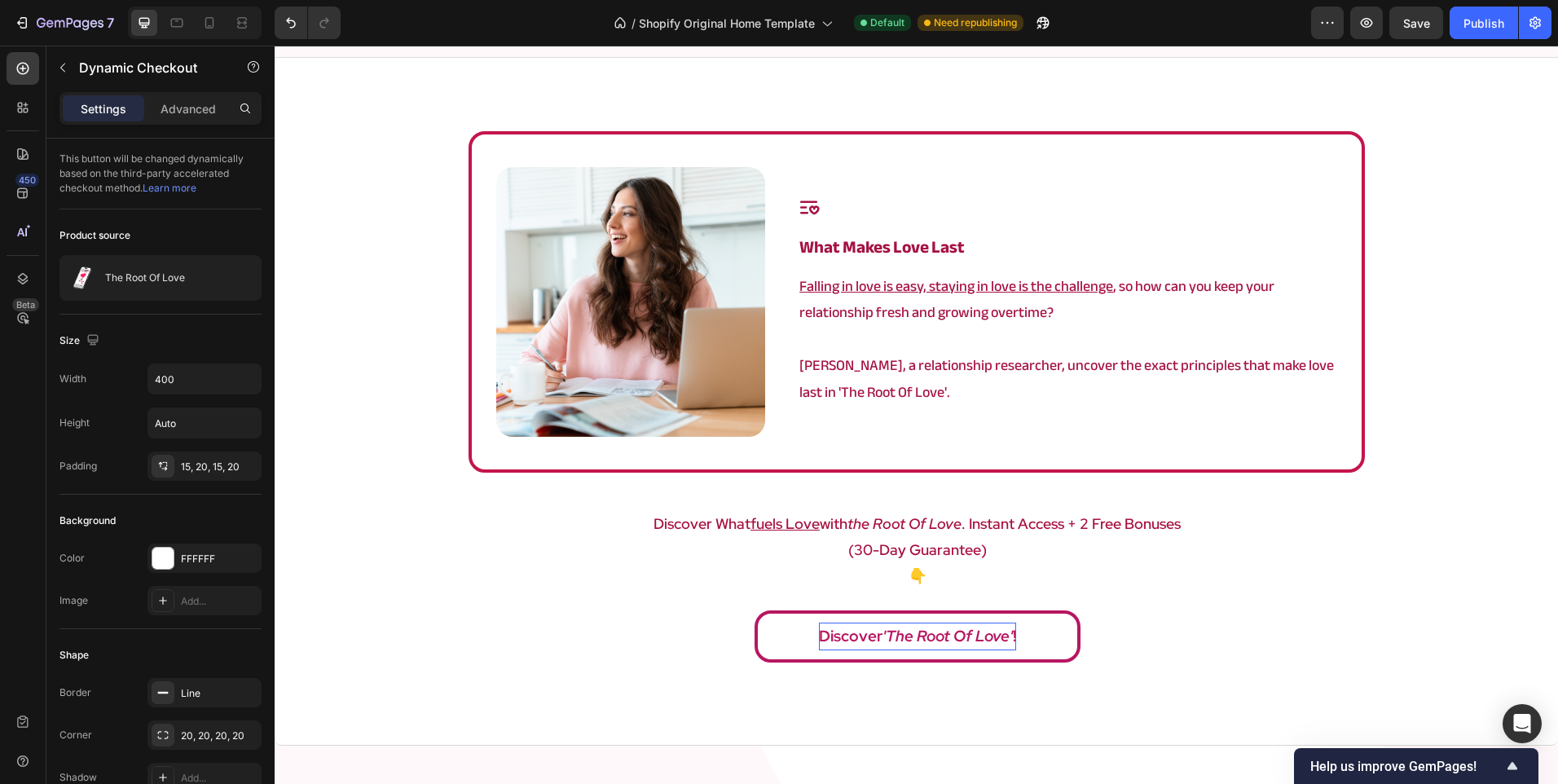
click at [1177, 631] on div "Discover 'The Root Of Love' !" at bounding box center [917, 636] width 1284 height 52
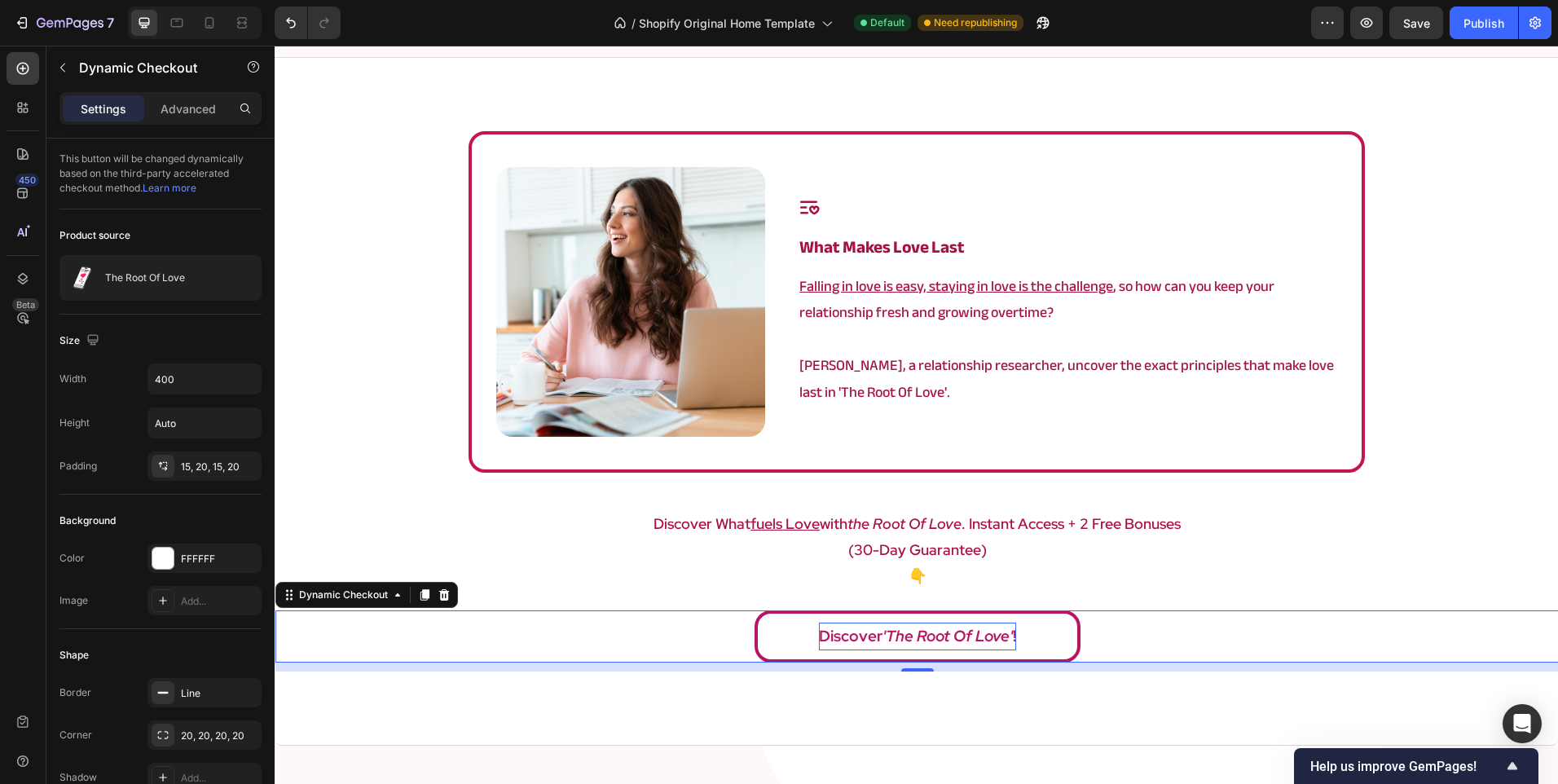
click at [1213, 579] on p "👇" at bounding box center [917, 576] width 1280 height 26
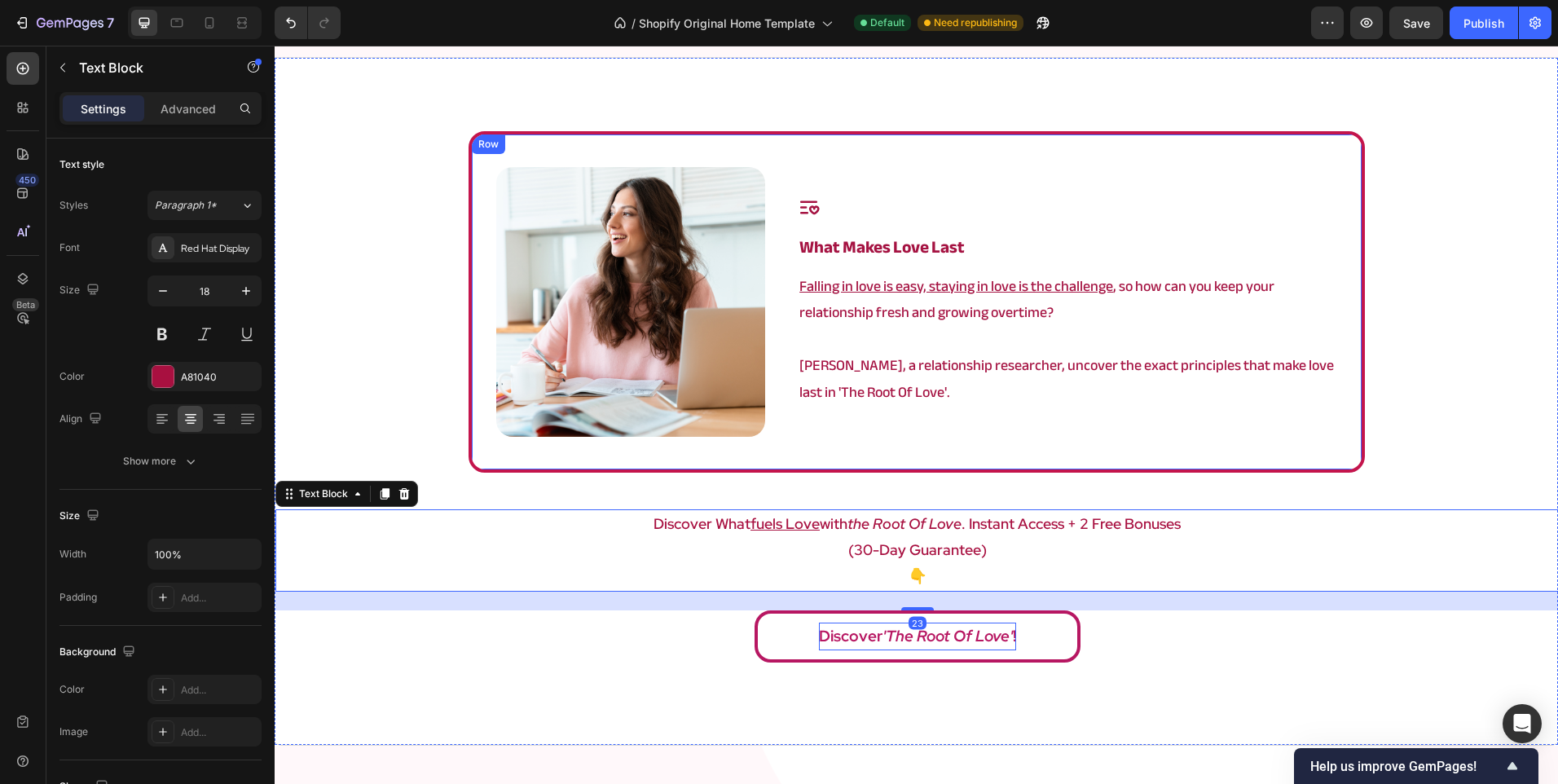
click at [1277, 466] on div "Image Icon what makes love last Heading Falling in love is easy, staying in lov…" at bounding box center [916, 302] width 896 height 341
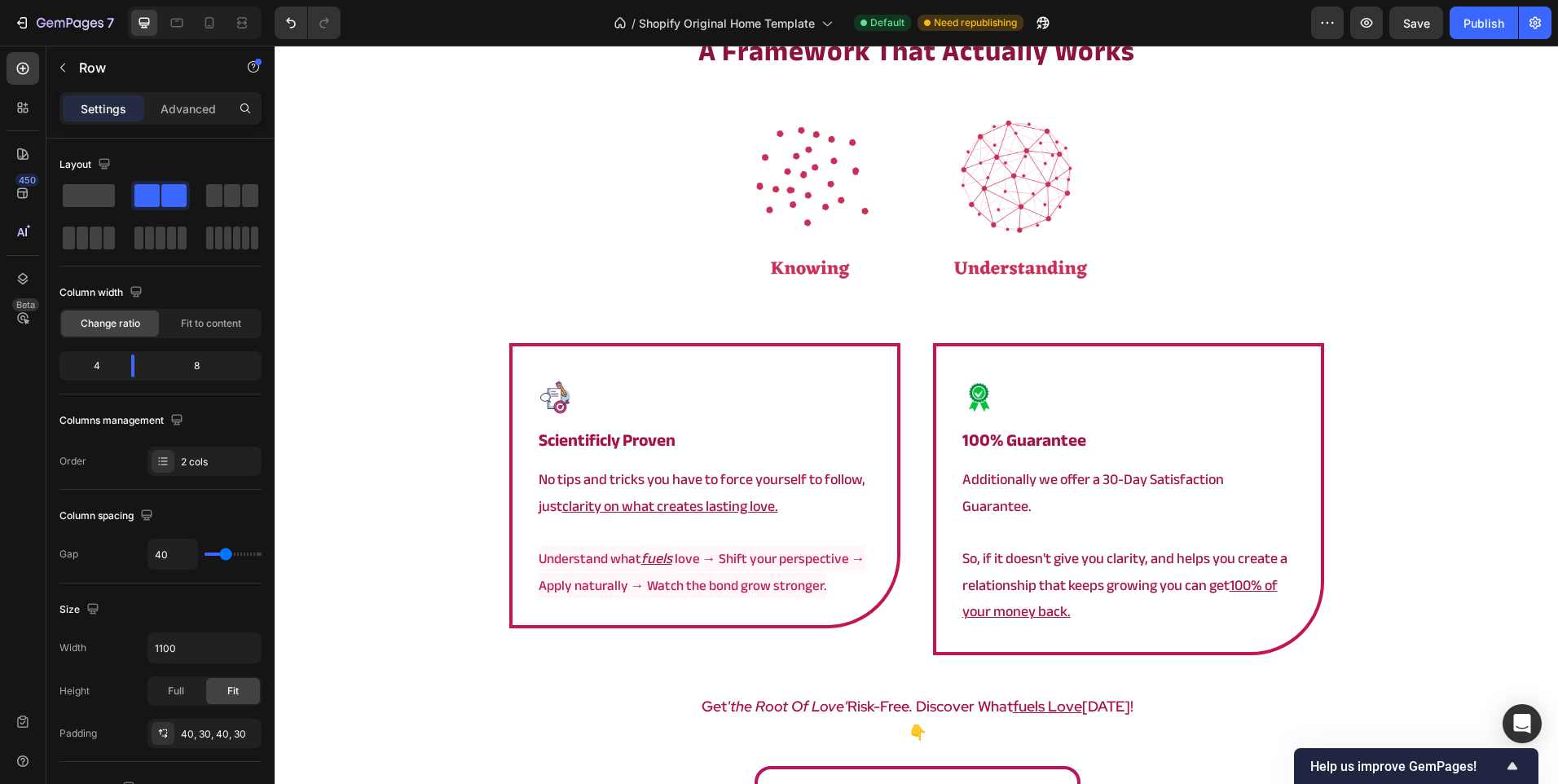
scroll to position [2770, 0]
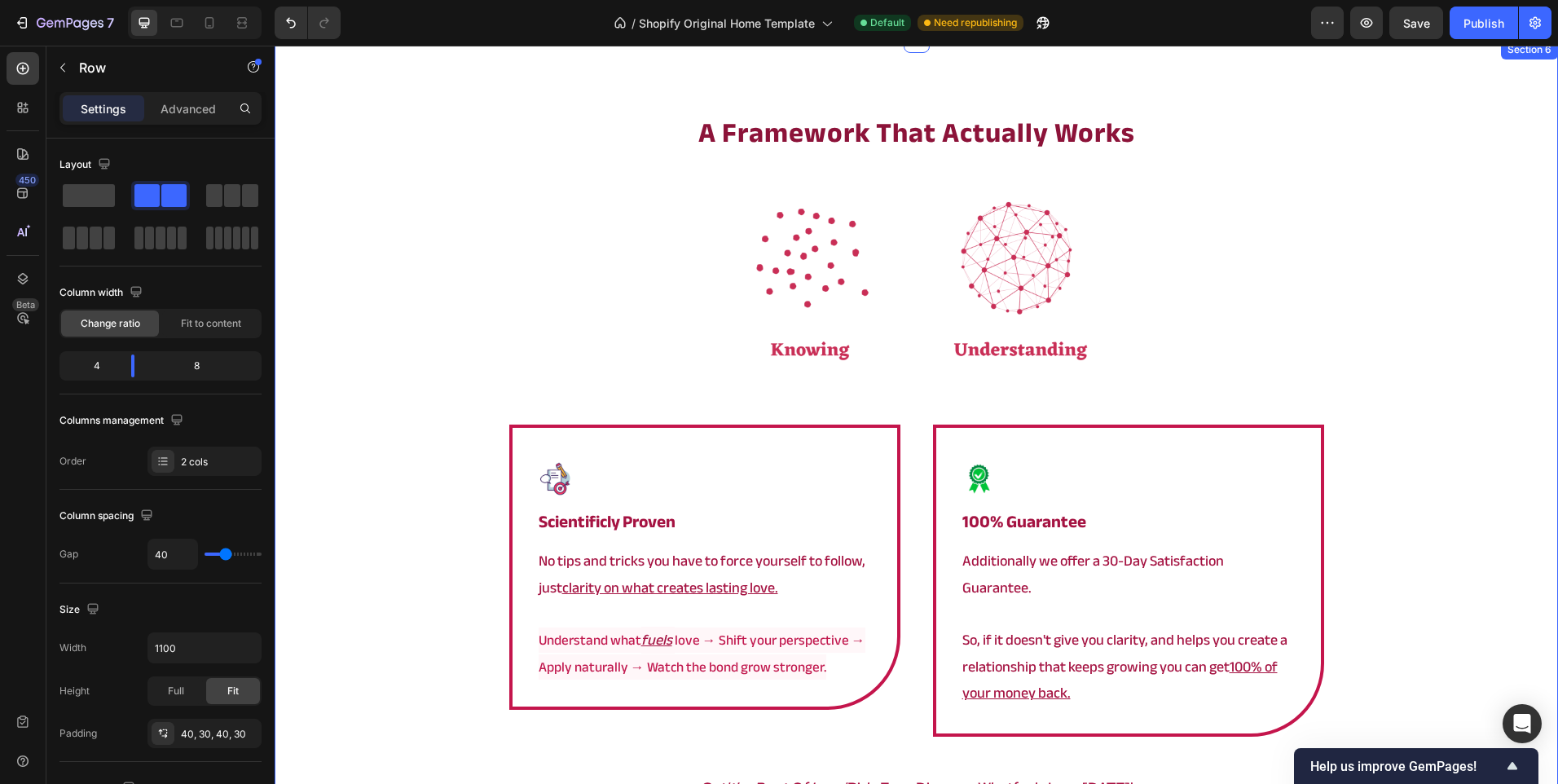
click at [636, 98] on div "a framework that actually works Heading Image Image scientificly proven Heading…" at bounding box center [916, 511] width 1284 height 942
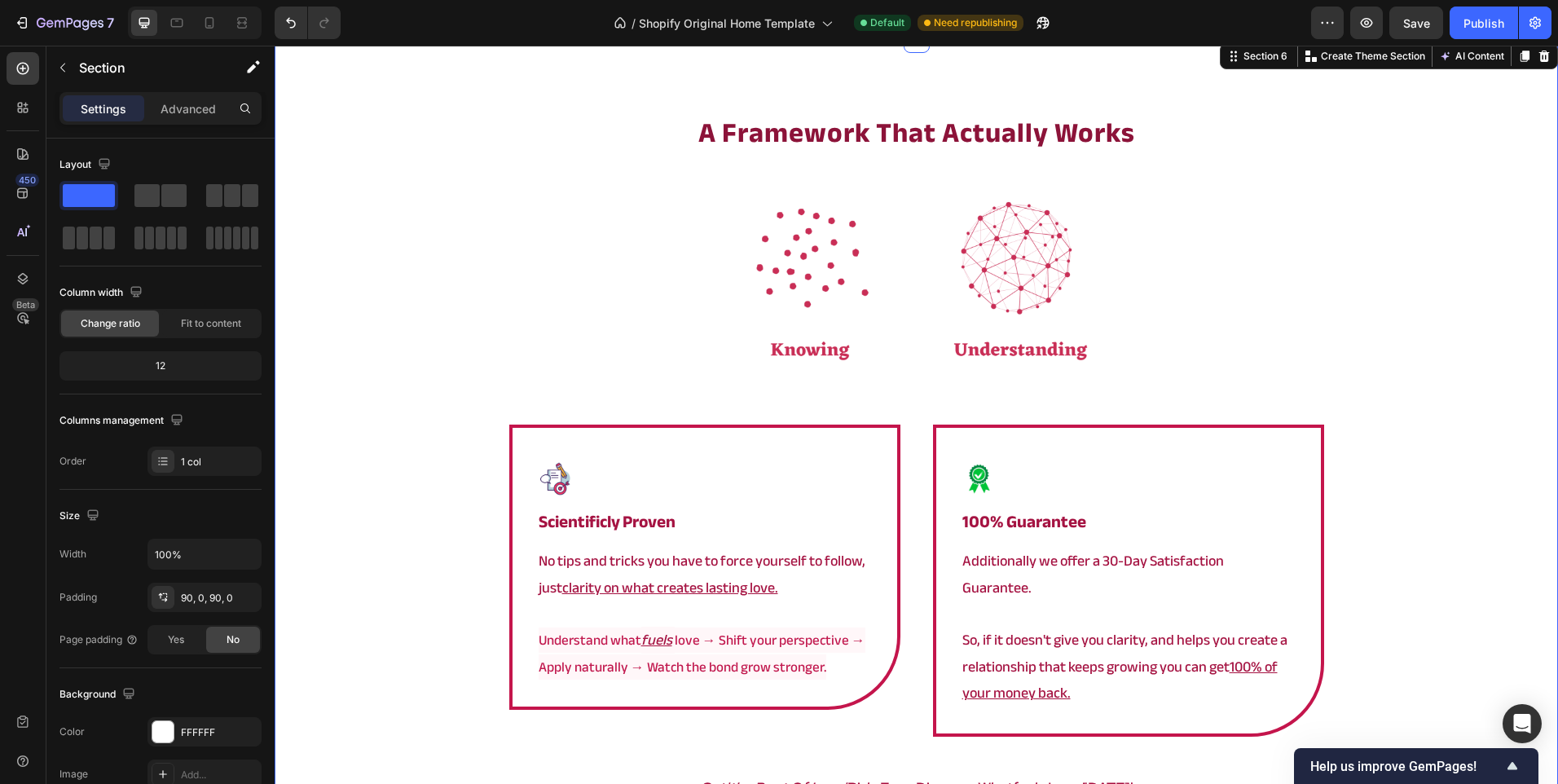
click at [629, 104] on div "a framework that actually works Heading Image Image scientificly proven Heading…" at bounding box center [916, 511] width 1284 height 942
click at [656, 237] on div at bounding box center [916, 288] width 1284 height 271
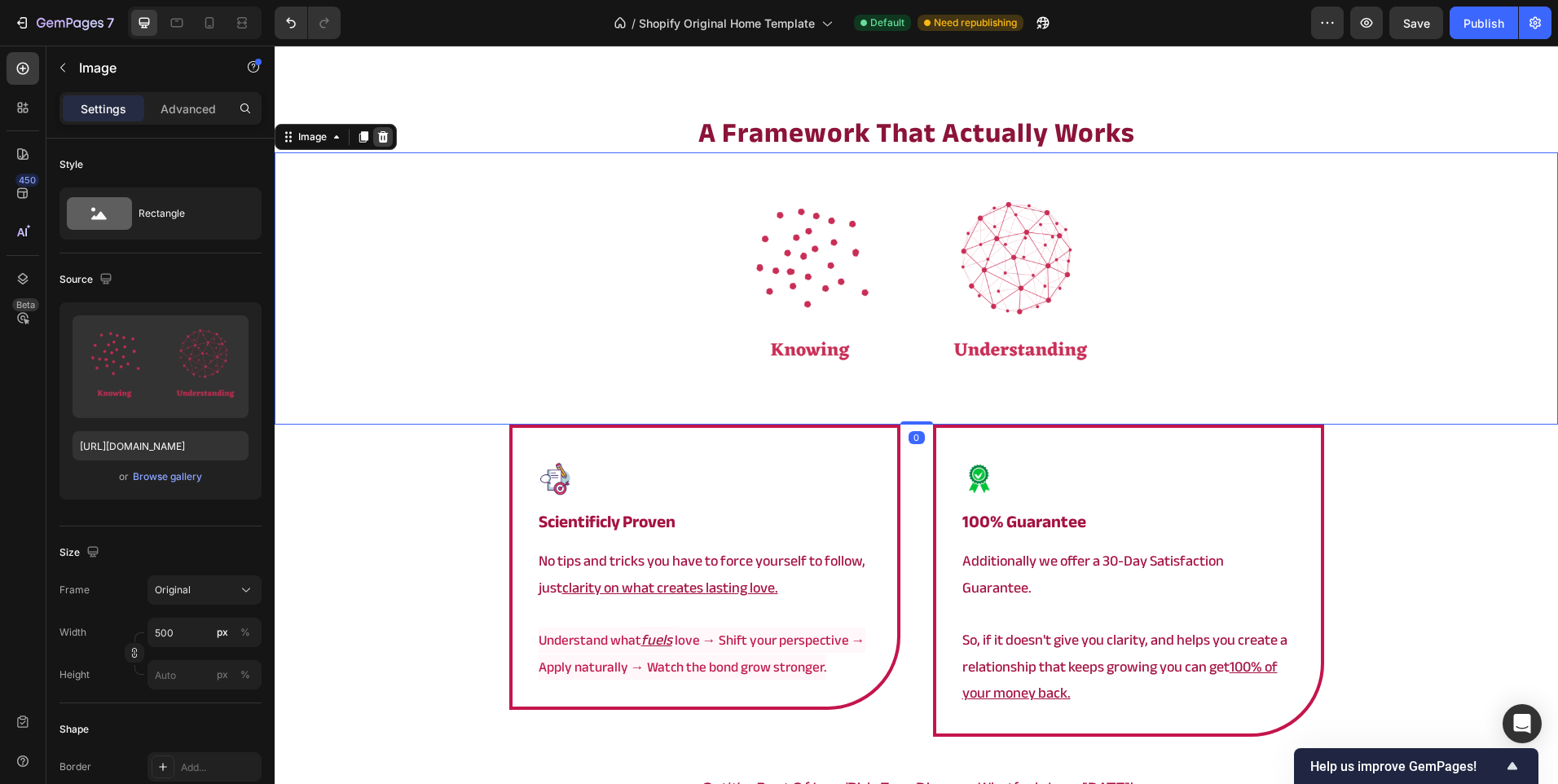
click at [380, 137] on icon at bounding box center [383, 137] width 10 height 11
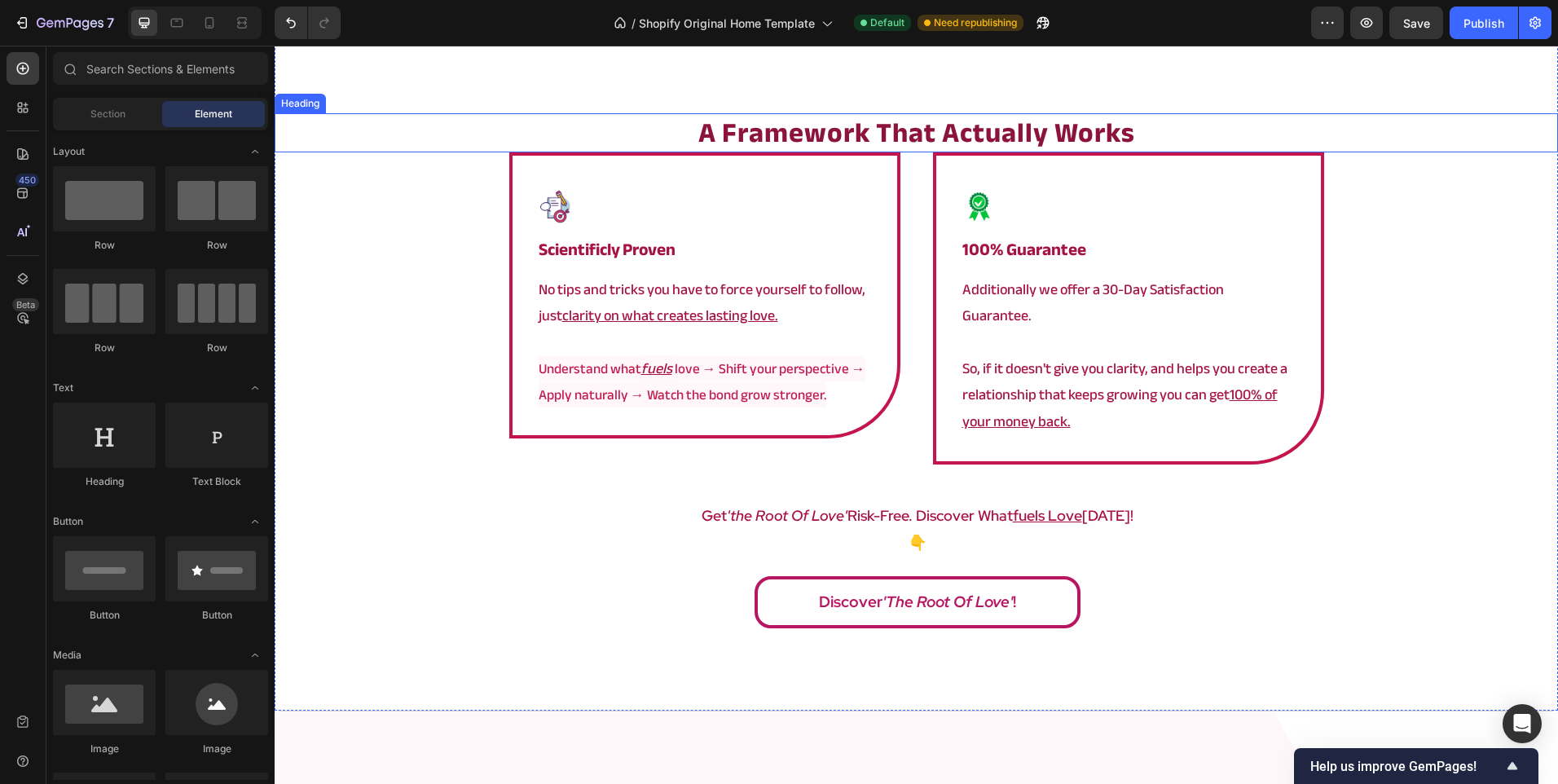
click at [562, 134] on h2 "a framework that actually works" at bounding box center [916, 133] width 1284 height 40
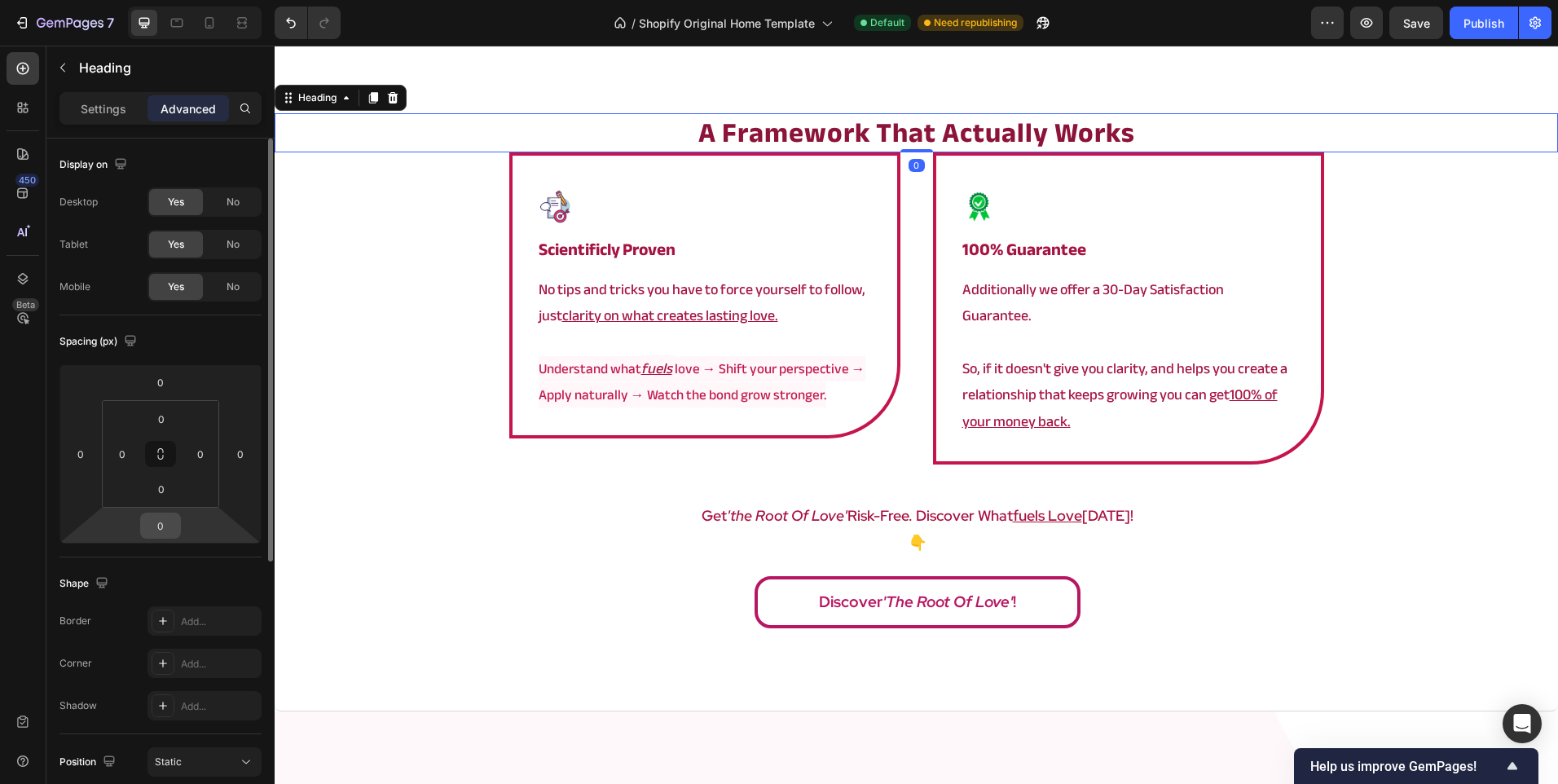
click at [163, 513] on div "0" at bounding box center [160, 526] width 41 height 26
click at [164, 527] on input "0" at bounding box center [160, 526] width 33 height 24
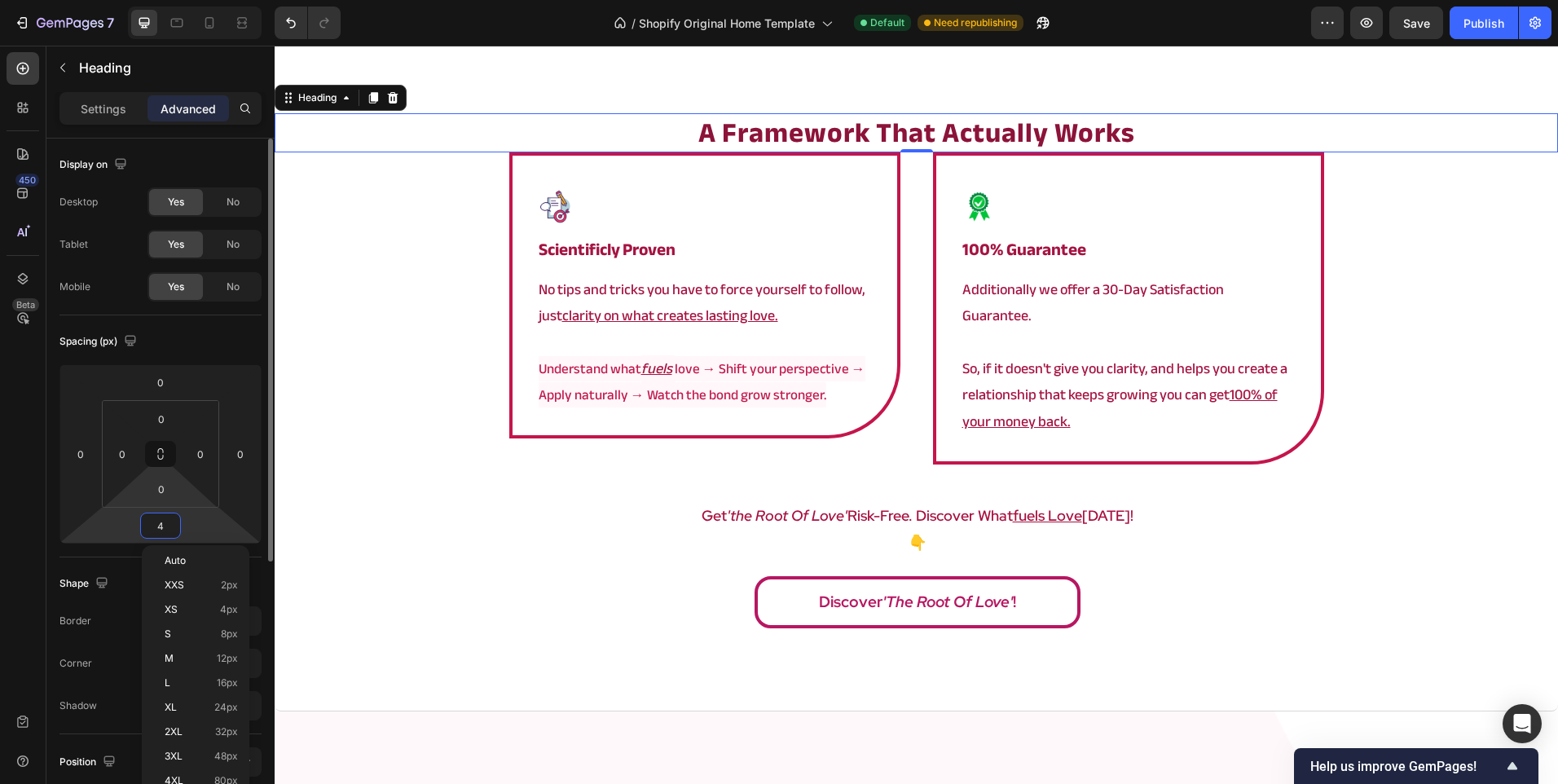
type input "40"
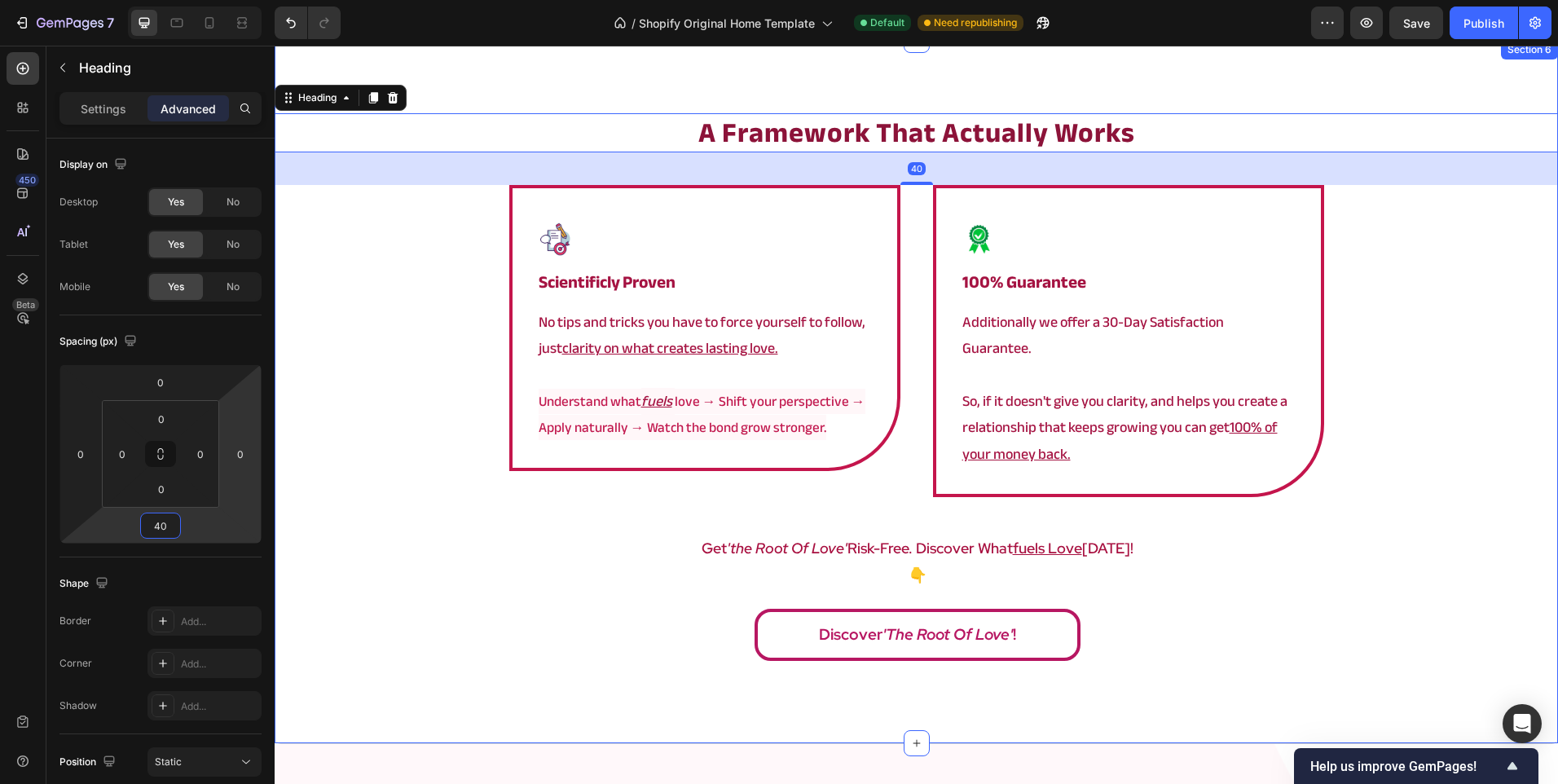
click at [363, 466] on div "a framework that actually works Heading 40 Image scientificly proven Heading No…" at bounding box center [916, 391] width 1284 height 557
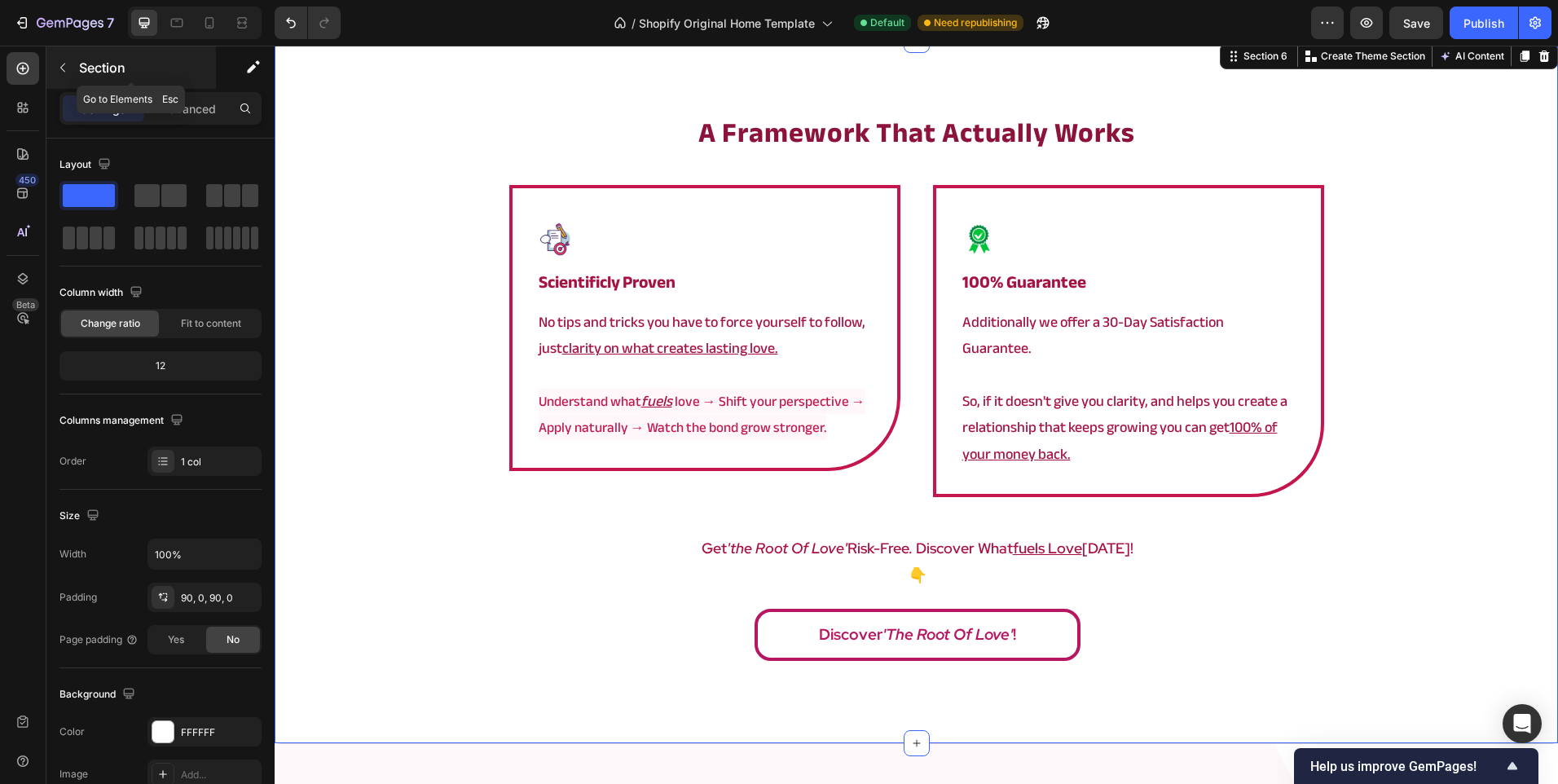
click at [147, 79] on div "Section" at bounding box center [131, 67] width 170 height 42
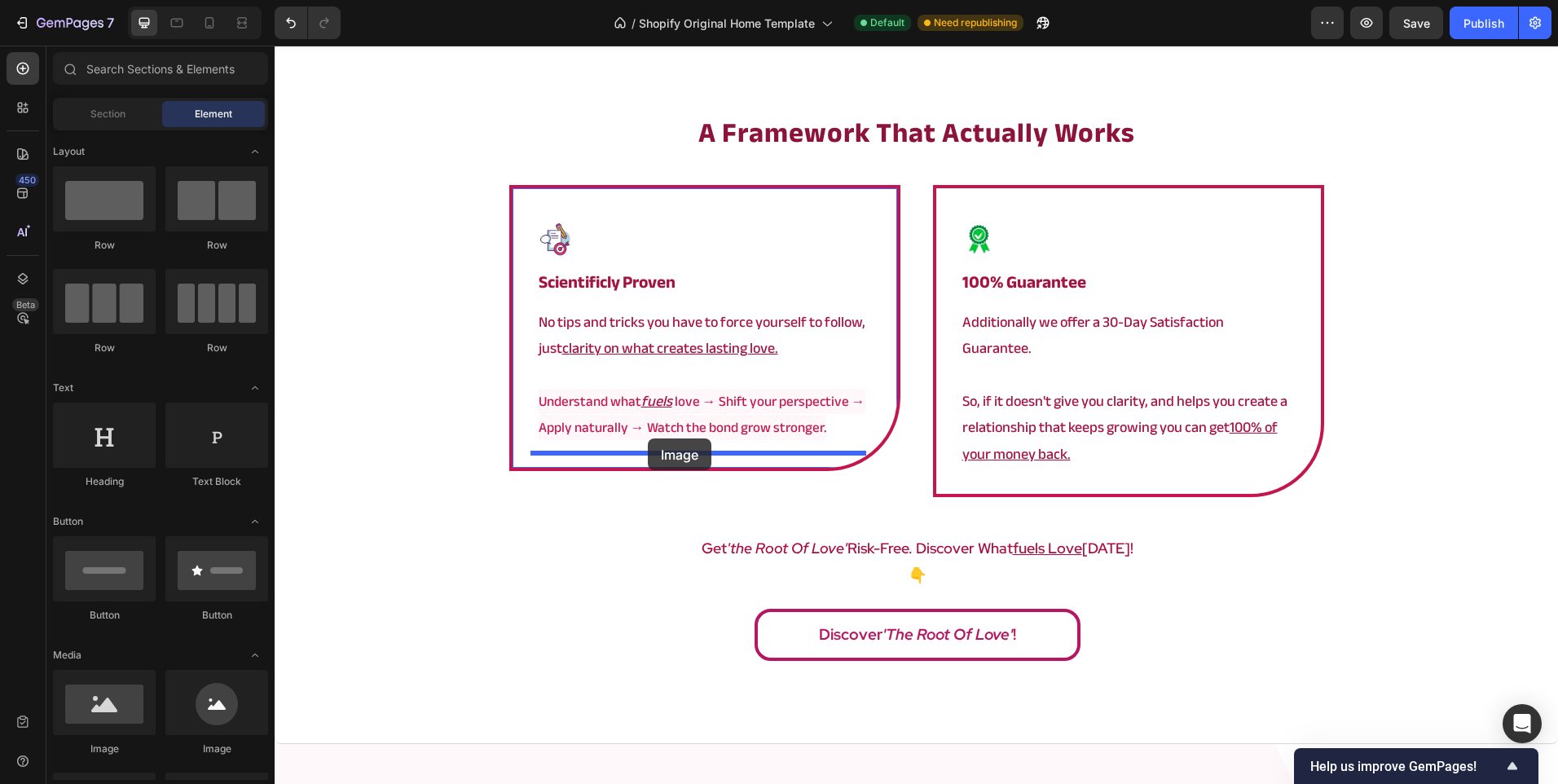
drag, startPoint x: 380, startPoint y: 774, endPoint x: 648, endPoint y: 438, distance: 429.8
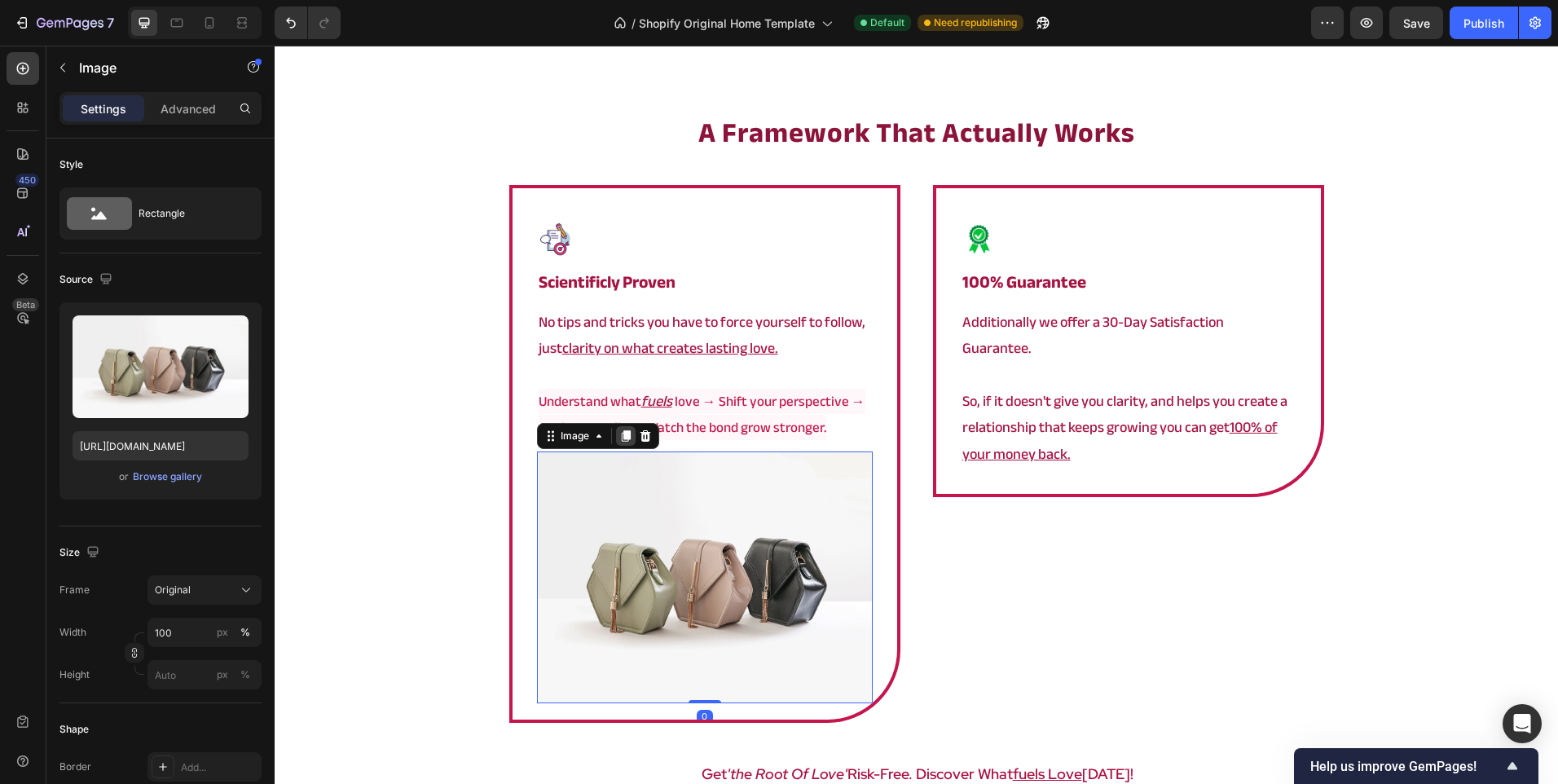
click at [627, 440] on div at bounding box center [626, 435] width 20 height 20
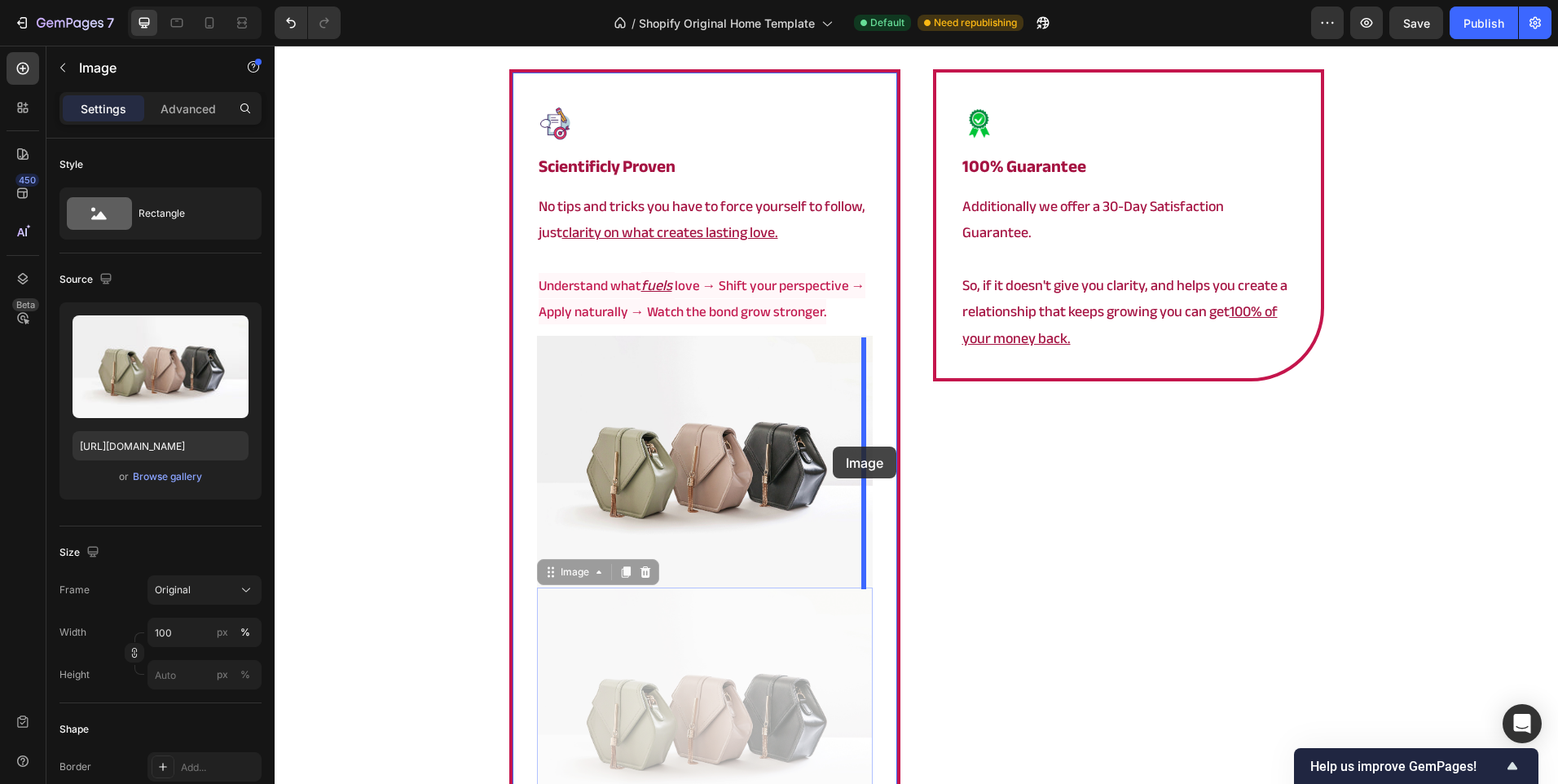
scroll to position [2801, 0]
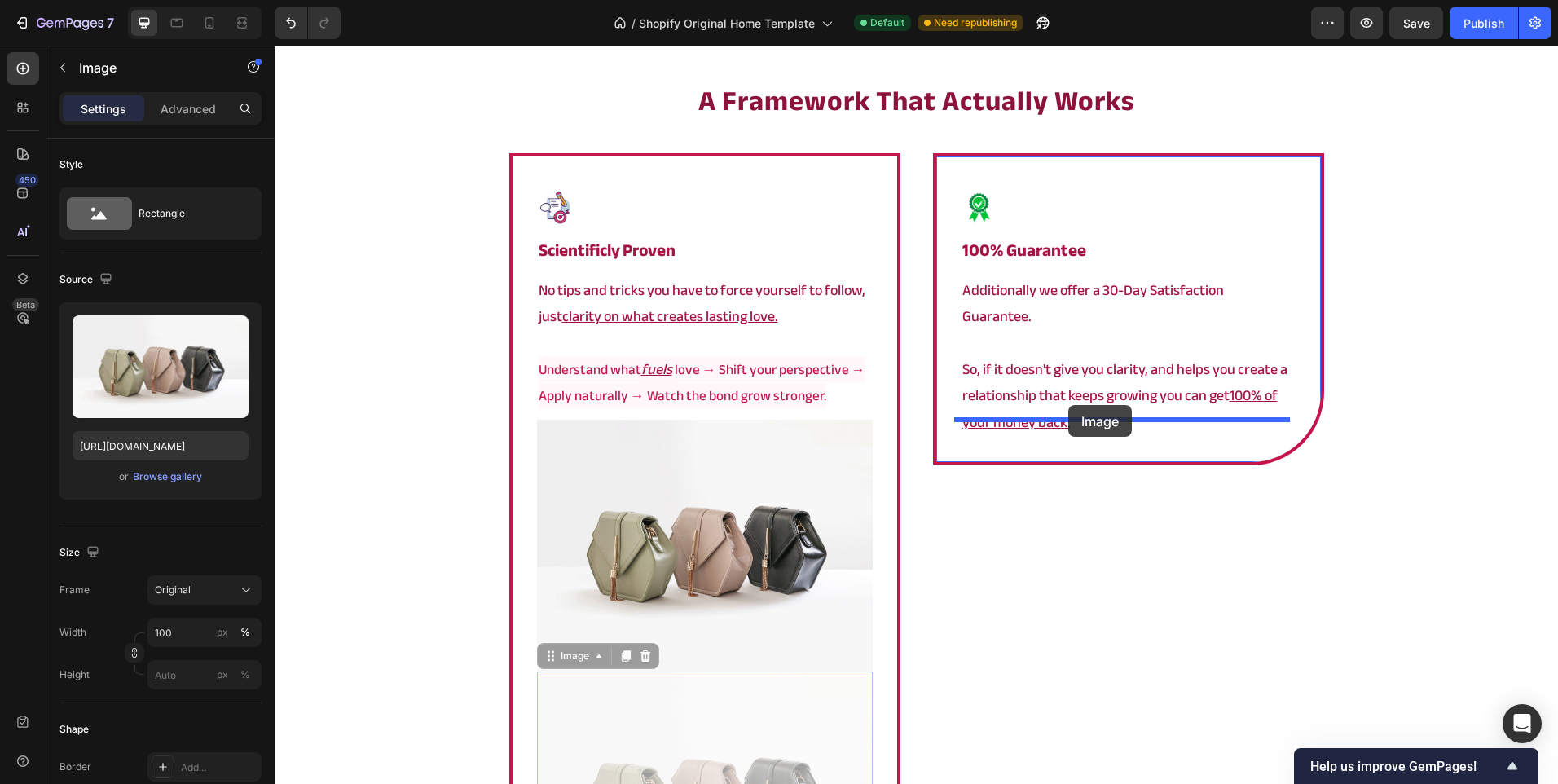
drag, startPoint x: 707, startPoint y: 516, endPoint x: 1068, endPoint y: 405, distance: 377.7
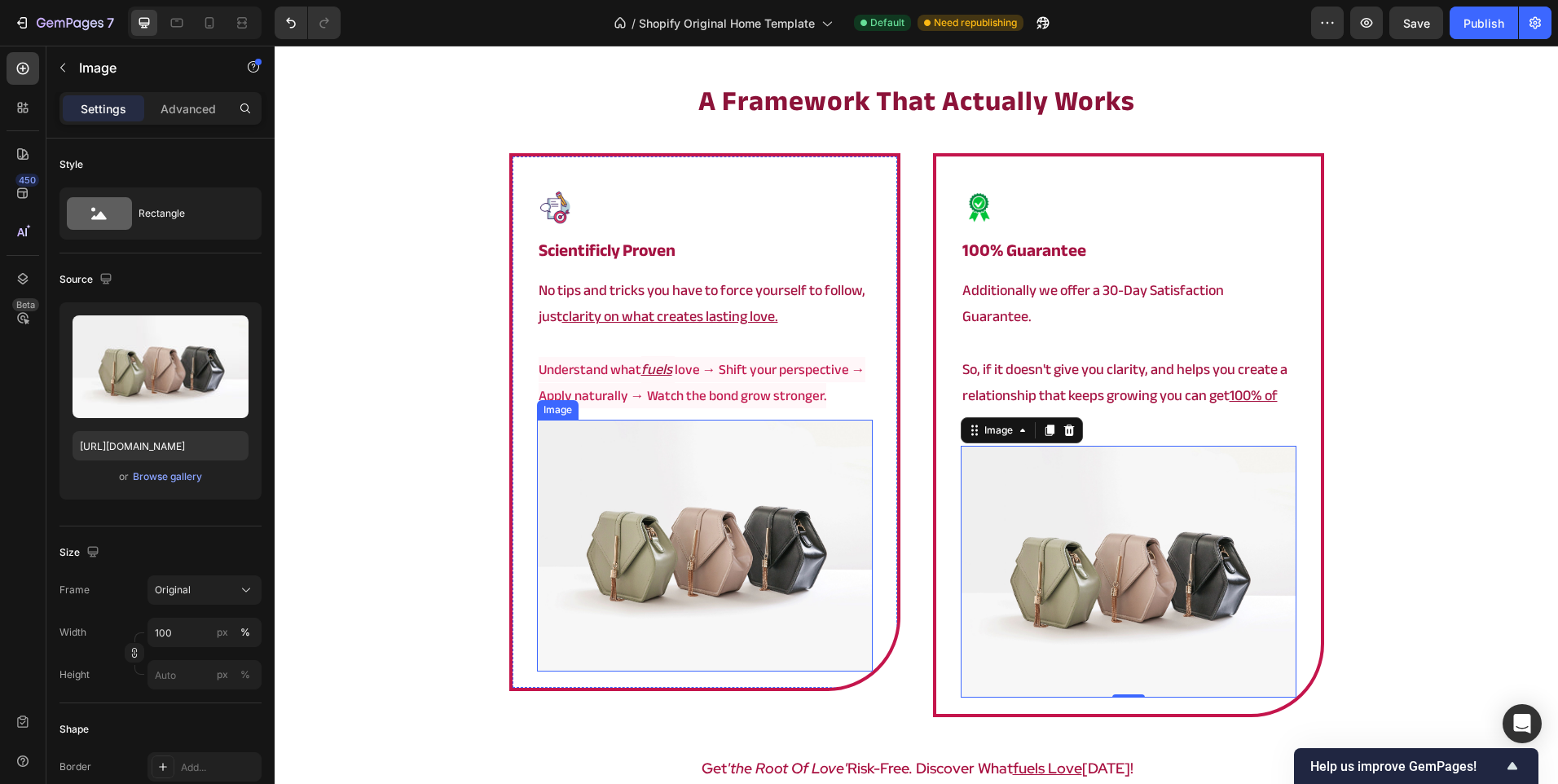
click at [700, 527] on img at bounding box center [705, 545] width 336 height 252
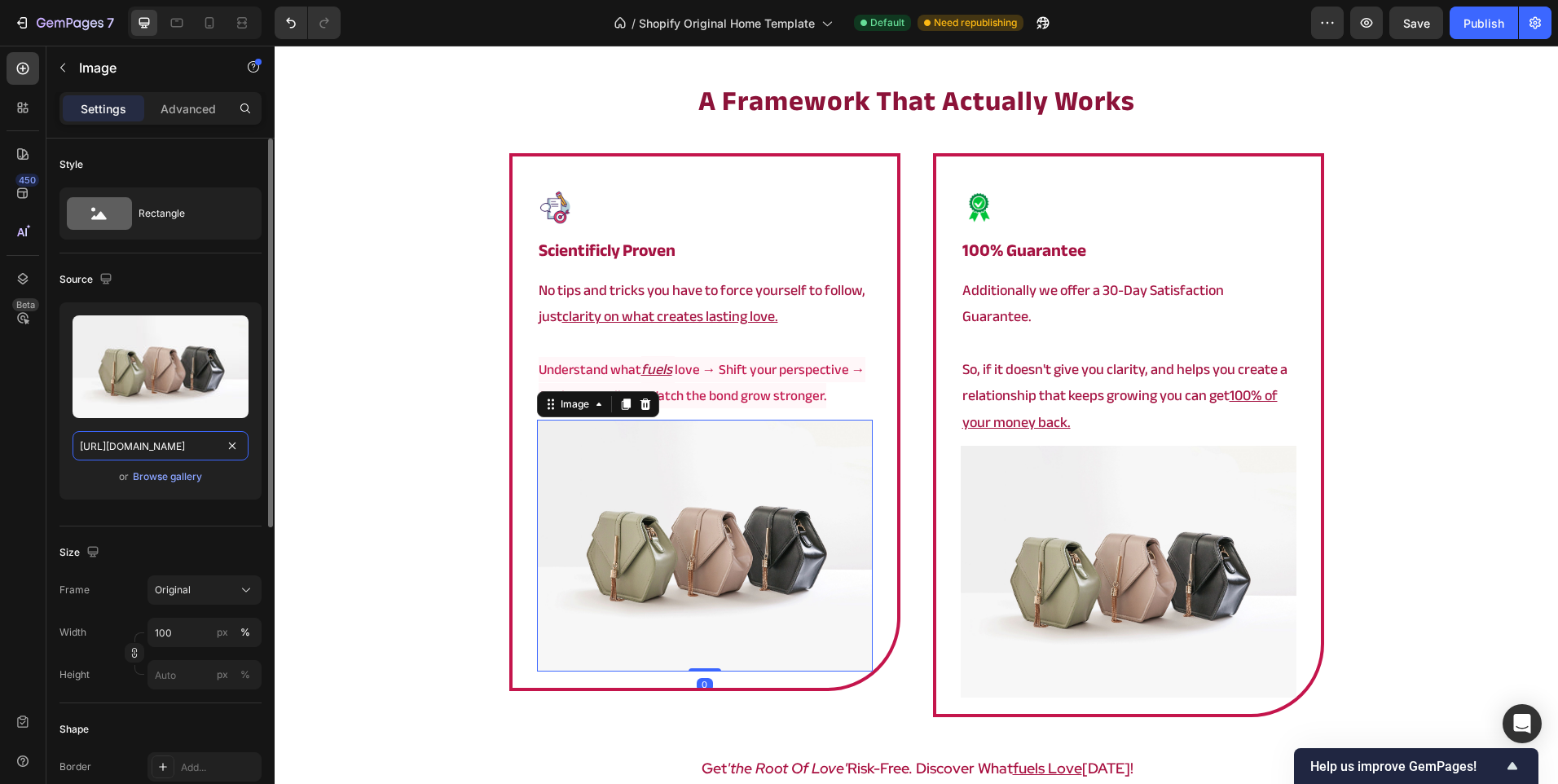
click at [172, 443] on input "[URL][DOMAIN_NAME]" at bounding box center [160, 445] width 176 height 29
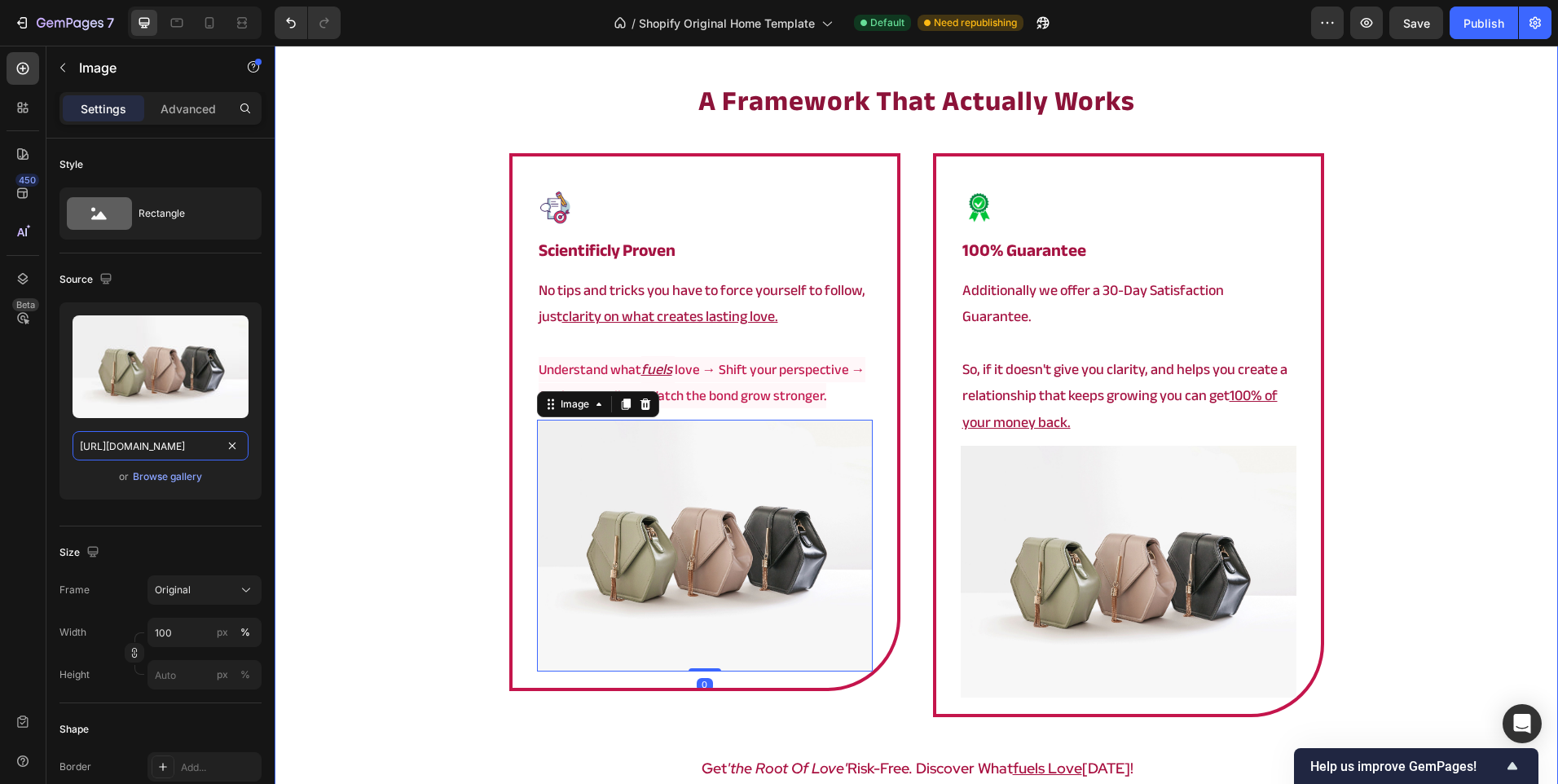
paste input "0902/9520/6154/files/root_1000.png?v=1758893829"
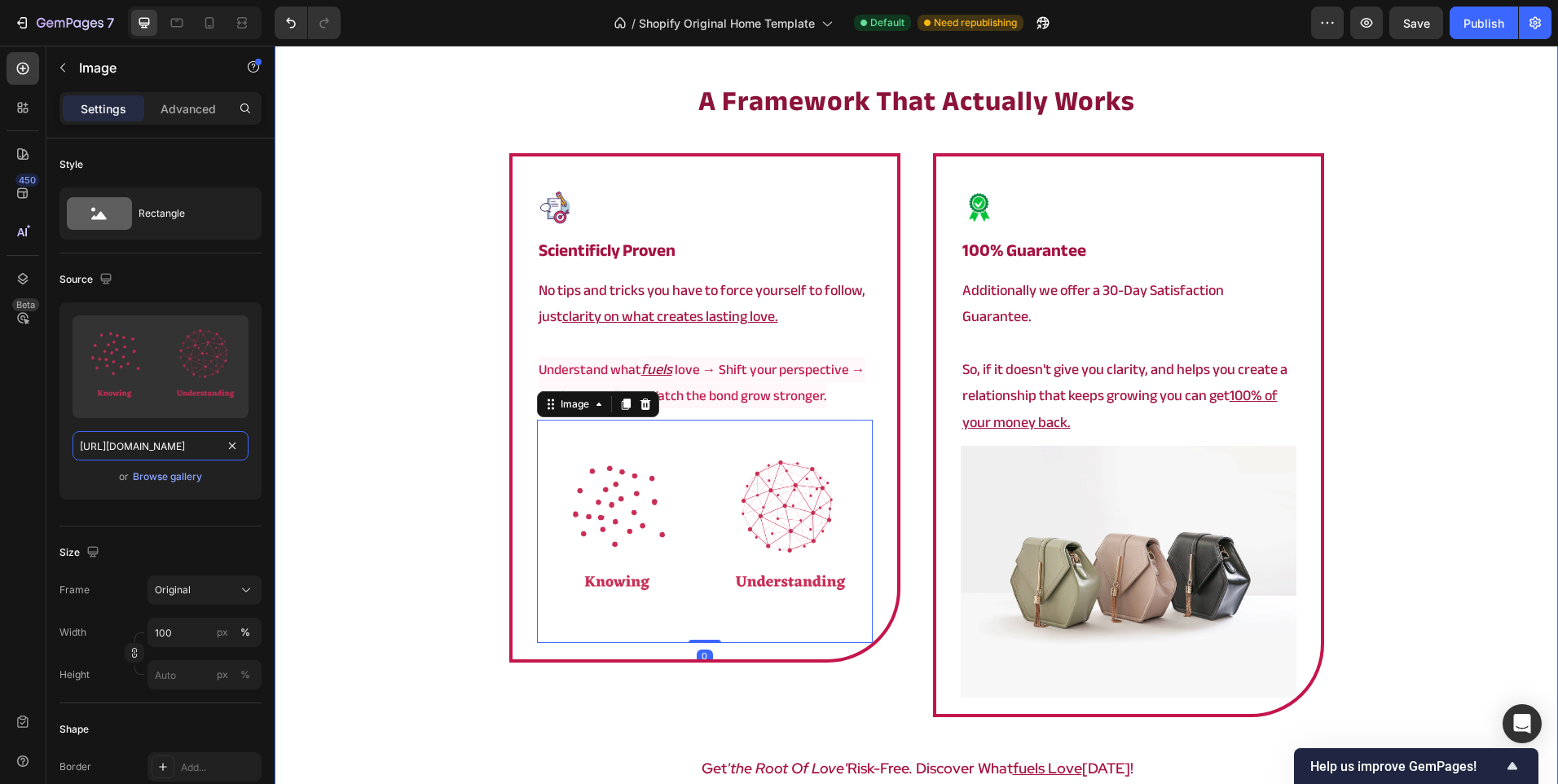
scroll to position [0, 259]
type input "[URL][DOMAIN_NAME]"
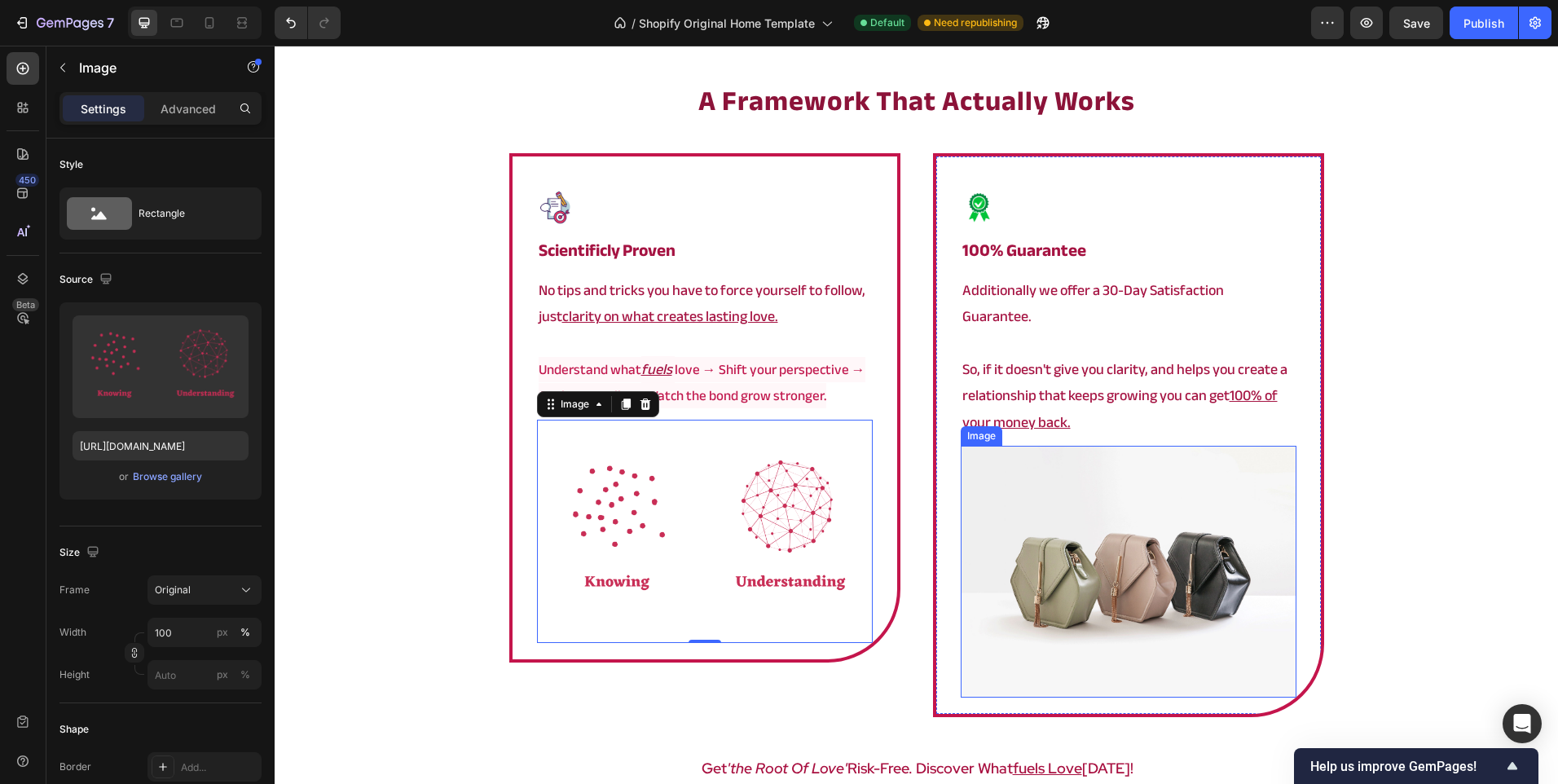
click at [1137, 495] on img at bounding box center [1128, 571] width 336 height 252
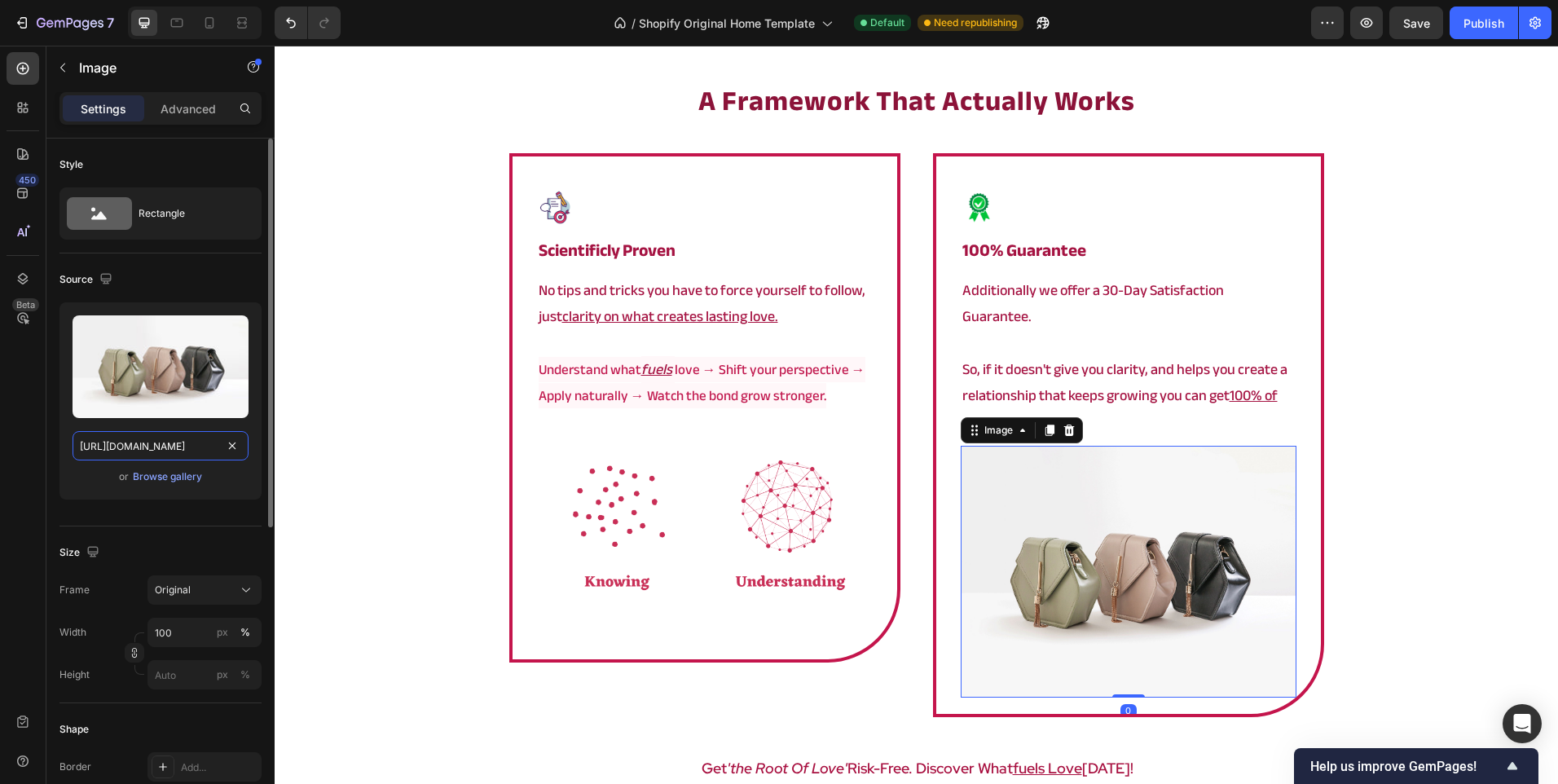
click at [172, 455] on input "[URL][DOMAIN_NAME]" at bounding box center [160, 445] width 176 height 29
paste input "0902/9520/6154/files/root_banner.png?v=1757516315"
type input "[URL][DOMAIN_NAME]"
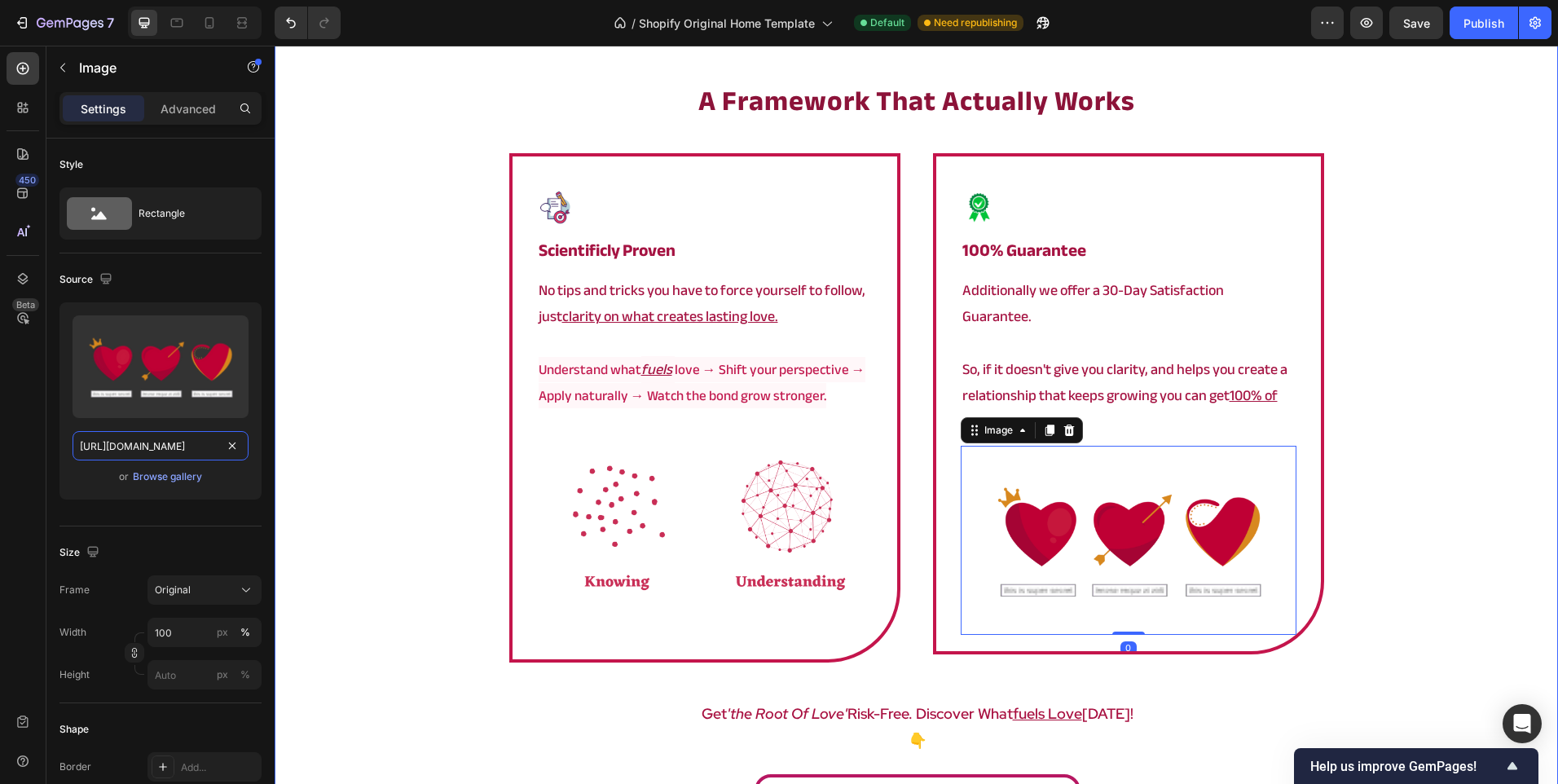
scroll to position [0, 266]
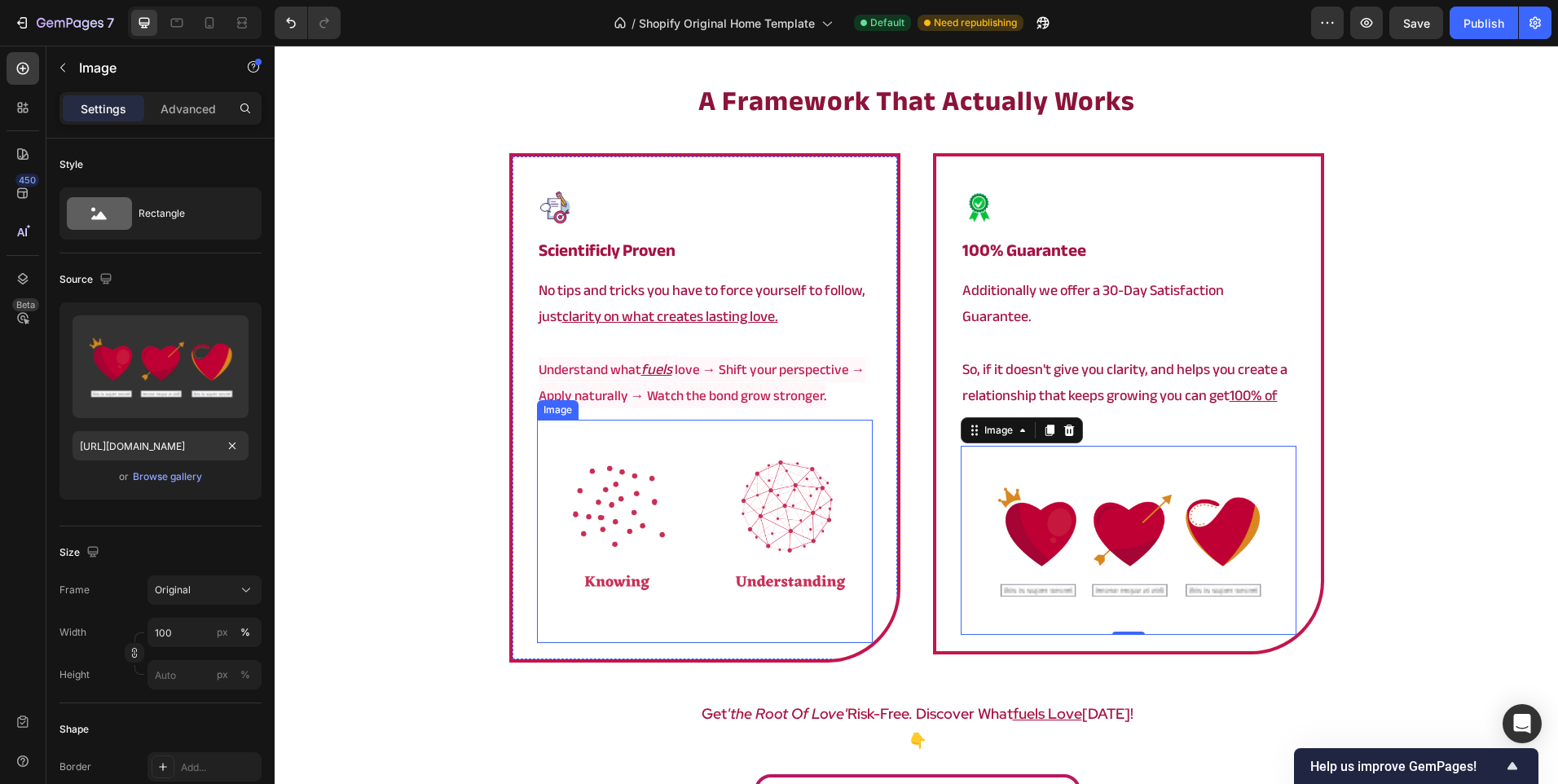
click at [751, 494] on img at bounding box center [705, 531] width 336 height 224
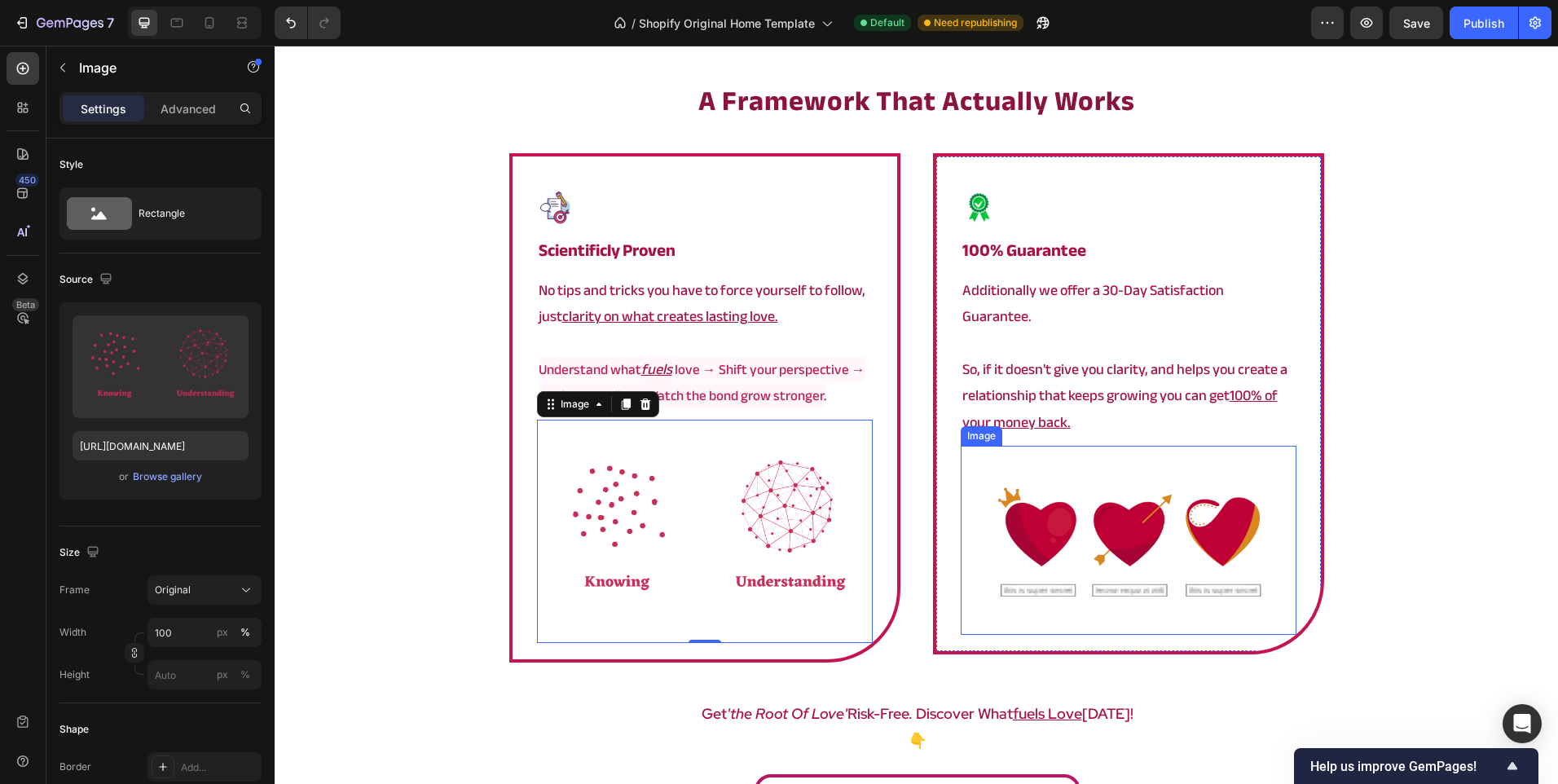
click at [1078, 466] on img at bounding box center [1128, 540] width 336 height 189
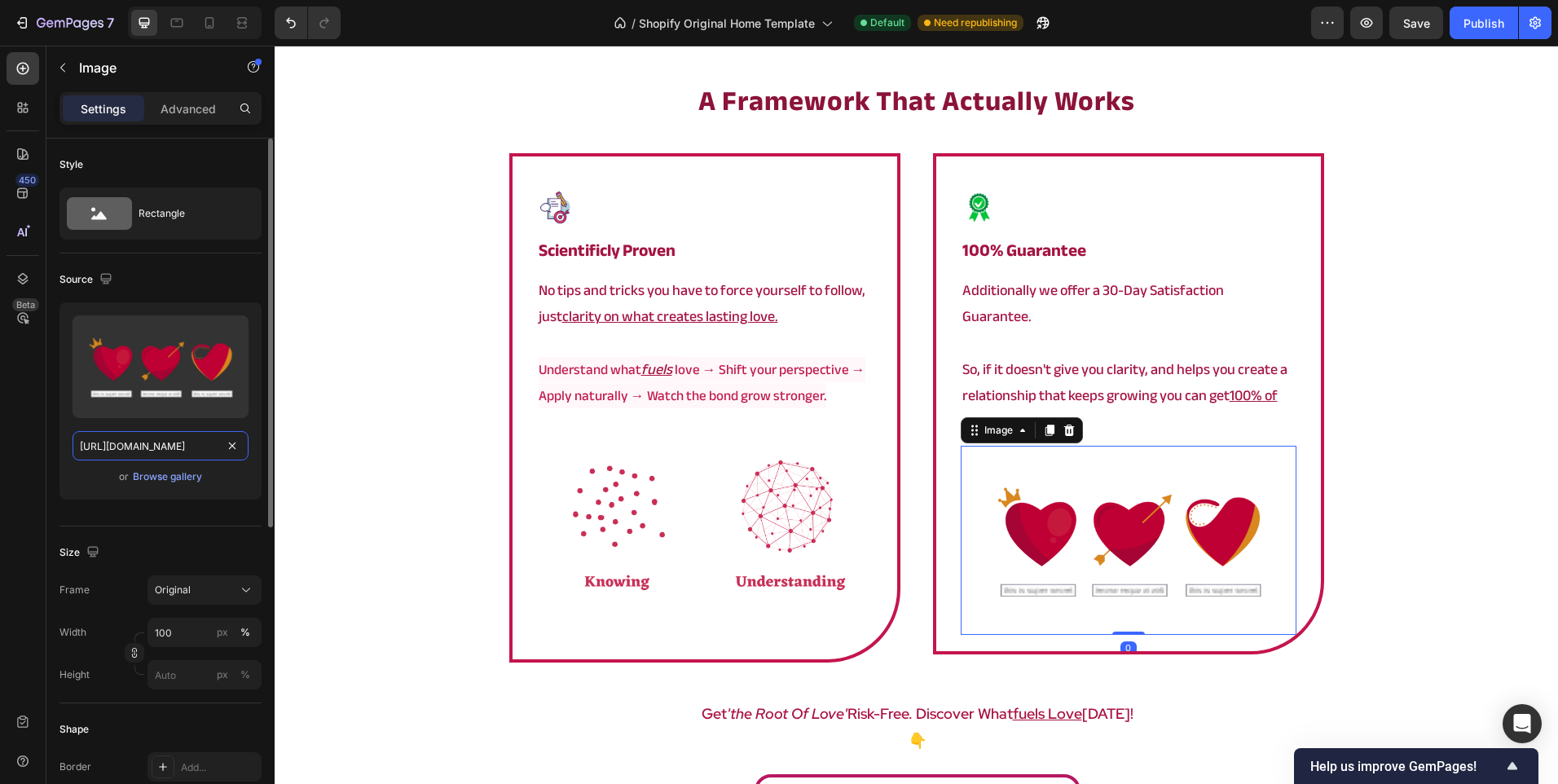
click at [167, 446] on input "[URL][DOMAIN_NAME]" at bounding box center [160, 445] width 176 height 29
paste input "165.png?v=1754397466"
type input "[URL][DOMAIN_NAME]"
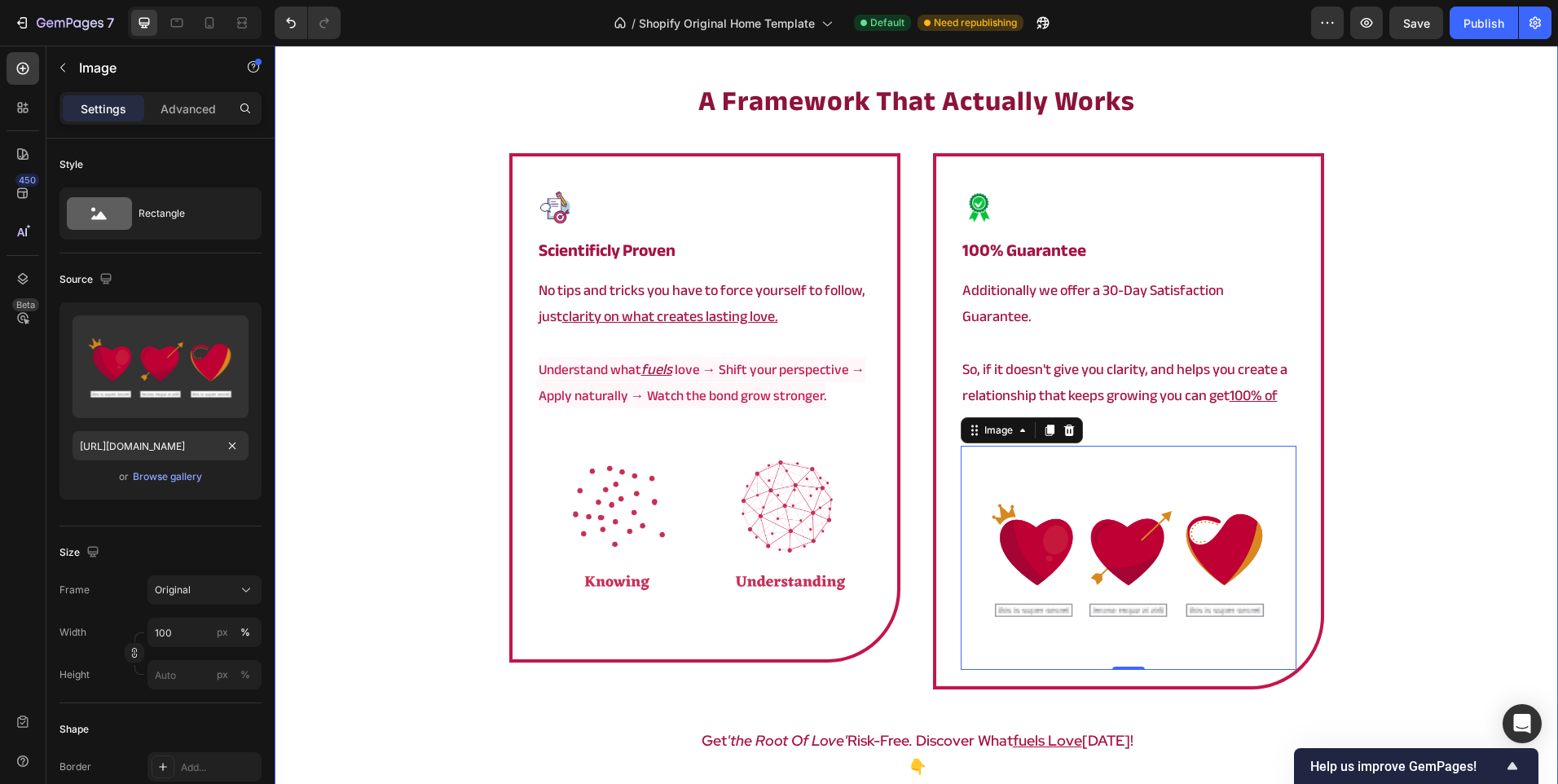
click at [383, 387] on div "a framework that actually works Heading Image scientificly proven Heading No ti…" at bounding box center [916, 471] width 1284 height 780
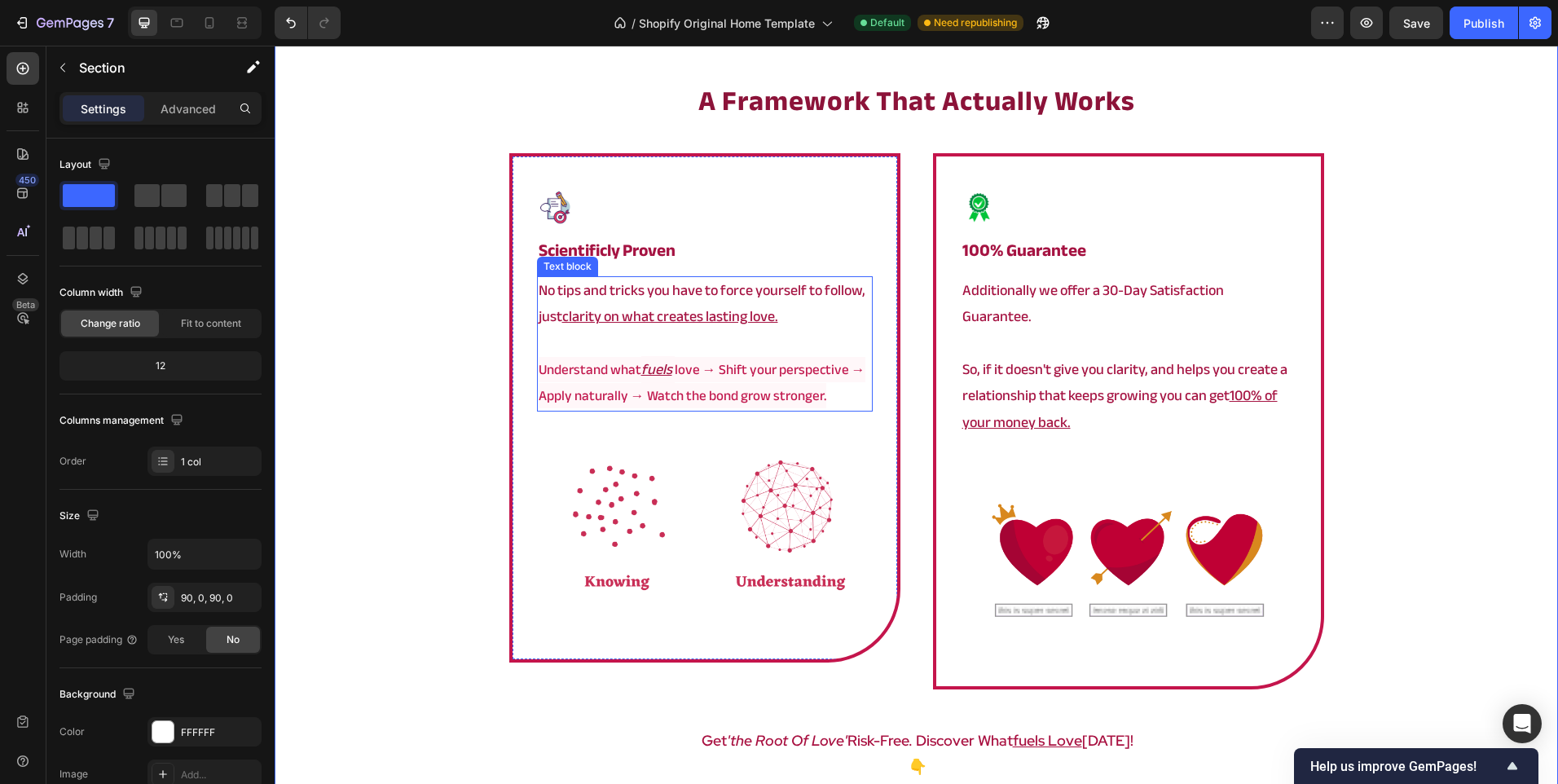
click at [1123, 508] on img at bounding box center [1128, 558] width 336 height 224
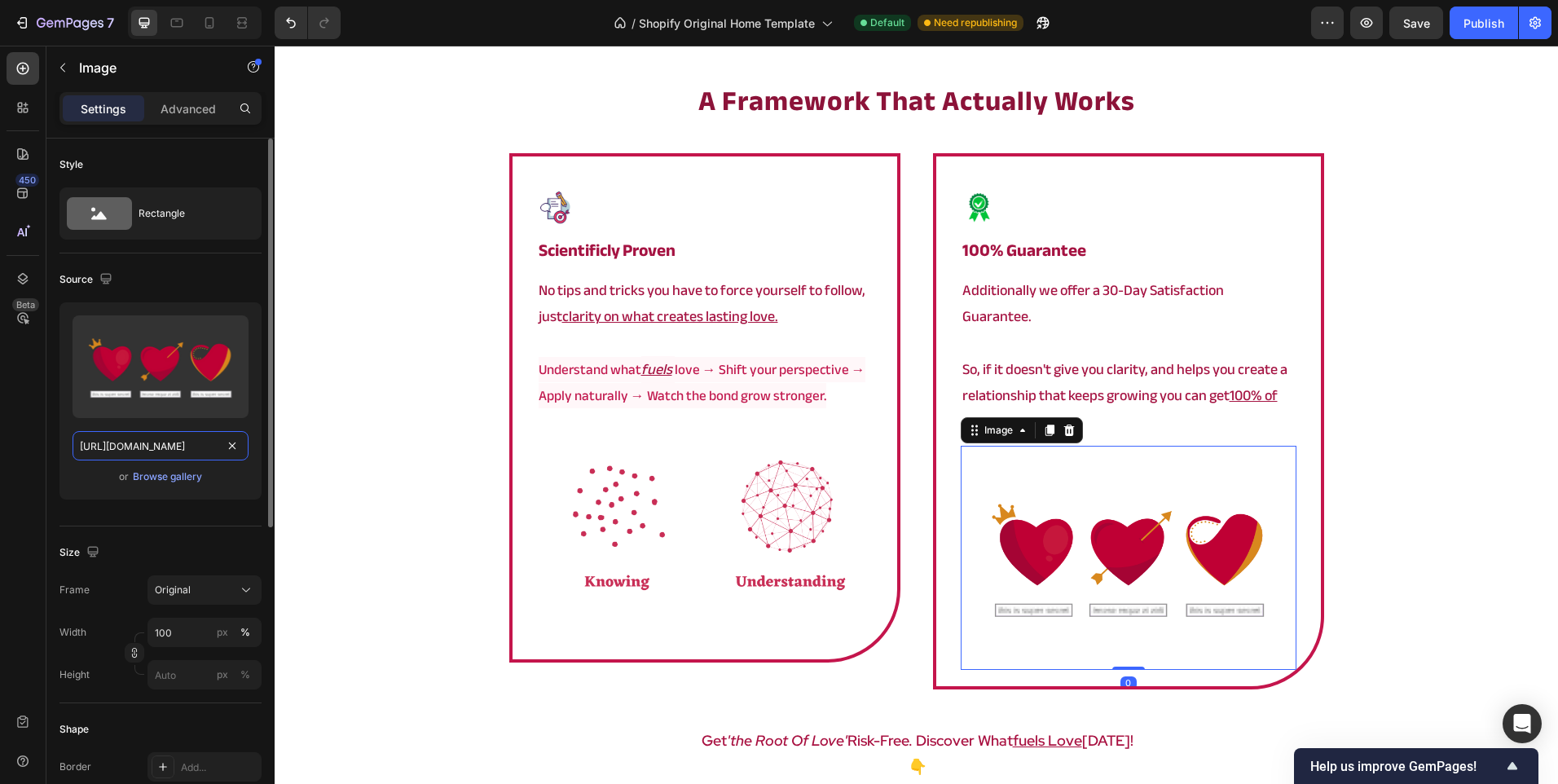
click at [174, 440] on input "[URL][DOMAIN_NAME]" at bounding box center [160, 445] width 176 height 29
paste input "banner.png?v=1757516315"
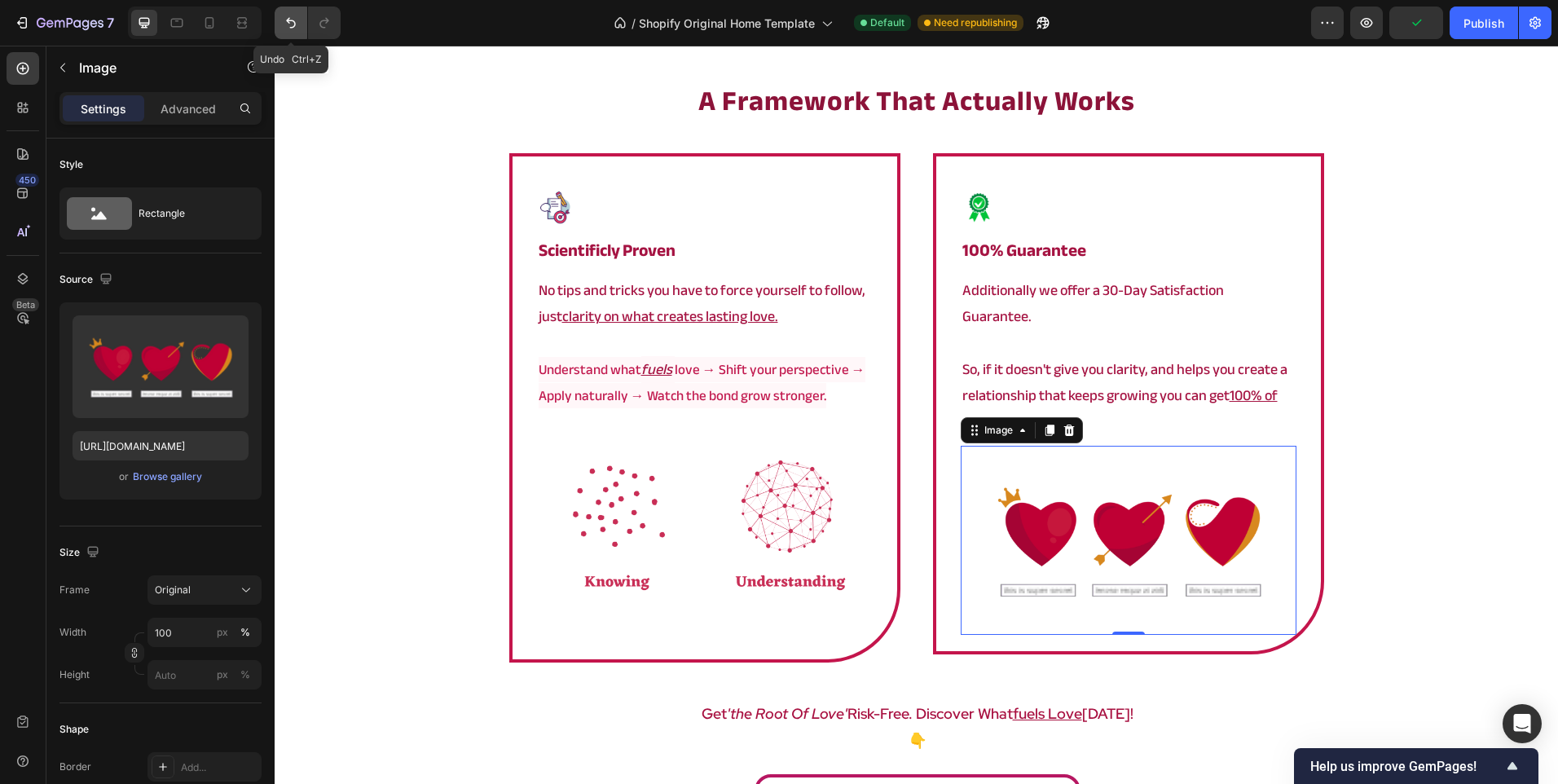
scroll to position [0, 0]
click at [298, 25] on icon "Undo/Redo" at bounding box center [290, 23] width 16 height 16
type input "[URL][DOMAIN_NAME]"
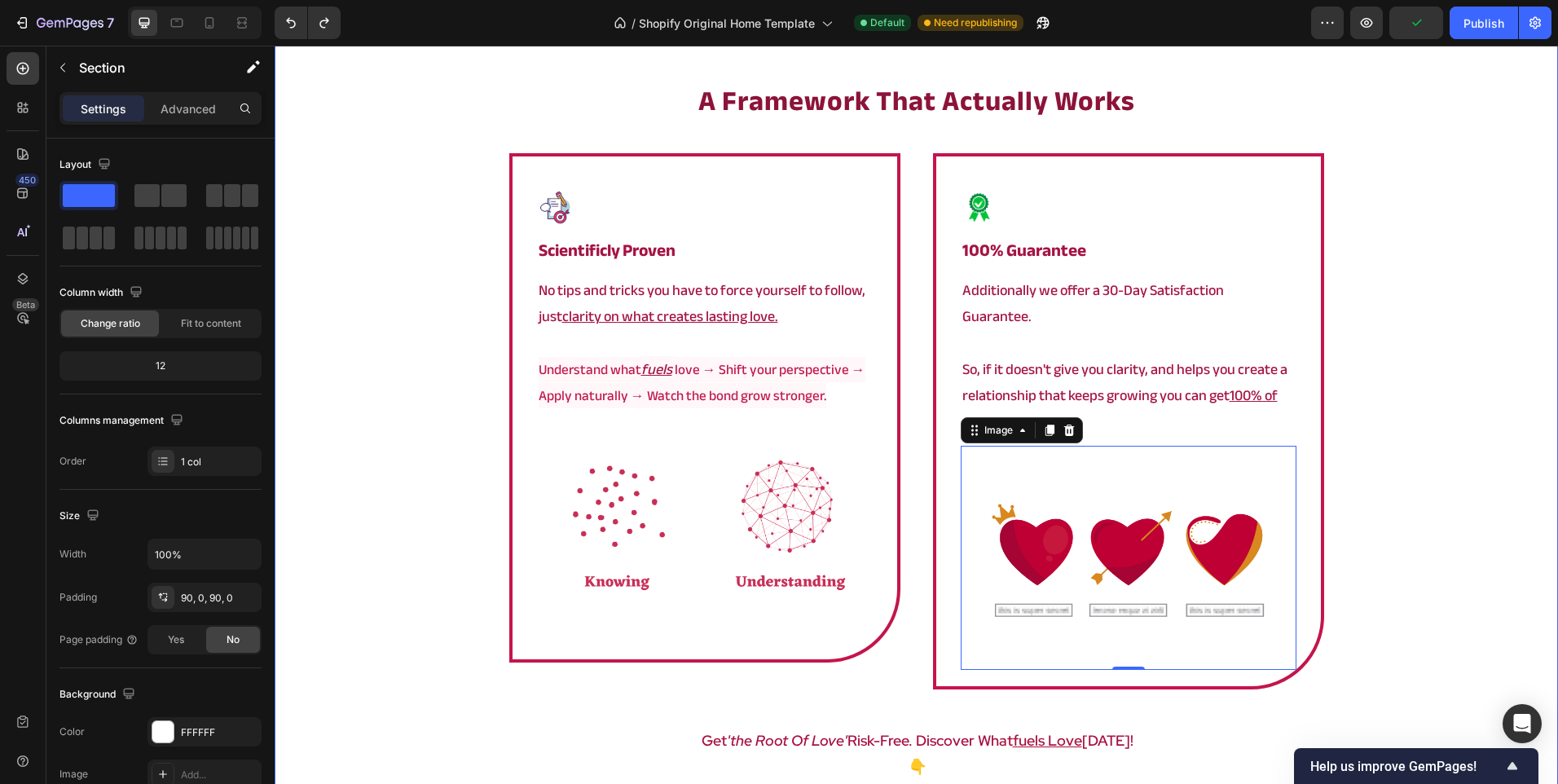
click at [404, 237] on div "a framework that actually works Heading Image scientificly proven Heading No ti…" at bounding box center [916, 471] width 1284 height 780
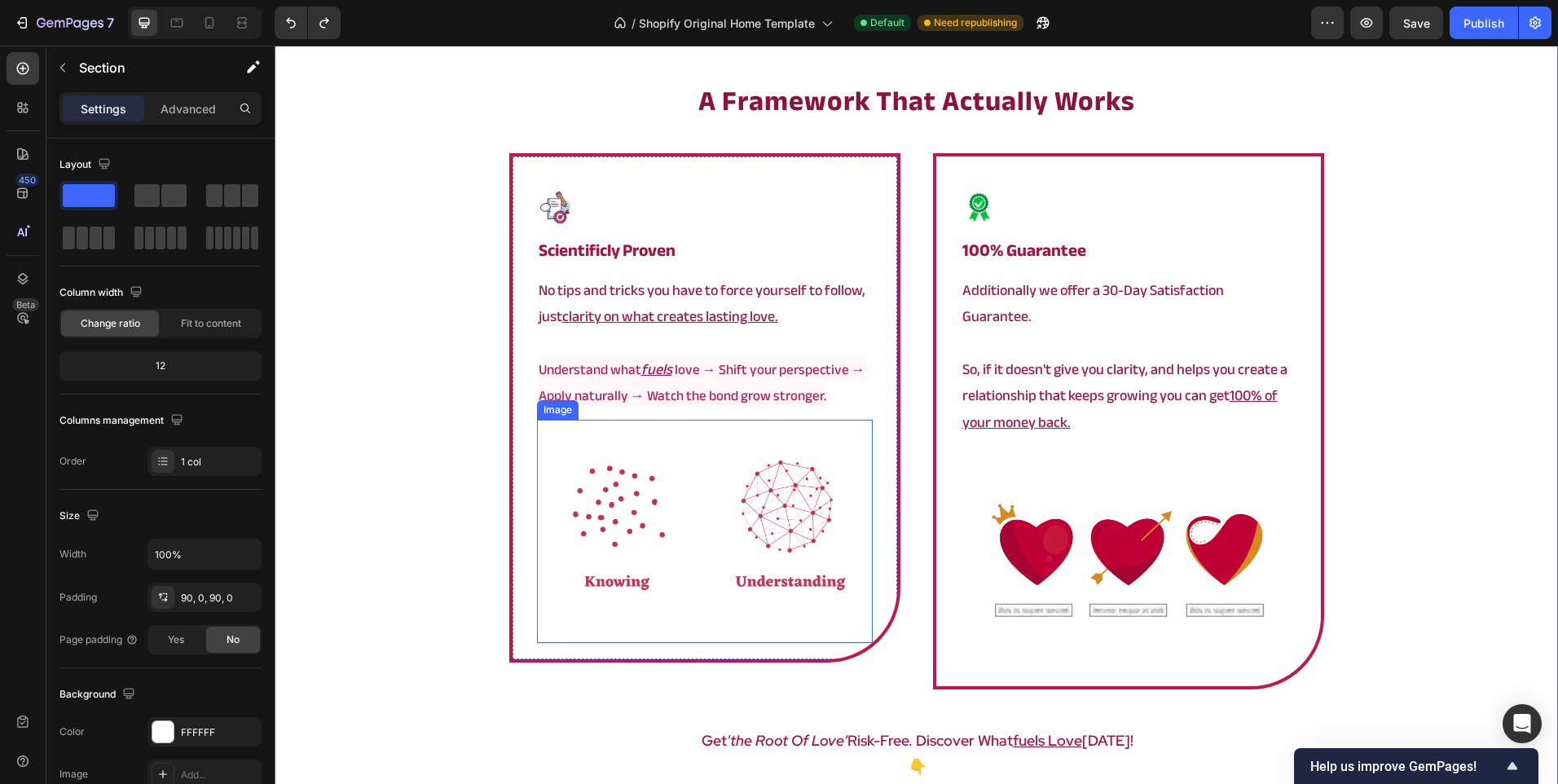
click at [649, 543] on img at bounding box center [705, 531] width 336 height 224
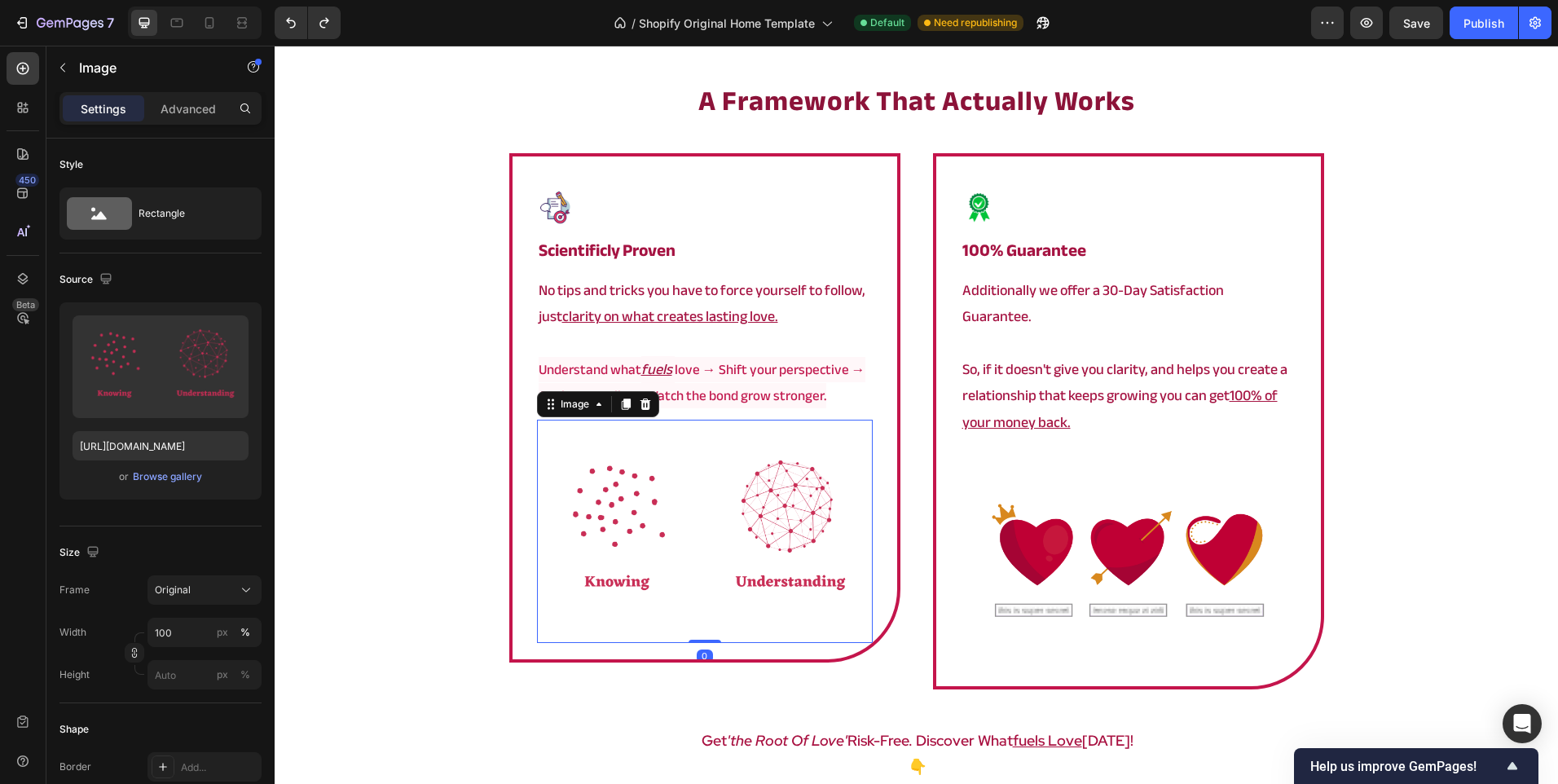
click at [1164, 525] on img at bounding box center [1128, 558] width 336 height 224
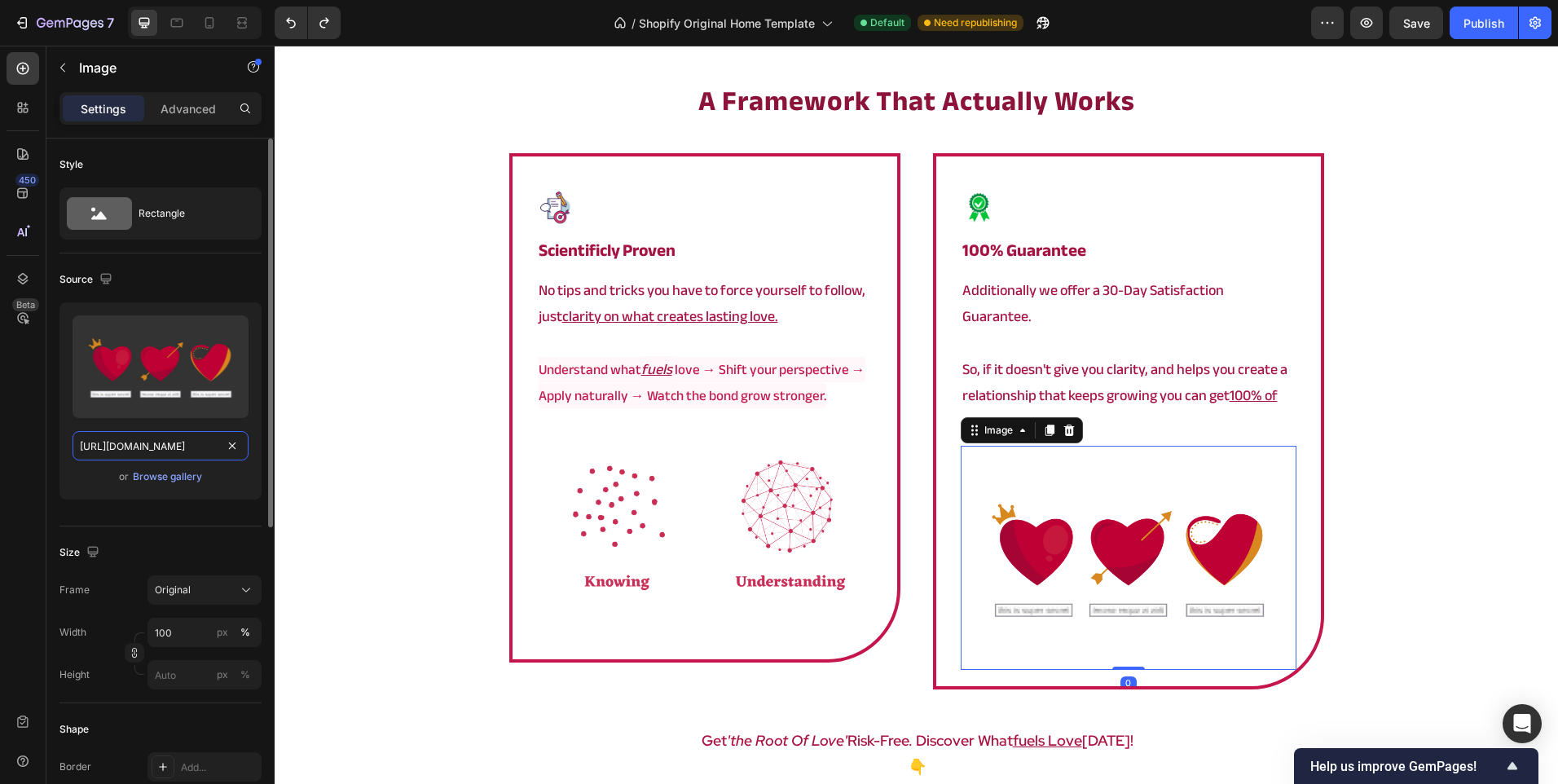
click at [154, 447] on input "[URL][DOMAIN_NAME]" at bounding box center [160, 445] width 176 height 29
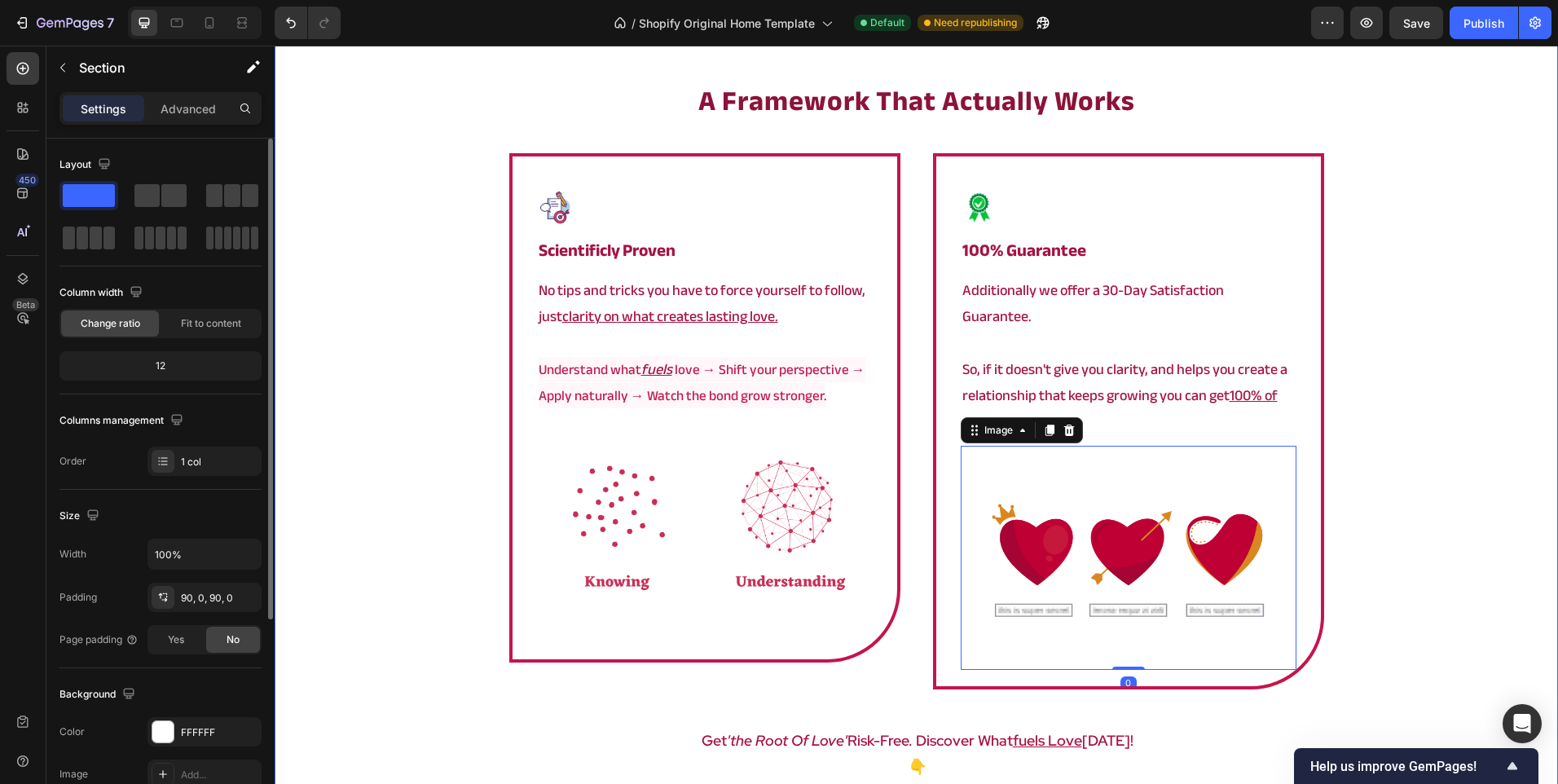
click at [360, 417] on div "a framework that actually works Heading Image scientificly proven Heading No ti…" at bounding box center [916, 471] width 1284 height 780
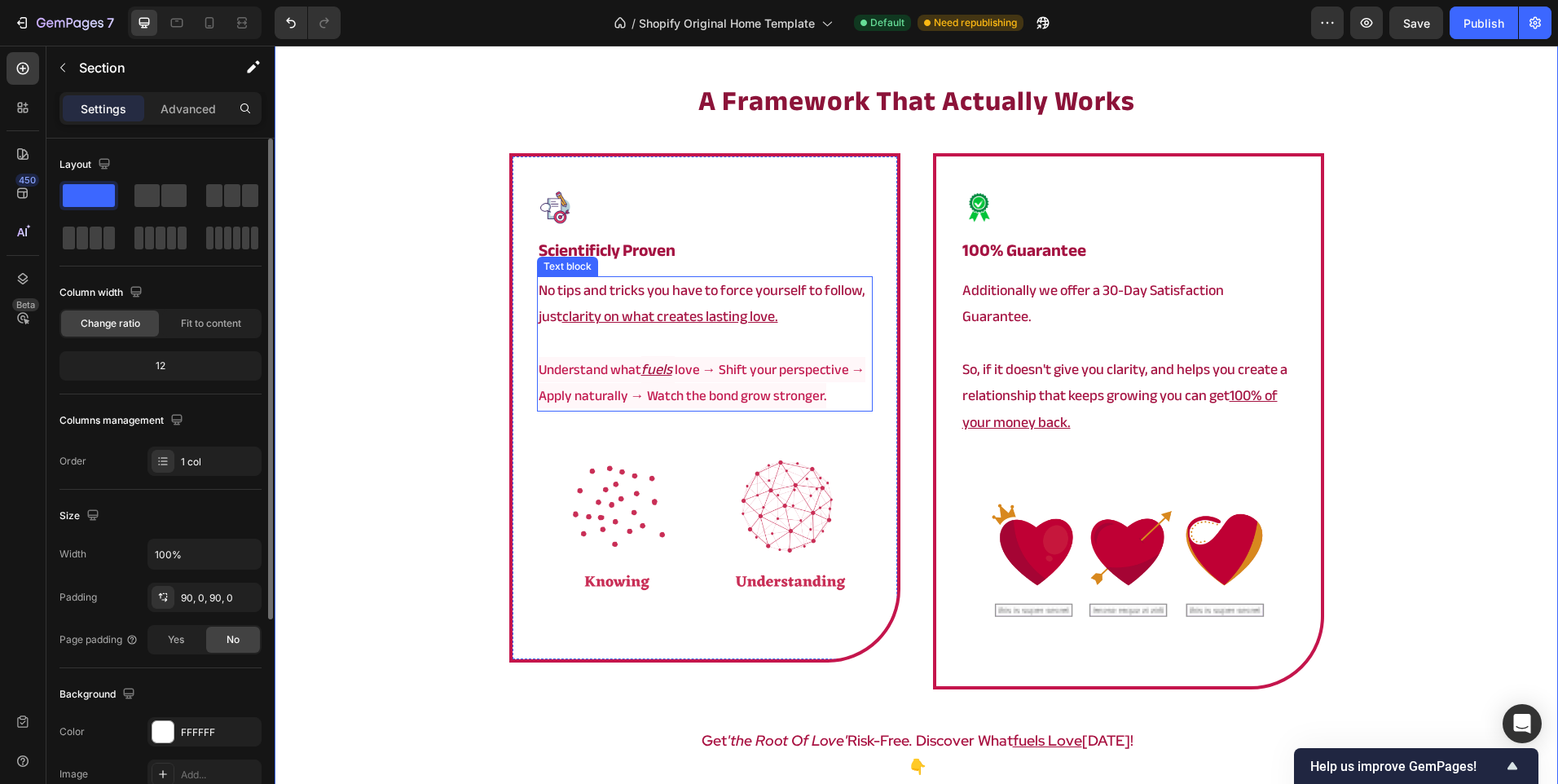
click at [629, 394] on span "love → Shift your perspective → Apply naturally → Watch the bond grow stronger." at bounding box center [701, 383] width 327 height 51
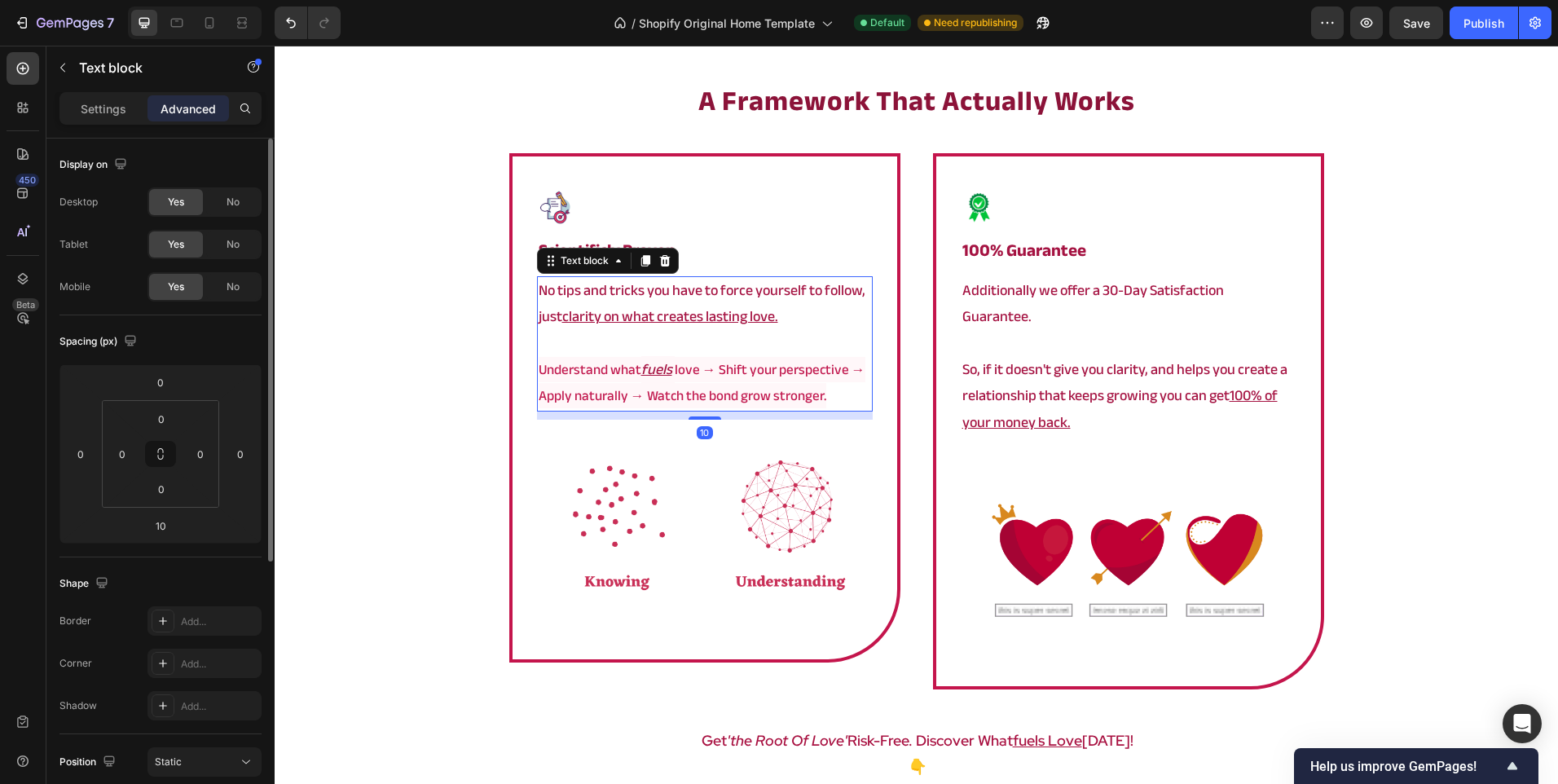
drag, startPoint x: 697, startPoint y: 419, endPoint x: 741, endPoint y: 350, distance: 81.8
click at [728, 352] on div "No tips and tricks you have to force yourself to follow, just clarity on what c…" at bounding box center [705, 344] width 336 height 136
type input "0"
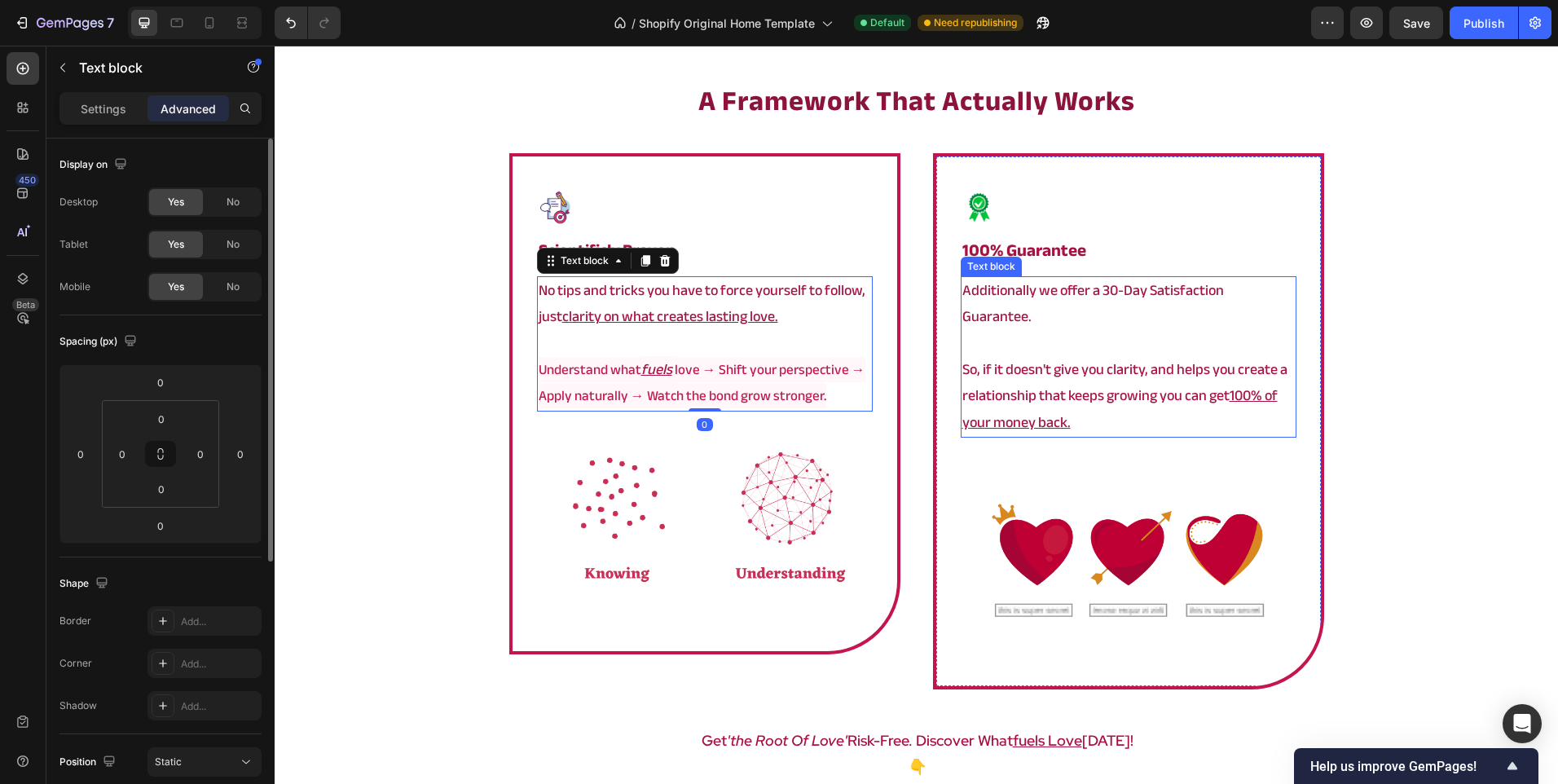
click at [1082, 384] on p "So, if it doesn't give you clarity, and helps you create a relationship that ke…" at bounding box center [1128, 397] width 333 height 79
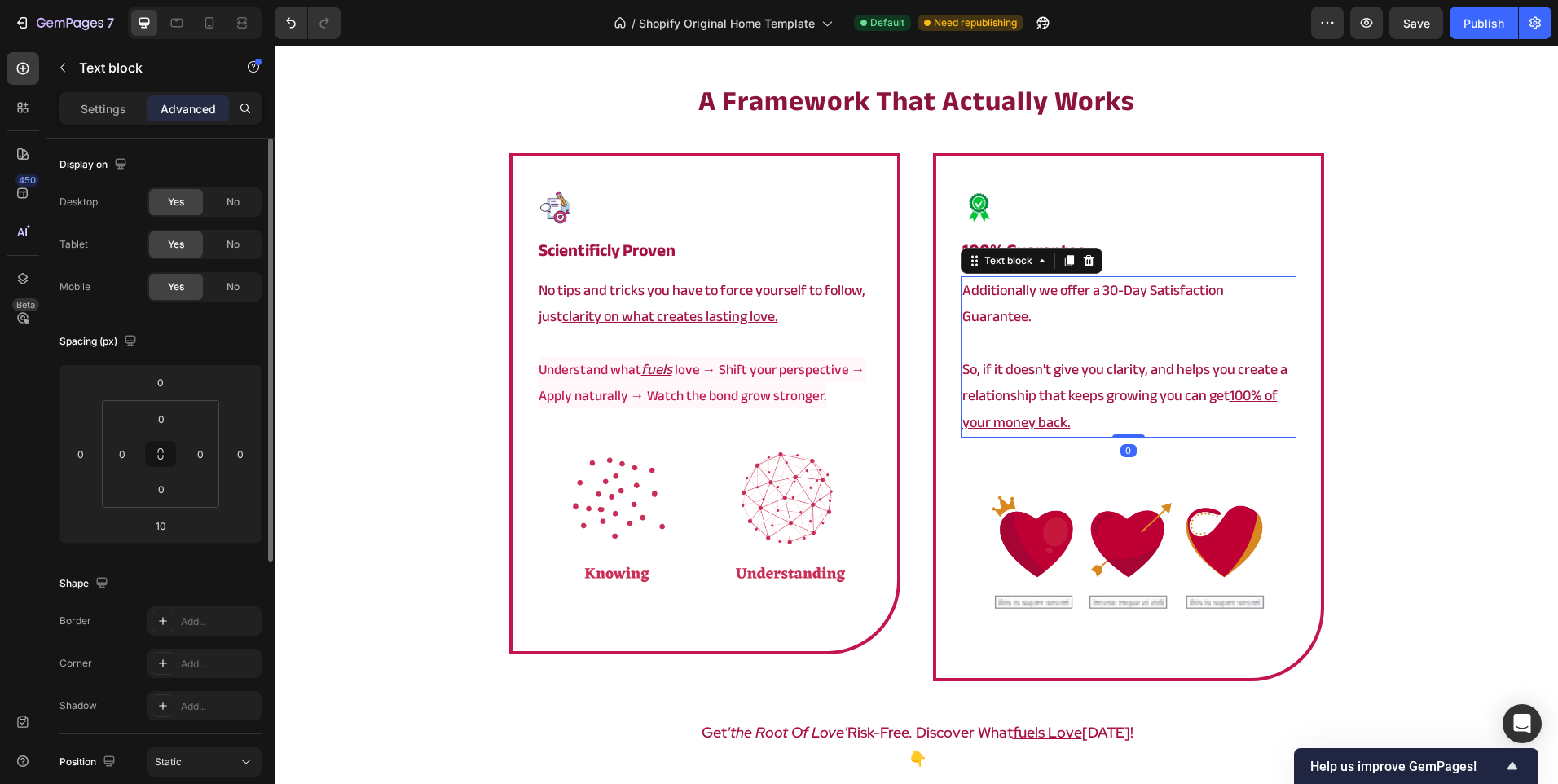
drag, startPoint x: 1114, startPoint y: 418, endPoint x: 1299, endPoint y: 360, distance: 193.9
click at [1263, 363] on div "Additionally we offer a 30-Day Satisfaction Guarantee. So, if it doesn't give y…" at bounding box center [1128, 356] width 336 height 161
type input "0"
click at [1466, 370] on div "a framework that actually works Heading Image scientificly proven Heading No ti…" at bounding box center [916, 467] width 1284 height 773
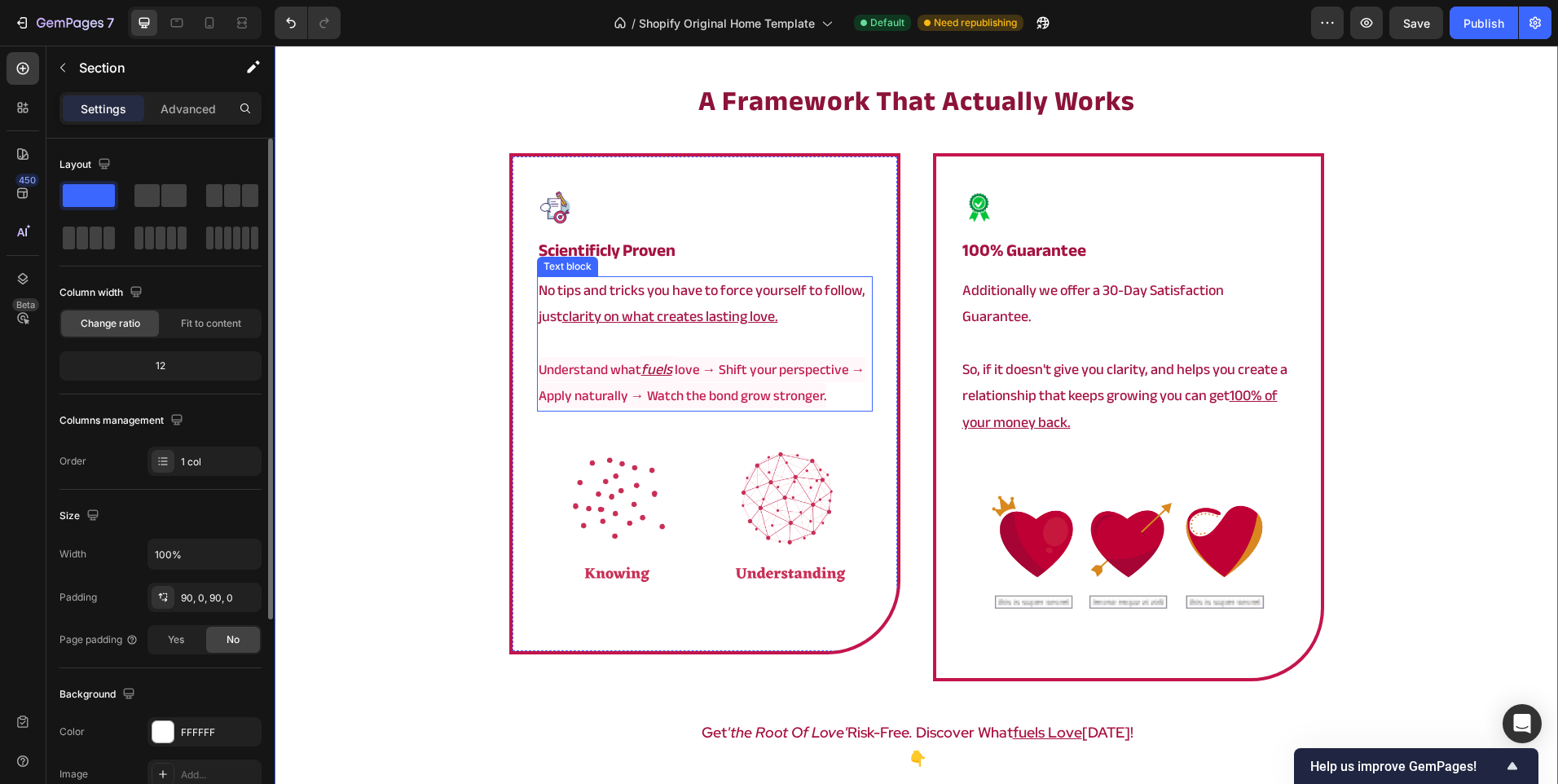
click at [550, 397] on span "love → Shift your perspective → Apply naturally → Watch the bond grow stronger." at bounding box center [701, 383] width 327 height 51
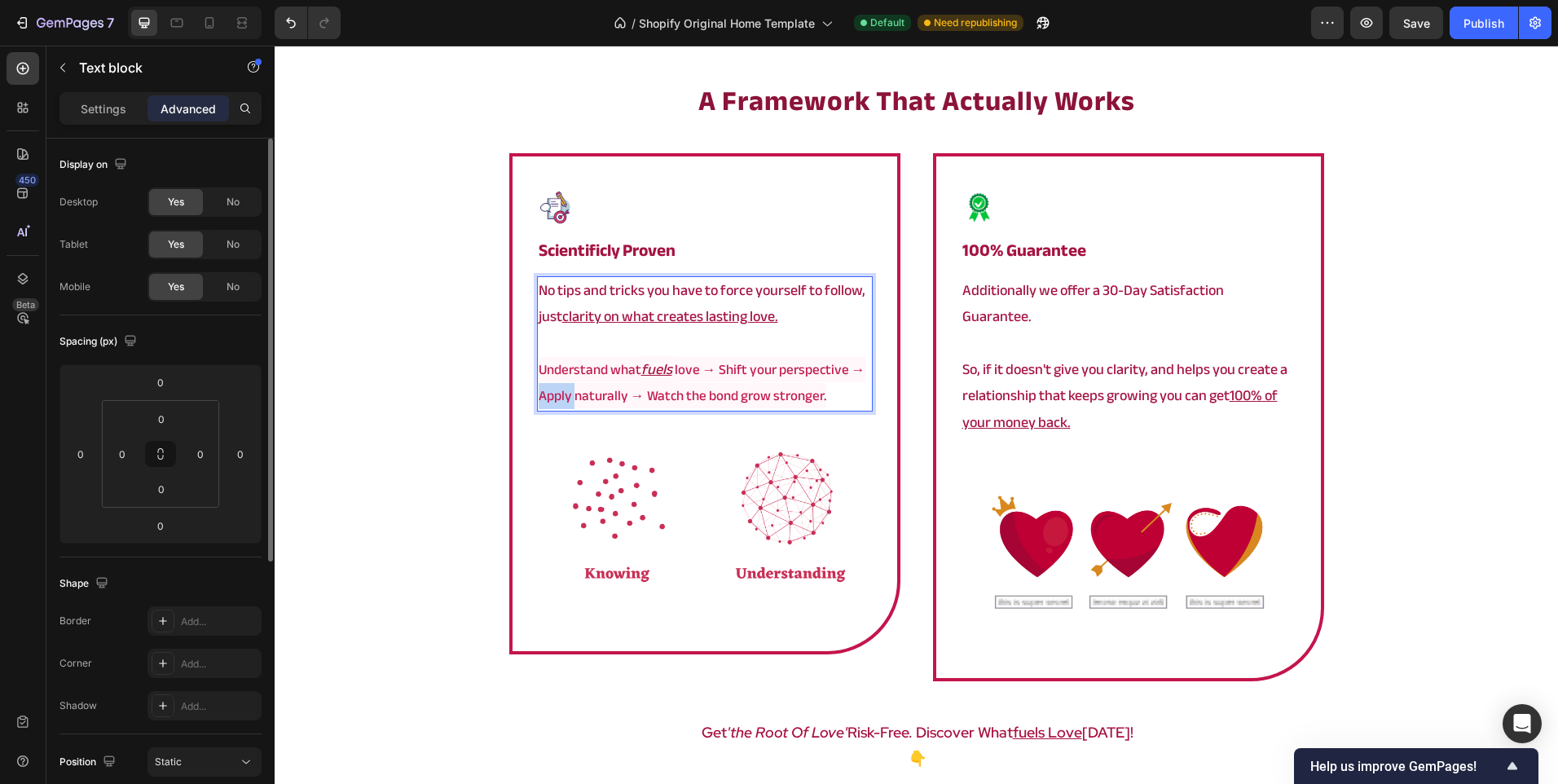
click at [550, 397] on span "love → Shift your perspective → Apply naturally → Watch the bond grow stronger." at bounding box center [701, 383] width 327 height 51
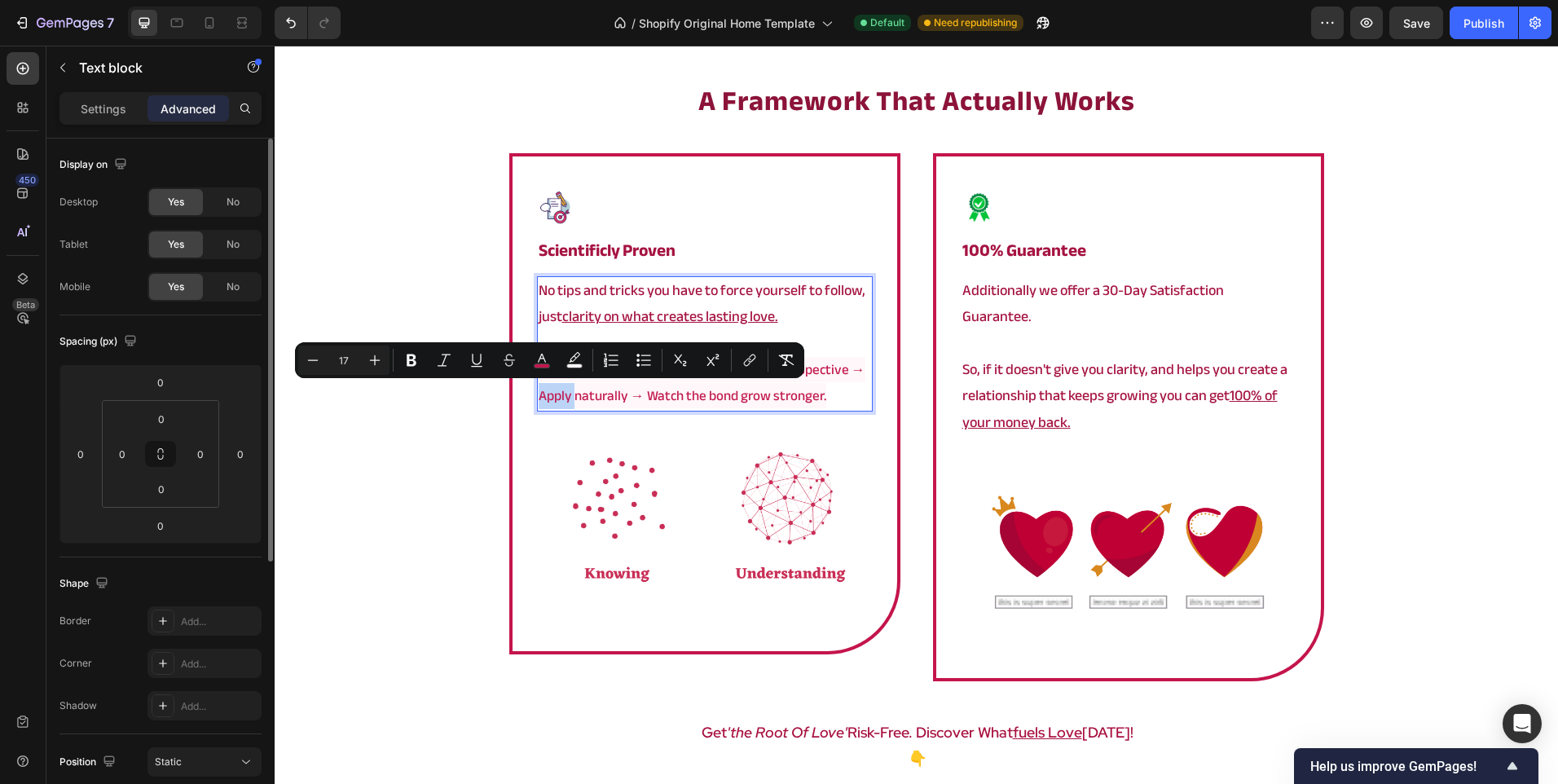
click at [568, 396] on span "love → Shift your perspective → Apply naturally → Watch the bond grow stronger." at bounding box center [701, 383] width 327 height 51
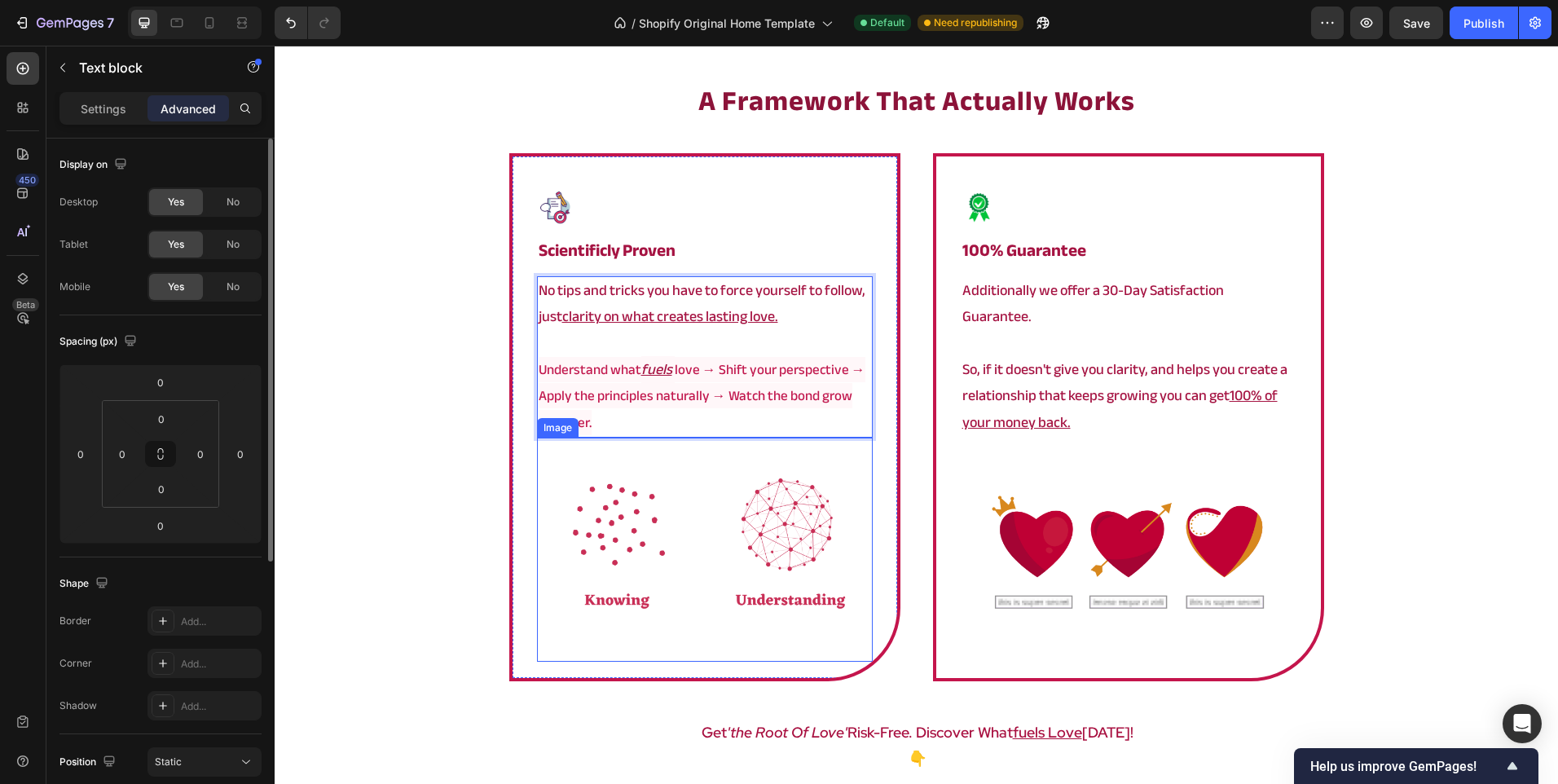
click at [343, 462] on div "a framework that actually works Heading Image scientificly proven Heading No ti…" at bounding box center [916, 467] width 1284 height 773
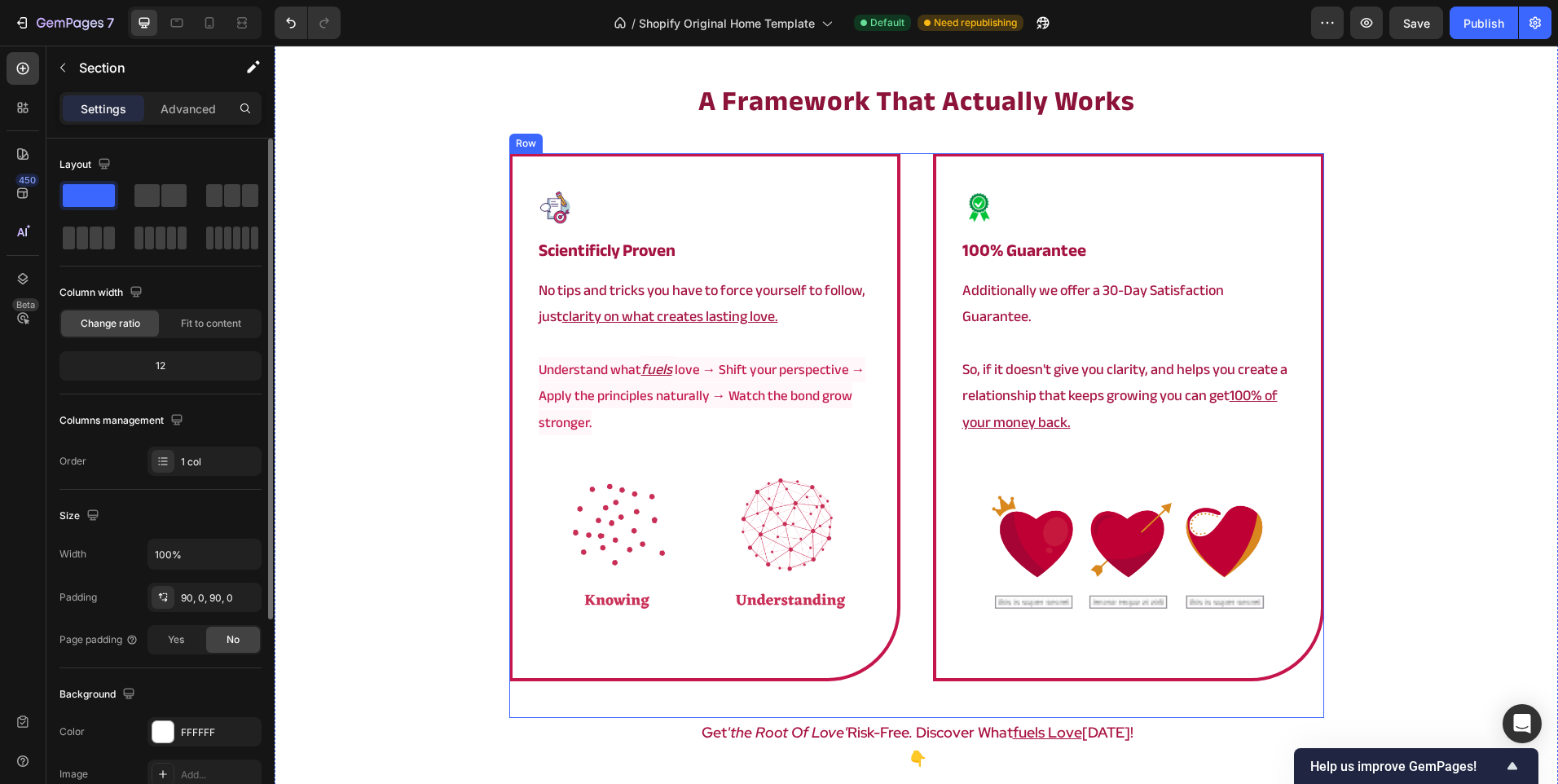
click at [913, 373] on div "Image scientificly proven Heading No tips and tricks you have to force yourself…" at bounding box center [916, 435] width 815 height 564
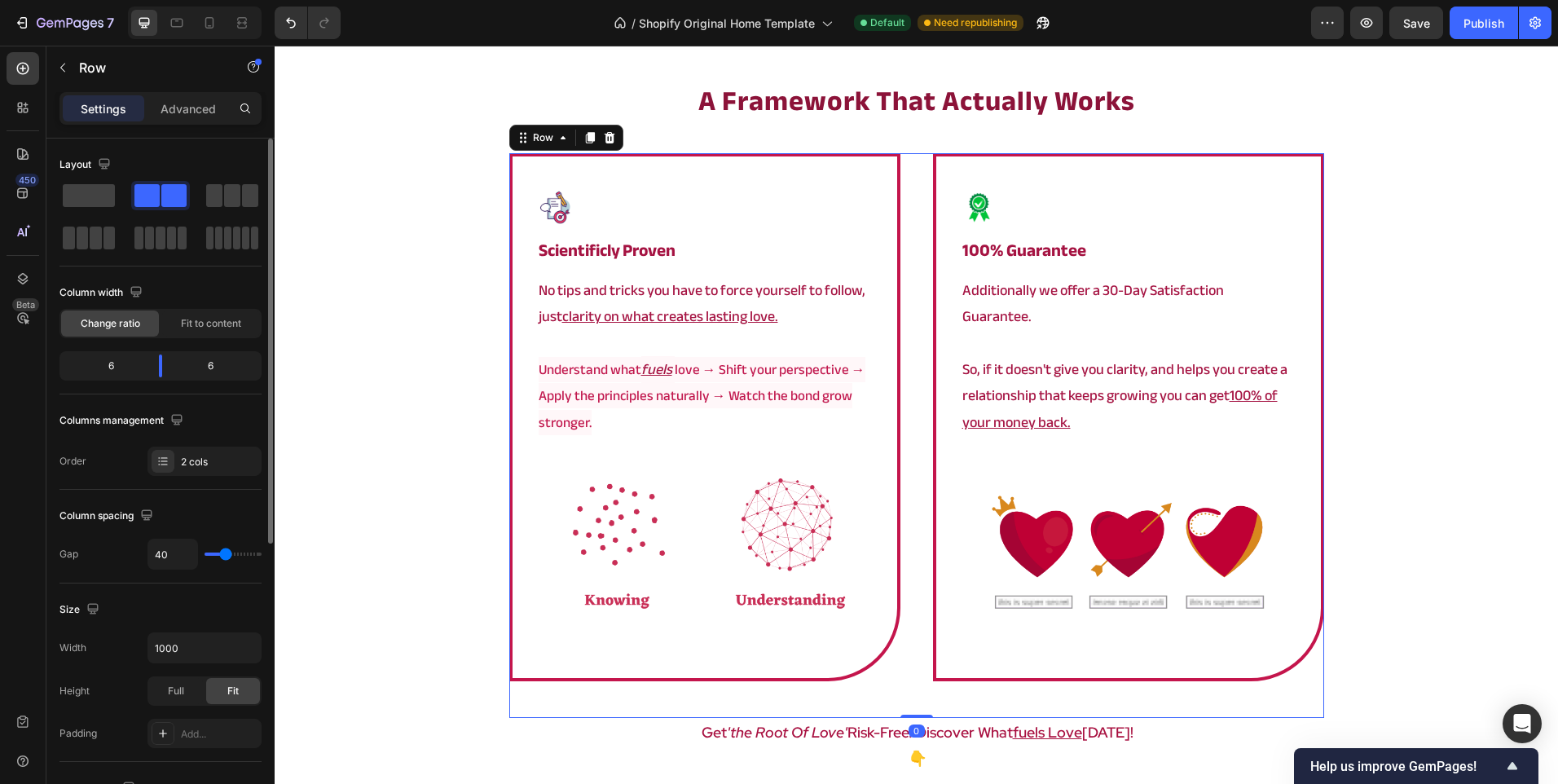
scroll to position [488, 0]
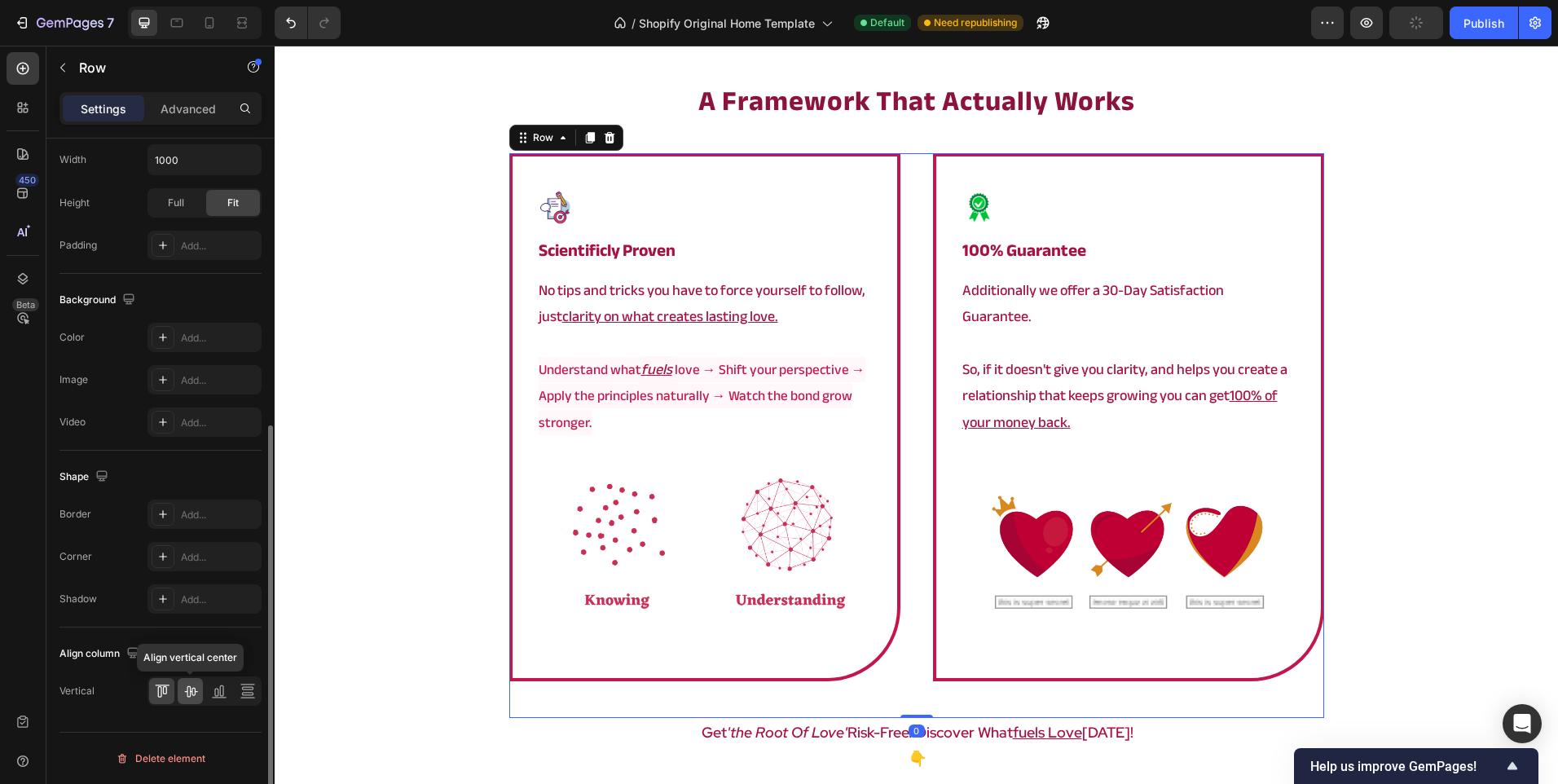
click at [189, 688] on icon at bounding box center [190, 692] width 13 height 11
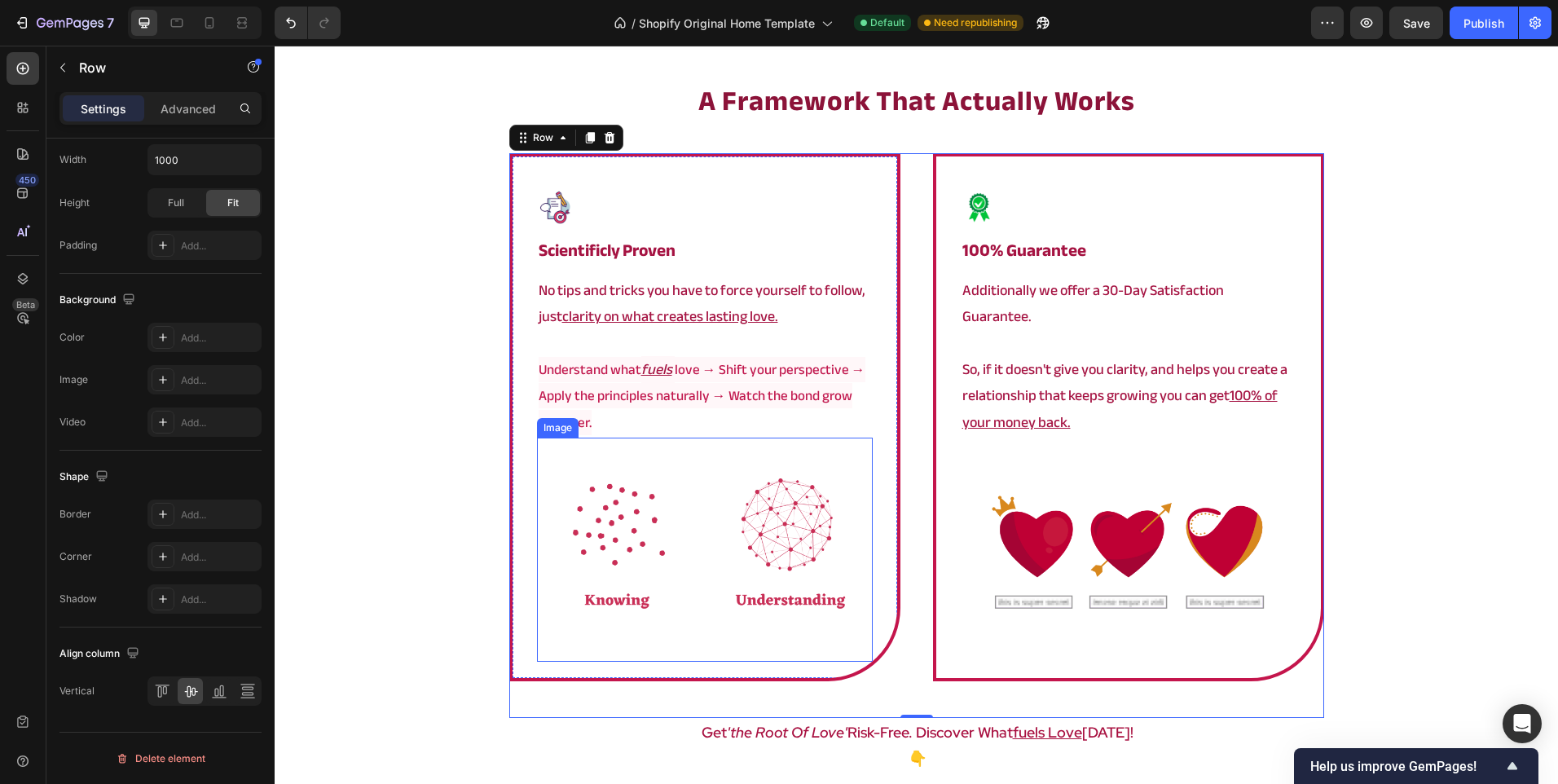
click at [744, 662] on img at bounding box center [705, 549] width 336 height 224
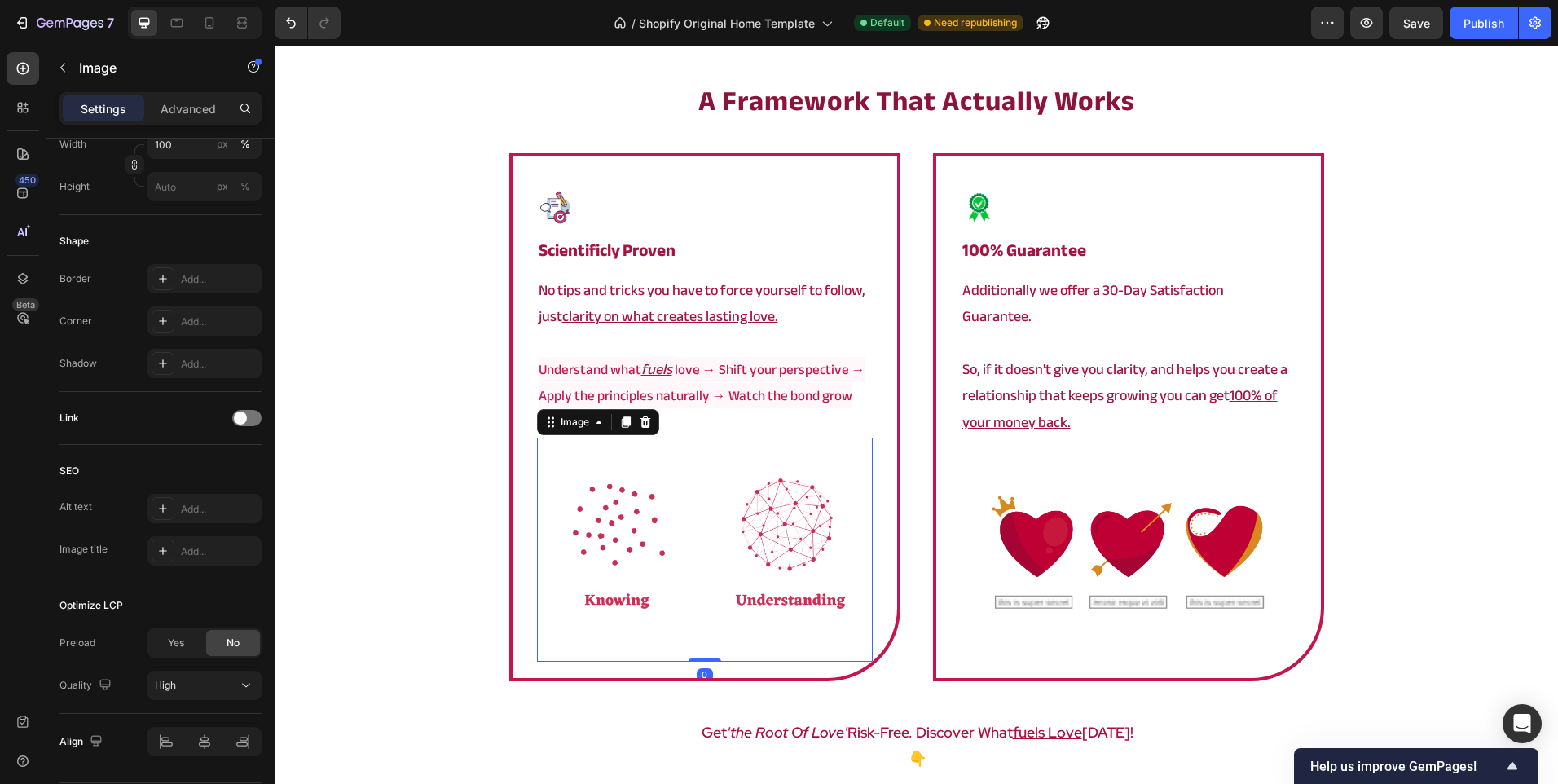
scroll to position [0, 0]
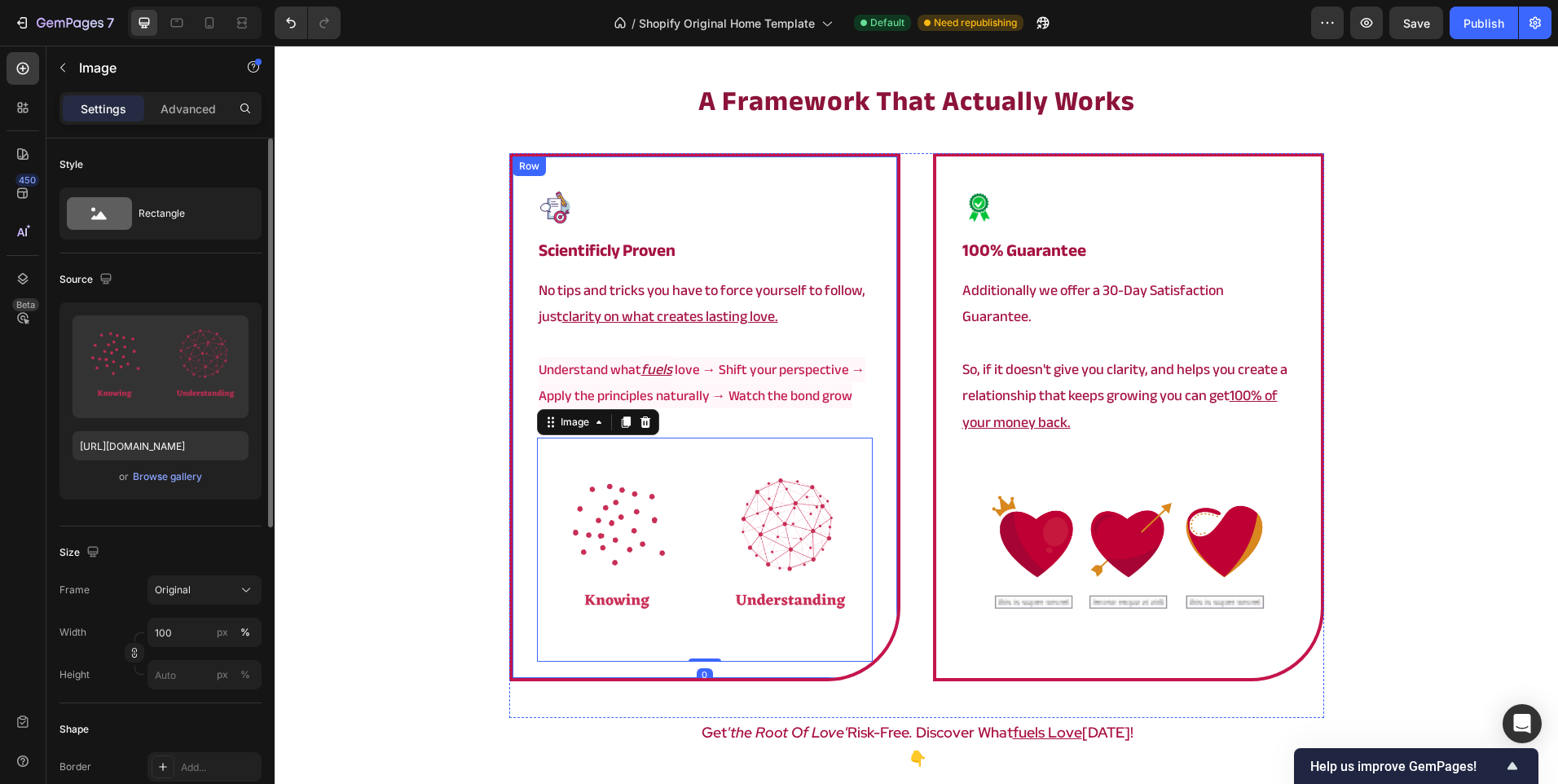
click at [736, 675] on div "Image scientificly proven Heading No tips and tricks you have to force yourself…" at bounding box center [704, 416] width 391 height 527
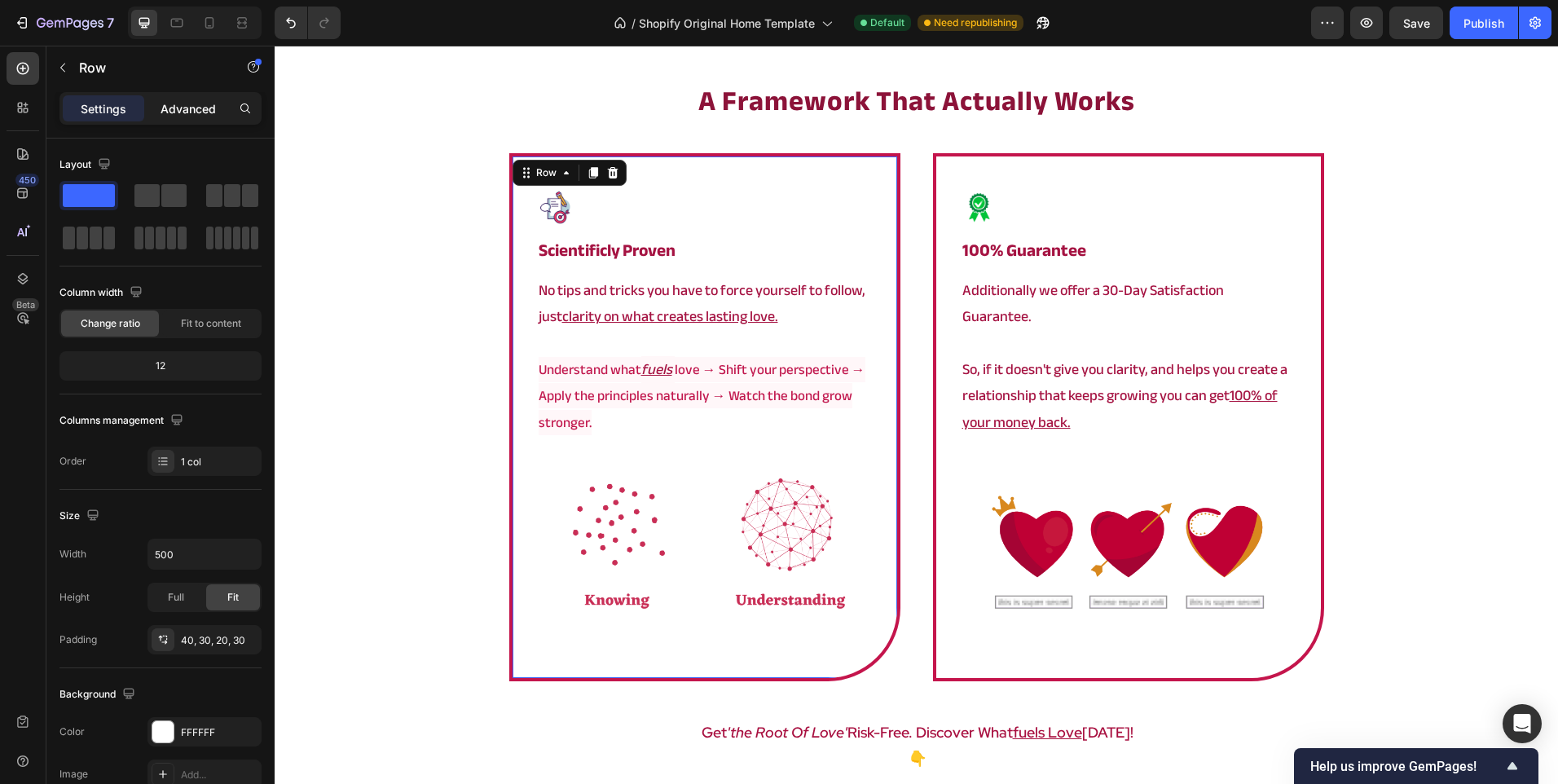
click at [173, 106] on p "Advanced" at bounding box center [188, 108] width 56 height 17
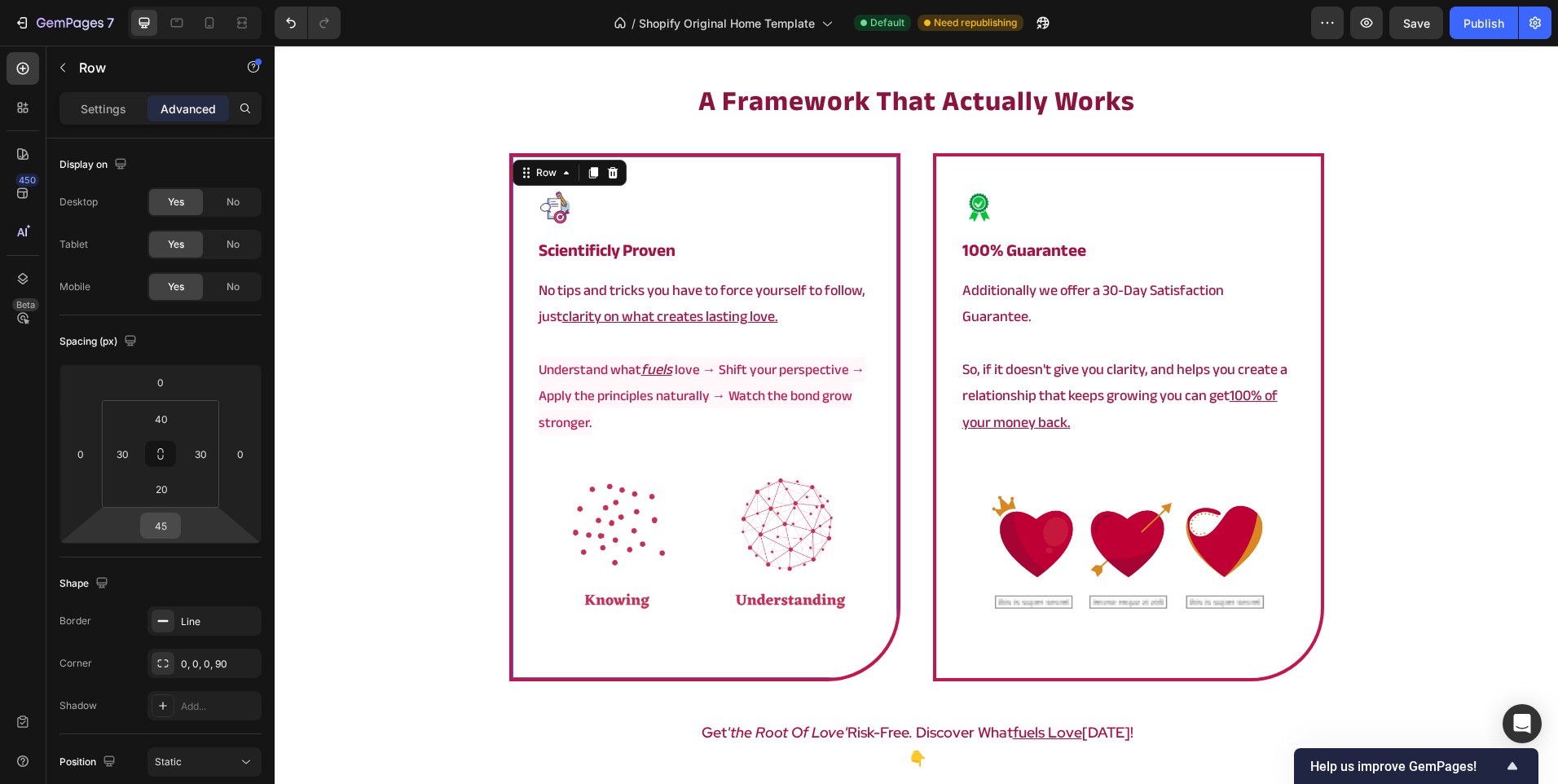
click at [147, 531] on input "45" at bounding box center [160, 526] width 33 height 24
type input "0"
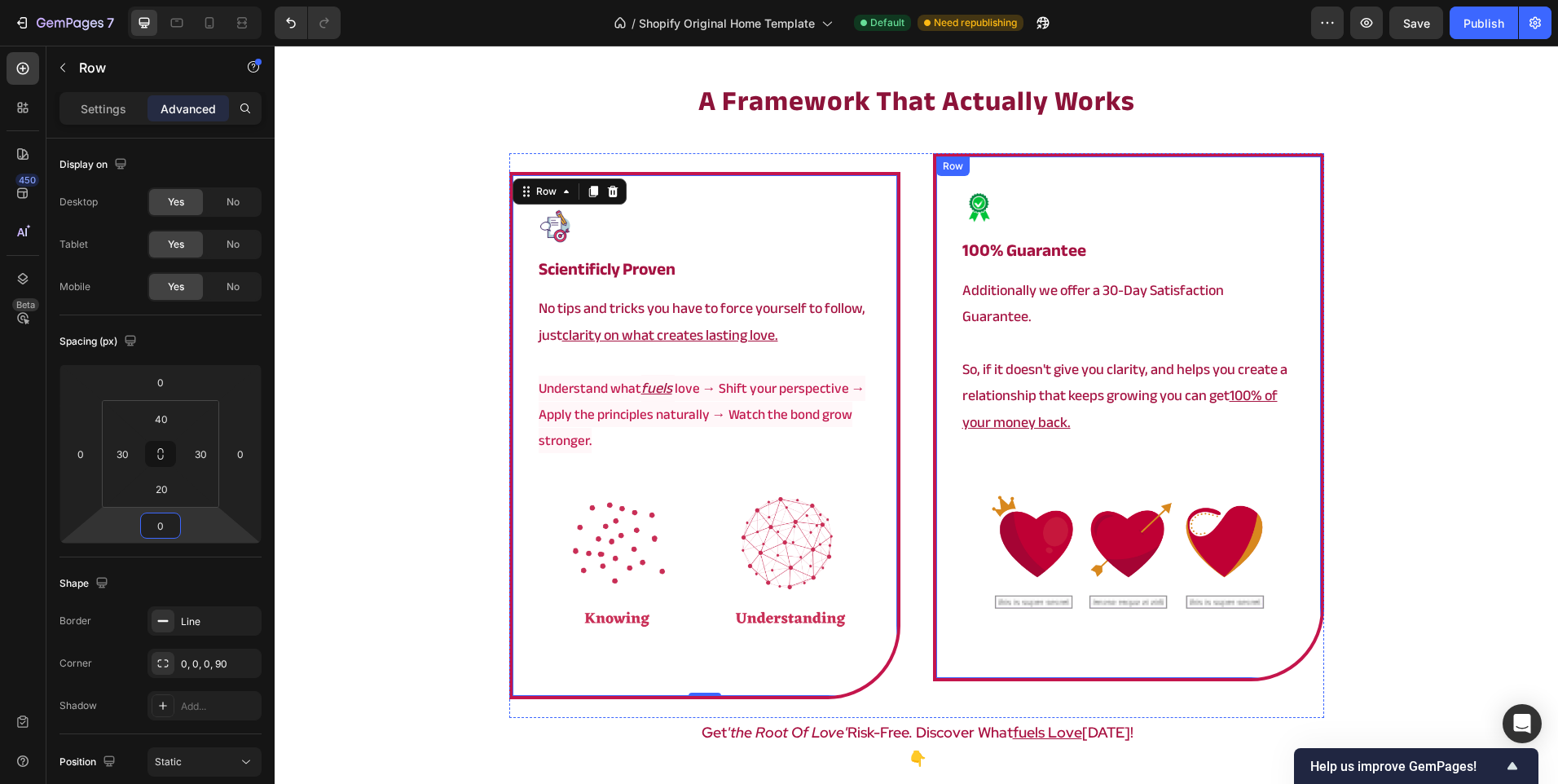
click at [938, 587] on div "Image 100% guarantee Heading Additionally we offer a 30-Day Satisfaction Guaran…" at bounding box center [1128, 416] width 391 height 527
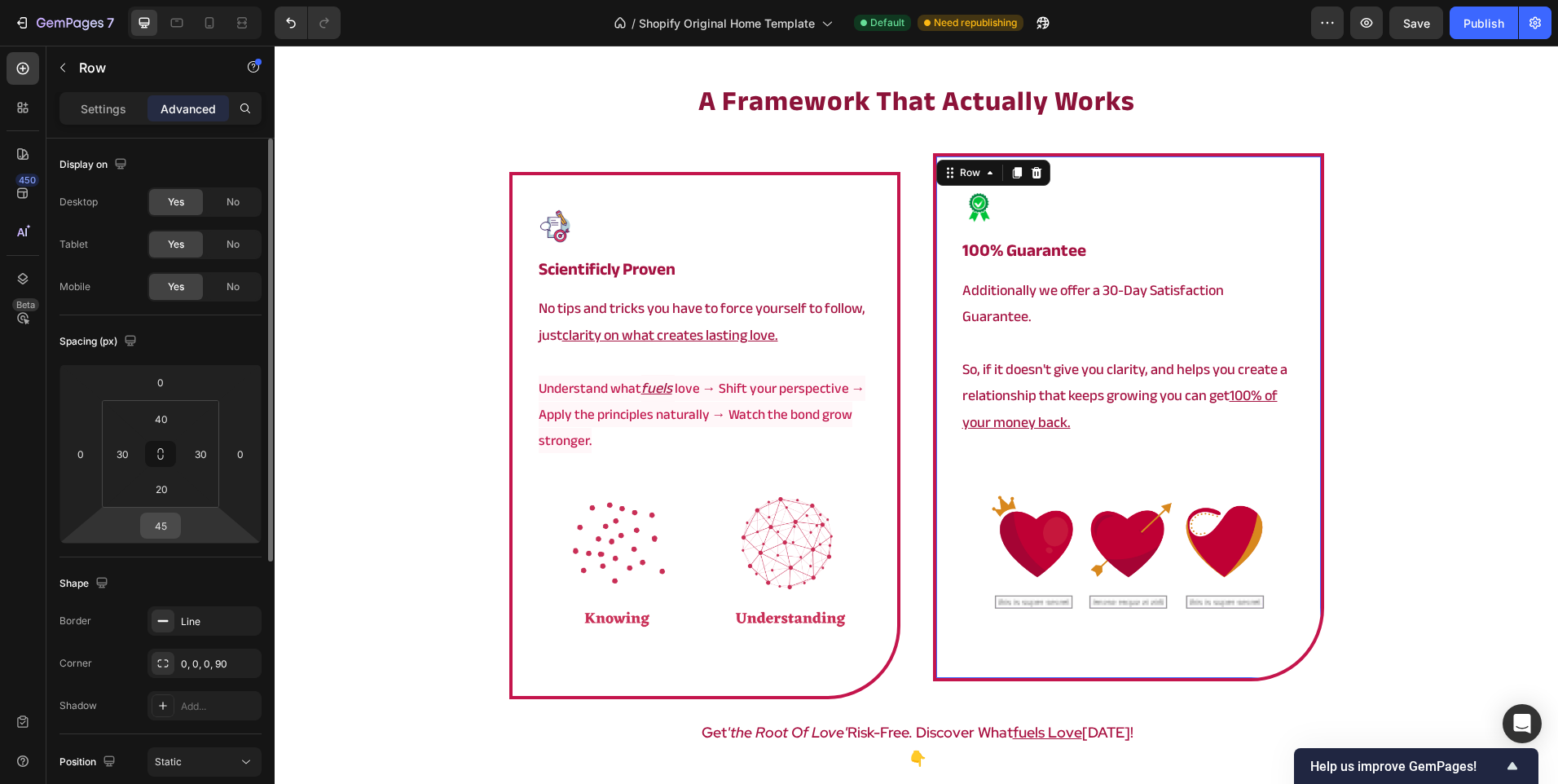
click at [166, 519] on input "45" at bounding box center [160, 526] width 33 height 24
type input "0"
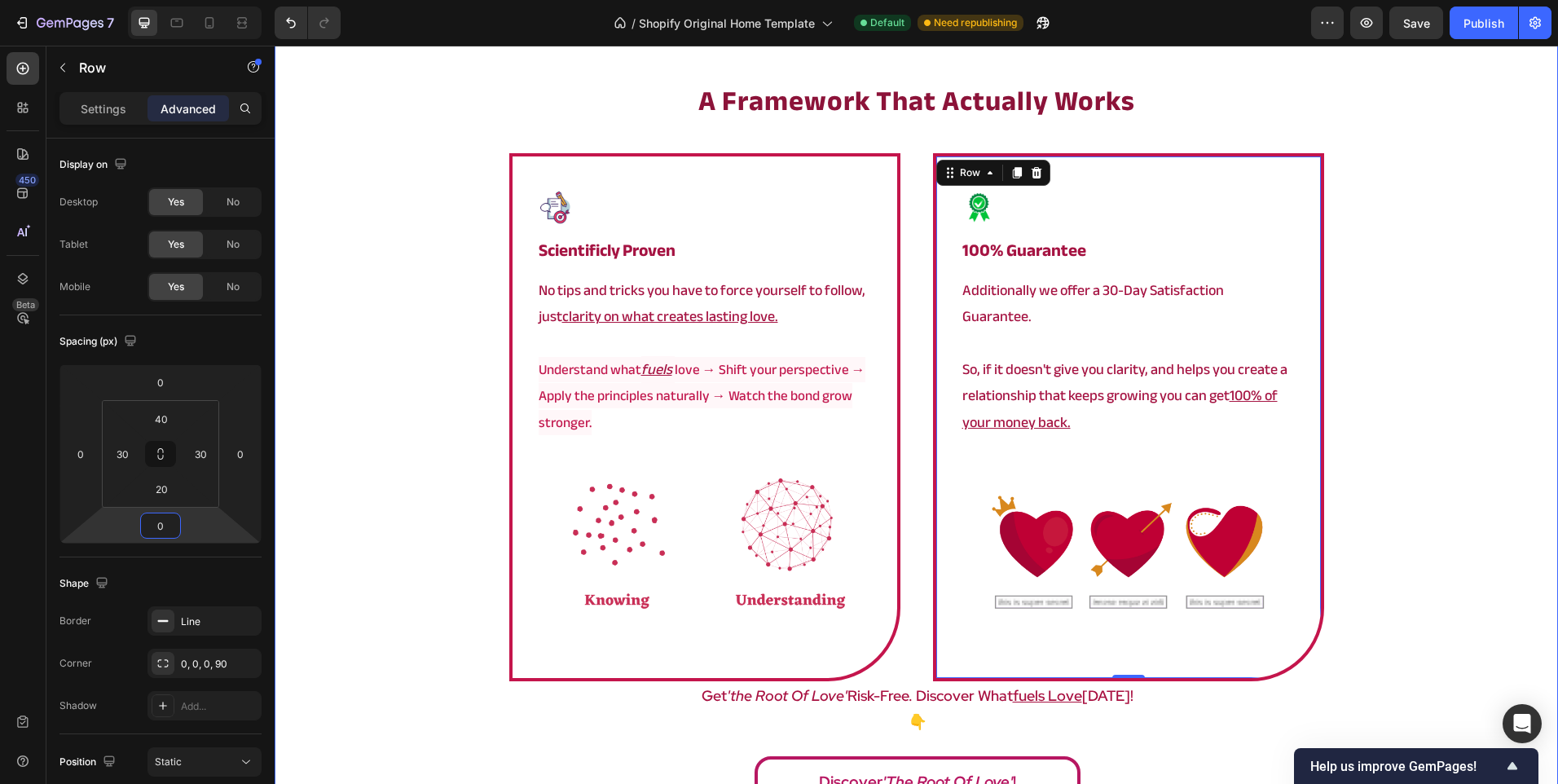
click at [370, 438] on div "a framework that actually works Heading Image scientificly proven Heading No ti…" at bounding box center [916, 449] width 1284 height 736
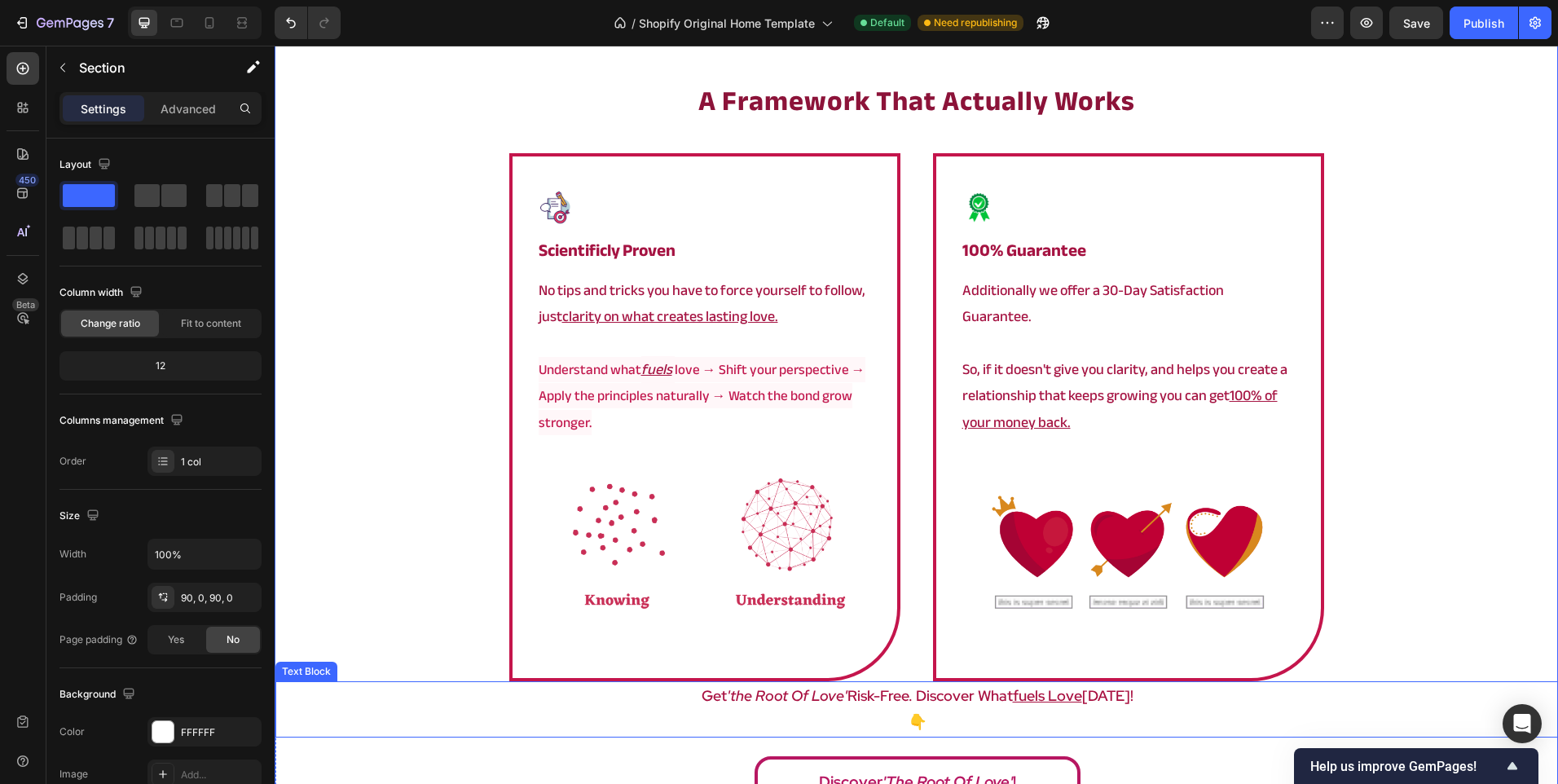
click at [918, 651] on div "Image scientificly proven Heading No tips and tricks you have to force yourself…" at bounding box center [916, 416] width 815 height 527
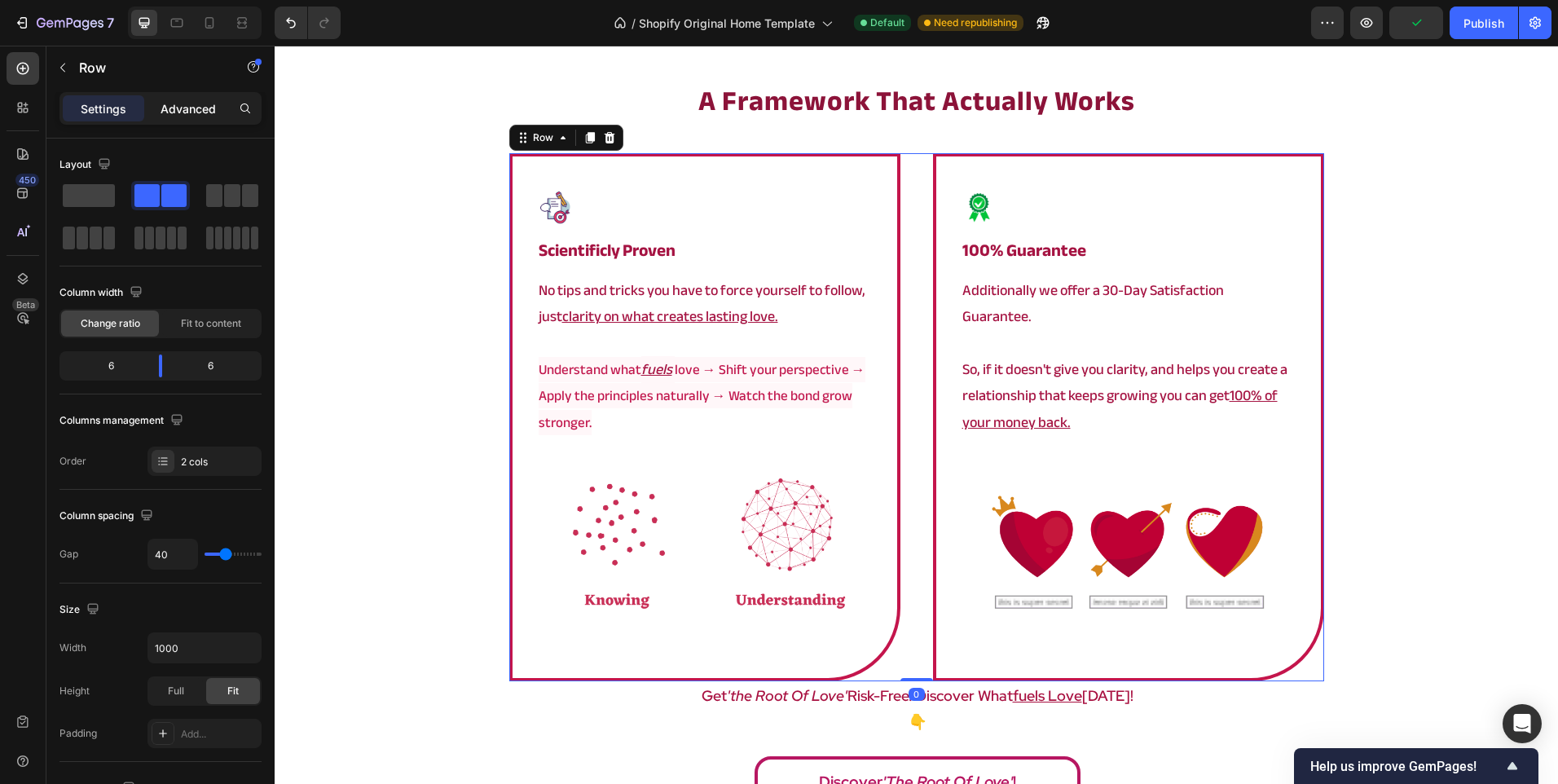
click at [175, 110] on p "Advanced" at bounding box center [188, 108] width 56 height 17
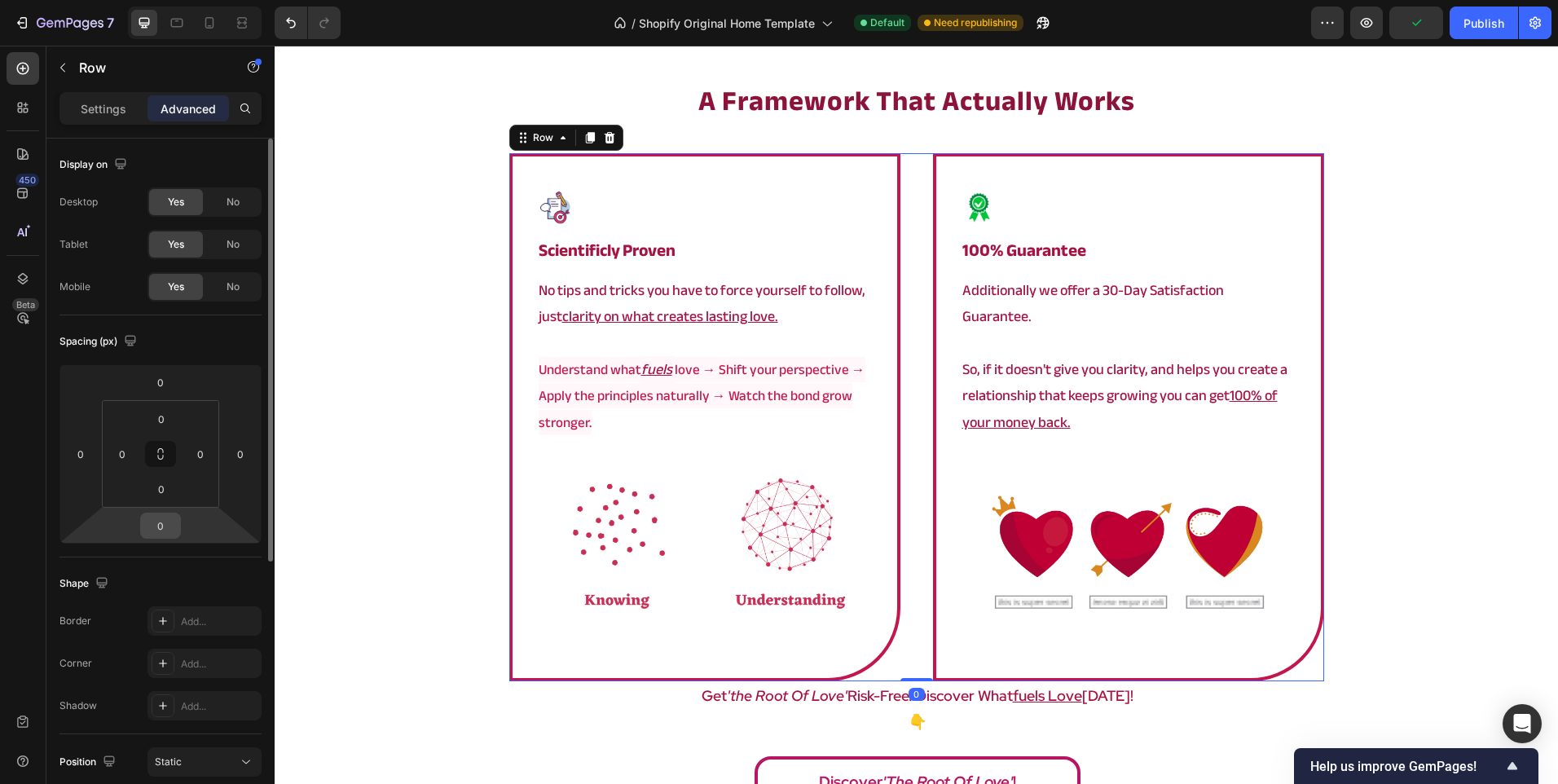
click at [166, 530] on input "0" at bounding box center [160, 526] width 33 height 24
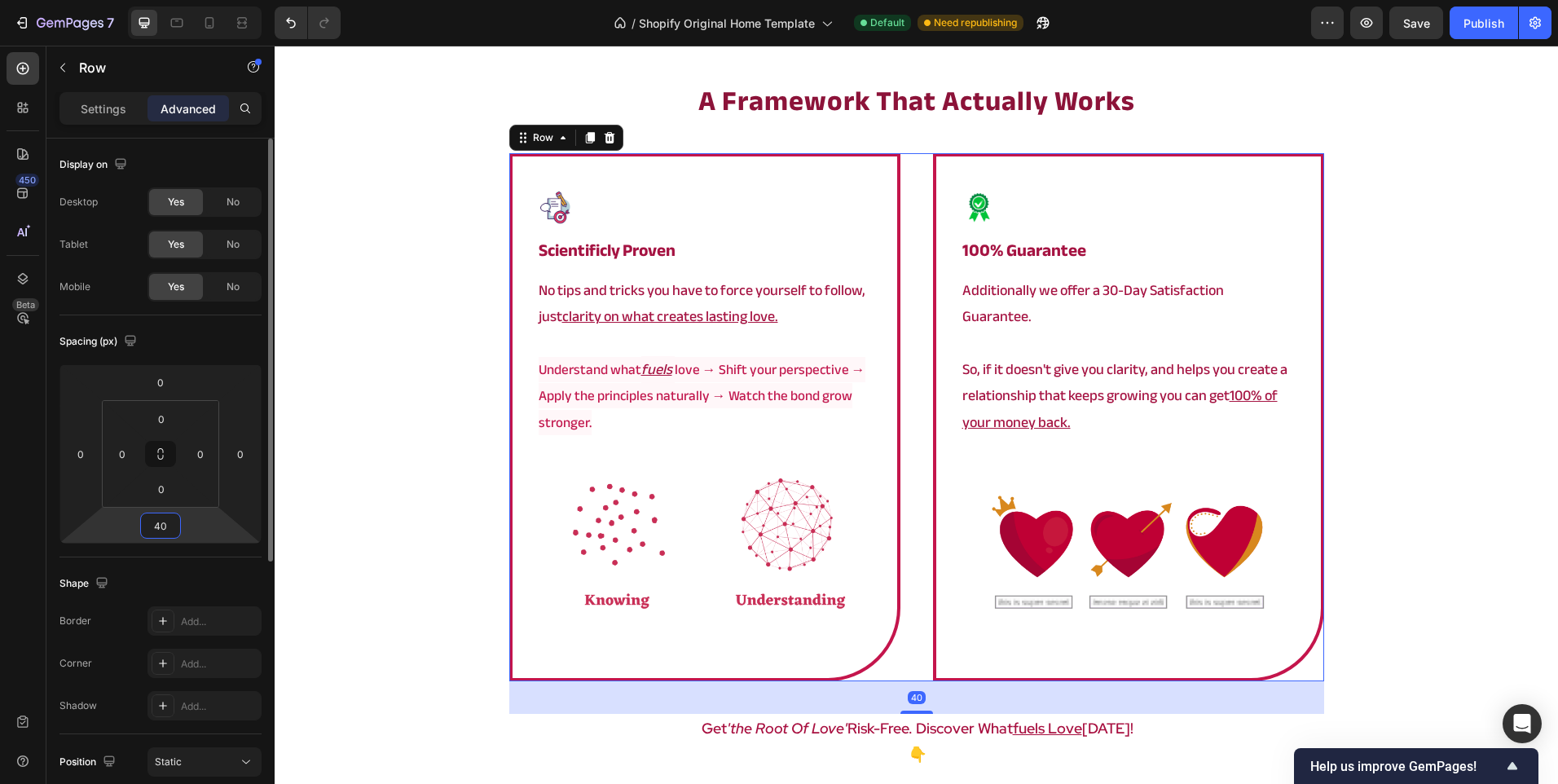
click at [171, 531] on input "40" at bounding box center [160, 526] width 33 height 24
type input "45"
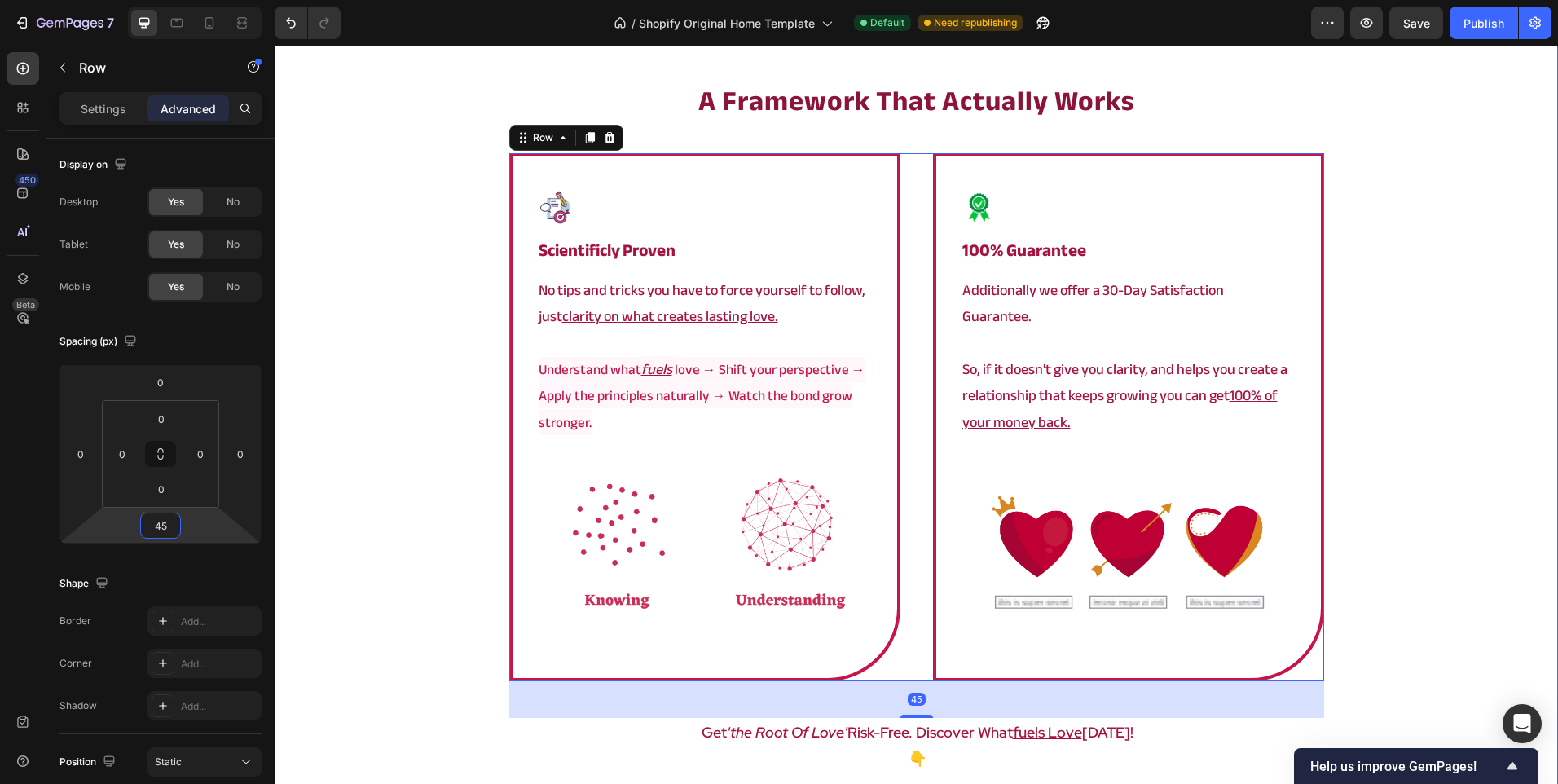
click at [390, 438] on div "a framework that actually works Heading Image scientificly proven Heading No ti…" at bounding box center [916, 467] width 1284 height 773
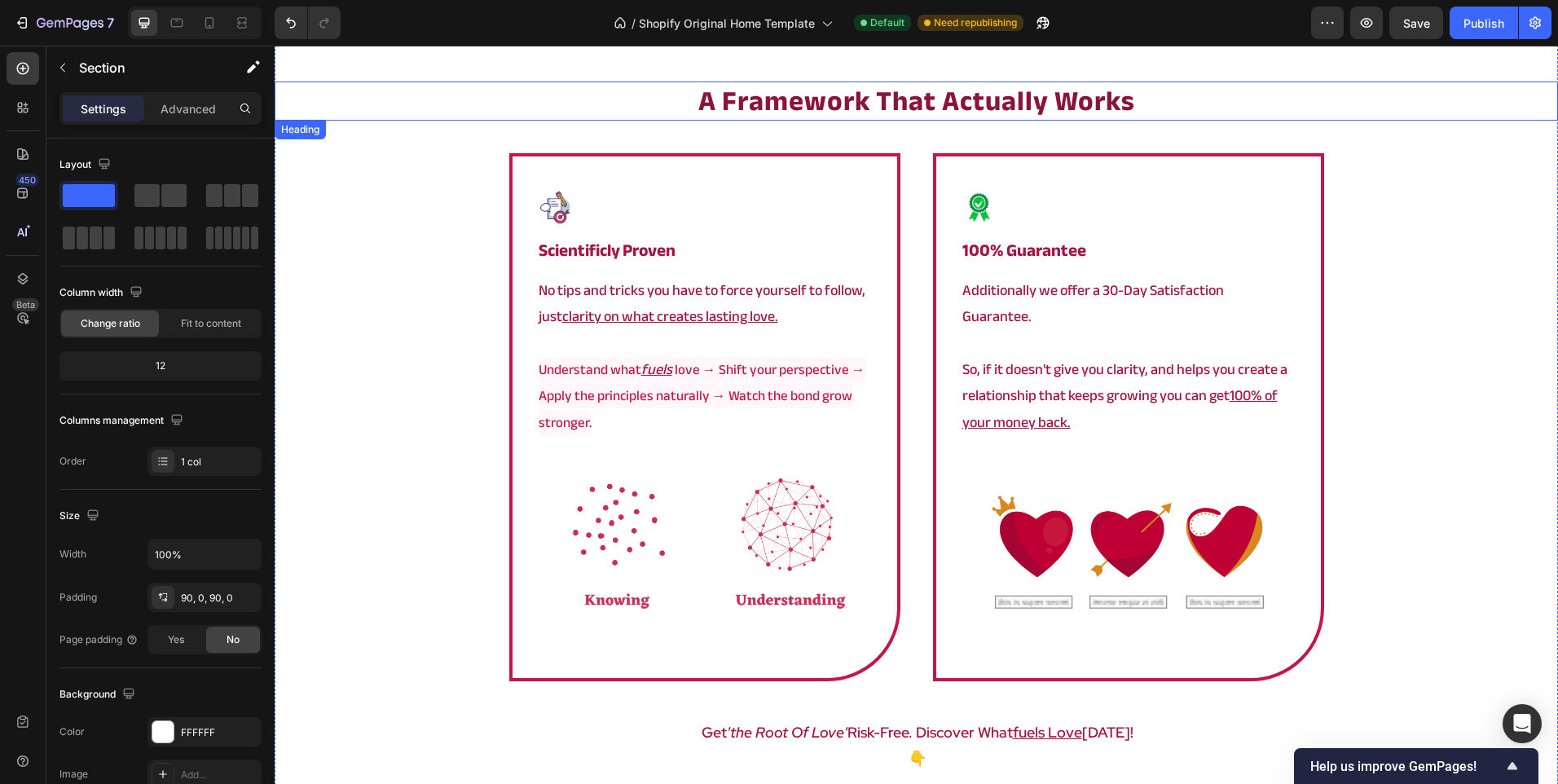
click at [802, 90] on strong "a framework that actually works" at bounding box center [916, 101] width 436 height 52
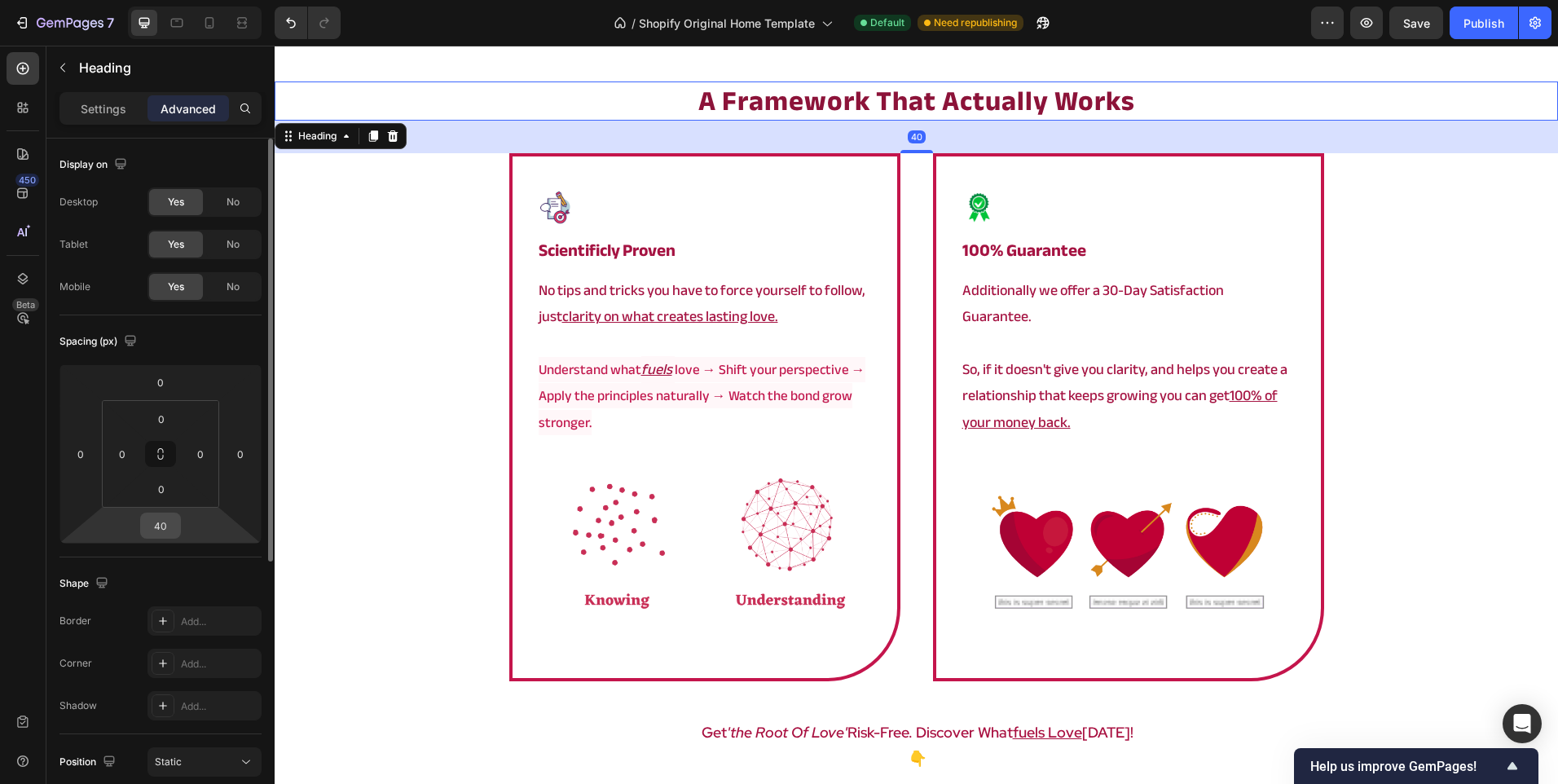
click at [156, 531] on input "40" at bounding box center [160, 526] width 33 height 24
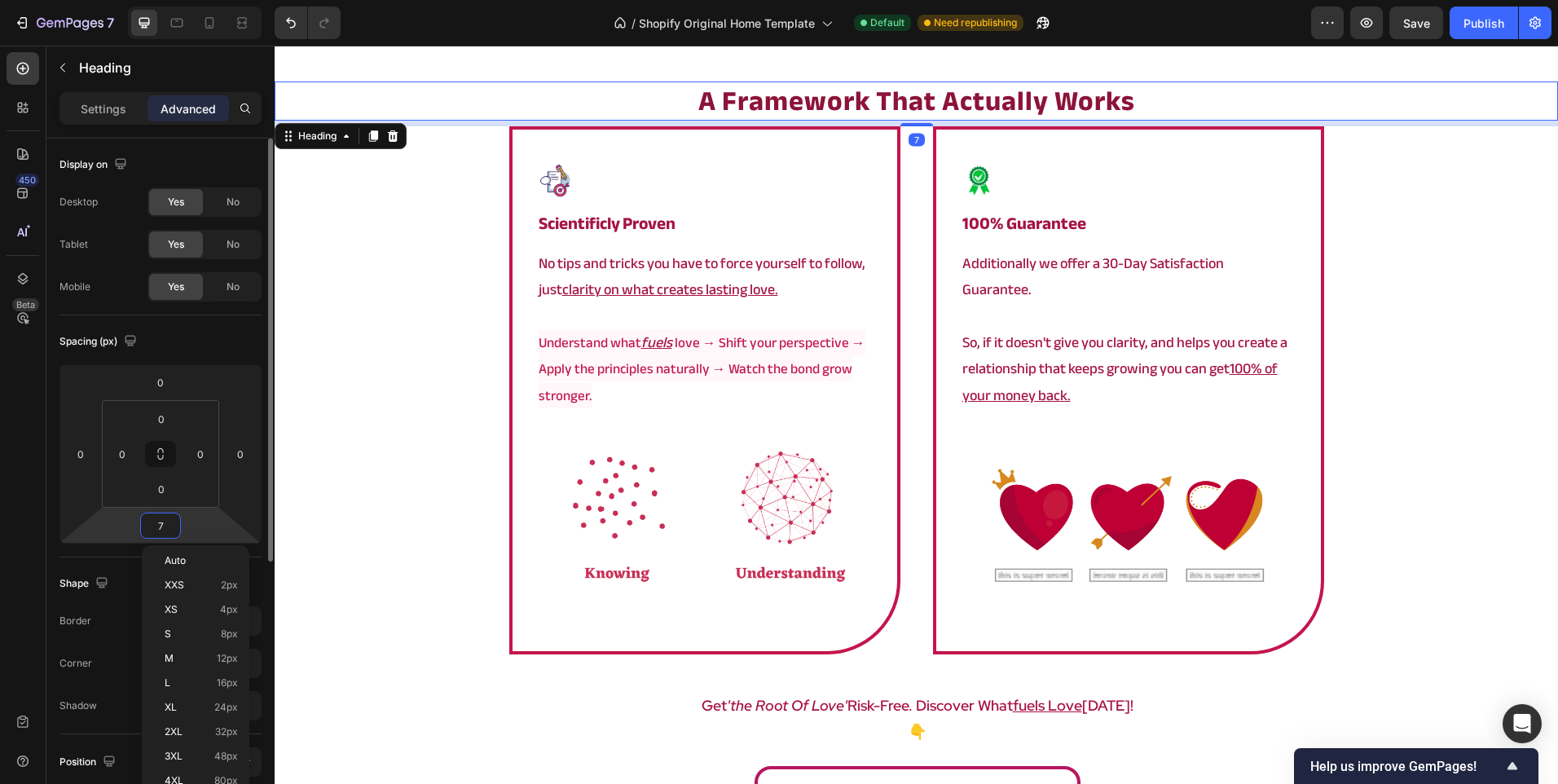
type input "70"
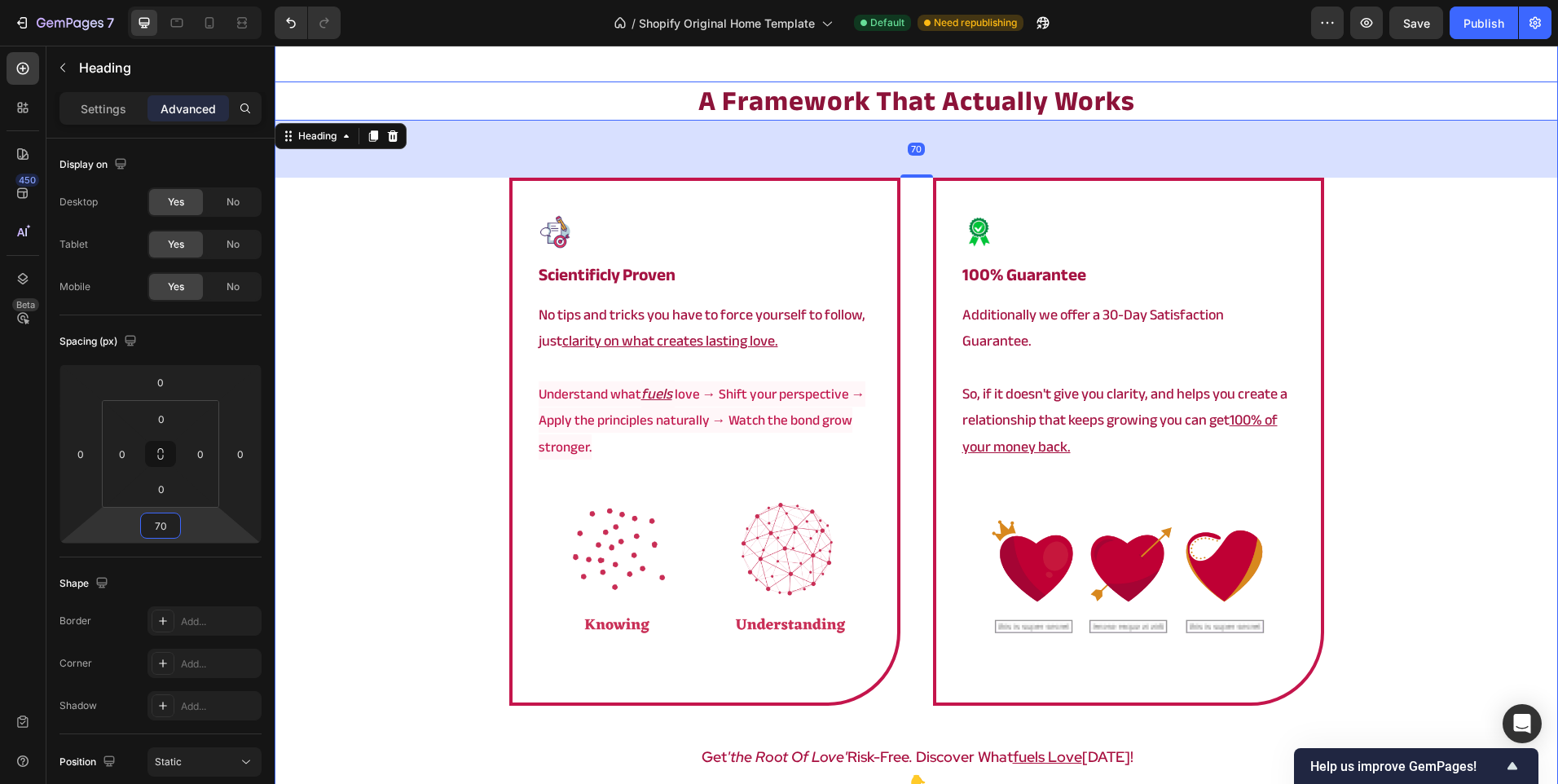
click at [456, 436] on div "a framework that actually works Heading 70 Image scientificly proven Heading No…" at bounding box center [916, 480] width 1284 height 797
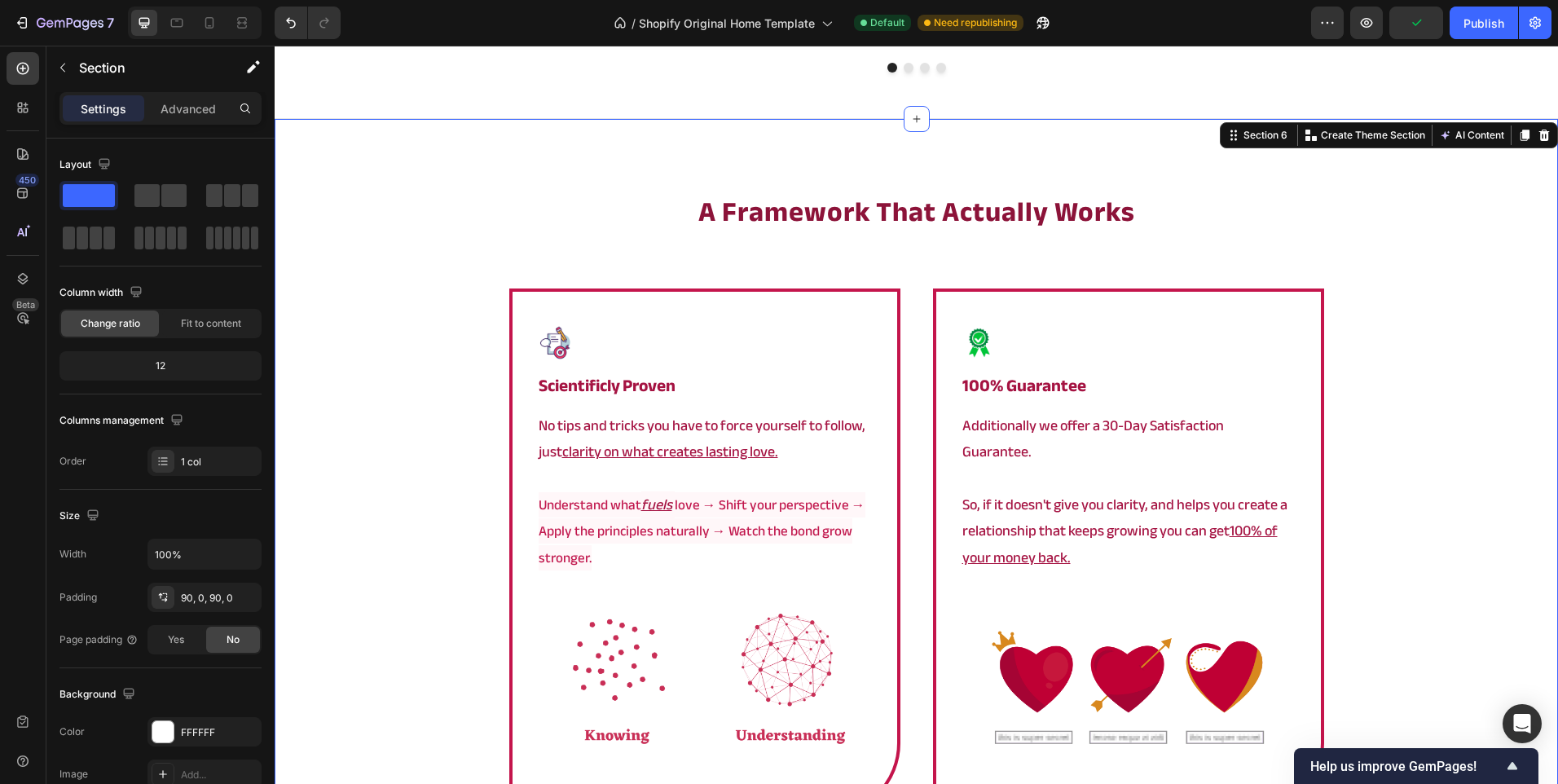
scroll to position [2720, 0]
